Goal: Task Accomplishment & Management: Use online tool/utility

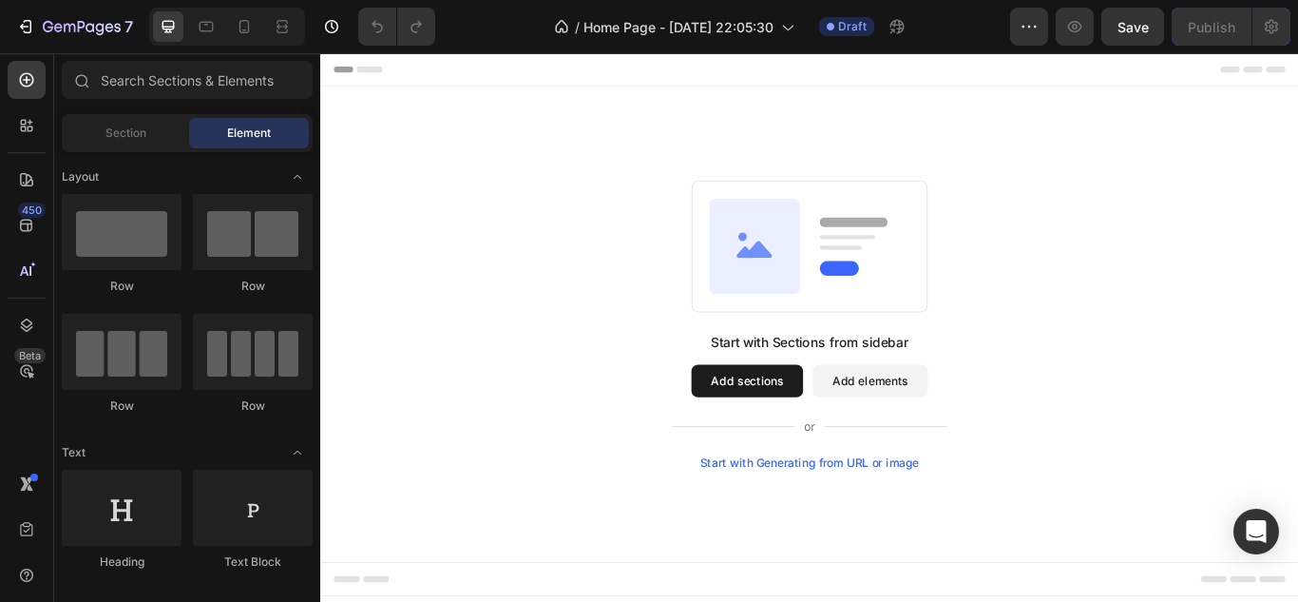
click at [872, 515] on div "Start with Sections from sidebar Add sections Add elements Start with Generatin…" at bounding box center [890, 458] width 321 height 160
click at [871, 530] on div "Start with Generating from URL or image" at bounding box center [891, 530] width 256 height 15
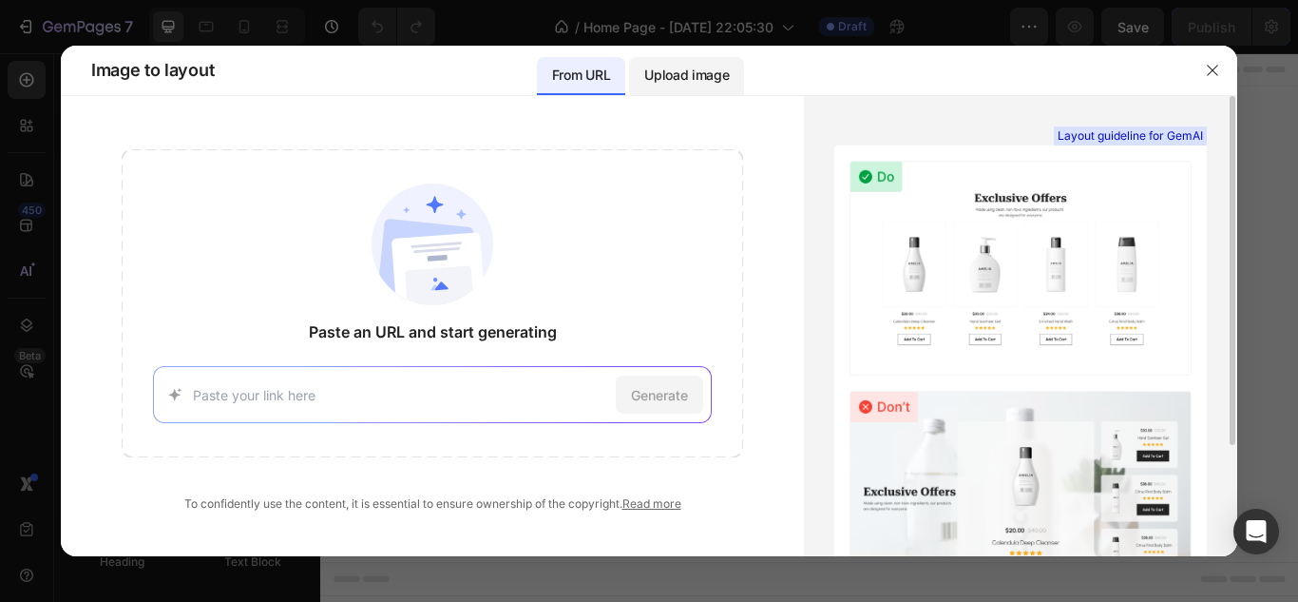
click at [654, 59] on div "Upload image" at bounding box center [686, 76] width 115 height 38
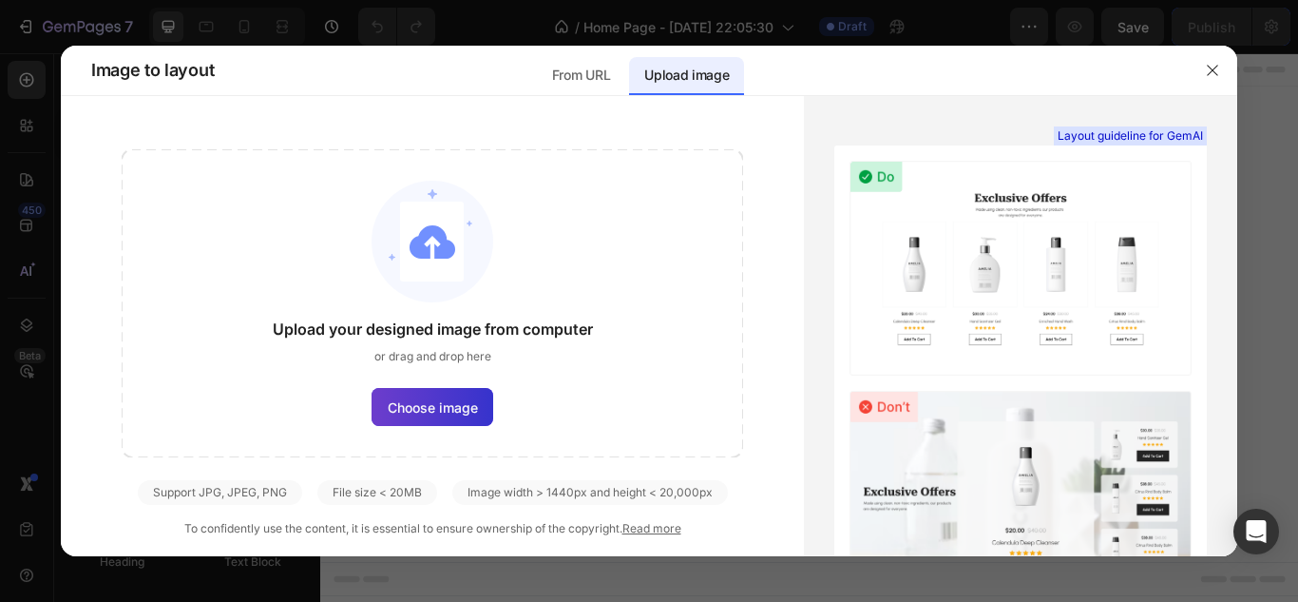
click at [439, 401] on span "Choose image" at bounding box center [433, 407] width 90 height 20
click at [0, 0] on input "Choose image" at bounding box center [0, 0] width 0 height 0
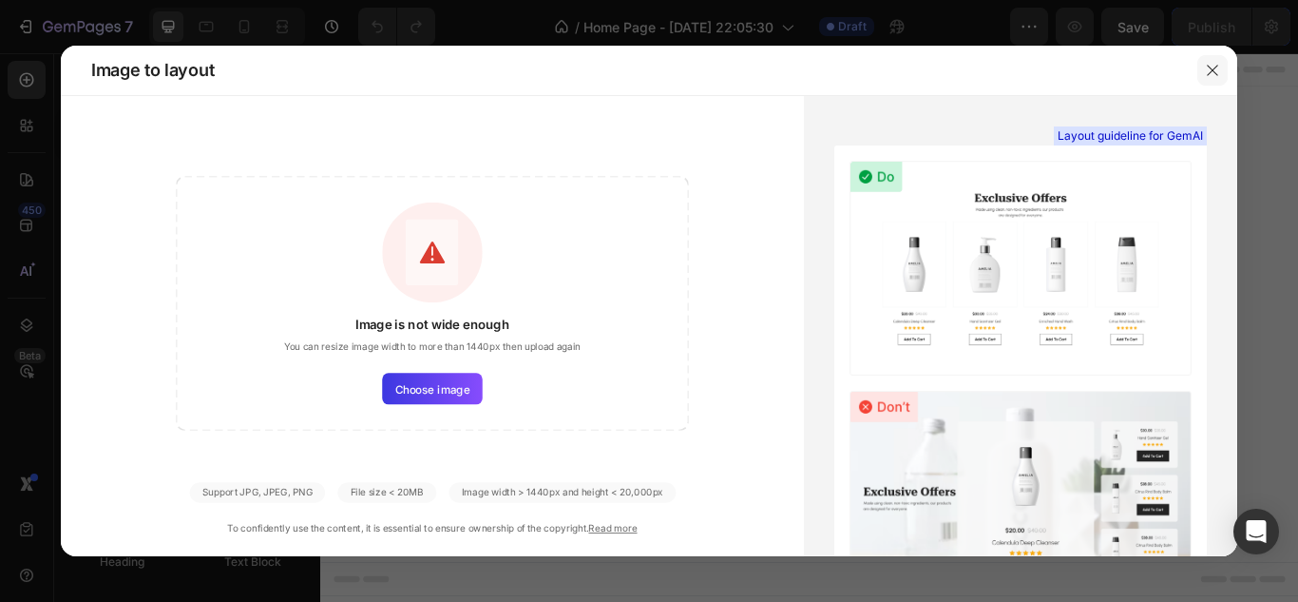
click at [1205, 67] on icon "button" at bounding box center [1212, 70] width 15 height 15
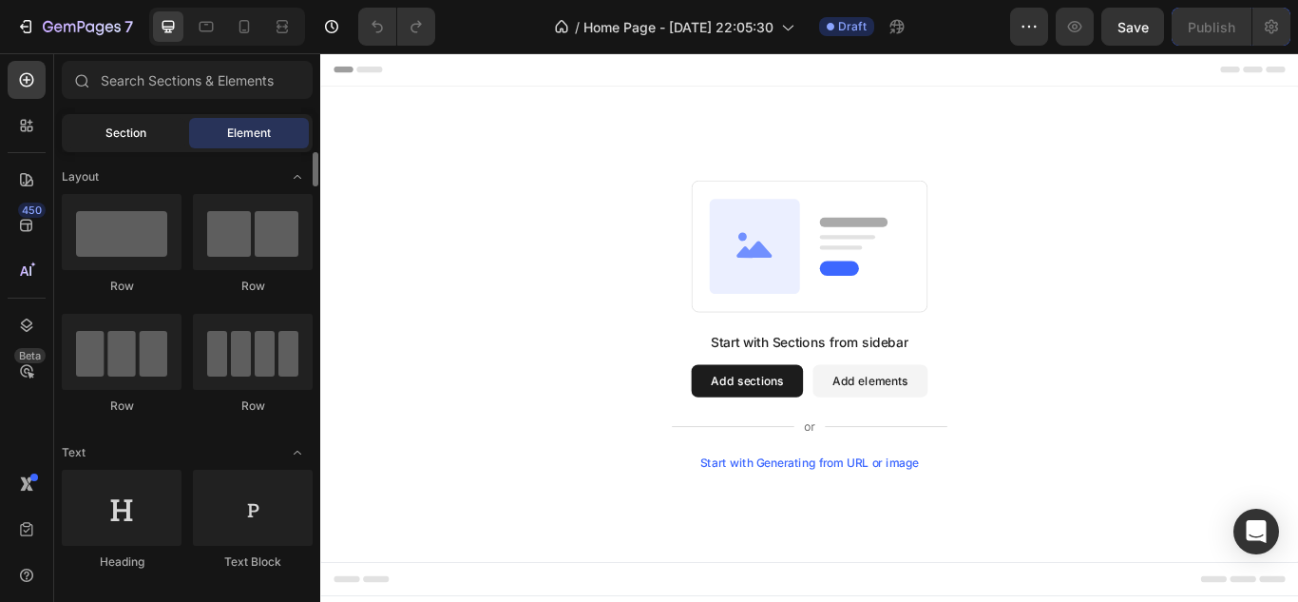
click at [109, 119] on div "Section" at bounding box center [126, 133] width 120 height 30
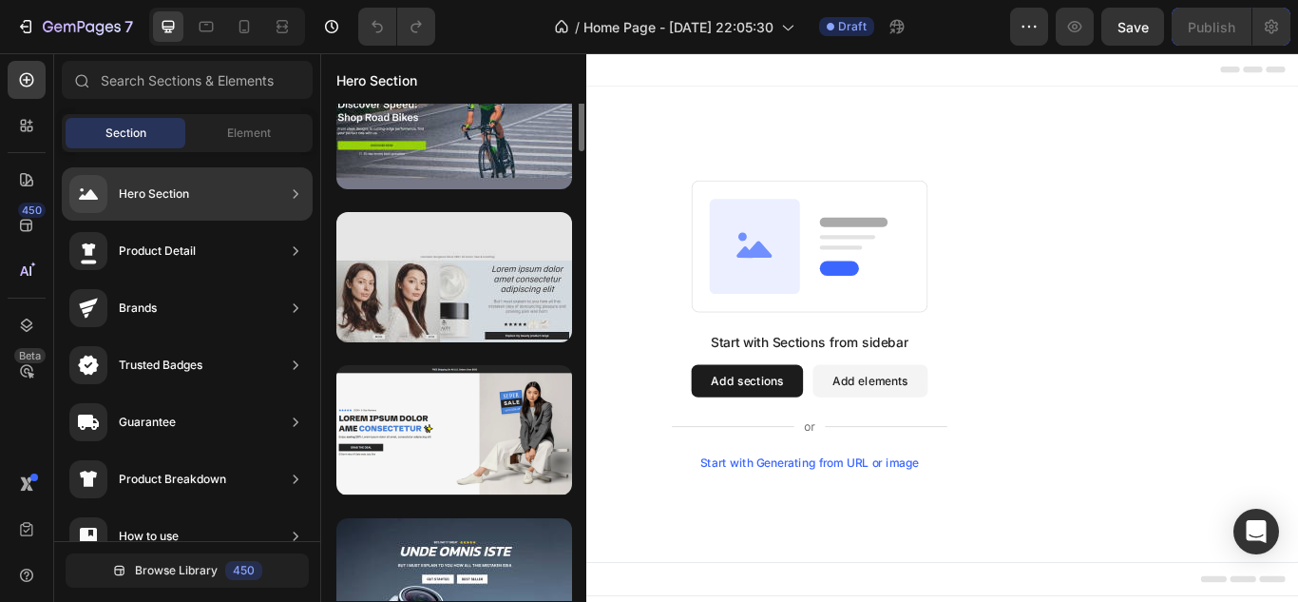
scroll to position [1696, 0]
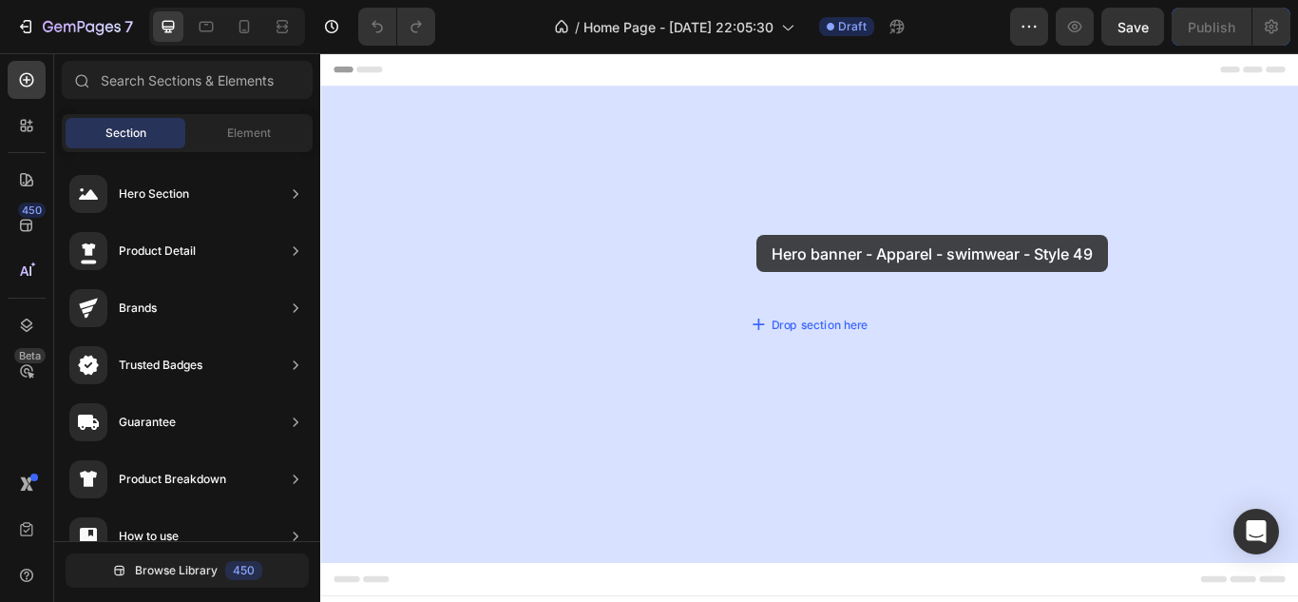
drag, startPoint x: 799, startPoint y: 224, endPoint x: 829, endPoint y: 265, distance: 50.4
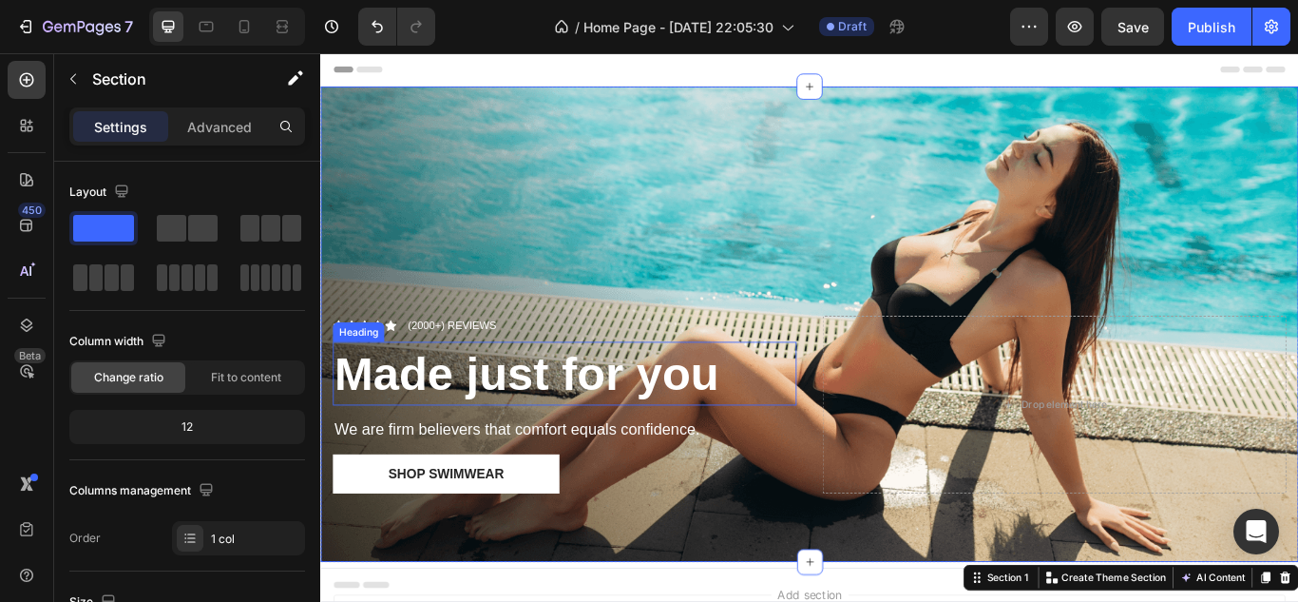
click at [605, 403] on strong "Made just for you" at bounding box center [560, 426] width 449 height 61
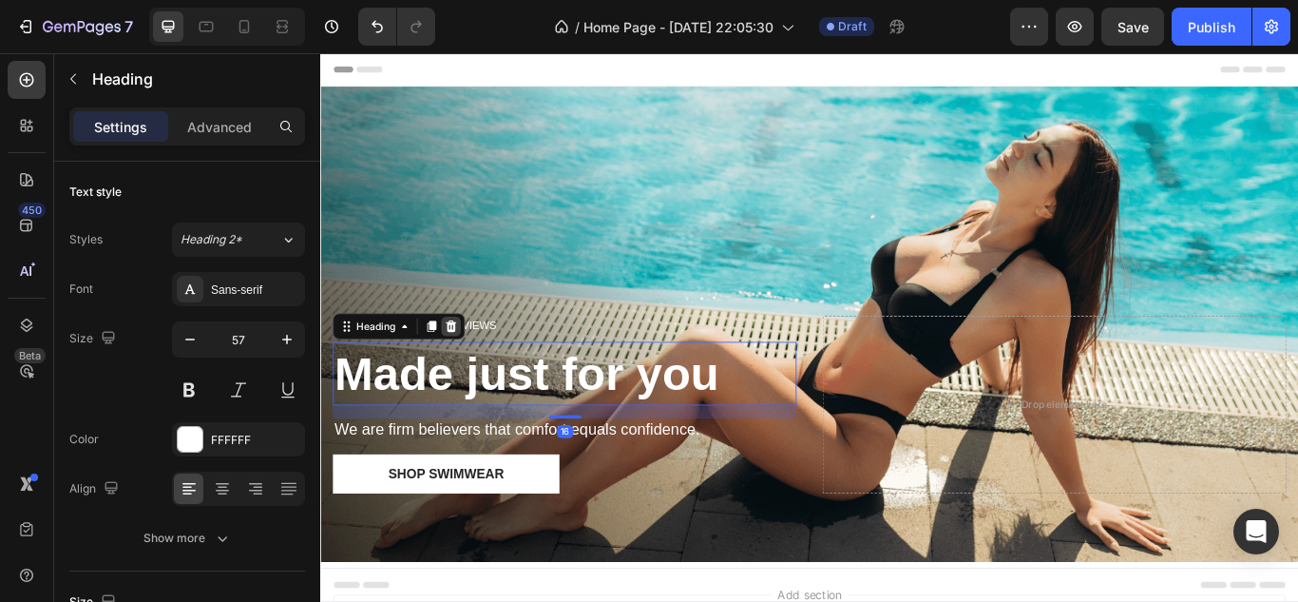
click at [469, 365] on icon at bounding box center [473, 370] width 12 height 13
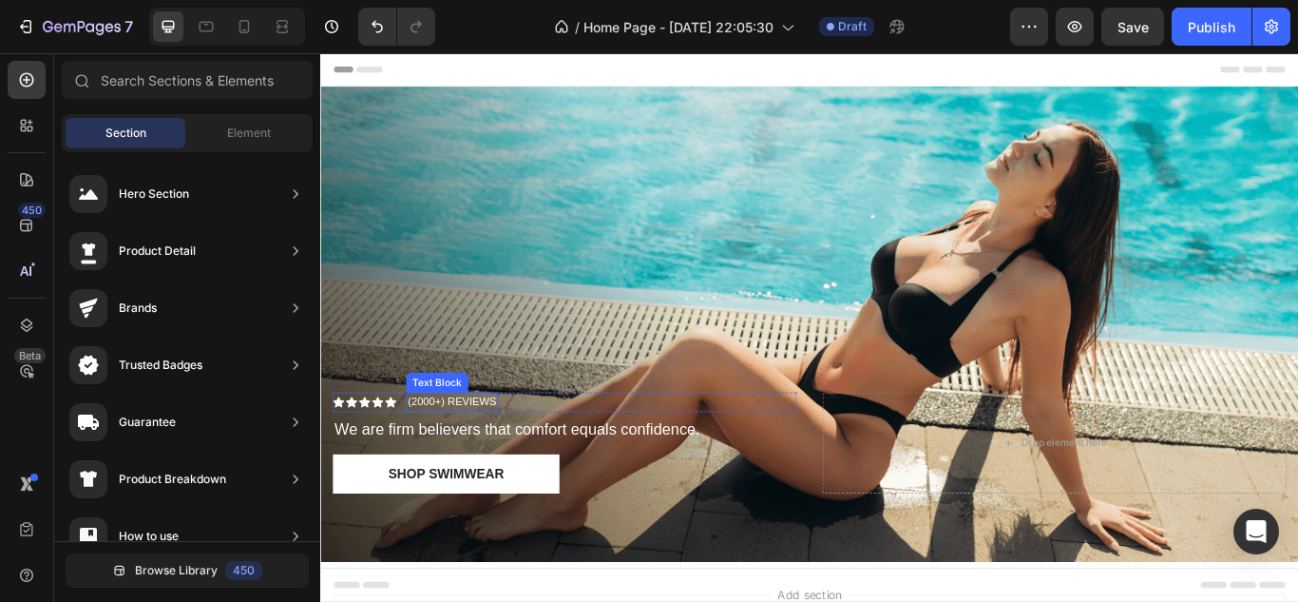
click at [507, 450] on p "(2000+) REVIEWS" at bounding box center [474, 459] width 104 height 19
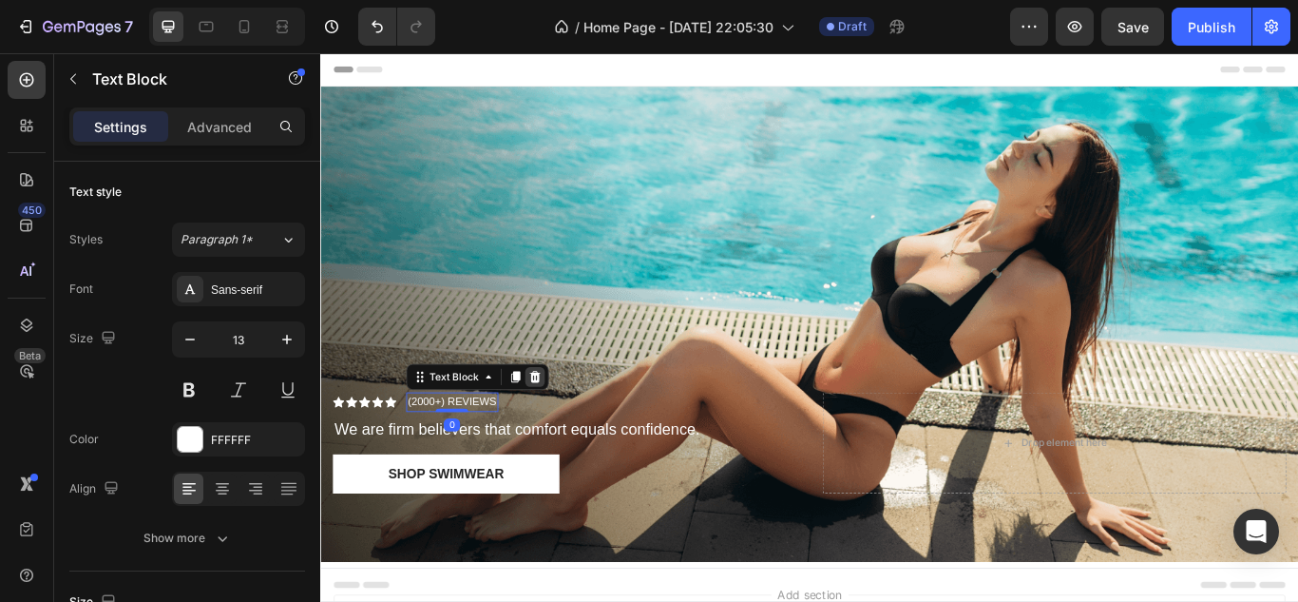
click at [570, 426] on icon at bounding box center [570, 430] width 12 height 13
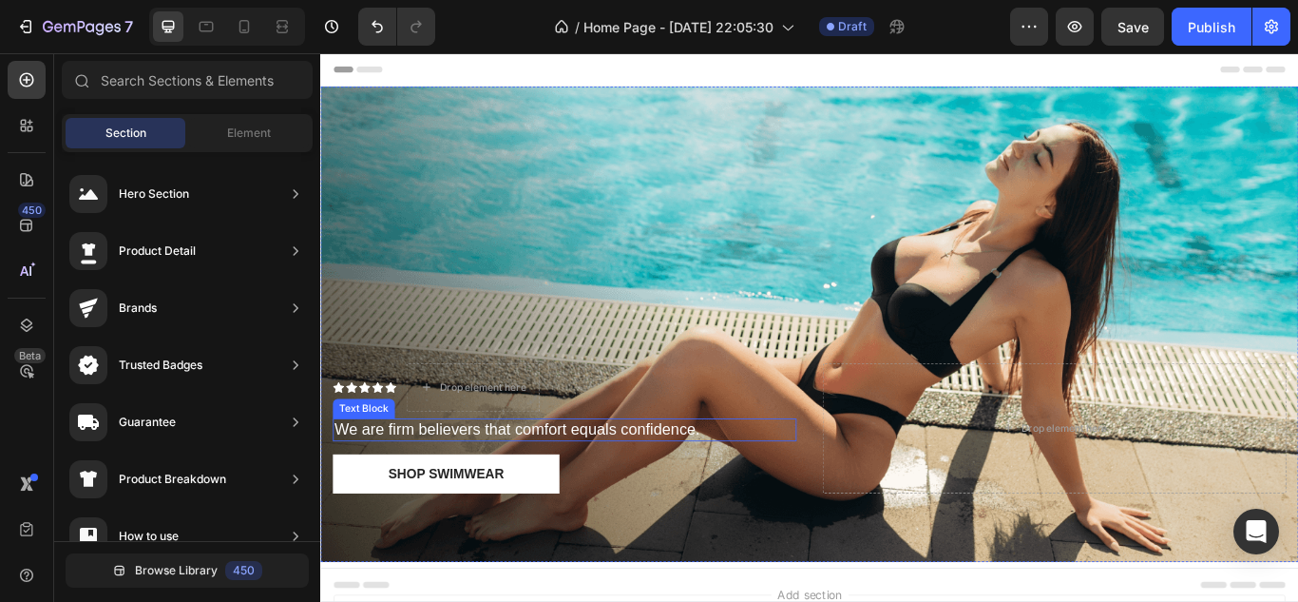
click at [584, 481] on p "We are firm believers that comfort equals confidence." at bounding box center [604, 493] width 537 height 24
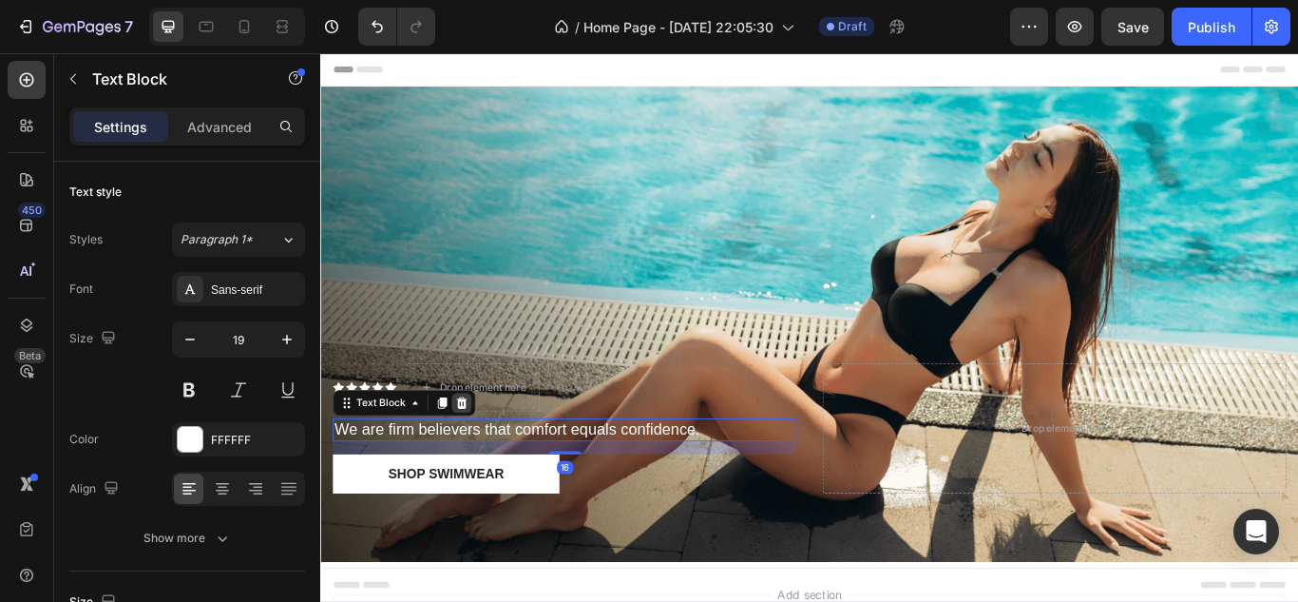
click at [490, 453] on icon at bounding box center [484, 460] width 15 height 15
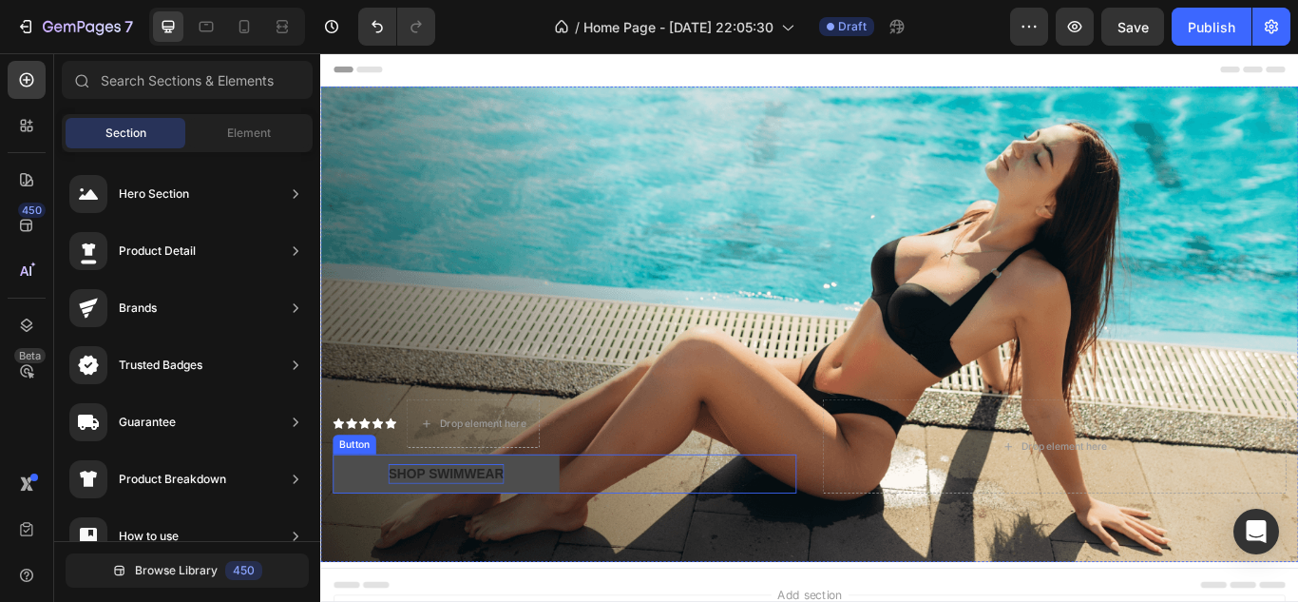
click at [488, 532] on div "Shop Swimwear" at bounding box center [466, 543] width 135 height 23
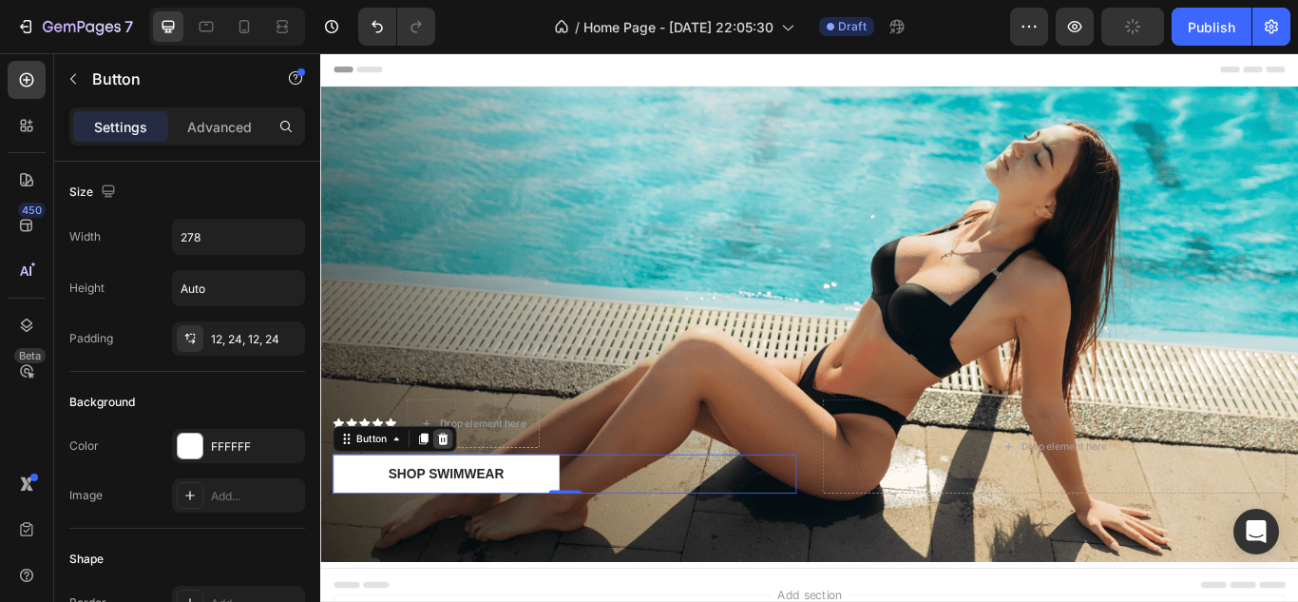
click at [456, 498] on icon at bounding box center [462, 502] width 15 height 15
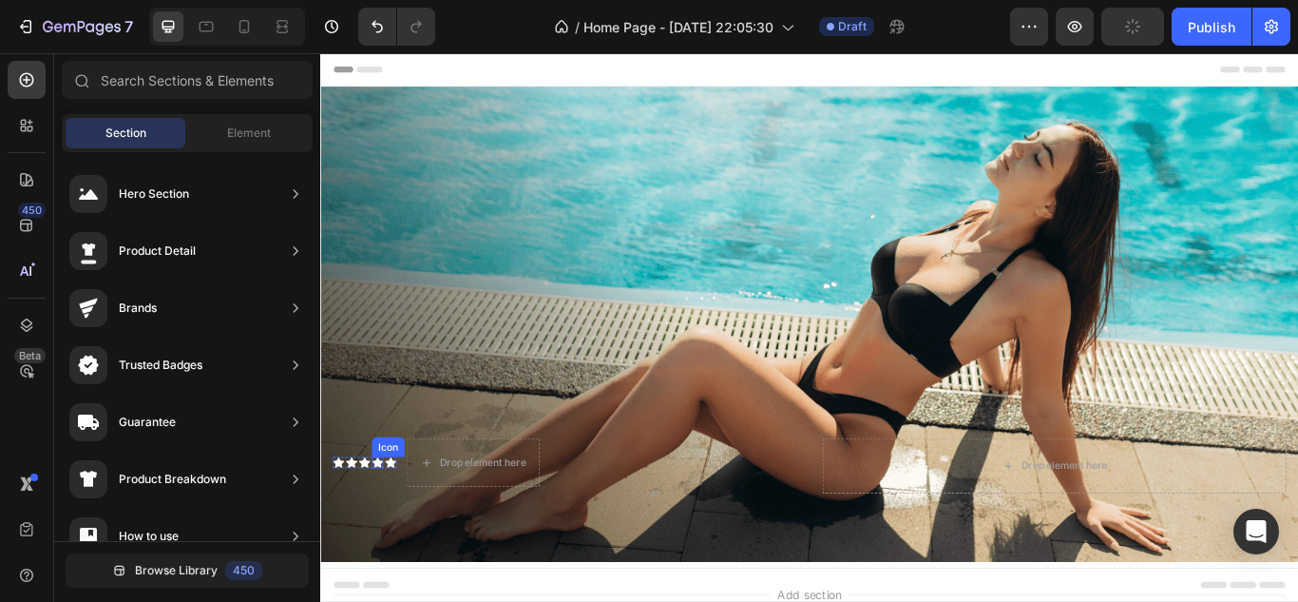
click at [381, 525] on div "Icon" at bounding box center [386, 530] width 13 height 13
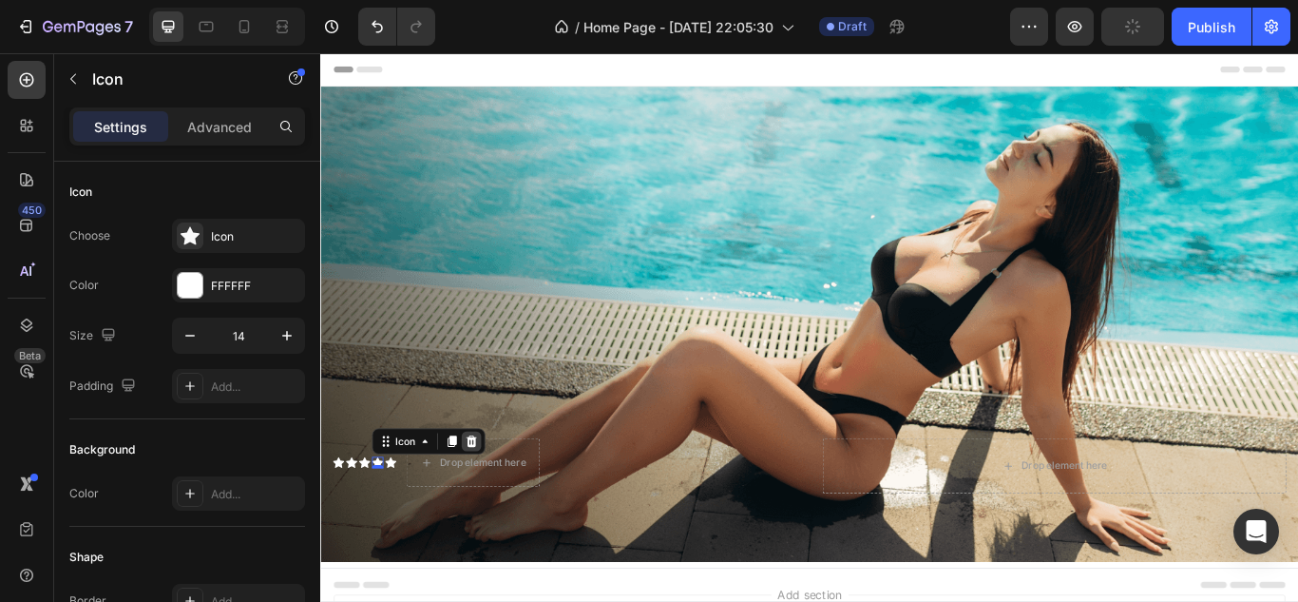
click at [499, 494] on div at bounding box center [496, 505] width 23 height 23
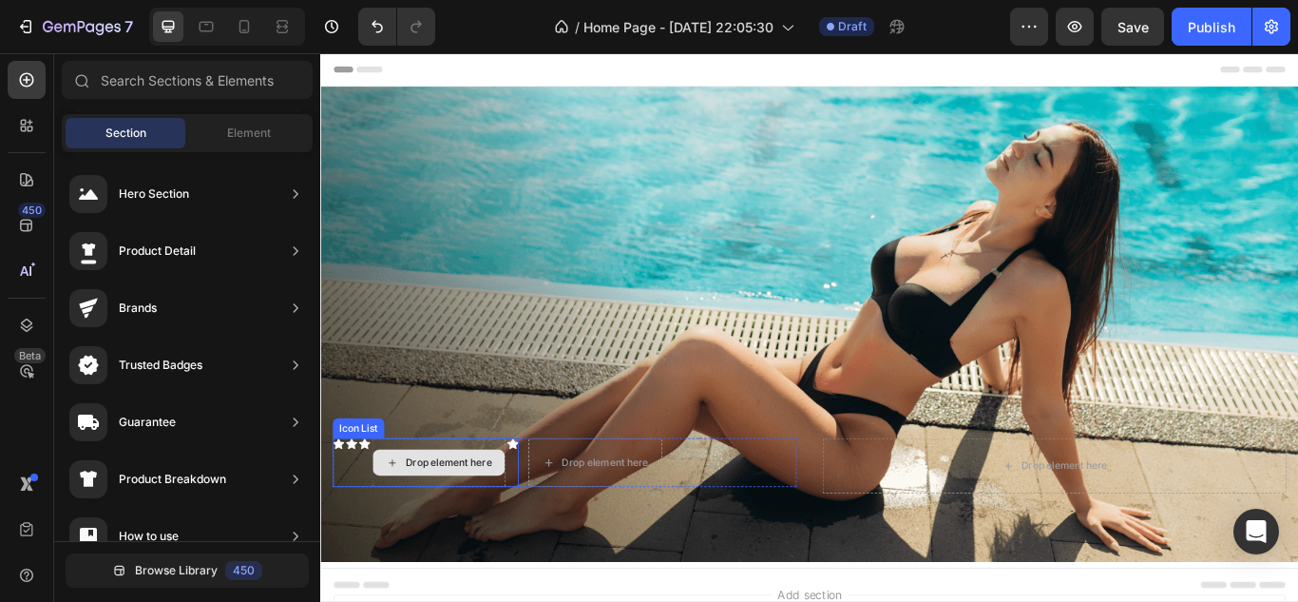
click at [430, 523] on div "Drop element here" at bounding box center [469, 530] width 101 height 15
click at [548, 527] on div "Icon" at bounding box center [544, 530] width 13 height 57
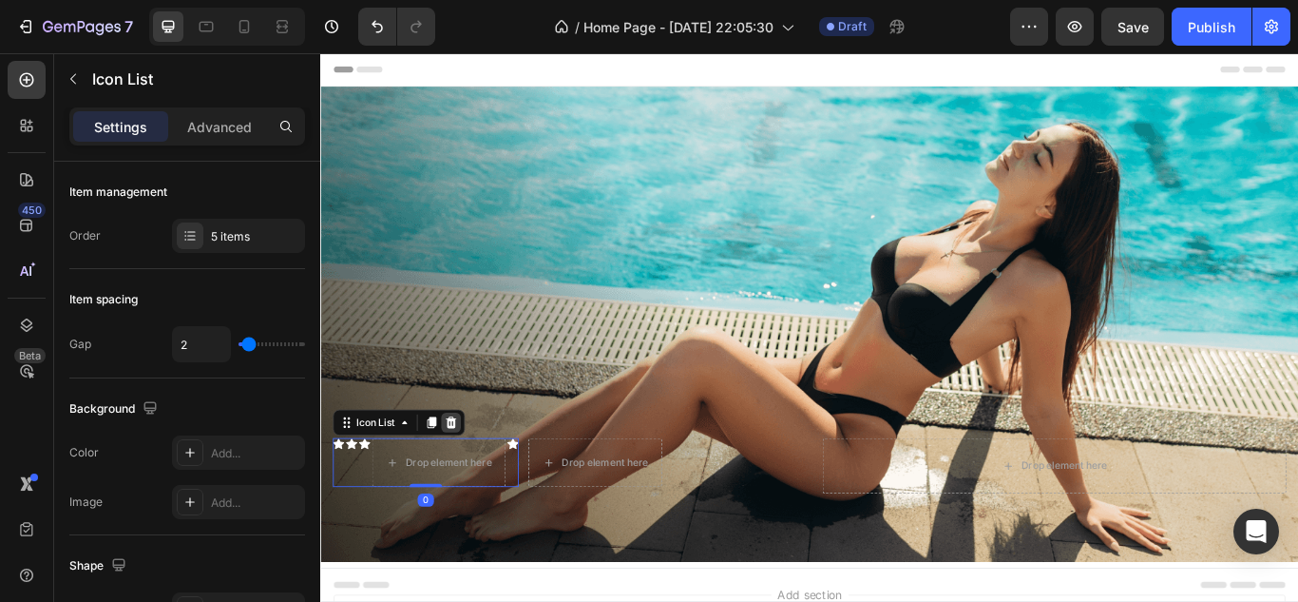
click at [466, 476] on icon at bounding box center [472, 483] width 15 height 15
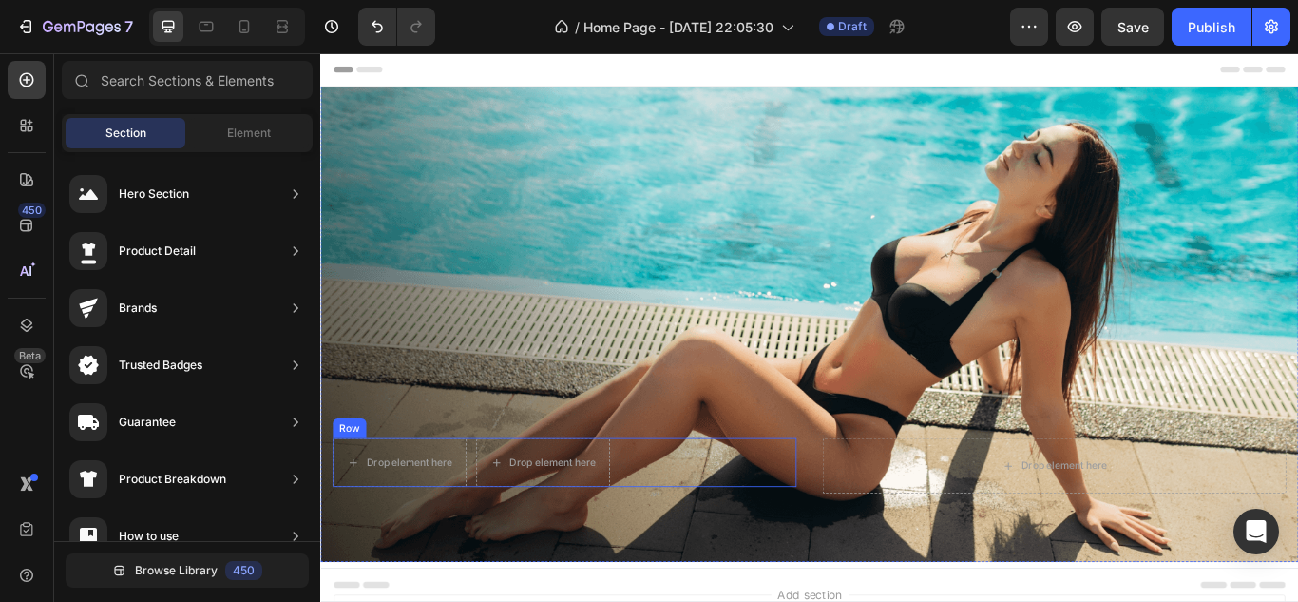
click at [496, 517] on div "Drop element here Drop element here Row" at bounding box center [605, 530] width 541 height 57
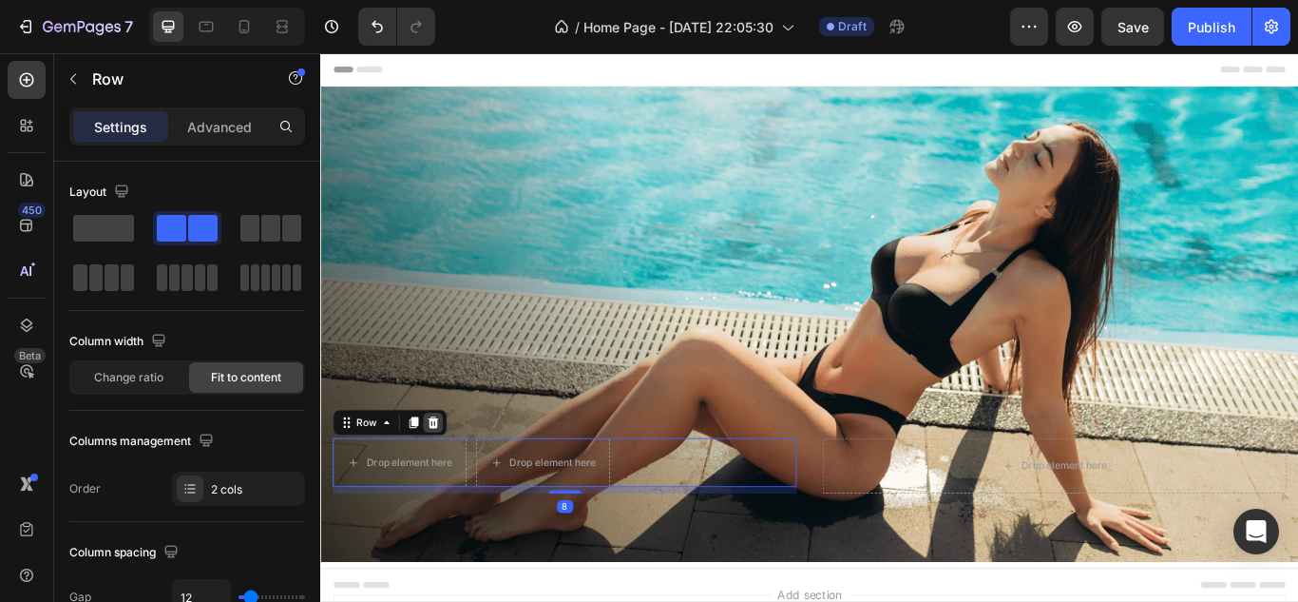
click at [445, 477] on icon at bounding box center [451, 483] width 15 height 15
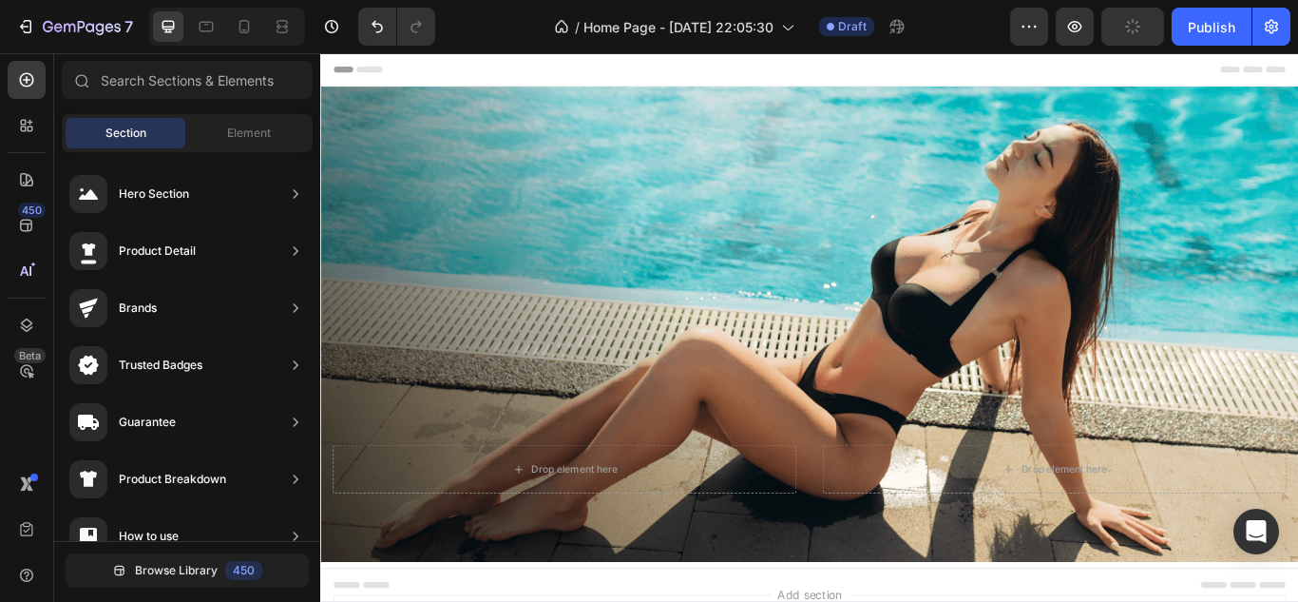
scroll to position [257, 0]
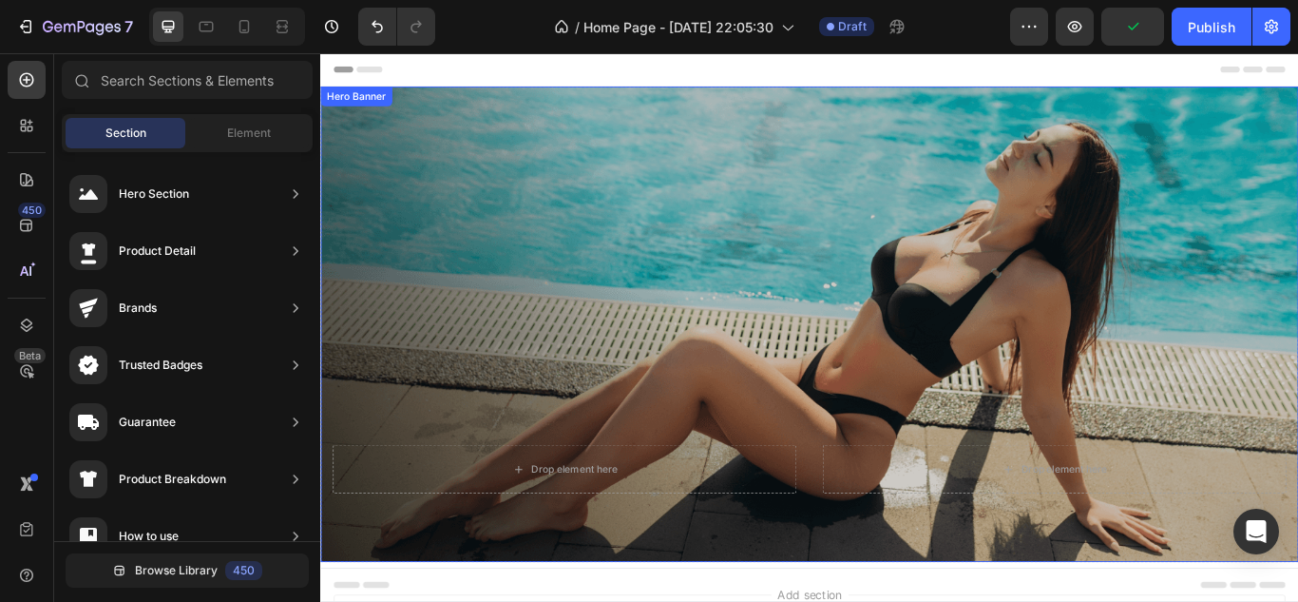
click at [784, 225] on div "Overlay" at bounding box center [890, 369] width 1140 height 554
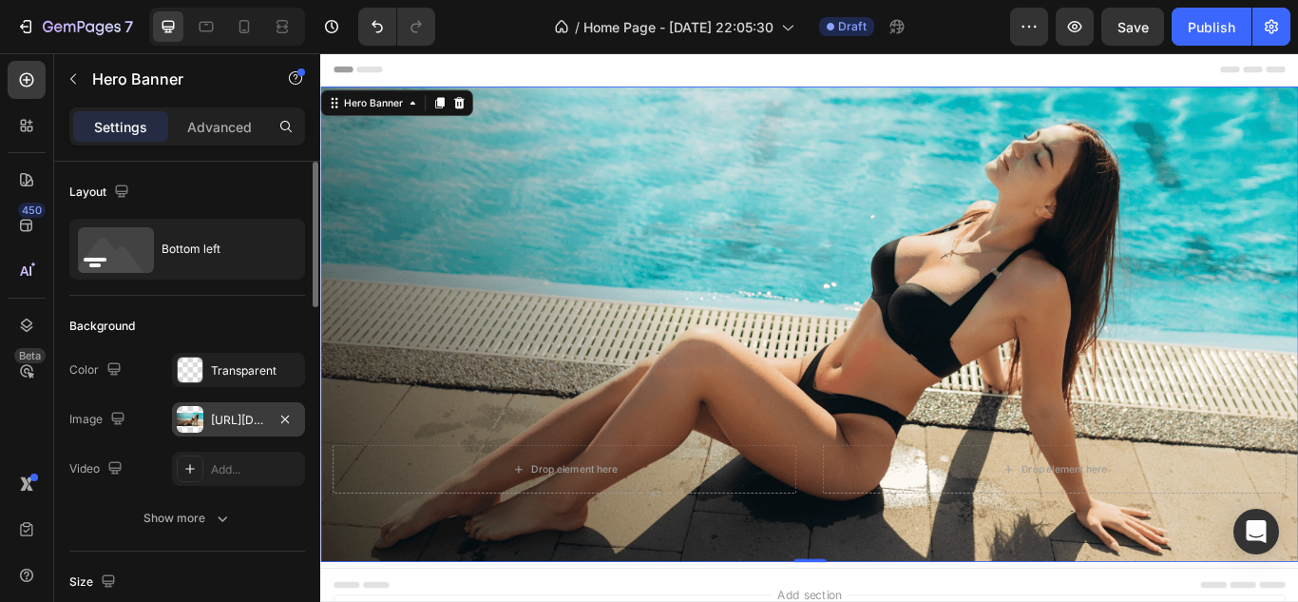
click at [209, 403] on div "https://cdn.shopify.com/s/files/1/0704/4386/0157/files/gempages_569354907103003…" at bounding box center [238, 419] width 133 height 34
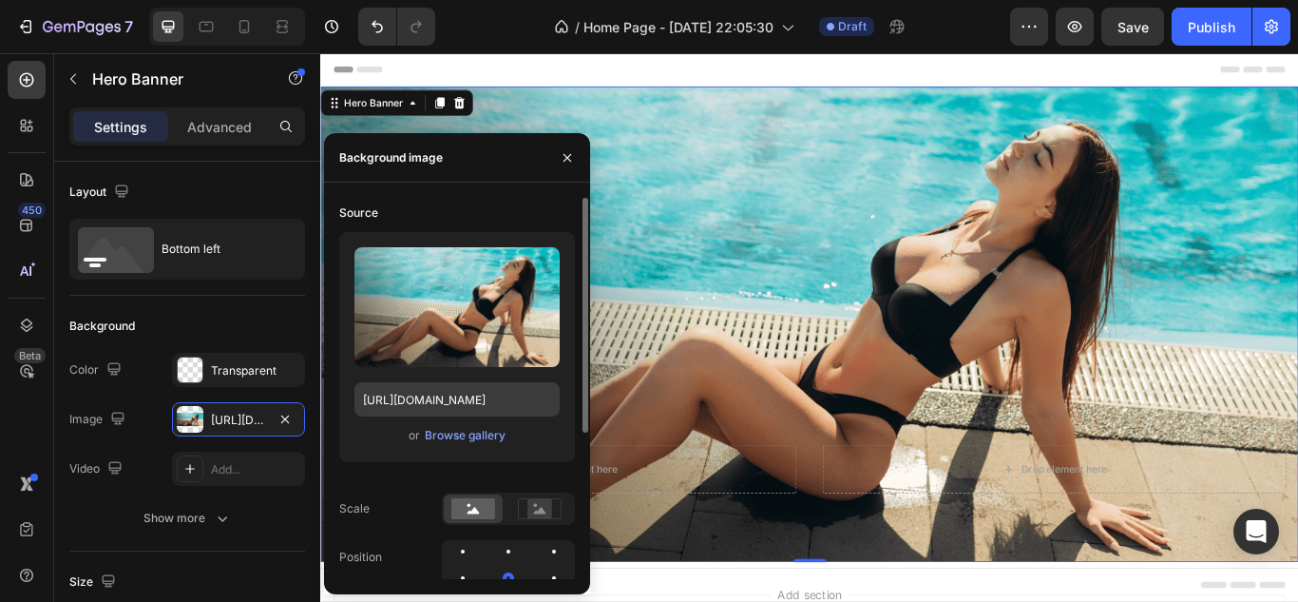
scroll to position [95, 0]
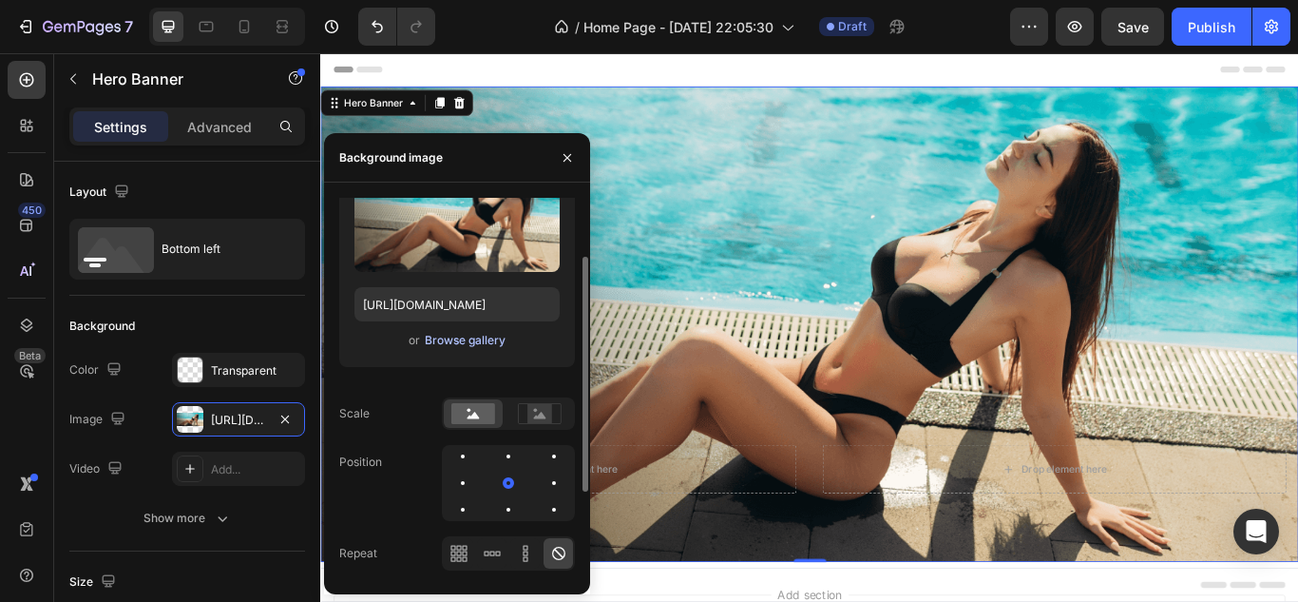
click at [466, 343] on div "Browse gallery" at bounding box center [465, 340] width 81 height 17
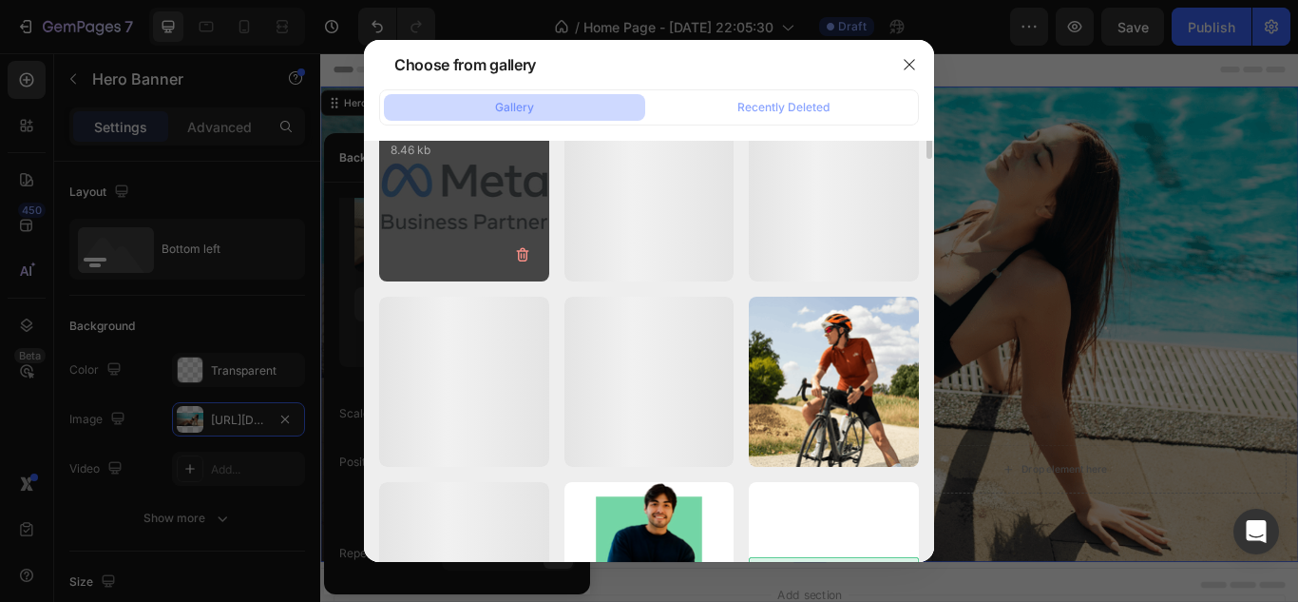
scroll to position [0, 0]
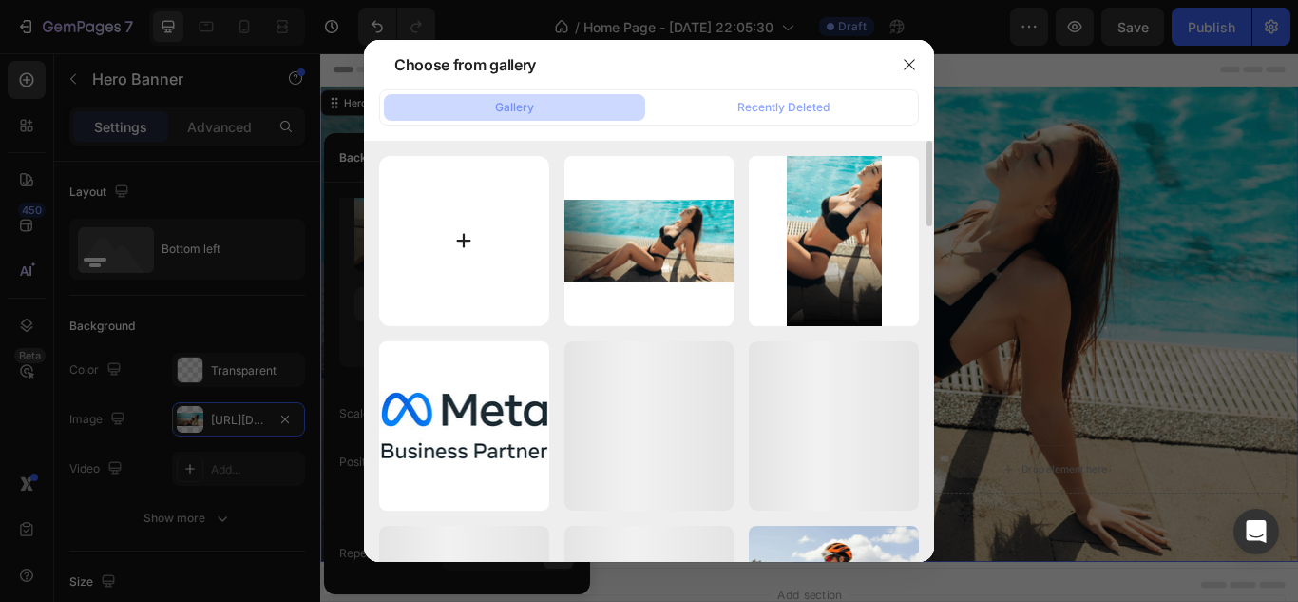
click at [416, 248] on input "file" at bounding box center [464, 241] width 170 height 170
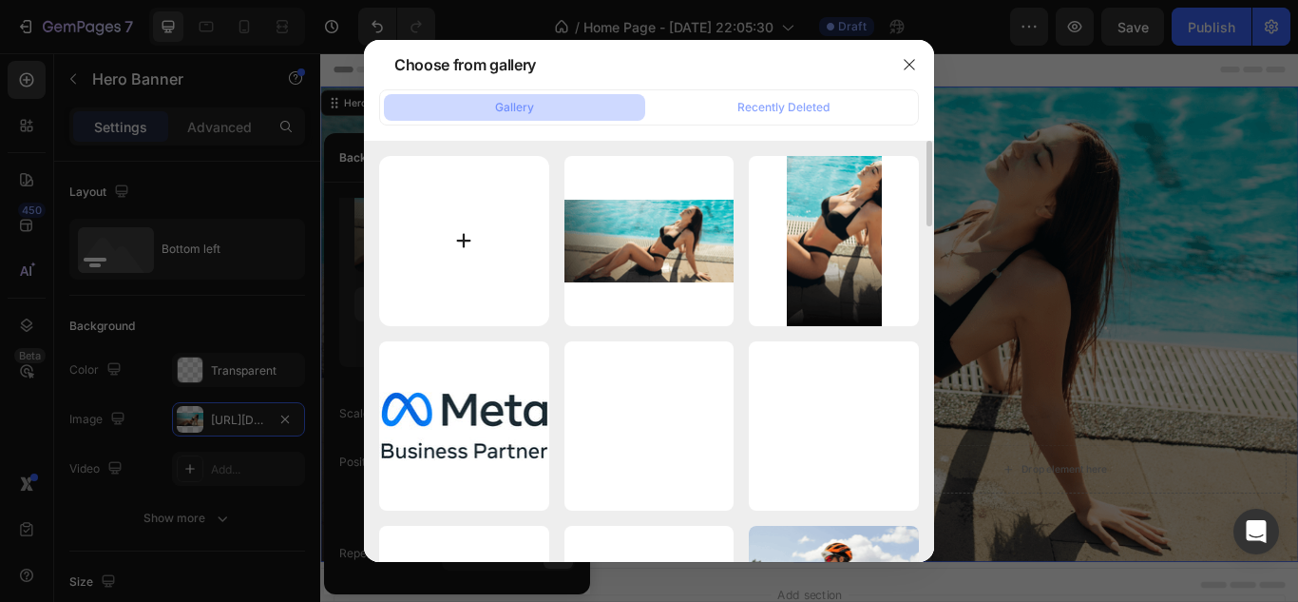
click at [449, 219] on input "file" at bounding box center [464, 241] width 170 height 170
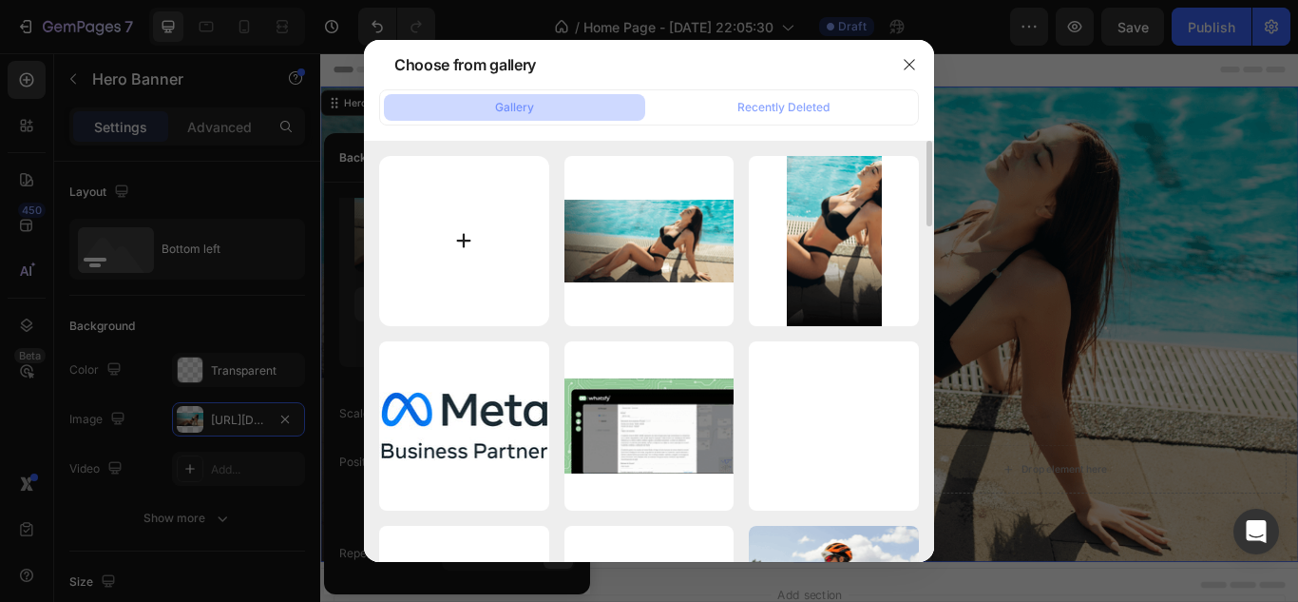
type input "C:\fakepath\habitacion-vacia-de-fondo-abstracto-degradado-verde-con-espacio-par…"
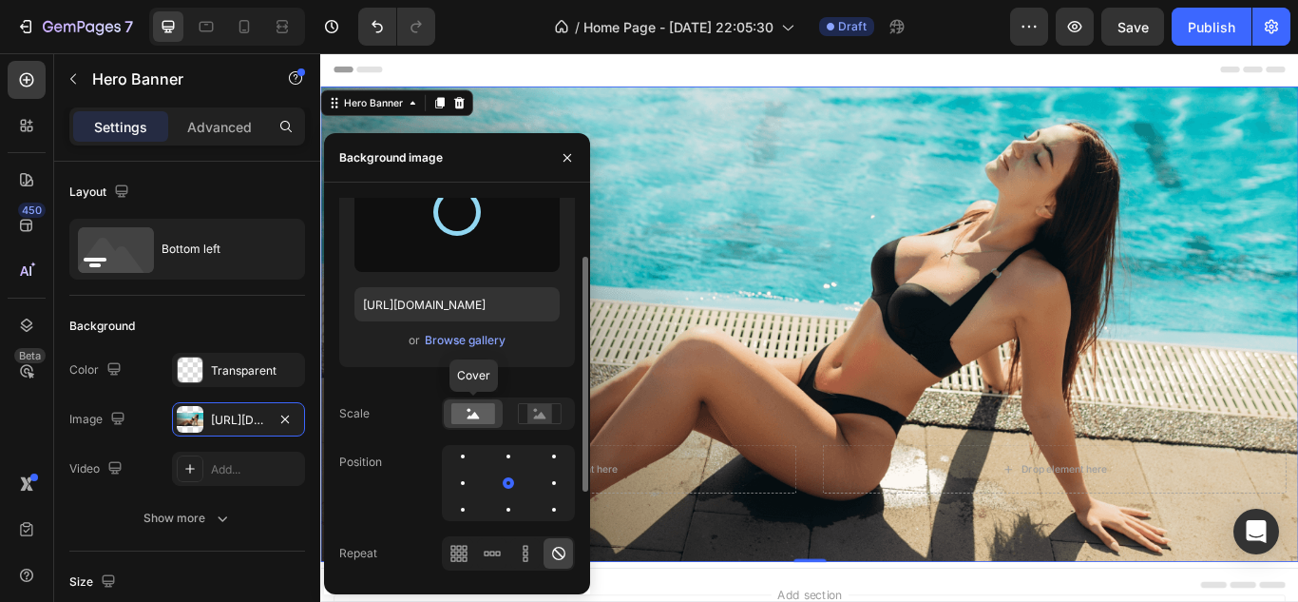
scroll to position [190, 0]
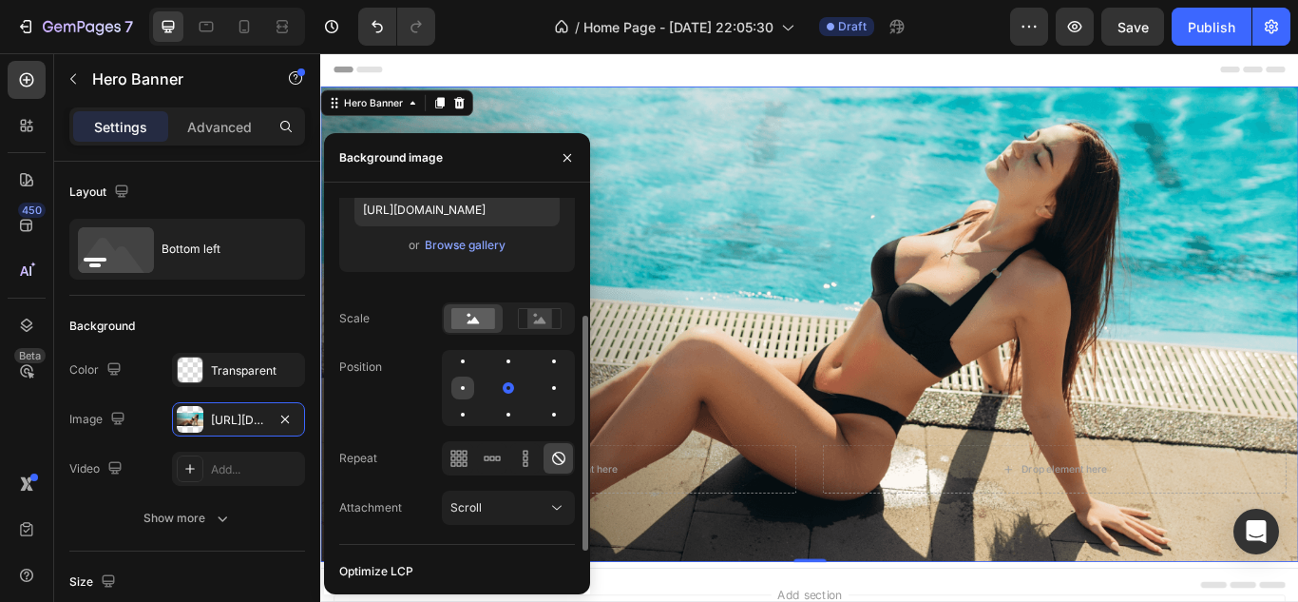
type input "https://cdn.shopify.com/s/files/1/0704/4386/0157/files/gempages_569354907103003…"
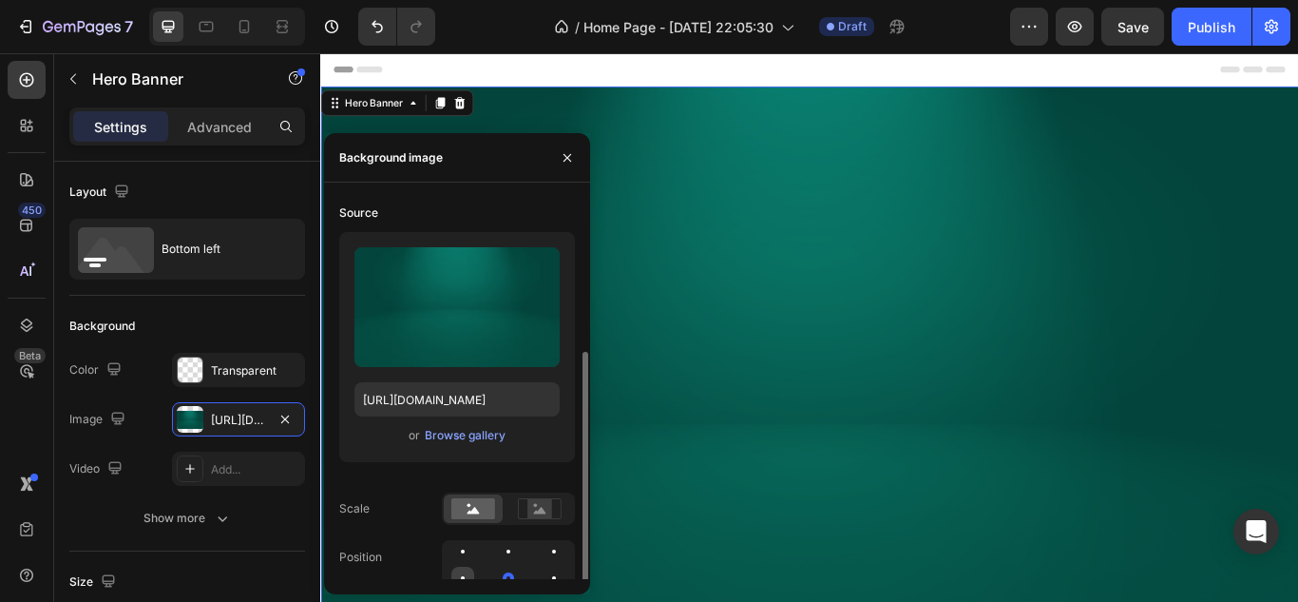
scroll to position [95, 0]
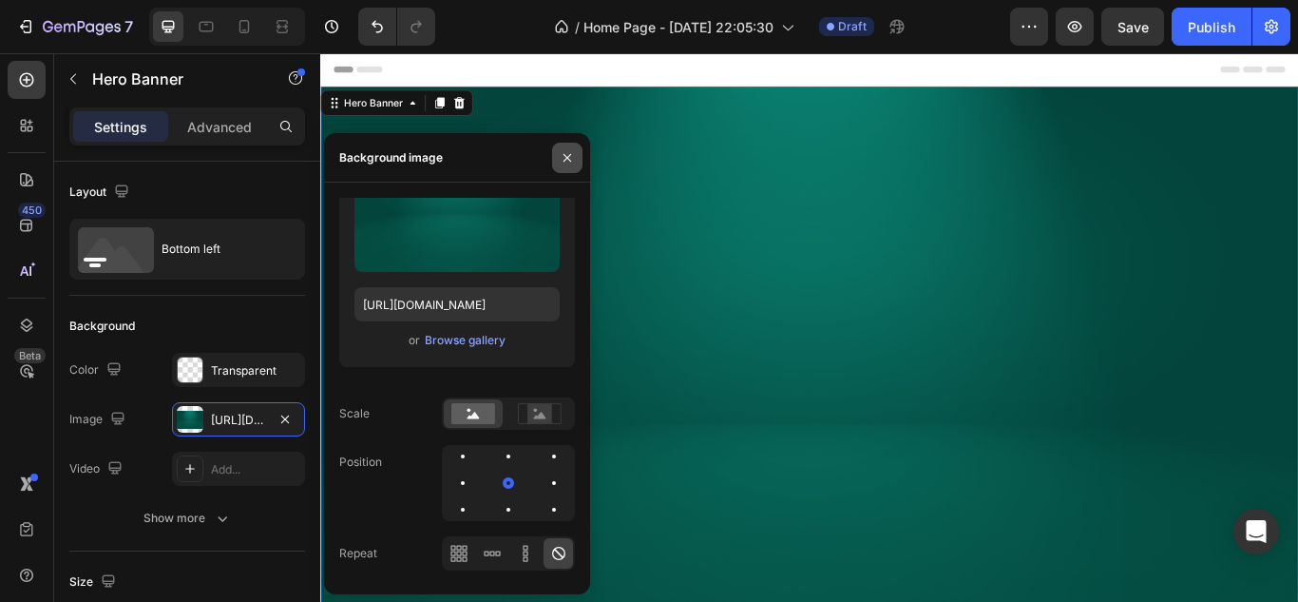
click at [566, 152] on icon "button" at bounding box center [567, 157] width 15 height 15
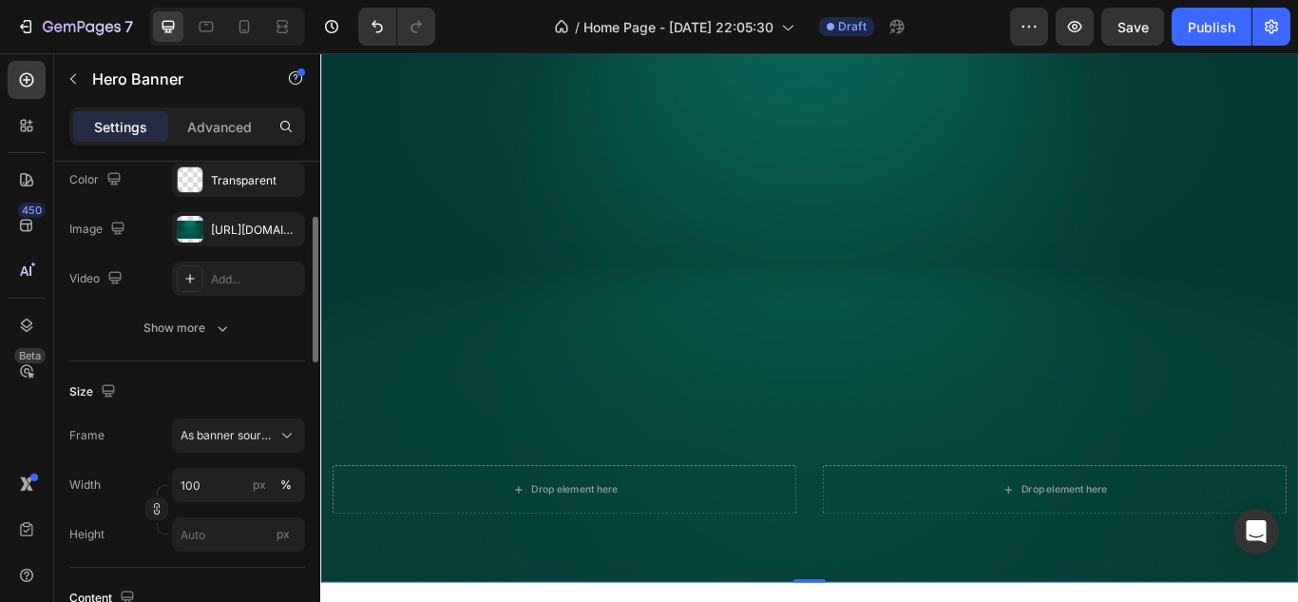
scroll to position [190, 0]
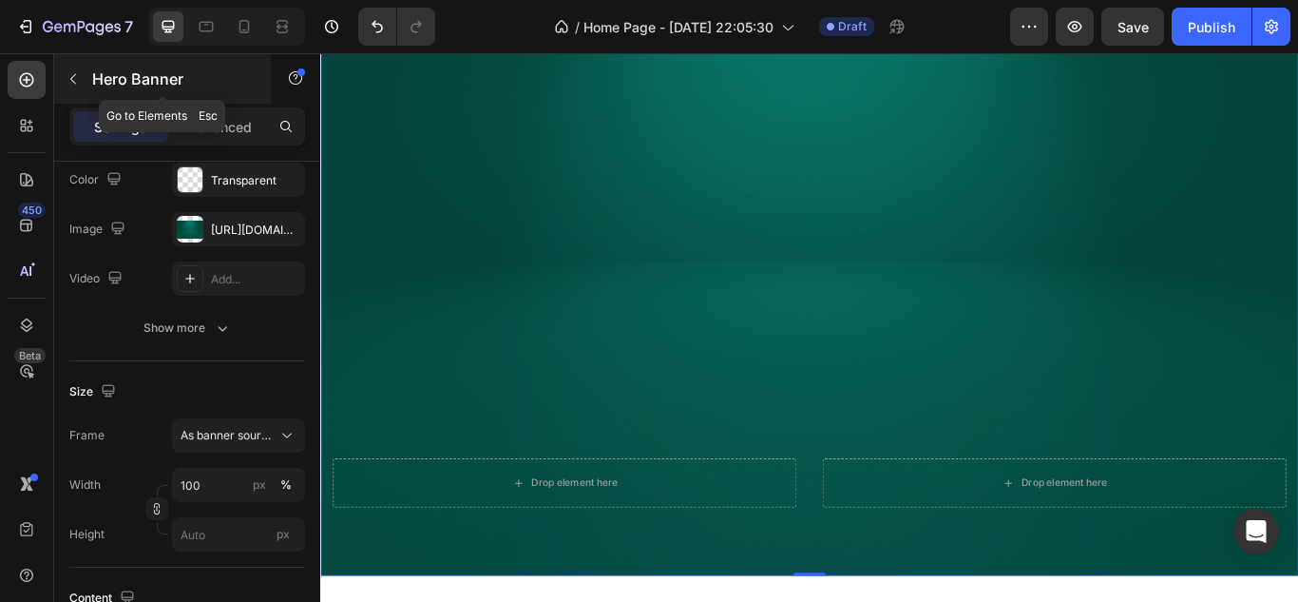
click at [70, 82] on icon "button" at bounding box center [73, 78] width 15 height 15
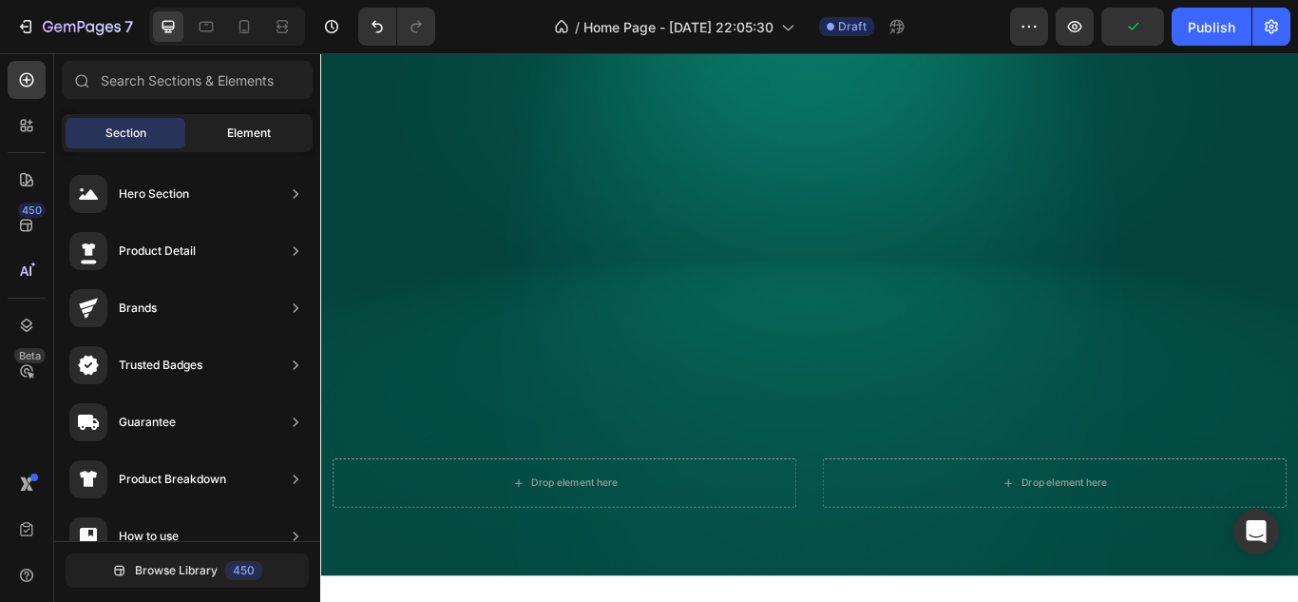
click at [240, 136] on span "Element" at bounding box center [249, 132] width 44 height 17
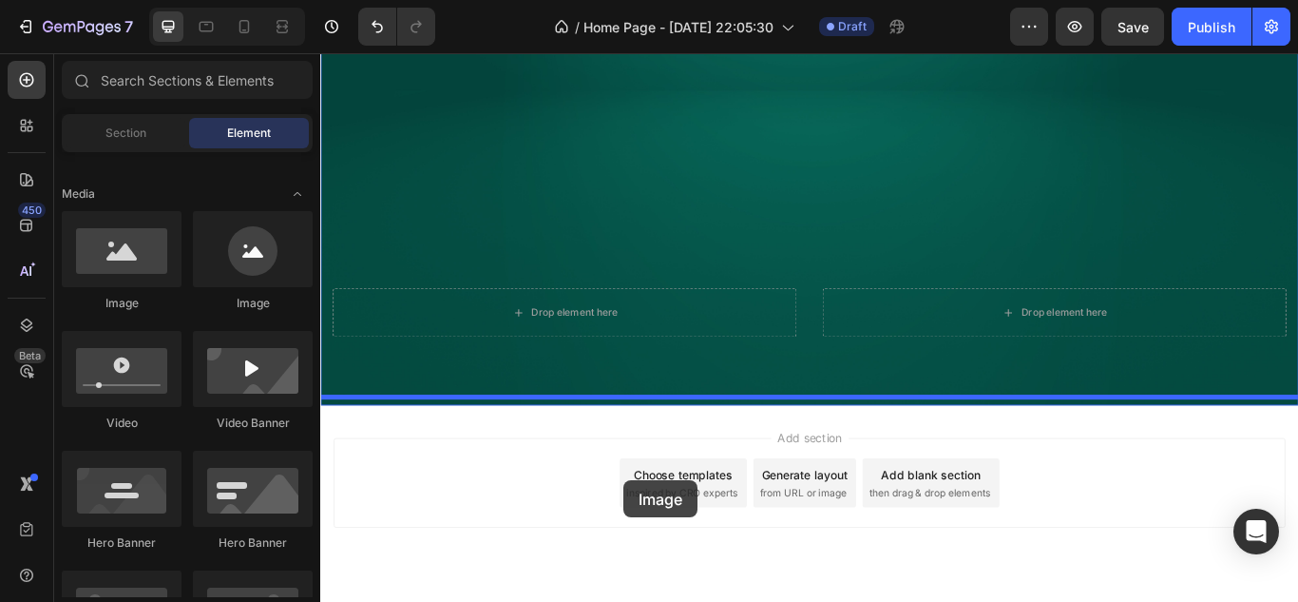
scroll to position [401, 0]
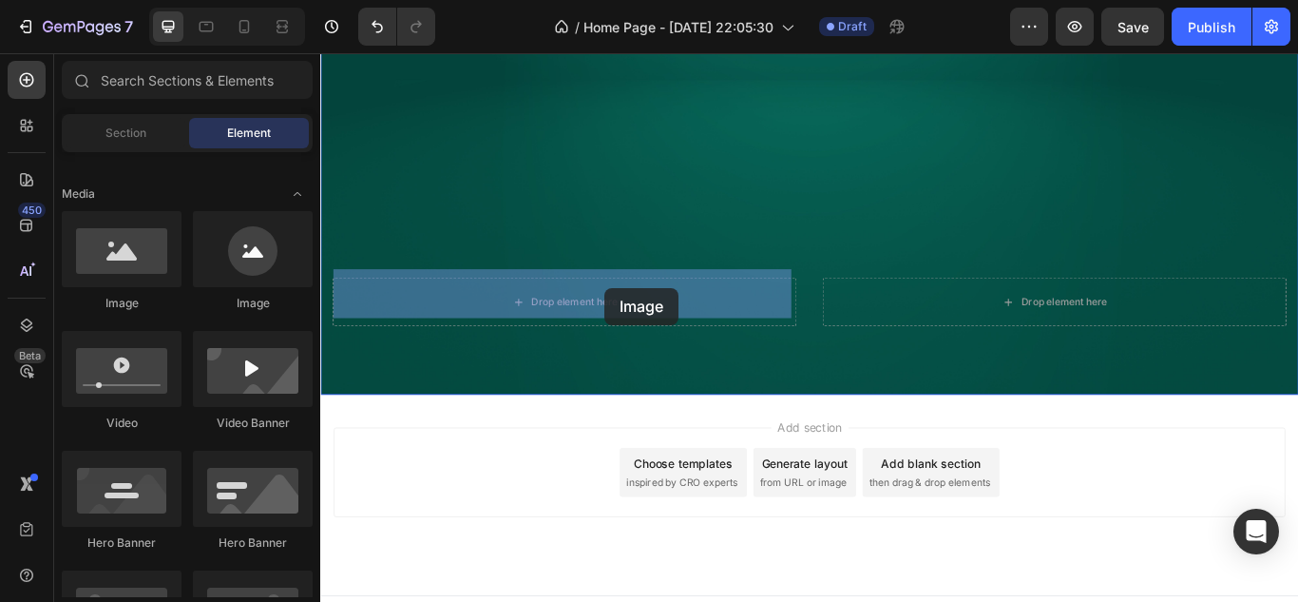
drag, startPoint x: 454, startPoint y: 324, endPoint x: 652, endPoint y: 327, distance: 197.7
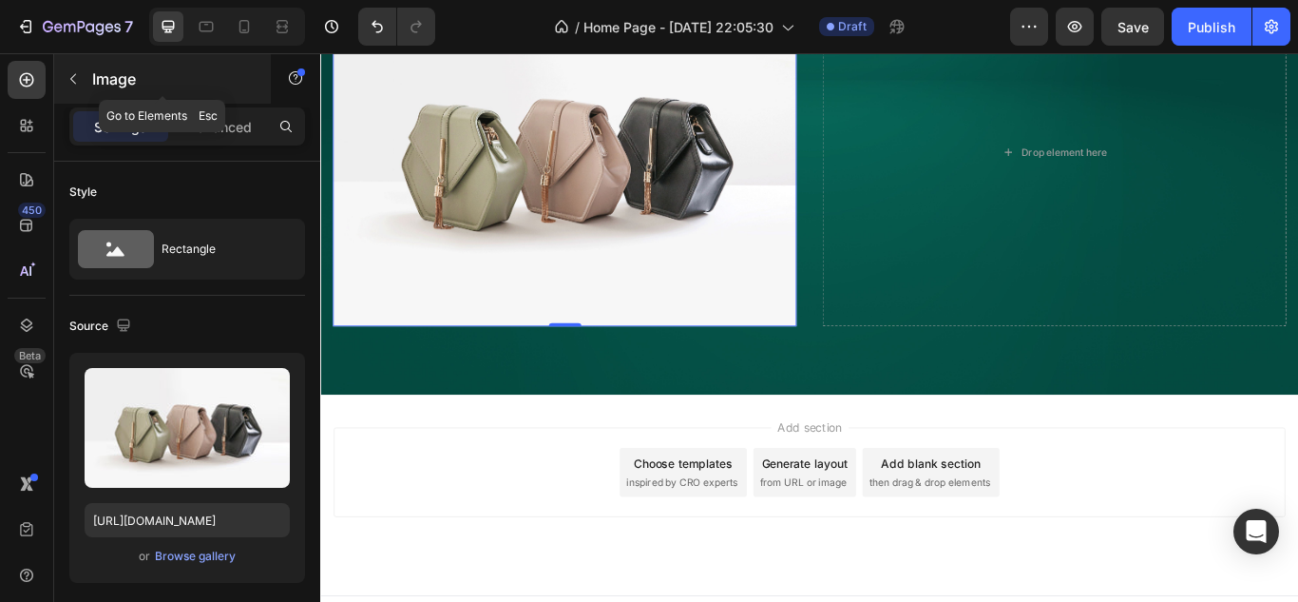
click at [72, 79] on icon "button" at bounding box center [73, 78] width 15 height 15
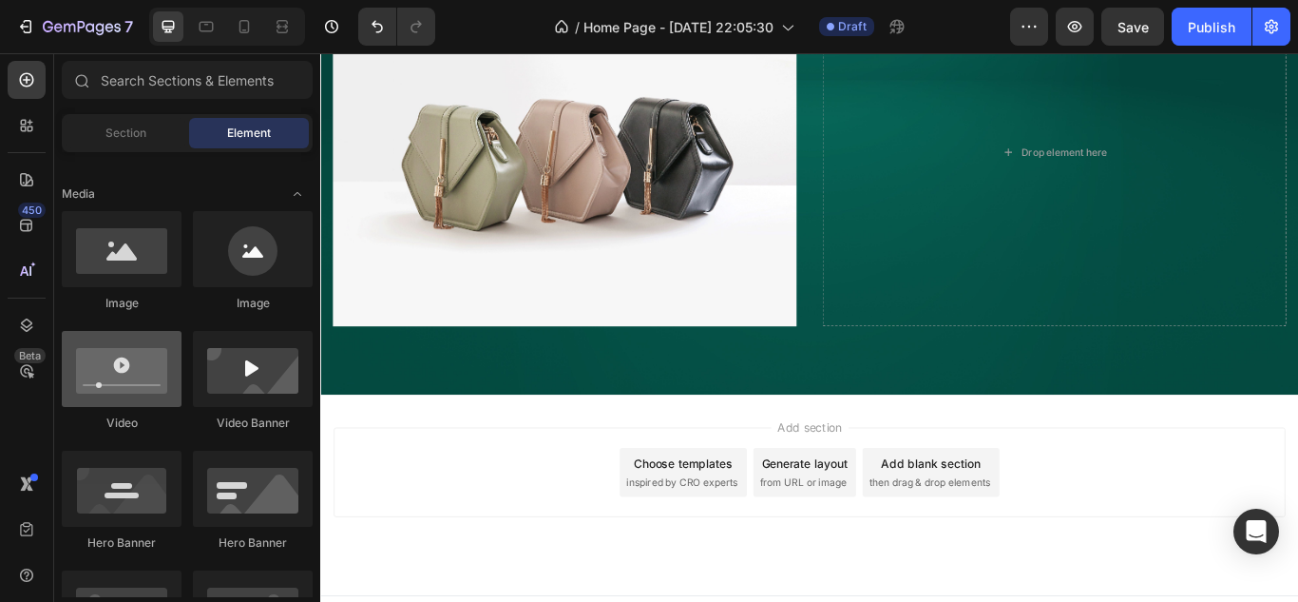
scroll to position [475, 0]
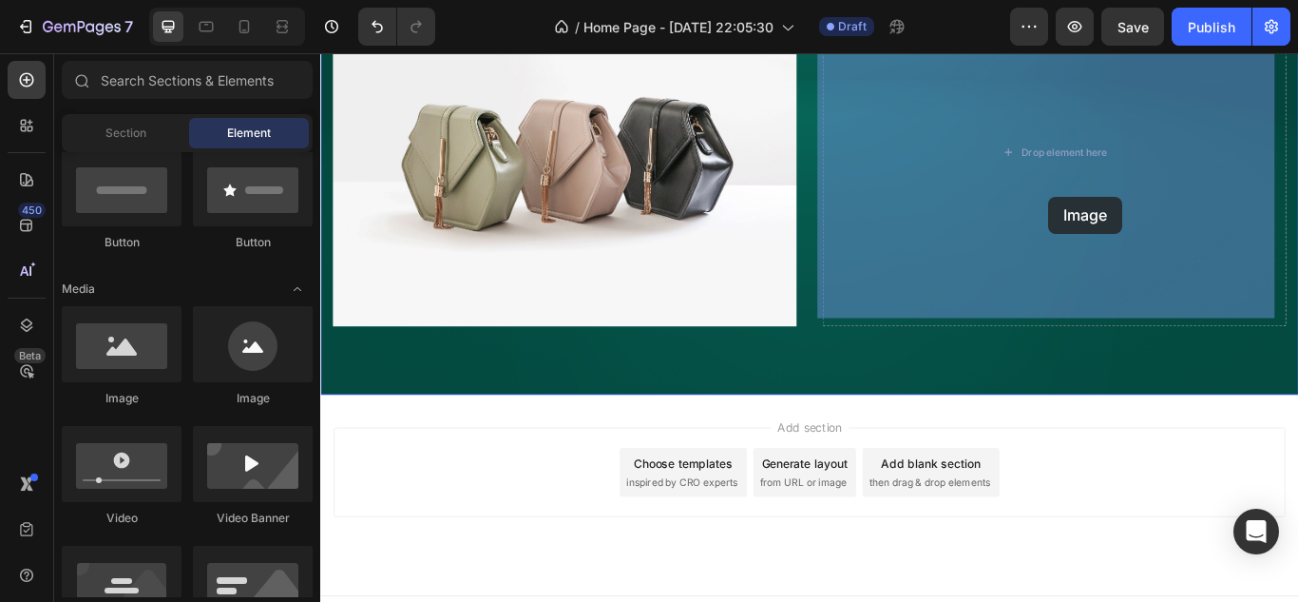
drag, startPoint x: 461, startPoint y: 395, endPoint x: 1169, endPoint y: 220, distance: 729.3
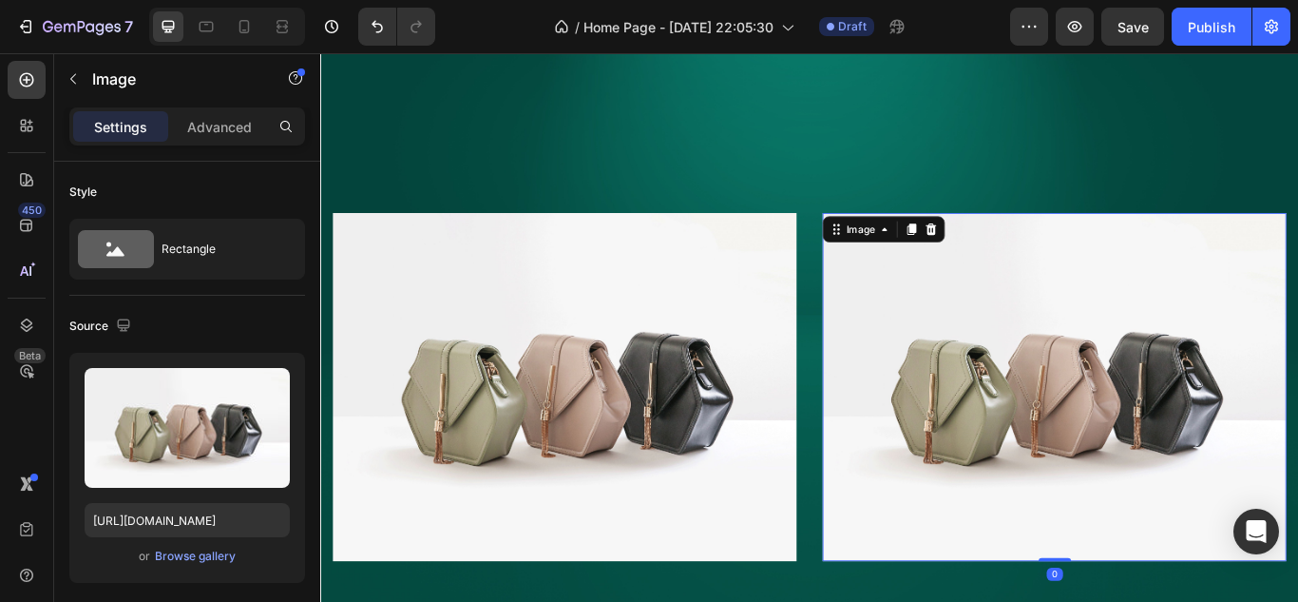
scroll to position [116, 0]
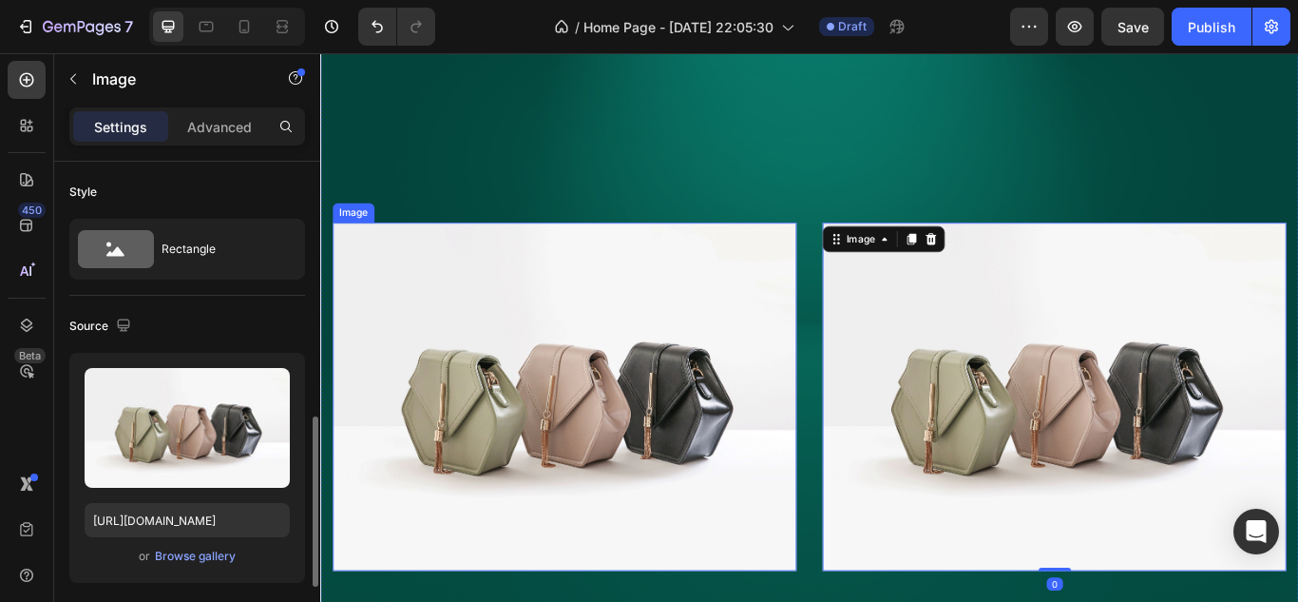
click at [793, 404] on img at bounding box center [605, 454] width 541 height 406
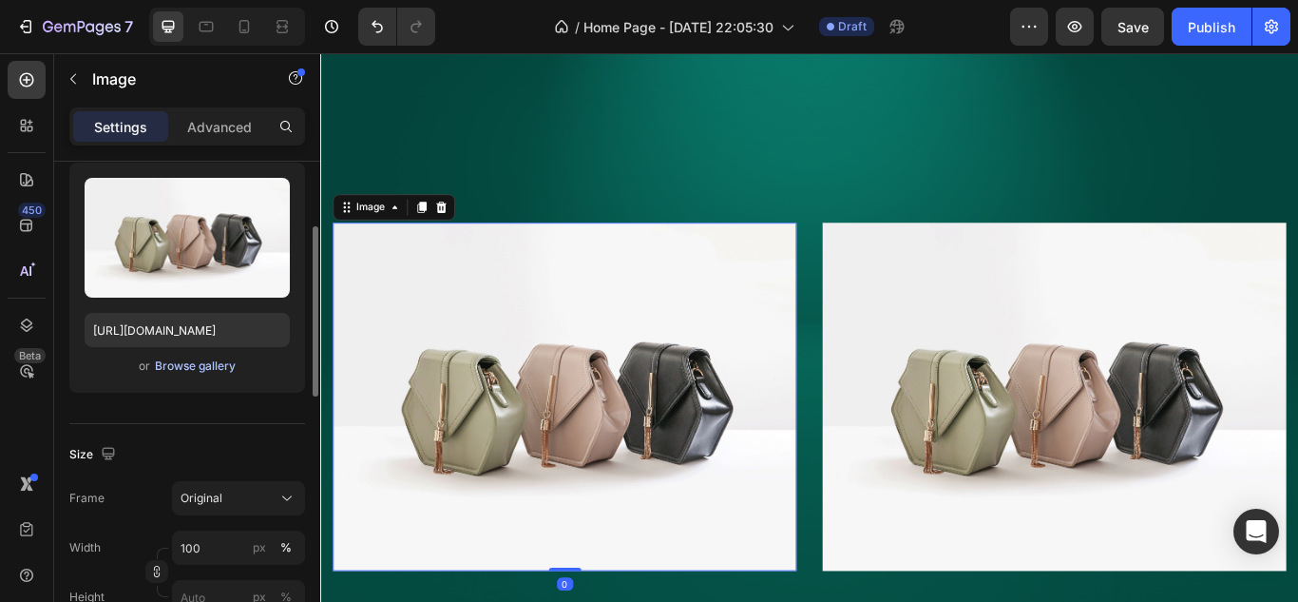
click at [196, 363] on div "Browse gallery" at bounding box center [195, 365] width 81 height 17
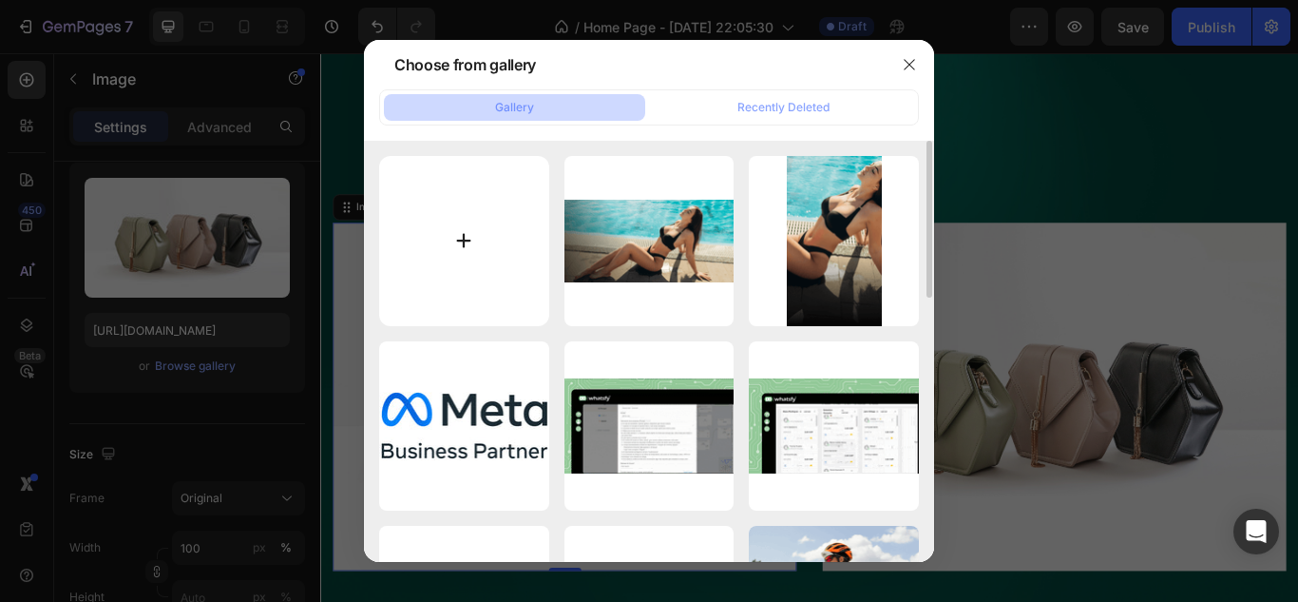
click at [471, 253] on input "file" at bounding box center [464, 241] width 170 height 170
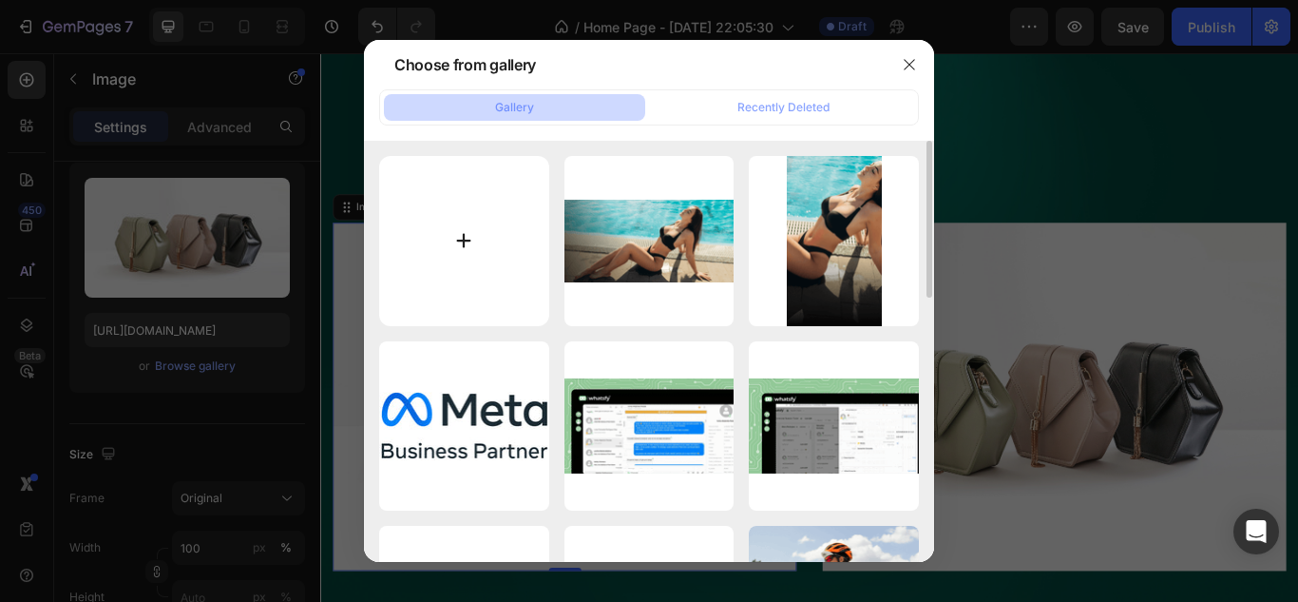
type input "C:\fakepath\ChatGPT Image 24 sept 2025, 02_20_59 p.m..png"
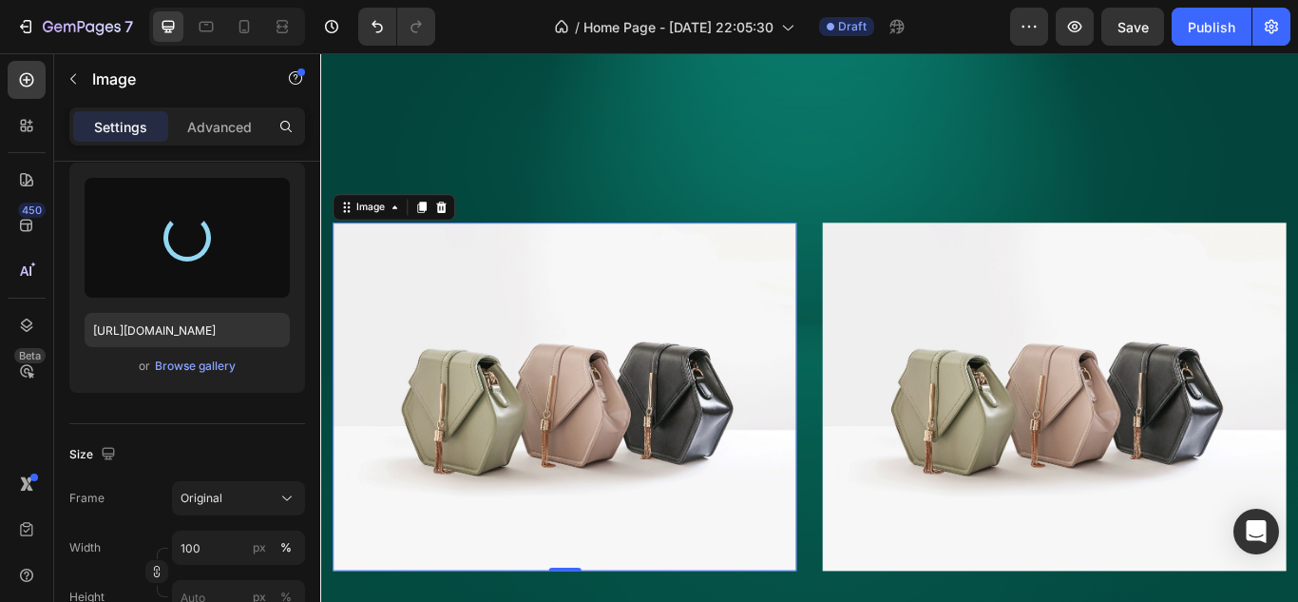
type input "https://cdn.shopify.com/s/files/1/0704/4386/0157/files/gempages_569354907103003…"
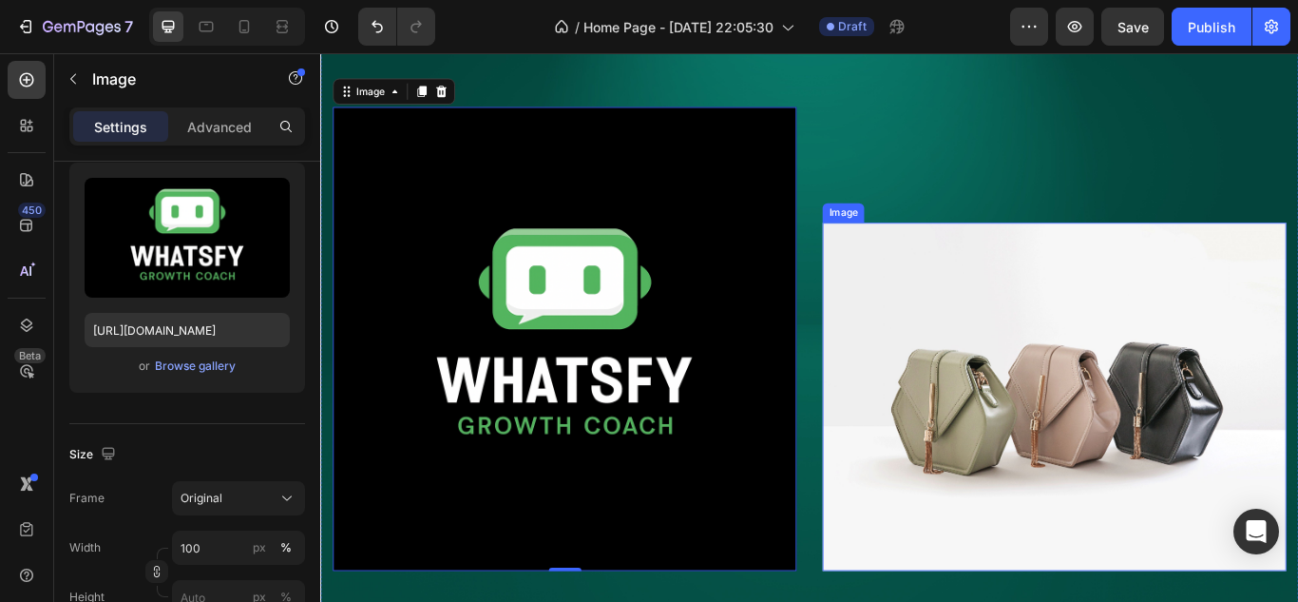
click at [1106, 405] on img at bounding box center [1176, 454] width 541 height 406
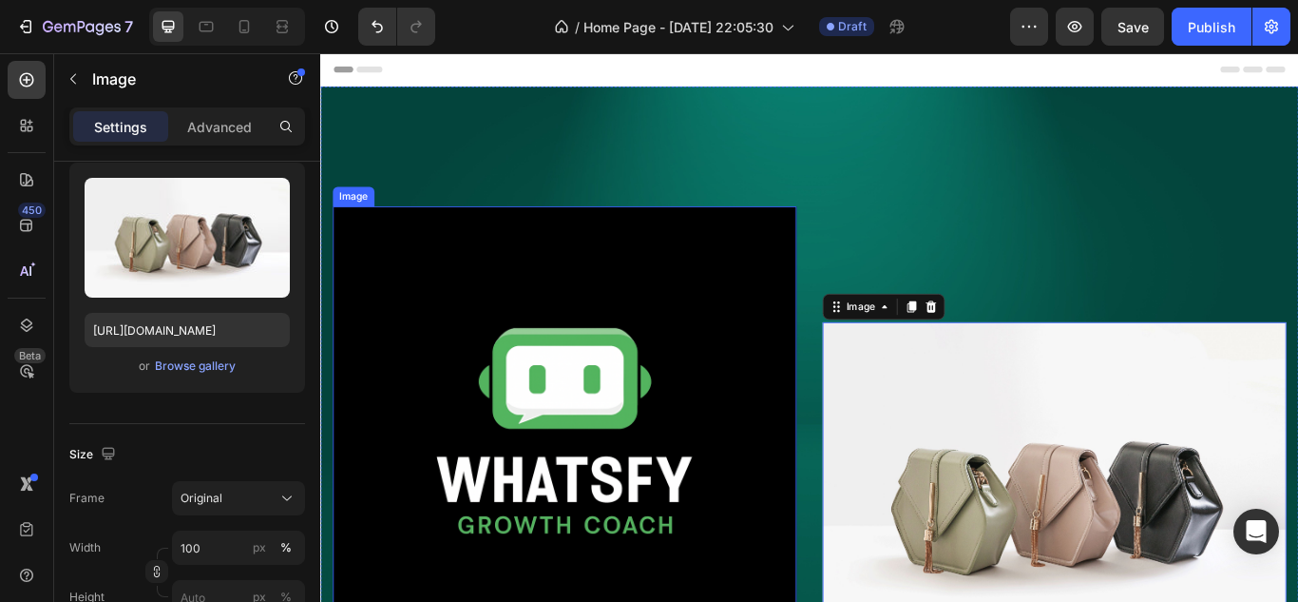
scroll to position [95, 0]
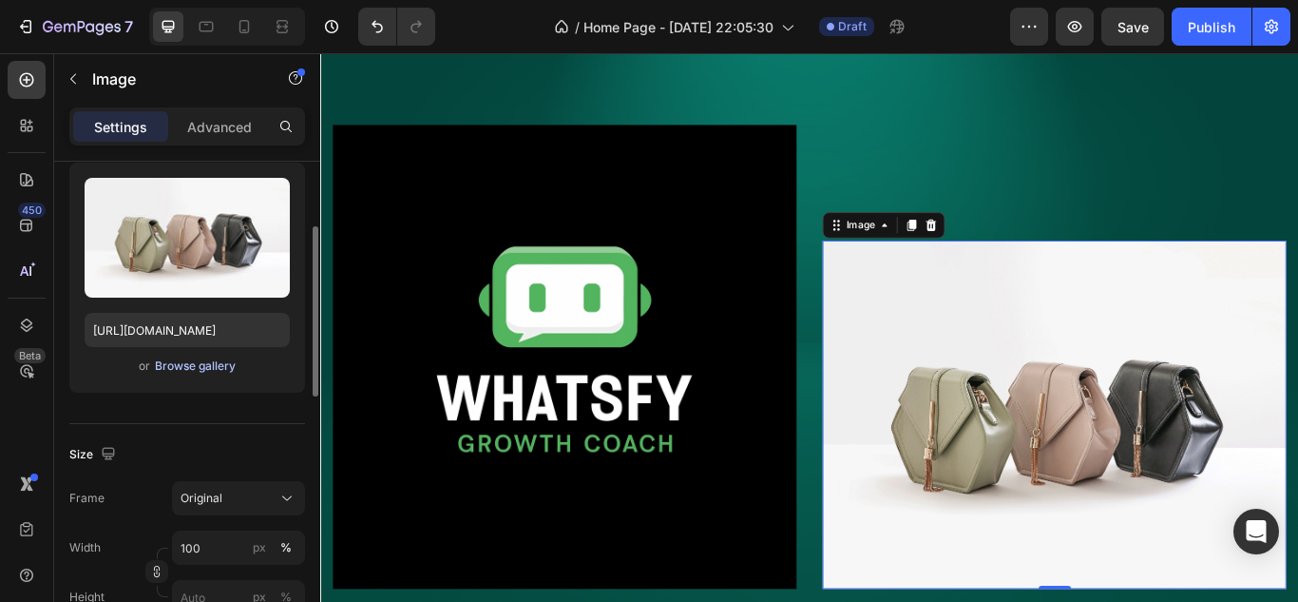
click at [200, 367] on div "Browse gallery" at bounding box center [195, 365] width 81 height 17
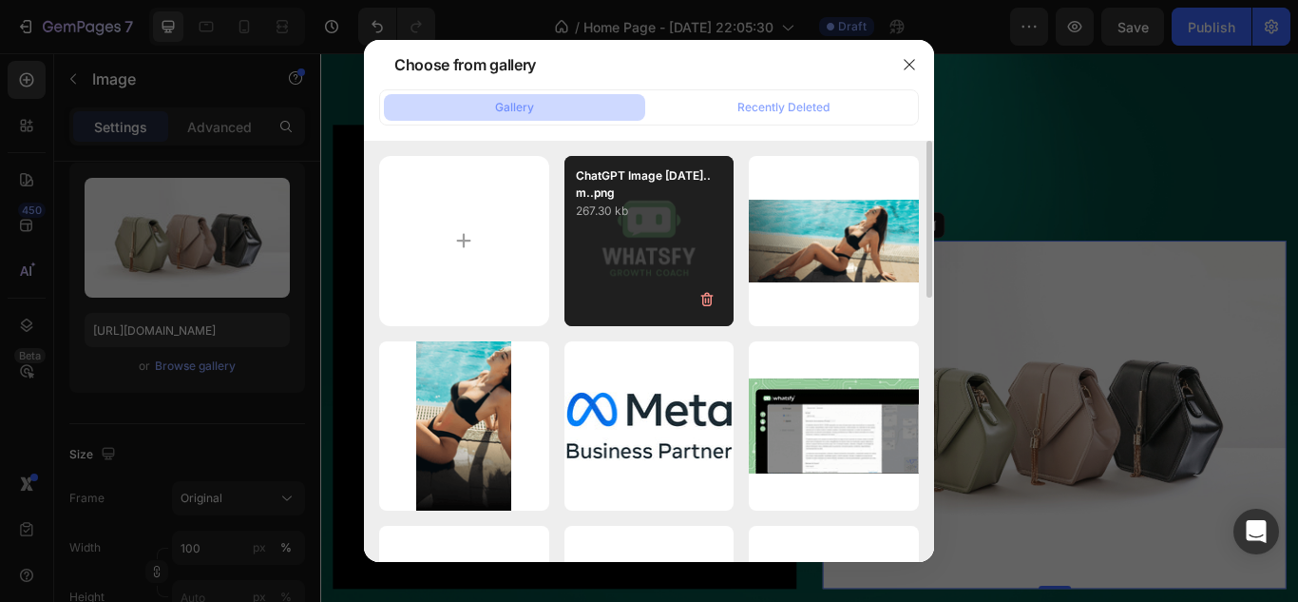
click at [613, 243] on div "ChatGPT Image 24 sept...m..png 267.30 kb" at bounding box center [649, 241] width 170 height 170
type input "[URL][DOMAIN_NAME]"
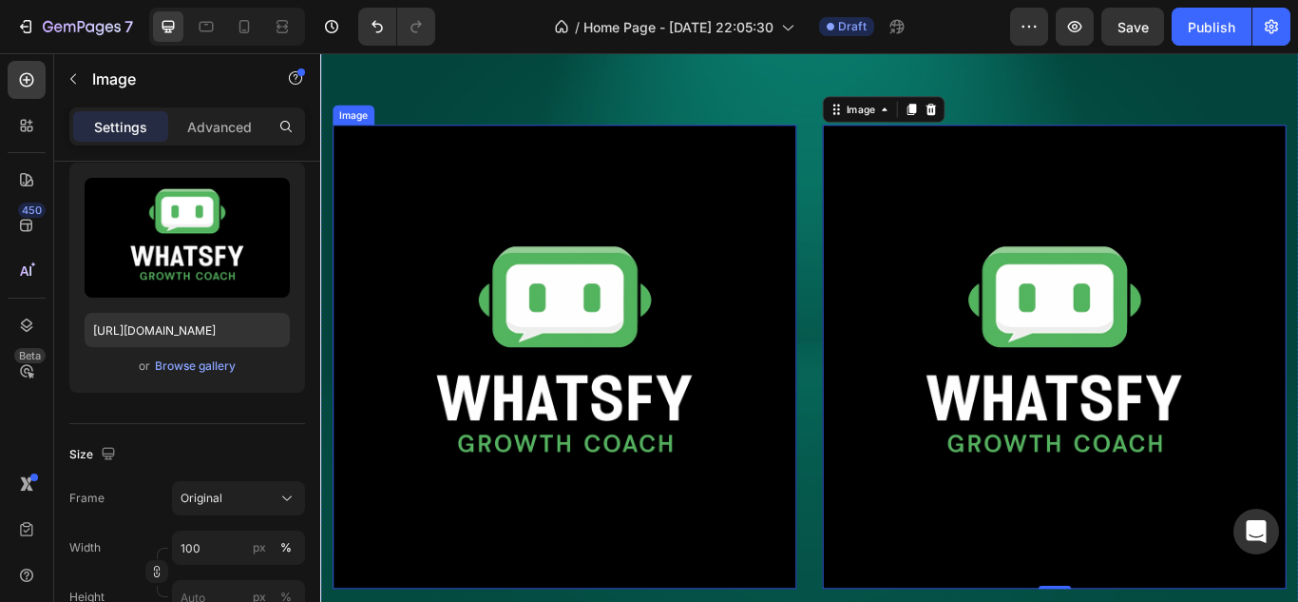
scroll to position [0, 0]
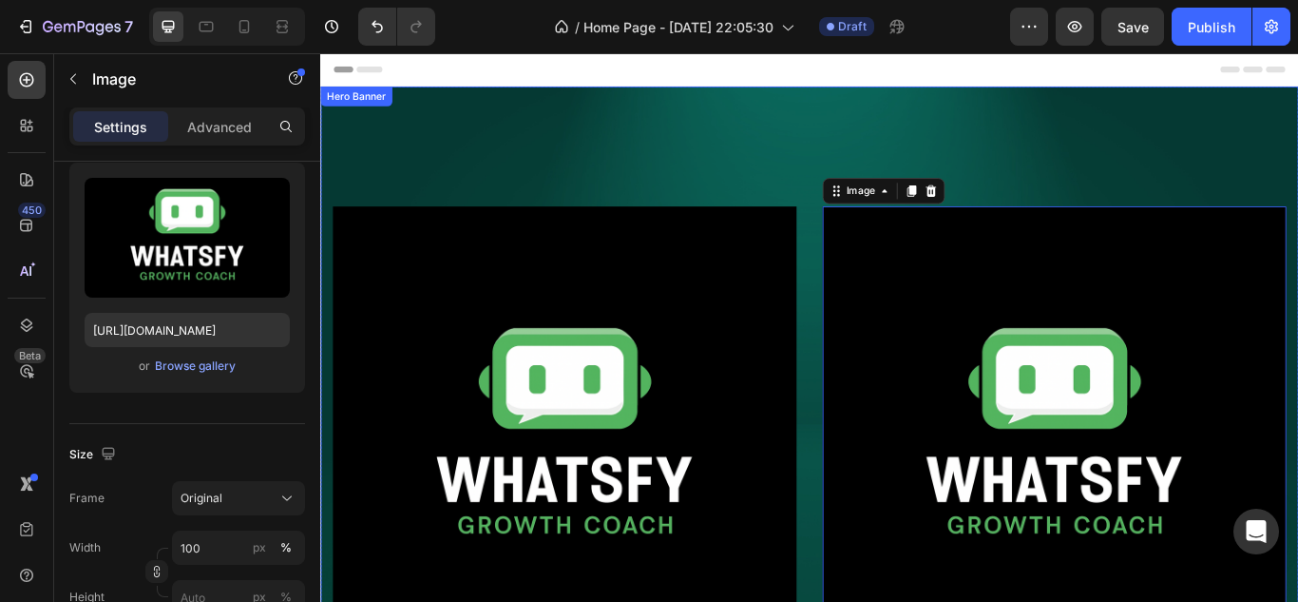
click at [822, 175] on div "Overlay" at bounding box center [890, 472] width 1140 height 760
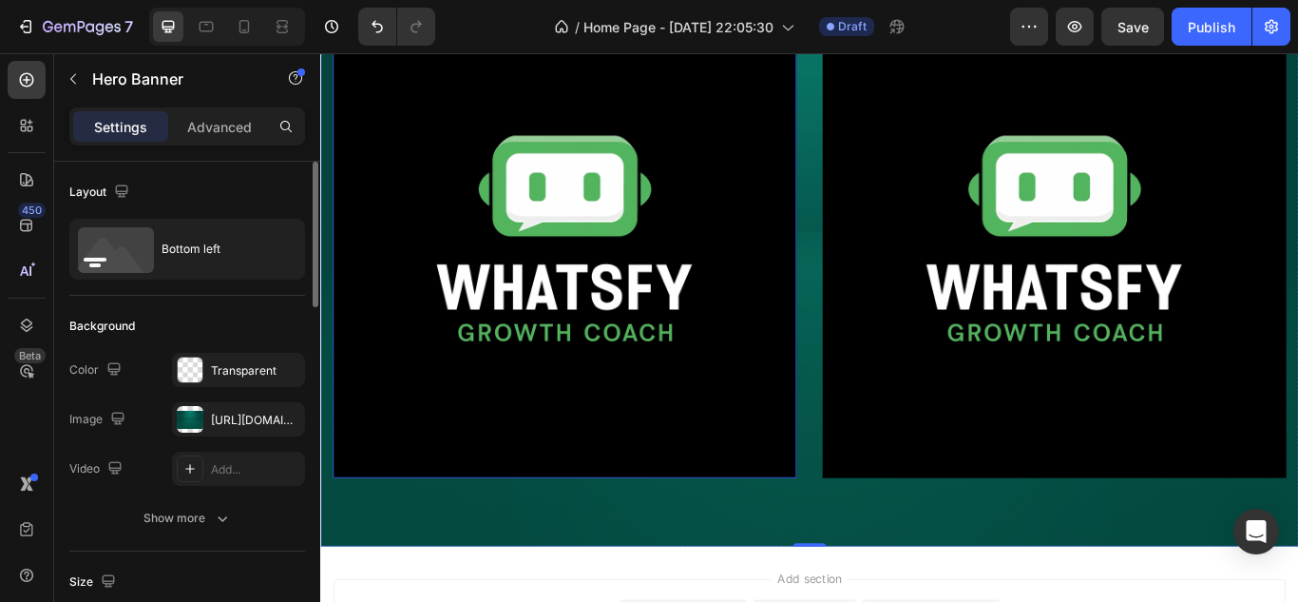
scroll to position [285, 0]
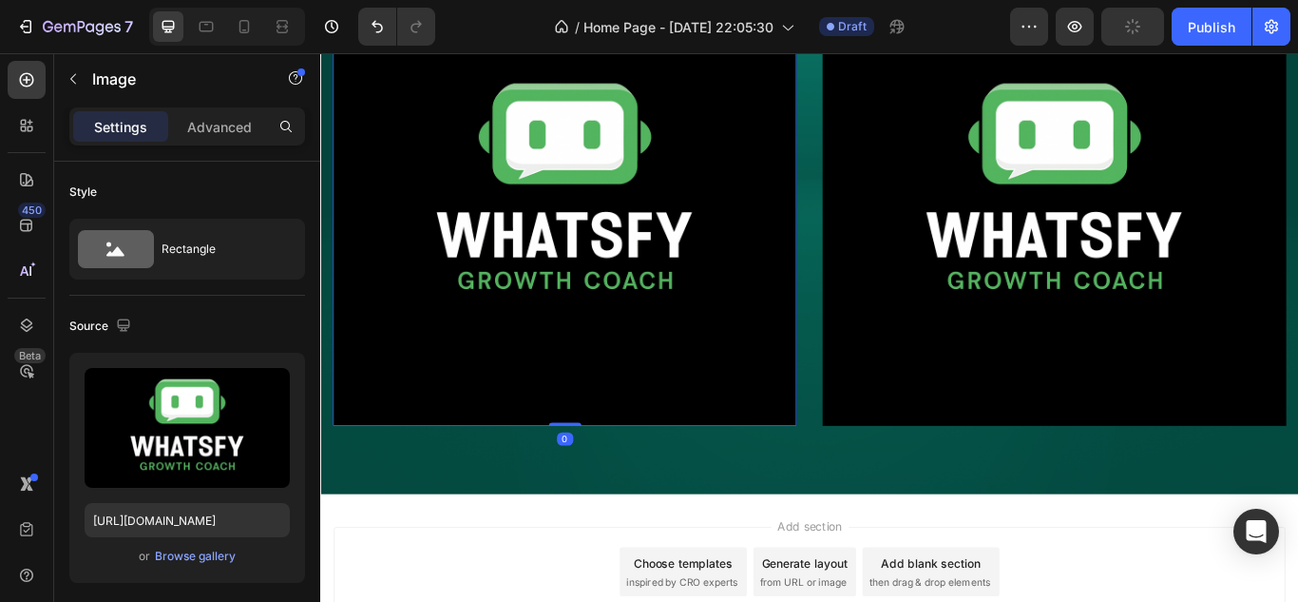
click at [731, 247] on img at bounding box center [605, 217] width 541 height 541
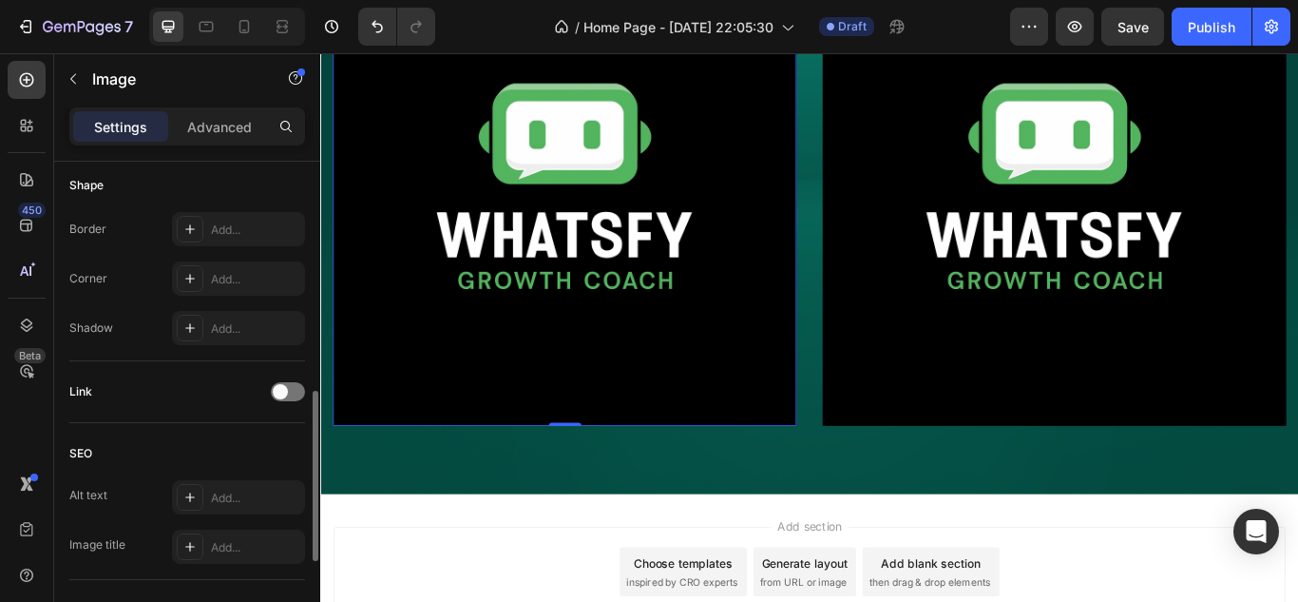
scroll to position [570, 0]
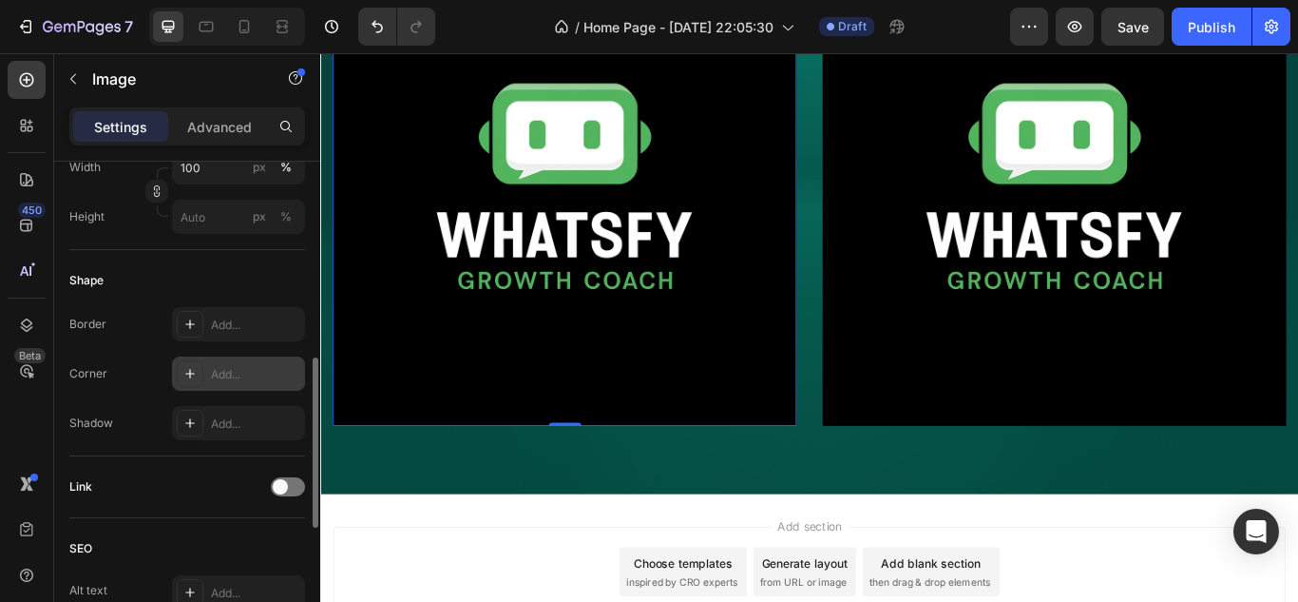
click at [185, 365] on div at bounding box center [190, 373] width 27 height 27
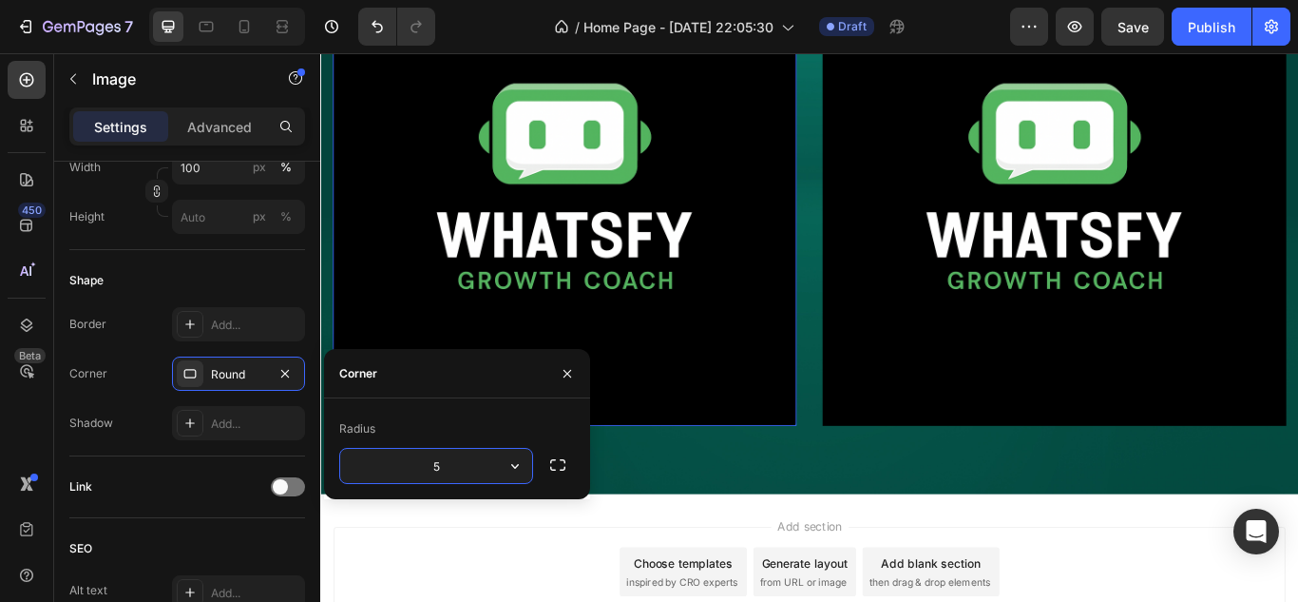
type input "50"
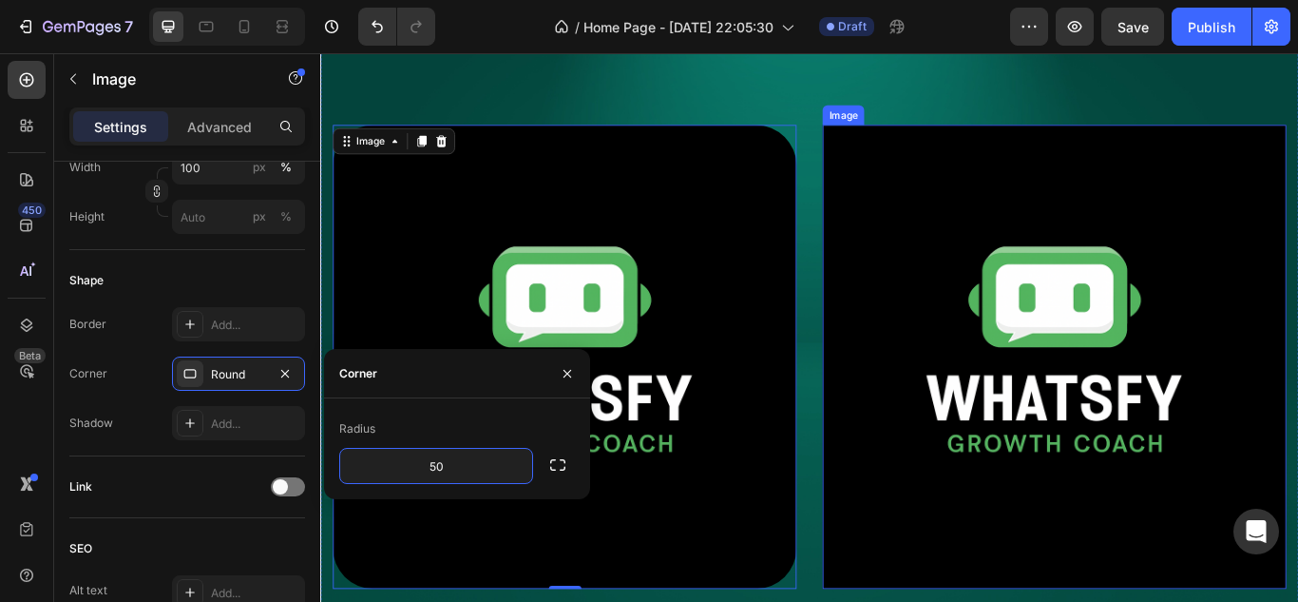
click at [1015, 361] on img at bounding box center [1176, 407] width 541 height 541
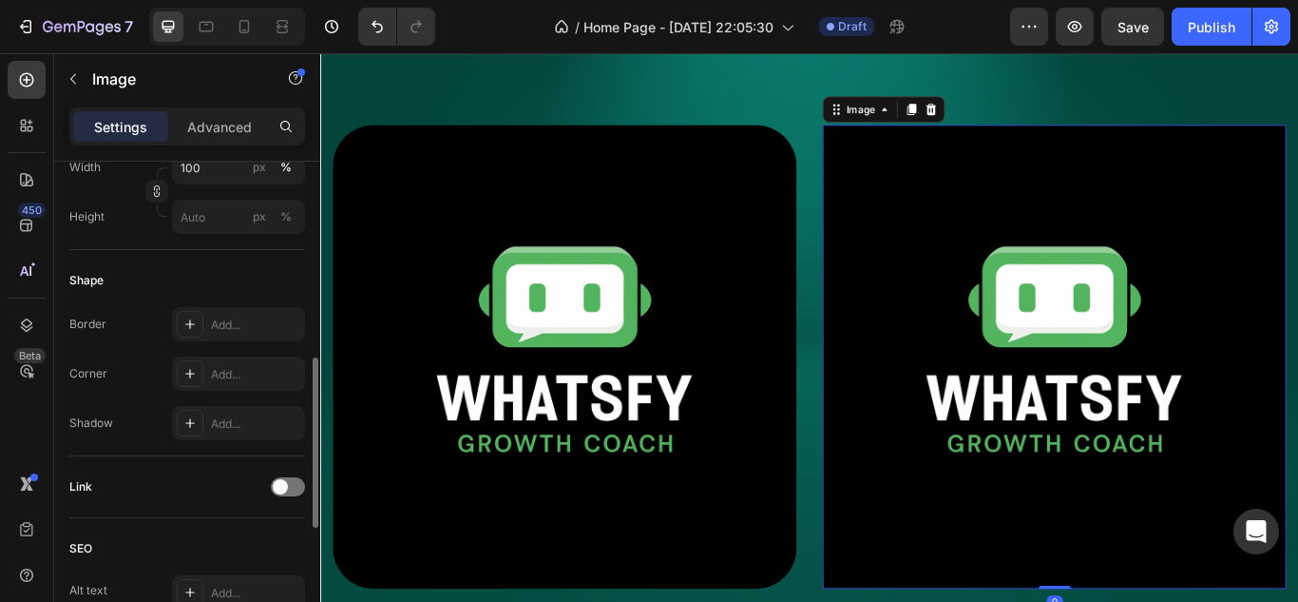
scroll to position [665, 0]
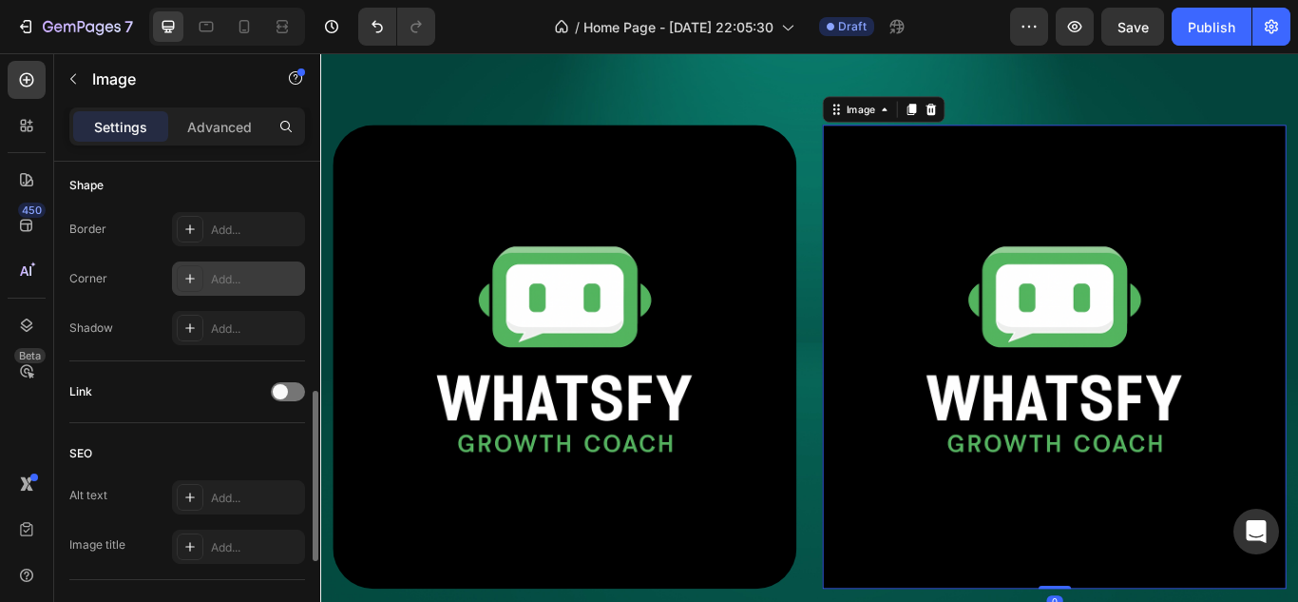
click at [216, 271] on div "Add..." at bounding box center [255, 279] width 89 height 17
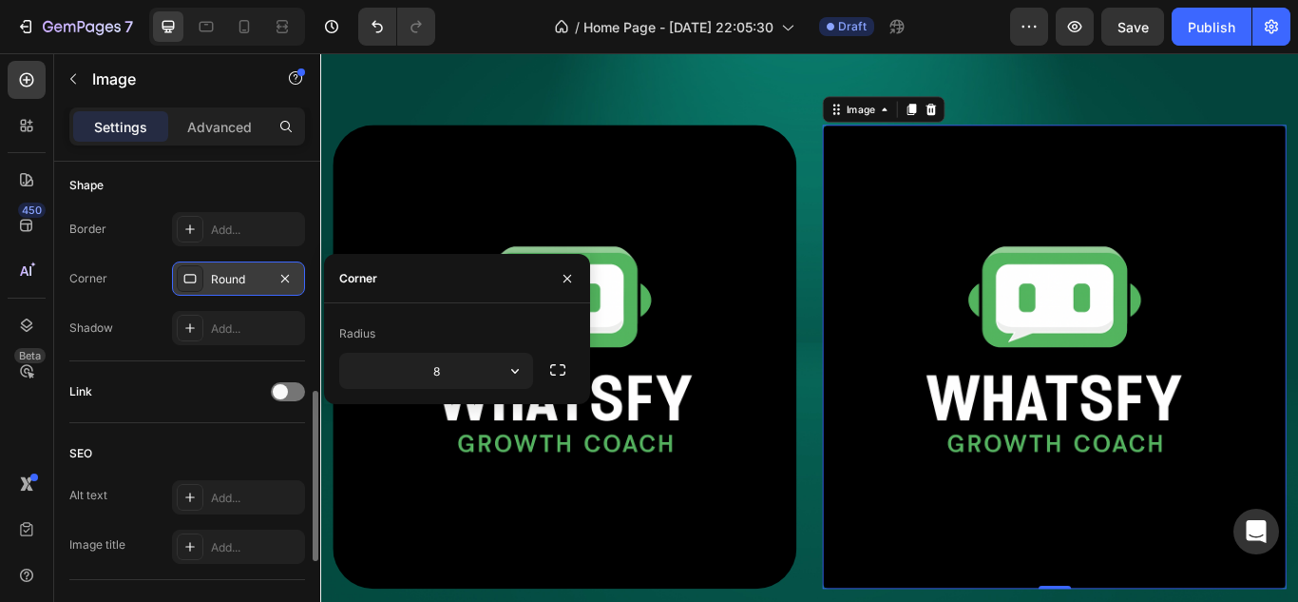
click at [226, 283] on div "Round" at bounding box center [238, 279] width 55 height 17
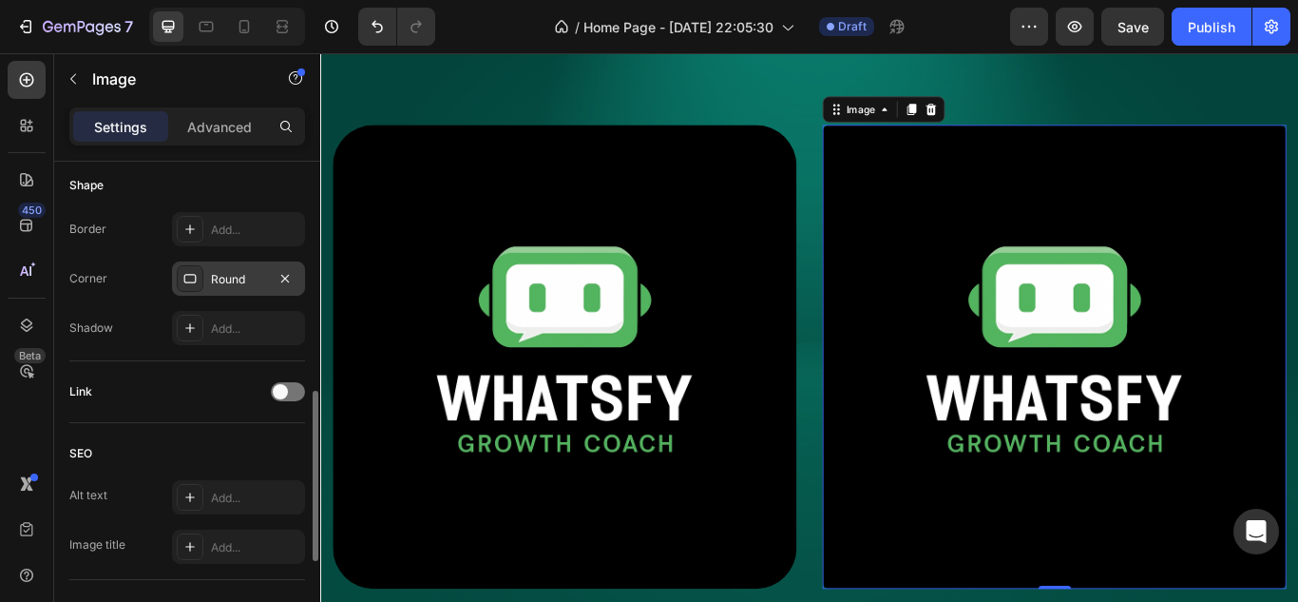
click at [230, 285] on div "Round" at bounding box center [238, 279] width 55 height 17
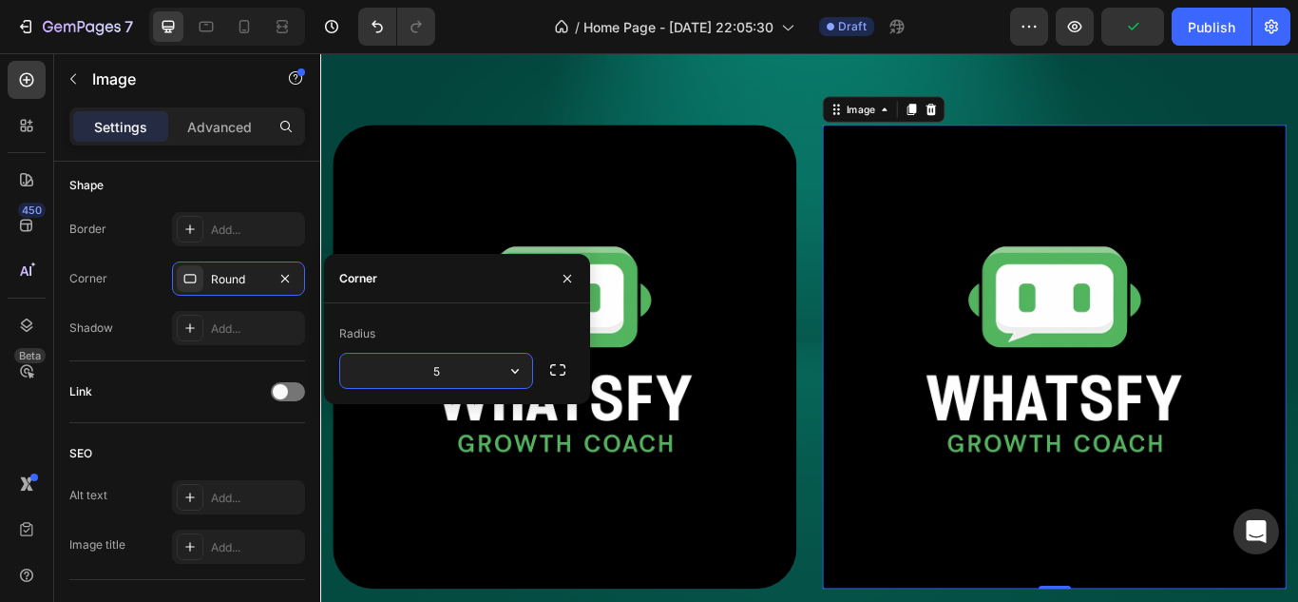
type input "50"
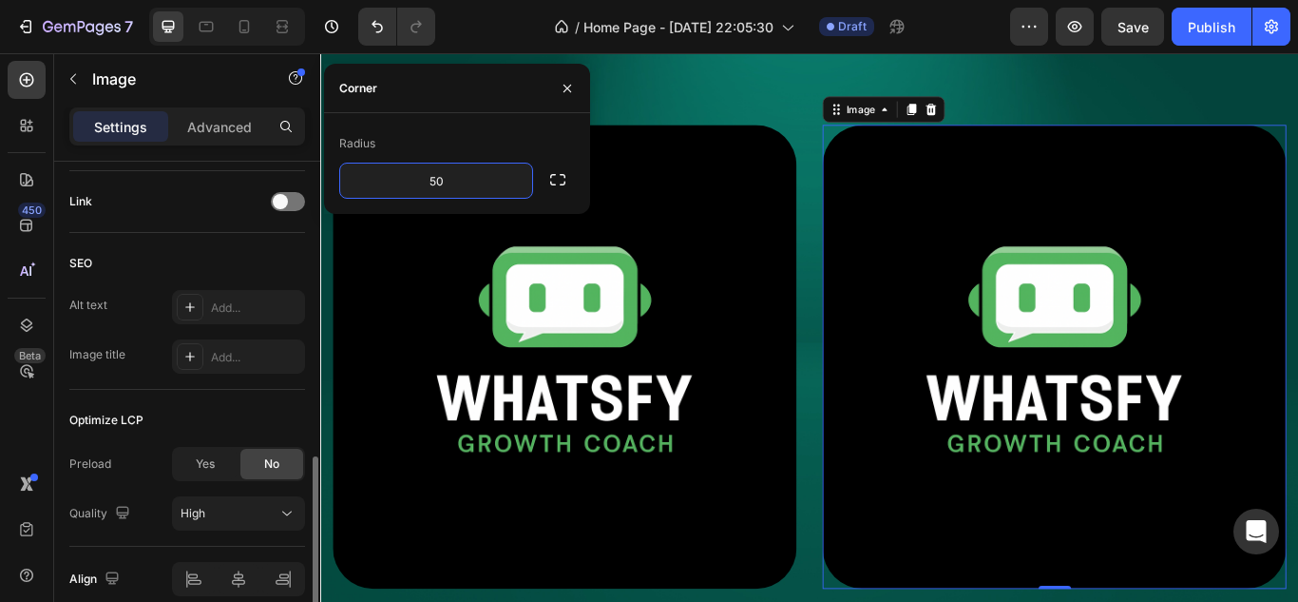
scroll to position [941, 0]
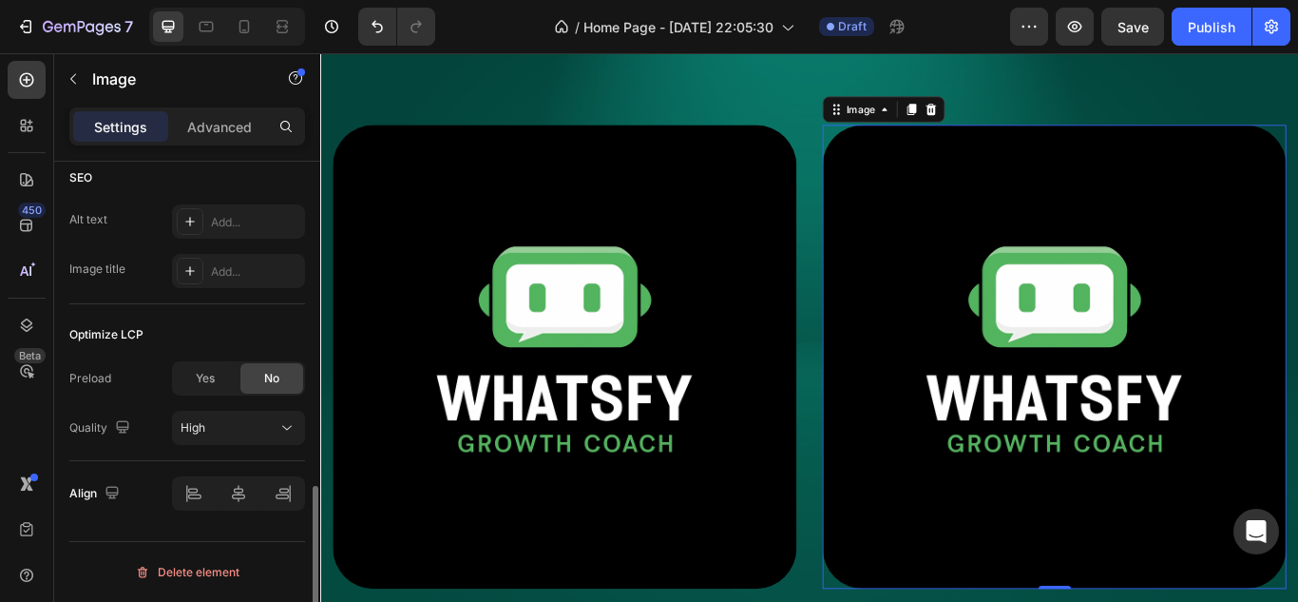
click at [155, 464] on div "Align" at bounding box center [187, 493] width 236 height 65
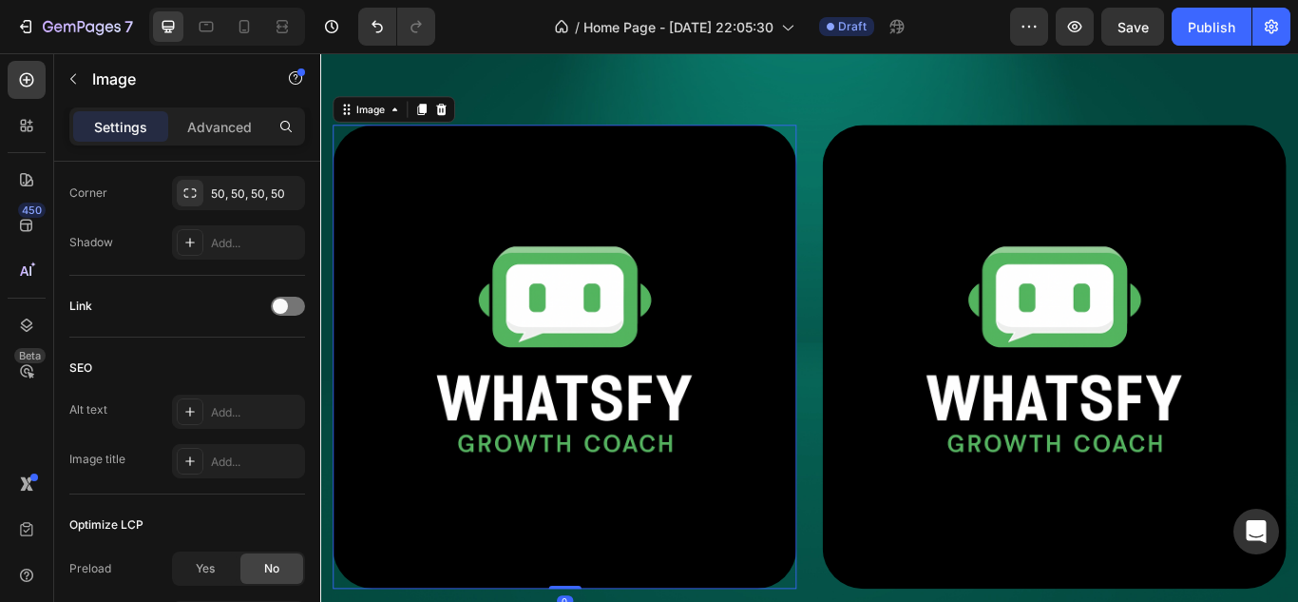
click at [537, 341] on img at bounding box center [605, 407] width 541 height 541
click at [272, 302] on div at bounding box center [288, 305] width 34 height 19
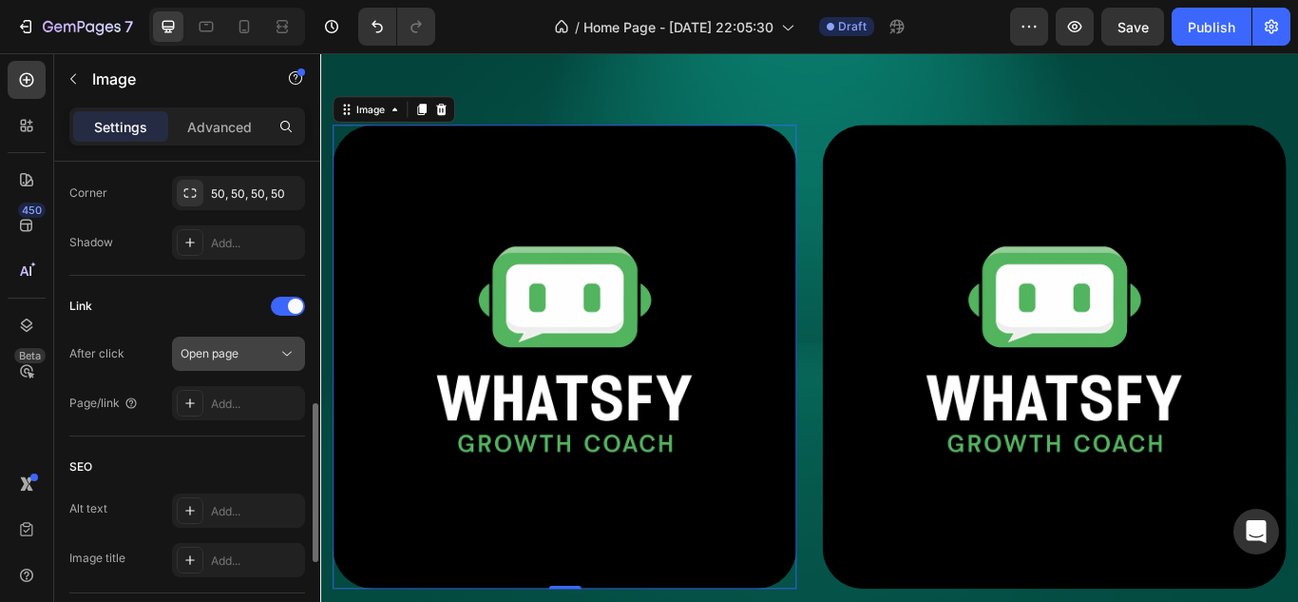
click at [224, 347] on span "Open page" at bounding box center [210, 353] width 58 height 14
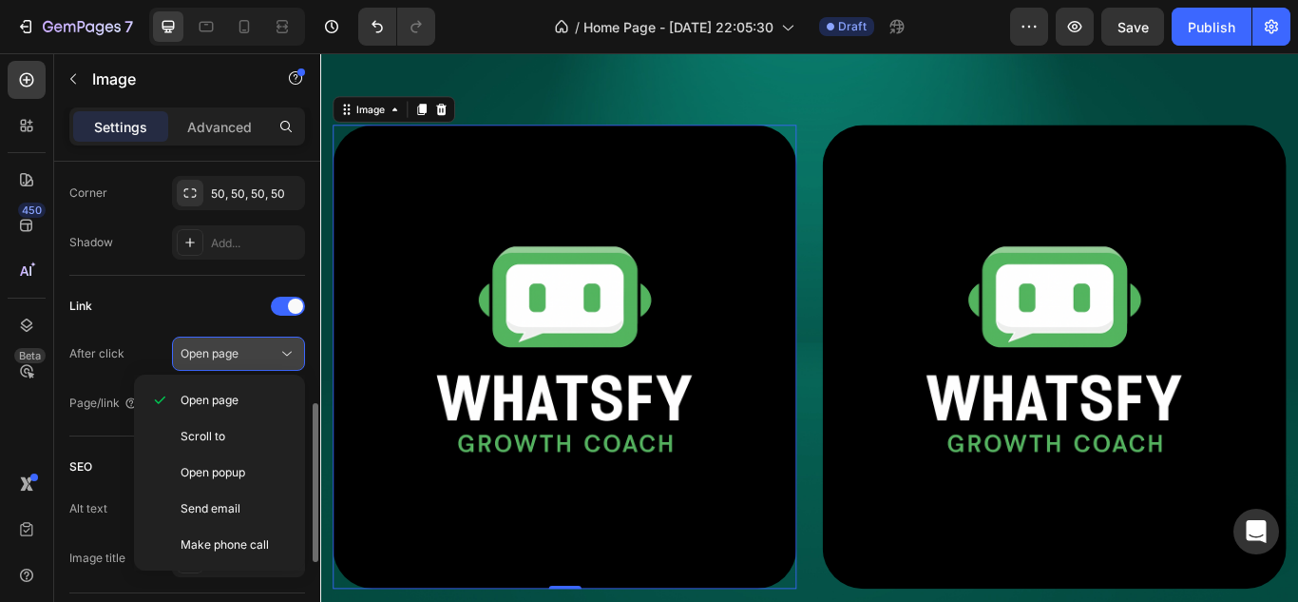
click at [224, 347] on span "Open page" at bounding box center [210, 353] width 58 height 14
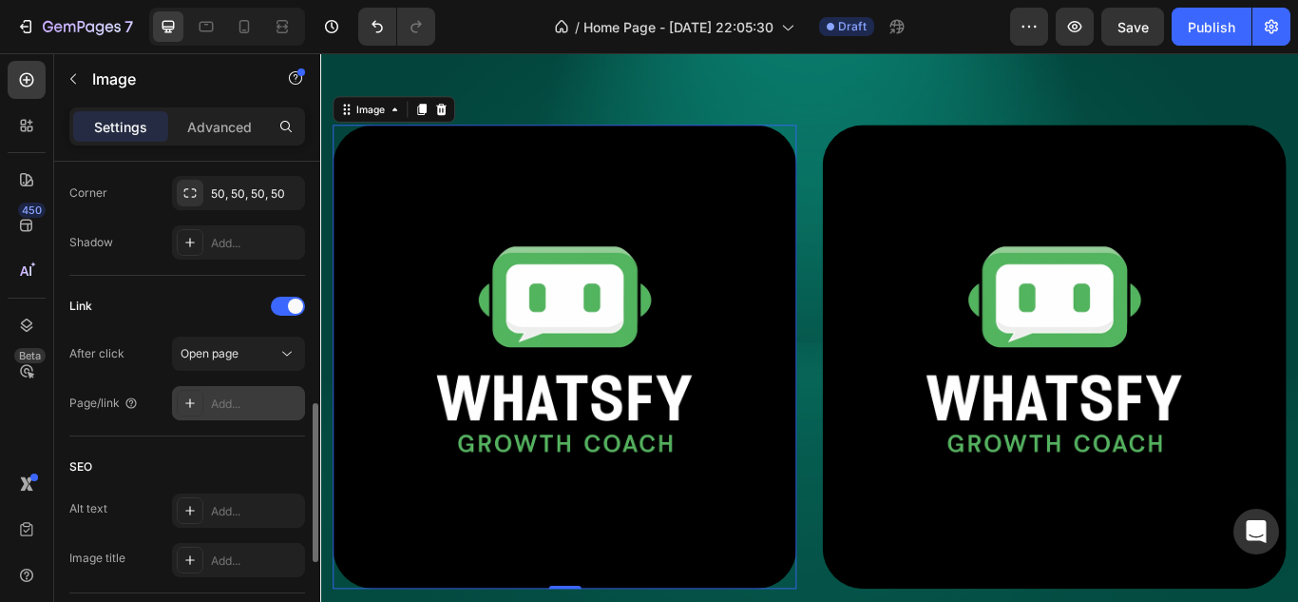
click at [218, 400] on div "Add..." at bounding box center [255, 403] width 89 height 17
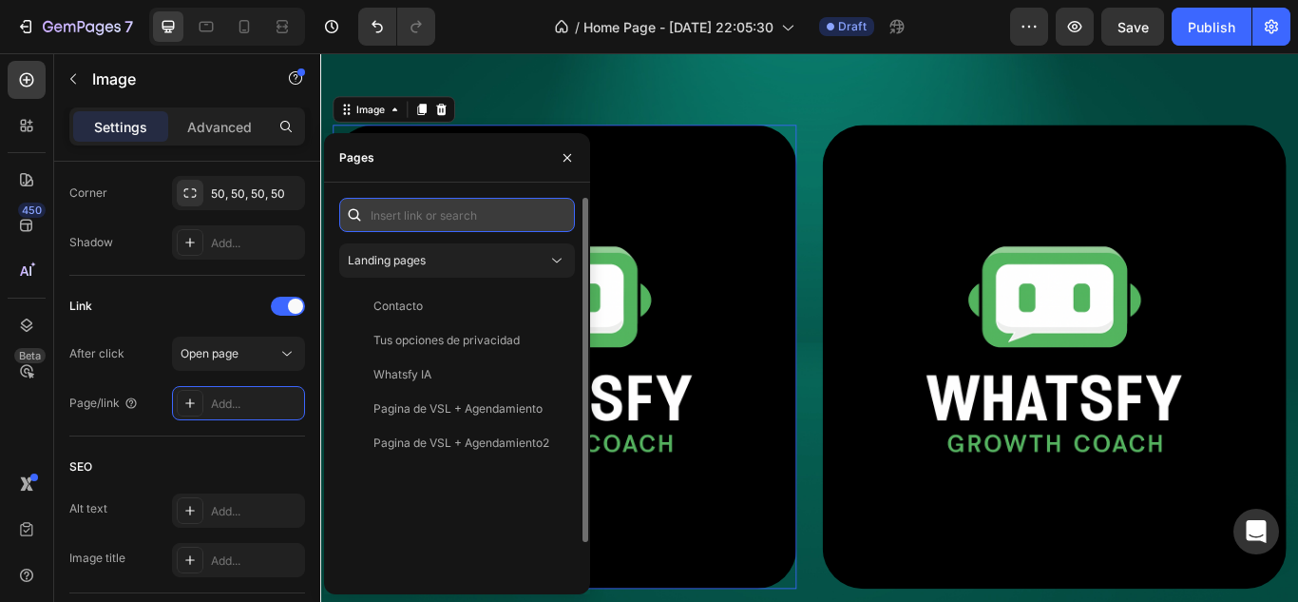
click at [422, 215] on input "text" at bounding box center [457, 215] width 236 height 34
paste input "[URL][DOMAIN_NAME]"
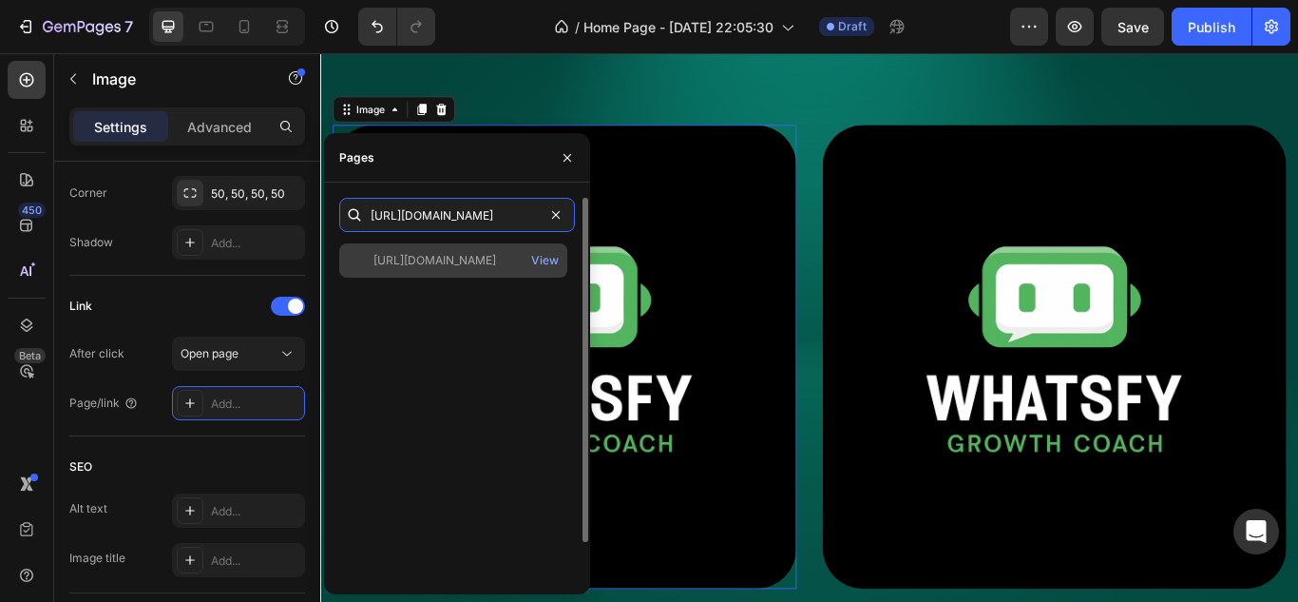
type input "[URL][DOMAIN_NAME]"
click at [481, 264] on div "[URL][DOMAIN_NAME]" at bounding box center [434, 260] width 123 height 17
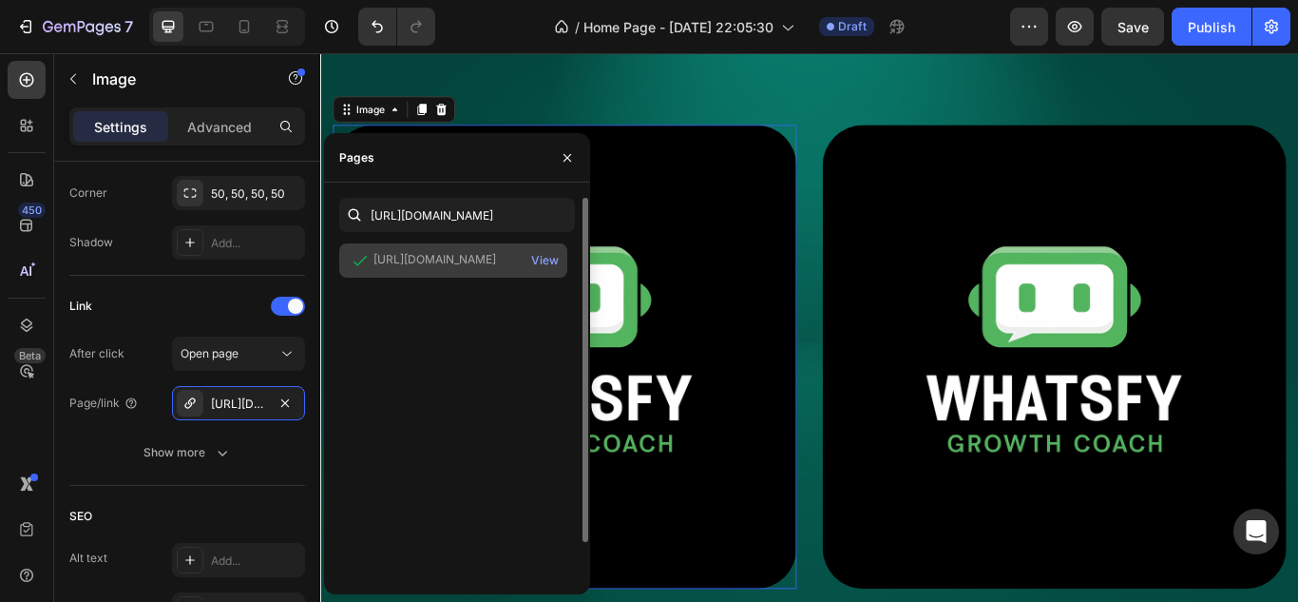
scroll to position [0, 0]
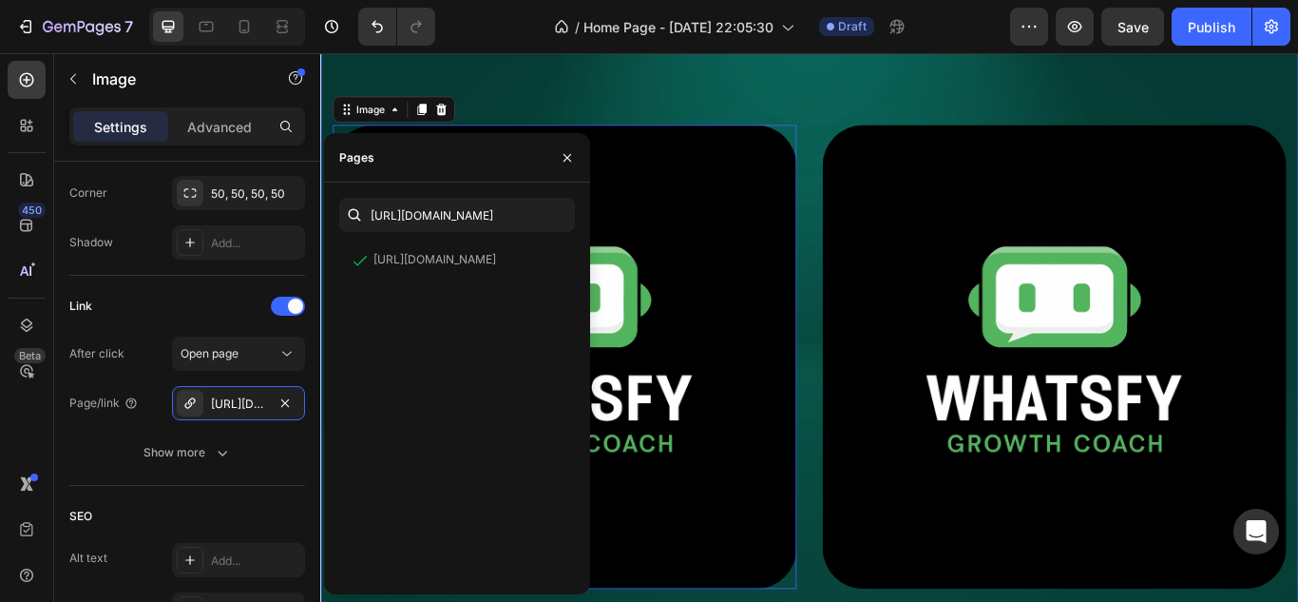
click at [901, 83] on div "Overlay" at bounding box center [890, 377] width 1140 height 760
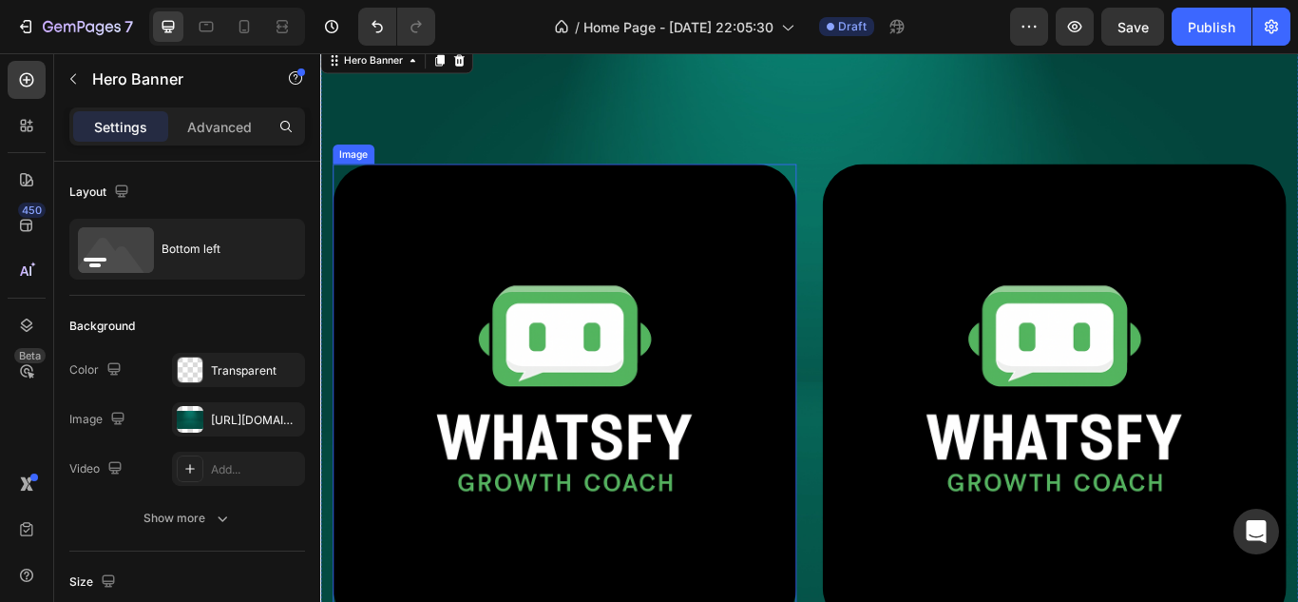
scroll to position [95, 0]
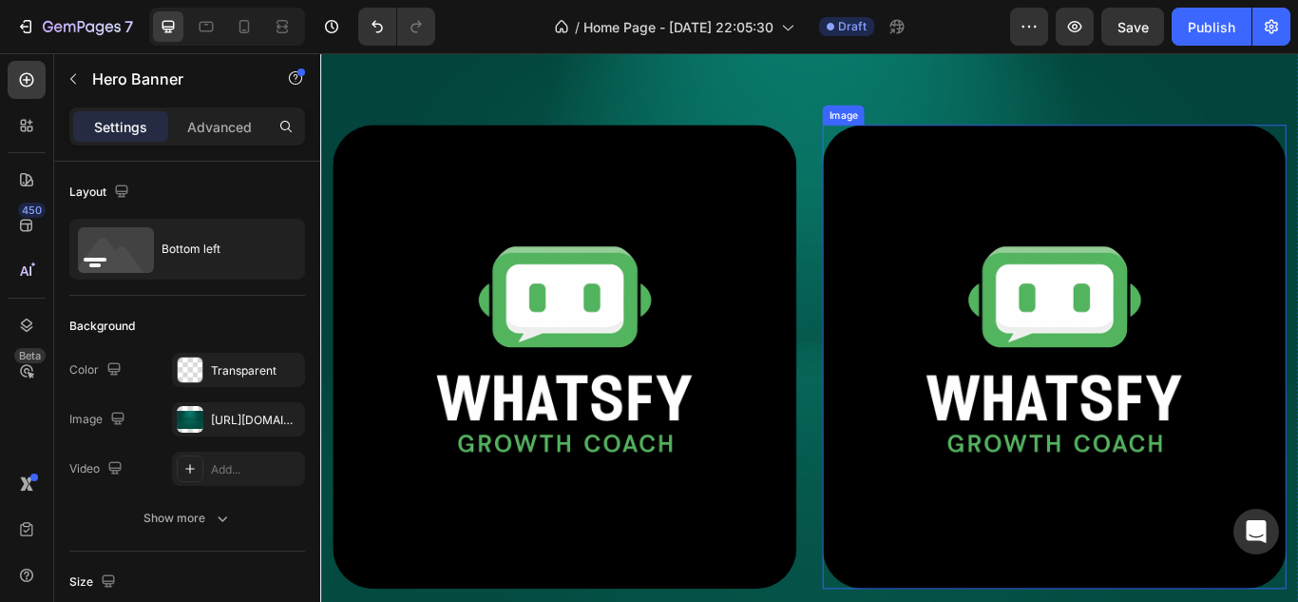
click at [1226, 365] on img at bounding box center [1176, 407] width 541 height 541
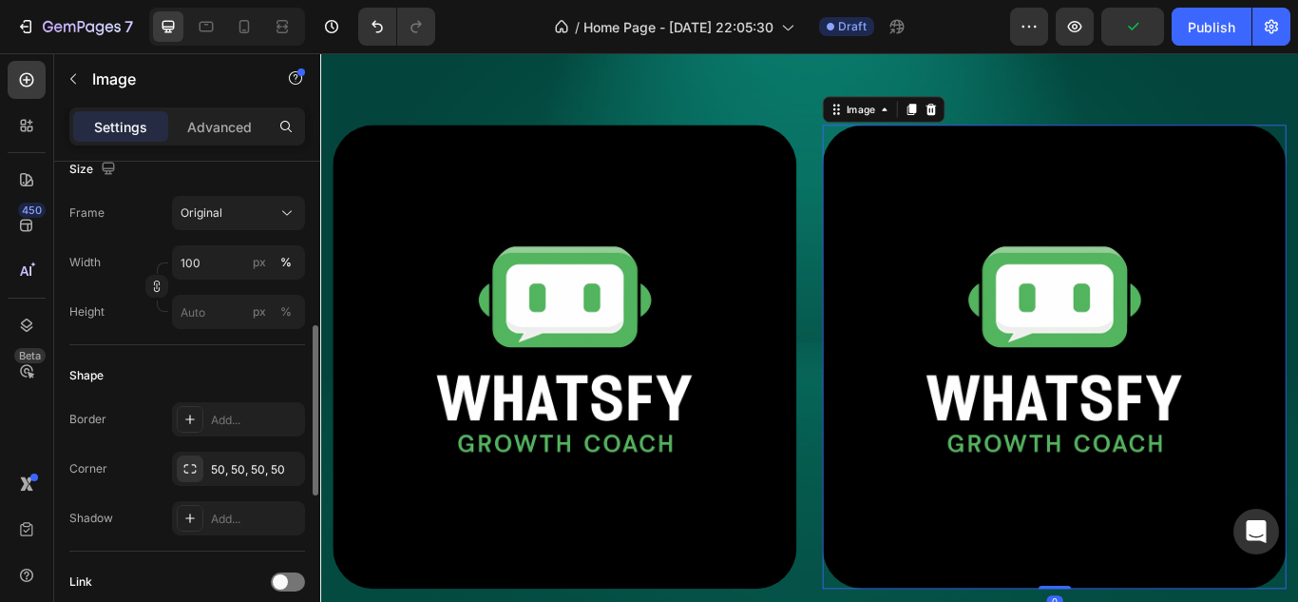
scroll to position [760, 0]
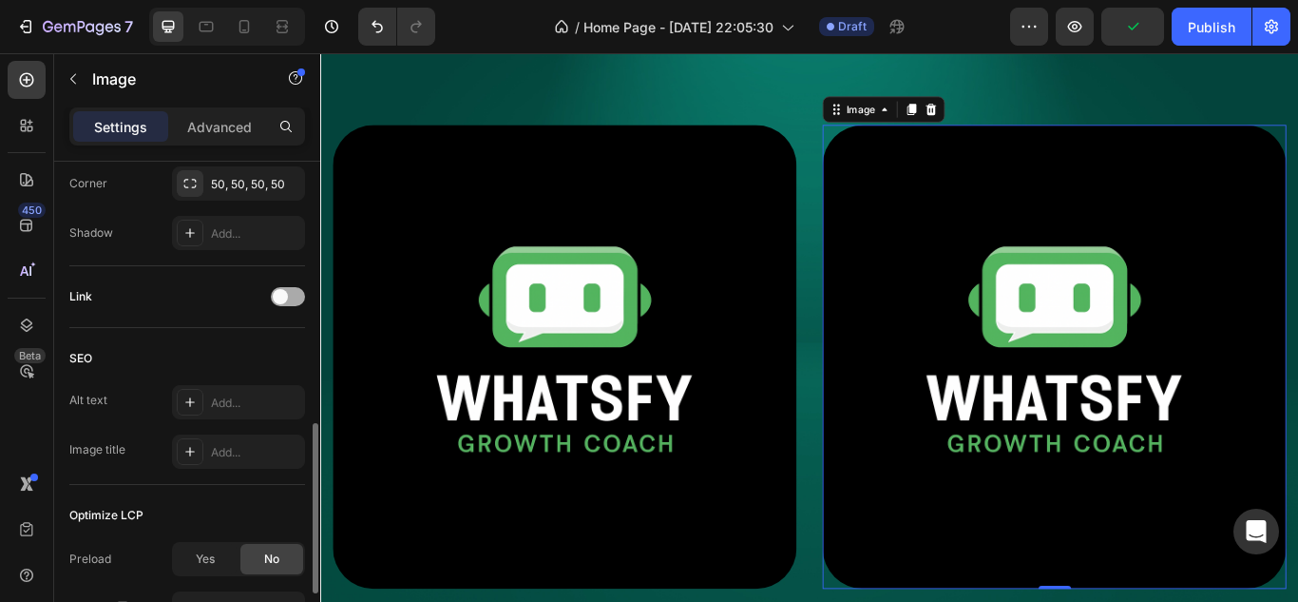
click at [296, 301] on div at bounding box center [288, 296] width 34 height 19
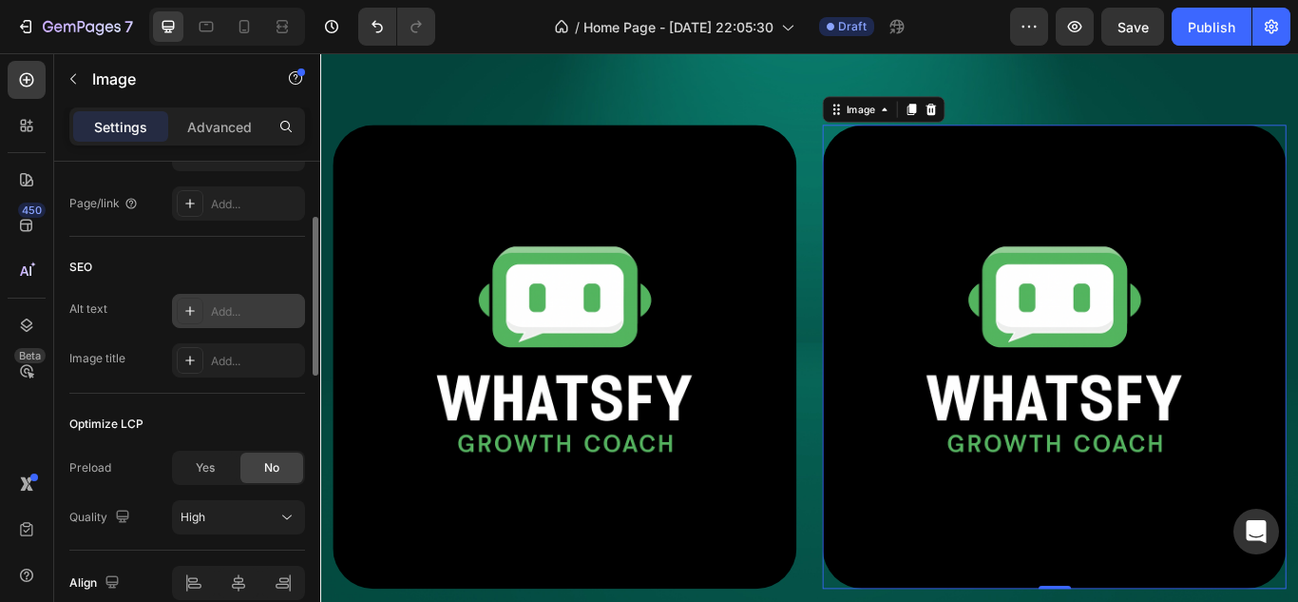
scroll to position [665, 0]
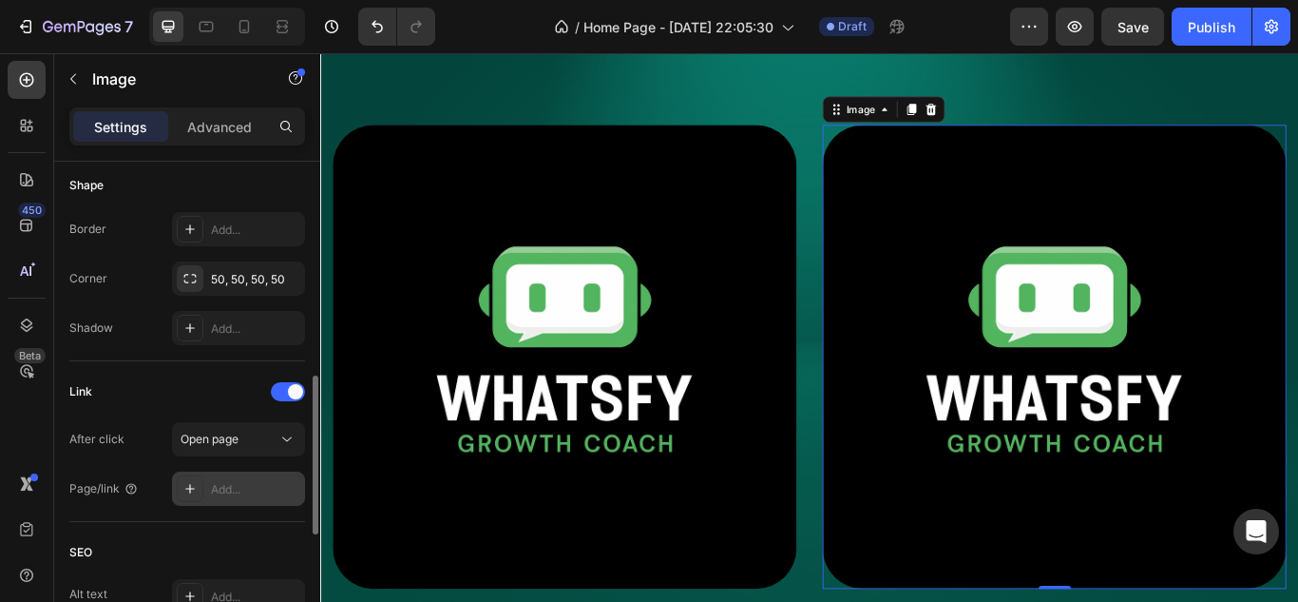
click at [232, 488] on div "Add..." at bounding box center [255, 489] width 89 height 17
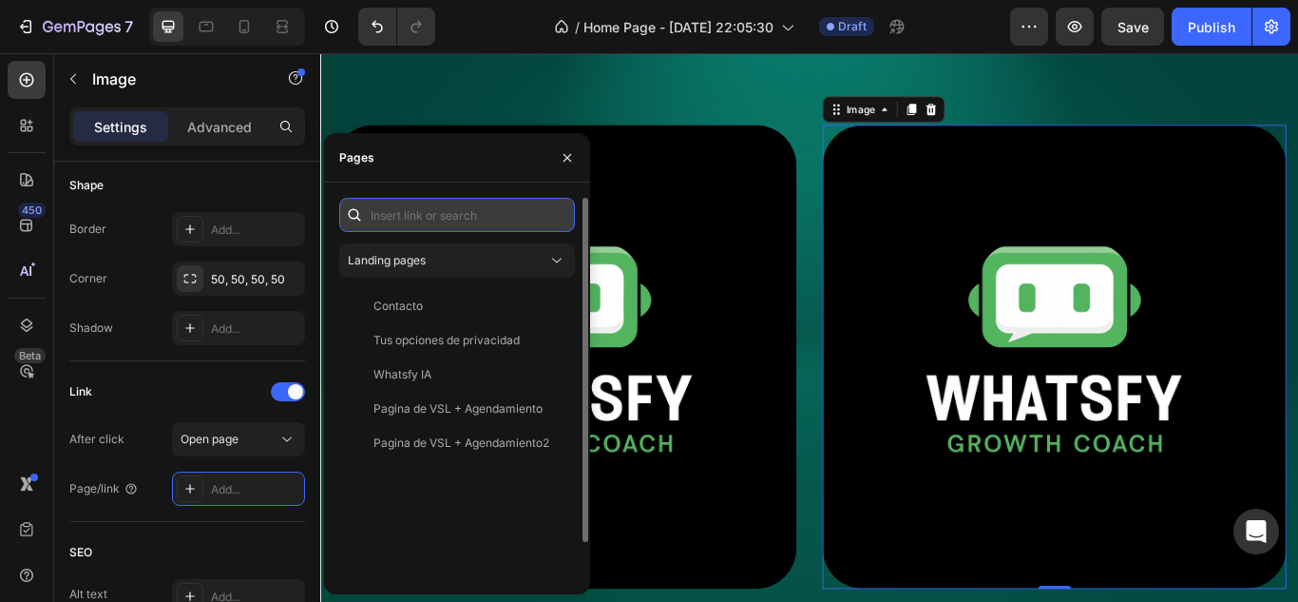
click at [413, 220] on input "text" at bounding box center [457, 215] width 236 height 34
paste input "https://chatgpt.com/g/g-68d604a1322c81919a11eb23dd8a5f12-whatsfy-prompt-optimiz…"
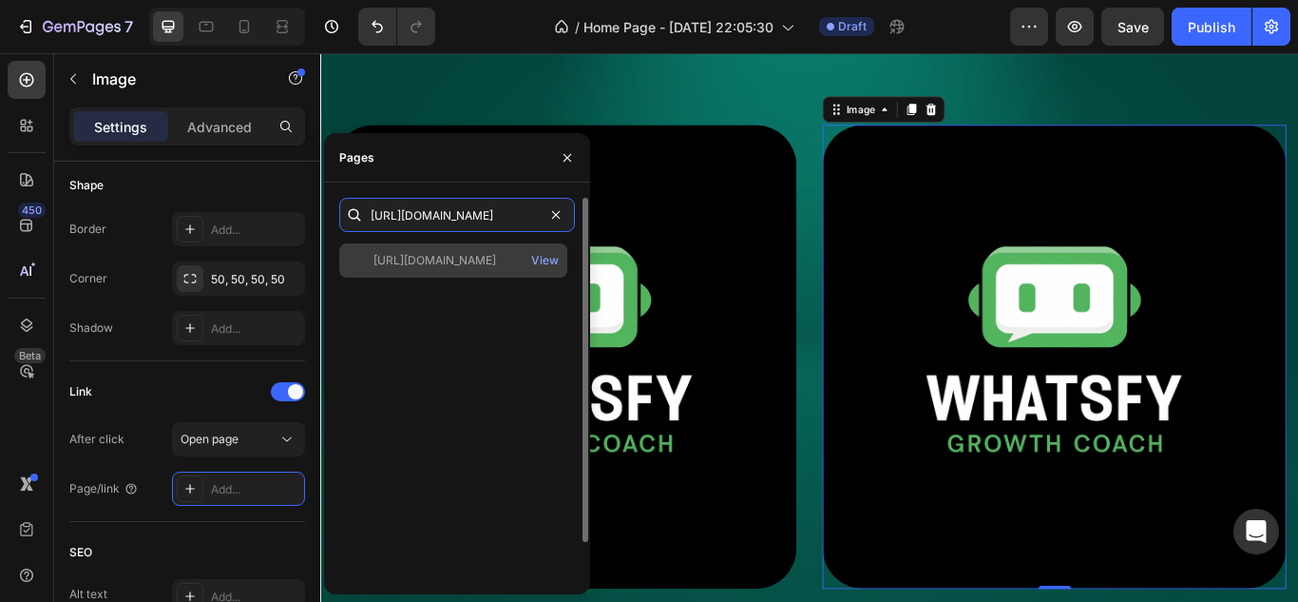
type input "https://chatgpt.com/g/g-68d604a1322c81919a11eb23dd8a5f12-whatsfy-prompt-optimiz…"
click at [449, 268] on div "https://chatgpt.com/g/g-68d604a1322c81919a11eb23dd8a5f12-whatsfy-prompt-optimiz…" at bounding box center [434, 260] width 123 height 17
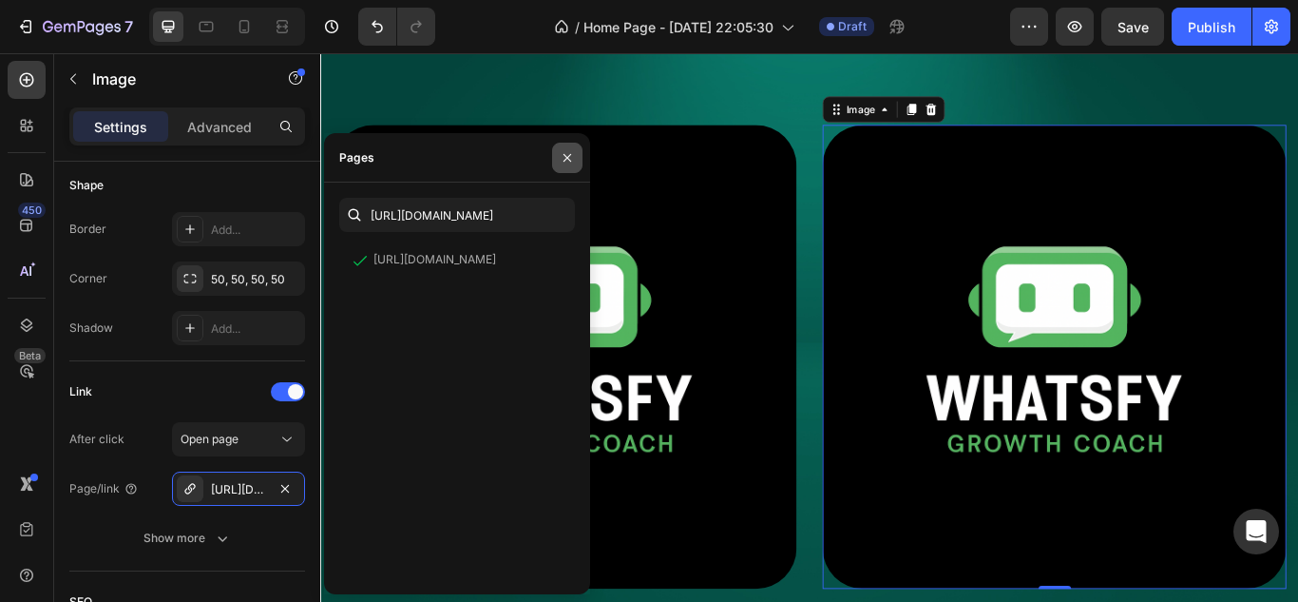
click at [564, 159] on icon "button" at bounding box center [567, 157] width 15 height 15
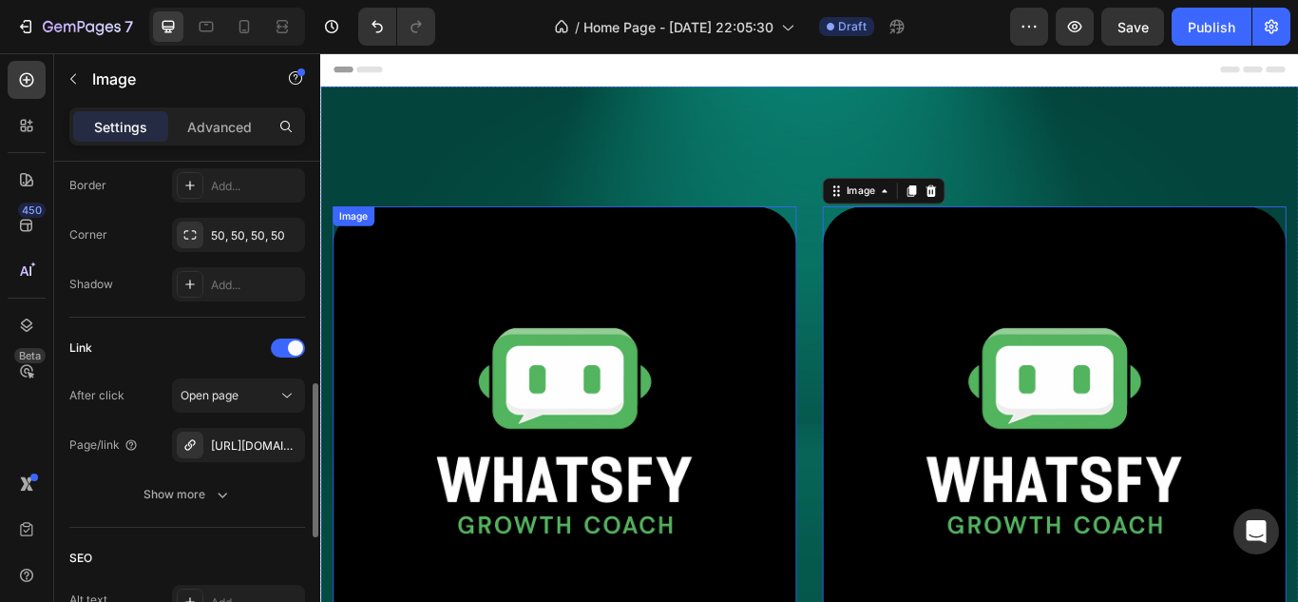
scroll to position [190, 0]
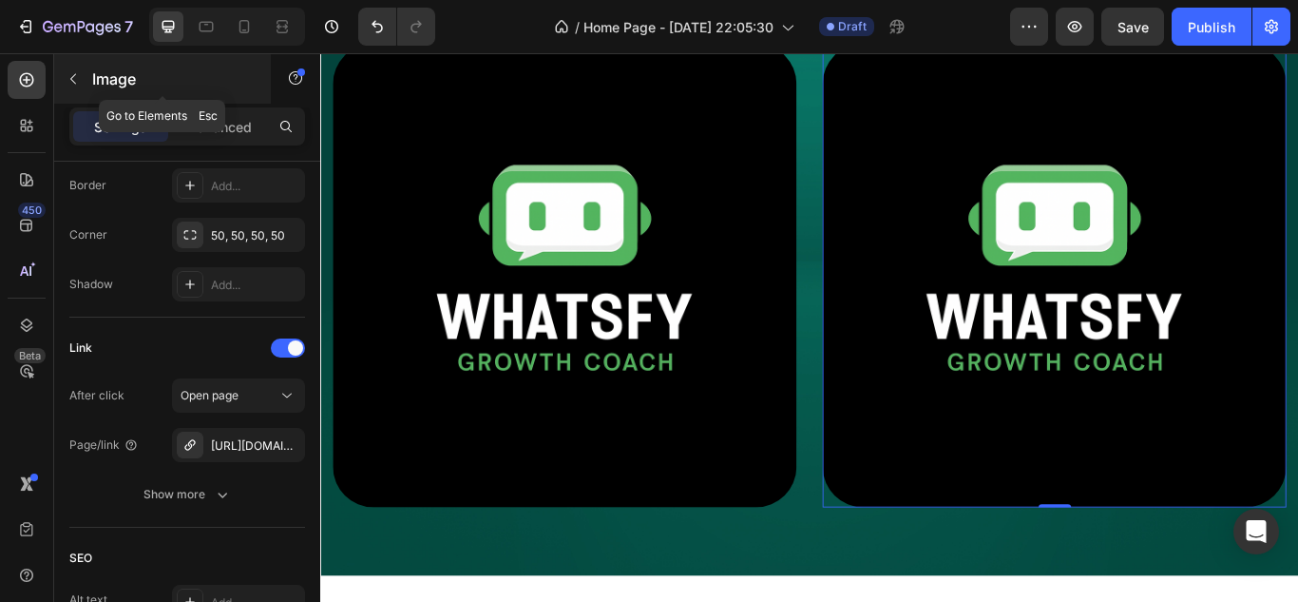
click at [83, 76] on button "button" at bounding box center [73, 79] width 30 height 30
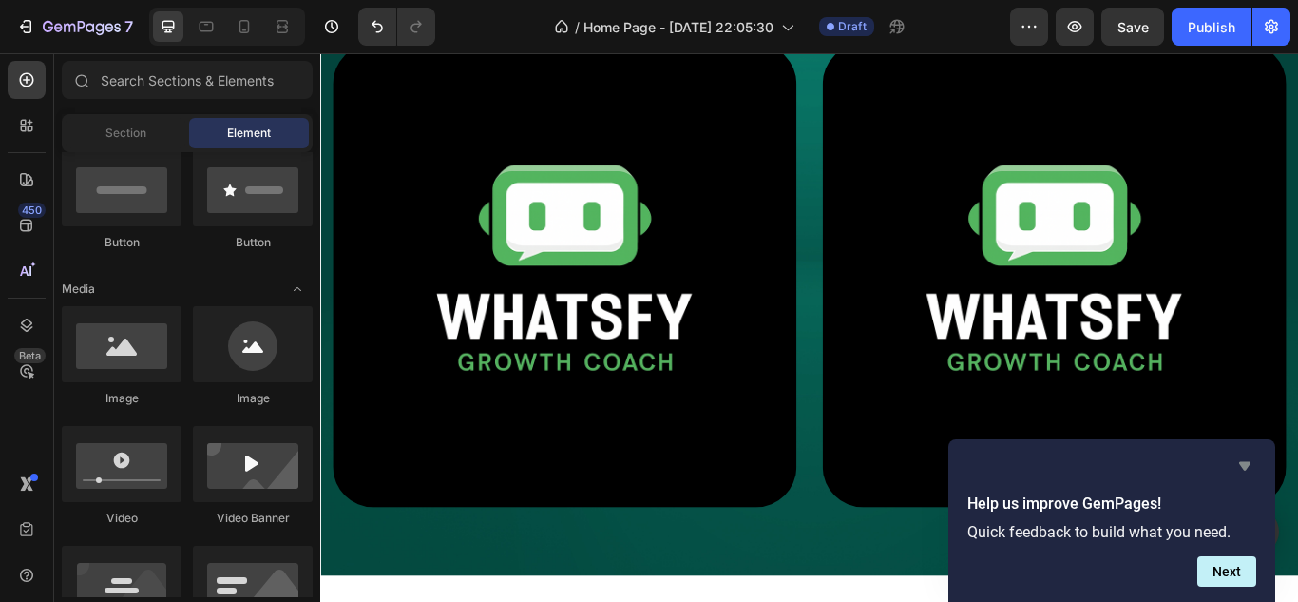
click at [1250, 470] on icon "Hide survey" at bounding box center [1245, 465] width 23 height 23
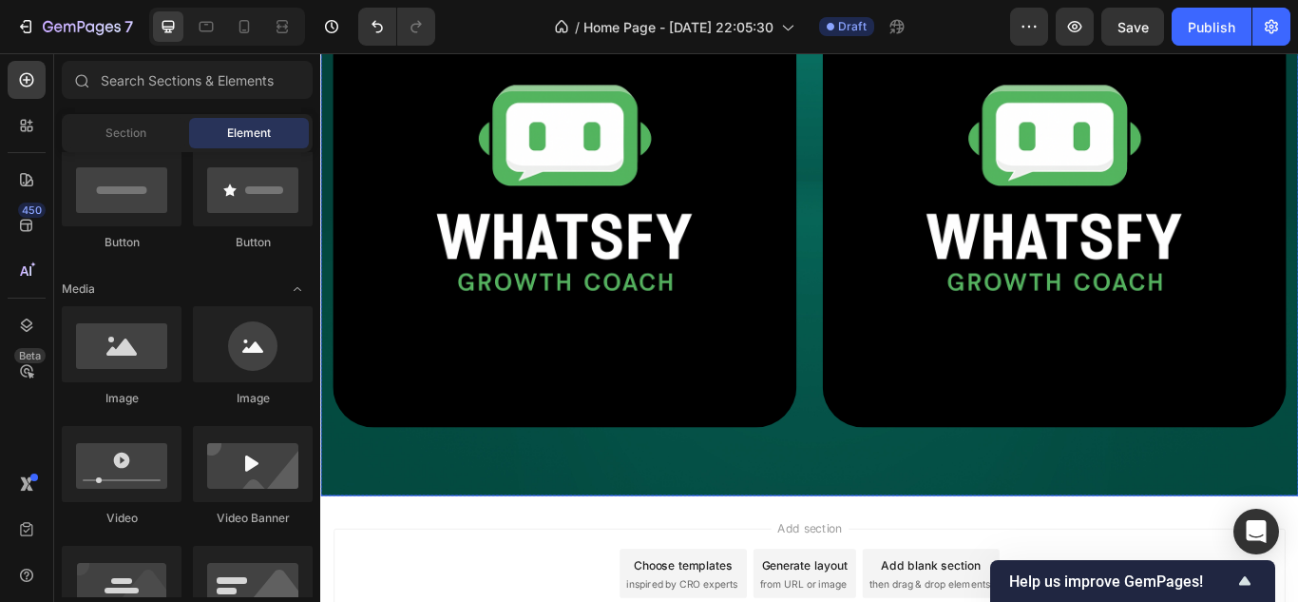
scroll to position [285, 0]
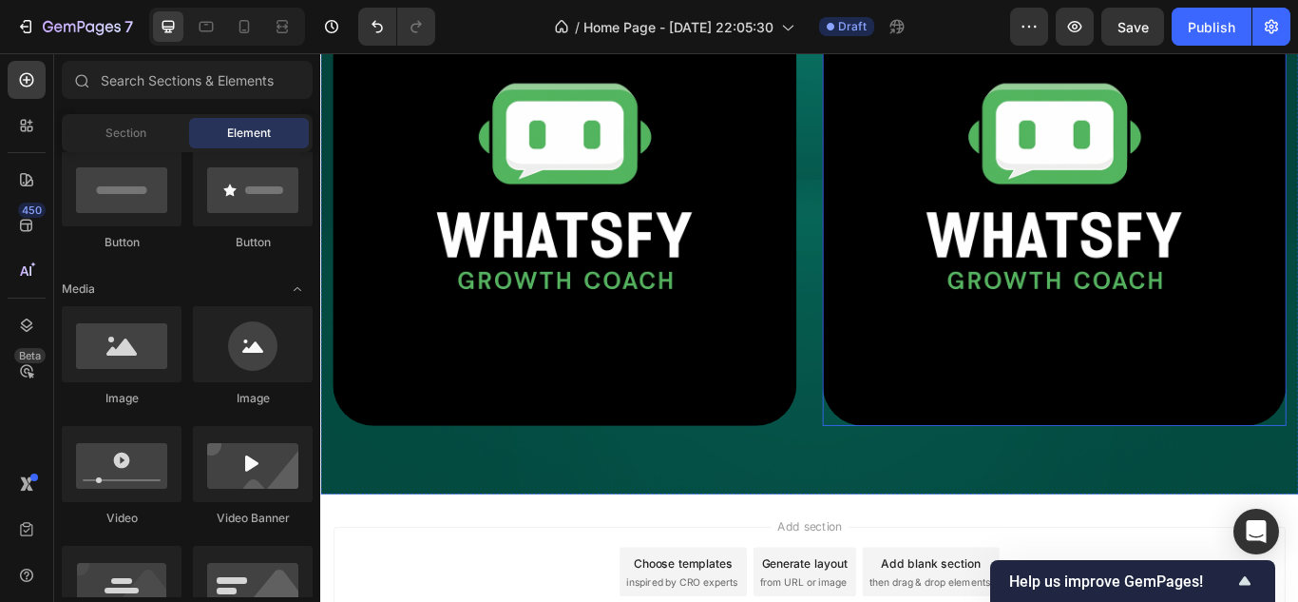
click at [1138, 232] on img at bounding box center [1176, 217] width 541 height 541
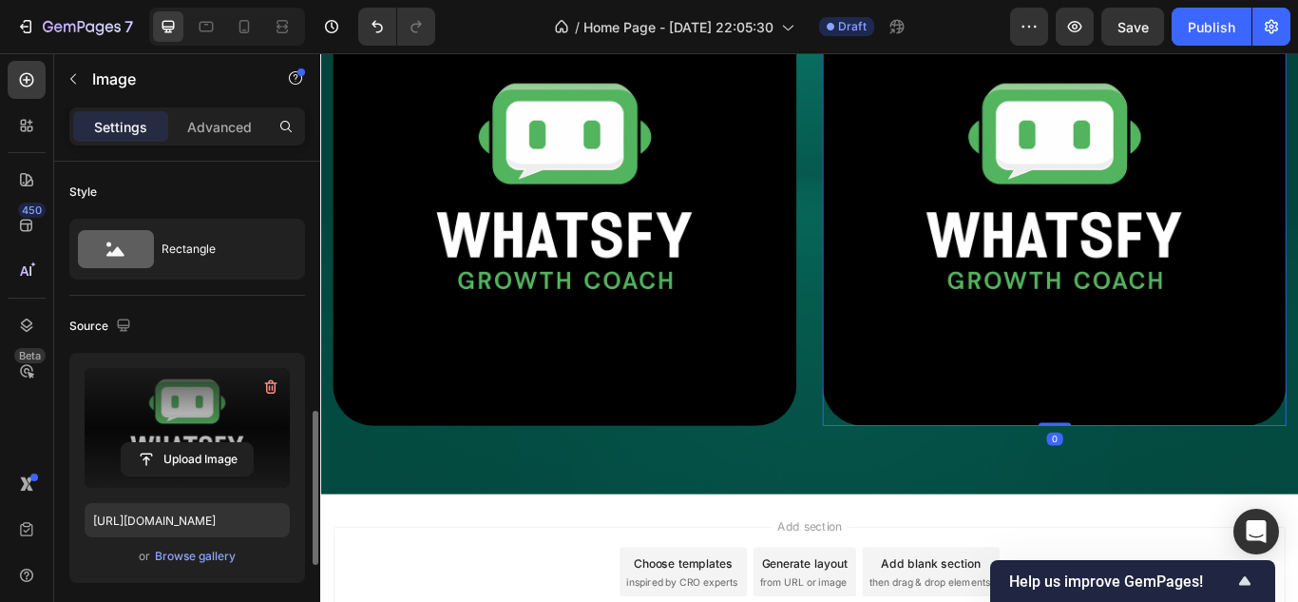
scroll to position [190, 0]
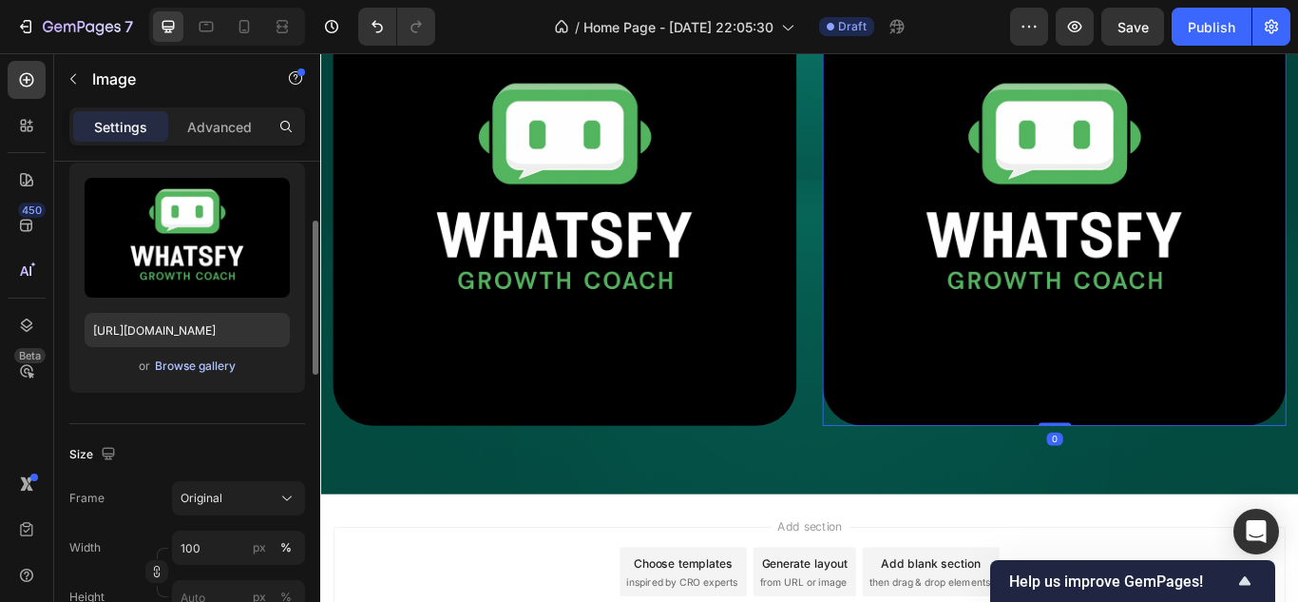
click at [198, 370] on div "Browse gallery" at bounding box center [195, 365] width 81 height 17
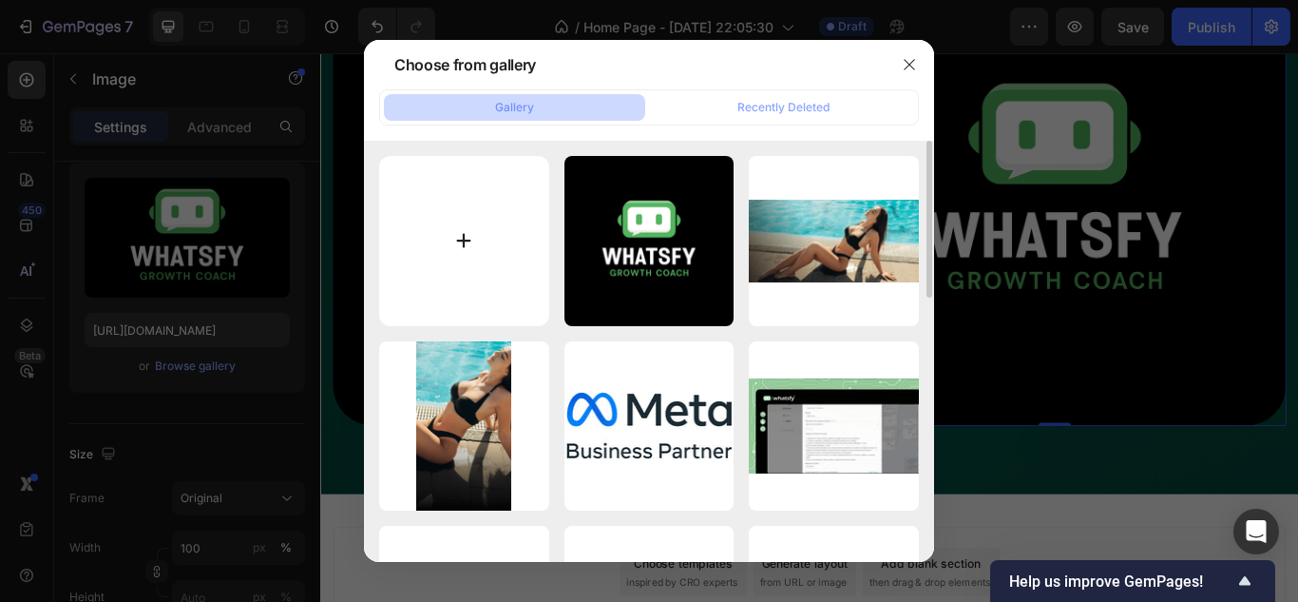
click at [459, 234] on input "file" at bounding box center [464, 241] width 170 height 170
type input "C:\fakepath\ChatGPT Image 25 sept 2025, 10_17_21 p.m..png"
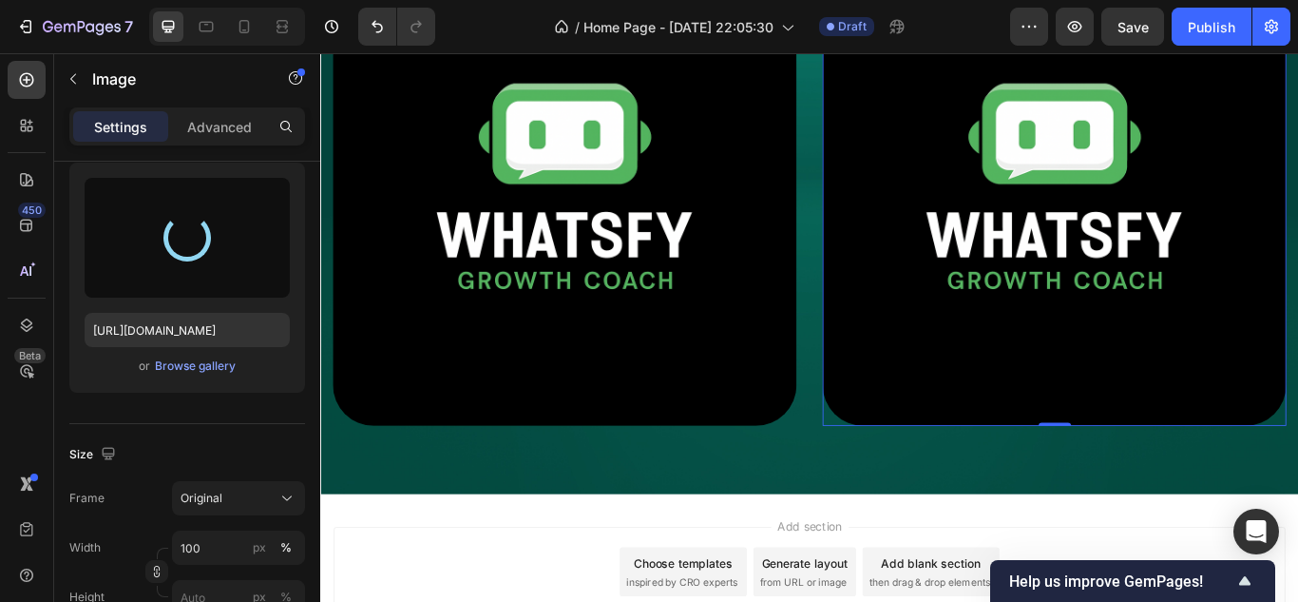
type input "https://cdn.shopify.com/s/files/1/0704/4386/0157/files/gempages_569354907103003…"
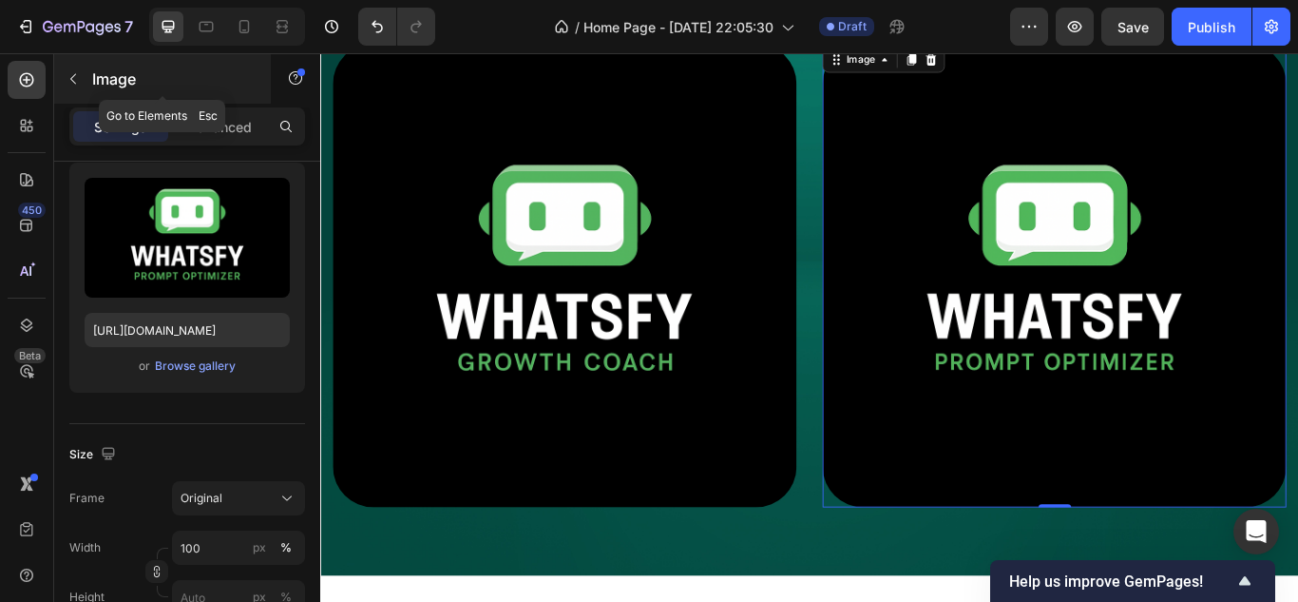
click at [78, 82] on icon "button" at bounding box center [73, 78] width 15 height 15
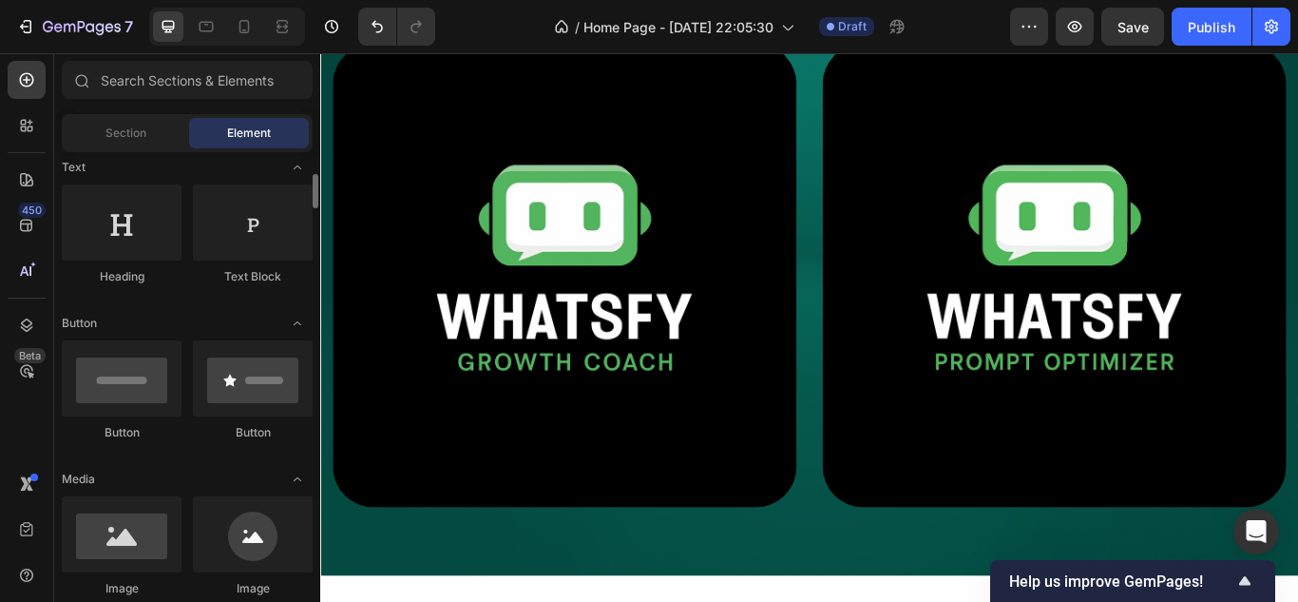
scroll to position [0, 0]
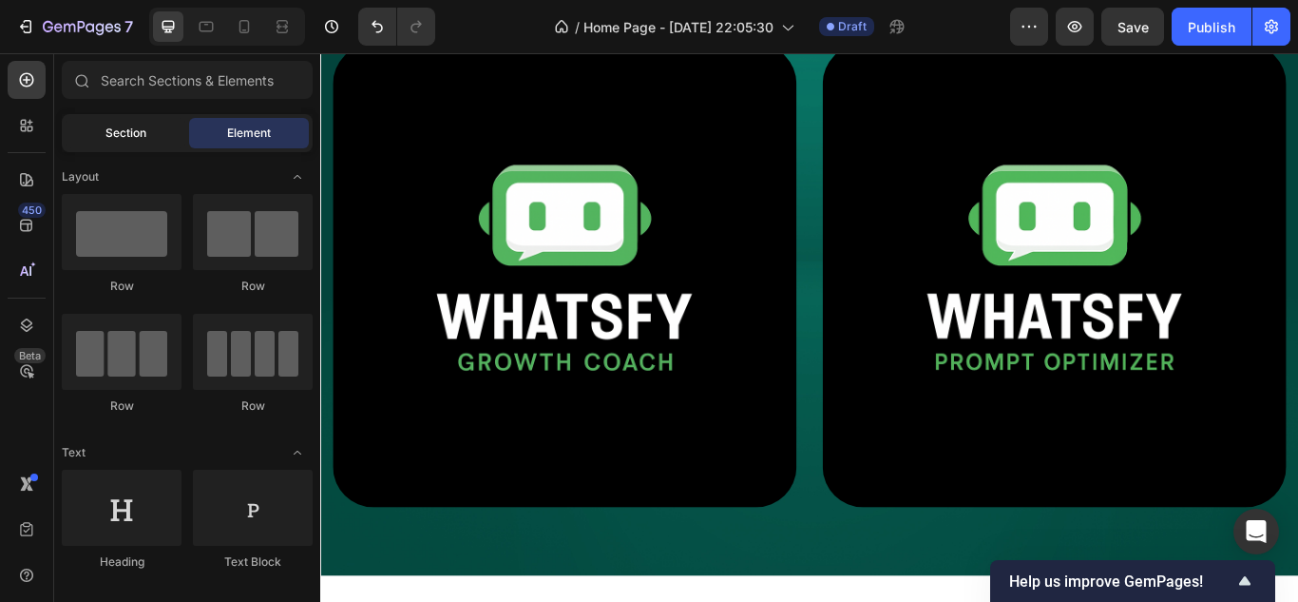
click at [146, 137] on div "Section" at bounding box center [126, 133] width 120 height 30
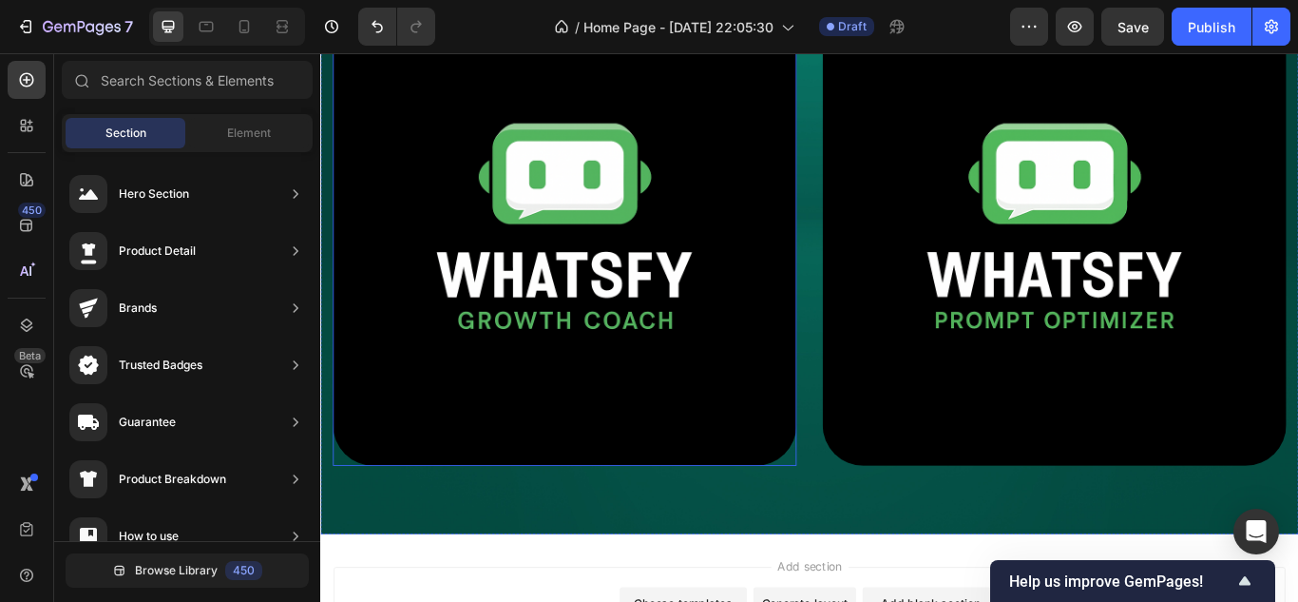
scroll to position [285, 0]
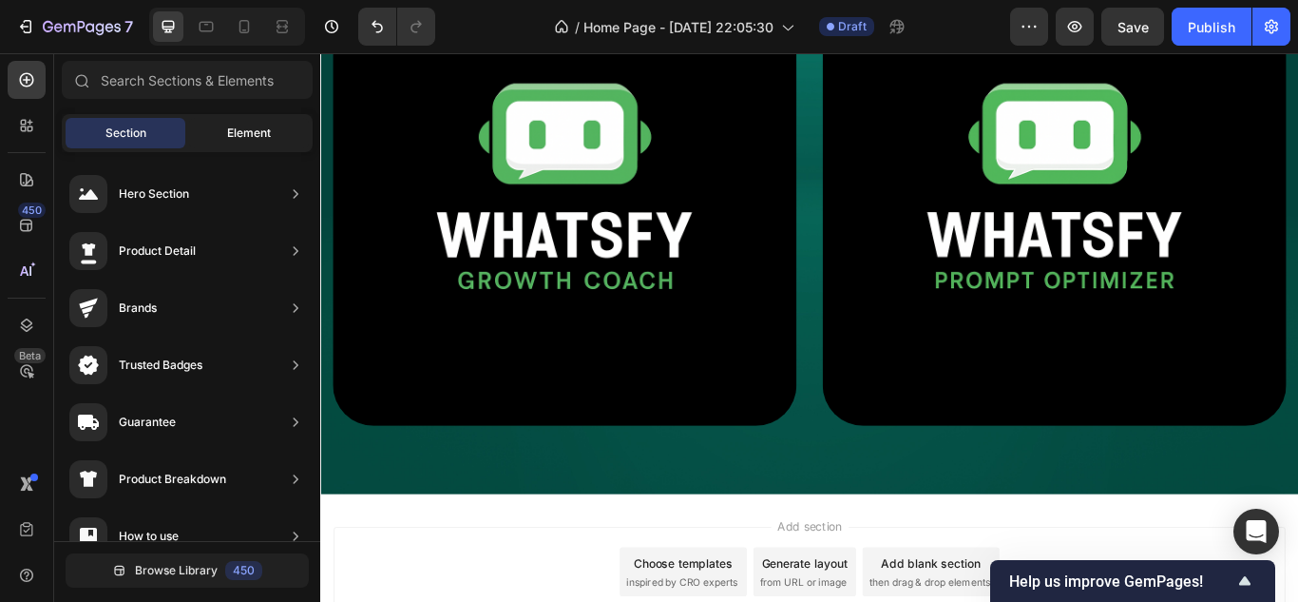
click at [271, 129] on span "Element" at bounding box center [249, 132] width 44 height 17
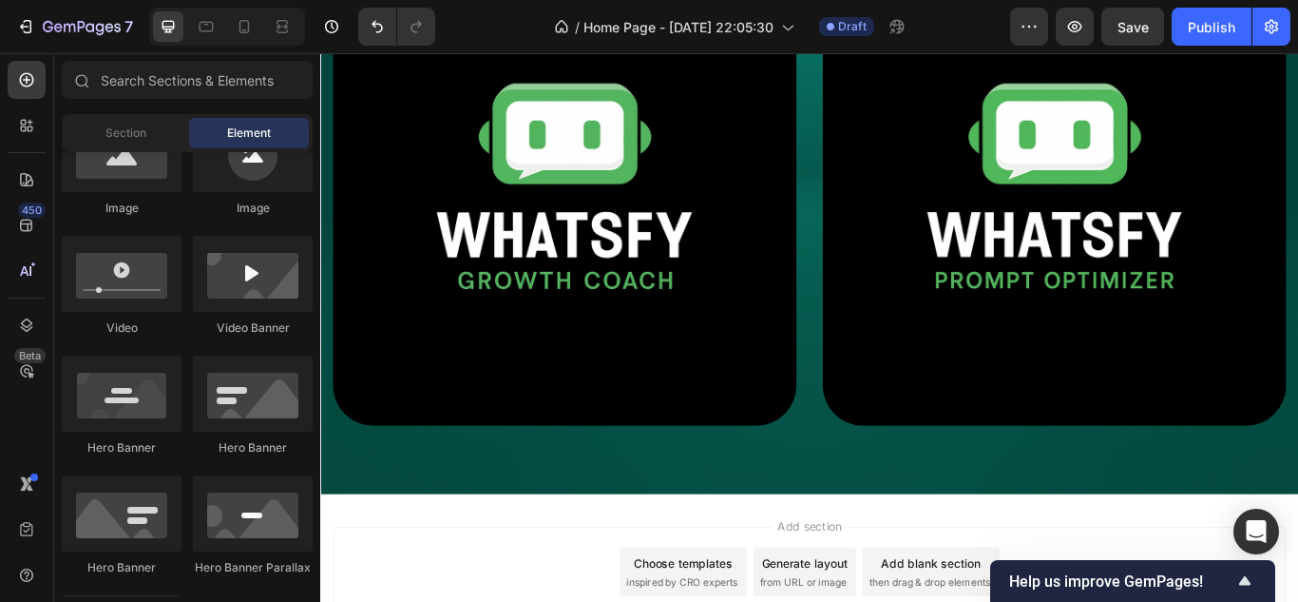
scroll to position [380, 0]
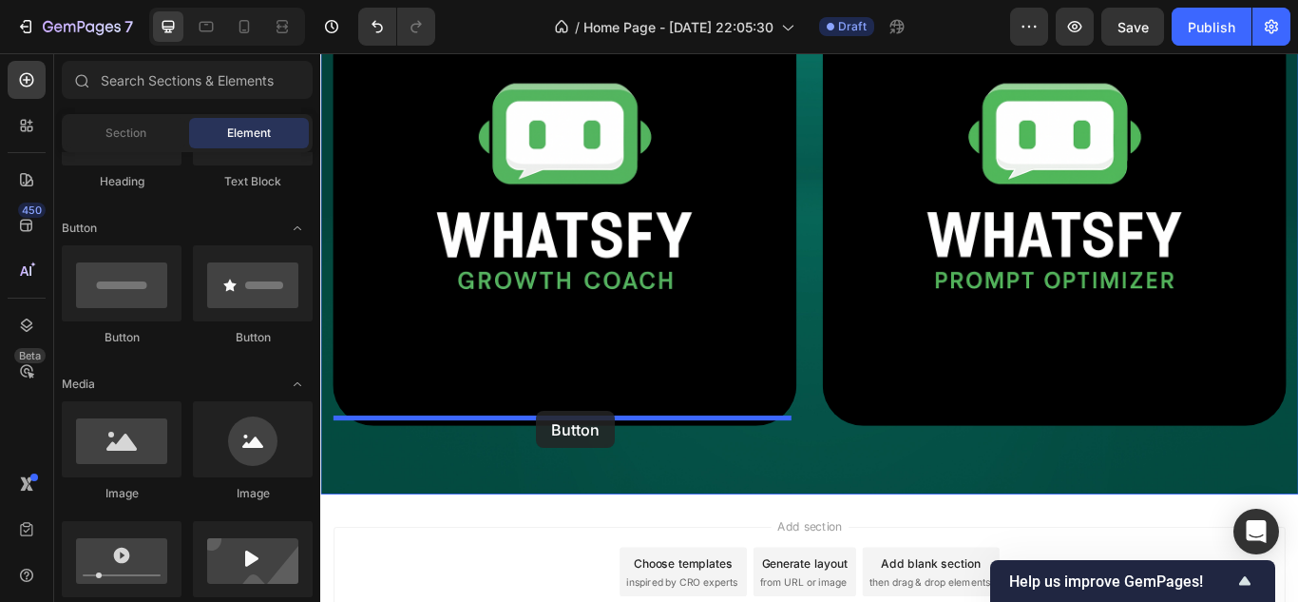
drag, startPoint x: 453, startPoint y: 346, endPoint x: 572, endPoint y: 470, distance: 172.1
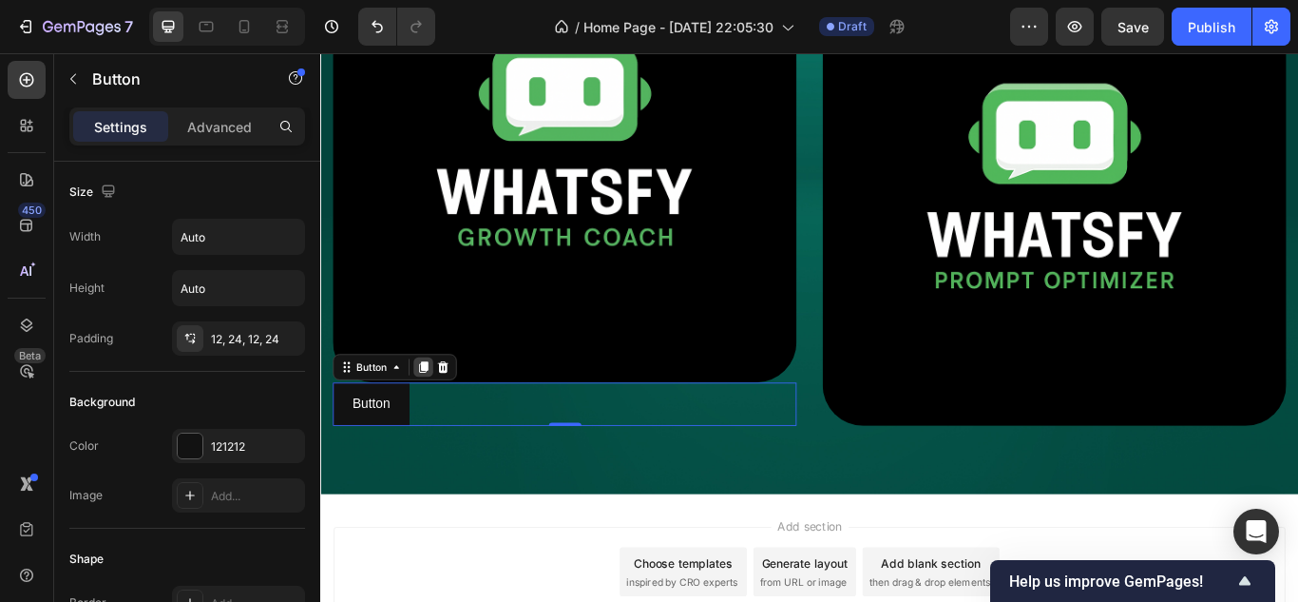
click at [441, 414] on icon at bounding box center [439, 418] width 15 height 15
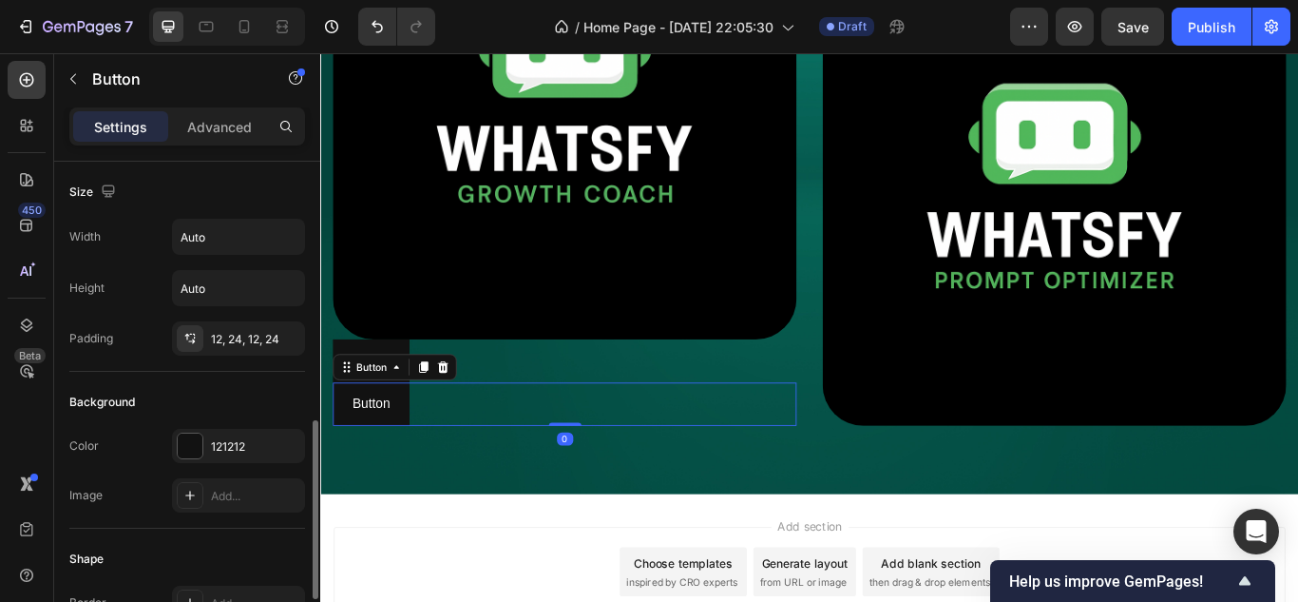
scroll to position [190, 0]
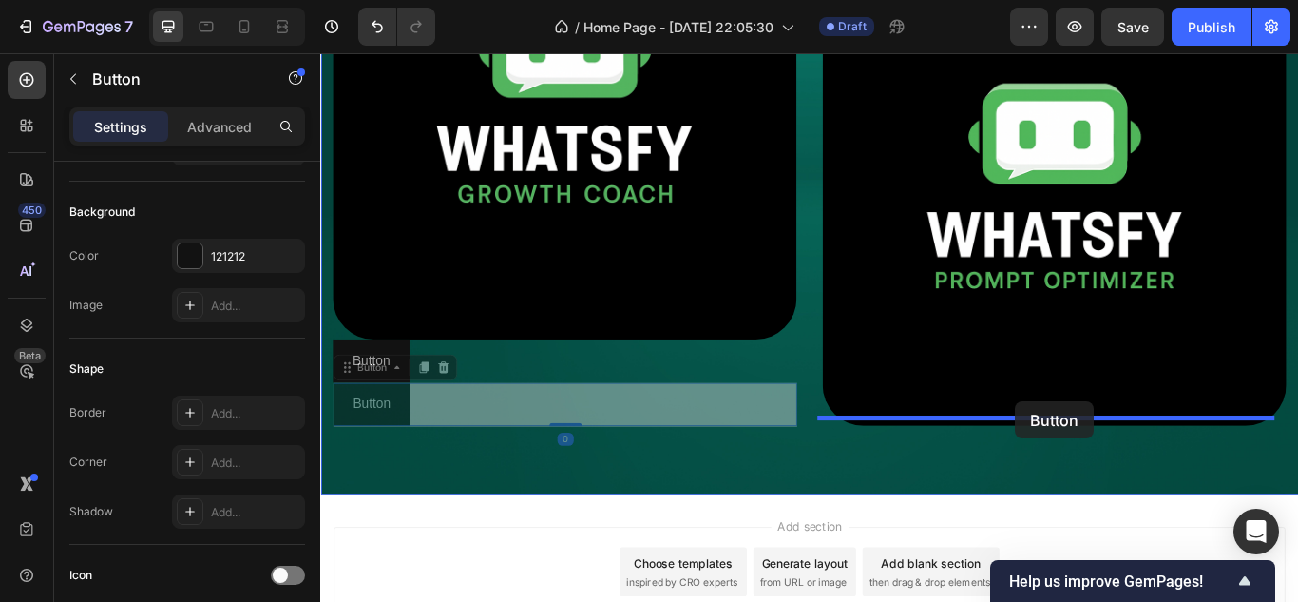
drag, startPoint x: 348, startPoint y: 414, endPoint x: 1130, endPoint y: 459, distance: 783.4
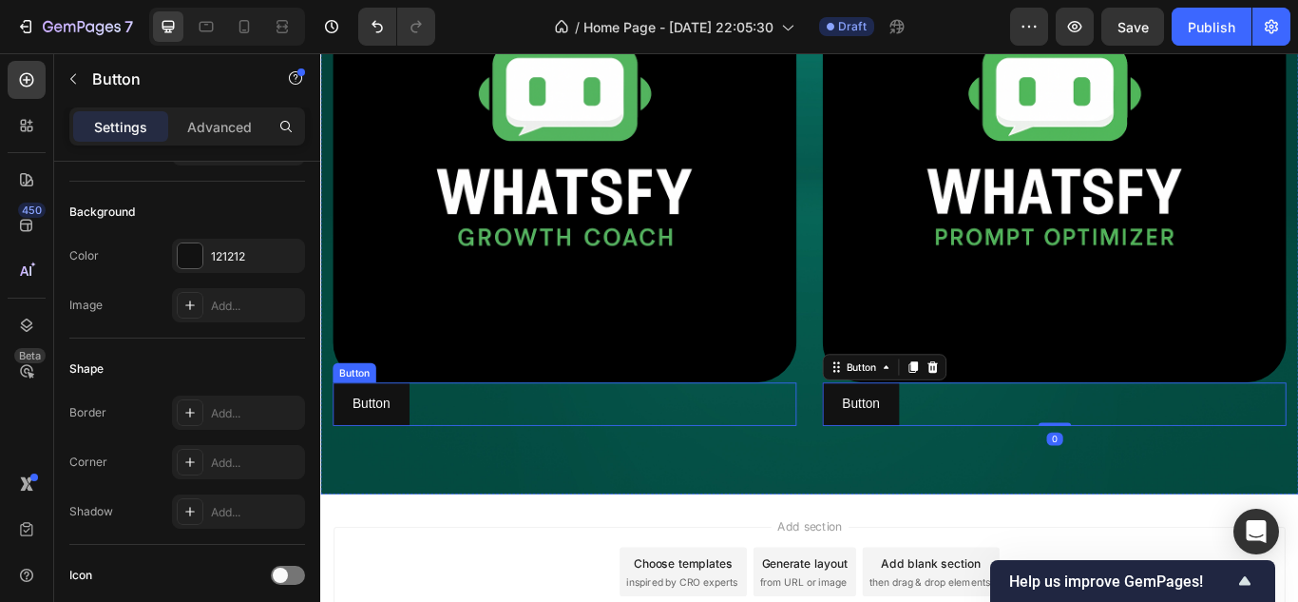
click at [598, 437] on div "Button Button" at bounding box center [605, 462] width 541 height 50
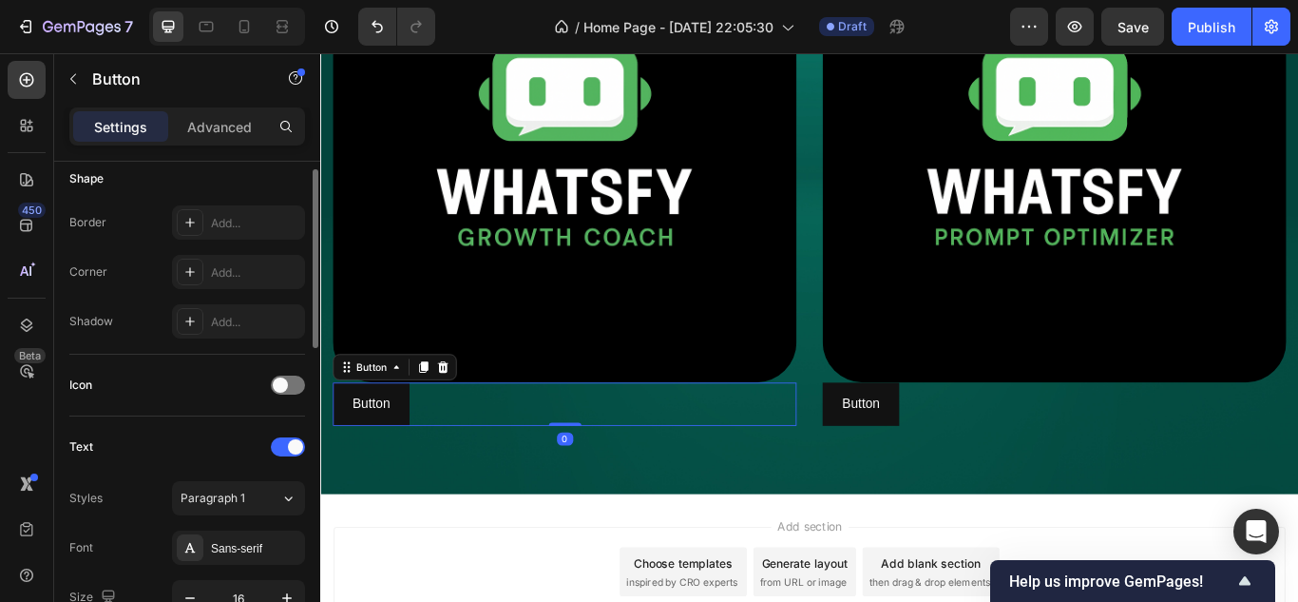
scroll to position [95, 0]
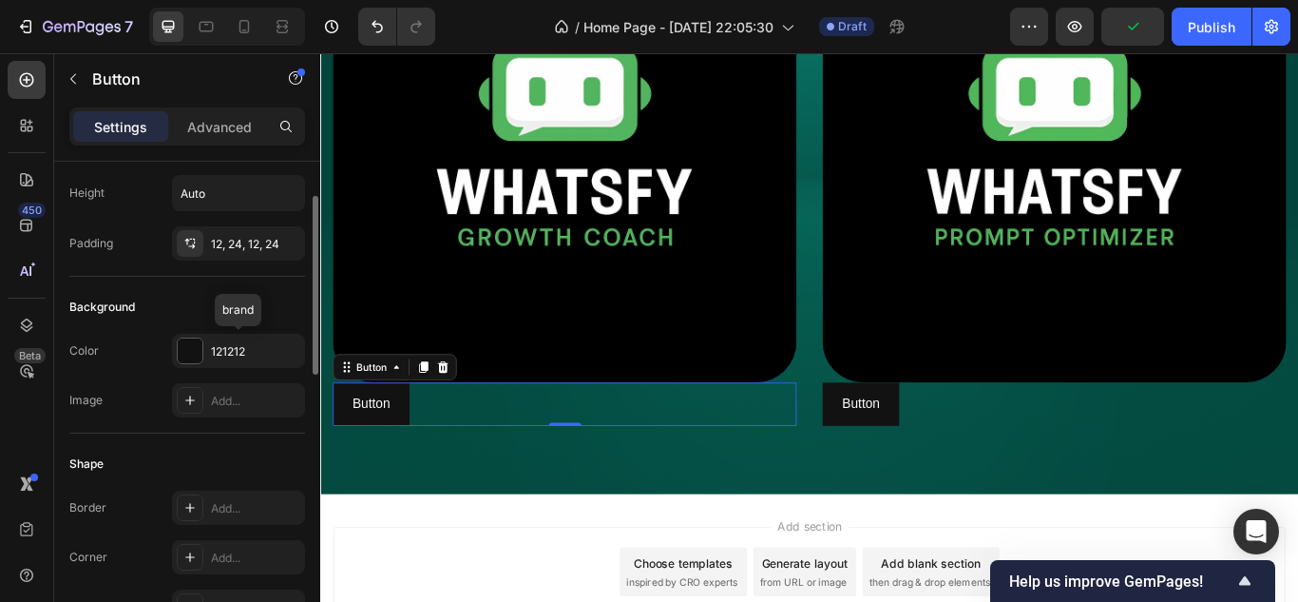
click at [249, 343] on div "121212" at bounding box center [255, 351] width 89 height 17
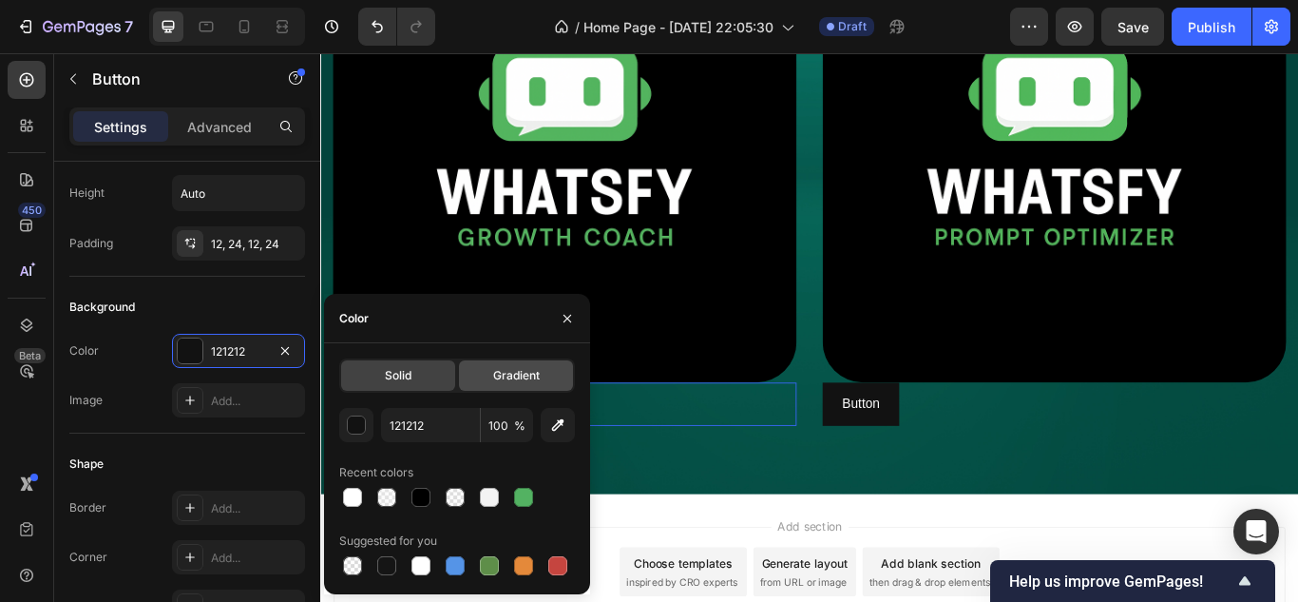
click at [465, 381] on div "Gradient" at bounding box center [516, 375] width 114 height 30
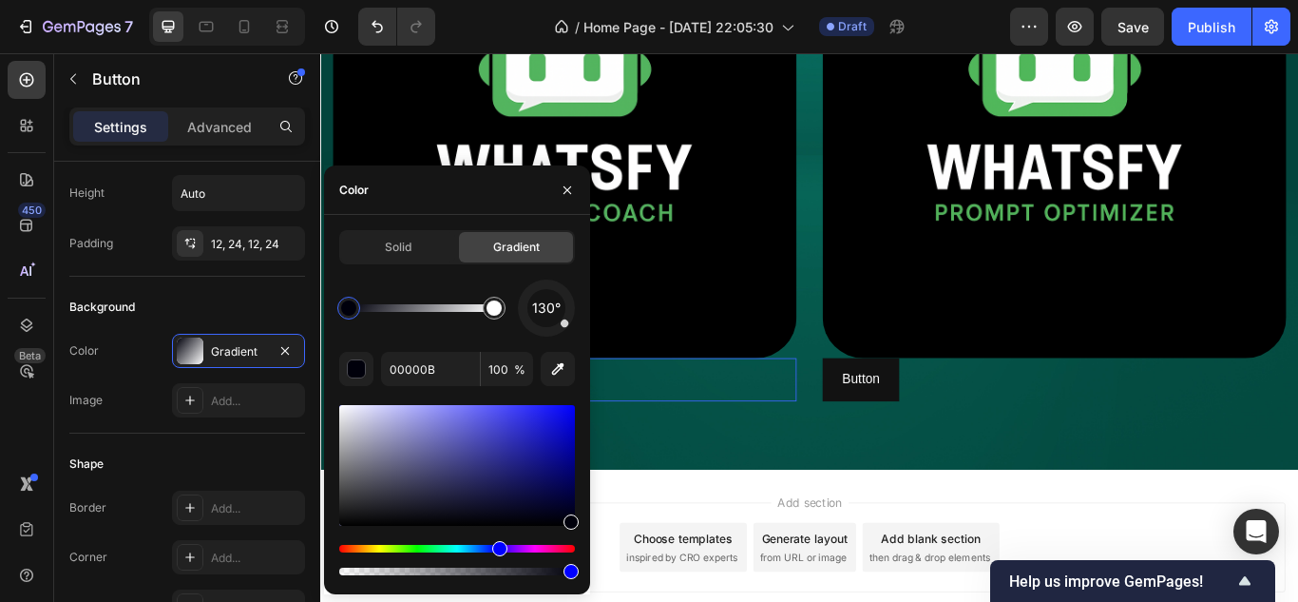
scroll to position [285, 0]
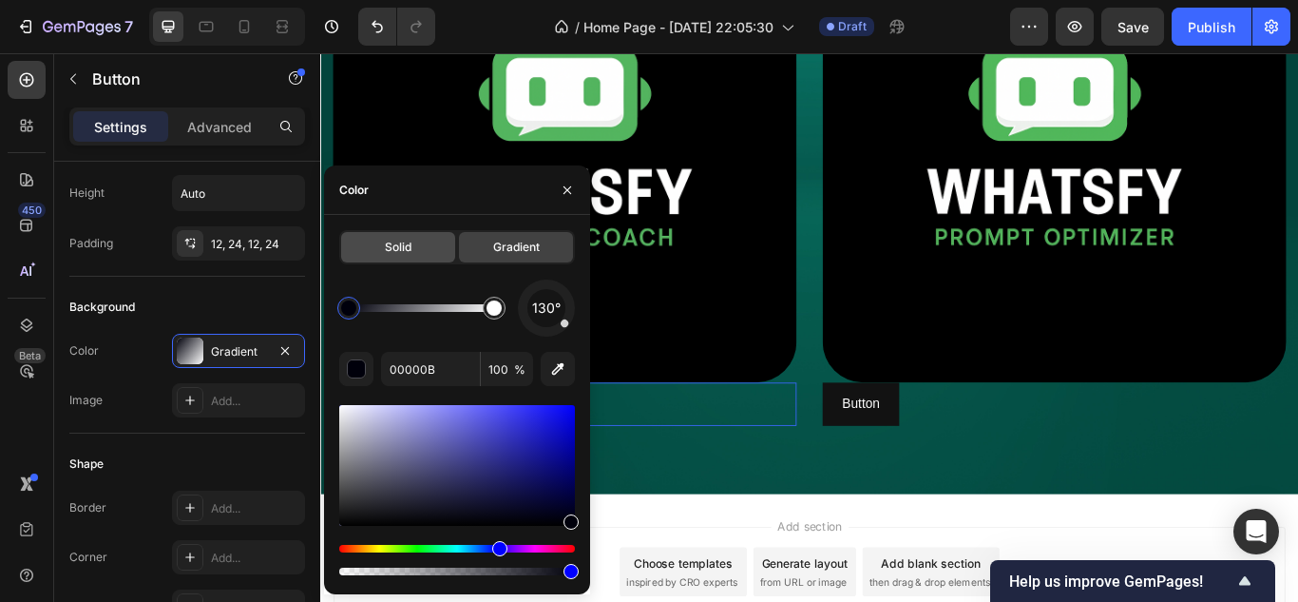
drag, startPoint x: 412, startPoint y: 237, endPoint x: 99, endPoint y: 227, distance: 313.7
click at [412, 237] on div "Solid" at bounding box center [398, 247] width 114 height 30
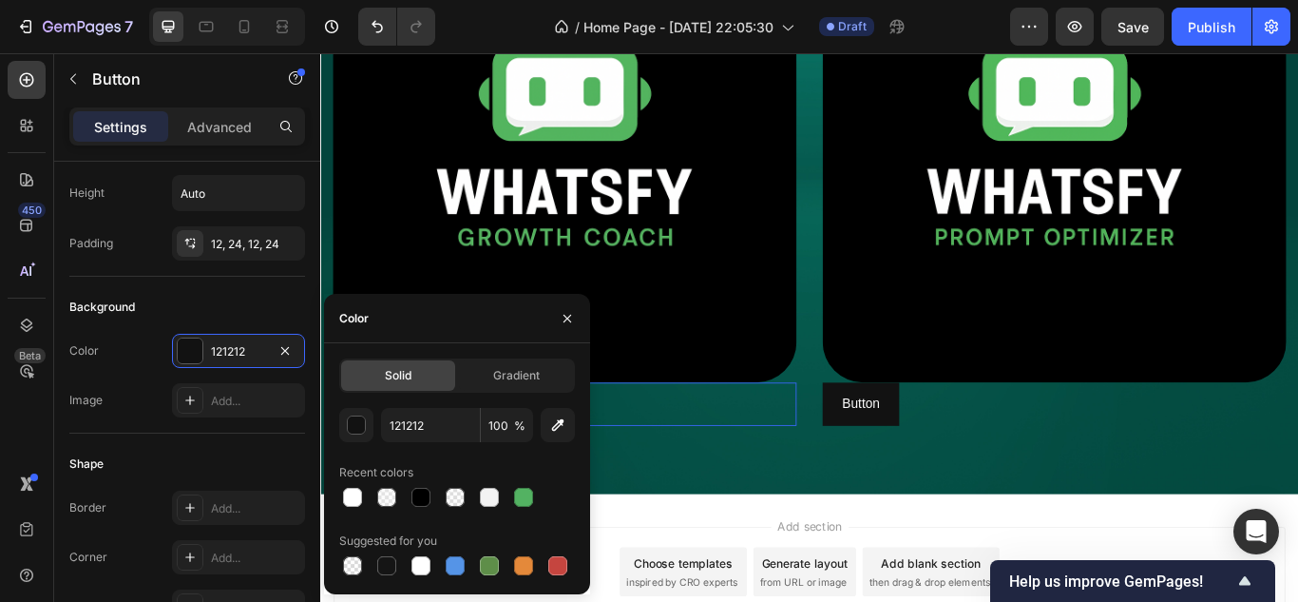
drag, startPoint x: 492, startPoint y: 570, endPoint x: 491, endPoint y: 547, distance: 22.8
click at [492, 570] on div at bounding box center [489, 565] width 19 height 19
type input "5E8E49"
click at [526, 362] on div "Gradient" at bounding box center [516, 375] width 114 height 30
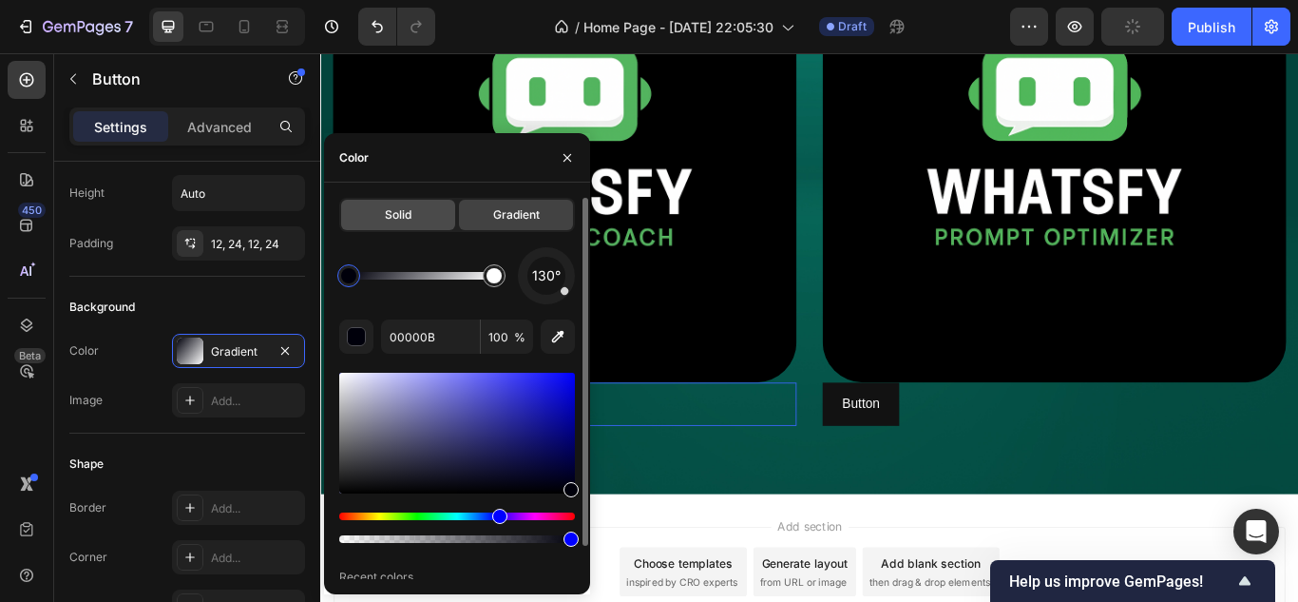
click at [415, 213] on div "Solid" at bounding box center [398, 215] width 114 height 30
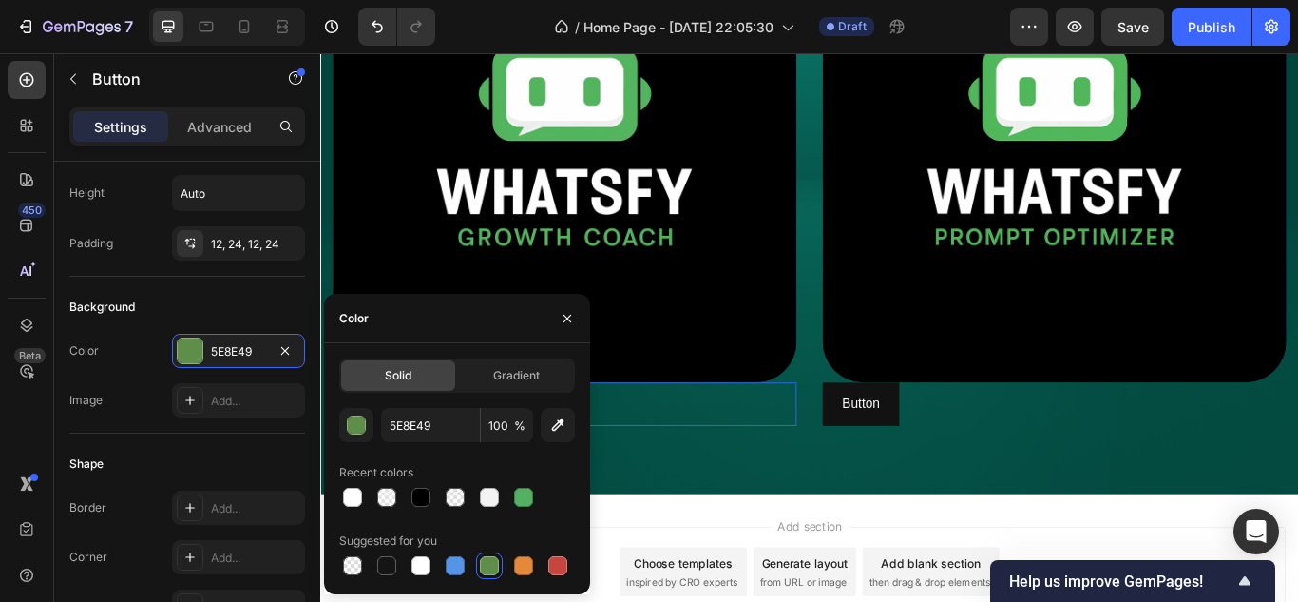
click at [496, 391] on div "Solid Gradient" at bounding box center [457, 375] width 236 height 34
click at [498, 375] on span "Gradient" at bounding box center [516, 375] width 47 height 17
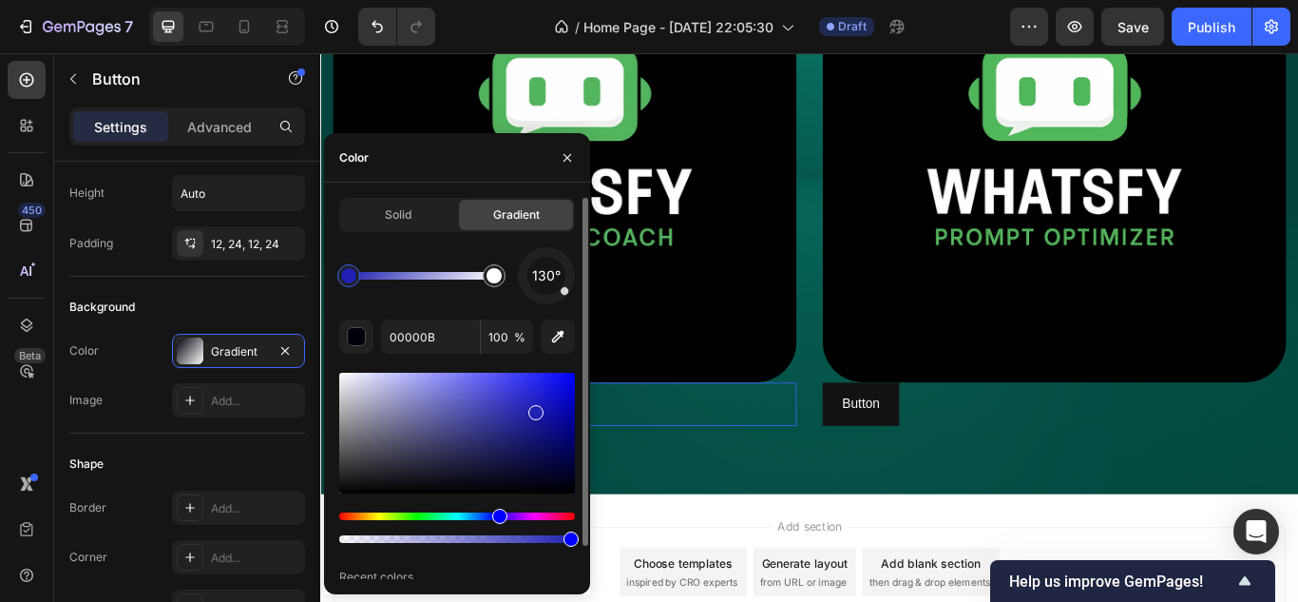
drag, startPoint x: 373, startPoint y: 479, endPoint x: 534, endPoint y: 408, distance: 176.6
click at [534, 408] on div at bounding box center [457, 433] width 236 height 121
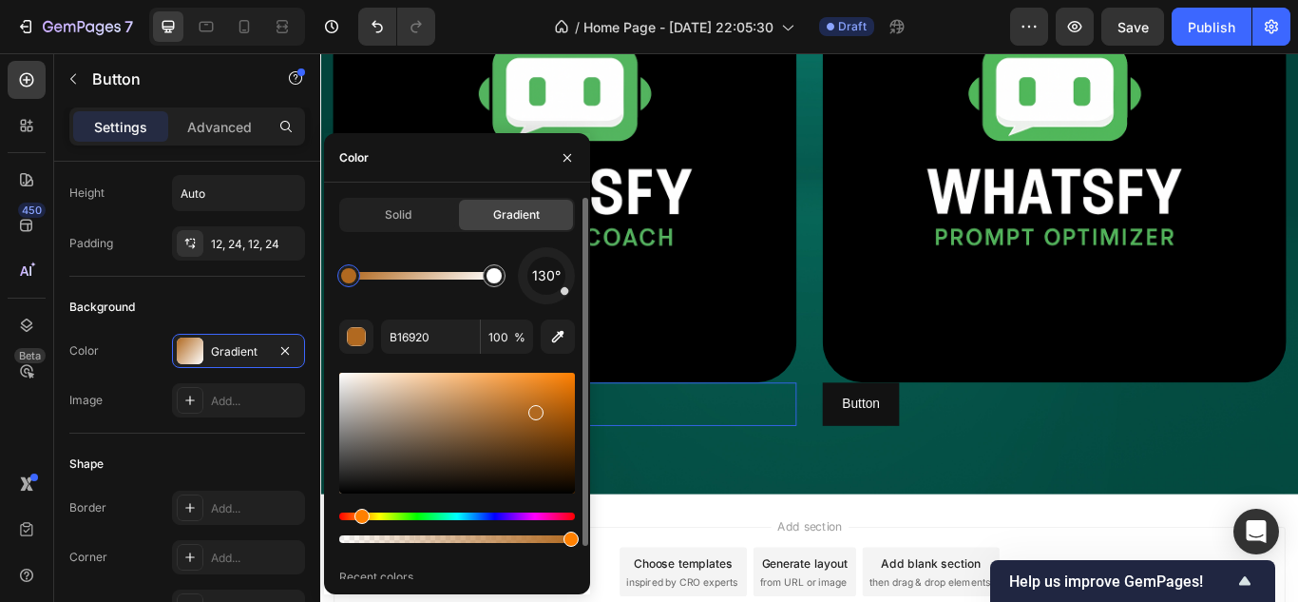
drag, startPoint x: 498, startPoint y: 519, endPoint x: 429, endPoint y: 518, distance: 69.4
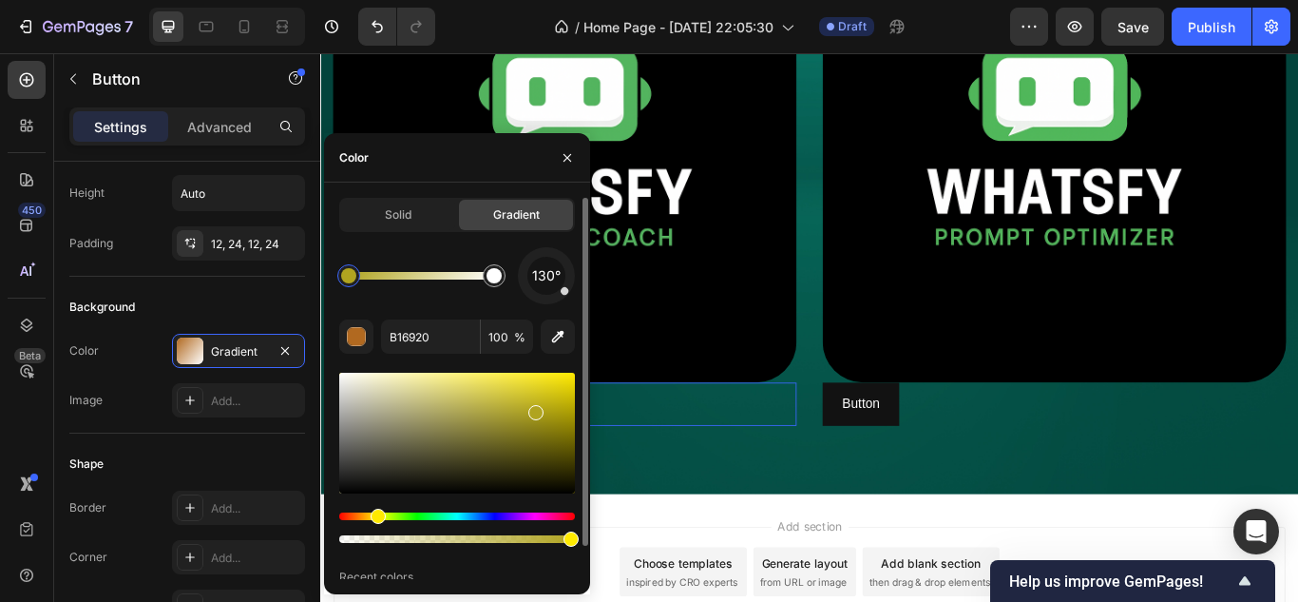
drag, startPoint x: 362, startPoint y: 517, endPoint x: 375, endPoint y: 517, distance: 13.3
click at [375, 517] on div "Hue" at bounding box center [378, 515] width 15 height 15
type input "B0A420"
drag, startPoint x: 332, startPoint y: 491, endPoint x: 335, endPoint y: 419, distance: 72.3
click at [335, 419] on div "Solid Gradient 130° B0A420 100 % Recent colors" at bounding box center [457, 406] width 266 height 417
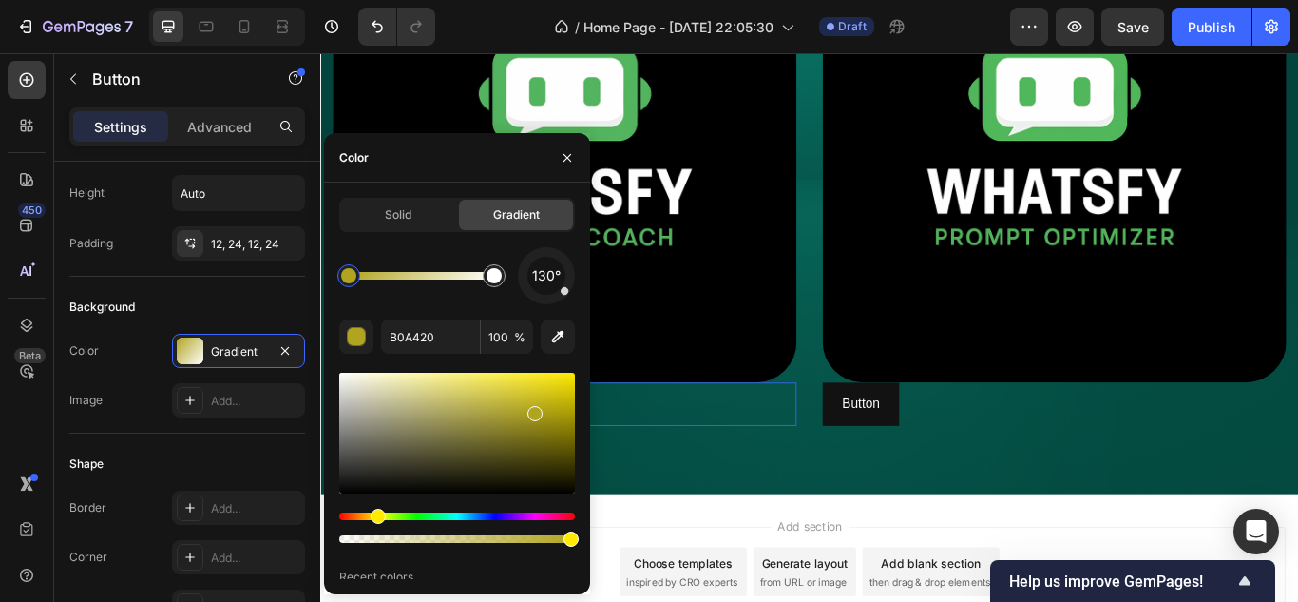
click at [834, 503] on div "Image Button Button 0 Image Button Button" at bounding box center [890, 216] width 1140 height 701
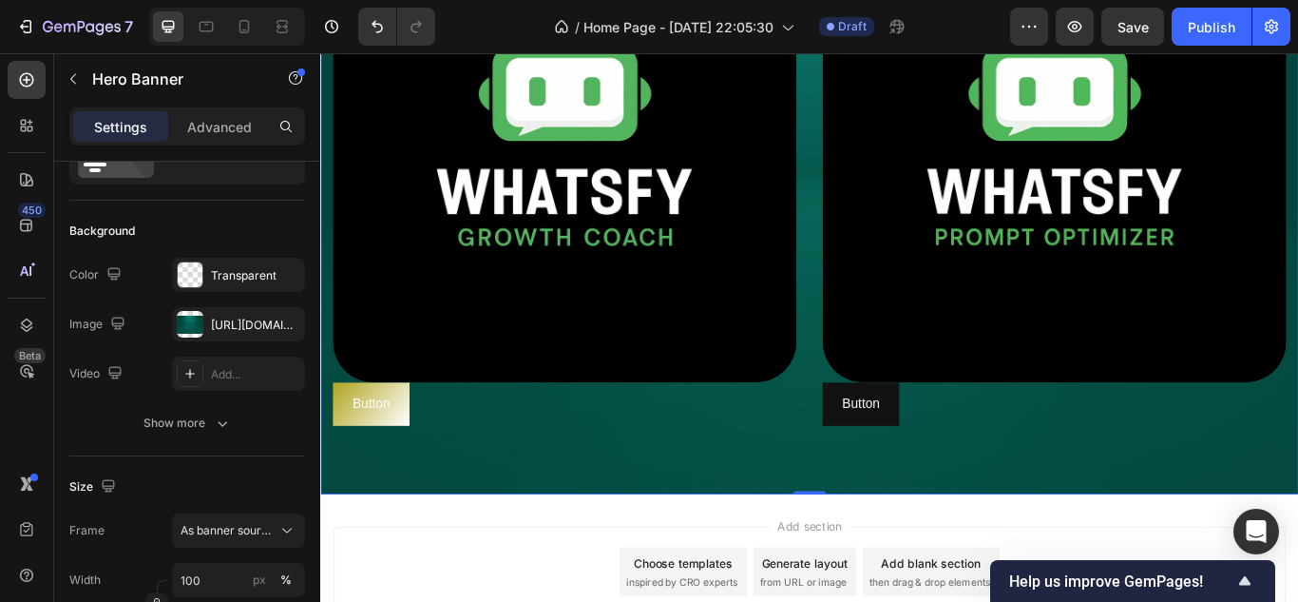
scroll to position [0, 0]
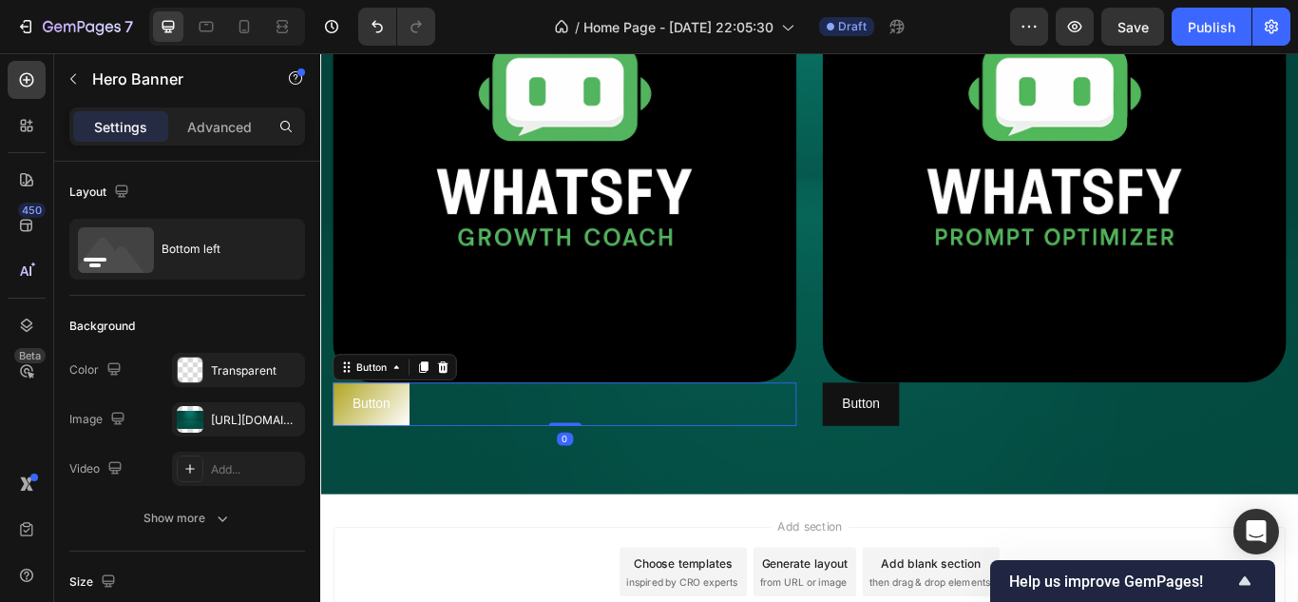
click at [624, 468] on div "Button Button 0" at bounding box center [605, 462] width 541 height 50
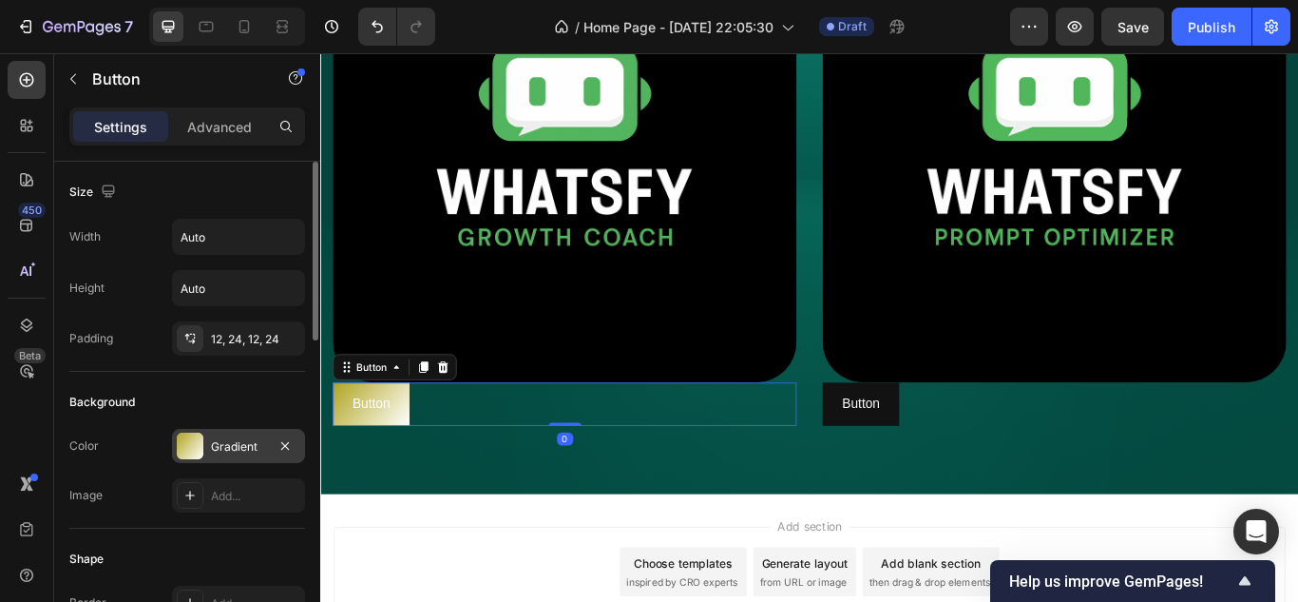
click at [236, 452] on div "Gradient" at bounding box center [238, 446] width 55 height 17
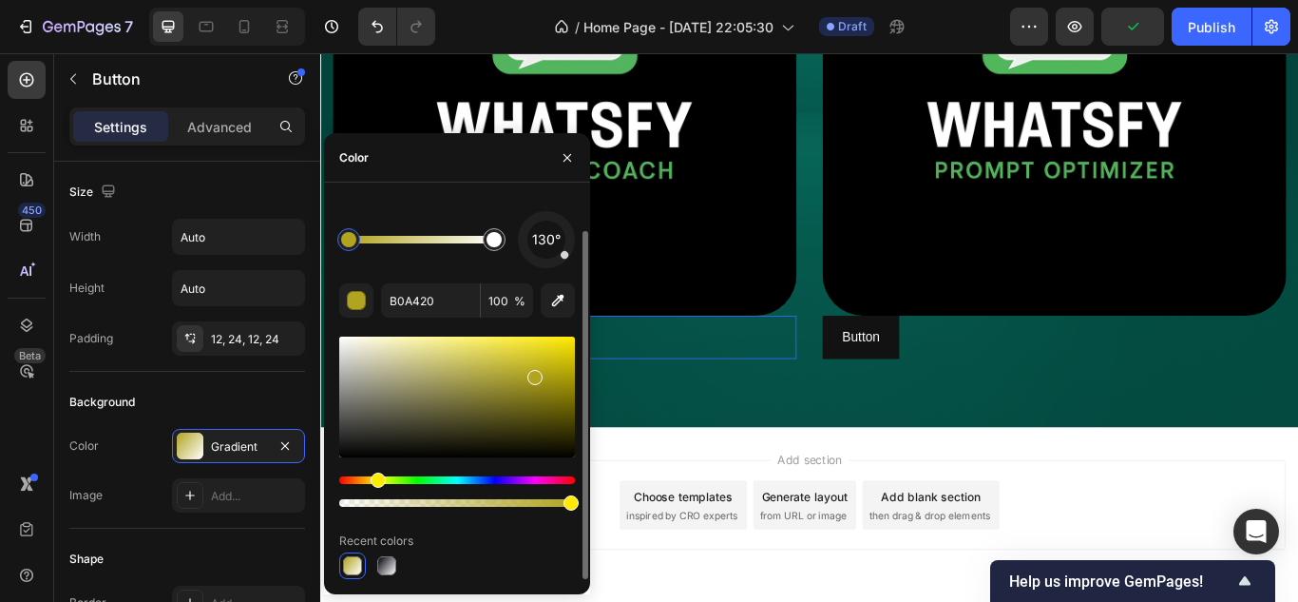
scroll to position [380, 0]
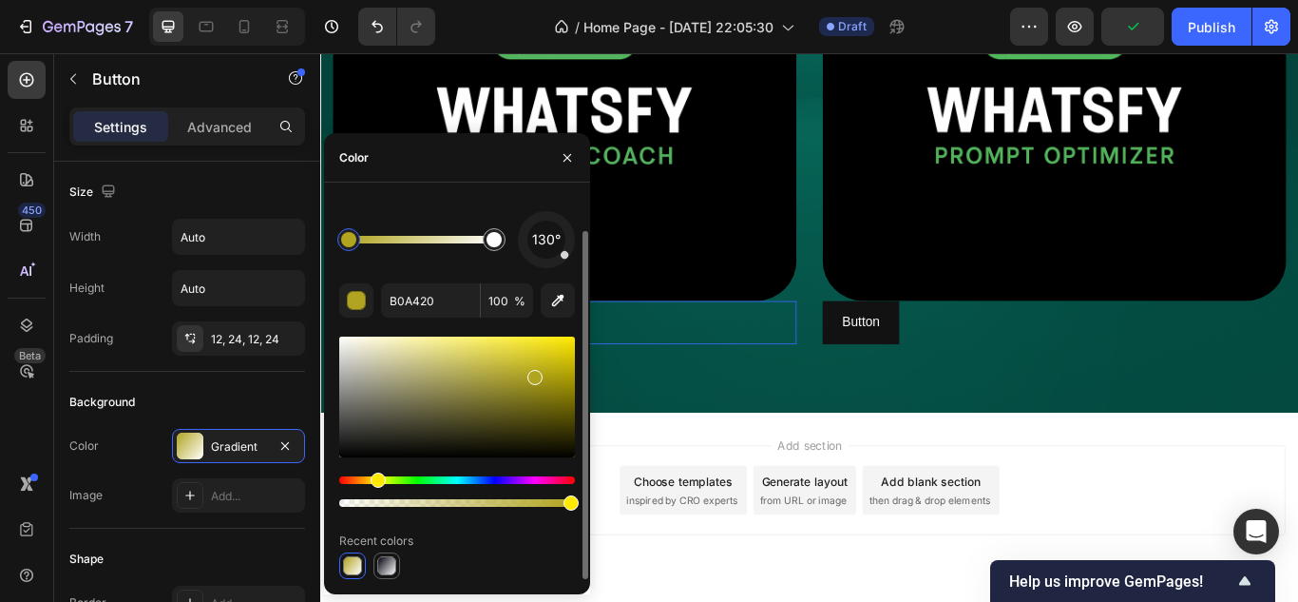
click at [382, 567] on div at bounding box center [386, 565] width 19 height 19
type input "00000B"
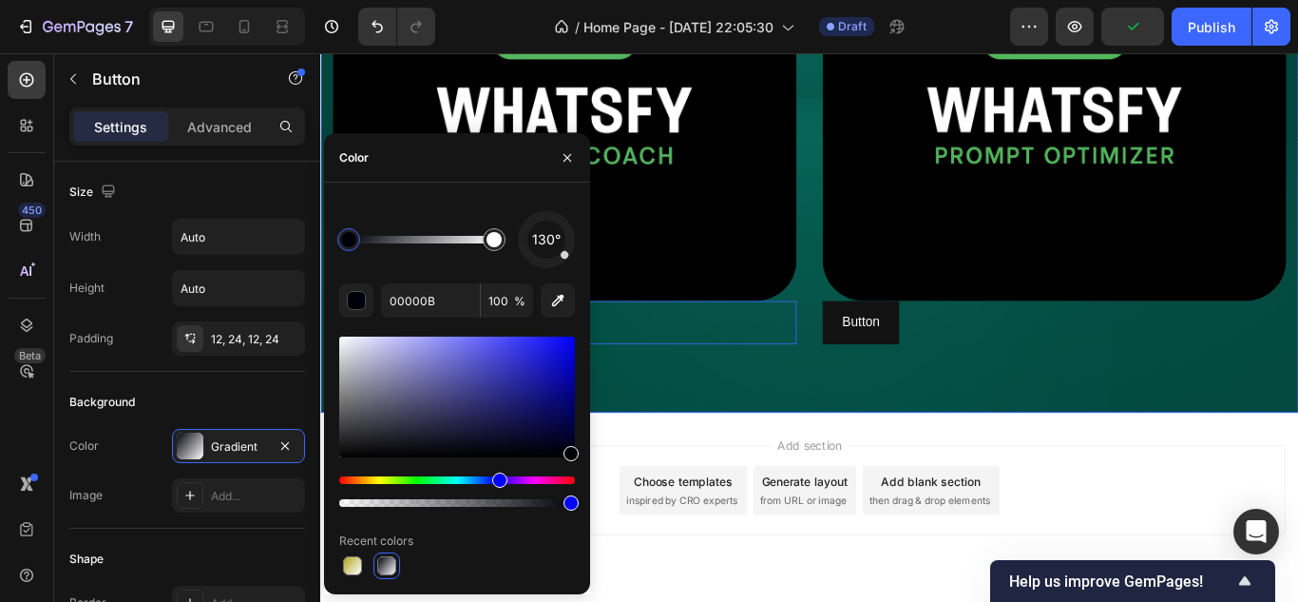
click at [810, 430] on div "Image Button Button 0 Image Button Button" at bounding box center [890, 121] width 1140 height 701
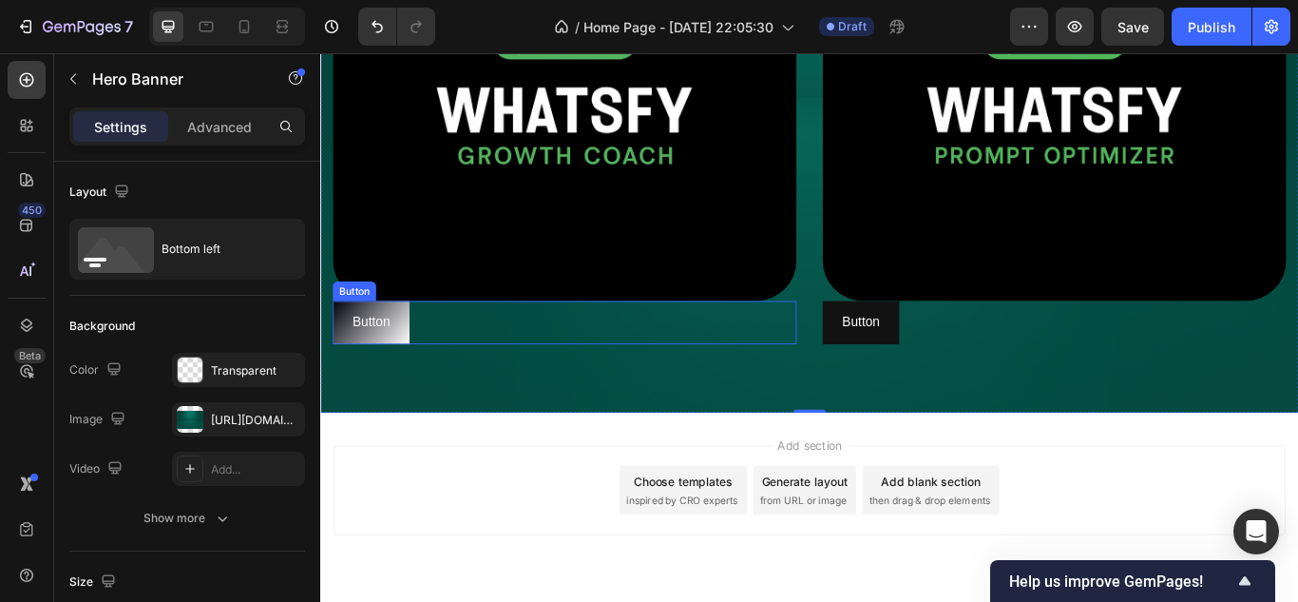
click at [450, 367] on div "Button Button" at bounding box center [605, 367] width 541 height 50
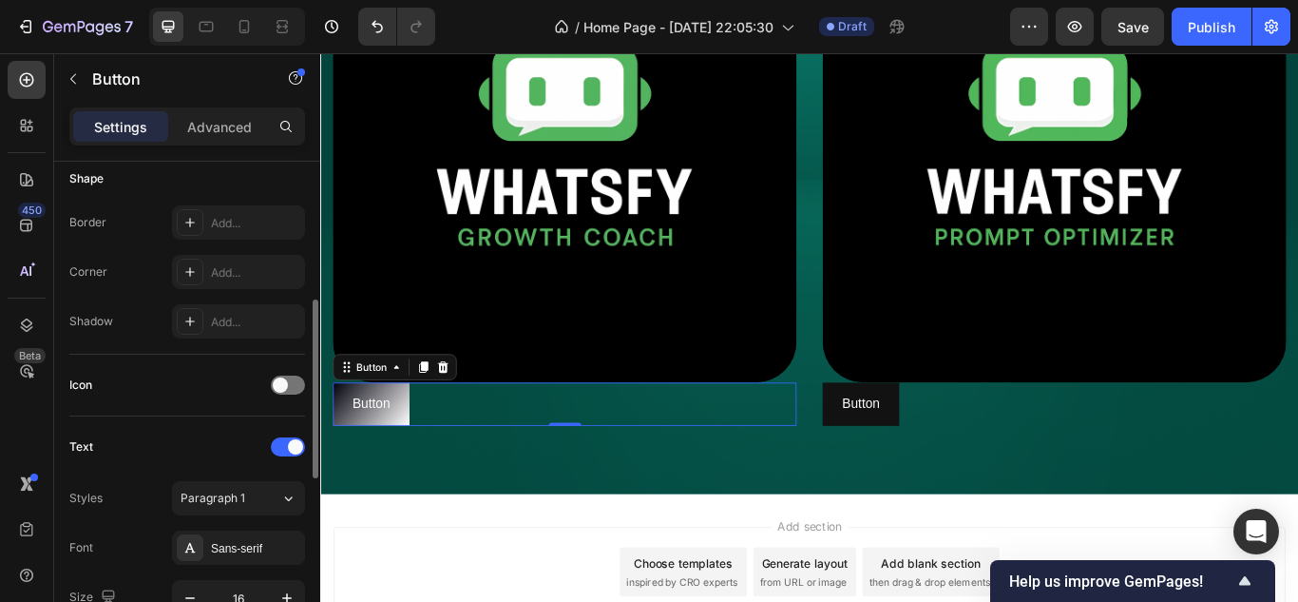
scroll to position [475, 0]
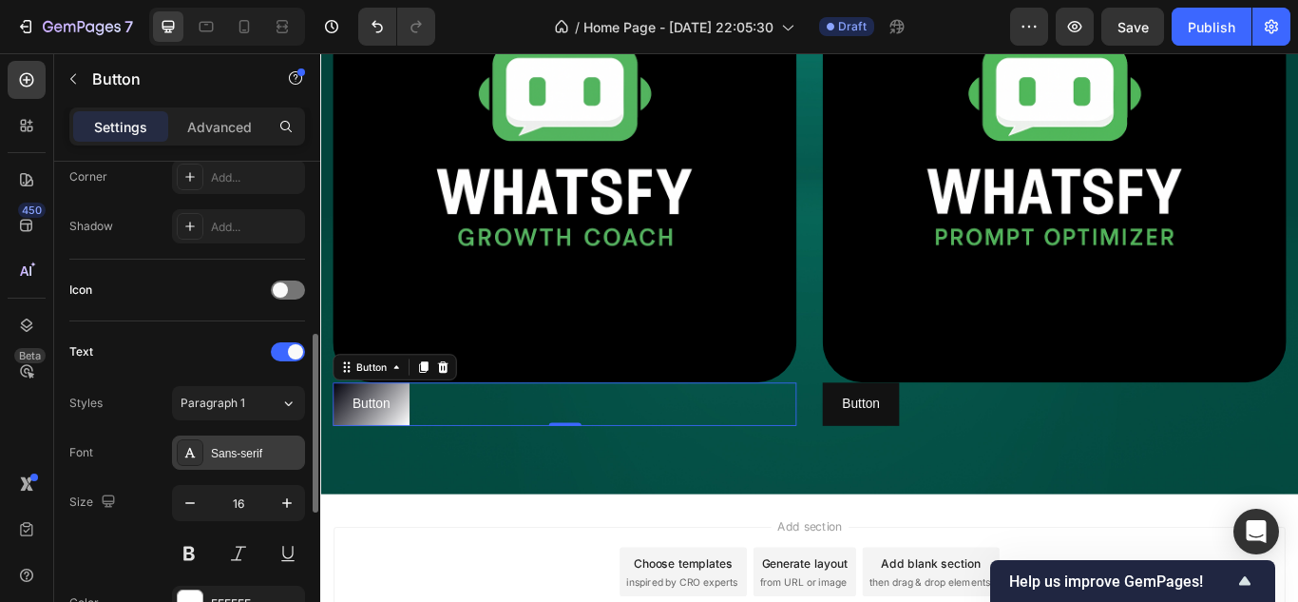
click at [239, 449] on div "Sans-serif" at bounding box center [255, 453] width 89 height 17
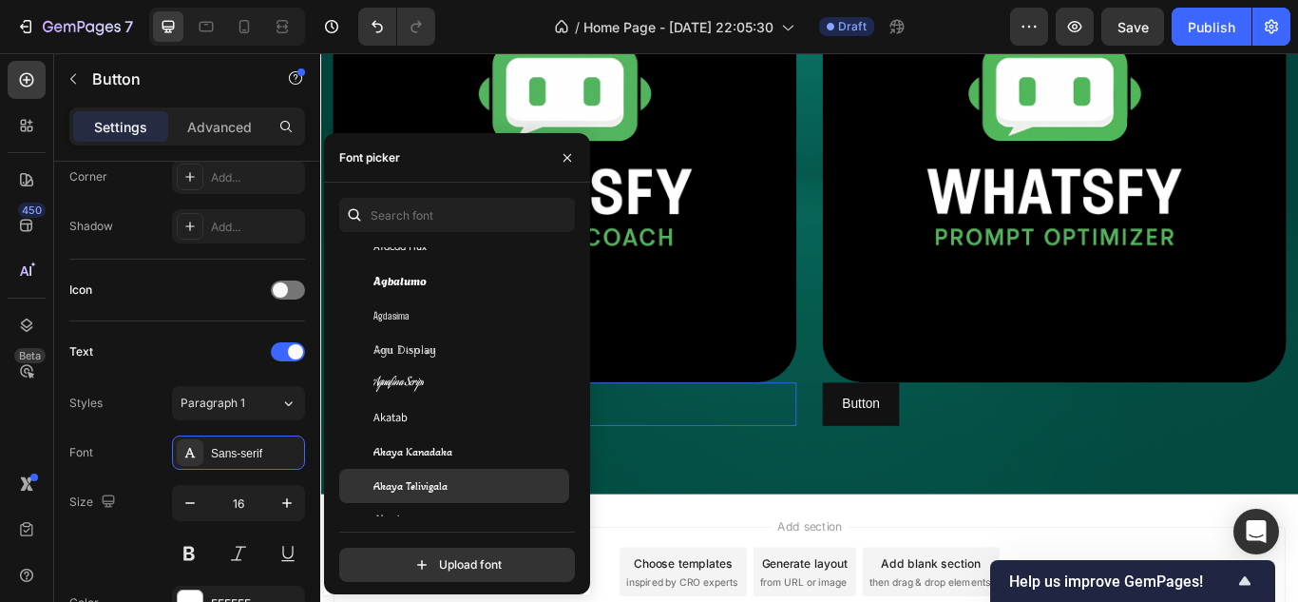
scroll to position [855, 0]
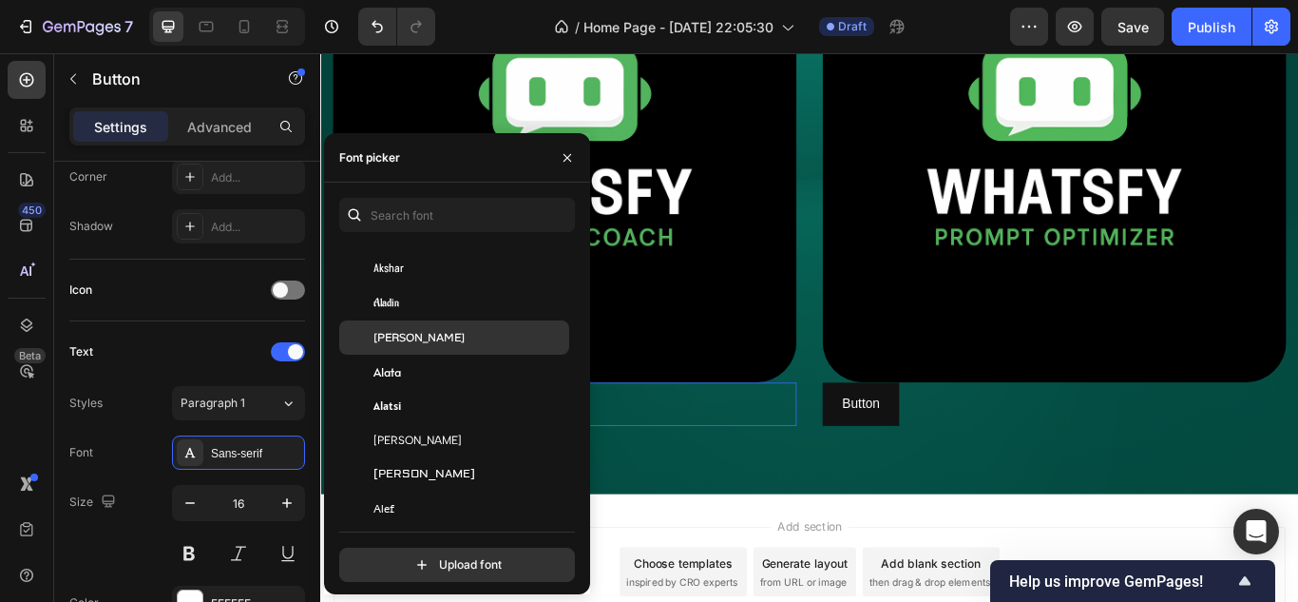
click at [430, 342] on div "[PERSON_NAME]" at bounding box center [469, 337] width 192 height 17
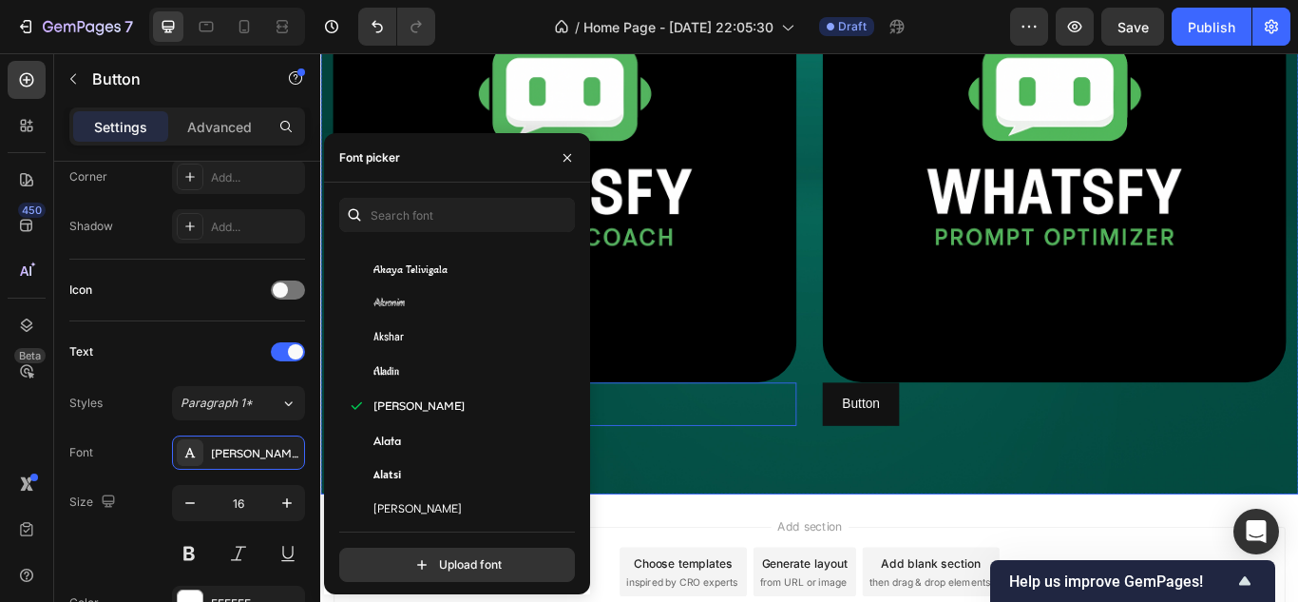
click at [889, 530] on div "Image Button Button 0 Image Button Button" at bounding box center [890, 216] width 1140 height 701
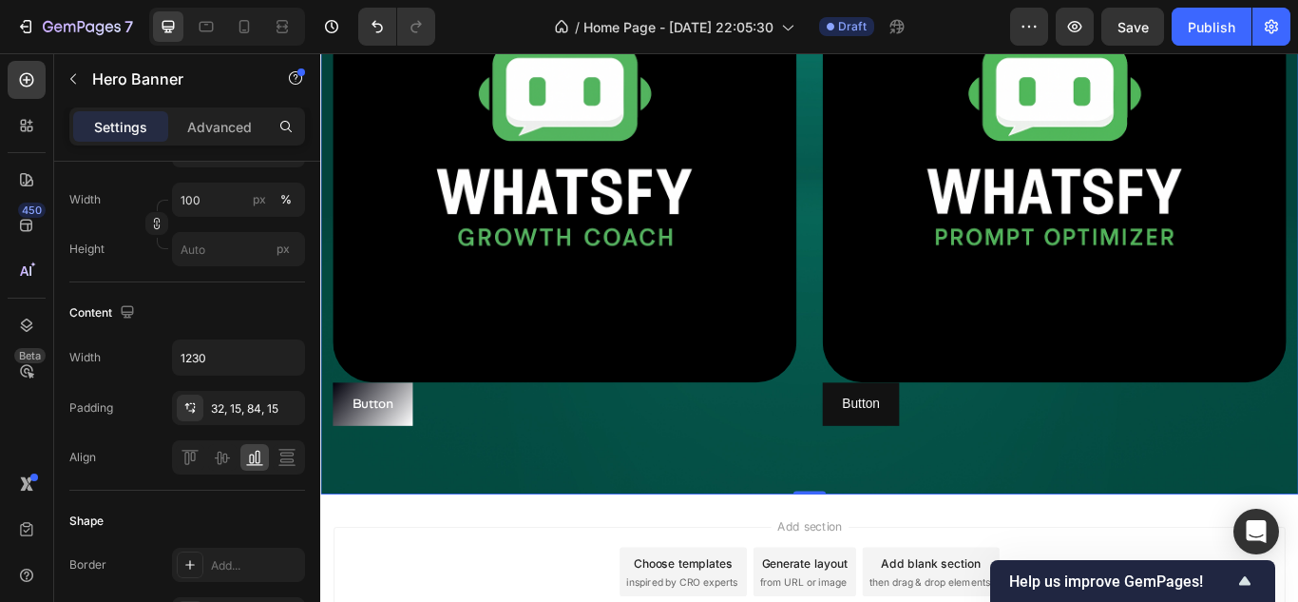
scroll to position [0, 0]
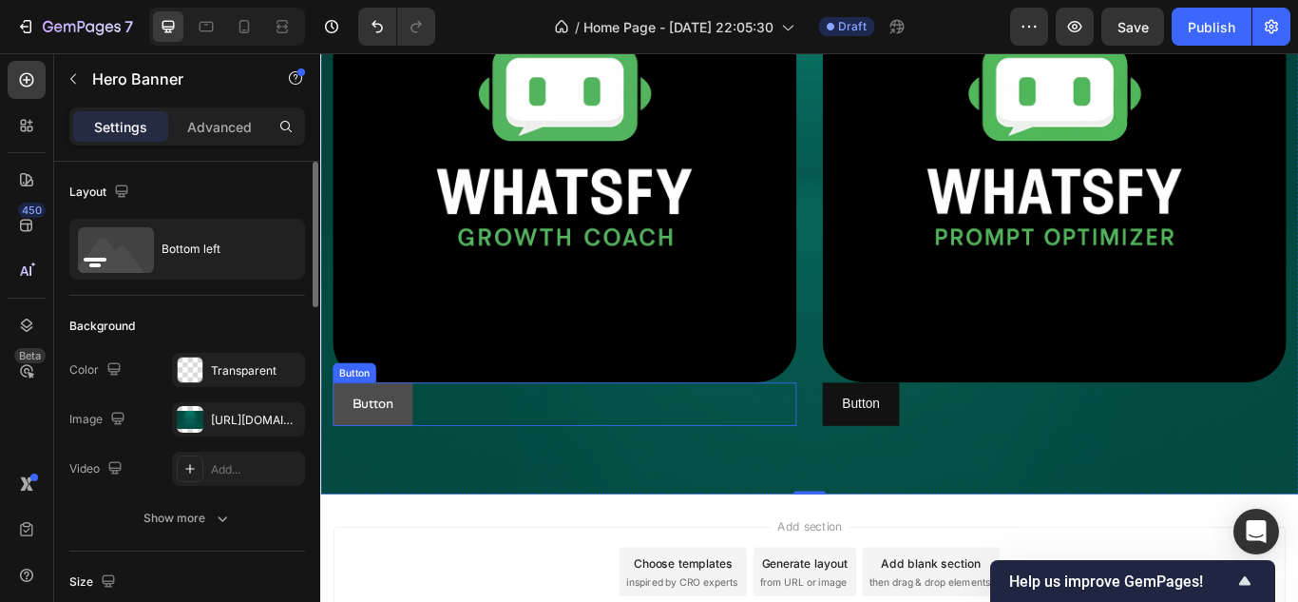
click at [424, 461] on button "Button" at bounding box center [381, 462] width 93 height 50
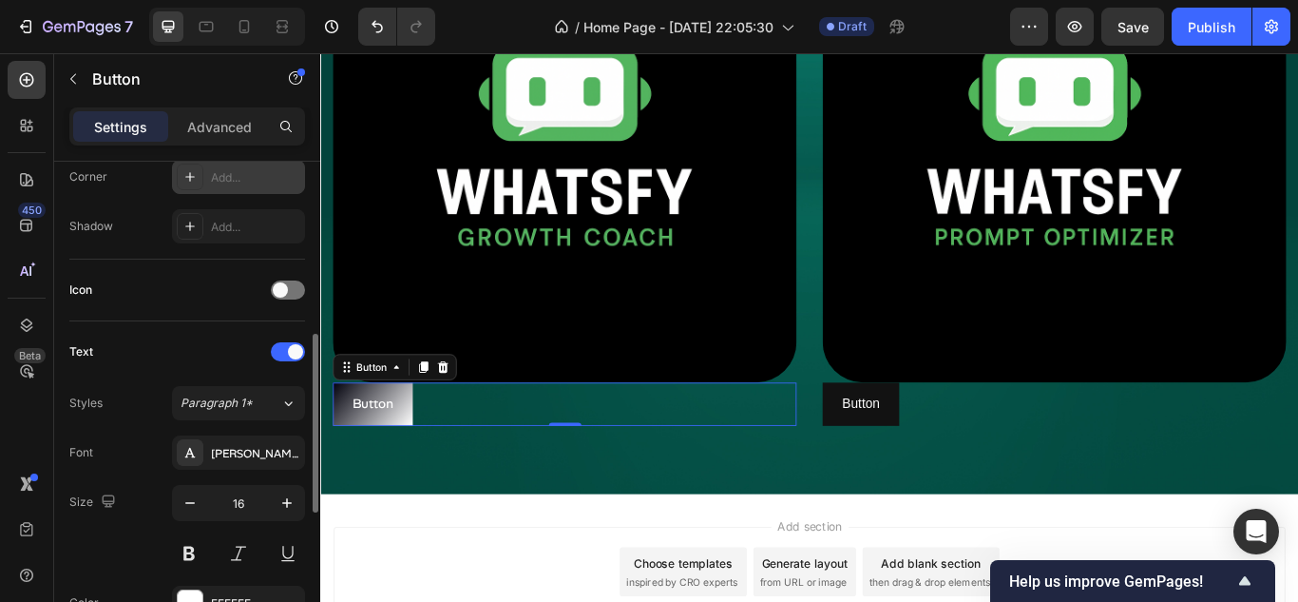
scroll to position [285, 0]
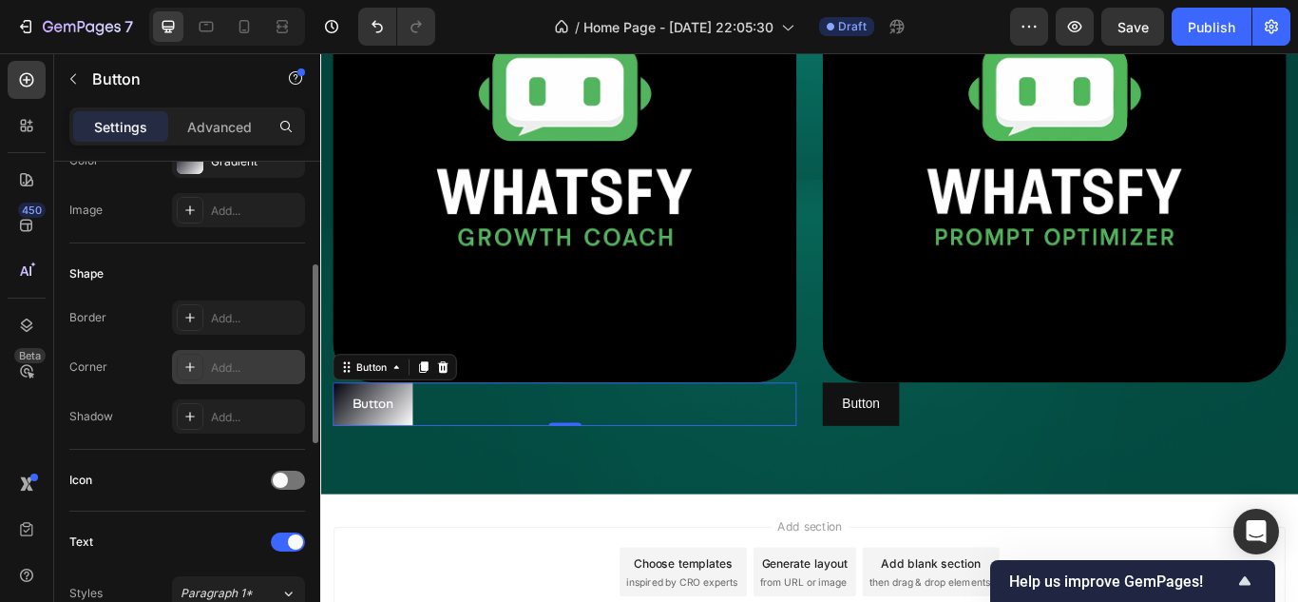
click at [218, 359] on div "Add..." at bounding box center [255, 367] width 89 height 17
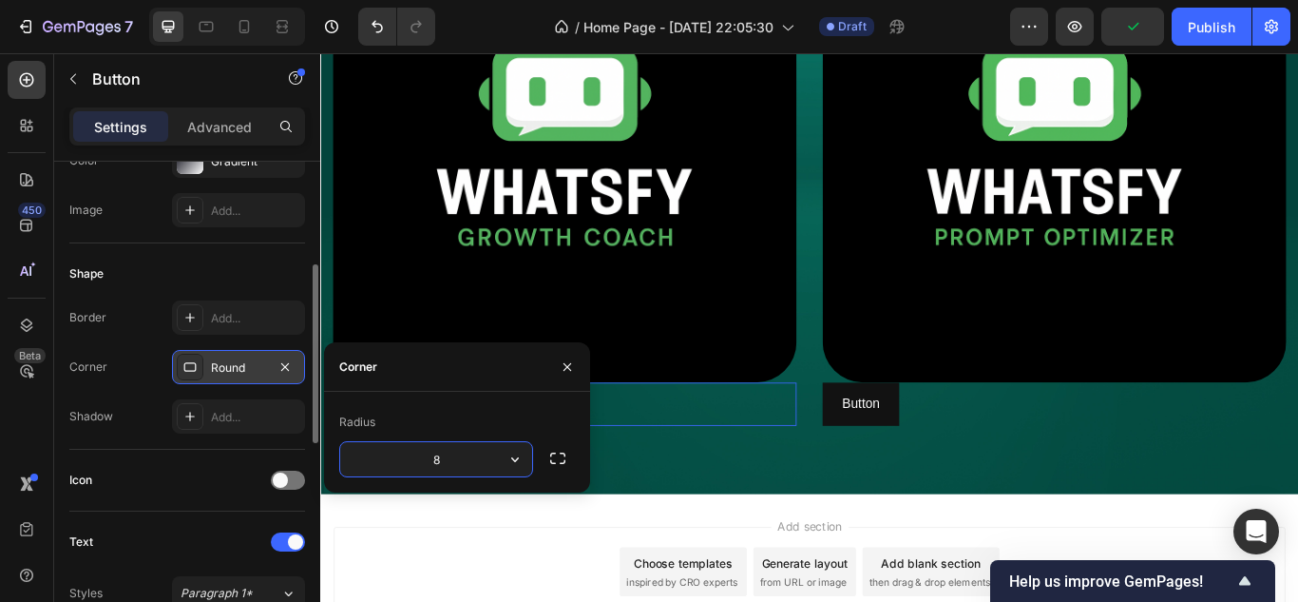
click at [456, 463] on input "8" at bounding box center [436, 459] width 192 height 34
click at [136, 465] on div "Icon" at bounding box center [187, 480] width 236 height 30
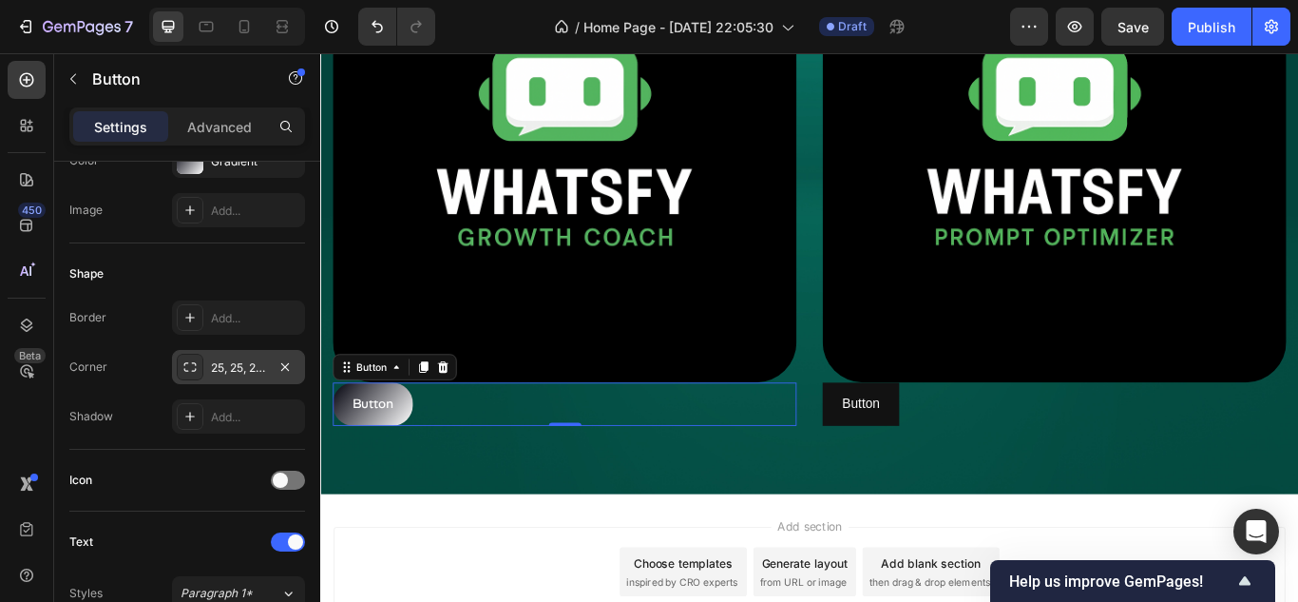
click at [199, 375] on div at bounding box center [190, 367] width 27 height 27
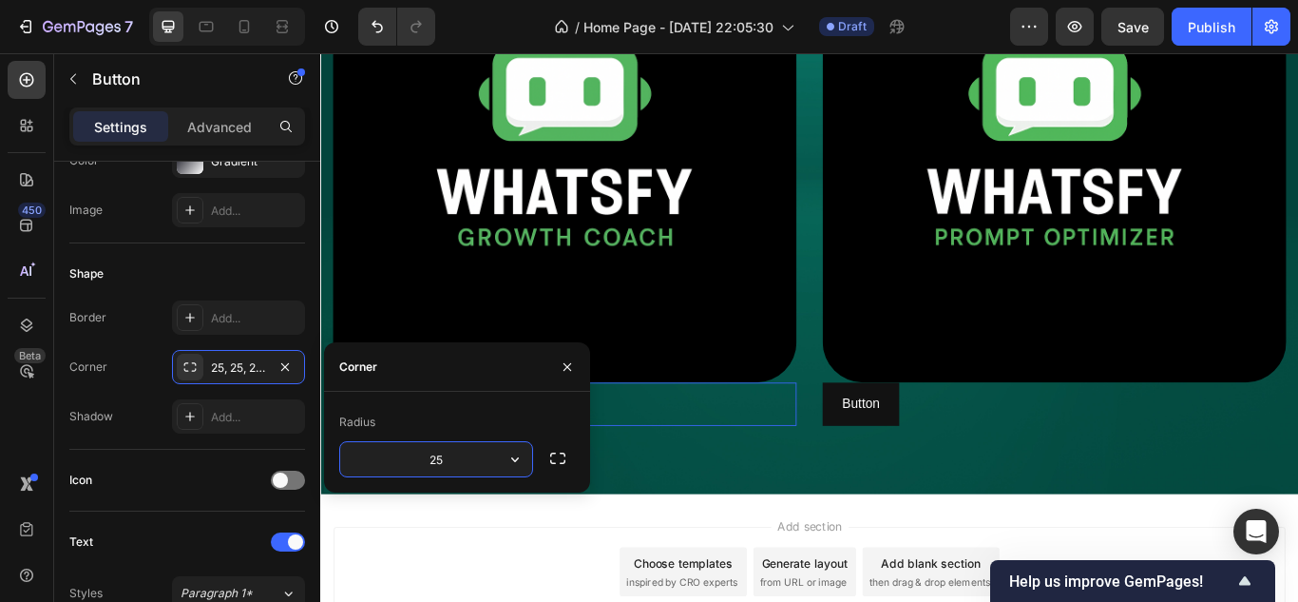
click at [427, 456] on input "25" at bounding box center [436, 459] width 192 height 34
type input "15"
click at [140, 435] on div "Shape Border Add... Corner 15, 15, 15, 15 Shadow Add..." at bounding box center [187, 346] width 236 height 206
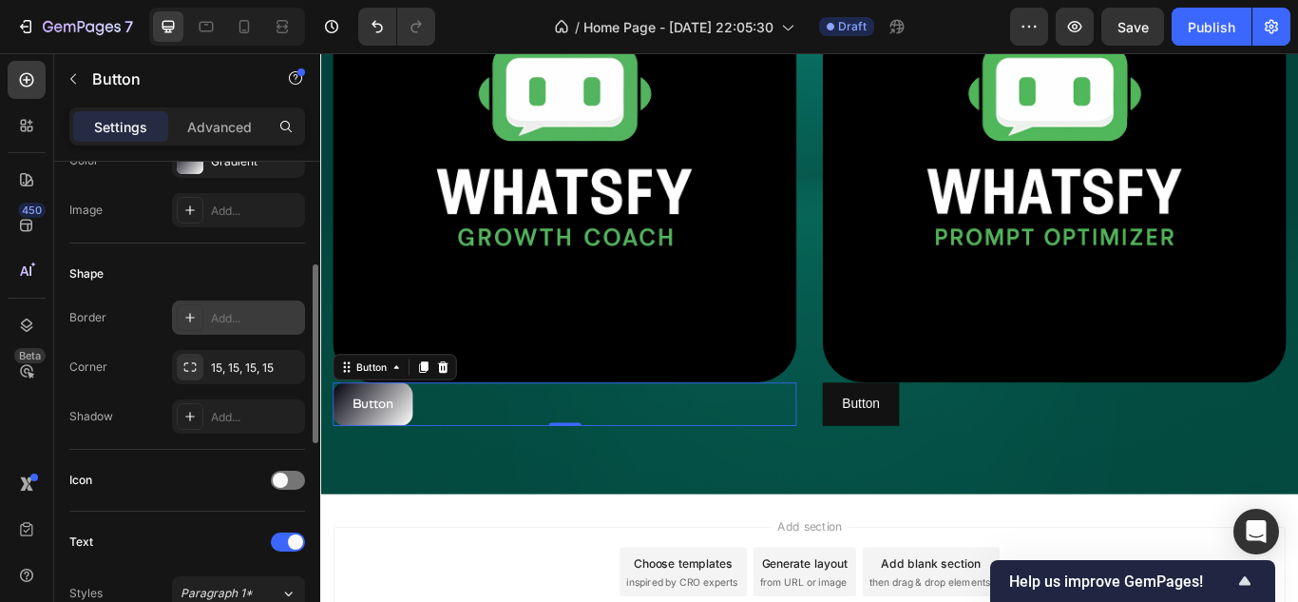
click at [200, 322] on div at bounding box center [190, 317] width 27 height 27
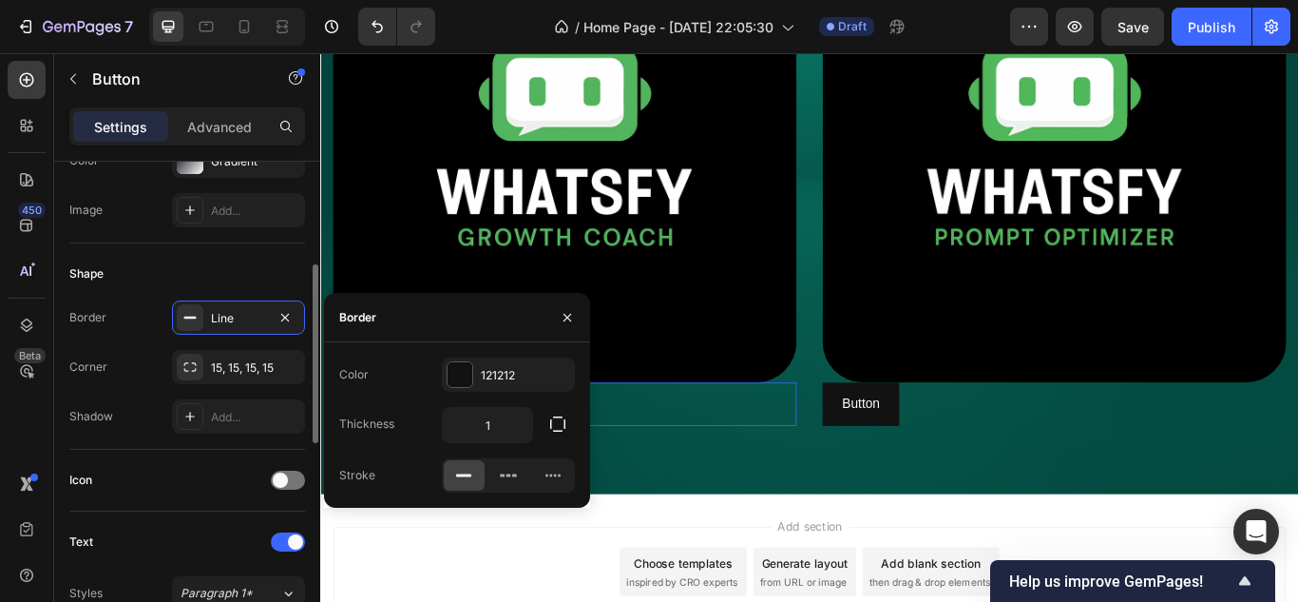
click at [157, 354] on div "Corner 15, 15, 15, 15" at bounding box center [187, 367] width 236 height 34
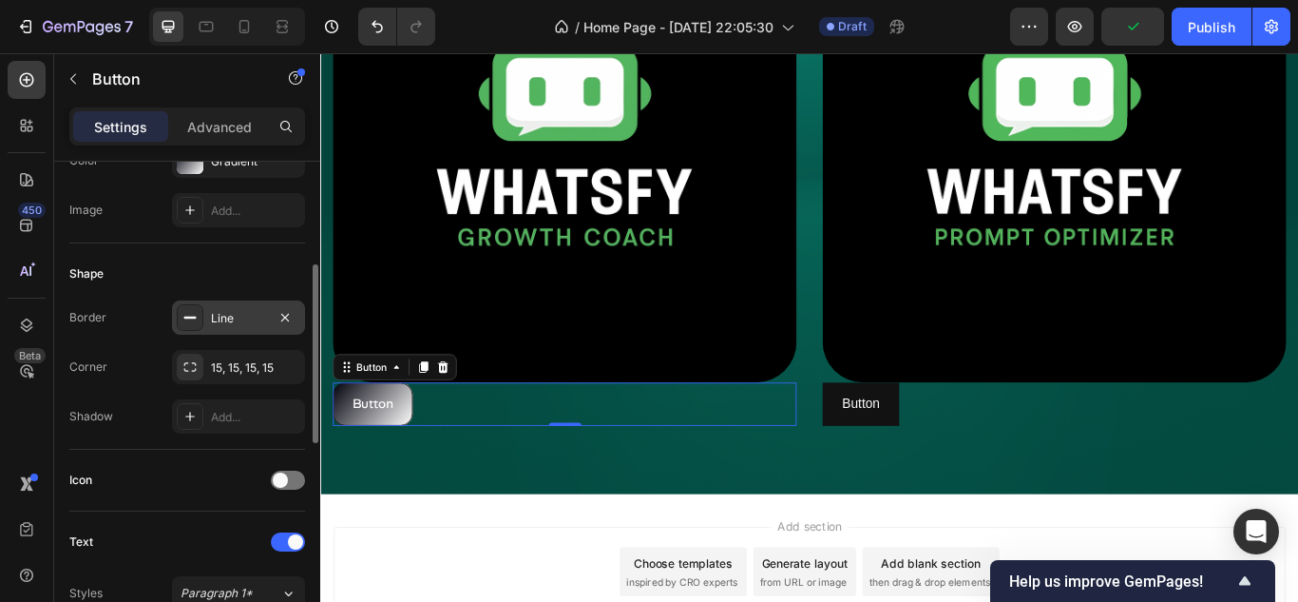
click at [227, 319] on div "Line" at bounding box center [238, 318] width 55 height 17
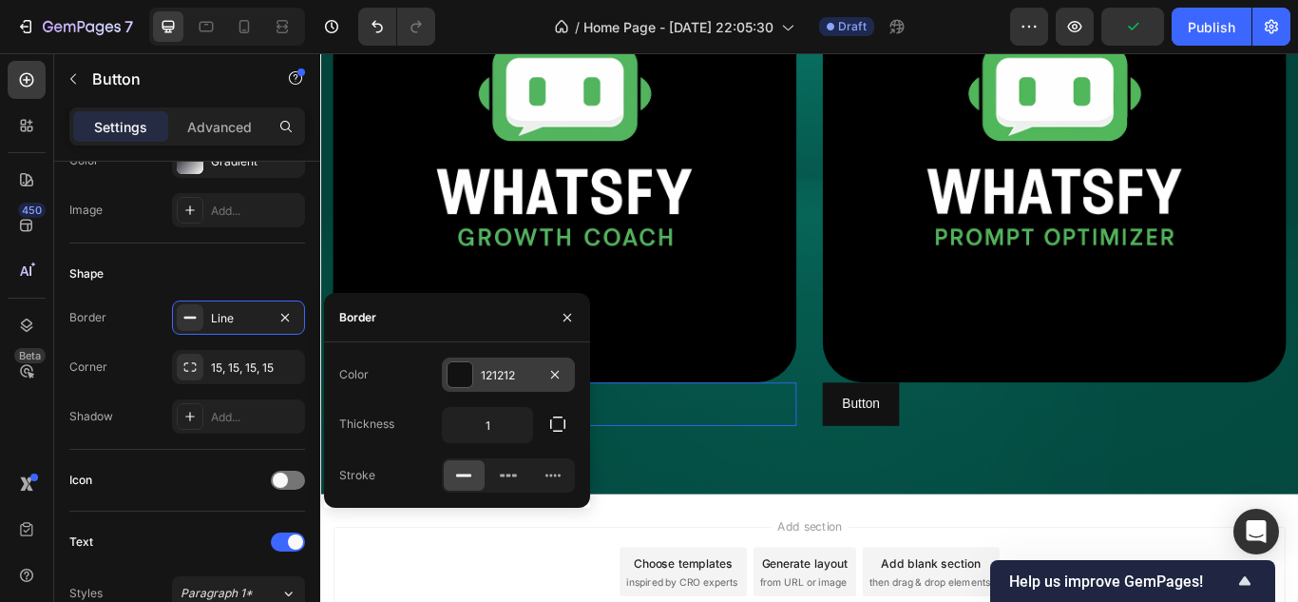
click at [474, 383] on div "121212" at bounding box center [508, 374] width 133 height 34
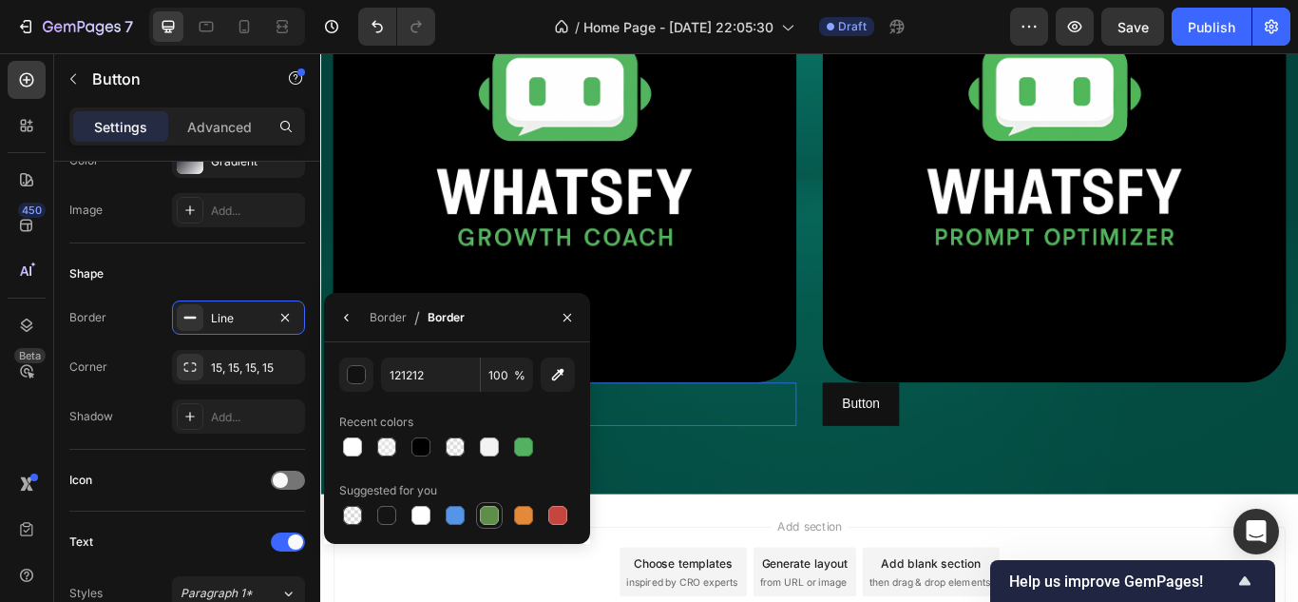
click at [488, 511] on div at bounding box center [489, 515] width 19 height 19
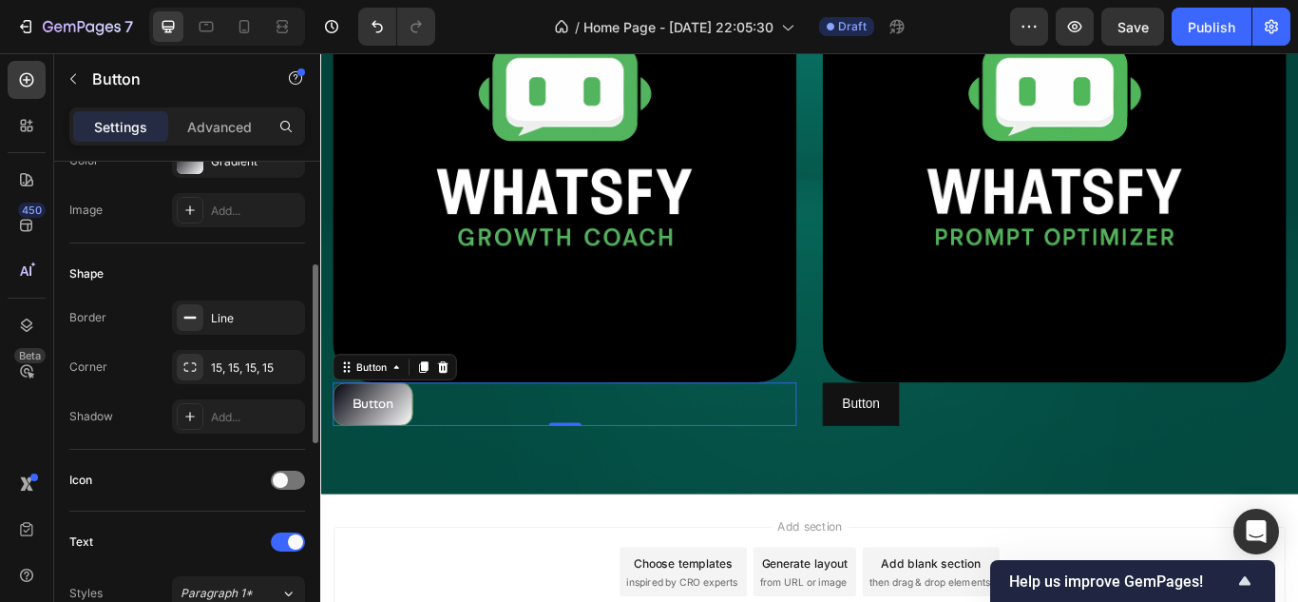
click at [119, 401] on div "Shadow Add..." at bounding box center [187, 416] width 236 height 34
click at [205, 322] on div "Line" at bounding box center [238, 317] width 133 height 34
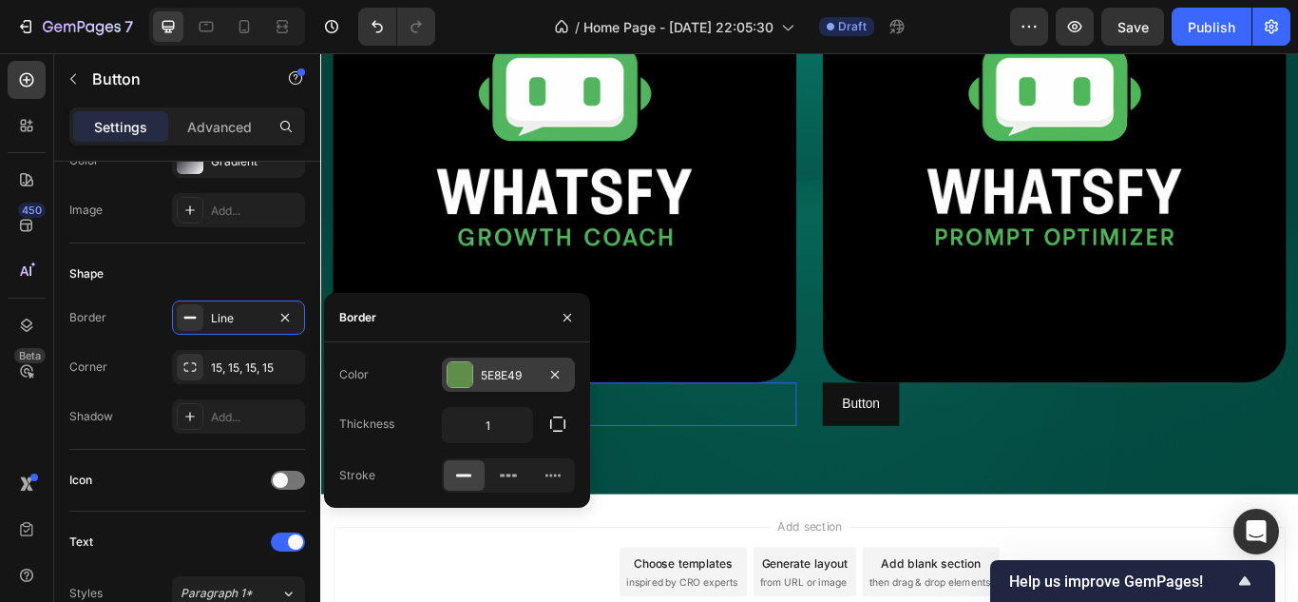
click at [457, 379] on div at bounding box center [460, 374] width 25 height 25
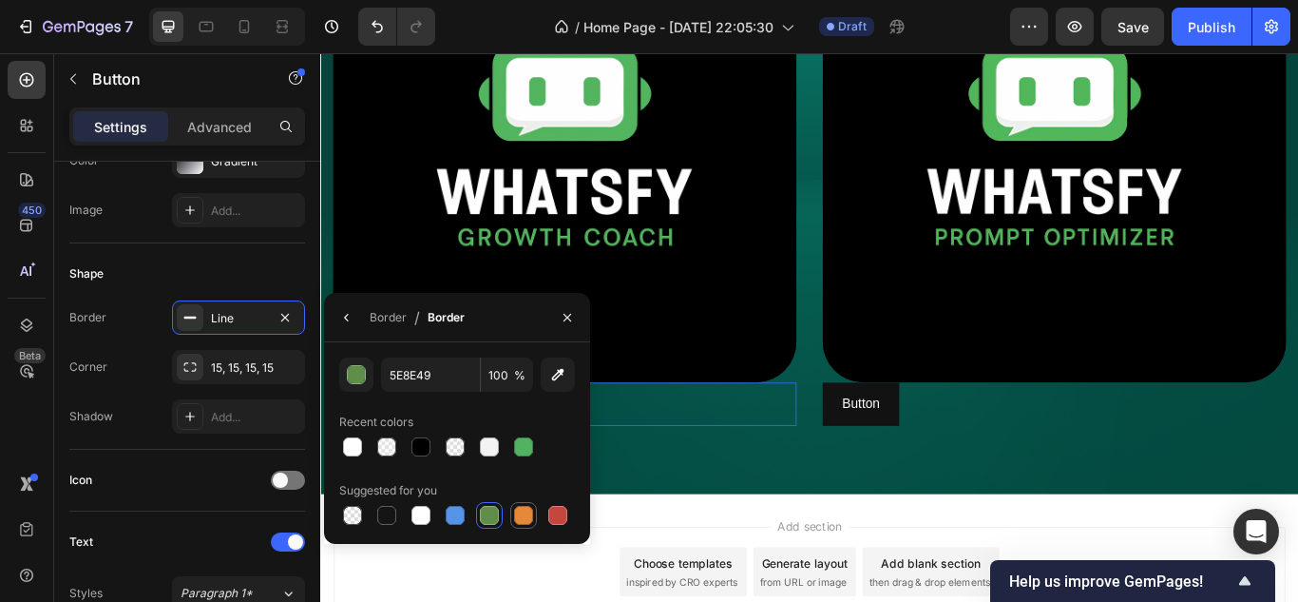
click at [526, 516] on div at bounding box center [523, 515] width 19 height 19
type input "E4893A"
click at [206, 469] on div "Icon" at bounding box center [187, 480] width 236 height 30
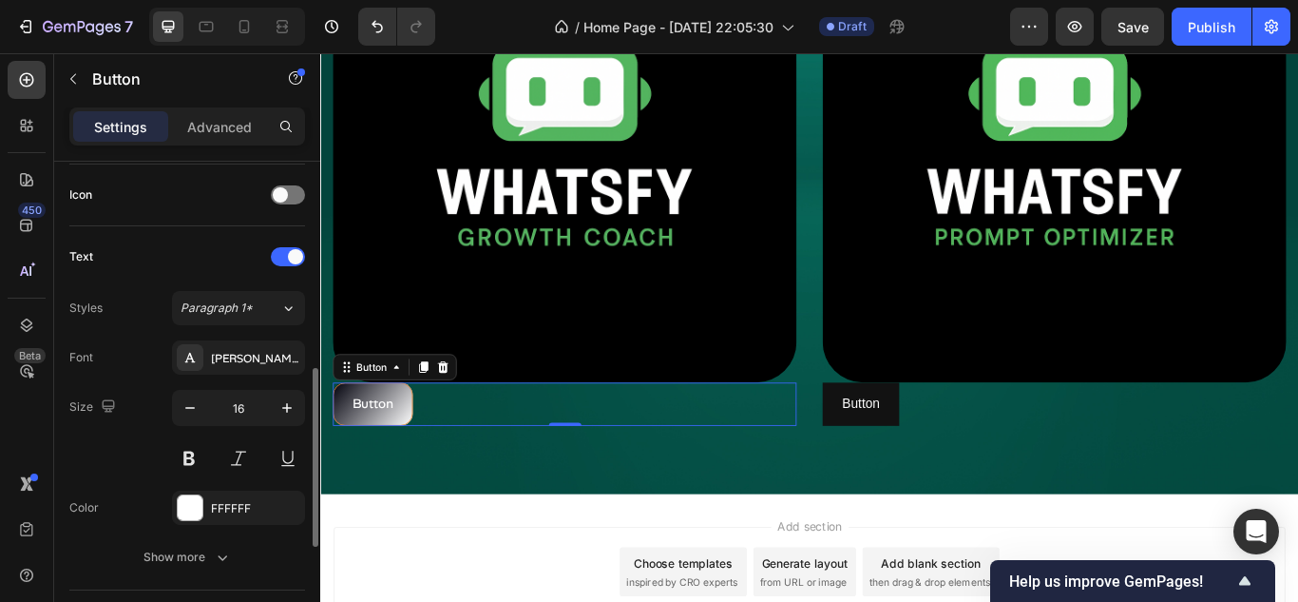
scroll to position [760, 0]
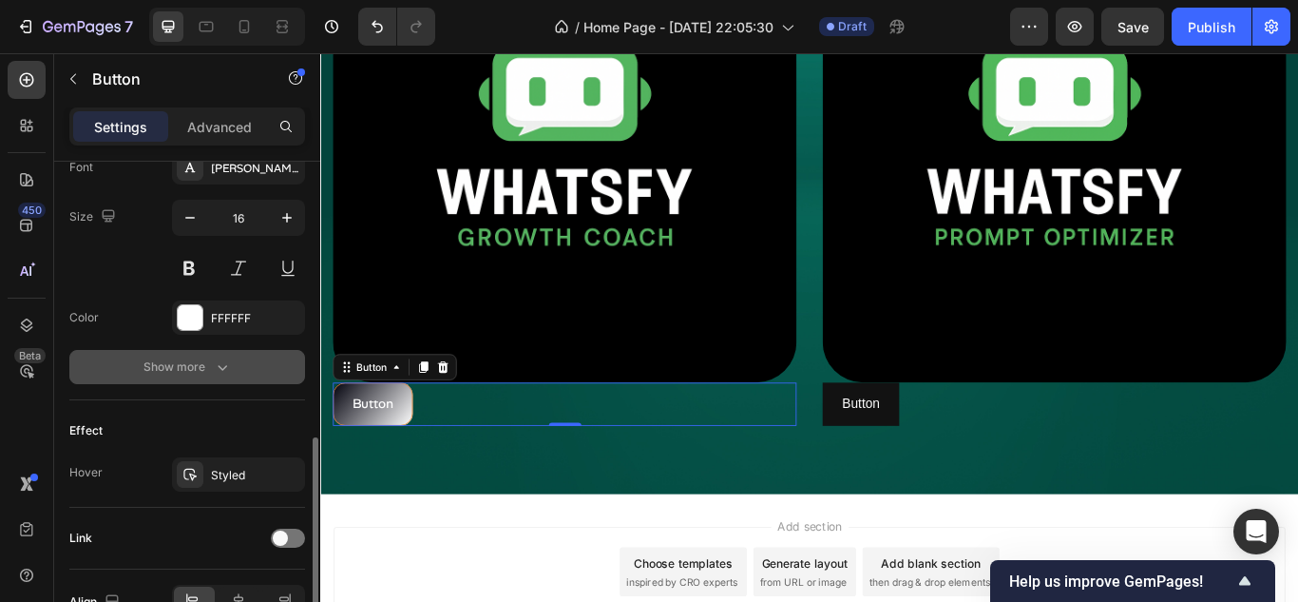
click at [217, 365] on icon "button" at bounding box center [222, 366] width 19 height 19
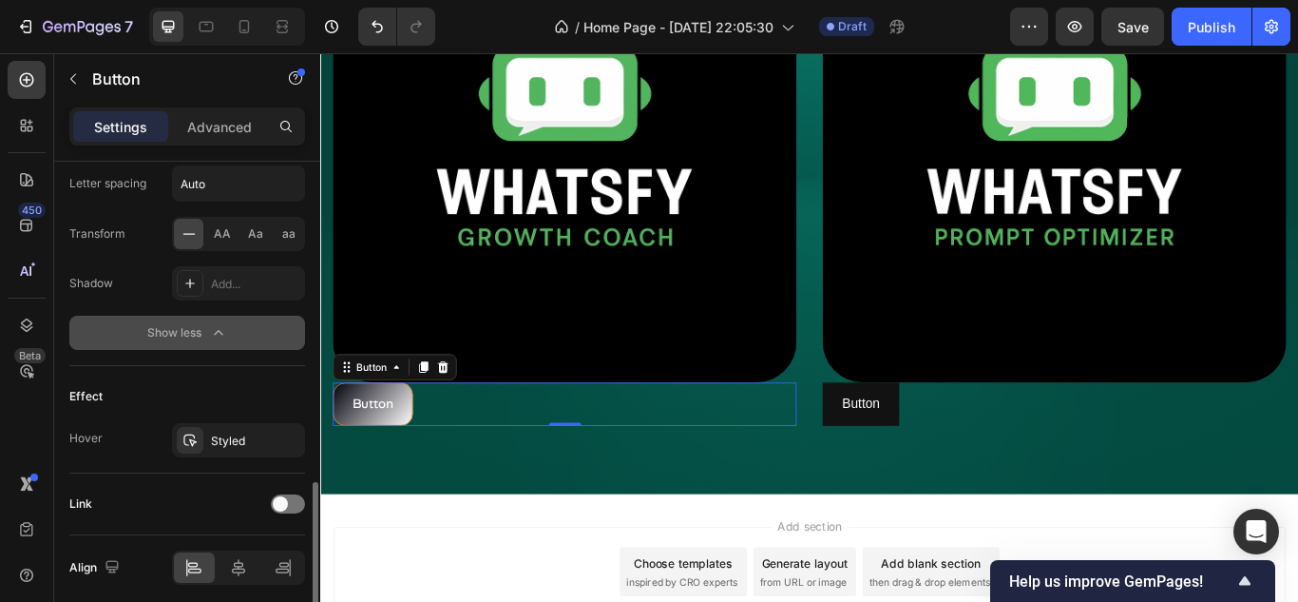
scroll to position [950, 0]
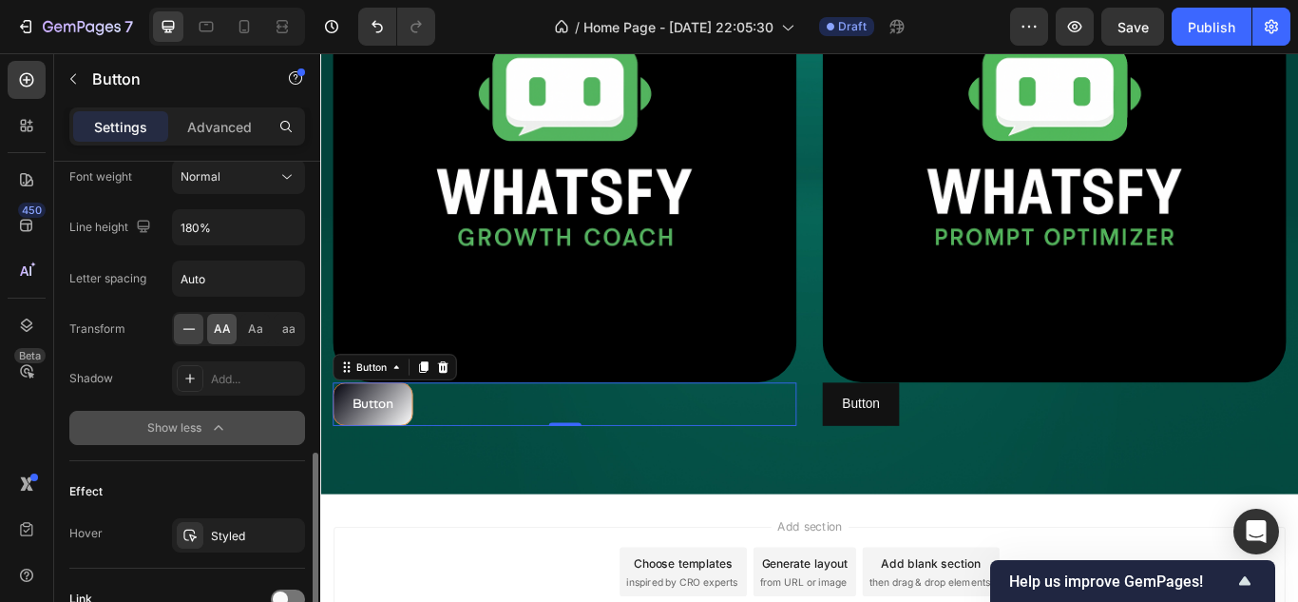
click at [218, 332] on span "AA" at bounding box center [222, 328] width 17 height 17
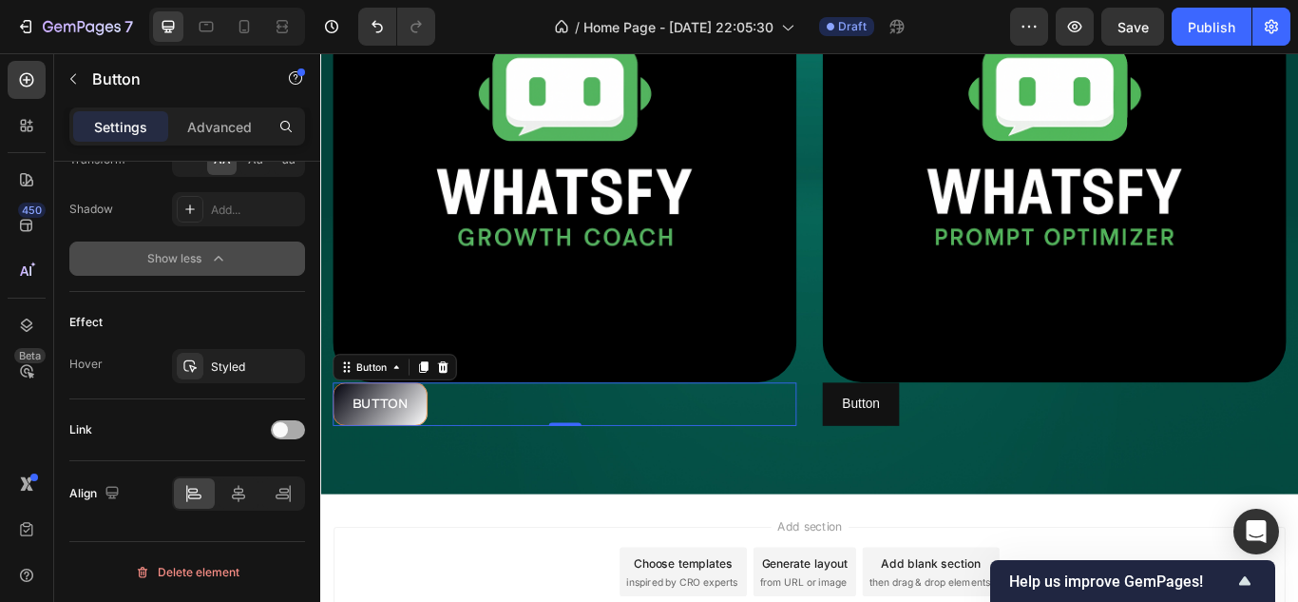
click at [290, 423] on div at bounding box center [288, 429] width 34 height 19
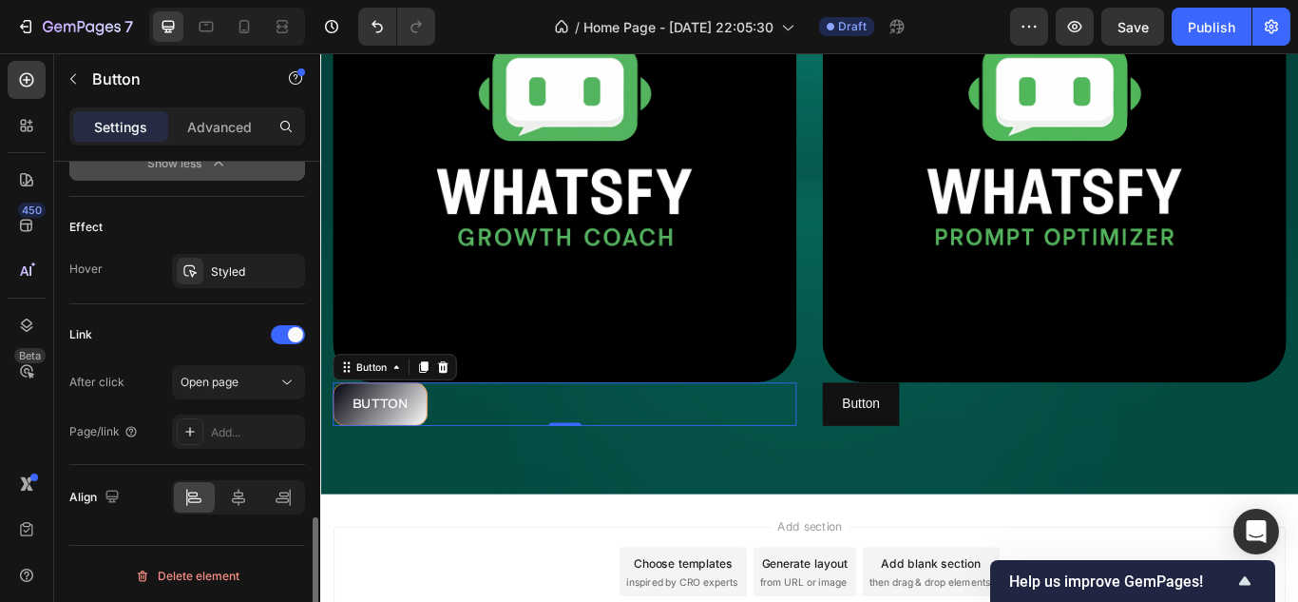
scroll to position [1218, 0]
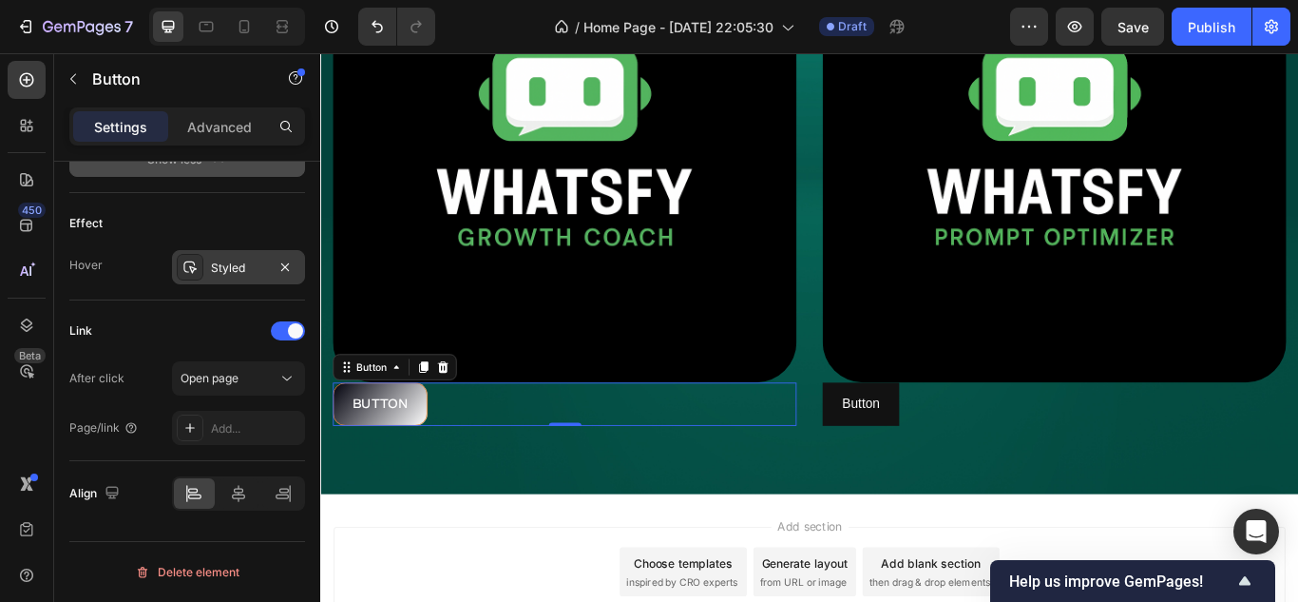
click at [251, 259] on div "Styled" at bounding box center [238, 267] width 55 height 17
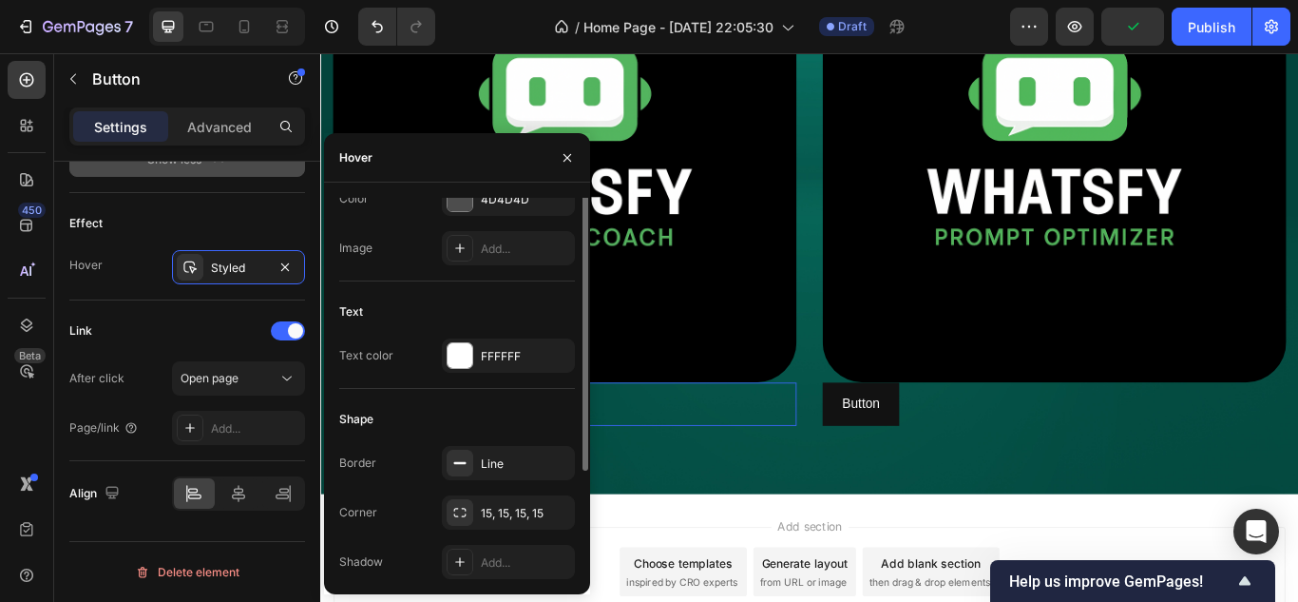
scroll to position [0, 0]
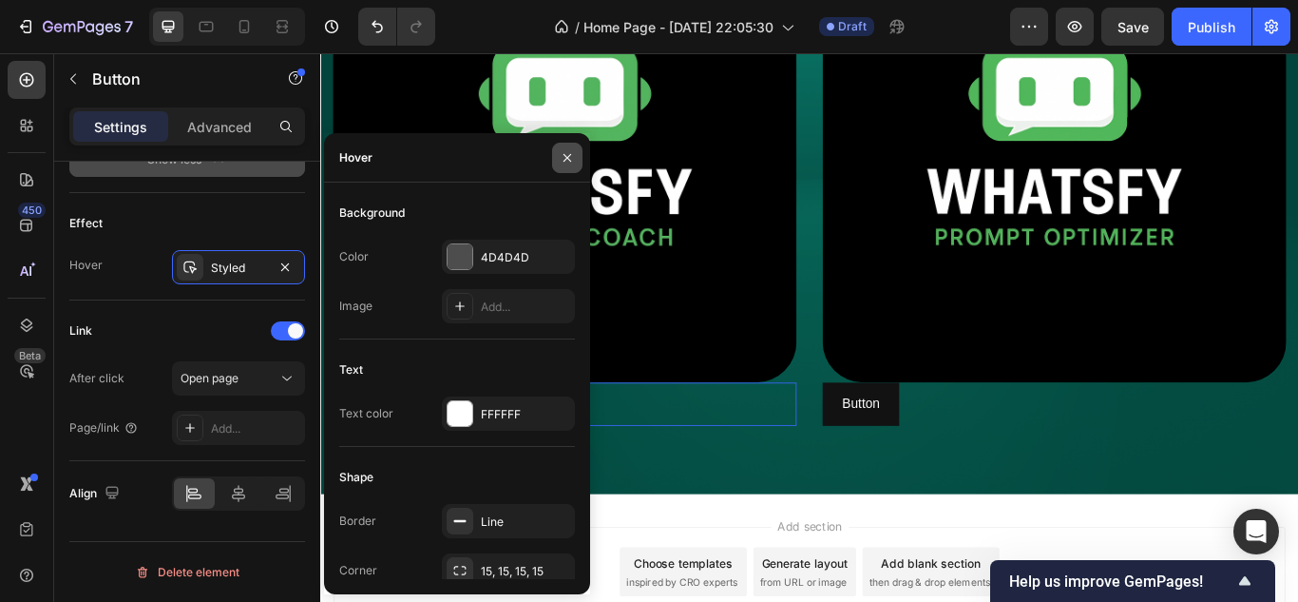
click at [565, 159] on icon "button" at bounding box center [568, 157] width 8 height 8
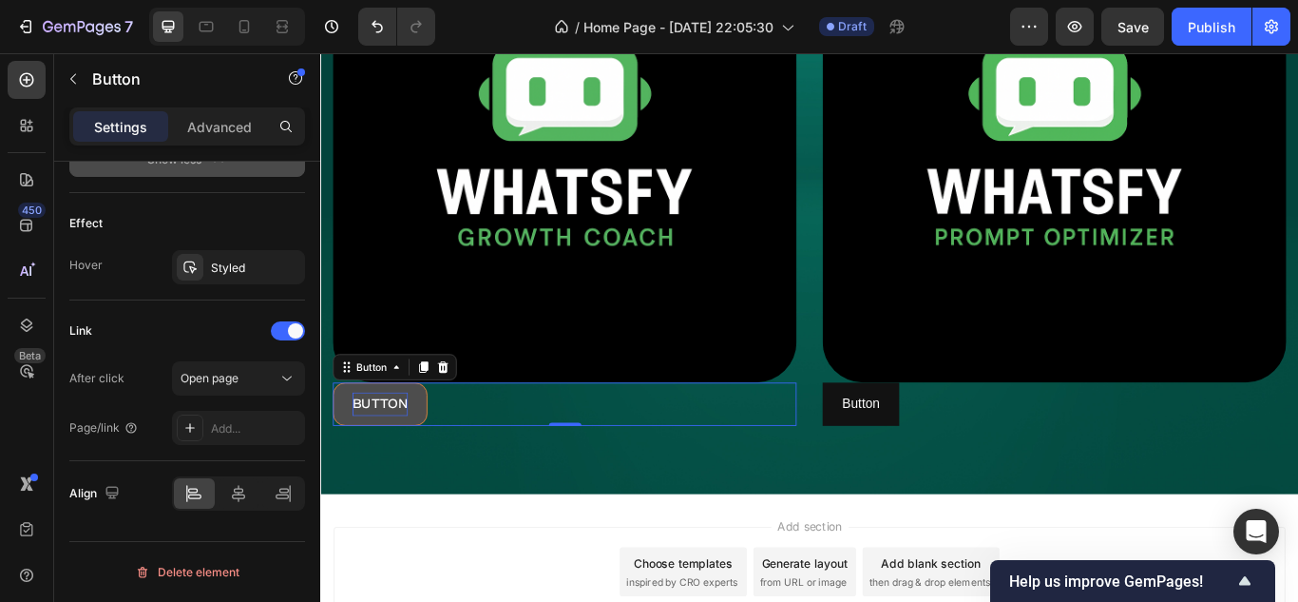
click at [398, 449] on p "Button" at bounding box center [389, 463] width 65 height 28
click at [335, 437] on button "DESCARGAR" at bounding box center [405, 462] width 140 height 50
click at [335, 437] on button "DESCARGAR GUÍA" at bounding box center [426, 462] width 182 height 50
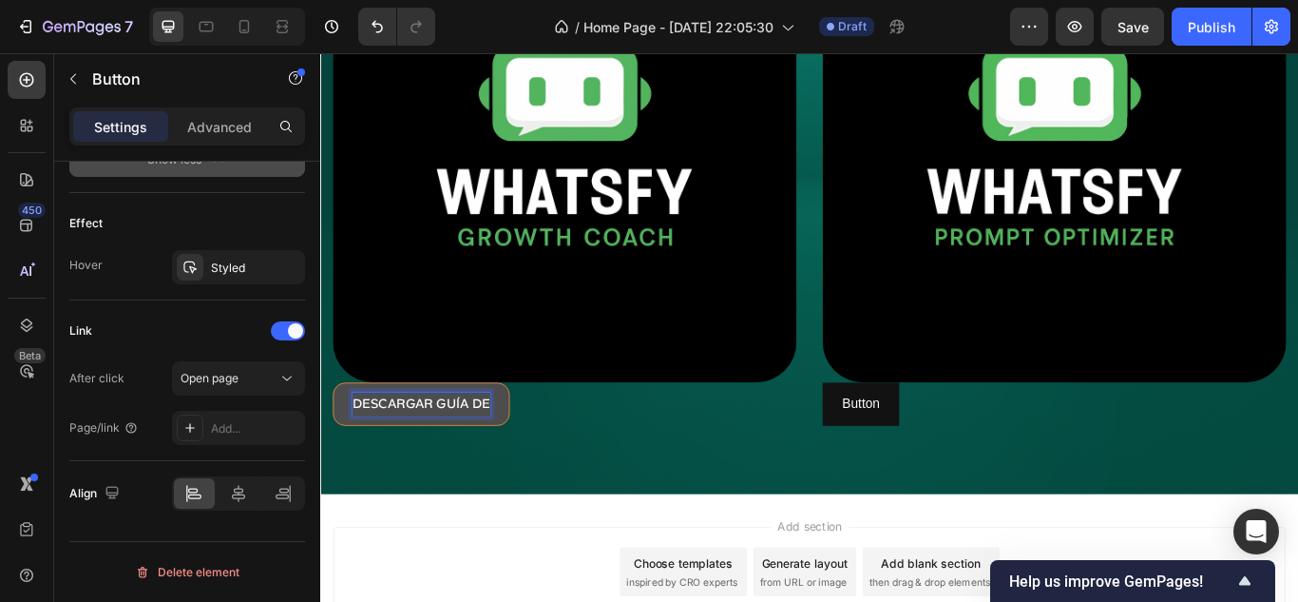
click at [335, 437] on button "DESCARGAR GUÍA DE" at bounding box center [438, 462] width 206 height 50
click at [335, 437] on button "DESCARGAR GUÍA DE USO" at bounding box center [456, 462] width 243 height 50
click at [335, 437] on button "DESCARGAR GUÍA DE USO GROWTH" at bounding box center [493, 462] width 316 height 50
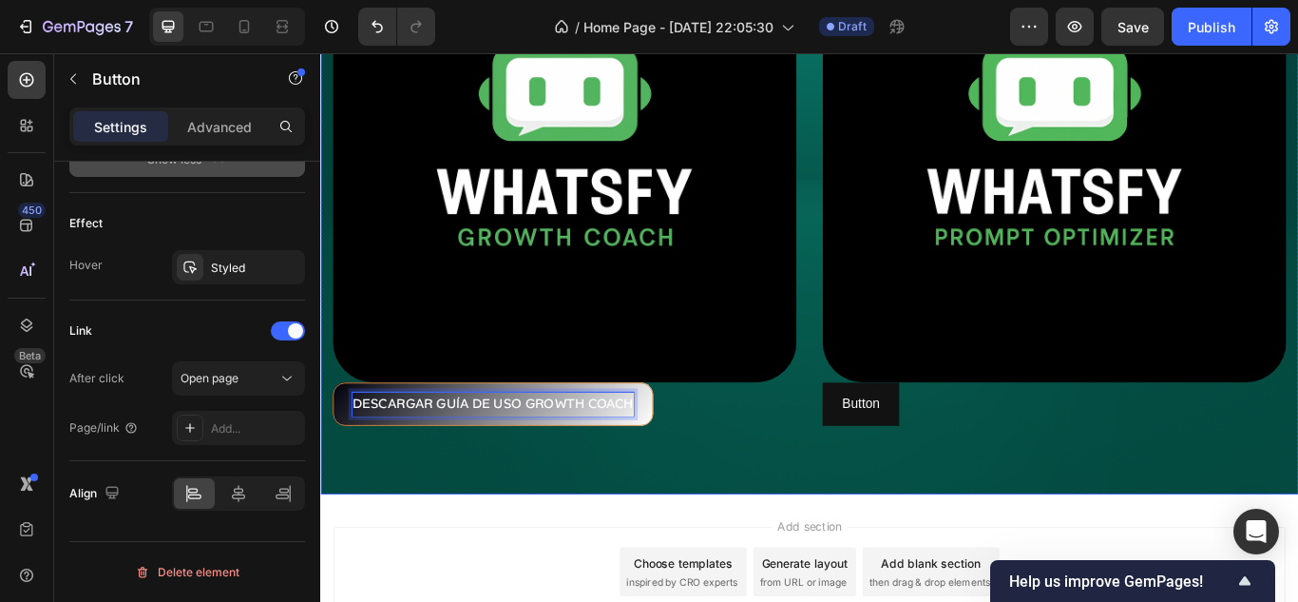
click at [504, 521] on div "Image DESCARGAR GUÍA DE USO GROWTH COACH Button 0 Image Button Button" at bounding box center [890, 216] width 1140 height 701
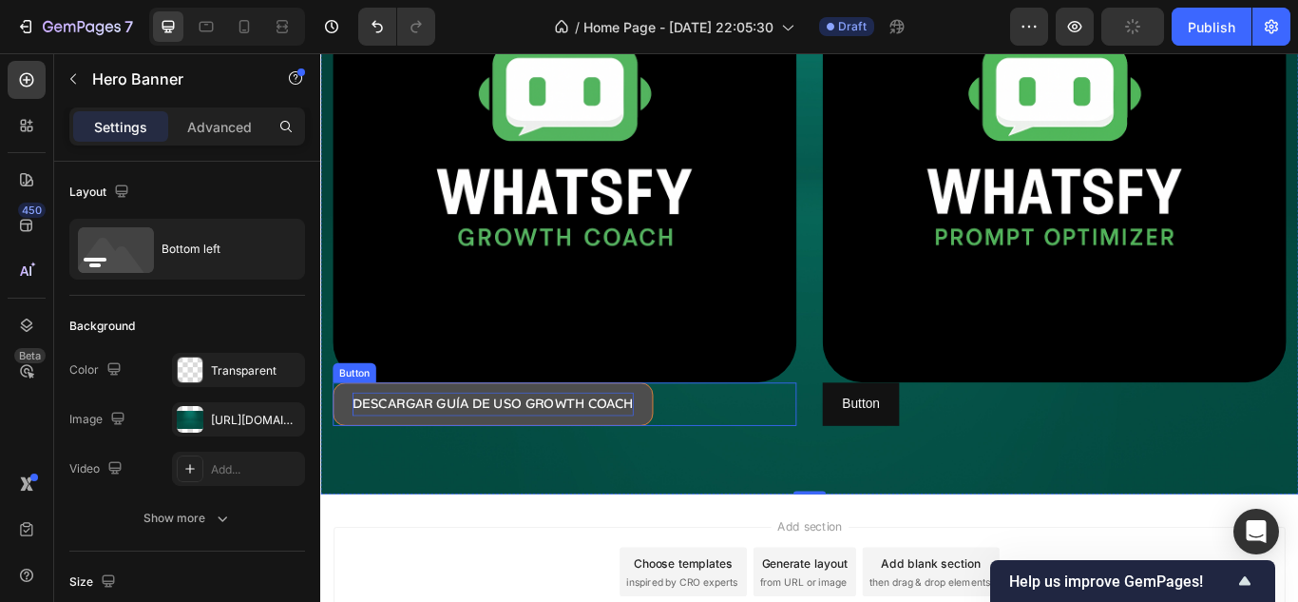
click at [535, 471] on button "DESCARGAR GUÍA DE USO GROWTH COACH" at bounding box center [521, 462] width 373 height 50
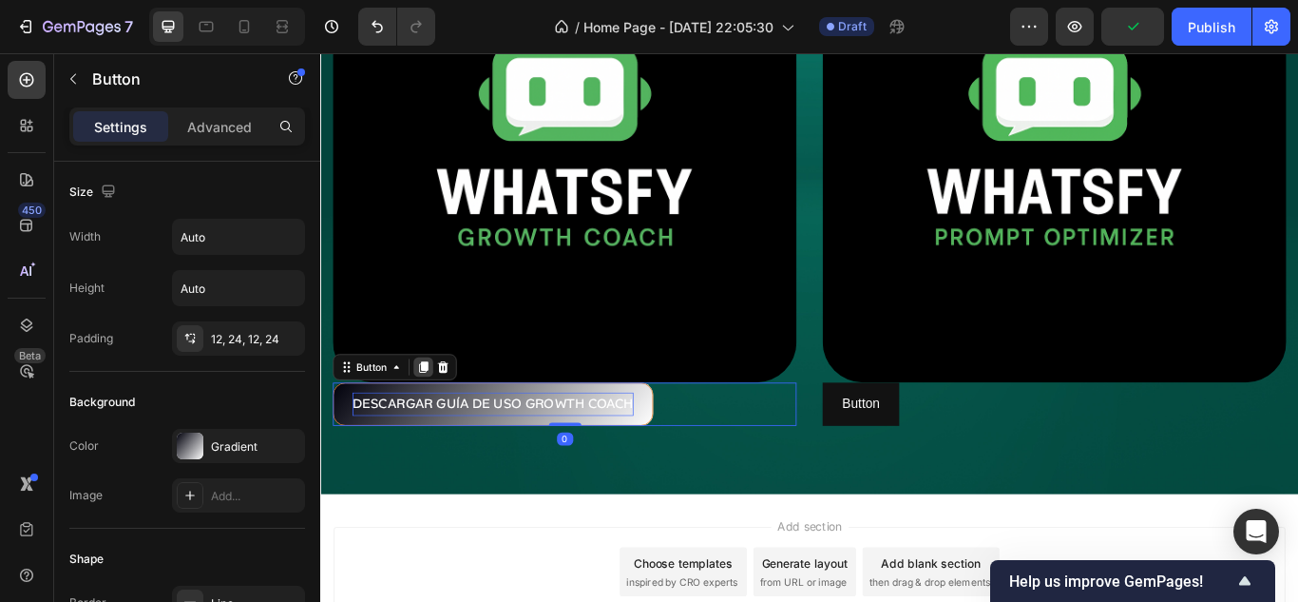
click at [442, 414] on icon at bounding box center [439, 418] width 15 height 15
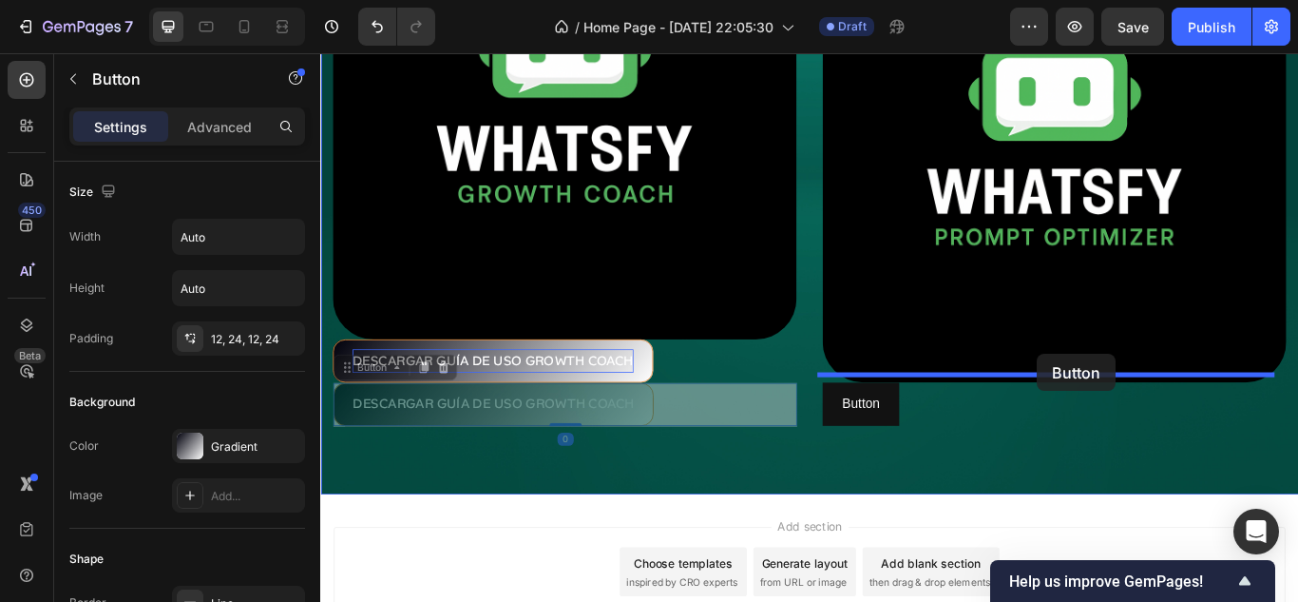
drag, startPoint x: 353, startPoint y: 409, endPoint x: 1156, endPoint y: 405, distance: 803.0
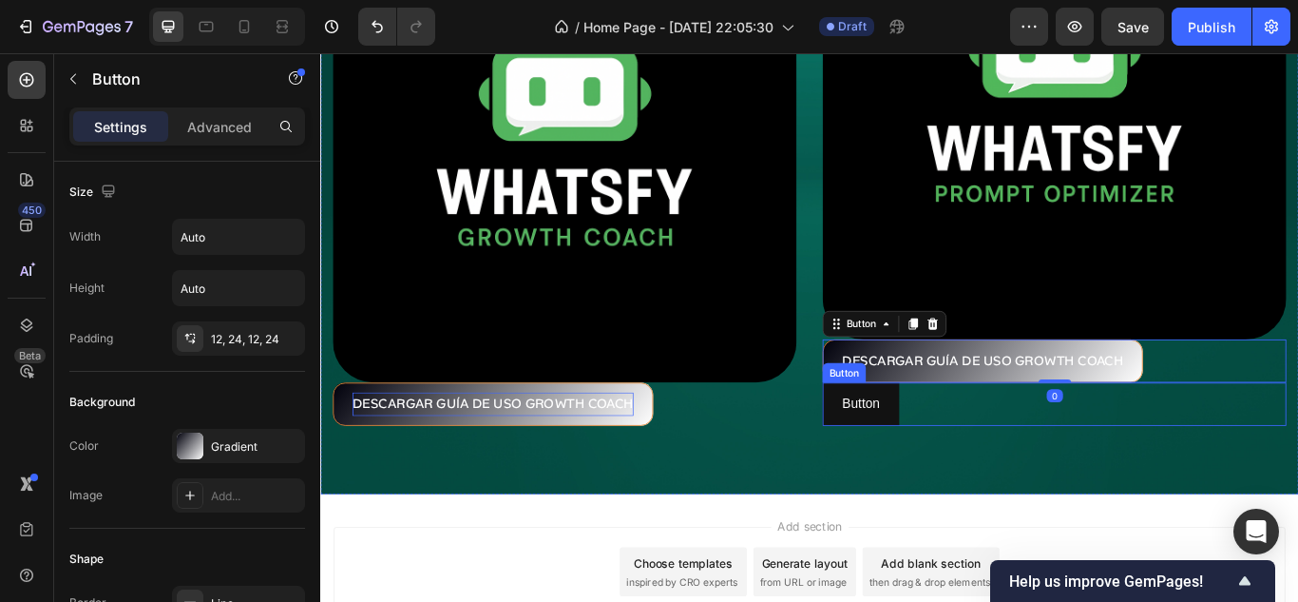
click at [992, 455] on div "Button Button" at bounding box center [1176, 462] width 541 height 50
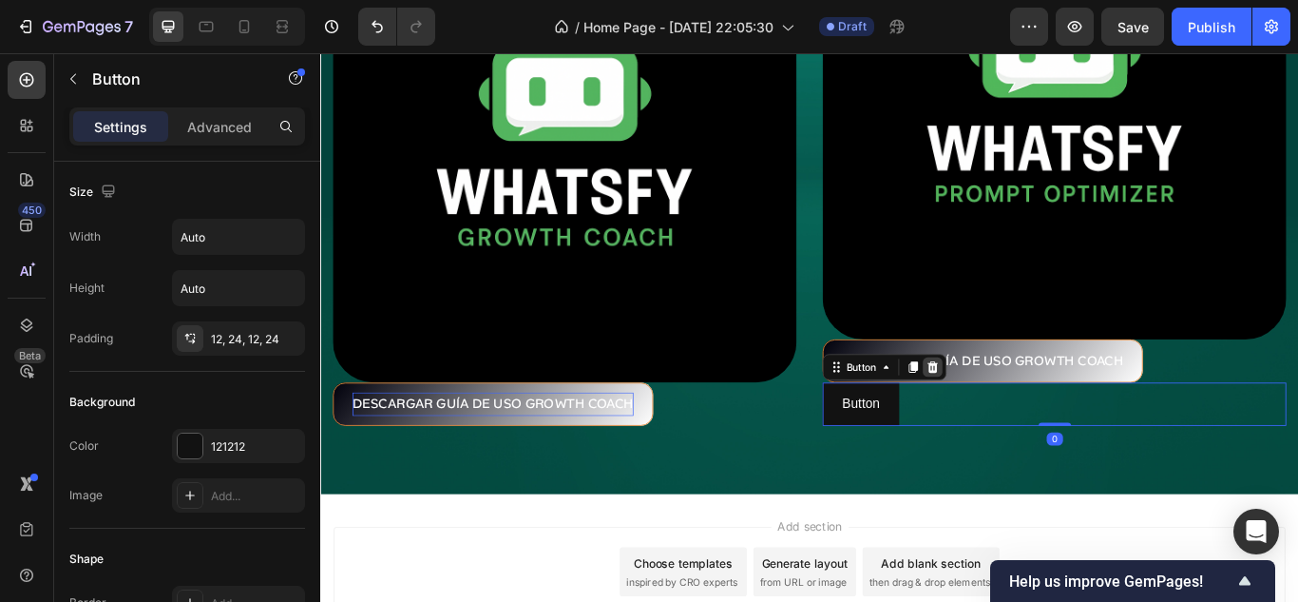
click at [1026, 415] on icon at bounding box center [1033, 418] width 15 height 15
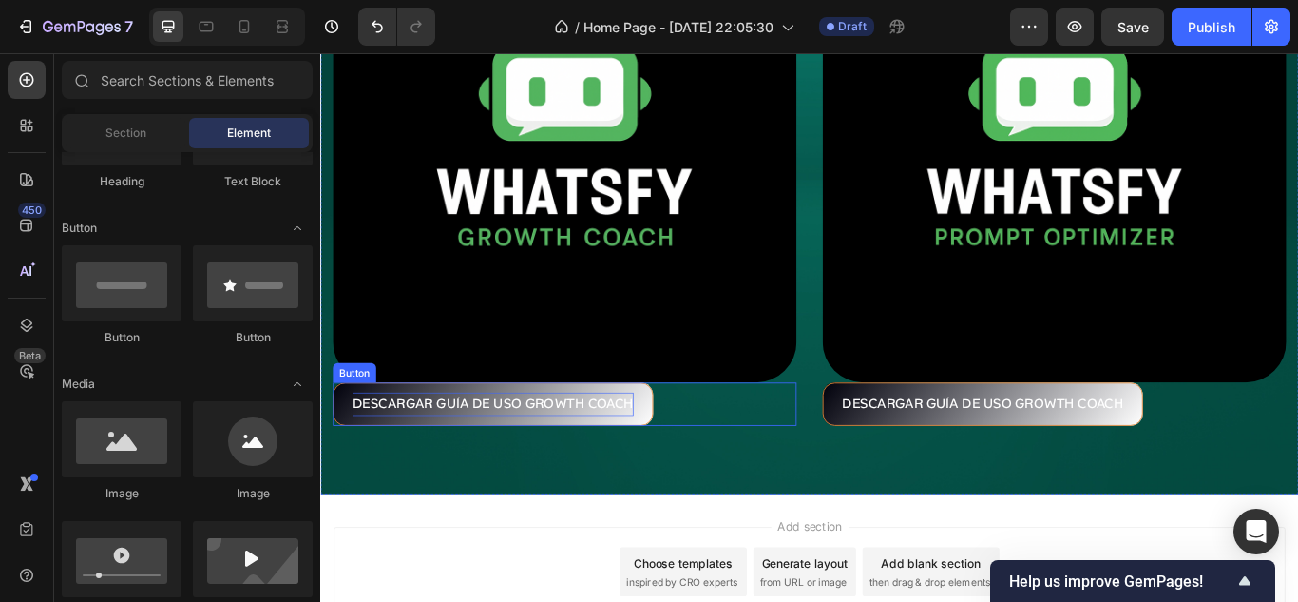
click at [554, 449] on p "DESCARGAR GUÍA DE USO GROWTH COACH" at bounding box center [521, 463] width 328 height 28
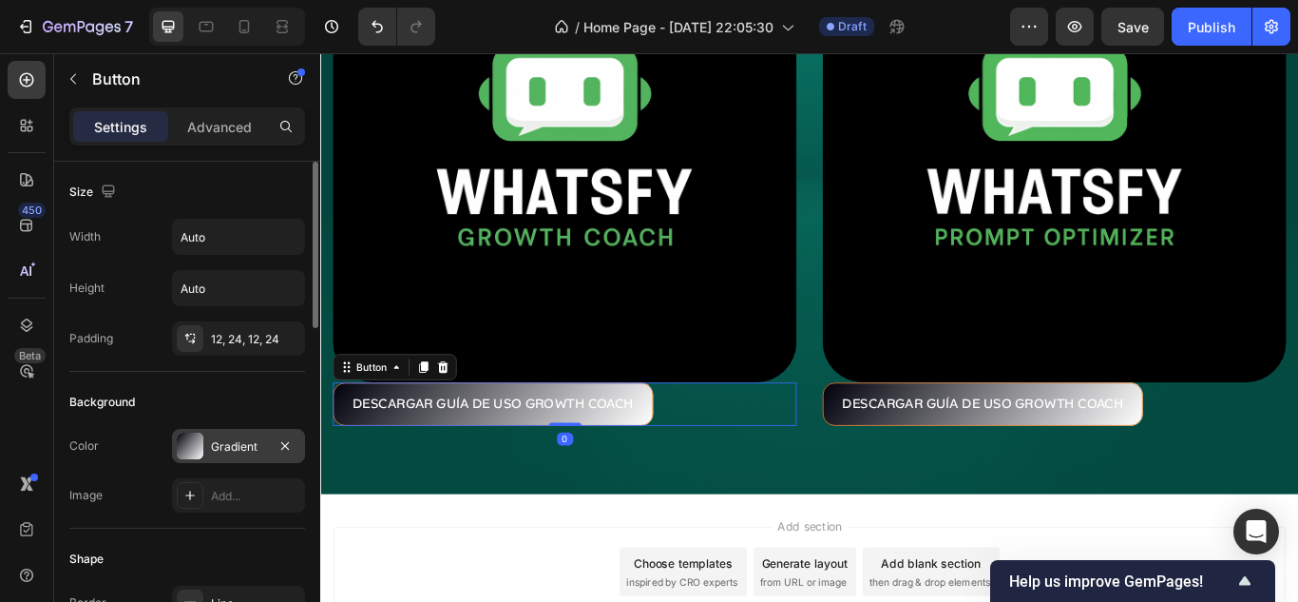
click at [210, 454] on div "Gradient" at bounding box center [238, 446] width 133 height 34
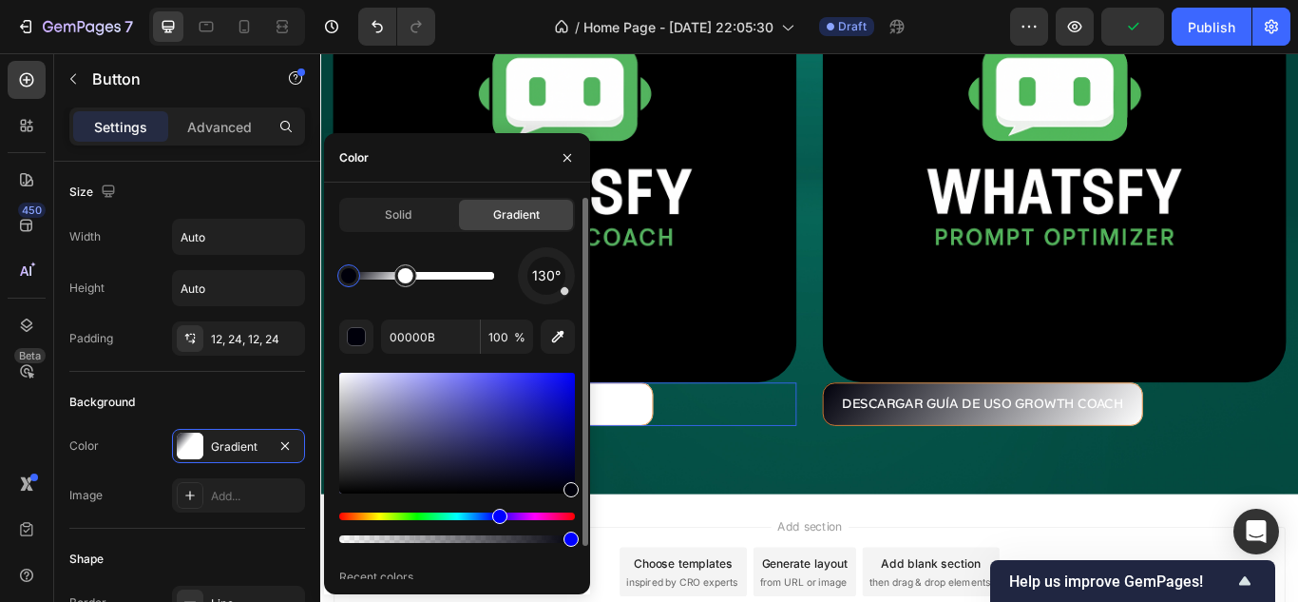
drag, startPoint x: 498, startPoint y: 277, endPoint x: 382, endPoint y: 282, distance: 116.1
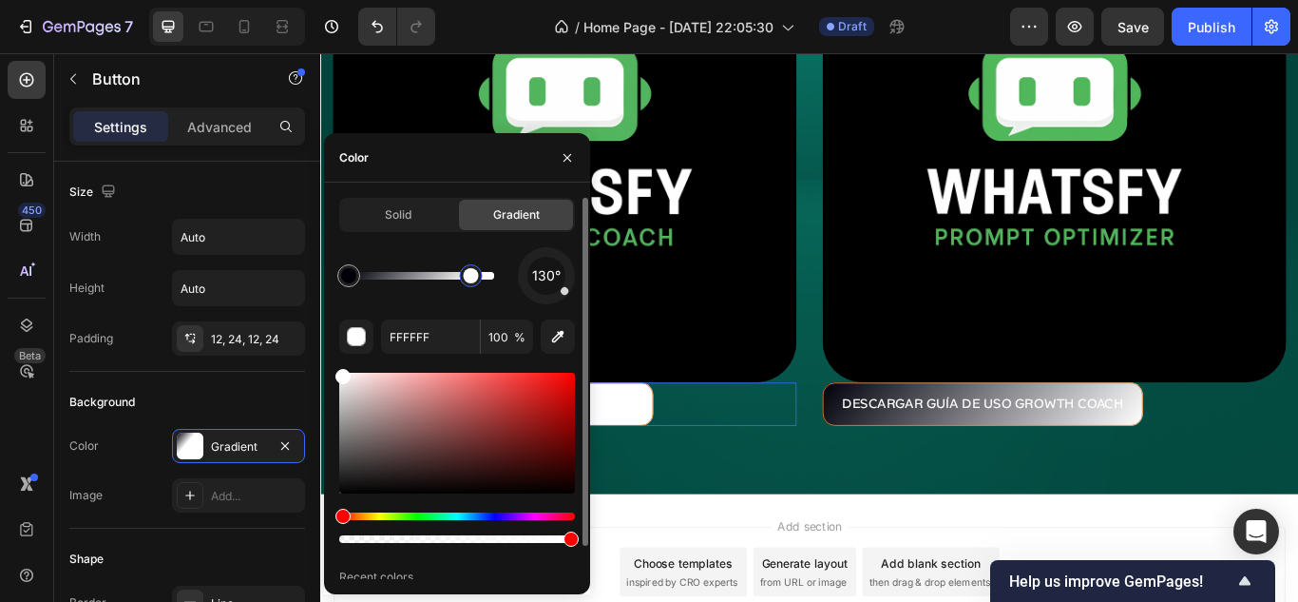
drag, startPoint x: 409, startPoint y: 279, endPoint x: 471, endPoint y: 289, distance: 63.4
click at [471, 283] on div at bounding box center [471, 275] width 15 height 15
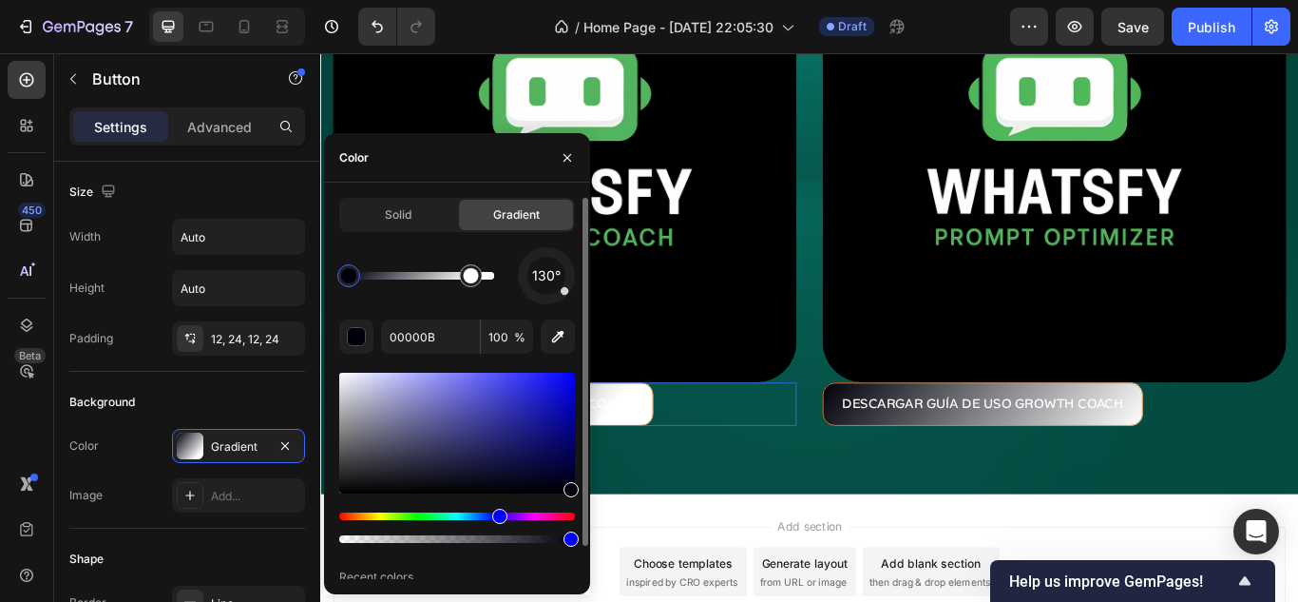
scroll to position [424, 0]
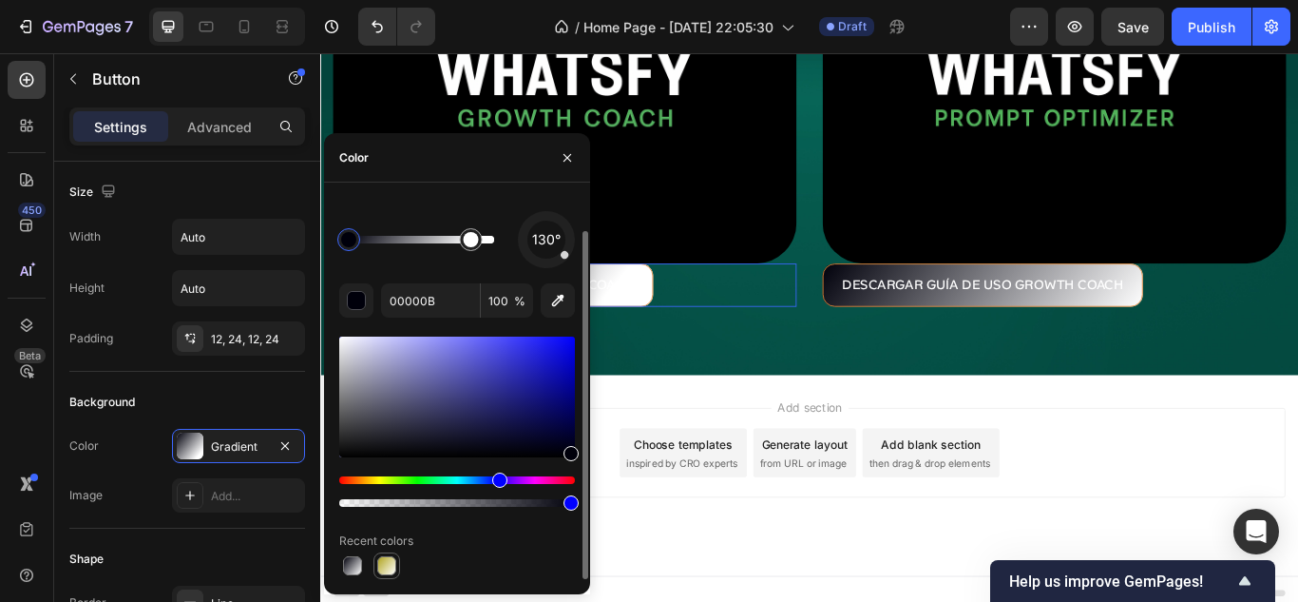
click at [387, 566] on div at bounding box center [386, 565] width 19 height 19
type input "B0A420"
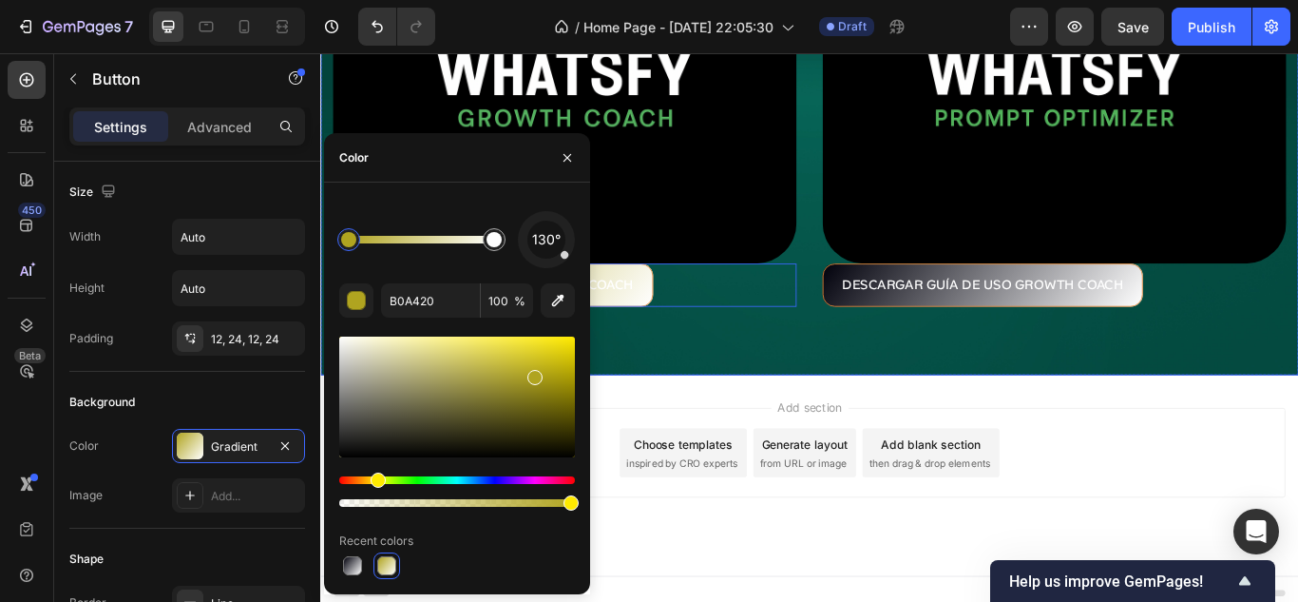
click at [745, 403] on div "Image DESCARGAR GUÍA DE USO GROWTH COACH Button 0 Image DESCARGAR GUÍA DE USO G…" at bounding box center [890, 77] width 1140 height 701
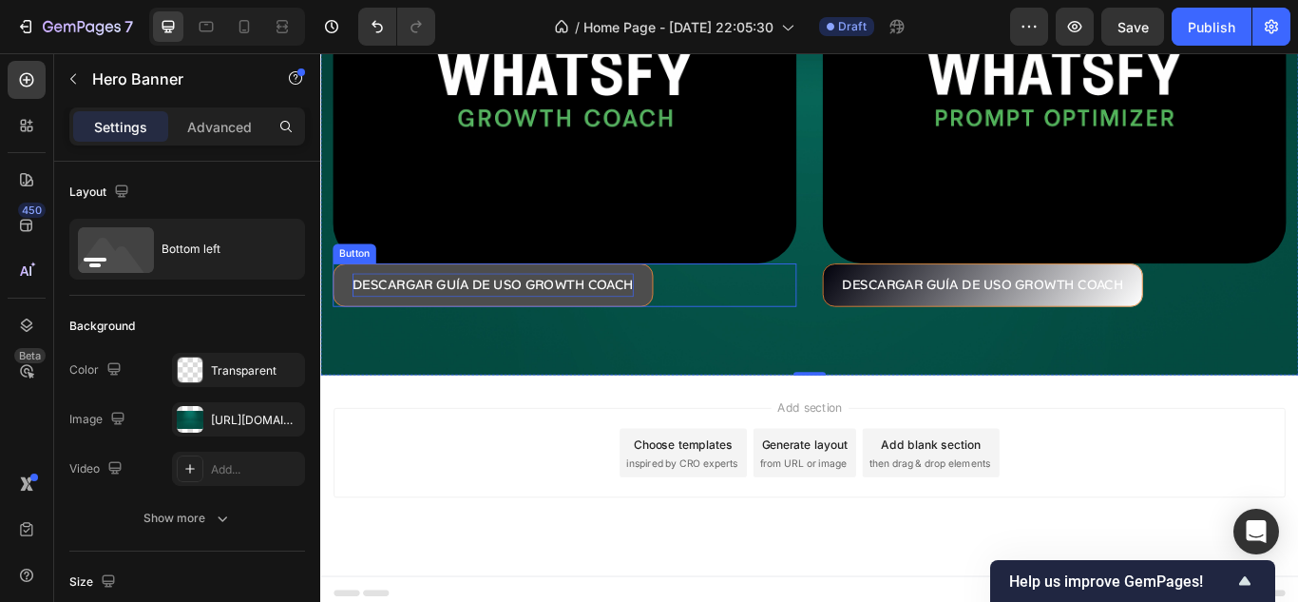
click at [592, 315] on p "DESCARGAR GUÍA DE USO GROWTH COACH" at bounding box center [521, 324] width 328 height 28
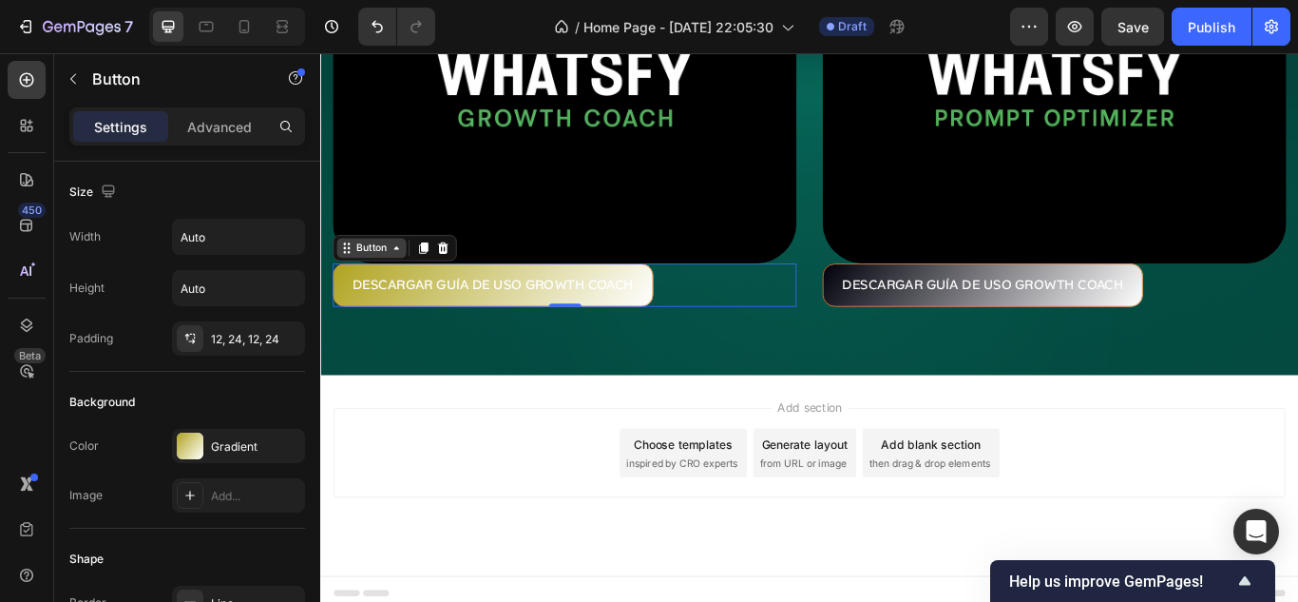
click at [409, 276] on icon at bounding box center [408, 280] width 15 height 15
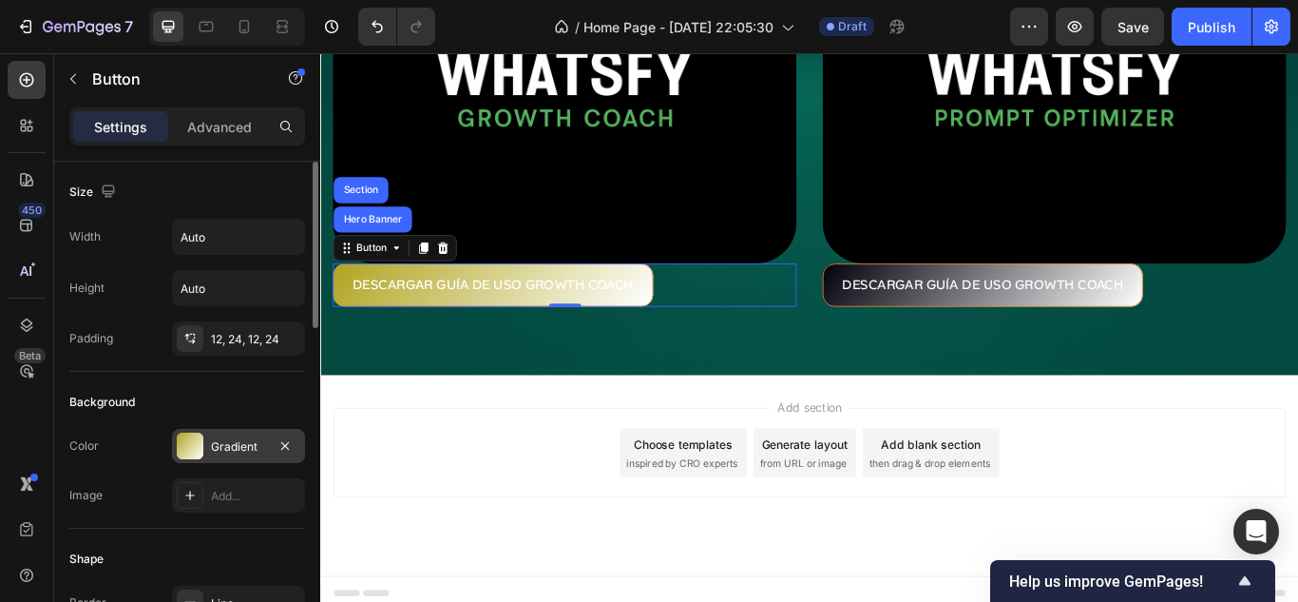
click at [239, 449] on div "Gradient" at bounding box center [238, 446] width 55 height 17
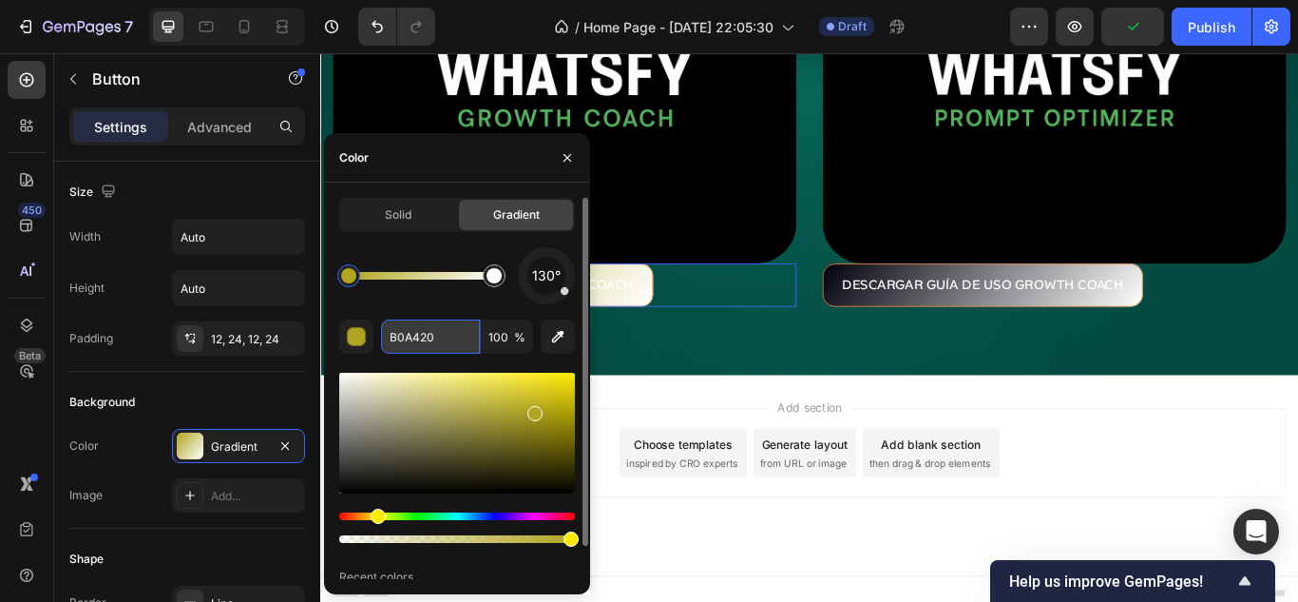
click at [453, 339] on input "B0A420" at bounding box center [430, 336] width 99 height 34
click at [408, 201] on div "Solid" at bounding box center [398, 215] width 114 height 30
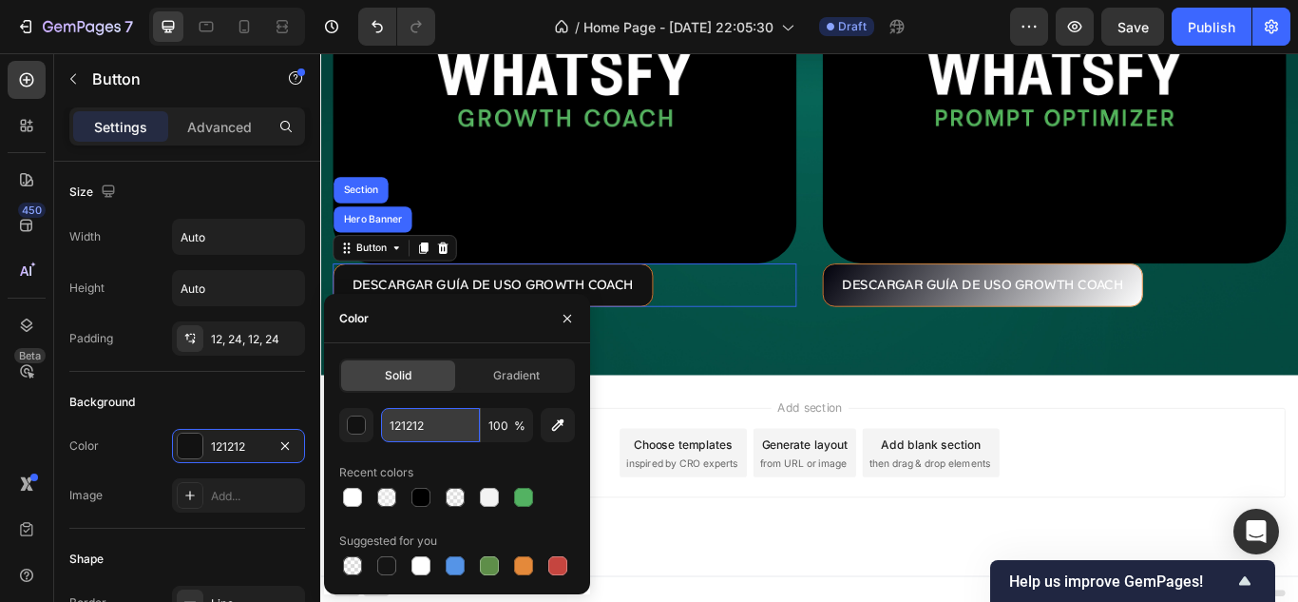
click at [425, 423] on input "121212" at bounding box center [430, 425] width 99 height 34
paste input "B0A420"
type input "B0A420"
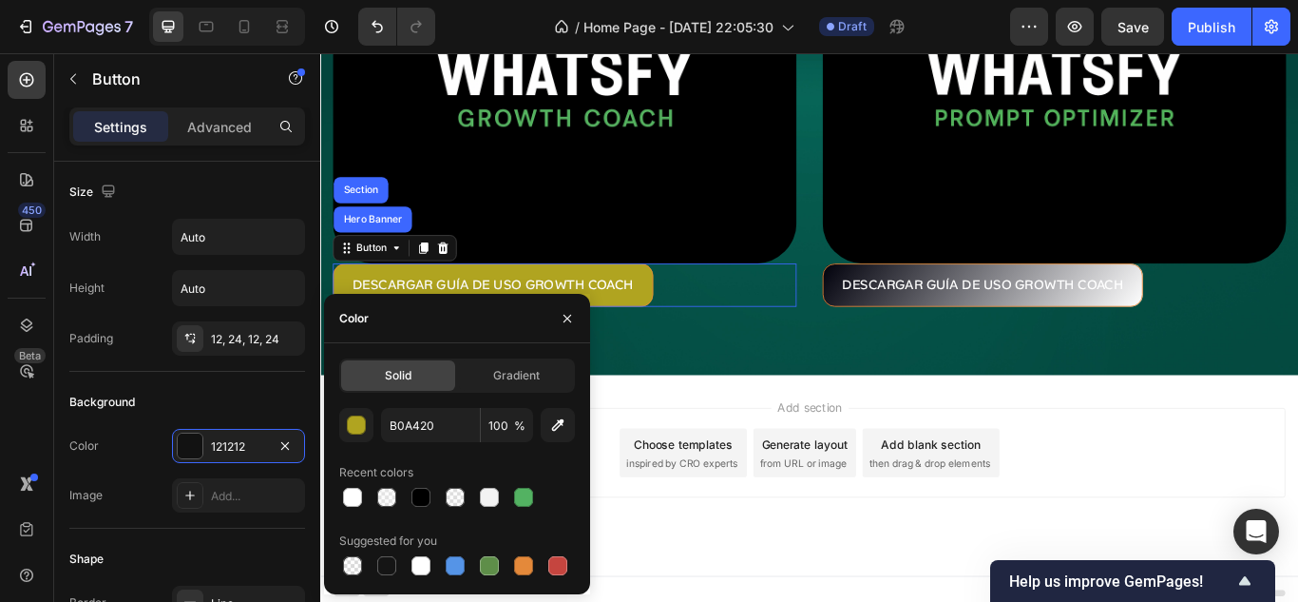
click at [799, 444] on div "Add section Choose templates inspired by CRO experts Generate layout from URL o…" at bounding box center [890, 546] width 1140 height 234
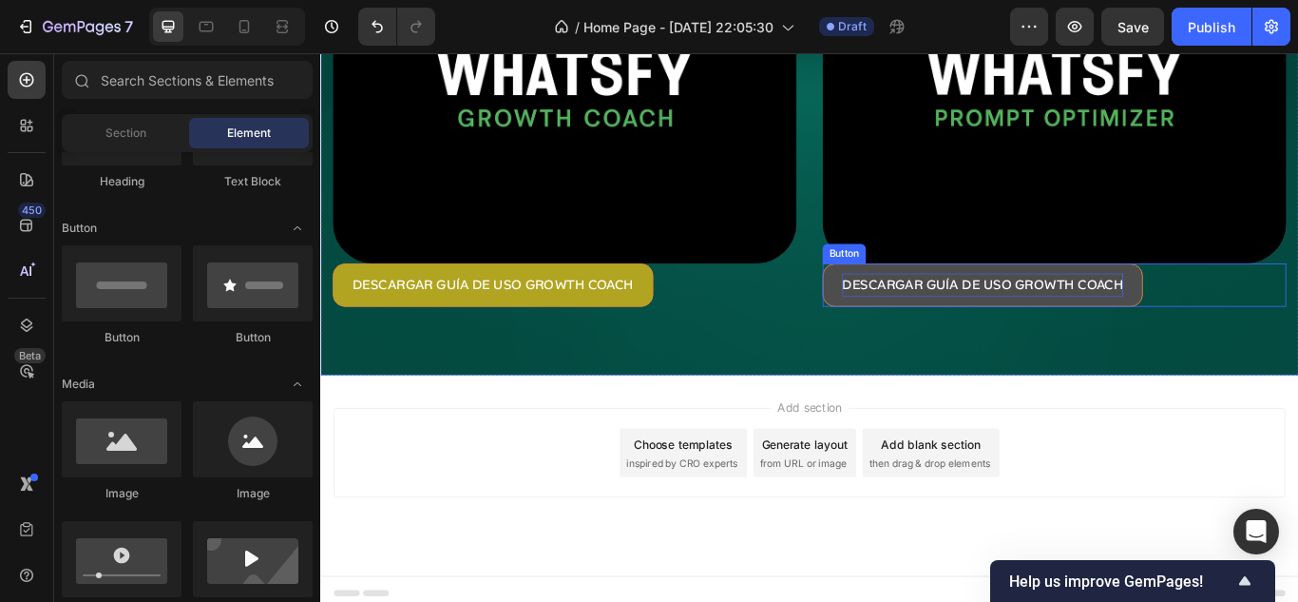
click at [1047, 321] on p "DESCARGAR GUÍA DE USO GROWTH COACH" at bounding box center [1092, 324] width 328 height 28
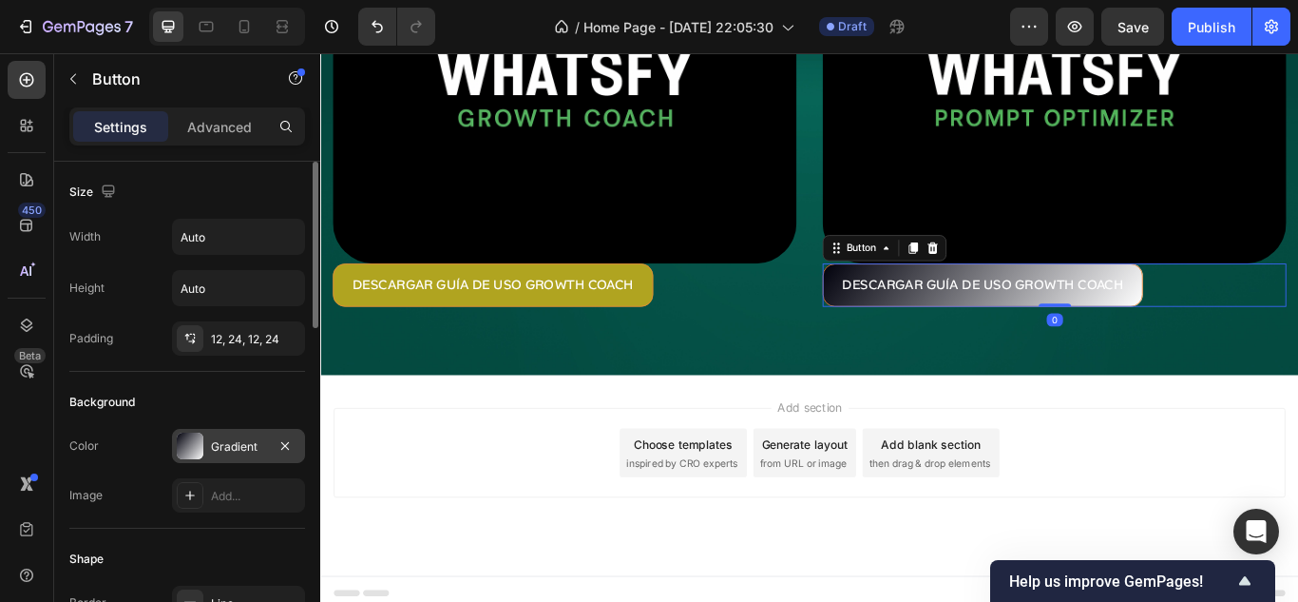
click at [225, 461] on div "Gradient" at bounding box center [238, 446] width 133 height 34
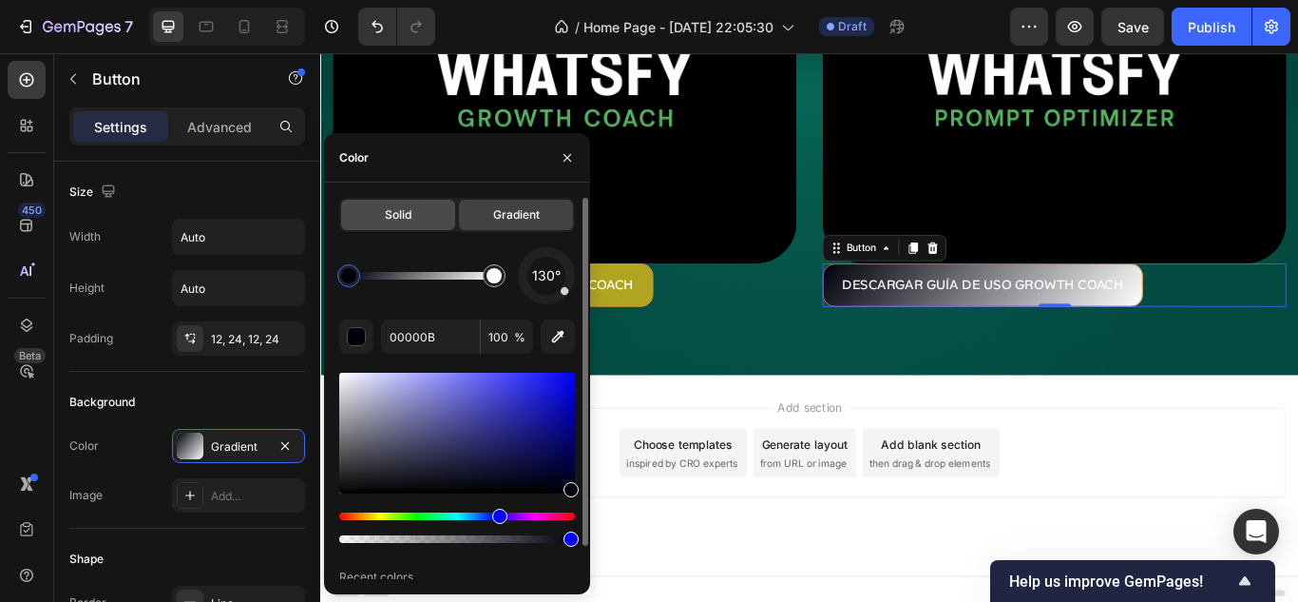
click at [392, 228] on div "Solid" at bounding box center [398, 215] width 114 height 30
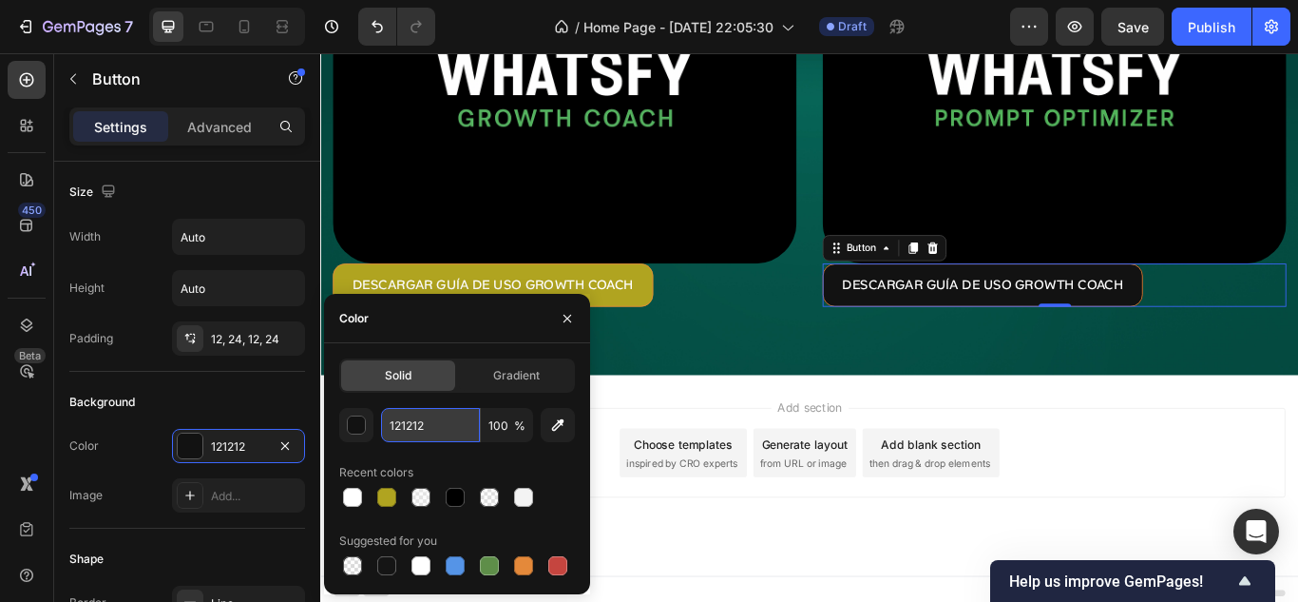
click at [434, 426] on input "121212" at bounding box center [430, 425] width 99 height 34
paste input "B0A420"
type input "B0A420"
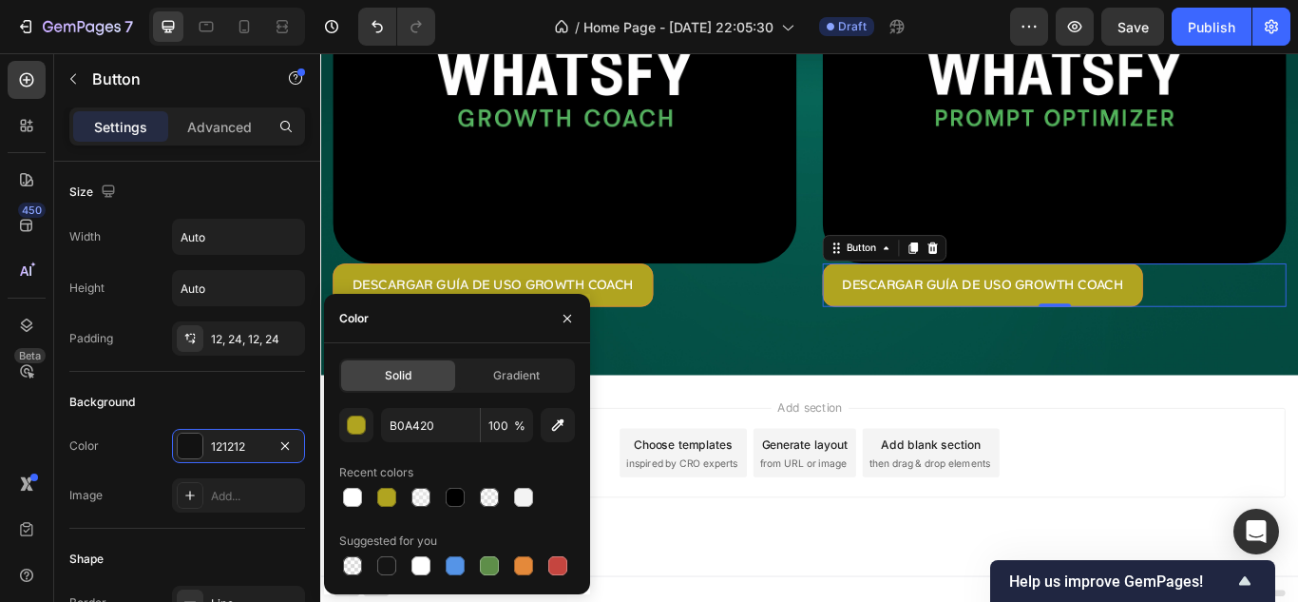
click at [824, 429] on div "Add section Choose templates inspired by CRO experts Generate layout from URL o…" at bounding box center [890, 546] width 1140 height 234
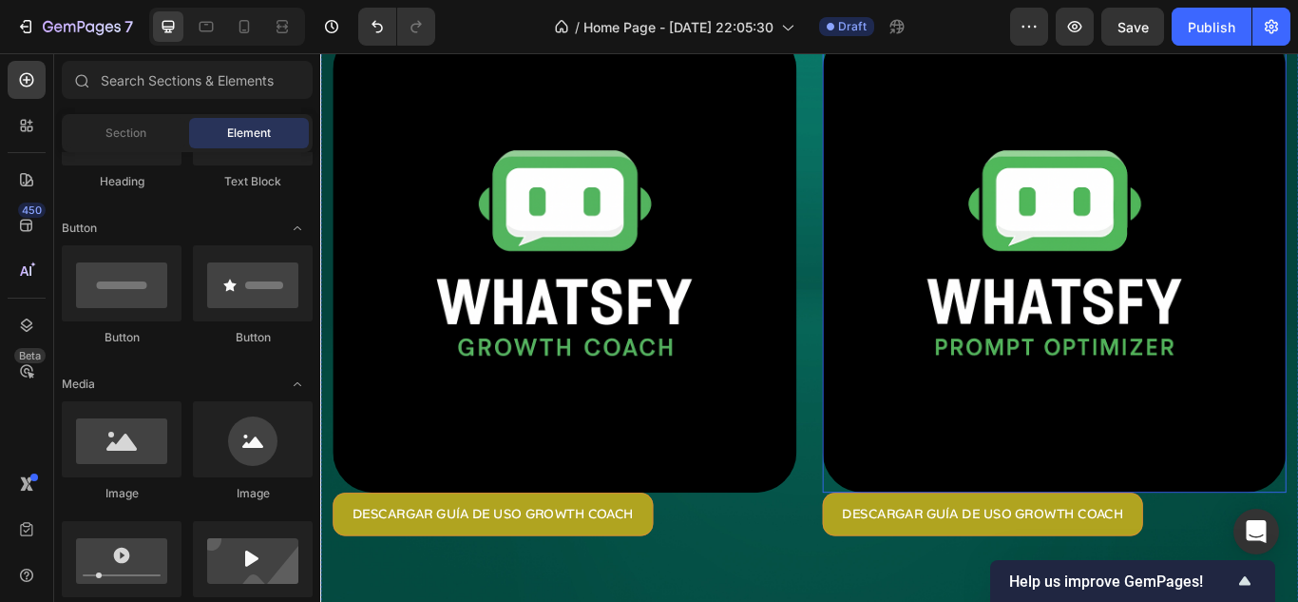
scroll to position [190, 0]
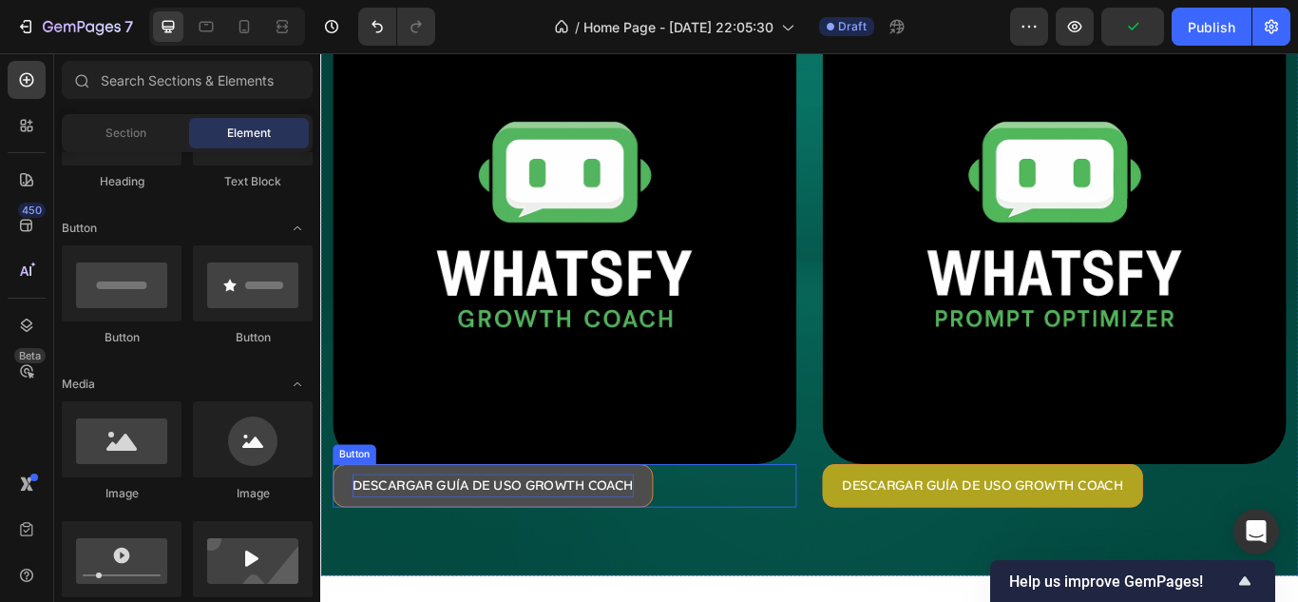
click at [654, 545] on p "DESCARGAR GUÍA DE USO GROWTH COACH" at bounding box center [521, 558] width 328 height 28
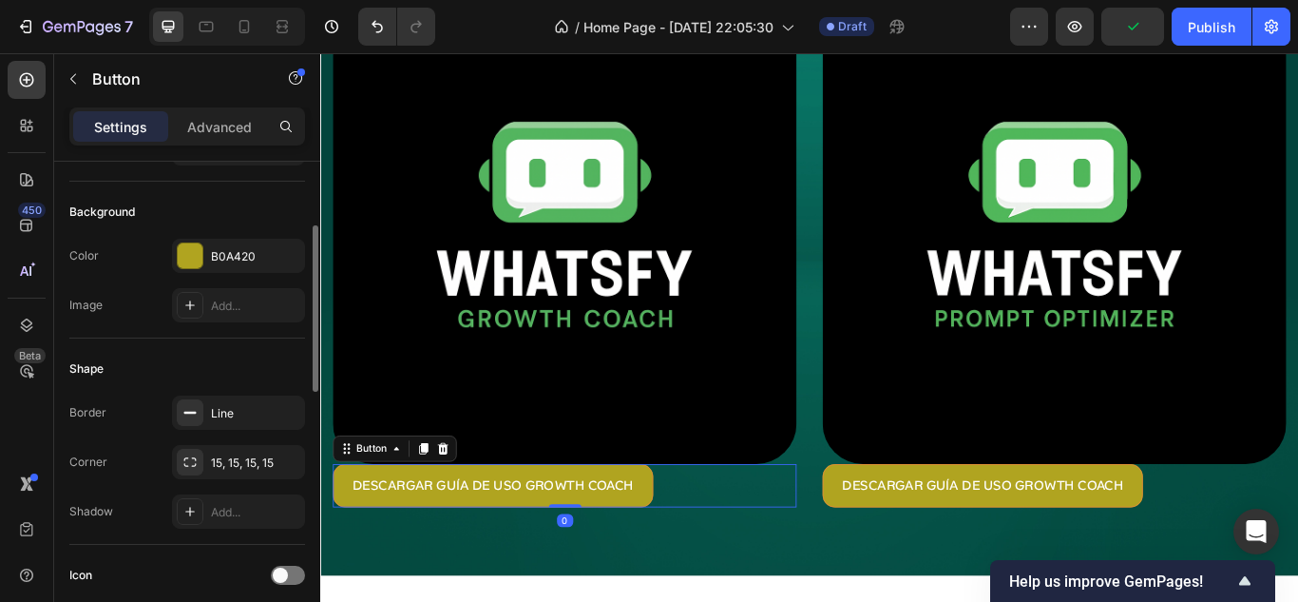
scroll to position [0, 0]
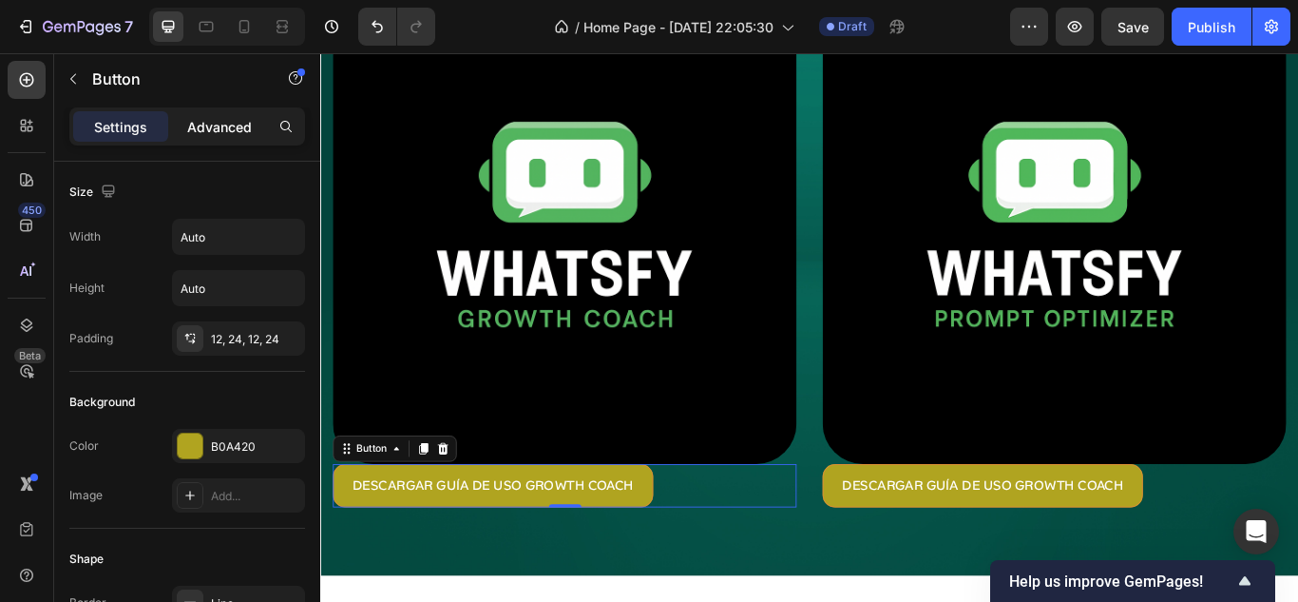
click at [242, 135] on p "Advanced" at bounding box center [219, 127] width 65 height 20
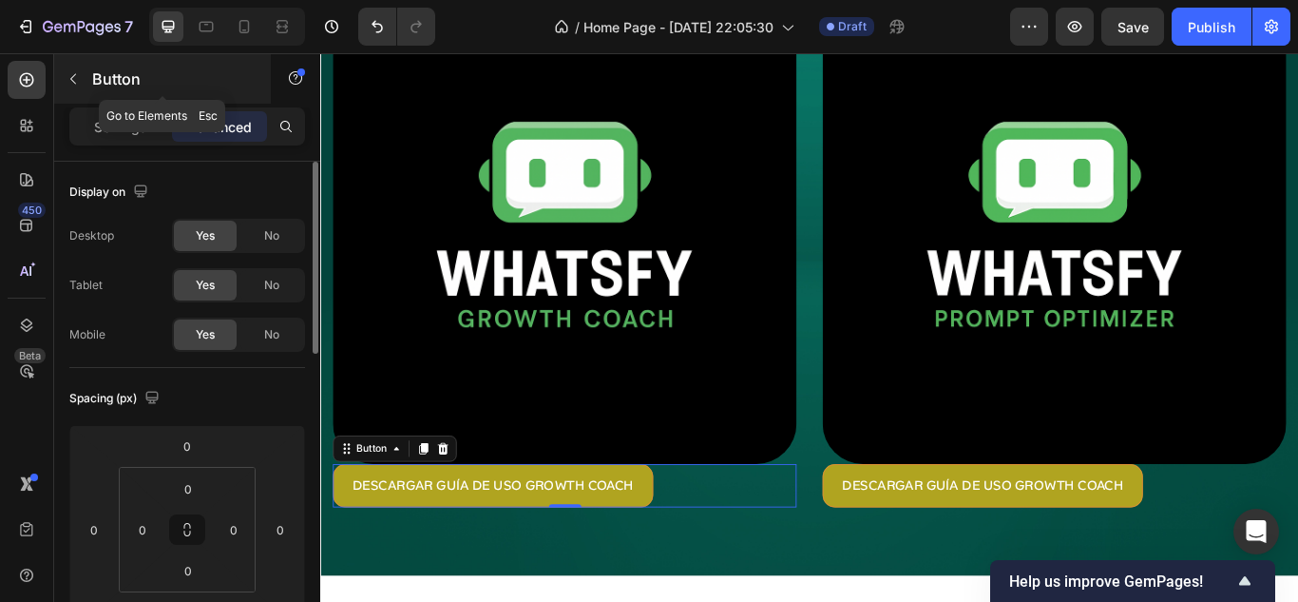
click at [74, 77] on icon "button" at bounding box center [73, 78] width 15 height 15
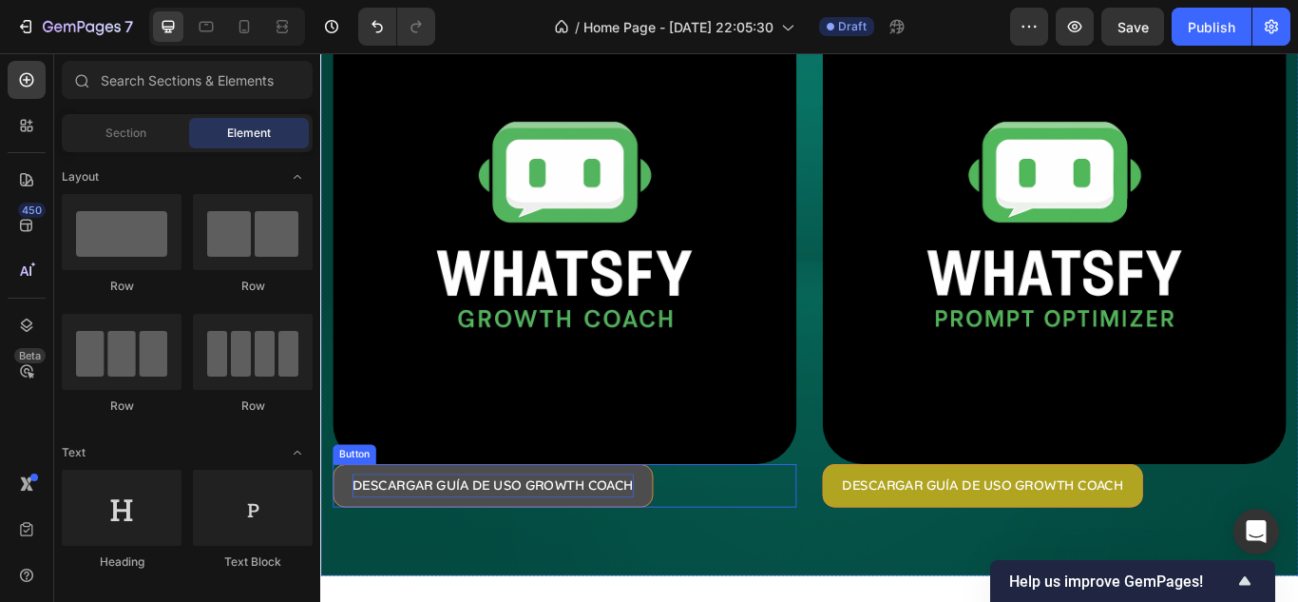
click at [514, 557] on p "DESCARGAR GUÍA DE USO GROWTH COACH" at bounding box center [521, 558] width 328 height 28
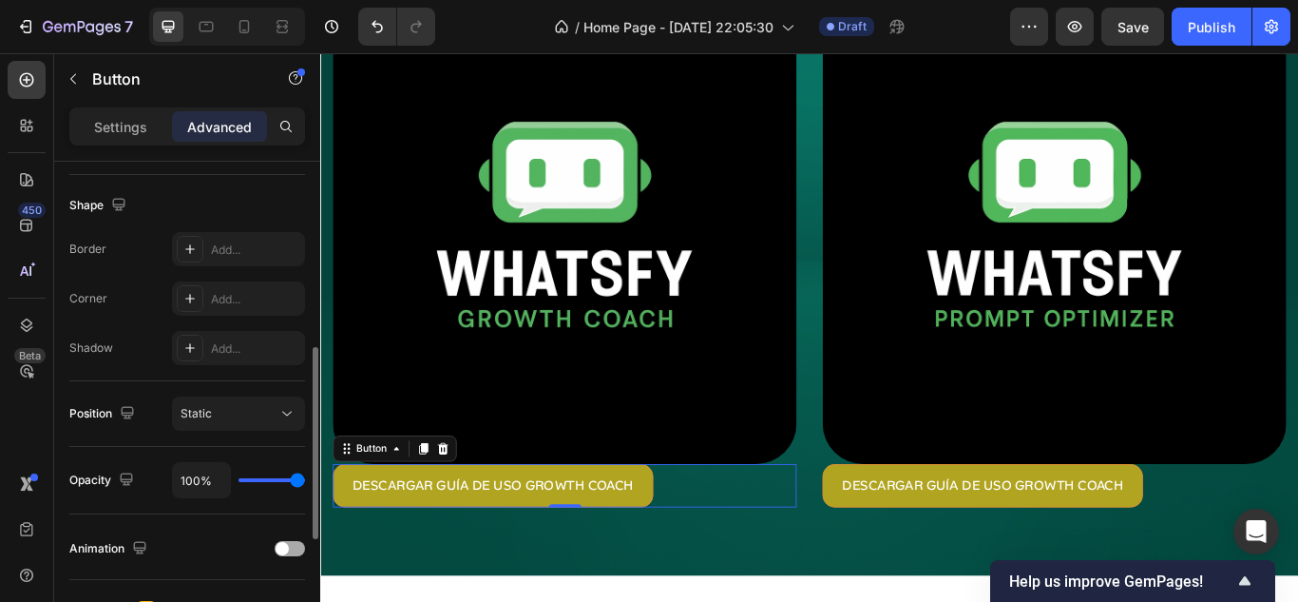
scroll to position [665, 0]
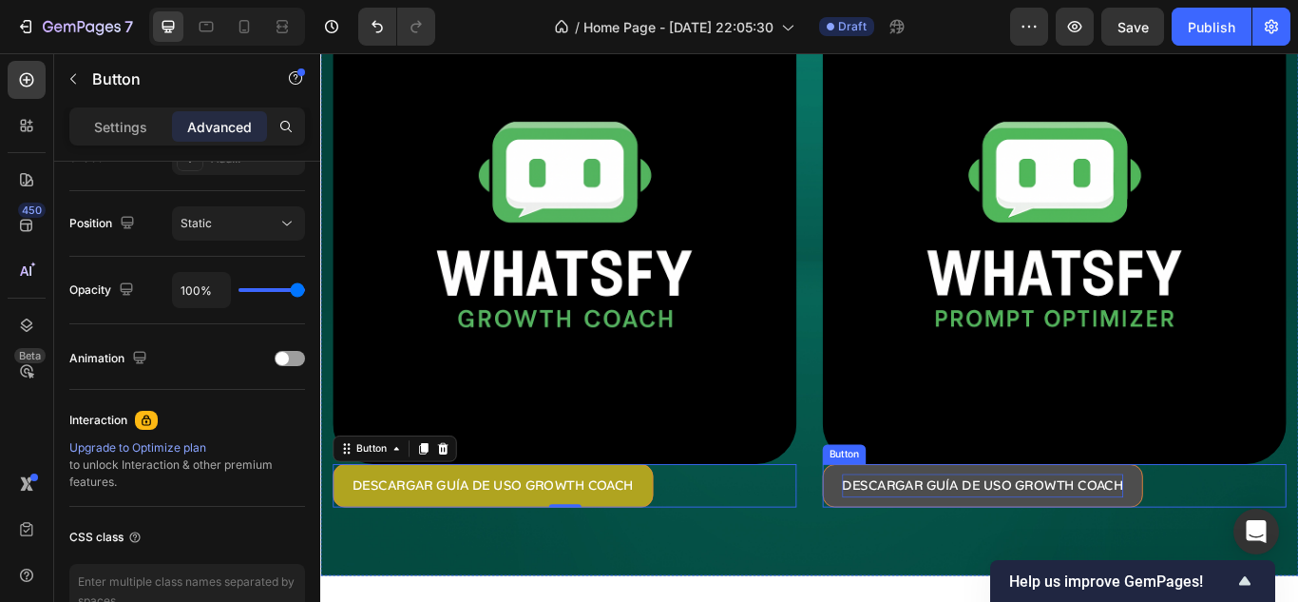
click at [1119, 561] on p "DESCARGAR GUÍA DE USO GROWTH COACH" at bounding box center [1092, 558] width 328 height 28
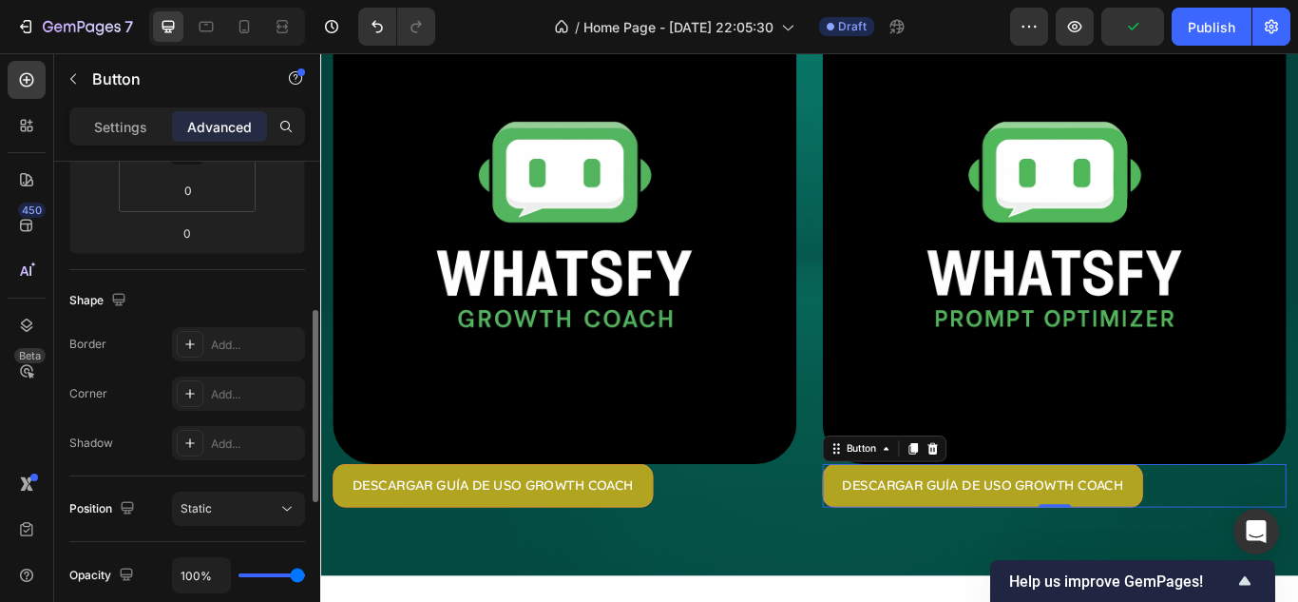
scroll to position [95, 0]
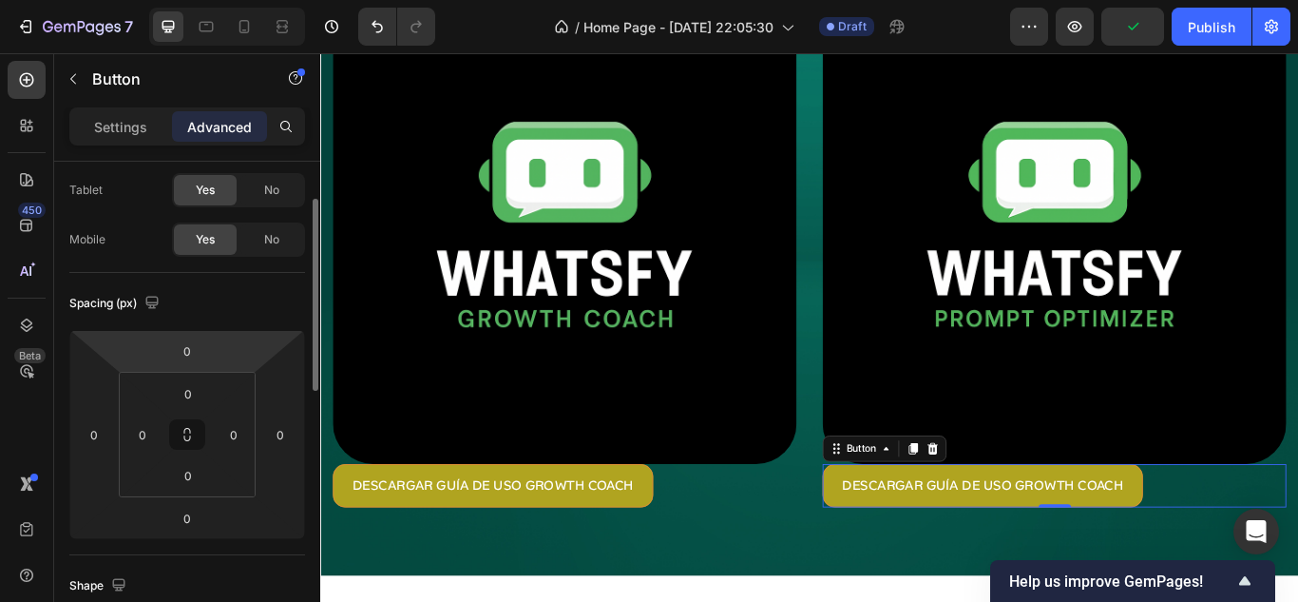
click at [188, 0] on html "7 Version history / Home Page - Sep 25, 22:05:30 Draft Preview Publish 450 Beta…" at bounding box center [649, 0] width 1298 height 0
click at [188, 359] on input "0" at bounding box center [187, 350] width 38 height 29
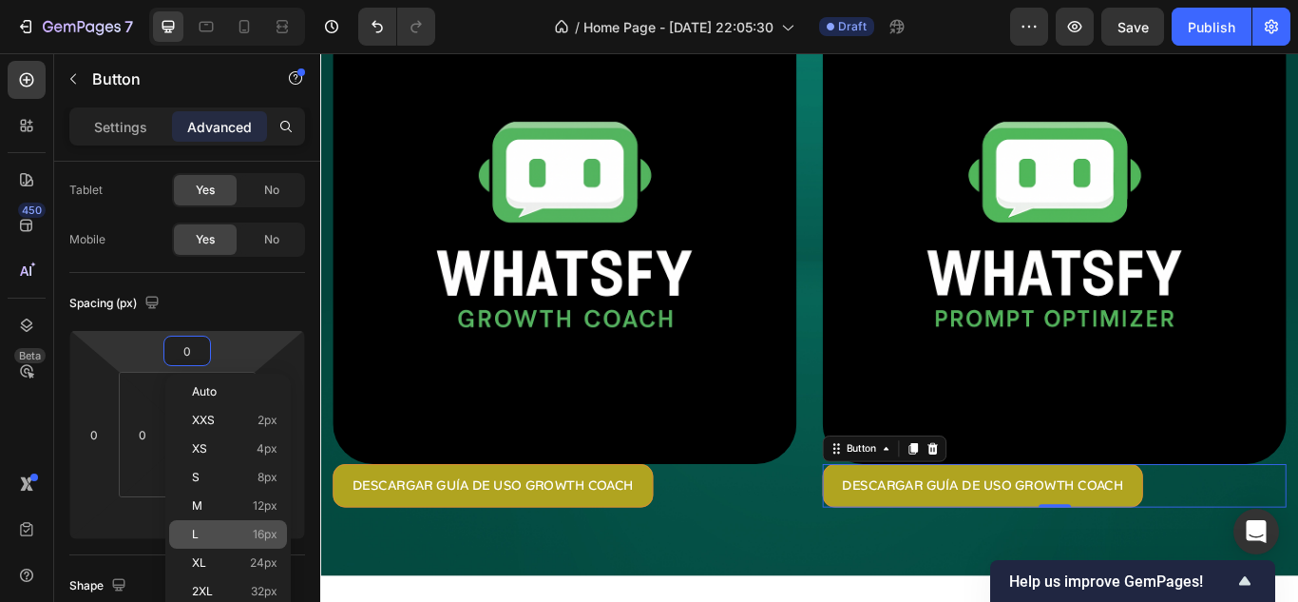
click at [220, 535] on p "L 16px" at bounding box center [235, 533] width 86 height 13
type input "16"
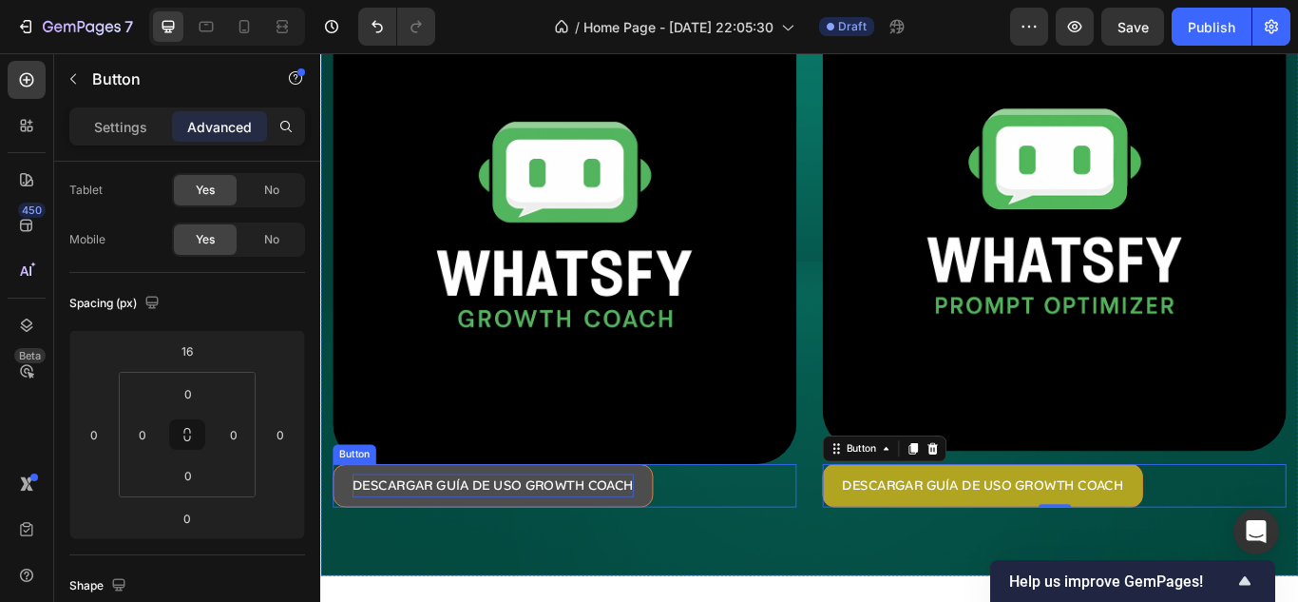
click at [469, 556] on p "DESCARGAR GUÍA DE USO GROWTH COACH" at bounding box center [521, 558] width 328 height 28
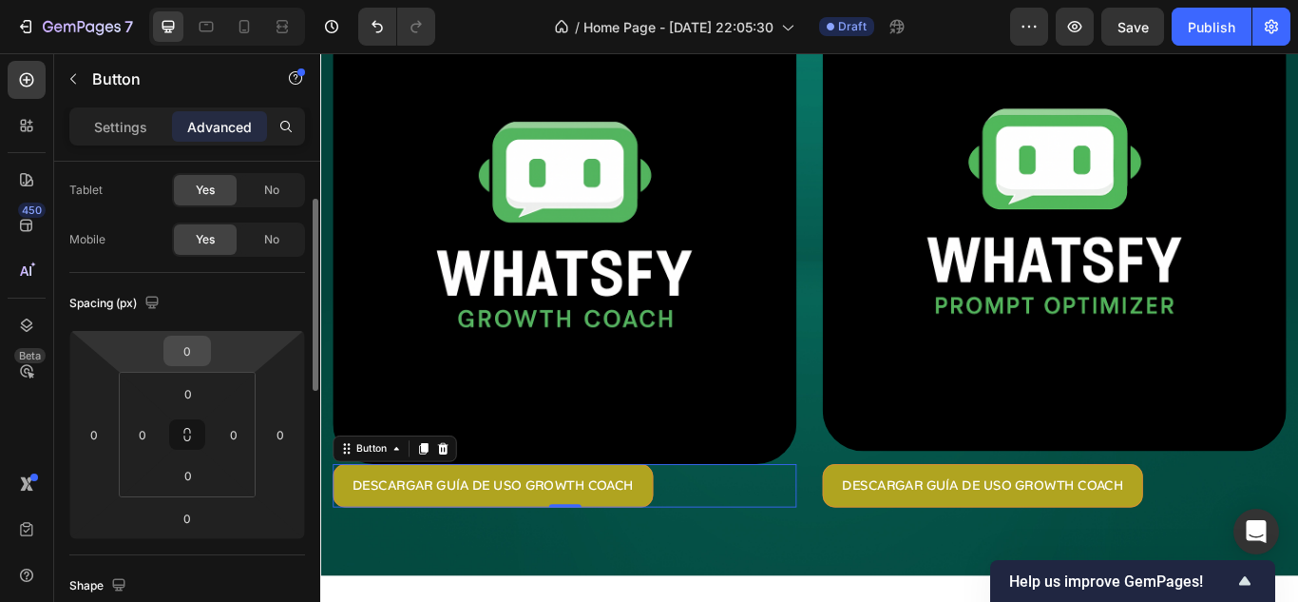
click at [182, 354] on input "0" at bounding box center [187, 350] width 38 height 29
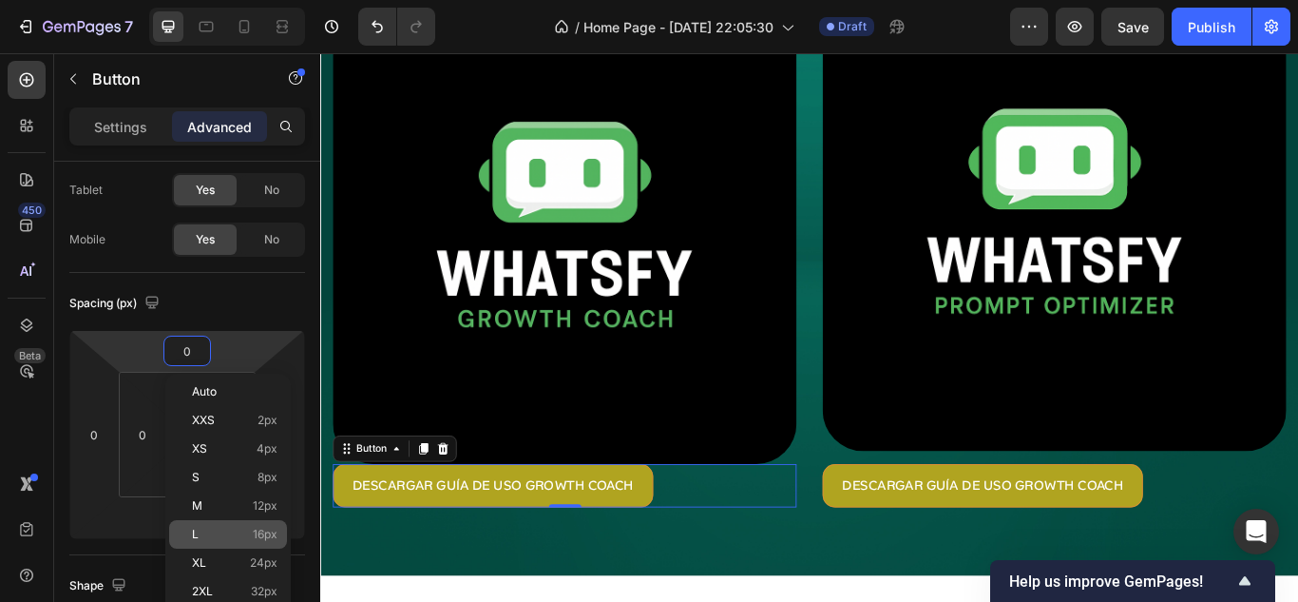
click at [215, 528] on p "L 16px" at bounding box center [235, 533] width 86 height 13
type input "16"
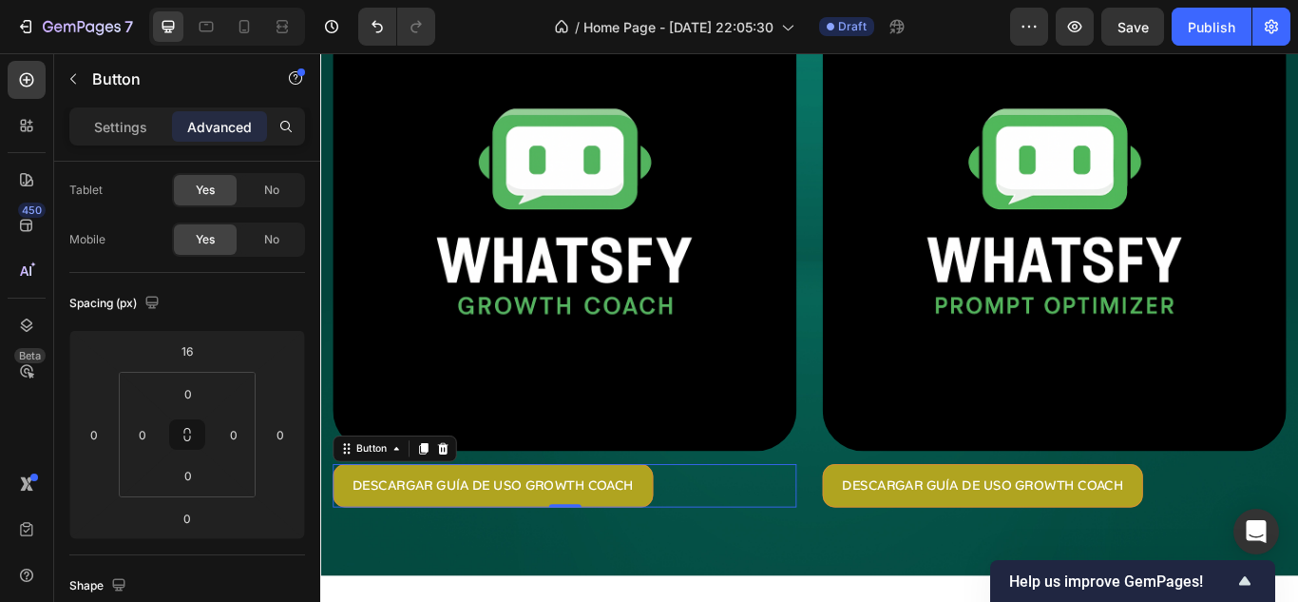
click at [731, 551] on div "DESCARGAR GUÍA DE USO GROWTH COACH Button 0" at bounding box center [605, 557] width 541 height 50
click at [118, 109] on div "Settings Advanced" at bounding box center [187, 126] width 236 height 38
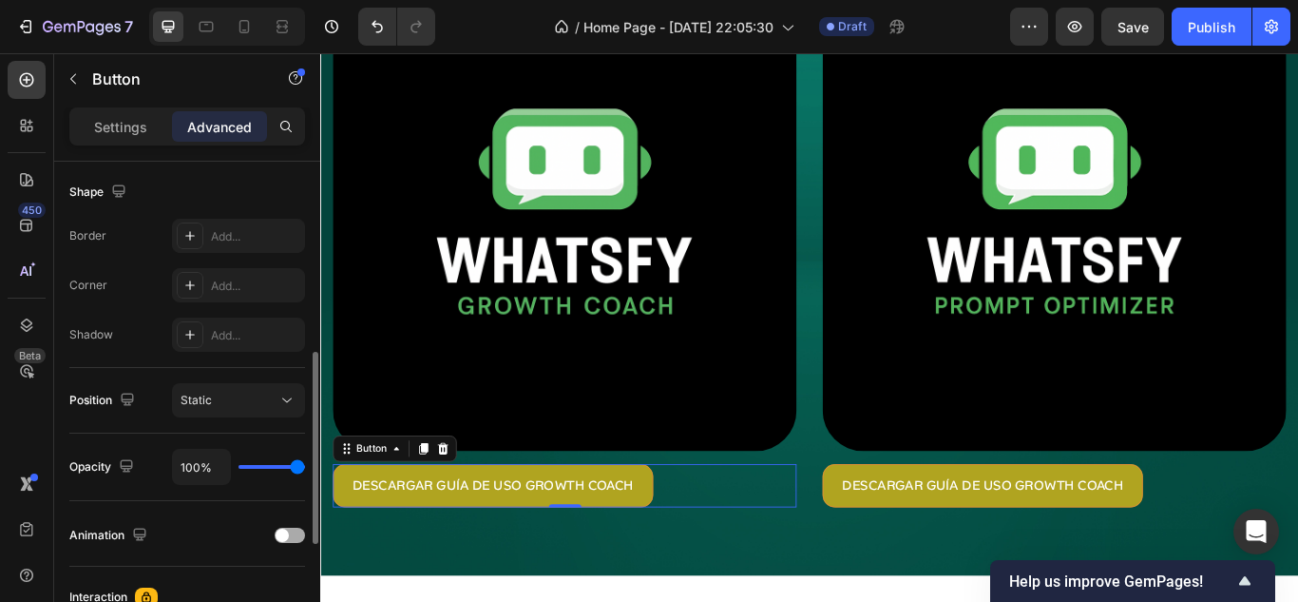
scroll to position [203, 0]
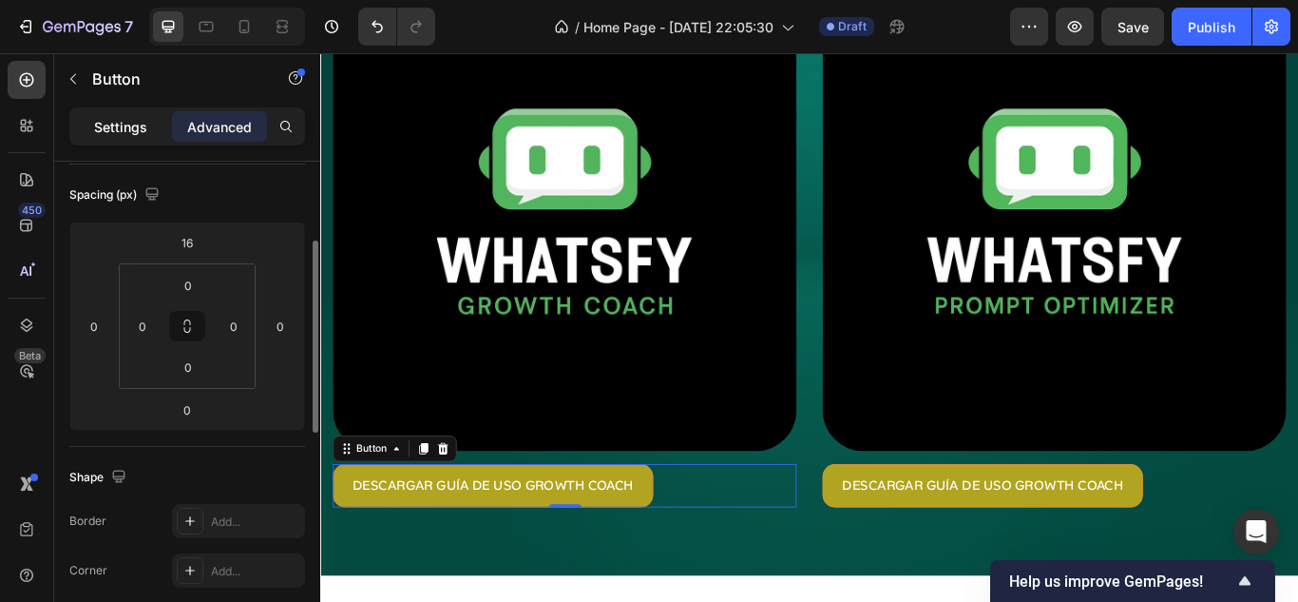
click at [119, 119] on p "Settings" at bounding box center [120, 127] width 53 height 20
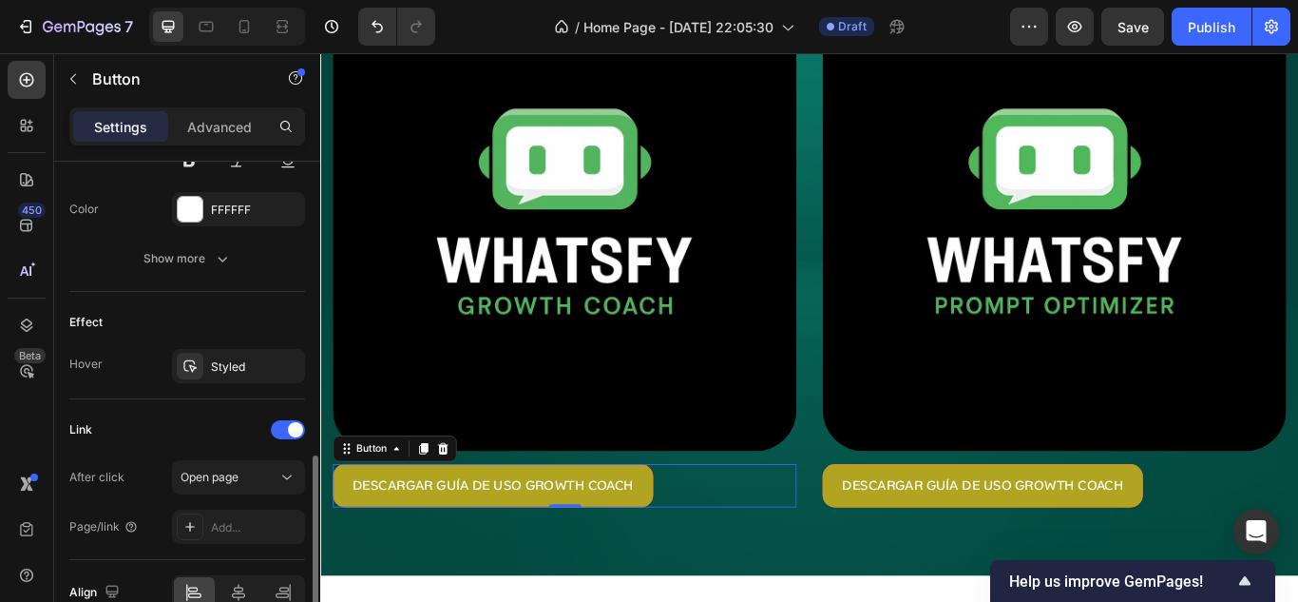
scroll to position [967, 0]
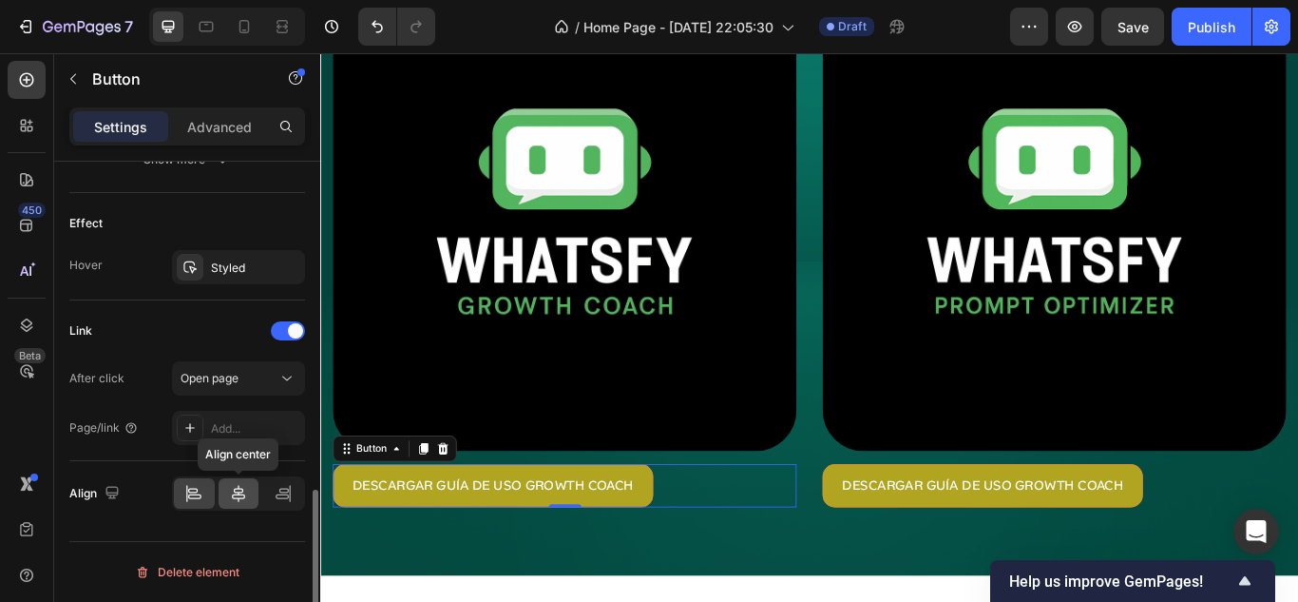
click at [244, 500] on icon at bounding box center [238, 493] width 19 height 19
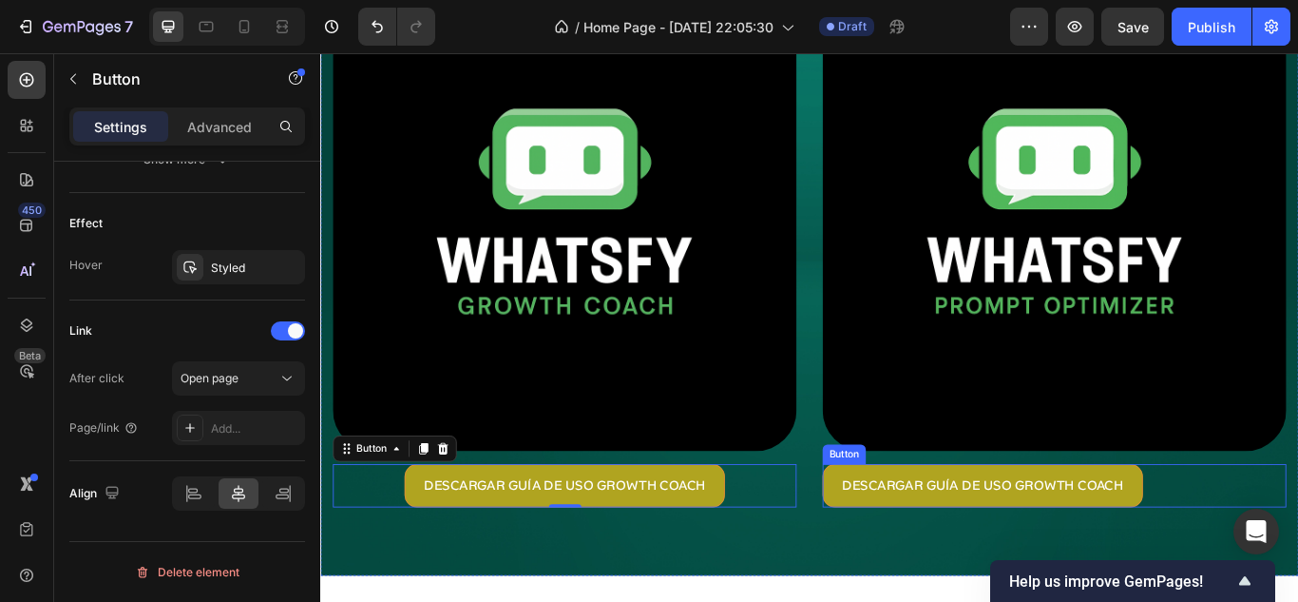
click at [1297, 544] on div "DESCARGAR GUÍA DE USO GROWTH COACH Button" at bounding box center [1176, 557] width 541 height 50
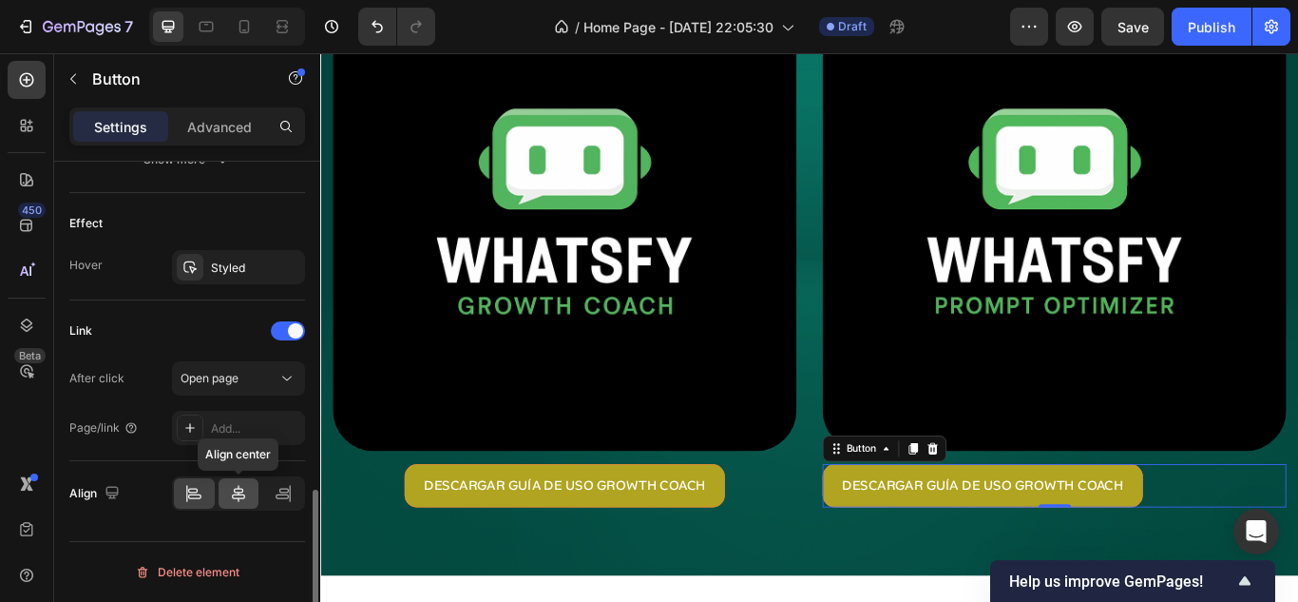
click at [246, 495] on icon at bounding box center [238, 493] width 19 height 19
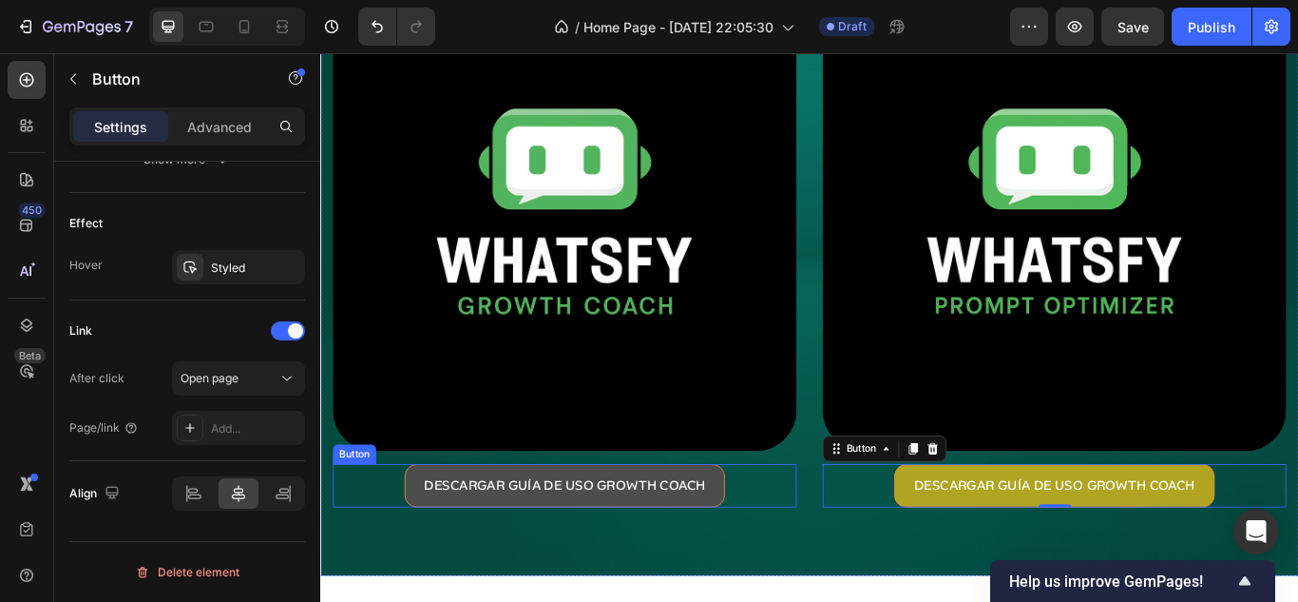
click at [773, 549] on button "DESCARGAR GUÍA DE USO GROWTH COACH" at bounding box center [604, 557] width 373 height 50
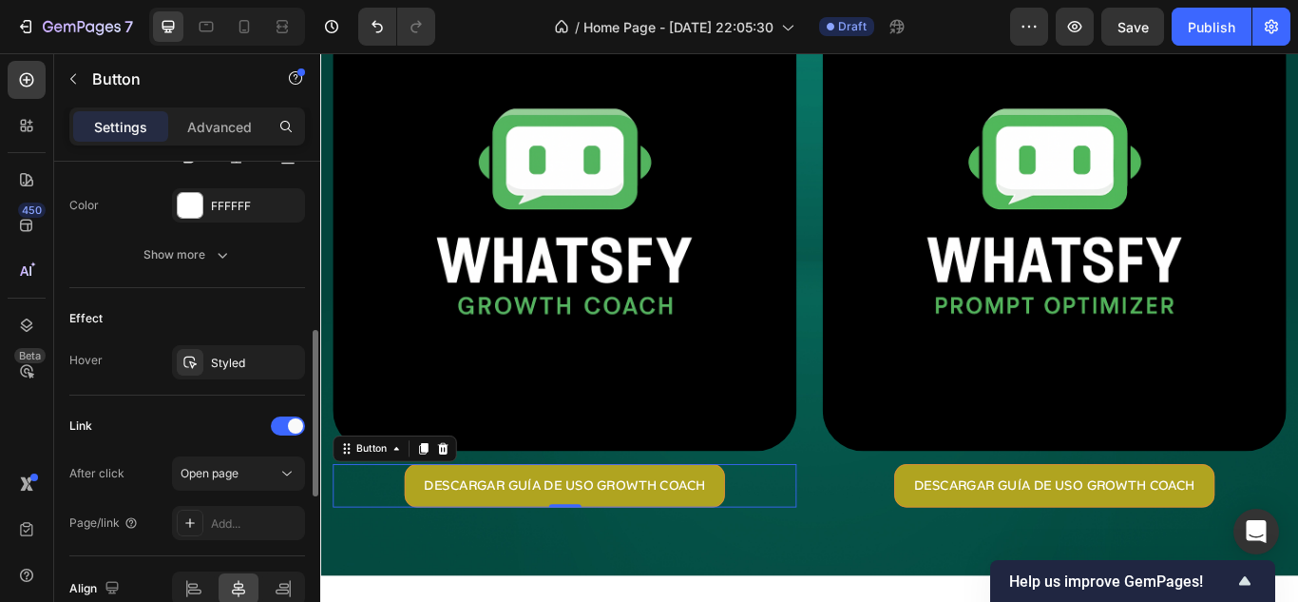
scroll to position [777, 0]
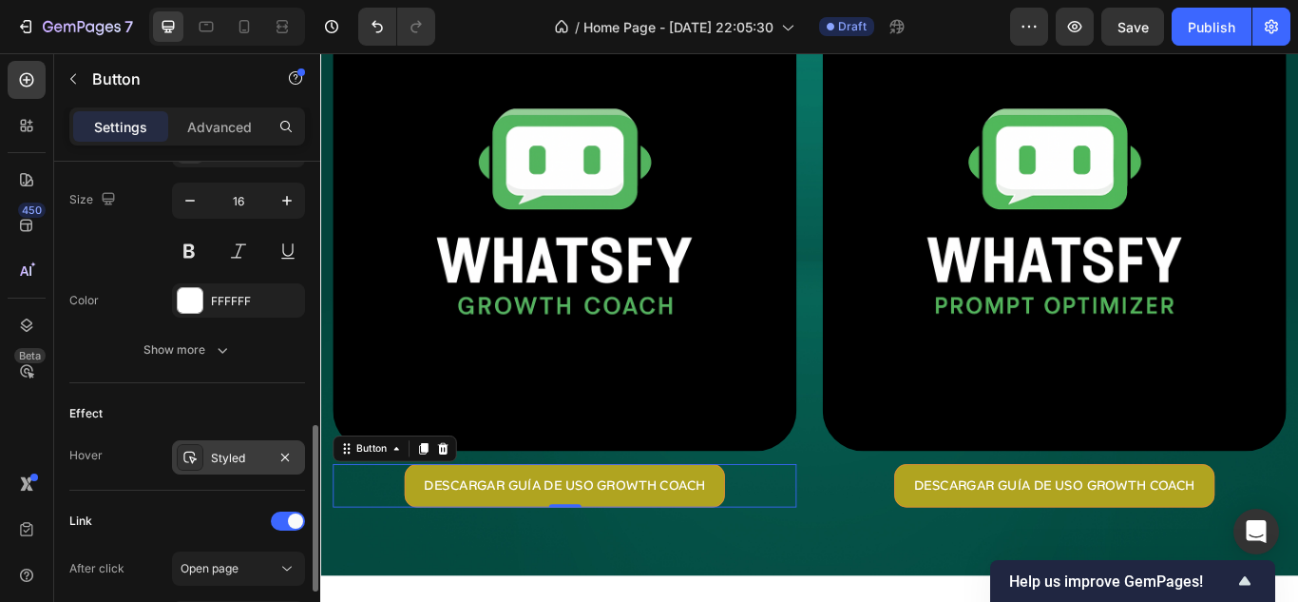
click at [214, 449] on div "Styled" at bounding box center [238, 457] width 55 height 17
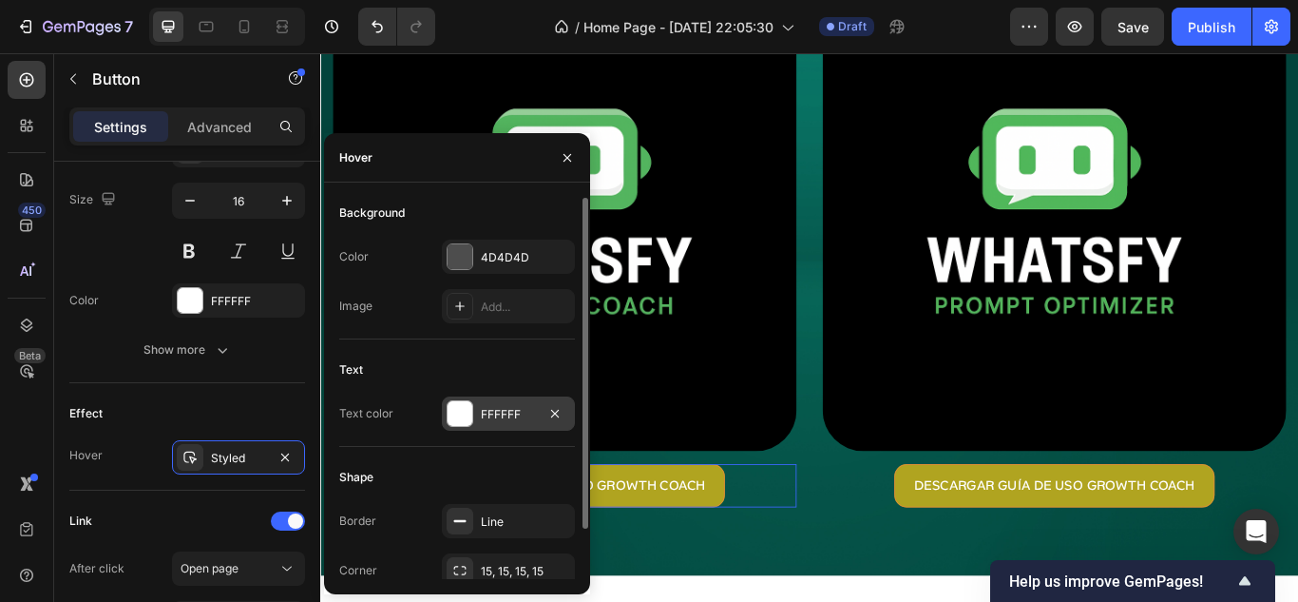
click at [467, 416] on div at bounding box center [460, 413] width 25 height 25
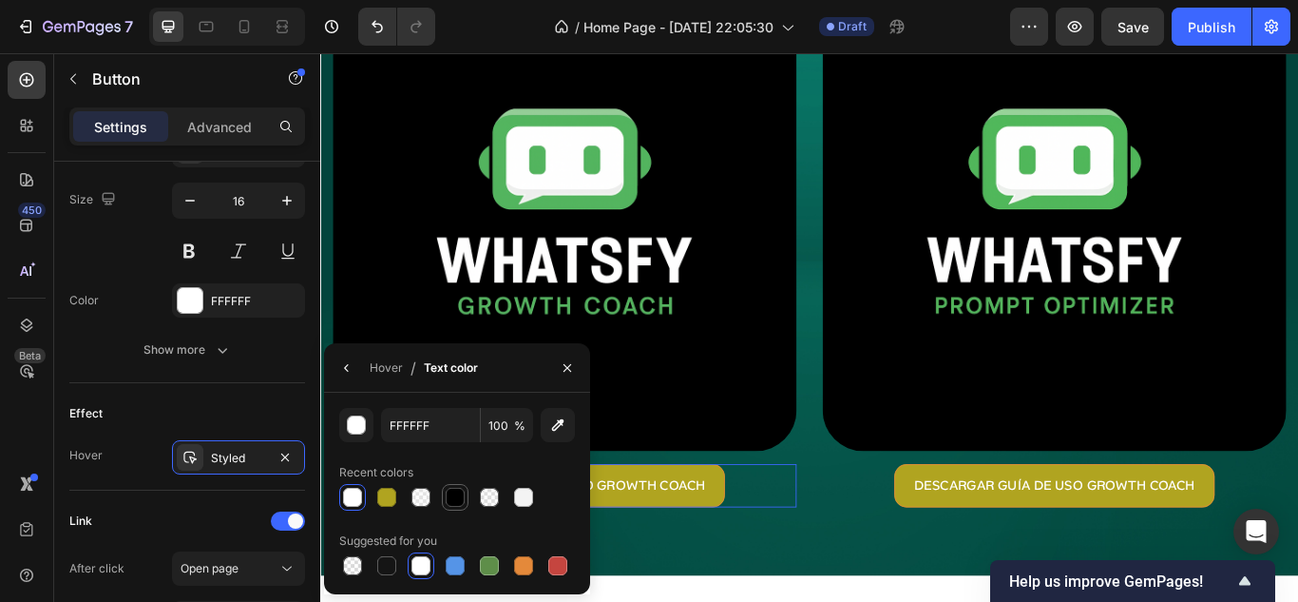
click at [458, 499] on div at bounding box center [455, 497] width 19 height 19
type input "000000"
click at [242, 463] on div "Styled" at bounding box center [238, 457] width 55 height 17
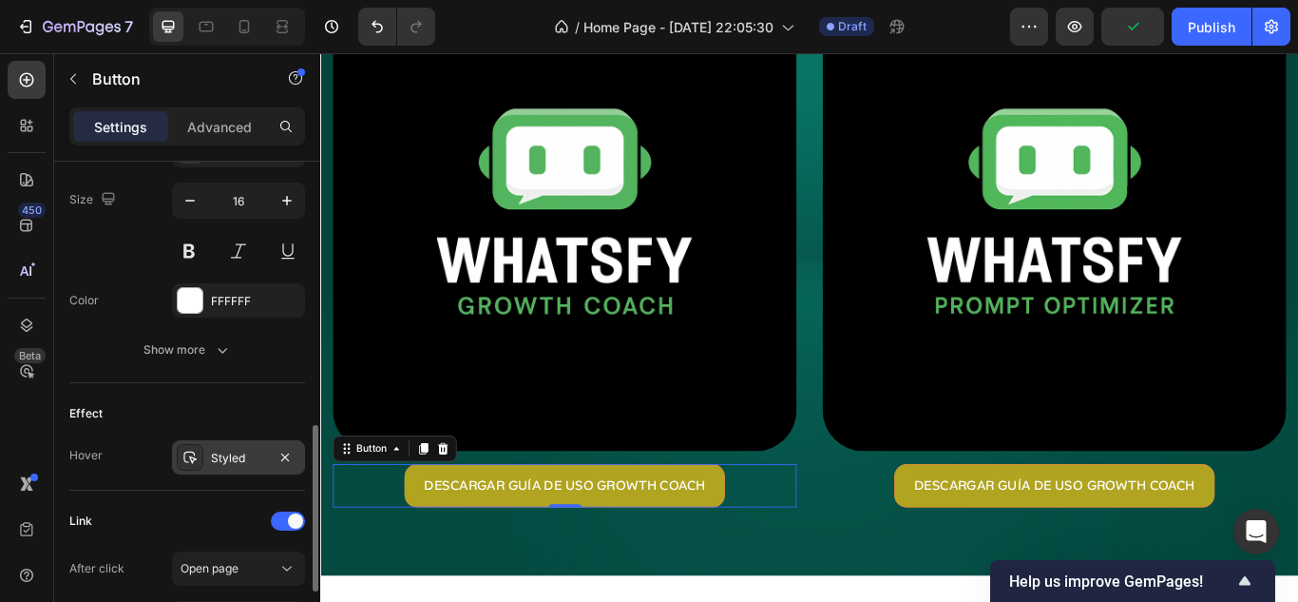
click at [242, 463] on div "Styled" at bounding box center [238, 457] width 55 height 17
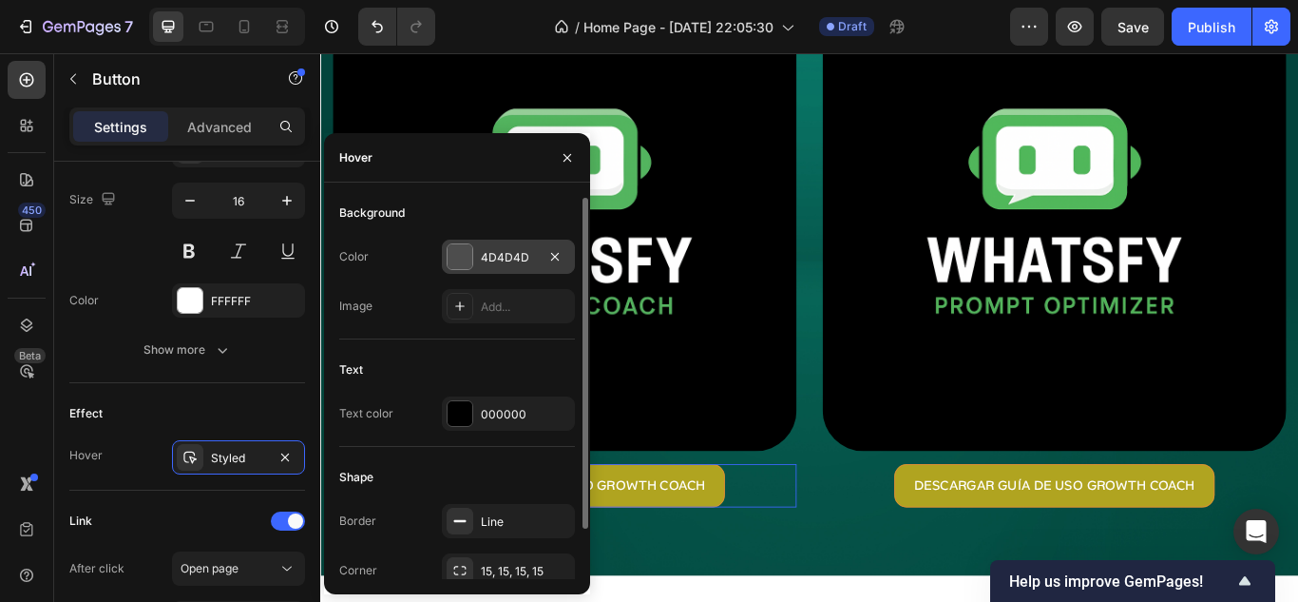
click at [457, 268] on div at bounding box center [460, 256] width 25 height 25
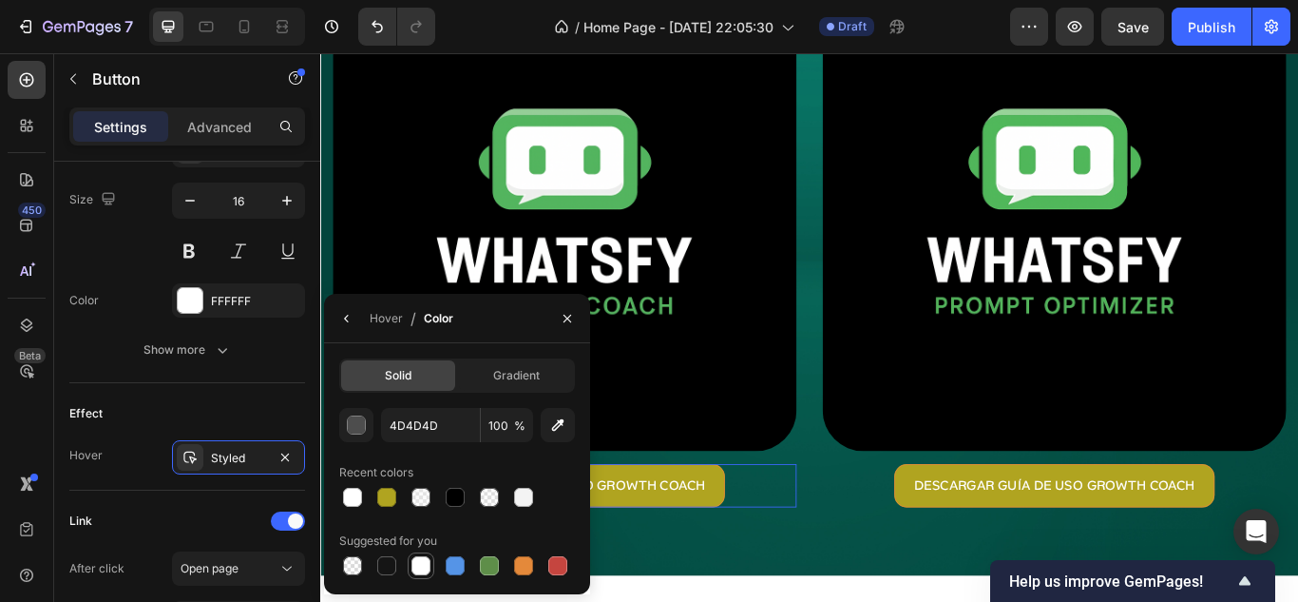
click at [422, 570] on div at bounding box center [420, 565] width 19 height 19
type input "FFFFFF"
click at [829, 594] on div "Image DESCARGAR GUÍA DE USO GROWTH COACH Button 0 Image DESCARGAR GUÍA DE USO G…" at bounding box center [890, 304] width 1140 height 717
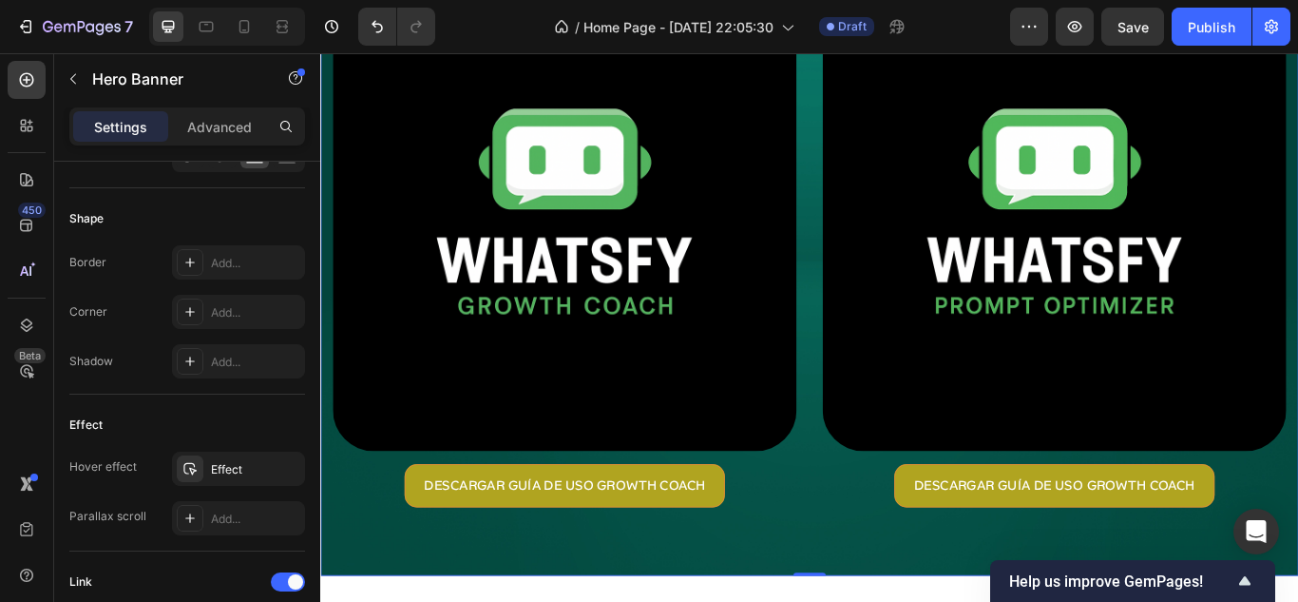
scroll to position [0, 0]
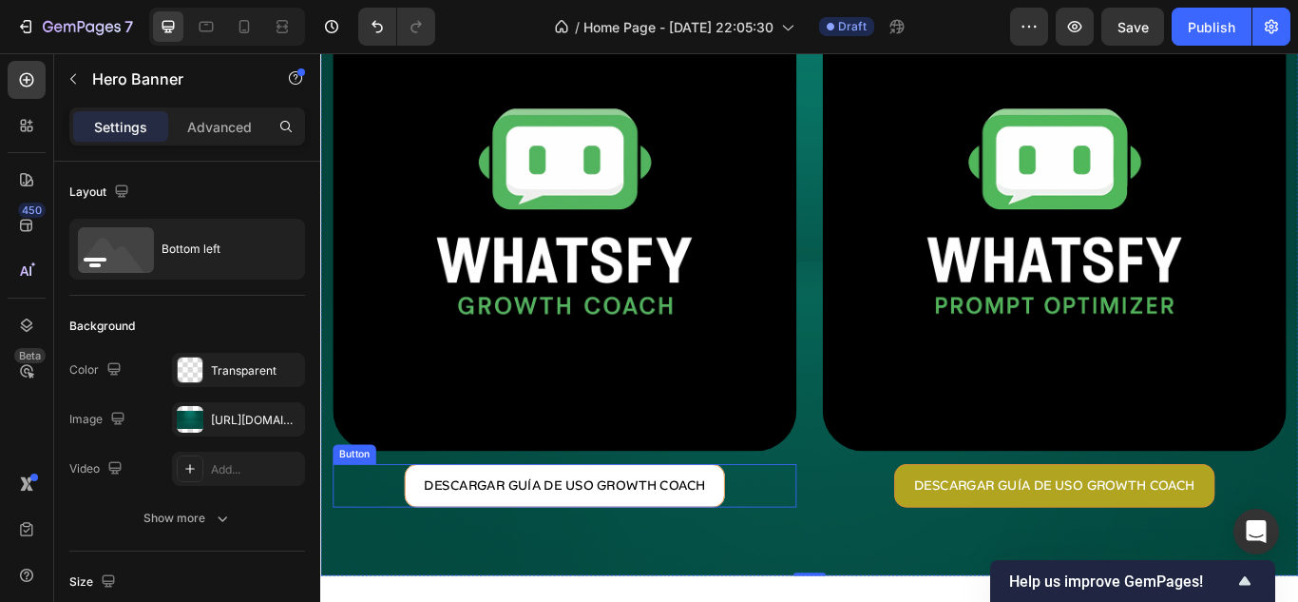
click at [674, 565] on button "DESCARGAR GUÍA DE USO GROWTH COACH" at bounding box center [604, 557] width 373 height 50
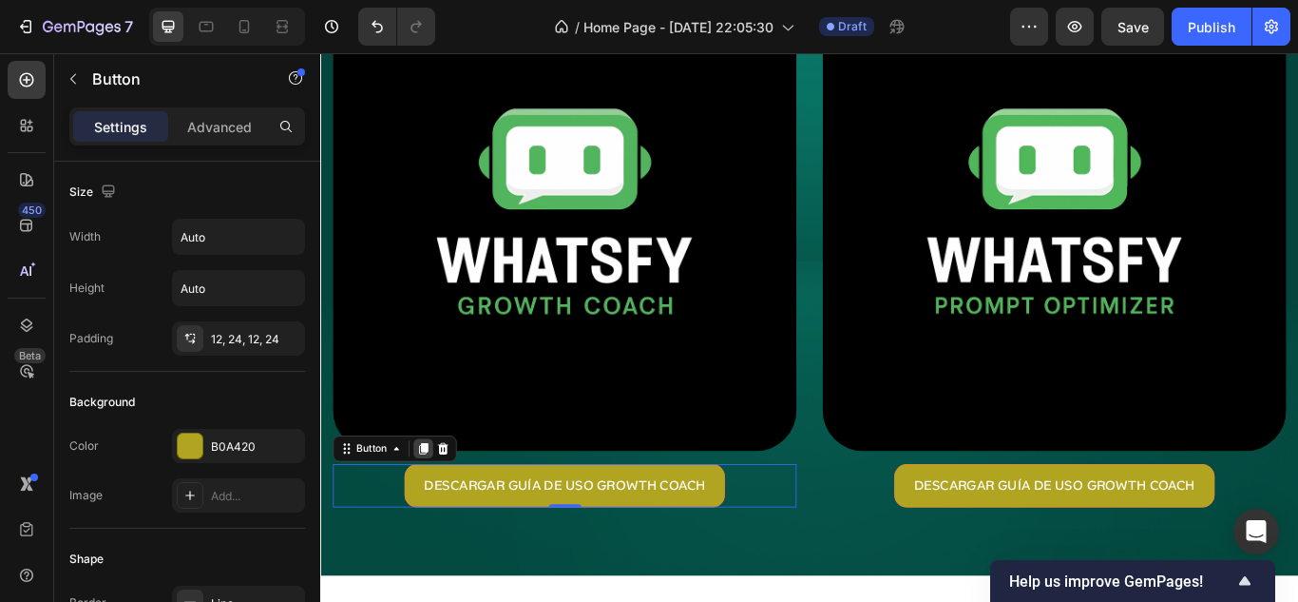
click at [441, 507] on icon at bounding box center [440, 513] width 10 height 13
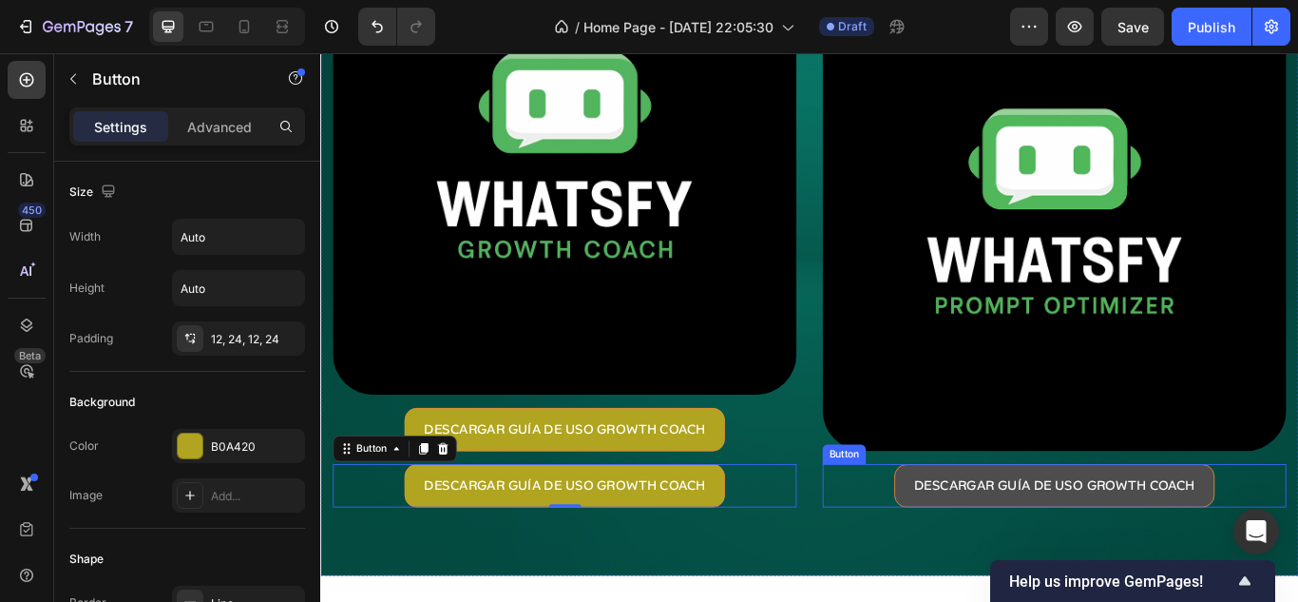
click at [1123, 532] on button "DESCARGAR GUÍA DE USO GROWTH COACH" at bounding box center [1175, 557] width 373 height 50
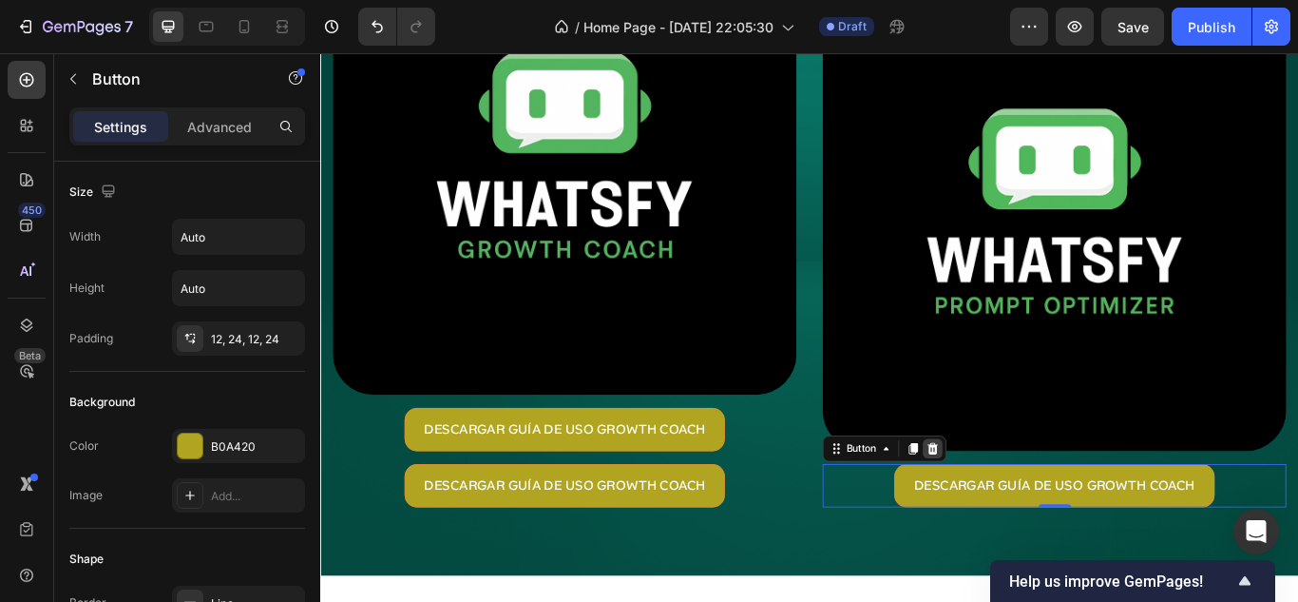
click at [1028, 507] on icon at bounding box center [1034, 513] width 12 height 13
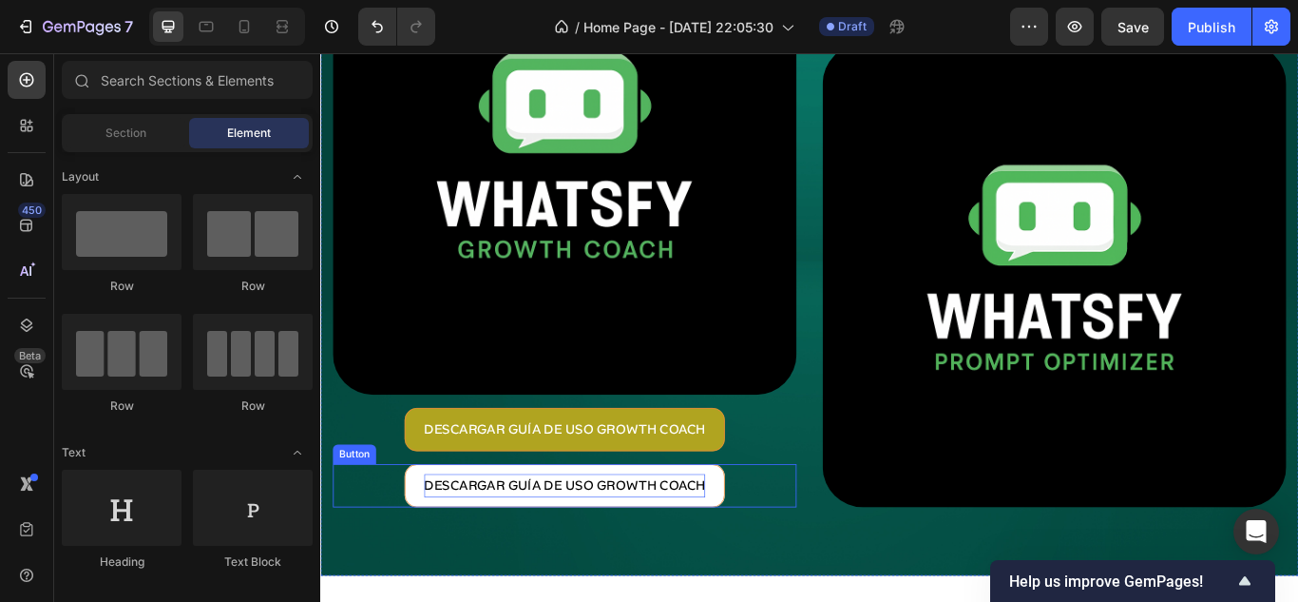
click at [599, 555] on p "DESCARGAR GUÍA DE USO GROWTH COACH" at bounding box center [605, 558] width 328 height 28
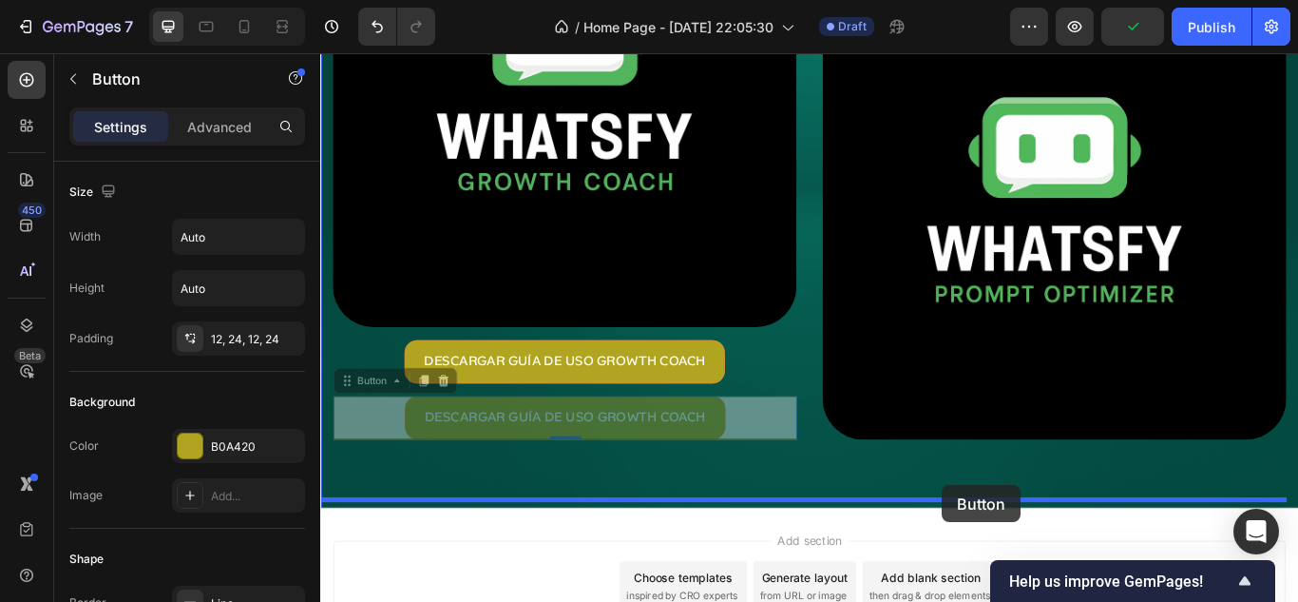
drag, startPoint x: 348, startPoint y: 505, endPoint x: 1048, endPoint y: 563, distance: 702.8
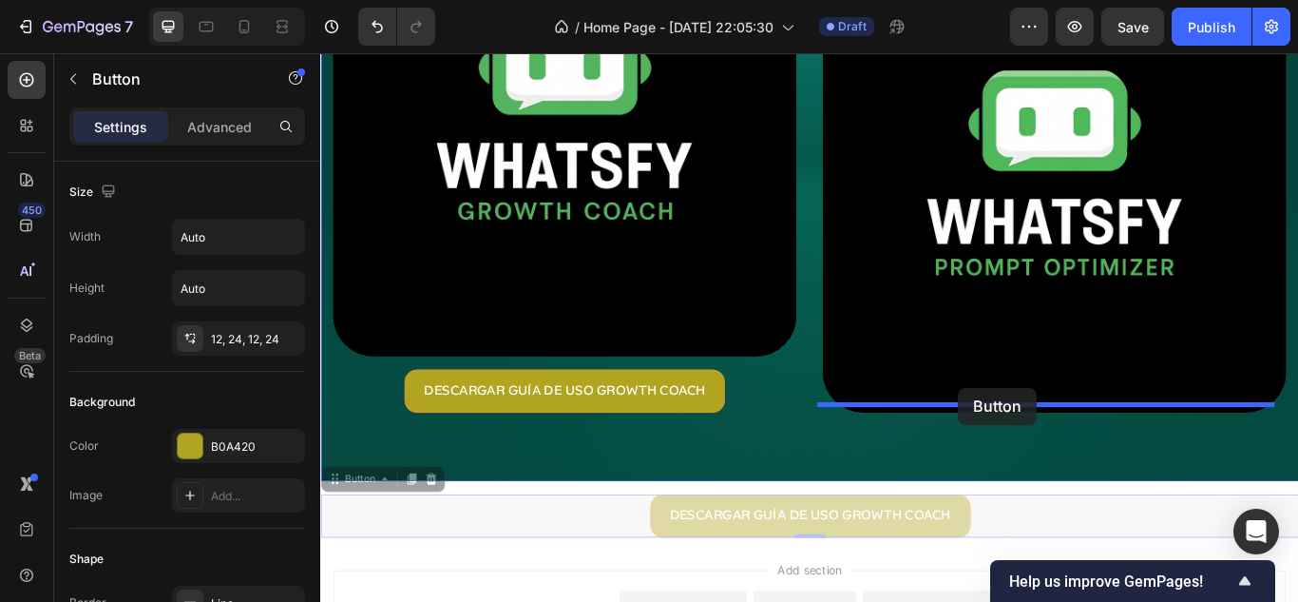
drag, startPoint x: 331, startPoint y: 537, endPoint x: 1063, endPoint y: 443, distance: 738.7
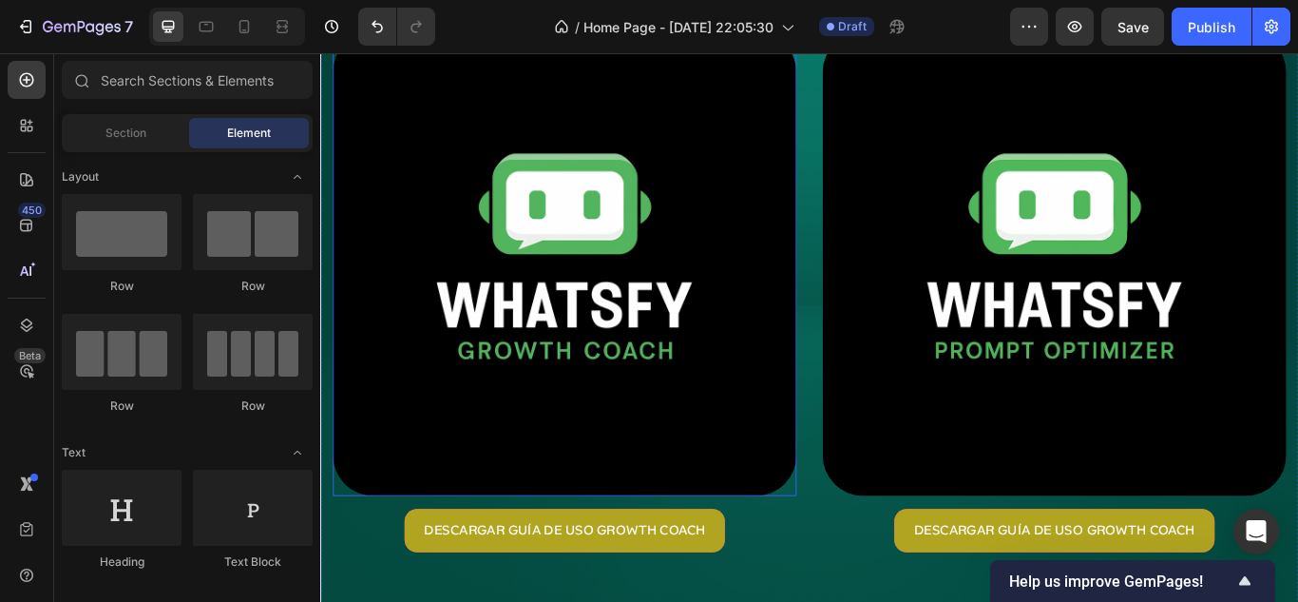
scroll to position [285, 0]
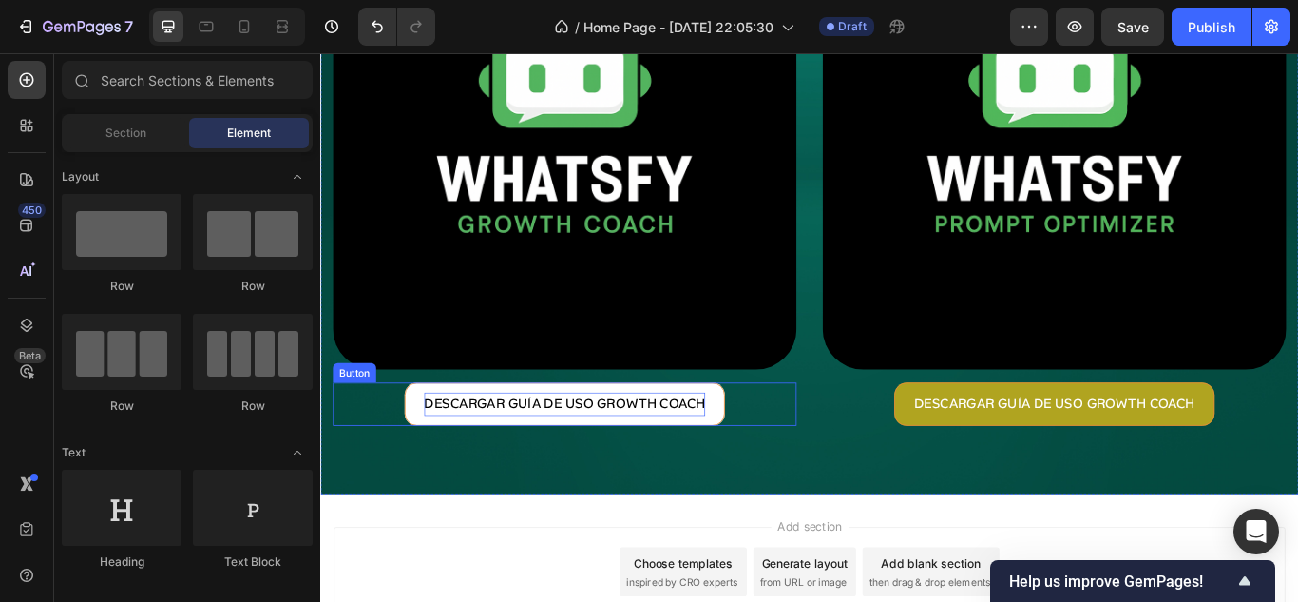
click at [712, 466] on p "DESCARGAR GUÍA DE USO GROWTH COACH" at bounding box center [605, 463] width 328 height 28
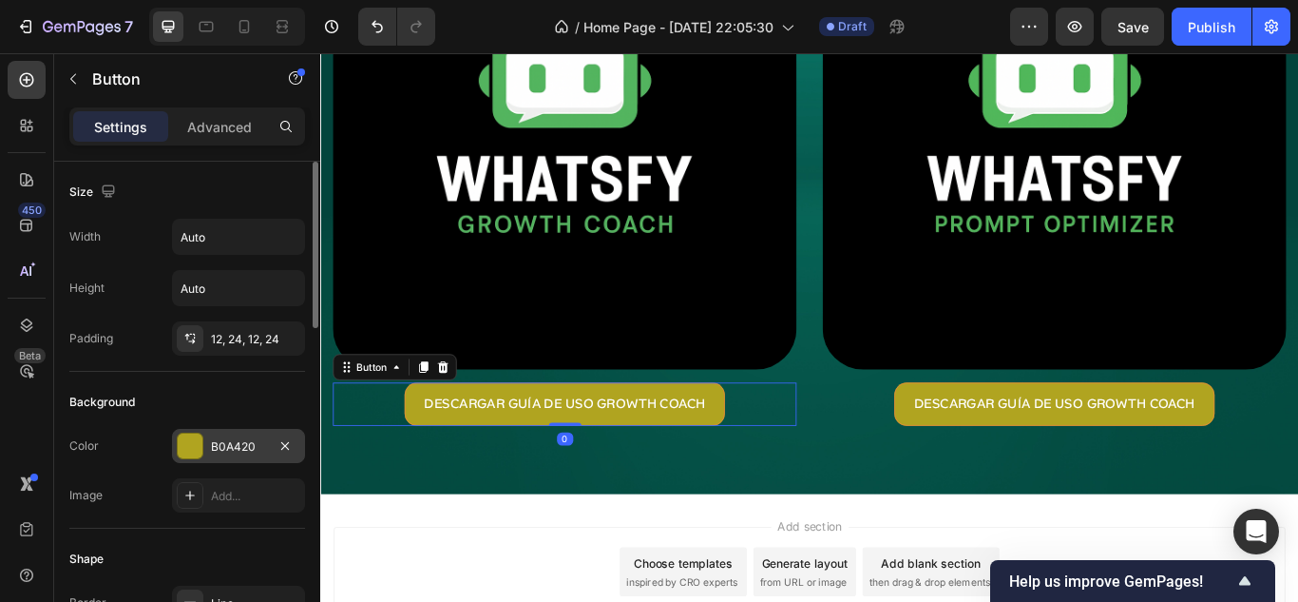
click at [202, 443] on div at bounding box center [190, 445] width 27 height 27
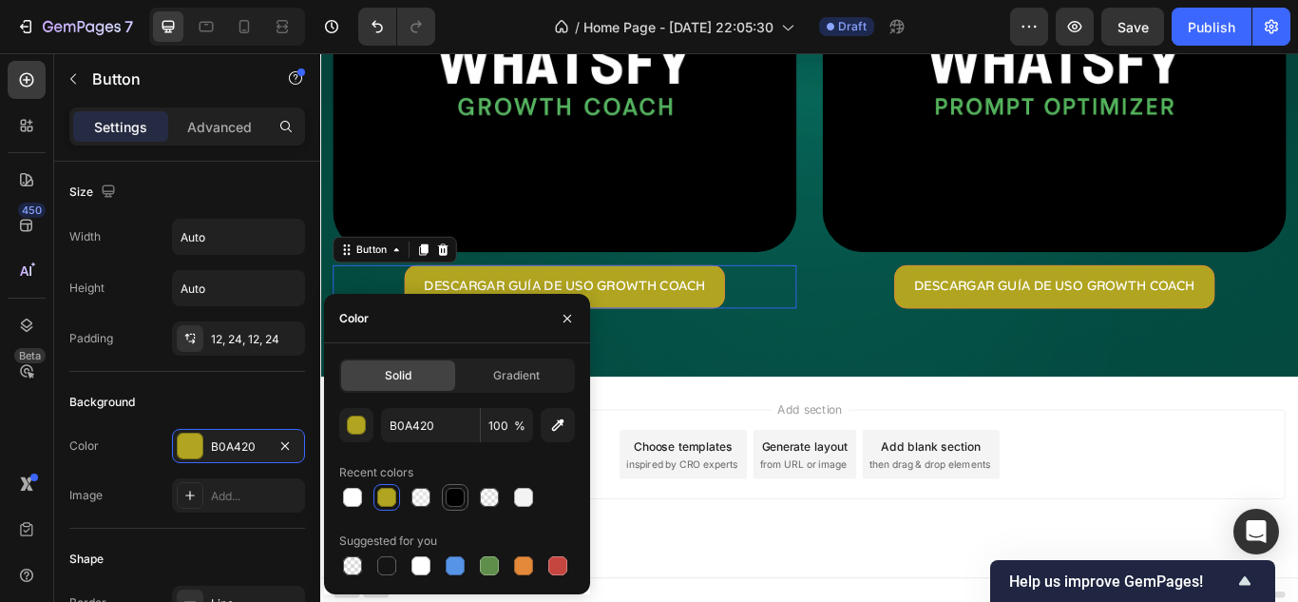
scroll to position [424, 0]
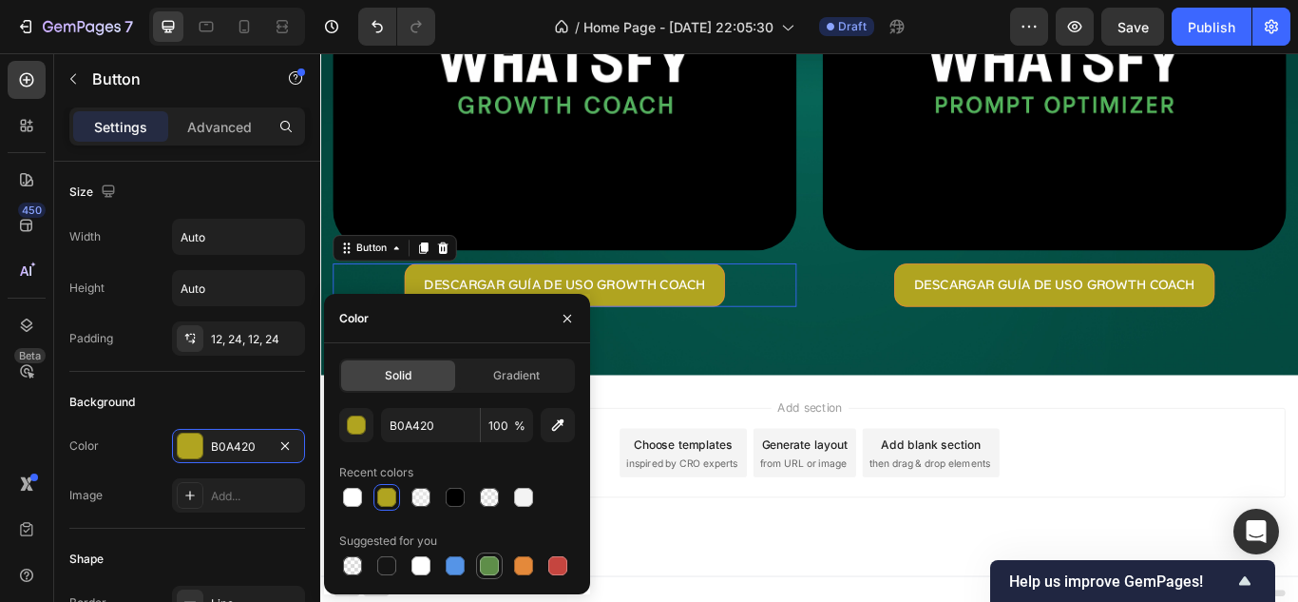
click at [488, 574] on div at bounding box center [489, 565] width 19 height 19
type input "5E8E49"
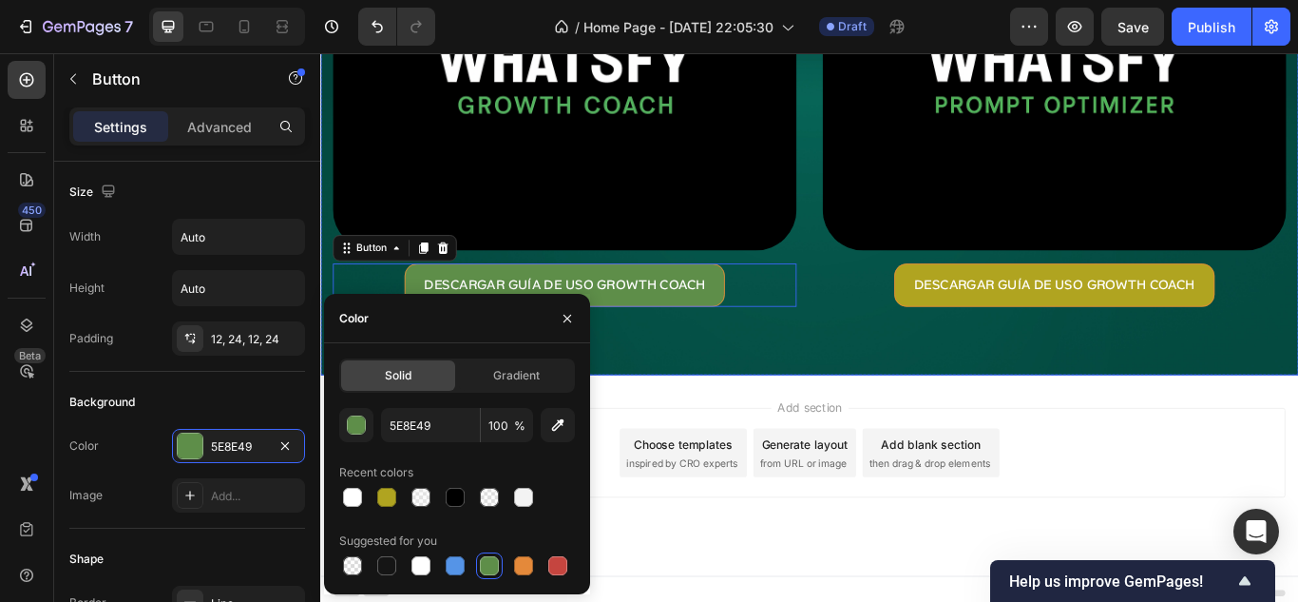
click at [869, 365] on div "Image DESCARGAR GUÍA DE USO GROWTH COACH Button 0 Image DESCARGAR GUÍA DE USO G…" at bounding box center [890, 70] width 1140 height 717
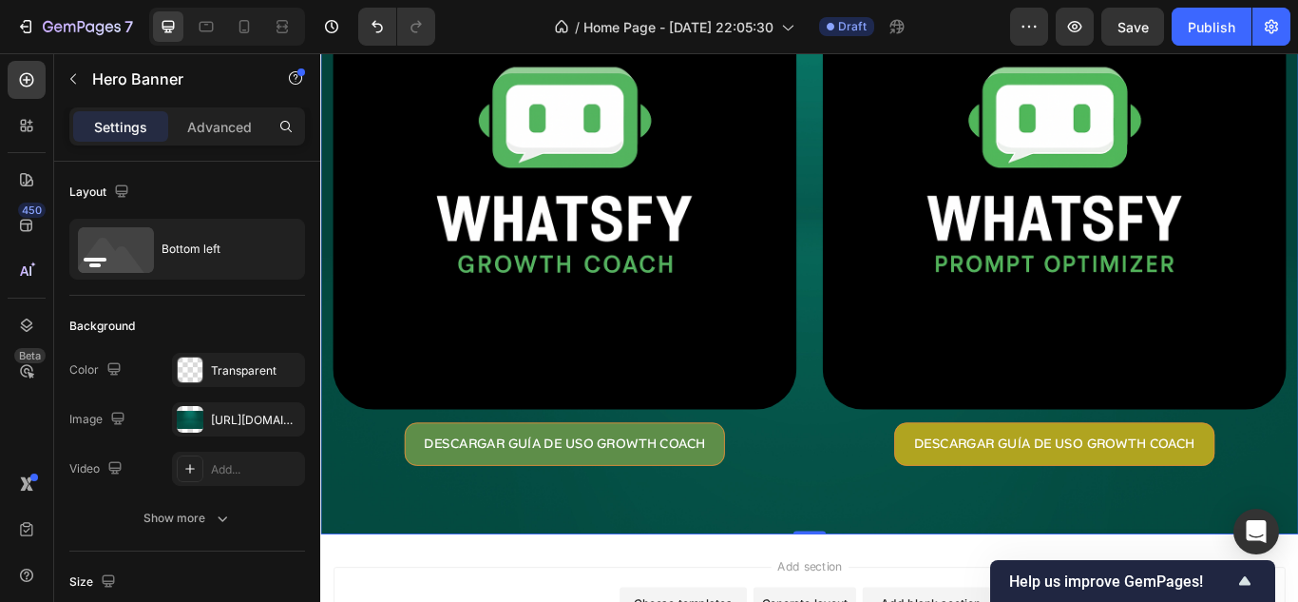
scroll to position [234, 0]
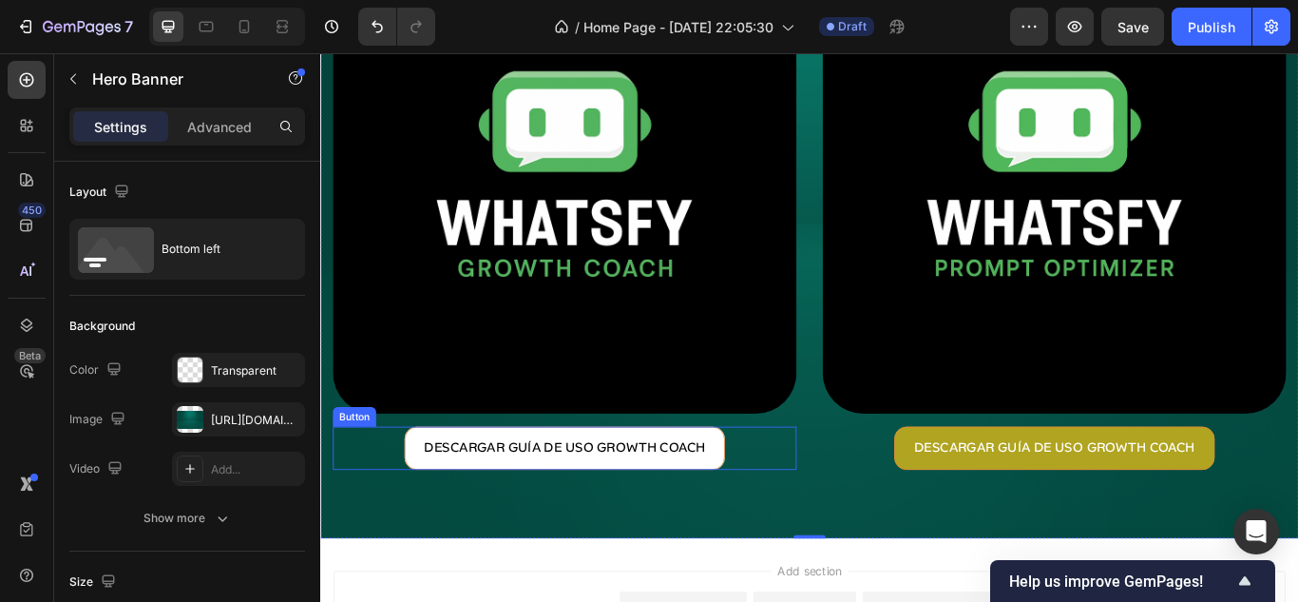
click at [721, 519] on button "DESCARGAR GUÍA DE USO GROWTH COACH" at bounding box center [604, 513] width 373 height 50
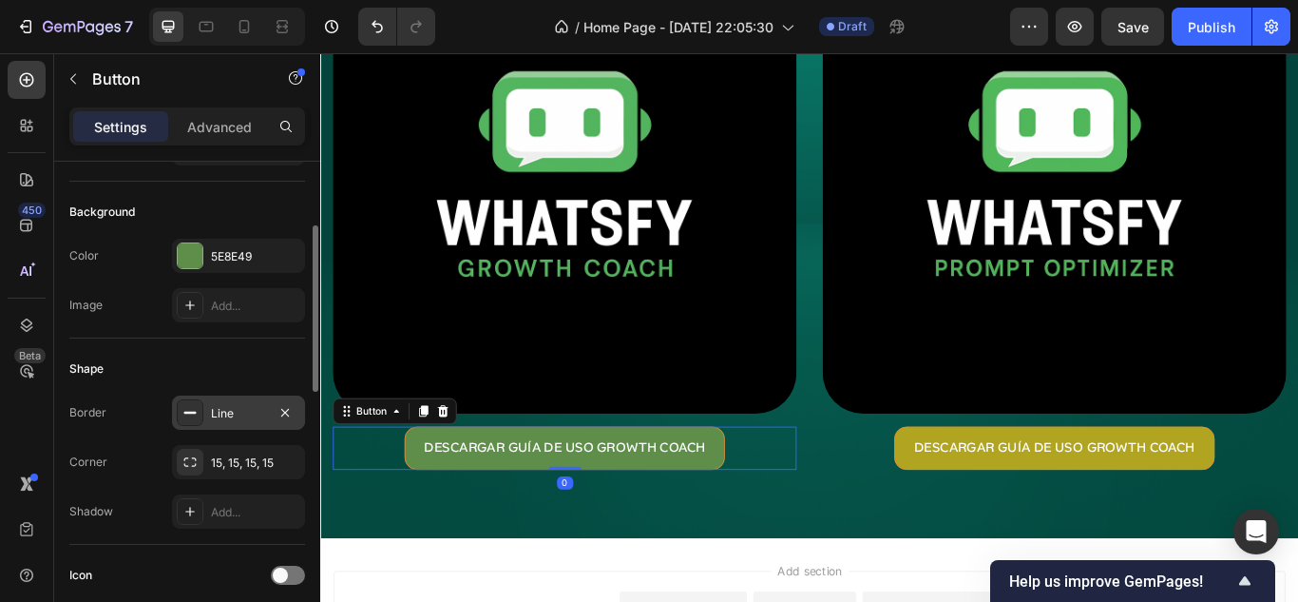
scroll to position [380, 0]
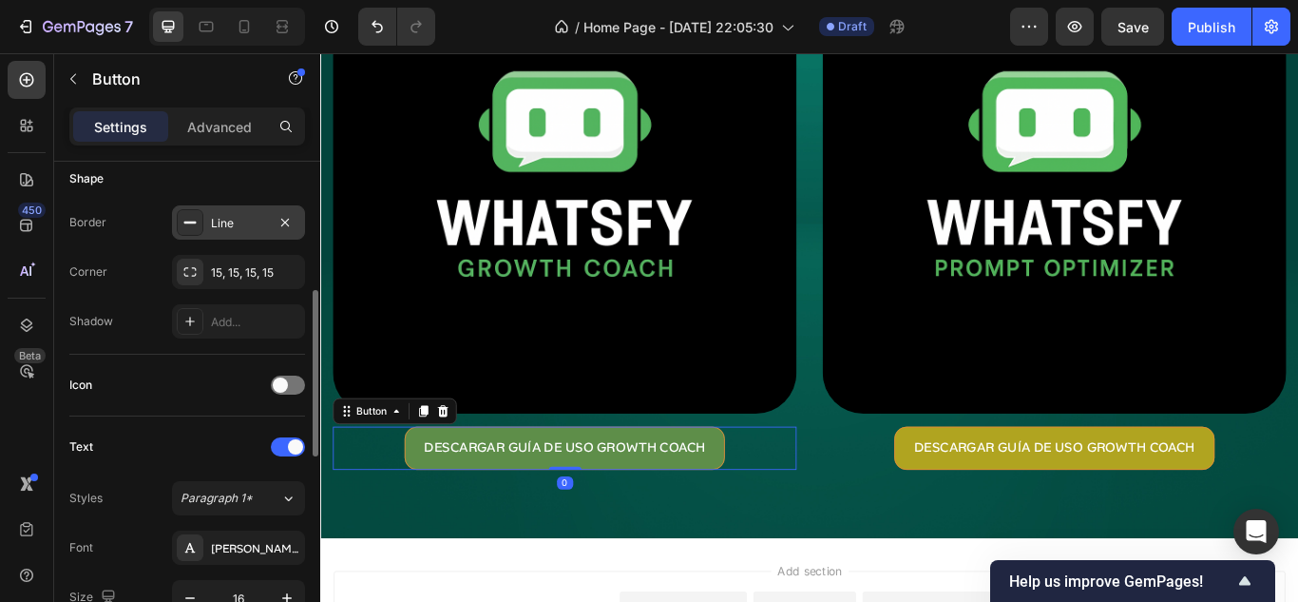
click at [217, 227] on div "Line" at bounding box center [238, 223] width 55 height 17
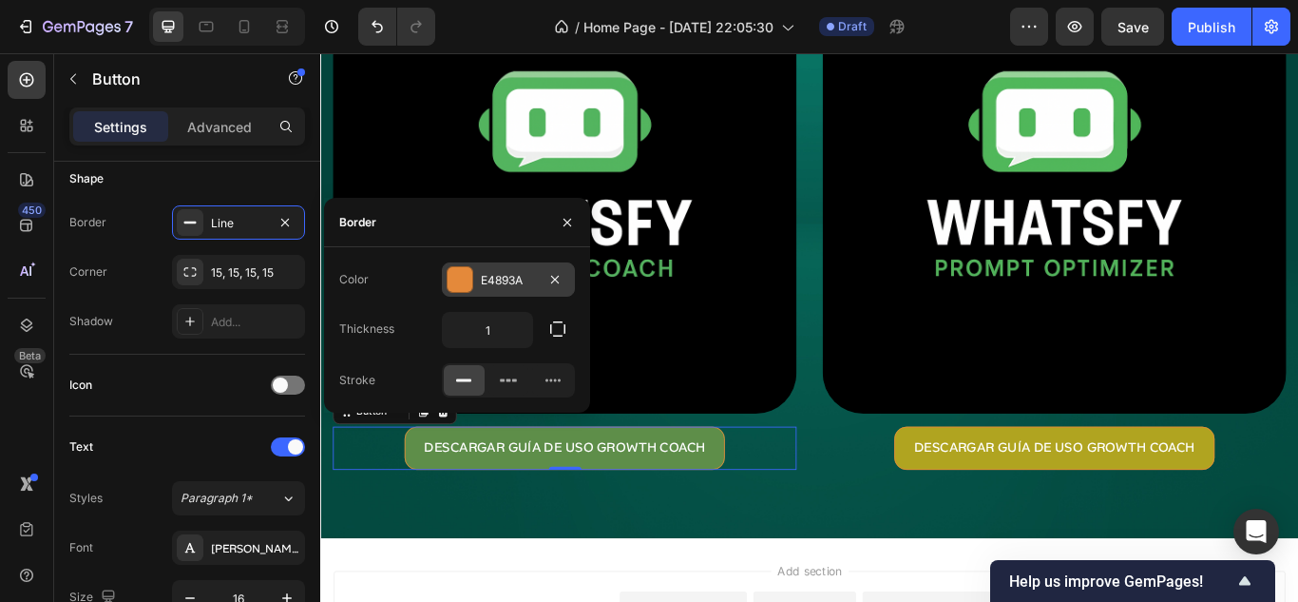
click at [469, 277] on div at bounding box center [460, 279] width 25 height 25
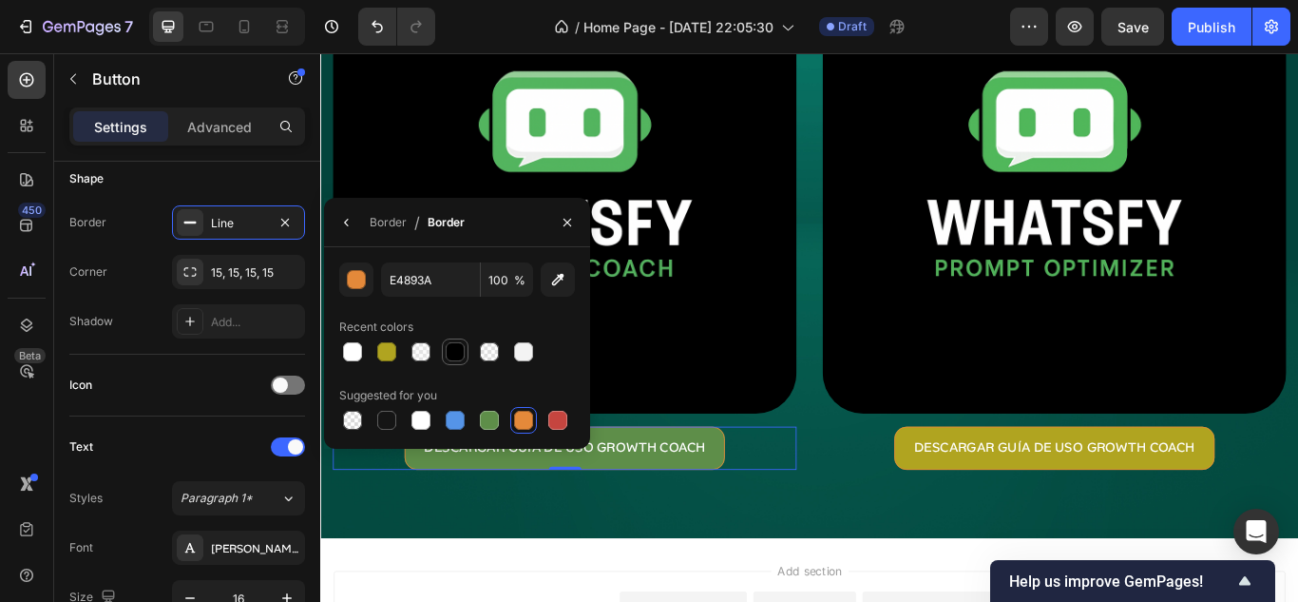
click at [451, 349] on div at bounding box center [455, 351] width 19 height 19
click at [423, 423] on div at bounding box center [420, 420] width 19 height 19
type input "FFFFFF"
click at [948, 601] on div "Image DESCARGAR GUÍA DE USO GROWTH COACH Button 0 Image DESCARGAR GUÍA DE USO G…" at bounding box center [890, 260] width 1140 height 717
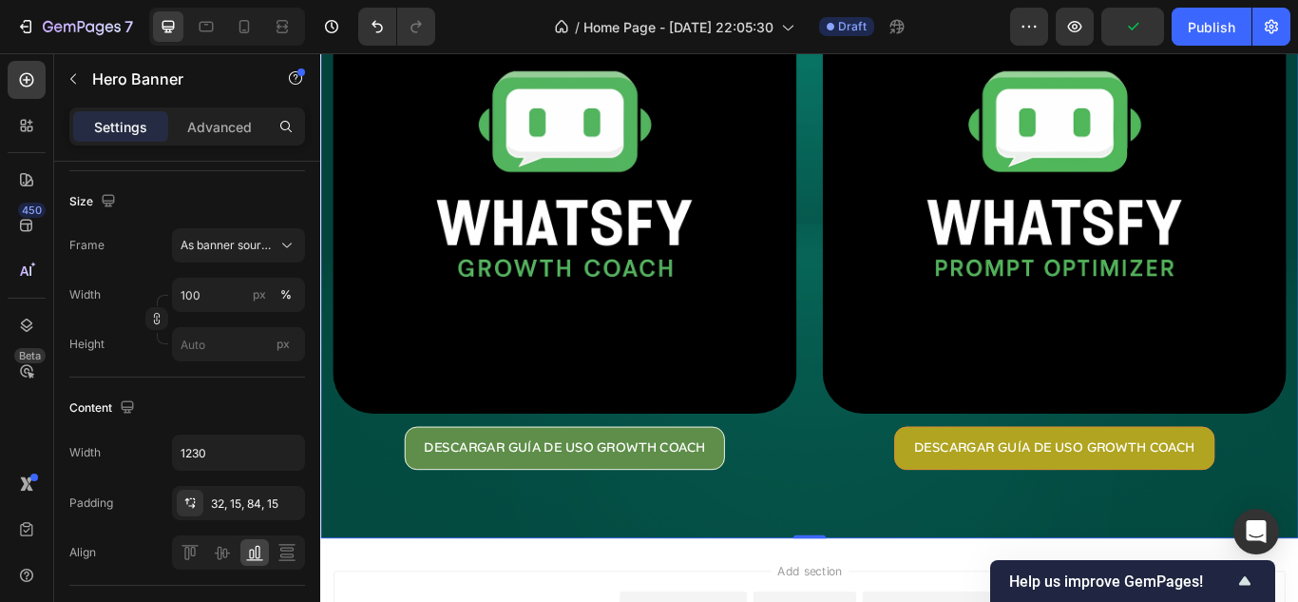
scroll to position [0, 0]
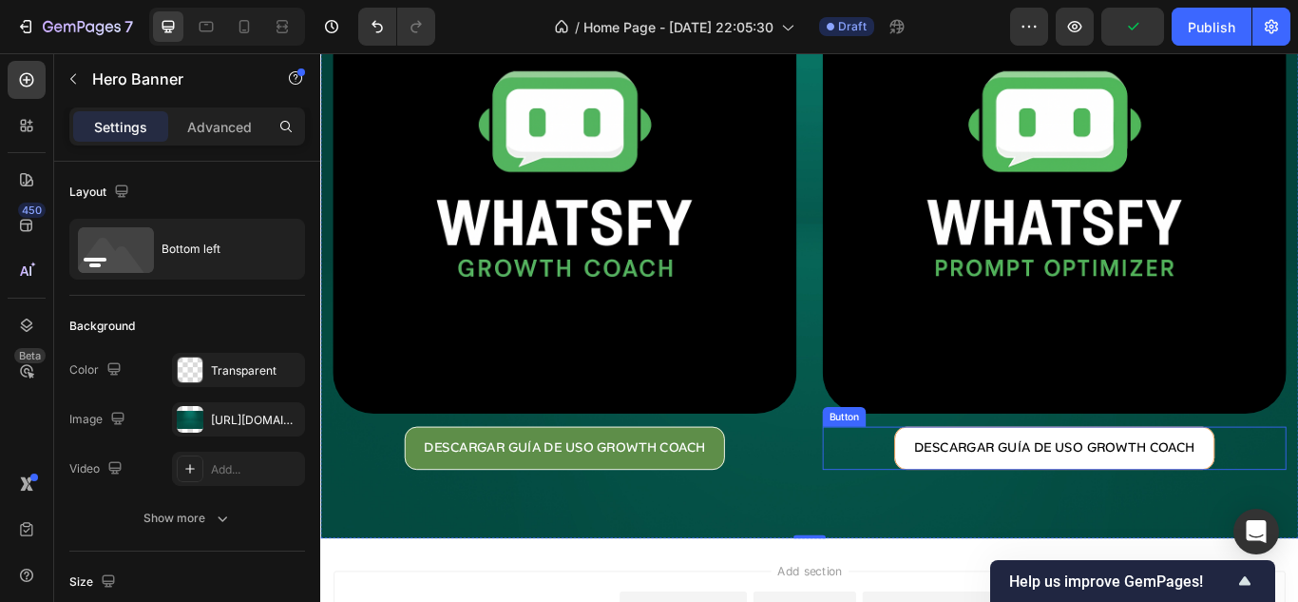
click at [1297, 510] on button "DESCARGAR GUÍA DE USO GROWTH COACH" at bounding box center [1175, 513] width 373 height 50
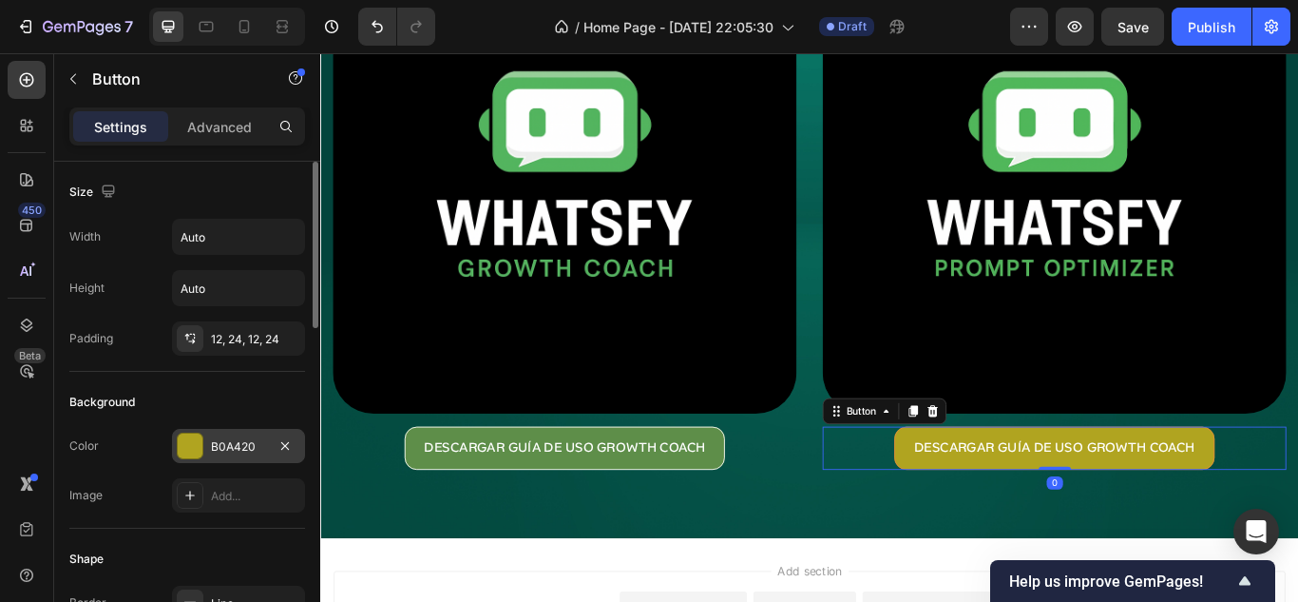
click at [219, 448] on div "B0A420" at bounding box center [238, 446] width 55 height 17
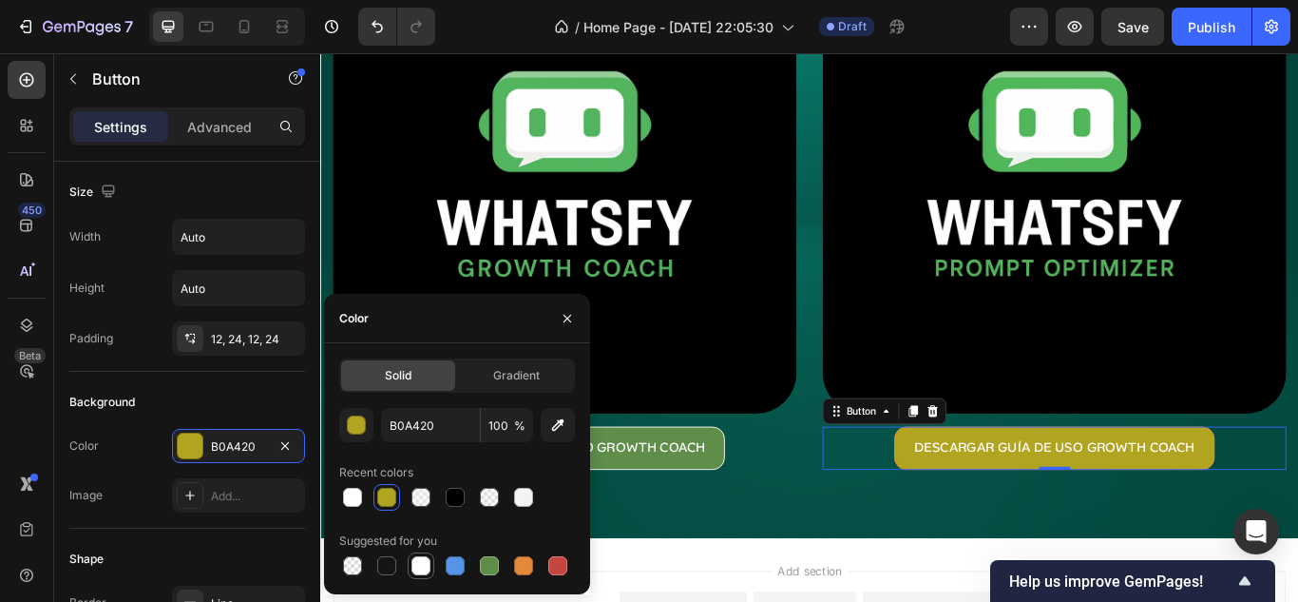
click at [417, 557] on div at bounding box center [420, 565] width 19 height 19
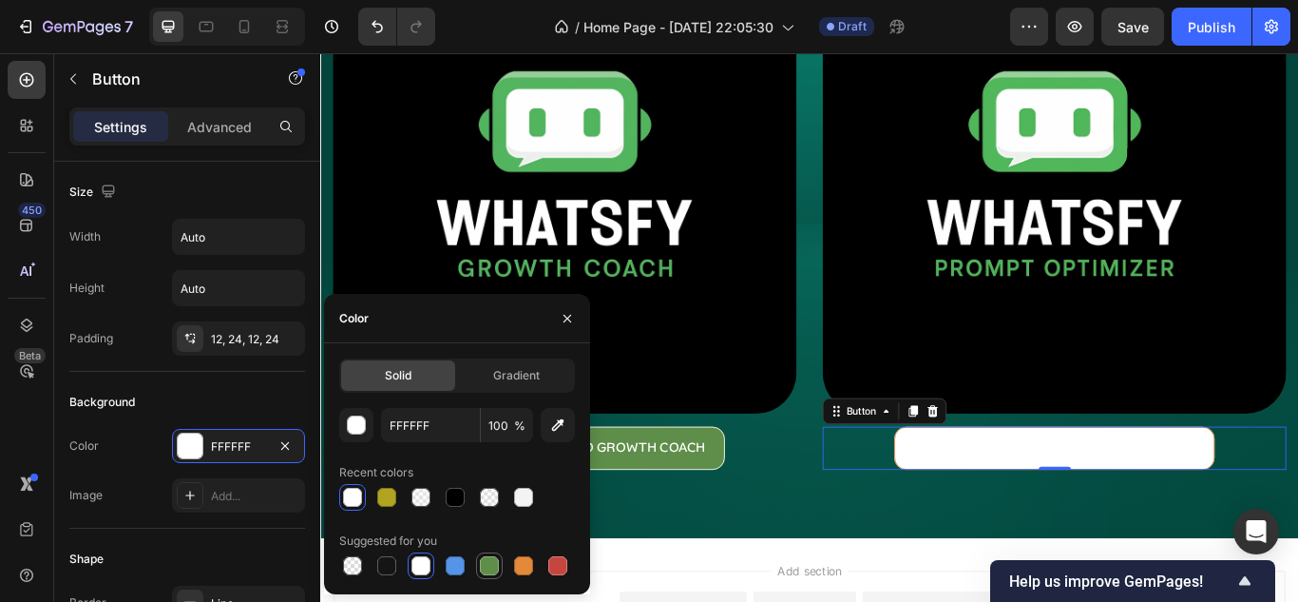
click at [478, 576] on div at bounding box center [489, 565] width 27 height 27
type input "5E8E49"
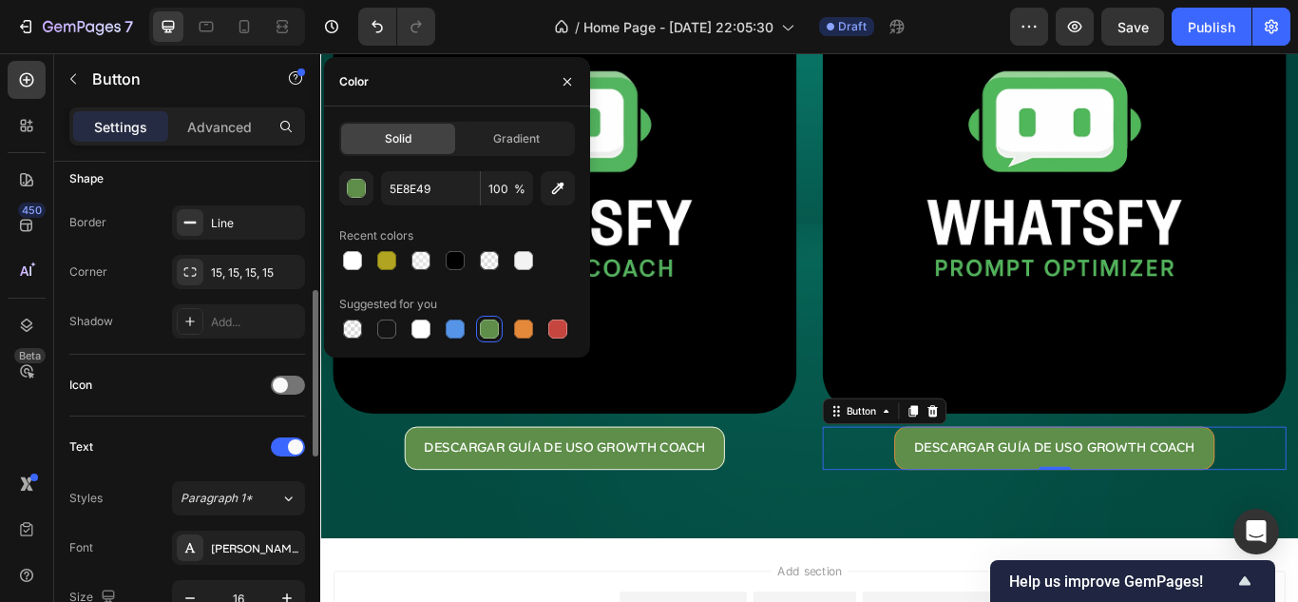
scroll to position [190, 0]
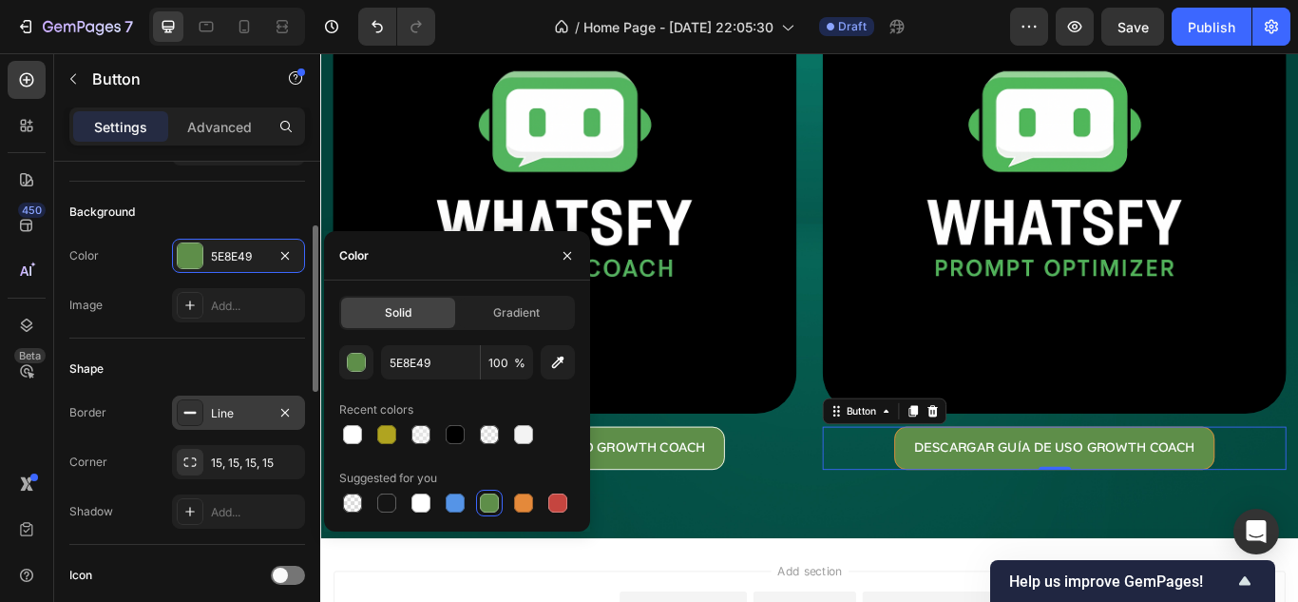
click at [209, 399] on div "Line" at bounding box center [238, 412] width 133 height 34
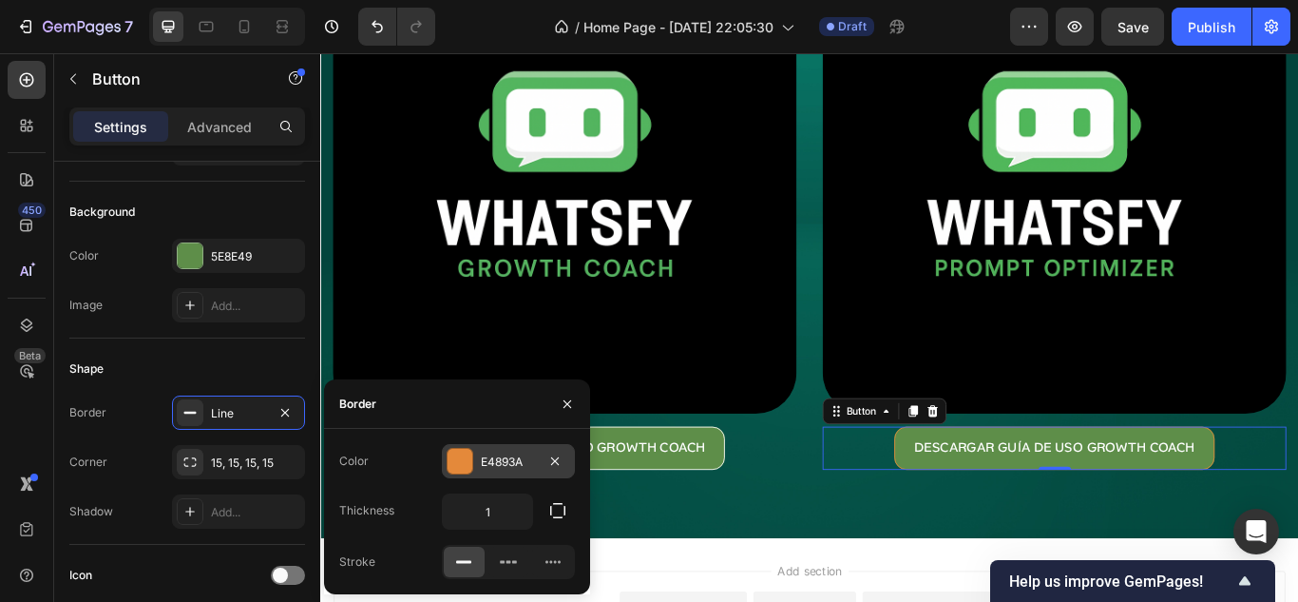
click at [467, 470] on div at bounding box center [460, 461] width 25 height 25
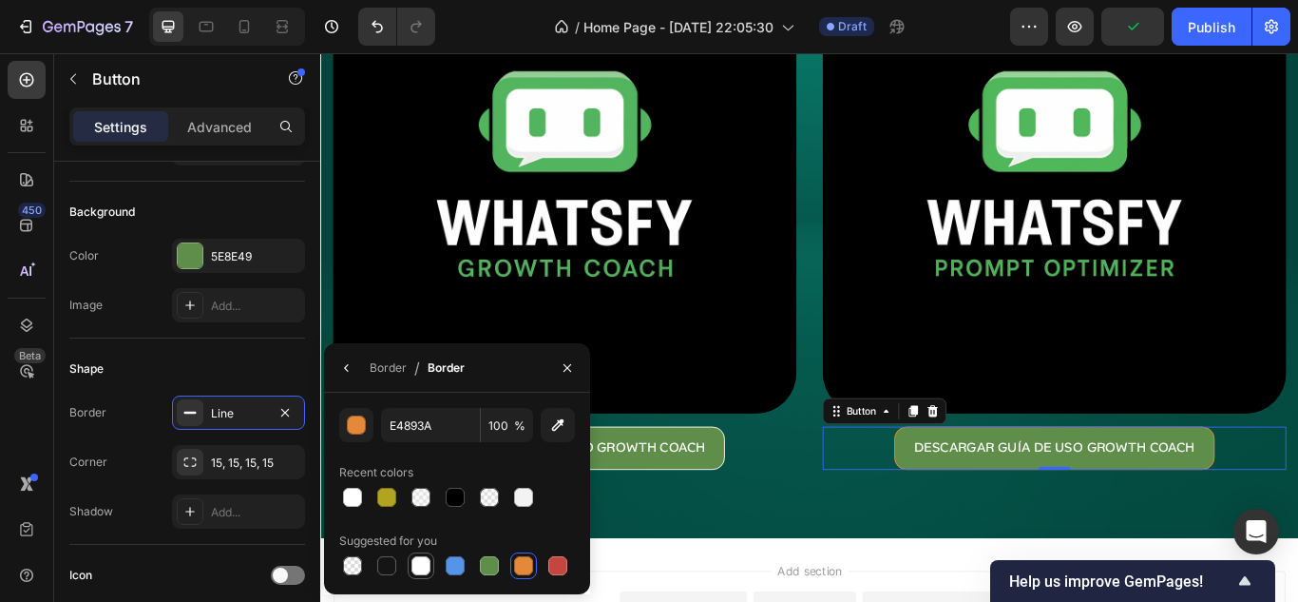
click at [428, 564] on div at bounding box center [420, 565] width 19 height 19
type input "FFFFFF"
click at [949, 567] on div "Image DESCARGAR GUÍA DE USO GROWTH COACH Button Image DESCARGAR GUÍA DE USO GRO…" at bounding box center [890, 260] width 1140 height 717
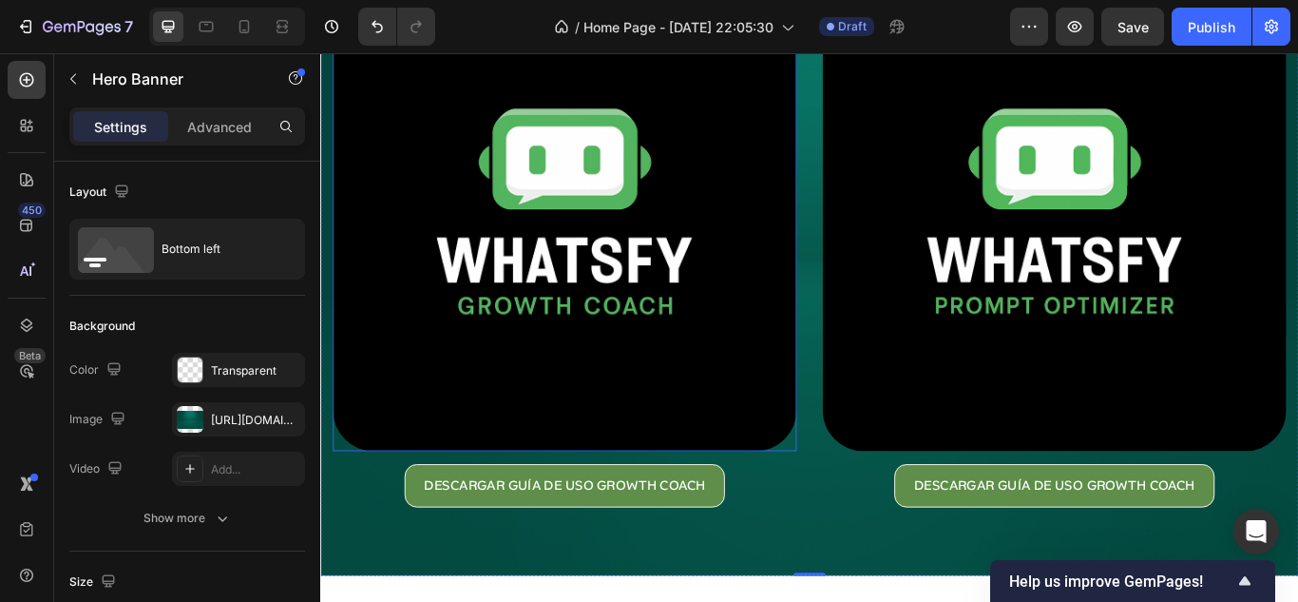
scroll to position [95, 0]
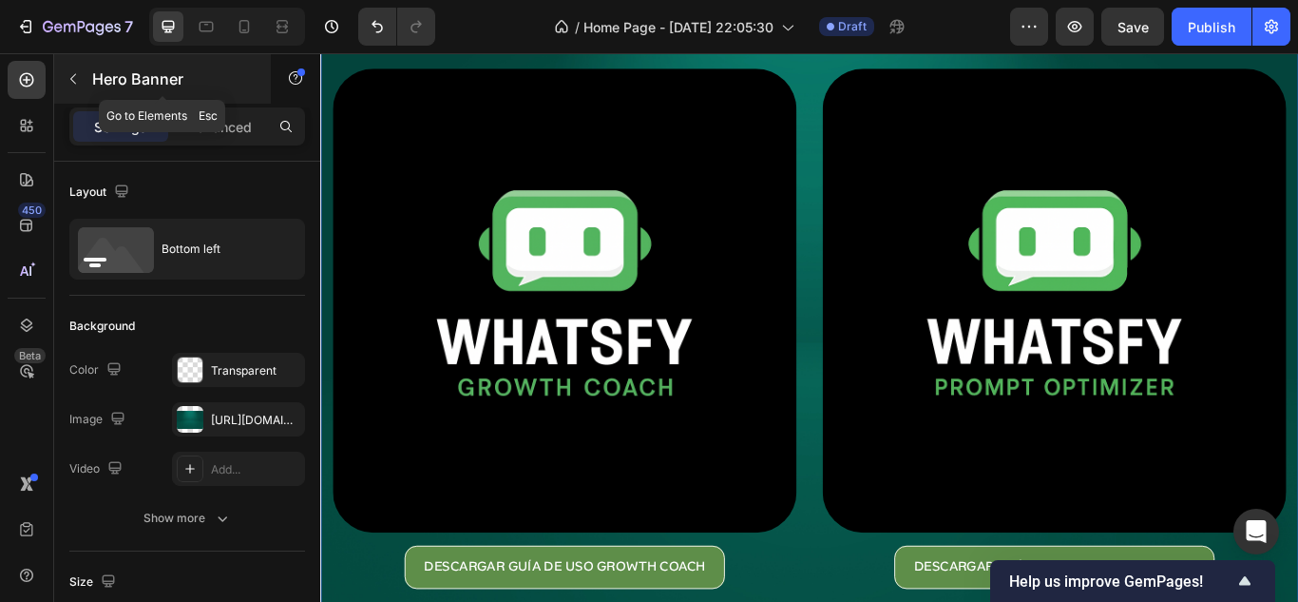
click at [71, 74] on icon "button" at bounding box center [73, 78] width 15 height 15
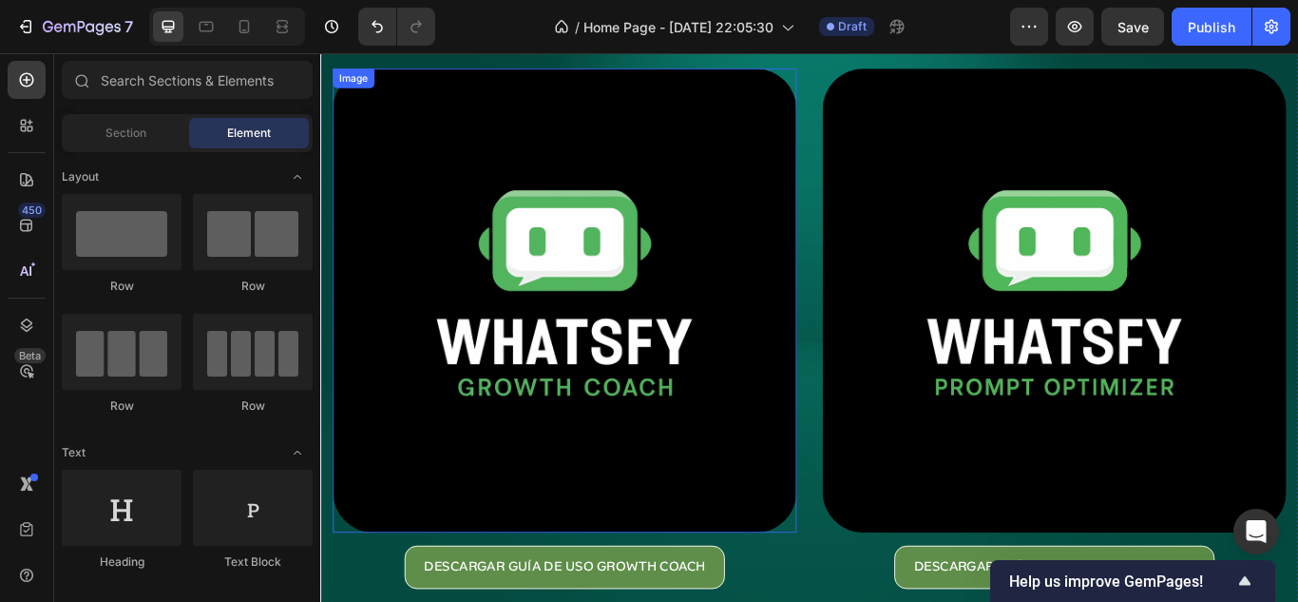
click at [604, 320] on img at bounding box center [605, 341] width 541 height 541
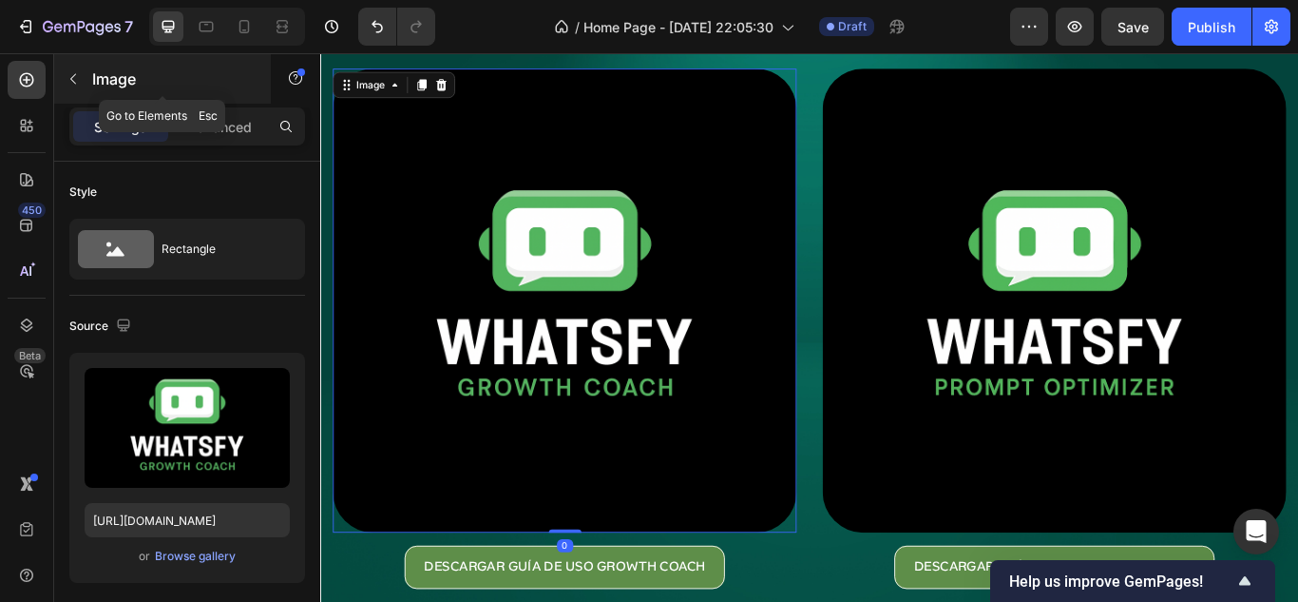
click at [76, 76] on icon "button" at bounding box center [73, 78] width 15 height 15
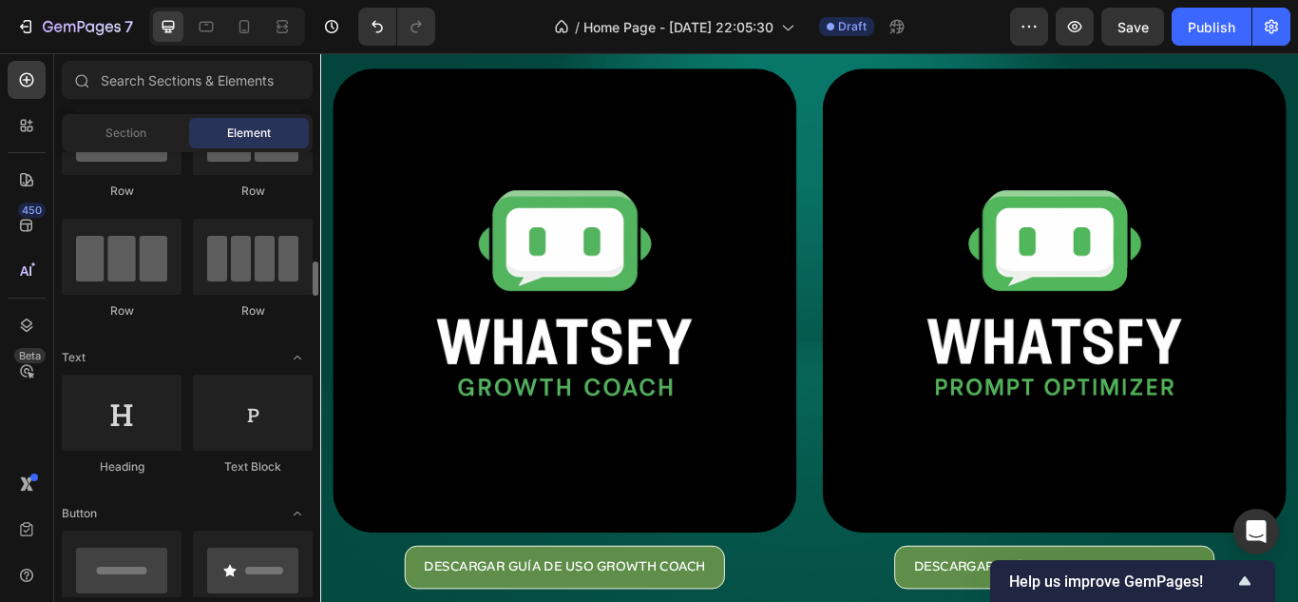
scroll to position [190, 0]
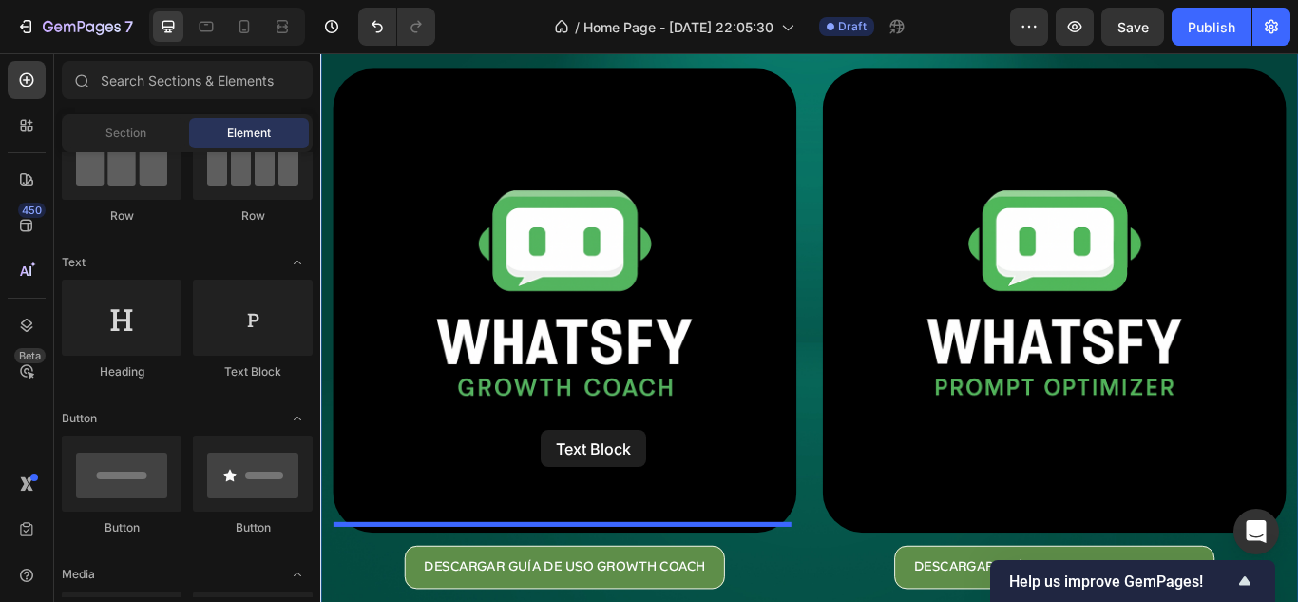
drag, startPoint x: 542, startPoint y: 373, endPoint x: 577, endPoint y: 492, distance: 124.8
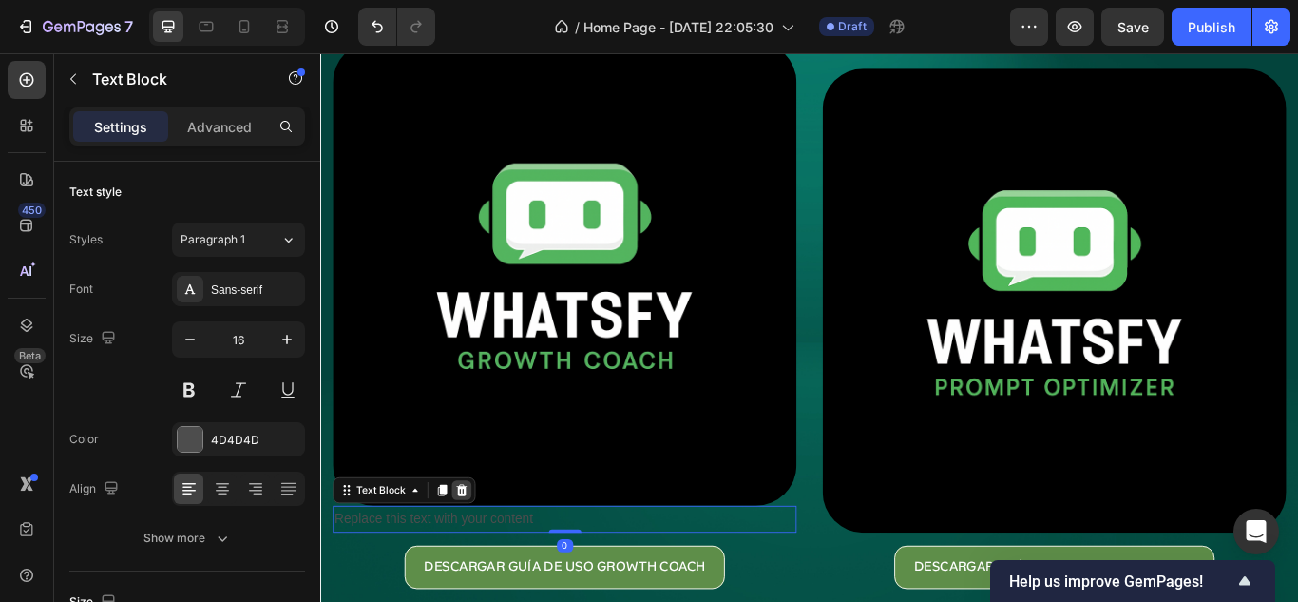
click at [482, 558] on icon at bounding box center [485, 562] width 12 height 13
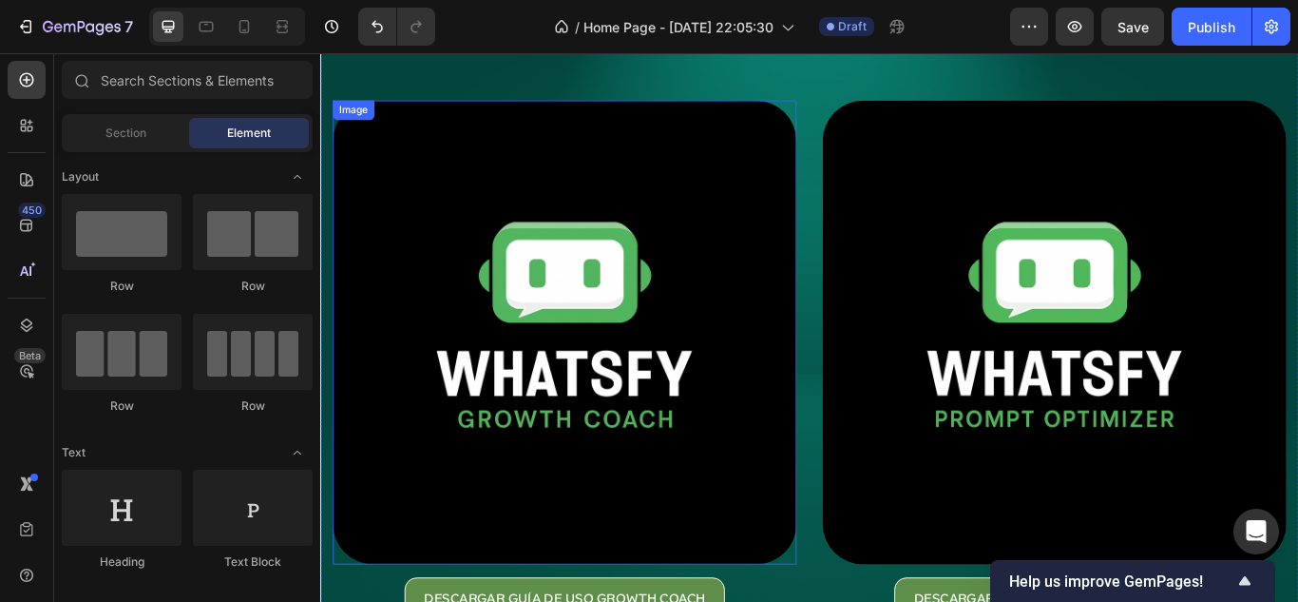
scroll to position [0, 0]
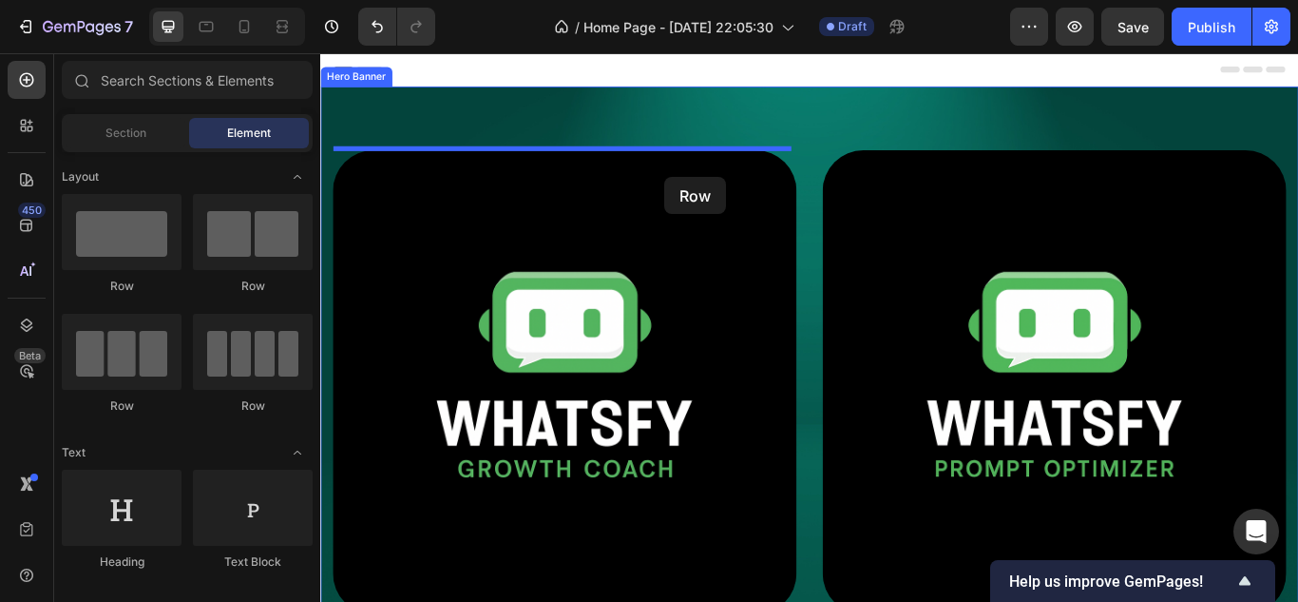
drag, startPoint x: 553, startPoint y: 298, endPoint x: 718, endPoint y: 198, distance: 193.6
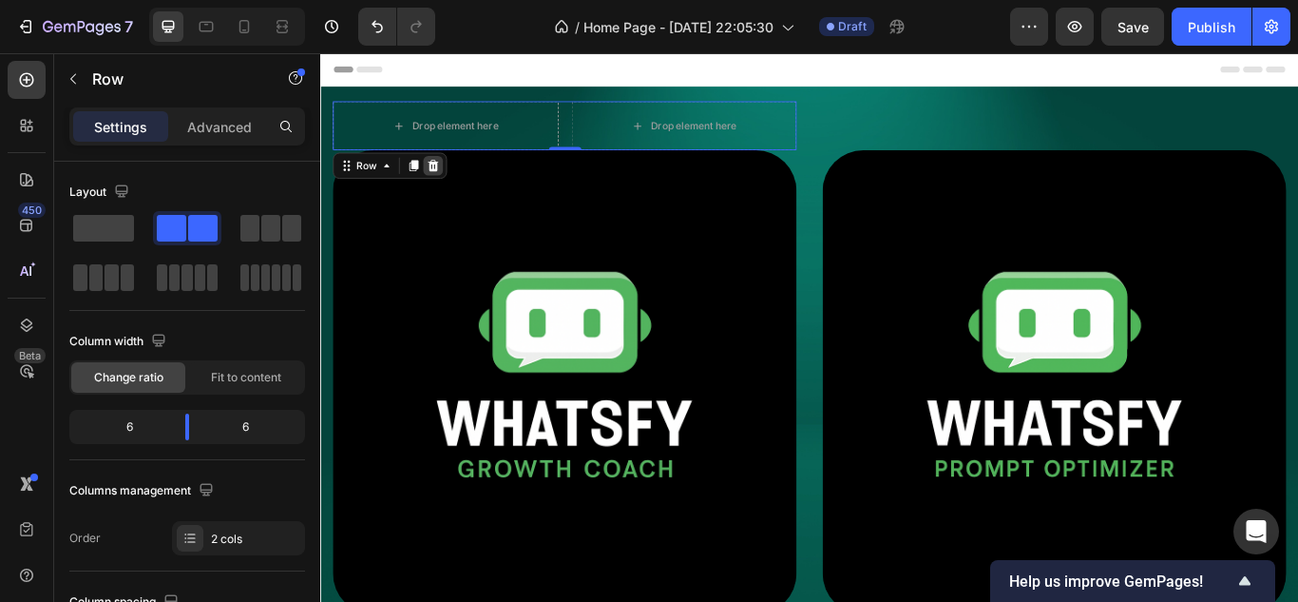
click at [454, 184] on icon at bounding box center [452, 184] width 12 height 13
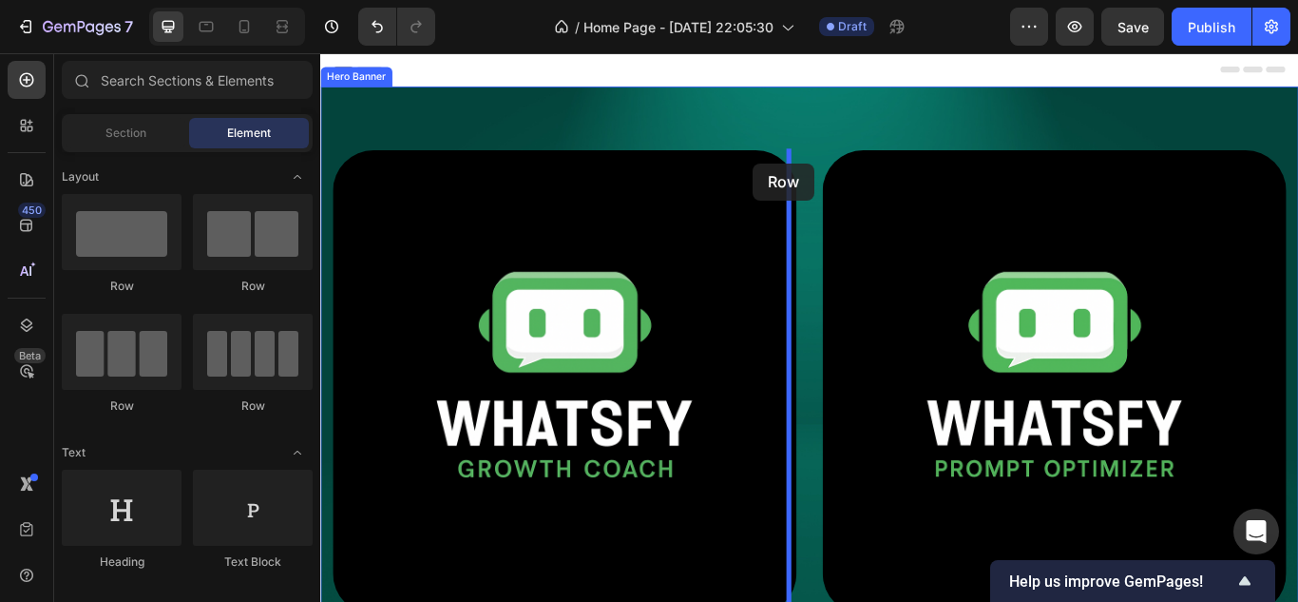
drag, startPoint x: 474, startPoint y: 276, endPoint x: 825, endPoint y: 182, distance: 363.1
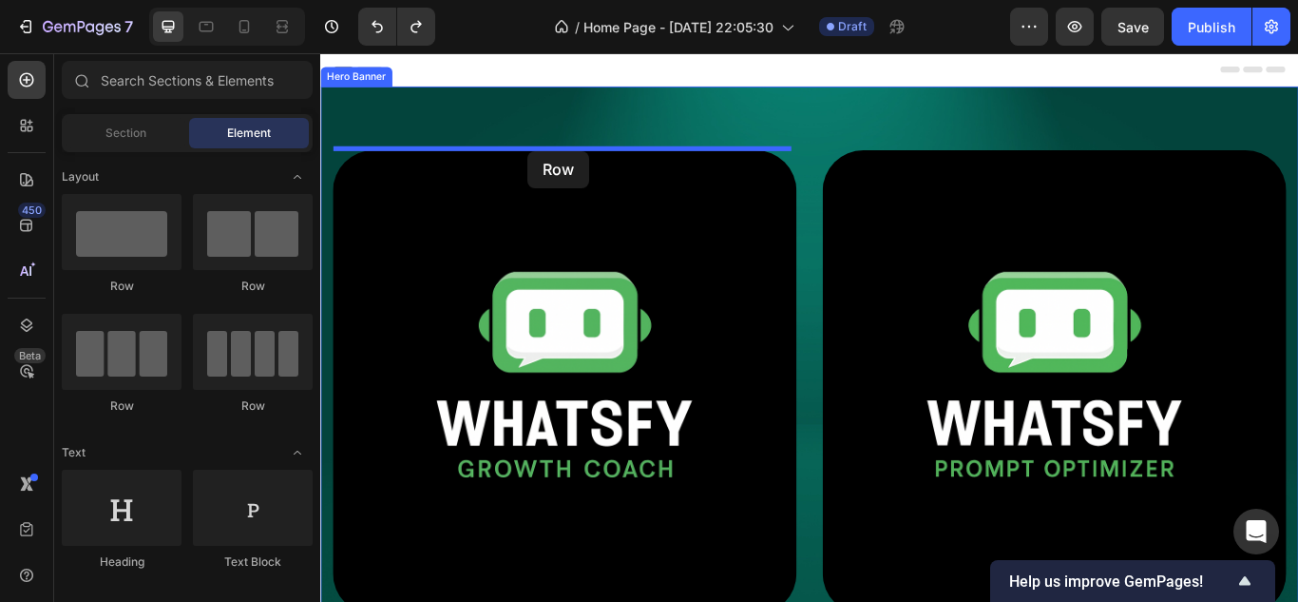
drag, startPoint x: 463, startPoint y: 296, endPoint x: 562, endPoint y: 167, distance: 161.9
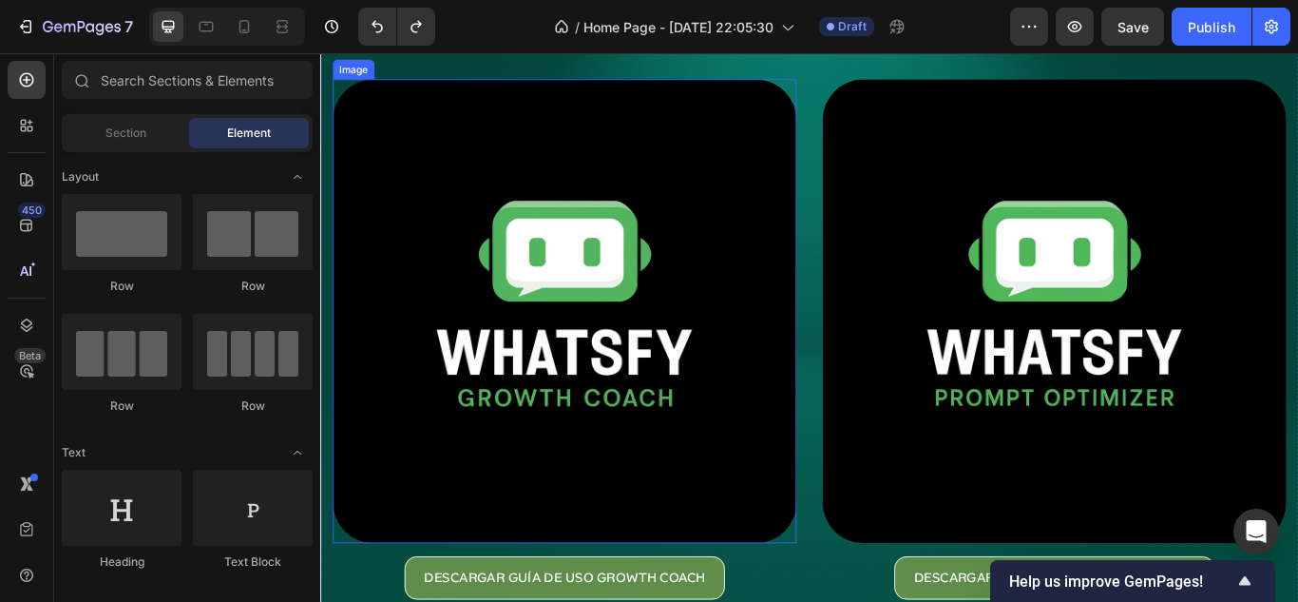
scroll to position [190, 0]
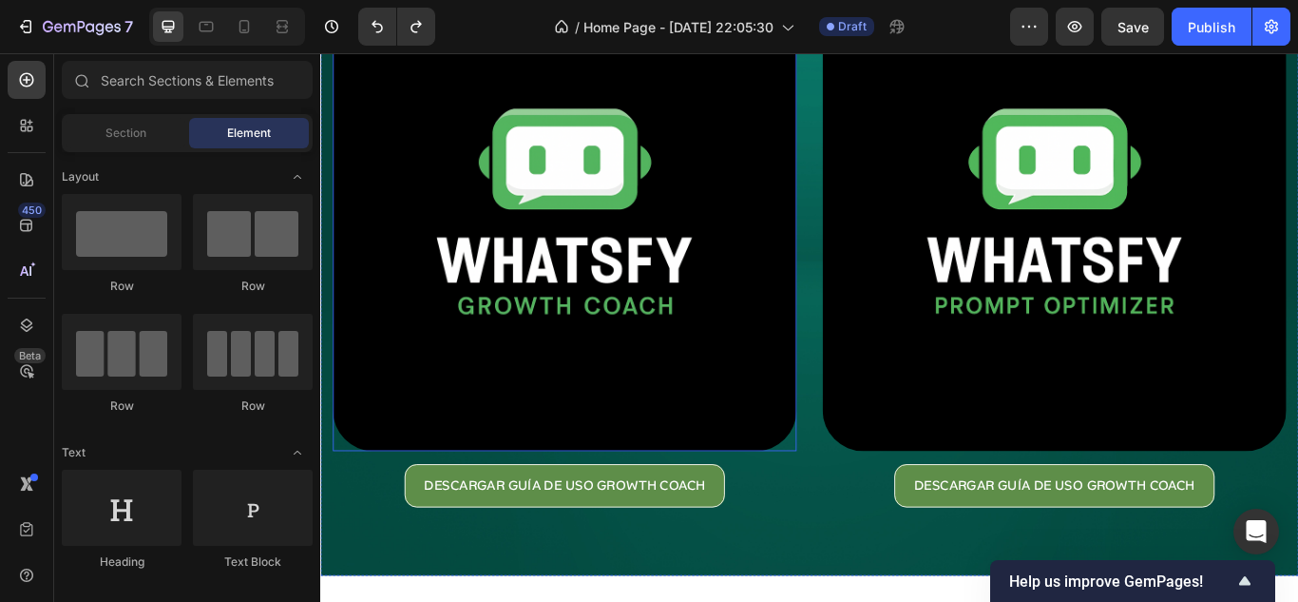
click at [522, 272] on img at bounding box center [605, 246] width 541 height 541
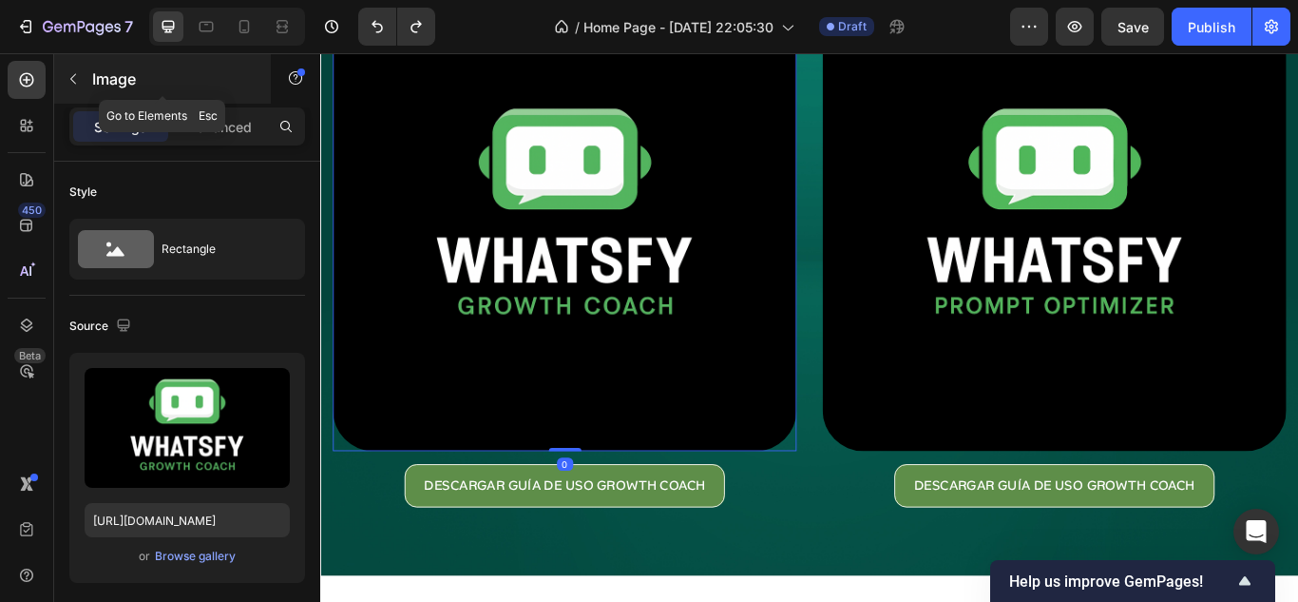
click at [67, 67] on button "button" at bounding box center [73, 79] width 30 height 30
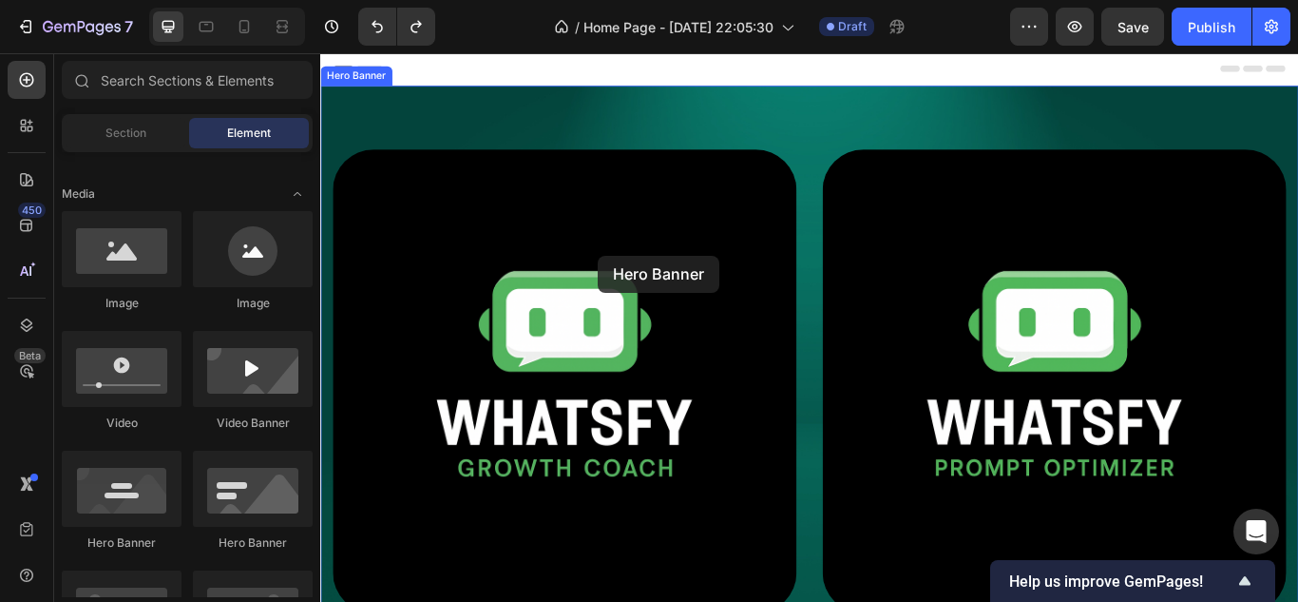
scroll to position [0, 0]
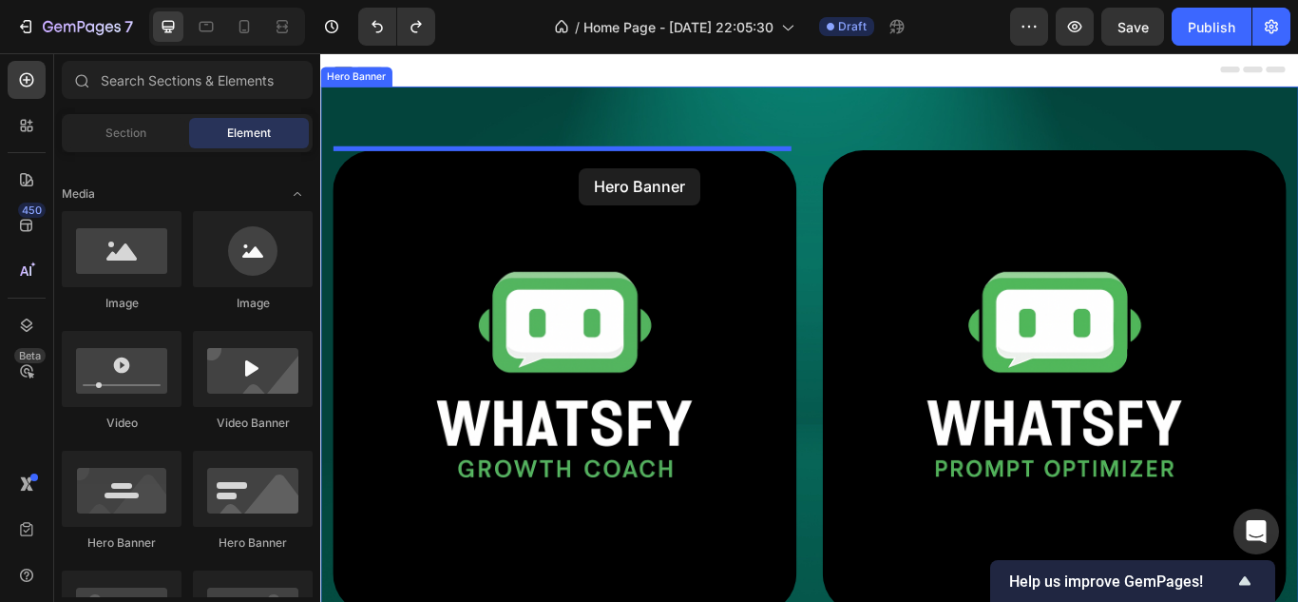
drag, startPoint x: 452, startPoint y: 524, endPoint x: 622, endPoint y: 187, distance: 376.5
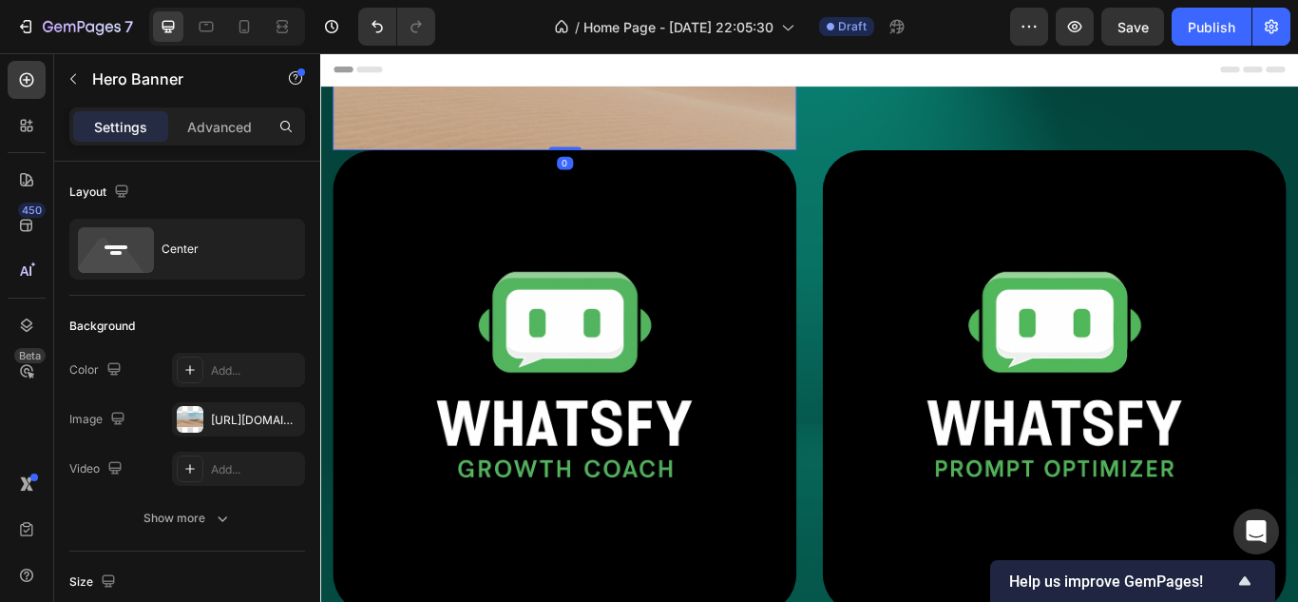
click at [194, 428] on div at bounding box center [190, 419] width 27 height 27
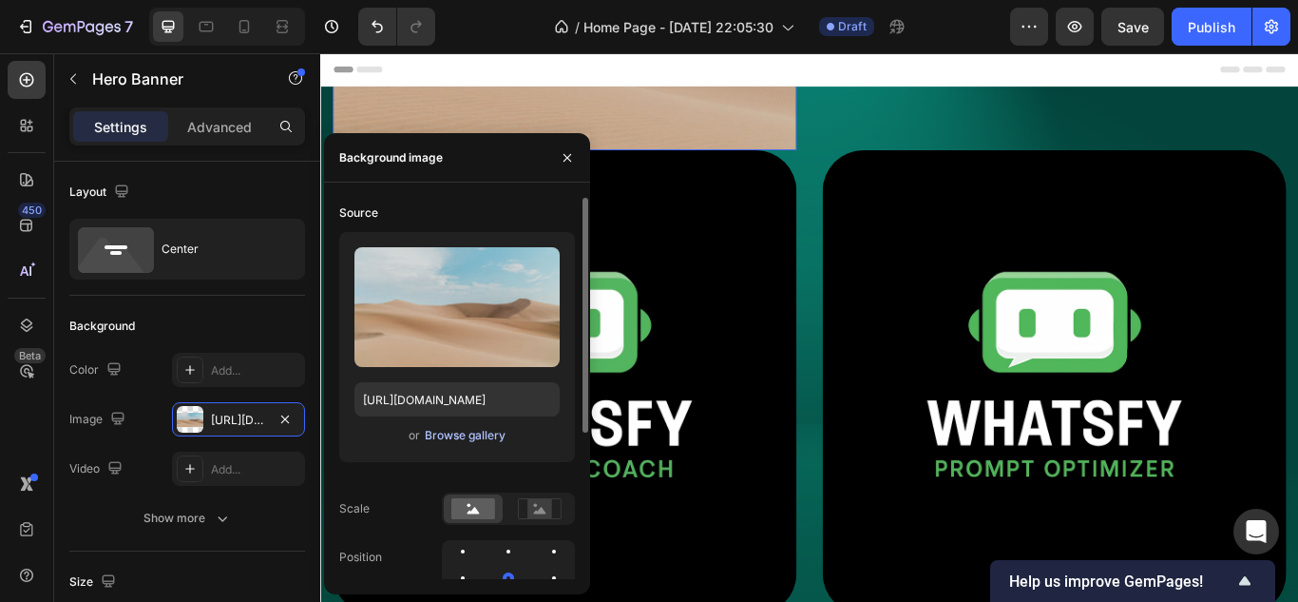
click at [465, 437] on div "Browse gallery" at bounding box center [465, 435] width 81 height 17
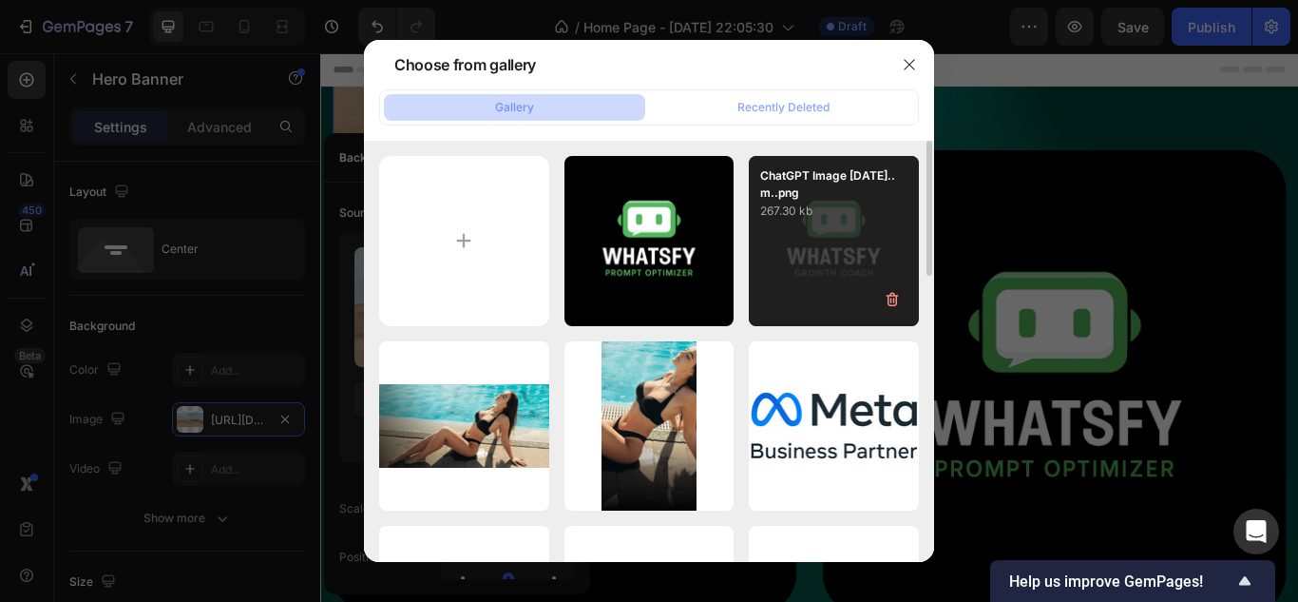
click at [867, 237] on div "ChatGPT Image 24 sept...m..png 267.30 kb" at bounding box center [834, 241] width 170 height 170
type input "https://cdn.shopify.com/s/files/1/0704/4386/0157/files/gempages_569354907103003…"
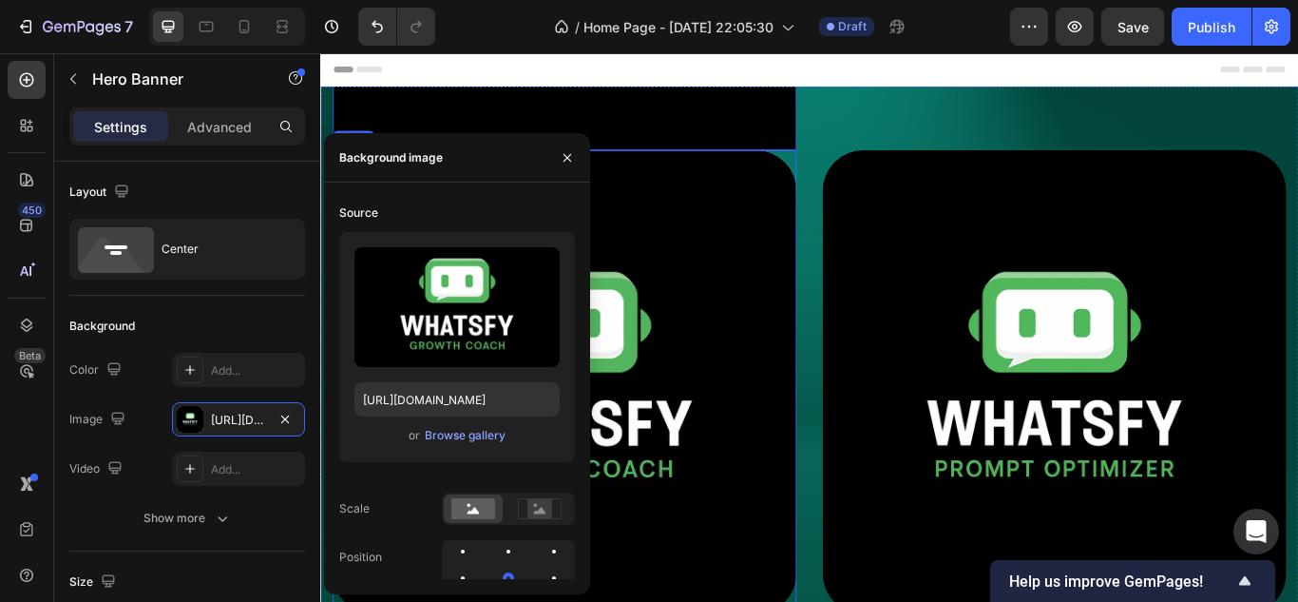
click at [826, 395] on img at bounding box center [605, 436] width 541 height 541
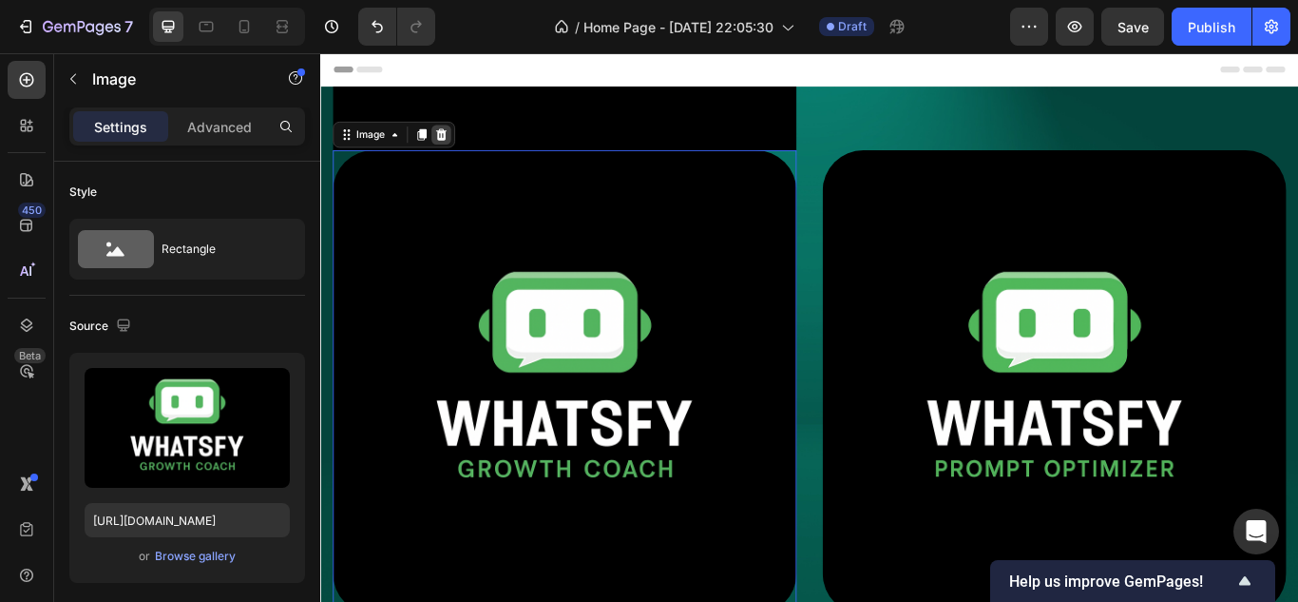
click at [463, 150] on icon at bounding box center [461, 148] width 12 height 13
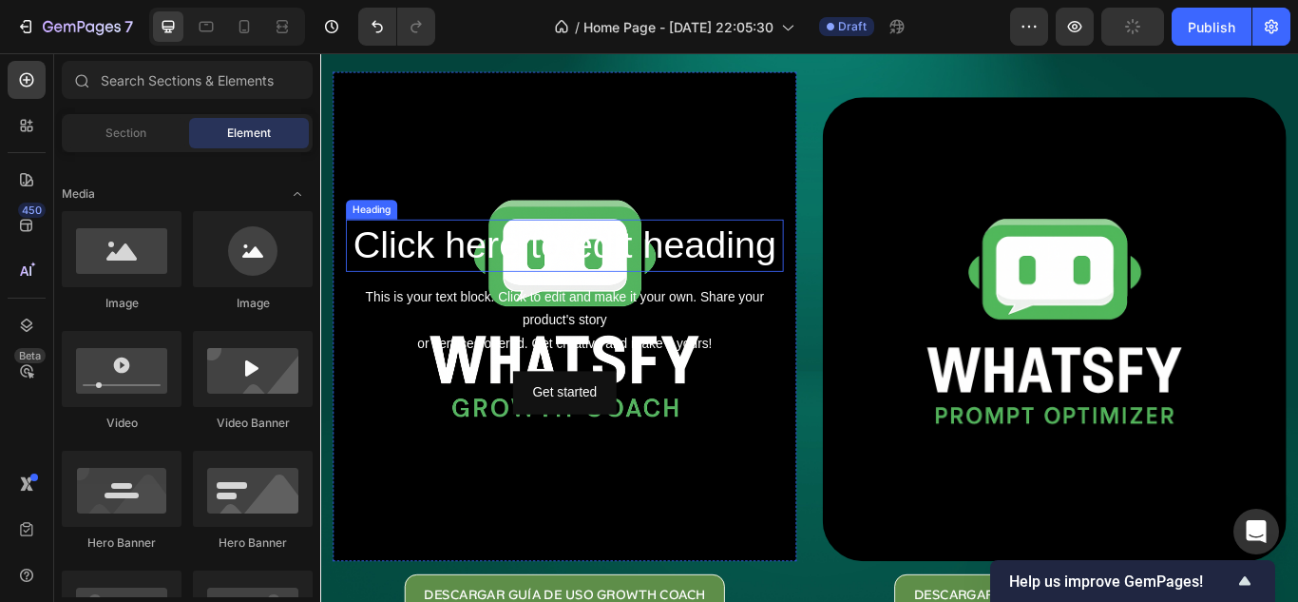
scroll to position [95, 0]
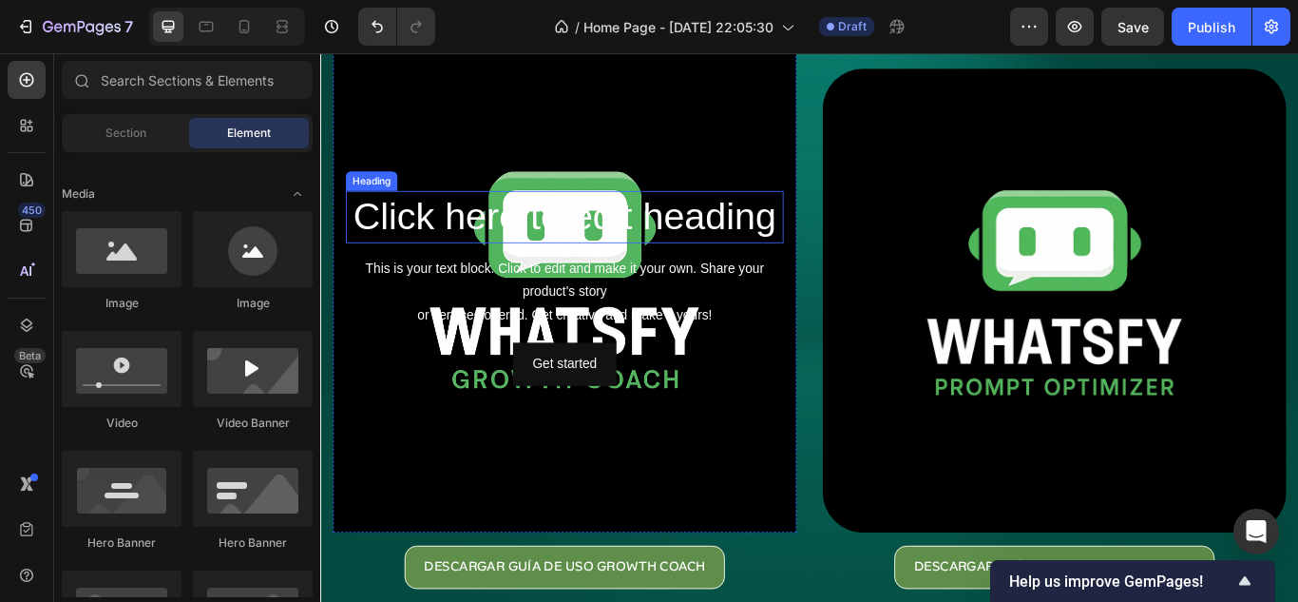
click at [769, 216] on h2 "Click here to edit heading" at bounding box center [605, 244] width 510 height 61
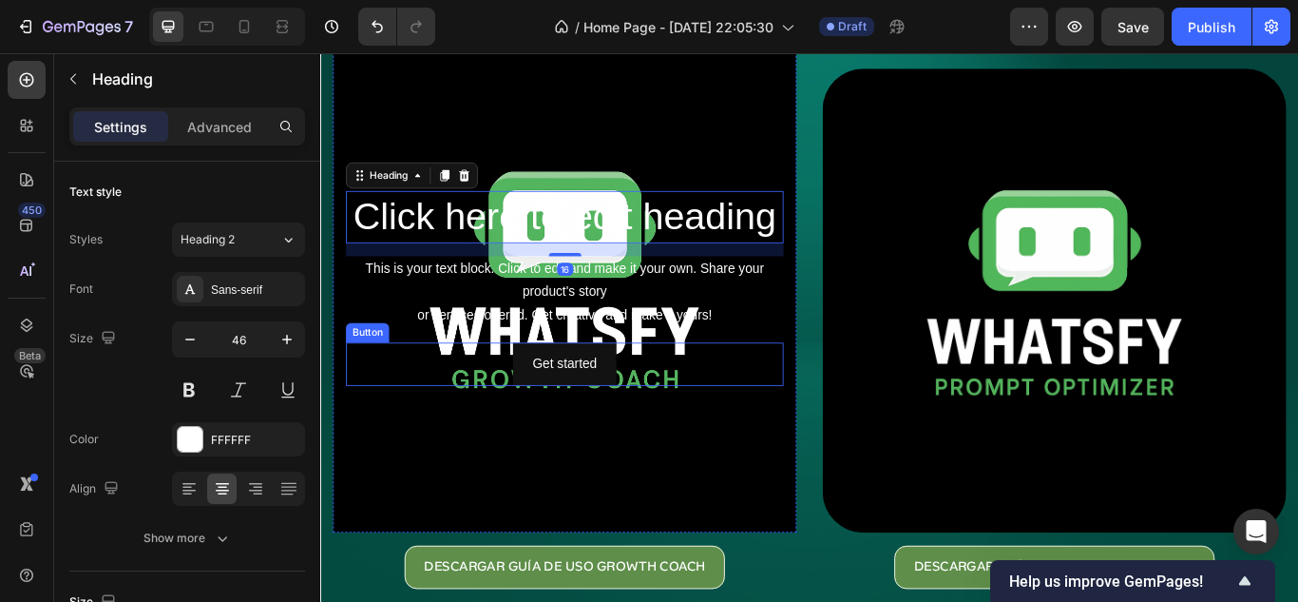
click at [581, 442] on div "Background Image" at bounding box center [605, 327] width 541 height 570
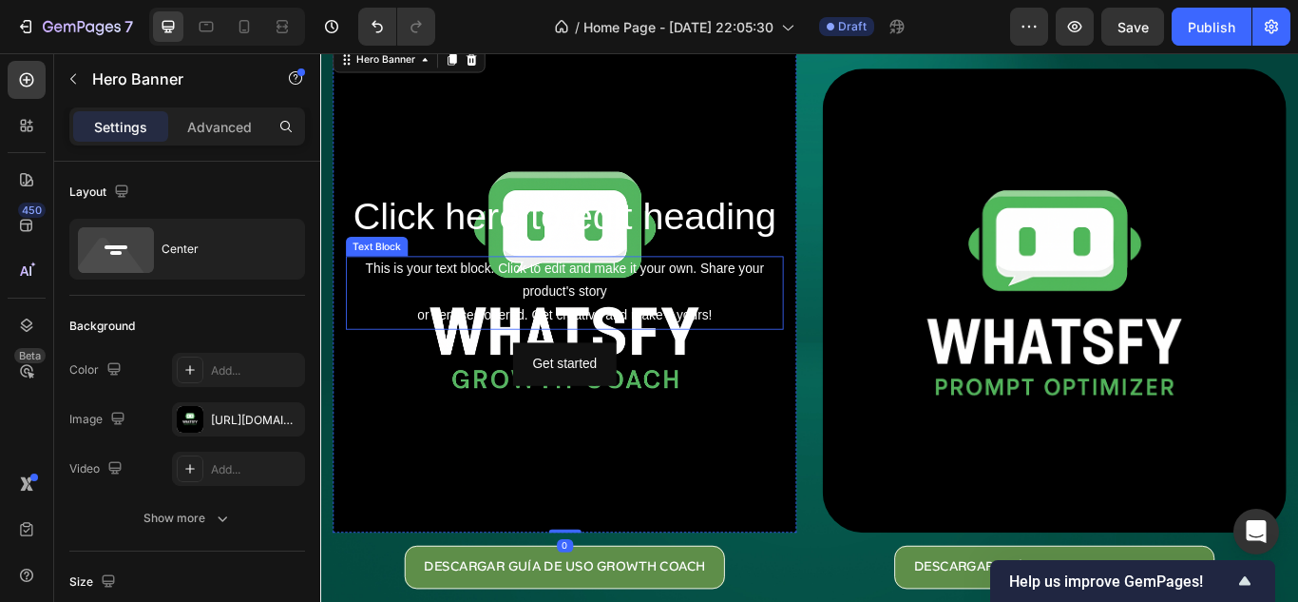
click at [661, 342] on div "This is your text block. Click to edit and make it your own. Share your product…" at bounding box center [605, 333] width 510 height 86
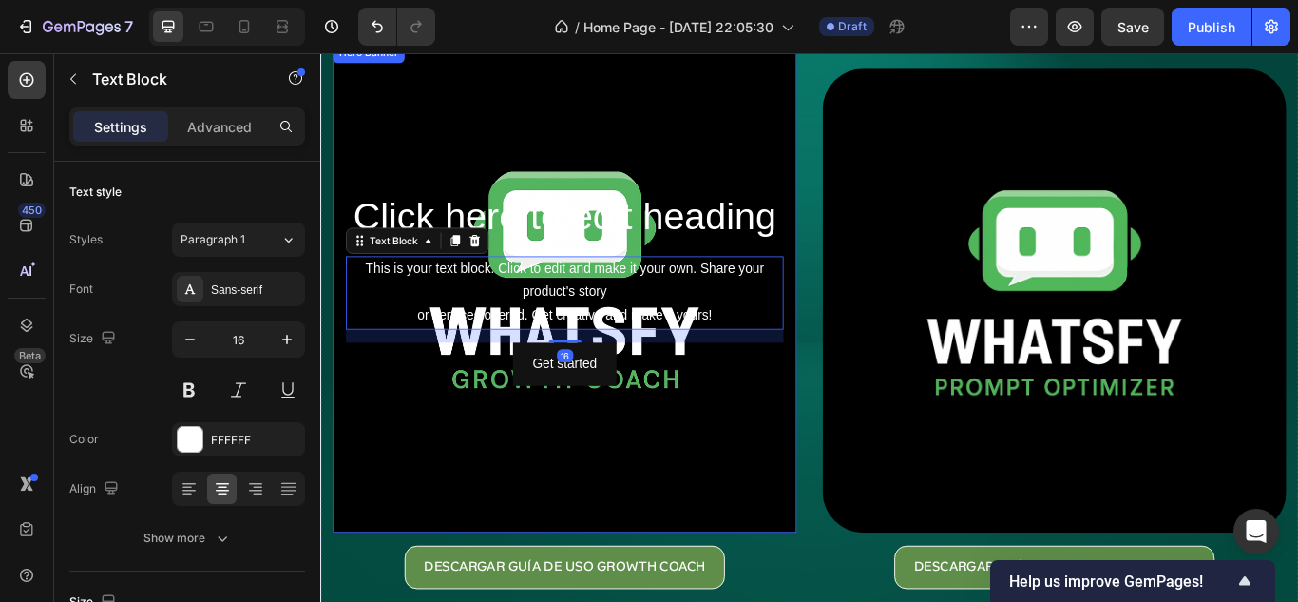
click at [628, 184] on div "Background Image" at bounding box center [605, 327] width 541 height 570
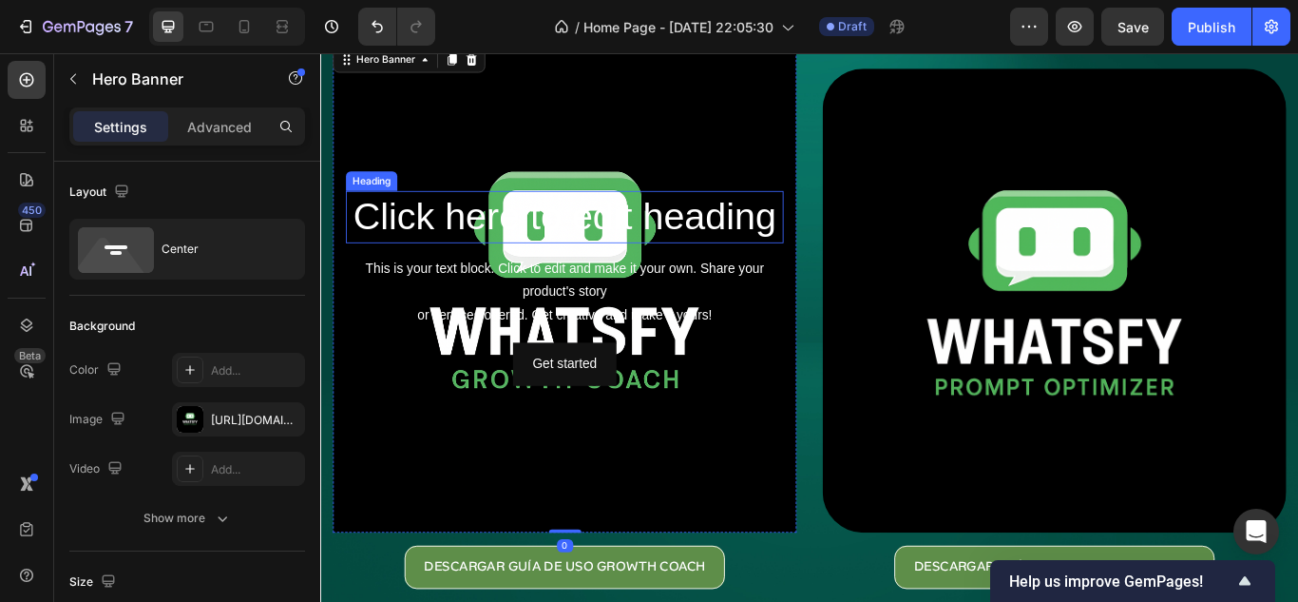
click at [406, 234] on h2 "Click here to edit heading" at bounding box center [605, 244] width 510 height 61
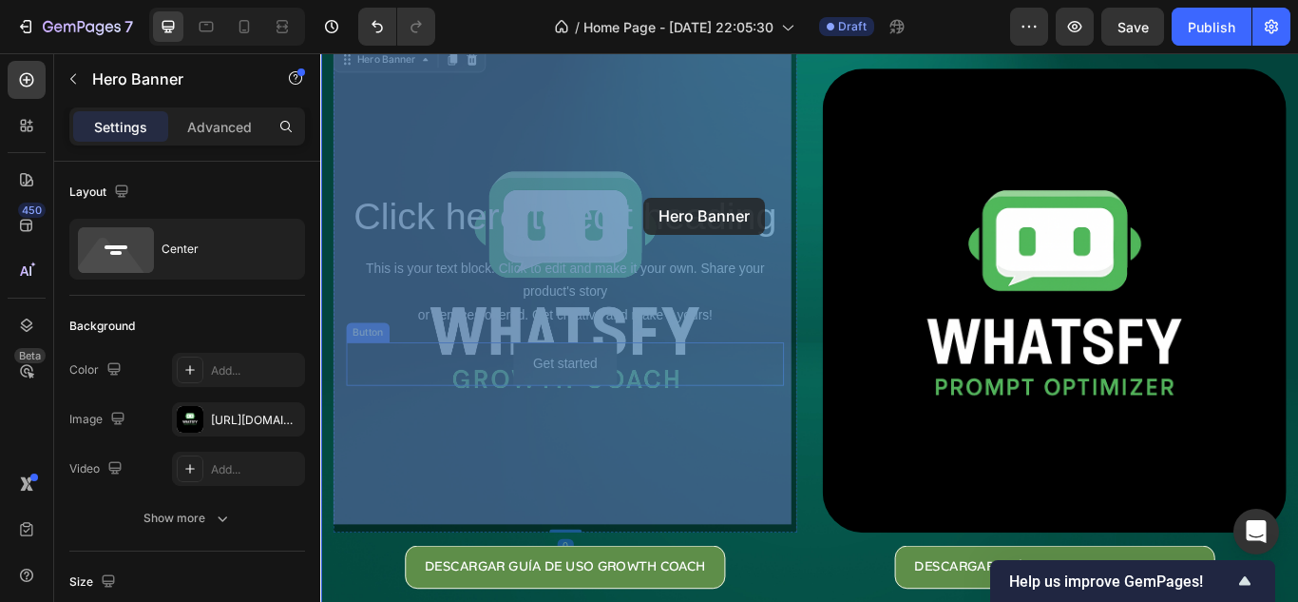
drag, startPoint x: 402, startPoint y: 491, endPoint x: 698, endPoint y: 221, distance: 400.2
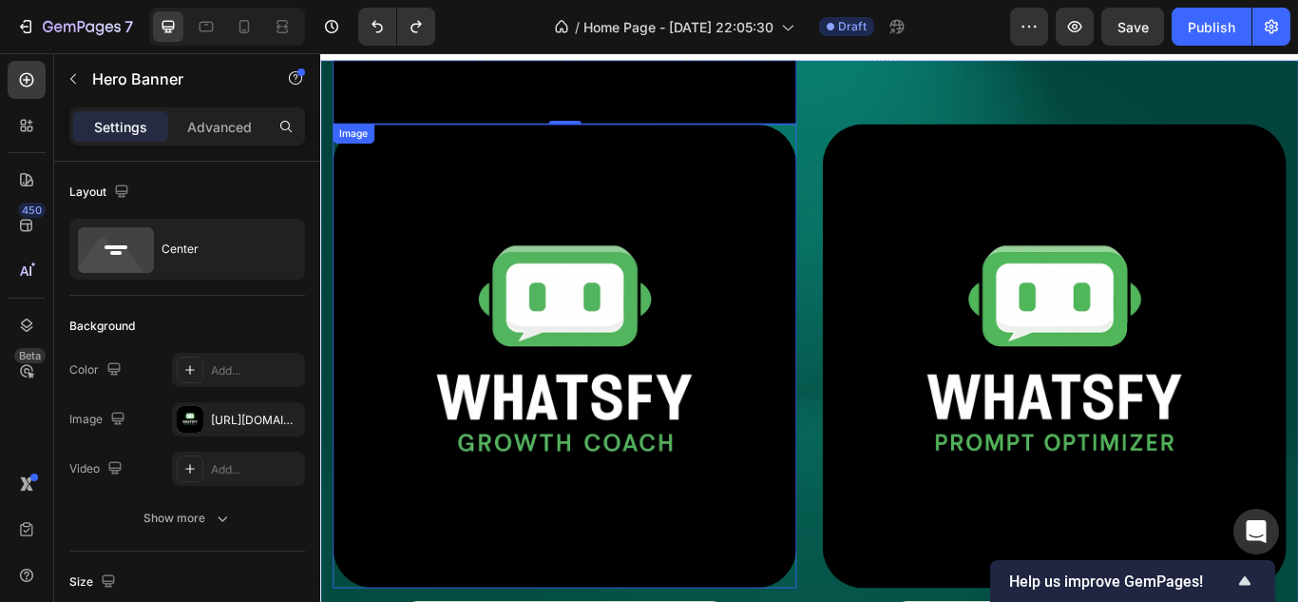
scroll to position [0, 0]
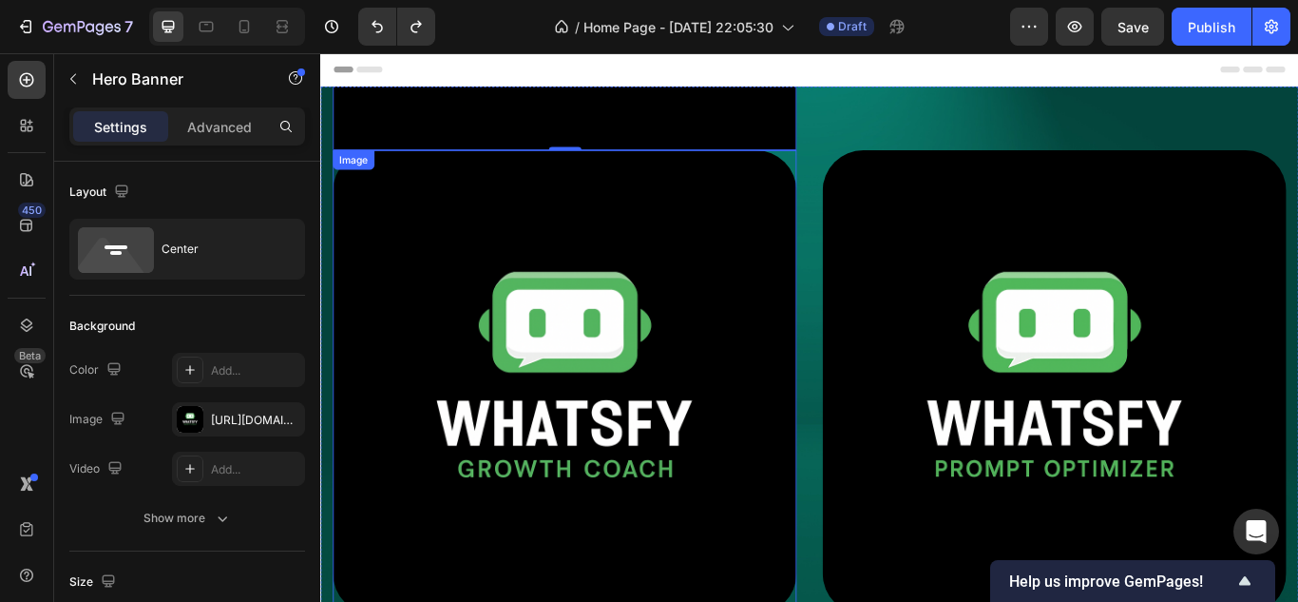
click at [542, 274] on img at bounding box center [605, 436] width 541 height 541
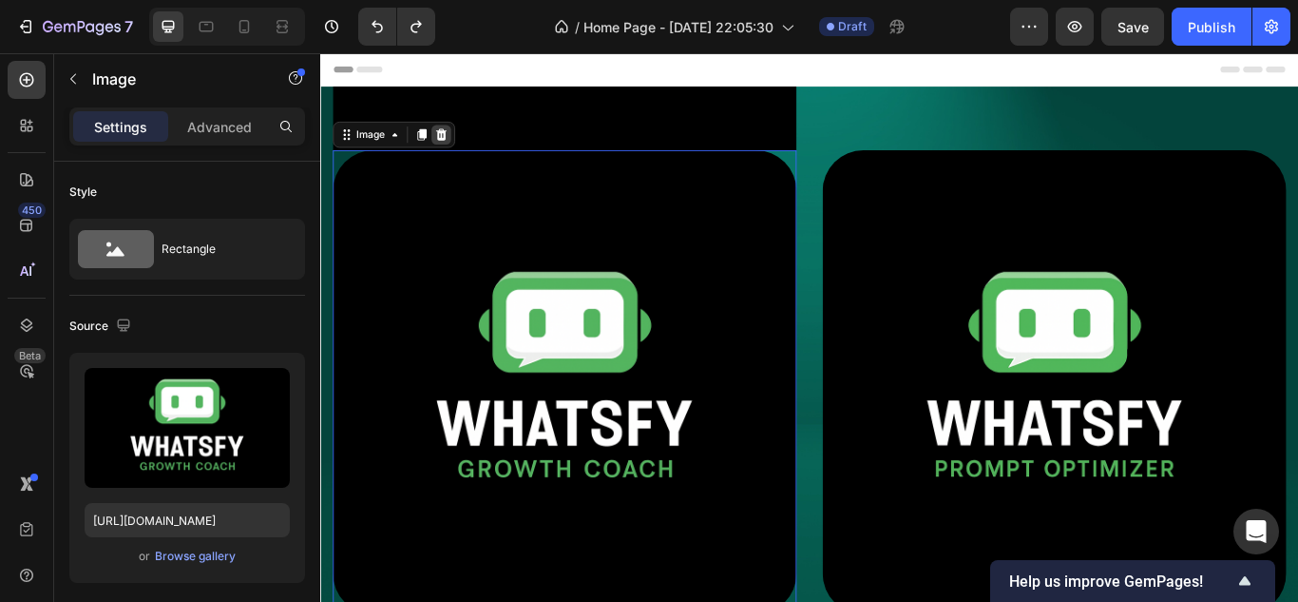
click at [469, 147] on div at bounding box center [460, 148] width 23 height 23
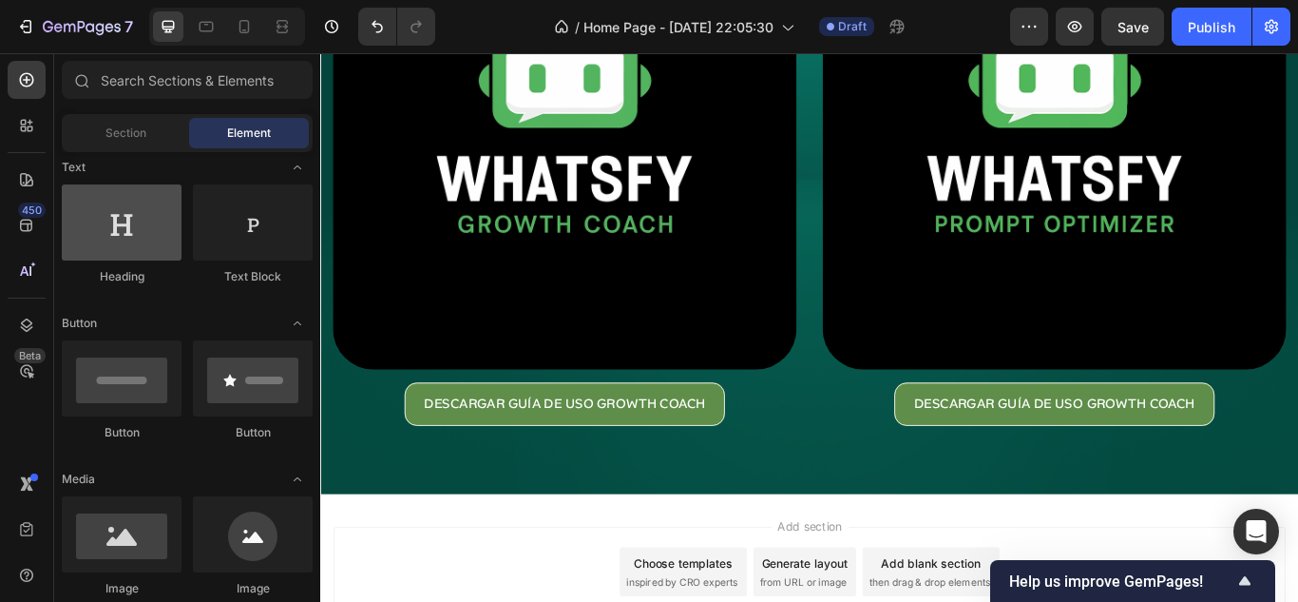
scroll to position [190, 0]
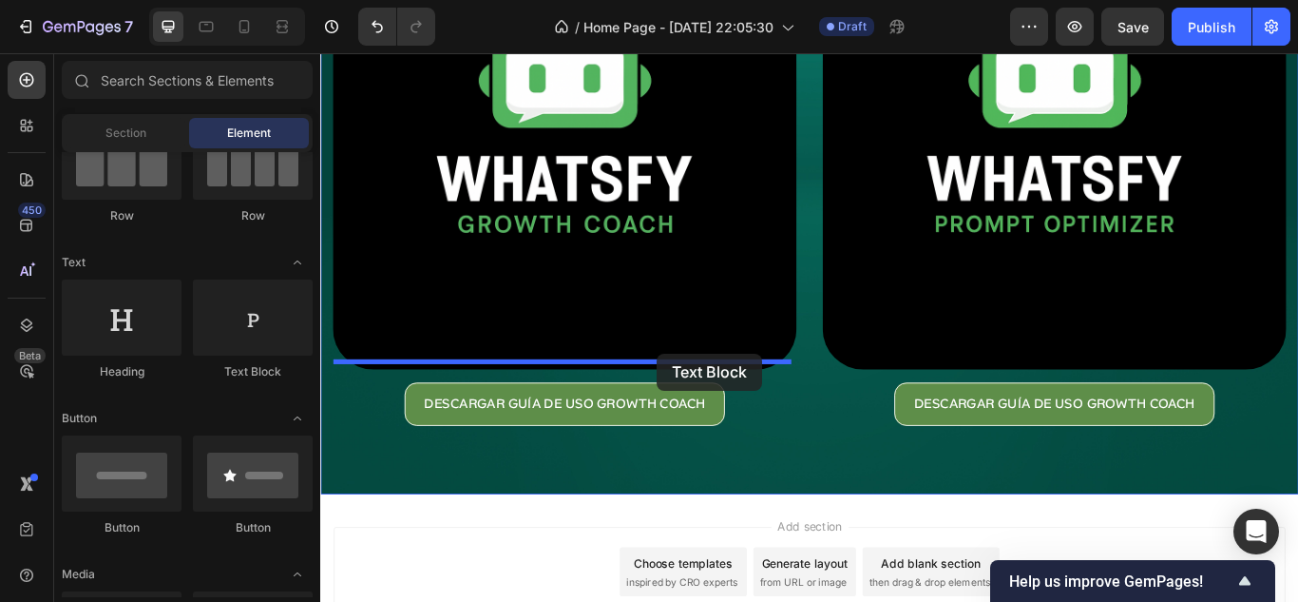
drag, startPoint x: 535, startPoint y: 384, endPoint x: 713, endPoint y: 403, distance: 178.7
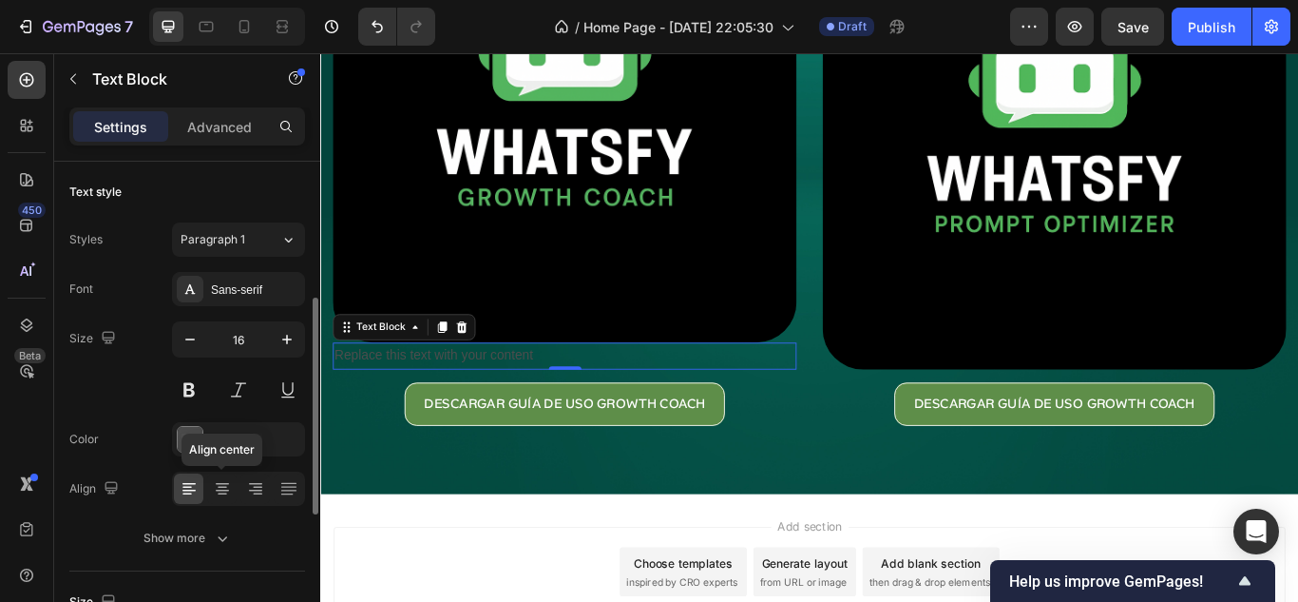
scroll to position [95, 0]
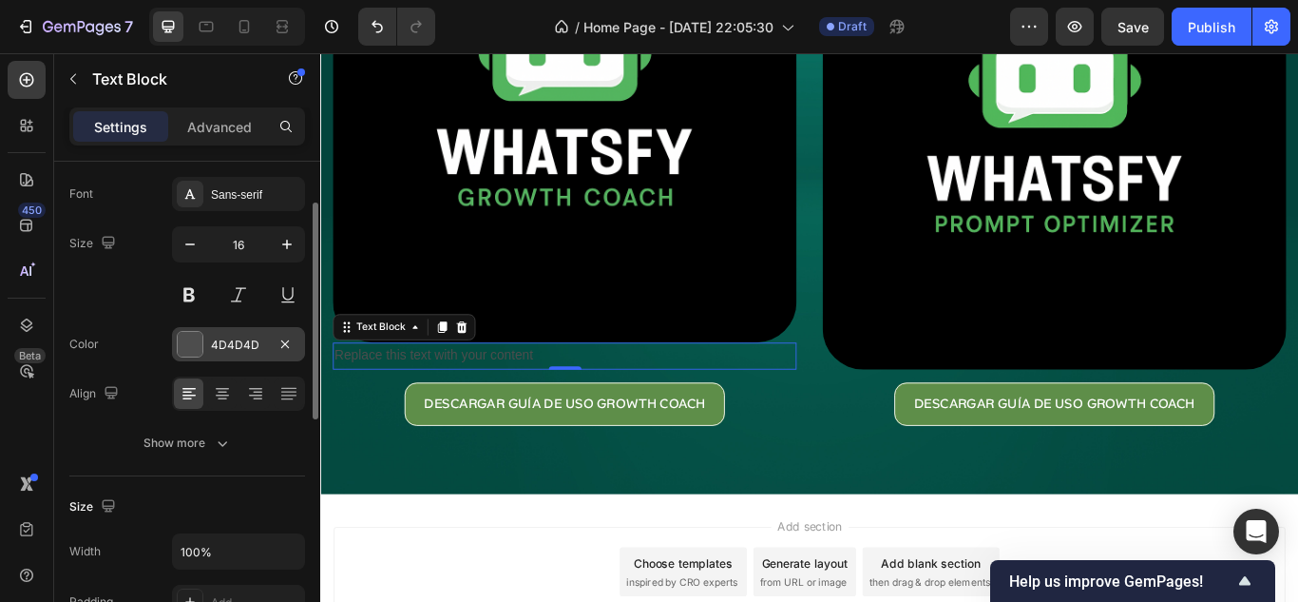
click at [199, 336] on div at bounding box center [190, 344] width 25 height 25
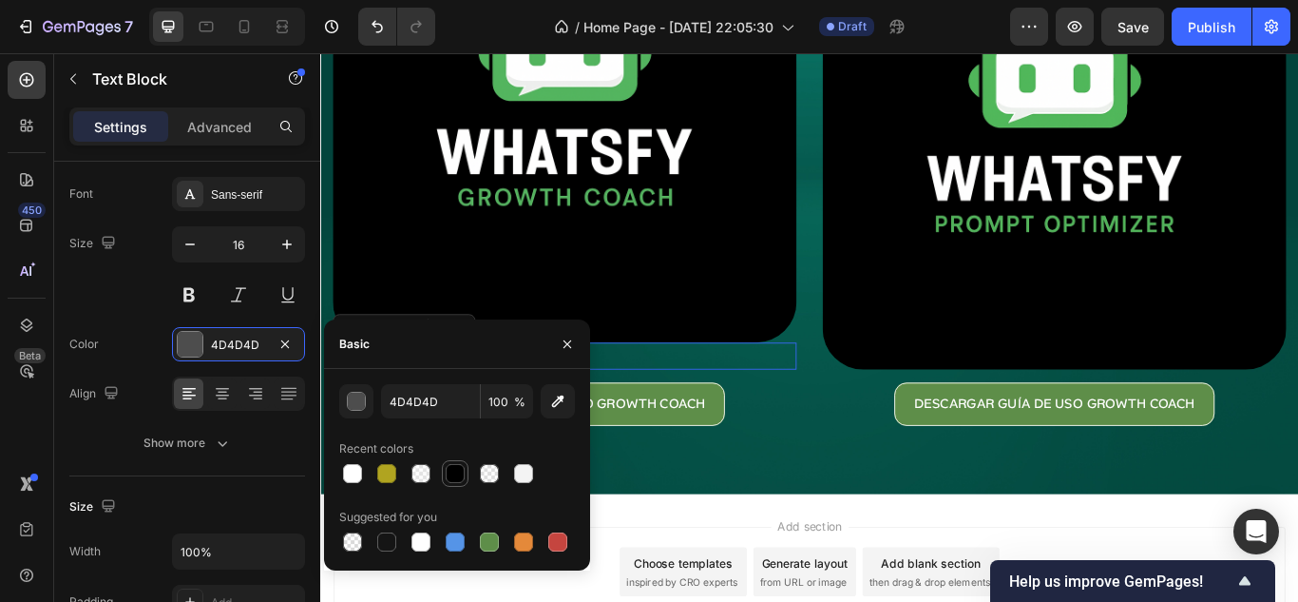
click at [450, 477] on div at bounding box center [455, 473] width 19 height 19
type input "000000"
click at [778, 531] on div "Image Replace this text with your content Text Block 0 DESCARGAR GUÍA DE USO GR…" at bounding box center [890, 193] width 1140 height 748
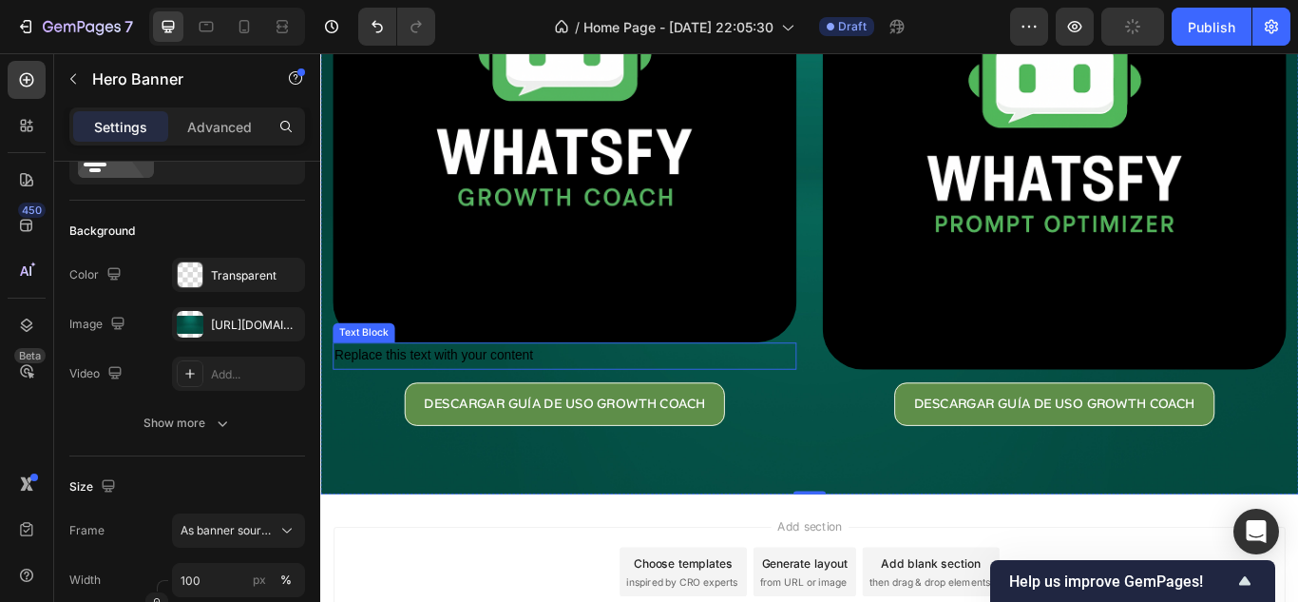
scroll to position [0, 0]
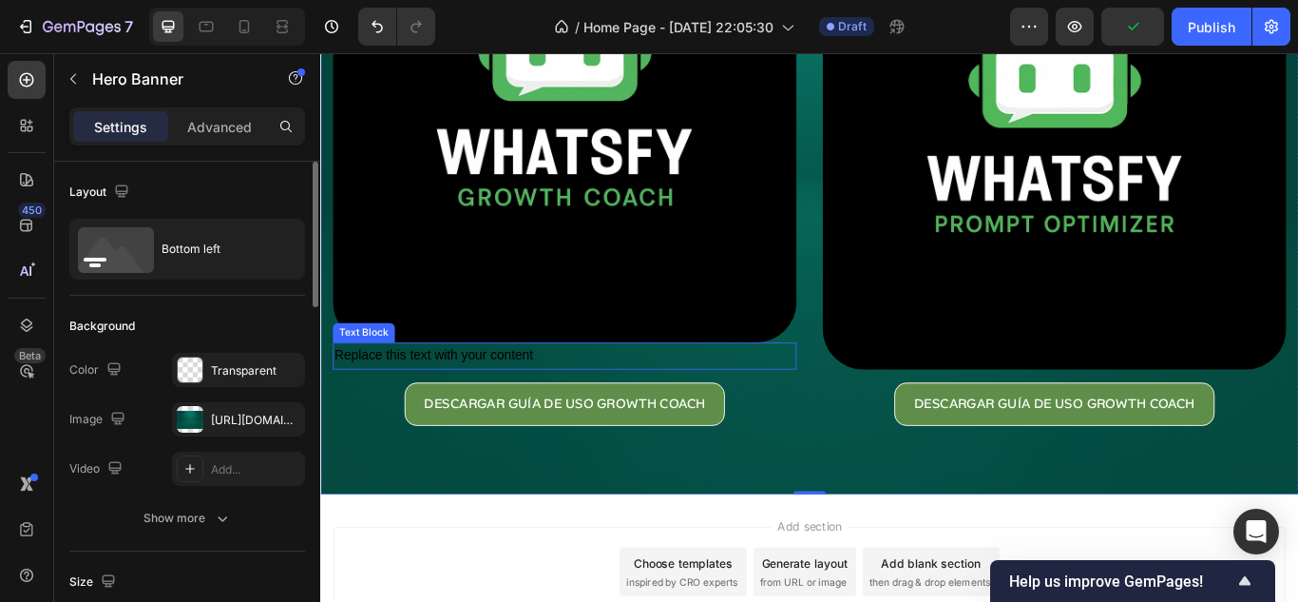
click at [697, 391] on div "Replace this text with your content" at bounding box center [605, 406] width 541 height 31
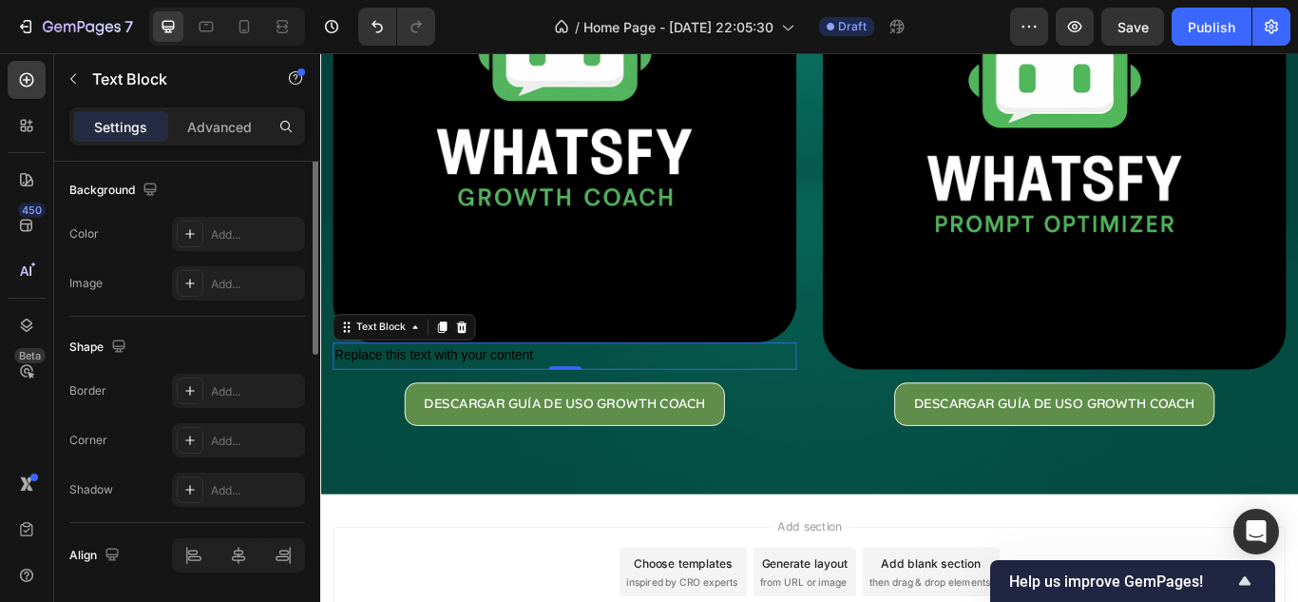
scroll to position [380, 0]
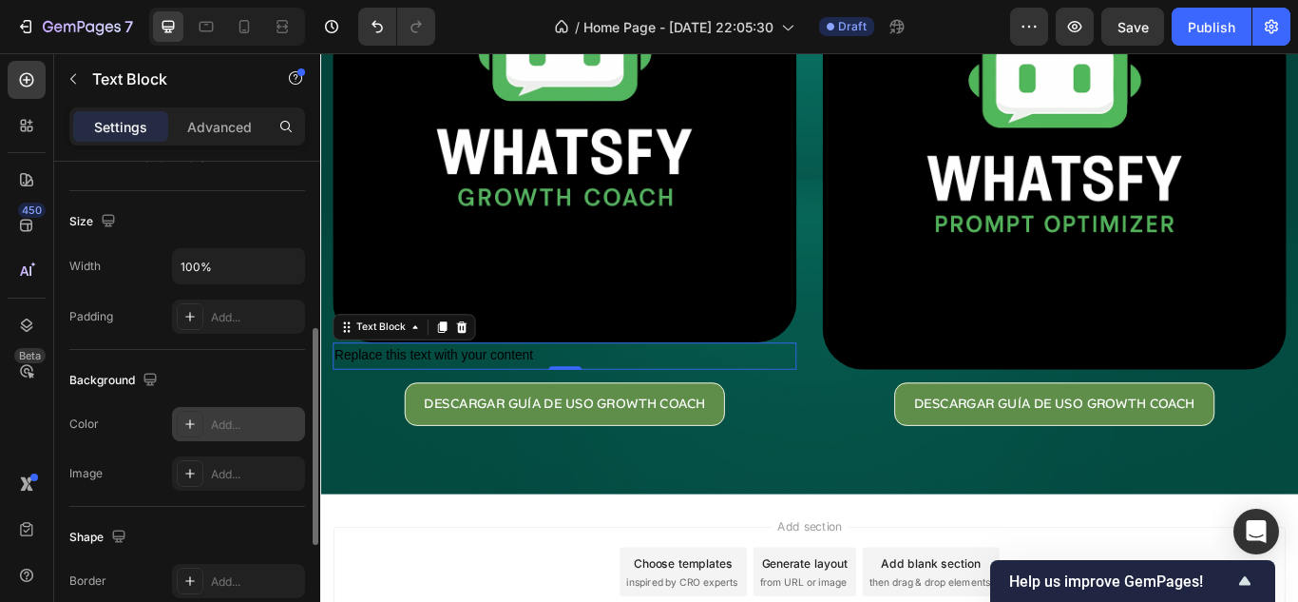
click at [215, 424] on div "Add..." at bounding box center [255, 424] width 89 height 17
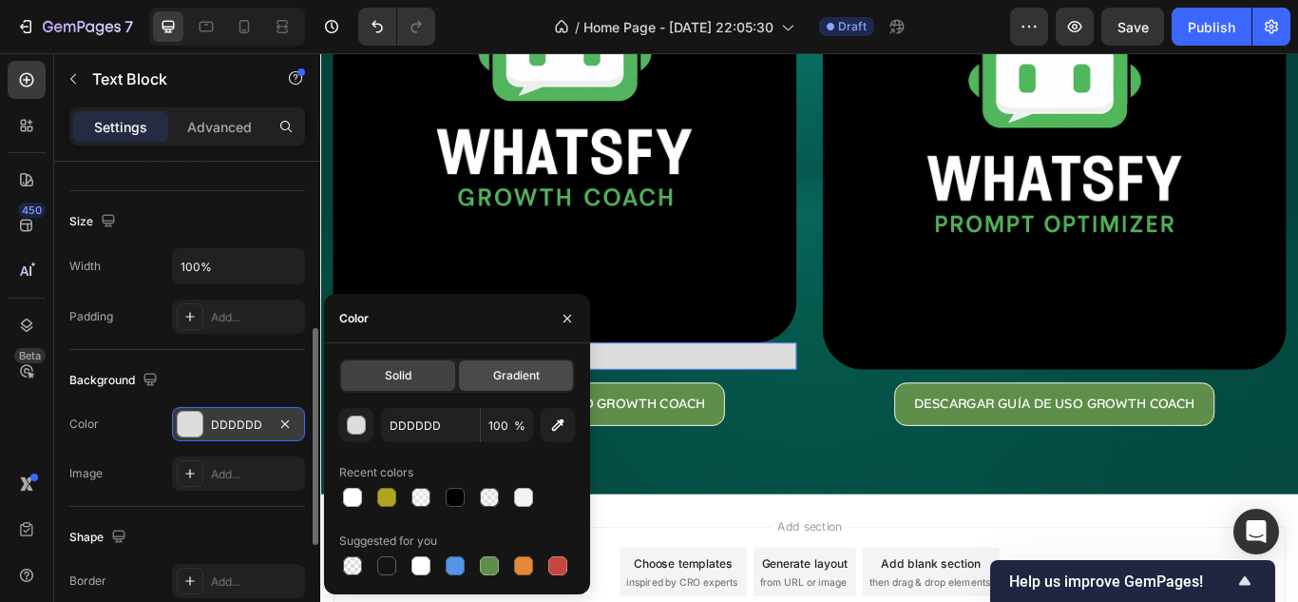
click at [472, 368] on div "Gradient" at bounding box center [516, 375] width 114 height 30
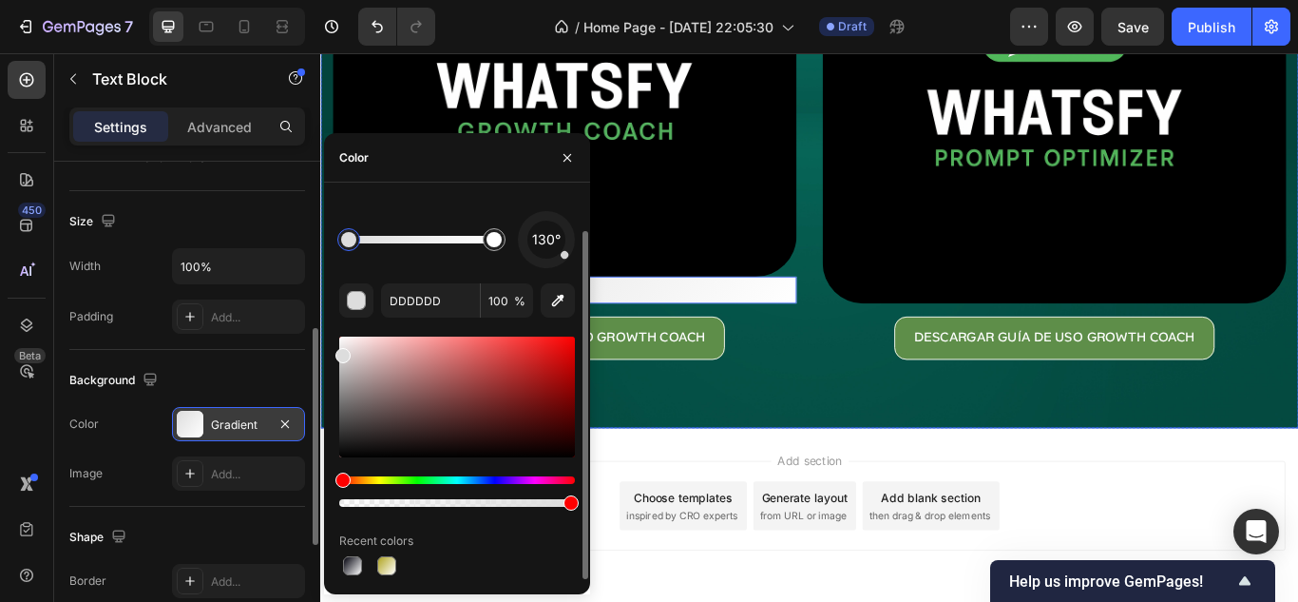
scroll to position [329, 0]
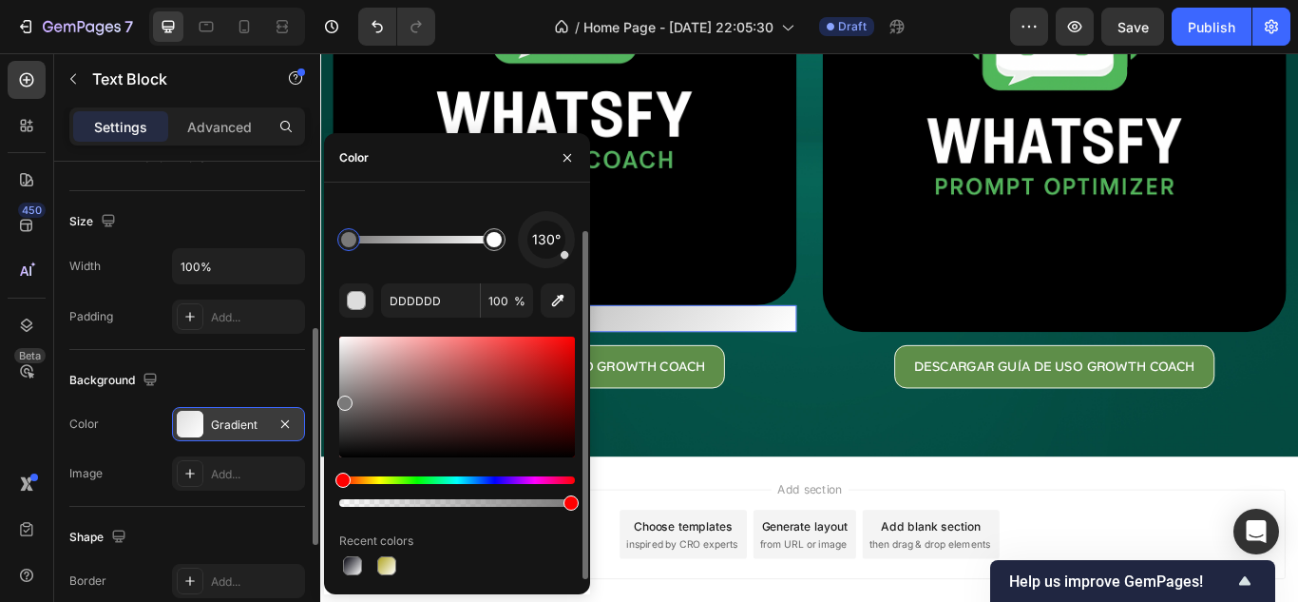
drag, startPoint x: 339, startPoint y: 354, endPoint x: 343, endPoint y: 399, distance: 45.8
click at [343, 399] on div at bounding box center [344, 402] width 15 height 15
drag, startPoint x: 343, startPoint y: 399, endPoint x: 344, endPoint y: 388, distance: 11.4
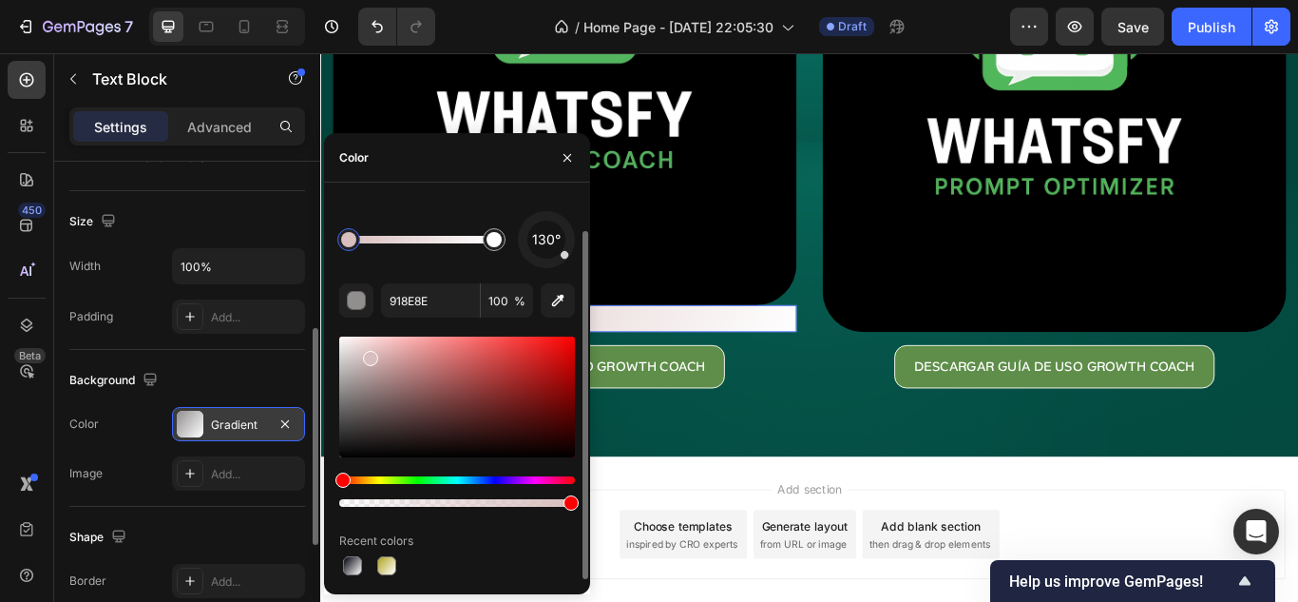
drag, startPoint x: 365, startPoint y: 370, endPoint x: 370, endPoint y: 354, distance: 15.9
click at [370, 354] on div at bounding box center [370, 358] width 15 height 15
type input "D8BEBE"
drag, startPoint x: 497, startPoint y: 240, endPoint x: 477, endPoint y: 247, distance: 21.0
click at [775, 477] on div "Image Replace this text with your content Text Block 0 DESCARGAR GUÍA DE USO GR…" at bounding box center [890, 150] width 1140 height 748
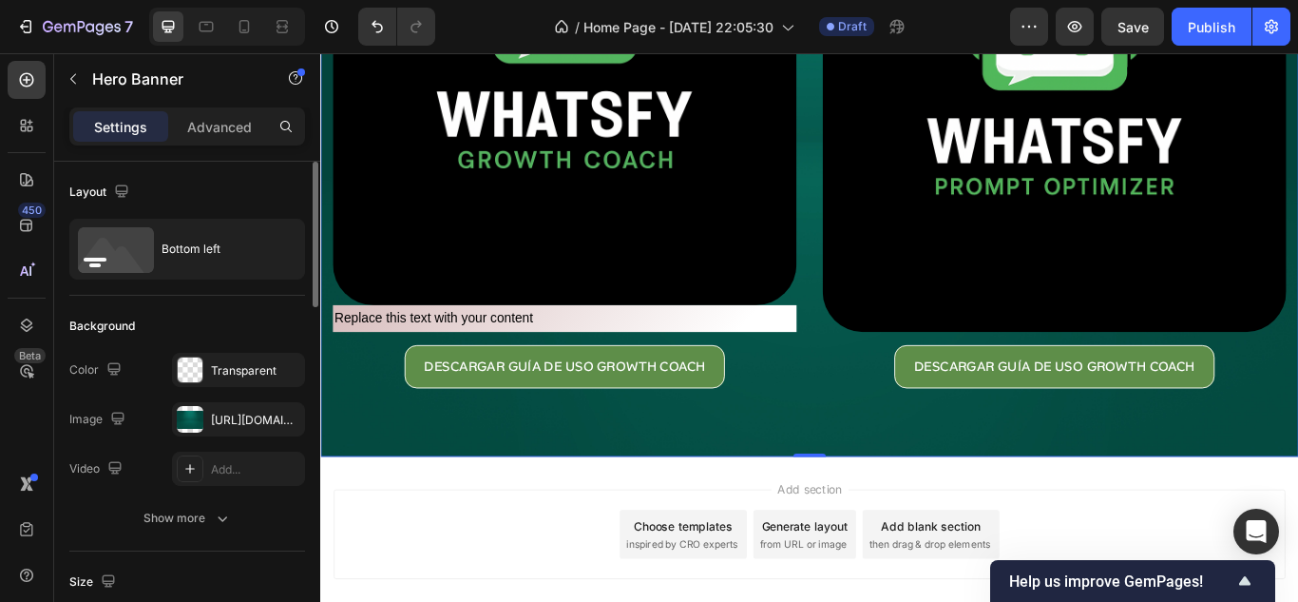
scroll to position [234, 0]
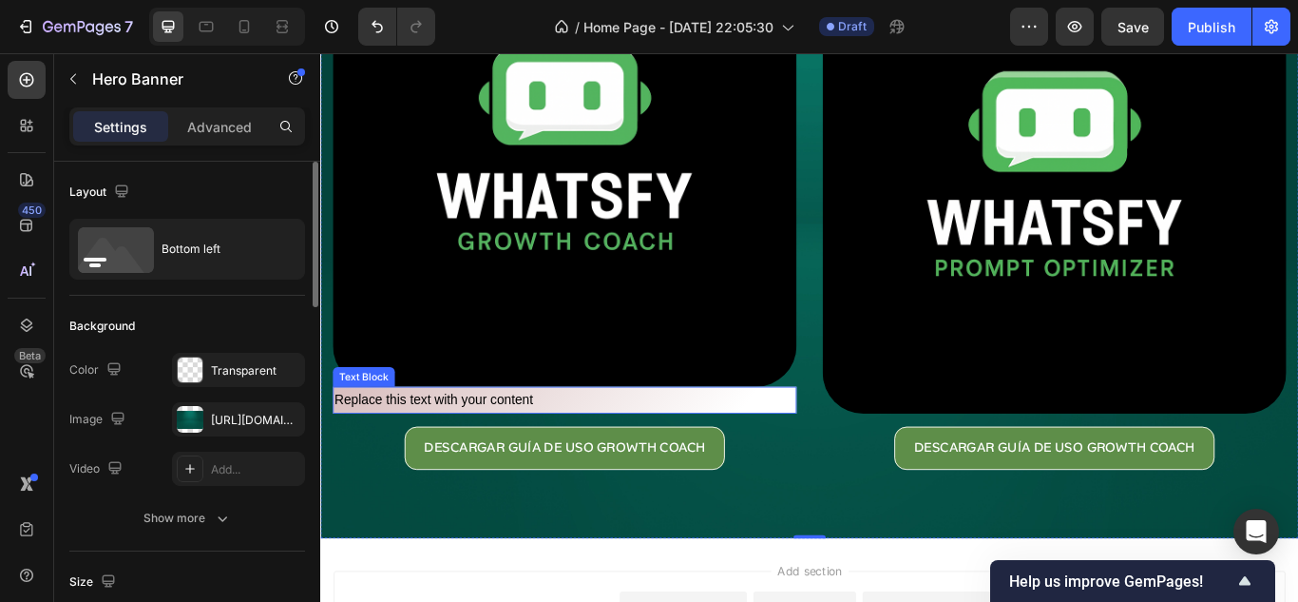
click at [591, 448] on div "Replace this text with your content" at bounding box center [605, 457] width 541 height 31
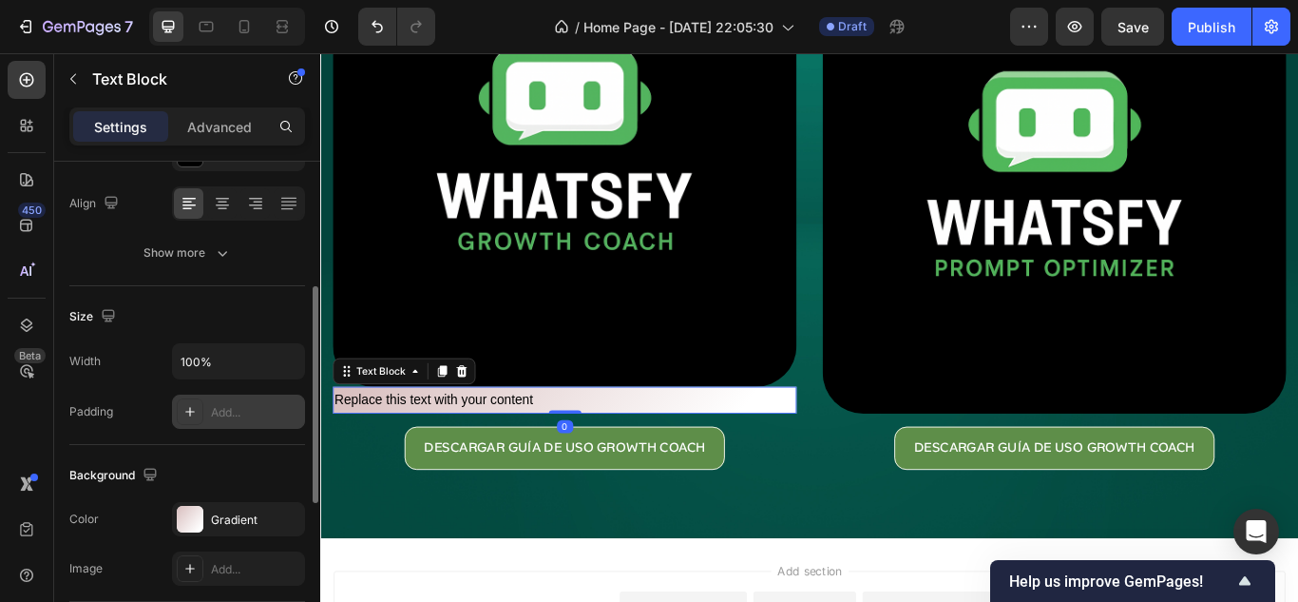
scroll to position [380, 0]
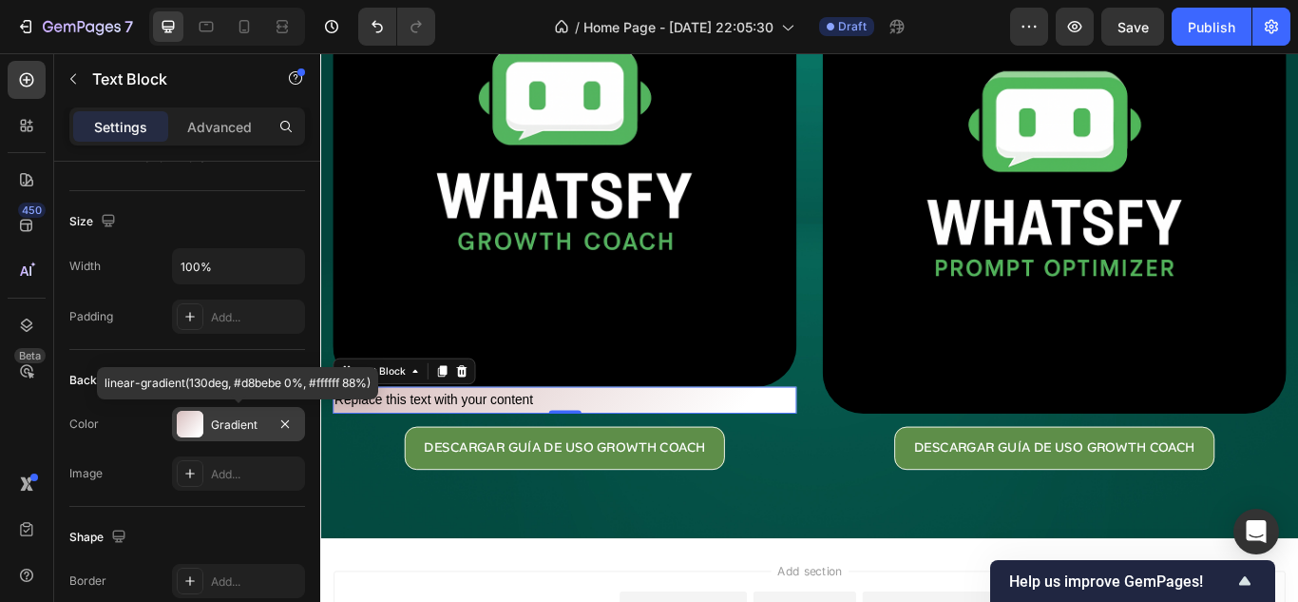
click at [238, 428] on div "Gradient" at bounding box center [238, 424] width 55 height 17
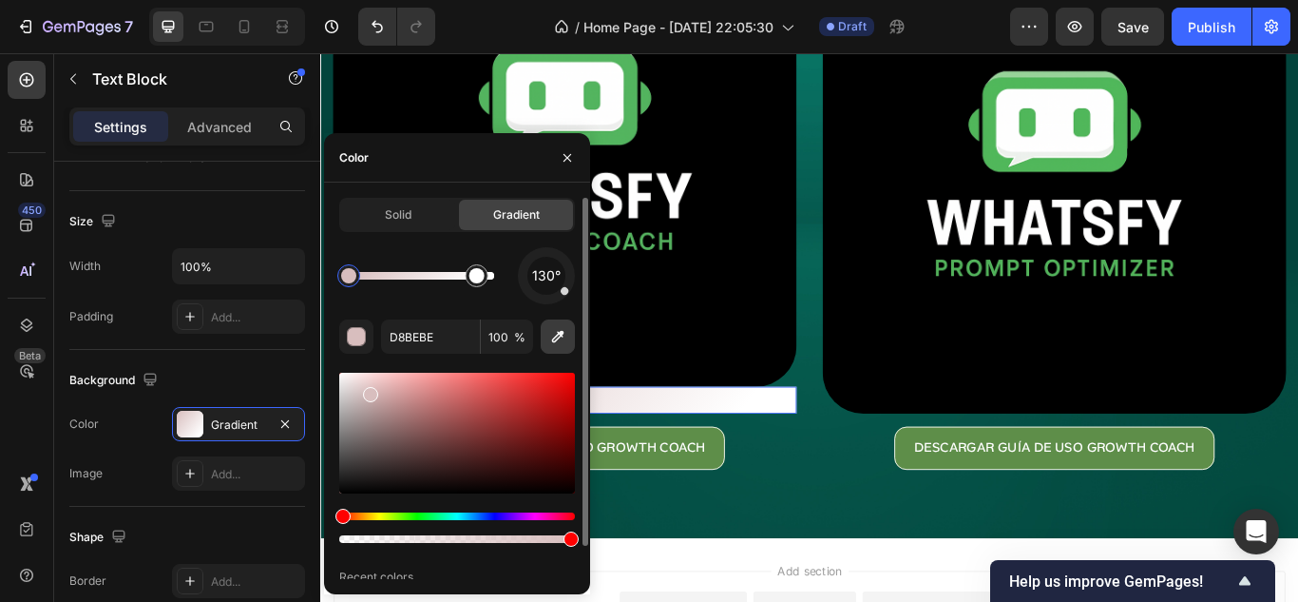
click at [569, 335] on button "button" at bounding box center [558, 336] width 34 height 34
type input "C6DEF6"
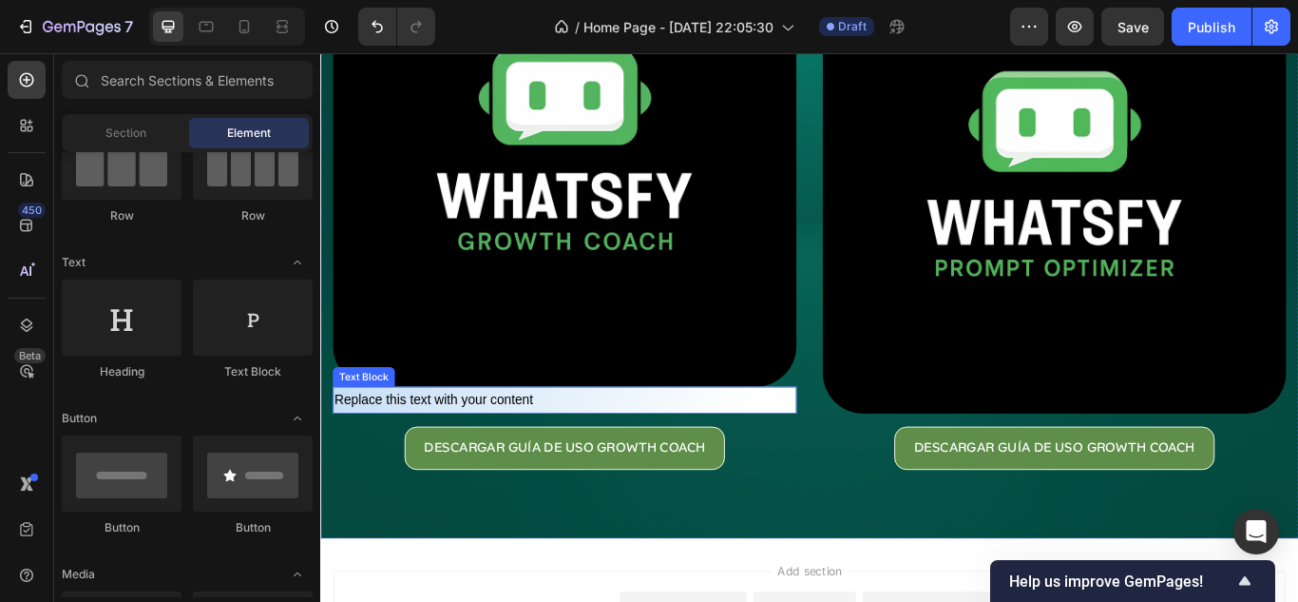
click at [679, 446] on div "Replace this text with your content" at bounding box center [605, 457] width 541 height 31
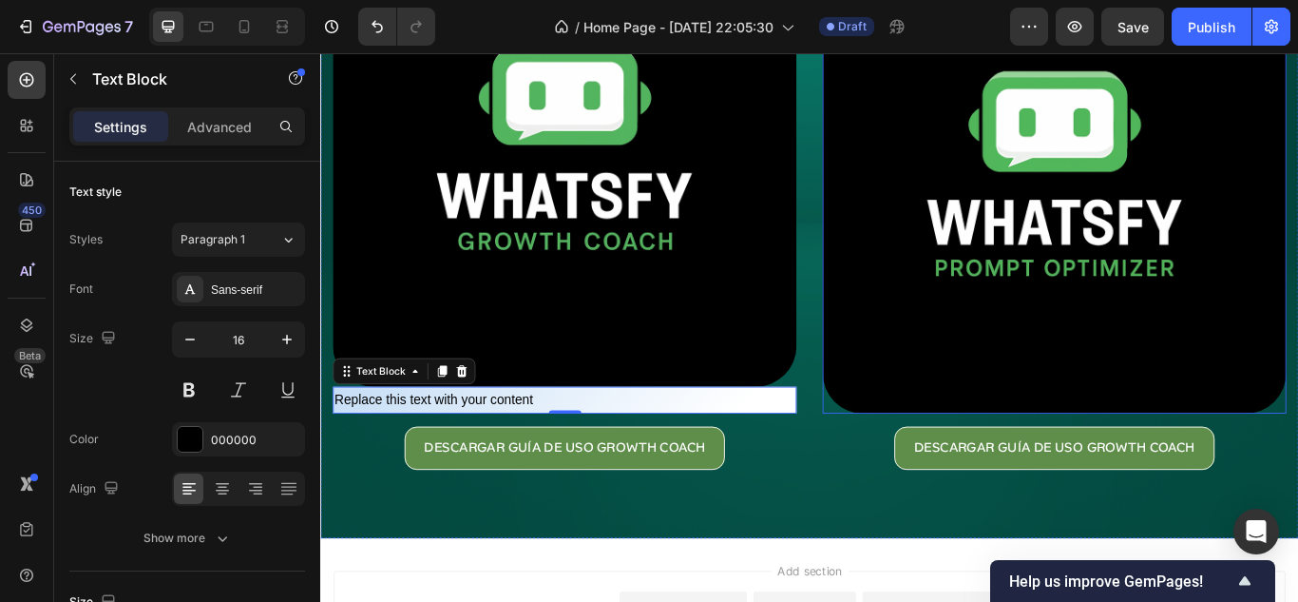
click at [988, 383] on img at bounding box center [1176, 203] width 541 height 541
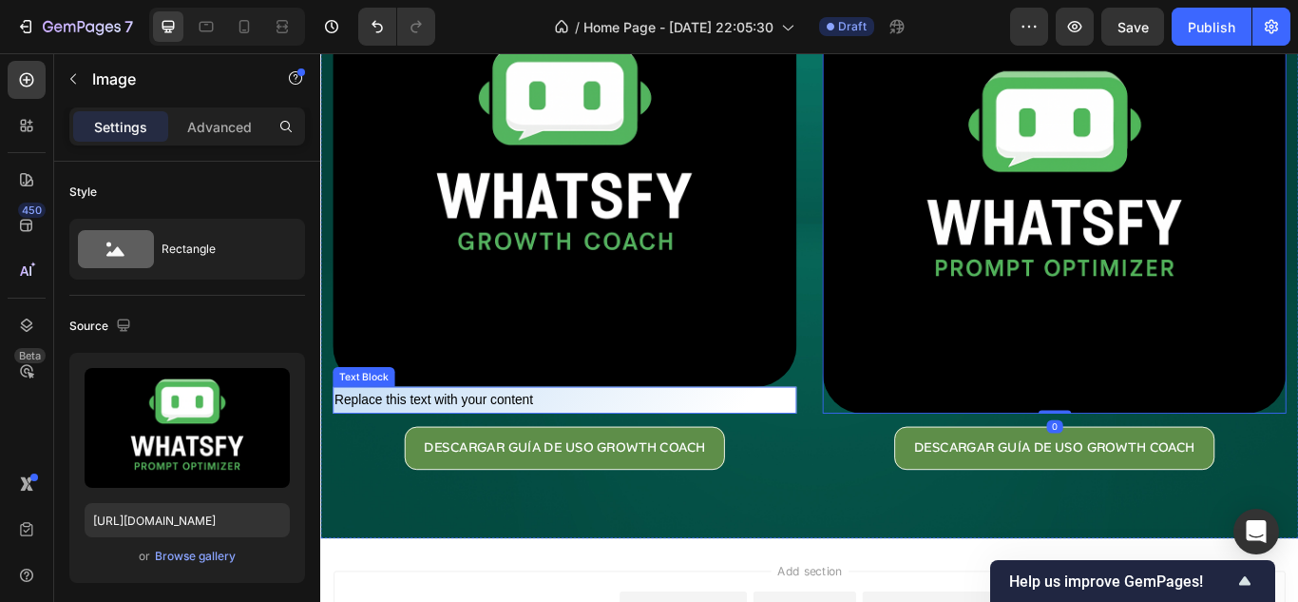
click at [776, 451] on div "Replace this text with your content" at bounding box center [605, 457] width 541 height 31
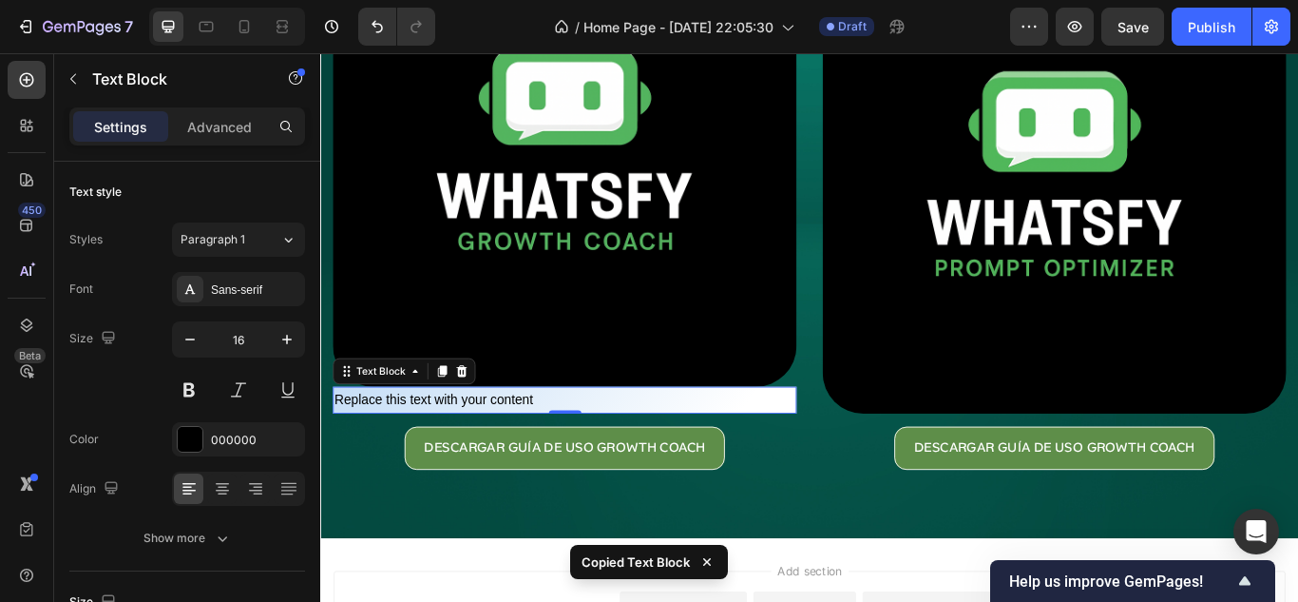
click at [583, 448] on div "Replace this text with your content" at bounding box center [605, 457] width 541 height 31
click at [583, 448] on p "Replace this text with your content" at bounding box center [604, 458] width 537 height 28
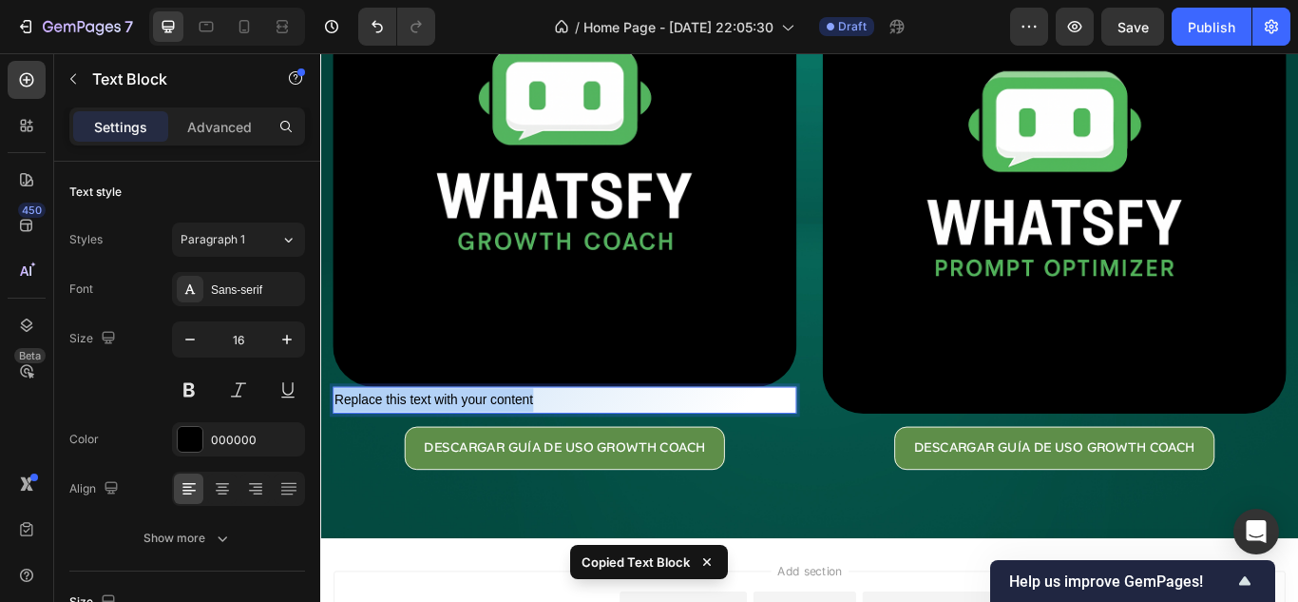
click at [583, 448] on p "Replace this text with your content" at bounding box center [604, 458] width 537 height 28
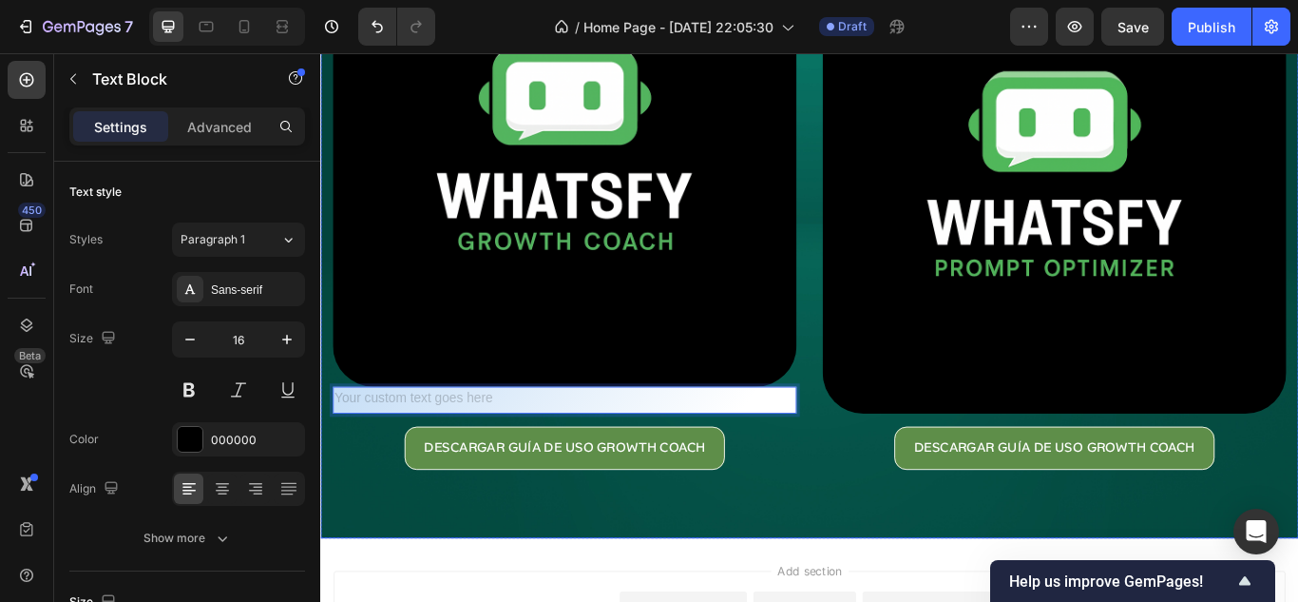
drag, startPoint x: 789, startPoint y: 599, endPoint x: 660, endPoint y: 468, distance: 183.5
click at [789, 599] on div "Image Text Block 0 DESCARGAR GUÍA DE USO GROWTH COACH Button Image DESCARGAR GU…" at bounding box center [890, 245] width 1140 height 748
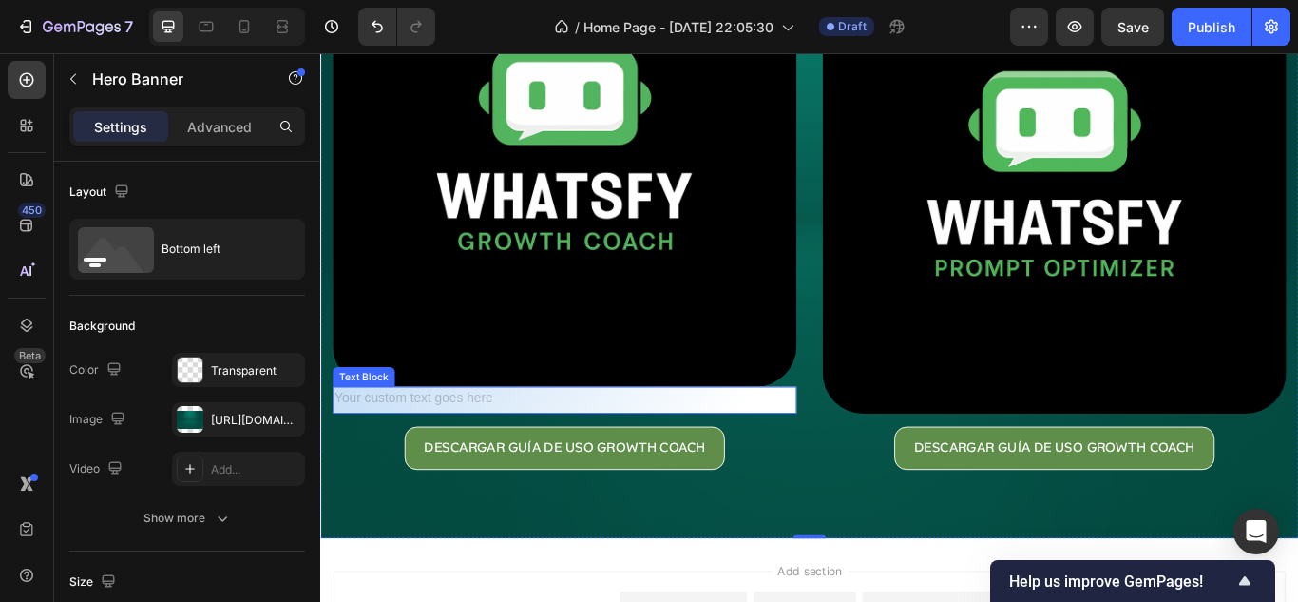
click at [650, 457] on div "Rich Text Editor. Editing area: main" at bounding box center [605, 457] width 541 height 31
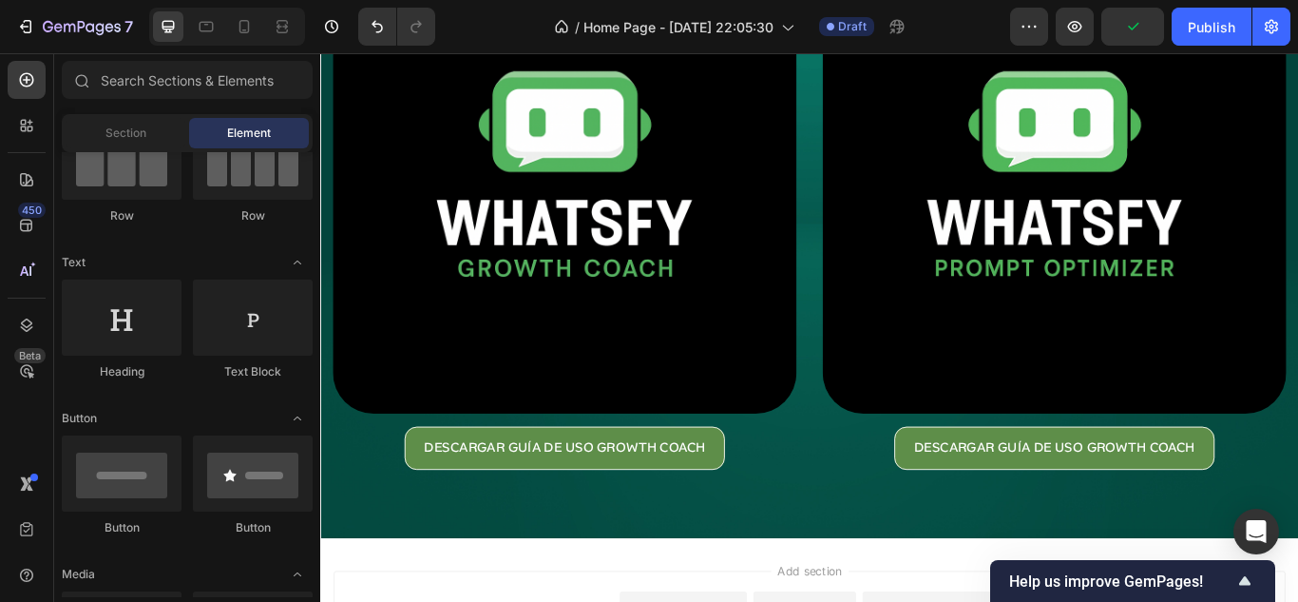
scroll to position [0, 0]
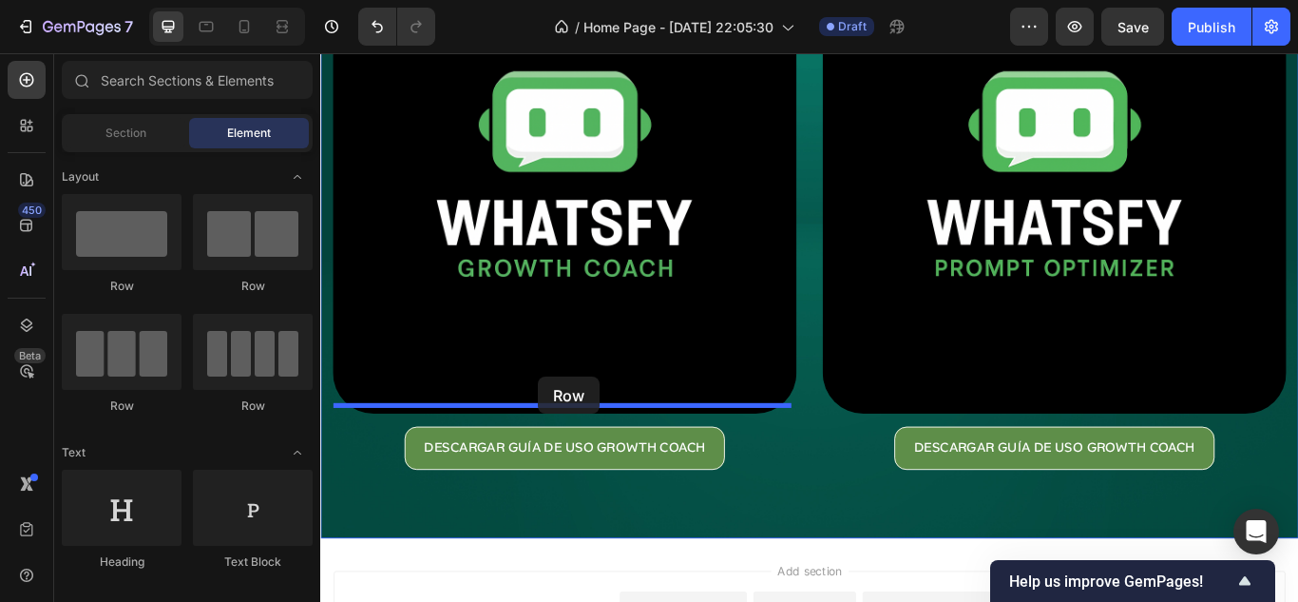
drag, startPoint x: 634, startPoint y: 368, endPoint x: 574, endPoint y: 430, distance: 86.7
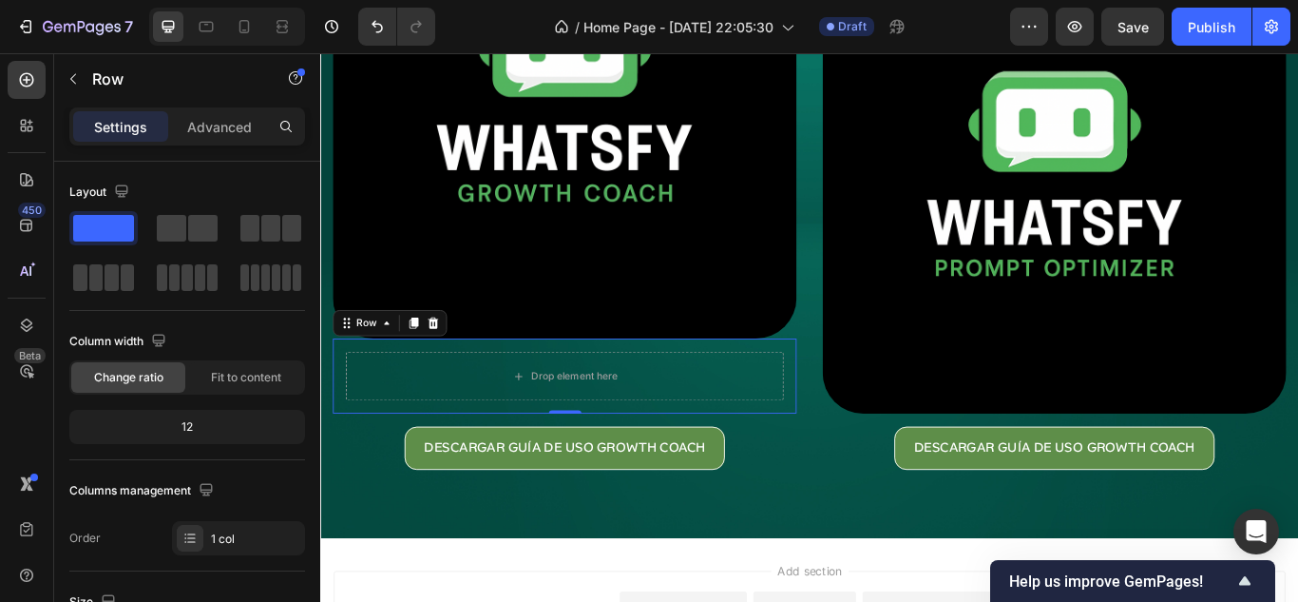
click at [345, 404] on div "Drop element here Row 0" at bounding box center [605, 429] width 541 height 87
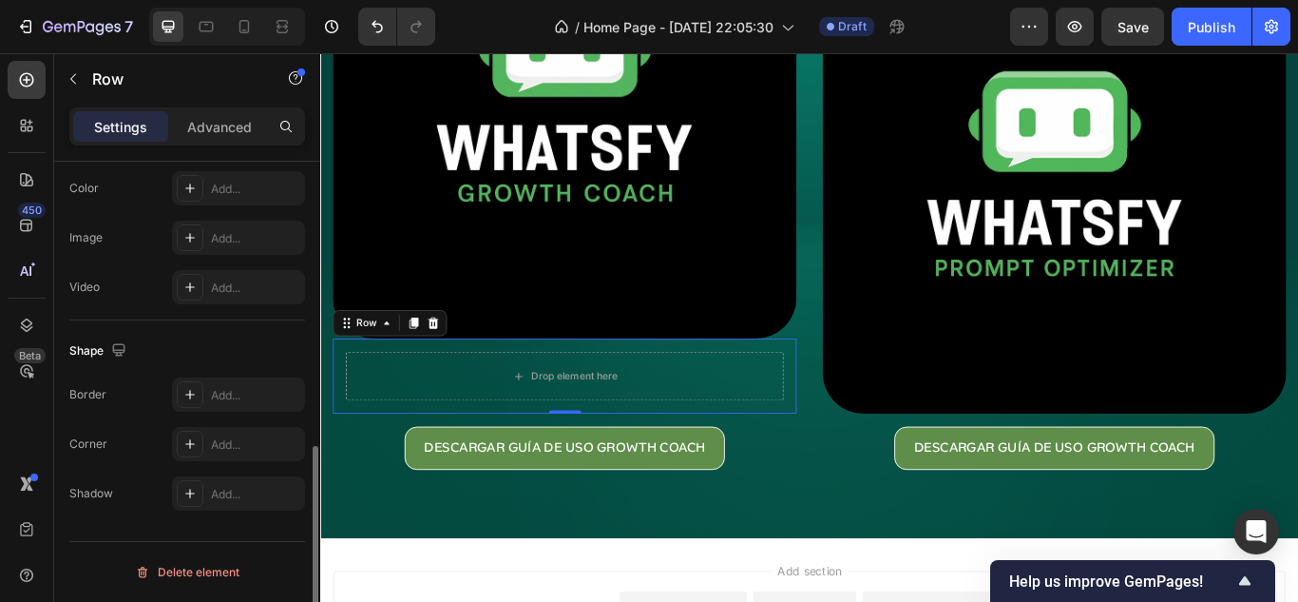
scroll to position [475, 0]
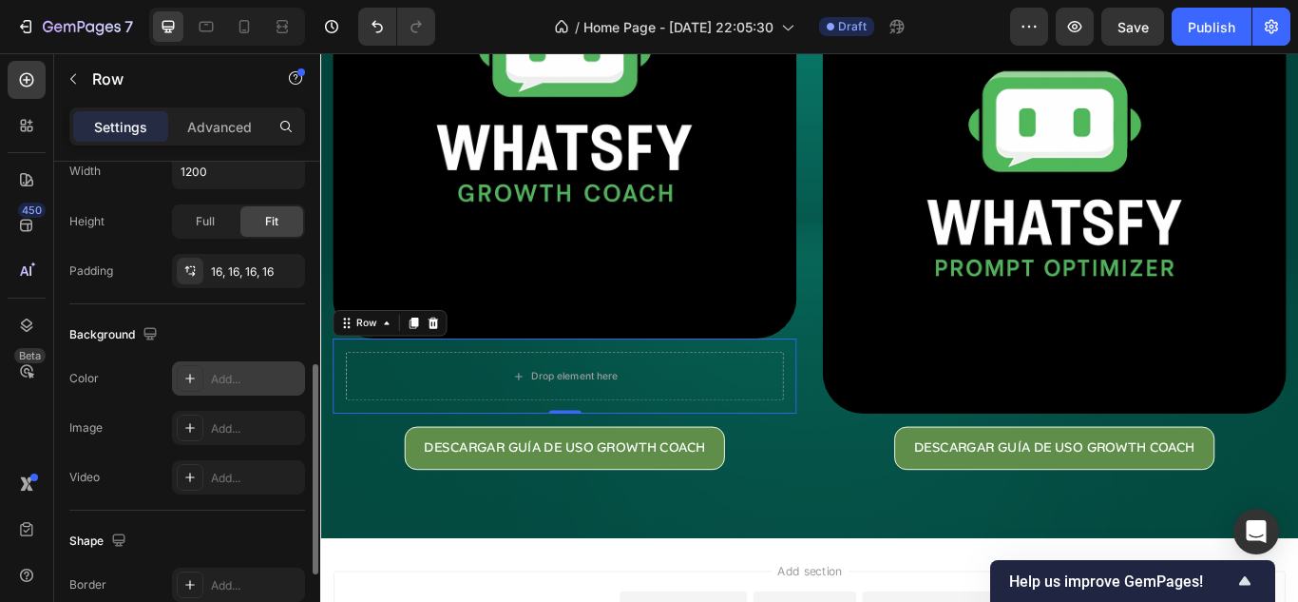
click at [188, 380] on icon at bounding box center [189, 378] width 15 height 15
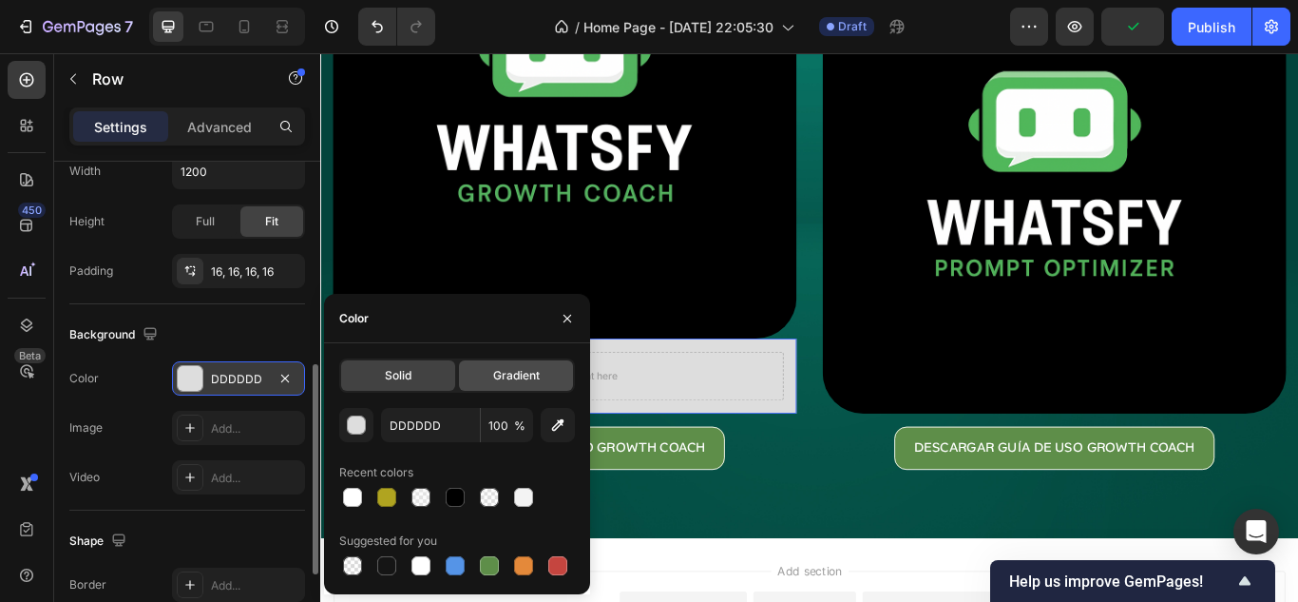
click at [500, 378] on span "Gradient" at bounding box center [516, 375] width 47 height 17
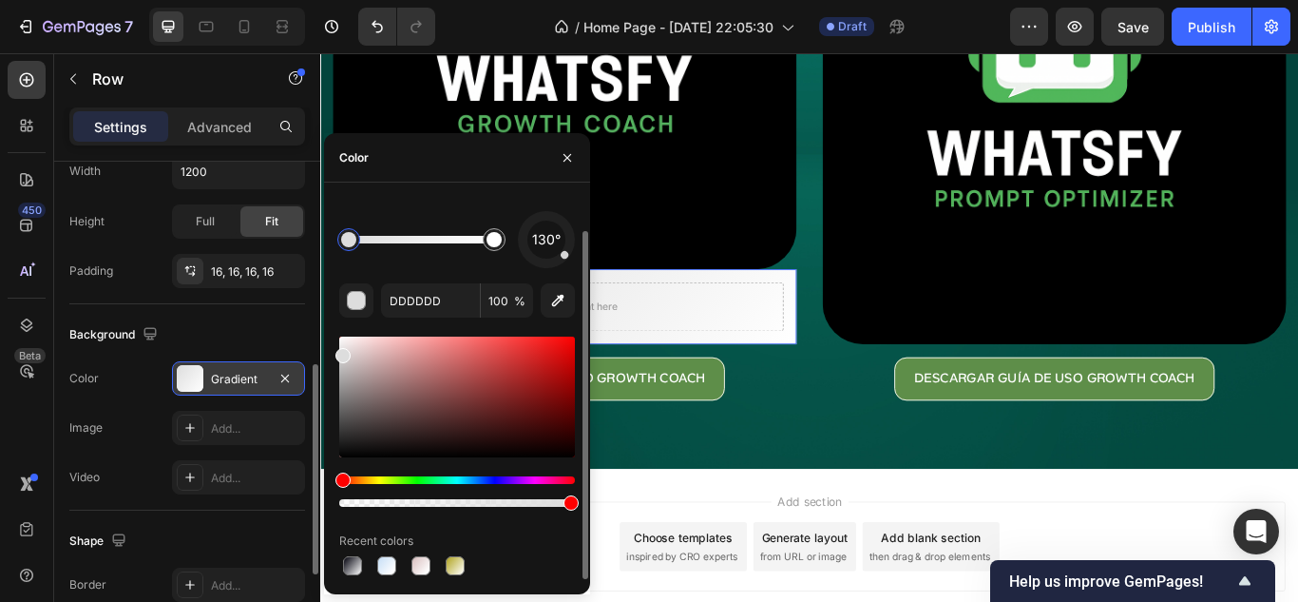
scroll to position [329, 0]
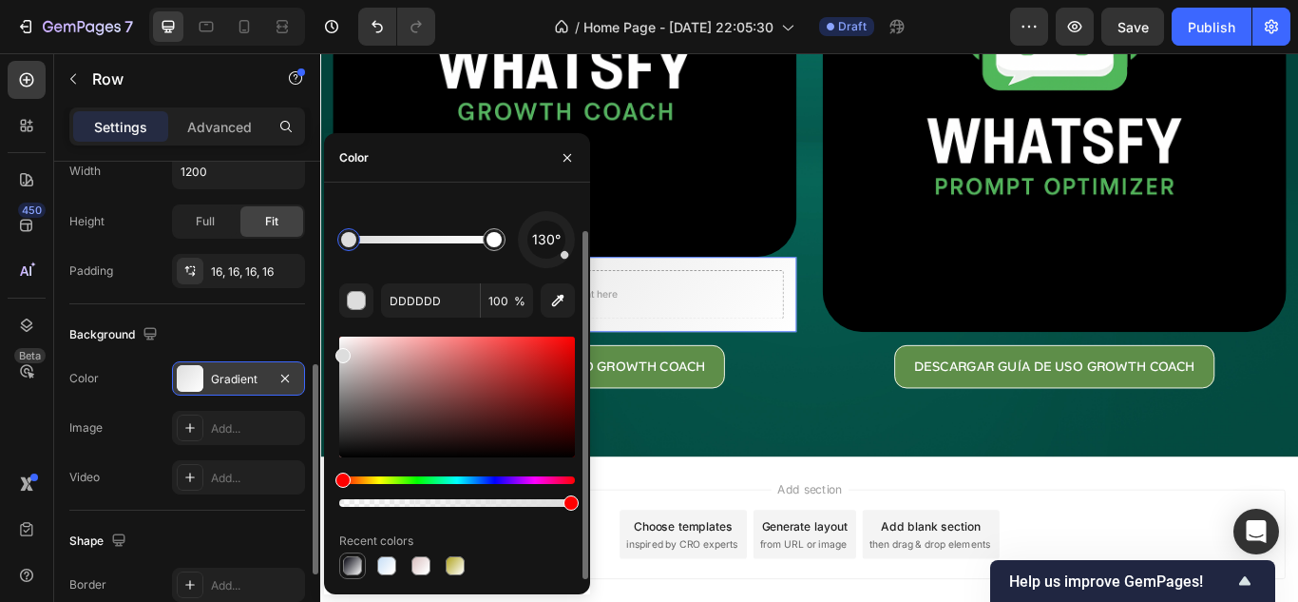
click at [354, 566] on div at bounding box center [352, 565] width 19 height 19
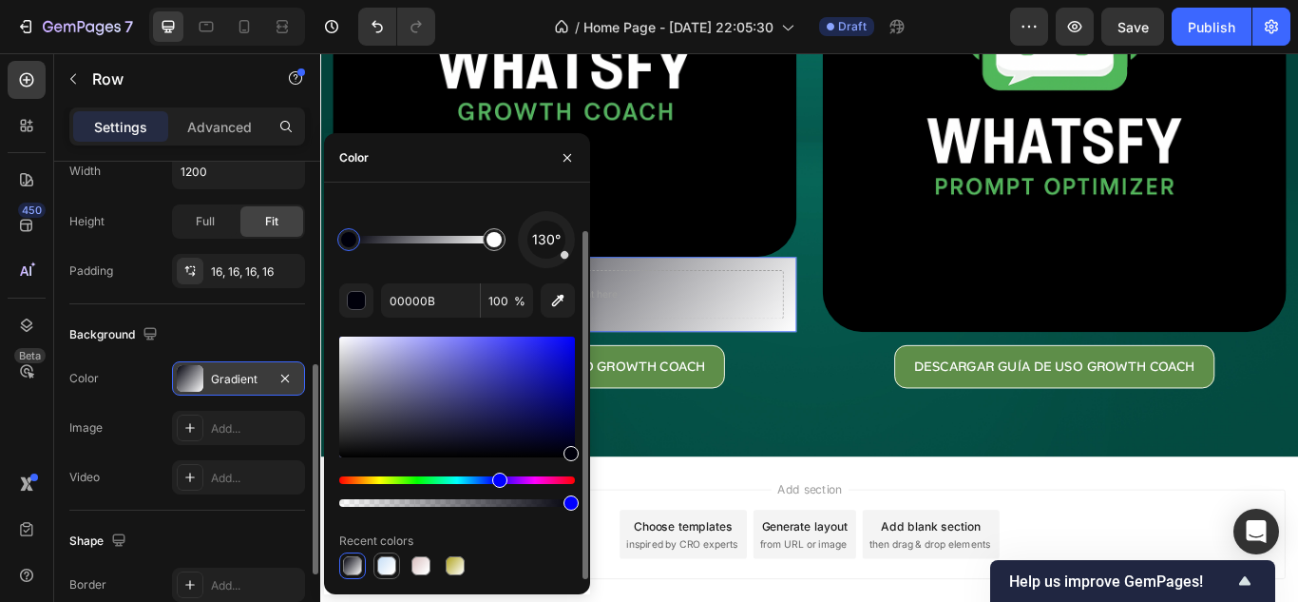
click at [387, 569] on div at bounding box center [386, 565] width 19 height 19
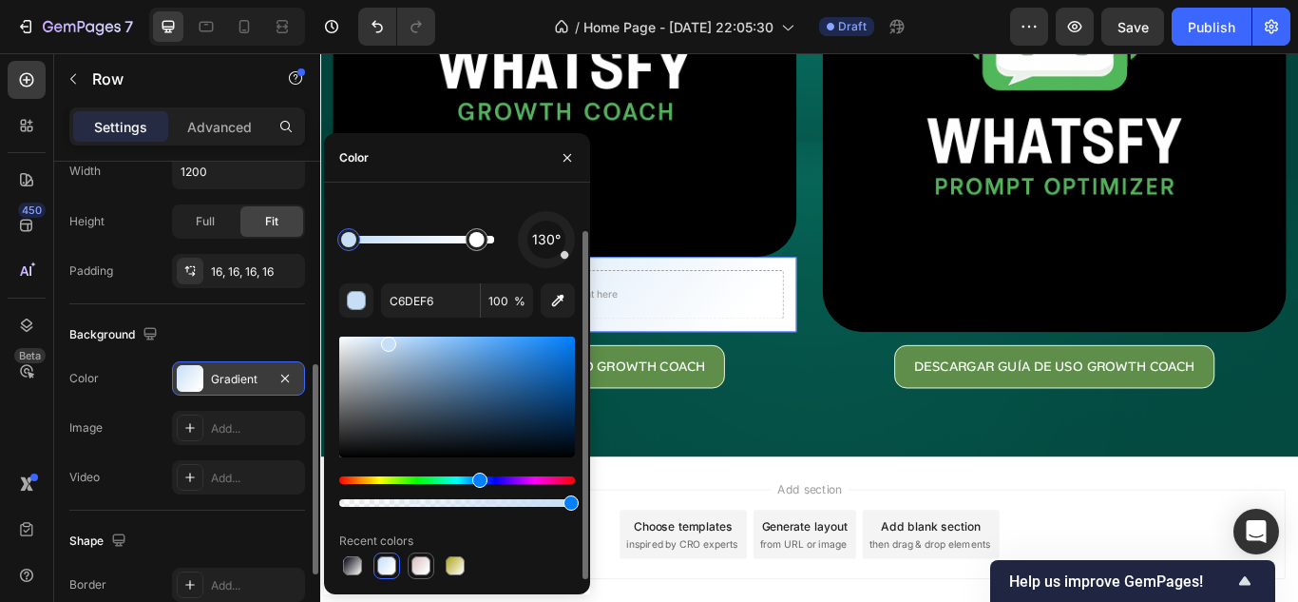
click at [412, 571] on div at bounding box center [420, 565] width 19 height 19
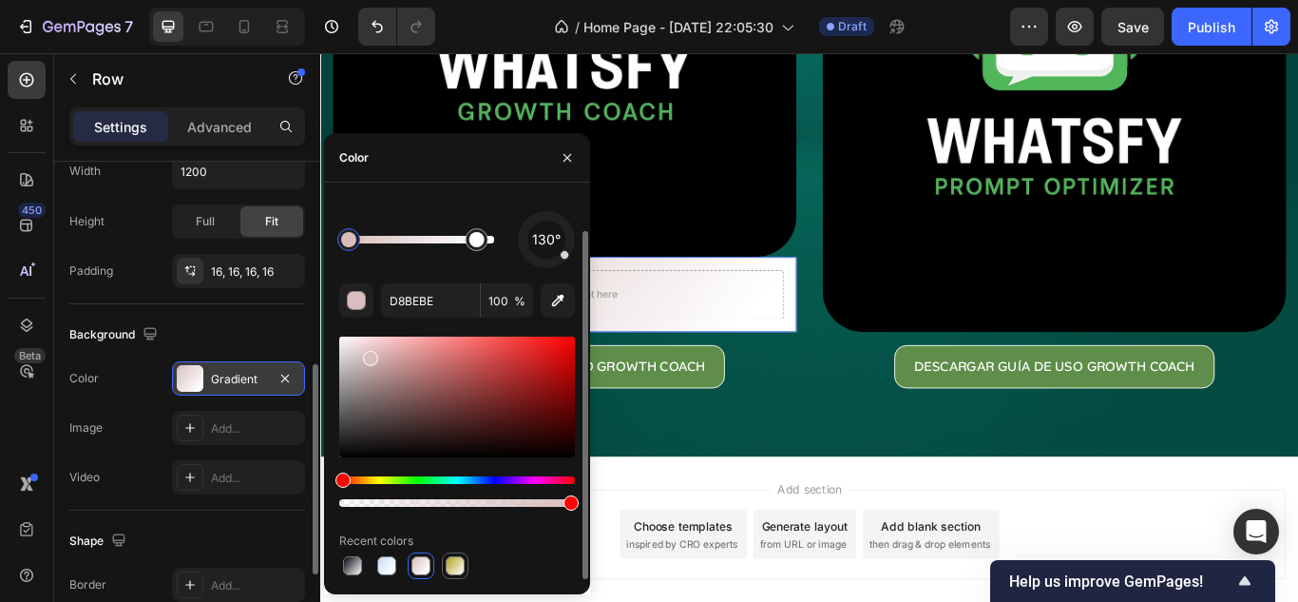
click at [461, 564] on div at bounding box center [455, 565] width 19 height 19
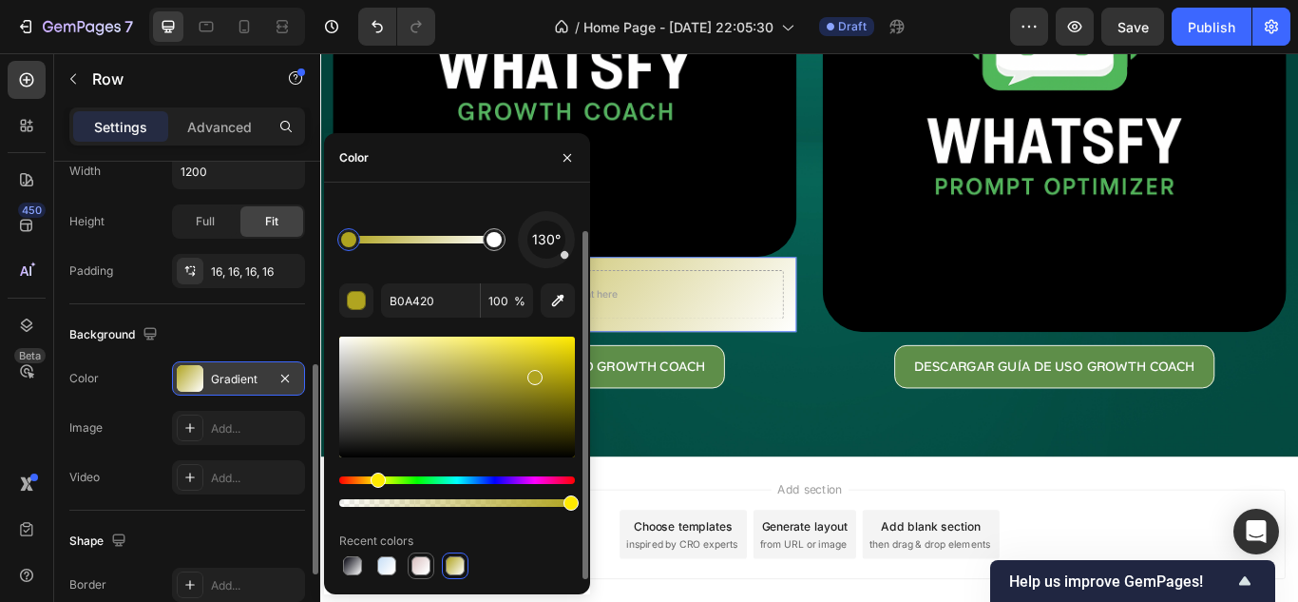
click at [426, 564] on div at bounding box center [420, 565] width 19 height 19
type input "D8BEBE"
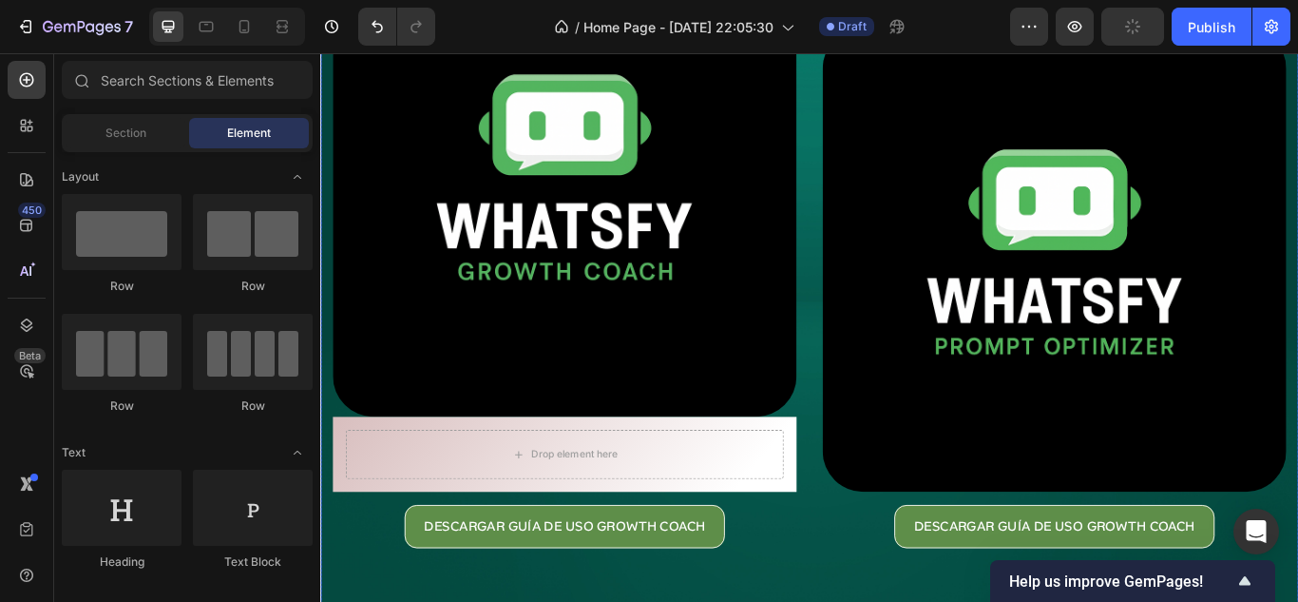
scroll to position [139, 0]
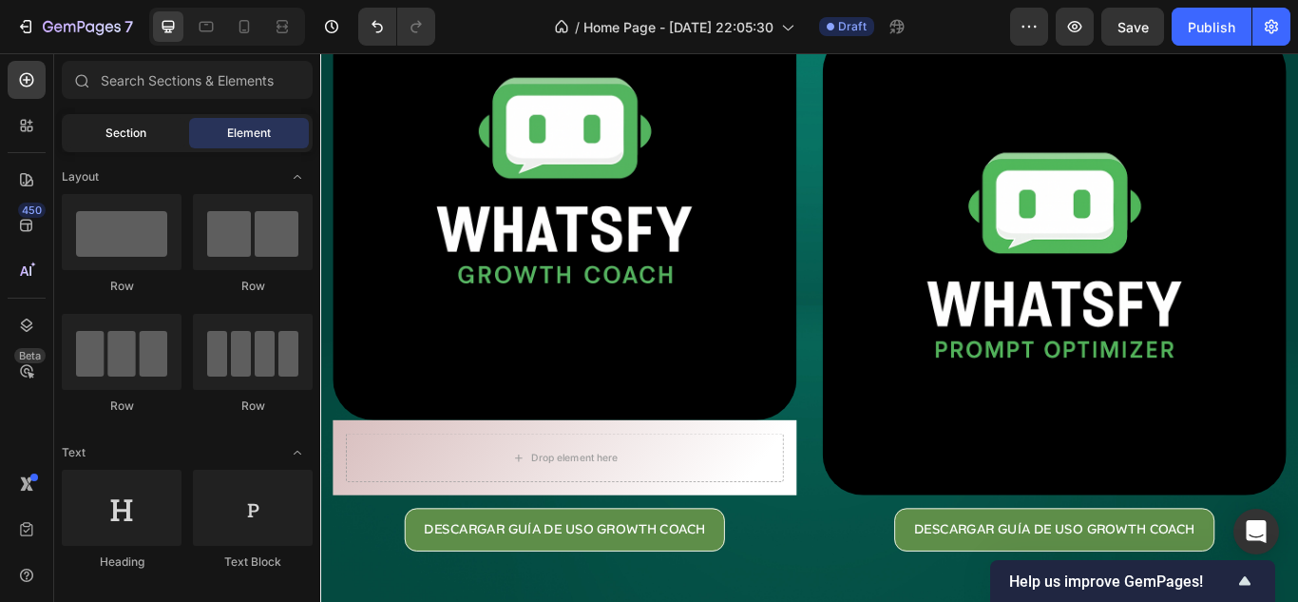
click at [118, 134] on span "Section" at bounding box center [125, 132] width 41 height 17
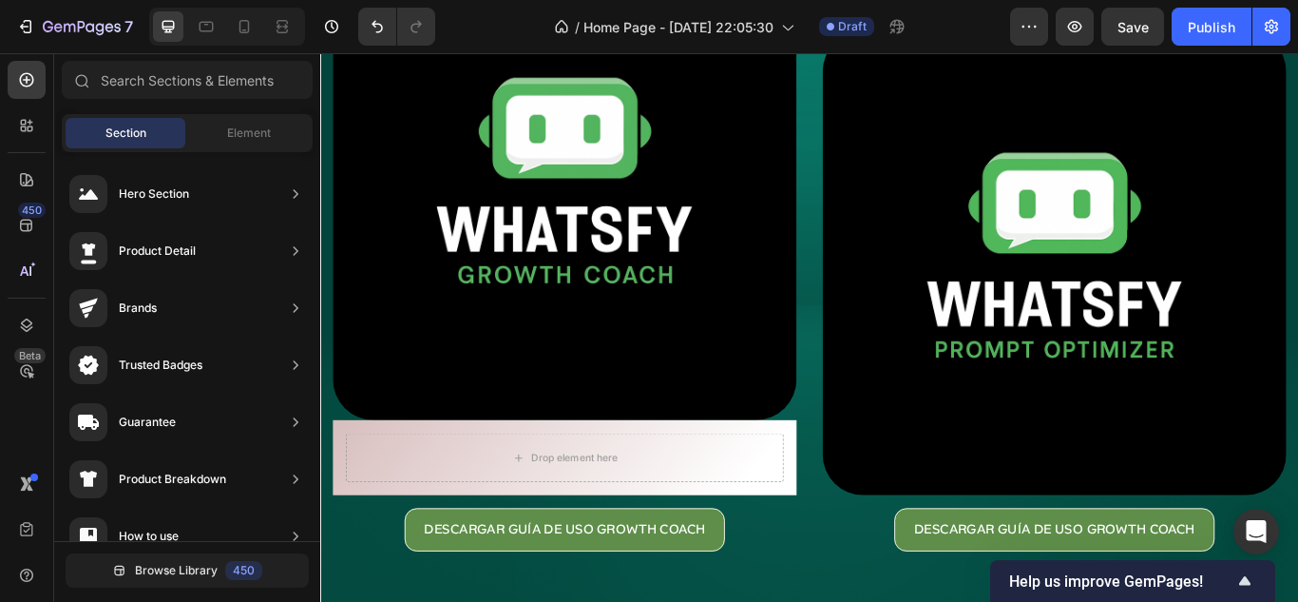
click at [228, 116] on div "Section Element" at bounding box center [187, 133] width 251 height 38
click at [228, 134] on span "Element" at bounding box center [249, 132] width 44 height 17
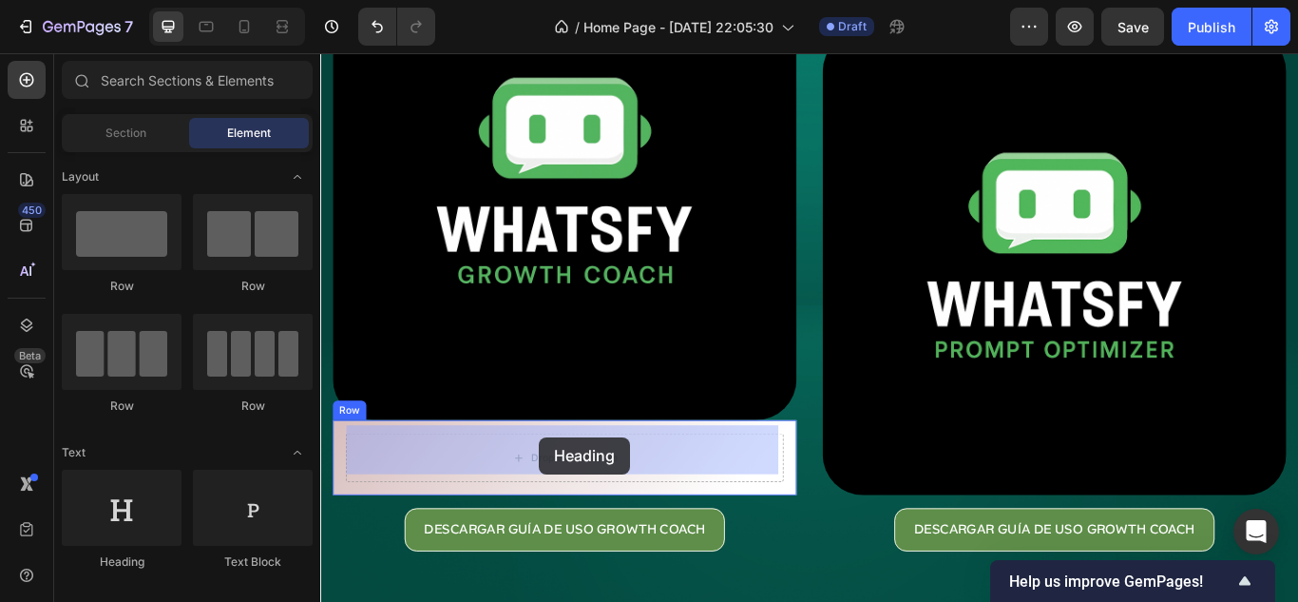
drag, startPoint x: 442, startPoint y: 574, endPoint x: 575, endPoint y: 501, distance: 151.8
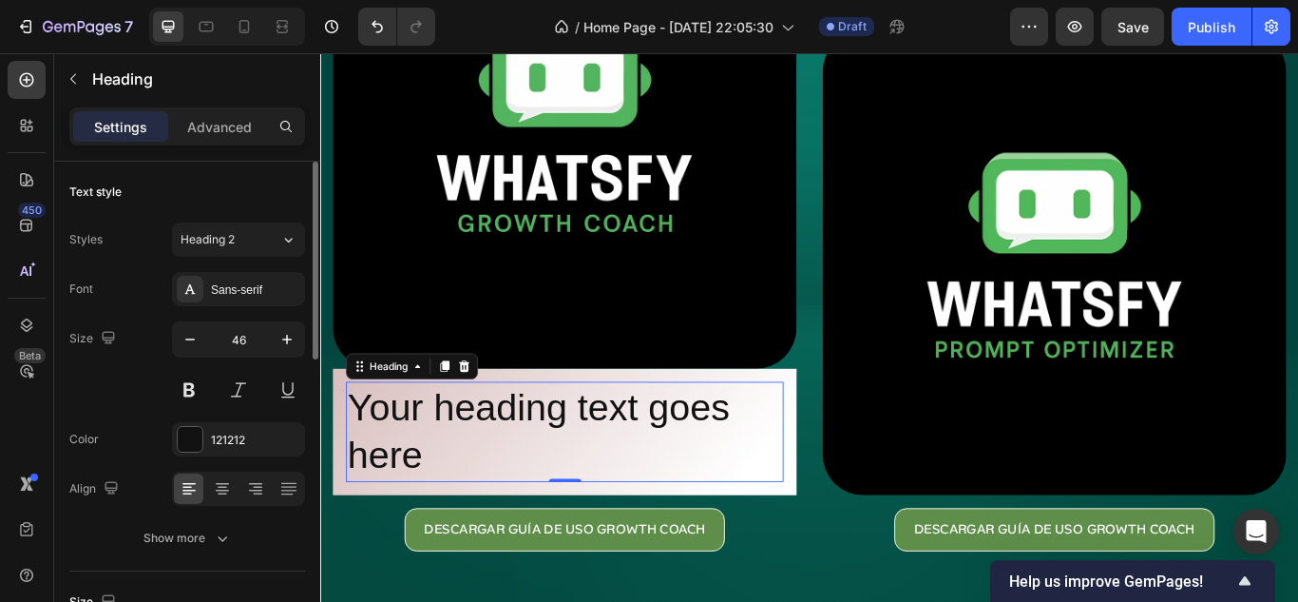
scroll to position [95, 0]
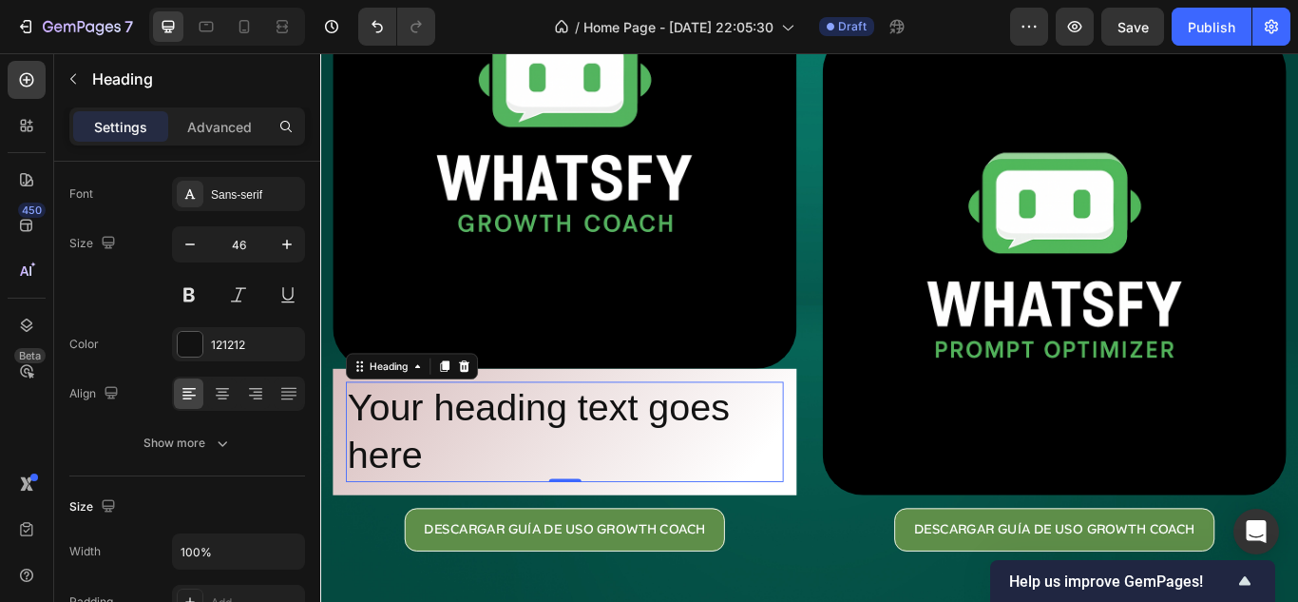
click at [472, 509] on h2 "Your heading text goes here" at bounding box center [605, 495] width 510 height 118
click at [472, 509] on p "Your heading text goes here" at bounding box center [605, 495] width 507 height 114
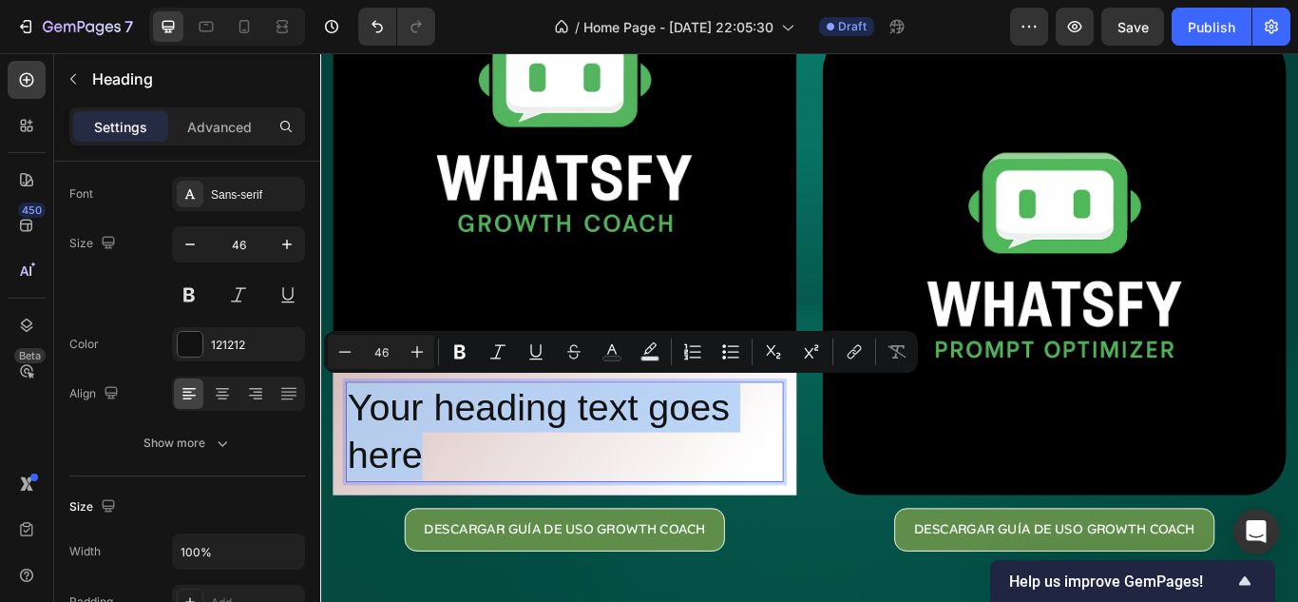
drag, startPoint x: 465, startPoint y: 503, endPoint x: 349, endPoint y: 437, distance: 133.2
click at [350, 437] on h2 "Your heading text goes here" at bounding box center [605, 495] width 510 height 118
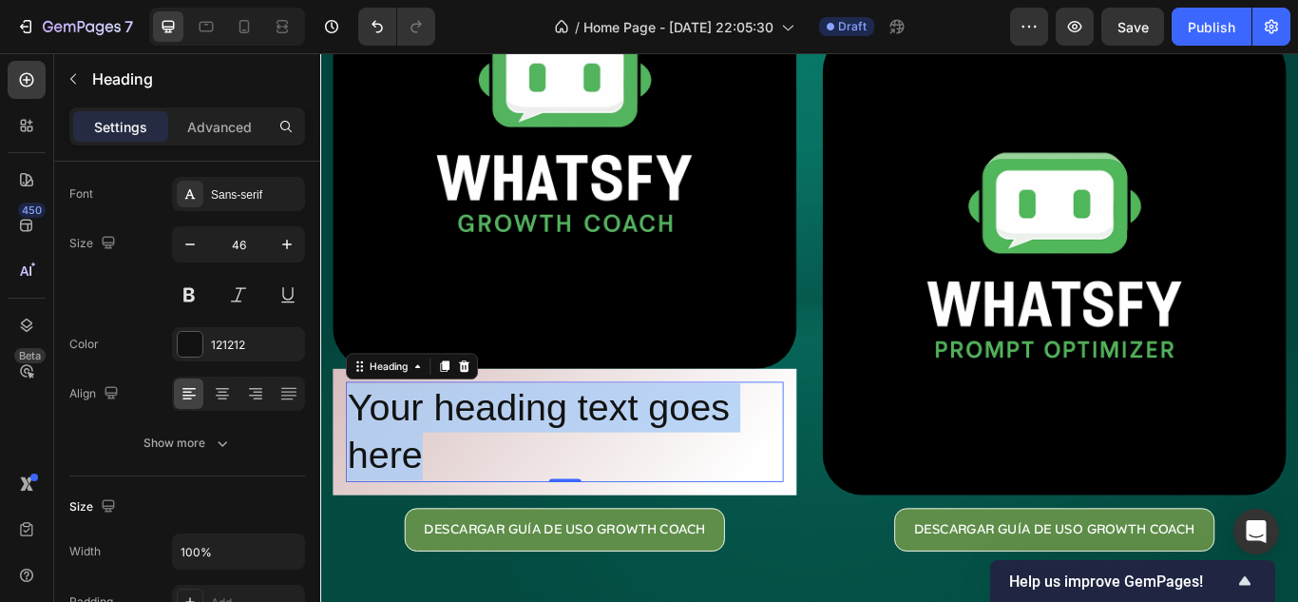
click at [469, 512] on p "Your heading text goes here" at bounding box center [605, 495] width 507 height 114
drag, startPoint x: 504, startPoint y: 518, endPoint x: 355, endPoint y: 456, distance: 160.6
click at [355, 456] on p "Your heading text goes here" at bounding box center [605, 495] width 507 height 114
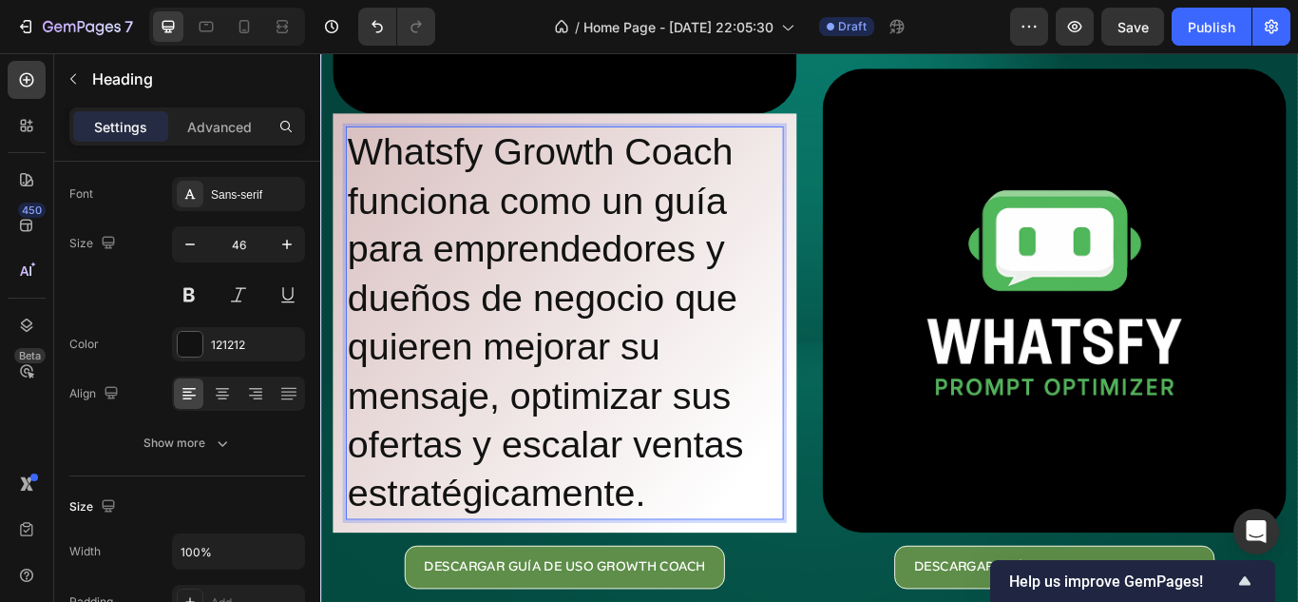
drag, startPoint x: 886, startPoint y: 369, endPoint x: 871, endPoint y: 362, distance: 15.7
click at [886, 369] on div "Image Whatsfy Growth Coach funciona como un guía para emprendedores y dueños de…" at bounding box center [890, 154] width 1140 height 1205
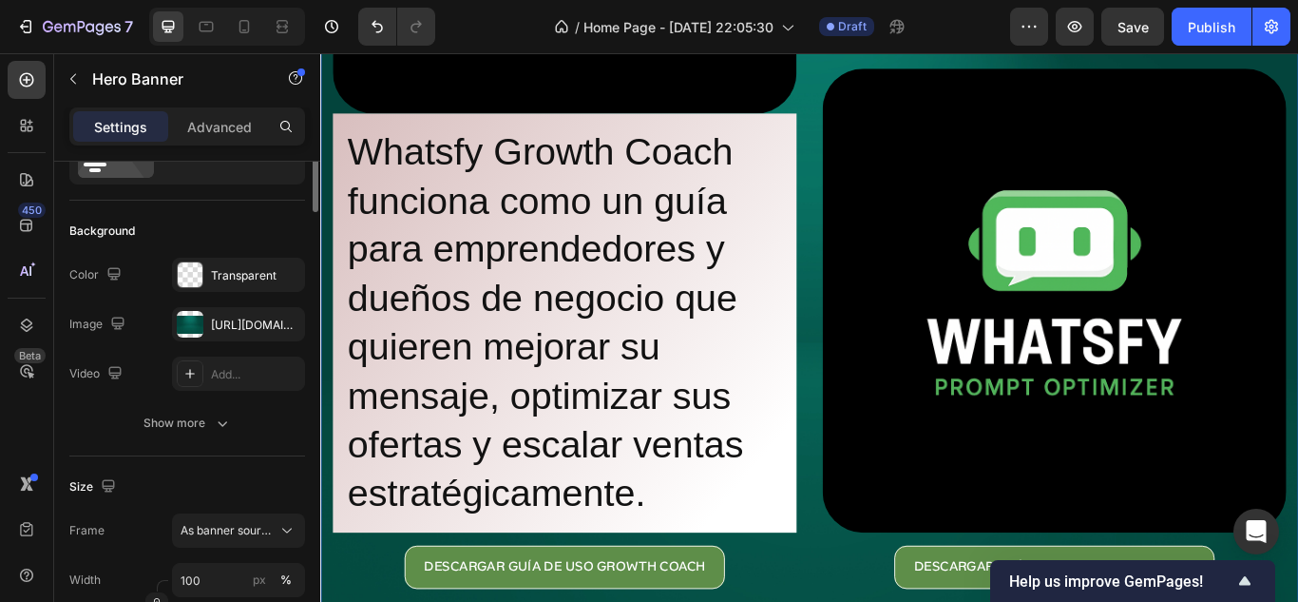
scroll to position [0, 0]
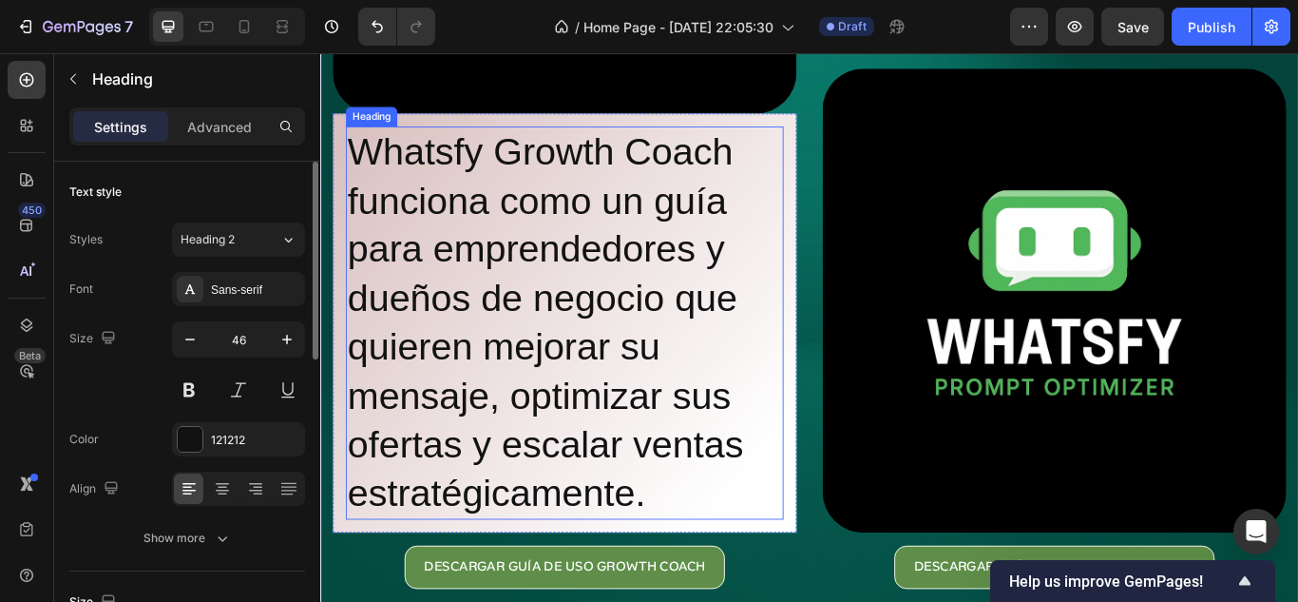
click at [842, 351] on p "Whatsfy Growth Coach funciona como un guía para emprendedores y dueños de negoc…" at bounding box center [605, 368] width 507 height 454
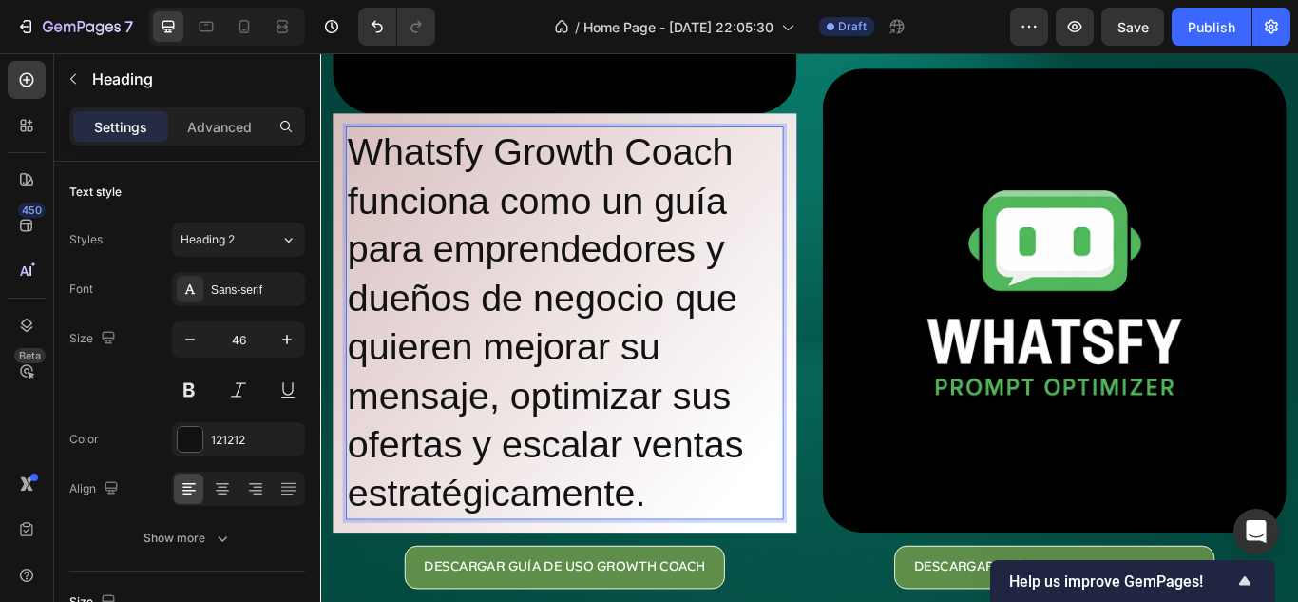
click at [472, 241] on p "Whatsfy Growth Coach funciona como un guía para emprendedores y dueños de negoc…" at bounding box center [605, 368] width 507 height 454
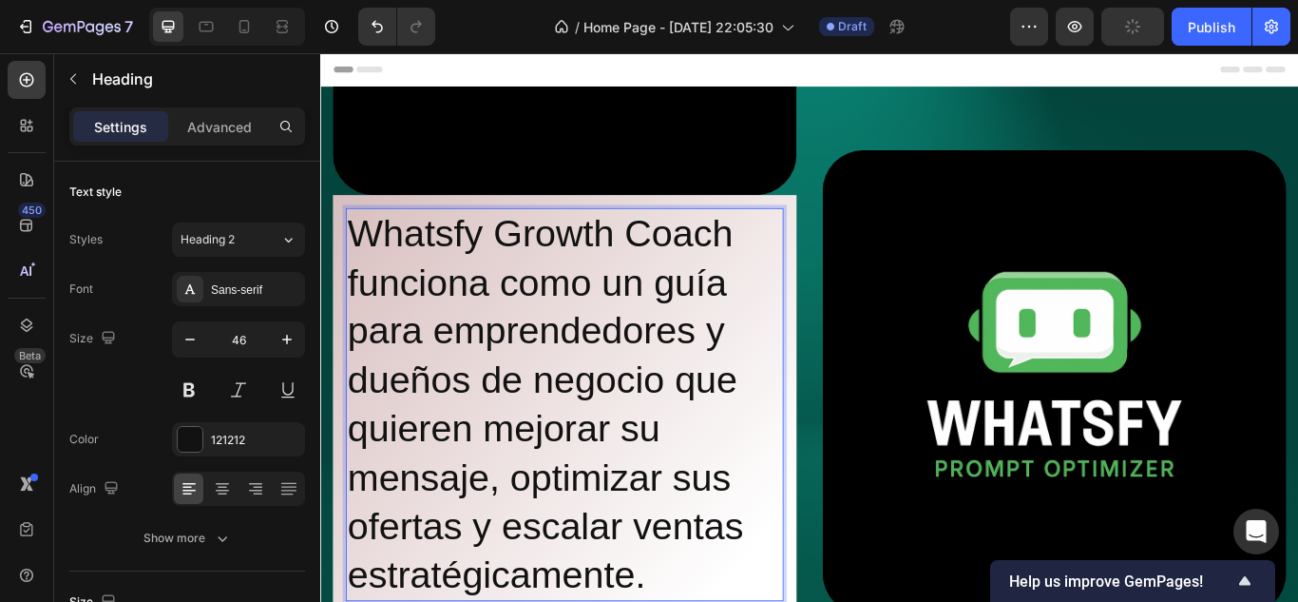
scroll to position [95, 0]
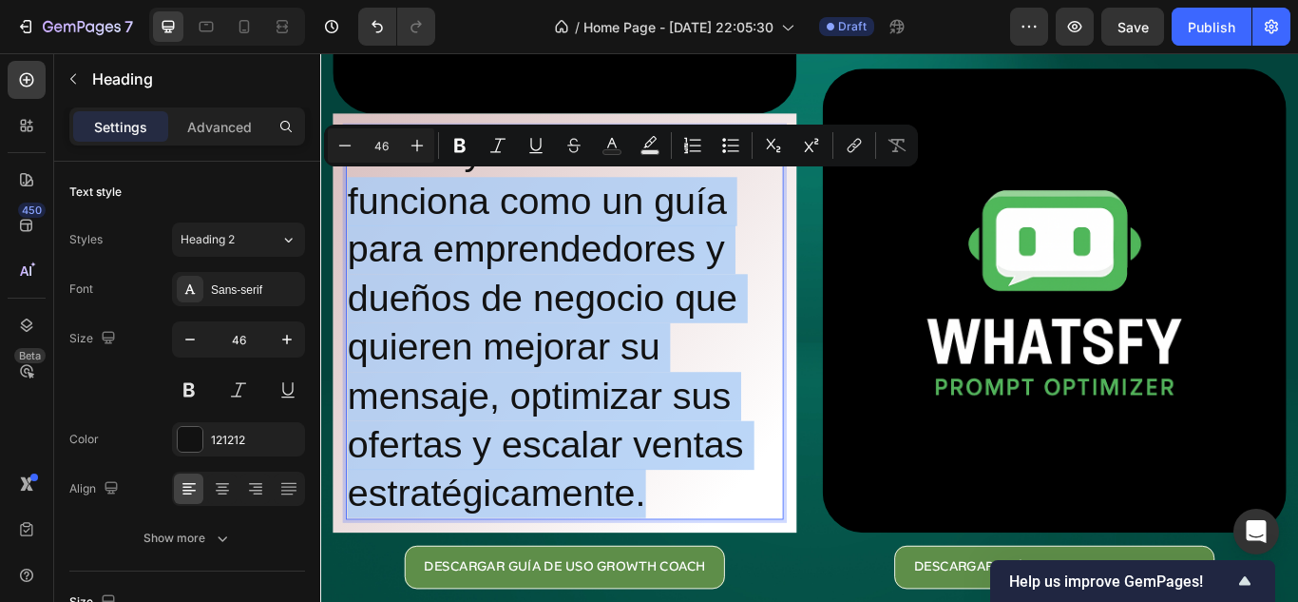
drag, startPoint x: 320, startPoint y: 53, endPoint x: 698, endPoint y: 558, distance: 630.6
click at [698, 558] on p "Whatsfy Growth Coach funciona como un guía para emprendedores y dueños de negoc…" at bounding box center [605, 368] width 507 height 454
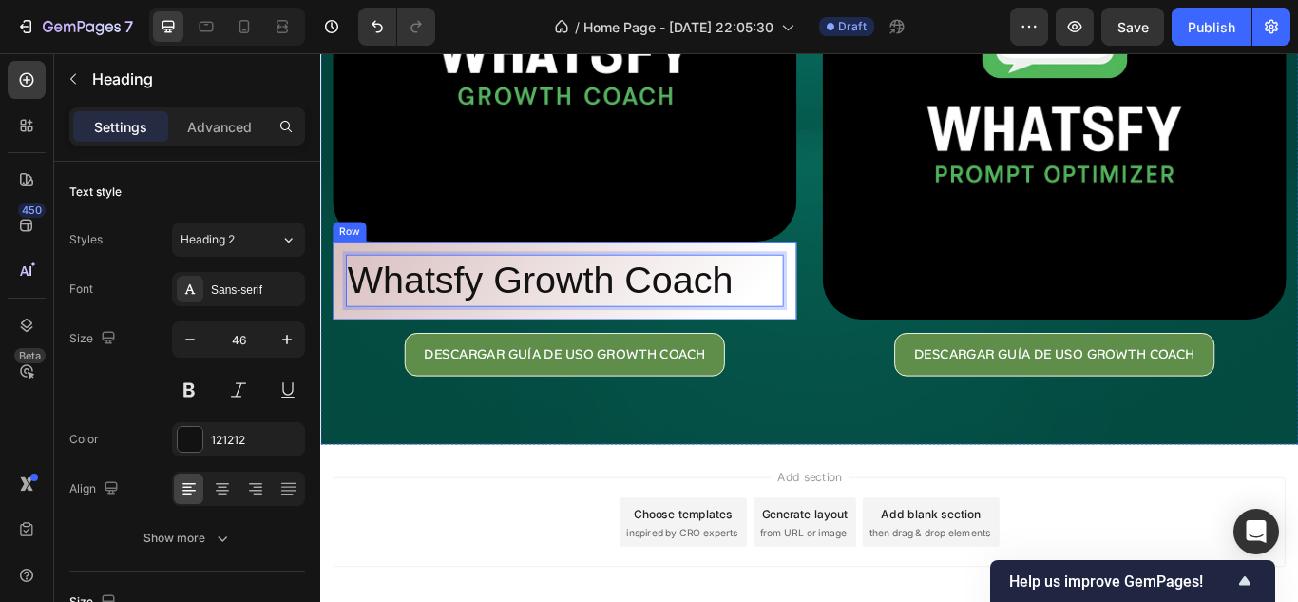
scroll to position [234, 0]
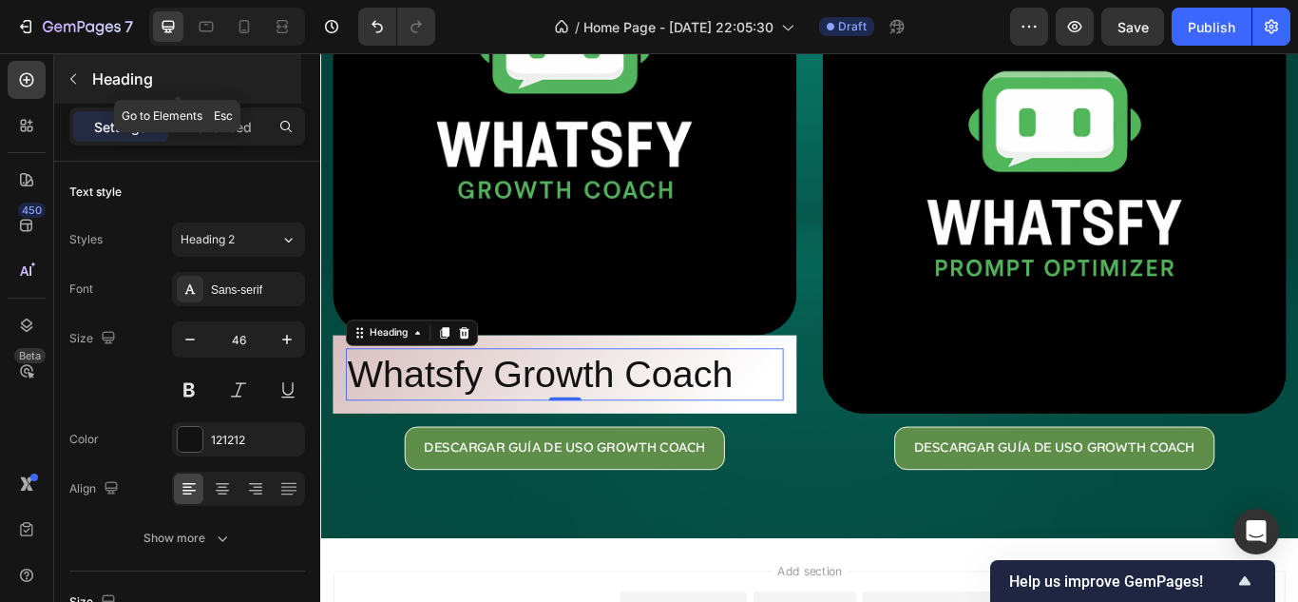
click at [70, 69] on button "button" at bounding box center [73, 79] width 30 height 30
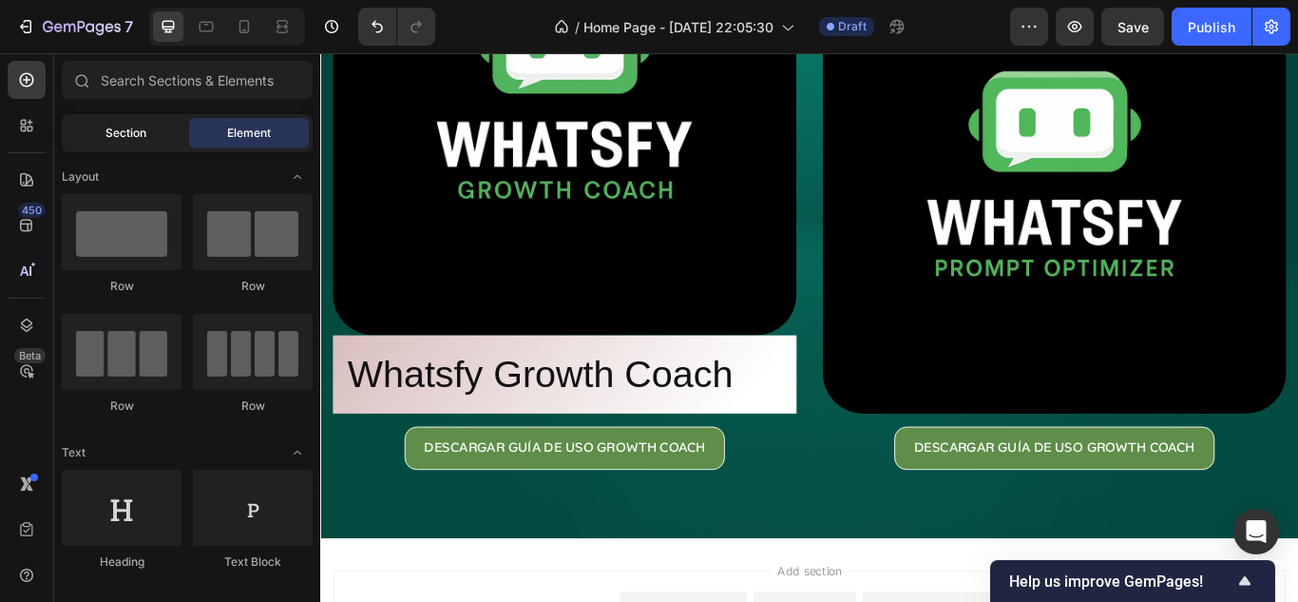
click at [132, 124] on span "Section" at bounding box center [125, 132] width 41 height 17
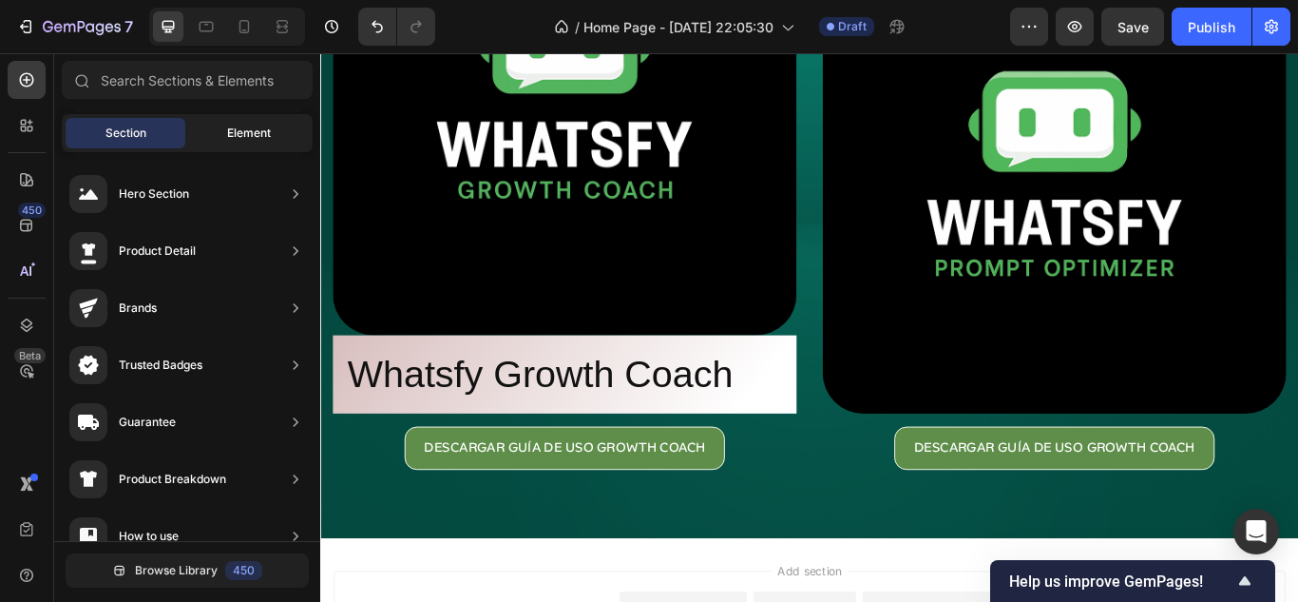
click at [239, 138] on span "Element" at bounding box center [249, 132] width 44 height 17
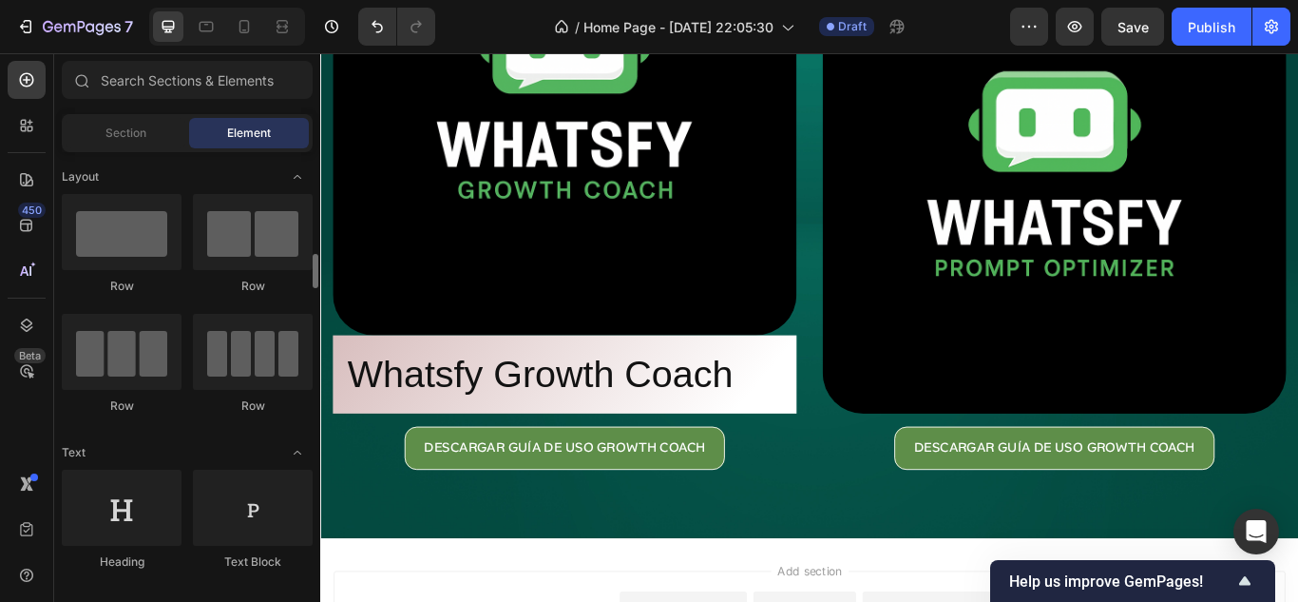
scroll to position [190, 0]
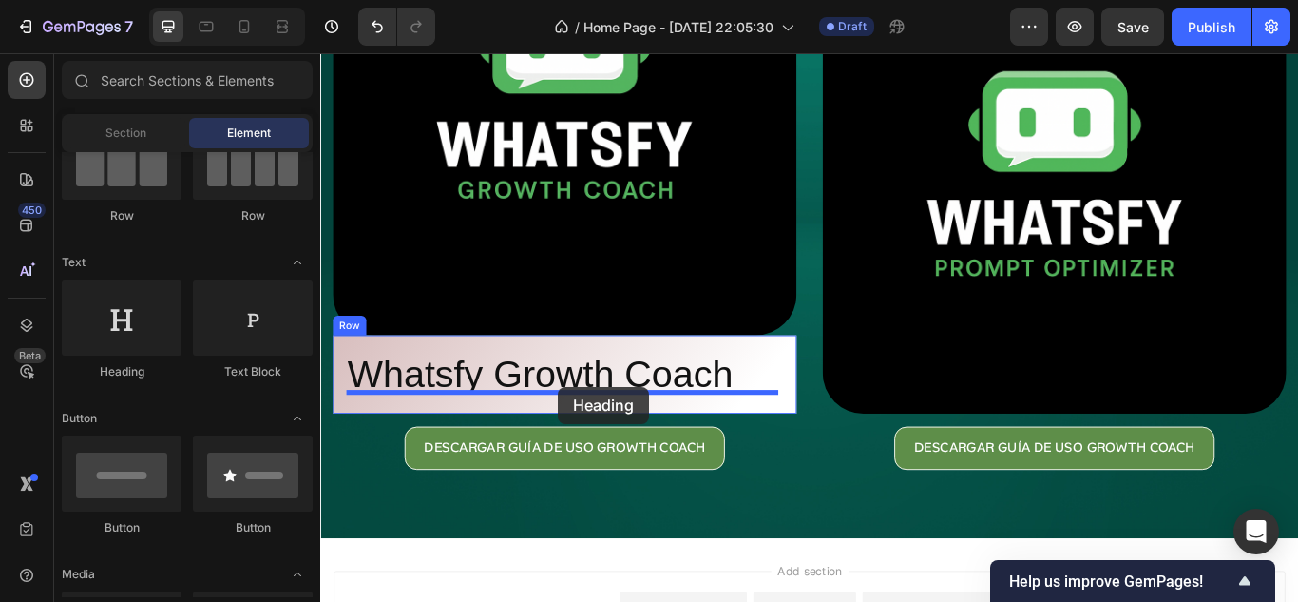
drag, startPoint x: 477, startPoint y: 379, endPoint x: 597, endPoint y: 442, distance: 135.2
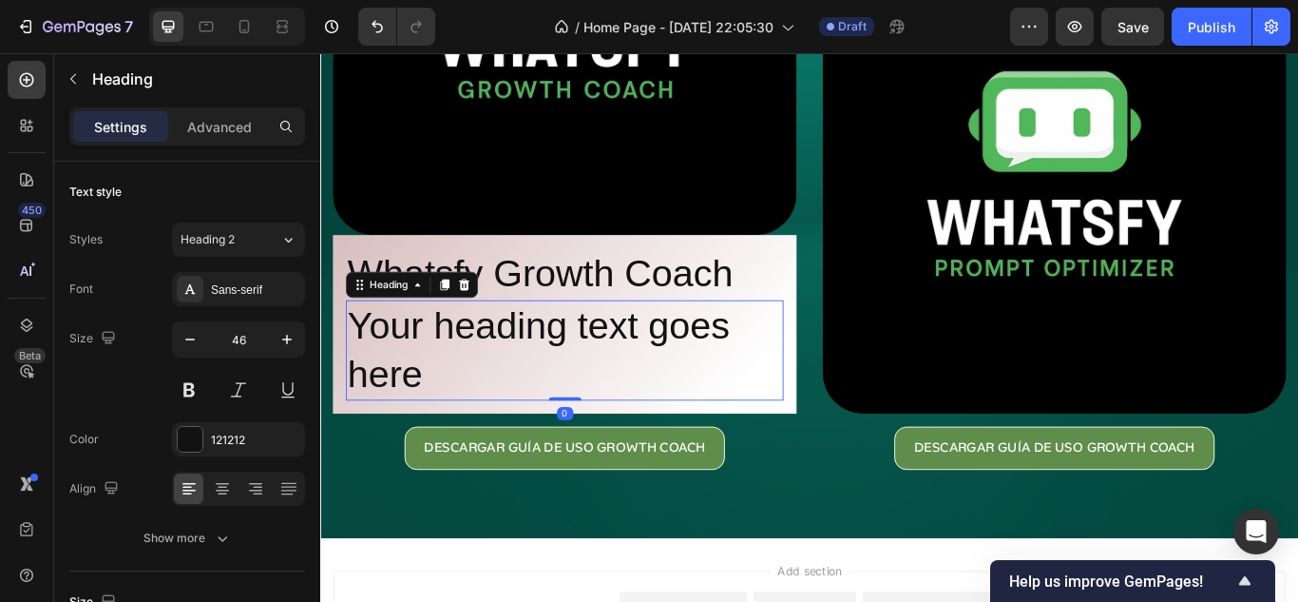
click at [555, 407] on h2 "Your heading text goes here" at bounding box center [605, 400] width 510 height 118
click at [555, 407] on p "Your heading text goes here" at bounding box center [605, 400] width 507 height 114
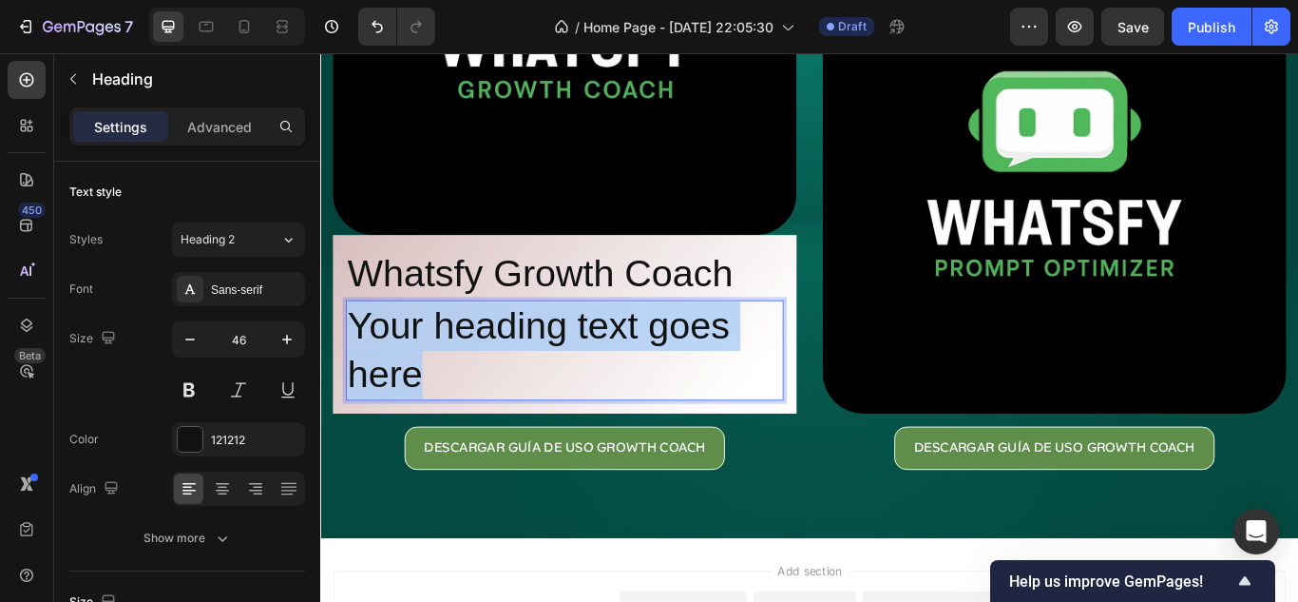
click at [555, 407] on p "Your heading text goes here" at bounding box center [605, 400] width 507 height 114
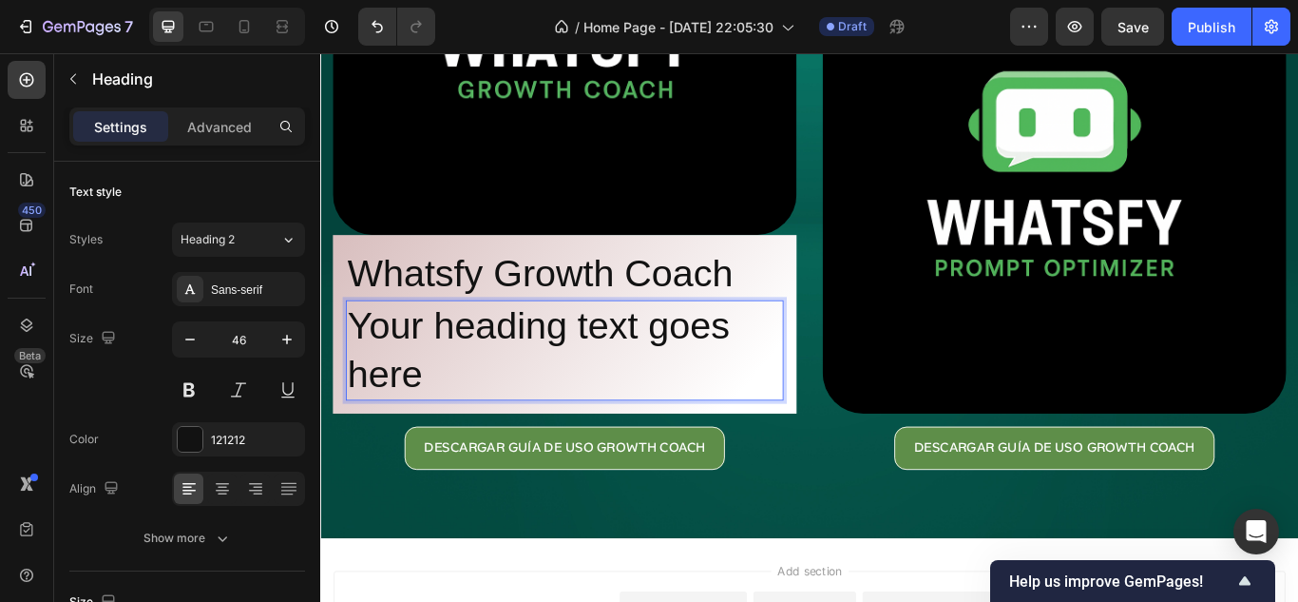
scroll to position [2, 0]
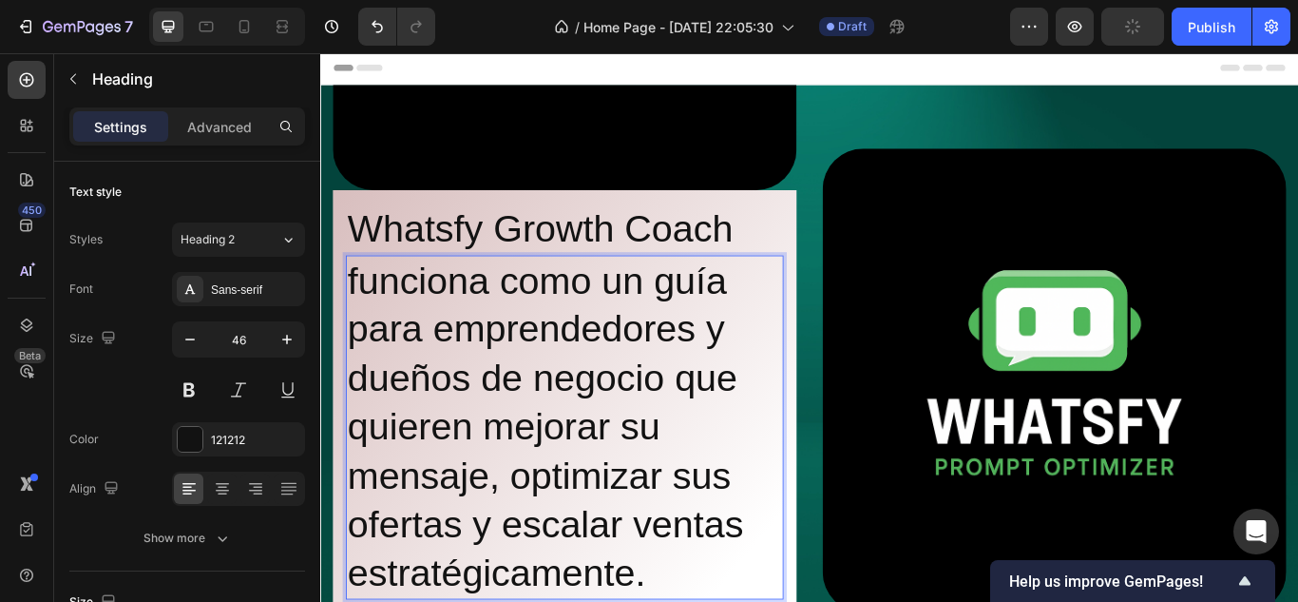
click at [372, 316] on p "funciona como un guía para emprendedores y dueños de negocio que quieren mejora…" at bounding box center [605, 490] width 507 height 398
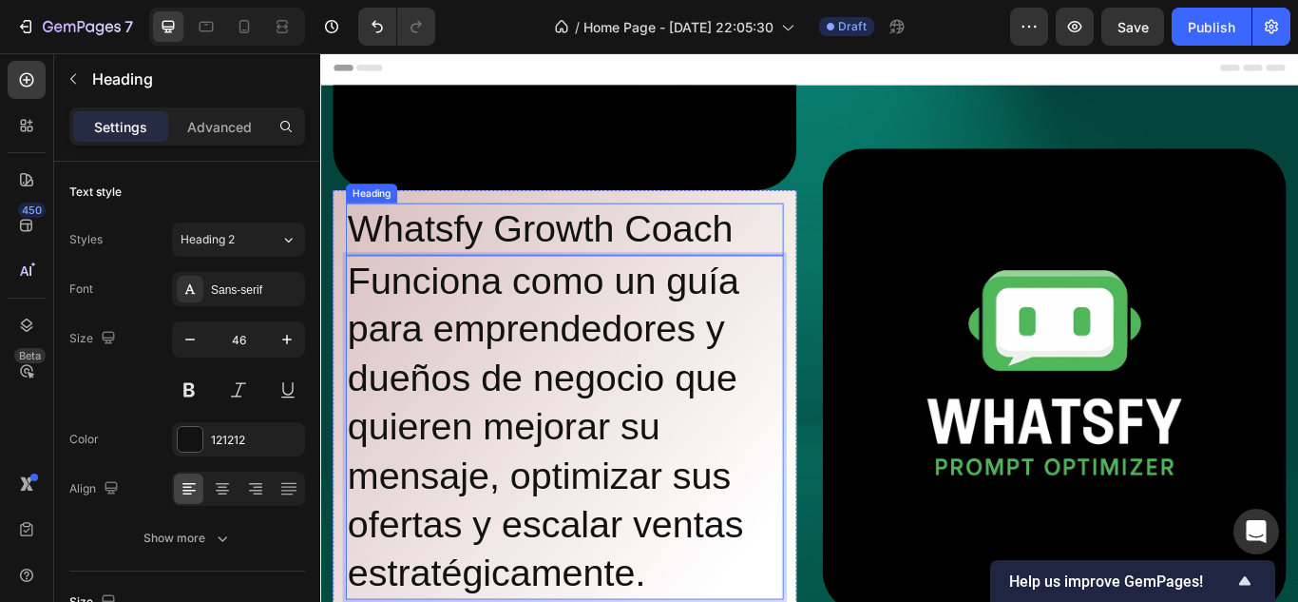
click at [752, 240] on p "Whatsfy Growth Coach" at bounding box center [605, 258] width 507 height 57
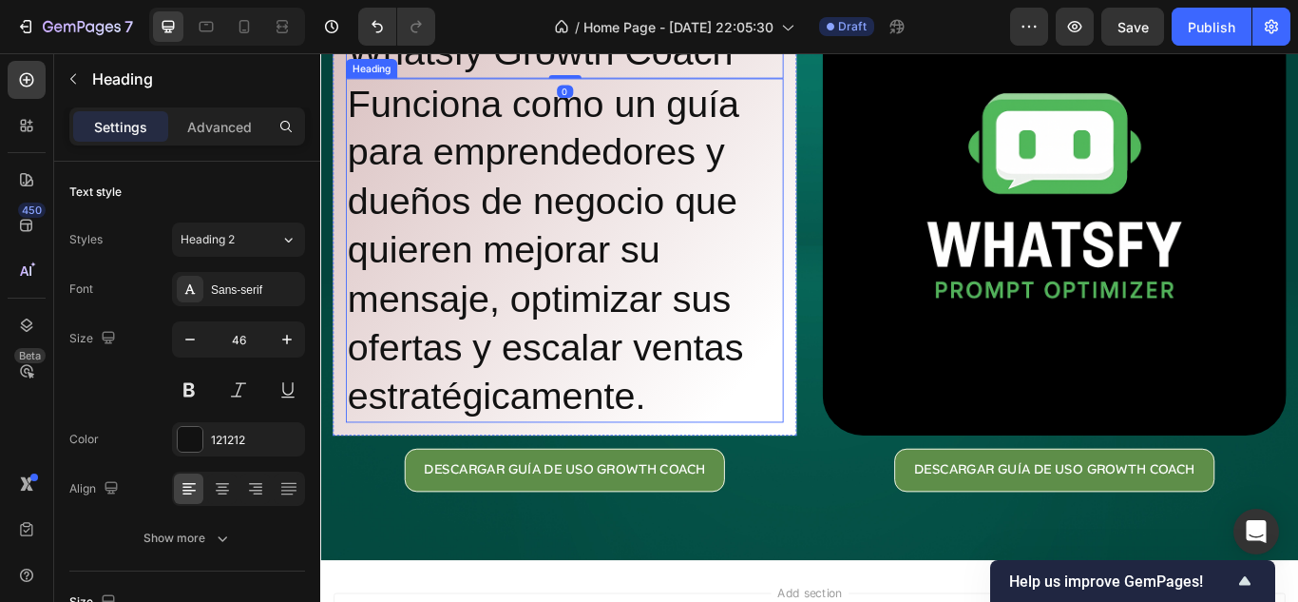
scroll to position [287, 0]
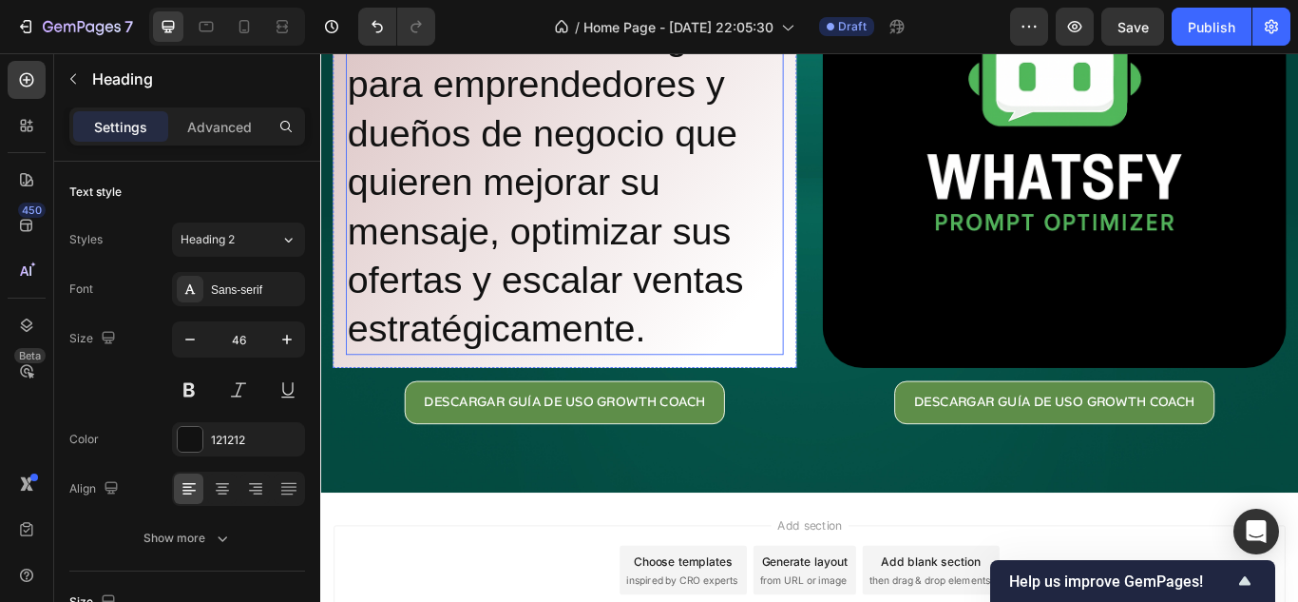
click at [692, 337] on p "Funciona como un guía para emprendedores y dueños de negocio que quieren mejora…" at bounding box center [605, 205] width 507 height 398
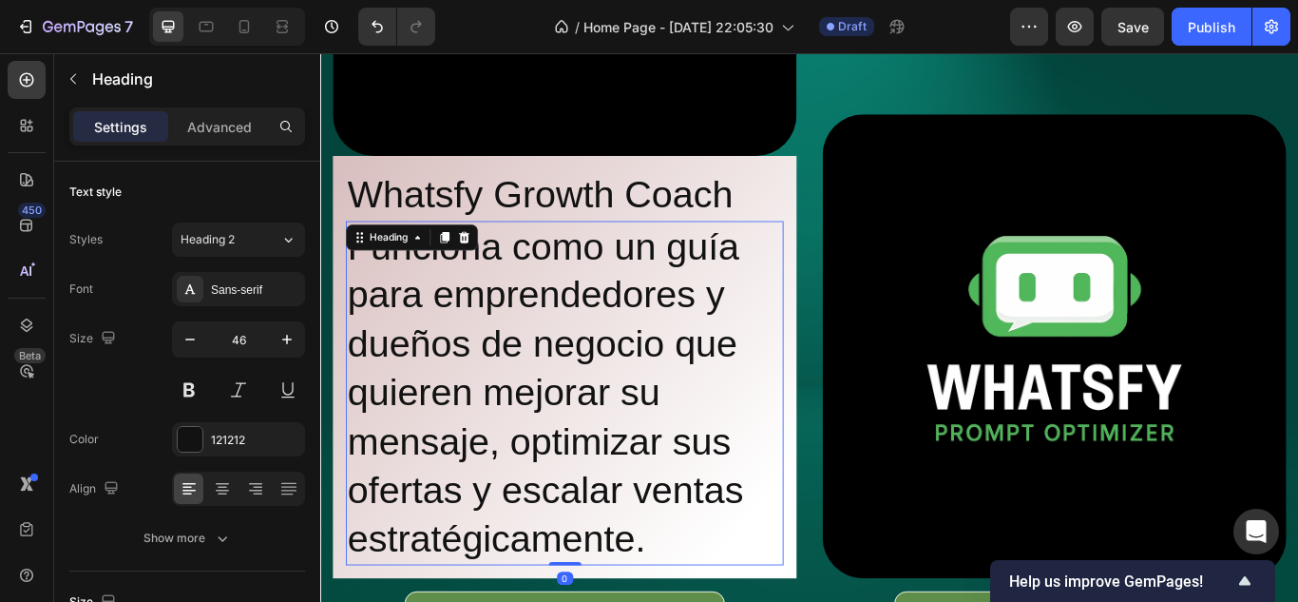
scroll to position [2, 0]
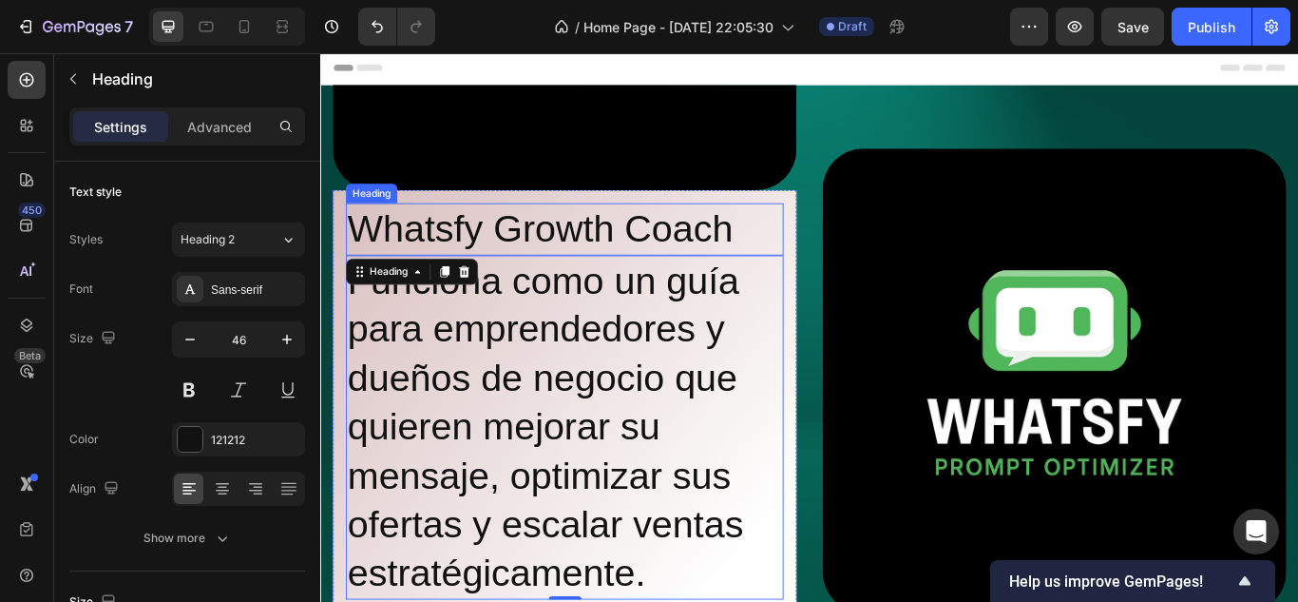
click at [541, 258] on p "Whatsfy Growth Coach" at bounding box center [605, 258] width 507 height 57
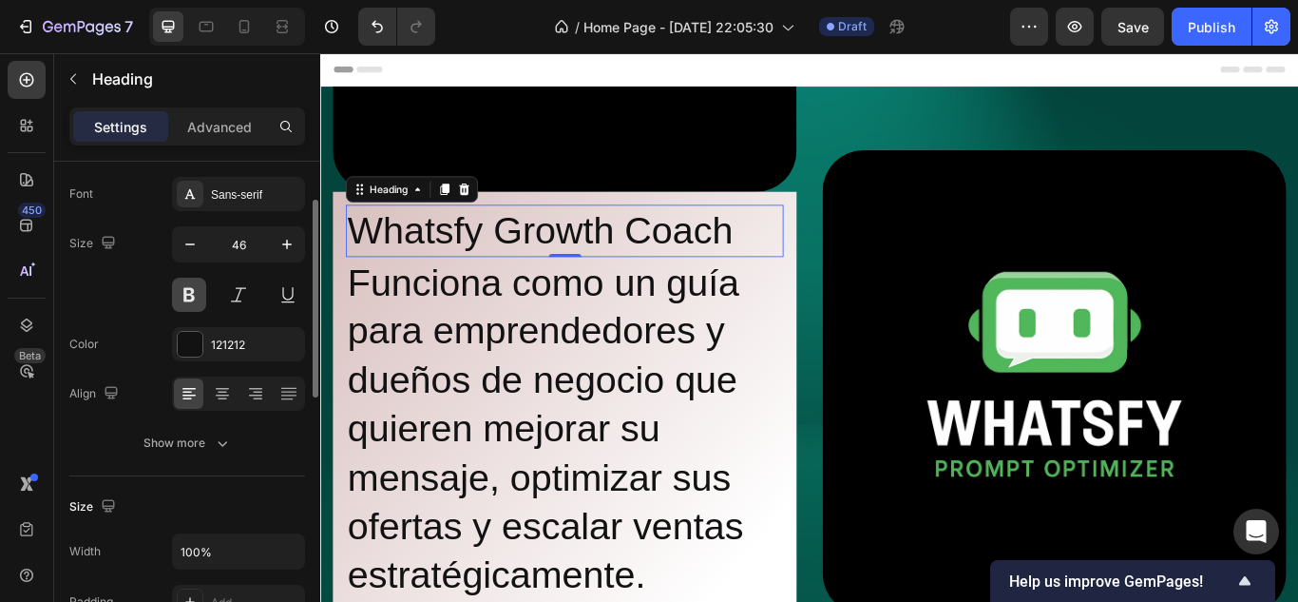
scroll to position [0, 0]
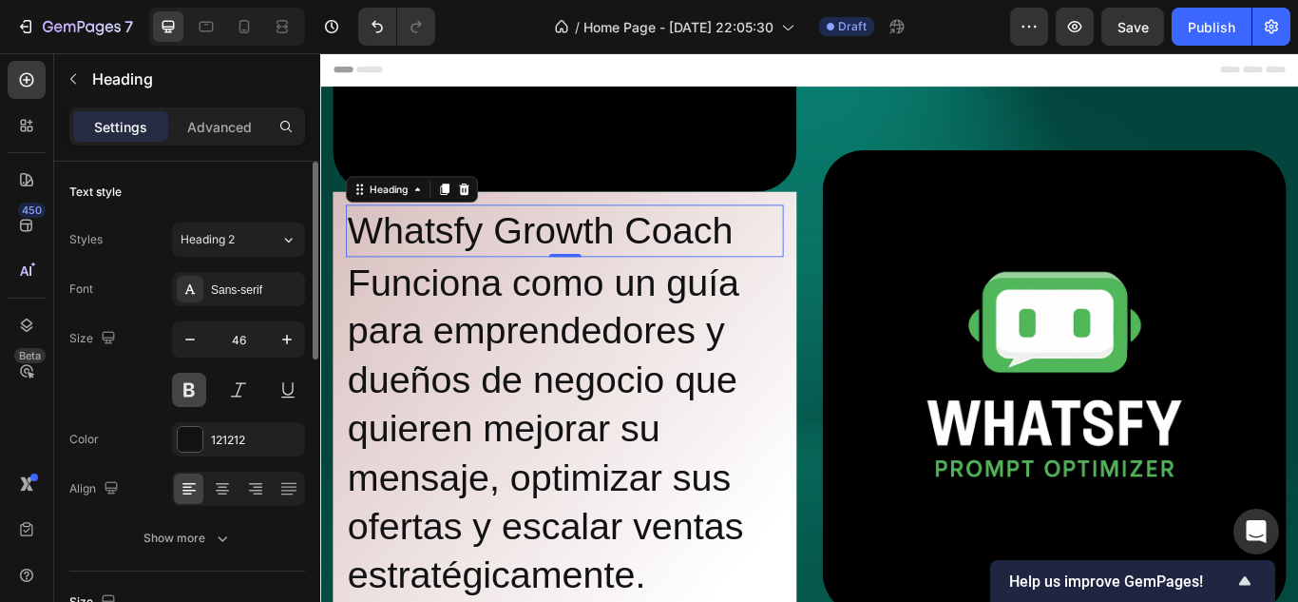
click at [197, 375] on button at bounding box center [189, 390] width 34 height 34
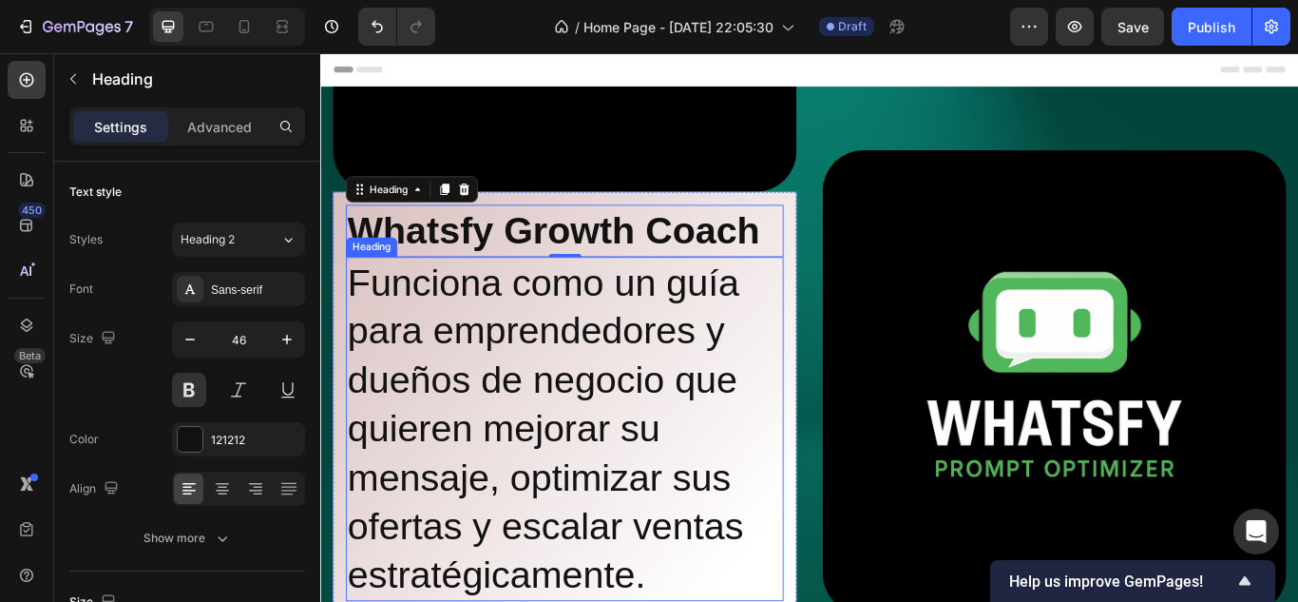
click at [488, 380] on p "Funciona como un guía para emprendedores y dueños de negocio que quieren mejora…" at bounding box center [605, 492] width 507 height 398
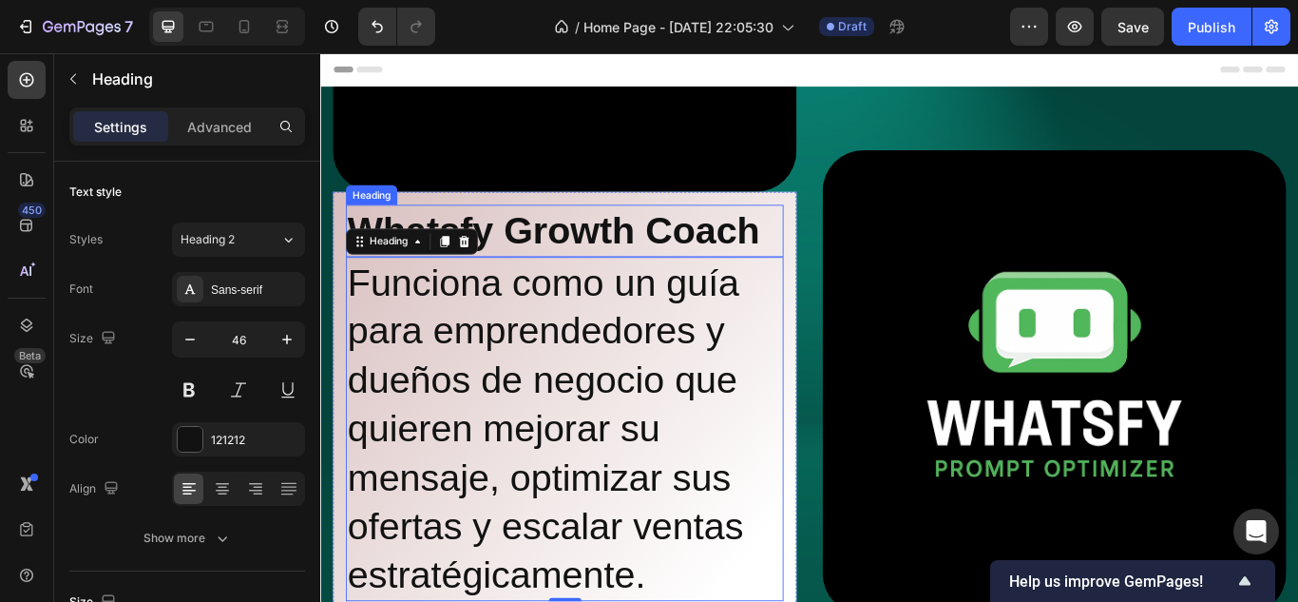
click at [577, 241] on p "Whatsfy Growth Coach" at bounding box center [605, 260] width 507 height 57
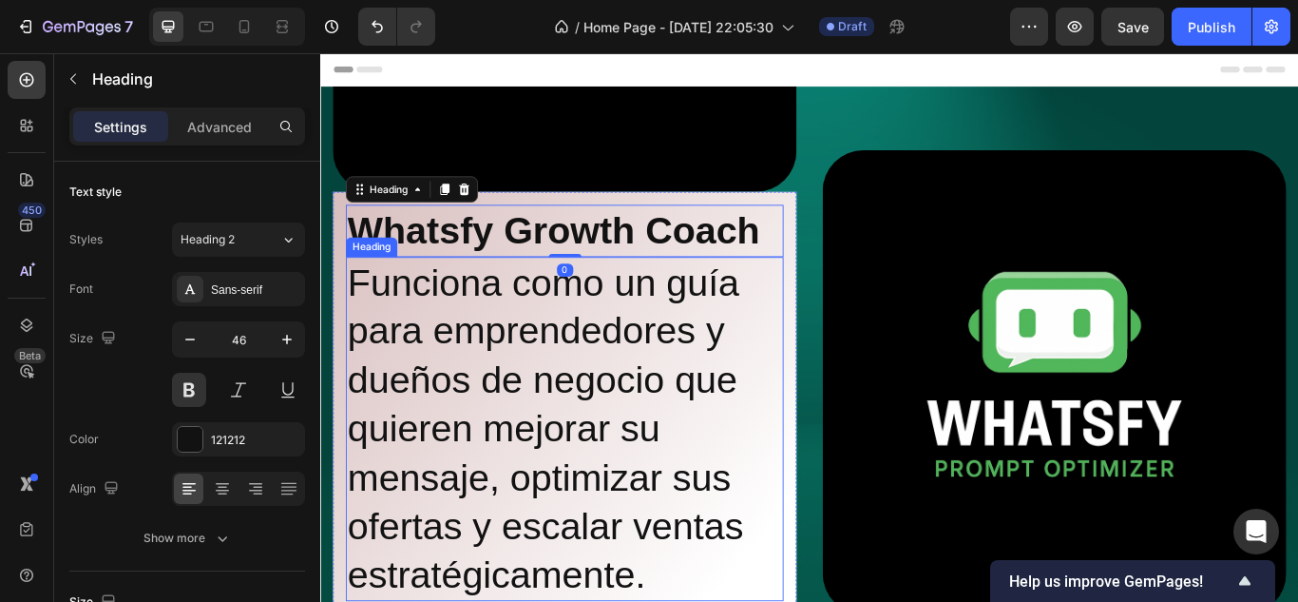
click at [531, 365] on p "Funciona como un guía para emprendedores y dueños de negocio que quieren mejora…" at bounding box center [605, 492] width 507 height 398
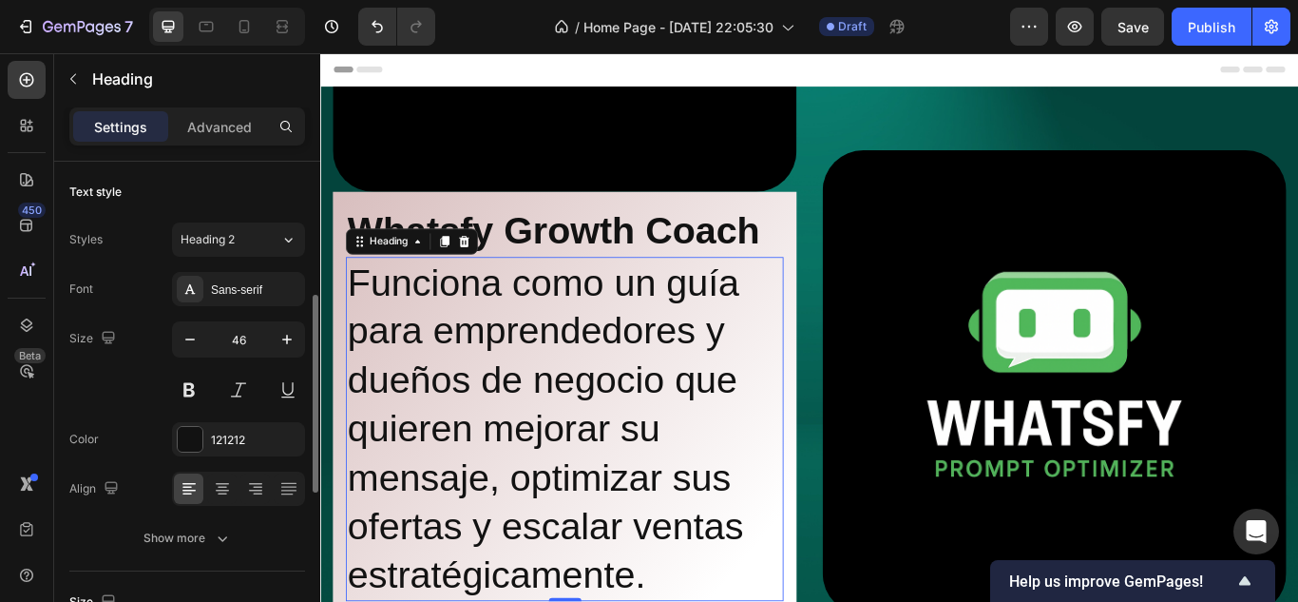
scroll to position [95, 0]
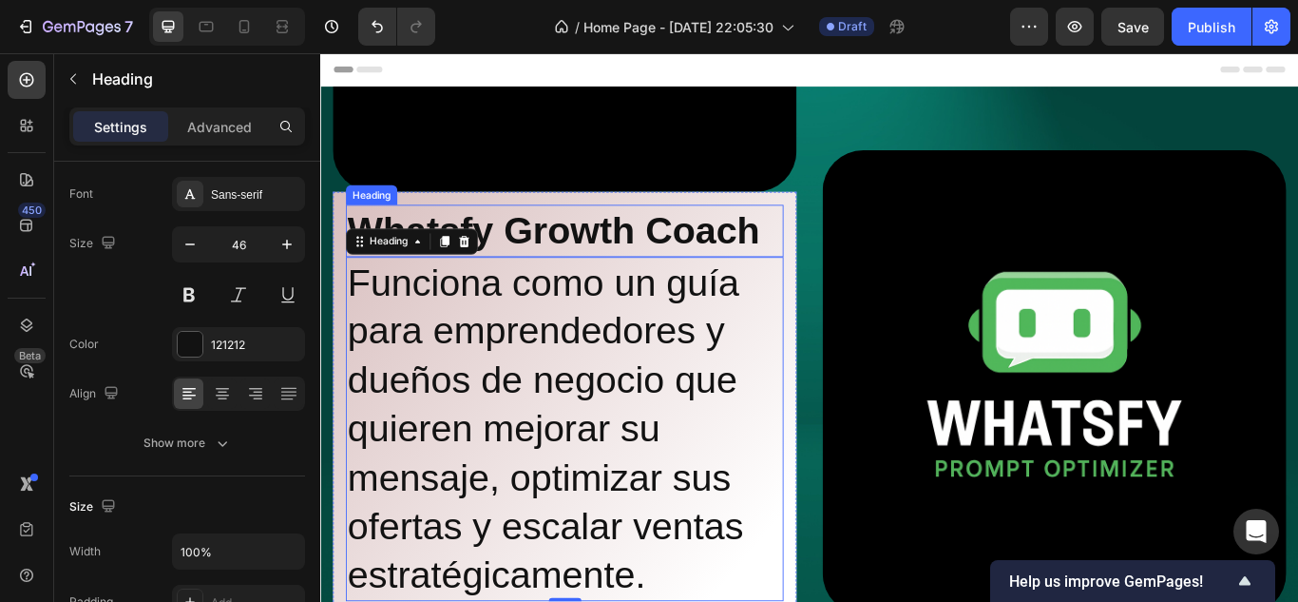
click at [561, 263] on p "Whatsfy Growth Coach" at bounding box center [605, 260] width 507 height 57
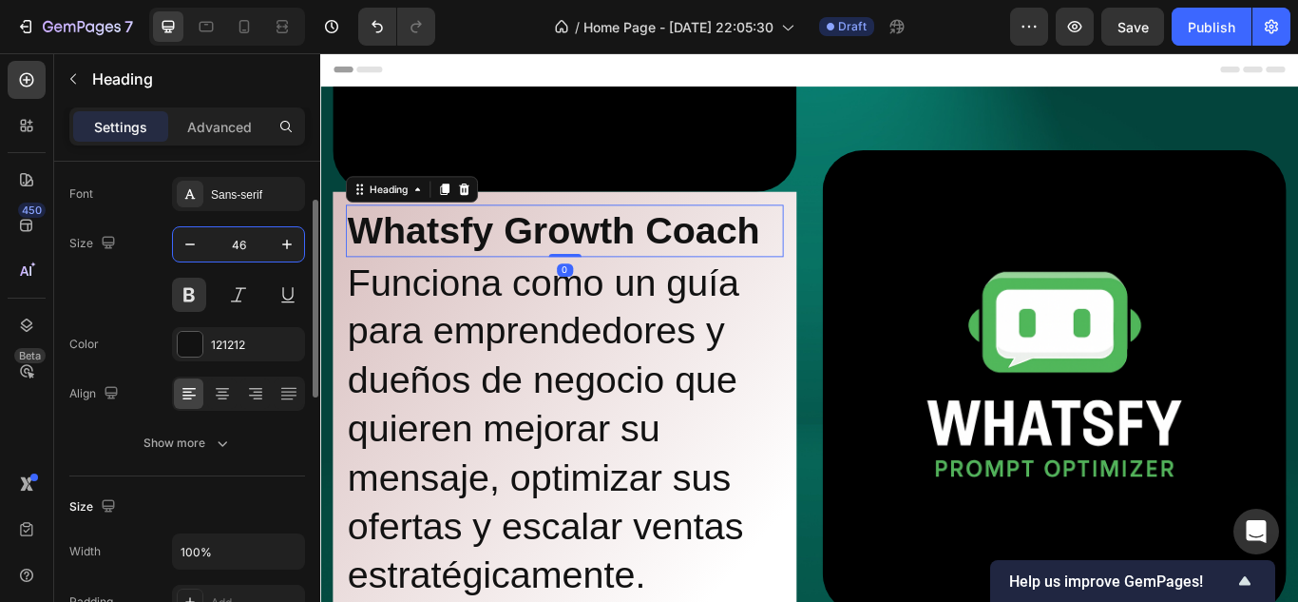
click at [254, 236] on input "46" at bounding box center [238, 244] width 63 height 34
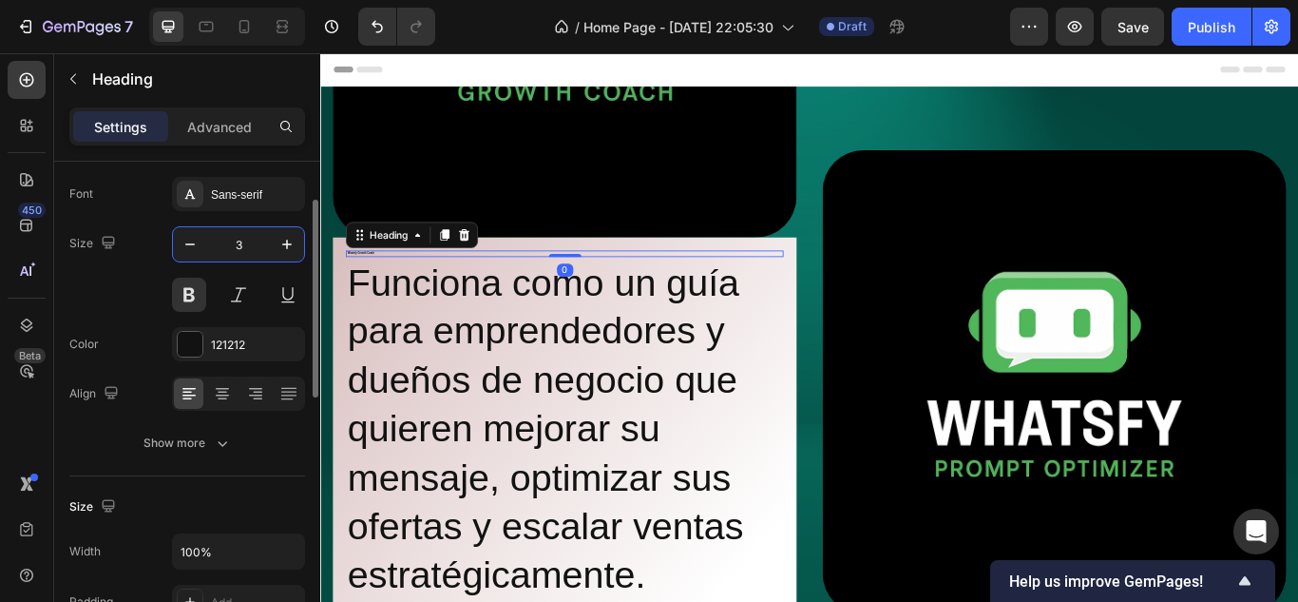
type input "30"
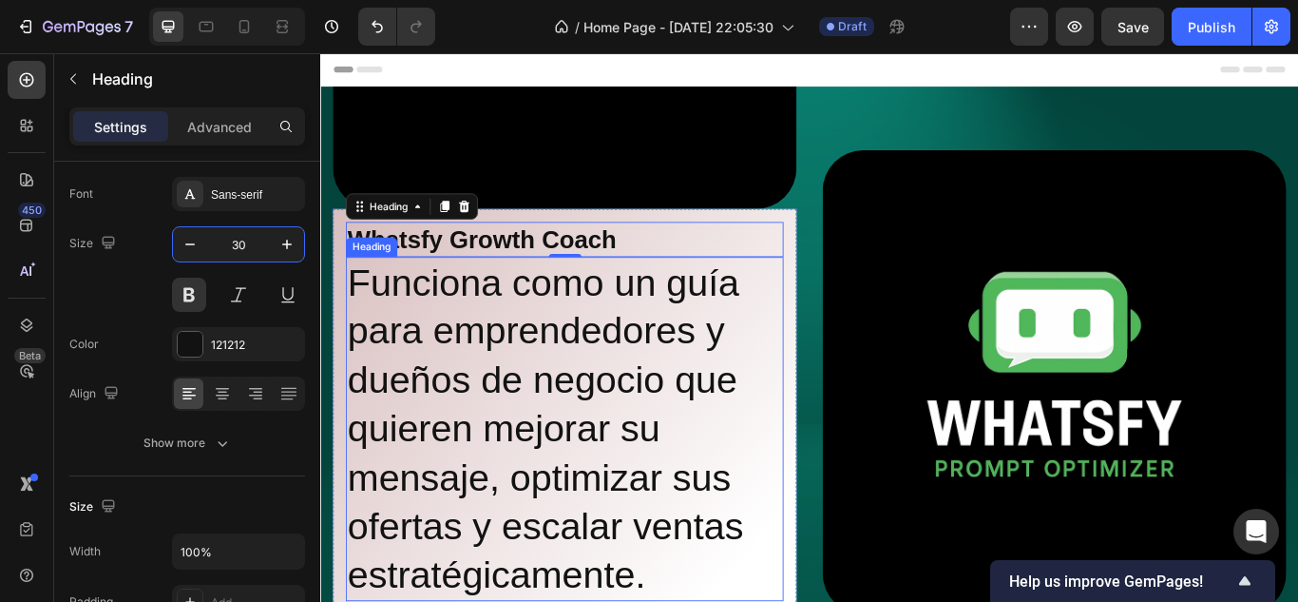
drag, startPoint x: 689, startPoint y: 474, endPoint x: 658, endPoint y: 461, distance: 34.1
click at [690, 475] on p "Funciona como un guía para emprendedores y dueños de negocio que quieren mejora…" at bounding box center [605, 492] width 507 height 398
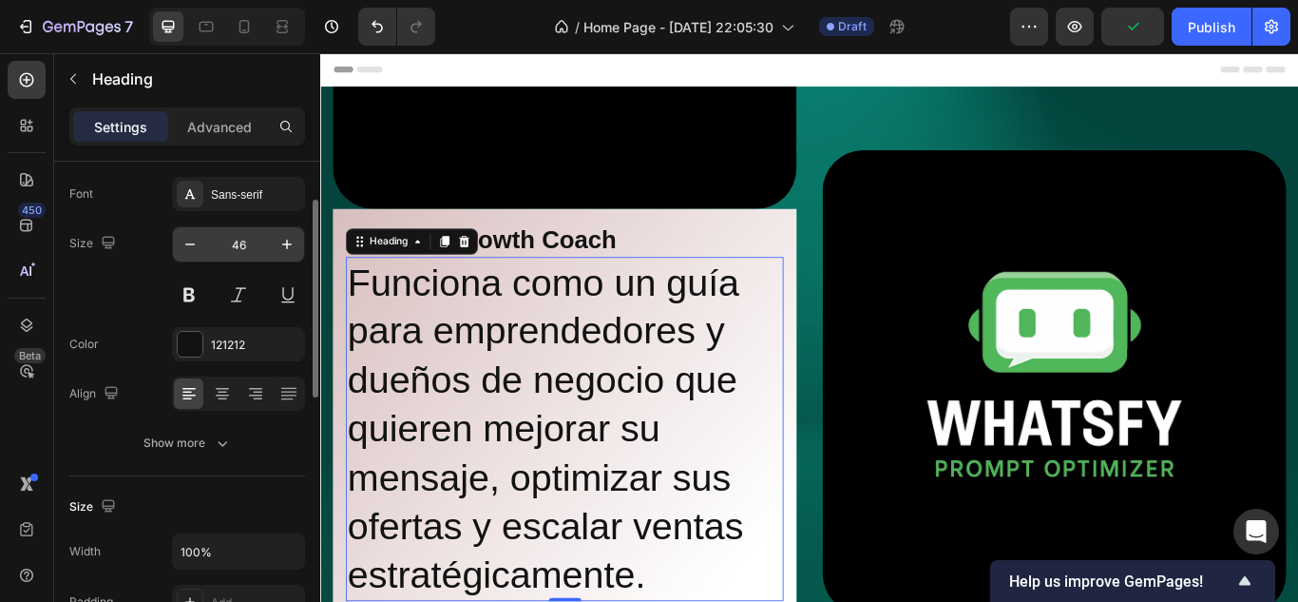
click at [259, 255] on input "46" at bounding box center [238, 244] width 63 height 34
type input "20"
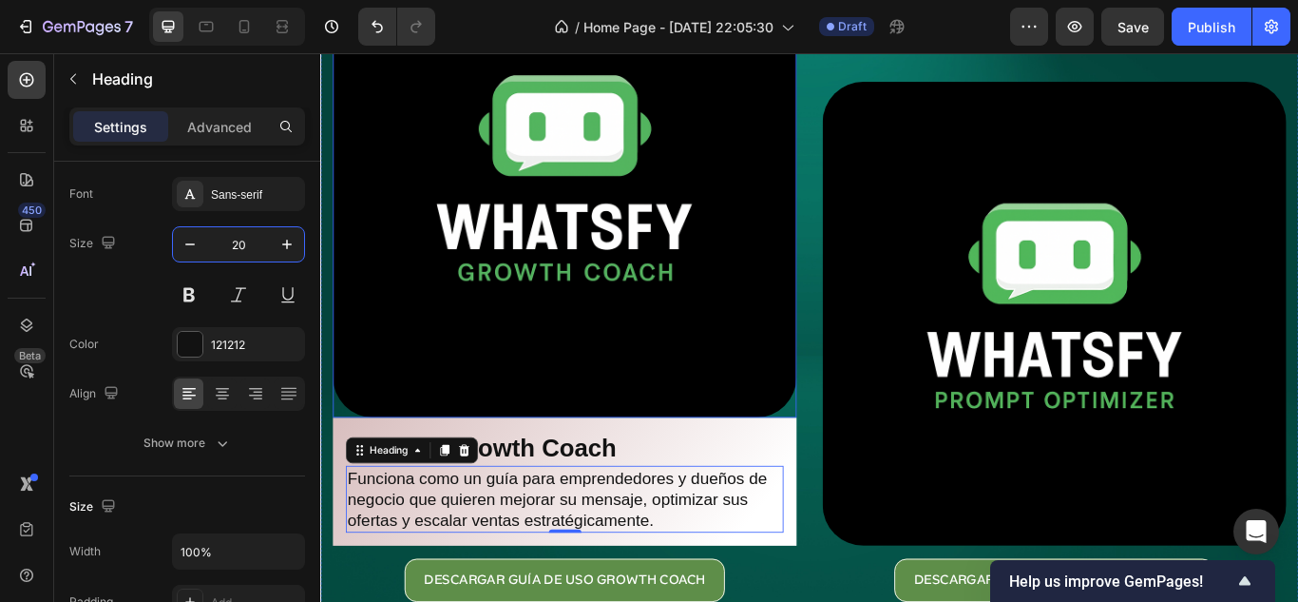
scroll to position [190, 0]
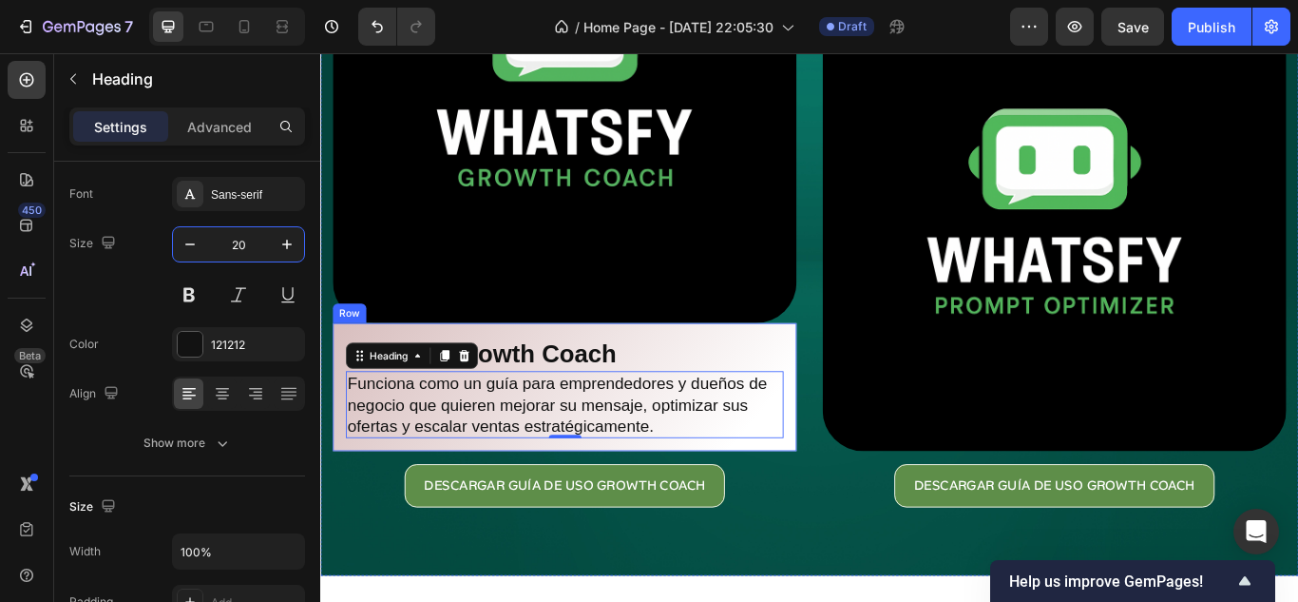
click at [858, 416] on div "Whatsfy Growth Coach Heading Funciona como un guía para emprendedores y dueños …" at bounding box center [605, 442] width 541 height 149
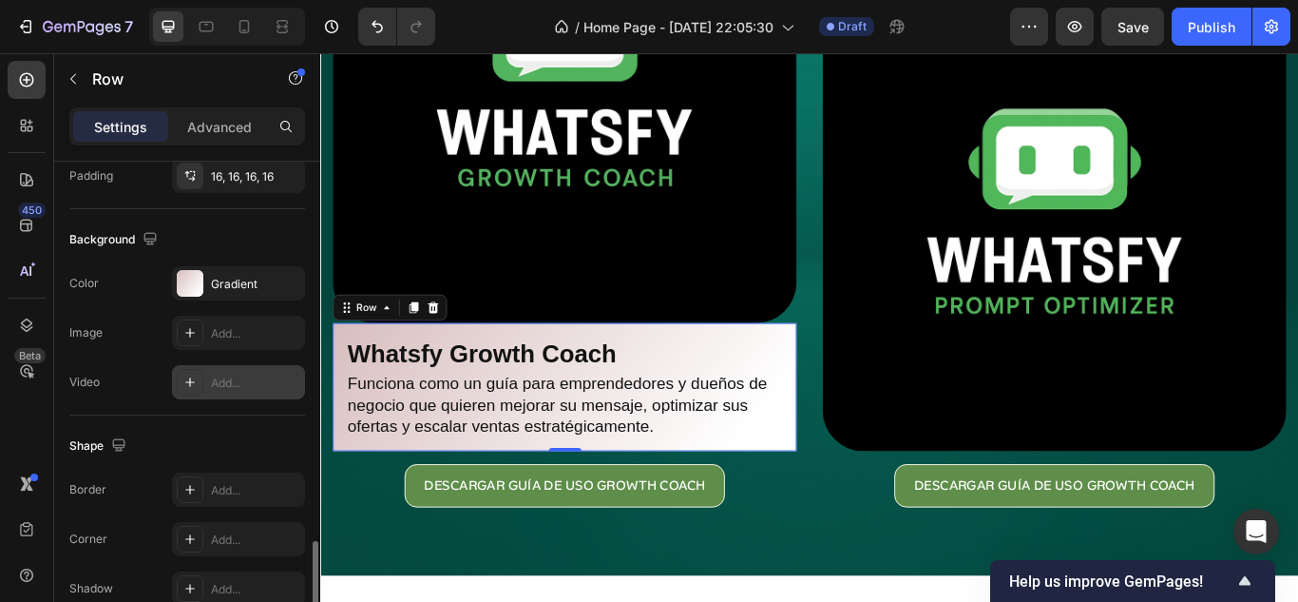
scroll to position [665, 0]
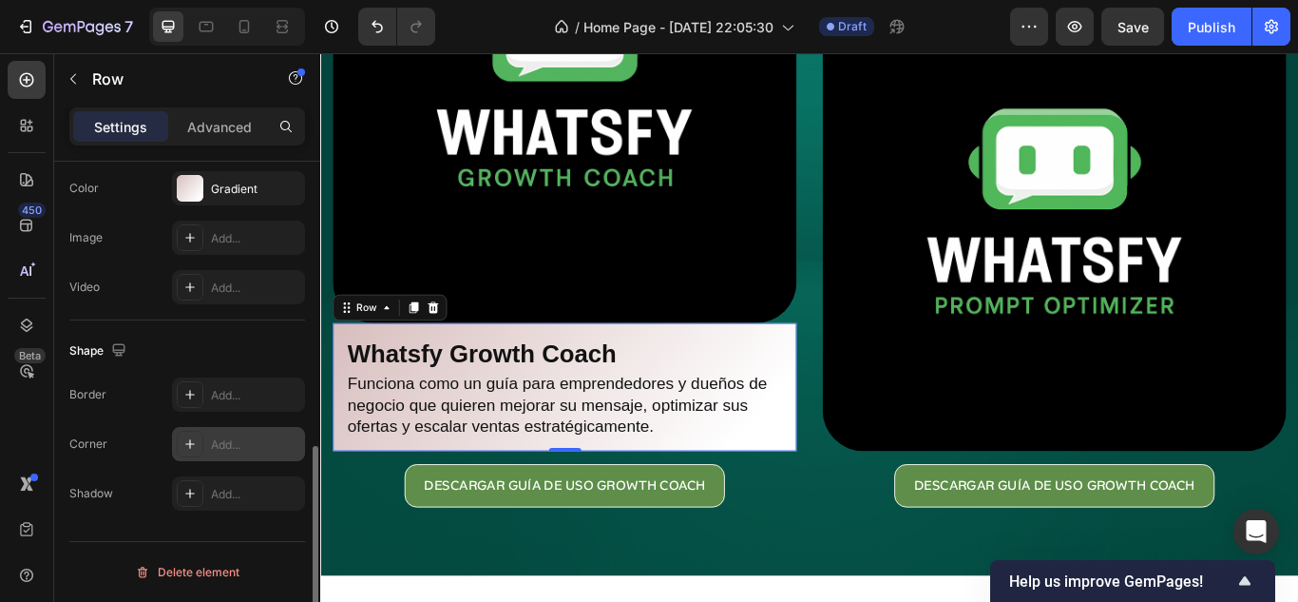
click at [211, 446] on div "Add..." at bounding box center [255, 444] width 89 height 17
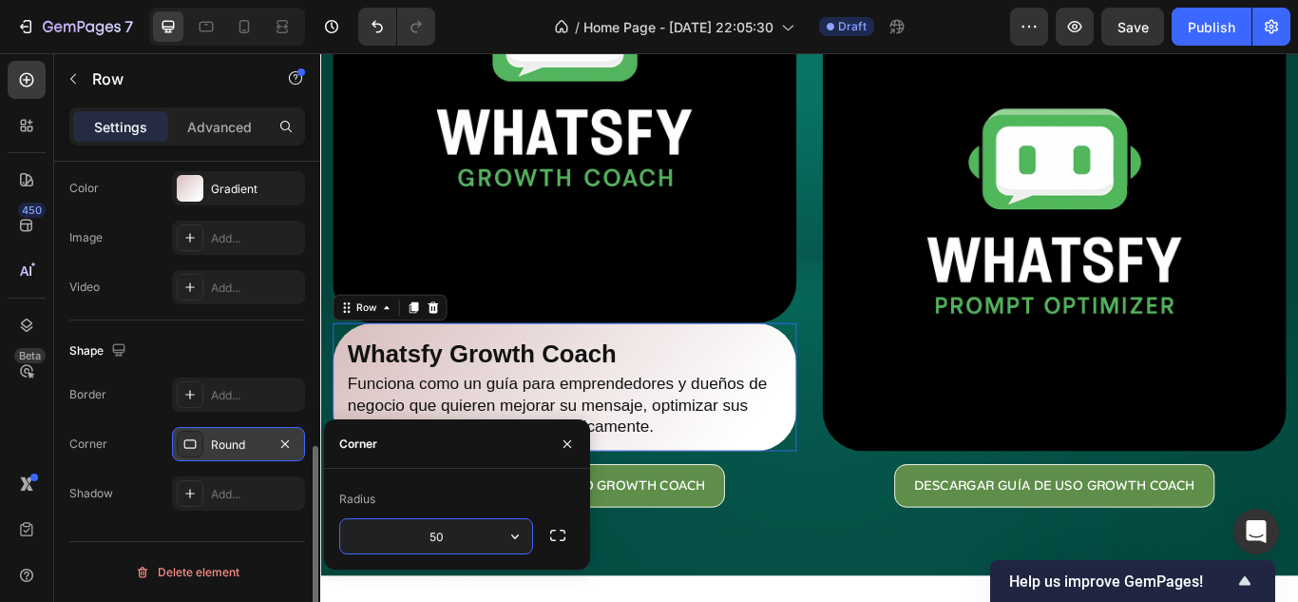
type input "5"
type input "40"
click at [855, 571] on div "DESCARGAR GUÍA DE USO GROWTH COACH Button" at bounding box center [605, 557] width 541 height 50
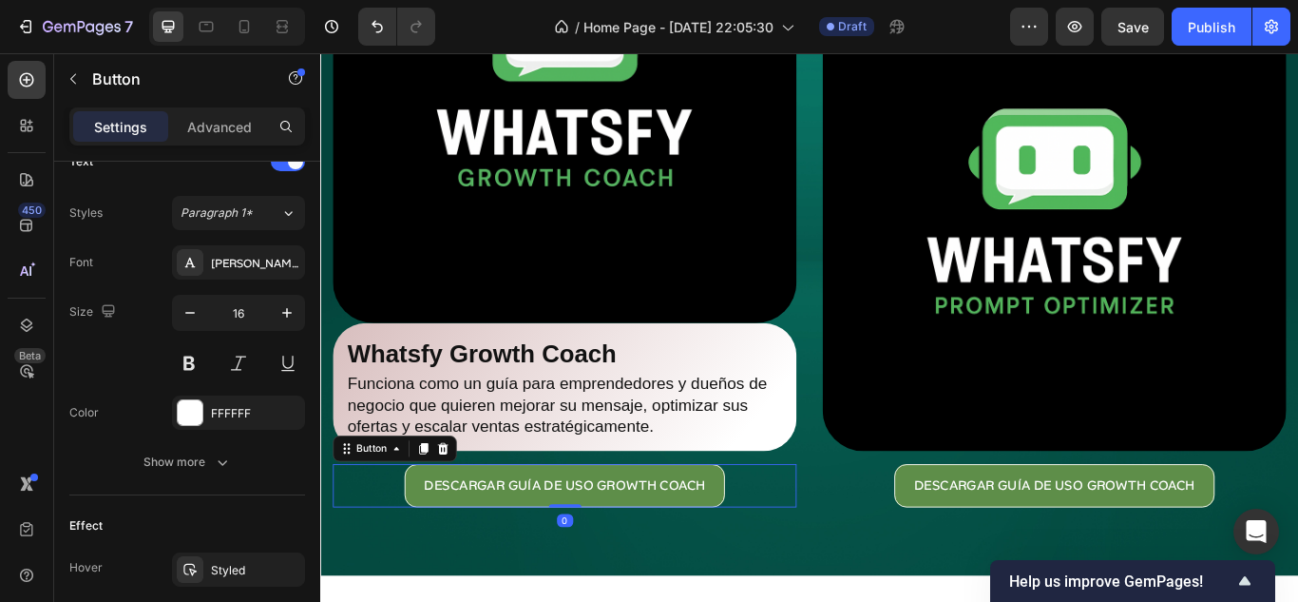
scroll to position [0, 0]
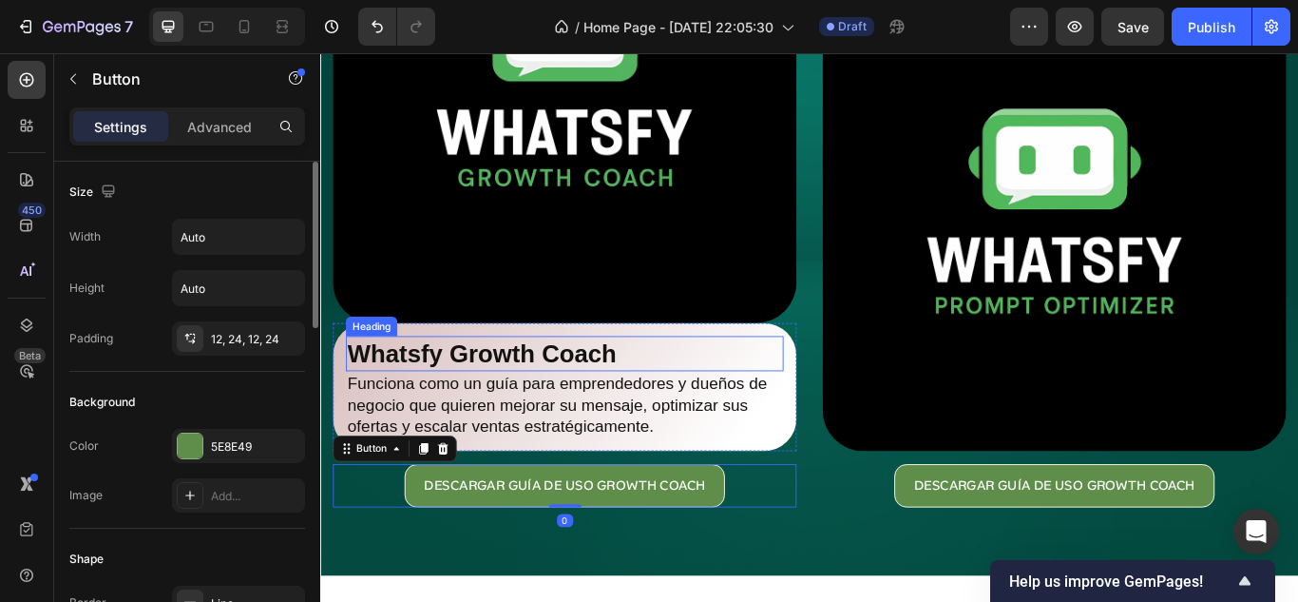
click at [844, 400] on p "Whatsfy Growth Coach" at bounding box center [605, 403] width 507 height 37
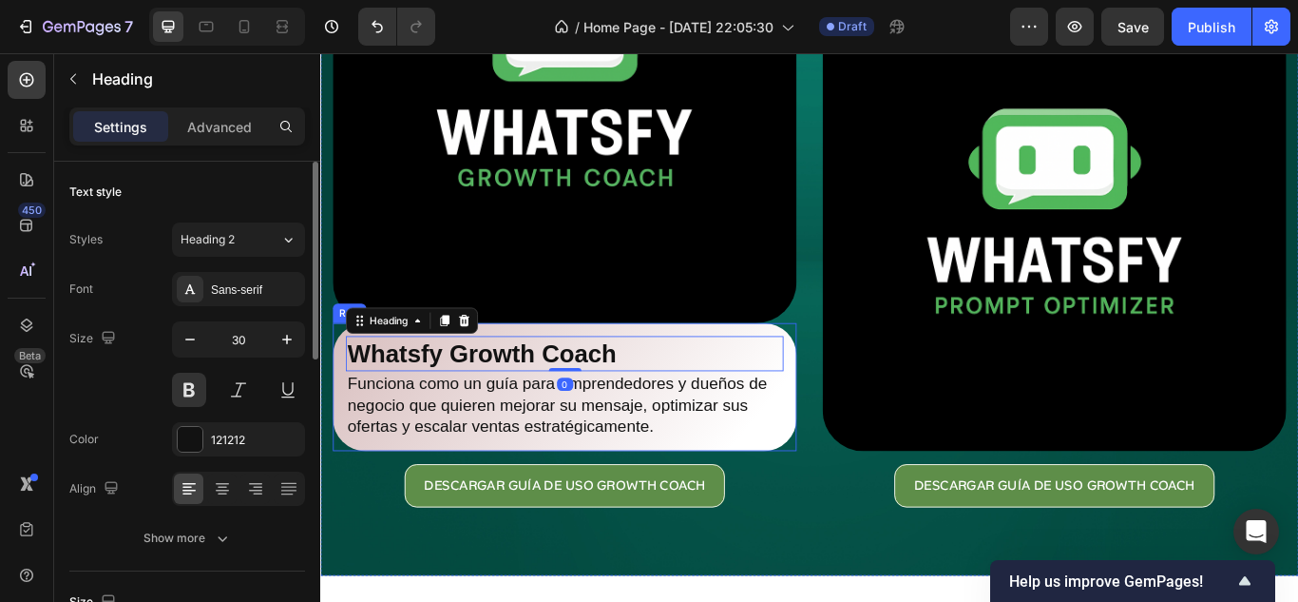
click at [864, 476] on div "Whatsfy Growth Coach Heading 0 Funciona como un guía para emprendedores y dueño…" at bounding box center [605, 442] width 541 height 149
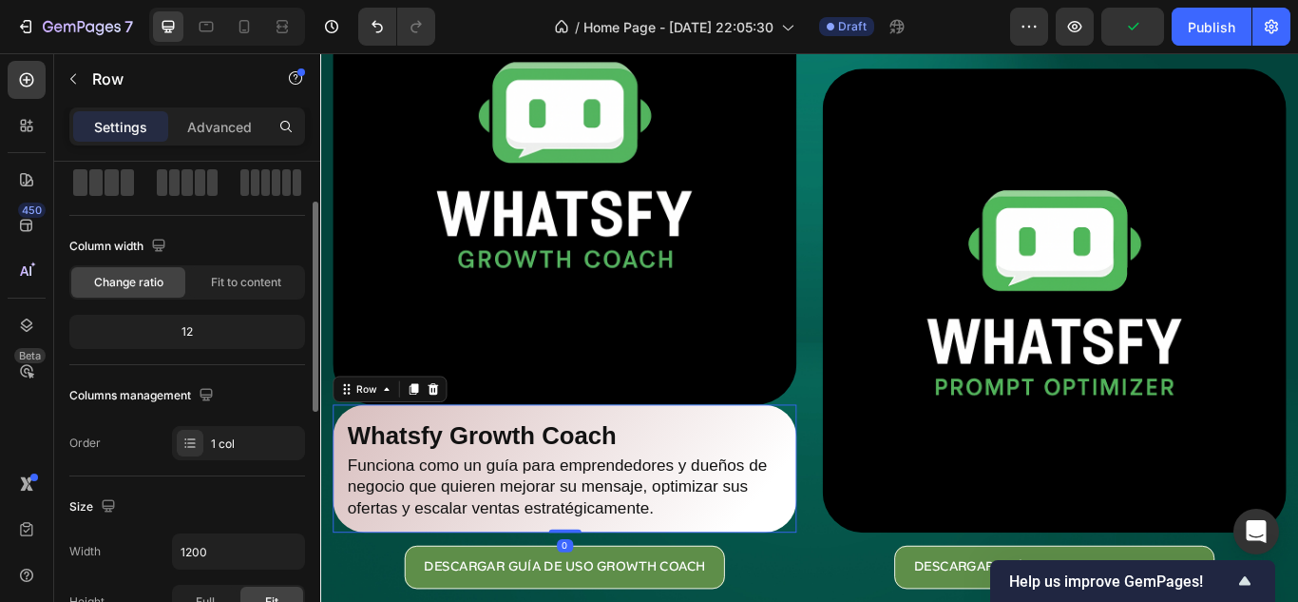
scroll to position [380, 0]
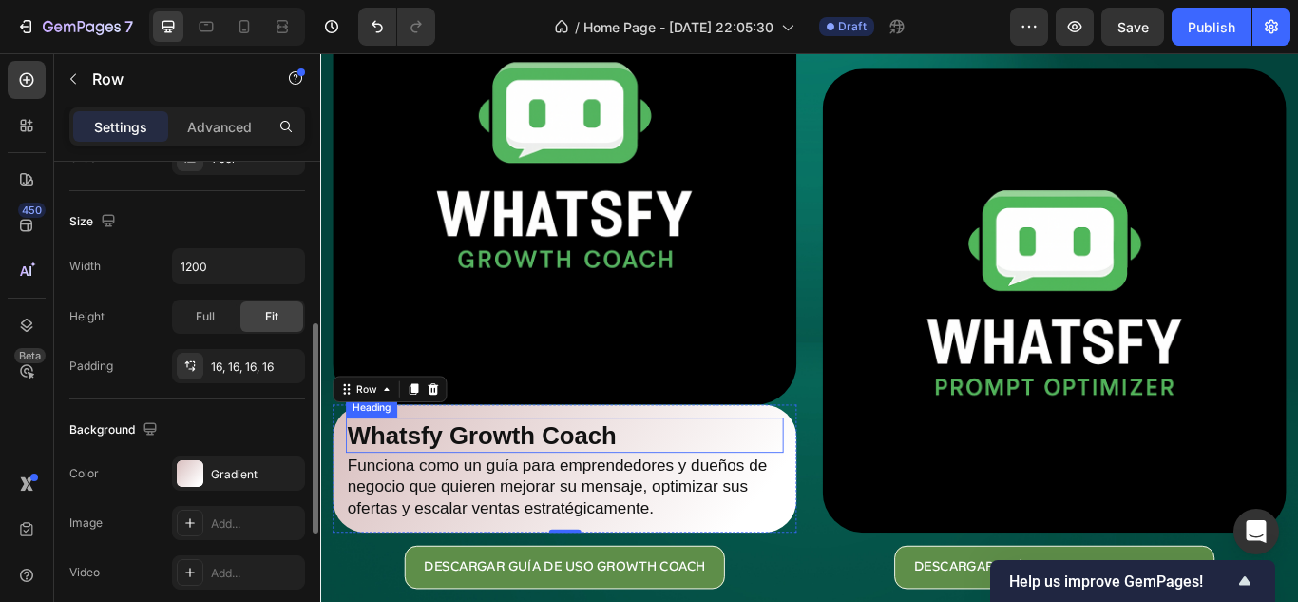
click at [464, 488] on p "Whatsfy Growth Coach" at bounding box center [605, 498] width 507 height 37
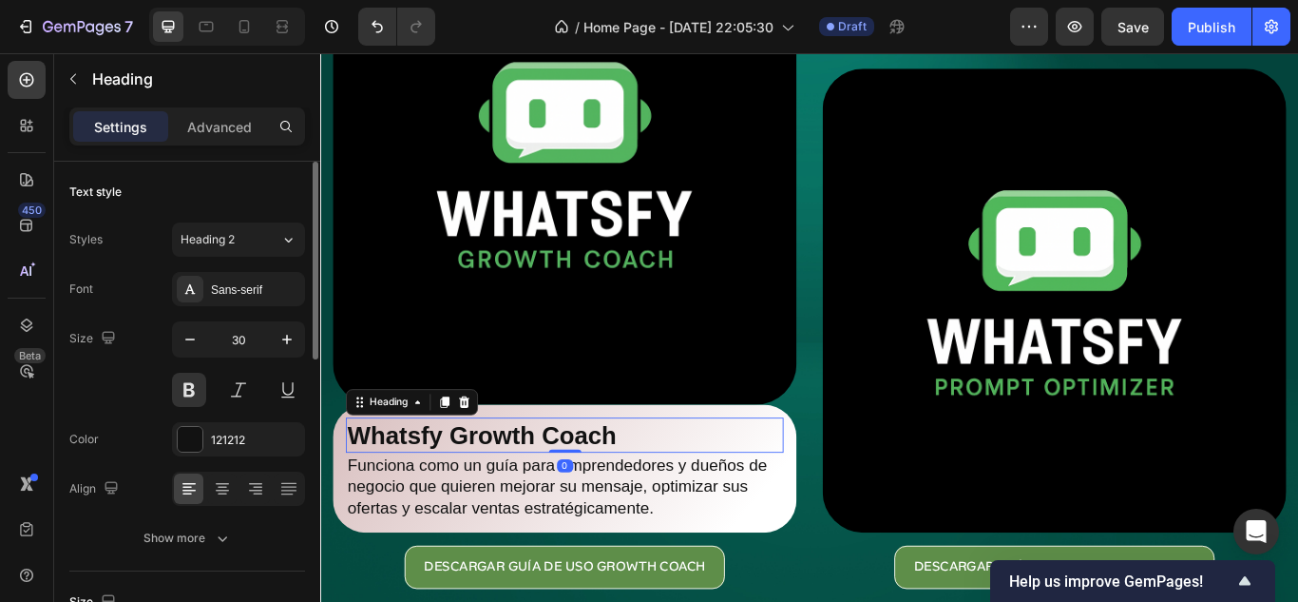
scroll to position [95, 0]
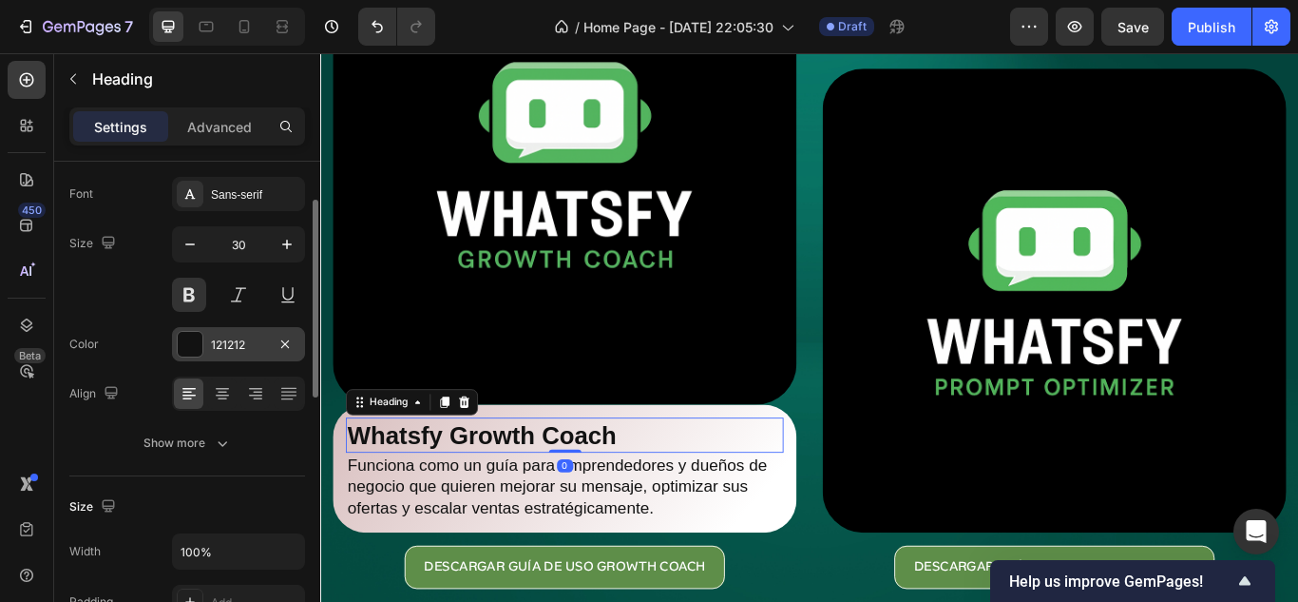
click at [200, 353] on div at bounding box center [190, 344] width 25 height 25
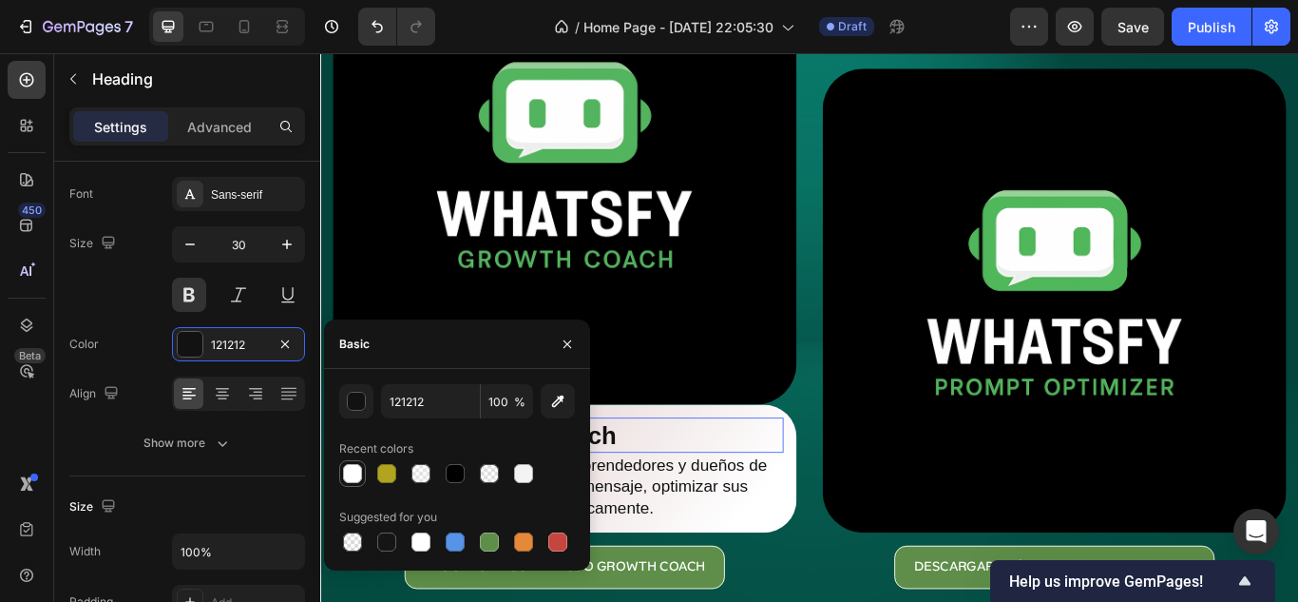
click at [345, 472] on div at bounding box center [352, 473] width 19 height 19
type input "FFFFFF"
click at [775, 537] on p "Funciona como un guía para emprendedores y dueños de negocio que quieren mejora…" at bounding box center [605, 558] width 507 height 74
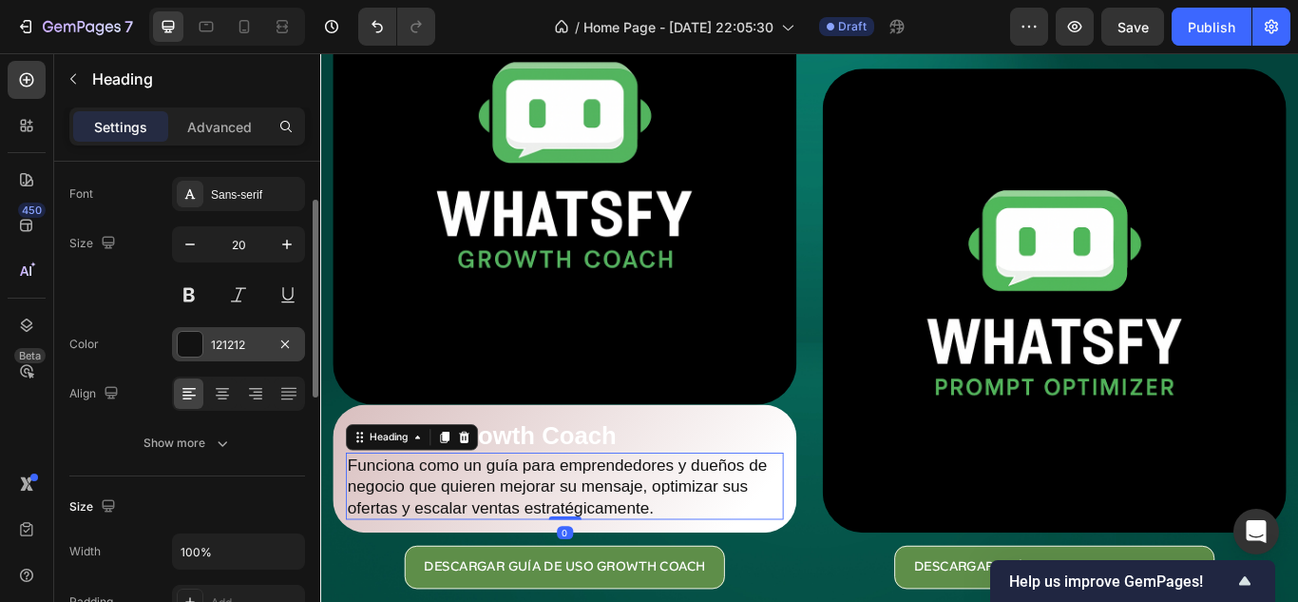
click at [187, 351] on div at bounding box center [190, 344] width 25 height 25
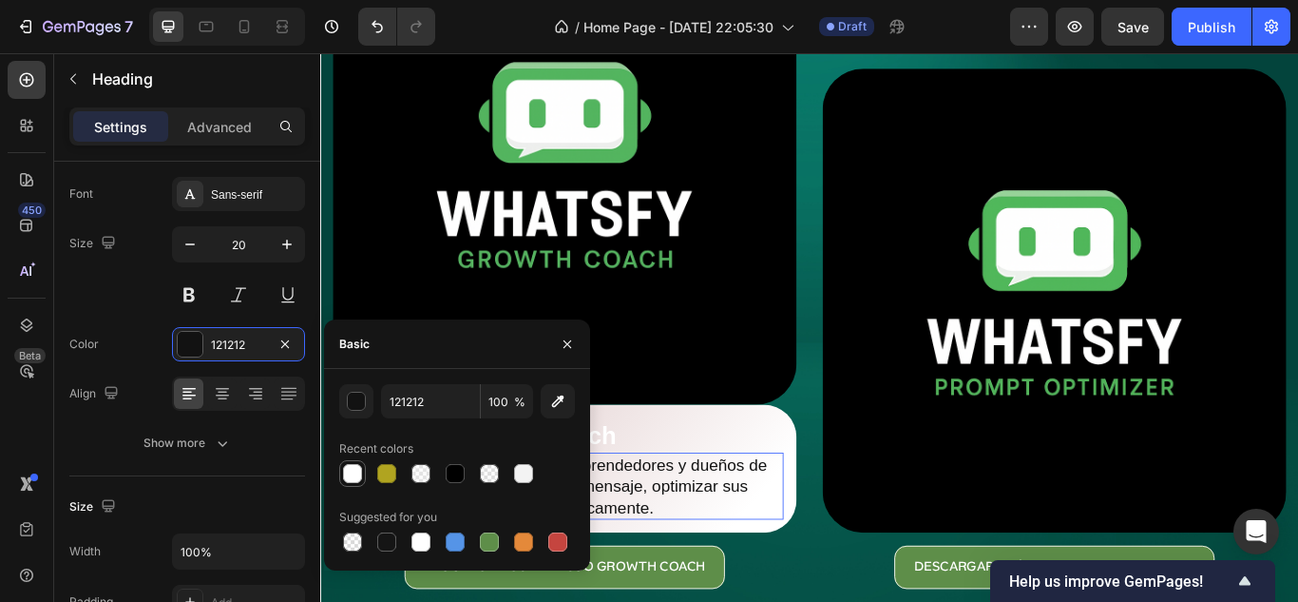
click at [351, 478] on div at bounding box center [352, 473] width 19 height 19
type input "FFFFFF"
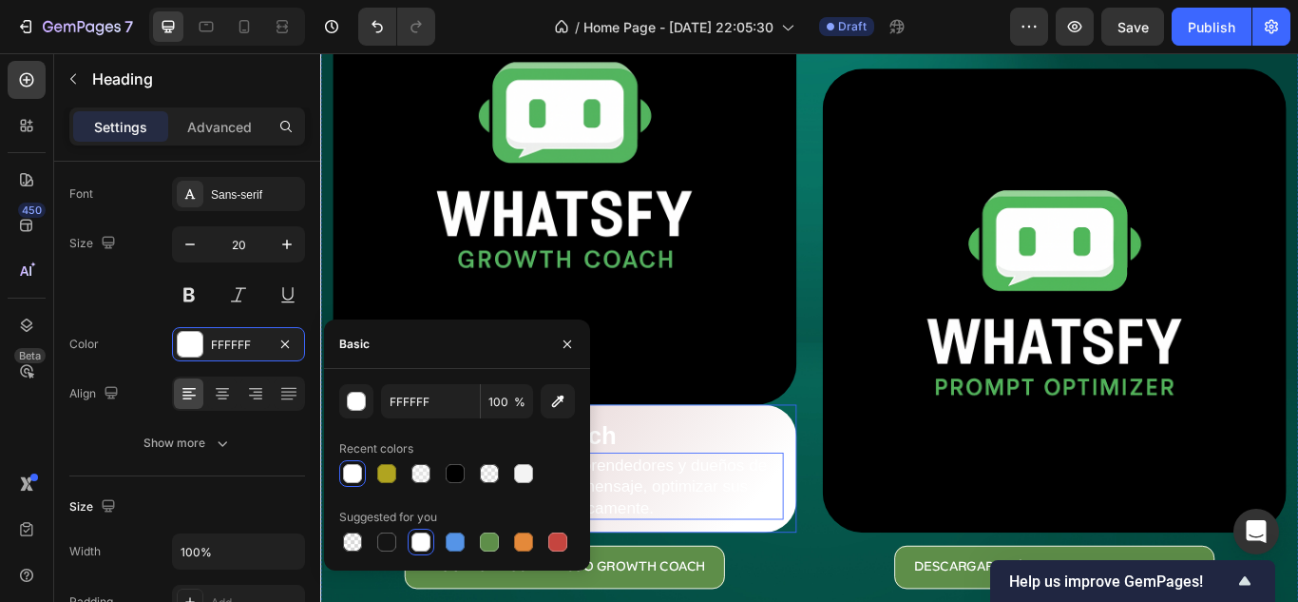
click at [859, 492] on div "Whatsfy Growth Coach Heading Funciona como un guía para emprendedores y dueños …" at bounding box center [605, 537] width 541 height 149
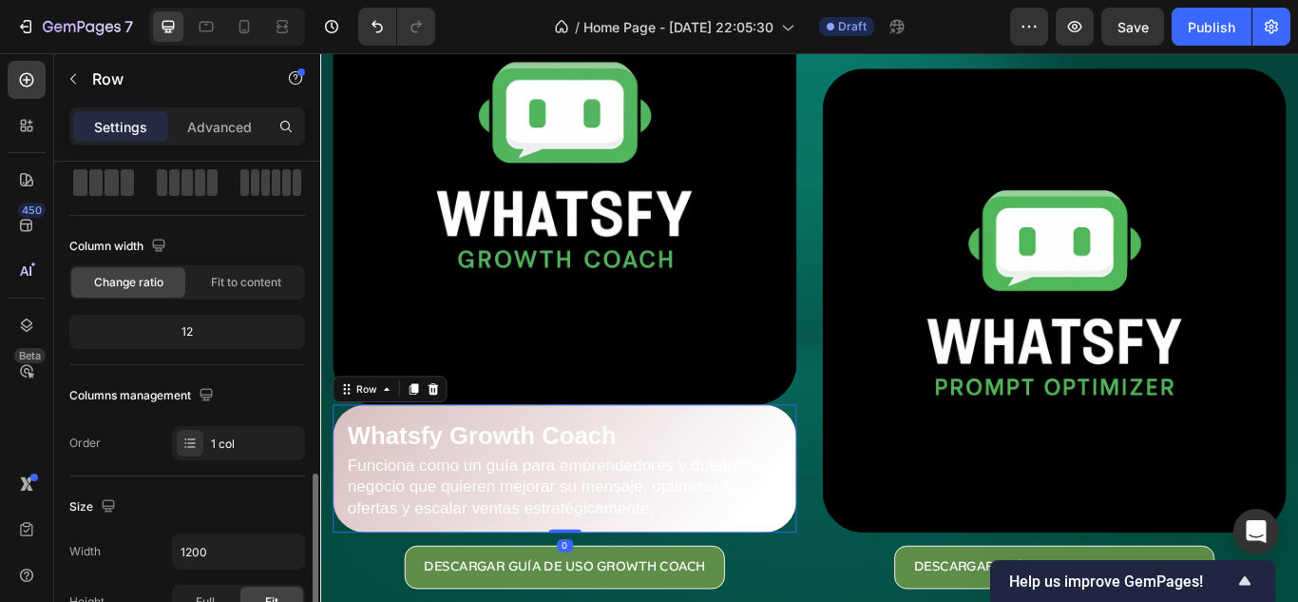
scroll to position [380, 0]
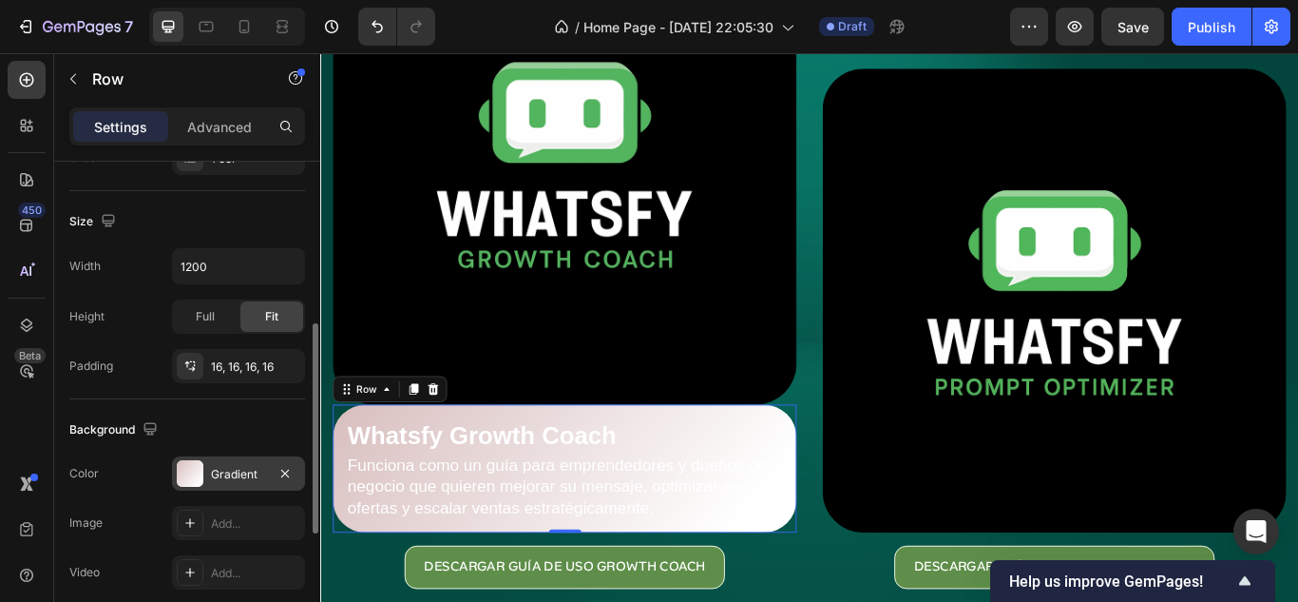
click at [237, 463] on div "Gradient" at bounding box center [238, 473] width 133 height 34
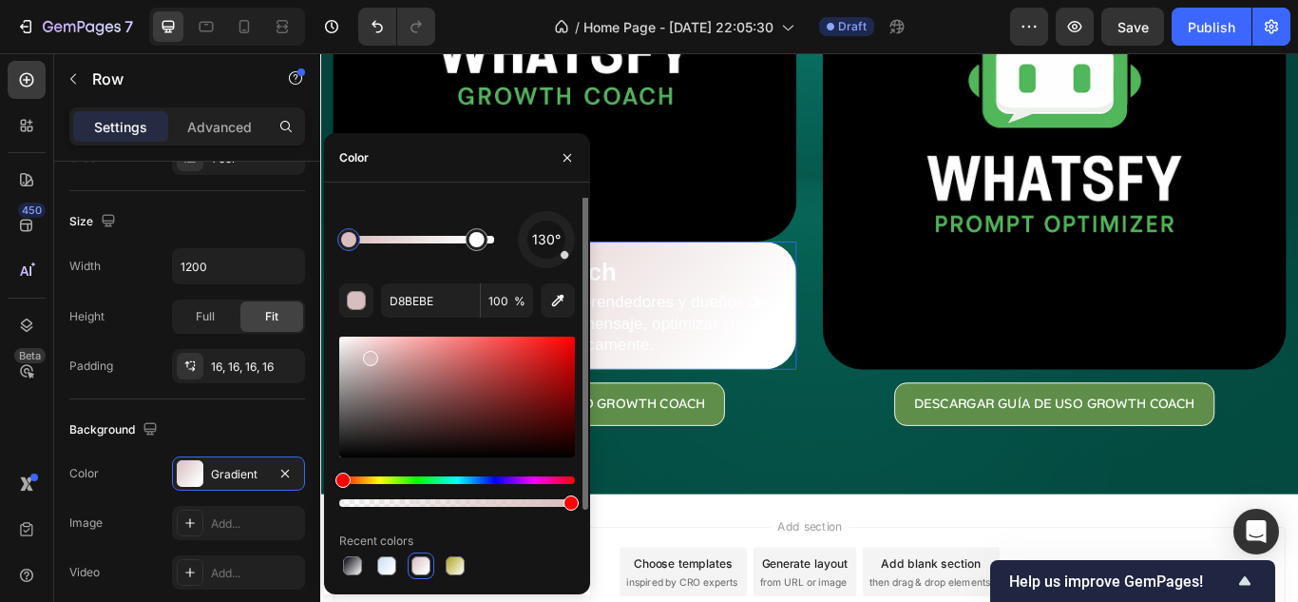
scroll to position [0, 0]
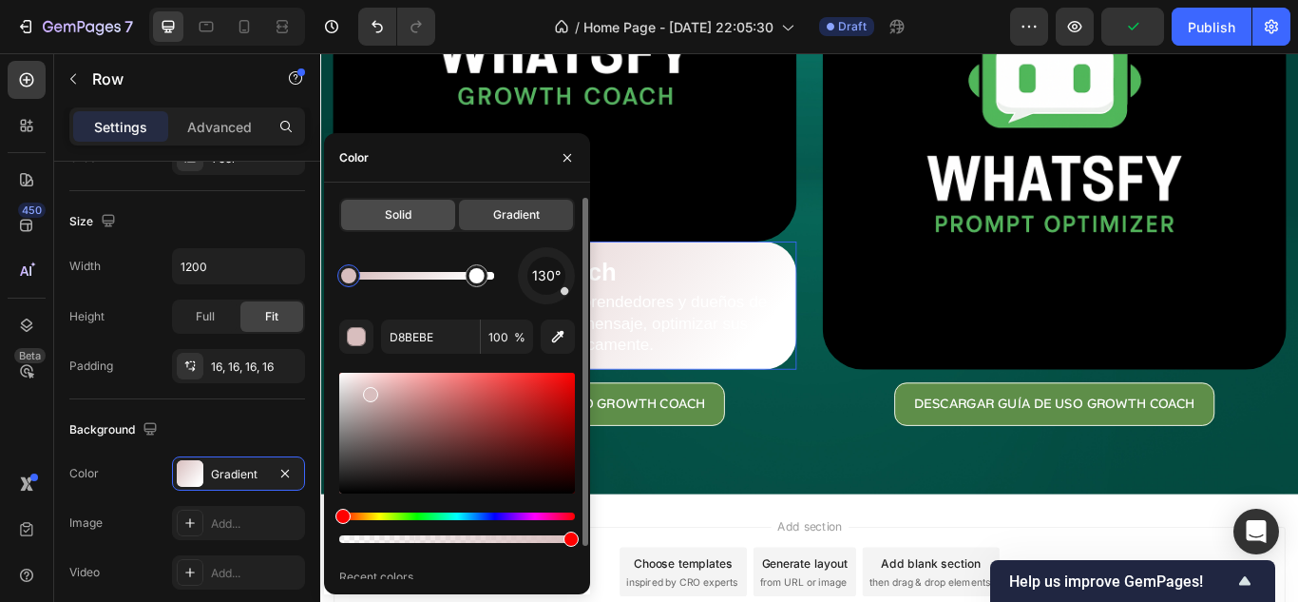
click at [383, 226] on div "Solid" at bounding box center [398, 215] width 114 height 30
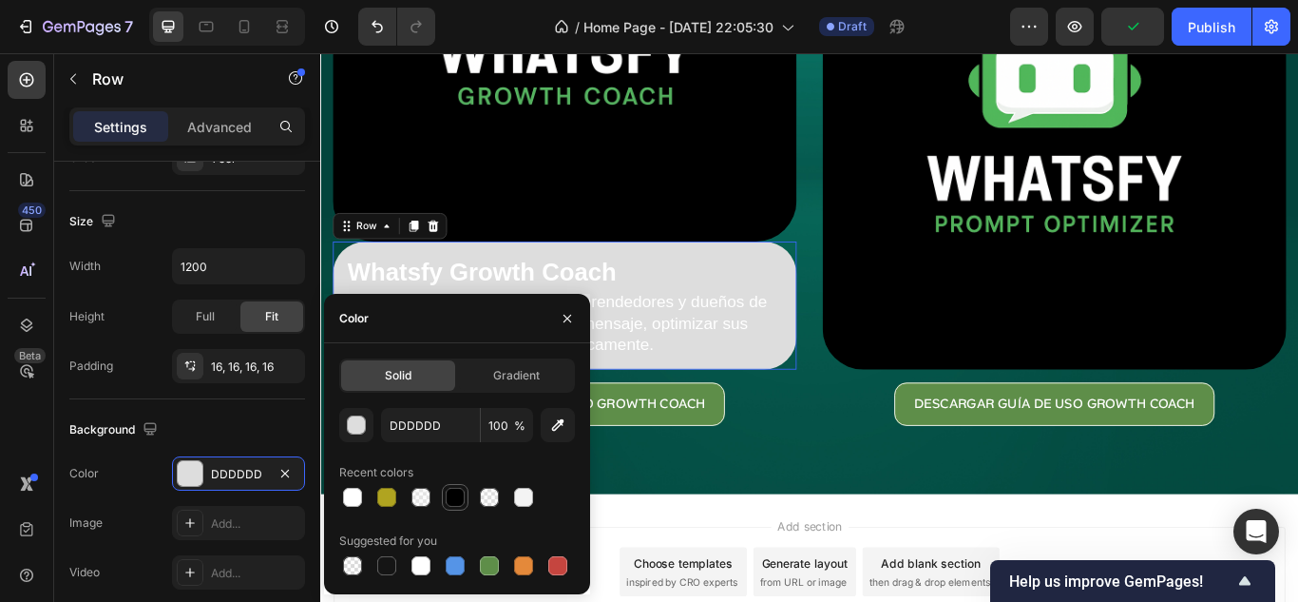
click at [454, 492] on div at bounding box center [455, 497] width 19 height 19
type input "000000"
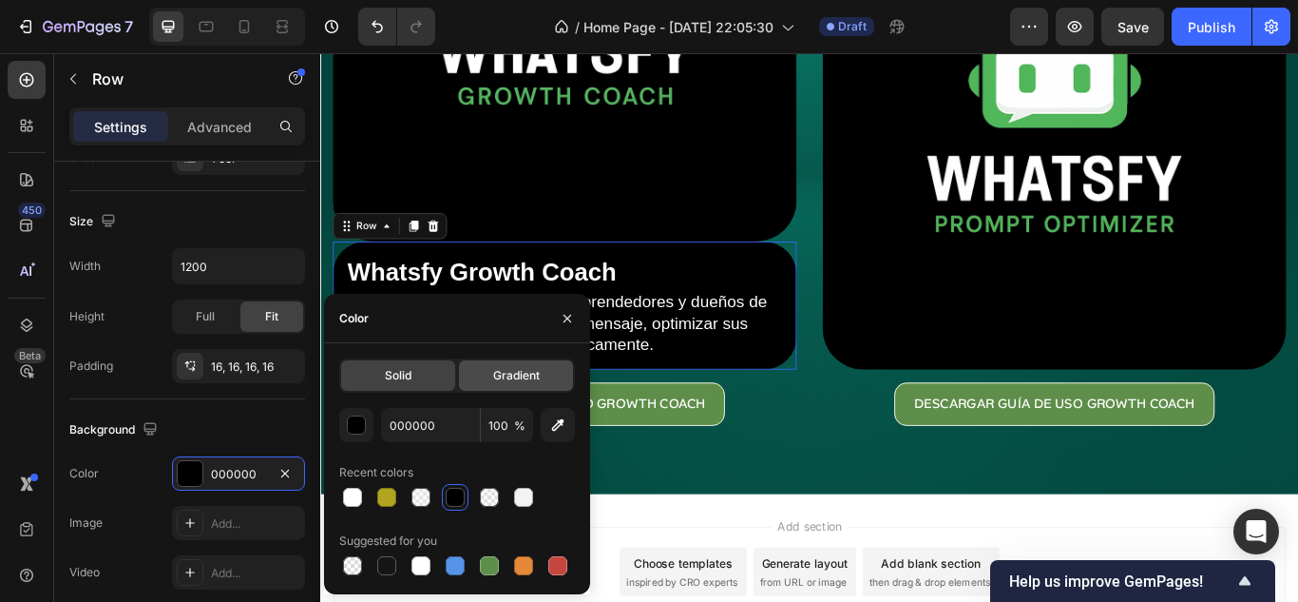
click at [481, 371] on div "Gradient" at bounding box center [516, 375] width 114 height 30
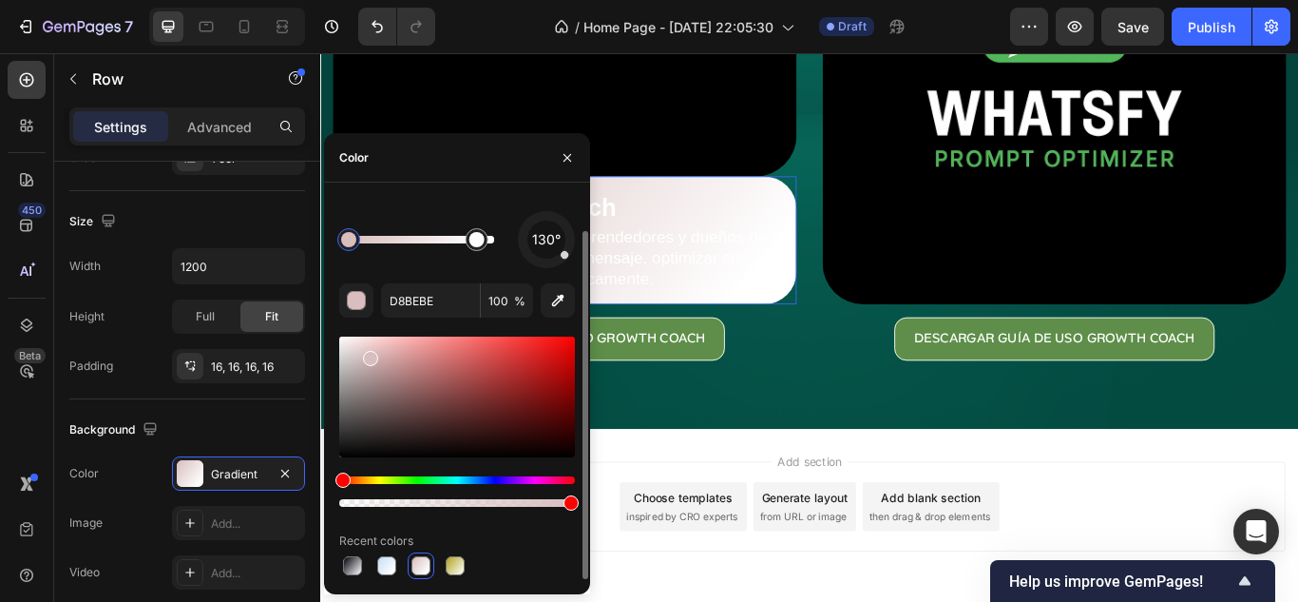
scroll to position [424, 0]
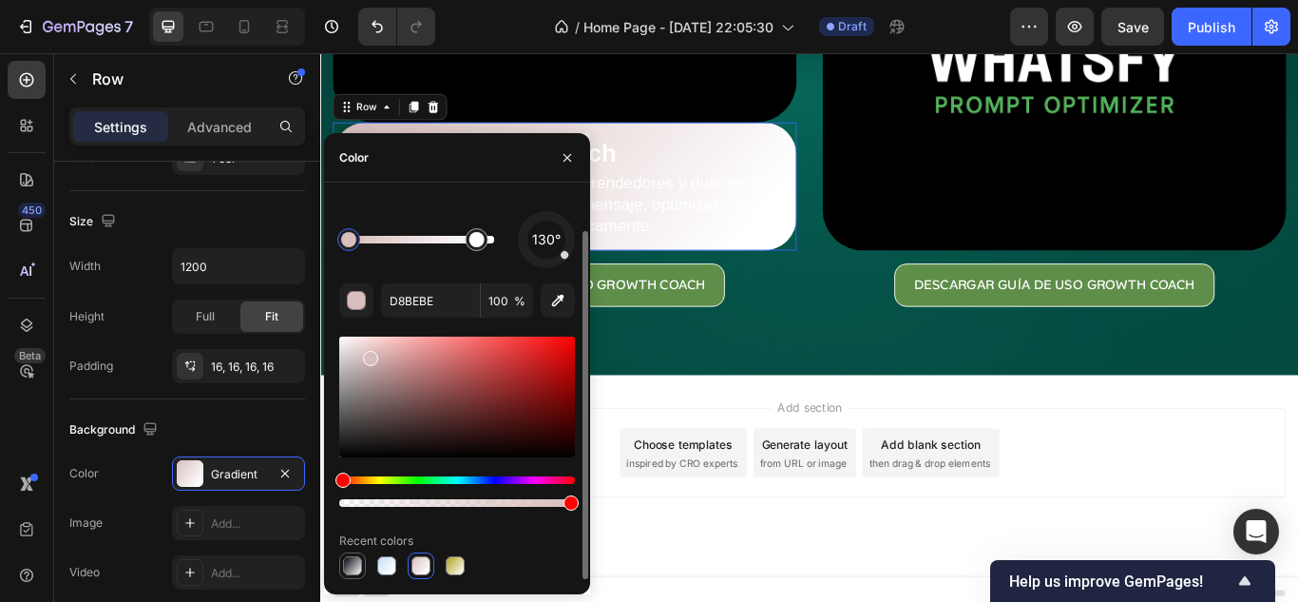
click at [354, 565] on div at bounding box center [352, 565] width 19 height 19
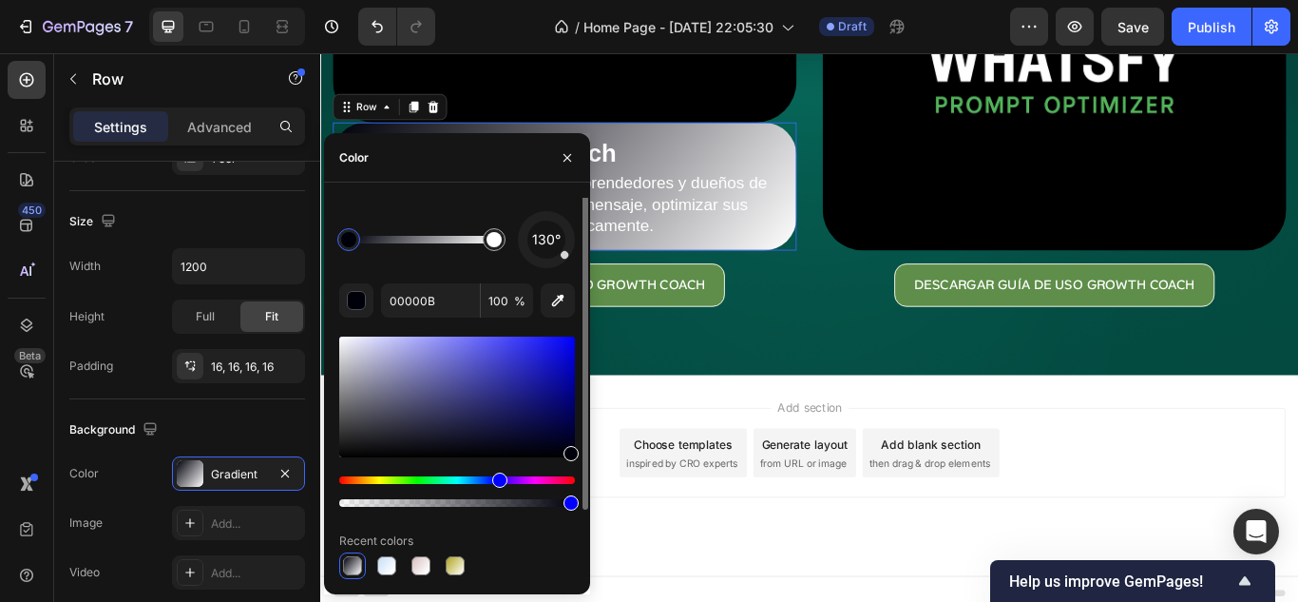
scroll to position [0, 0]
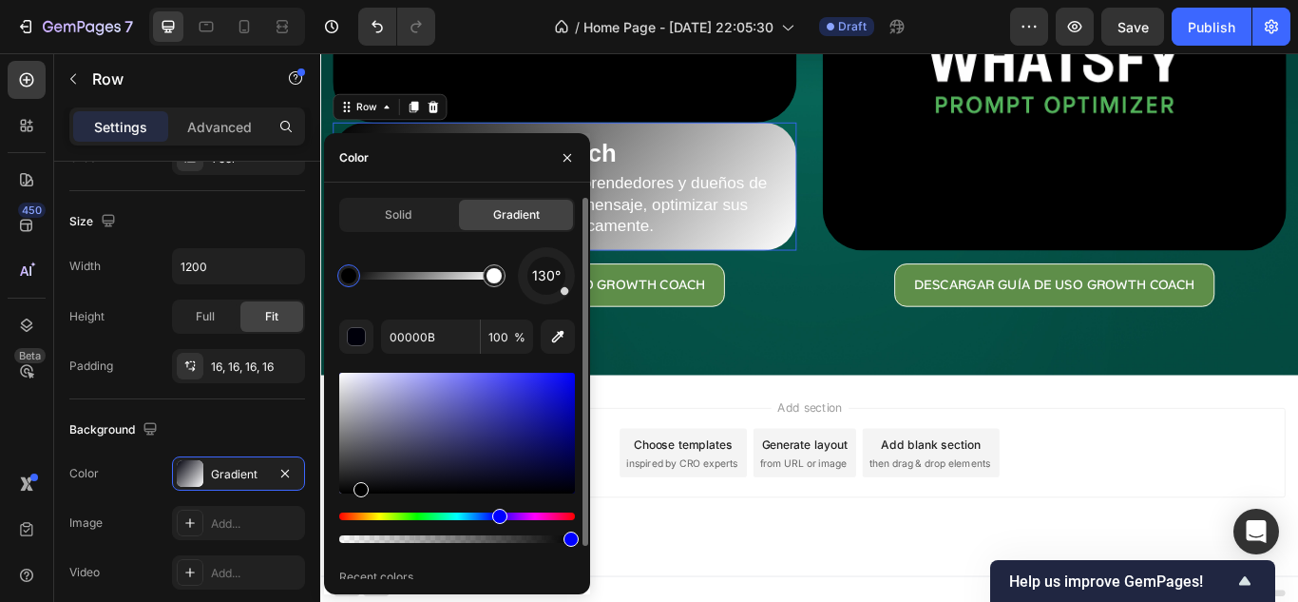
drag, startPoint x: 553, startPoint y: 496, endPoint x: 354, endPoint y: 504, distance: 199.7
click at [354, 504] on div at bounding box center [457, 458] width 236 height 178
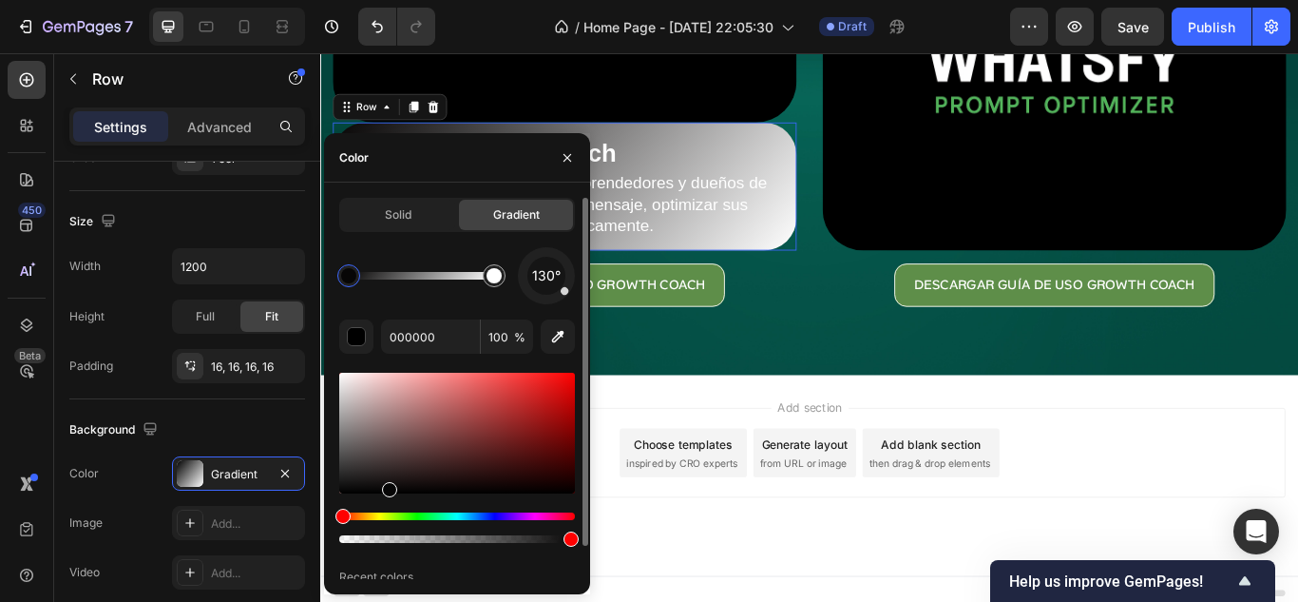
drag, startPoint x: 340, startPoint y: 488, endPoint x: 422, endPoint y: 491, distance: 81.8
click at [397, 491] on div at bounding box center [389, 489] width 15 height 15
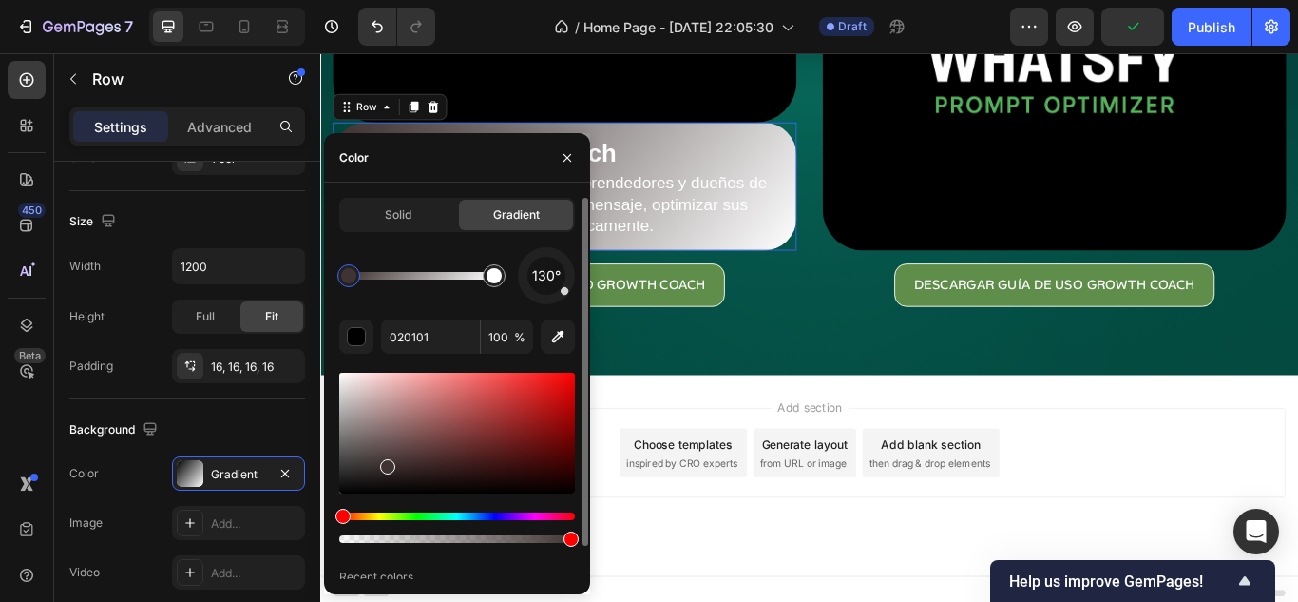
drag, startPoint x: 343, startPoint y: 491, endPoint x: 386, endPoint y: 463, distance: 51.4
click at [386, 463] on div at bounding box center [457, 433] width 236 height 121
drag, startPoint x: 386, startPoint y: 463, endPoint x: 419, endPoint y: 487, distance: 40.9
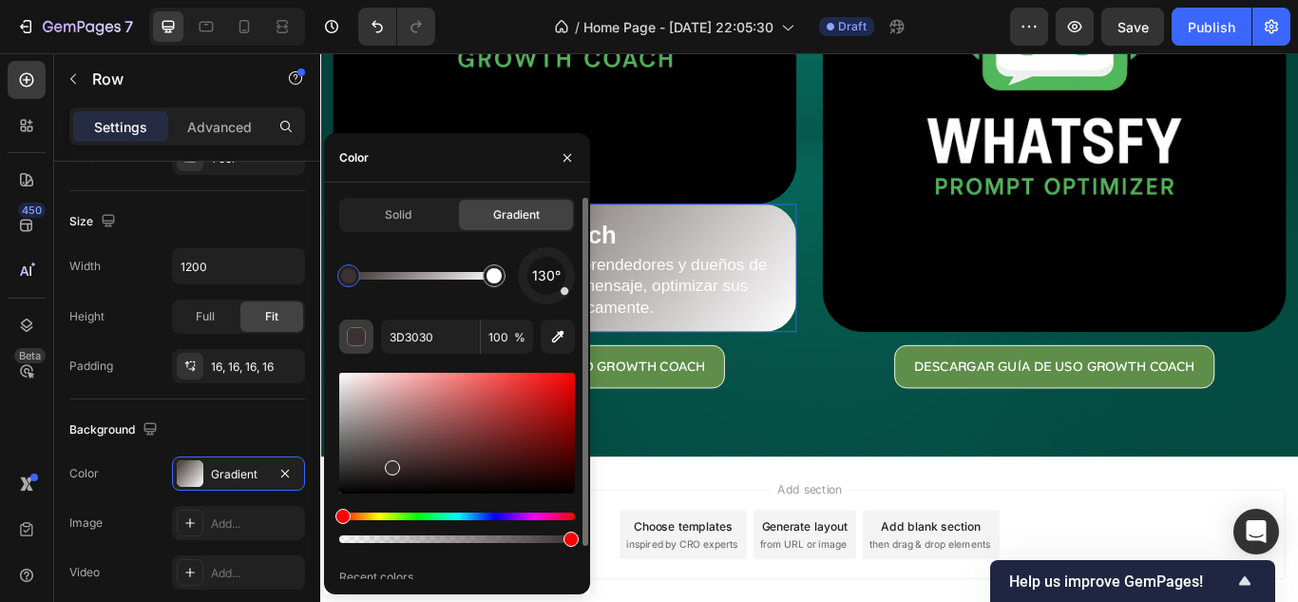
click at [369, 339] on button "button" at bounding box center [356, 336] width 34 height 34
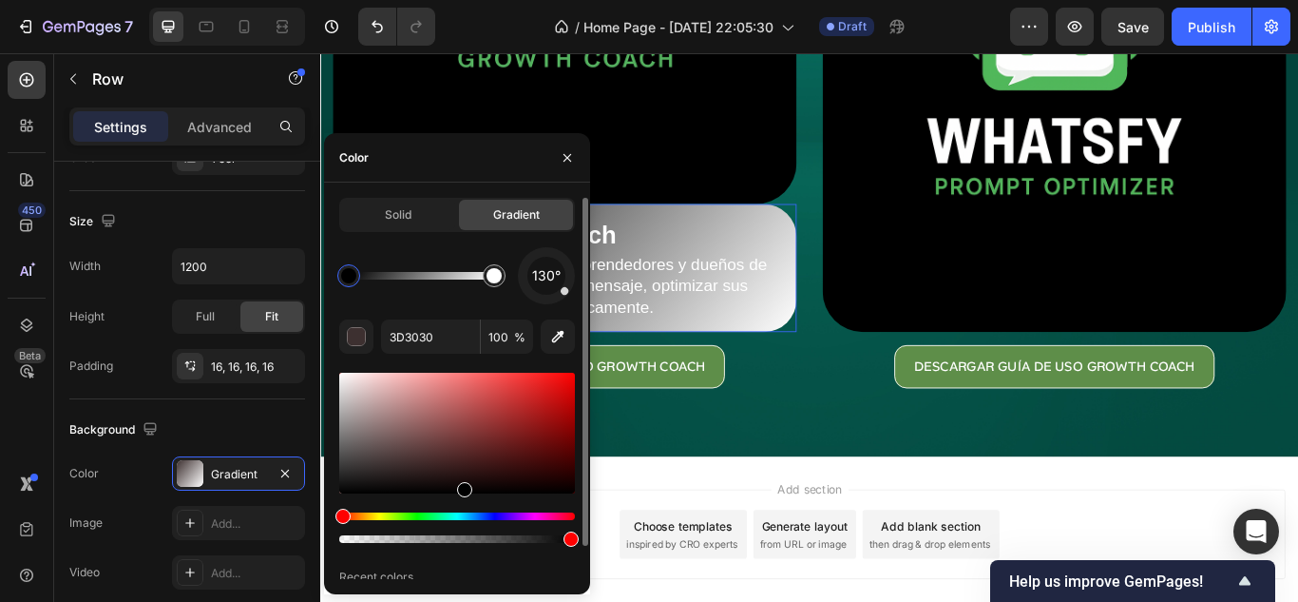
drag, startPoint x: 396, startPoint y: 468, endPoint x: 460, endPoint y: 519, distance: 81.8
click at [460, 519] on div at bounding box center [457, 458] width 236 height 178
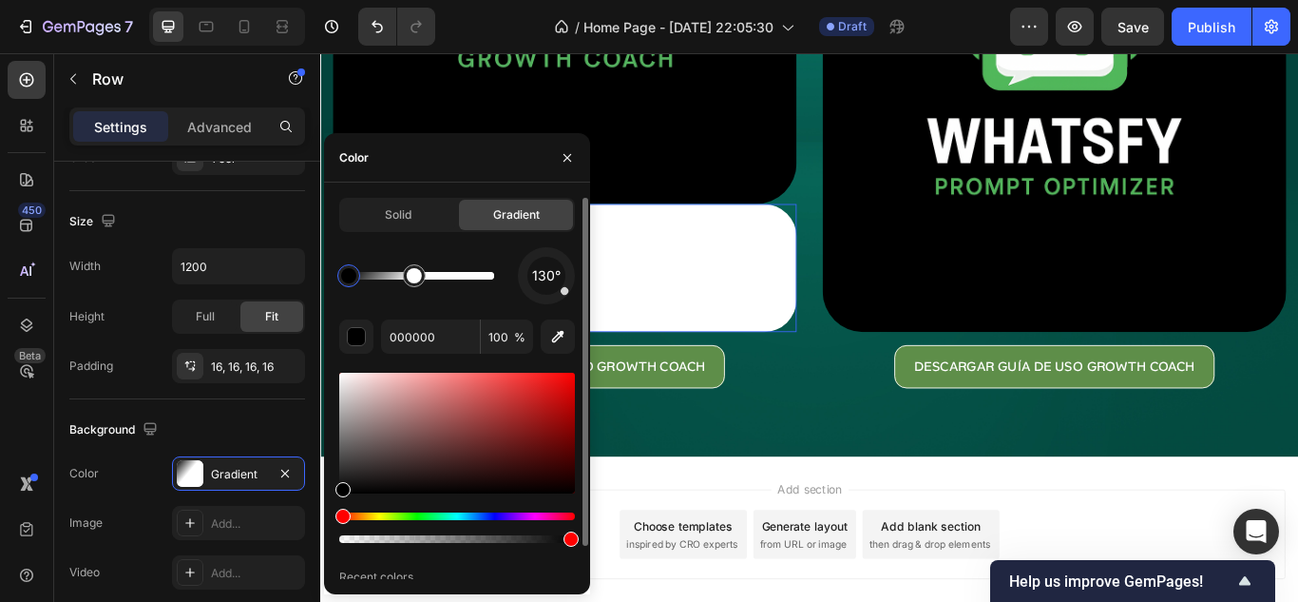
drag, startPoint x: 487, startPoint y: 273, endPoint x: 389, endPoint y: 281, distance: 98.3
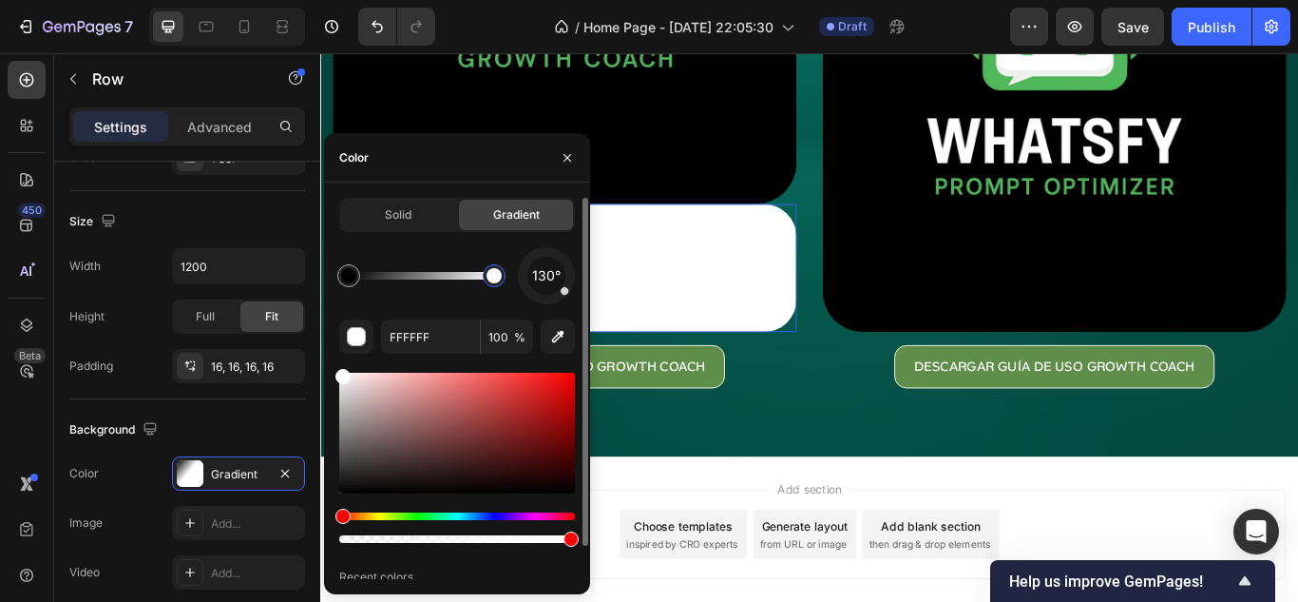
drag, startPoint x: 414, startPoint y: 277, endPoint x: 552, endPoint y: 288, distance: 138.3
click at [564, 283] on div "130°" at bounding box center [457, 275] width 236 height 57
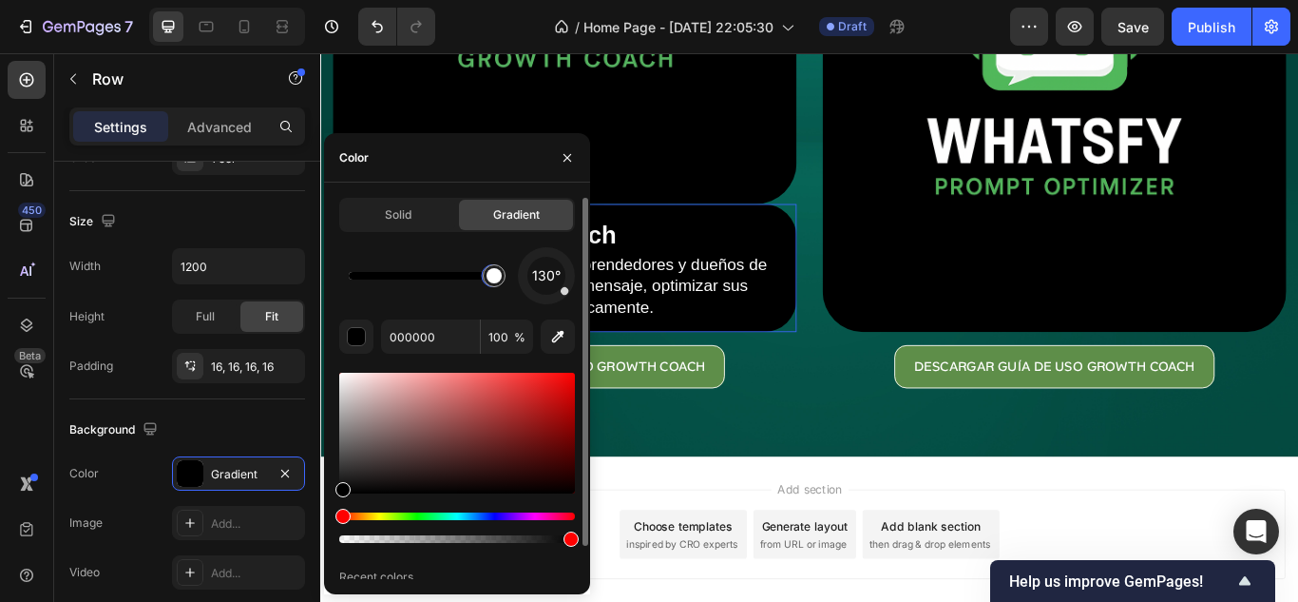
drag, startPoint x: 475, startPoint y: 289, endPoint x: 460, endPoint y: 291, distance: 15.3
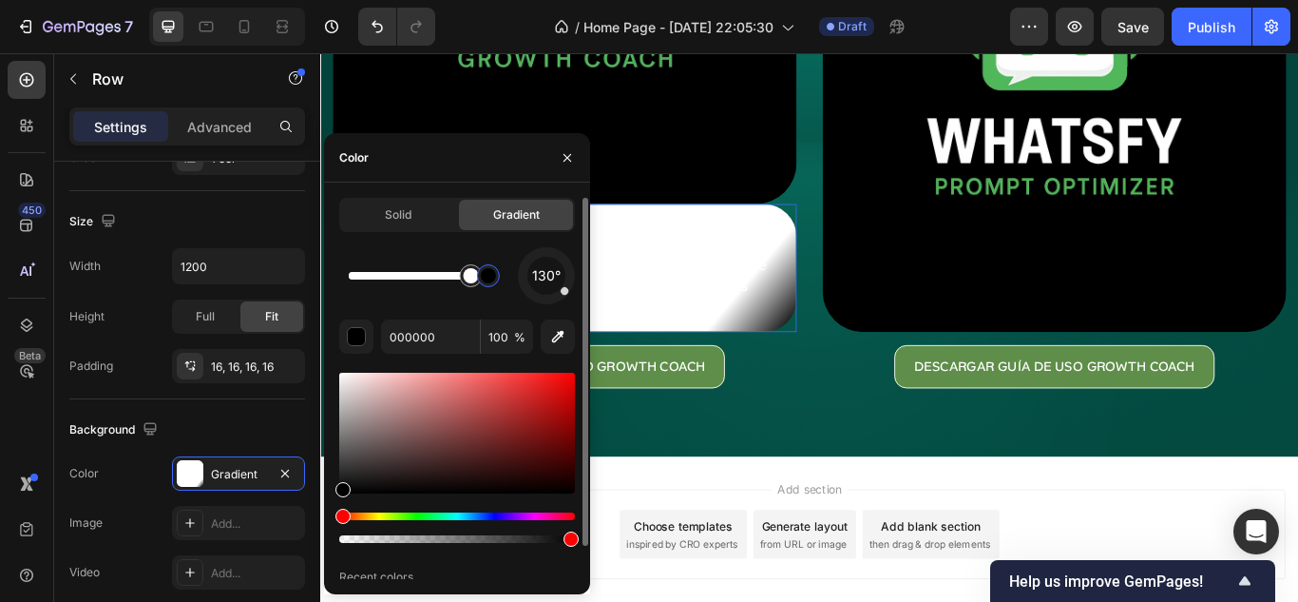
drag, startPoint x: 480, startPoint y: 278, endPoint x: 528, endPoint y: 284, distance: 48.8
click at [528, 284] on div "130°" at bounding box center [457, 275] width 236 height 57
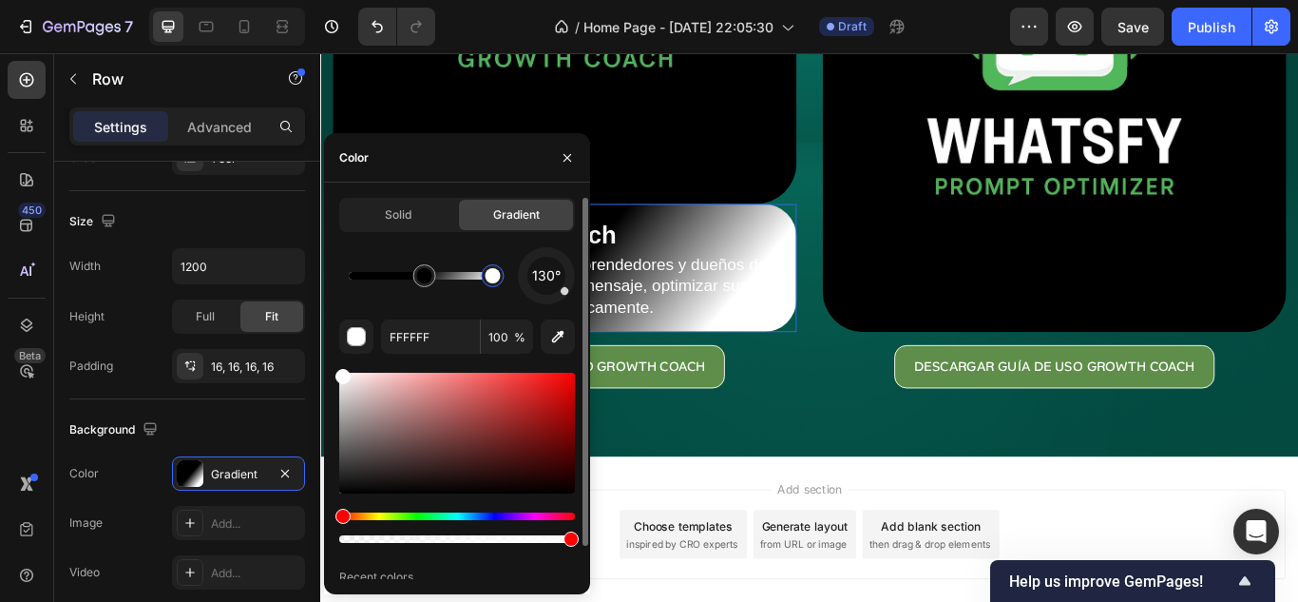
type input "000000"
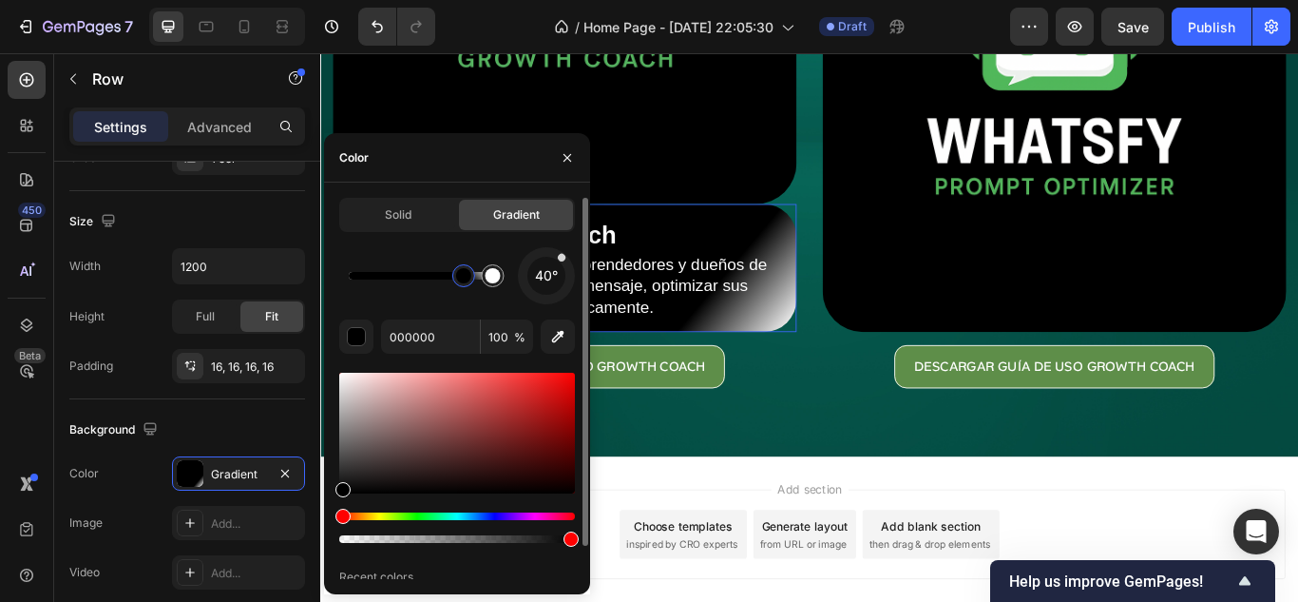
drag, startPoint x: 567, startPoint y: 283, endPoint x: 563, endPoint y: 257, distance: 27.0
click at [563, 257] on div at bounding box center [547, 276] width 81 height 81
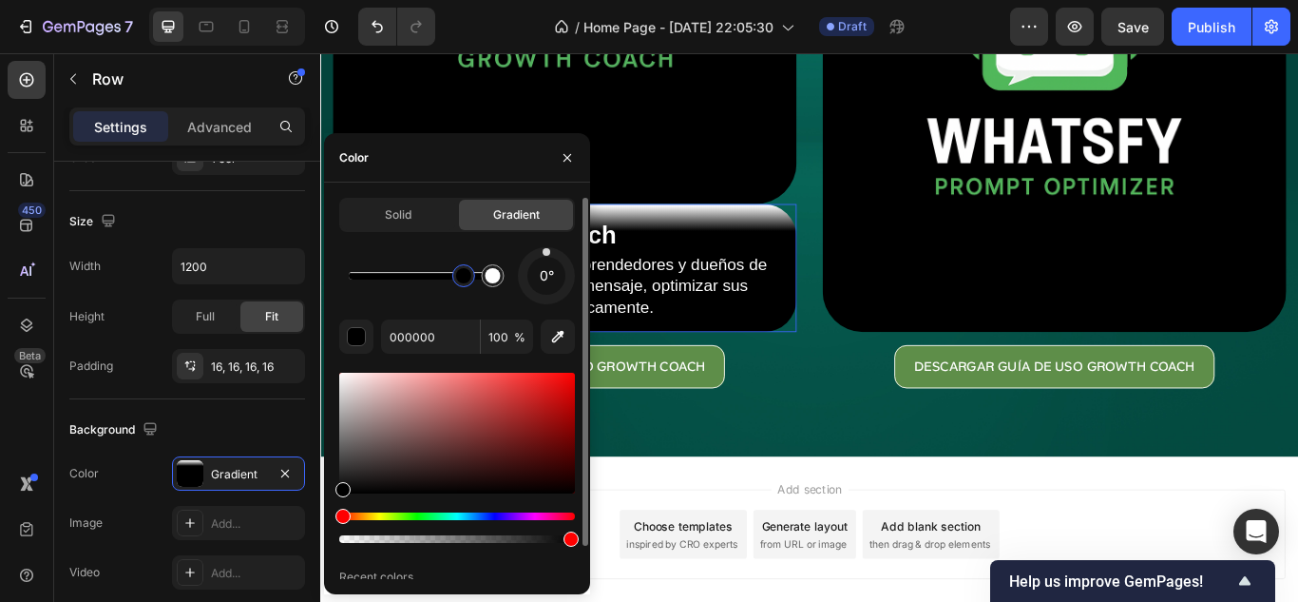
drag, startPoint x: 563, startPoint y: 257, endPoint x: 546, endPoint y: 243, distance: 20.9
click at [546, 243] on div "Solid Gradient 0° 000000 100 % Recent colors" at bounding box center [457, 406] width 236 height 417
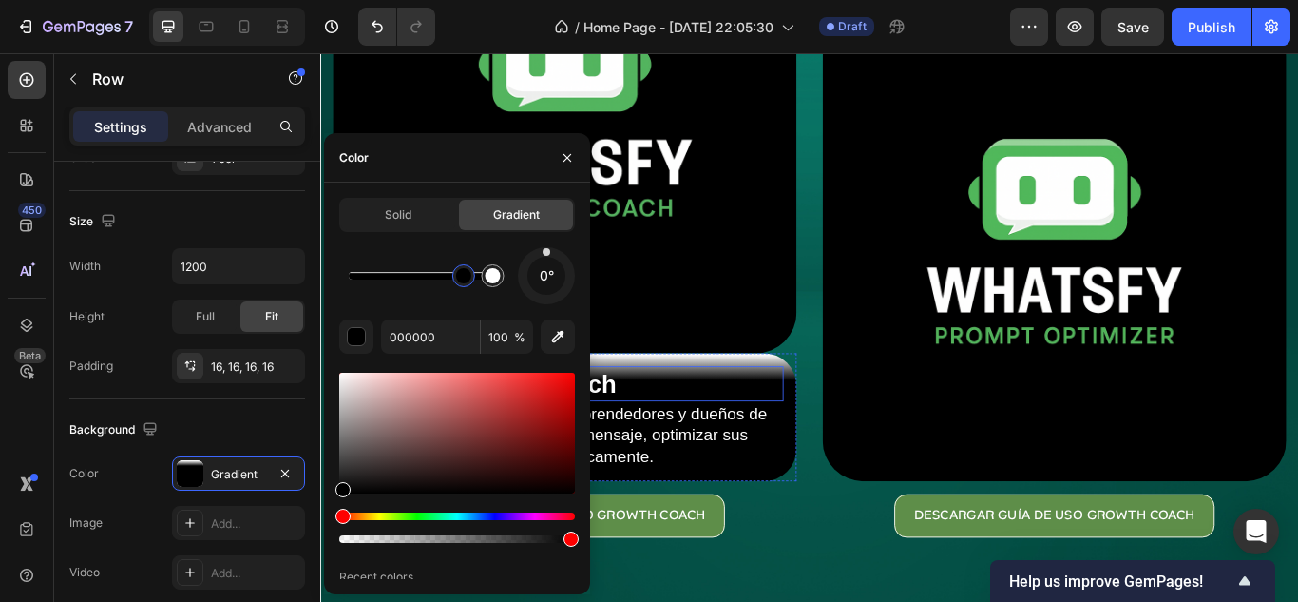
scroll to position [139, 0]
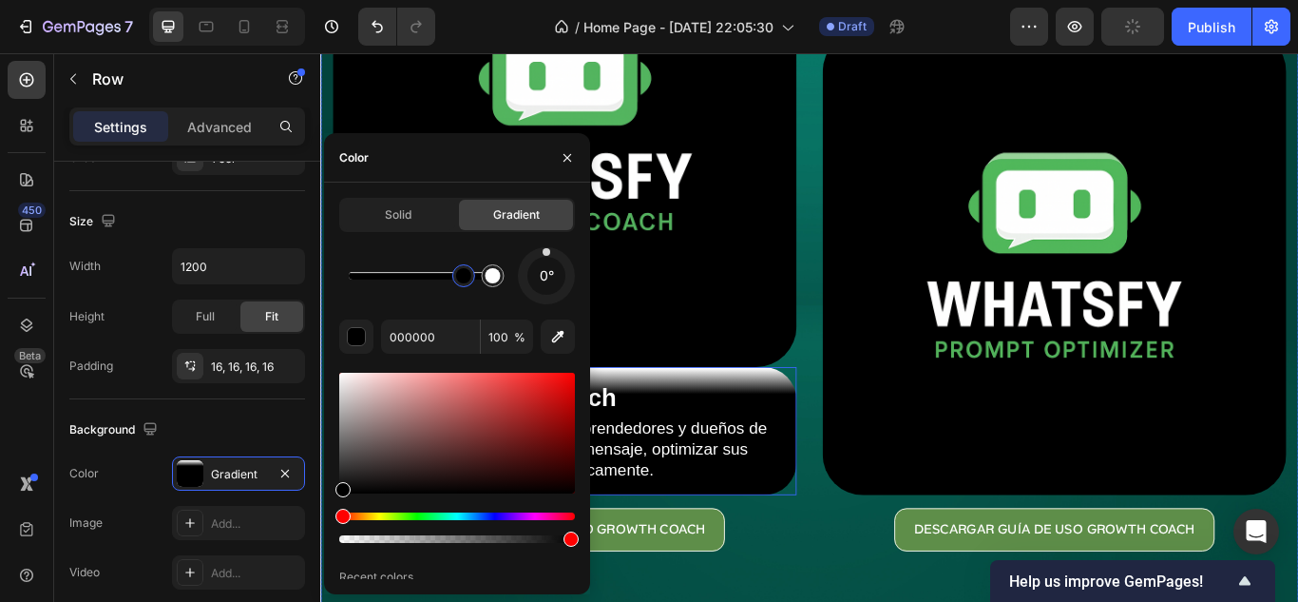
click at [886, 518] on div "Image Whatsfy Growth Coach Heading Funciona como un guía para emprendedores y d…" at bounding box center [890, 281] width 1140 height 866
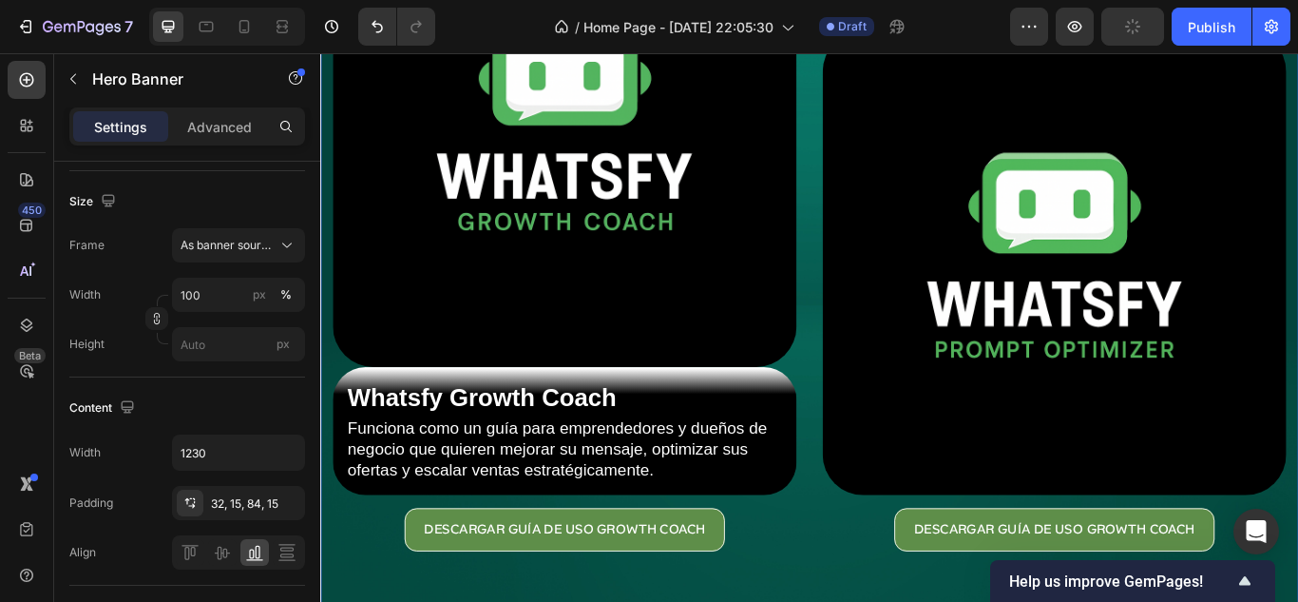
scroll to position [0, 0]
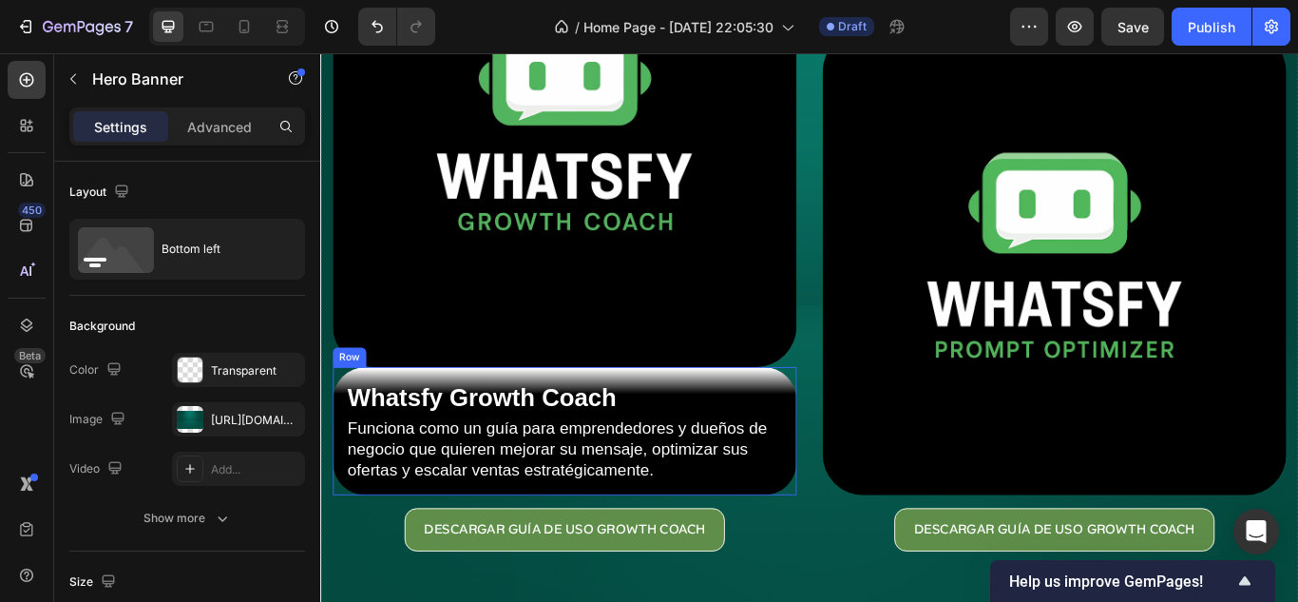
click at [794, 544] on div "Whatsfy Growth Coach Heading Funciona como un guía para emprendedores y dueños …" at bounding box center [605, 493] width 541 height 149
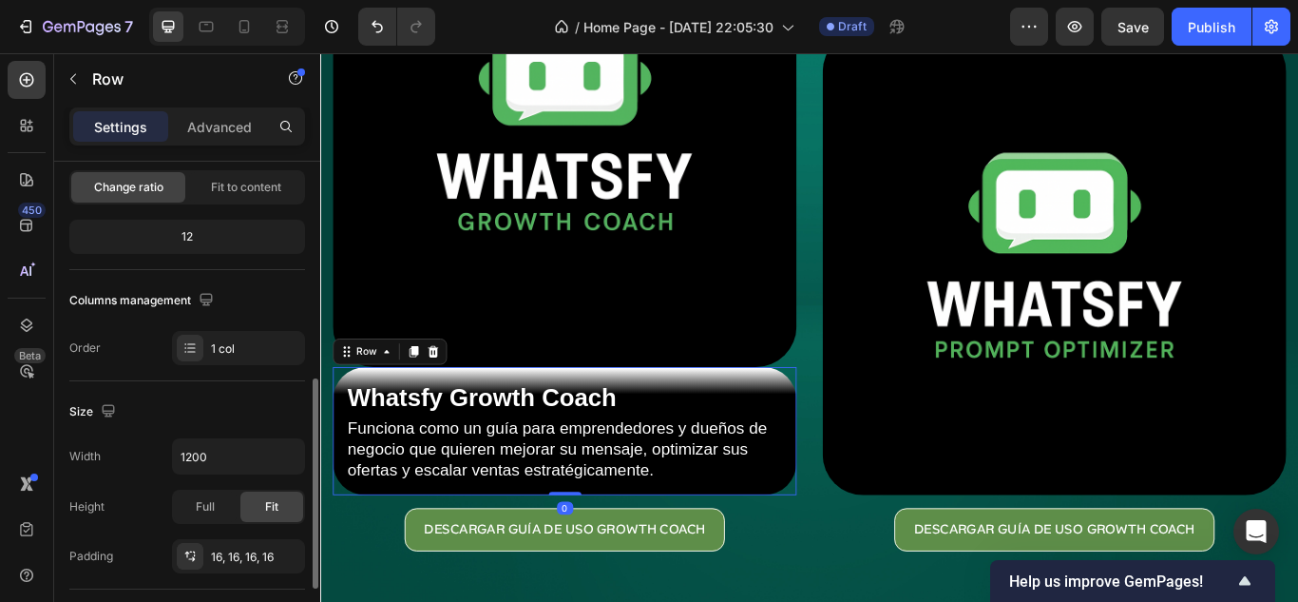
scroll to position [285, 0]
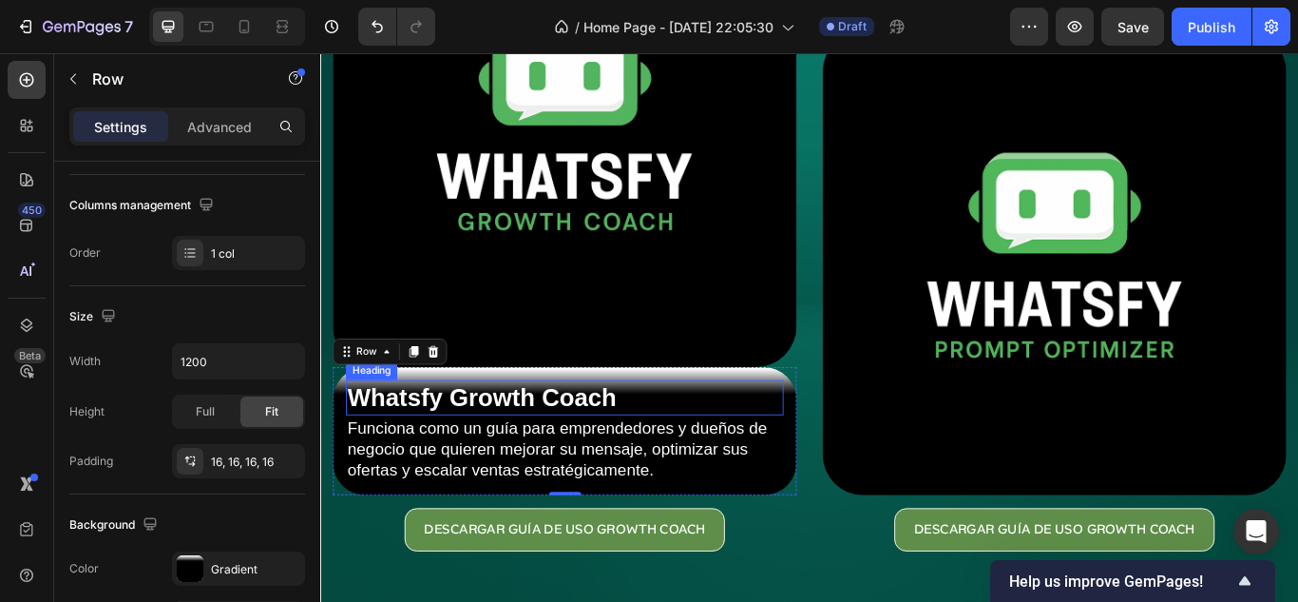
click at [838, 434] on h2 "Whatsfy Growth Coach" at bounding box center [605, 454] width 510 height 41
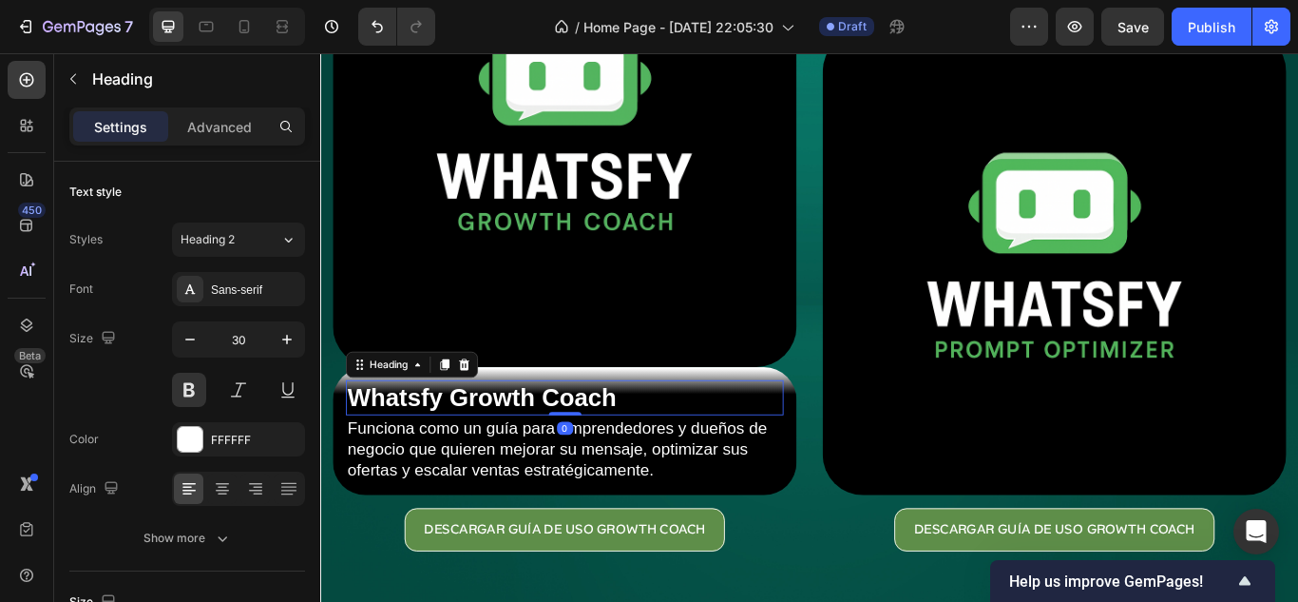
scroll to position [95, 0]
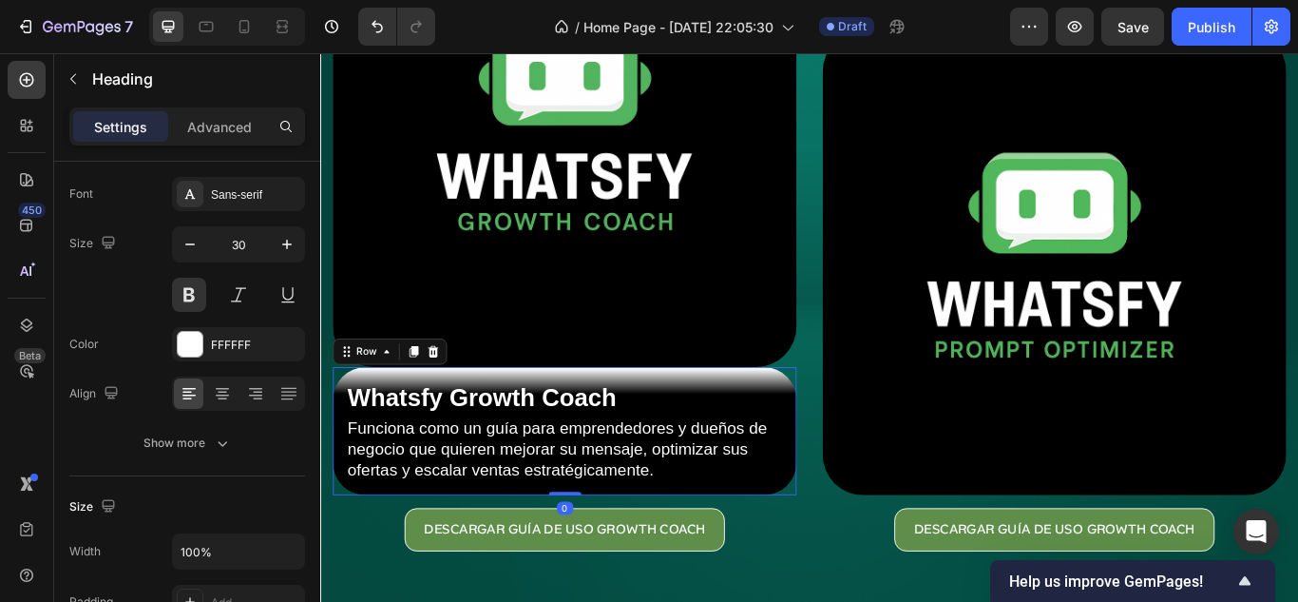
click at [852, 545] on div "Whatsfy Growth Coach Heading Funciona como un guía para emprendedores y dueños …" at bounding box center [605, 493] width 541 height 149
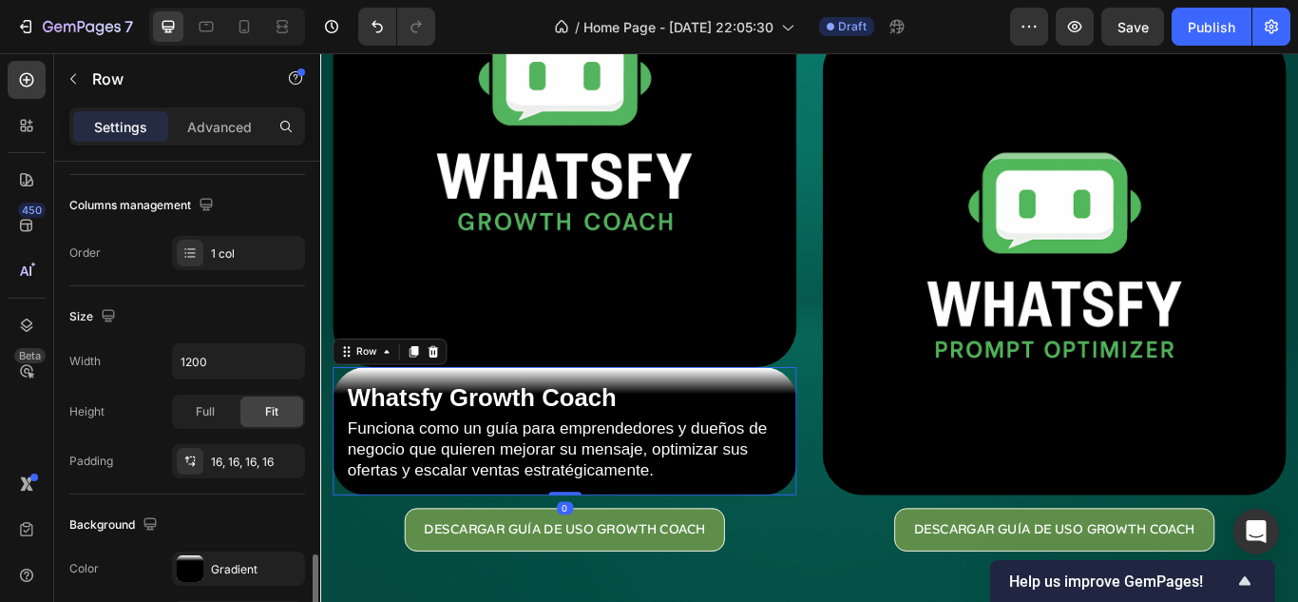
scroll to position [475, 0]
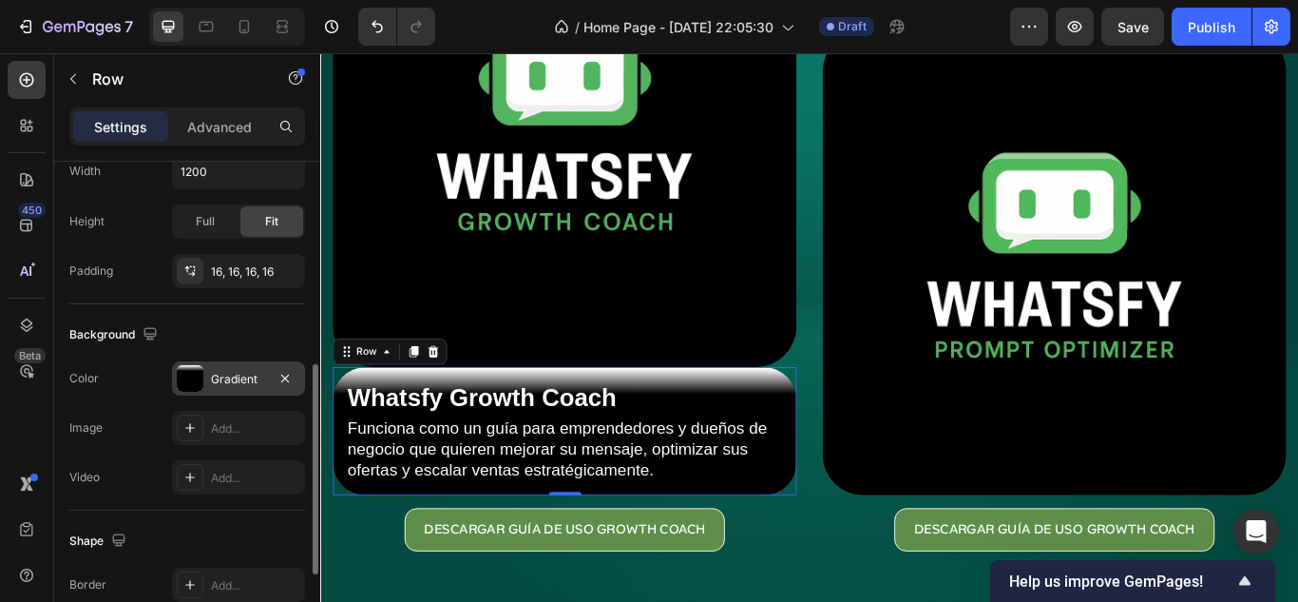
click at [217, 387] on div "Gradient" at bounding box center [238, 379] width 55 height 17
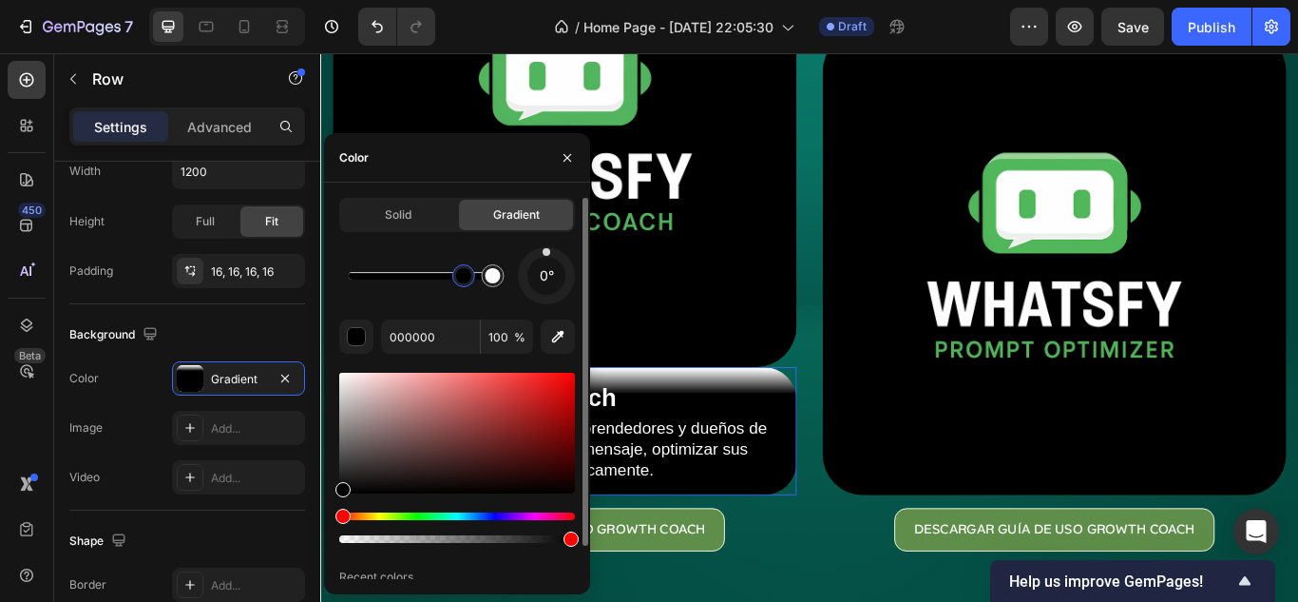
drag, startPoint x: 547, startPoint y: 258, endPoint x: 546, endPoint y: 271, distance: 13.3
click at [546, 271] on div "0°" at bounding box center [546, 276] width 38 height 38
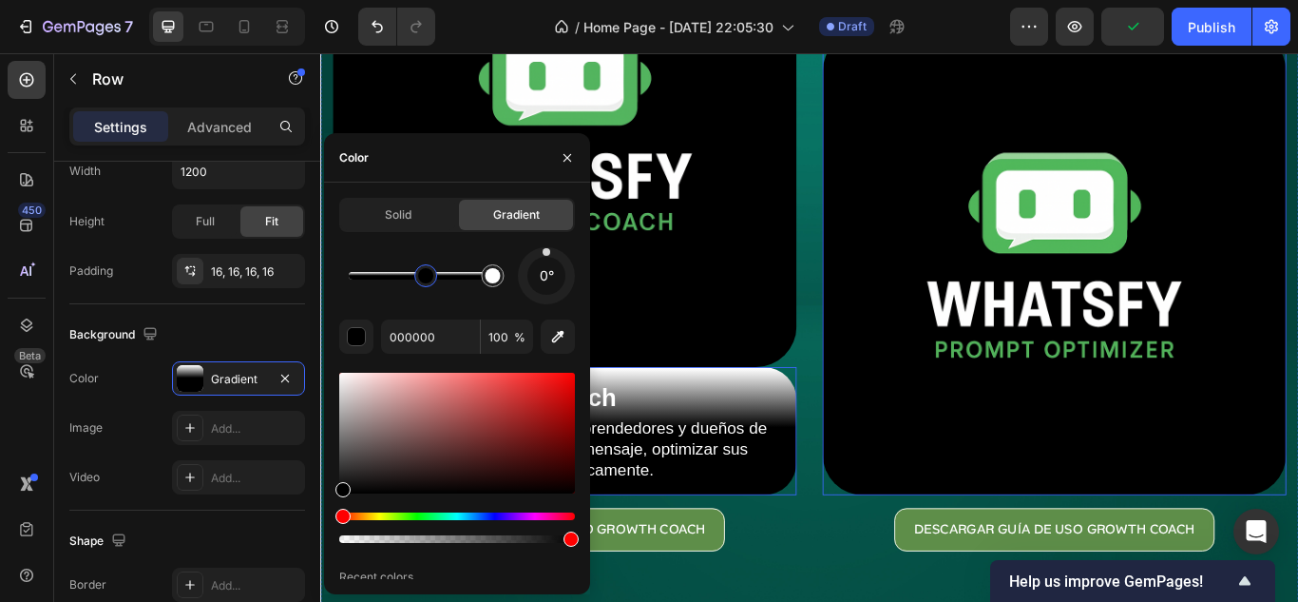
click at [889, 525] on div "Image Whatsfy Growth Coach Heading Funciona como un guía para emprendedores y d…" at bounding box center [890, 281] width 1140 height 866
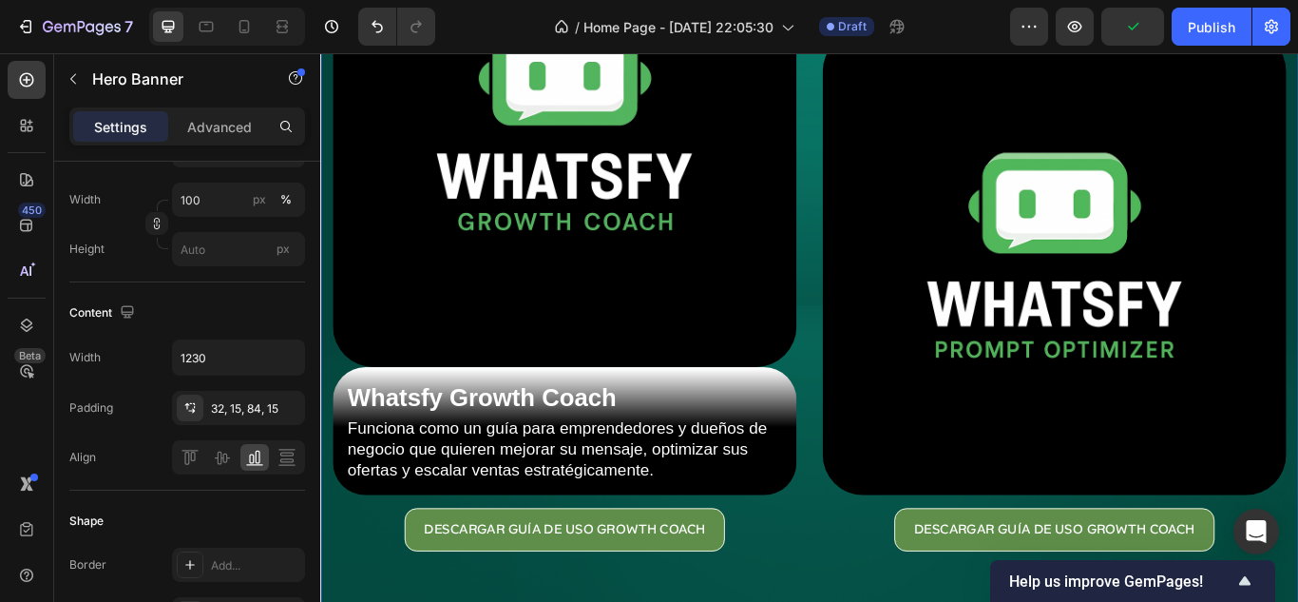
scroll to position [0, 0]
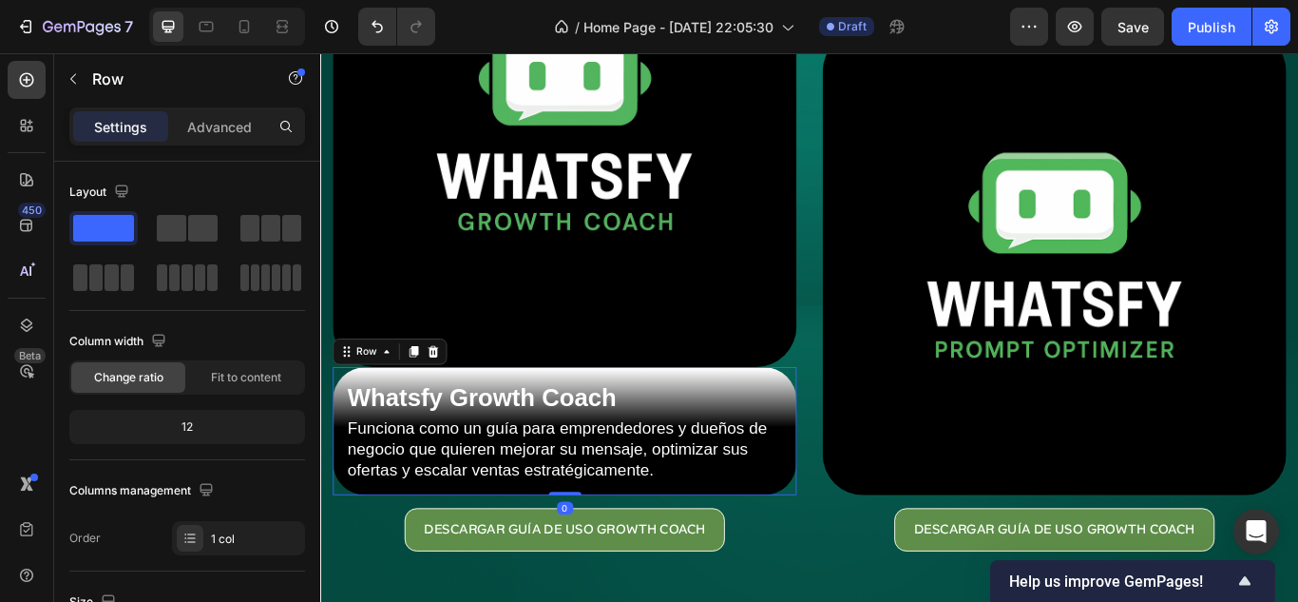
click at [792, 554] on div "Whatsfy Growth Coach Heading Funciona como un guía para emprendedores y dueños …" at bounding box center [605, 493] width 541 height 149
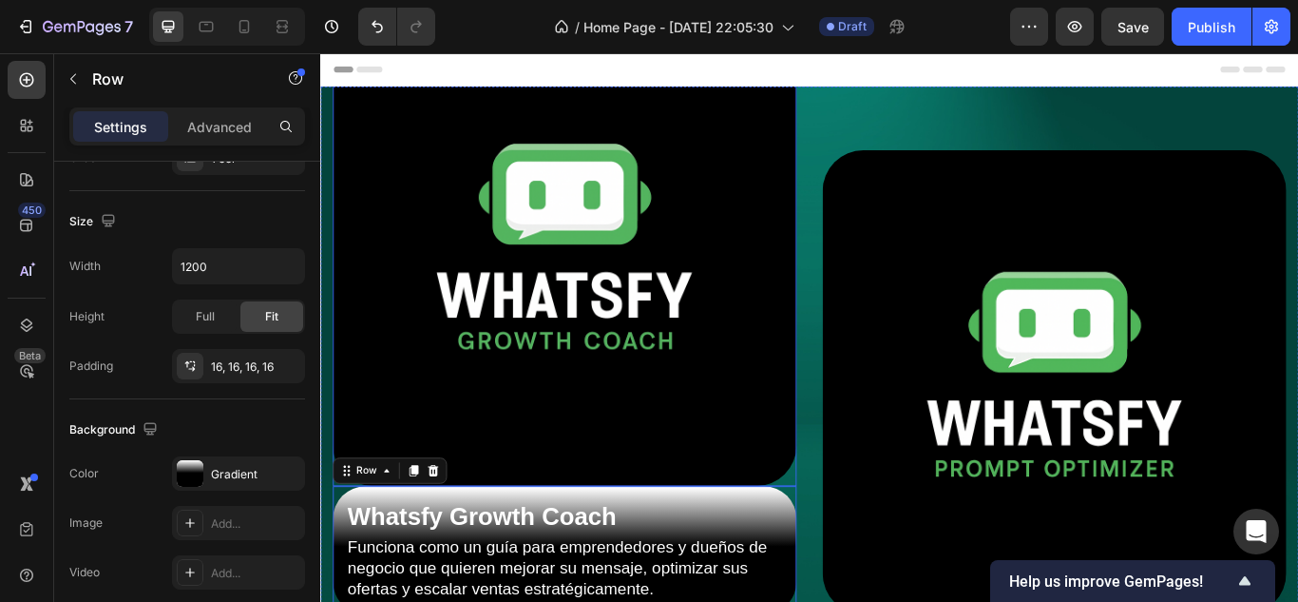
click at [719, 401] on img at bounding box center [605, 287] width 541 height 541
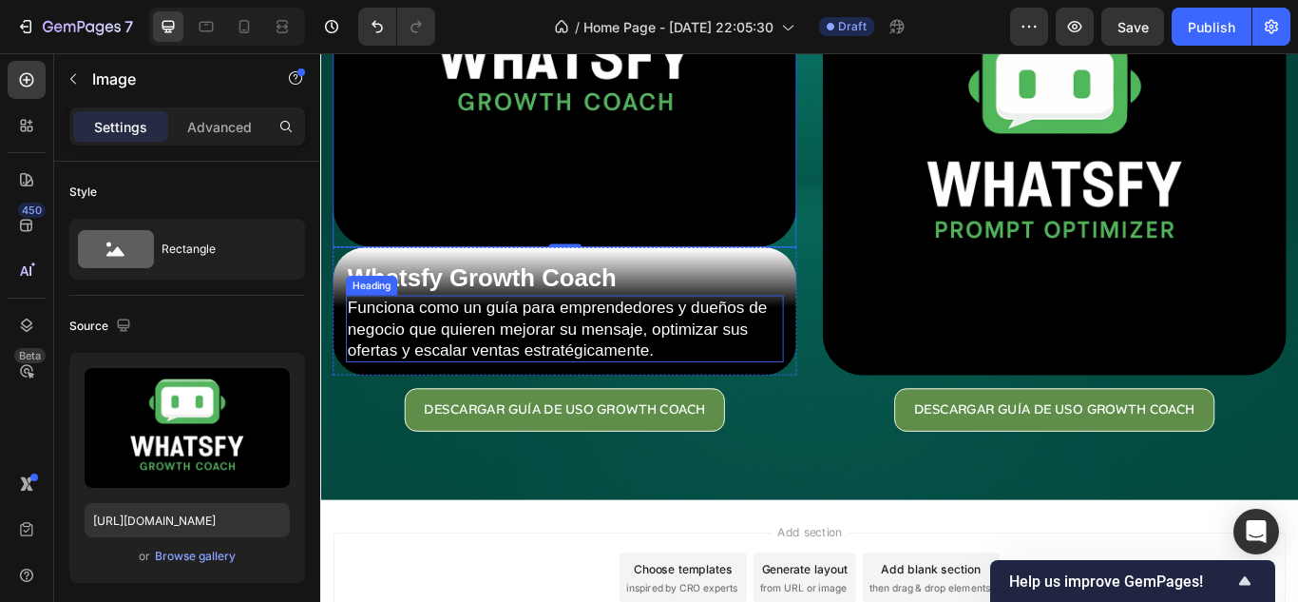
scroll to position [285, 0]
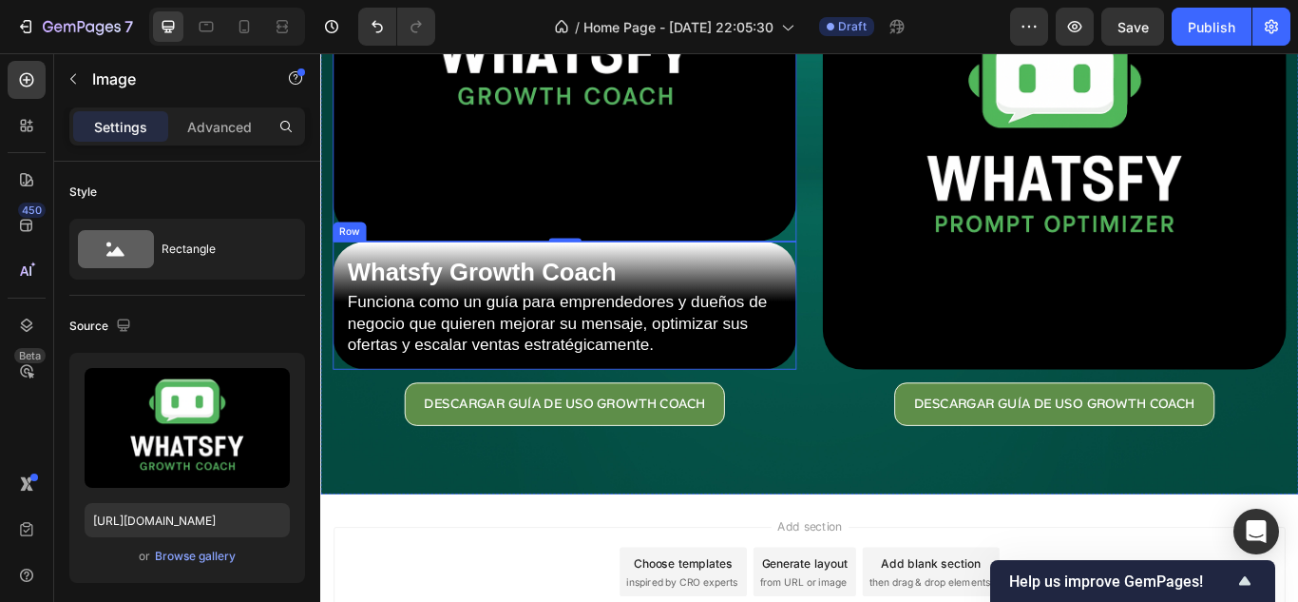
click at [861, 389] on div "Whatsfy Growth Coach Heading Funciona como un guía para emprendedores y dueños …" at bounding box center [605, 347] width 541 height 149
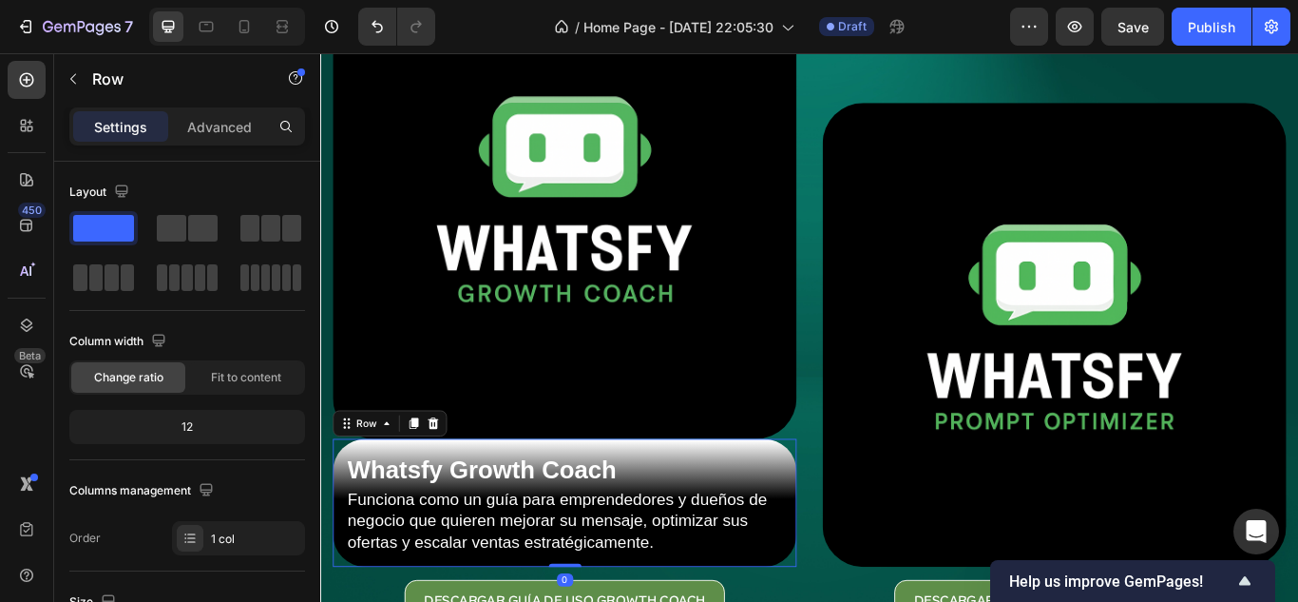
scroll to position [0, 0]
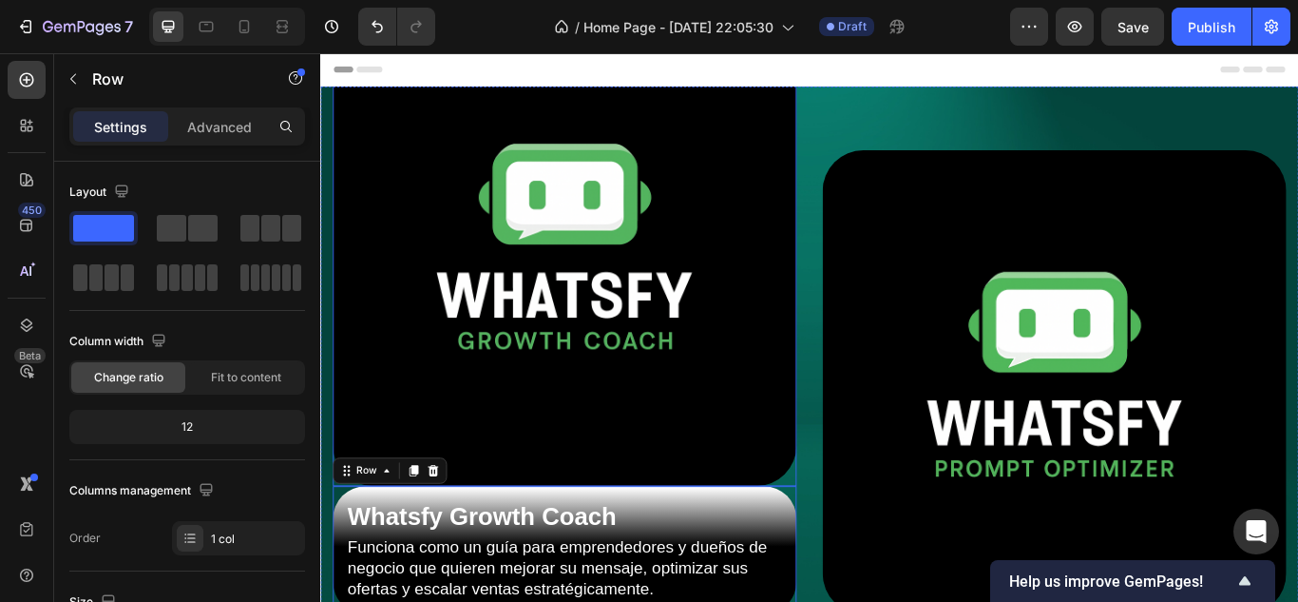
click at [423, 343] on img at bounding box center [605, 287] width 541 height 541
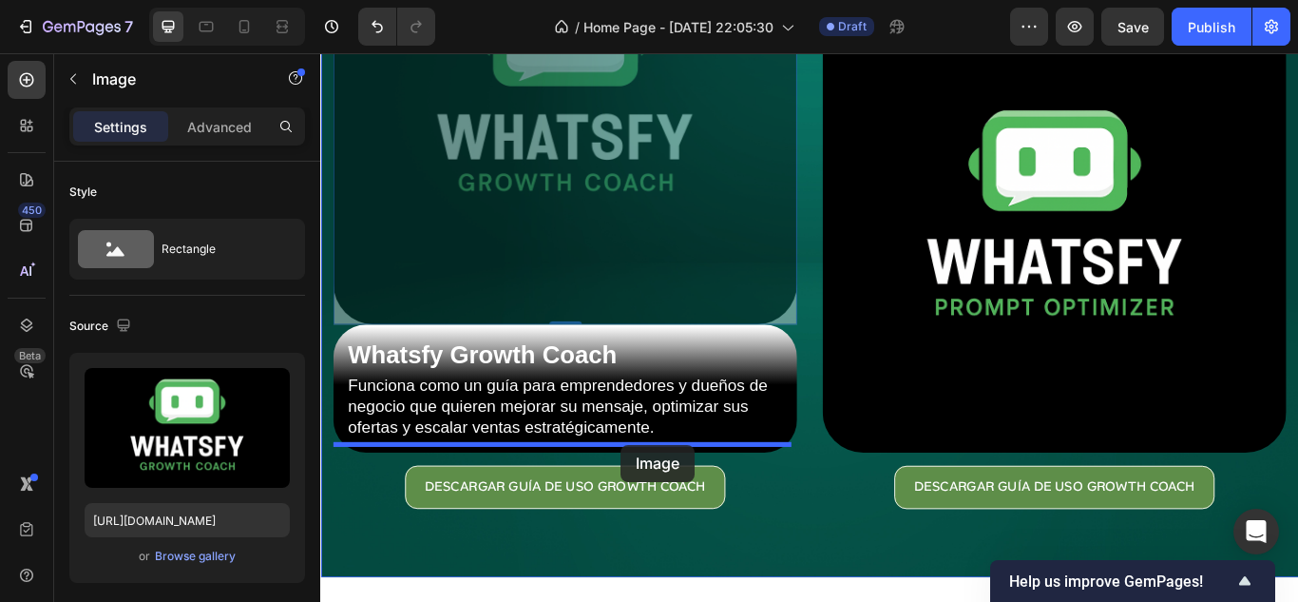
scroll to position [190, 0]
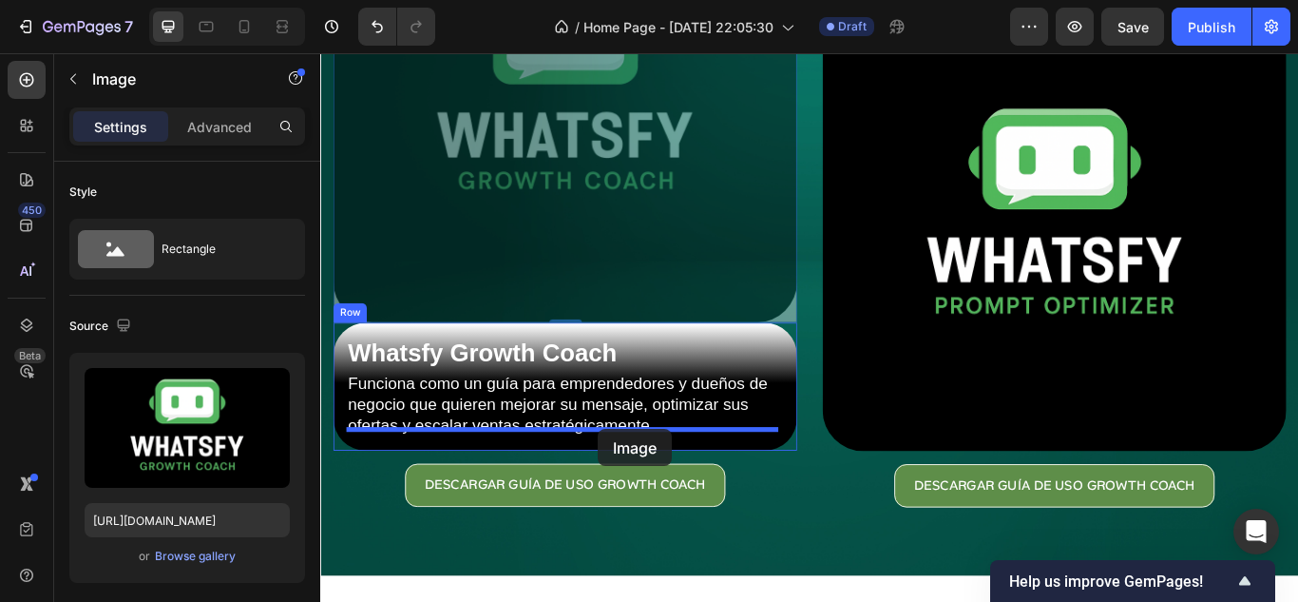
drag, startPoint x: 610, startPoint y: 202, endPoint x: 644, endPoint y: 491, distance: 290.9
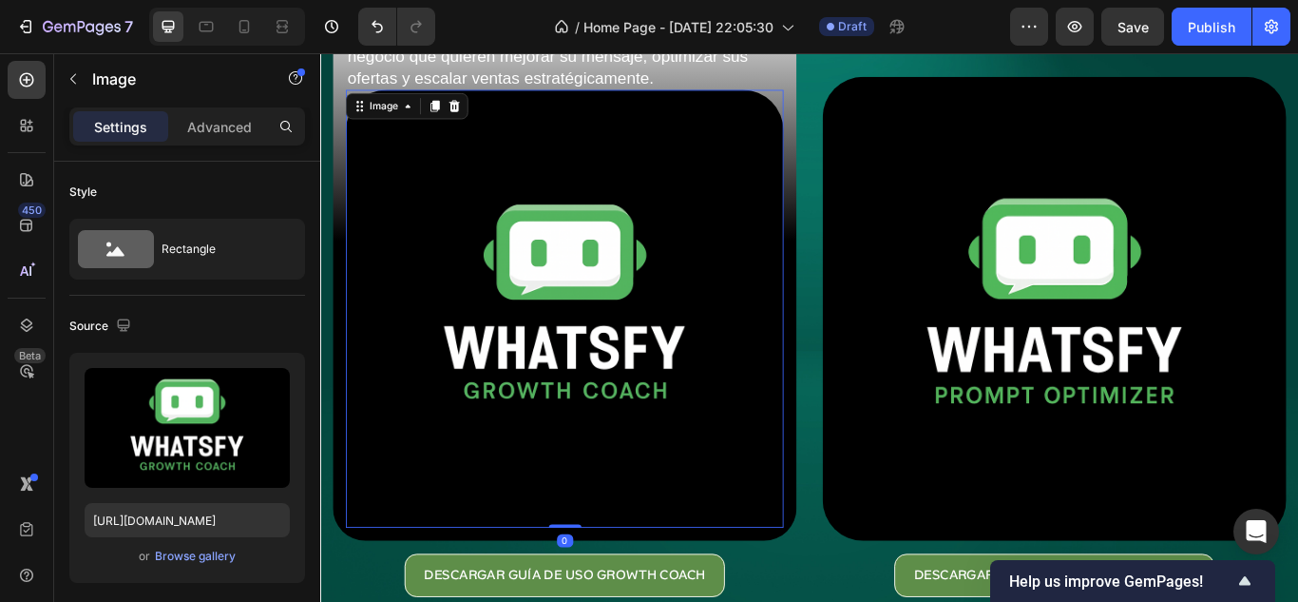
scroll to position [0, 0]
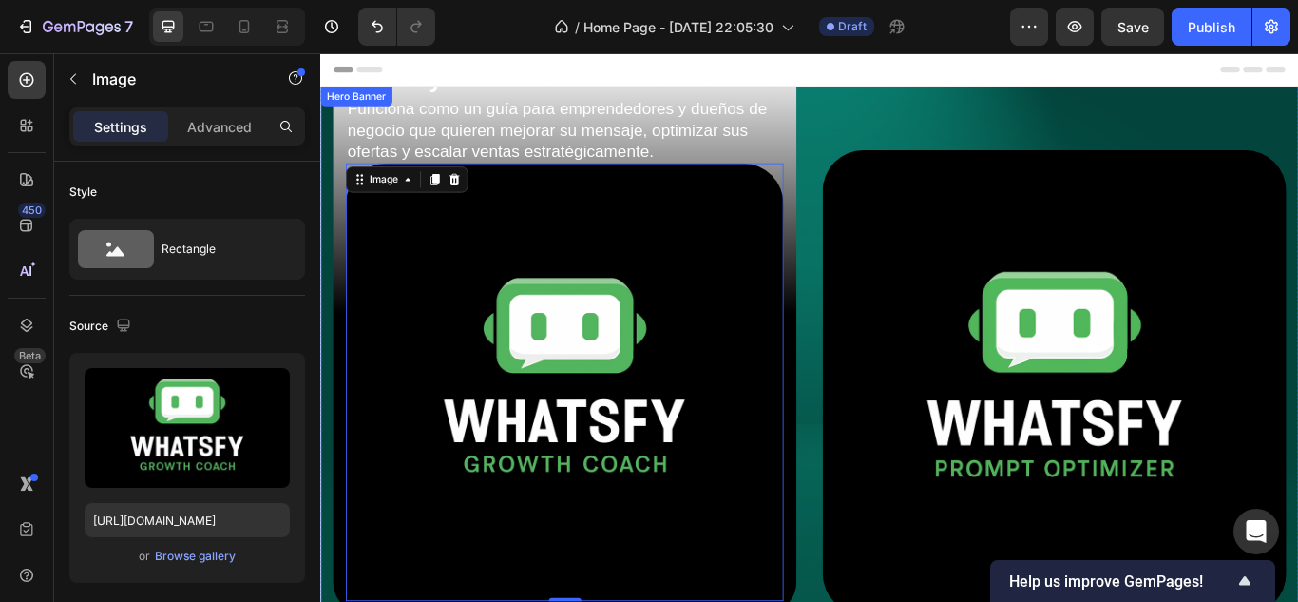
click at [890, 418] on div "Whatsfy Growth Coach Heading Funciona como un guía para emprendedores y dueños …" at bounding box center [890, 434] width 1140 height 835
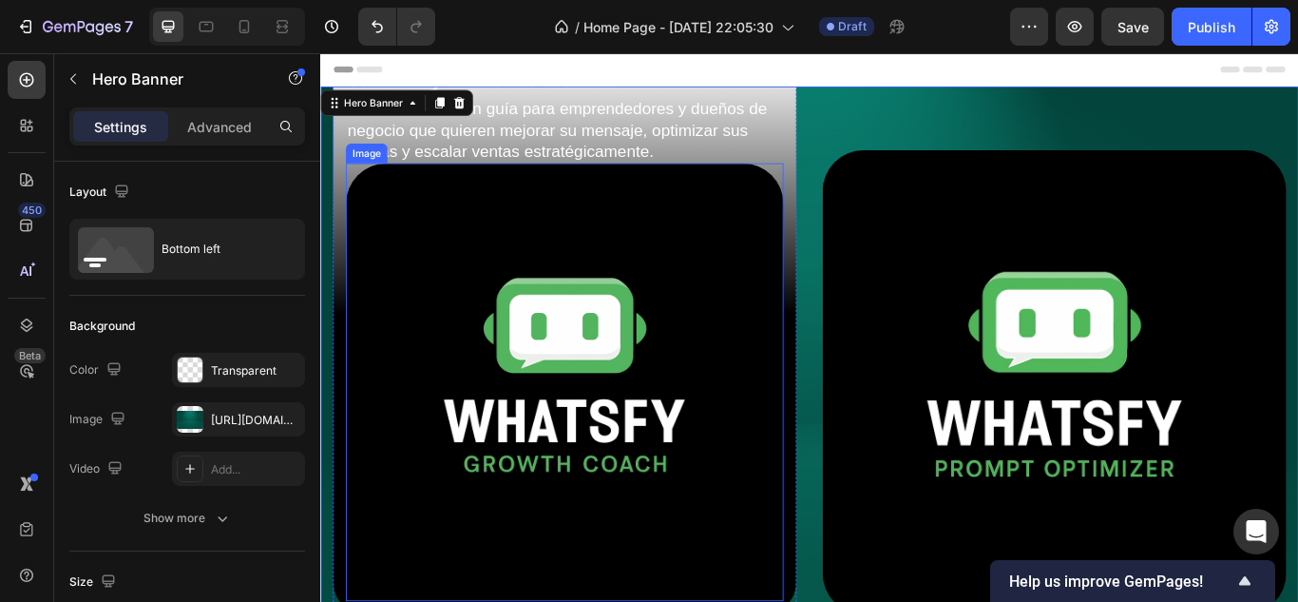
click at [631, 397] on img at bounding box center [605, 437] width 510 height 510
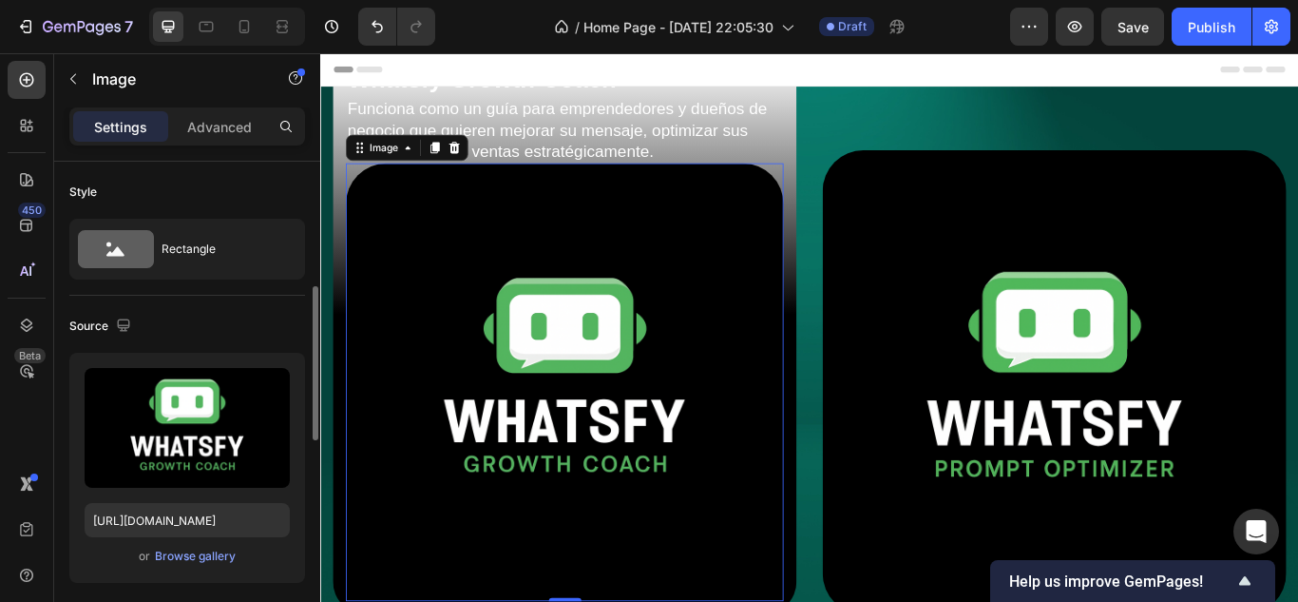
scroll to position [380, 0]
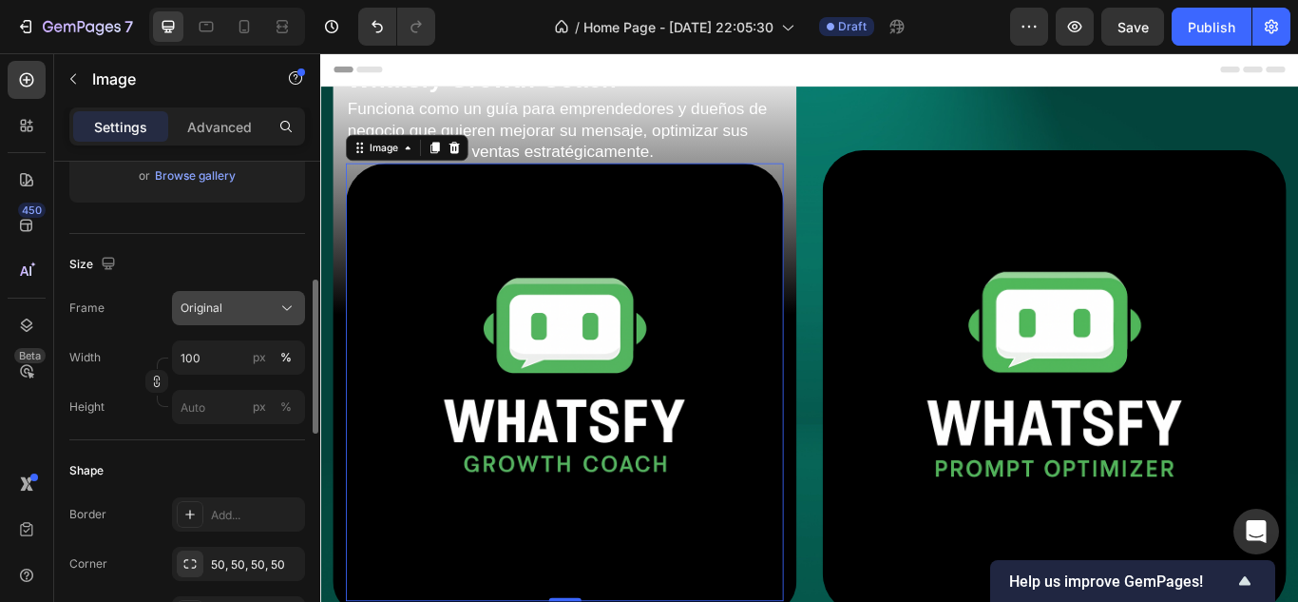
click at [218, 317] on button "Original" at bounding box center [238, 308] width 133 height 34
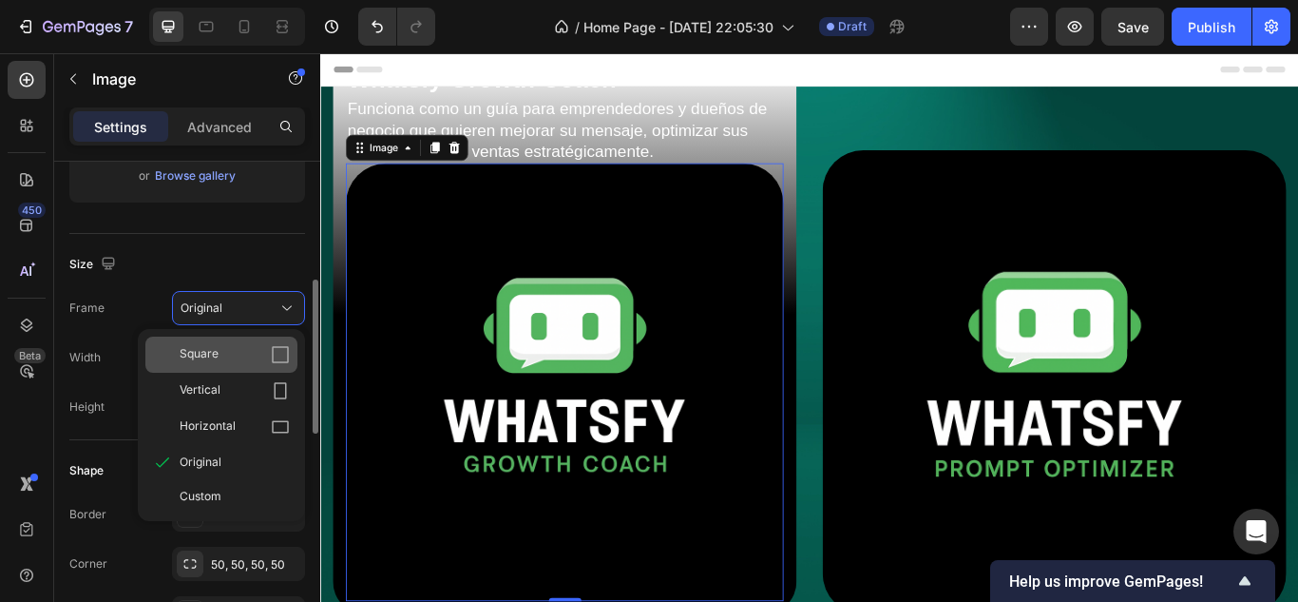
click at [241, 362] on div "Square" at bounding box center [235, 354] width 110 height 19
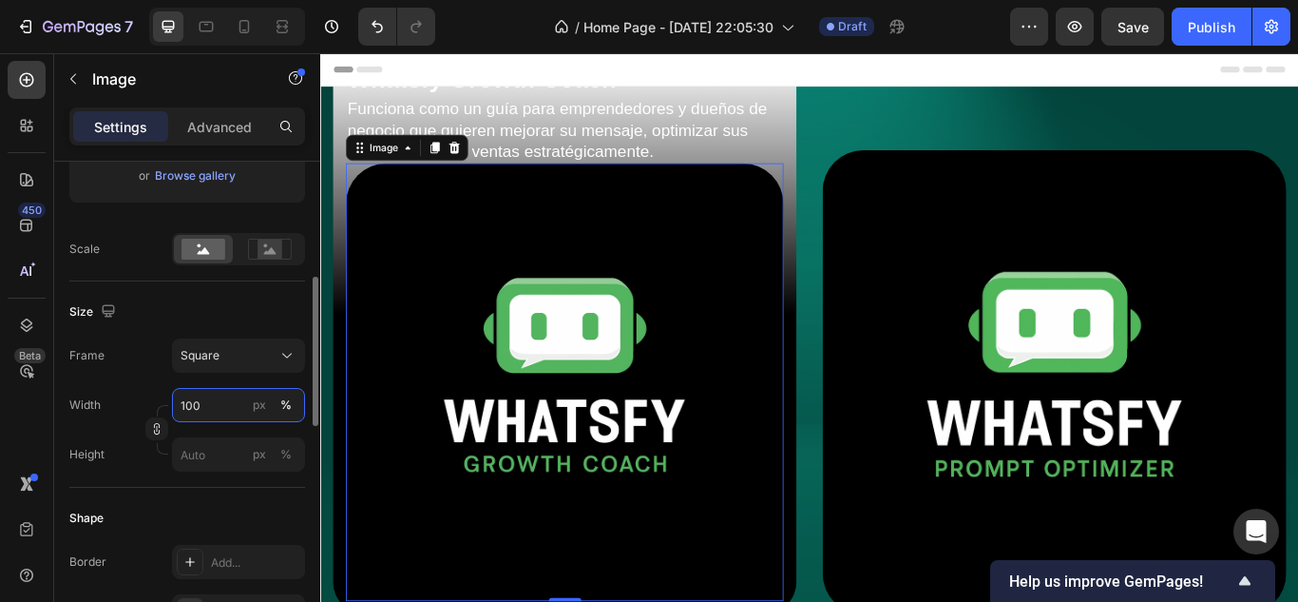
click at [209, 392] on input "100" at bounding box center [238, 405] width 133 height 34
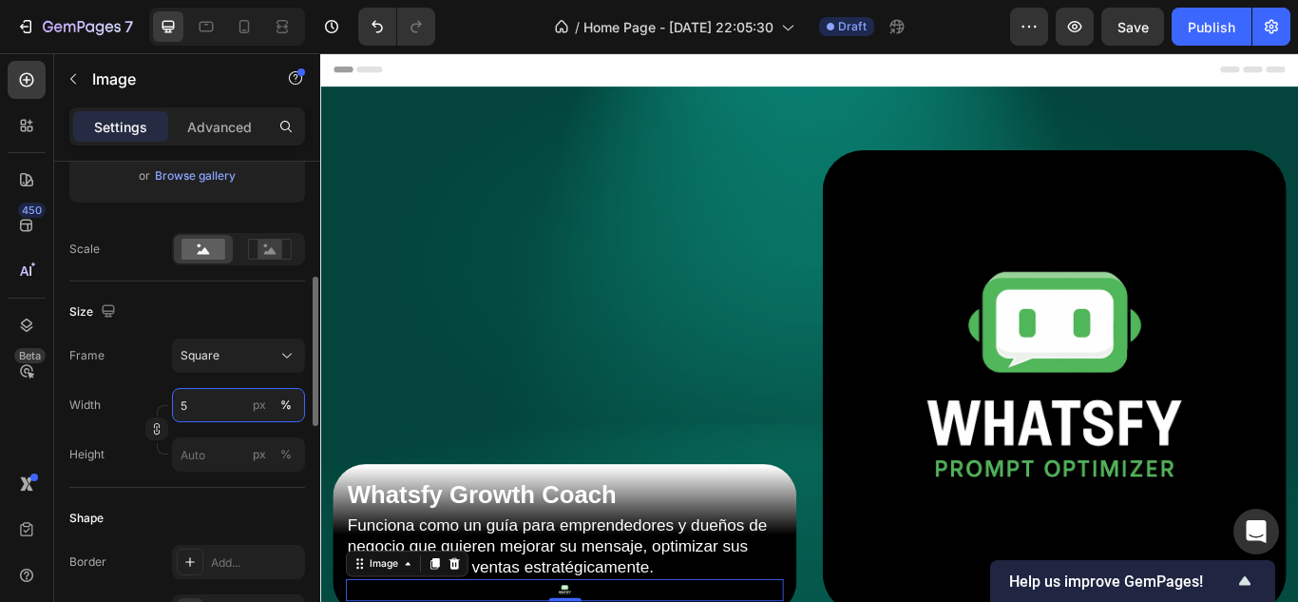
type input "50"
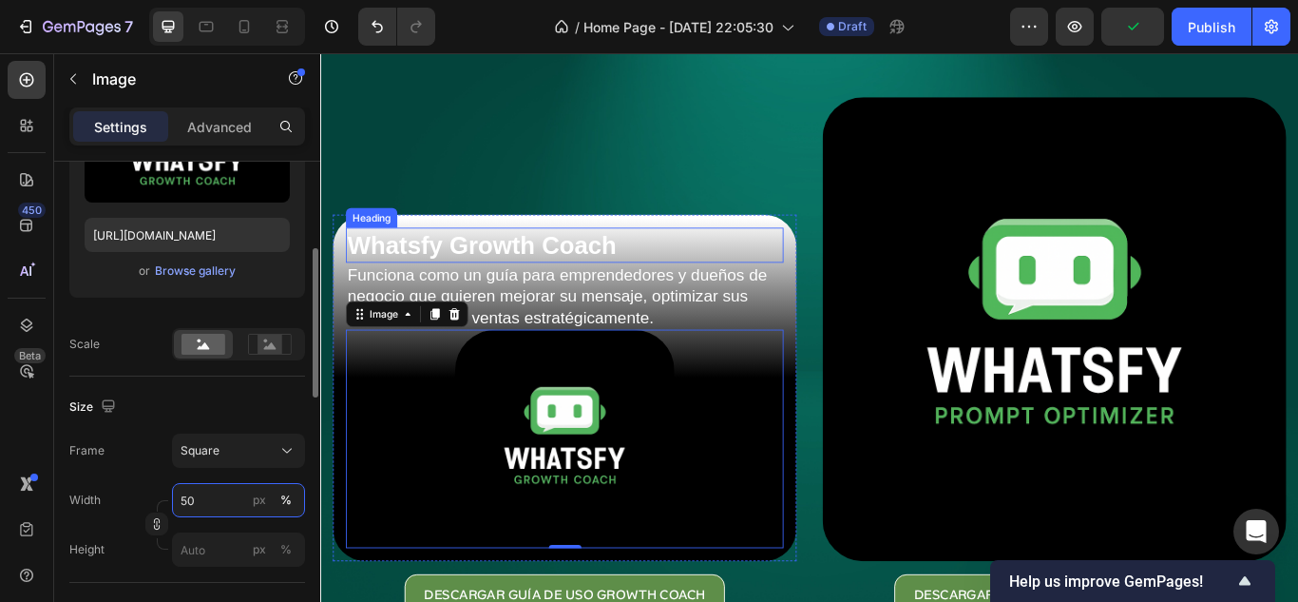
scroll to position [95, 0]
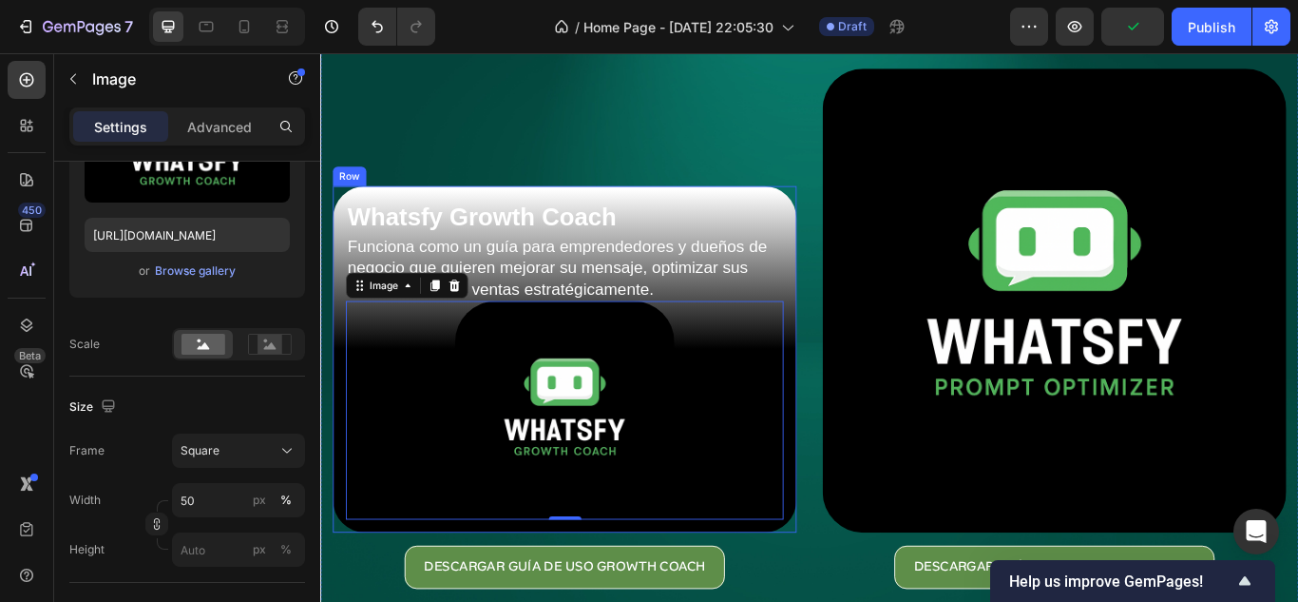
click at [863, 312] on div "Whatsfy Growth Coach Heading Funciona como un guía para emprendedores y dueños …" at bounding box center [605, 410] width 541 height 405
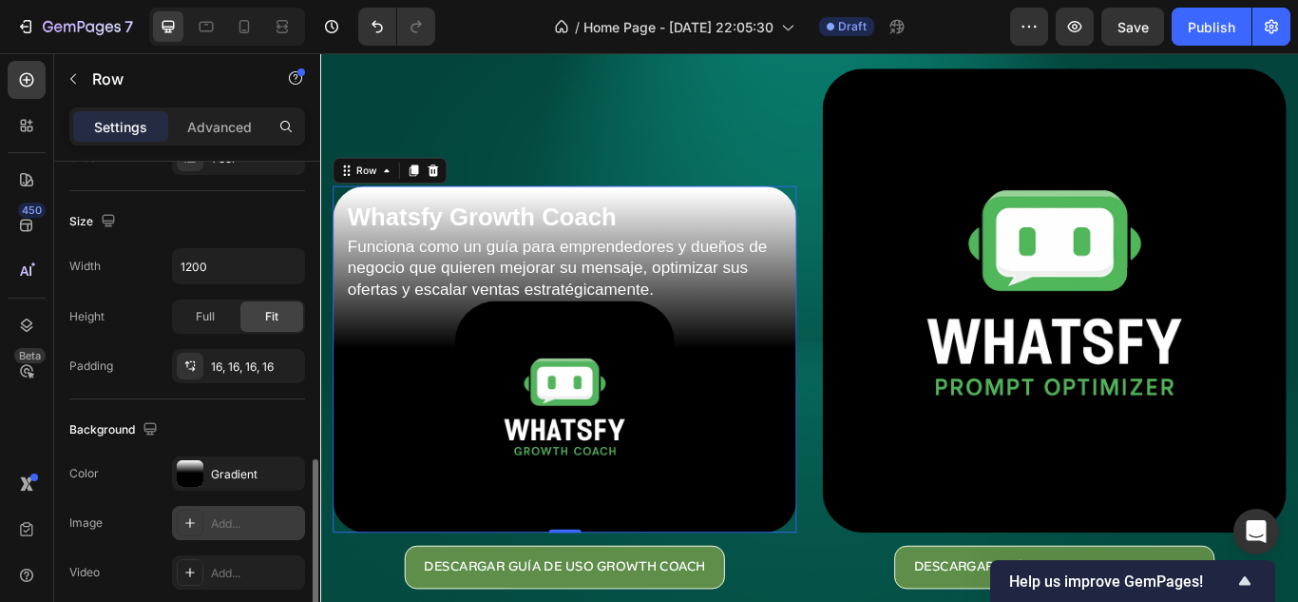
scroll to position [475, 0]
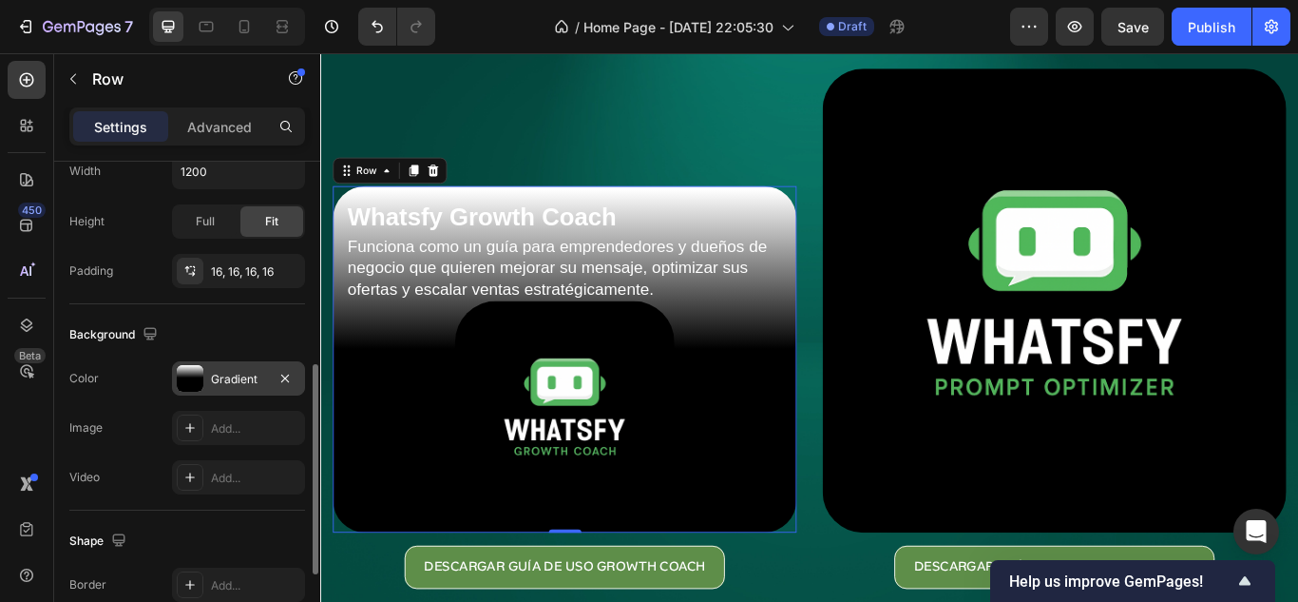
click at [220, 386] on div "Gradient" at bounding box center [238, 379] width 55 height 17
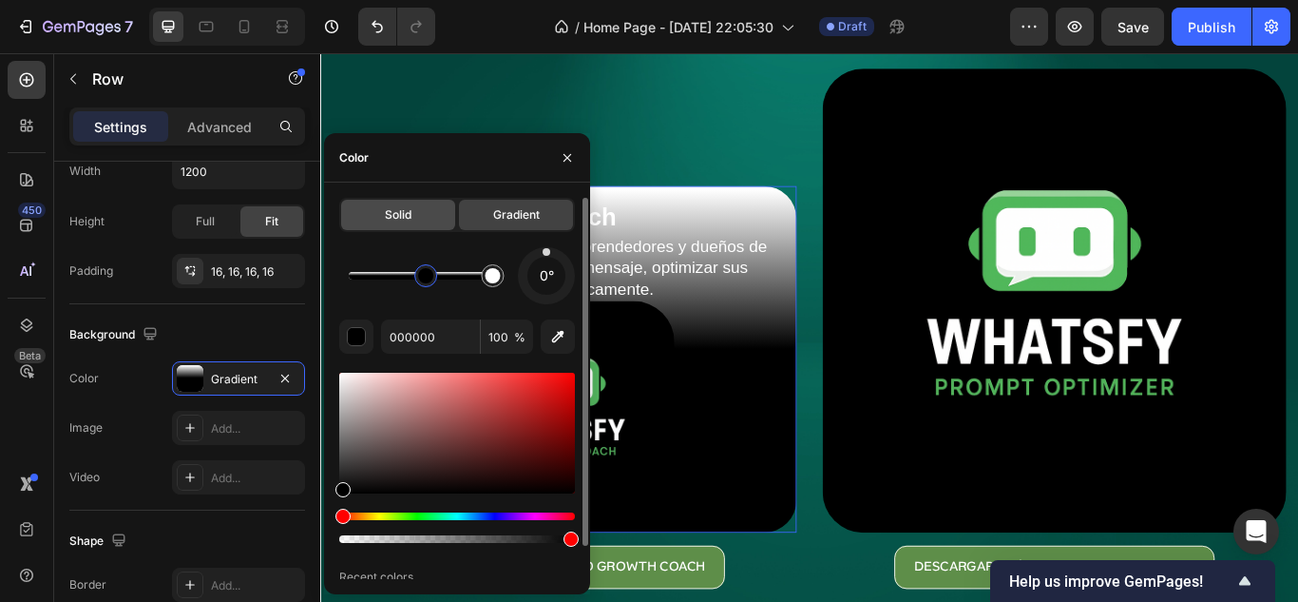
click at [379, 227] on div "Solid" at bounding box center [398, 215] width 114 height 30
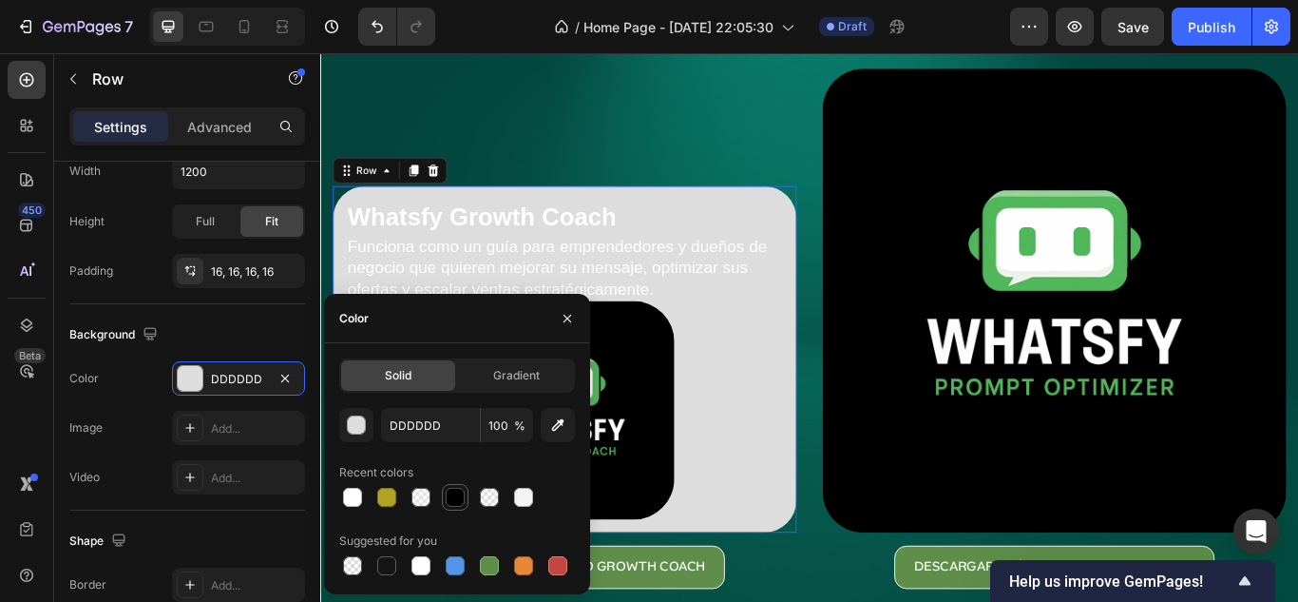
click at [449, 497] on div at bounding box center [455, 497] width 19 height 19
type input "000000"
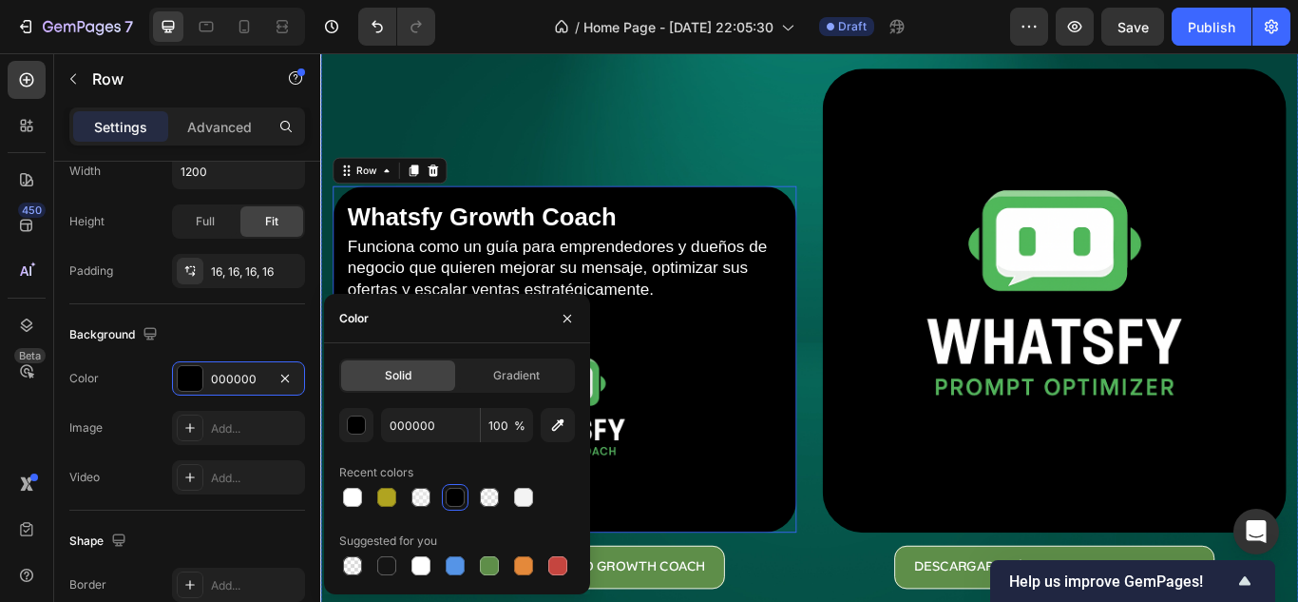
click at [855, 159] on div "Whatsfy Growth Coach Heading Funciona como un guía para emprendedores y dueños …" at bounding box center [605, 374] width 541 height 606
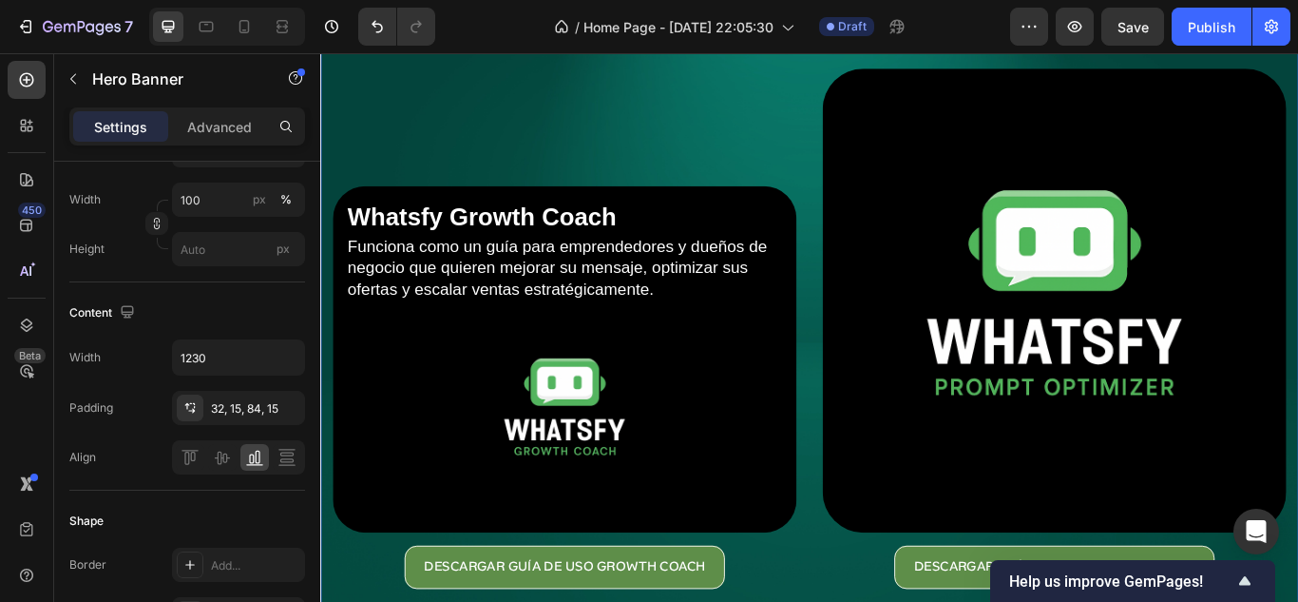
scroll to position [0, 0]
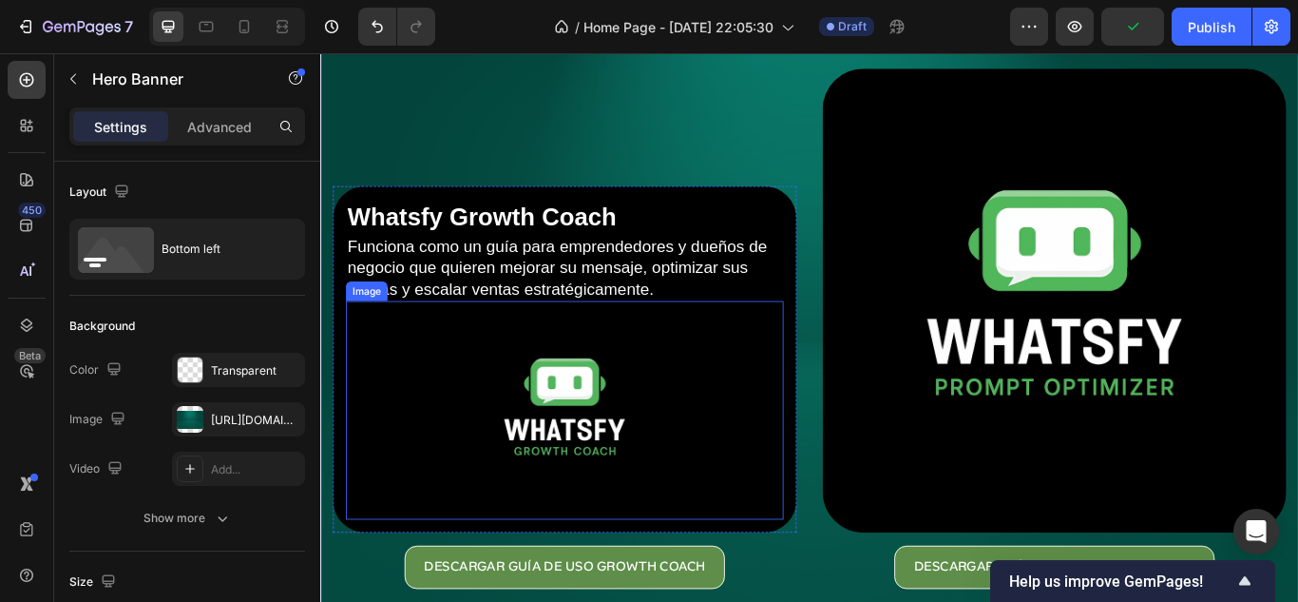
click at [786, 542] on link at bounding box center [605, 470] width 510 height 256
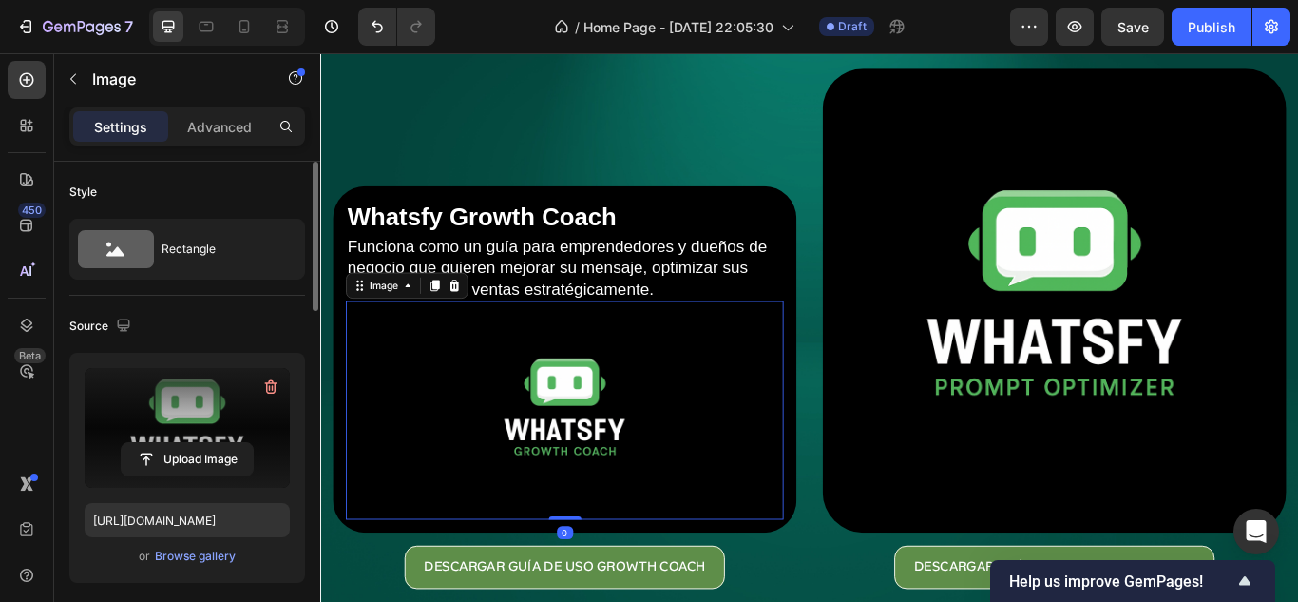
scroll to position [285, 0]
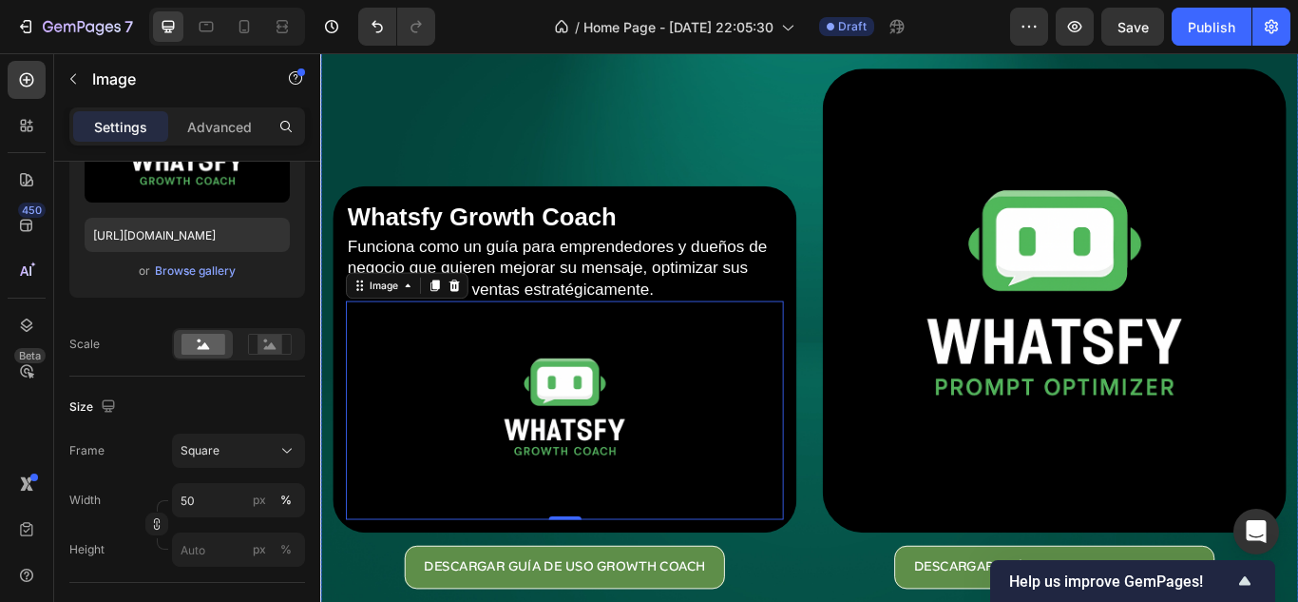
click at [838, 149] on div "Whatsfy Growth Coach Heading Funciona como un guía para emprendedores y dueños …" at bounding box center [605, 374] width 541 height 606
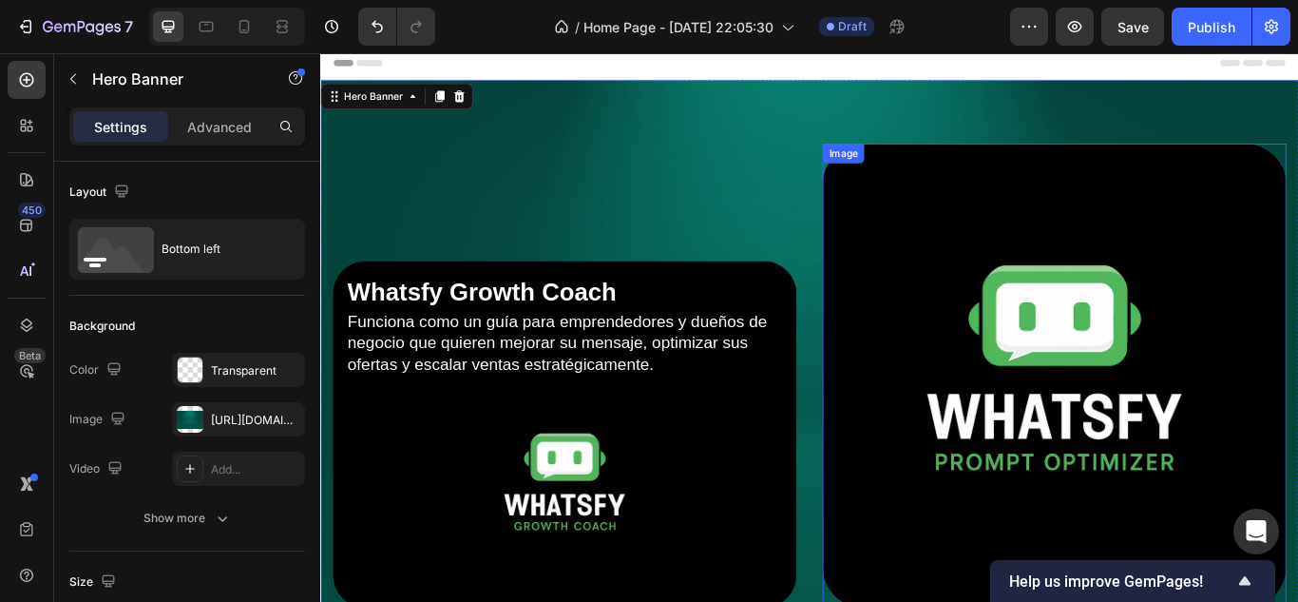
scroll to position [0, 0]
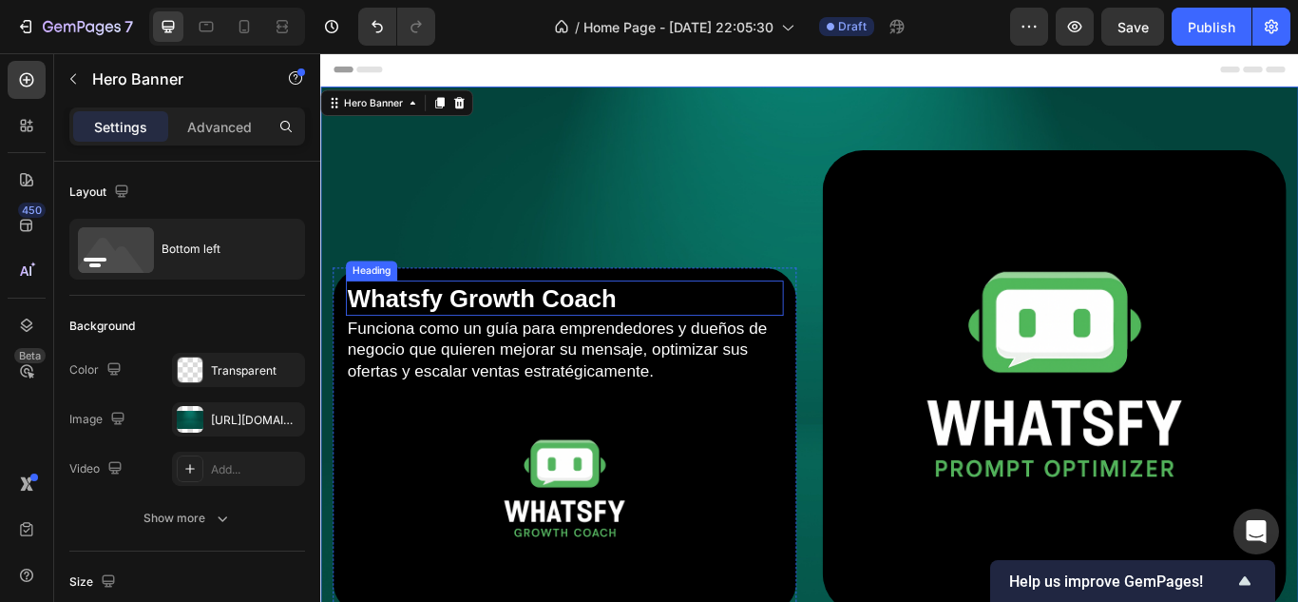
click at [742, 340] on p "Whatsfy Growth Coach" at bounding box center [605, 338] width 507 height 37
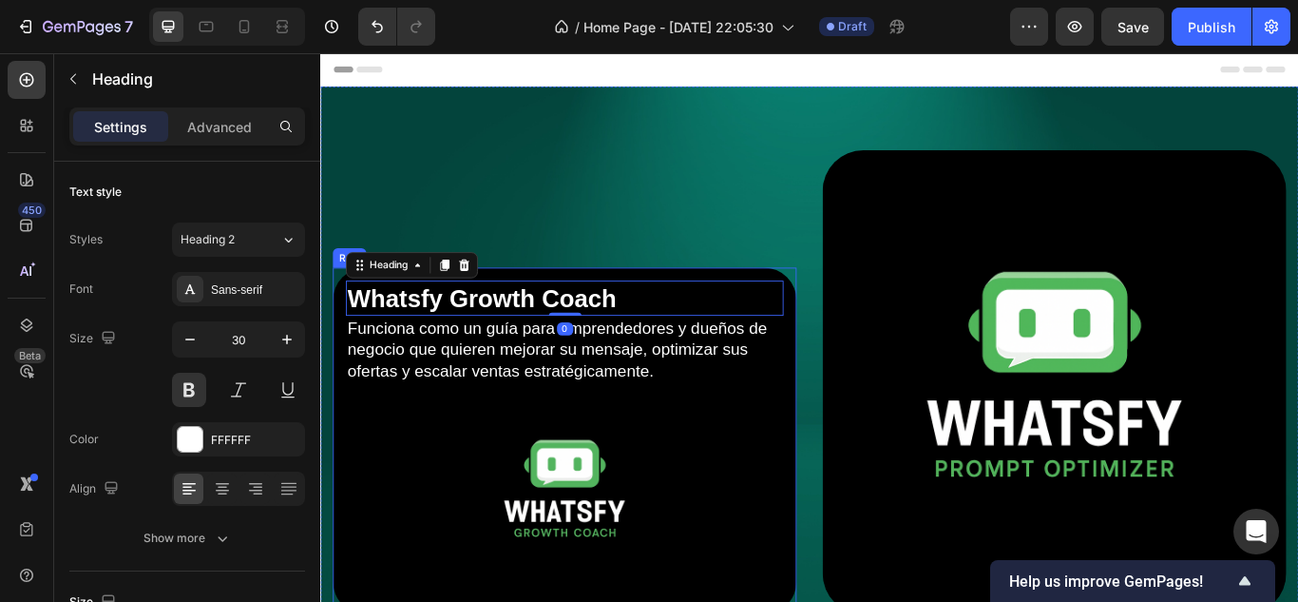
click at [781, 303] on div "Whatsfy Growth Coach Heading 0 Funciona como un guía para emprendedores y dueño…" at bounding box center [605, 505] width 541 height 405
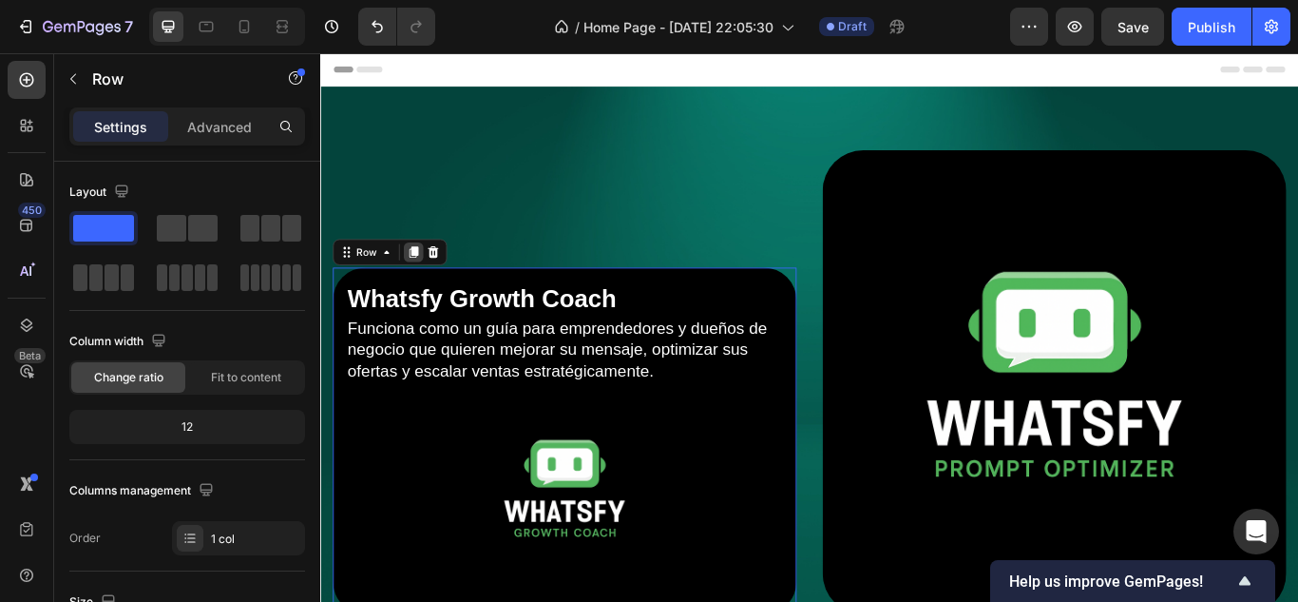
click at [426, 282] on icon at bounding box center [429, 284] width 10 height 13
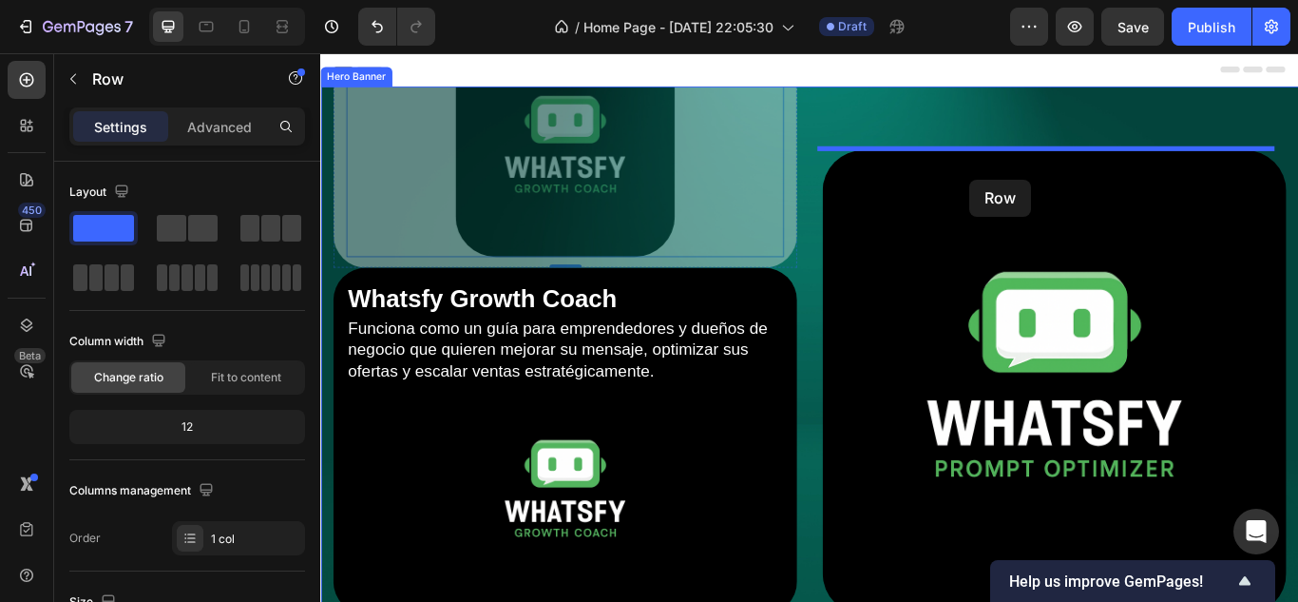
drag, startPoint x: 342, startPoint y: 237, endPoint x: 1078, endPoint y: 201, distance: 736.4
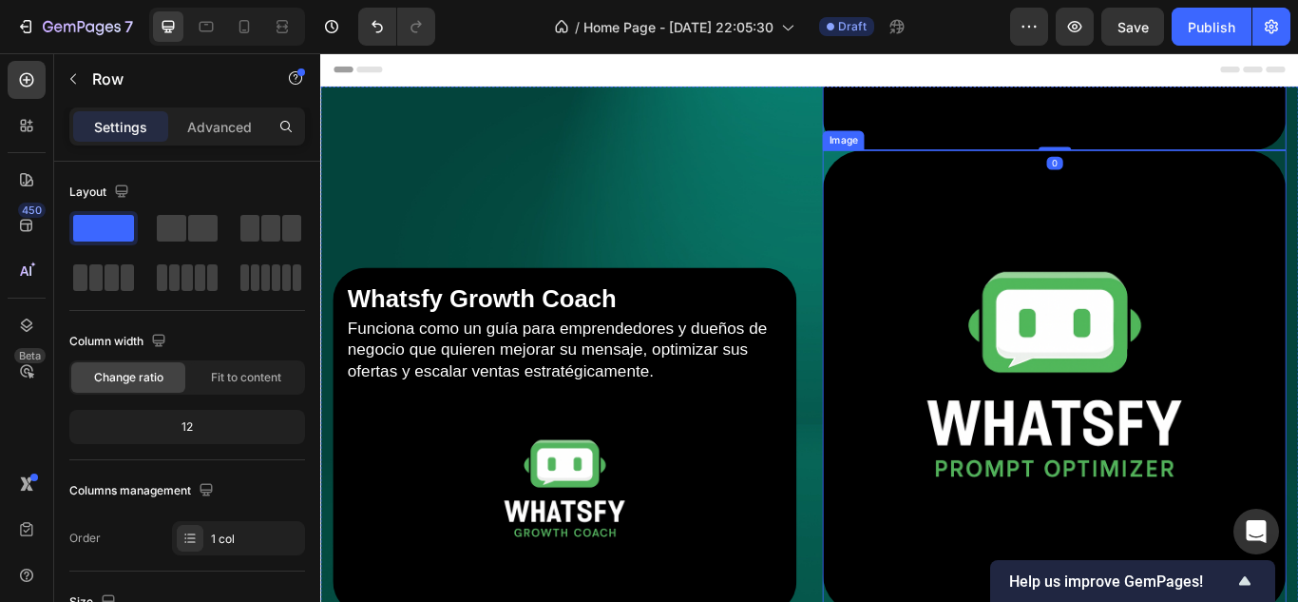
click at [1110, 307] on img at bounding box center [1176, 436] width 541 height 541
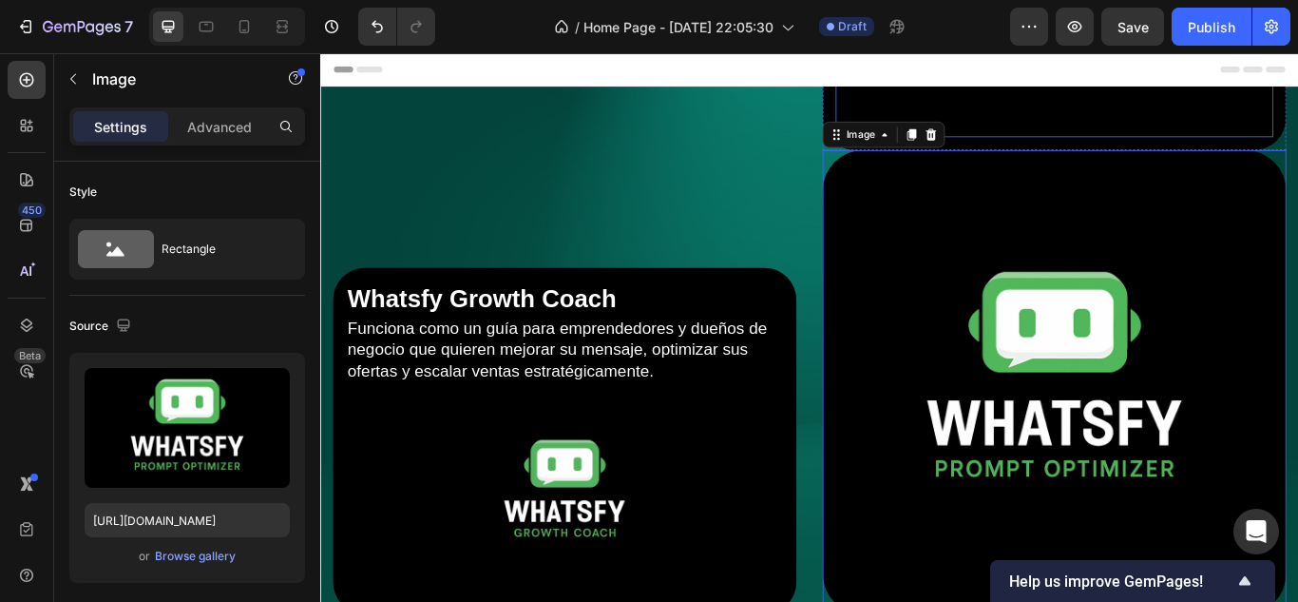
click at [1191, 129] on img at bounding box center [1176, 24] width 256 height 256
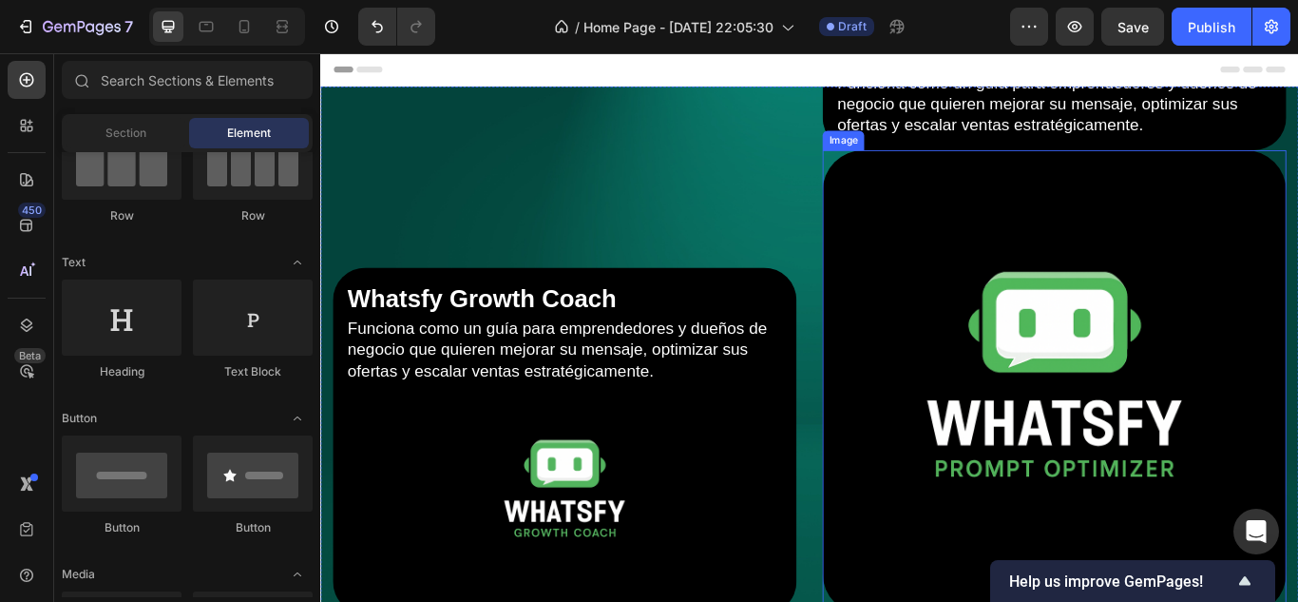
click at [1075, 296] on img at bounding box center [1176, 436] width 541 height 541
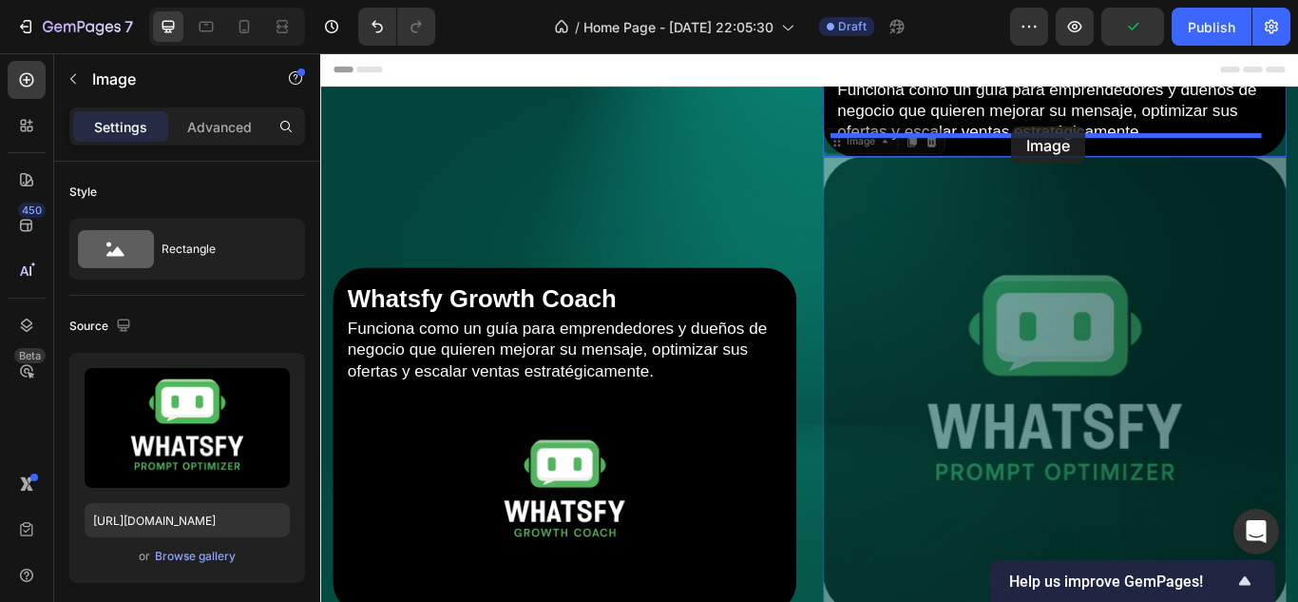
drag, startPoint x: 908, startPoint y: 145, endPoint x: 1126, endPoint y: 139, distance: 217.7
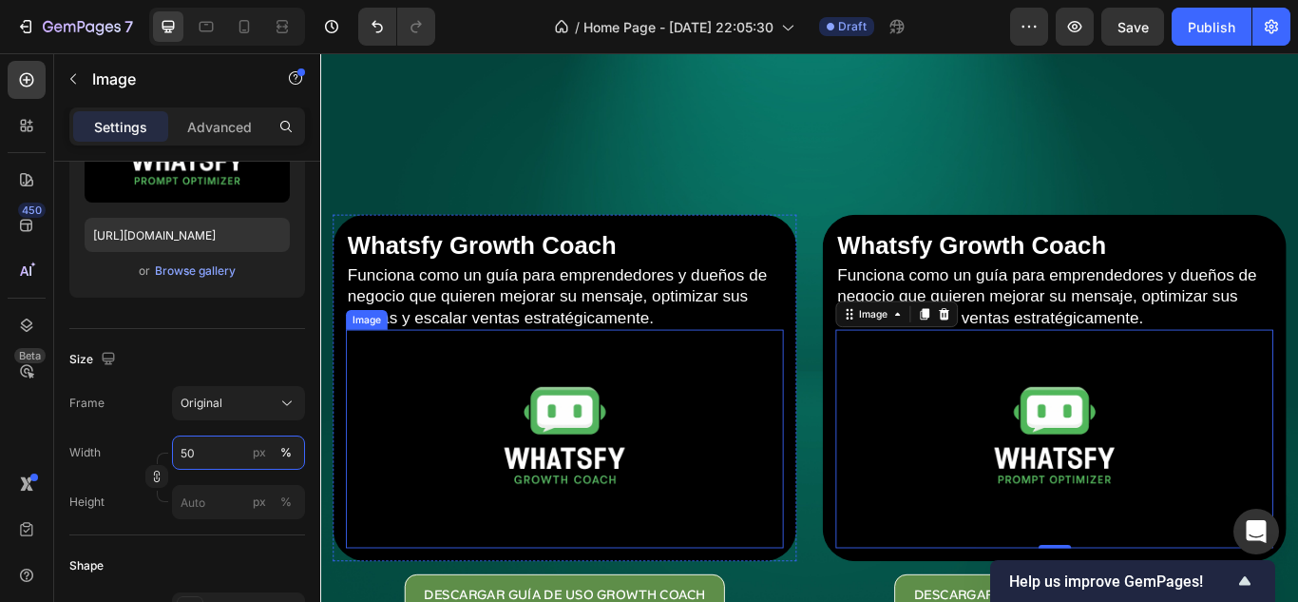
scroll to position [95, 0]
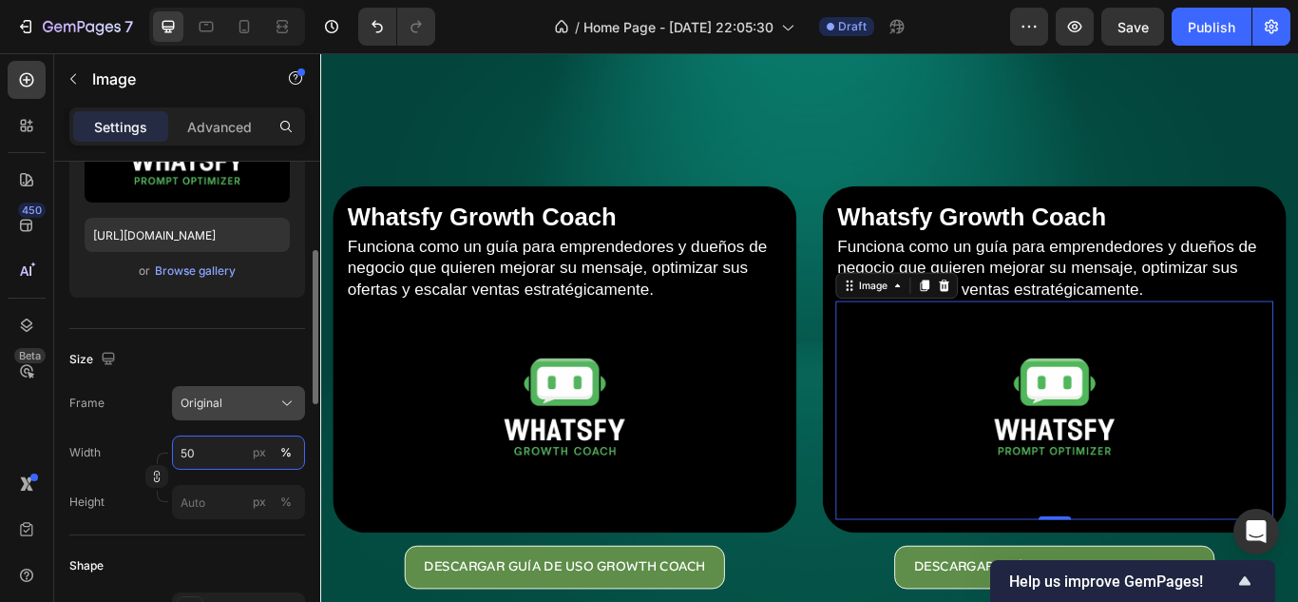
type input "50"
click at [239, 411] on div "Original" at bounding box center [239, 402] width 116 height 19
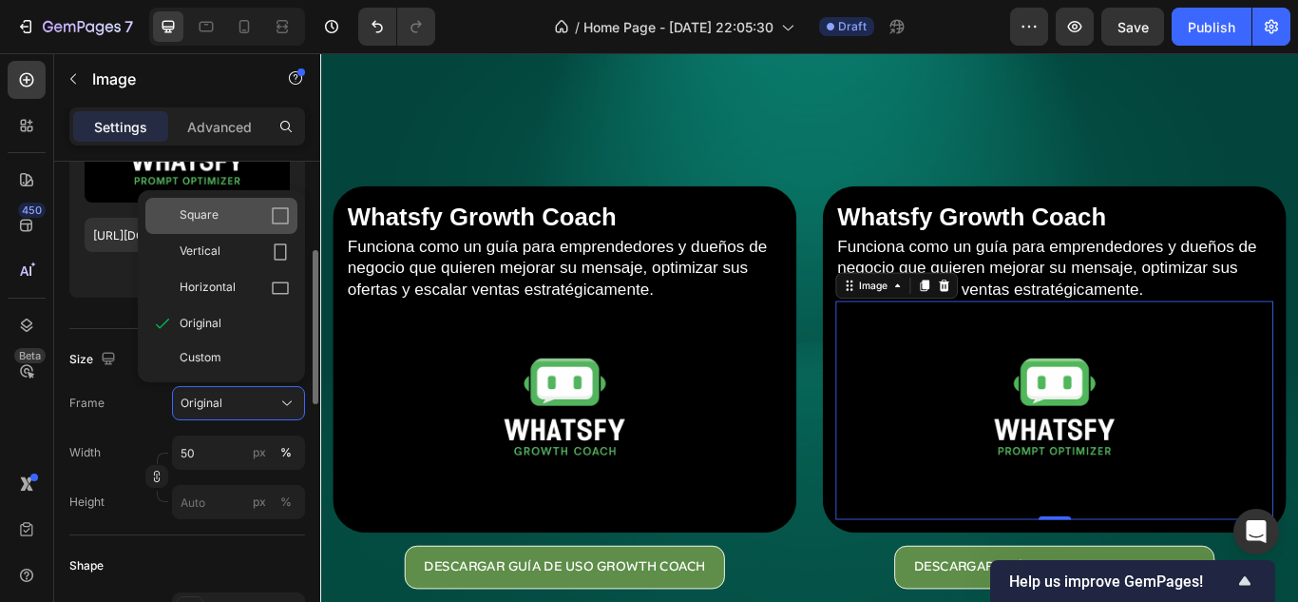
click at [255, 217] on div "Square" at bounding box center [235, 215] width 110 height 19
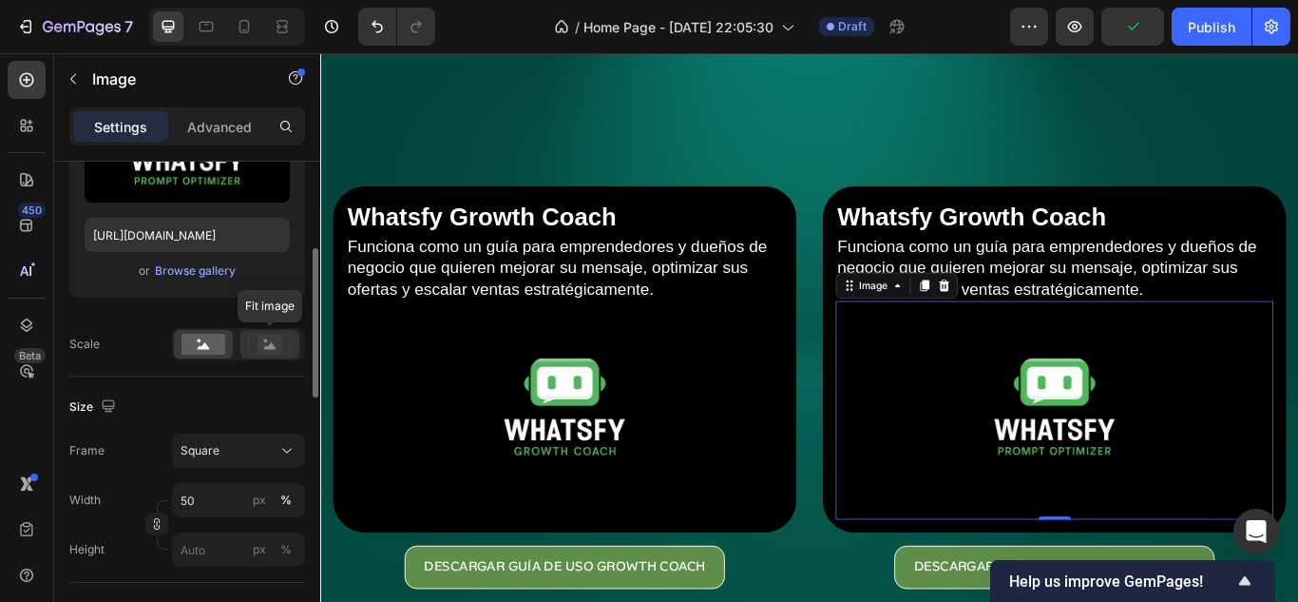
click at [267, 349] on icon at bounding box center [270, 345] width 12 height 7
click at [208, 341] on rect at bounding box center [204, 344] width 44 height 21
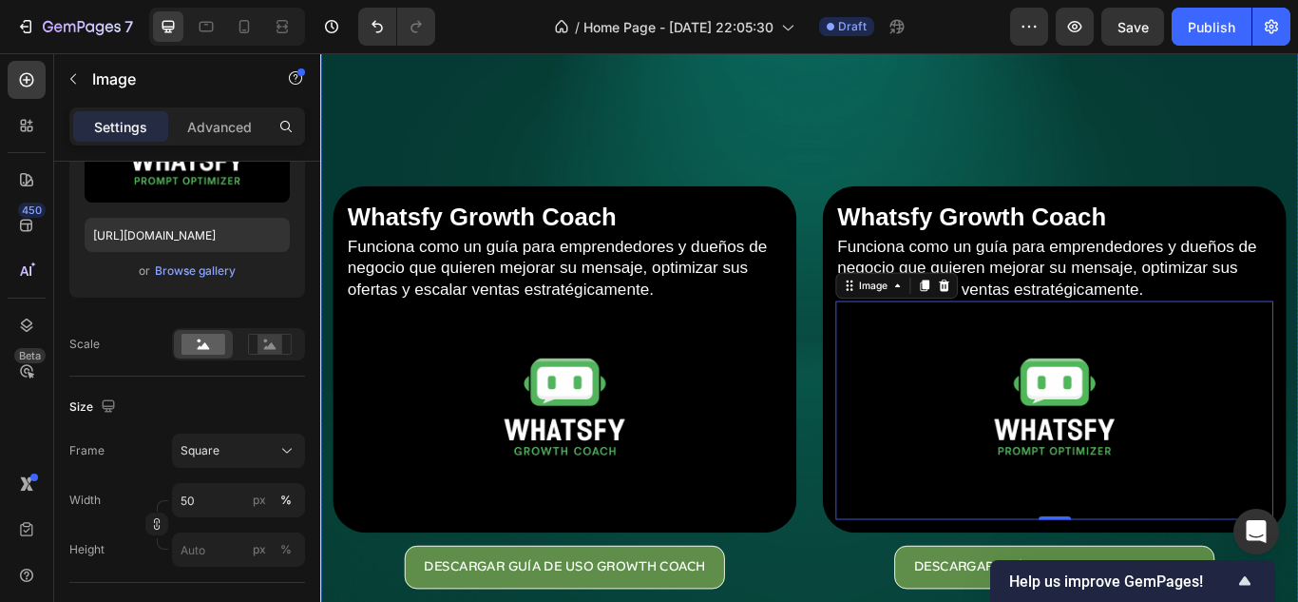
click at [1056, 167] on div "Overlay" at bounding box center [890, 377] width 1140 height 760
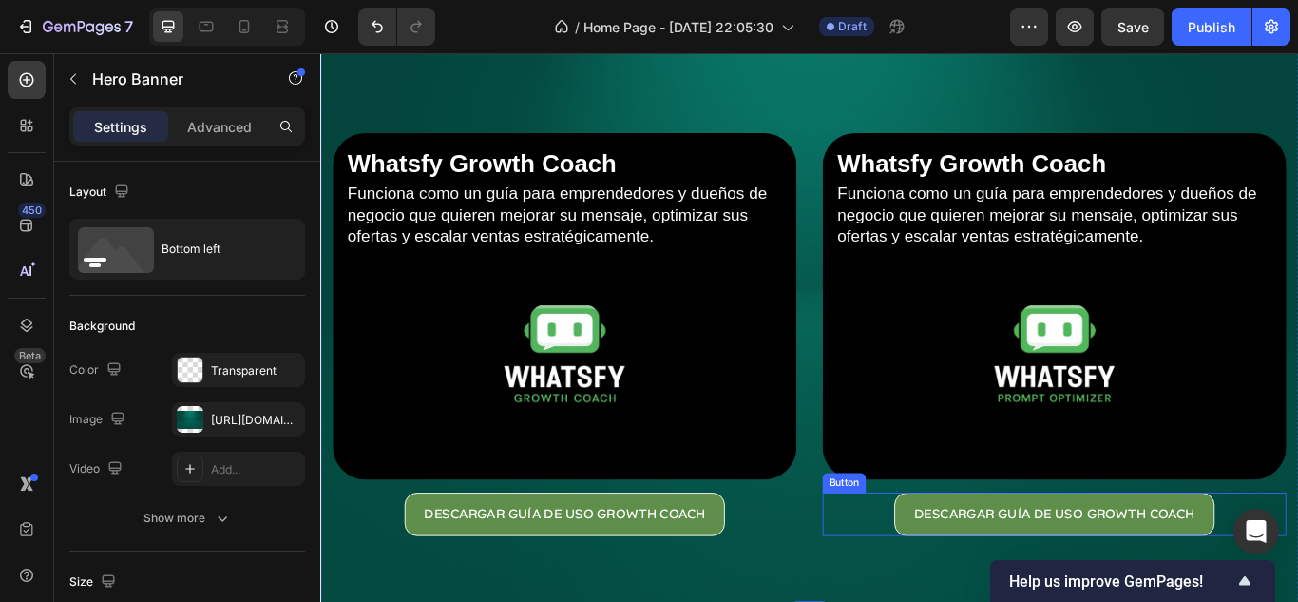
scroll to position [190, 0]
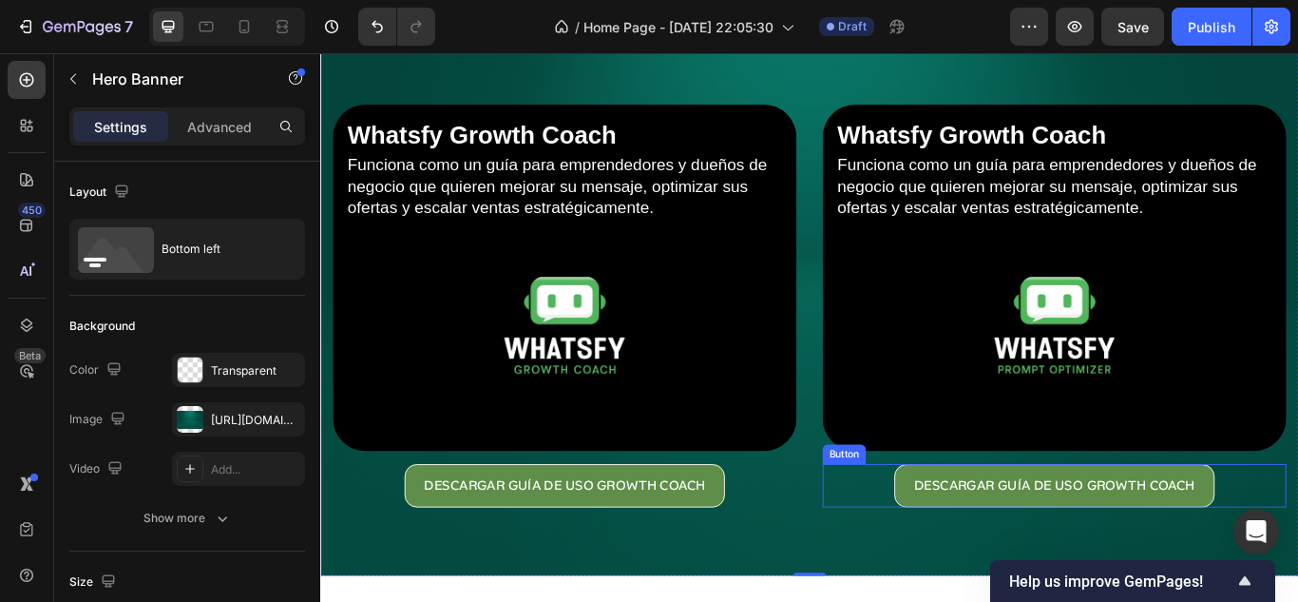
click at [955, 542] on div "DESCARGAR GUÍA DE USO GROWTH COACH Button" at bounding box center [1176, 557] width 541 height 50
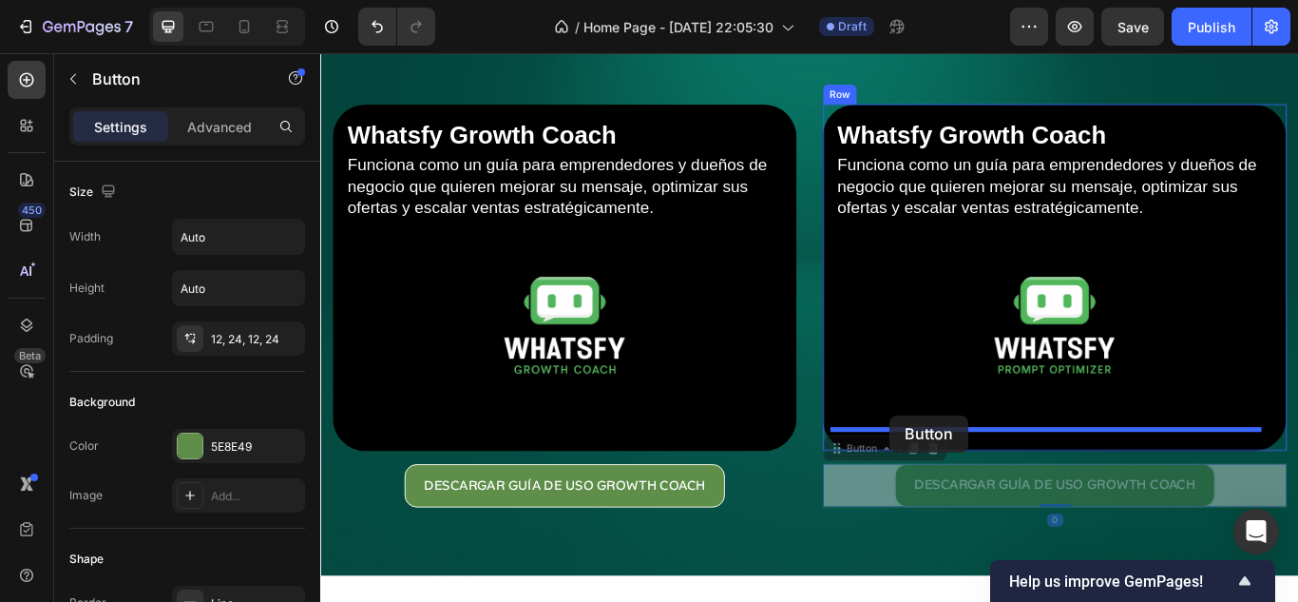
drag, startPoint x: 921, startPoint y: 509, endPoint x: 985, endPoint y: 475, distance: 72.3
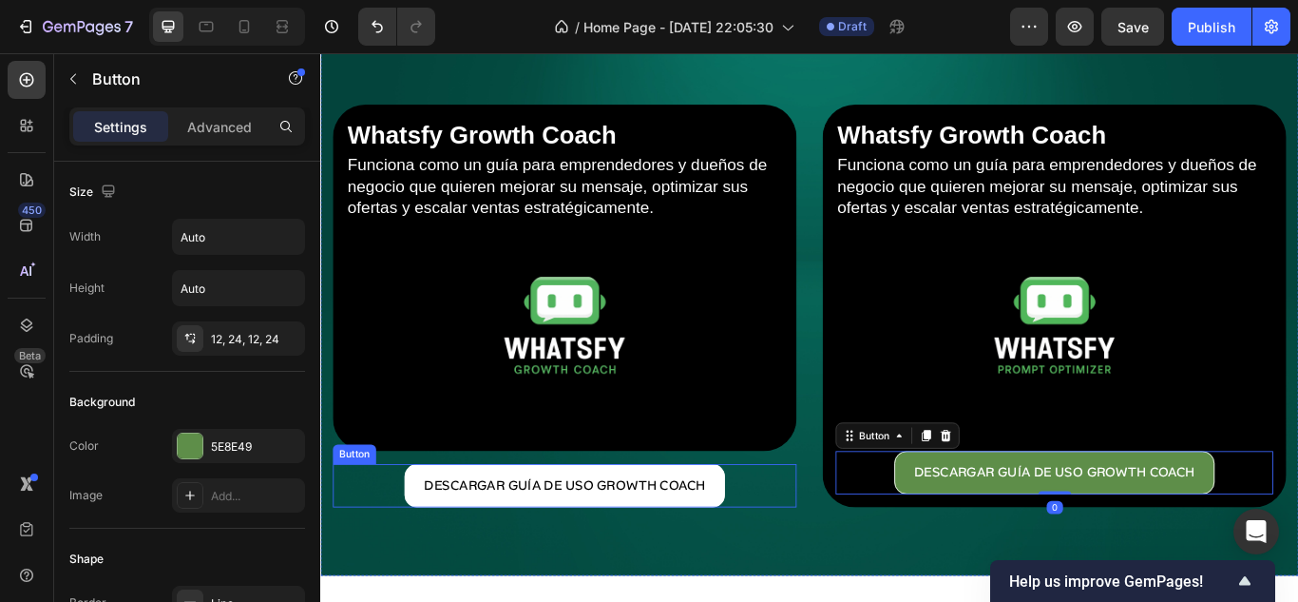
click at [430, 532] on button "DESCARGAR GUÍA DE USO GROWTH COACH" at bounding box center [604, 557] width 373 height 50
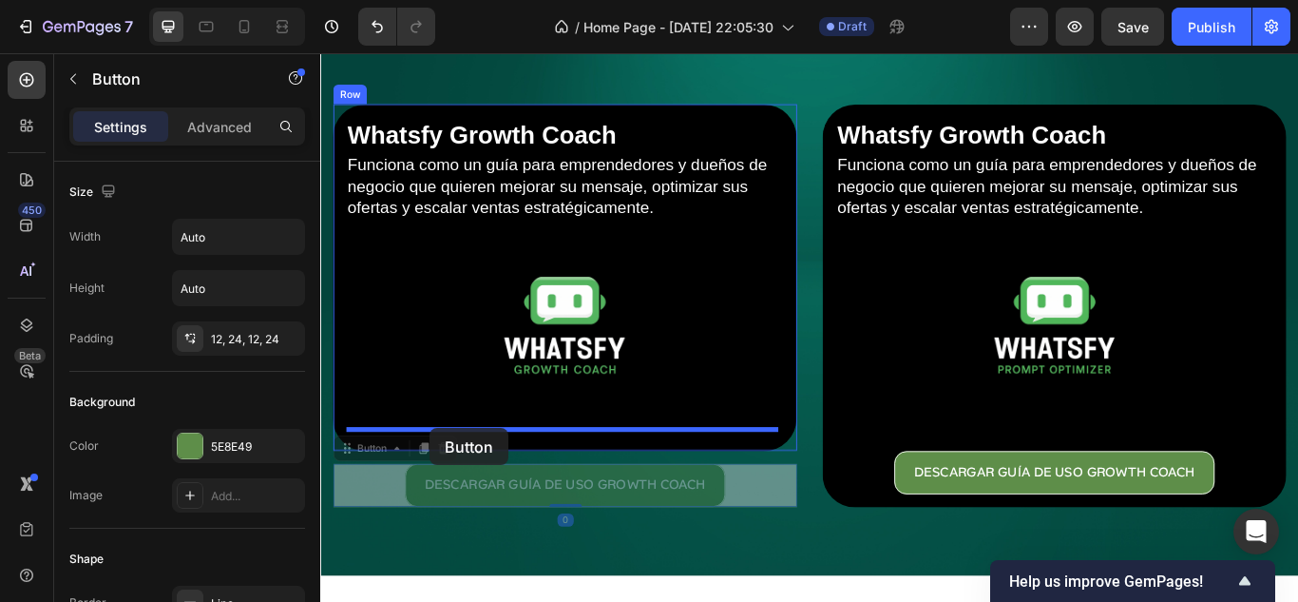
drag, startPoint x: 357, startPoint y: 508, endPoint x: 448, endPoint y: 490, distance: 92.1
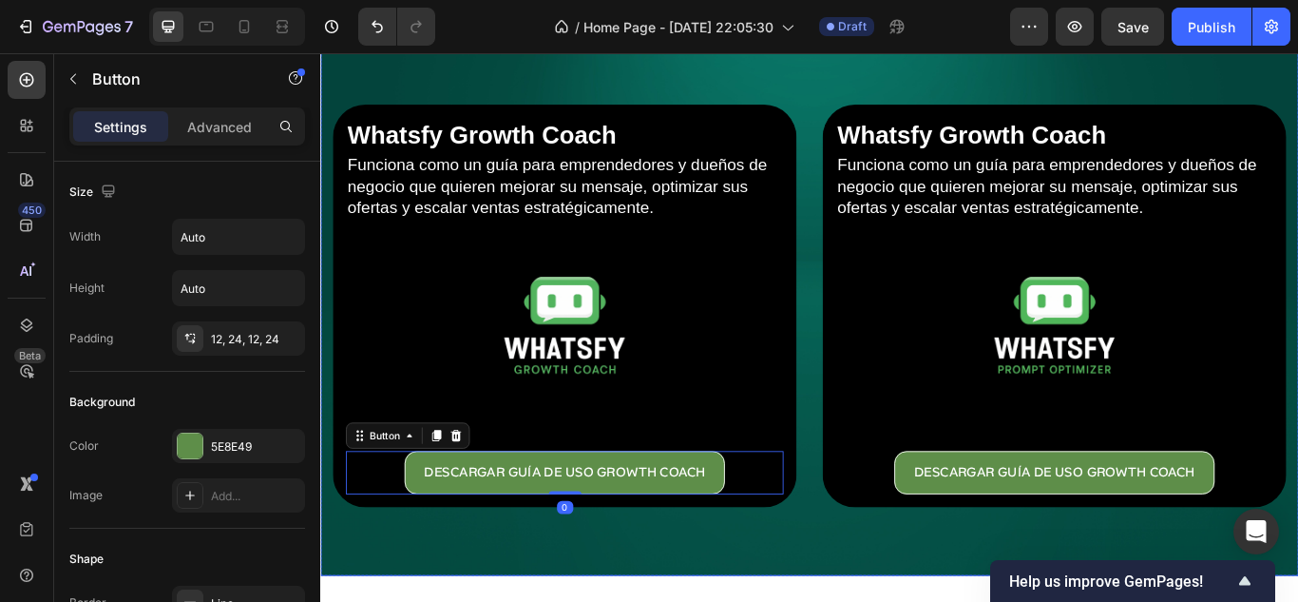
click at [905, 601] on div "Whatsfy Growth Coach Heading Funciona como un guía para emprendedores y dueños …" at bounding box center [890, 373] width 1140 height 580
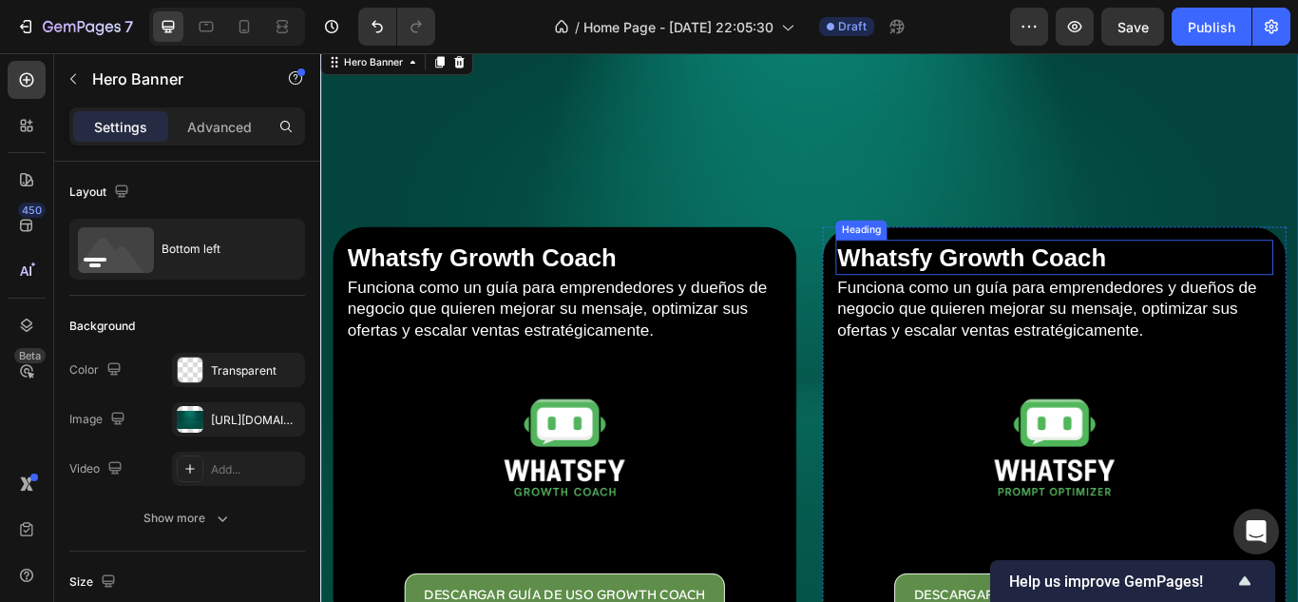
scroll to position [95, 0]
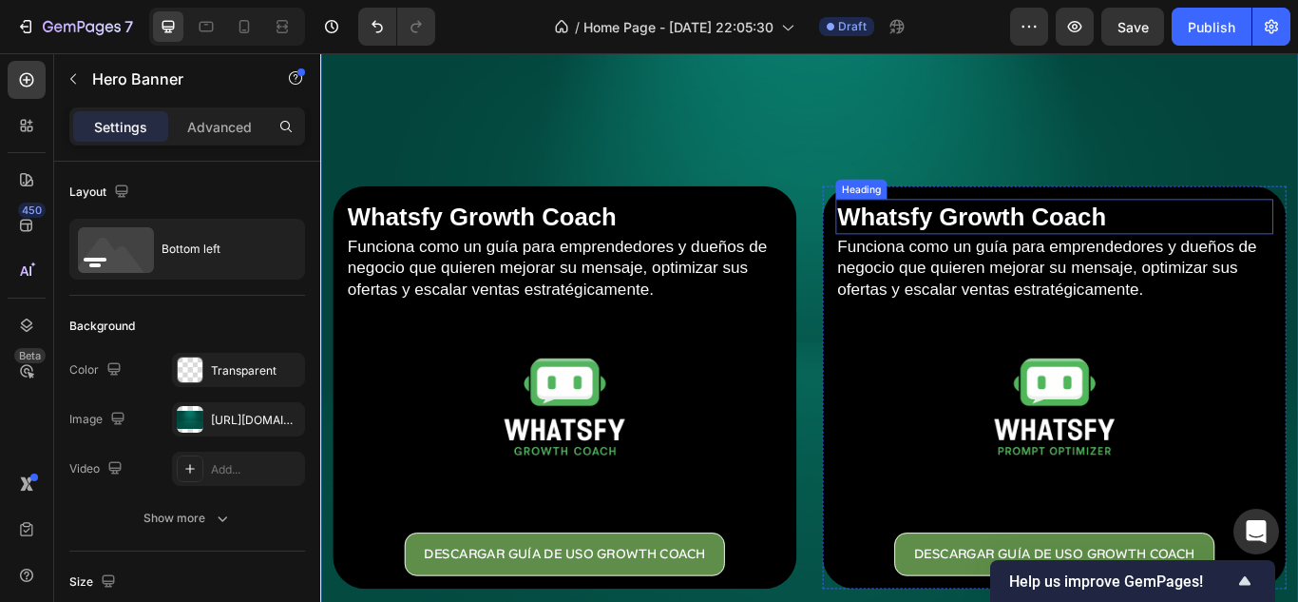
click at [1062, 236] on h2 "Whatsfy Growth Coach" at bounding box center [1176, 243] width 510 height 41
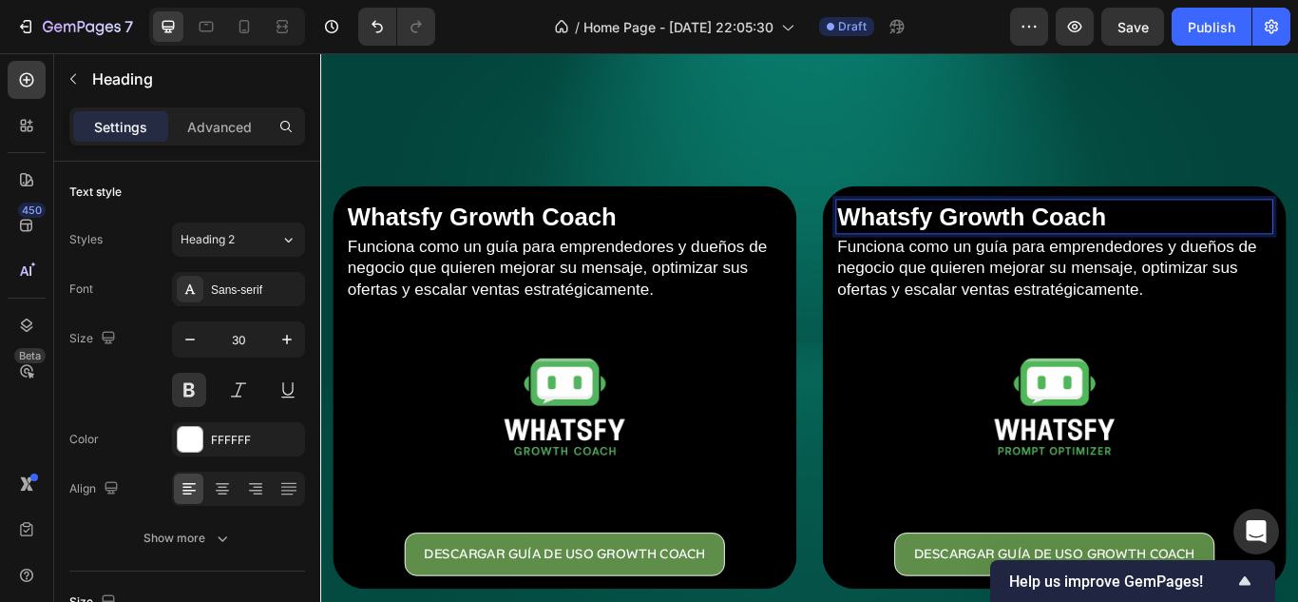
click at [1162, 236] on p "Whatsfy Growth Coach" at bounding box center [1176, 243] width 507 height 37
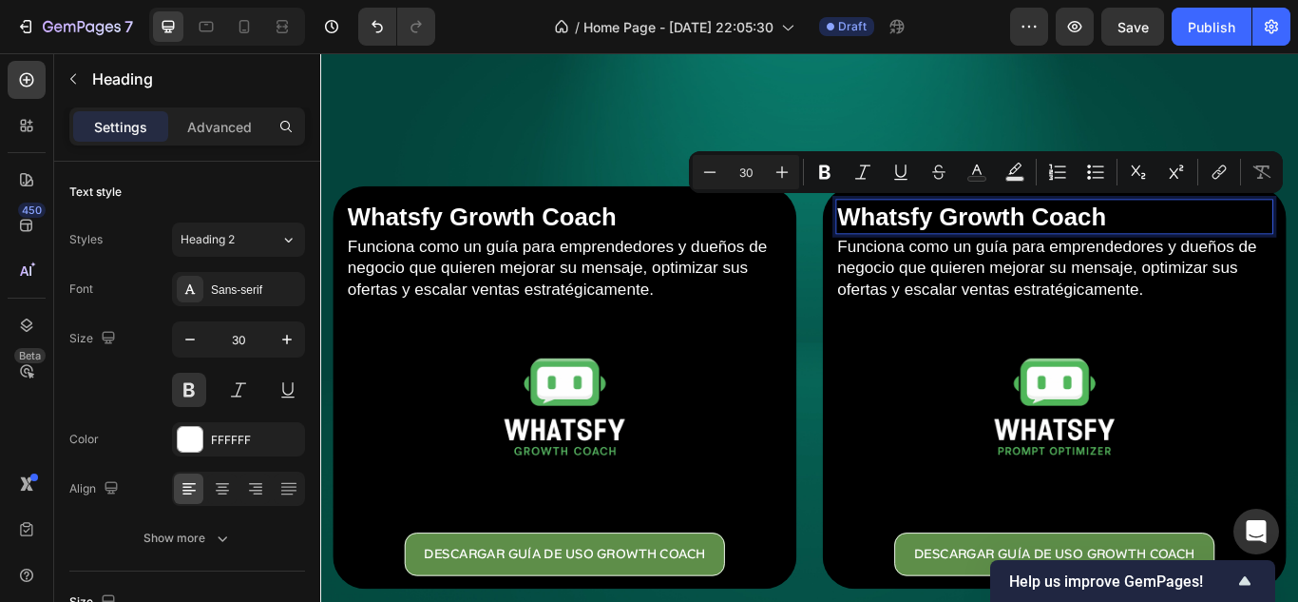
click at [1278, 242] on p "Whatsfy Growth Coach" at bounding box center [1176, 243] width 507 height 37
drag, startPoint x: 1221, startPoint y: 244, endPoint x: 1031, endPoint y: 252, distance: 190.2
click at [1031, 252] on p "Whatsfy Growth Coach" at bounding box center [1176, 243] width 507 height 37
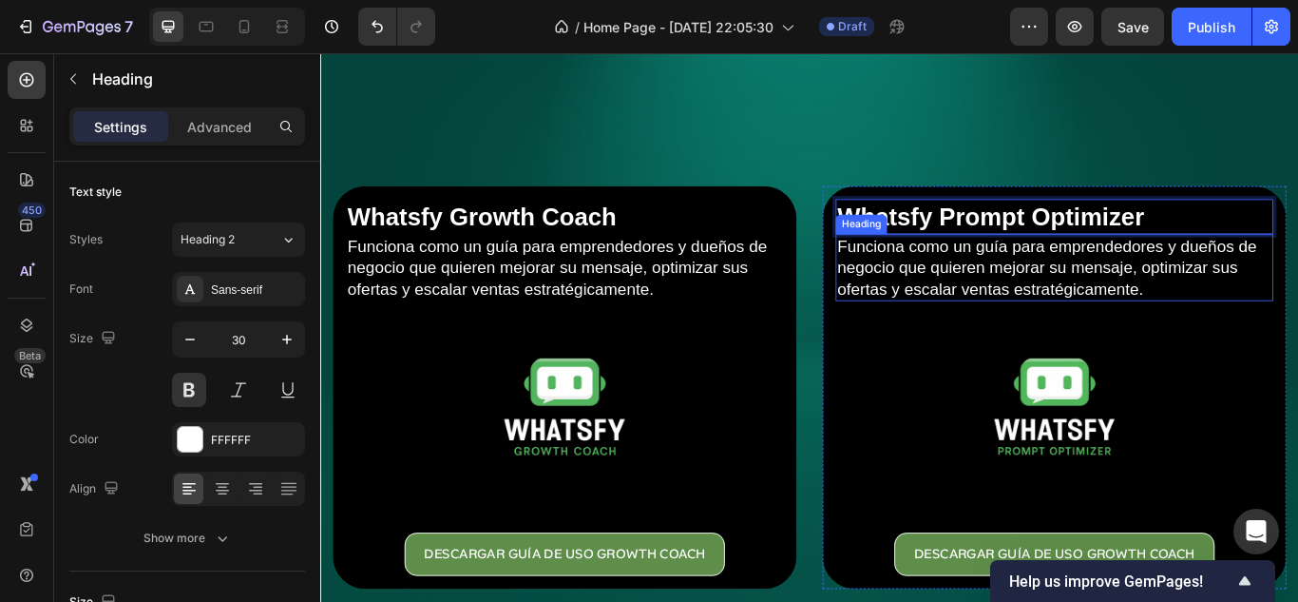
click at [1022, 277] on h2 "Funciona como un guía para emprendedores y dueños de negocio que quieren mejora…" at bounding box center [1176, 303] width 510 height 78
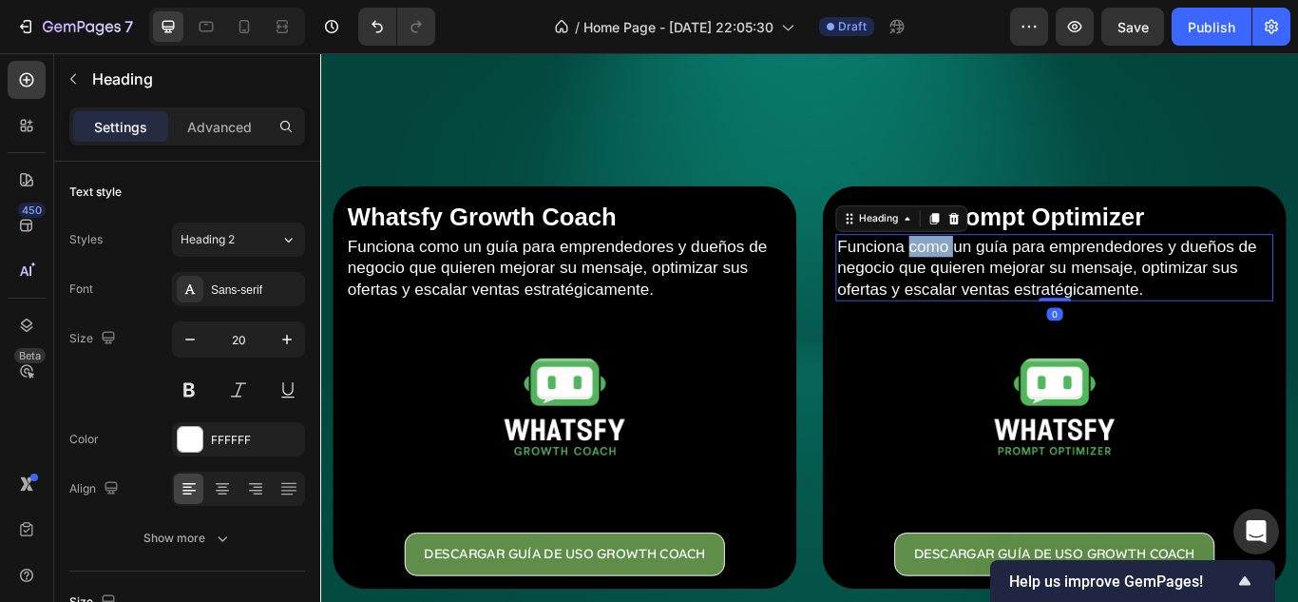
click at [1022, 277] on h2 "Funciona como un guía para emprendedores y dueños de negocio que quieren mejora…" at bounding box center [1176, 303] width 510 height 78
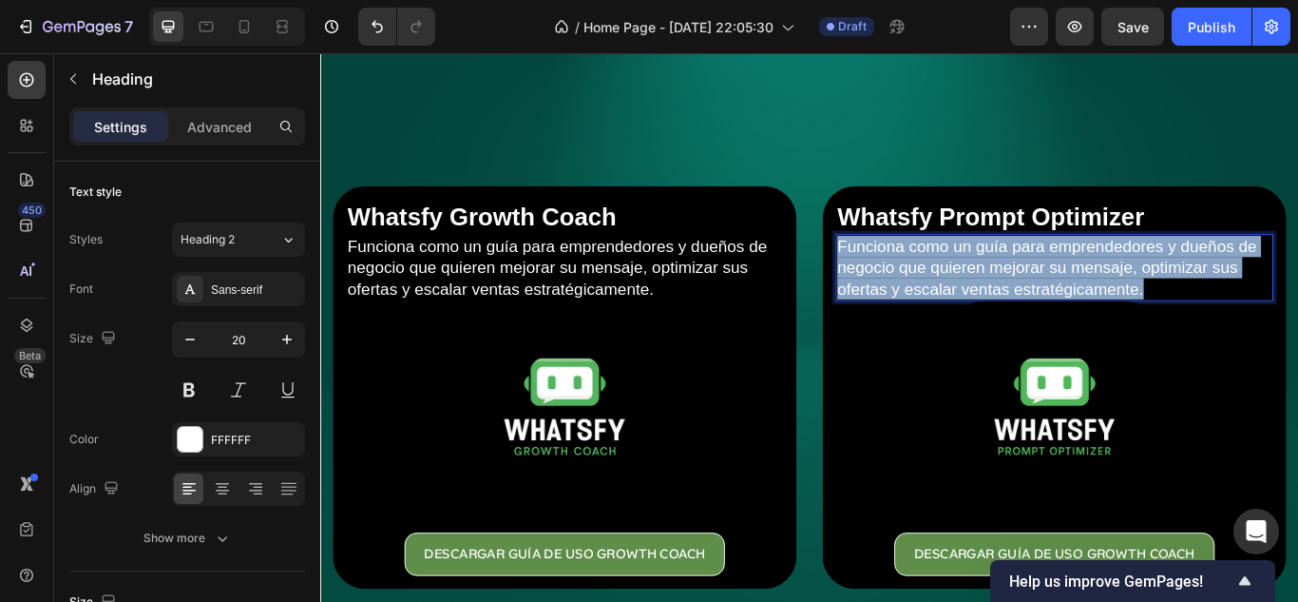
click at [1022, 277] on p "Funciona como un guía para emprendedores y dueños de negocio que quieren mejora…" at bounding box center [1176, 303] width 507 height 74
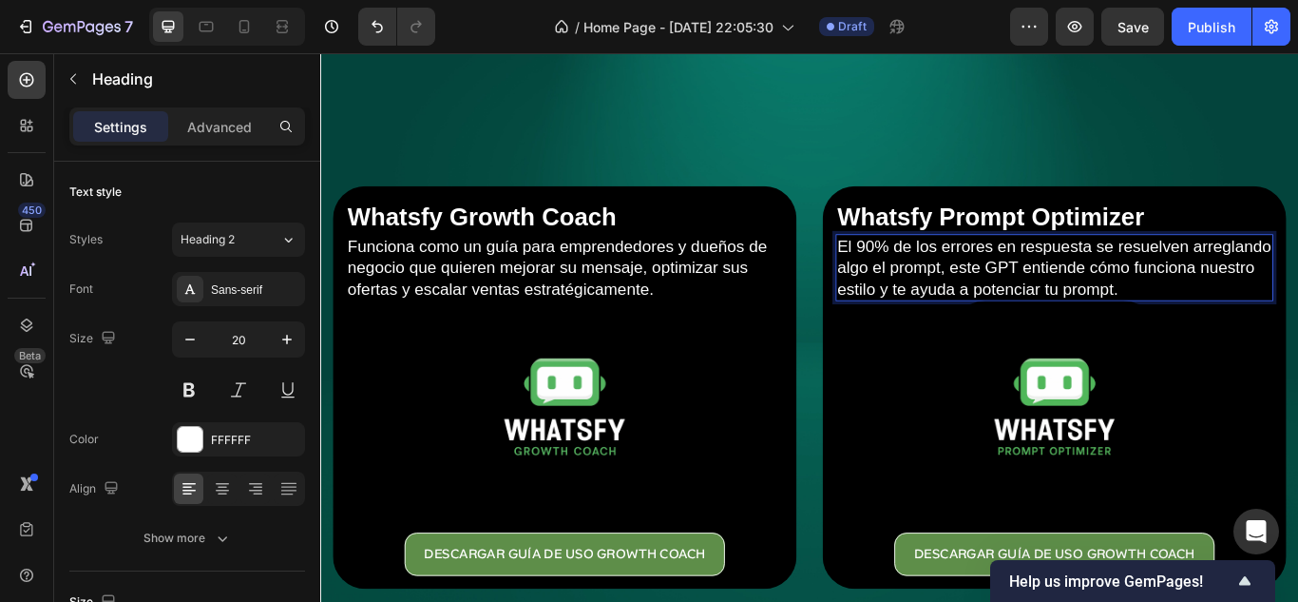
click at [924, 268] on p "El 90% de los errores en respuesta se resuelven arreglando algo el prompt, este…" at bounding box center [1176, 303] width 507 height 74
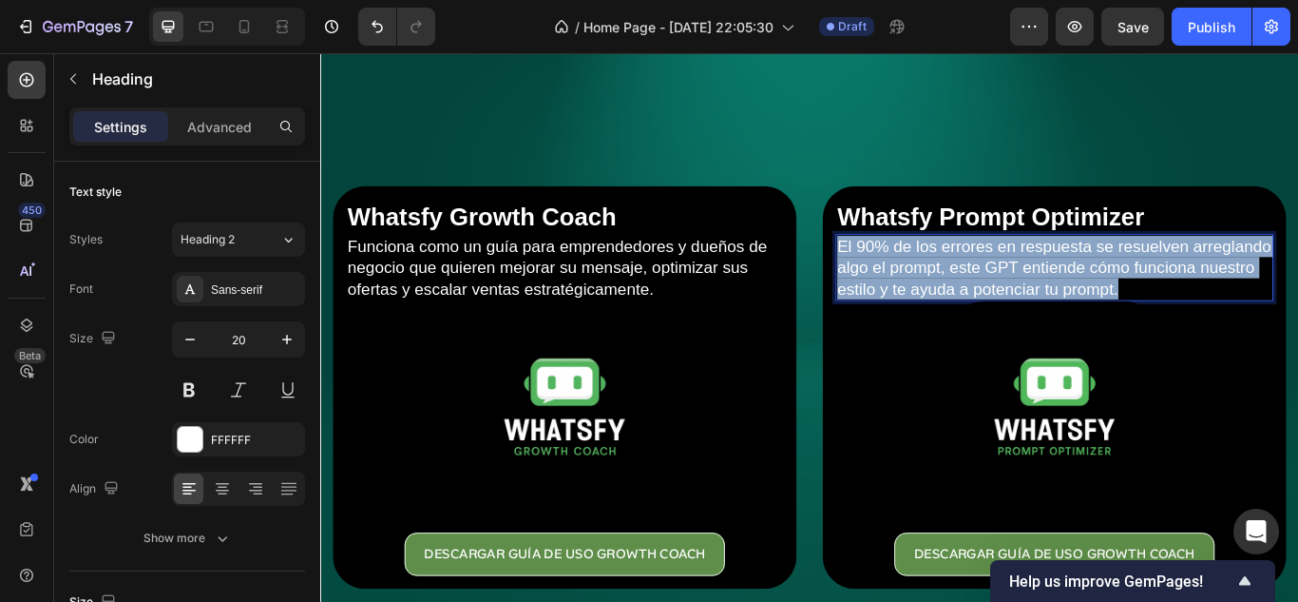
click at [924, 268] on p "El 90% de los errores en respuesta se resuelven arreglando algo el prompt, este…" at bounding box center [1176, 303] width 507 height 74
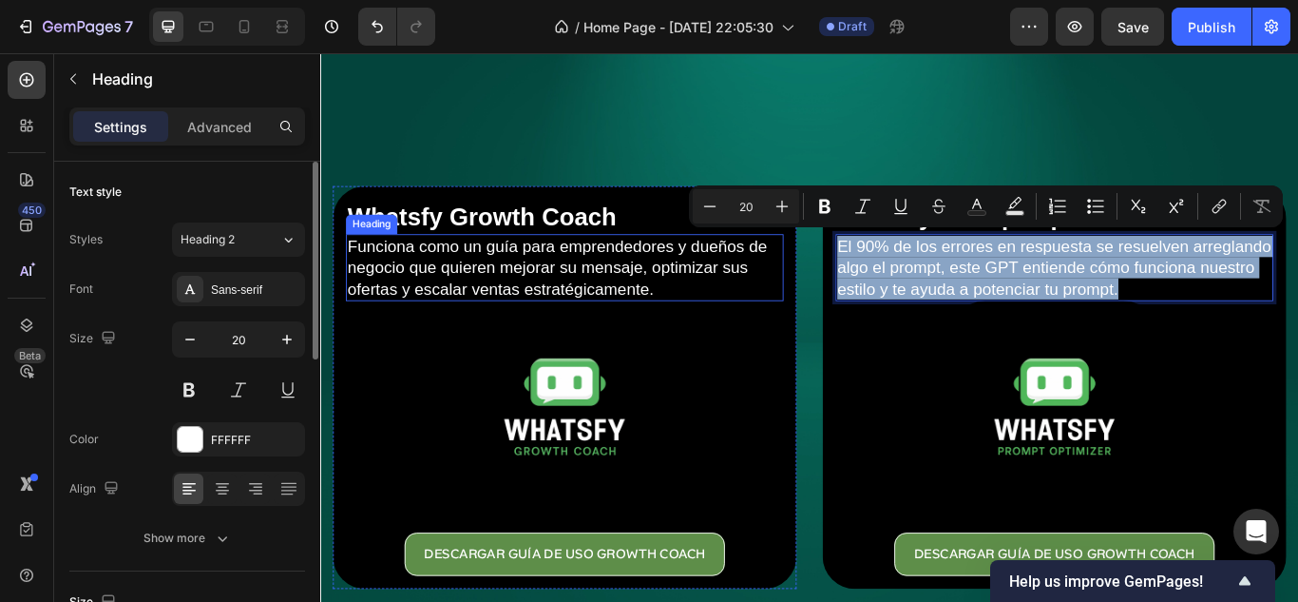
copy p "El 90% de los errores en respuesta se resuelven arreglando algo el prompt, este…"
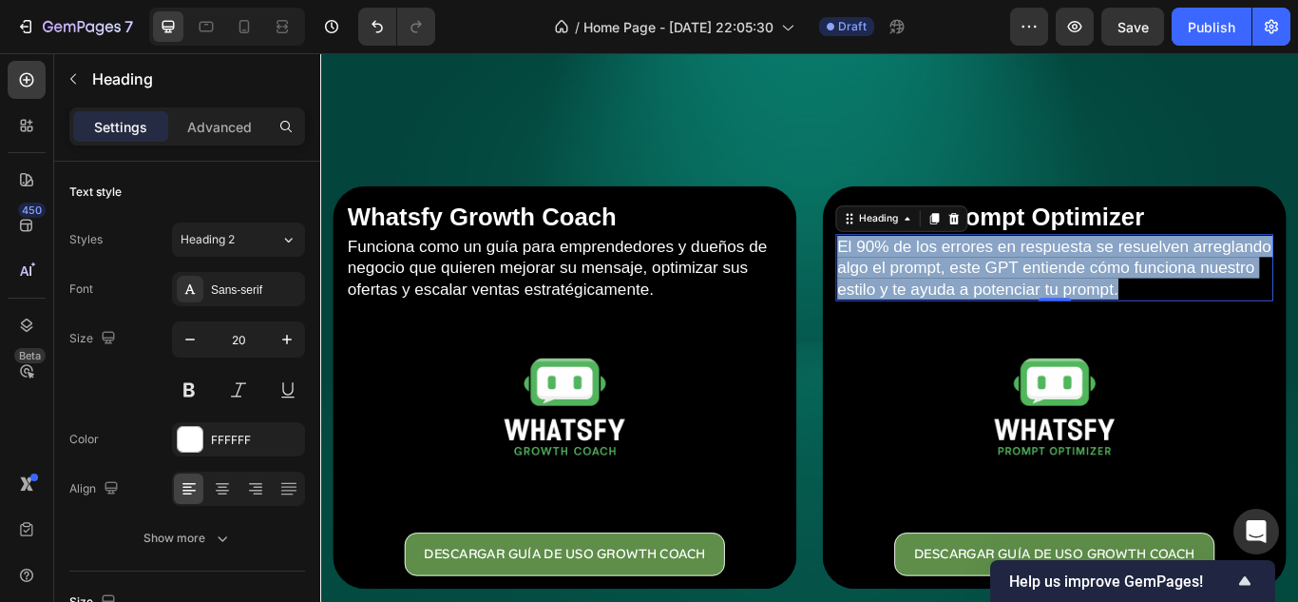
click at [989, 300] on p "El 90% de los errores en respuesta se resuelven arreglando algo el prompt, este…" at bounding box center [1176, 303] width 507 height 74
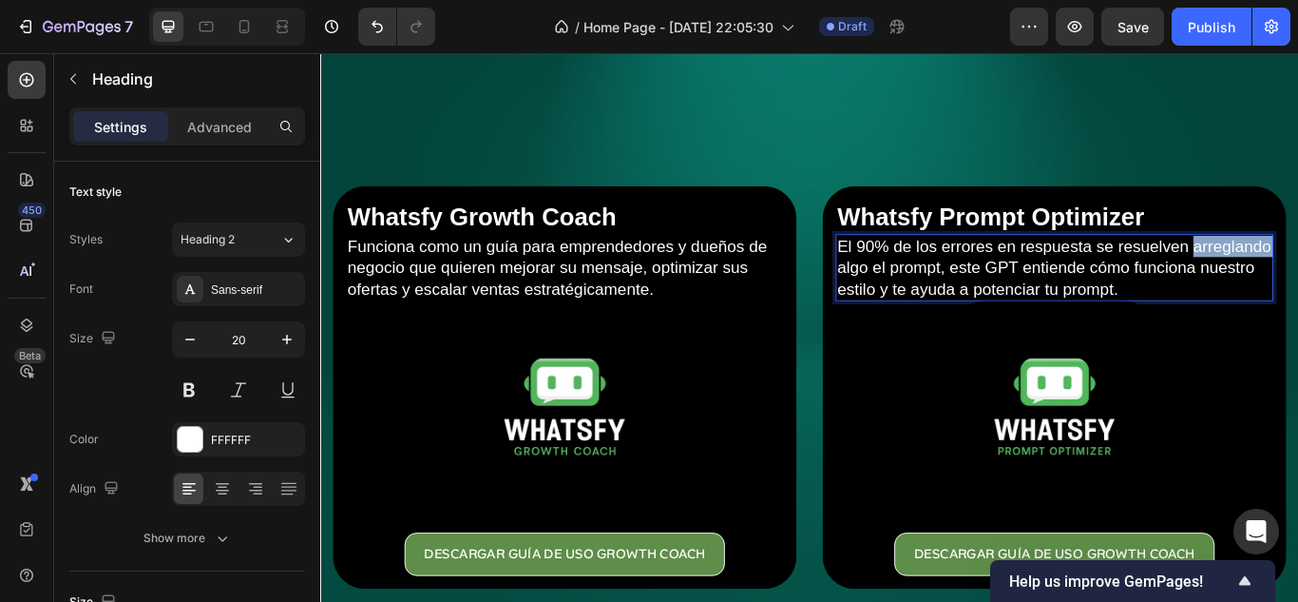
click at [989, 300] on p "El 90% de los errores en respuesta se resuelven arreglando algo el prompt, este…" at bounding box center [1176, 303] width 507 height 74
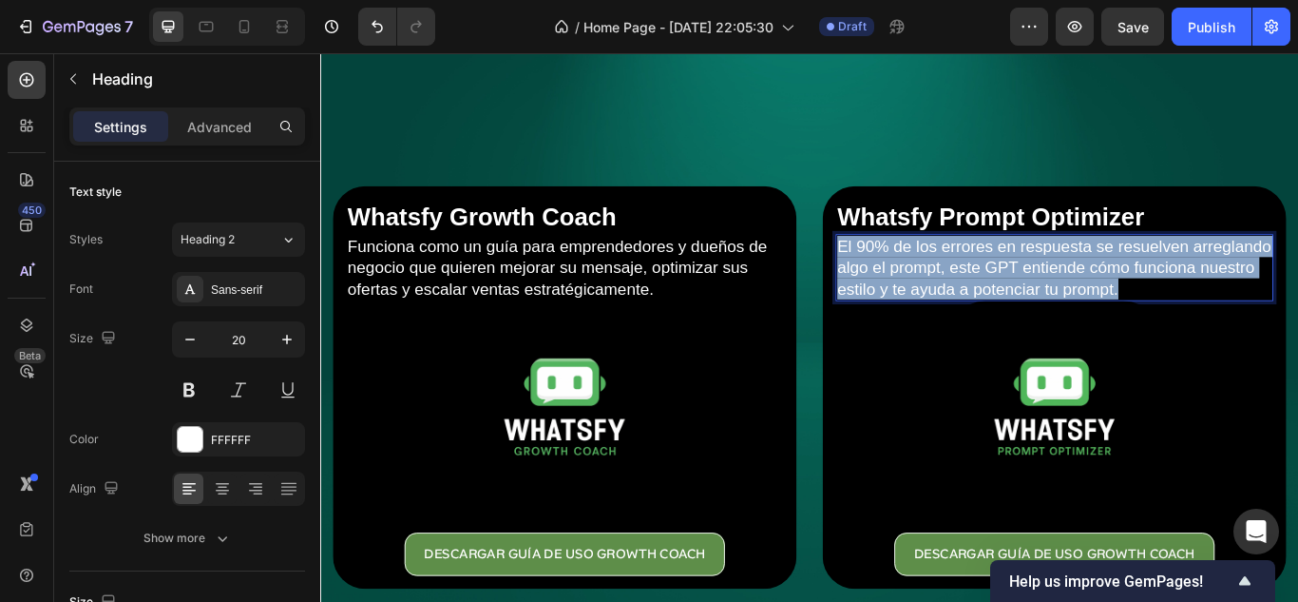
click at [989, 300] on p "El 90% de los errores en respuesta se resuelven arreglando algo el prompt, este…" at bounding box center [1176, 303] width 507 height 74
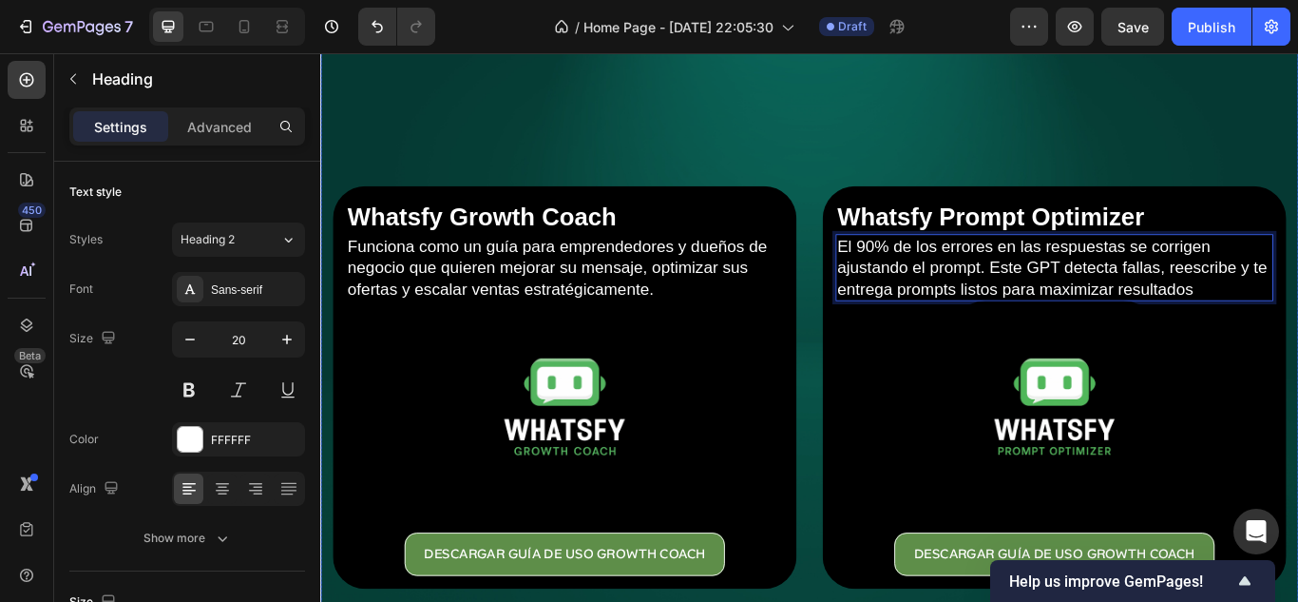
click at [1165, 141] on div "Overlay" at bounding box center [890, 377] width 1140 height 760
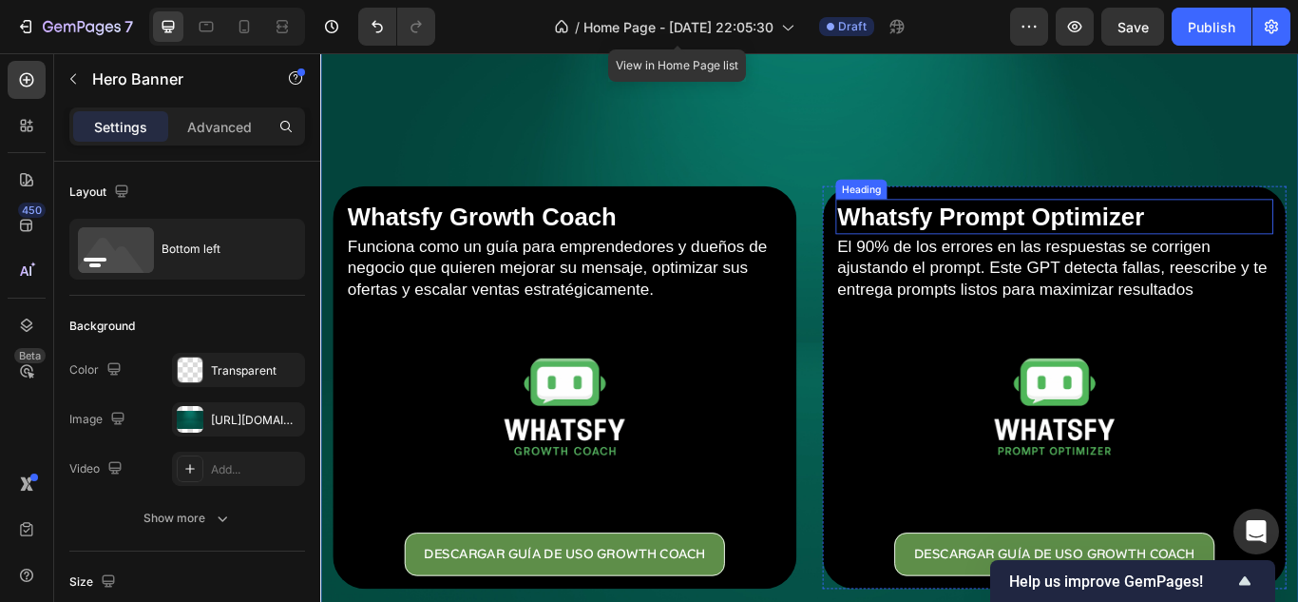
click at [921, 249] on h2 "Whatsfy Prompt Optimizer" at bounding box center [1176, 243] width 510 height 41
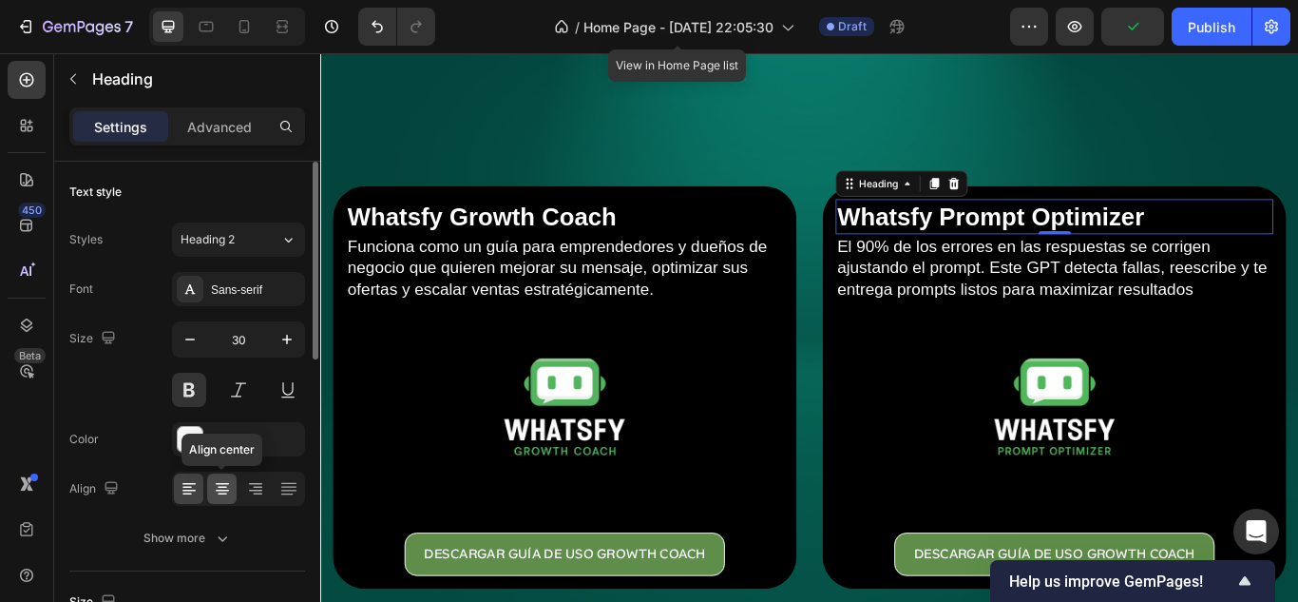
click at [232, 488] on div at bounding box center [221, 488] width 29 height 30
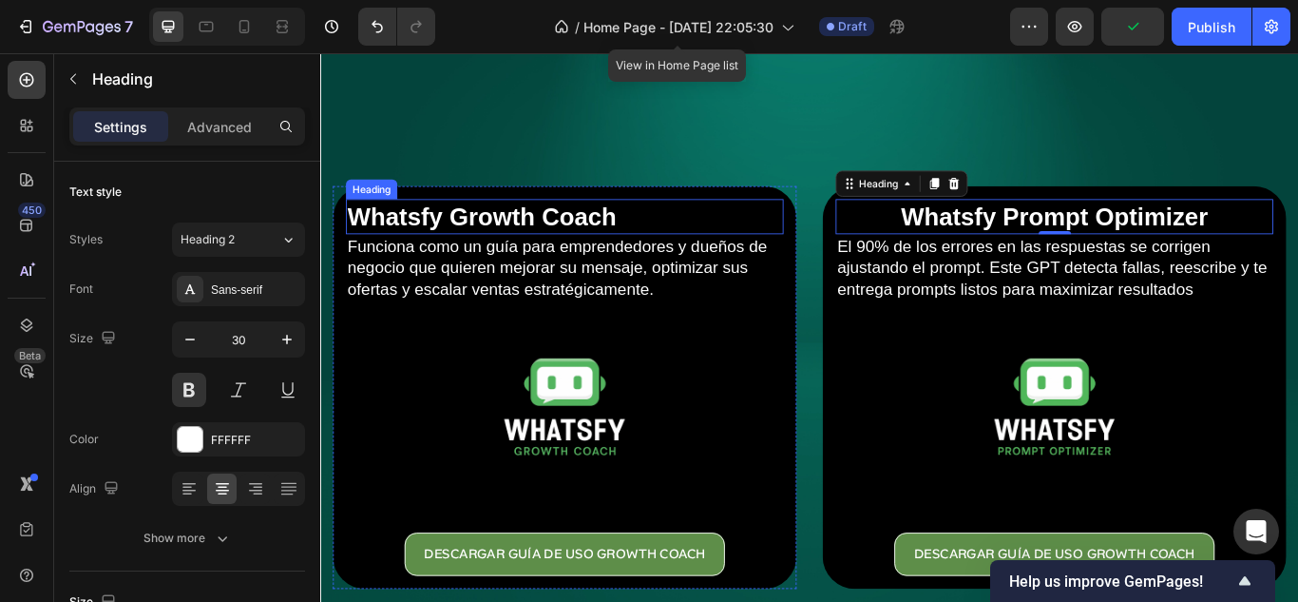
click at [696, 239] on h2 "Whatsfy Growth Coach" at bounding box center [605, 243] width 510 height 41
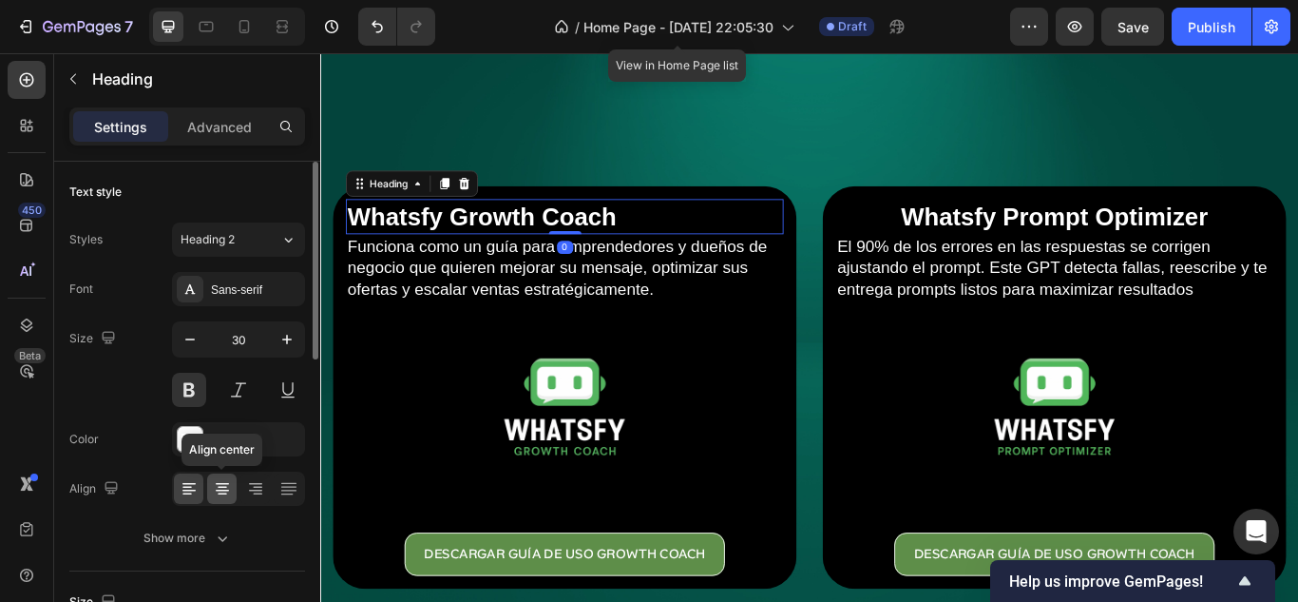
click at [218, 494] on icon at bounding box center [222, 488] width 19 height 19
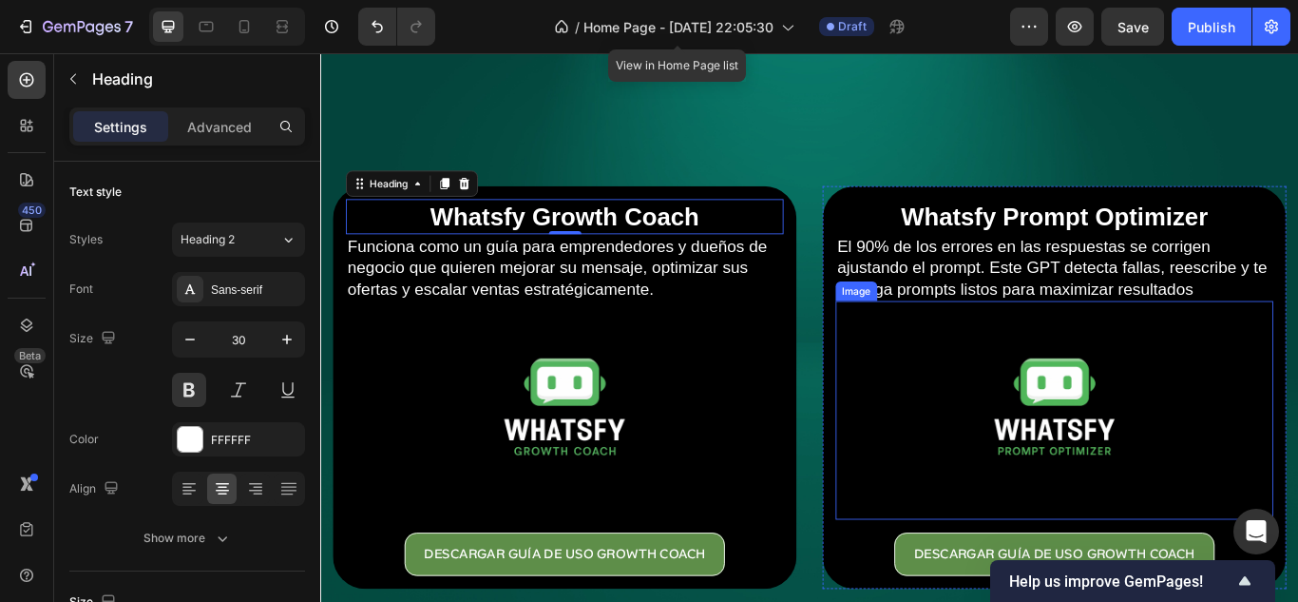
click at [1024, 476] on link at bounding box center [1176, 470] width 510 height 256
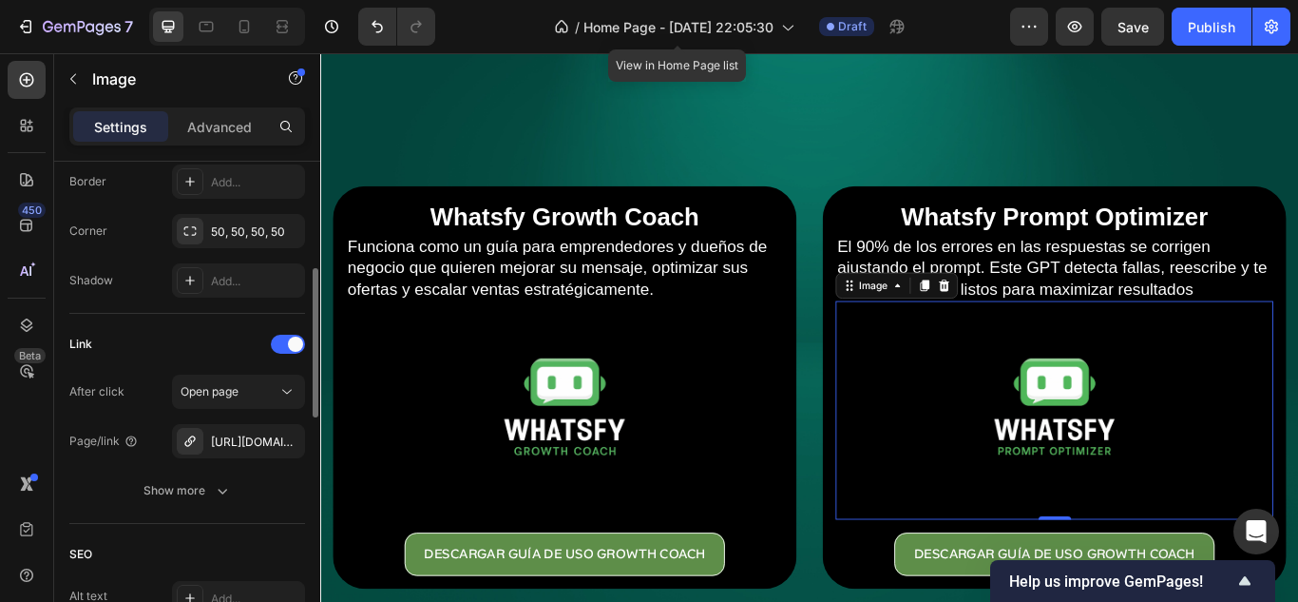
scroll to position [665, 0]
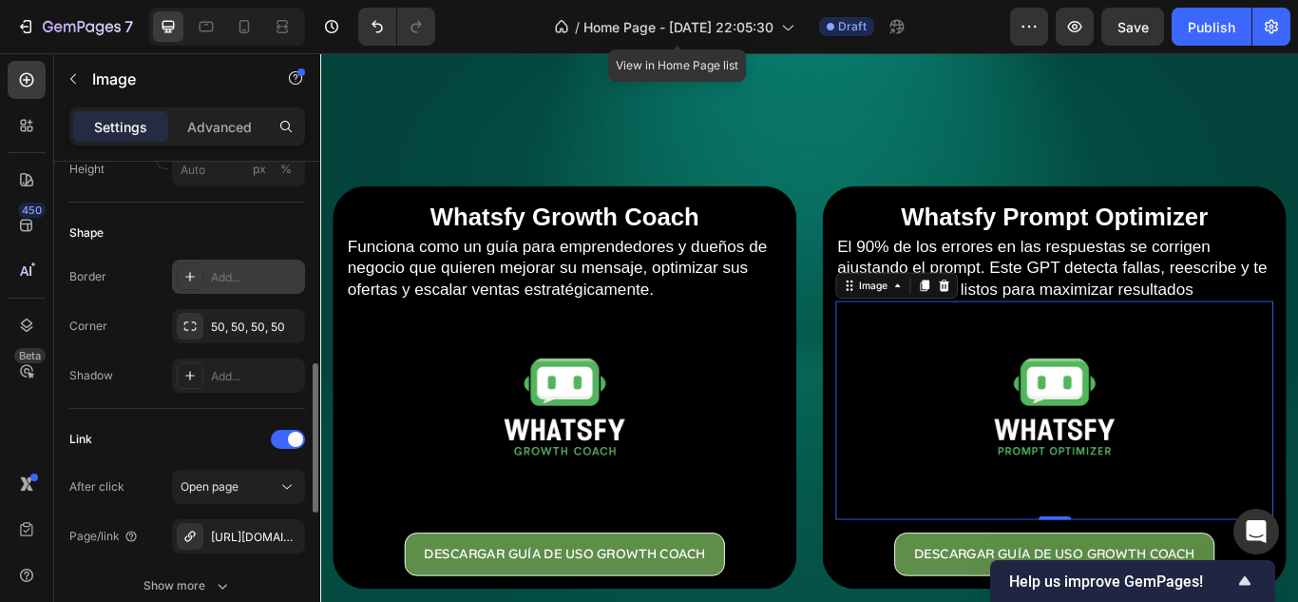
click at [196, 281] on icon at bounding box center [189, 276] width 15 height 15
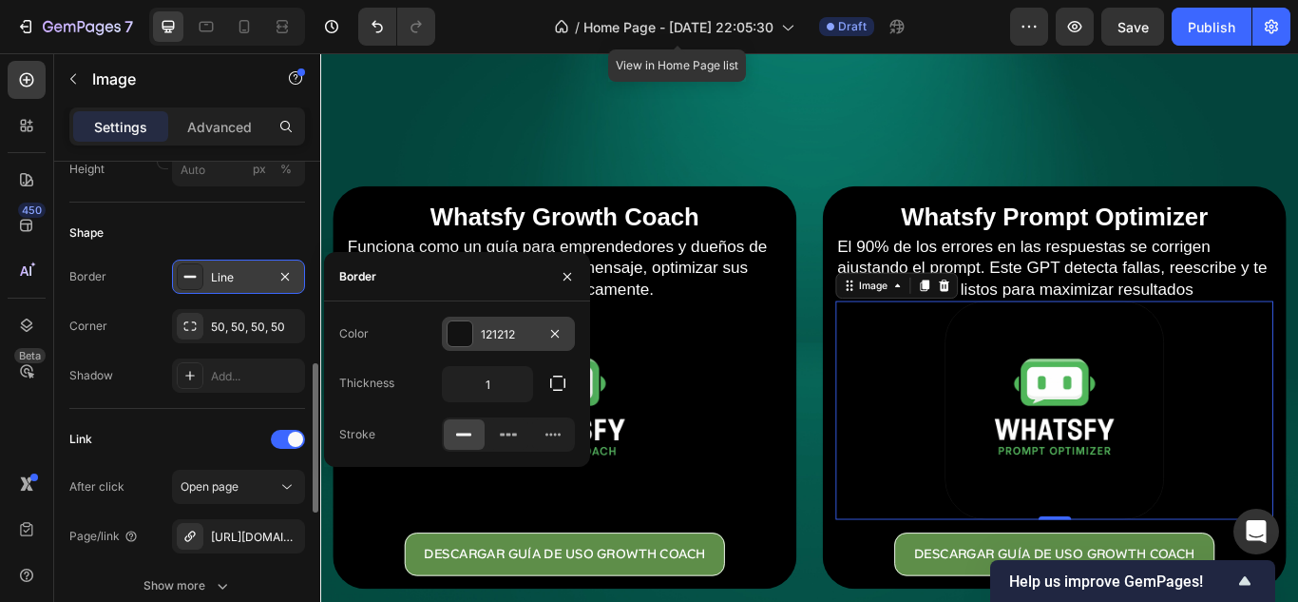
click at [473, 330] on div "121212" at bounding box center [508, 333] width 133 height 34
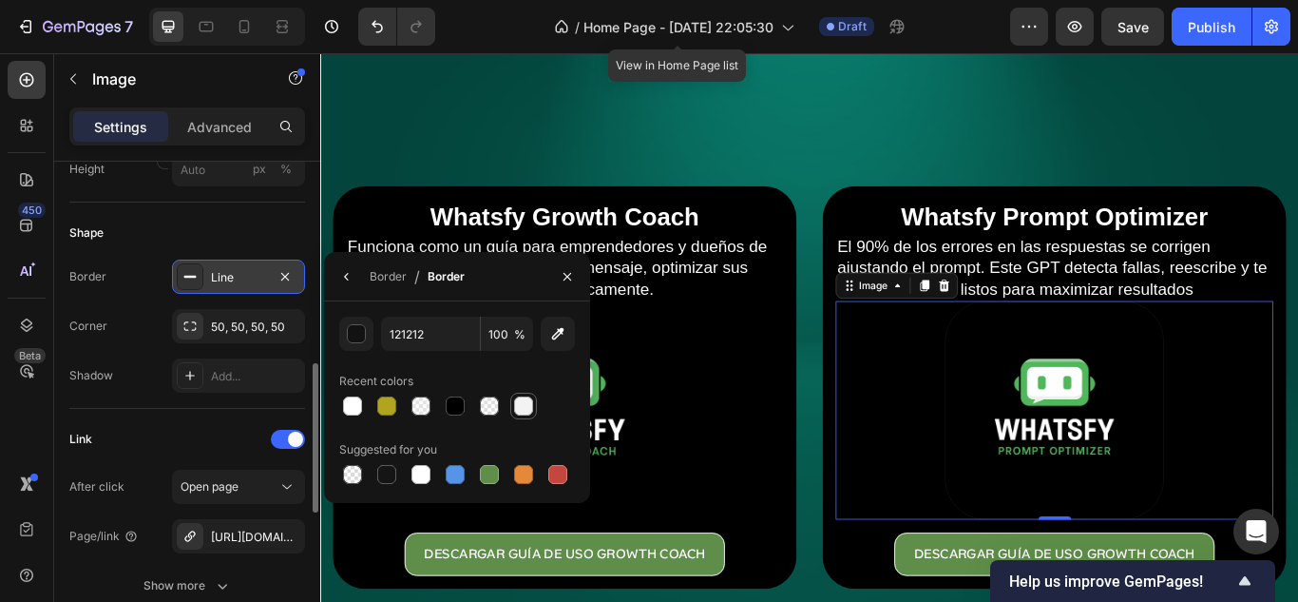
click at [518, 408] on div at bounding box center [523, 405] width 19 height 19
type input "F3F3F3"
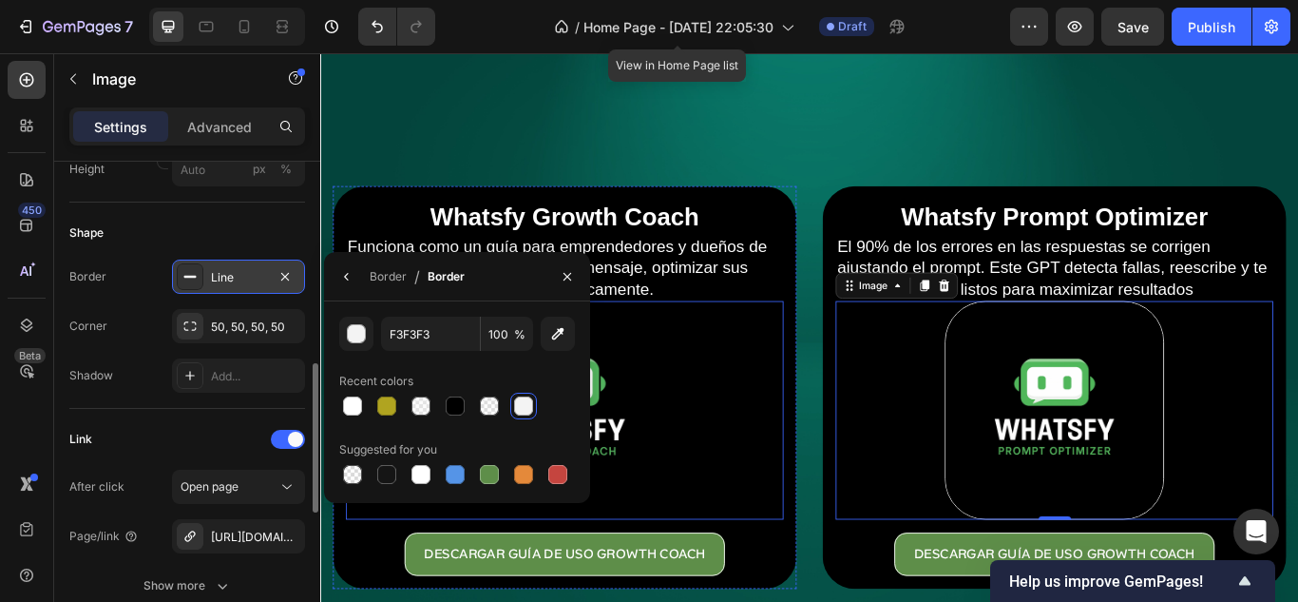
click at [757, 465] on link at bounding box center [605, 470] width 510 height 256
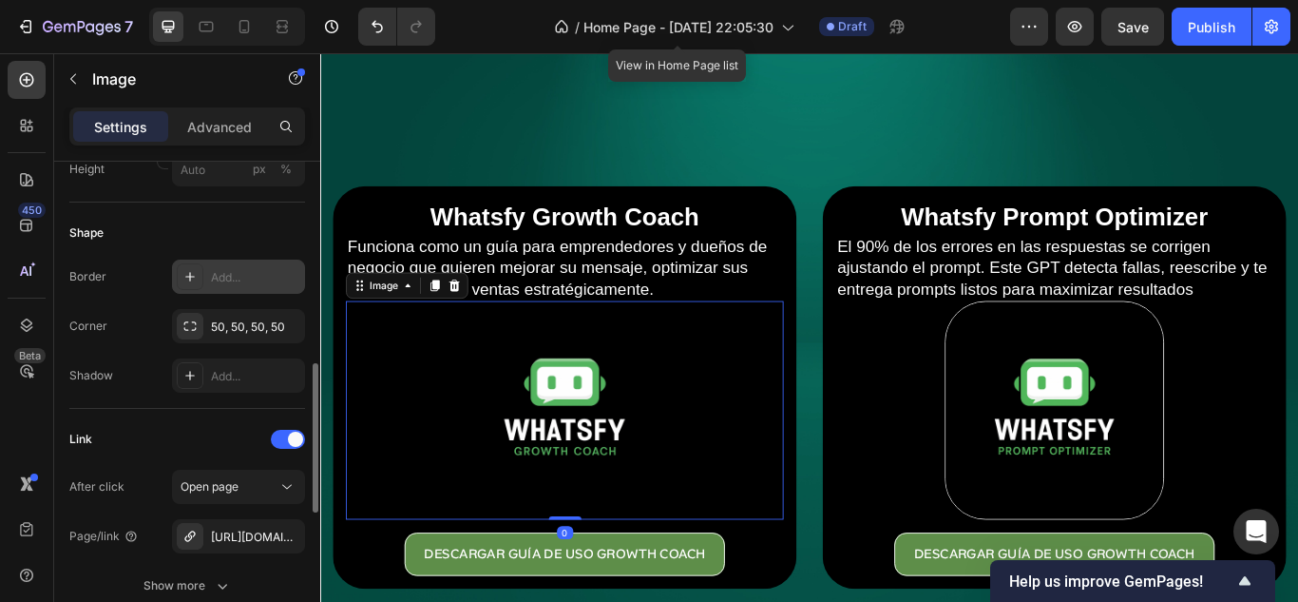
click at [205, 270] on div "Add..." at bounding box center [238, 276] width 133 height 34
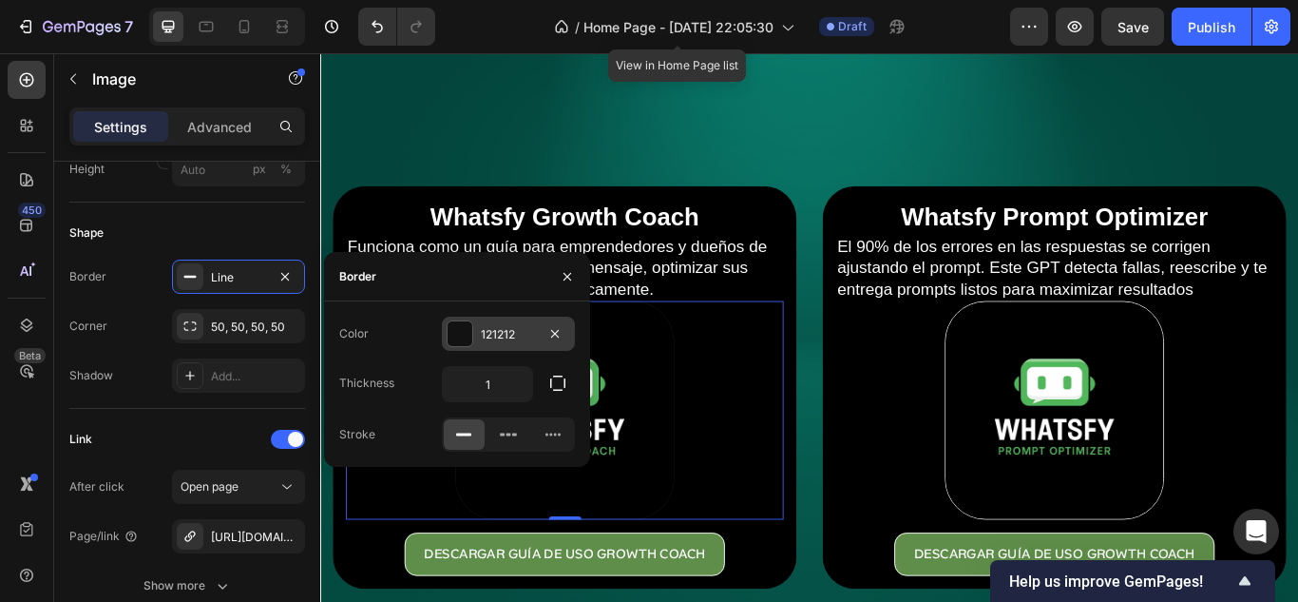
click at [447, 326] on div at bounding box center [460, 333] width 27 height 27
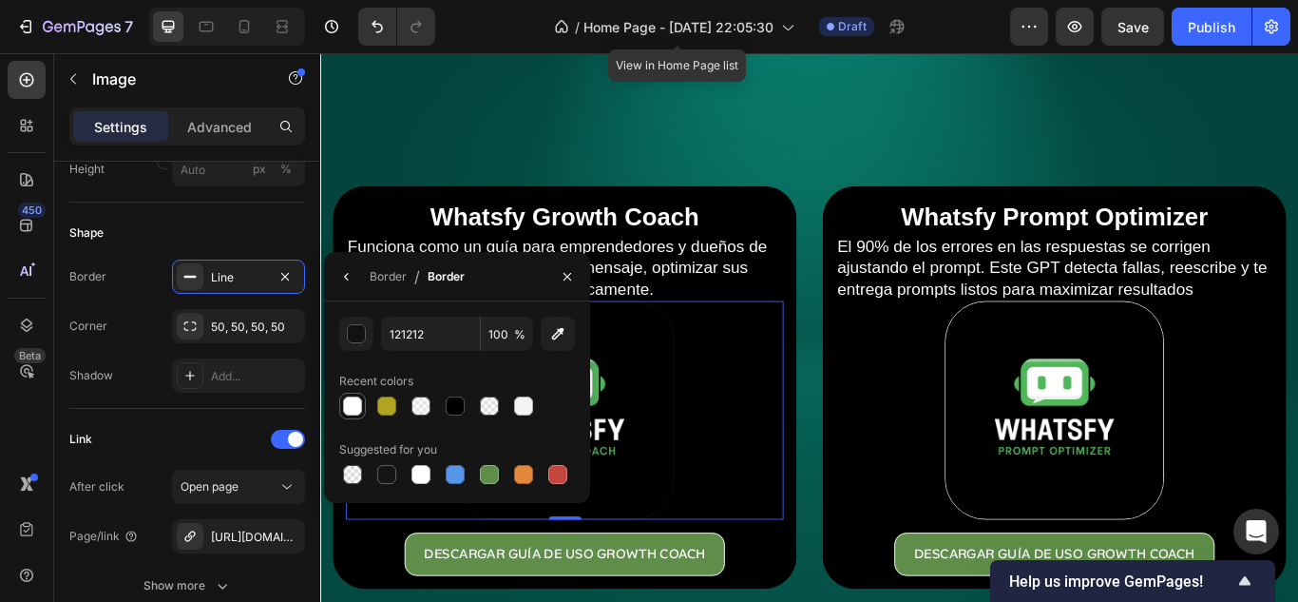
click at [350, 402] on div at bounding box center [352, 405] width 19 height 19
type input "FFFFFF"
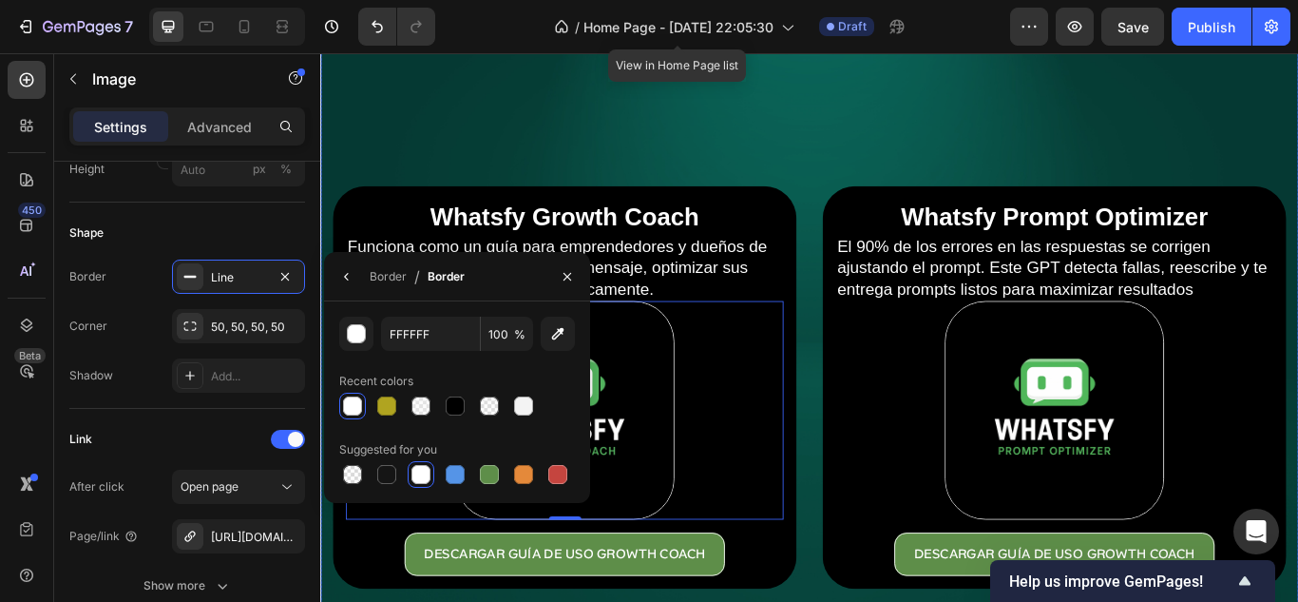
click at [1090, 121] on div "Overlay" at bounding box center [890, 377] width 1140 height 760
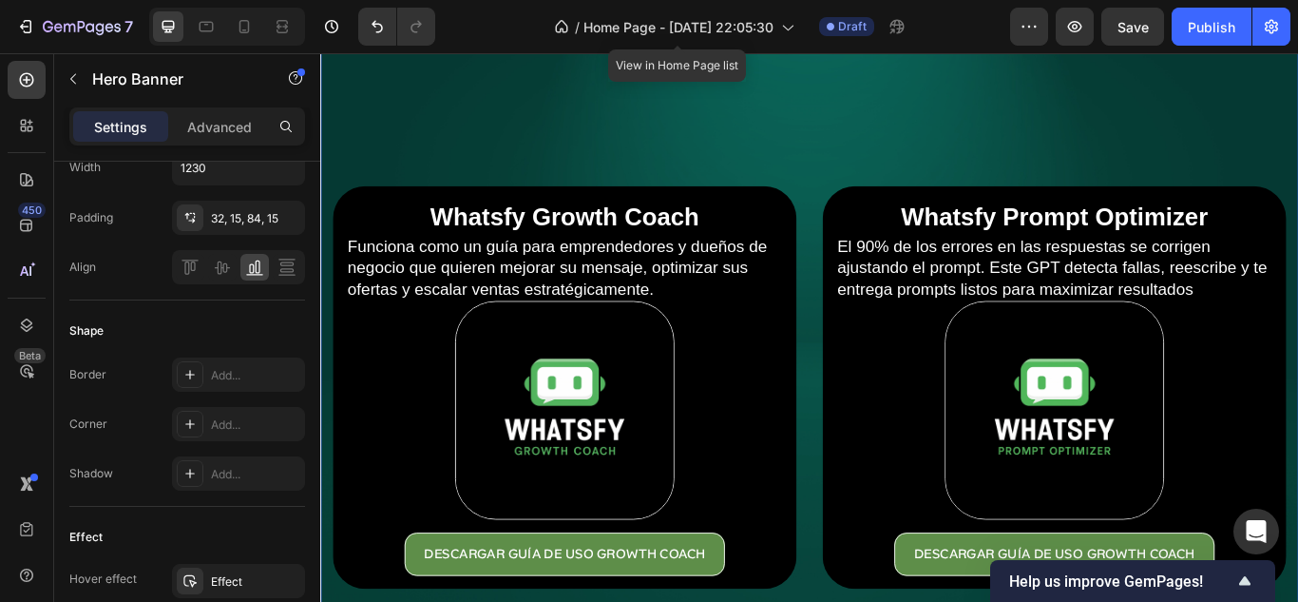
scroll to position [0, 0]
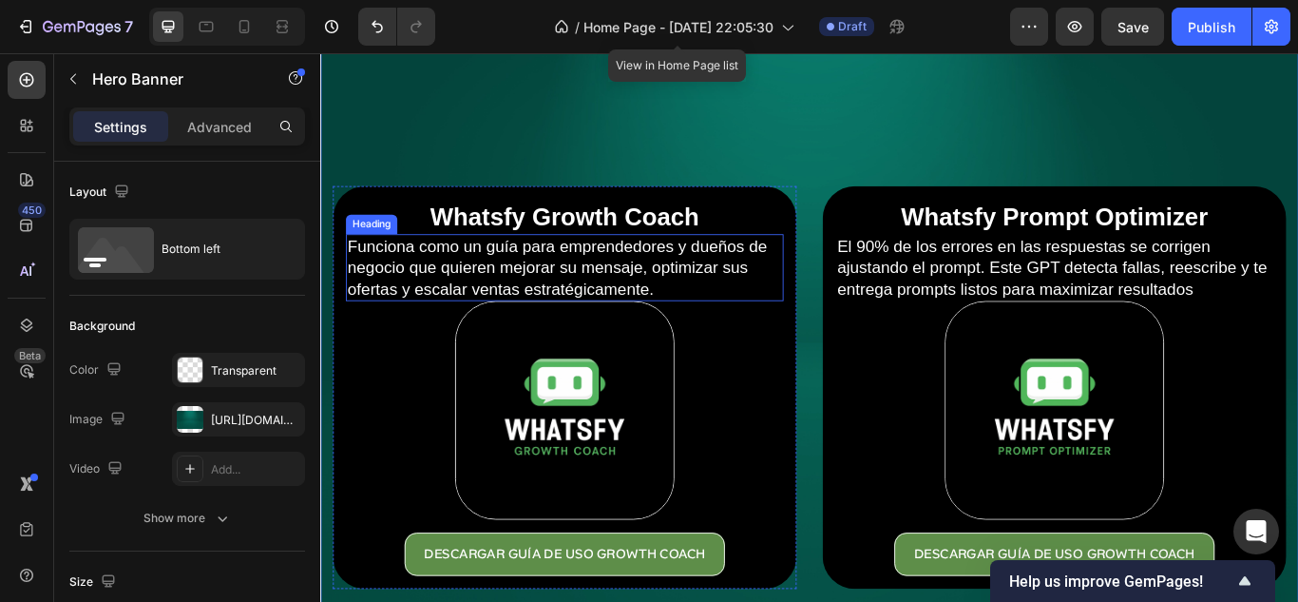
click at [766, 314] on h2 "Funciona como un guía para emprendedores y dueños de negocio que quieren mejora…" at bounding box center [605, 303] width 510 height 78
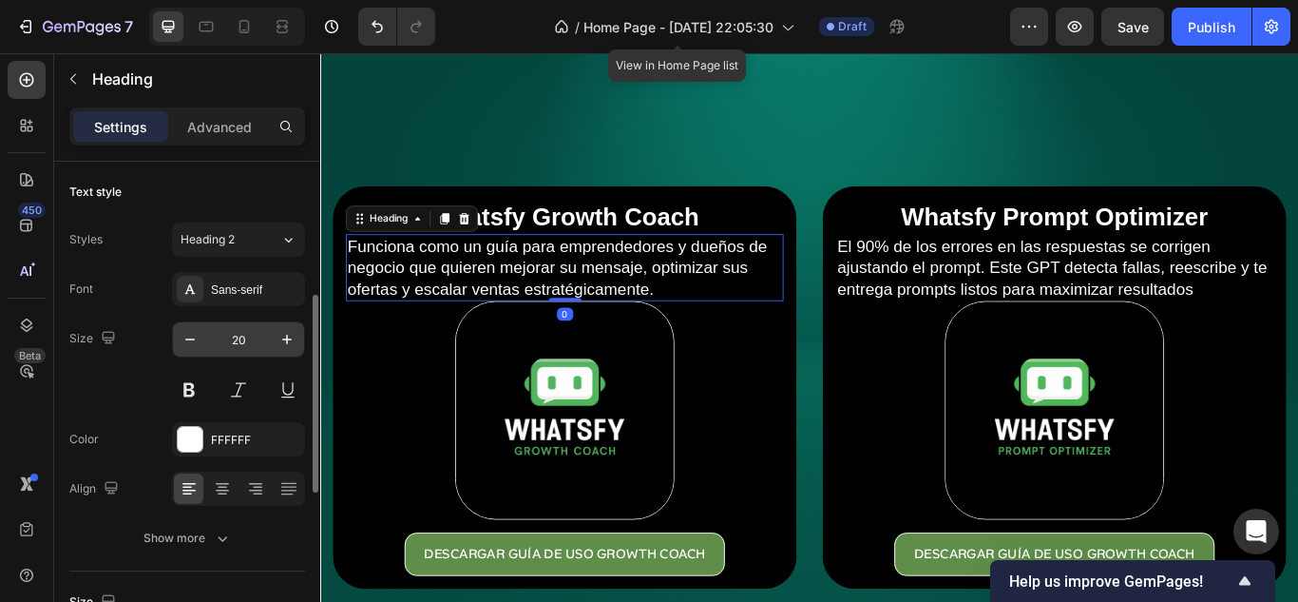
scroll to position [95, 0]
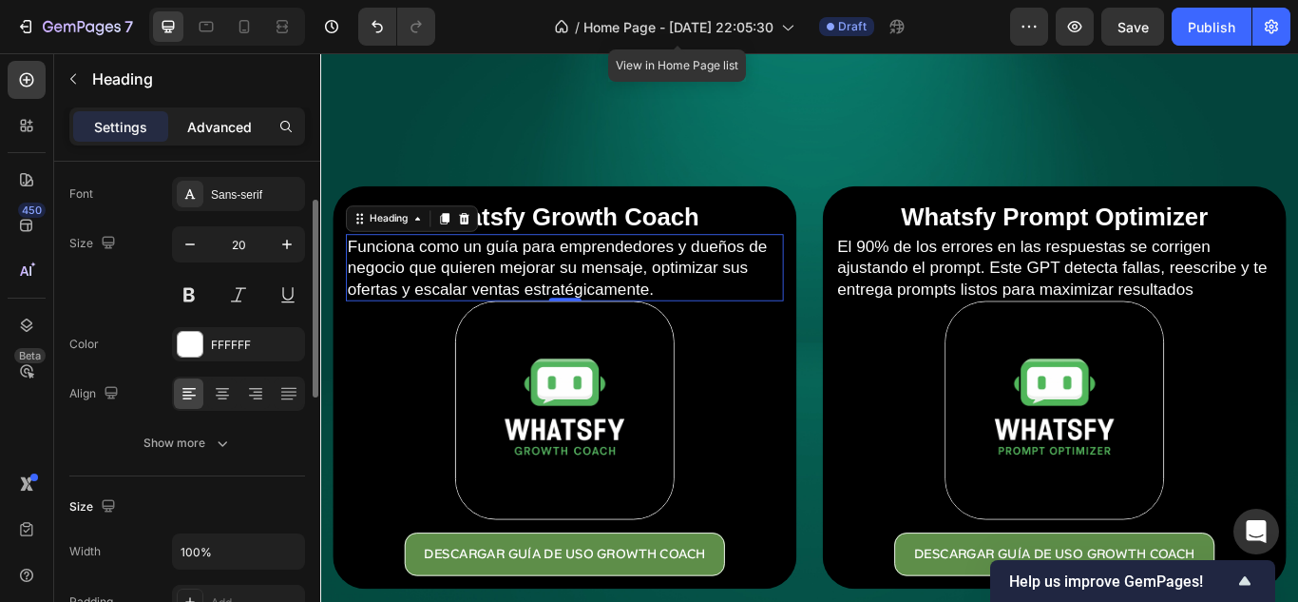
click at [206, 123] on p "Advanced" at bounding box center [219, 127] width 65 height 20
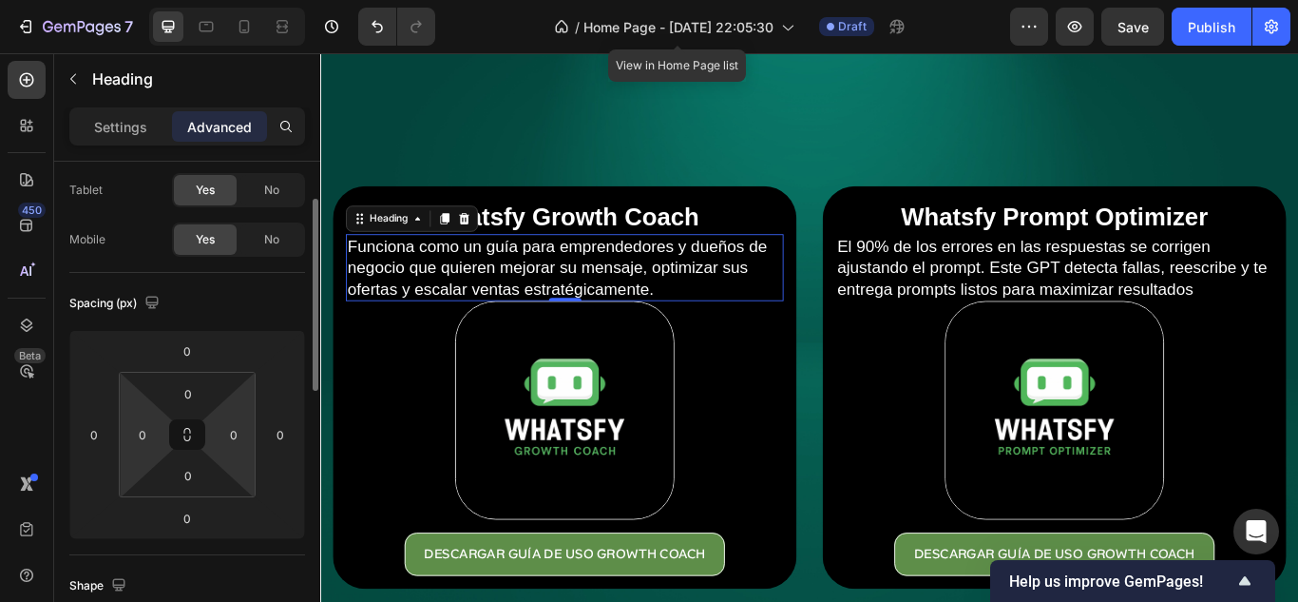
click at [194, 445] on button at bounding box center [187, 434] width 36 height 30
click at [136, 432] on input "0" at bounding box center [142, 434] width 29 height 29
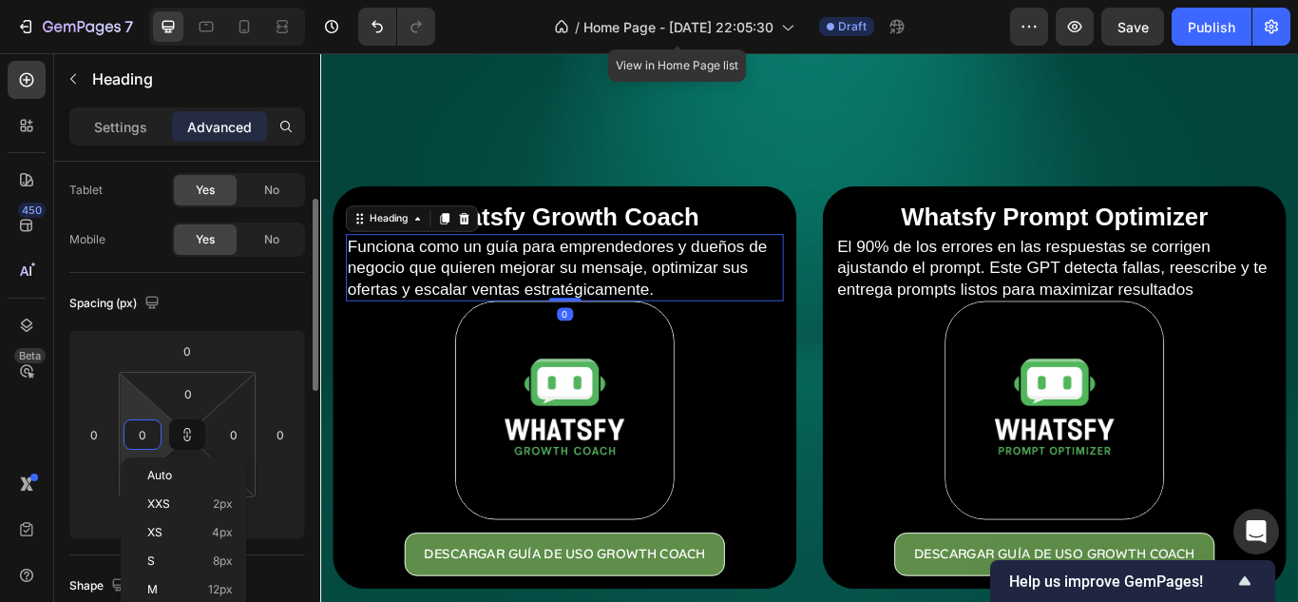
type input "1"
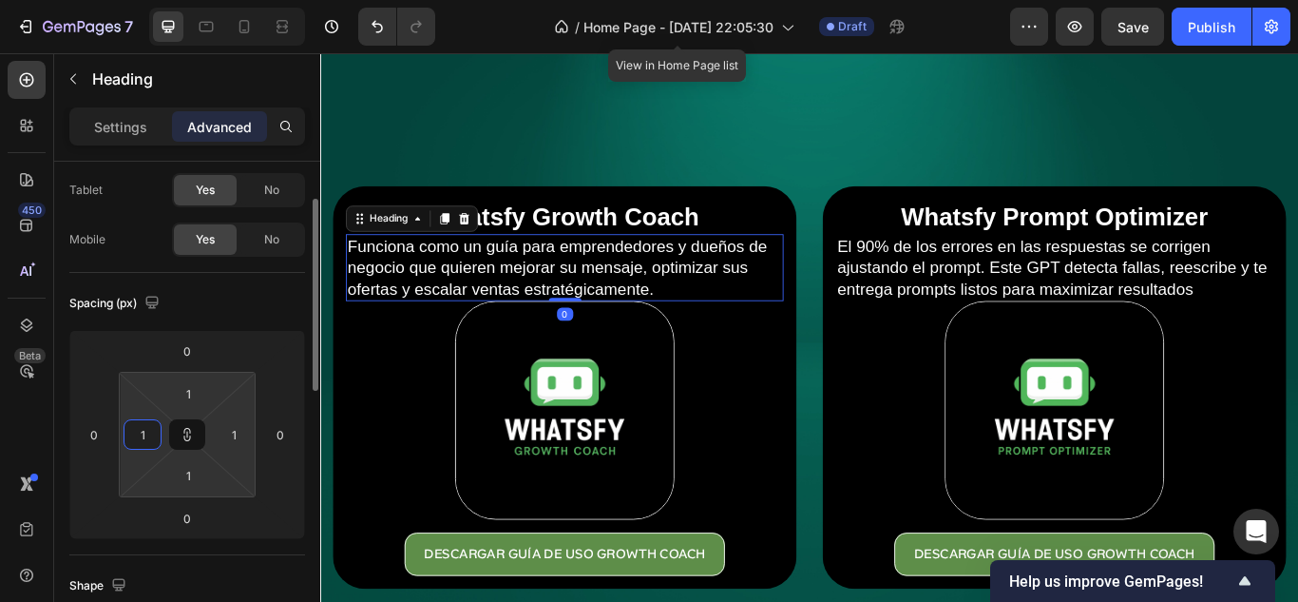
type input "10"
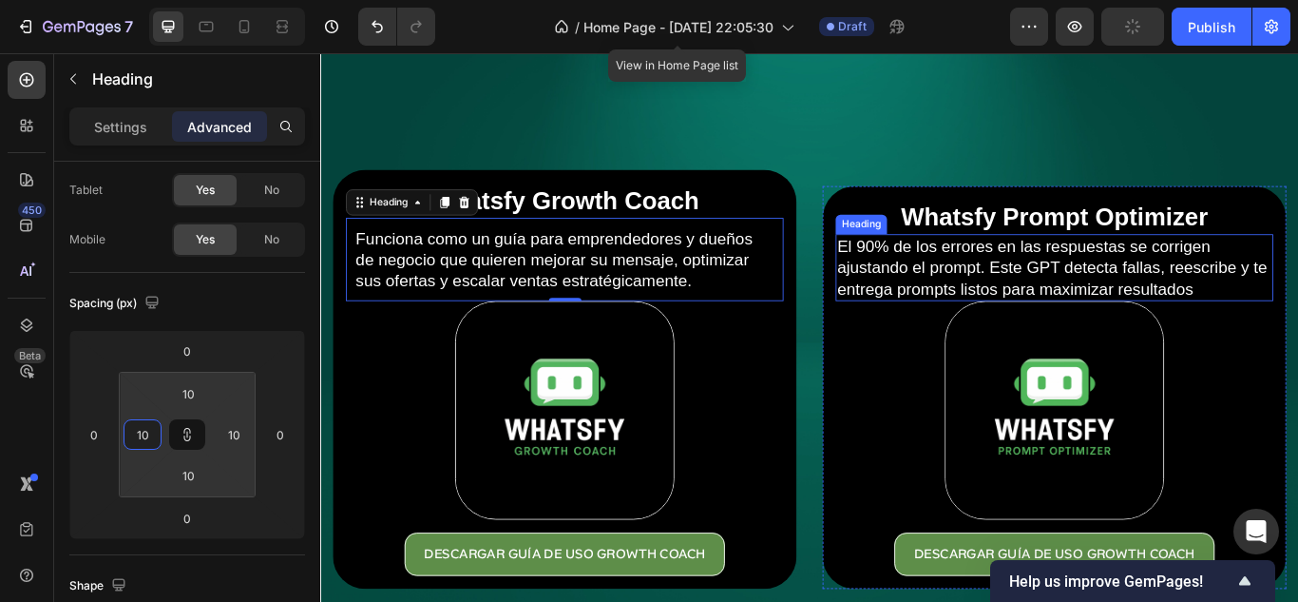
click at [1117, 270] on p "El 90% de los errores en las respuestas se corrigen ajustando el prompt. Este G…" at bounding box center [1176, 303] width 507 height 74
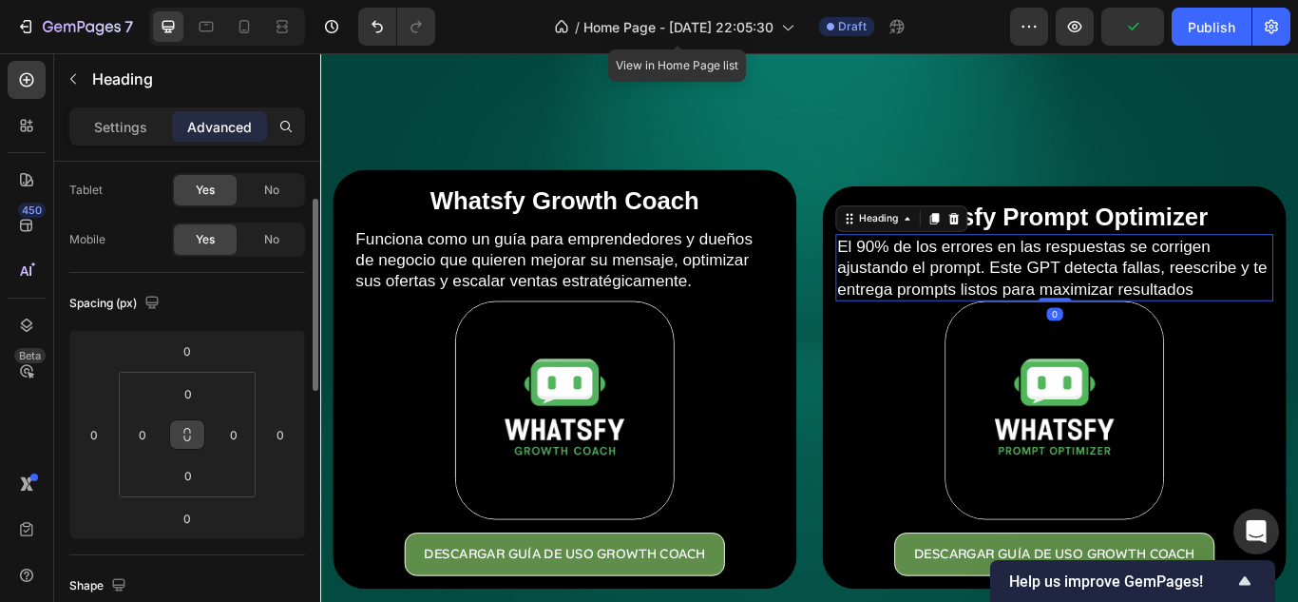
click at [178, 440] on button at bounding box center [187, 434] width 36 height 30
click at [150, 438] on input "0" at bounding box center [142, 434] width 29 height 29
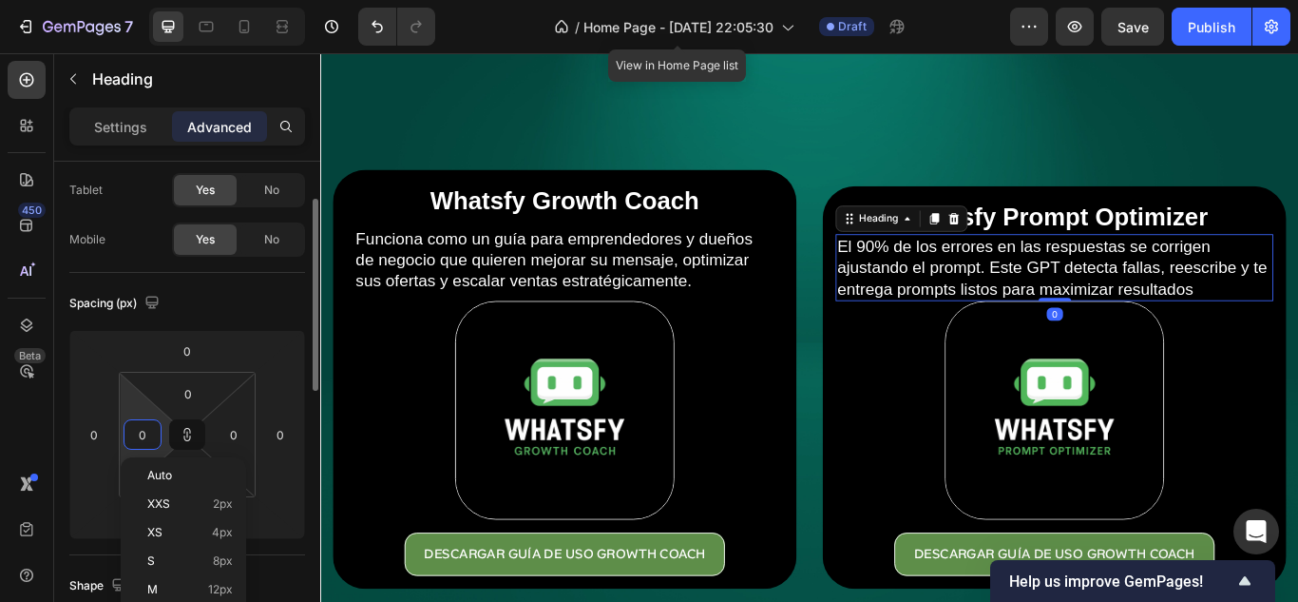
type input "1"
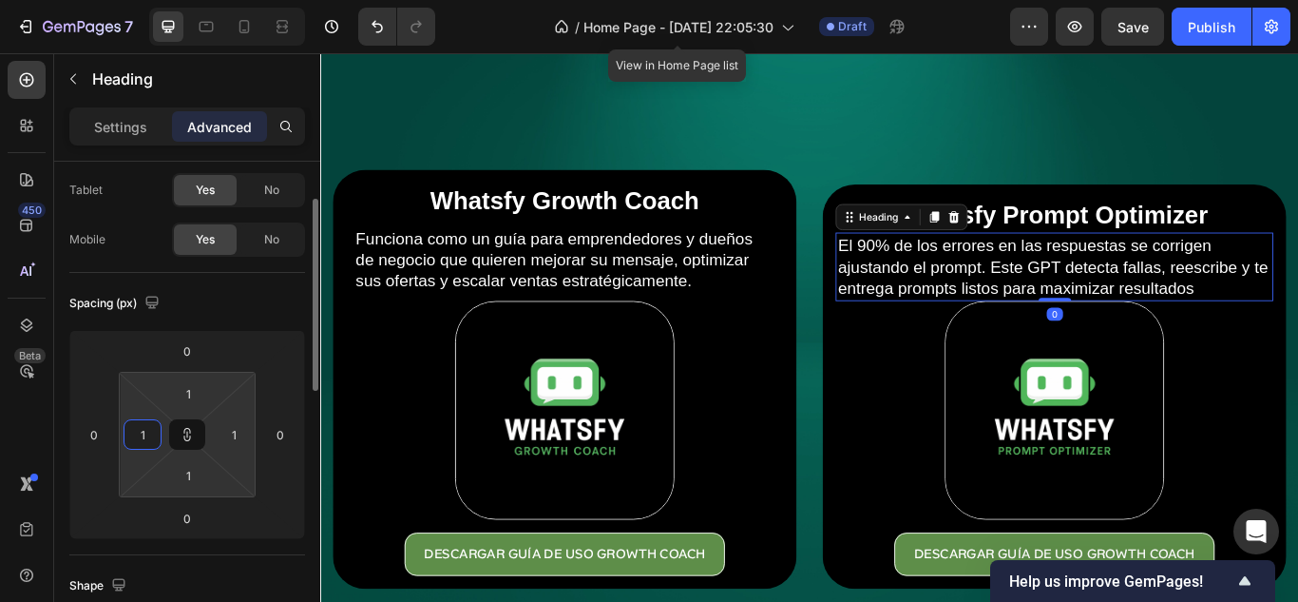
type input "10"
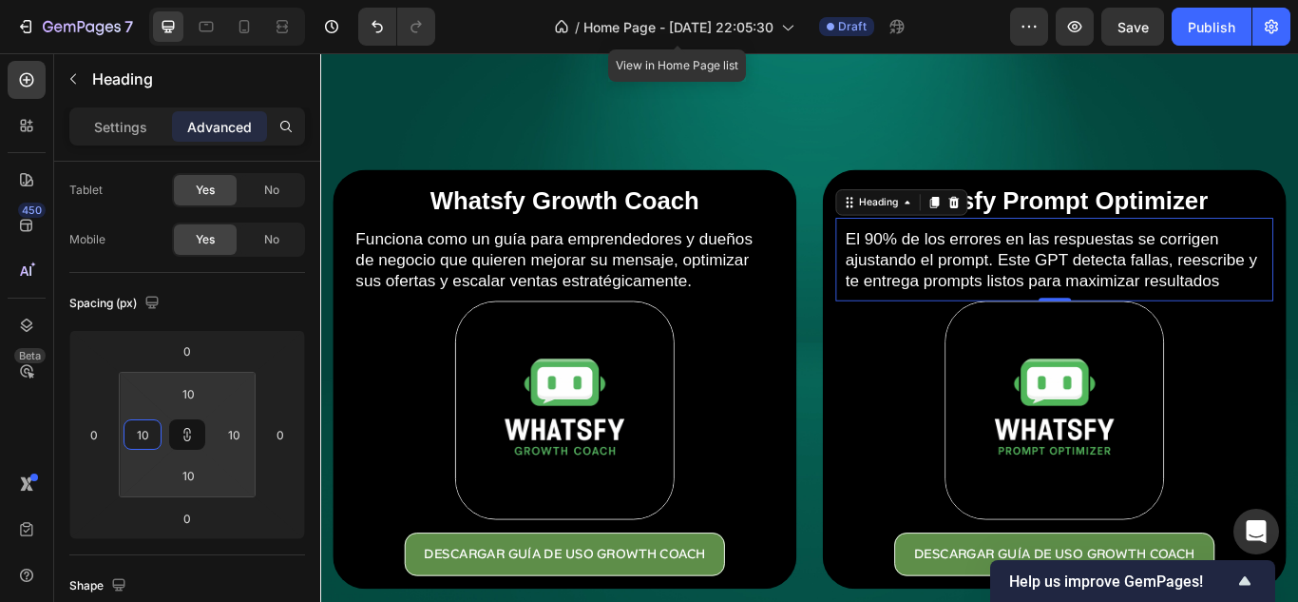
type input "10"
click at [1278, 245] on div "El 90% de los errores en las respuestas se corrigen ajustando el prompt. Este G…" at bounding box center [1176, 293] width 510 height 97
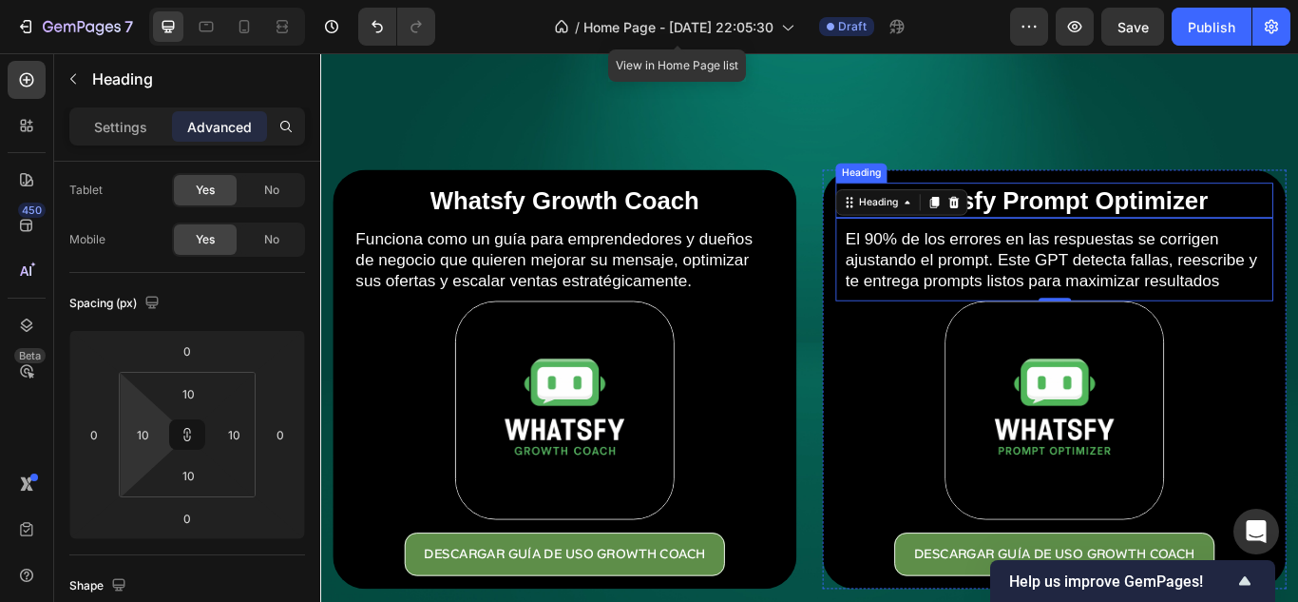
click at [1276, 214] on p "Whatsfy Prompt Optimizer" at bounding box center [1176, 224] width 507 height 37
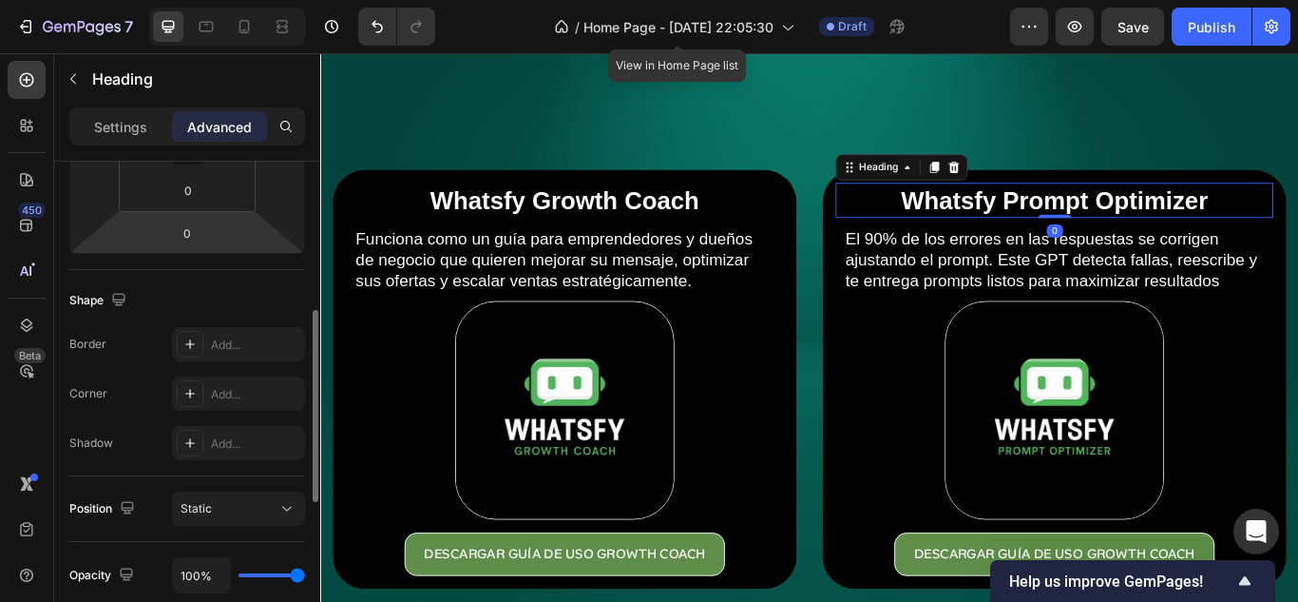
scroll to position [570, 0]
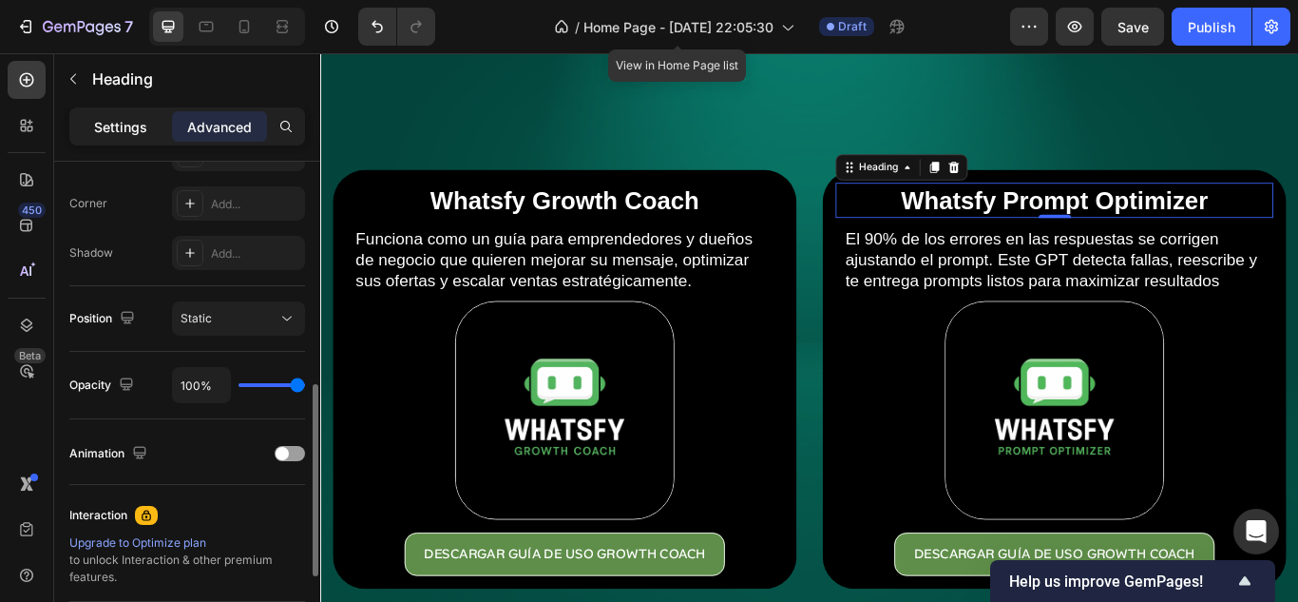
click at [115, 130] on p "Settings" at bounding box center [120, 127] width 53 height 20
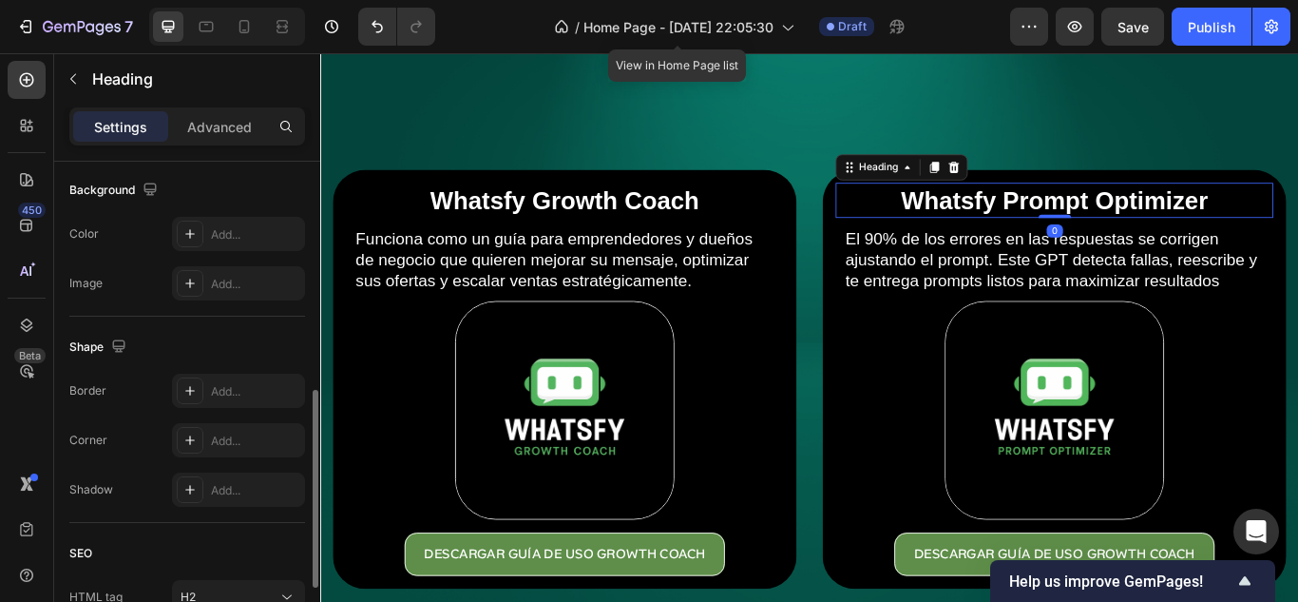
scroll to position [739, 0]
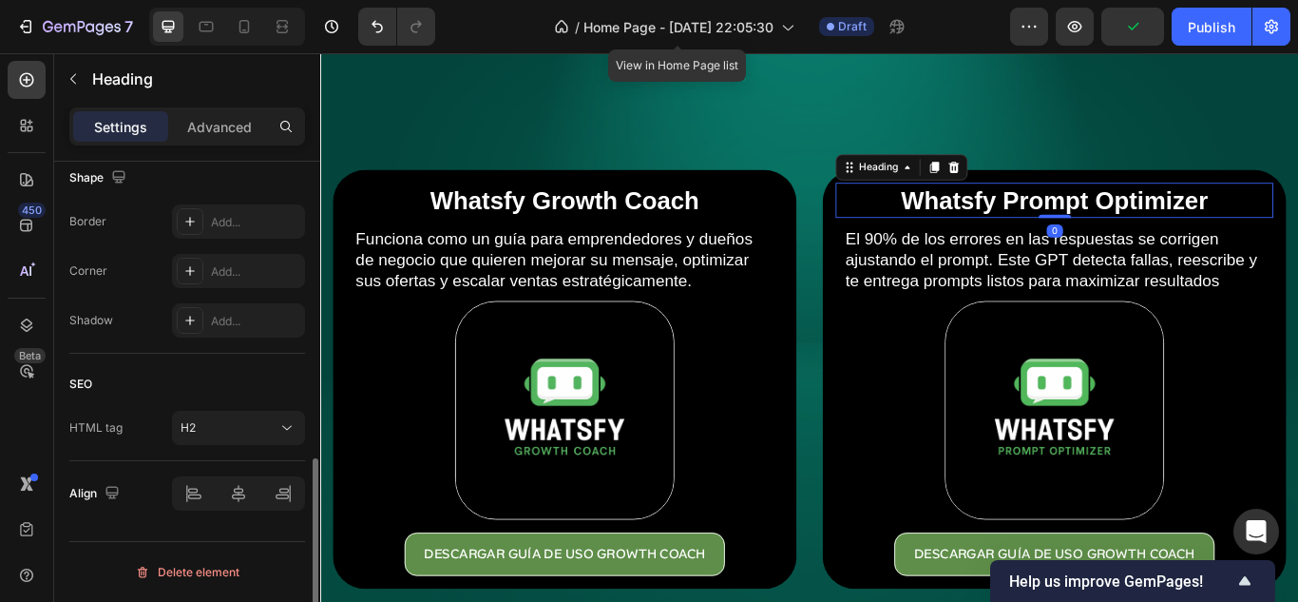
click at [238, 512] on div "Align" at bounding box center [187, 493] width 236 height 65
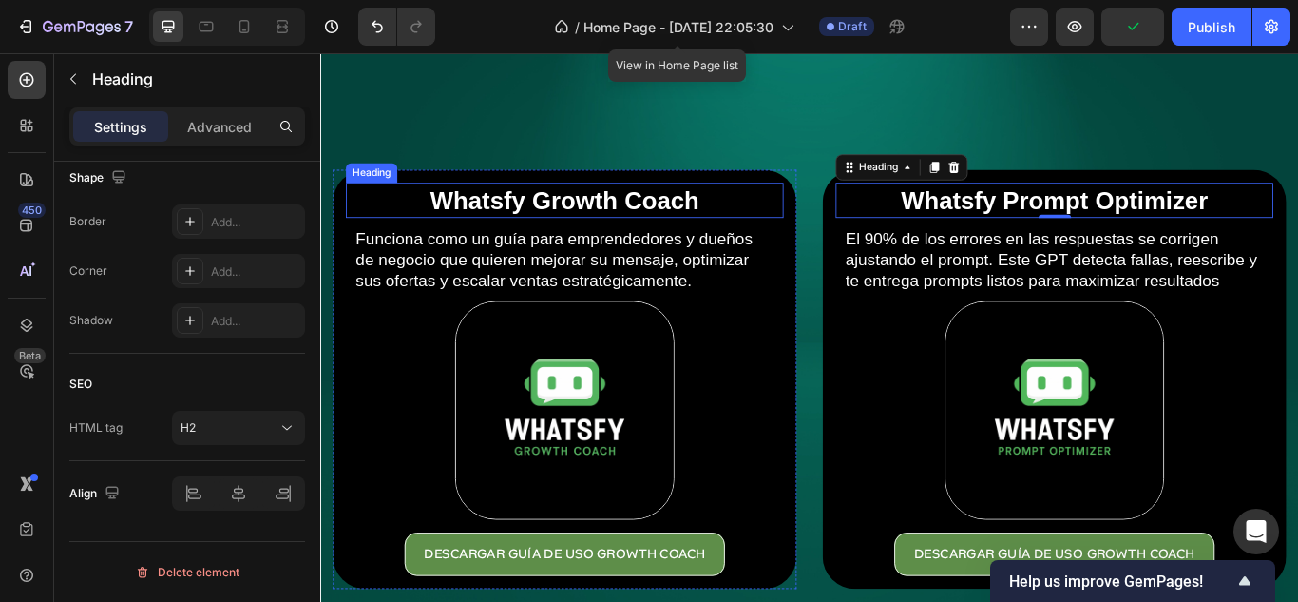
click at [713, 205] on h2 "Whatsfy Growth Coach" at bounding box center [605, 224] width 510 height 41
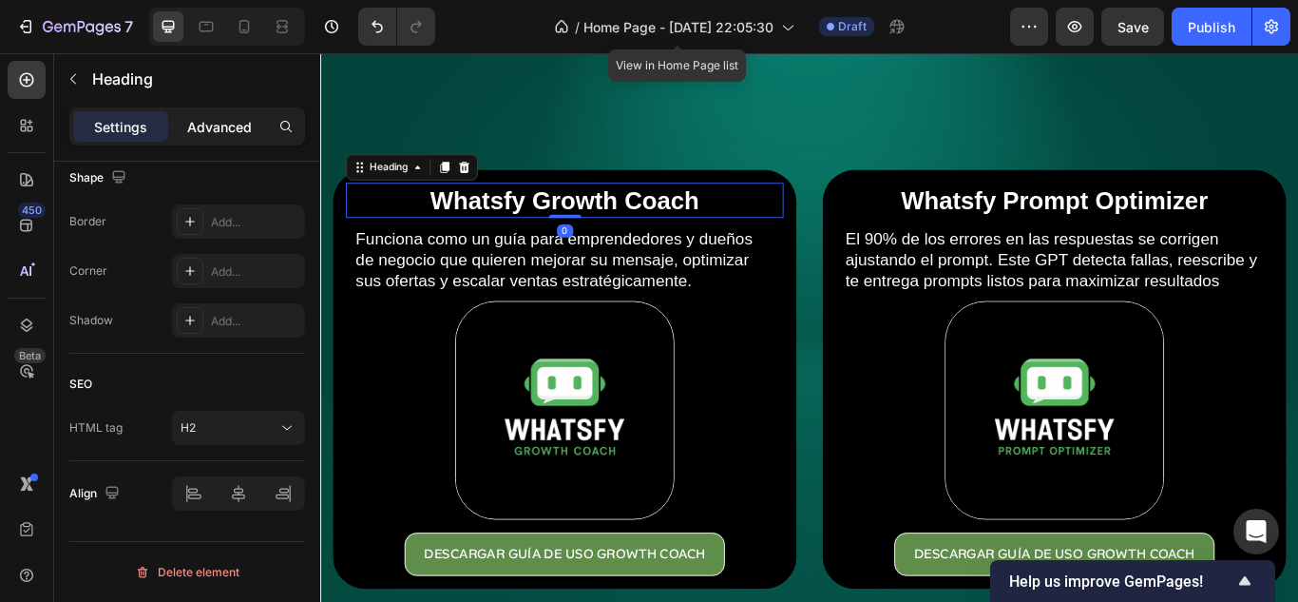
click at [211, 124] on p "Advanced" at bounding box center [219, 127] width 65 height 20
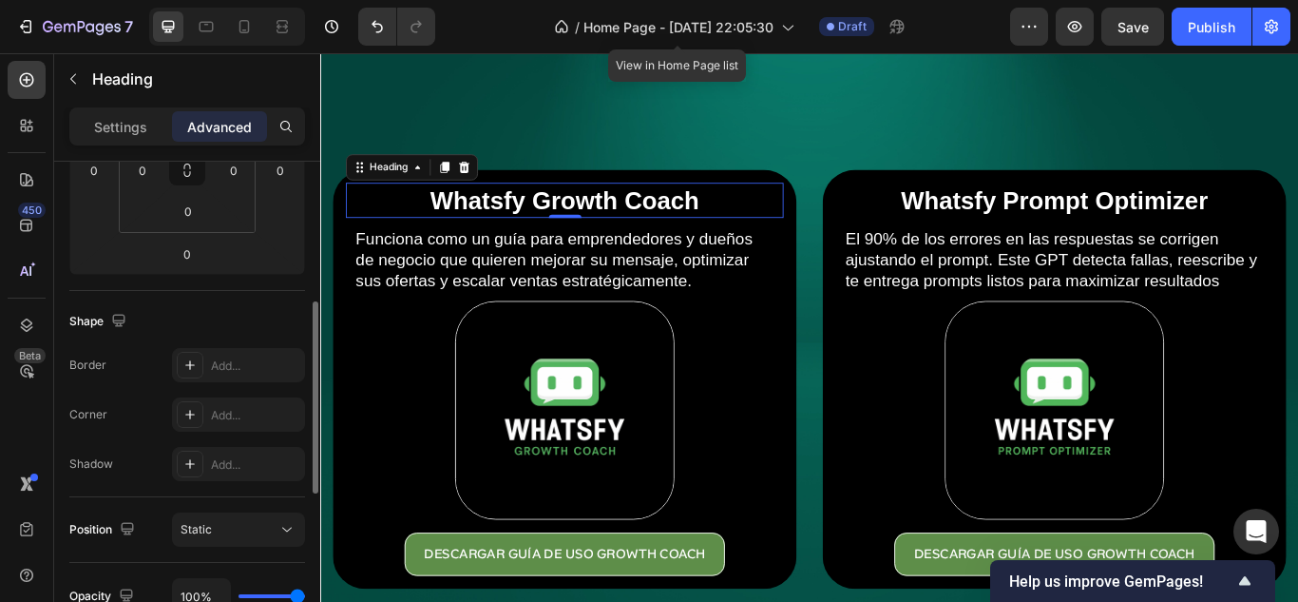
scroll to position [169, 0]
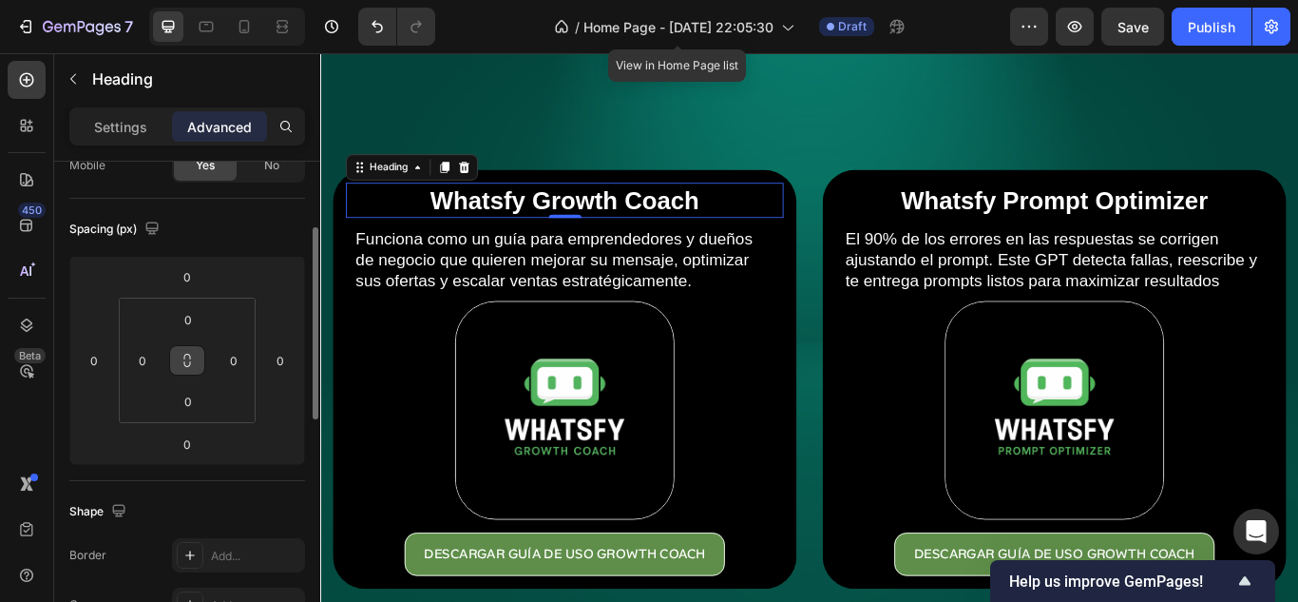
click at [187, 359] on icon at bounding box center [187, 360] width 15 height 15
click at [147, 361] on input "0" at bounding box center [142, 360] width 29 height 29
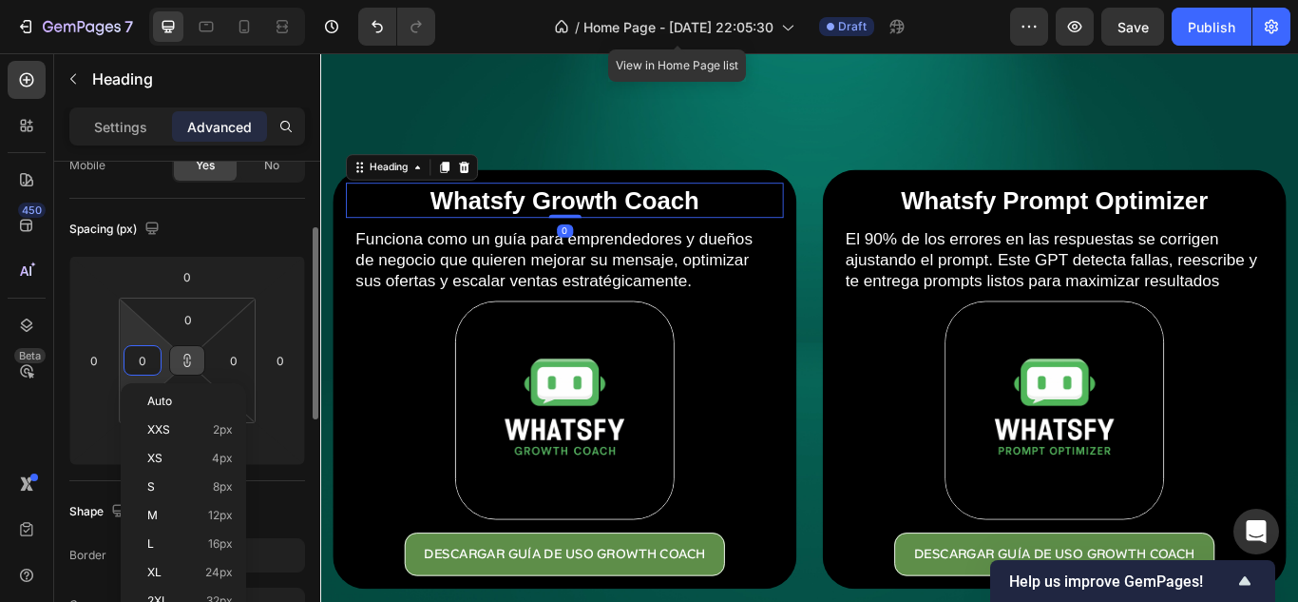
type input "5"
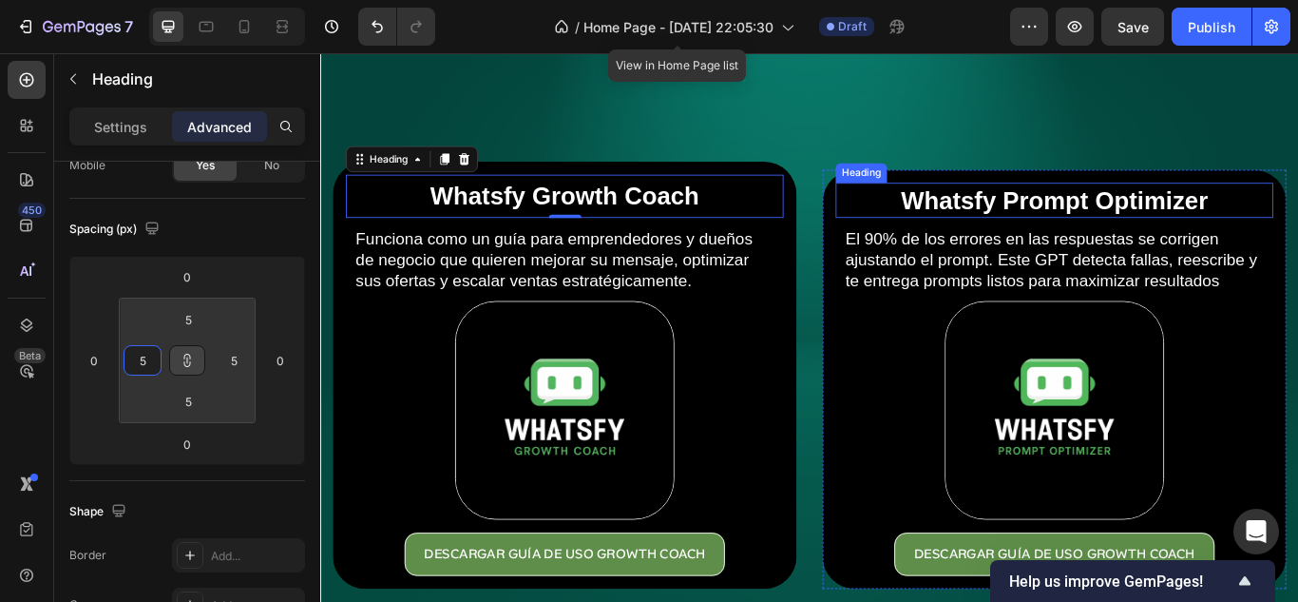
click at [1236, 219] on p "Whatsfy Prompt Optimizer" at bounding box center [1176, 224] width 507 height 37
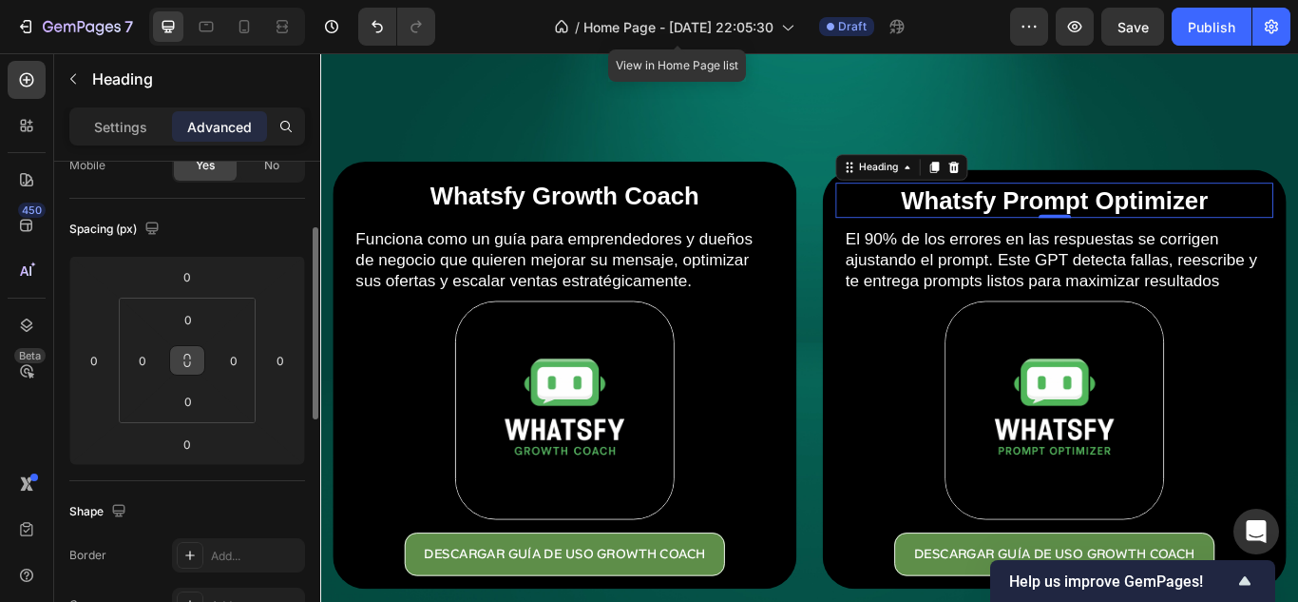
click at [178, 349] on button at bounding box center [187, 360] width 36 height 30
click at [147, 359] on input "0" at bounding box center [142, 360] width 29 height 29
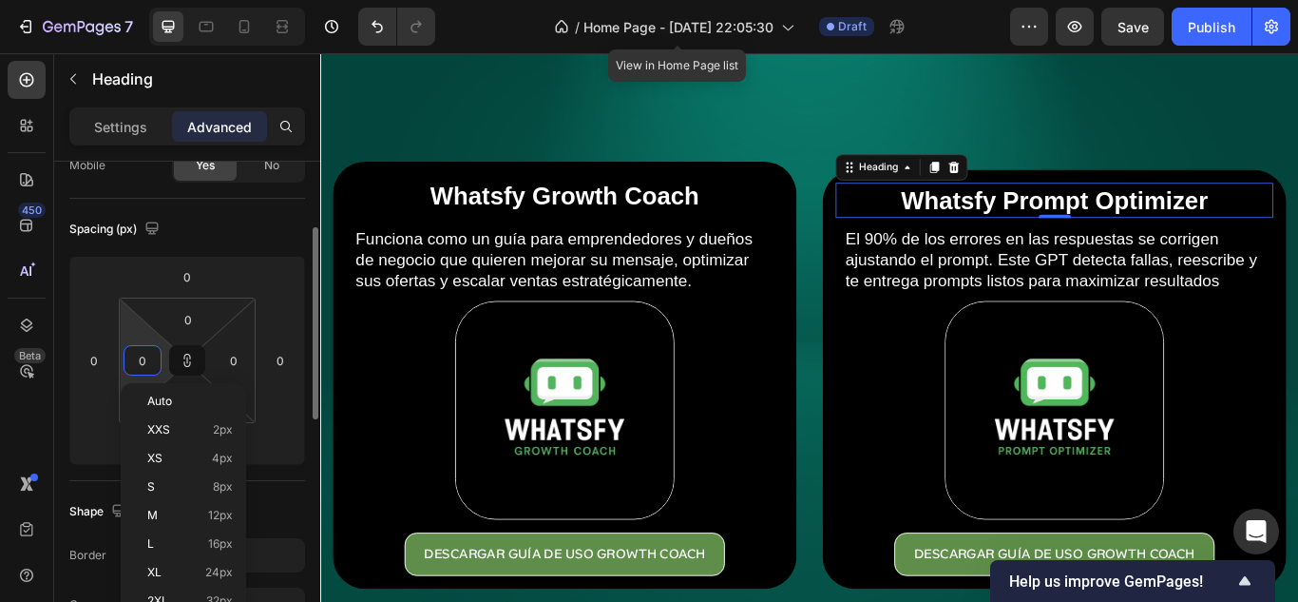
type input "5"
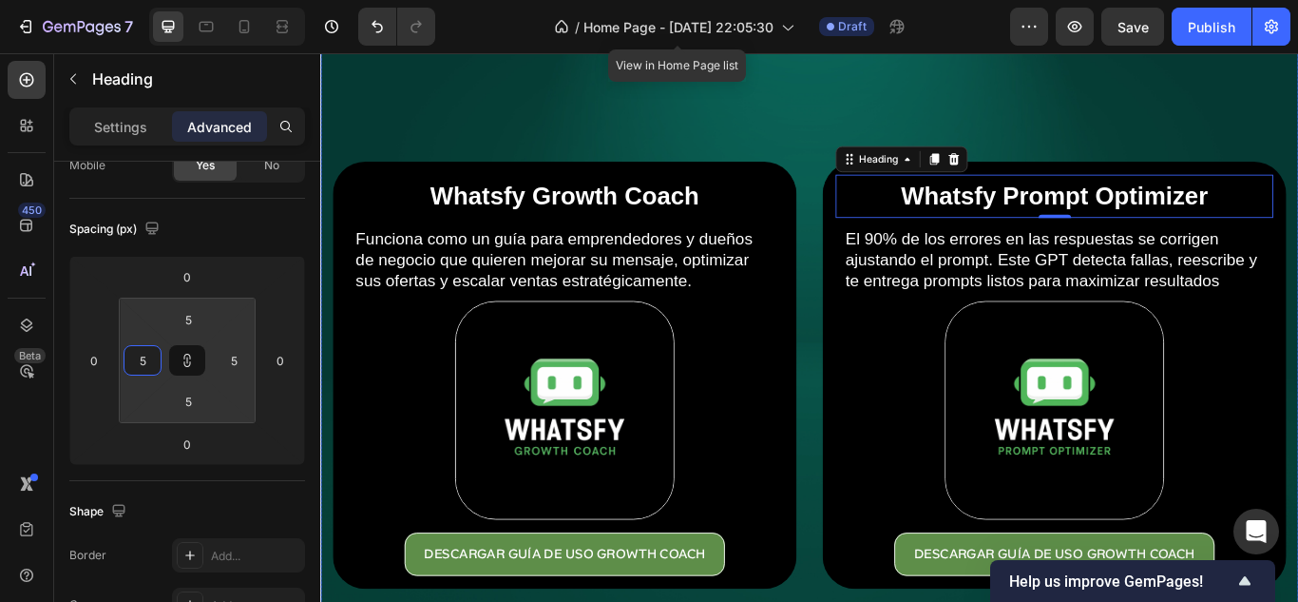
click at [1297, 115] on div "Overlay" at bounding box center [890, 377] width 1140 height 760
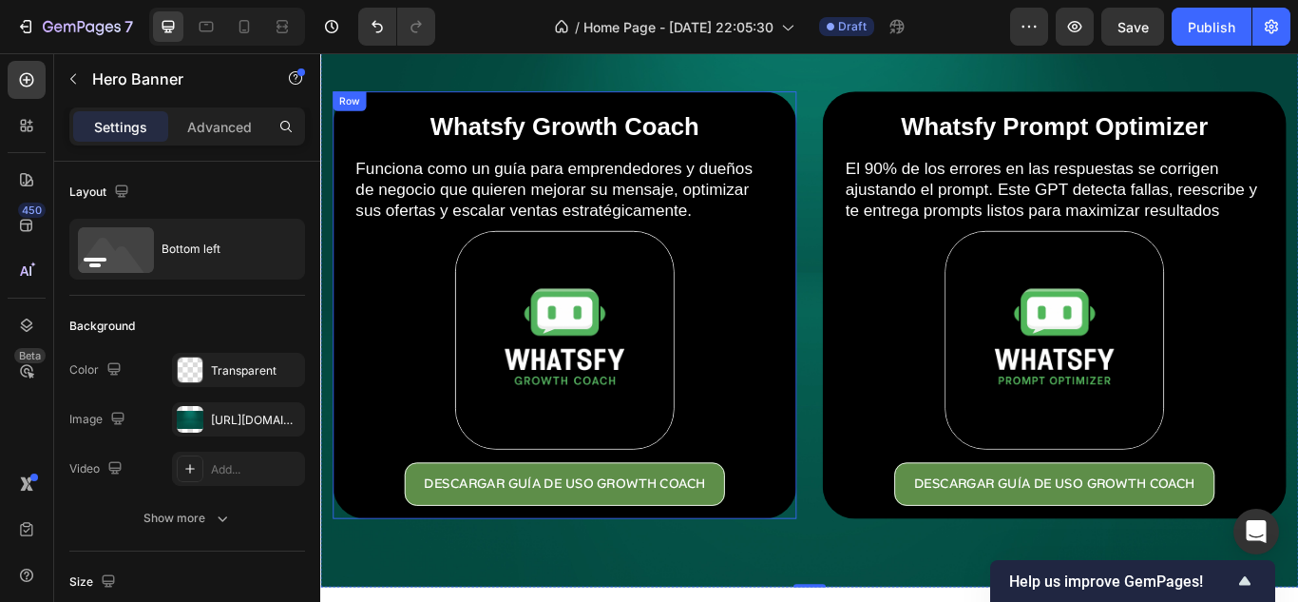
scroll to position [0, 0]
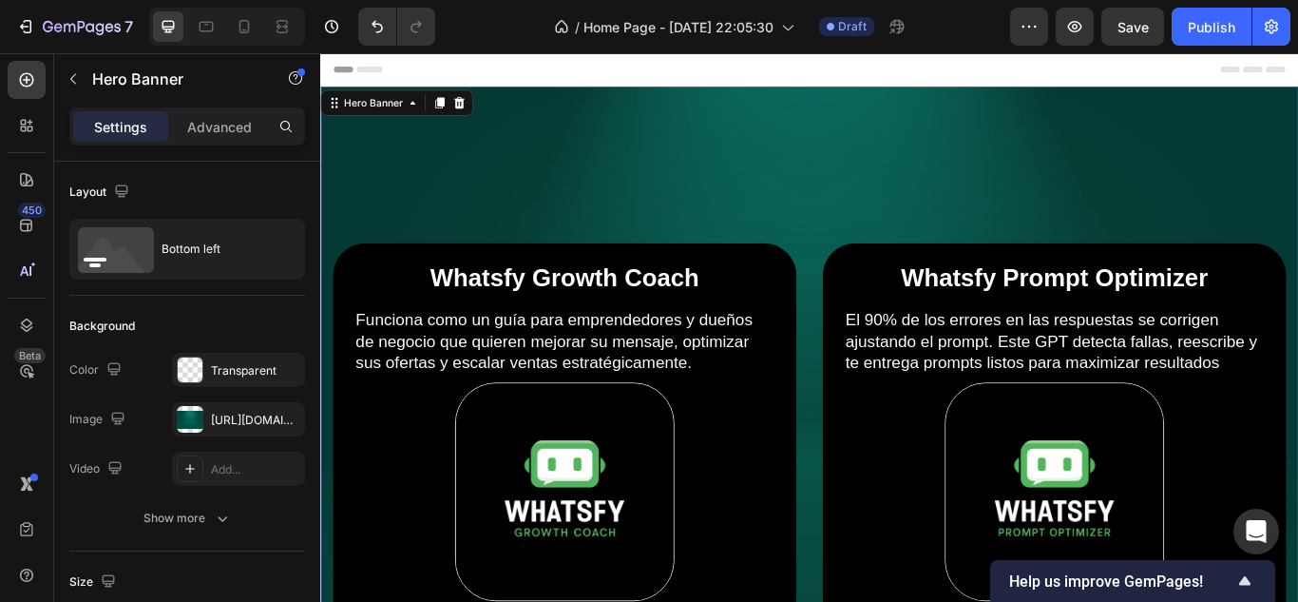
click at [886, 175] on div "Overlay" at bounding box center [890, 472] width 1140 height 760
click at [863, 188] on div "Overlay" at bounding box center [890, 472] width 1140 height 760
click at [1215, 143] on div "Overlay" at bounding box center [890, 472] width 1140 height 760
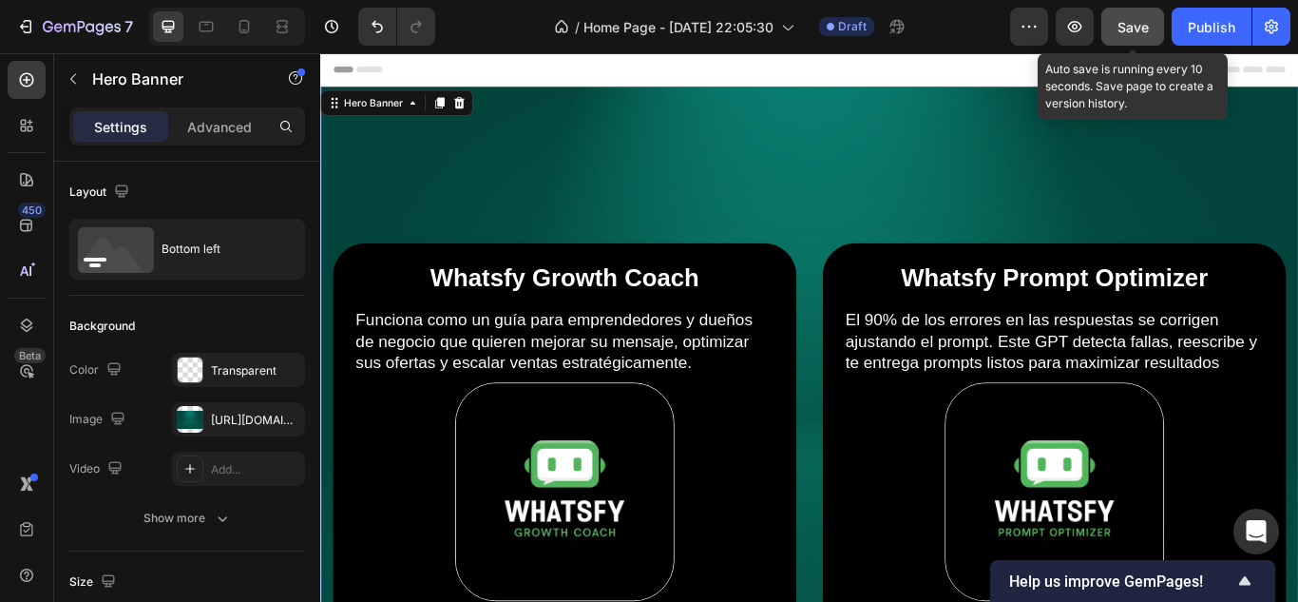
click at [1141, 28] on span "Save" at bounding box center [1133, 27] width 31 height 16
click at [1116, 40] on button "Save" at bounding box center [1132, 27] width 63 height 38
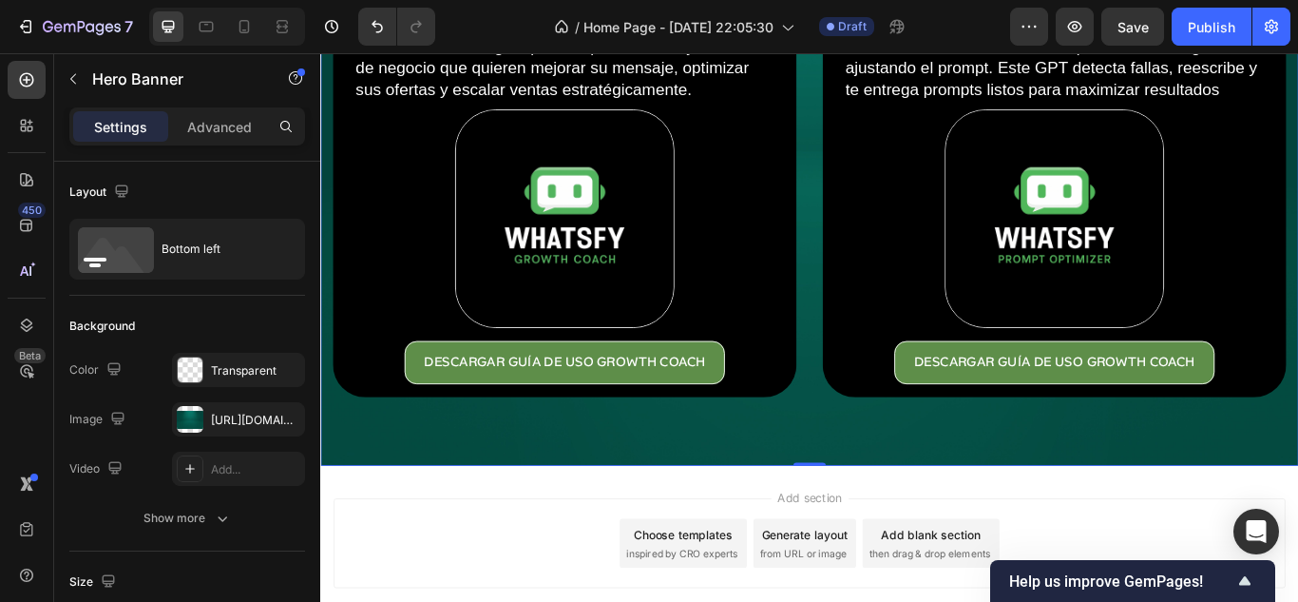
scroll to position [285, 0]
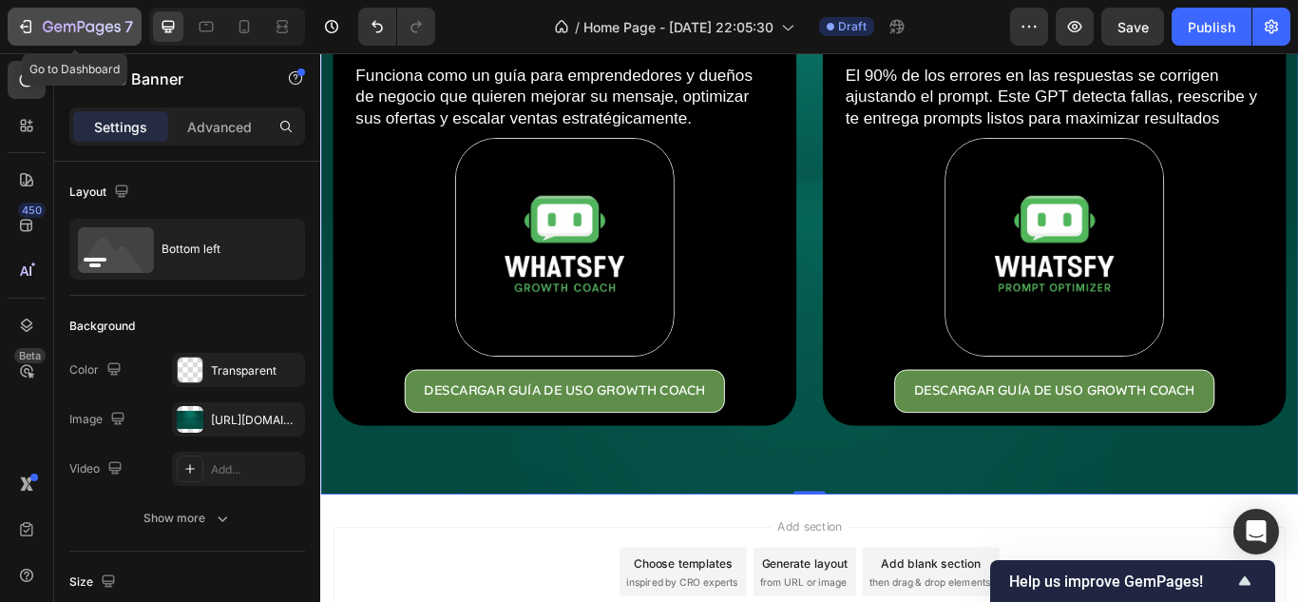
click at [33, 19] on icon "button" at bounding box center [25, 26] width 19 height 19
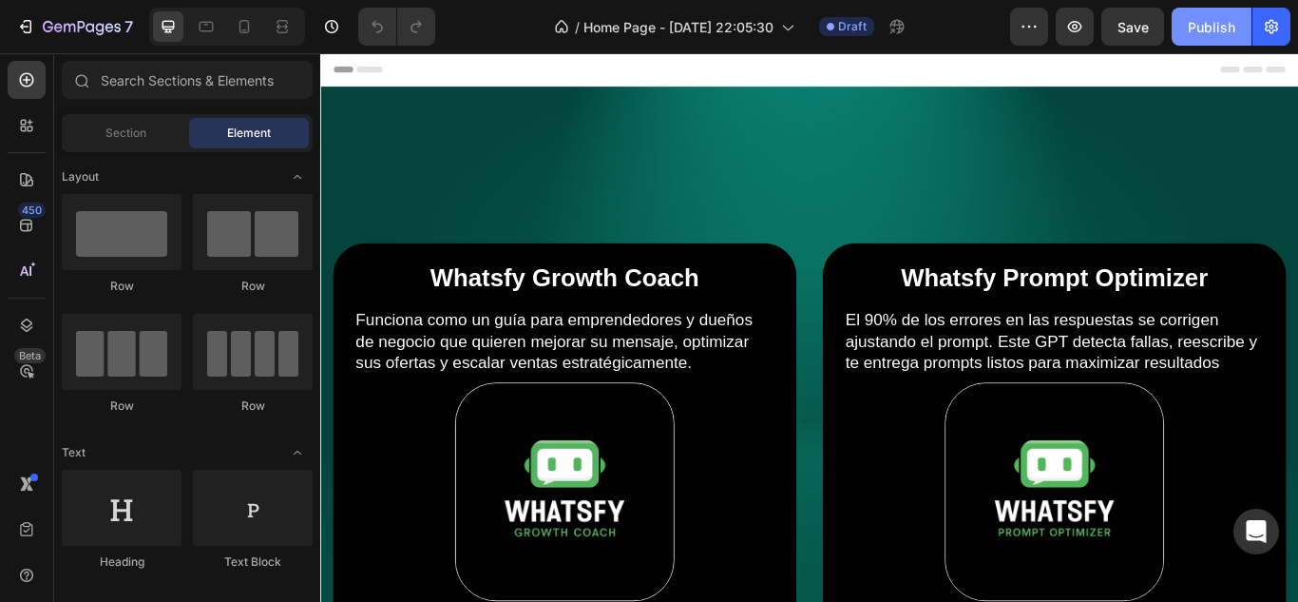
click at [1199, 19] on div "Publish" at bounding box center [1212, 27] width 48 height 20
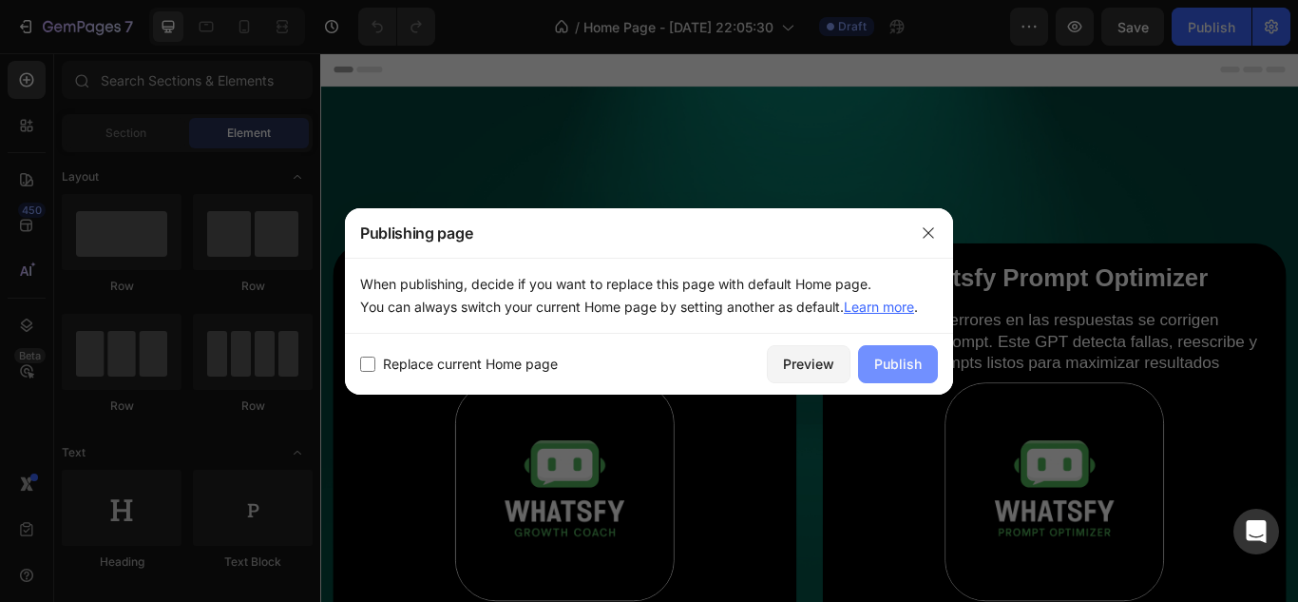
click at [894, 358] on div "Publish" at bounding box center [898, 364] width 48 height 20
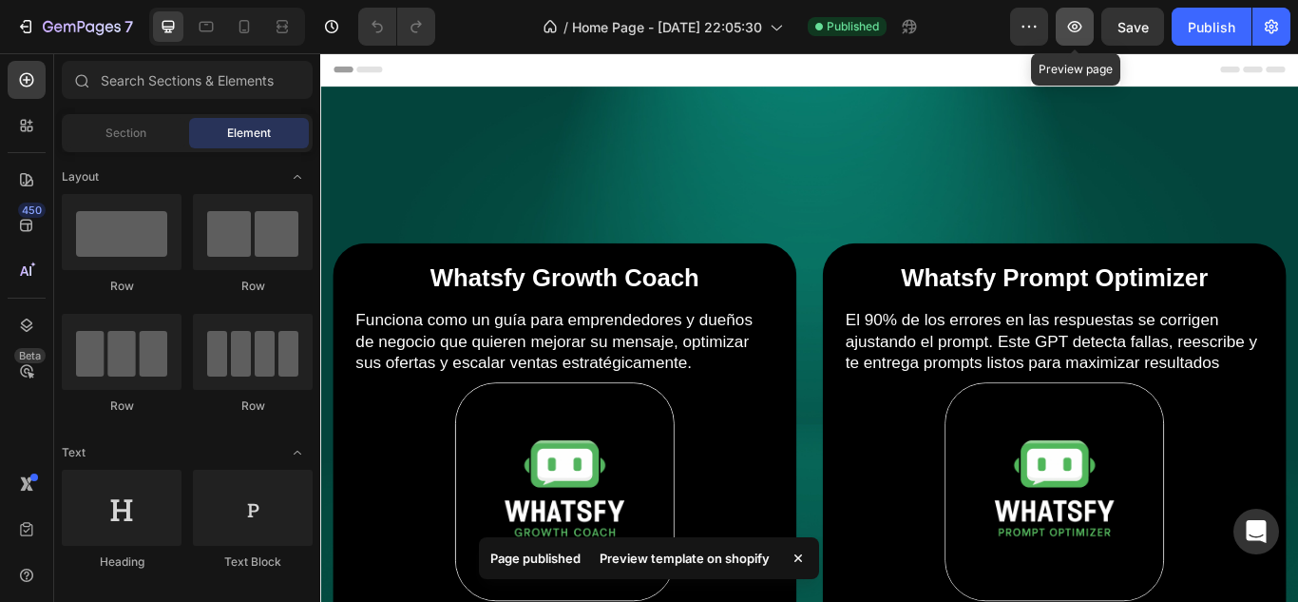
click at [1063, 39] on button "button" at bounding box center [1075, 27] width 38 height 38
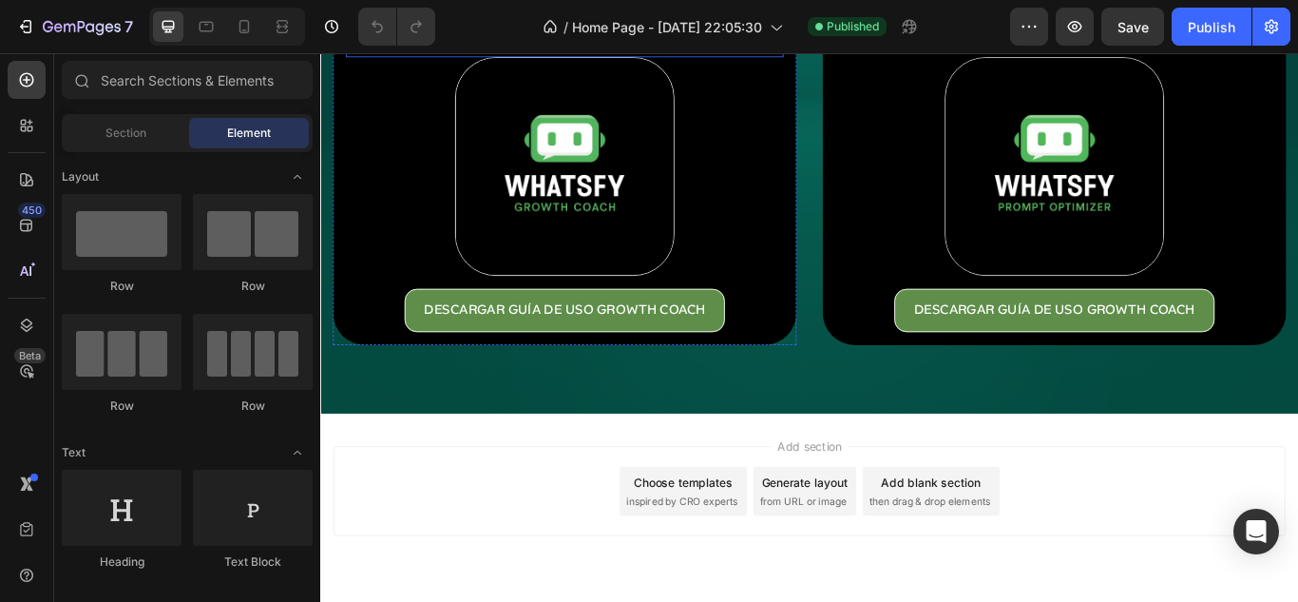
scroll to position [380, 0]
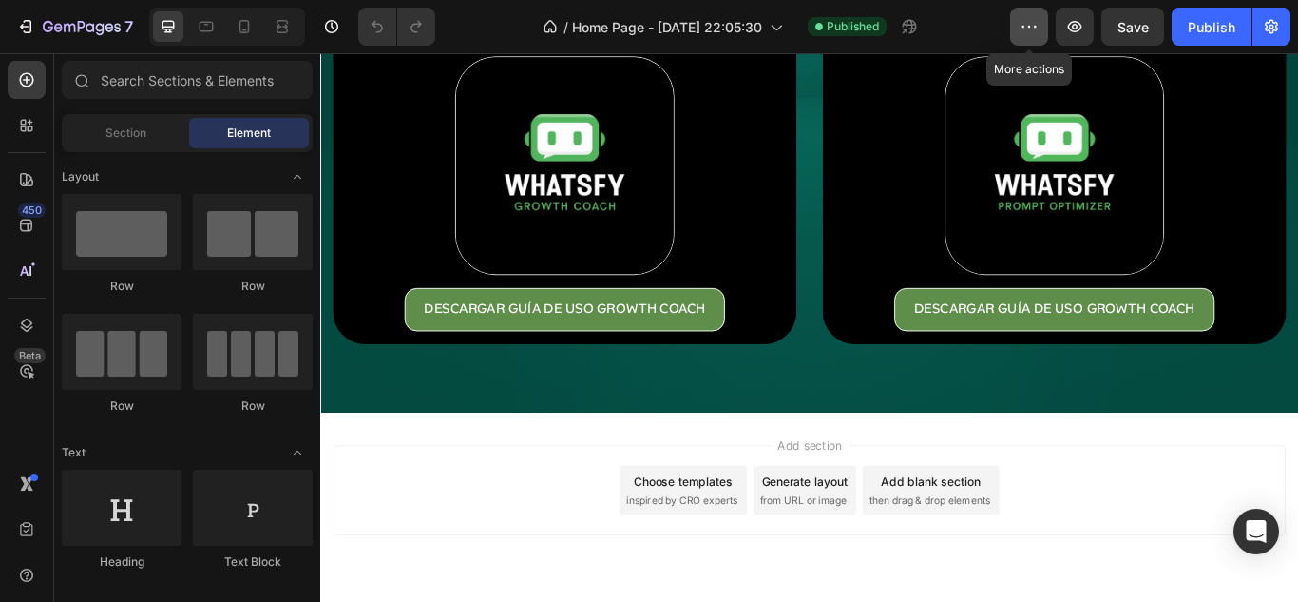
click at [1023, 24] on icon "button" at bounding box center [1029, 26] width 19 height 19
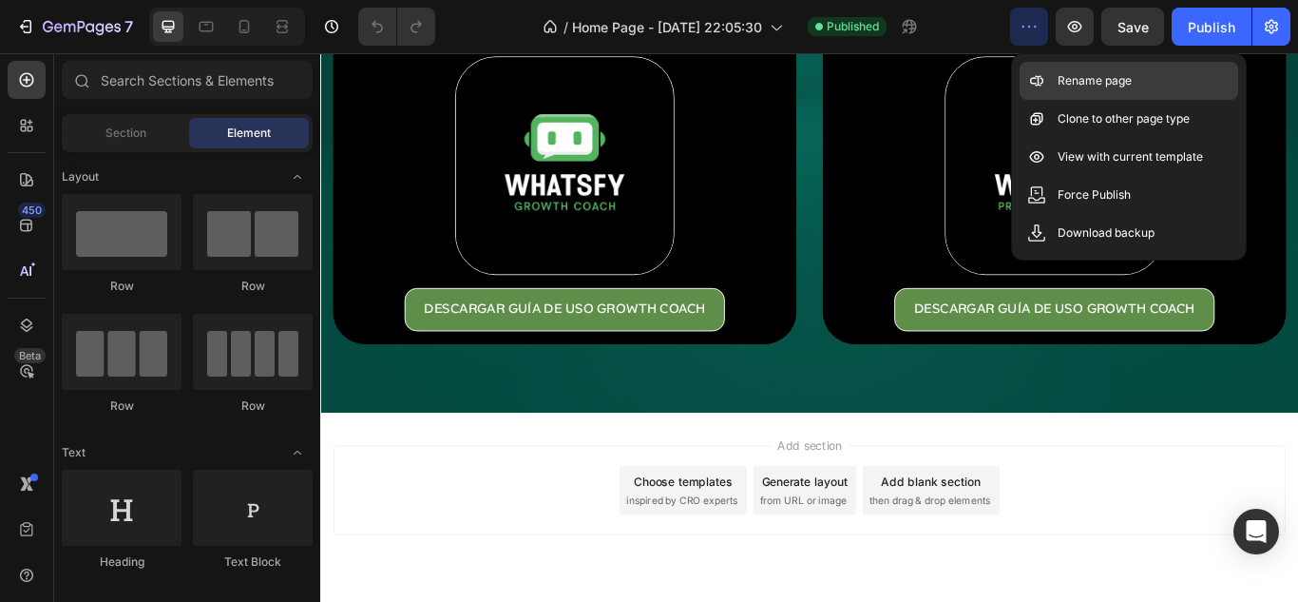
click at [1076, 77] on p "Rename page" at bounding box center [1095, 80] width 74 height 19
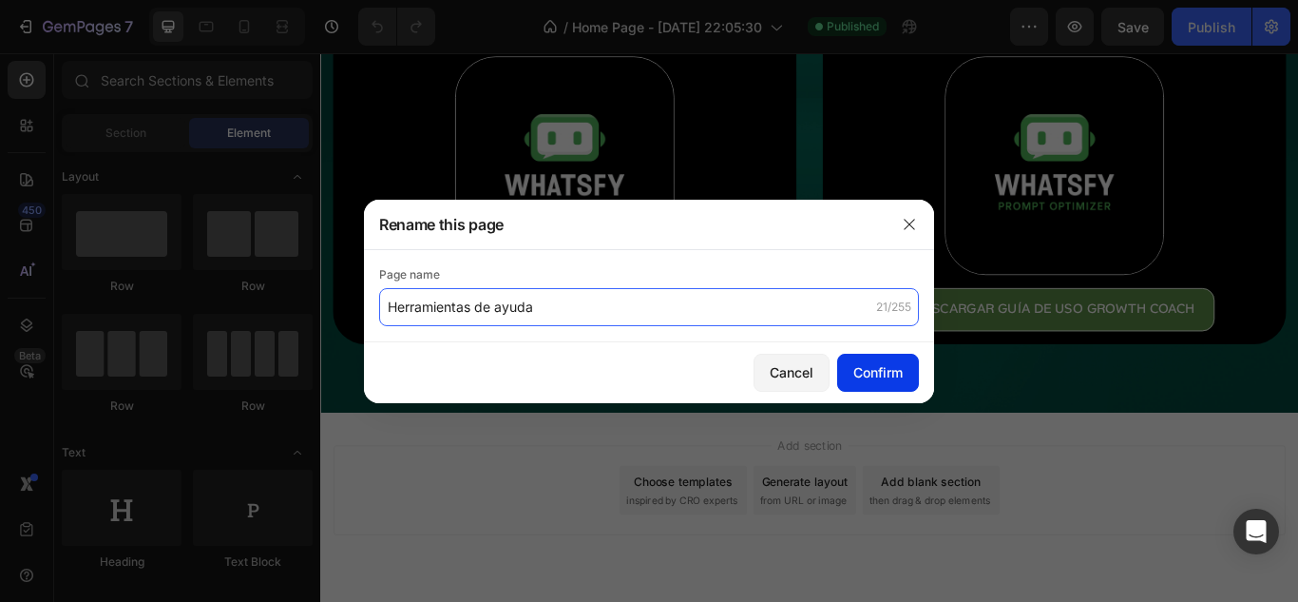
type input "Herramientas de ayuda"
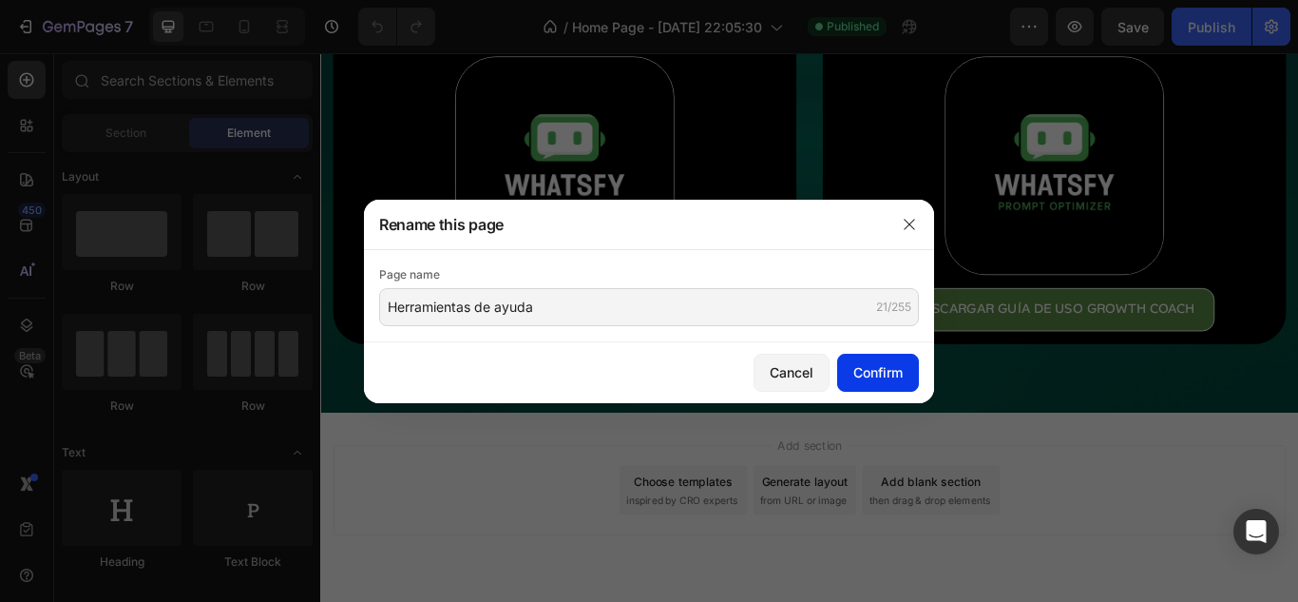
click at [895, 362] on div "Confirm" at bounding box center [877, 372] width 49 height 20
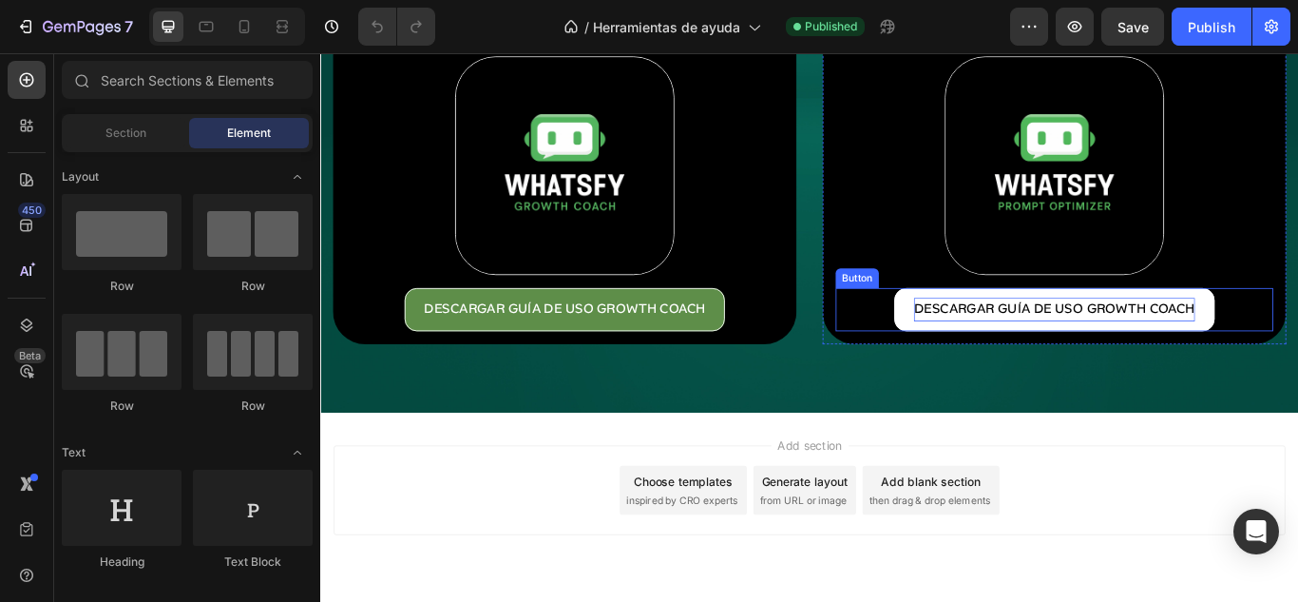
click at [1264, 338] on p "DESCARGAR GUÍA DE USO GROWTH COACH" at bounding box center [1176, 352] width 328 height 28
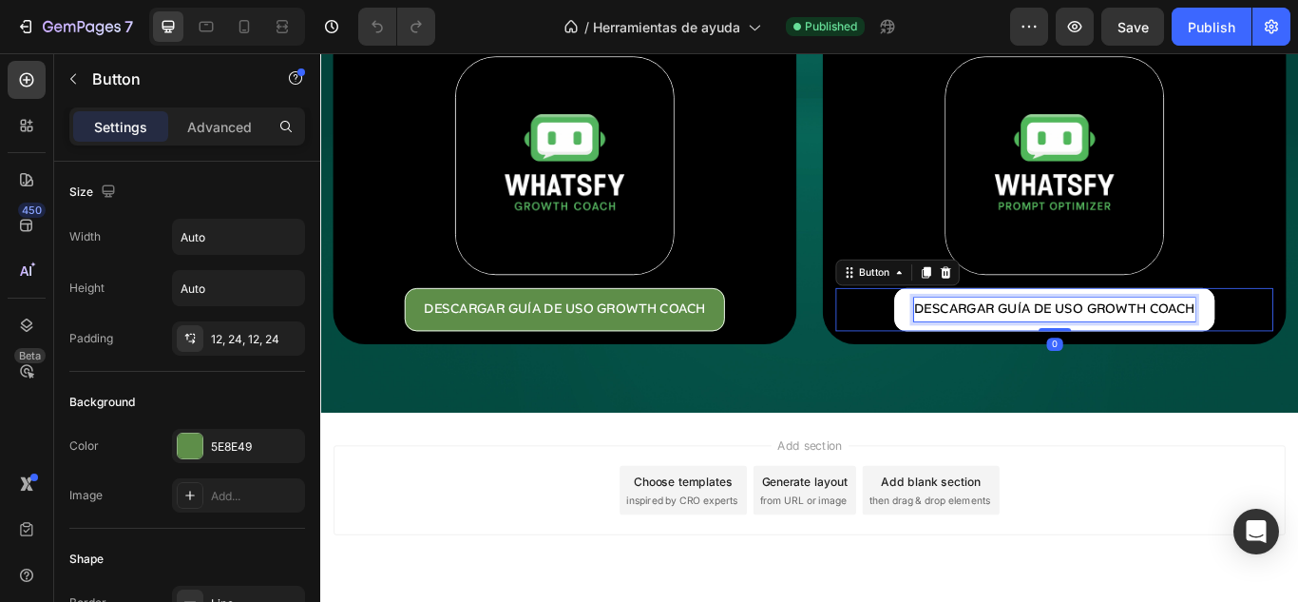
click at [1255, 342] on p "DESCARGAR GUÍA DE USO GROWTH COACH" at bounding box center [1176, 352] width 328 height 28
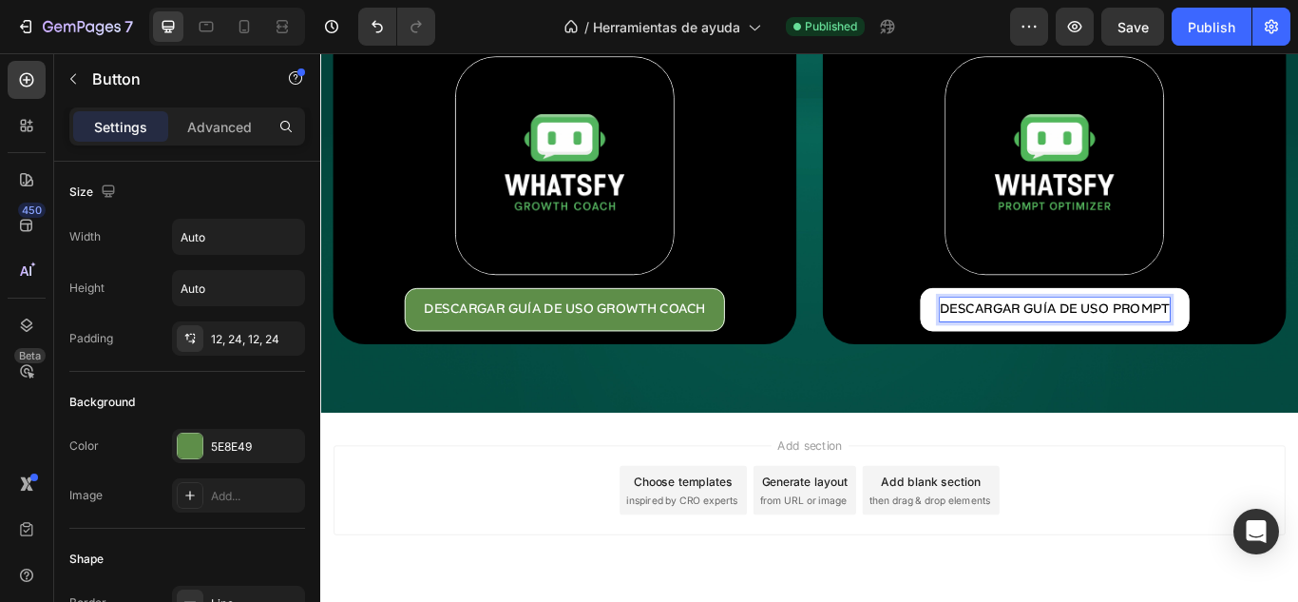
click at [1020, 327] on button "DESCARGAR GUÍA DE USO PROMPT" at bounding box center [1177, 352] width 314 height 50
click at [1143, 512] on div "Add section Choose templates inspired by CRO experts Generate layout from URL o…" at bounding box center [890, 562] width 1110 height 105
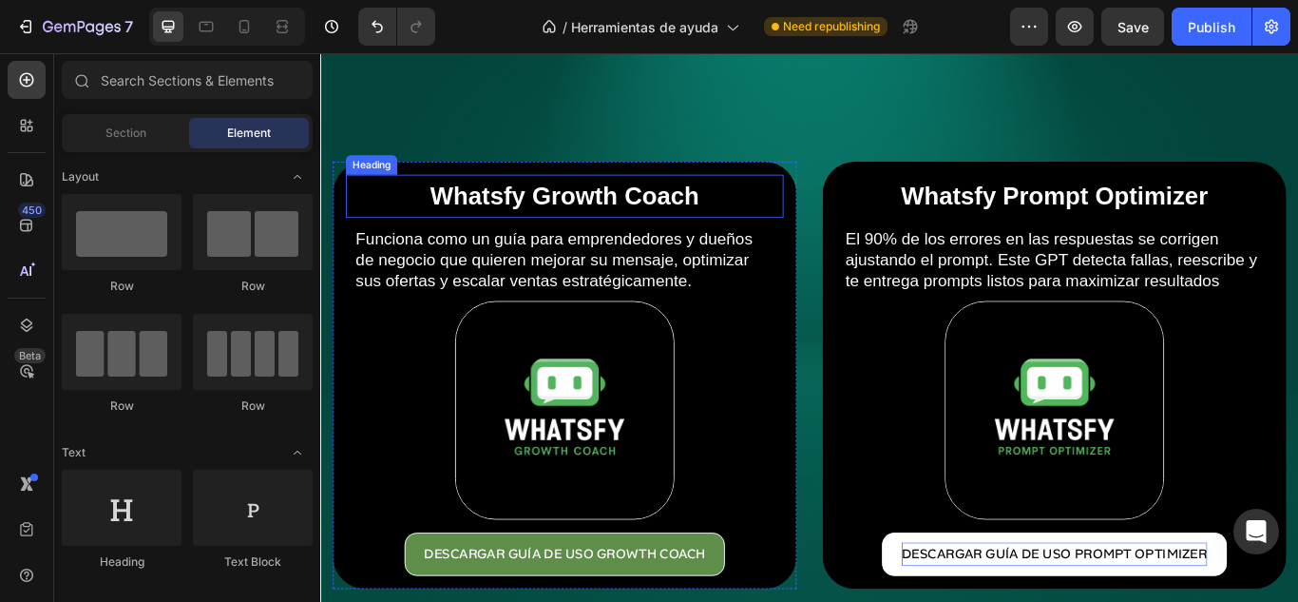
scroll to position [0, 0]
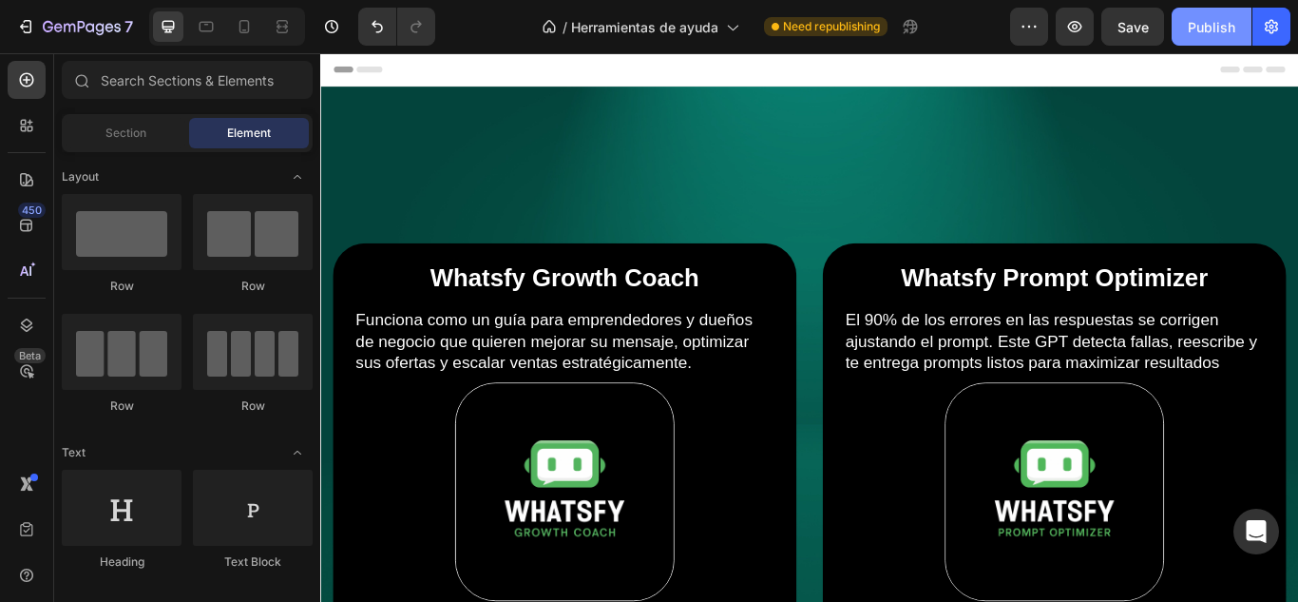
click at [1199, 29] on div "Publish" at bounding box center [1212, 27] width 48 height 20
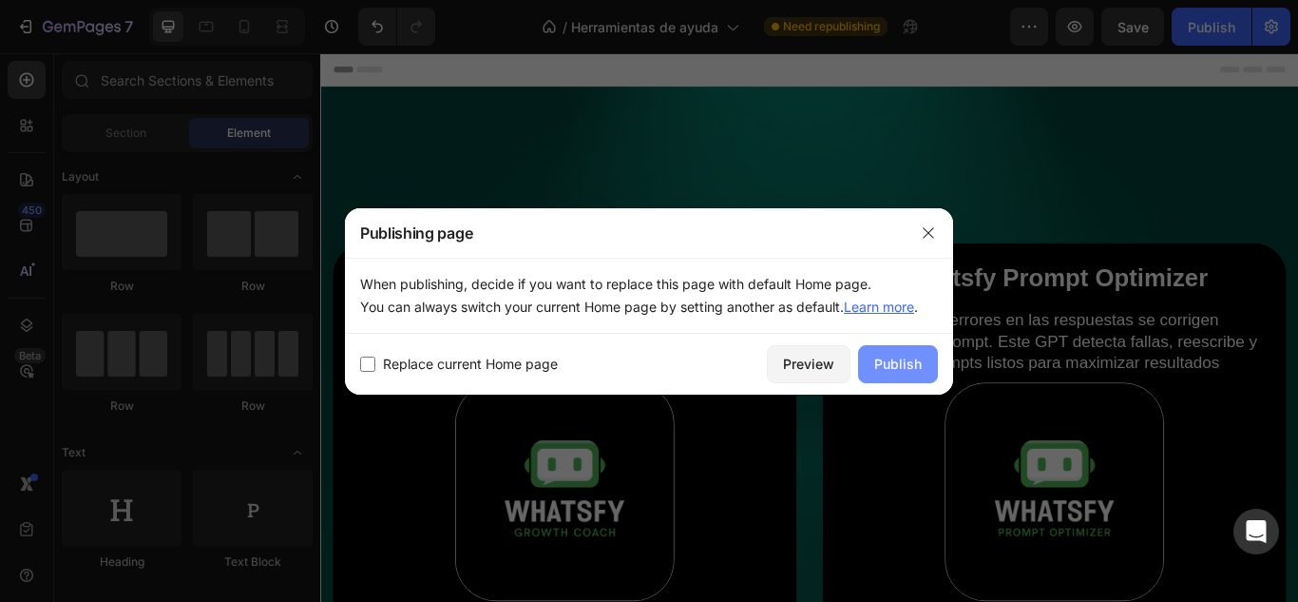
click at [877, 367] on div "Publish" at bounding box center [898, 364] width 48 height 20
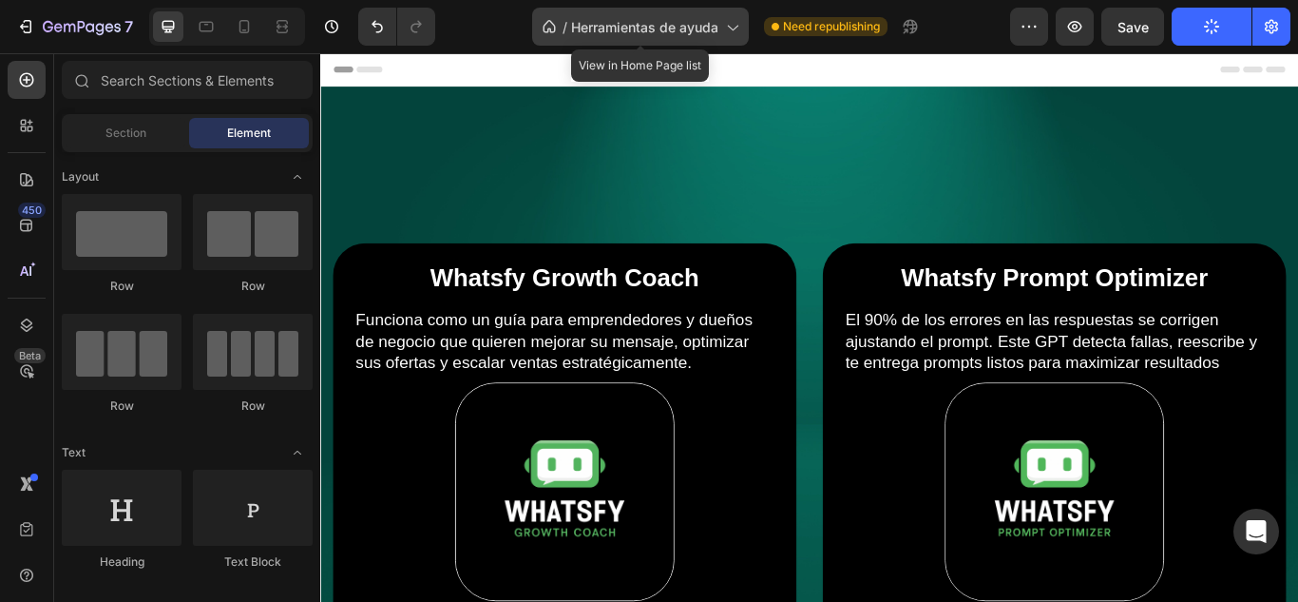
click at [718, 24] on div "/ Herramientas de ayuda" at bounding box center [640, 27] width 217 height 38
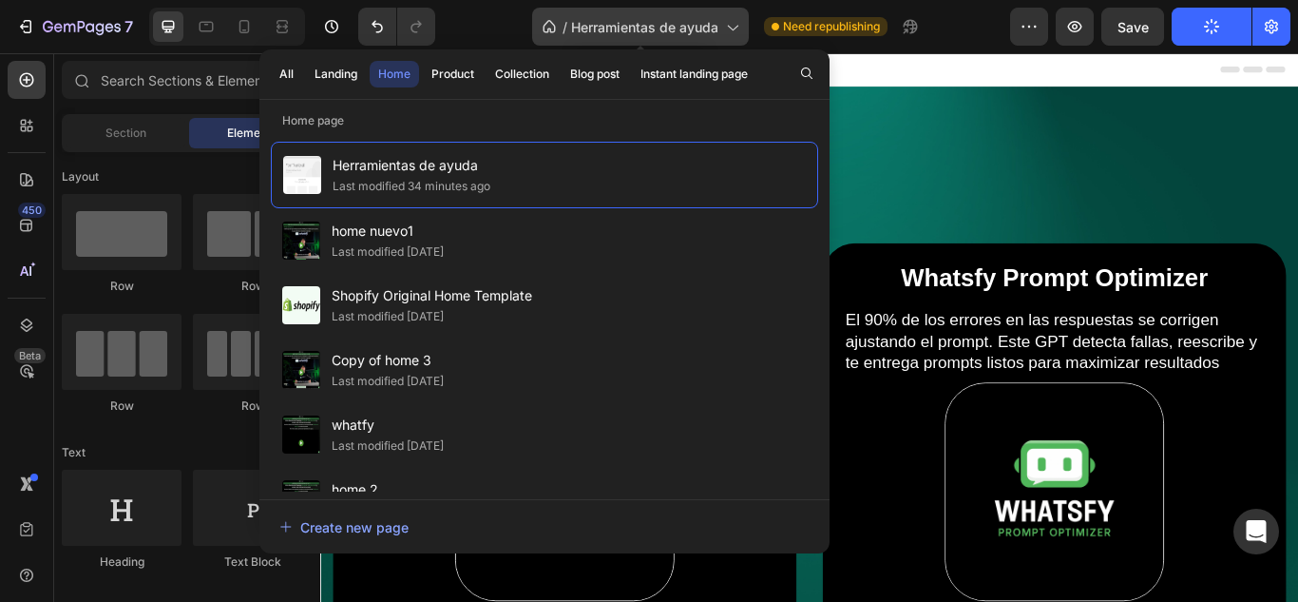
click at [718, 24] on div "/ Herramientas de ayuda" at bounding box center [640, 27] width 217 height 38
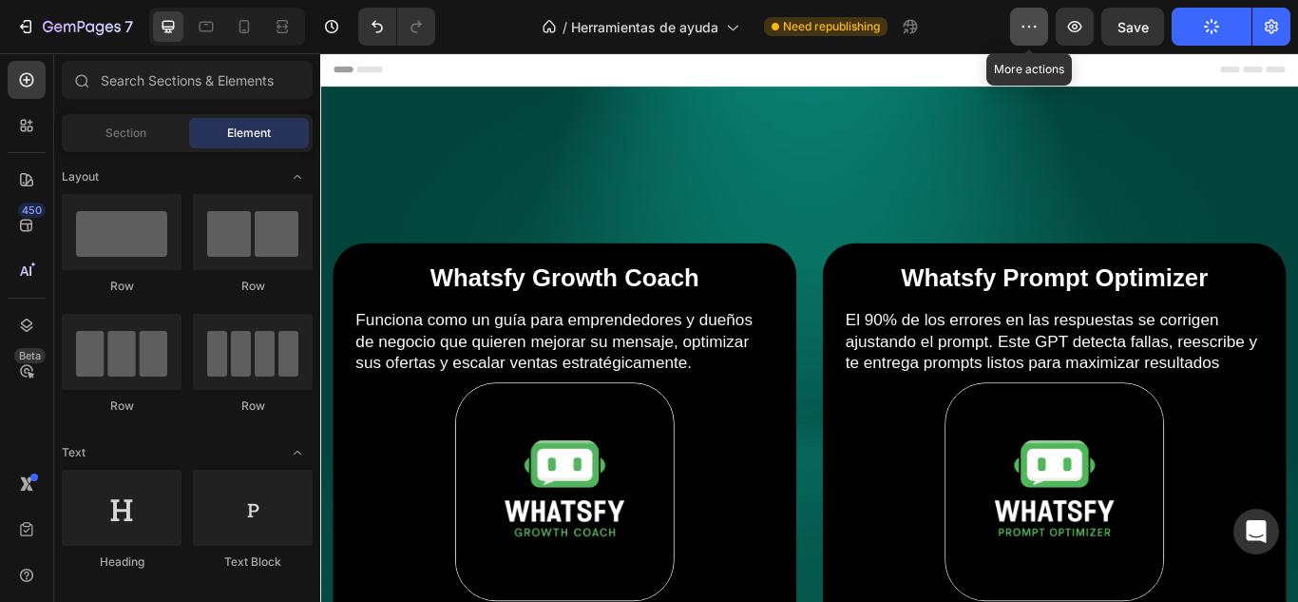
click at [1026, 23] on icon "button" at bounding box center [1029, 26] width 19 height 19
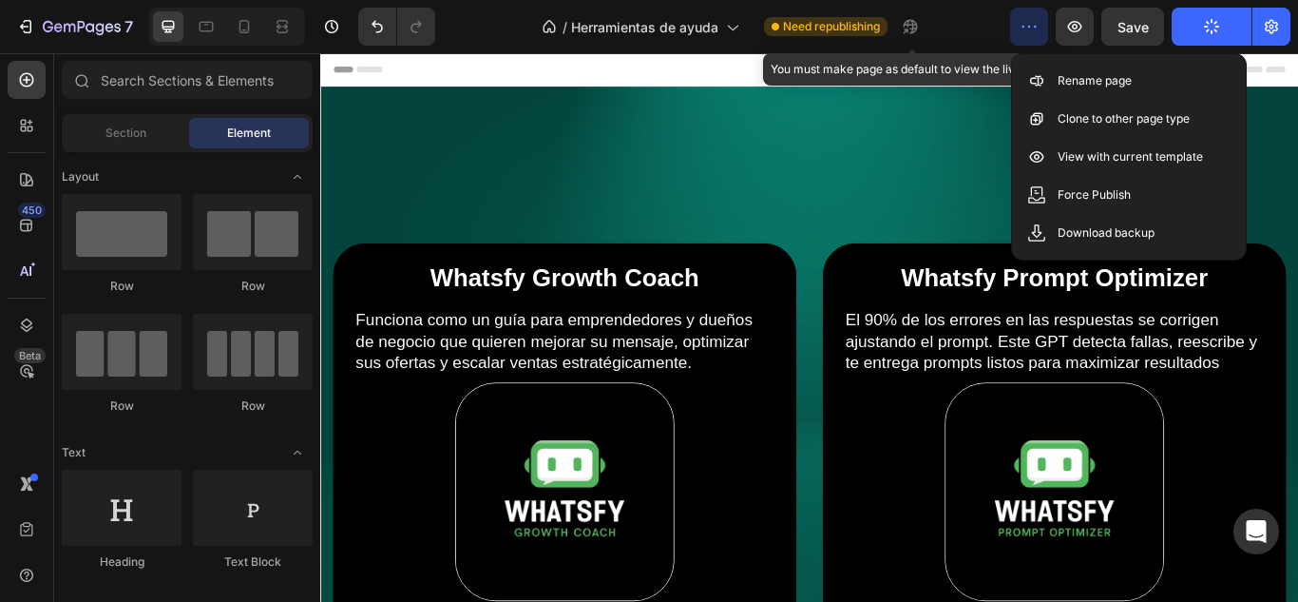
click at [930, 30] on div "/ Herramientas de ayuda Need republishing You must make page as default to view…" at bounding box center [730, 27] width 560 height 38
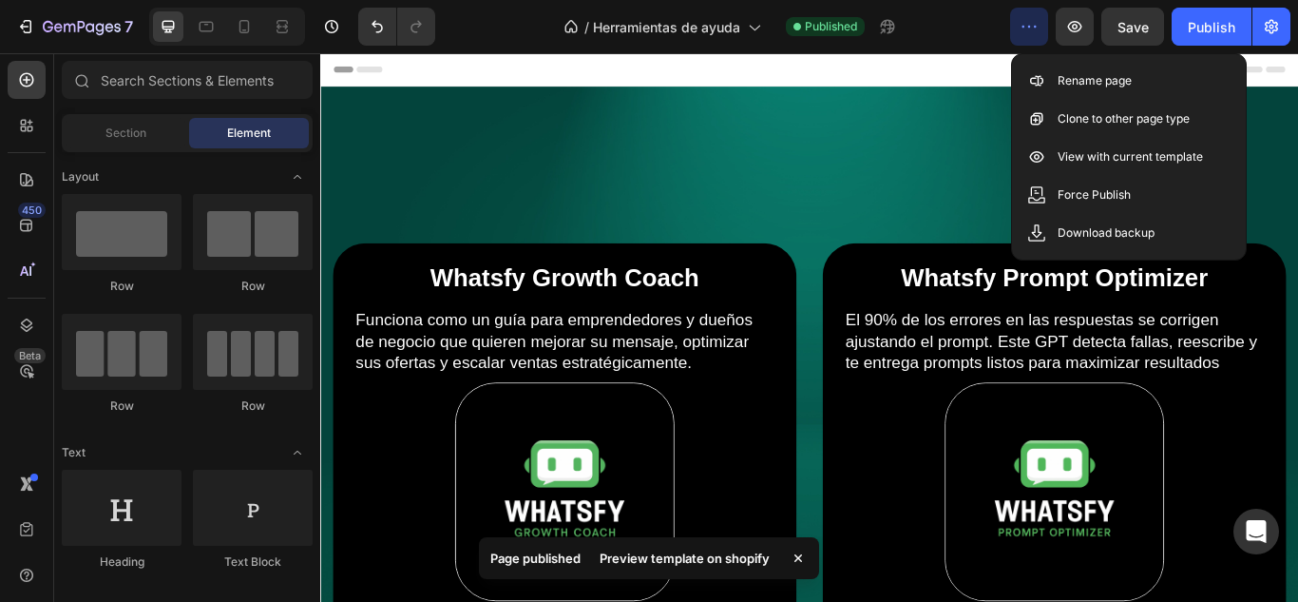
click at [980, 29] on div "/ Herramientas de ayuda Published" at bounding box center [730, 27] width 560 height 38
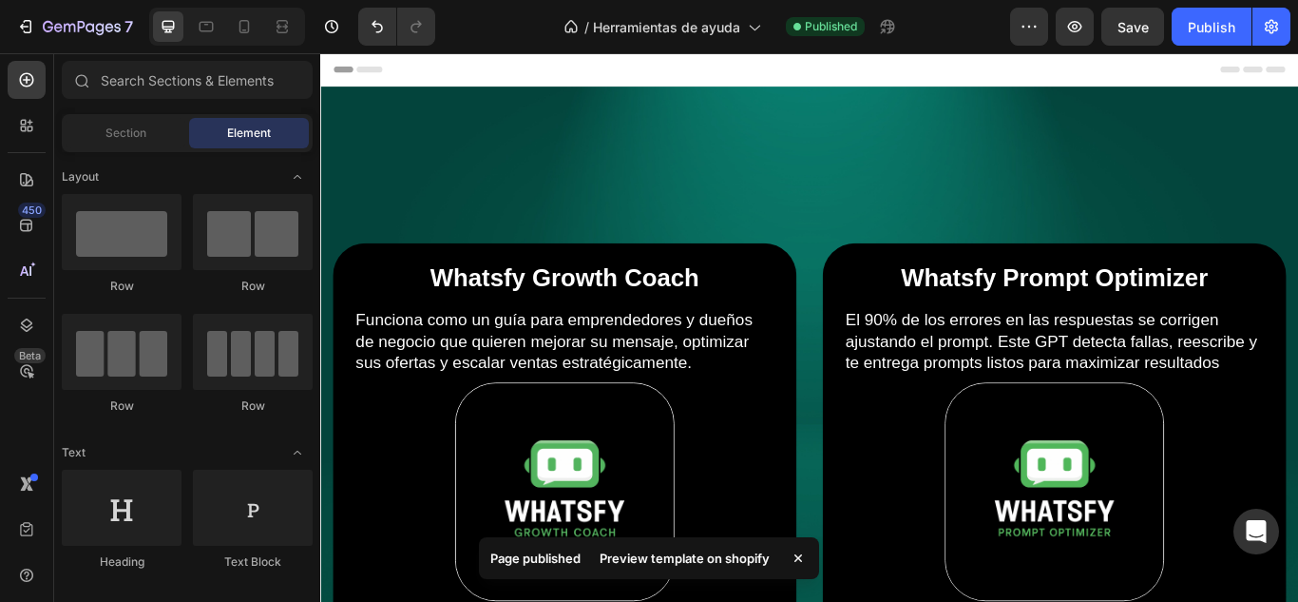
click at [1291, 22] on div "7 Version history / Herramientas de ayuda Published Preview Save Publish" at bounding box center [649, 27] width 1298 height 54
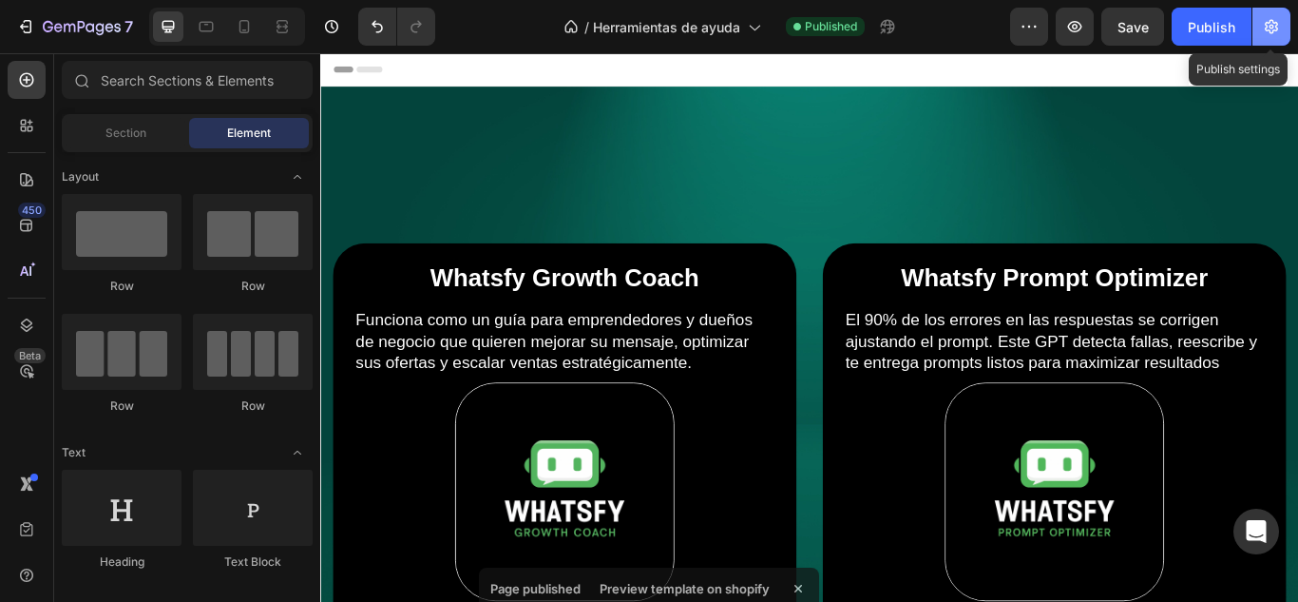
click at [1281, 22] on button "button" at bounding box center [1272, 27] width 38 height 38
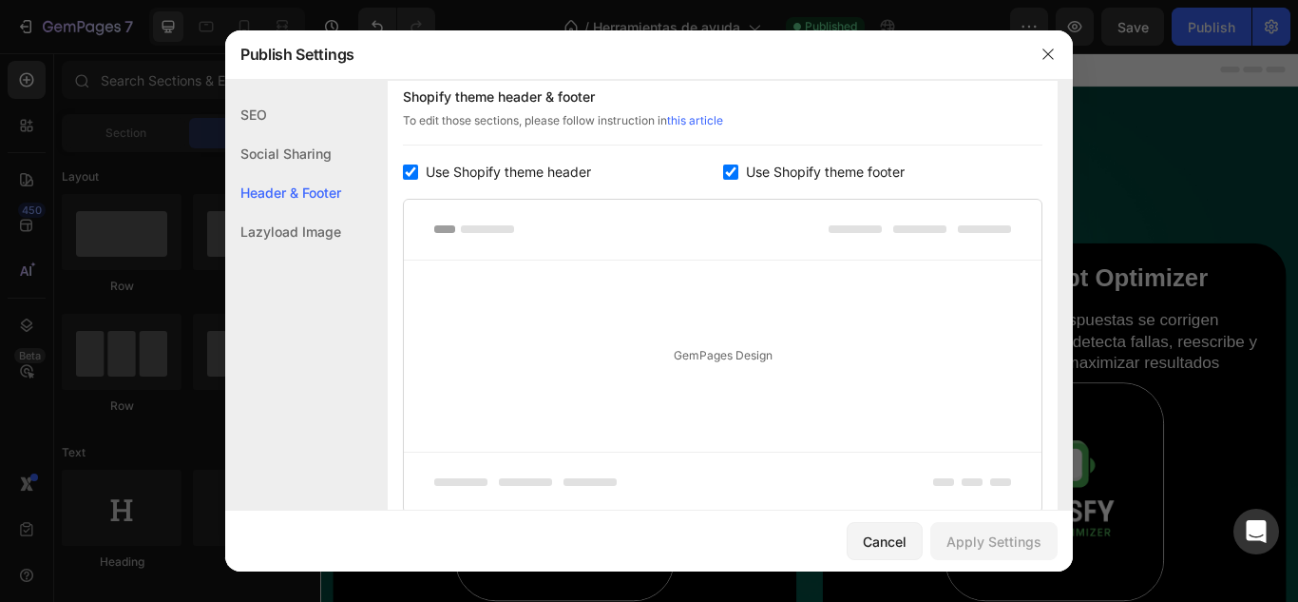
scroll to position [443, 0]
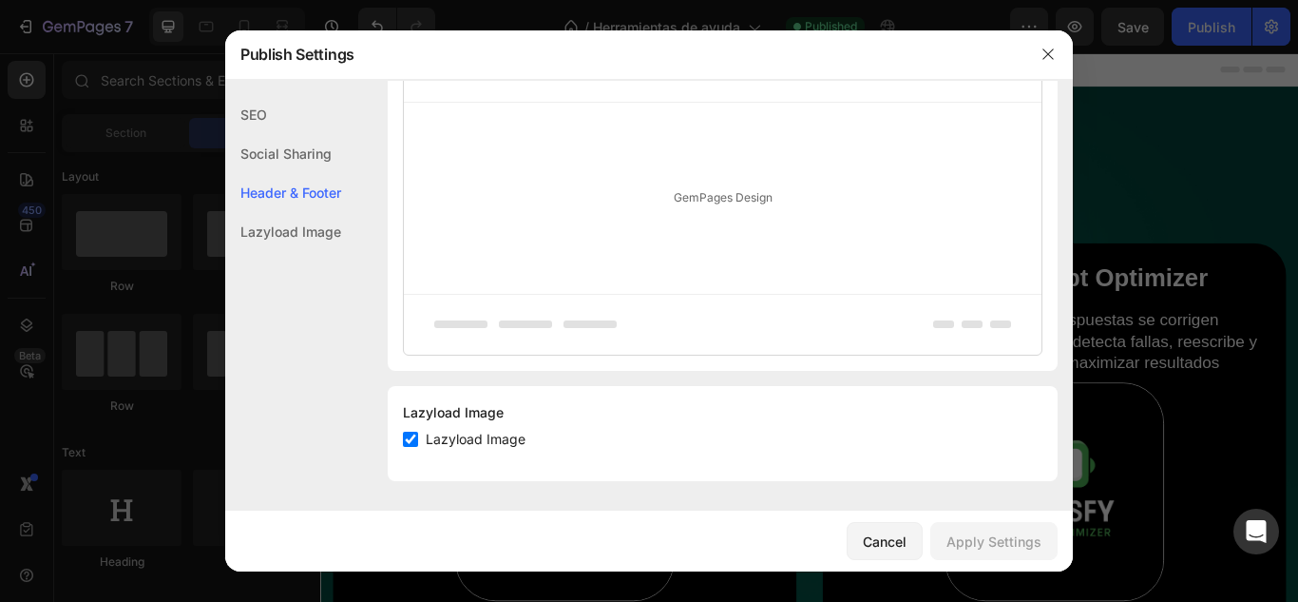
click at [333, 153] on div "Social Sharing" at bounding box center [283, 153] width 116 height 39
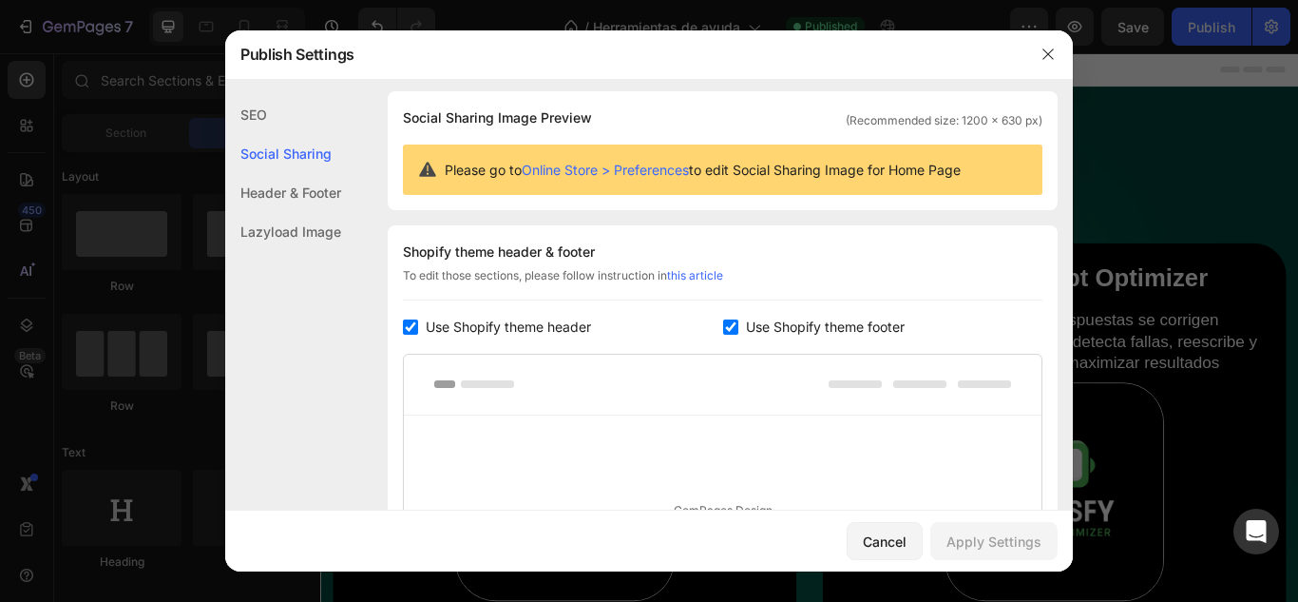
scroll to position [123, 0]
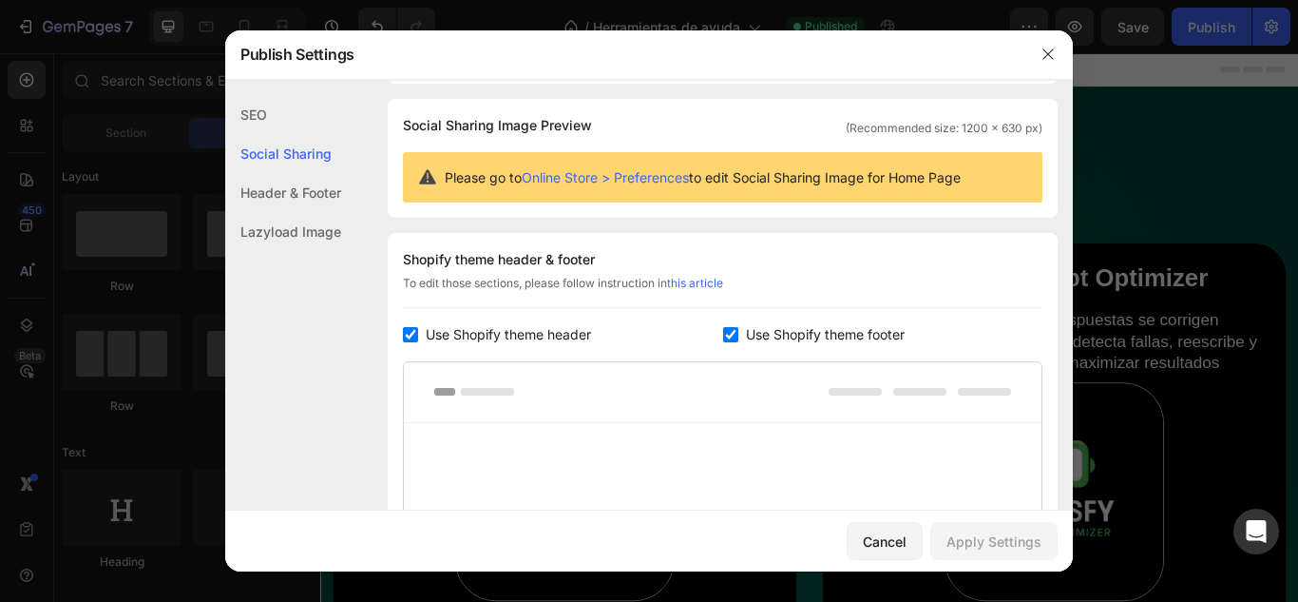
click at [277, 235] on div "Lazyload Image" at bounding box center [283, 231] width 116 height 39
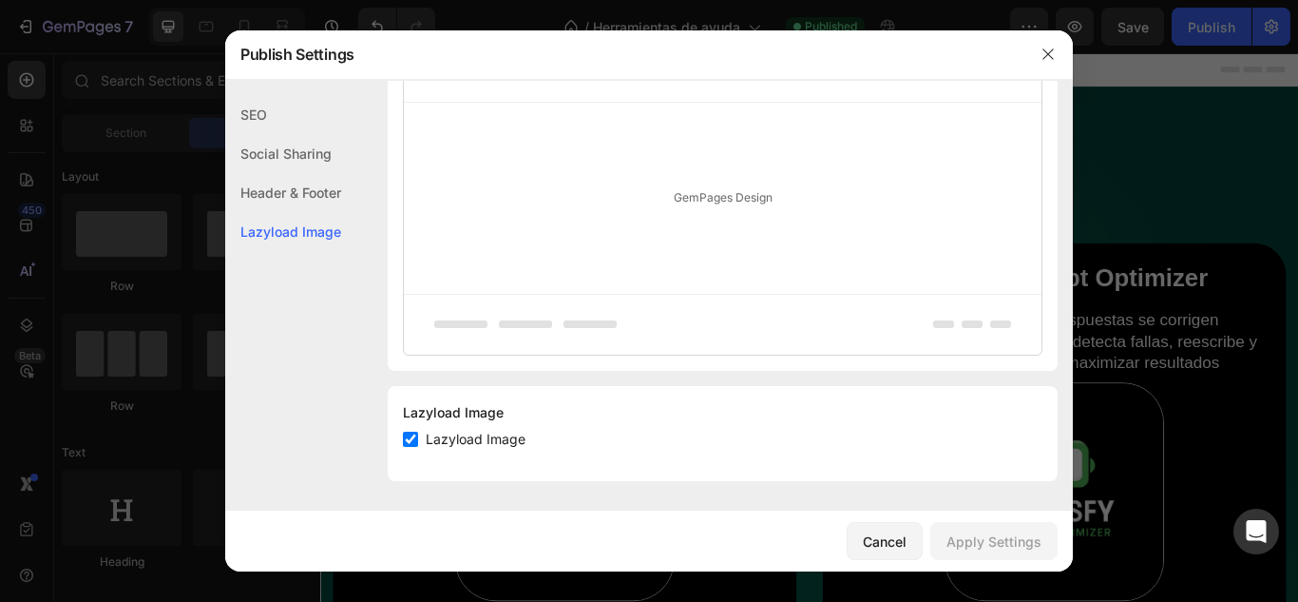
click at [248, 125] on div "SEO" at bounding box center [283, 114] width 116 height 39
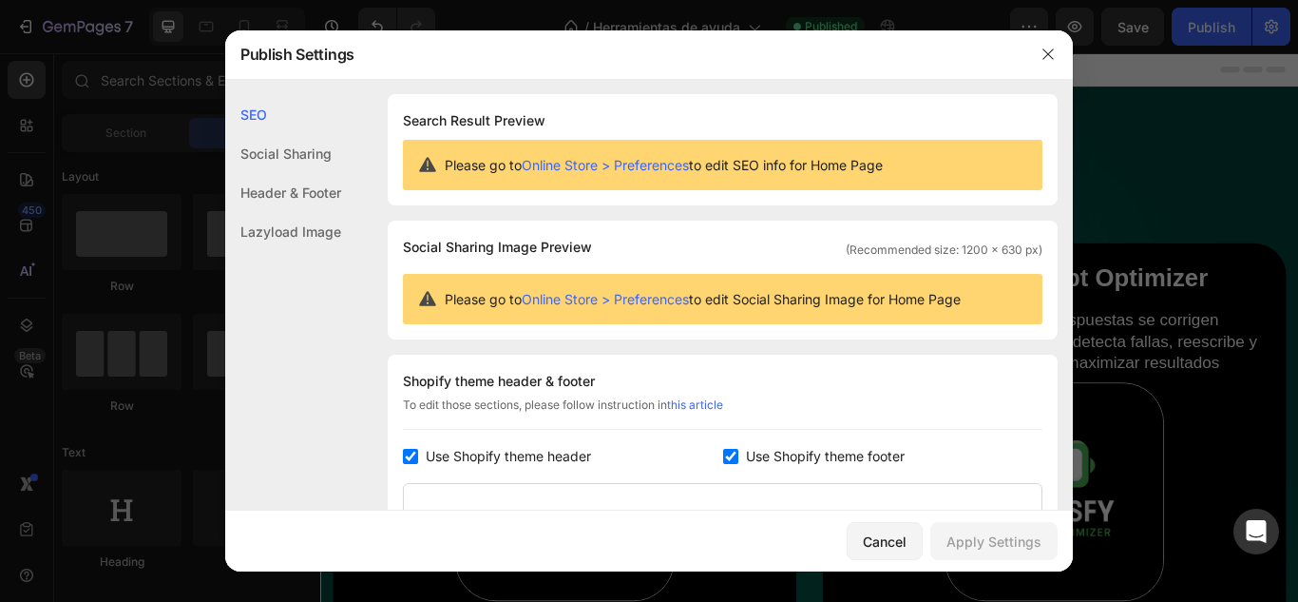
scroll to position [0, 0]
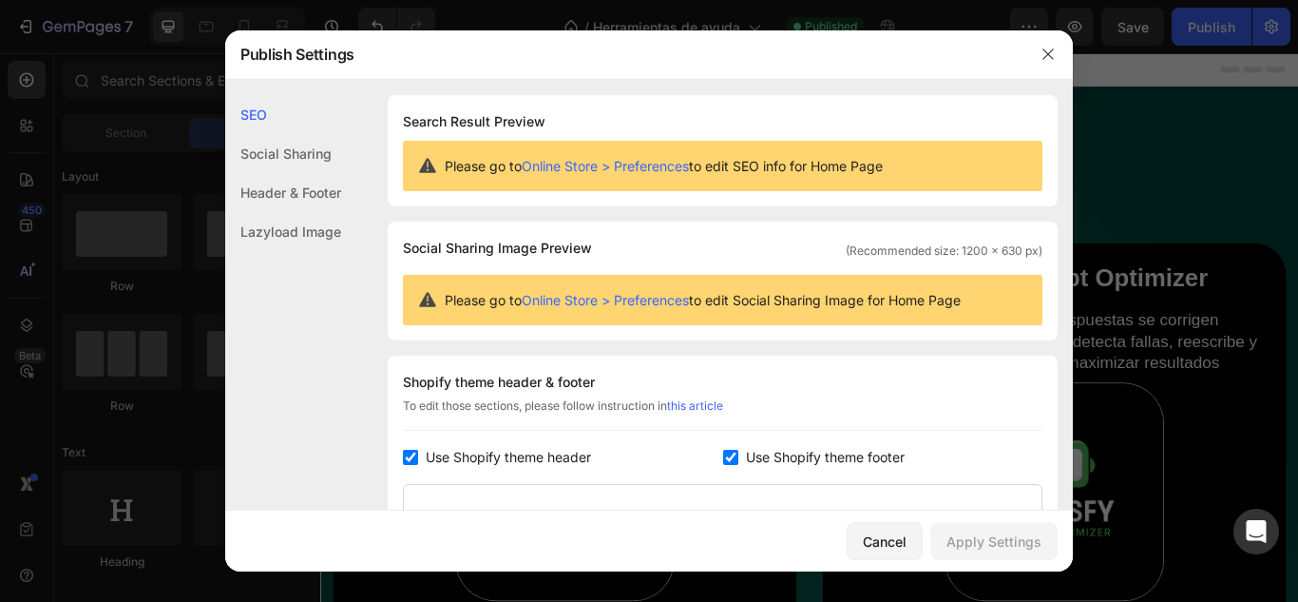
drag, startPoint x: 1045, startPoint y: 56, endPoint x: 1033, endPoint y: 48, distance: 15.0
click at [1045, 55] on icon "button" at bounding box center [1048, 54] width 15 height 15
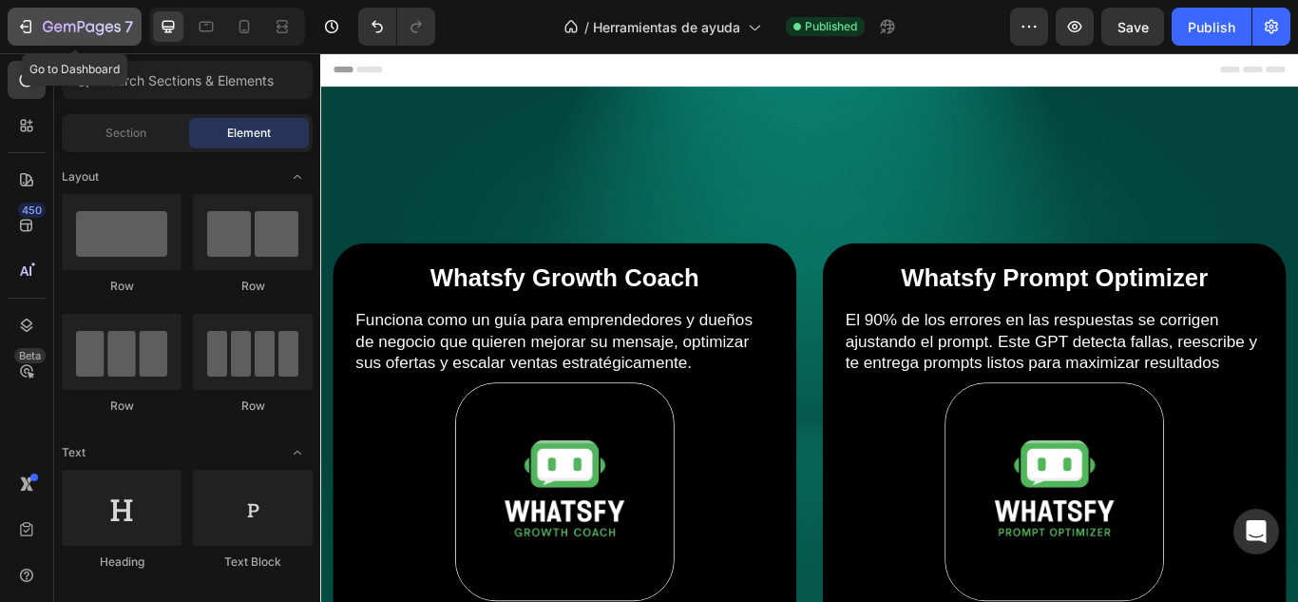
click at [31, 29] on icon "button" at bounding box center [28, 26] width 9 height 13
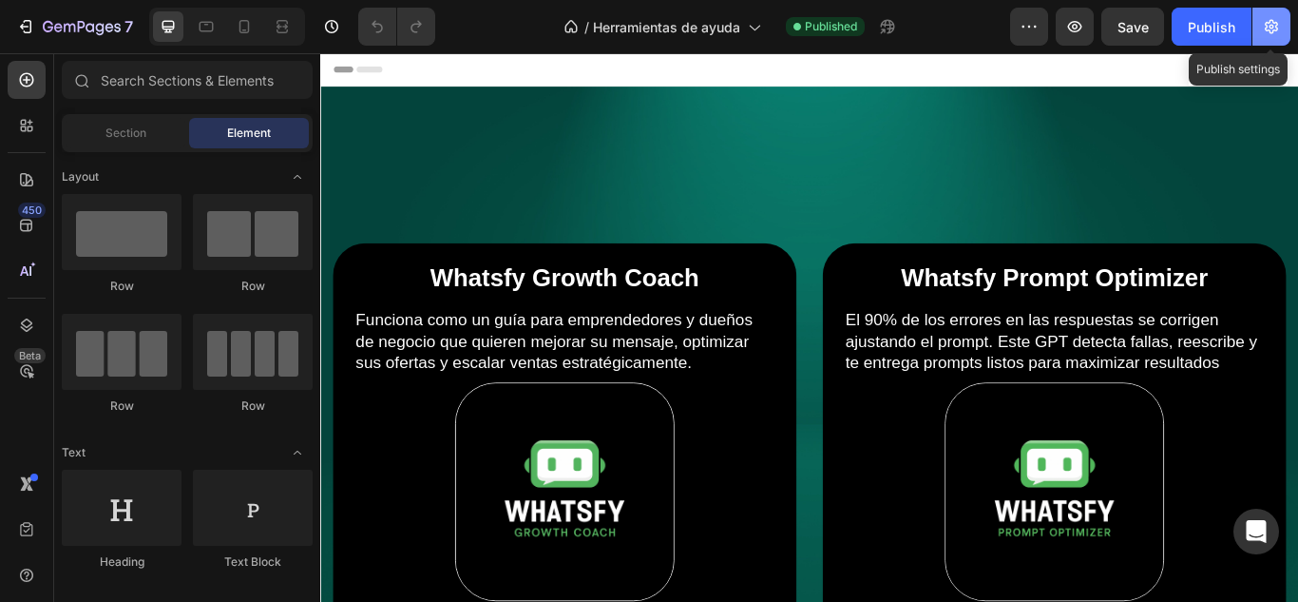
click at [1278, 34] on icon "button" at bounding box center [1271, 26] width 19 height 19
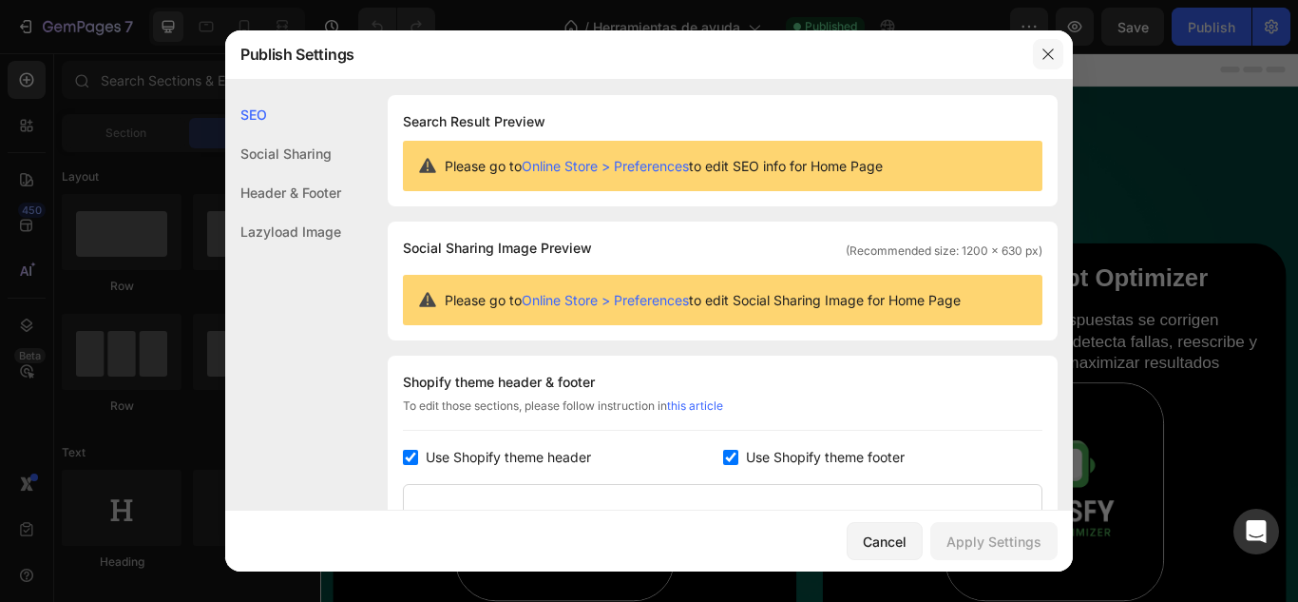
click at [1046, 61] on icon "button" at bounding box center [1048, 54] width 15 height 15
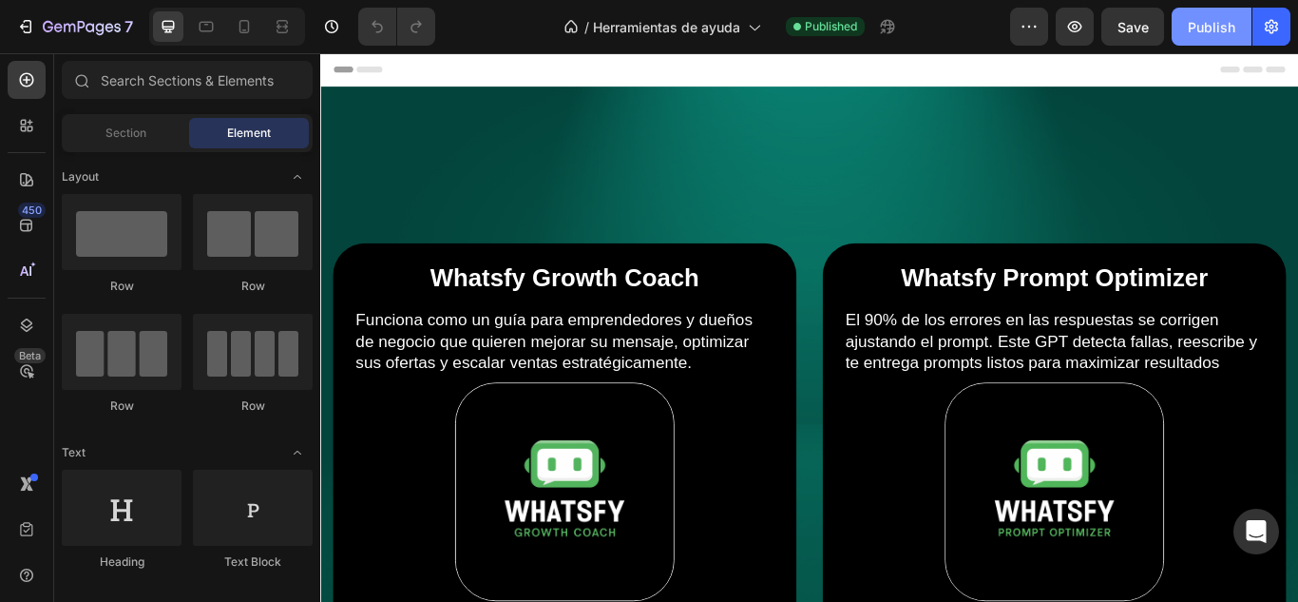
click at [1218, 32] on div "Publish" at bounding box center [1212, 27] width 48 height 20
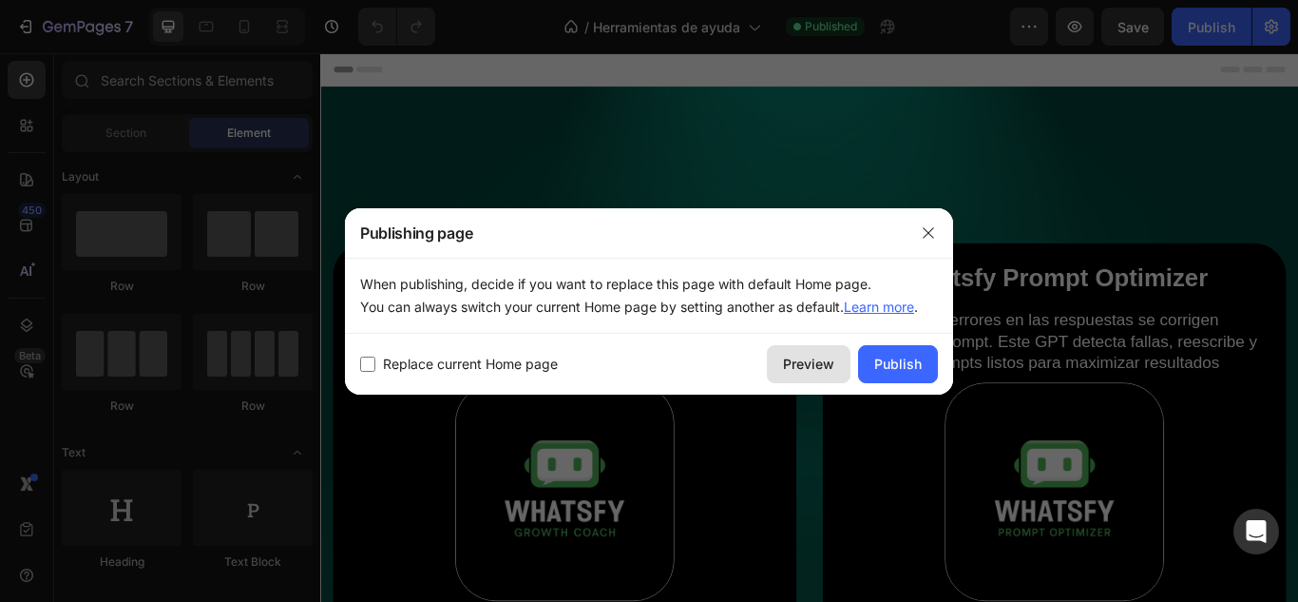
click at [830, 361] on div "Preview" at bounding box center [808, 364] width 51 height 20
click at [924, 244] on button "button" at bounding box center [928, 233] width 30 height 30
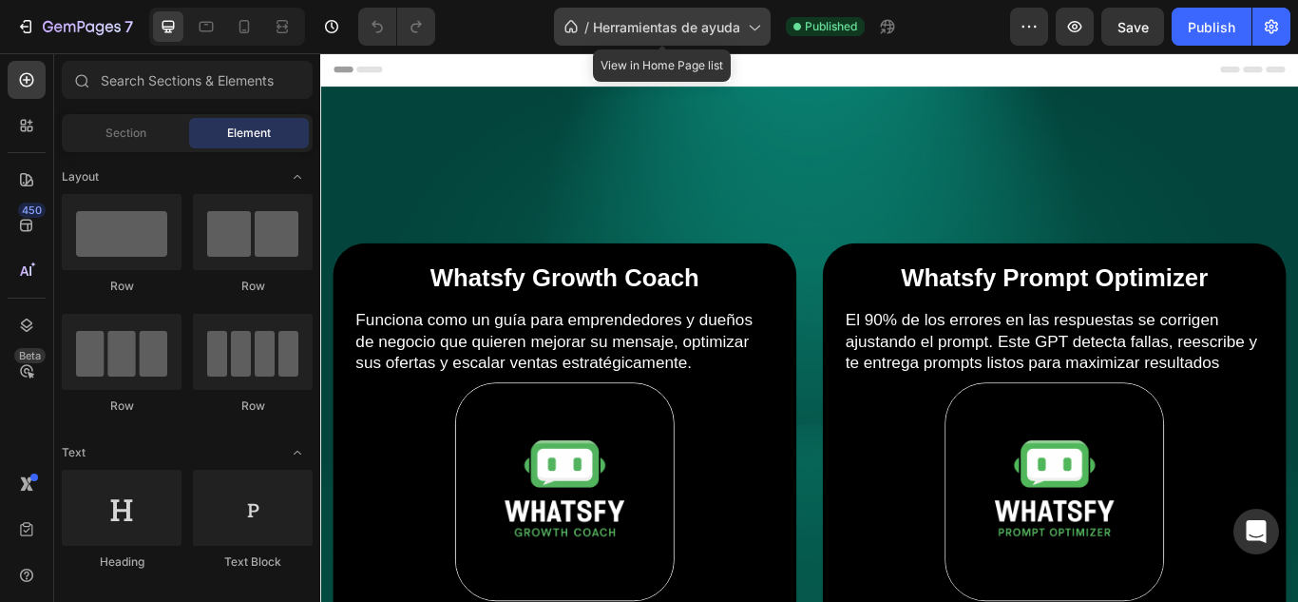
click at [644, 27] on span "Herramientas de ayuda" at bounding box center [666, 27] width 147 height 20
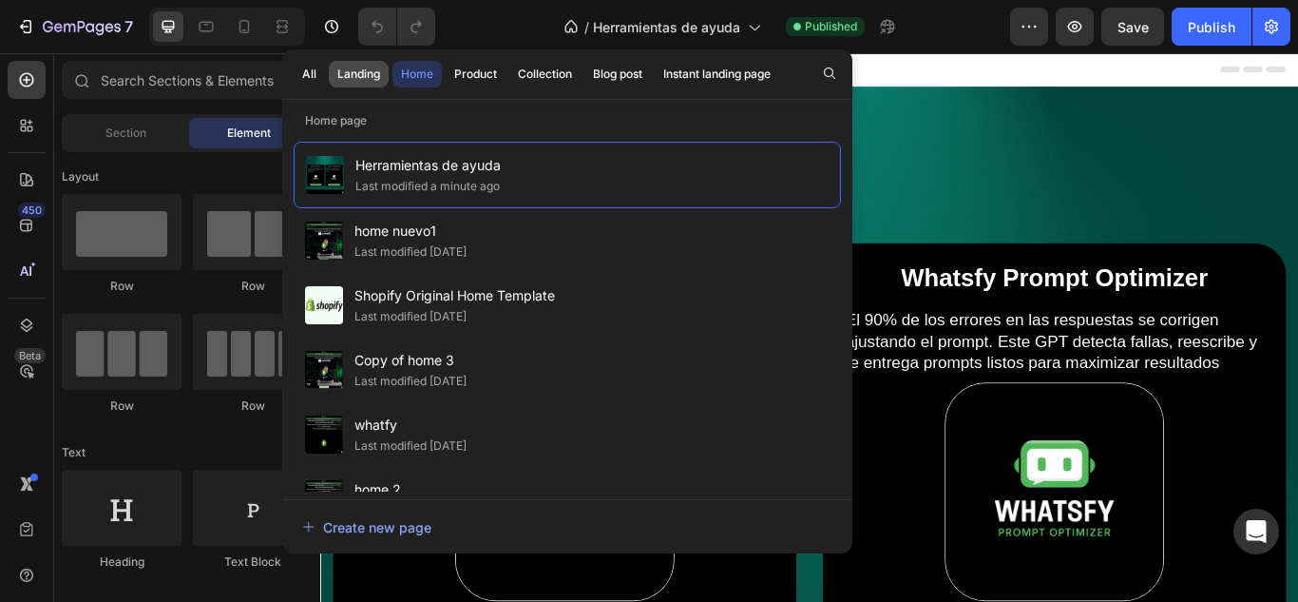
click at [371, 79] on div "Landing" at bounding box center [358, 74] width 43 height 17
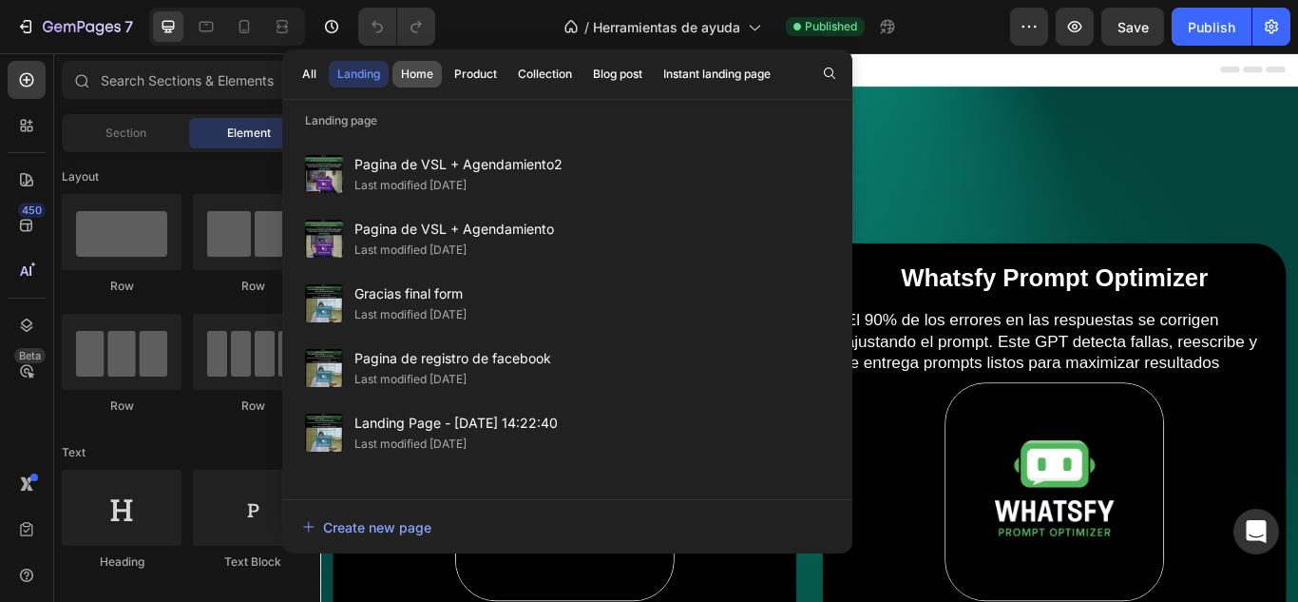
click at [407, 77] on div "Home" at bounding box center [417, 74] width 32 height 17
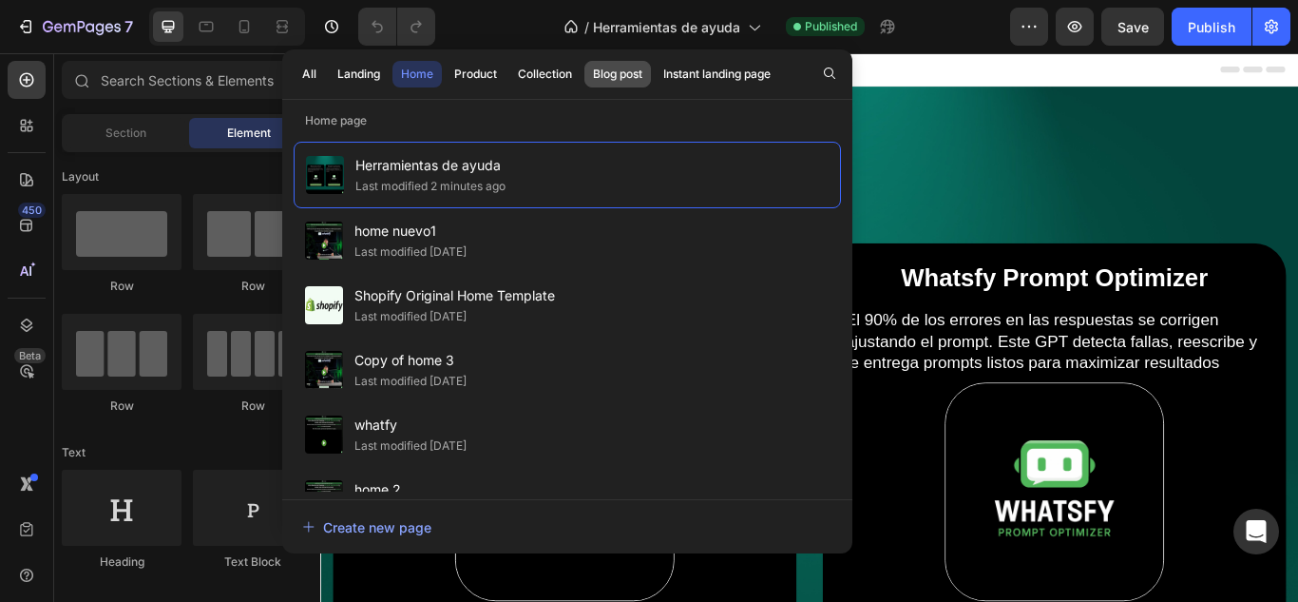
click at [628, 78] on div "Blog post" at bounding box center [617, 74] width 49 height 17
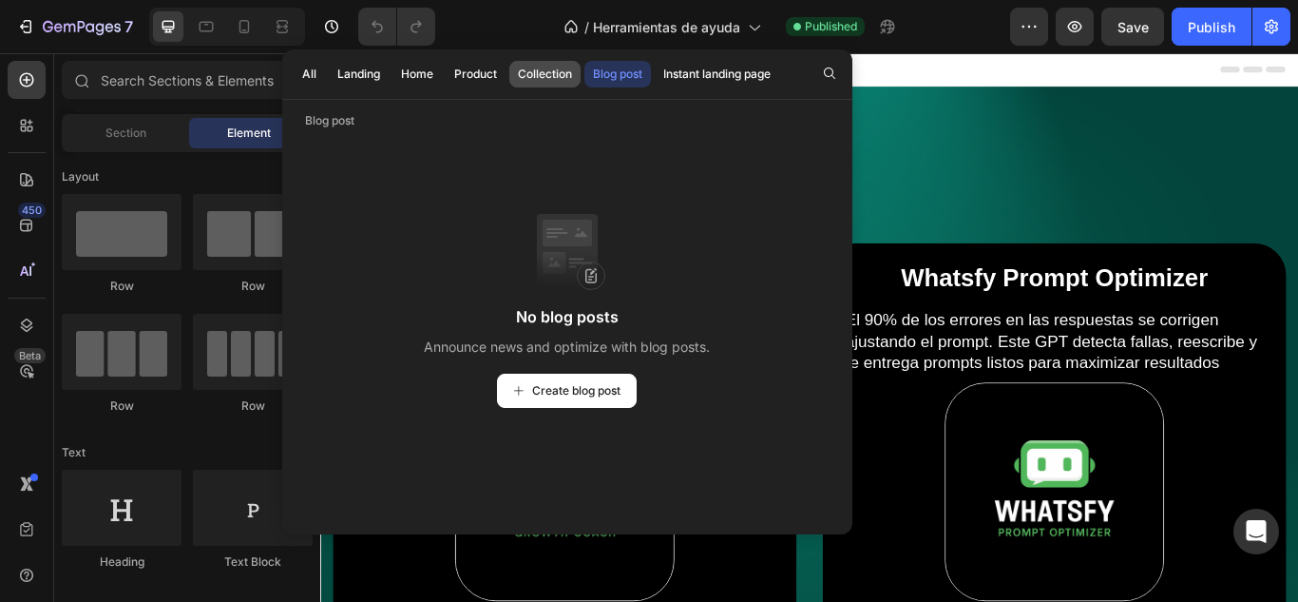
click at [518, 76] on div "Collection" at bounding box center [545, 74] width 54 height 17
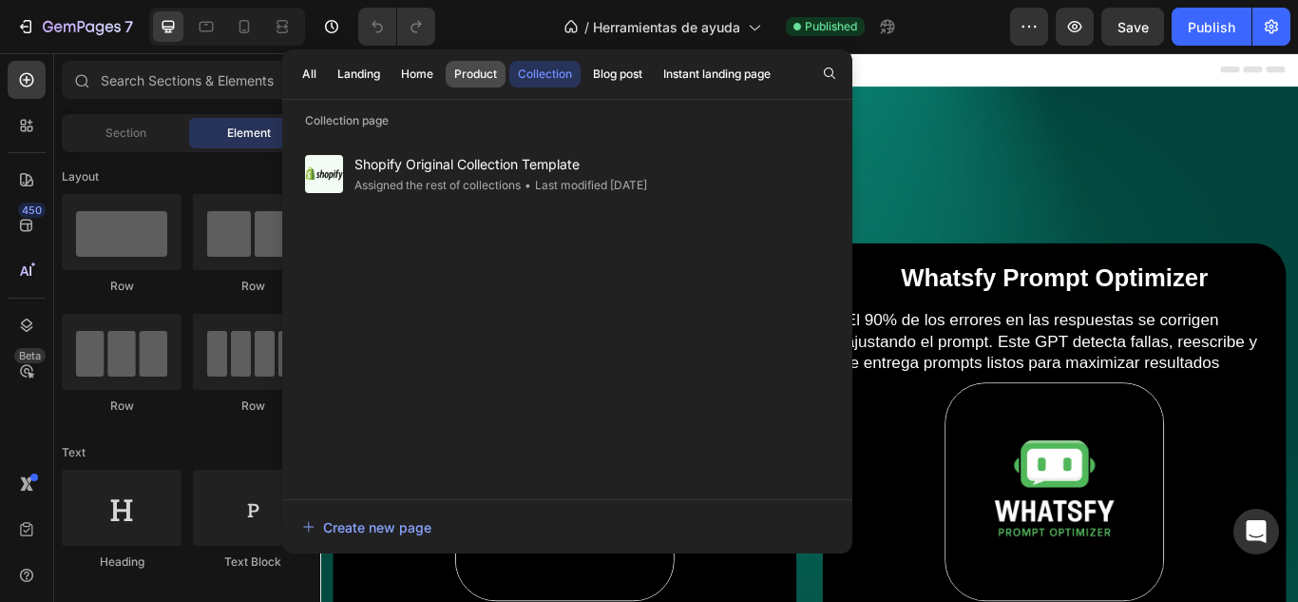
click at [486, 76] on div "Product" at bounding box center [475, 74] width 43 height 17
click at [396, 82] on button "Home" at bounding box center [416, 74] width 49 height 27
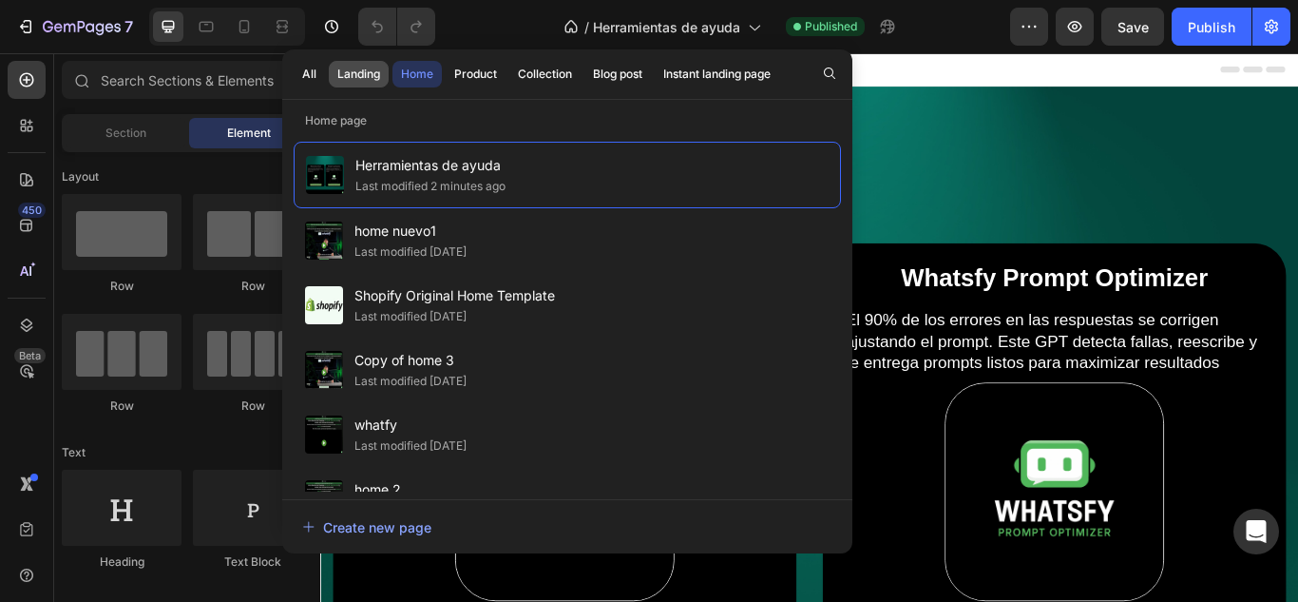
click at [355, 77] on div "Landing" at bounding box center [358, 74] width 43 height 17
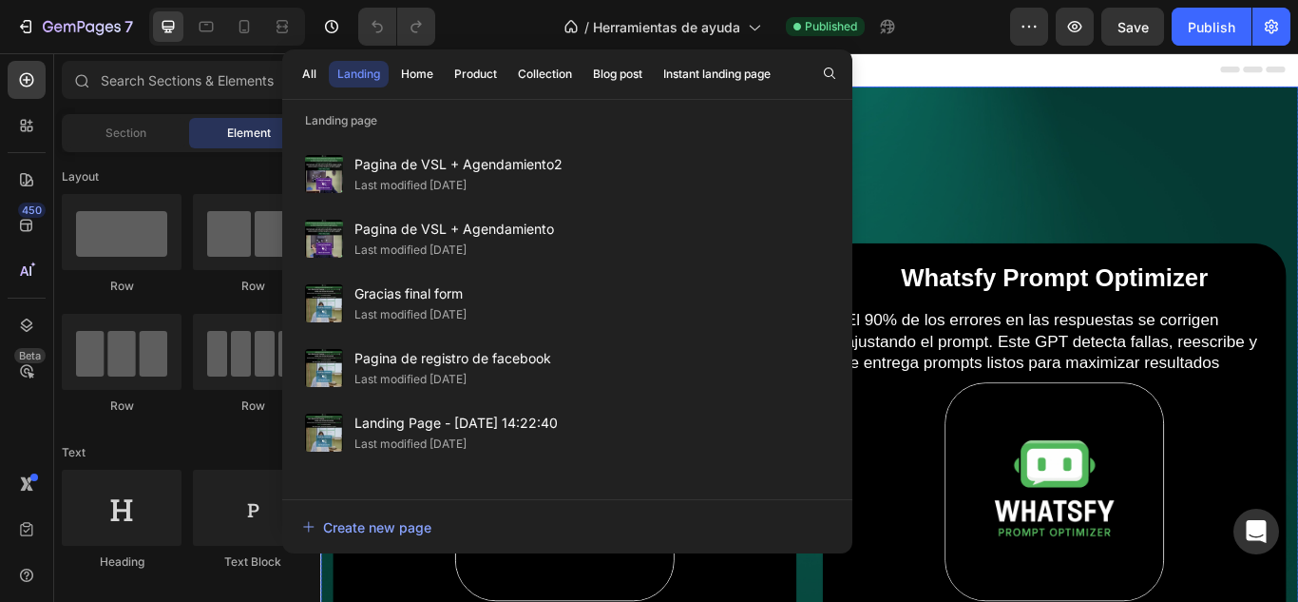
click at [1118, 195] on div "Overlay" at bounding box center [890, 472] width 1140 height 760
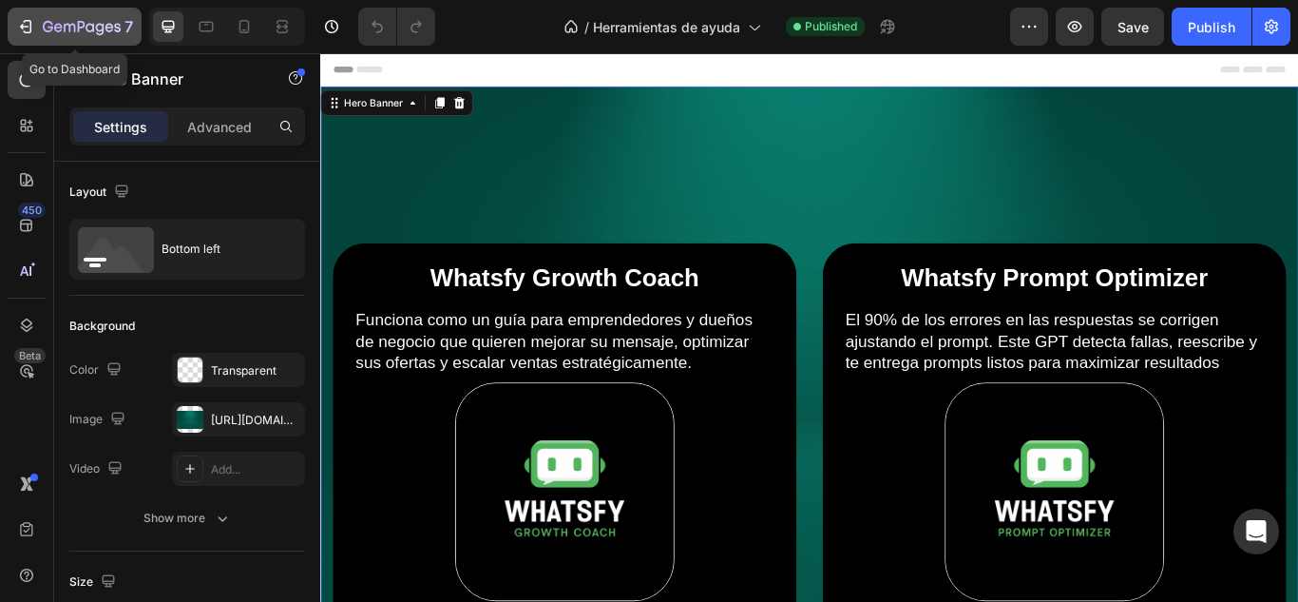
click at [50, 30] on icon "button" at bounding box center [48, 26] width 10 height 11
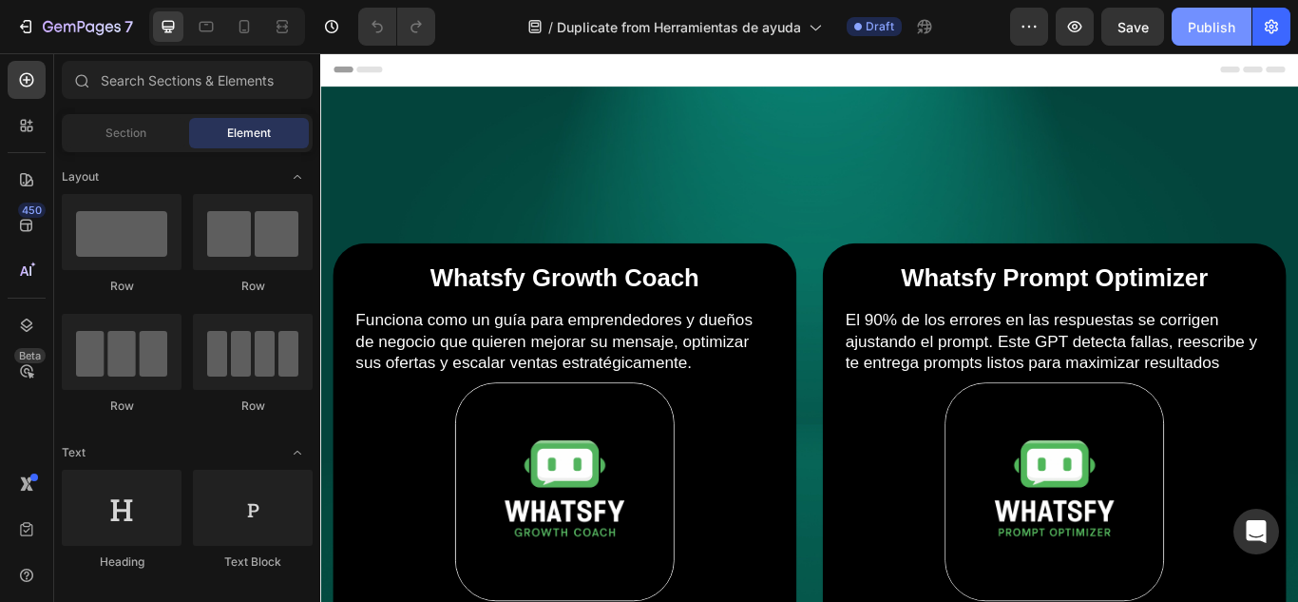
click at [1202, 30] on div "Publish" at bounding box center [1212, 27] width 48 height 20
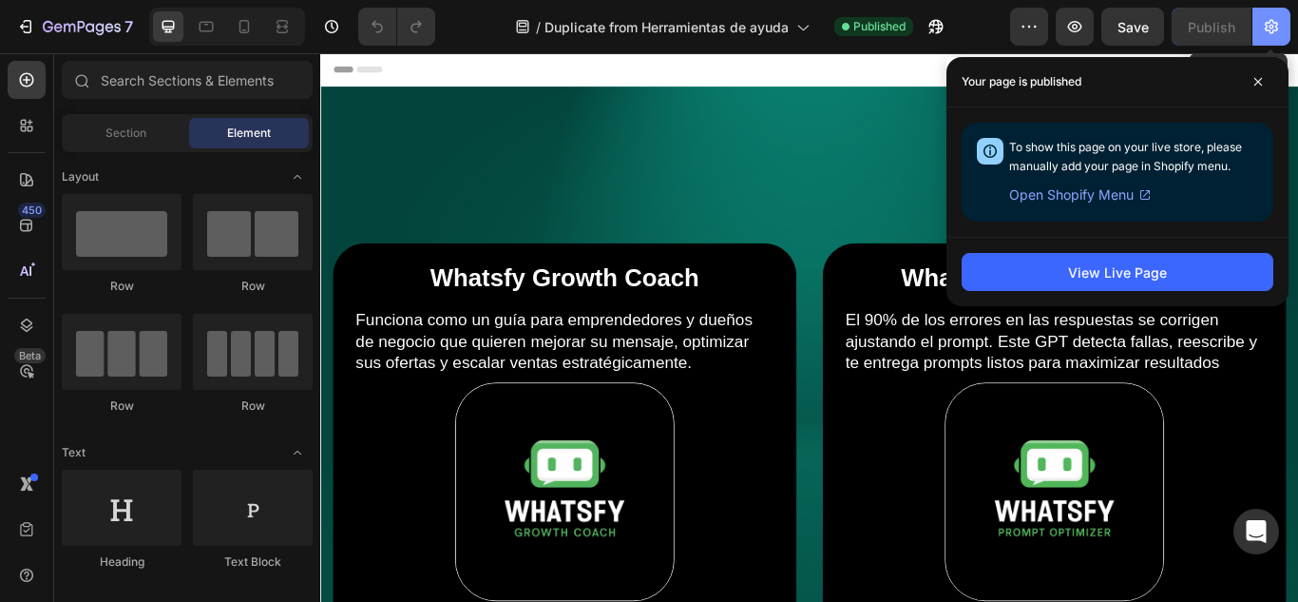
click at [1269, 21] on icon "button" at bounding box center [1271, 26] width 19 height 19
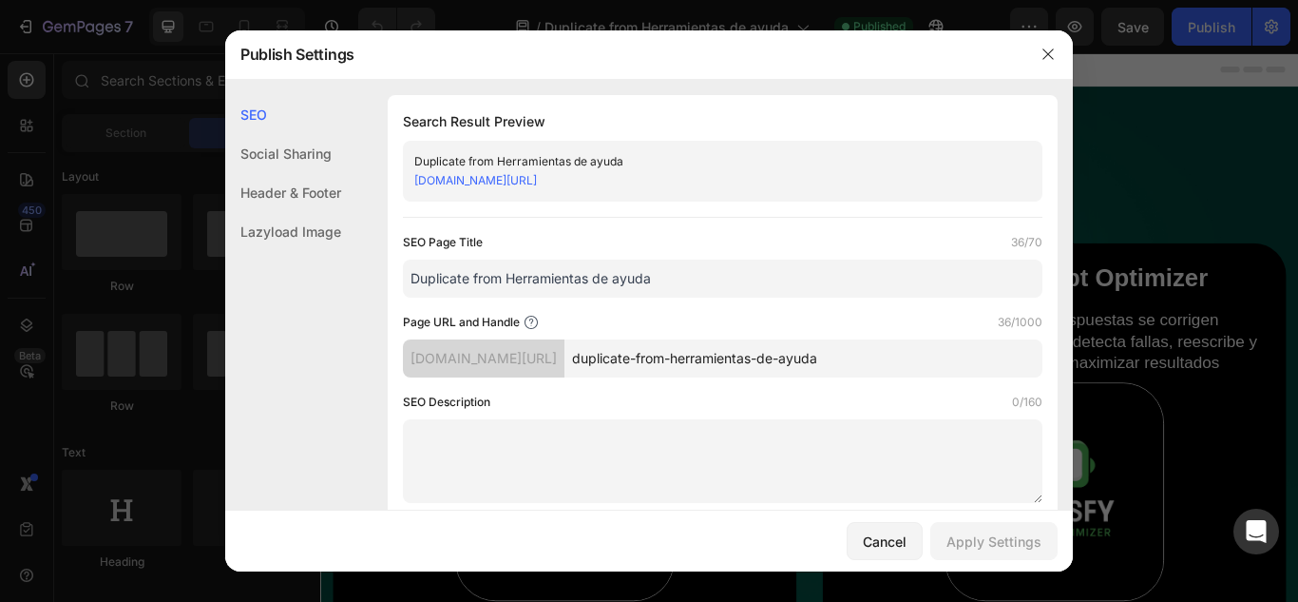
drag, startPoint x: 742, startPoint y: 359, endPoint x: 625, endPoint y: 360, distance: 116.9
click at [625, 360] on div "[DOMAIN_NAME][URL] duplicate-from-herramientas-de-ayuda" at bounding box center [723, 358] width 640 height 38
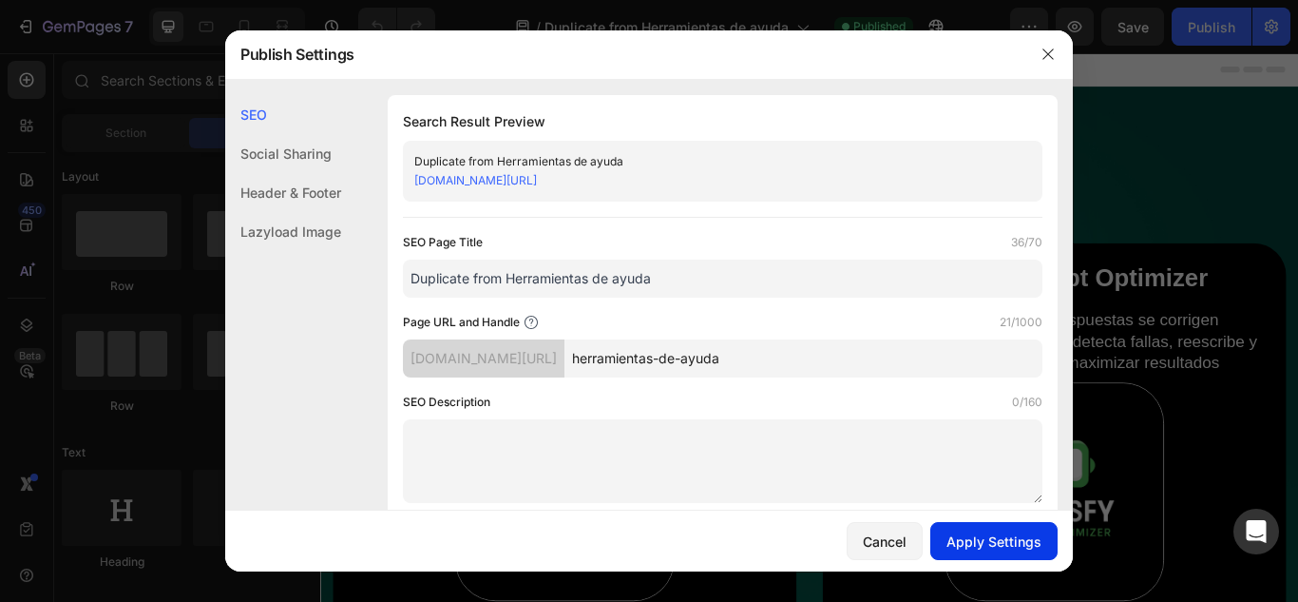
type input "herramientas-de-ayuda"
click at [970, 545] on div "Apply Settings" at bounding box center [994, 541] width 95 height 20
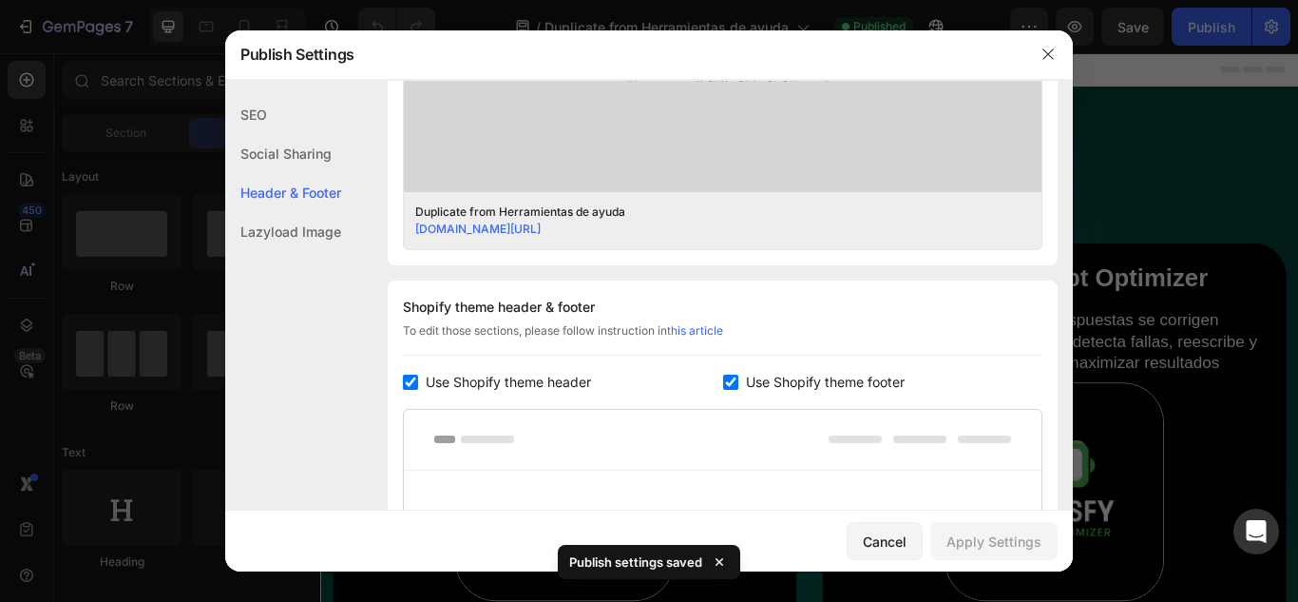
scroll to position [665, 0]
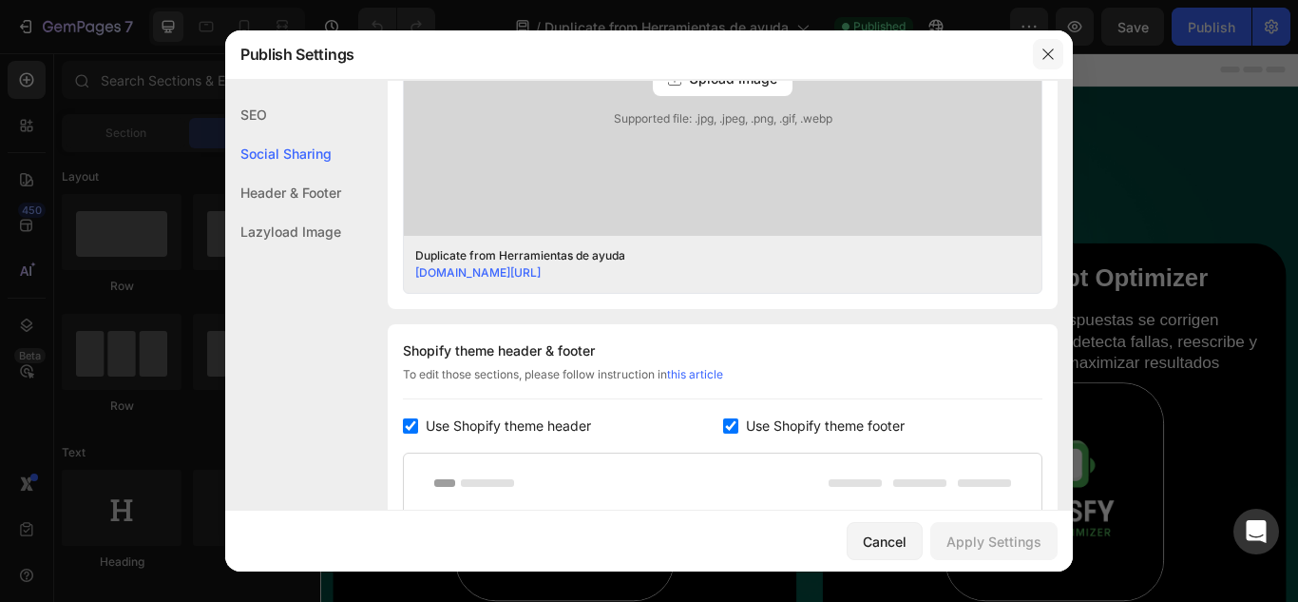
click at [1053, 44] on button "button" at bounding box center [1048, 54] width 30 height 30
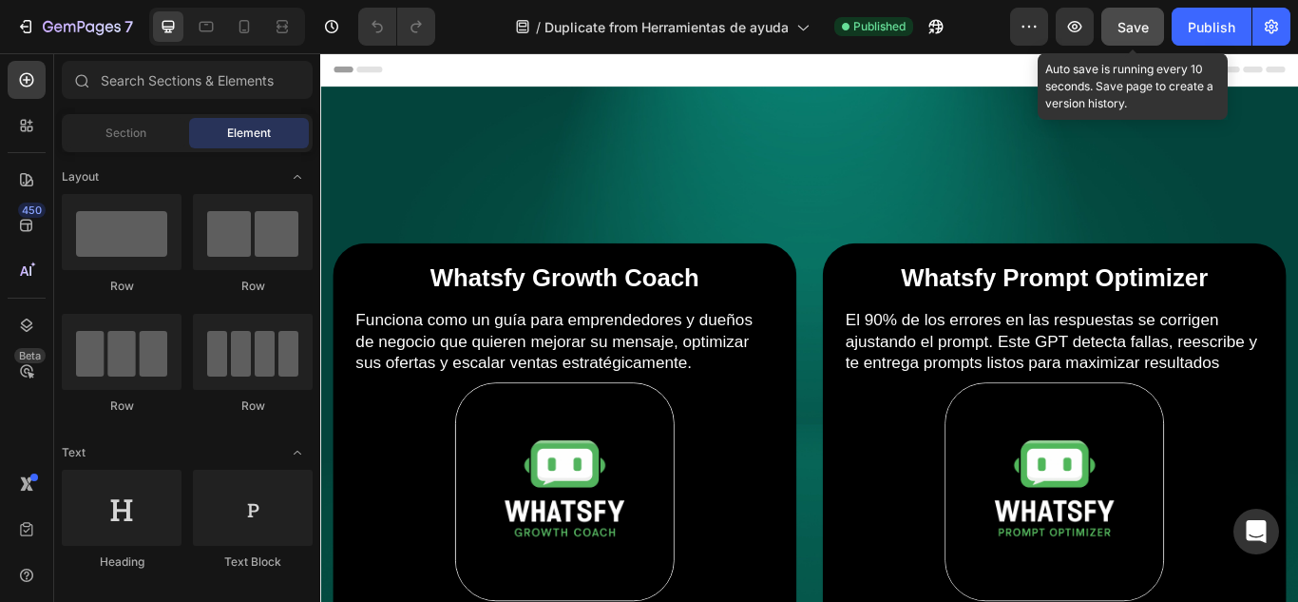
click at [1107, 31] on button "Save" at bounding box center [1132, 27] width 63 height 38
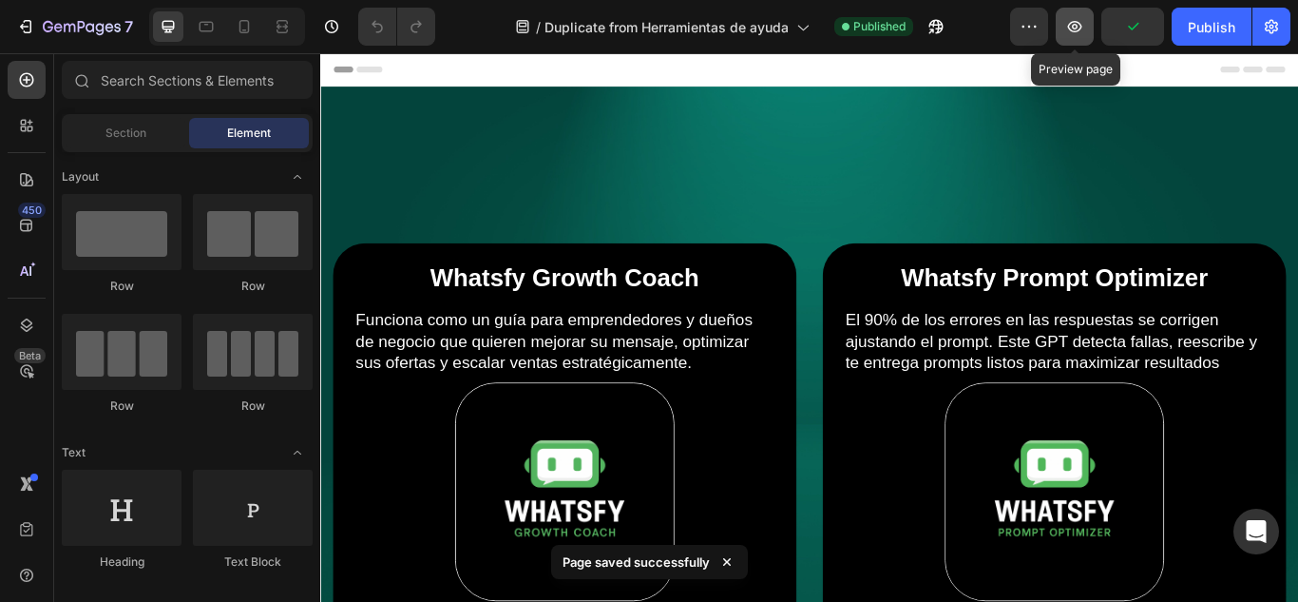
click at [1086, 30] on button "button" at bounding box center [1075, 27] width 38 height 38
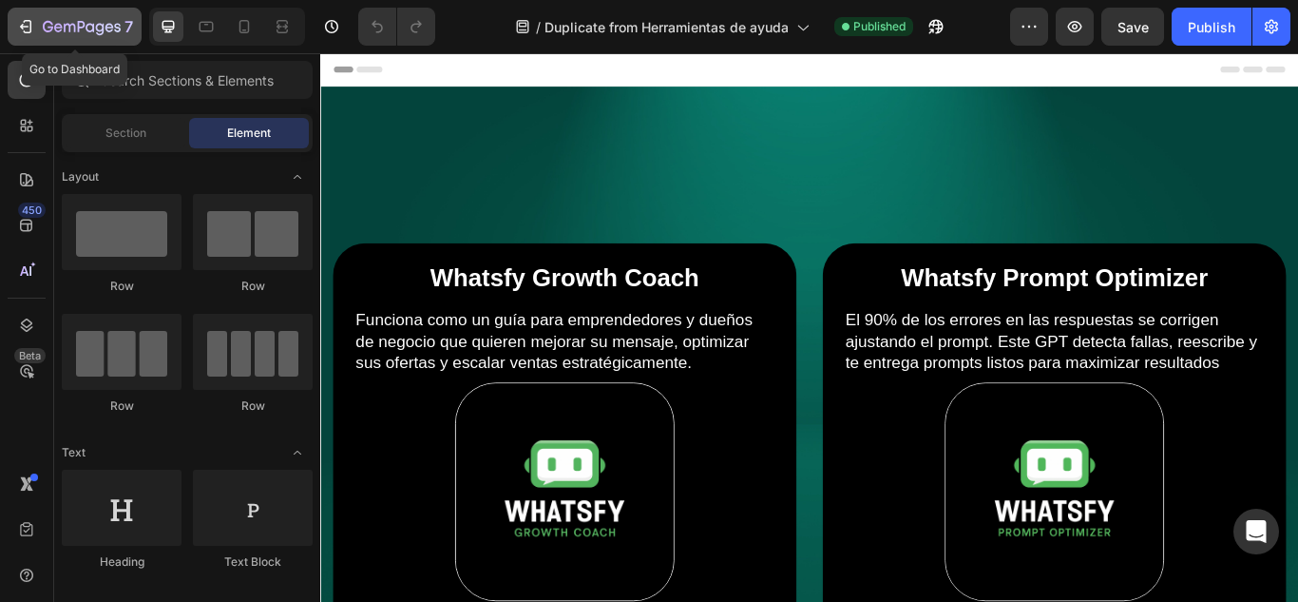
click at [48, 27] on icon "button" at bounding box center [48, 26] width 10 height 11
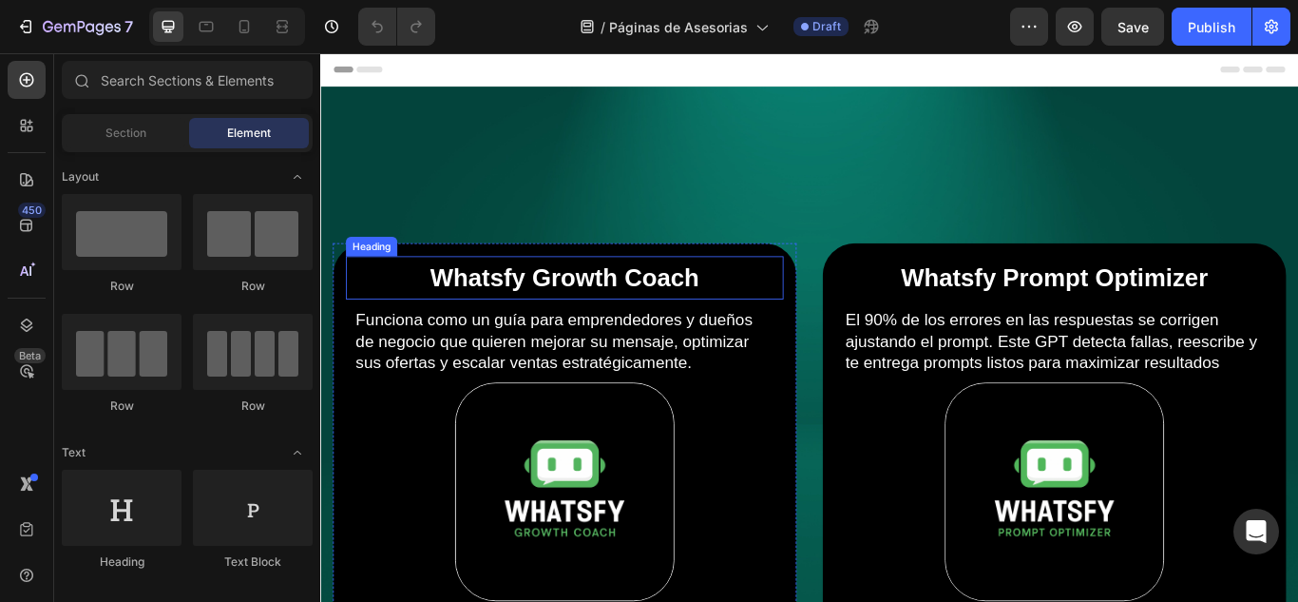
scroll to position [95, 0]
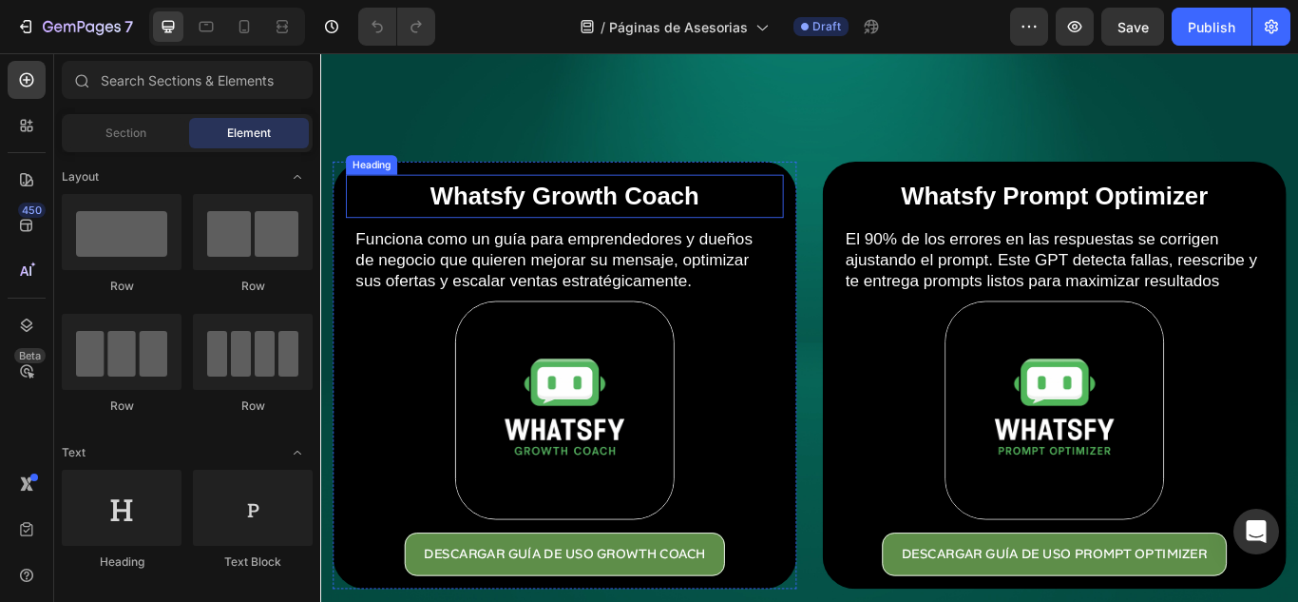
click at [609, 222] on h2 "Whatsfy Growth Coach" at bounding box center [604, 220] width 501 height 41
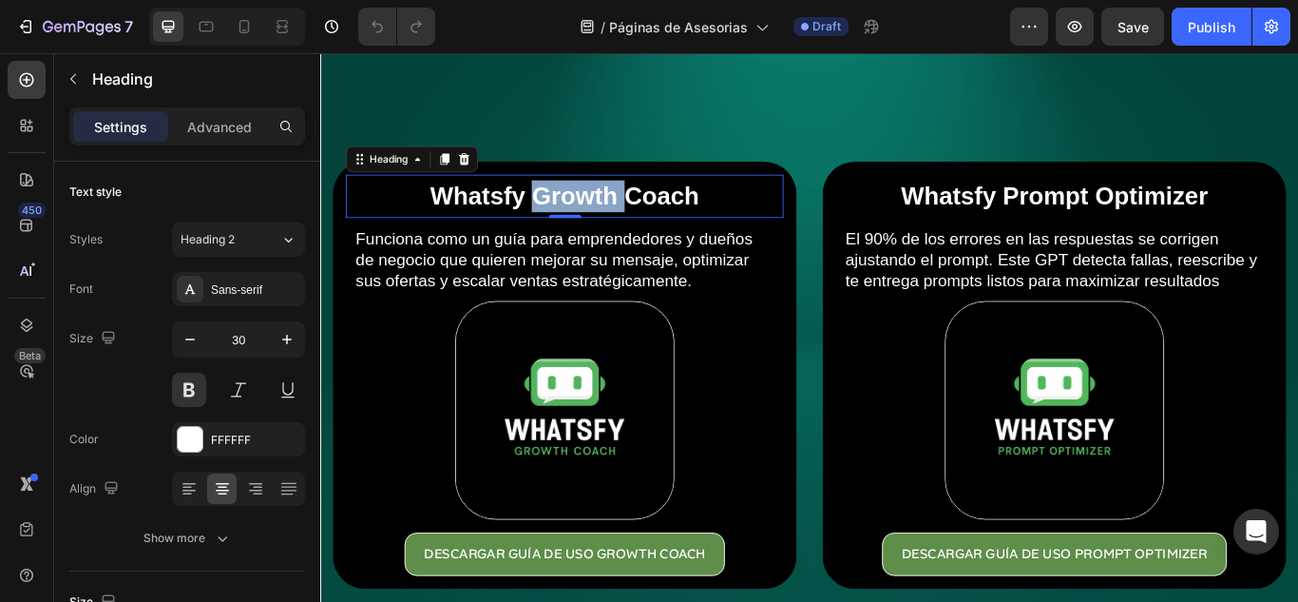
click at [609, 222] on h2 "Whatsfy Growth Coach" at bounding box center [604, 220] width 501 height 41
click at [609, 222] on p "Whatsfy Growth Coach" at bounding box center [604, 219] width 497 height 37
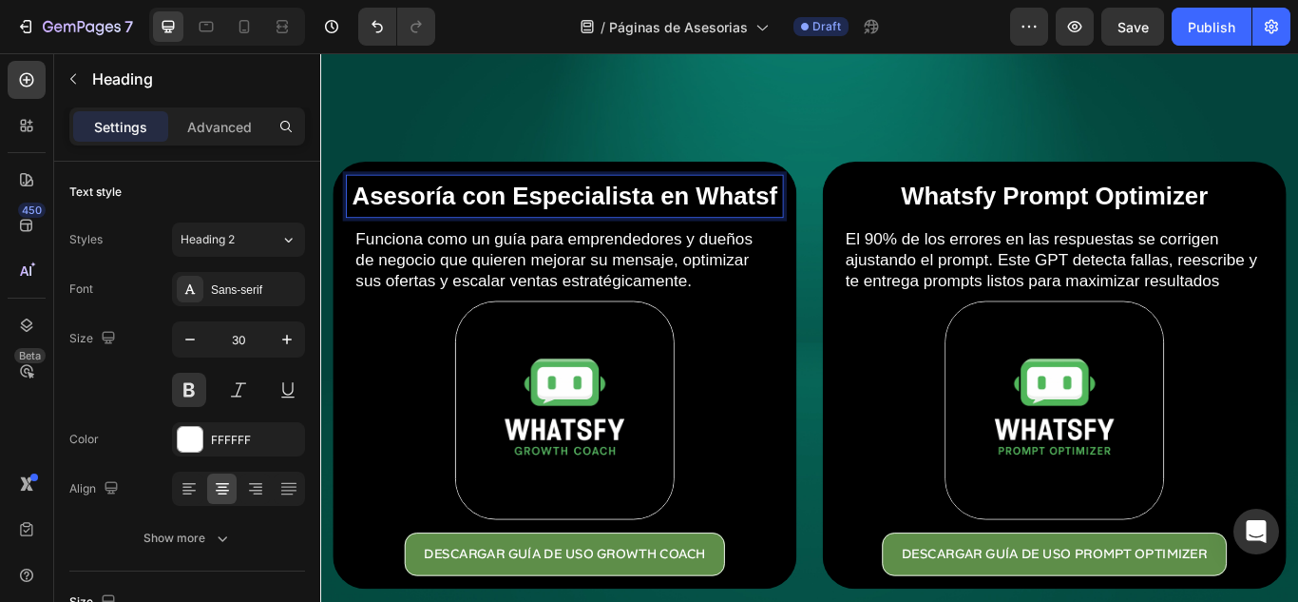
scroll to position [58, 0]
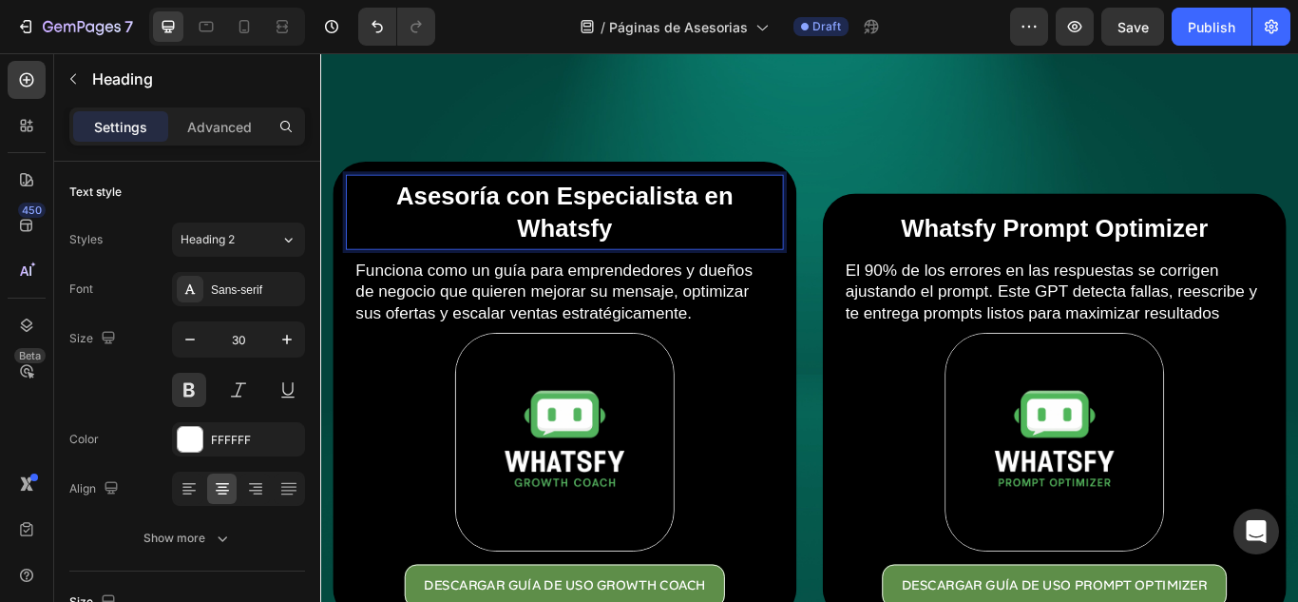
click at [609, 222] on p "Asesoría con Especialista en Whatsfy" at bounding box center [604, 238] width 497 height 74
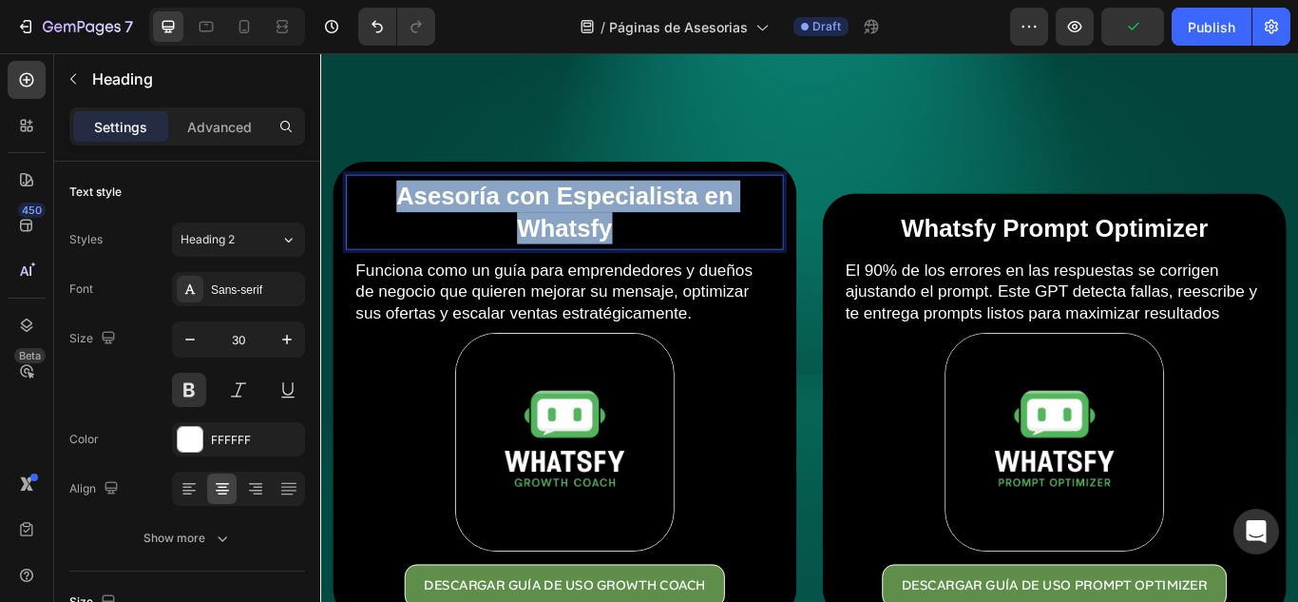
click at [609, 222] on p "Asesoría con Especialista en Whatsfy" at bounding box center [604, 238] width 497 height 74
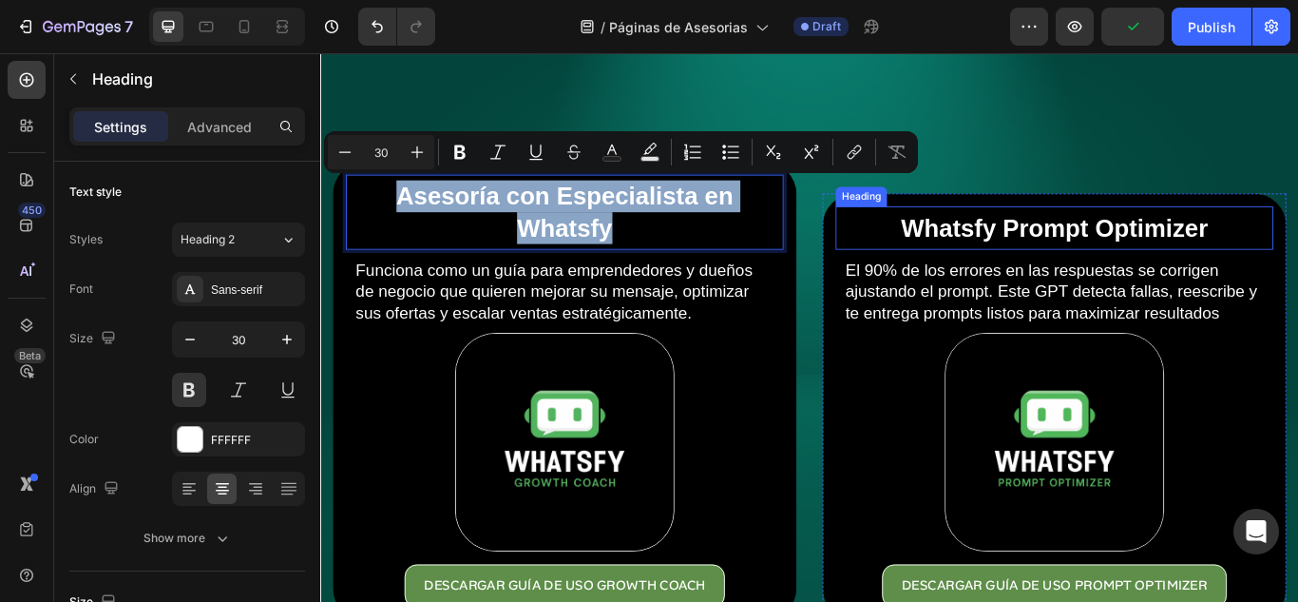
copy p "Asesoría con Especialista en Whatsfy"
click at [1024, 242] on h2 "Whatsfy Prompt Optimizer" at bounding box center [1176, 257] width 501 height 41
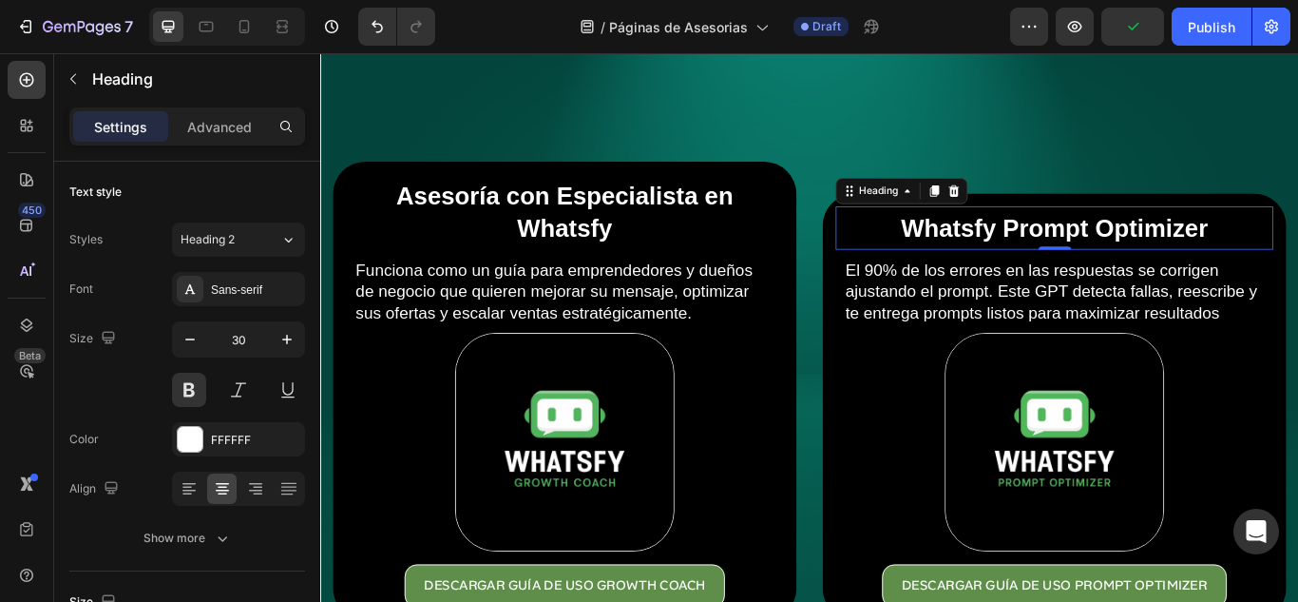
click at [1024, 242] on h2 "Whatsfy Prompt Optimizer" at bounding box center [1176, 257] width 501 height 41
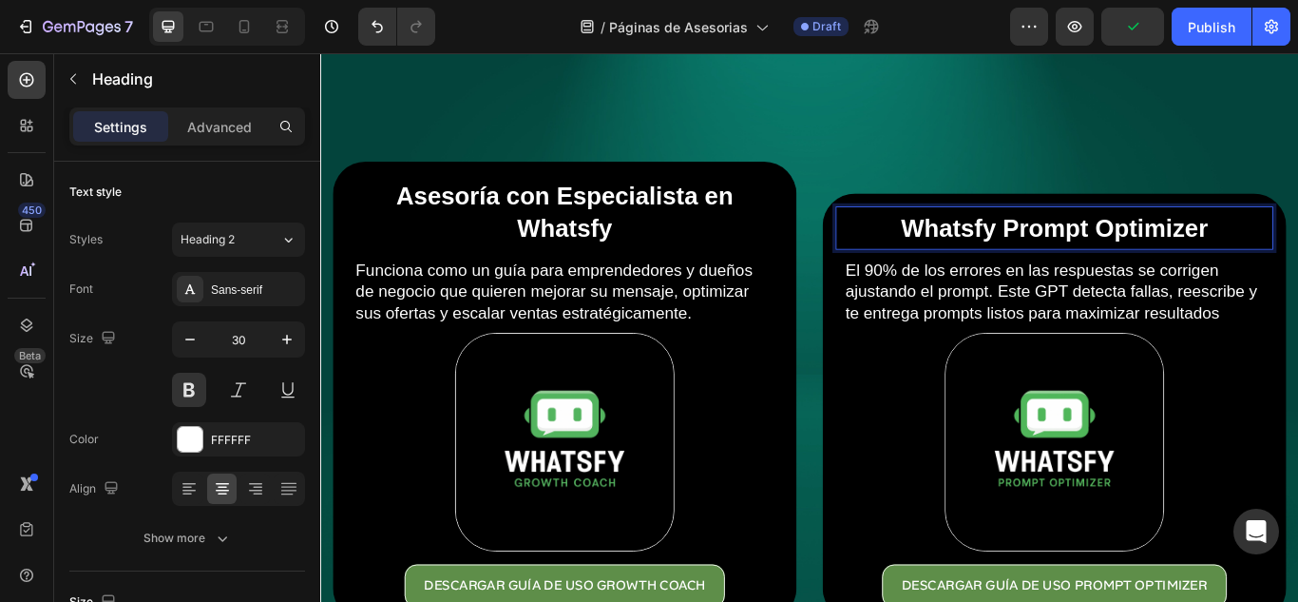
click at [1024, 242] on p "Whatsfy Prompt Optimizer" at bounding box center [1176, 257] width 497 height 37
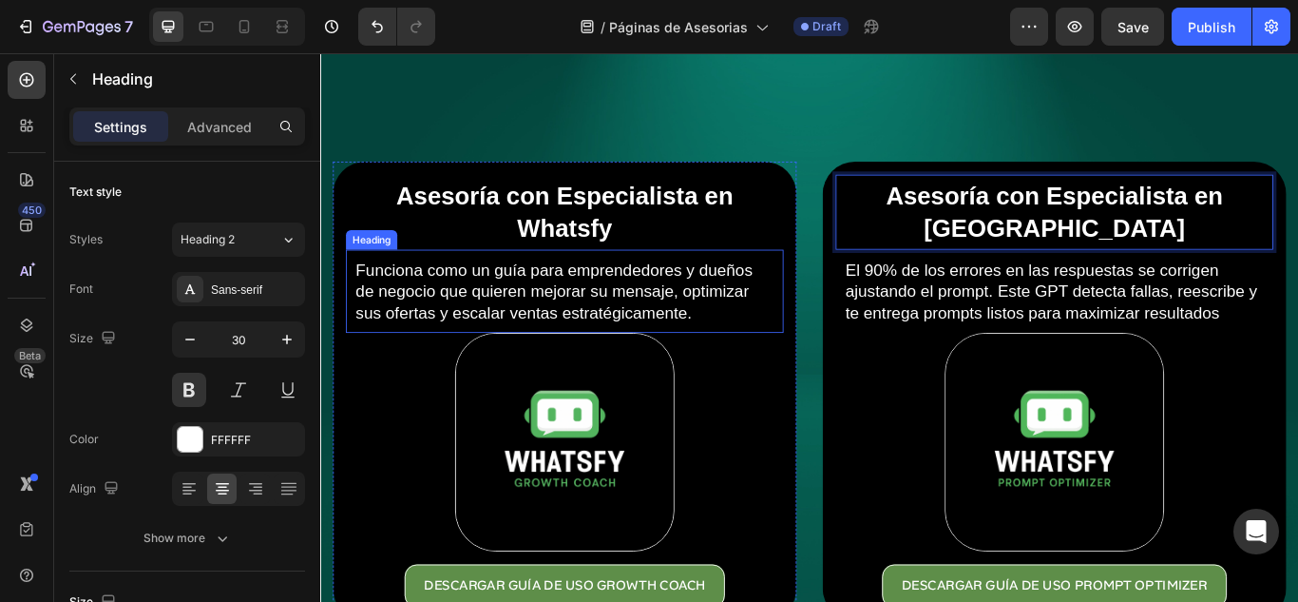
click at [616, 321] on h2 "Funciona como un guía para emprendedores y dueños de negocio que quieren mejora…" at bounding box center [604, 331] width 491 height 78
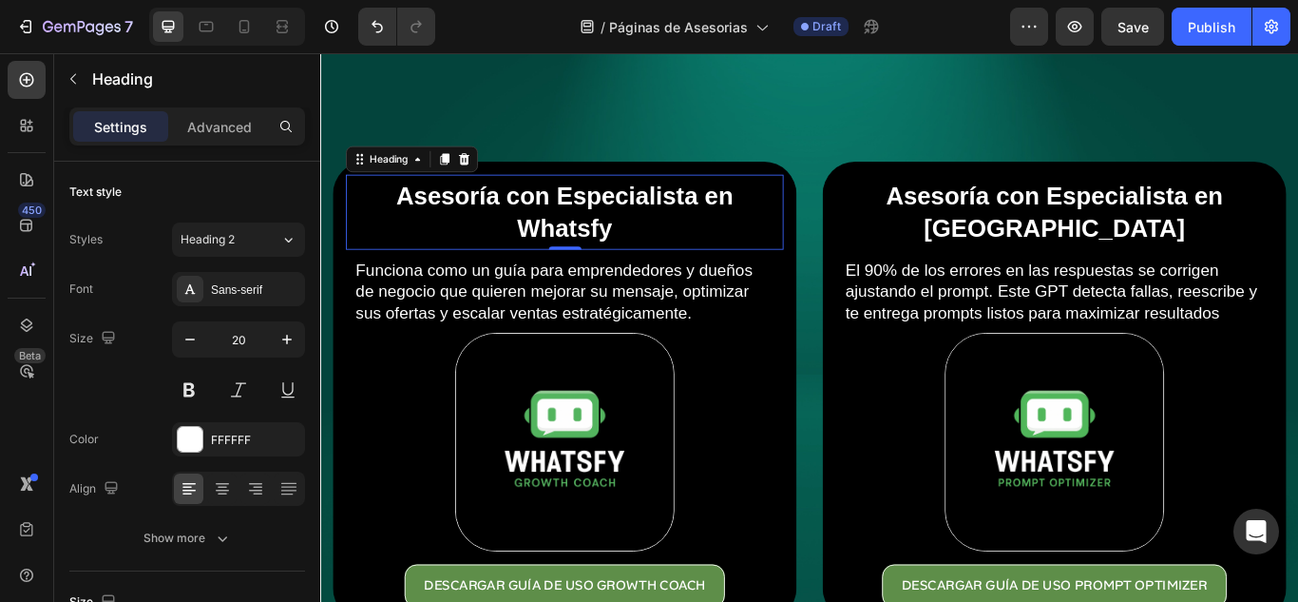
click at [733, 244] on p "Asesoría con Especialista en Whatsfy" at bounding box center [604, 238] width 497 height 74
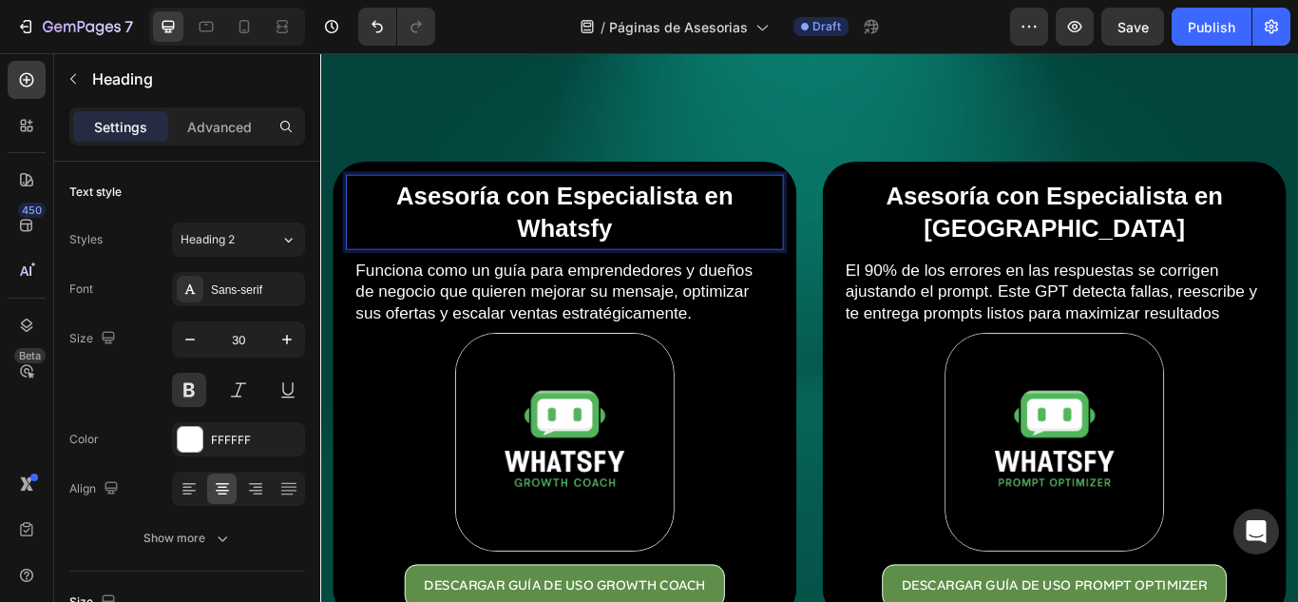
click at [733, 244] on p "Asesoría con Especialista en Whatsfy" at bounding box center [604, 238] width 497 height 74
click at [641, 214] on p "Asesoría con Especialista en Whatsfy" at bounding box center [604, 238] width 497 height 74
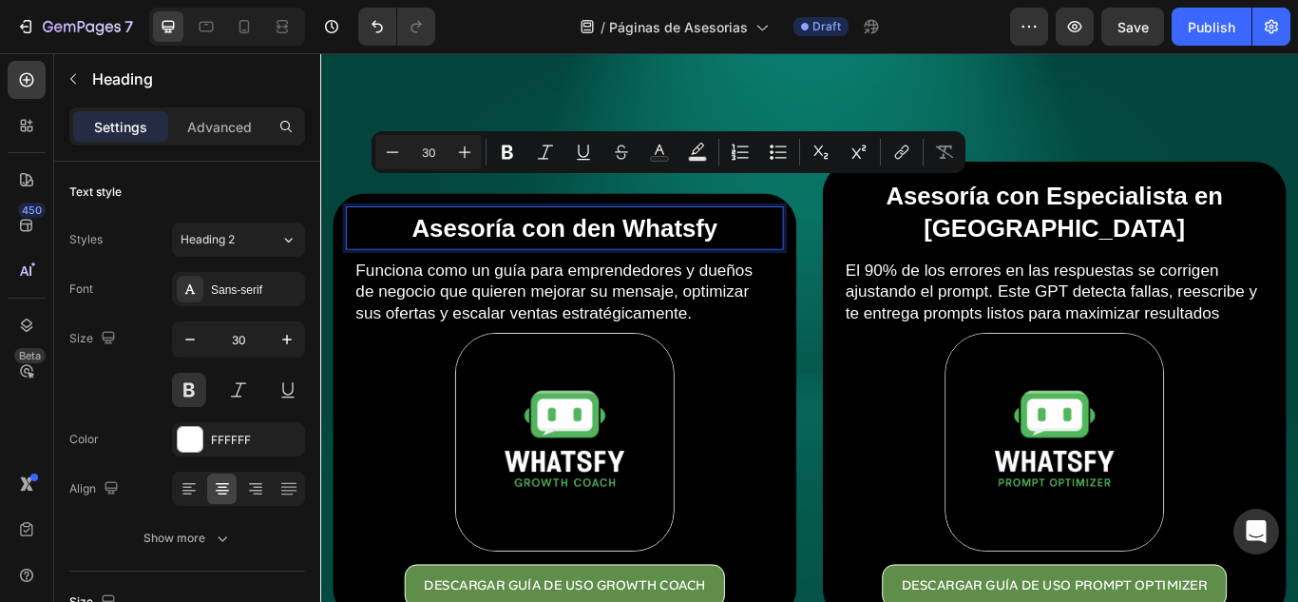
scroll to position [95, 0]
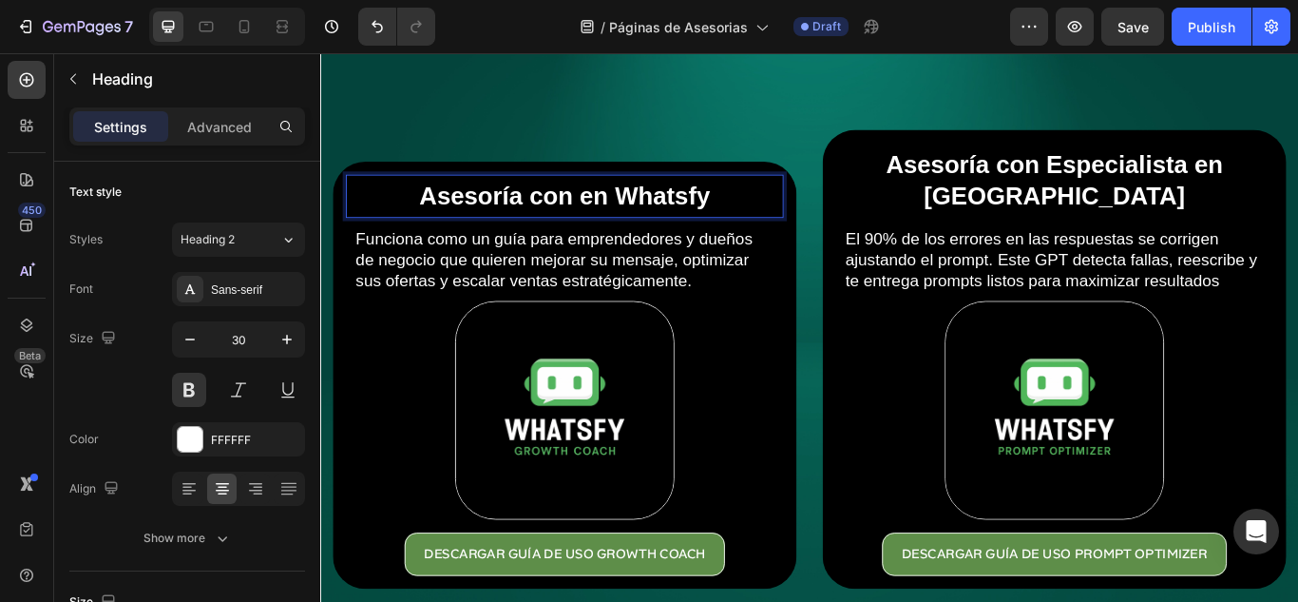
click at [641, 214] on p "Asesoría con en Whatsfy" at bounding box center [604, 219] width 497 height 37
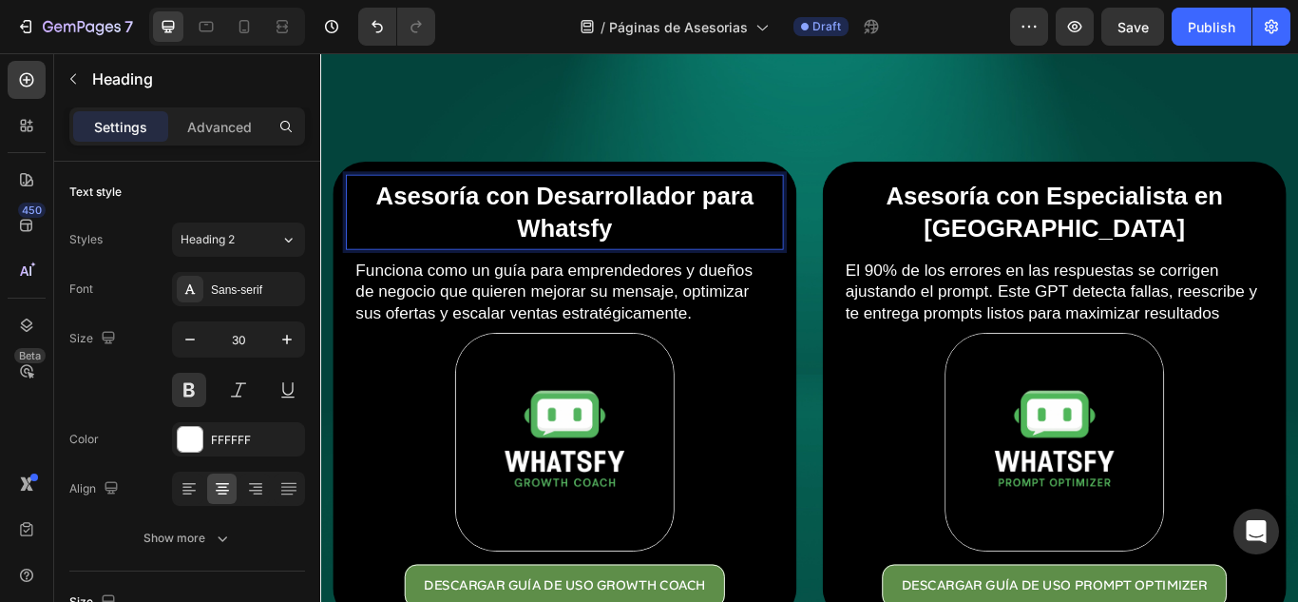
click at [550, 203] on p "Asesoría con Desarrollador para Whatsfy" at bounding box center [604, 238] width 497 height 74
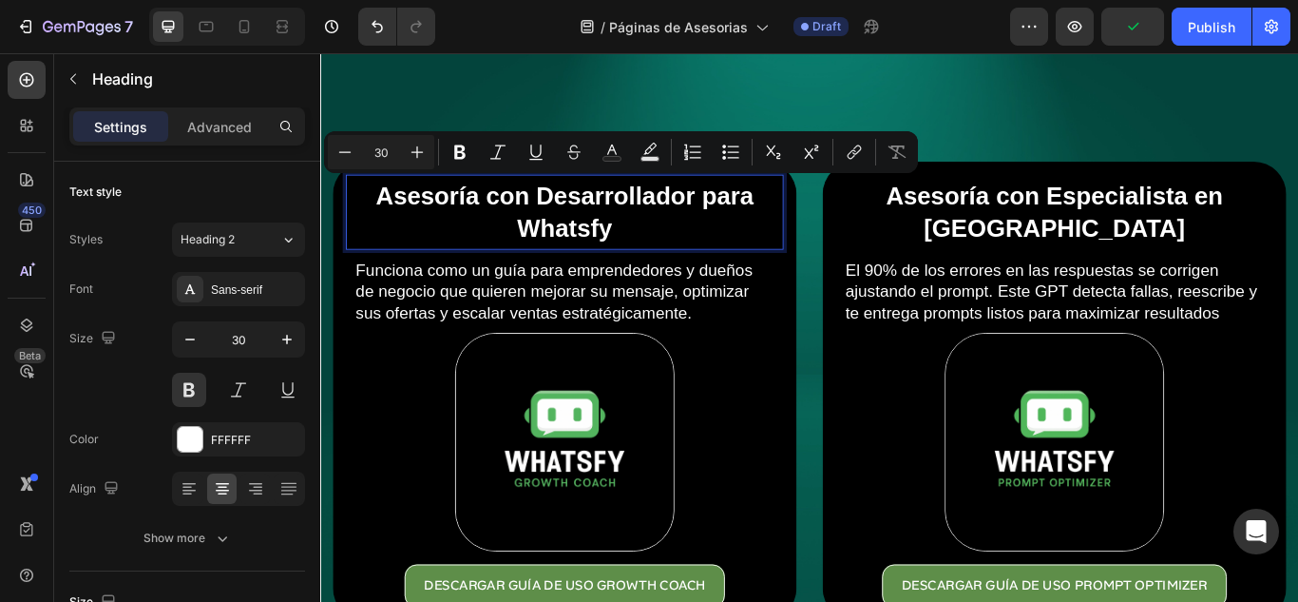
click at [587, 214] on p "Asesoría con Desarrollador para Whatsfy" at bounding box center [604, 238] width 497 height 74
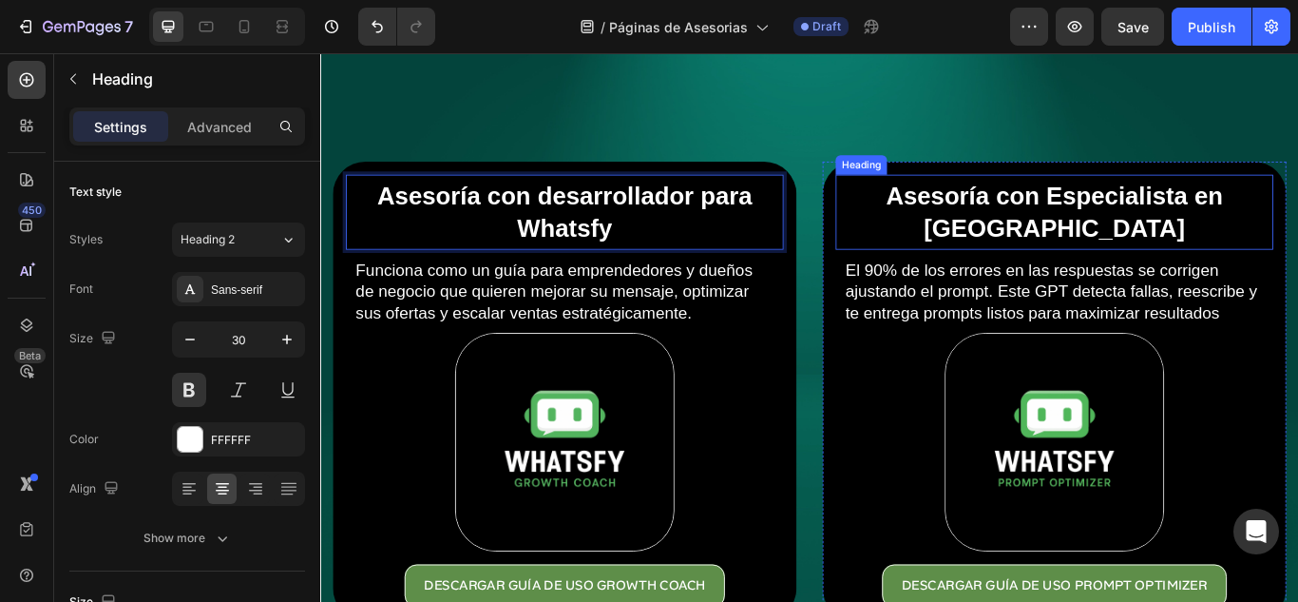
click at [1054, 251] on p "Asesoría con Especialista en Meta" at bounding box center [1176, 238] width 497 height 74
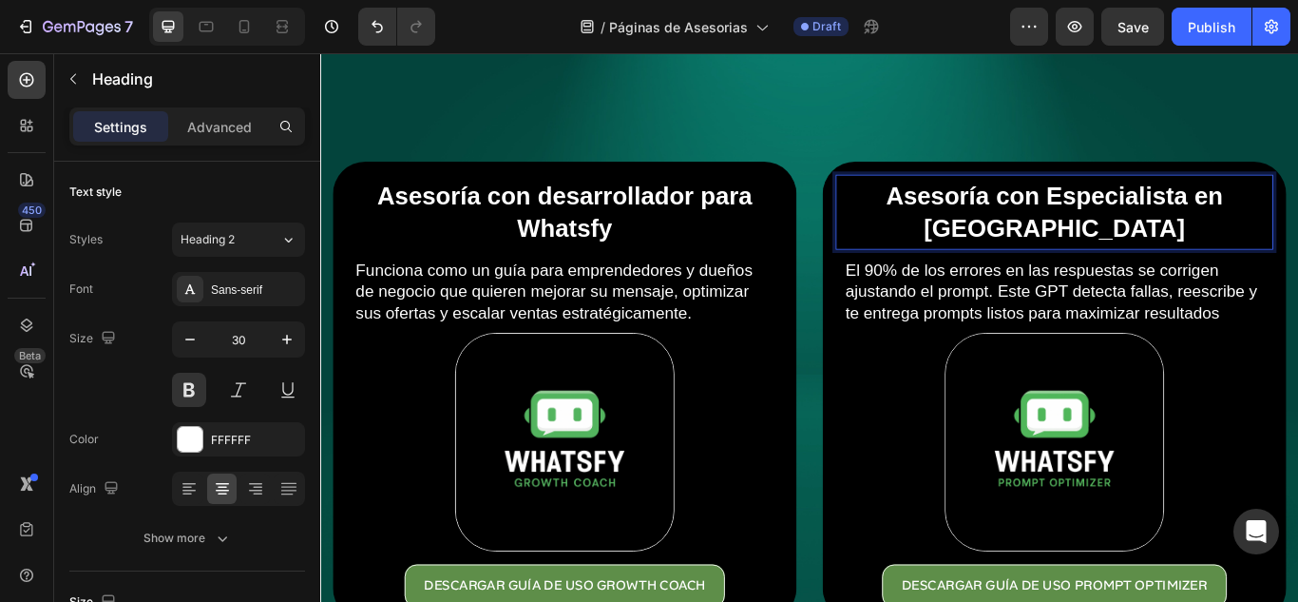
click at [1297, 258] on p "Asesoría con Especialista en Meta" at bounding box center [1176, 238] width 497 height 74
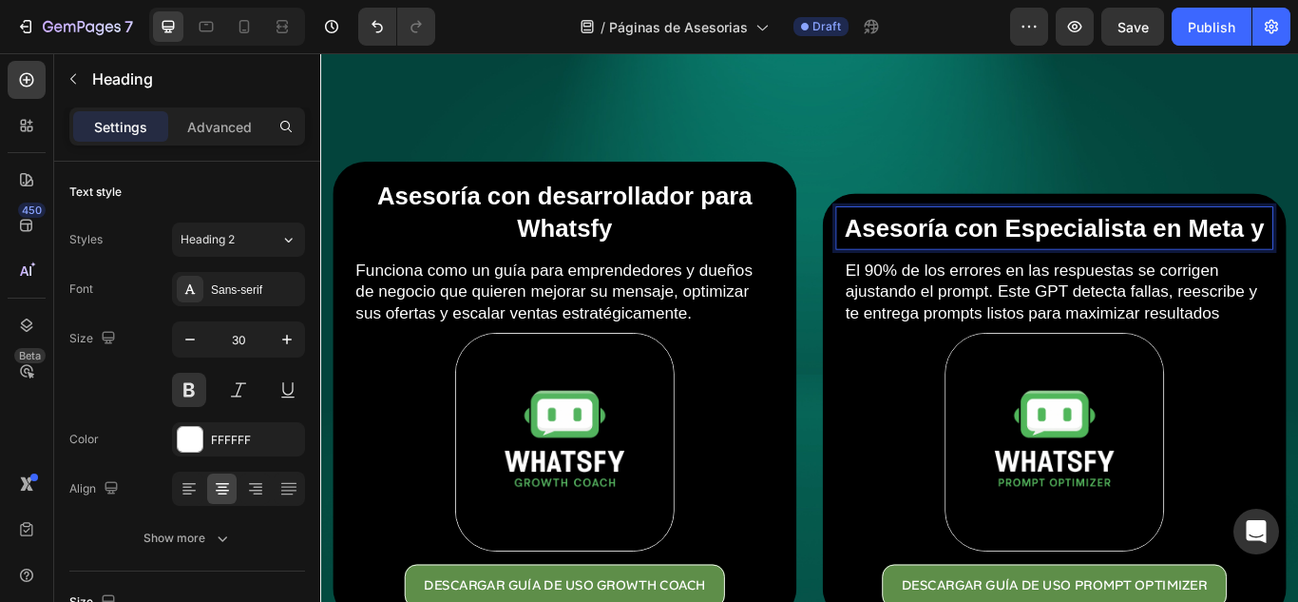
scroll to position [21, 0]
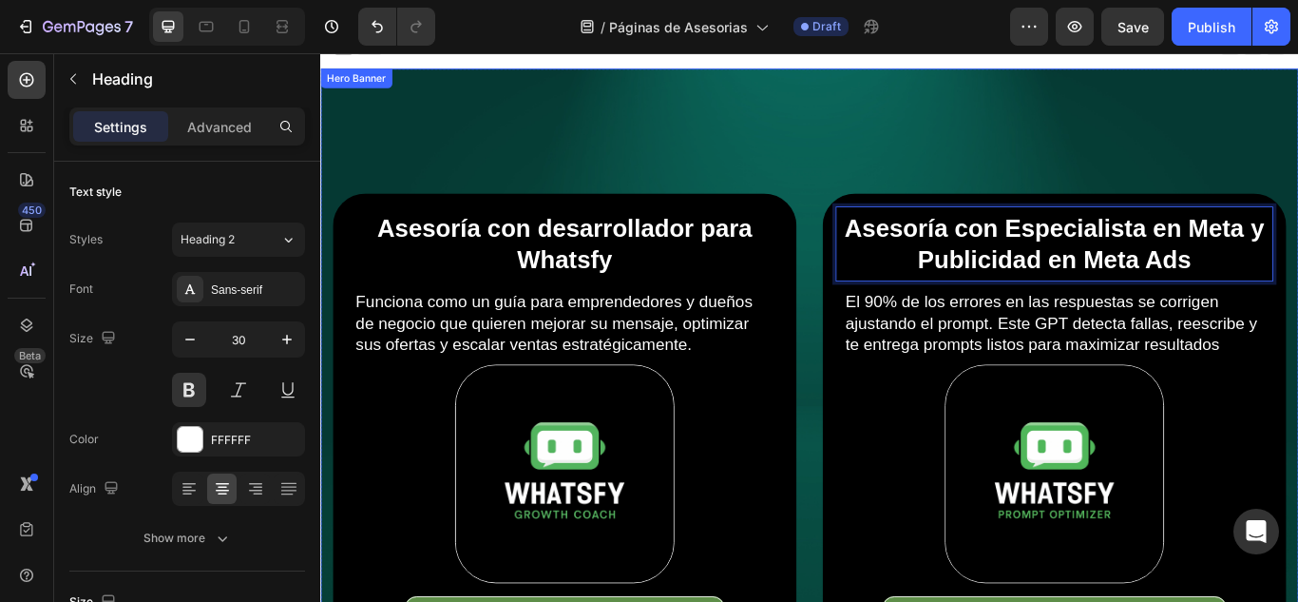
click at [1063, 176] on div "Overlay" at bounding box center [890, 451] width 1140 height 760
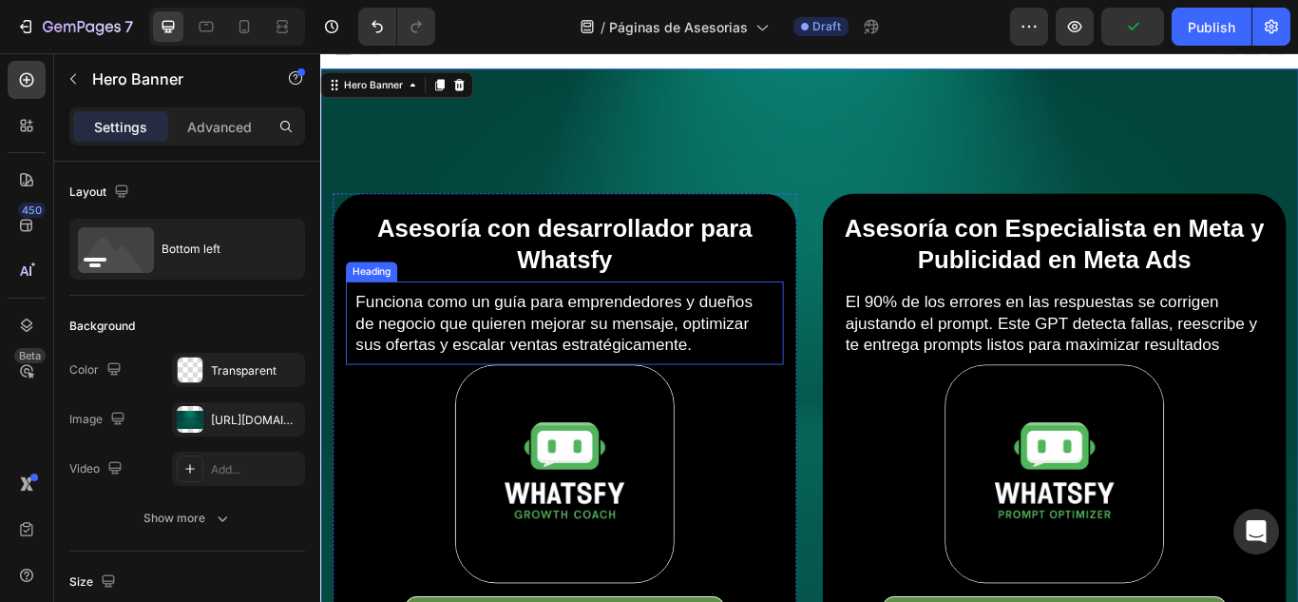
click at [555, 347] on h2 "Funciona como un guía para emprendedores y dueños de negocio que quieren mejora…" at bounding box center [604, 368] width 491 height 78
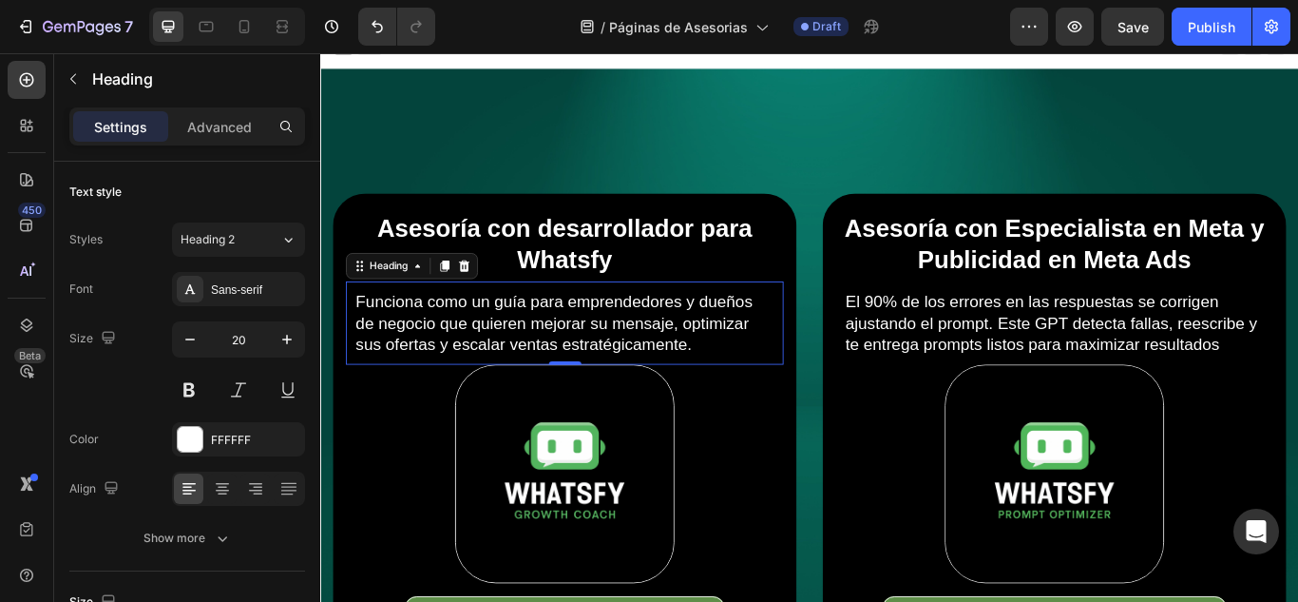
click at [555, 347] on h2 "Funciona como un guía para emprendedores y dueños de negocio que quieren mejora…" at bounding box center [604, 368] width 491 height 78
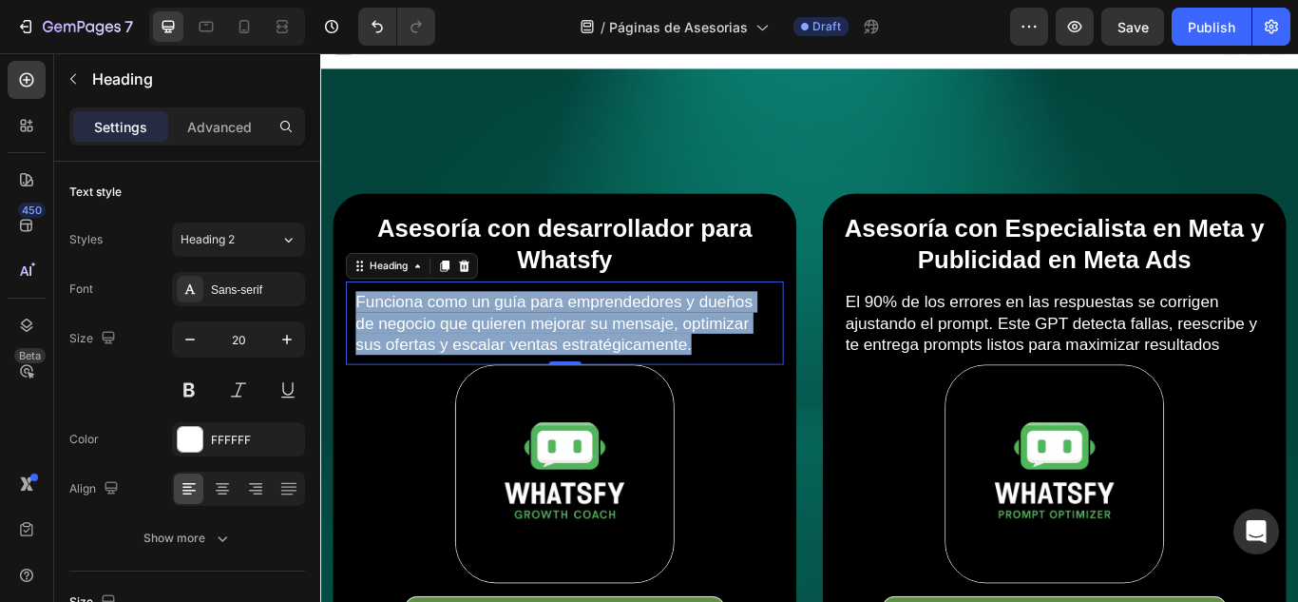
click at [555, 347] on p "Funciona como un guía para emprendedores y dueños de negocio que quieren mejora…" at bounding box center [605, 368] width 488 height 74
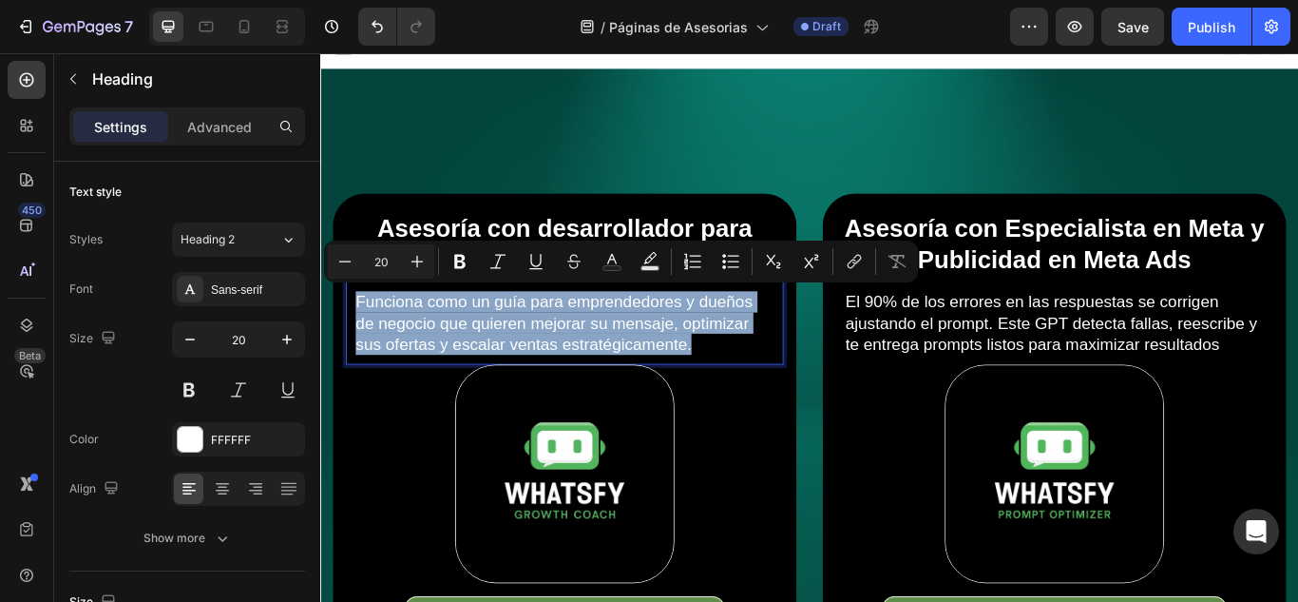
type input "18"
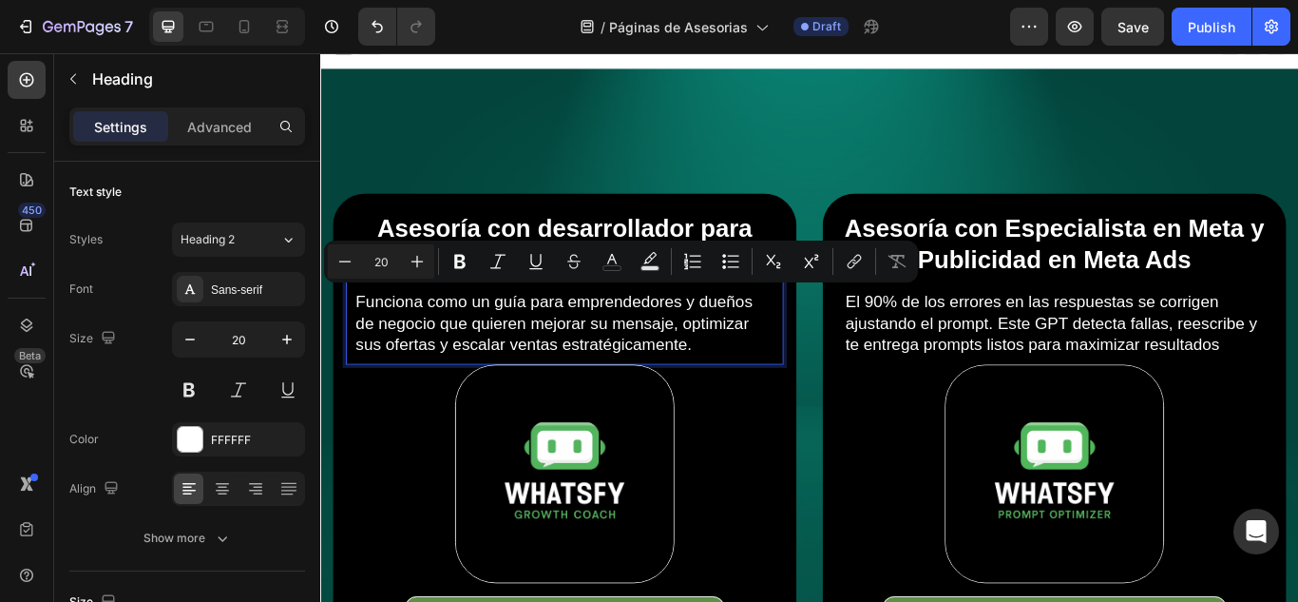
click at [559, 356] on p "Funciona como un guía para emprendedores y dueños de negocio que quieren mejora…" at bounding box center [605, 368] width 488 height 74
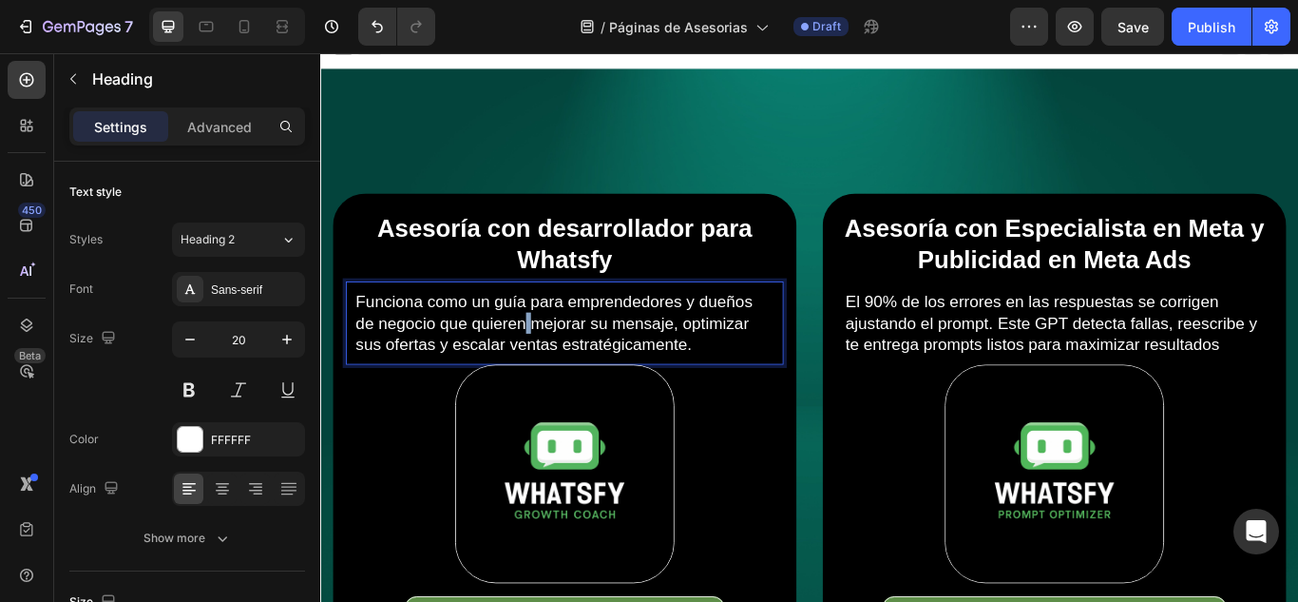
click at [559, 356] on p "Funciona como un guía para emprendedores y dueños de negocio que quieren mejora…" at bounding box center [605, 368] width 488 height 74
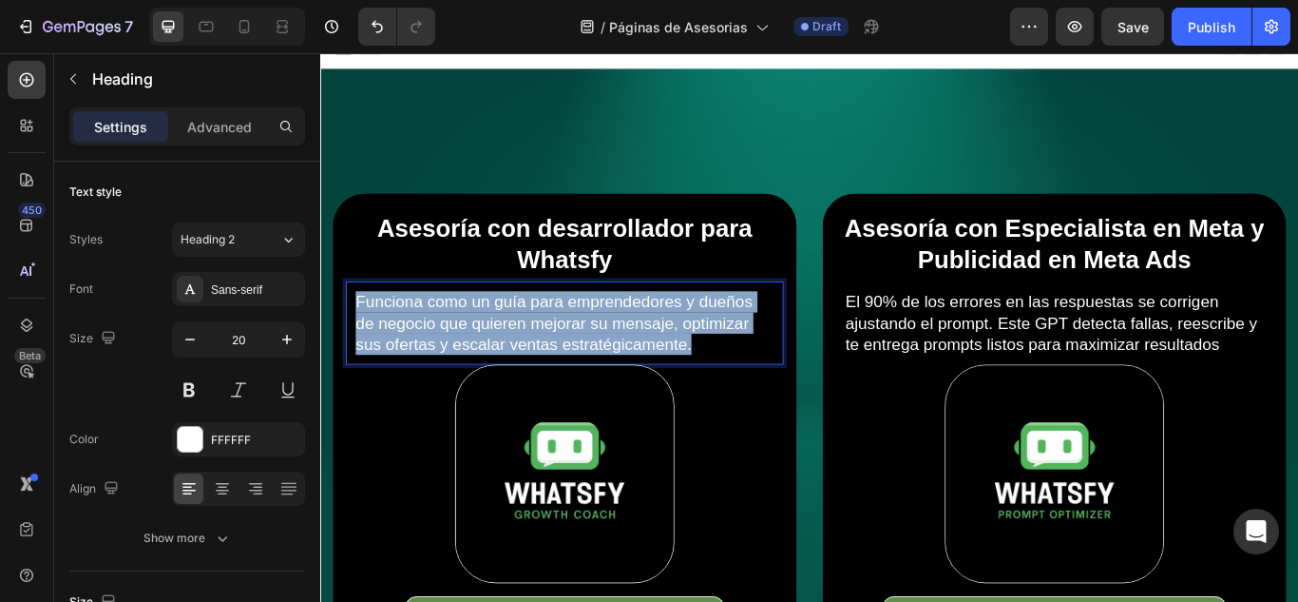
click at [559, 356] on p "Funciona como un guía para emprendedores y dueños de negocio que quieren mejora…" at bounding box center [605, 368] width 488 height 74
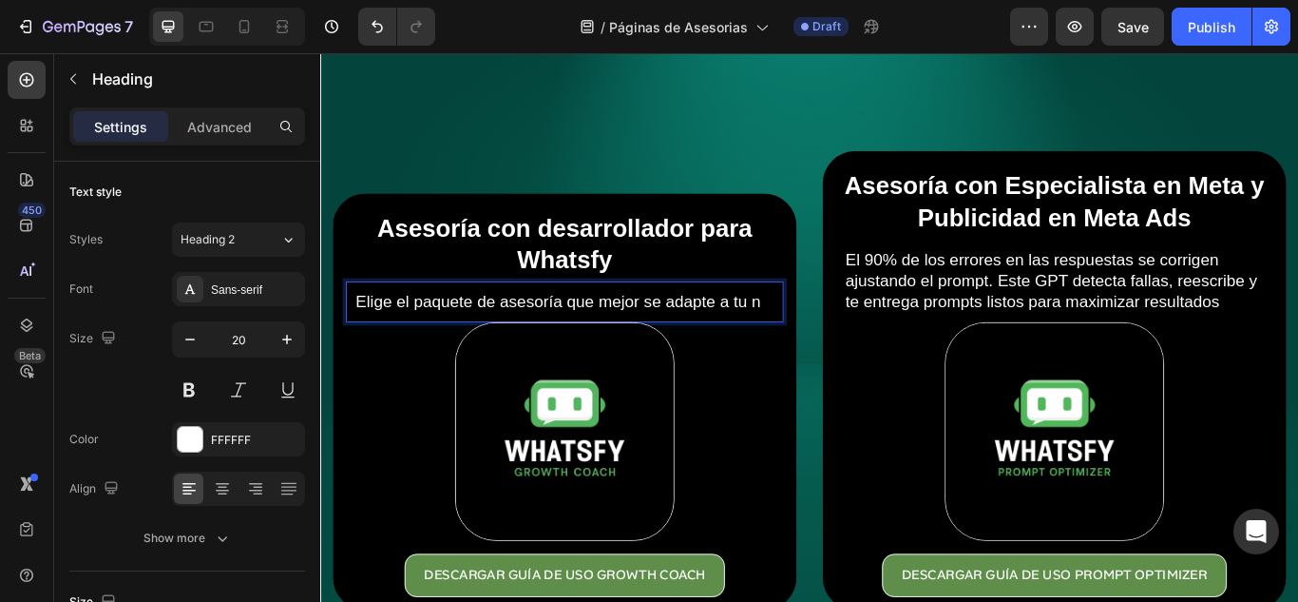
scroll to position [46, 0]
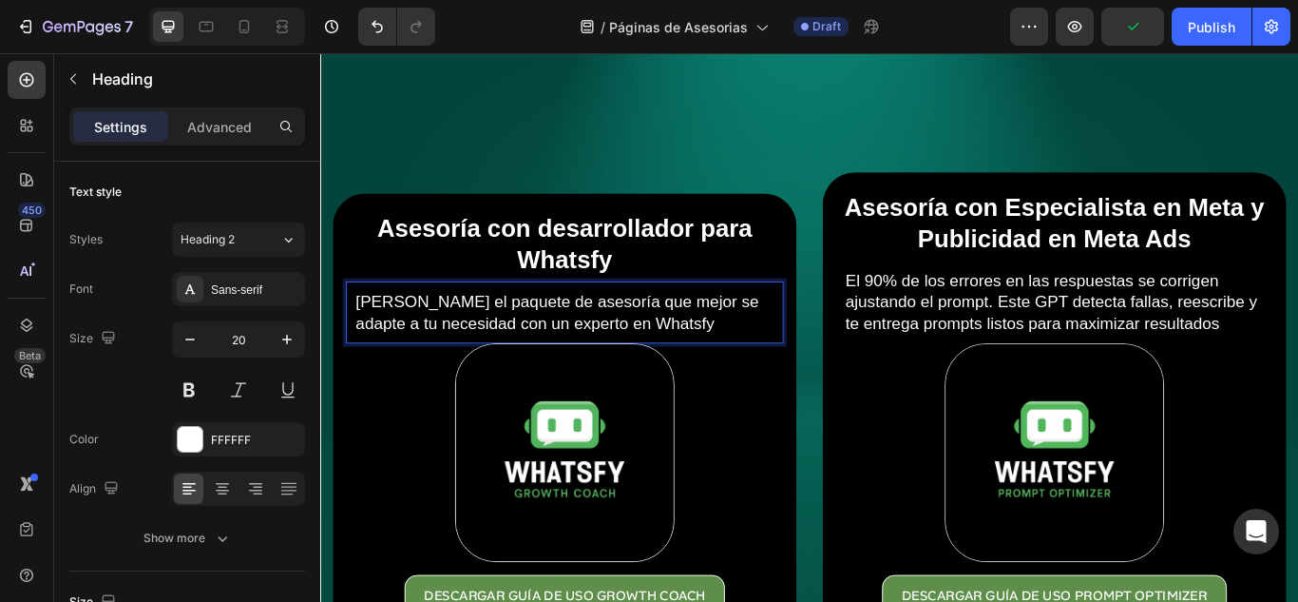
click at [634, 356] on p "Elige el paquete de asesoría que mejor se adapte a tu necesidad con un experto …" at bounding box center [605, 355] width 488 height 49
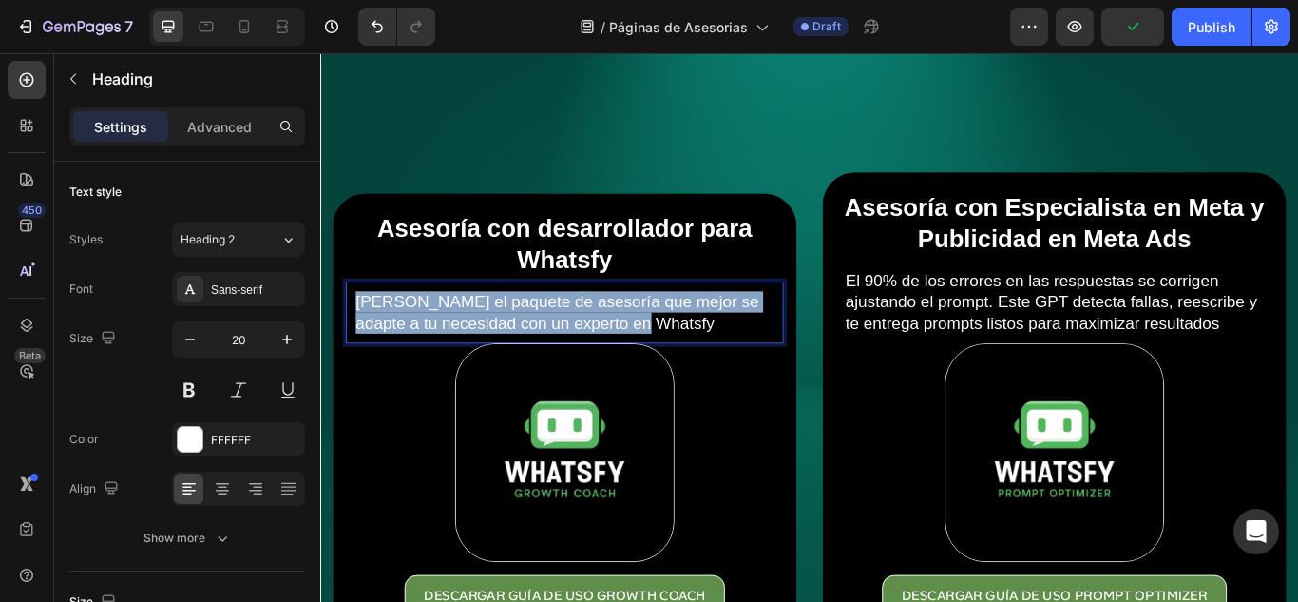
click at [634, 356] on p "Elige el paquete de asesoría que mejor se adapte a tu necesidad con un experto …" at bounding box center [605, 355] width 488 height 49
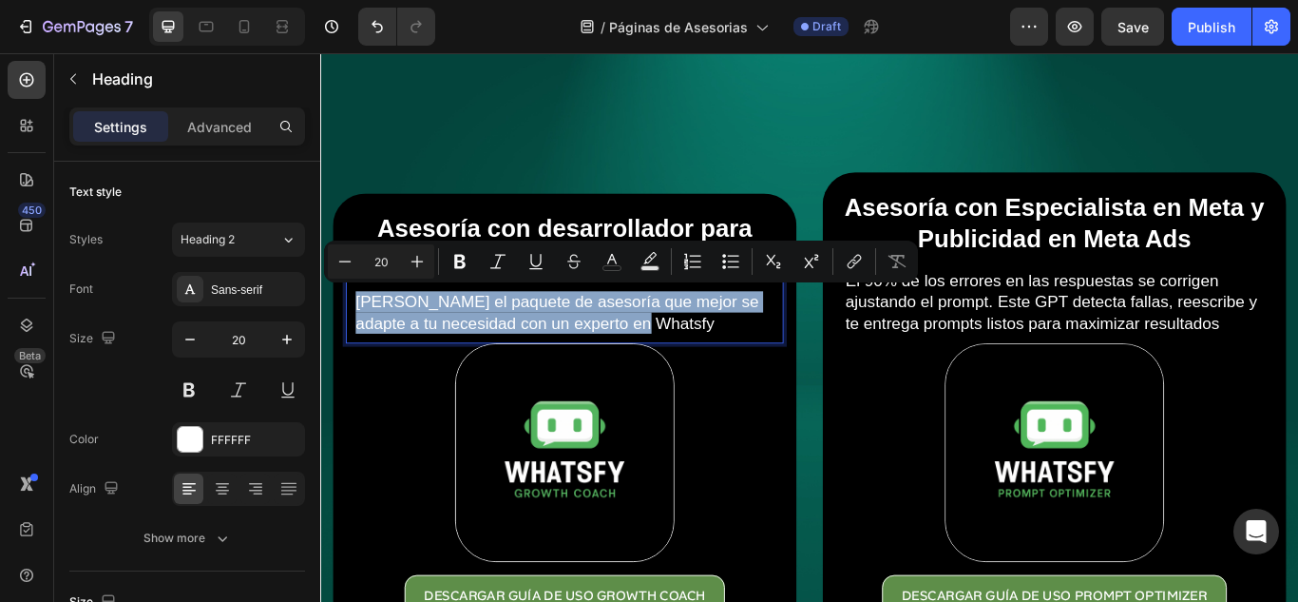
copy p "Elige el paquete de asesoría que mejor se adapte a tu necesidad con un experto …"
click at [1135, 329] on h2 "El 90% de los errores en las respuestas se corrigen ajustando el prompt. Este G…" at bounding box center [1175, 343] width 491 height 78
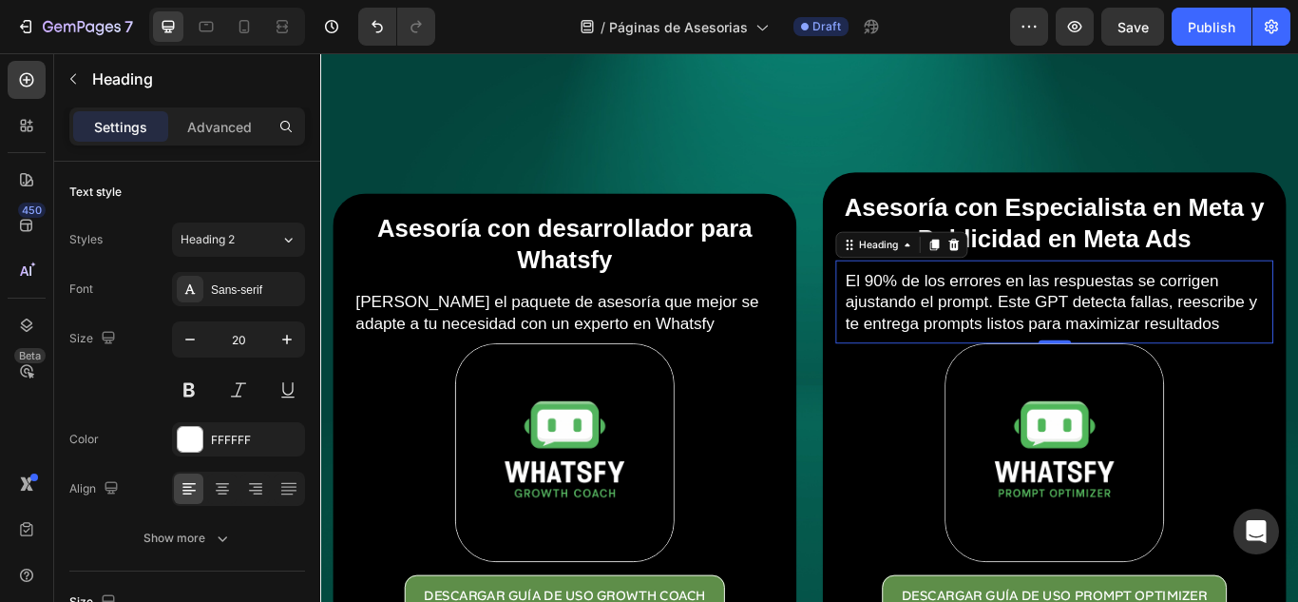
click at [1135, 329] on h2 "El 90% de los errores en las respuestas se corrigen ajustando el prompt. Este G…" at bounding box center [1175, 343] width 491 height 78
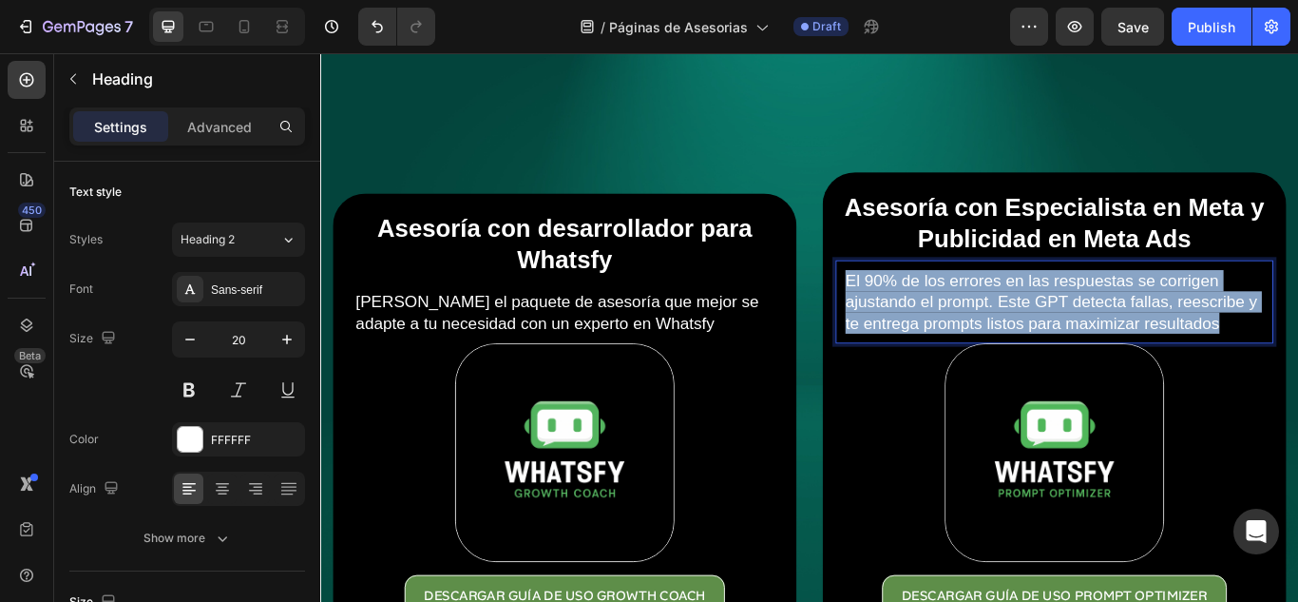
click at [1135, 329] on p "El 90% de los errores en las respuestas se corrigen ajustando el prompt. Este G…" at bounding box center [1176, 343] width 488 height 74
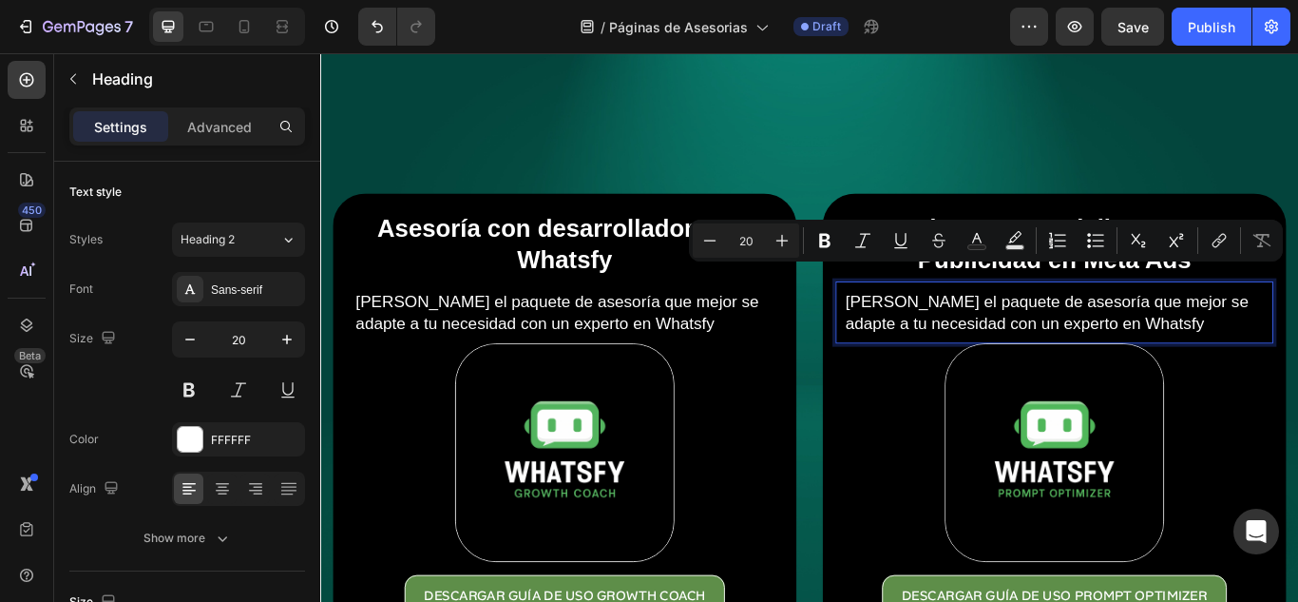
scroll to position [70, 0]
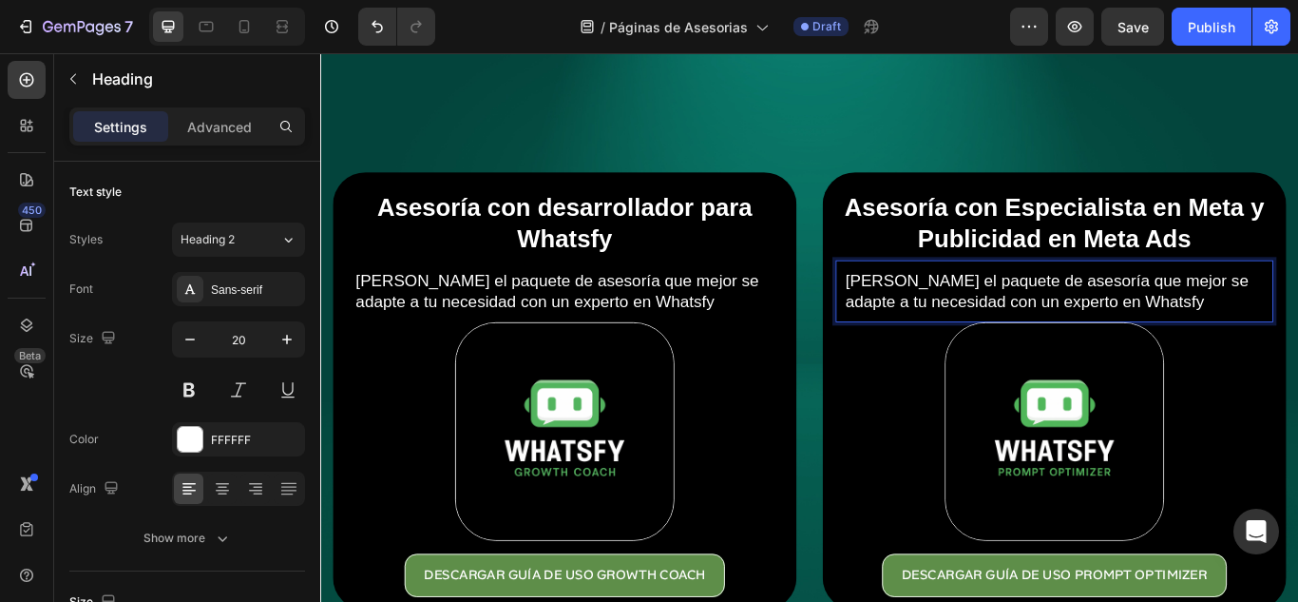
click at [1183, 336] on p "Elige el paquete de asesoría que mejor se adapte a tu necesidad con un experto …" at bounding box center [1176, 330] width 488 height 49
click at [1186, 336] on p "Elige el paquete de asesoría que mejor se adapte a tu necesidad con un experto …" at bounding box center [1176, 330] width 488 height 49
click at [1192, 335] on p "Elige el paquete de asesoría que mejor se adapte a tu necesidad con un experto …" at bounding box center [1176, 330] width 488 height 49
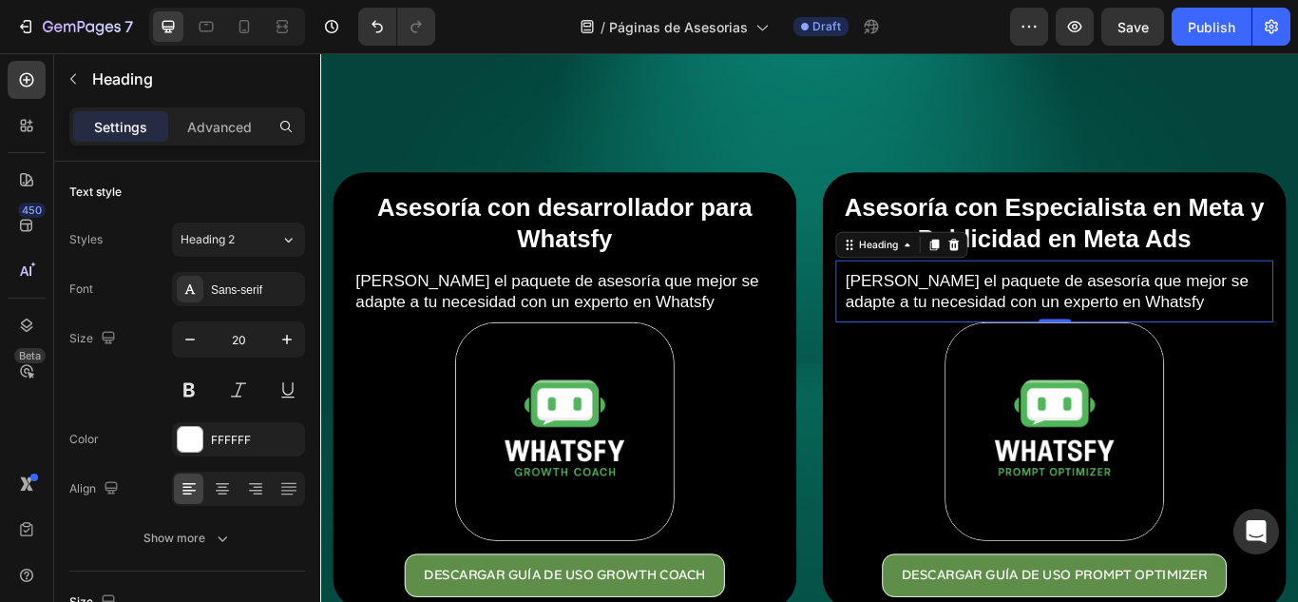
click at [1023, 321] on p "Elige el paquete de asesoría que mejor se adapte a tu necesidad con un experto …" at bounding box center [1176, 330] width 488 height 49
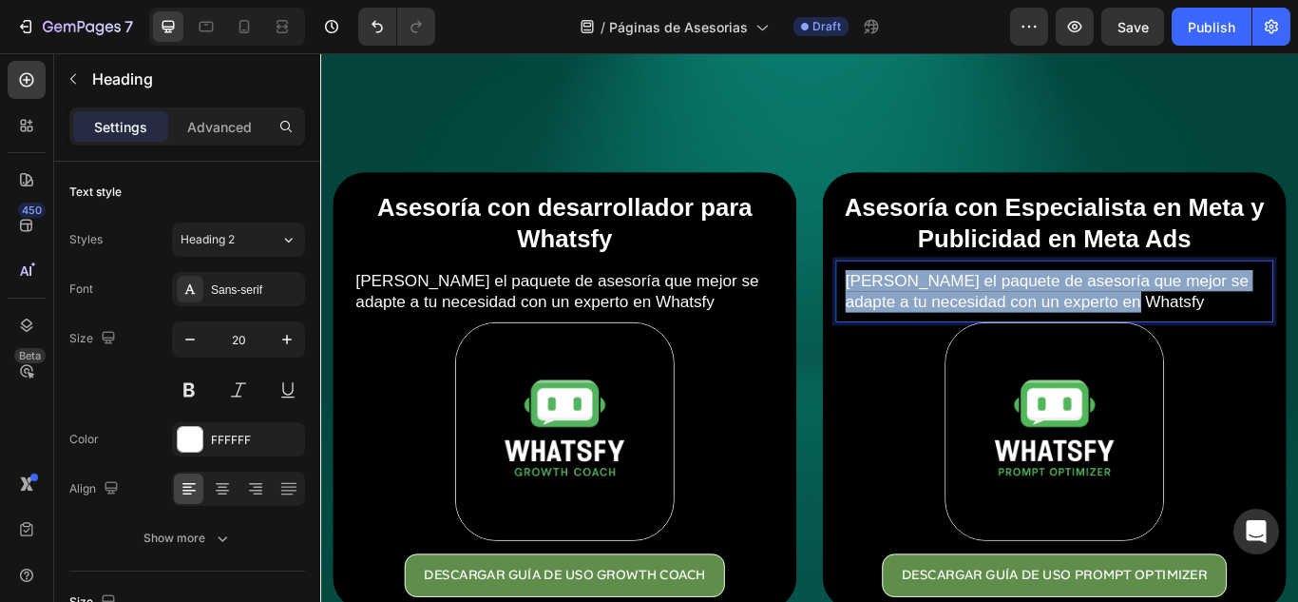
click at [1023, 321] on p "Elige el paquete de asesoría que mejor se adapte a tu necesidad con un experto …" at bounding box center [1176, 330] width 488 height 49
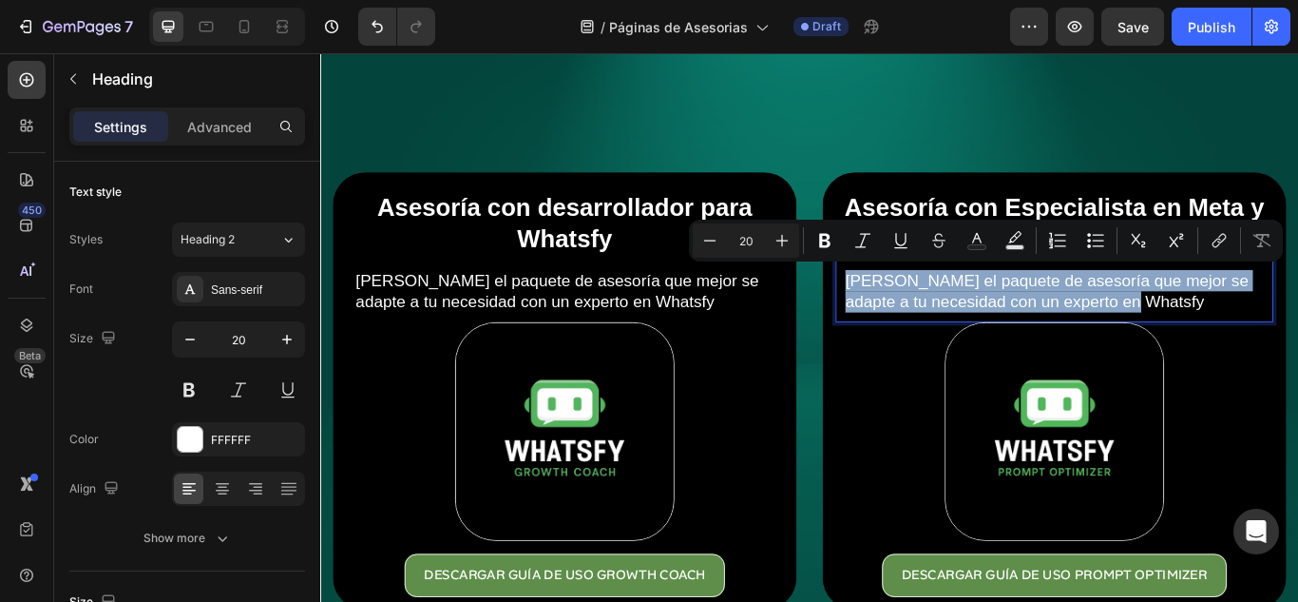
type input "18"
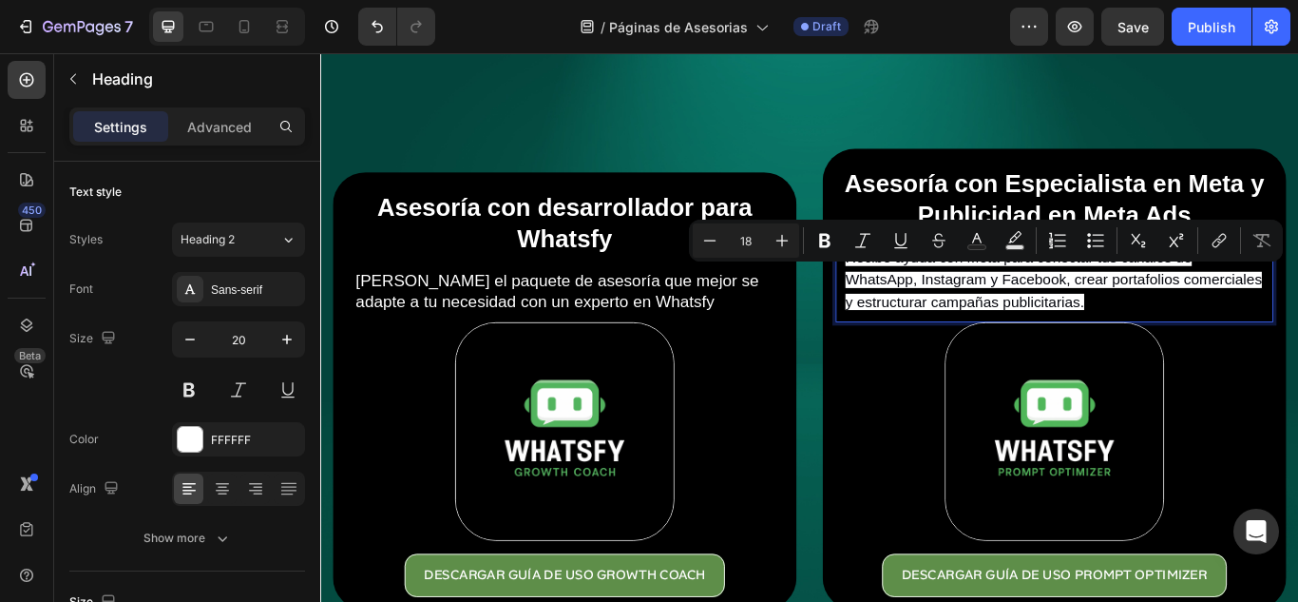
scroll to position [43, 0]
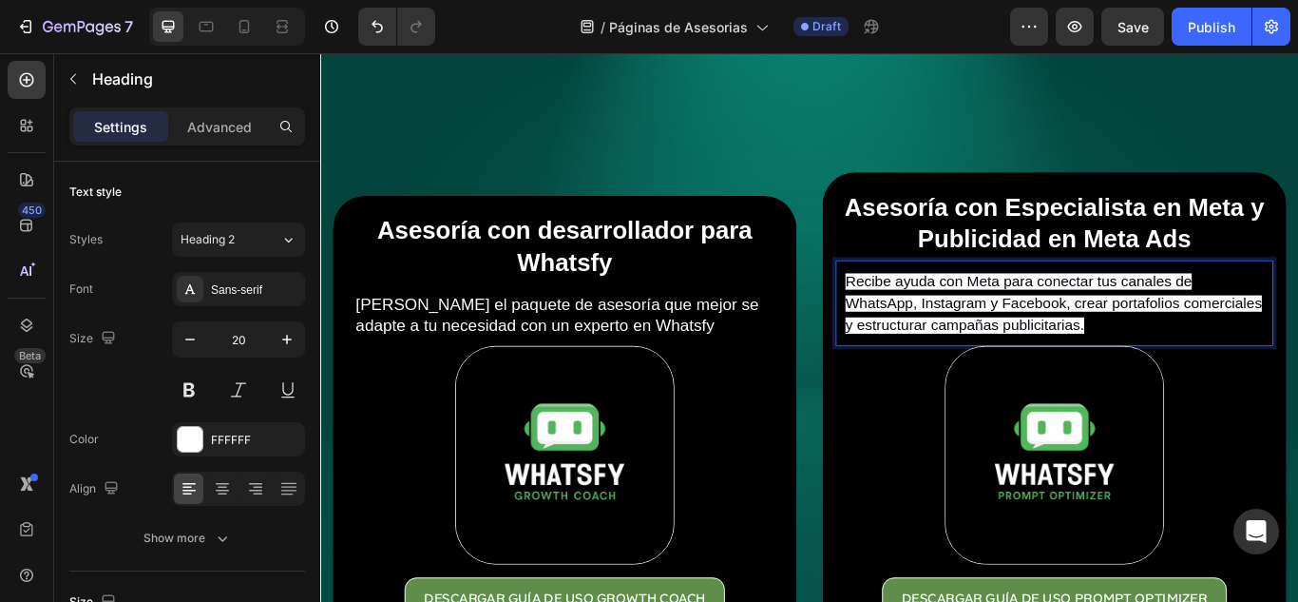
click at [1115, 341] on span "Recibe ayuda con Meta para conectar tus canales de WhatsApp, Instagram y Facebo…" at bounding box center [1175, 345] width 486 height 70
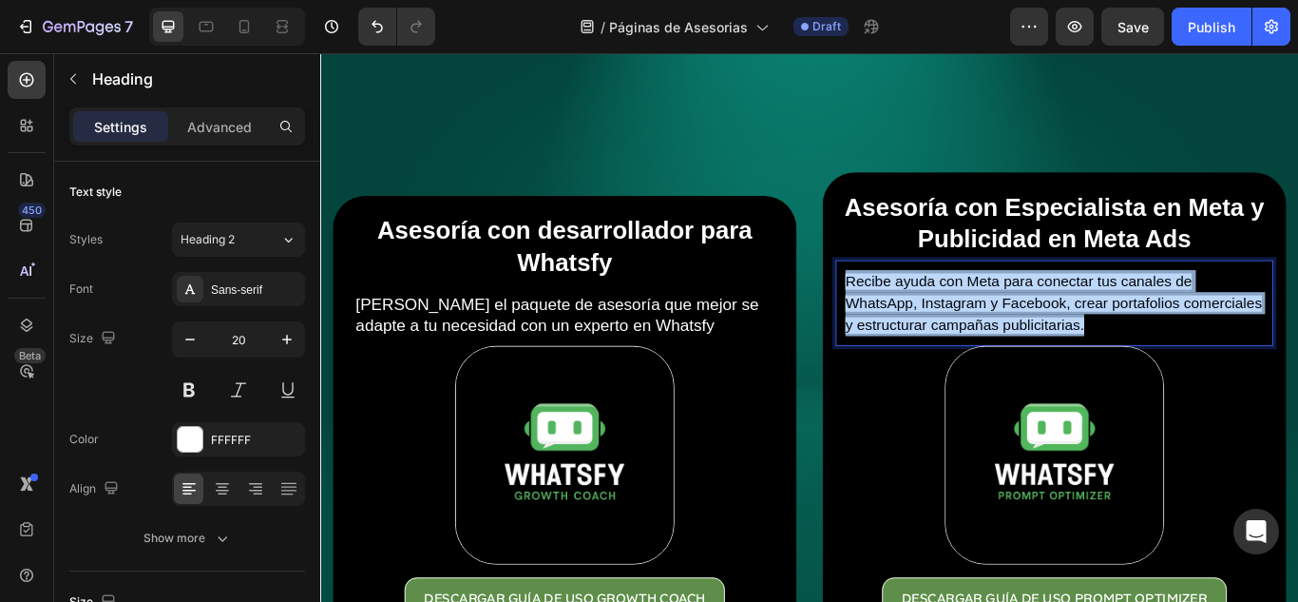
click at [1115, 341] on span "Recibe ayuda con Meta para conectar tus canales de WhatsApp, Instagram y Facebo…" at bounding box center [1175, 345] width 486 height 70
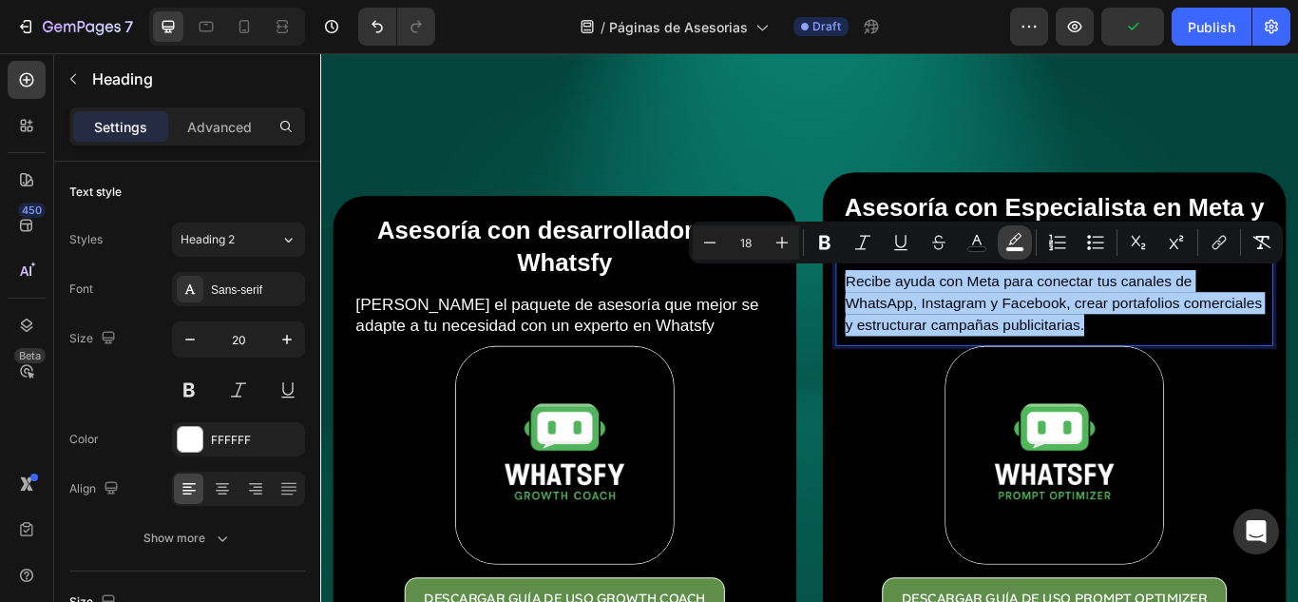
click at [1013, 247] on rect "Editor contextual toolbar" at bounding box center [1015, 249] width 18 height 5
type input "FFFFFF"
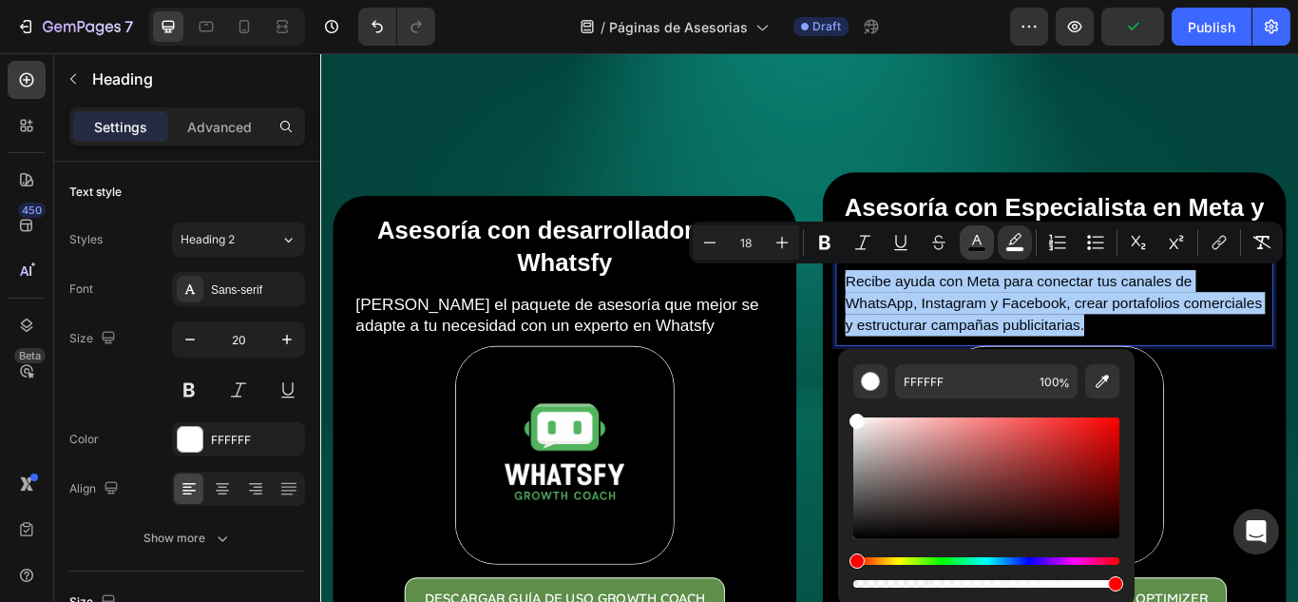
click at [983, 244] on icon "Editor contextual toolbar" at bounding box center [976, 242] width 19 height 19
type input "06070E"
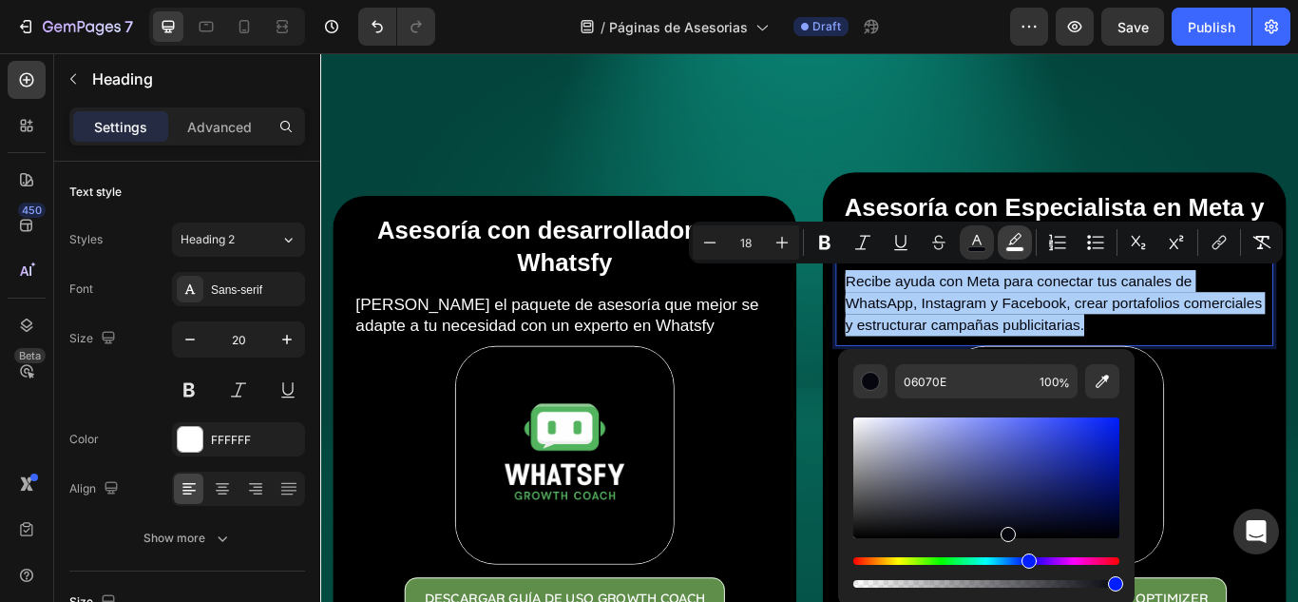
click at [1007, 245] on icon "Editor contextual toolbar" at bounding box center [1014, 242] width 19 height 19
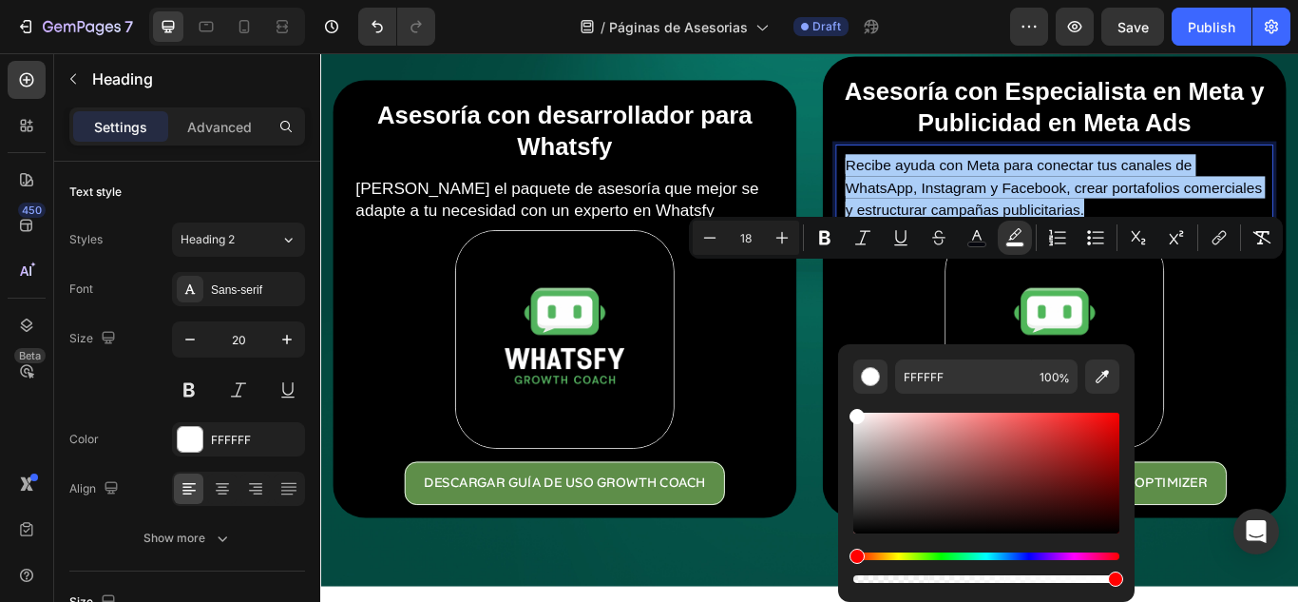
scroll to position [233, 0]
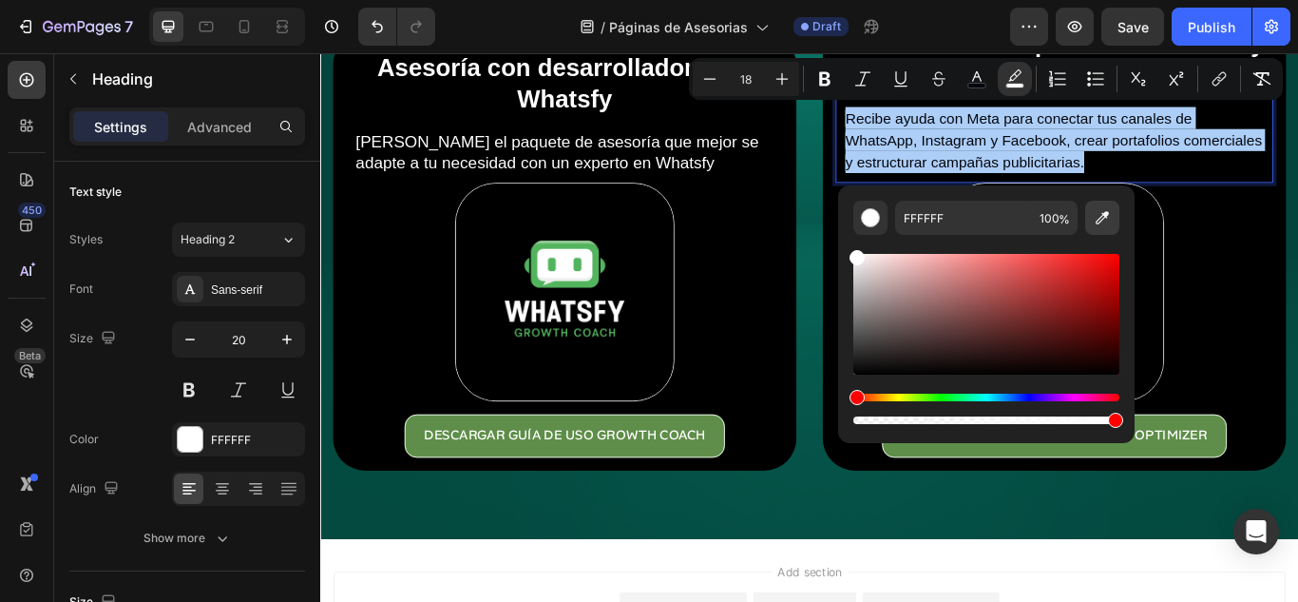
click at [1111, 213] on icon "Editor contextual toolbar" at bounding box center [1102, 217] width 19 height 19
type input "000000"
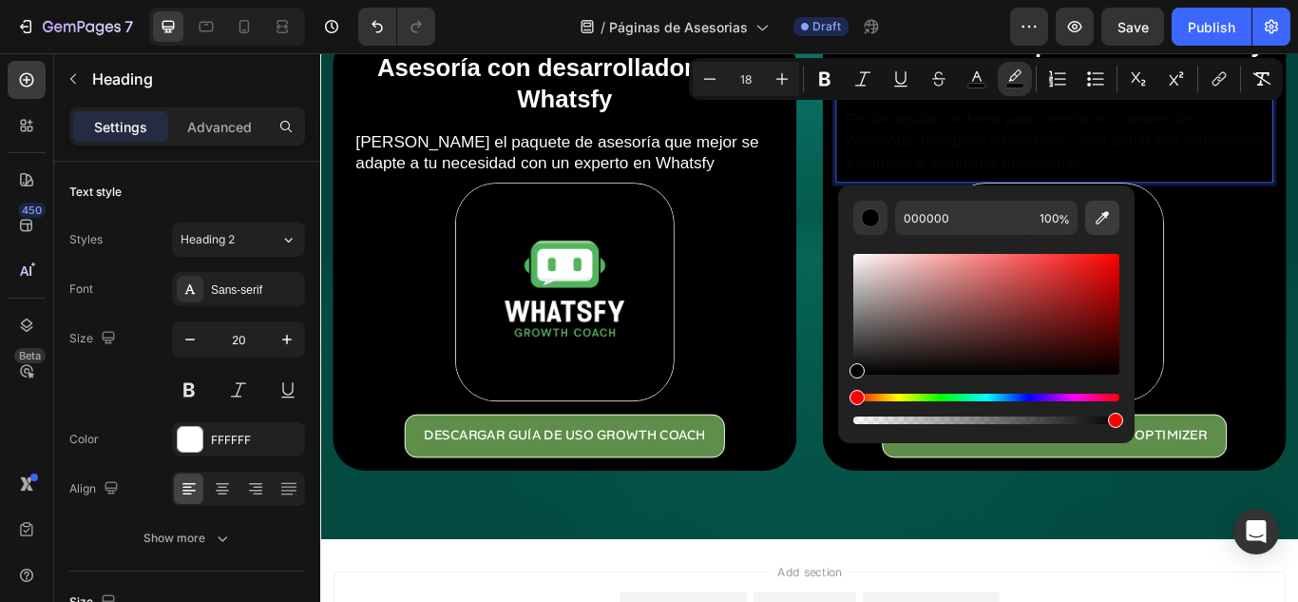
click at [1107, 215] on icon "Editor contextual toolbar" at bounding box center [1102, 217] width 13 height 13
click at [970, 89] on button "color" at bounding box center [977, 79] width 34 height 34
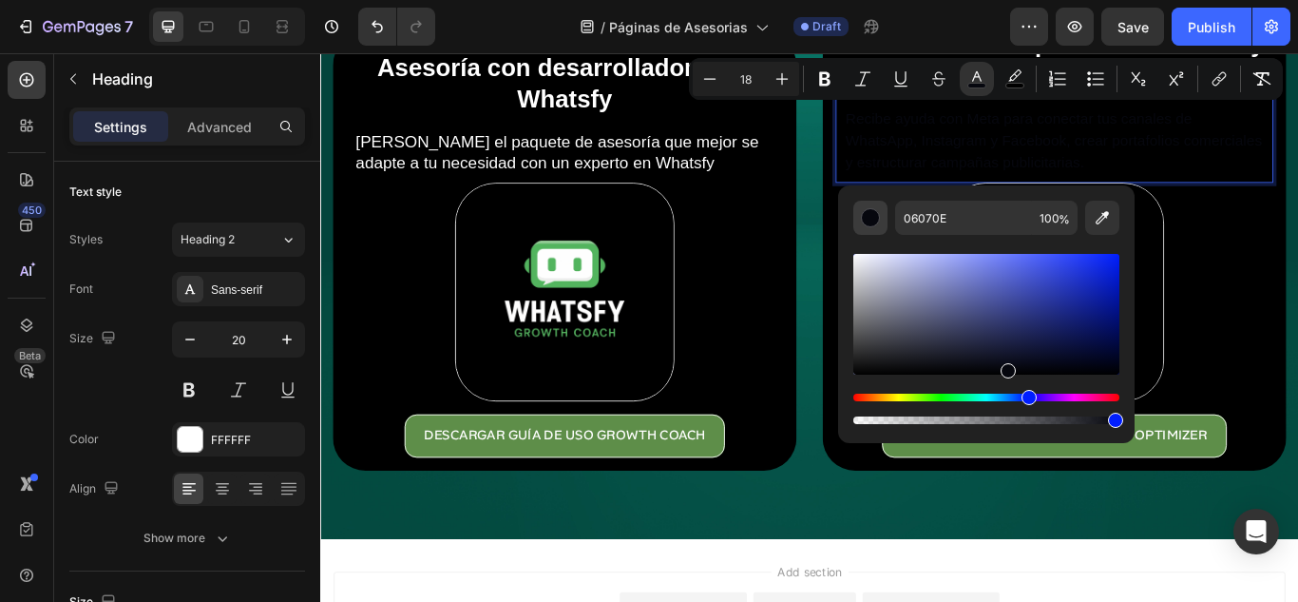
click at [867, 219] on div "Editor contextual toolbar" at bounding box center [870, 217] width 19 height 19
drag, startPoint x: 1011, startPoint y: 369, endPoint x: 838, endPoint y: 249, distance: 210.4
click at [838, 249] on div "06070E 100 %" at bounding box center [986, 306] width 296 height 242
type input "FFFFFF"
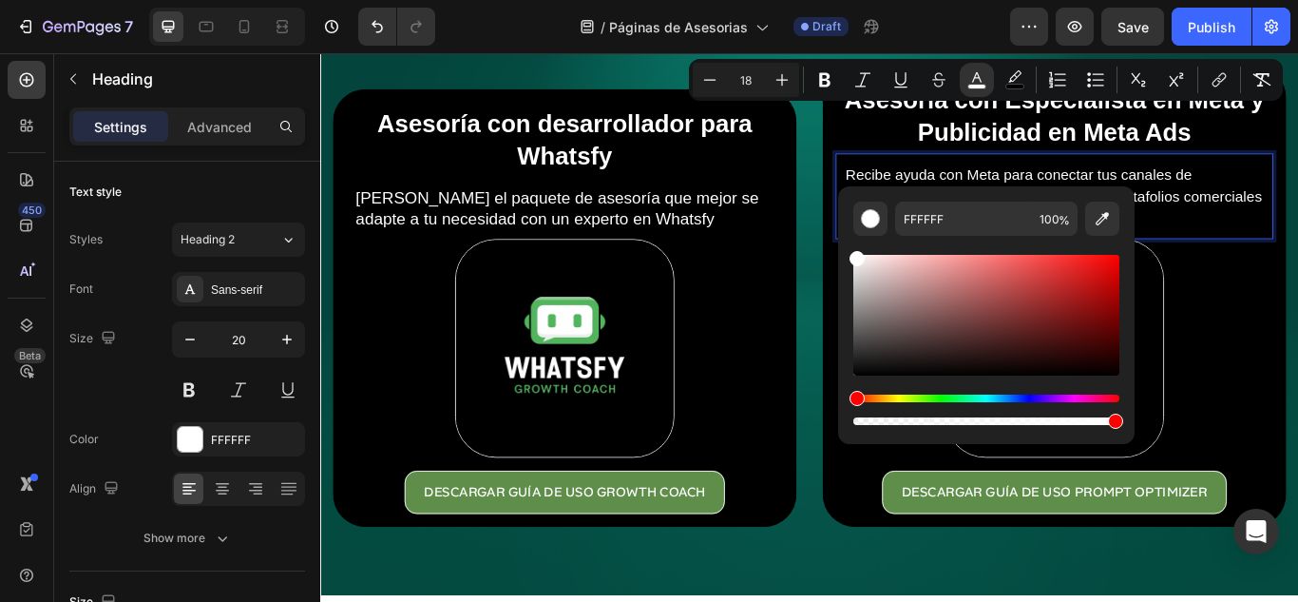
scroll to position [138, 0]
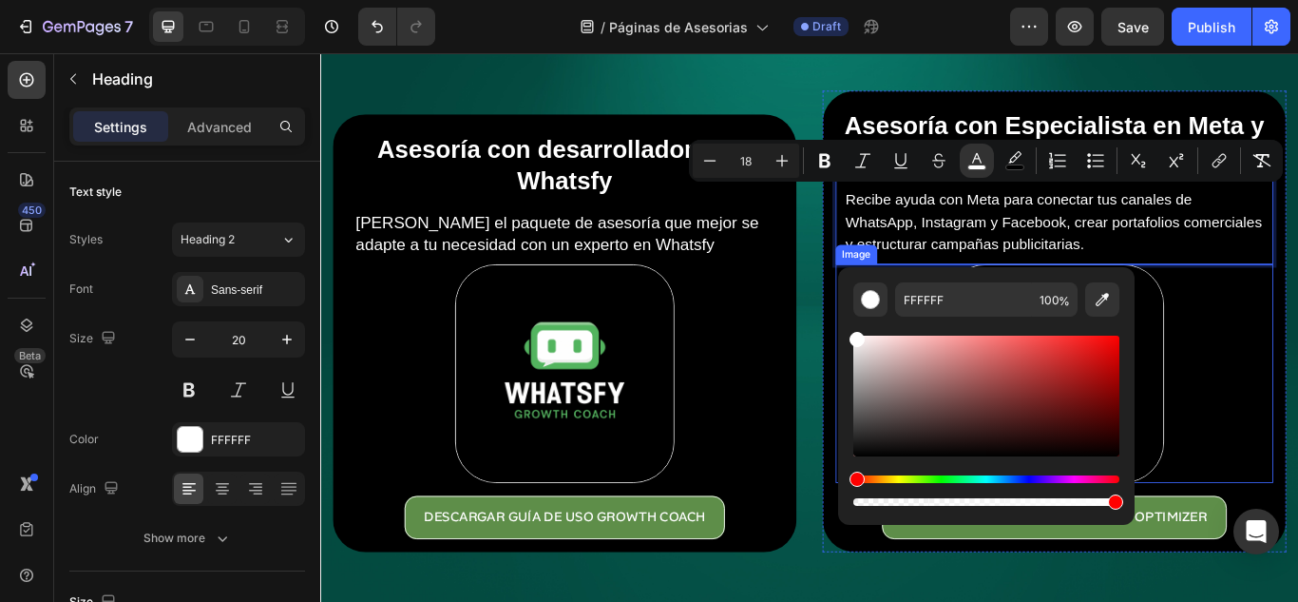
click at [1297, 376] on link at bounding box center [1176, 427] width 510 height 256
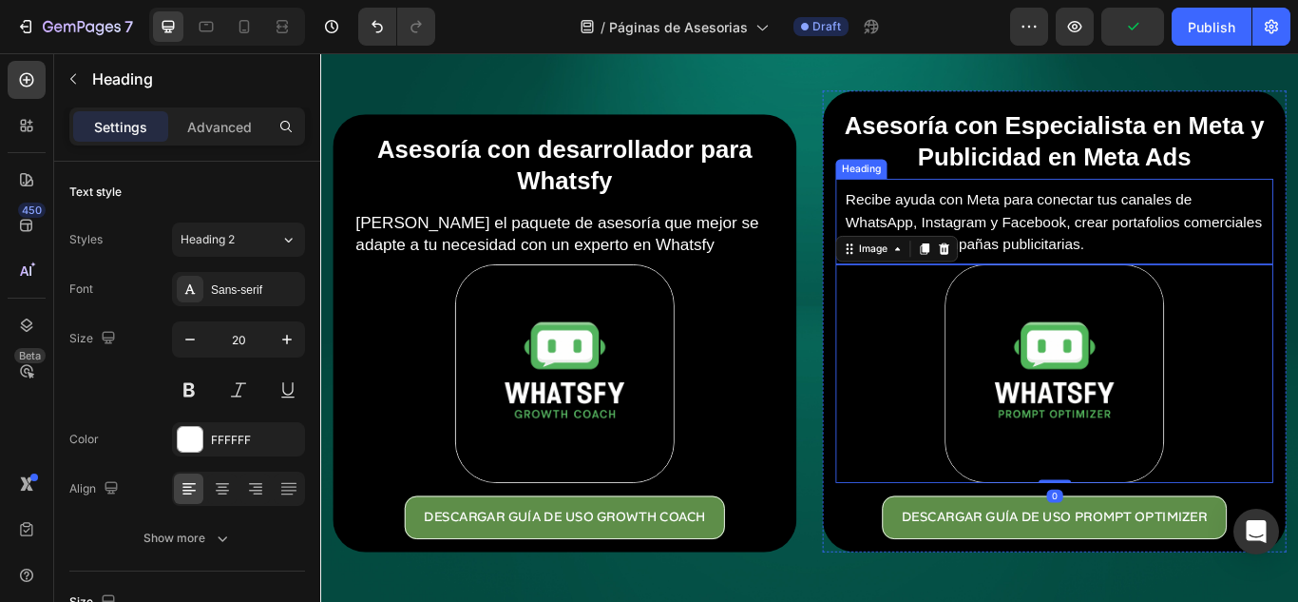
click at [1151, 231] on p "⁠⁠⁠⁠⁠⁠⁠ Recibe ayuda con Meta para conectar tus canales de WhatsApp, Instagram …" at bounding box center [1176, 249] width 488 height 77
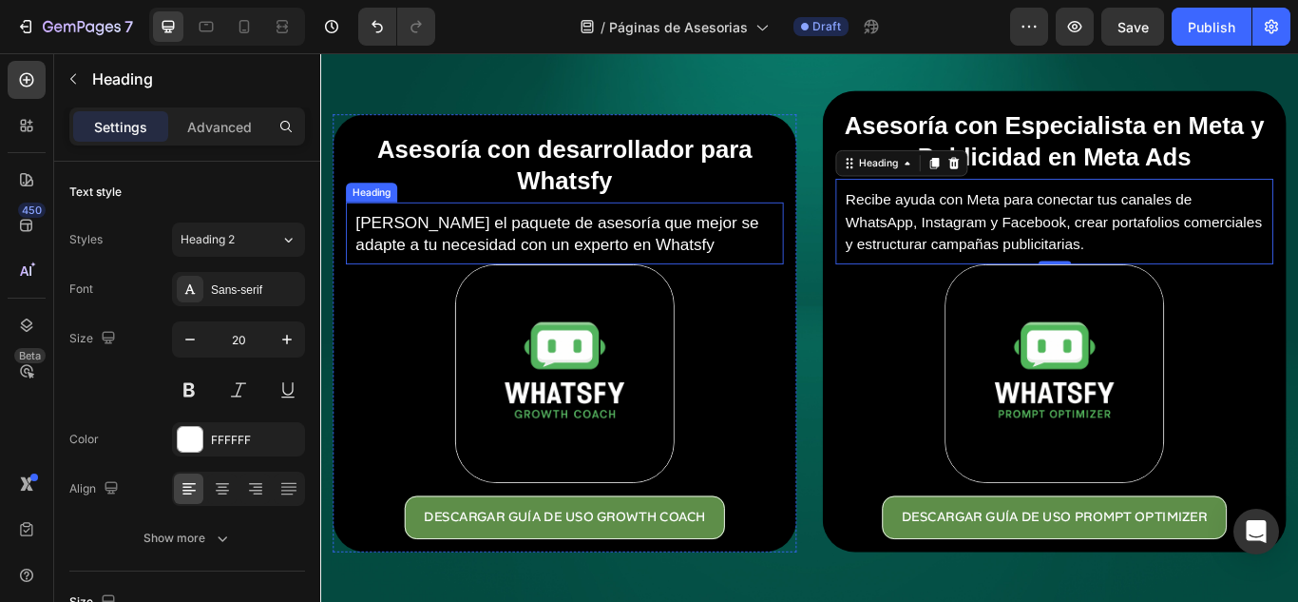
click at [634, 245] on p "Elige el paquete de asesoría que mejor se adapte a tu necesidad con un experto …" at bounding box center [605, 263] width 488 height 49
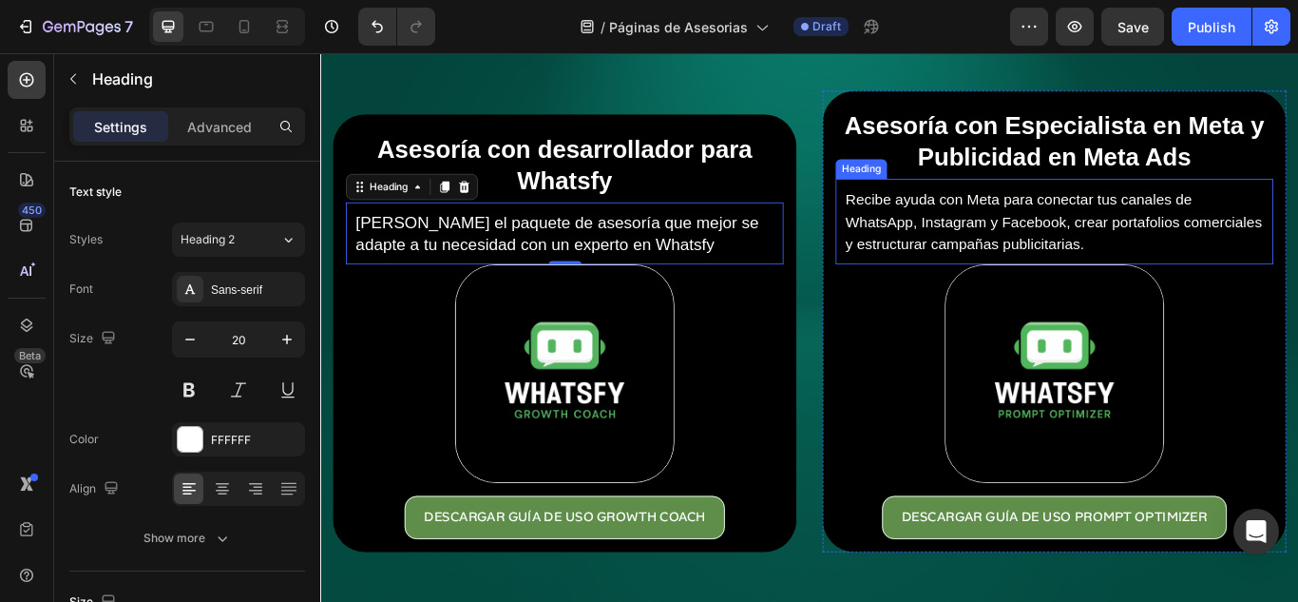
click at [1123, 257] on p "⁠⁠⁠⁠⁠⁠⁠ Recibe ayuda con Meta para conectar tus canales de WhatsApp, Instagram …" at bounding box center [1176, 249] width 488 height 77
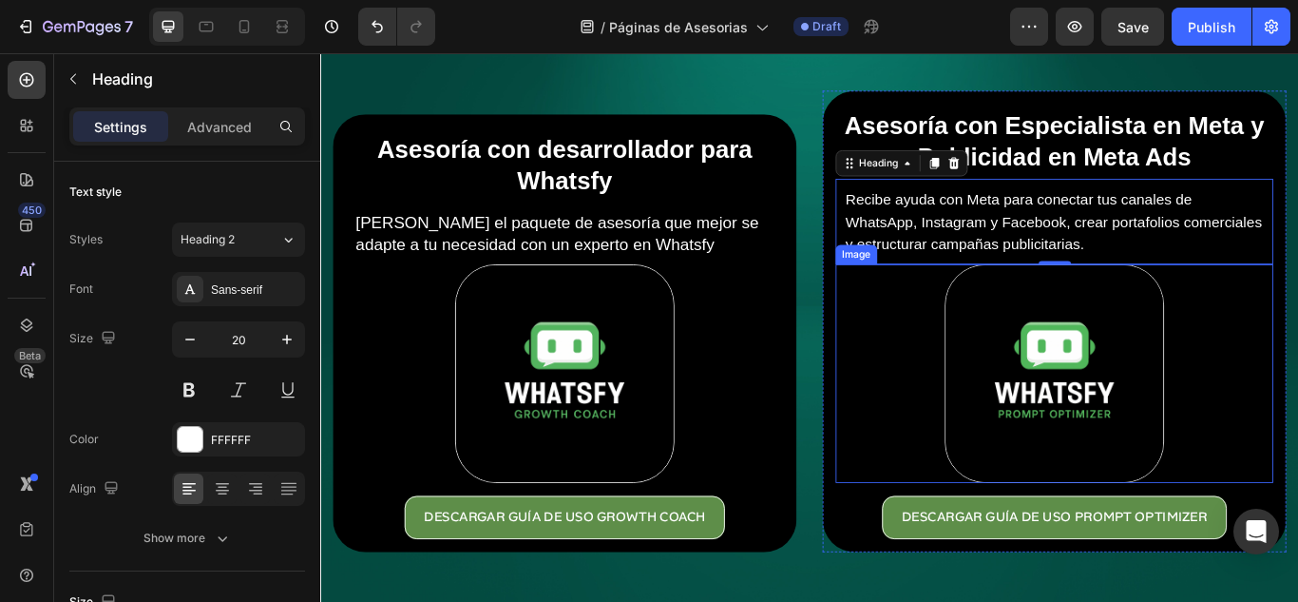
click at [999, 404] on link at bounding box center [1176, 427] width 510 height 256
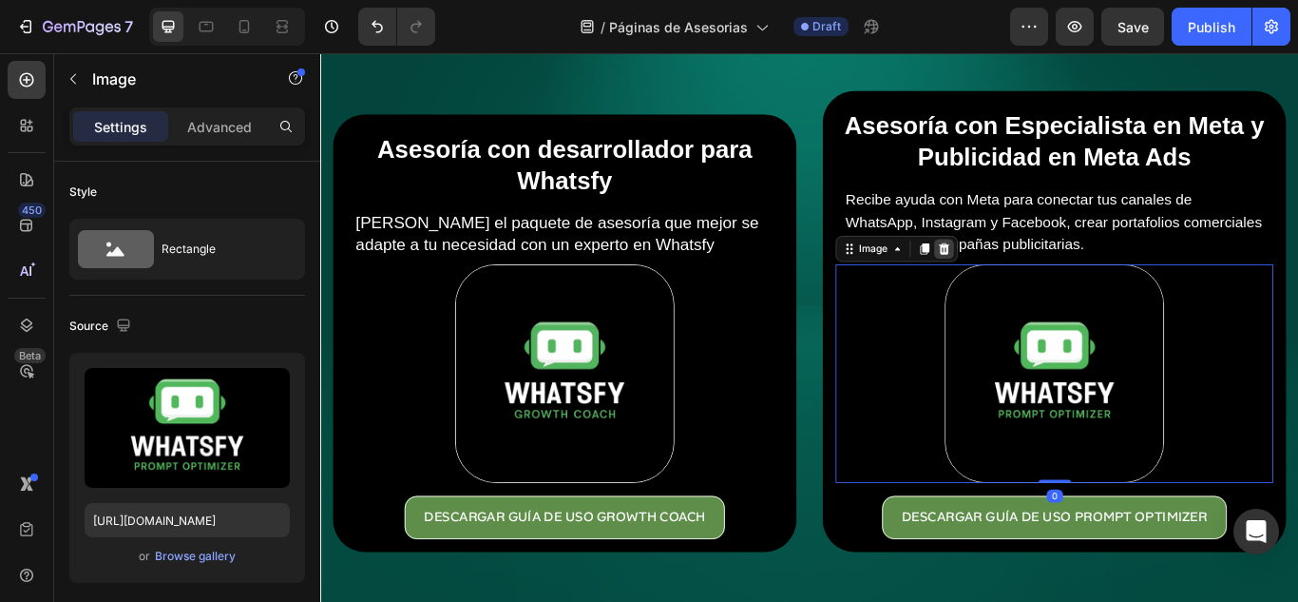
click at [1042, 278] on icon at bounding box center [1048, 281] width 12 height 13
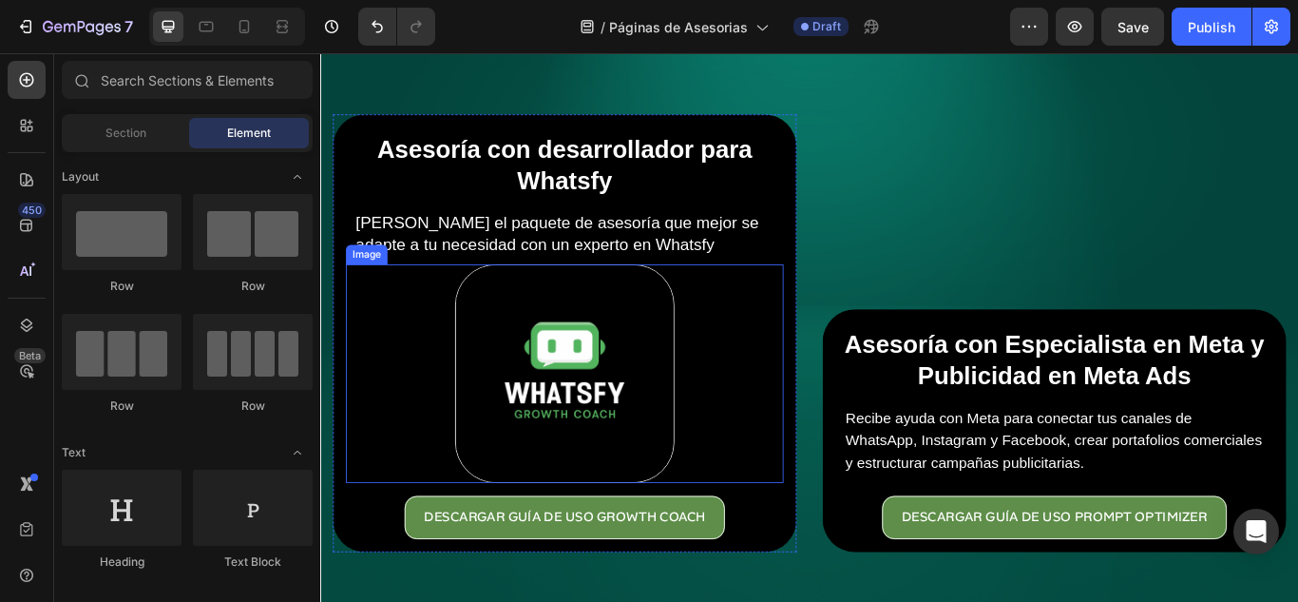
click at [717, 385] on img at bounding box center [605, 427] width 256 height 256
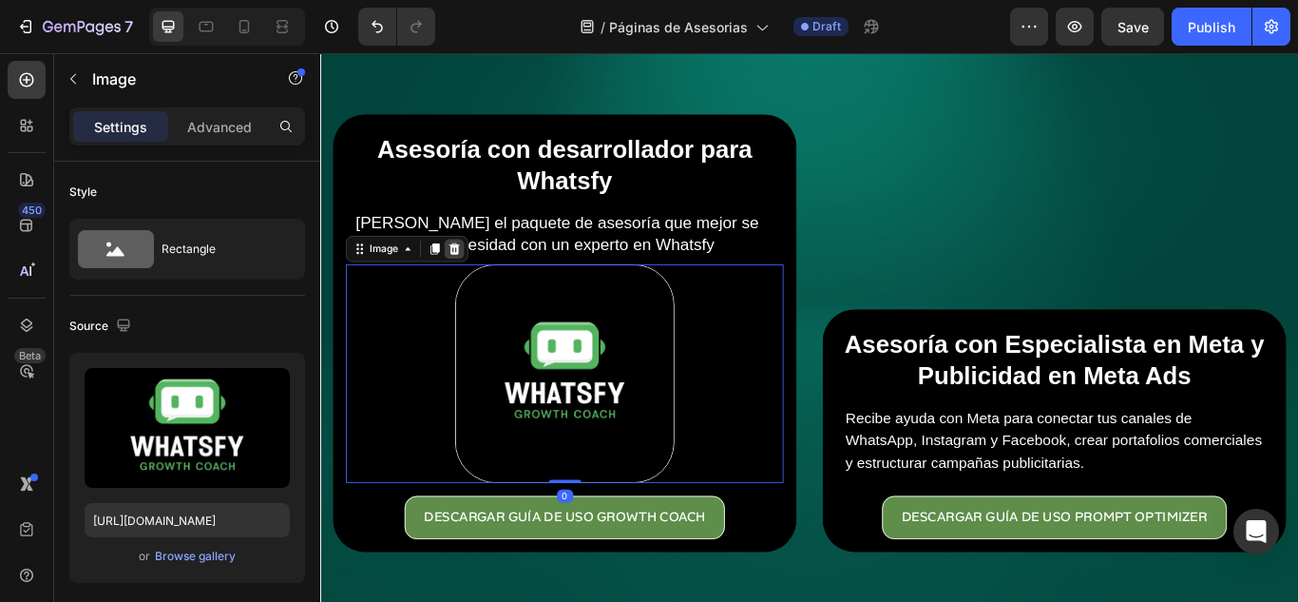
click at [478, 278] on icon at bounding box center [476, 281] width 12 height 13
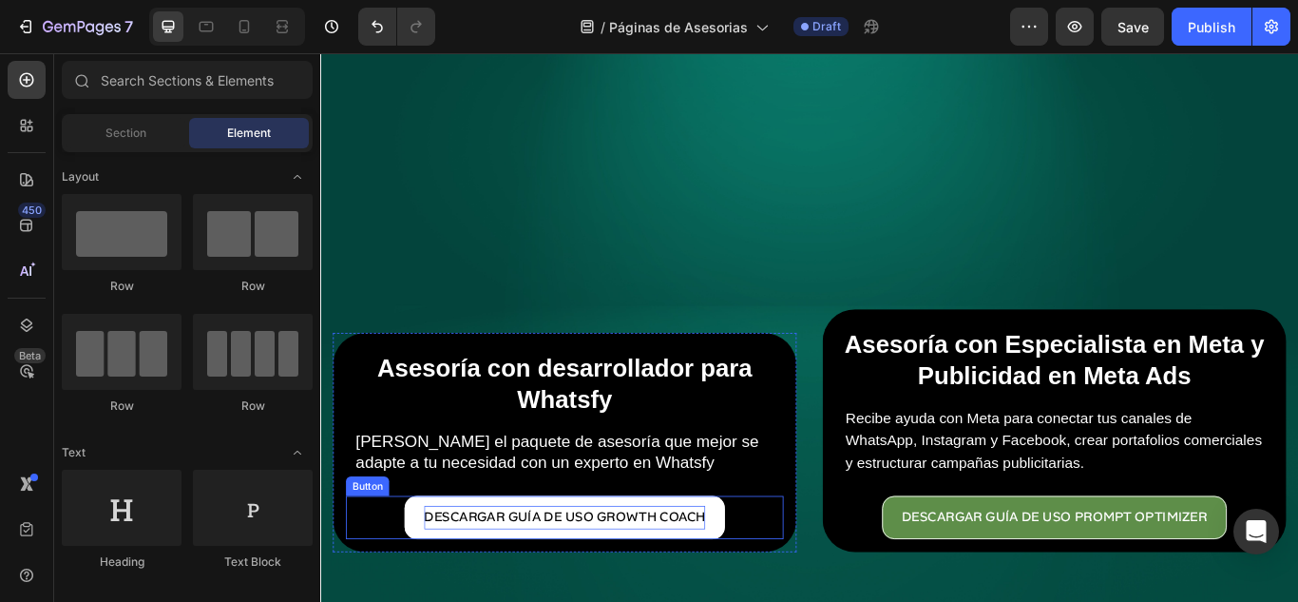
click at [709, 583] on p "DESCARGAR GUÍA DE USO GROWTH COACH" at bounding box center [605, 595] width 328 height 28
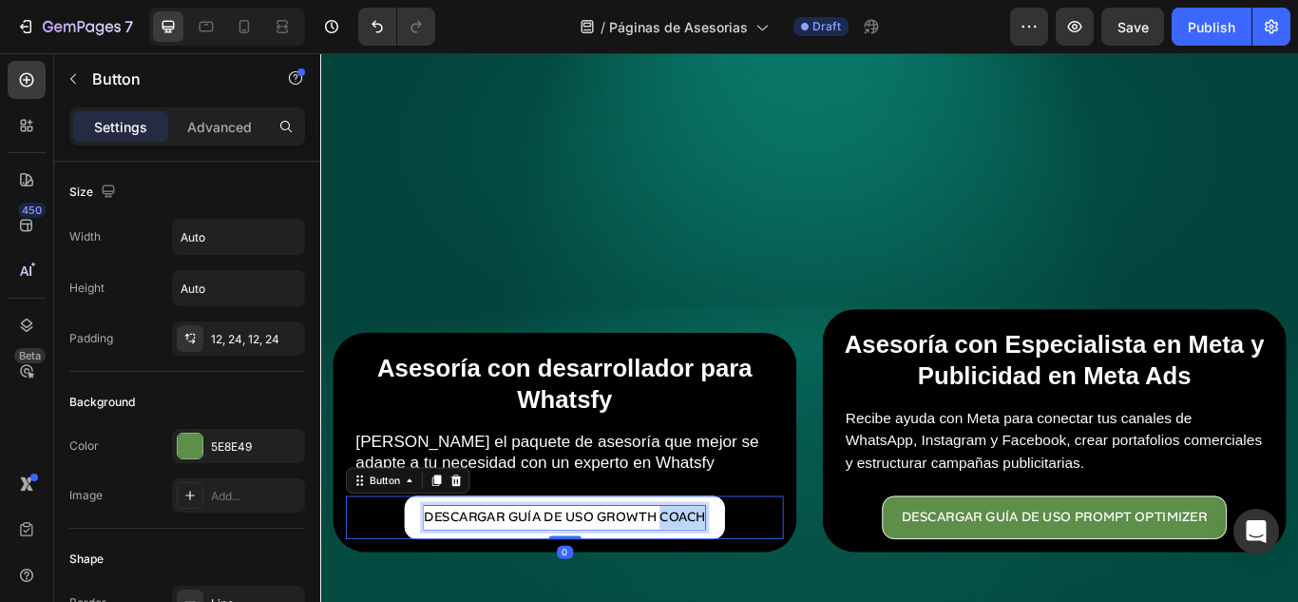
click at [709, 583] on p "DESCARGAR GUÍA DE USO GROWTH COACH" at bounding box center [605, 595] width 328 height 28
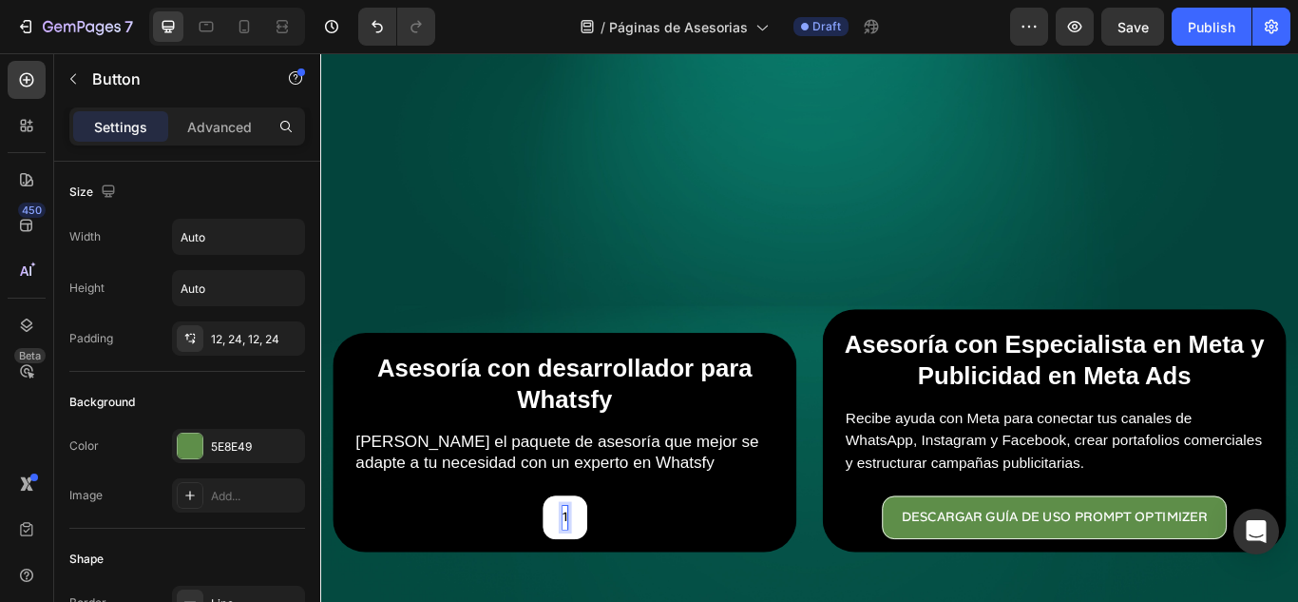
click at [580, 569] on button "1" at bounding box center [605, 594] width 51 height 50
click at [709, 583] on div "1 Hora Button 0" at bounding box center [605, 594] width 510 height 50
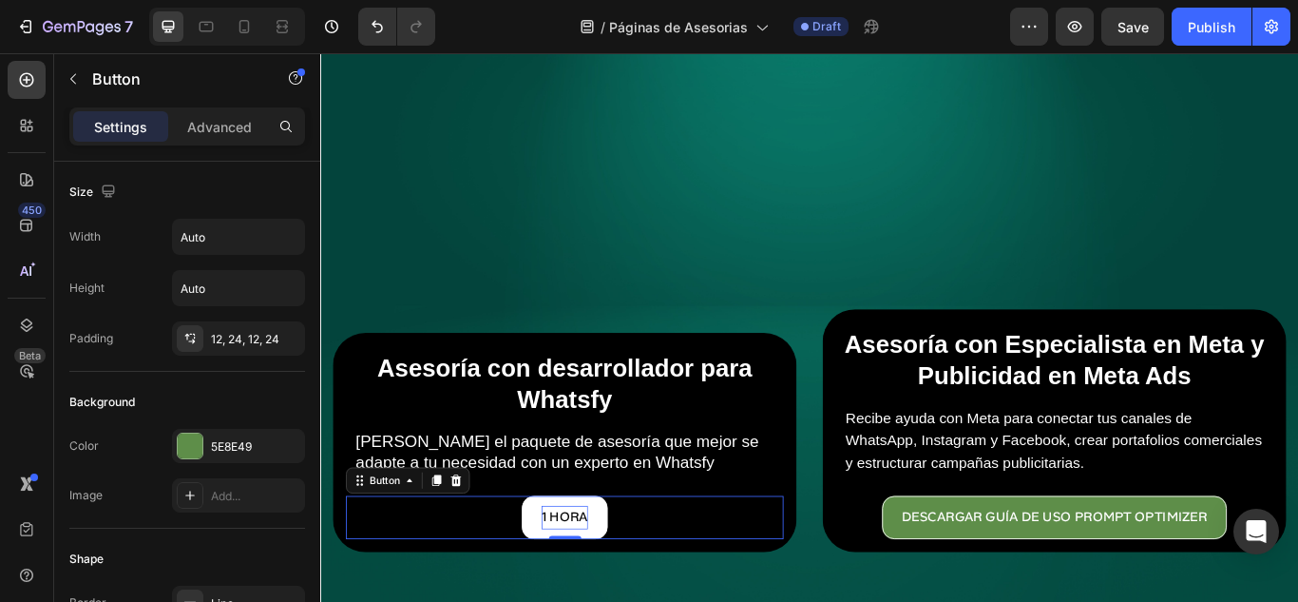
click at [664, 583] on div "1 Hora Button 0" at bounding box center [605, 594] width 510 height 50
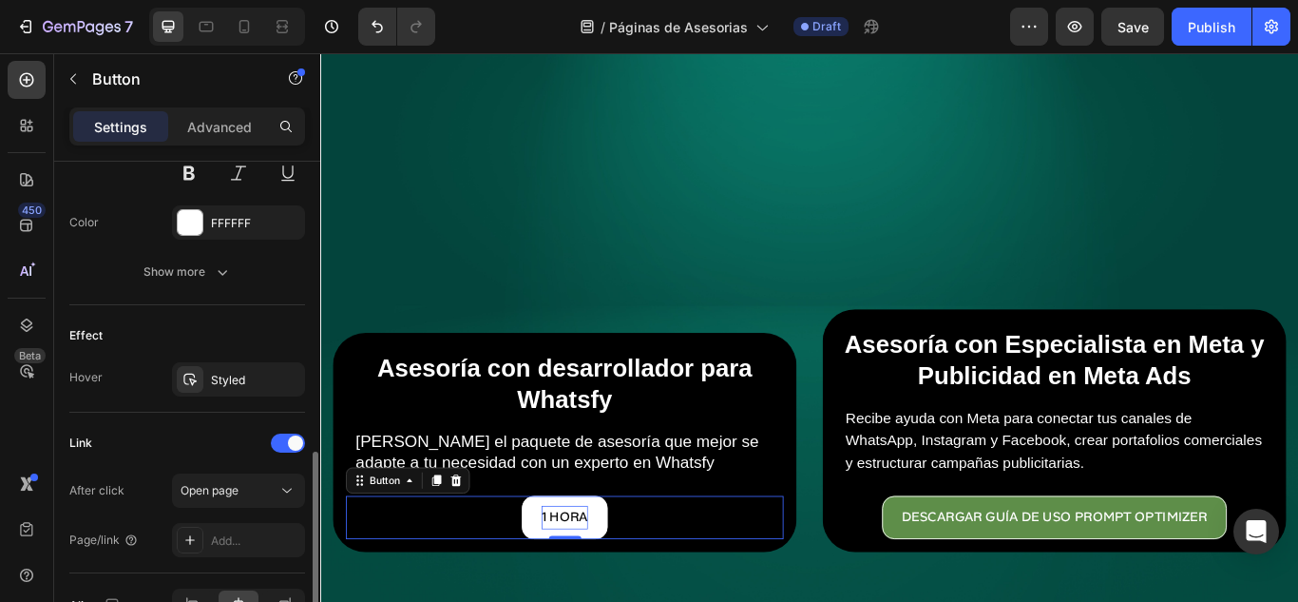
scroll to position [967, 0]
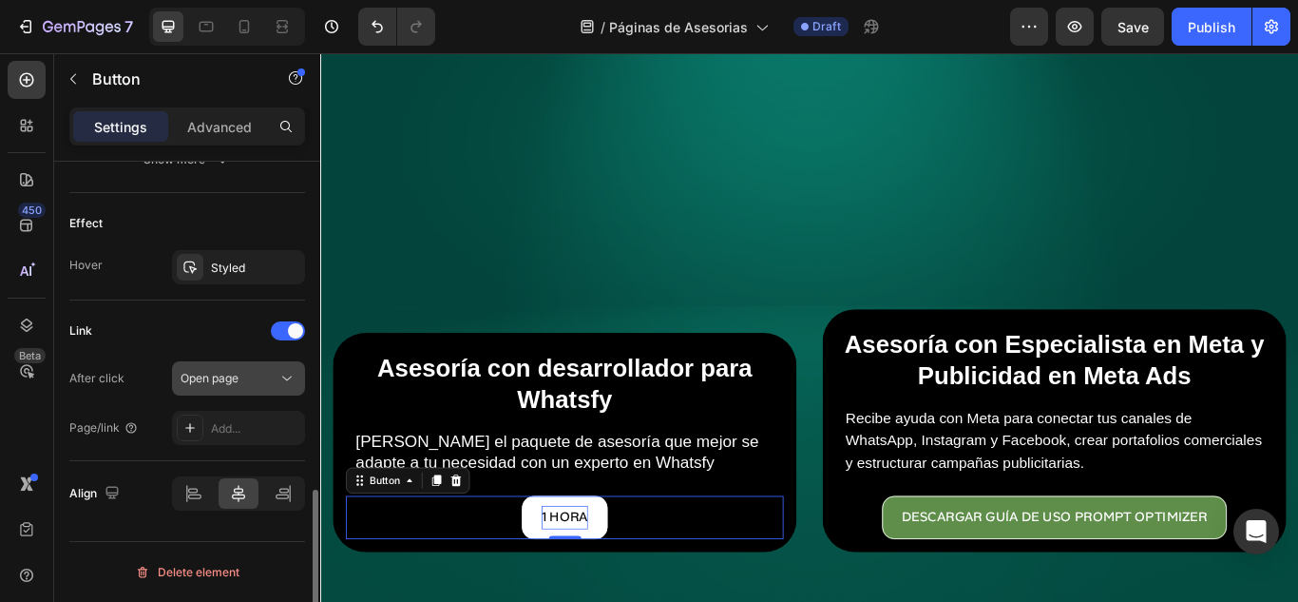
click at [246, 373] on div "Open page" at bounding box center [229, 378] width 97 height 17
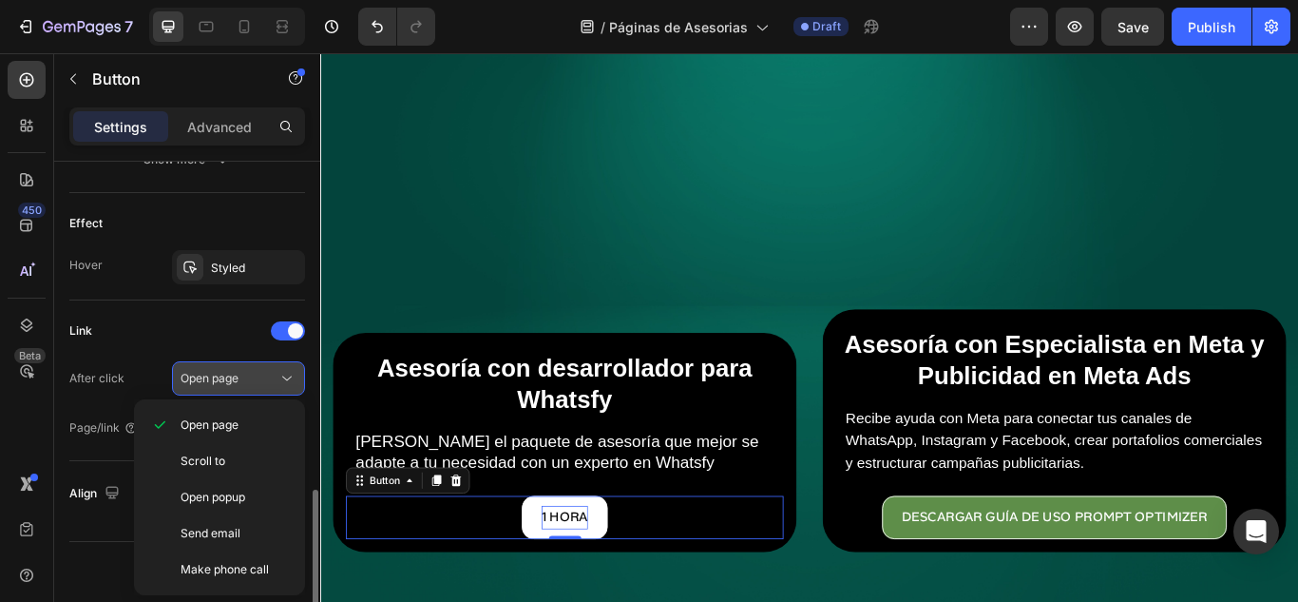
click at [246, 373] on div "Open page" at bounding box center [229, 378] width 97 height 17
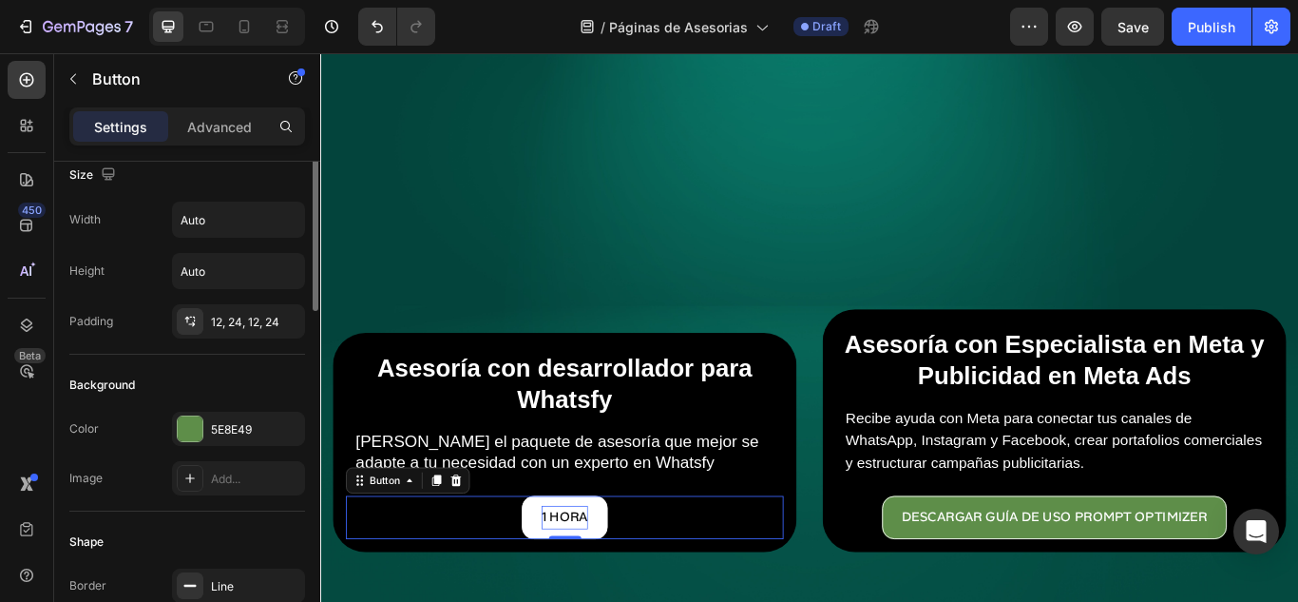
scroll to position [0, 0]
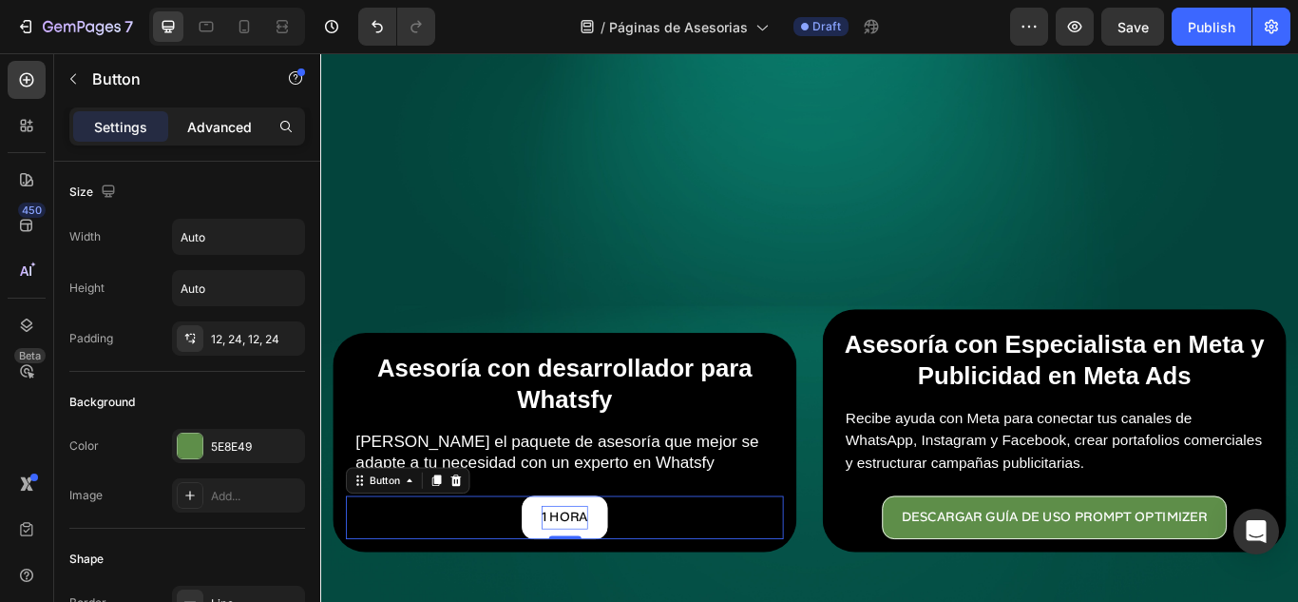
click at [199, 140] on div "Advanced" at bounding box center [219, 126] width 95 height 30
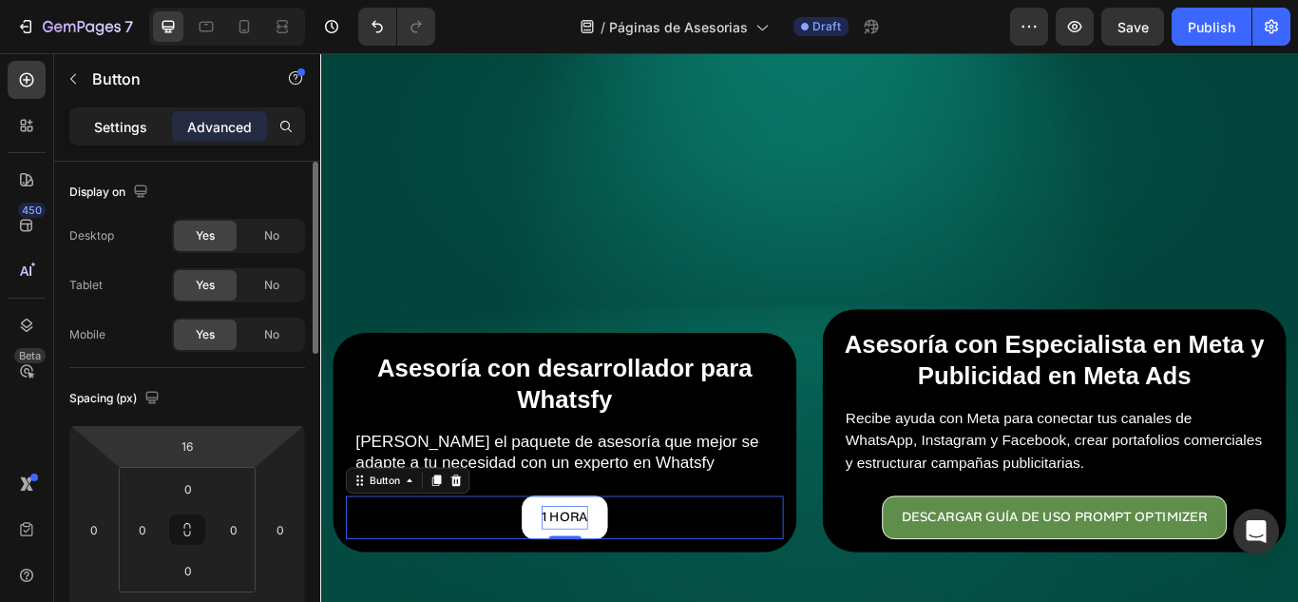
click at [143, 122] on p "Settings" at bounding box center [120, 127] width 53 height 20
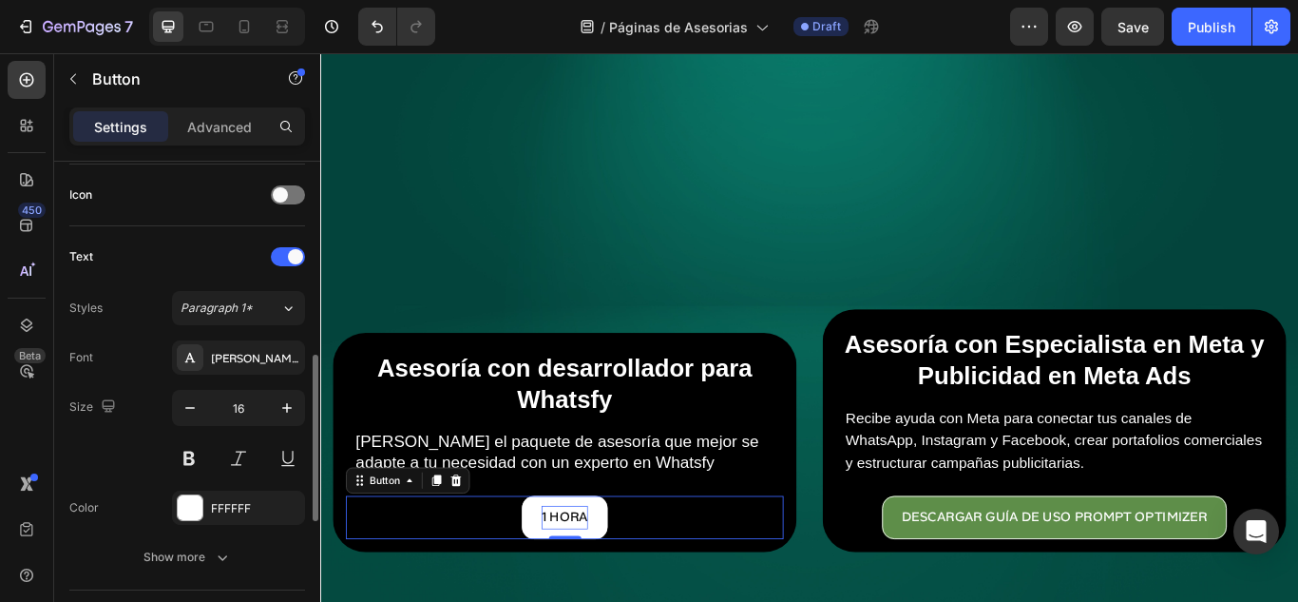
scroll to position [380, 0]
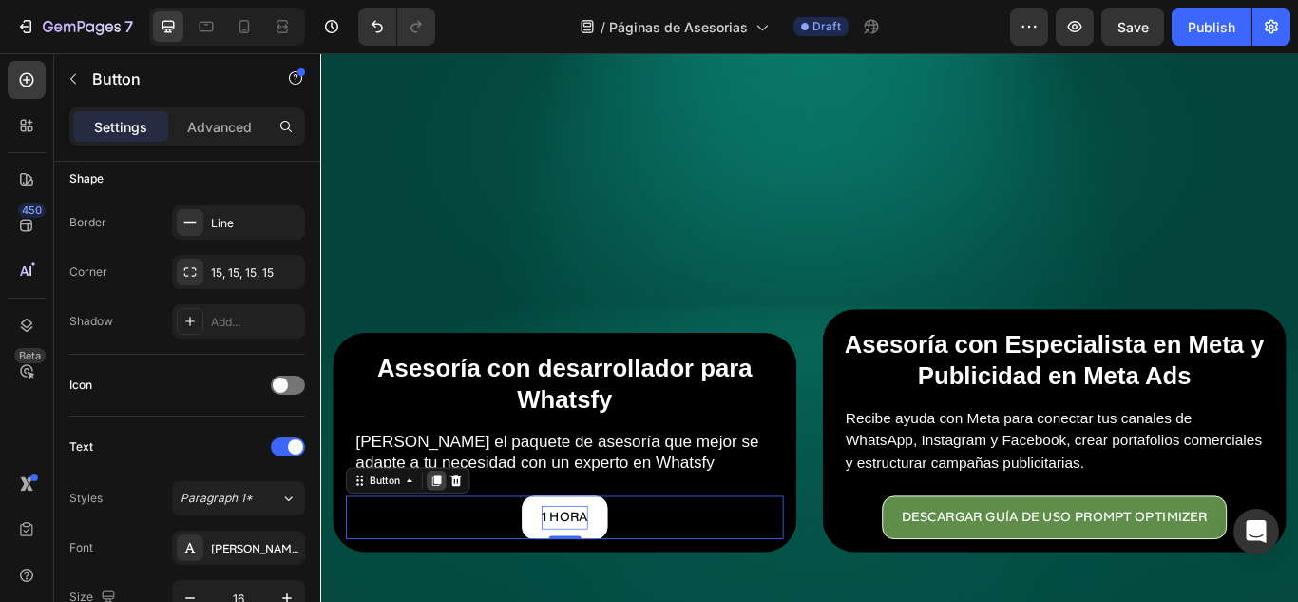
click at [458, 550] on div at bounding box center [455, 551] width 23 height 23
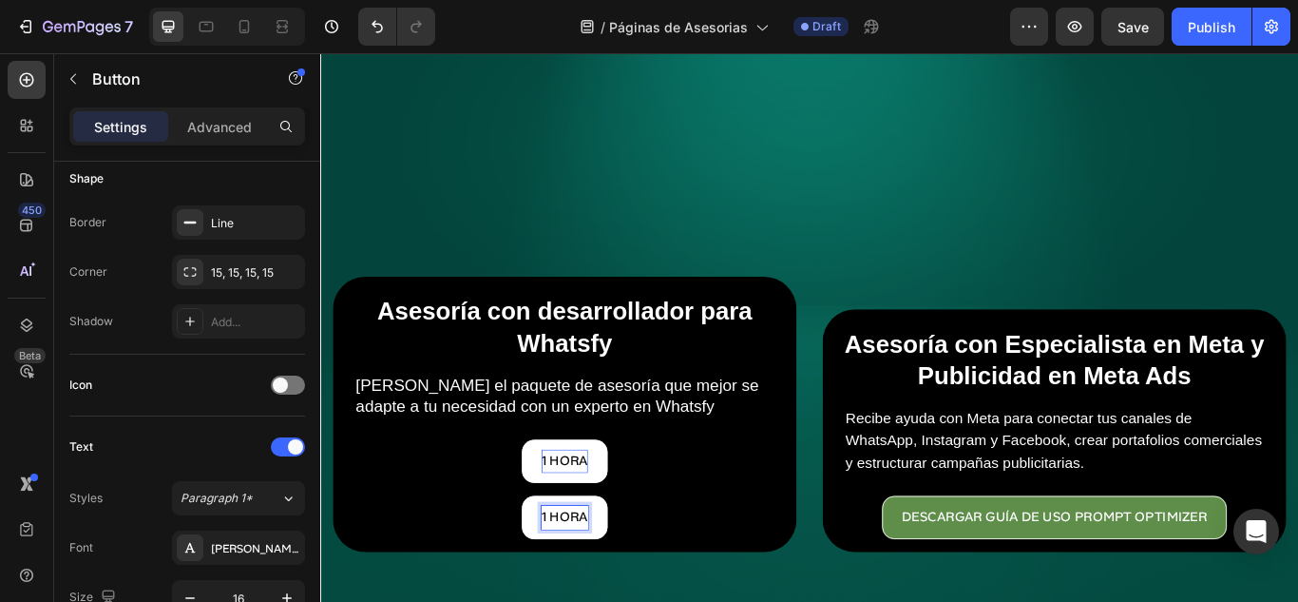
click at [587, 583] on p "1 Hora" at bounding box center [605, 595] width 54 height 28
click at [551, 569] on button "paquet" at bounding box center [604, 594] width 107 height 50
click at [534, 569] on button "paquete de" at bounding box center [605, 594] width 142 height 50
click at [527, 569] on button "paquete de 4" at bounding box center [604, 594] width 155 height 50
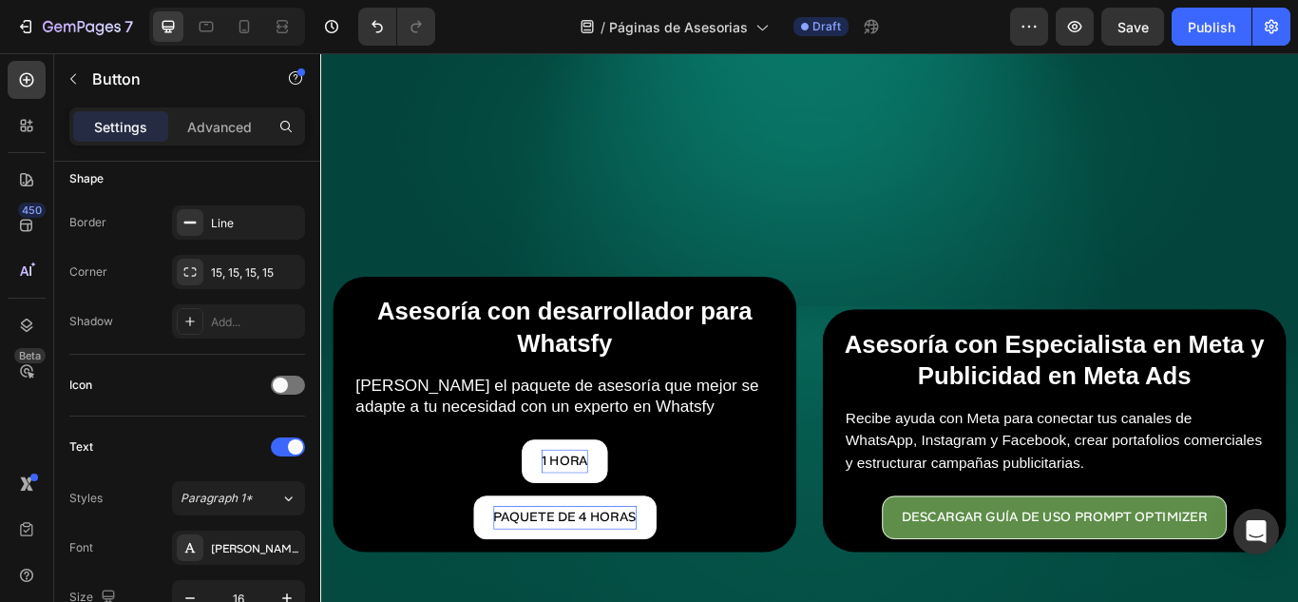
click at [768, 569] on div "paquete de 4 horas Button 0" at bounding box center [605, 594] width 510 height 50
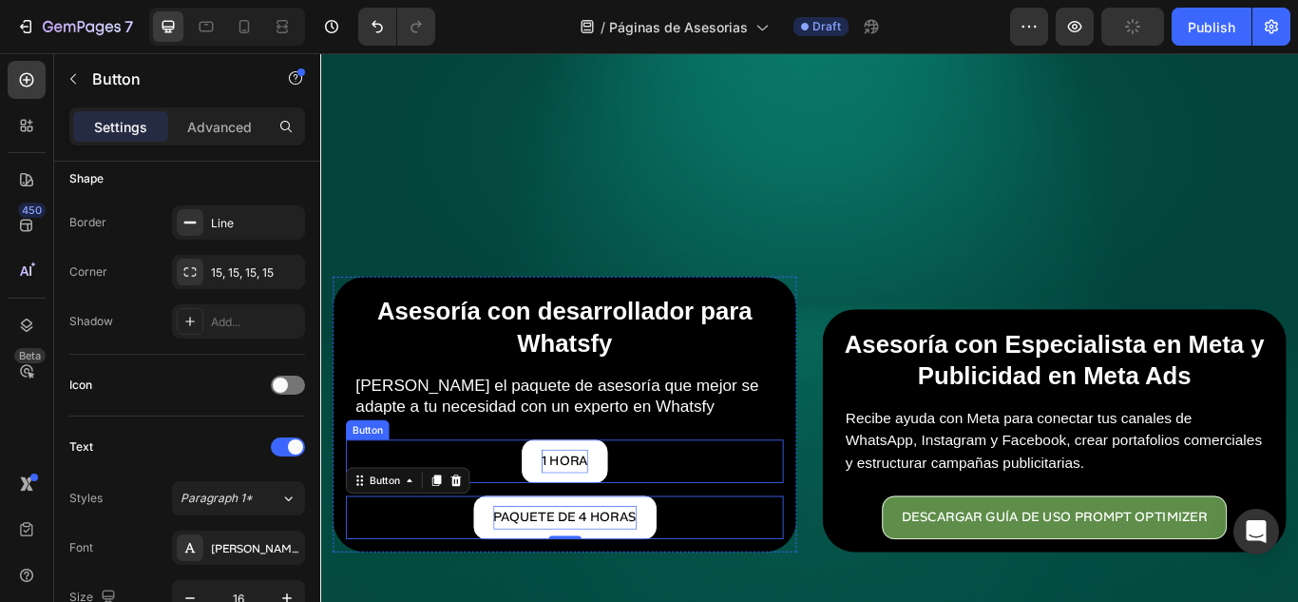
click at [602, 515] on p "1 Hora" at bounding box center [605, 529] width 54 height 28
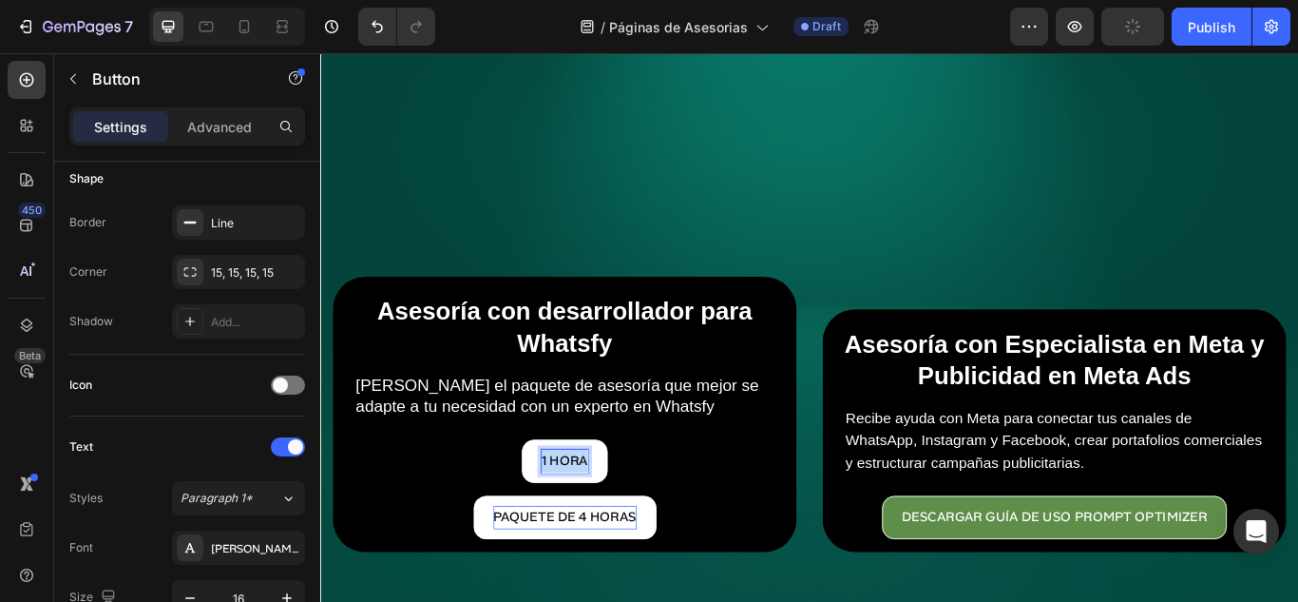
click at [602, 515] on p "1 Hora" at bounding box center [605, 529] width 54 height 28
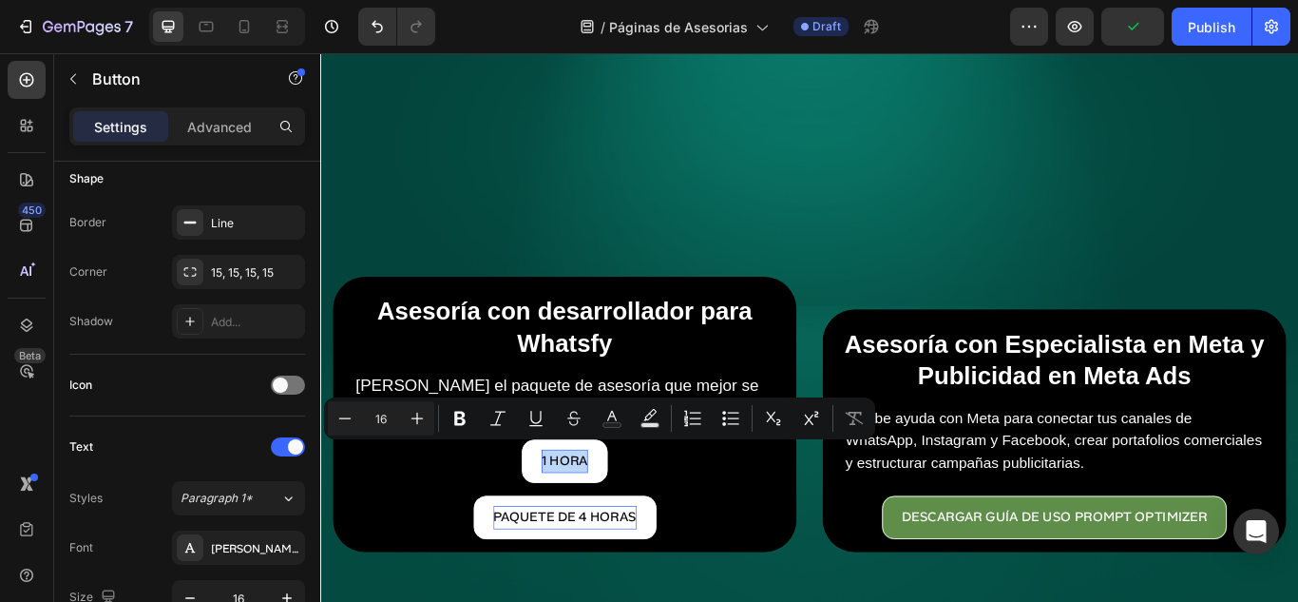
click at [705, 539] on div "1 Hora Button 0" at bounding box center [605, 529] width 510 height 50
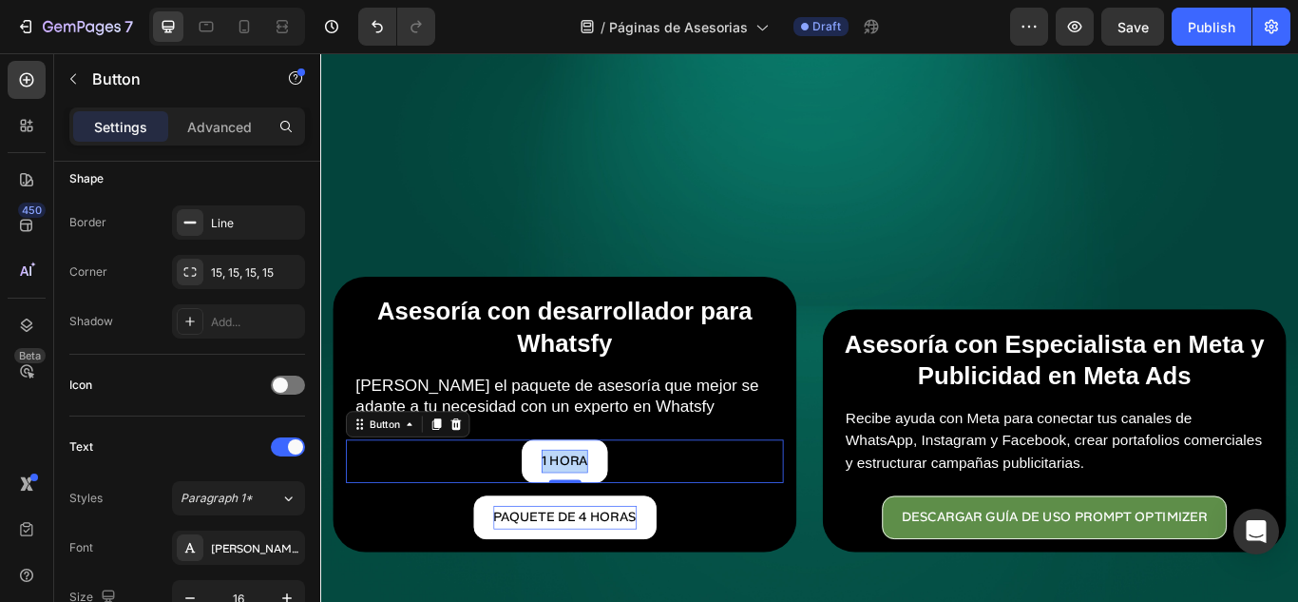
click at [683, 528] on div "1 Hora Button 0" at bounding box center [605, 529] width 510 height 50
click at [709, 601] on div "paquete de 4 horas Button" at bounding box center [605, 594] width 510 height 50
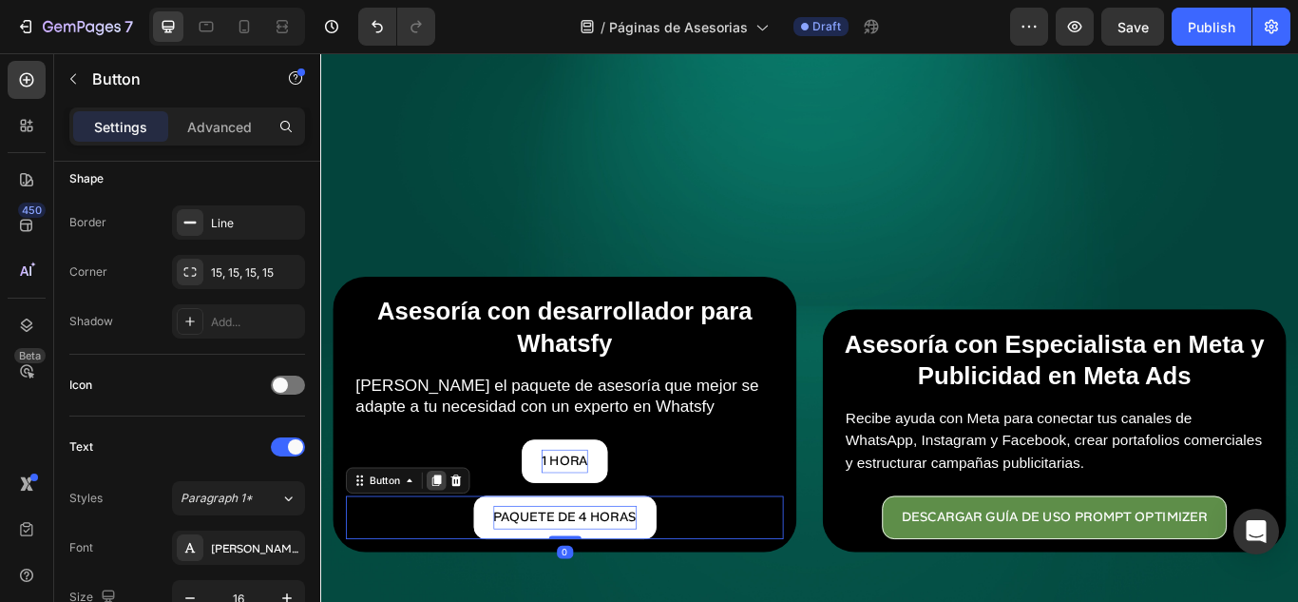
click at [458, 545] on icon at bounding box center [455, 551] width 10 height 13
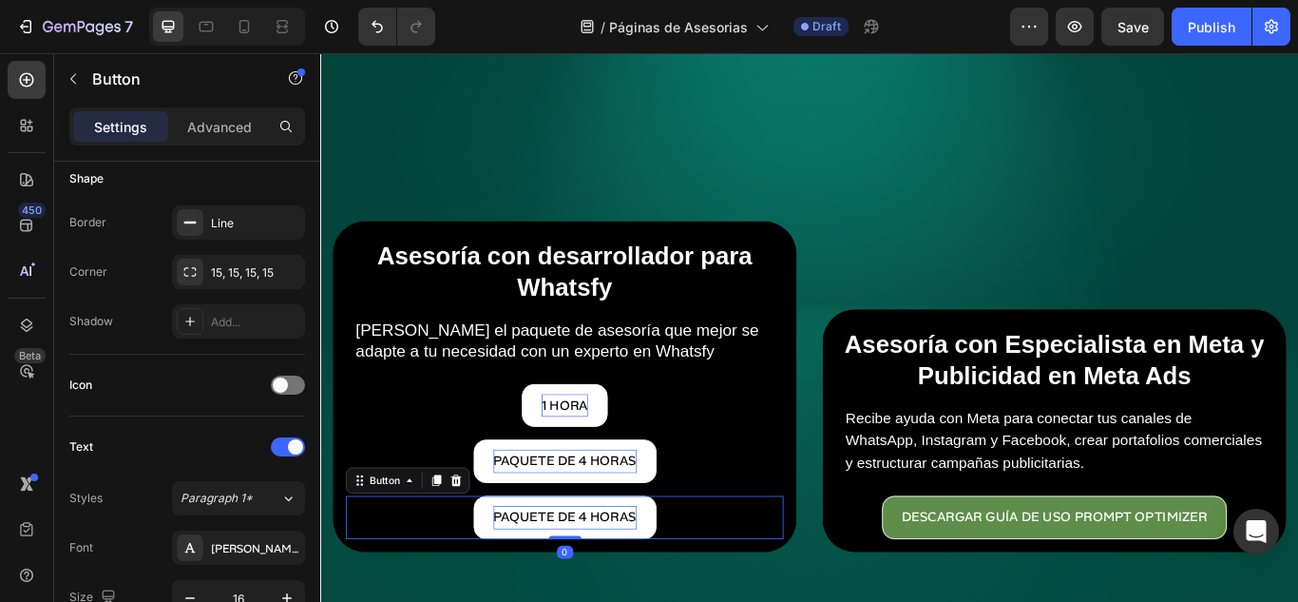
click at [595, 581] on p "paquete de 4 horas" at bounding box center [605, 595] width 167 height 28
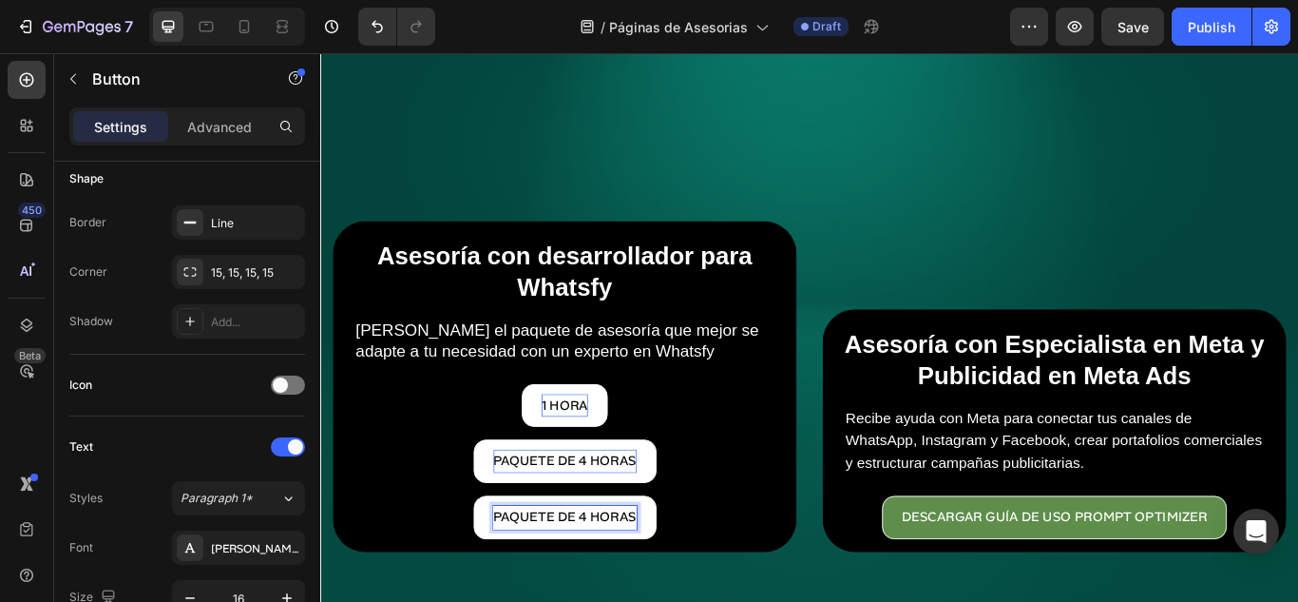
click at [594, 583] on p "paquete de 4 horas" at bounding box center [605, 595] width 167 height 28
click at [564, 569] on button "eLIG" at bounding box center [604, 594] width 81 height 50
click at [548, 569] on button "eLIGE LA" at bounding box center [605, 594] width 114 height 50
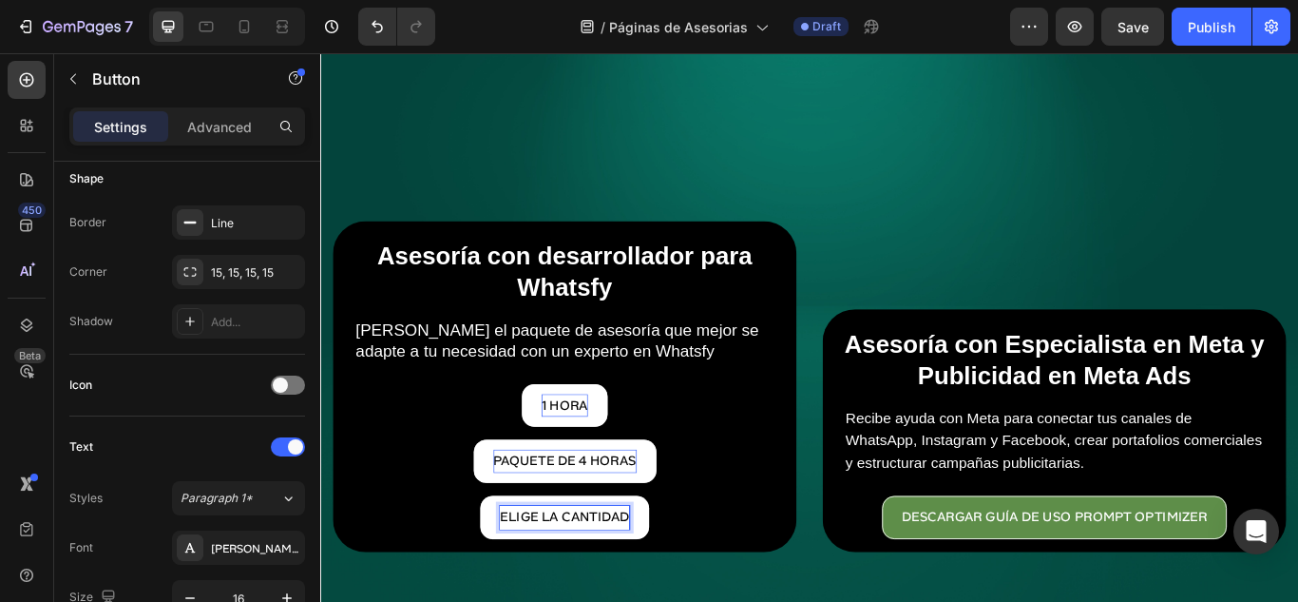
click at [507, 569] on button "eLIGE LA CANTIDAD" at bounding box center [605, 594] width 197 height 50
click at [499, 569] on button "eLIGE LA CANTIDAD D" at bounding box center [605, 594] width 212 height 50
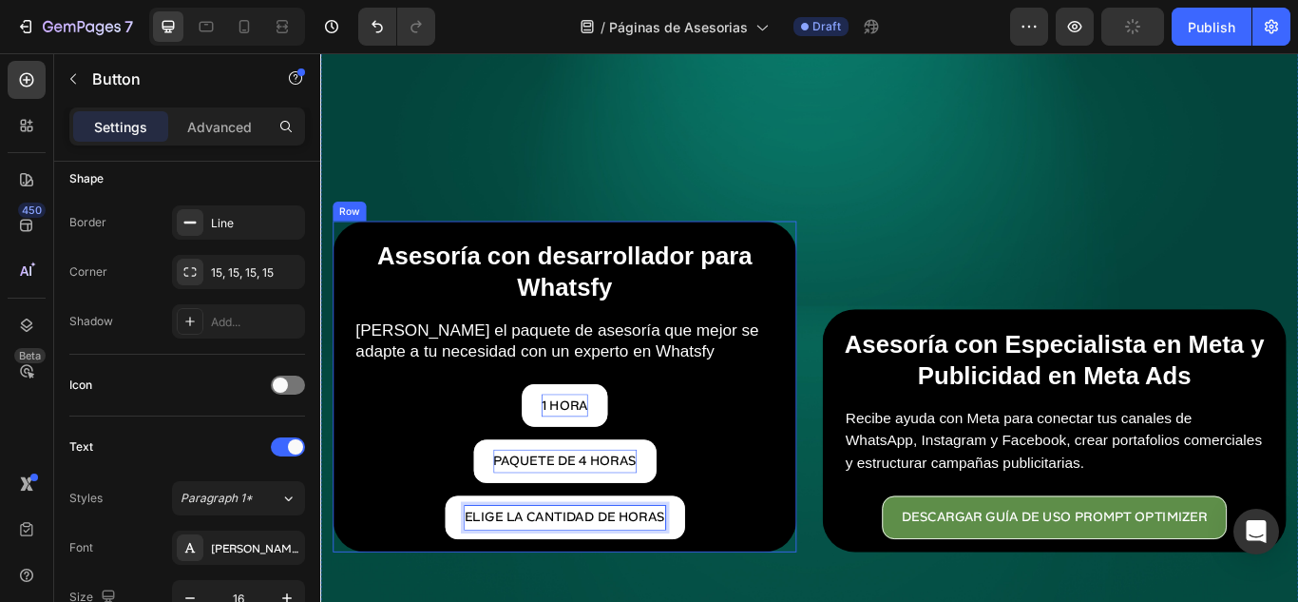
click at [815, 554] on div "eLIGE LA CANTIDAD DE HORAS Button 0" at bounding box center [605, 587] width 510 height 66
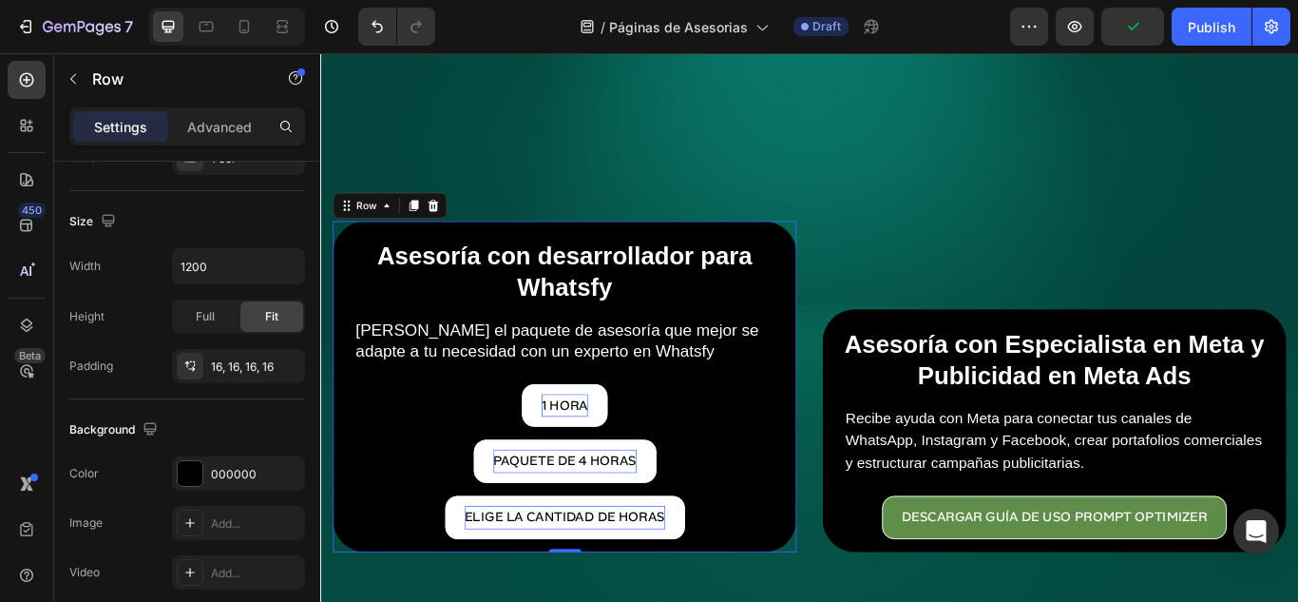
scroll to position [0, 0]
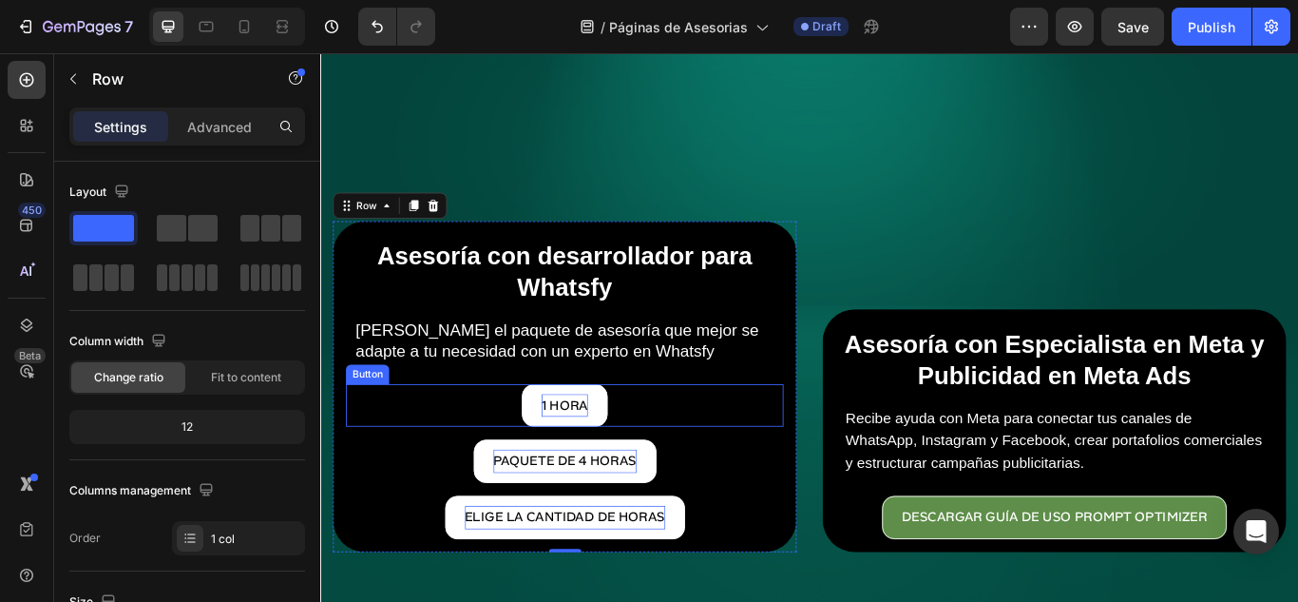
click at [662, 466] on div "1 Hora Button" at bounding box center [605, 464] width 510 height 50
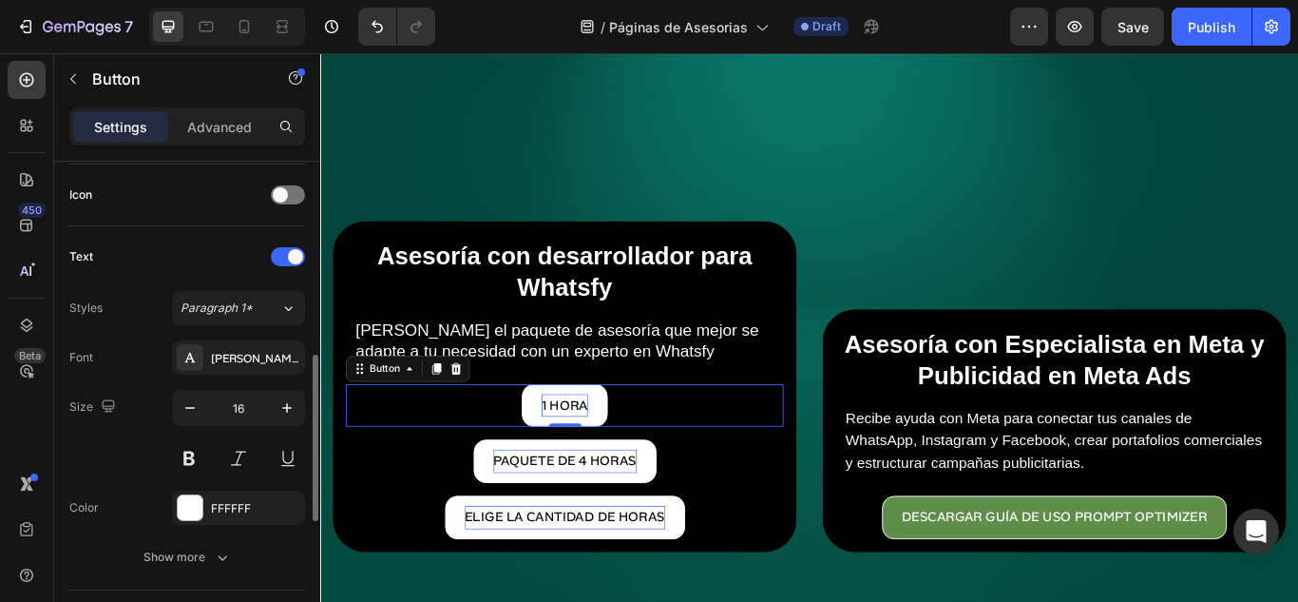
scroll to position [760, 0]
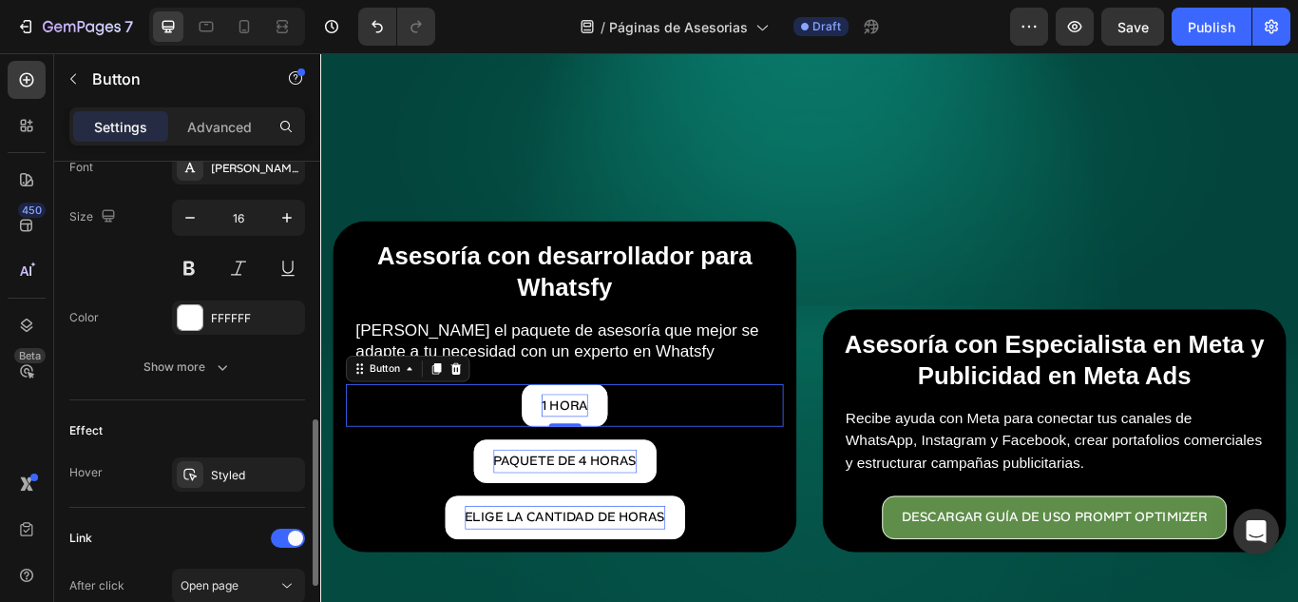
click at [209, 394] on div "Text Styles Paragraph 1* Font Alan Sans Size 16 Color FFFFFF Show more" at bounding box center [187, 218] width 236 height 364
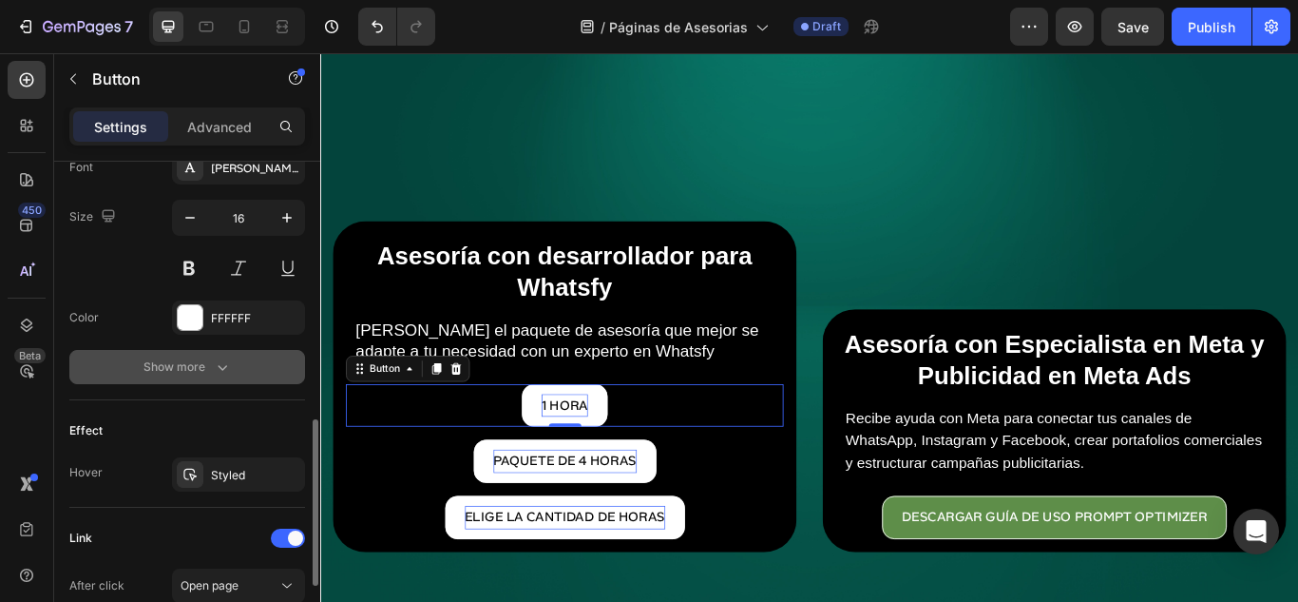
click at [205, 370] on div "Show more" at bounding box center [187, 366] width 88 height 19
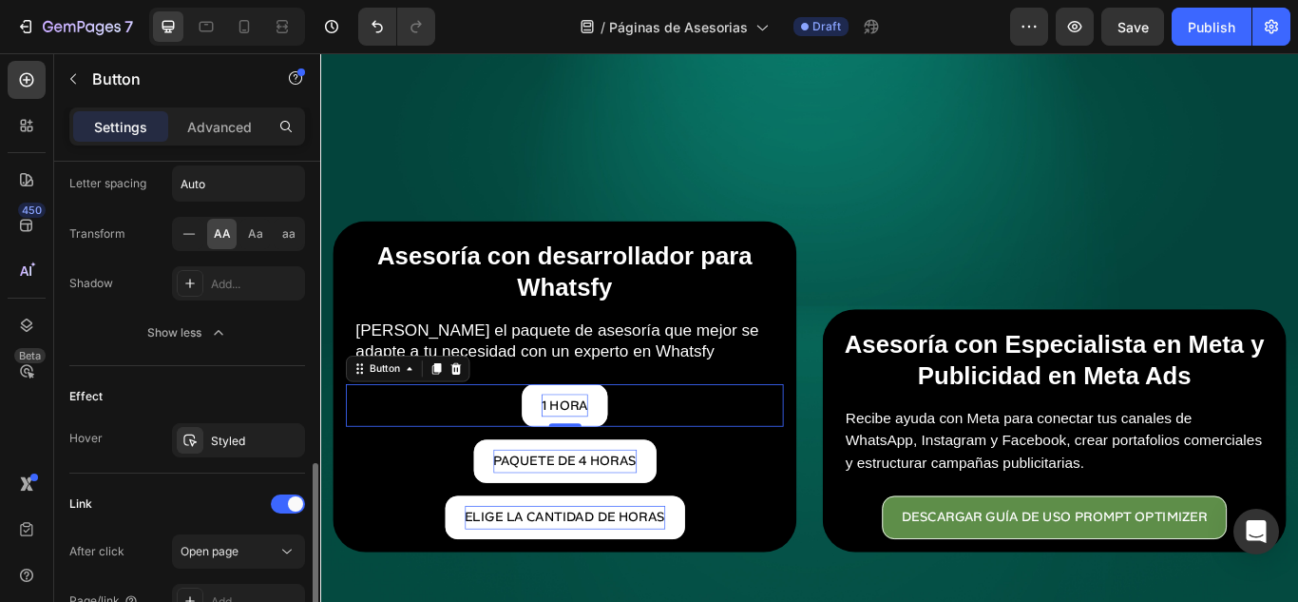
scroll to position [1218, 0]
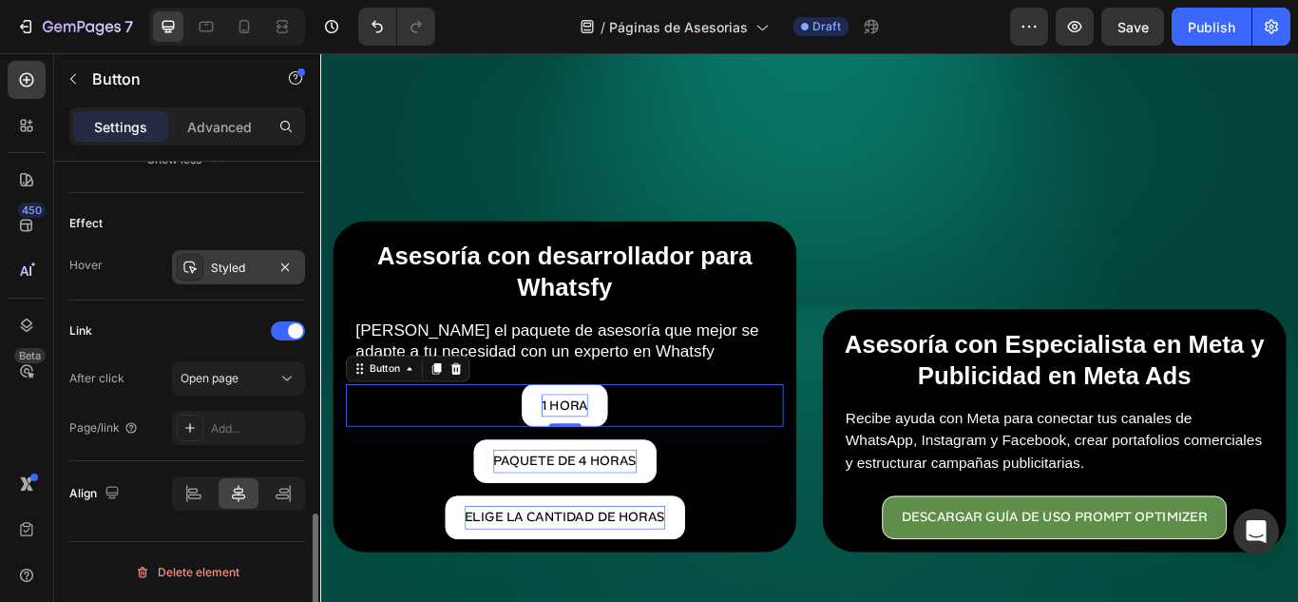
click at [250, 276] on div "Styled" at bounding box center [238, 267] width 55 height 17
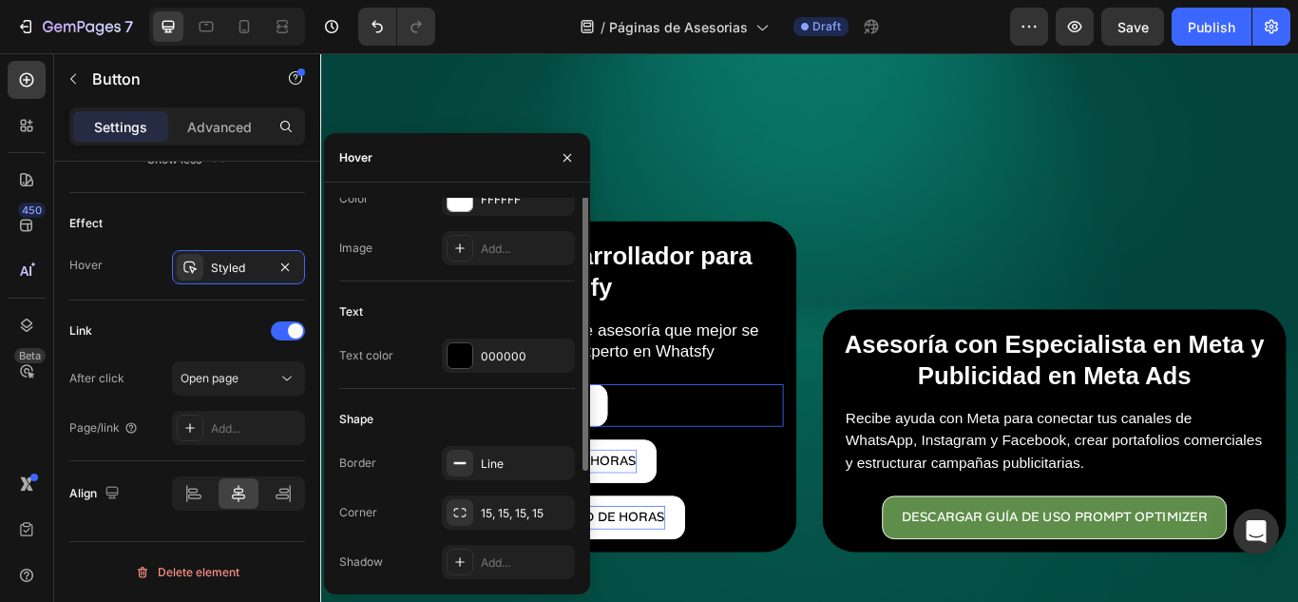
scroll to position [0, 0]
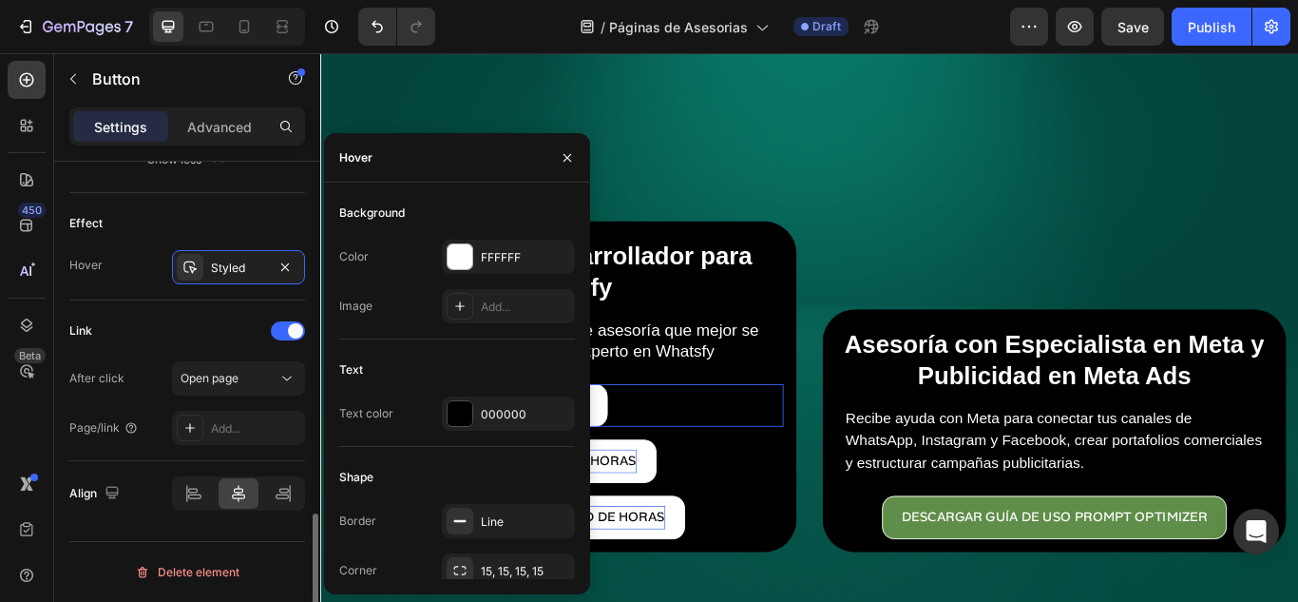
click at [143, 272] on div "Hover Styled" at bounding box center [187, 267] width 236 height 34
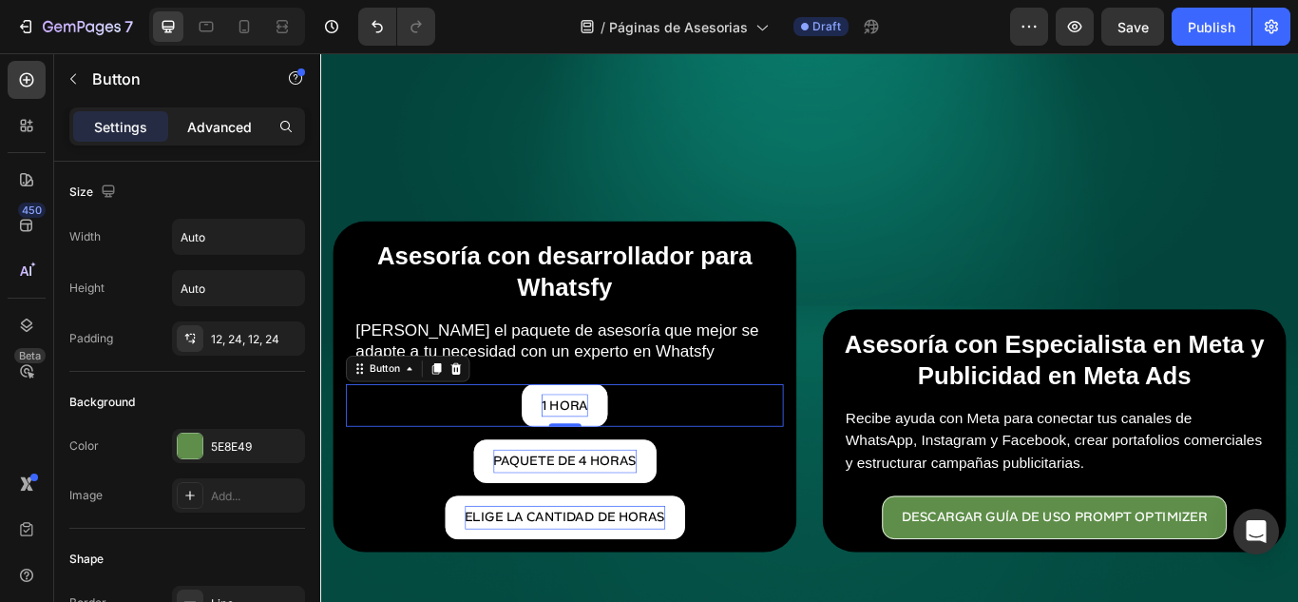
click at [220, 119] on p "Advanced" at bounding box center [219, 127] width 65 height 20
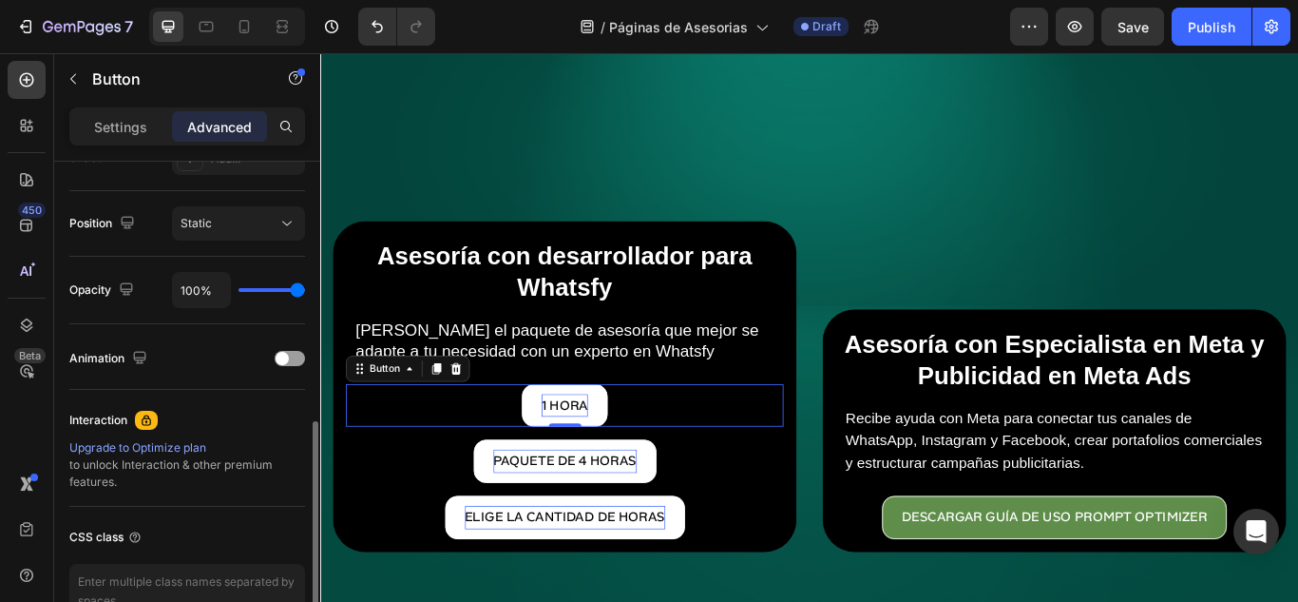
scroll to position [570, 0]
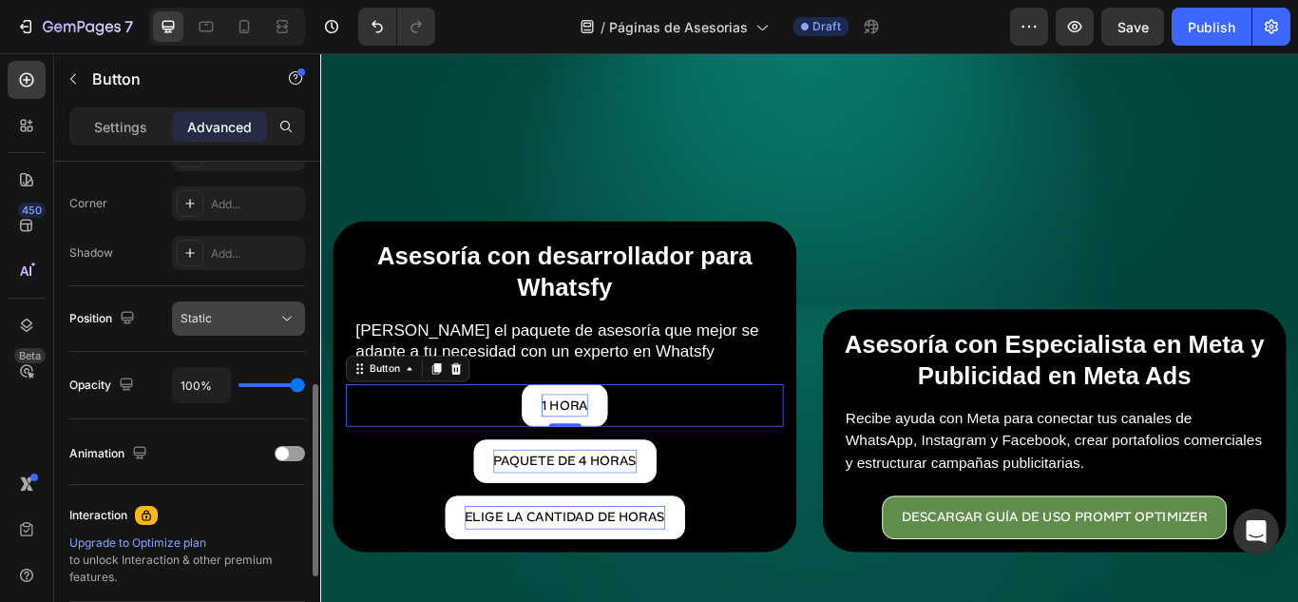
click at [230, 303] on button "Static" at bounding box center [238, 318] width 133 height 34
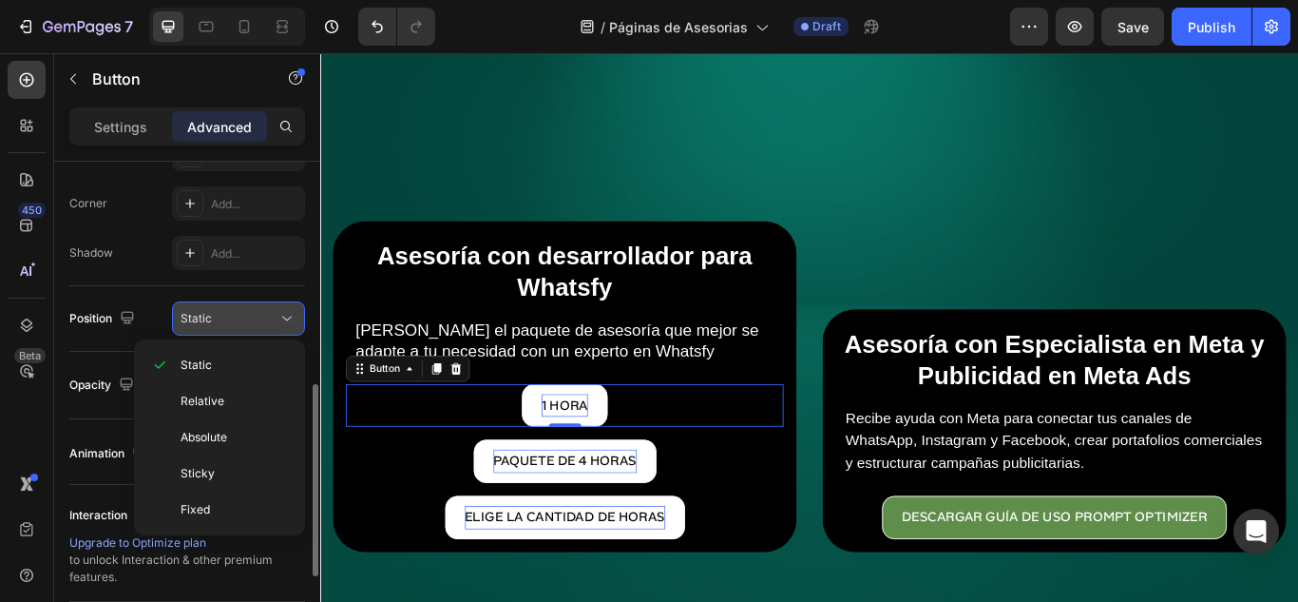
click at [230, 303] on button "Static" at bounding box center [238, 318] width 133 height 34
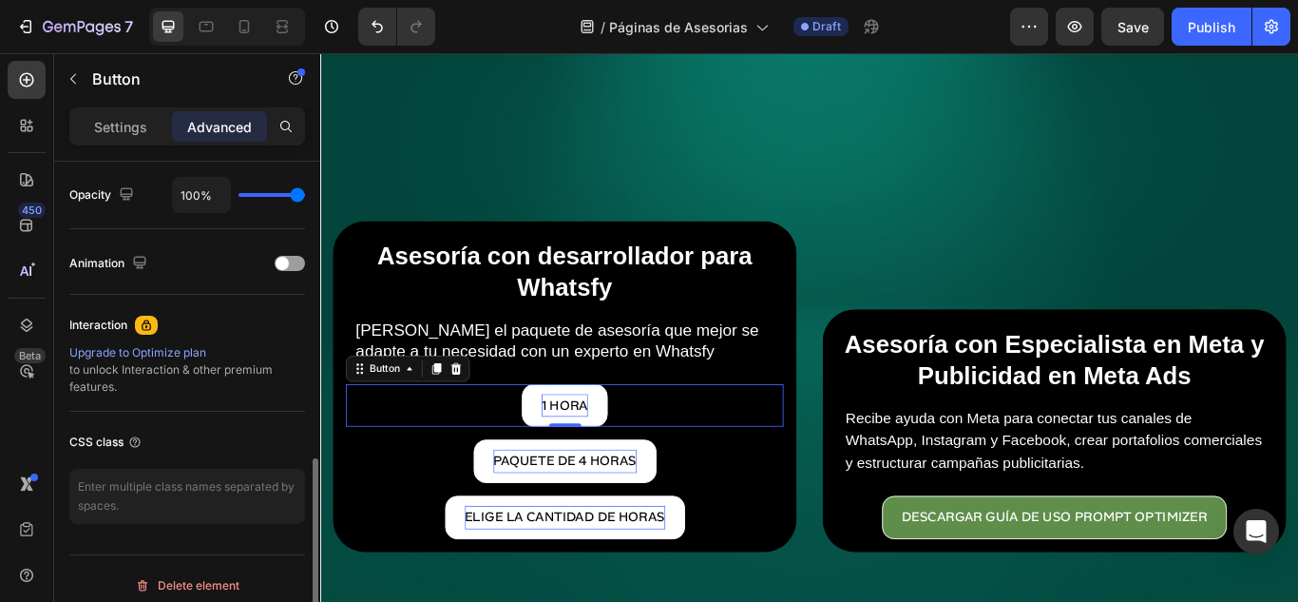
scroll to position [774, 0]
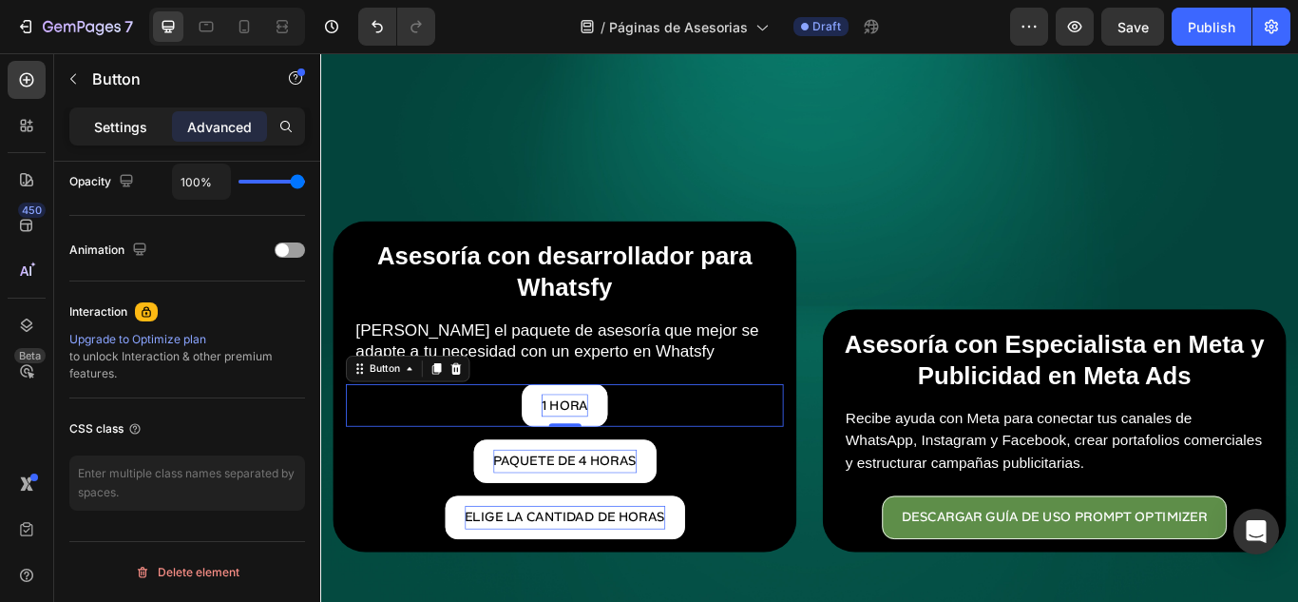
click at [104, 136] on p "Settings" at bounding box center [120, 127] width 53 height 20
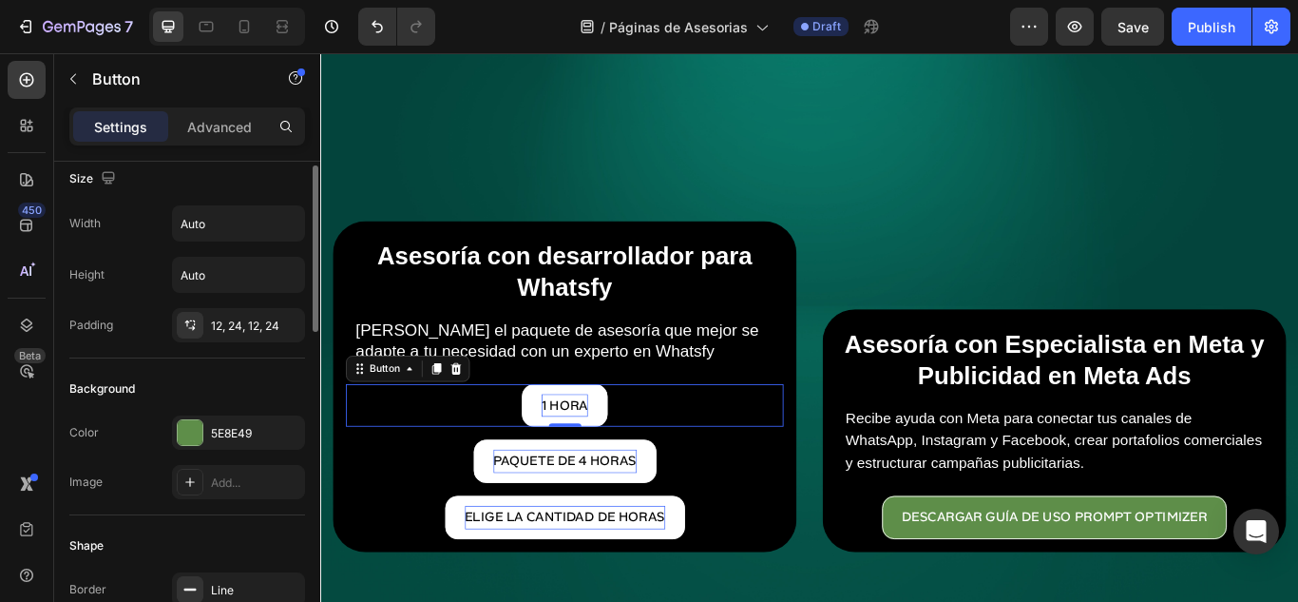
scroll to position [0, 0]
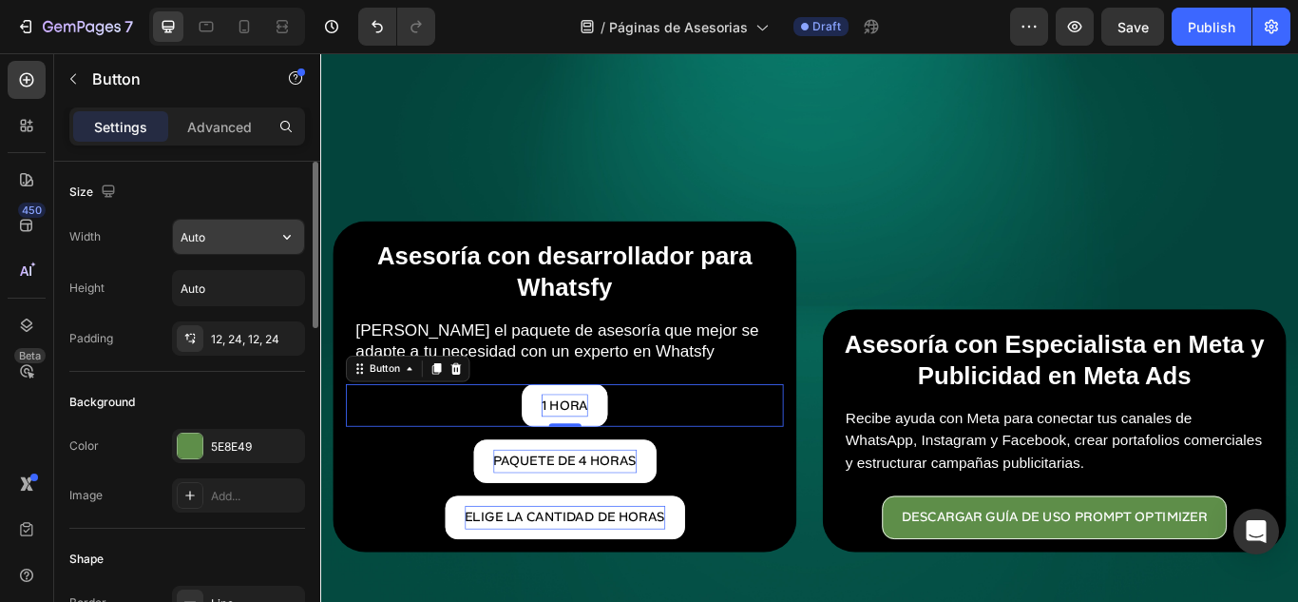
click at [239, 237] on input "Auto" at bounding box center [238, 237] width 131 height 34
click at [227, 303] on input "Auto" at bounding box center [238, 288] width 131 height 34
click at [281, 295] on icon "button" at bounding box center [286, 287] width 19 height 19
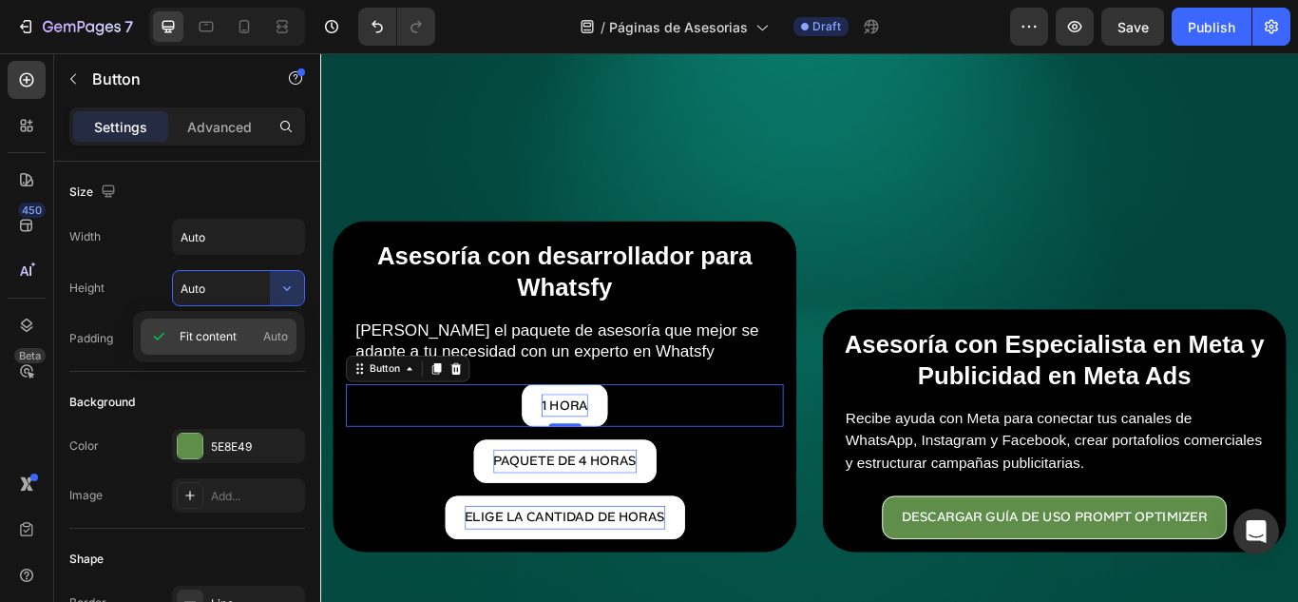
click at [270, 338] on span "Auto" at bounding box center [275, 336] width 25 height 17
click at [266, 278] on input "Auto" at bounding box center [238, 288] width 131 height 34
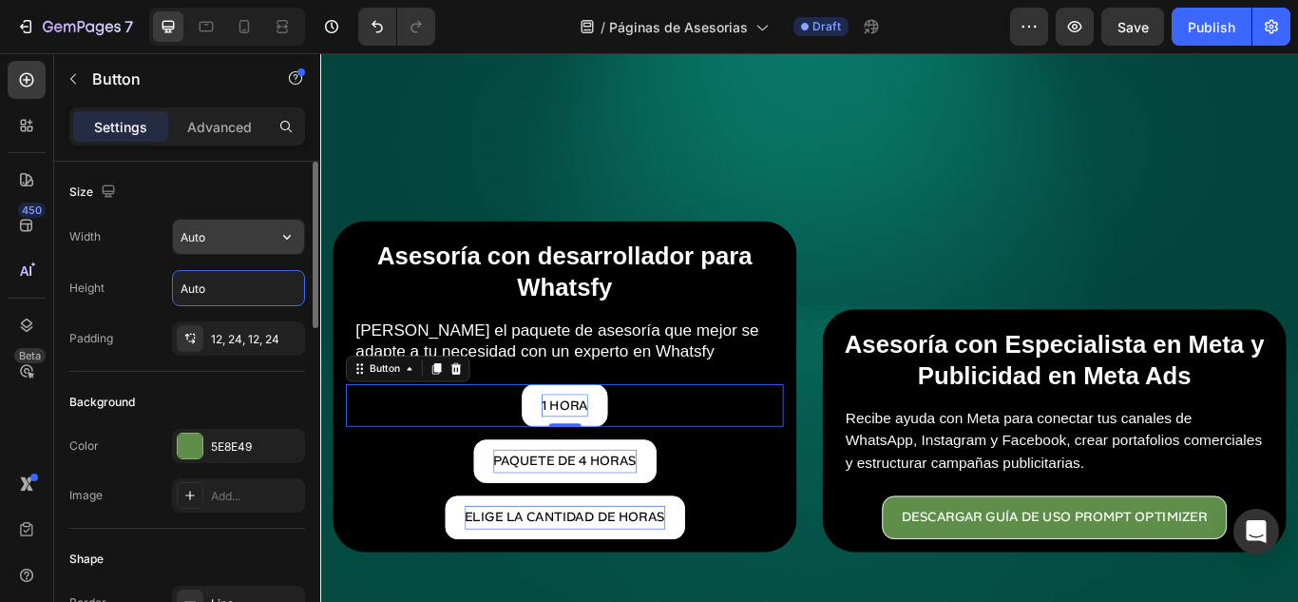
click at [252, 241] on input "Auto" at bounding box center [238, 237] width 131 height 34
click at [281, 241] on icon "button" at bounding box center [286, 236] width 19 height 19
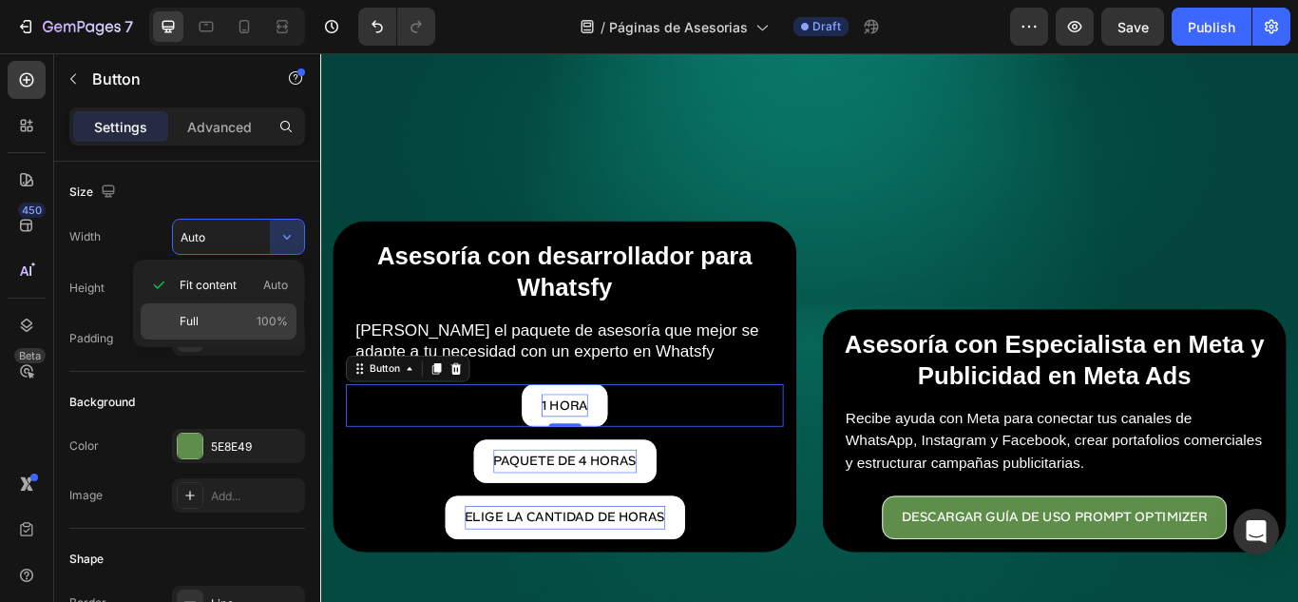
click at [196, 317] on span "Full" at bounding box center [189, 321] width 19 height 17
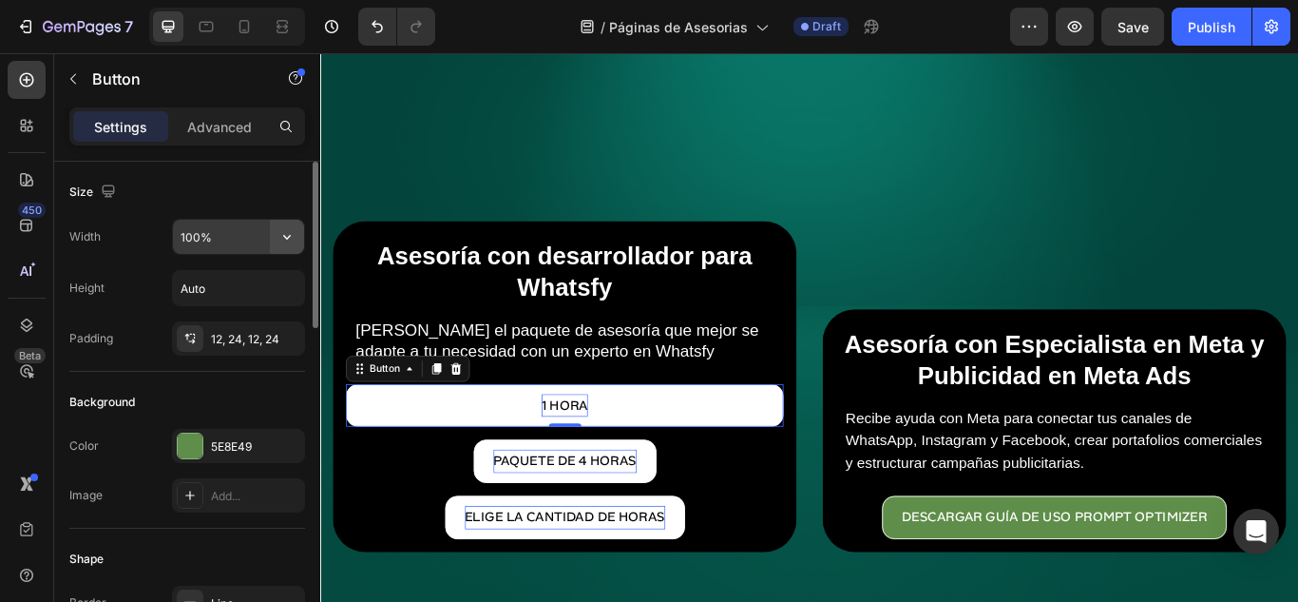
click at [277, 234] on button "button" at bounding box center [287, 237] width 34 height 34
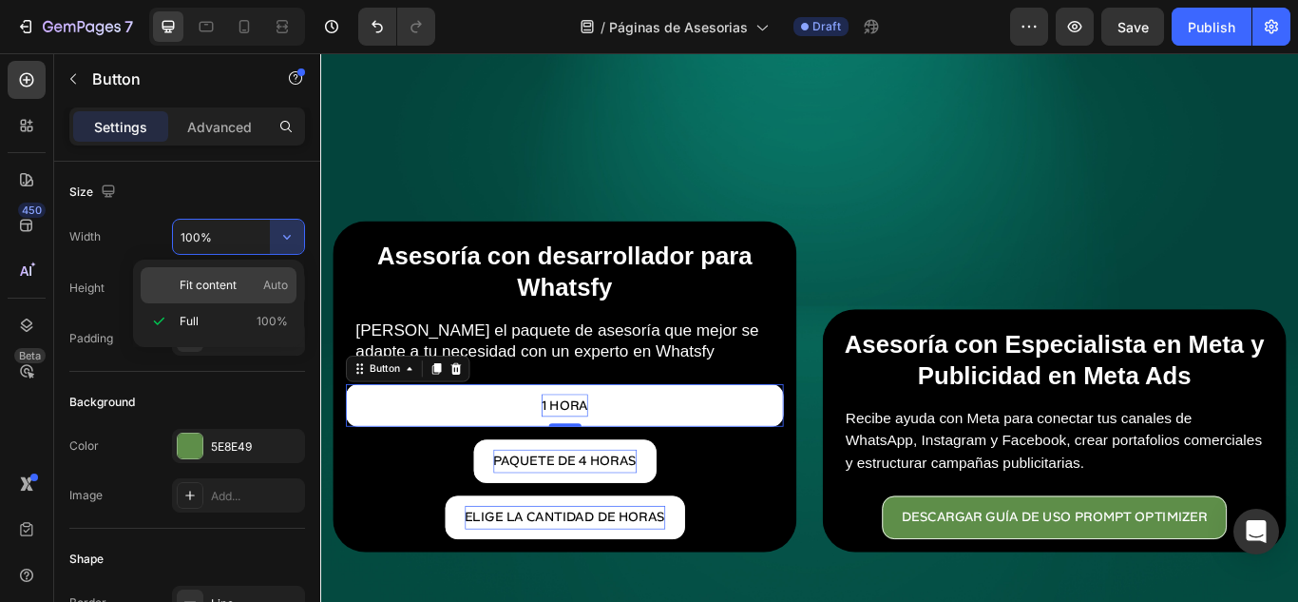
click at [227, 287] on span "Fit content" at bounding box center [208, 285] width 57 height 17
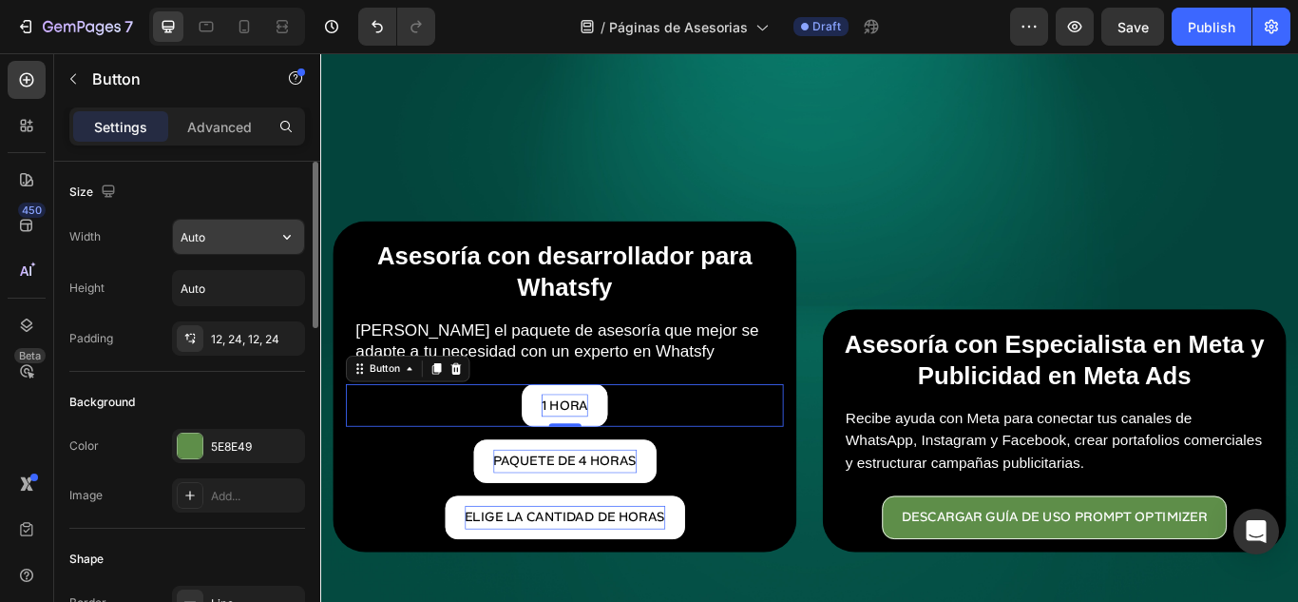
click at [264, 249] on input "Auto" at bounding box center [238, 237] width 131 height 34
click at [285, 237] on icon "button" at bounding box center [287, 237] width 8 height 5
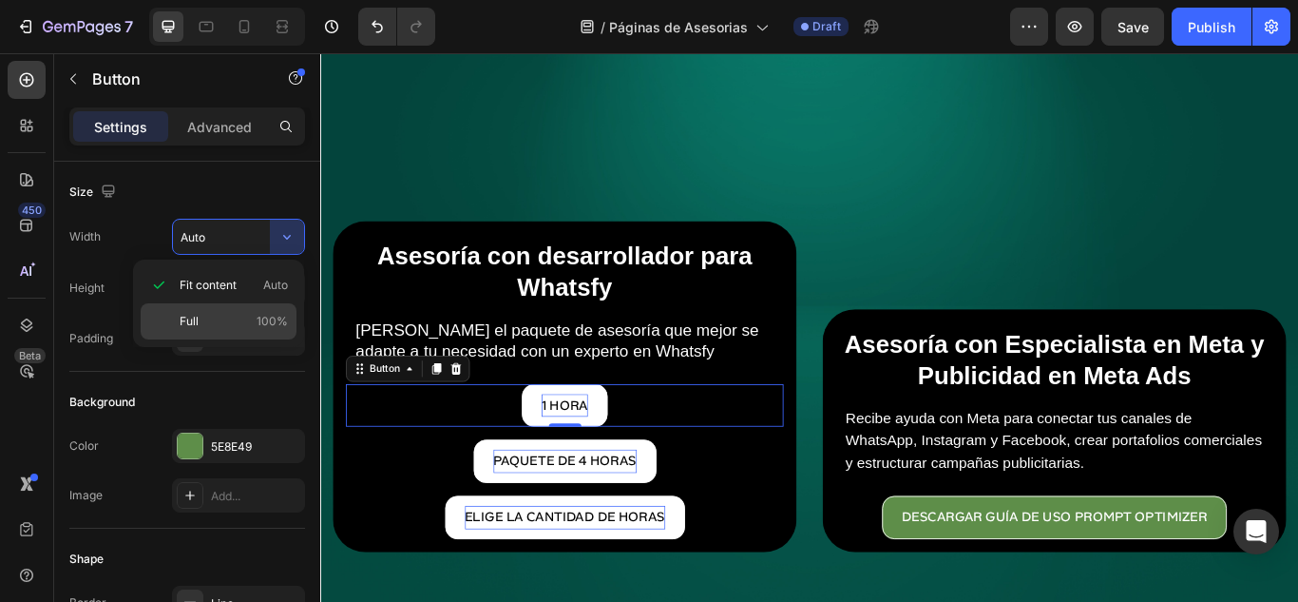
click at [242, 315] on p "Full 100%" at bounding box center [234, 321] width 108 height 17
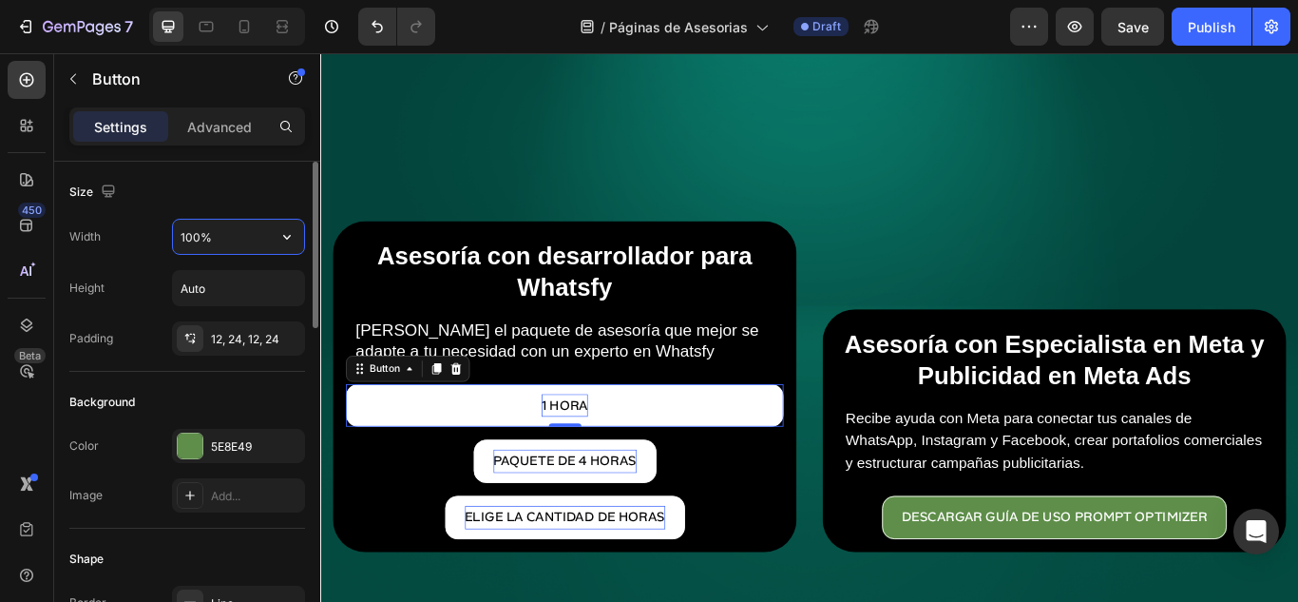
drag, startPoint x: 222, startPoint y: 234, endPoint x: 127, endPoint y: 234, distance: 95.0
click at [127, 234] on div "Width 100%" at bounding box center [187, 237] width 236 height 36
click at [195, 236] on input "100%" at bounding box center [238, 237] width 131 height 34
type input "80%"
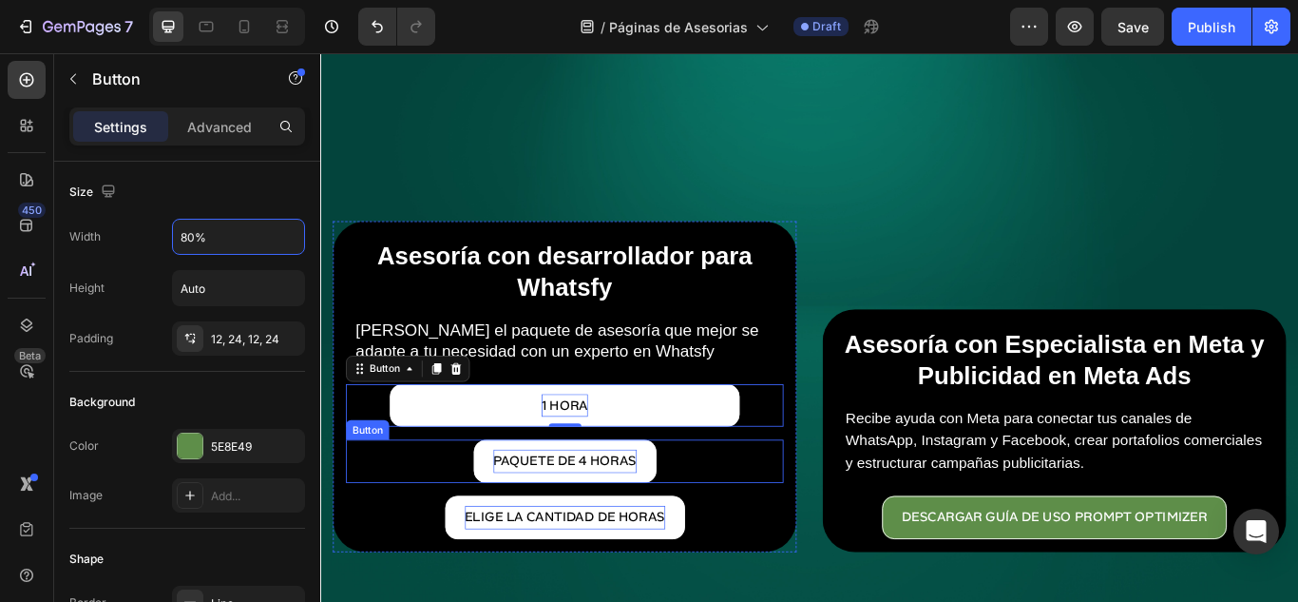
click at [713, 527] on div "paquete de 4 horas Button" at bounding box center [605, 529] width 510 height 50
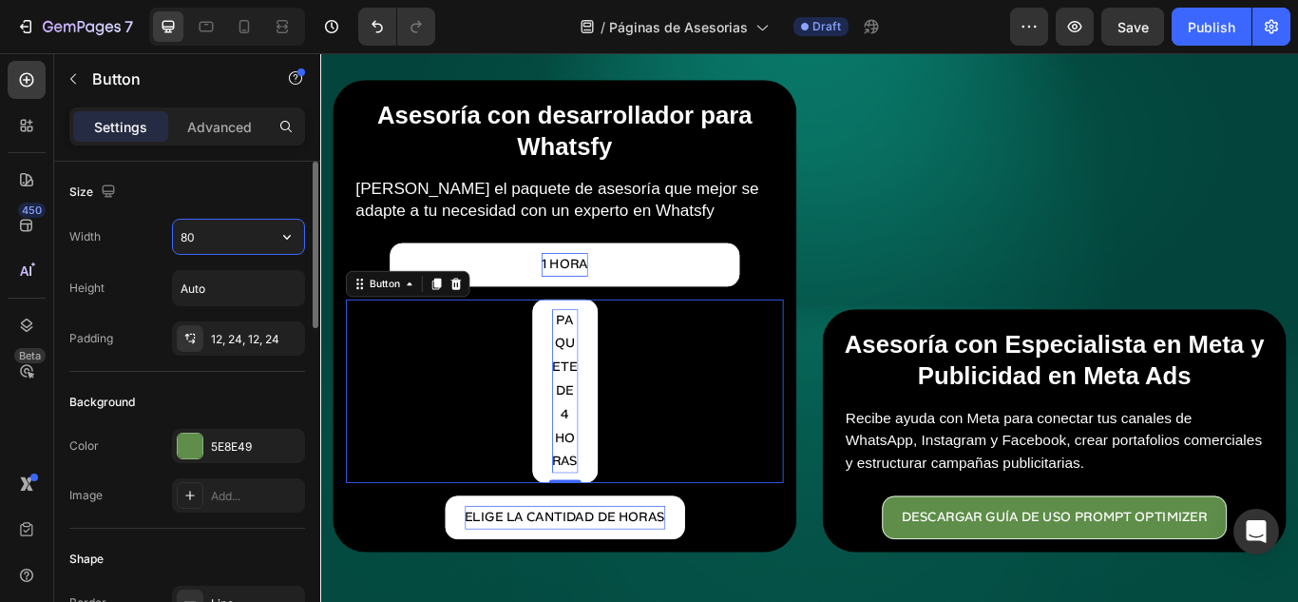
click at [280, 233] on icon "button" at bounding box center [286, 236] width 19 height 19
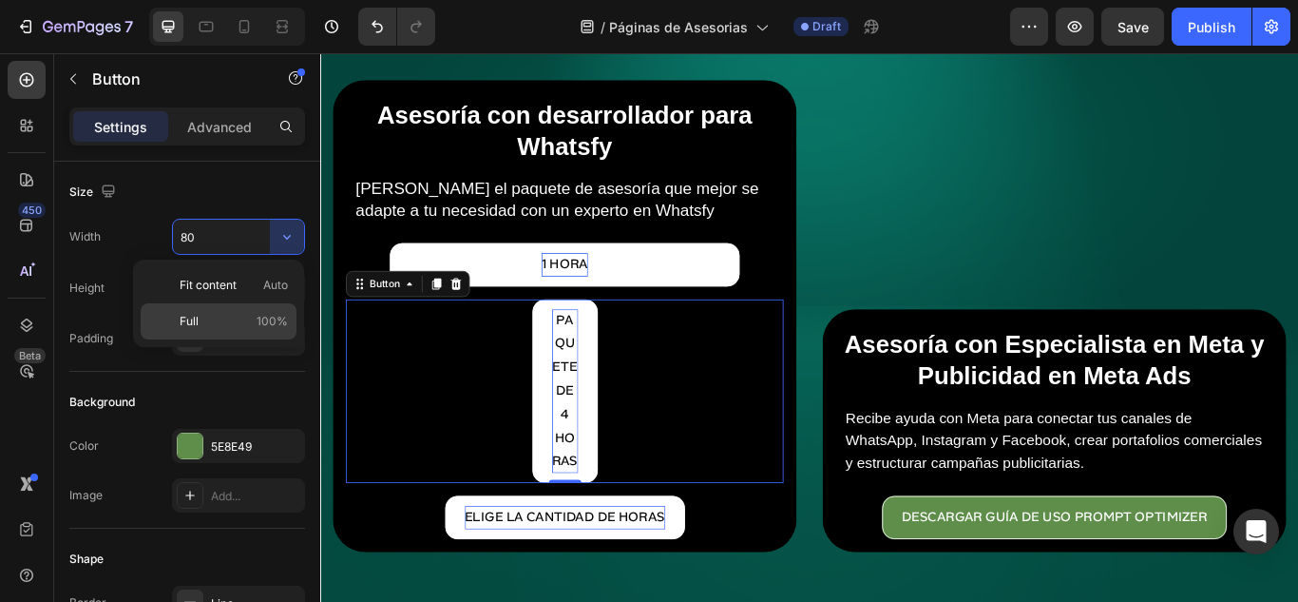
click at [197, 313] on span "Full" at bounding box center [189, 321] width 19 height 17
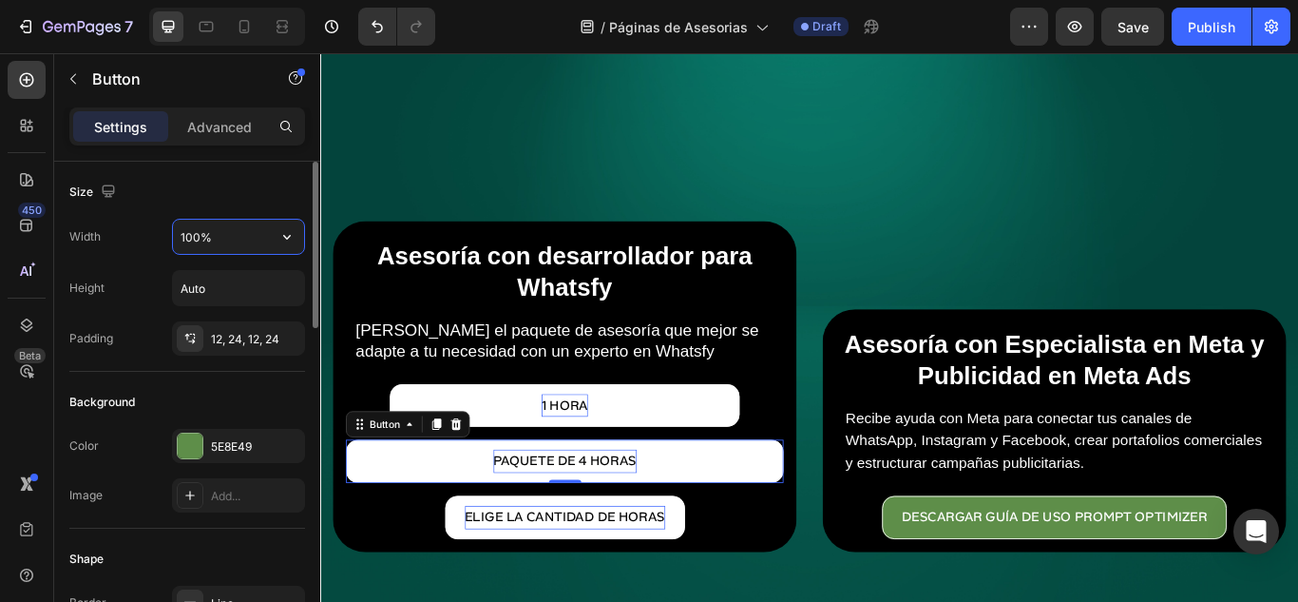
drag, startPoint x: 211, startPoint y: 244, endPoint x: 161, endPoint y: 244, distance: 50.4
click at [161, 244] on div "Width 100%" at bounding box center [187, 237] width 236 height 36
type input "80%"
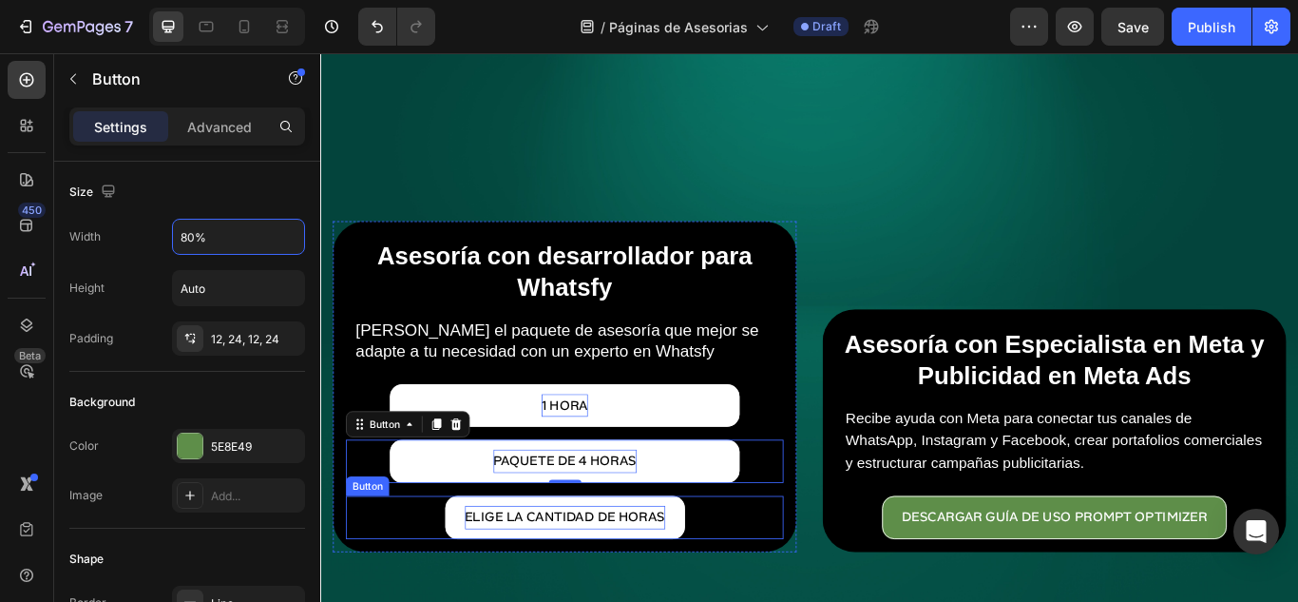
click at [730, 601] on button "eLIGE LA CANTIDAD DE HORAS" at bounding box center [605, 594] width 279 height 50
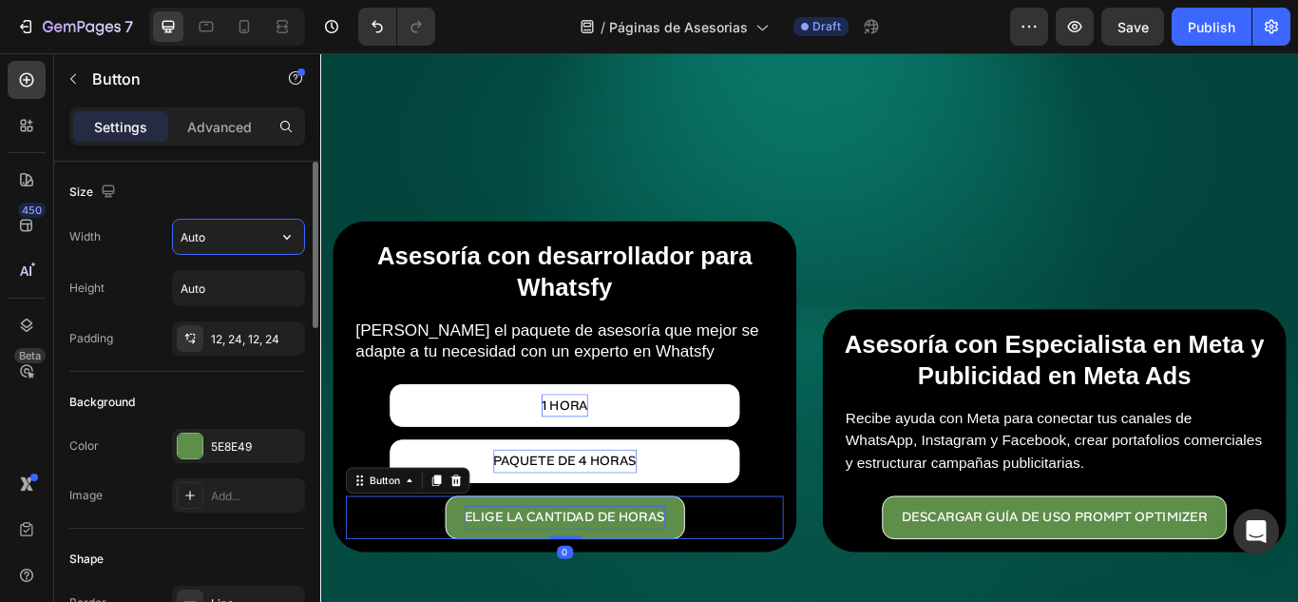
click at [204, 239] on input "Auto" at bounding box center [238, 237] width 131 height 34
click at [269, 240] on input "Auto" at bounding box center [238, 237] width 131 height 34
click at [283, 240] on icon "button" at bounding box center [286, 236] width 19 height 19
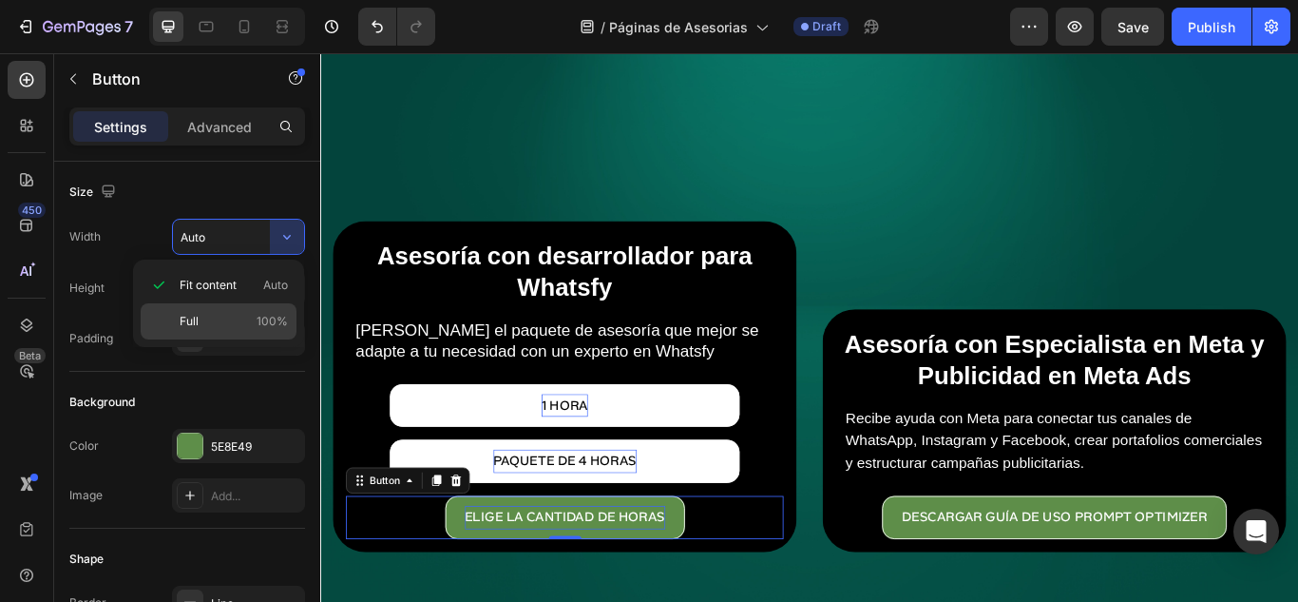
click at [227, 318] on p "Full 100%" at bounding box center [234, 321] width 108 height 17
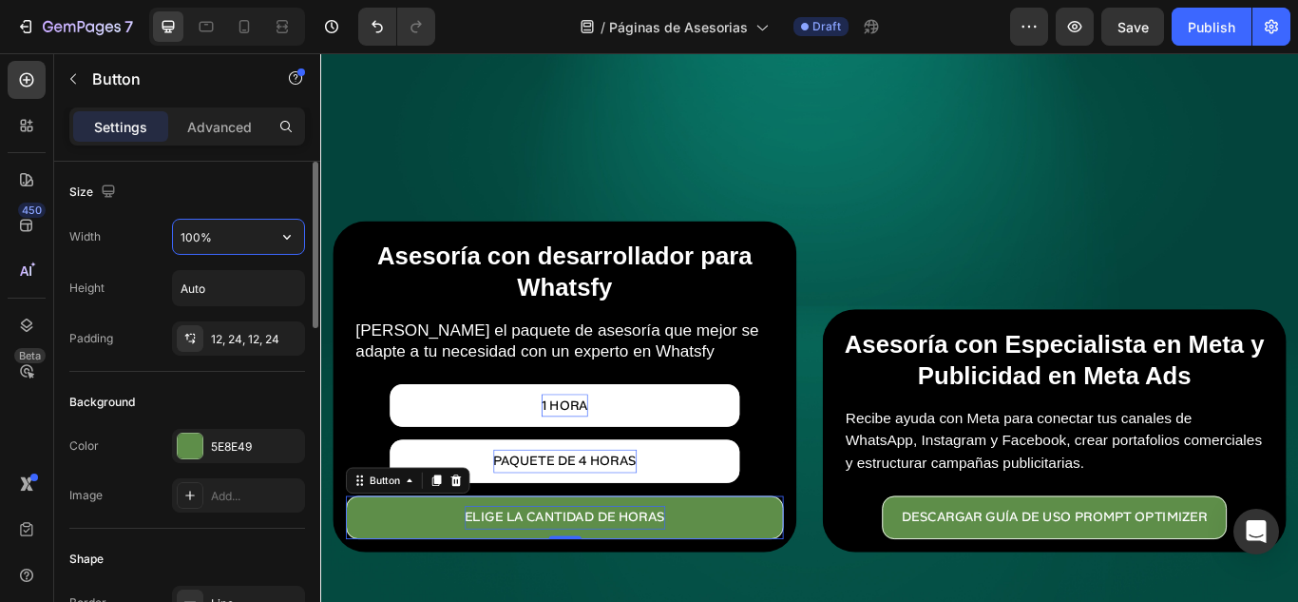
click at [186, 242] on input "100%" at bounding box center [238, 237] width 131 height 34
click at [190, 239] on input "100%" at bounding box center [238, 237] width 131 height 34
drag, startPoint x: 192, startPoint y: 239, endPoint x: 182, endPoint y: 239, distance: 10.5
click at [182, 239] on input "100%" at bounding box center [238, 237] width 131 height 34
type input "80%"
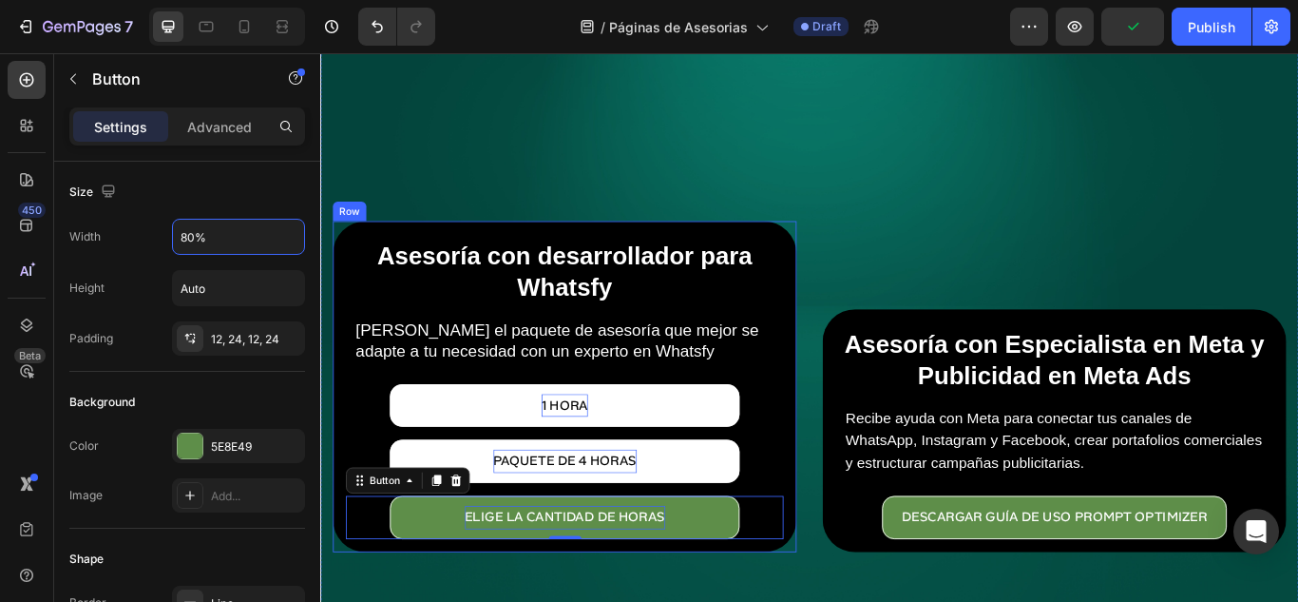
click at [850, 488] on div "paquete de 4 horas Button" at bounding box center [605, 521] width 510 height 66
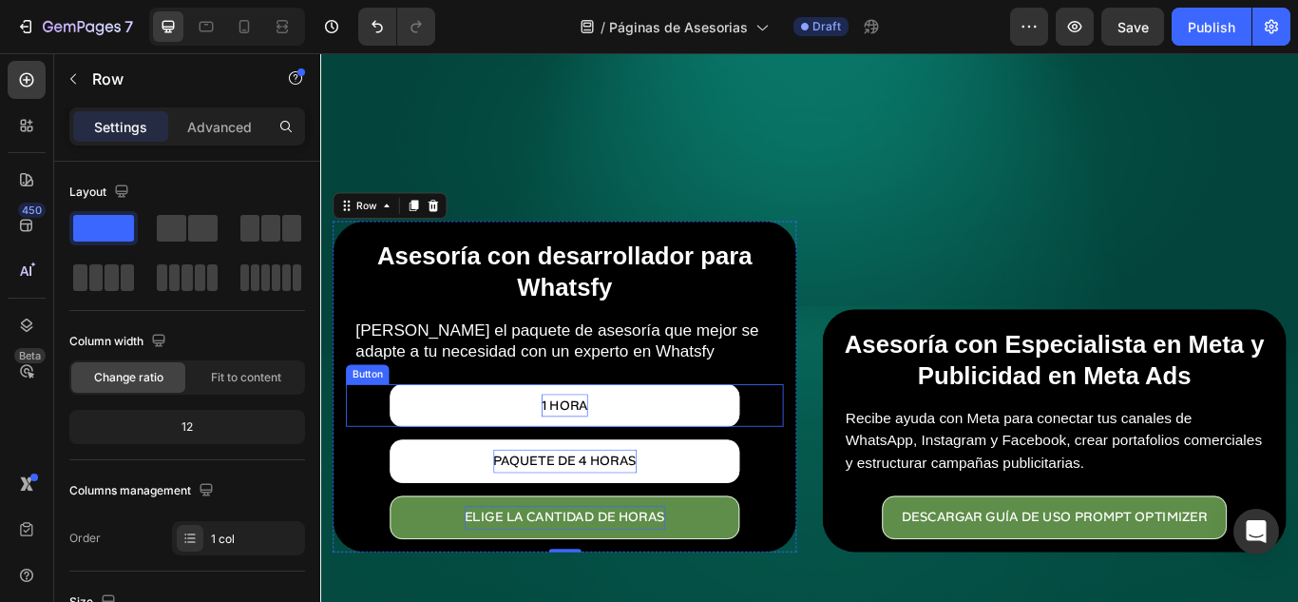
click at [822, 457] on div "1 Hora Button" at bounding box center [605, 464] width 510 height 50
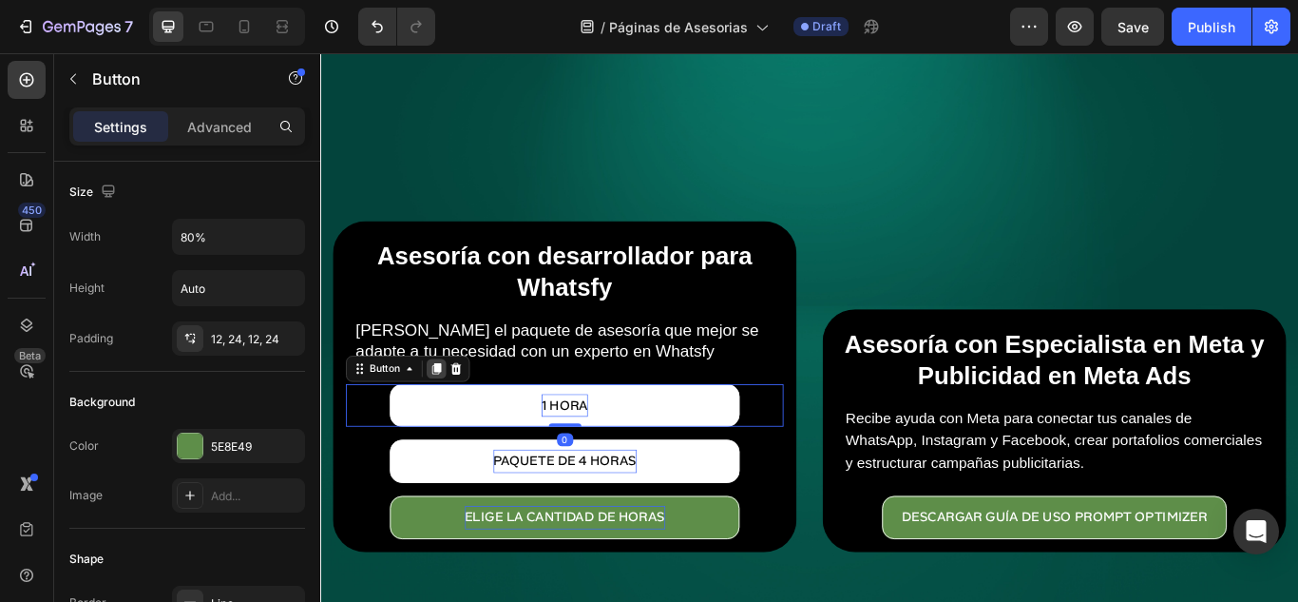
click at [452, 415] on icon at bounding box center [455, 420] width 15 height 15
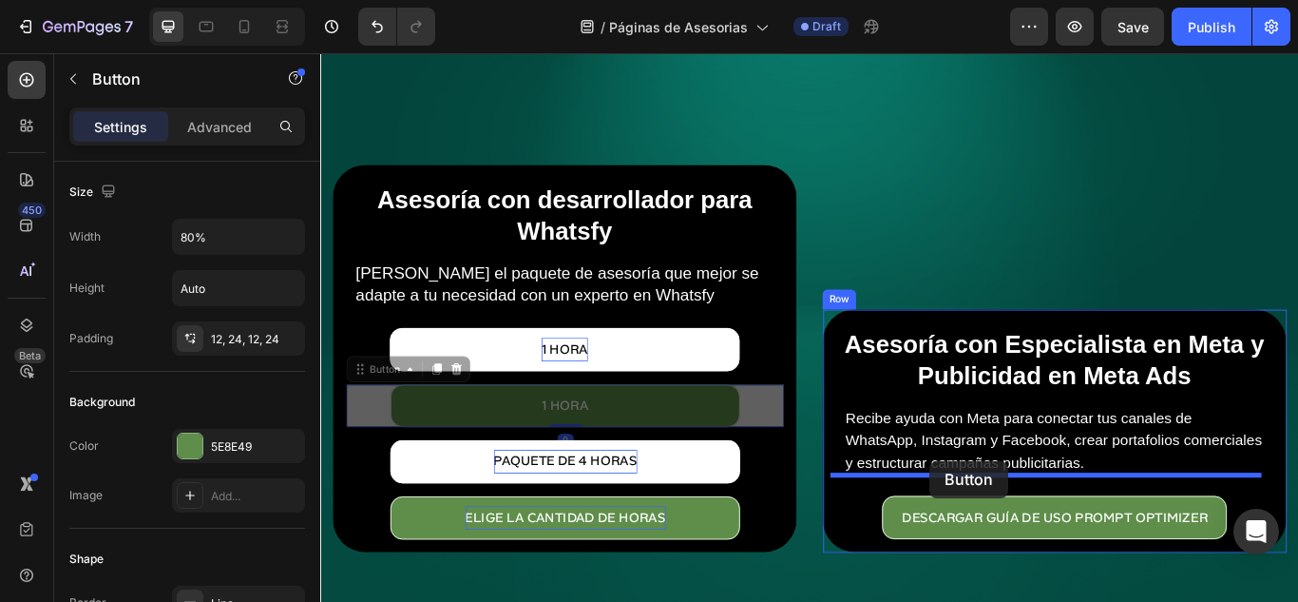
drag, startPoint x: 361, startPoint y: 408, endPoint x: 1031, endPoint y: 528, distance: 680.8
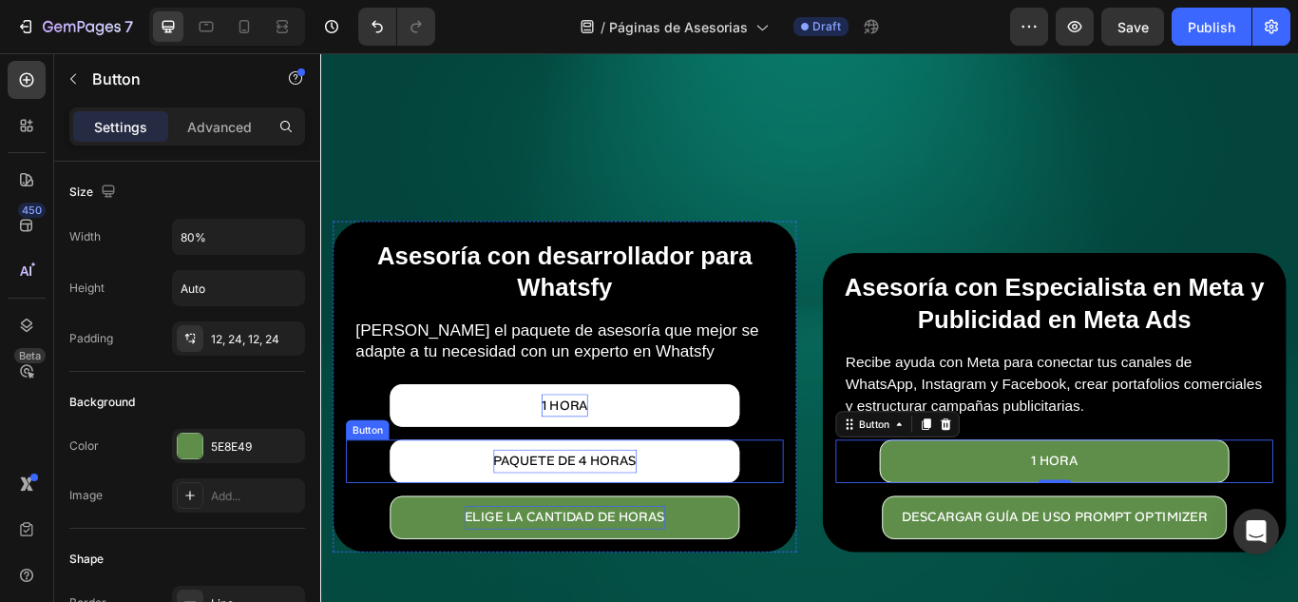
click at [775, 530] on button "paquete de 4 horas" at bounding box center [605, 529] width 409 height 50
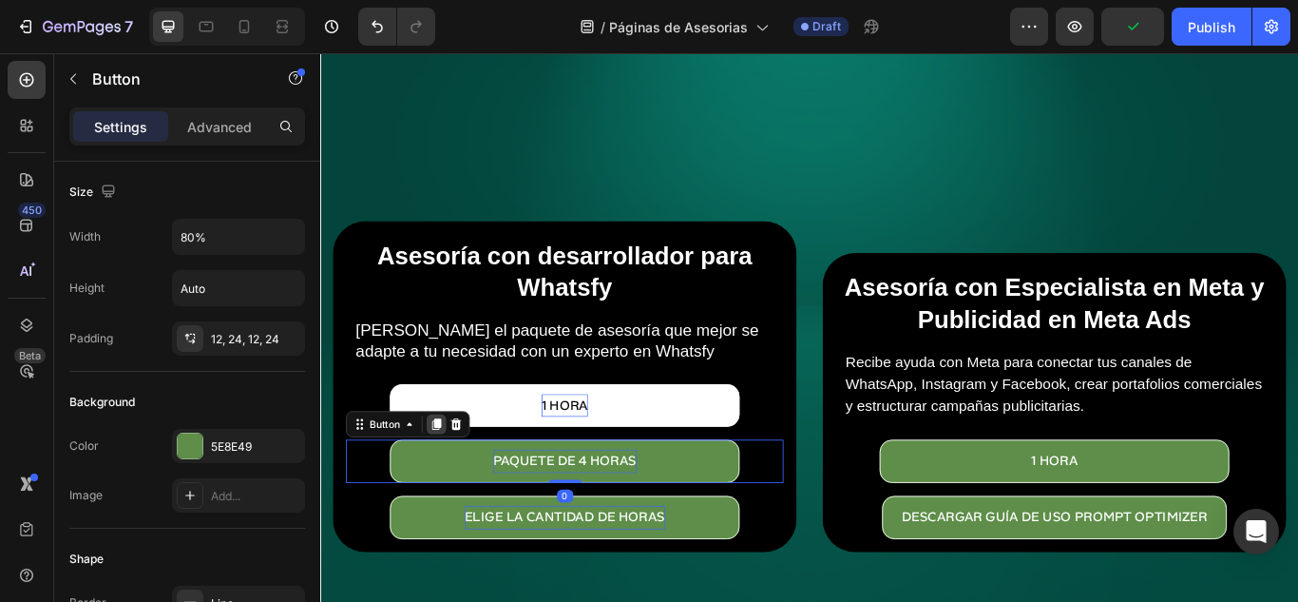
click at [461, 482] on icon at bounding box center [455, 485] width 15 height 15
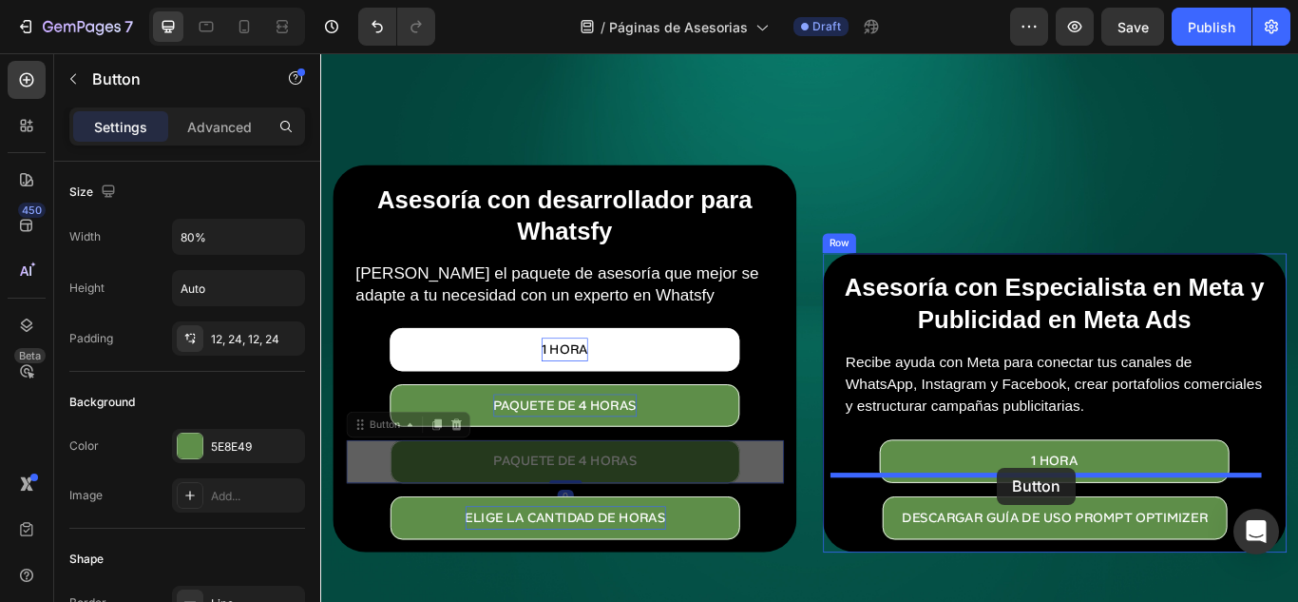
drag, startPoint x: 359, startPoint y: 479, endPoint x: 1109, endPoint y: 536, distance: 752.0
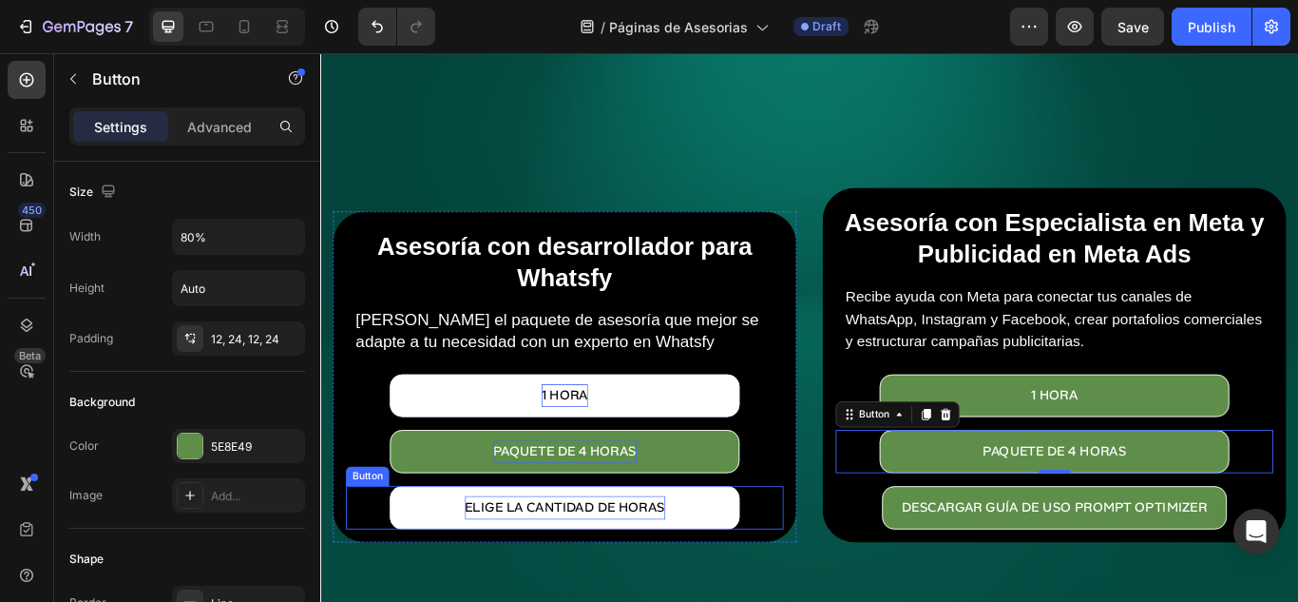
click at [752, 569] on button "eLIGE LA CANTIDAD DE HORAS" at bounding box center [605, 583] width 409 height 50
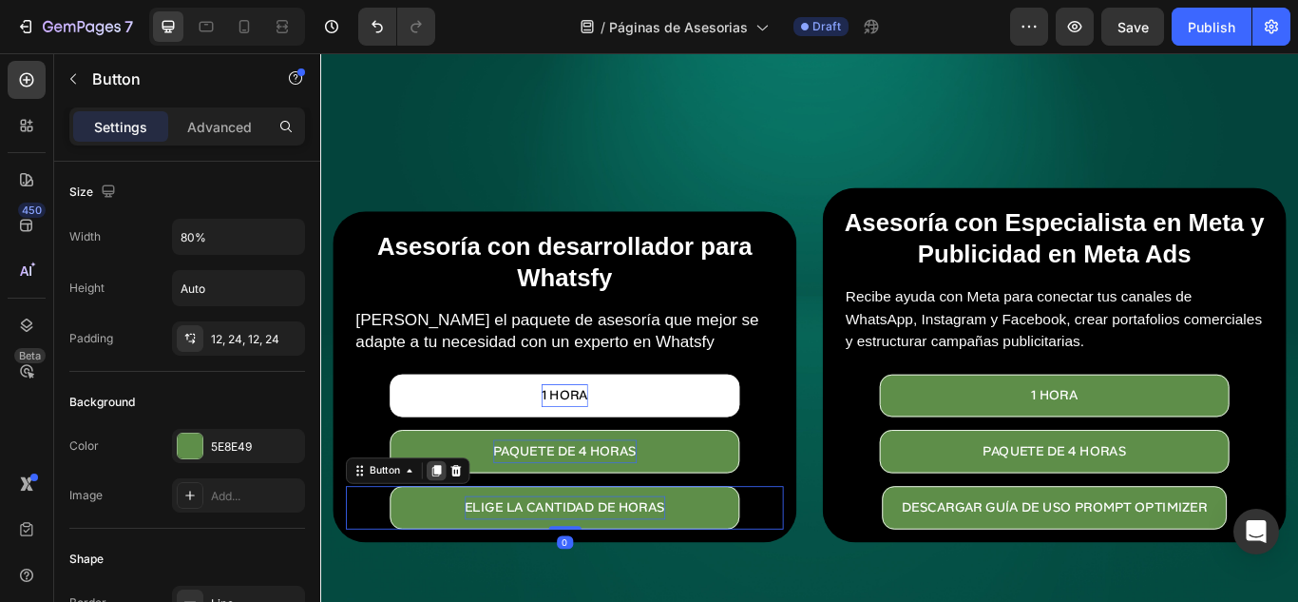
click at [456, 534] on icon at bounding box center [455, 539] width 10 height 13
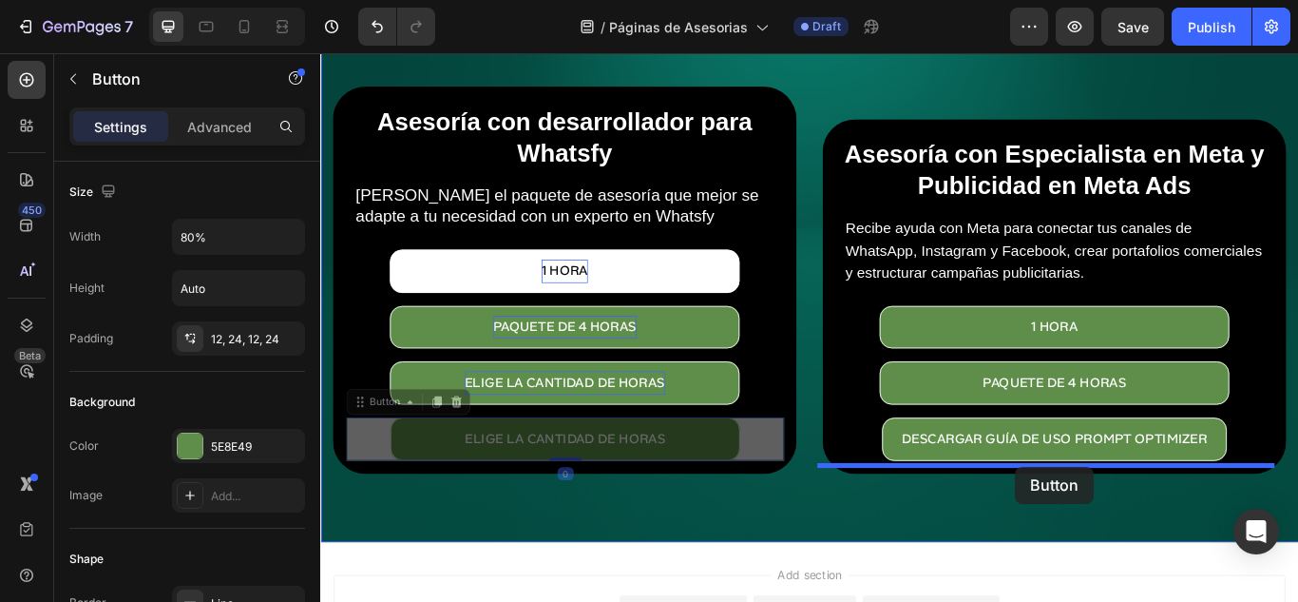
scroll to position [240, 0]
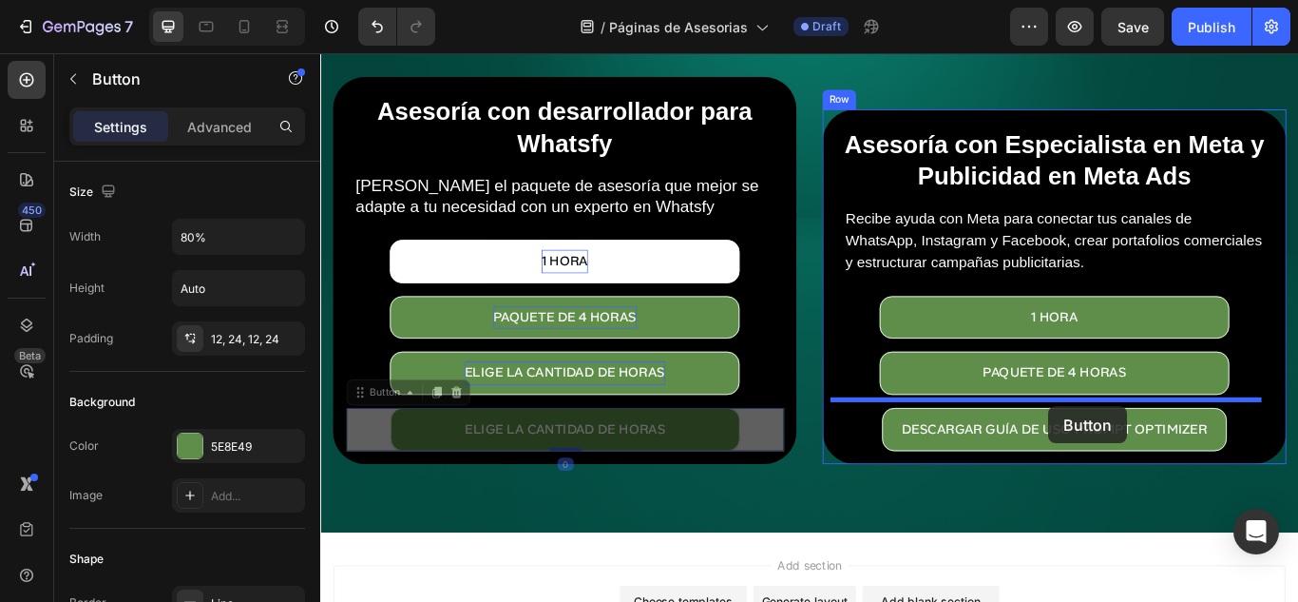
drag, startPoint x: 363, startPoint y: 532, endPoint x: 1169, endPoint y: 465, distance: 808.7
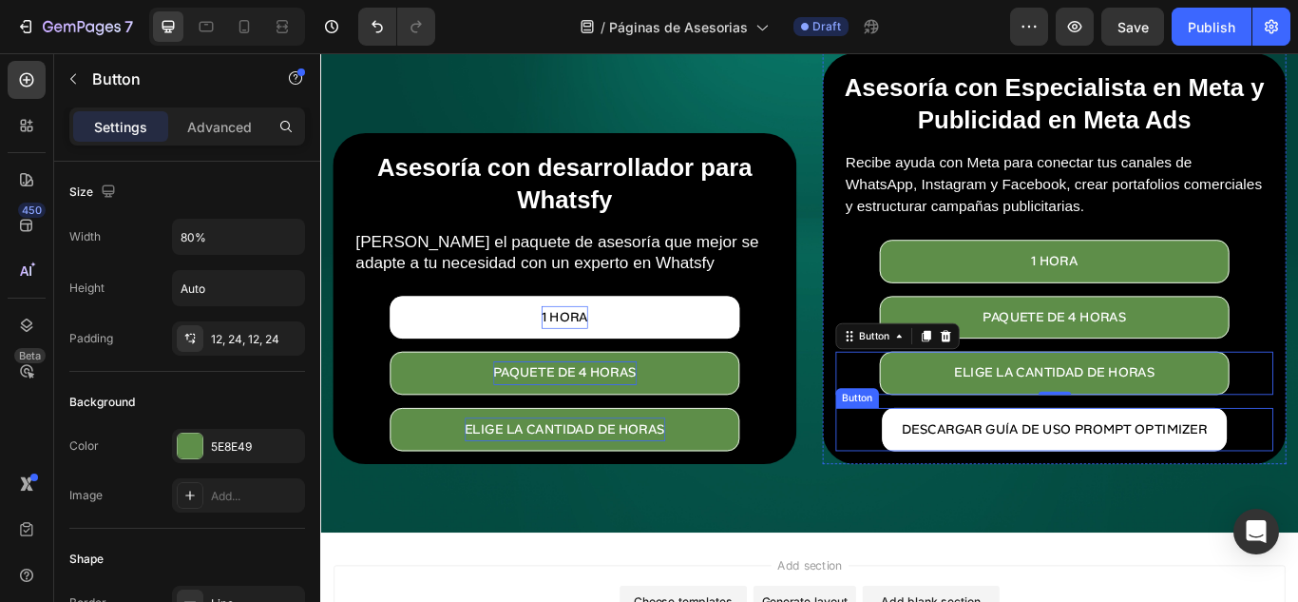
click at [1297, 497] on button "DESCARGAR GUÍA DE USO PROMPT OPTIMIZER" at bounding box center [1176, 492] width 402 height 50
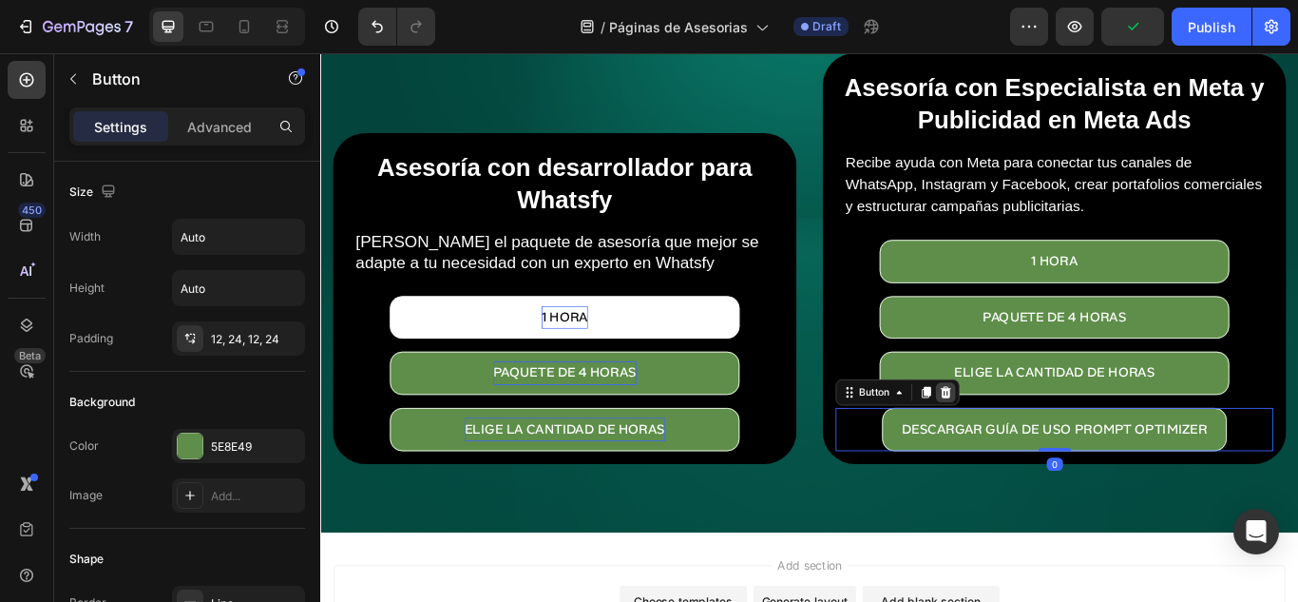
click at [1042, 441] on icon at bounding box center [1049, 448] width 15 height 15
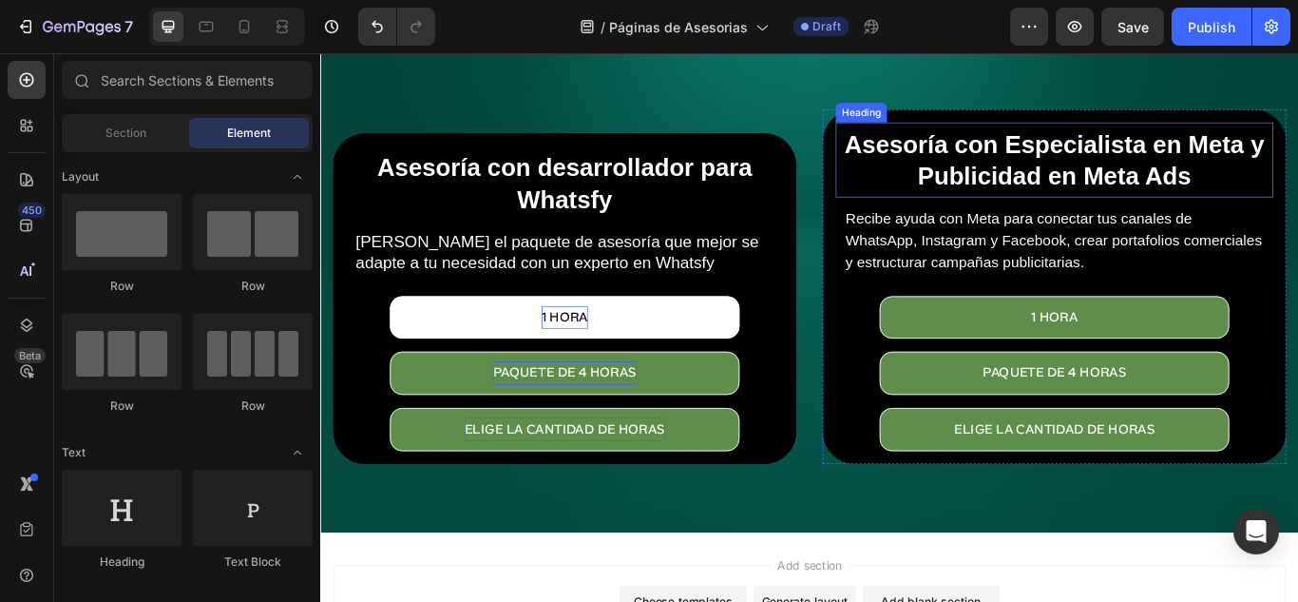
click at [1184, 156] on p "Asesoría con Especialista en Meta y Publicidad en Meta Ads" at bounding box center [1176, 178] width 497 height 74
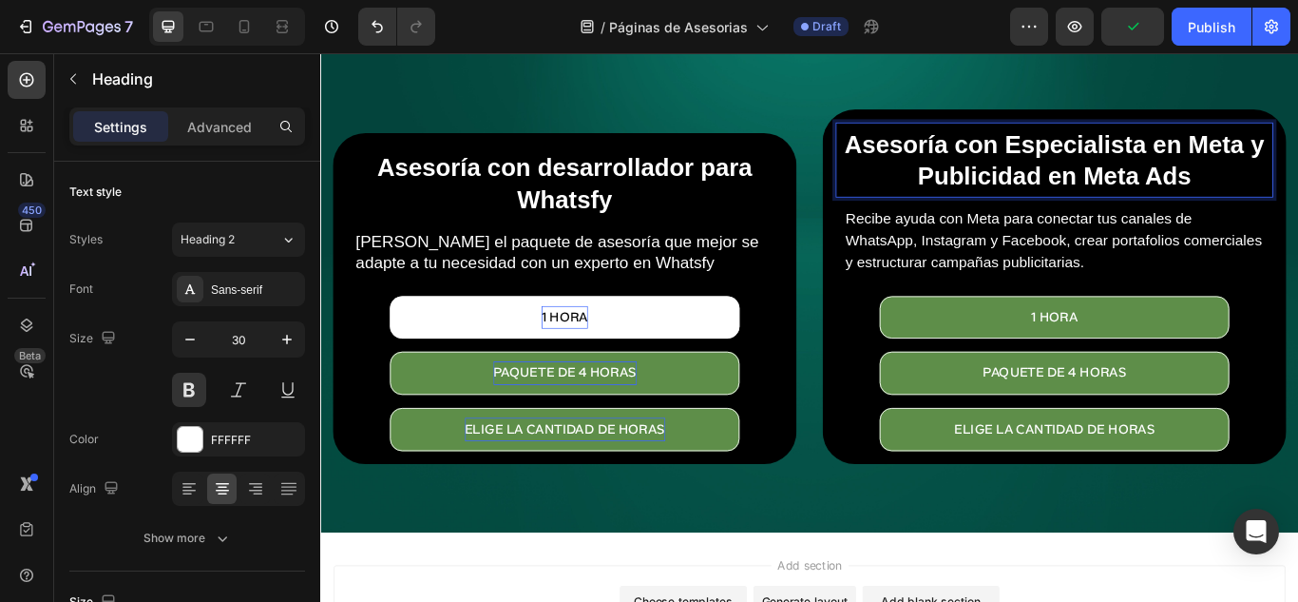
click at [1125, 150] on p "Asesoría con Especialista en Meta y Publicidad en Meta Ads" at bounding box center [1176, 178] width 497 height 74
click at [1023, 187] on p "Asesoría con especialista en Meta y Publicidad en Meta Ads" at bounding box center [1176, 178] width 497 height 74
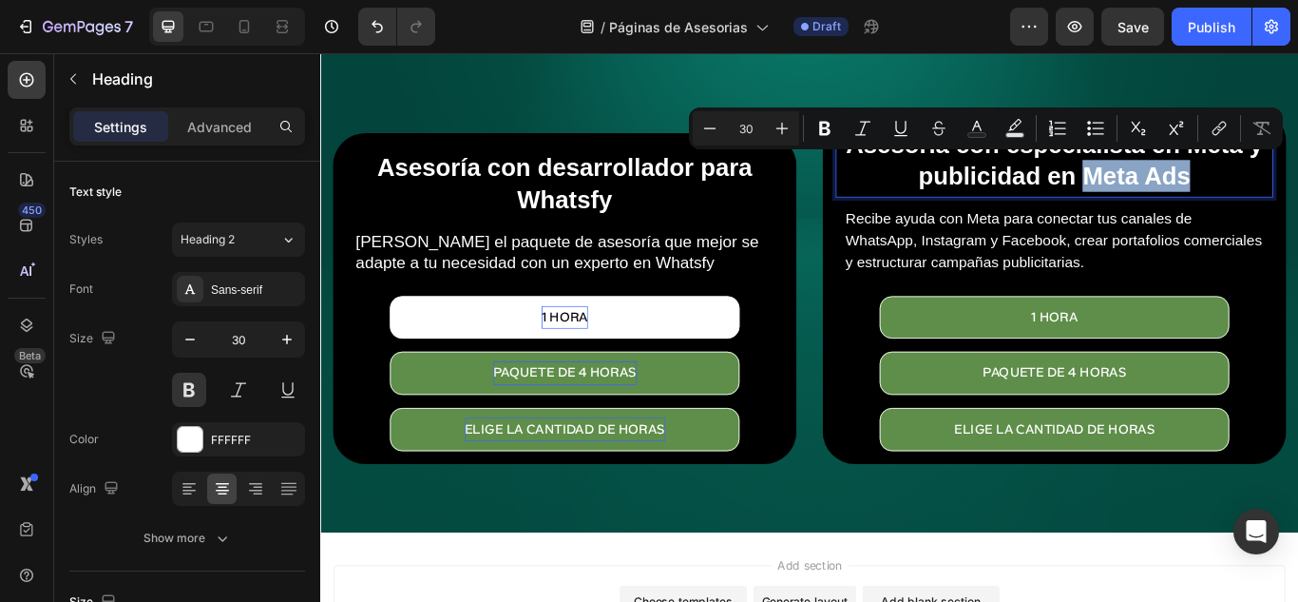
drag, startPoint x: 1339, startPoint y: 191, endPoint x: 1204, endPoint y: 184, distance: 135.1
click at [1204, 184] on p "Asesoría con especialista en Meta y publicidad en Meta Ads" at bounding box center [1176, 178] width 497 height 74
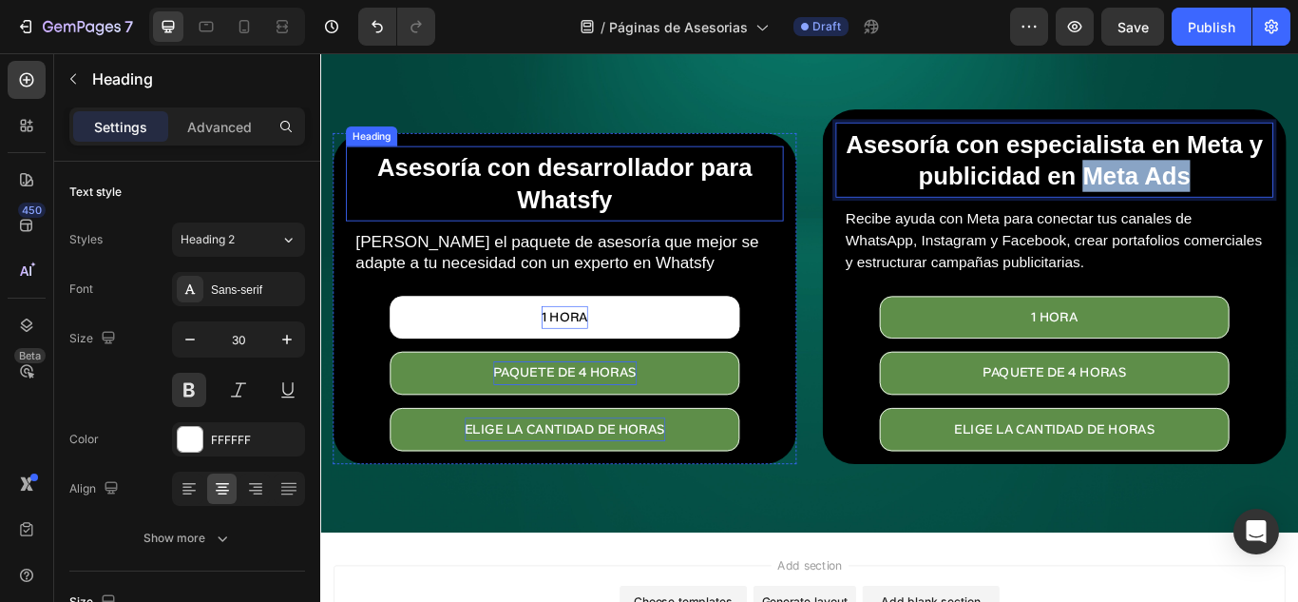
click at [758, 187] on p "Asesoría con desarrollador para Whatsfy" at bounding box center [604, 205] width 497 height 74
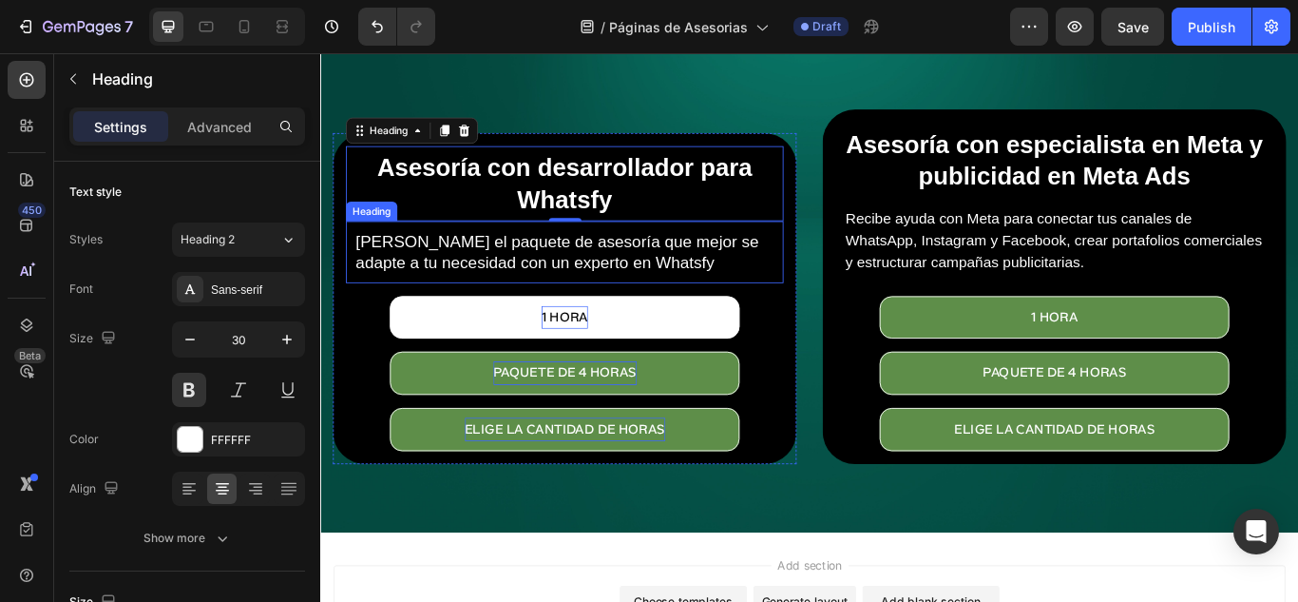
click at [692, 296] on p "Elige el paquete de asesoría que mejor se adapte a tu necesidad con un experto …" at bounding box center [605, 284] width 488 height 49
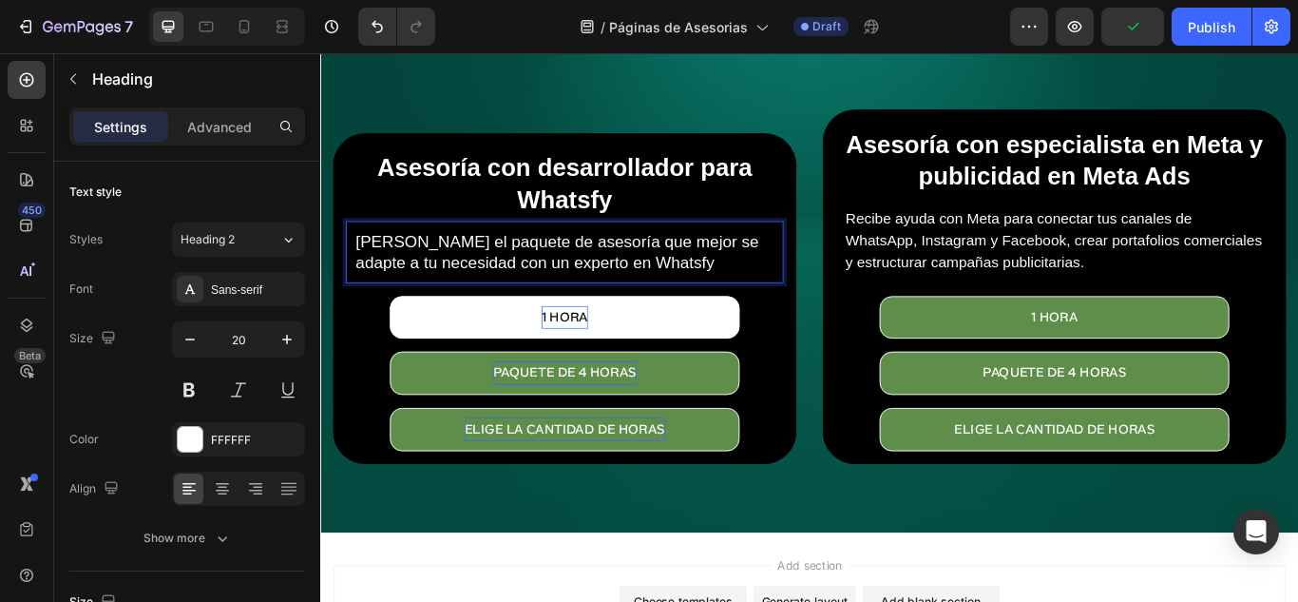
click at [696, 288] on p "Elige el paquete de asesoría que mejor se adapte a tu necesidad con un experto …" at bounding box center [605, 284] width 488 height 49
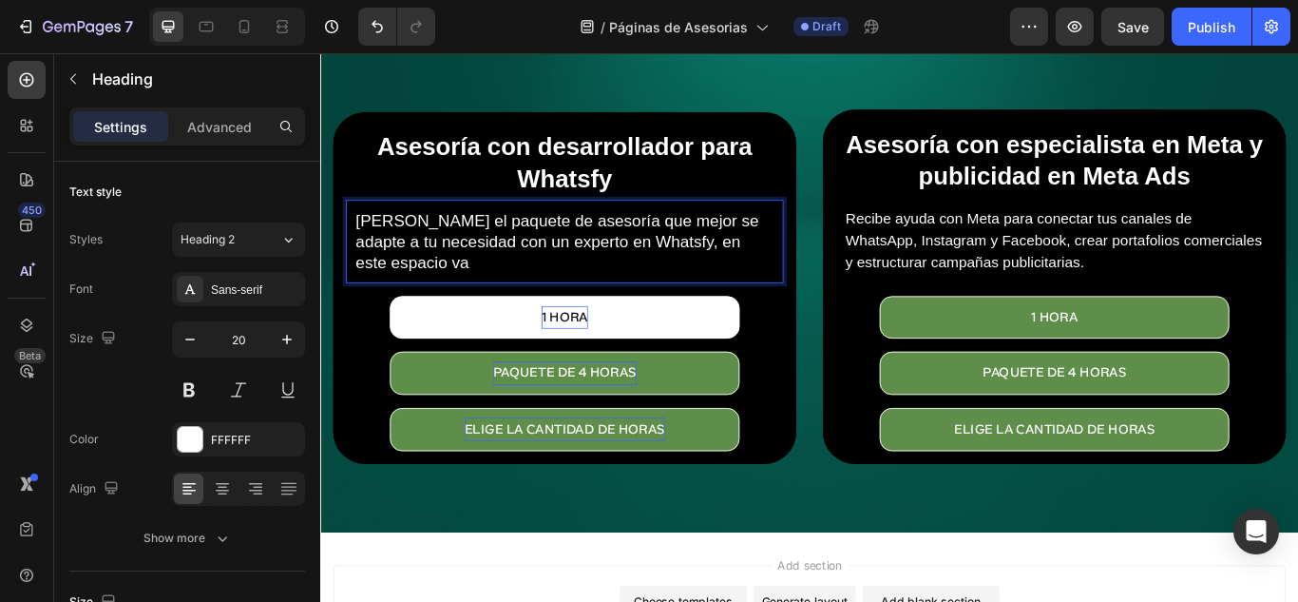
scroll to position [216, 0]
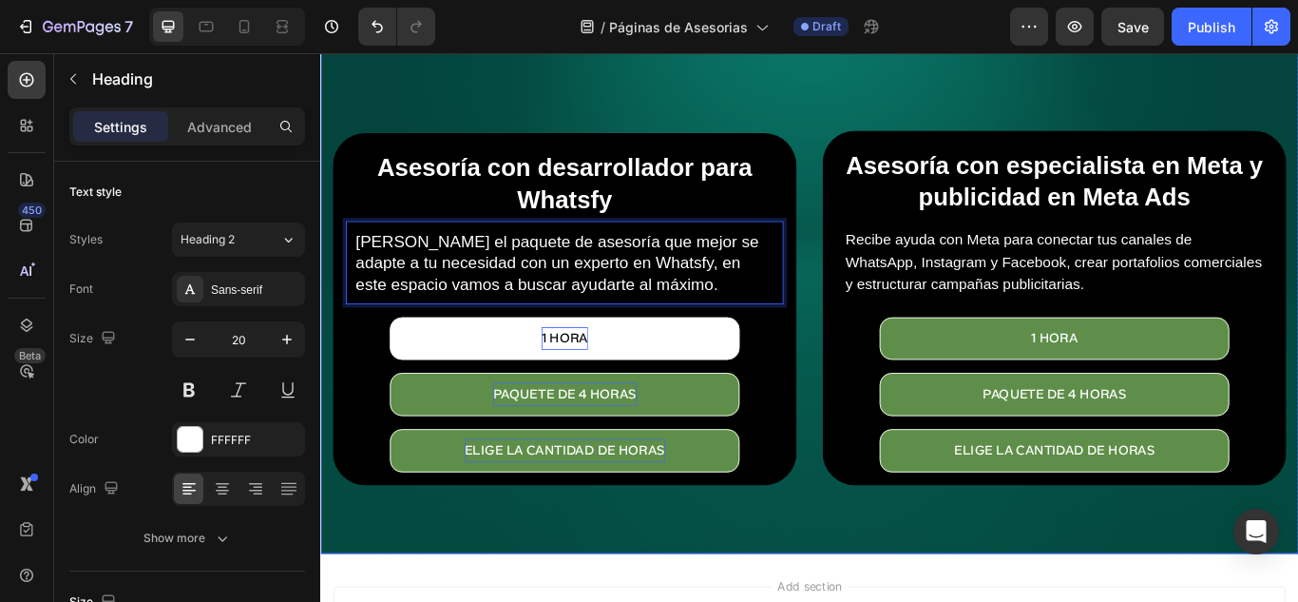
click at [878, 125] on div "Asesoría con desarrollador para Whatsfy Heading Elige el paquete de asesoría qu…" at bounding box center [890, 375] width 1140 height 524
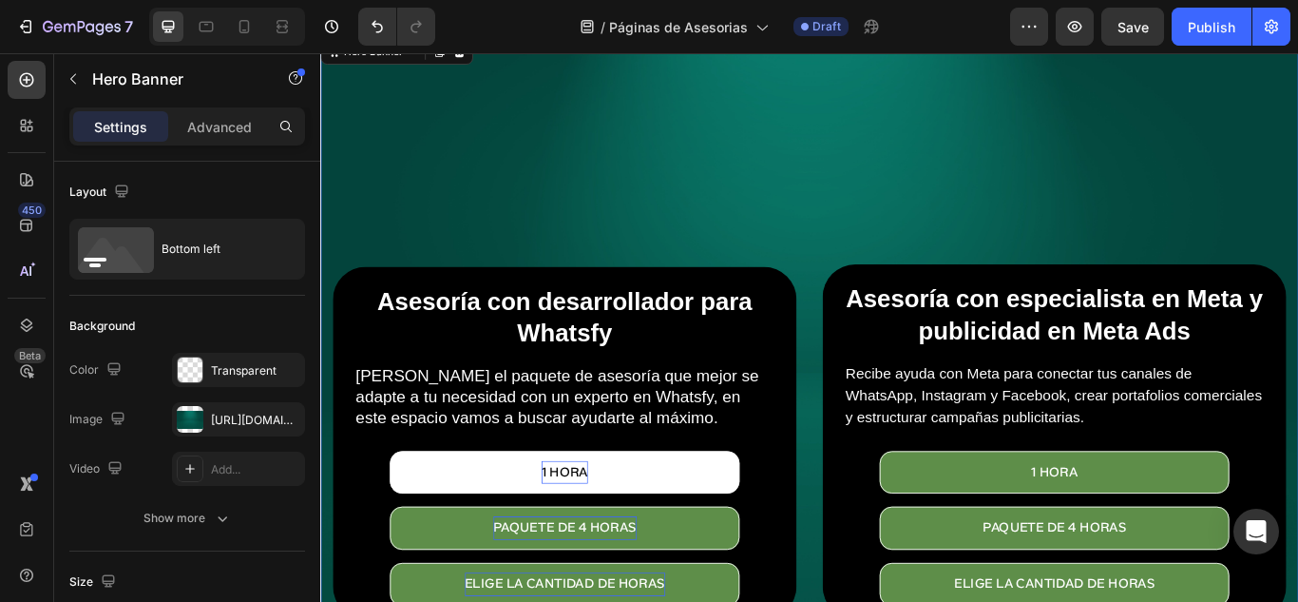
scroll to position [190, 0]
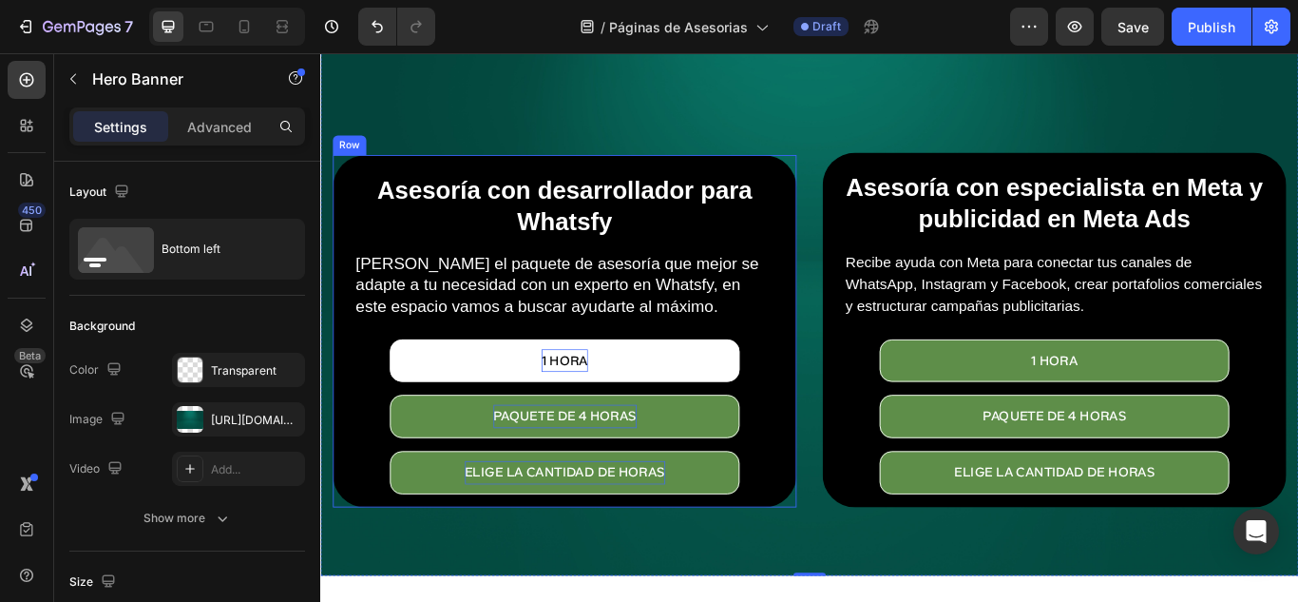
click at [858, 371] on div "Asesoría con desarrollador para Whatsfy Heading Elige el paquete de asesoría qu…" at bounding box center [605, 377] width 541 height 411
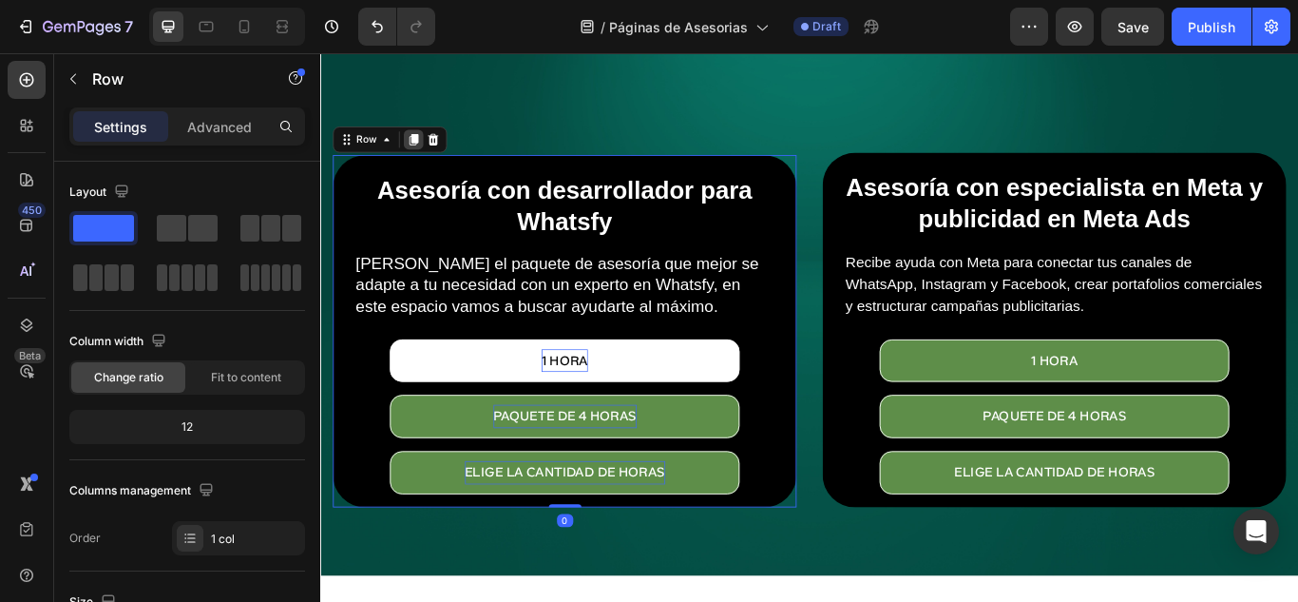
click at [425, 149] on icon at bounding box center [429, 153] width 10 height 13
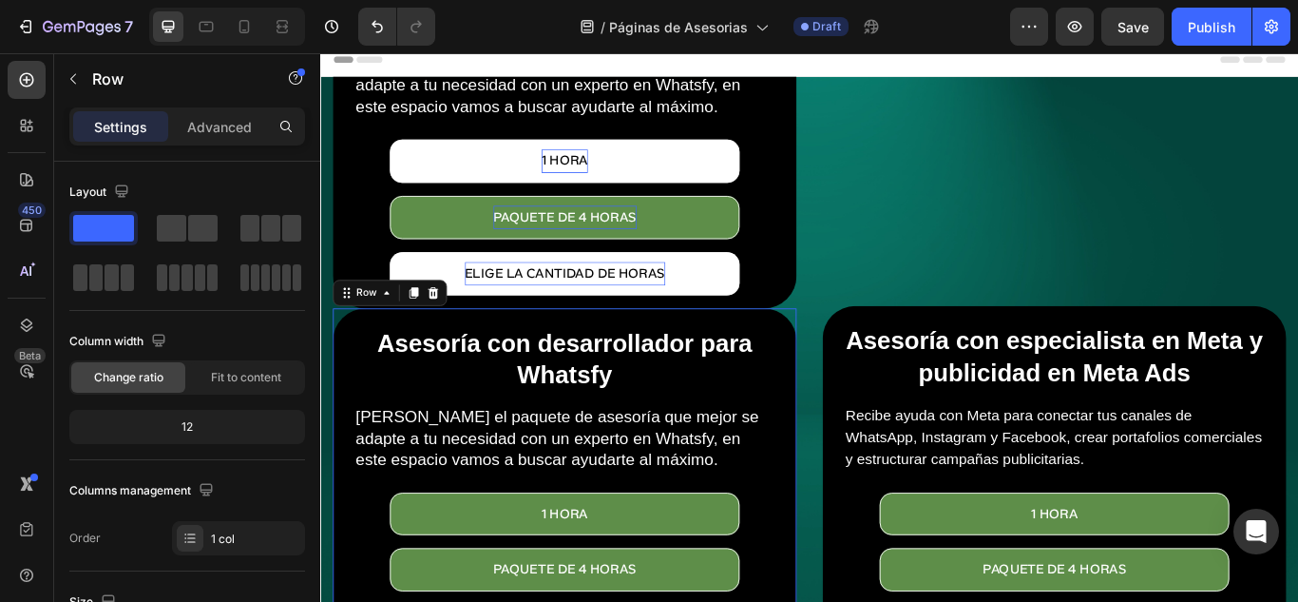
scroll to position [0, 0]
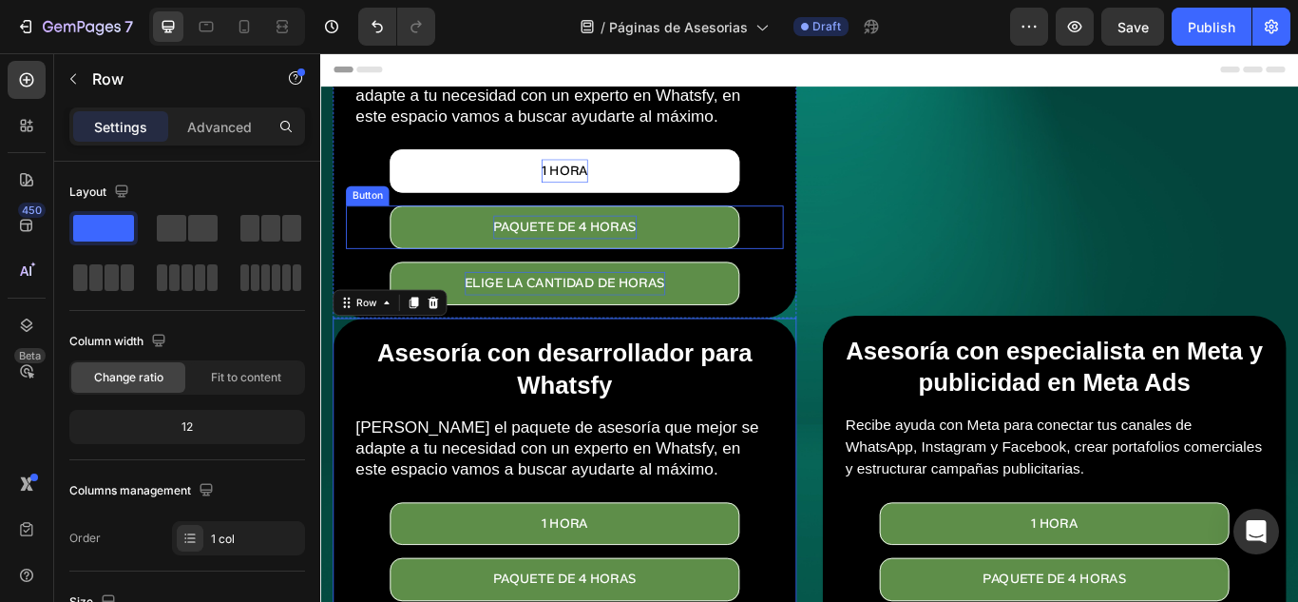
click at [377, 231] on div "paquete de 4 horas Button" at bounding box center [605, 256] width 510 height 50
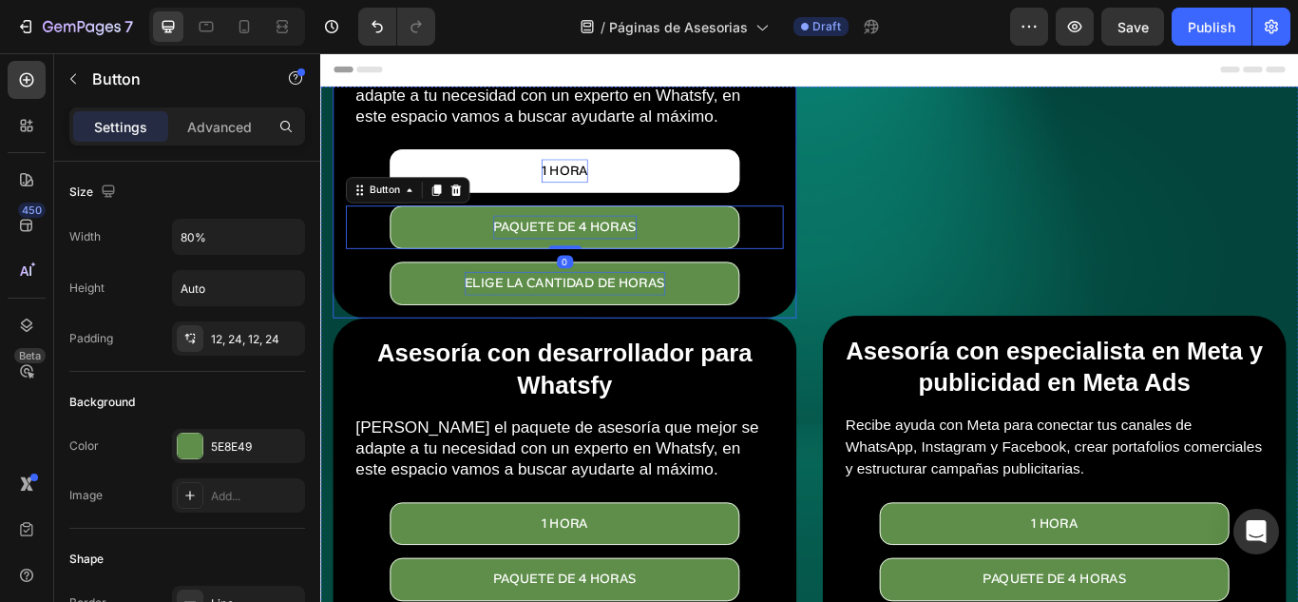
click at [344, 177] on div "Asesoría con desarrollador para Whatsfy Heading Elige el paquete de asesoría qu…" at bounding box center [605, 156] width 541 height 411
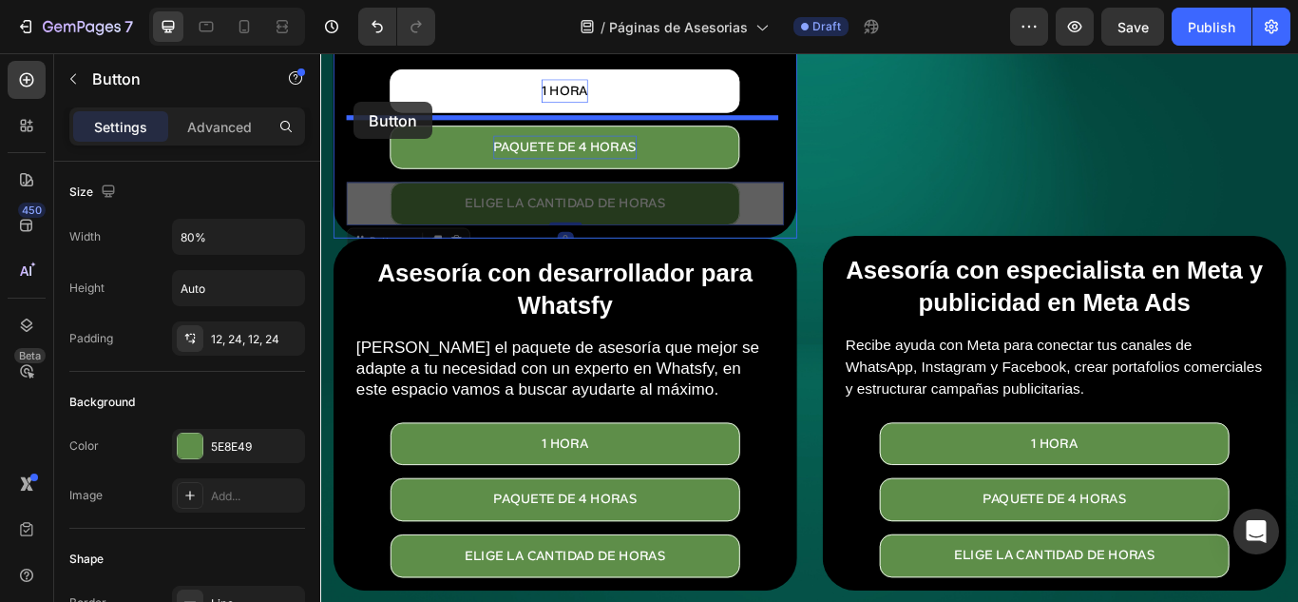
scroll to position [80, 0]
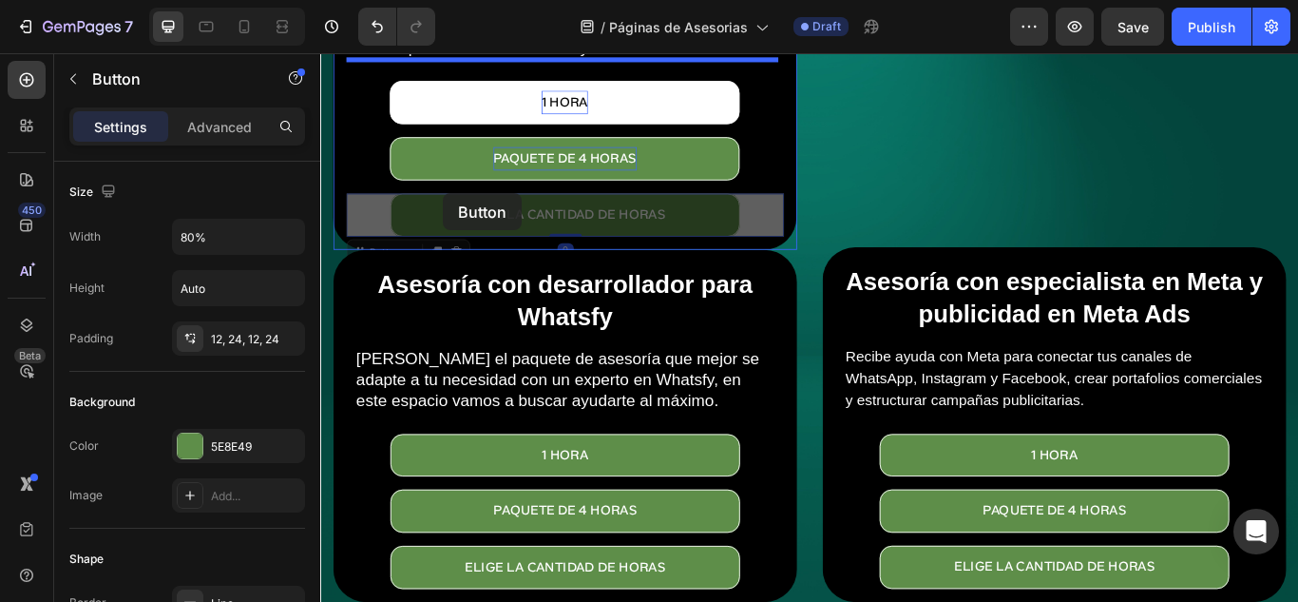
drag, startPoint x: 358, startPoint y: 132, endPoint x: 464, endPoint y: 217, distance: 135.2
click at [464, 217] on div "Header Asesoría con desarrollador para Whatsfy Heading Elige el paquete de ases…" at bounding box center [890, 509] width 1140 height 1073
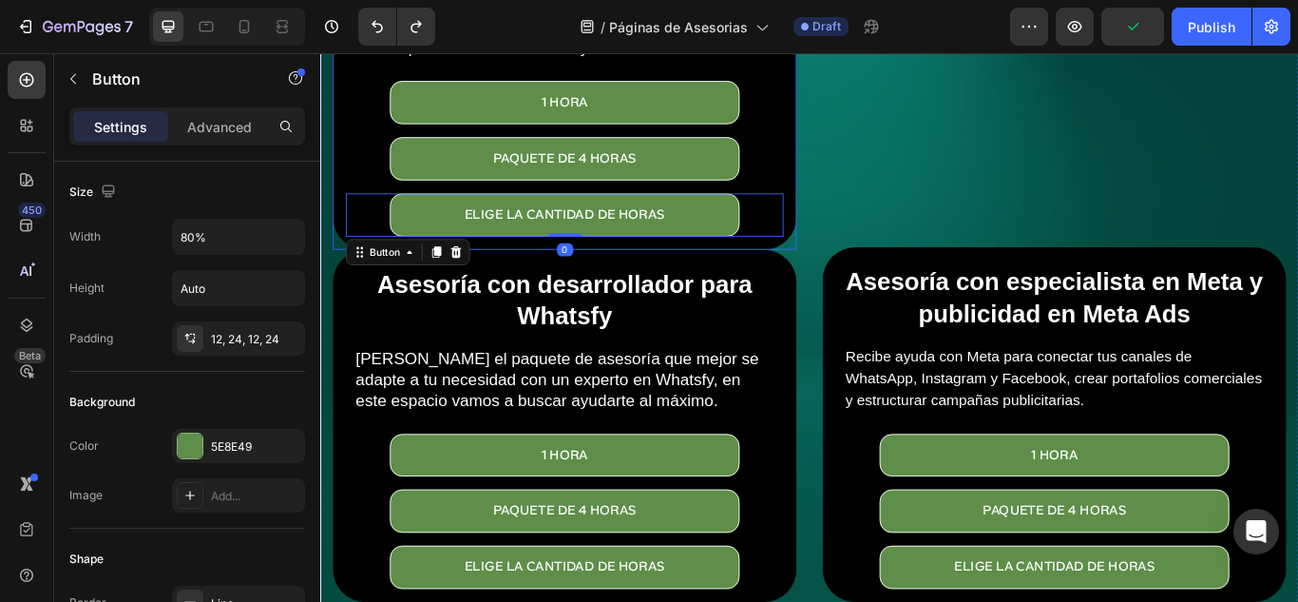
click at [339, 139] on div "Asesoría con desarrollador para Whatsfy Heading Elige el paquete de asesoría qu…" at bounding box center [605, 76] width 541 height 411
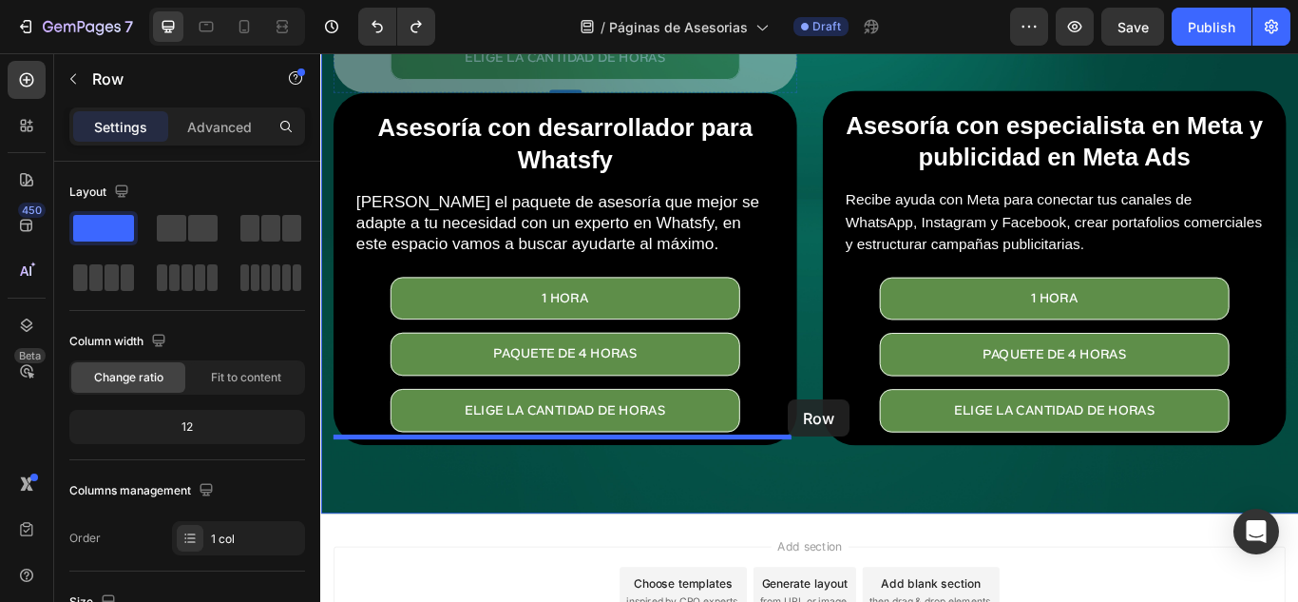
scroll to position [270, 0]
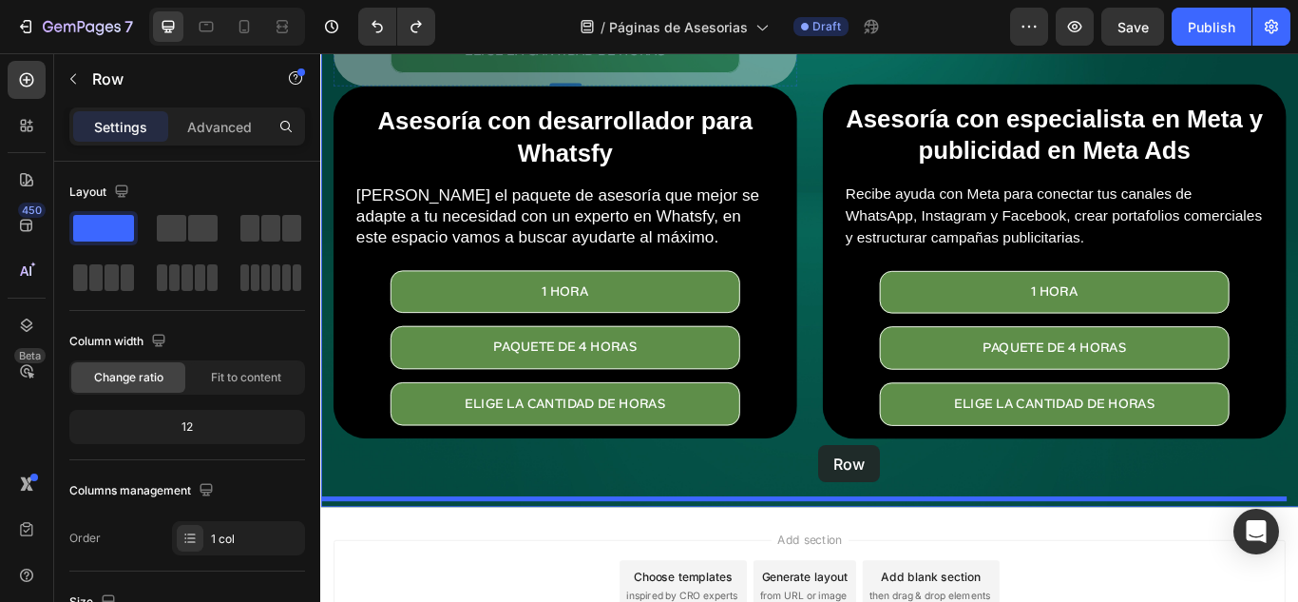
drag, startPoint x: 339, startPoint y: 139, endPoint x: 901, endPoint y: 510, distance: 673.4
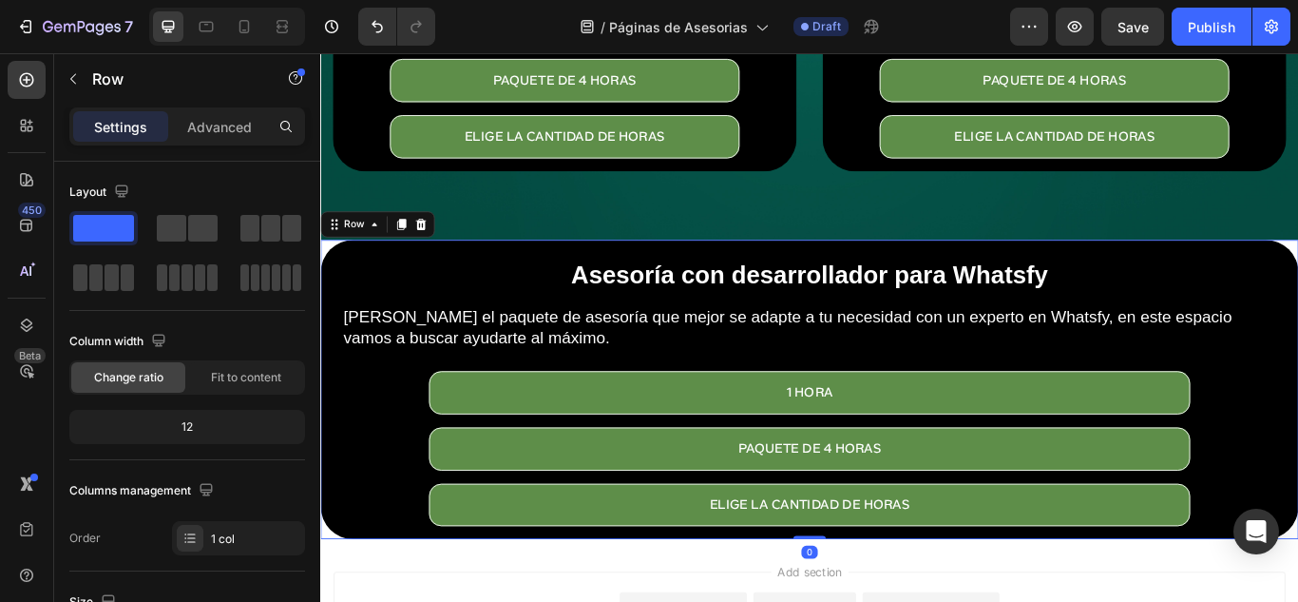
scroll to position [488, 0]
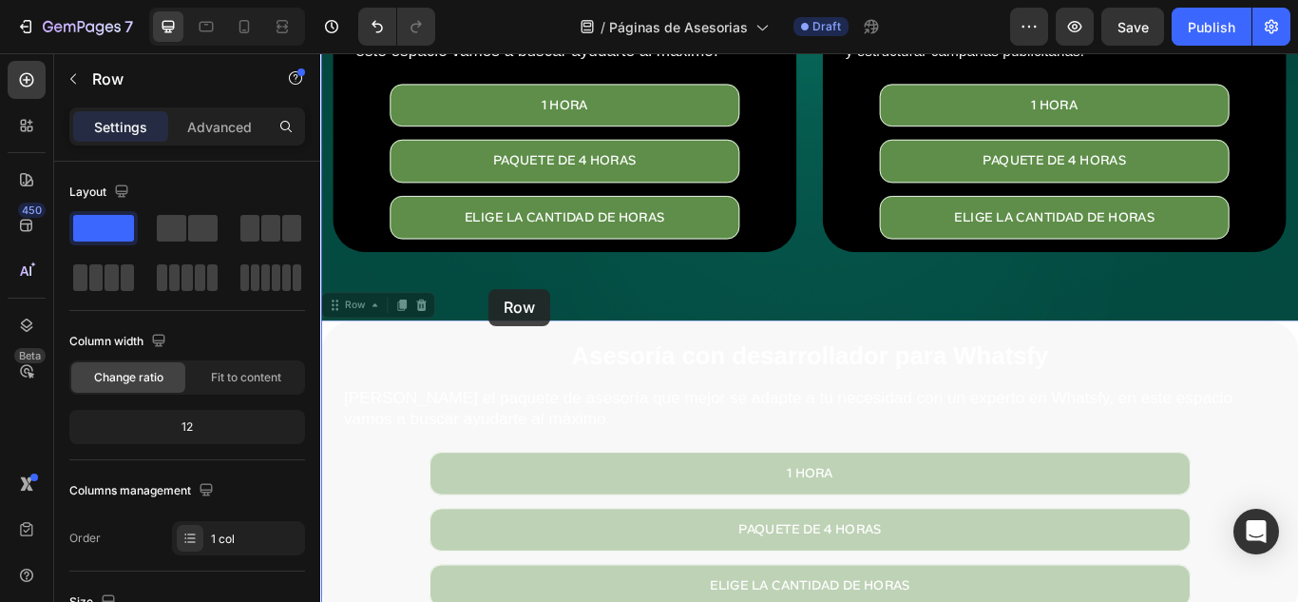
drag, startPoint x: 343, startPoint y: 338, endPoint x: 515, endPoint y: 330, distance: 172.2
click at [515, 330] on div "Header Asesoría con desarrollador para Whatsfy Heading Elige el paquete de ases…" at bounding box center [890, 277] width 1140 height 1422
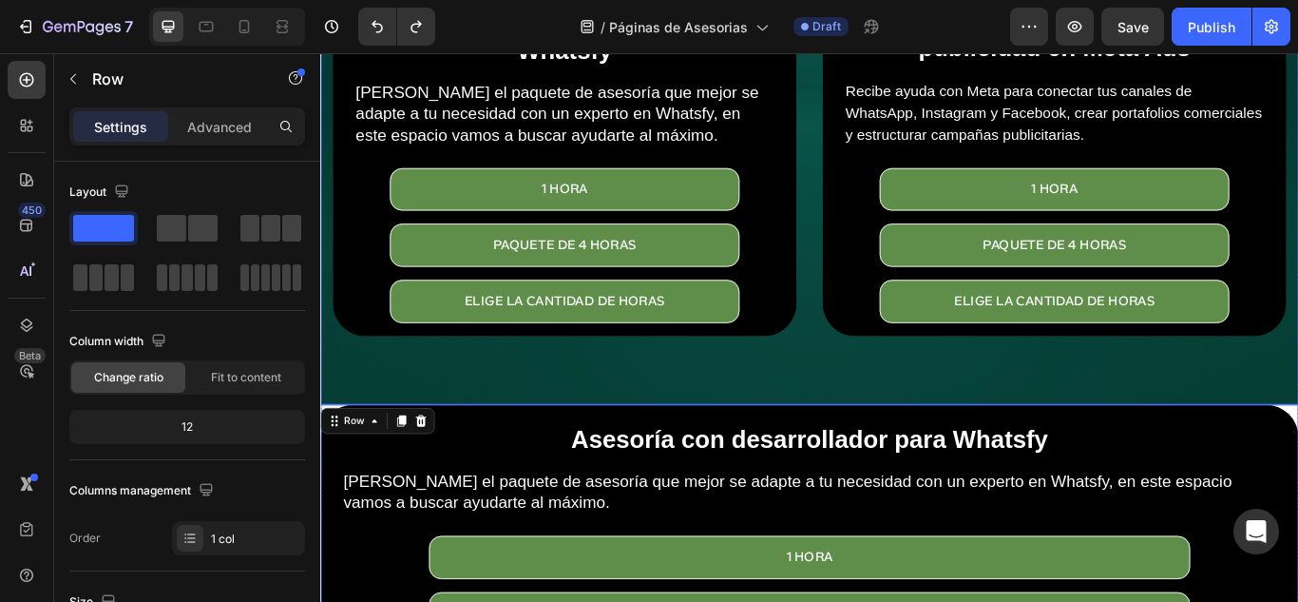
scroll to position [392, 0]
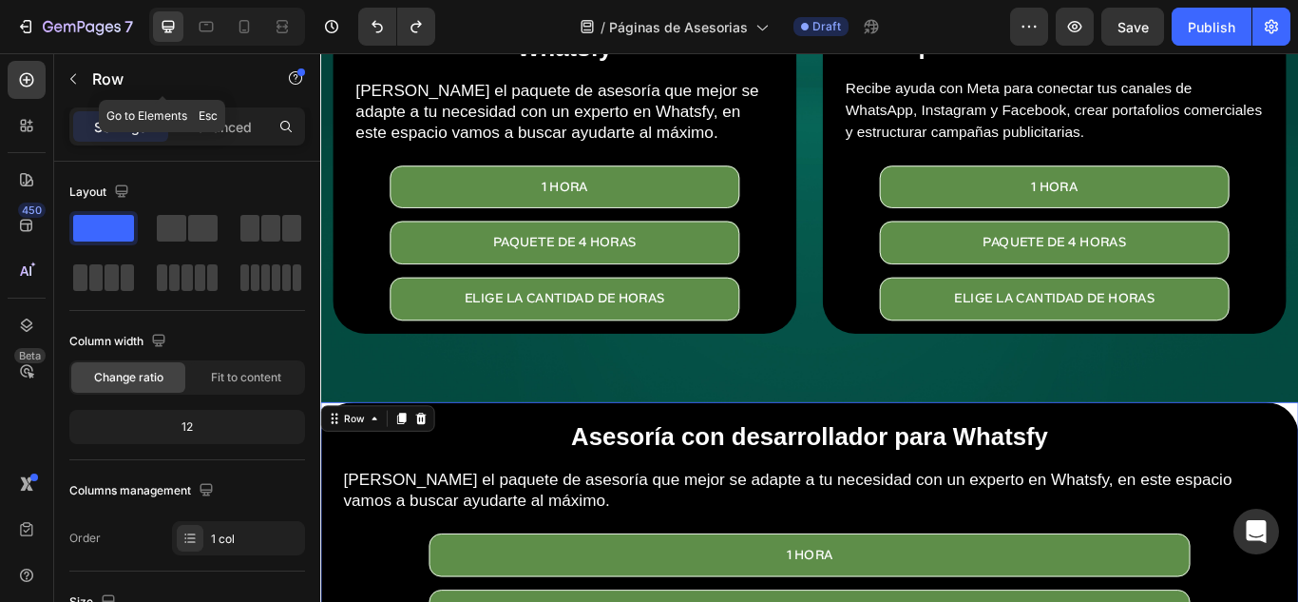
click at [67, 86] on icon "button" at bounding box center [73, 78] width 15 height 15
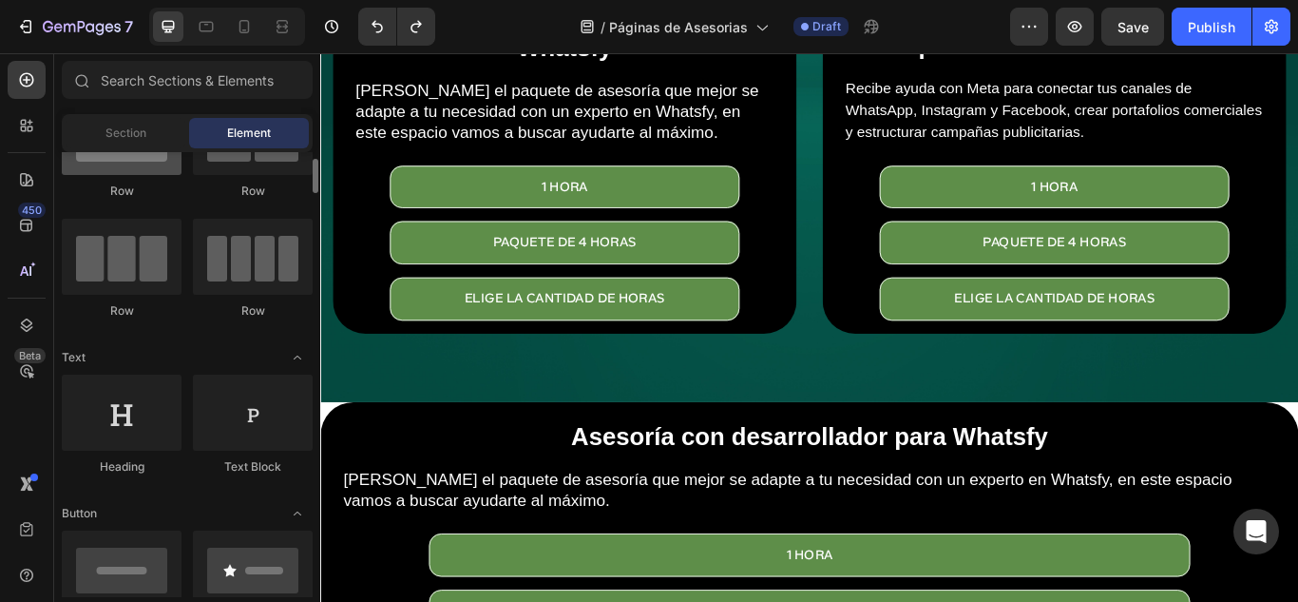
scroll to position [0, 0]
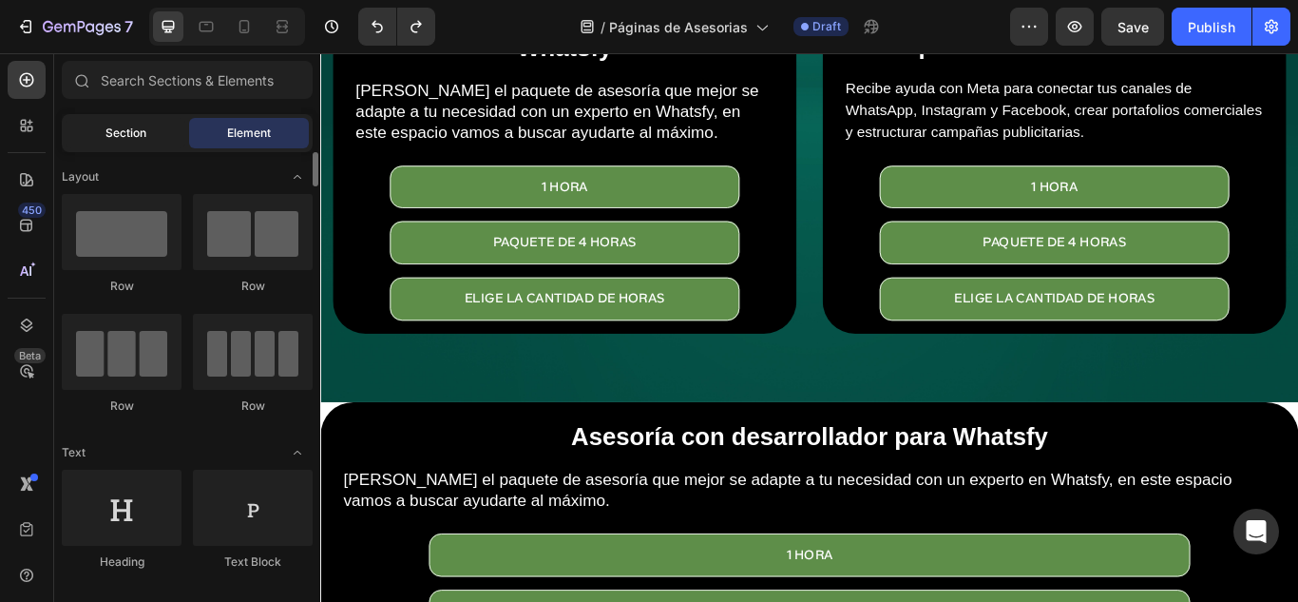
click at [115, 136] on span "Section" at bounding box center [125, 132] width 41 height 17
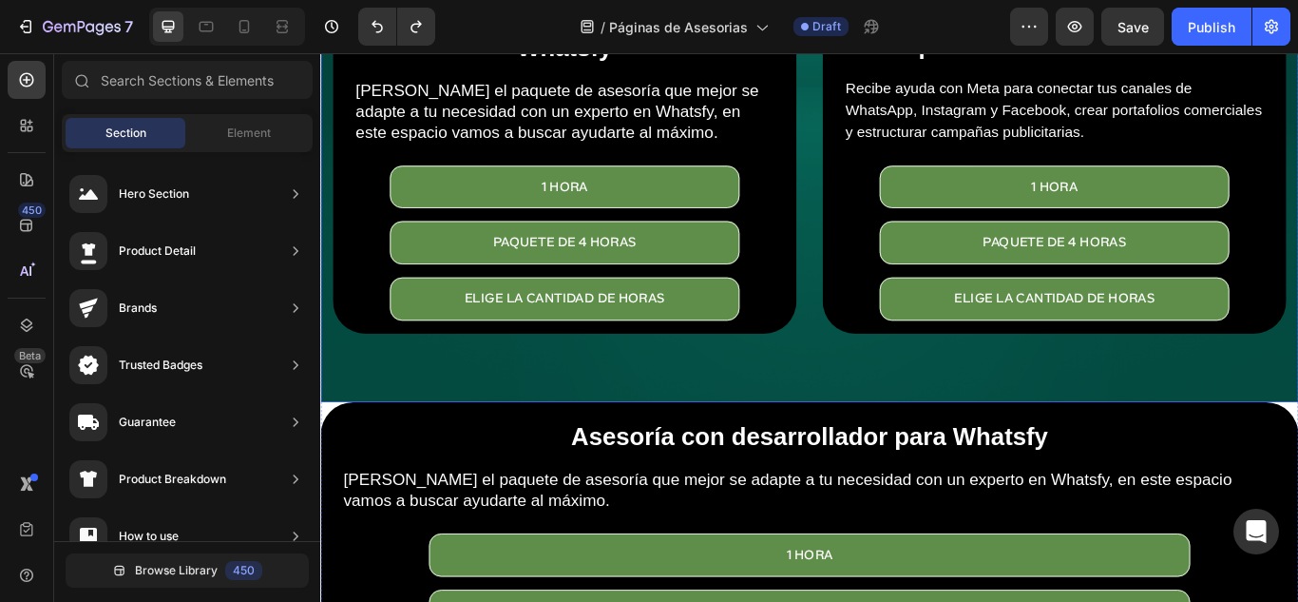
click at [895, 438] on div "Asesoría con desarrollador para Whatsfy Heading Elige el paquete de asesoría qu…" at bounding box center [890, 198] width 1140 height 524
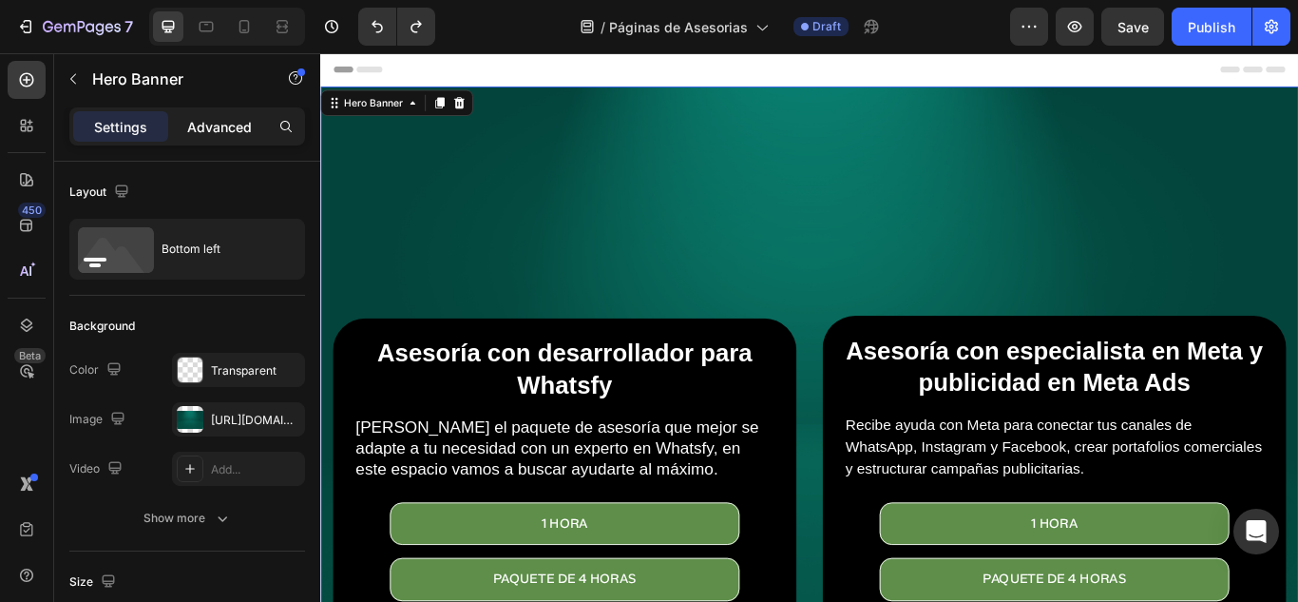
click at [196, 129] on p "Advanced" at bounding box center [219, 127] width 65 height 20
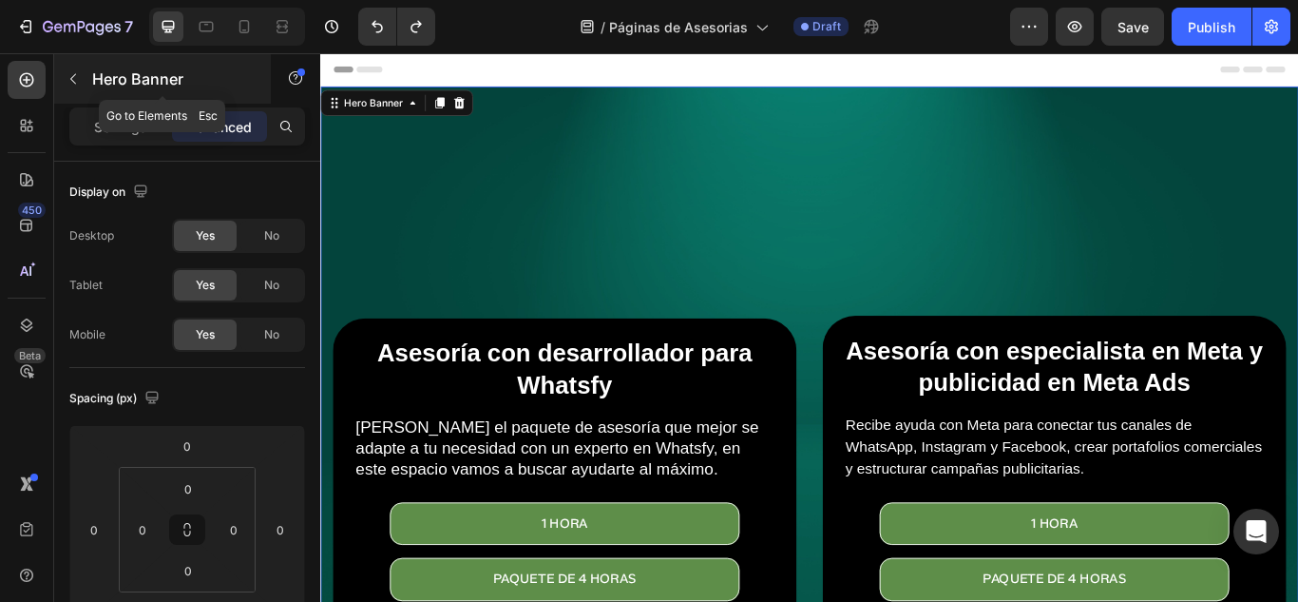
click at [82, 83] on button "button" at bounding box center [73, 79] width 30 height 30
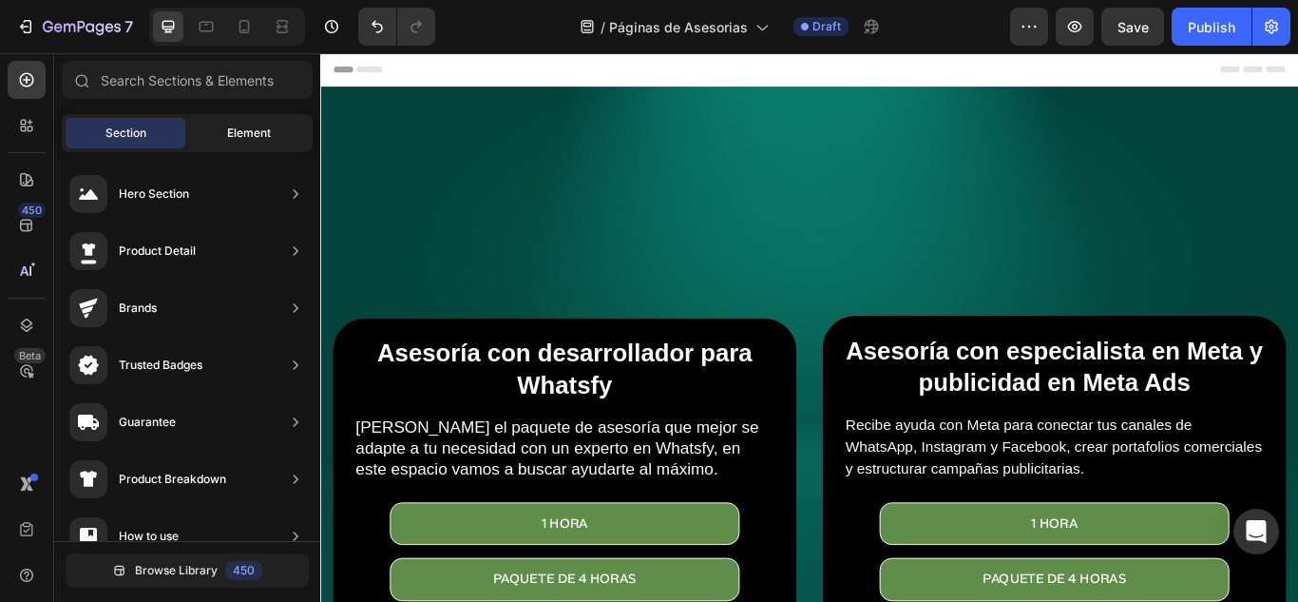
click at [243, 141] on span "Element" at bounding box center [249, 132] width 44 height 17
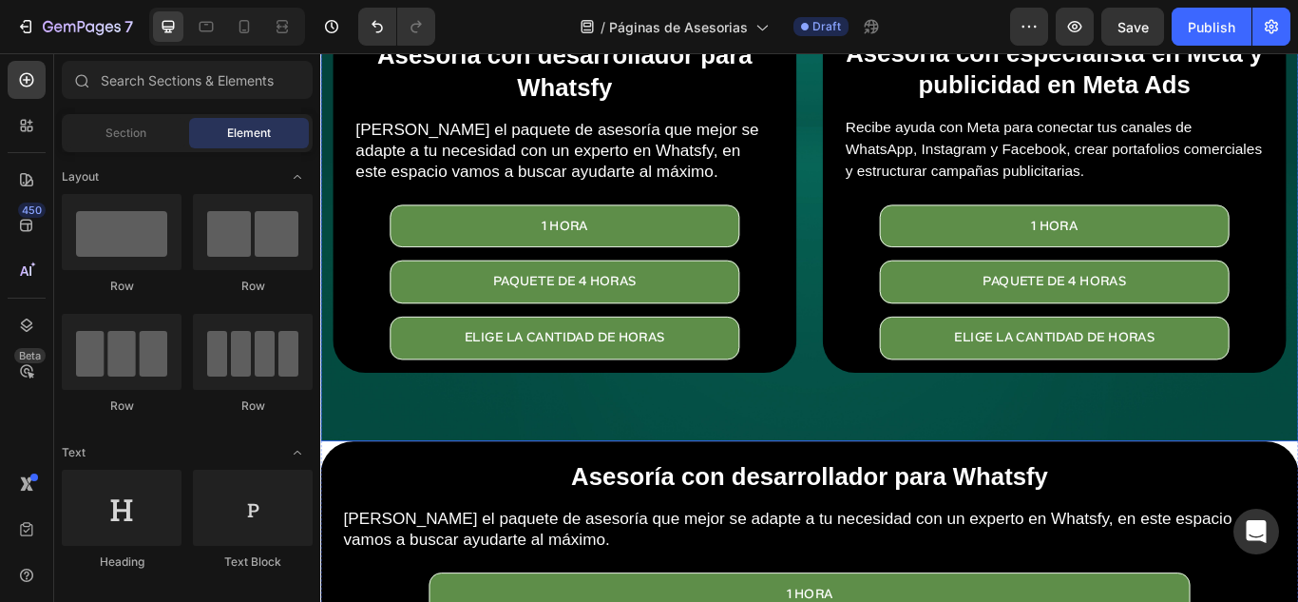
scroll to position [380, 0]
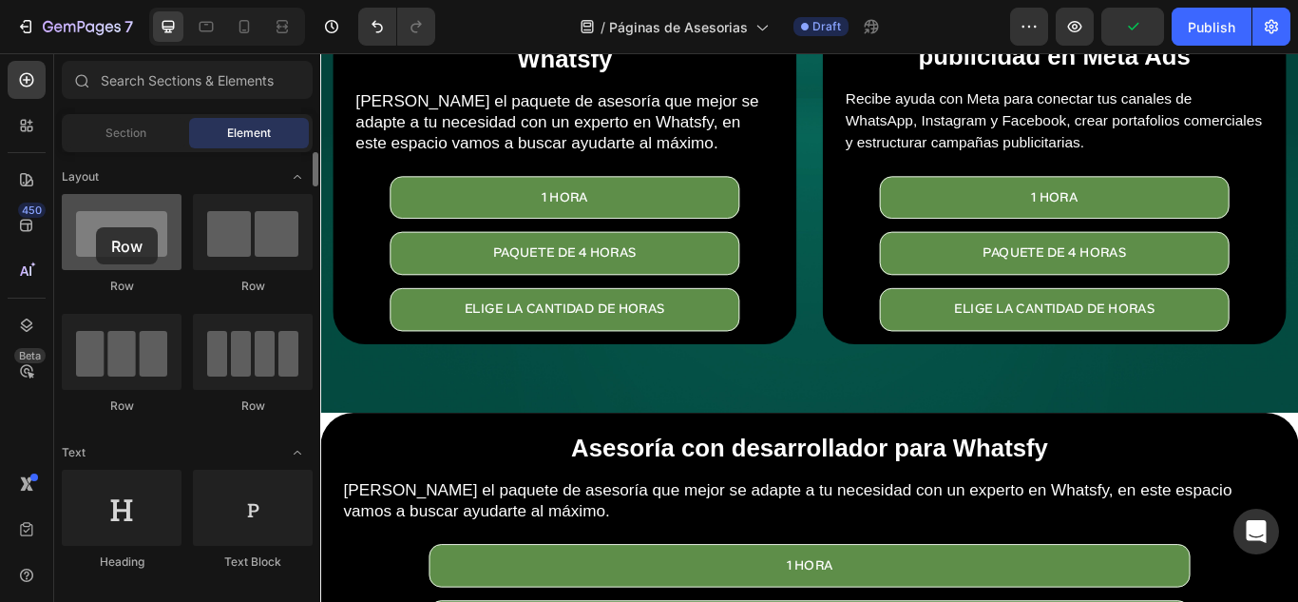
drag, startPoint x: 114, startPoint y: 221, endPoint x: 96, endPoint y: 227, distance: 18.9
click at [96, 227] on div at bounding box center [122, 232] width 120 height 76
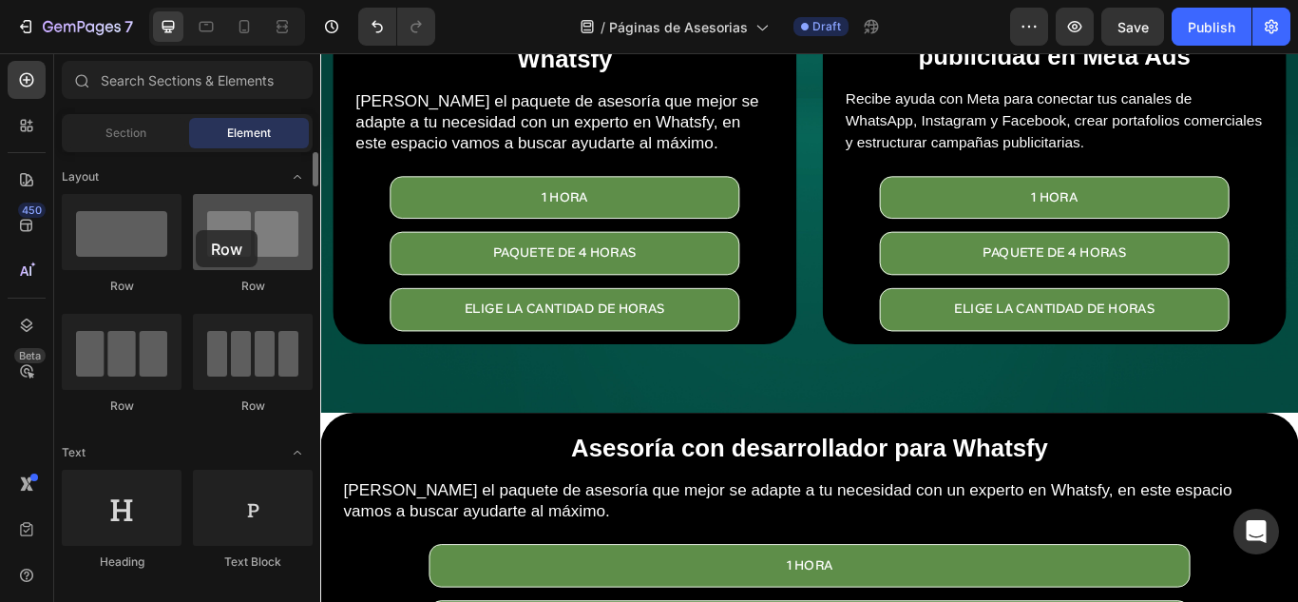
drag, startPoint x: 277, startPoint y: 227, endPoint x: 196, endPoint y: 230, distance: 81.8
click at [196, 230] on div at bounding box center [253, 232] width 120 height 76
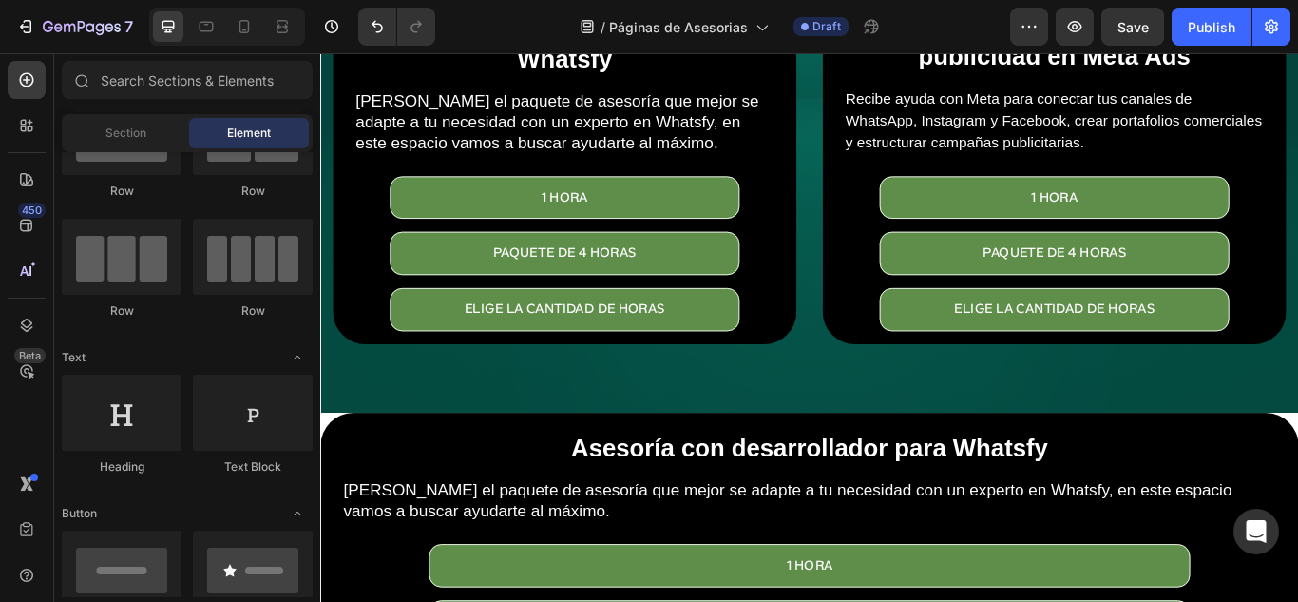
scroll to position [0, 0]
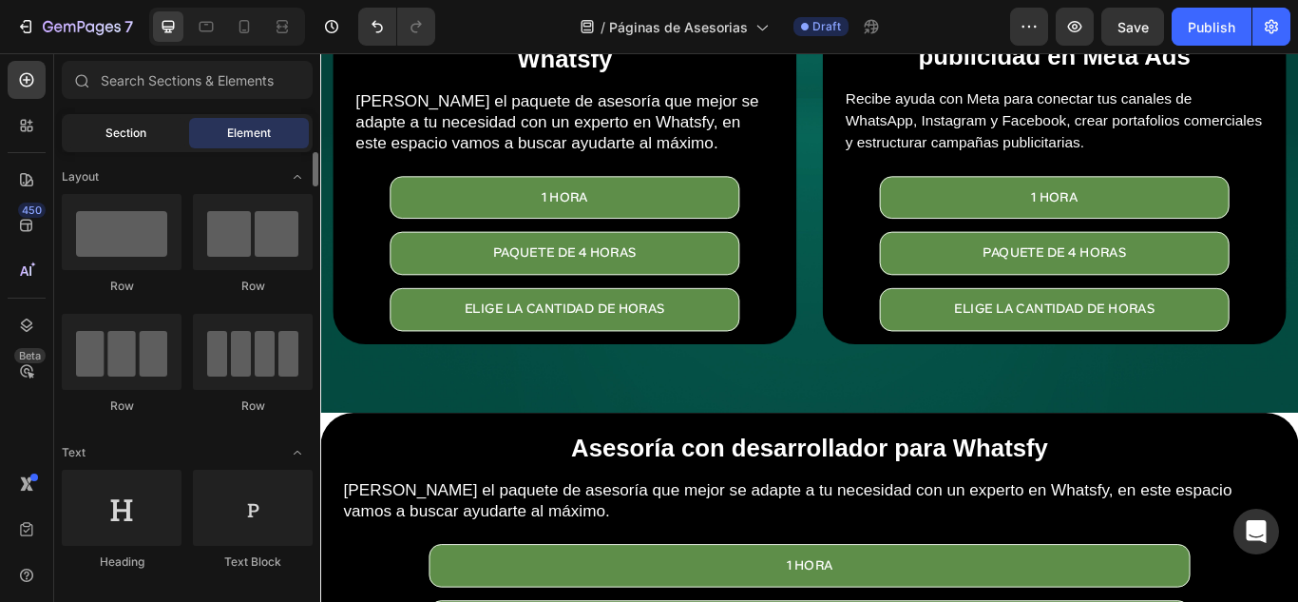
click at [132, 131] on span "Section" at bounding box center [125, 132] width 41 height 17
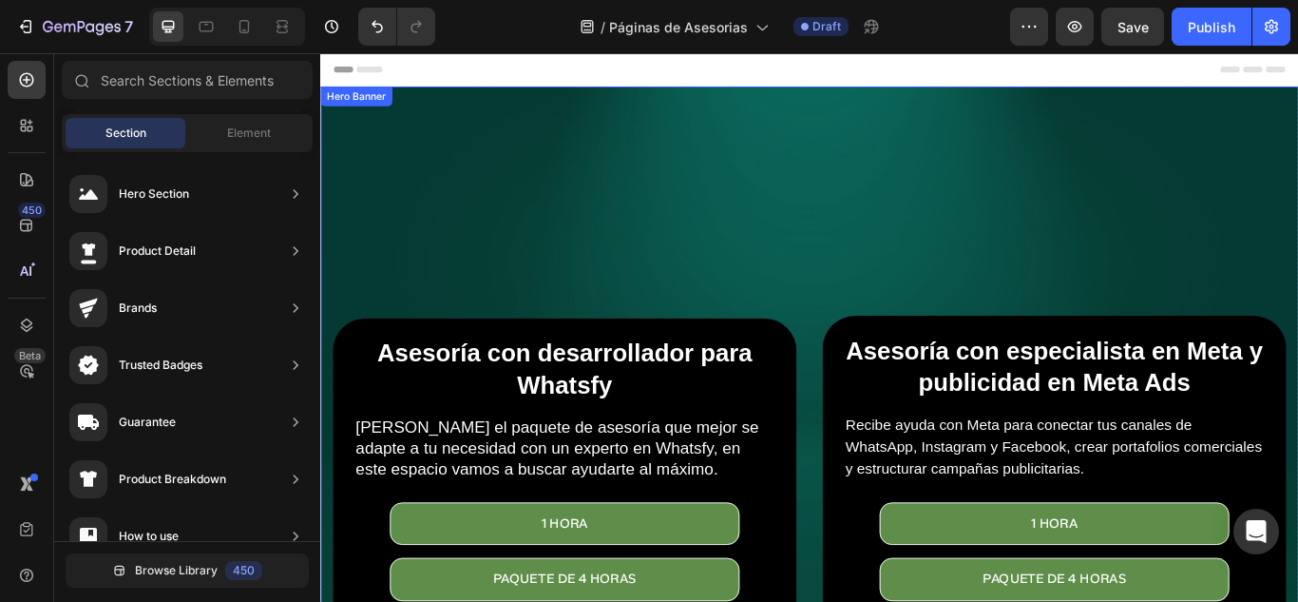
click at [912, 267] on div "Overlay" at bounding box center [890, 472] width 1140 height 760
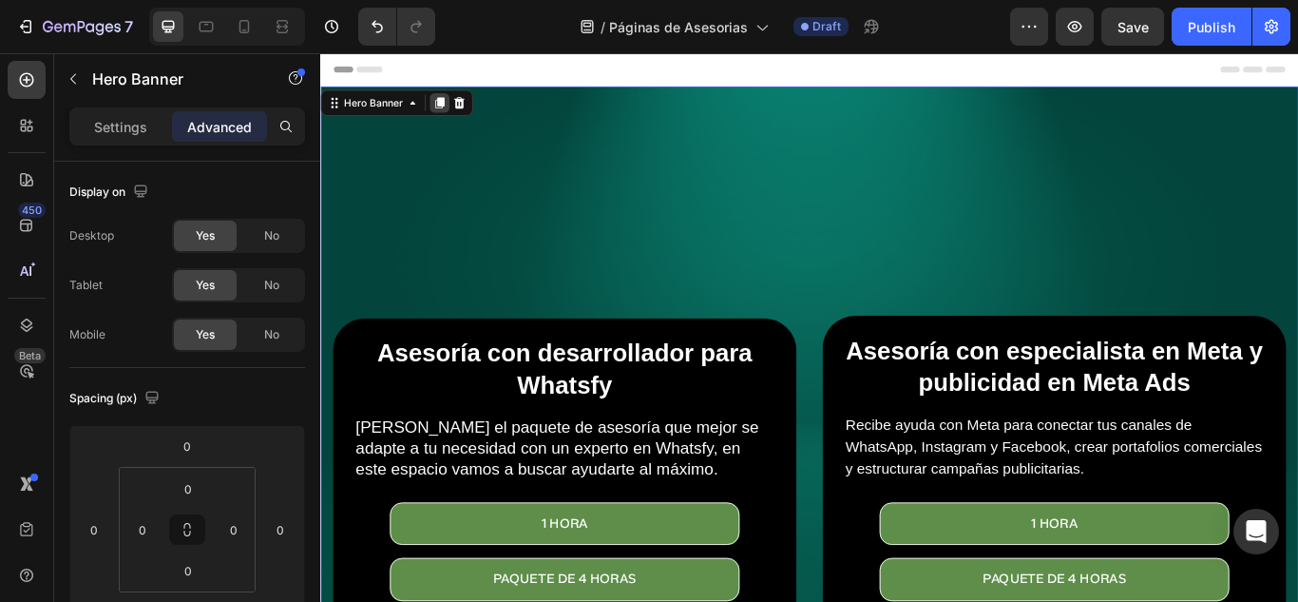
click at [457, 105] on icon at bounding box center [459, 111] width 10 height 13
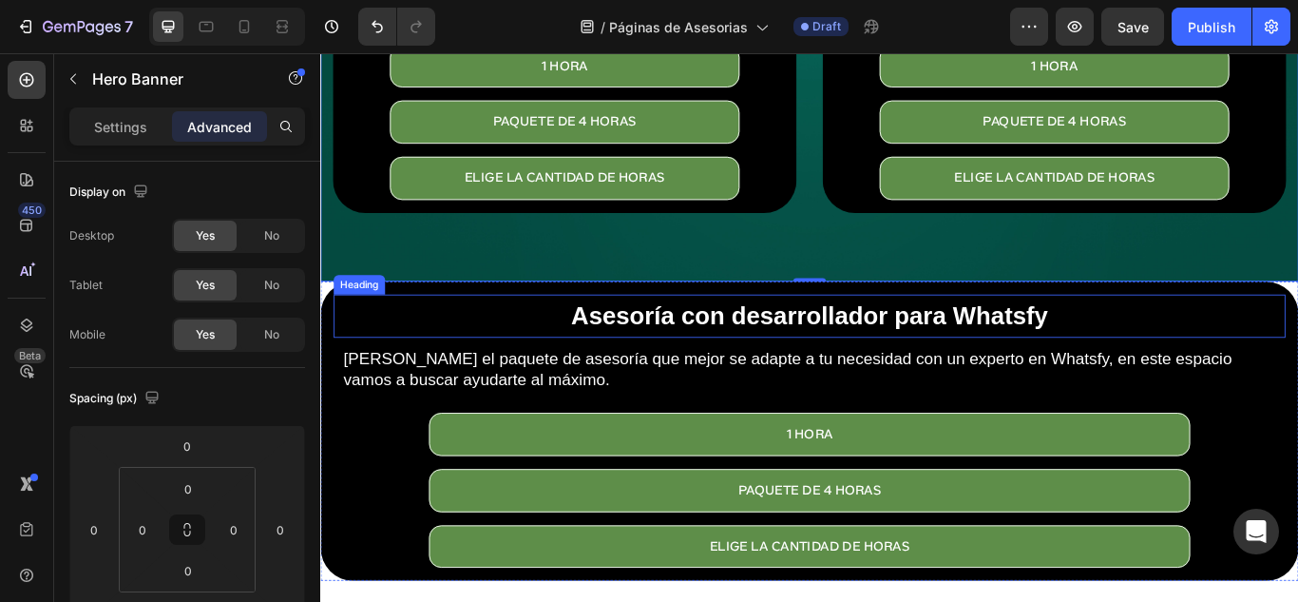
scroll to position [1103, 0]
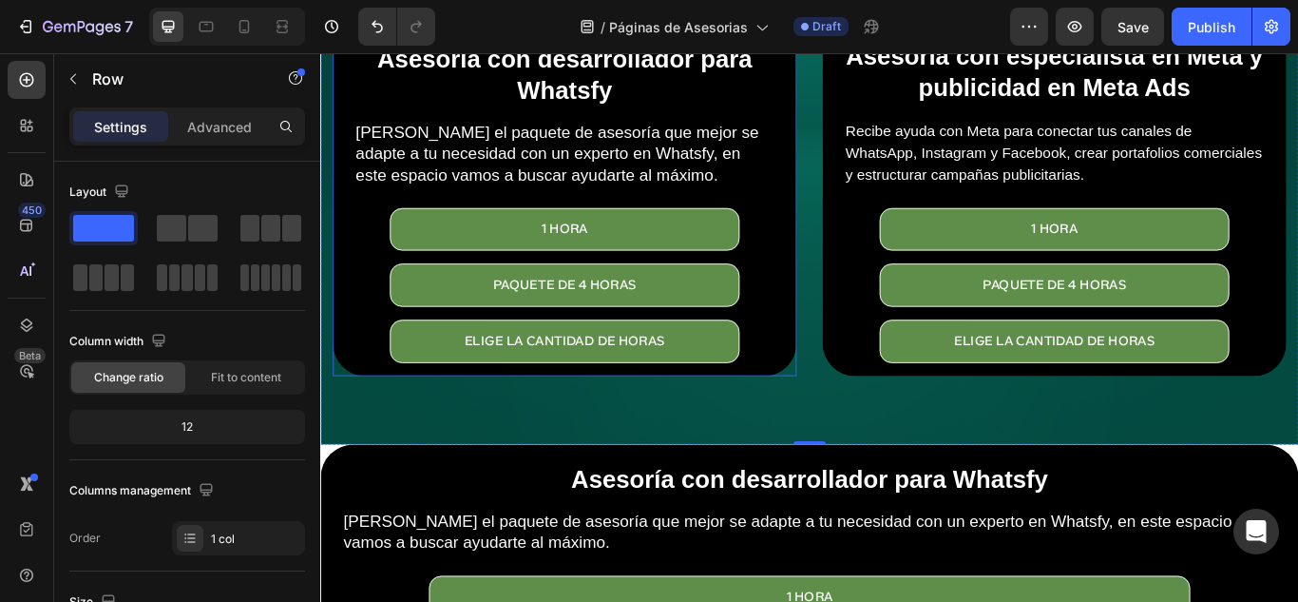
click at [861, 323] on div "Asesoría con desarrollador para Whatsfy Heading Elige el paquete de asesoría qu…" at bounding box center [605, 224] width 541 height 411
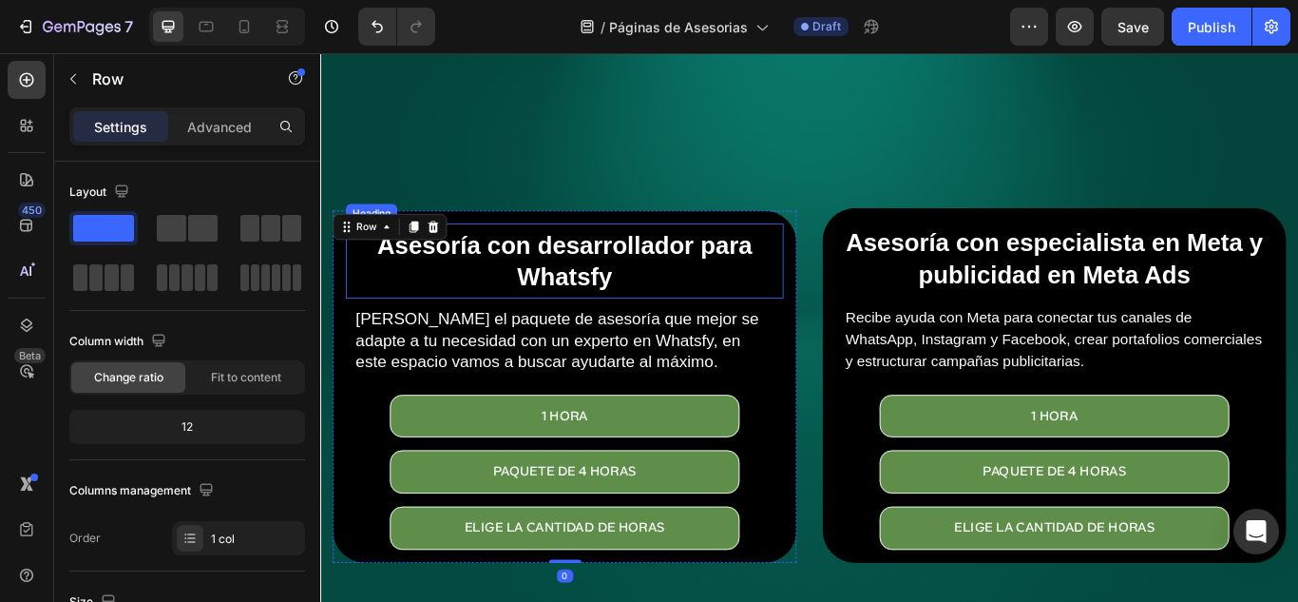
scroll to position [818, 0]
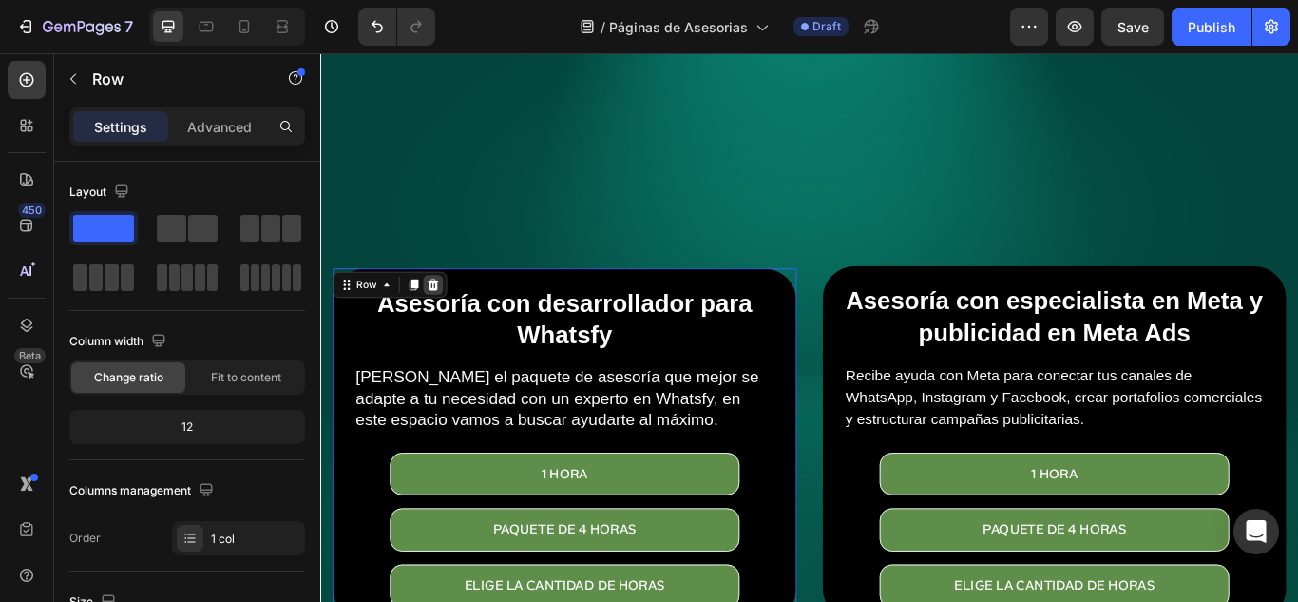
click at [450, 316] on icon at bounding box center [452, 322] width 12 height 13
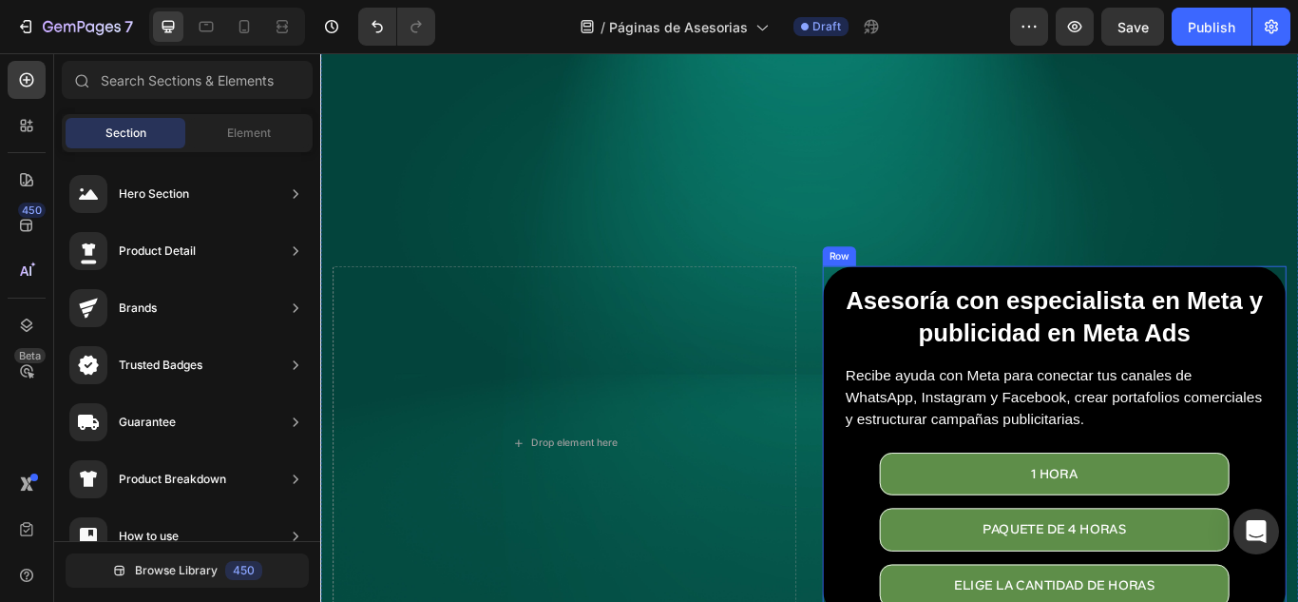
click at [906, 308] on div "Asesoría con especialista en Meta y publicidad en Meta Ads Heading Recibe ayuda…" at bounding box center [1176, 507] width 541 height 413
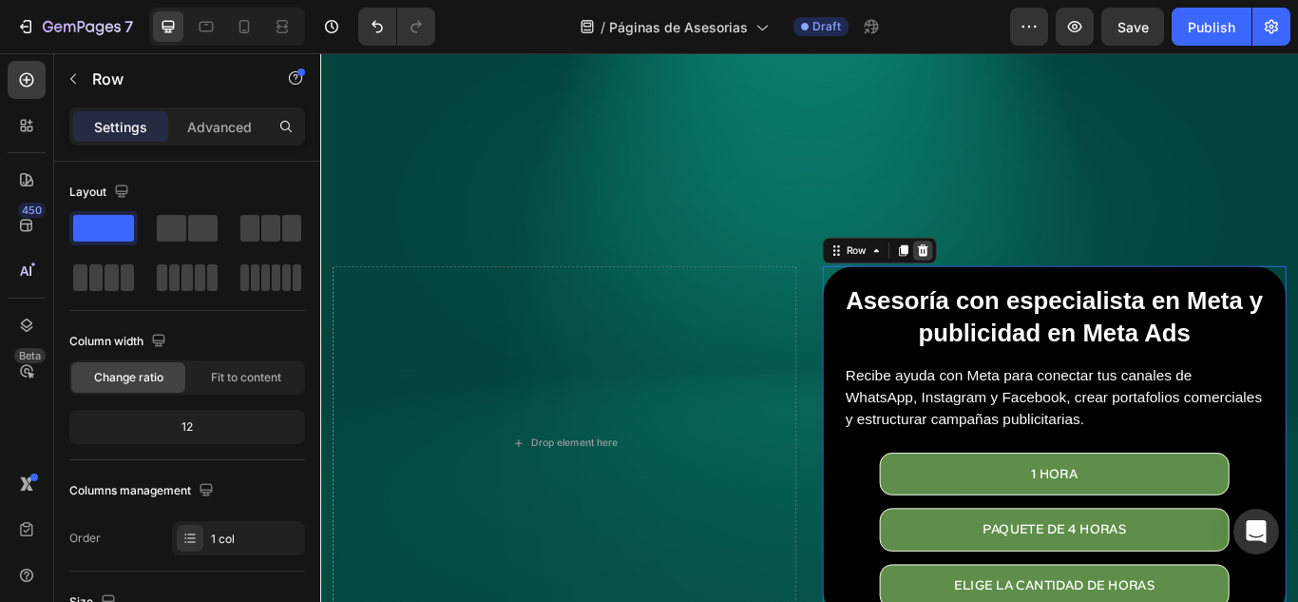
click at [1011, 272] on div at bounding box center [1022, 283] width 23 height 23
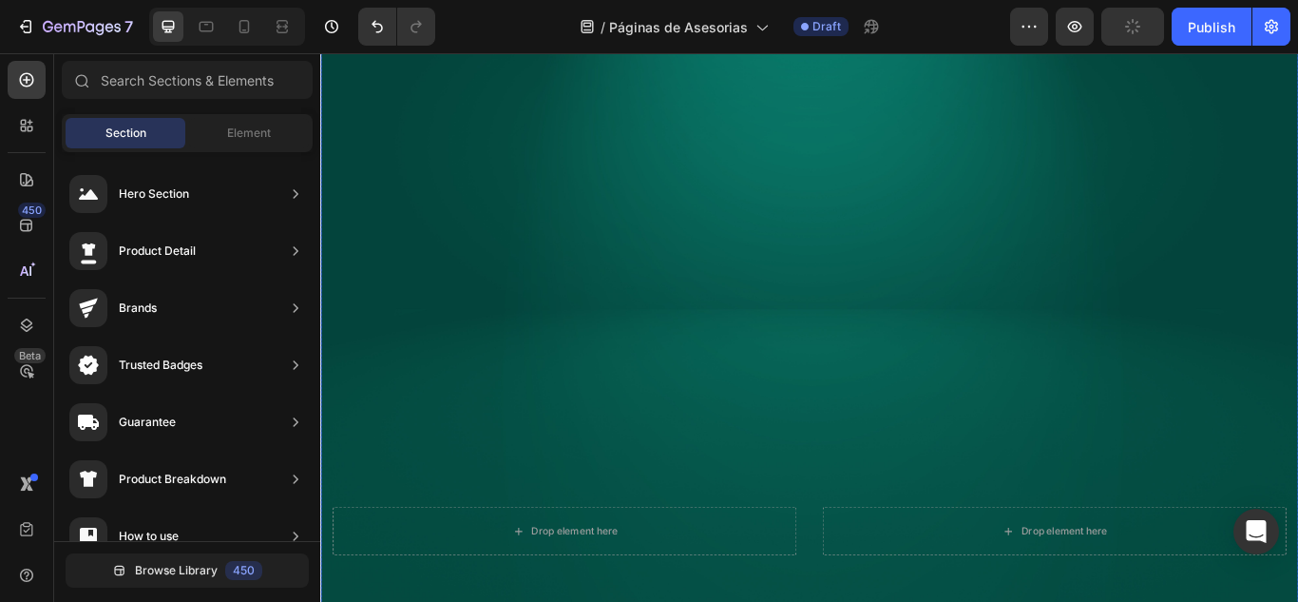
scroll to position [1008, 0]
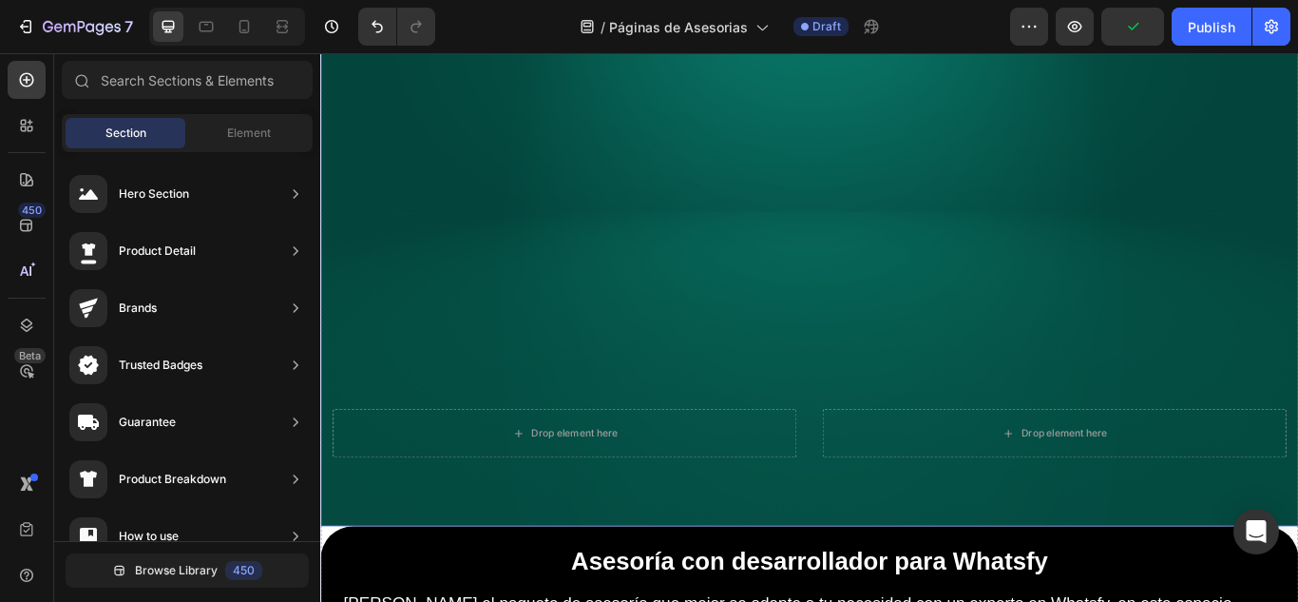
click at [843, 488] on div "Drop element here" at bounding box center [605, 496] width 541 height 57
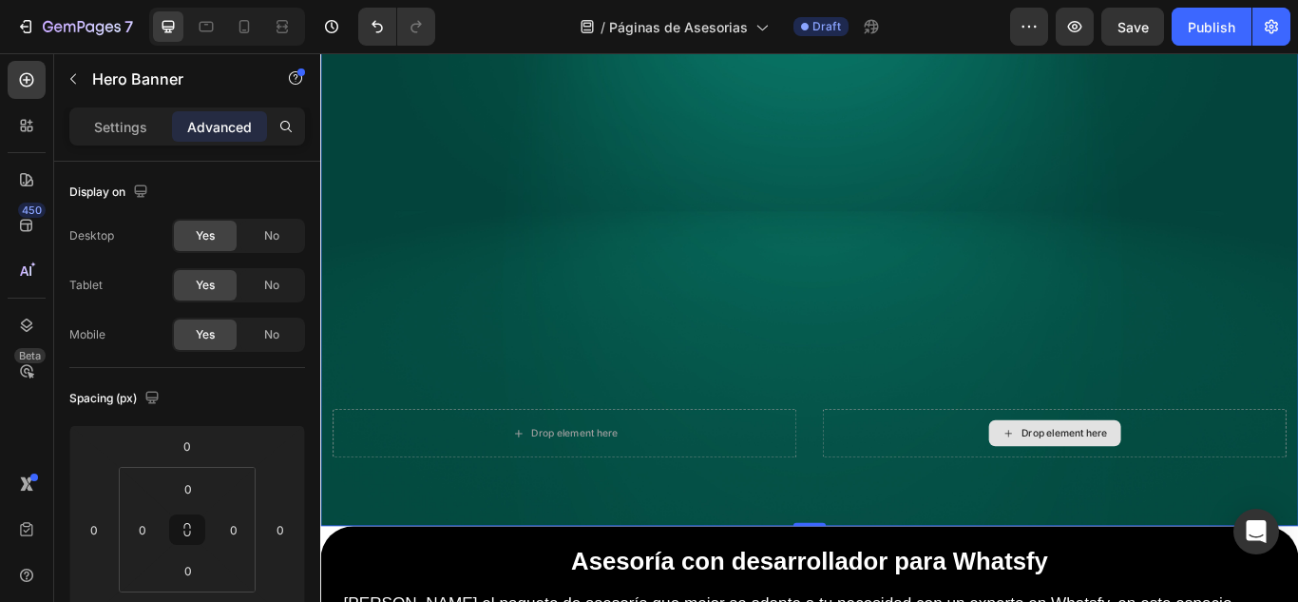
click at [906, 475] on div "Drop element here" at bounding box center [1176, 496] width 541 height 57
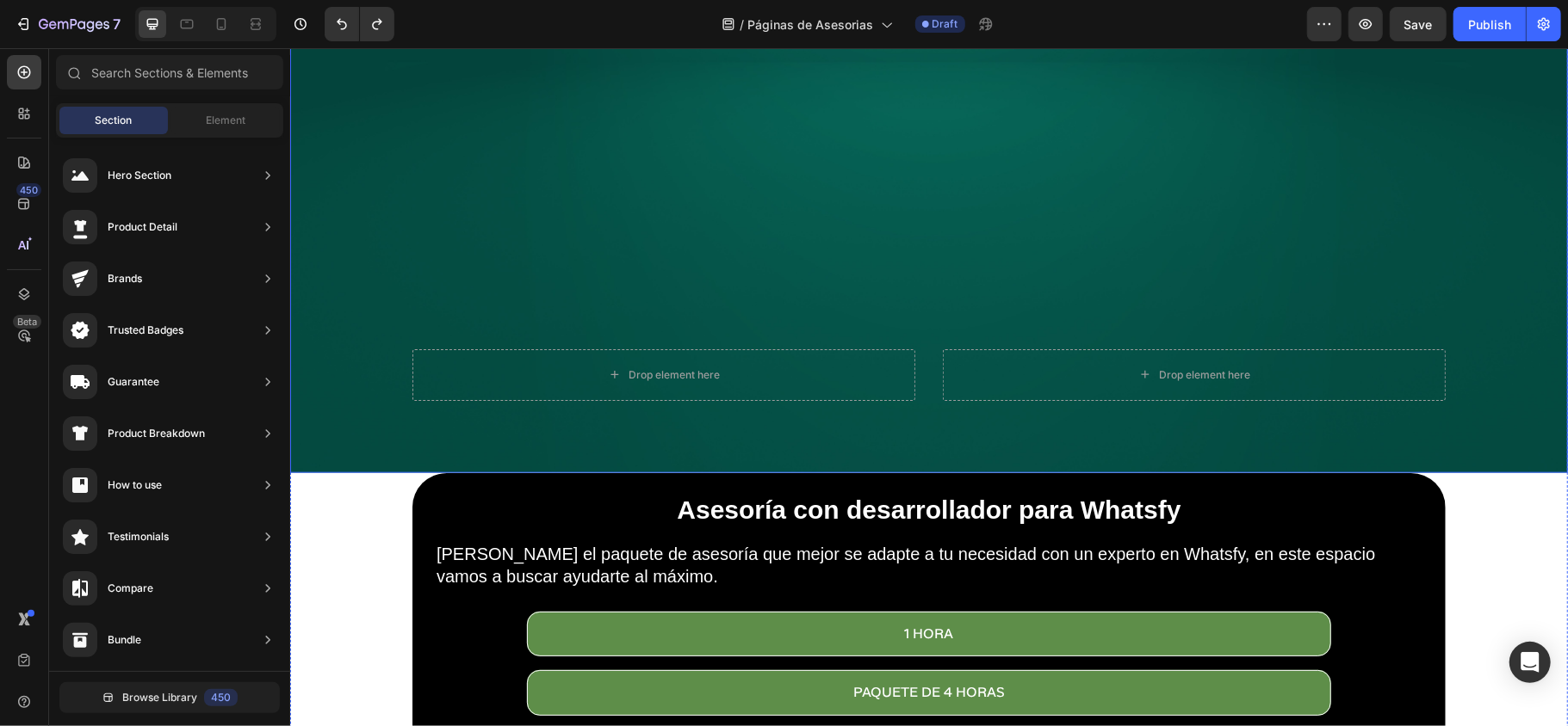
scroll to position [1261, 0]
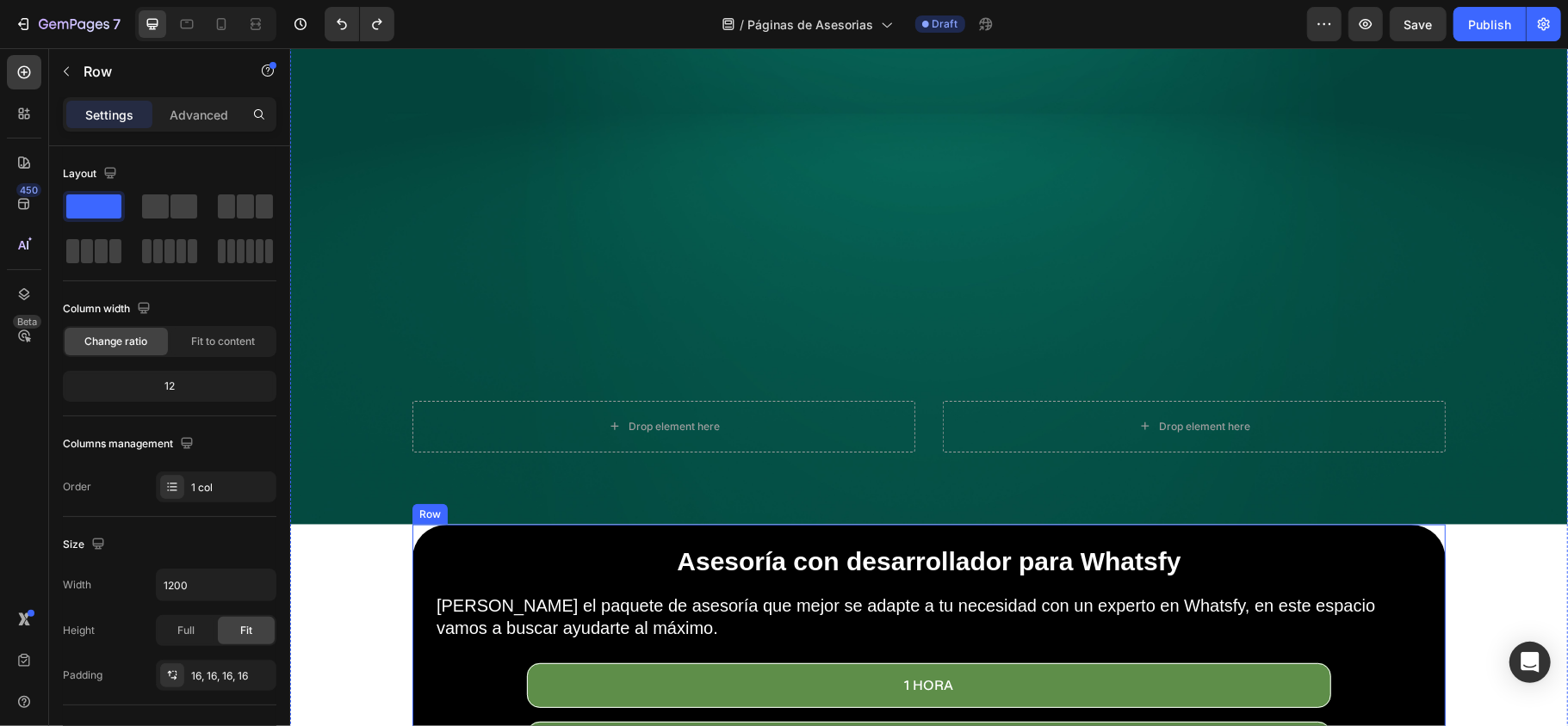
click at [411, 544] on div "Asesoría con desarrollador para Whatsfy Heading Elige el paquete de asesoría qu…" at bounding box center [928, 682] width 1033 height 316
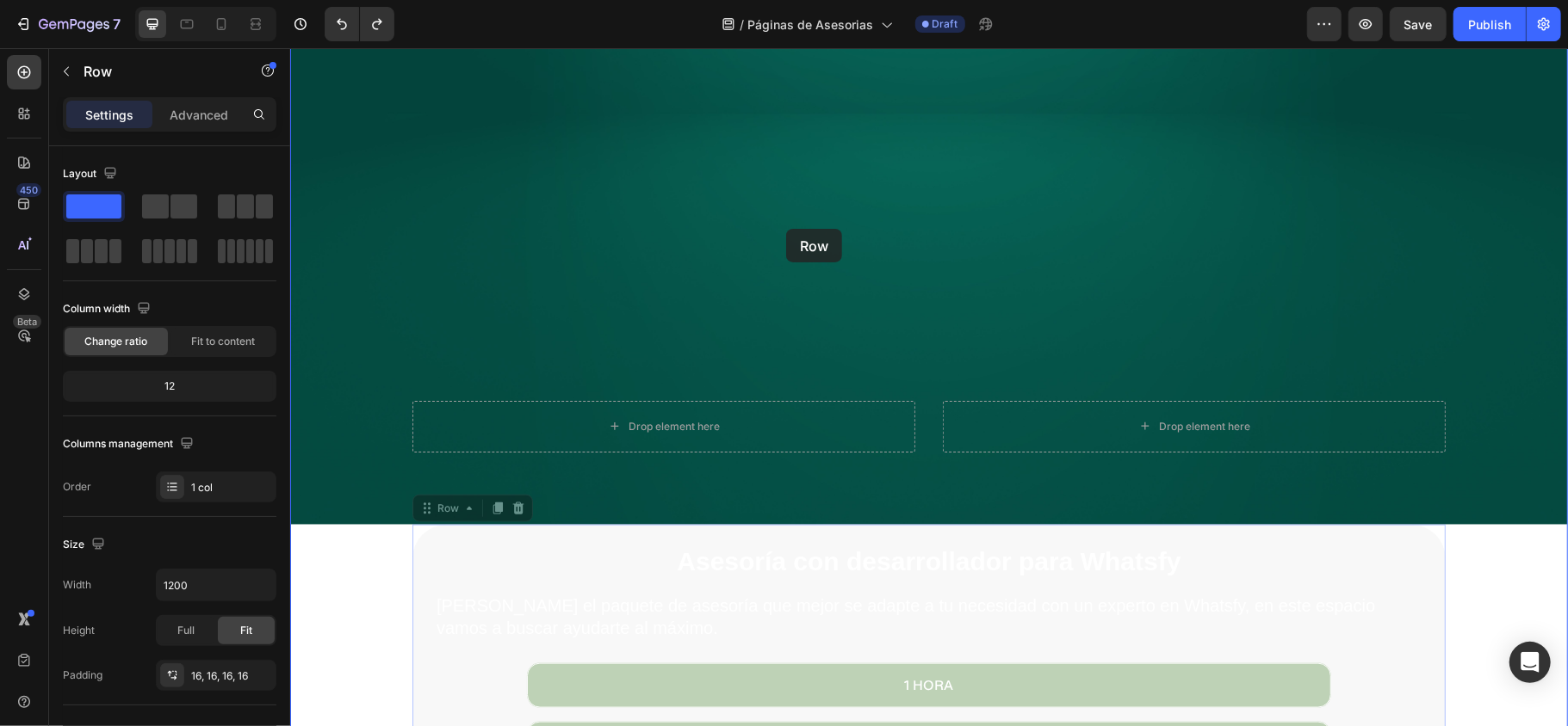
drag, startPoint x: 411, startPoint y: 489, endPoint x: 789, endPoint y: 228, distance: 459.4
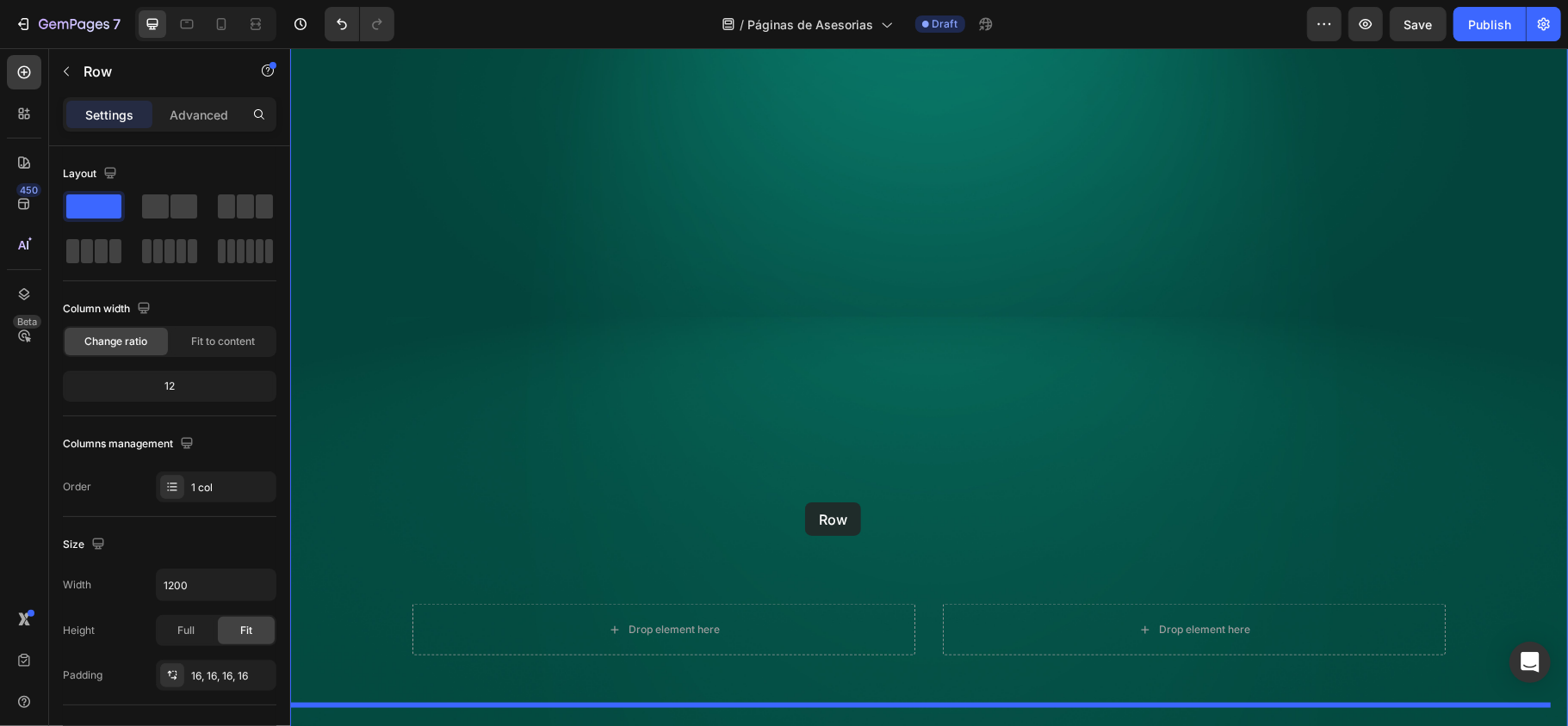
scroll to position [1376, 0]
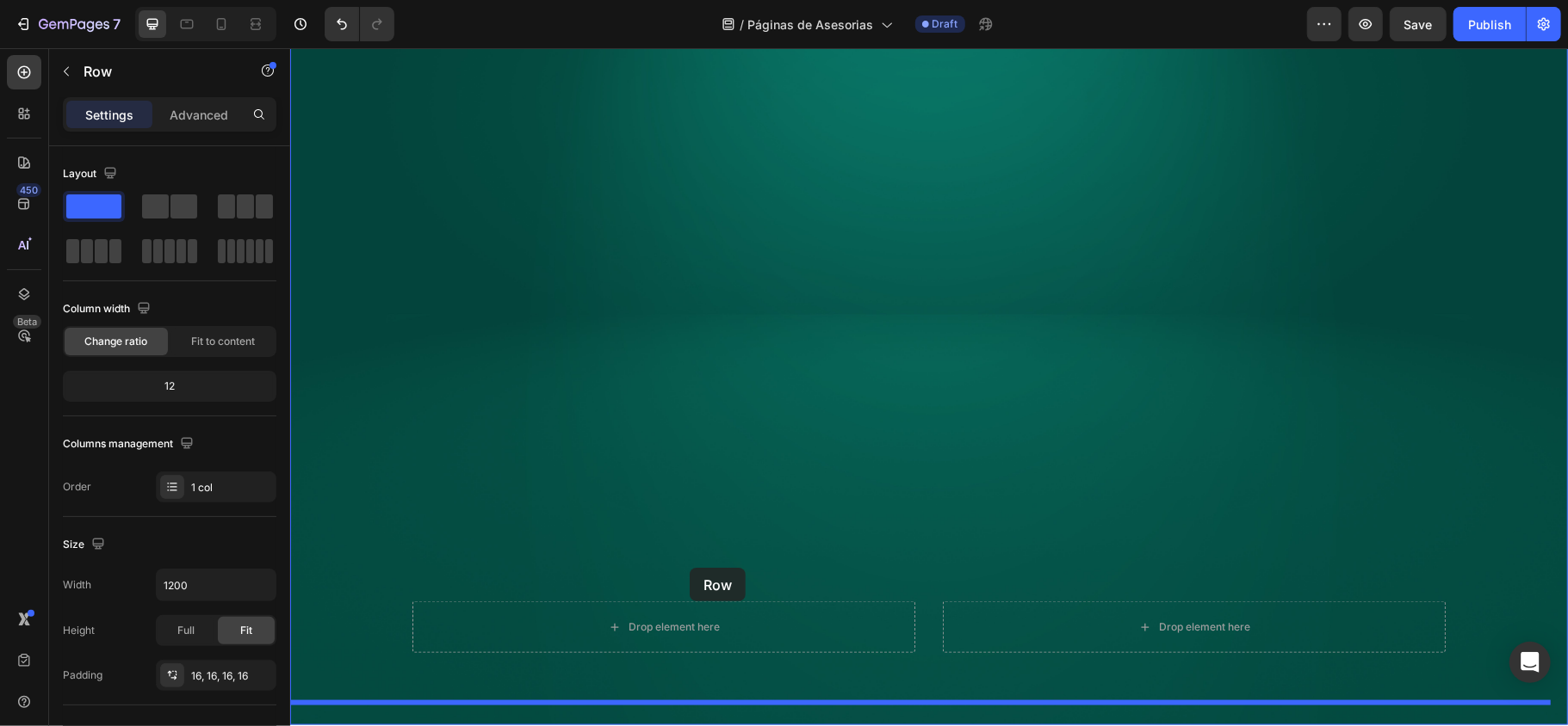
drag, startPoint x: 413, startPoint y: 140, endPoint x: 688, endPoint y: 567, distance: 507.9
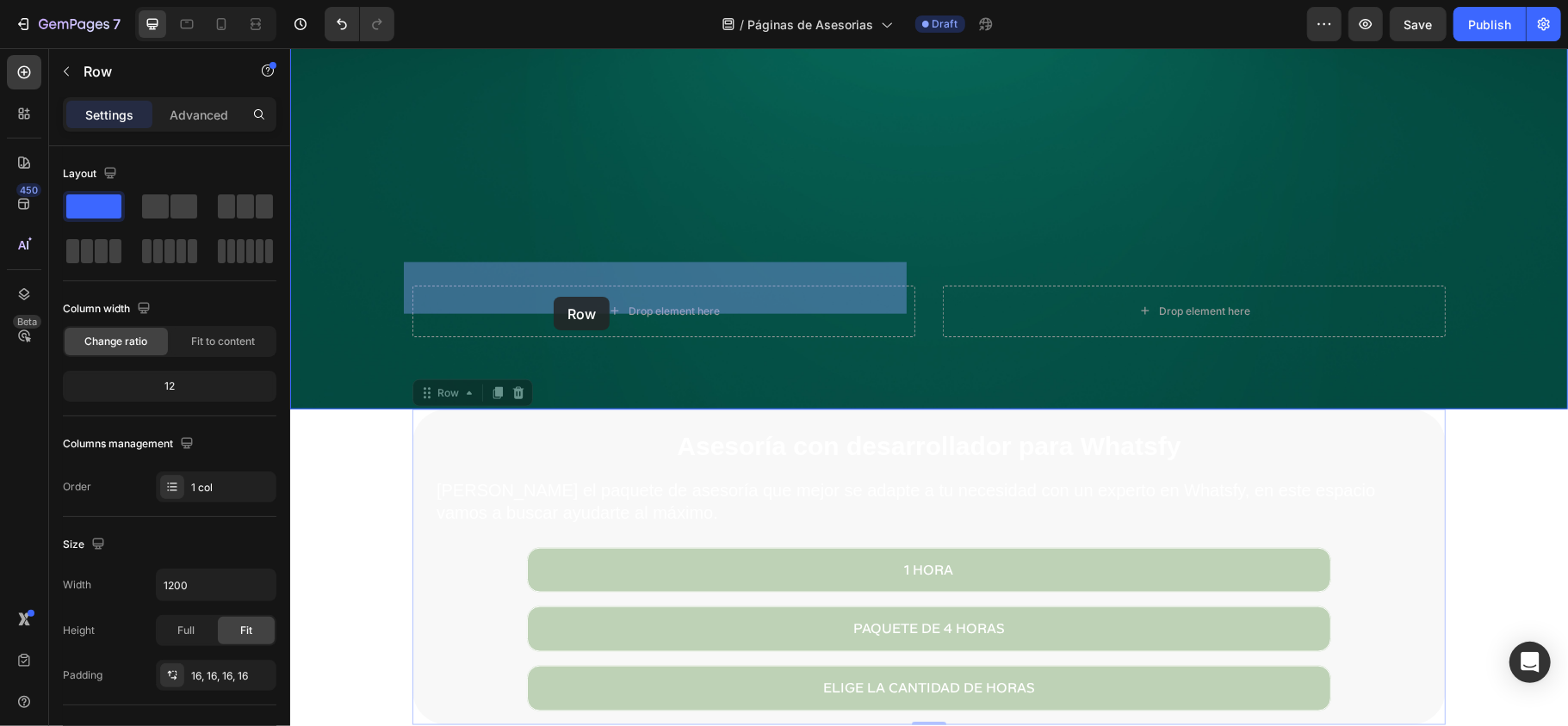
drag, startPoint x: 409, startPoint y: 375, endPoint x: 553, endPoint y: 296, distance: 164.2
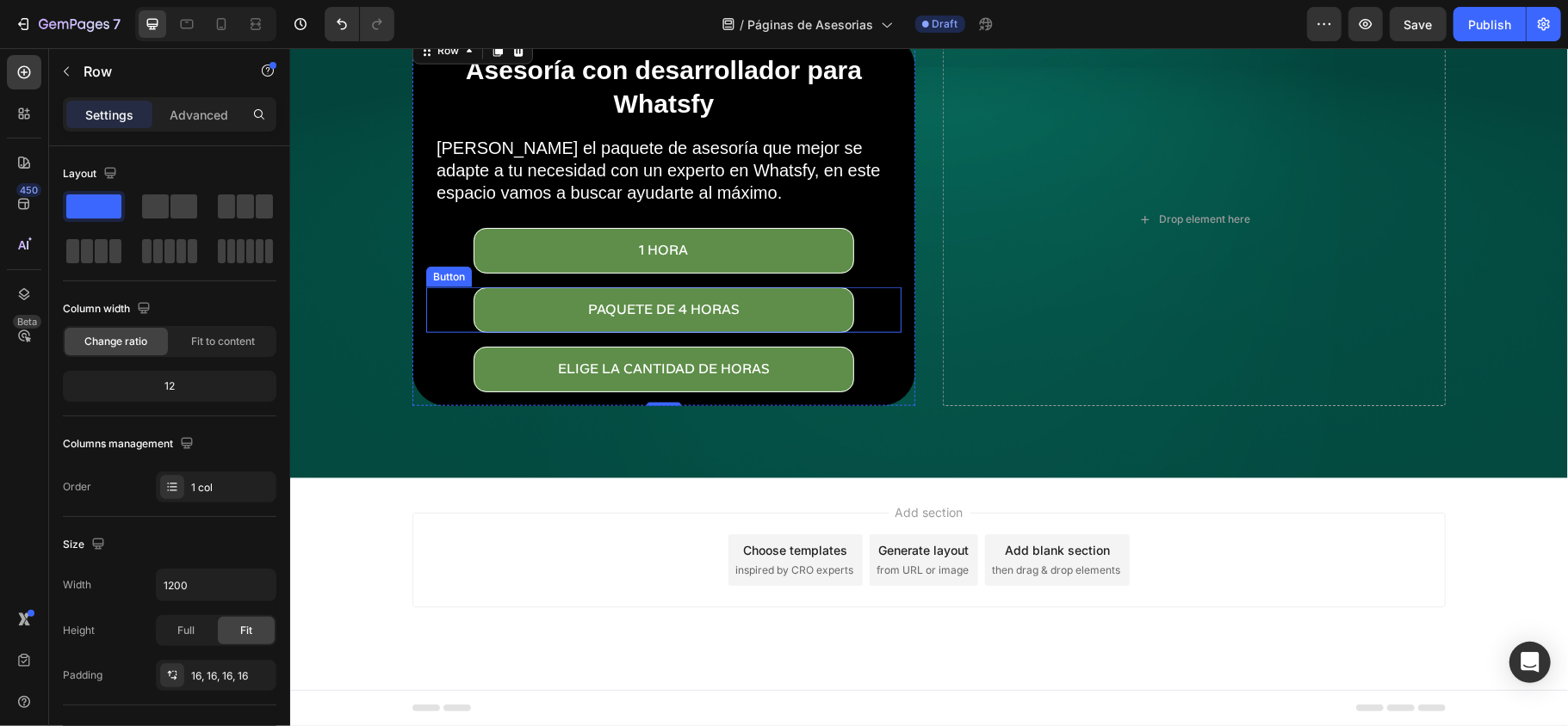
scroll to position [1285, 0]
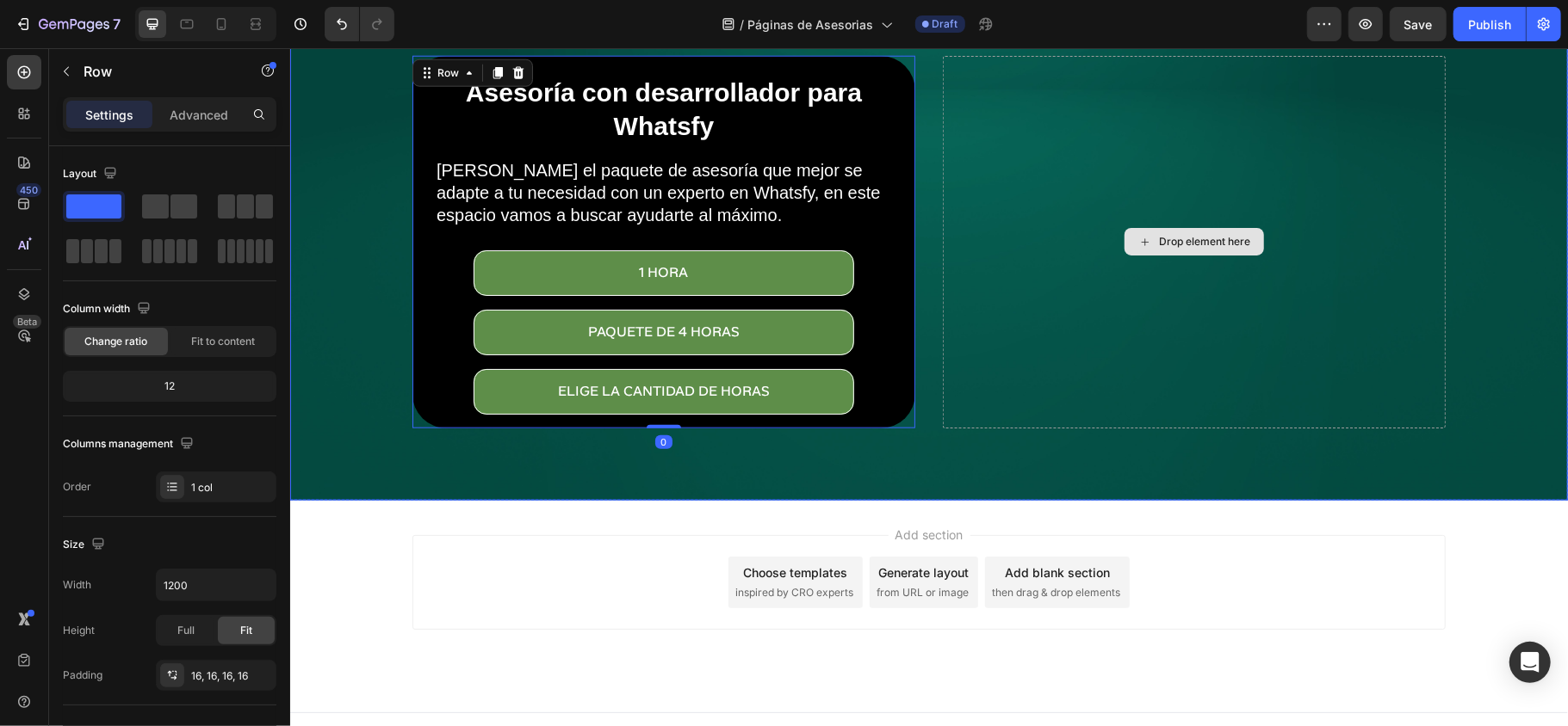
click at [1063, 345] on div "Drop element here" at bounding box center [1193, 241] width 503 height 372
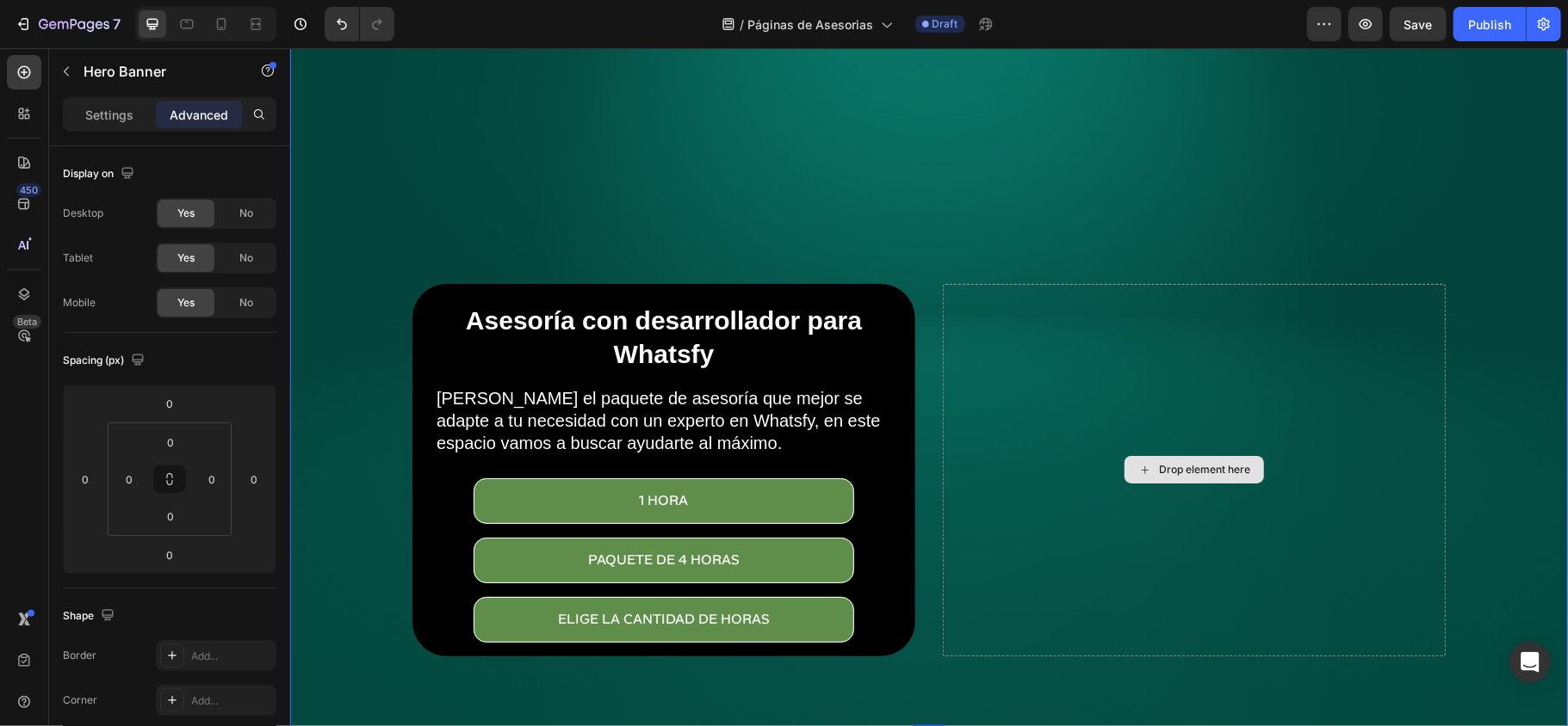
scroll to position [1056, 0]
click at [109, 110] on p "Settings" at bounding box center [109, 115] width 48 height 18
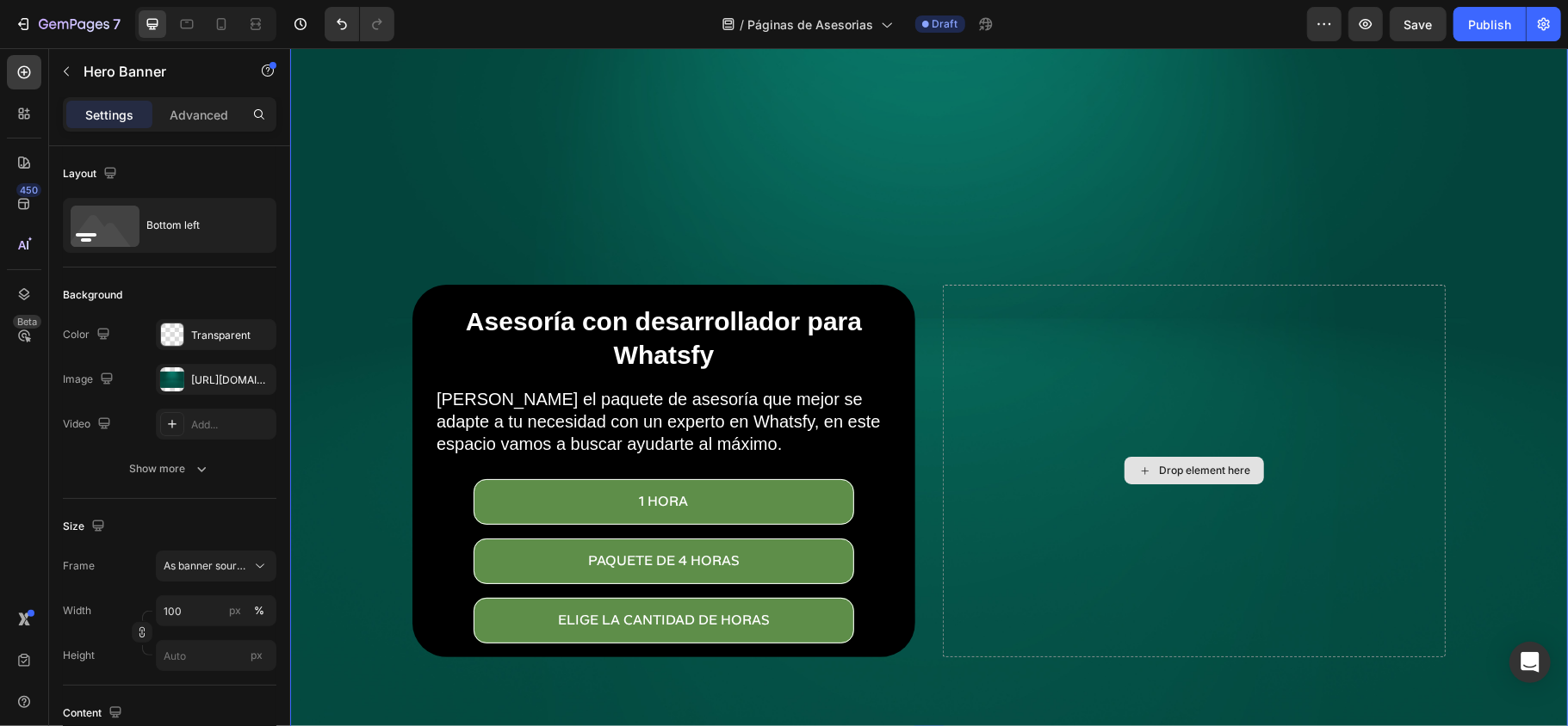
click at [1175, 540] on div "Drop element here" at bounding box center [1193, 470] width 503 height 372
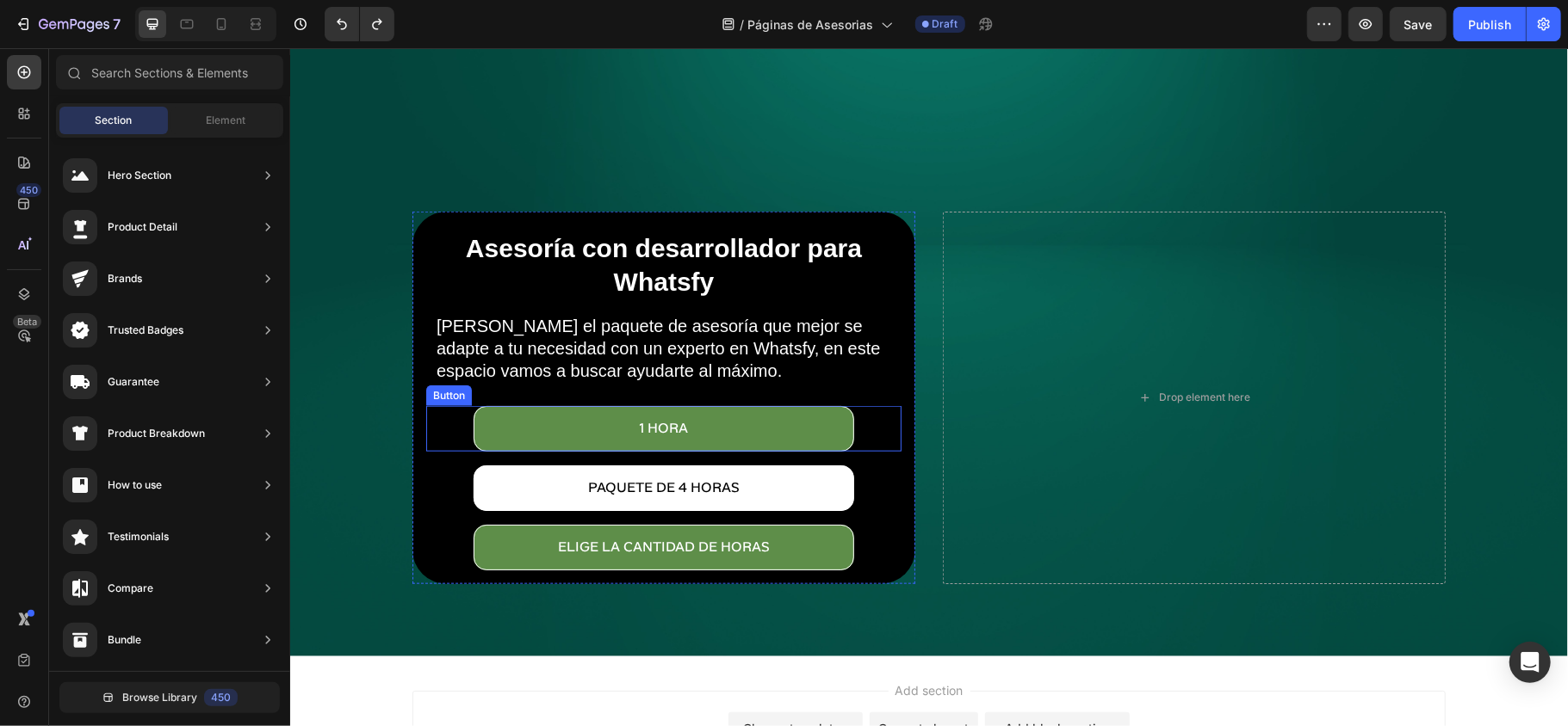
scroll to position [1170, 0]
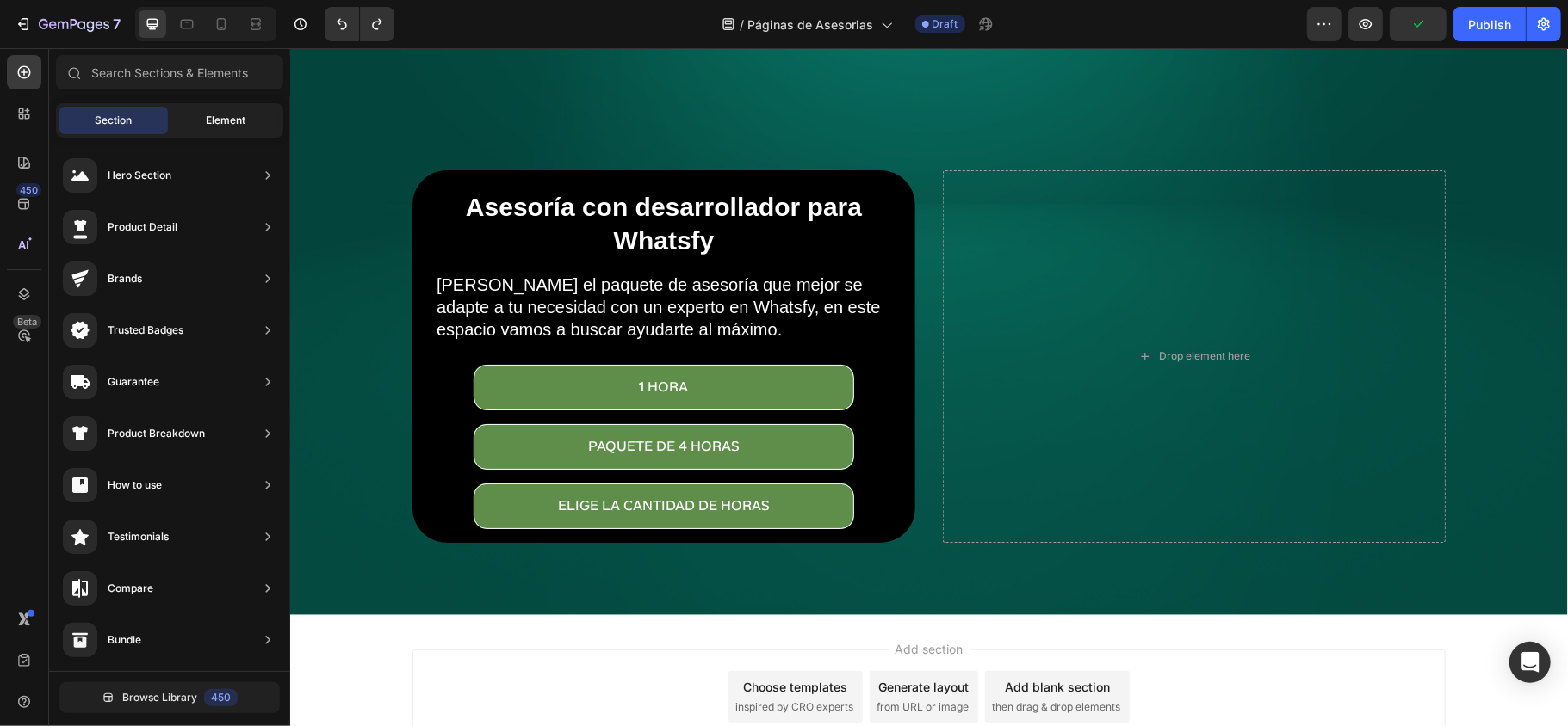
click at [182, 129] on div "Element" at bounding box center [226, 120] width 109 height 27
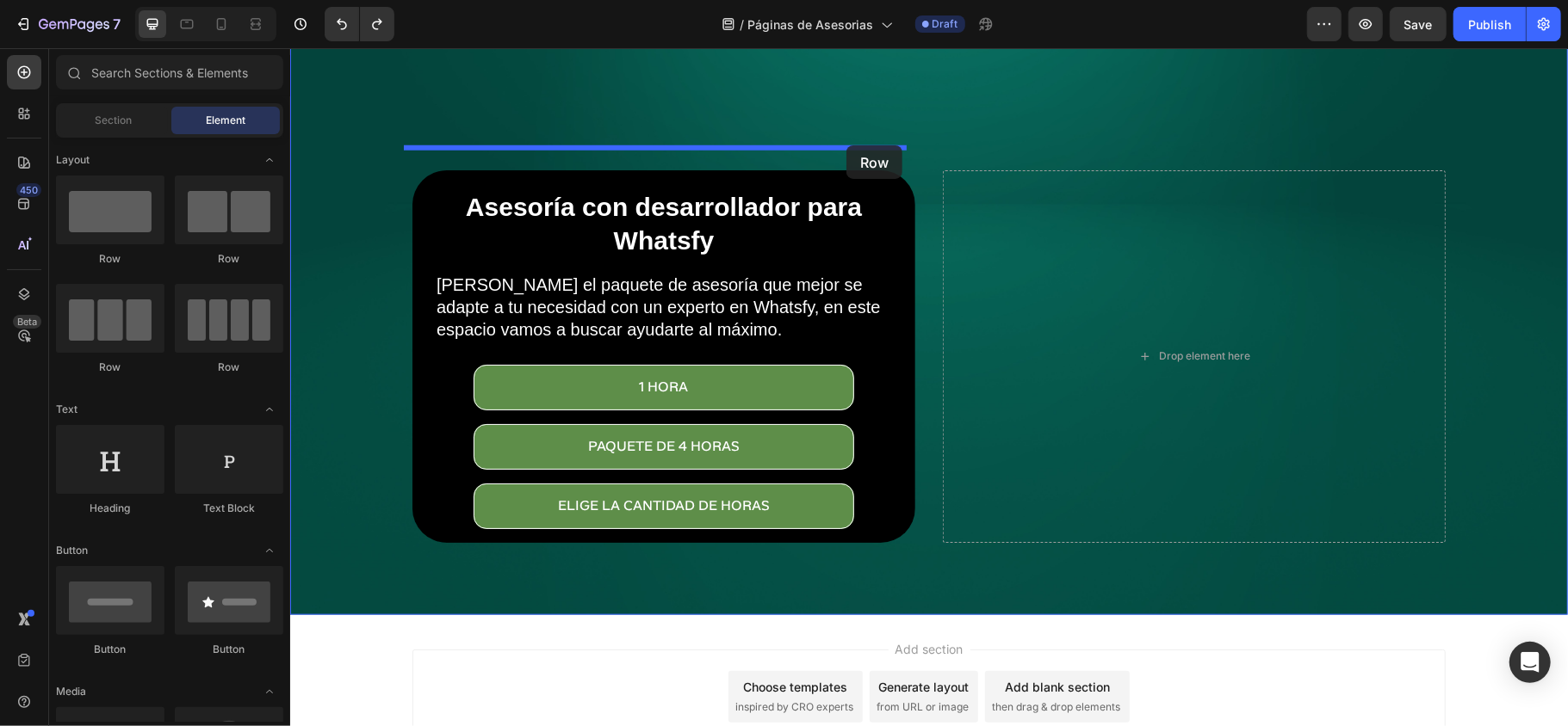
drag, startPoint x: 410, startPoint y: 283, endPoint x: 845, endPoint y: 145, distance: 456.4
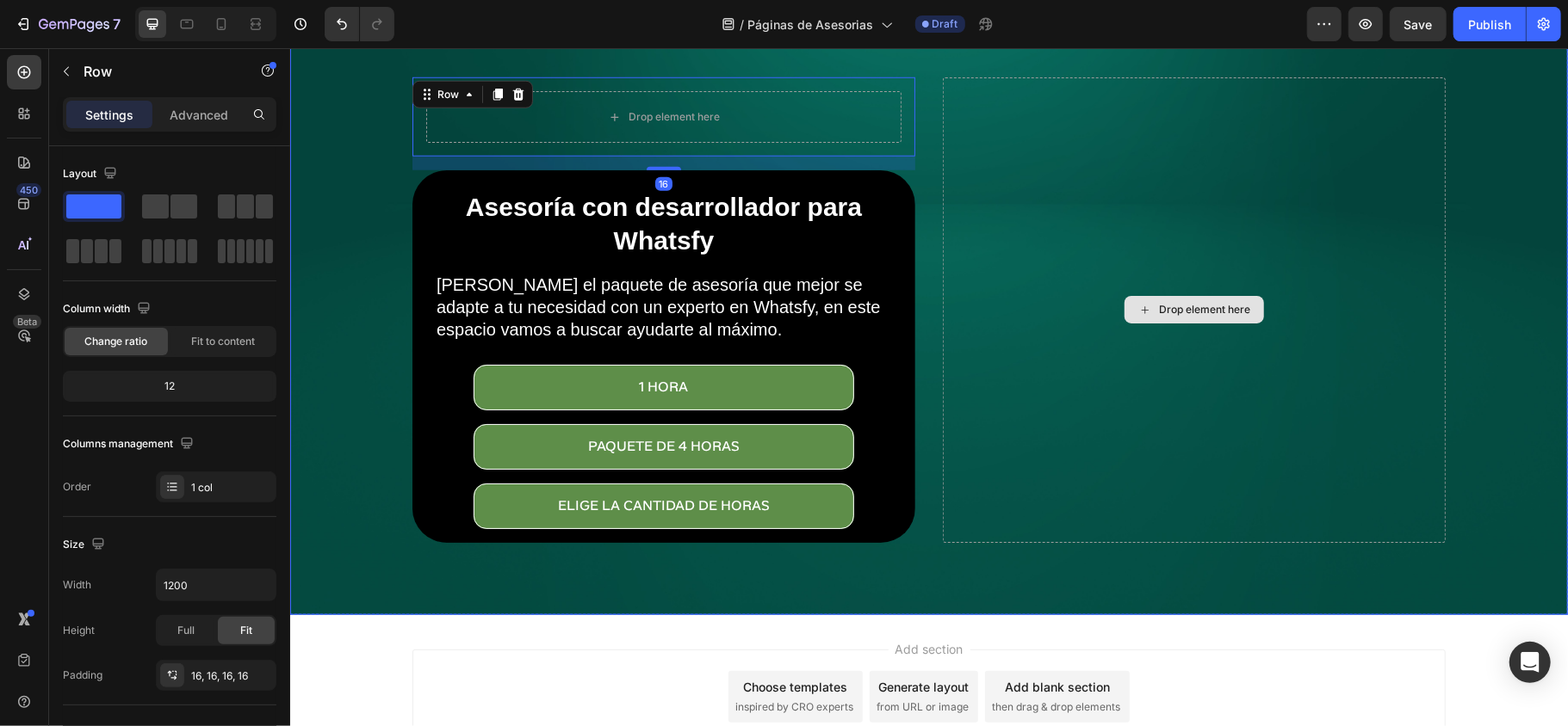
click at [1068, 306] on div "Drop element here" at bounding box center [1193, 309] width 503 height 464
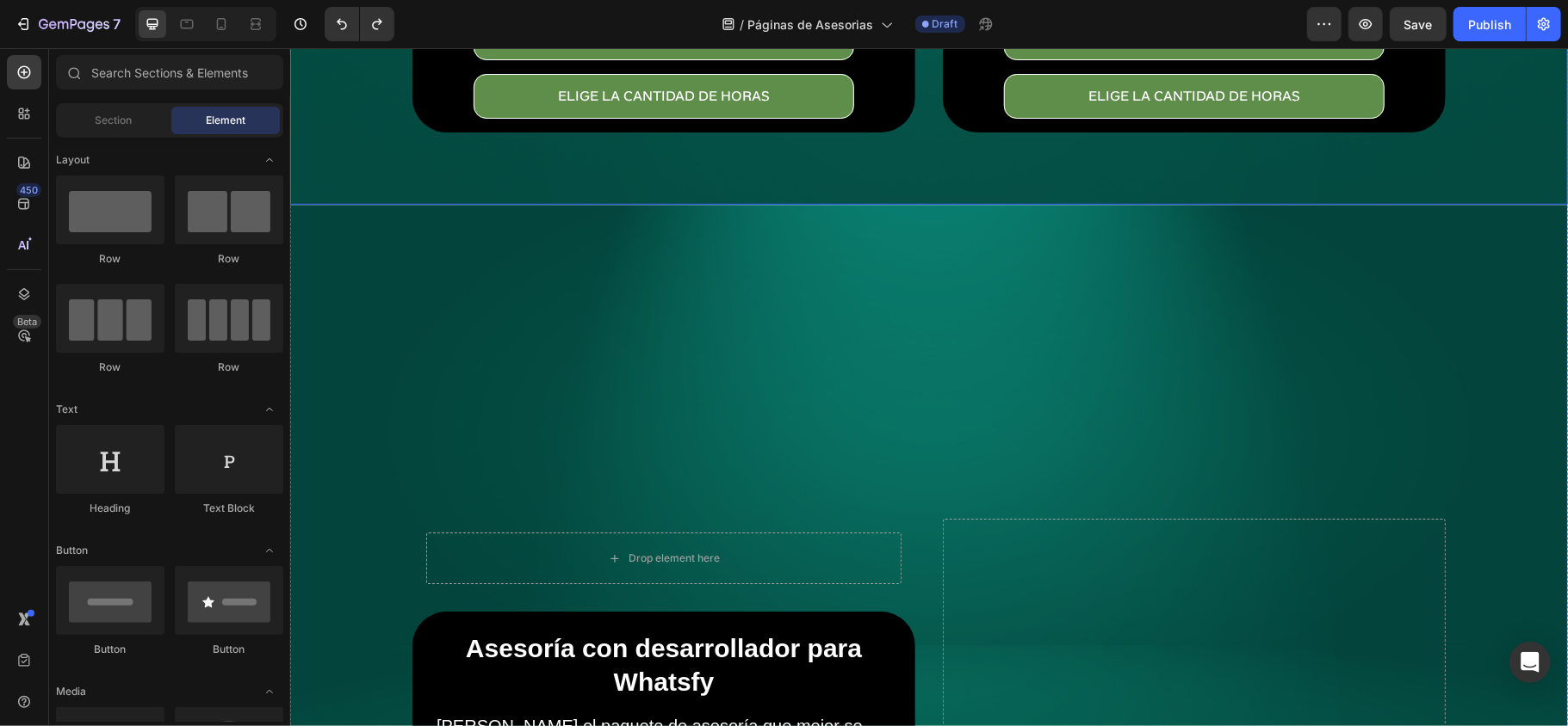
scroll to position [905, 0]
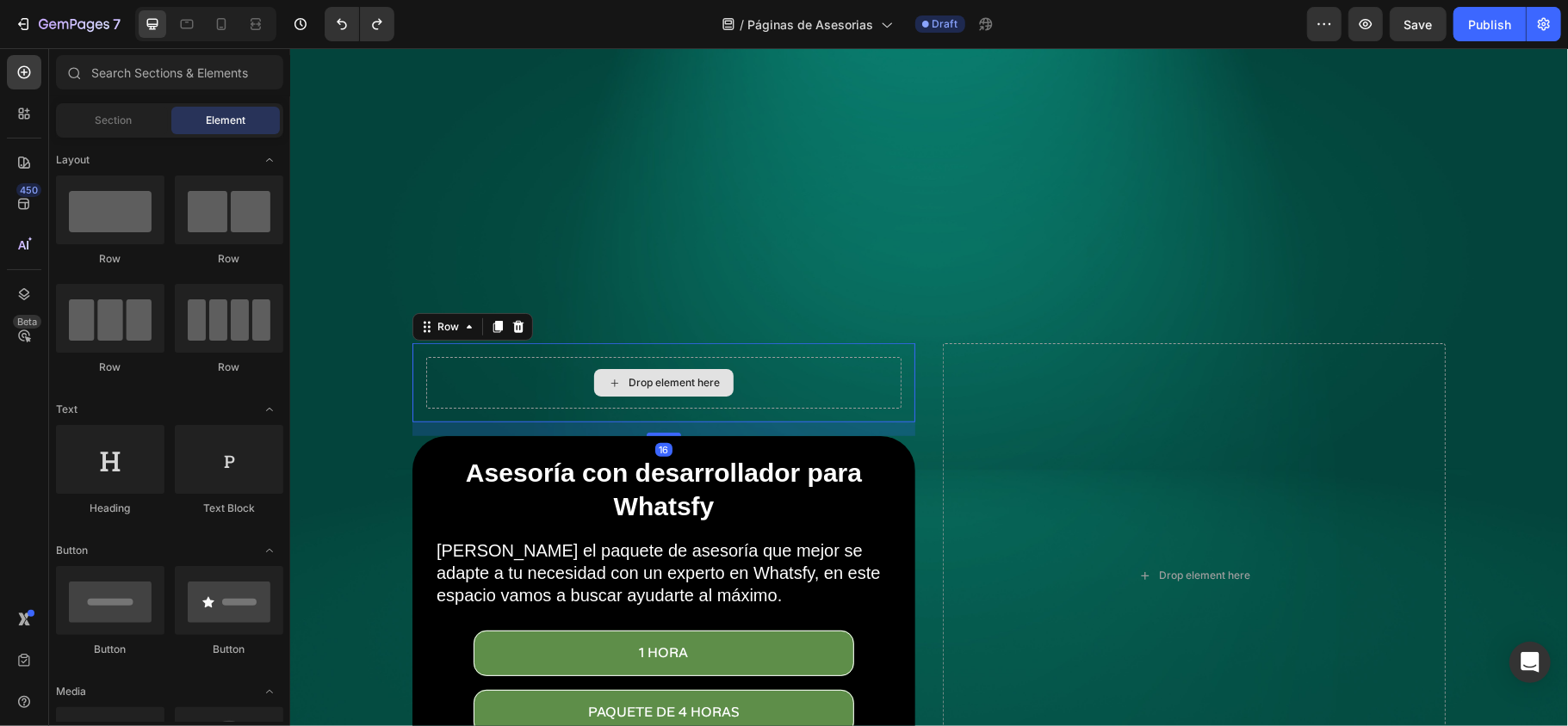
click at [838, 376] on div "Drop element here" at bounding box center [662, 381] width 476 height 52
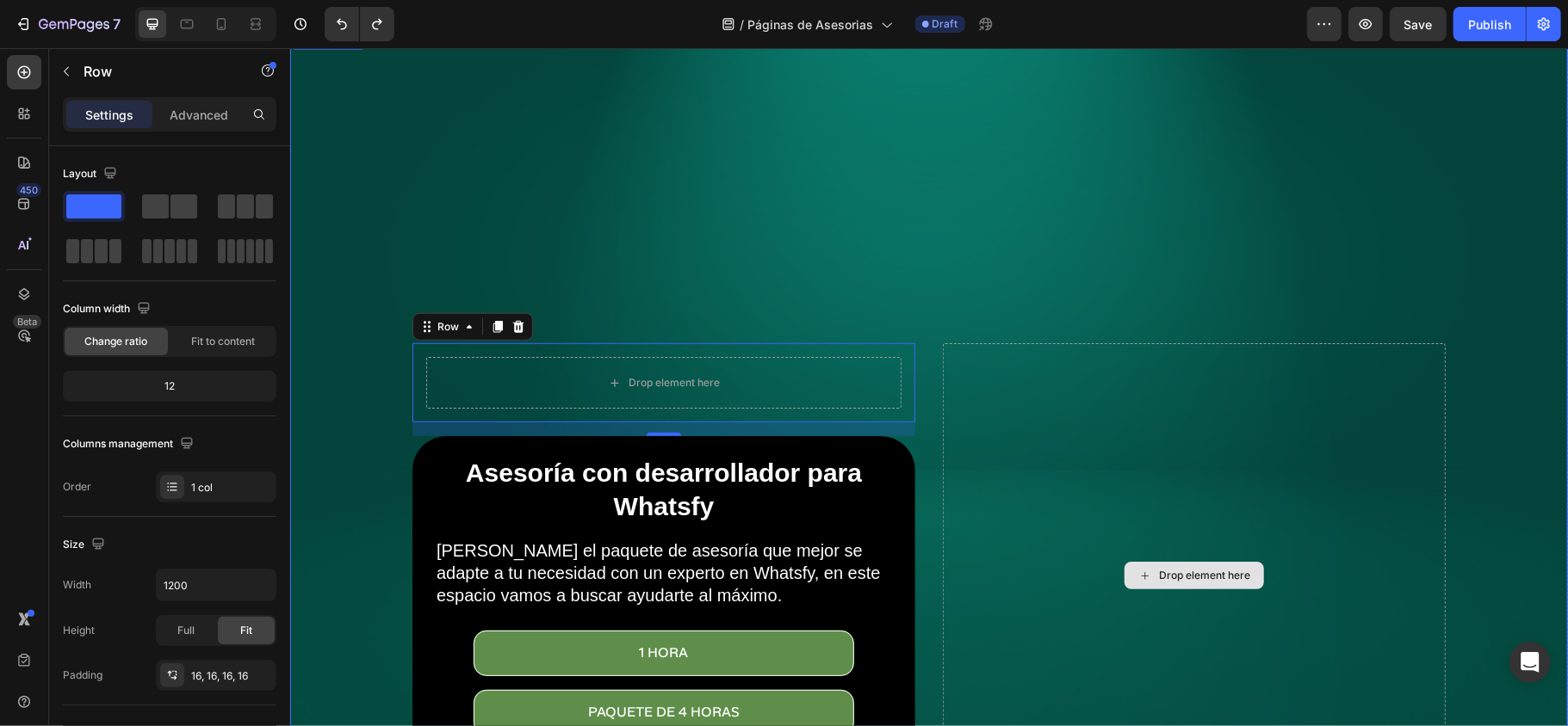
click at [968, 368] on div "Drop element here" at bounding box center [1193, 574] width 503 height 464
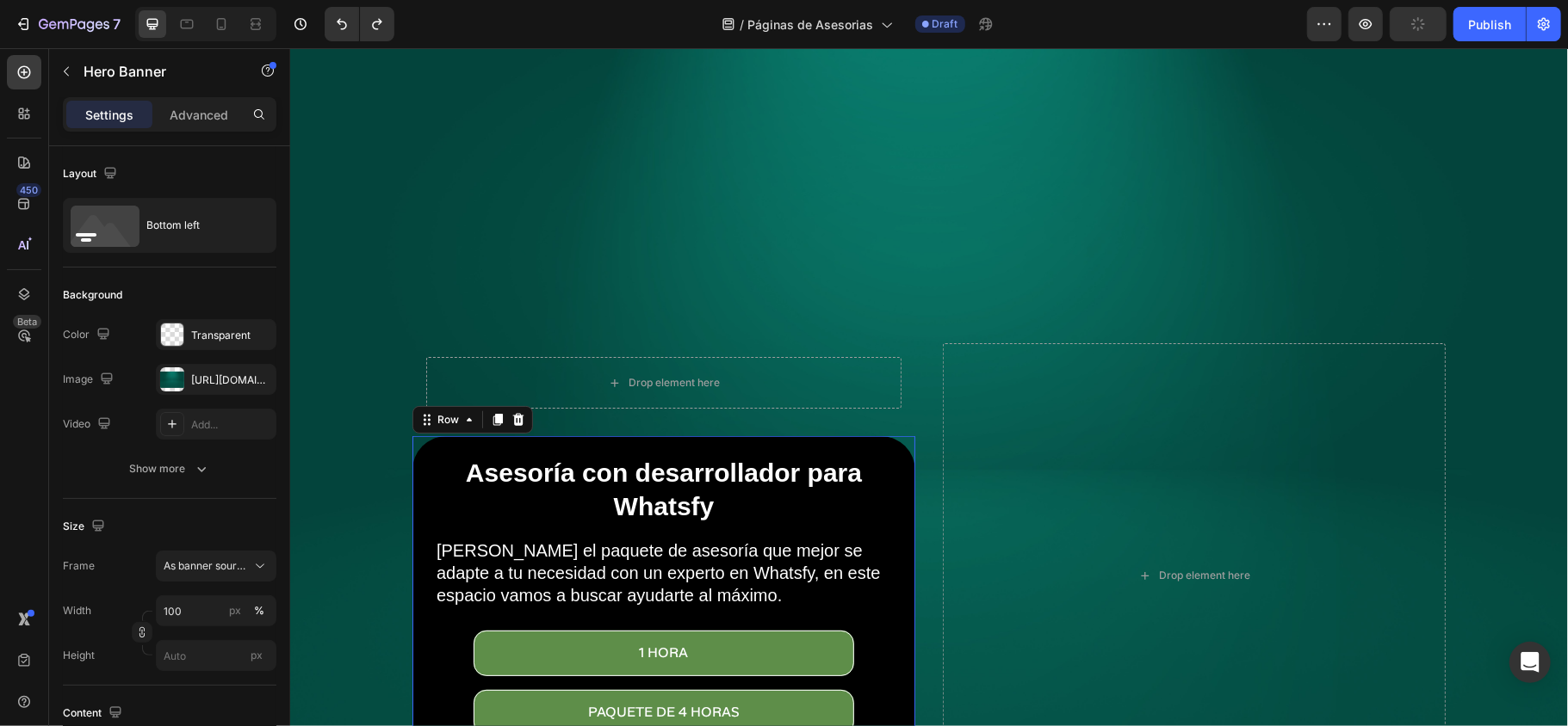
click at [893, 455] on div "Asesoría con desarrollador para Whatsfy Heading Elige el paquete de asesoría qu…" at bounding box center [662, 621] width 503 height 372
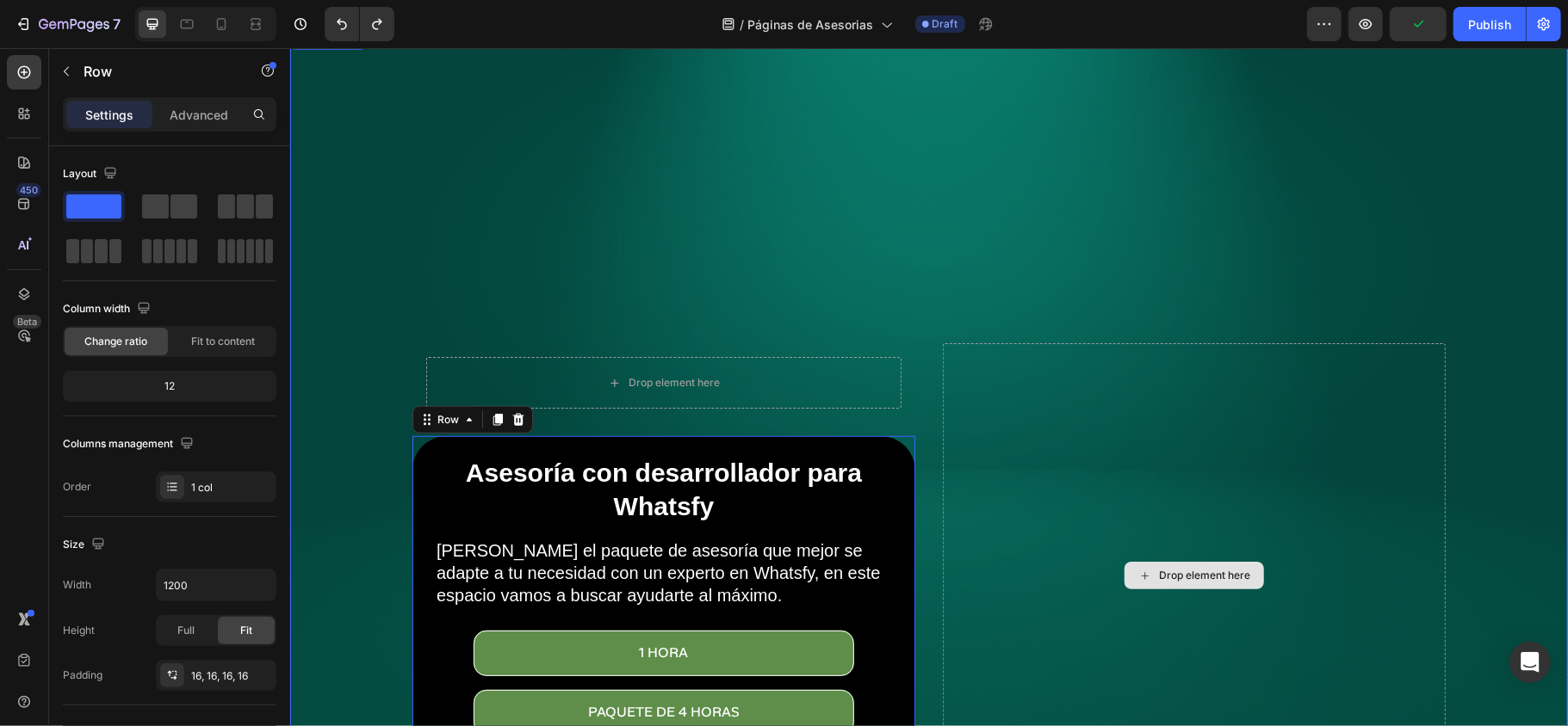
click at [978, 426] on div "Drop element here" at bounding box center [1193, 574] width 503 height 464
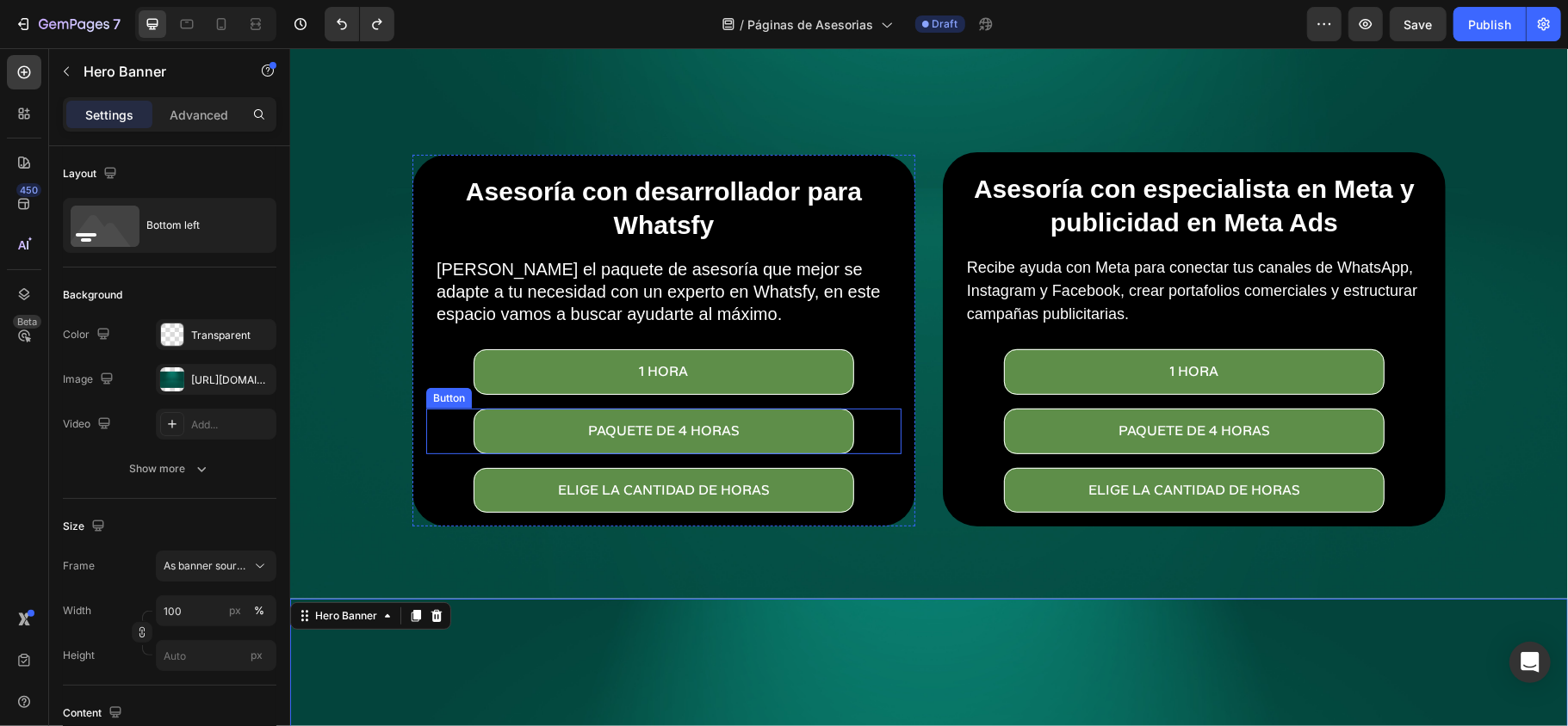
scroll to position [331, 0]
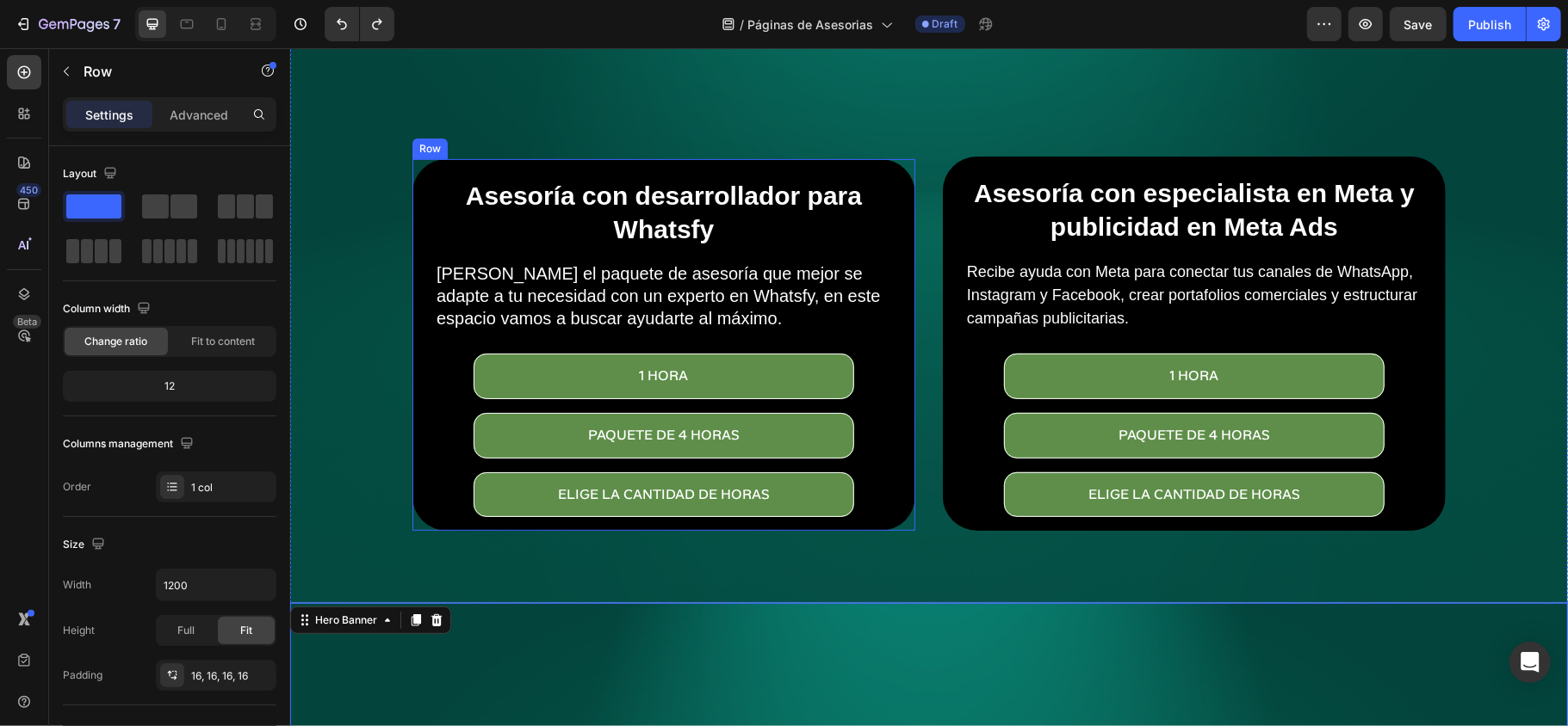
click at [871, 511] on div "Asesoría con desarrollador para Whatsfy Heading Elige el paquete de asesoría qu…" at bounding box center [662, 344] width 503 height 372
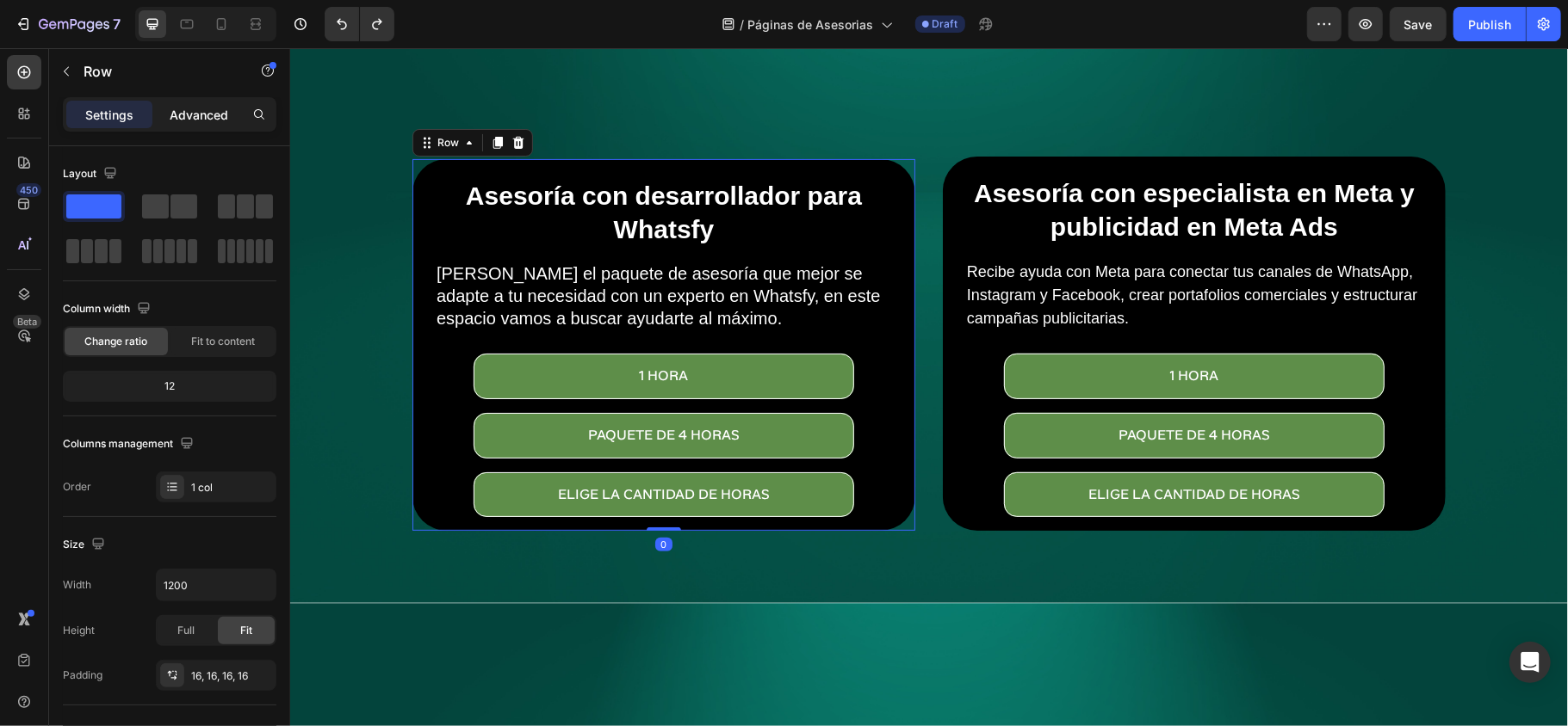
click at [190, 128] on div "Advanced" at bounding box center [198, 114] width 86 height 27
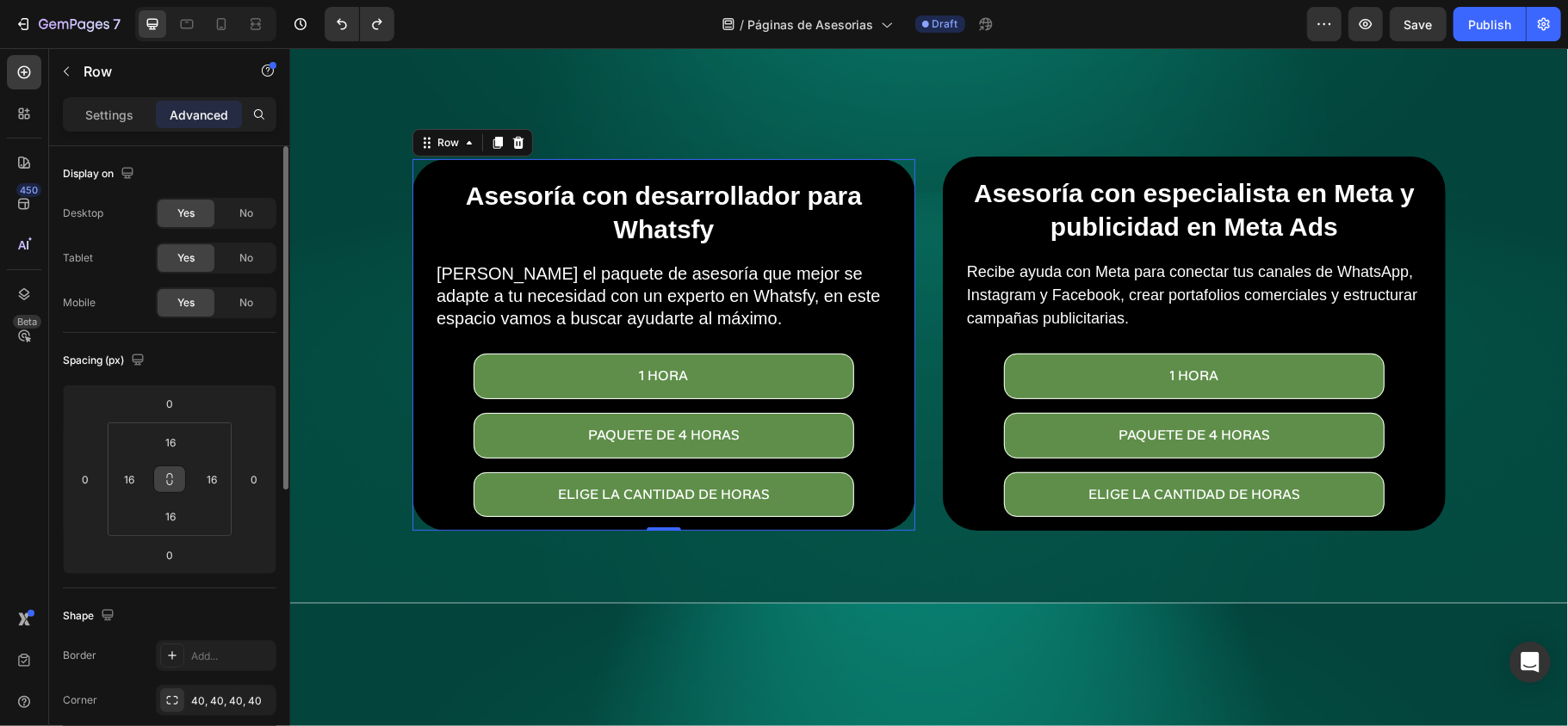
click at [178, 483] on button at bounding box center [169, 479] width 33 height 27
click at [166, 512] on input "16" at bounding box center [170, 516] width 34 height 26
type input "2"
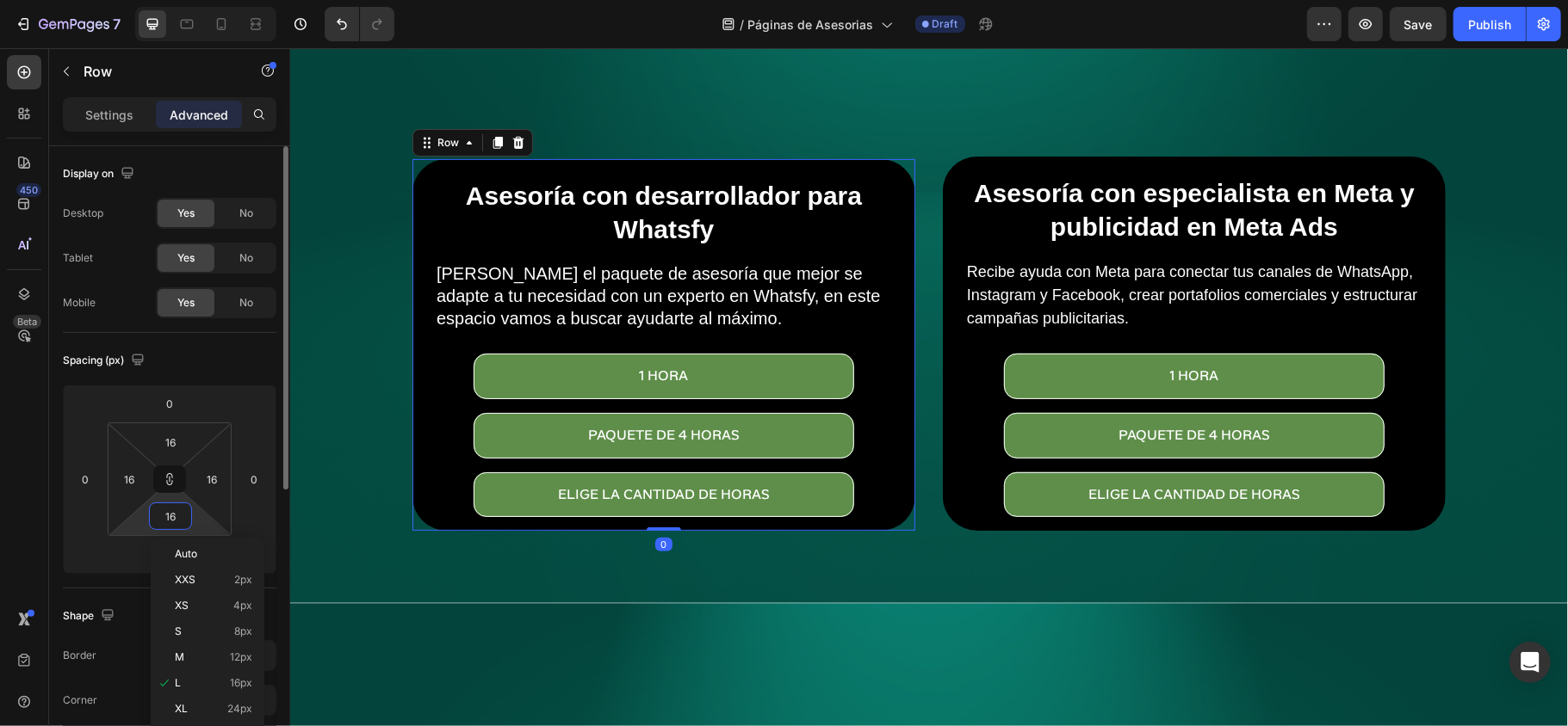
type input "2"
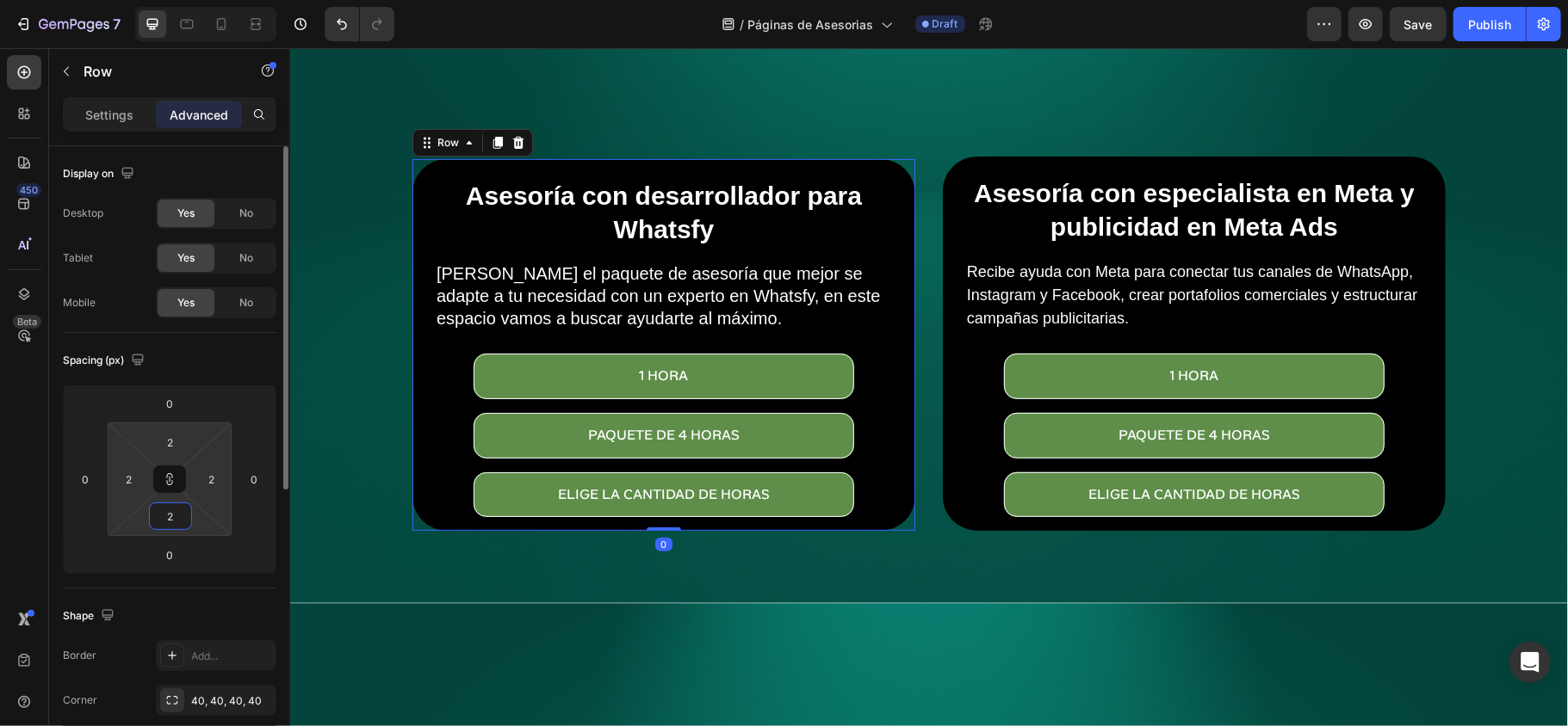
type input "20"
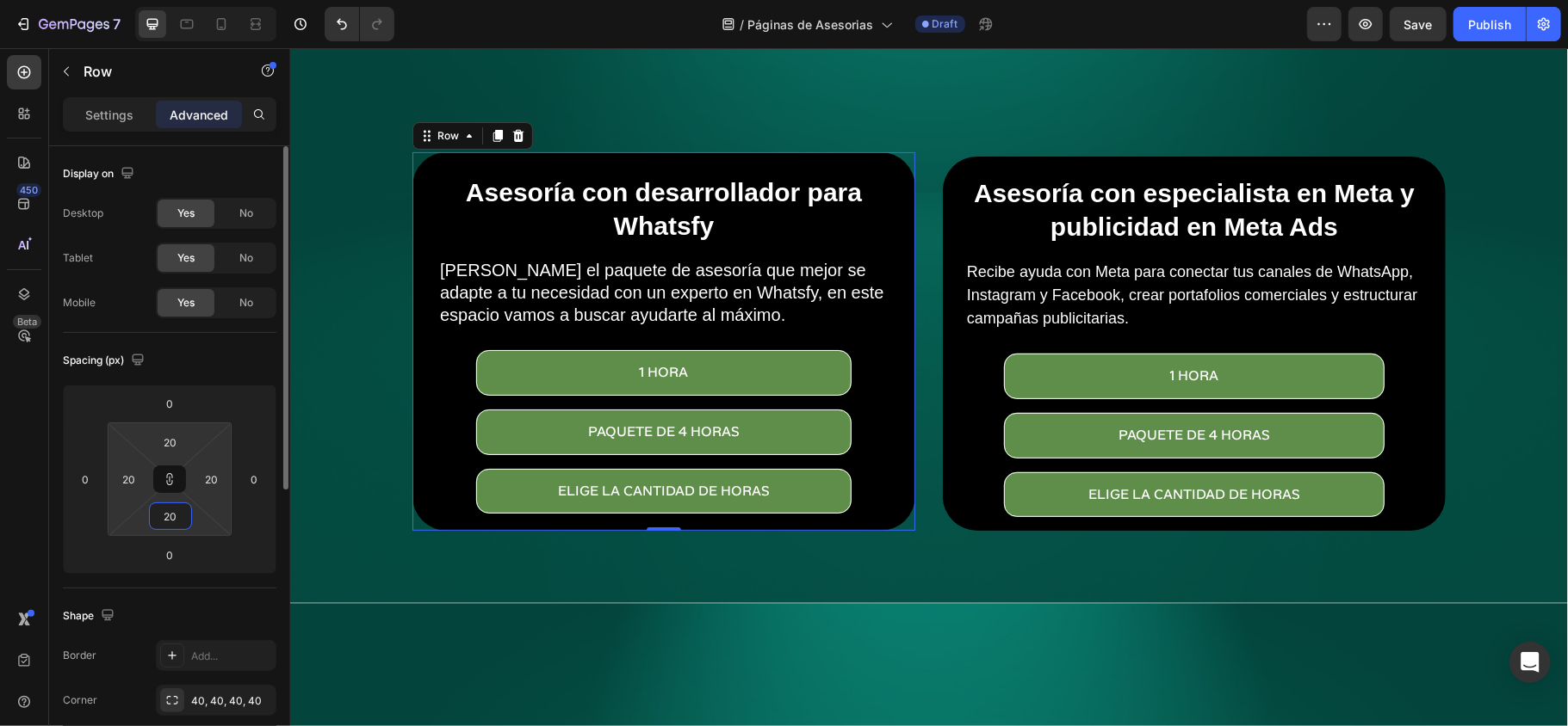
type input "2"
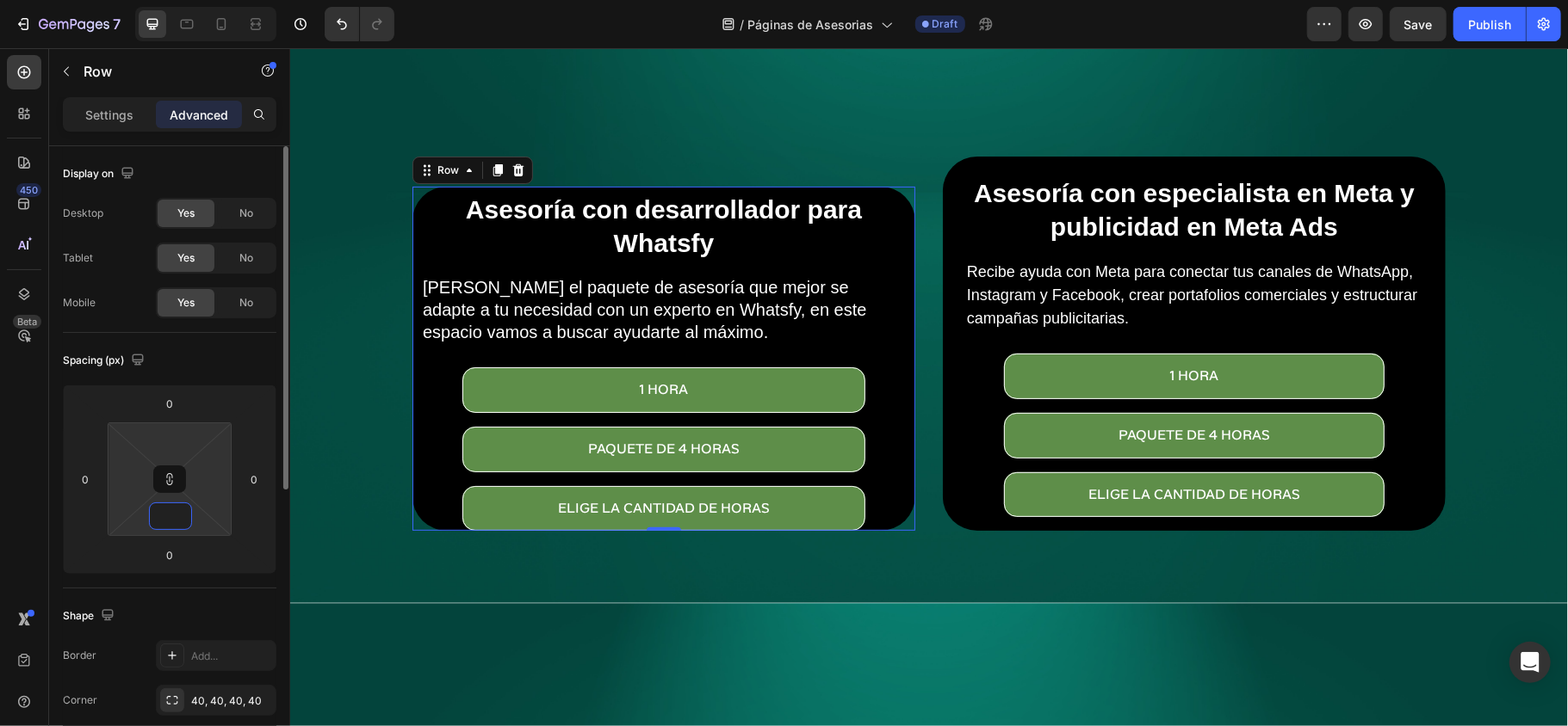
type input "2"
type input "3"
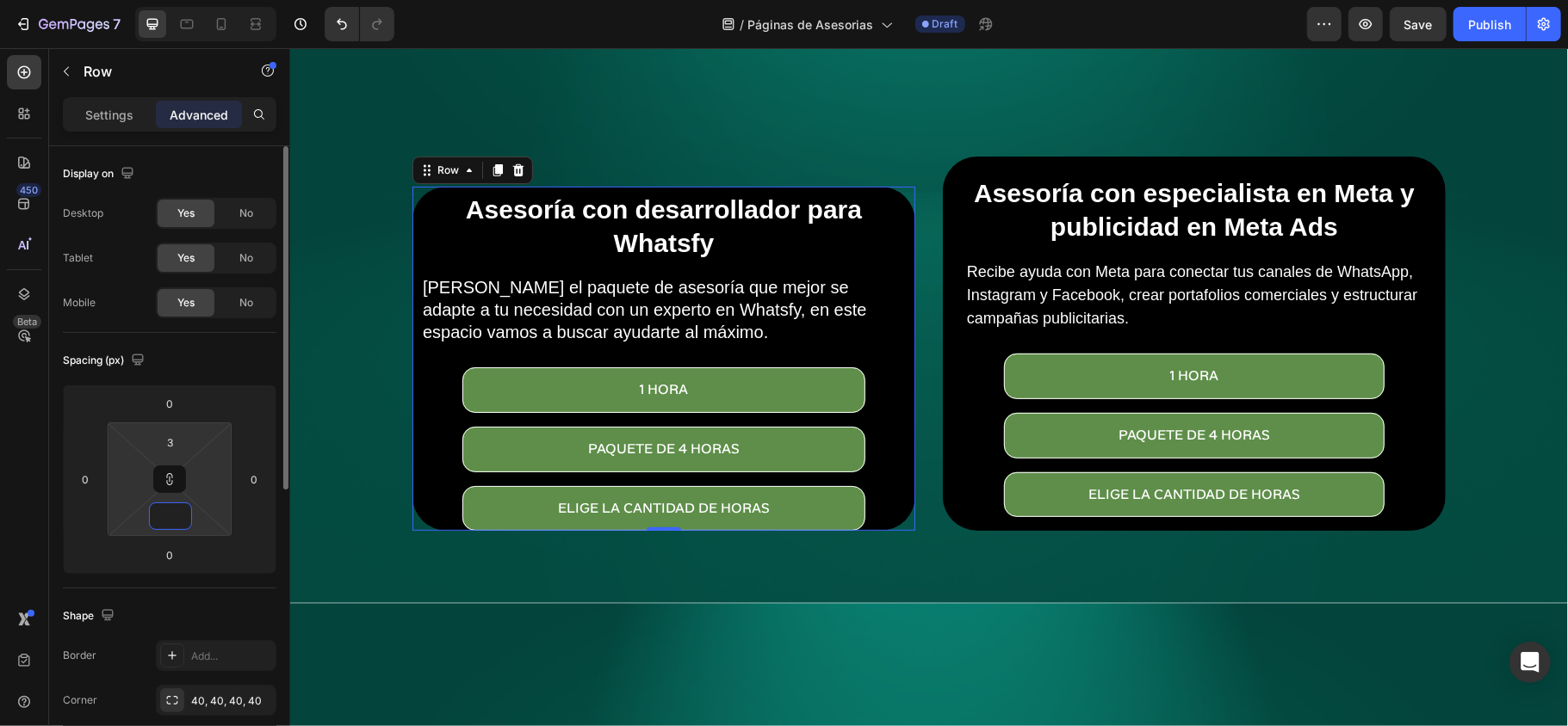
type input "3"
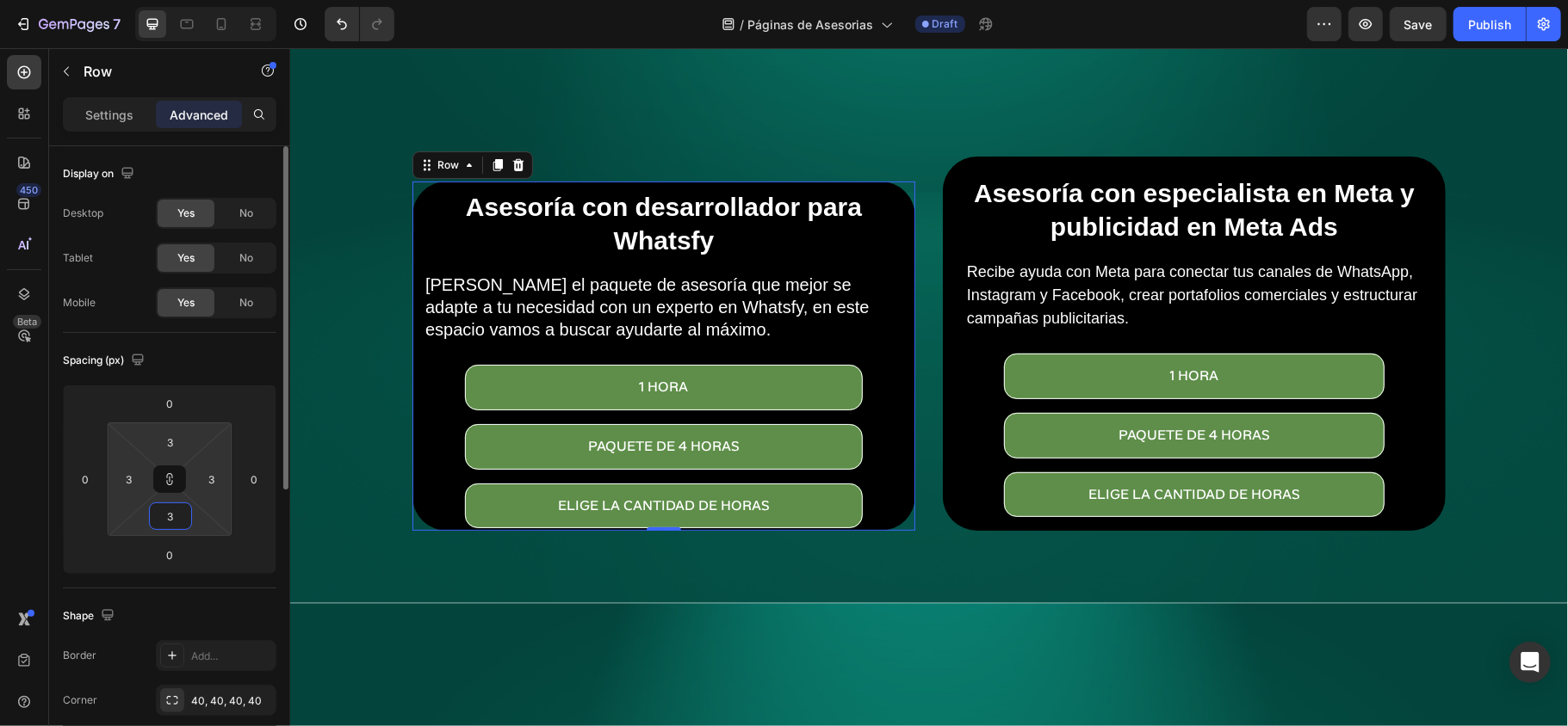
type input "30"
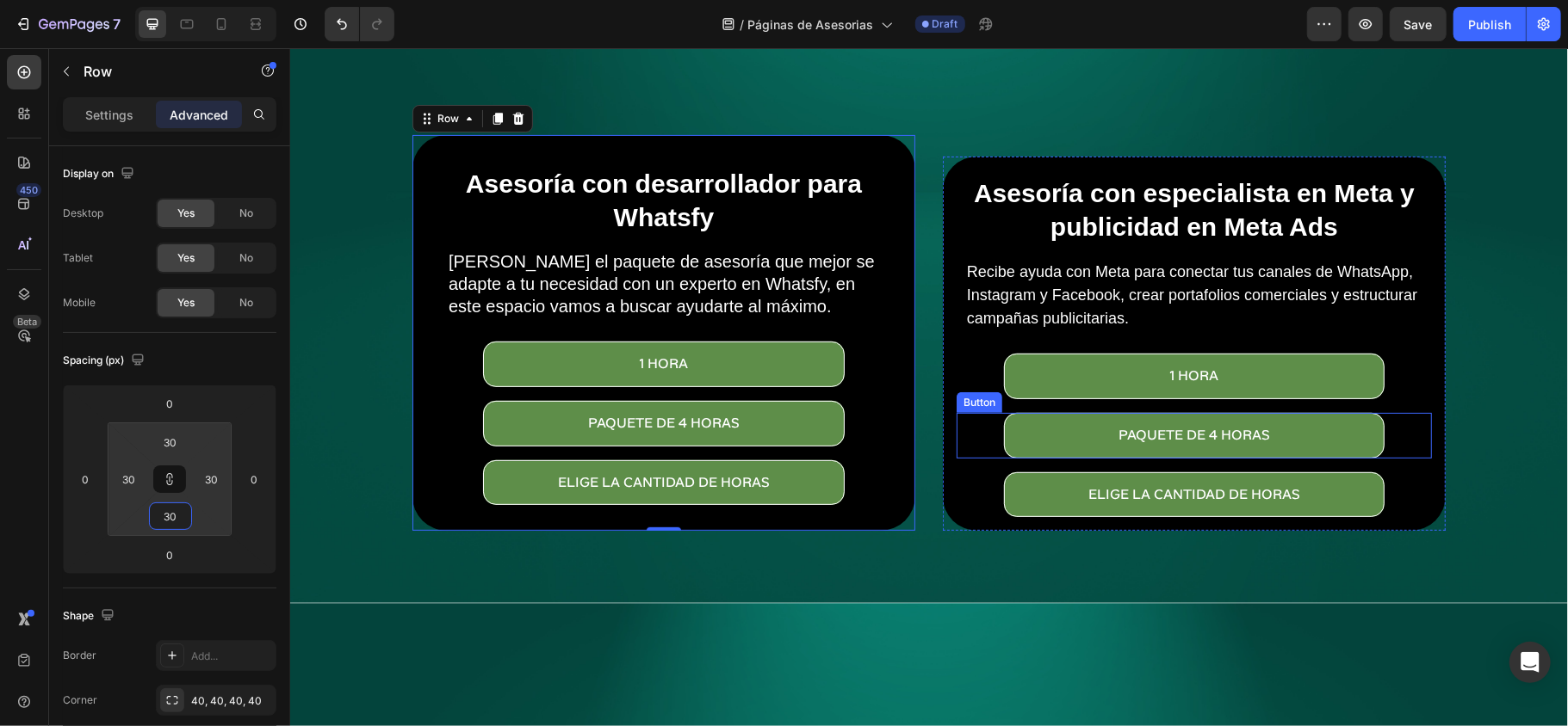
click at [1175, 412] on div "paquete de 4 horas Button" at bounding box center [1193, 435] width 476 height 45
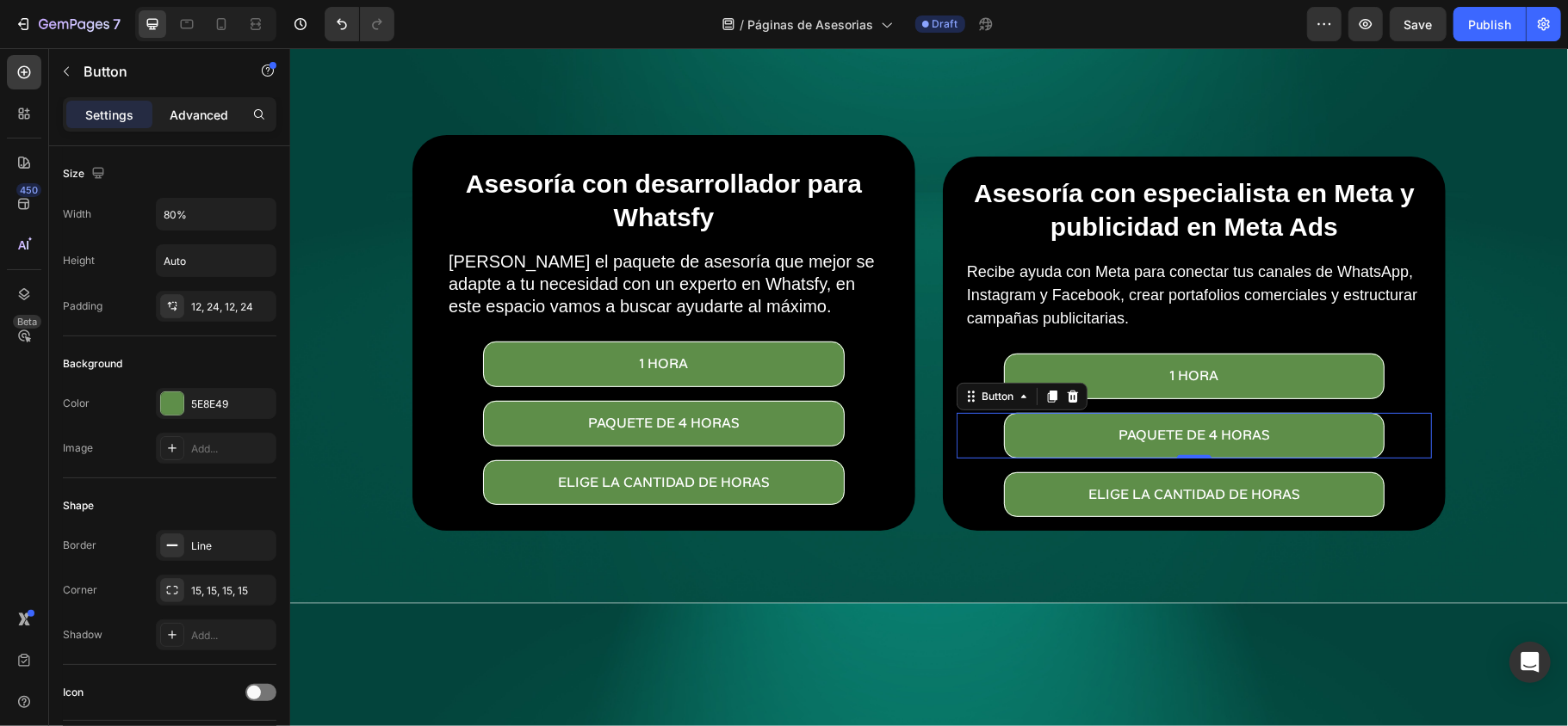
click at [186, 115] on p "Advanced" at bounding box center [198, 115] width 59 height 18
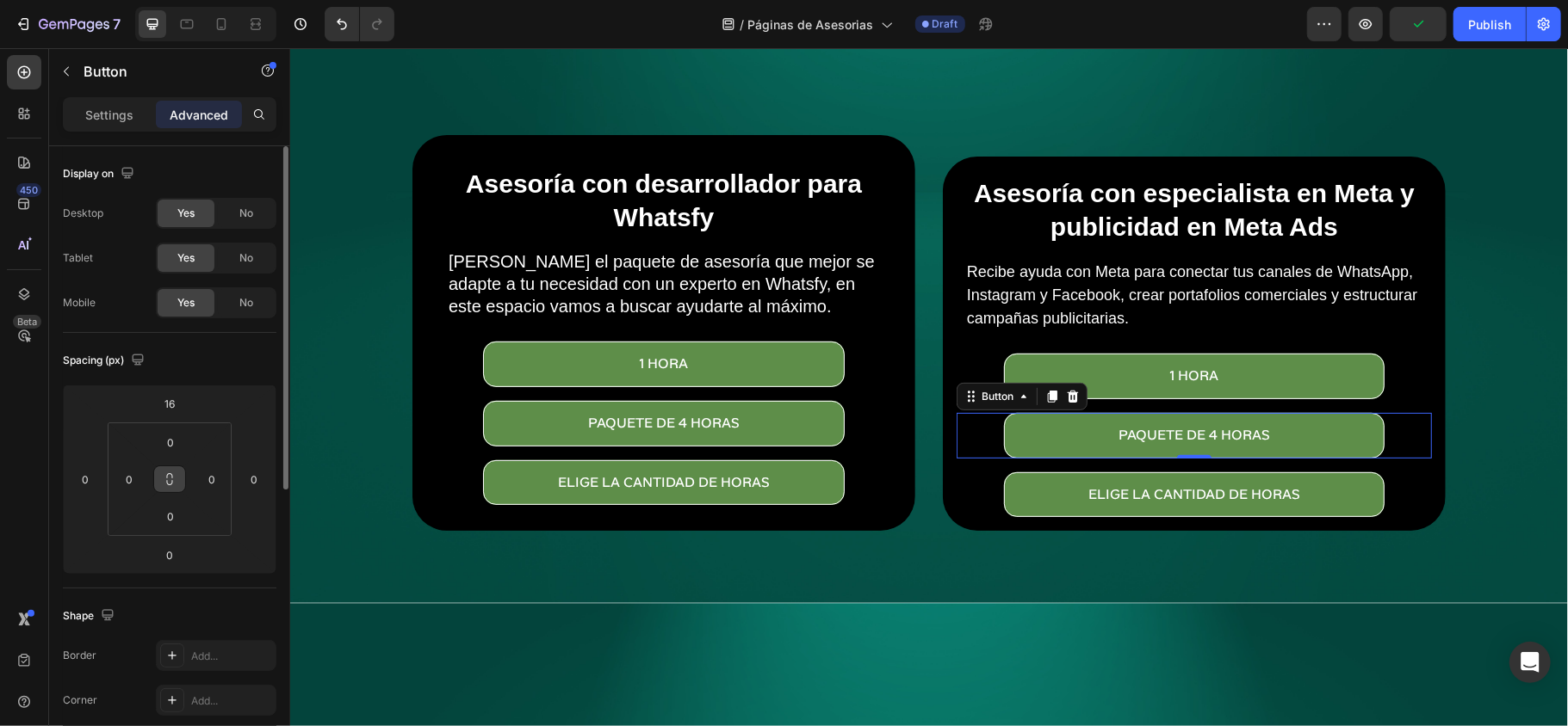
click at [170, 485] on icon at bounding box center [169, 482] width 6 height 5
click at [172, 520] on input "0" at bounding box center [170, 516] width 34 height 26
type input "3"
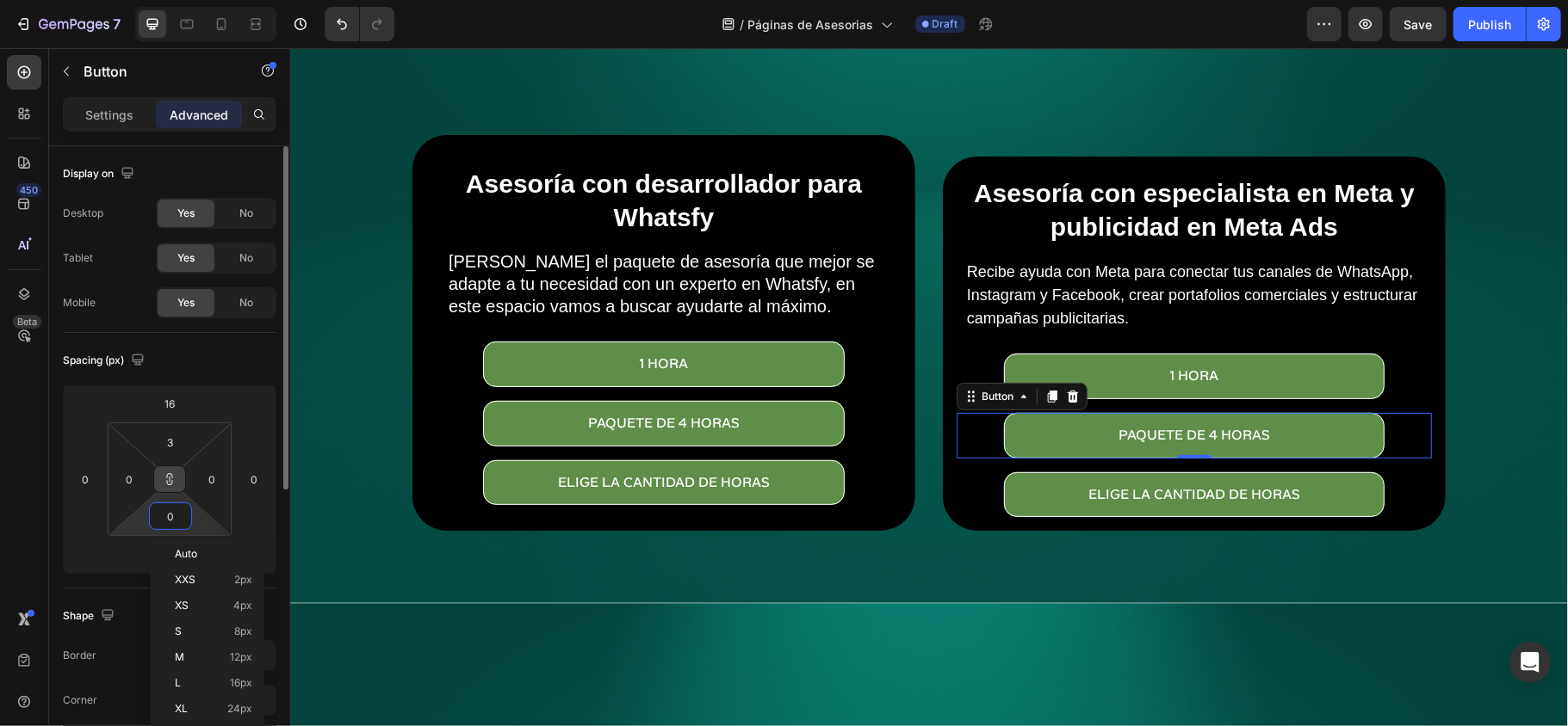
type input "3"
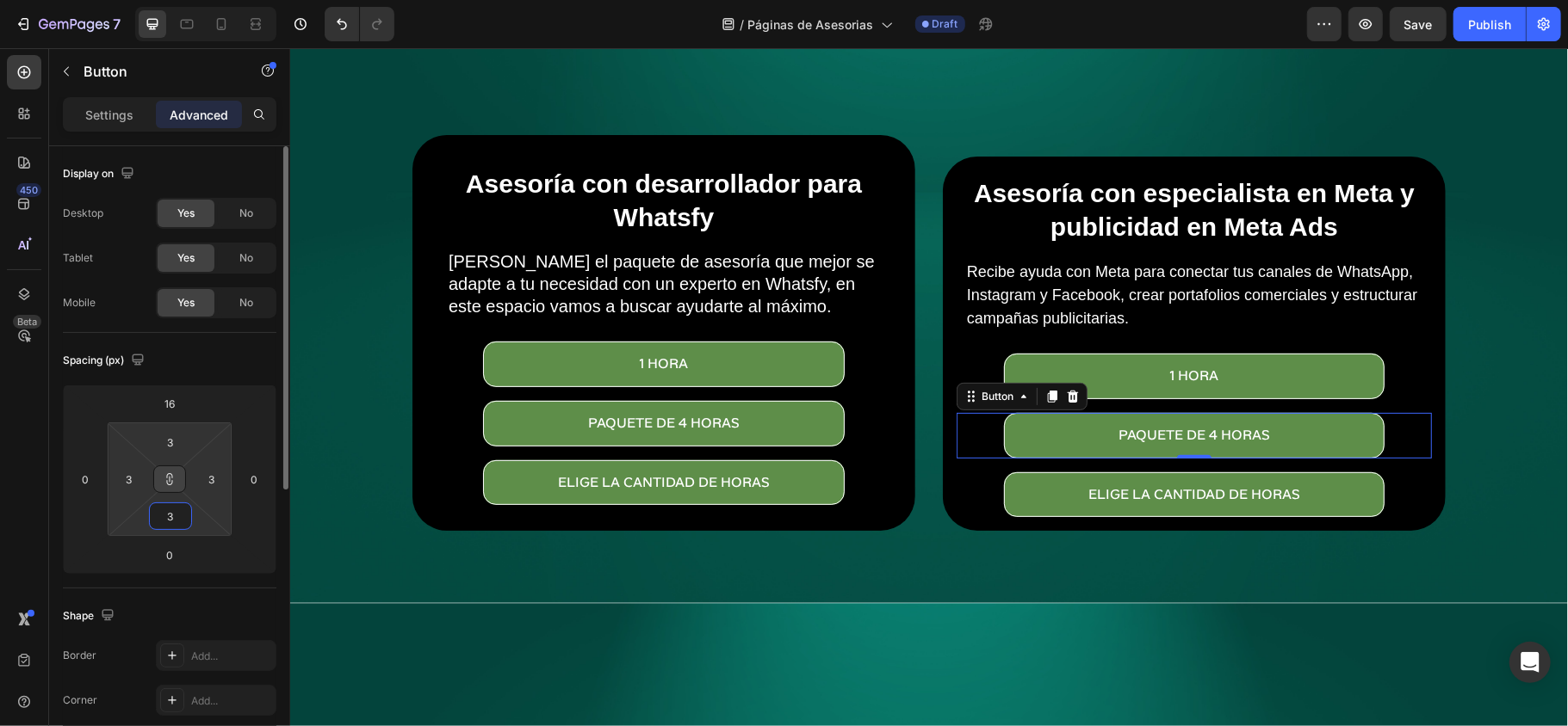
type input "30"
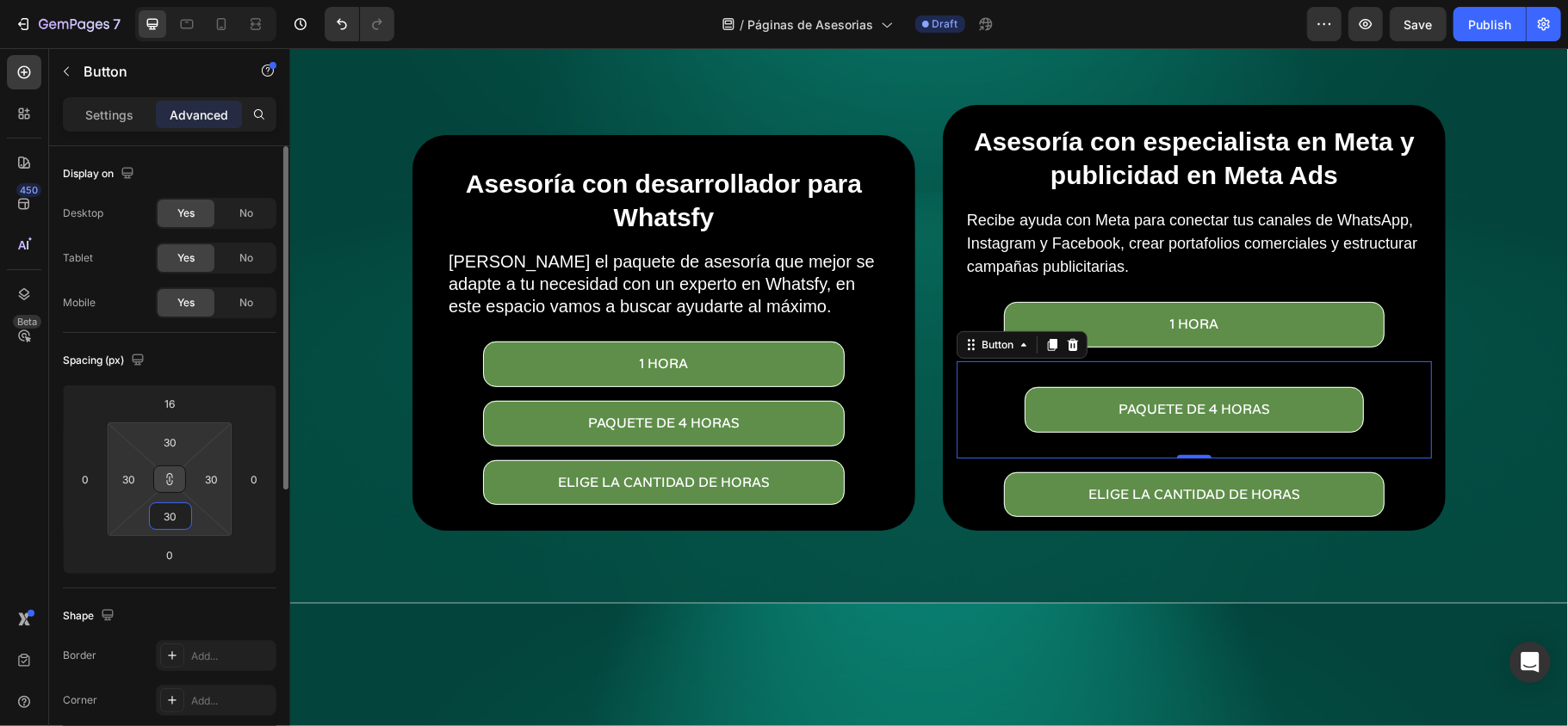
type input "3"
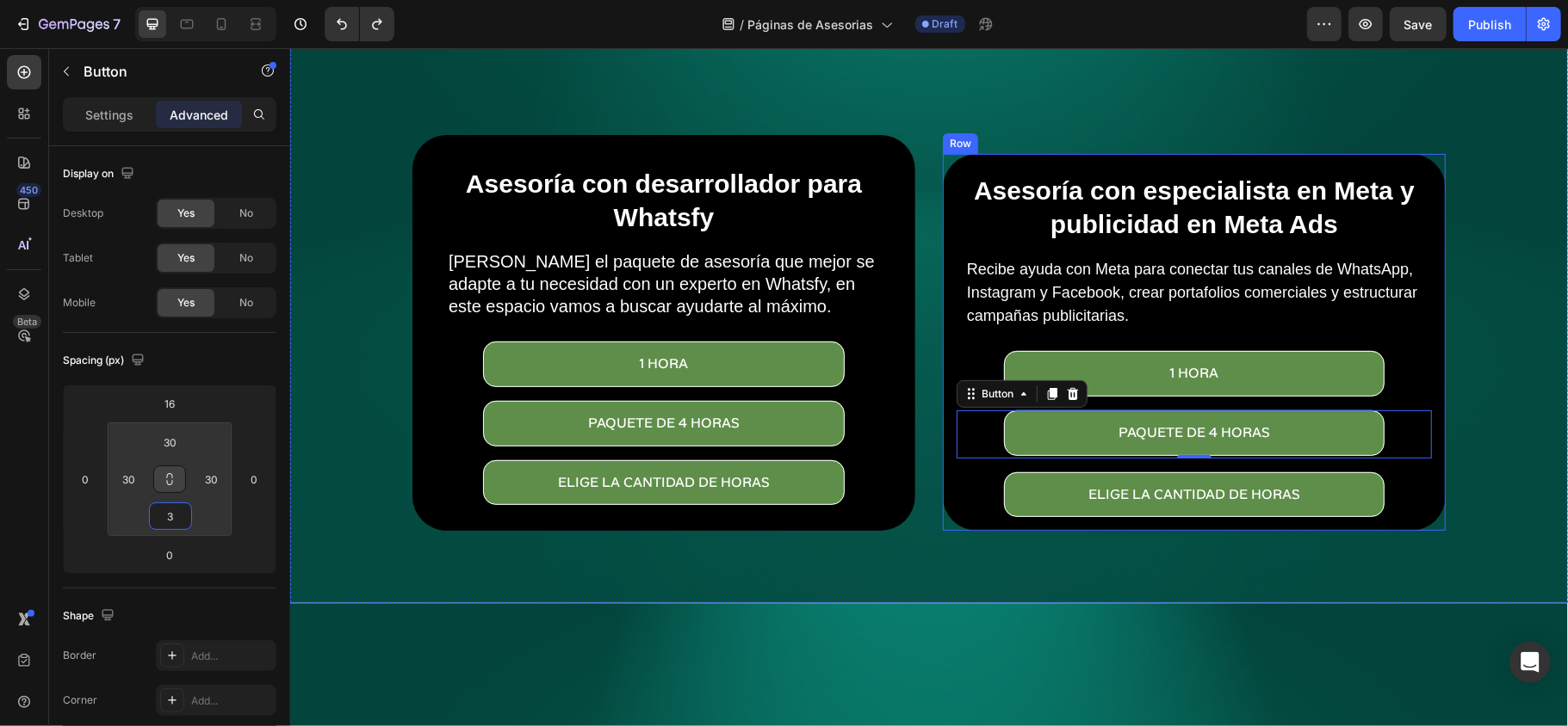
click at [1175, 495] on div "eLIGE LA CANTIDAD DE HORAS Button" at bounding box center [1193, 494] width 476 height 45
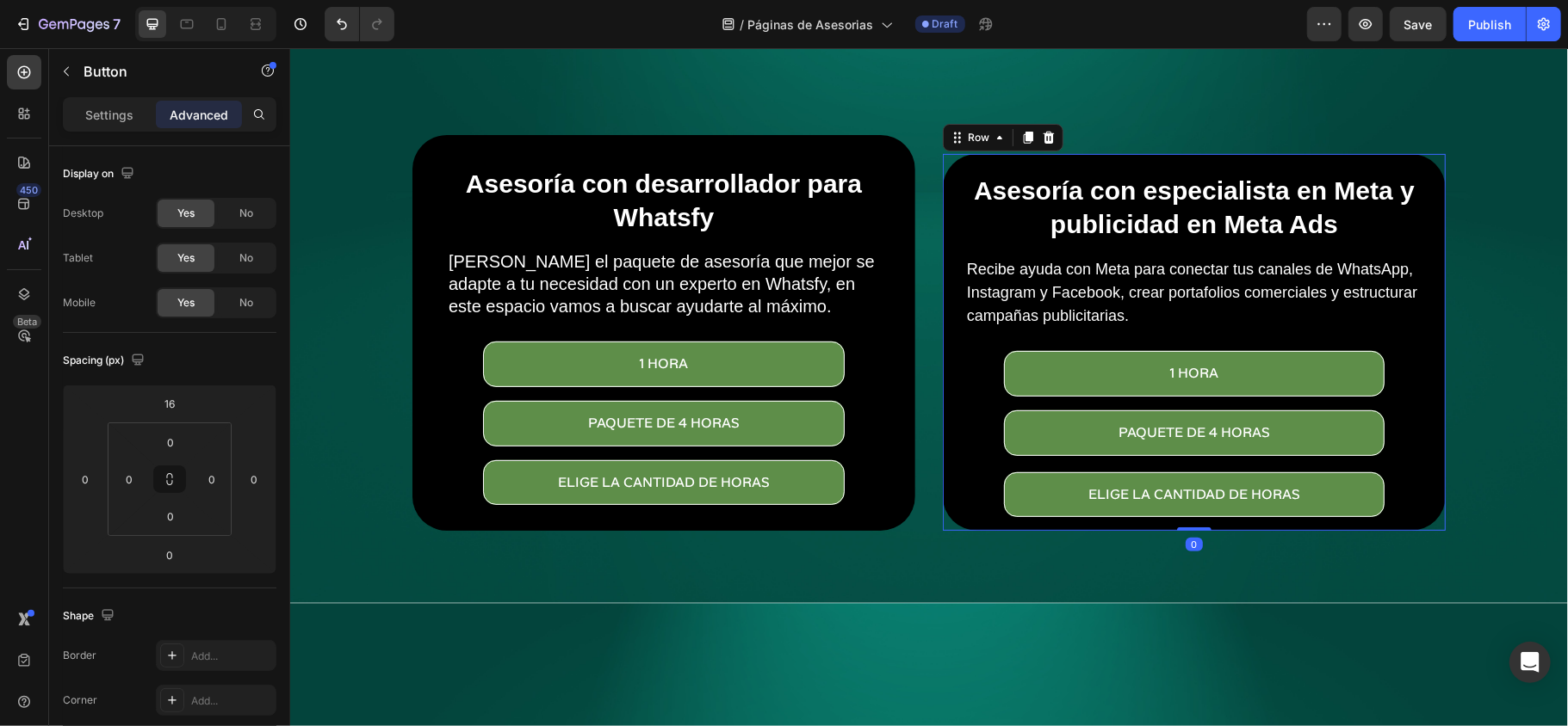
click at [1175, 502] on div "Asesoría con especialista en Meta y publicidad en Meta Ads Heading ⁠⁠⁠⁠⁠⁠⁠ Reci…" at bounding box center [1193, 341] width 503 height 377
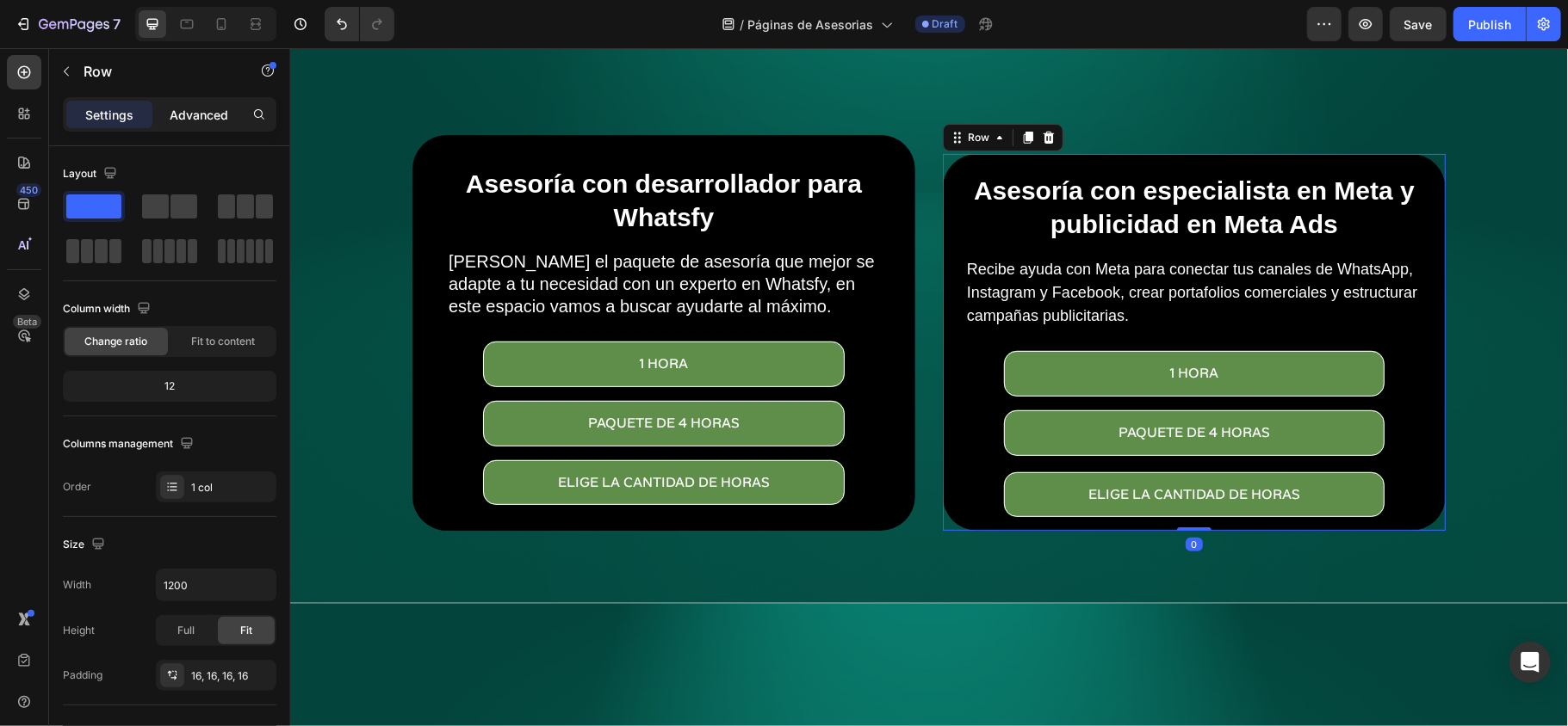
click at [172, 108] on p "Advanced" at bounding box center [198, 115] width 59 height 18
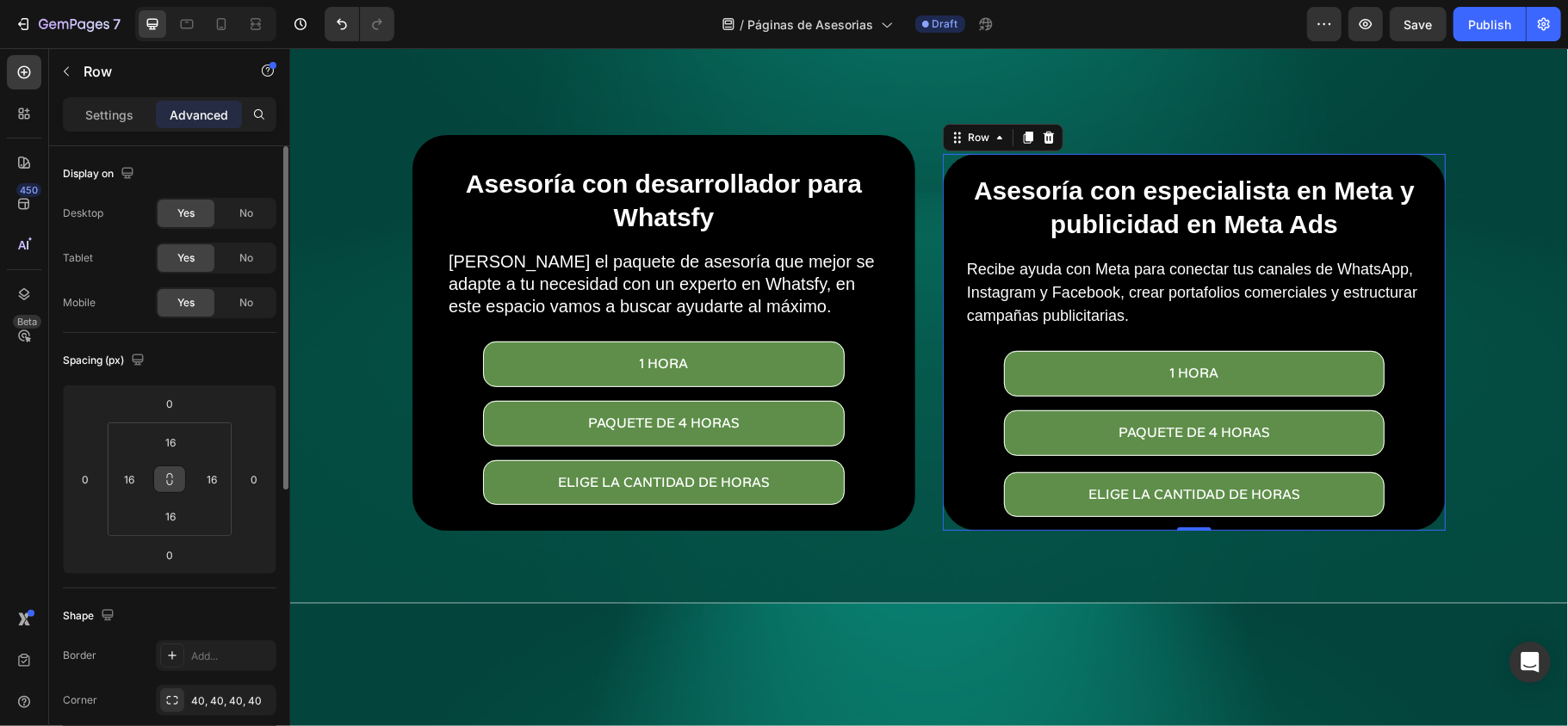
click at [178, 486] on button at bounding box center [169, 479] width 33 height 27
click at [169, 511] on input "16" at bounding box center [170, 516] width 34 height 26
type input "3"
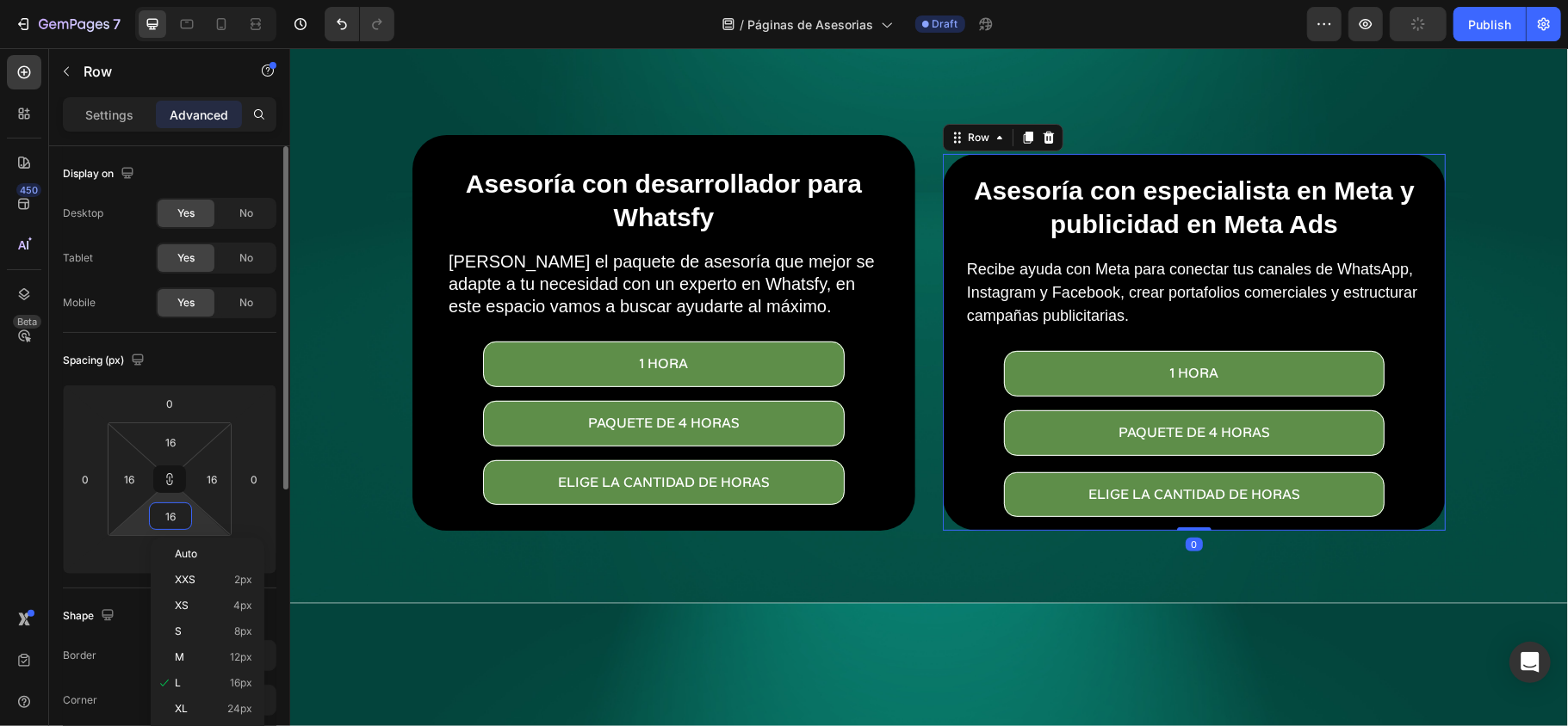
type input "3"
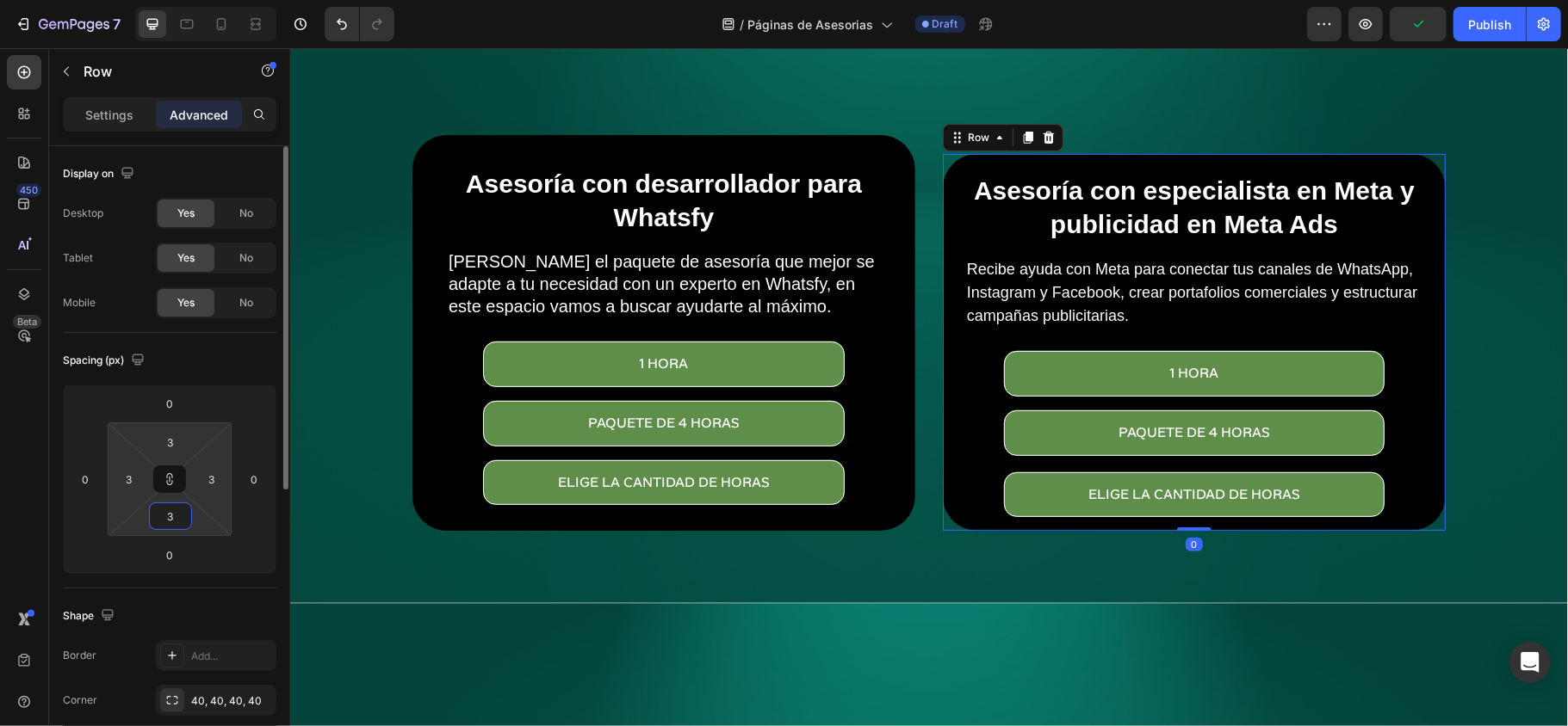
type input "30"
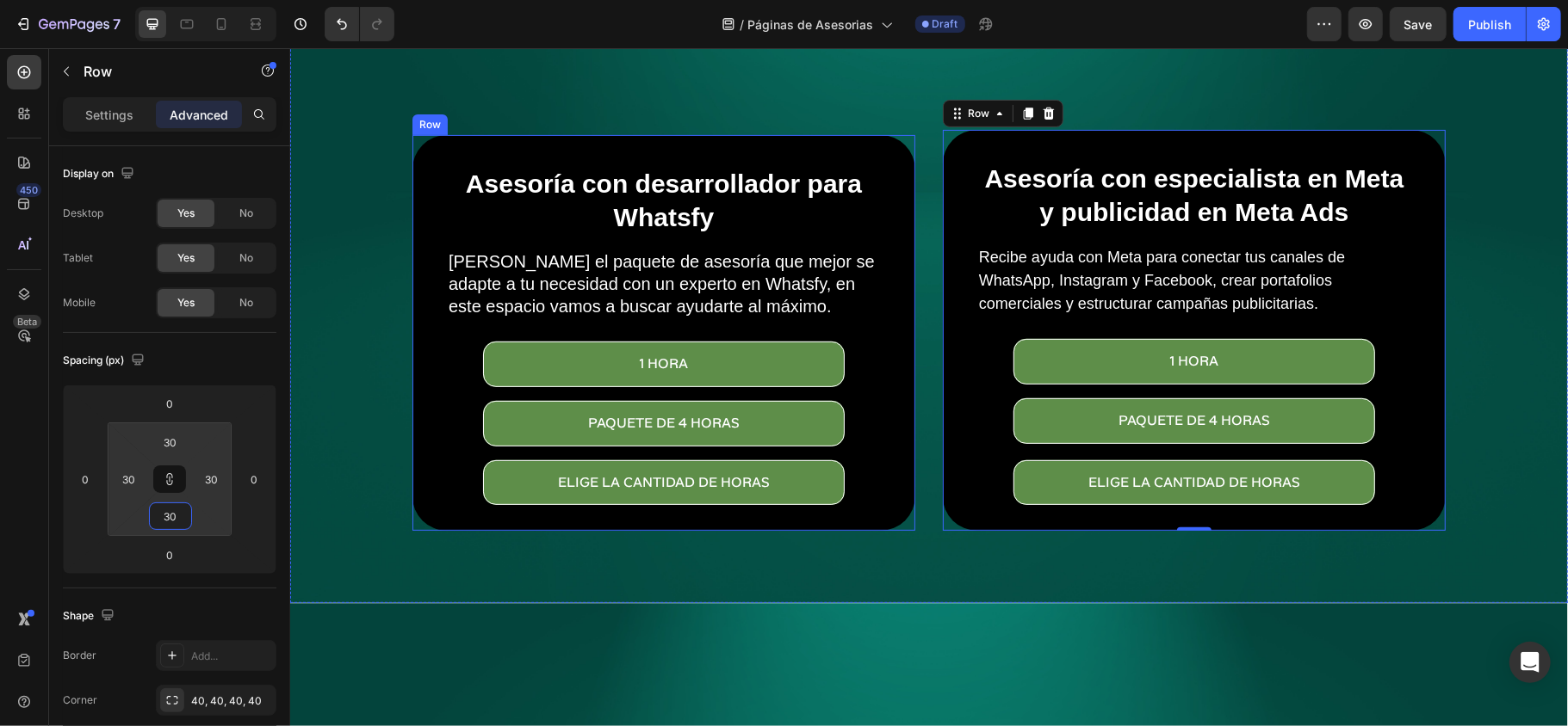
click at [890, 339] on div "Asesoría con desarrollador para Whatsfy Heading Elige el paquete de asesoría qu…" at bounding box center [662, 331] width 503 height 396
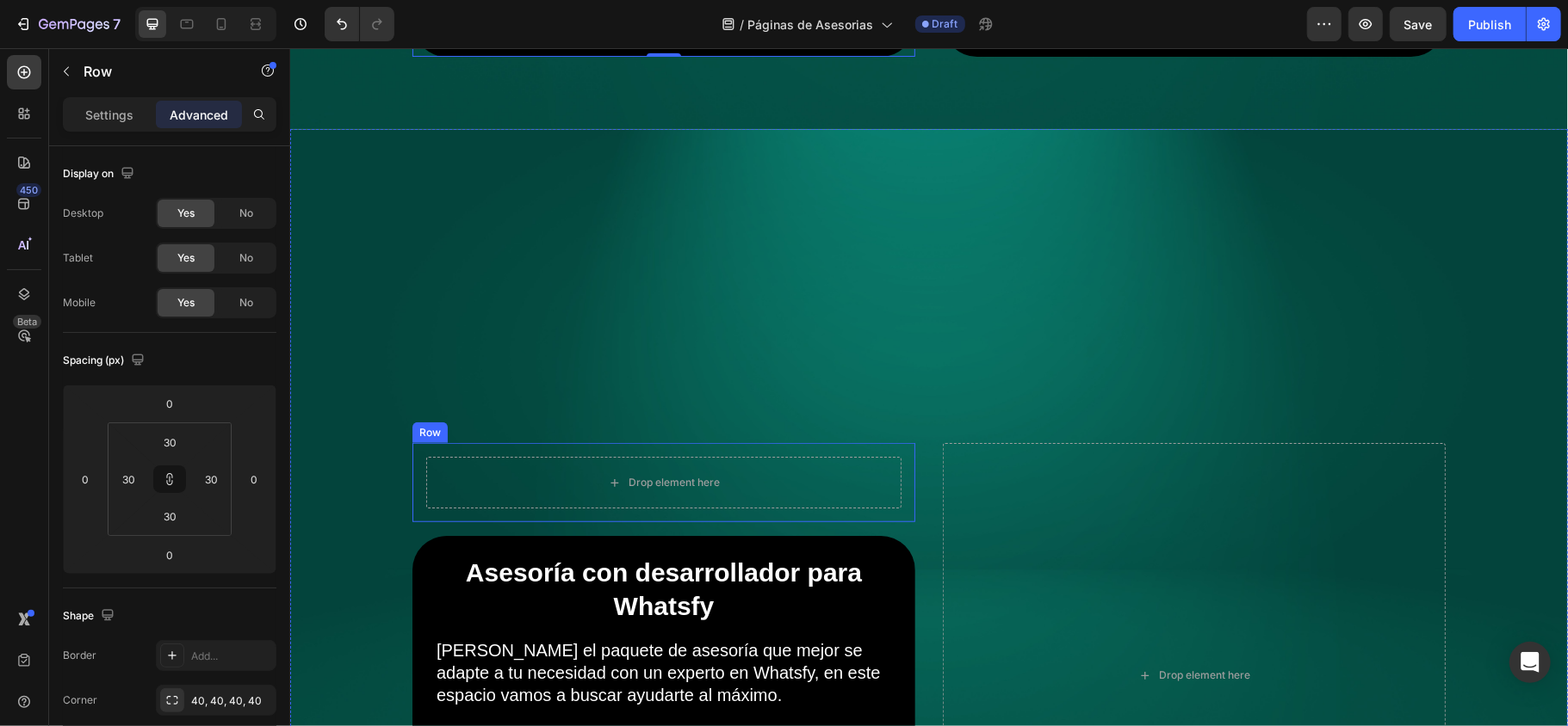
scroll to position [905, 0]
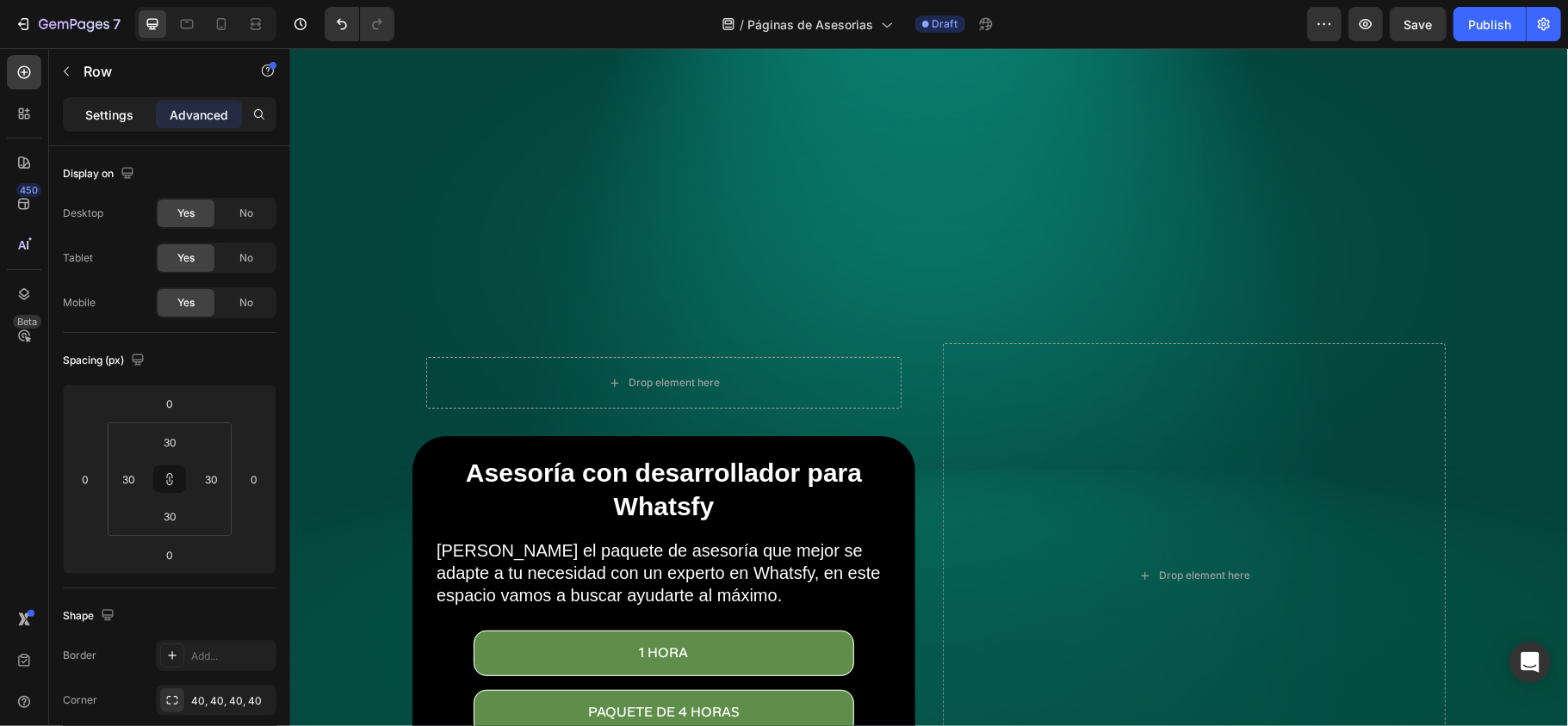
click at [111, 117] on p "Settings" at bounding box center [109, 115] width 48 height 18
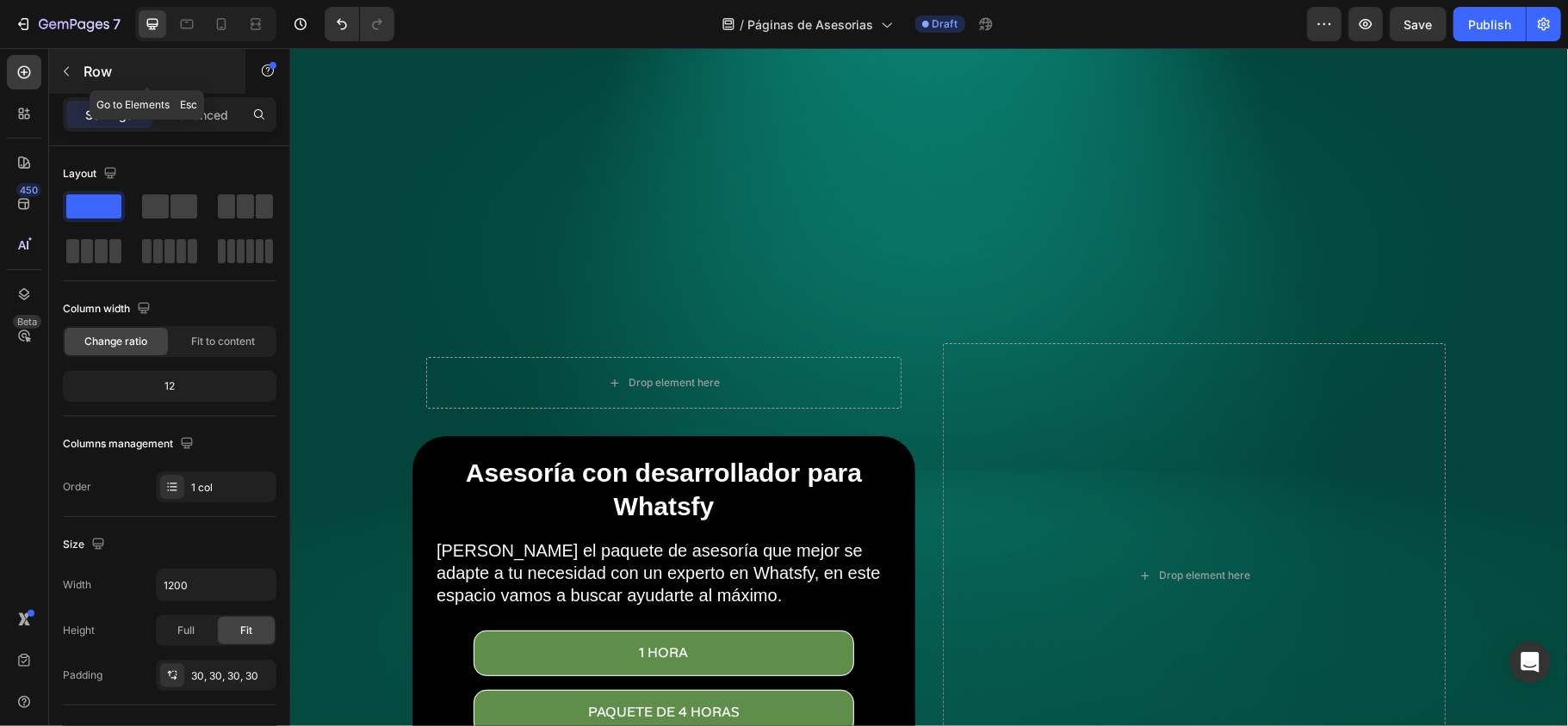
click at [66, 56] on div "Row" at bounding box center [147, 71] width 197 height 44
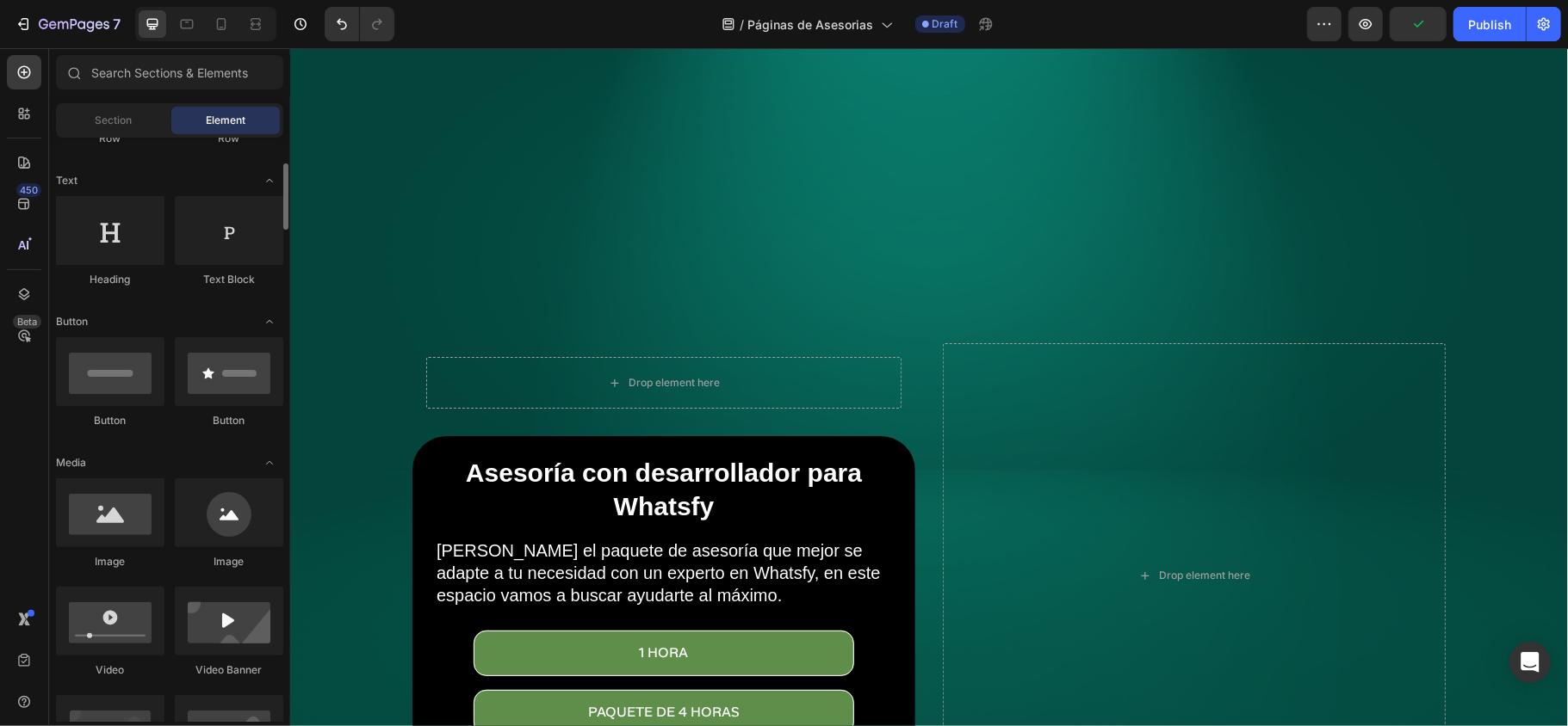
scroll to position [0, 0]
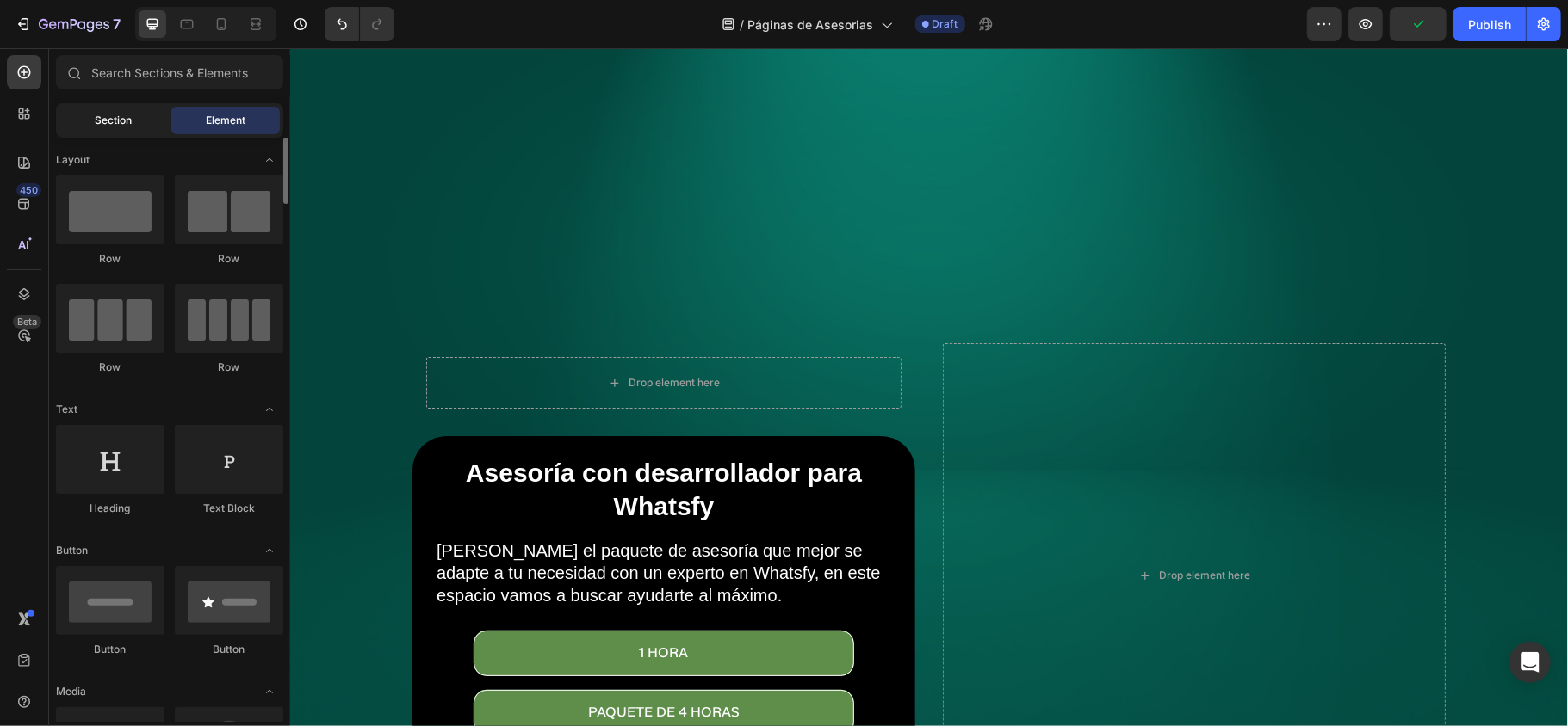
click at [121, 130] on div "Section" at bounding box center [114, 120] width 109 height 27
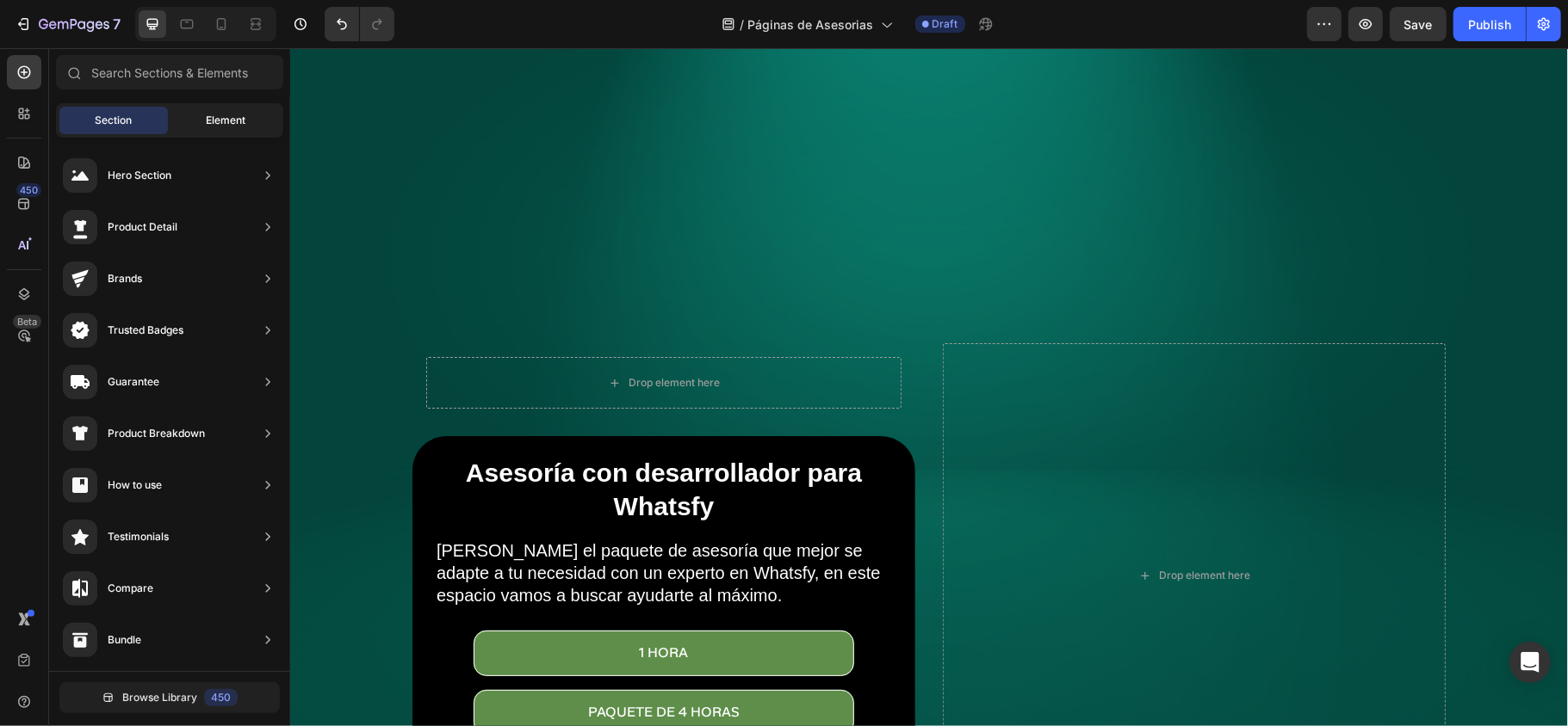
click at [184, 118] on div "Element" at bounding box center [226, 120] width 109 height 27
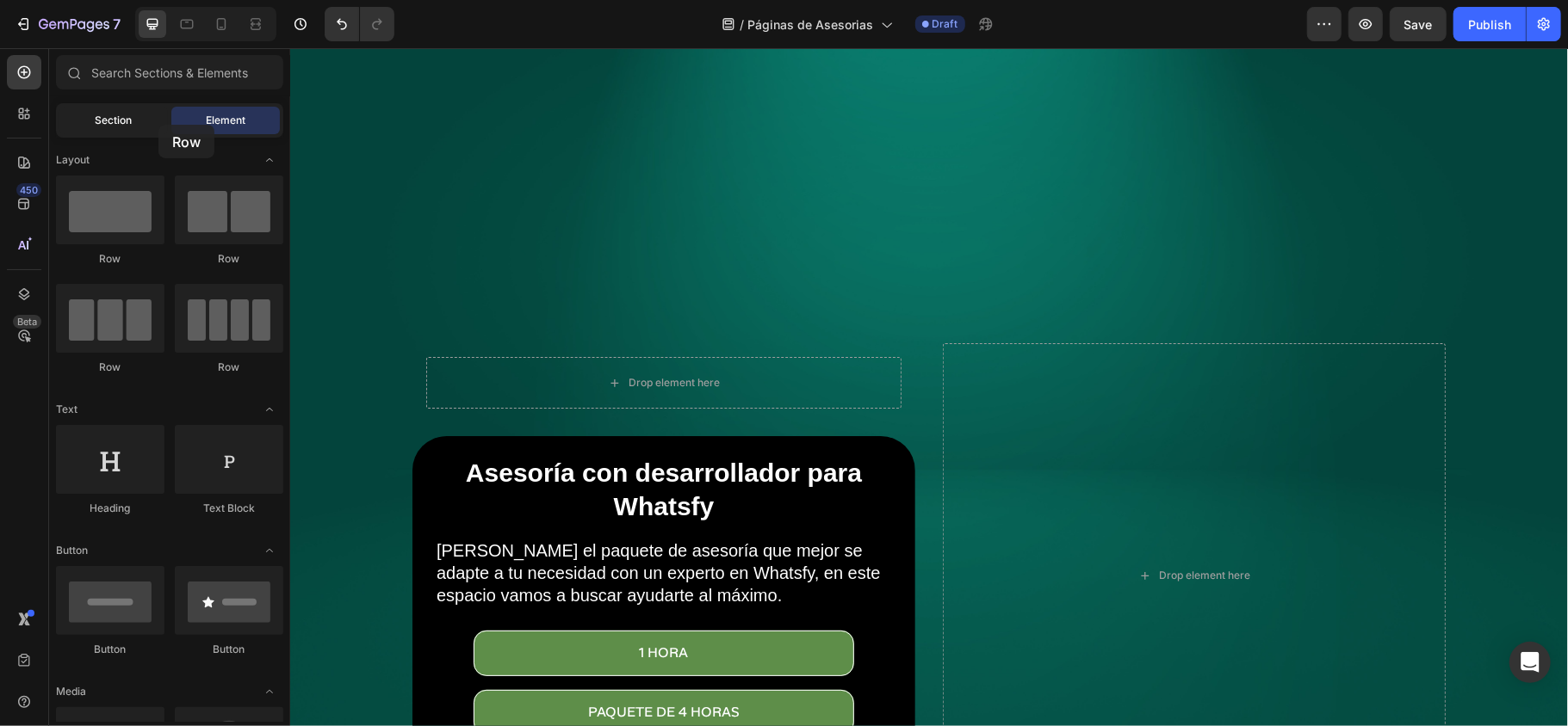
drag, startPoint x: 107, startPoint y: 203, endPoint x: 159, endPoint y: 125, distance: 93.7
click at [159, 125] on div "Sections(18) Elements(83) Section Element Hero Section Product Detail Brands Tr…" at bounding box center [169, 388] width 241 height 666
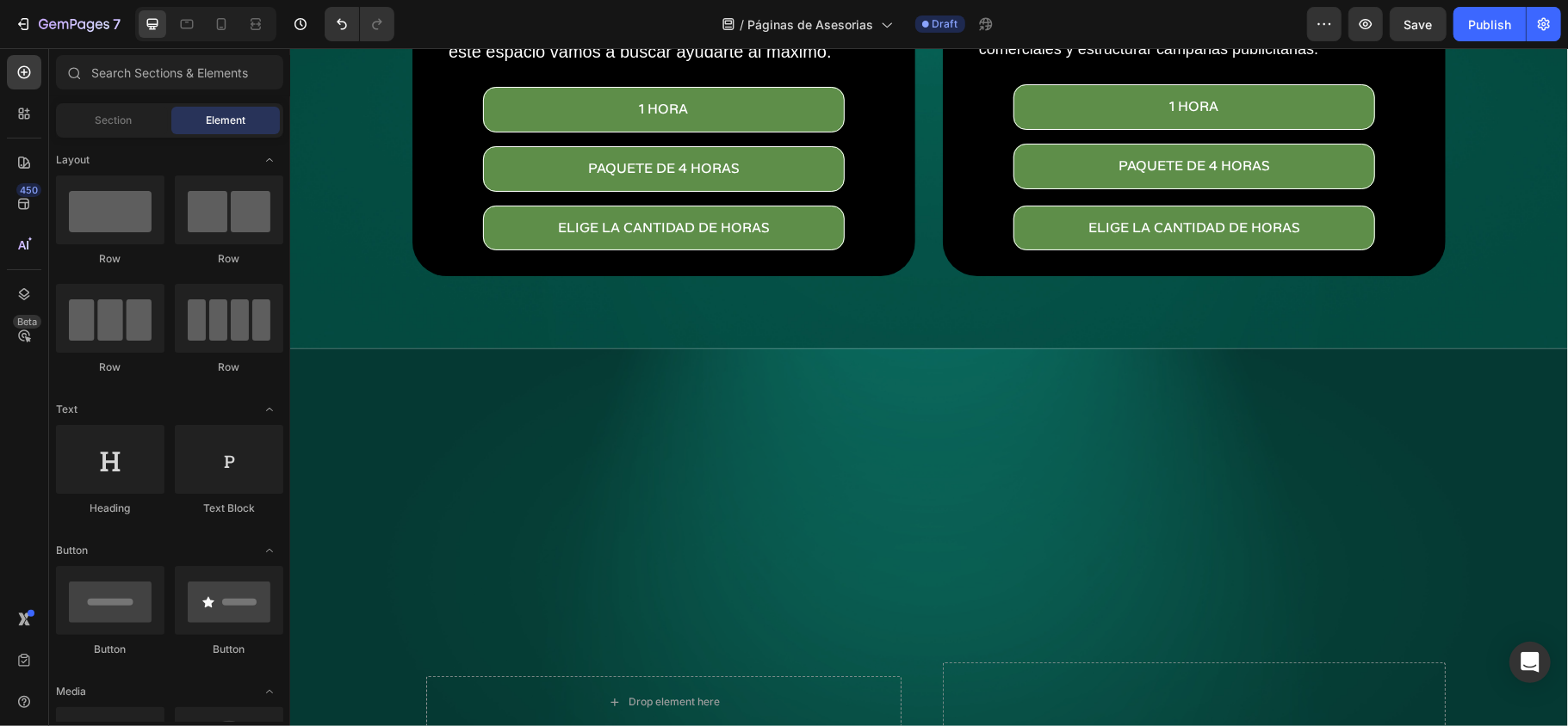
scroll to position [561, 0]
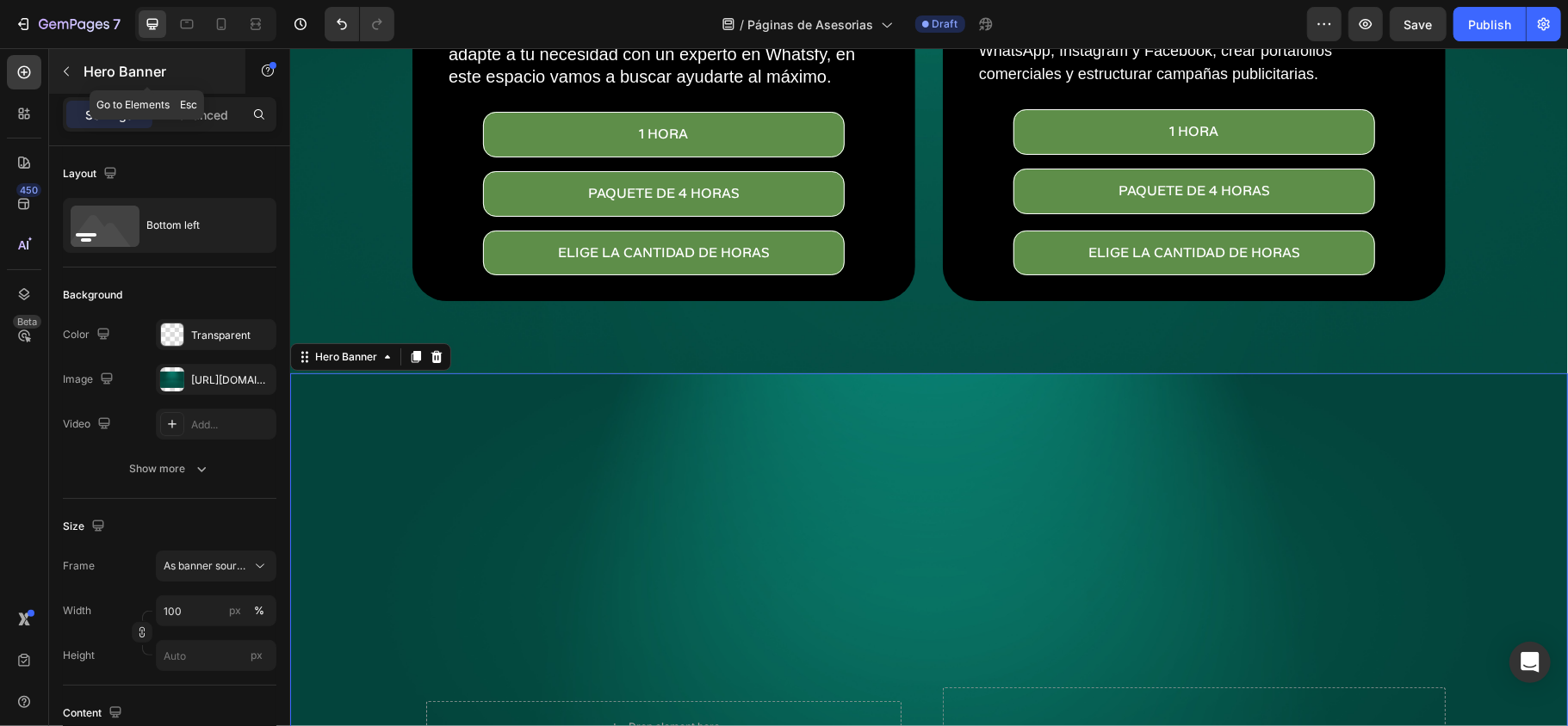
click at [52, 55] on div "Hero Banner" at bounding box center [147, 71] width 197 height 44
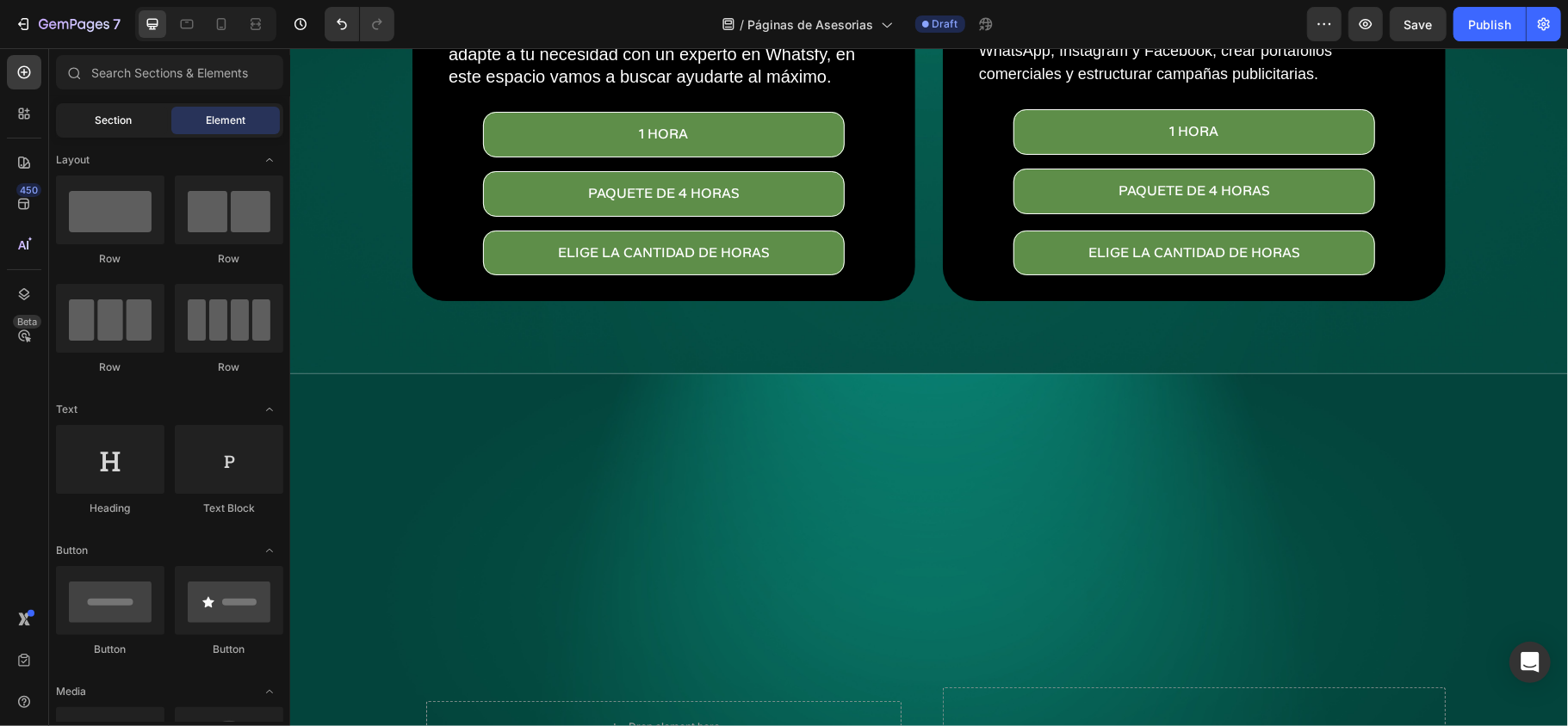
click at [112, 121] on span "Section" at bounding box center [113, 119] width 37 height 15
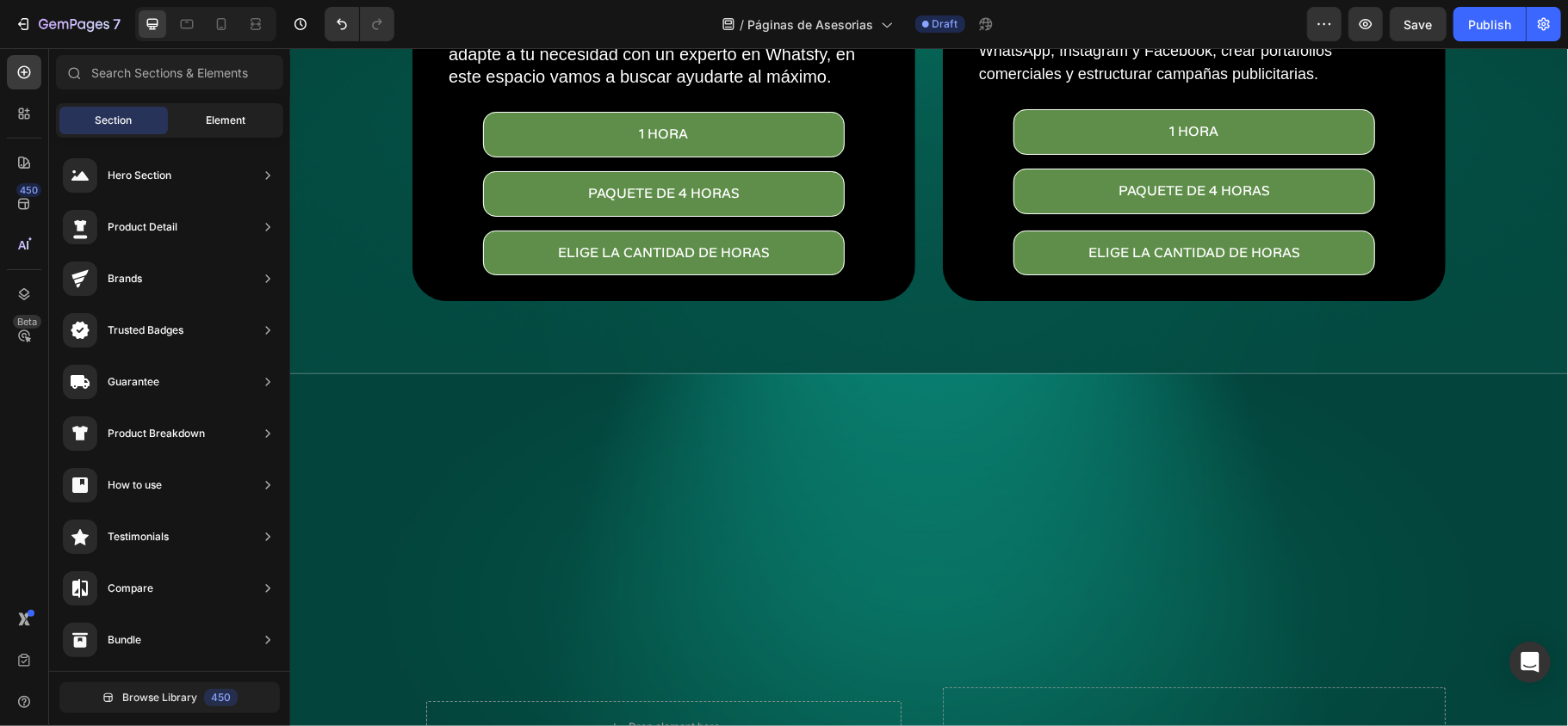
click at [204, 126] on div "Element" at bounding box center [226, 120] width 109 height 27
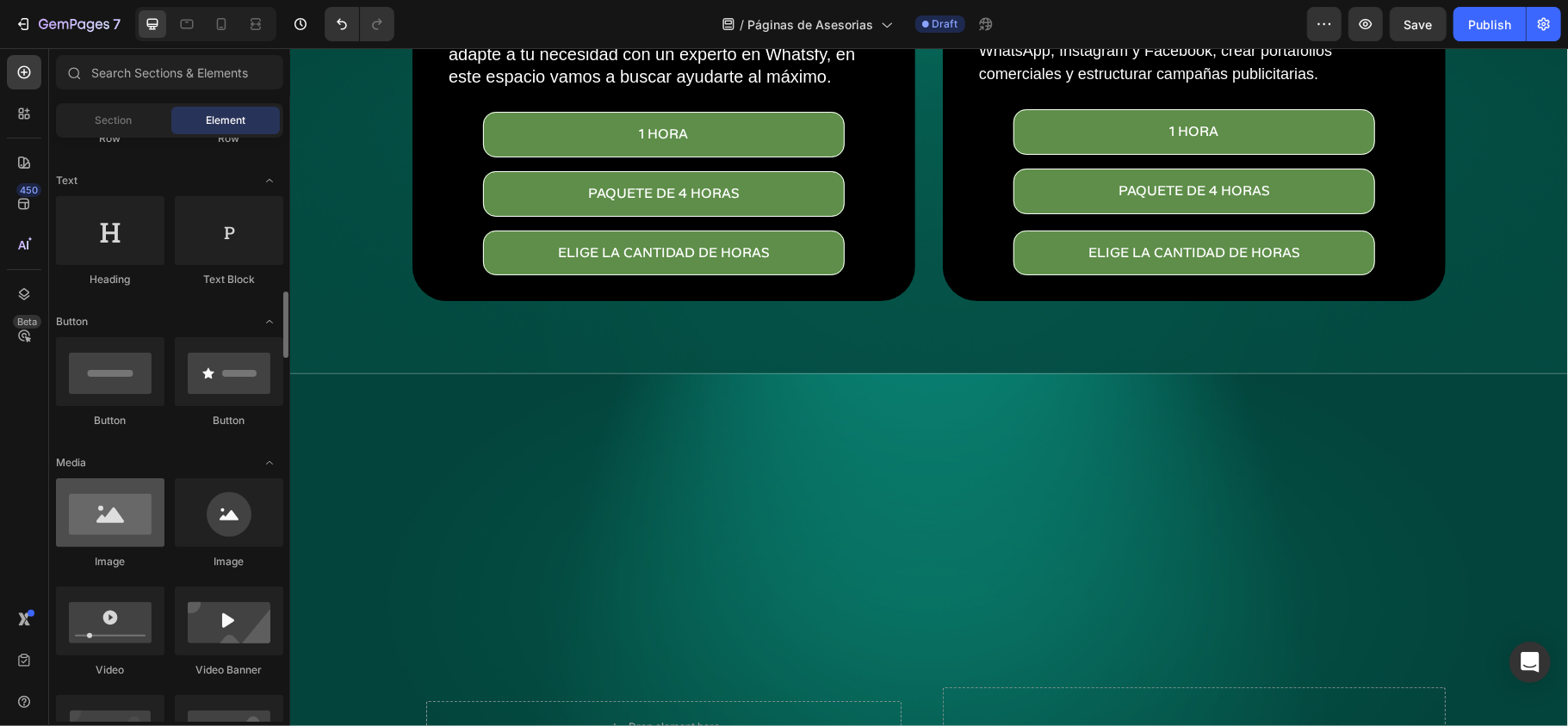
scroll to position [459, 0]
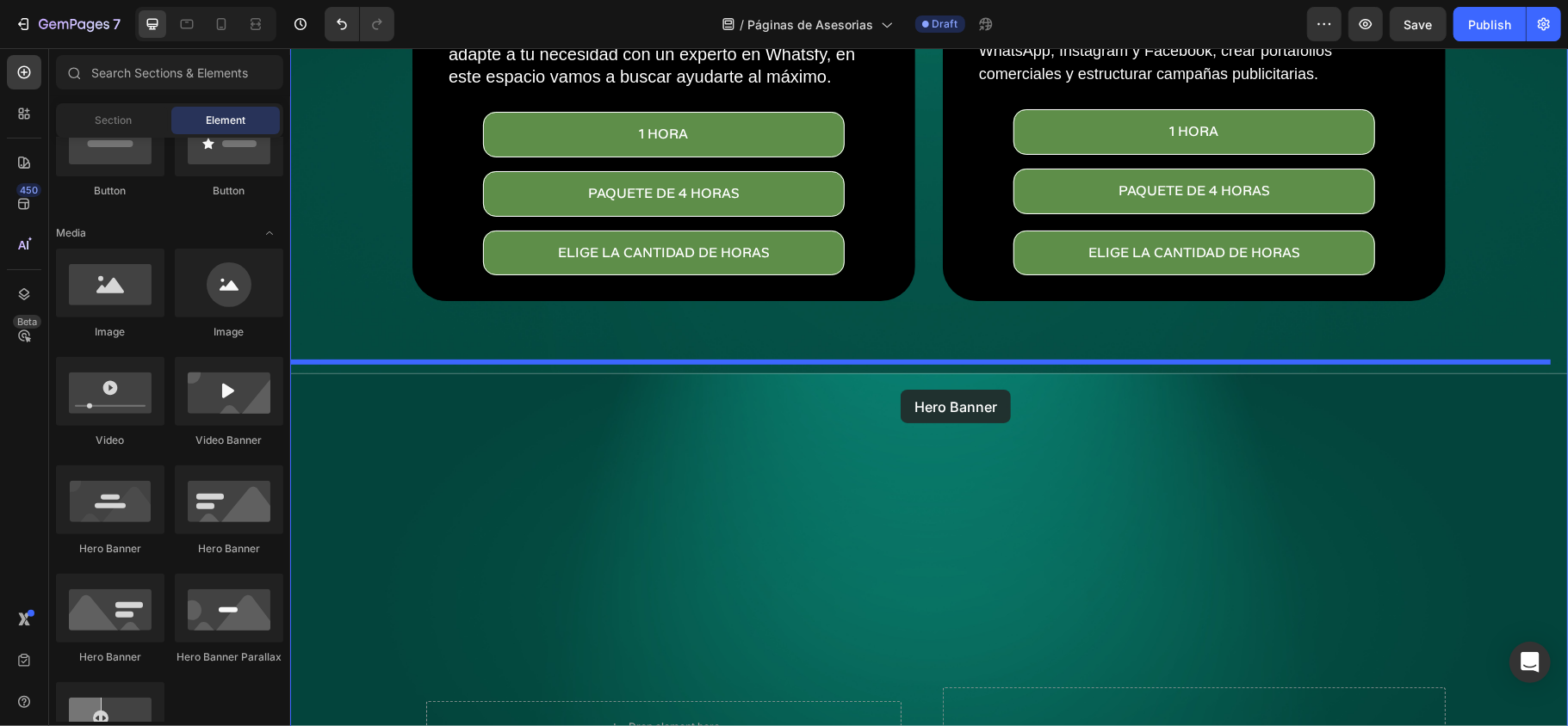
drag, startPoint x: 383, startPoint y: 529, endPoint x: 899, endPoint y: 389, distance: 534.7
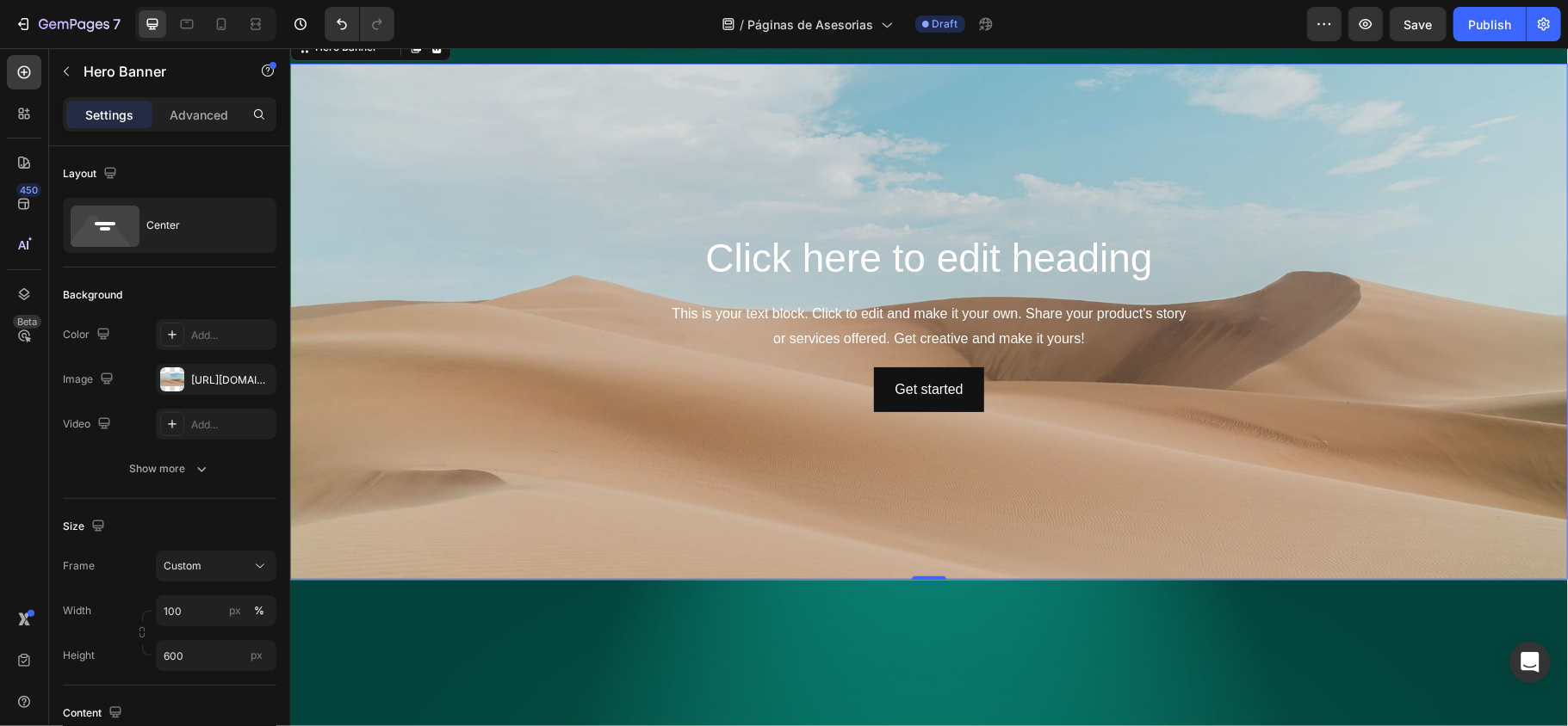
scroll to position [905, 0]
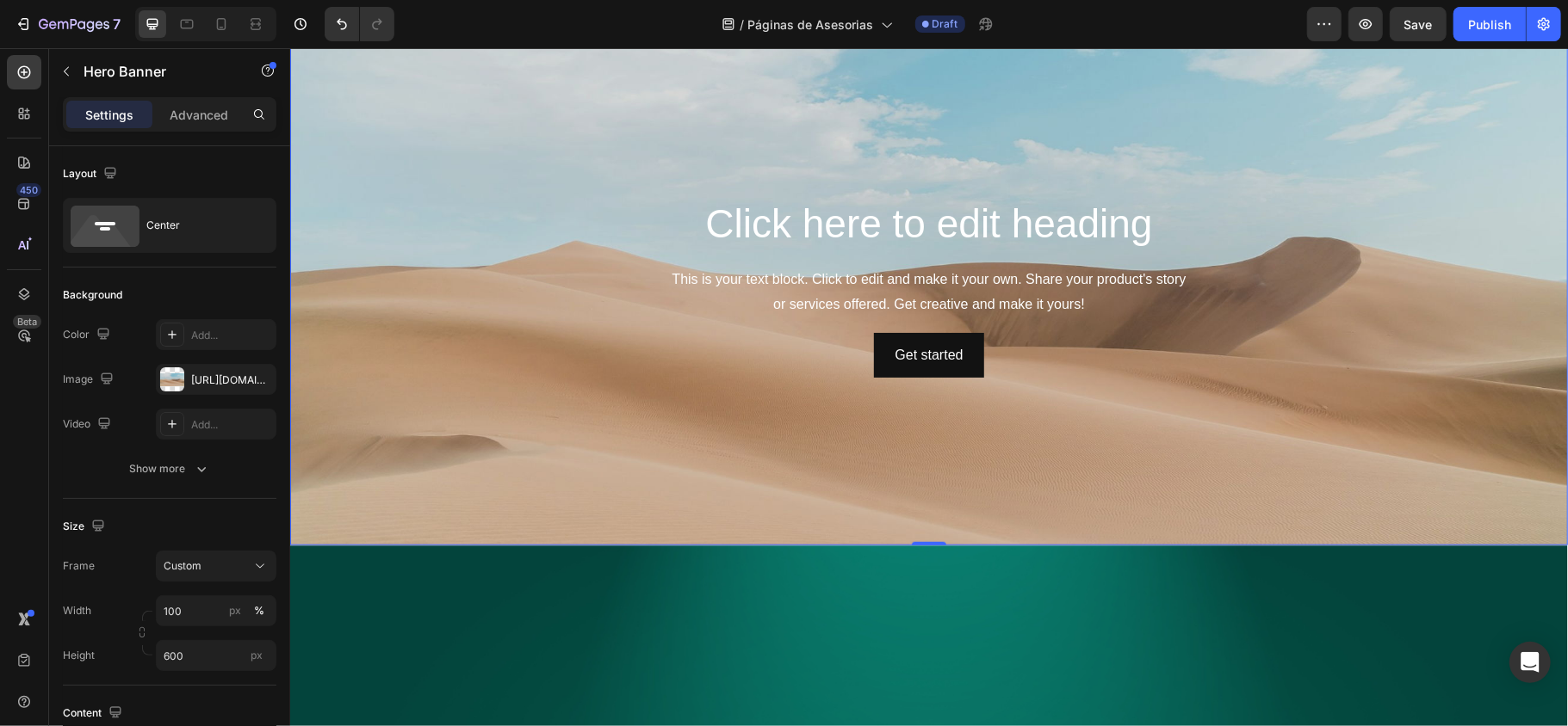
click at [377, 330] on div "Background Image" at bounding box center [928, 286] width 1277 height 516
click at [214, 384] on div "https://cdn.shopify.com/s/files/1/2005/9307/files/background_settings.jpg" at bounding box center [216, 379] width 50 height 15
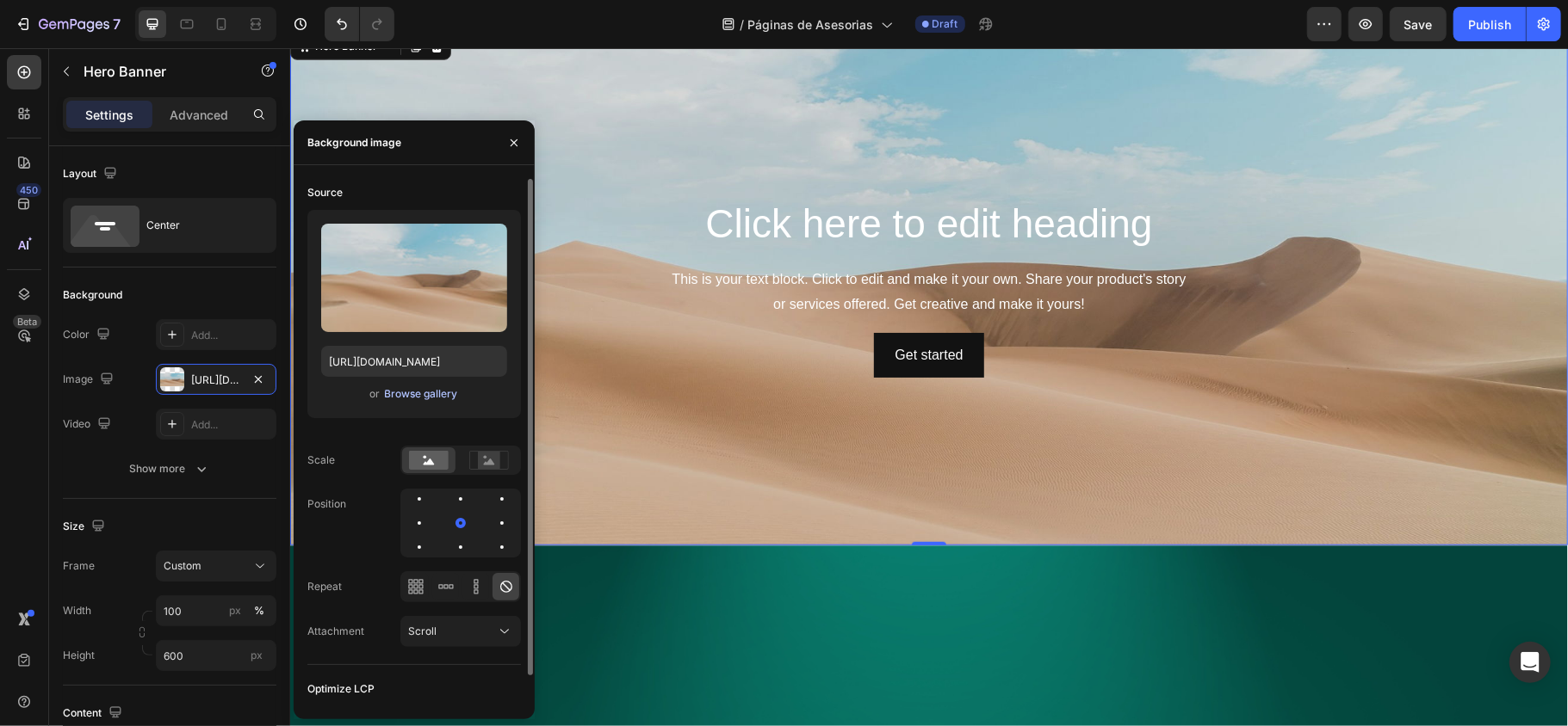
click at [425, 394] on div "Browse gallery" at bounding box center [421, 394] width 73 height 15
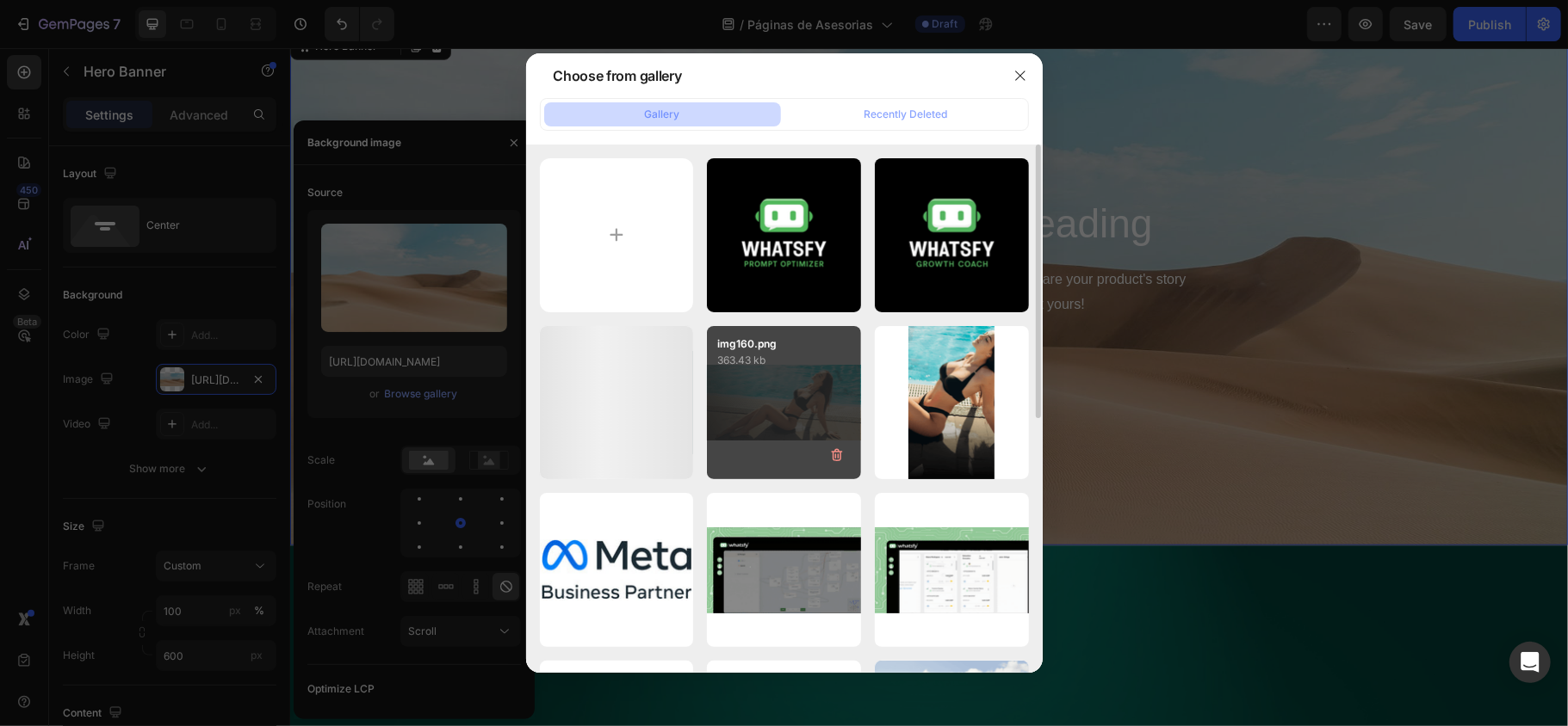
scroll to position [114, 0]
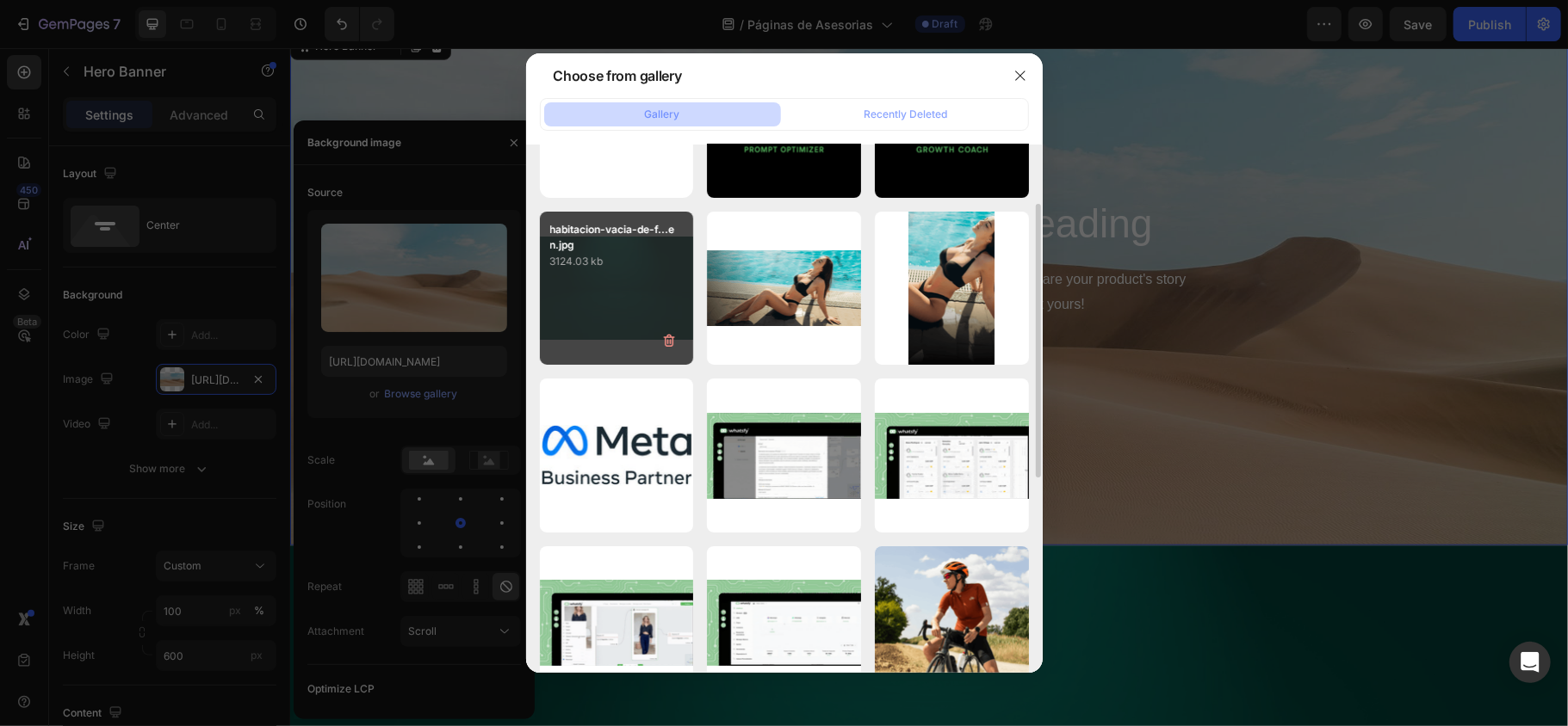
click at [618, 293] on div "habitacion-vacia-de-f...en.jpg 3124.03 kb" at bounding box center [617, 289] width 154 height 154
type input "[URL][DOMAIN_NAME]"
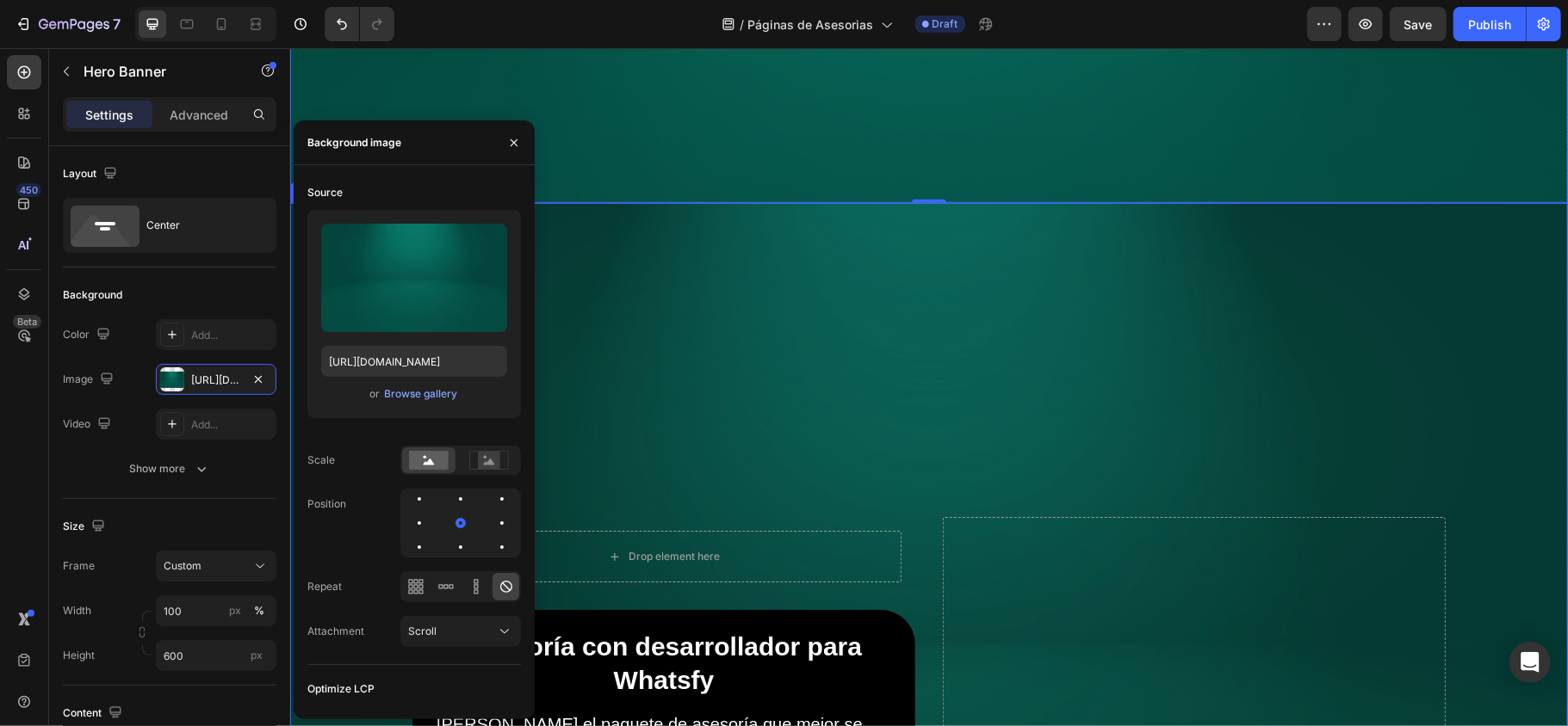
scroll to position [1478, 0]
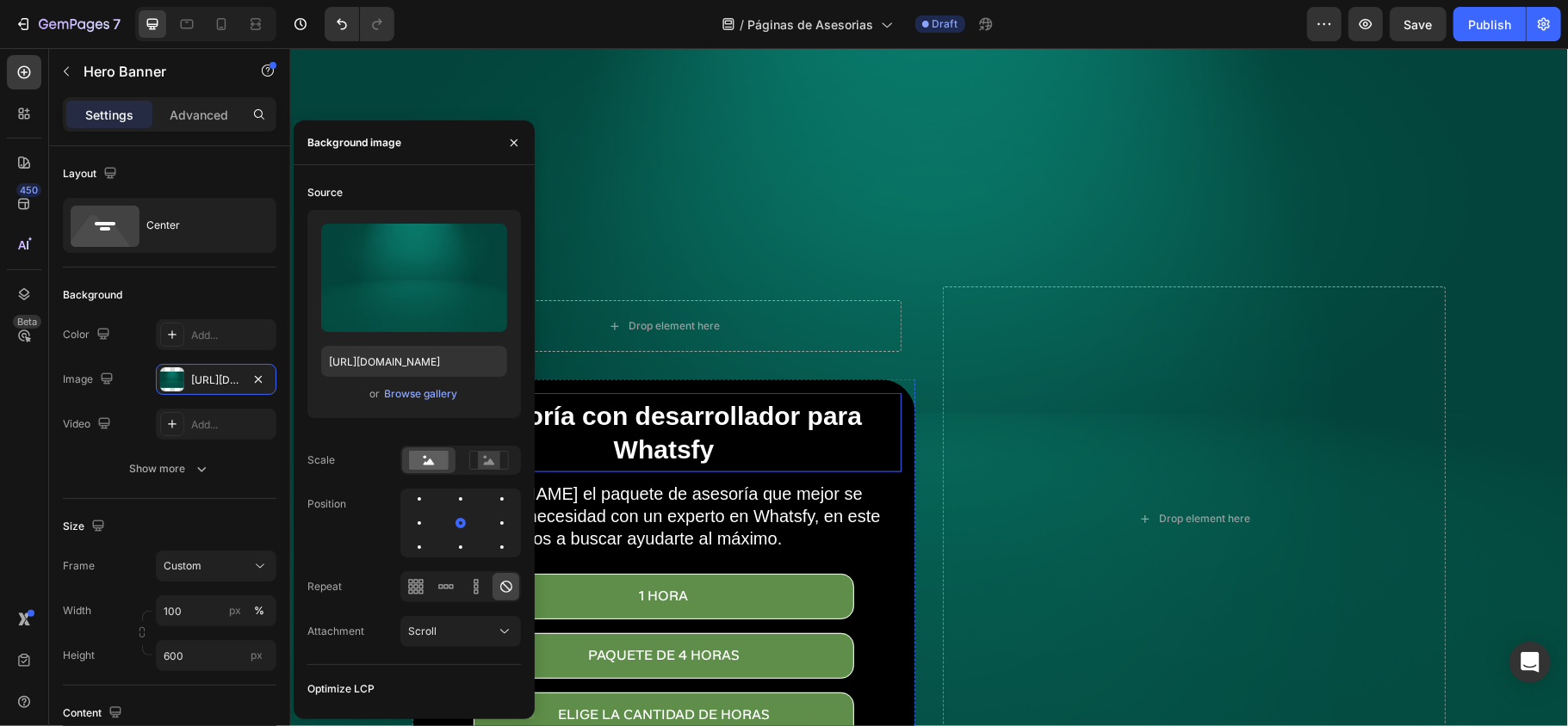
click at [795, 434] on h2 "Asesoría con desarrollador para Whatsfy" at bounding box center [662, 432] width 467 height 71
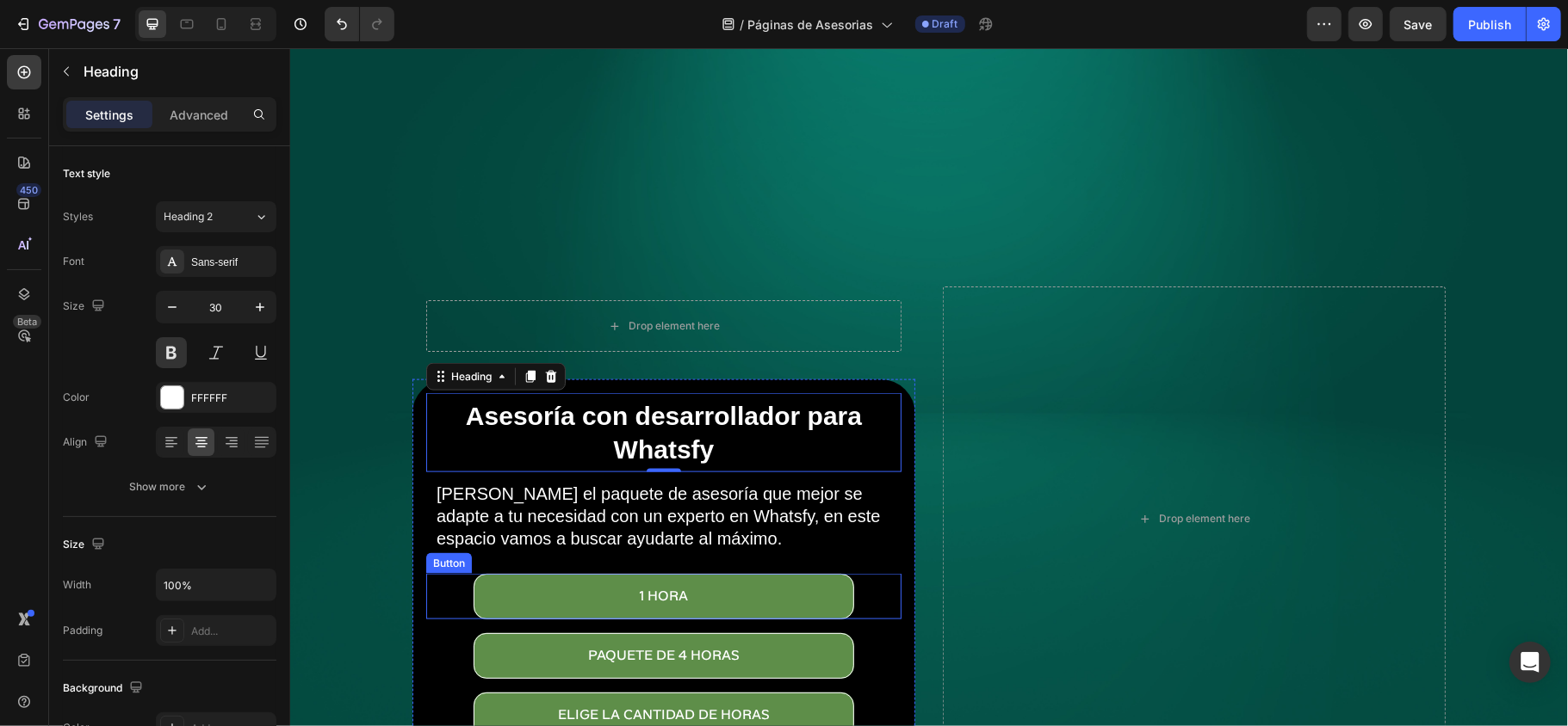
click at [886, 544] on div "1 Hora Button" at bounding box center [662, 596] width 476 height 45
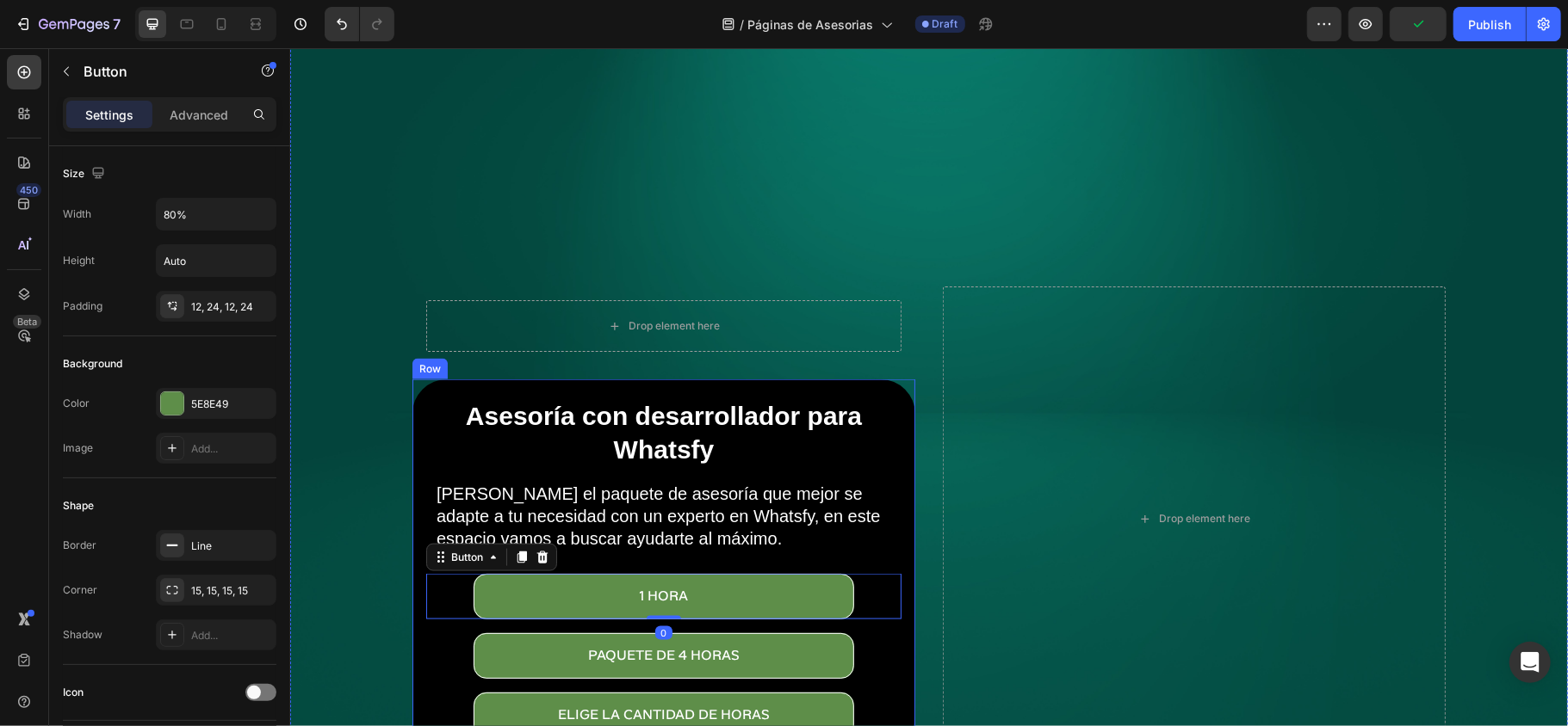
click at [895, 524] on div "Asesoría con desarrollador para Whatsfy Heading Elige el paquete de asesoría qu…" at bounding box center [662, 564] width 503 height 372
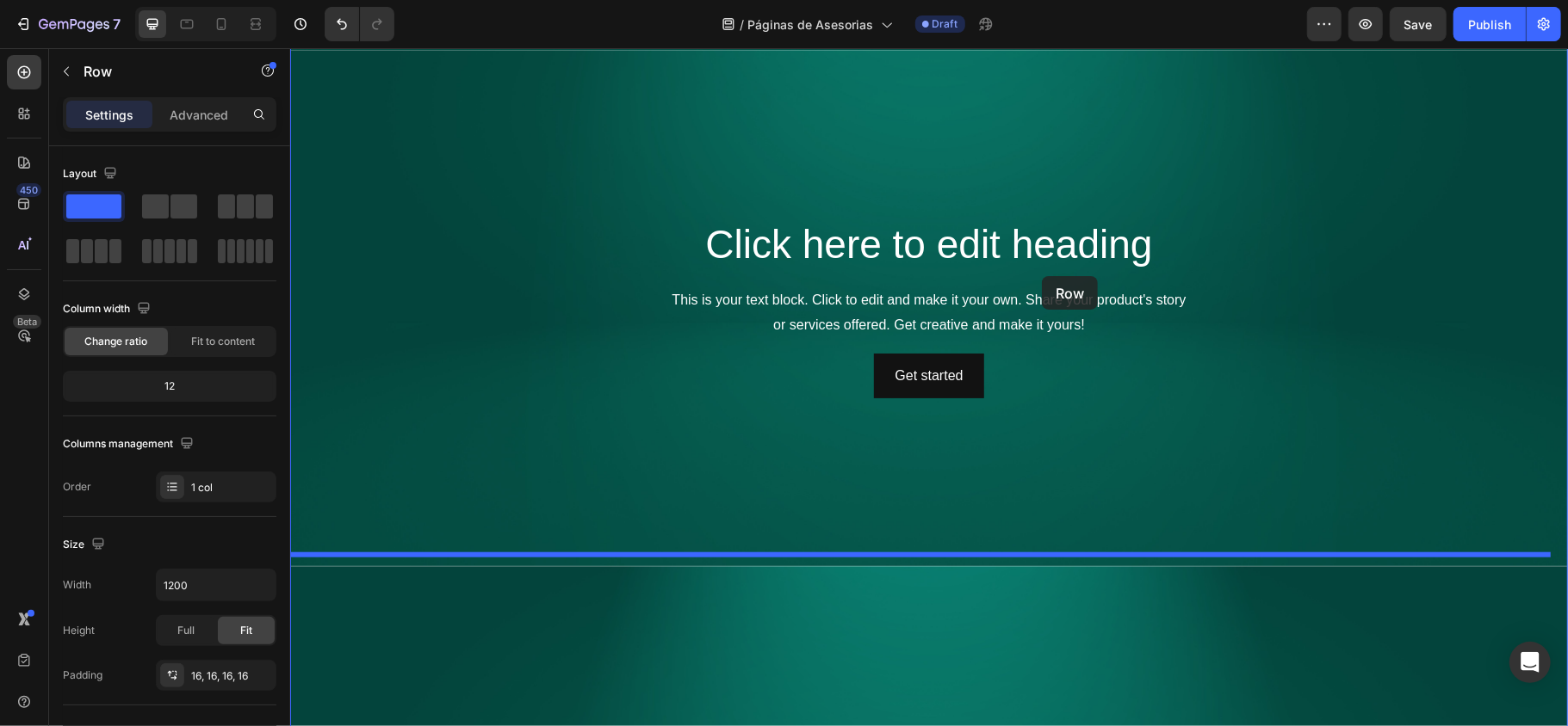
scroll to position [789, 0]
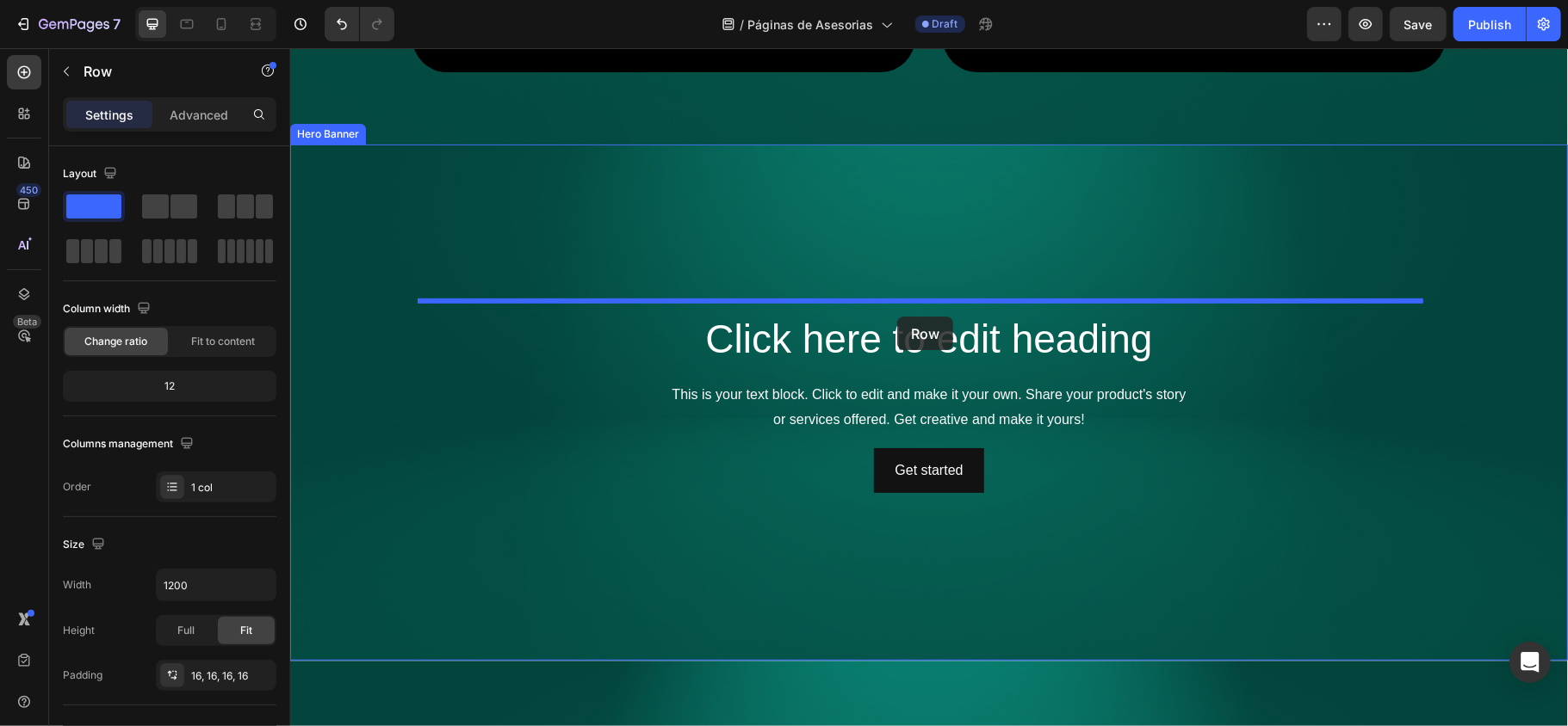
drag, startPoint x: 418, startPoint y: 562, endPoint x: 896, endPoint y: 316, distance: 537.6
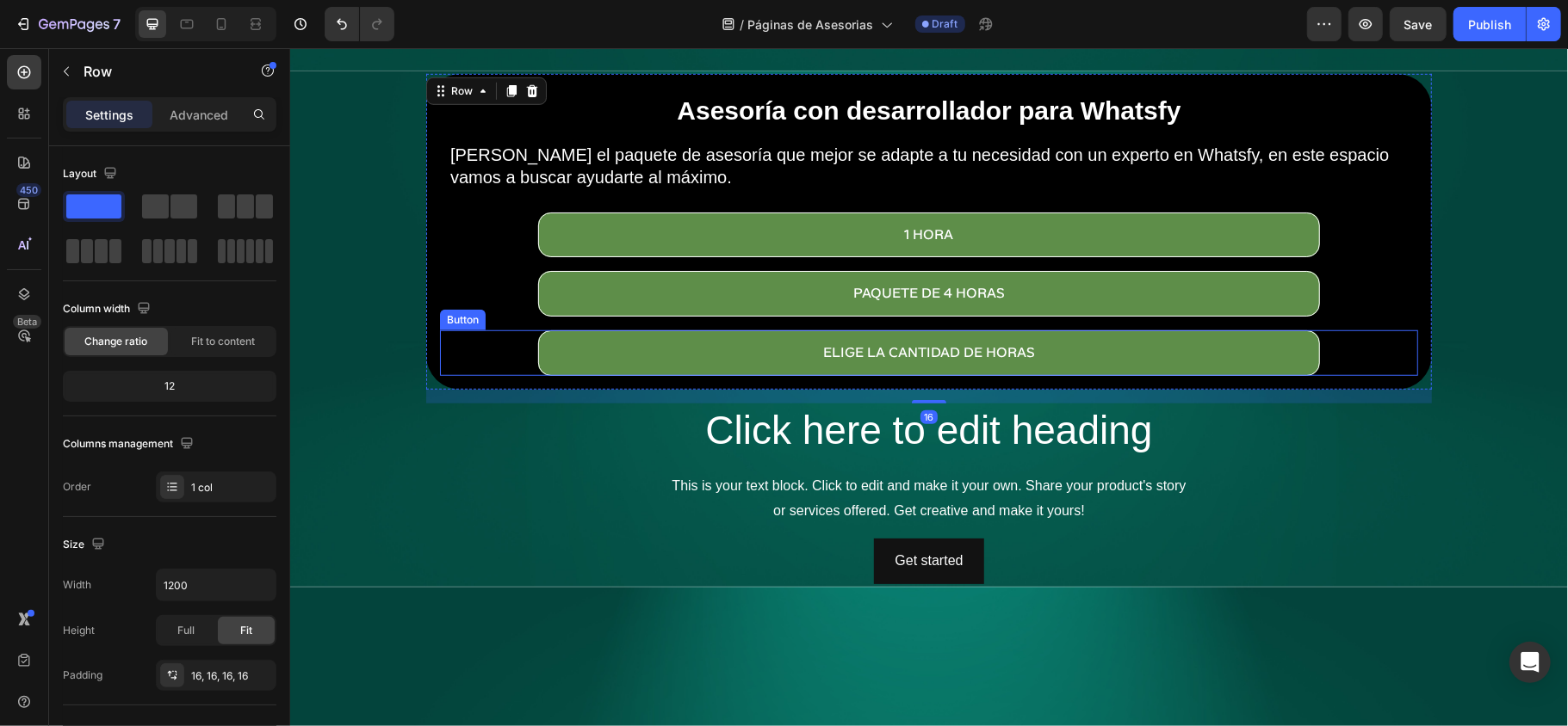
scroll to position [905, 0]
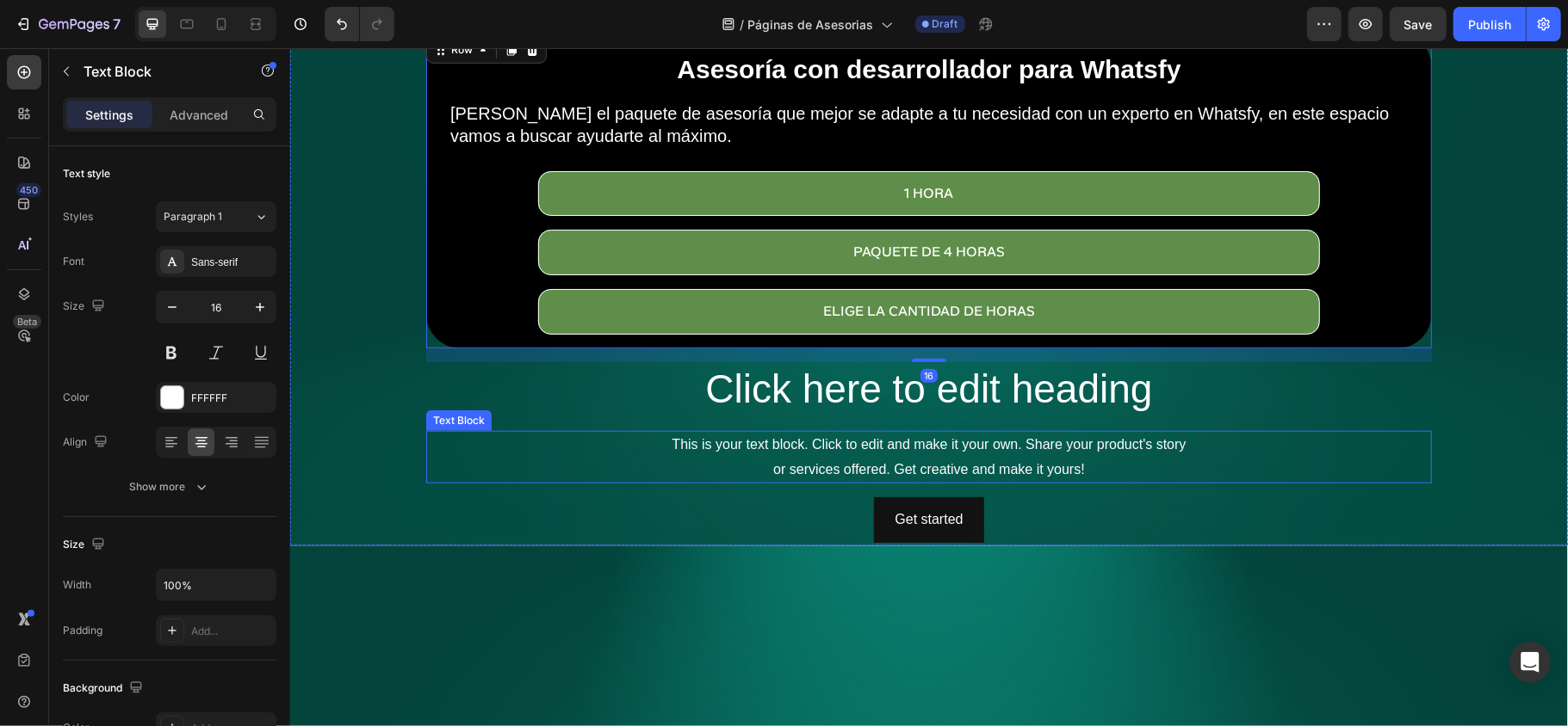
click at [682, 430] on div "This is your text block. Click to edit and make it your own. Share your product…" at bounding box center [928, 456] width 1005 height 53
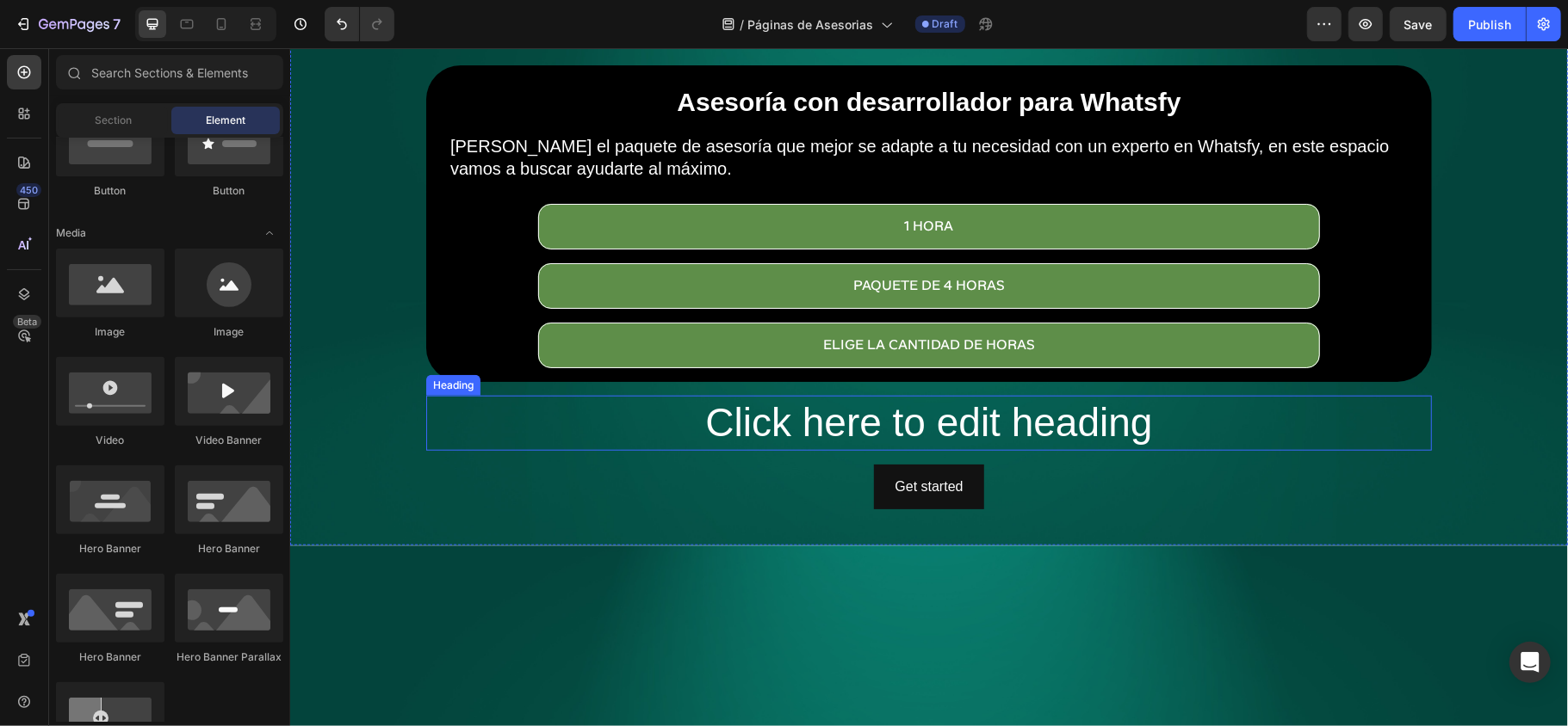
click at [678, 413] on h2 "Click here to edit heading" at bounding box center [928, 422] width 1005 height 55
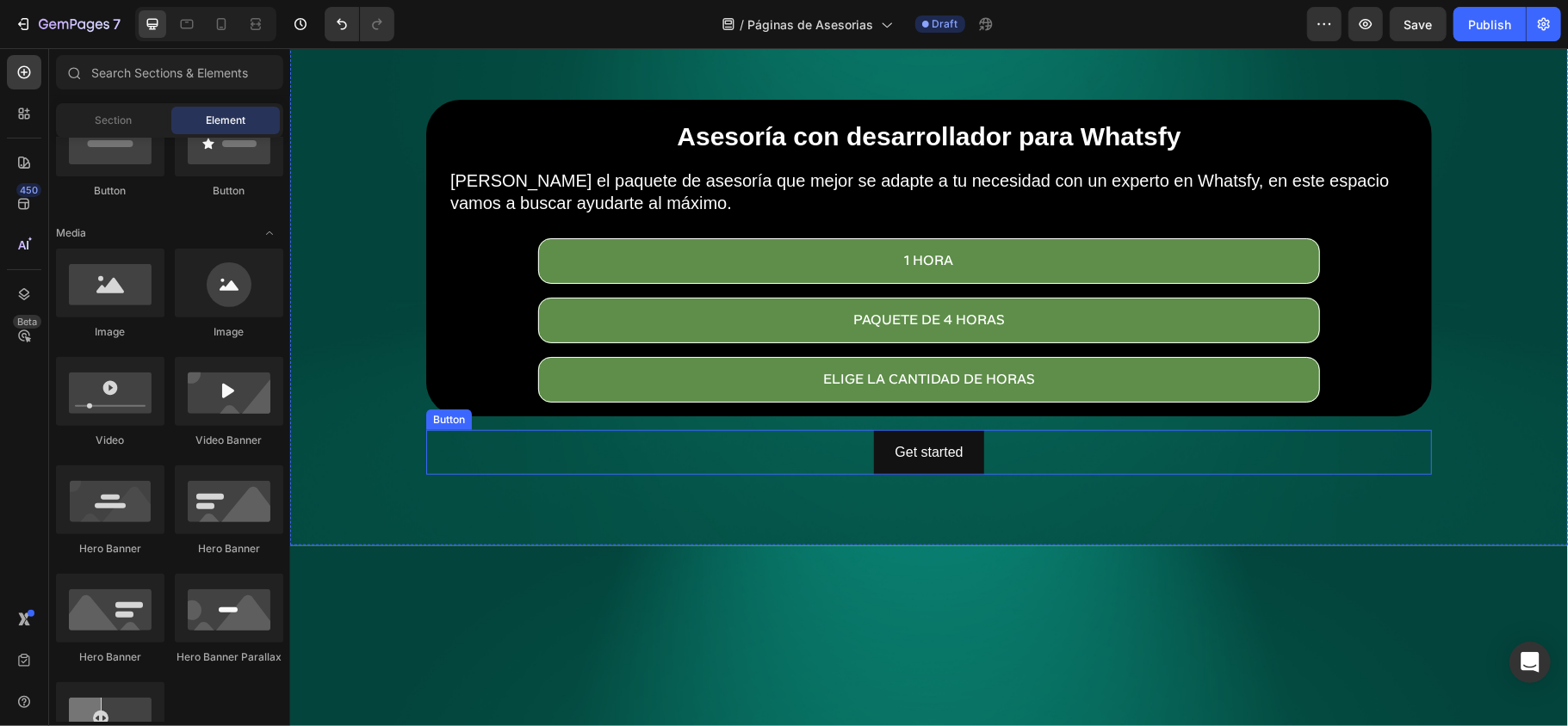
click at [824, 444] on div "Get started Button" at bounding box center [928, 452] width 1005 height 45
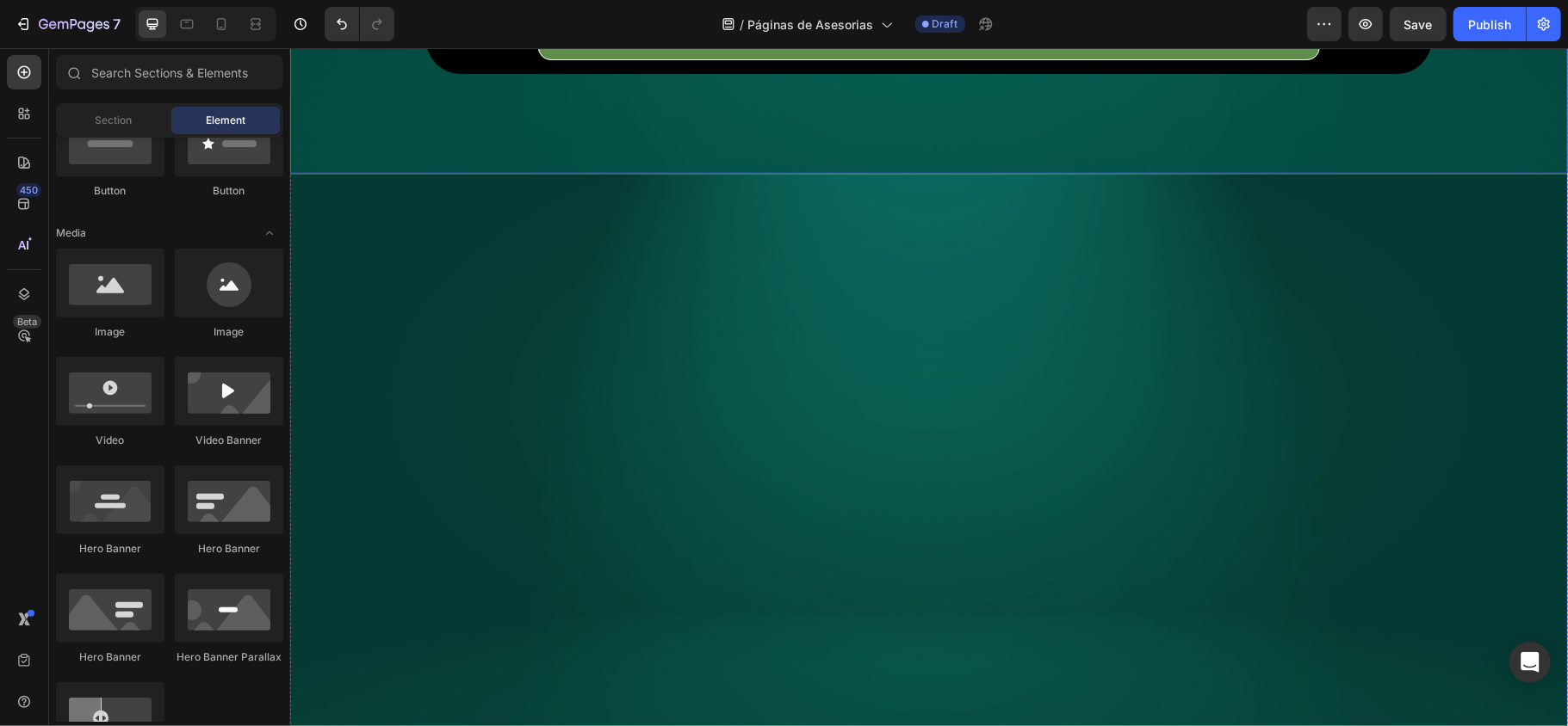
scroll to position [1363, 0]
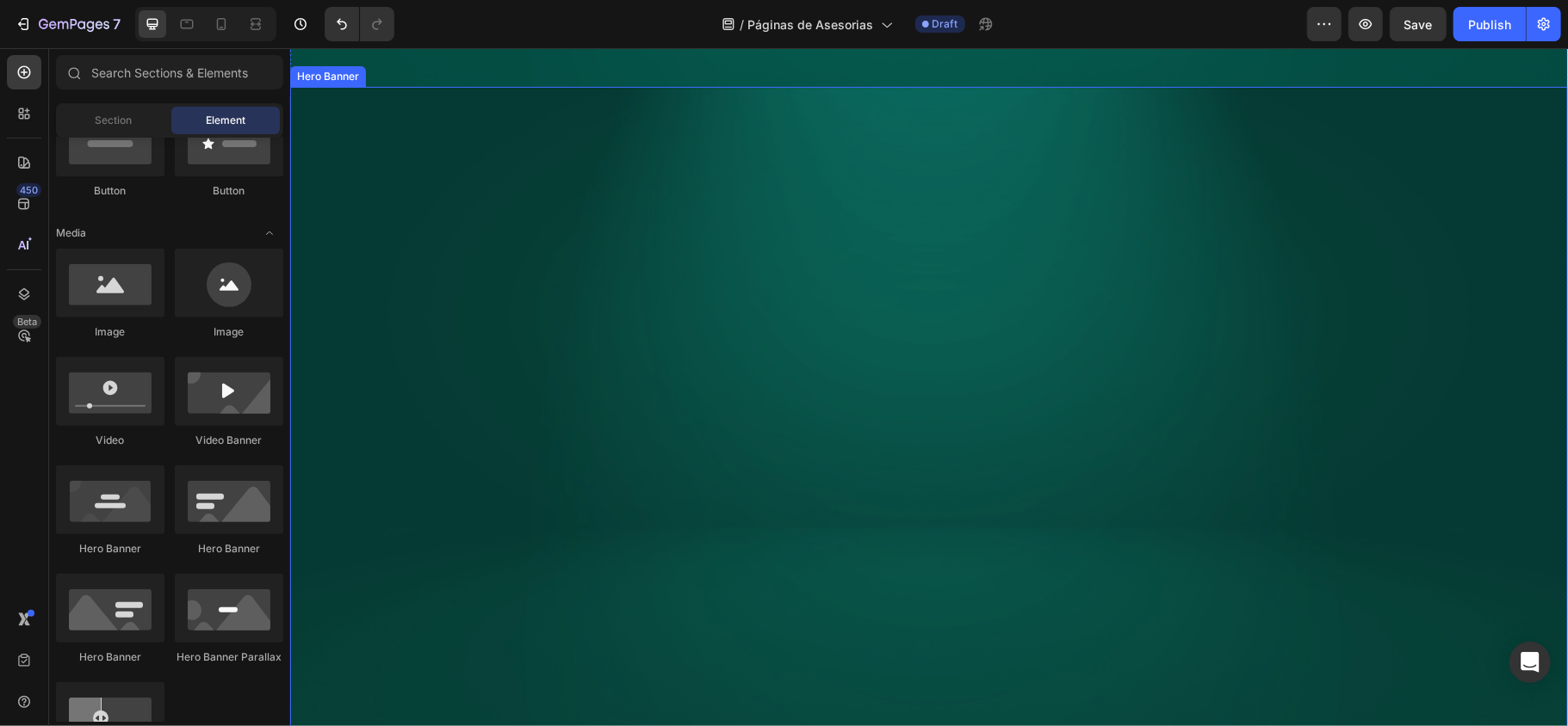
click at [892, 371] on div "Overlay" at bounding box center [928, 511] width 1277 height 851
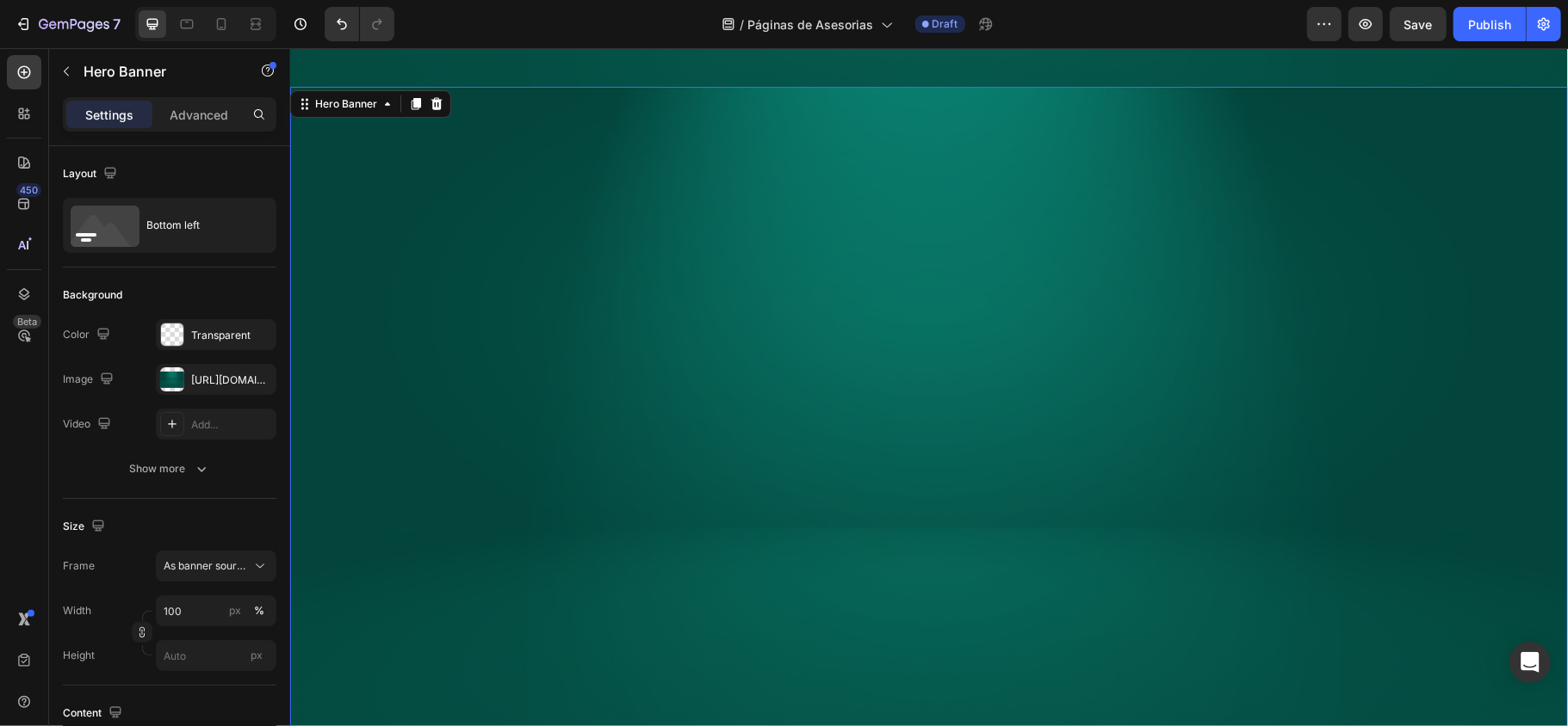
drag, startPoint x: 432, startPoint y: 87, endPoint x: 495, endPoint y: 261, distance: 185.1
click at [431, 96] on icon at bounding box center [435, 102] width 14 height 14
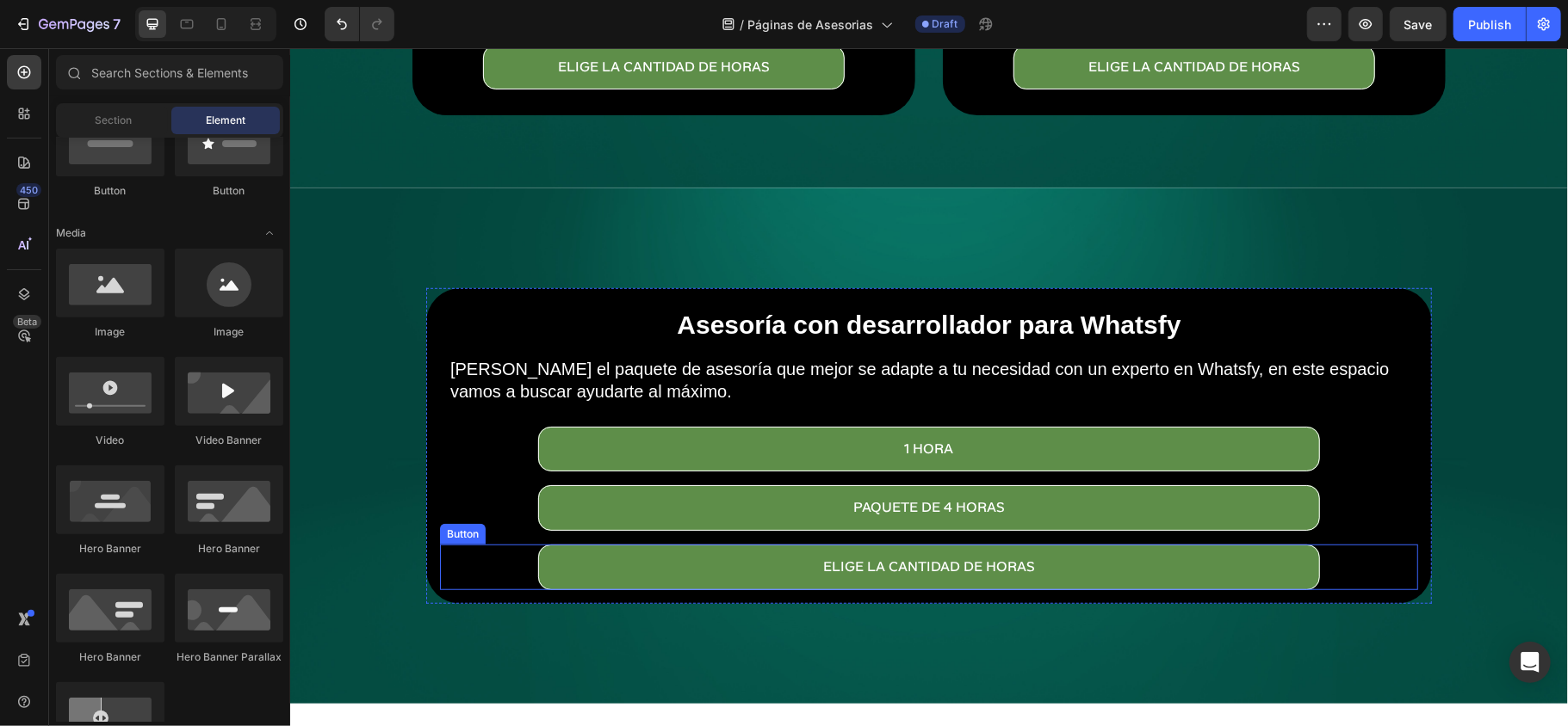
scroll to position [733, 0]
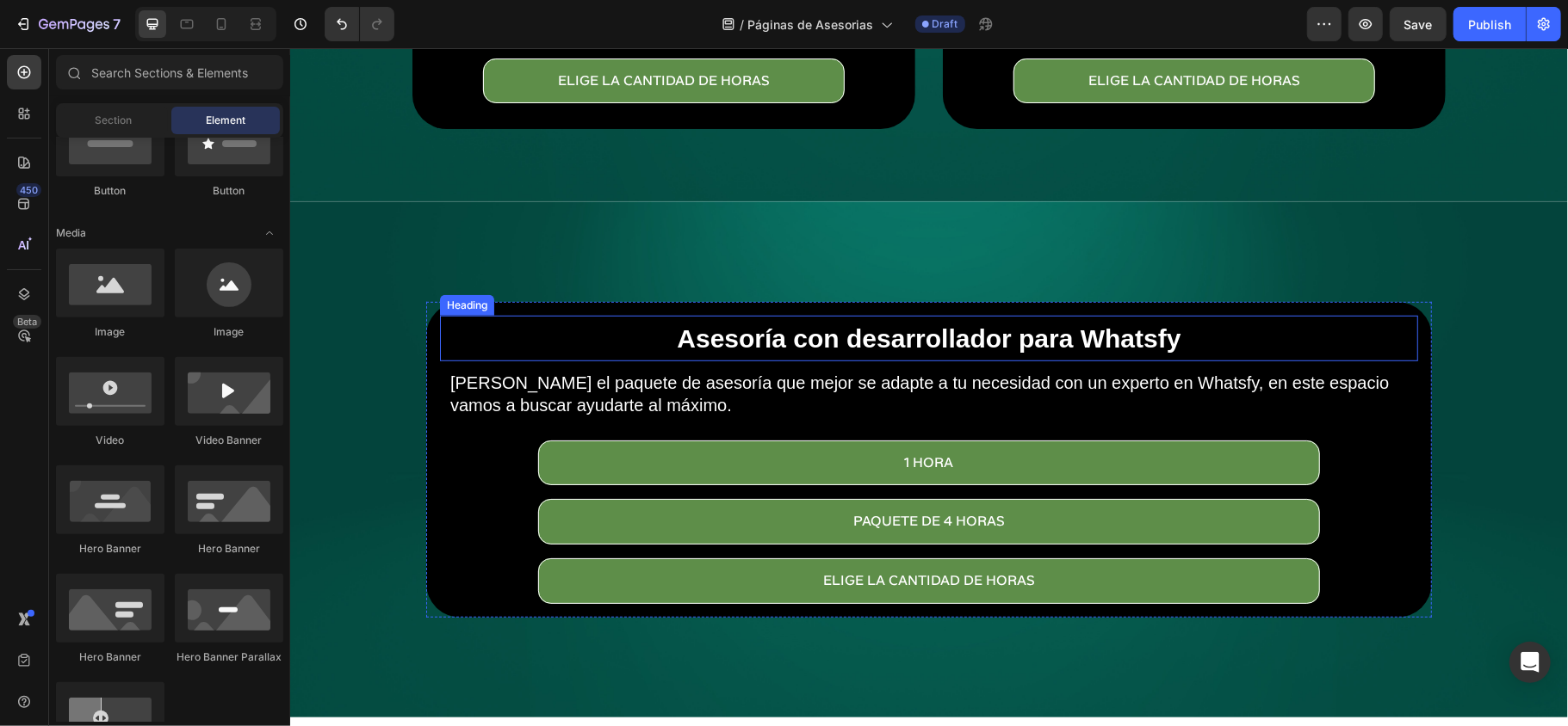
drag, startPoint x: 611, startPoint y: 318, endPoint x: 551, endPoint y: 337, distance: 62.9
click at [610, 320] on h2 "Asesoría con desarrollador para Whatsfy" at bounding box center [928, 338] width 969 height 37
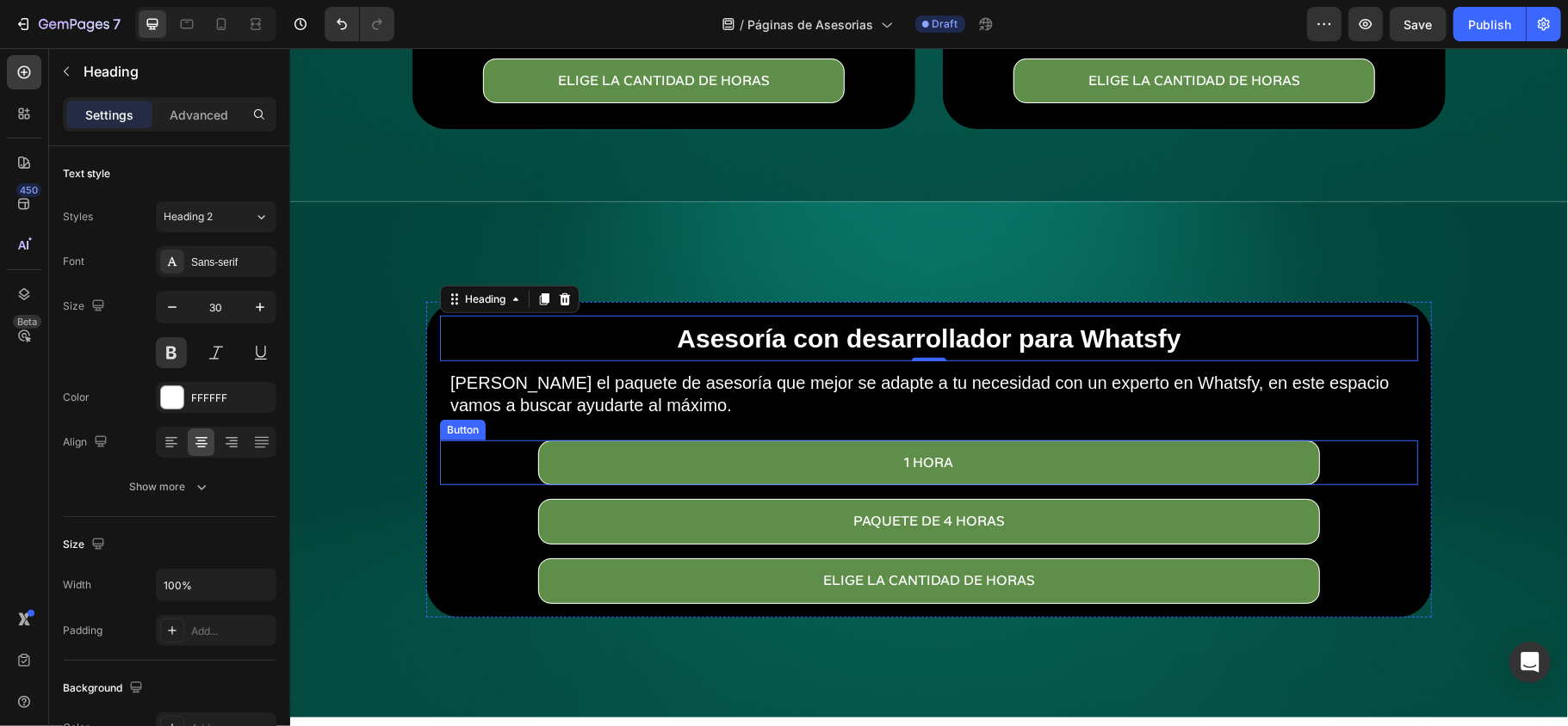
click at [439, 455] on div "1 Hora Button" at bounding box center [928, 463] width 978 height 45
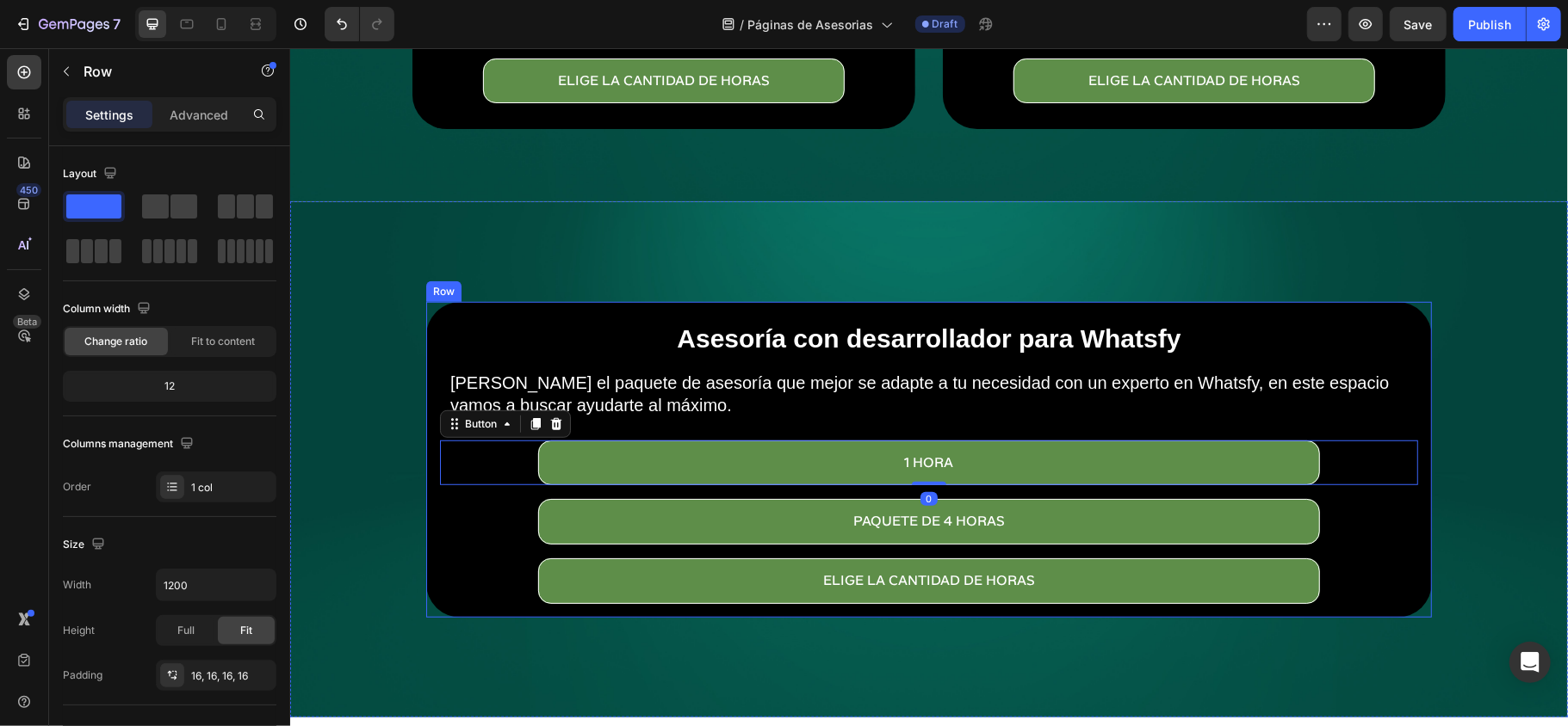
click at [425, 509] on div "Asesoría con desarrollador para Whatsfy Heading Elige el paquete de asesoría qu…" at bounding box center [928, 459] width 1005 height 316
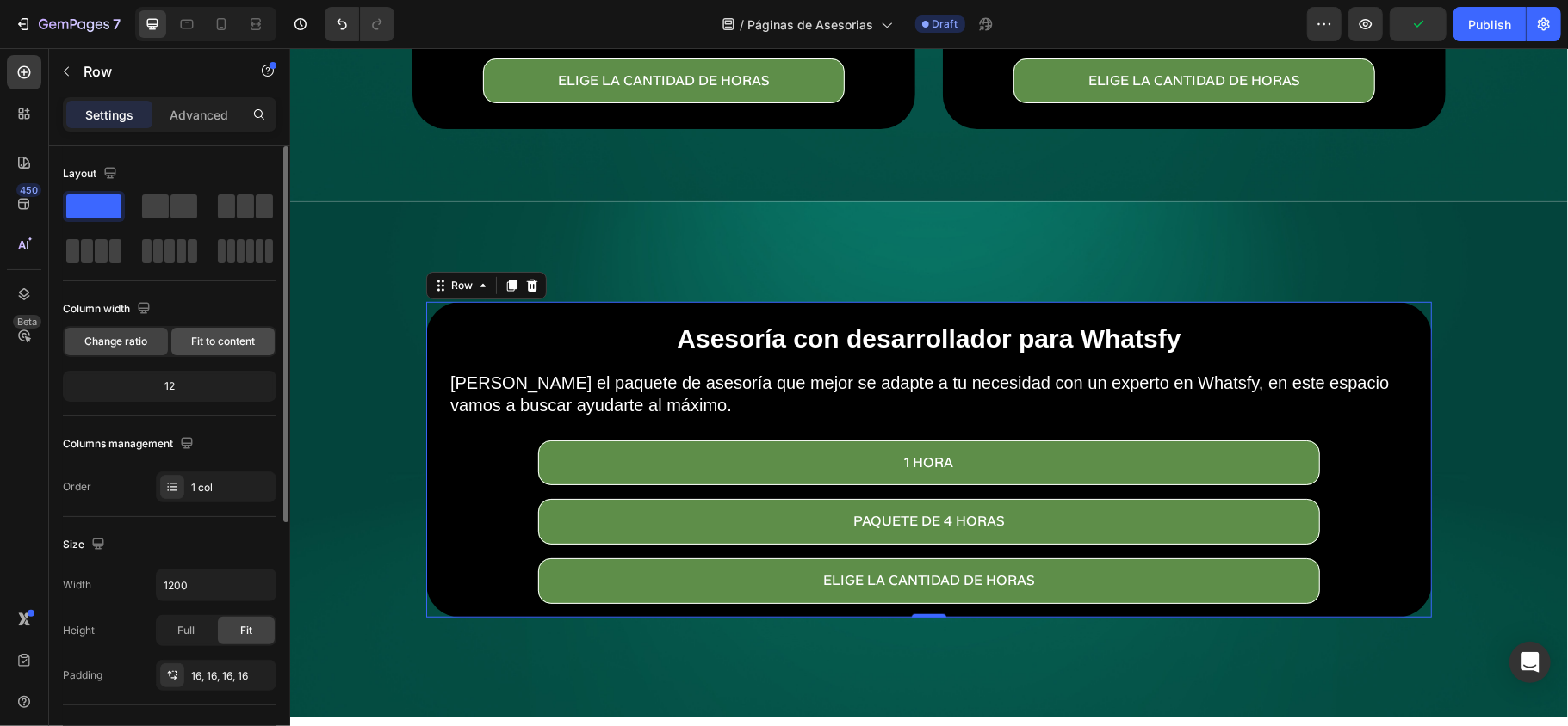
click at [205, 334] on span "Fit to content" at bounding box center [223, 341] width 63 height 15
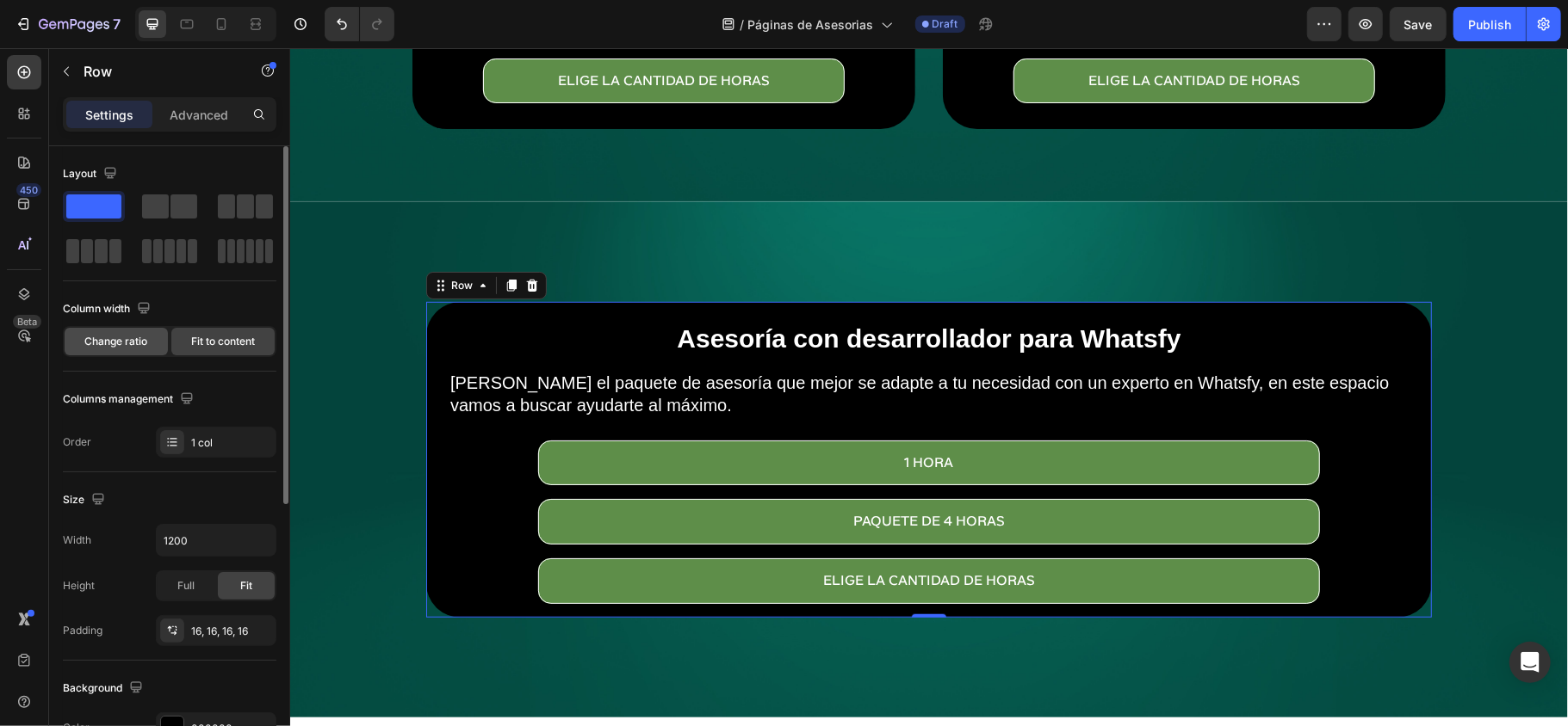
click at [120, 344] on span "Change ratio" at bounding box center [116, 341] width 63 height 15
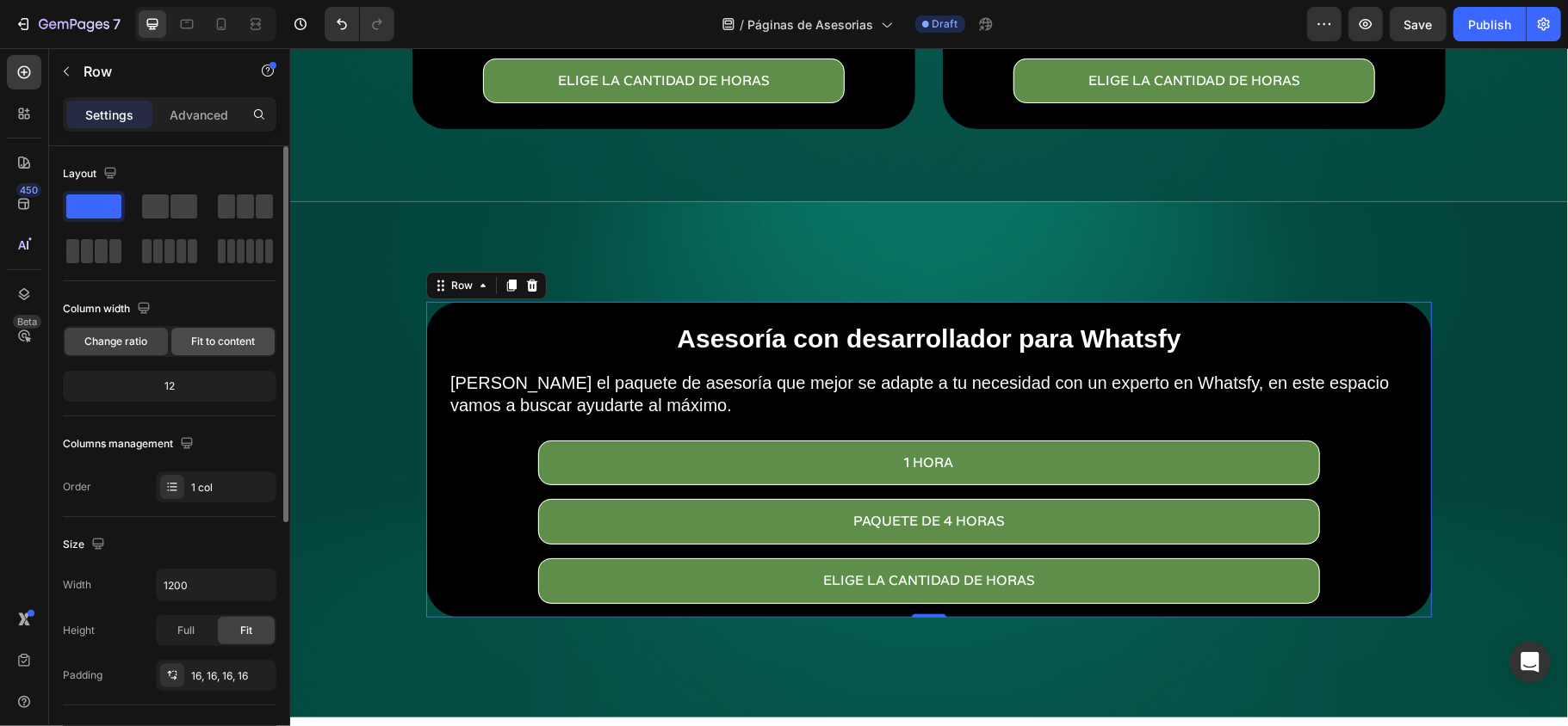
click at [187, 344] on div "Fit to content" at bounding box center [223, 341] width 103 height 27
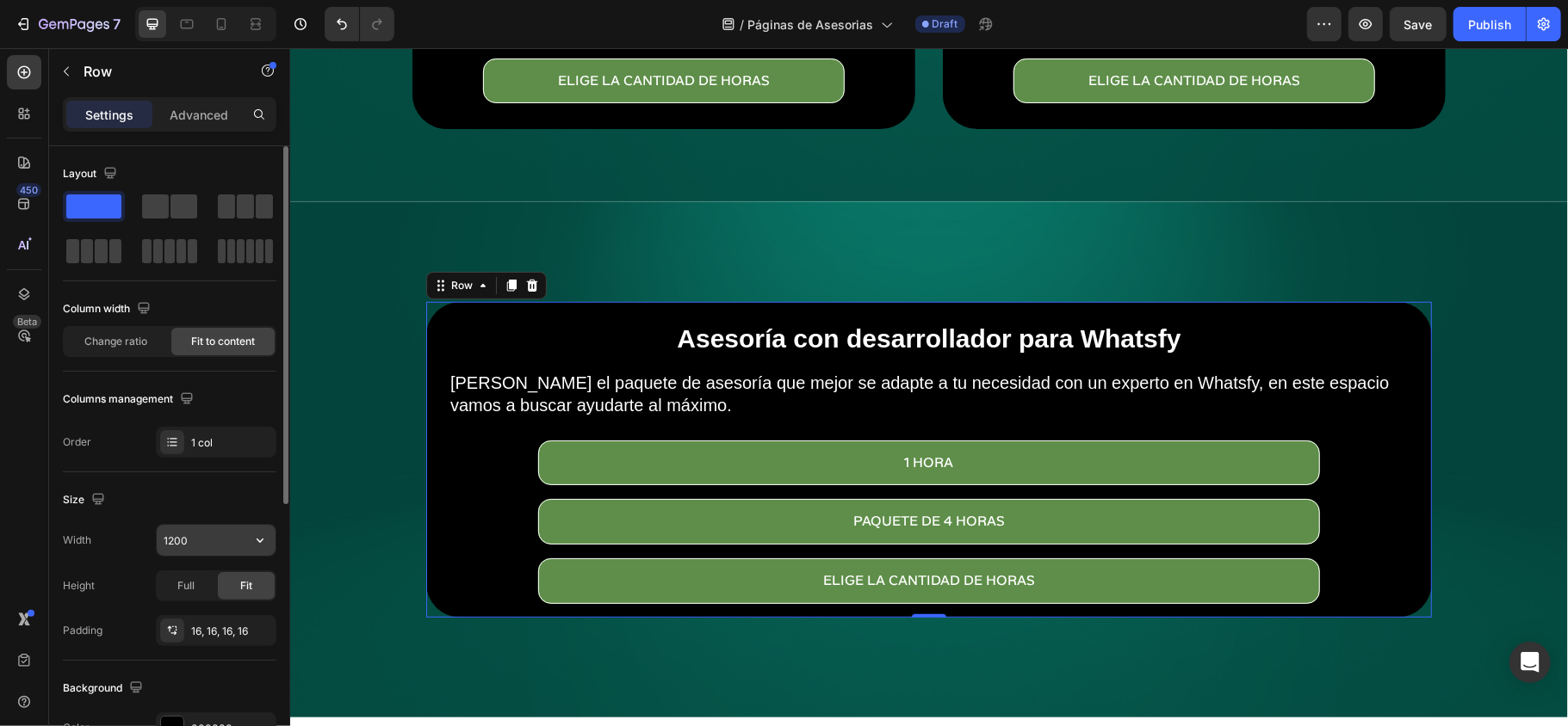
click at [181, 544] on input "1200" at bounding box center [216, 540] width 119 height 31
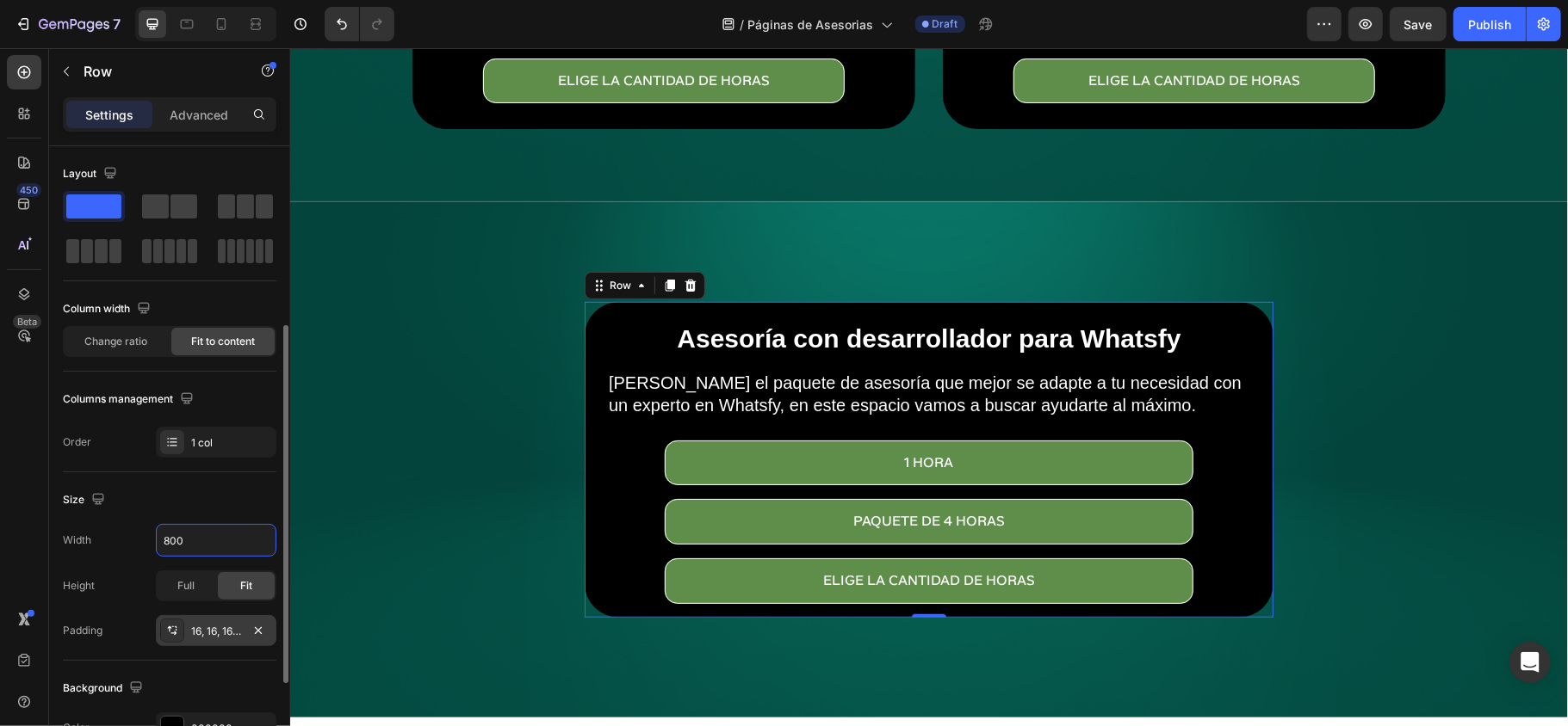
scroll to position [114, 0]
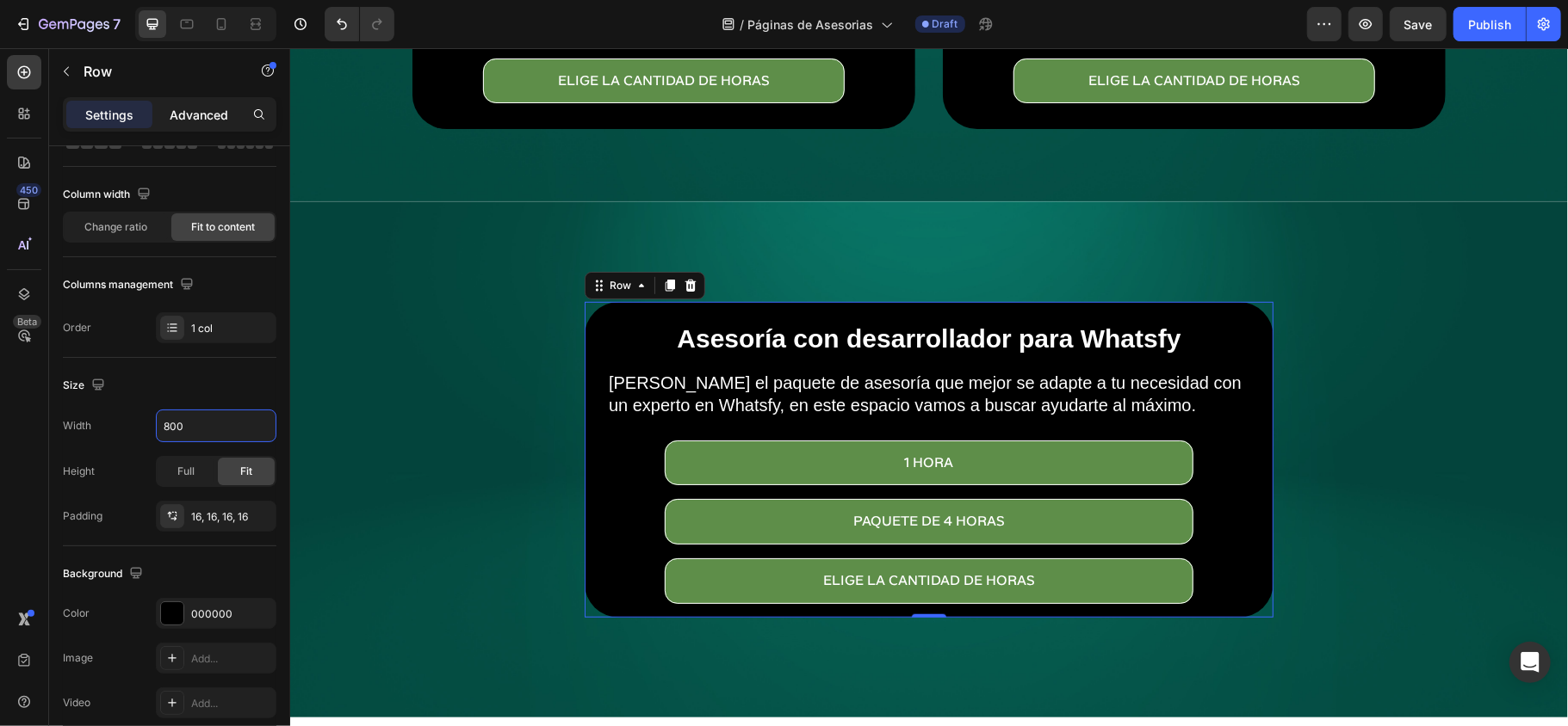
type input "800"
click at [210, 119] on p "Advanced" at bounding box center [198, 115] width 59 height 18
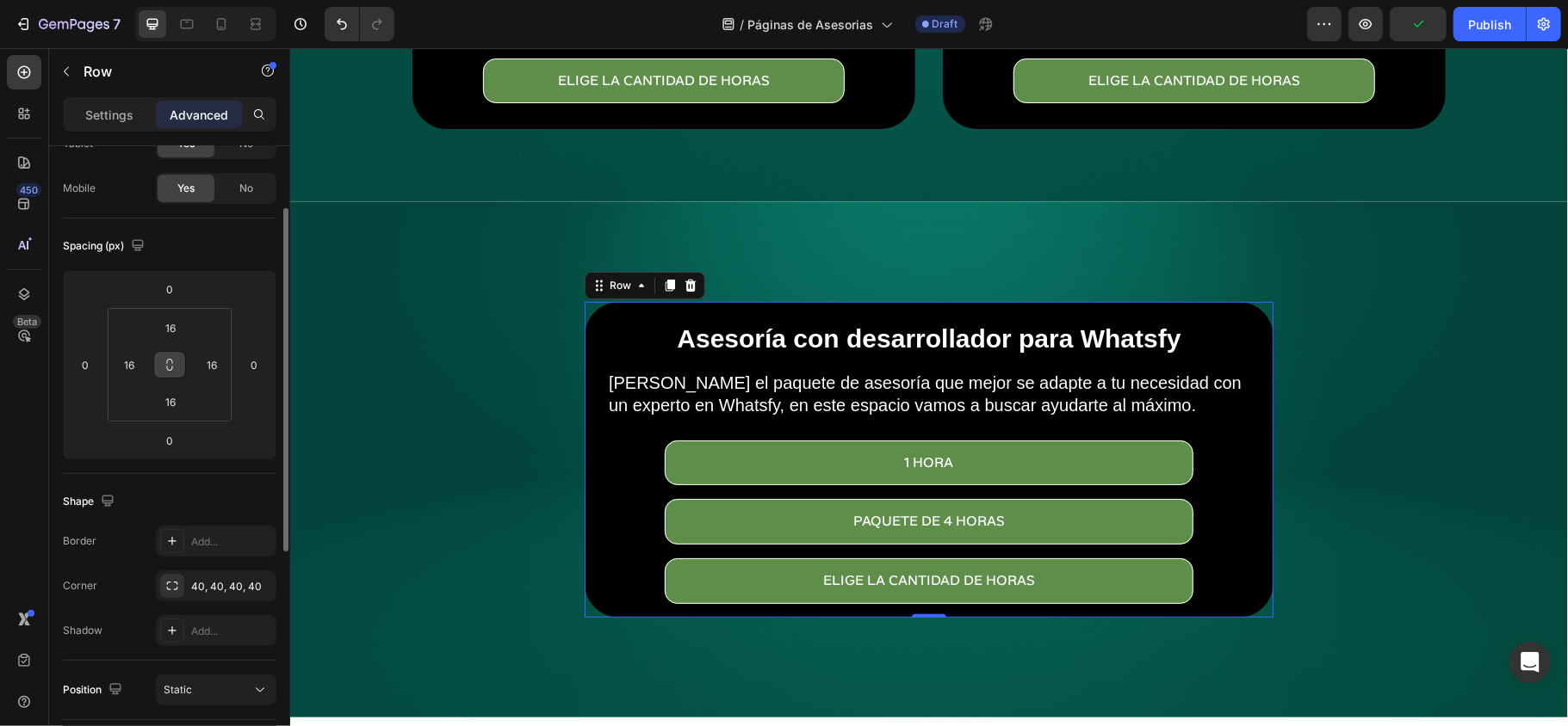
click at [173, 370] on icon at bounding box center [169, 364] width 14 height 14
click at [170, 415] on div "16" at bounding box center [170, 402] width 43 height 27
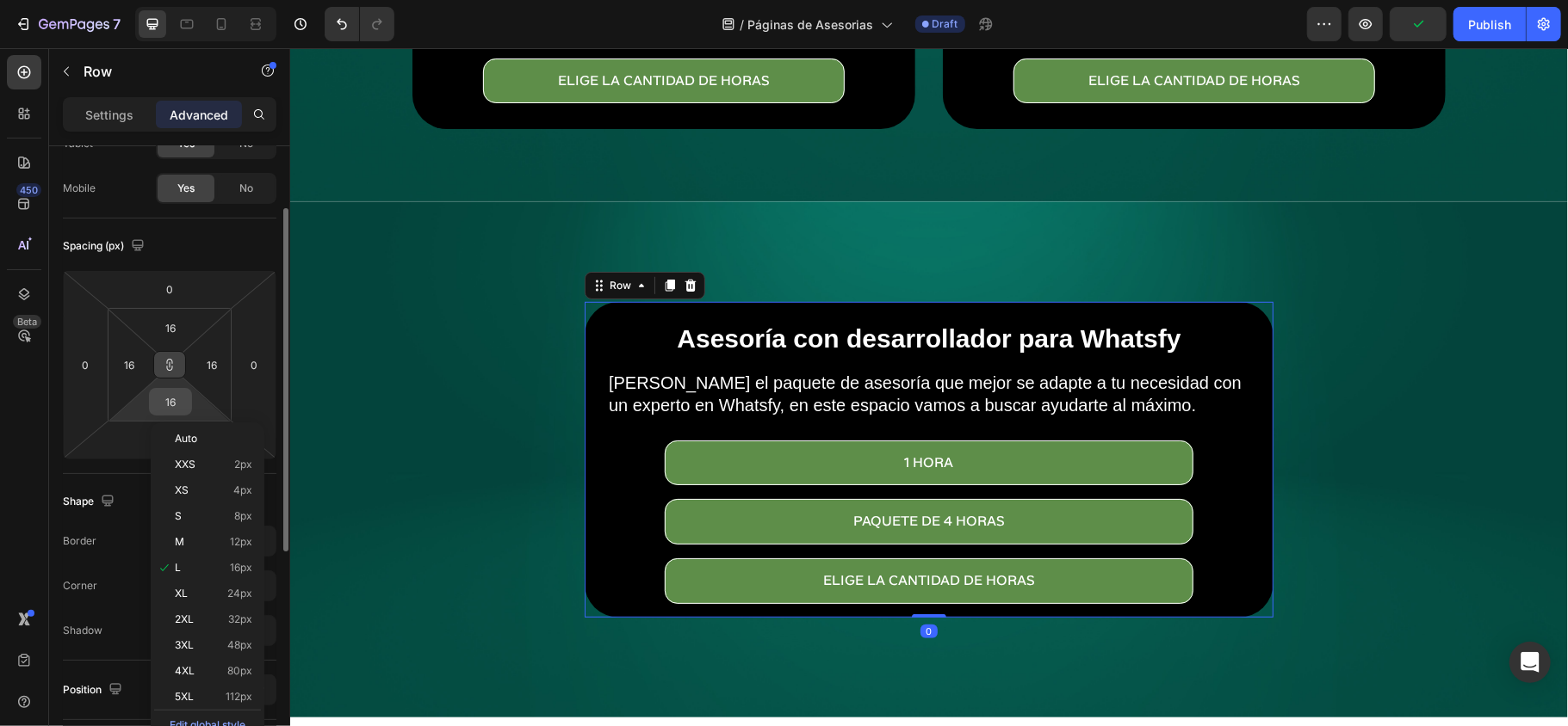
click at [170, 405] on input "16" at bounding box center [170, 402] width 34 height 26
type input "3"
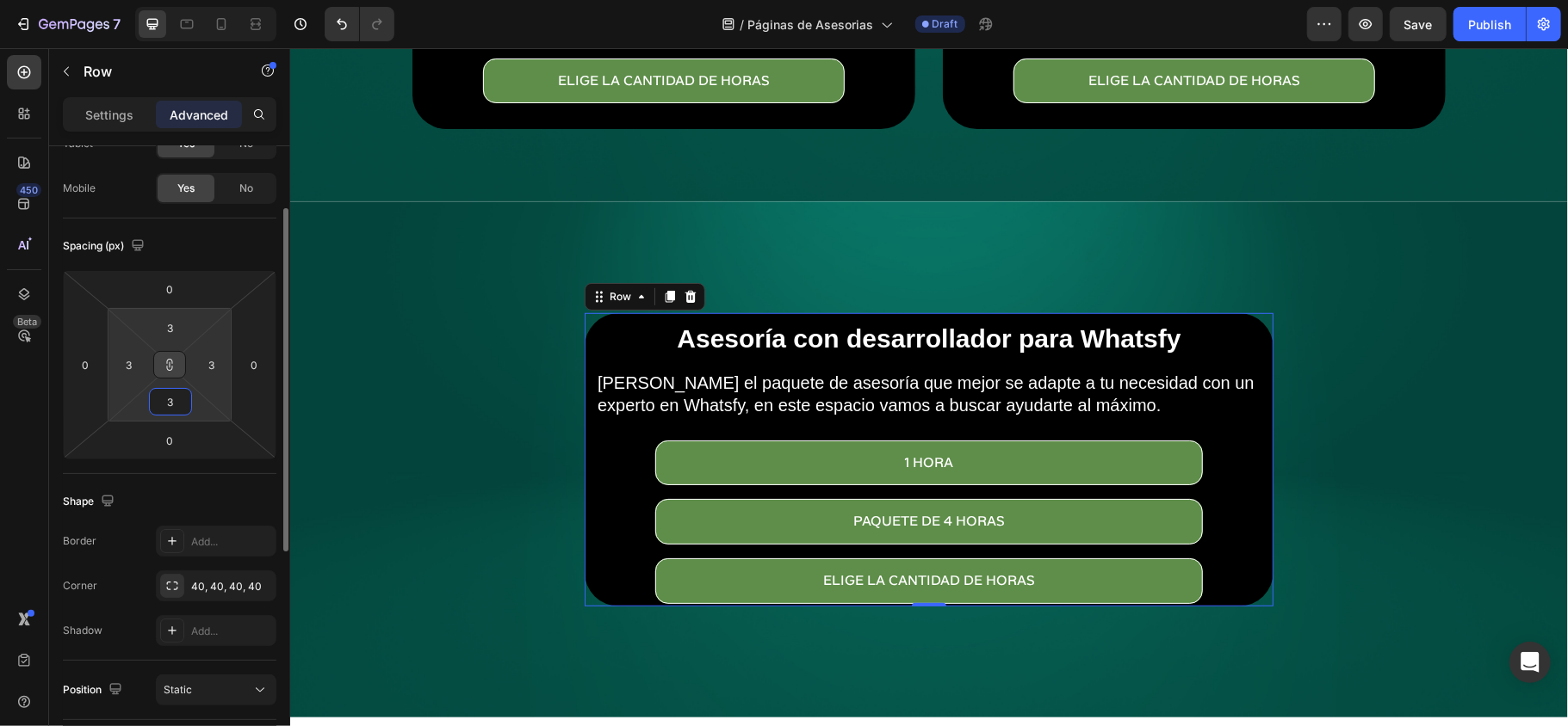
type input "30"
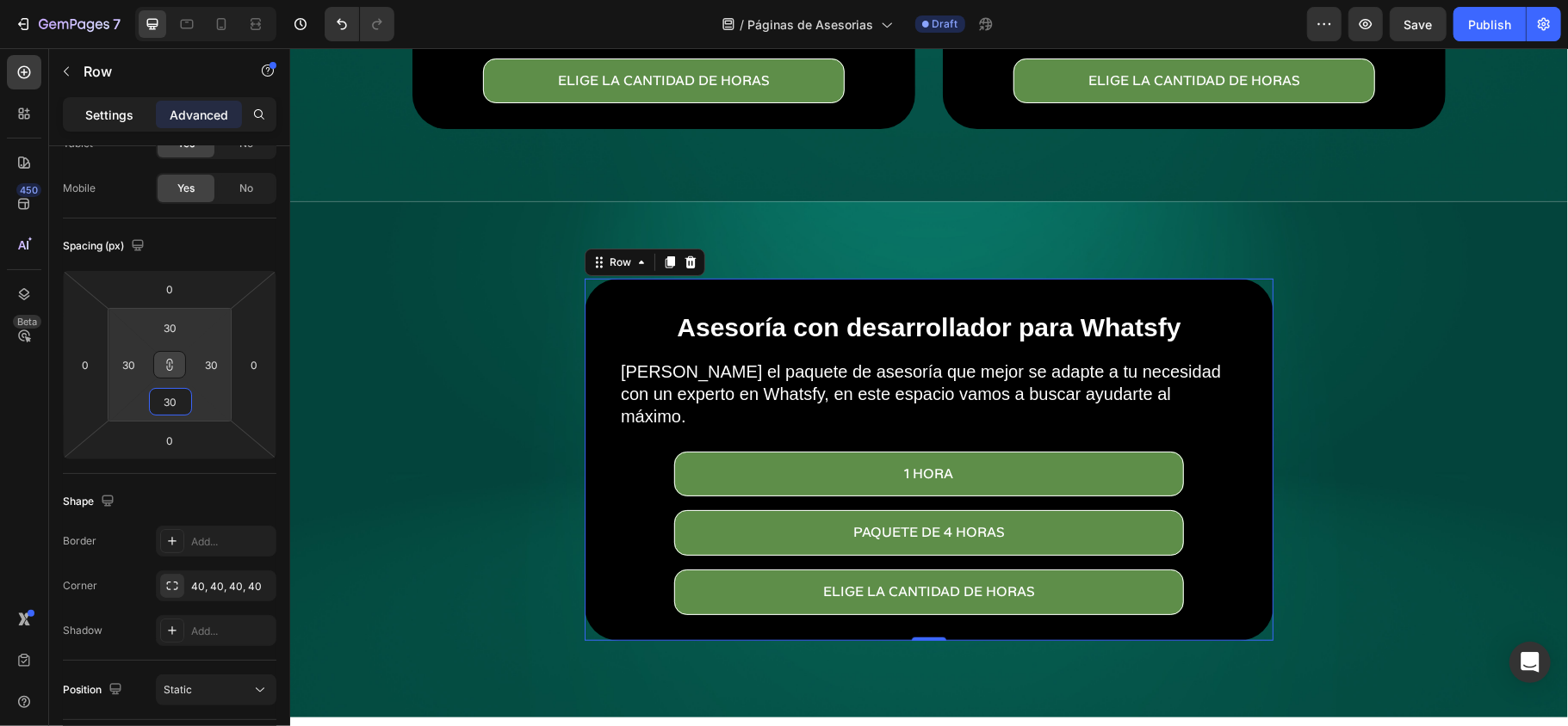
type input "30"
click at [87, 118] on p "Settings" at bounding box center [109, 115] width 48 height 18
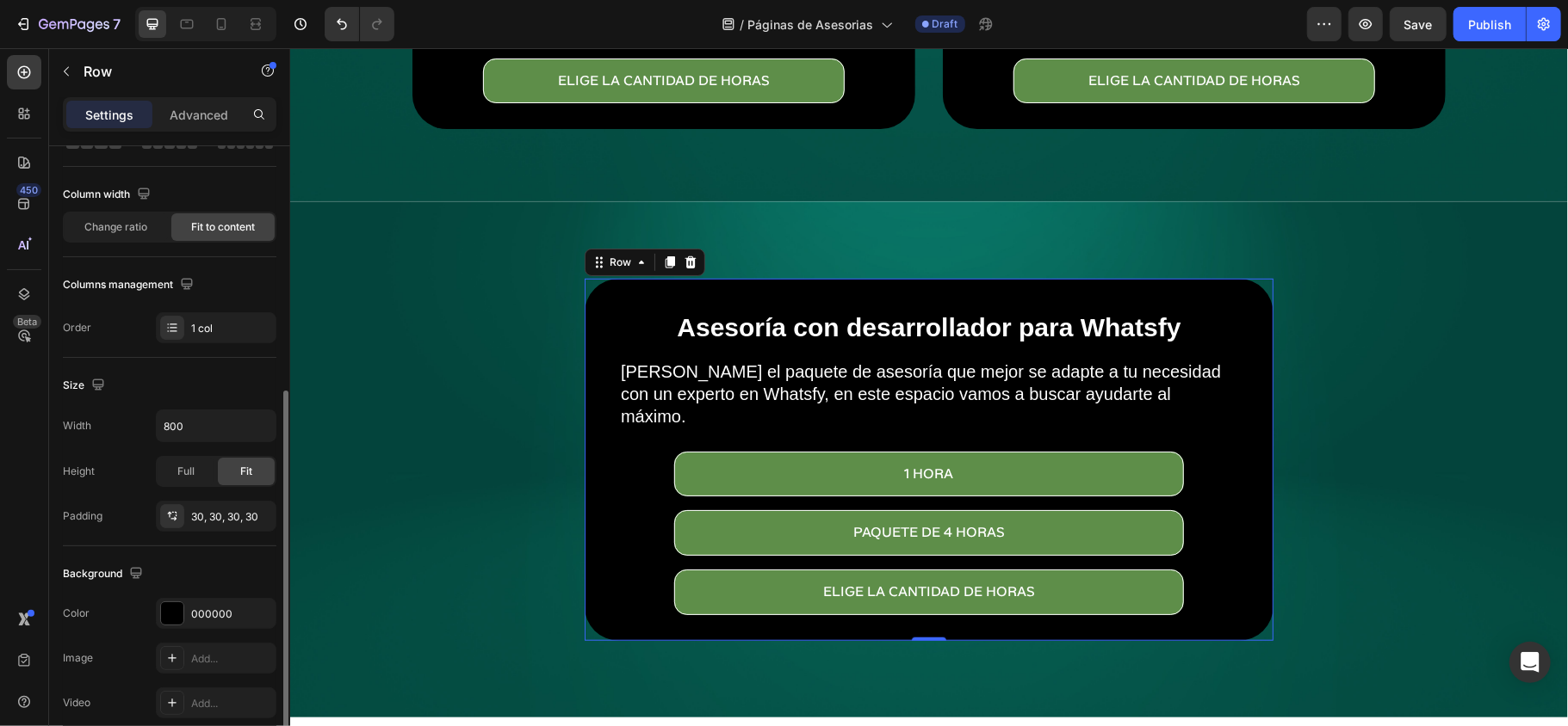
scroll to position [229, 0]
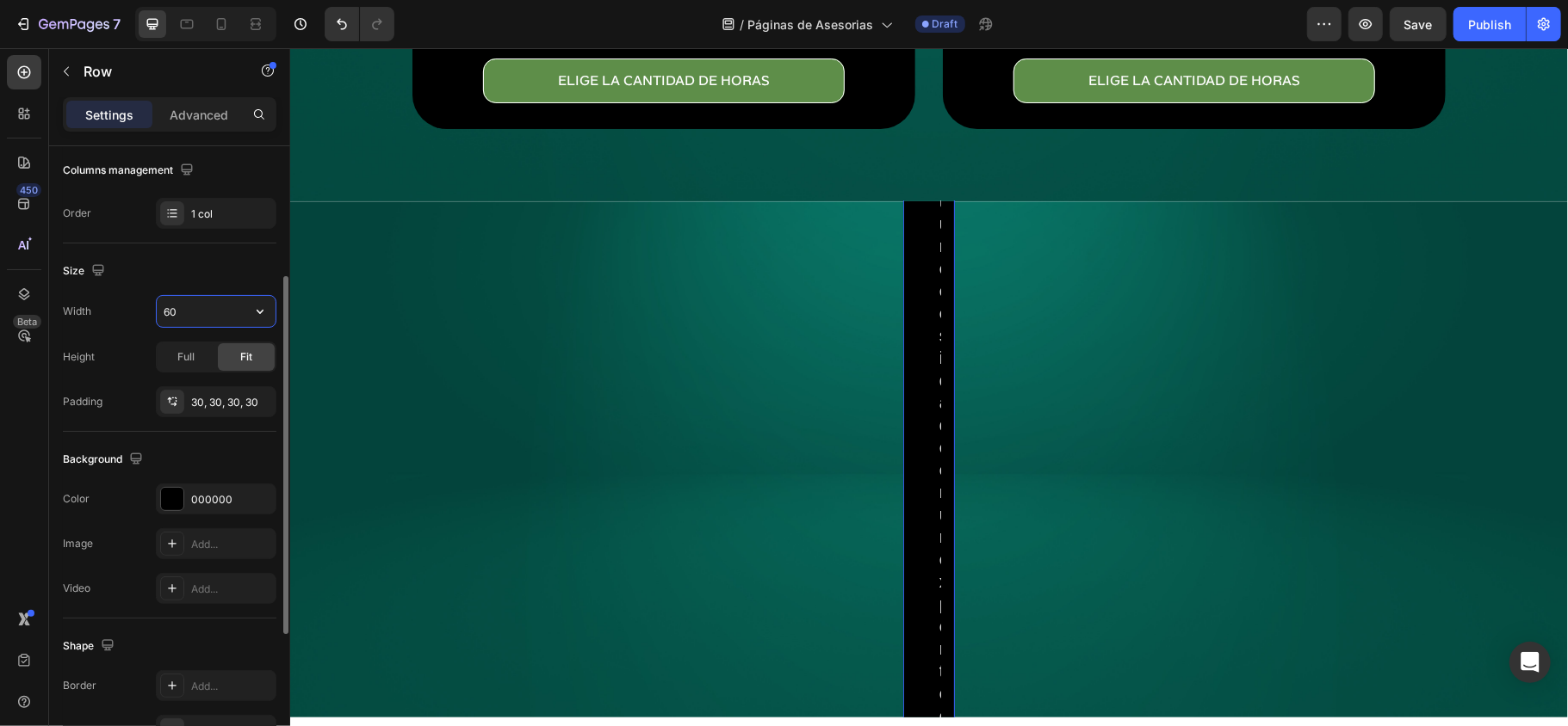
type input "600"
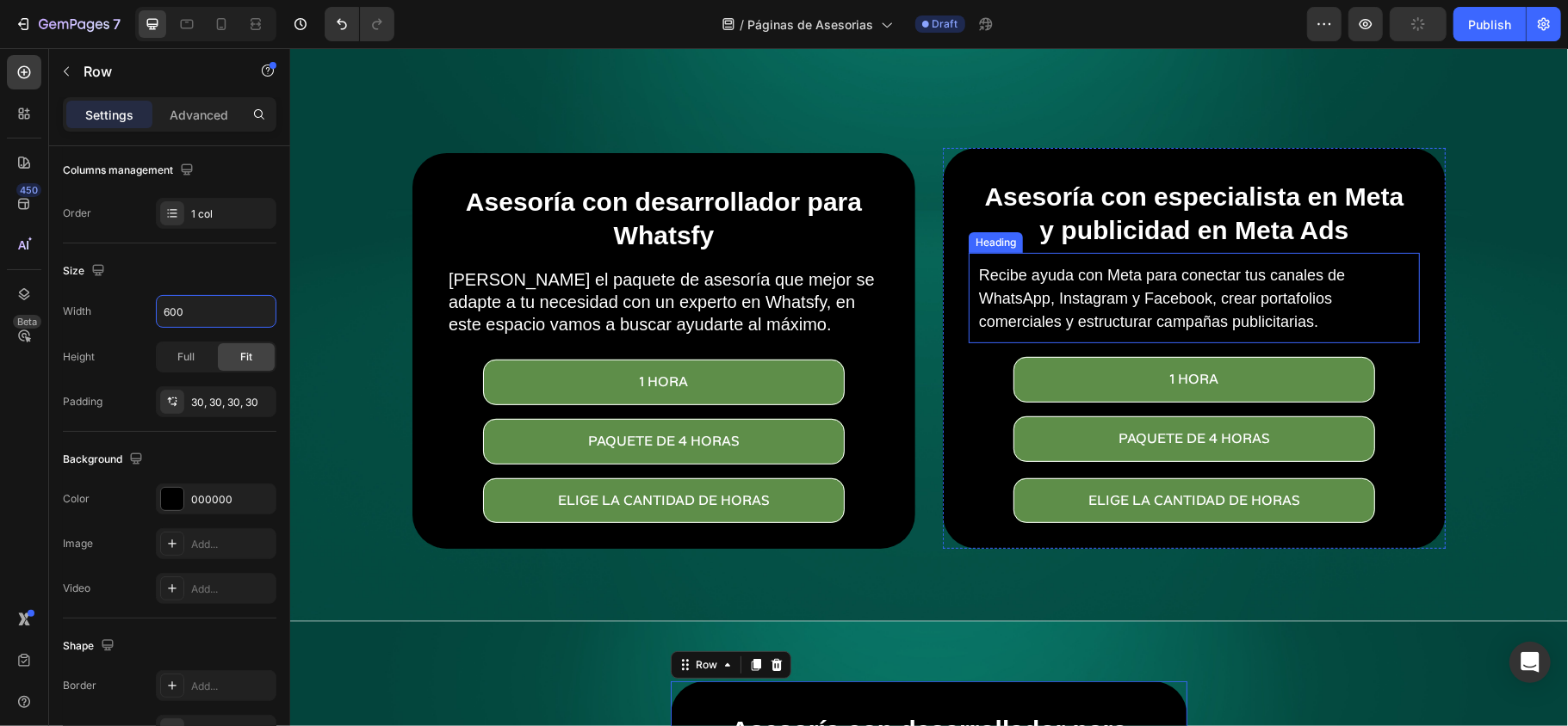
scroll to position [273, 0]
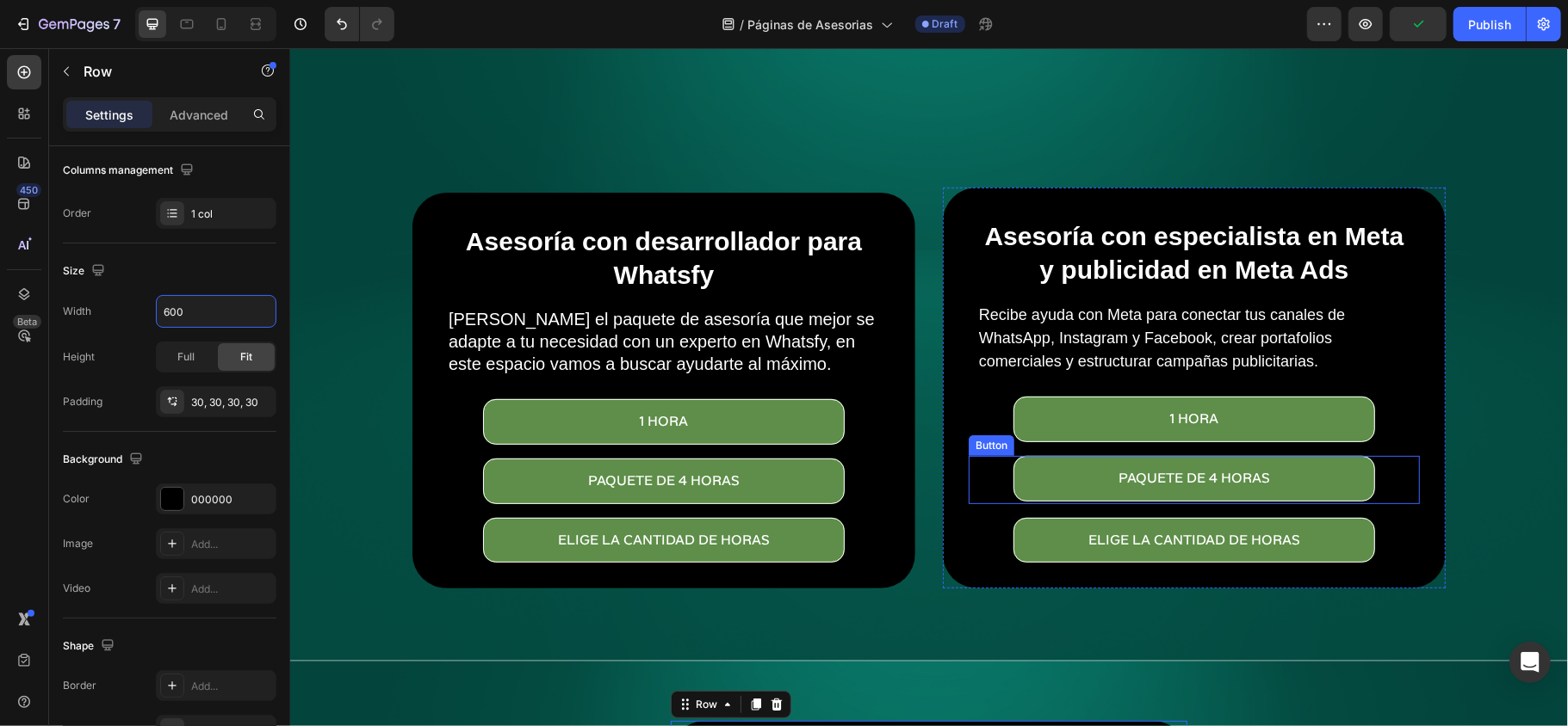
click at [967, 477] on div "paquete de 4 horas Button" at bounding box center [1193, 479] width 451 height 48
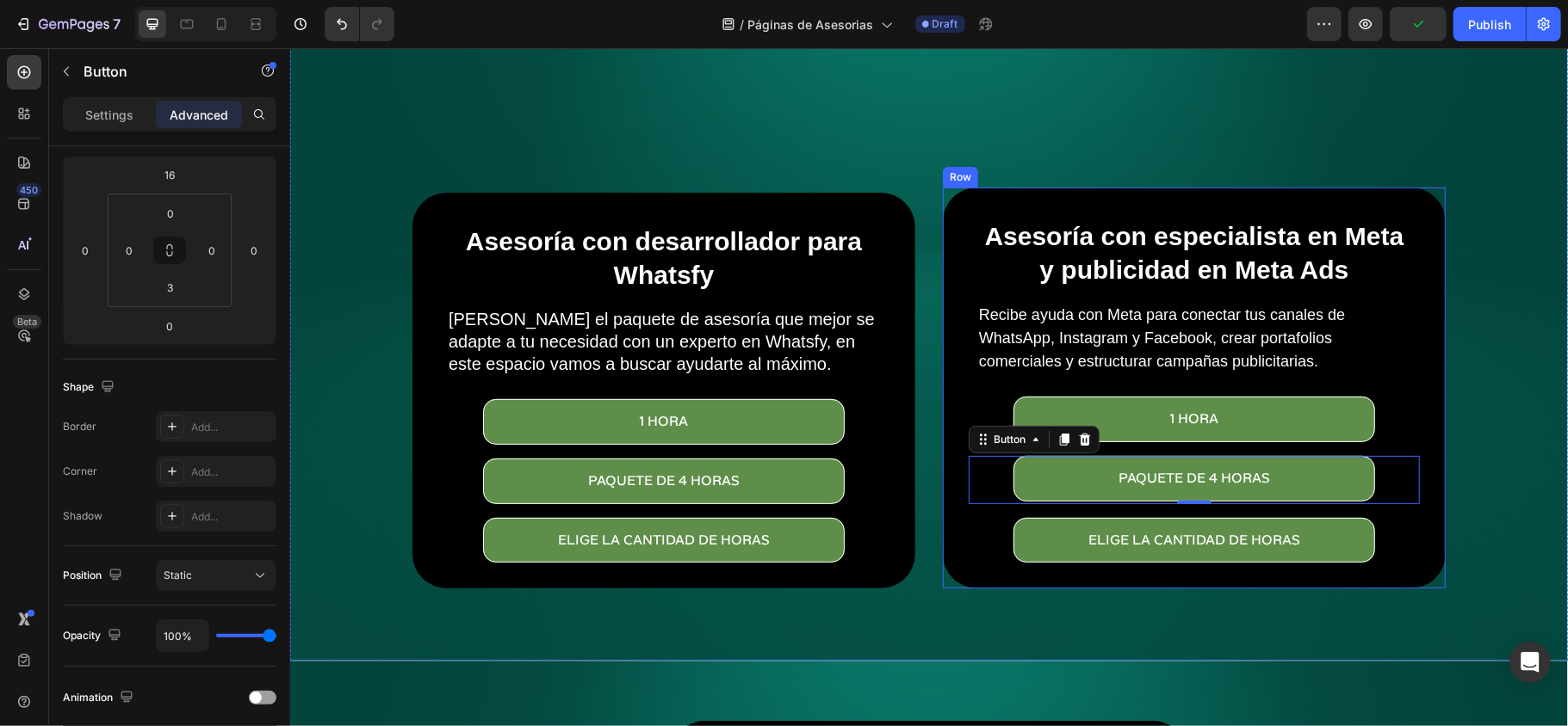
scroll to position [0, 0]
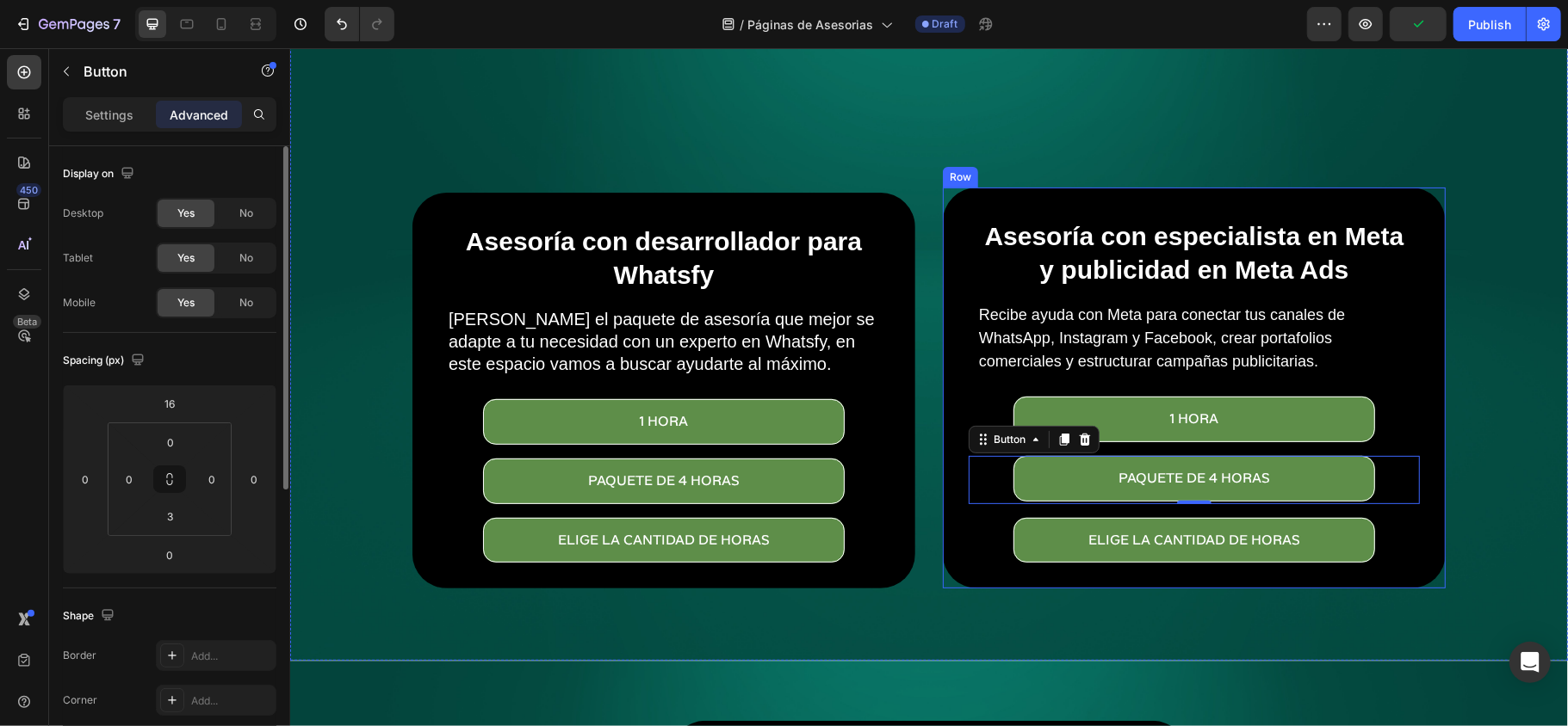
click at [947, 509] on div "Asesoría con especialista en Meta y publicidad en Meta Ads Heading ⁠⁠⁠⁠⁠⁠⁠ Reci…" at bounding box center [1193, 387] width 503 height 401
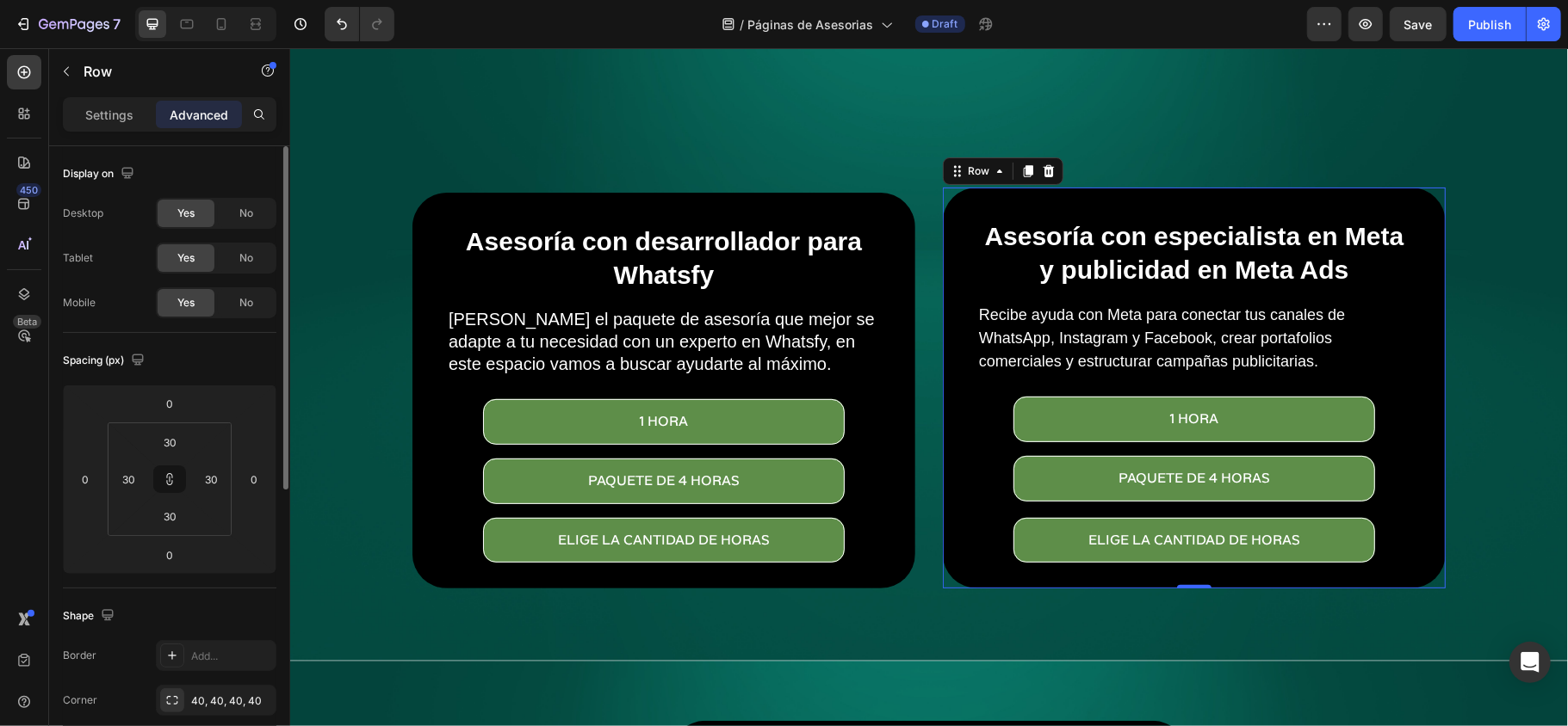
scroll to position [229, 0]
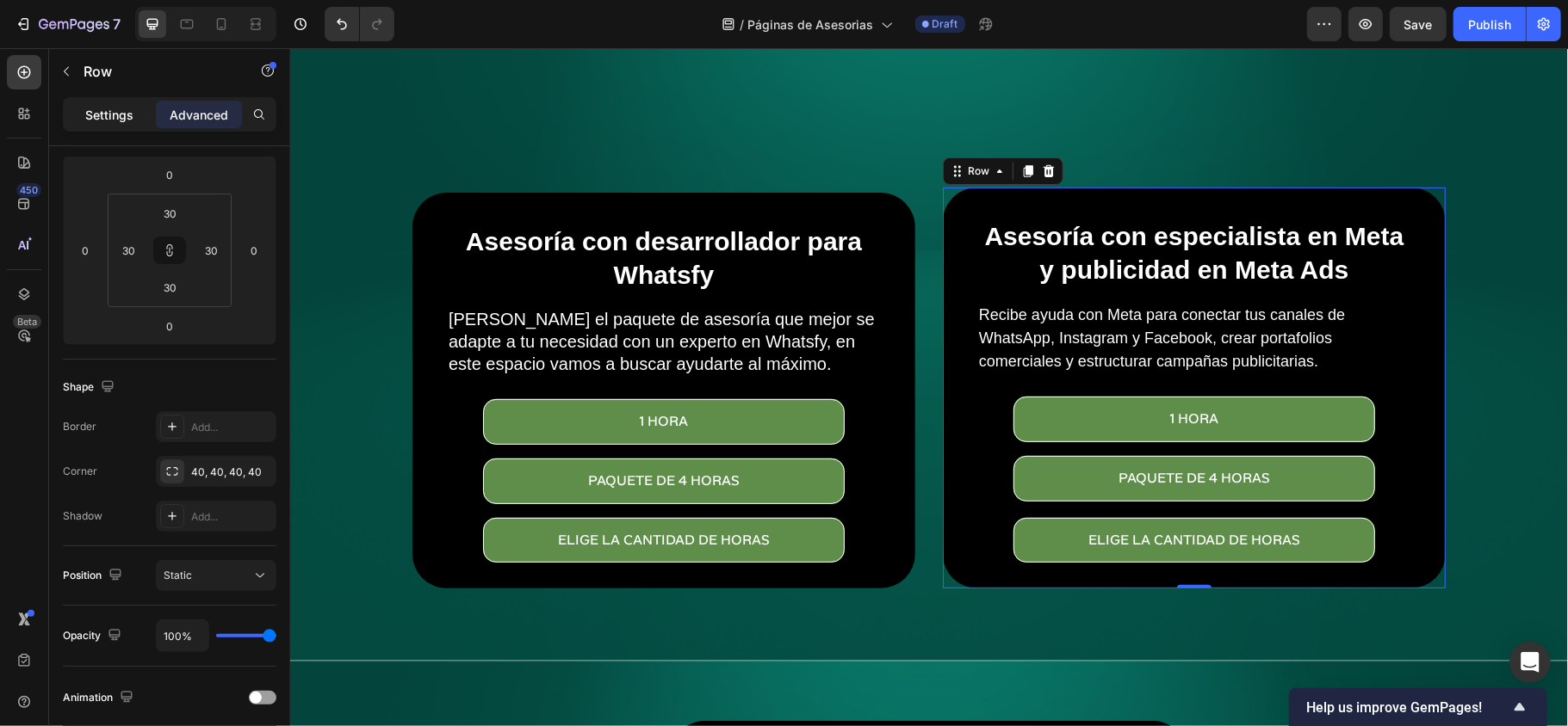
click at [117, 117] on p "Settings" at bounding box center [109, 115] width 48 height 18
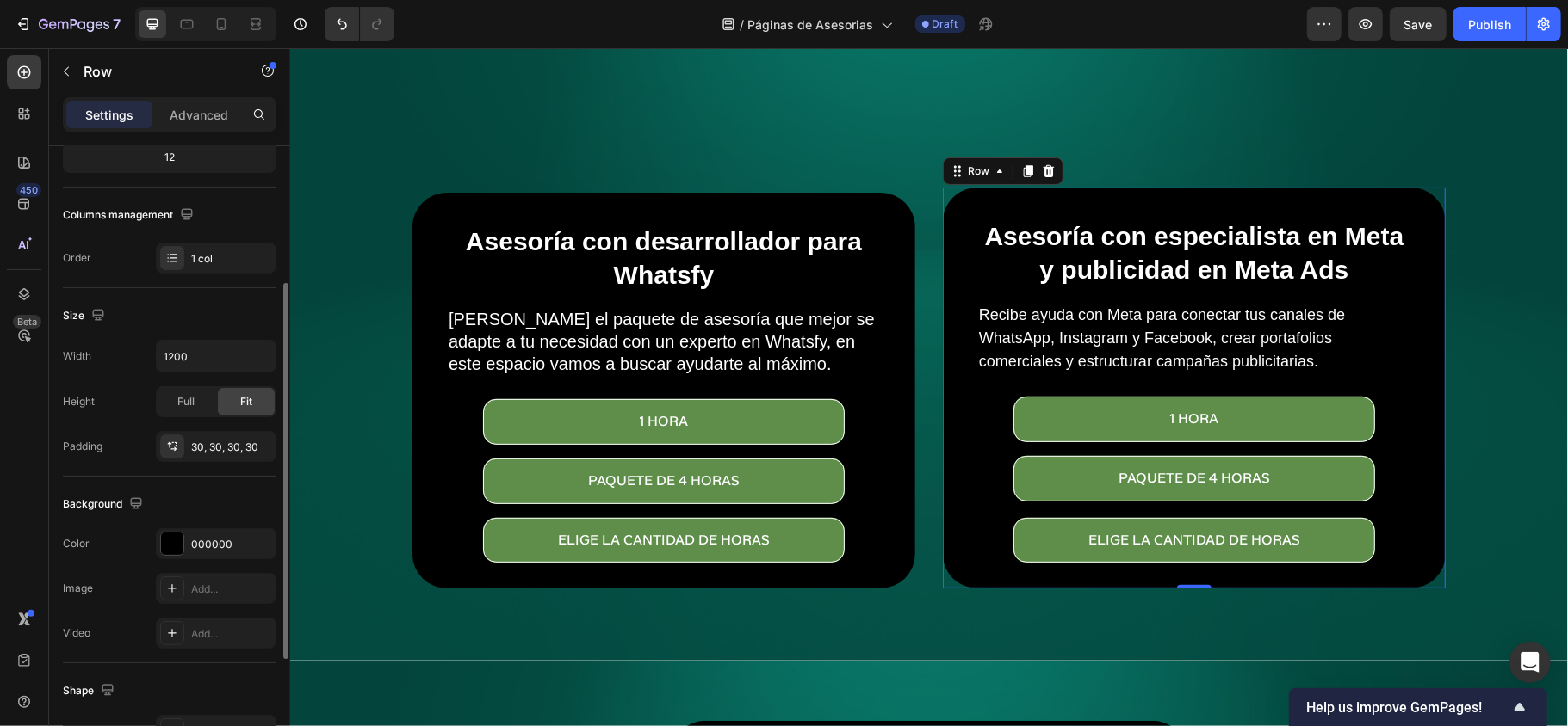
scroll to position [344, 0]
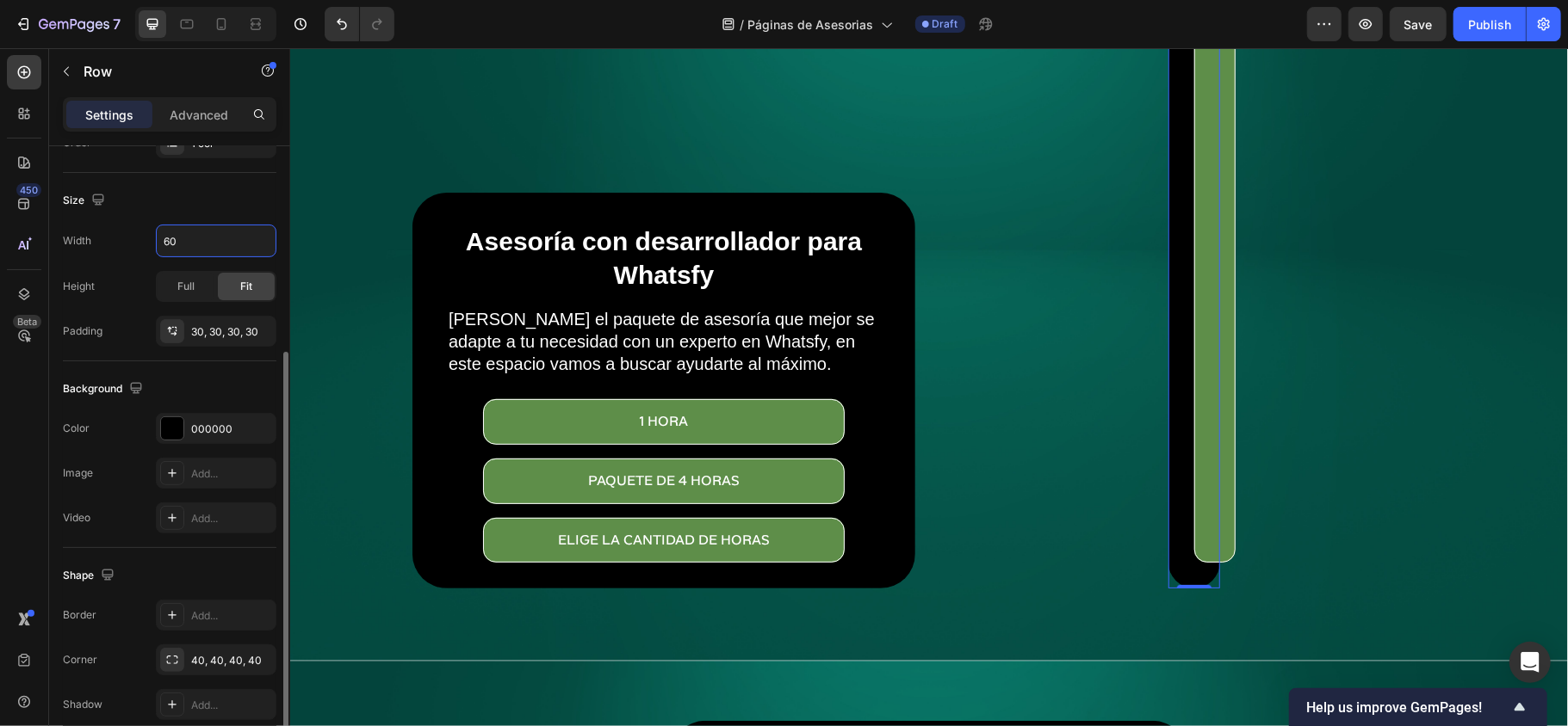
type input "600"
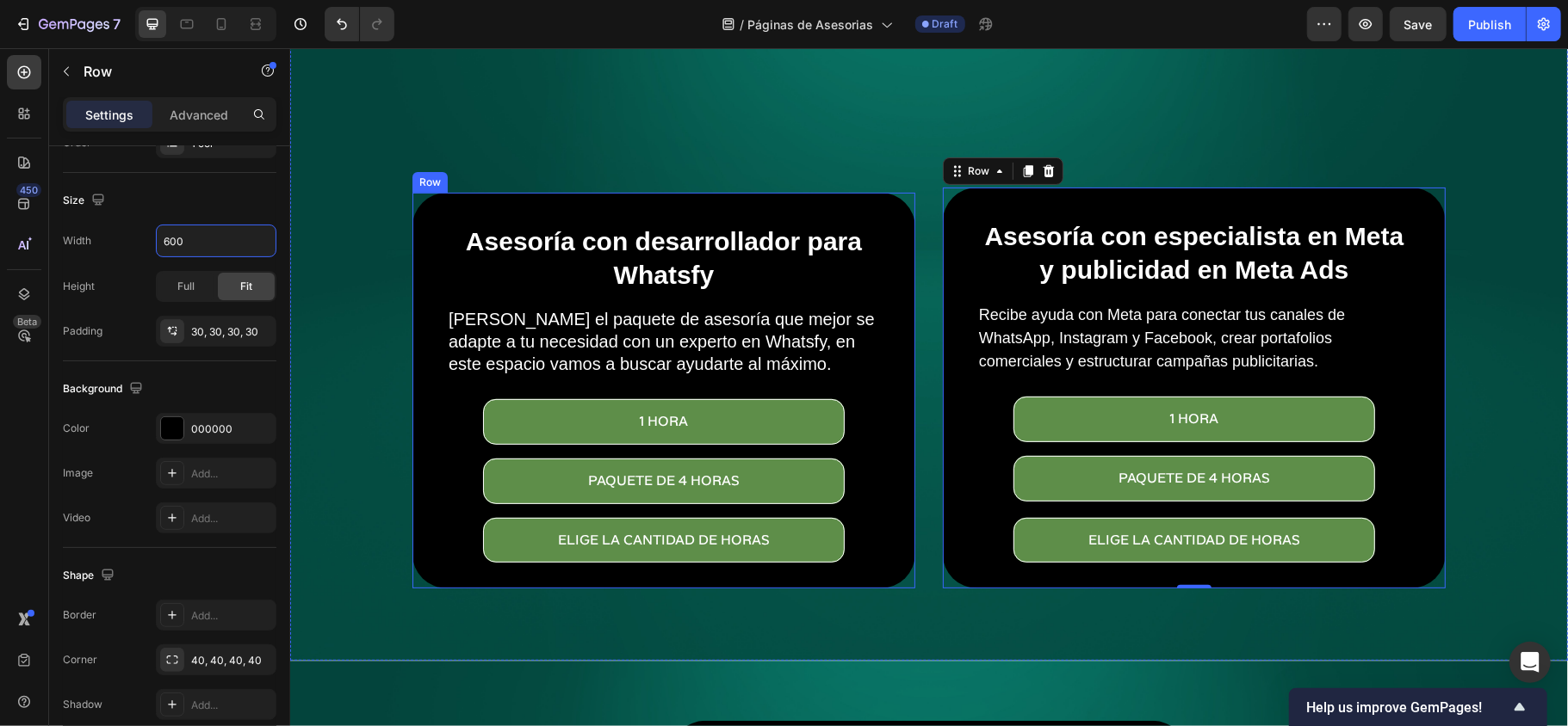
click at [889, 499] on div "Asesoría con desarrollador para Whatsfy Heading Elige el paquete de asesoría qu…" at bounding box center [662, 389] width 503 height 396
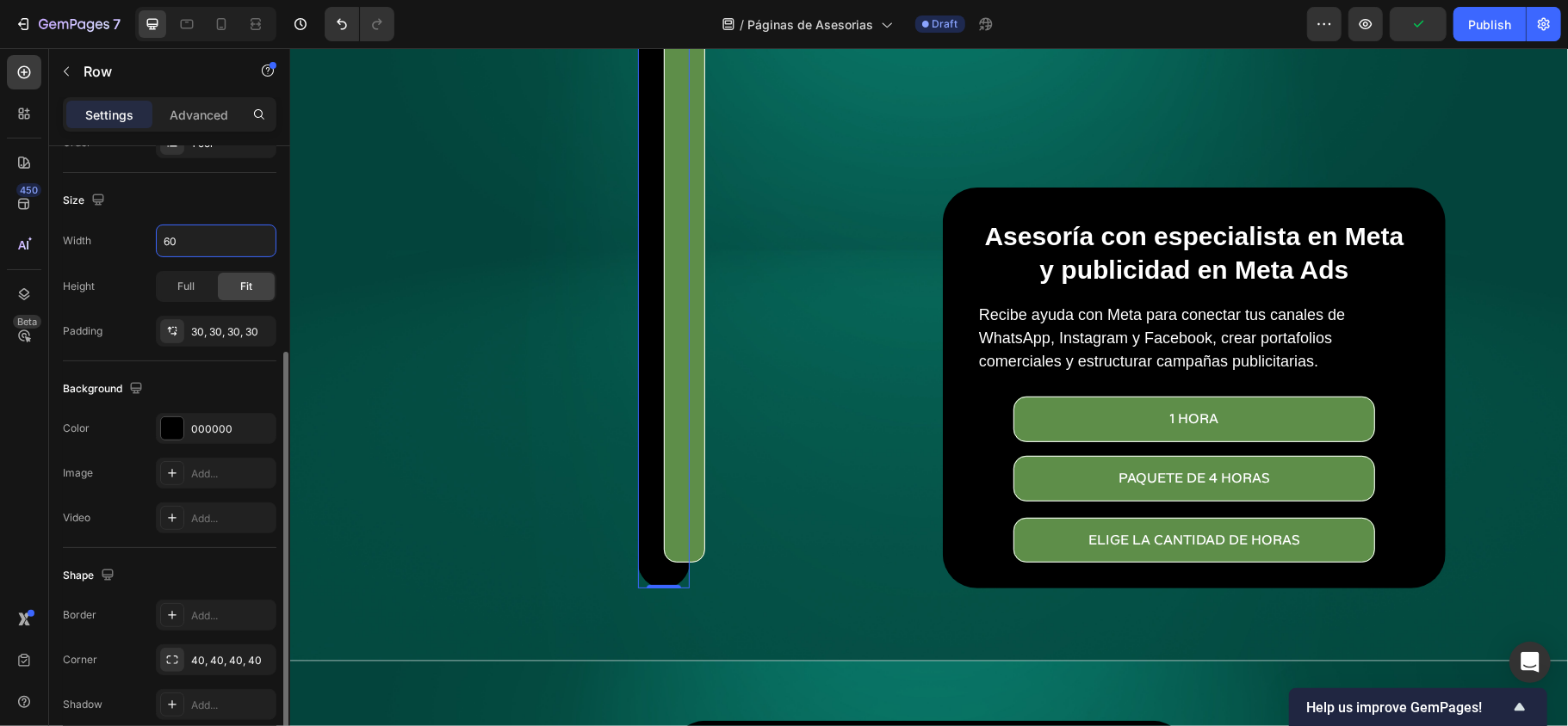
type input "600"
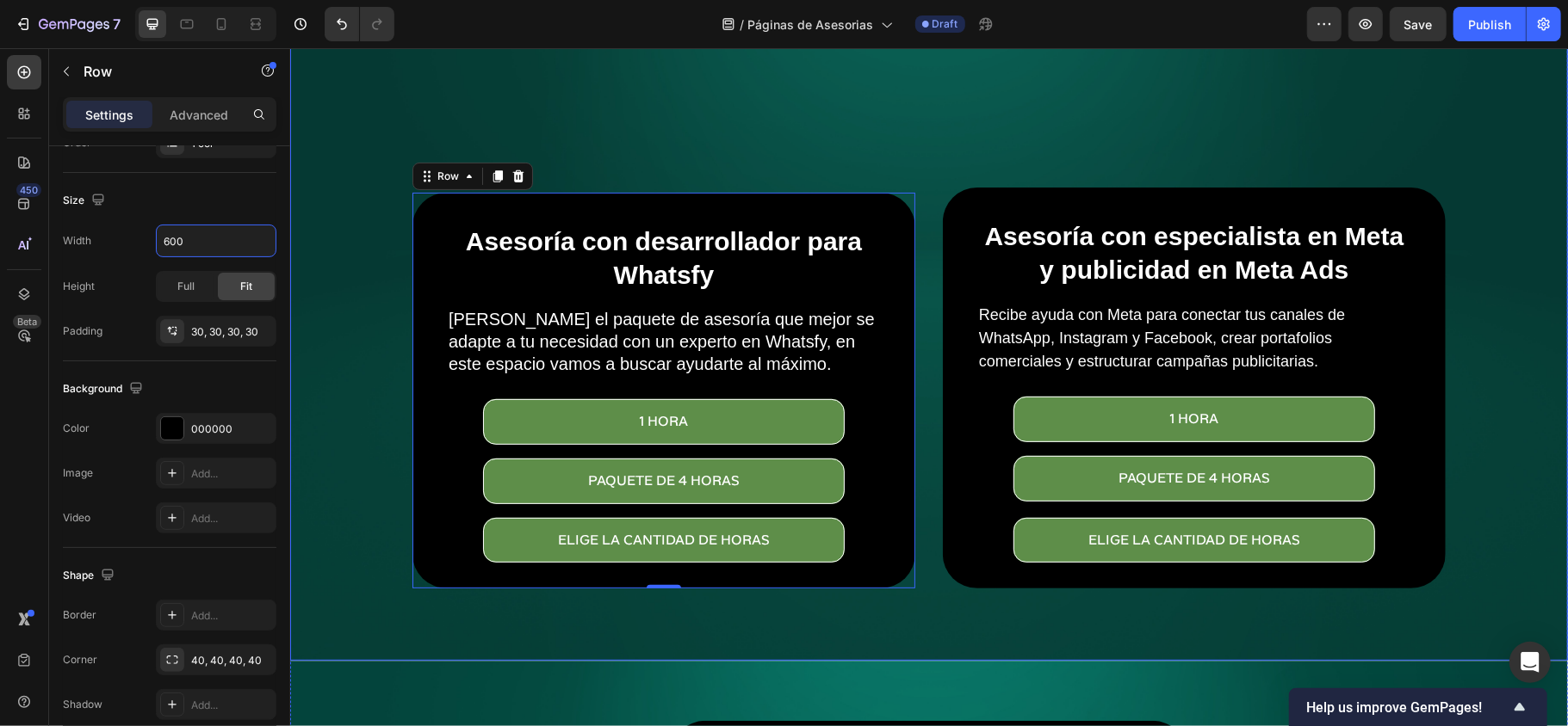
click at [1080, 107] on div "Overlay" at bounding box center [928, 234] width 1277 height 851
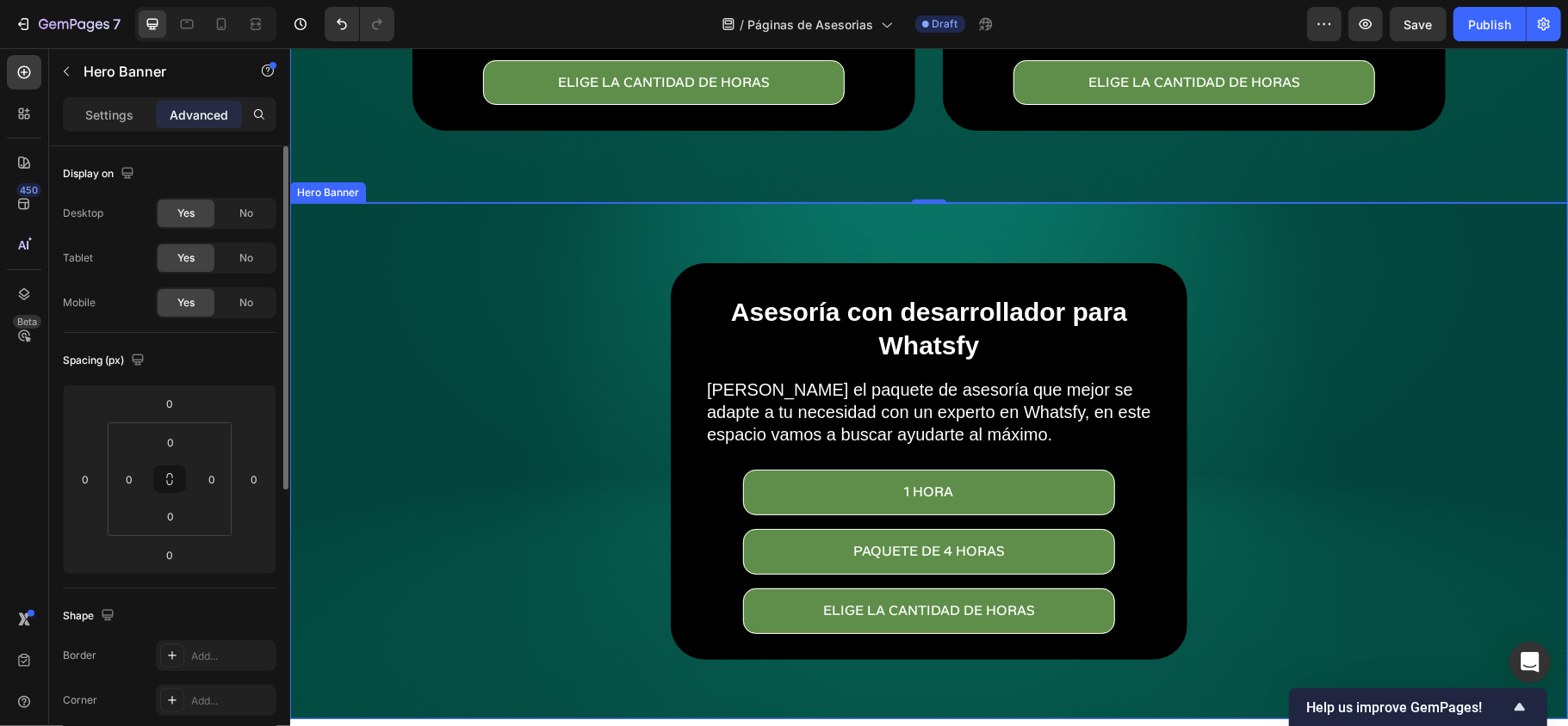
scroll to position [733, 0]
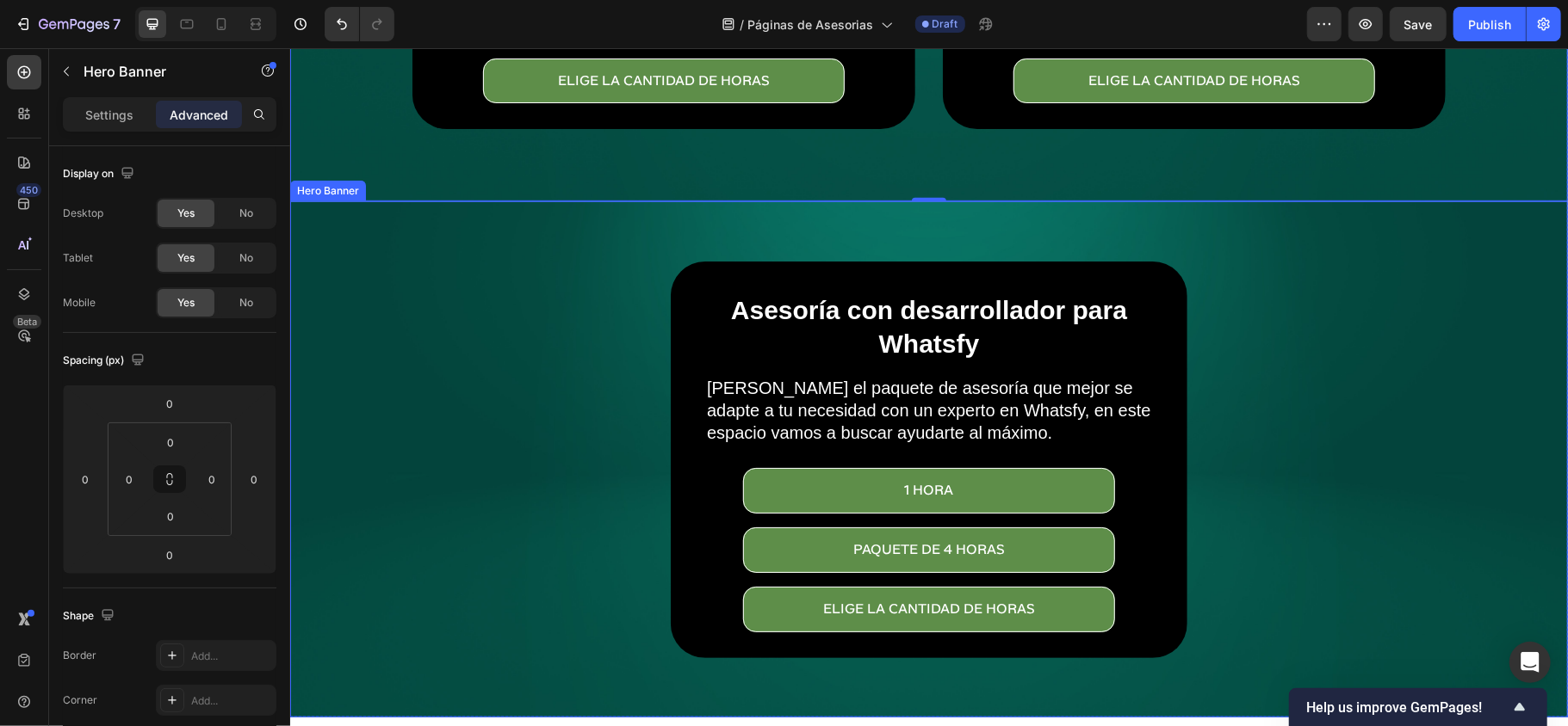
click at [1175, 314] on div "Asesoría con desarrollador para Whatsfy Heading Elige el paquete de asesoría qu…" at bounding box center [928, 458] width 1005 height 396
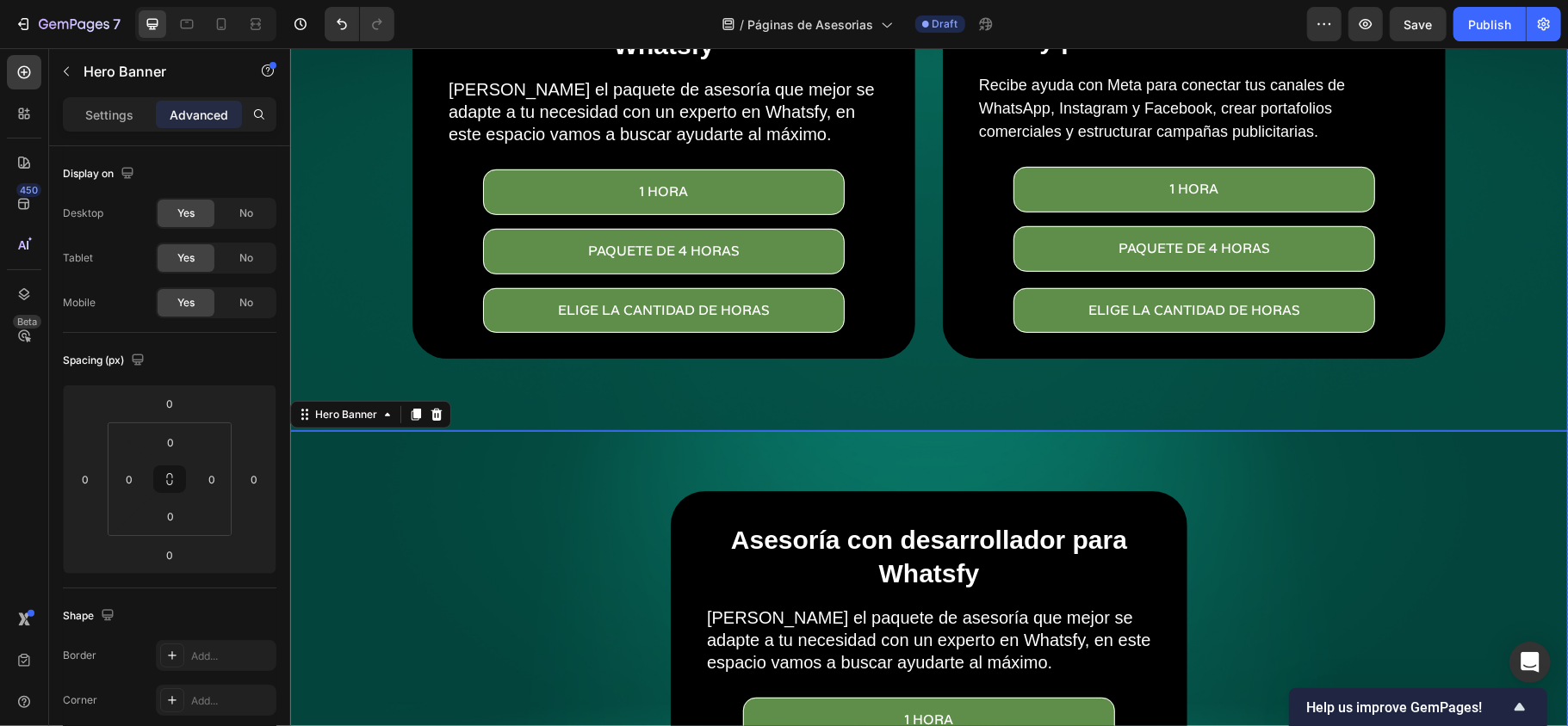
click at [649, 402] on div "Asesoría con desarrollador para Whatsfy Heading Elige el paquete de asesoría qu…" at bounding box center [928, 179] width 1059 height 501
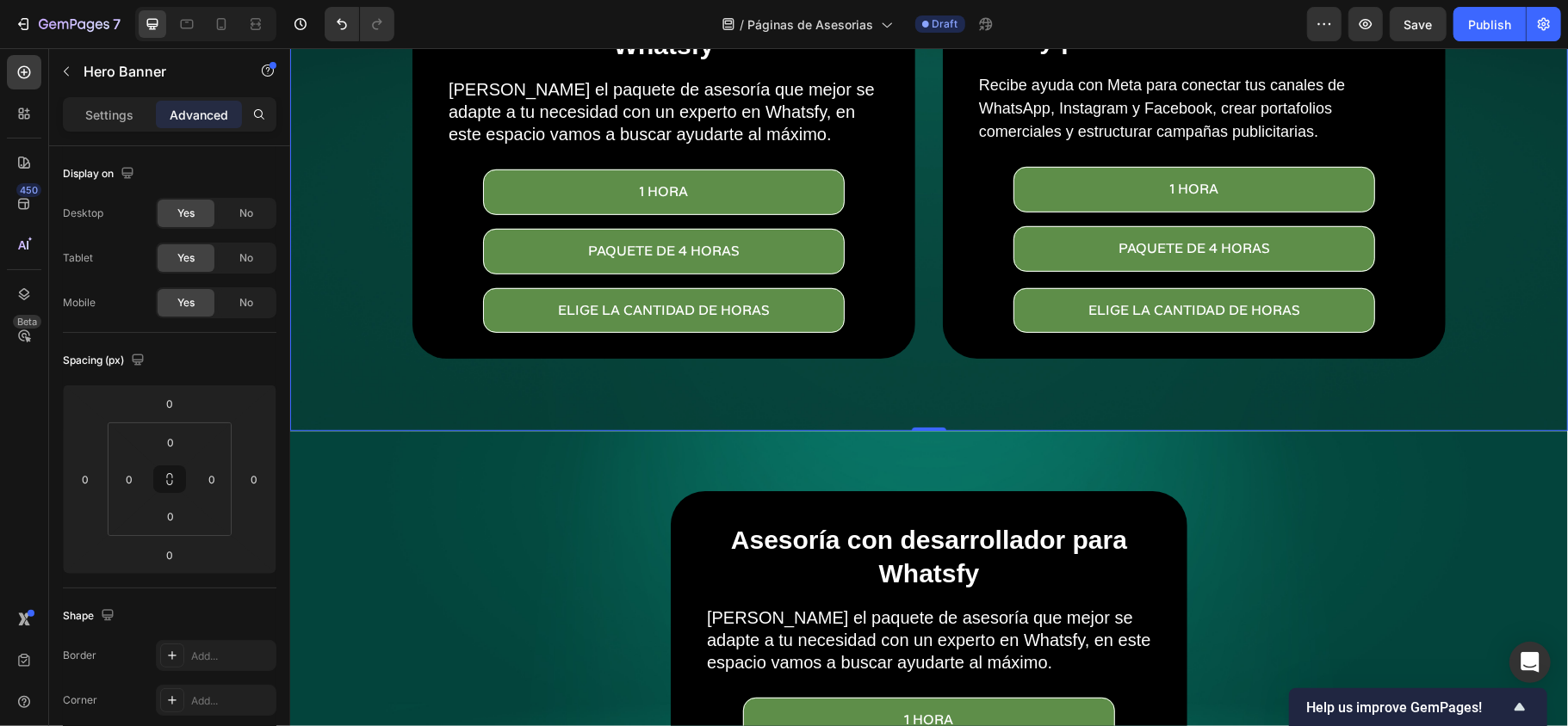
click at [318, 268] on div "Overlay" at bounding box center [928, 5] width 1277 height 851
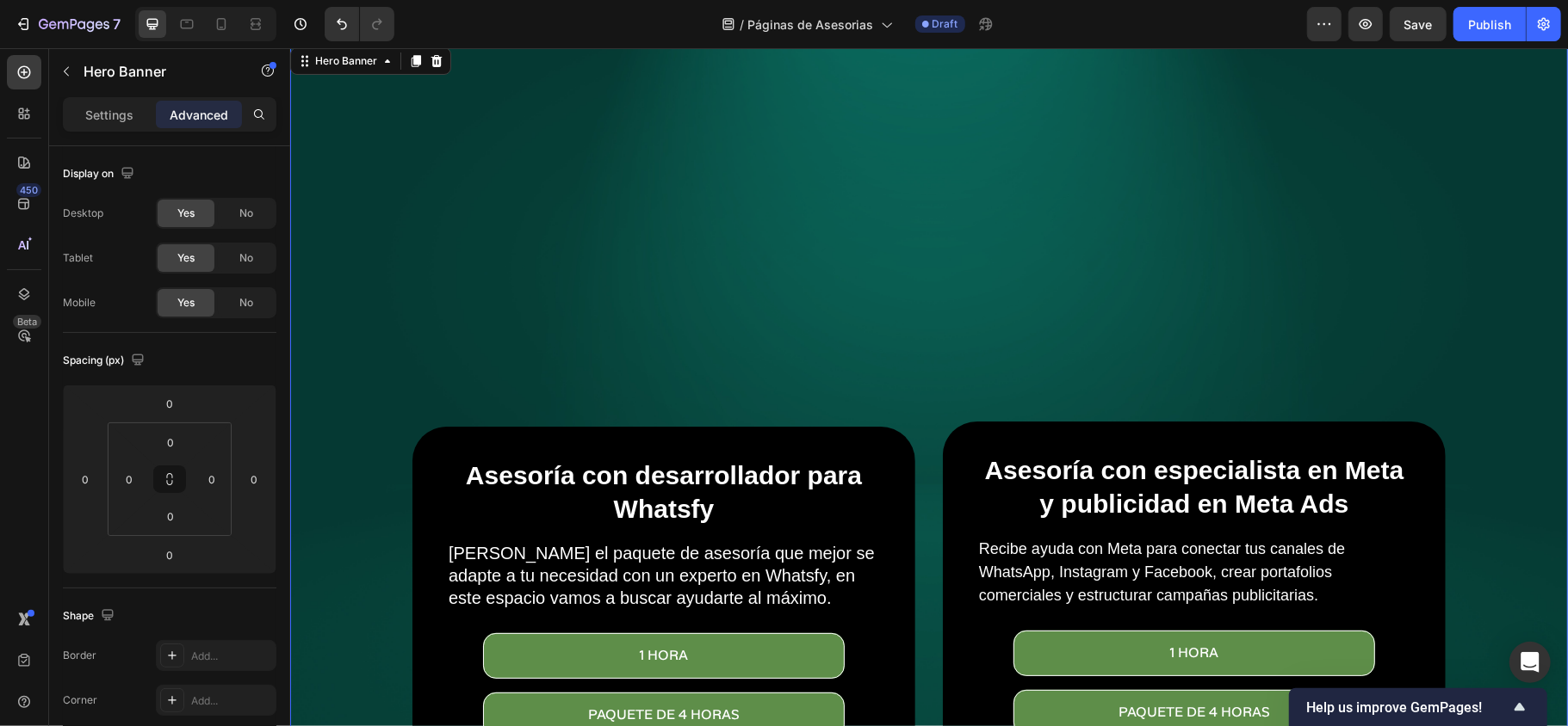
scroll to position [0, 0]
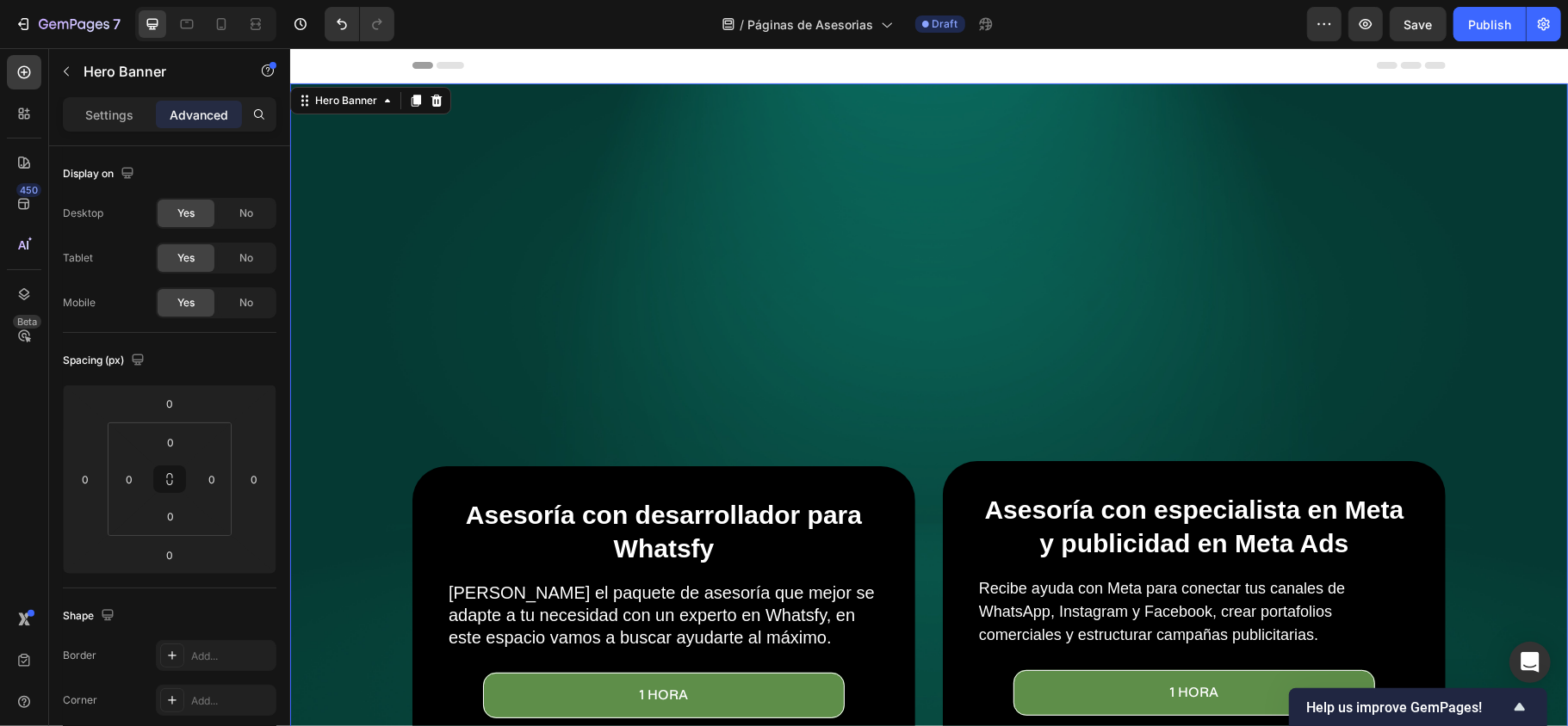
click at [879, 219] on div "Overlay" at bounding box center [928, 508] width 1277 height 851
click at [577, 253] on div "Overlay" at bounding box center [928, 508] width 1277 height 851
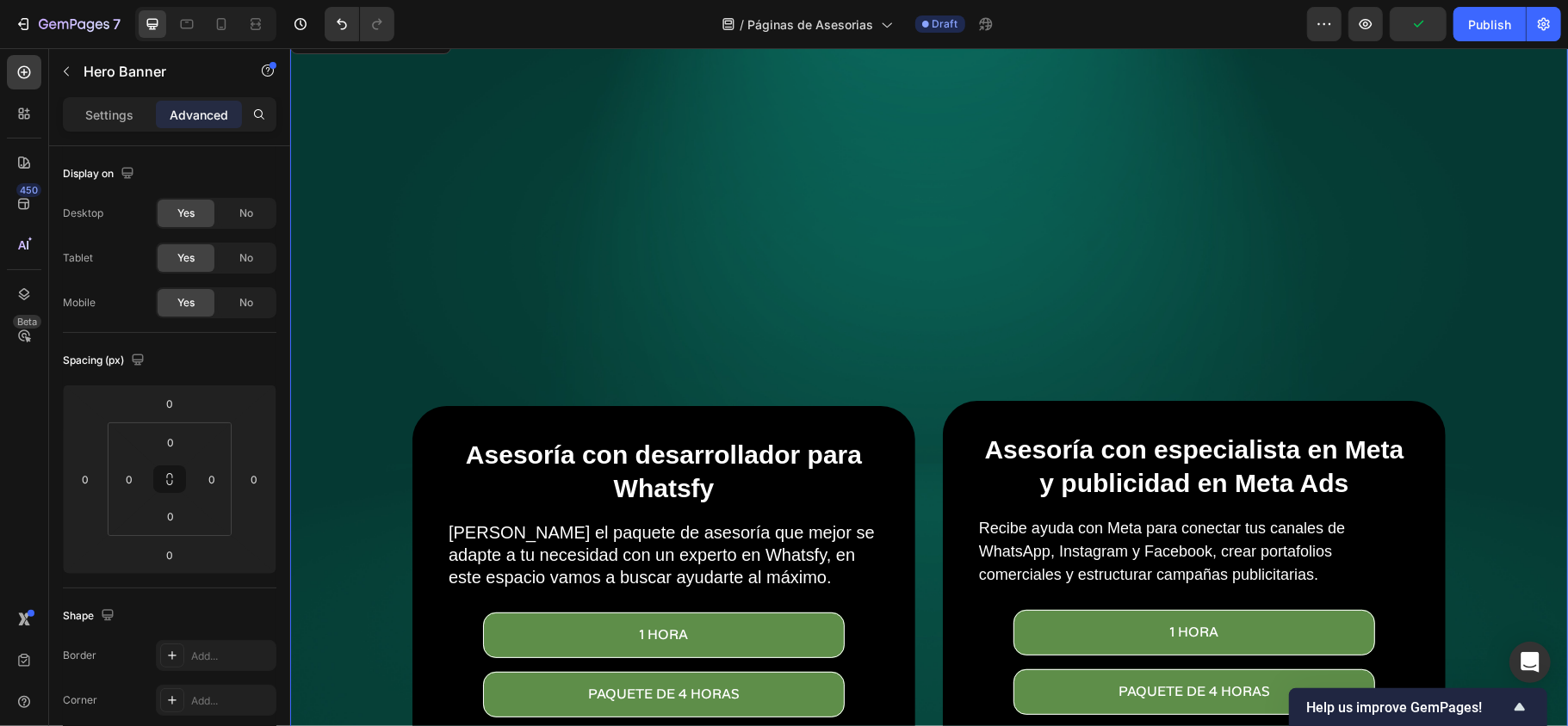
scroll to position [114, 0]
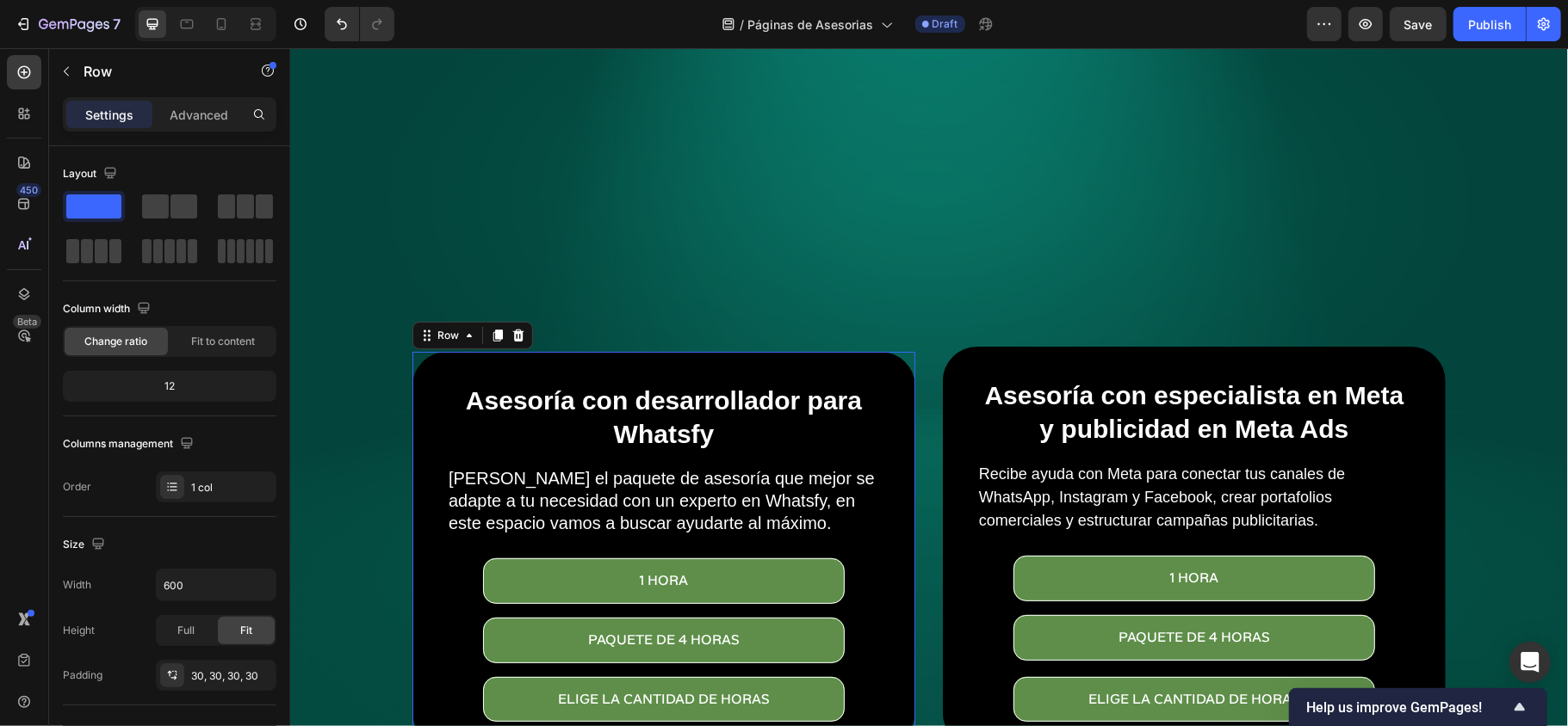
click at [886, 371] on div "Asesoría con desarrollador para Whatsfy Heading Elige el paquete de asesoría qu…" at bounding box center [662, 549] width 503 height 396
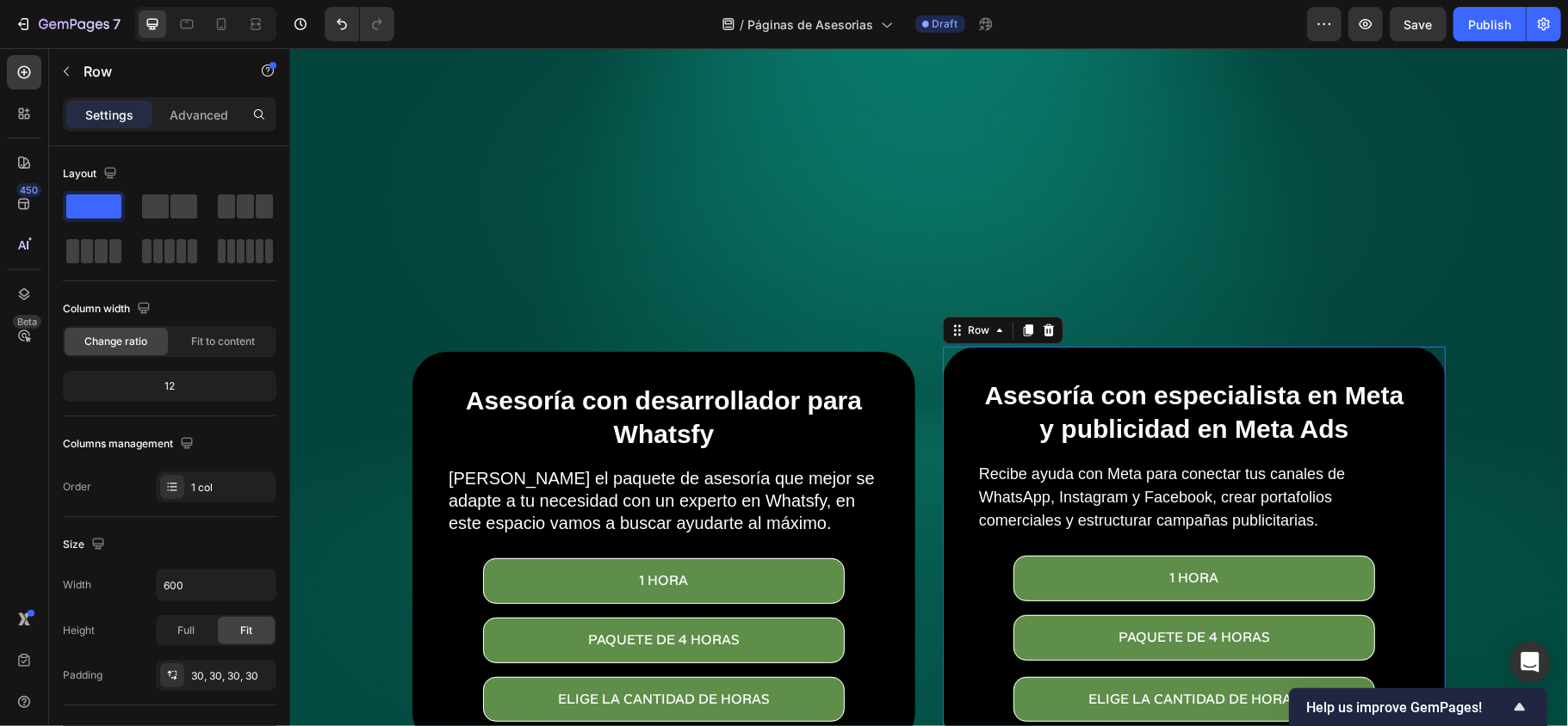
click at [952, 366] on div "Asesoría con especialista en Meta y publicidad en Meta Ads Heading ⁠⁠⁠⁠⁠⁠⁠ Reci…" at bounding box center [1193, 546] width 503 height 401
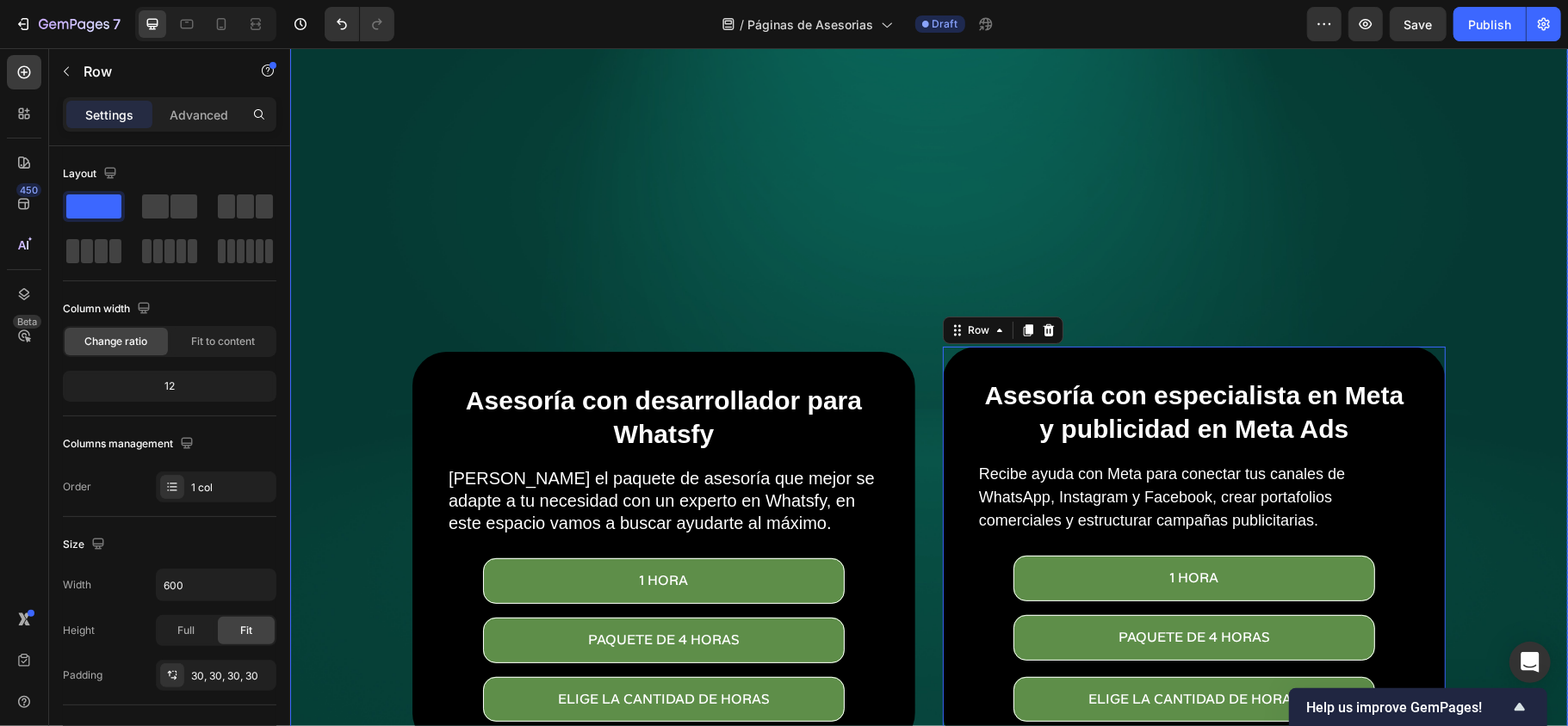
click at [458, 182] on div "Overlay" at bounding box center [928, 394] width 1277 height 851
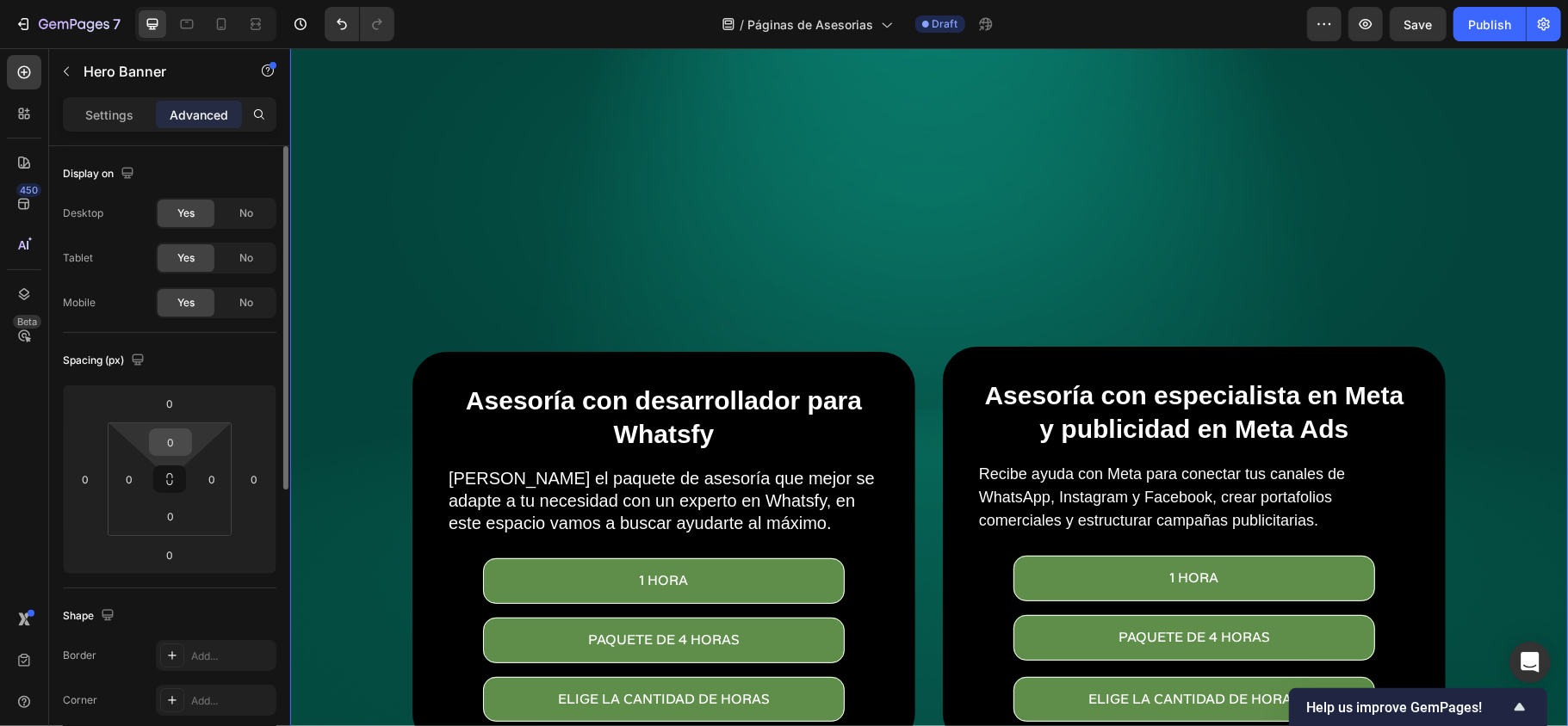
click at [168, 442] on input "0" at bounding box center [170, 442] width 34 height 26
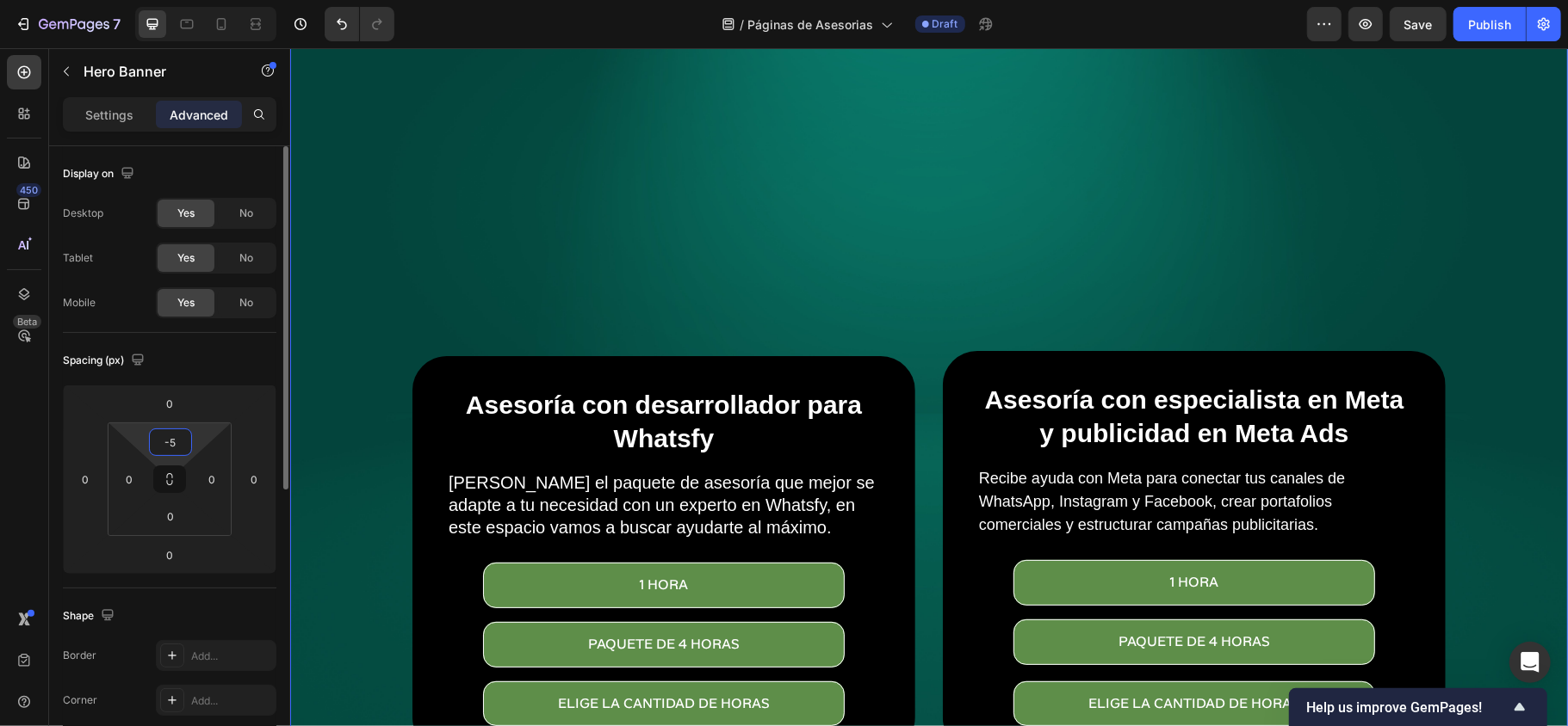
type input "-"
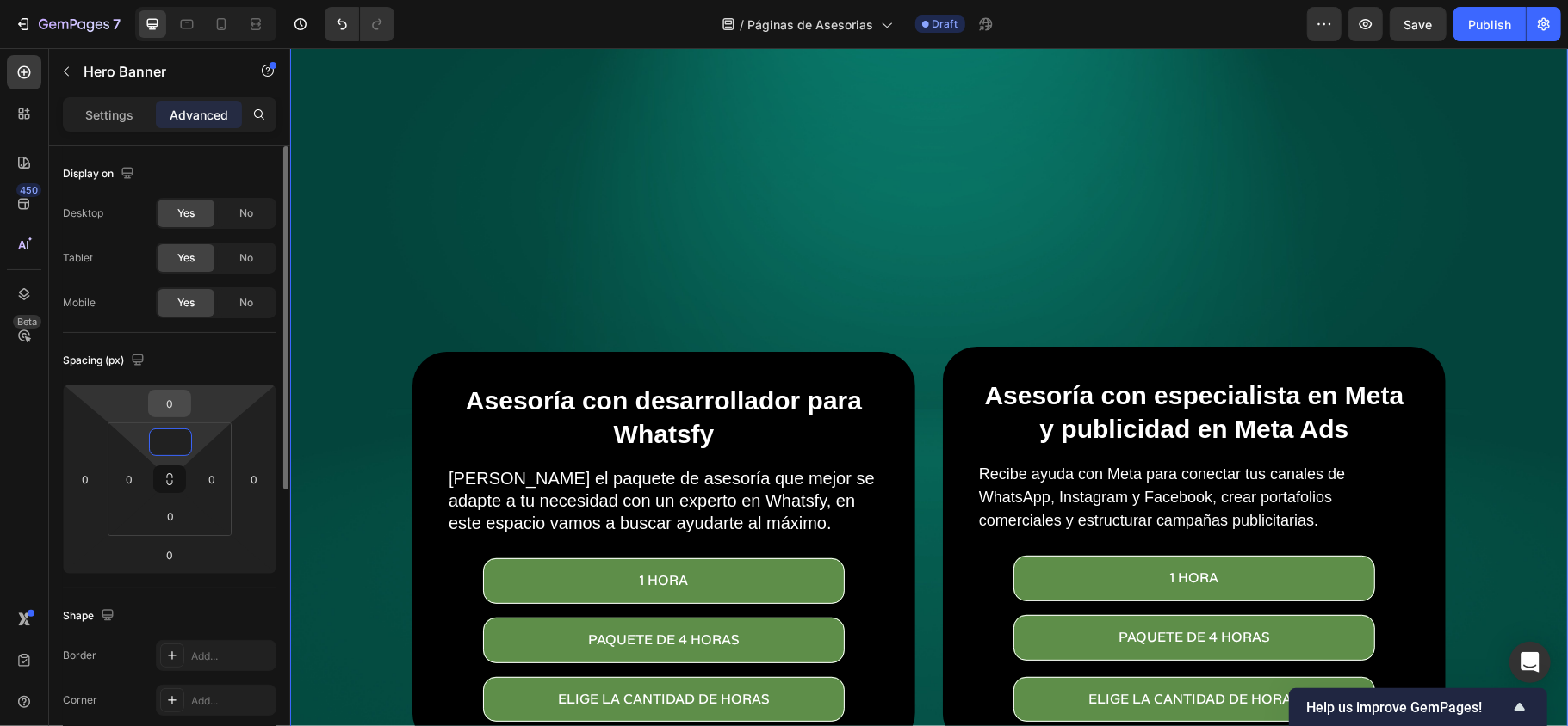
type input "0"
click at [162, 409] on input "0" at bounding box center [169, 403] width 34 height 26
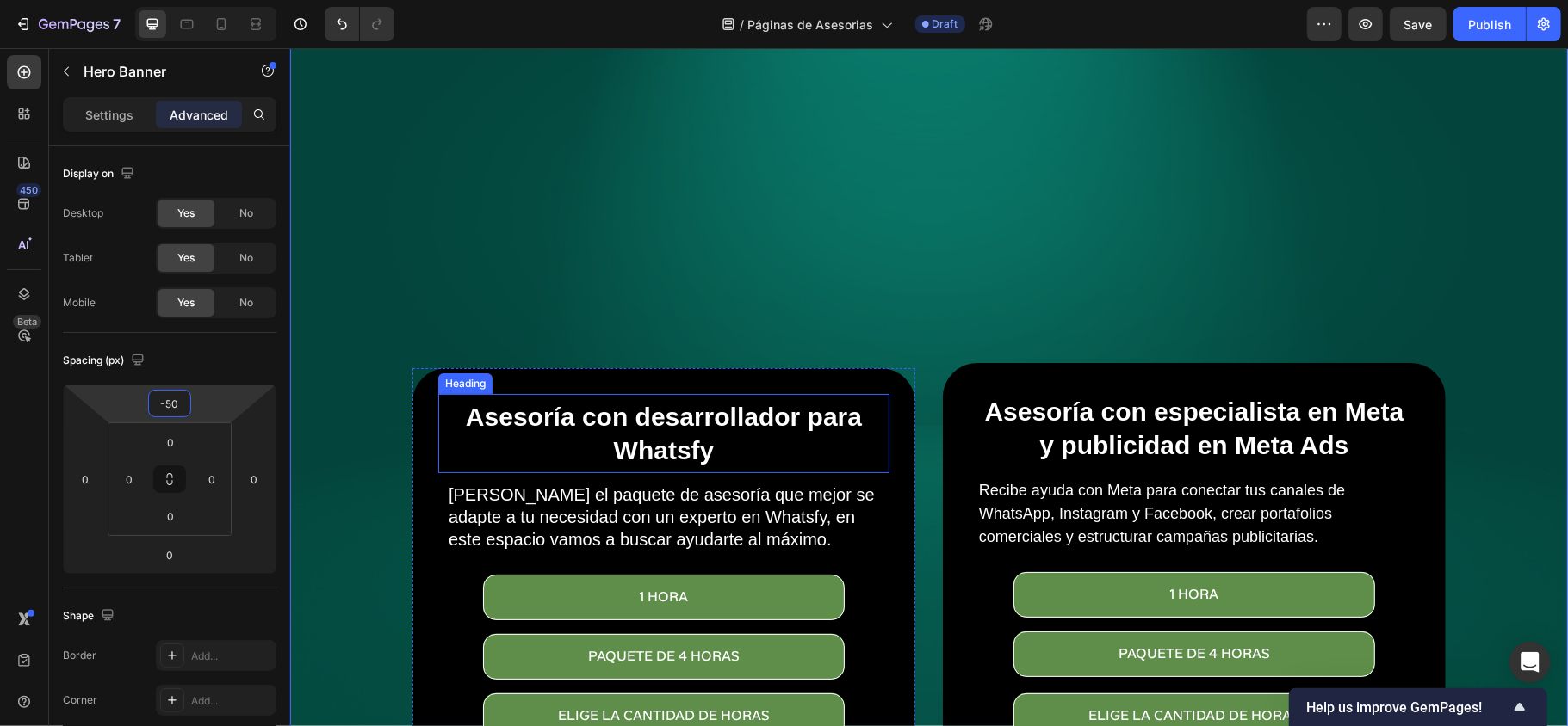
scroll to position [0, 0]
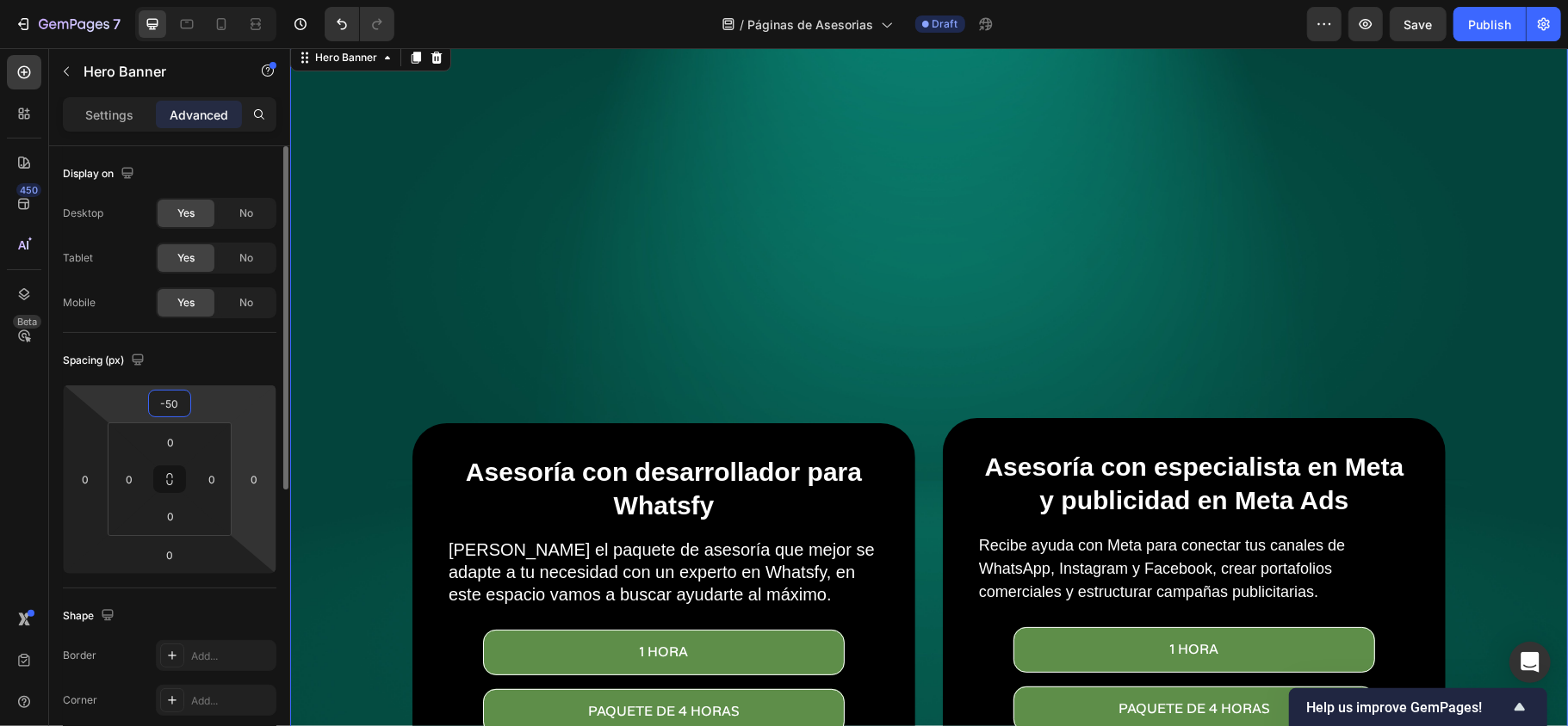
type input "-5"
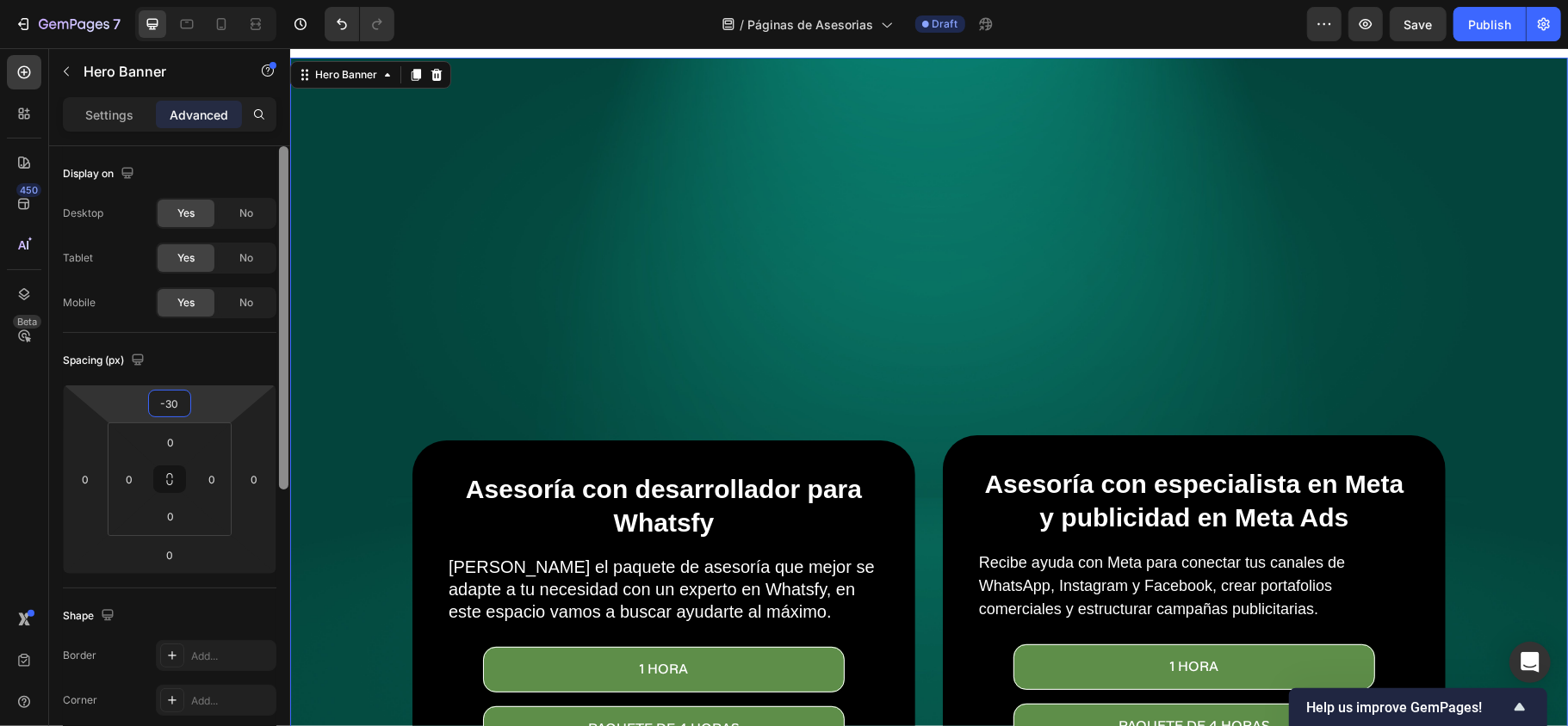
type input "-3"
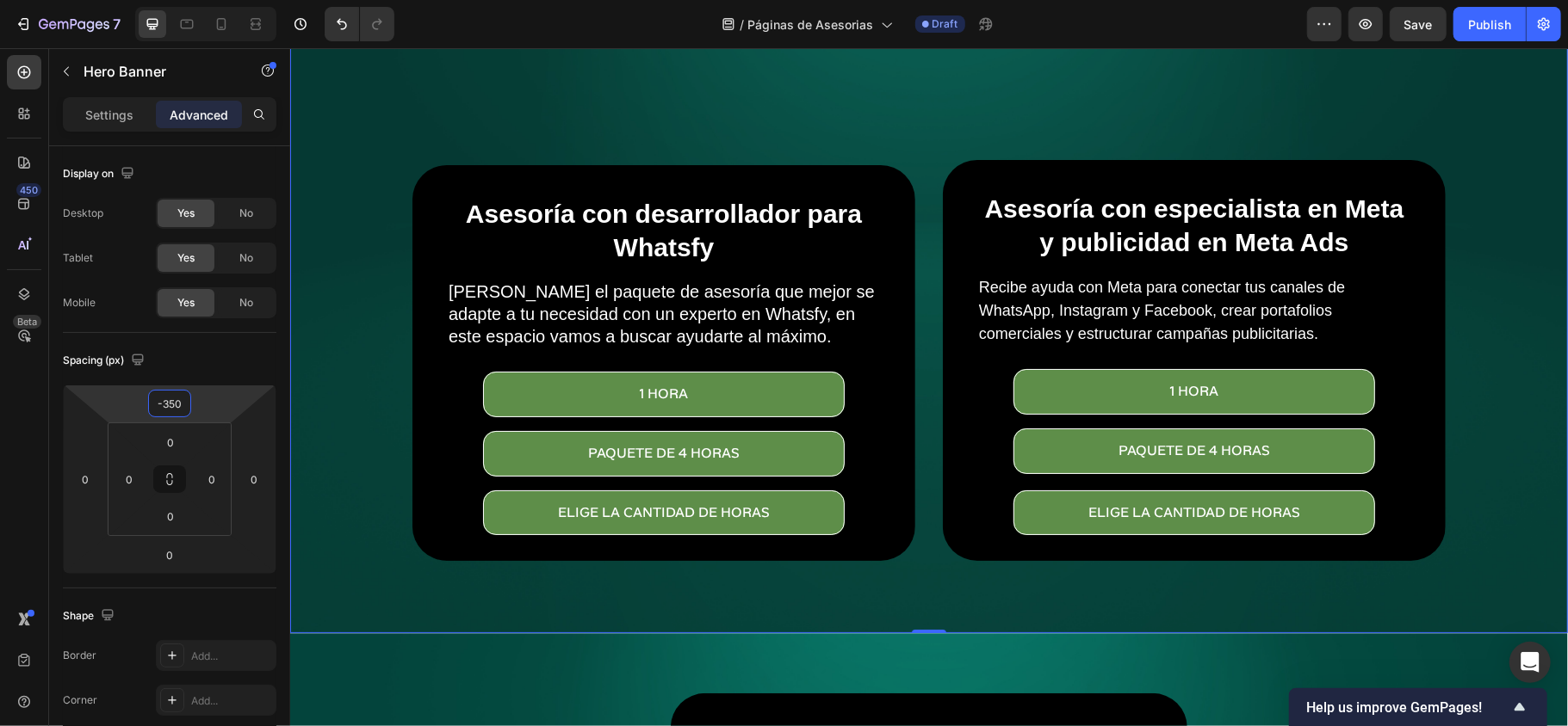
type input "-350"
click at [1175, 324] on div "Overlay" at bounding box center [928, 207] width 1277 height 851
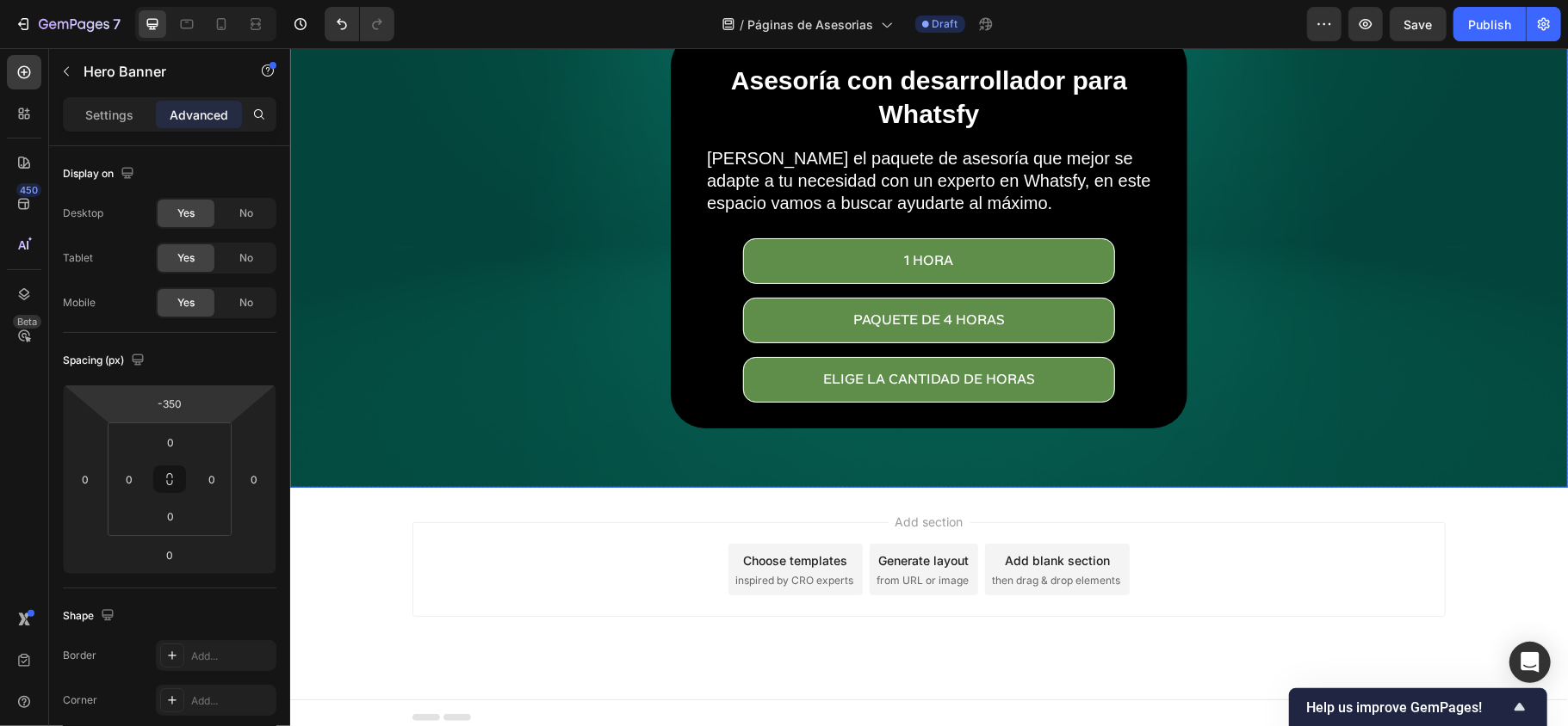
click at [1175, 368] on div "Asesoría con desarrollador para Whatsfy Heading Elige el paquete de asesoría qu…" at bounding box center [928, 228] width 1033 height 403
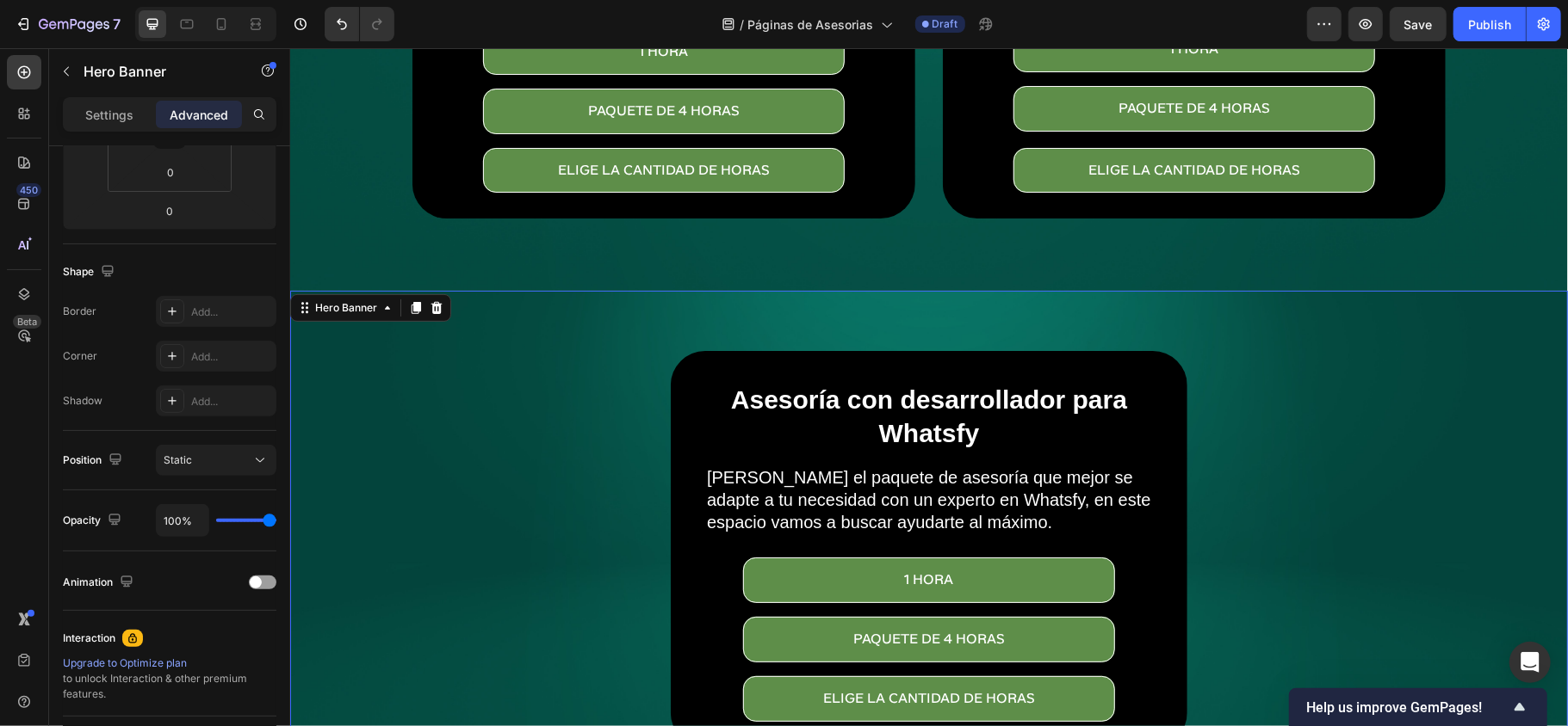
scroll to position [344, 0]
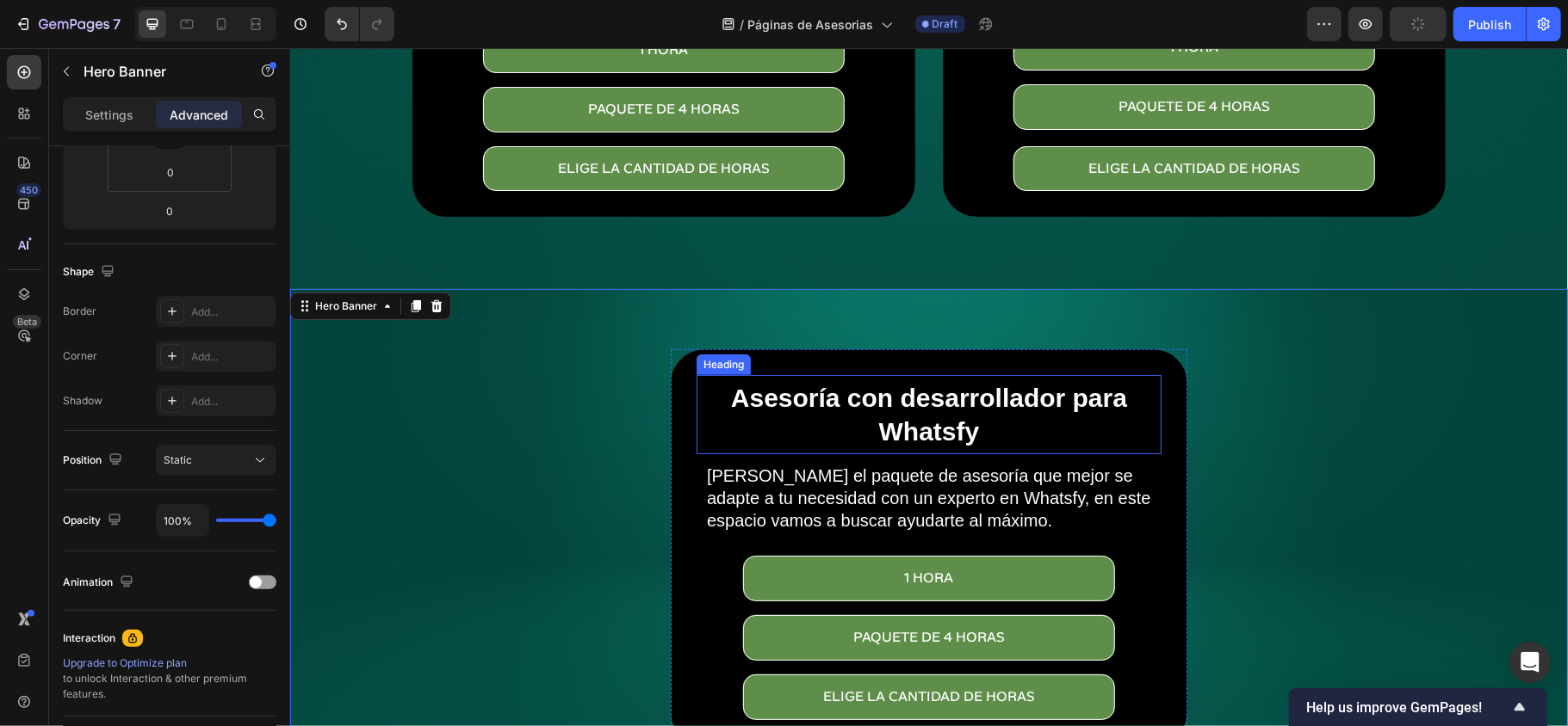
click at [858, 403] on h2 "Asesoría con desarrollador para Whatsfy" at bounding box center [928, 414] width 457 height 71
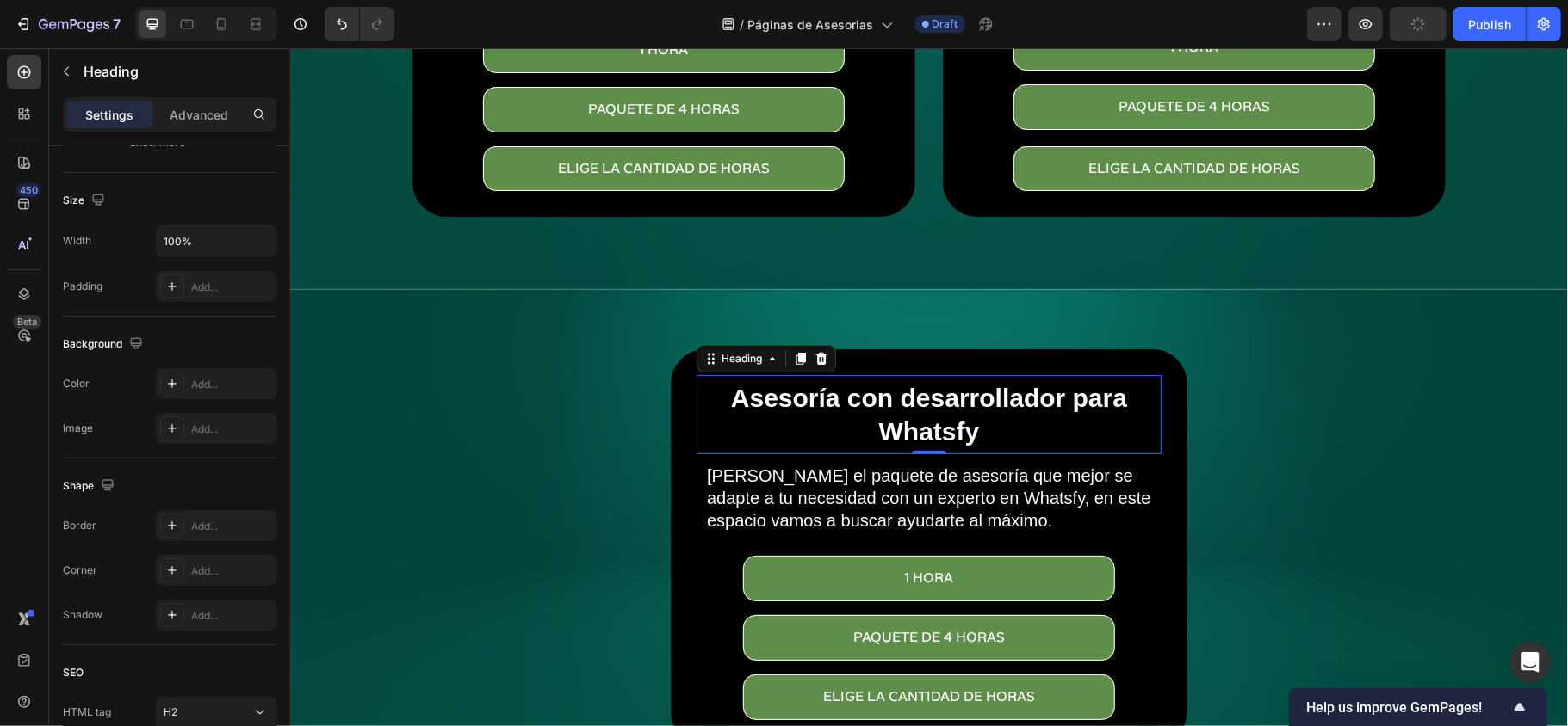
click at [858, 403] on h2 "Asesoría con desarrollador para Whatsfy" at bounding box center [928, 414] width 457 height 71
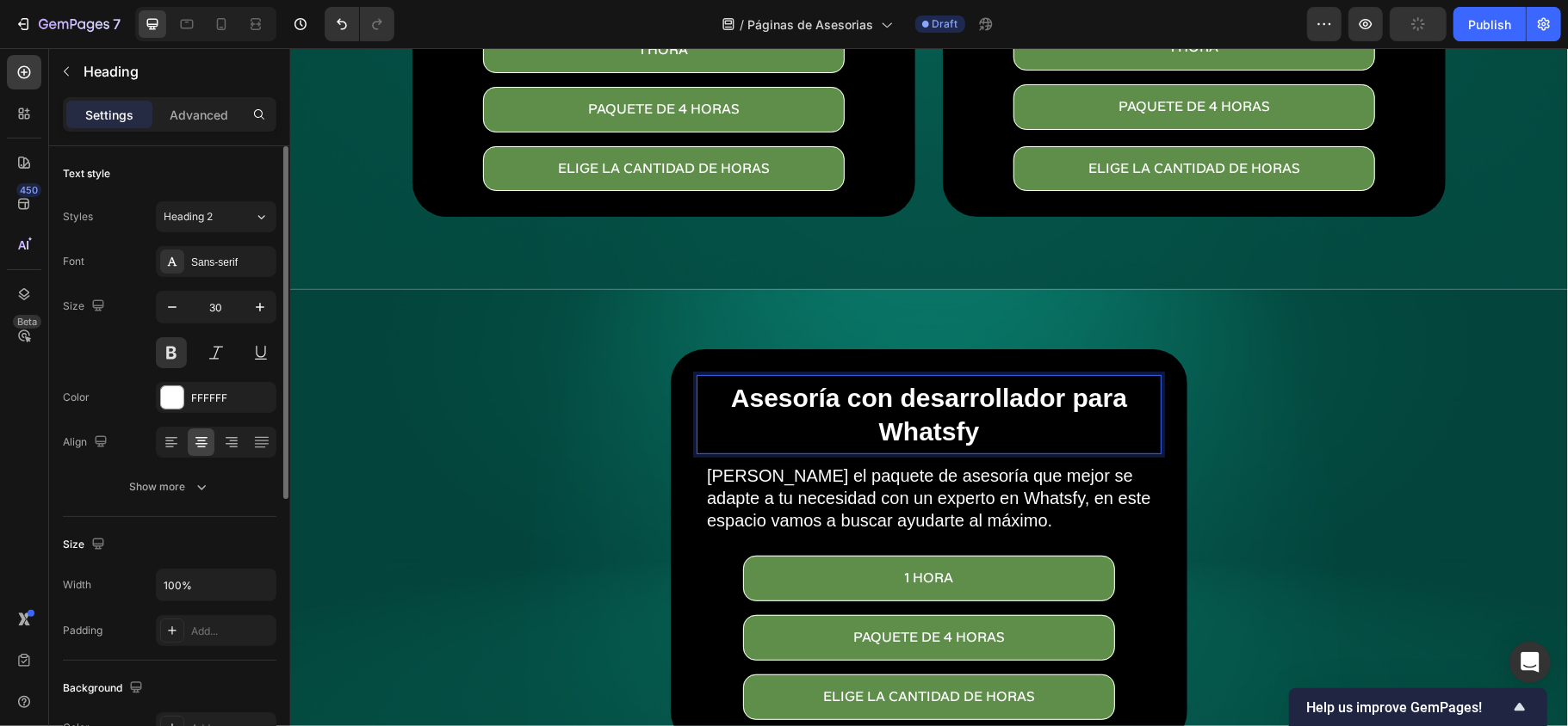
click at [858, 403] on p "Asesoría con desarrollador para Whatsfy" at bounding box center [928, 414] width 453 height 67
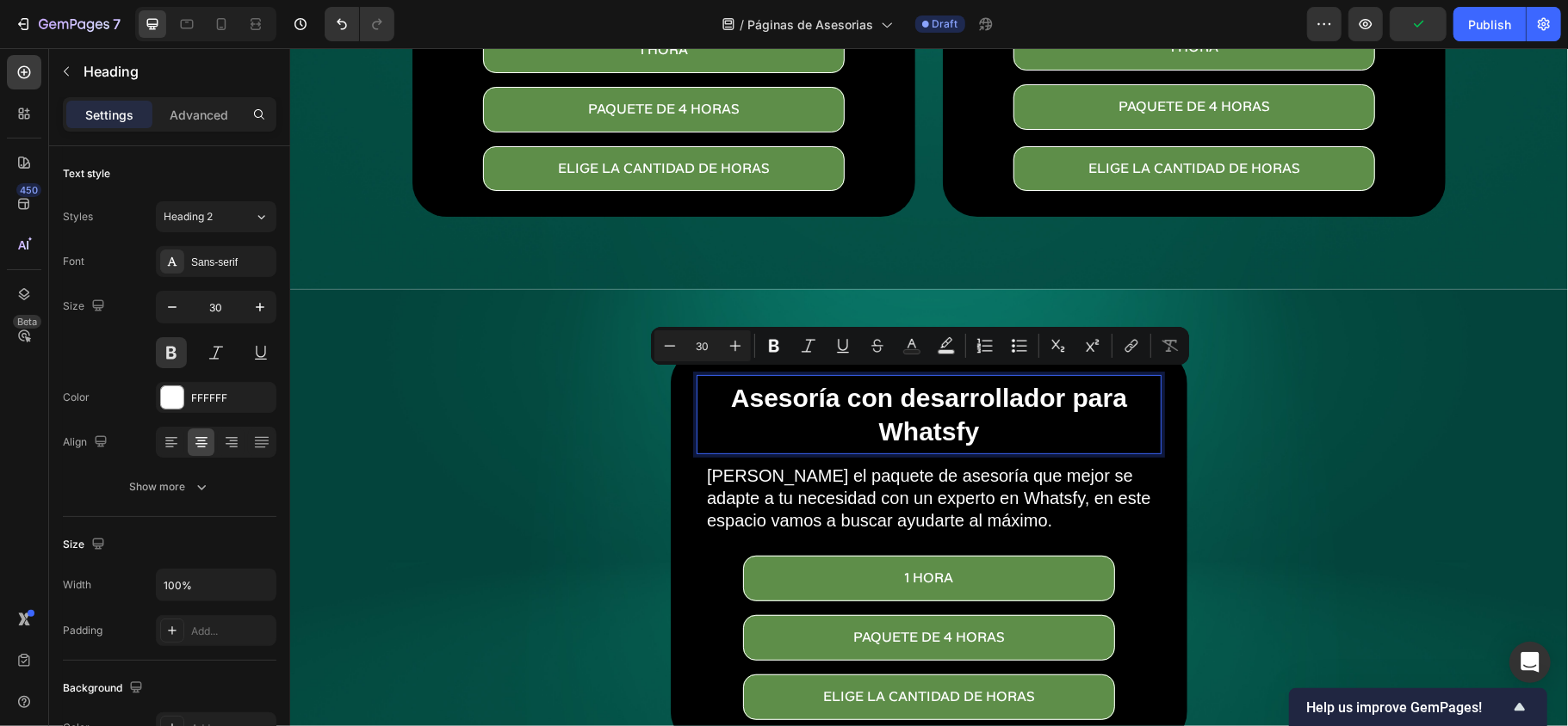
scroll to position [361, 0]
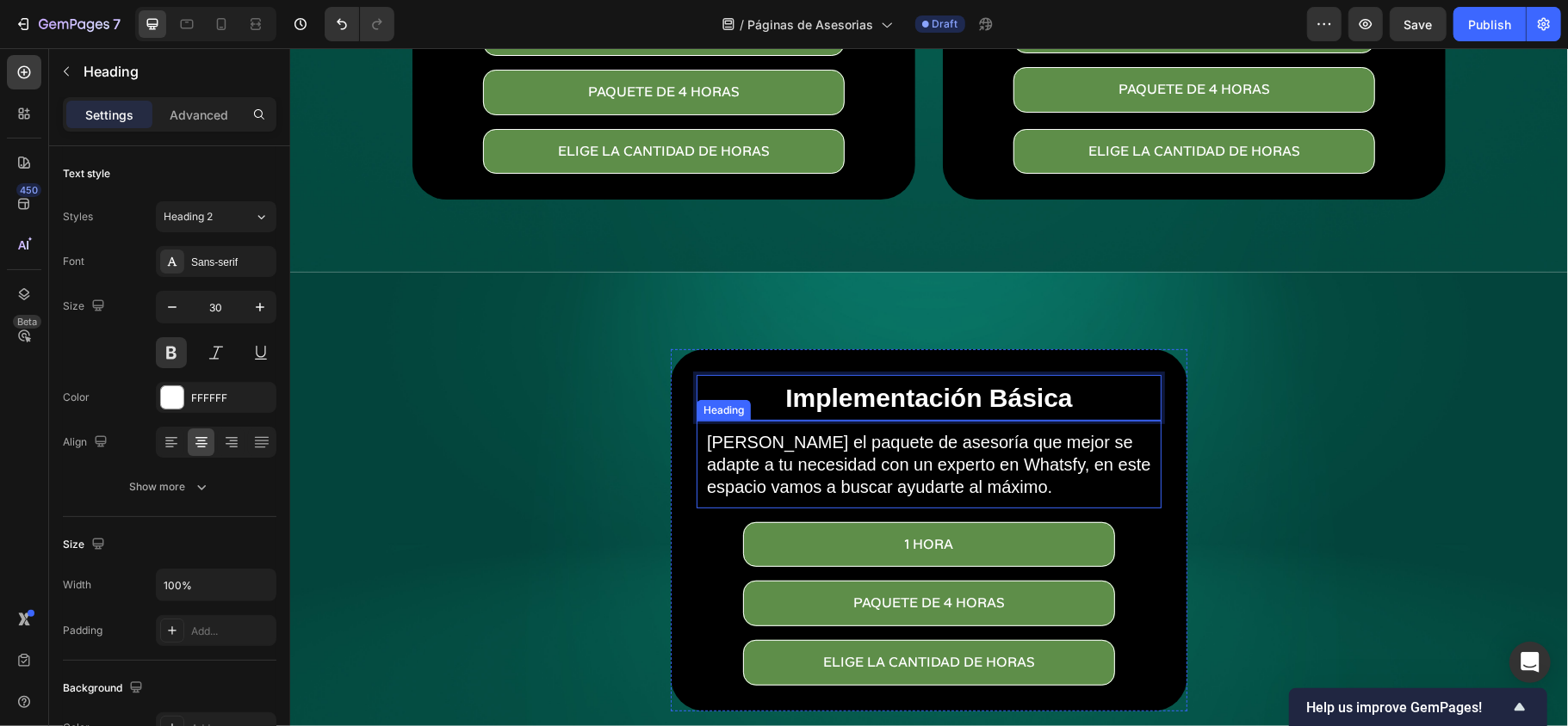
click at [965, 460] on h2 "[PERSON_NAME] el paquete de asesoría que mejor se adapte a tu necesidad con un …" at bounding box center [928, 463] width 447 height 71
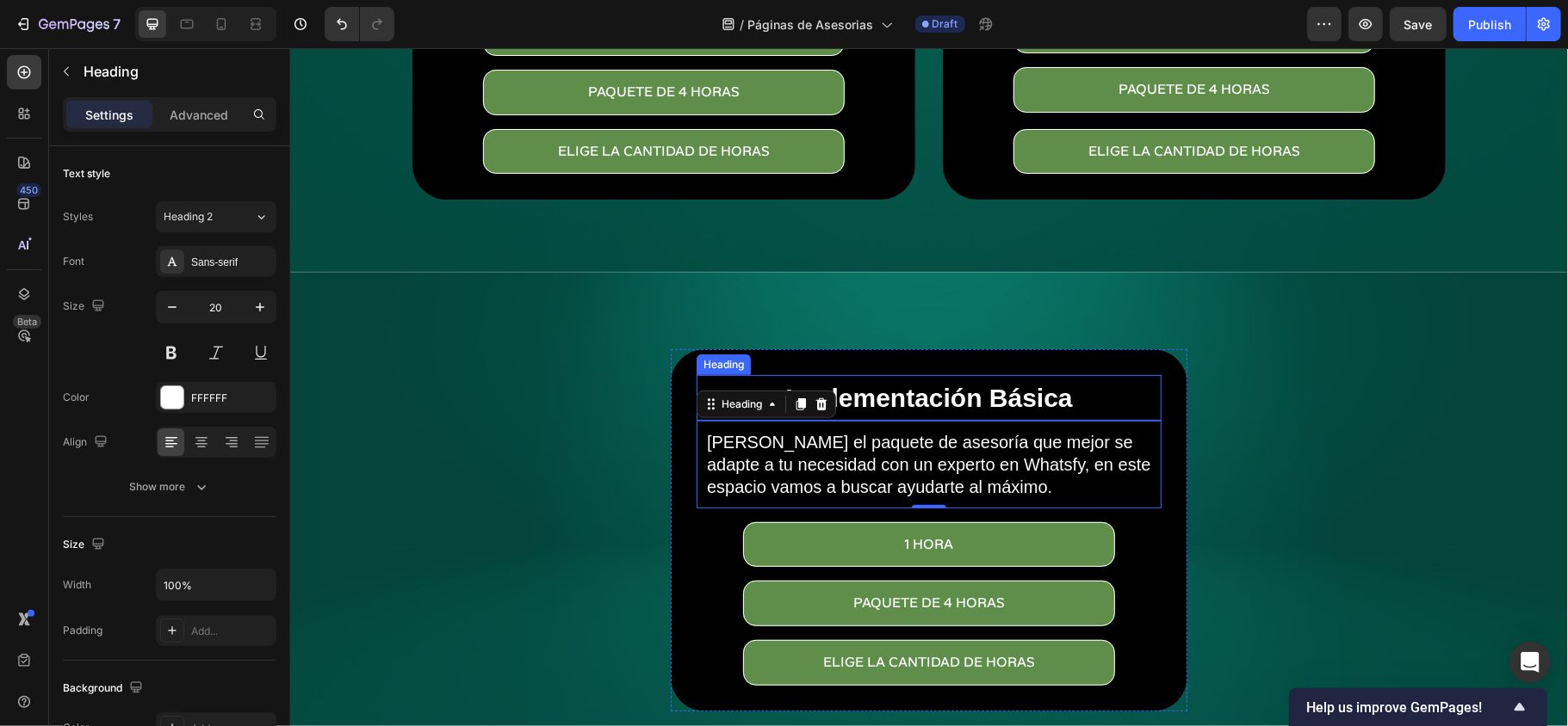
click at [930, 396] on p "Implementación Básica" at bounding box center [928, 396] width 453 height 33
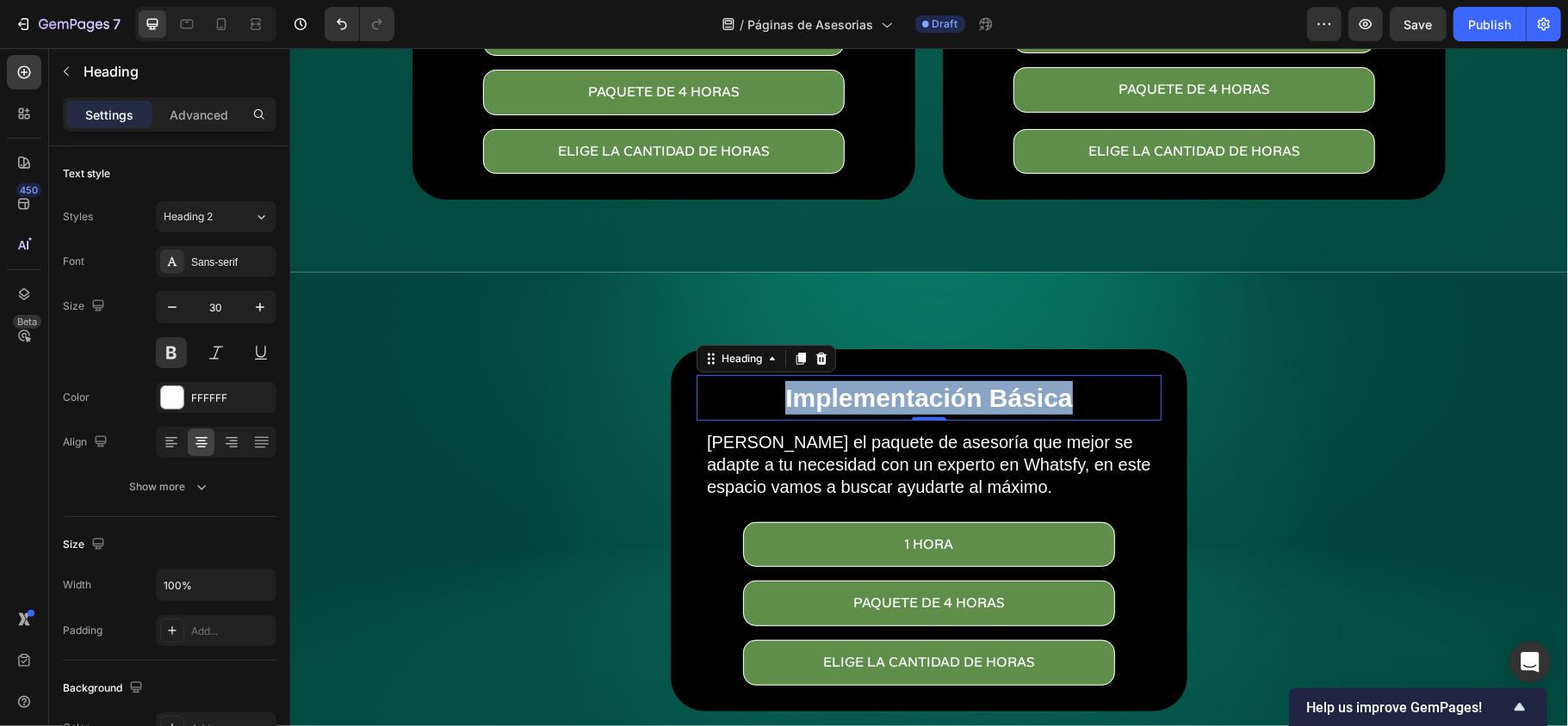
click at [930, 396] on p "Implementación Básica" at bounding box center [928, 396] width 453 height 33
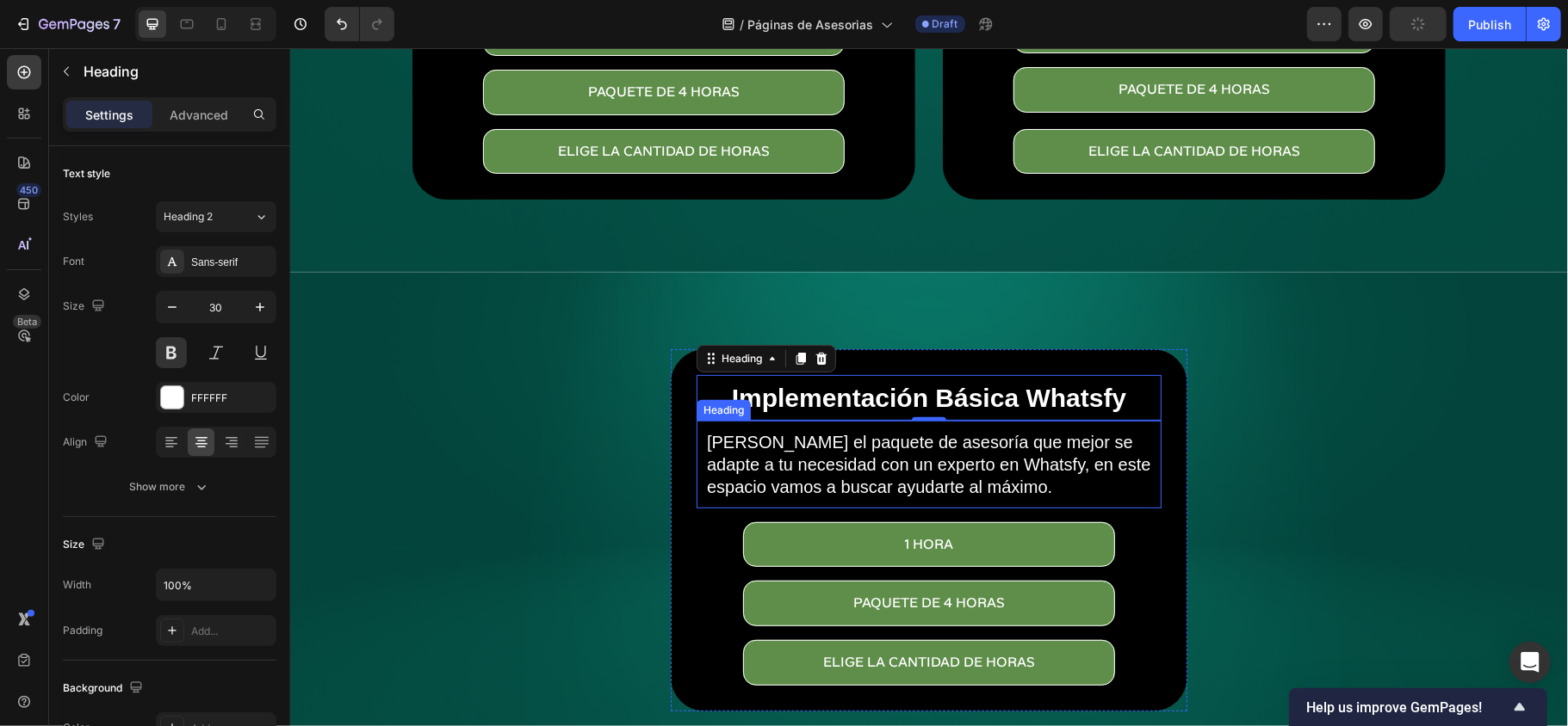
click at [909, 460] on h2 "[PERSON_NAME] el paquete de asesoría que mejor se adapte a tu necesidad con un …" at bounding box center [928, 463] width 447 height 71
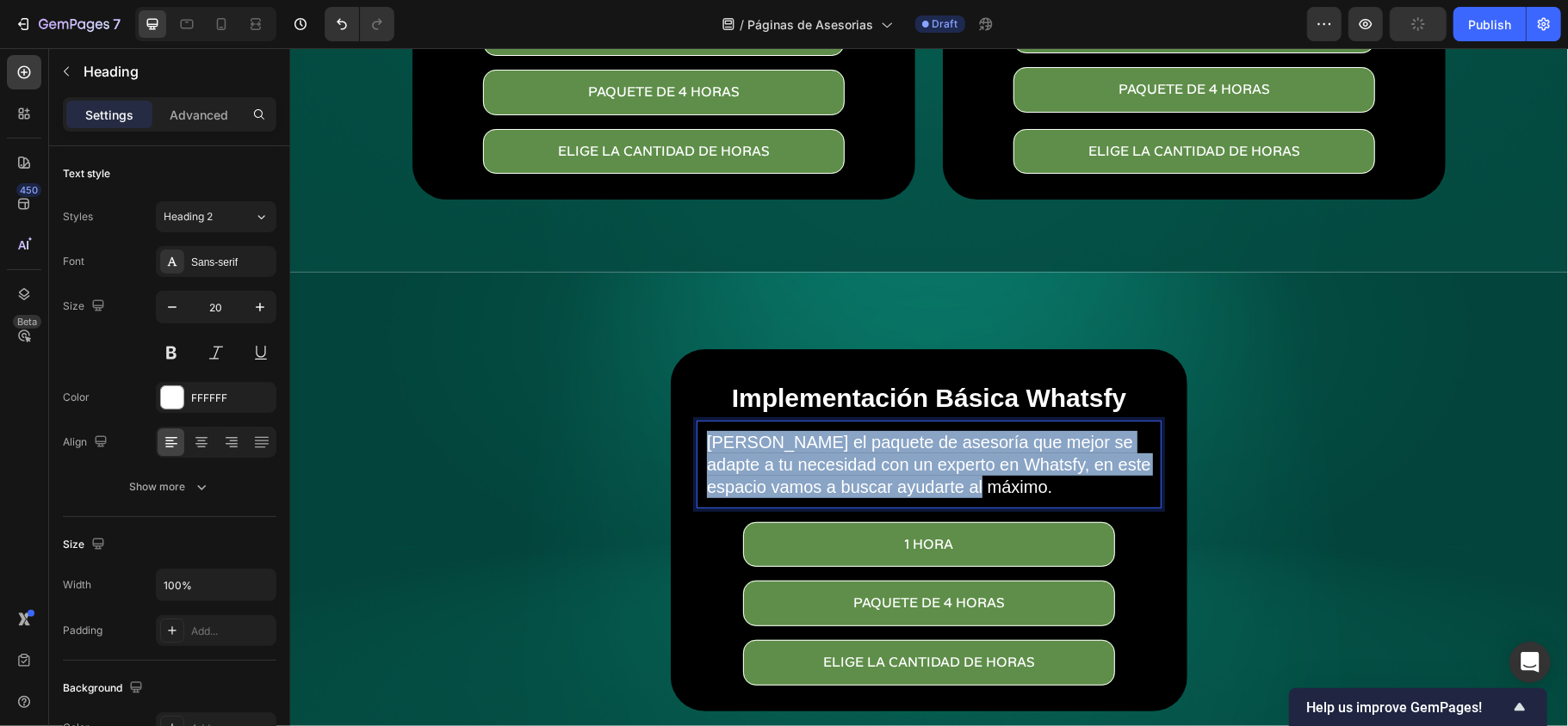
click at [909, 460] on p "[PERSON_NAME] el paquete de asesoría que mejor se adapte a tu necesidad con un …" at bounding box center [928, 463] width 444 height 67
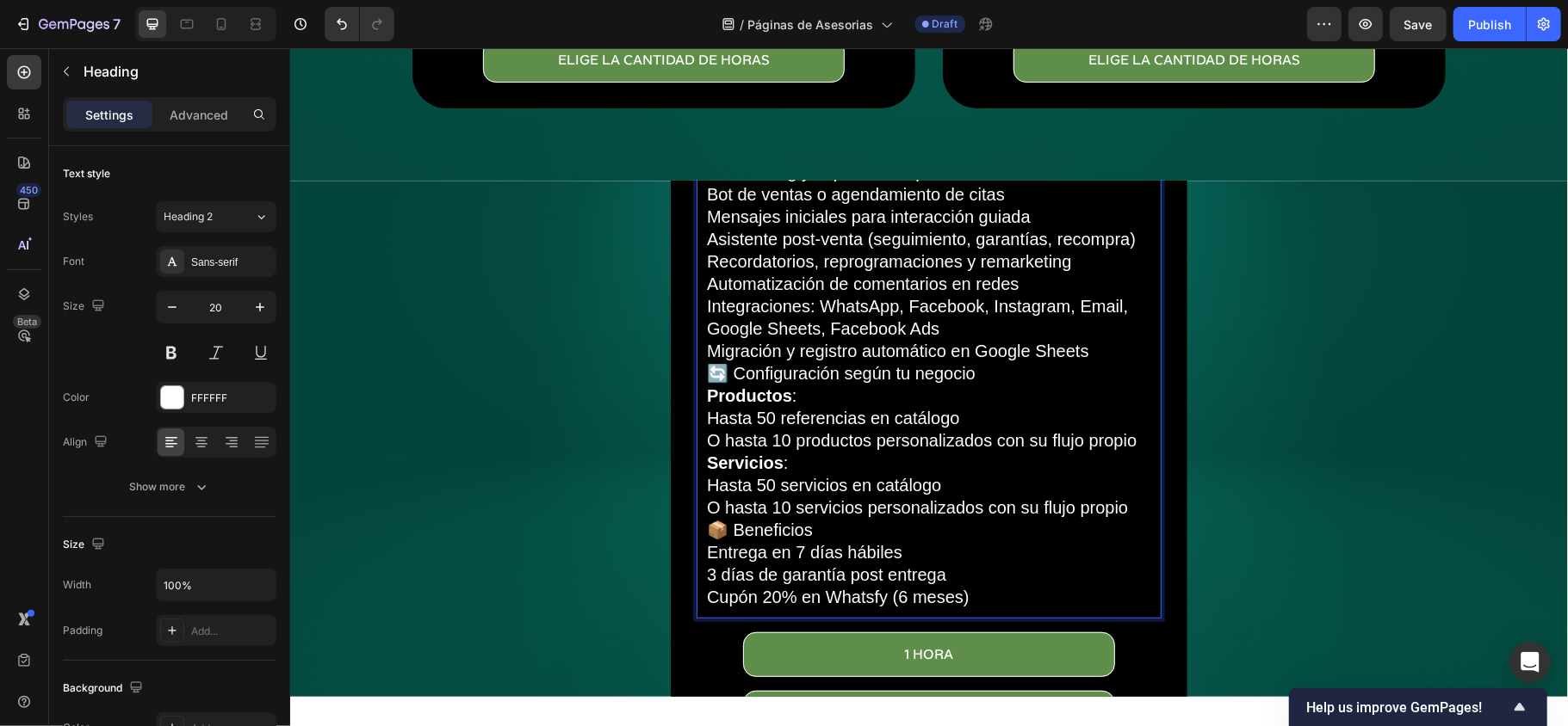
scroll to position [568, 0]
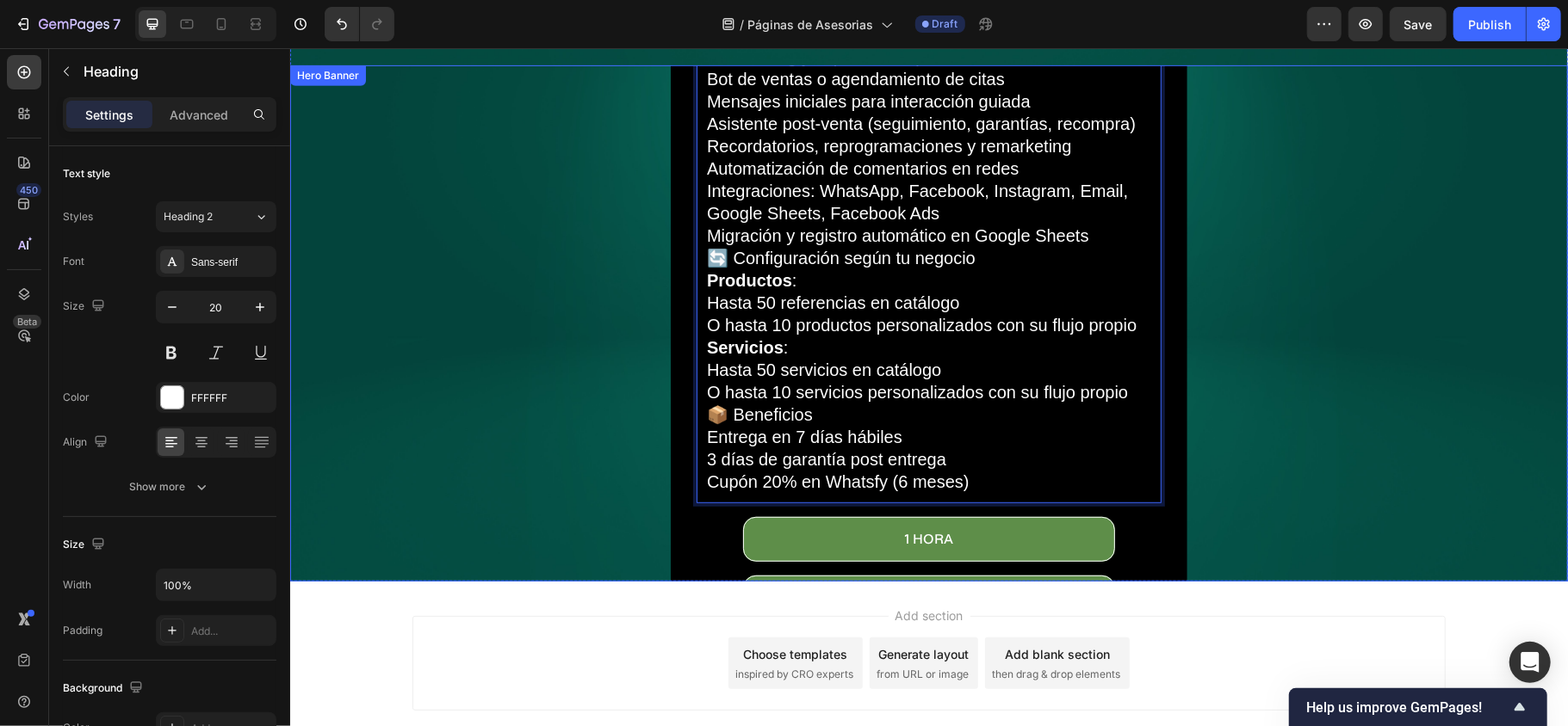
click at [1175, 495] on div "Implementación Básica Whatsfy Heading ✅ Incluye Onboarding y capacitación perso…" at bounding box center [928, 322] width 1005 height 765
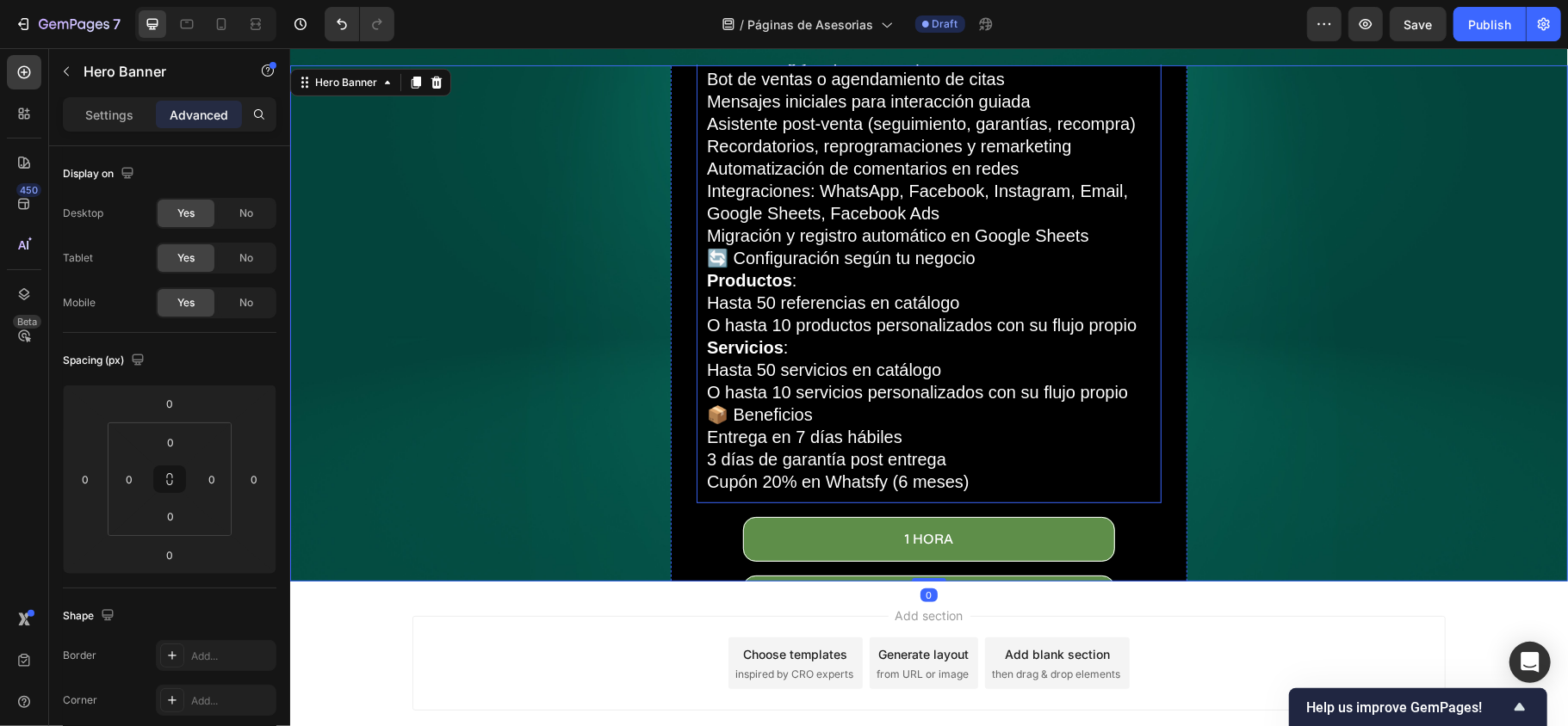
click at [994, 475] on p "✅ Incluye Onboarding y capacitación personalizada Bot de ventas o agendamiento …" at bounding box center [928, 257] width 444 height 470
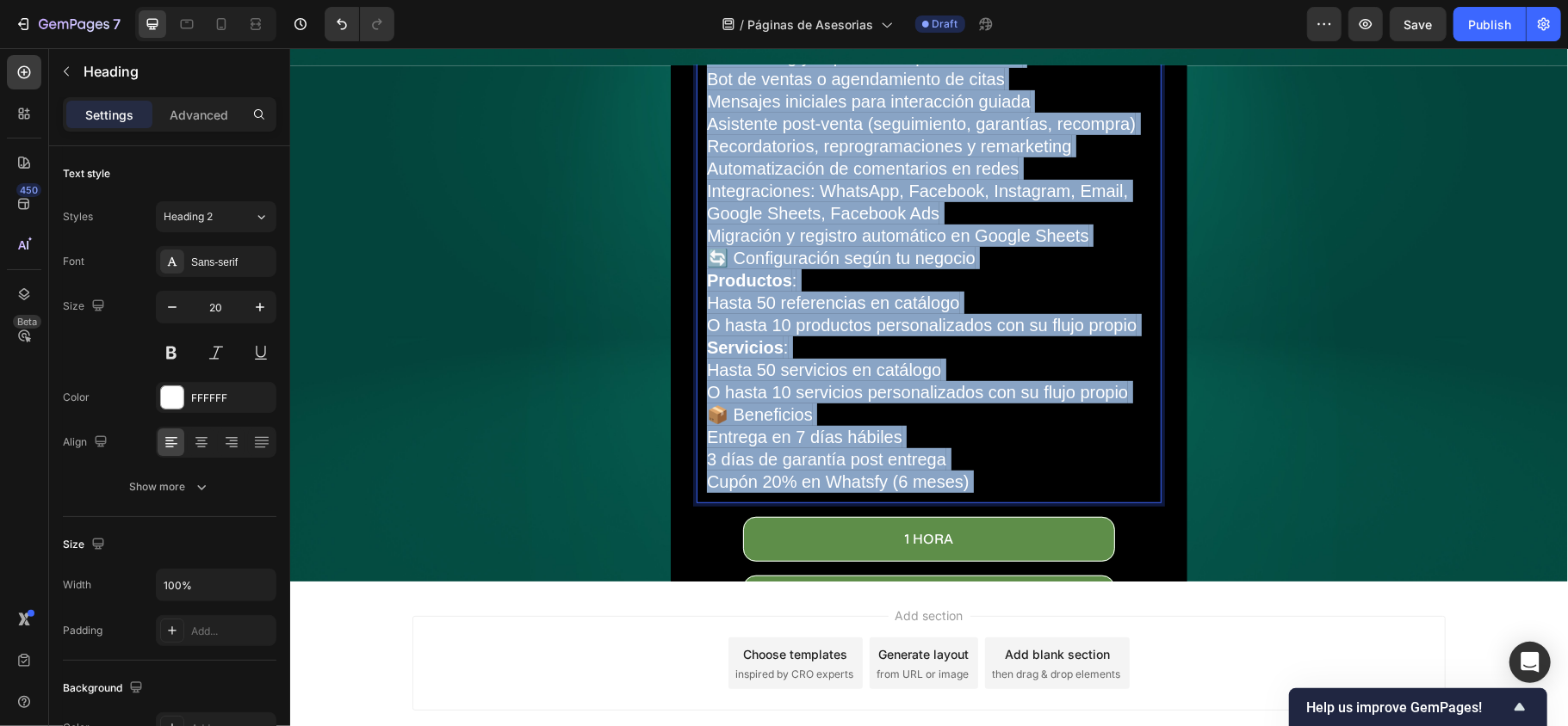
drag, startPoint x: 986, startPoint y: 467, endPoint x: 780, endPoint y: 335, distance: 244.7
click at [780, 335] on p "✅ Incluye Onboarding y capacitación personalizada Bot de ventas o agendamiento …" at bounding box center [928, 257] width 444 height 470
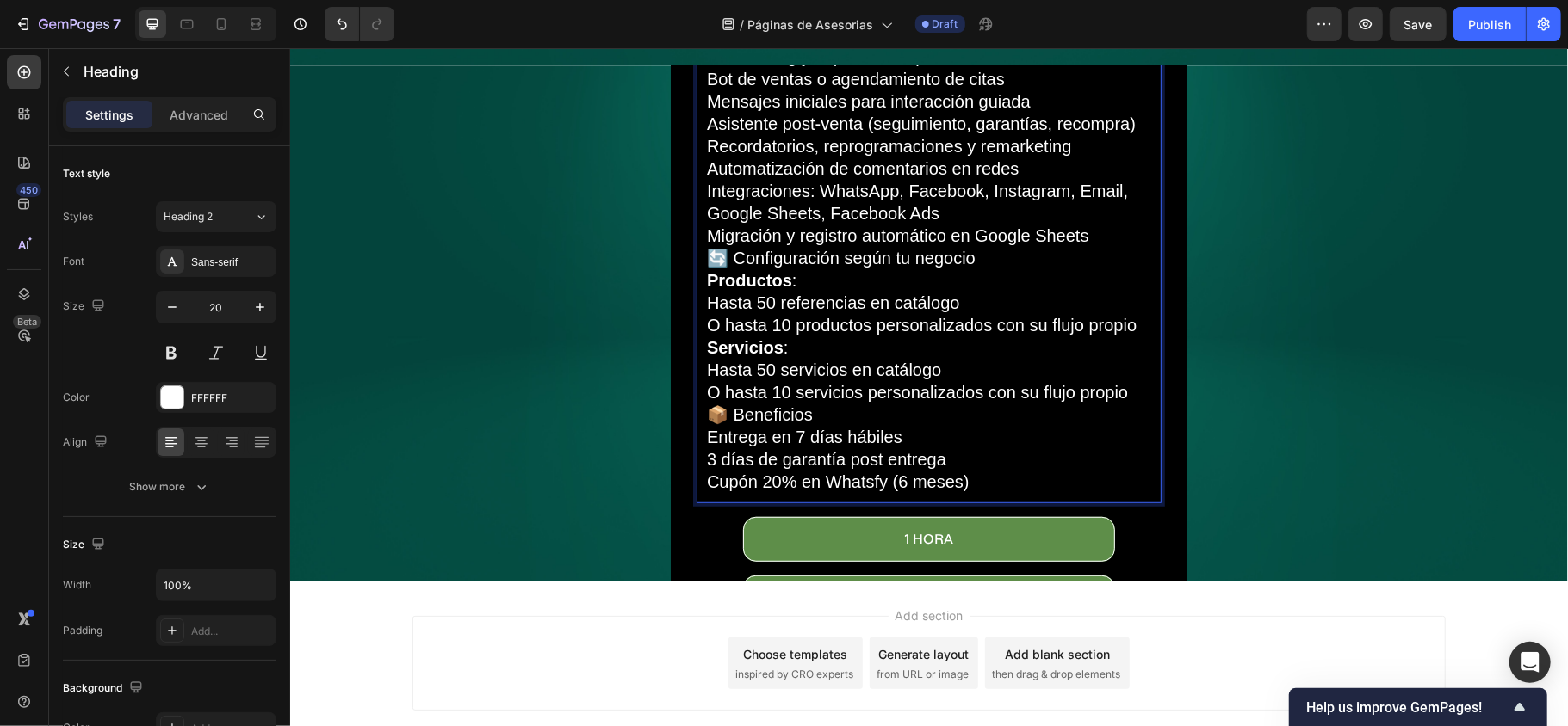
click at [1079, 227] on p "✅ Incluye Onboarding y capacitación personalizada Bot de ventas o agendamiento …" at bounding box center [928, 257] width 444 height 470
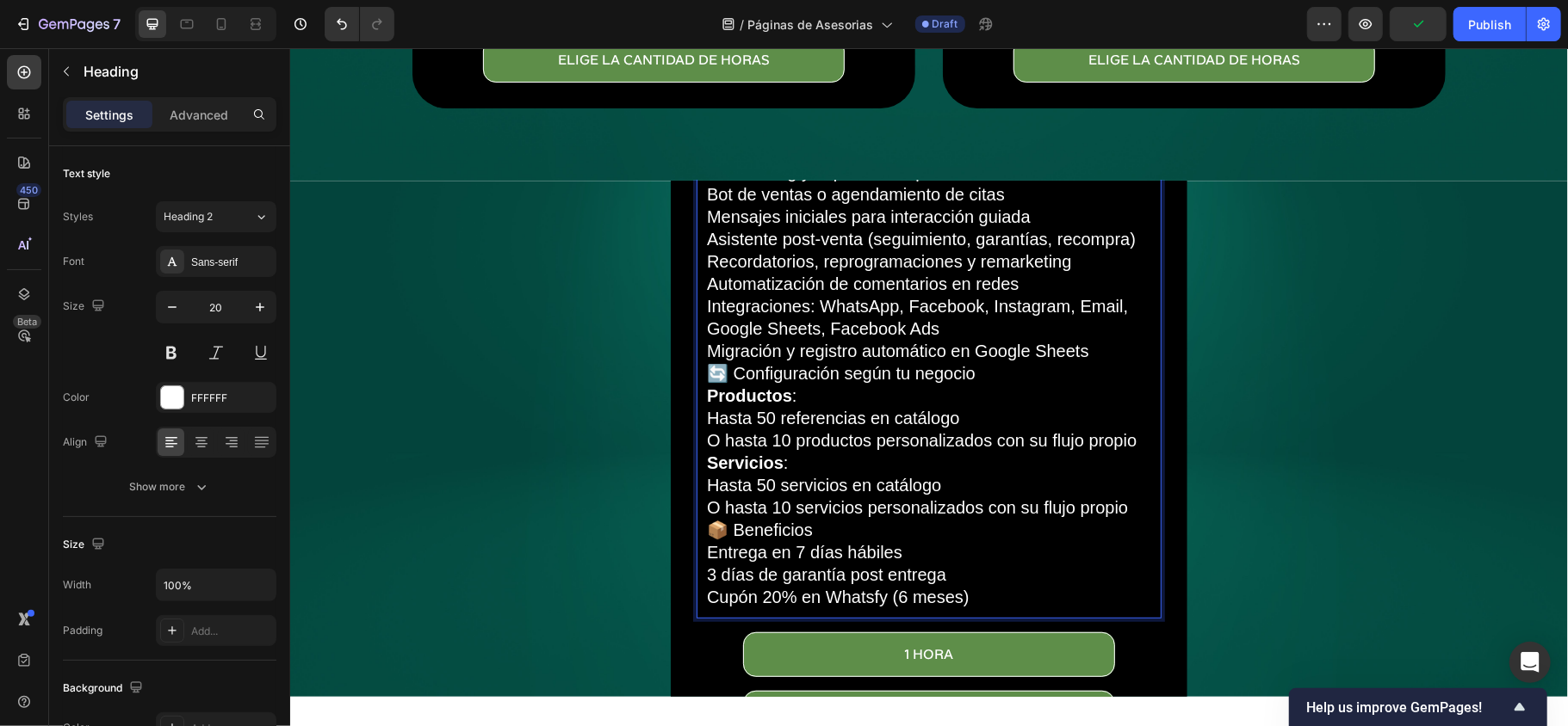
click at [971, 536] on p "✅ Incluye Onboarding y capacitación personalizada Bot de ventas o agendamiento …" at bounding box center [928, 372] width 444 height 470
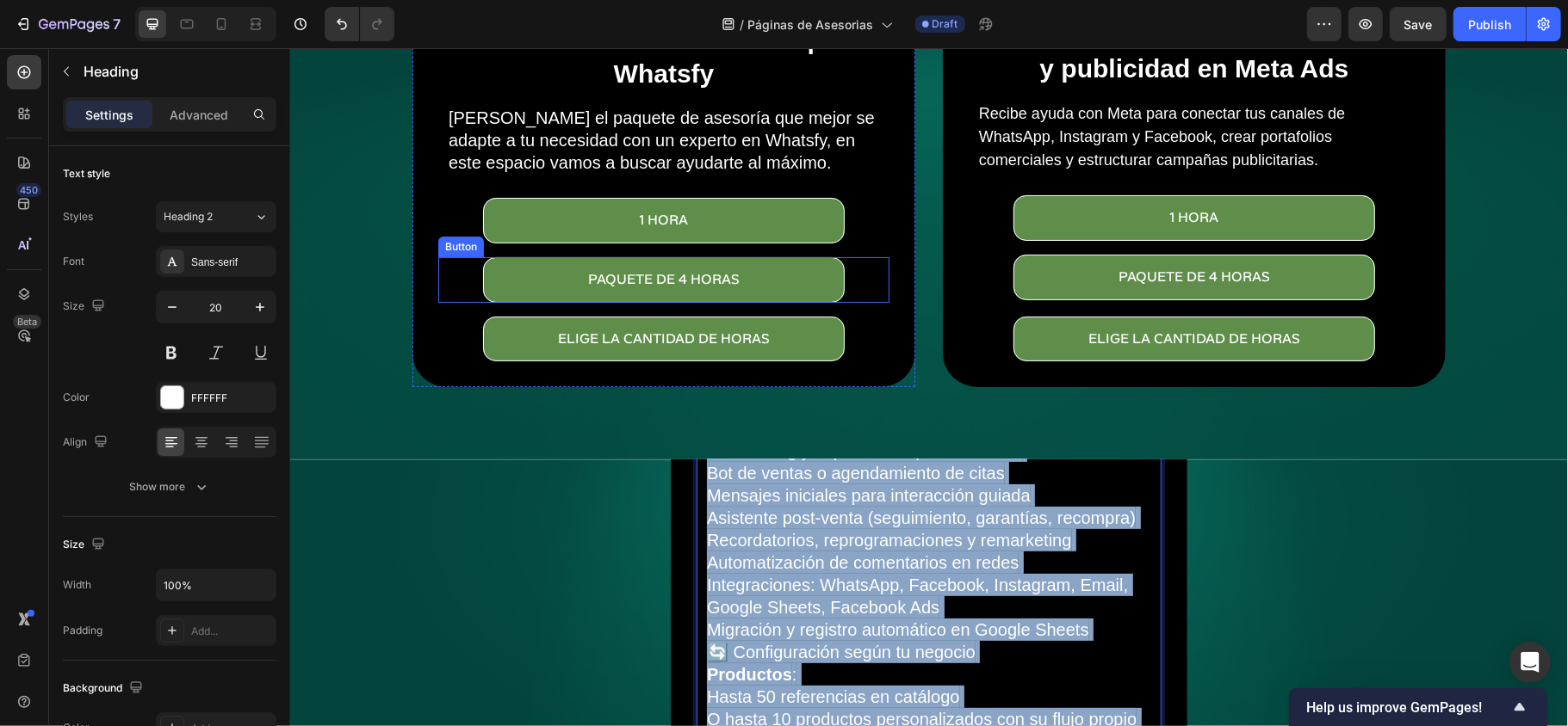
scroll to position [109, 0]
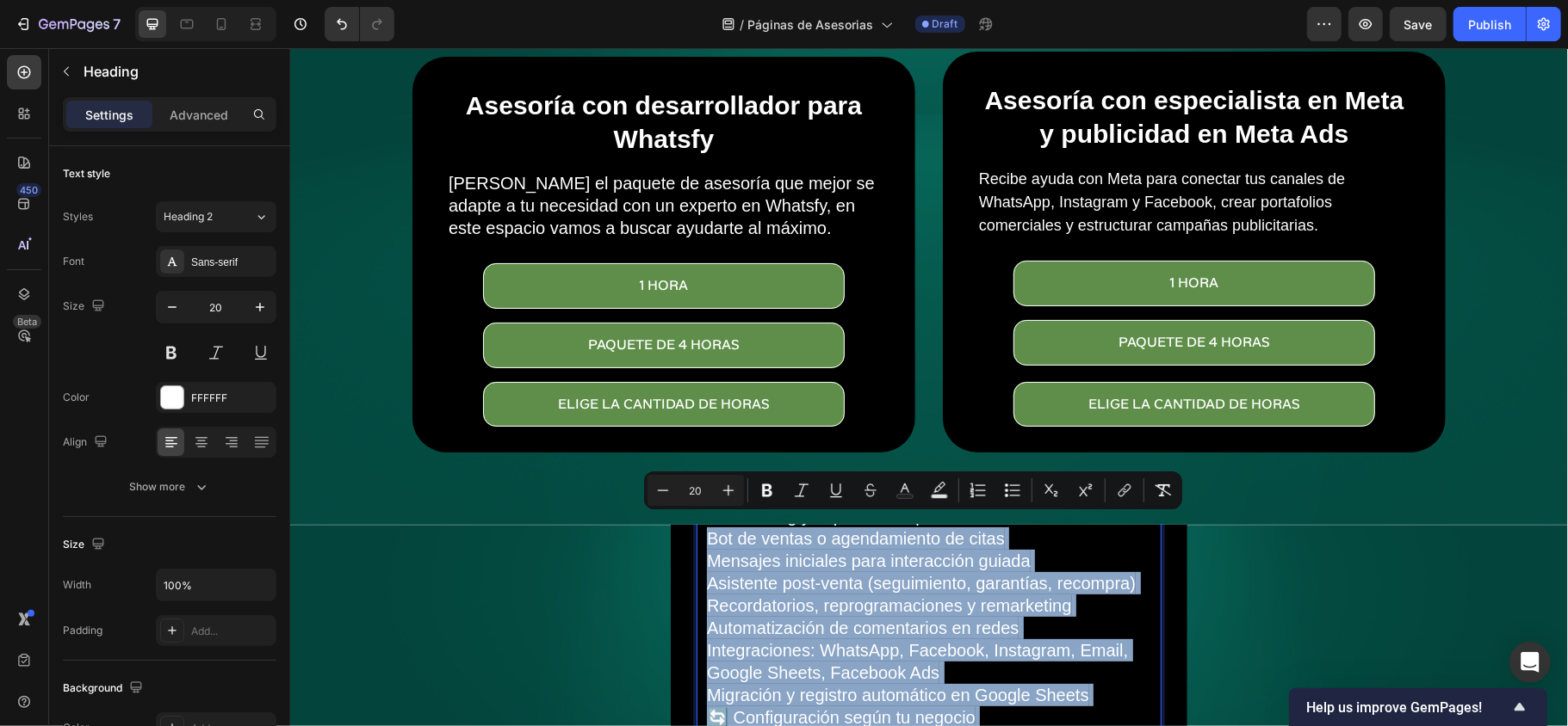
drag, startPoint x: 966, startPoint y: 582, endPoint x: 699, endPoint y: 523, distance: 273.4
click at [706, 523] on p "✅ Incluye Onboarding y capacitación personalizada Bot de ventas o agendamiento …" at bounding box center [928, 716] width 444 height 470
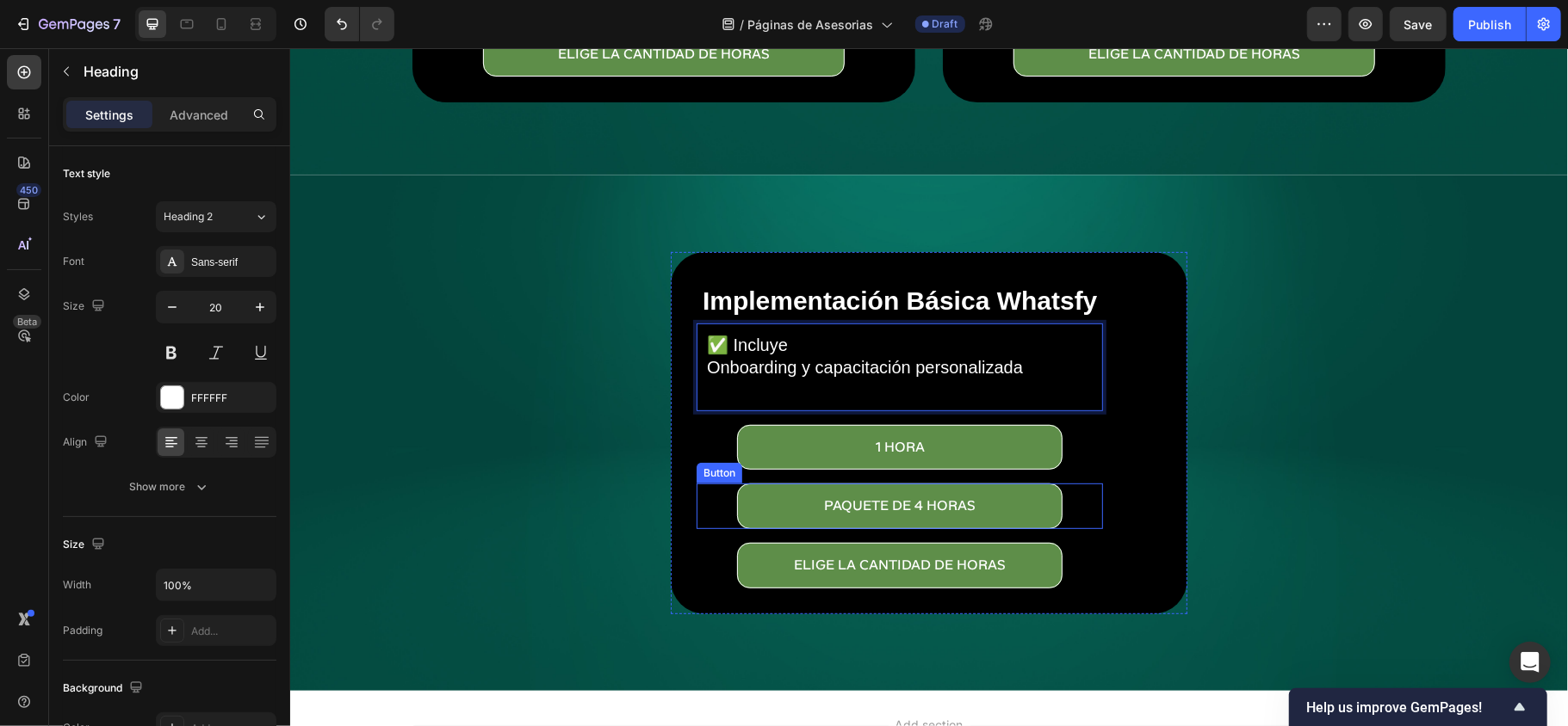
scroll to position [425, 0]
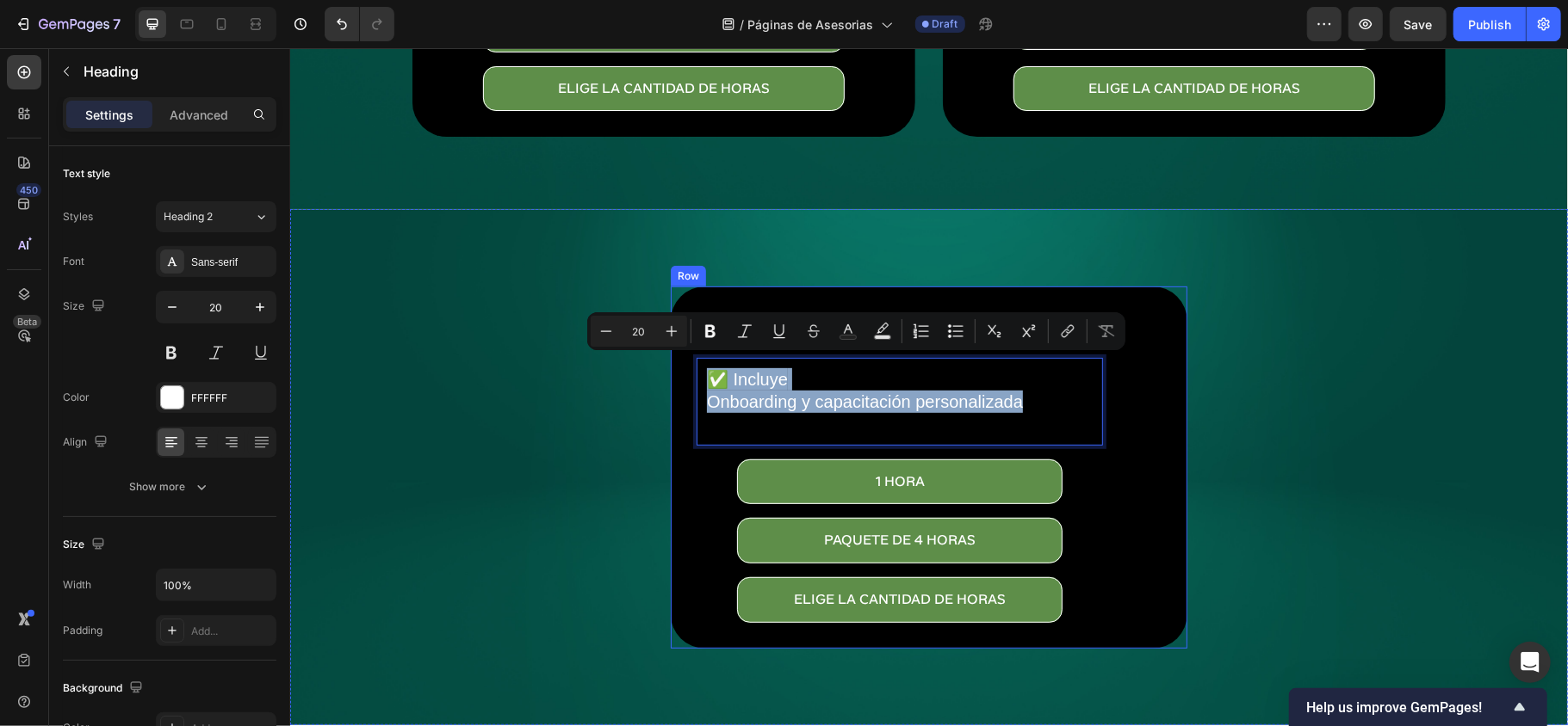
drag, startPoint x: 1020, startPoint y: 395, endPoint x: 672, endPoint y: 358, distance: 350.0
click at [672, 358] on div "Implementación Básica Whatsfy Heading ✅ Incluye Onboarding y capacitación perso…" at bounding box center [928, 467] width 516 height 362
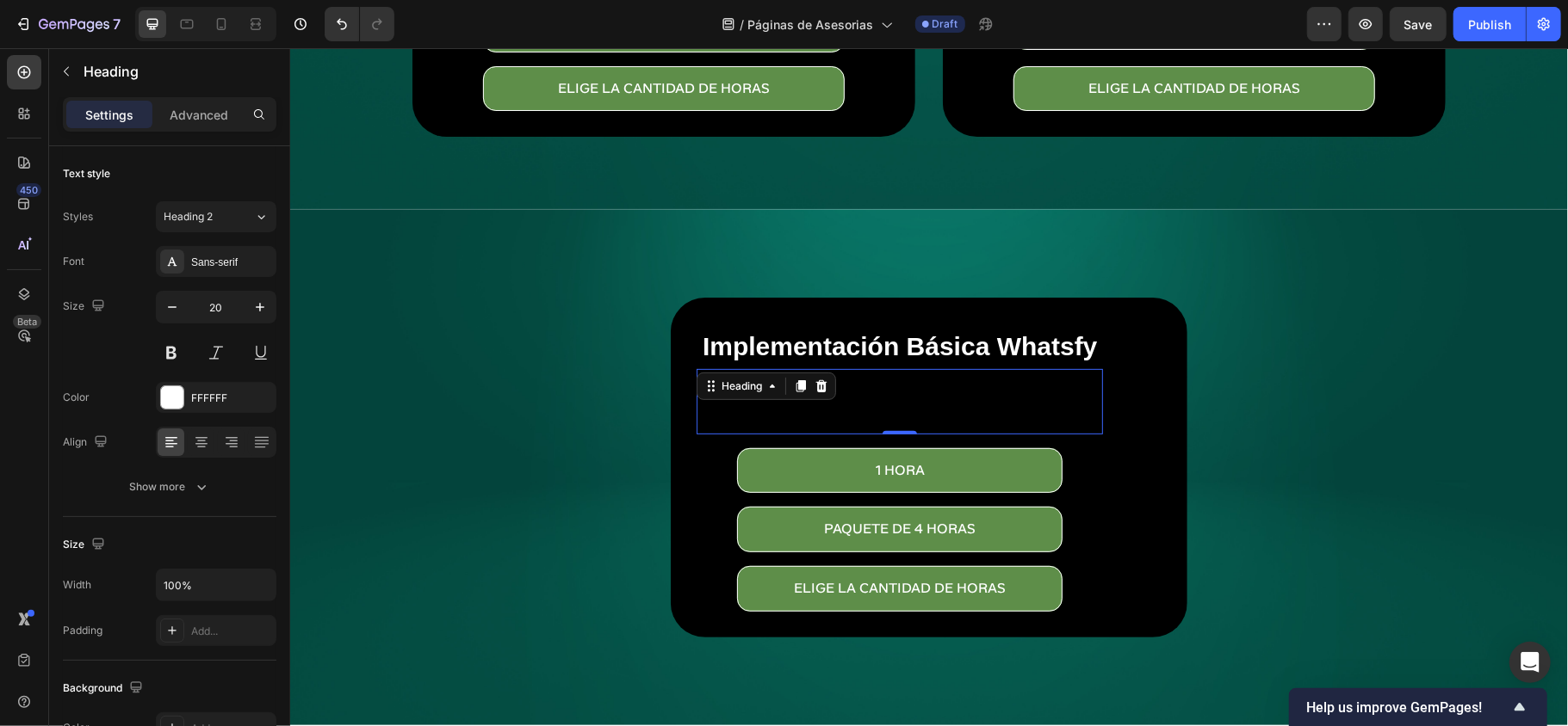
click at [913, 388] on p "⁠⁠⁠⁠⁠⁠⁠" at bounding box center [899, 400] width 386 height 44
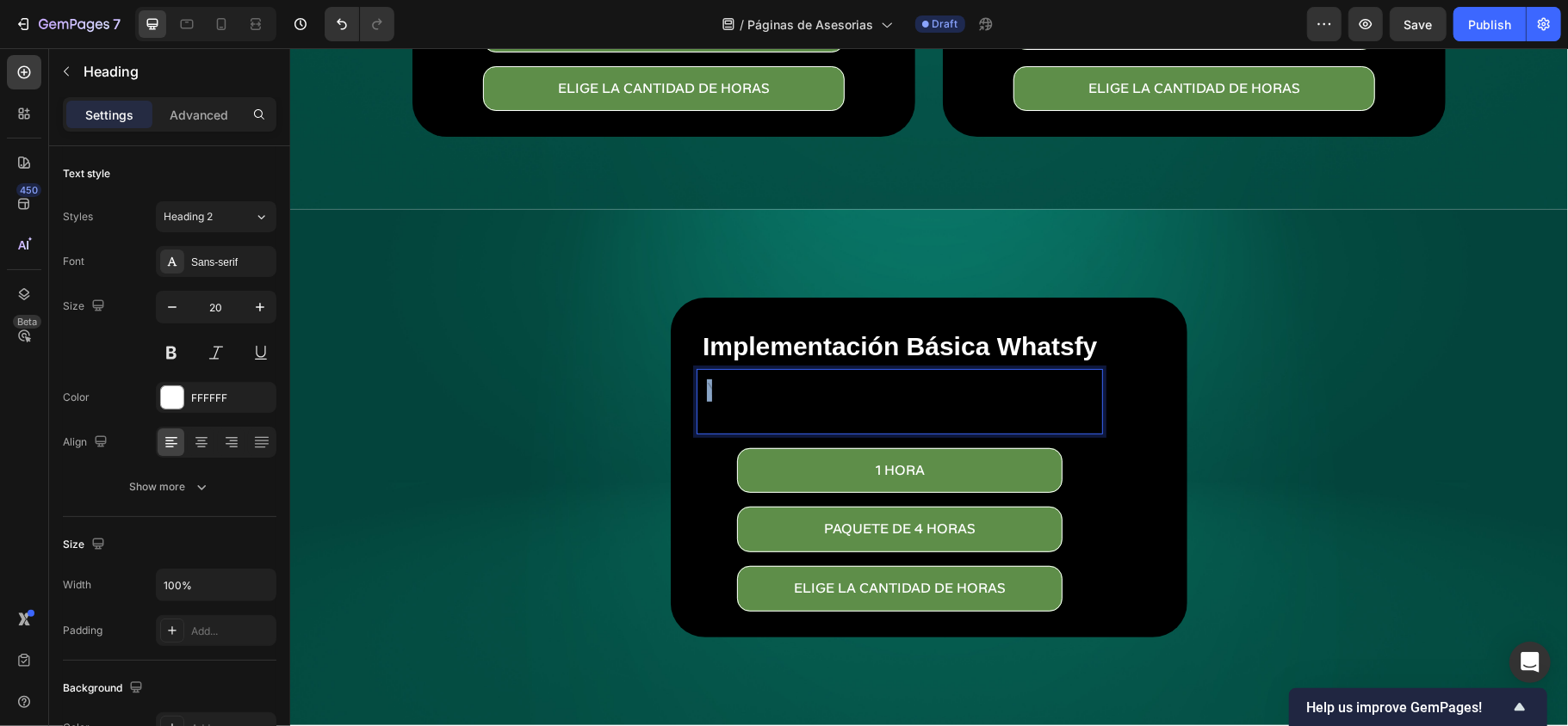
click at [913, 388] on p "⁠⁠⁠⁠⁠⁠⁠" at bounding box center [899, 400] width 386 height 44
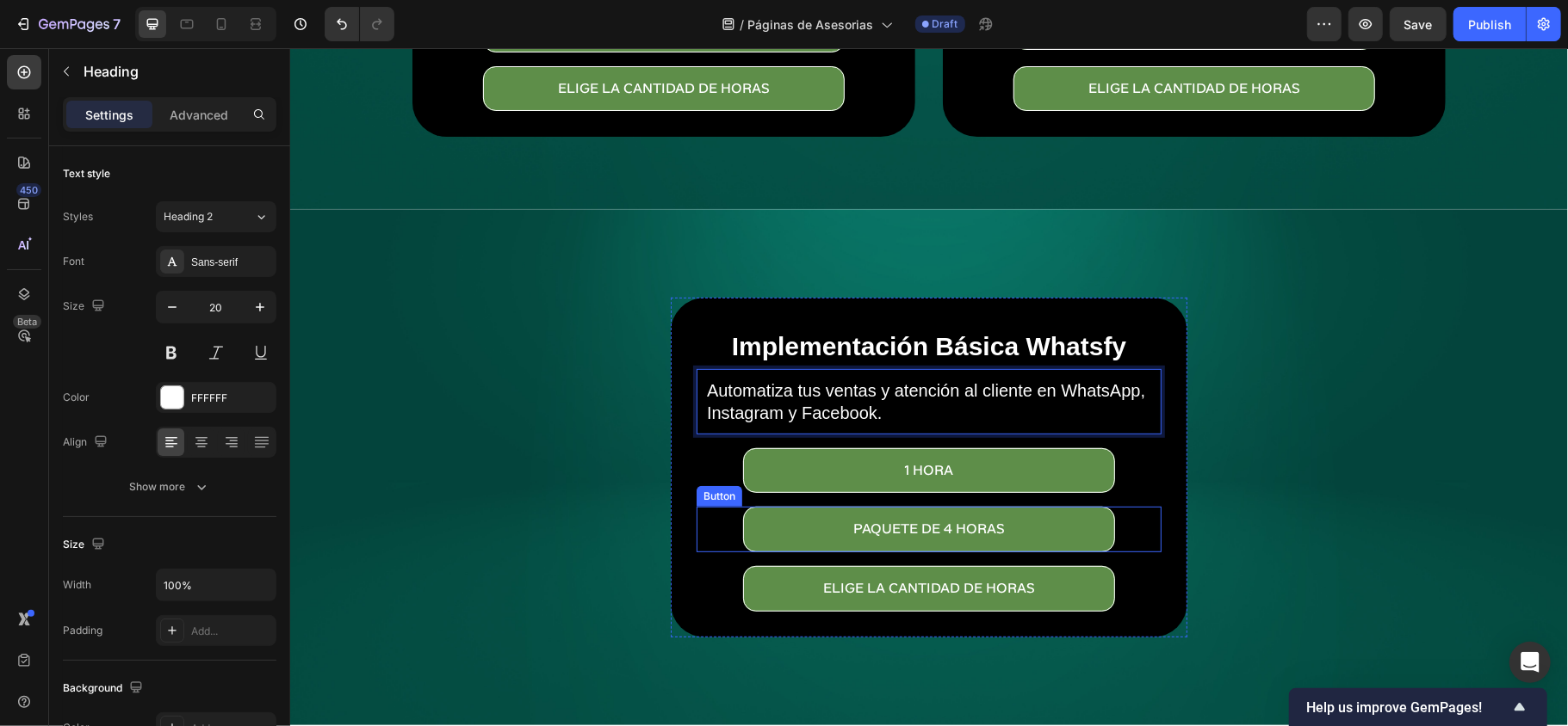
click at [1141, 527] on div "paquete de 4 horas Button" at bounding box center [928, 529] width 465 height 45
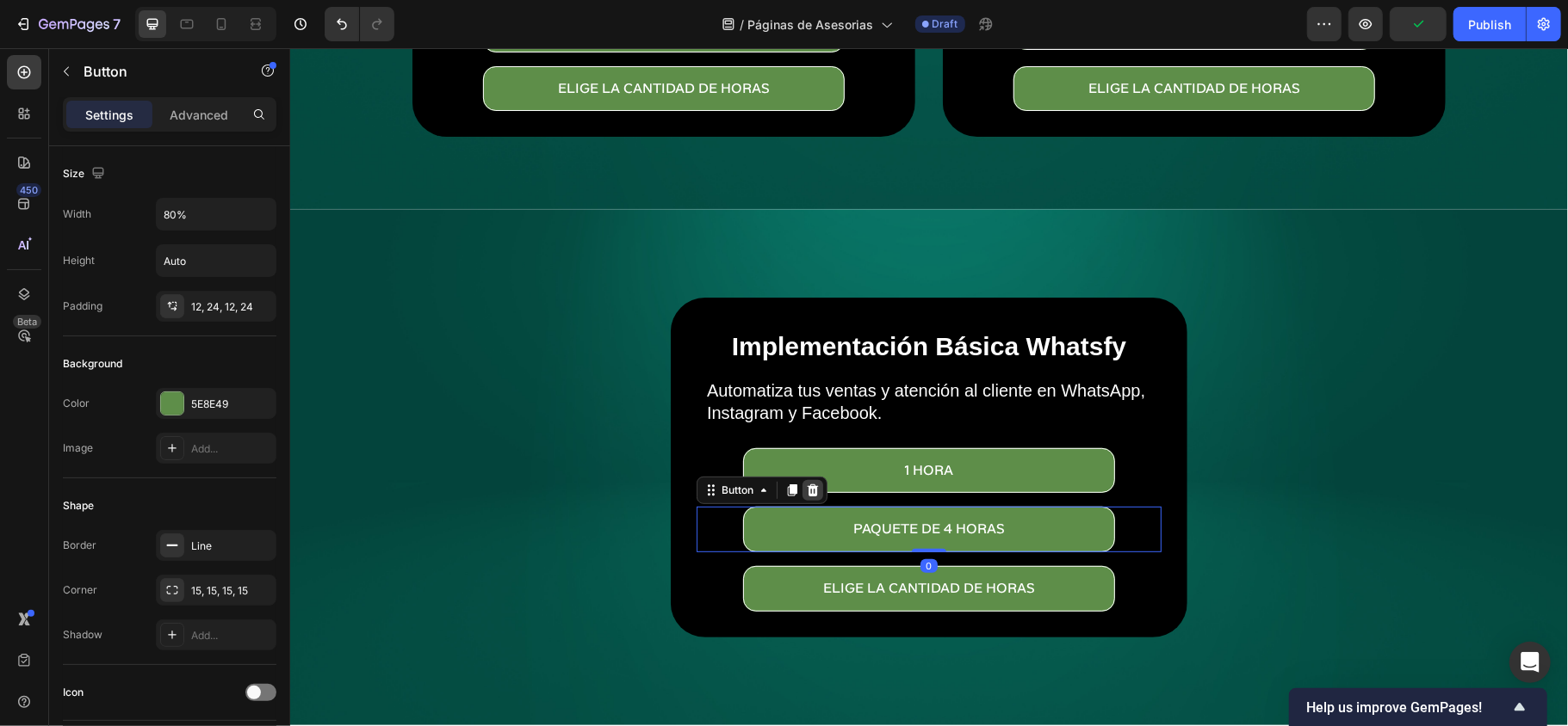
click at [805, 482] on icon at bounding box center [812, 489] width 14 height 14
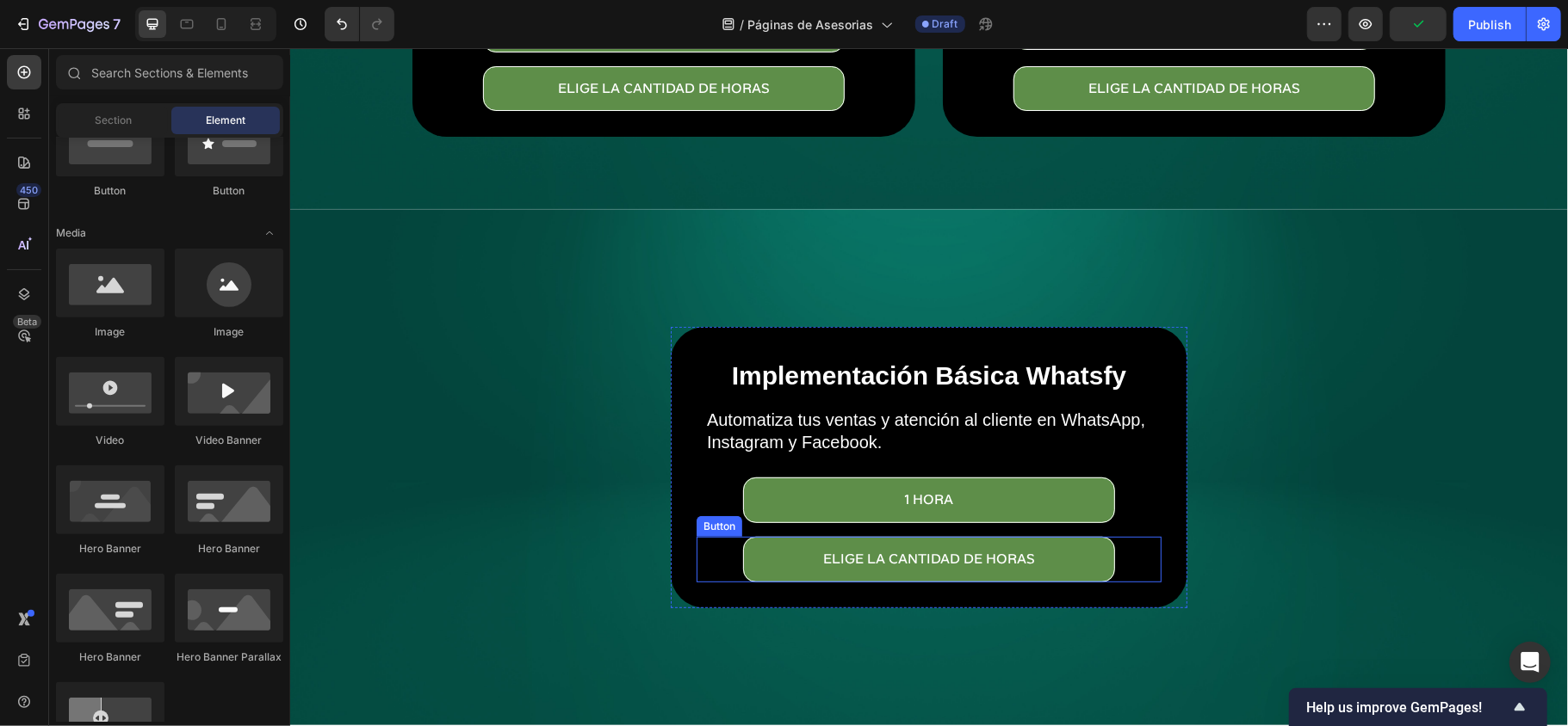
click at [1112, 544] on div "eLIGE LA CANTIDAD DE HORAS Button" at bounding box center [928, 559] width 465 height 45
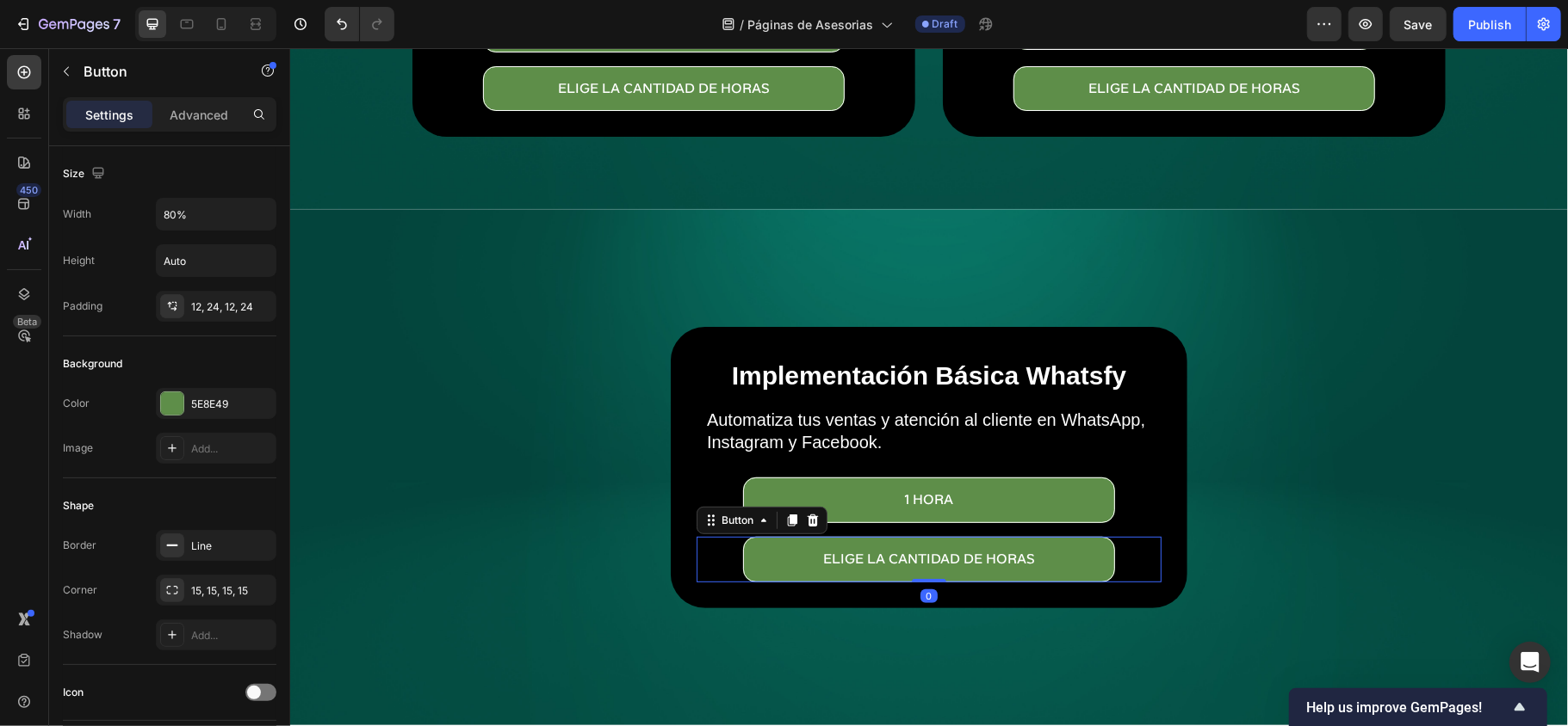
click at [816, 517] on div "Button" at bounding box center [761, 520] width 130 height 27
click at [806, 513] on icon at bounding box center [812, 519] width 11 height 12
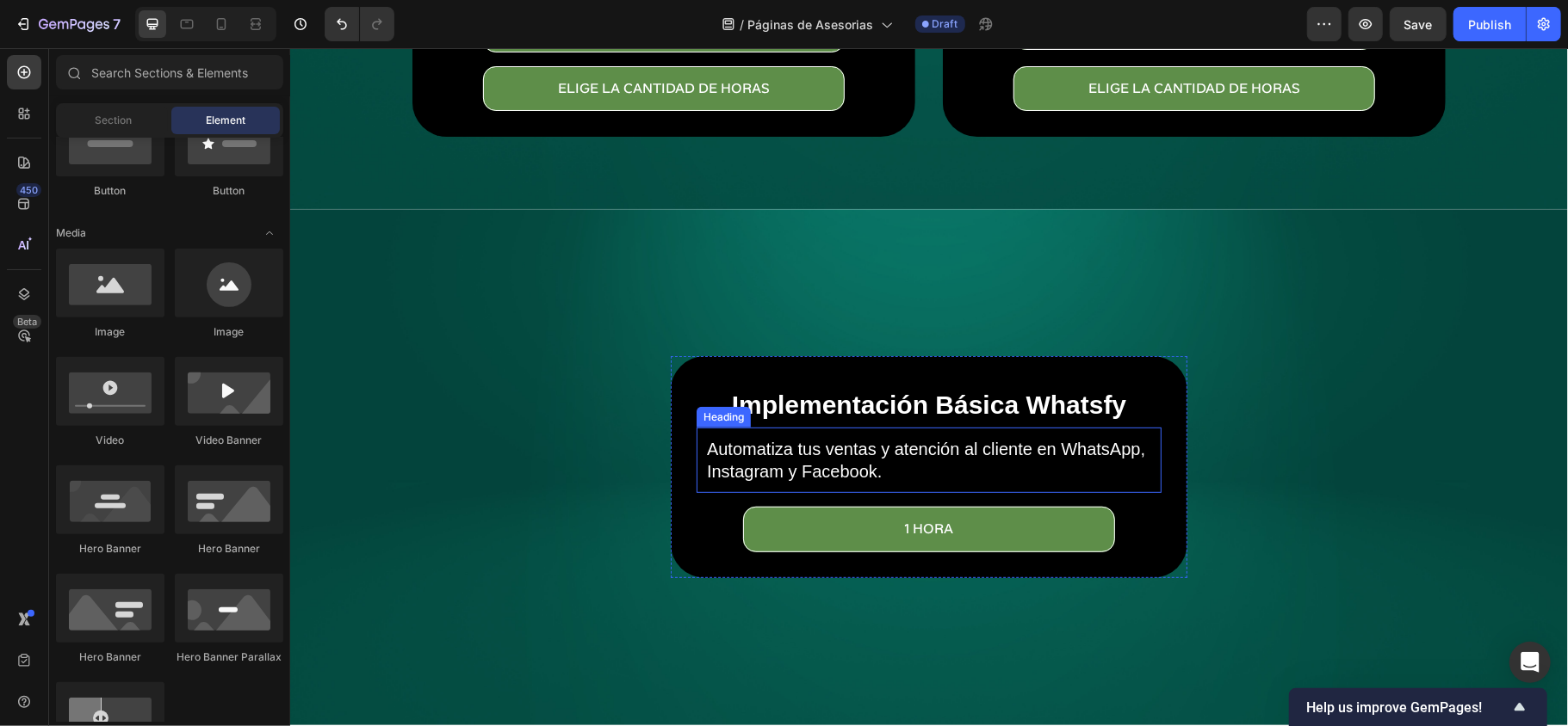
click at [909, 441] on p "Automatiza tus ventas y atención al cliente en WhatsApp, Instagram y Facebook." at bounding box center [928, 459] width 444 height 44
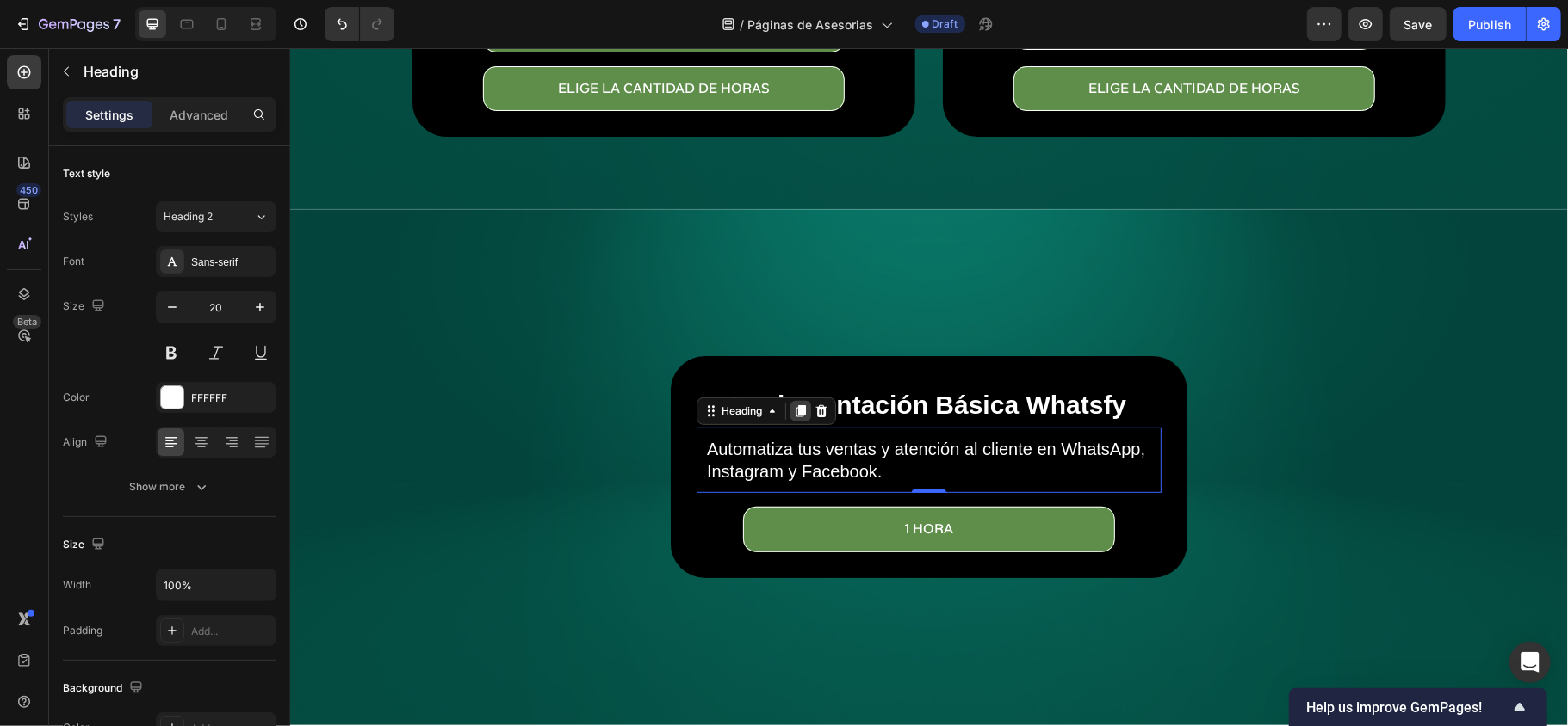
click at [793, 406] on icon at bounding box center [799, 410] width 14 height 14
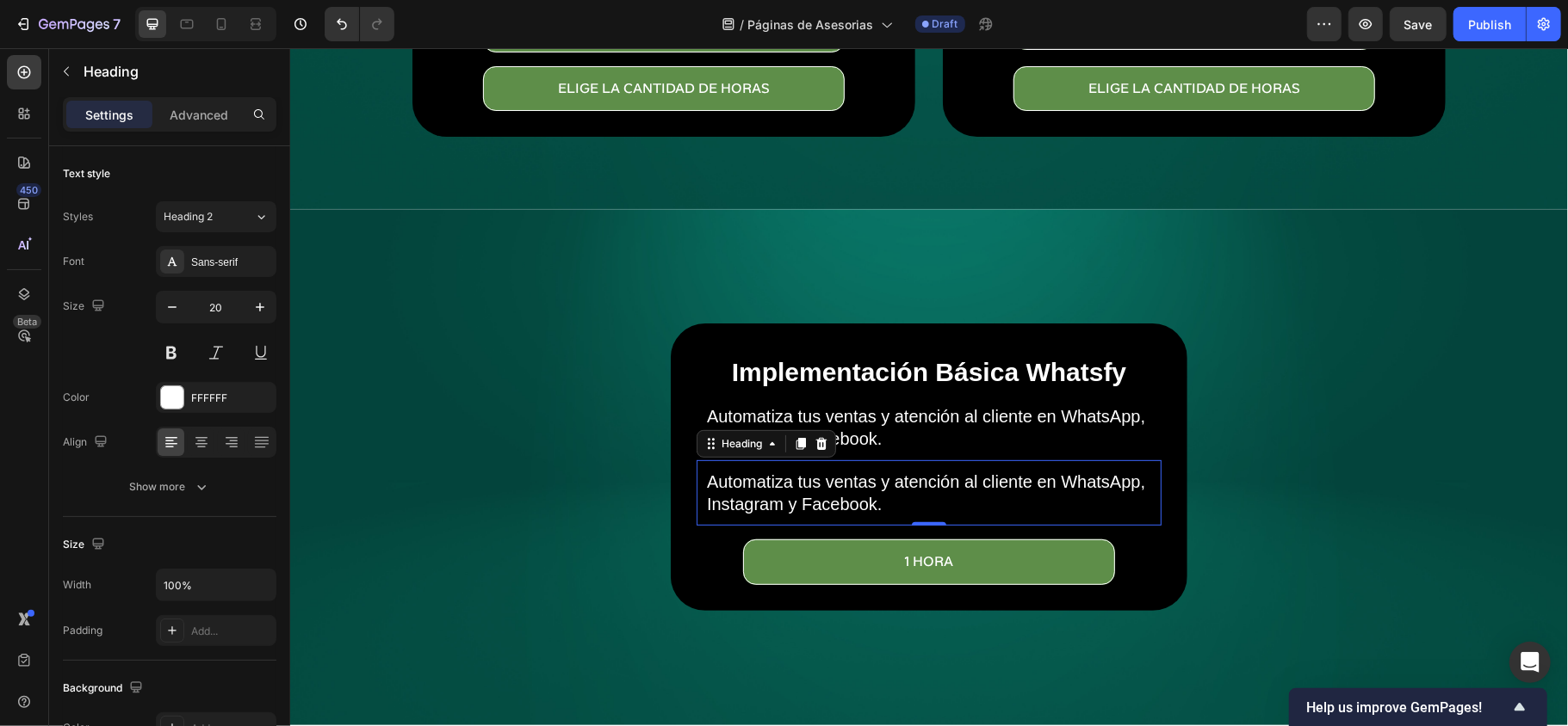
scroll to position [539, 0]
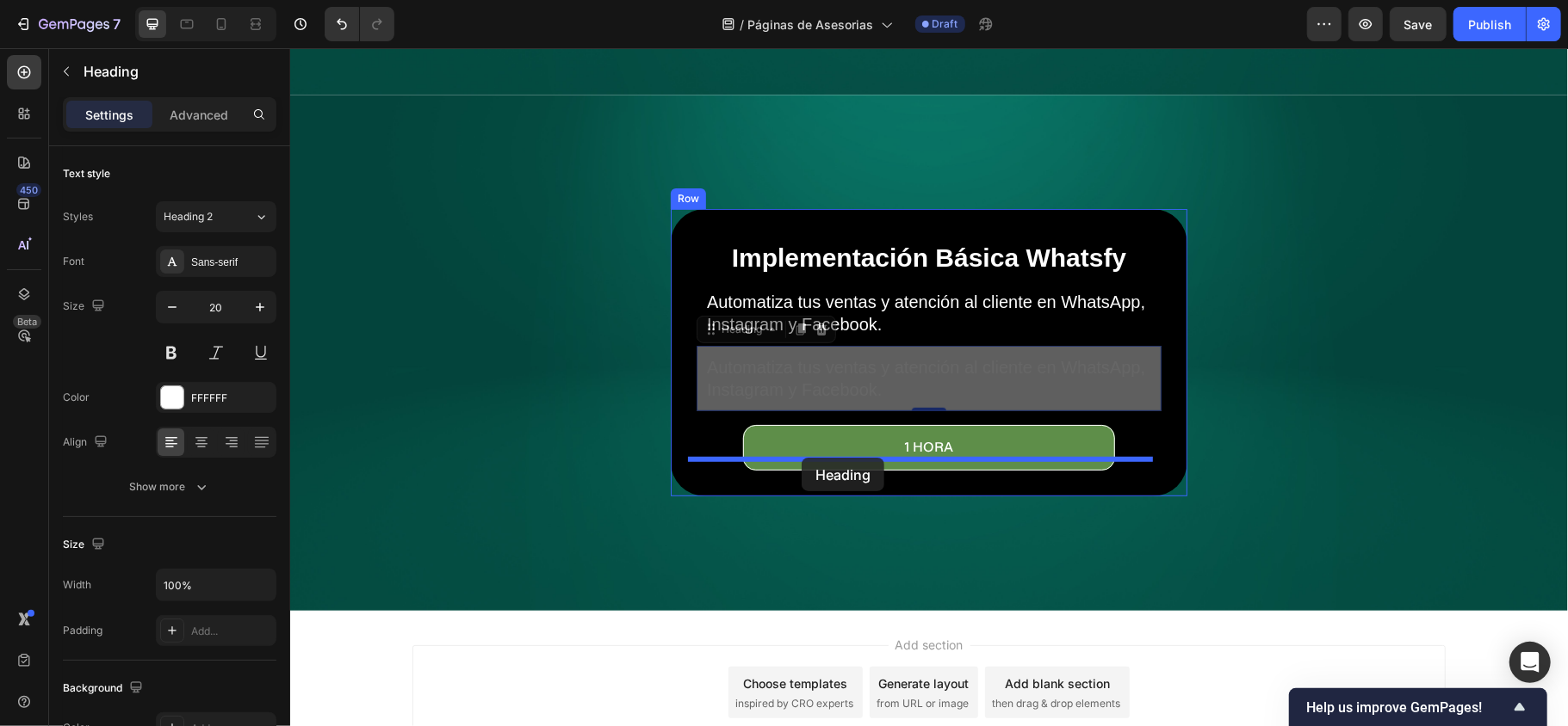
drag, startPoint x: 697, startPoint y: 317, endPoint x: 801, endPoint y: 457, distance: 174.4
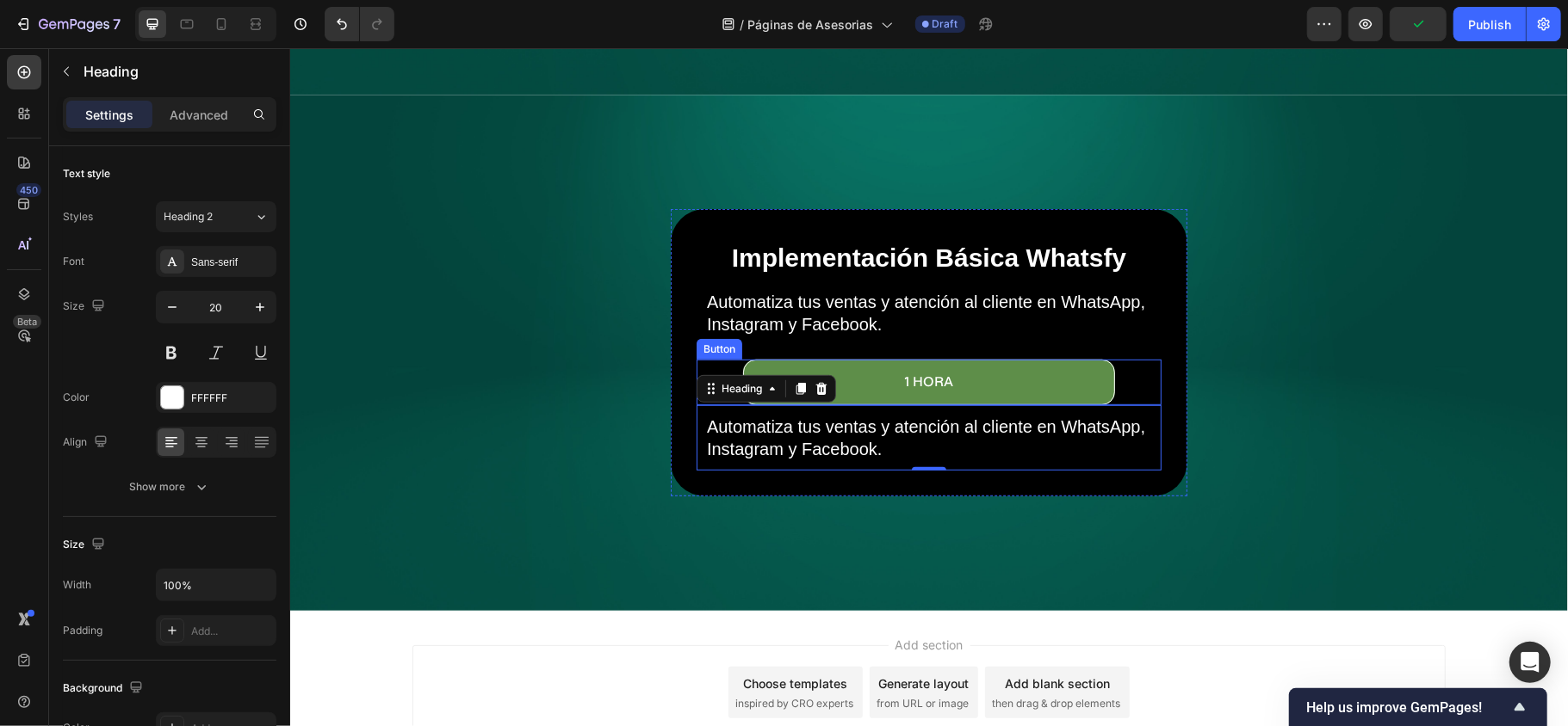
click at [1117, 374] on div "1 Hora Button" at bounding box center [928, 381] width 465 height 45
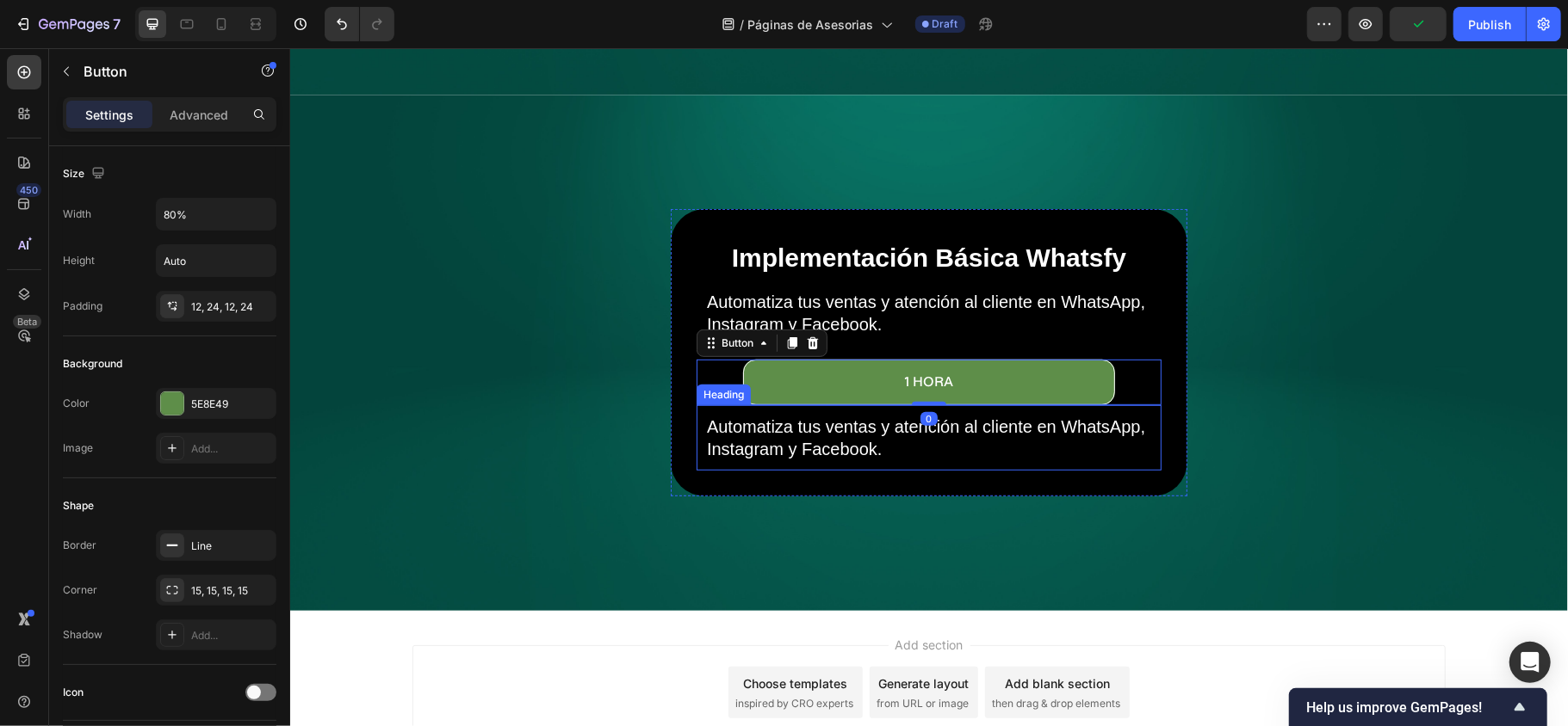
click at [1006, 438] on h2 "Automatiza tus ventas y atención al cliente en WhatsApp, Instagram y Facebook." at bounding box center [928, 436] width 447 height 48
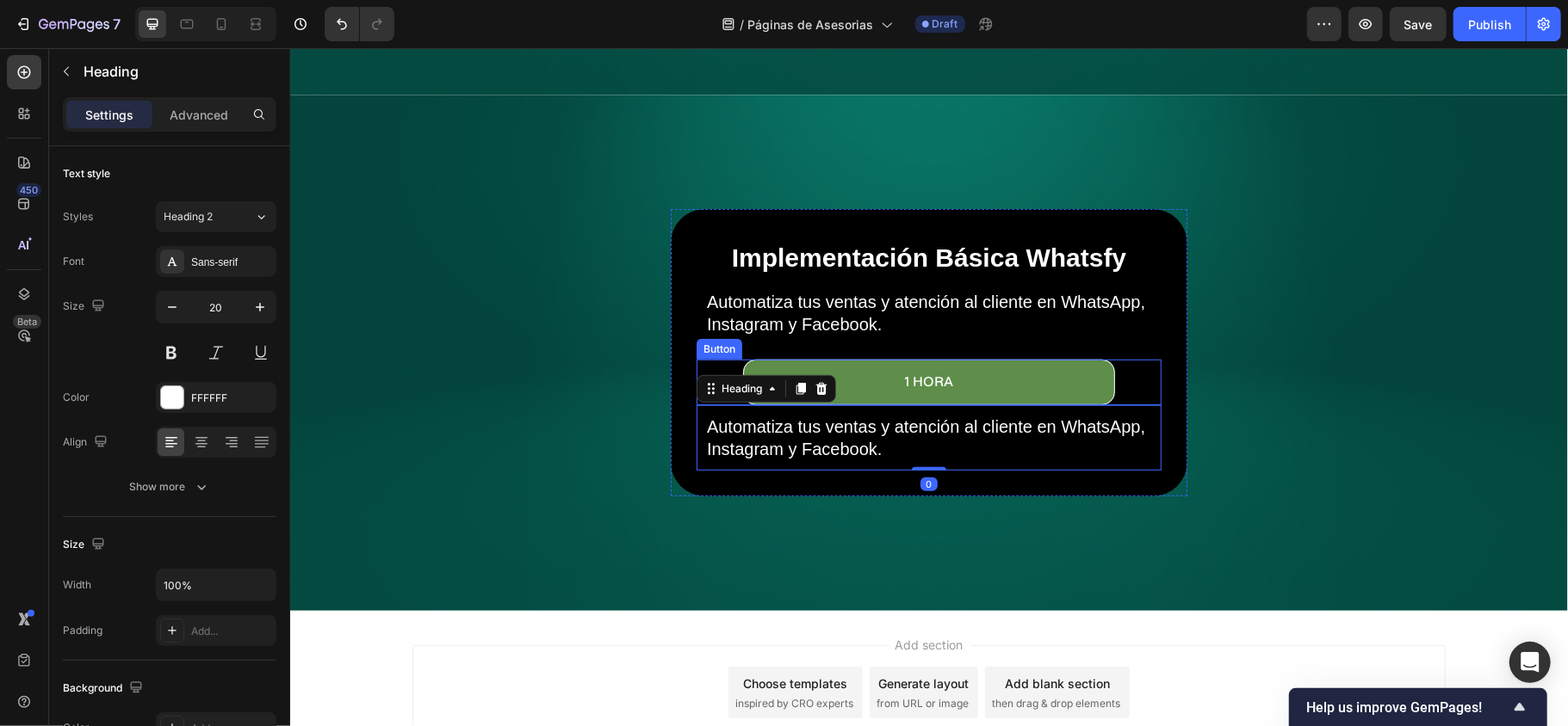
click at [715, 358] on div "1 Hora Button" at bounding box center [928, 381] width 465 height 45
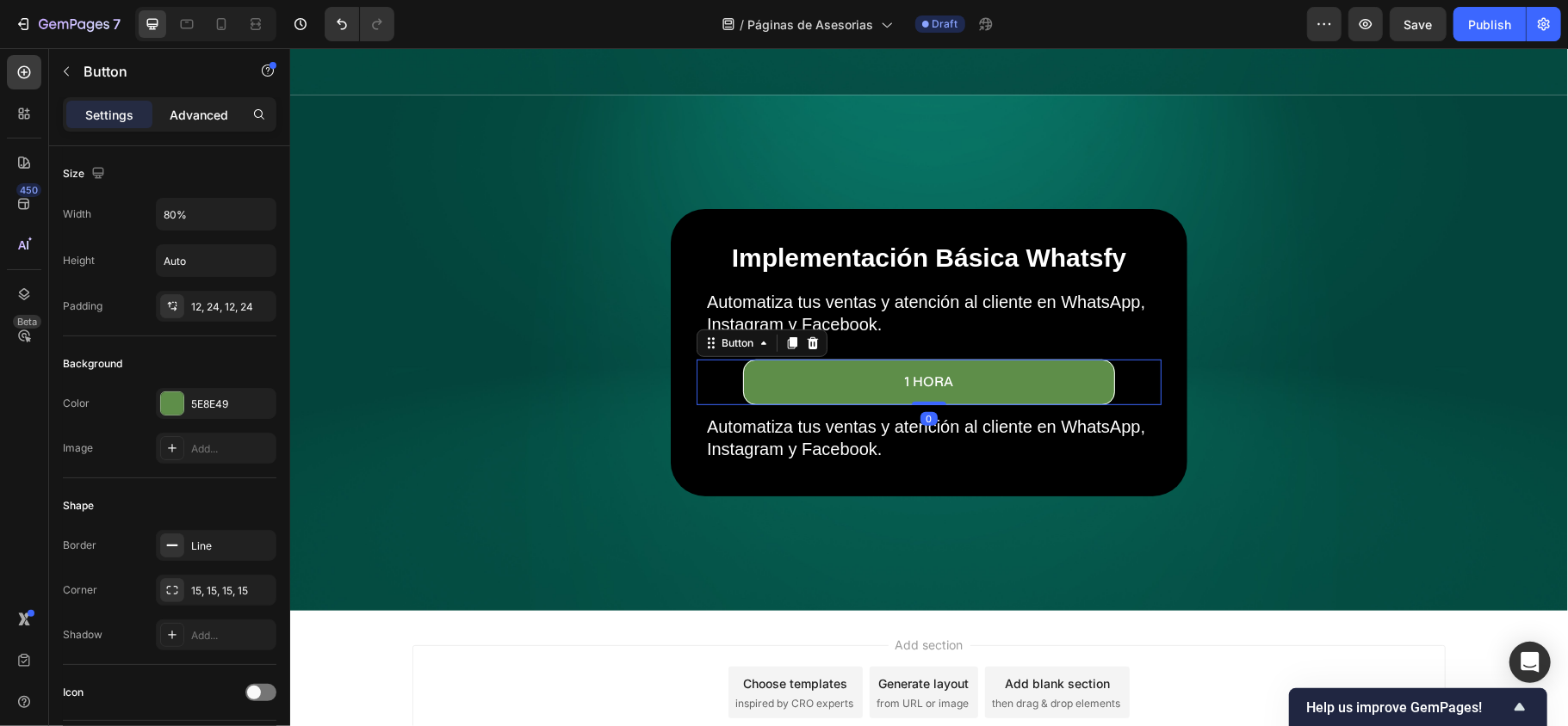
click at [204, 113] on p "Advanced" at bounding box center [198, 115] width 59 height 18
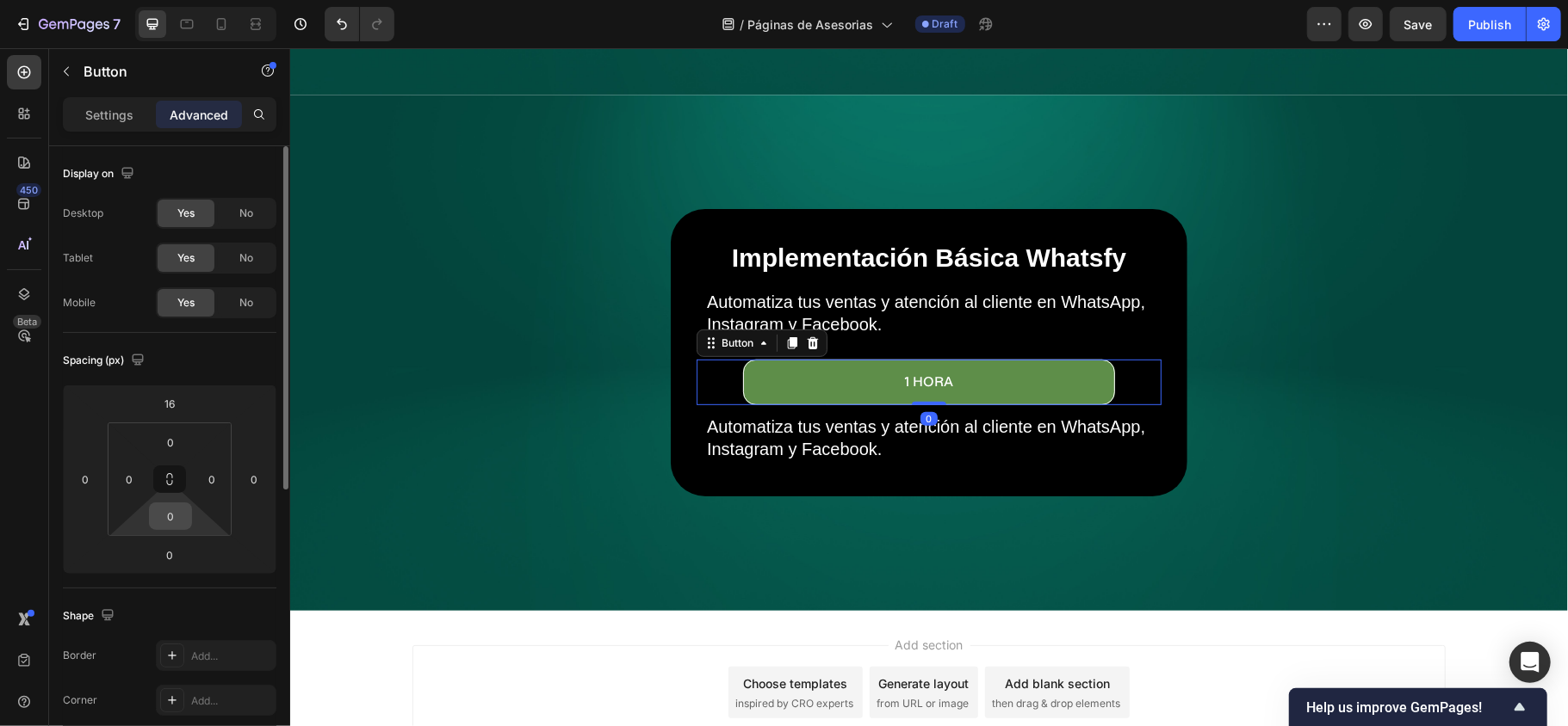
click at [179, 513] on input "0" at bounding box center [170, 516] width 34 height 26
click at [117, 0] on html "7 Version history / Páginas de Asesorias Draft Preview Save Publish 450 Beta Se…" at bounding box center [784, 0] width 1568 height 0
click at [155, 544] on input "0" at bounding box center [169, 555] width 34 height 26
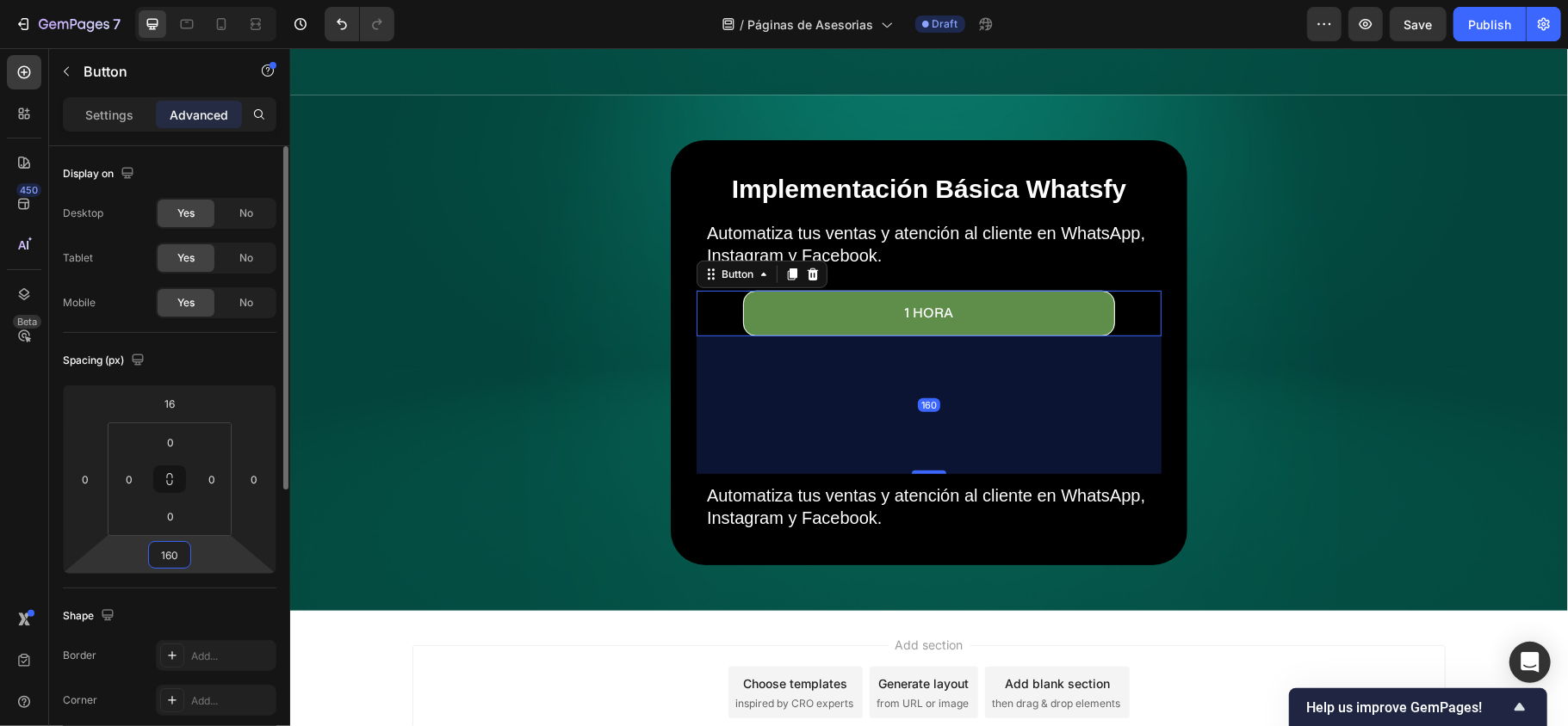
type input "16"
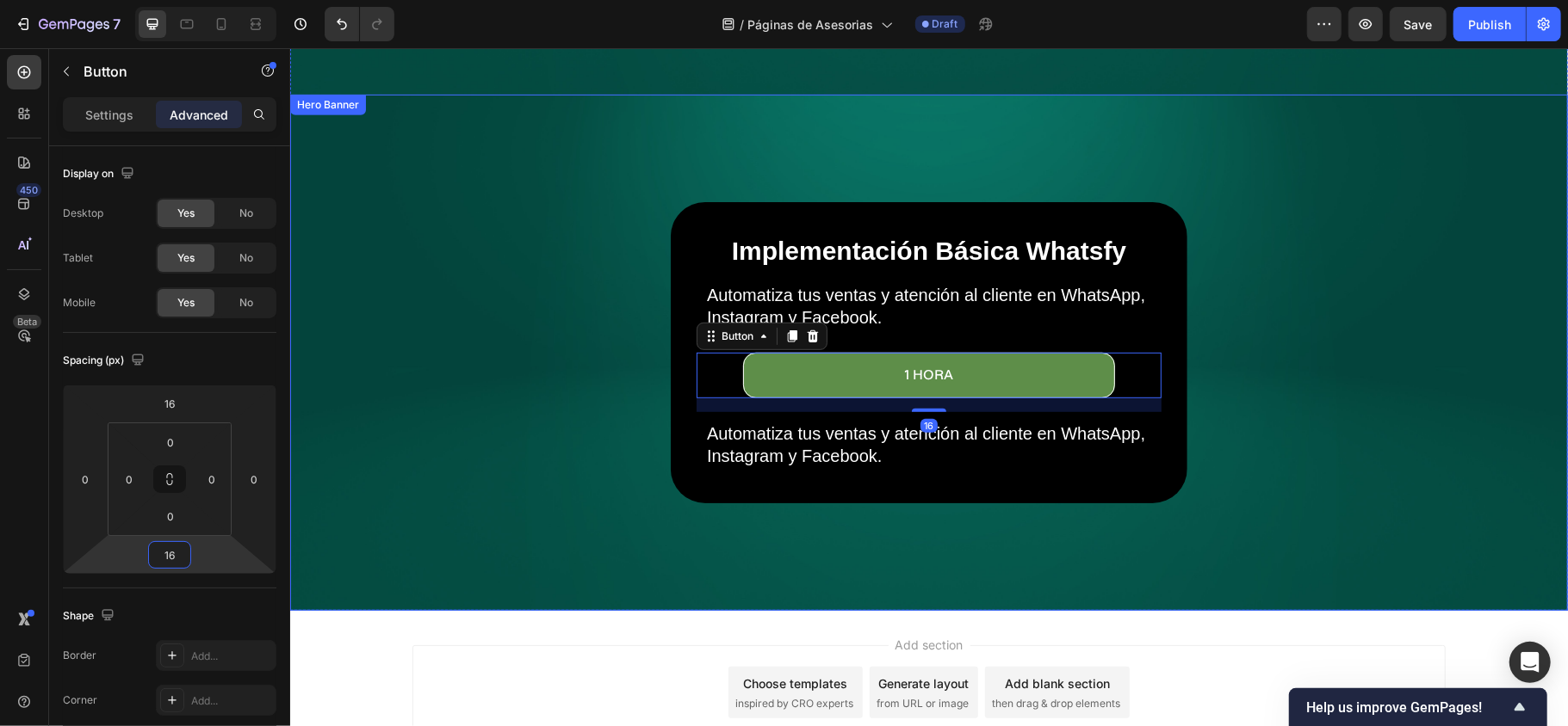
click at [852, 544] on div "Background Image" at bounding box center [928, 352] width 1277 height 516
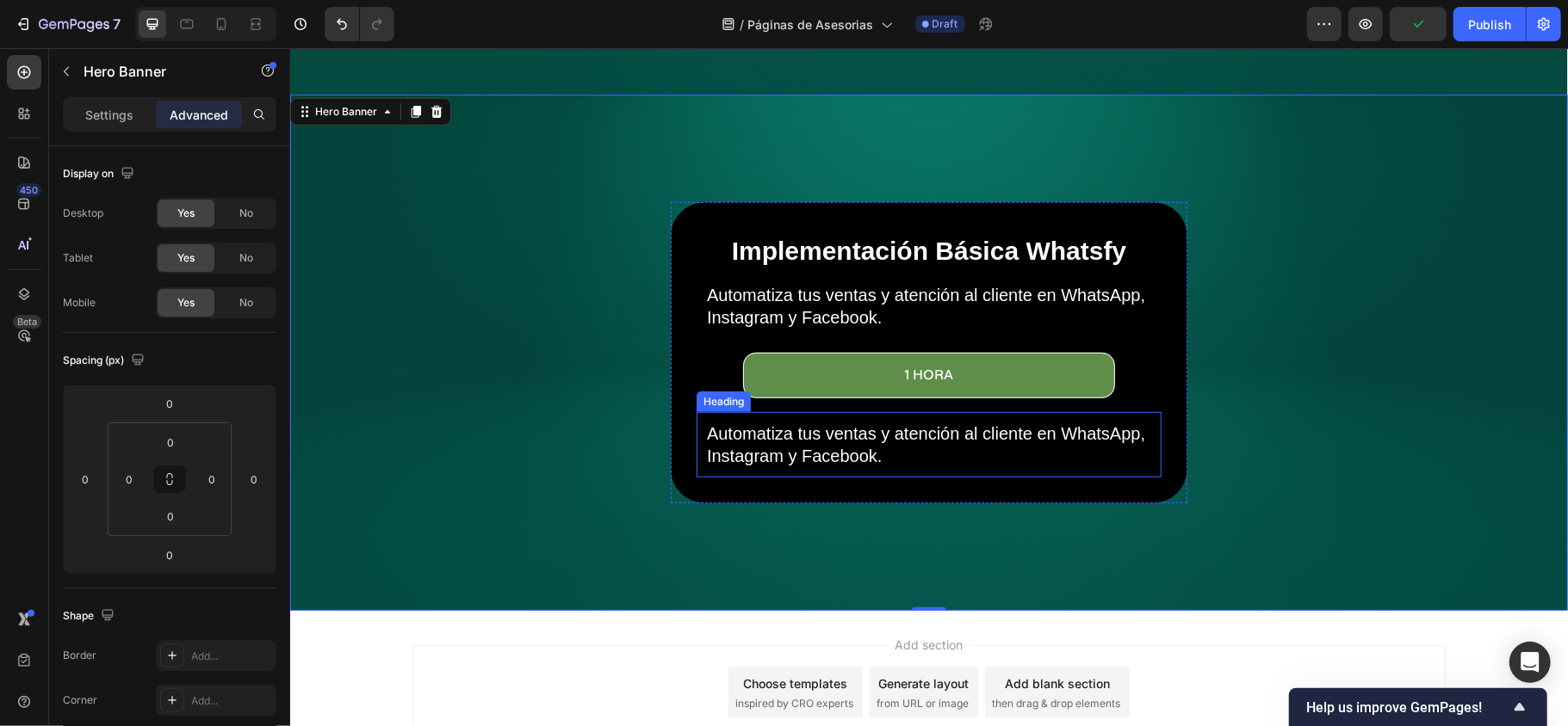
click at [837, 442] on h2 "Automatiza tus ventas y atención al cliente en WhatsApp, Instagram y Facebook." at bounding box center [928, 444] width 447 height 48
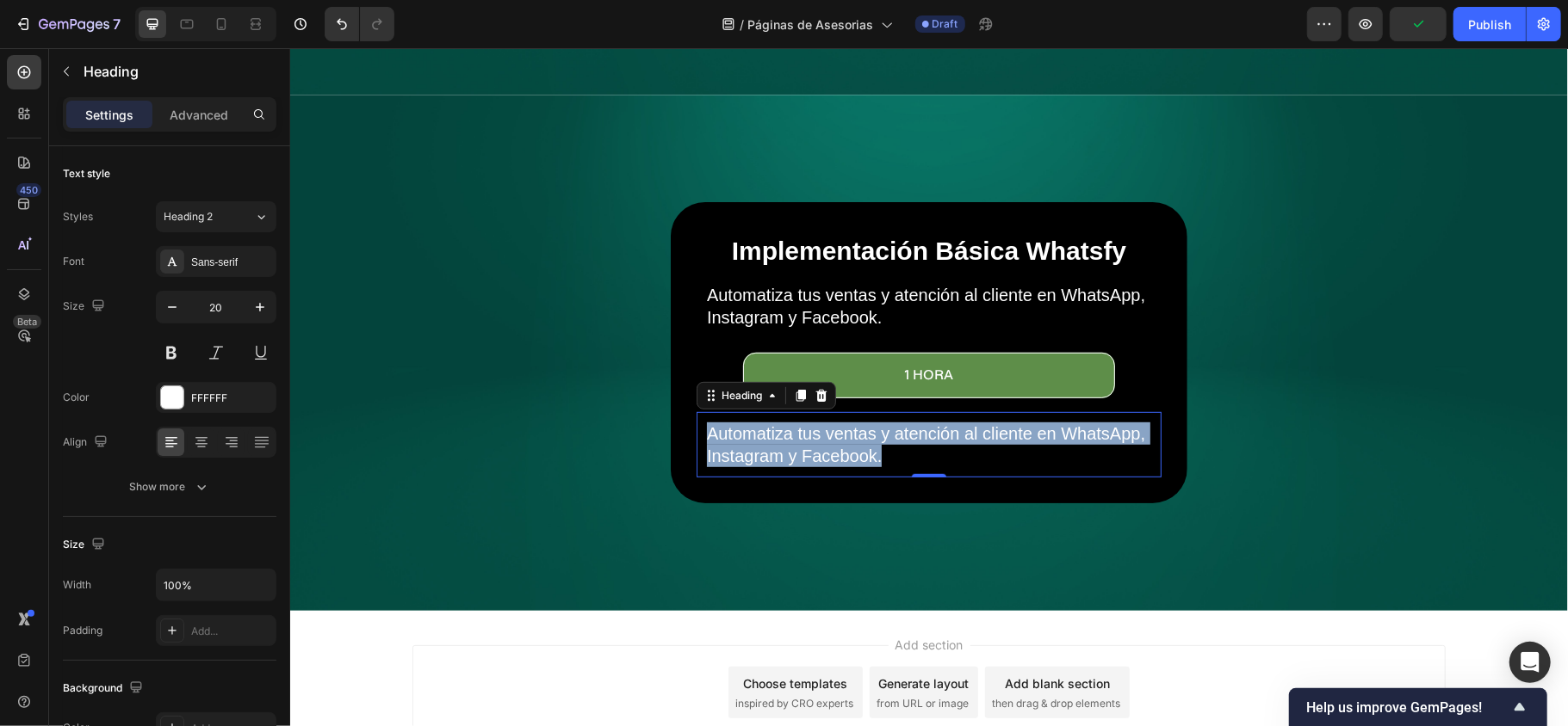
click at [837, 442] on p "Automatiza tus ventas y atención al cliente en WhatsApp, Instagram y Facebook." at bounding box center [928, 444] width 444 height 44
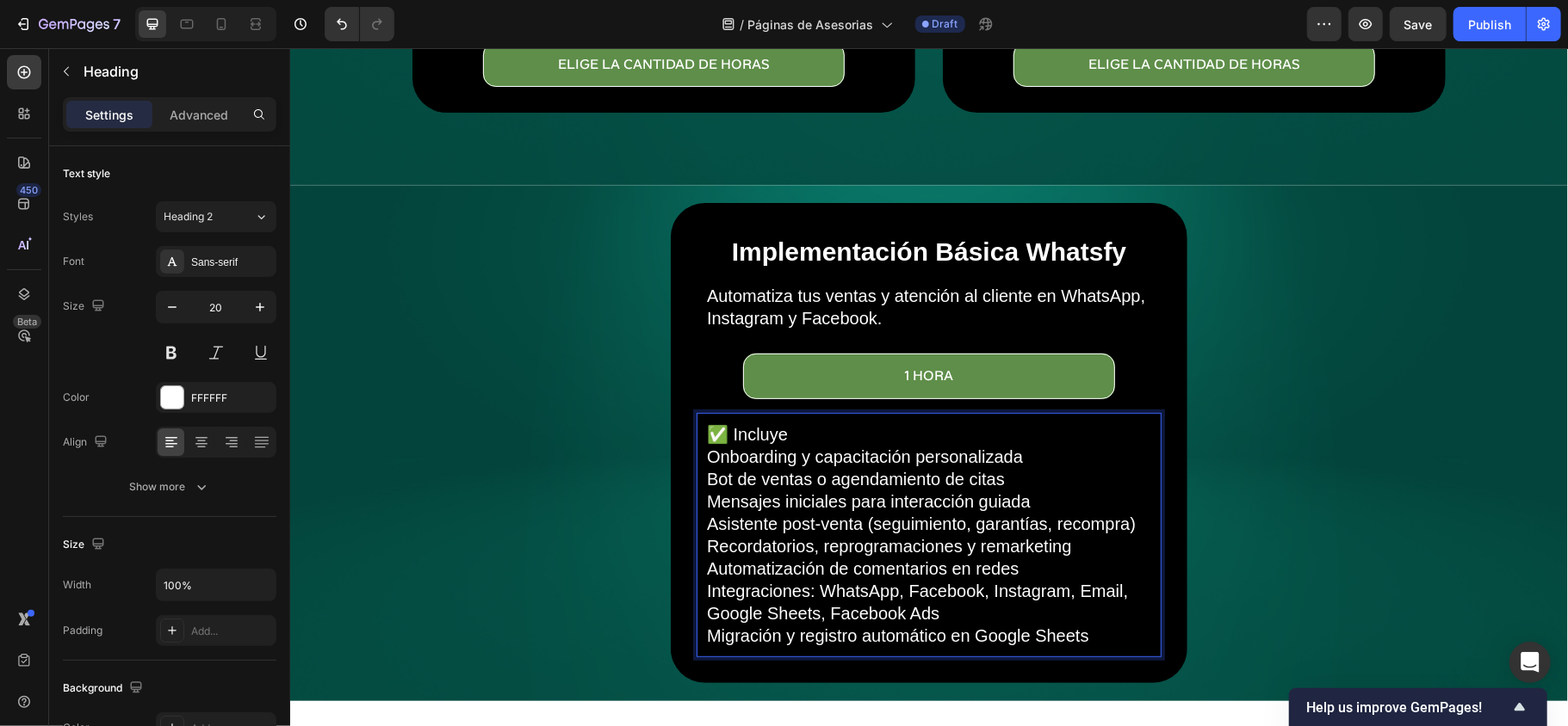
scroll to position [449, 0]
click at [706, 444] on p "Onboarding y capacitación personalizada" at bounding box center [928, 454] width 444 height 23
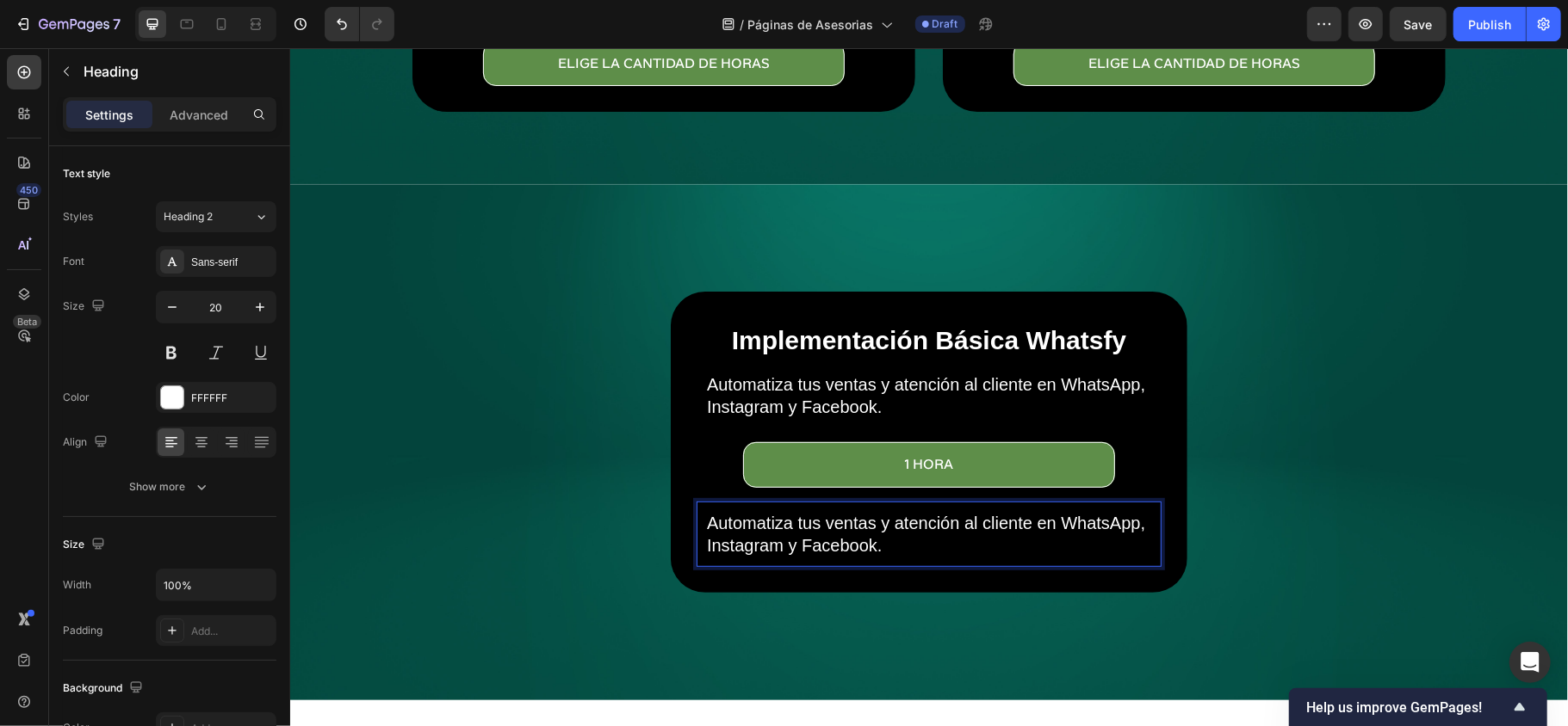
scroll to position [539, 0]
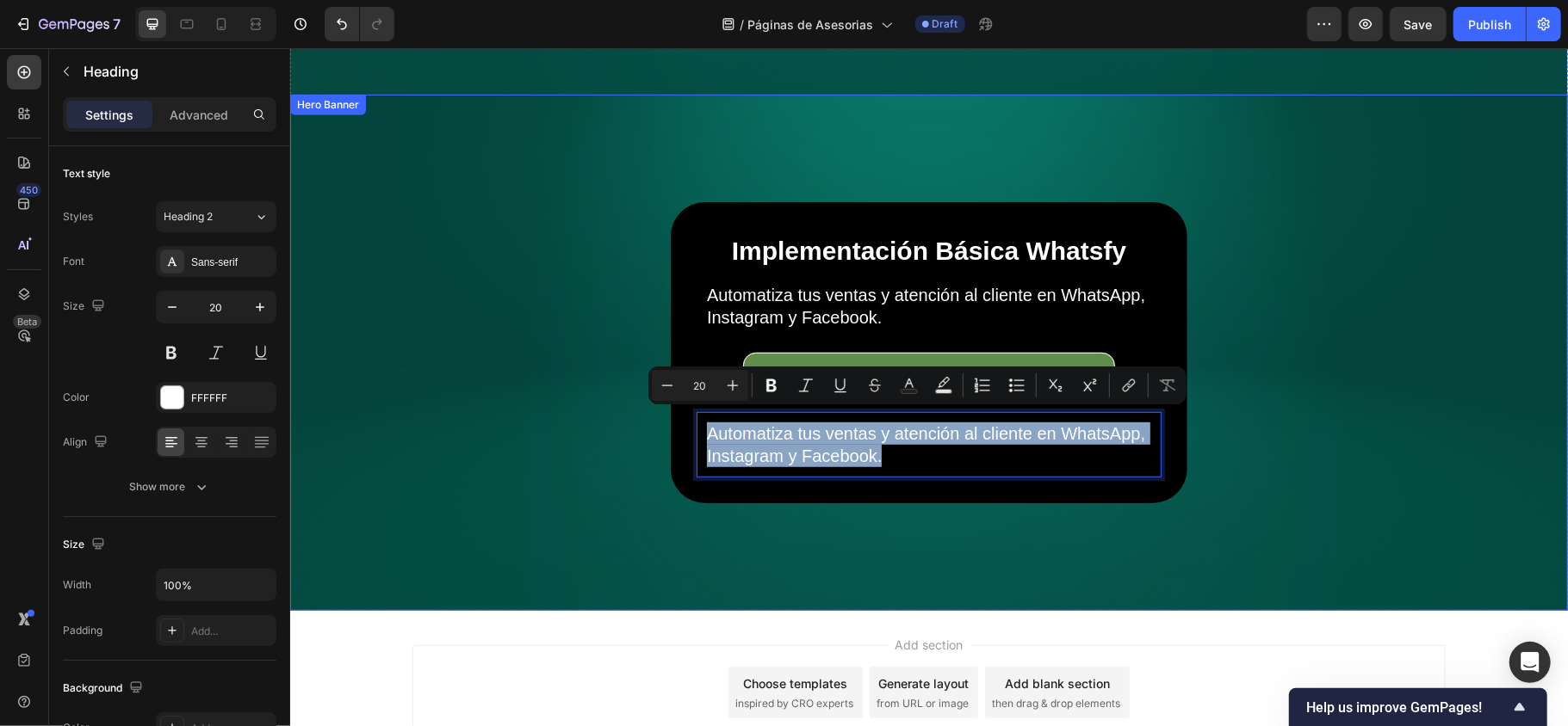
click at [907, 505] on div "Background Image" at bounding box center [928, 352] width 1277 height 516
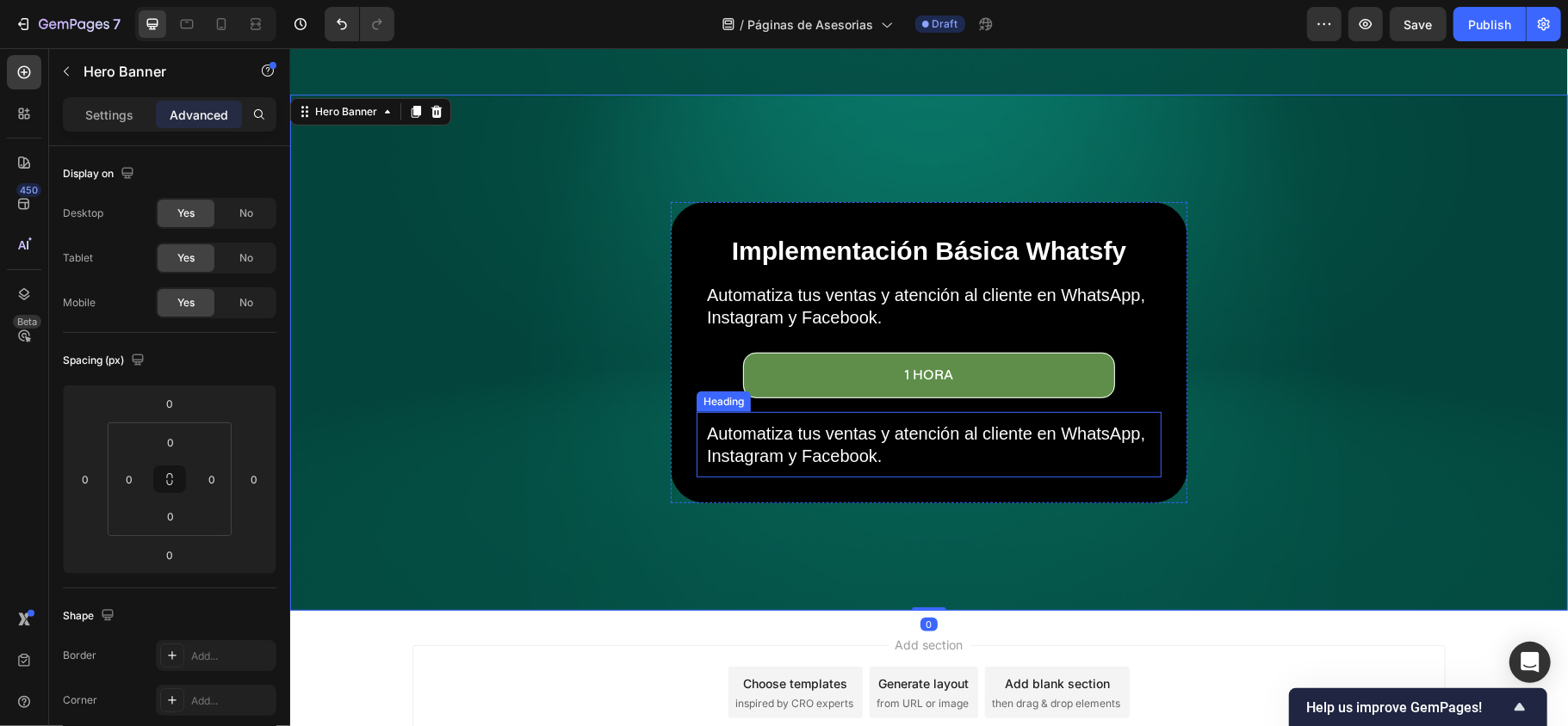
click at [902, 451] on p "Automatiza tus ventas y atención al cliente en WhatsApp, Instagram y Facebook." at bounding box center [928, 444] width 444 height 44
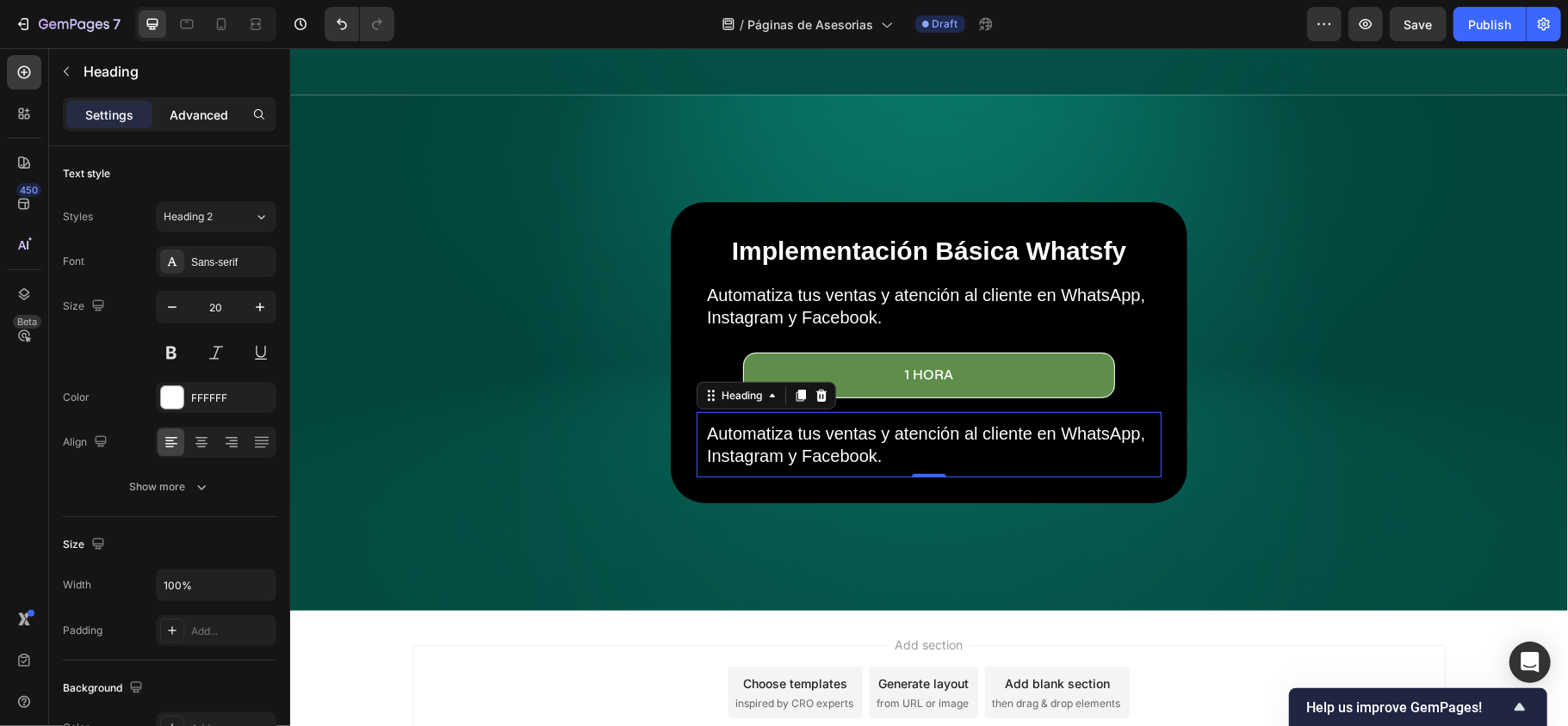
click at [169, 114] on p "Advanced" at bounding box center [198, 115] width 59 height 18
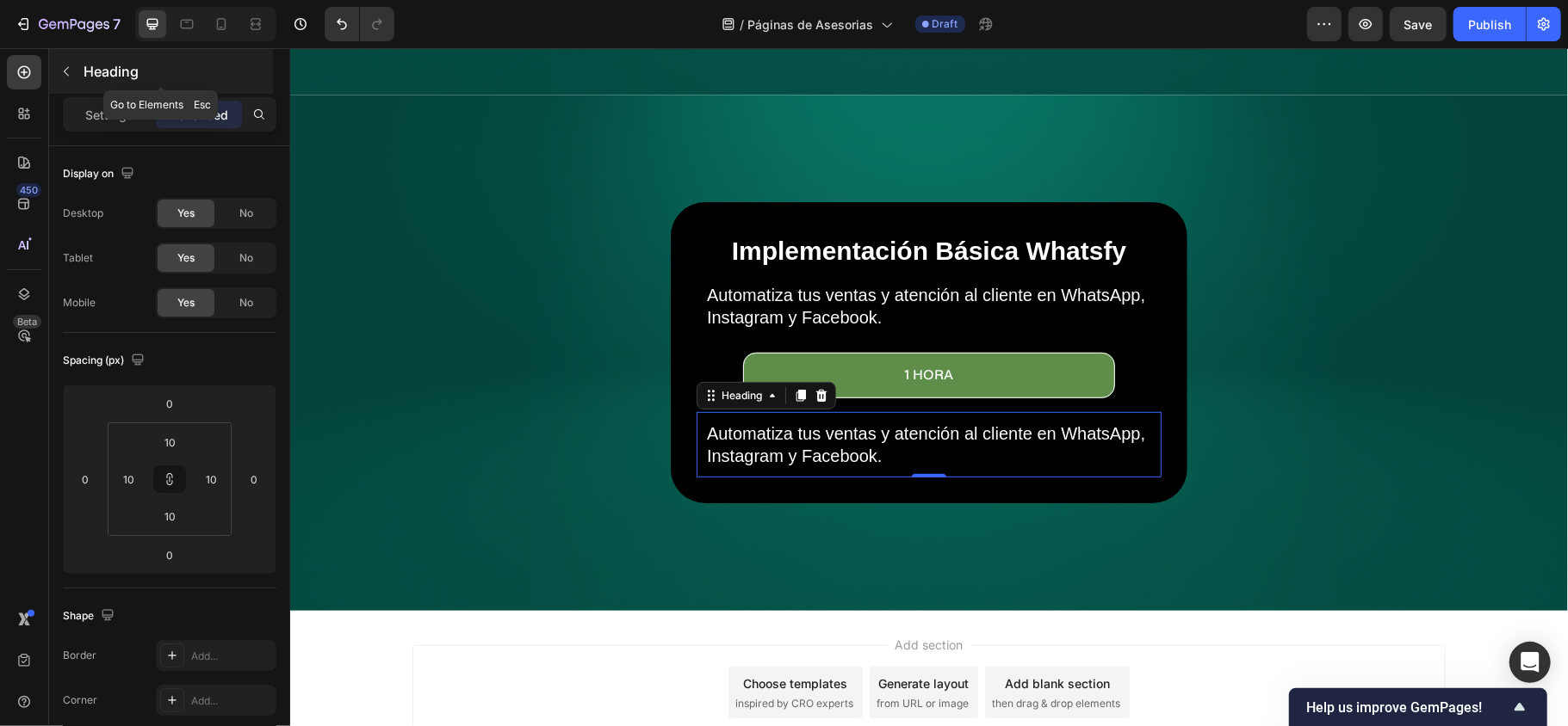
click at [62, 65] on icon "button" at bounding box center [66, 71] width 14 height 14
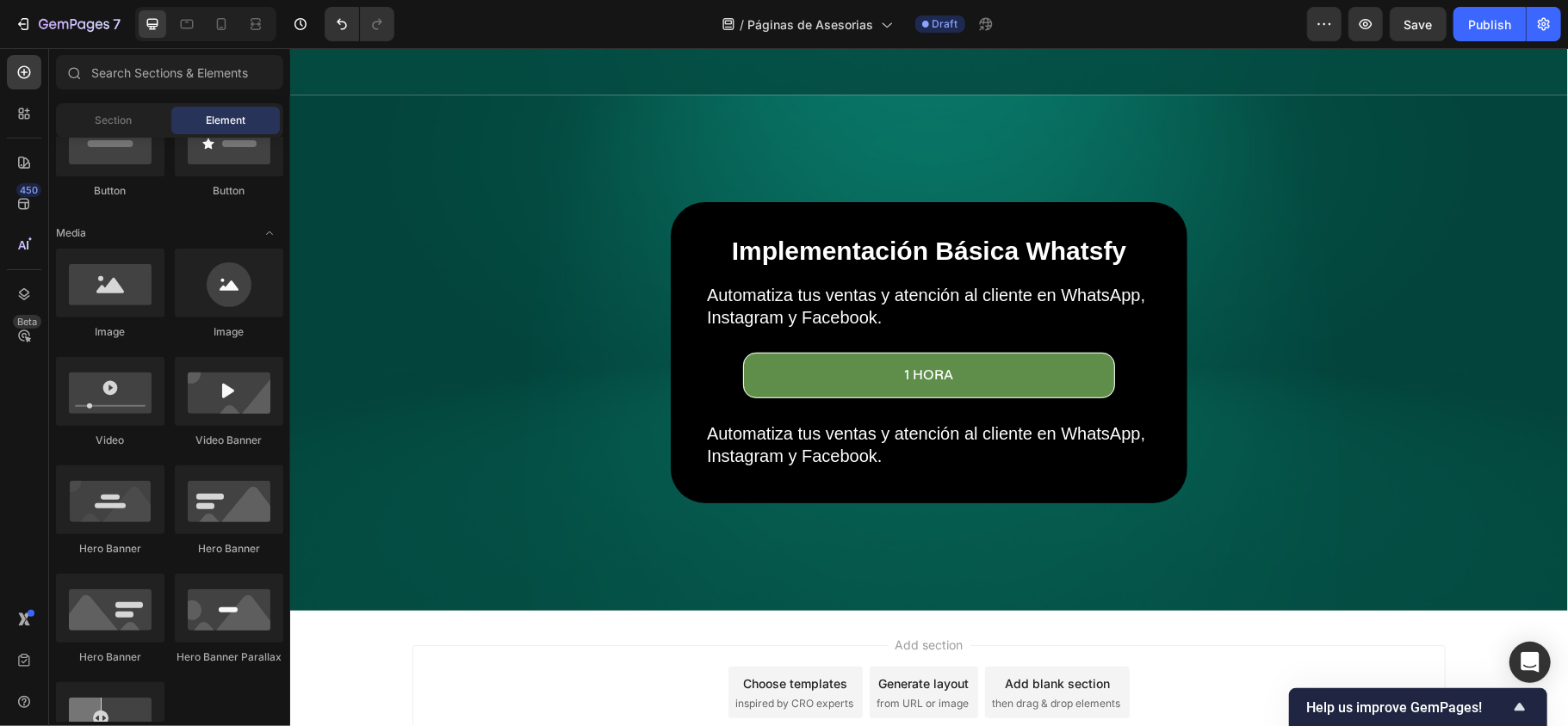
scroll to position [0, 0]
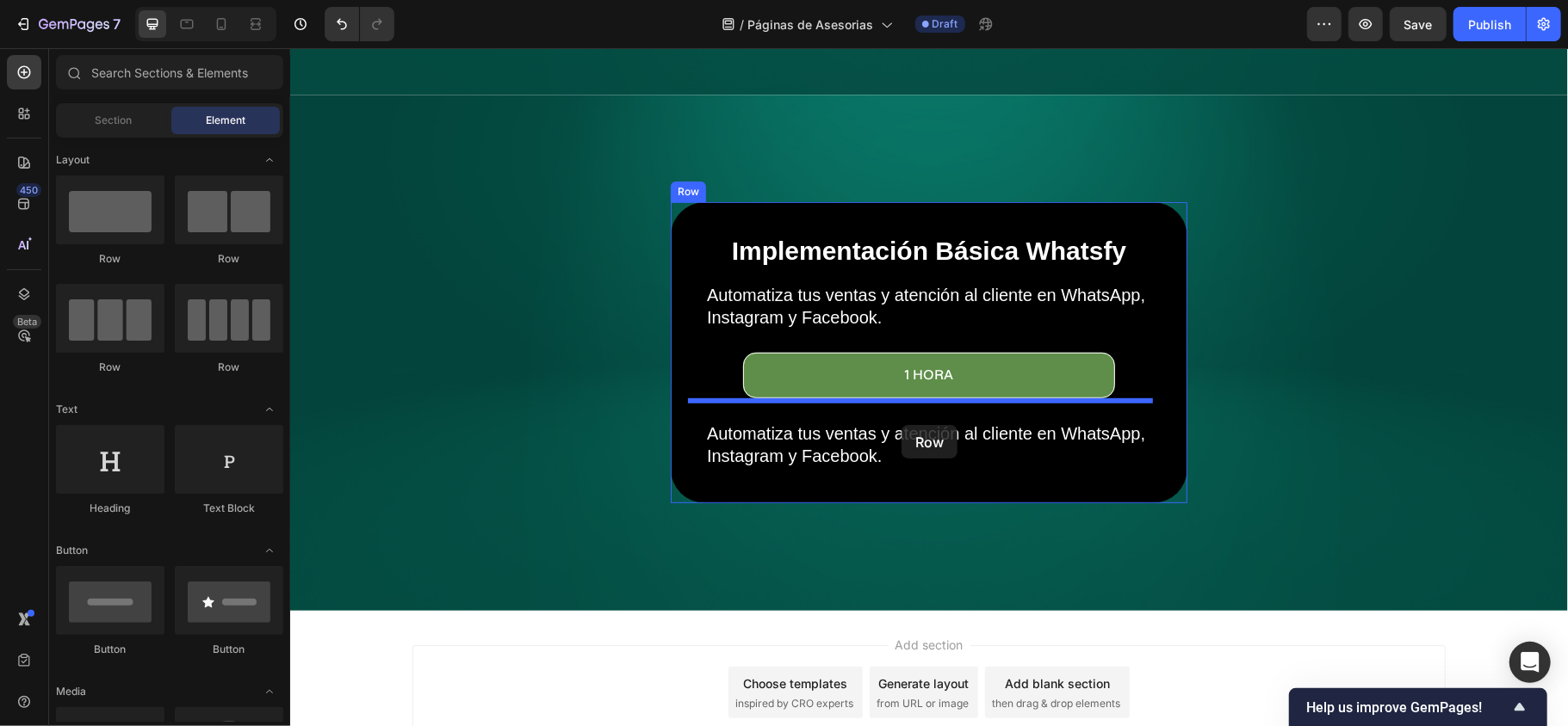
drag, startPoint x: 499, startPoint y: 264, endPoint x: 900, endPoint y: 425, distance: 432.1
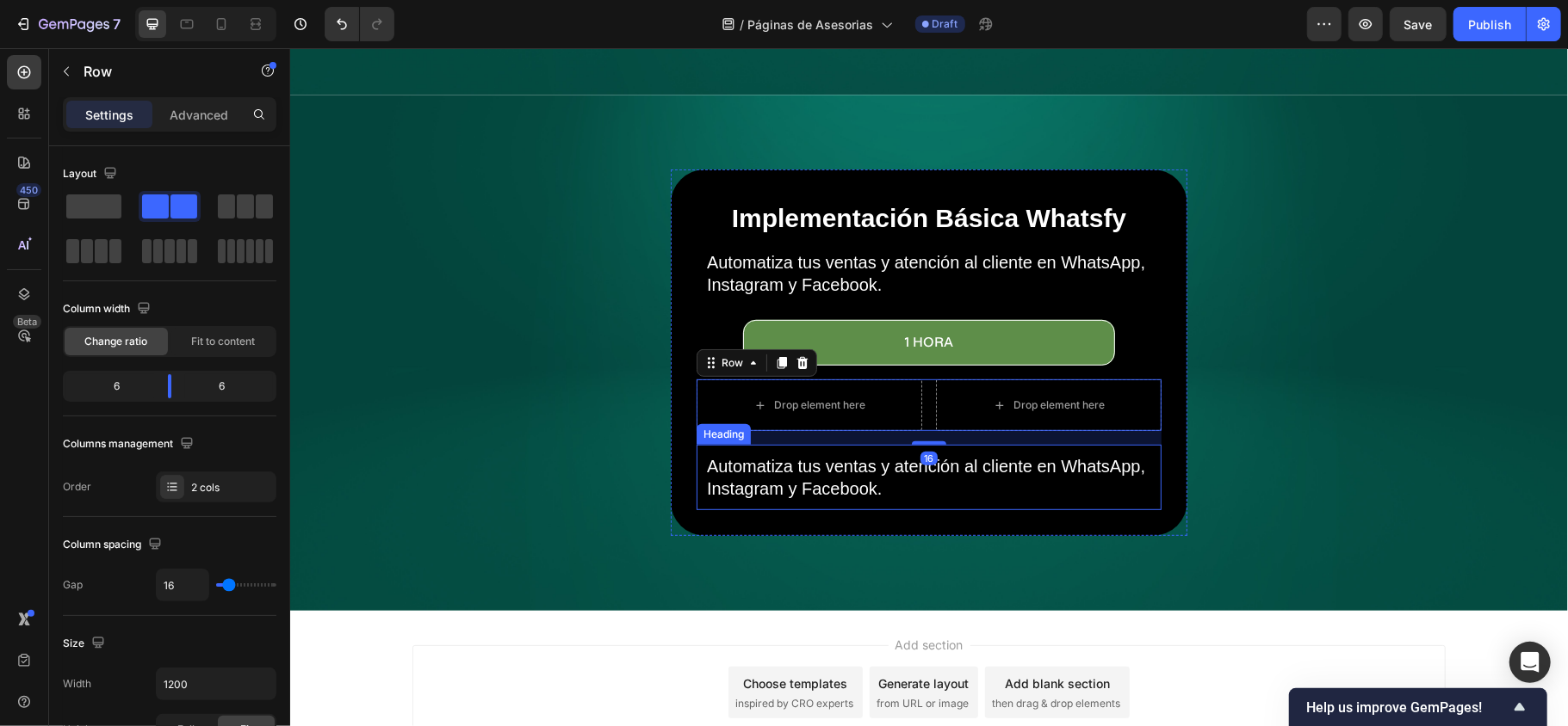
click at [841, 461] on p "Automatiza tus ventas y atención al cliente en WhatsApp, Instagram y Facebook." at bounding box center [928, 476] width 444 height 44
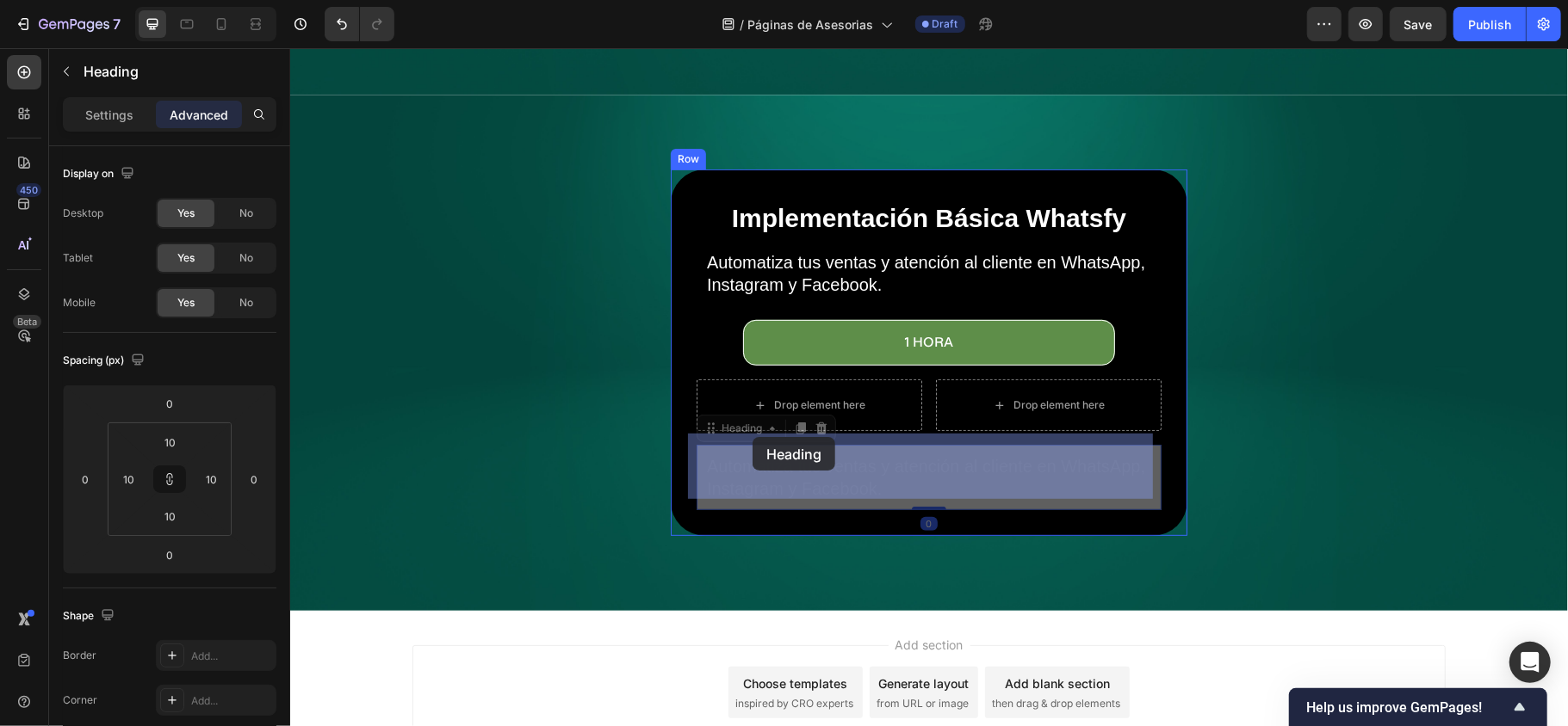
drag, startPoint x: 697, startPoint y: 421, endPoint x: 752, endPoint y: 436, distance: 57.0
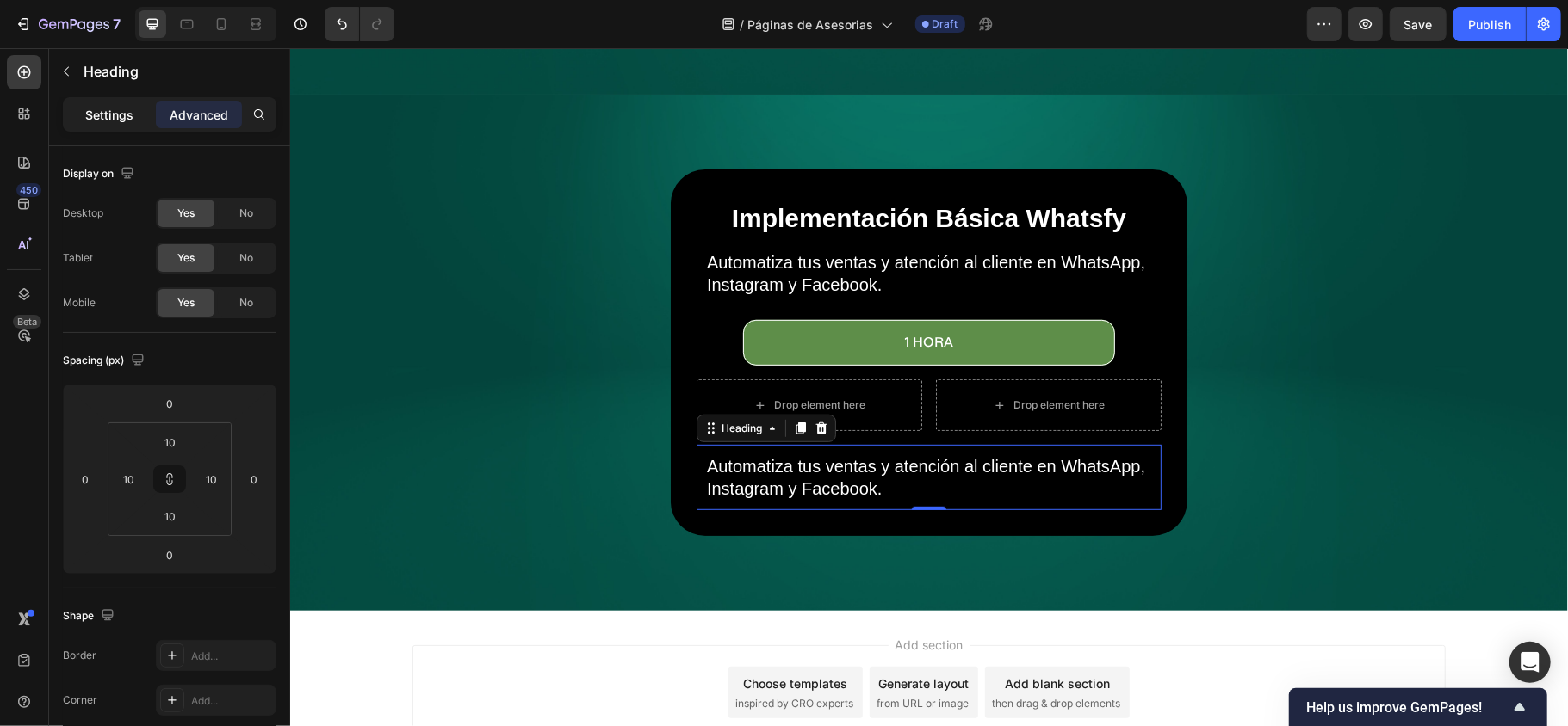
click at [118, 109] on p "Settings" at bounding box center [109, 115] width 48 height 18
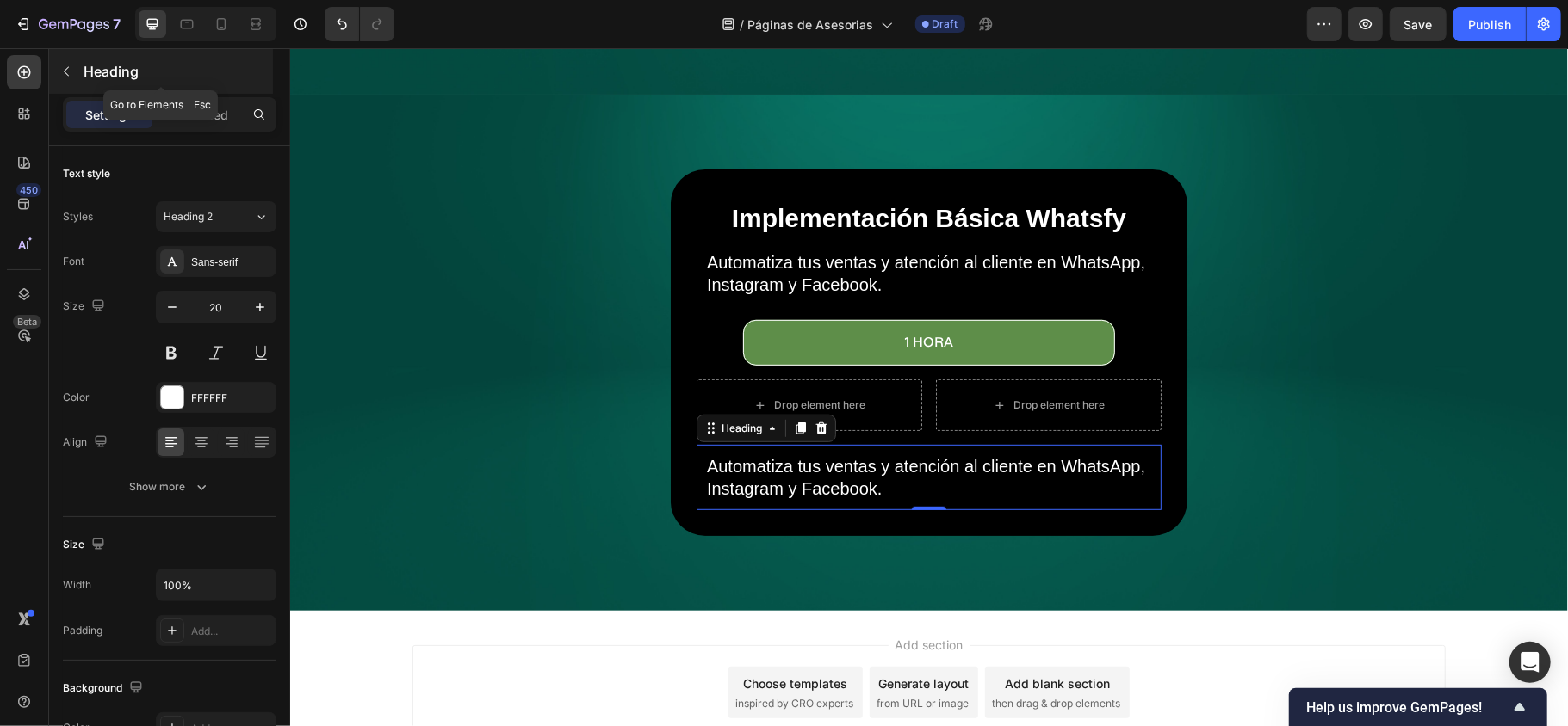
click at [67, 77] on icon "button" at bounding box center [66, 71] width 14 height 14
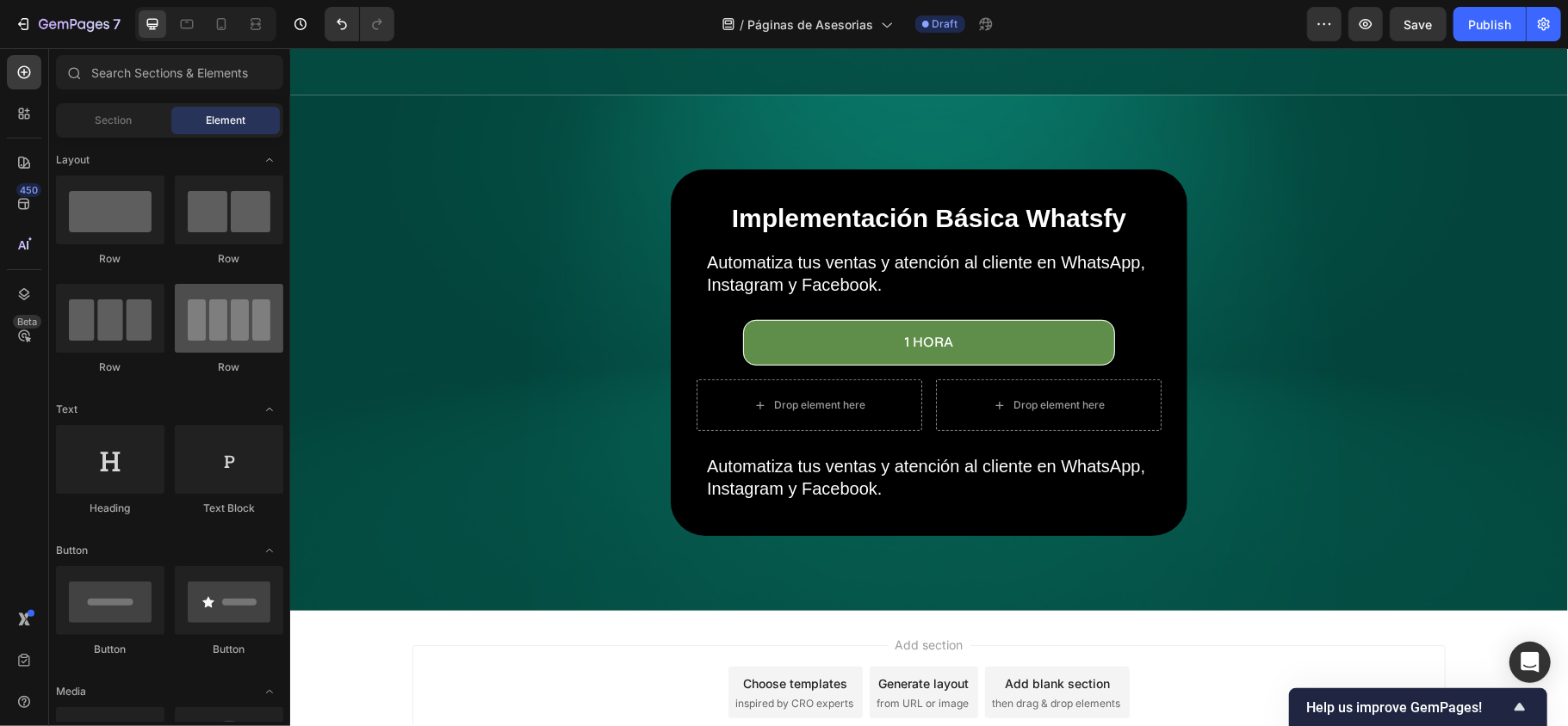
scroll to position [229, 0]
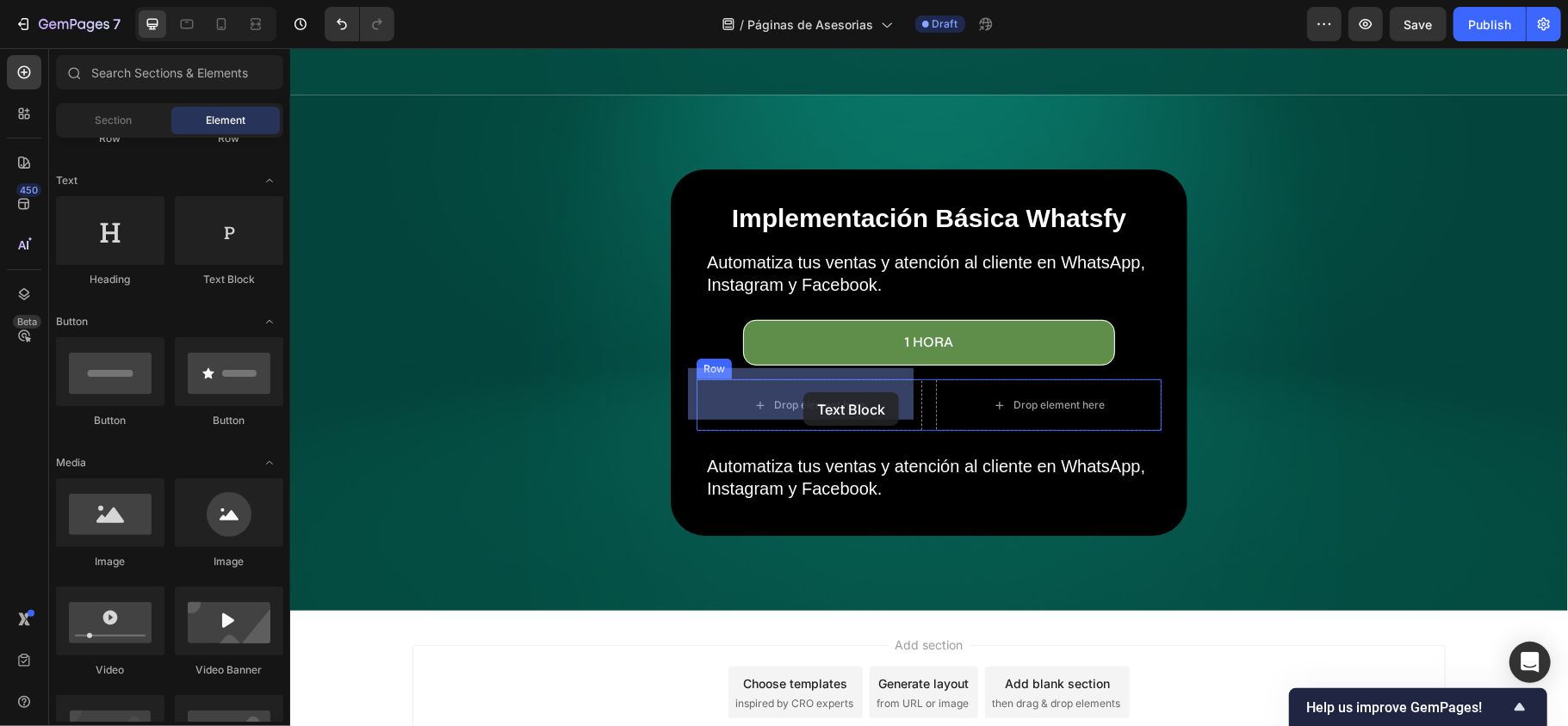
drag, startPoint x: 518, startPoint y: 299, endPoint x: 803, endPoint y: 391, distance: 299.5
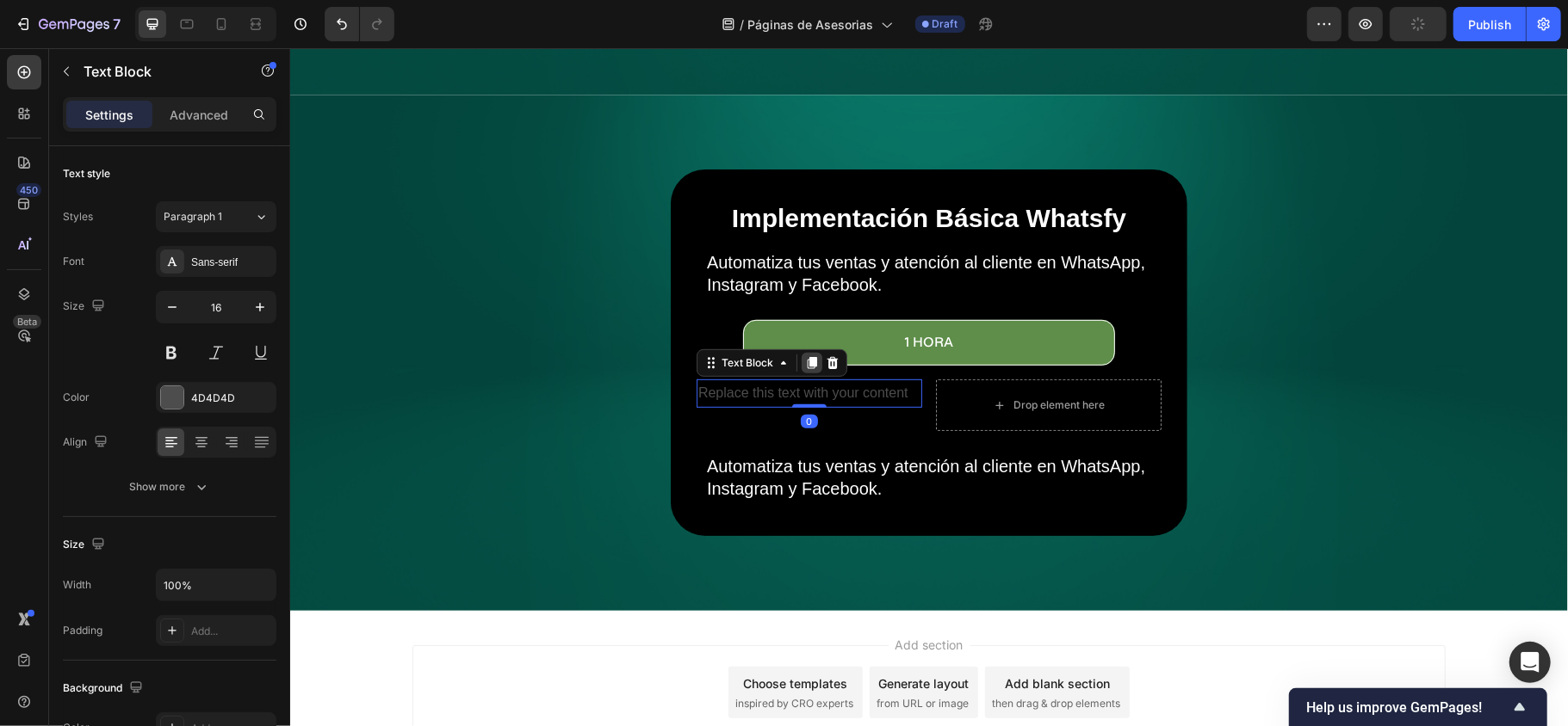
click at [801, 352] on div at bounding box center [811, 362] width 21 height 21
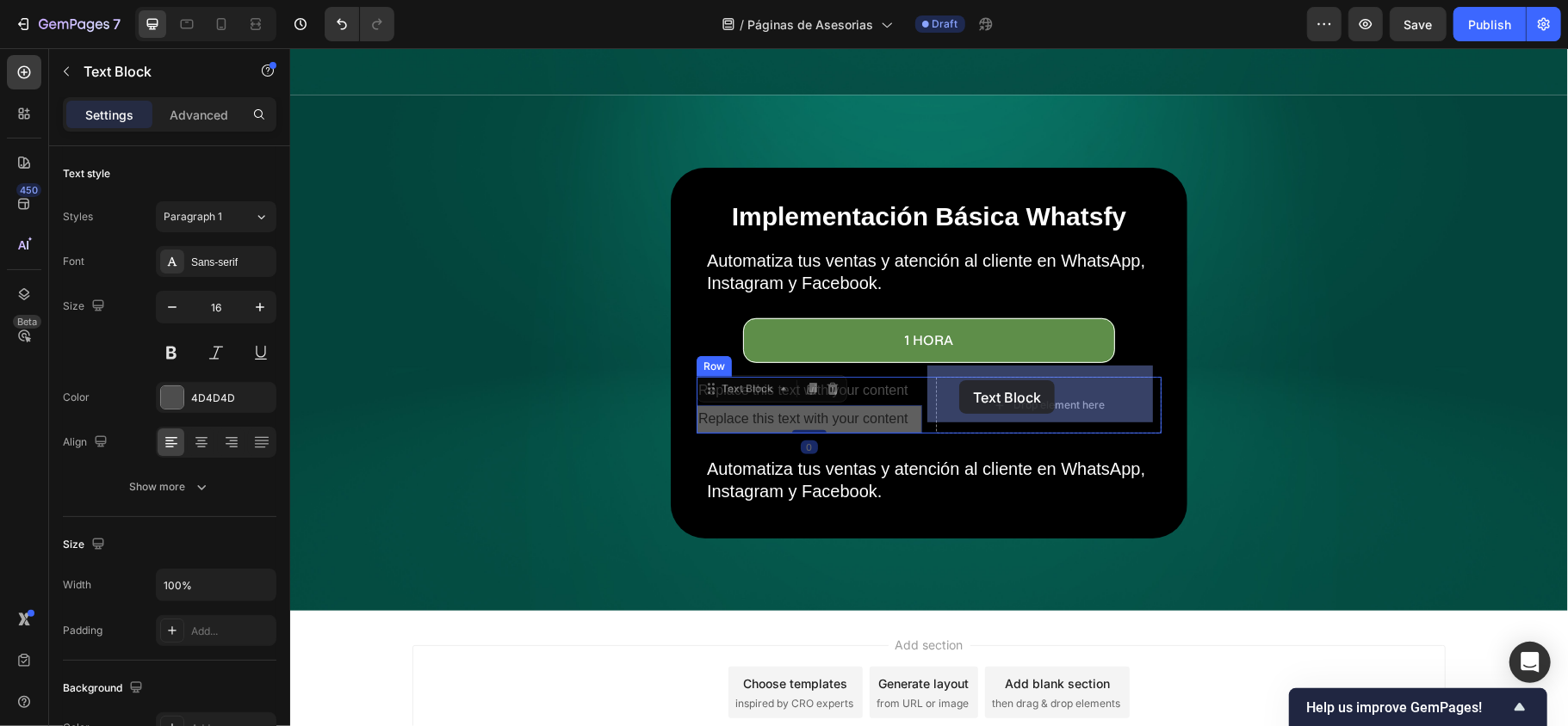
drag, startPoint x: 703, startPoint y: 375, endPoint x: 958, endPoint y: 379, distance: 255.0
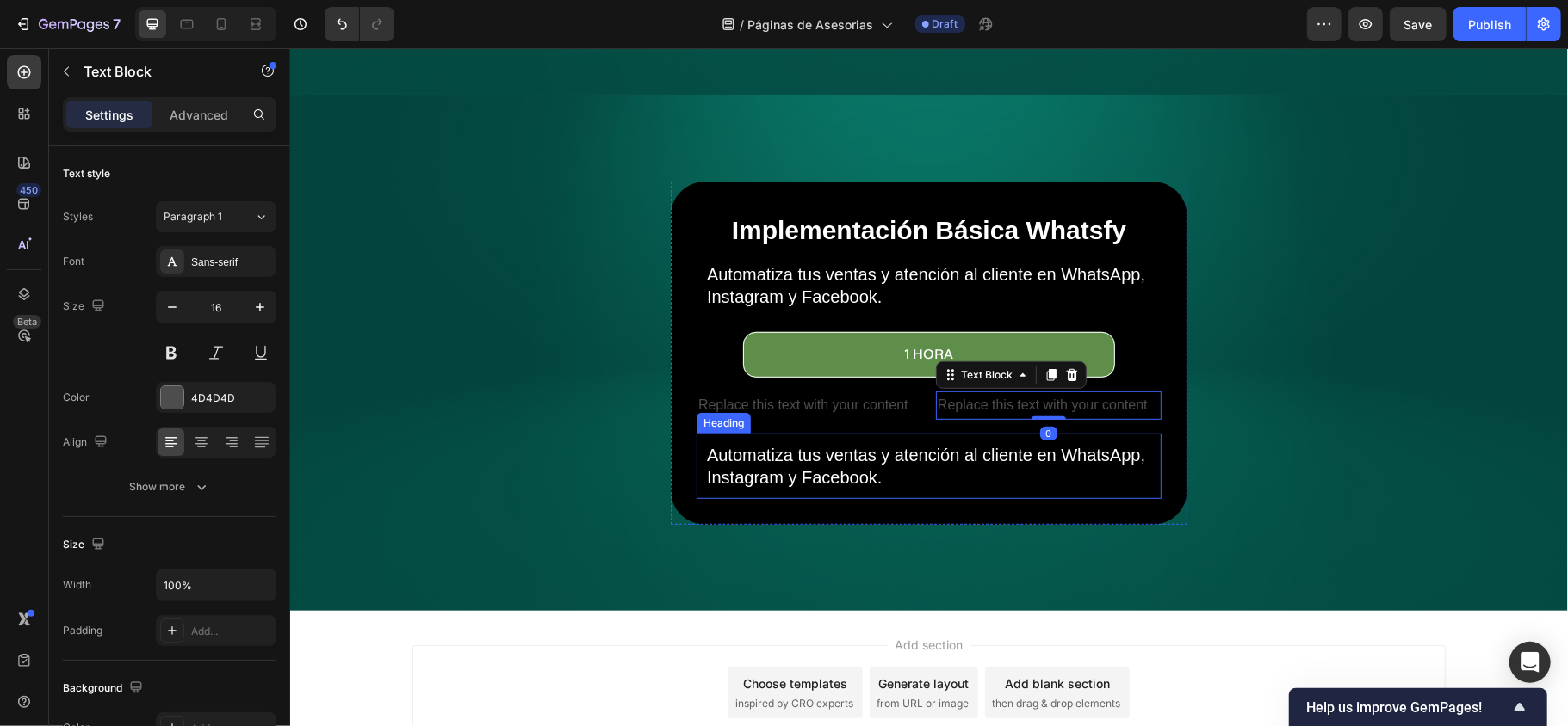
click at [933, 443] on p "Automatiza tus ventas y atención al cliente en WhatsApp, Instagram y Facebook." at bounding box center [928, 464] width 444 height 44
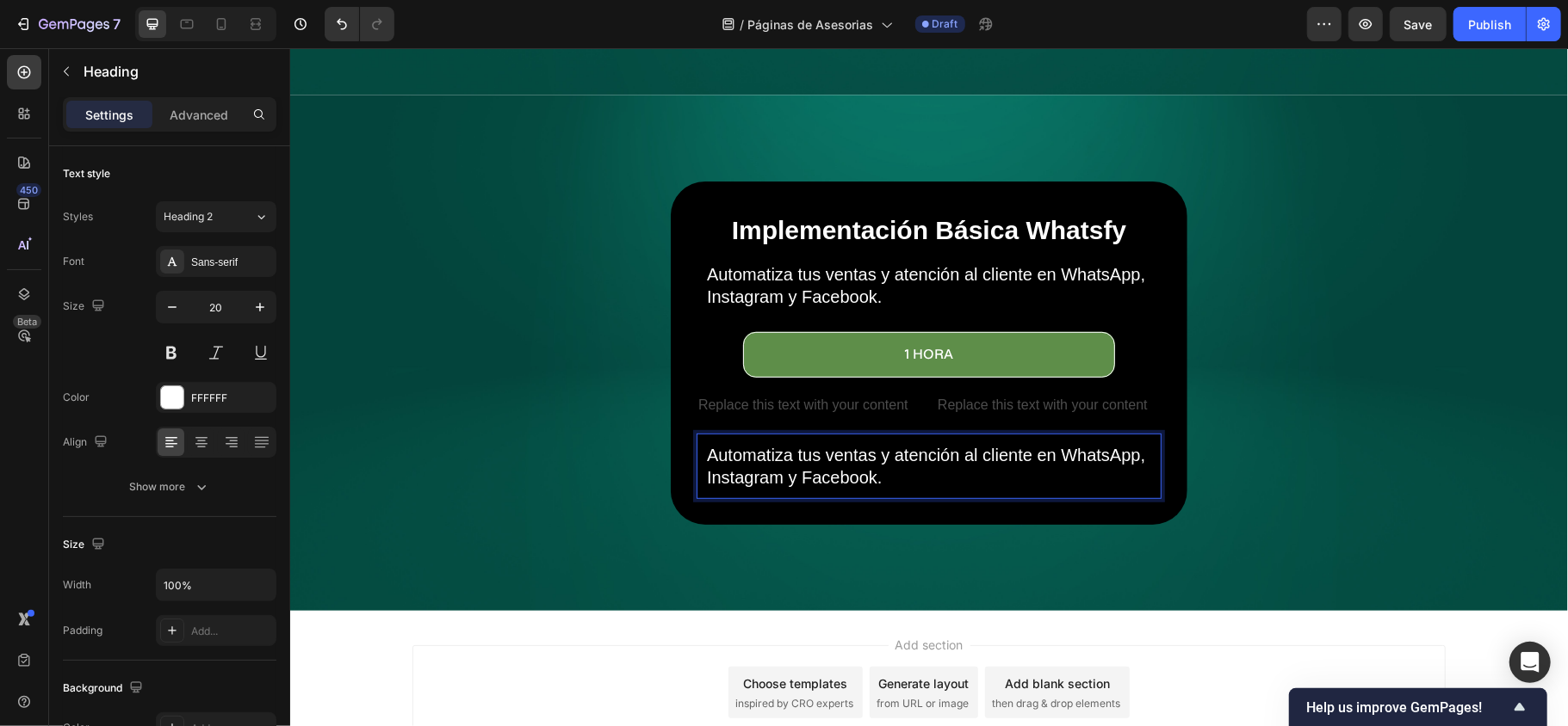
click at [856, 443] on p "Automatiza tus ventas y atención al cliente en WhatsApp, Instagram y Facebook." at bounding box center [928, 464] width 444 height 44
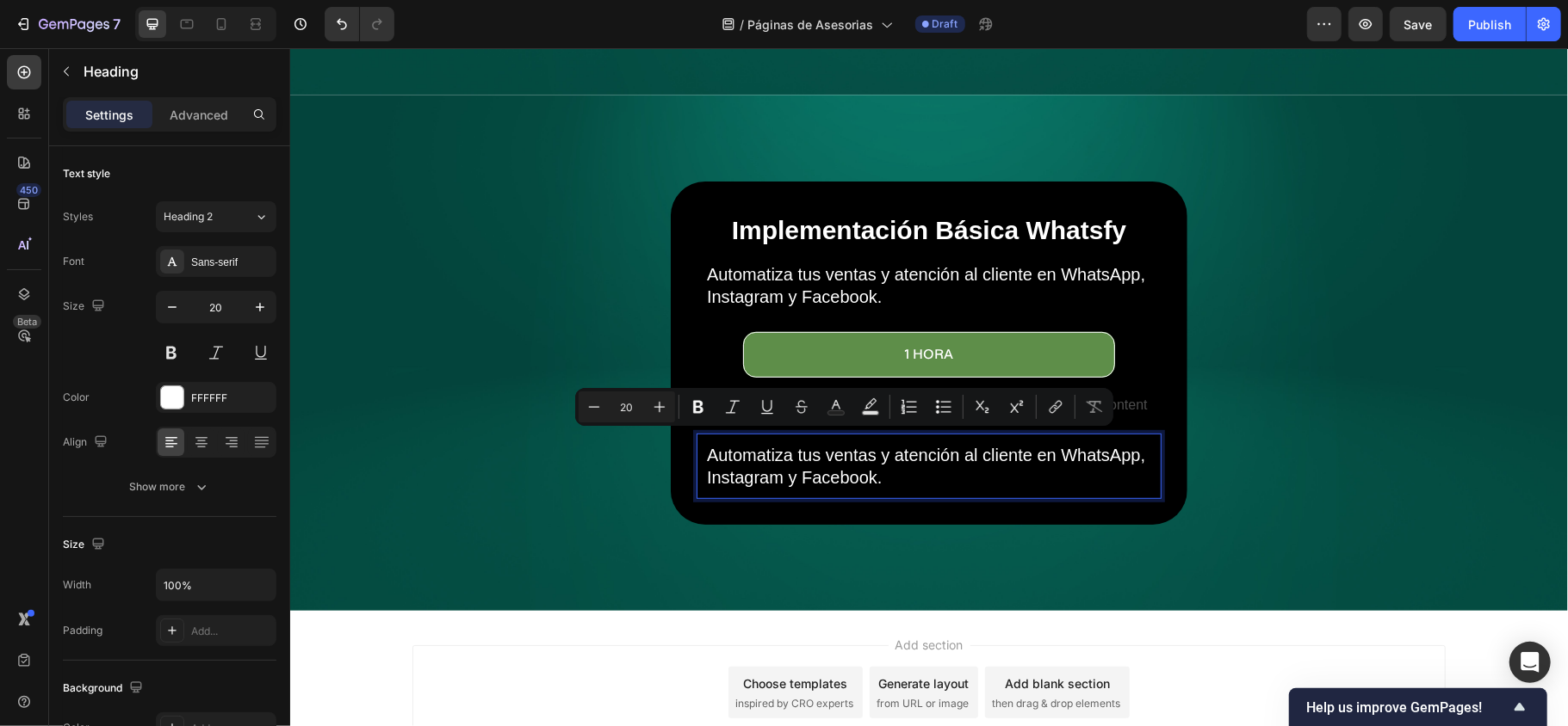
click at [849, 463] on p "Automatiza tus ventas y atención al cliente en WhatsApp, Instagram y Facebook." at bounding box center [928, 464] width 444 height 44
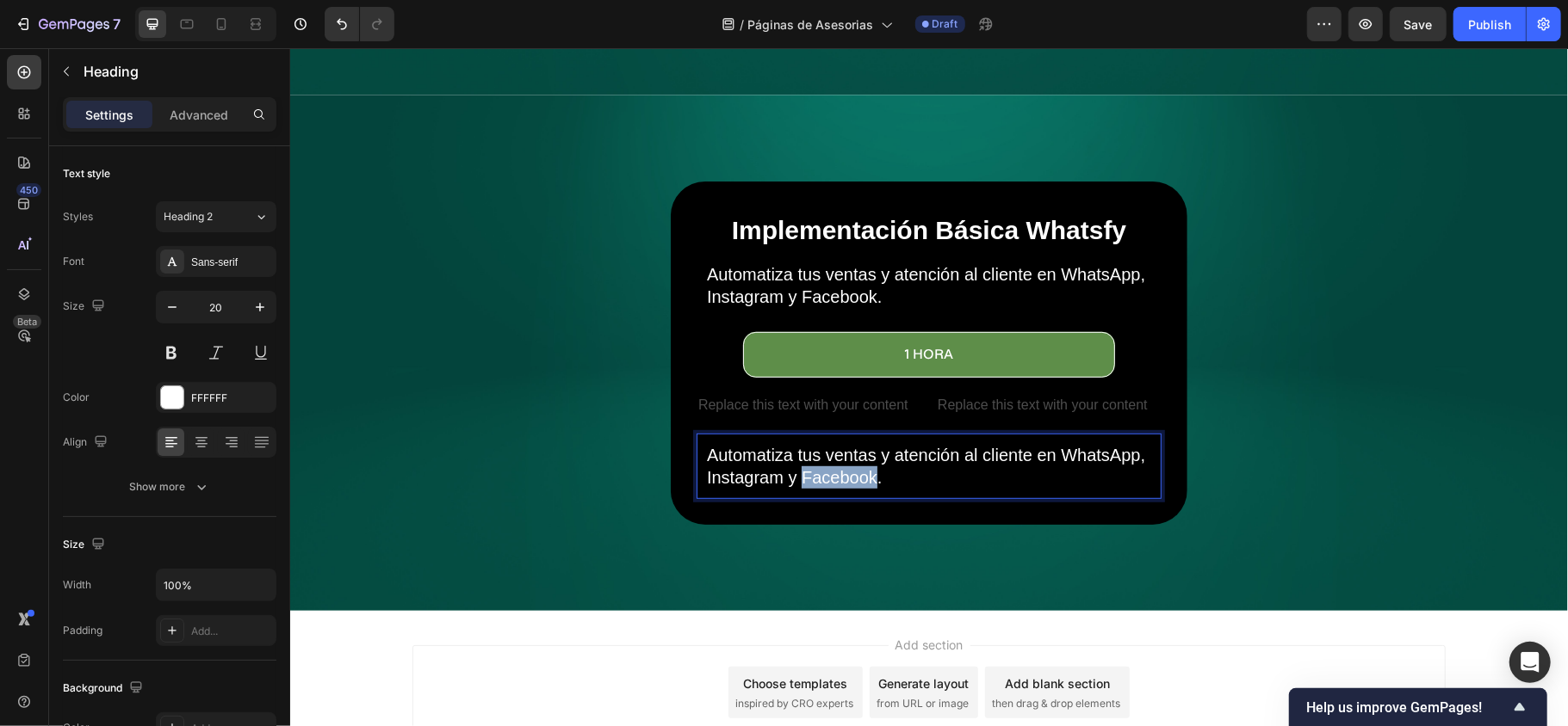
click at [849, 463] on p "Automatiza tus ventas y atención al cliente en WhatsApp, Instagram y Facebook." at bounding box center [928, 464] width 444 height 44
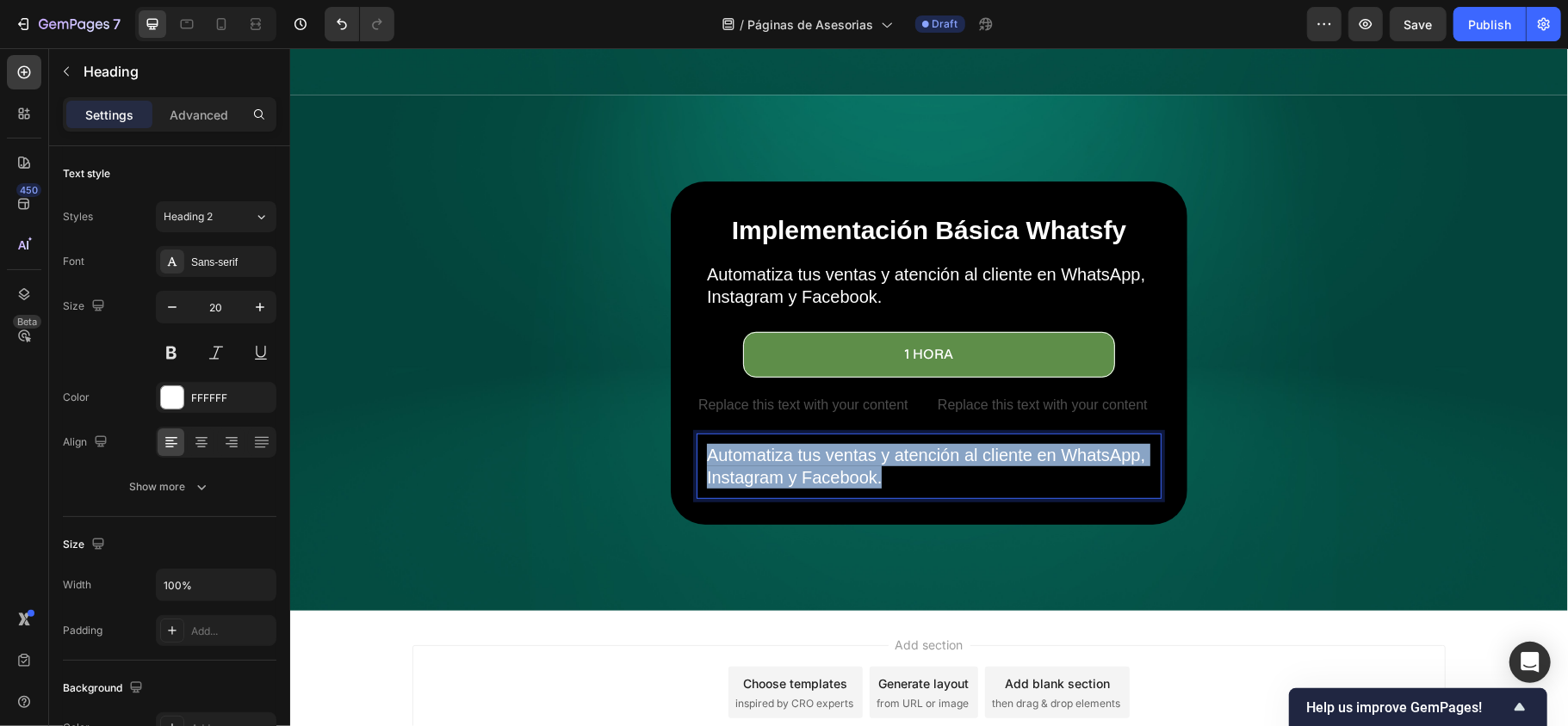
click at [849, 463] on p "Automatiza tus ventas y atención al cliente en WhatsApp, Instagram y Facebook." at bounding box center [928, 464] width 444 height 44
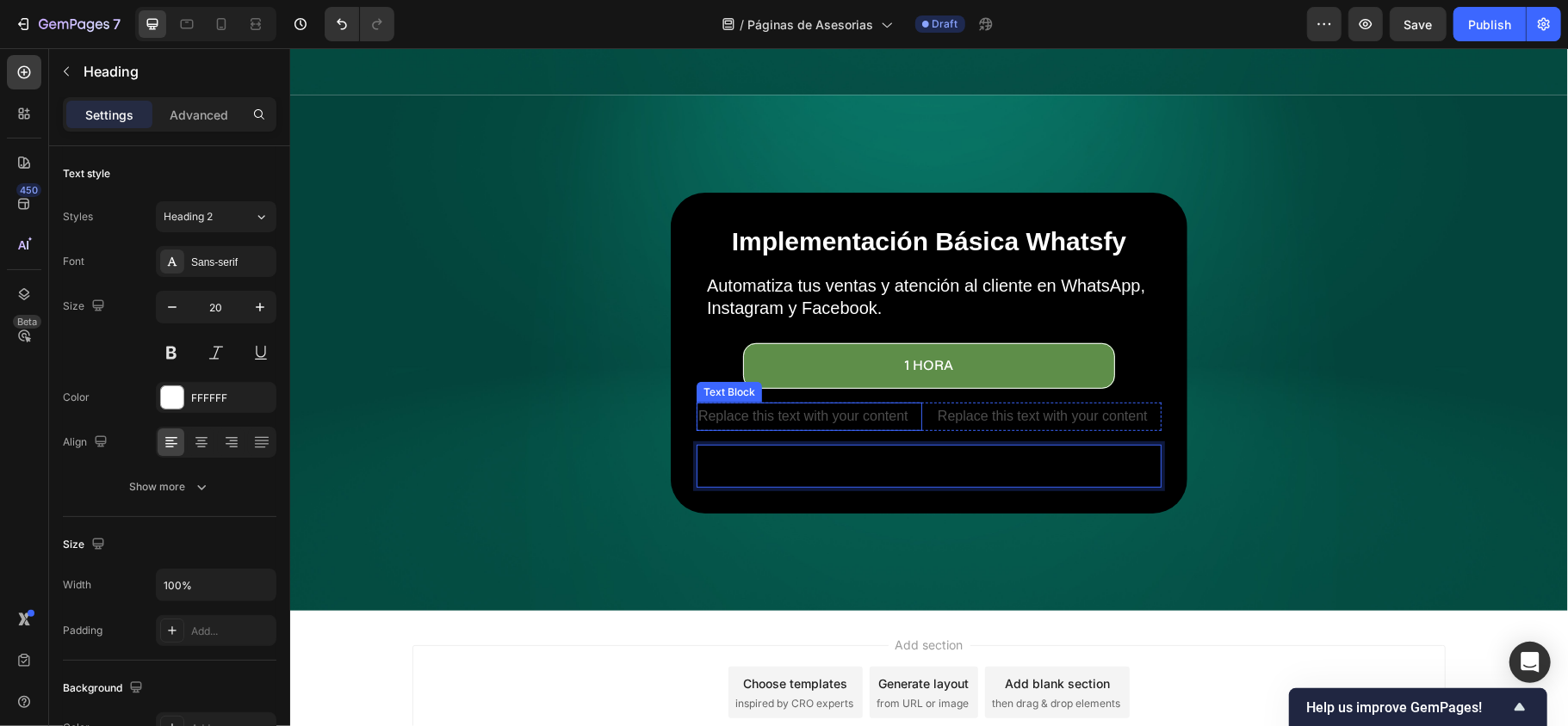
click at [814, 406] on div "Replace this text with your content" at bounding box center [808, 416] width 226 height 28
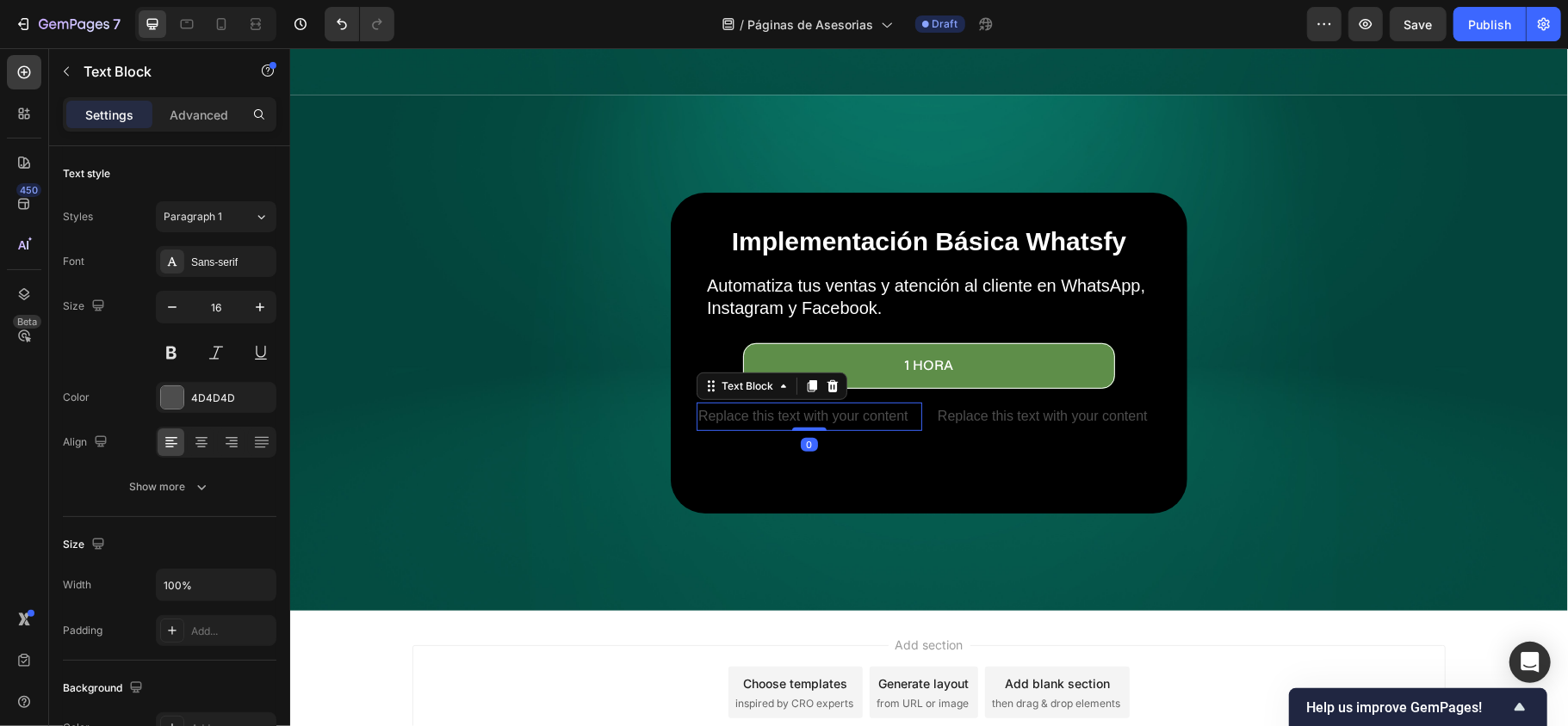
click at [814, 406] on div "Replace this text with your content" at bounding box center [808, 416] width 226 height 28
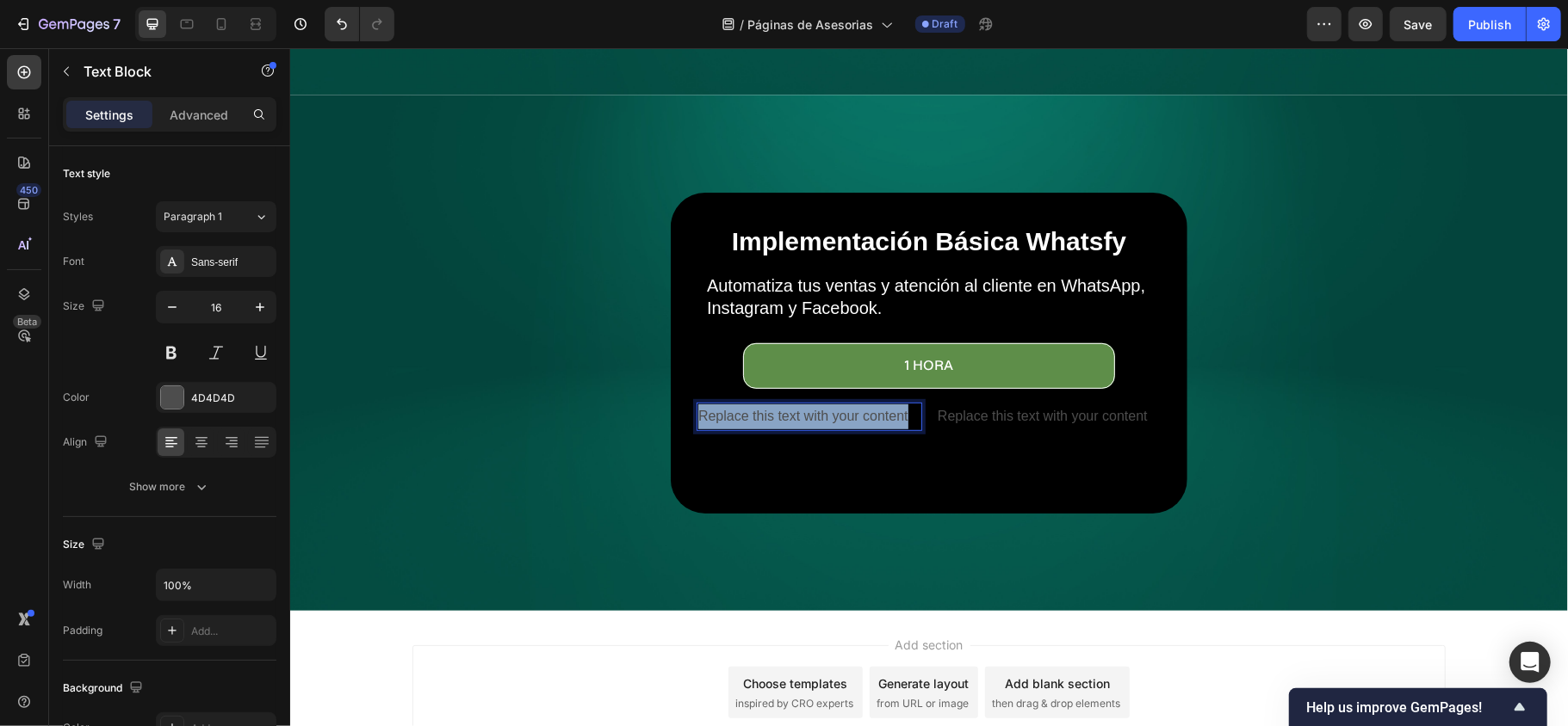
click at [814, 406] on p "Replace this text with your content" at bounding box center [808, 416] width 222 height 25
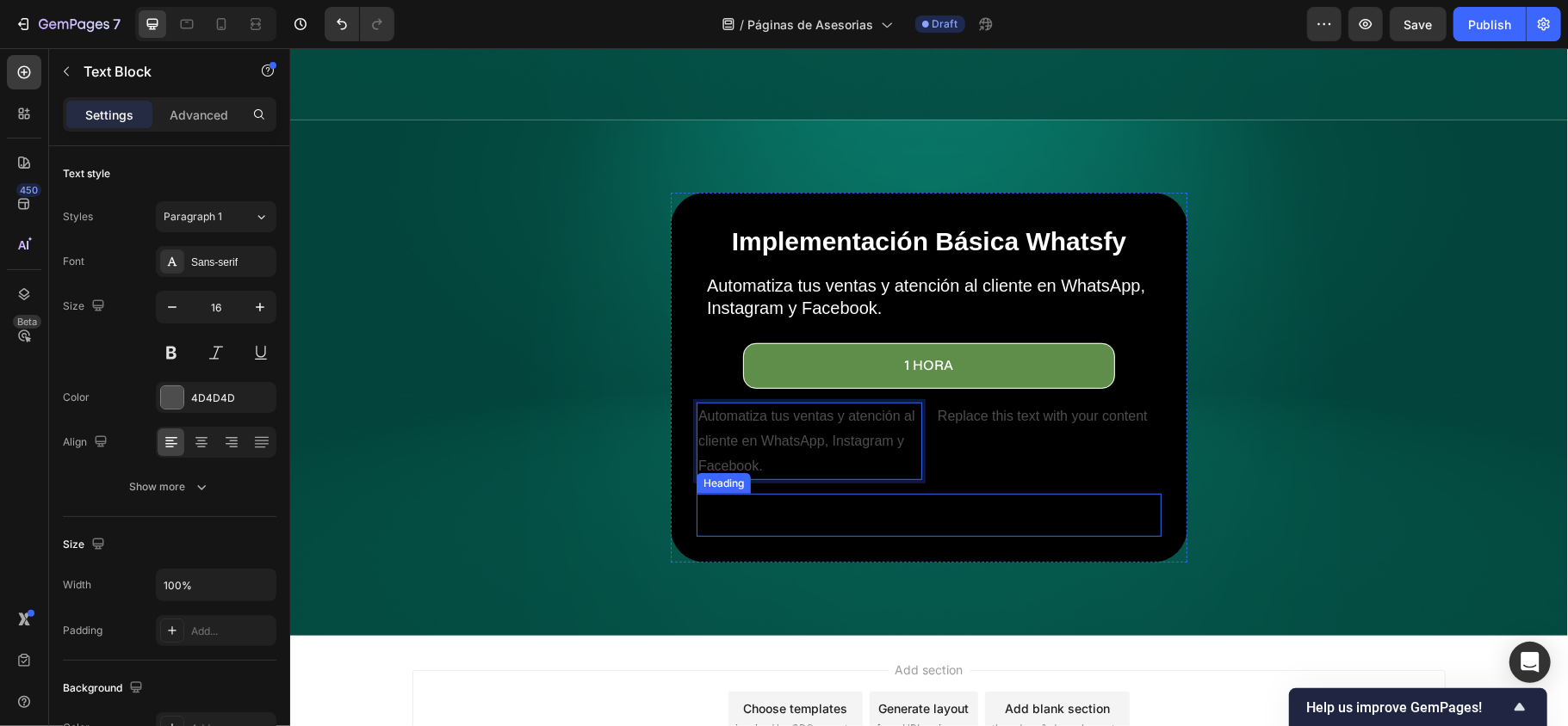
click at [914, 502] on h2 "Rich Text Editor. Editing area: main" at bounding box center [928, 514] width 447 height 26
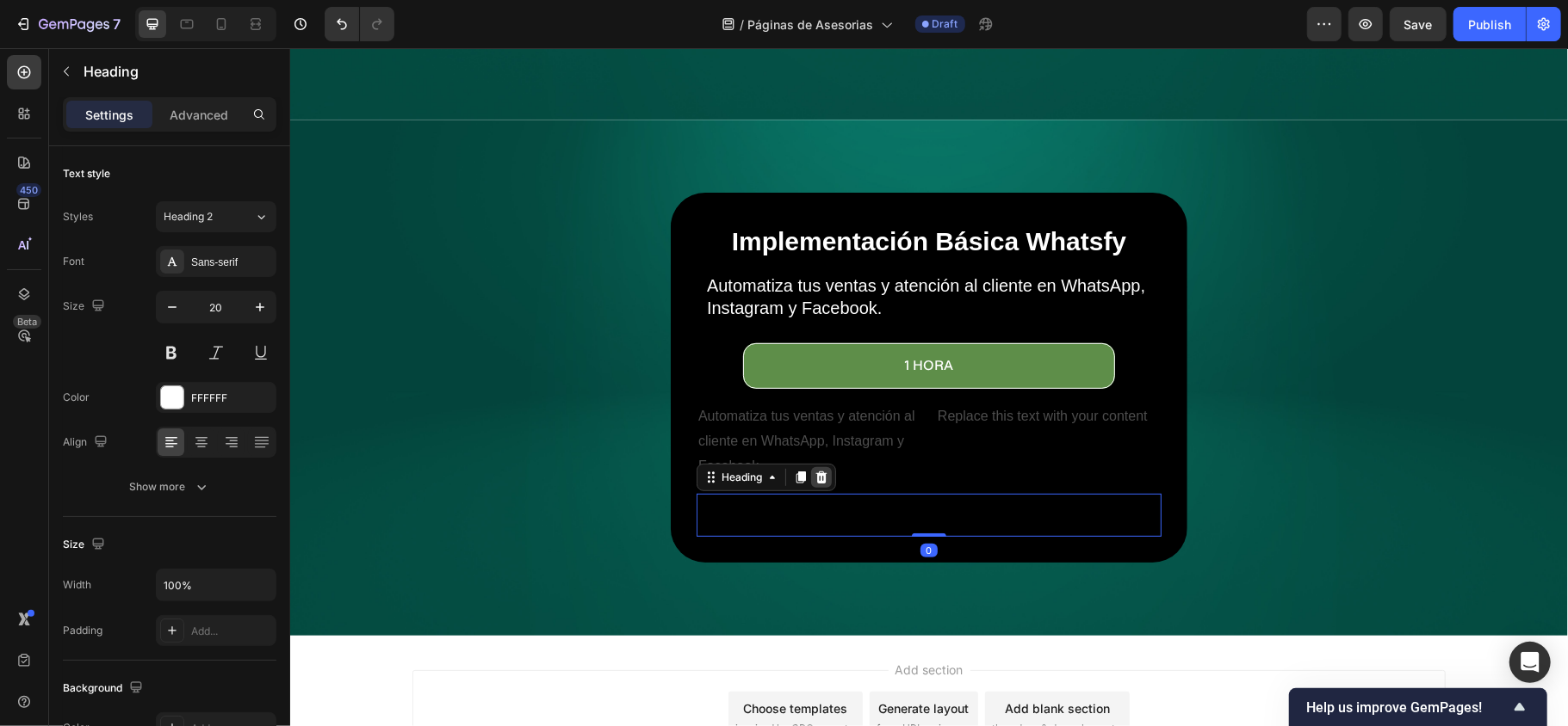
click at [815, 471] on icon at bounding box center [821, 476] width 11 height 12
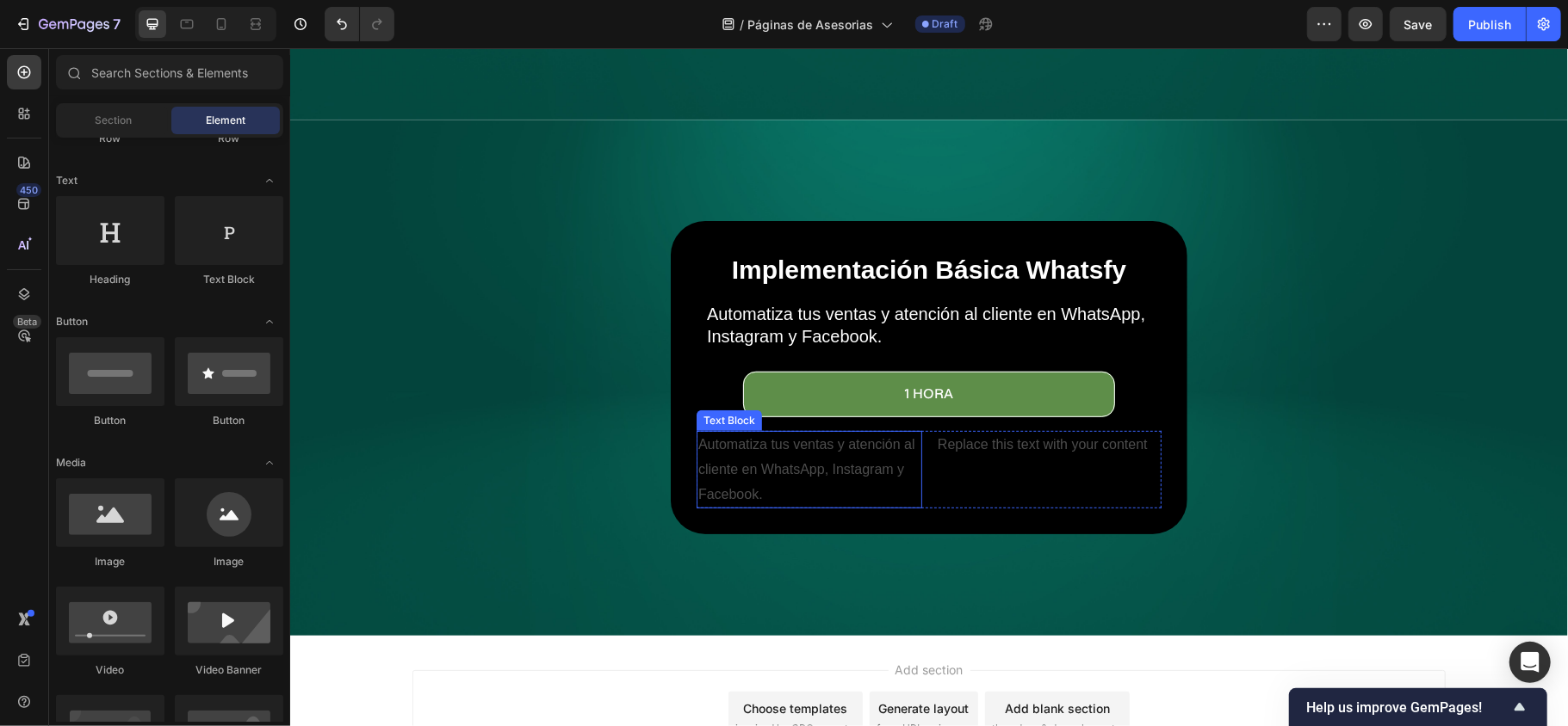
click at [816, 452] on p "Automatiza tus ventas y atención al cliente en WhatsApp, Instagram y Facebook." at bounding box center [808, 469] width 222 height 74
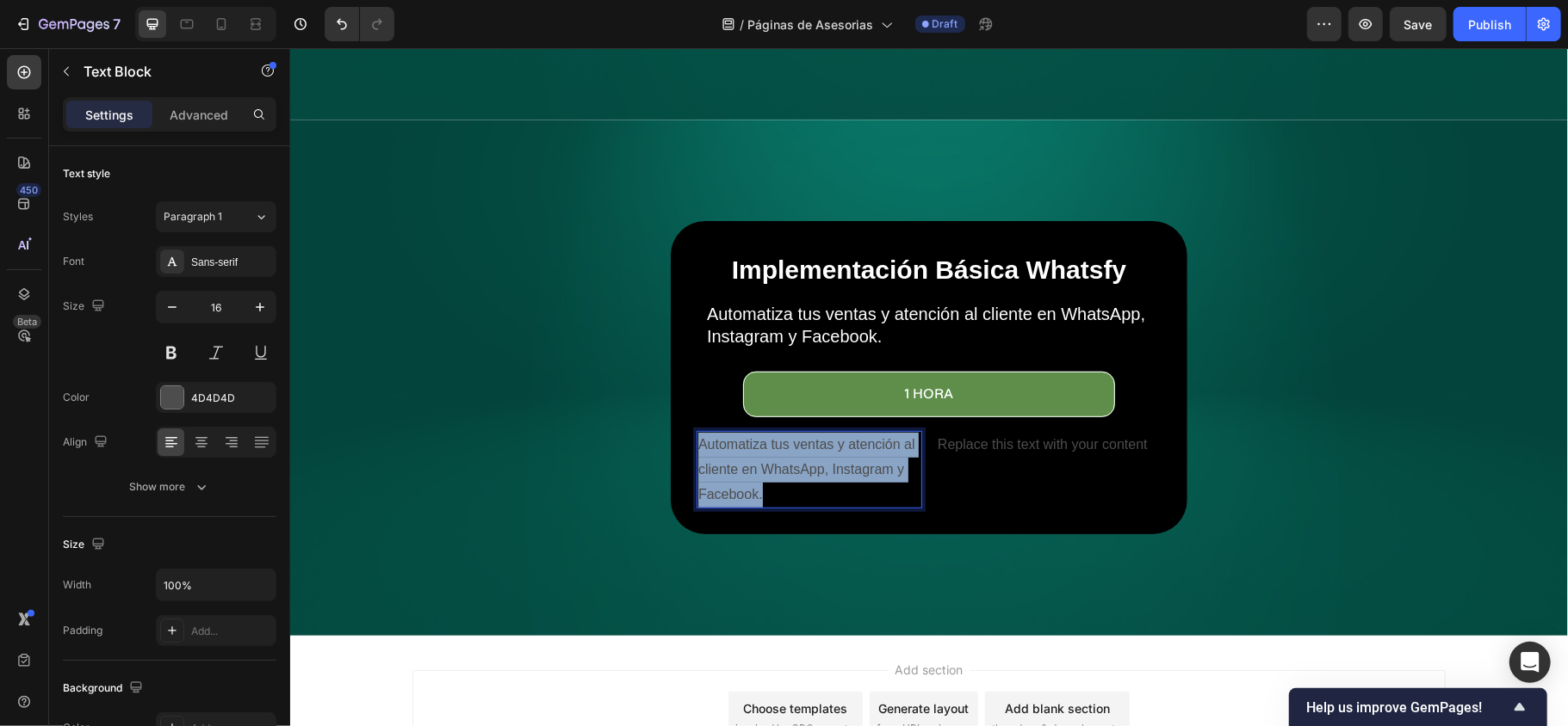
click at [816, 452] on p "Automatiza tus ventas y atención al cliente en WhatsApp, Instagram y Facebook." at bounding box center [808, 469] width 222 height 74
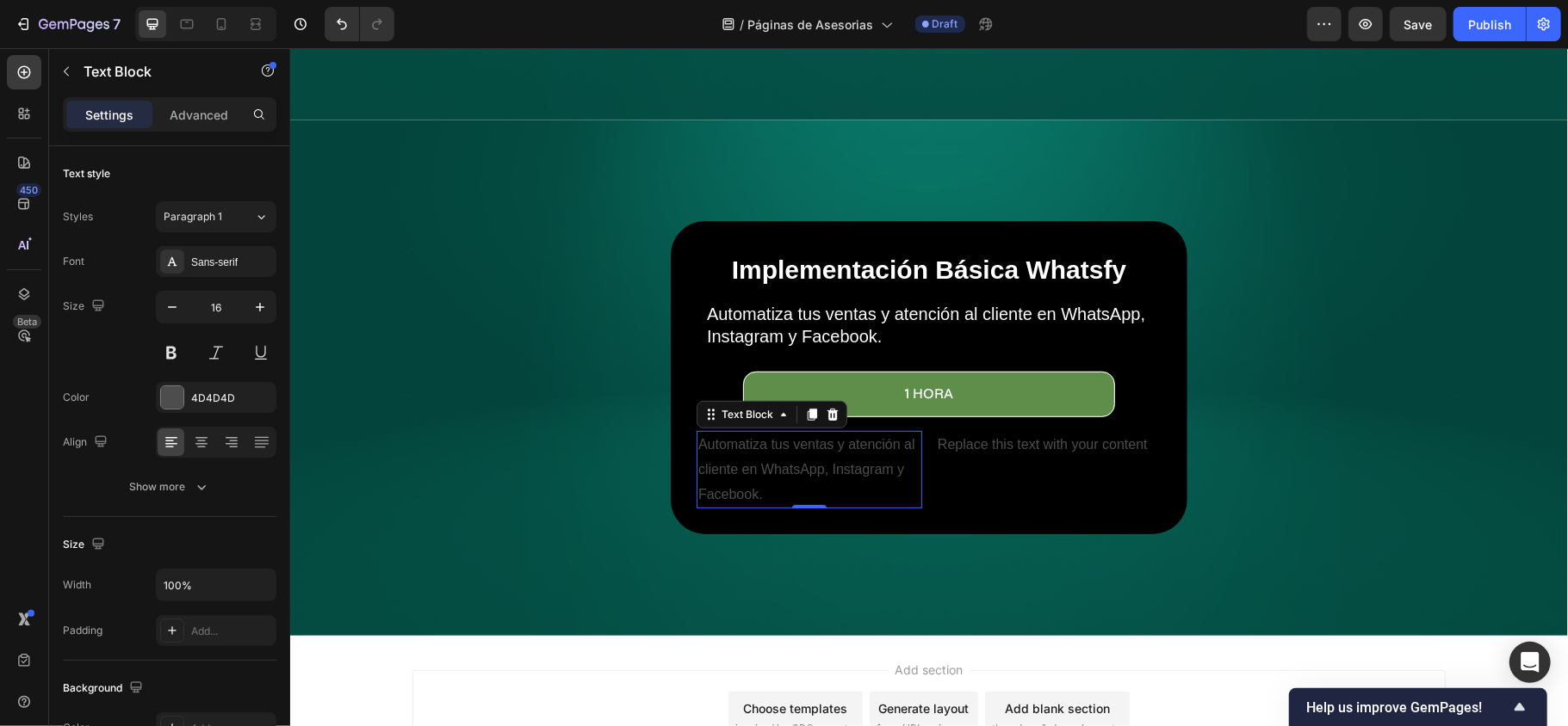
click at [714, 432] on p "Automatiza tus ventas y atención al cliente en WhatsApp, Instagram y Facebook." at bounding box center [808, 469] width 222 height 74
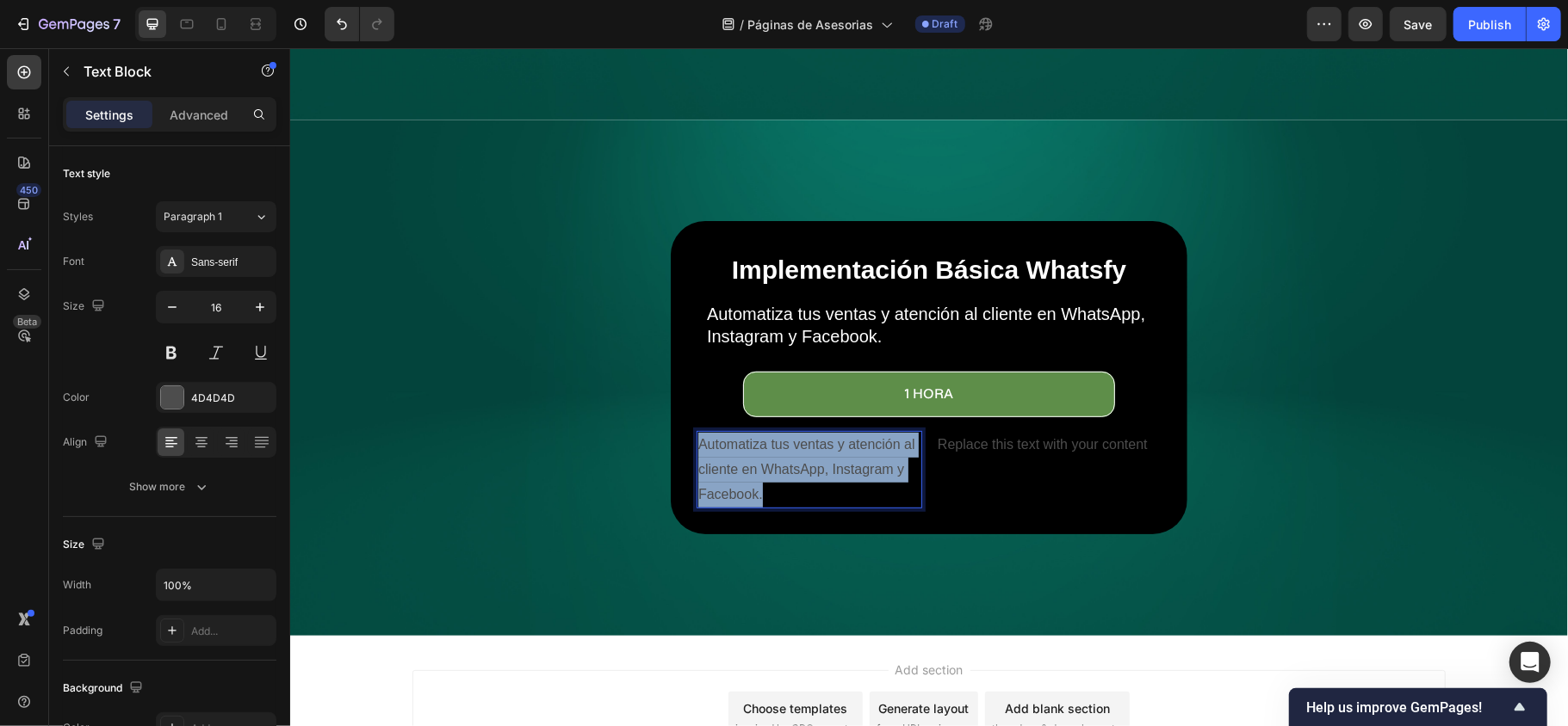
click at [714, 432] on p "Automatiza tus ventas y atención al cliente en WhatsApp, Instagram y Facebook." at bounding box center [808, 469] width 222 height 74
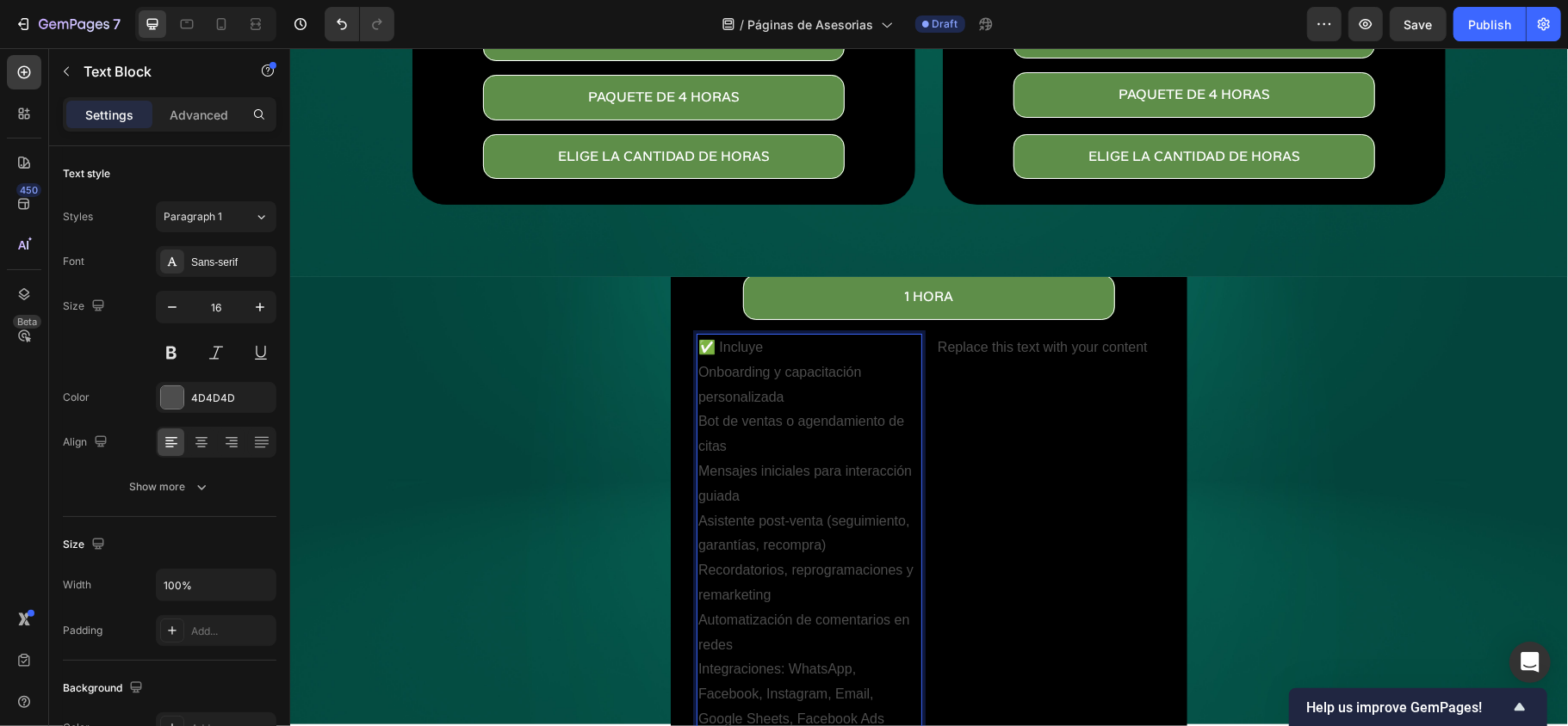
scroll to position [411, 0]
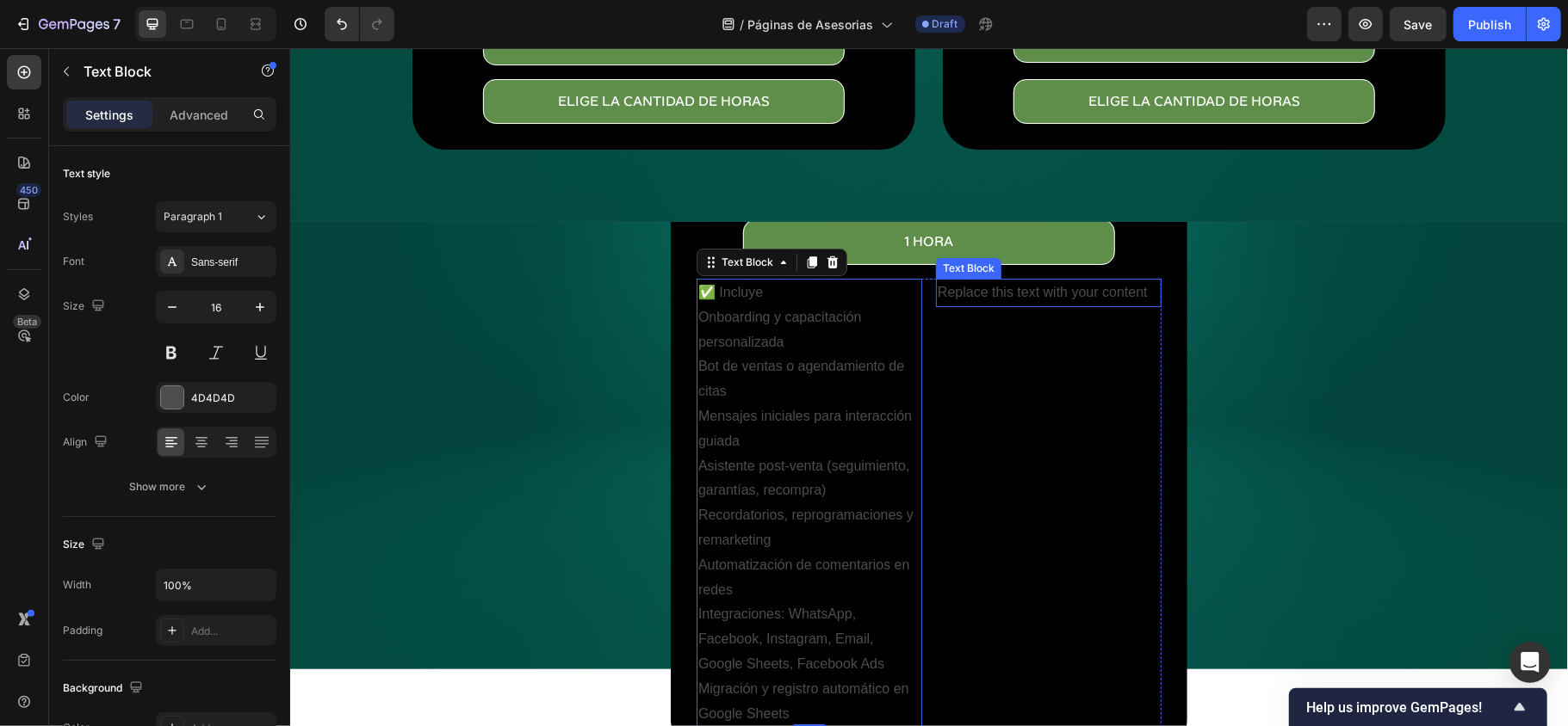
click at [1009, 280] on div "Replace this text with your content" at bounding box center [1047, 291] width 226 height 28
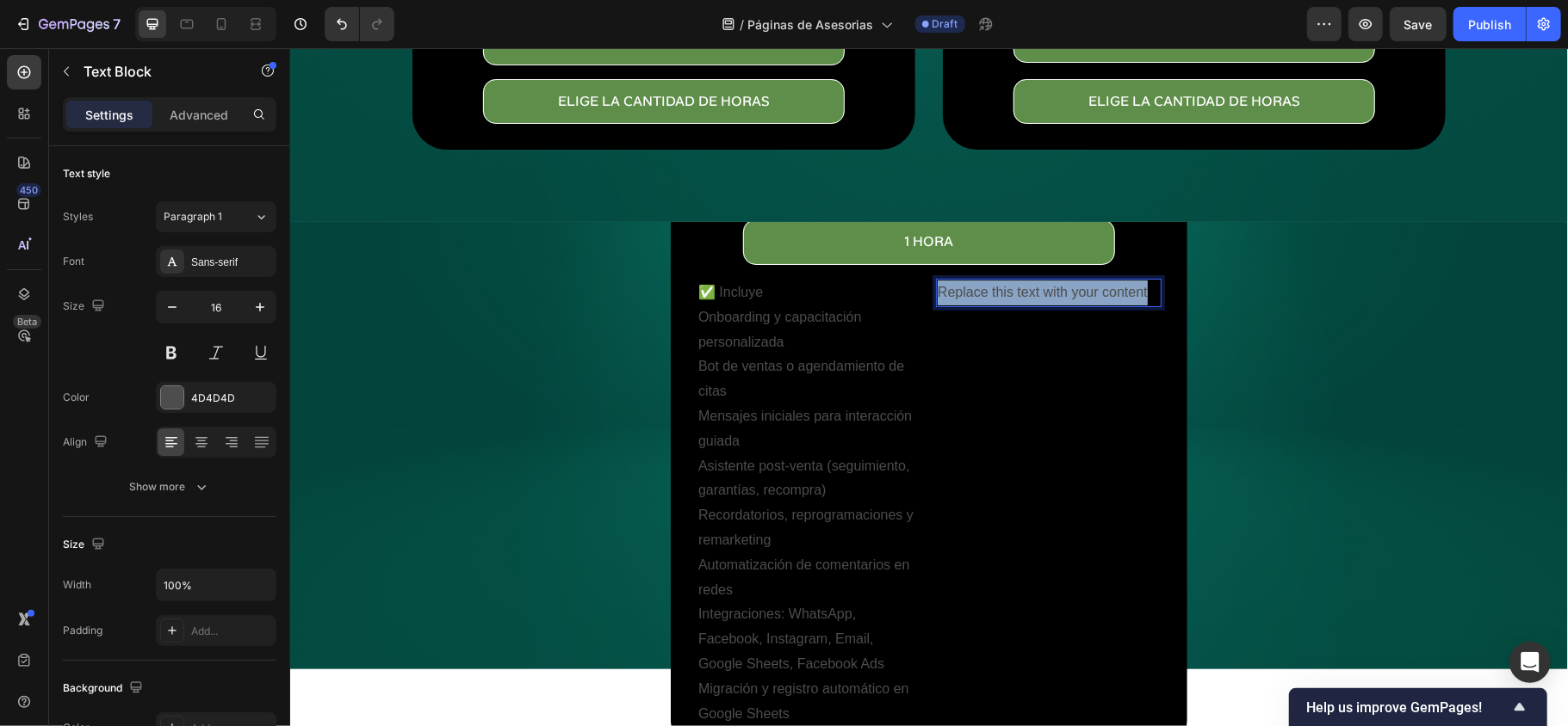
click at [1009, 280] on p "Replace this text with your content" at bounding box center [1047, 292] width 222 height 25
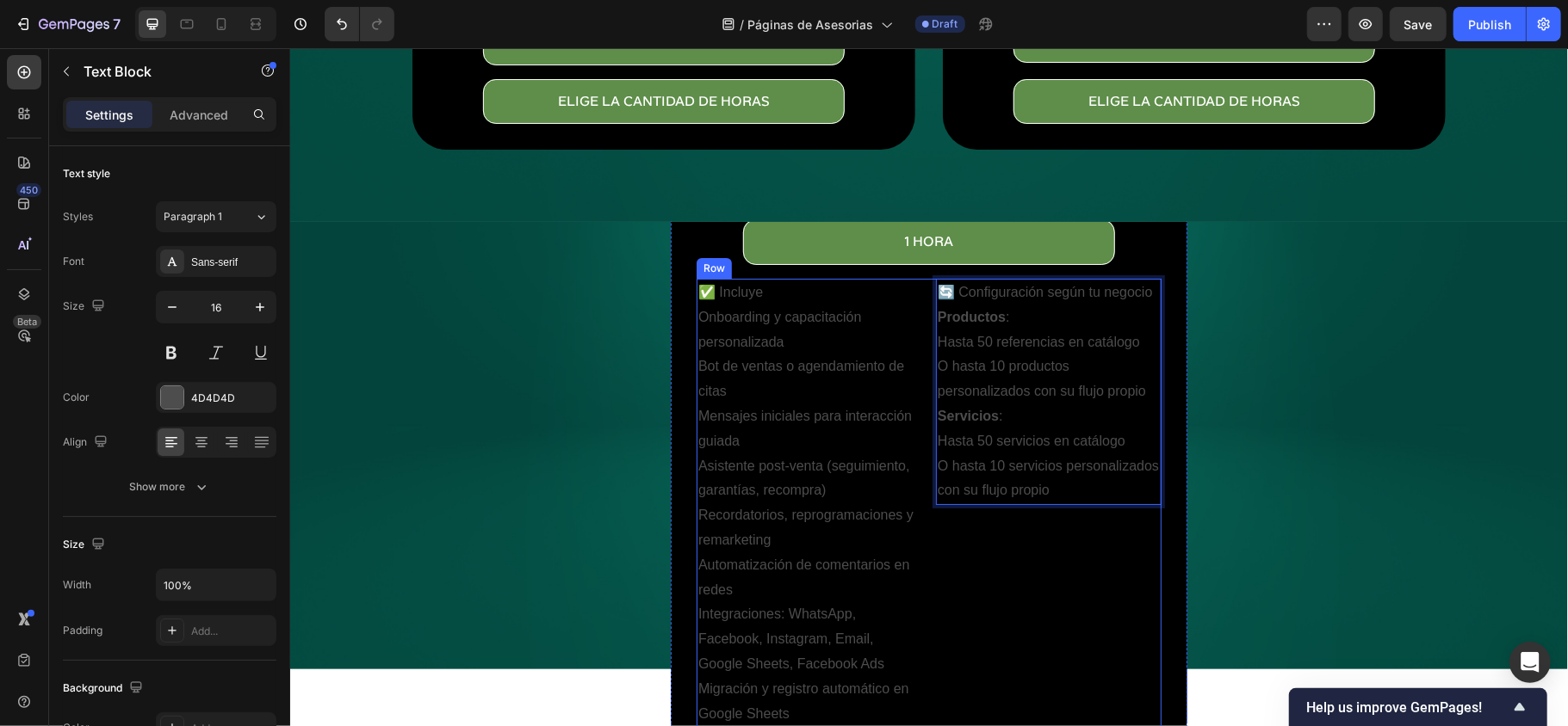
click at [976, 548] on div "🔄 Configuración según tu negocio Productos : Hasta 50 referencias en catálogo O…" at bounding box center [1047, 502] width 226 height 449
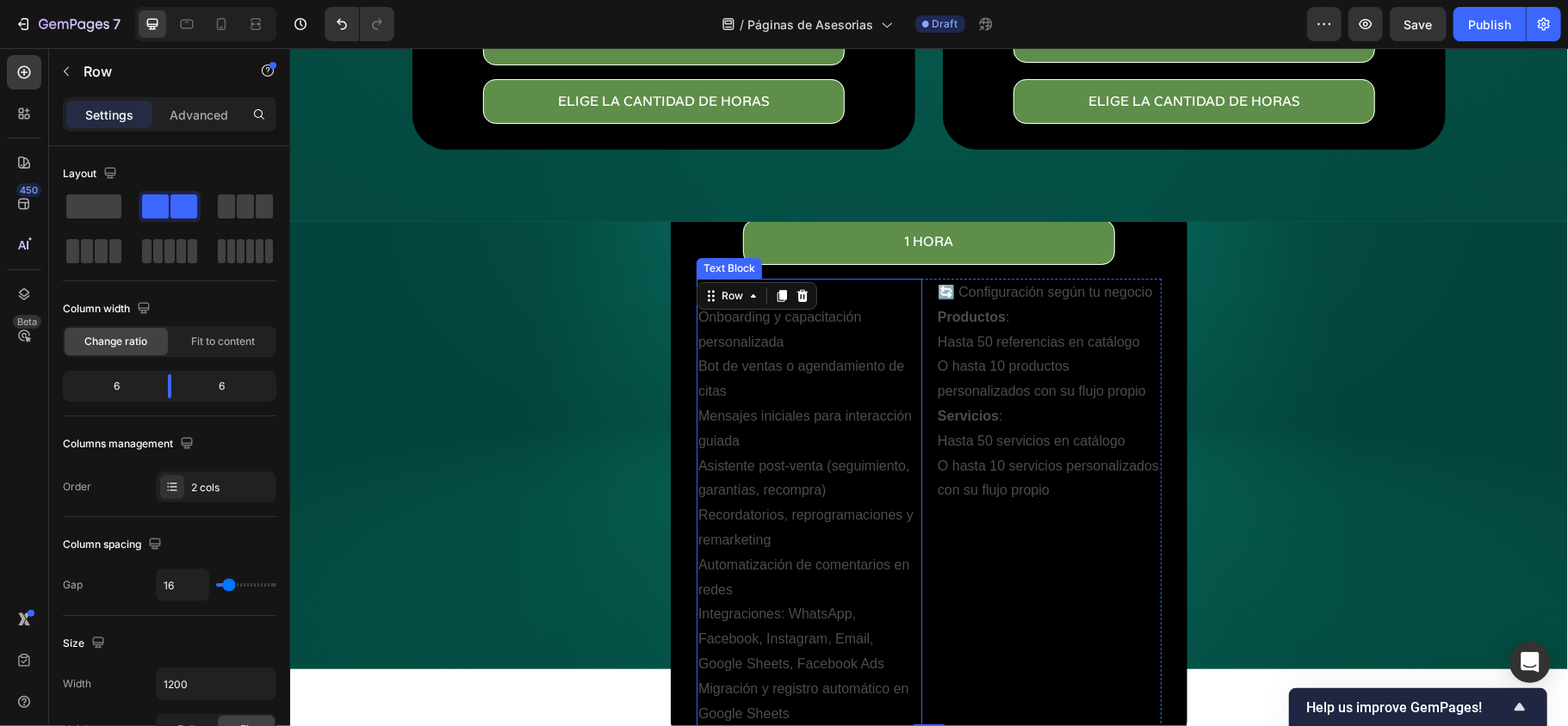
click at [809, 477] on p "Asistente post-venta (seguimiento, garantías, recompra)" at bounding box center [808, 478] width 222 height 50
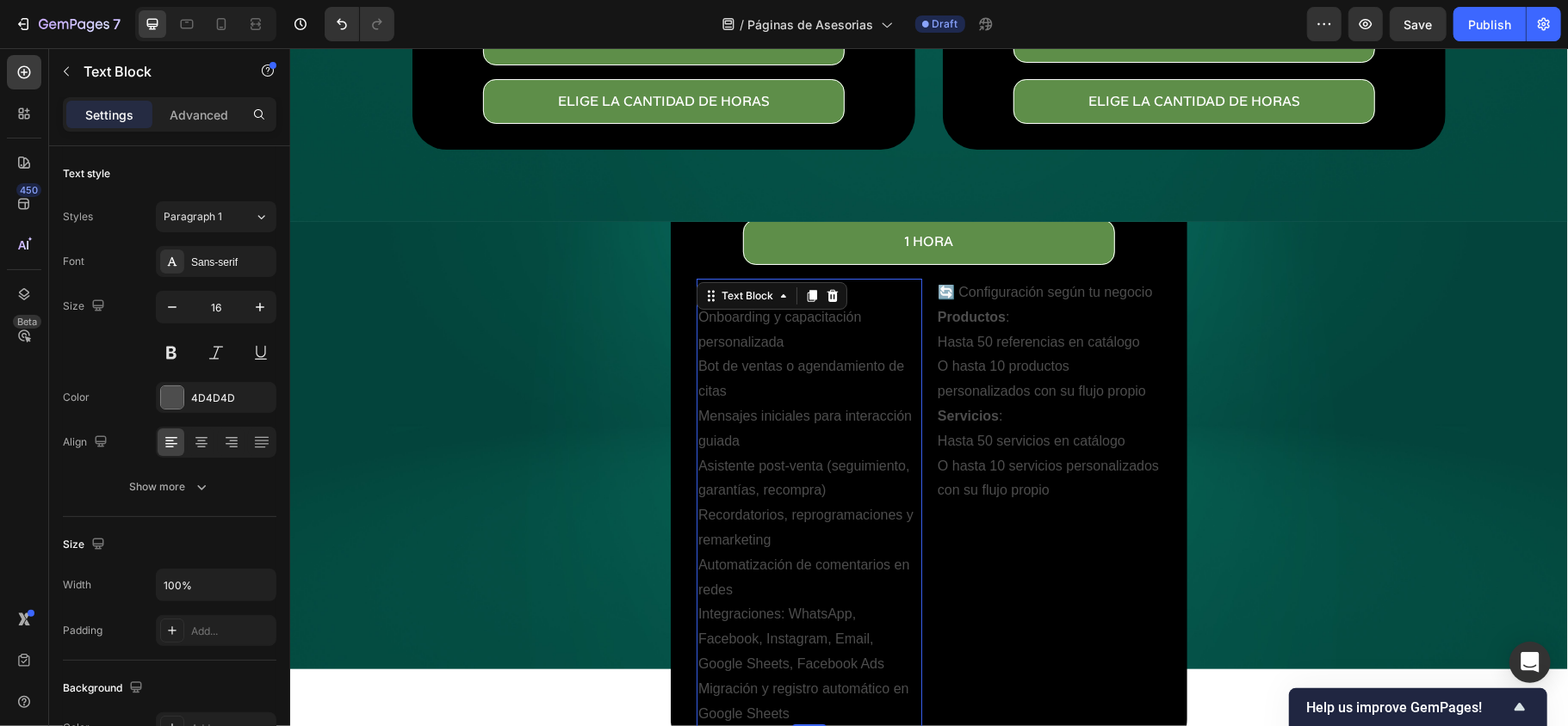
click at [793, 676] on p "Migración y registro automático en Google Sheets" at bounding box center [808, 701] width 222 height 50
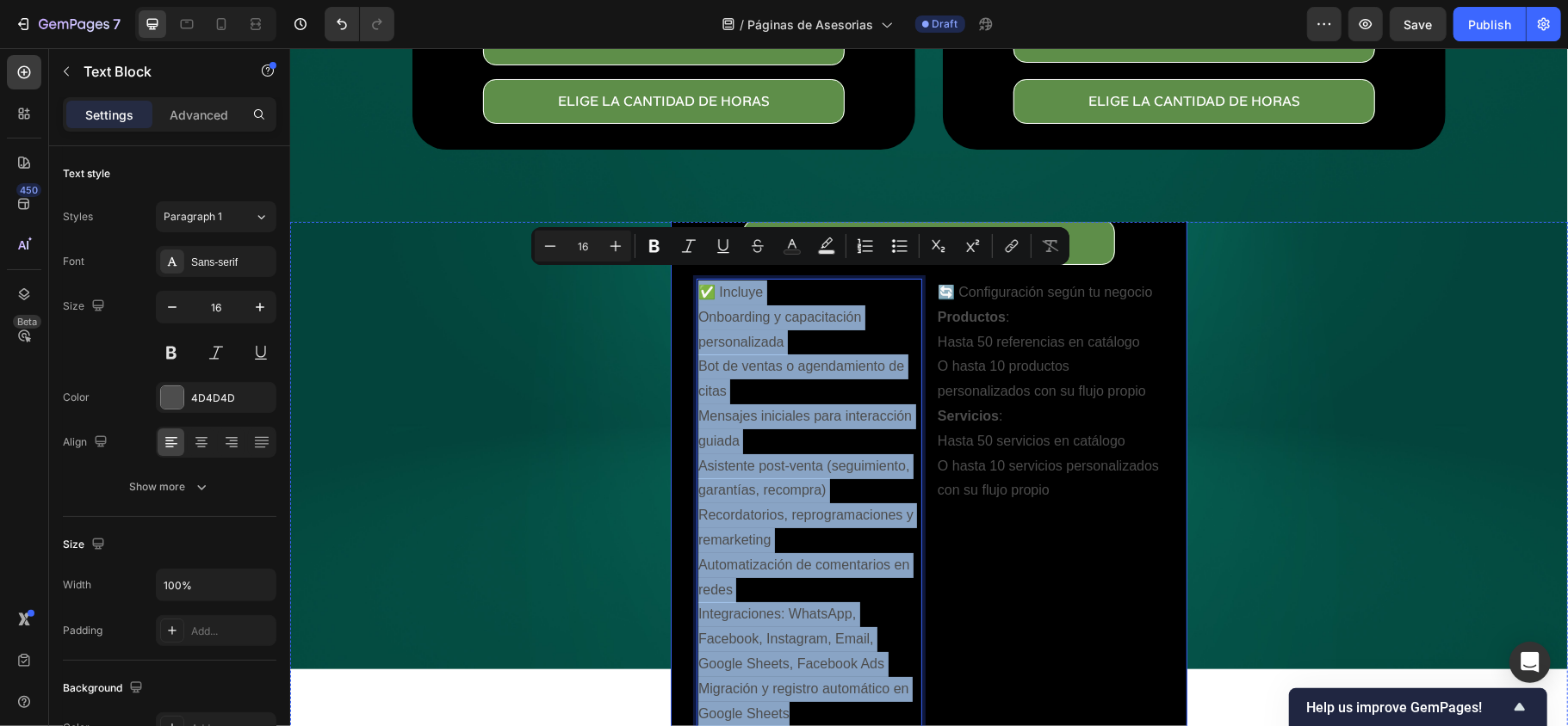
drag, startPoint x: 787, startPoint y: 695, endPoint x: 684, endPoint y: 291, distance: 416.9
click at [684, 291] on div "Implementación Básica Whatsfy Heading Automatiza tus ventas y atención al clien…" at bounding box center [928, 410] width 516 height 684
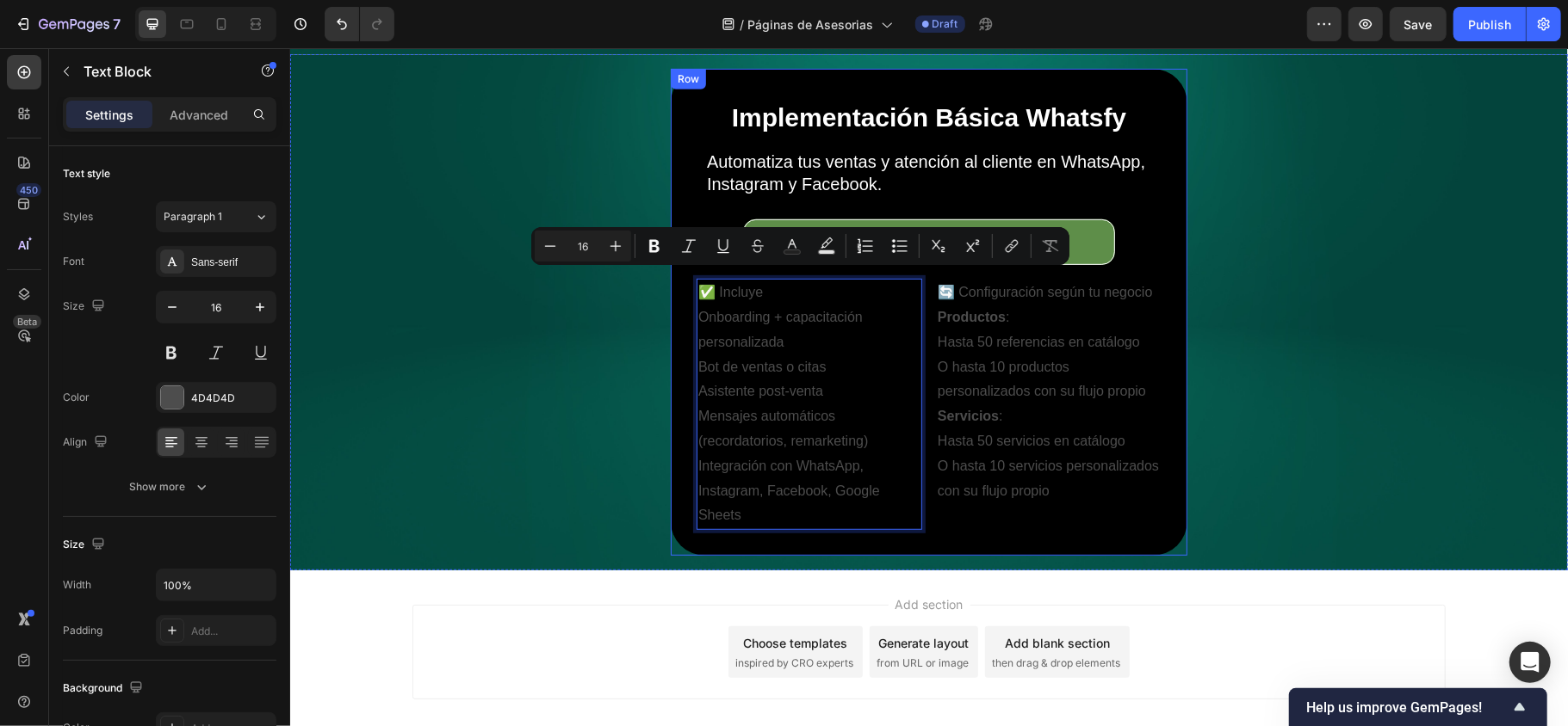
scroll to position [0, 0]
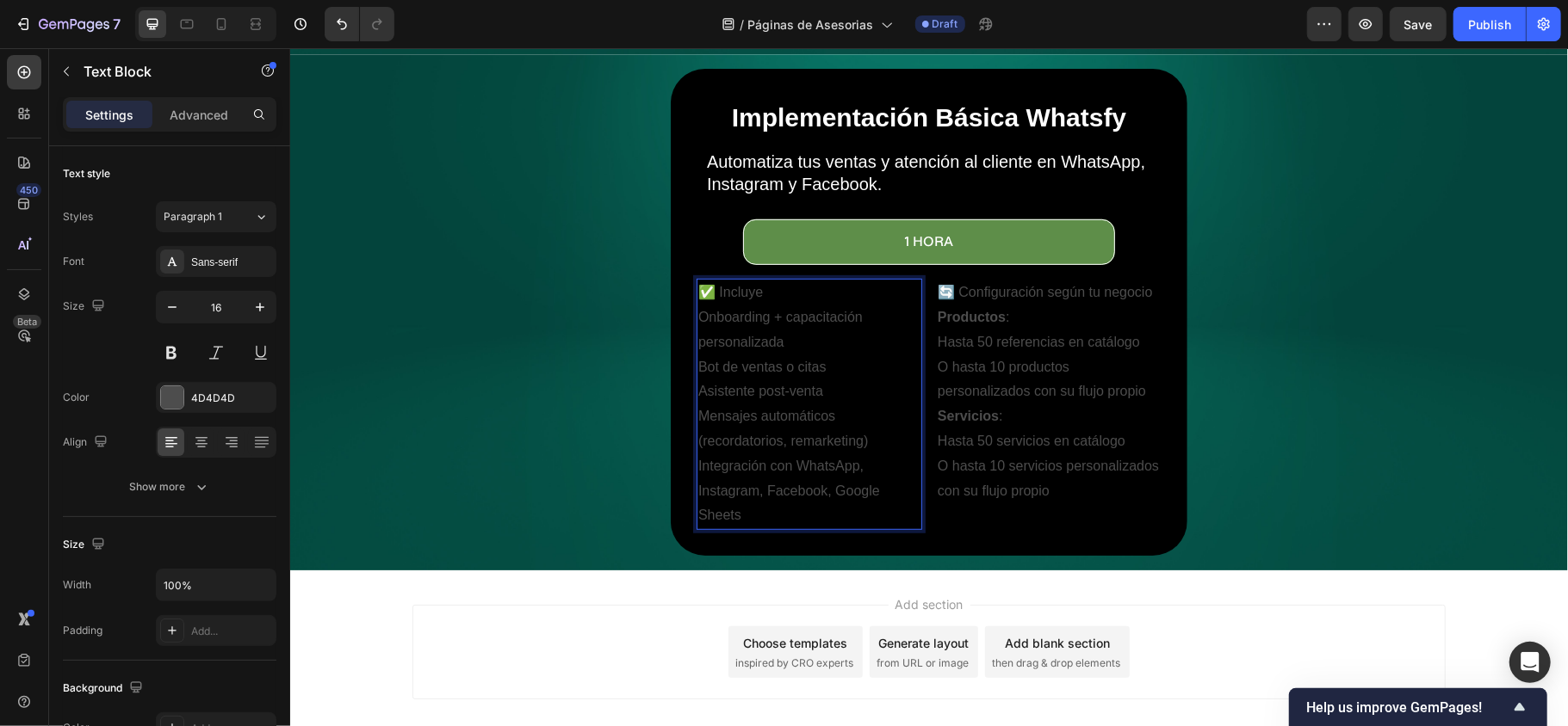
click at [793, 454] on p "Integración con WhatsApp, Instagram, Facebook, Google Sheets" at bounding box center [808, 491] width 222 height 74
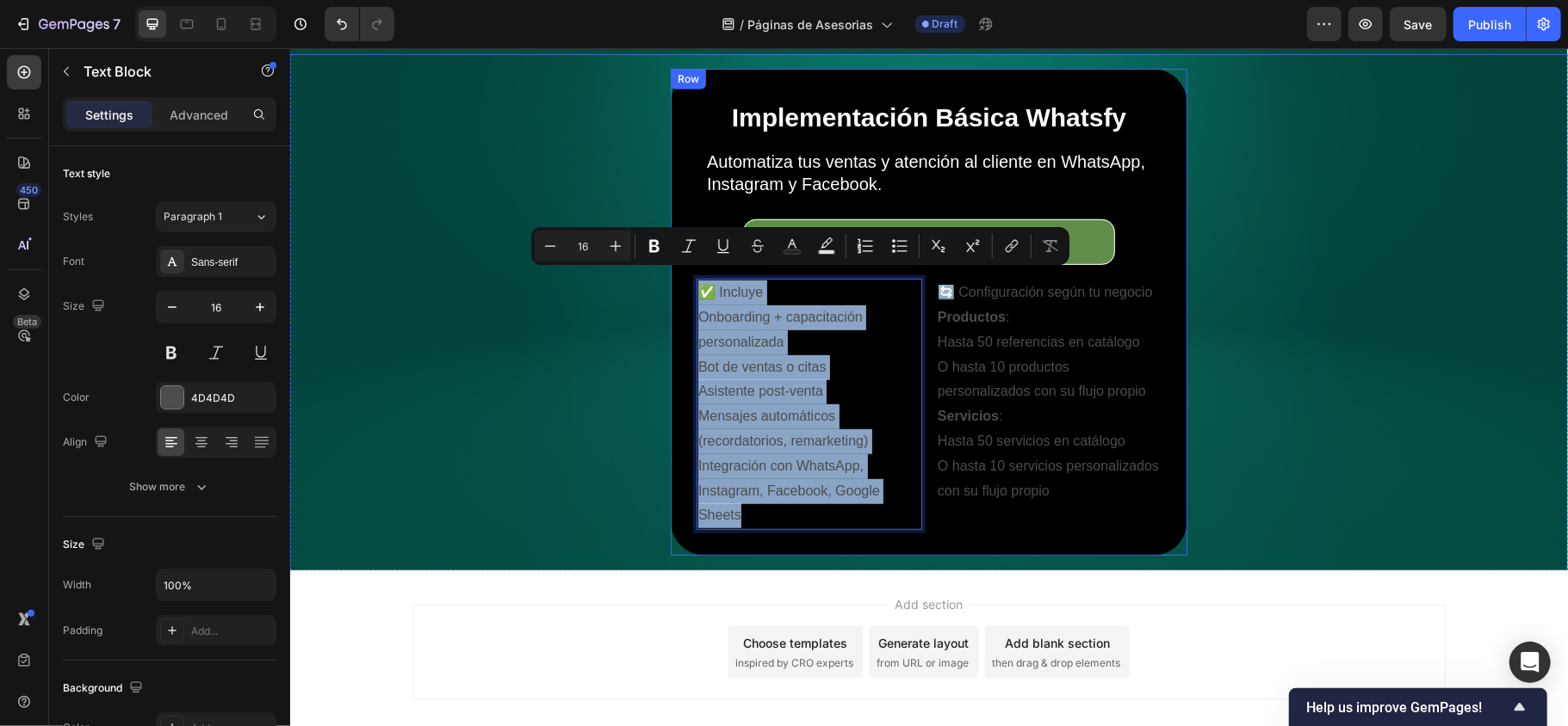
drag, startPoint x: 778, startPoint y: 496, endPoint x: 672, endPoint y: 286, distance: 235.2
click at [672, 286] on div "Implementación Básica Whatsfy Heading Automatiza tus ventas y atención al clien…" at bounding box center [928, 311] width 516 height 487
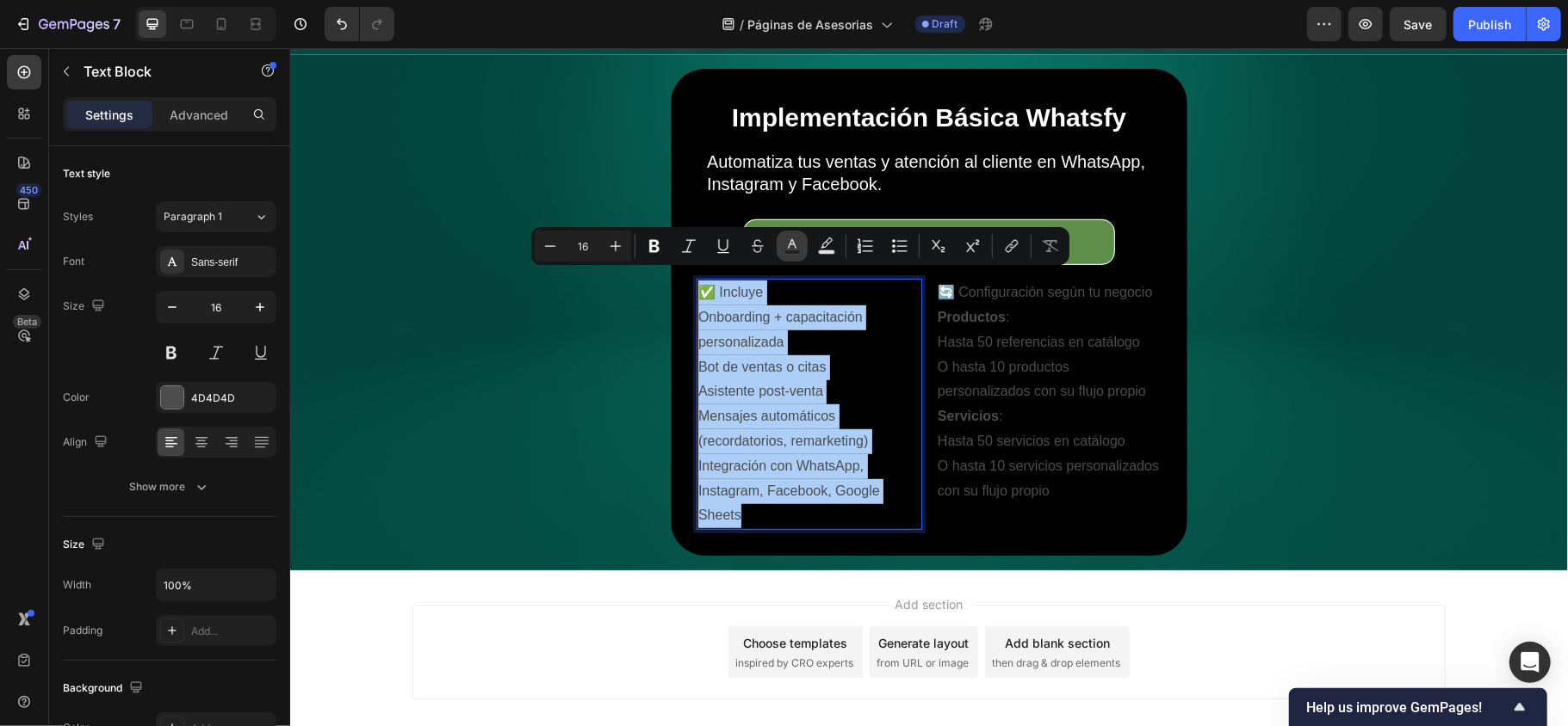
click at [786, 242] on icon "Editor contextual toolbar" at bounding box center [792, 245] width 17 height 17
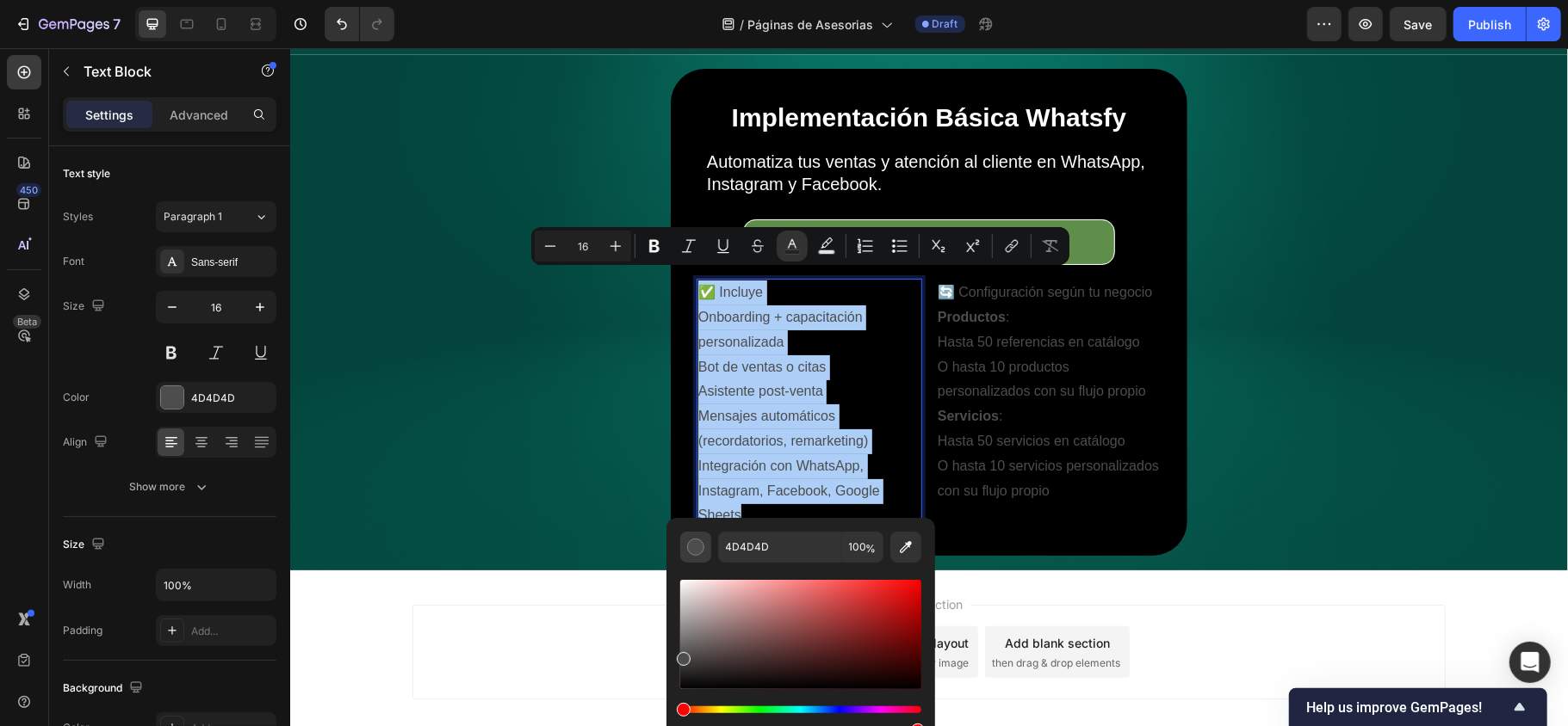
click at [699, 548] on div "Editor contextual toolbar" at bounding box center [695, 547] width 17 height 17
drag, startPoint x: 687, startPoint y: 592, endPoint x: 676, endPoint y: 545, distance: 48.3
click at [676, 545] on div "4D4D4D 100 %" at bounding box center [801, 627] width 268 height 219
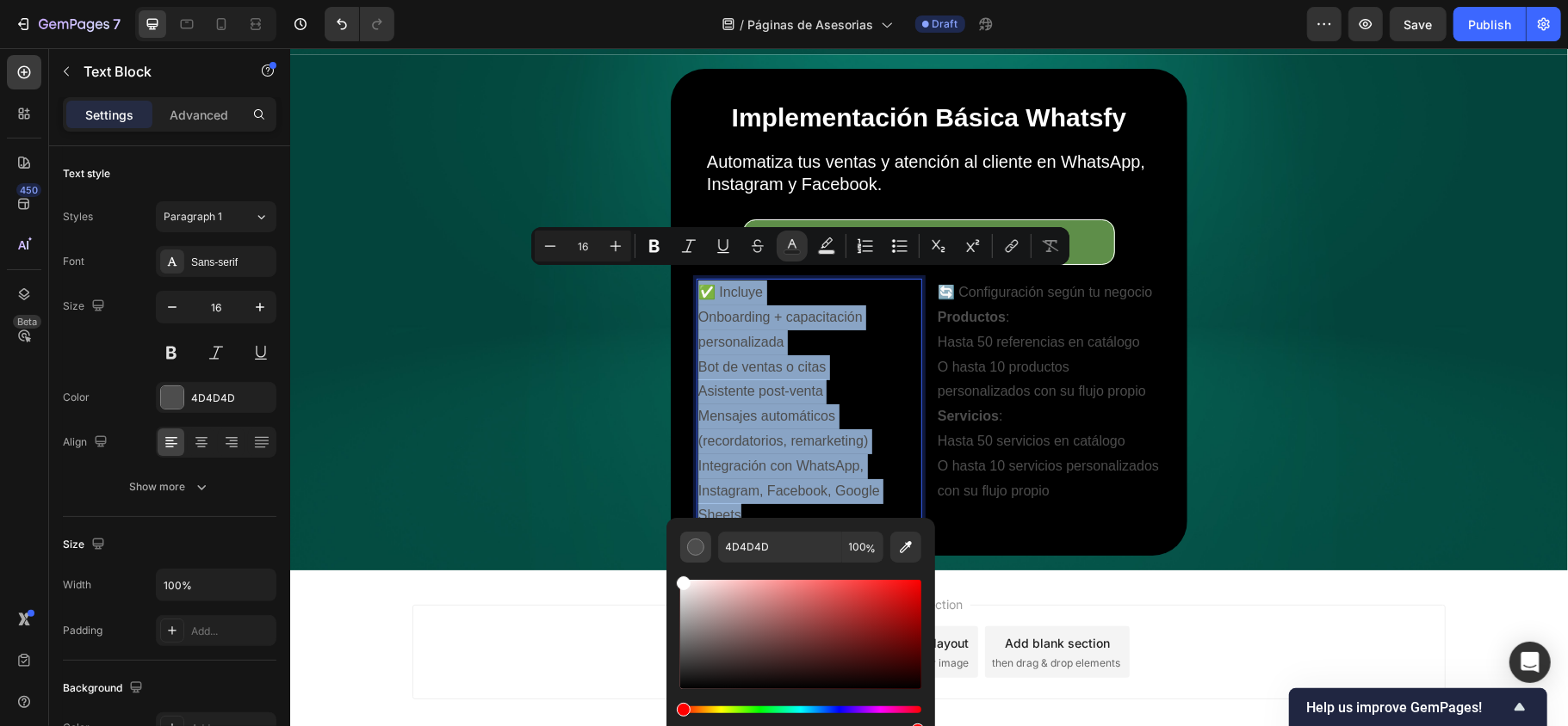
type input "FFFFFF"
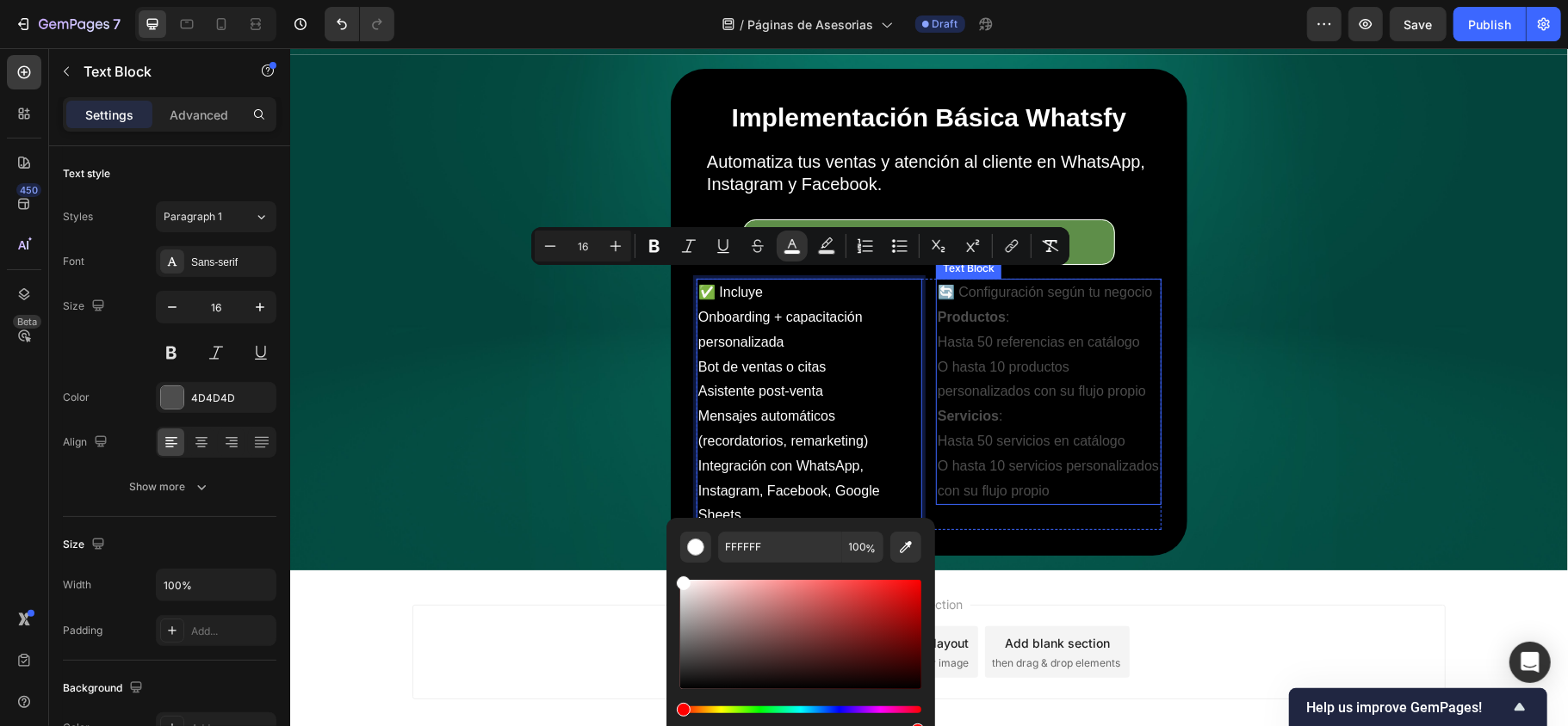
click at [1034, 404] on p "Servicios :" at bounding box center [1047, 416] width 222 height 25
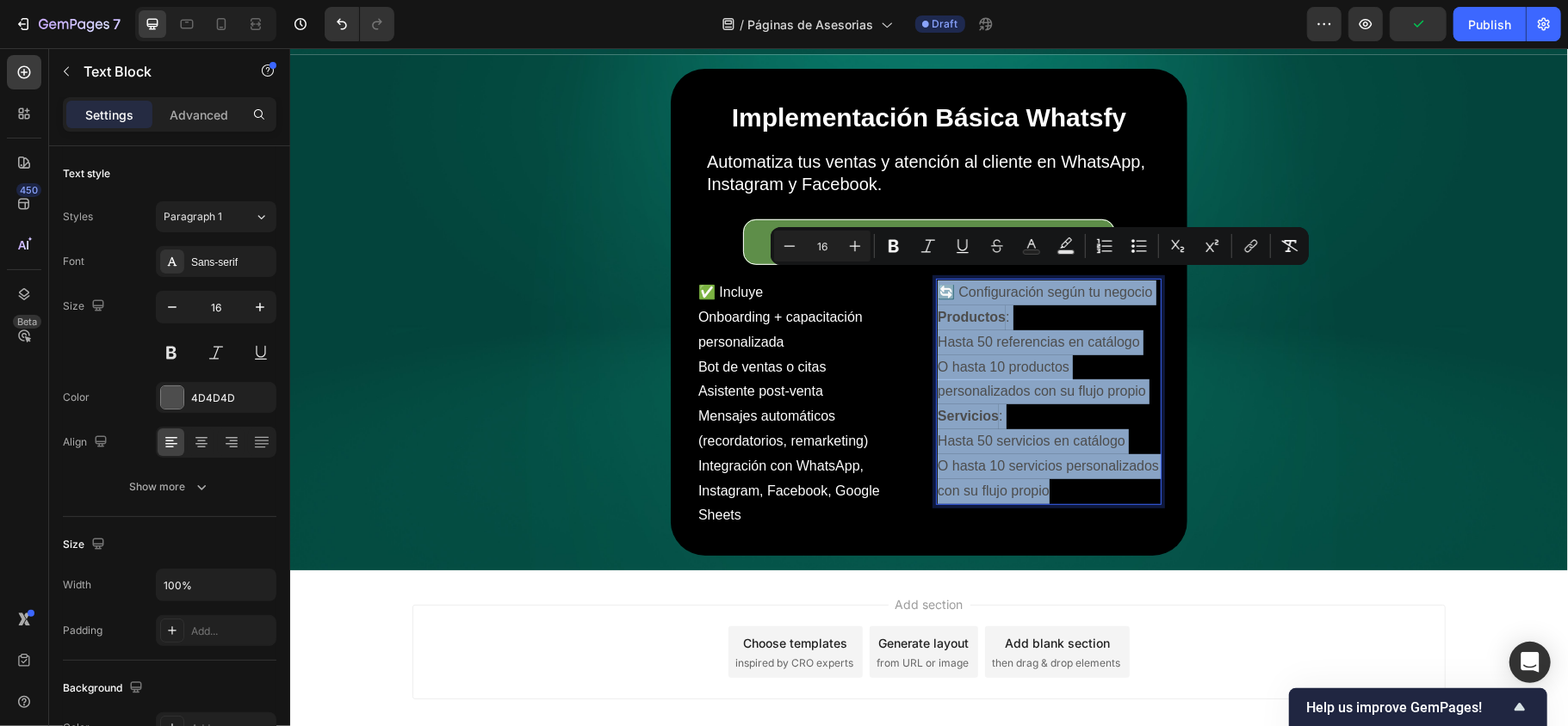
drag, startPoint x: 1053, startPoint y: 478, endPoint x: 927, endPoint y: 282, distance: 233.0
click at [935, 282] on div "🔄 Configuración según tu negocio Productos : Hasta 50 referencias en catálogo O…" at bounding box center [1047, 391] width 226 height 226
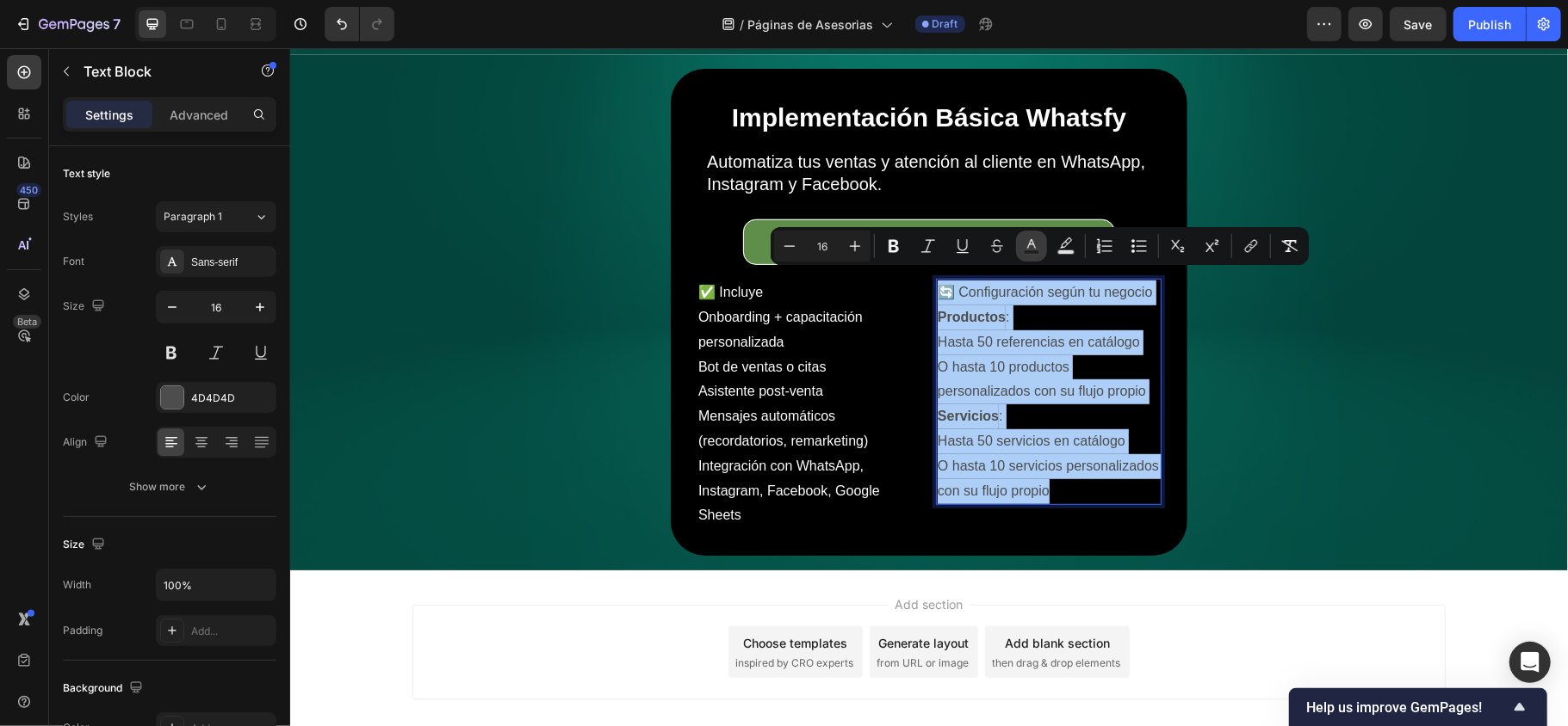
click at [1024, 248] on icon "Editor contextual toolbar" at bounding box center [1031, 245] width 17 height 17
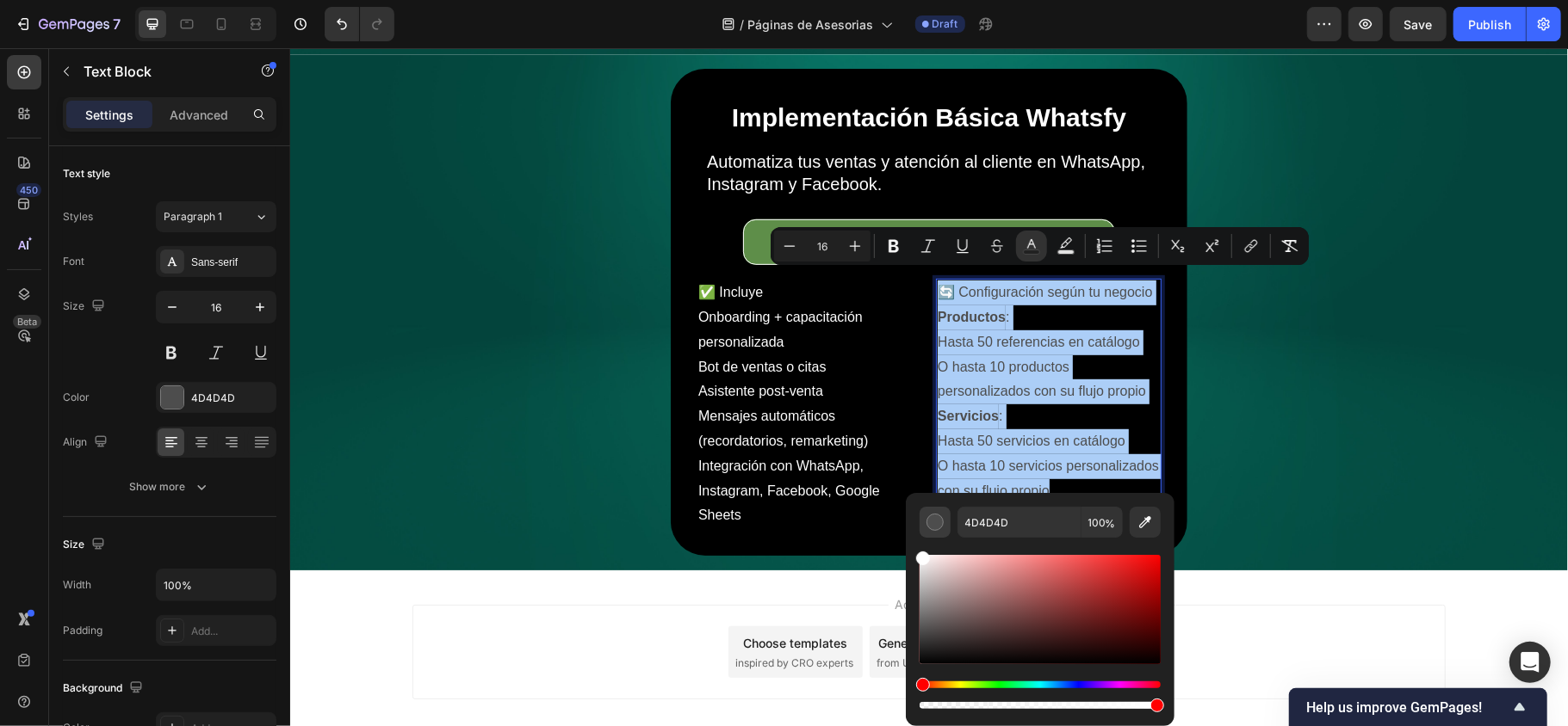
drag, startPoint x: 927, startPoint y: 631, endPoint x: 920, endPoint y: 510, distance: 121.2
click at [920, 510] on div "4D4D4D 100 %" at bounding box center [1040, 609] width 241 height 205
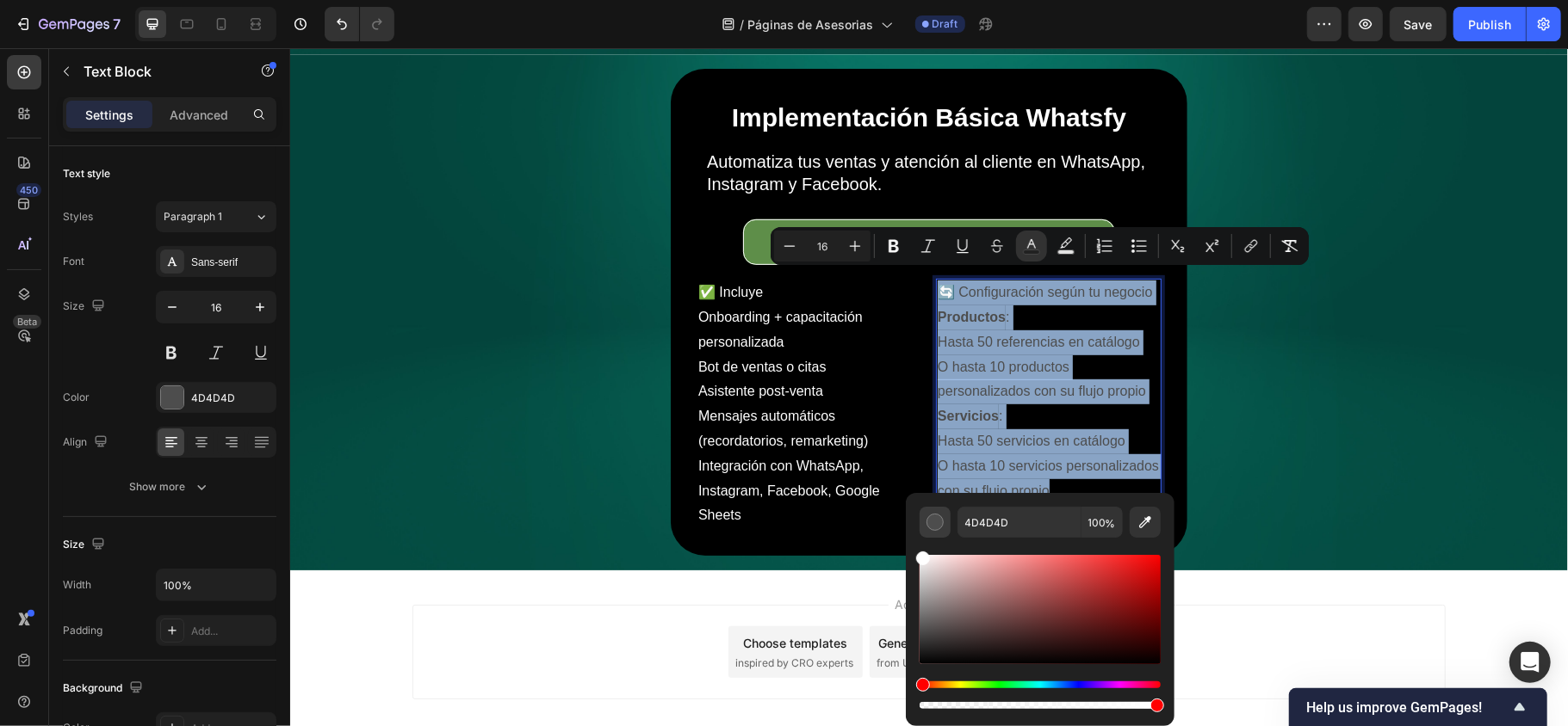
type input "FFFFFF"
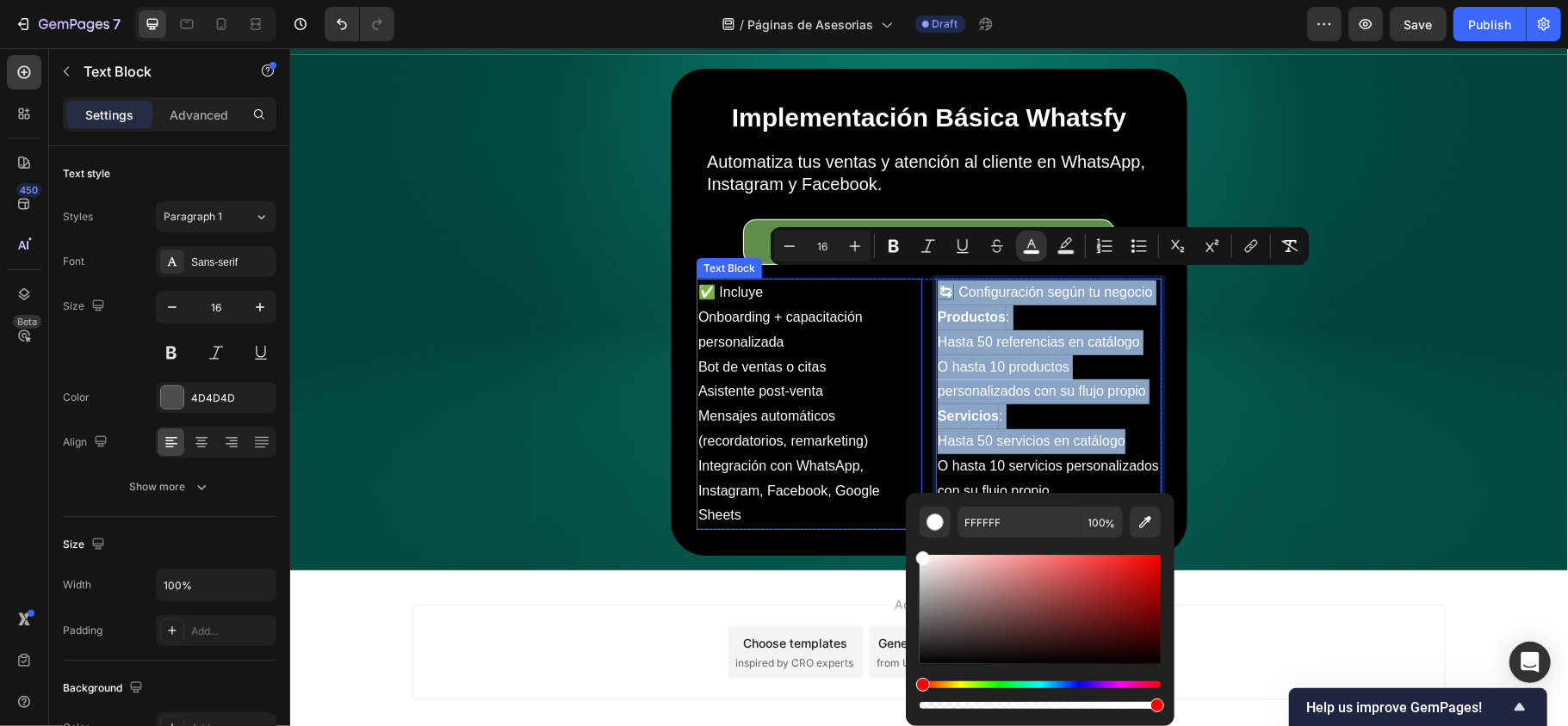
click at [841, 320] on p "Onboarding + capacitación personalizada" at bounding box center [808, 329] width 222 height 50
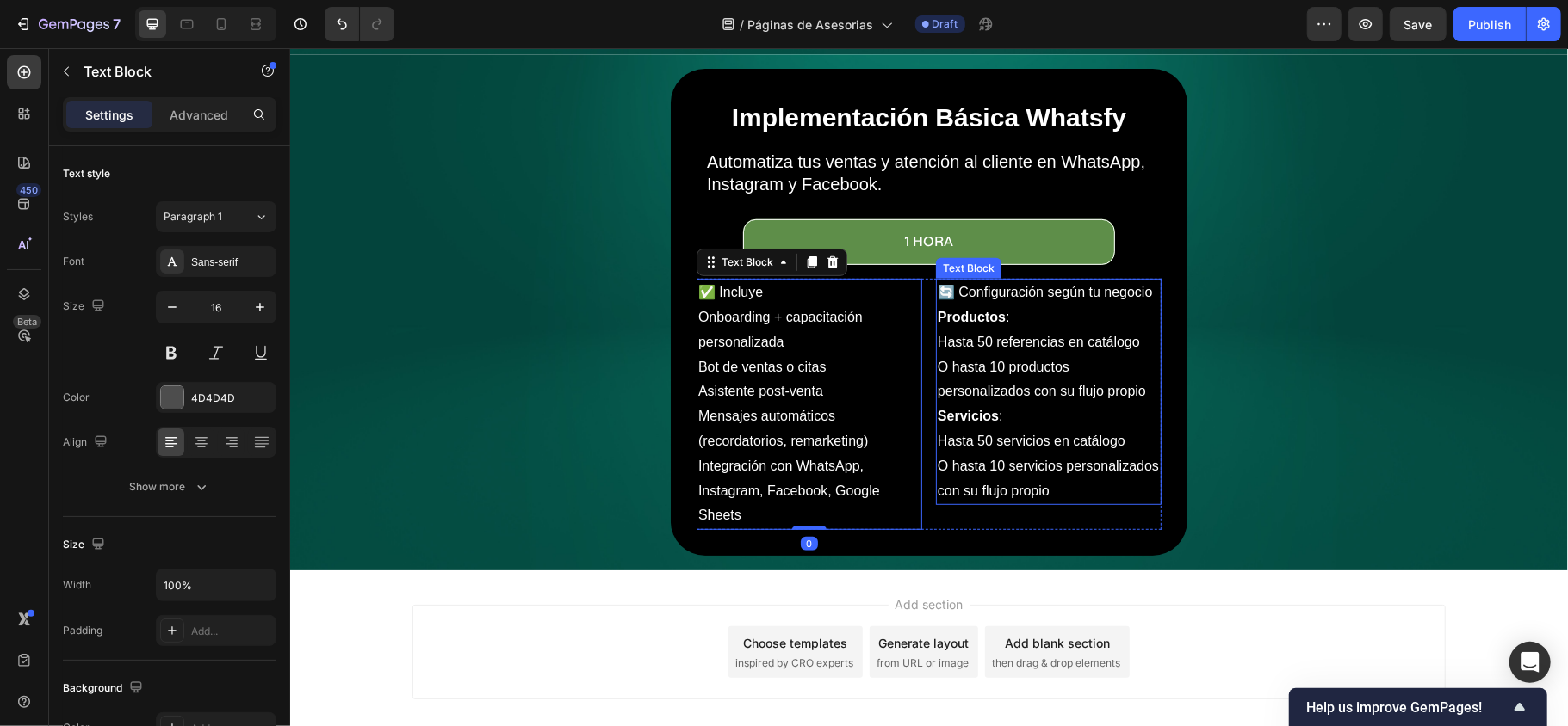
click at [1045, 355] on p "O hasta 10 productos personalizados con su flujo propio" at bounding box center [1047, 379] width 222 height 50
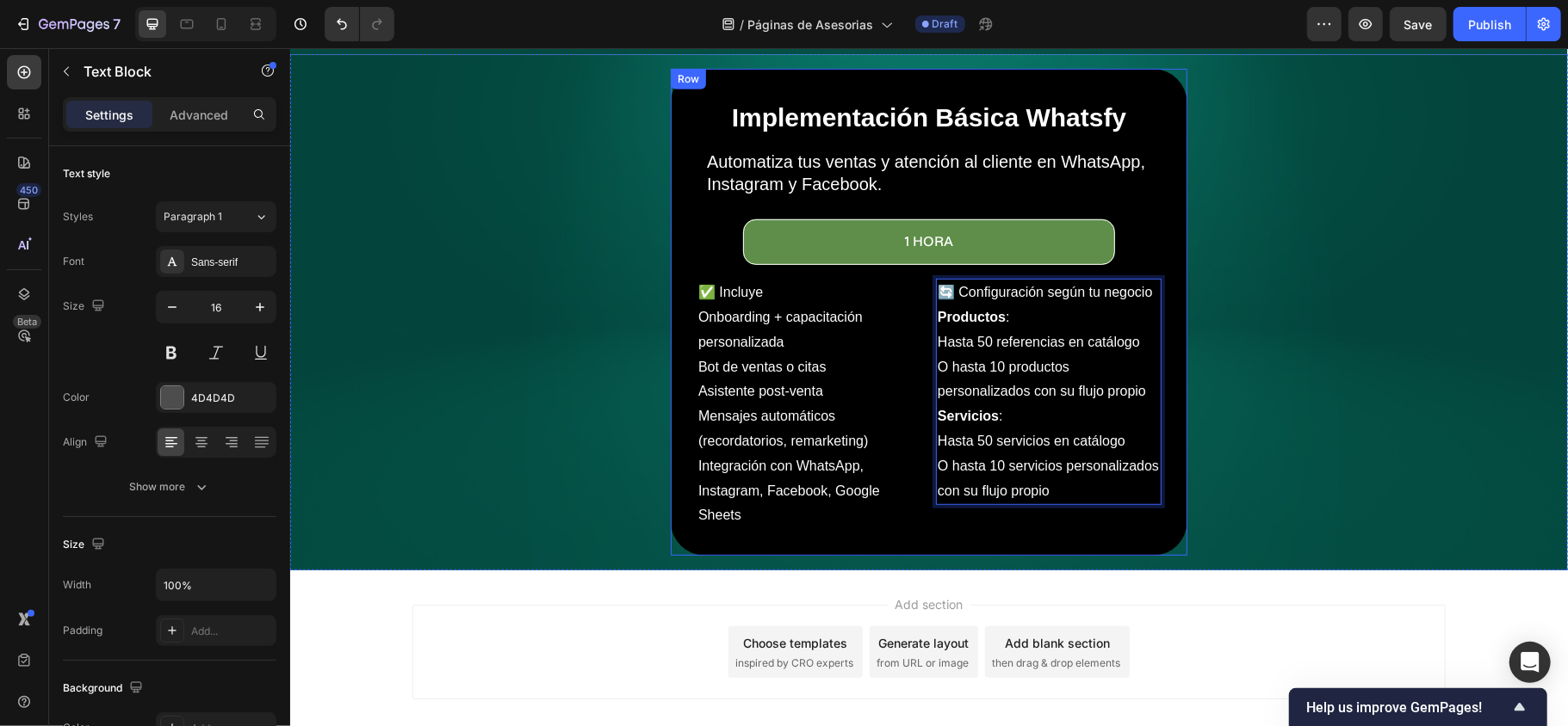
click at [1160, 276] on div "Implementación Básica Whatsfy Heading Automatiza tus ventas y atención al clien…" at bounding box center [928, 311] width 516 height 487
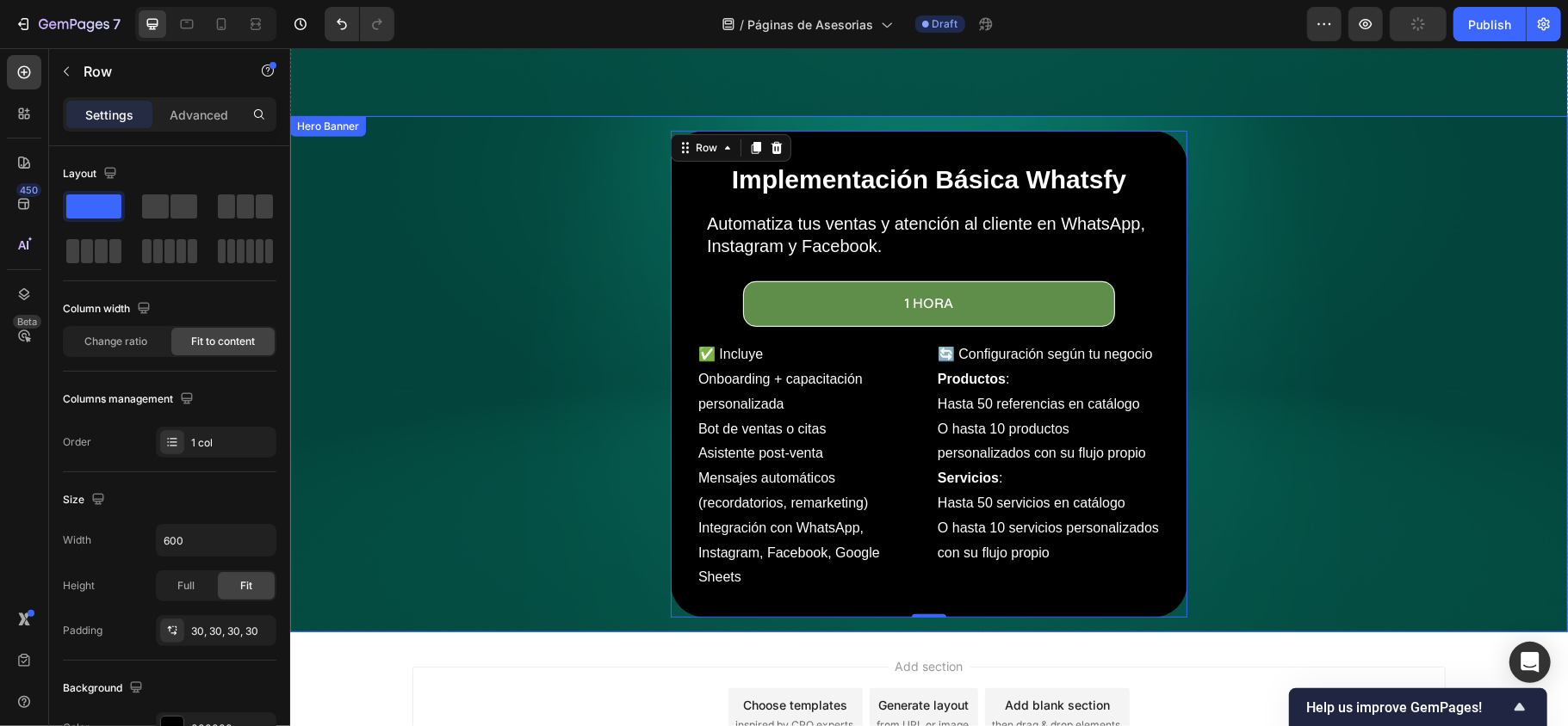
scroll to position [464, 0]
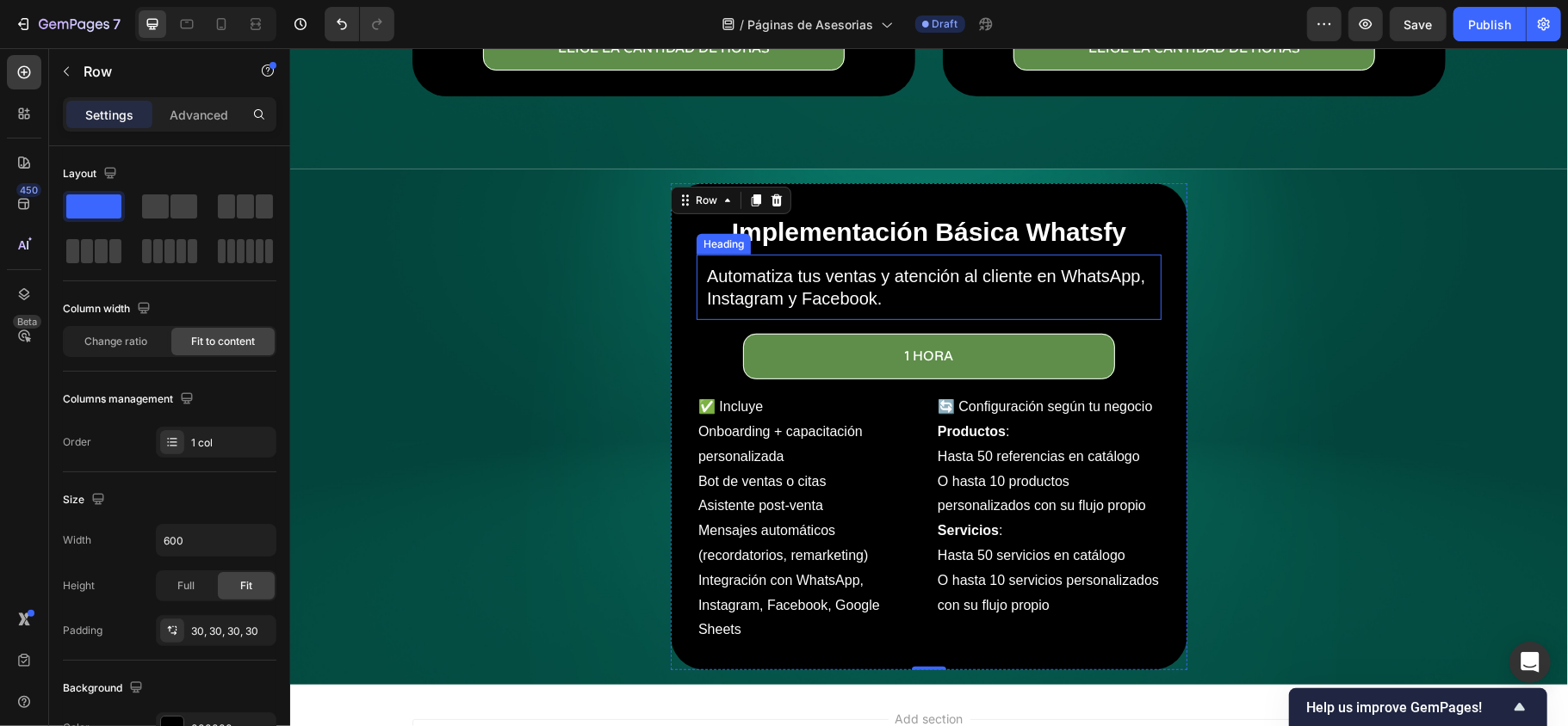
click at [861, 280] on p "Automatiza tus ventas y atención al cliente en WhatsApp, Instagram y Facebook." at bounding box center [928, 286] width 444 height 44
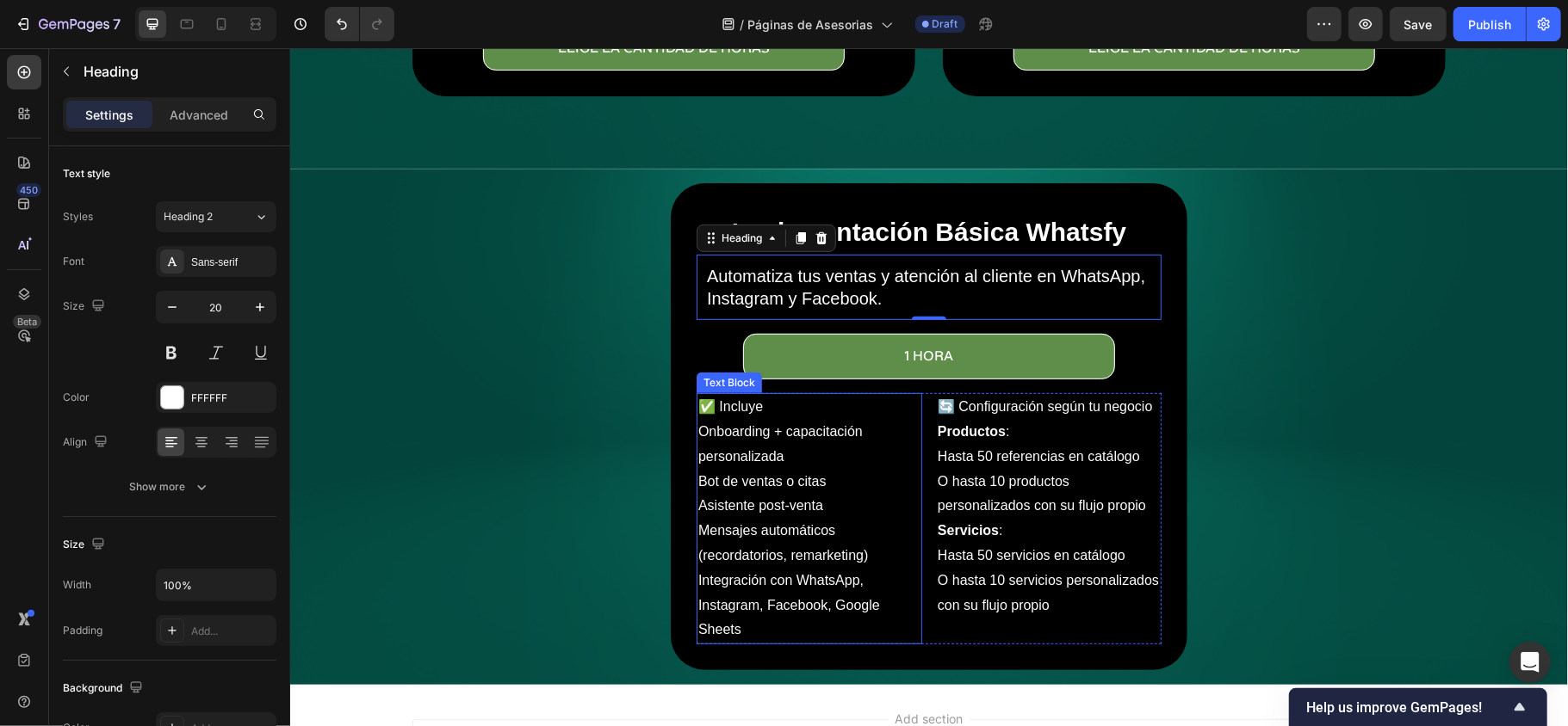
click at [832, 477] on p "Bot de ventas o citas" at bounding box center [808, 482] width 222 height 25
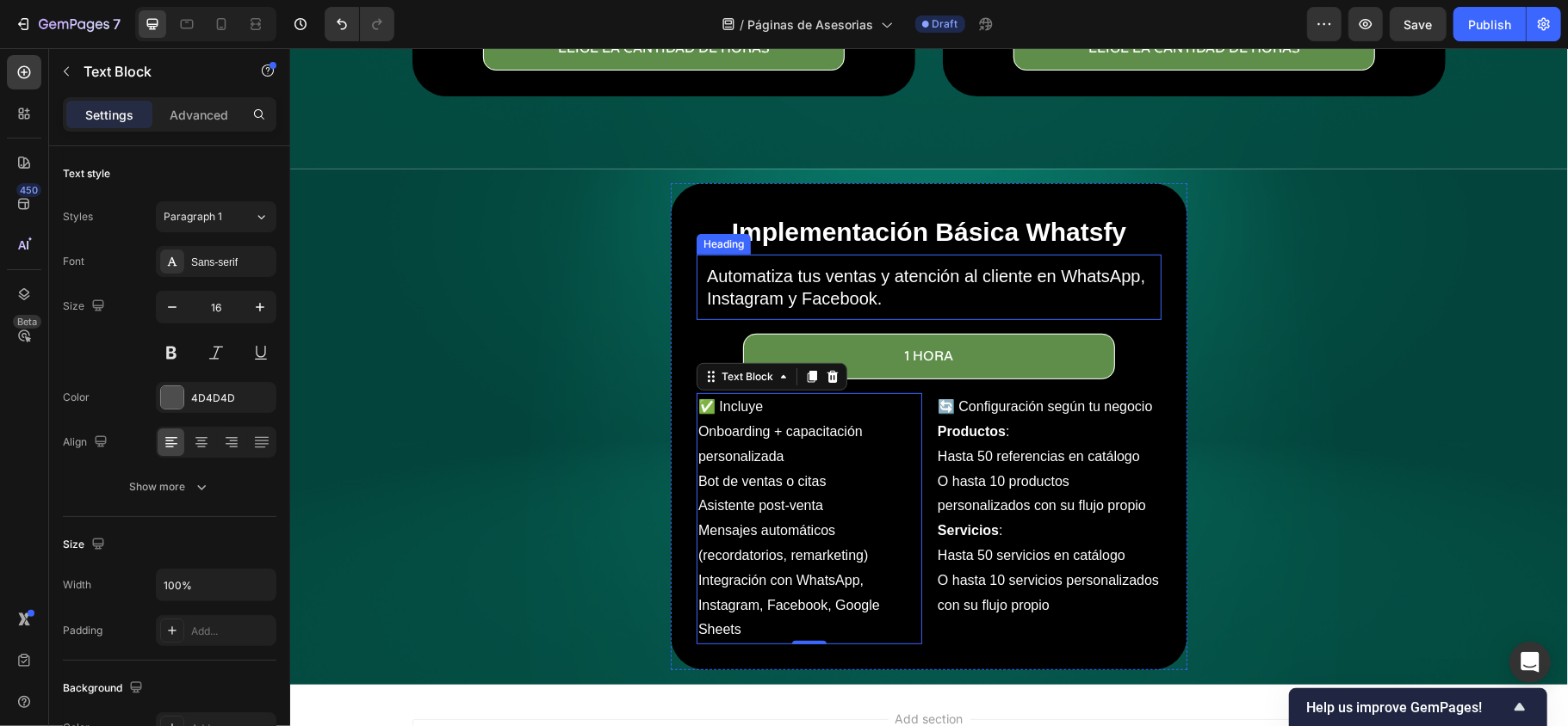
click at [879, 264] on p "Automatiza tus ventas y atención al cliente en WhatsApp, Instagram y Facebook." at bounding box center [928, 286] width 444 height 44
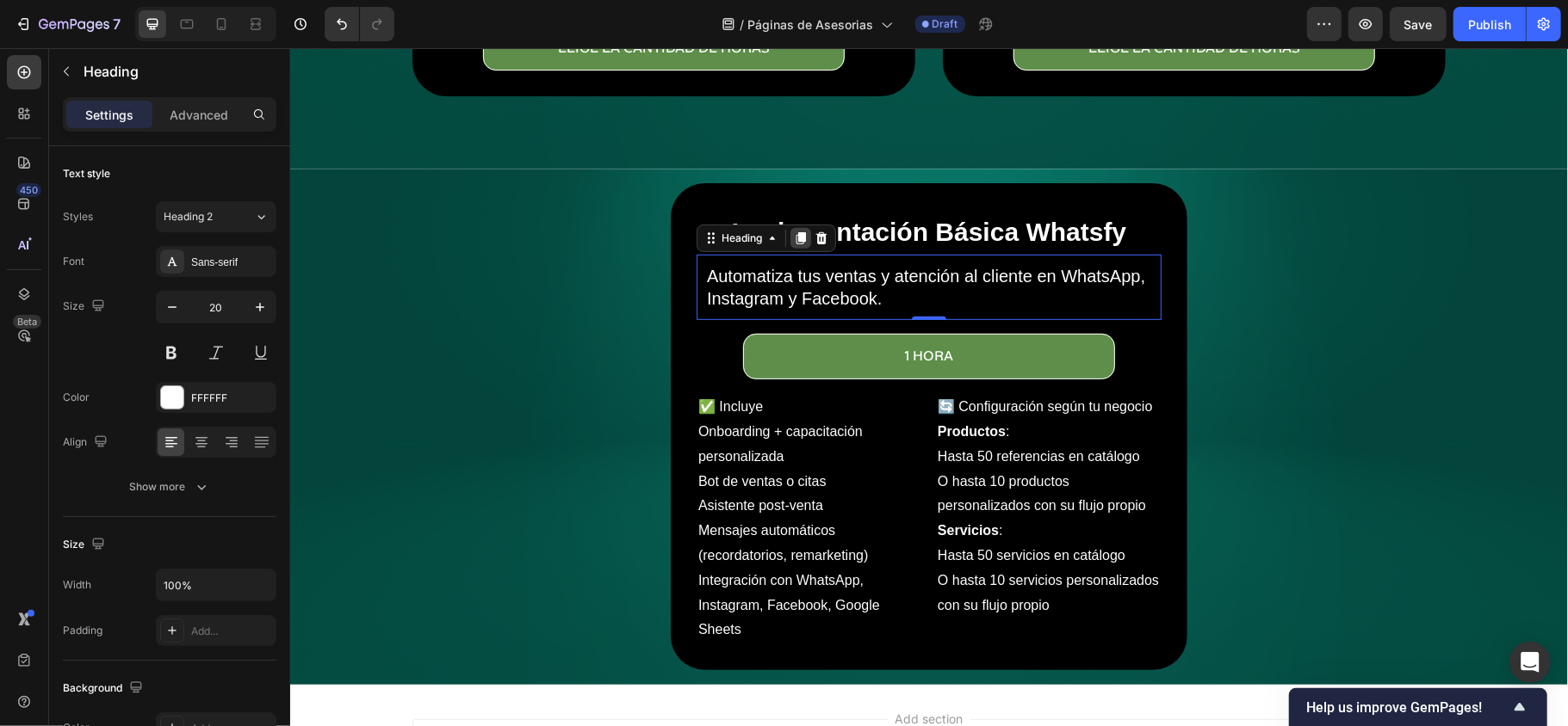
click at [795, 233] on icon at bounding box center [800, 238] width 9 height 12
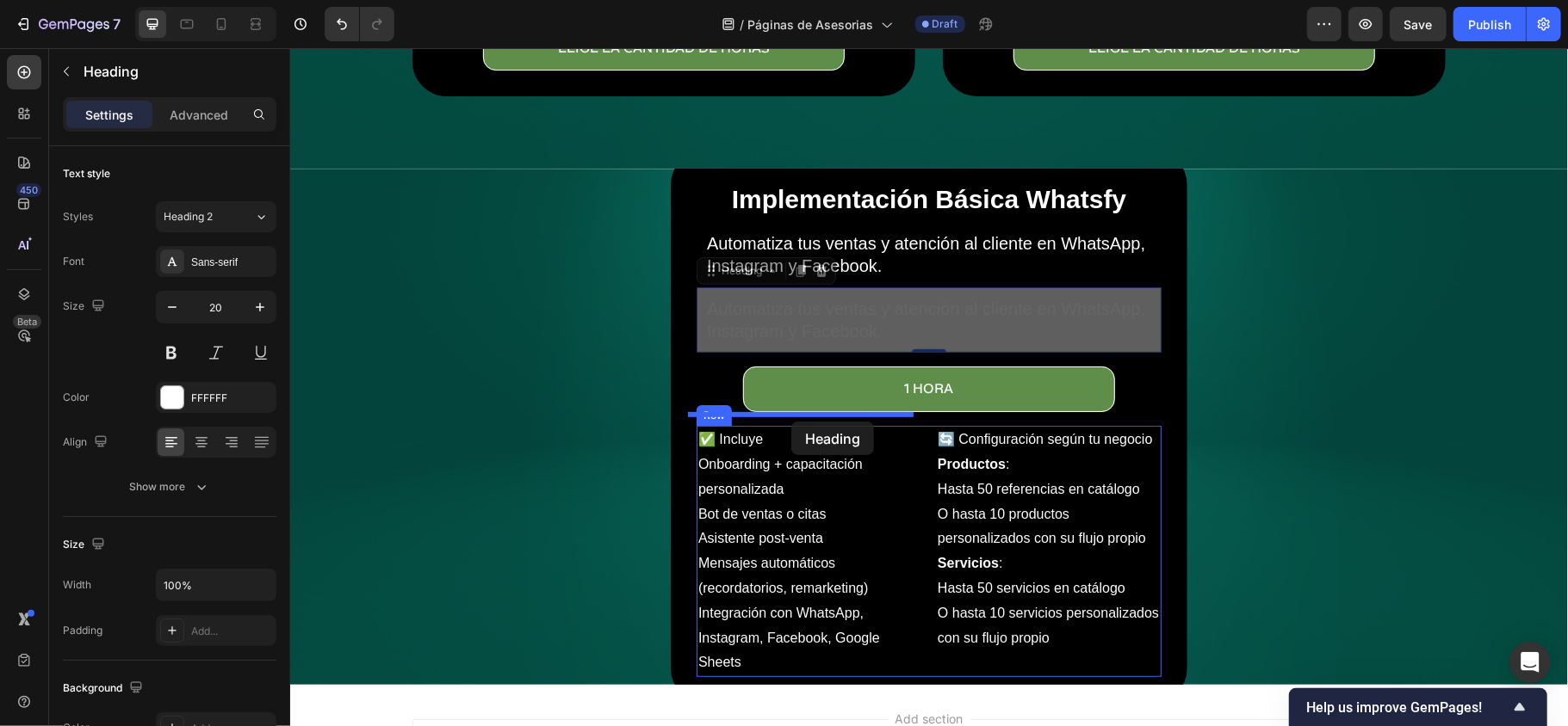
drag, startPoint x: 694, startPoint y: 261, endPoint x: 790, endPoint y: 421, distance: 186.6
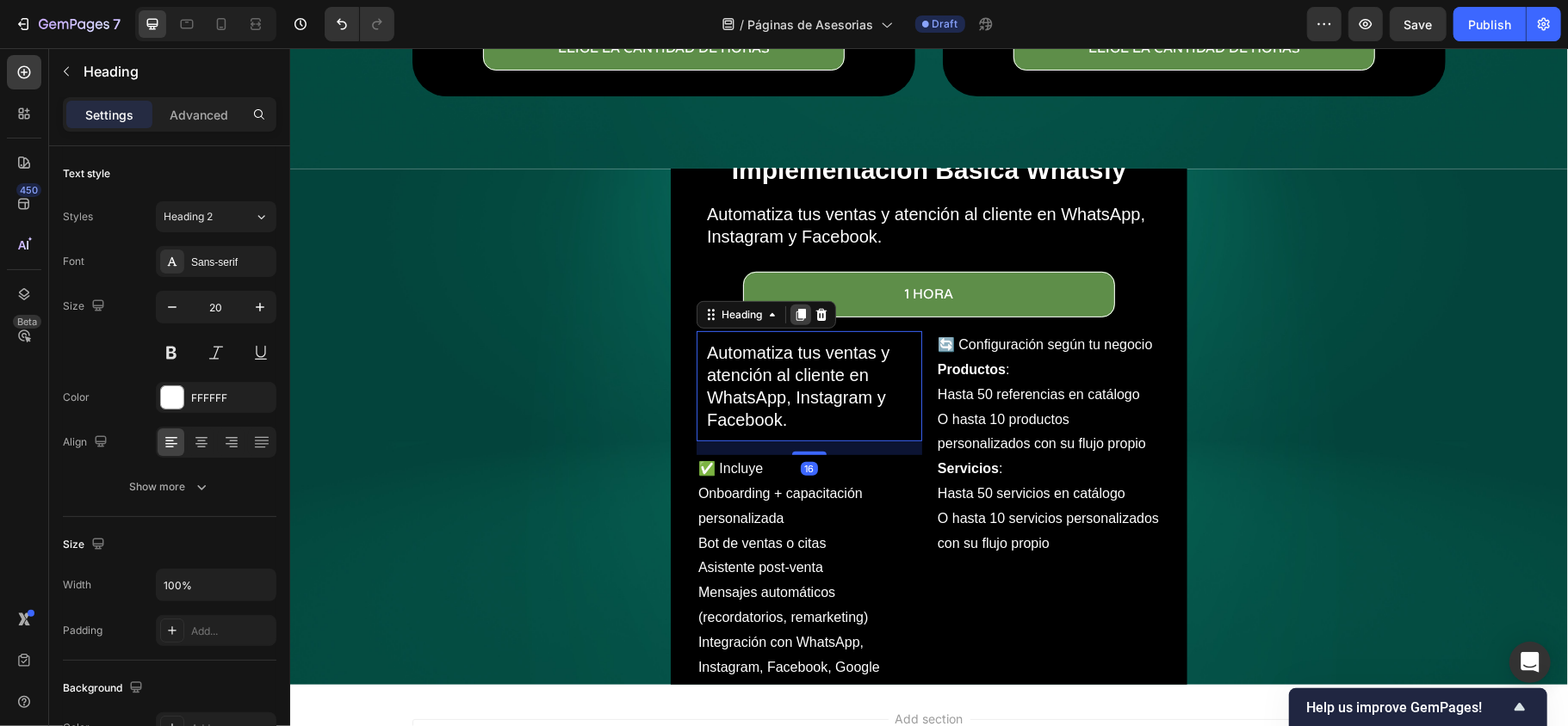
click at [789, 305] on div at bounding box center [799, 313] width 21 height 21
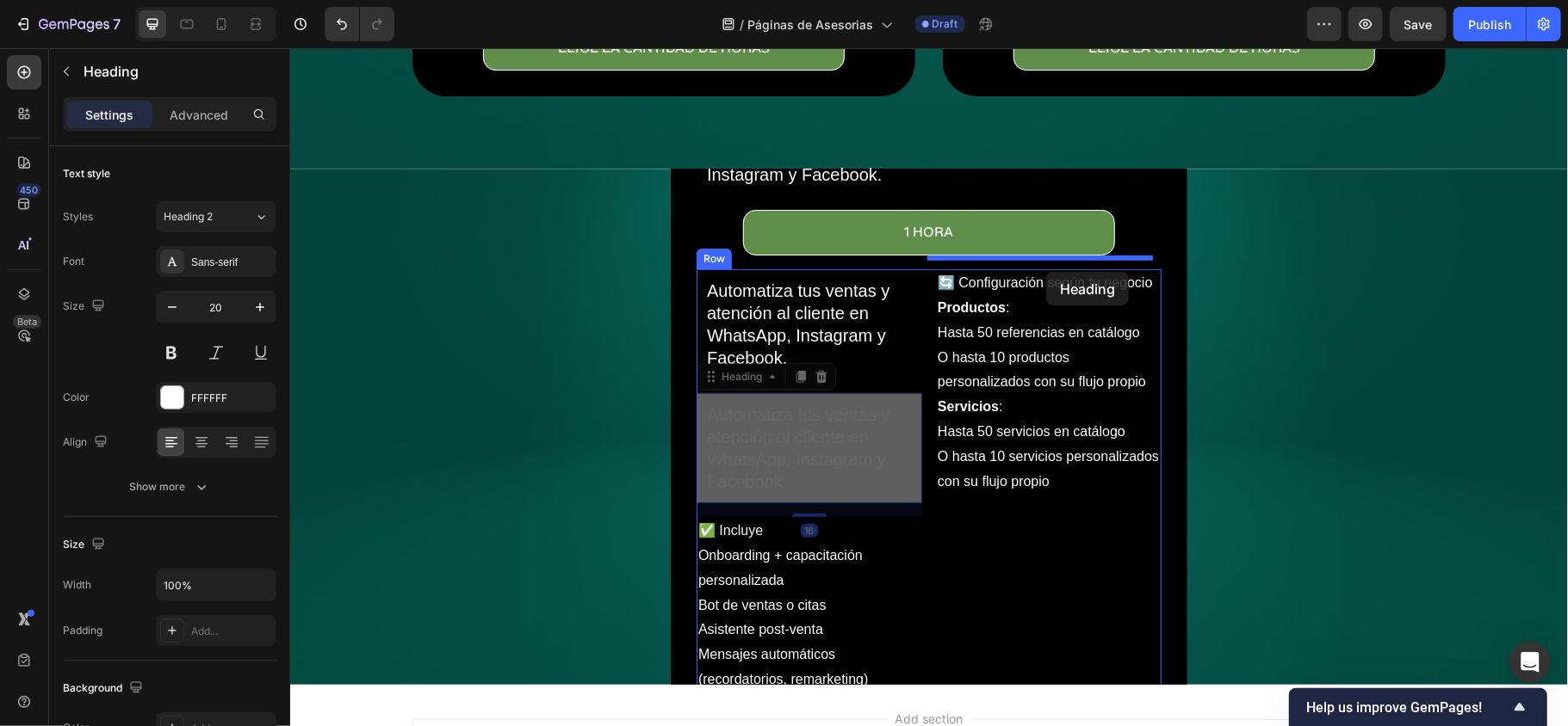
drag, startPoint x: 700, startPoint y: 362, endPoint x: 1045, endPoint y: 271, distance: 356.8
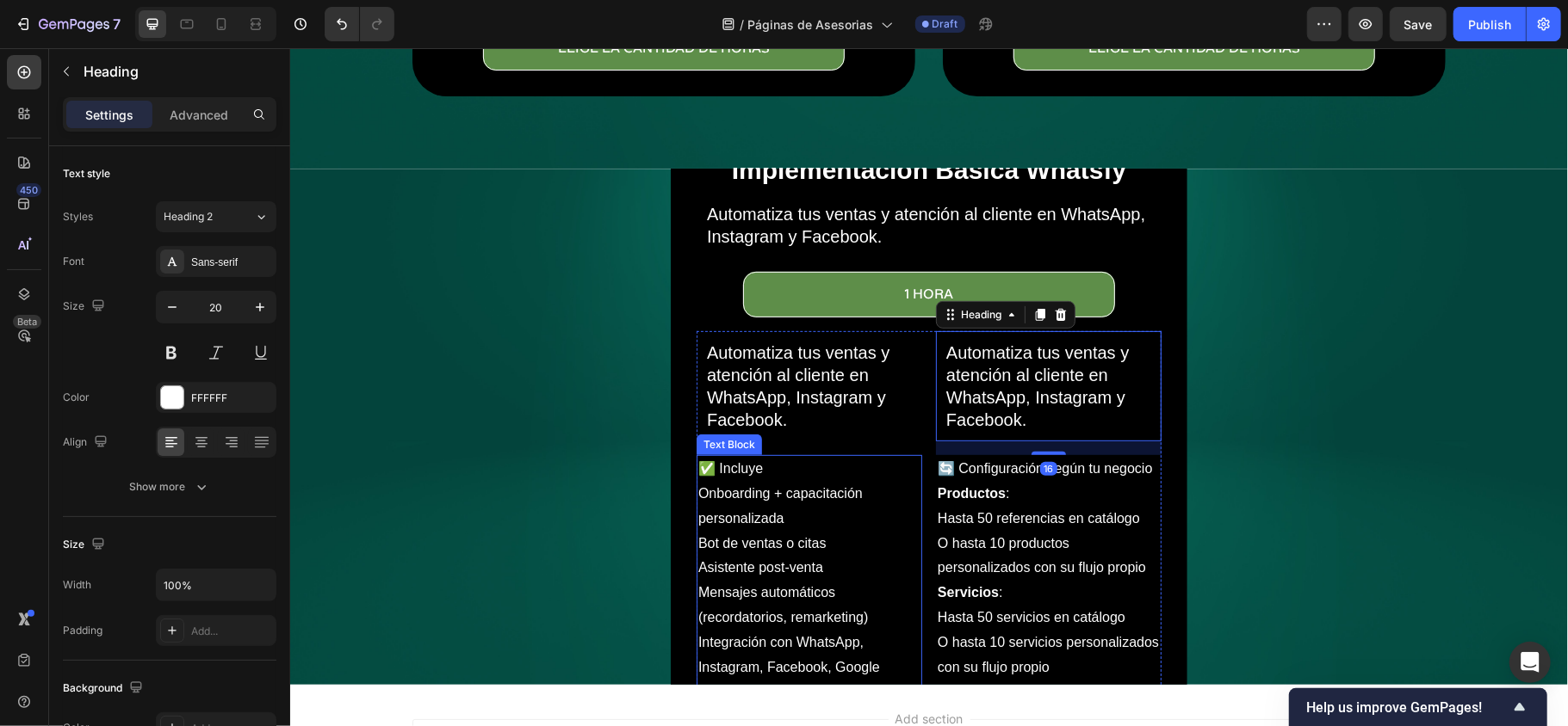
click at [755, 462] on p "✅ Incluye" at bounding box center [808, 469] width 222 height 25
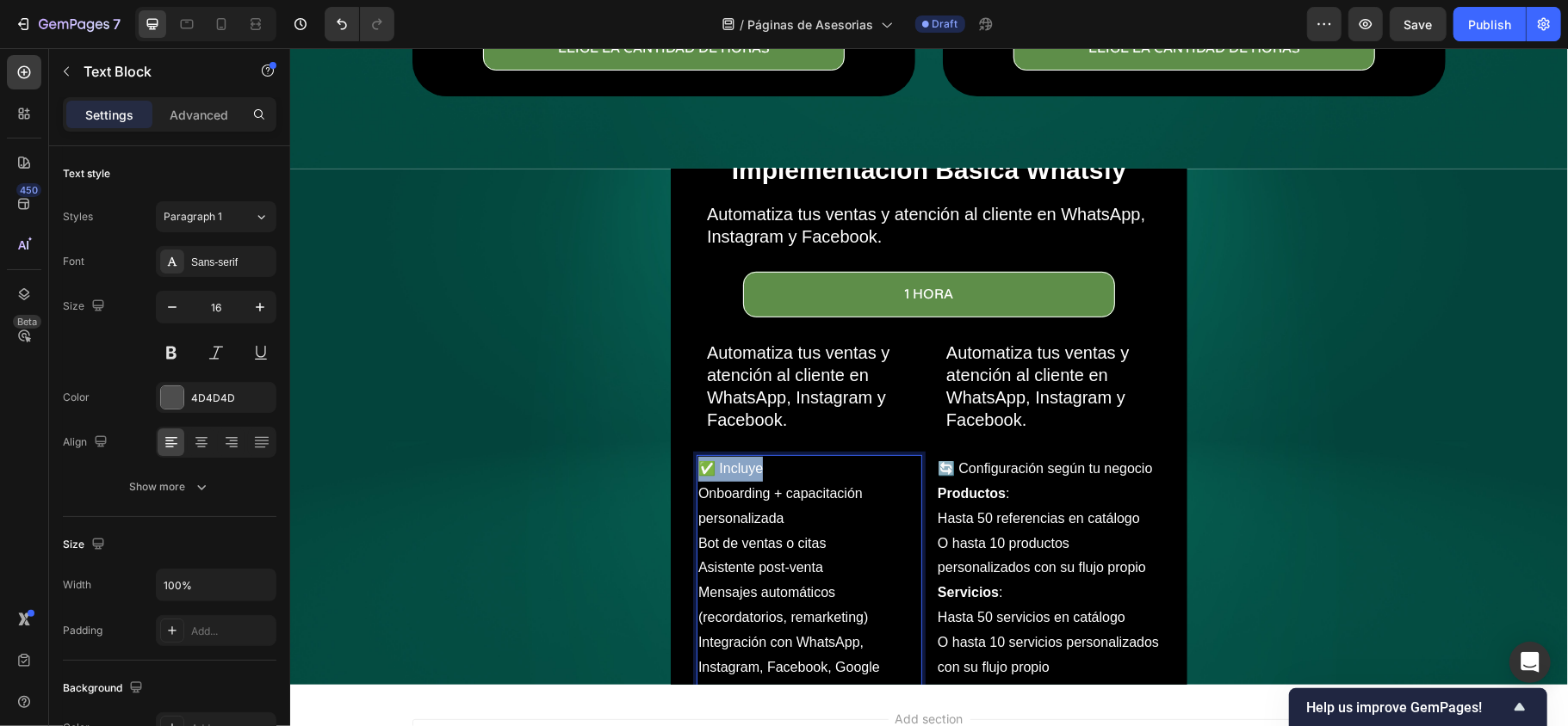
click at [755, 462] on p "✅ Incluye" at bounding box center [808, 469] width 222 height 25
click at [788, 376] on h2 "Automatiza tus ventas y atención al cliente en WhatsApp, Instagram y Facebook." at bounding box center [808, 385] width 208 height 93
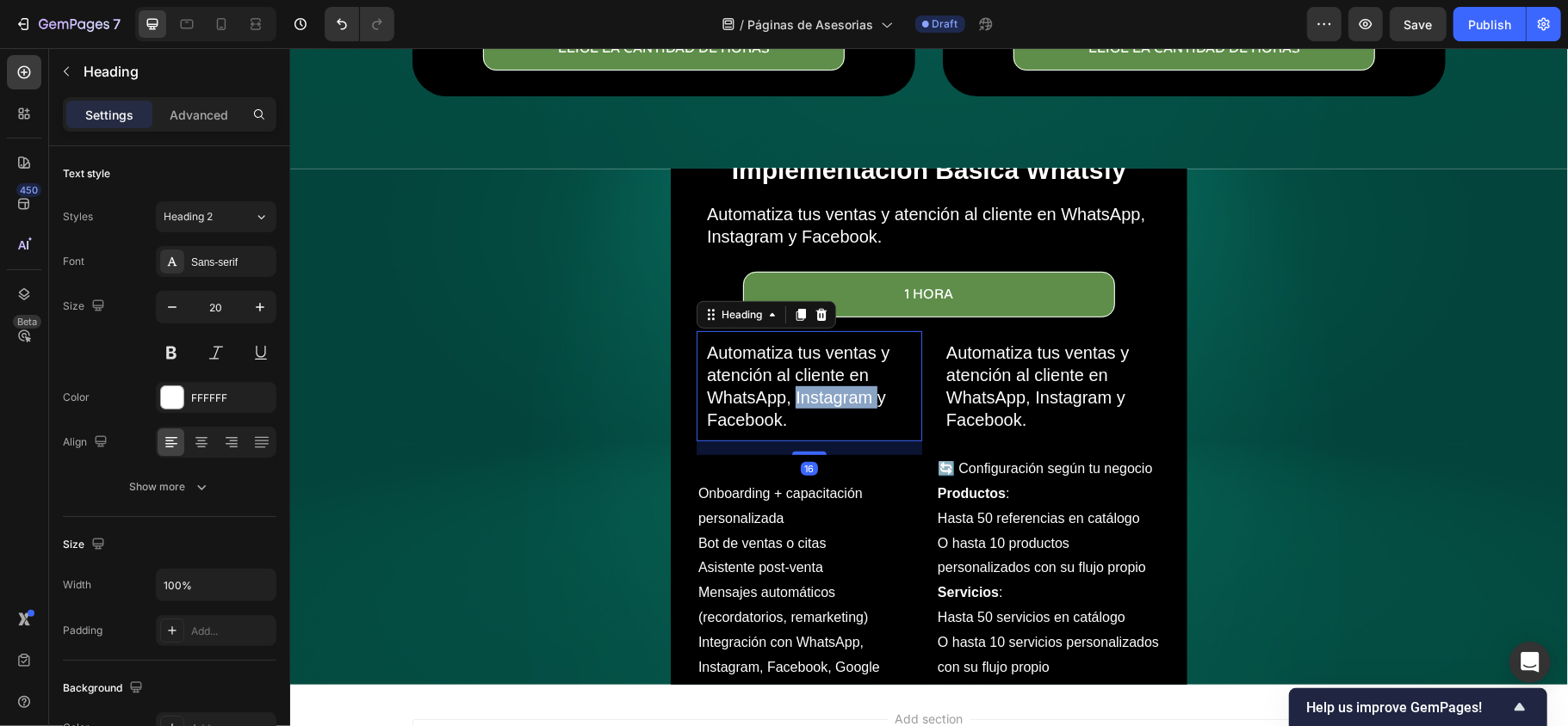
click at [788, 376] on h2 "Automatiza tus ventas y atención al cliente en WhatsApp, Instagram y Facebook." at bounding box center [808, 385] width 208 height 93
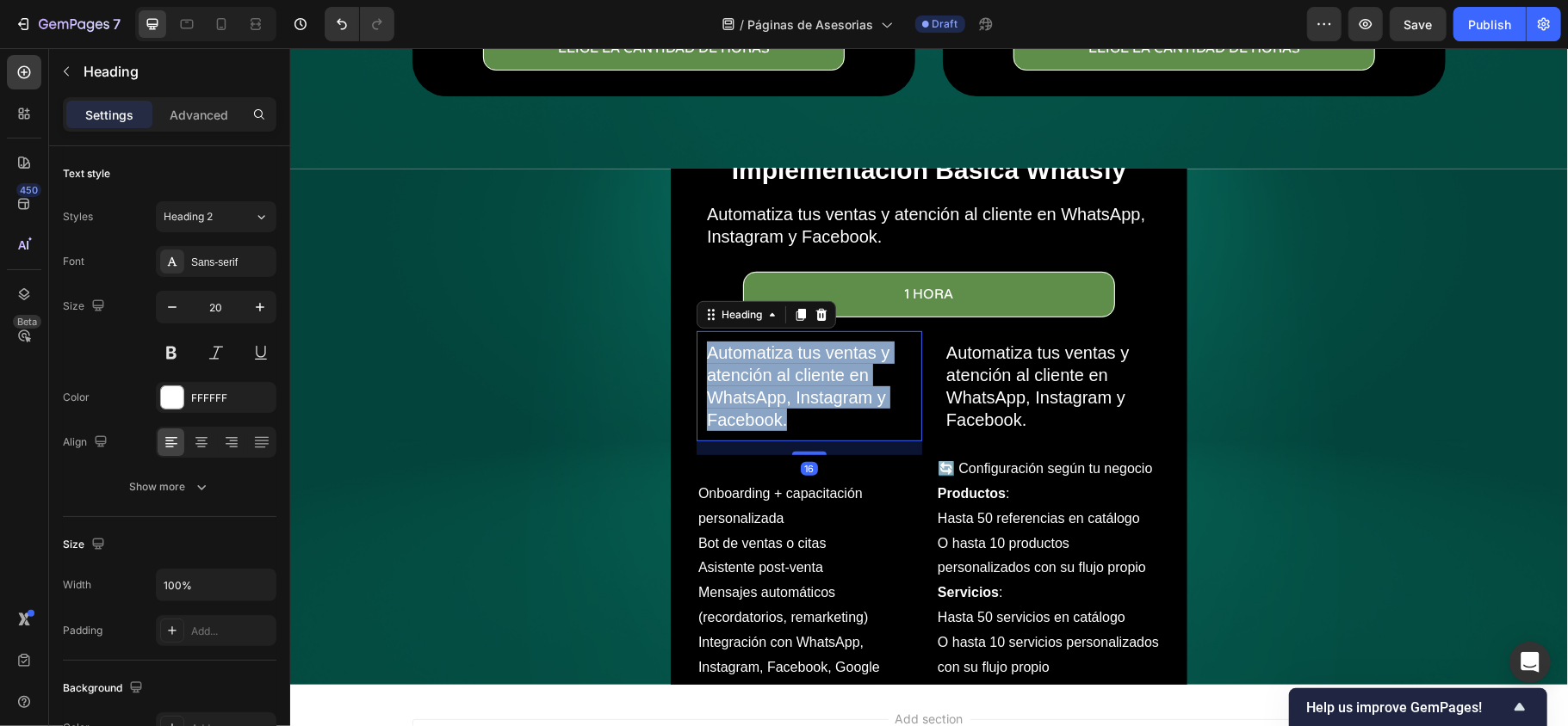
click at [788, 376] on p "Automatiza tus ventas y atención al cliente en WhatsApp, Instagram y Facebook." at bounding box center [808, 385] width 205 height 90
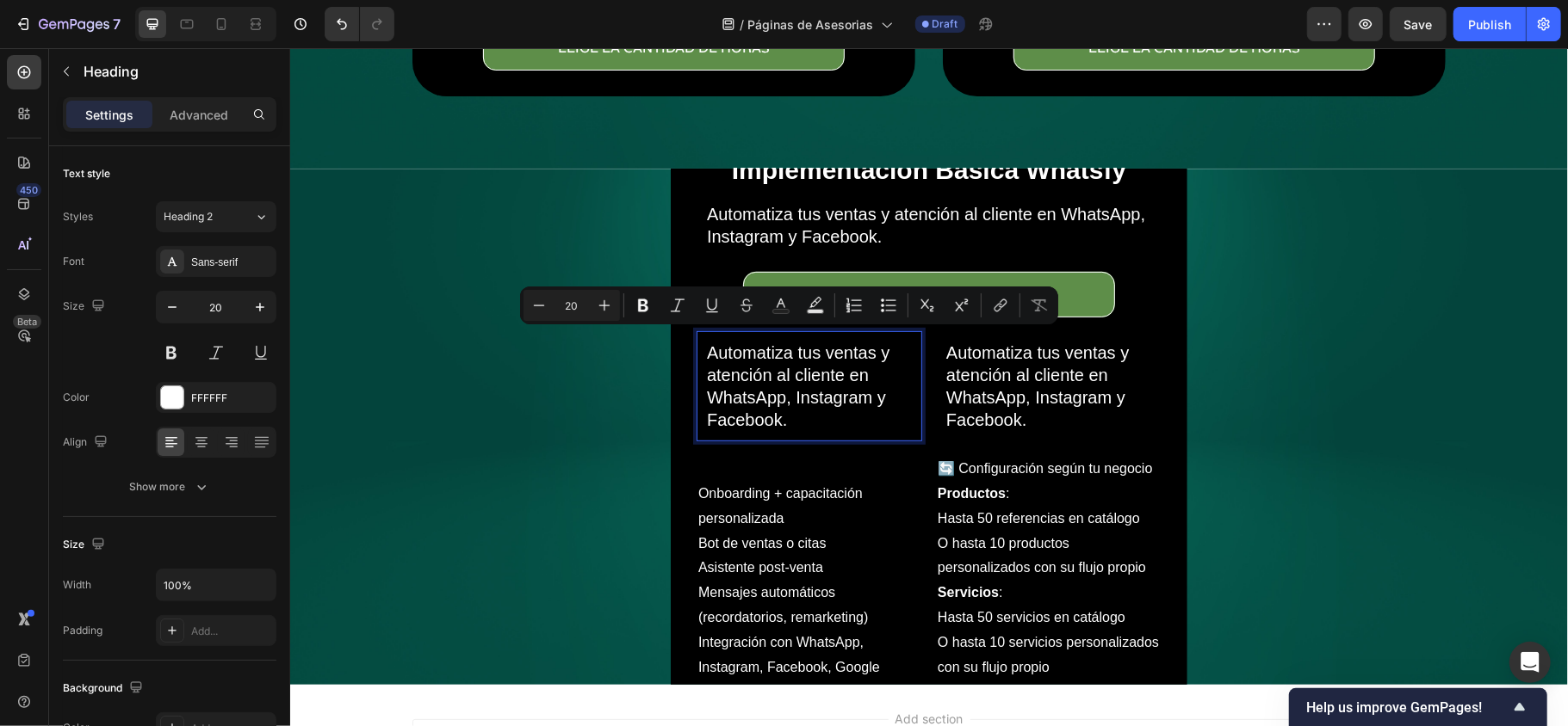
scroll to position [476, 0]
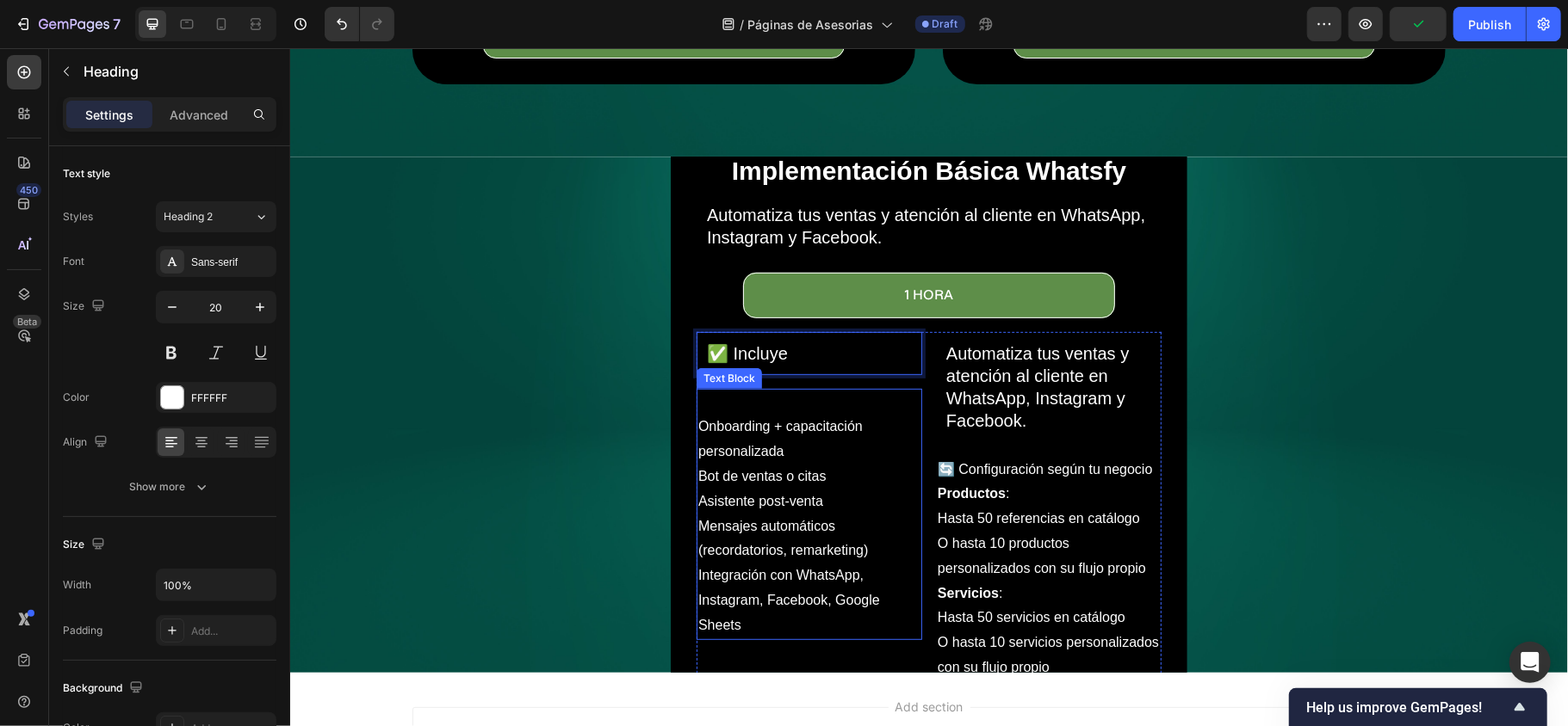
click at [696, 408] on div "Onboarding + capacitación personalizada Bot de ventas o citas Asistente post-ve…" at bounding box center [808, 513] width 226 height 251
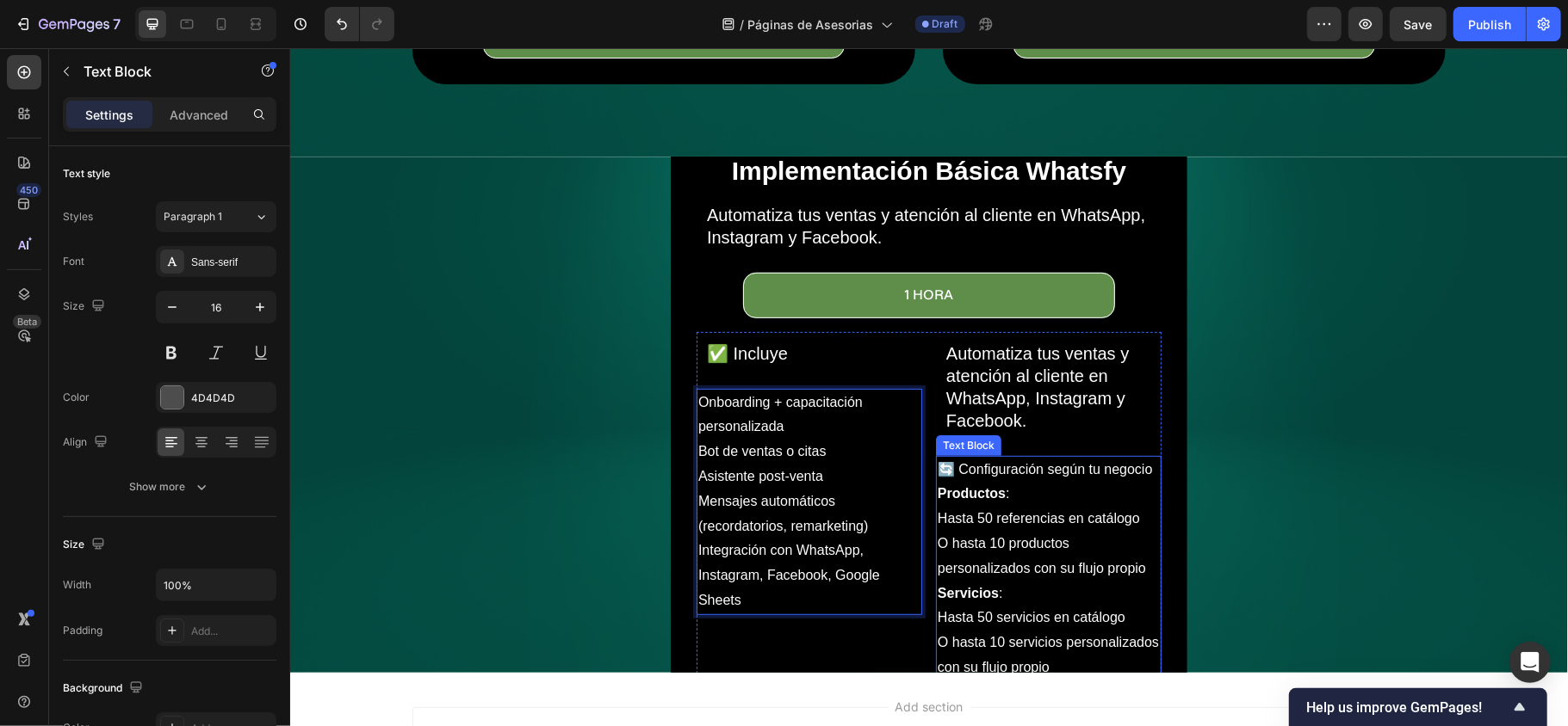
click at [1010, 481] on p "Productos :" at bounding box center [1047, 493] width 222 height 25
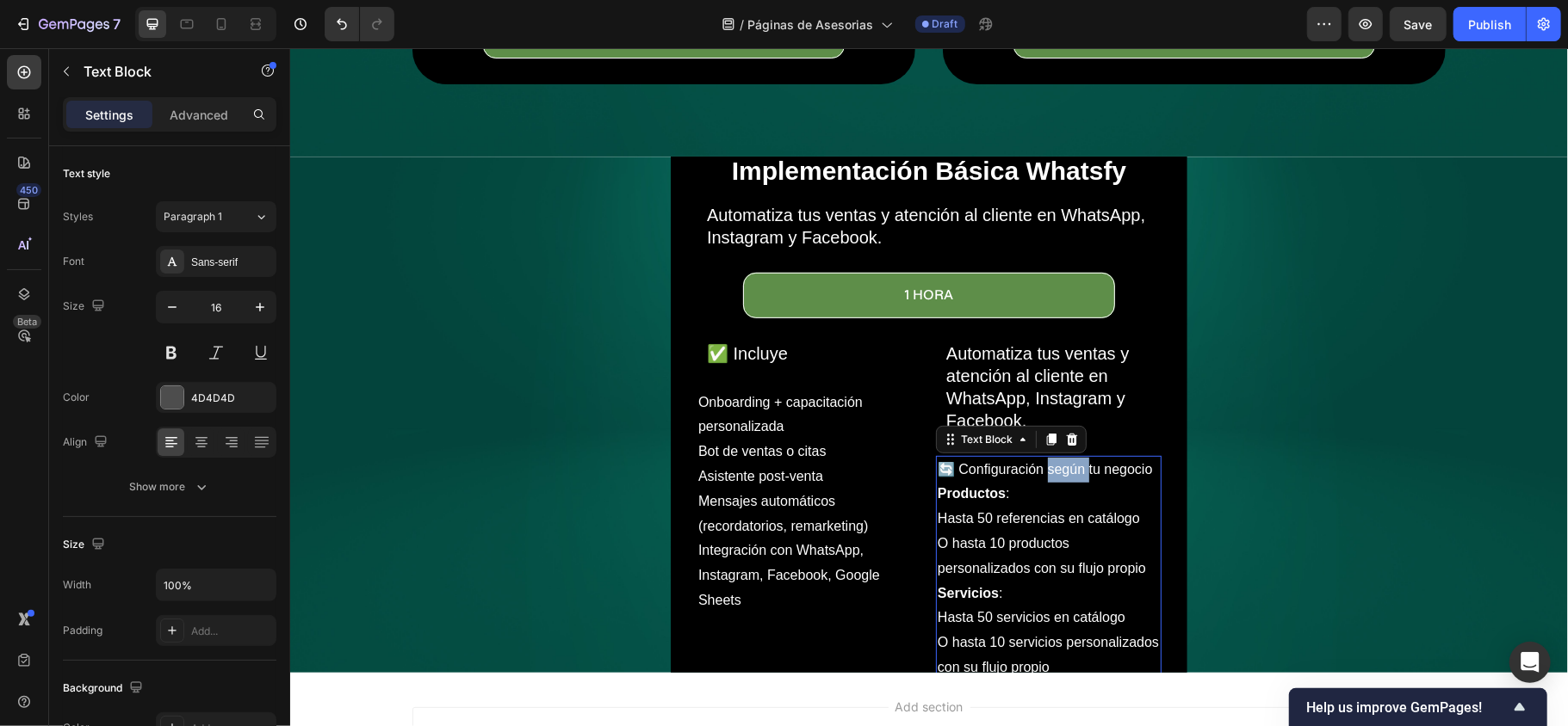
click at [1061, 461] on span "🔄 Configuración según tu negocio" at bounding box center [1044, 468] width 216 height 14
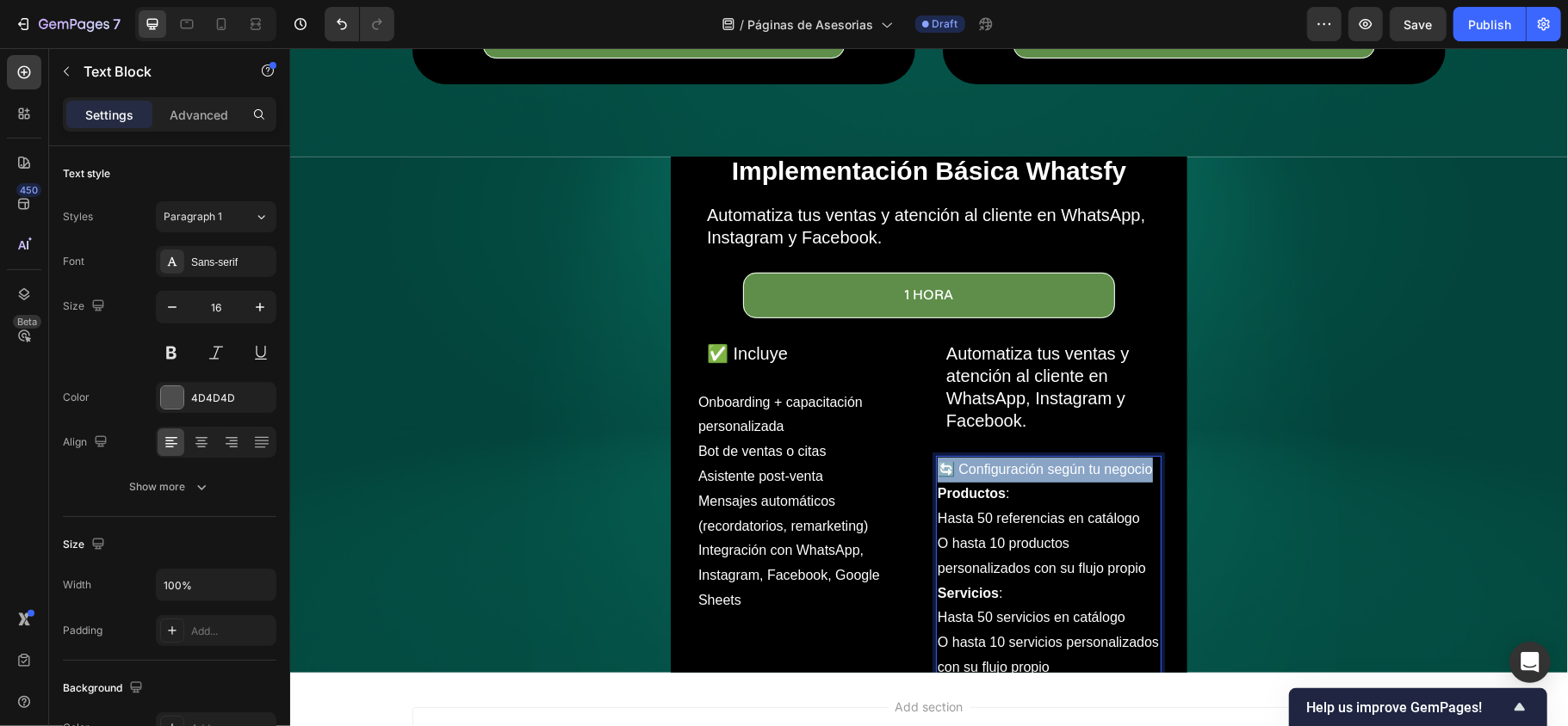
click at [1061, 461] on span "🔄 Configuración según tu negocio" at bounding box center [1044, 468] width 216 height 14
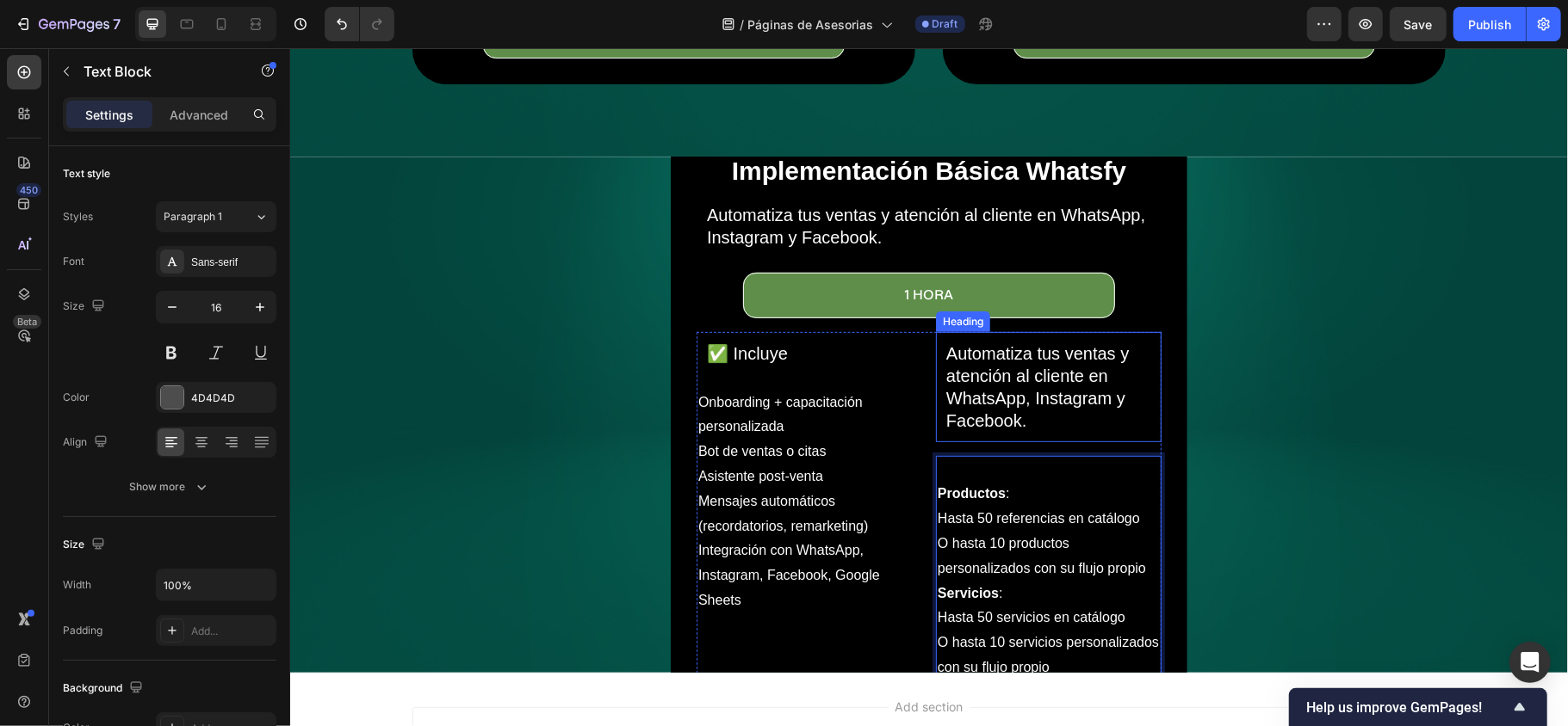
click at [999, 360] on h2 "Automatiza tus ventas y atención al cliente en WhatsApp, Instagram y Facebook." at bounding box center [1048, 386] width 208 height 93
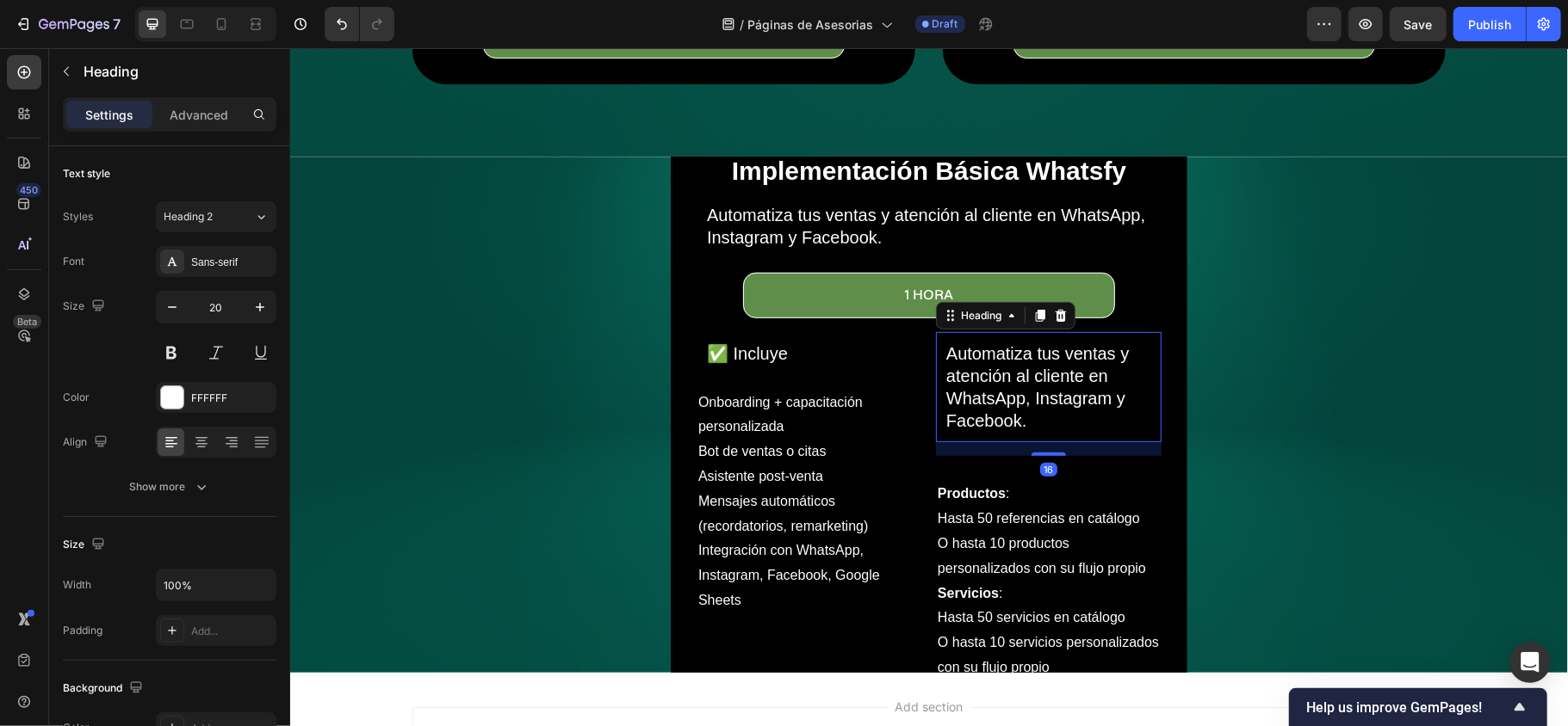
click at [999, 360] on h2 "Automatiza tus ventas y atención al cliente en WhatsApp, Instagram y Facebook." at bounding box center [1048, 386] width 208 height 93
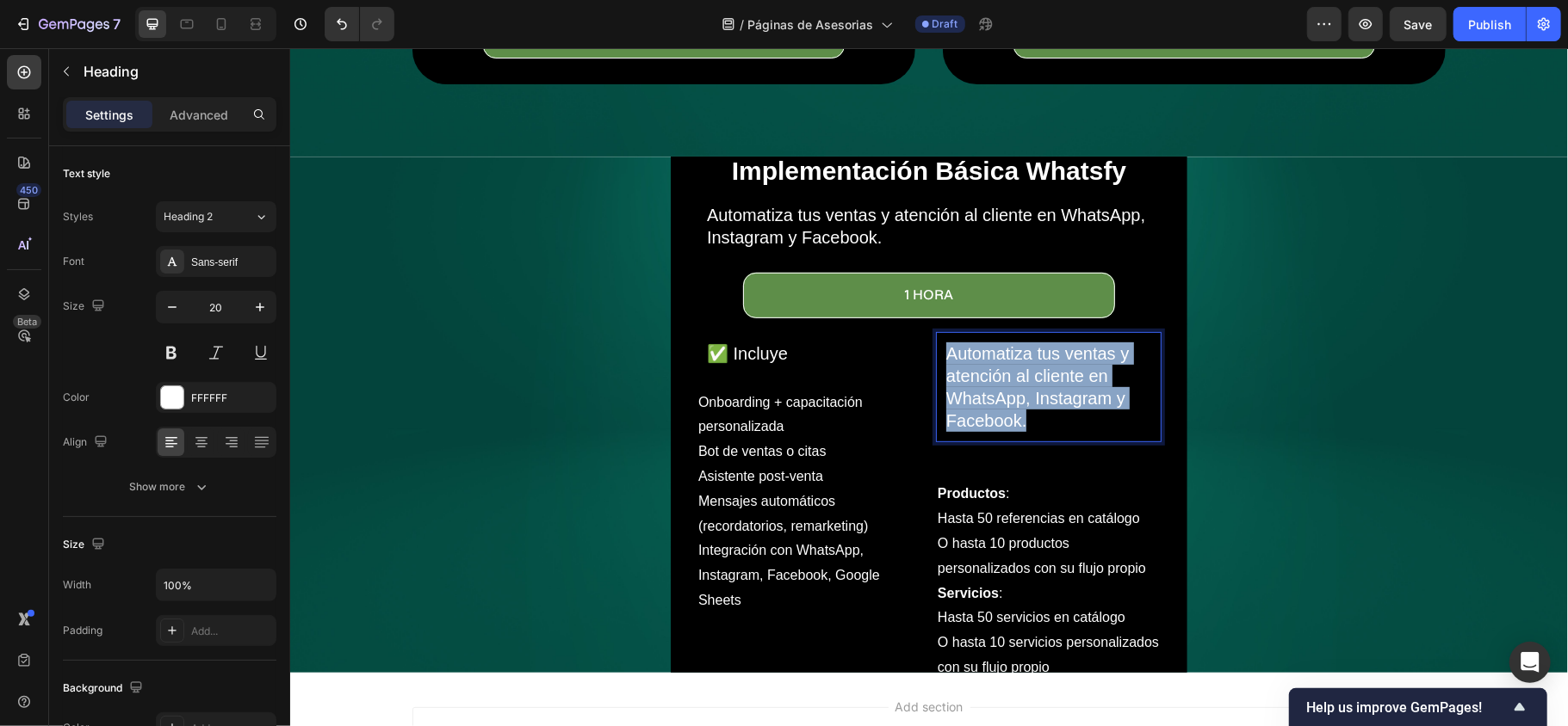
click at [999, 360] on p "Automatiza tus ventas y atención al cliente en WhatsApp, Instagram y Facebook." at bounding box center [1047, 386] width 205 height 90
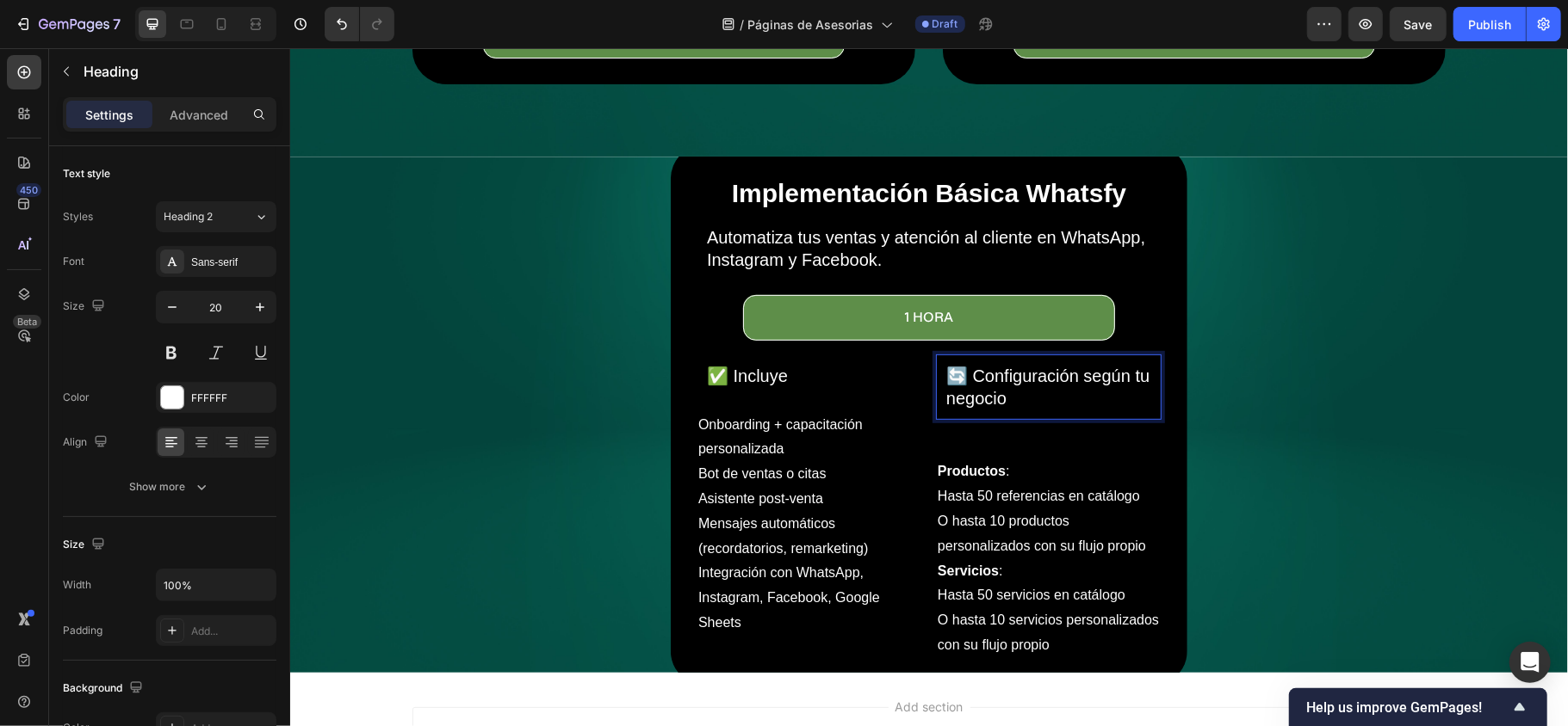
scroll to position [499, 0]
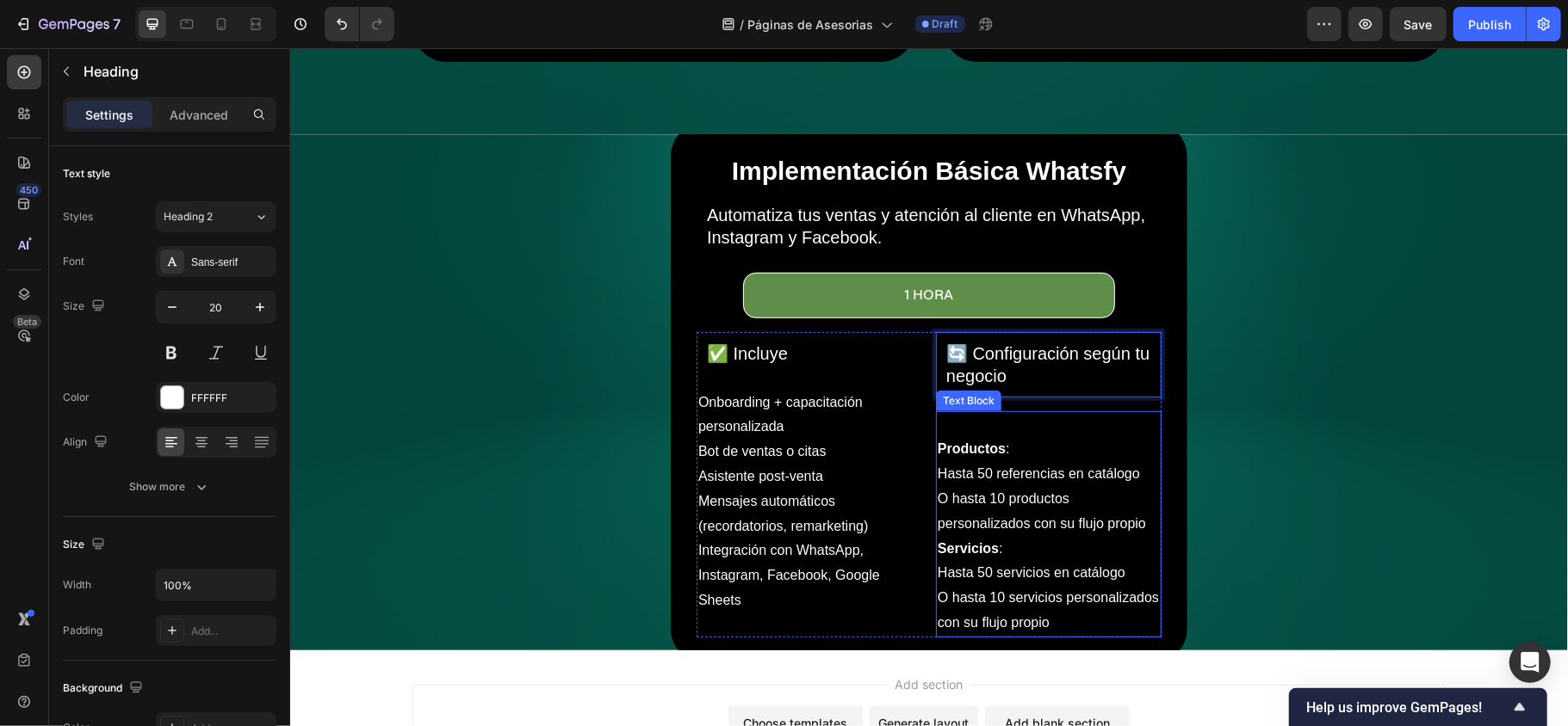
click at [941, 423] on p "Rich Text Editor. Editing area: main" at bounding box center [1047, 425] width 222 height 25
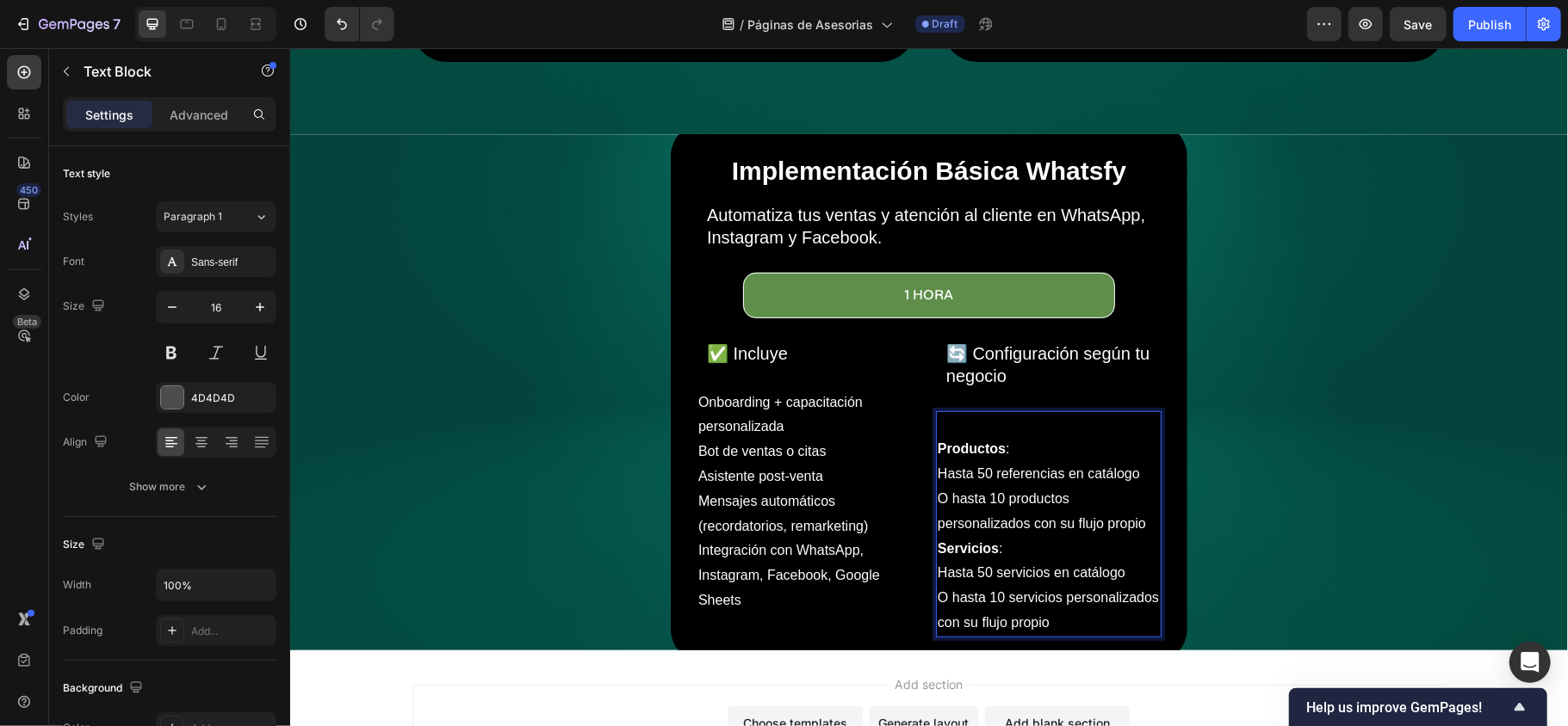
click at [937, 441] on strong "Productos" at bounding box center [970, 448] width 68 height 14
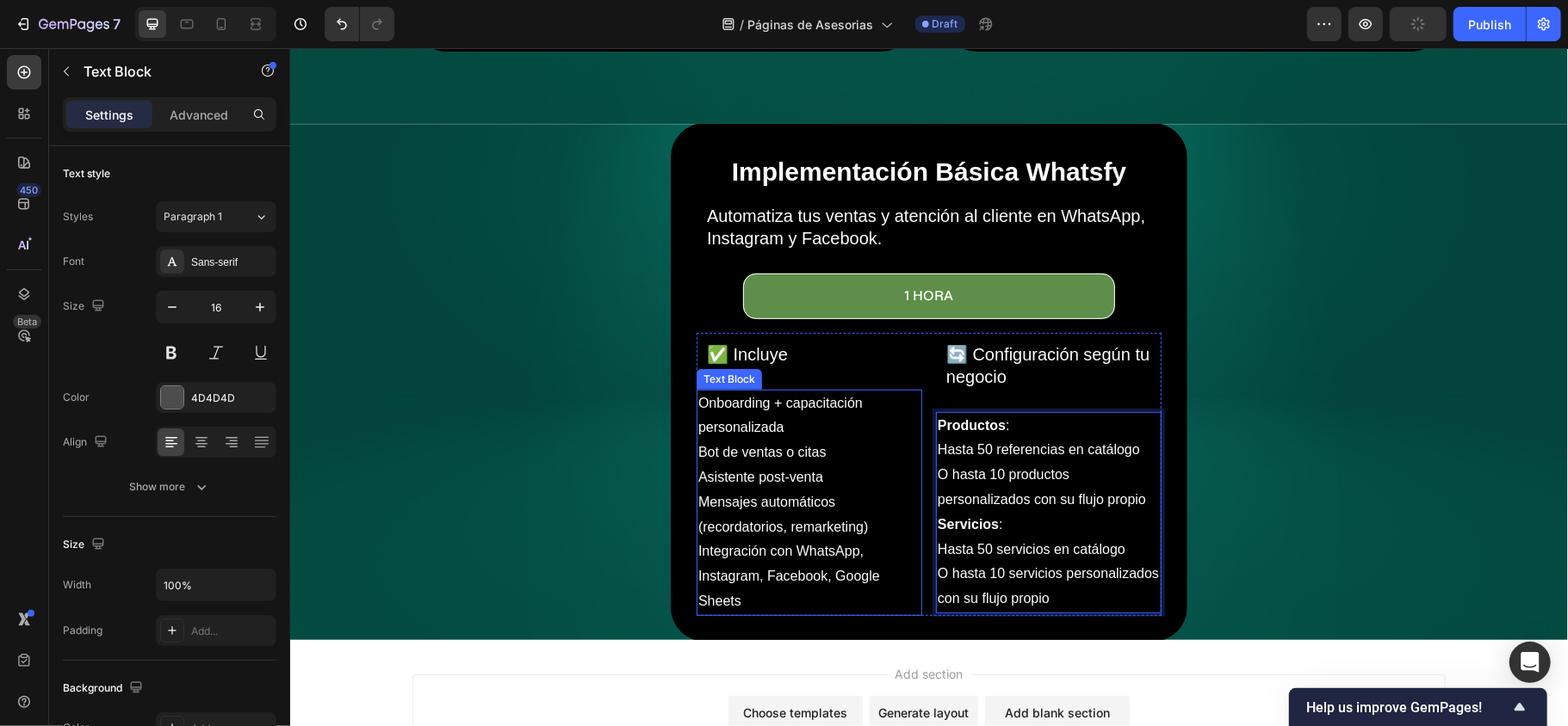
click at [887, 417] on p "Onboarding + capacitación personalizada" at bounding box center [808, 415] width 222 height 50
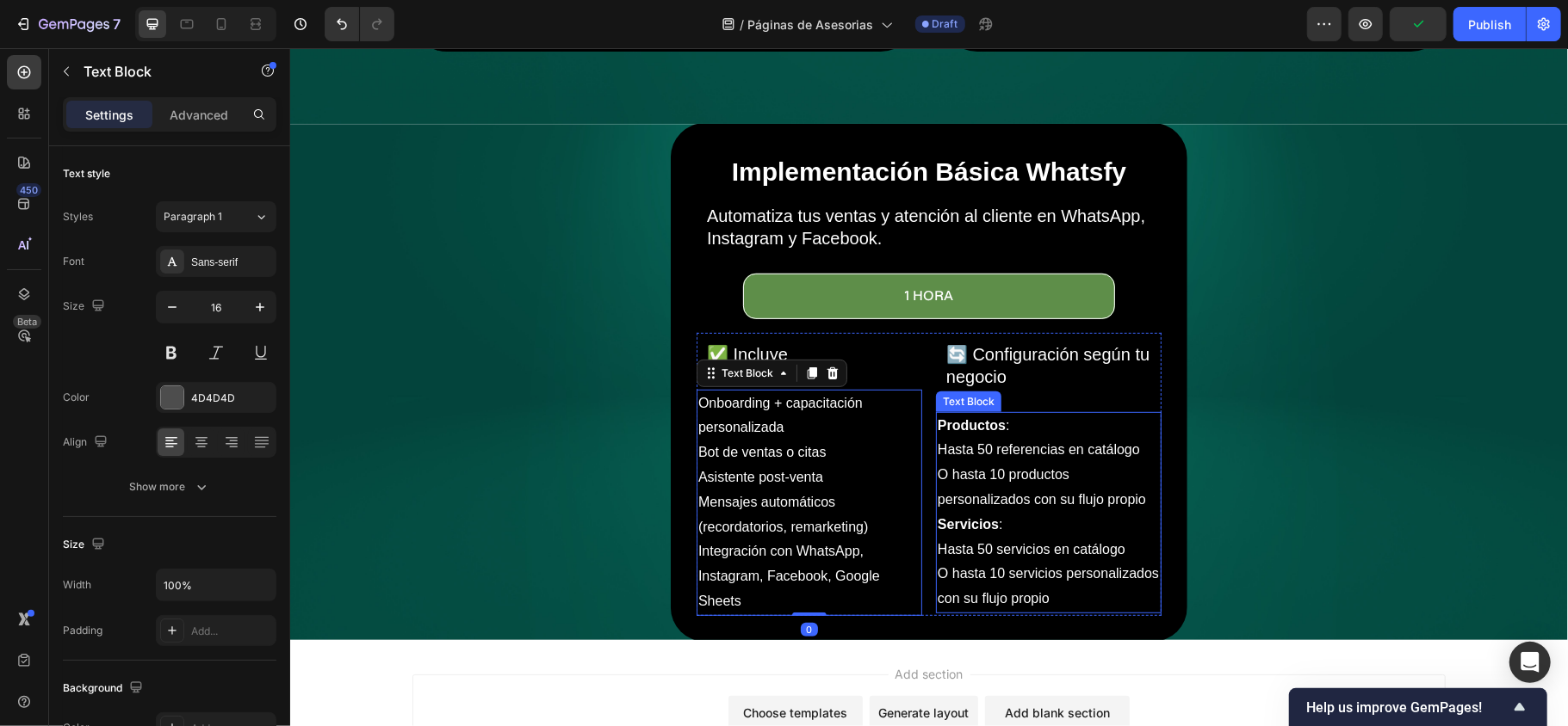
click at [942, 466] on span "O hasta 10 productos personalizados con su flujo propio" at bounding box center [1041, 486] width 208 height 40
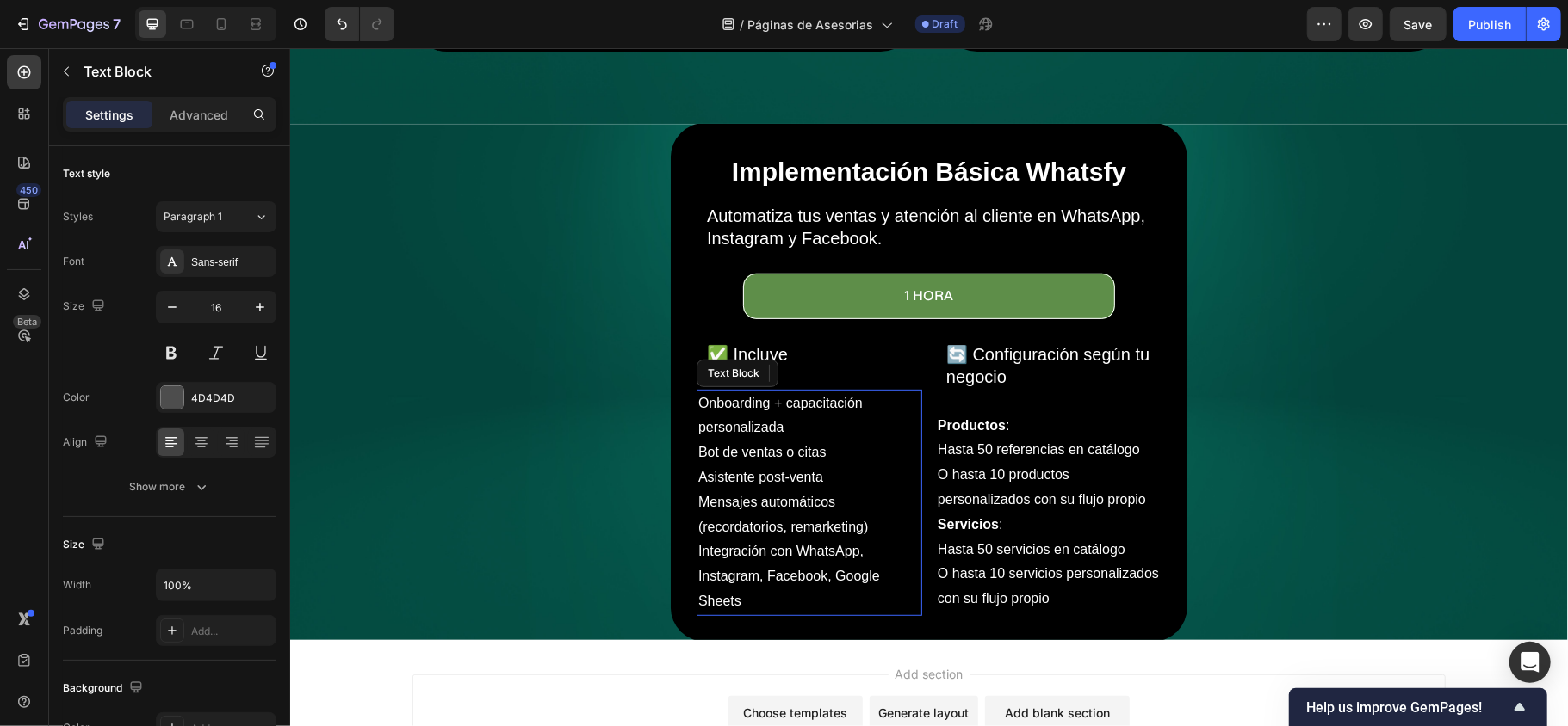
click at [786, 582] on p "Integración con WhatsApp, Instagram, Facebook, Google Sheets" at bounding box center [808, 576] width 222 height 74
click at [761, 582] on p "Integración con WhatsApp, Instagram, Facebook, Google Sheets" at bounding box center [808, 576] width 222 height 74
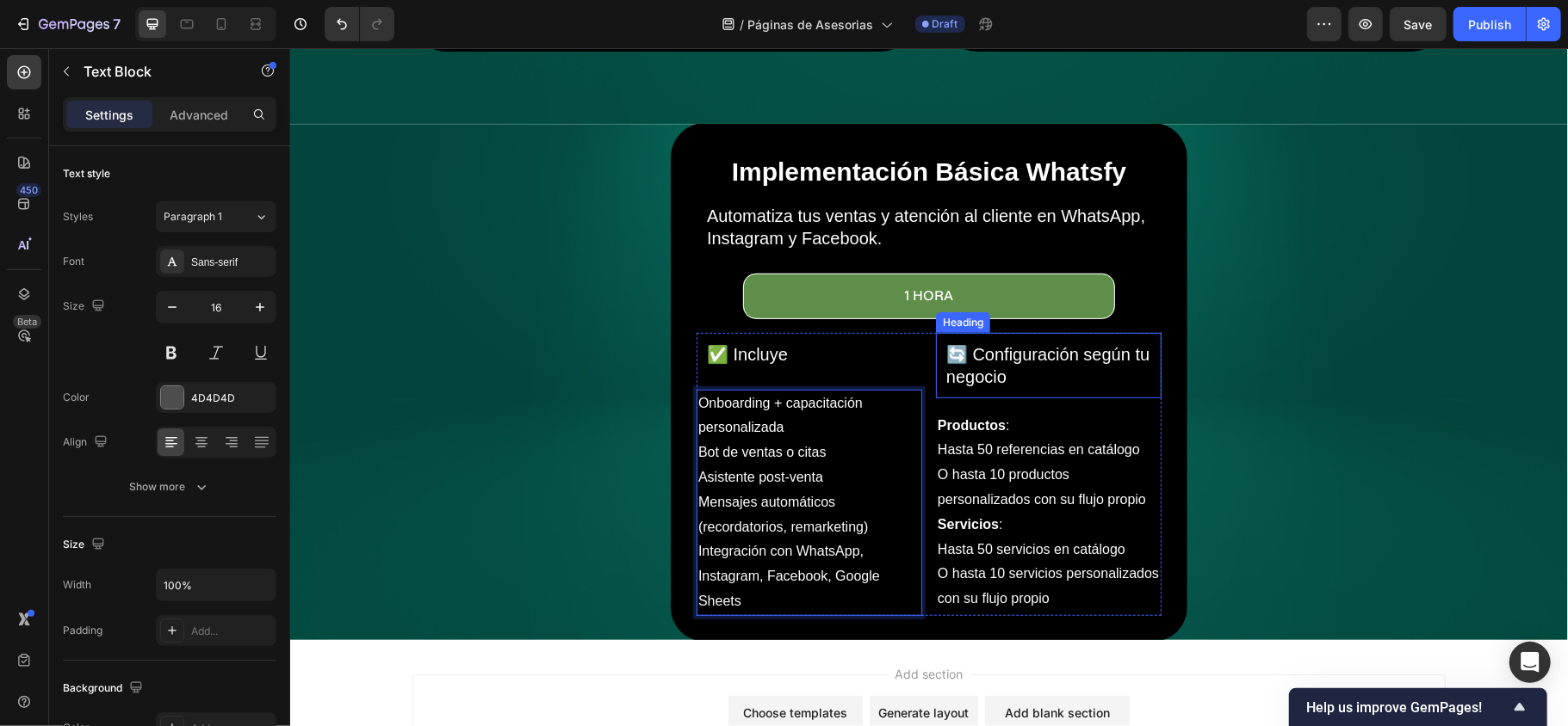
click at [1057, 371] on p "⁠⁠⁠⁠⁠⁠⁠ 🔄 Configuración según tu negocio" at bounding box center [1047, 364] width 205 height 44
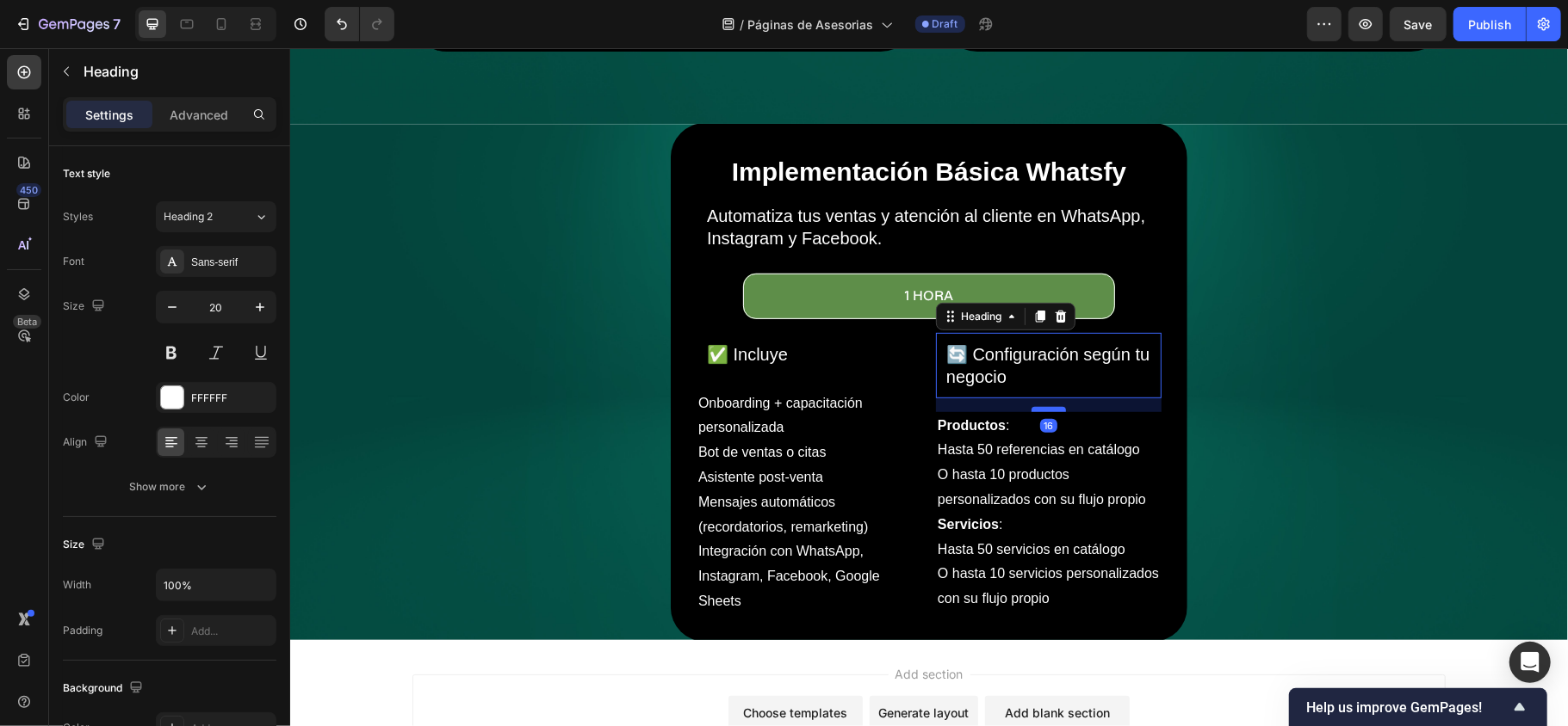
click at [1031, 406] on div at bounding box center [1048, 409] width 34 height 5
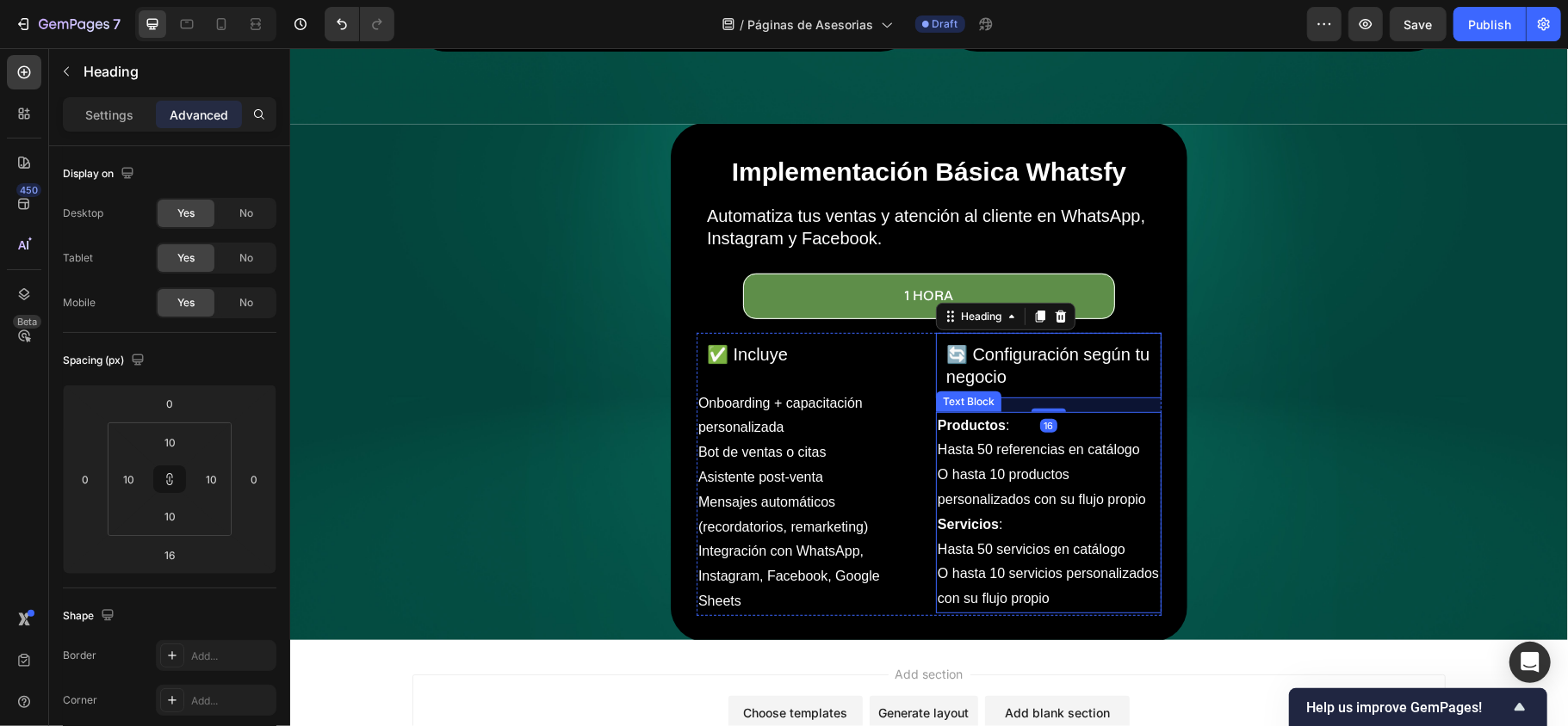
click at [1017, 417] on p "Productos :" at bounding box center [1047, 425] width 222 height 25
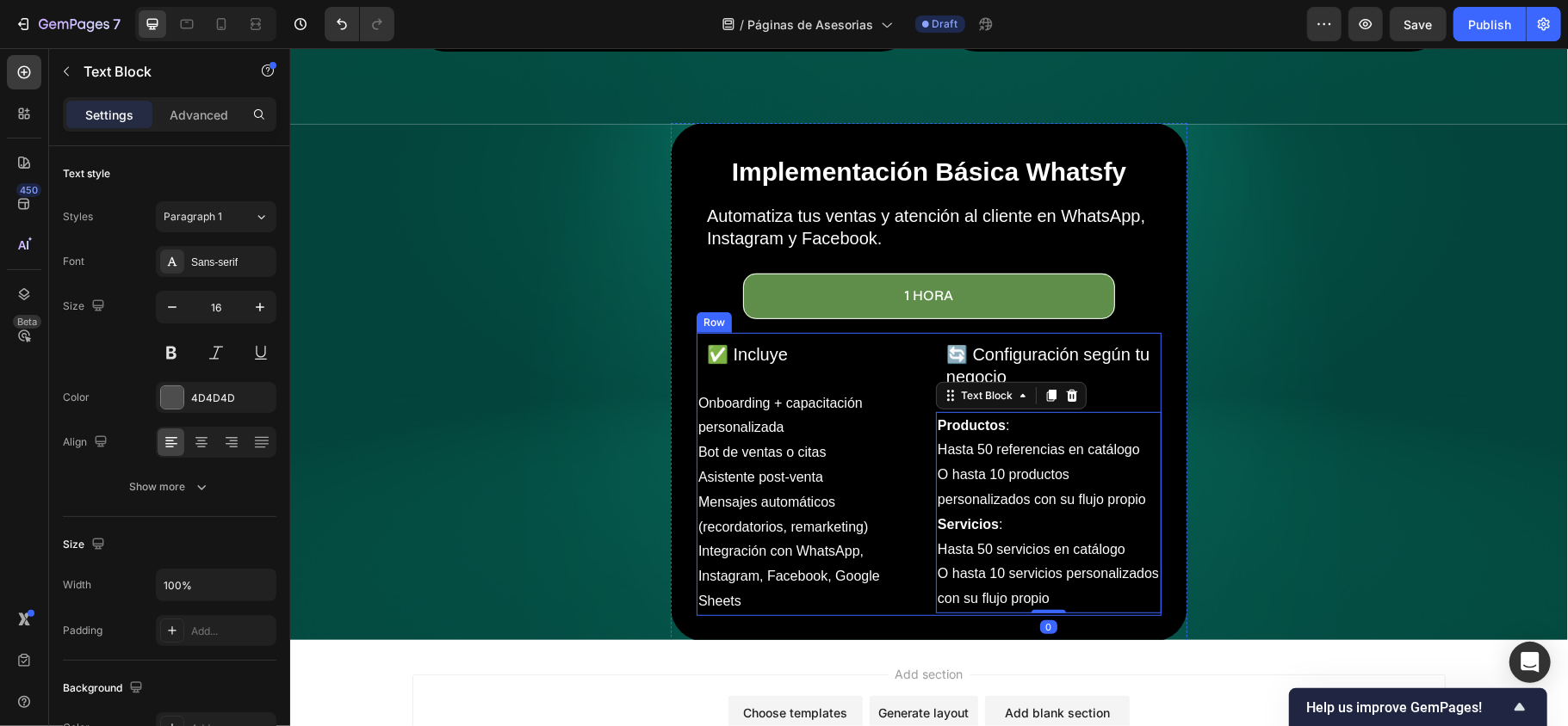
click at [849, 350] on p "⁠⁠⁠⁠⁠⁠⁠ ✅ Incluye" at bounding box center [808, 353] width 205 height 23
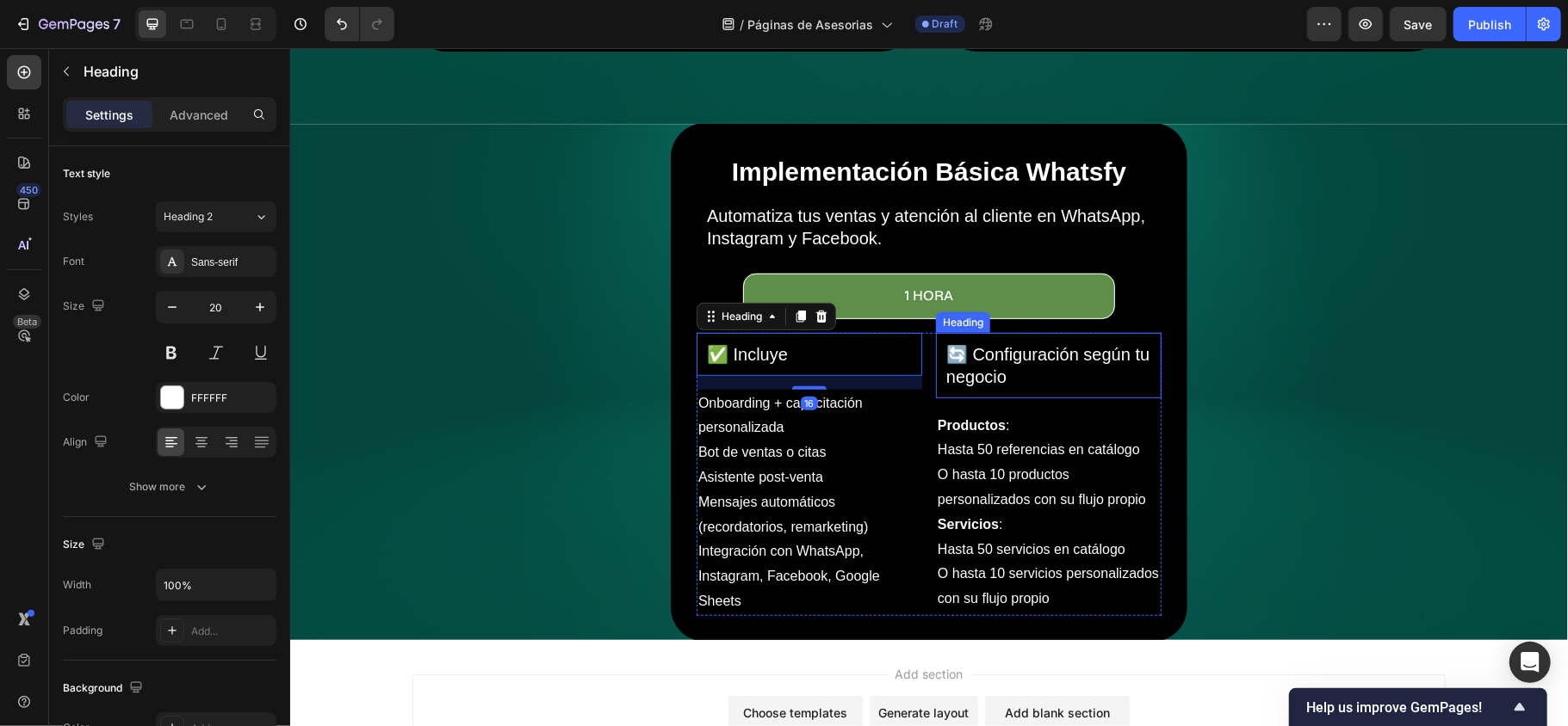
click at [1064, 352] on p "⁠⁠⁠⁠⁠⁠⁠ 🔄 Configuración según tu negocio" at bounding box center [1047, 364] width 205 height 44
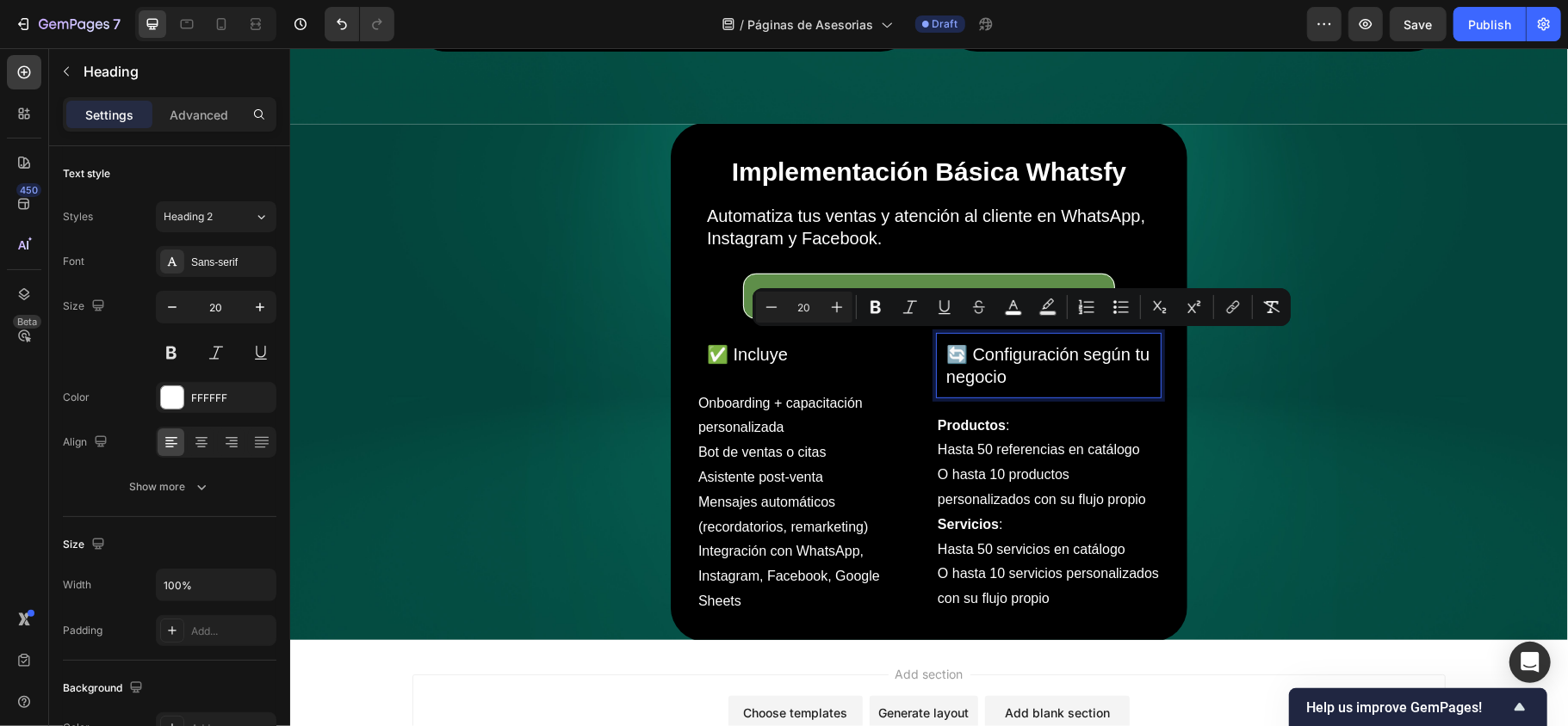
click at [1024, 378] on div "🔄 Configuración según tu negocio Heading 16" at bounding box center [1047, 365] width 226 height 65
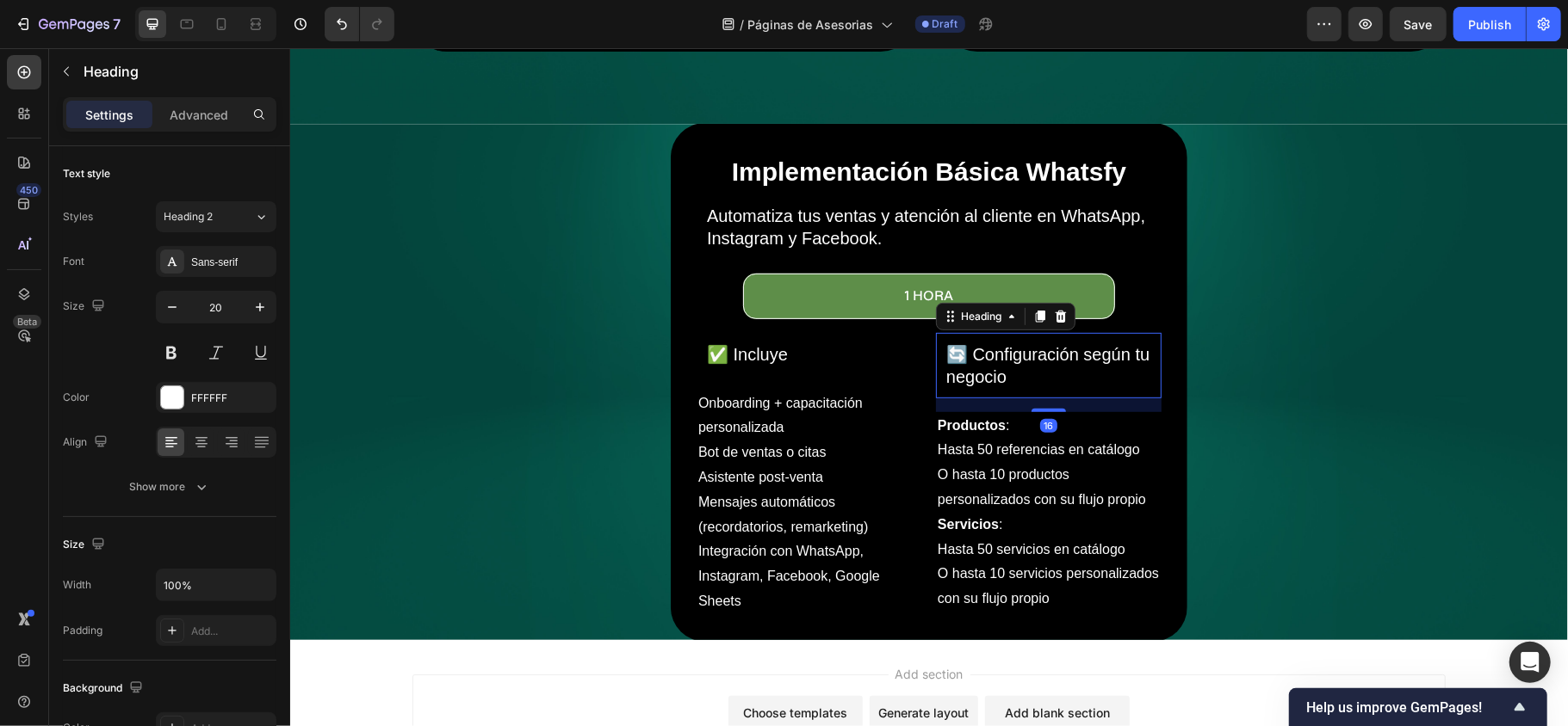
click at [1036, 372] on p "🔄 Configuración según tu negocio" at bounding box center [1047, 364] width 205 height 44
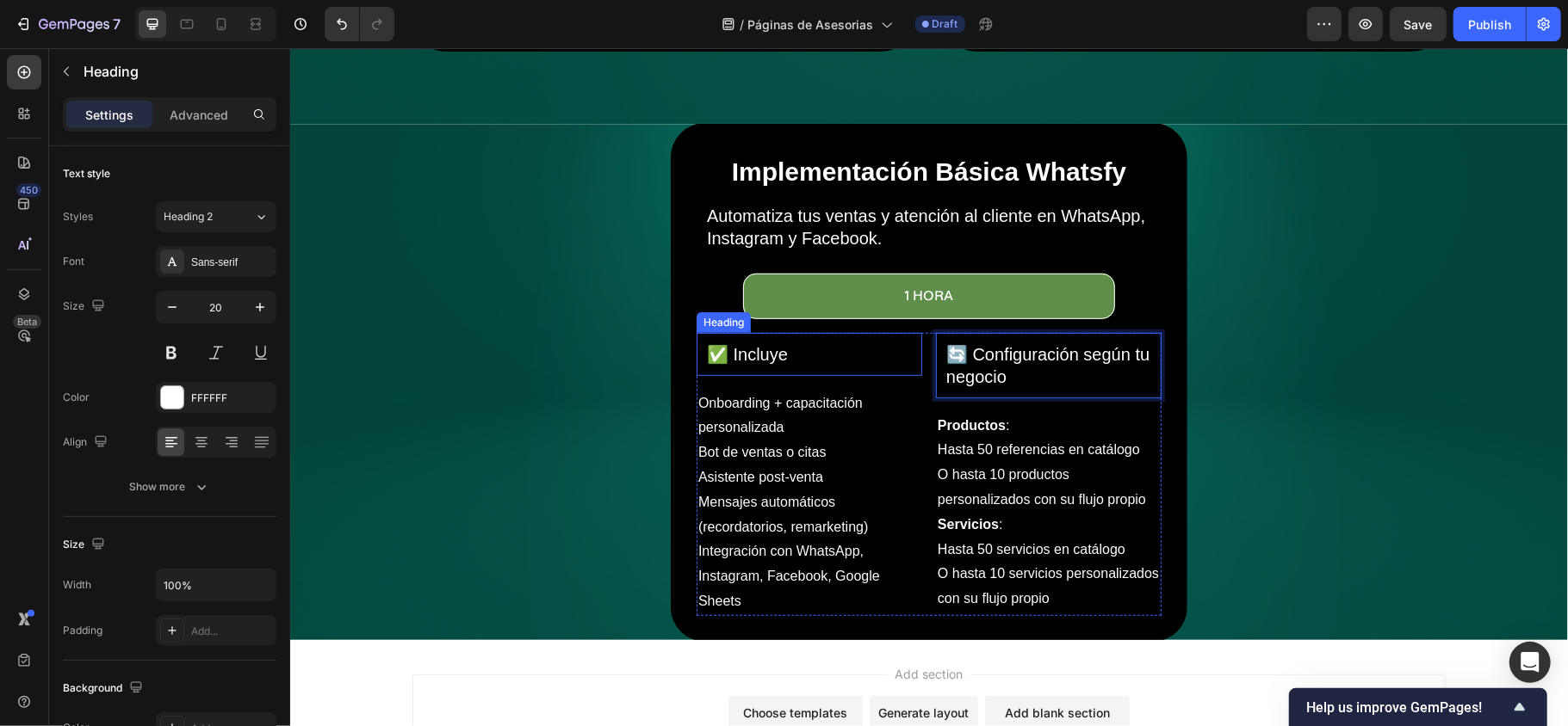
click at [792, 342] on p "⁠⁠⁠⁠⁠⁠⁠ ✅ Incluye" at bounding box center [808, 353] width 205 height 23
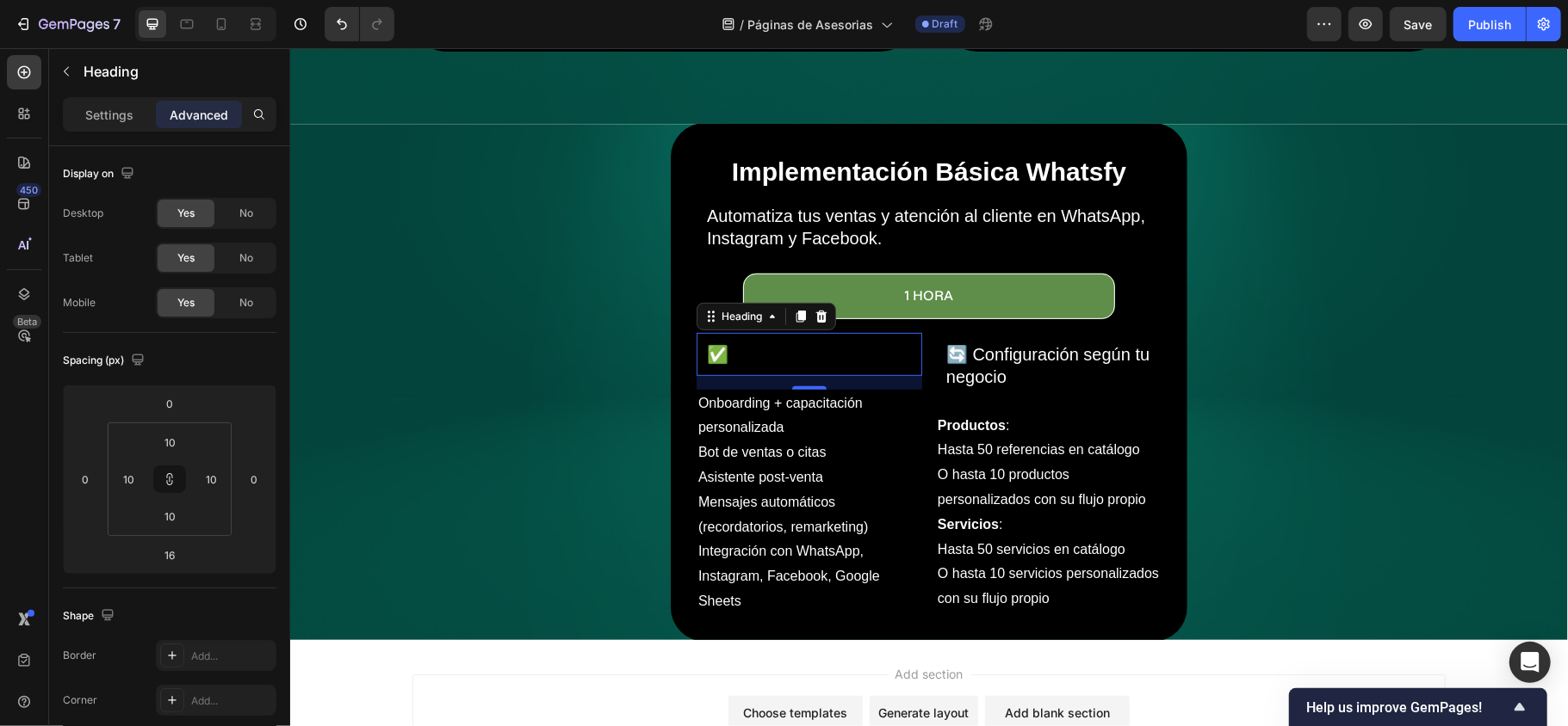
click at [782, 342] on p "✅" at bounding box center [808, 353] width 205 height 23
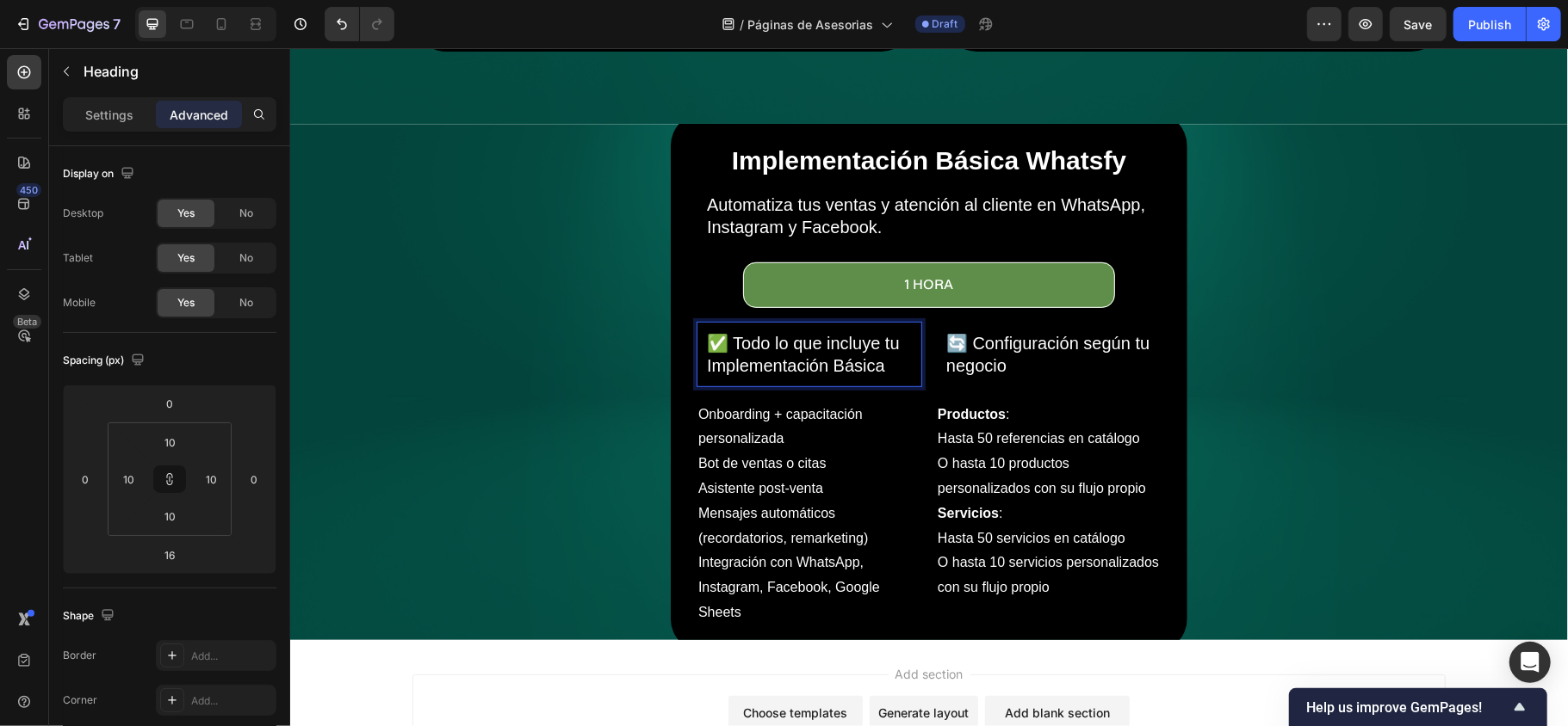
scroll to position [497, 0]
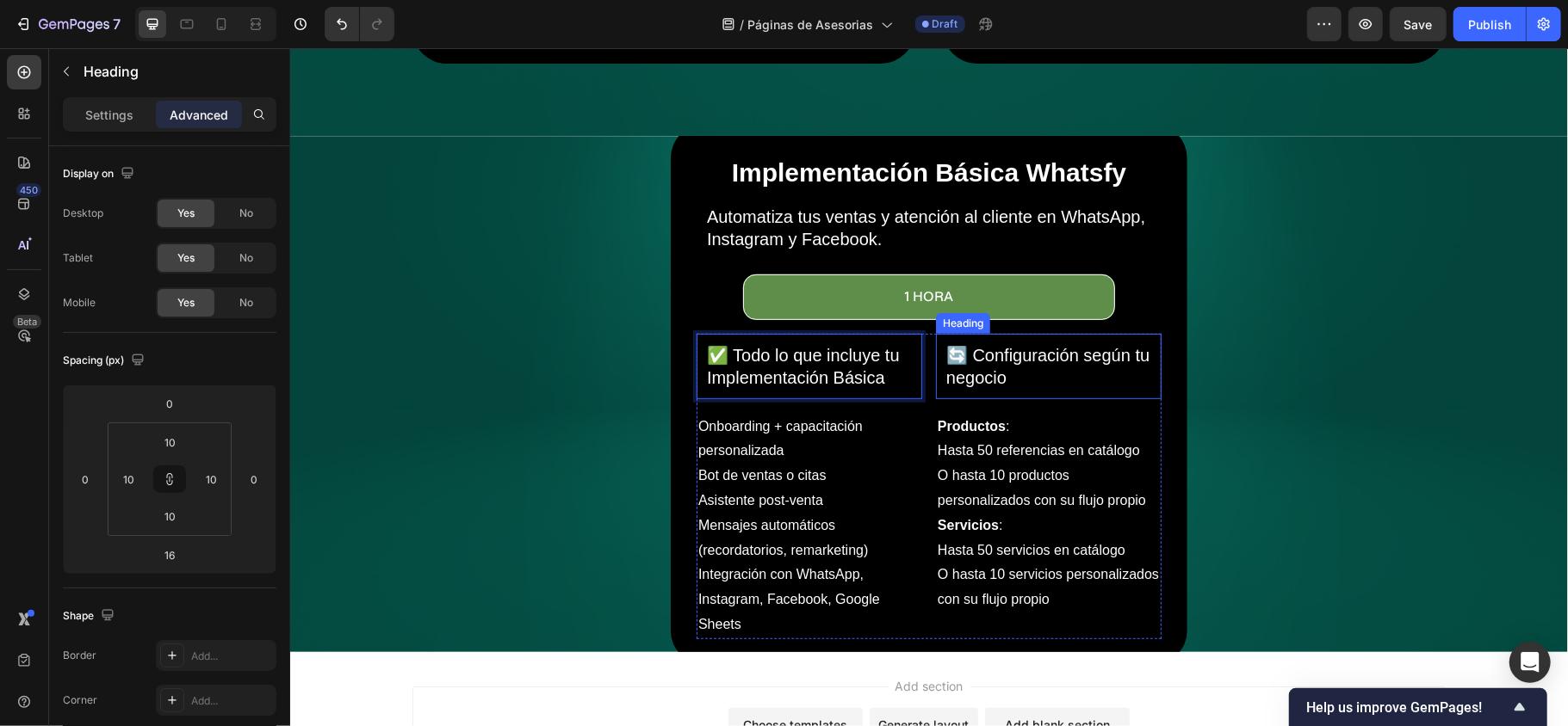
click at [1054, 364] on p "⁠⁠⁠⁠⁠⁠⁠ 🔄 Configuración según tu negocio" at bounding box center [1047, 365] width 205 height 44
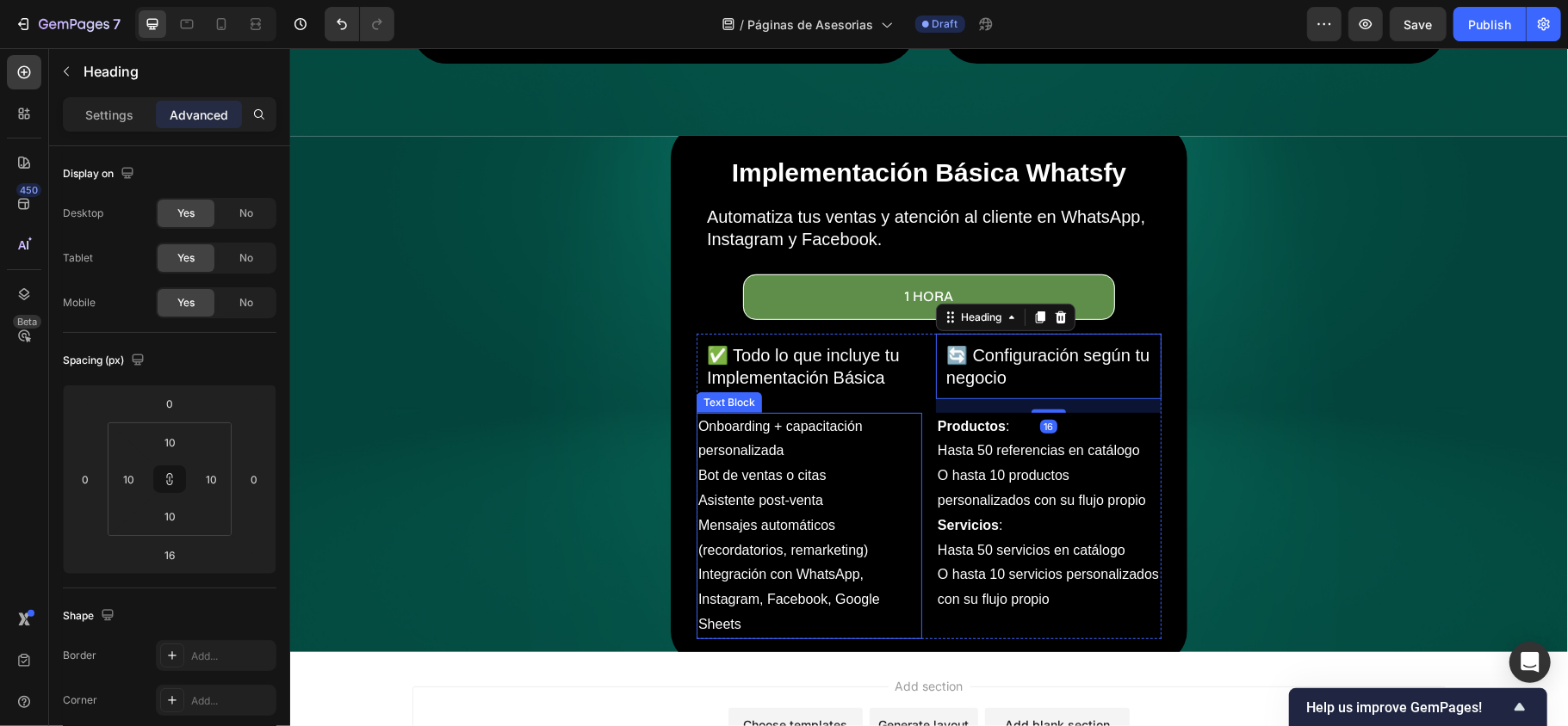
click at [875, 414] on p "Onboarding + capacitación personalizada" at bounding box center [808, 438] width 222 height 50
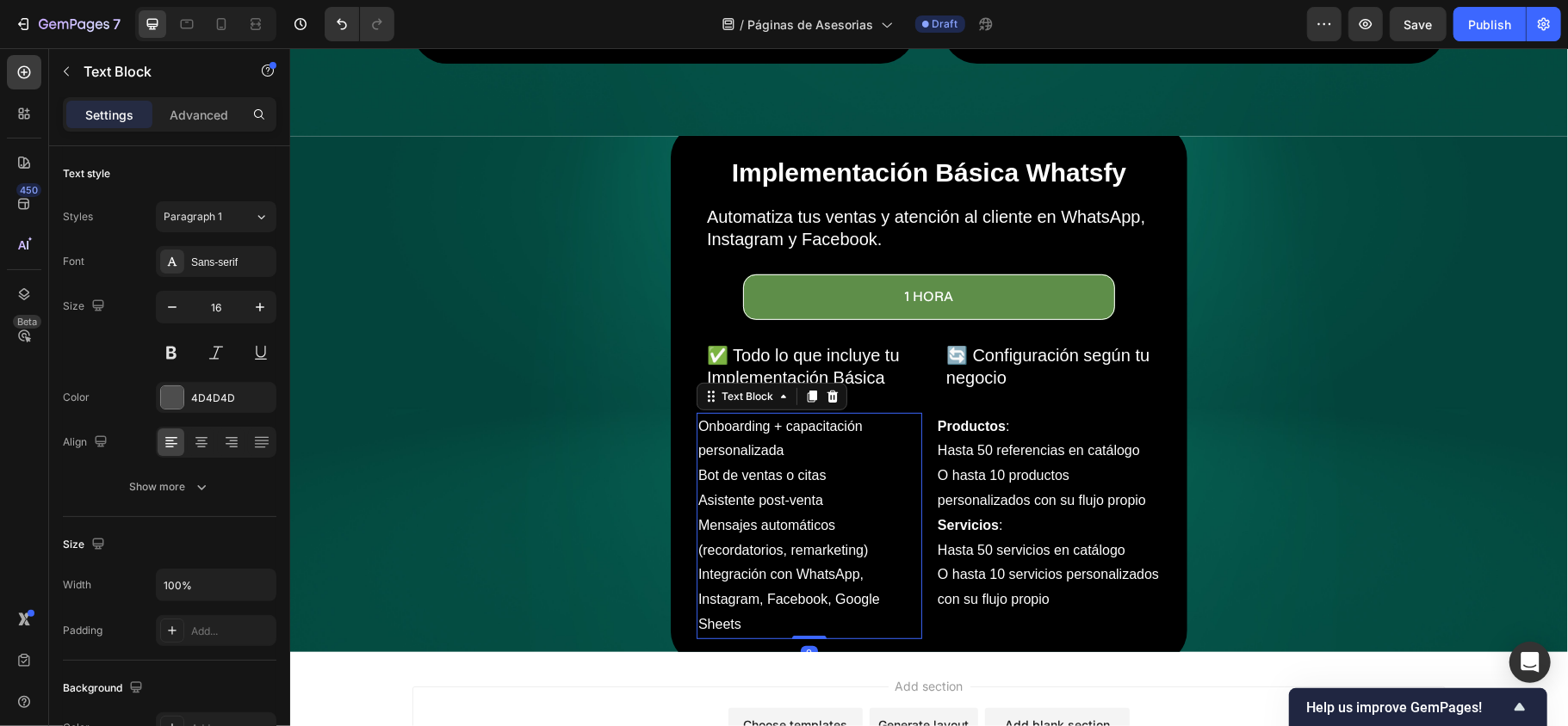
click at [754, 607] on p "Integración con WhatsApp, Instagram, Facebook, Google Sheets" at bounding box center [808, 599] width 222 height 74
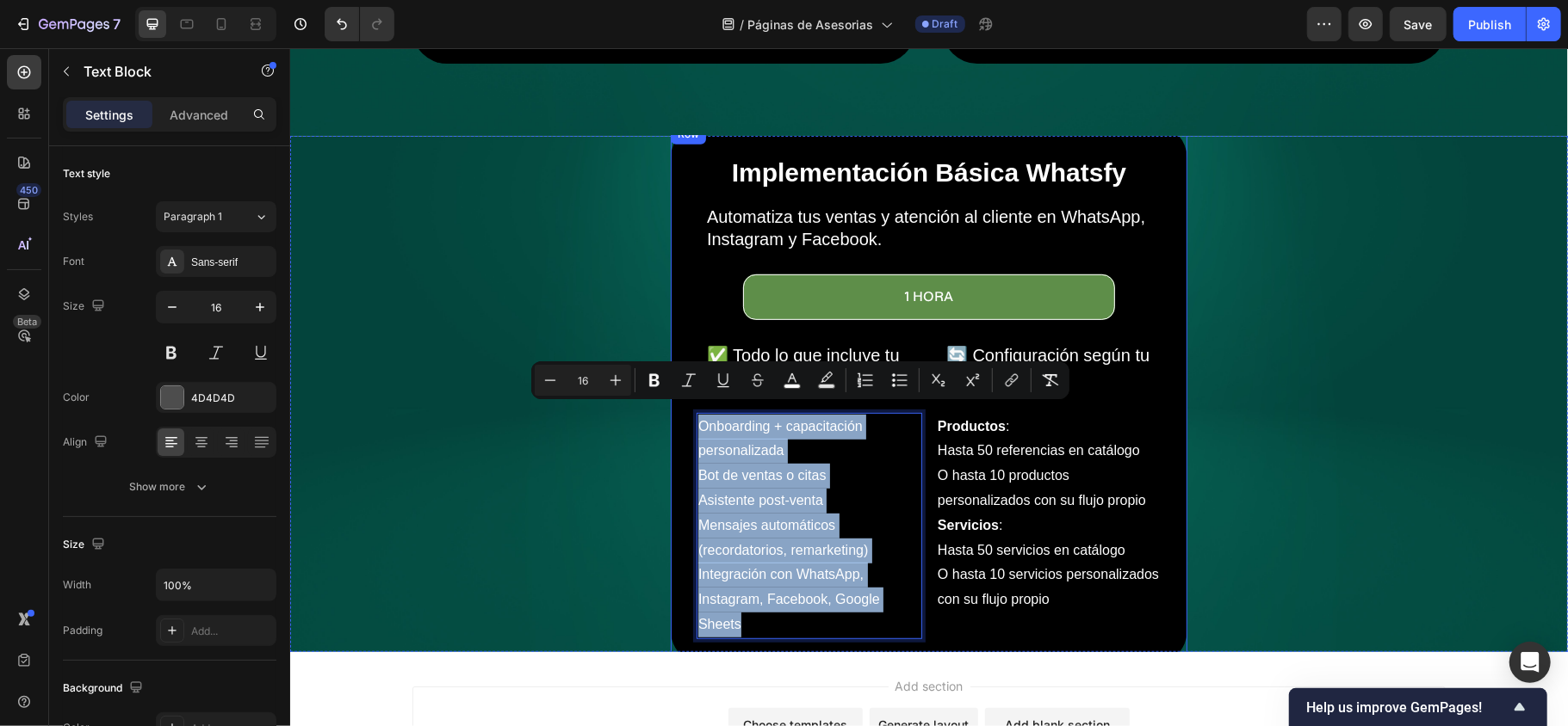
drag, startPoint x: 742, startPoint y: 605, endPoint x: 683, endPoint y: 421, distance: 193.2
click at [683, 421] on div "Implementación Básica Whatsfy Heading Automatiza tus ventas y atención al clien…" at bounding box center [928, 394] width 516 height 541
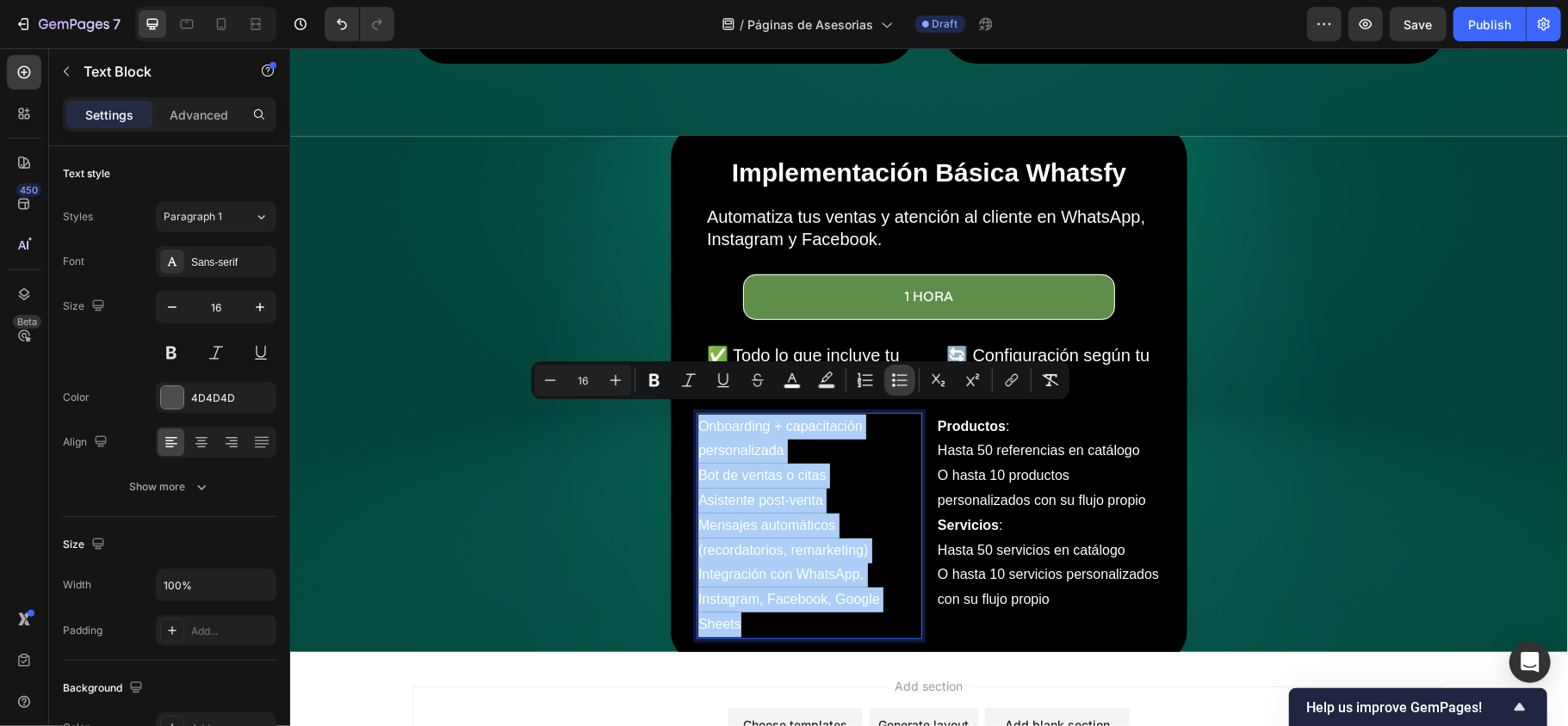
click at [903, 376] on icon "Editor contextual toolbar" at bounding box center [899, 380] width 17 height 17
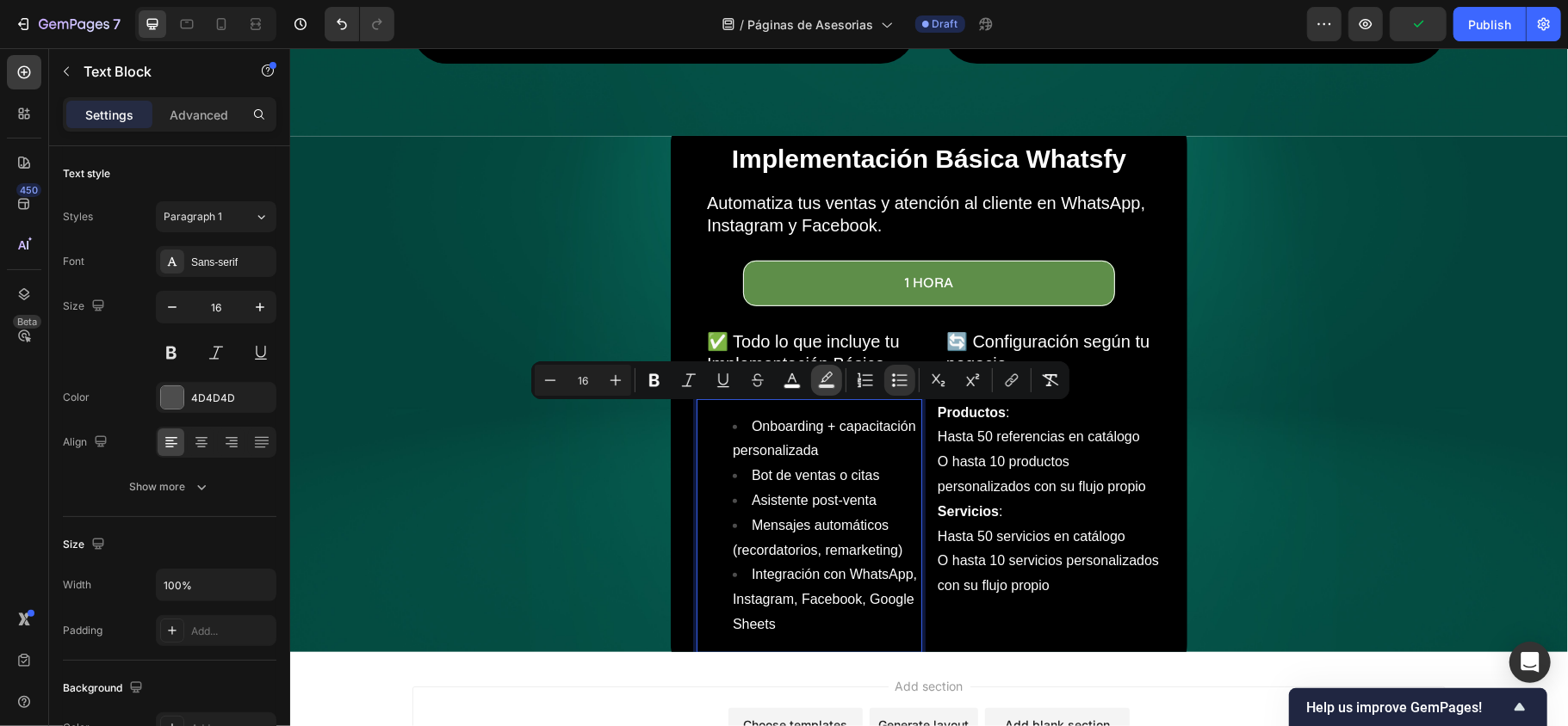
click at [837, 386] on button "Text Background Color" at bounding box center [826, 380] width 31 height 31
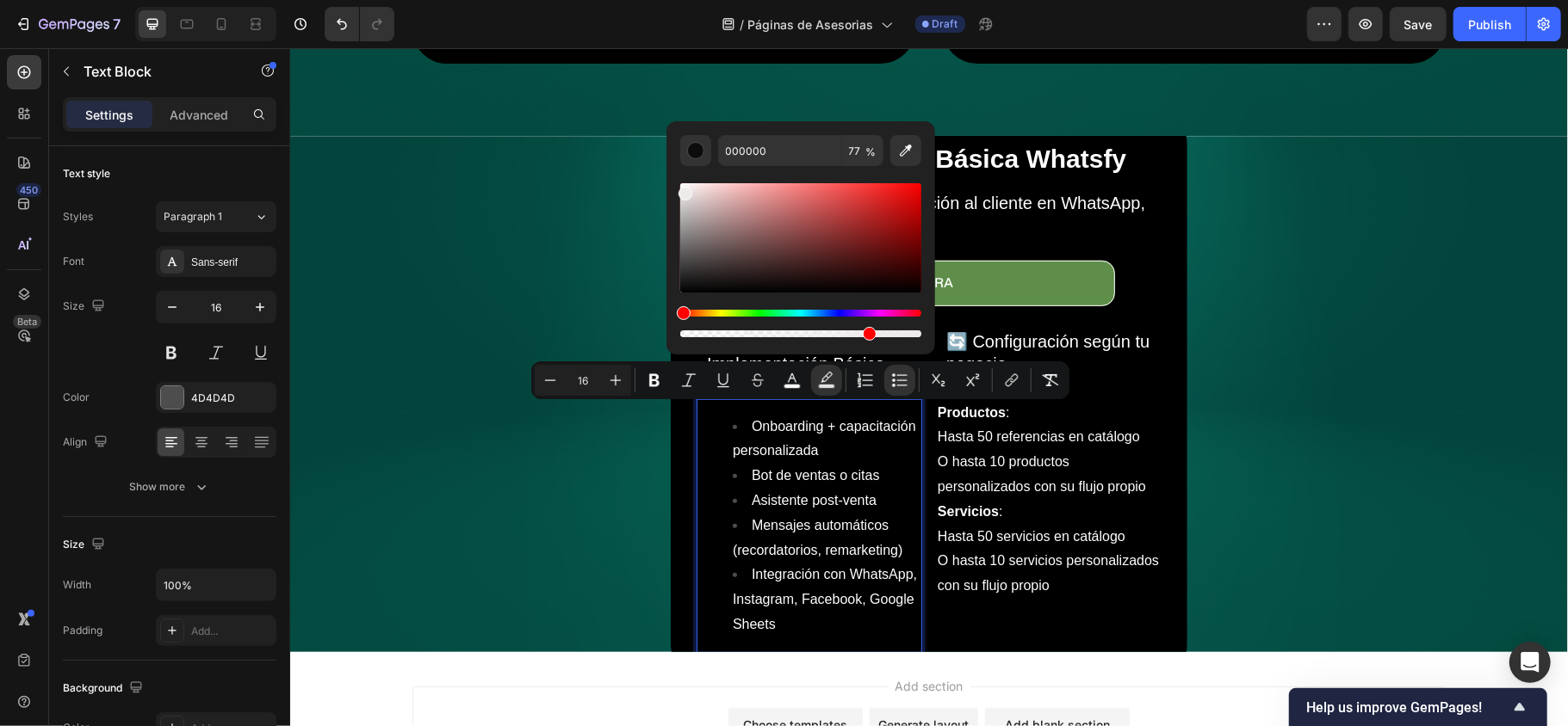
drag, startPoint x: 680, startPoint y: 281, endPoint x: 684, endPoint y: 190, distance: 91.1
click at [684, 190] on div "Editor contextual toolbar" at bounding box center [801, 237] width 241 height 110
type input "EDEAEA"
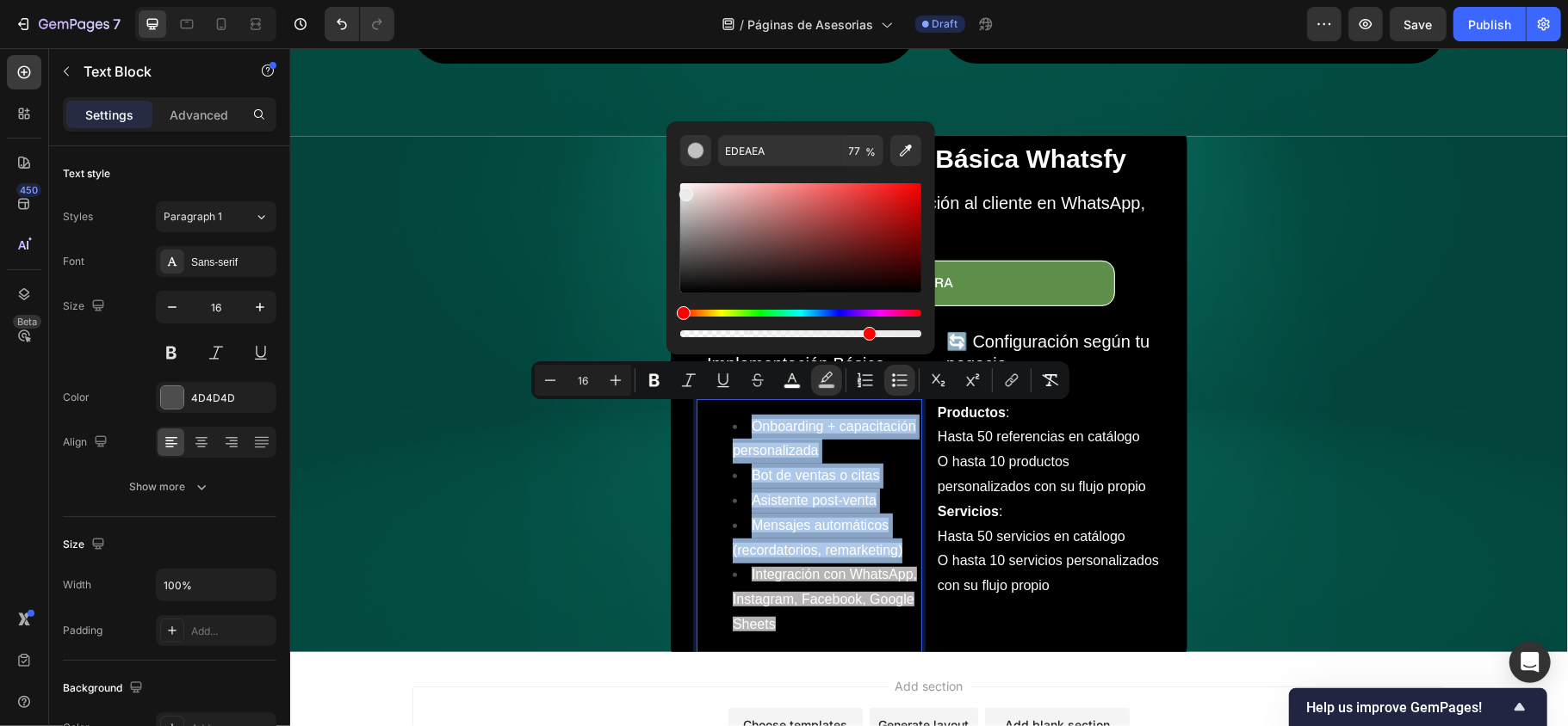
click at [842, 616] on li "Integración con WhatsApp, Instagram, Facebook, Google Sheets" at bounding box center [825, 599] width 188 height 74
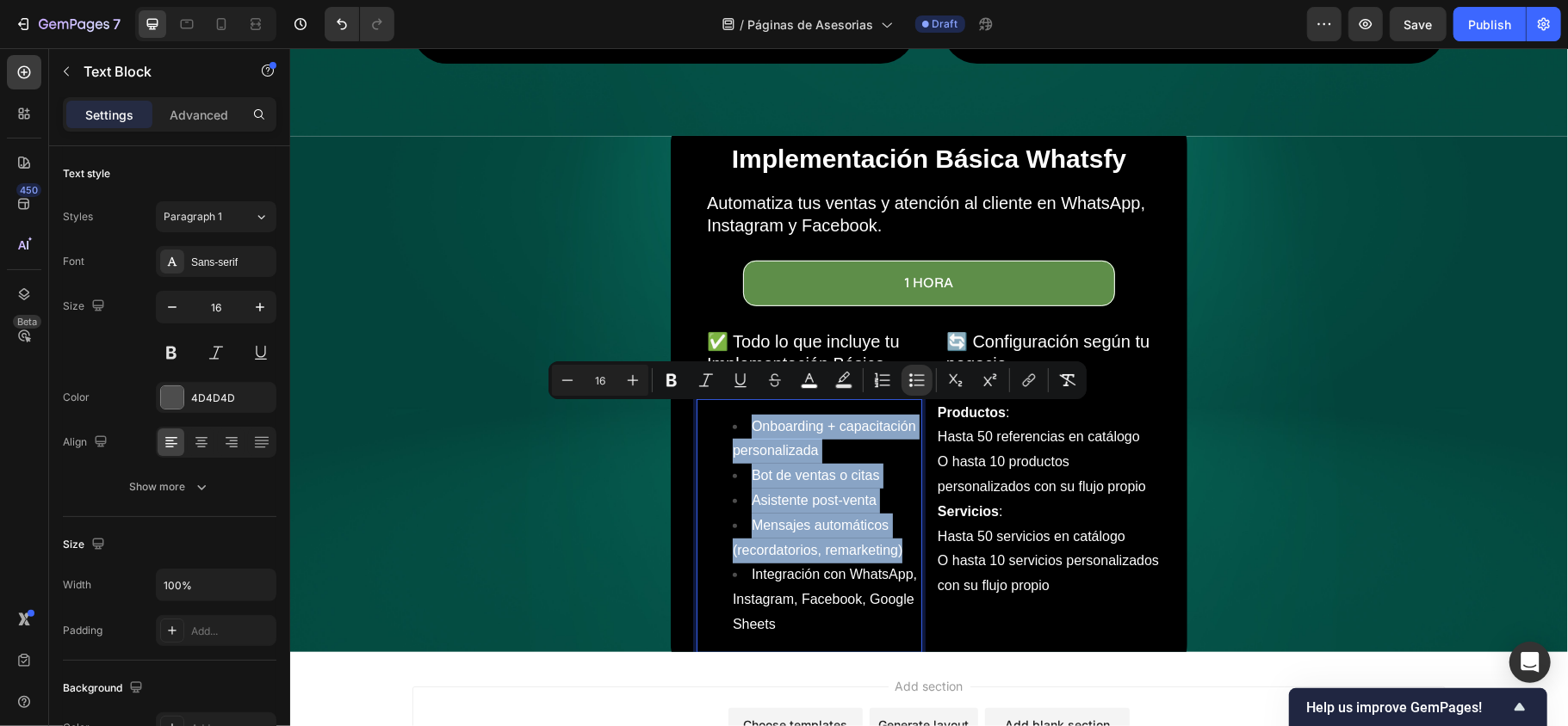
click at [903, 474] on li "Bot de ventas o citas" at bounding box center [825, 475] width 188 height 25
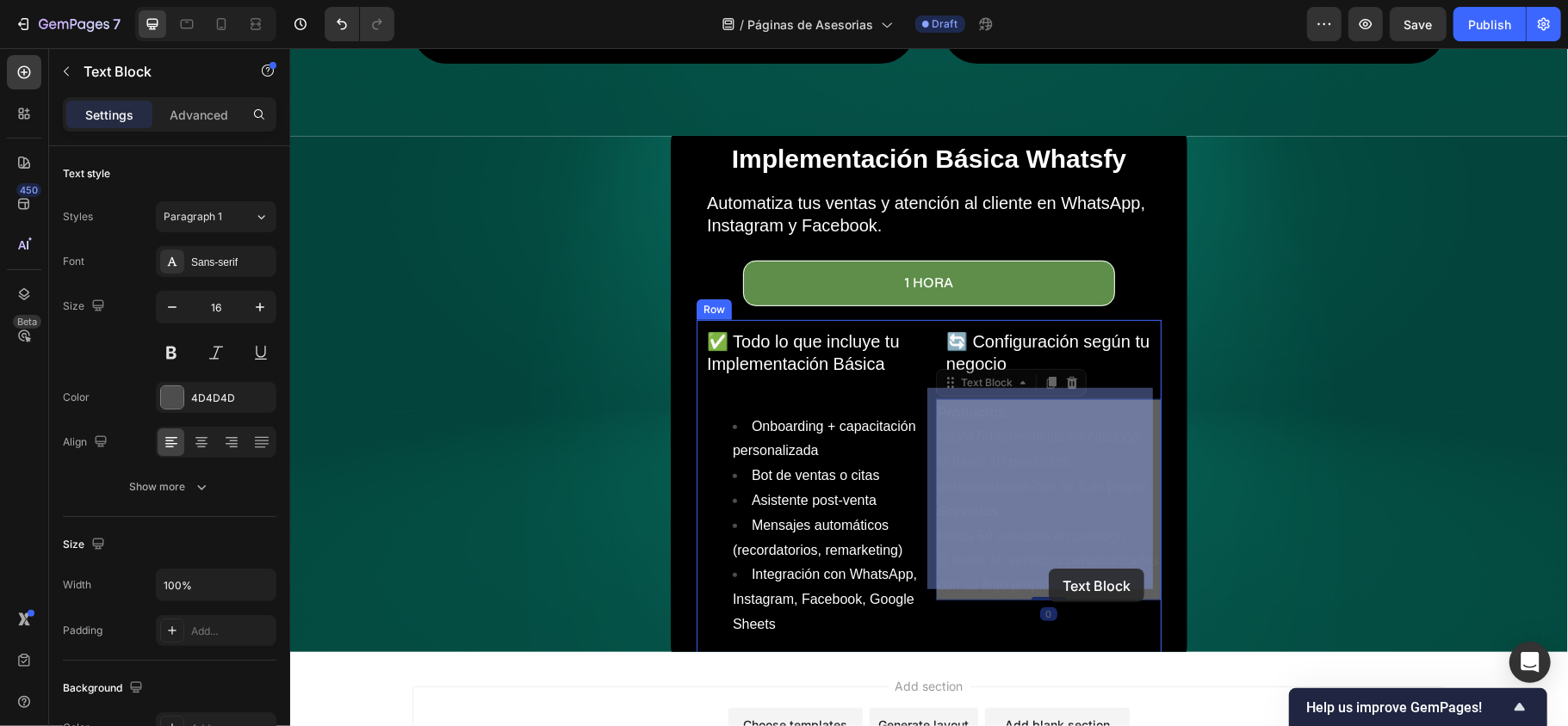
drag, startPoint x: 1059, startPoint y: 568, endPoint x: 1036, endPoint y: 563, distance: 23.5
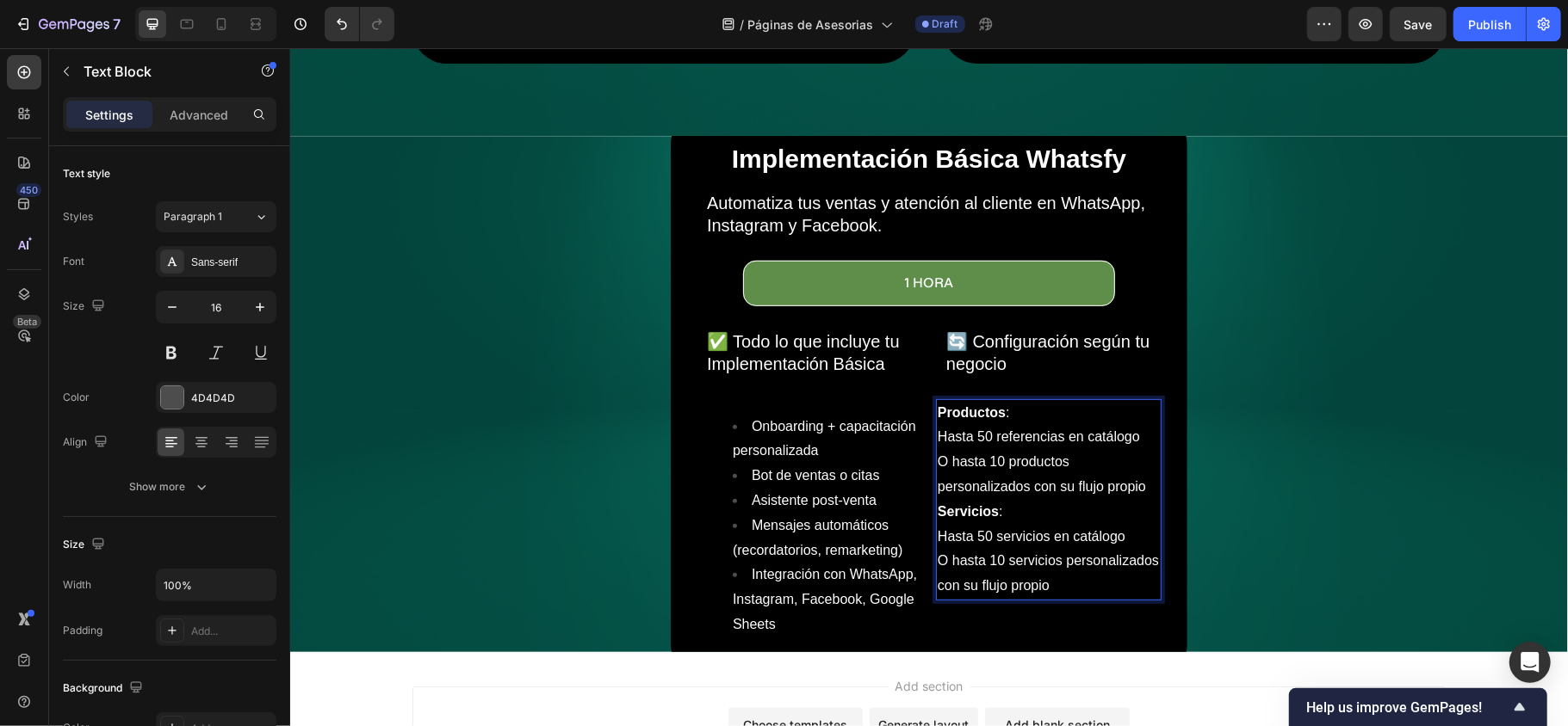
click at [1036, 567] on span "O hasta 10 servicios personalizados con su flujo propio" at bounding box center [1047, 572] width 221 height 40
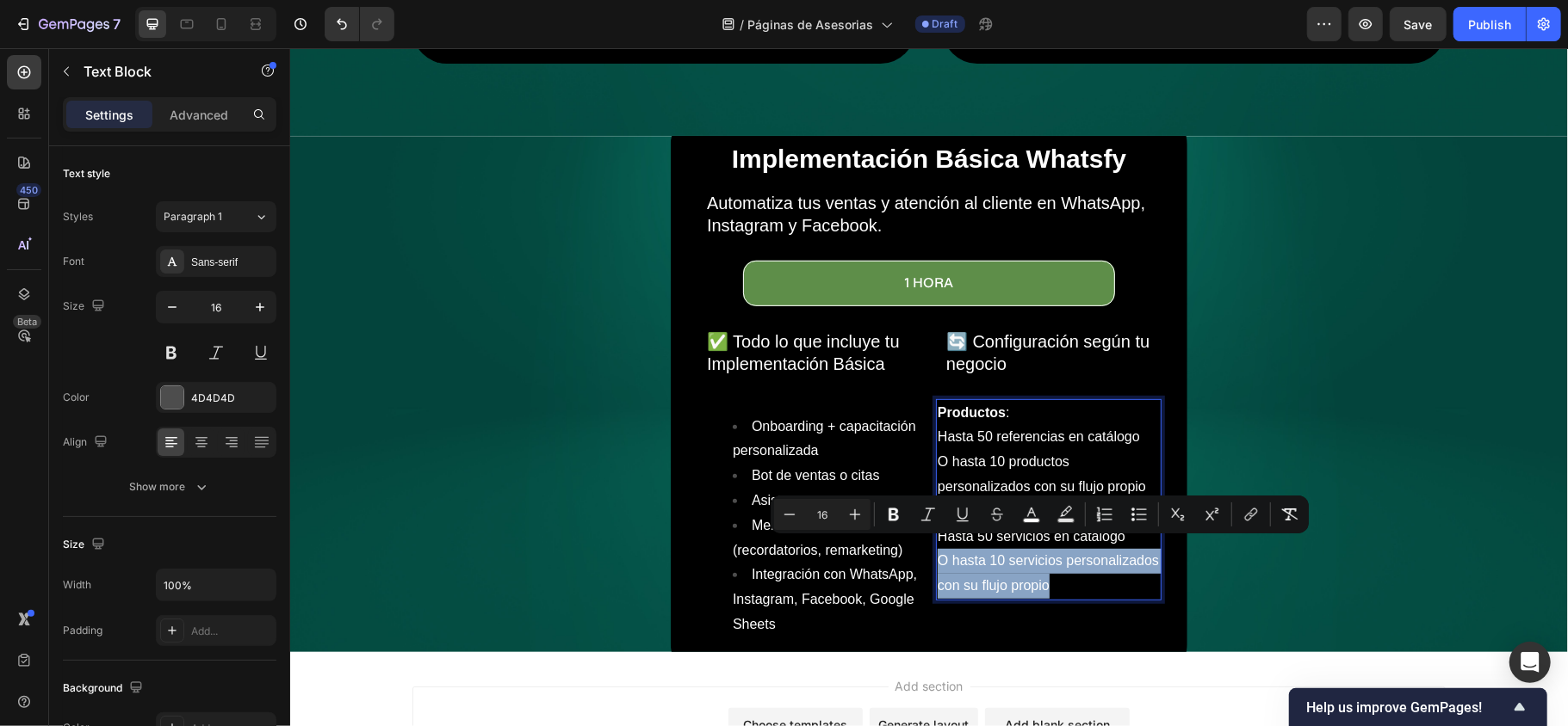
click at [1047, 564] on p "O hasta 10 servicios personalizados con su flujo propio" at bounding box center [1047, 572] width 222 height 50
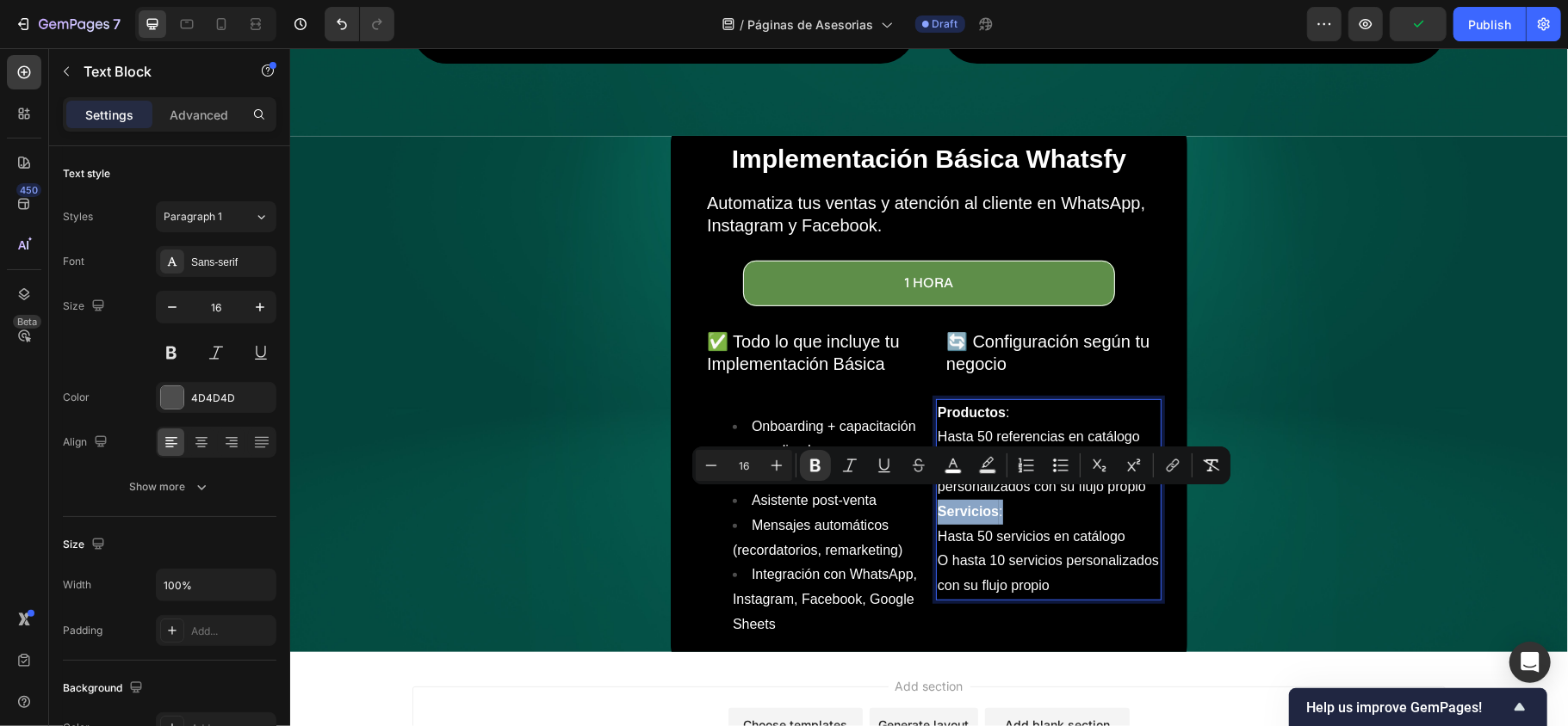
drag, startPoint x: 928, startPoint y: 494, endPoint x: 1023, endPoint y: 503, distance: 95.4
click at [1048, 459] on button "Bulleted List" at bounding box center [1061, 465] width 31 height 31
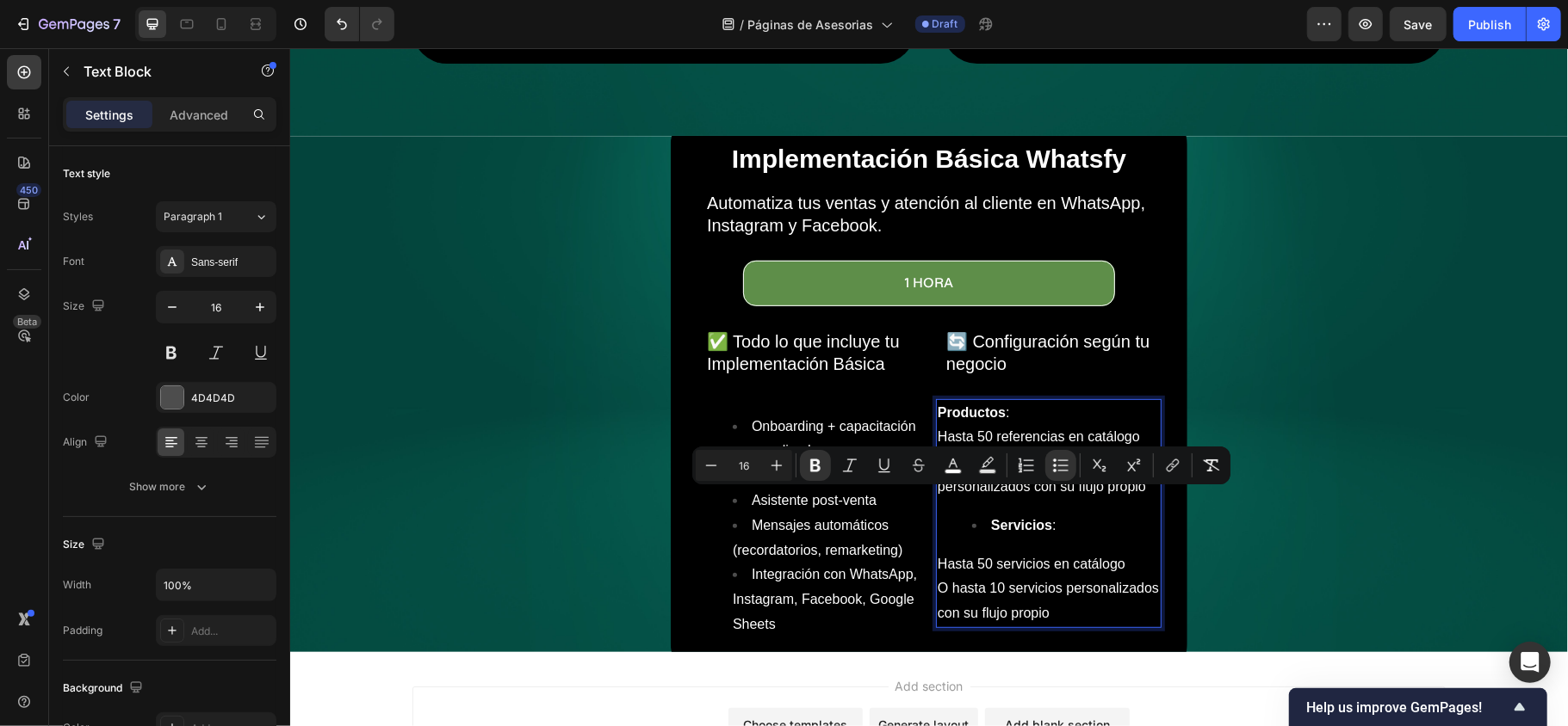
click at [1007, 400] on p "Productos :" at bounding box center [1047, 413] width 222 height 25
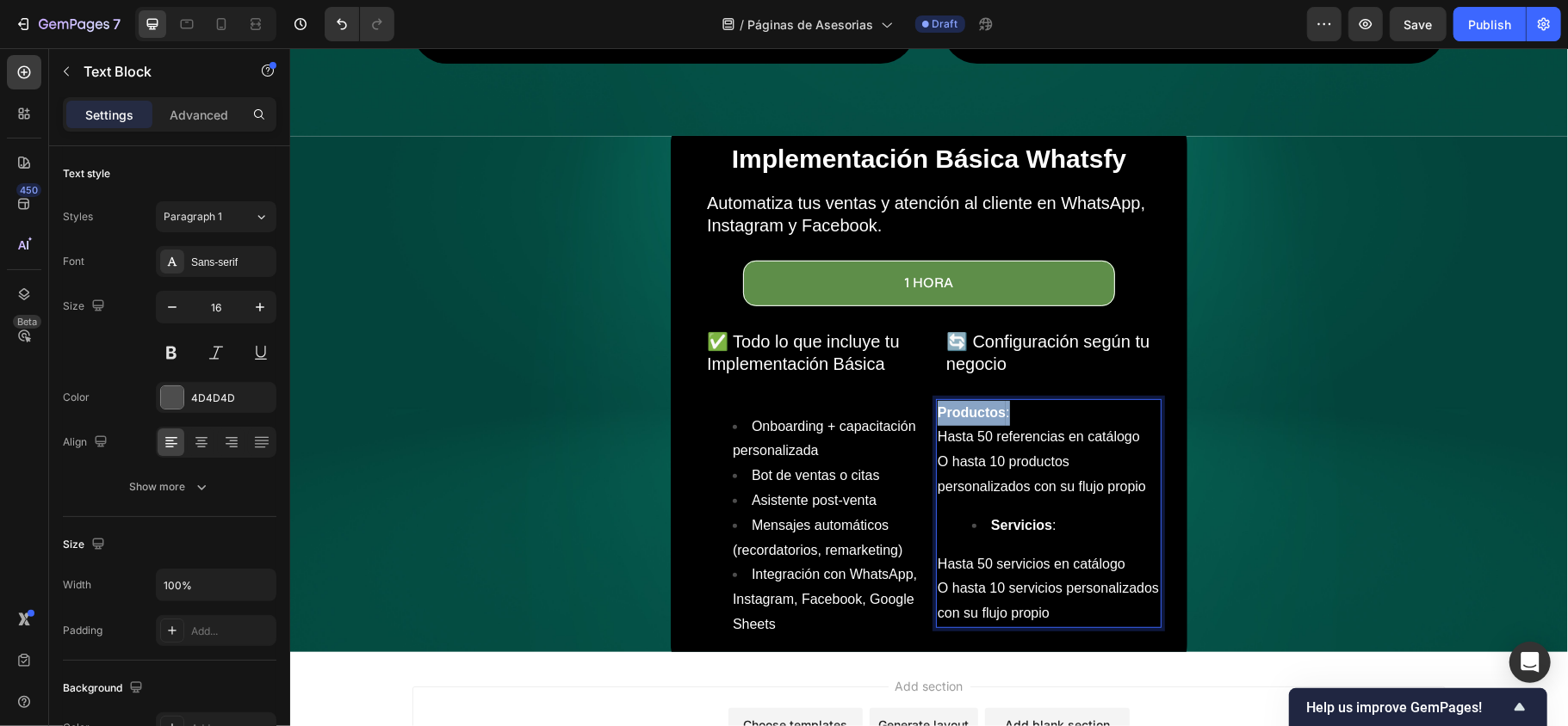
drag, startPoint x: 1004, startPoint y: 398, endPoint x: 925, endPoint y: 402, distance: 79.1
click at [935, 402] on div "Productos : Hasta 50 referencias en catálogo O hasta 10 productos personalizado…" at bounding box center [1047, 512] width 226 height 229
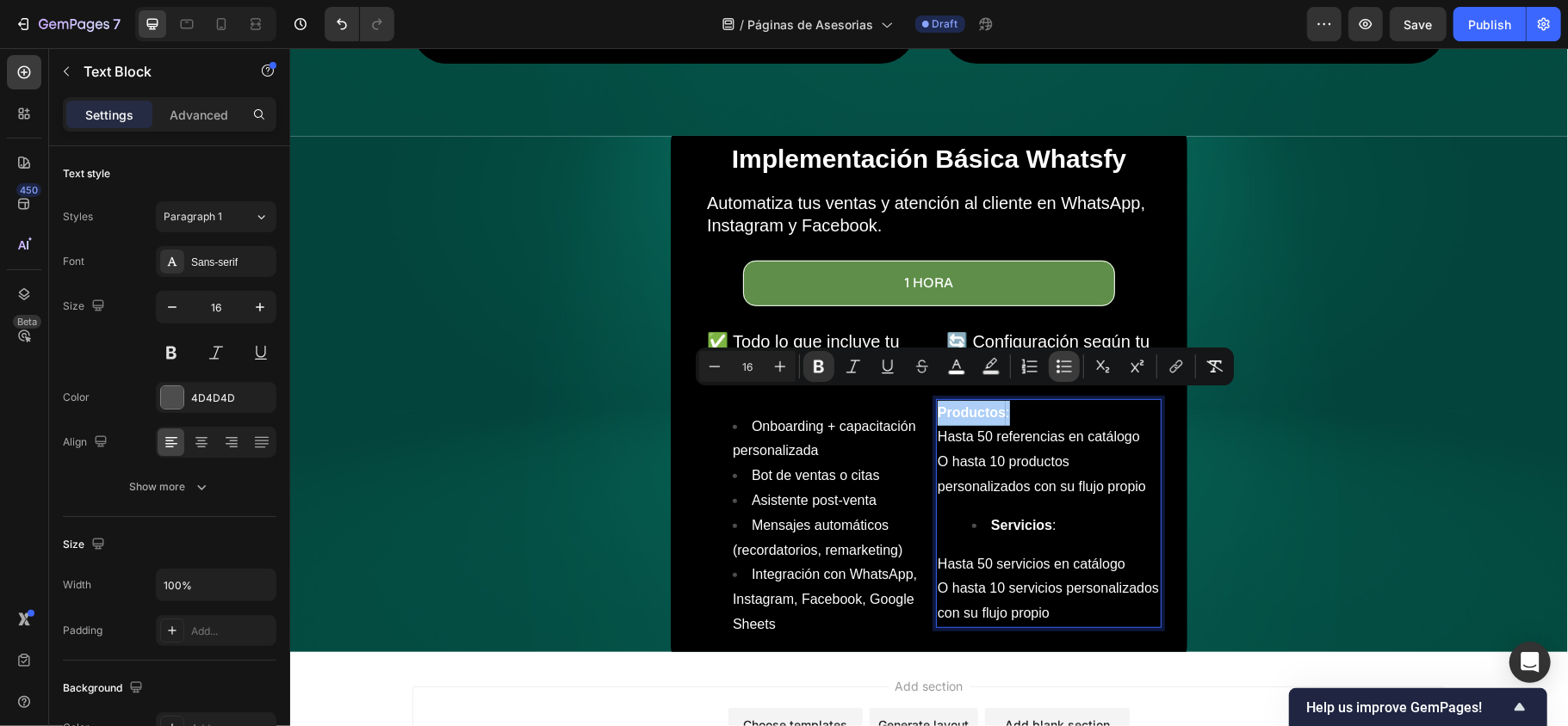
click at [1058, 365] on icon "Editor contextual toolbar" at bounding box center [1063, 366] width 17 height 17
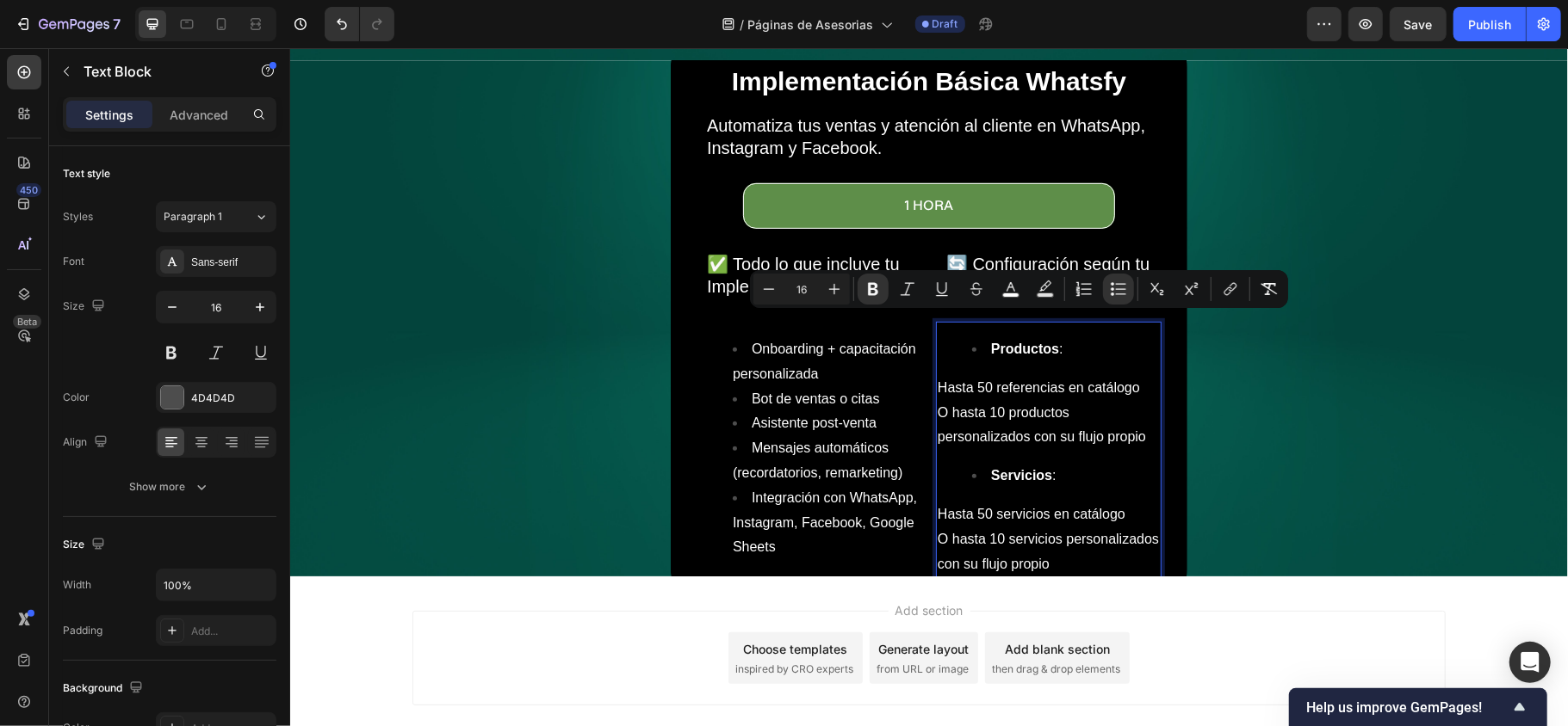
scroll to position [613, 0]
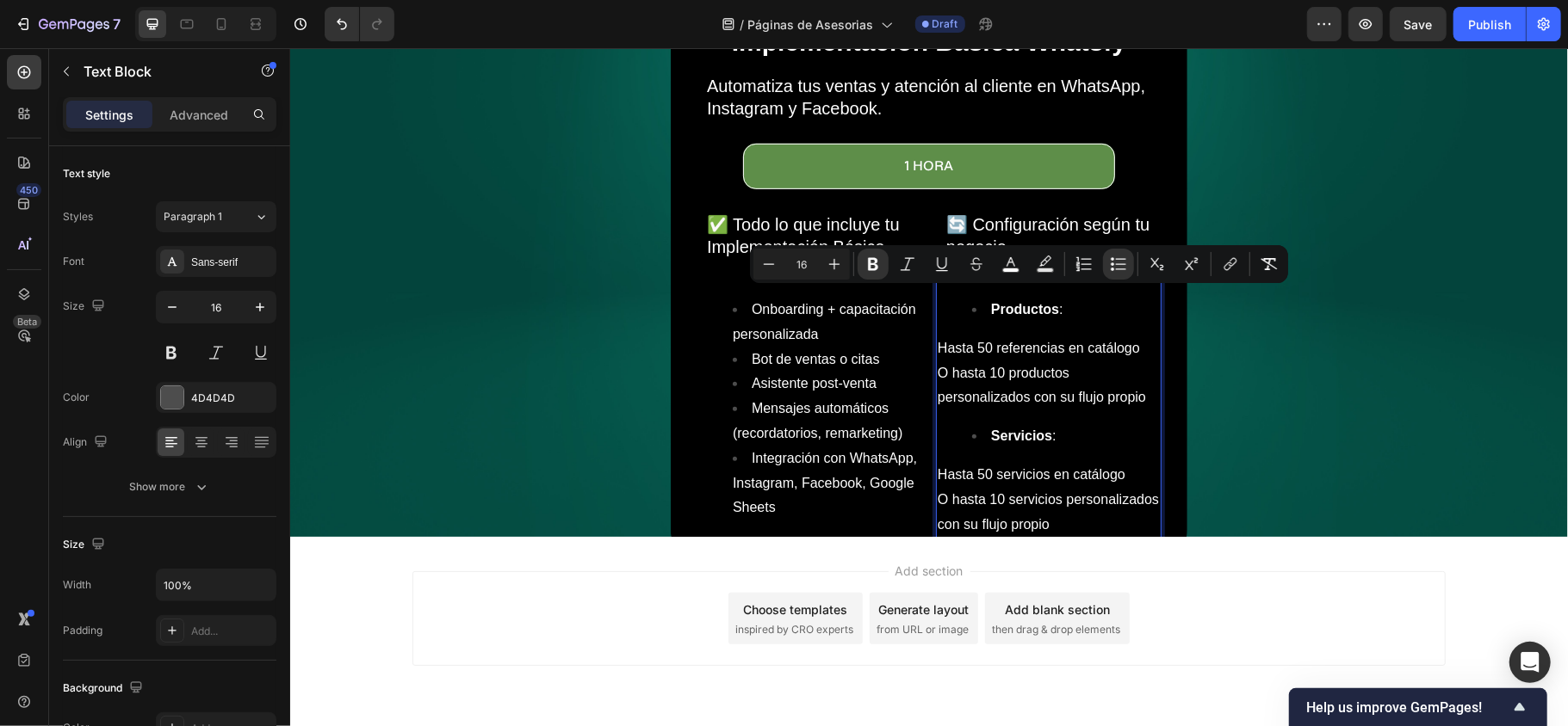
click at [994, 344] on p "Hasta 50 referencias en catálogo" at bounding box center [1047, 349] width 222 height 25
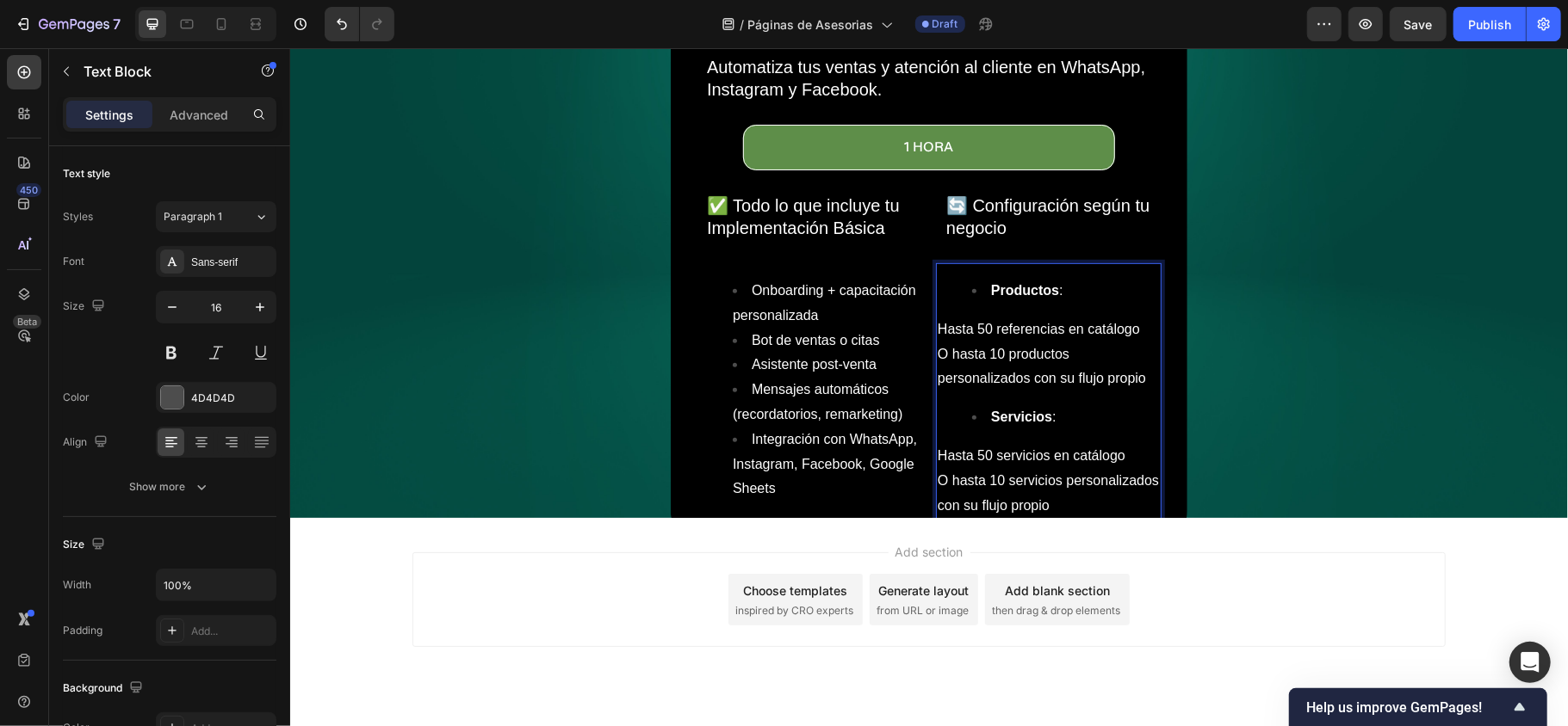
scroll to position [662, 0]
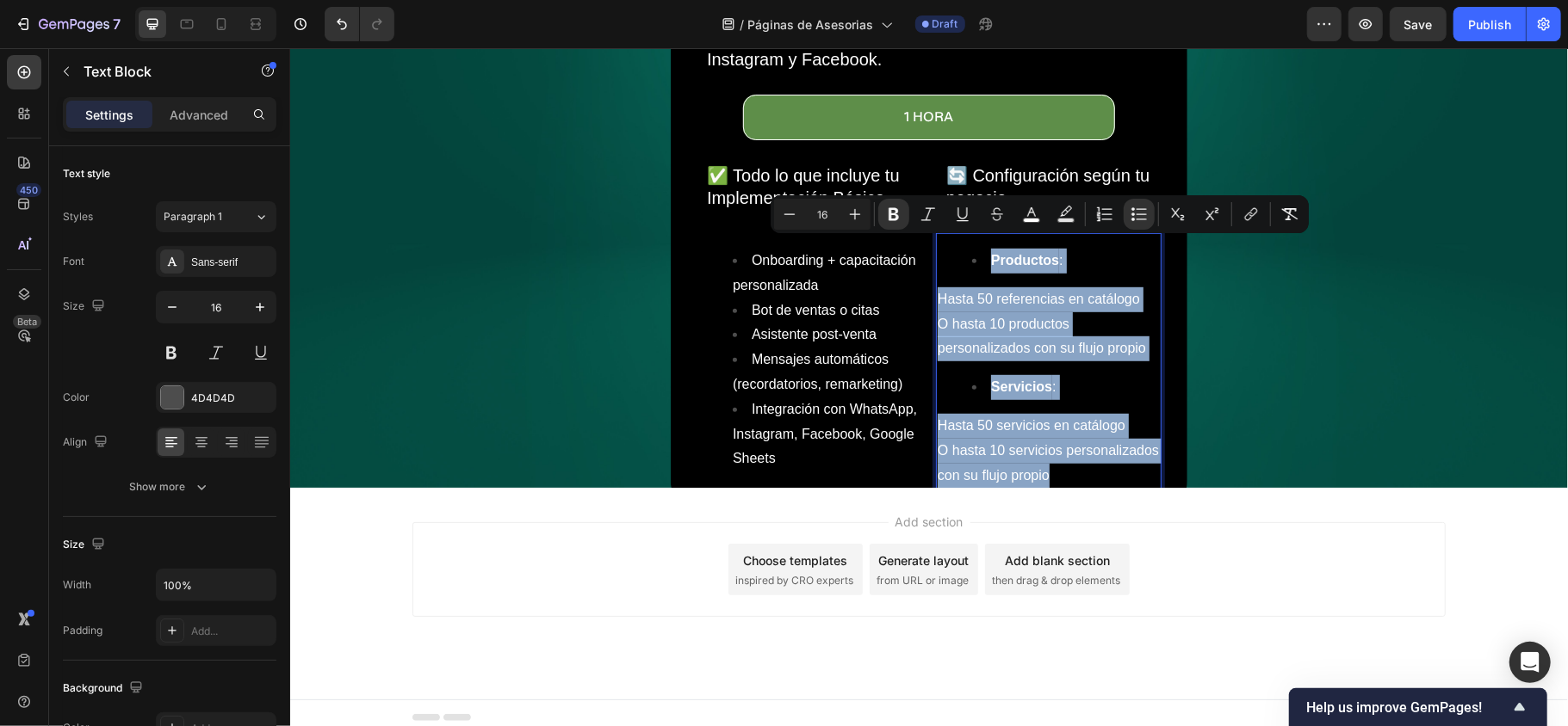
drag, startPoint x: 1017, startPoint y: 420, endPoint x: 927, endPoint y: 238, distance: 203.0
click at [935, 238] on div "Productos : Hasta 50 referencias en catálogo O hasta 10 productos personalizado…" at bounding box center [1047, 360] width 226 height 256
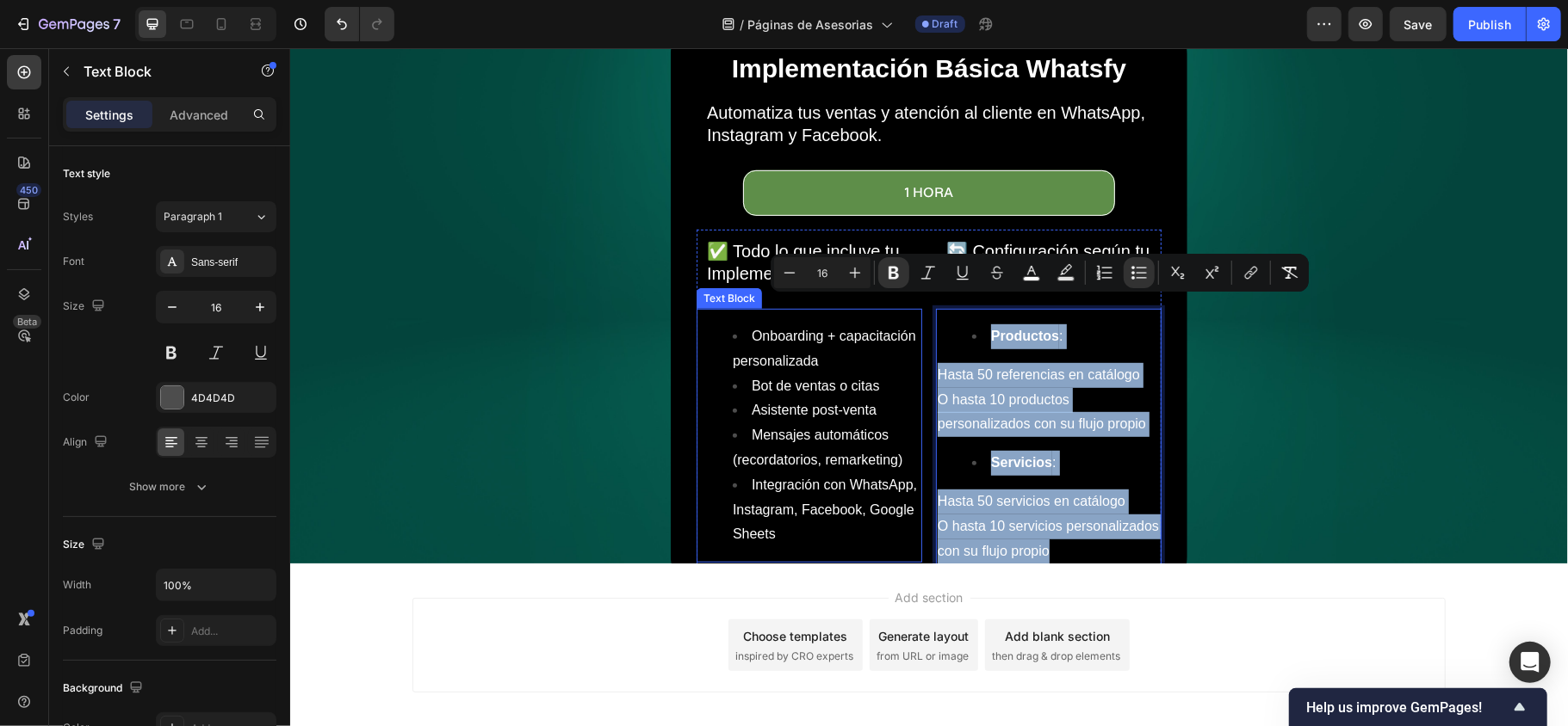
scroll to position [547, 0]
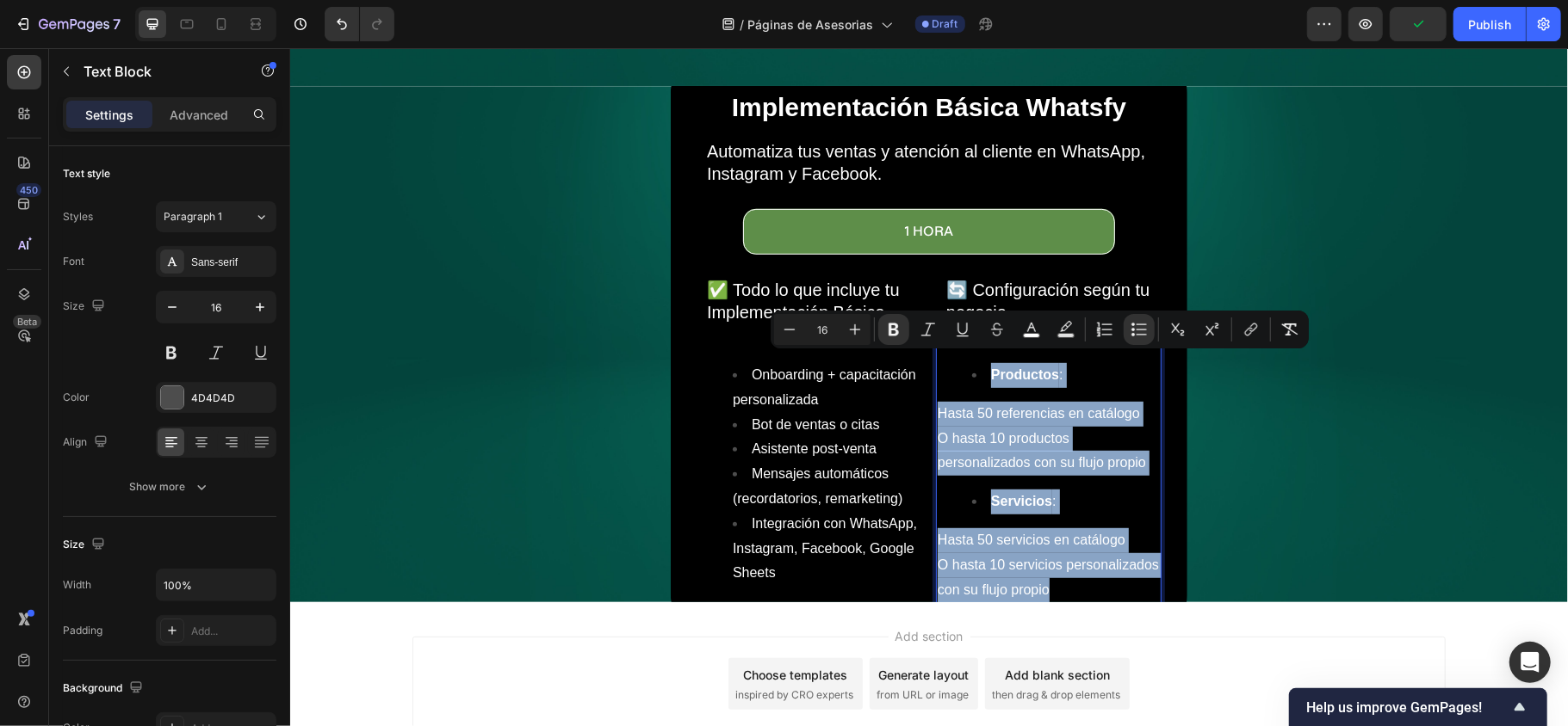
click at [1099, 469] on div "Productos : Hasta 50 referencias en catálogo O hasta 10 productos personalizado…" at bounding box center [1047, 474] width 226 height 256
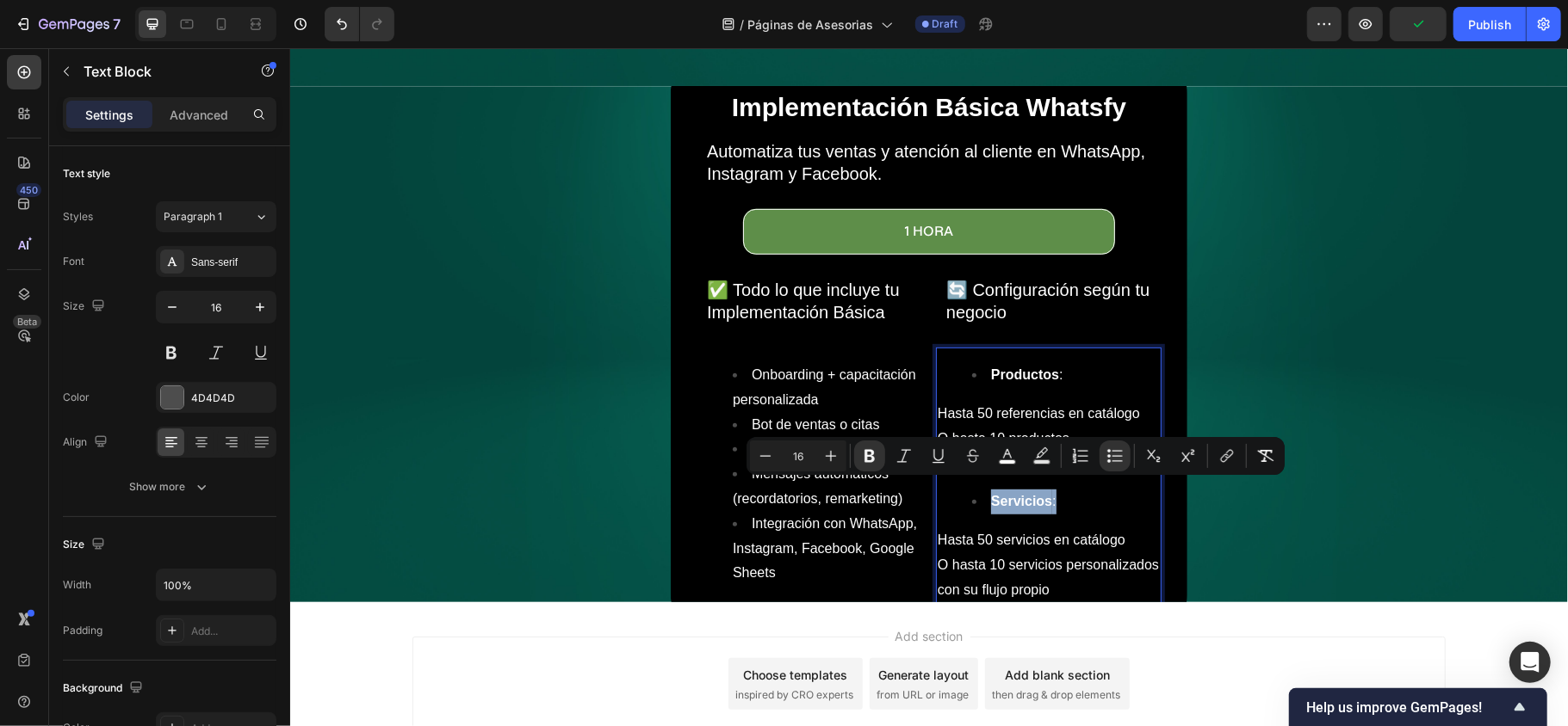
drag, startPoint x: 1054, startPoint y: 490, endPoint x: 972, endPoint y: 478, distance: 82.9
click at [972, 489] on li "Servicios :" at bounding box center [1064, 502] width 188 height 25
click at [1116, 465] on button "Bulleted List" at bounding box center [1115, 456] width 31 height 31
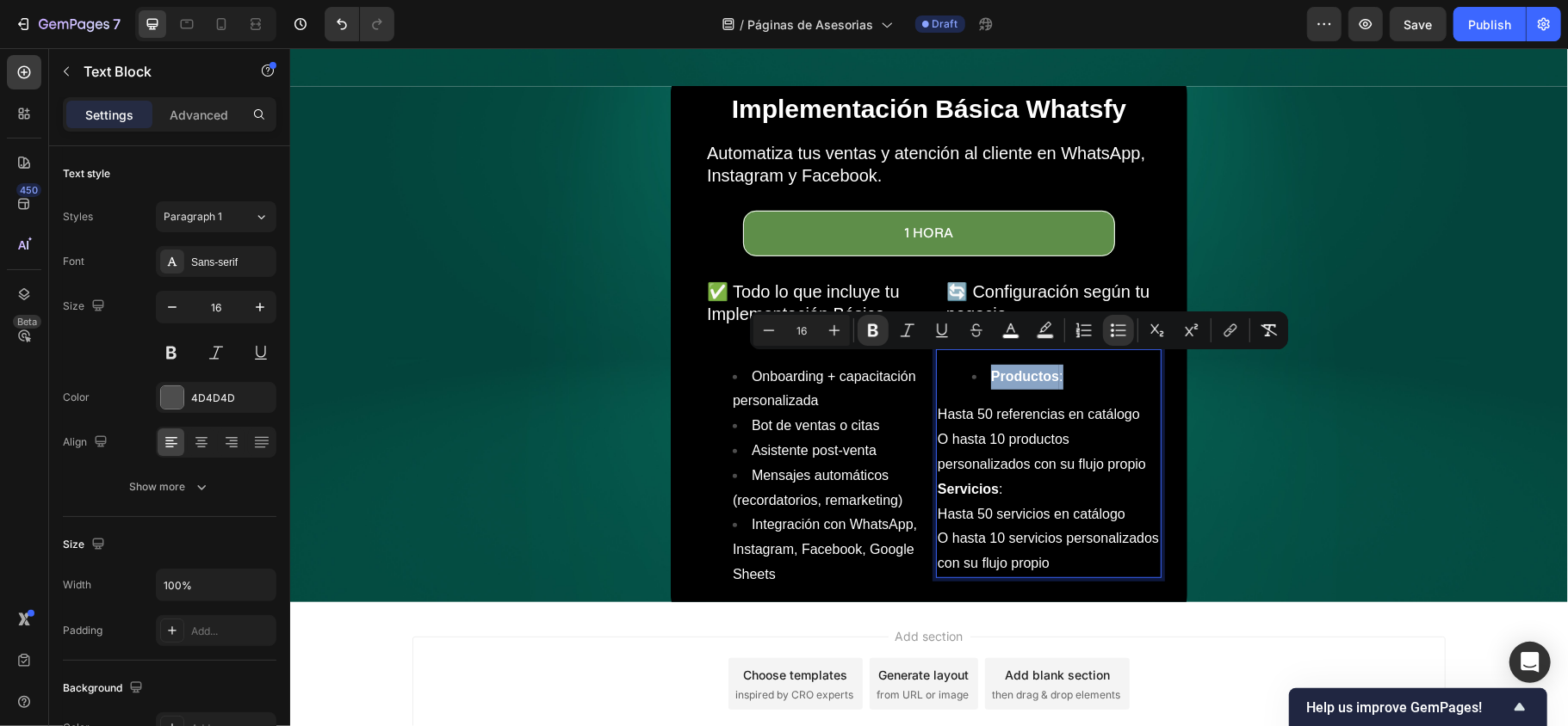
drag, startPoint x: 1058, startPoint y: 355, endPoint x: 962, endPoint y: 361, distance: 96.2
click at [971, 364] on li "Productos :" at bounding box center [1064, 377] width 188 height 25
click at [1111, 324] on icon "Editor contextual toolbar" at bounding box center [1118, 330] width 17 height 17
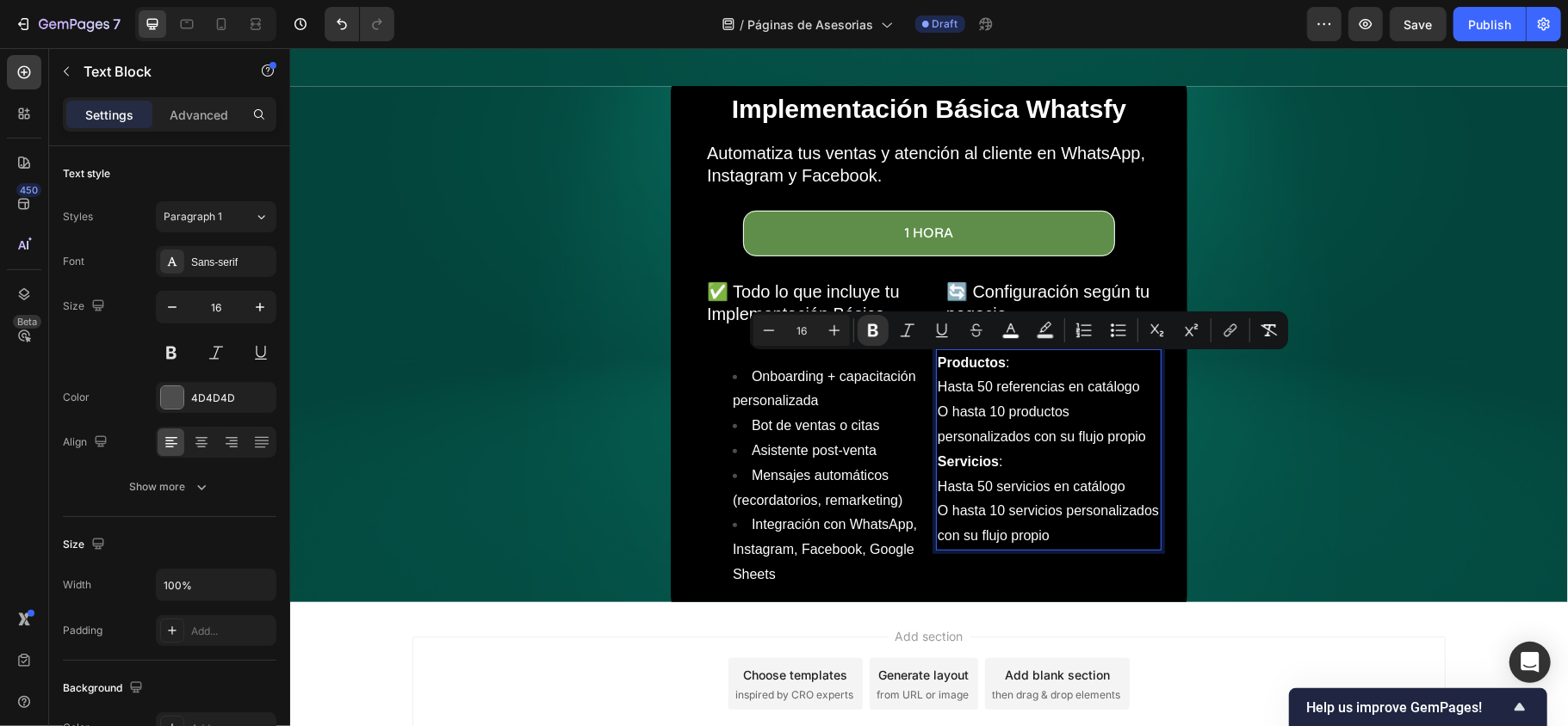
click at [1003, 420] on span "O hasta 10 productos personalizados con su flujo propio" at bounding box center [1041, 424] width 208 height 40
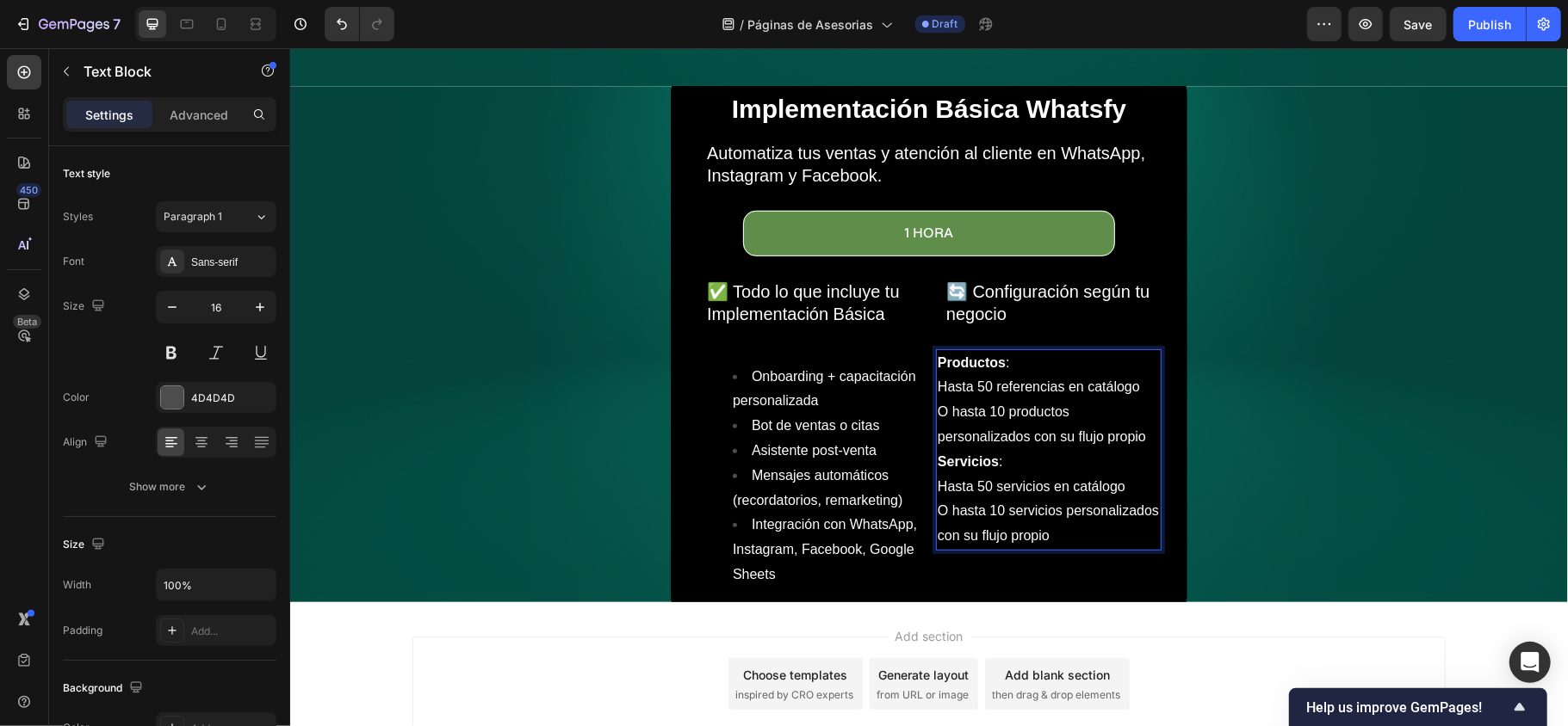
click at [937, 454] on strong "Servicios" at bounding box center [967, 461] width 61 height 14
click at [183, 111] on p "Advanced" at bounding box center [198, 115] width 59 height 18
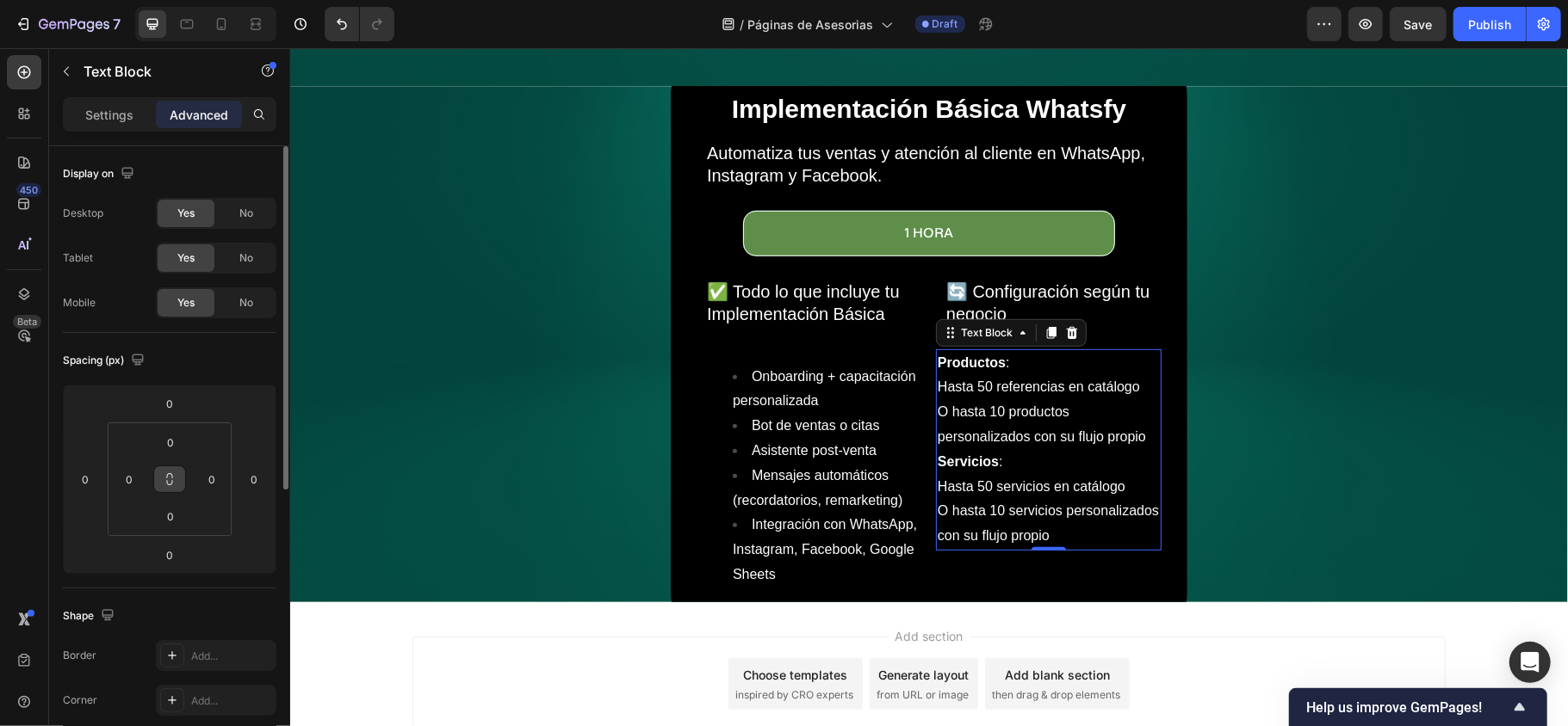
click at [176, 482] on icon at bounding box center [169, 479] width 14 height 14
click at [173, 521] on input "0" at bounding box center [170, 516] width 34 height 26
type input "2"
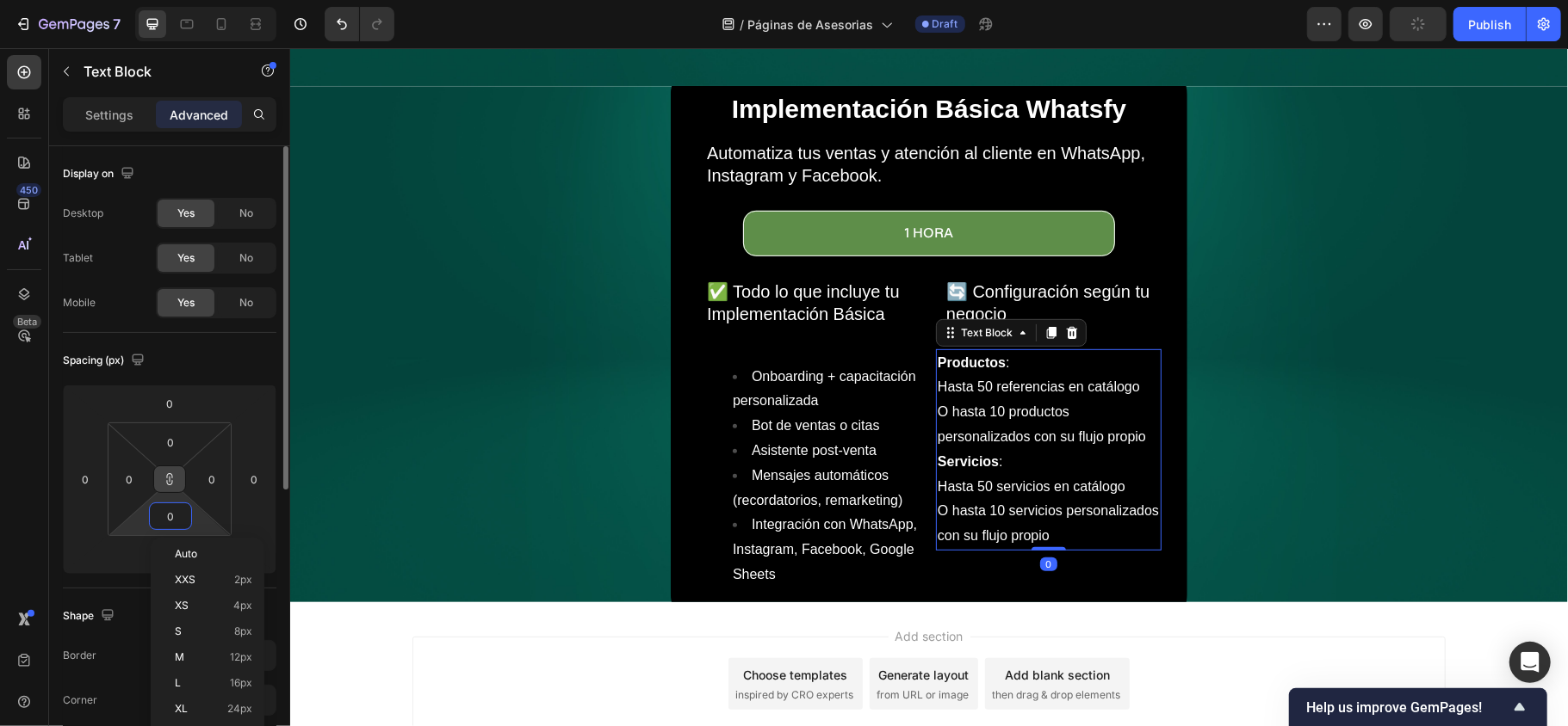
type input "2"
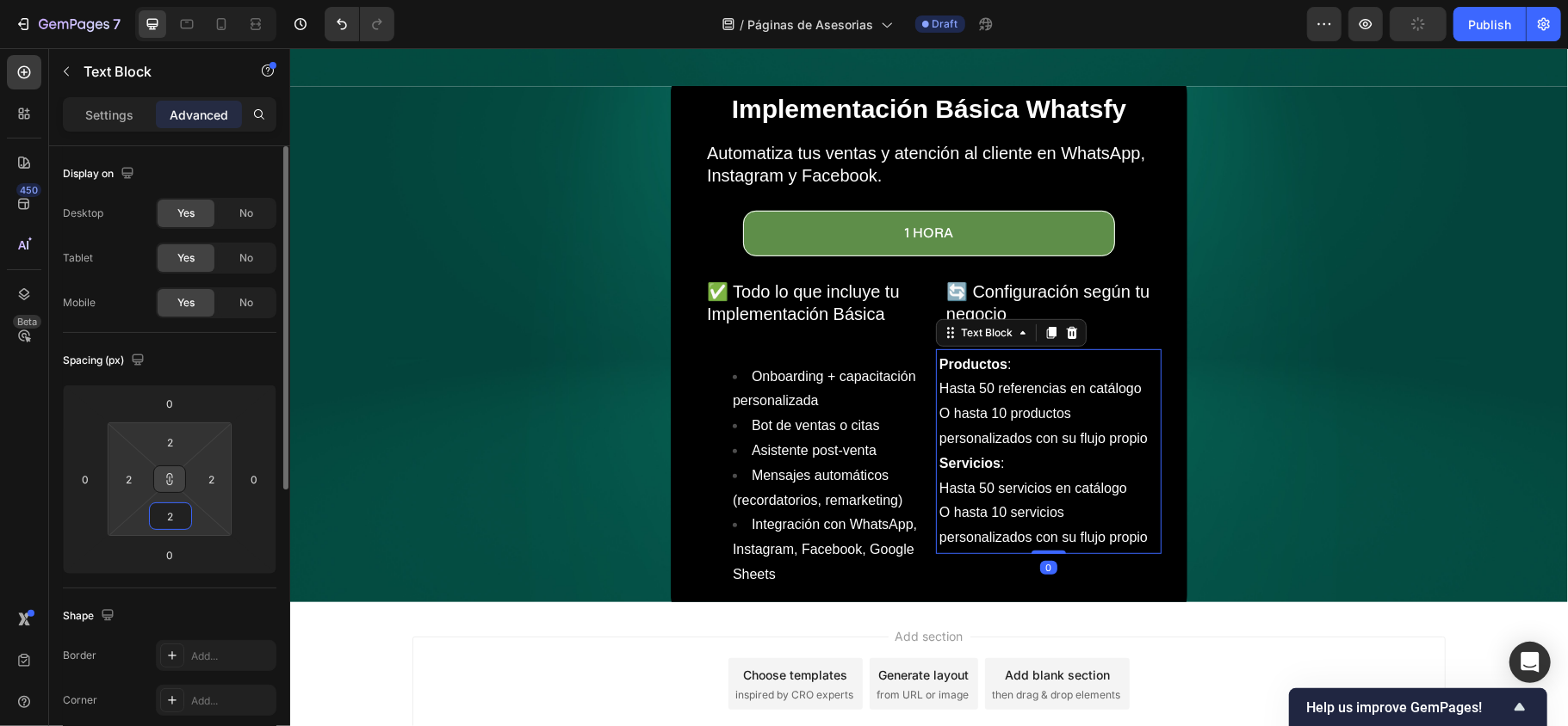
type input "20"
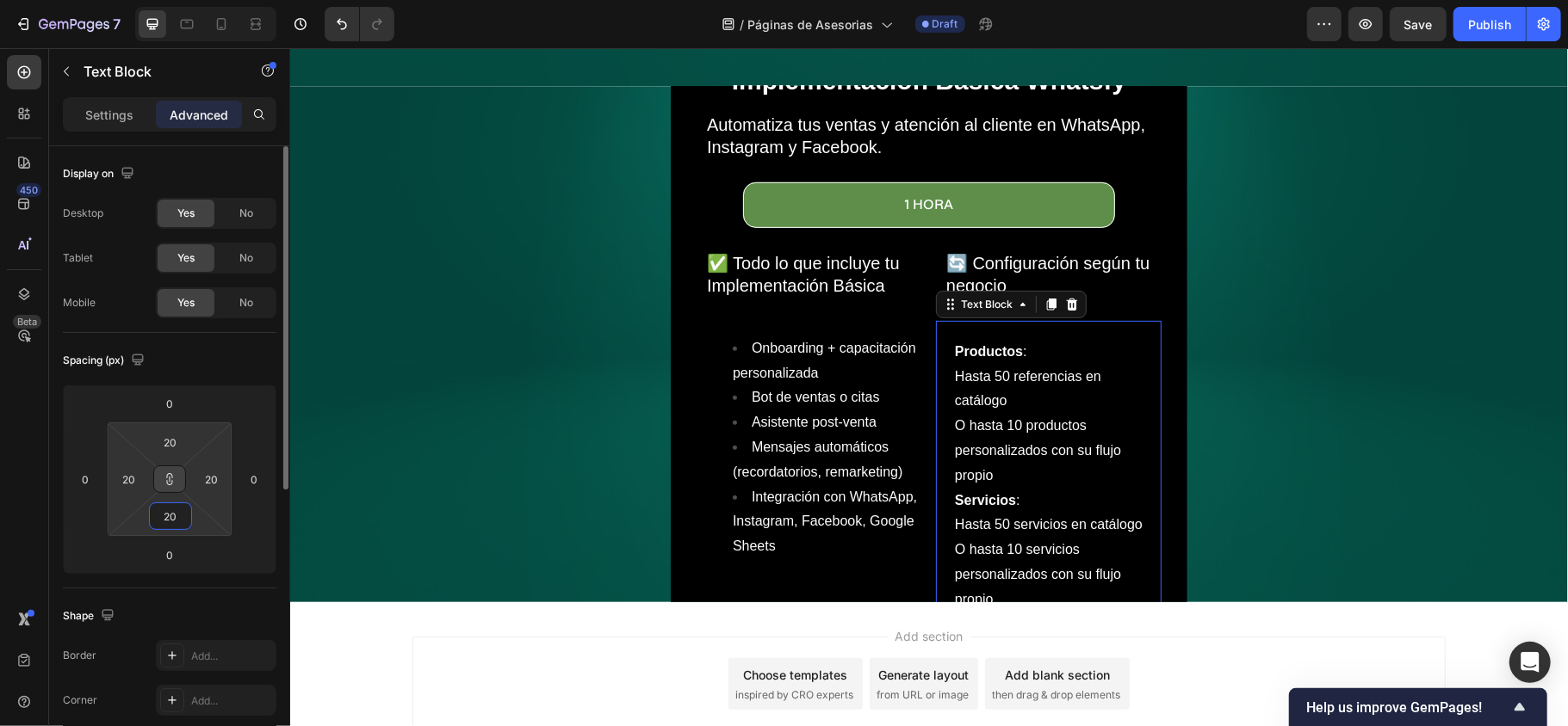
type input "2"
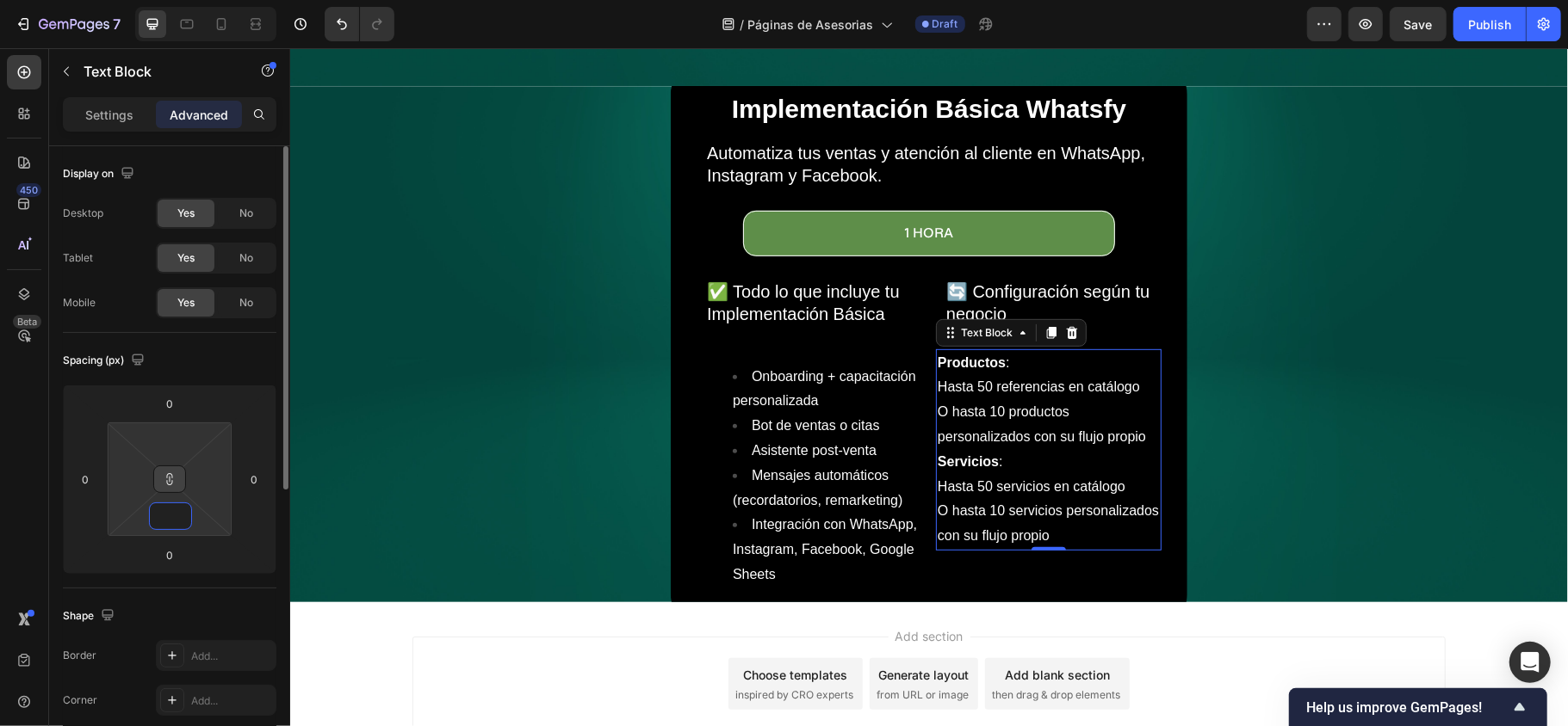
type input "1"
type input "10"
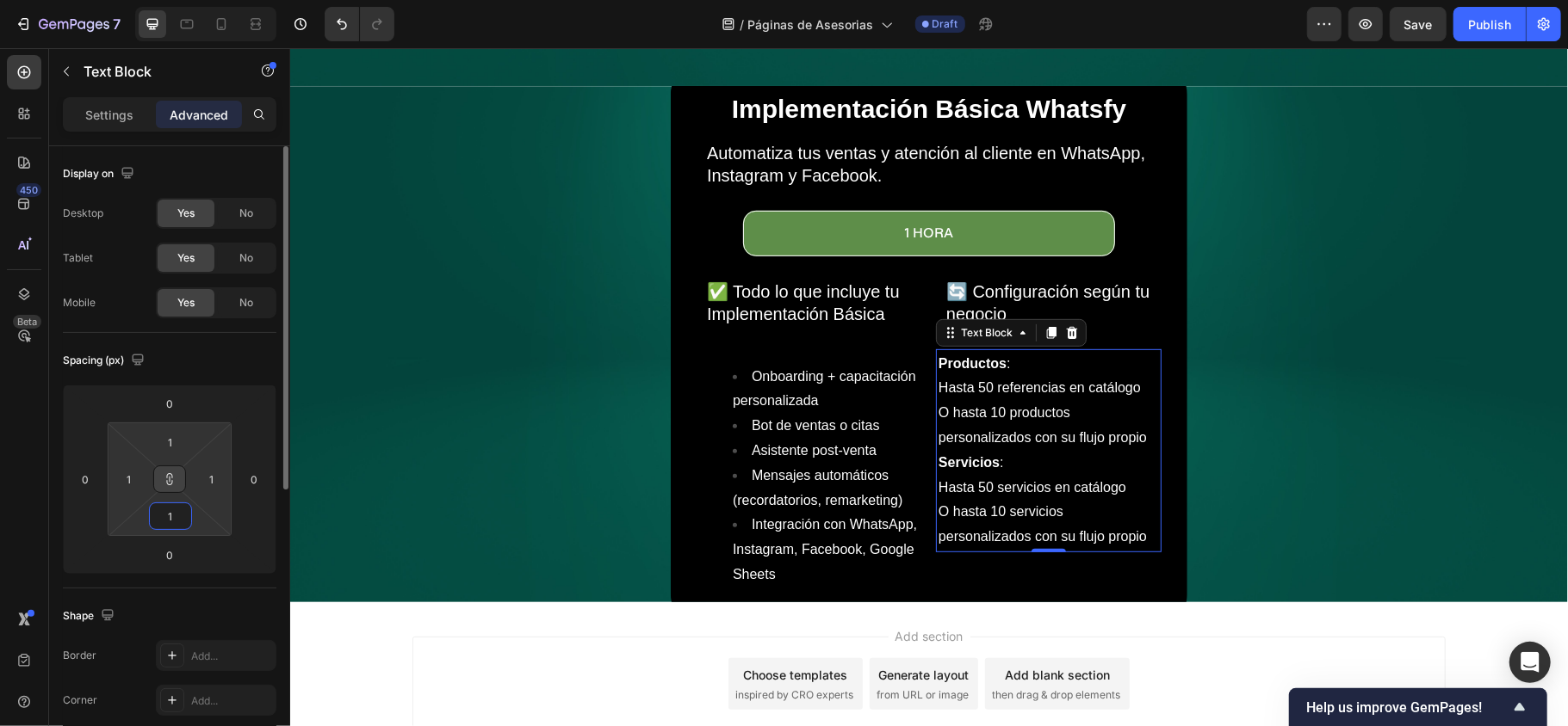
type input "10"
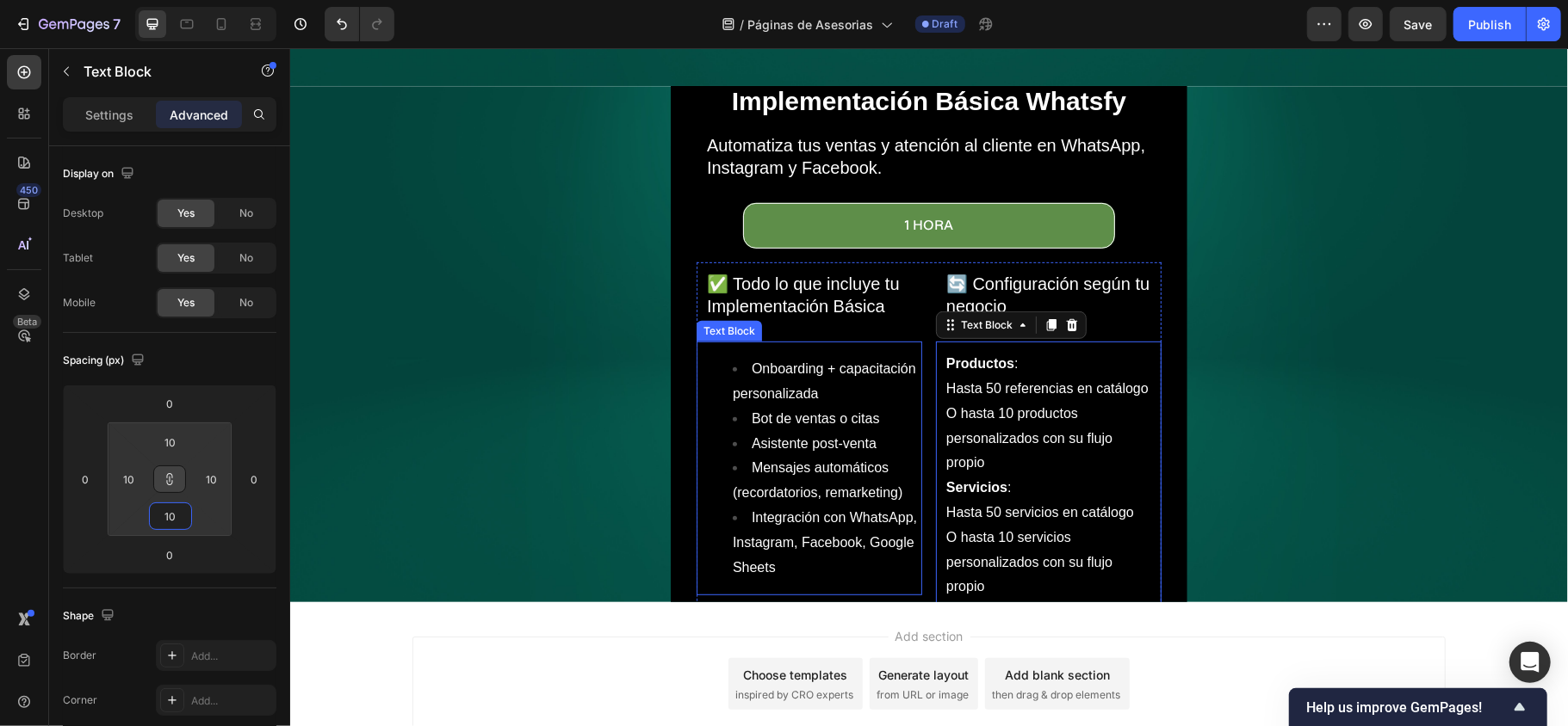
click at [816, 441] on li "Asistente post-venta" at bounding box center [825, 444] width 188 height 25
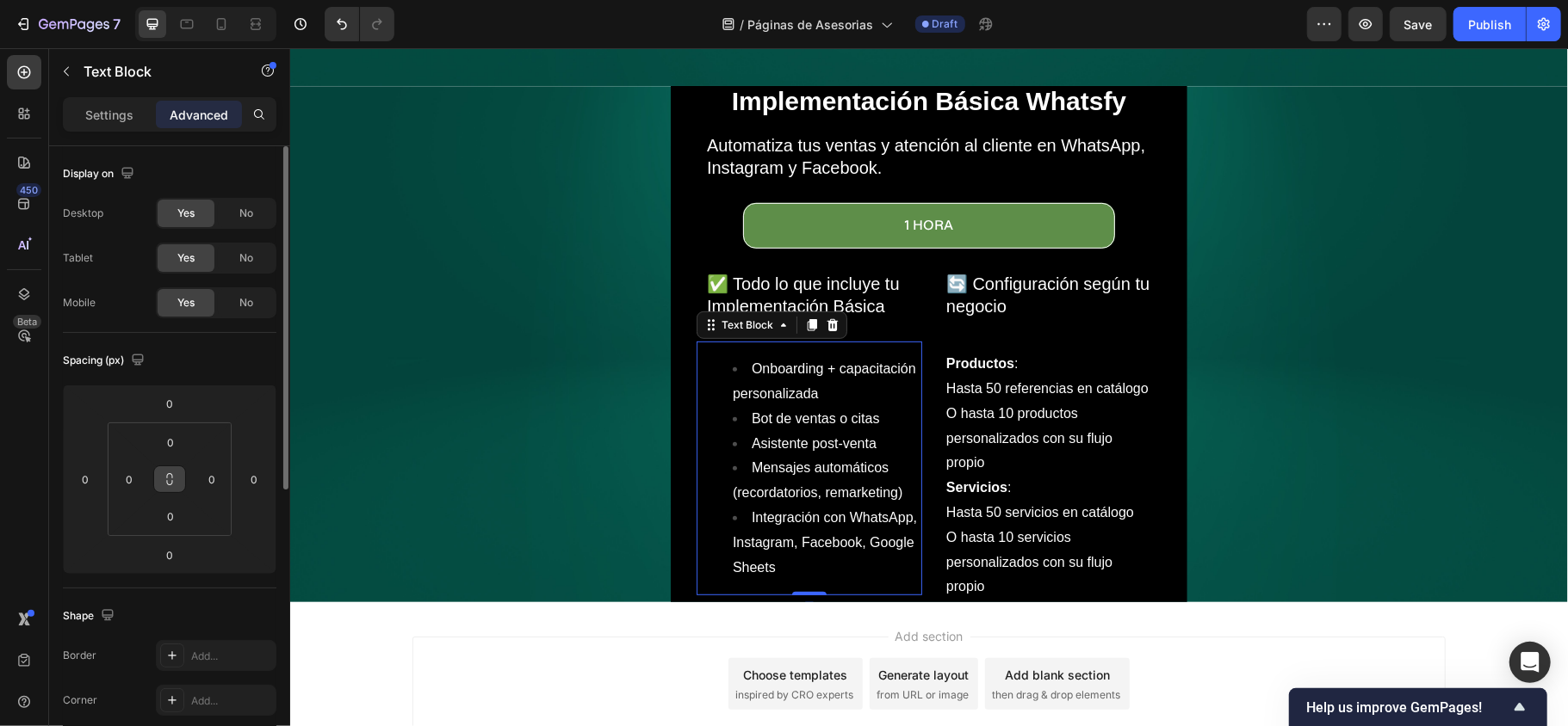
click at [165, 476] on icon at bounding box center [169, 479] width 14 height 14
click at [1057, 485] on p "Servicios :" at bounding box center [1047, 488] width 205 height 25
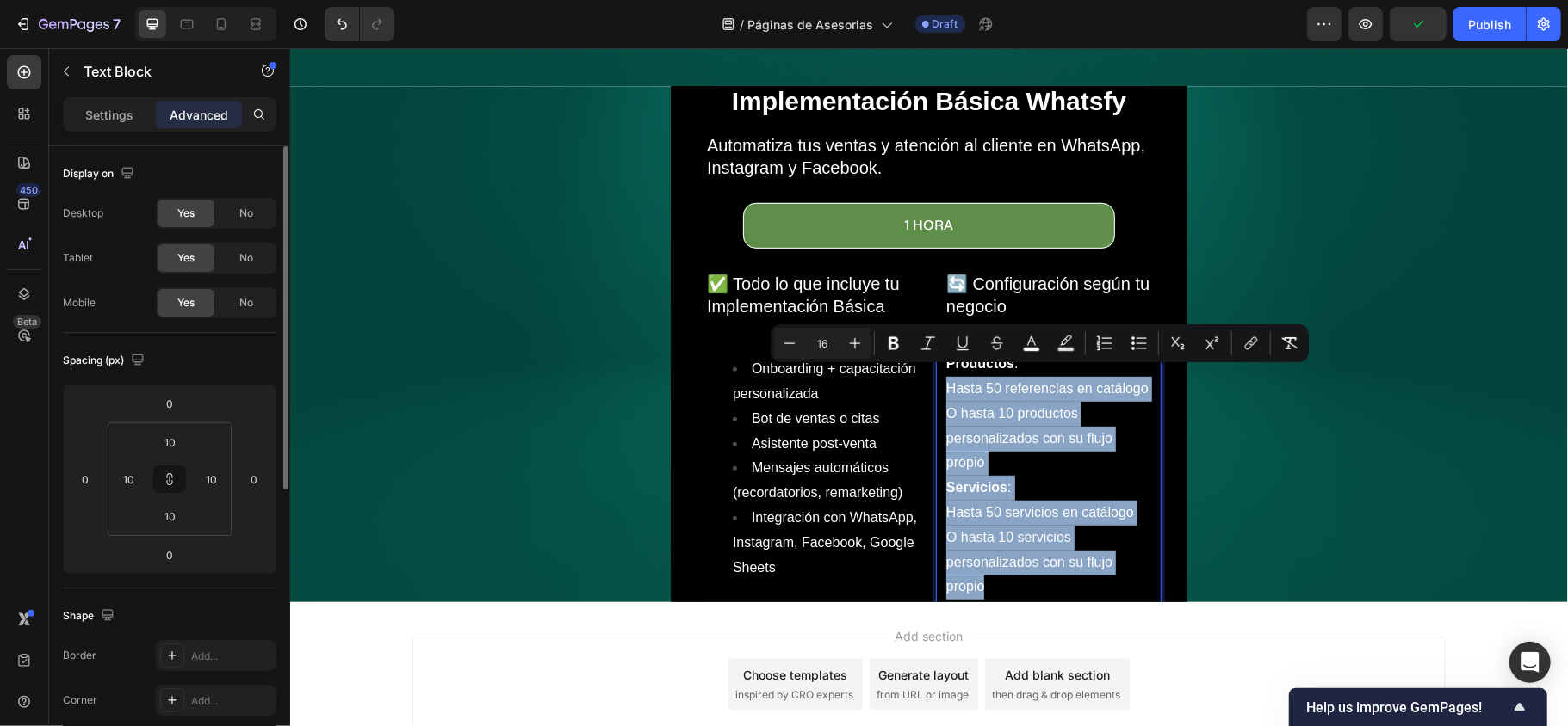
drag, startPoint x: 1004, startPoint y: 561, endPoint x: 931, endPoint y: 365, distance: 209.2
click at [935, 365] on div "Productos : Hasta 50 referencias en catálogo O hasta 10 productos personalizado…" at bounding box center [1047, 474] width 226 height 268
click at [972, 443] on span "O hasta 10 productos personalizados con su flujo propio" at bounding box center [1027, 437] width 166 height 64
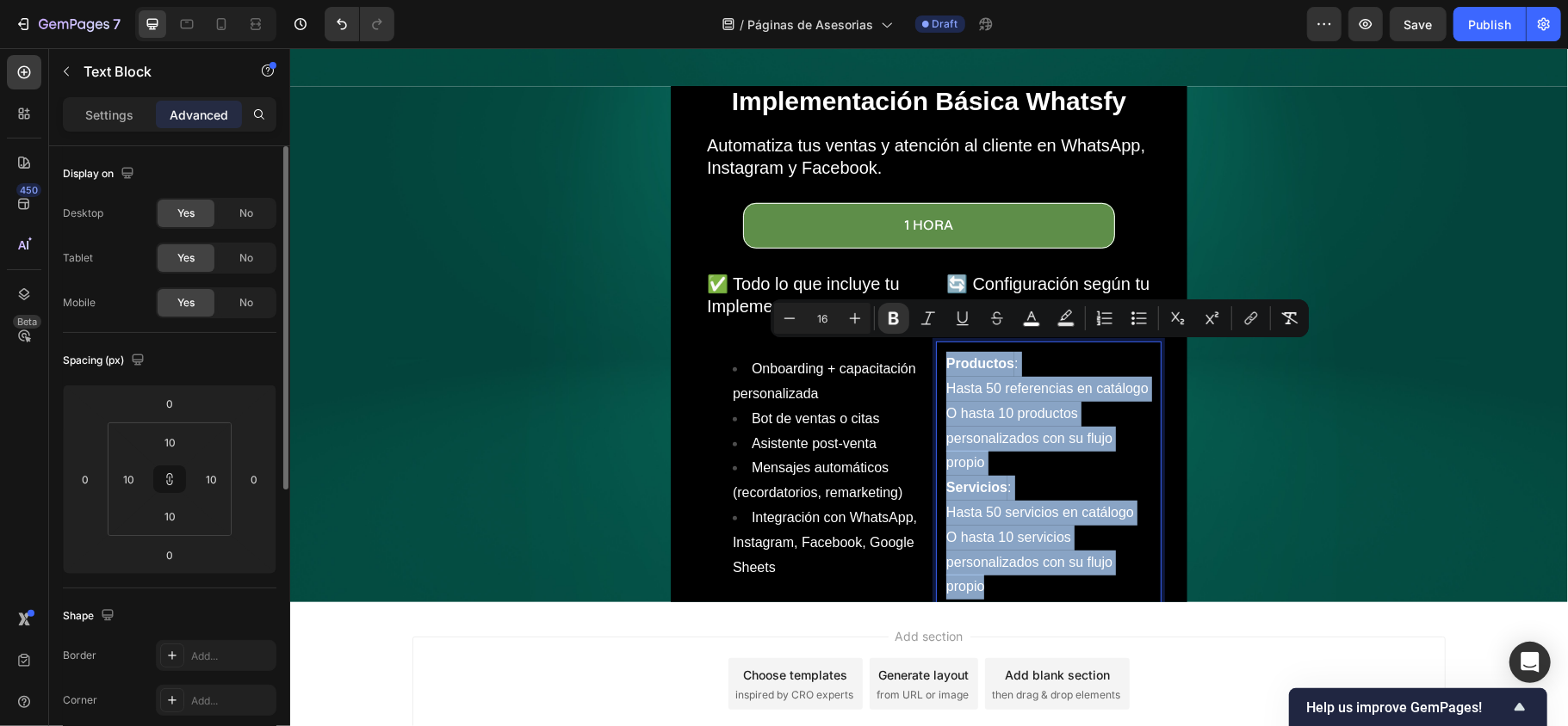
drag, startPoint x: 978, startPoint y: 578, endPoint x: 934, endPoint y: 343, distance: 239.1
click at [944, 349] on div "Productos : Hasta 50 referencias en catálogo O hasta 10 productos personalizado…" at bounding box center [1048, 474] width 208 height 251
copy div "Productos : Hasta 50 referencias en catálogo O hasta 10 productos personalizado…"
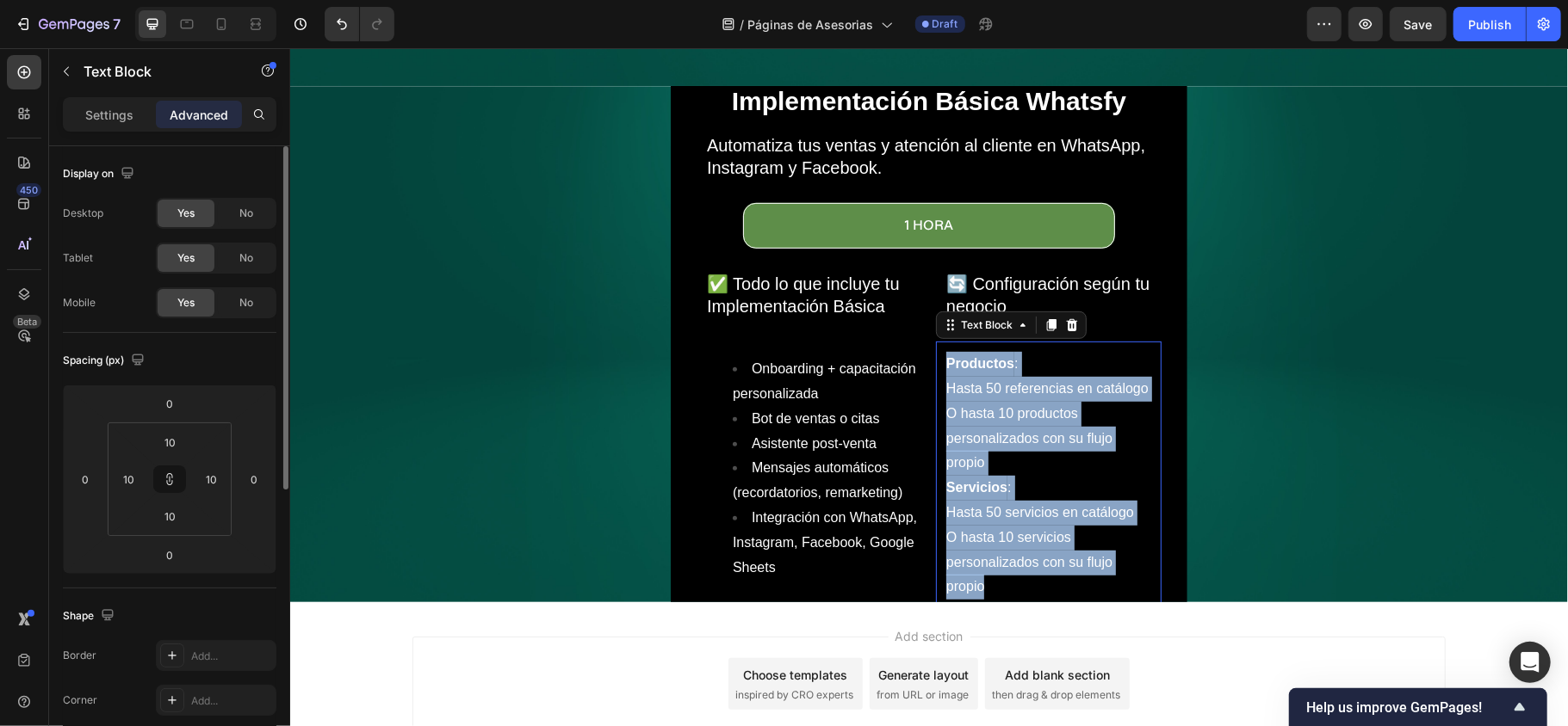
click at [1003, 557] on span "O hasta 10 servicios personalizados con su flujo propio" at bounding box center [1027, 560] width 166 height 64
drag, startPoint x: 976, startPoint y: 568, endPoint x: 927, endPoint y: 349, distance: 224.4
click at [935, 349] on div "Productos : Hasta 50 referencias en catálogo O hasta 10 productos personalizado…" at bounding box center [1047, 474] width 226 height 268
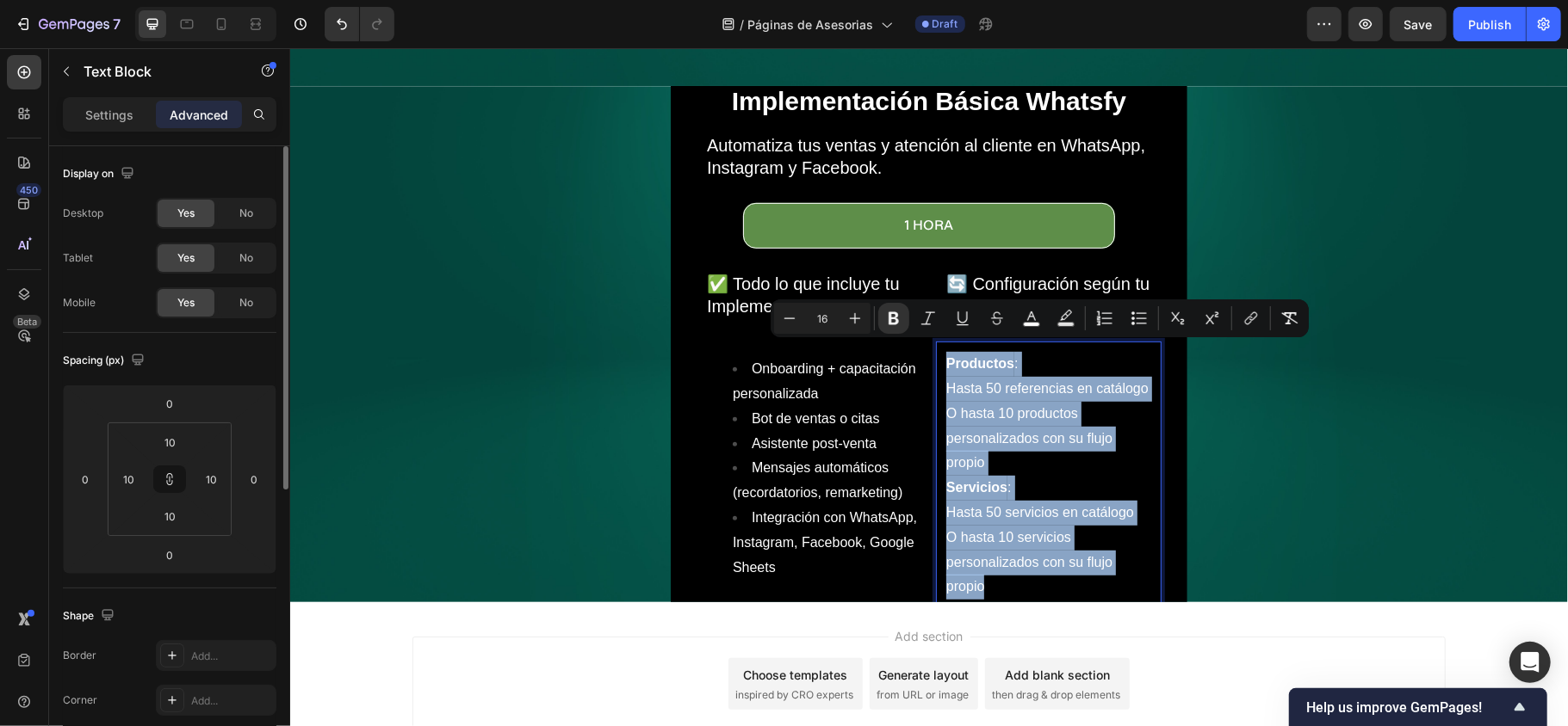
scroll to position [554, 0]
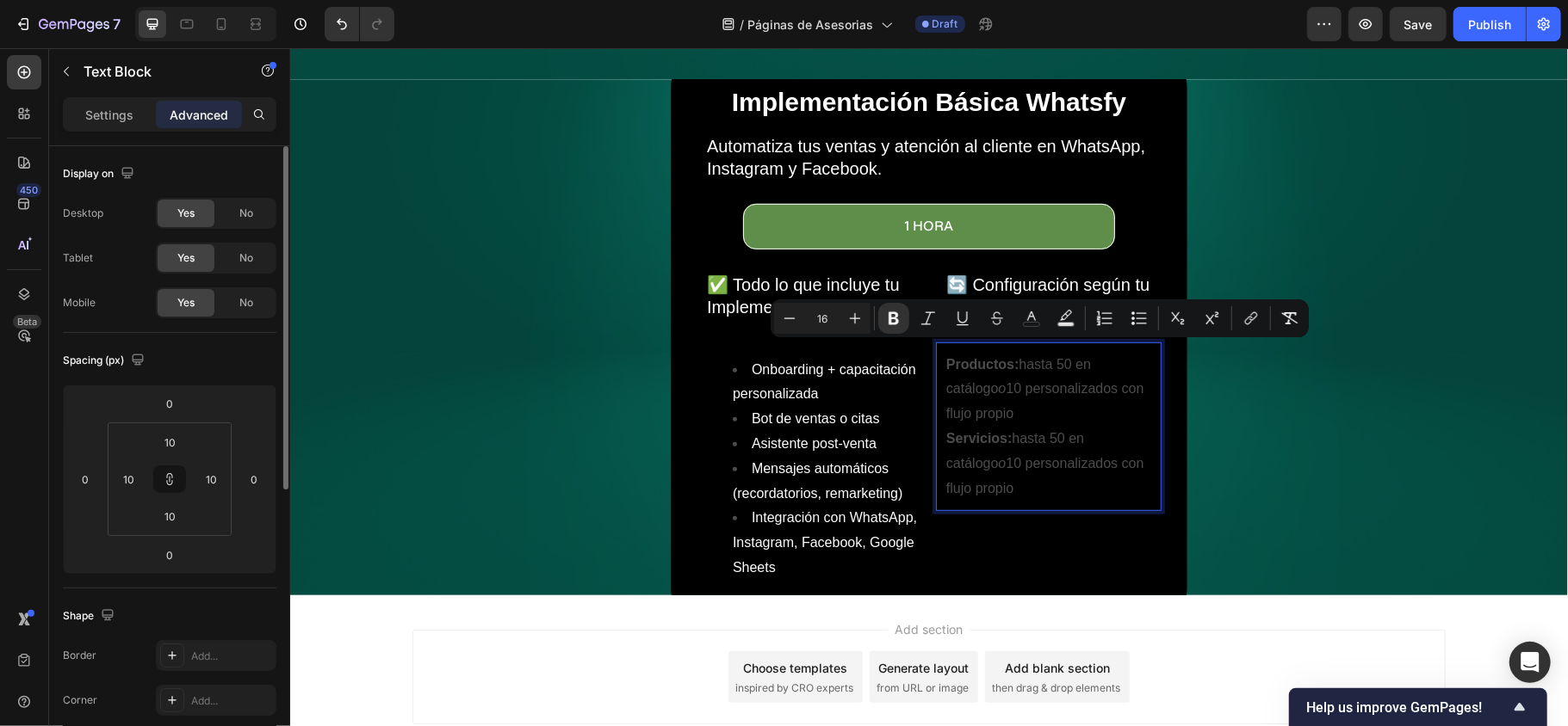
drag, startPoint x: 1000, startPoint y: 473, endPoint x: 929, endPoint y: 354, distance: 138.6
click at [935, 354] on div "Productos: hasta 50 en catálogo o 10 personalizados con flujo propio Servicios:…" at bounding box center [1047, 425] width 226 height 169
click at [1028, 318] on icon "Editor contextual toolbar" at bounding box center [1032, 316] width 9 height 9
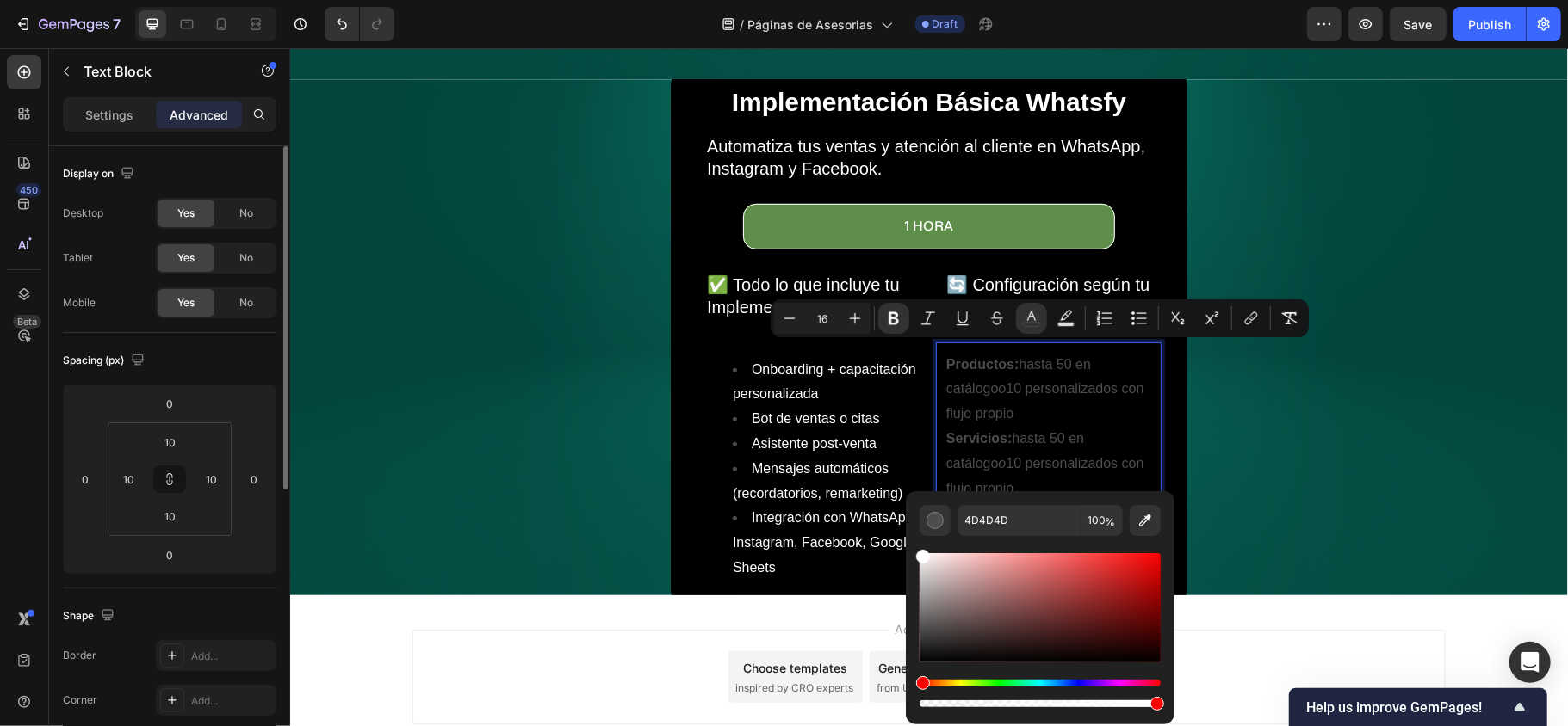
drag, startPoint x: 927, startPoint y: 559, endPoint x: 918, endPoint y: 537, distance: 23.8
click at [919, 537] on div "Editor contextual toolbar" at bounding box center [1040, 623] width 241 height 175
type input "FFFFFF"
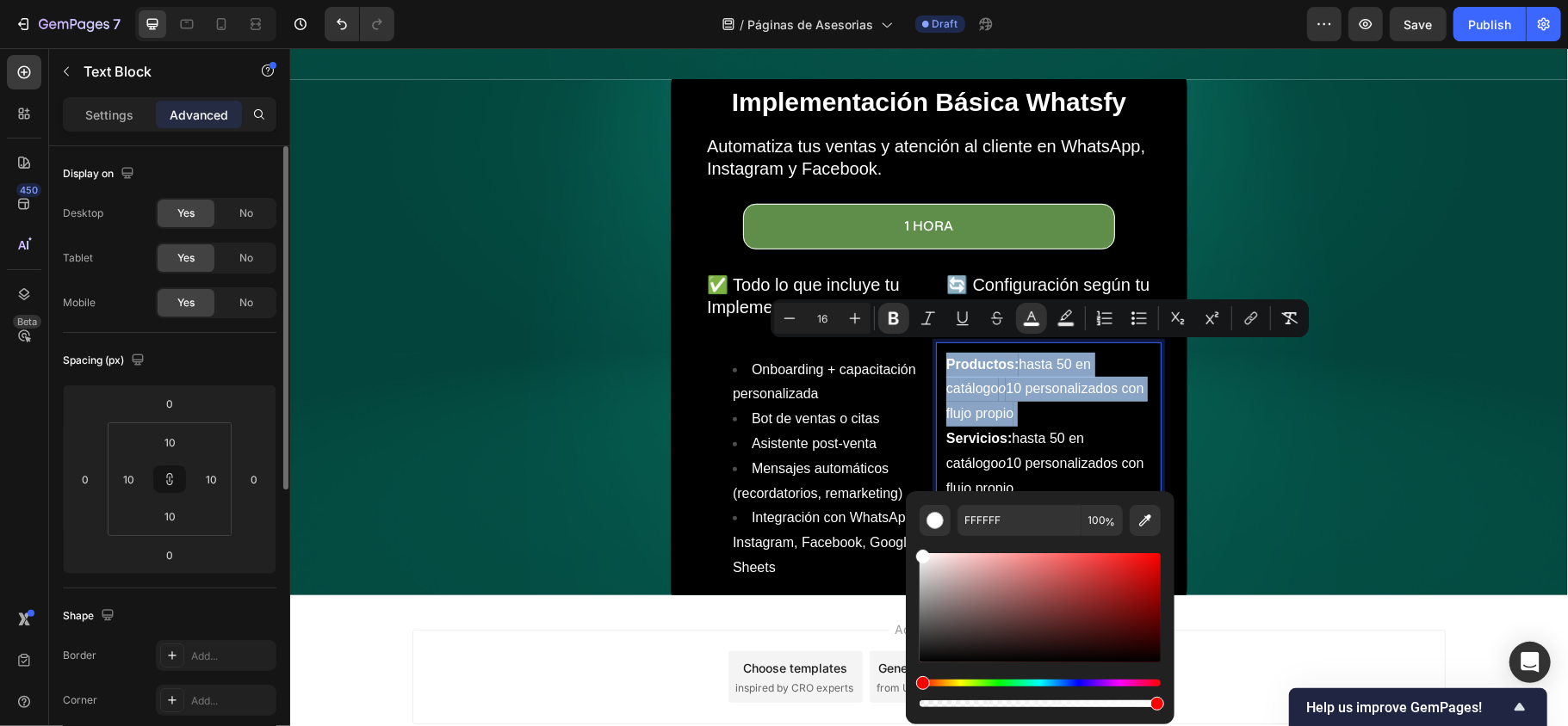
click at [1082, 430] on span "Servicios: hasta 50 en catálogo o 10 personalizados con flujo propio" at bounding box center [1044, 462] width 198 height 64
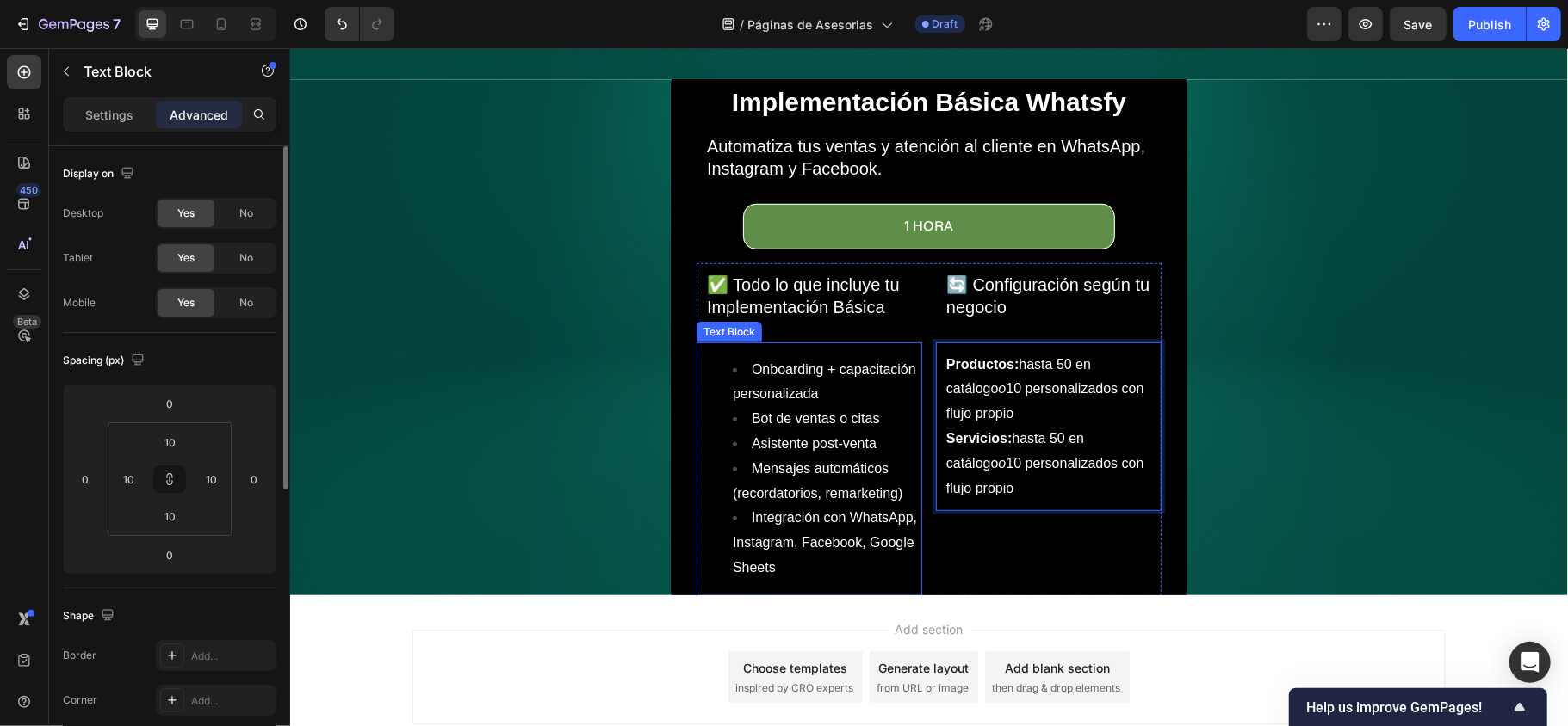
click at [822, 479] on span "Mensajes automáticos (recordatorios, remarketing)" at bounding box center [816, 480] width 169 height 40
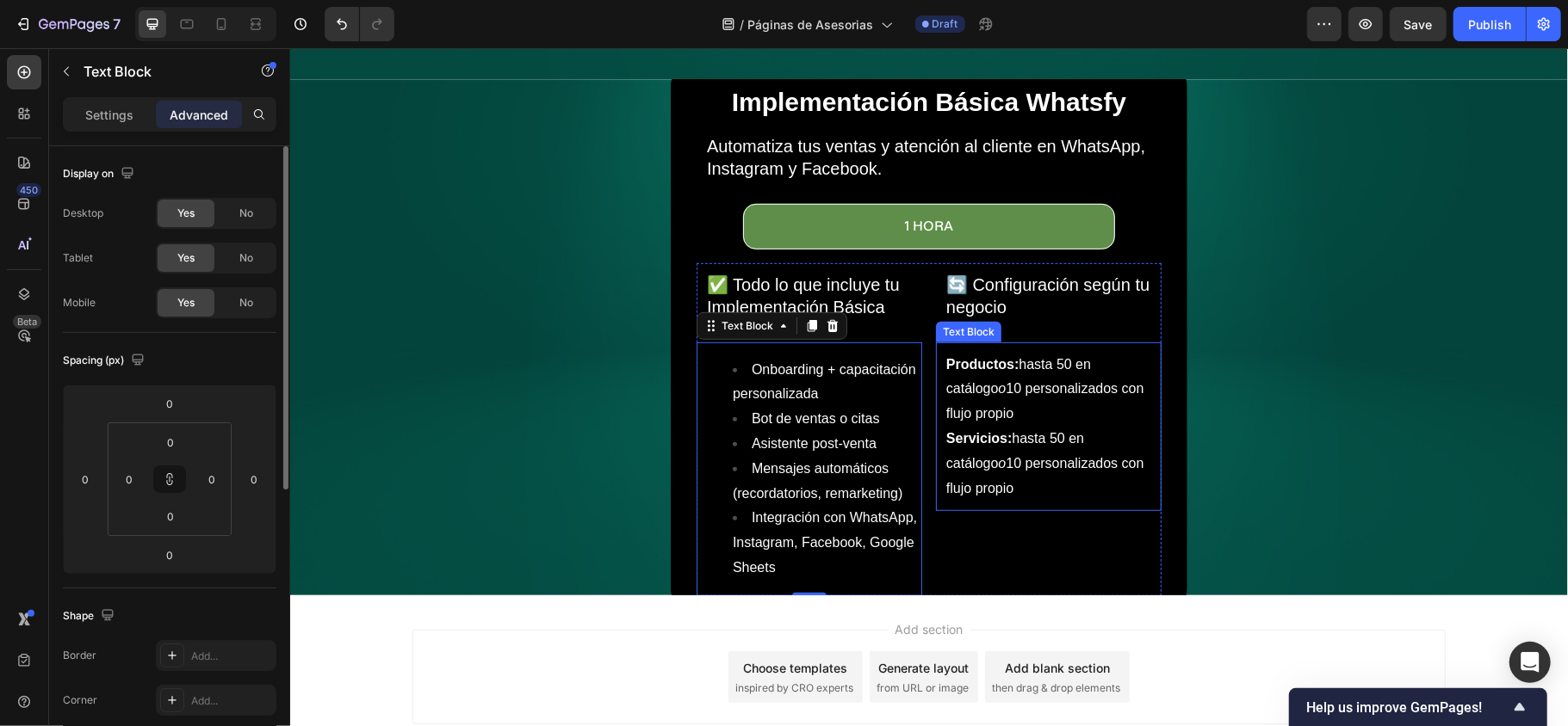
click at [981, 441] on p "Productos: hasta 50 en catálogo o 10 personalizados con flujo propio Servicios:…" at bounding box center [1047, 426] width 205 height 148
click at [818, 435] on span "Asistente post-venta" at bounding box center [813, 443] width 125 height 14
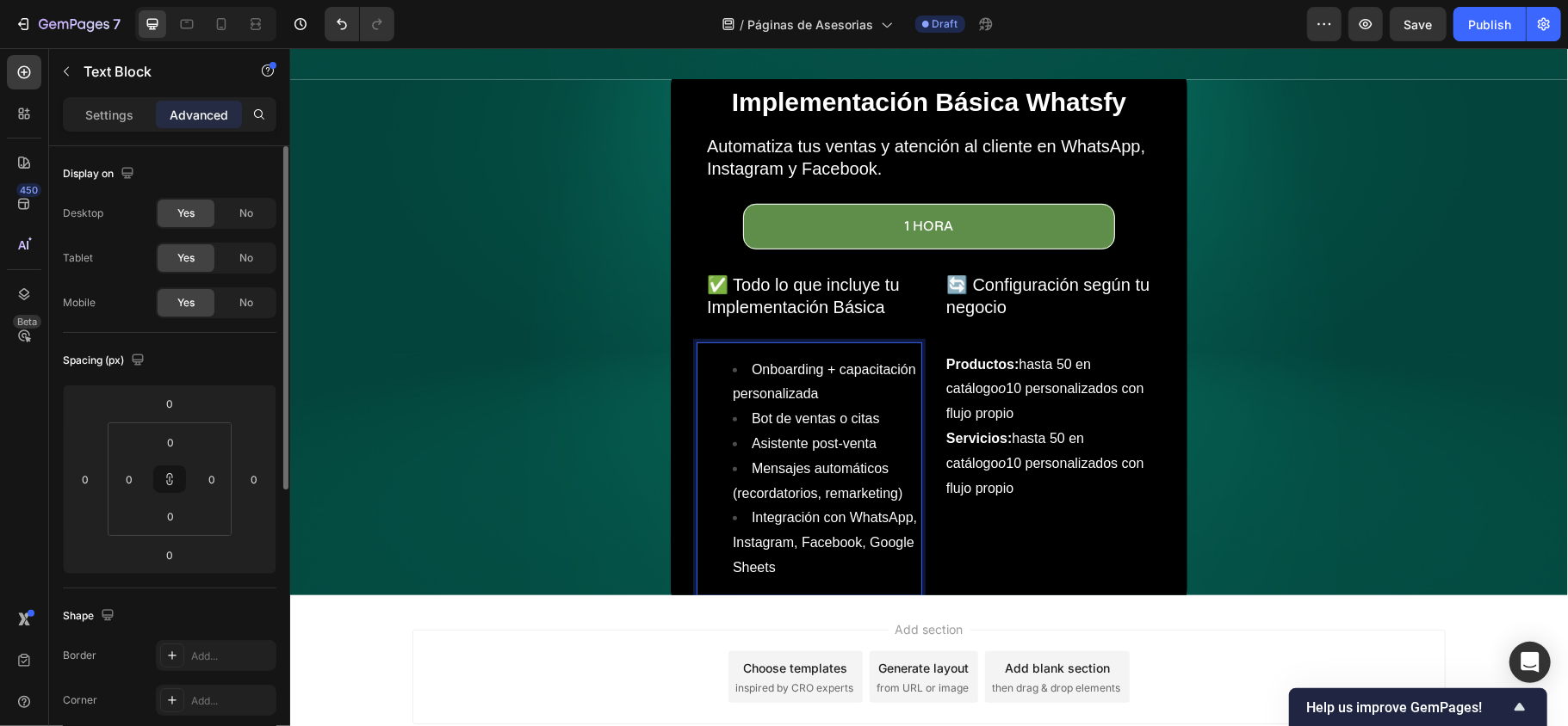
click at [776, 372] on span "Onboarding + capacitación personalizada" at bounding box center [823, 381] width 183 height 40
click at [841, 570] on div "Onboarding + capacitación personalizada Bot de ventas o citas Asistente post-ve…" at bounding box center [808, 468] width 226 height 253
click at [996, 549] on div "⁠⁠⁠⁠⁠⁠⁠ 🔄 Configuración según tu negocio Heading Productos: hasta 50 en catálog…" at bounding box center [1047, 429] width 226 height 333
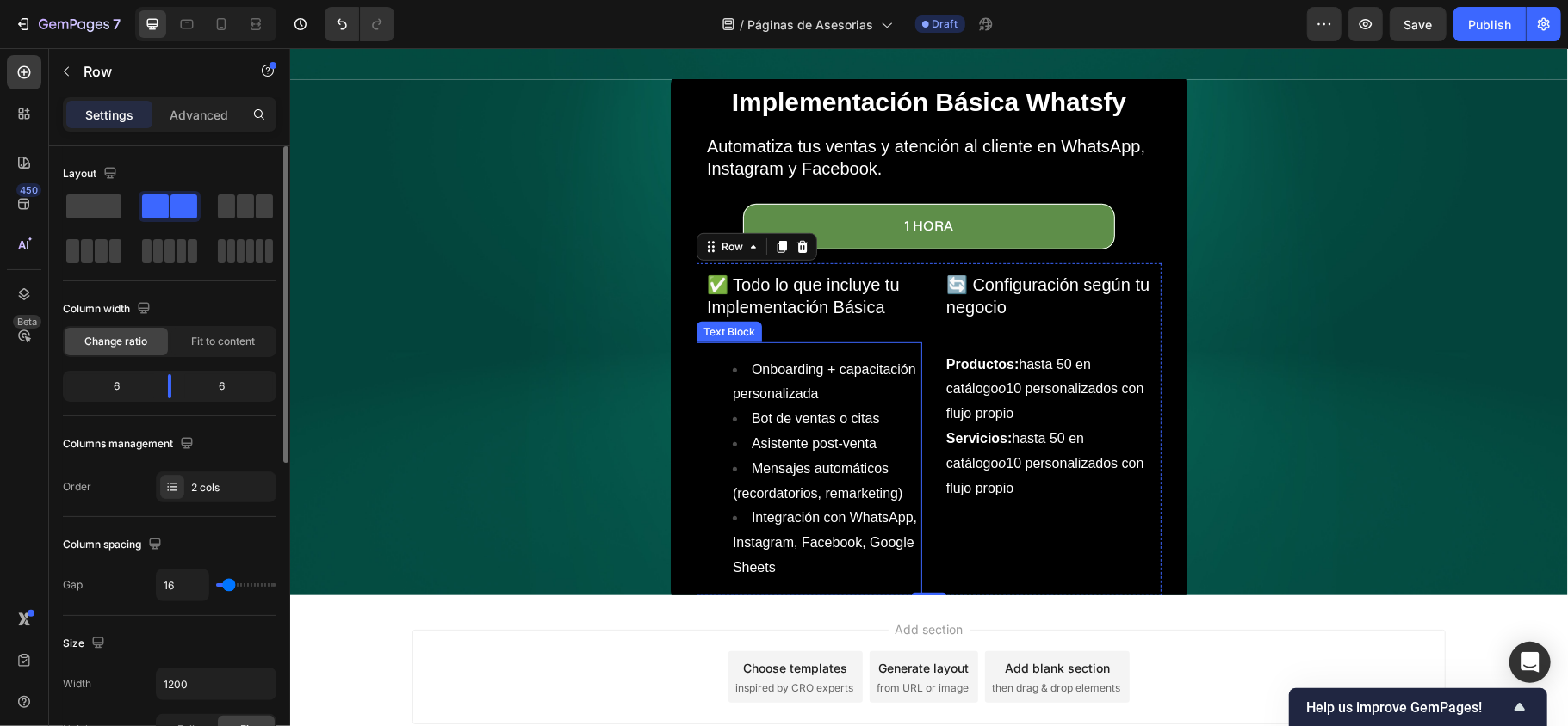
click at [862, 510] on span "Integración con WhatsApp, Instagram, Facebook, Google Sheets" at bounding box center [823, 541] width 184 height 64
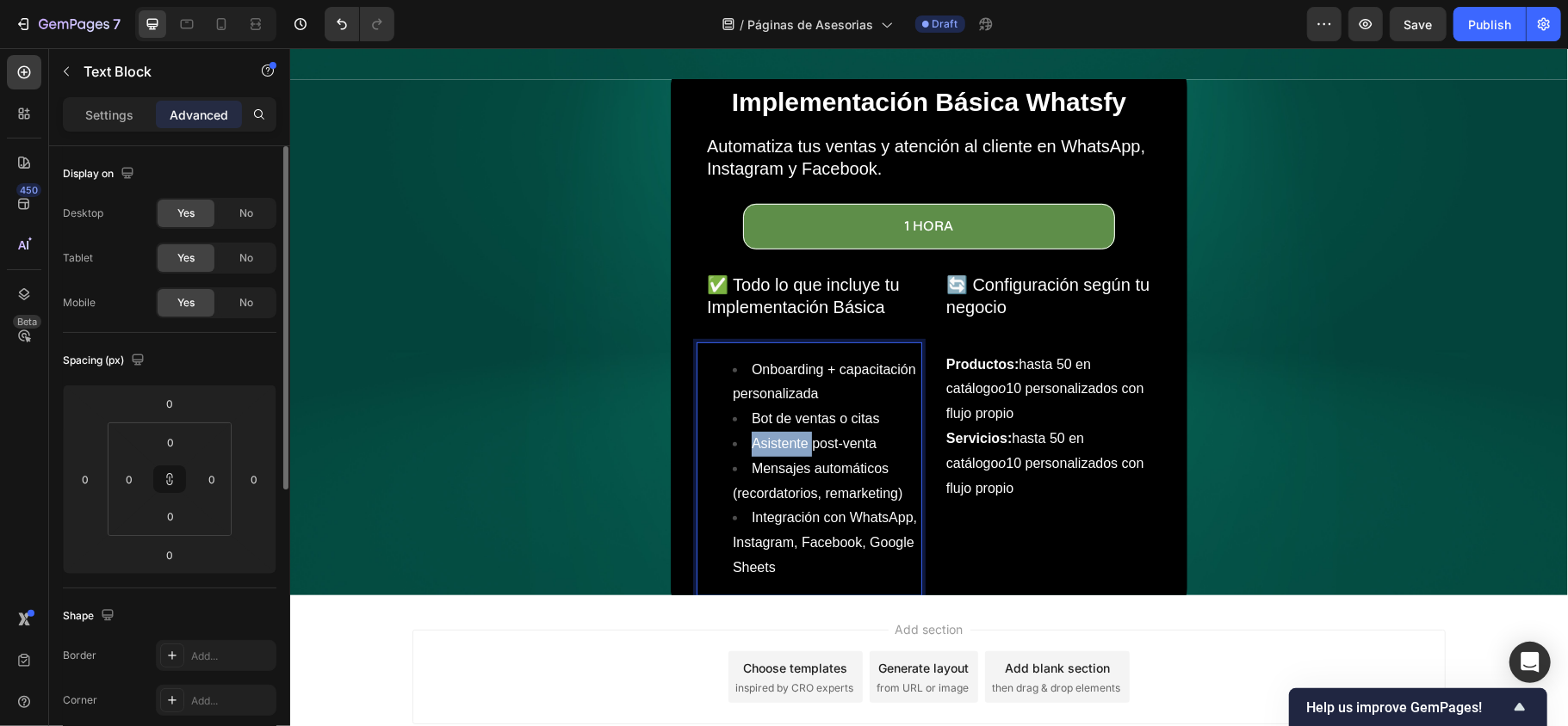
click at [763, 435] on span "Asistente post-venta" at bounding box center [813, 443] width 125 height 14
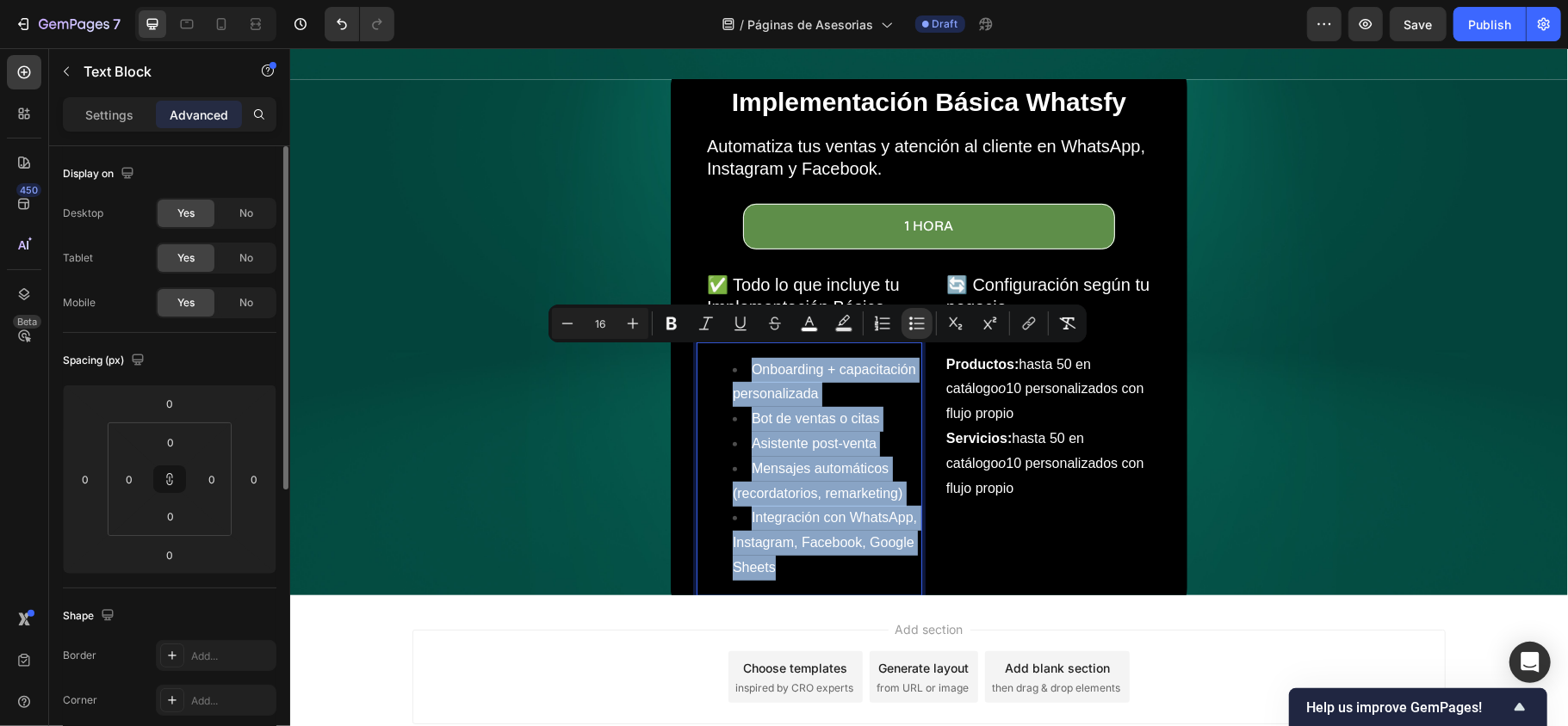
drag, startPoint x: 797, startPoint y: 555, endPoint x: 701, endPoint y: 358, distance: 219.1
click at [701, 358] on ul "Onboarding + capacitación personalizada Bot de ventas o citas Asistente post-ve…" at bounding box center [808, 468] width 222 height 223
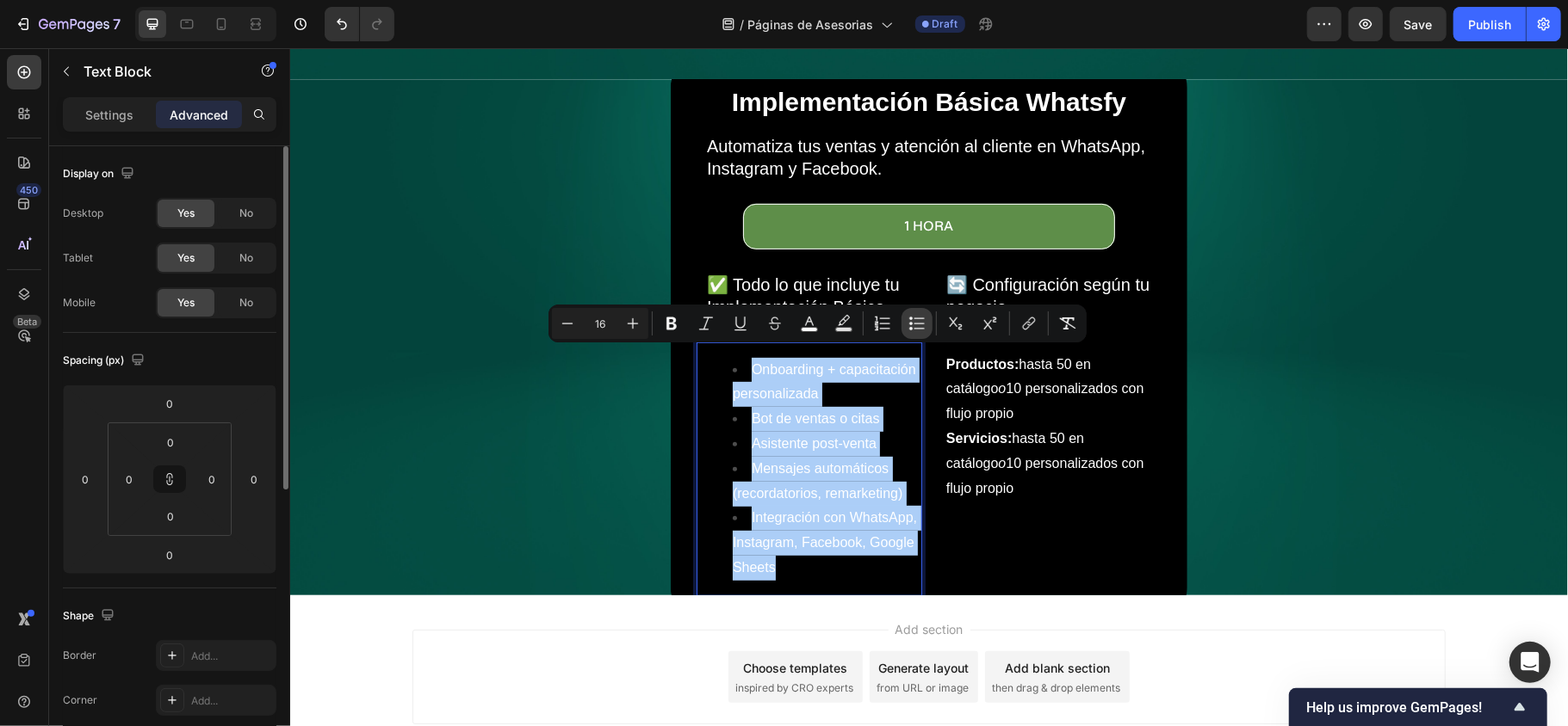
click at [918, 328] on icon "Editor contextual toolbar" at bounding box center [917, 323] width 17 height 17
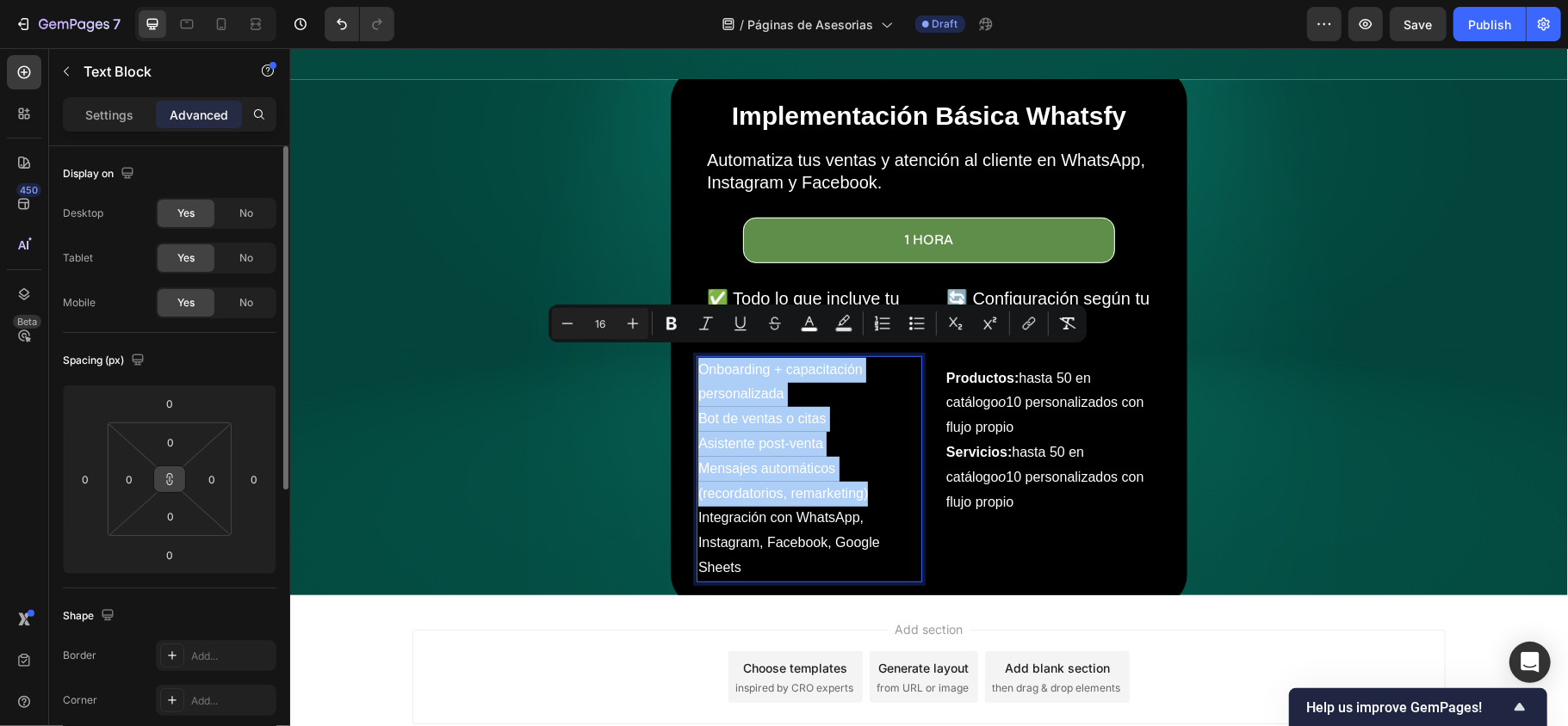
click at [170, 483] on icon at bounding box center [169, 479] width 14 height 14
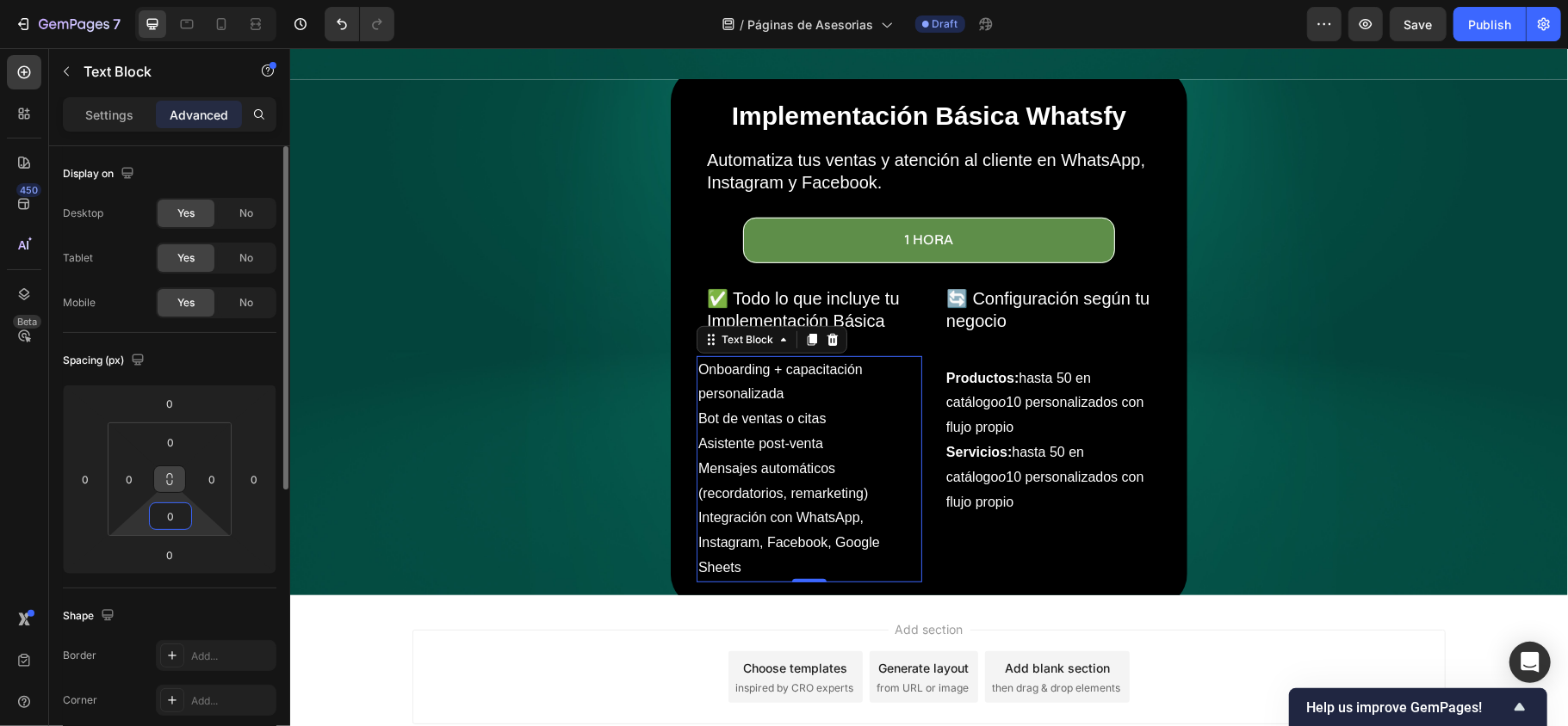
click at [176, 528] on input "0" at bounding box center [170, 516] width 34 height 26
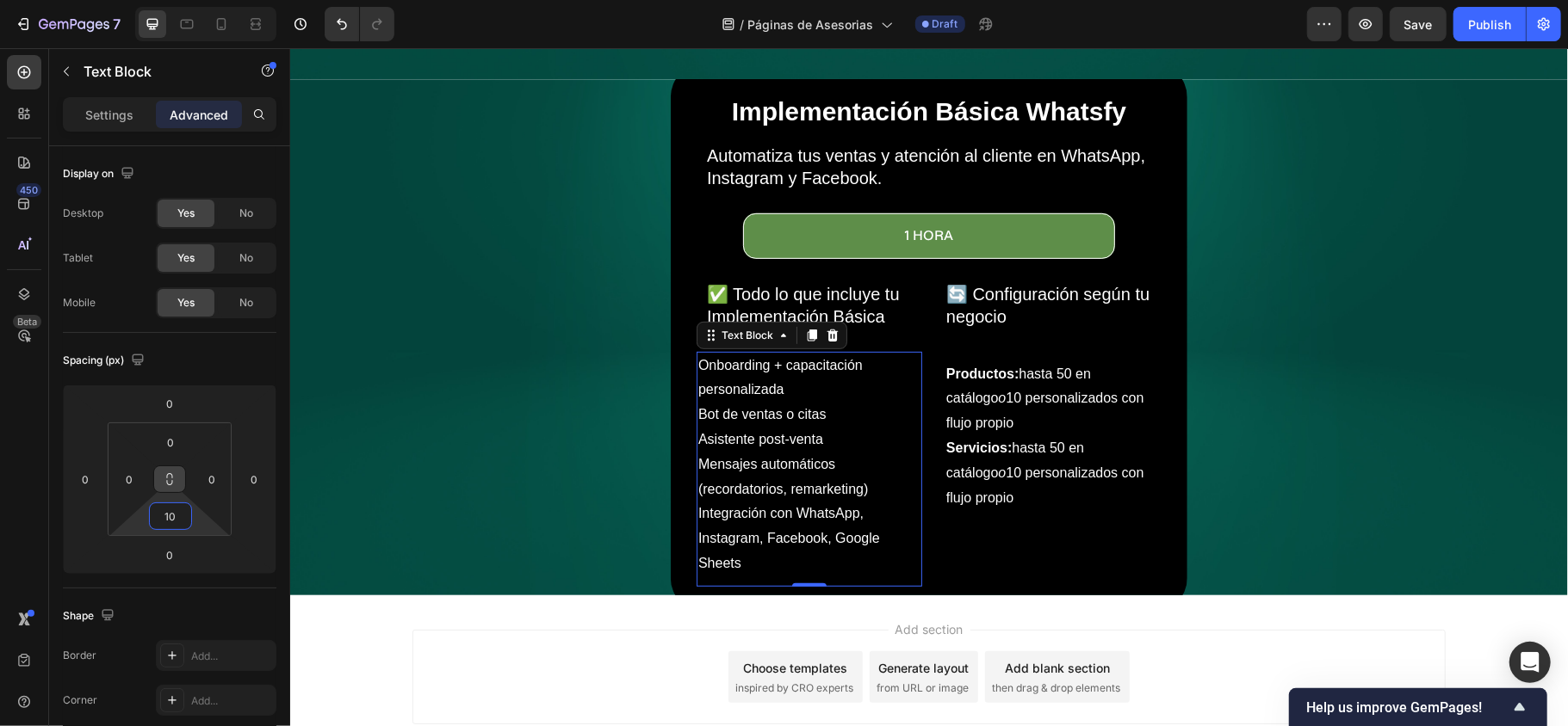
type input "10"
click at [177, 468] on button at bounding box center [169, 479] width 33 height 27
click at [165, 511] on input "10" at bounding box center [170, 516] width 34 height 26
type input "110"
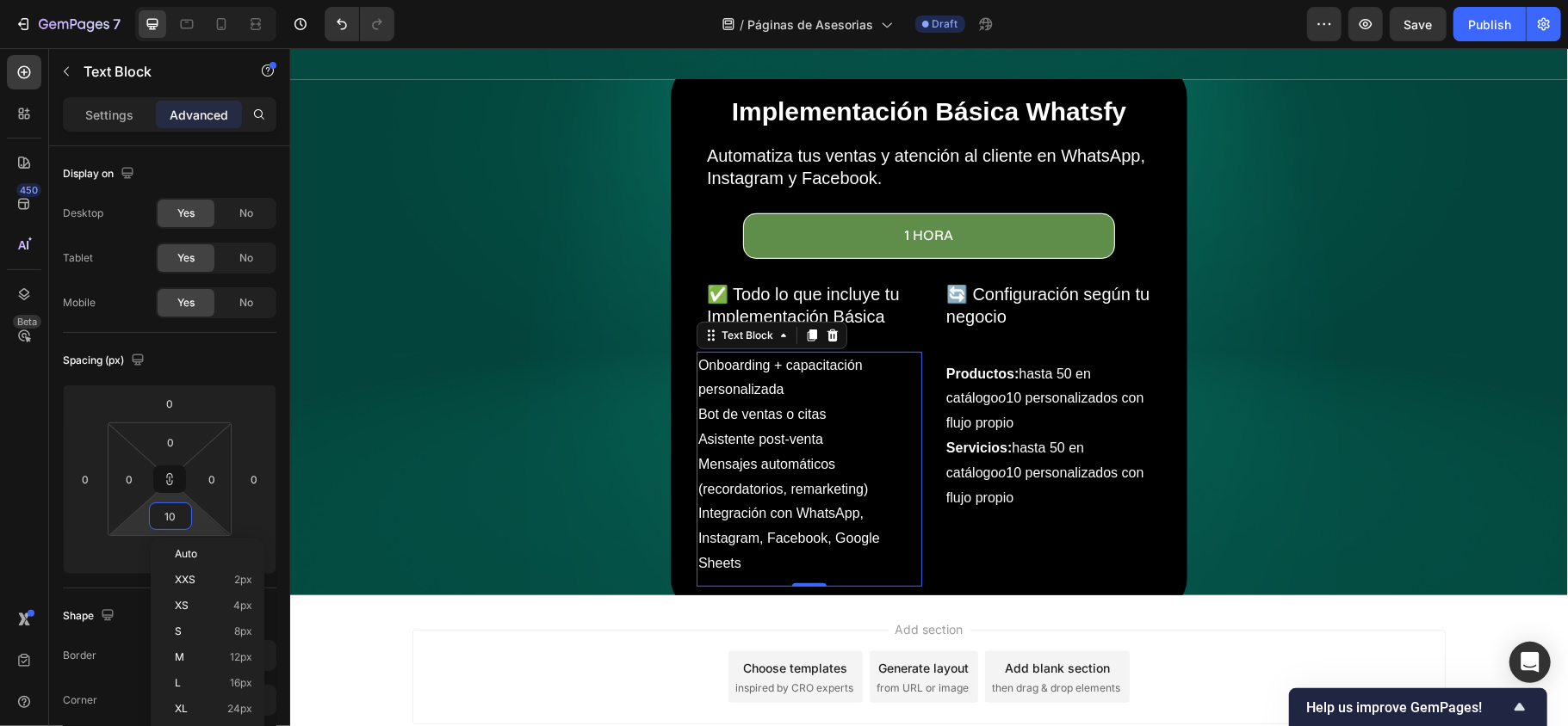
type input "110"
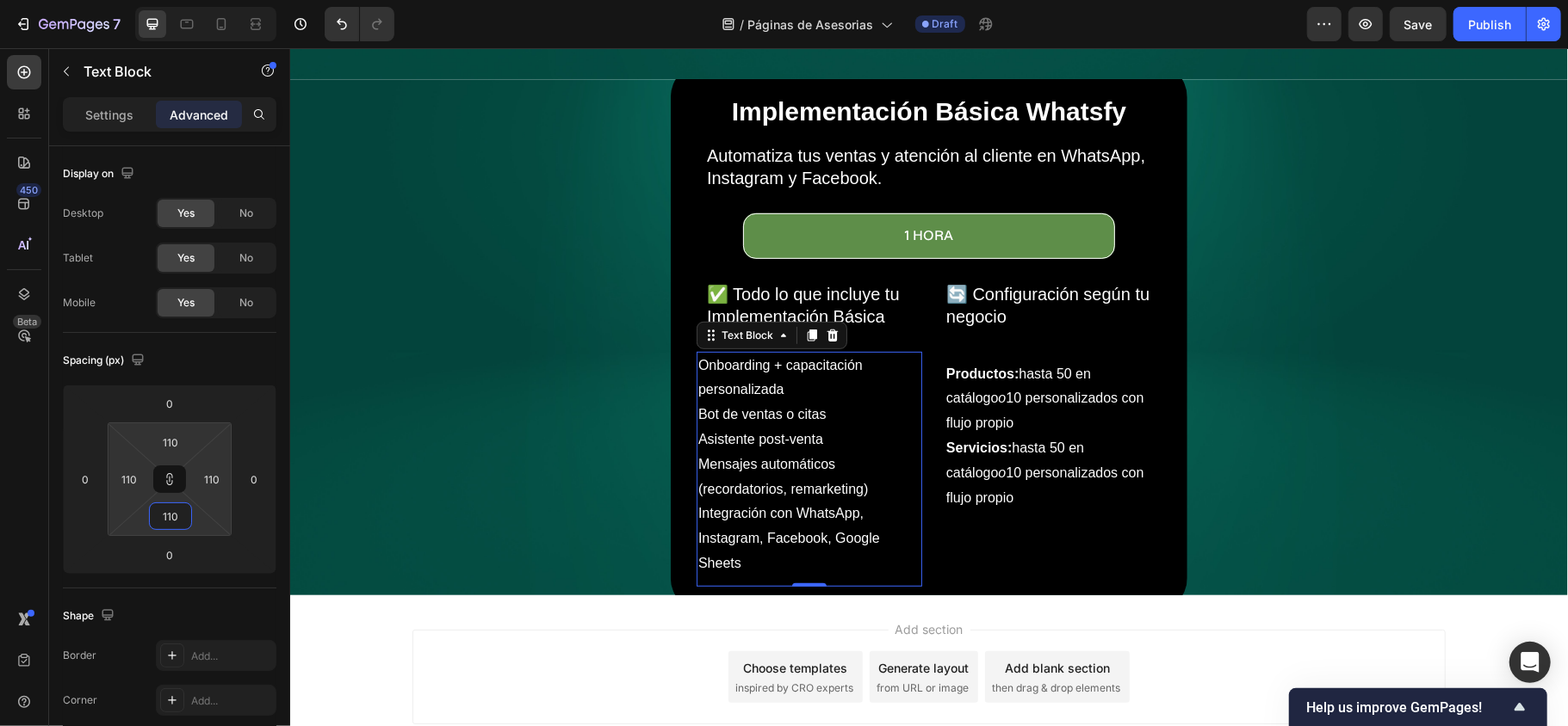
type input "1010"
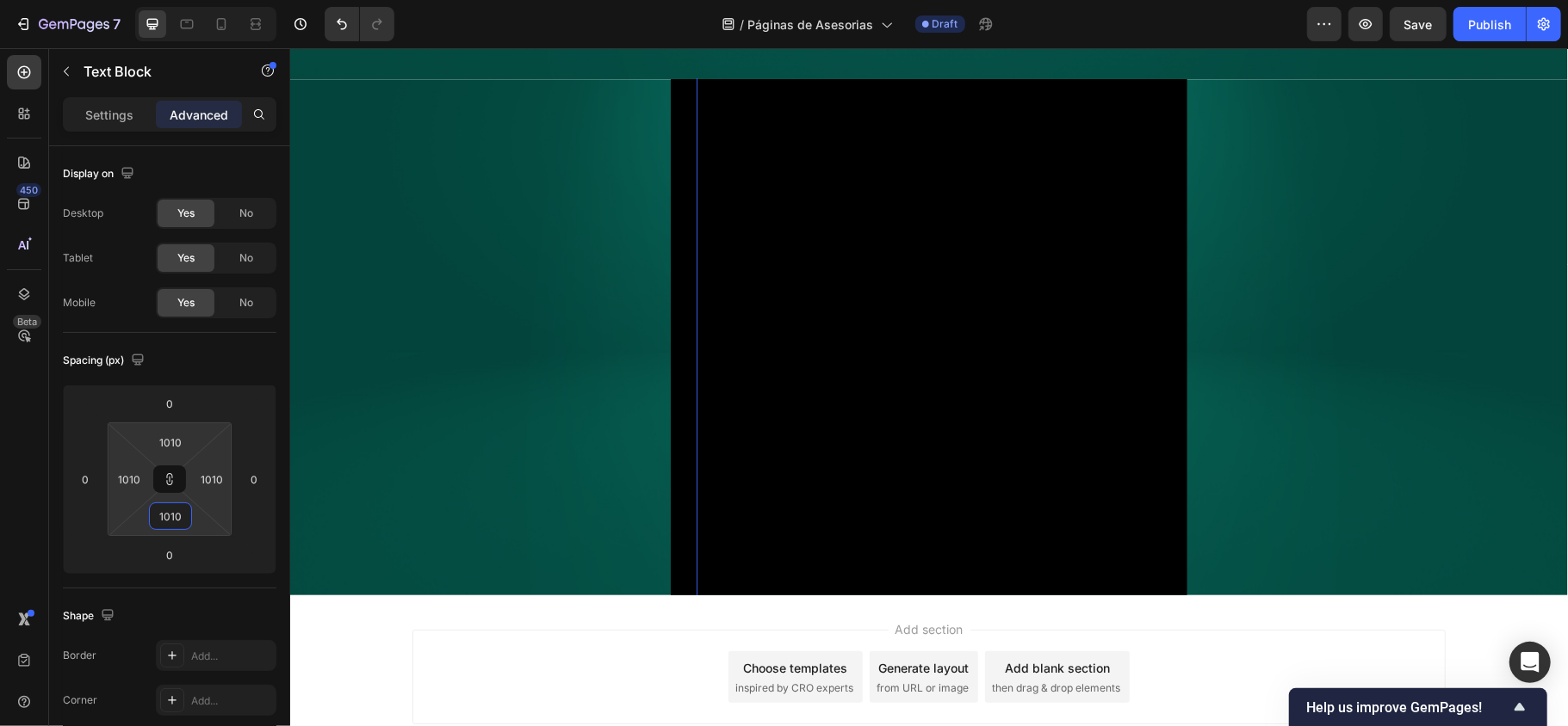
type input "101"
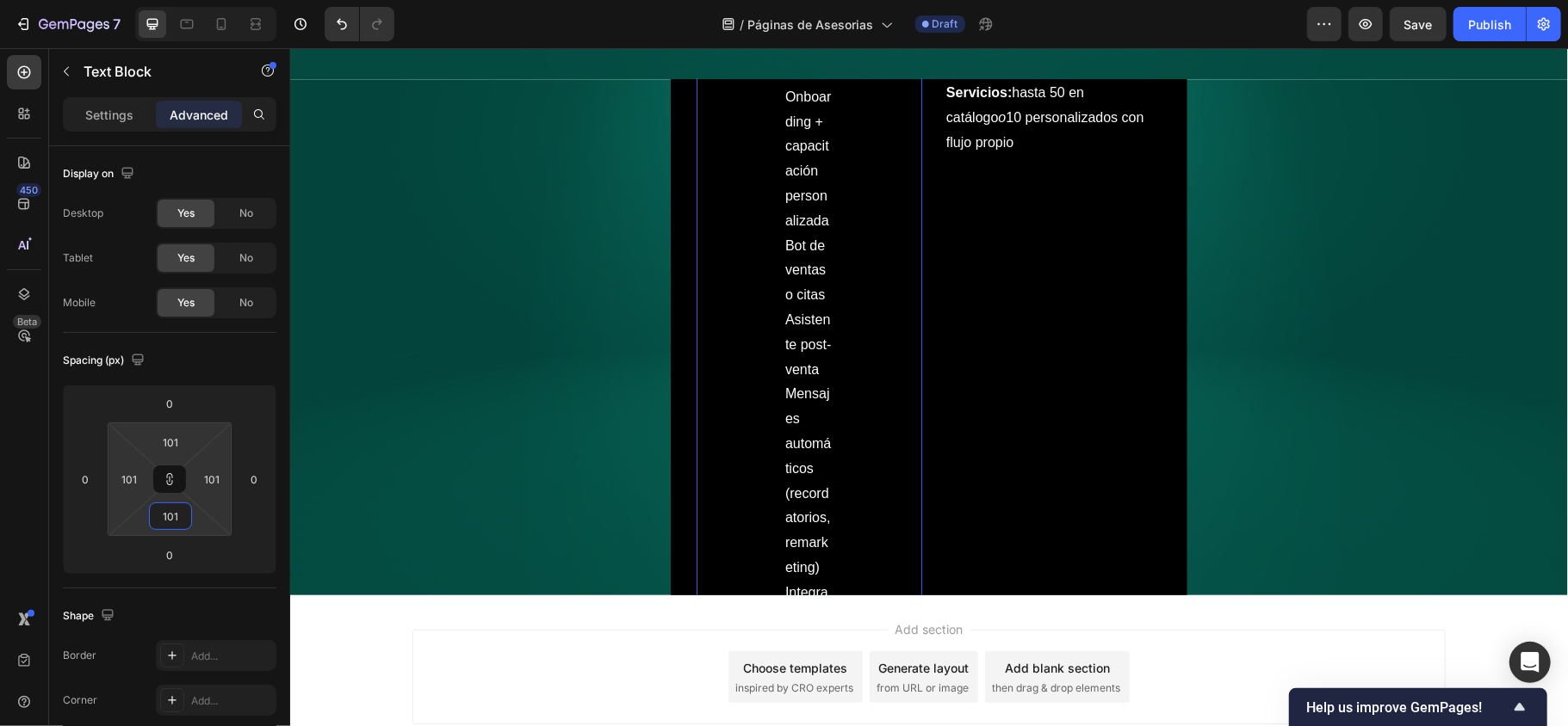
type input "10"
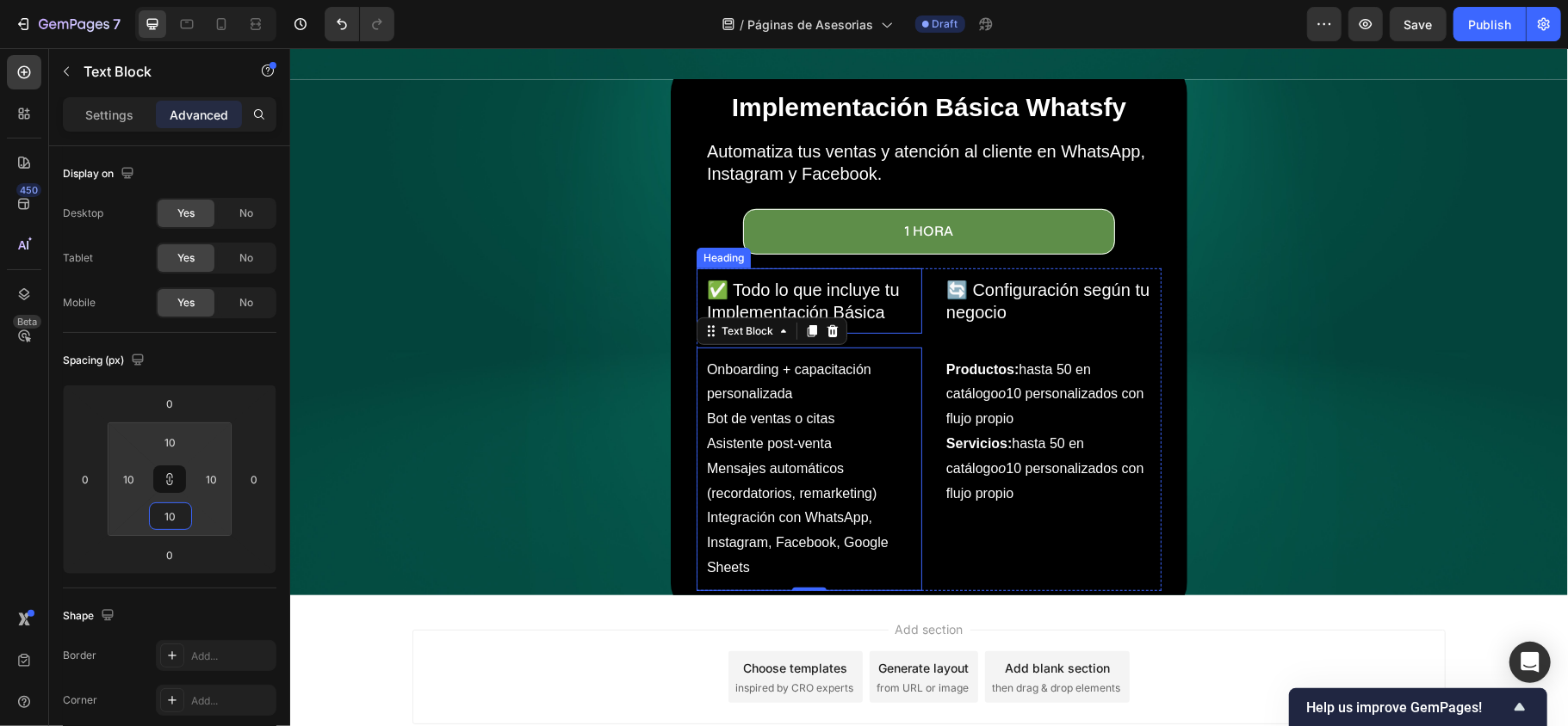
click at [720, 280] on span "✅ Todo lo que incluye tu Implementación Básica" at bounding box center [802, 301] width 193 height 42
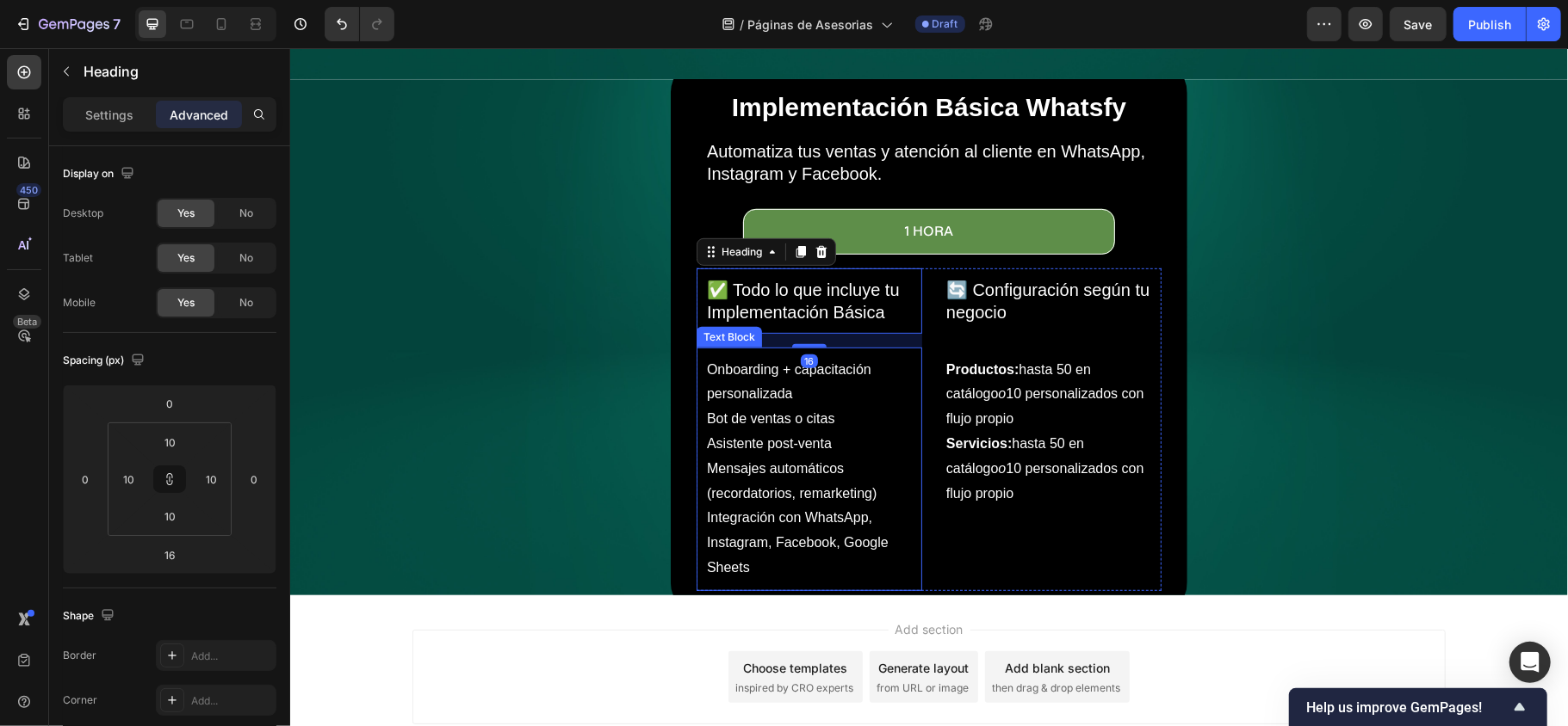
click at [706, 361] on span "Onboarding + capacitación personalizada" at bounding box center [788, 381] width 165 height 40
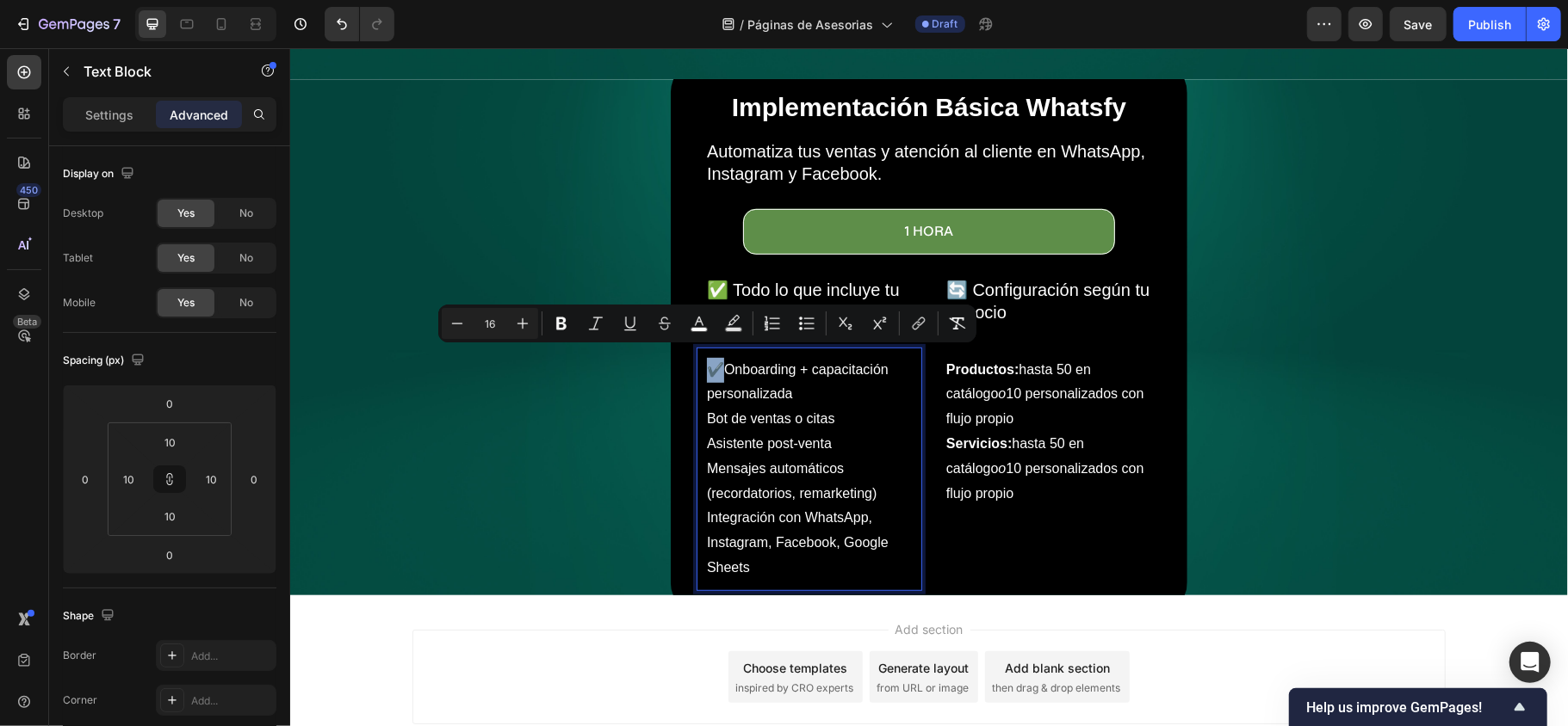
drag, startPoint x: 714, startPoint y: 358, endPoint x: 702, endPoint y: 358, distance: 12.0
click at [706, 361] on span "✔️Onboarding + capacitación personalizada" at bounding box center [796, 381] width 182 height 40
copy span "✔️"
click at [696, 406] on div "✔️Onboarding + capacitación personalizada Bot de ventas o citas Asistente post-…" at bounding box center [808, 468] width 226 height 244
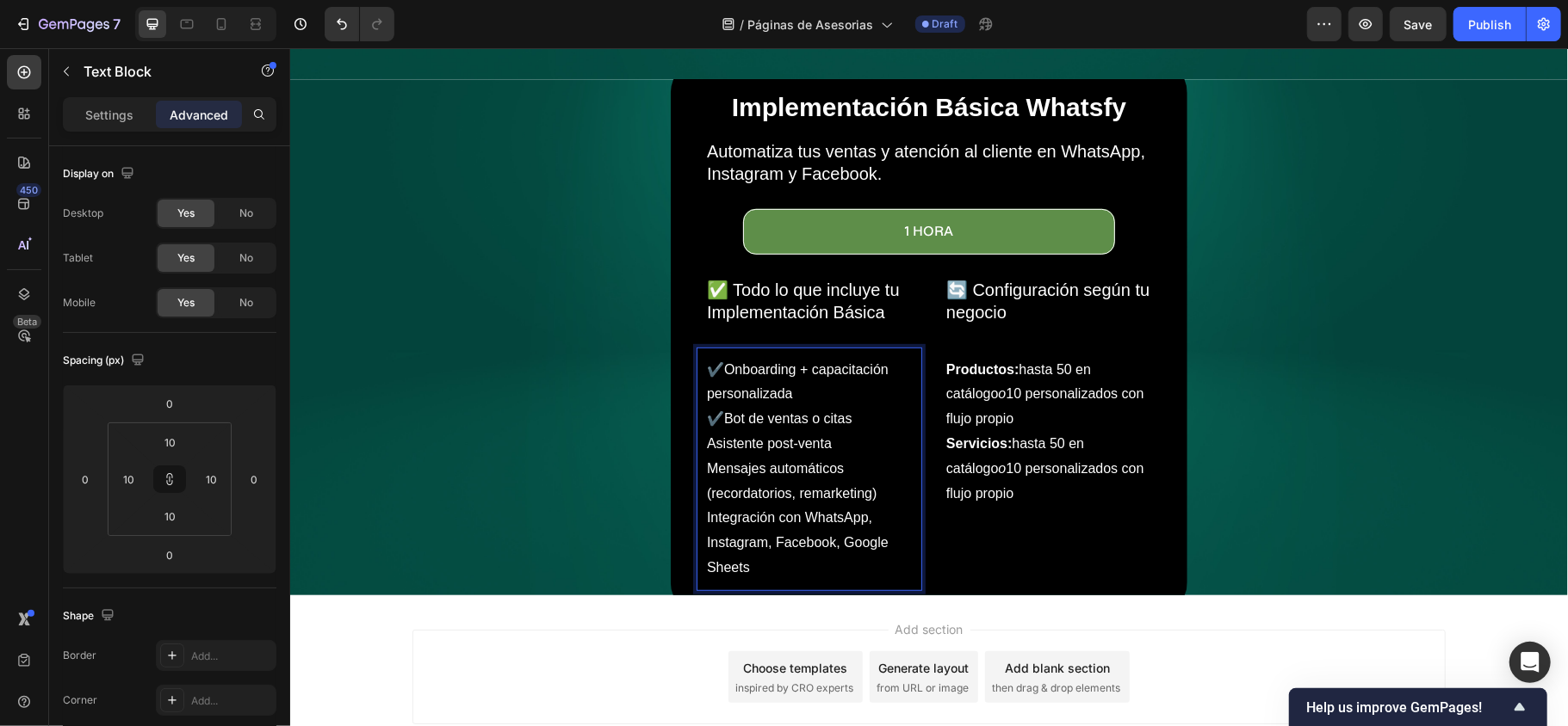
click at [704, 435] on div "✔️Onboarding + capacitación personalizada ✔️Bot de ventas o citas Asistente pos…" at bounding box center [808, 468] width 208 height 226
click at [696, 457] on div "✔️Onboarding + capacitación personalizada ✔️Bot de ventas o citas ✔️Asistente p…" at bounding box center [808, 468] width 226 height 244
click at [704, 528] on div "✔️Onboarding + capacitación personalizada ✔️Bot de ventas o citas ✔️Asistente p…" at bounding box center [808, 468] width 208 height 226
click at [706, 529] on span "✔️Integración con WhatsApp, Instagram, Facebook, Google Sheets" at bounding box center [796, 541] width 182 height 64
click at [706, 530] on span "✔️Integración con WhatsApp, Instagram, Facebook, Google Sheets" at bounding box center [796, 541] width 182 height 64
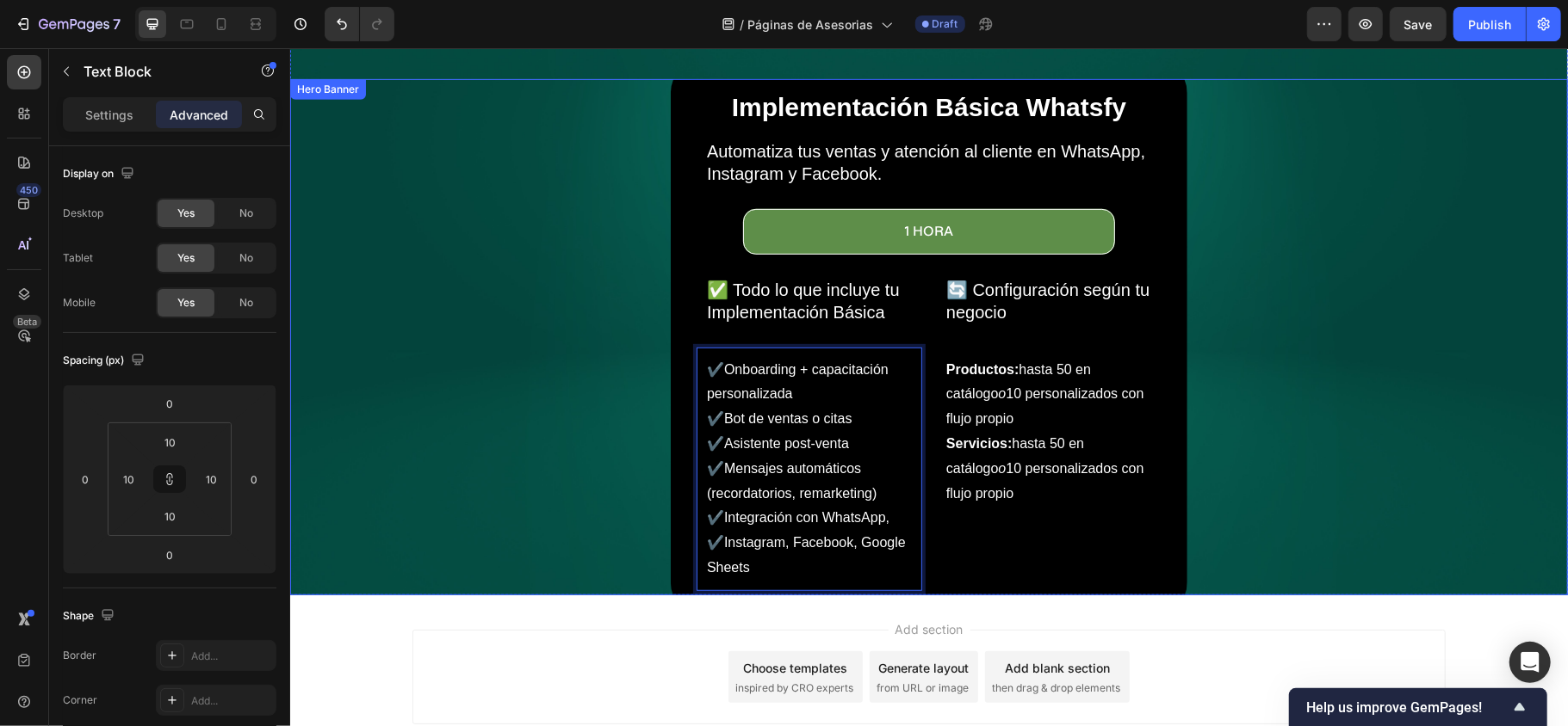
click at [469, 420] on div "Implementación Básica Whatsfy Heading Automatiza tus ventas y atención al clien…" at bounding box center [928, 337] width 1005 height 559
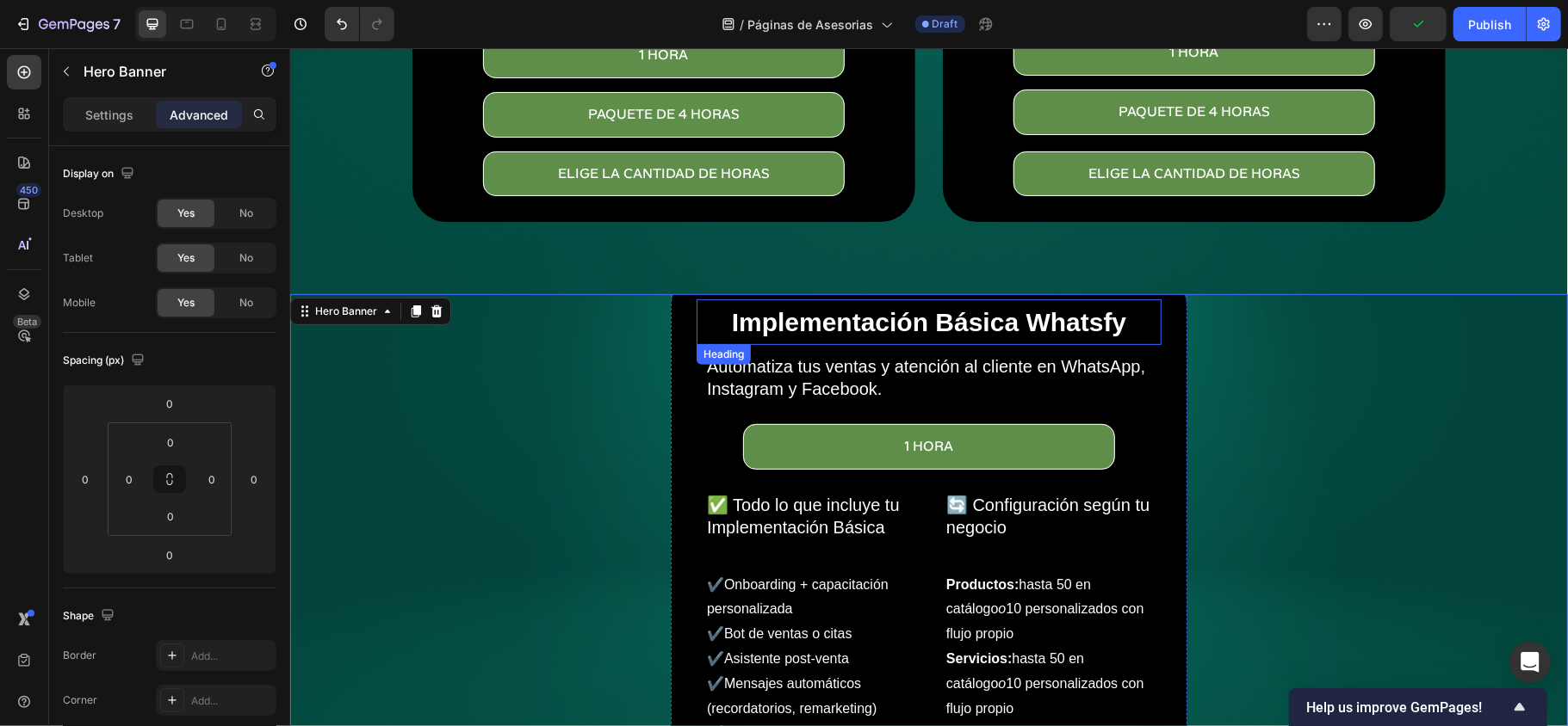
scroll to position [318, 0]
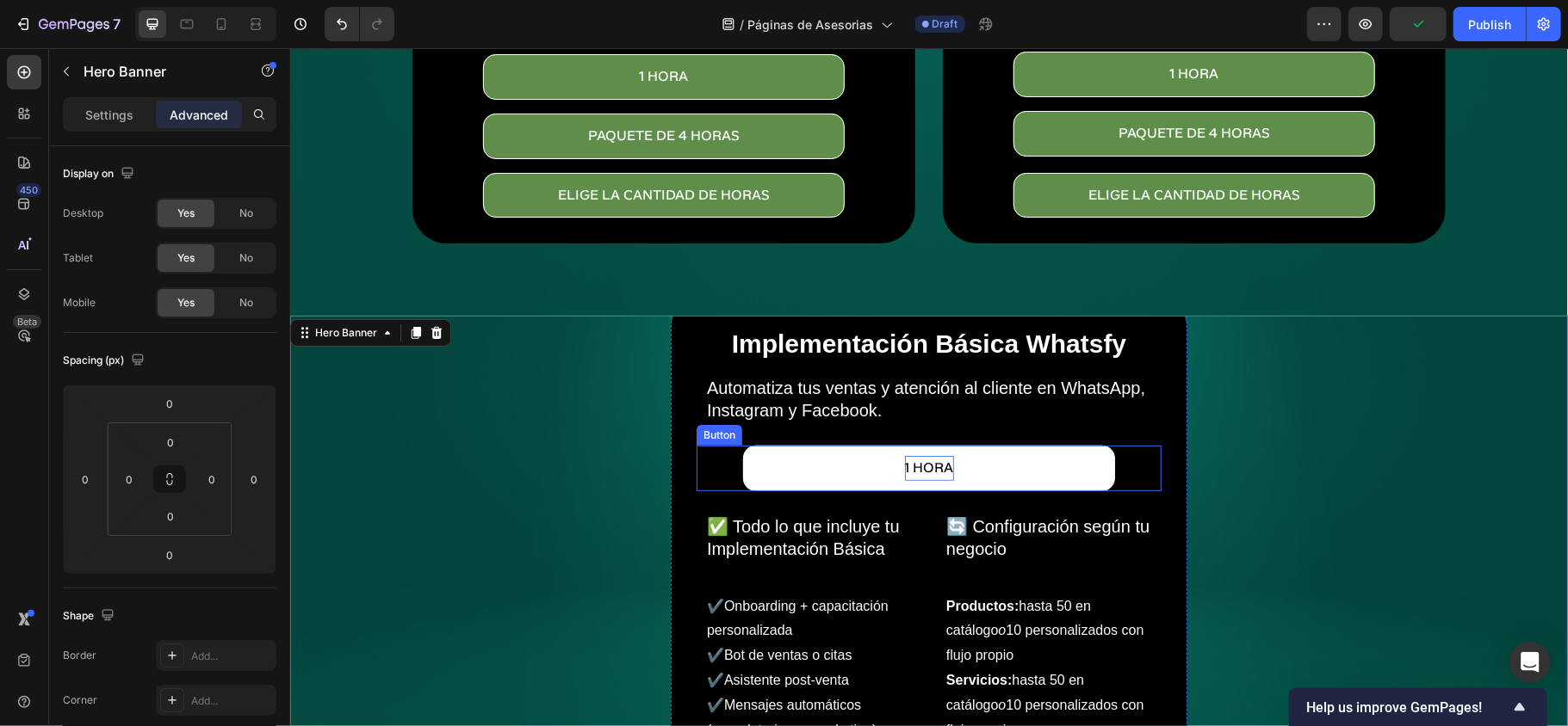
click at [913, 460] on p "1 Hora" at bounding box center [928, 468] width 49 height 25
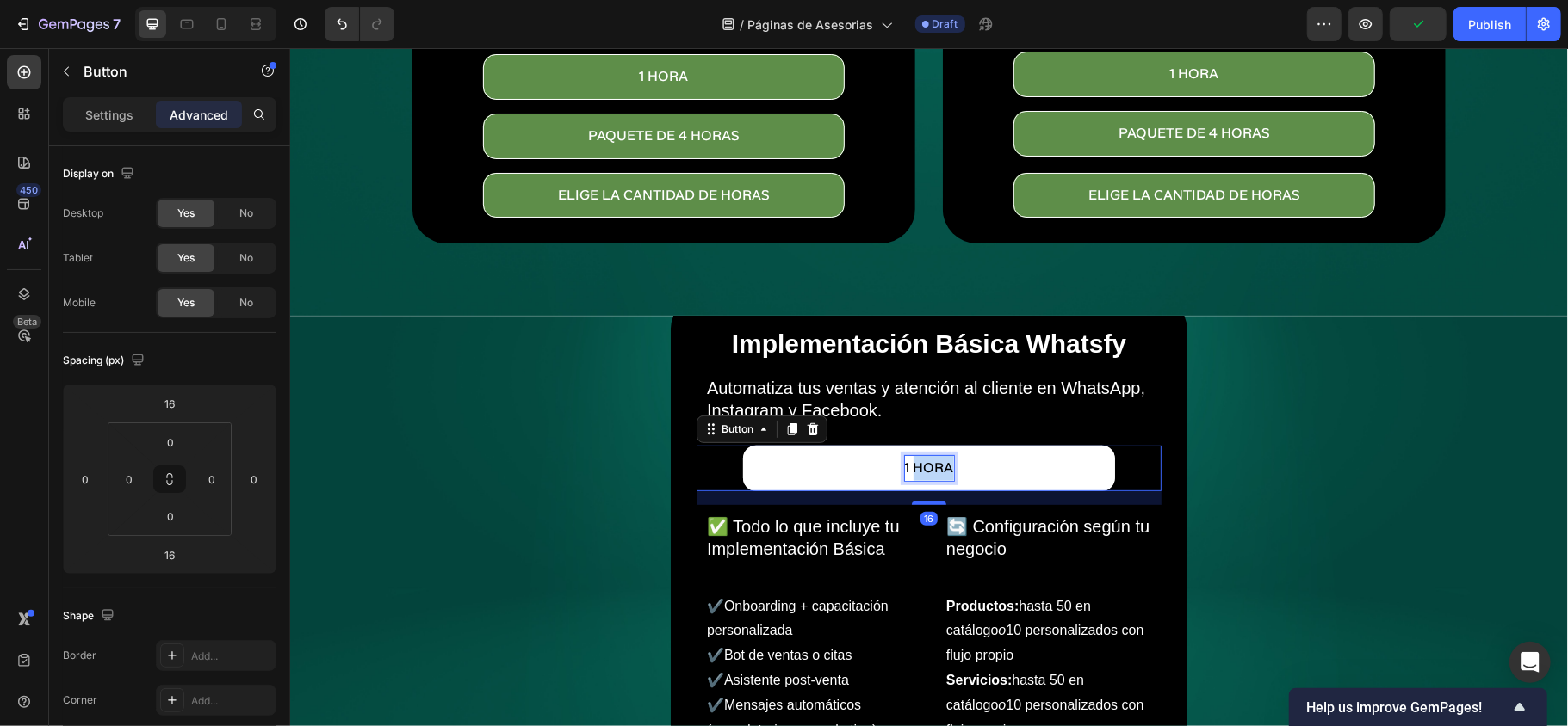
click at [913, 460] on p "1 Hora" at bounding box center [928, 468] width 49 height 25
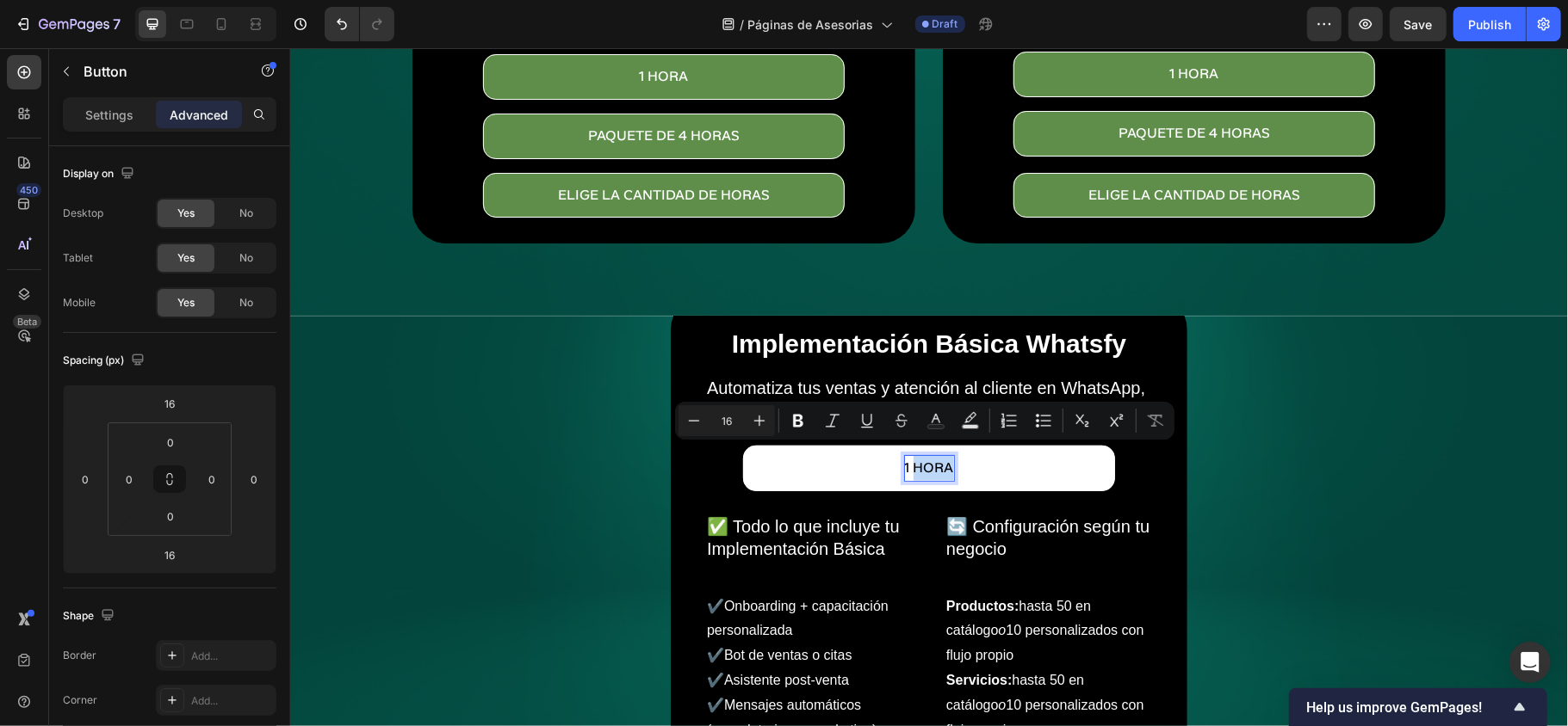
click at [908, 455] on p "1 Hora" at bounding box center [928, 468] width 49 height 25
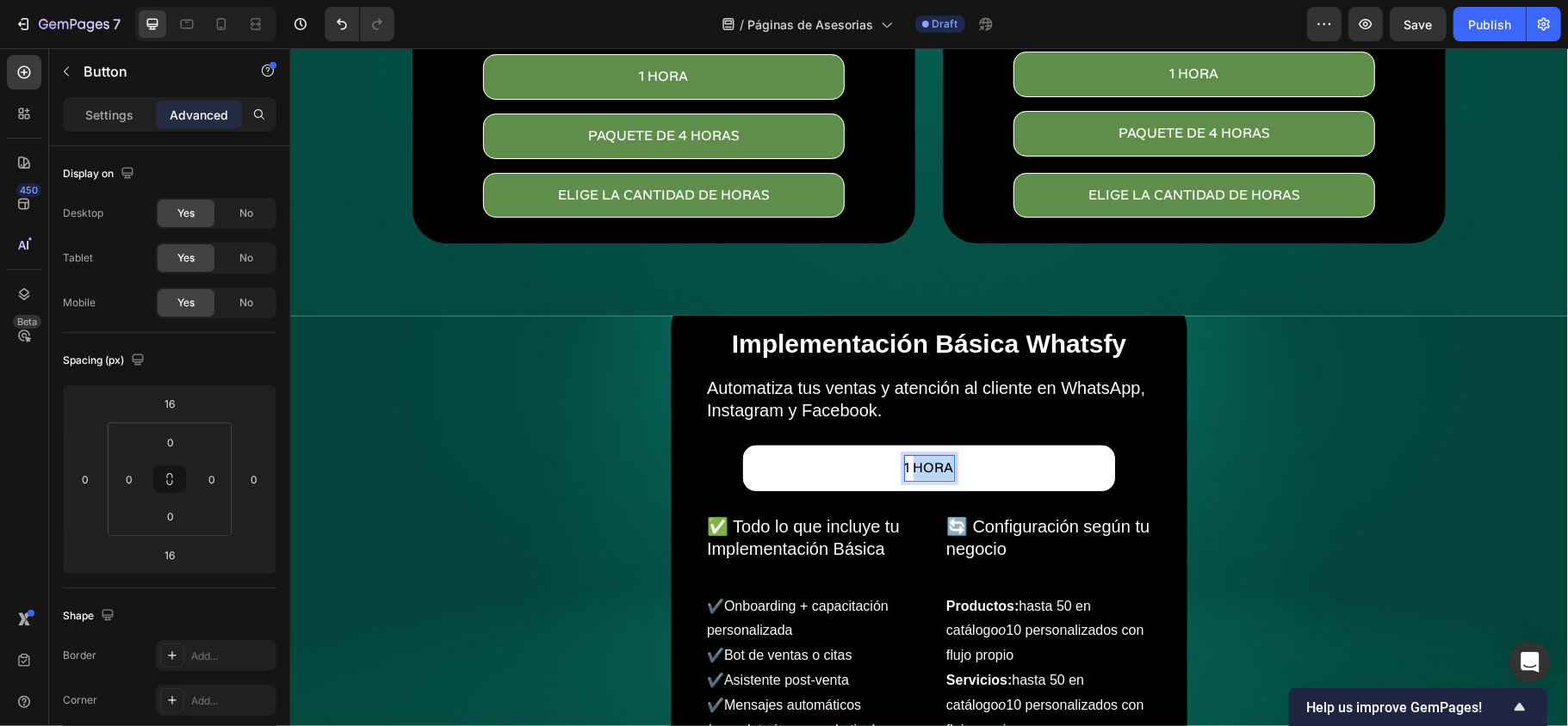
click at [908, 455] on p "1 Hora" at bounding box center [928, 468] width 49 height 25
click at [742, 444] on button "599" at bounding box center [928, 467] width 372 height 45
click at [899, 455] on p "599 USD" at bounding box center [928, 468] width 59 height 25
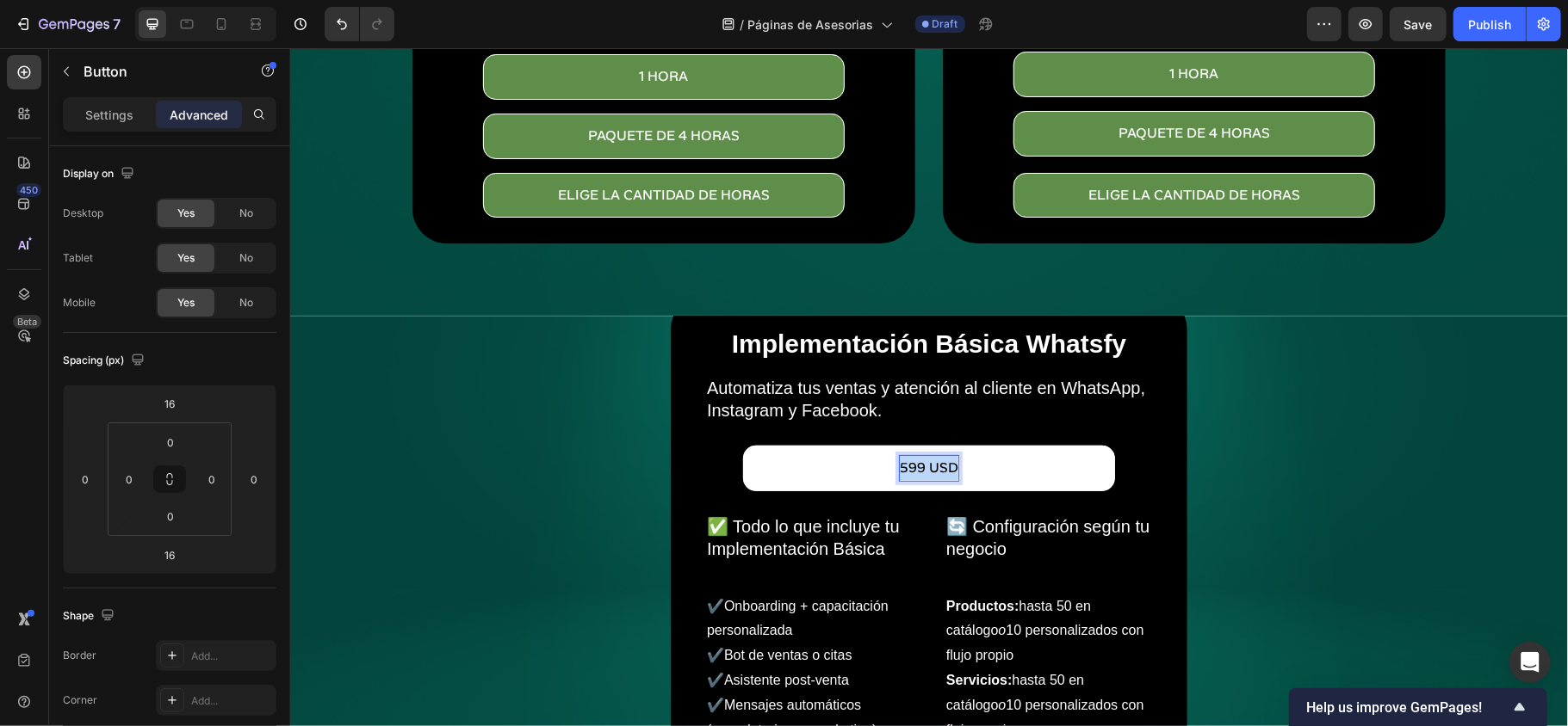
click at [899, 455] on p "599 USD" at bounding box center [928, 468] width 59 height 25
click at [742, 444] on button "PAGAR" at bounding box center [928, 467] width 372 height 45
click at [742, 444] on button "OBTENER" at bounding box center [928, 467] width 372 height 45
click at [1326, 509] on div "Implementación Básica Whatsfy Heading Automatiza tus ventas y atención al clien…" at bounding box center [928, 573] width 1005 height 559
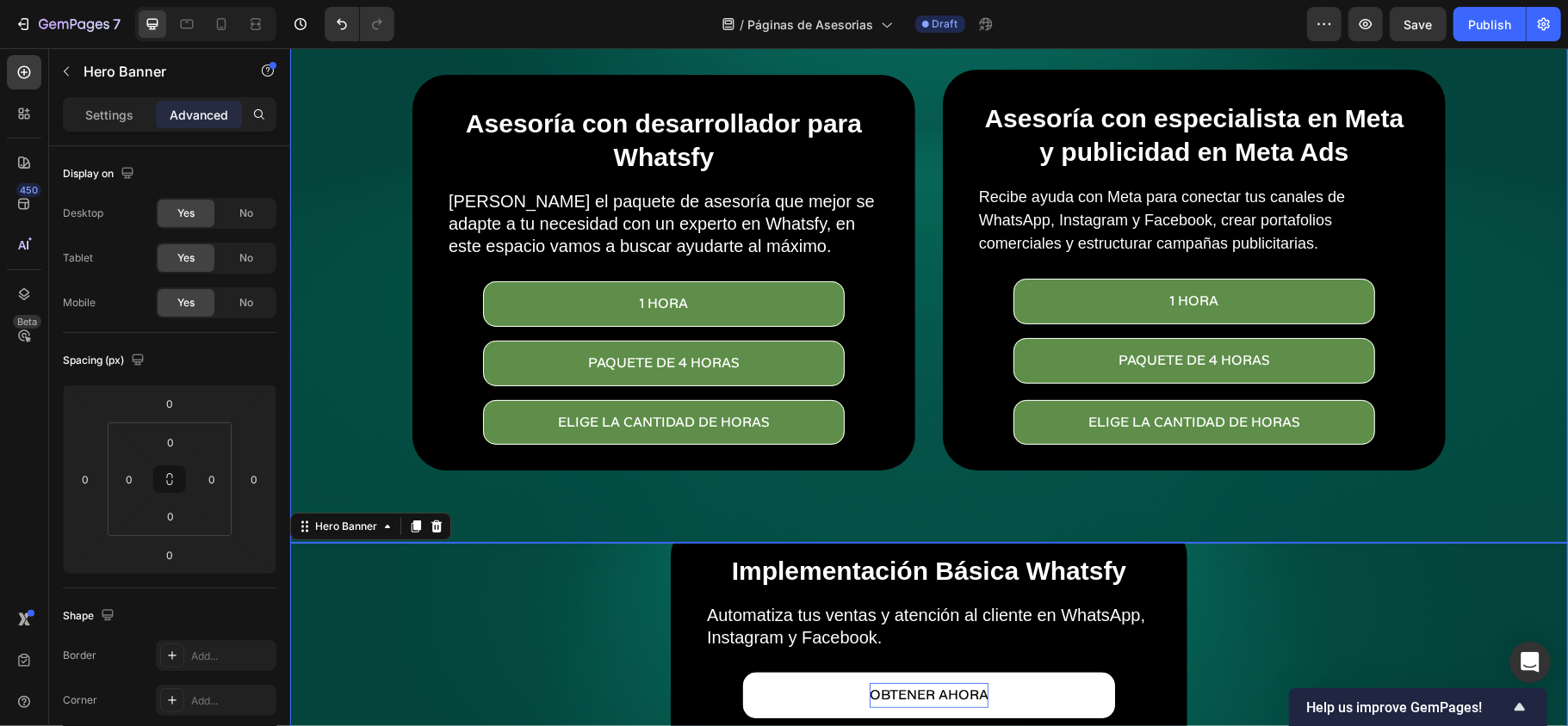
scroll to position [88, 0]
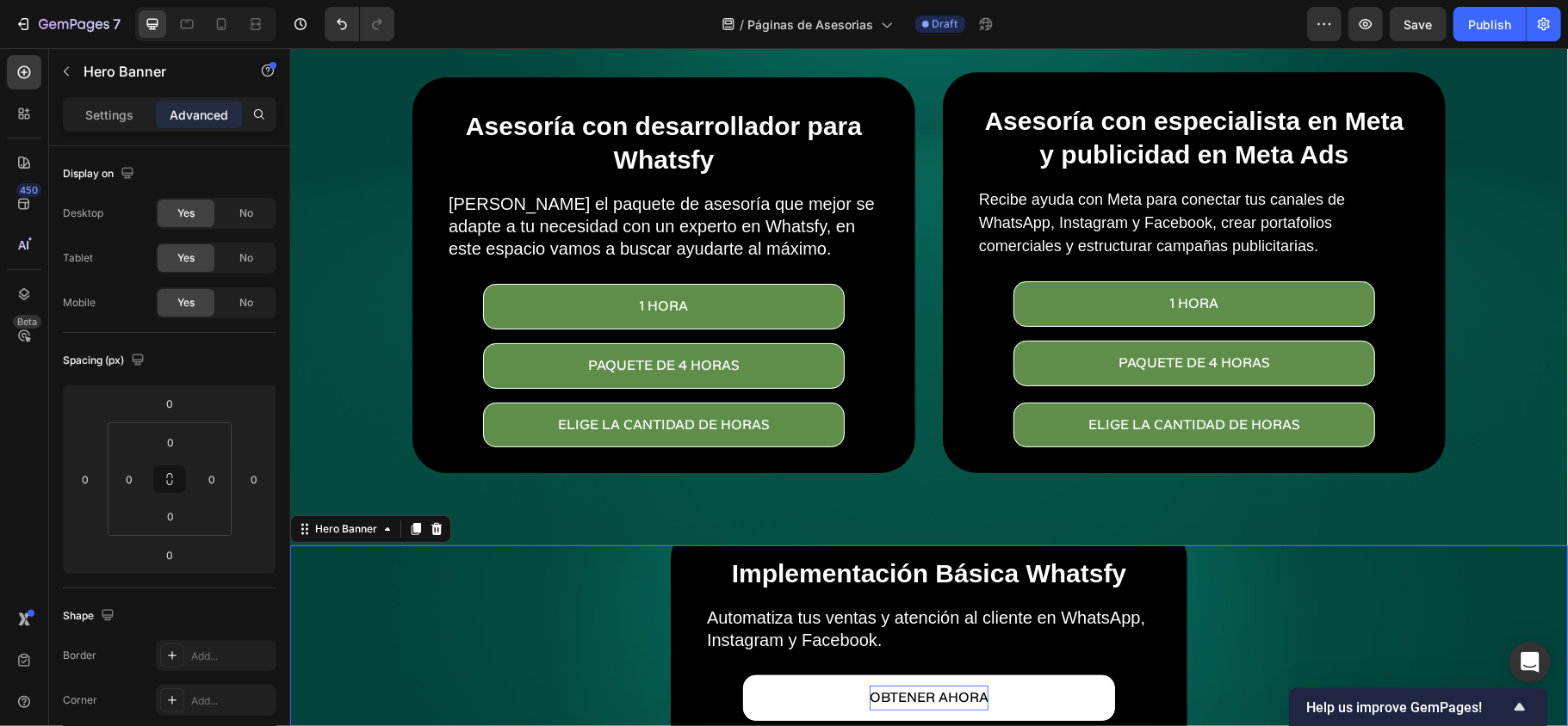
click at [1350, 499] on div "Asesoría con desarrollador para Whatsfy Heading Elige el paquete de asesoría qu…" at bounding box center [928, 293] width 1059 height 501
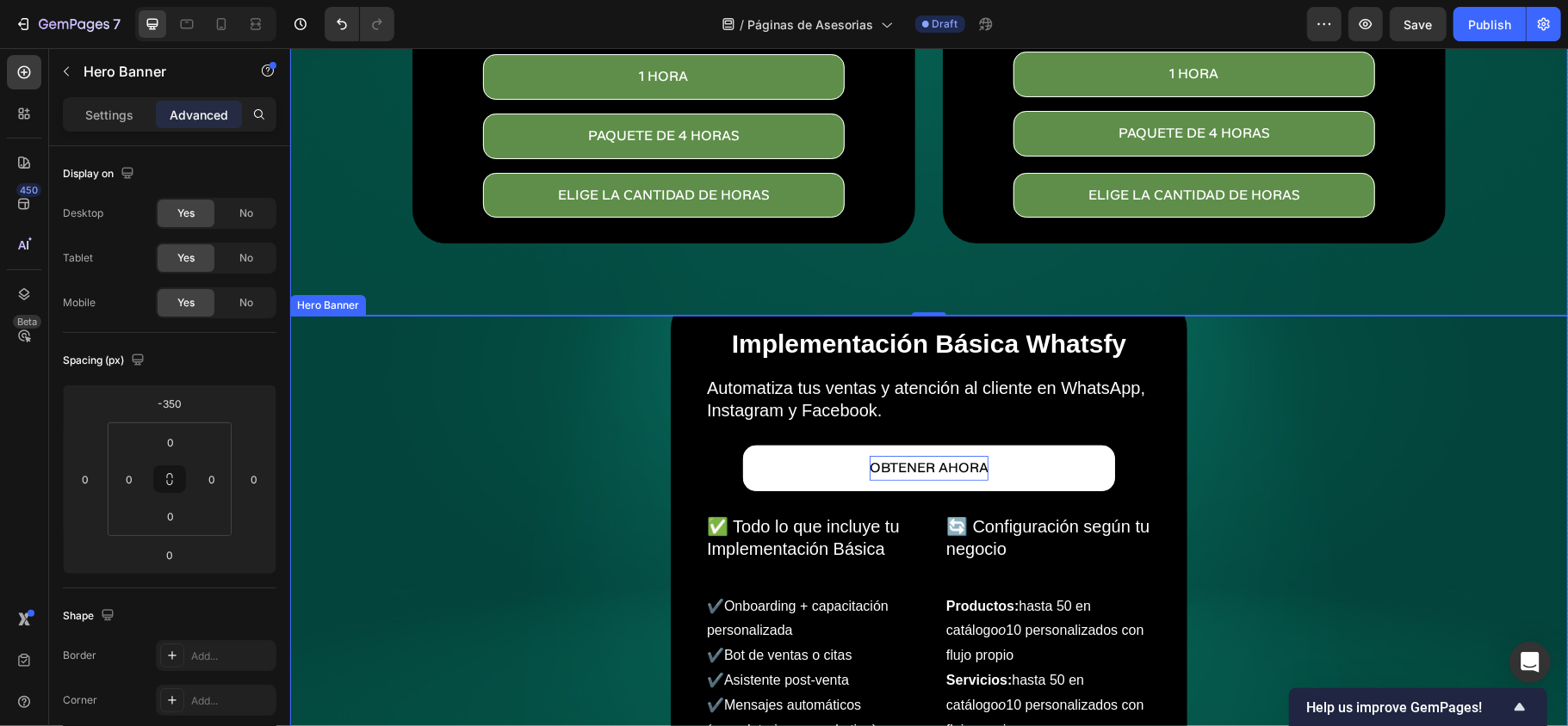
click at [1290, 457] on div "Implementación Básica Whatsfy Heading Automatiza tus ventas y atención al clien…" at bounding box center [928, 573] width 1005 height 559
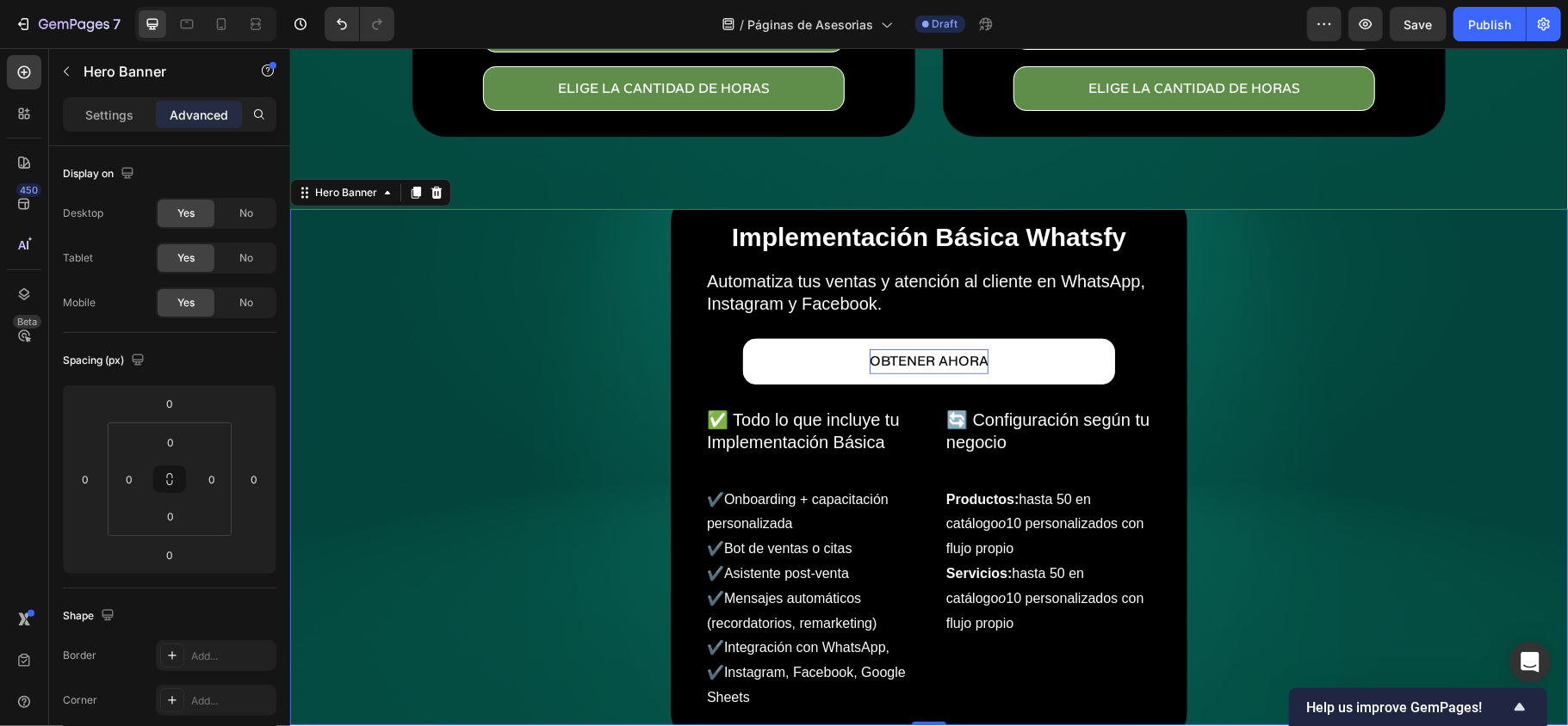
scroll to position [547, 0]
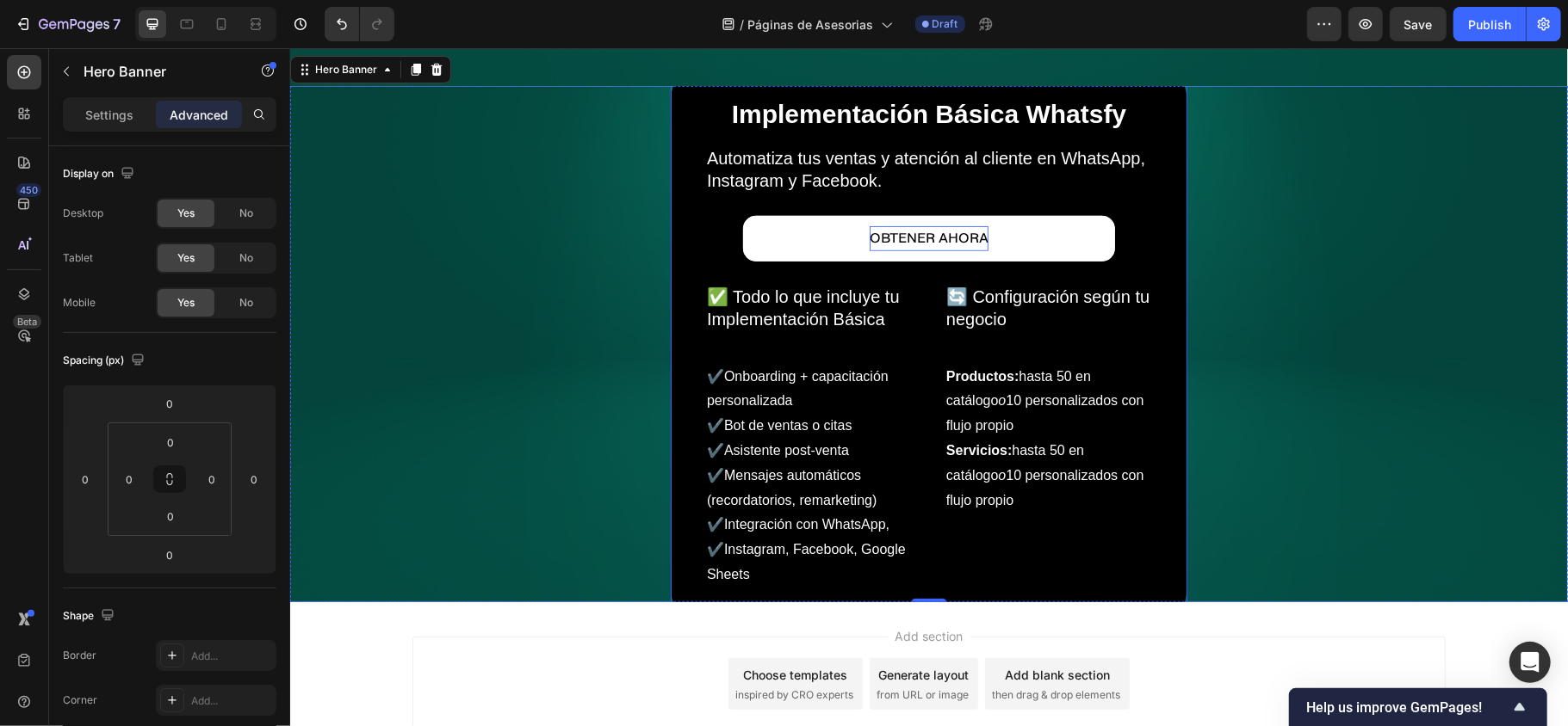
click at [1165, 574] on div "Implementación Básica Whatsfy Heading Automatiza tus ventas y atención al clien…" at bounding box center [928, 343] width 516 height 559
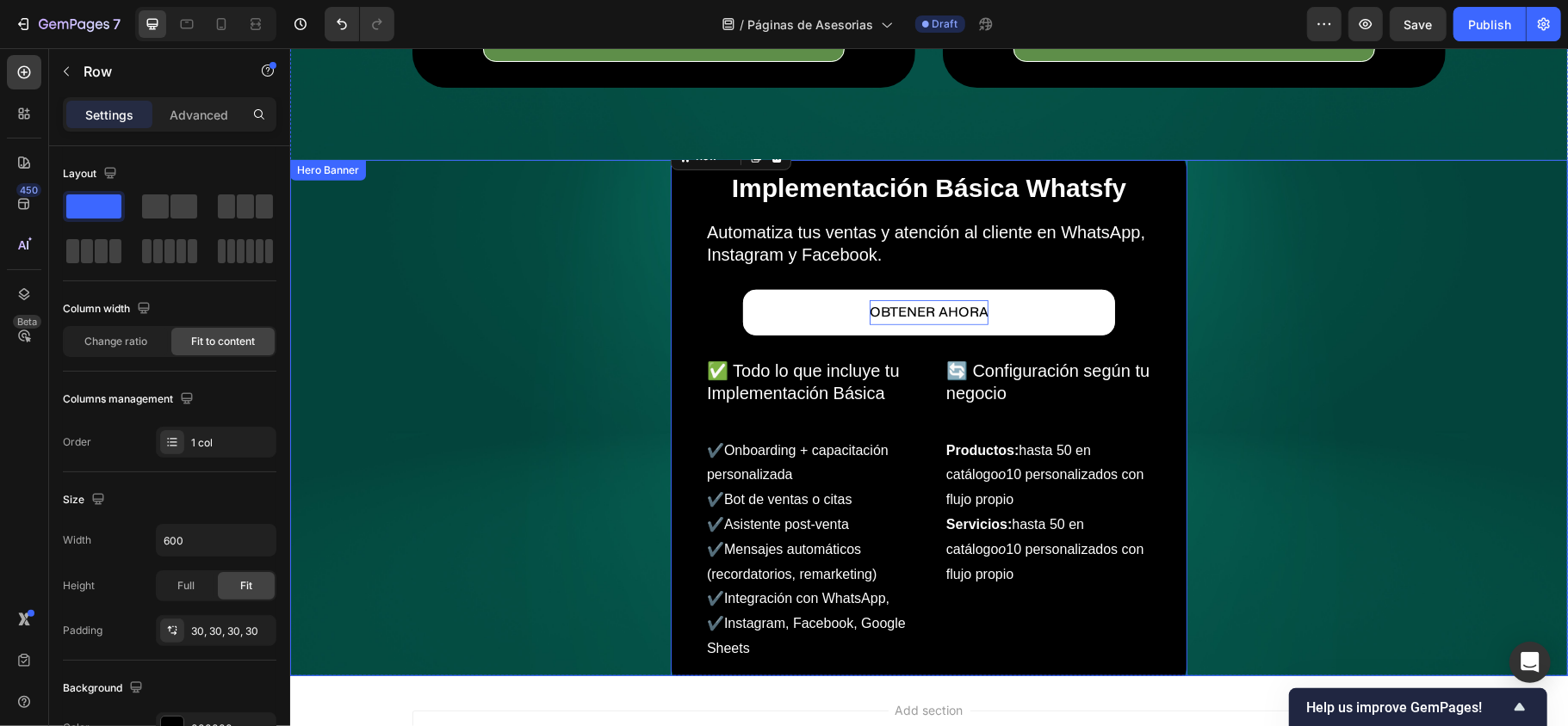
scroll to position [432, 0]
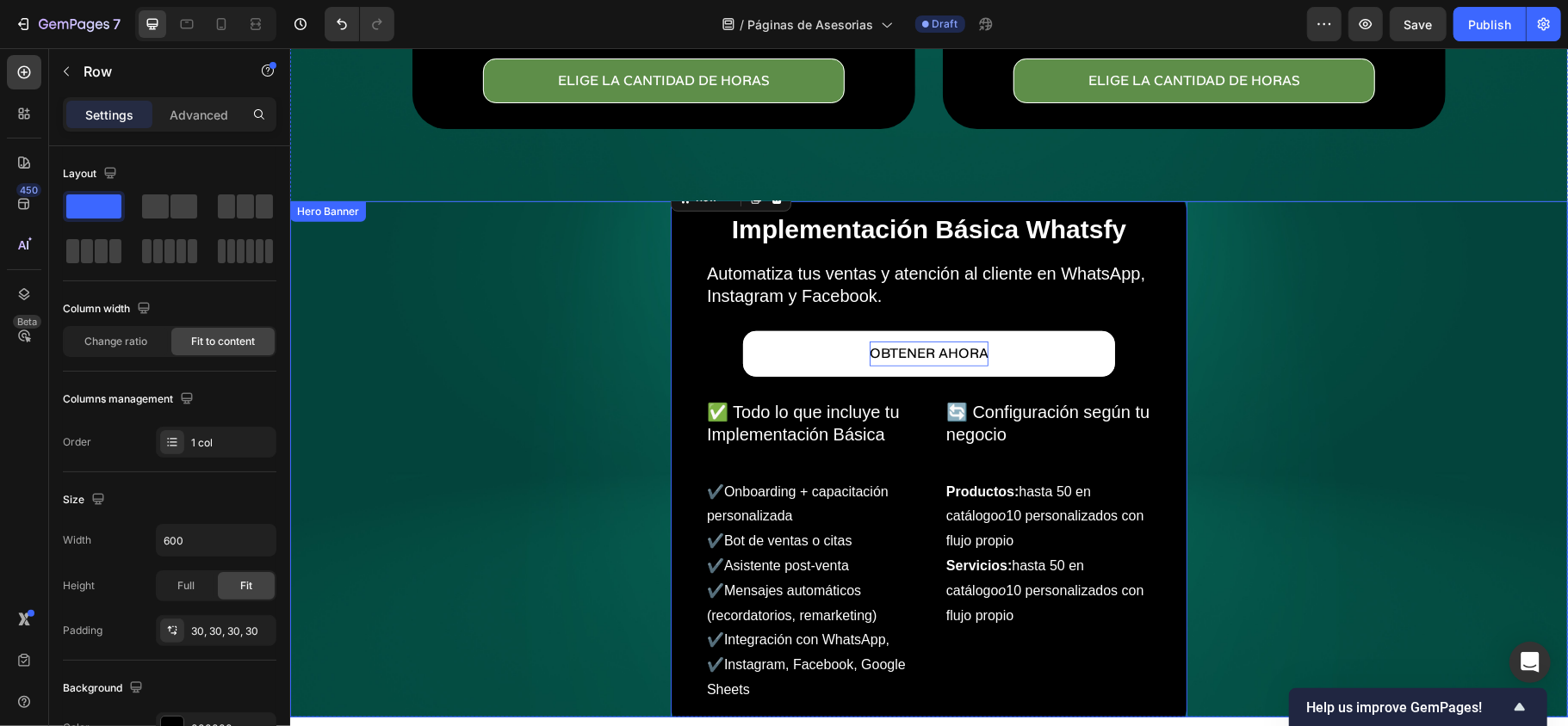
click at [444, 368] on div "Implementación Básica Whatsfy Heading Automatiza tus ventas y atención al clien…" at bounding box center [928, 459] width 1005 height 559
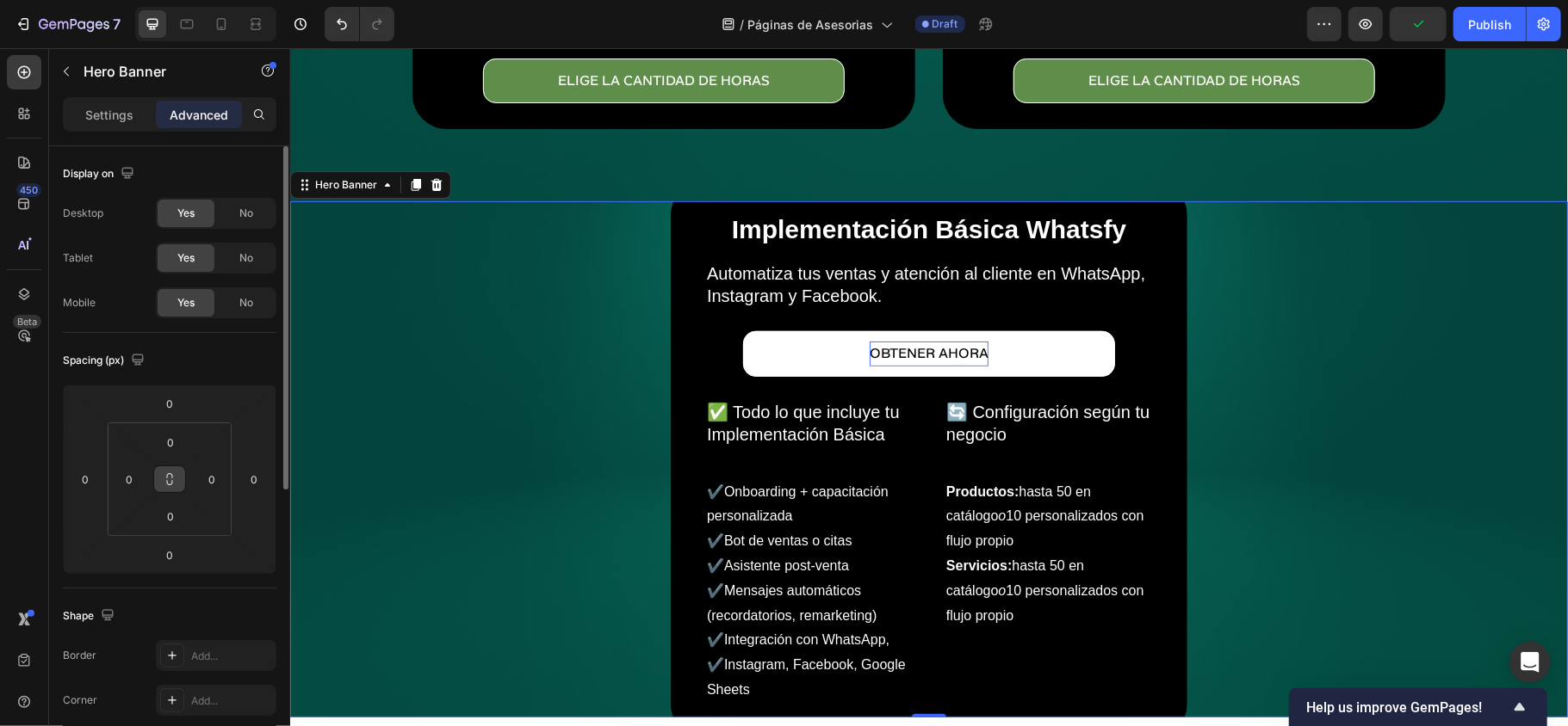
click at [178, 485] on button at bounding box center [169, 479] width 33 height 27
click at [168, 518] on input "0" at bounding box center [170, 516] width 34 height 26
type input "1"
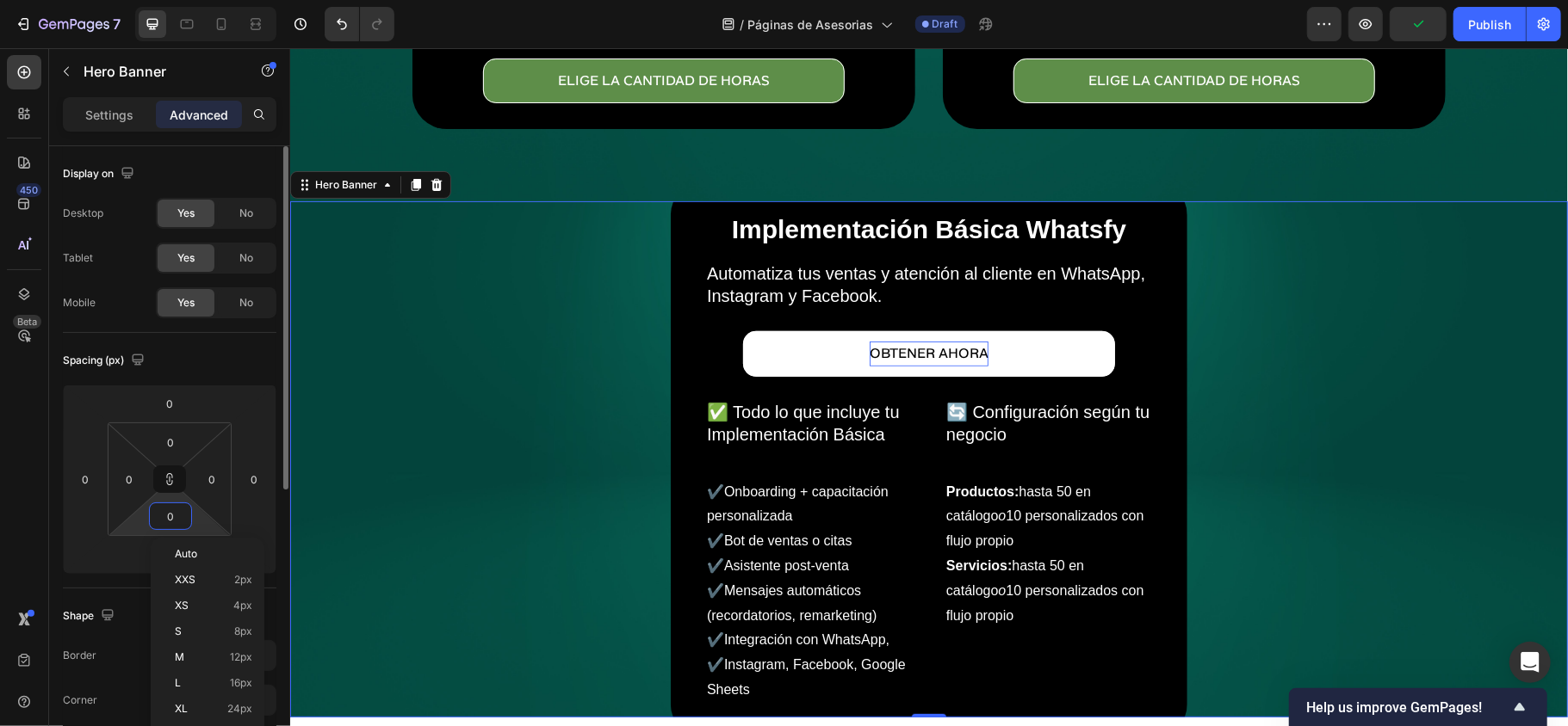
type input "1"
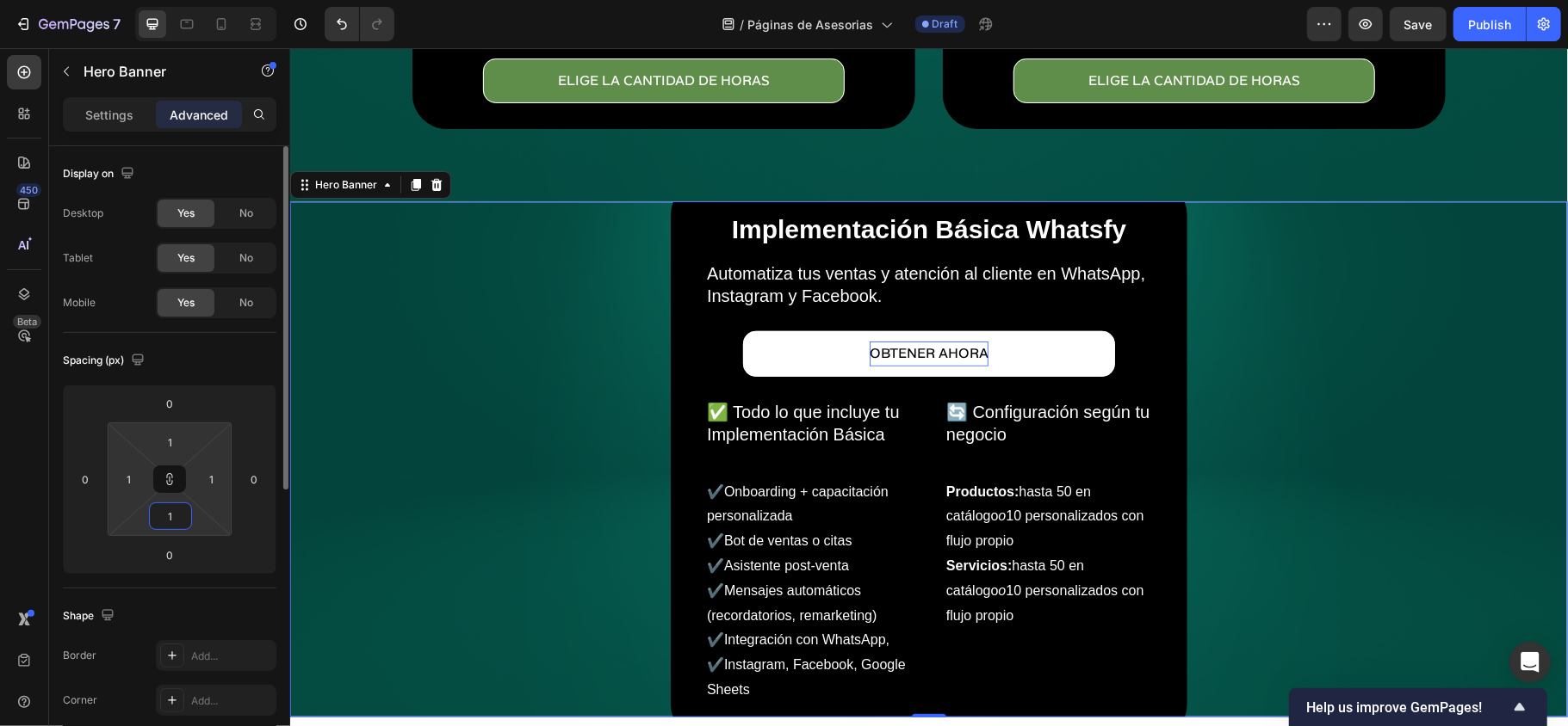
type input "10"
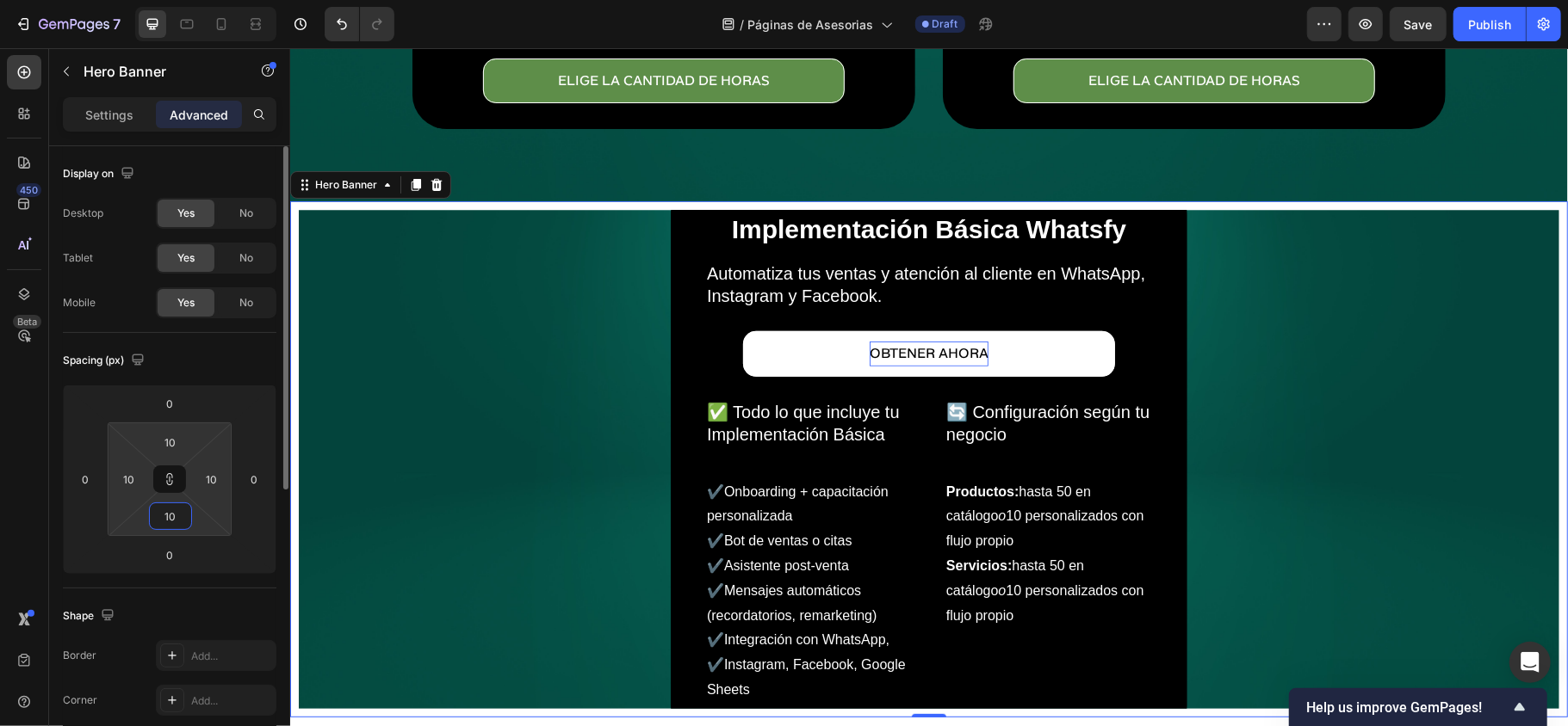
type input "1"
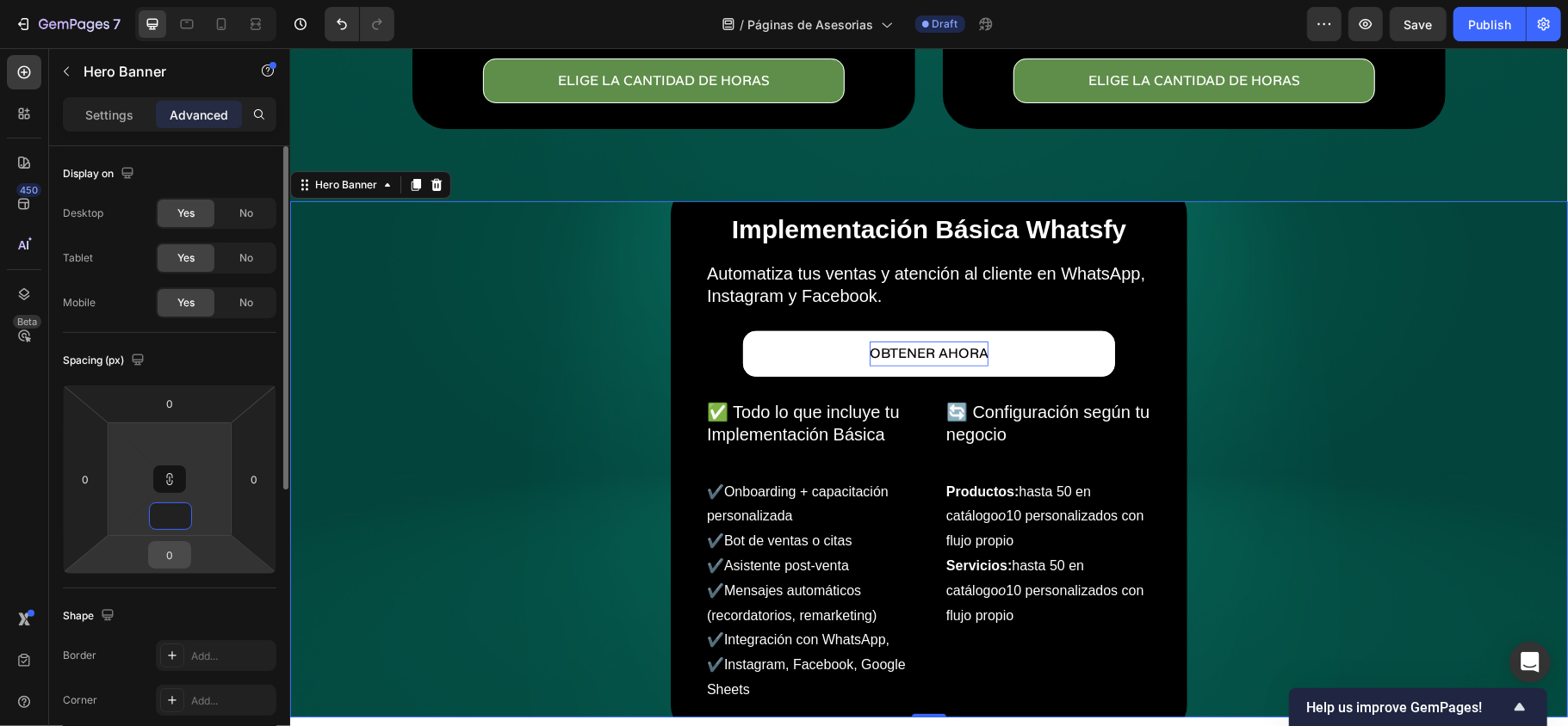
type input "1"
click at [166, 559] on input "0" at bounding box center [169, 555] width 34 height 26
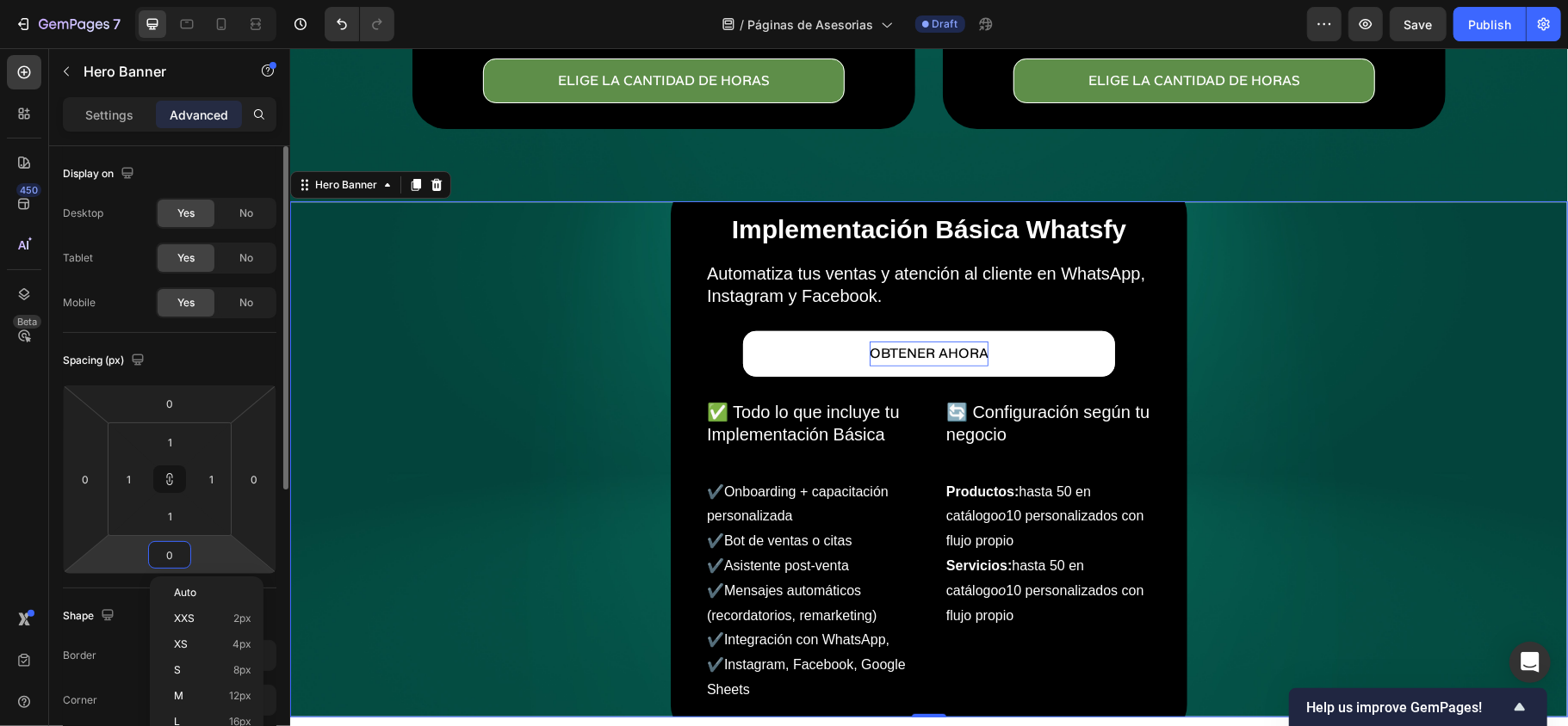
type input "1"
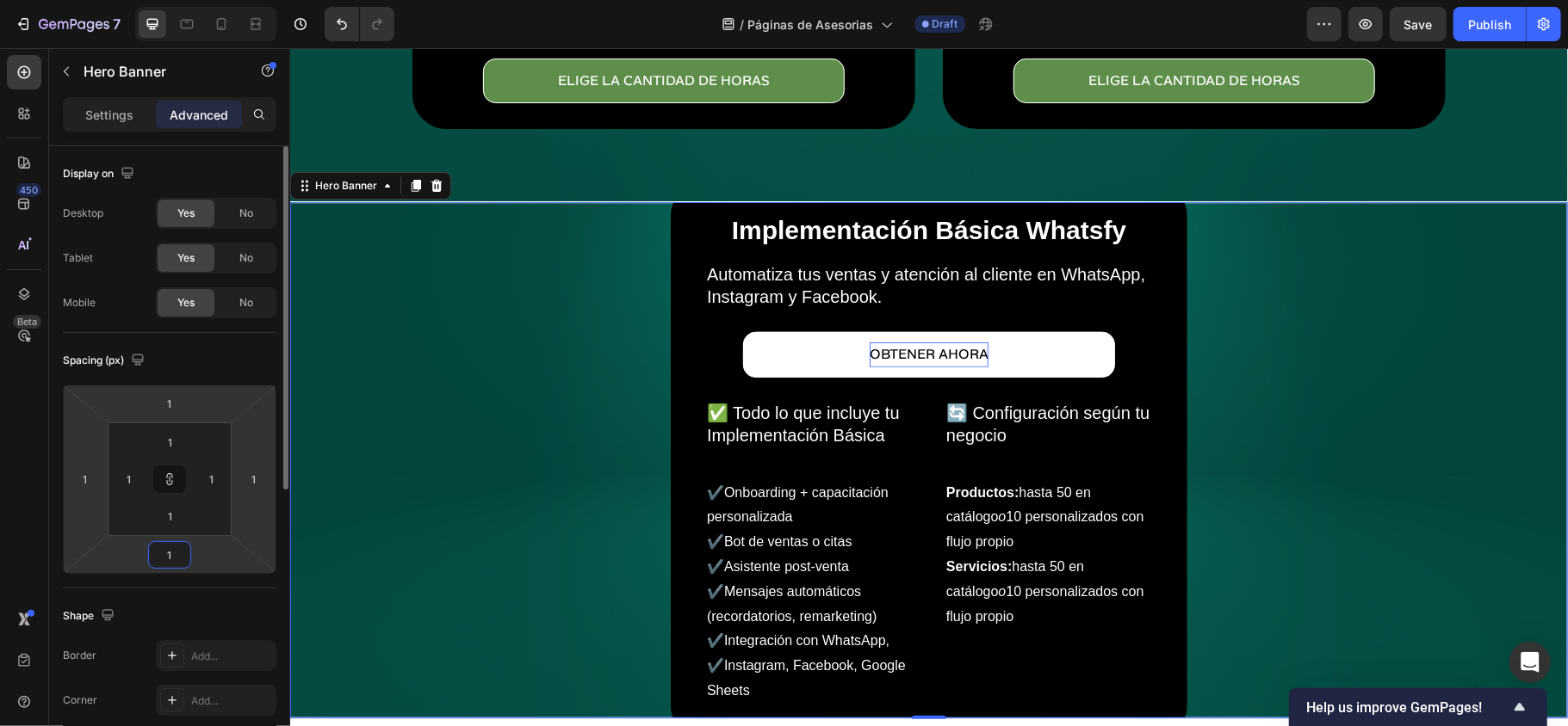
type input "10"
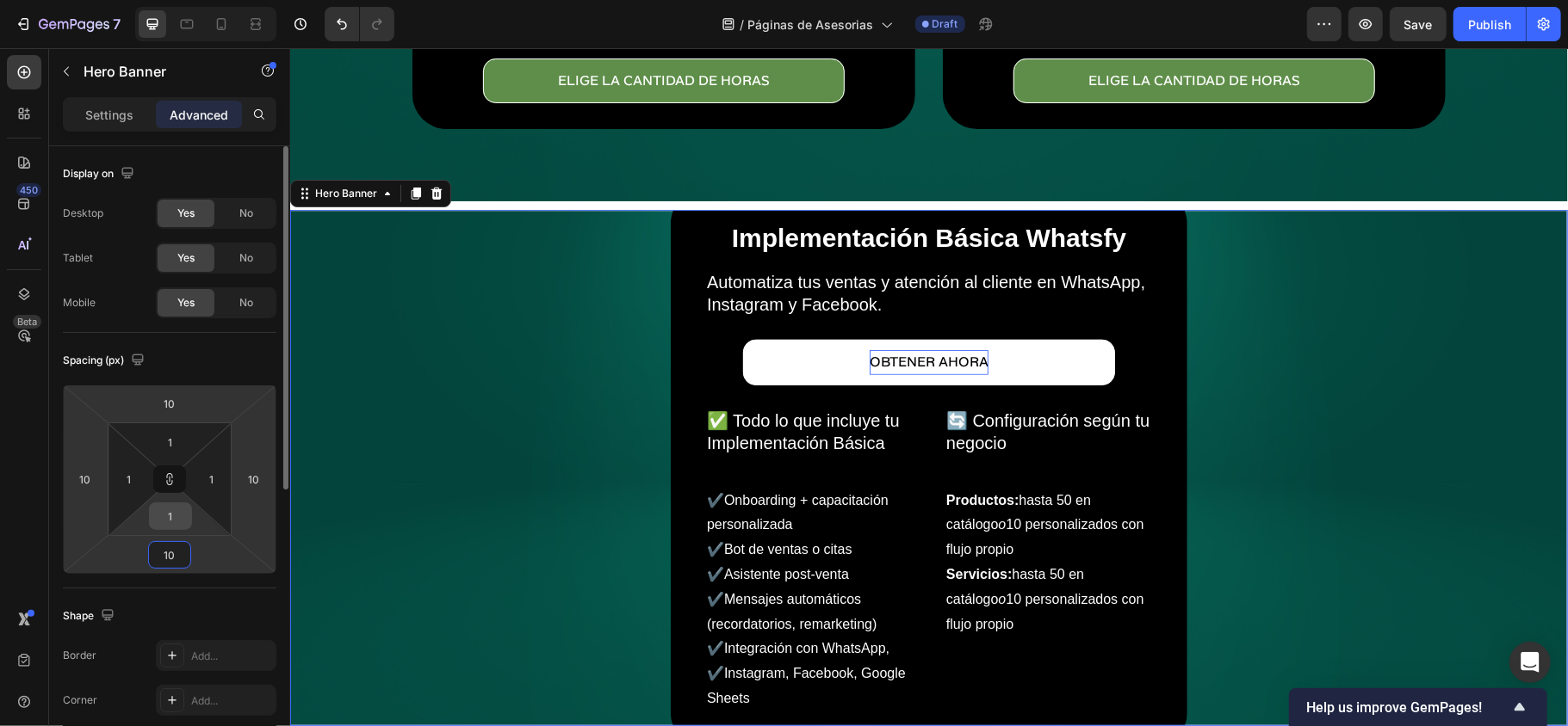
type input "10"
click at [170, 516] on input "1" at bounding box center [170, 516] width 34 height 26
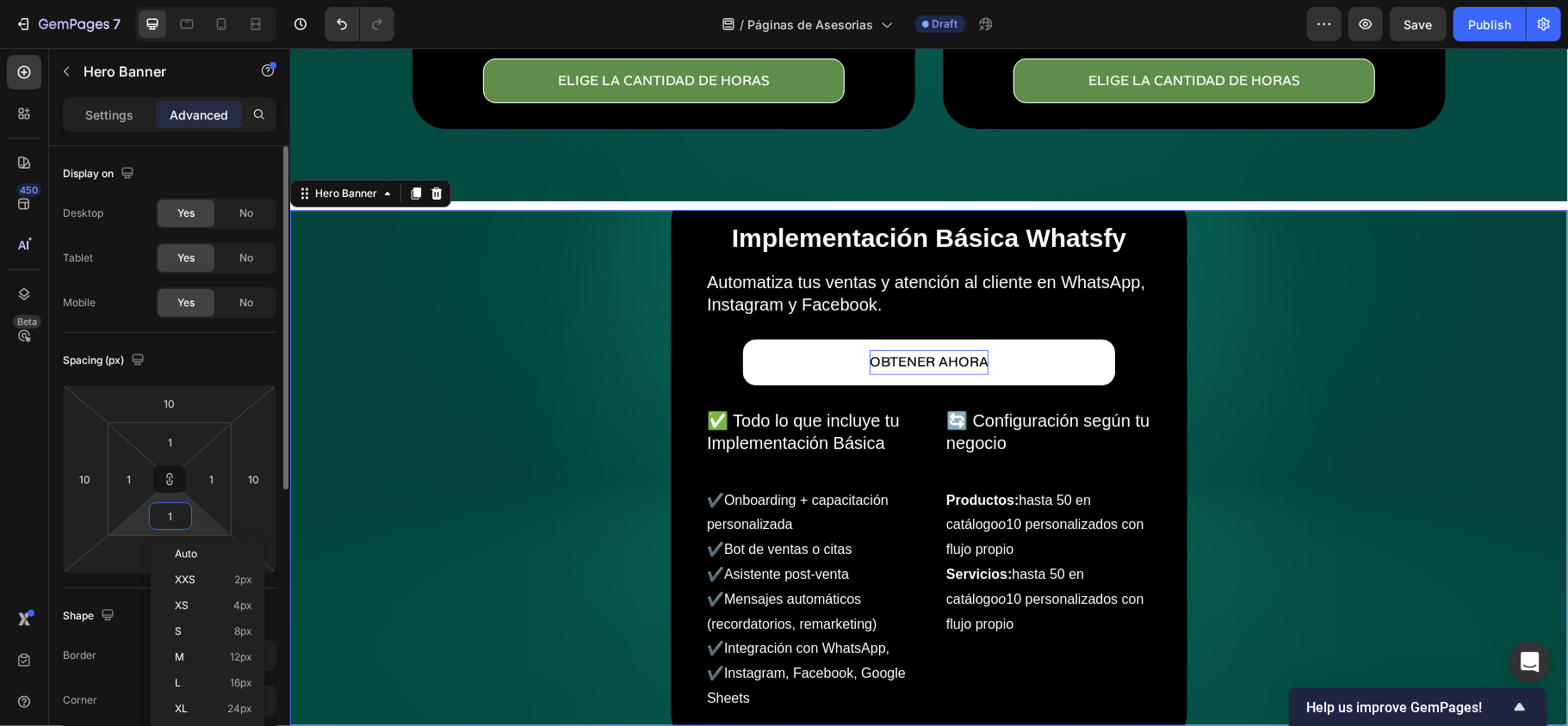
type input "0"
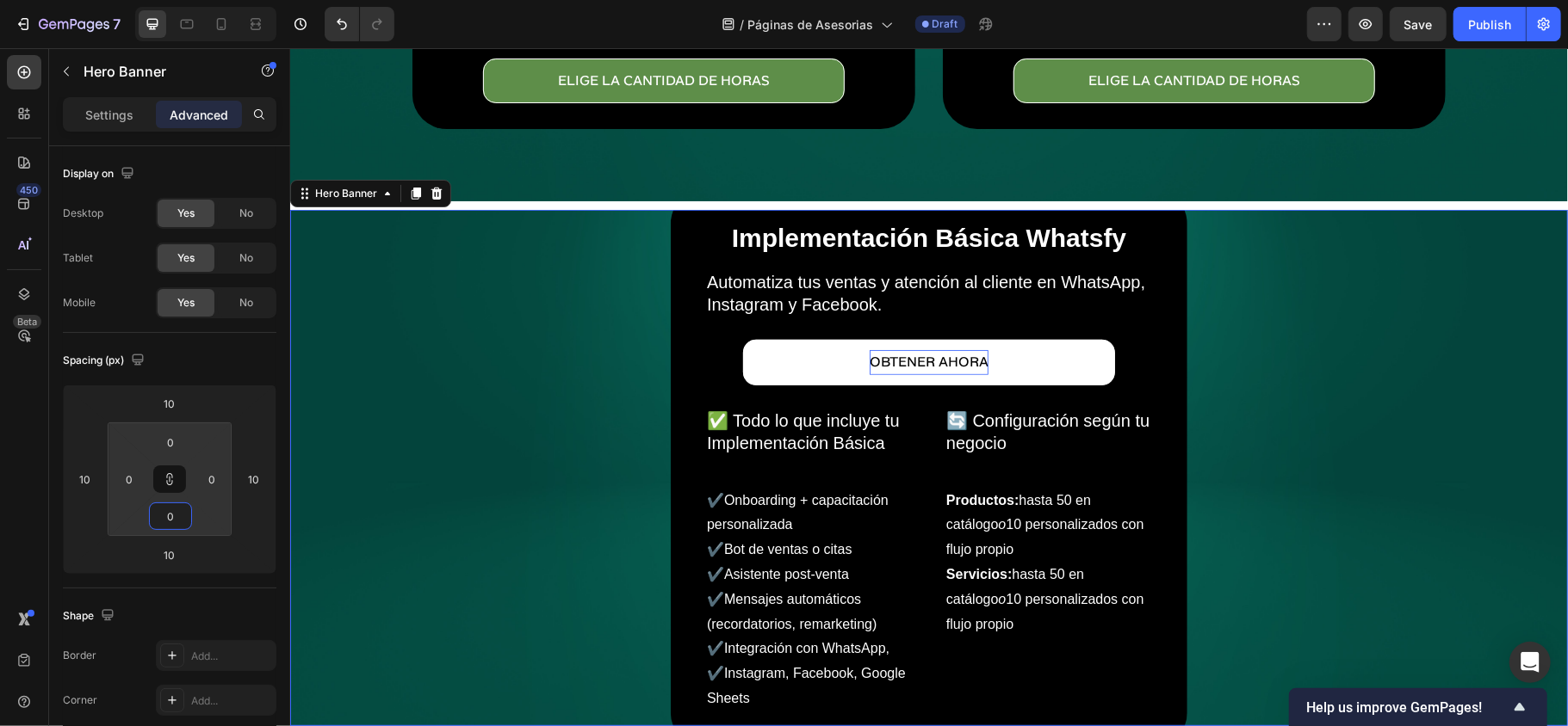
type input "0"
click at [537, 450] on div "Implementación Básica Whatsfy Heading Automatiza tus ventas y atención al clien…" at bounding box center [928, 467] width 1005 height 559
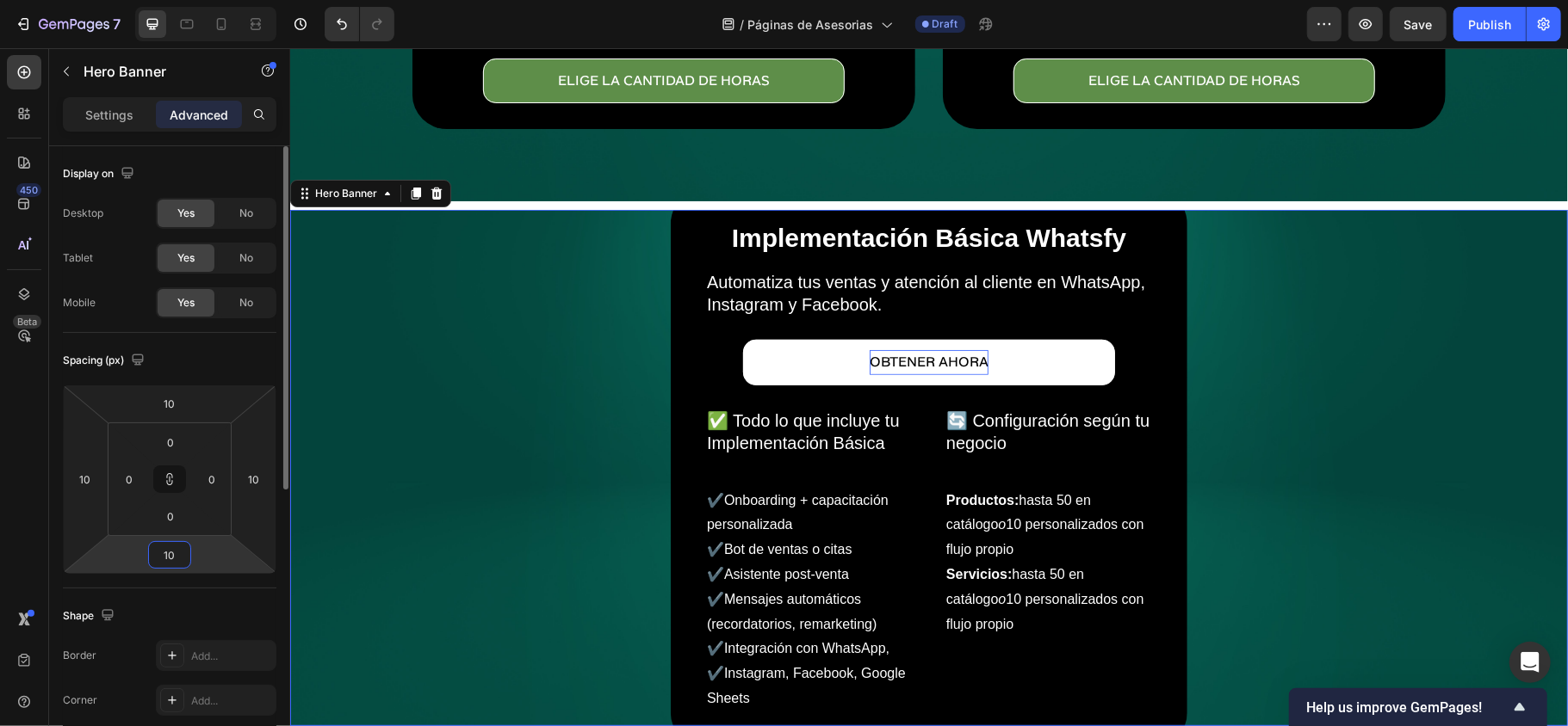
click at [159, 563] on input "10" at bounding box center [169, 555] width 34 height 26
type input "0"
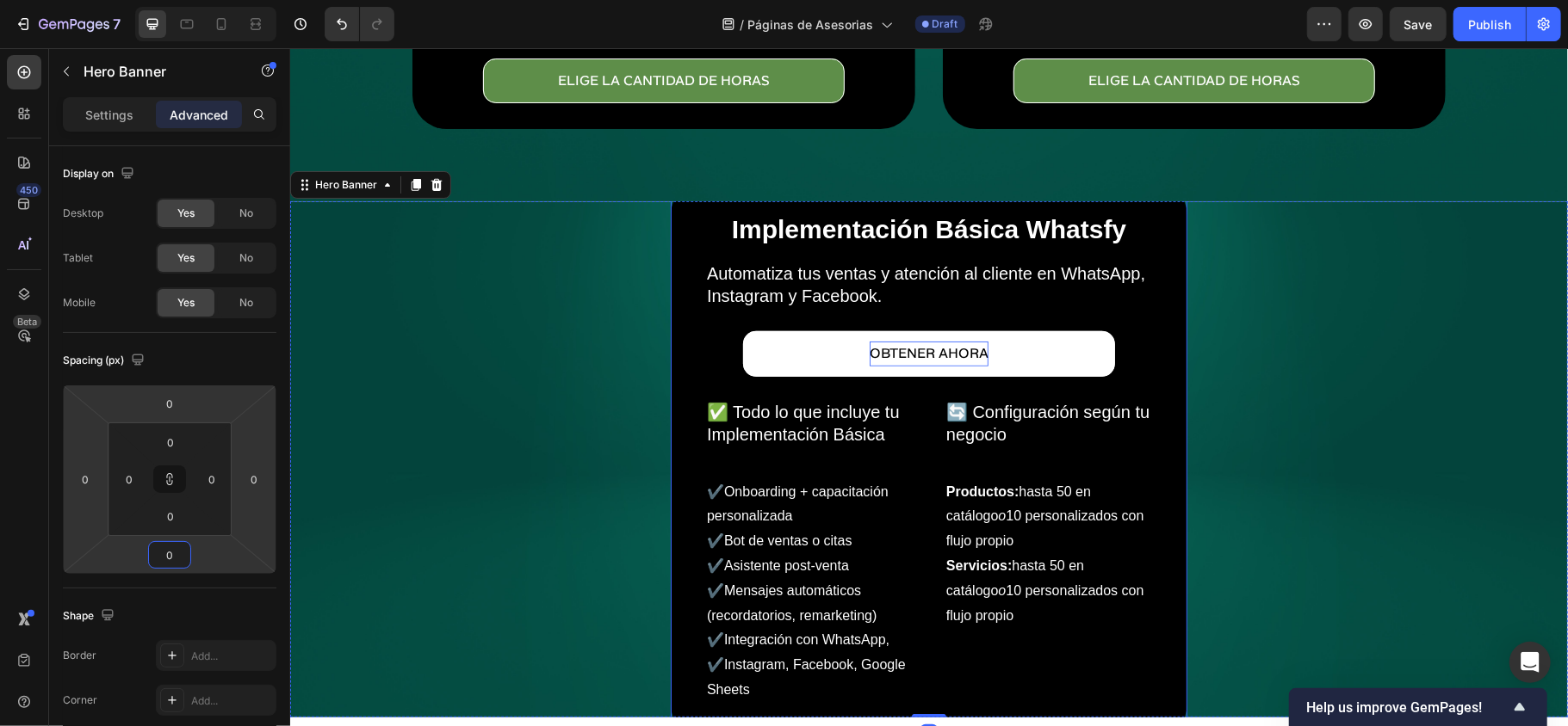
click at [669, 303] on div "Implementación Básica Whatsfy Heading Automatiza tus ventas y atención al clien…" at bounding box center [928, 459] width 516 height 559
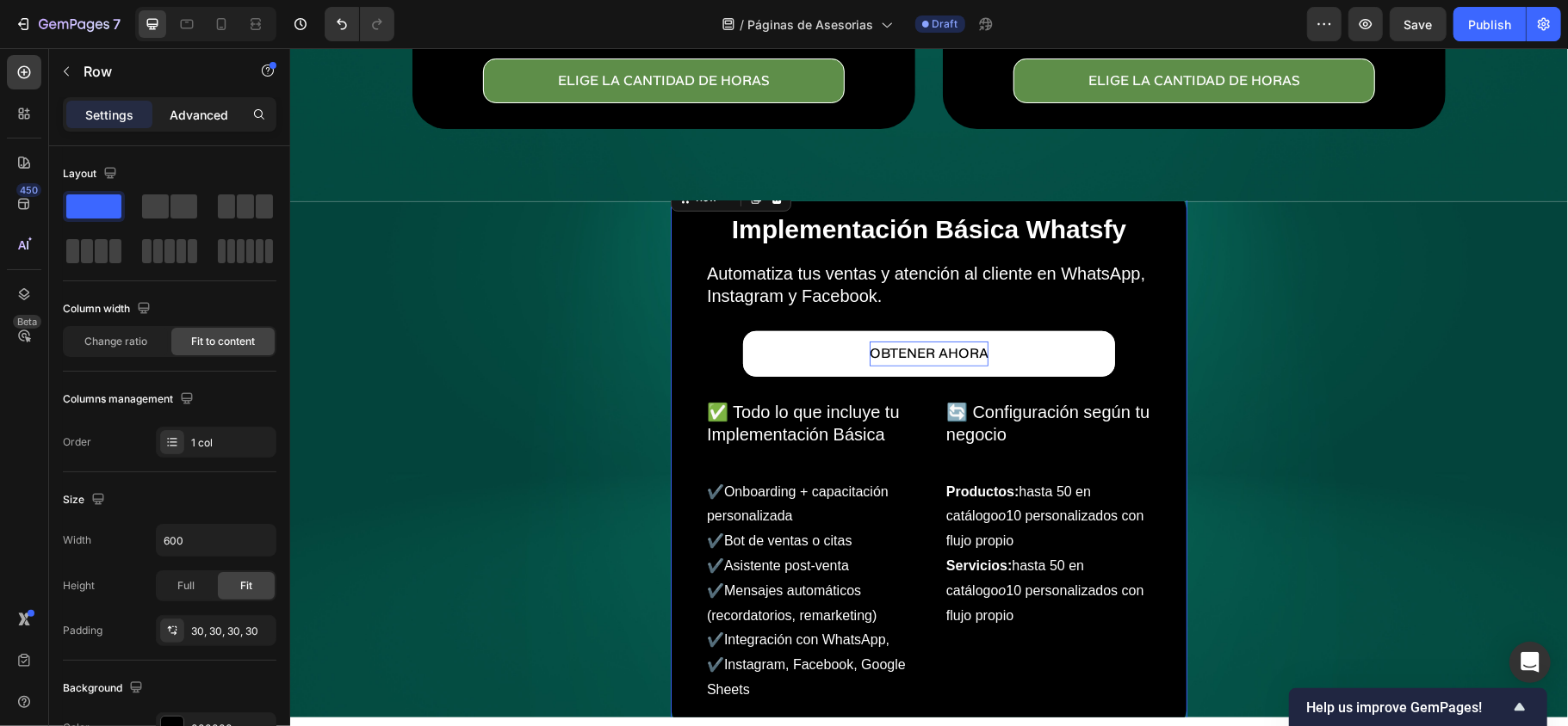
click at [172, 100] on div "Advanced" at bounding box center [198, 114] width 86 height 27
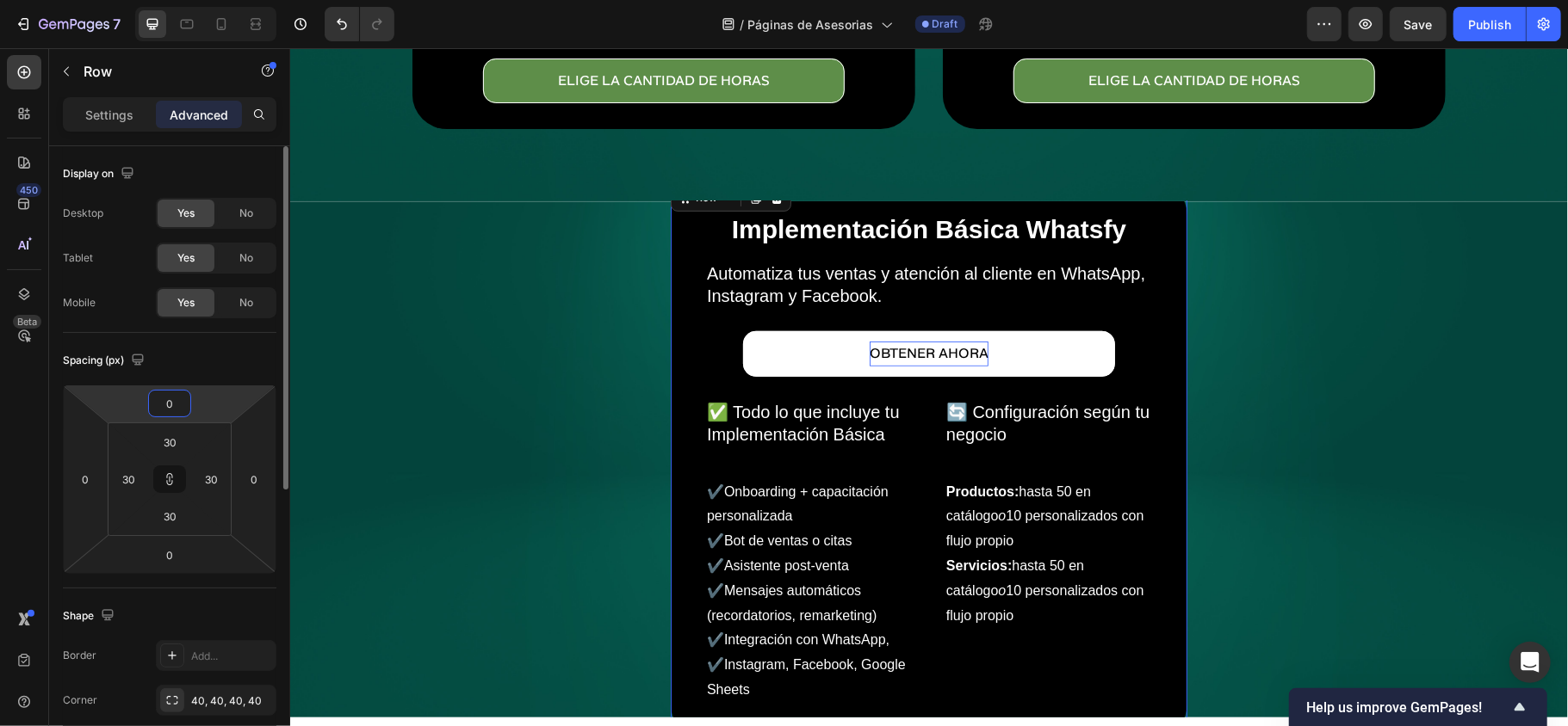
click at [163, 406] on input "0" at bounding box center [169, 403] width 34 height 26
type input "1"
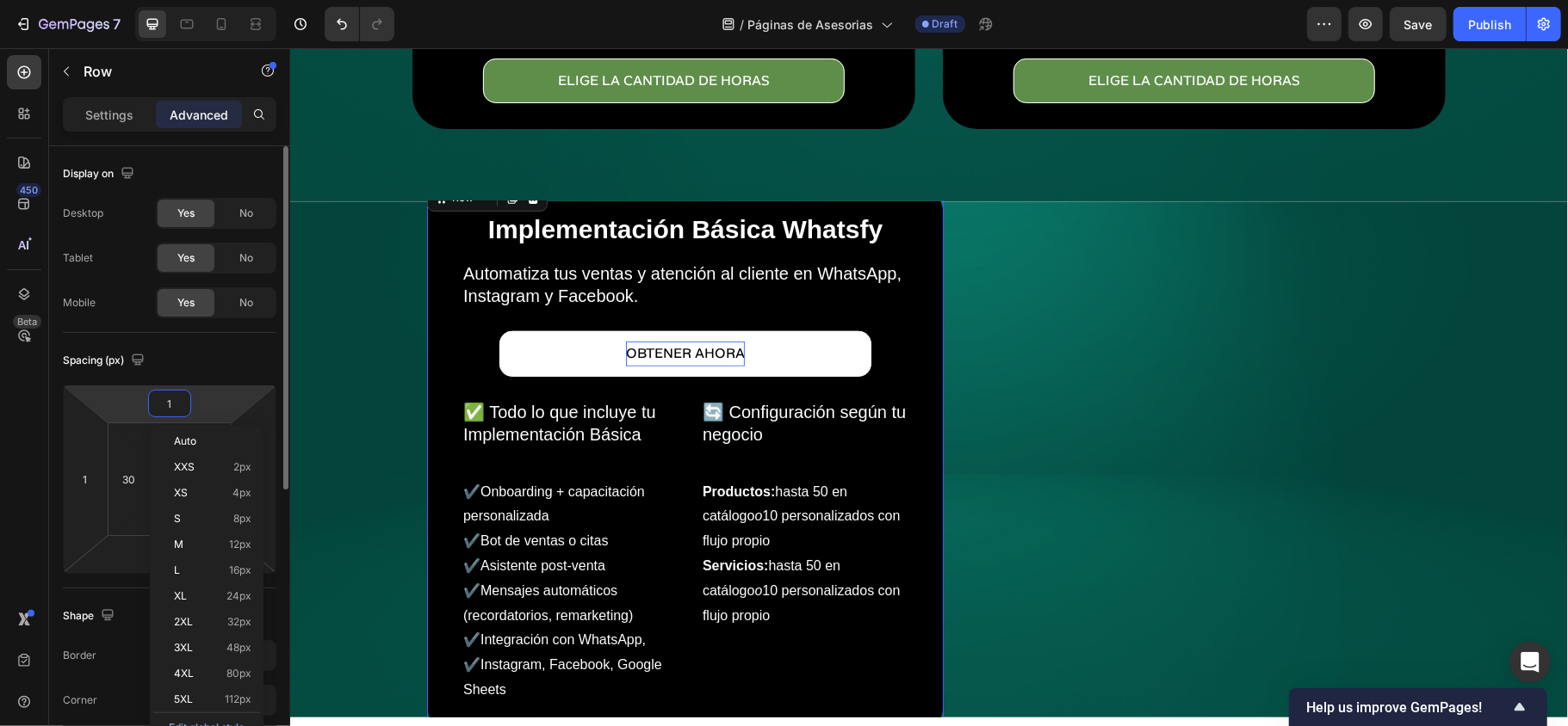
type input "10"
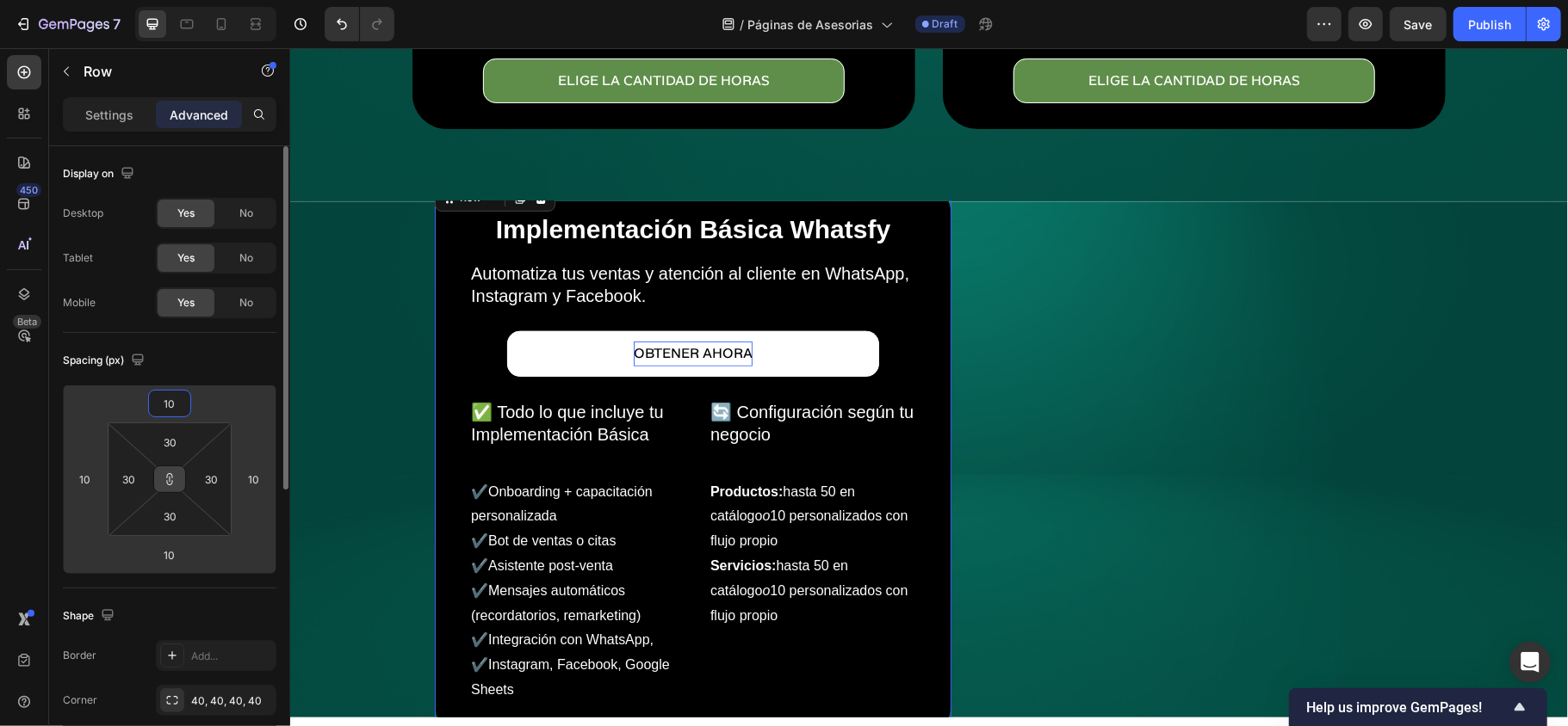
type input "10"
click at [173, 486] on icon at bounding box center [169, 479] width 14 height 14
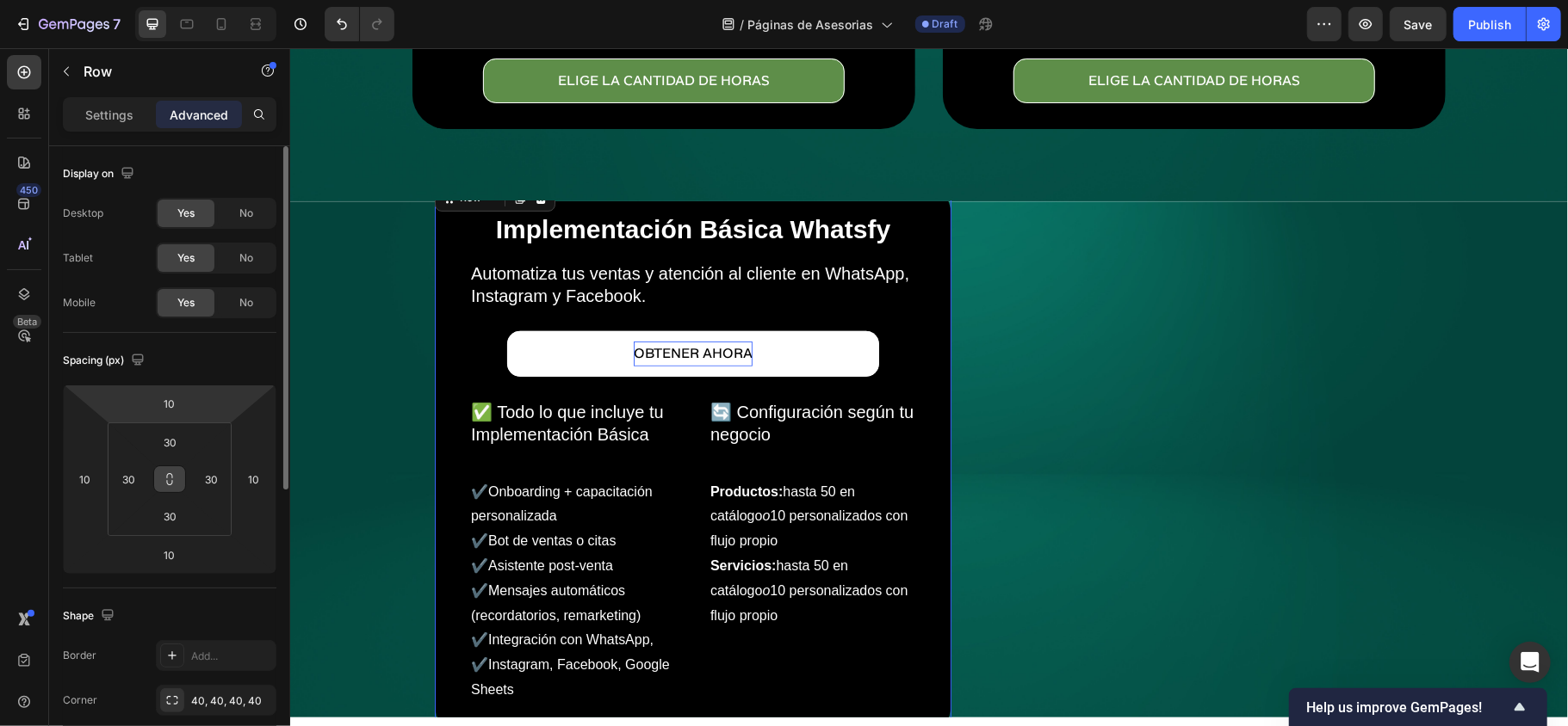
click at [166, 482] on icon at bounding box center [169, 479] width 14 height 14
click at [163, 476] on icon at bounding box center [169, 479] width 14 height 14
click at [168, 521] on input "30" at bounding box center [170, 516] width 34 height 26
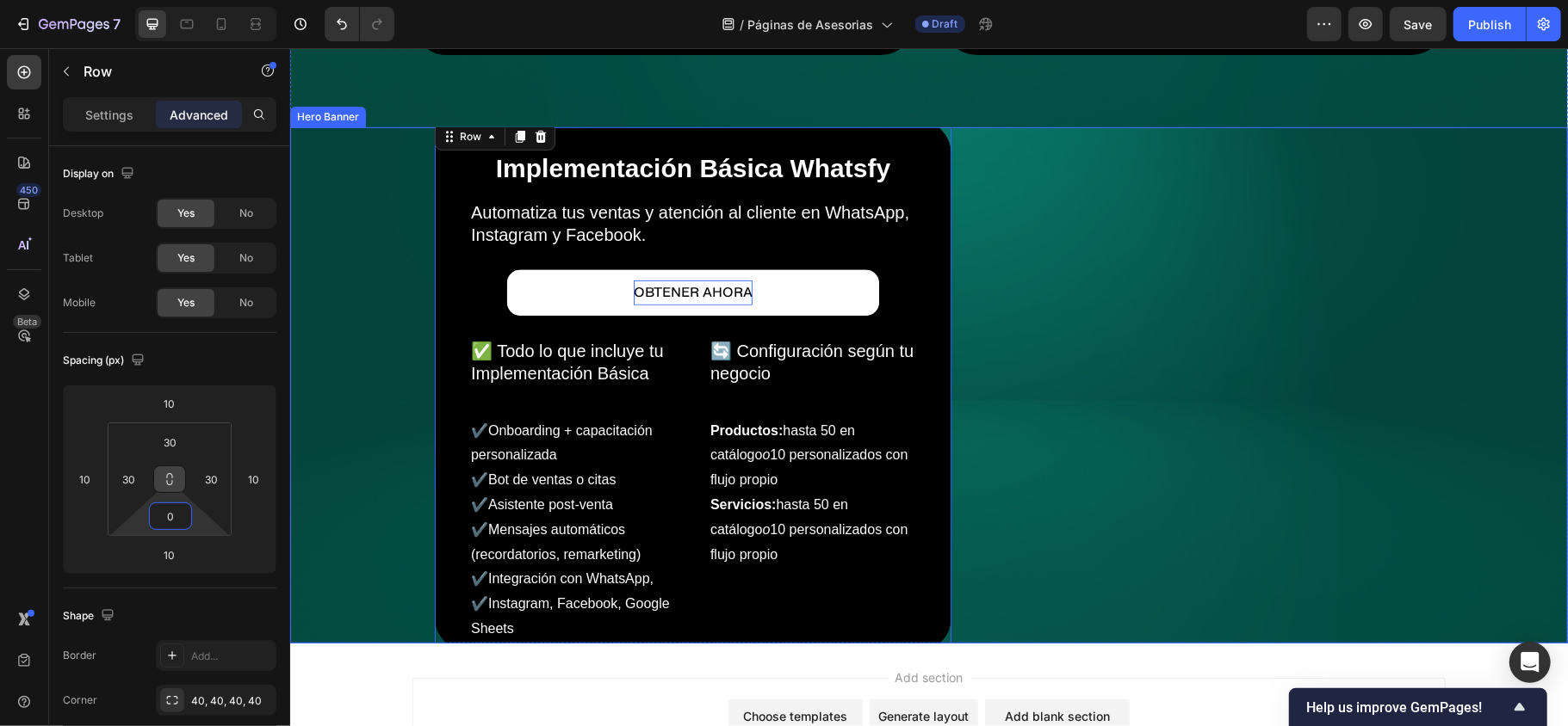
scroll to position [547, 0]
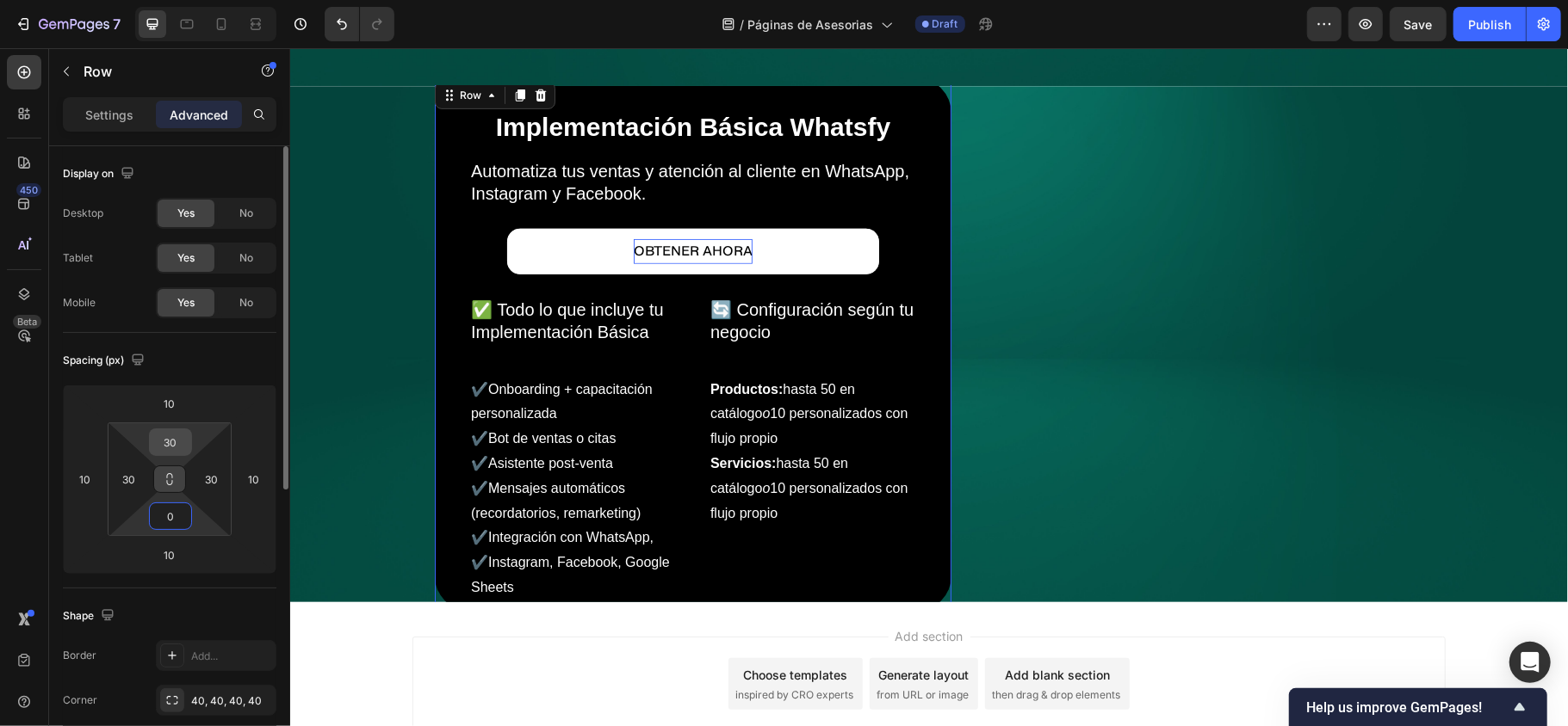
type input "0"
click at [172, 444] on input "30" at bounding box center [170, 442] width 34 height 26
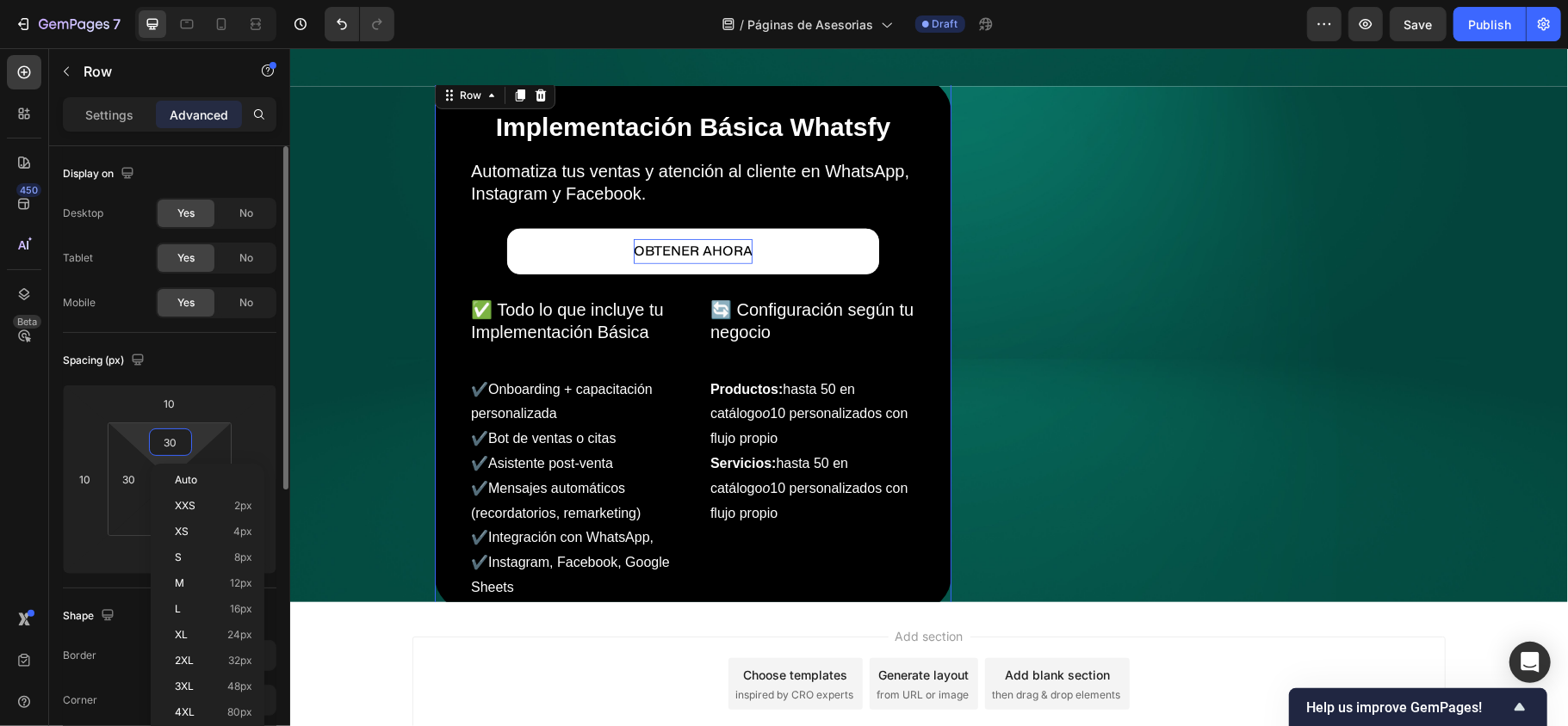
type input "."
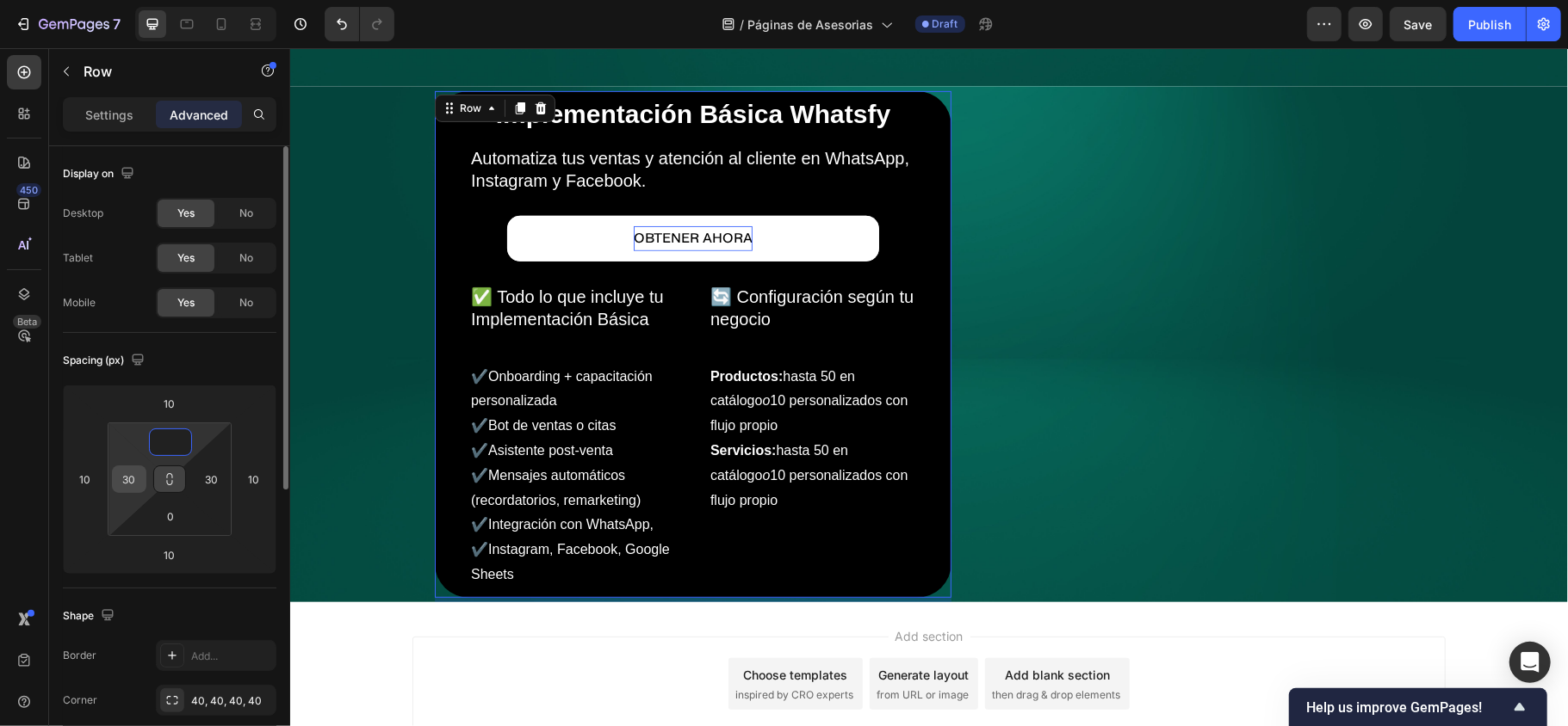
type input "0"
click at [142, 475] on div "30" at bounding box center [130, 479] width 34 height 27
click at [134, 476] on input "30" at bounding box center [129, 479] width 26 height 26
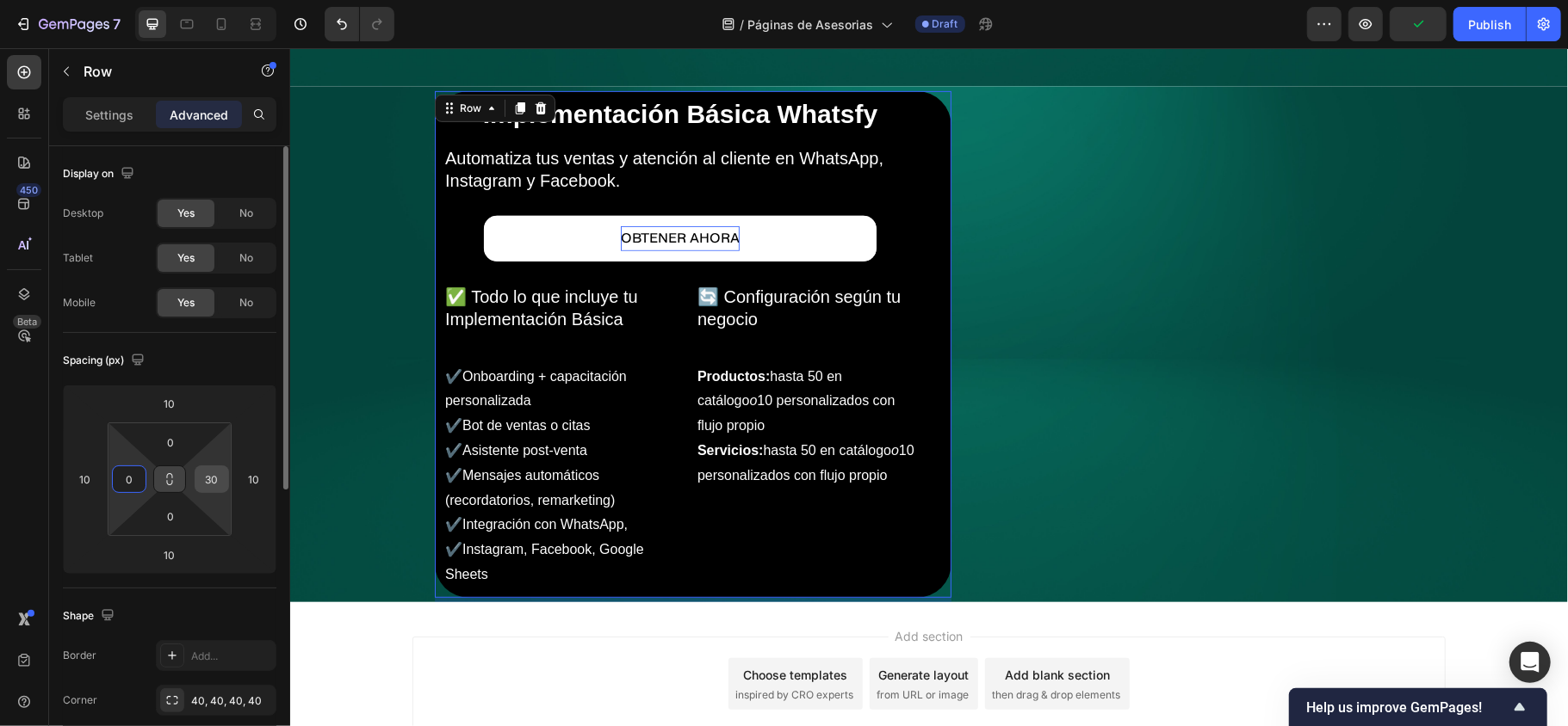
type input "0"
click at [214, 478] on input "30" at bounding box center [212, 479] width 26 height 26
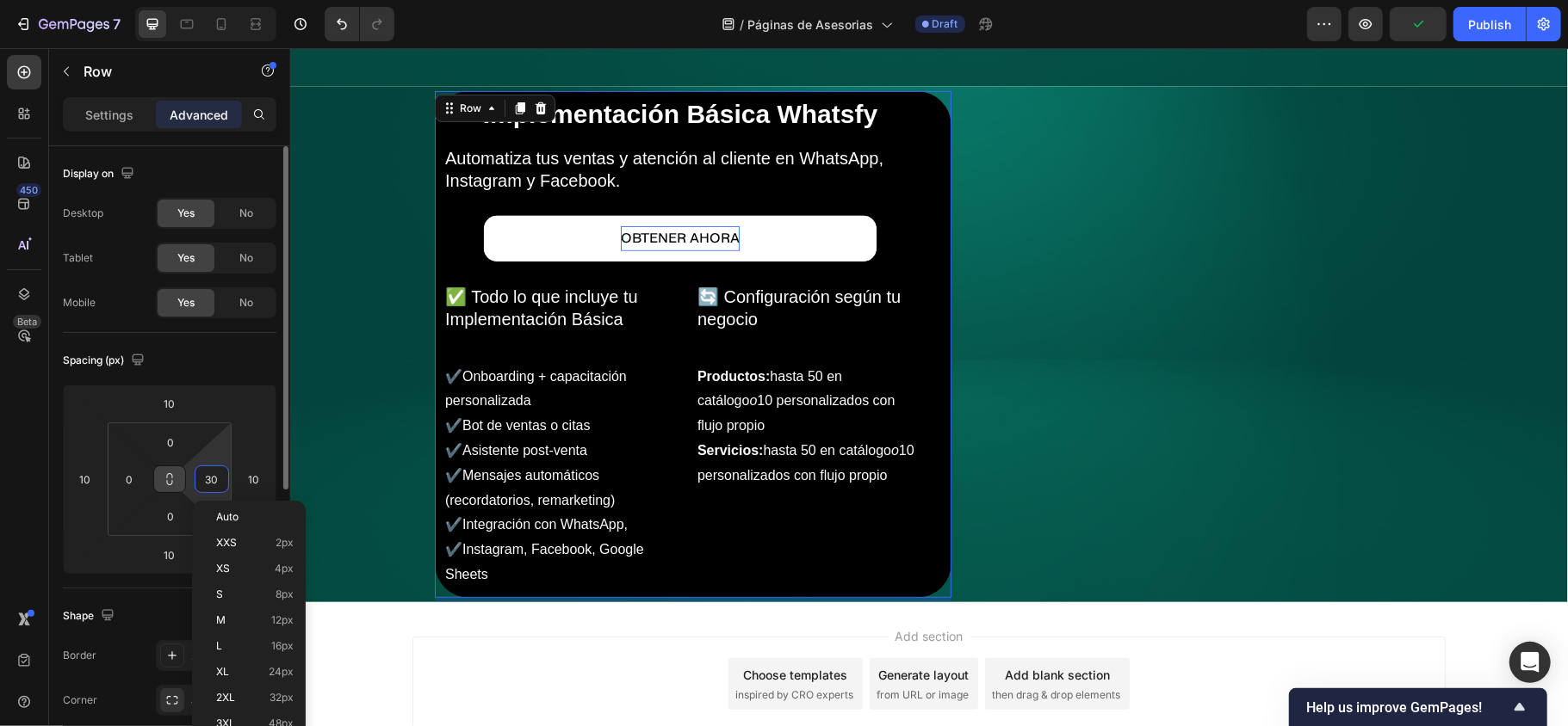
type input "0"
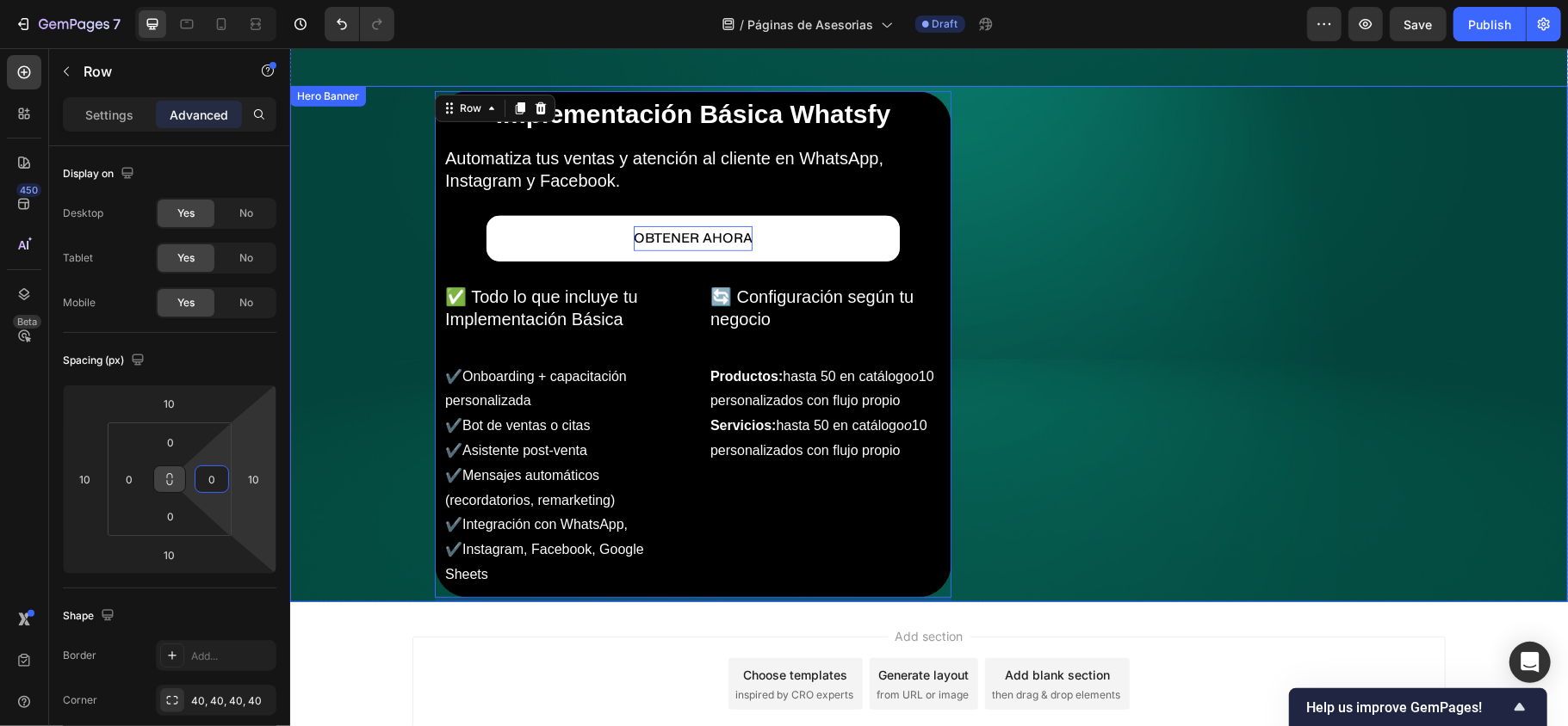
click at [1113, 513] on div "Implementación Básica Whatsfy Heading Automatiza tus ventas y atención al clien…" at bounding box center [928, 343] width 1005 height 524
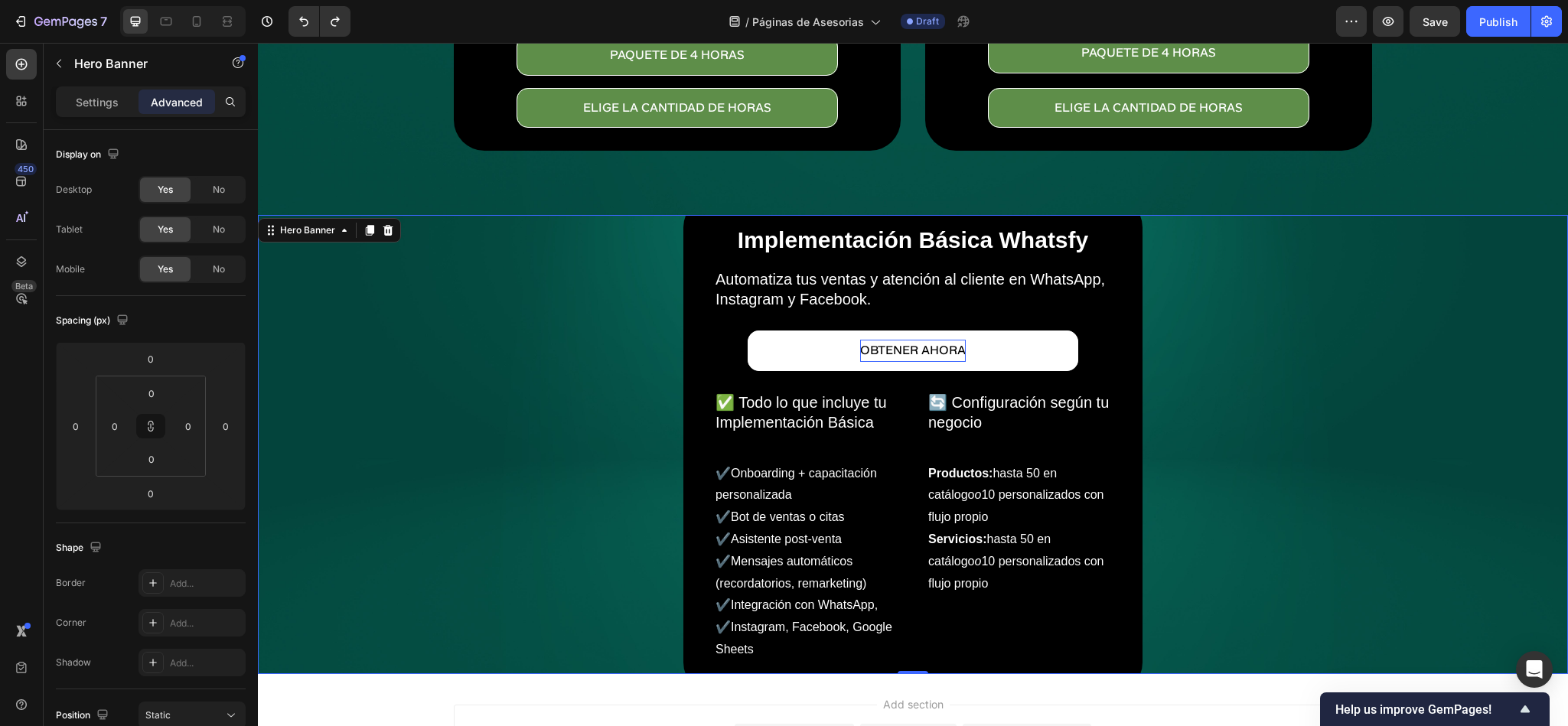
scroll to position [505, 0]
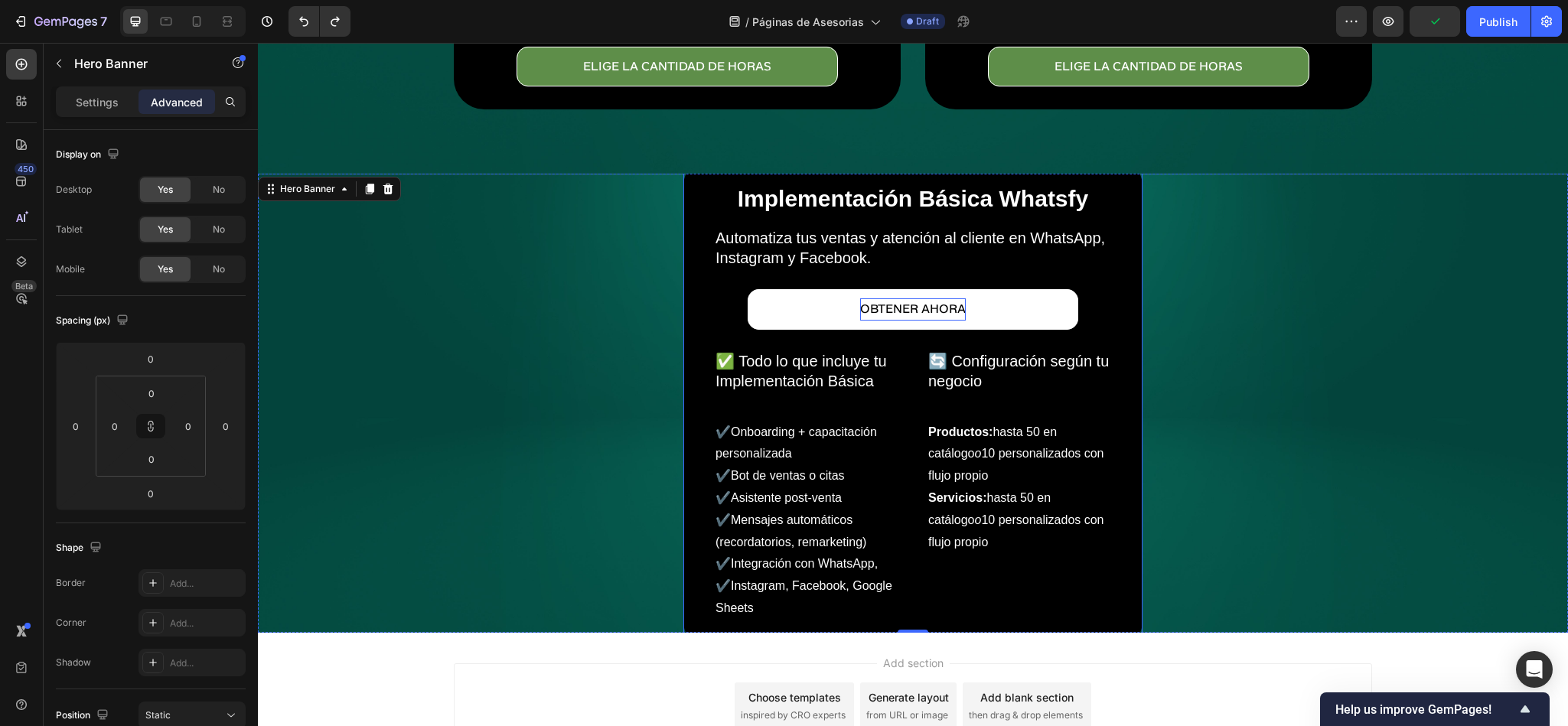
click at [1130, 595] on div "Implementación Básica Whatsfy Heading Automatiza tus ventas y atención al clien…" at bounding box center [913, 403] width 459 height 497
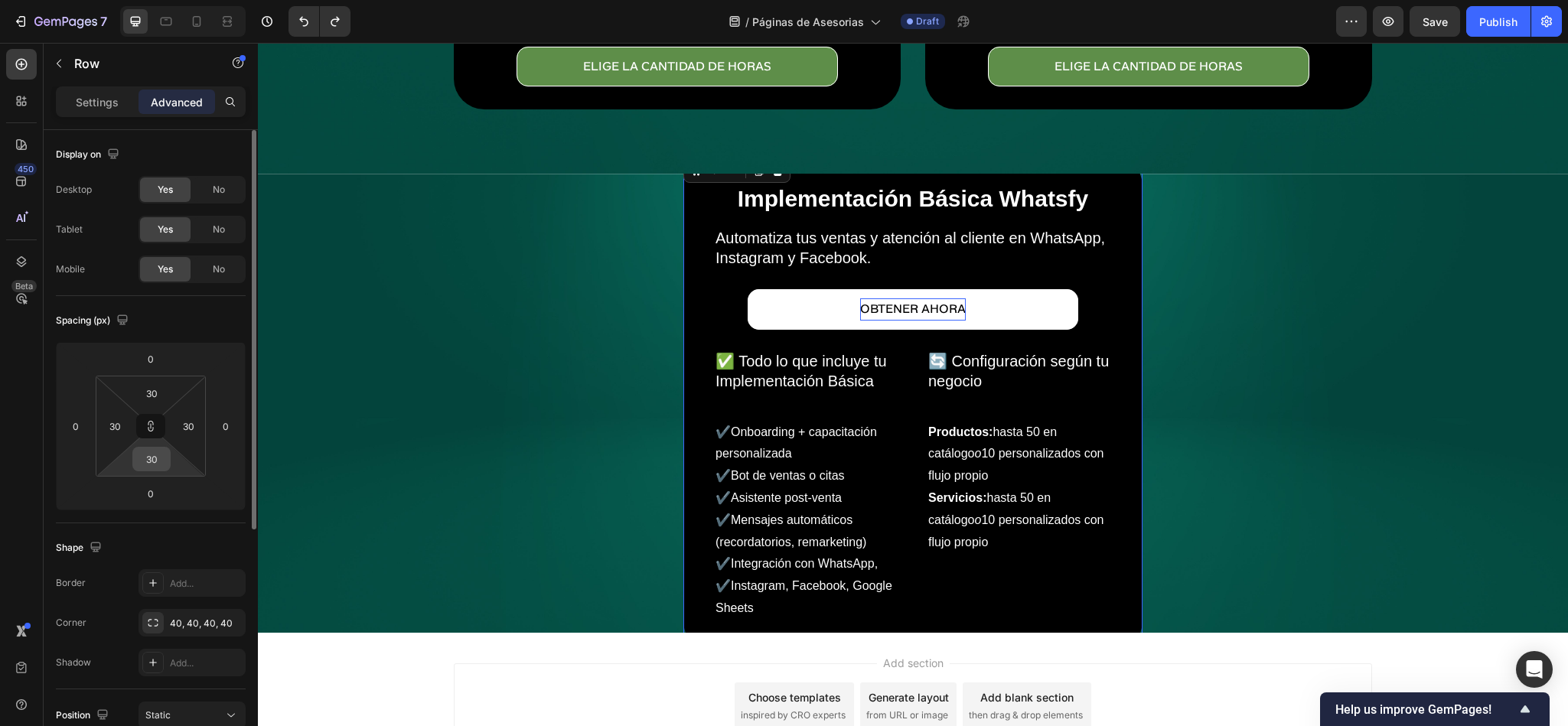
click at [159, 448] on input "30" at bounding box center [151, 459] width 31 height 23
click at [154, 424] on icon at bounding box center [151, 426] width 12 height 12
click at [151, 427] on icon at bounding box center [151, 426] width 12 height 12
click at [154, 454] on input "30" at bounding box center [151, 459] width 31 height 23
type input "300"
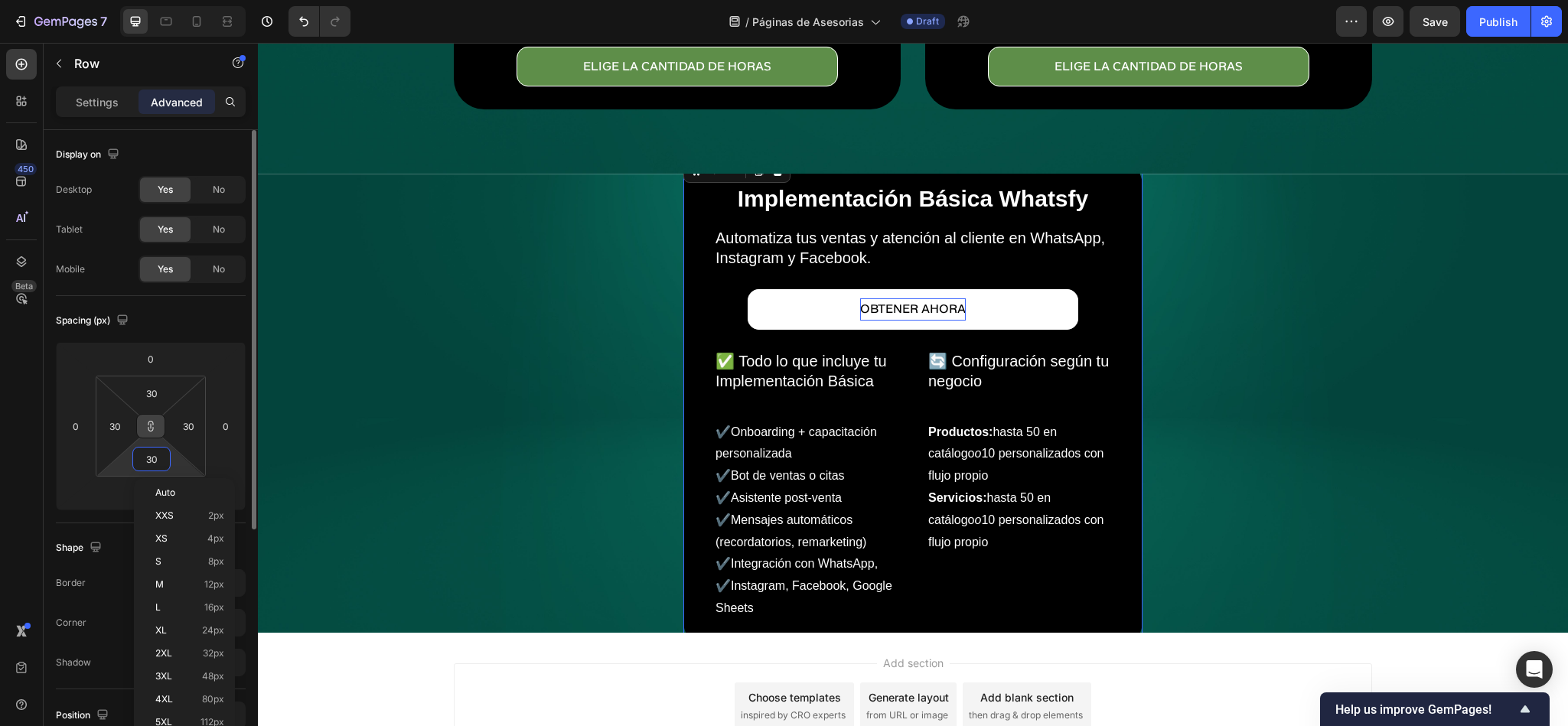
type input "300"
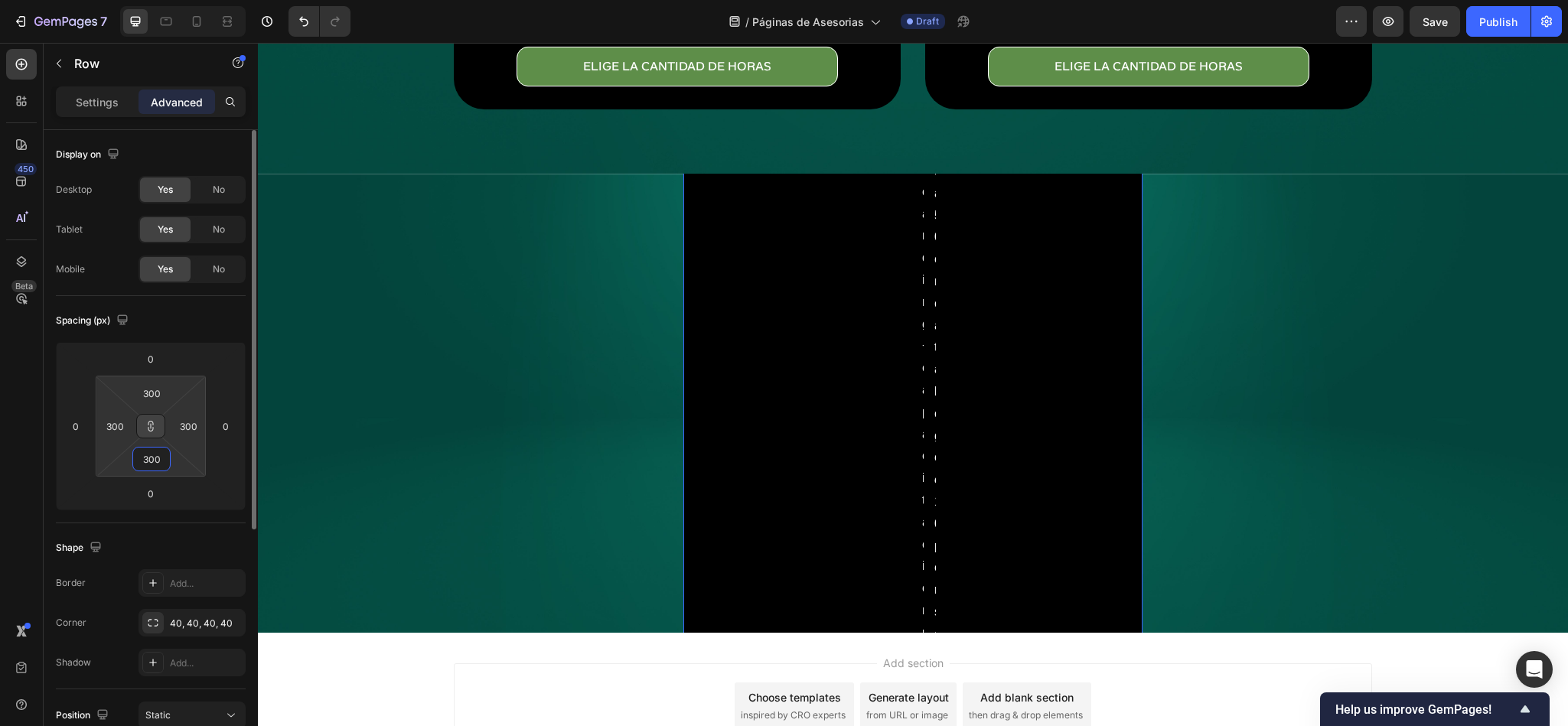
click at [157, 459] on input "300" at bounding box center [151, 459] width 31 height 23
type input "0"
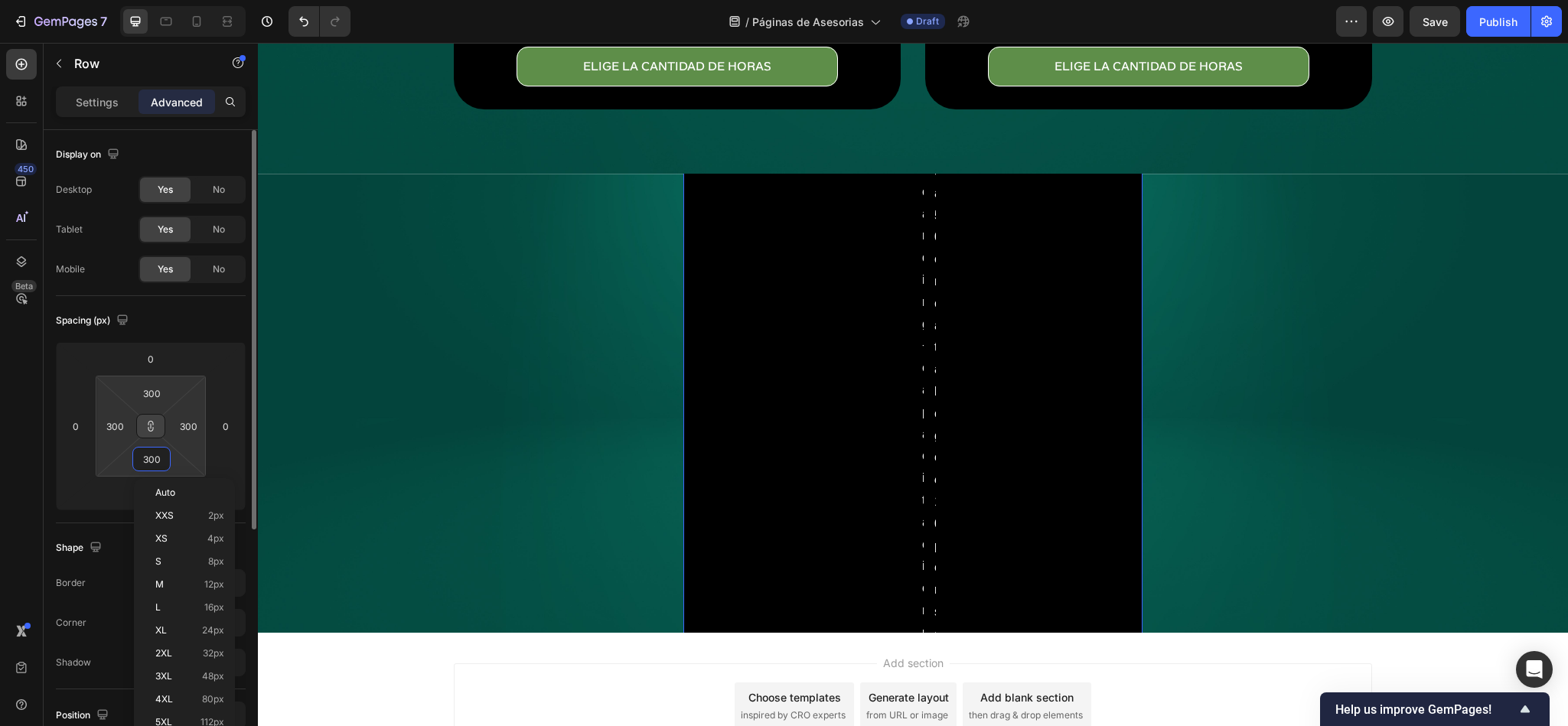
type input "0"
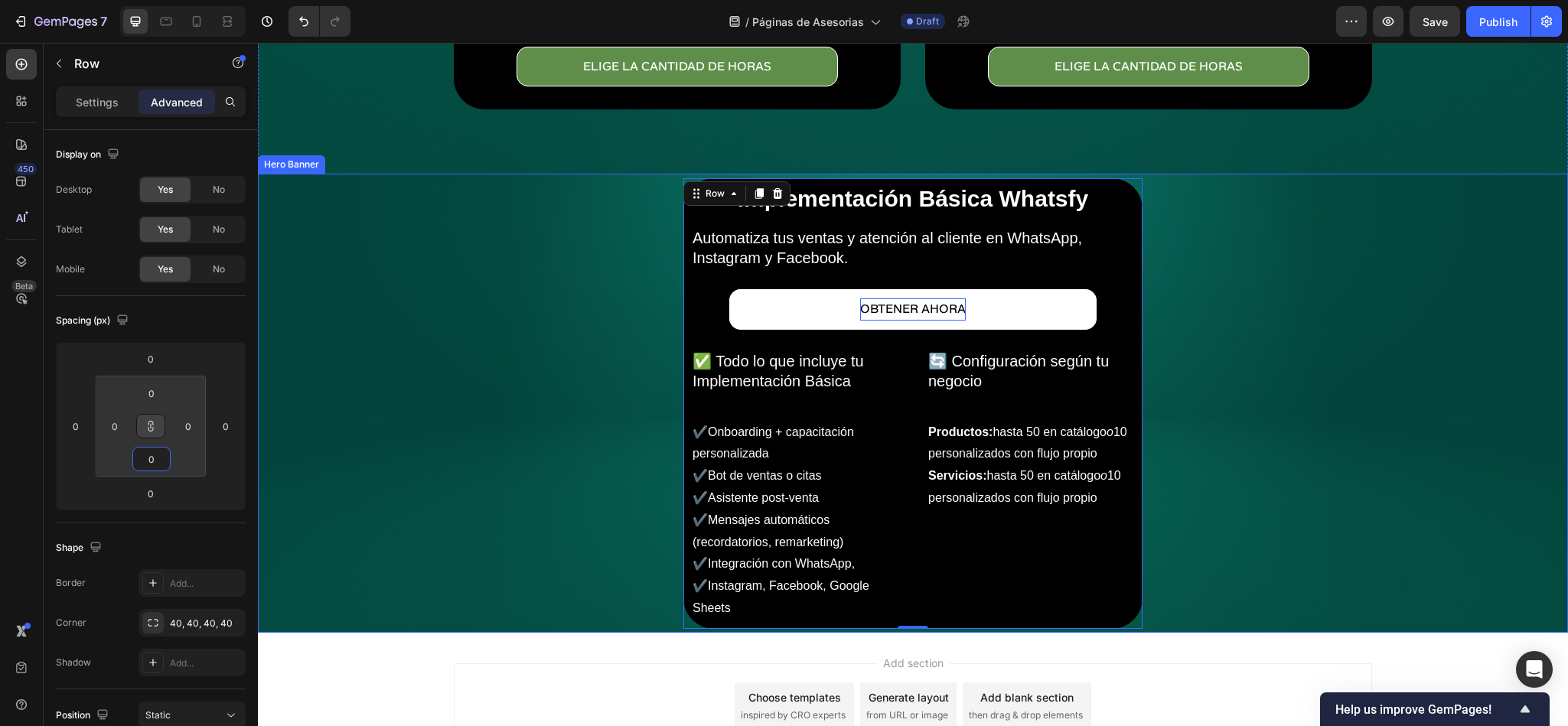
type input "3"
type input "30"
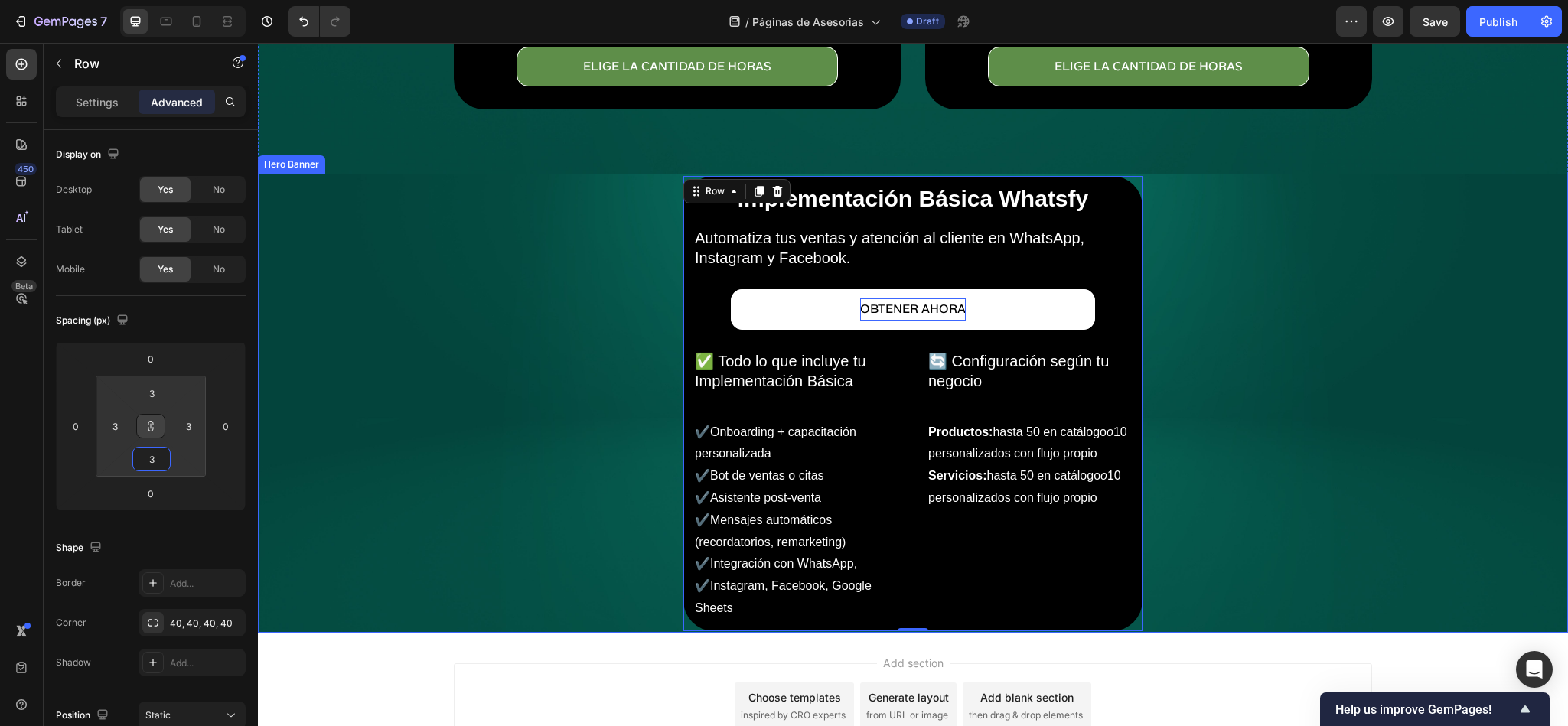
type input "30"
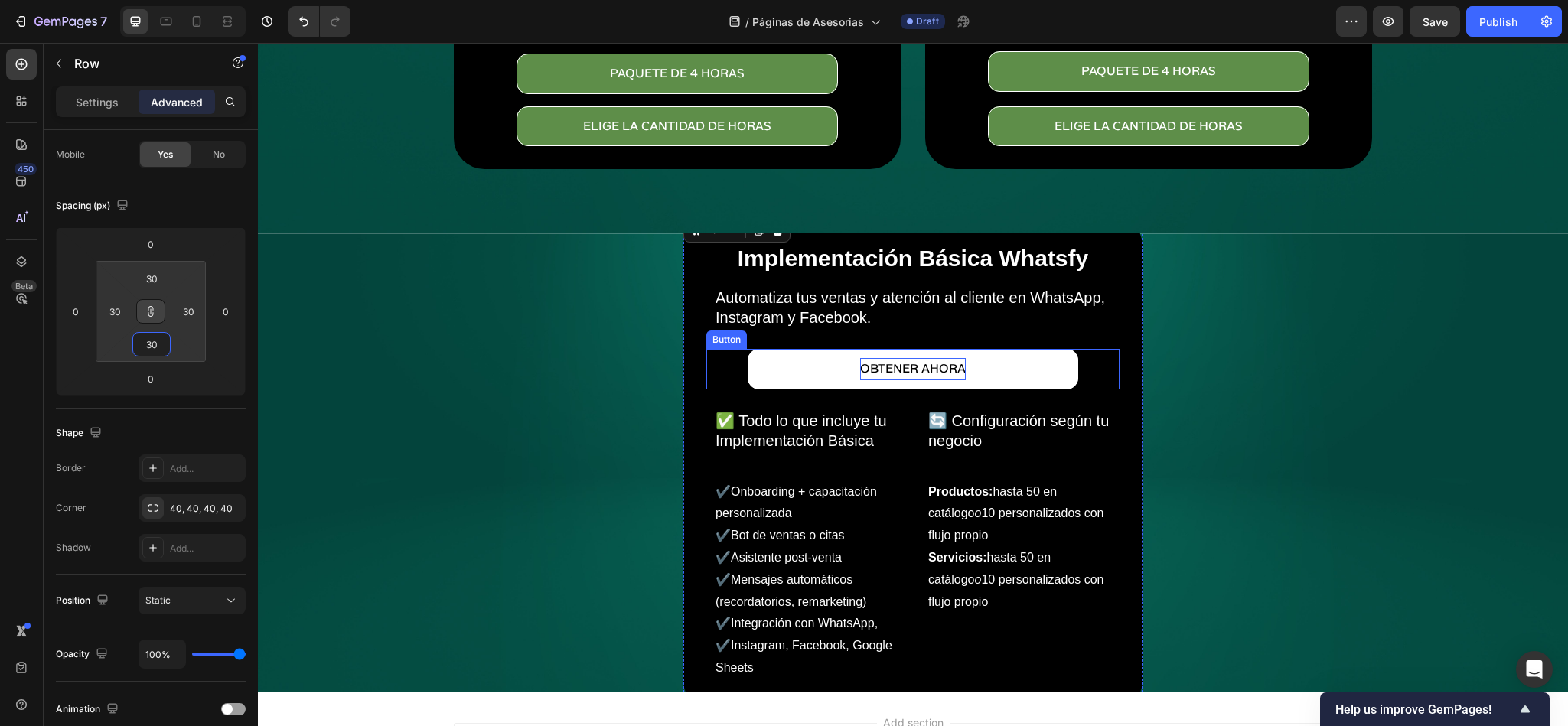
scroll to position [276, 0]
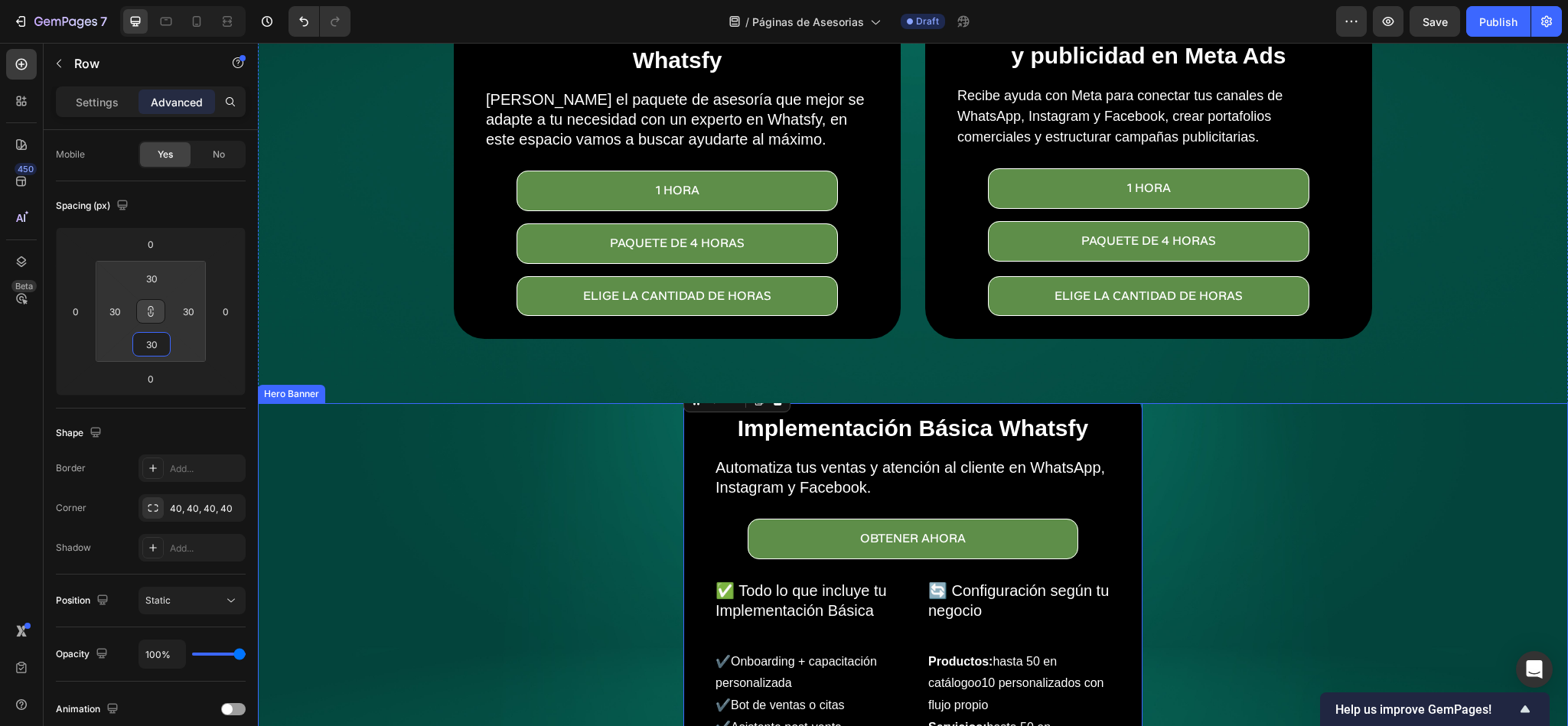
click at [547, 486] on div "Implementación Básica Whatsfy Heading Automatiza tus ventas y atención al clien…" at bounding box center [913, 633] width 894 height 497
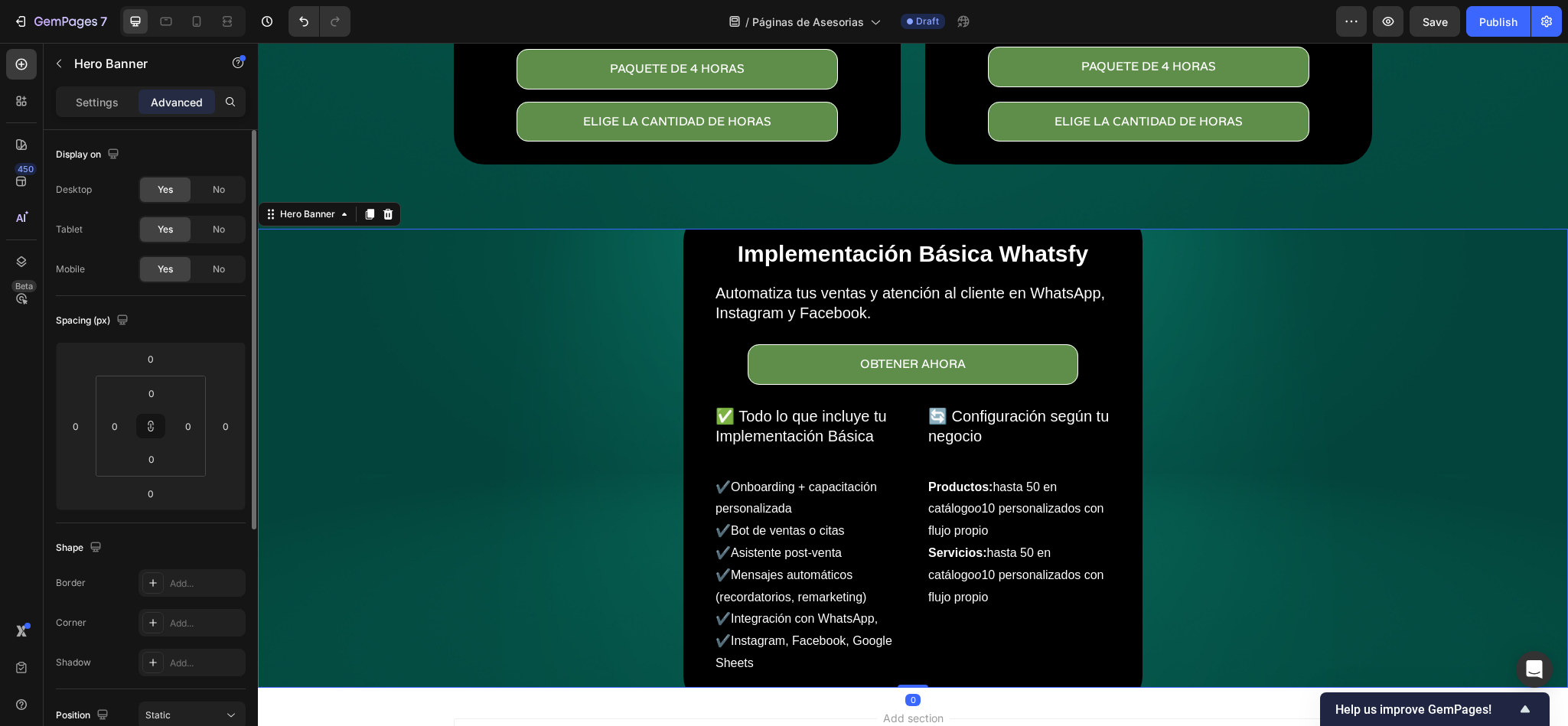
scroll to position [505, 0]
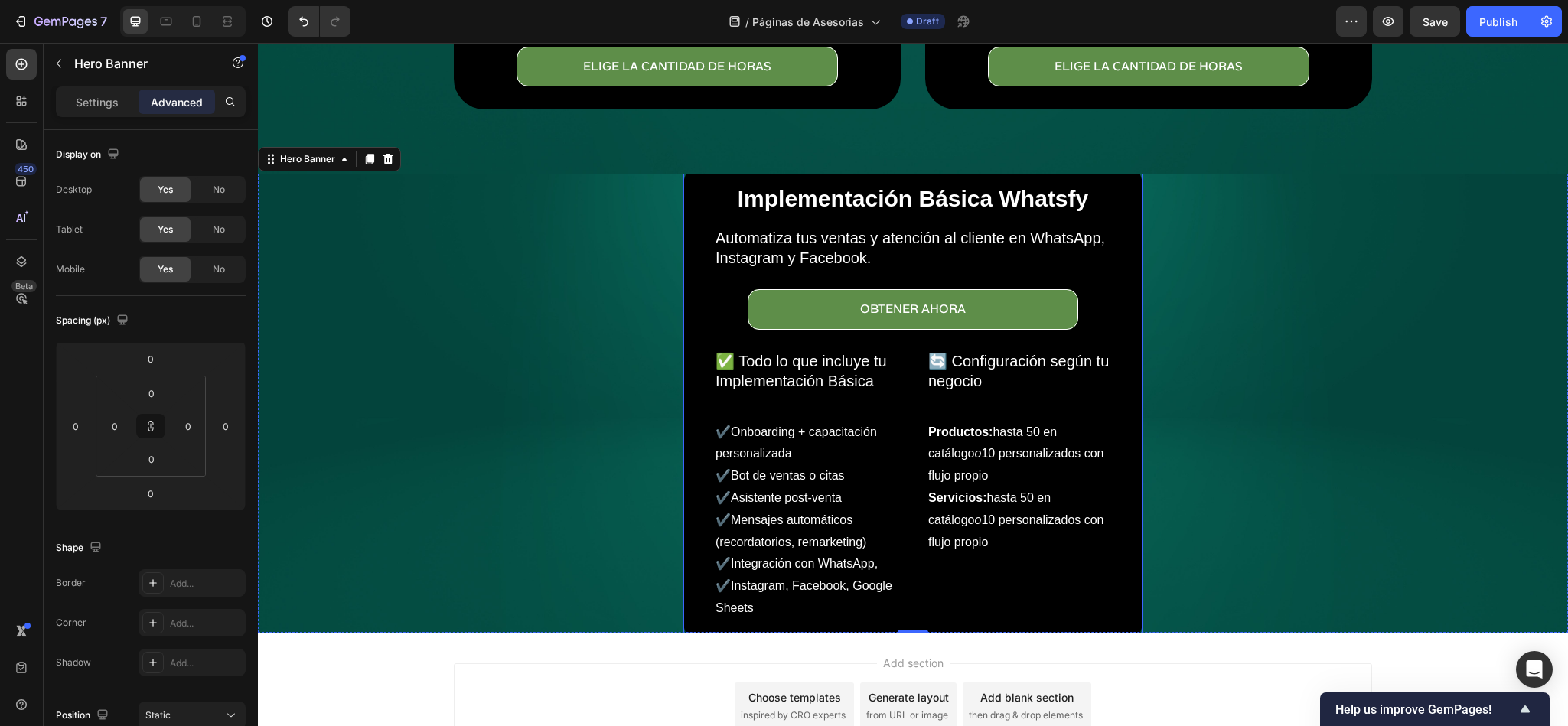
click at [1111, 580] on div "Implementación Básica Whatsfy Heading Automatiza tus ventas y atención al clien…" at bounding box center [913, 403] width 459 height 497
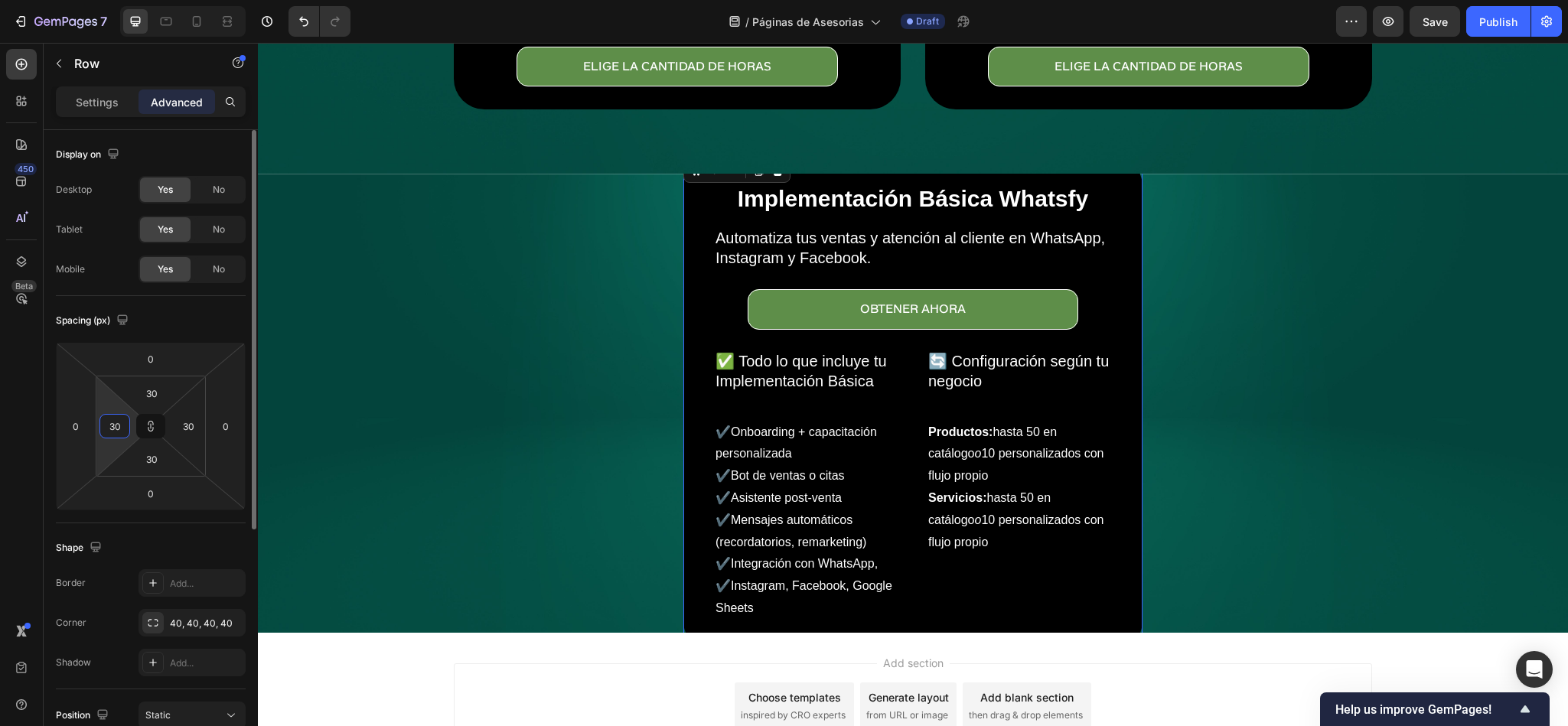
click at [124, 423] on input "30" at bounding box center [114, 426] width 23 height 23
click at [225, 420] on input "0" at bounding box center [225, 426] width 23 height 23
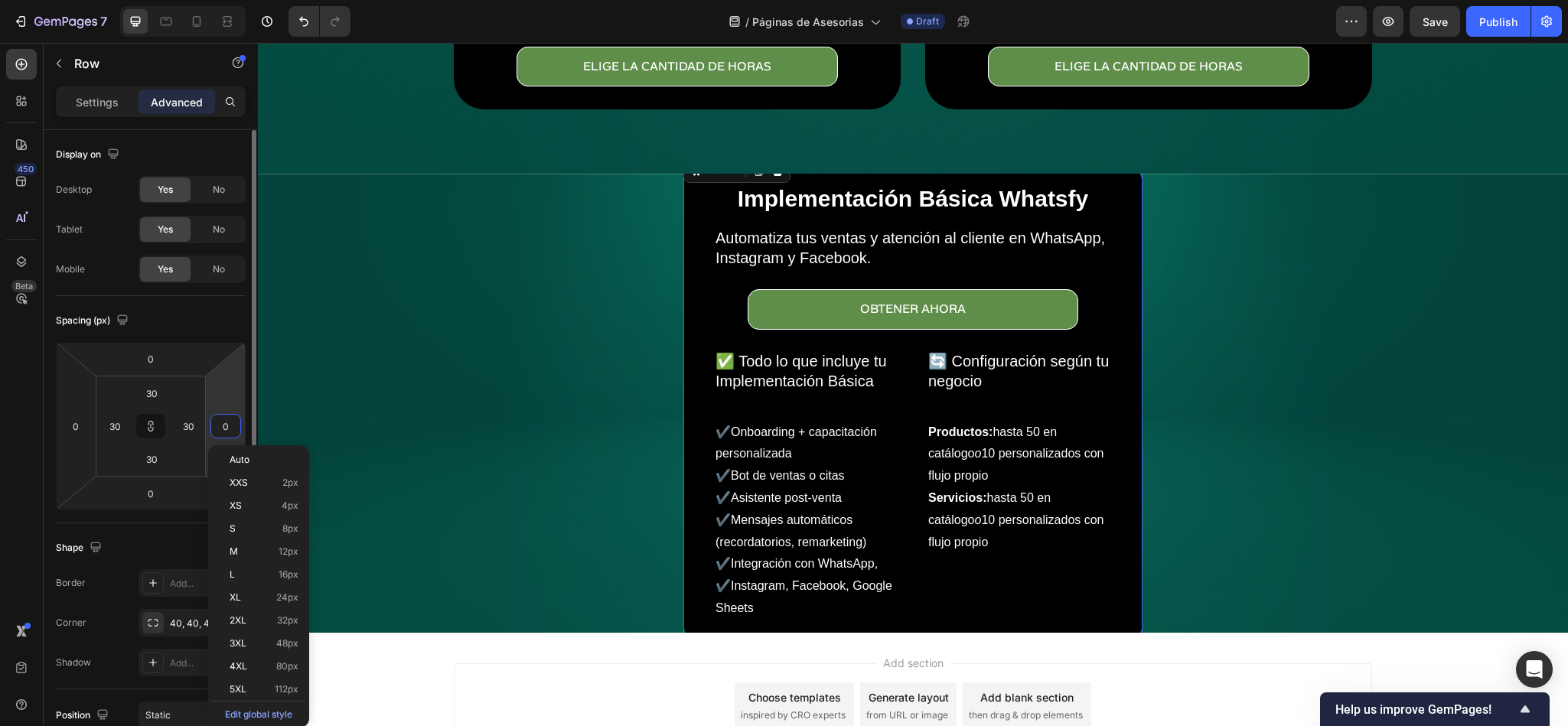
type input "1"
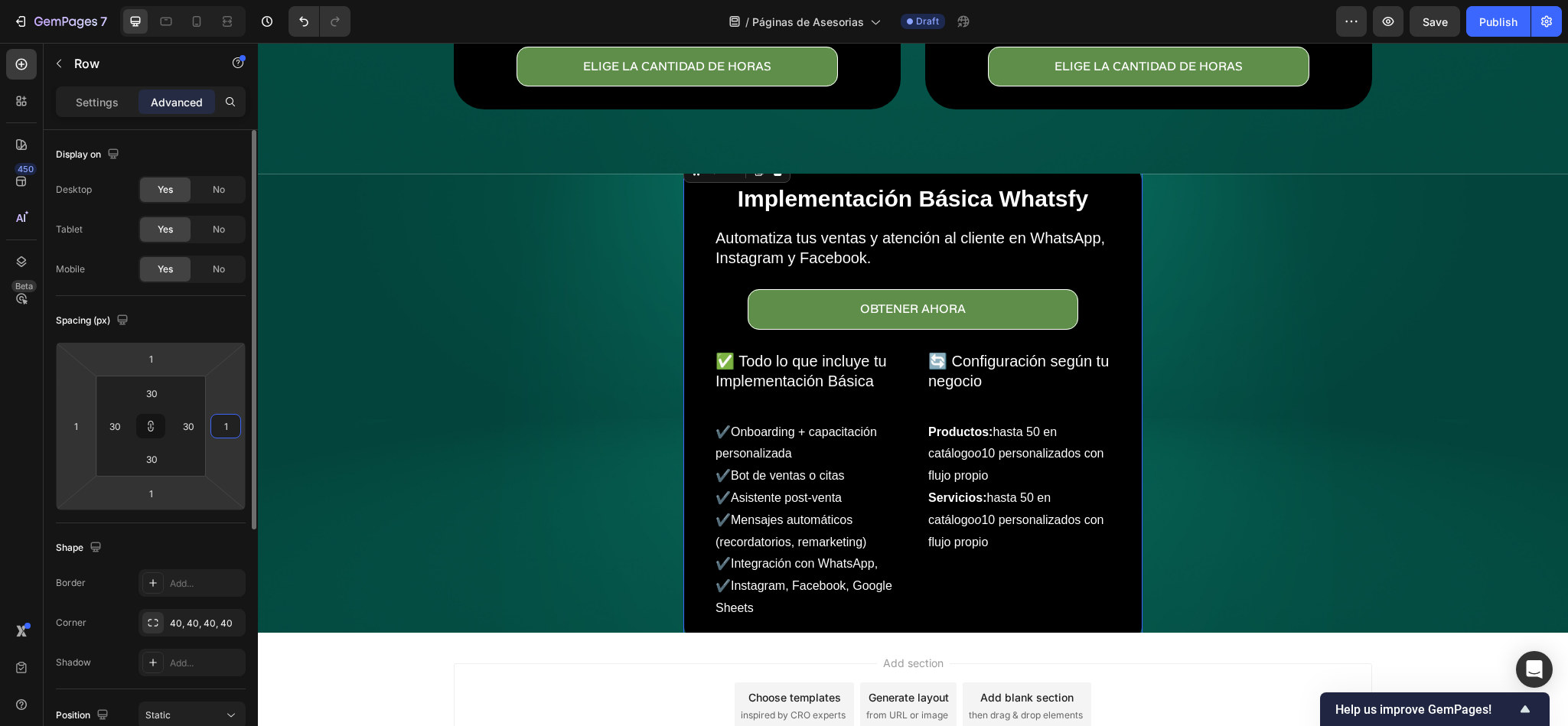
type input "10"
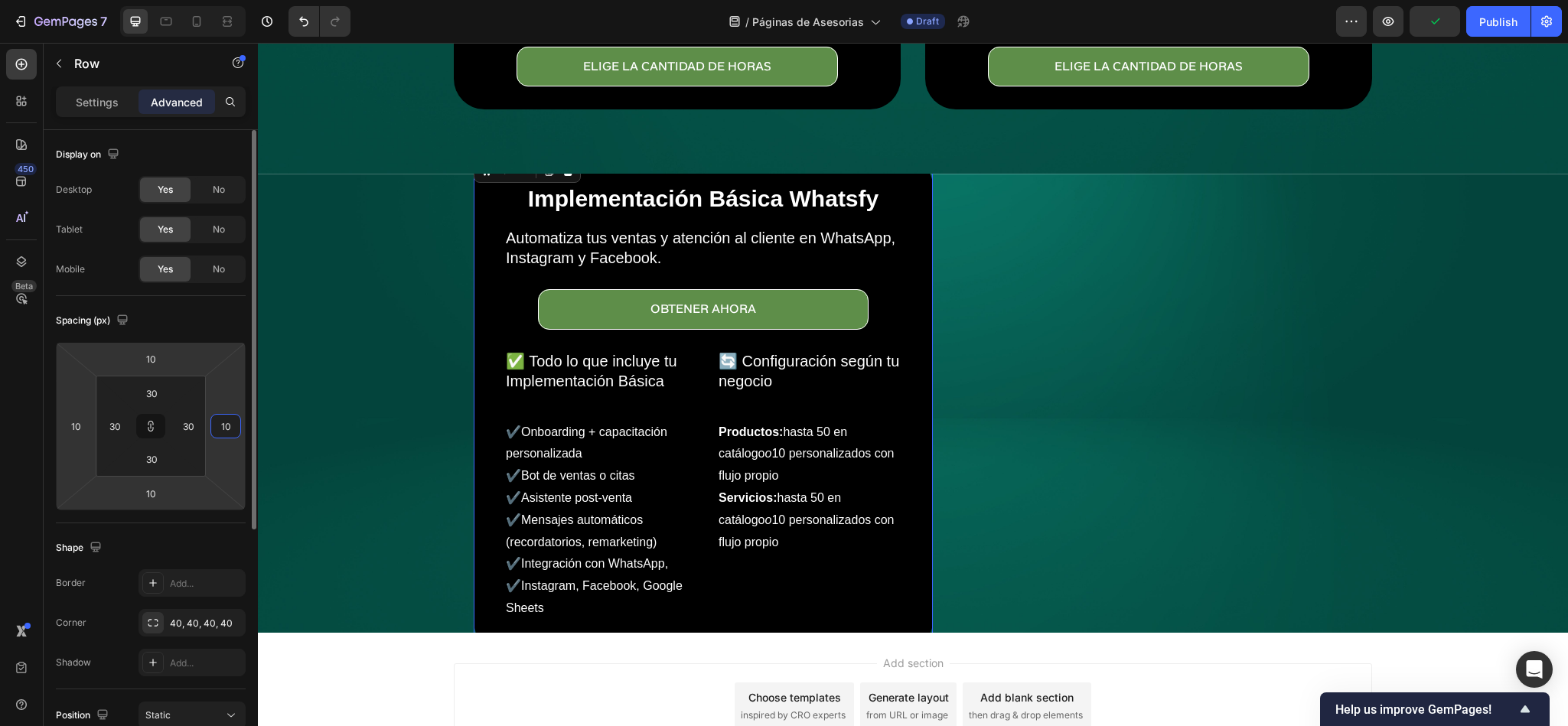
type input "1"
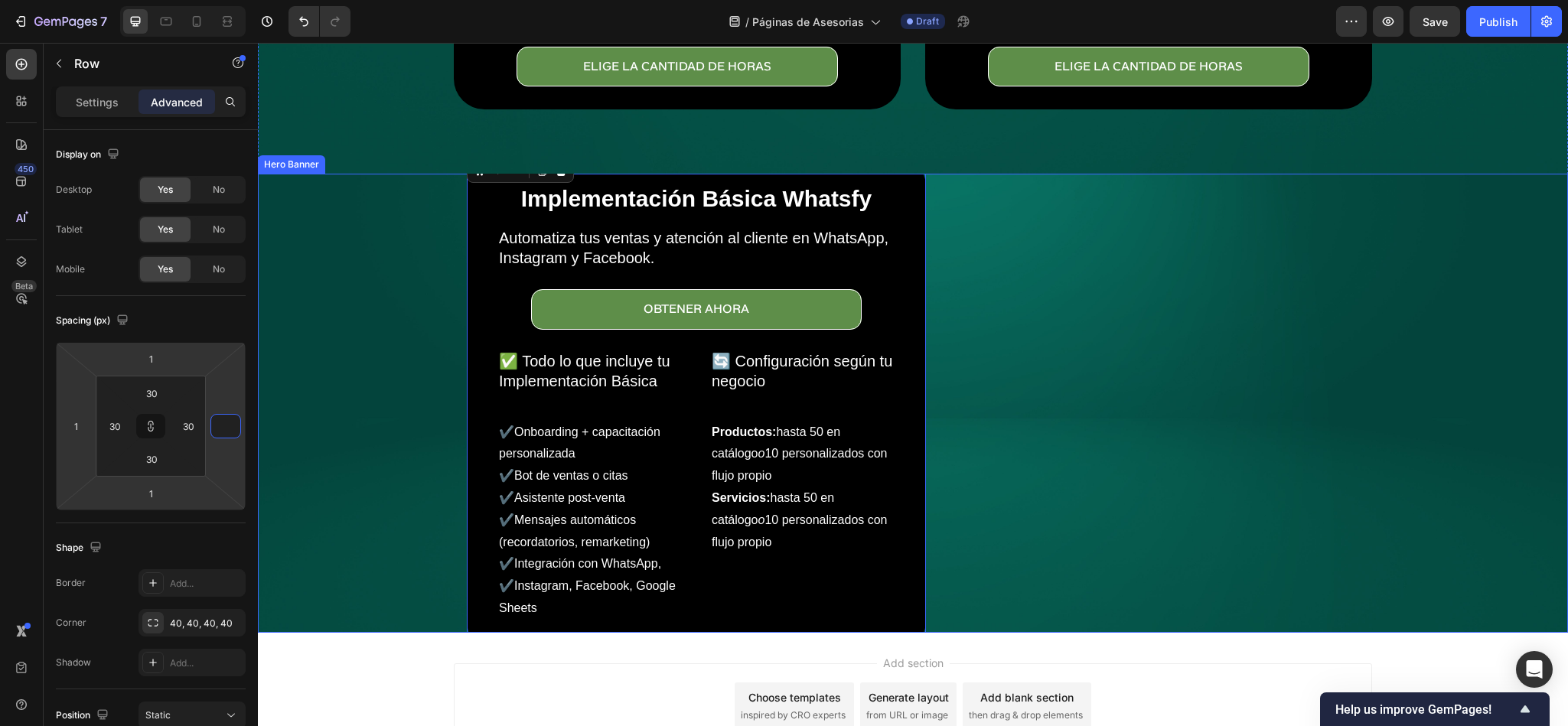
click at [381, 561] on div "Background Image" at bounding box center [912, 403] width 1310 height 459
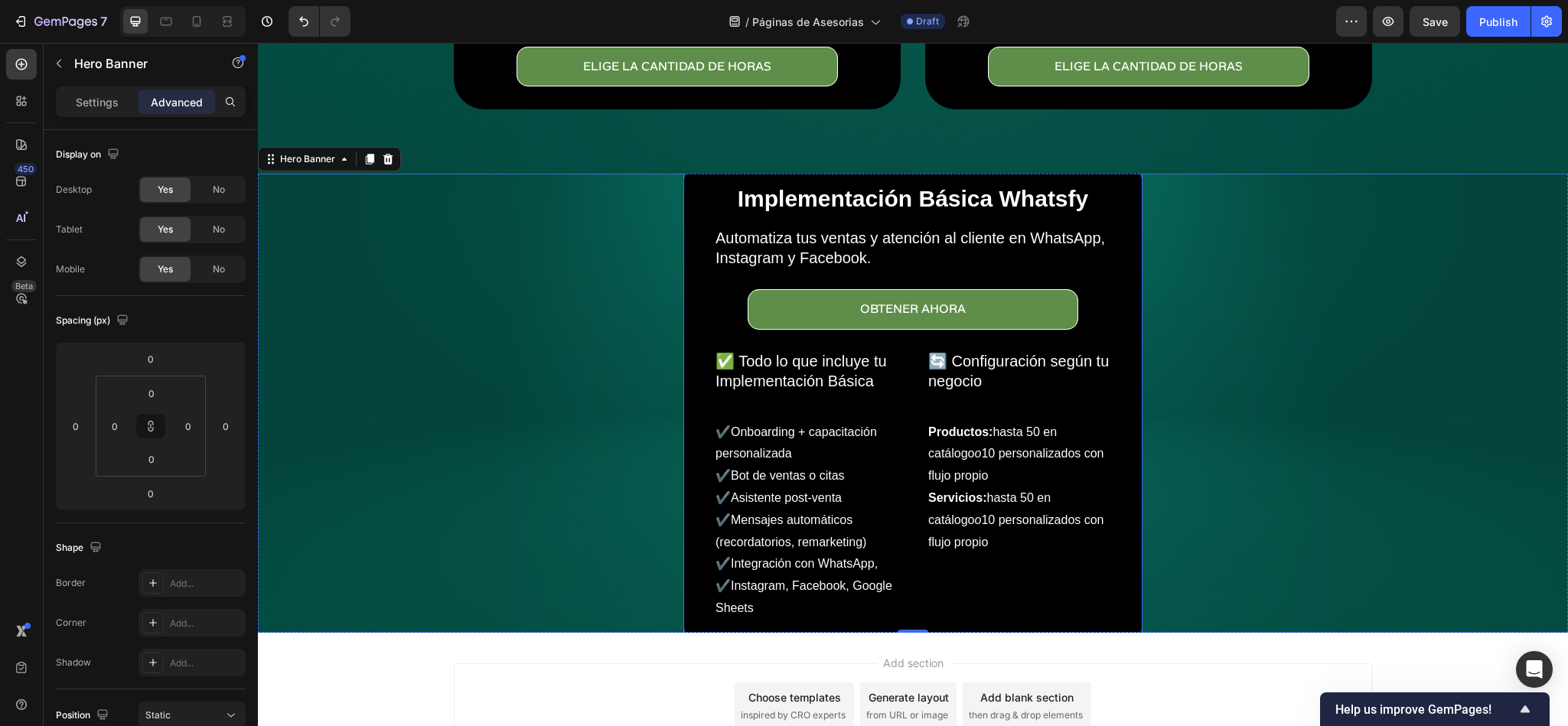
click at [689, 285] on div "Implementación Básica Whatsfy Heading Automatiza tus ventas y atención al clien…" at bounding box center [913, 403] width 459 height 497
click at [87, 109] on p "Settings" at bounding box center [97, 102] width 43 height 16
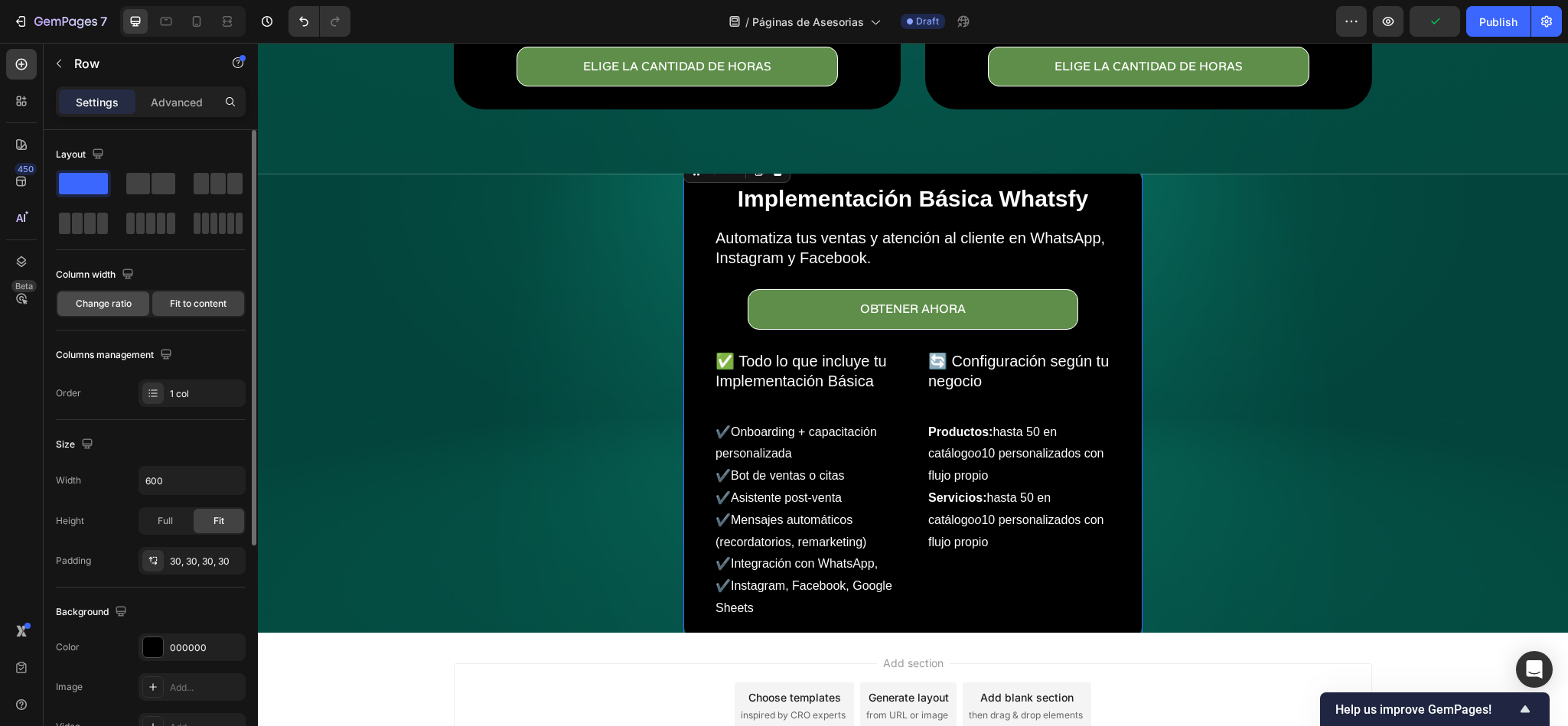
click at [119, 313] on div "Change ratio" at bounding box center [103, 303] width 92 height 24
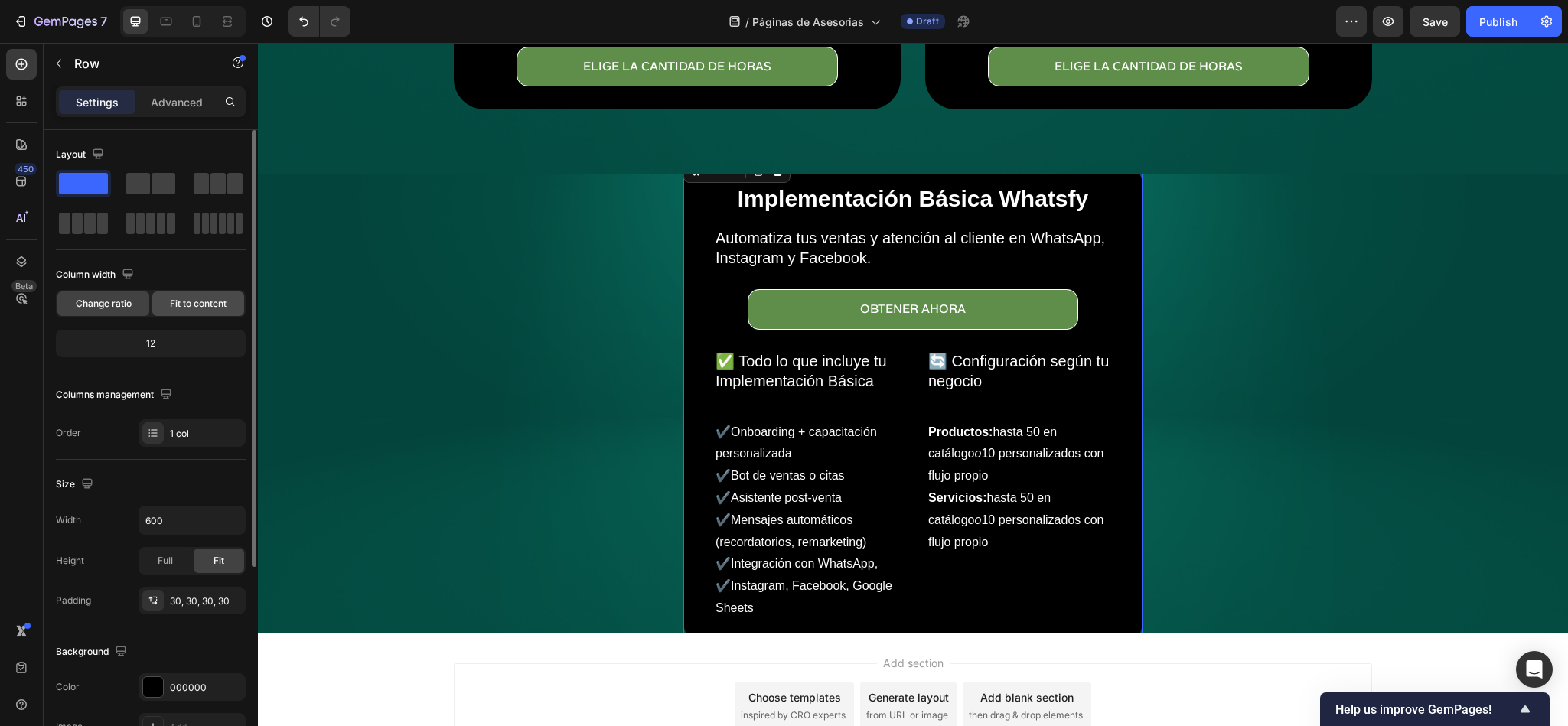
click at [175, 308] on span "Fit to content" at bounding box center [198, 303] width 56 height 14
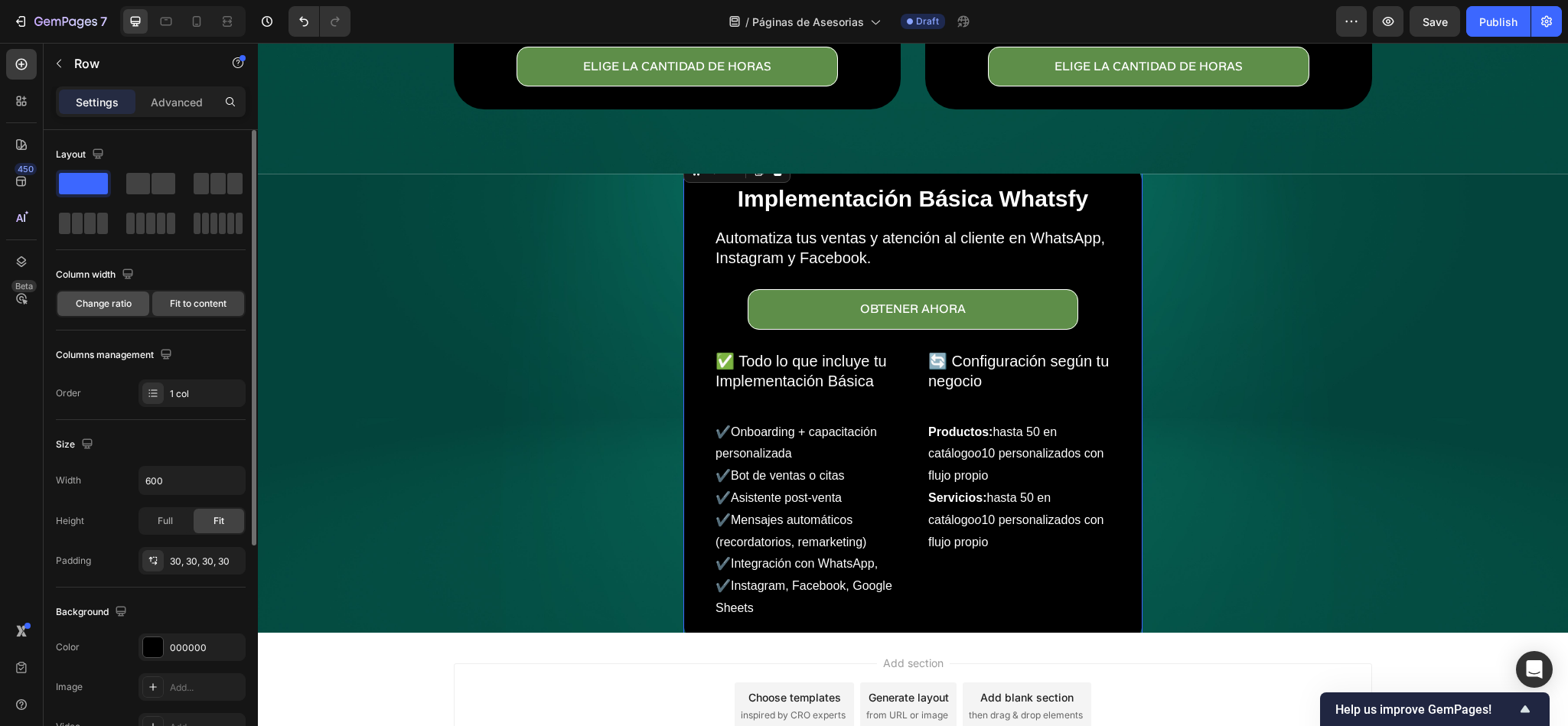
click at [122, 303] on span "Change ratio" at bounding box center [103, 303] width 56 height 14
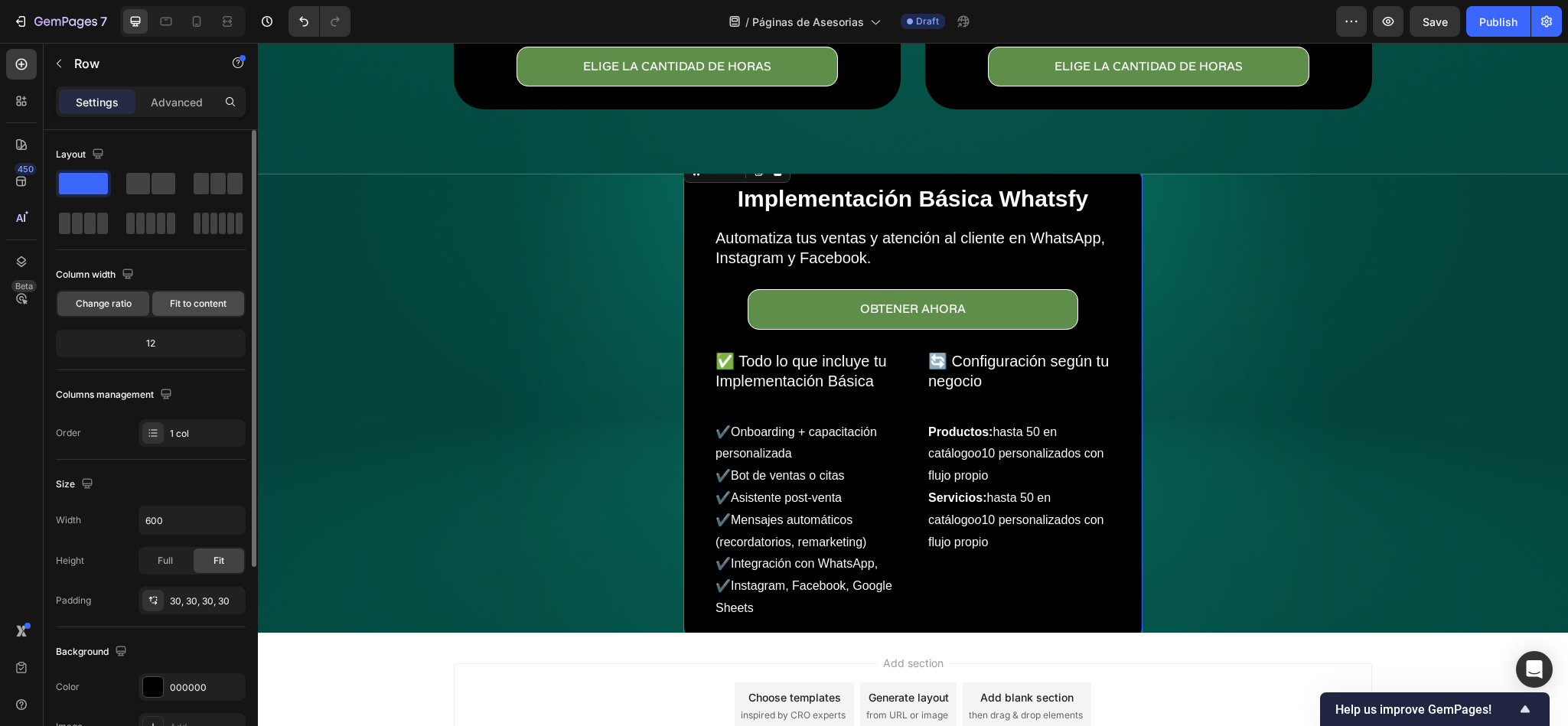
click at [181, 310] on span "Fit to content" at bounding box center [198, 303] width 56 height 14
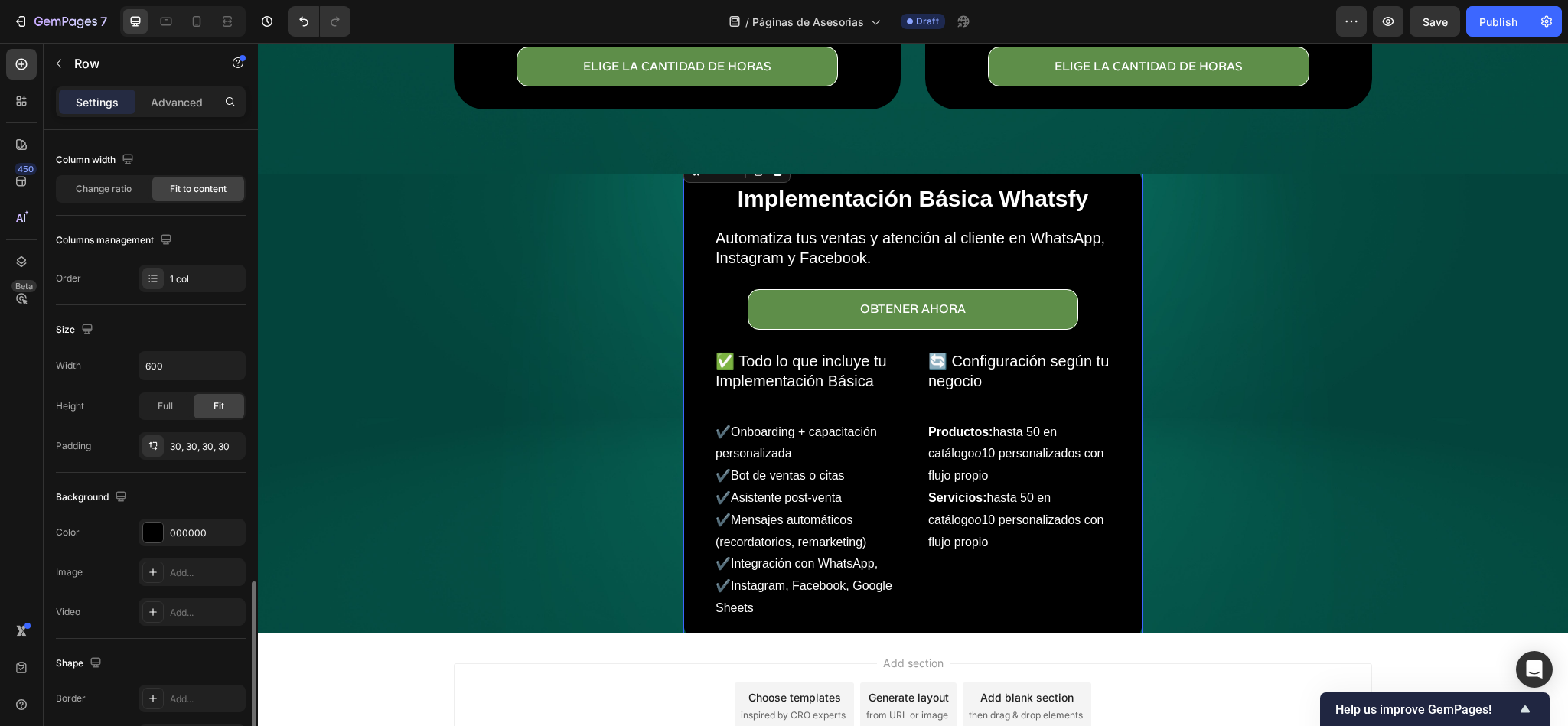
scroll to position [343, 0]
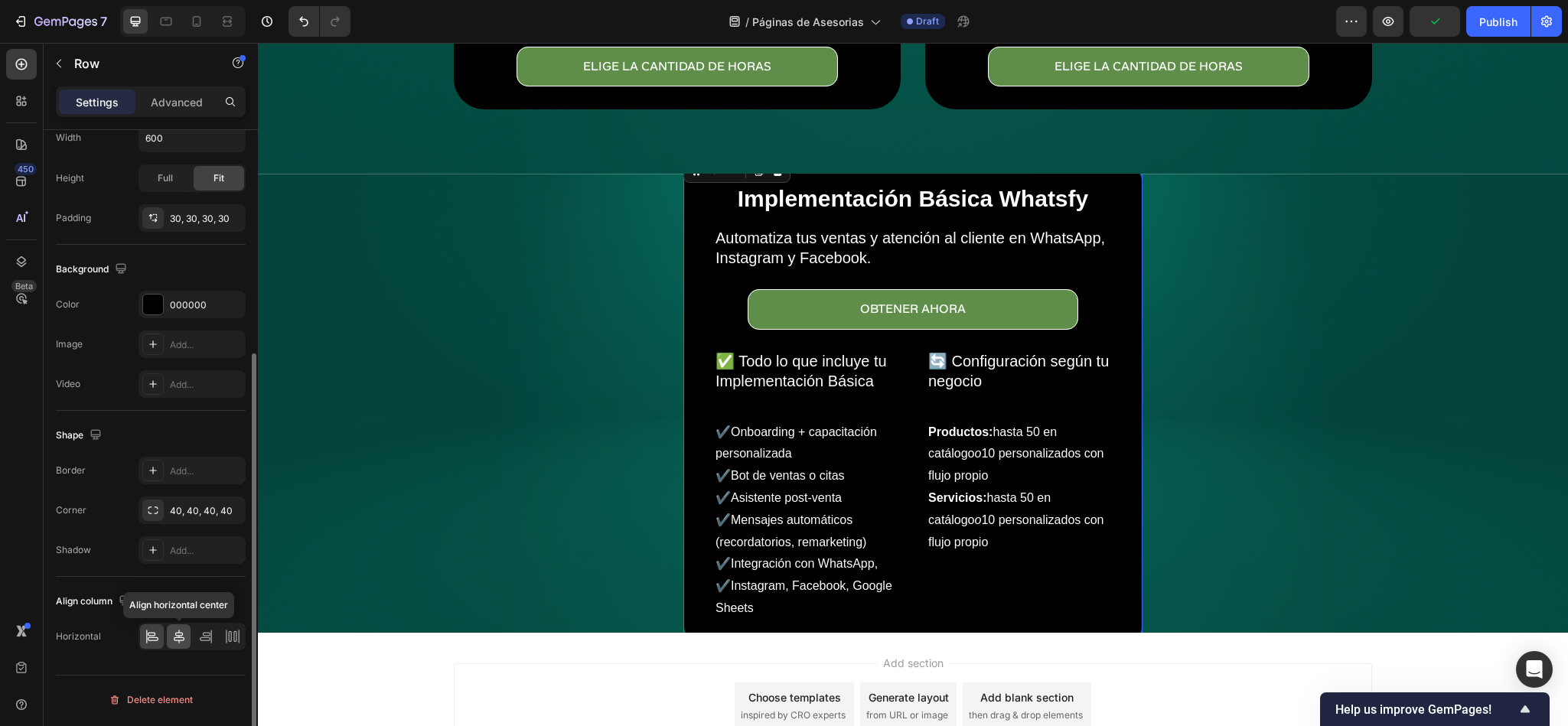
click at [173, 639] on icon at bounding box center [179, 636] width 15 height 15
click at [686, 287] on div "Implementación Básica Whatsfy Heading Automatiza tus ventas y atención al clien…" at bounding box center [913, 403] width 459 height 497
click at [170, 99] on p "Advanced" at bounding box center [176, 102] width 52 height 16
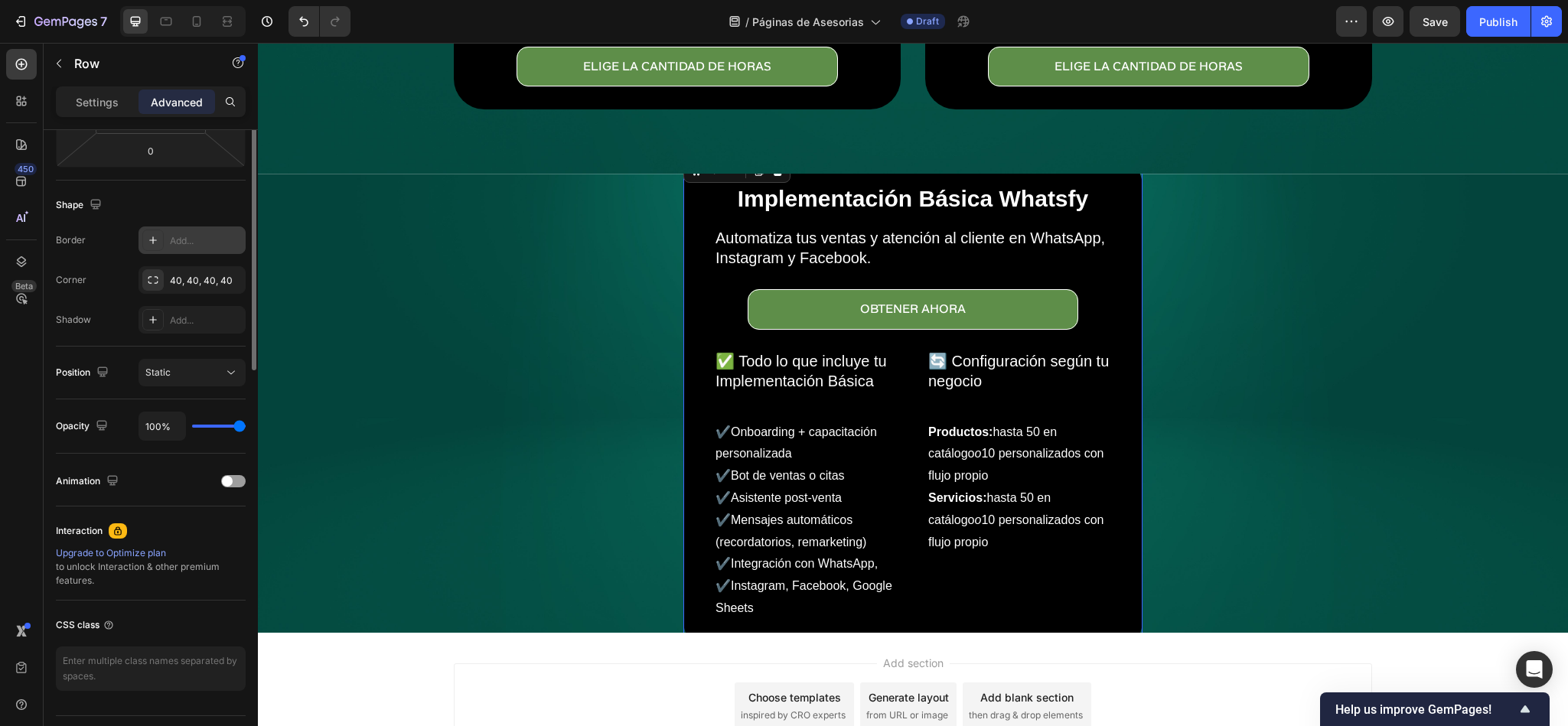
scroll to position [0, 0]
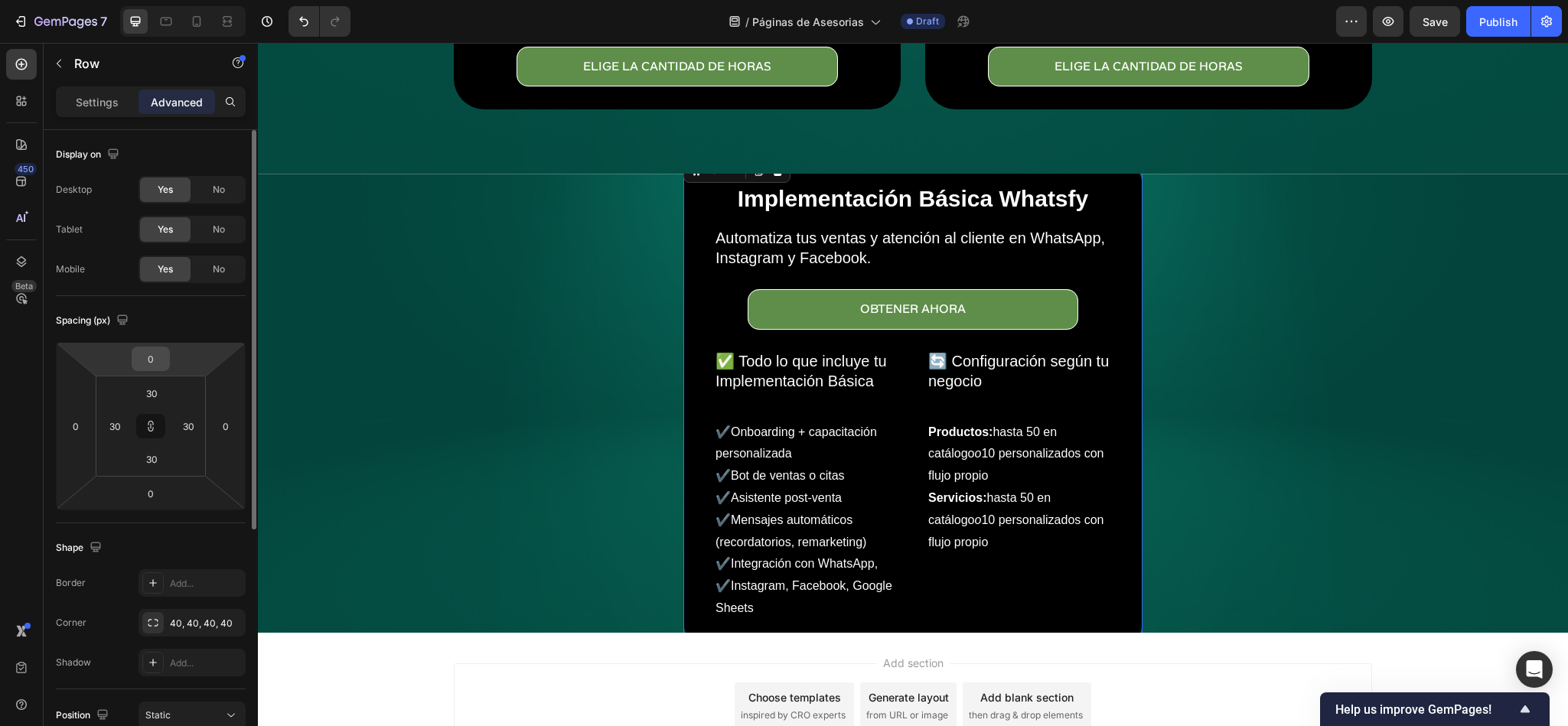
click at [154, 347] on input "0" at bounding box center [151, 358] width 31 height 23
type input "1"
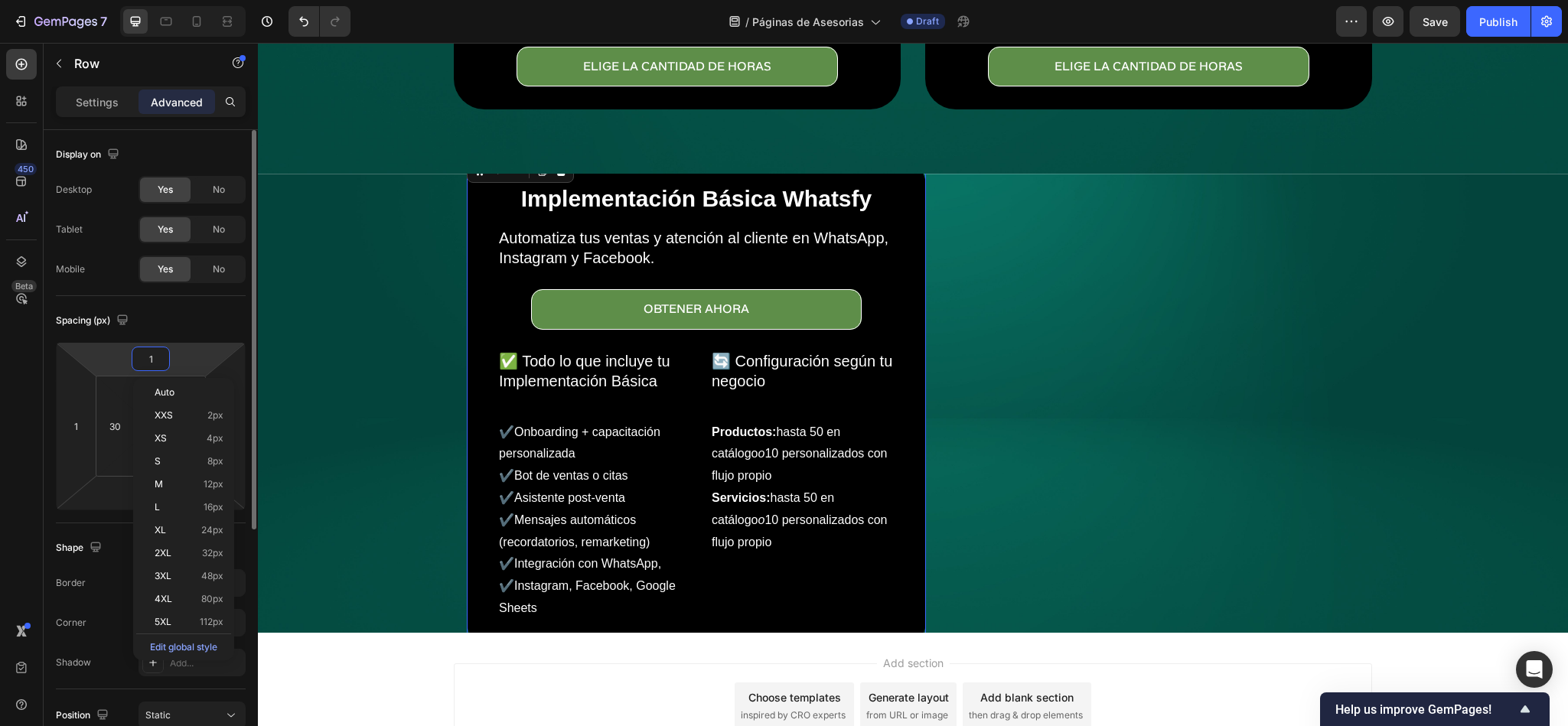
type input "10"
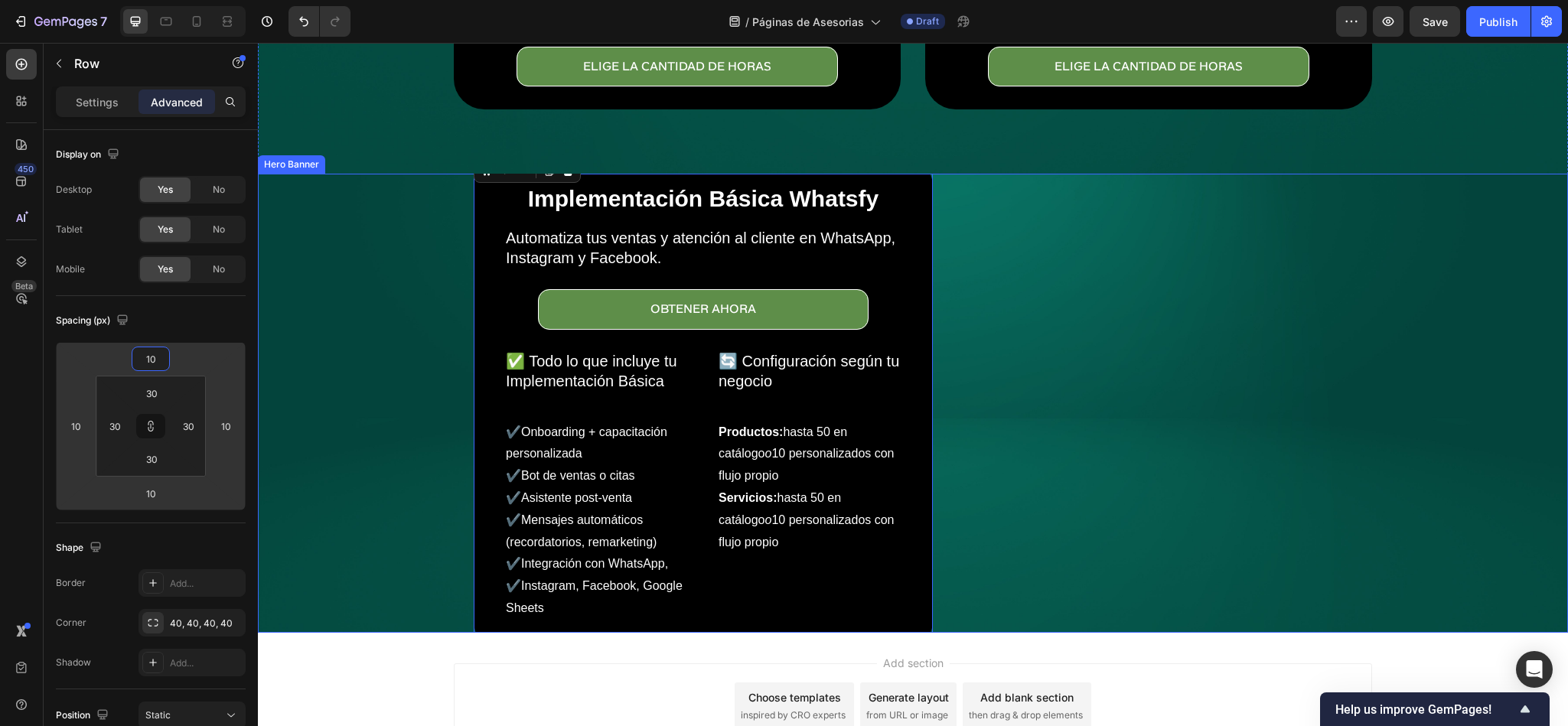
click at [378, 420] on div "Background Image" at bounding box center [912, 403] width 1310 height 459
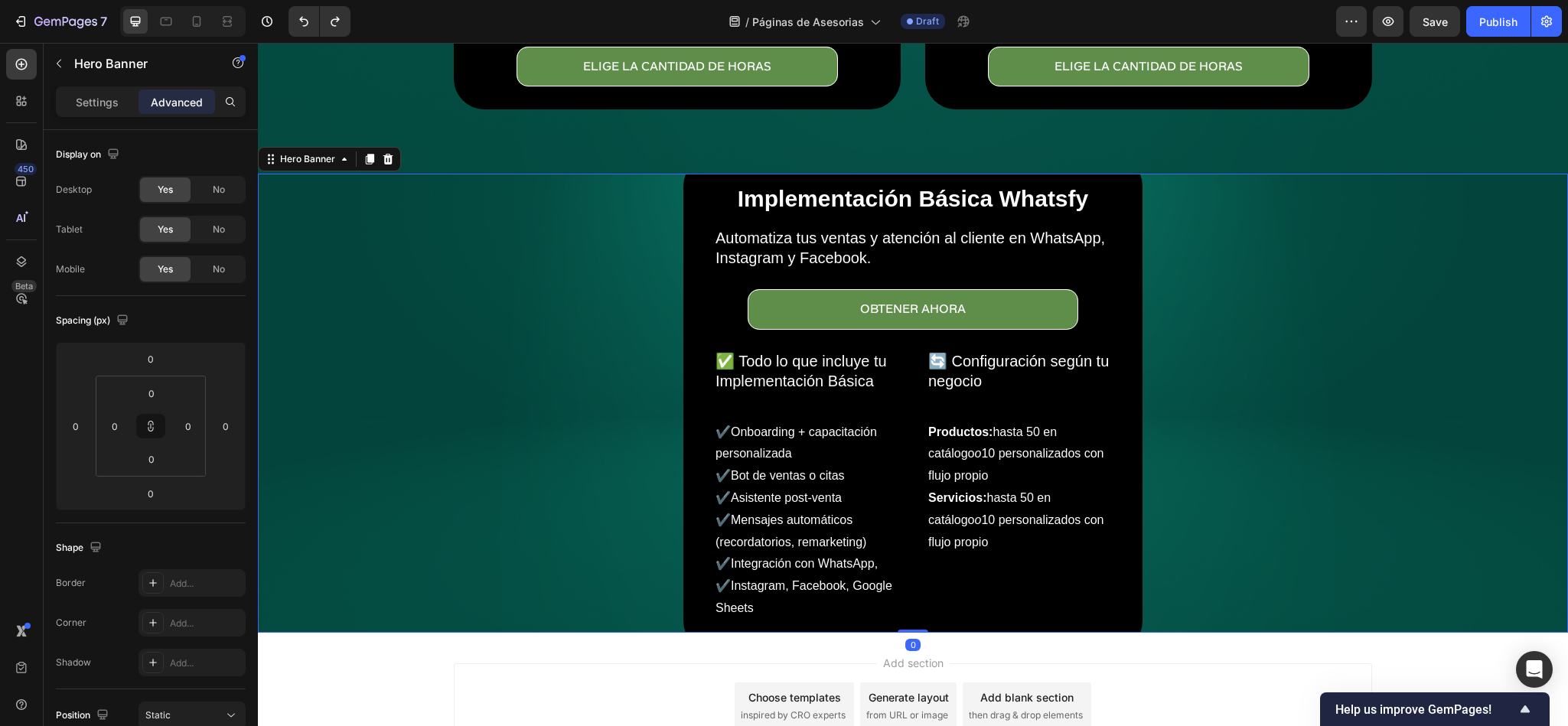
click at [1242, 379] on div "Implementación Básica Whatsfy Heading Automatiza tus ventas y atención al clien…" at bounding box center [913, 403] width 894 height 497
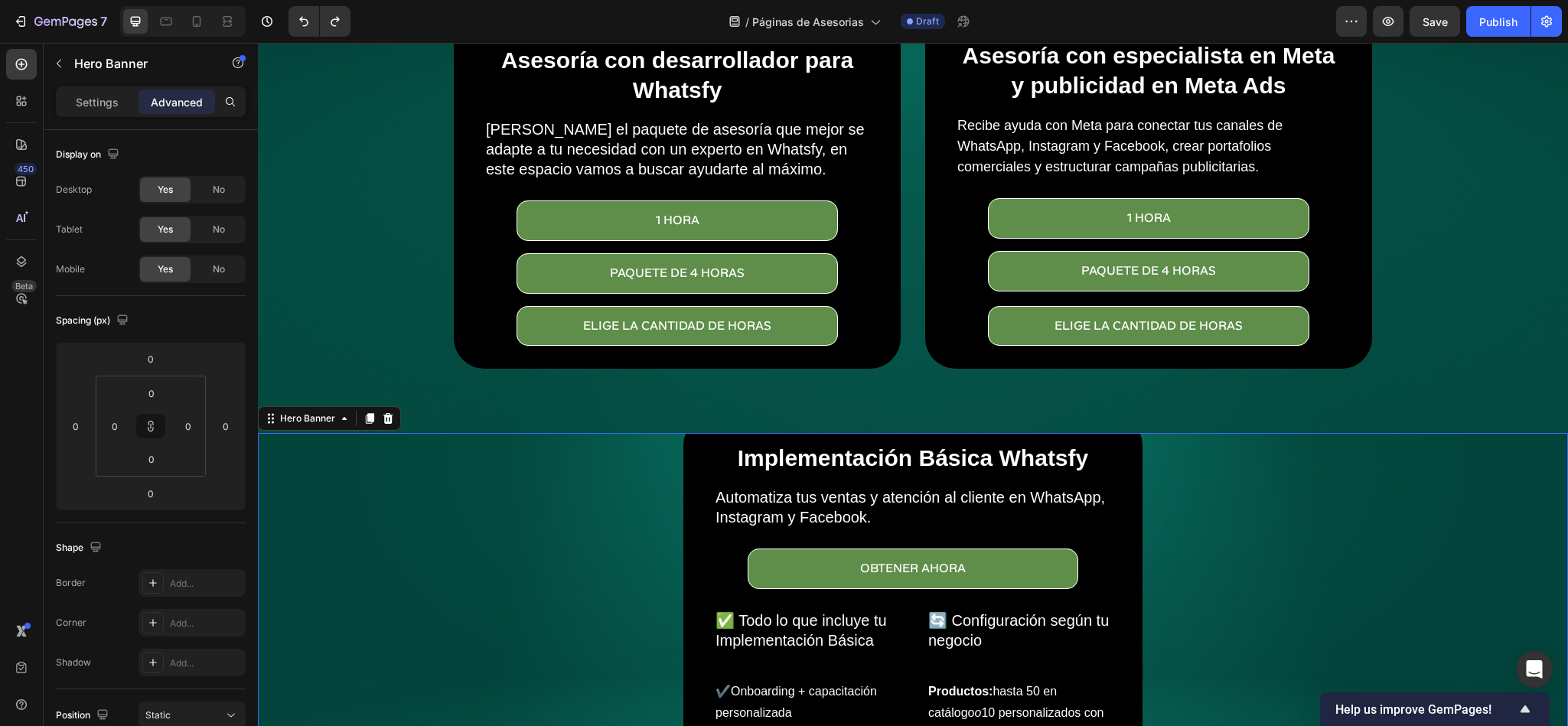
scroll to position [162, 0]
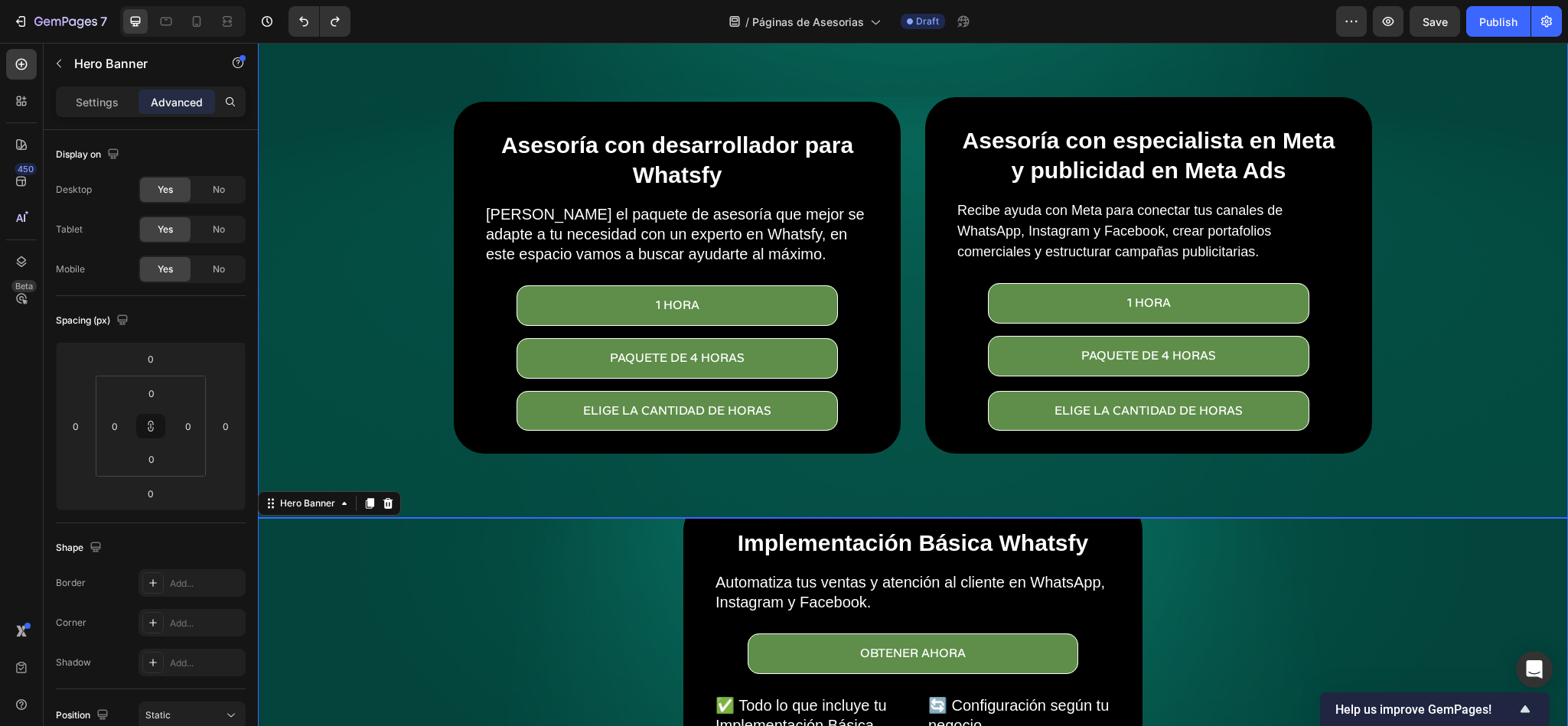
click at [923, 461] on div "Asesoría con desarrollador para Whatsfy Heading Elige el paquete de asesoría qu…" at bounding box center [912, 295] width 941 height 445
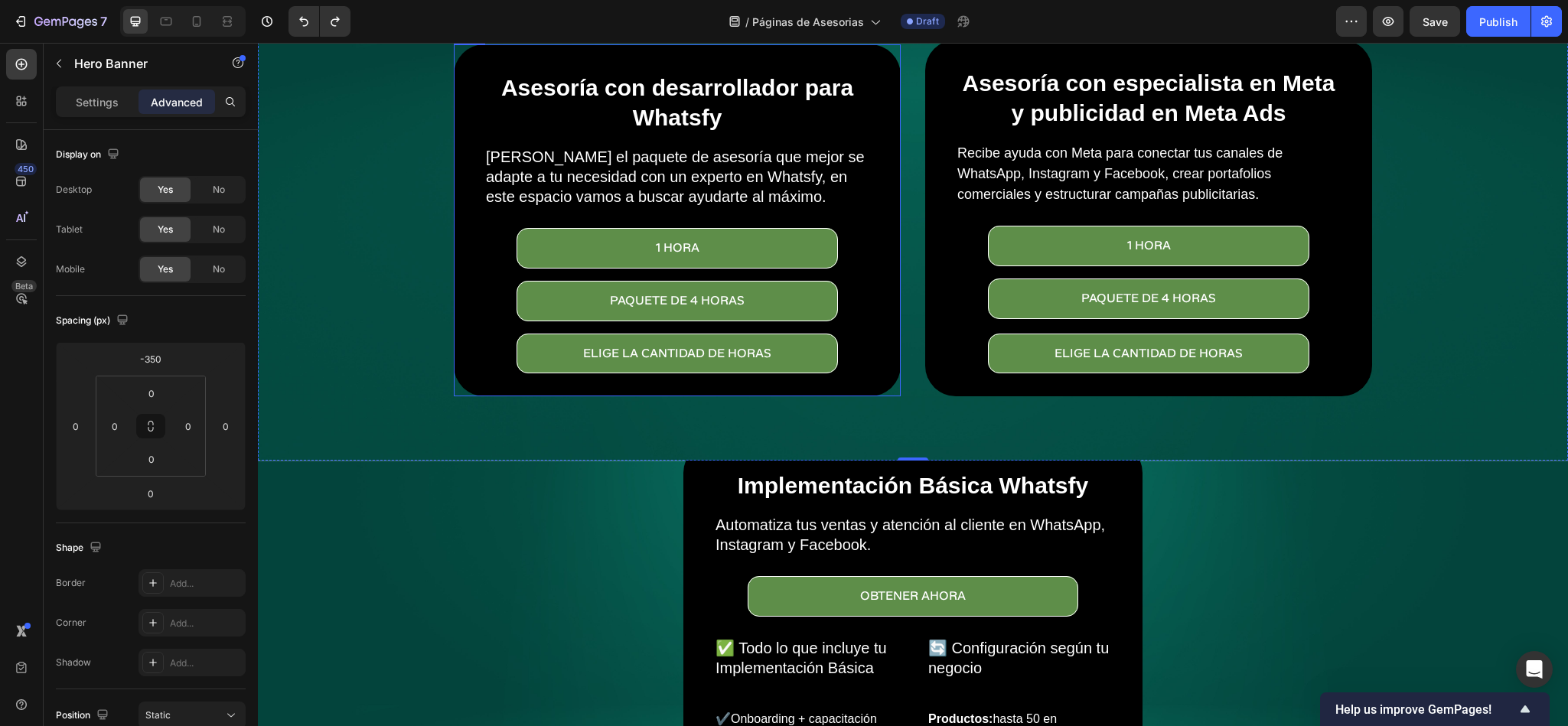
scroll to position [276, 0]
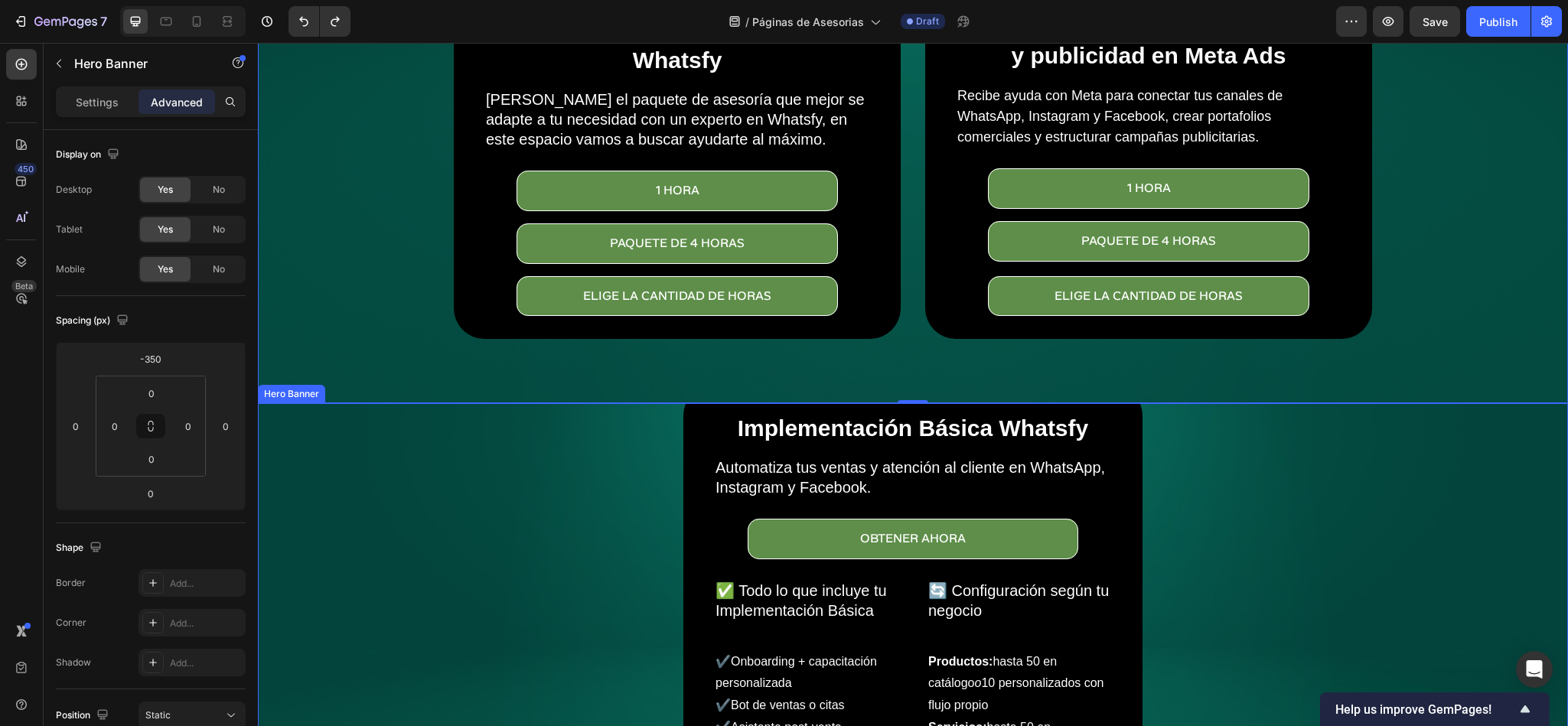
click at [540, 464] on div "Implementación Básica Whatsfy Heading Automatiza tus ventas y atención al clien…" at bounding box center [913, 633] width 894 height 497
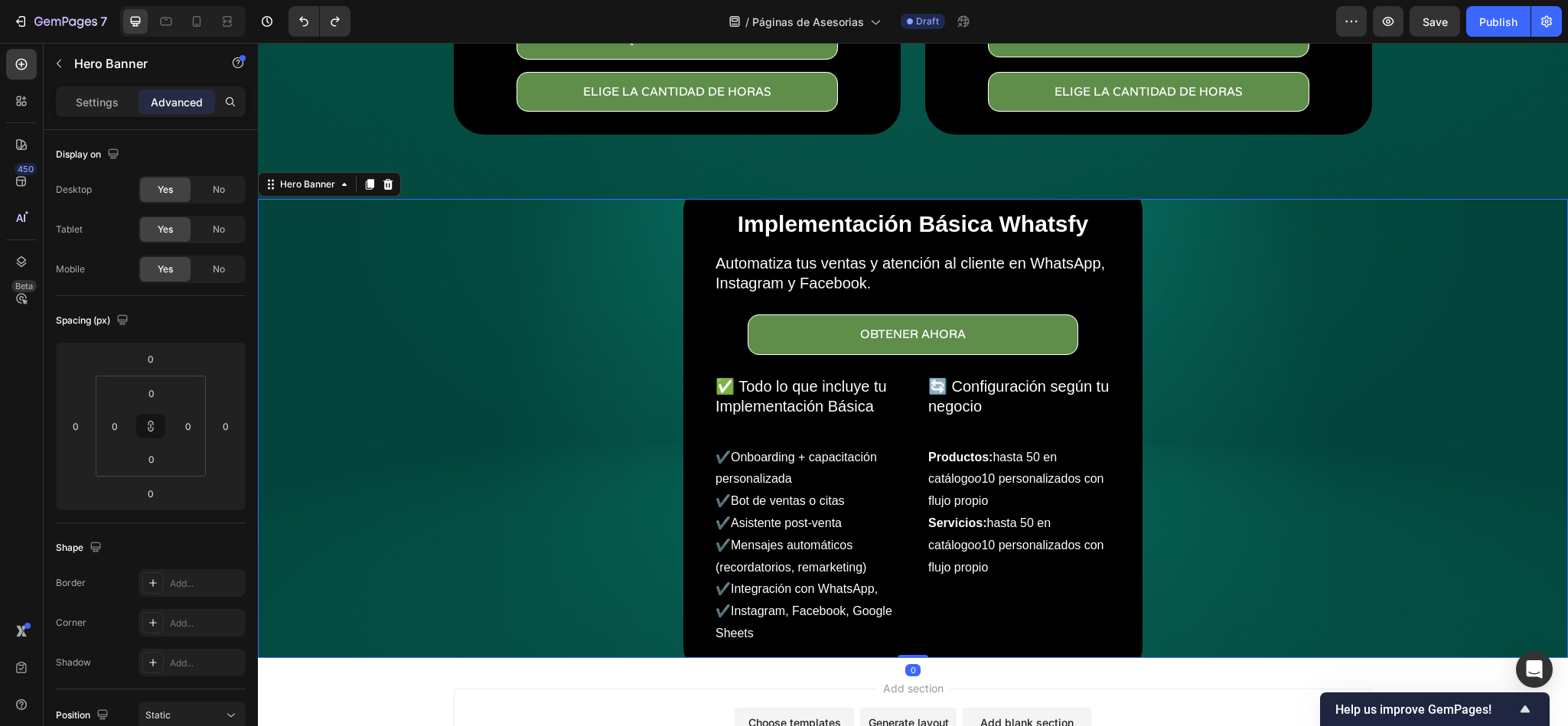
scroll to position [505, 0]
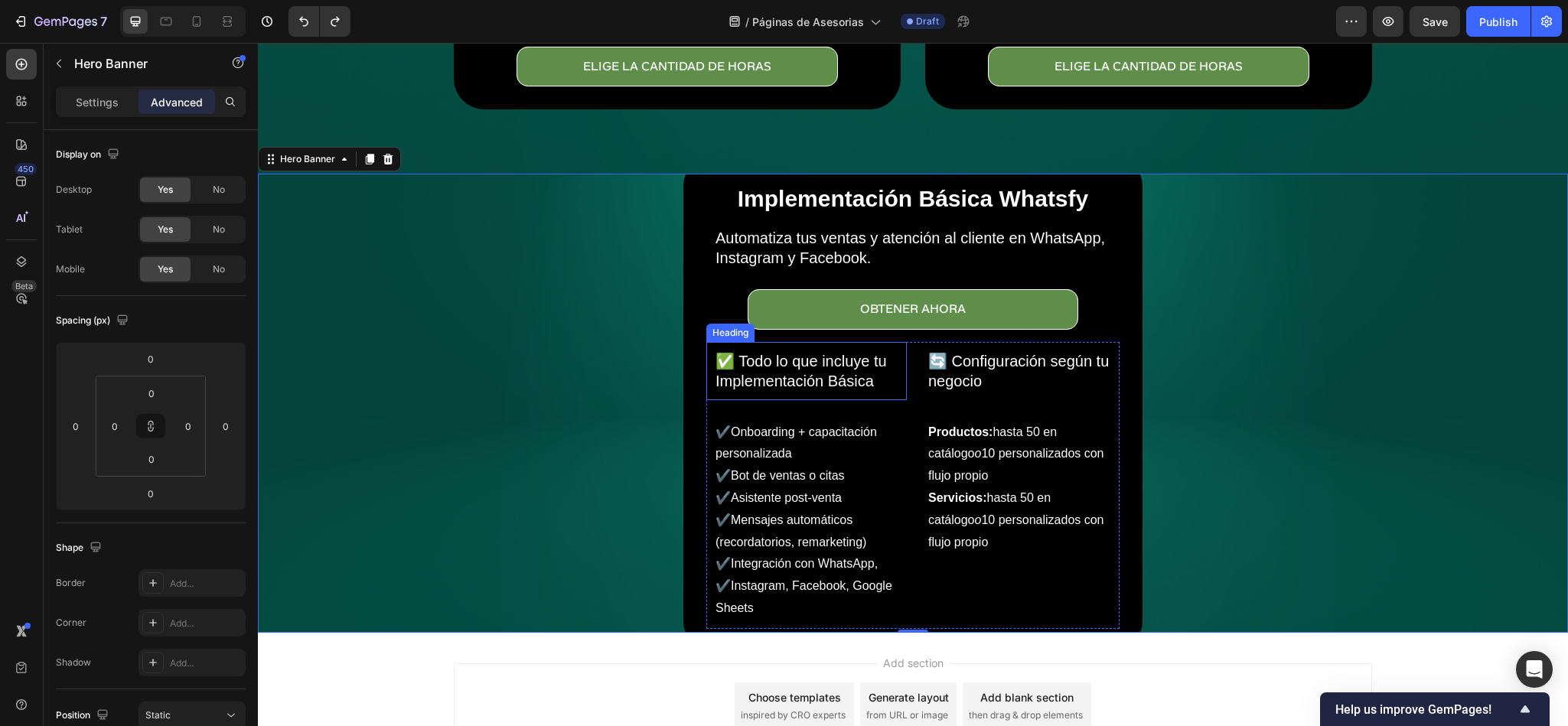
click at [815, 412] on div "✔️Onboarding + capacitación personalizada ✔️Bot de ventas o citas ✔️Asistente p…" at bounding box center [806, 520] width 201 height 217
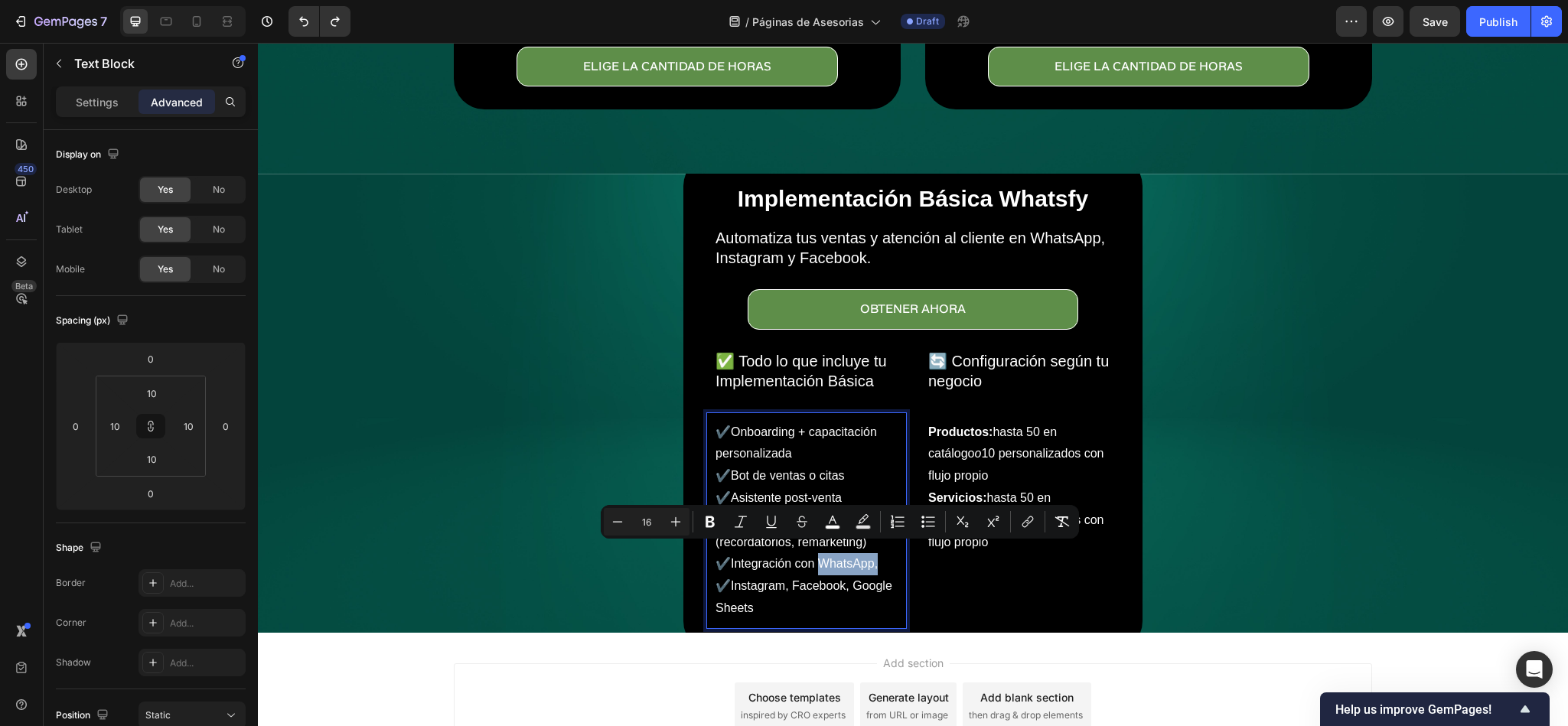
drag, startPoint x: 877, startPoint y: 554, endPoint x: 815, endPoint y: 554, distance: 62.0
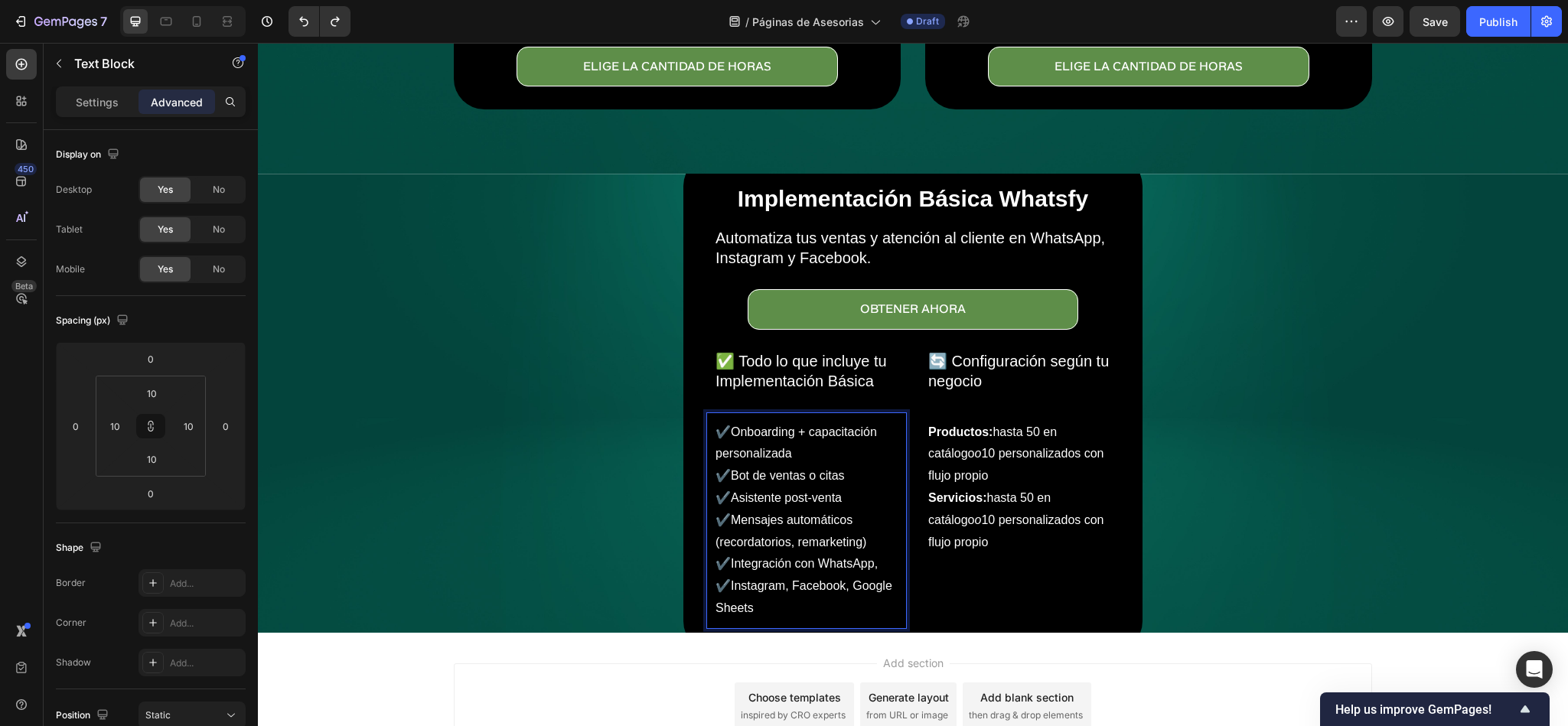
click at [722, 570] on span "✔️Integración con WhatsApp, ✔️Instagram, Facebook, Google Sheets" at bounding box center [805, 585] width 177 height 57
click at [992, 491] on span "Servicios: hasta 50 en catálogo o 10 personalizados con flujo propio" at bounding box center [1016, 519] width 176 height 57
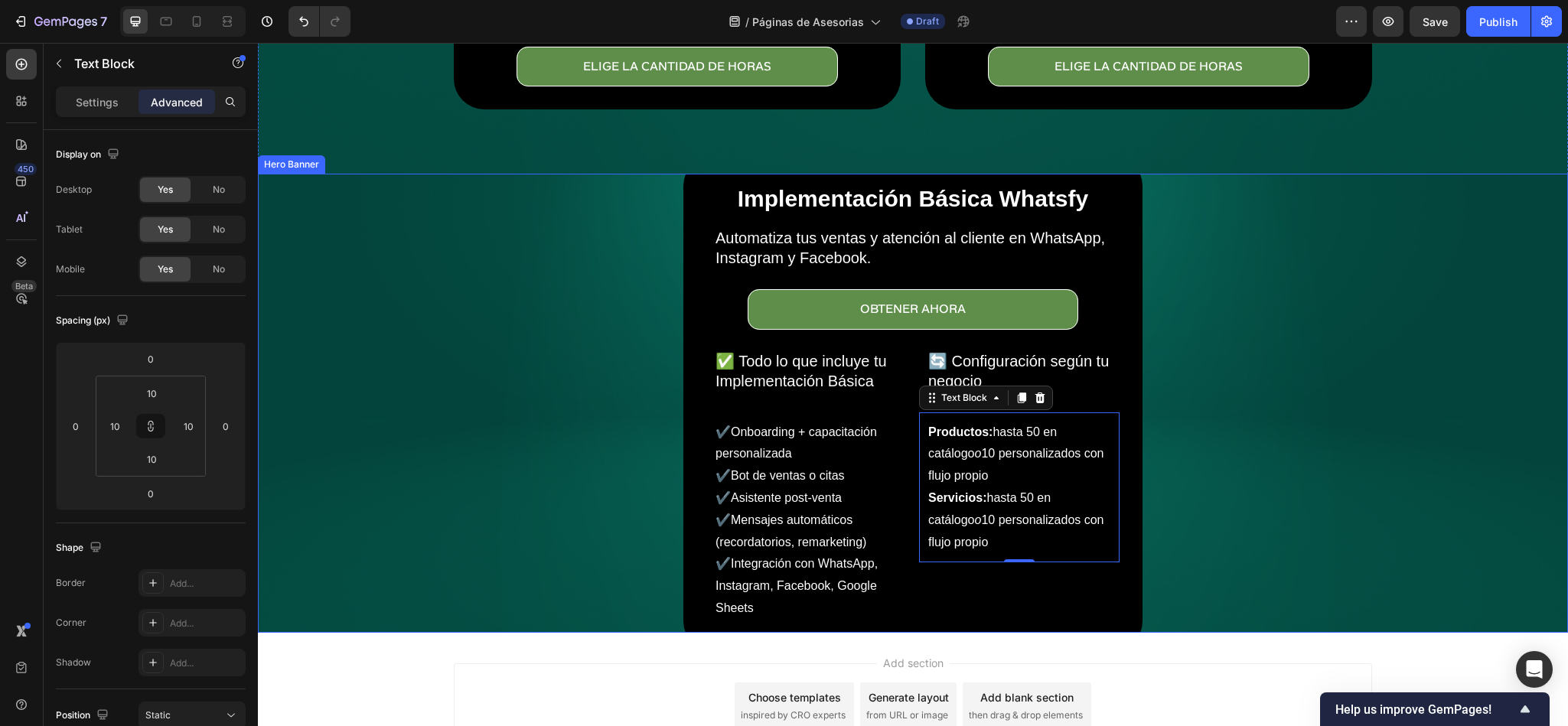
click at [1350, 515] on div "Implementación Básica Whatsfy Heading Automatiza tus ventas y atención al clien…" at bounding box center [913, 403] width 894 height 497
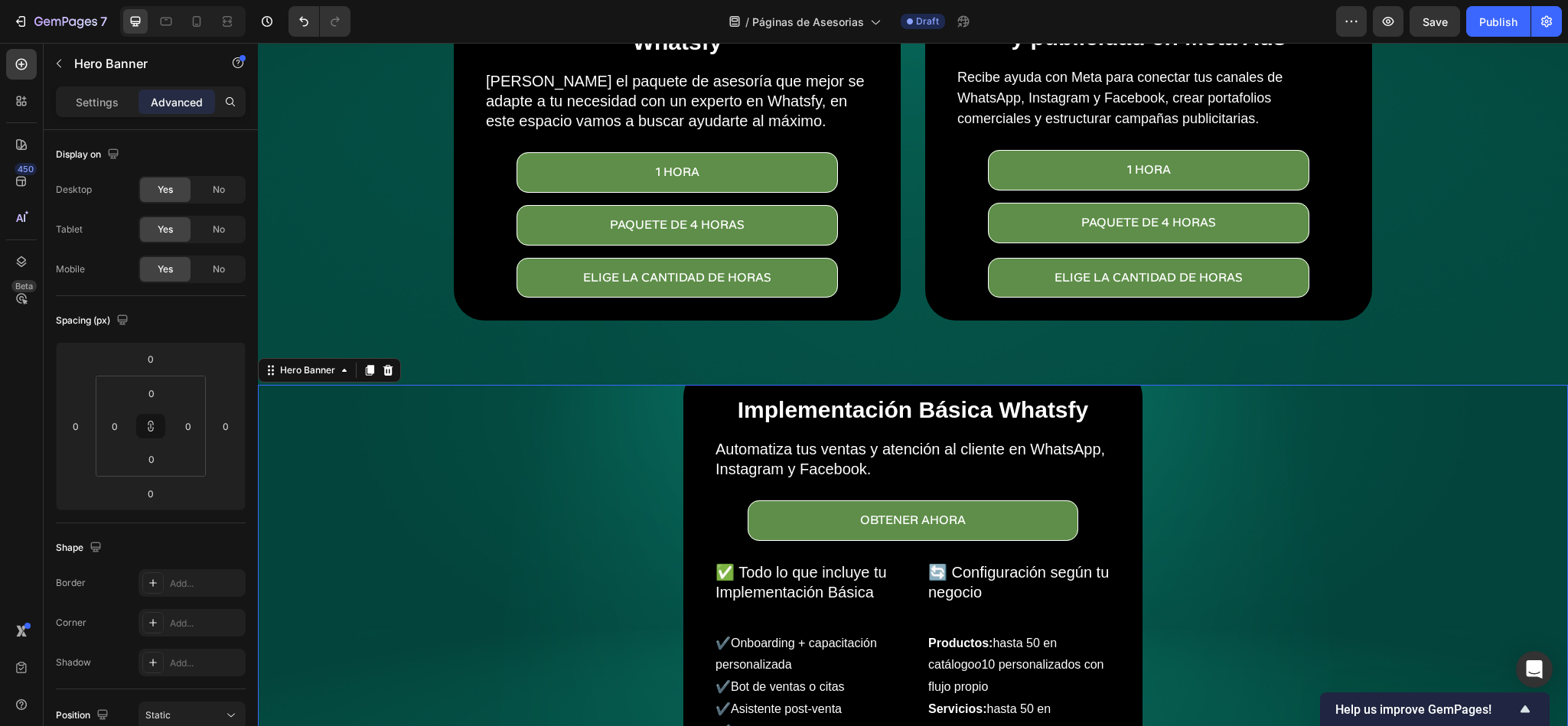
scroll to position [162, 0]
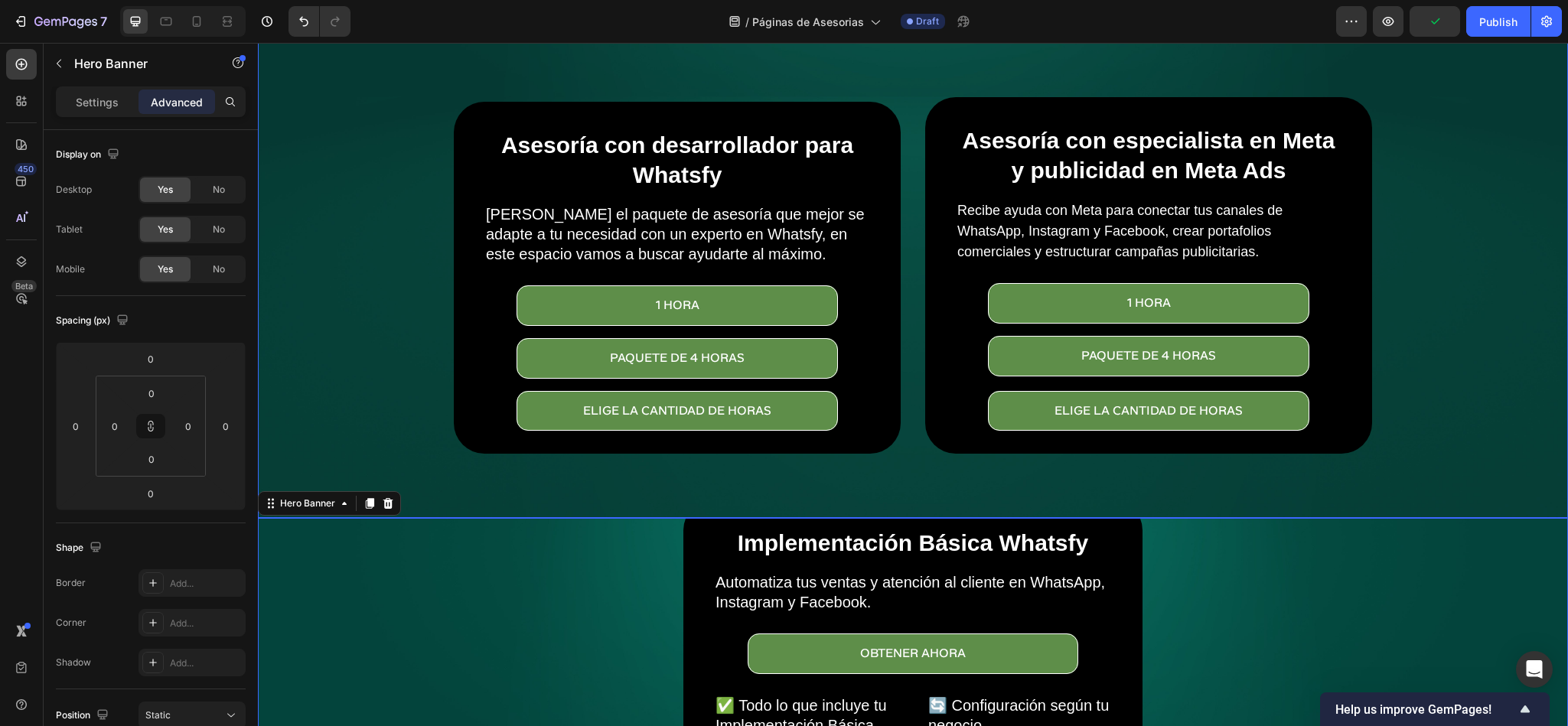
click at [1393, 414] on div "Overlay" at bounding box center [912, 81] width 1310 height 872
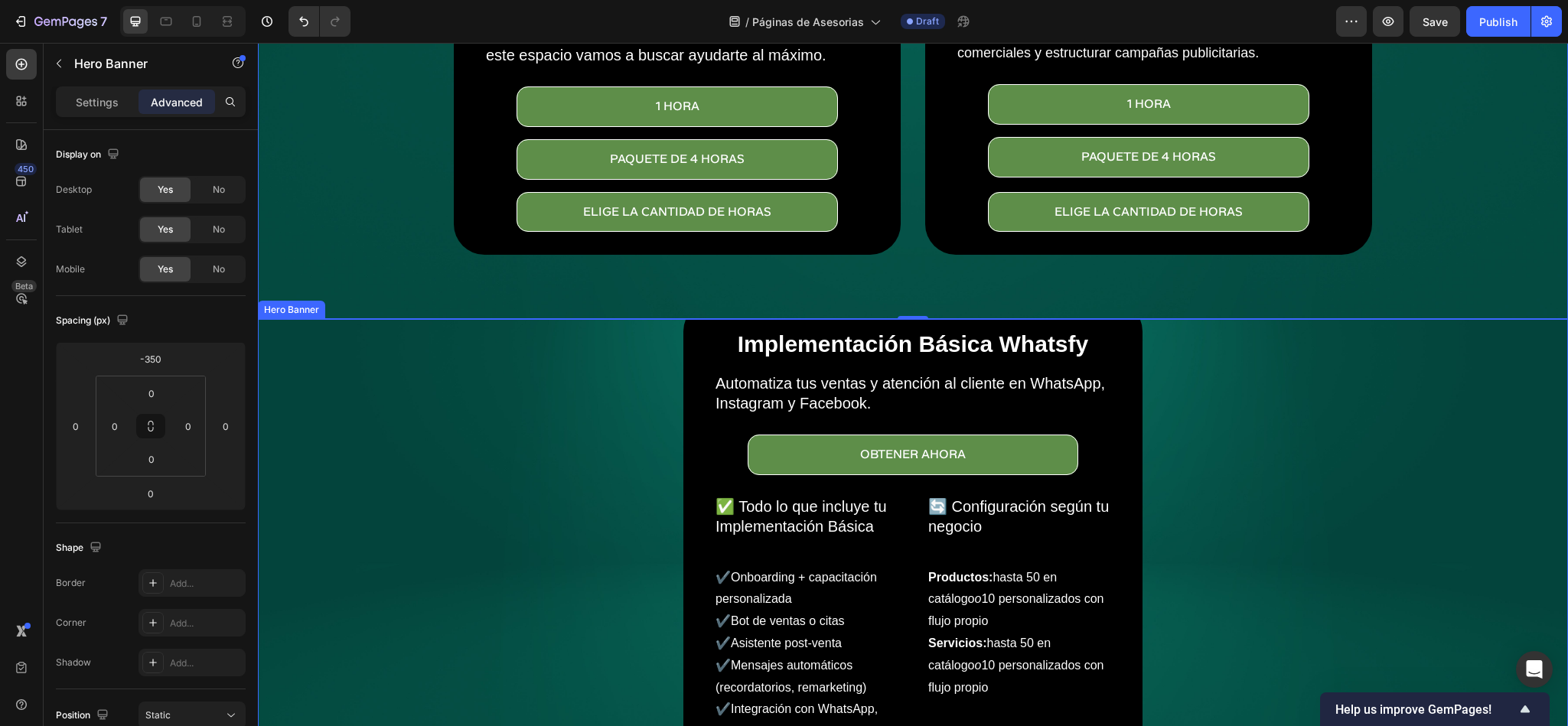
scroll to position [391, 0]
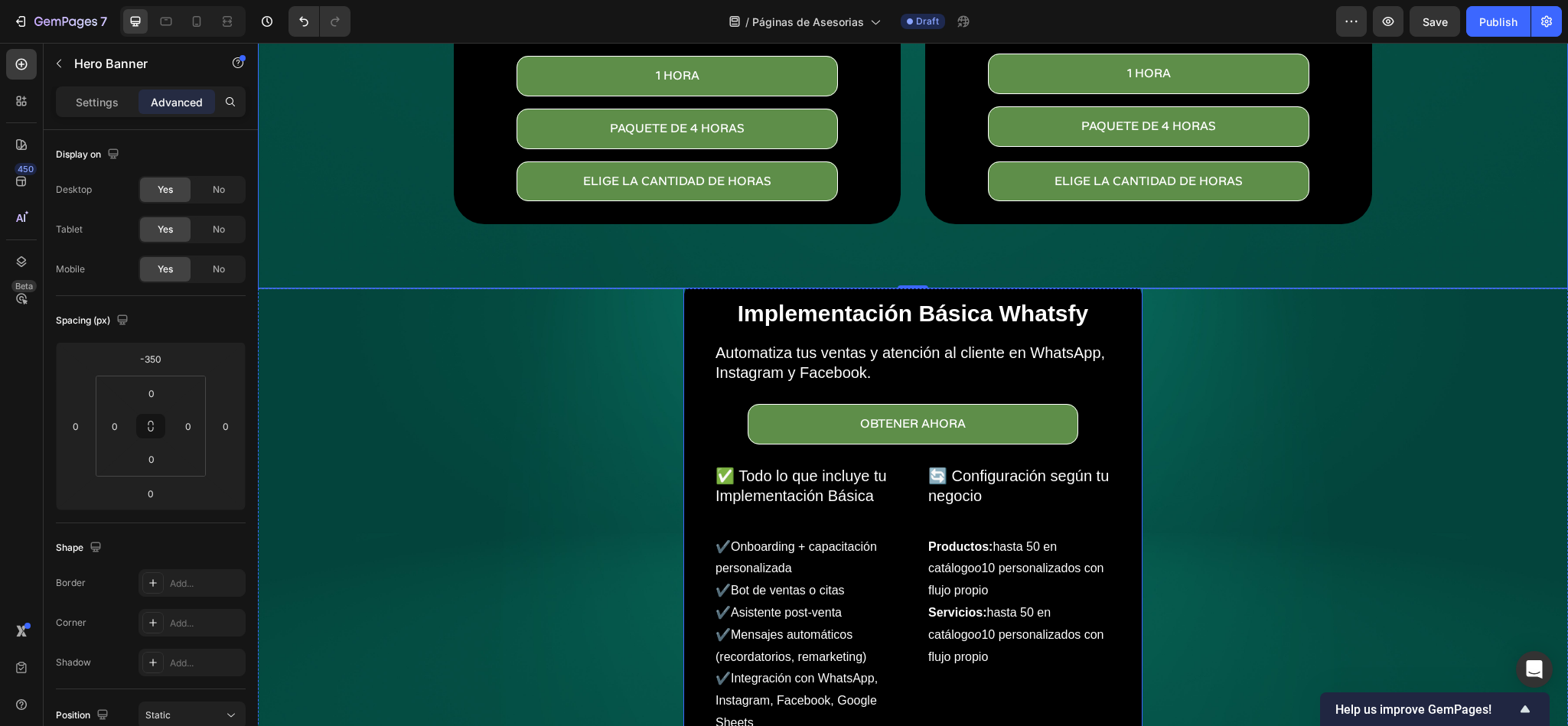
click at [684, 382] on div "Implementación Básica Whatsfy Heading Automatiza tus ventas y atención al clien…" at bounding box center [913, 518] width 459 height 497
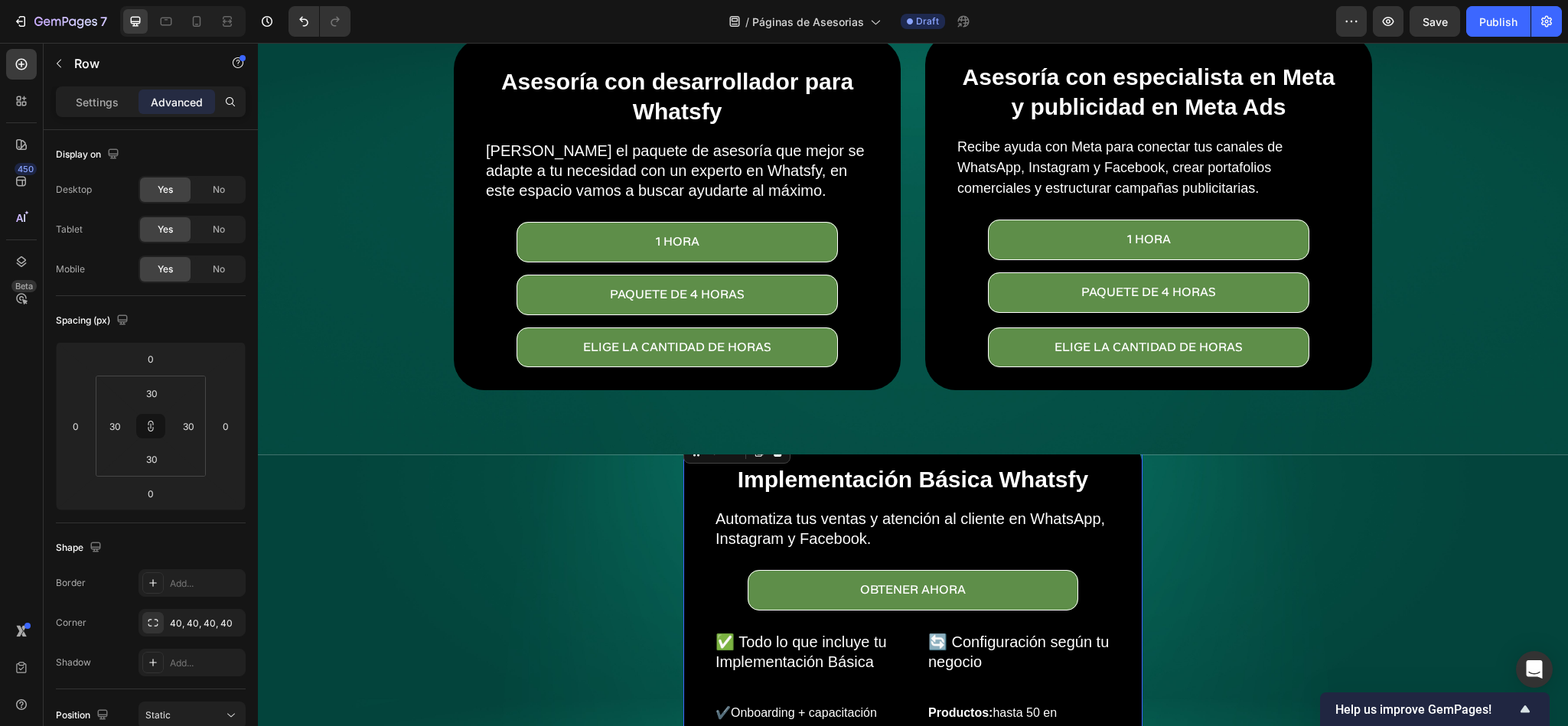
scroll to position [276, 0]
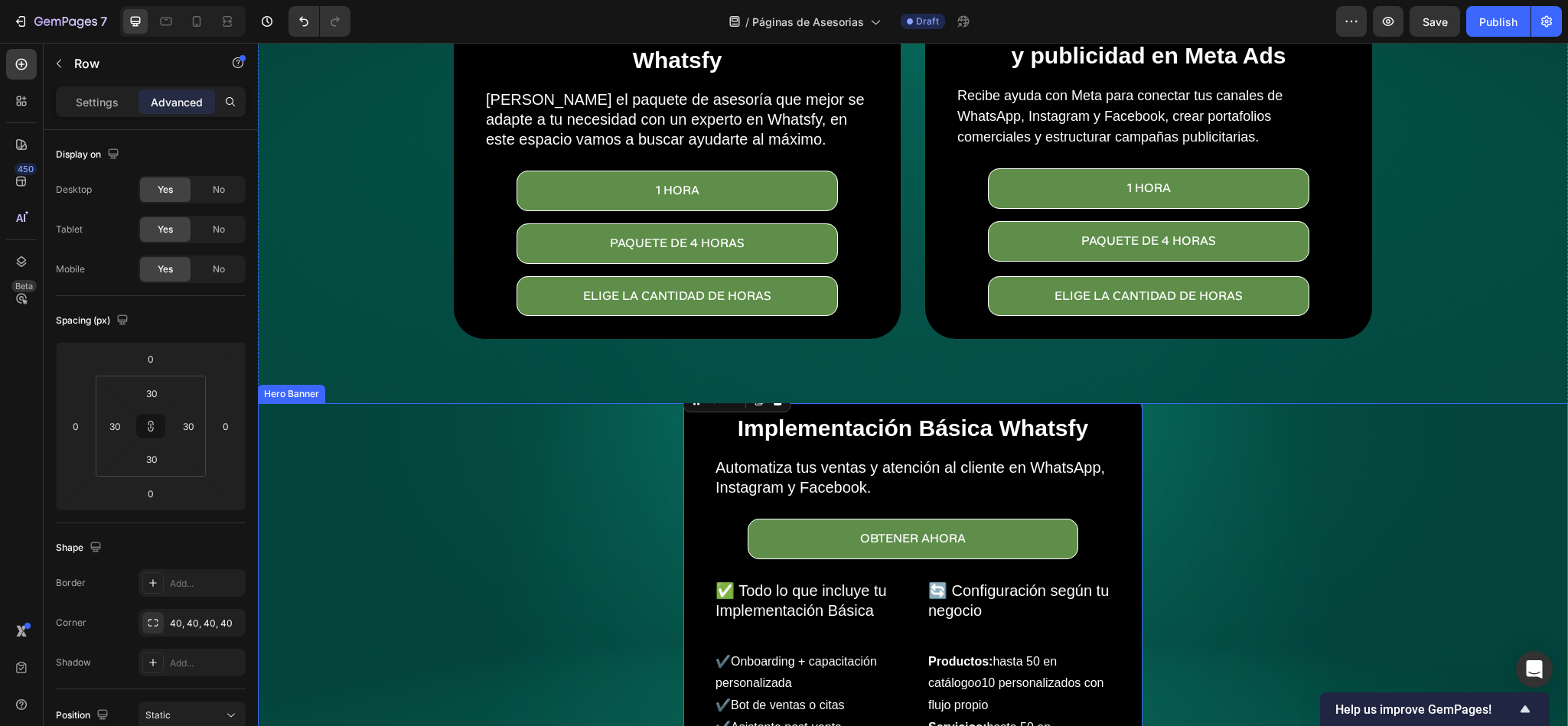
click at [568, 480] on div "Implementación Básica Whatsfy Heading Automatiza tus ventas y atención al clien…" at bounding box center [913, 633] width 894 height 497
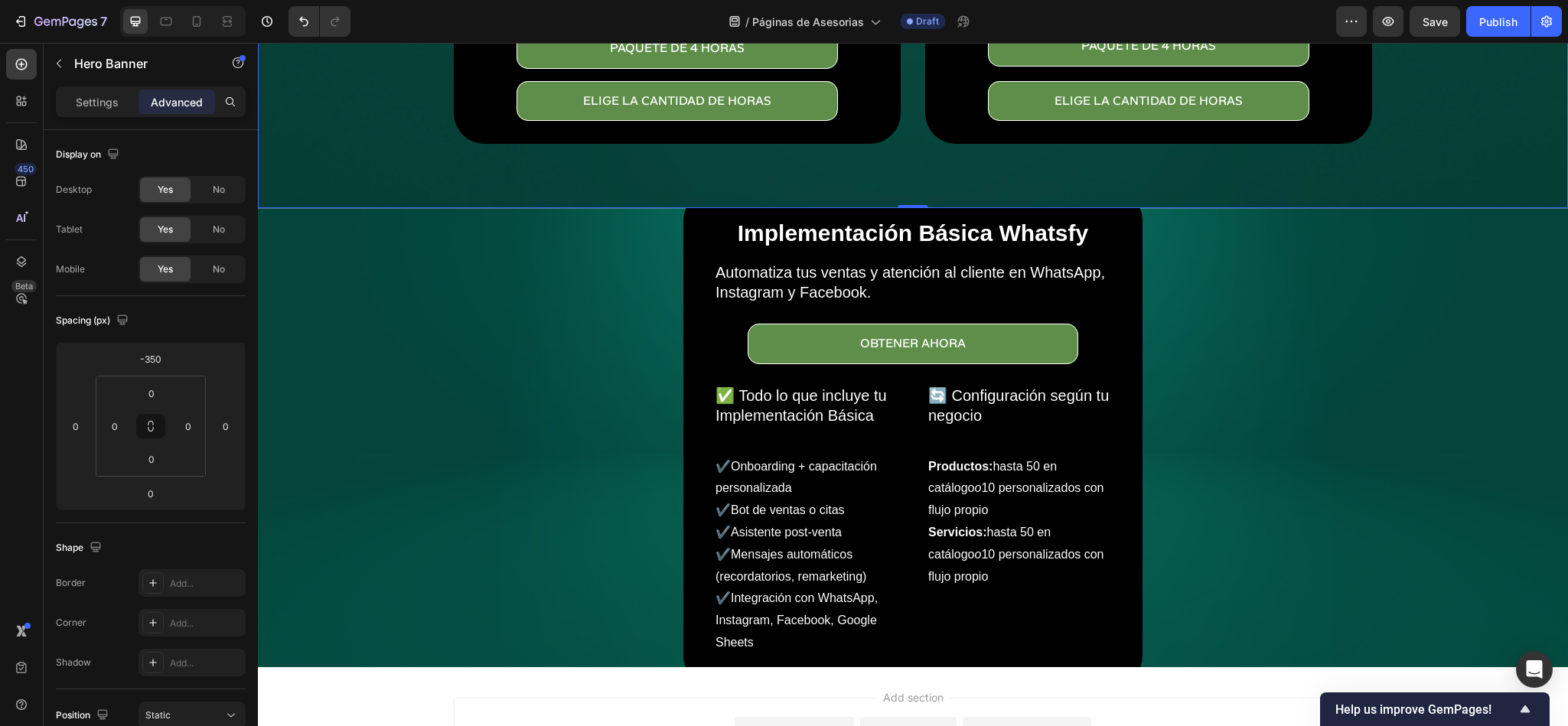
scroll to position [505, 0]
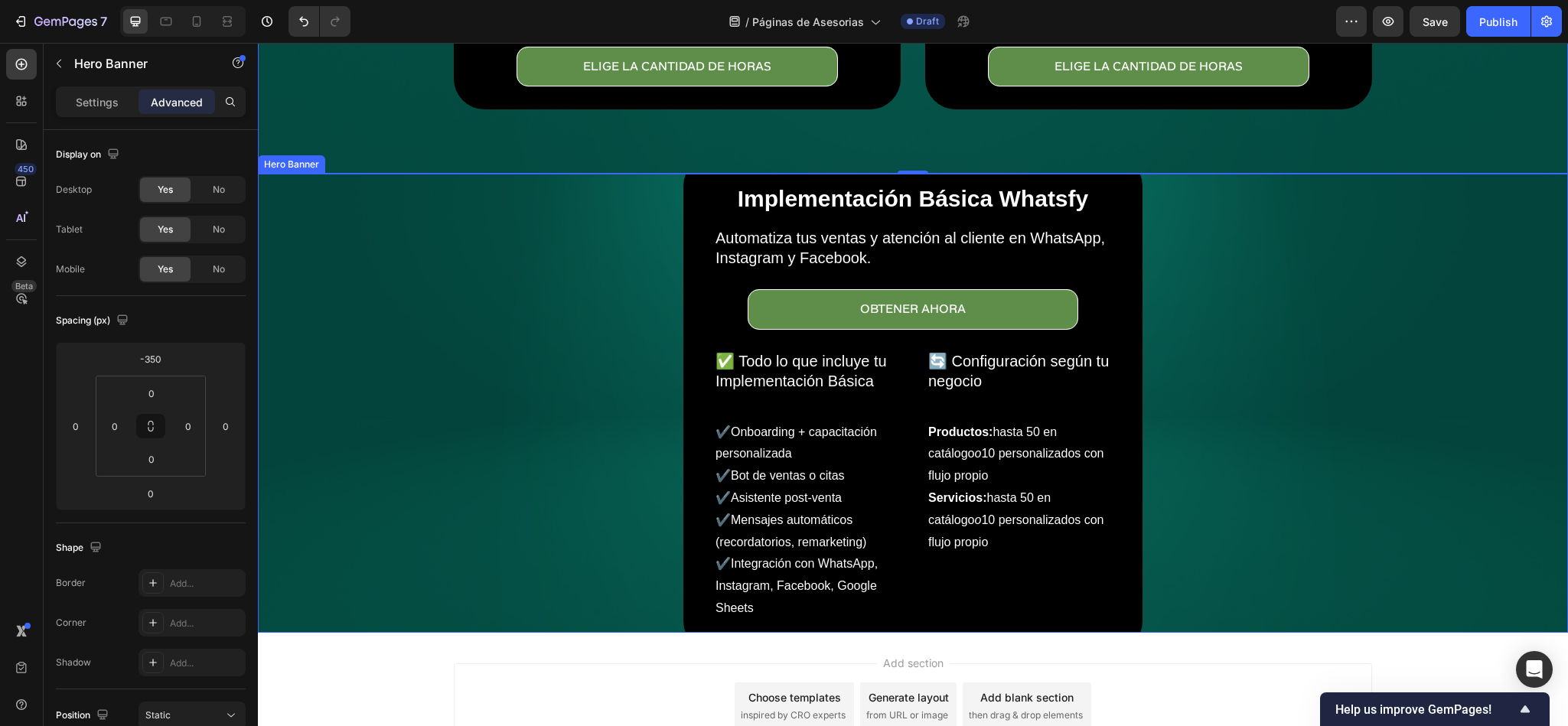
click at [429, 349] on div "Background Image" at bounding box center [912, 403] width 1310 height 459
click at [93, 105] on p "Settings" at bounding box center [97, 102] width 43 height 16
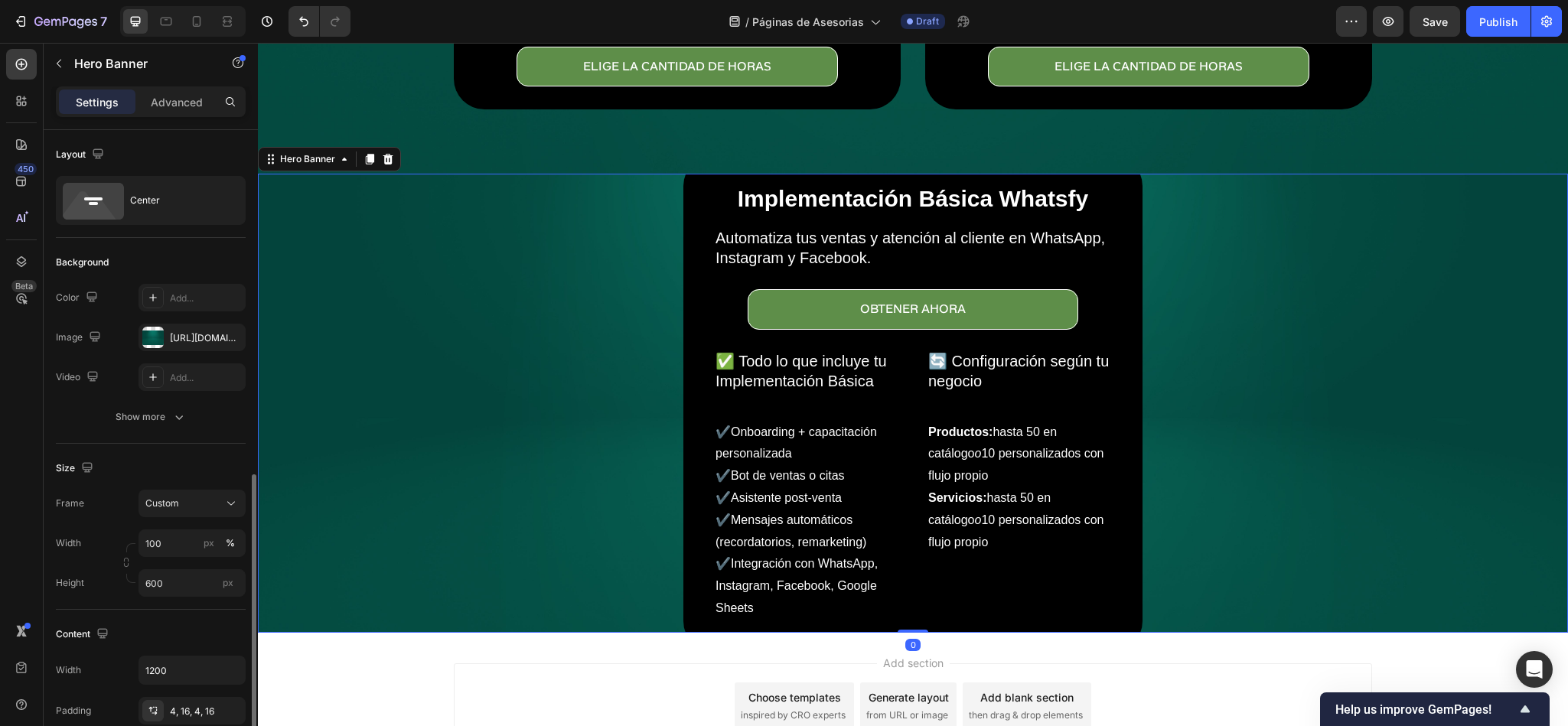
scroll to position [229, 0]
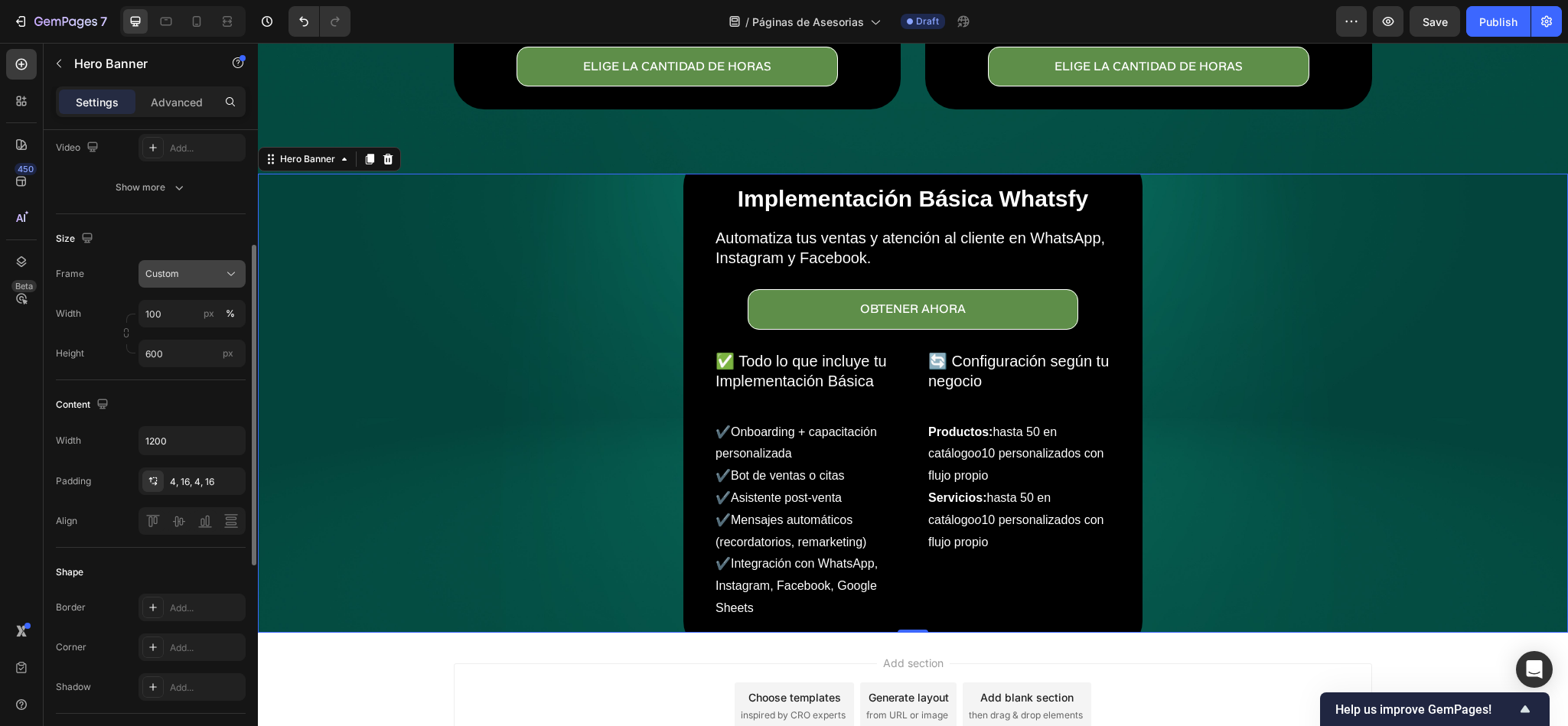
click at [181, 280] on div "Custom" at bounding box center [183, 274] width 75 height 14
click at [184, 315] on span "As banner source" at bounding box center [183, 310] width 76 height 14
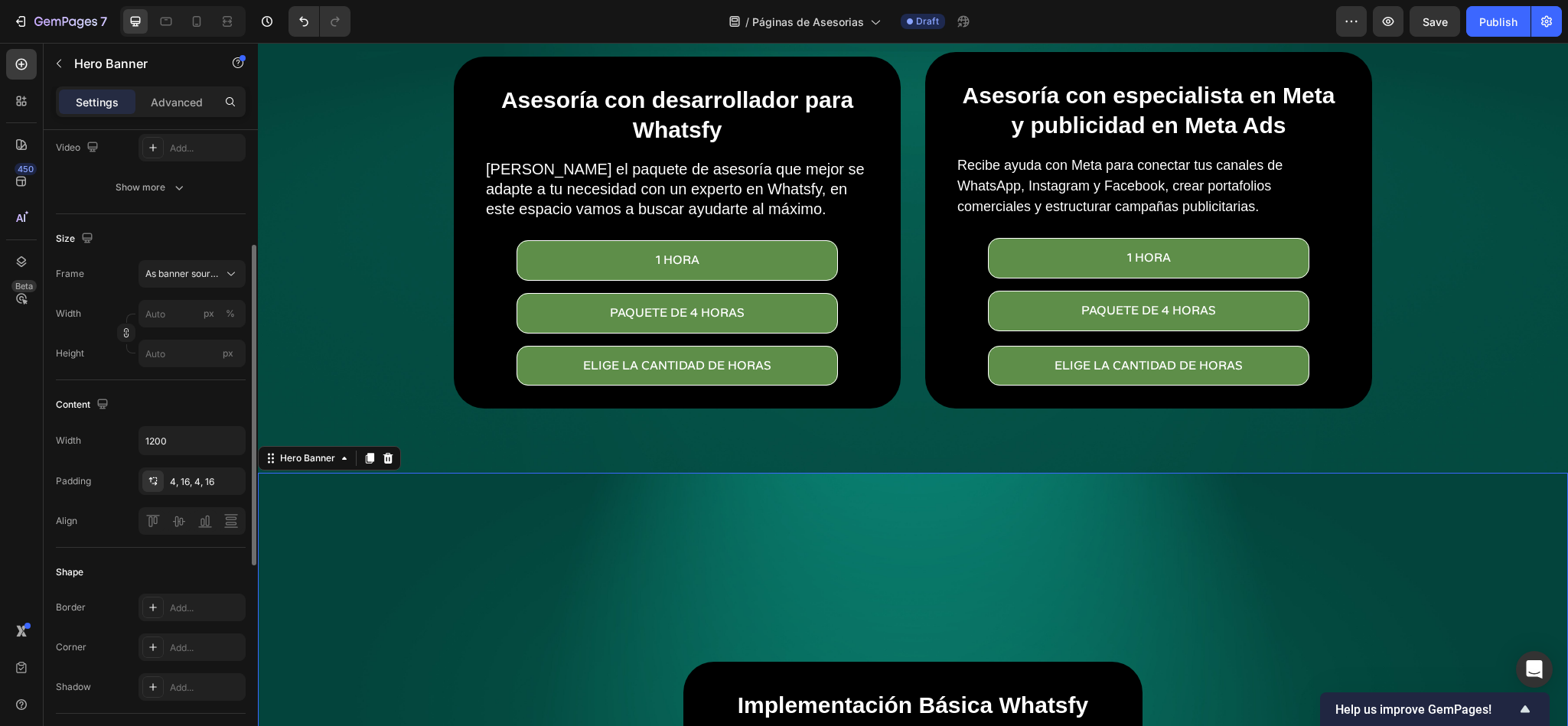
scroll to position [162, 0]
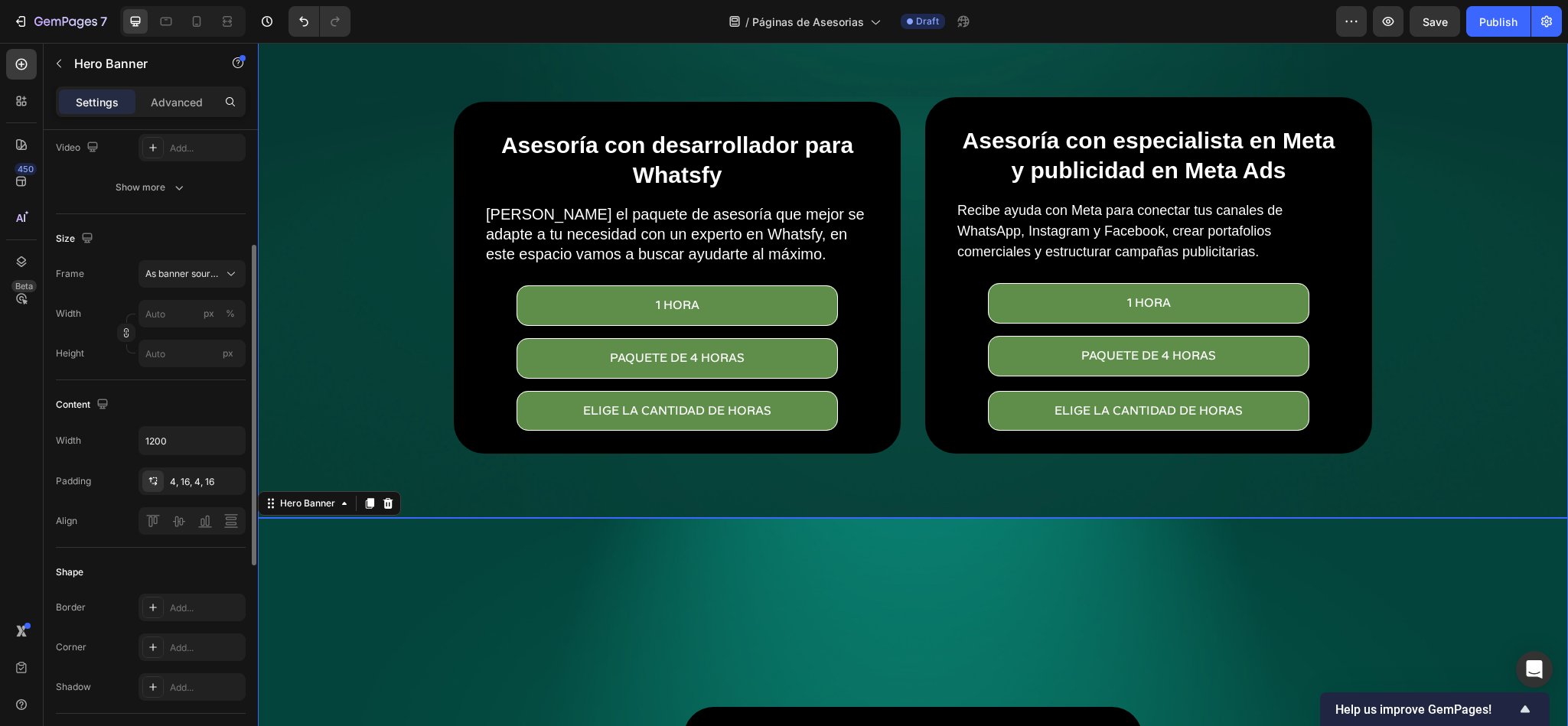
click at [296, 316] on div "Overlay" at bounding box center [912, 81] width 1310 height 872
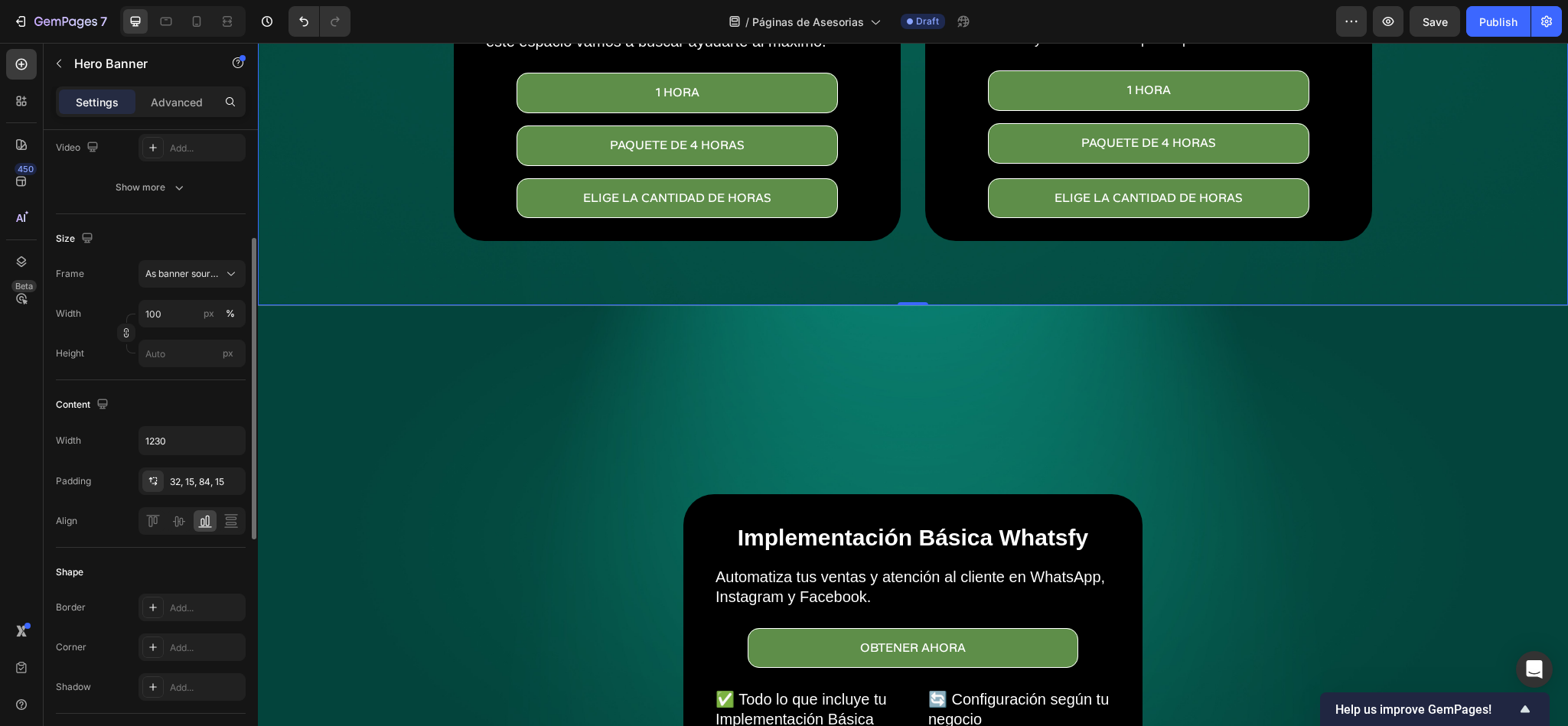
scroll to position [391, 0]
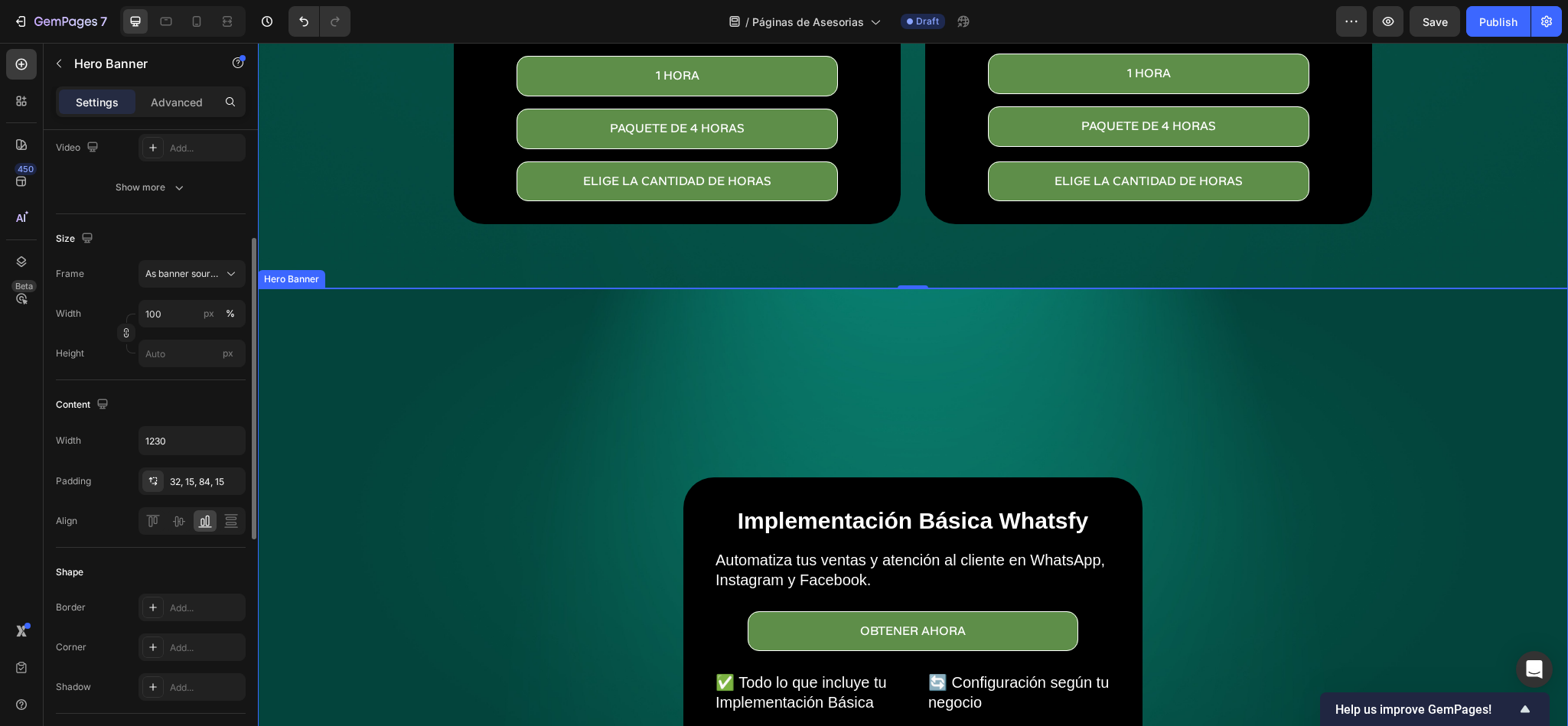
click at [342, 407] on div "Background Image" at bounding box center [912, 724] width 1310 height 872
click at [173, 319] on input "px %" at bounding box center [192, 314] width 107 height 27
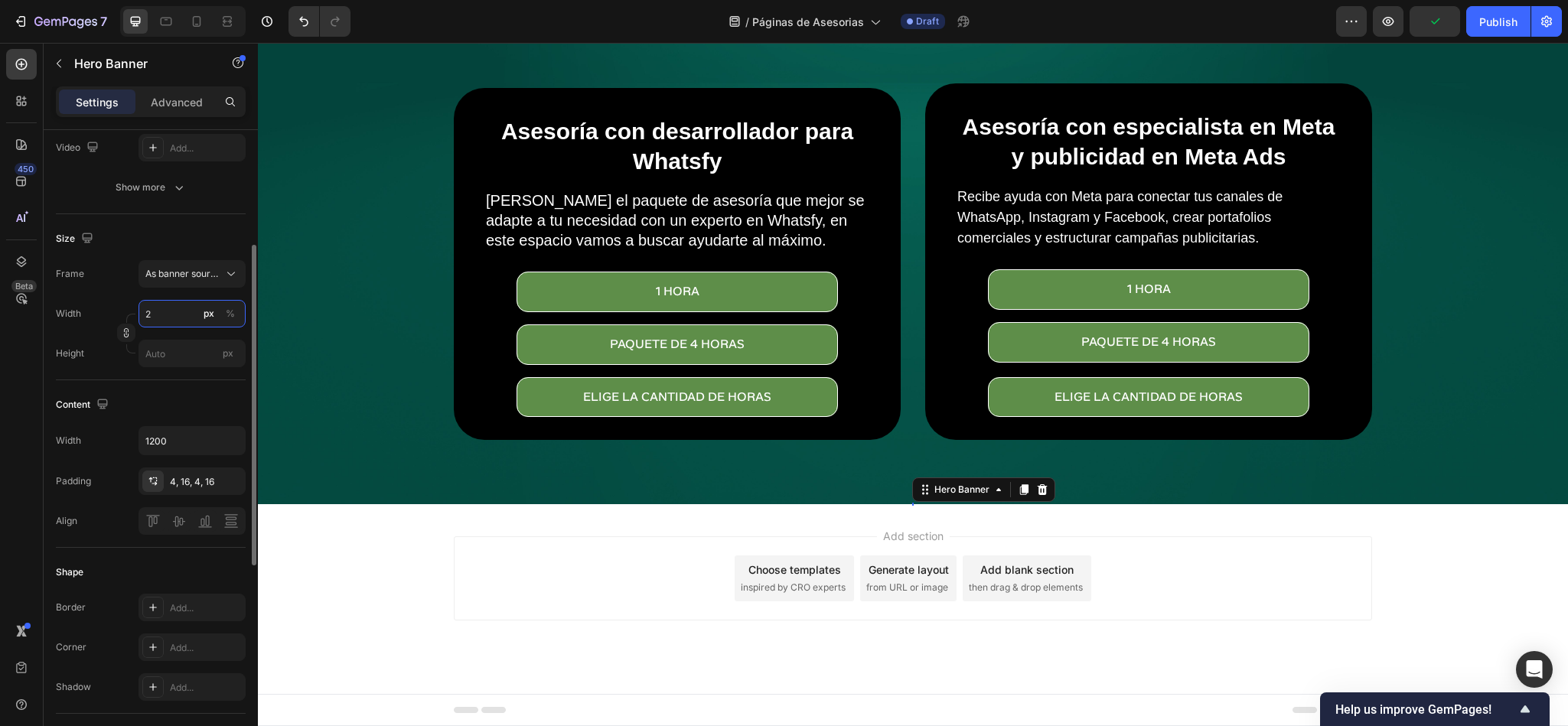
scroll to position [163, 0]
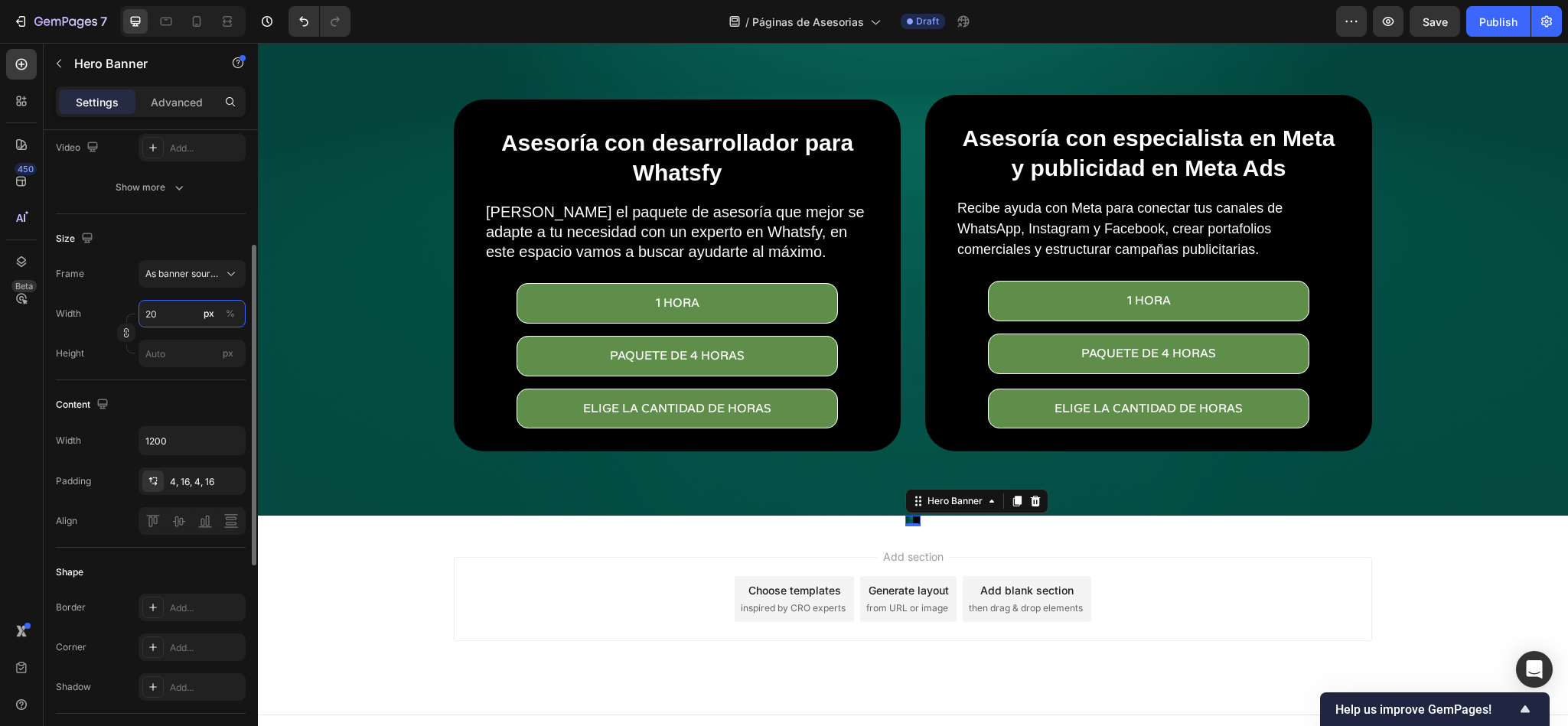
type input "2"
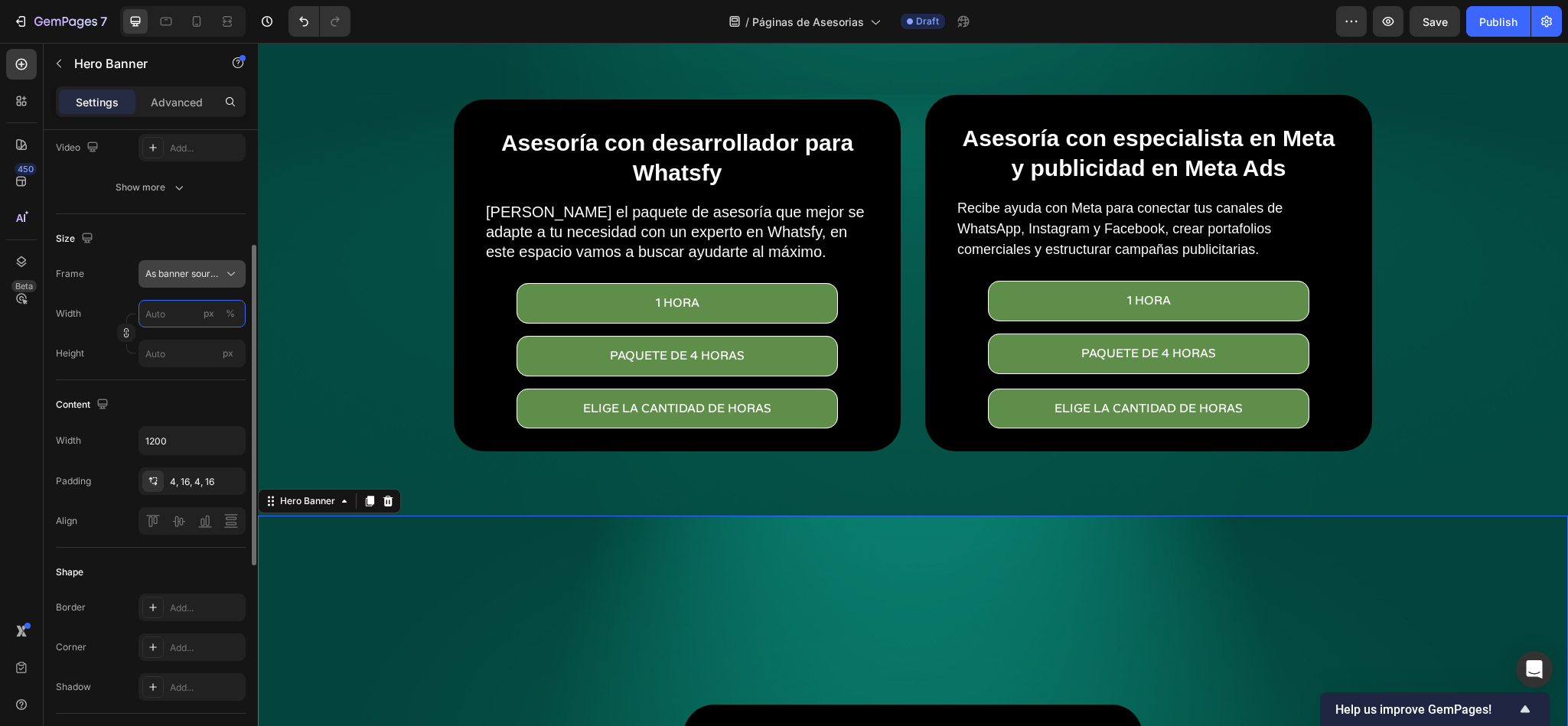
type input "2"
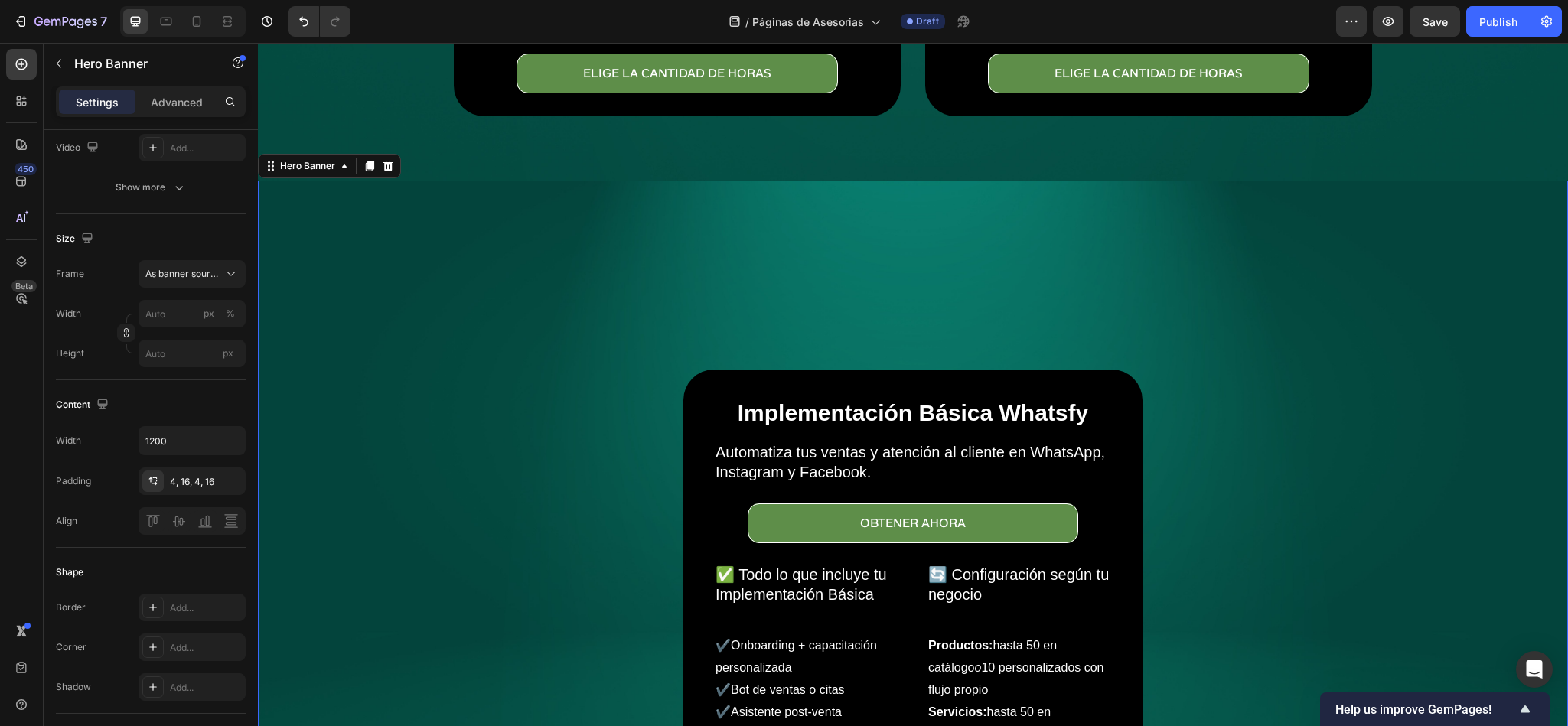
scroll to position [508, 0]
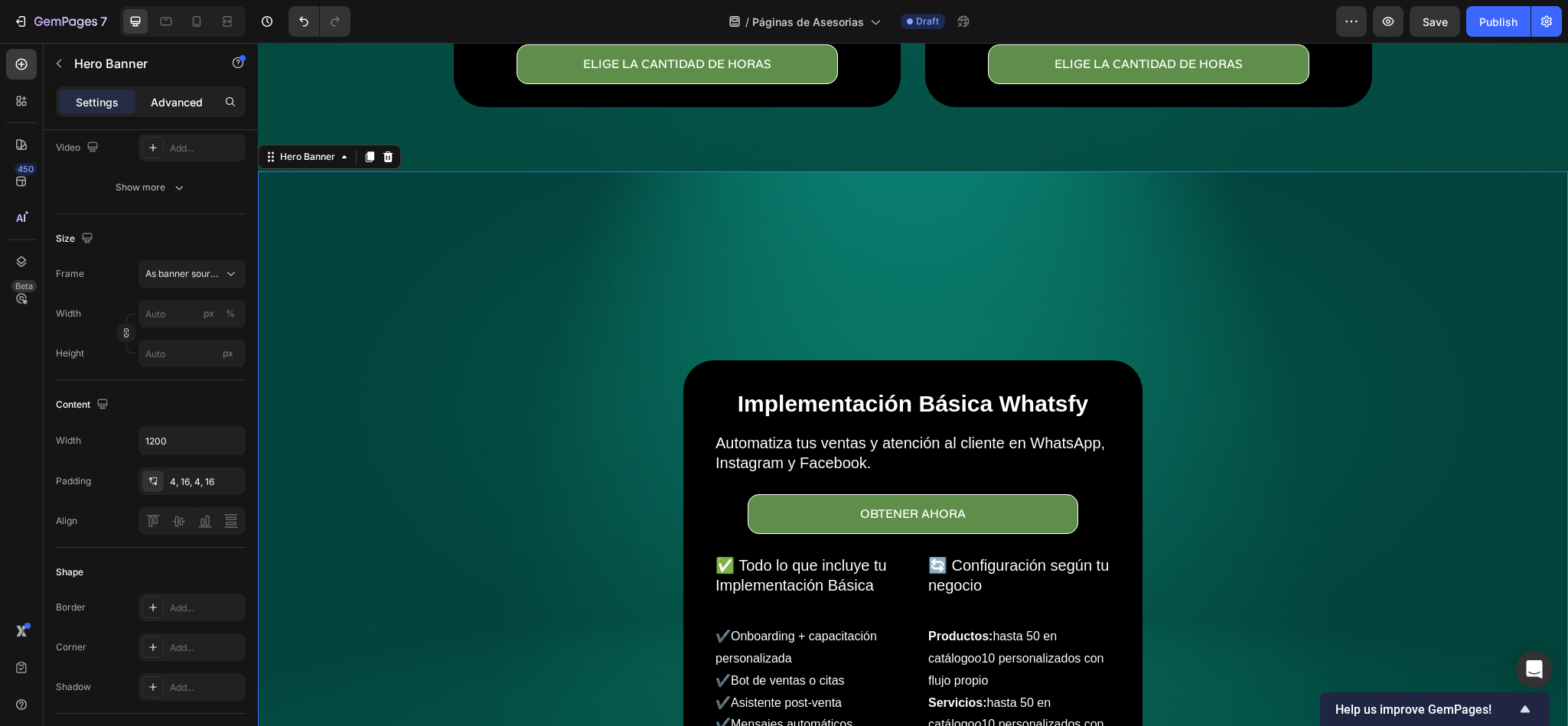
click at [176, 99] on p "Advanced" at bounding box center [176, 102] width 52 height 16
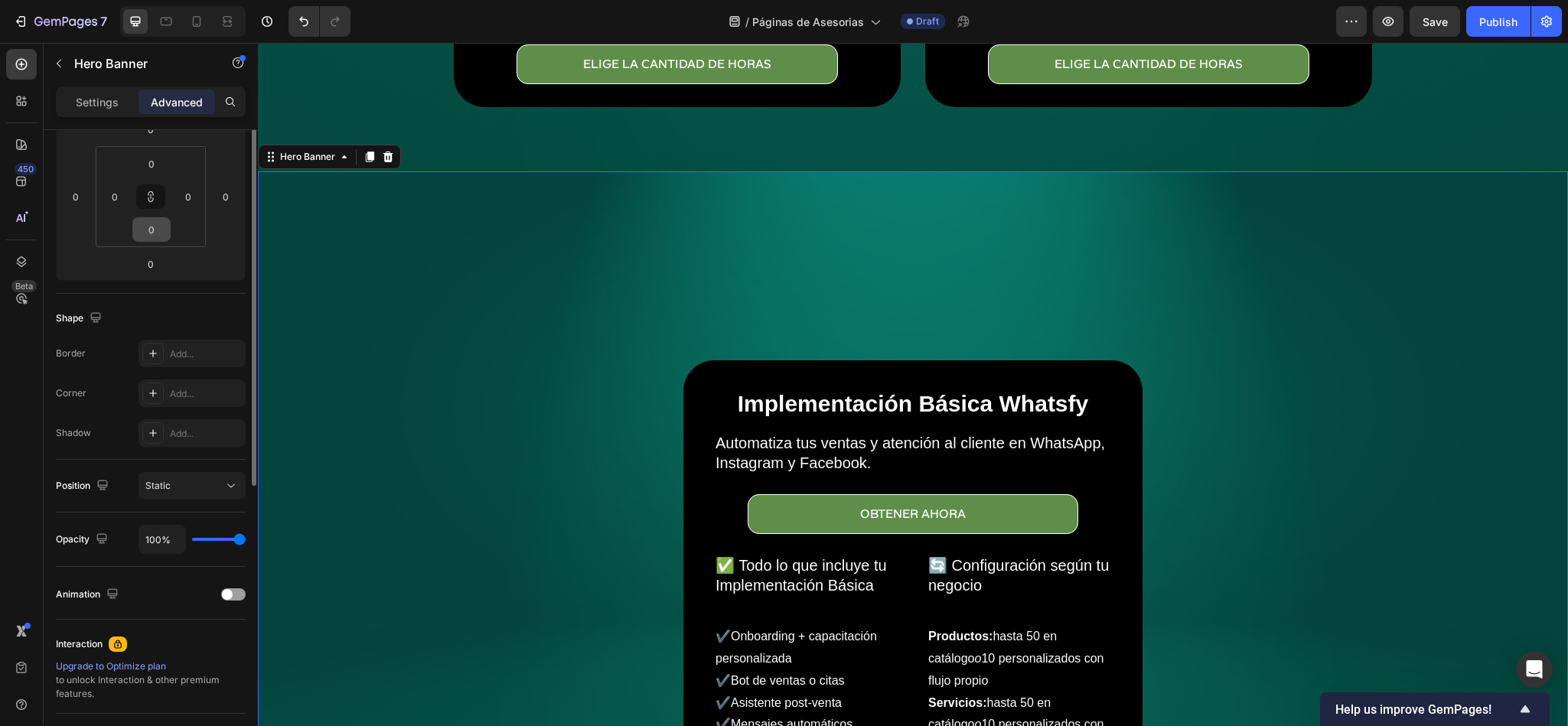
scroll to position [115, 0]
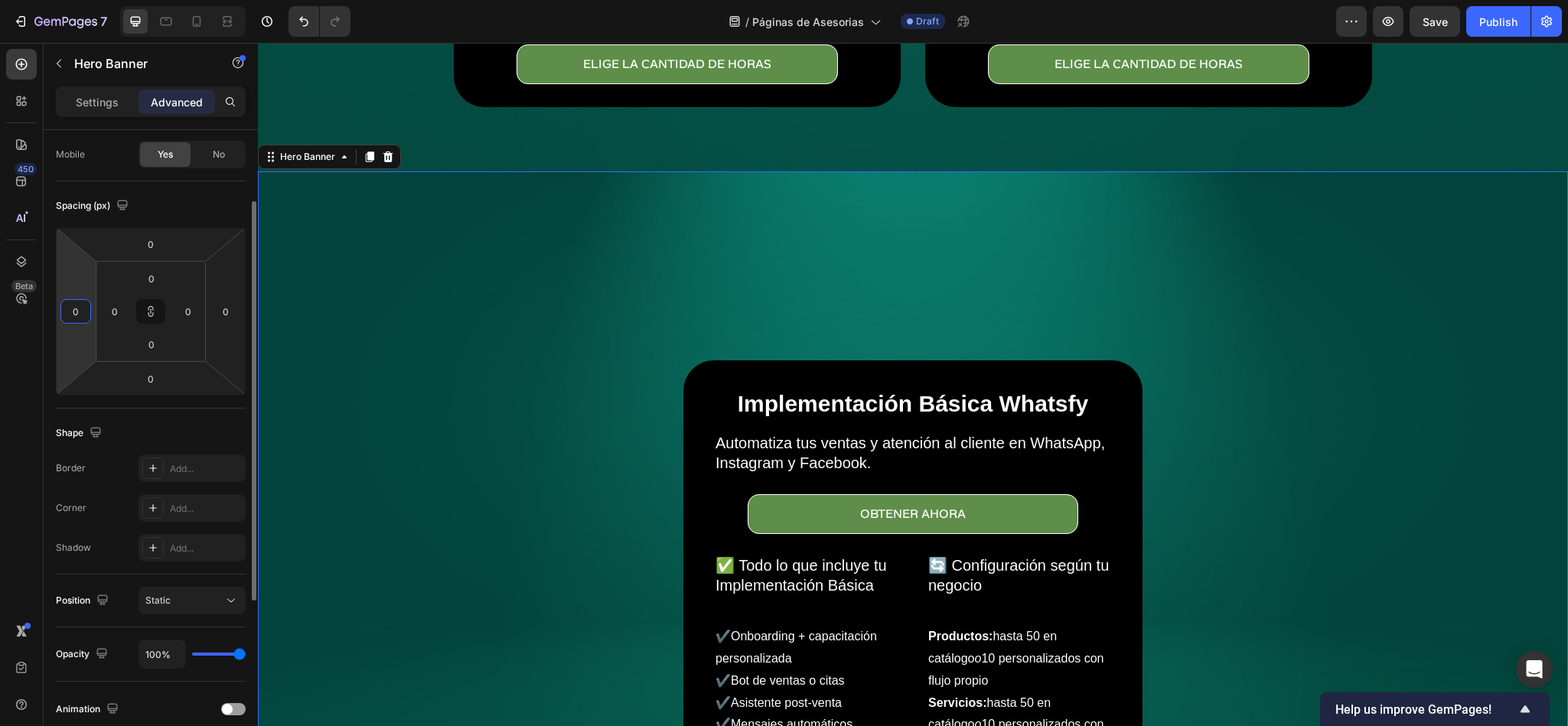
click at [64, 312] on input "0" at bounding box center [76, 311] width 23 height 23
type input "5"
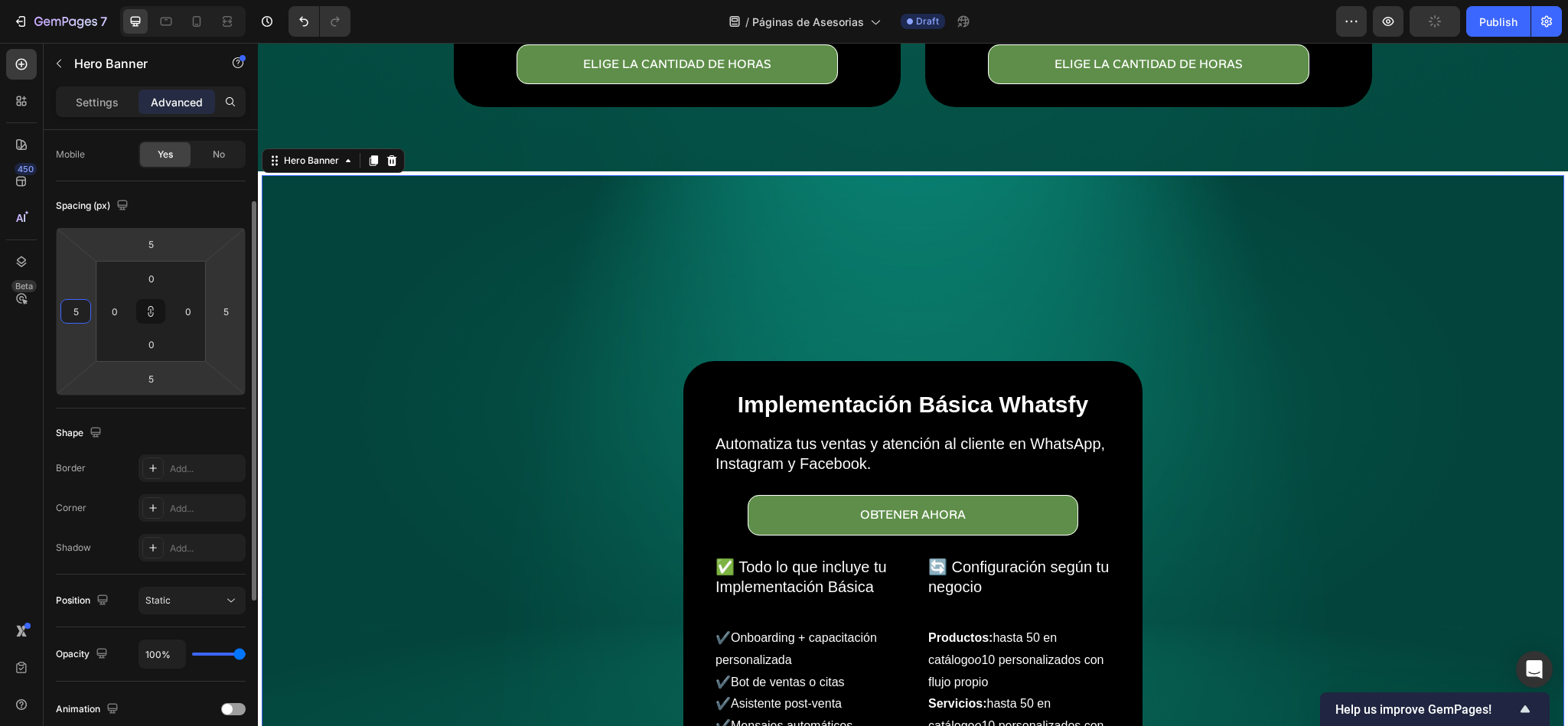
type input "50"
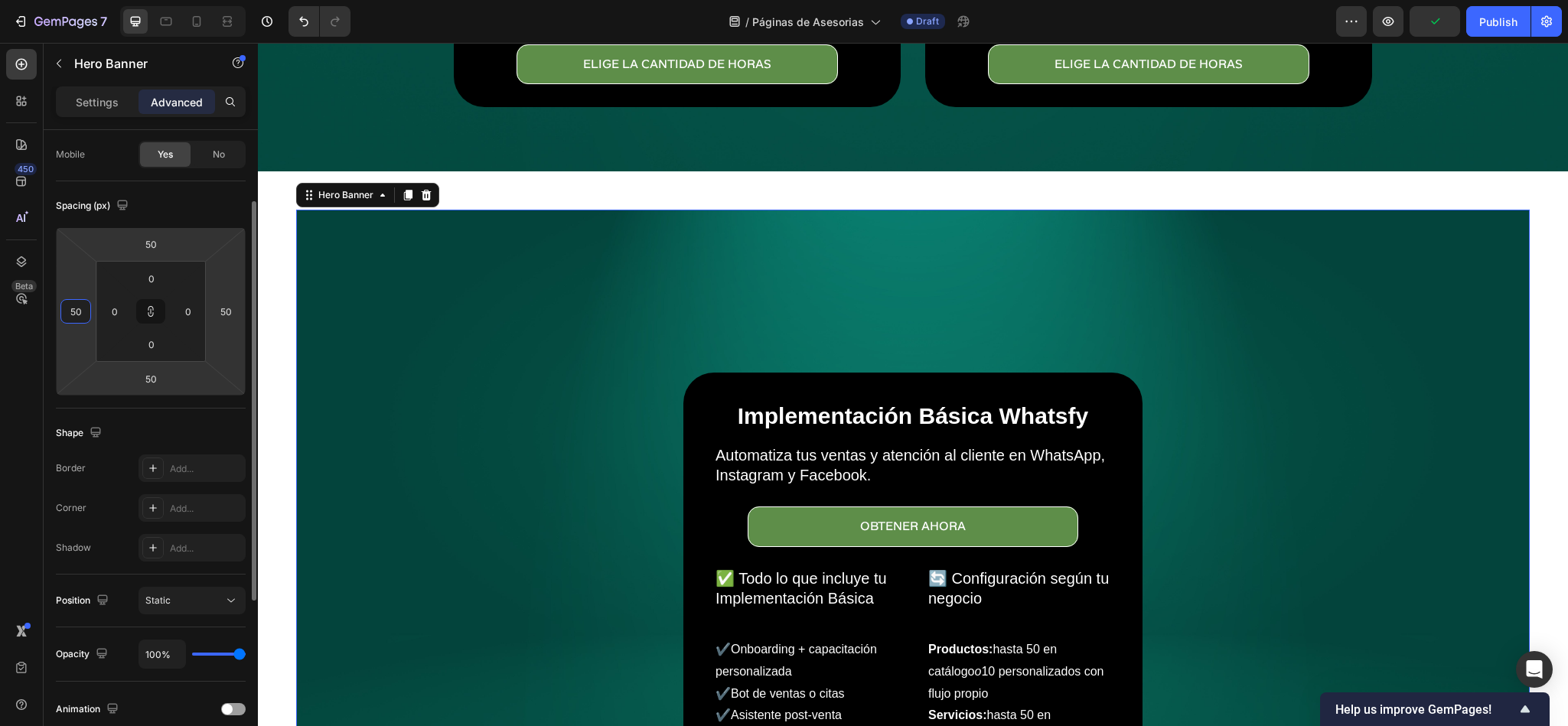
type input "5"
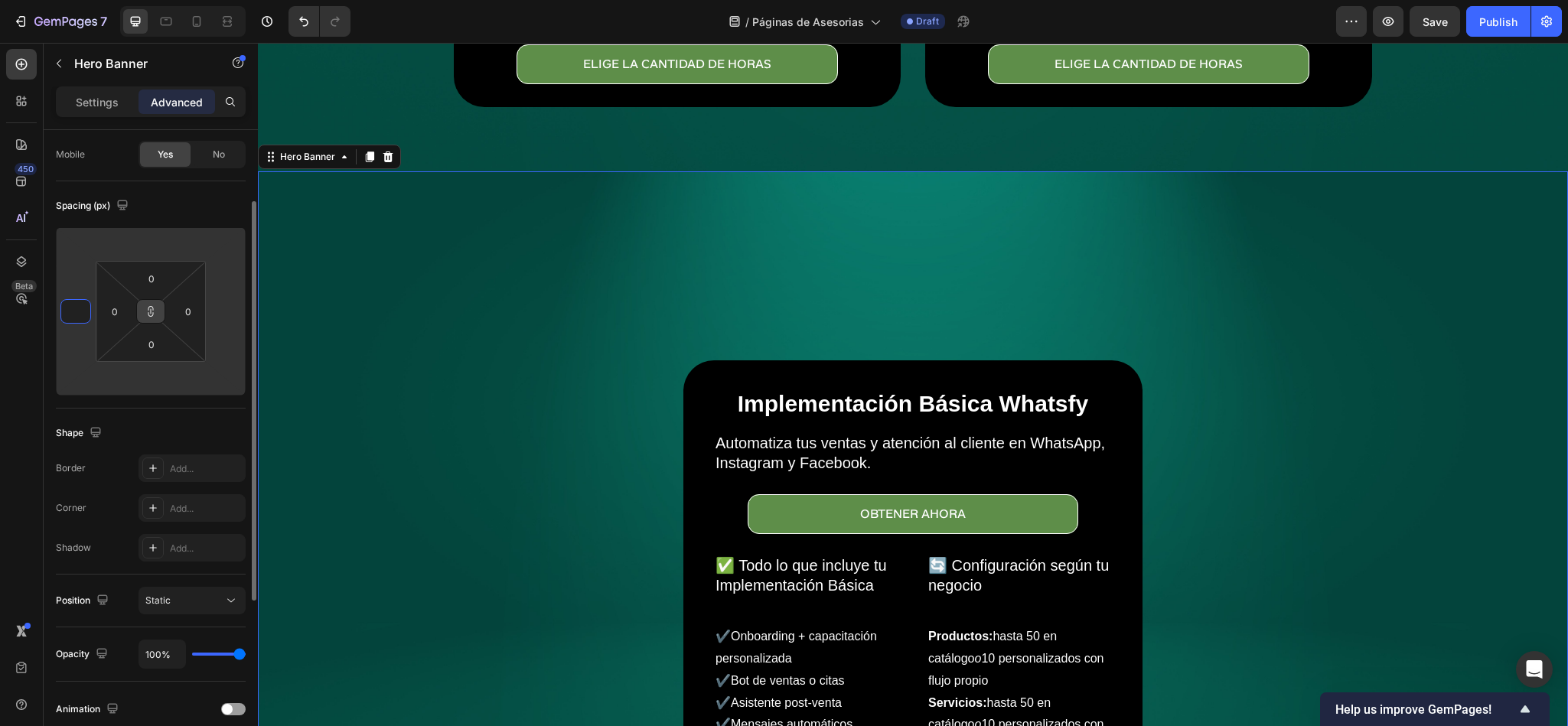
click at [147, 303] on button at bounding box center [151, 311] width 29 height 24
type input "1"
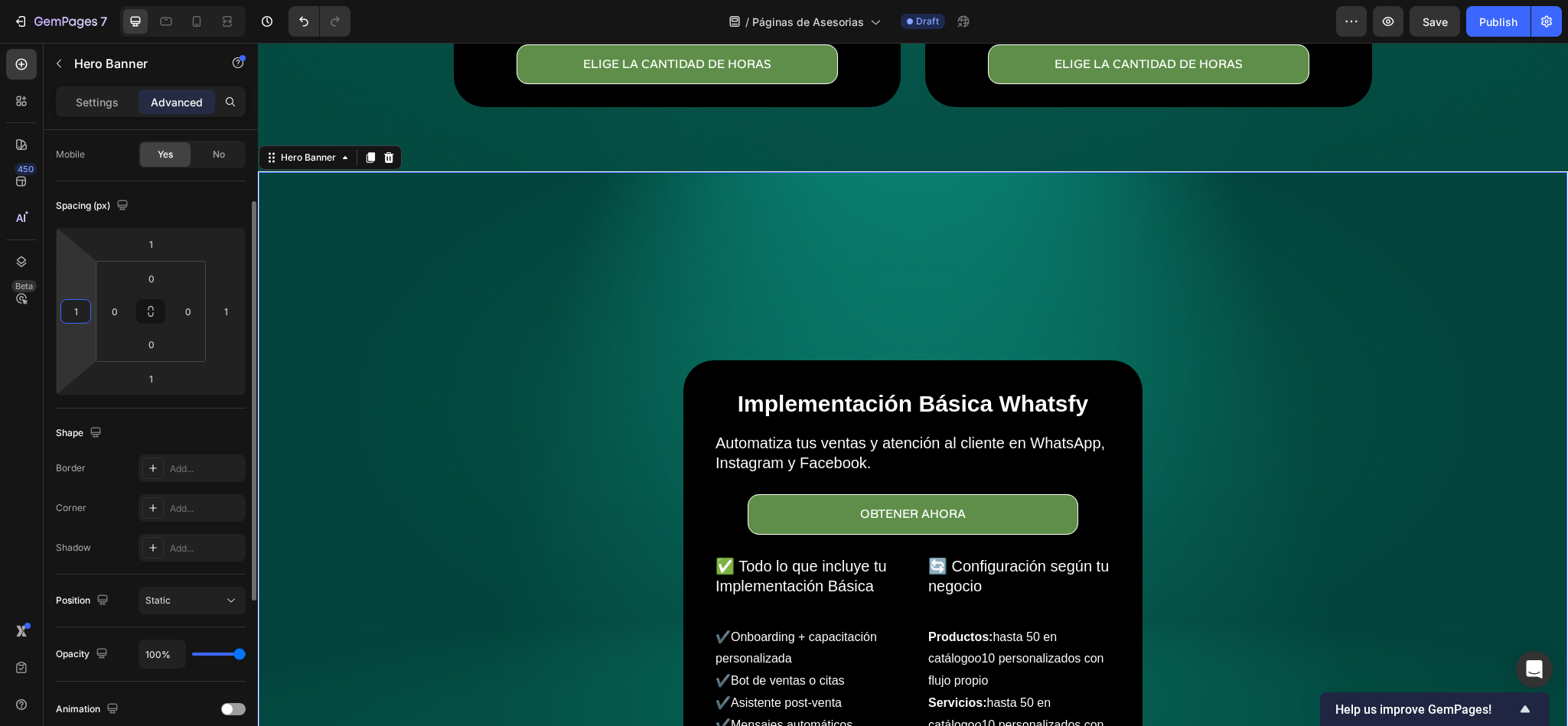
drag, startPoint x: 85, startPoint y: 306, endPoint x: 71, endPoint y: 310, distance: 14.6
click at [71, 310] on input "1" at bounding box center [76, 311] width 23 height 23
type input "0"
click at [149, 351] on input "0" at bounding box center [151, 344] width 31 height 23
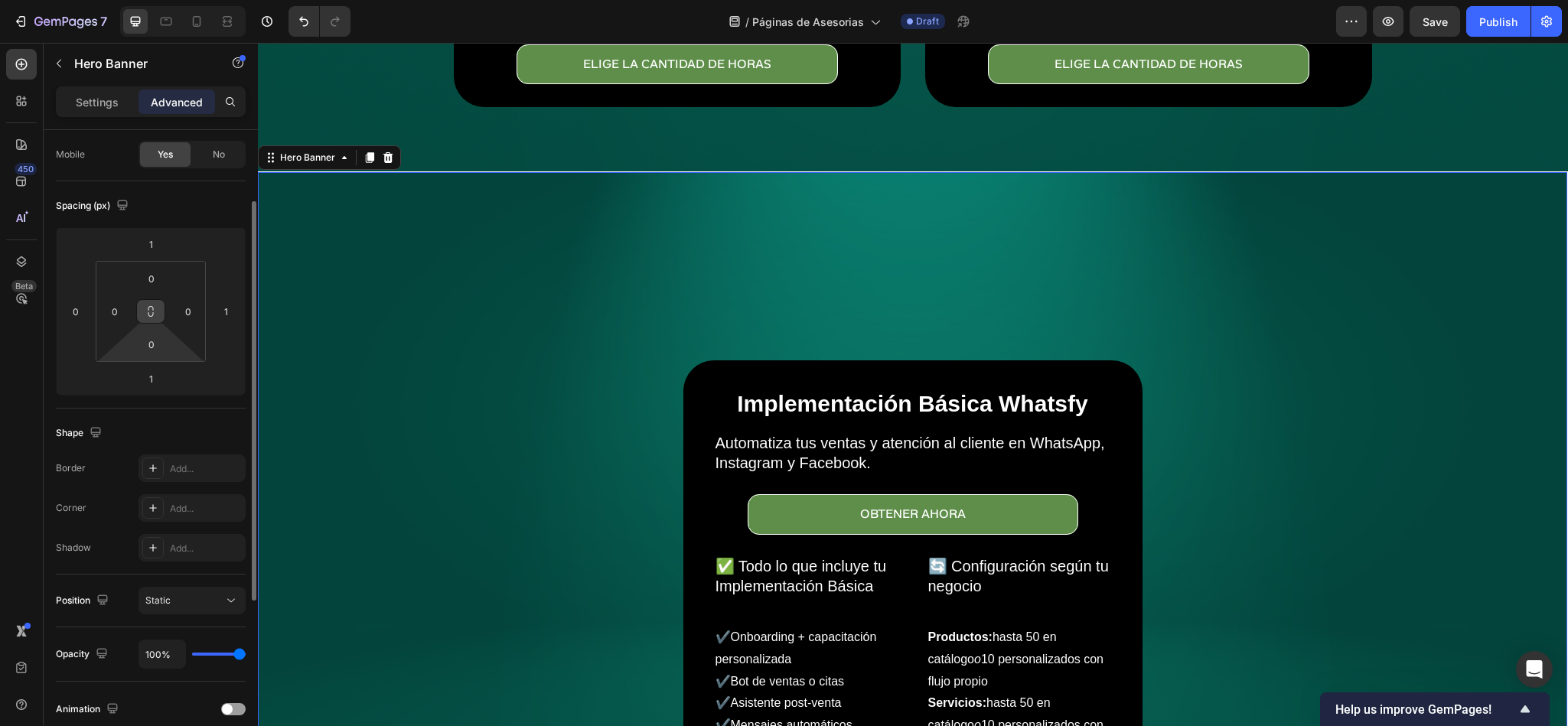
click at [150, 306] on icon at bounding box center [151, 311] width 12 height 12
click at [143, 374] on input "1" at bounding box center [151, 378] width 31 height 23
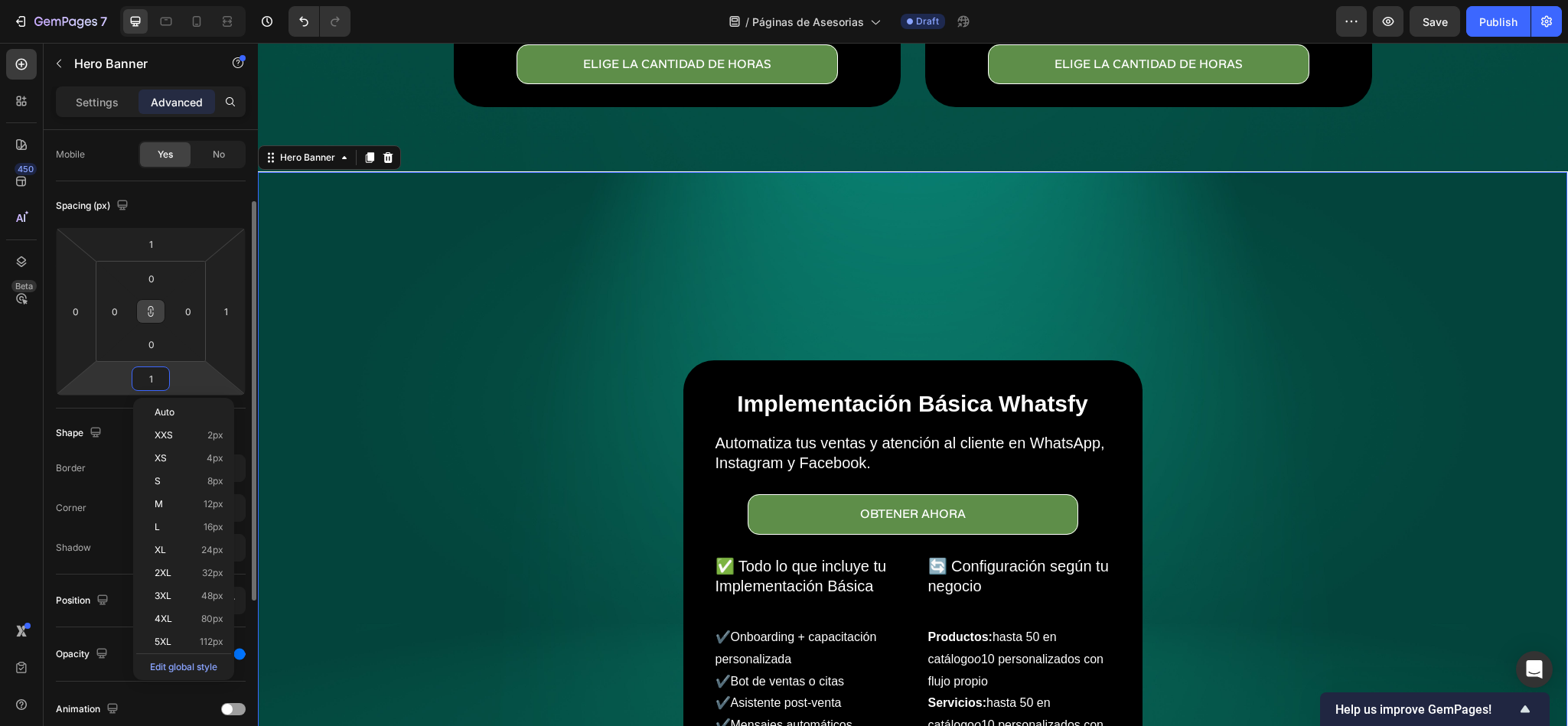
type input "0"
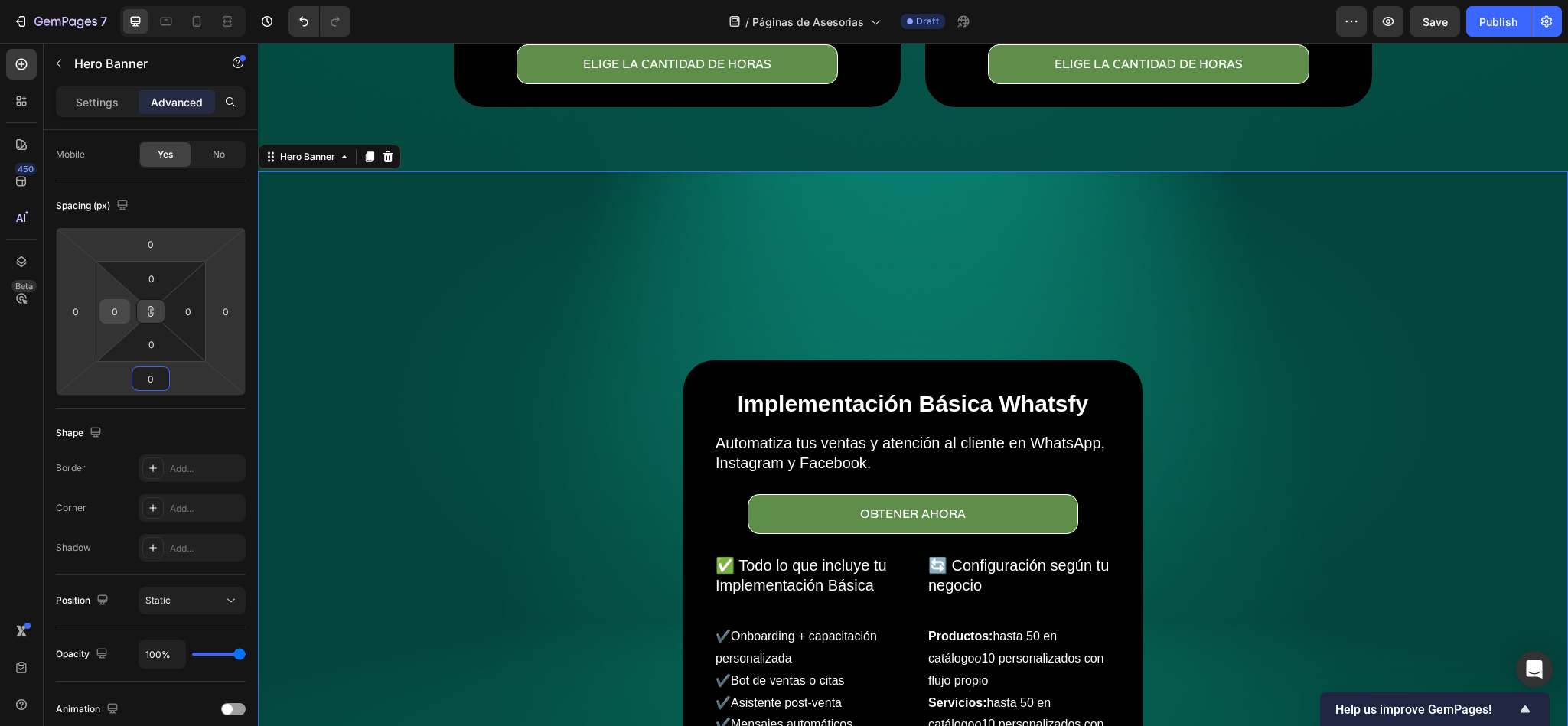
type input "0"
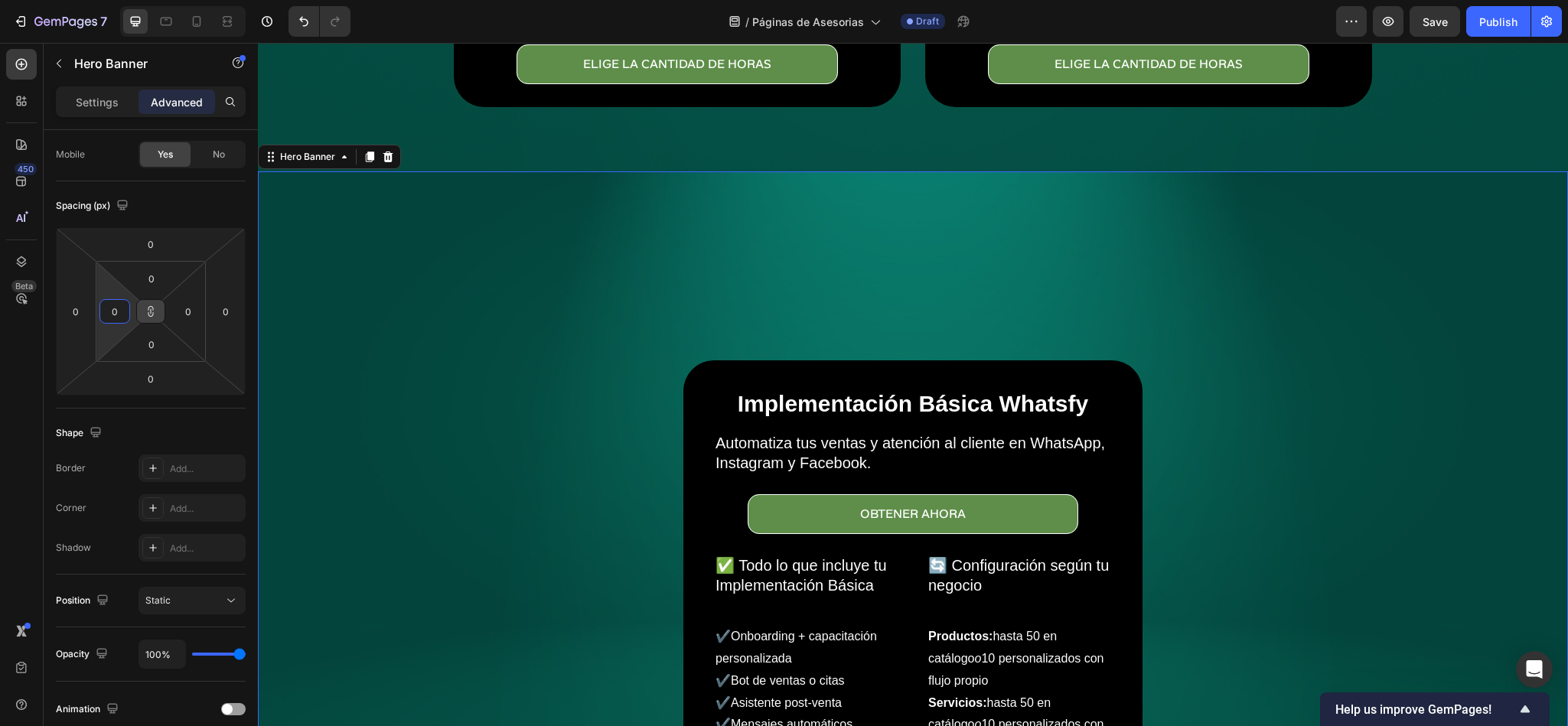
click at [115, 316] on input "0" at bounding box center [114, 311] width 23 height 23
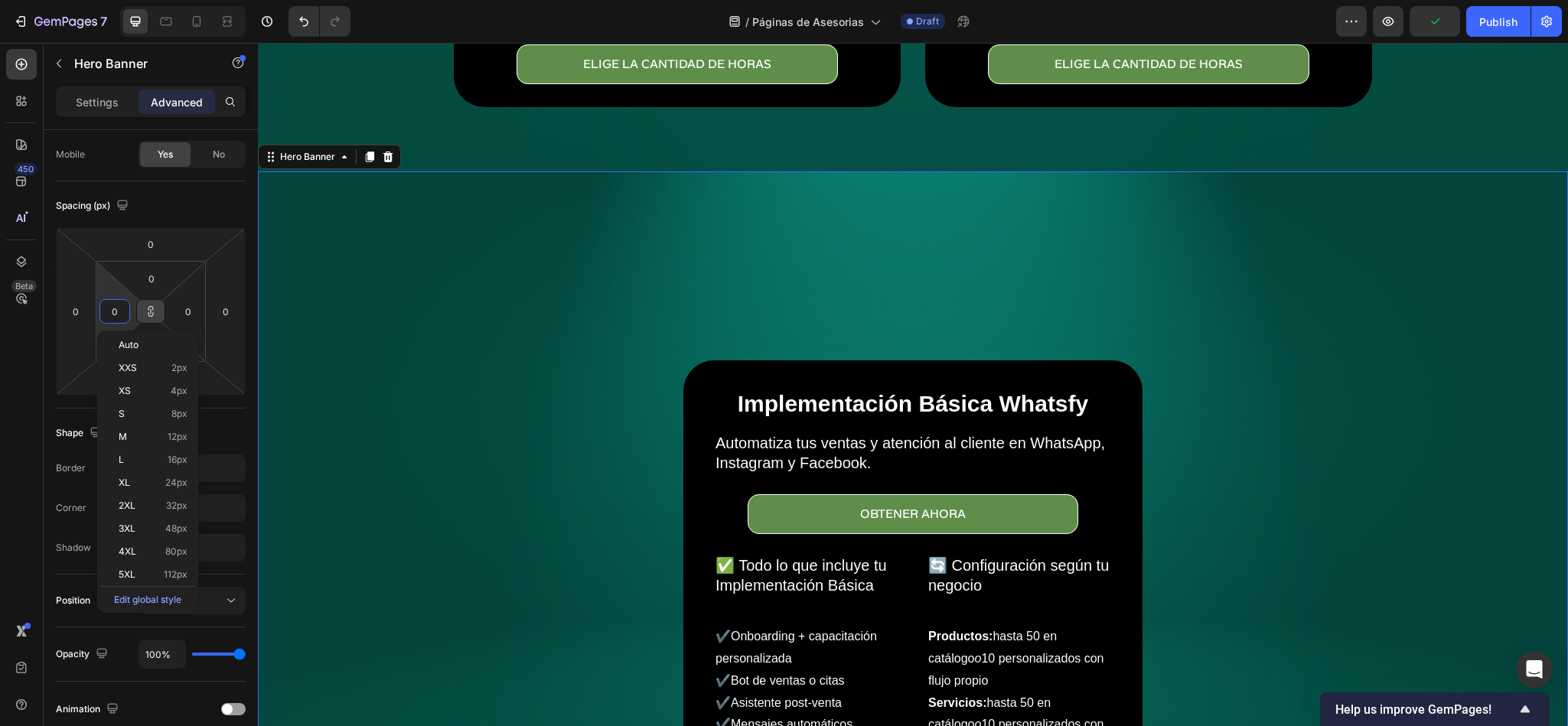
type input "5"
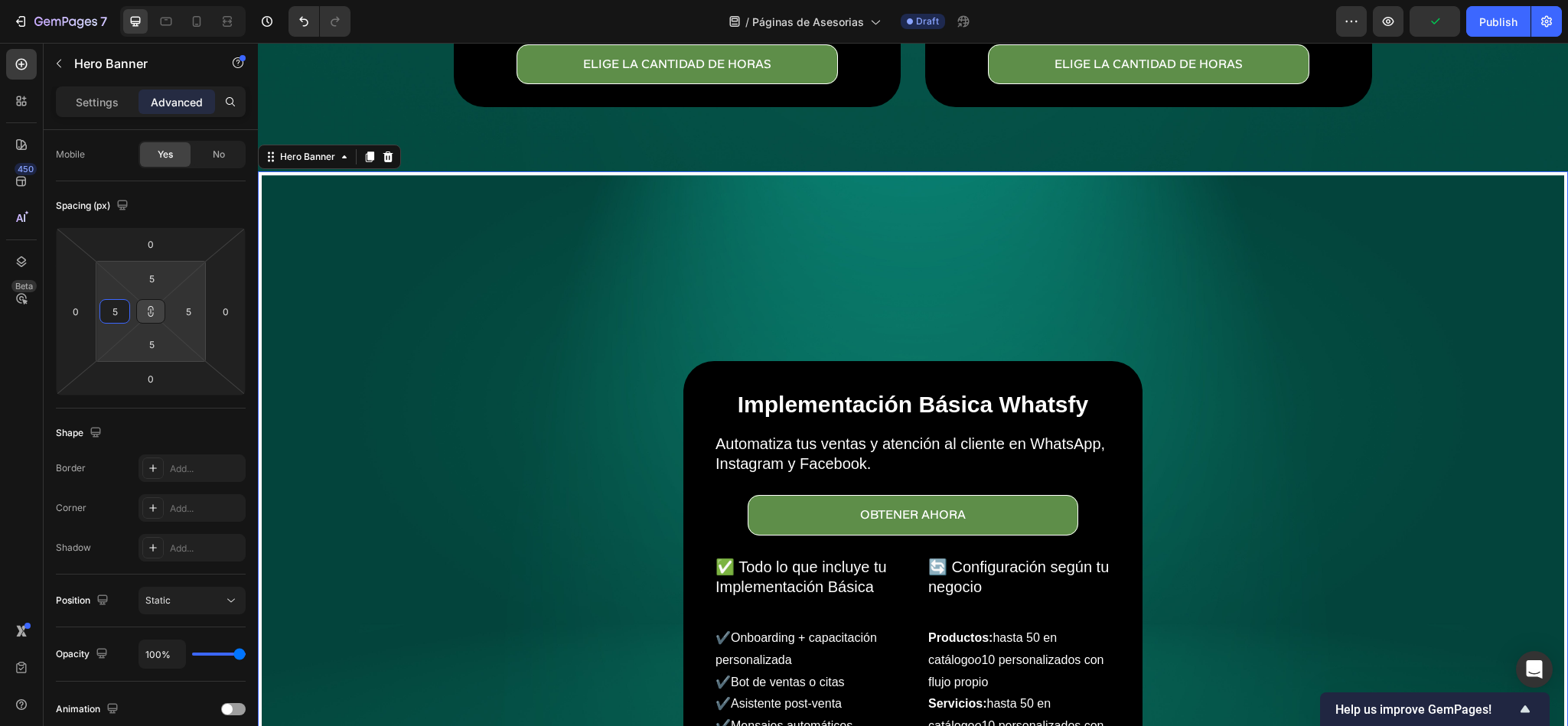
type input "50"
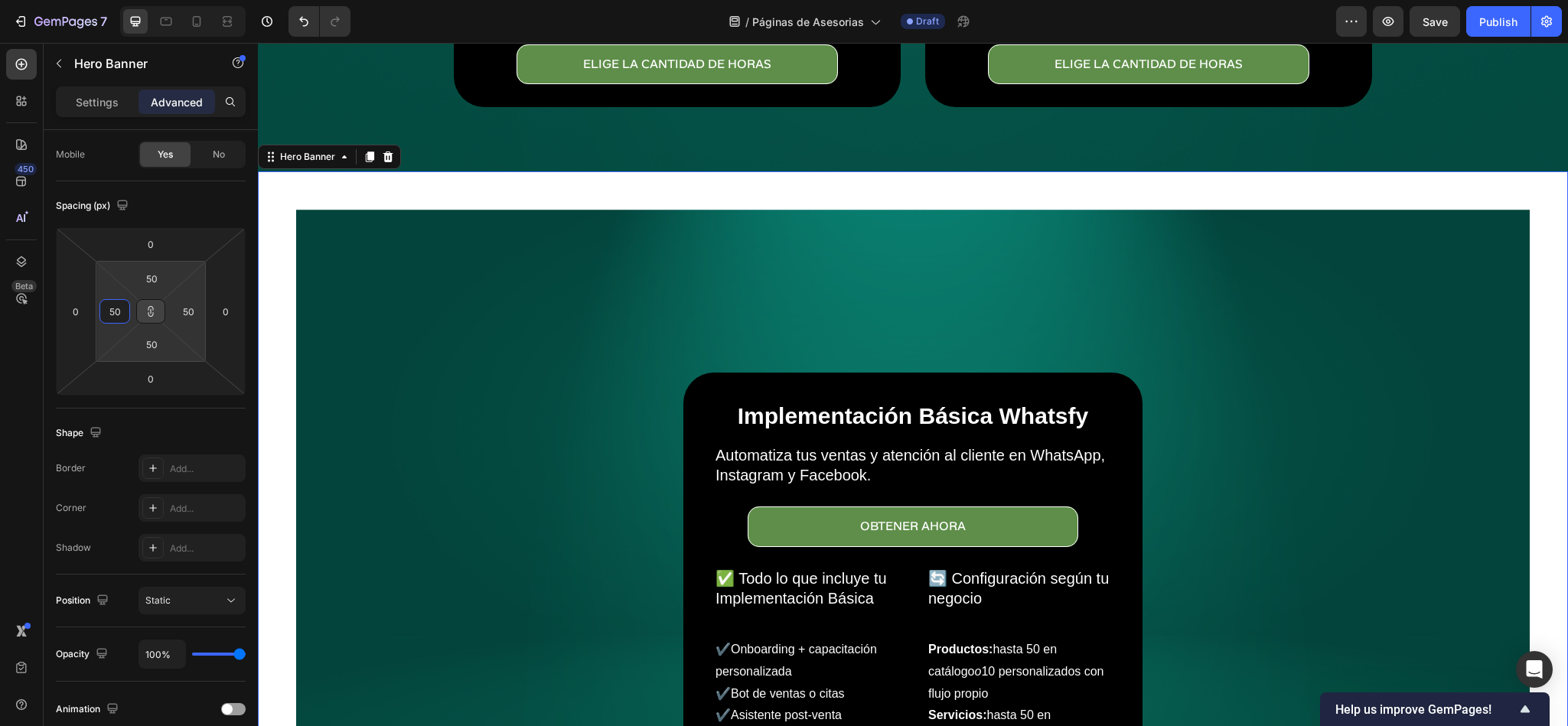
type input "5"
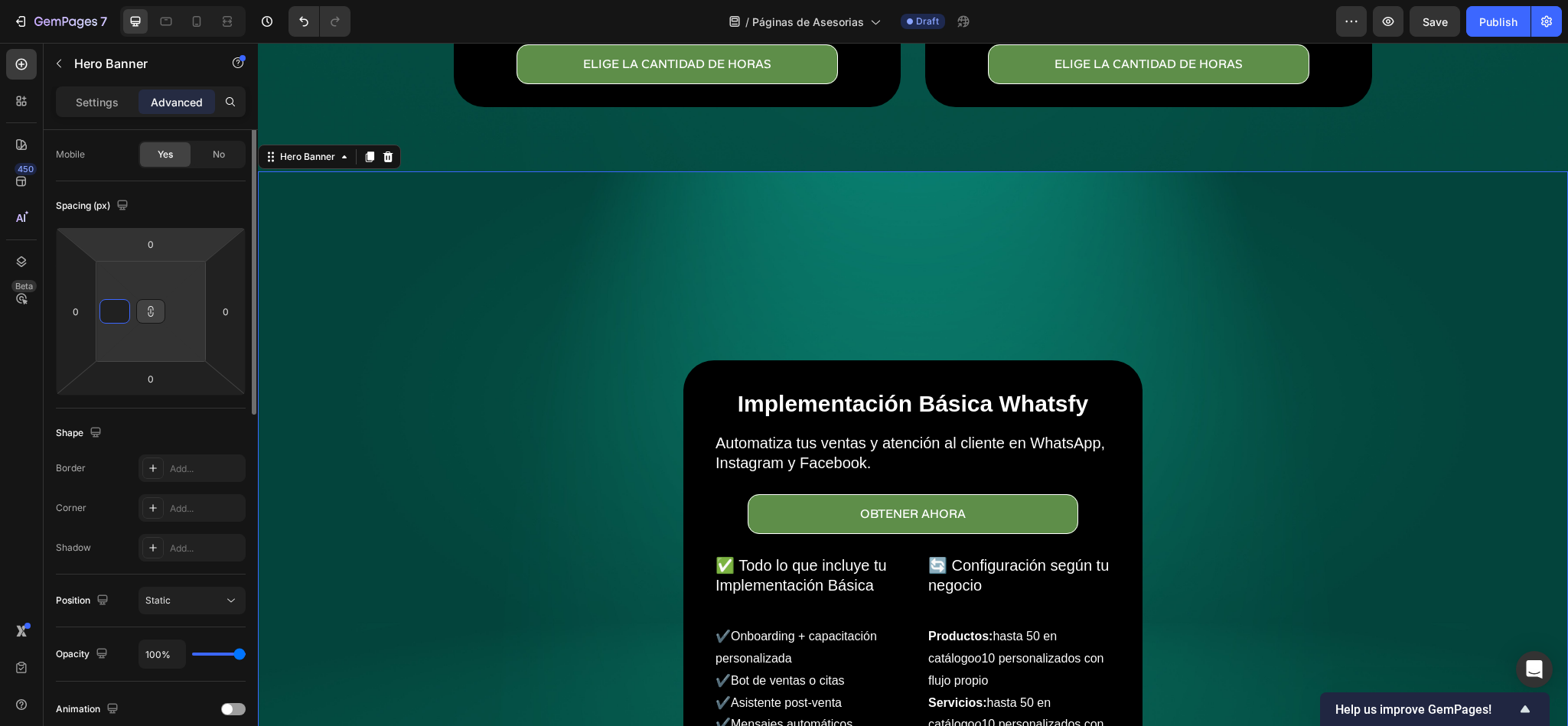
scroll to position [0, 0]
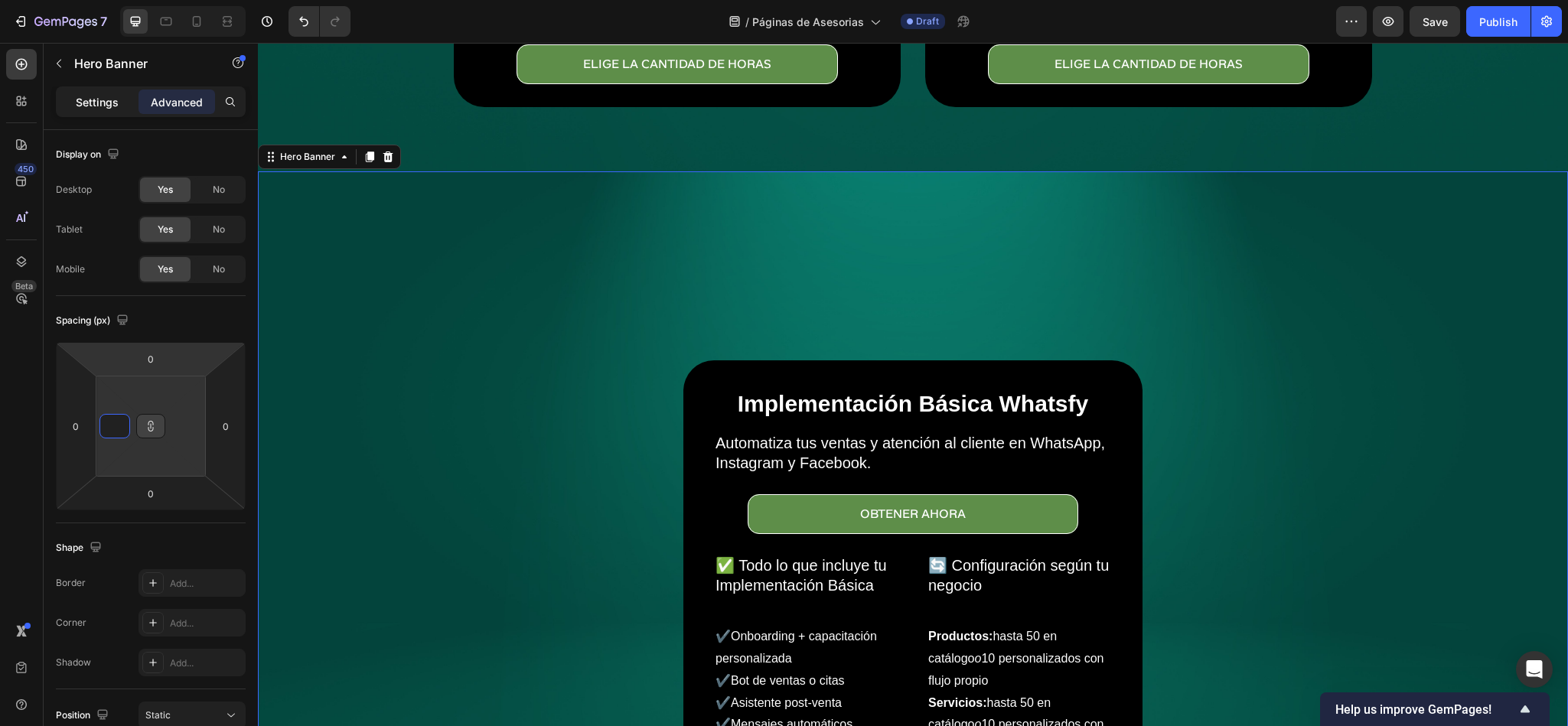
click at [76, 97] on p "Settings" at bounding box center [97, 102] width 43 height 16
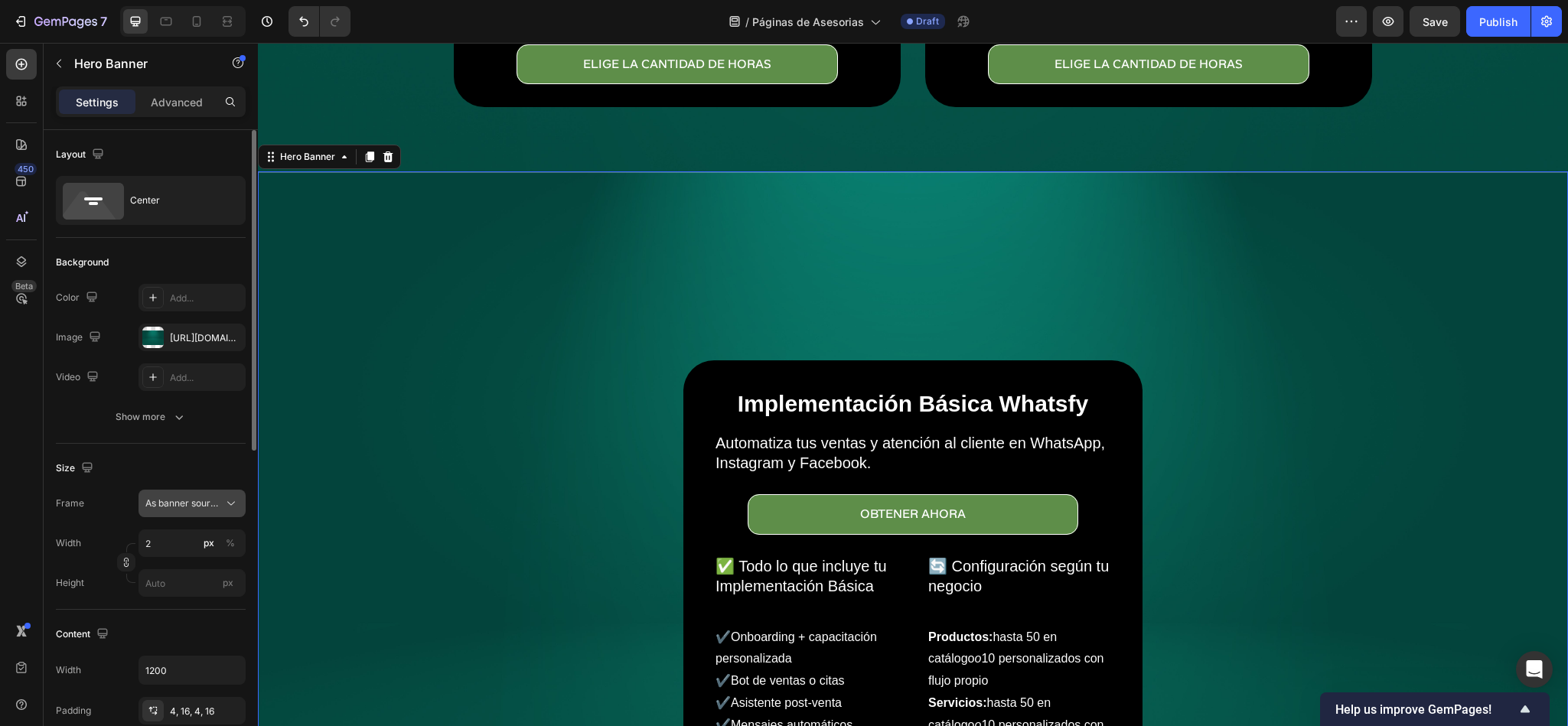
click at [192, 498] on span "As banner source" at bounding box center [183, 503] width 75 height 14
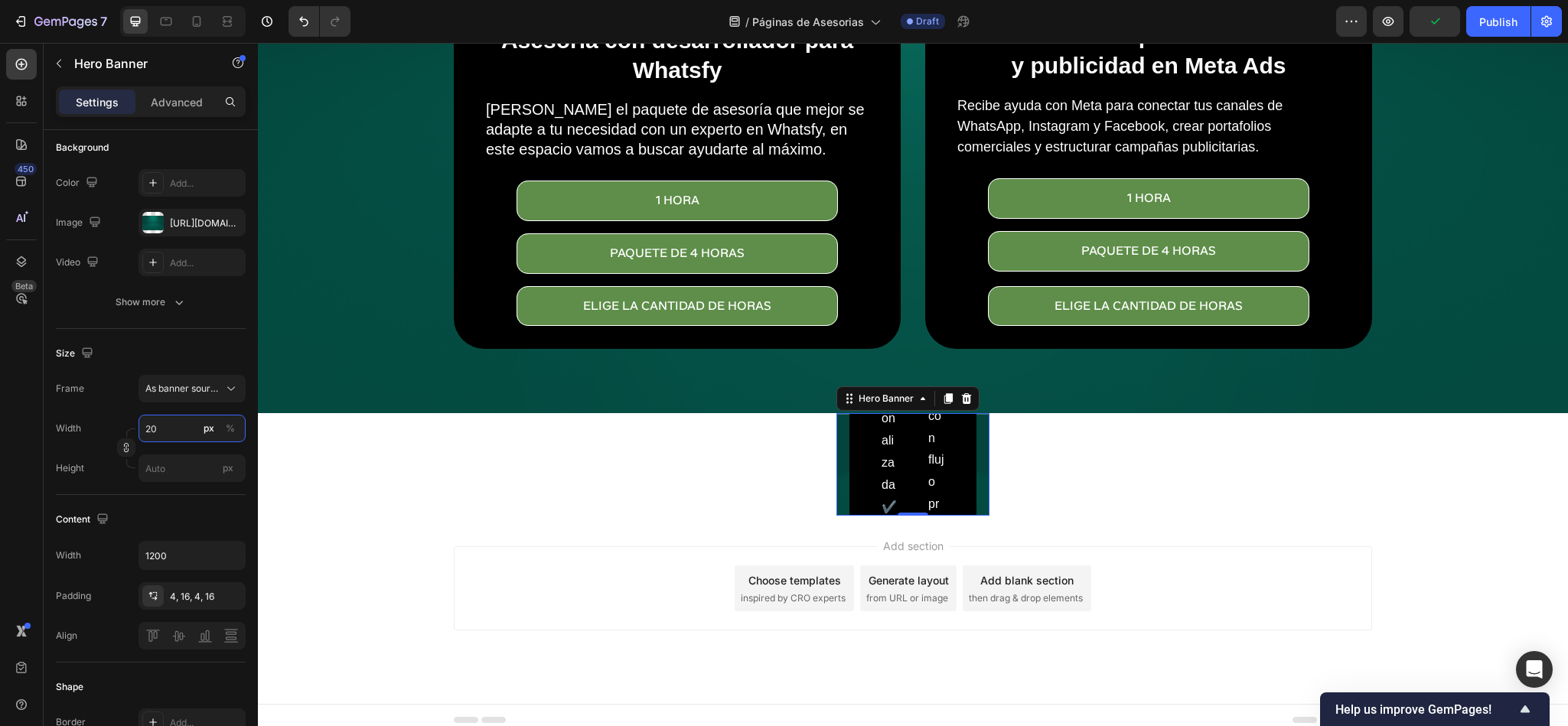
scroll to position [175, 0]
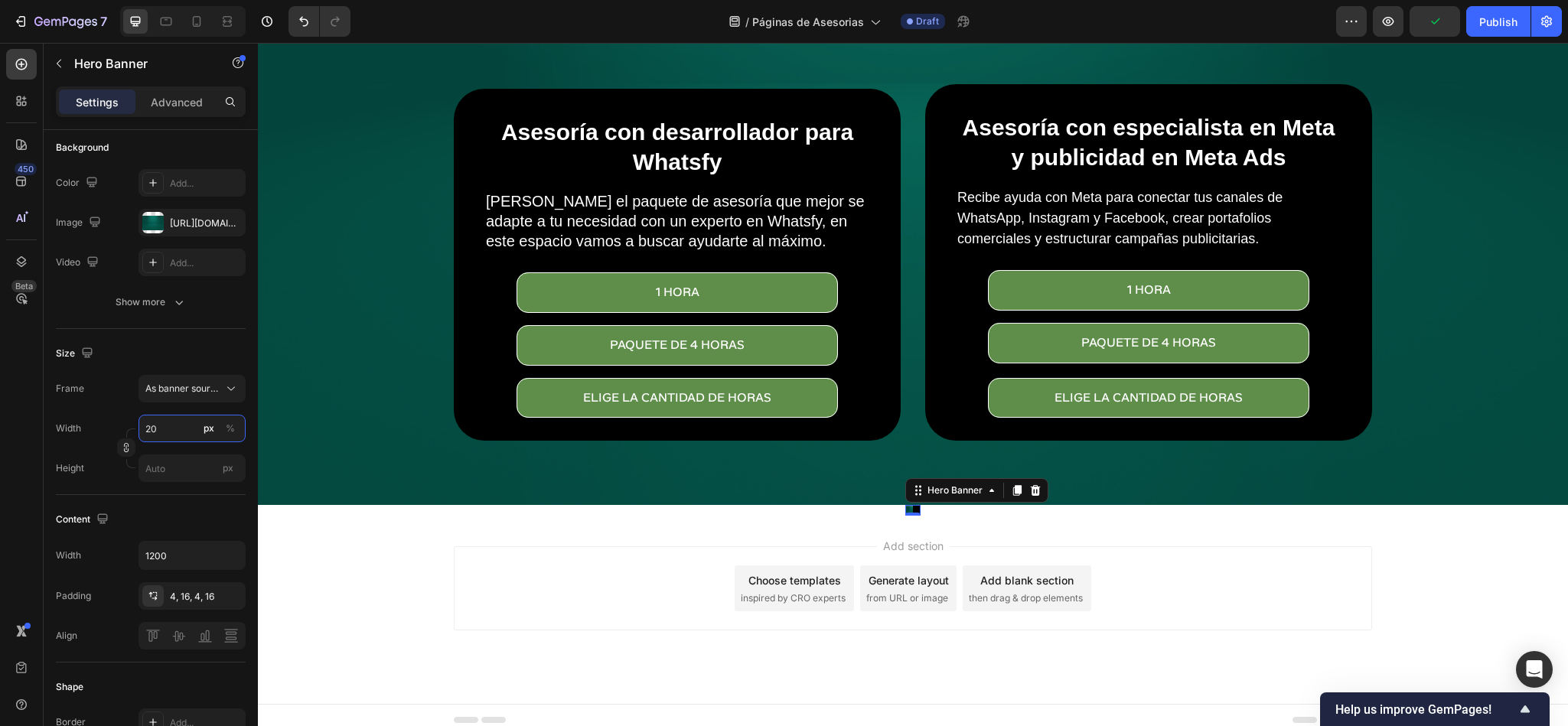
type input "2"
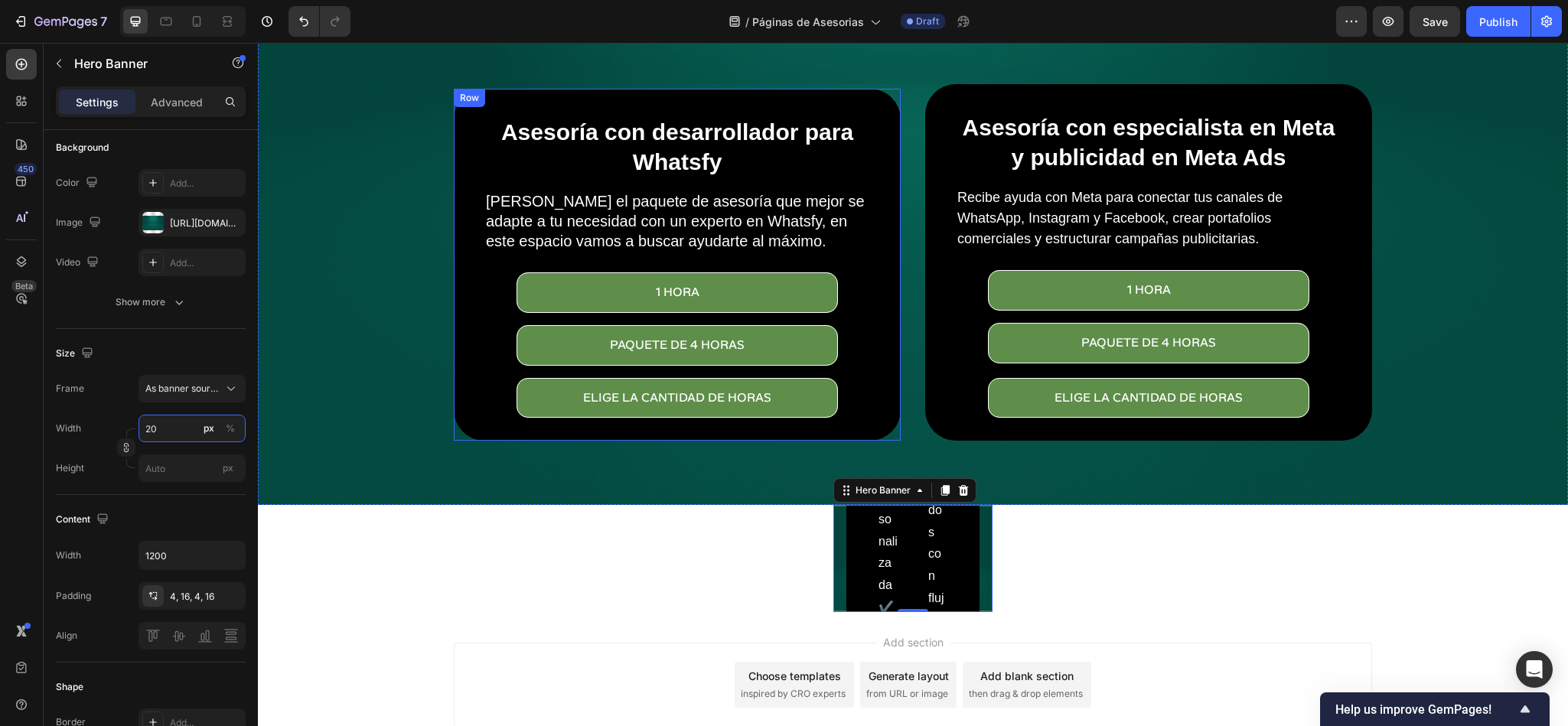
type input "2"
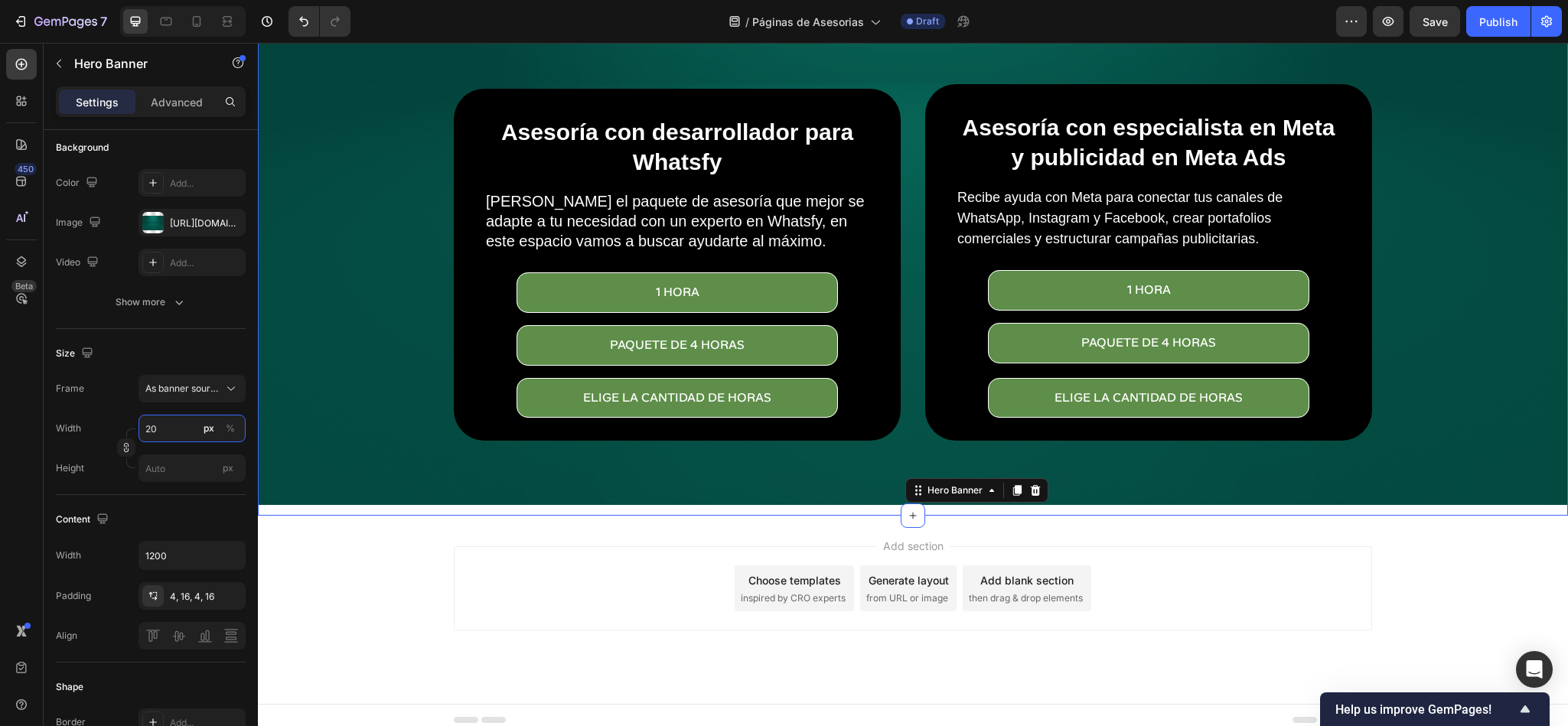
type input "2"
type input "20"
click at [131, 446] on button "button" at bounding box center [126, 448] width 19 height 19
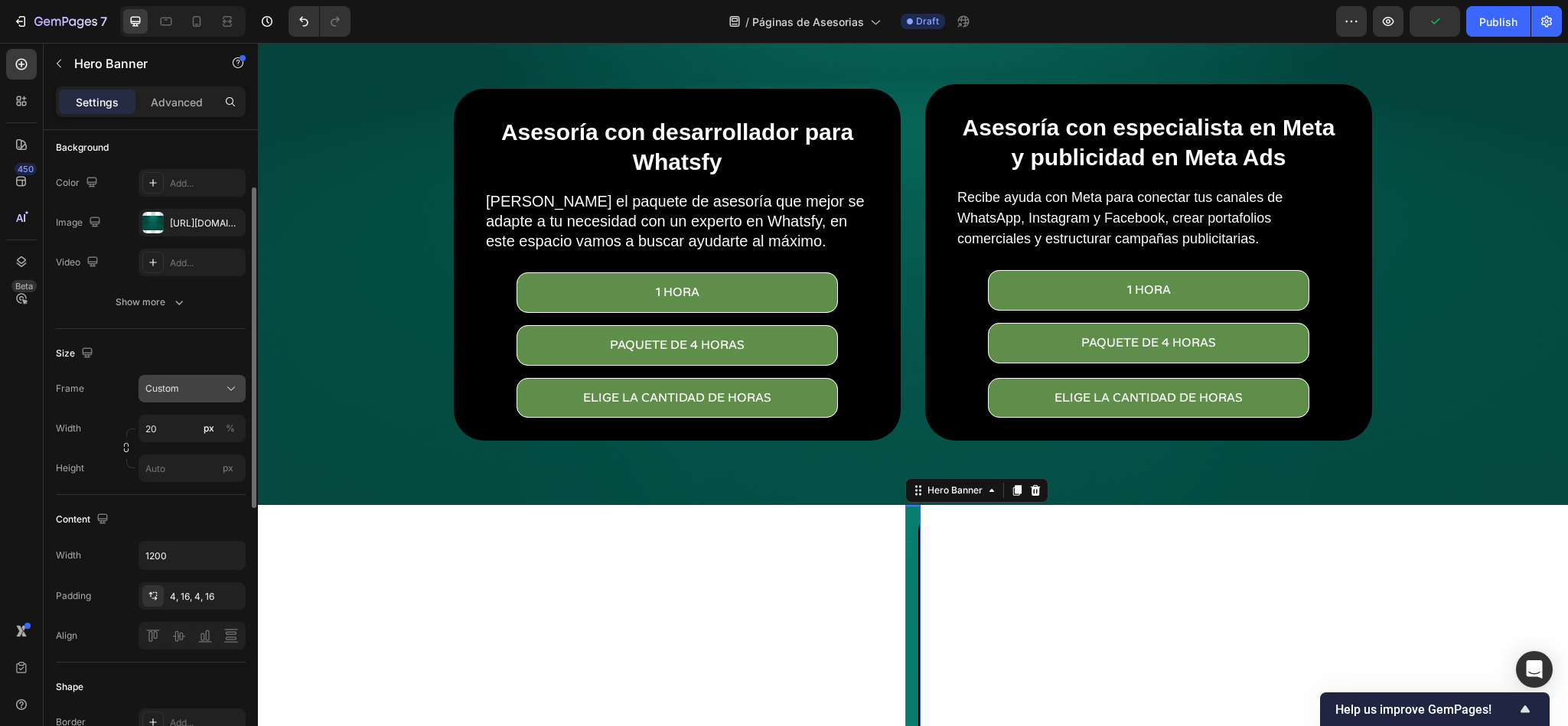
click at [196, 394] on div "Custom" at bounding box center [183, 388] width 75 height 14
click at [198, 427] on span "As banner source" at bounding box center [183, 425] width 76 height 14
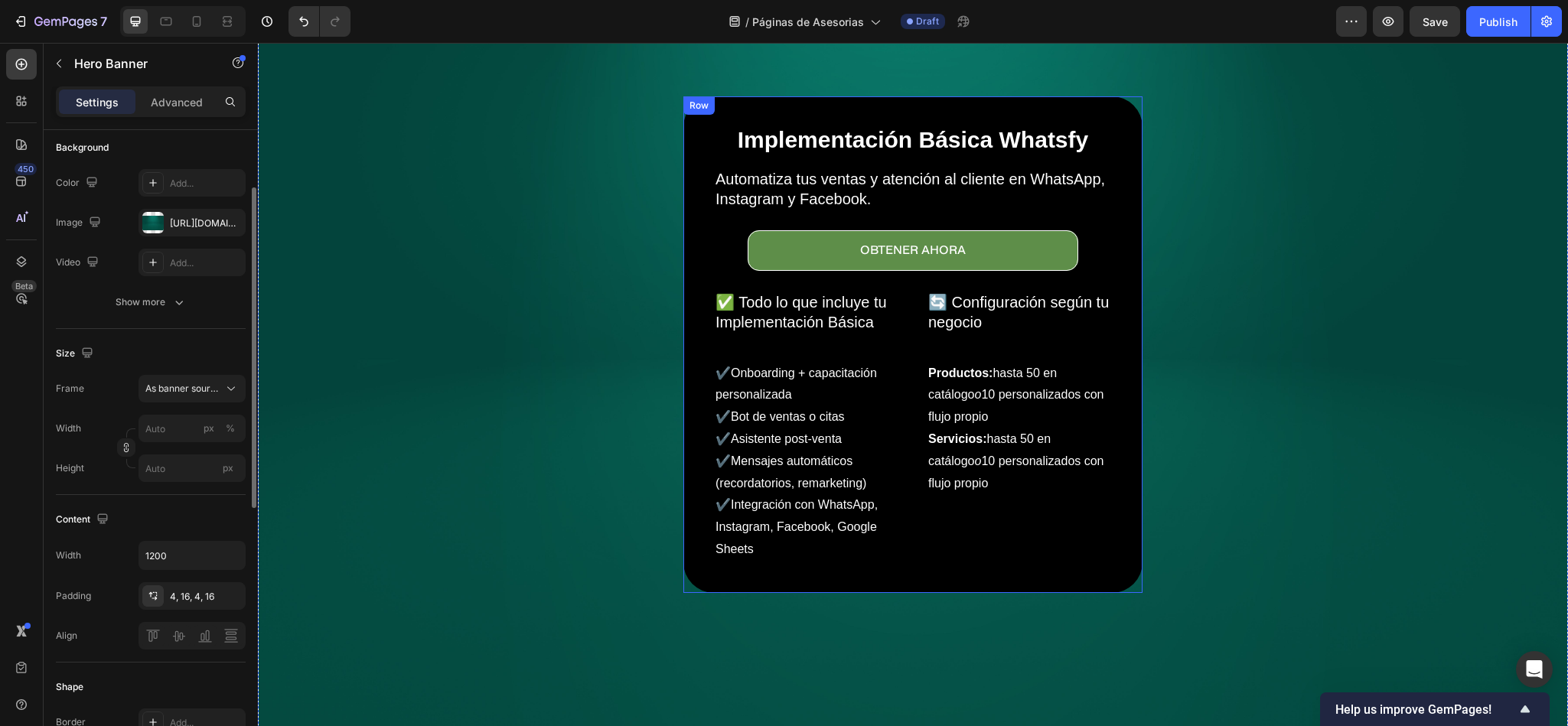
scroll to position [863, 0]
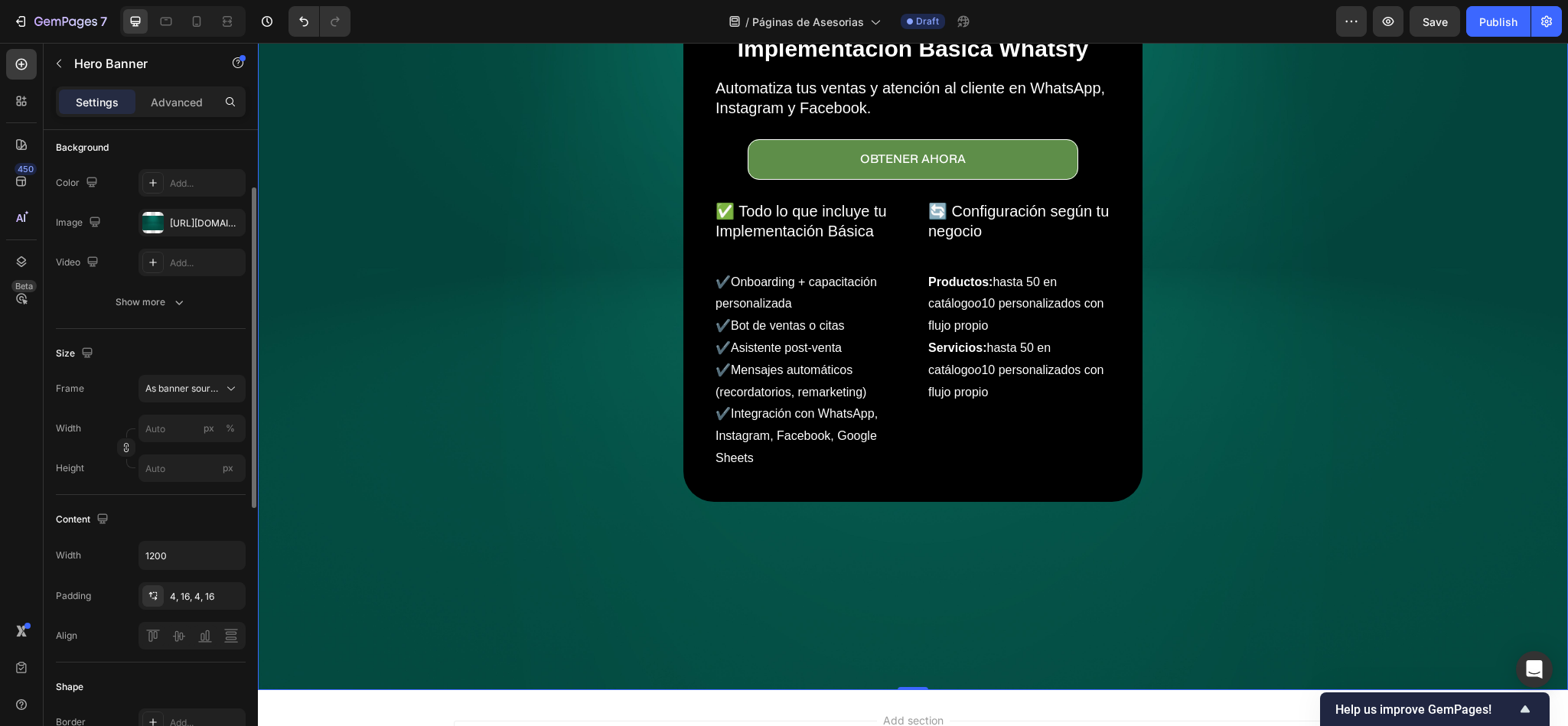
click at [1371, 434] on div "Background Image" at bounding box center [912, 253] width 1309 height 872
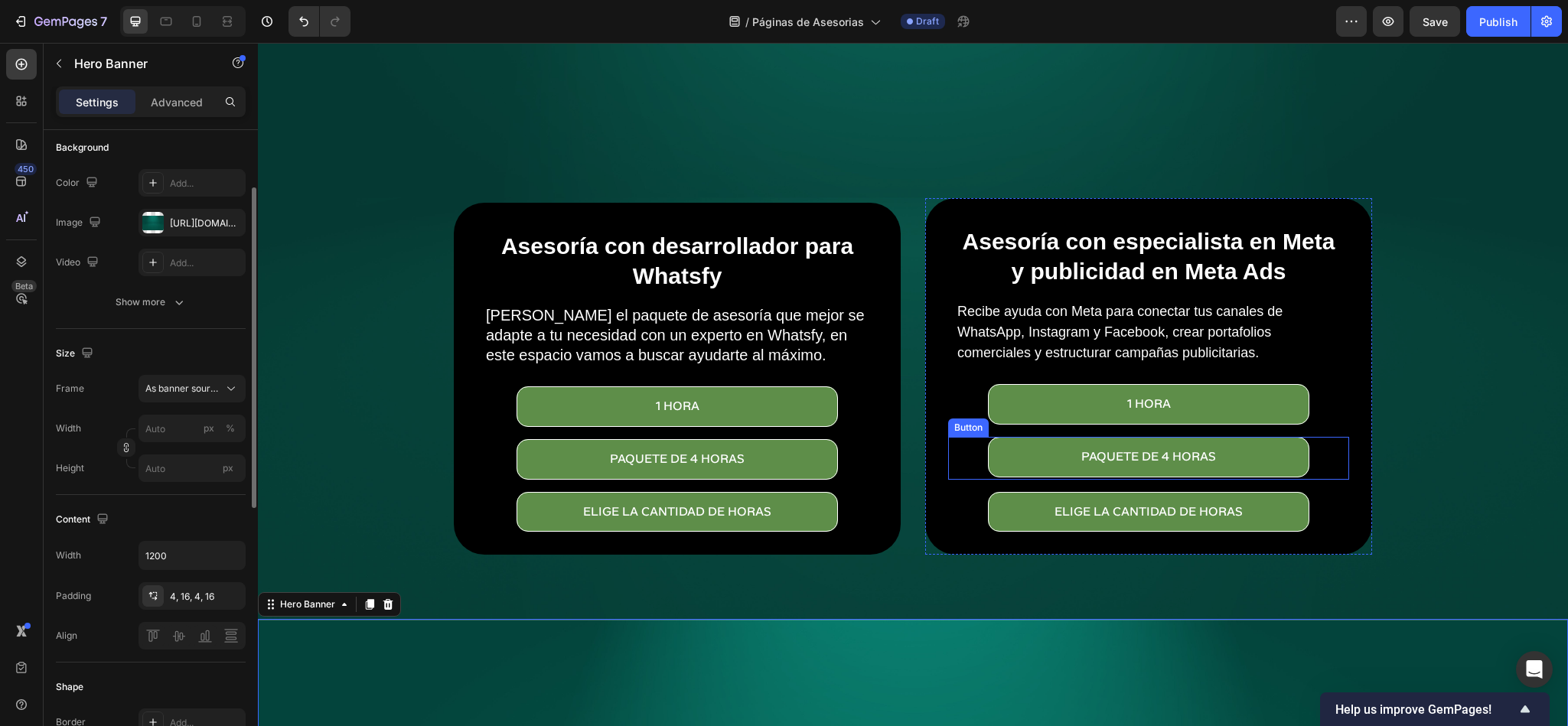
scroll to position [60, 0]
click at [1393, 423] on div "Overlay" at bounding box center [912, 183] width 1310 height 872
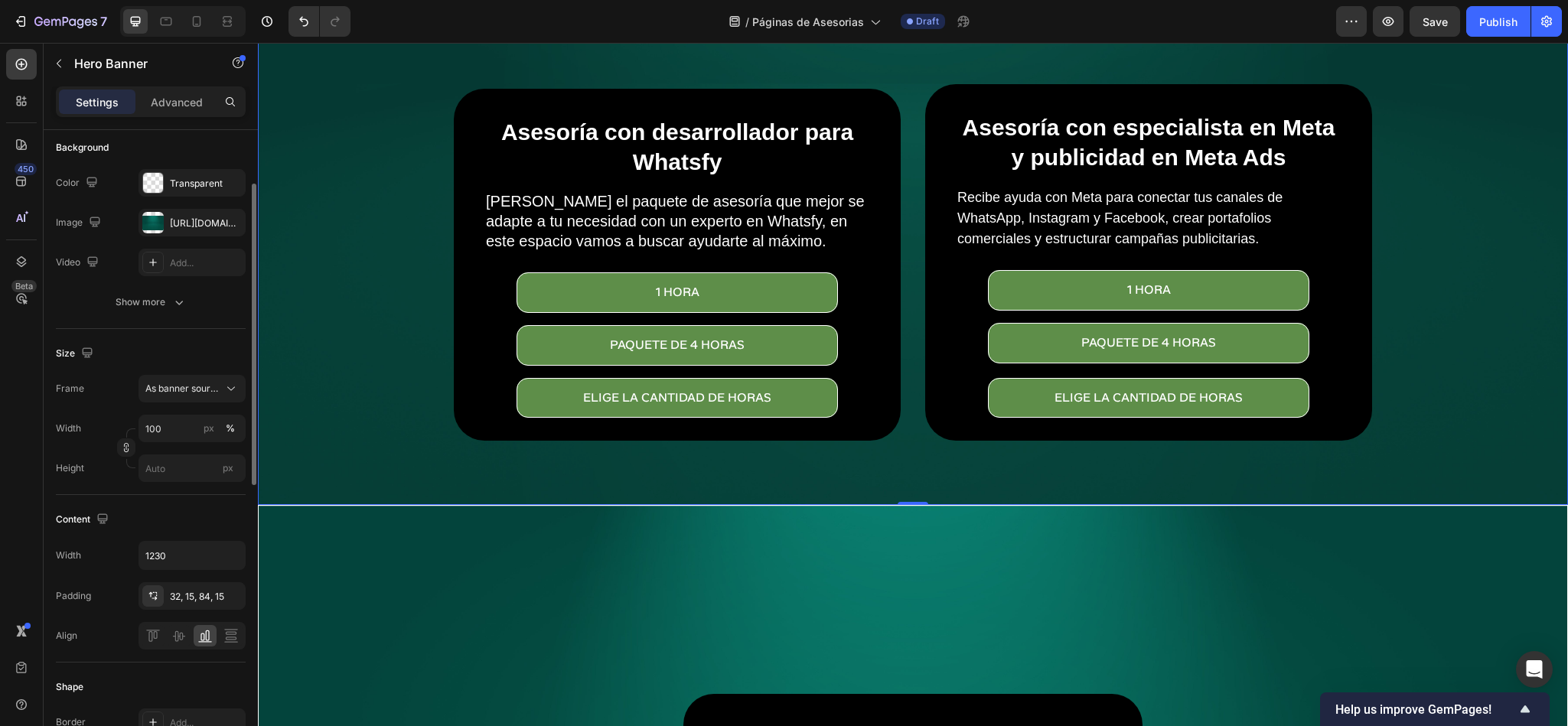
scroll to position [0, 0]
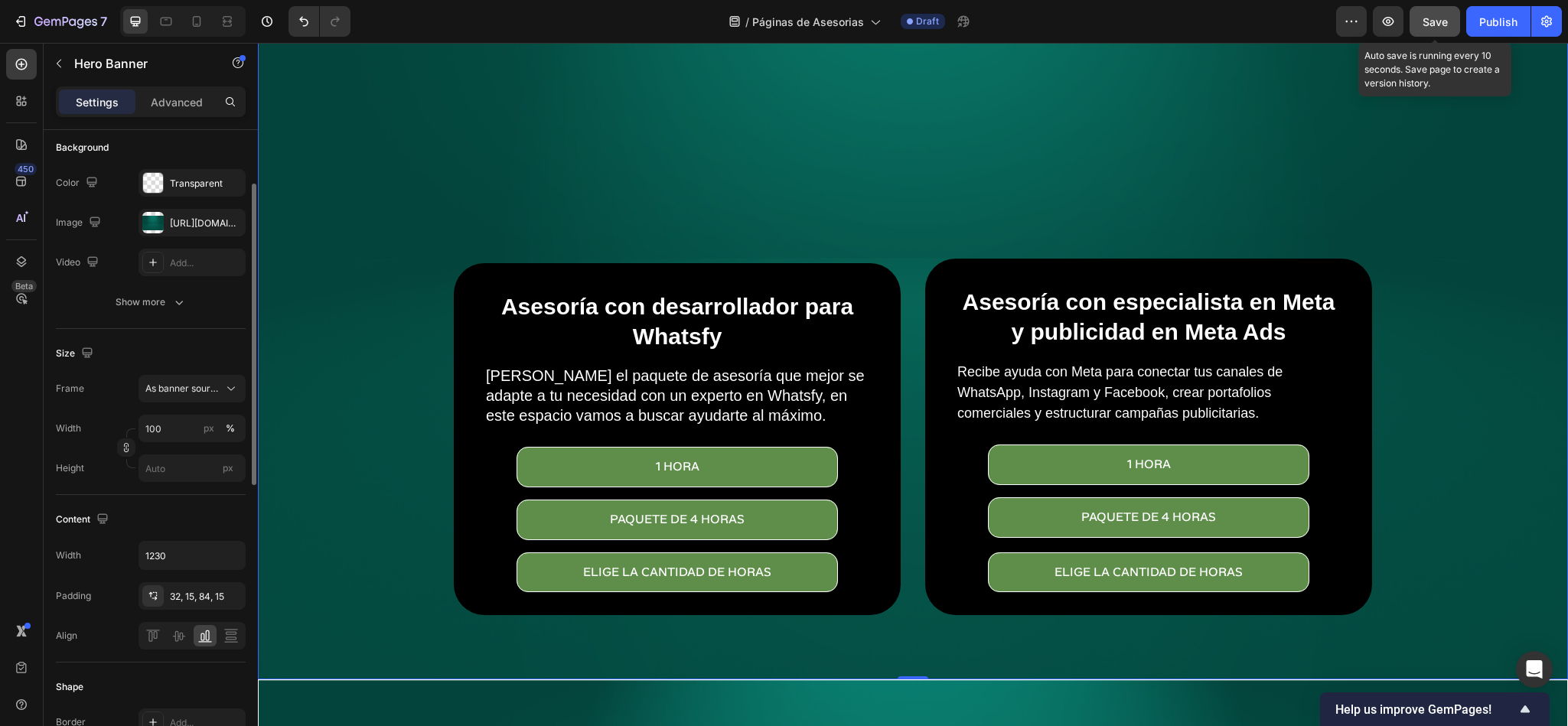
click at [1393, 28] on div "Save" at bounding box center [1435, 22] width 25 height 16
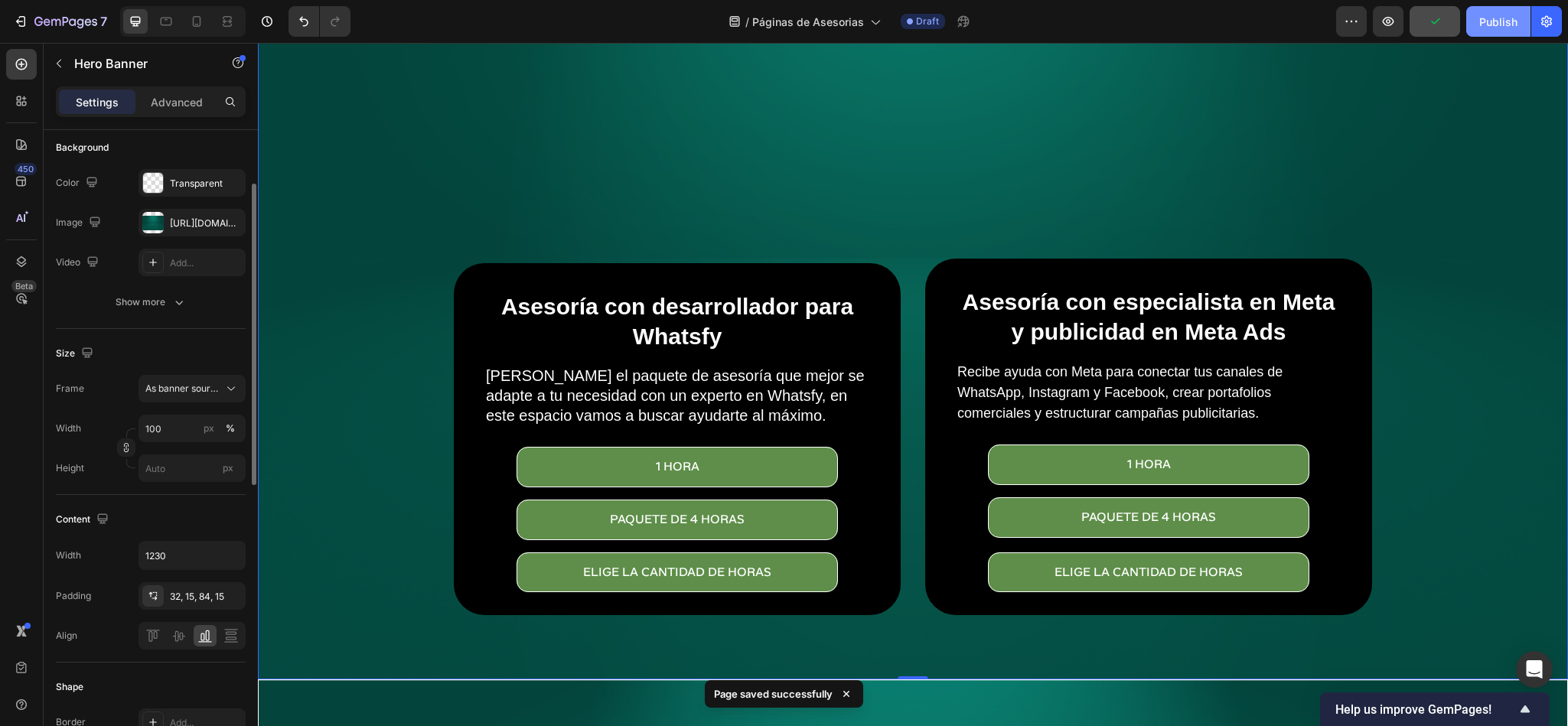
click at [1393, 30] on button "Publish" at bounding box center [1499, 22] width 64 height 31
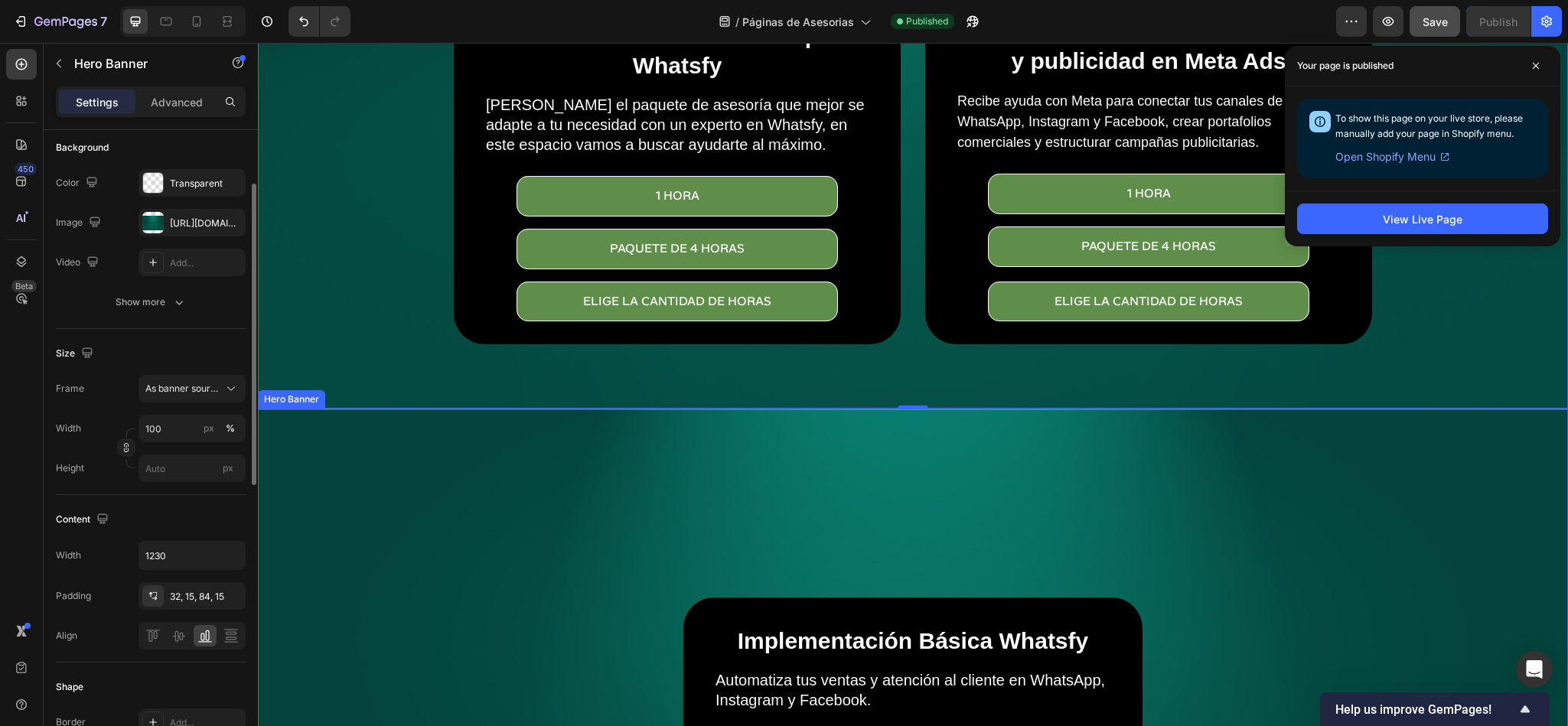
scroll to position [229, 0]
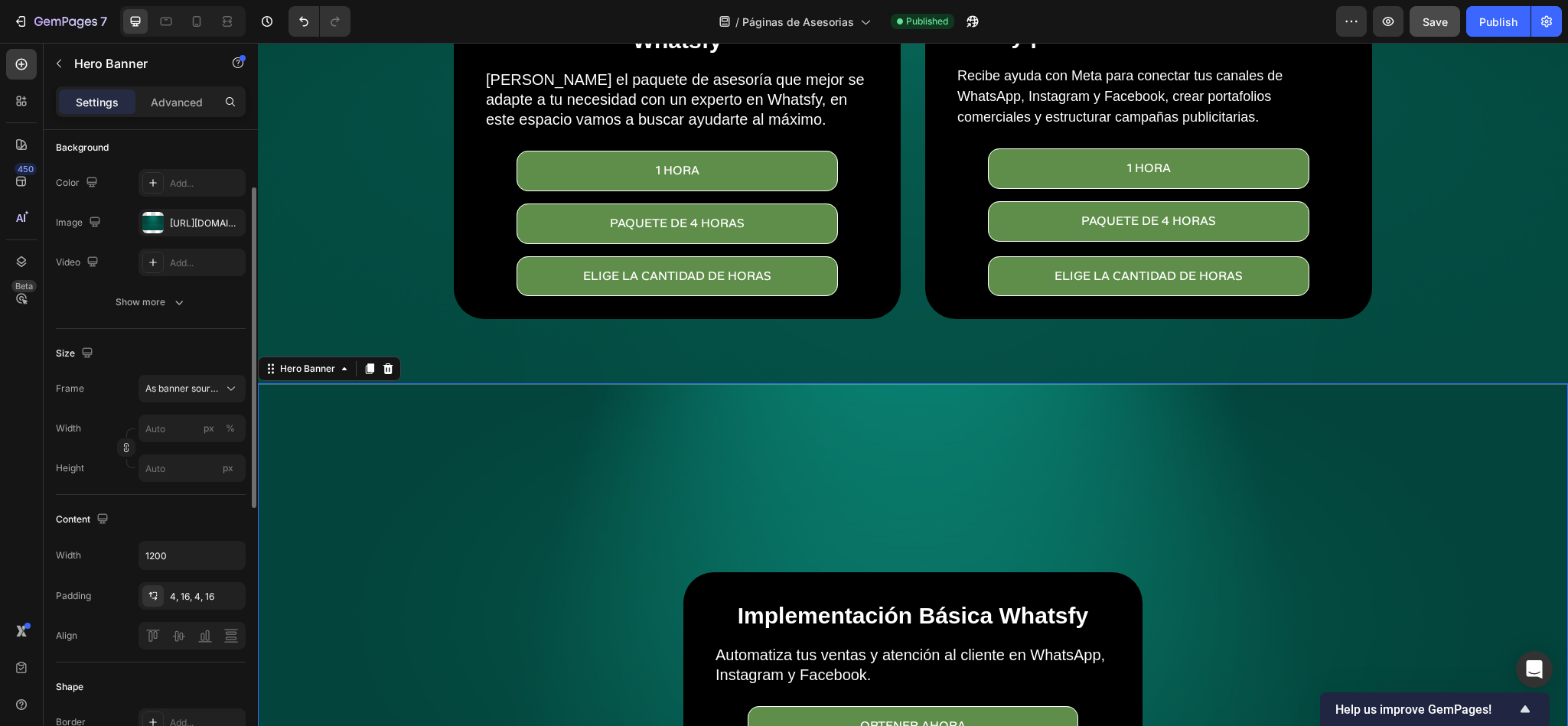
scroll to position [459, 0]
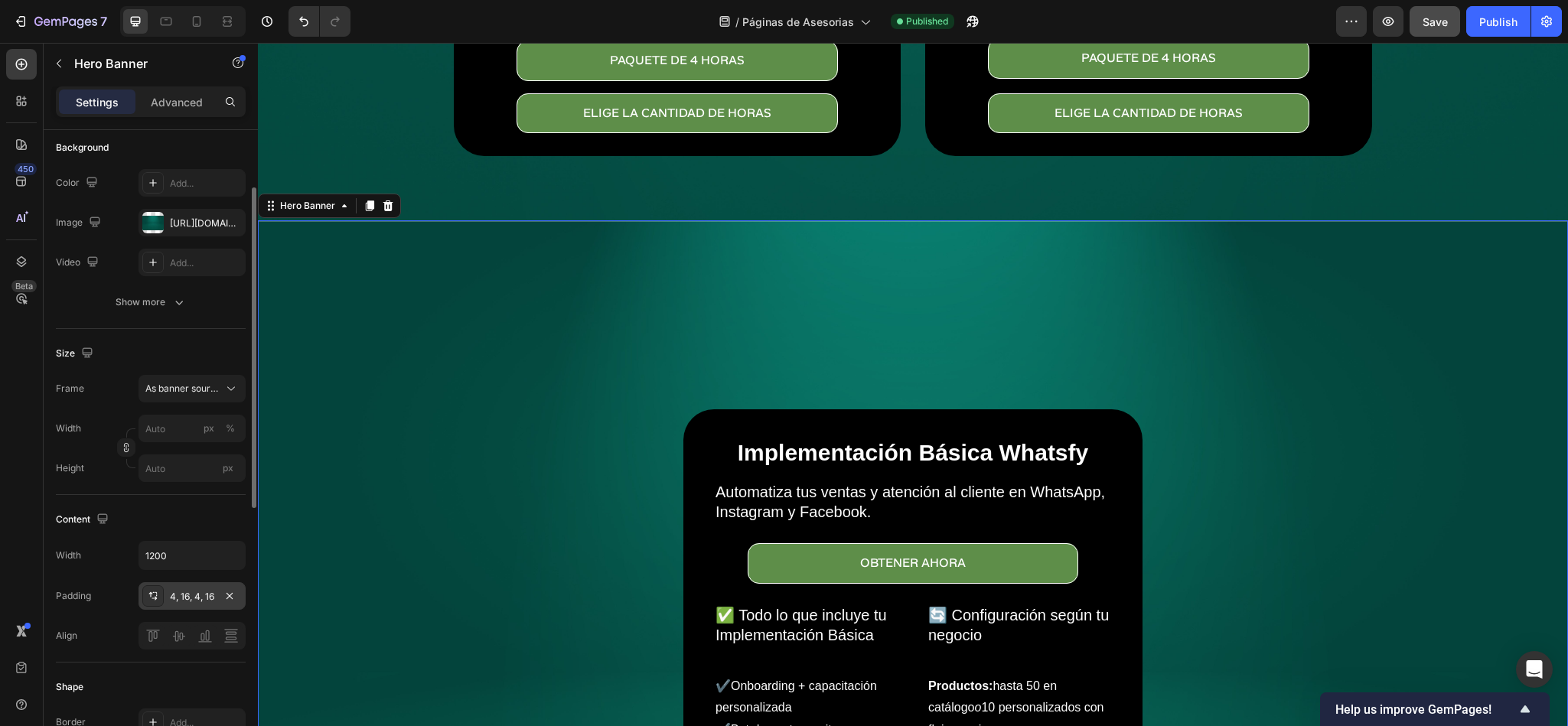
click at [186, 596] on div "4, 16, 4, 16" at bounding box center [192, 596] width 44 height 14
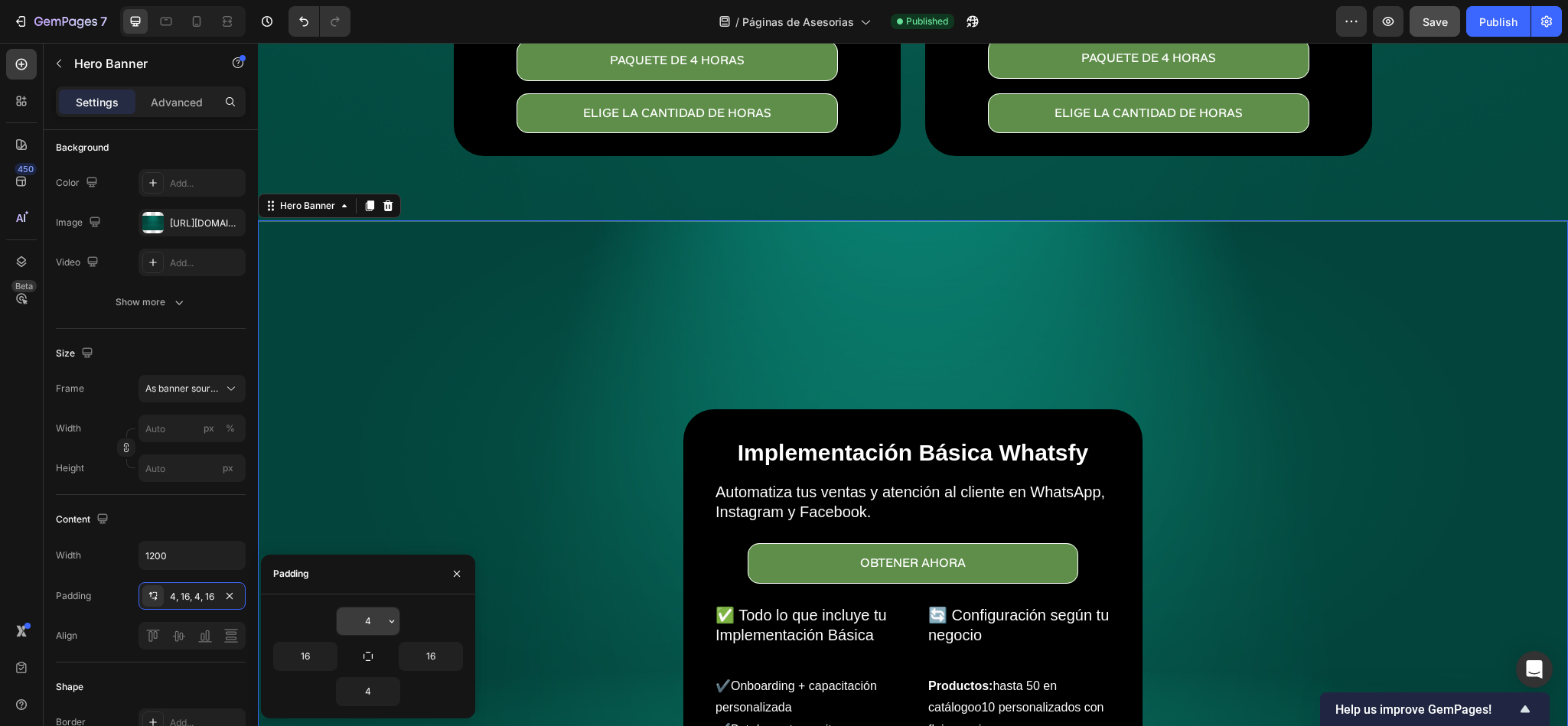
click at [357, 629] on input "4" at bounding box center [368, 621] width 63 height 27
type input "2"
click at [362, 645] on input "4" at bounding box center [368, 691] width 63 height 27
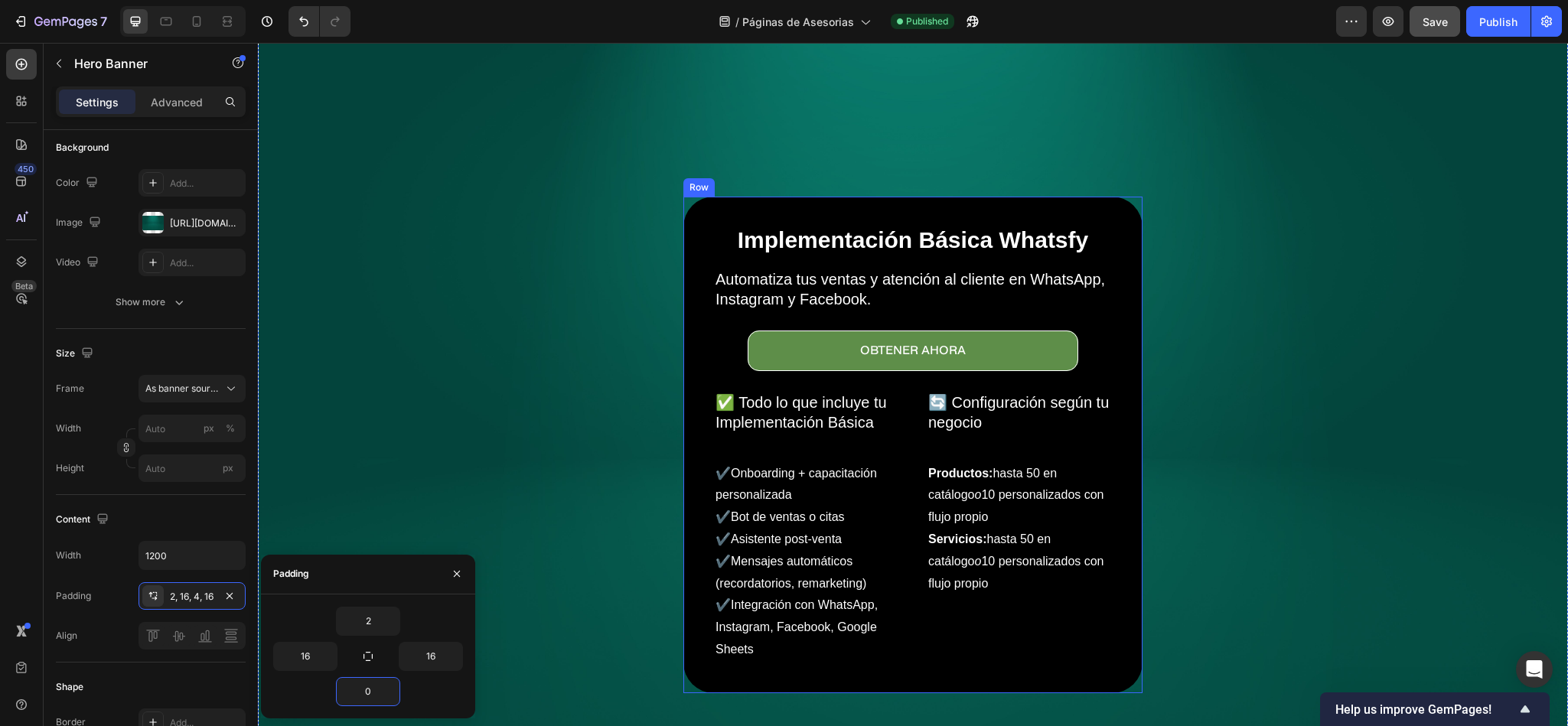
scroll to position [688, 0]
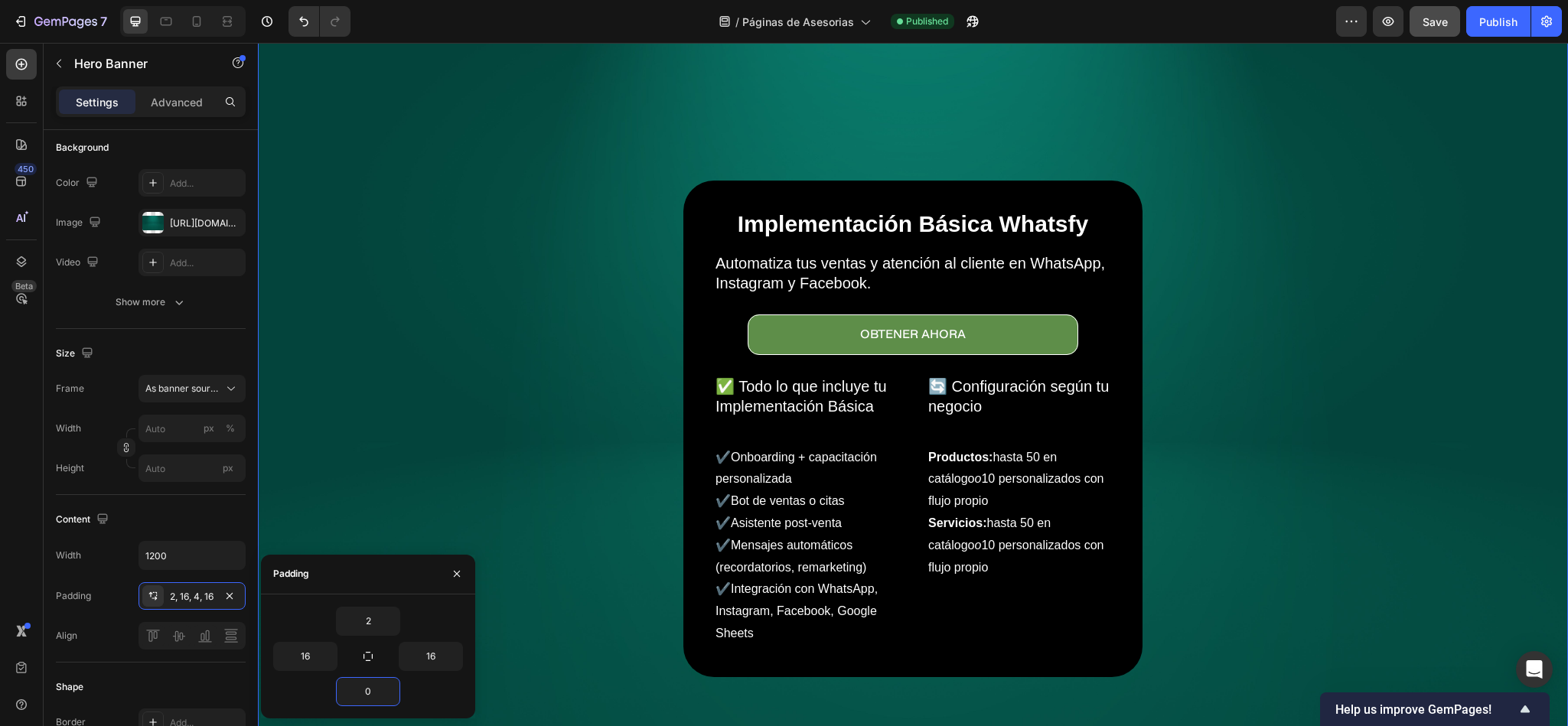
type input "0"
click at [515, 413] on div "Implementación Básica Whatsfy Heading Automatiza tus ventas y atención al clien…" at bounding box center [913, 428] width 894 height 497
click at [453, 567] on icon "button" at bounding box center [457, 573] width 12 height 12
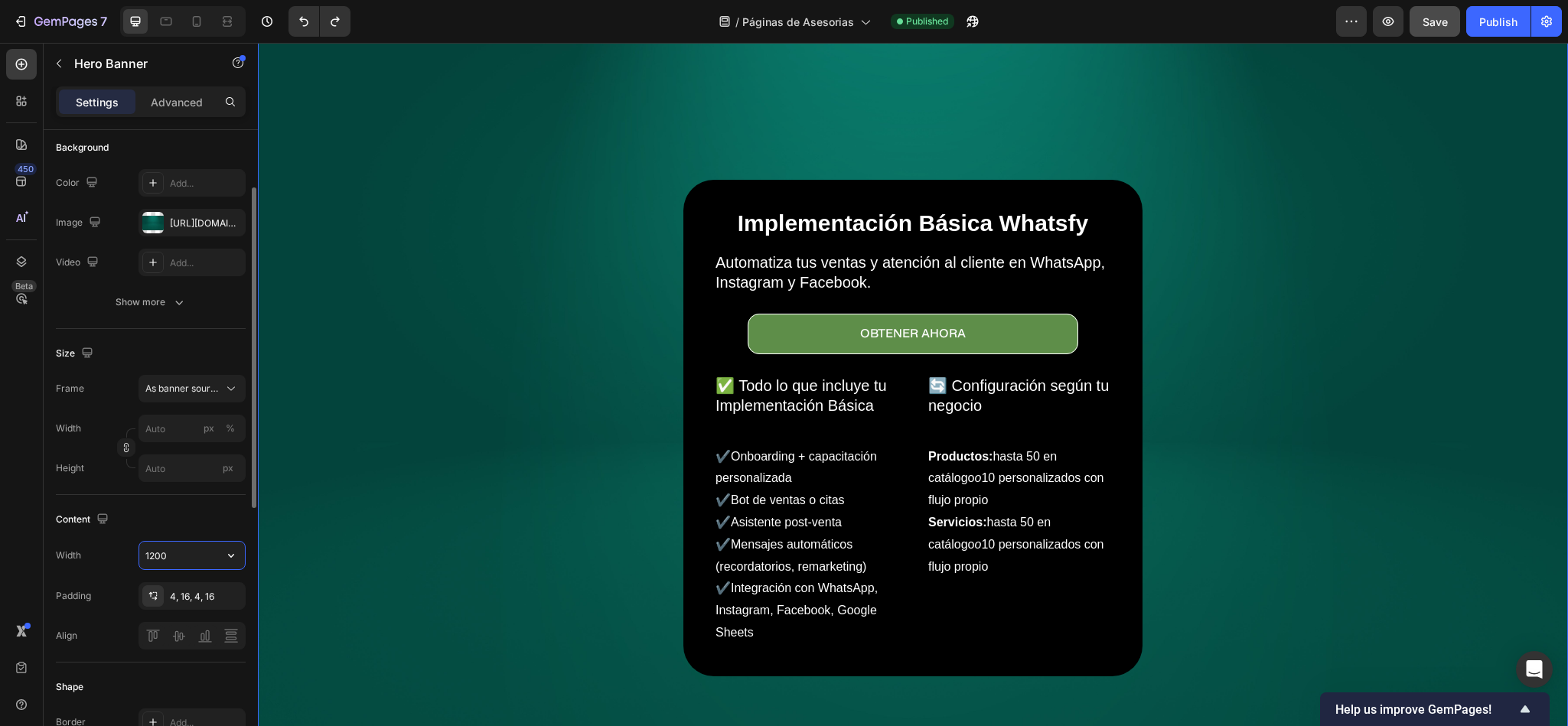
click at [184, 558] on input "1200" at bounding box center [192, 555] width 105 height 27
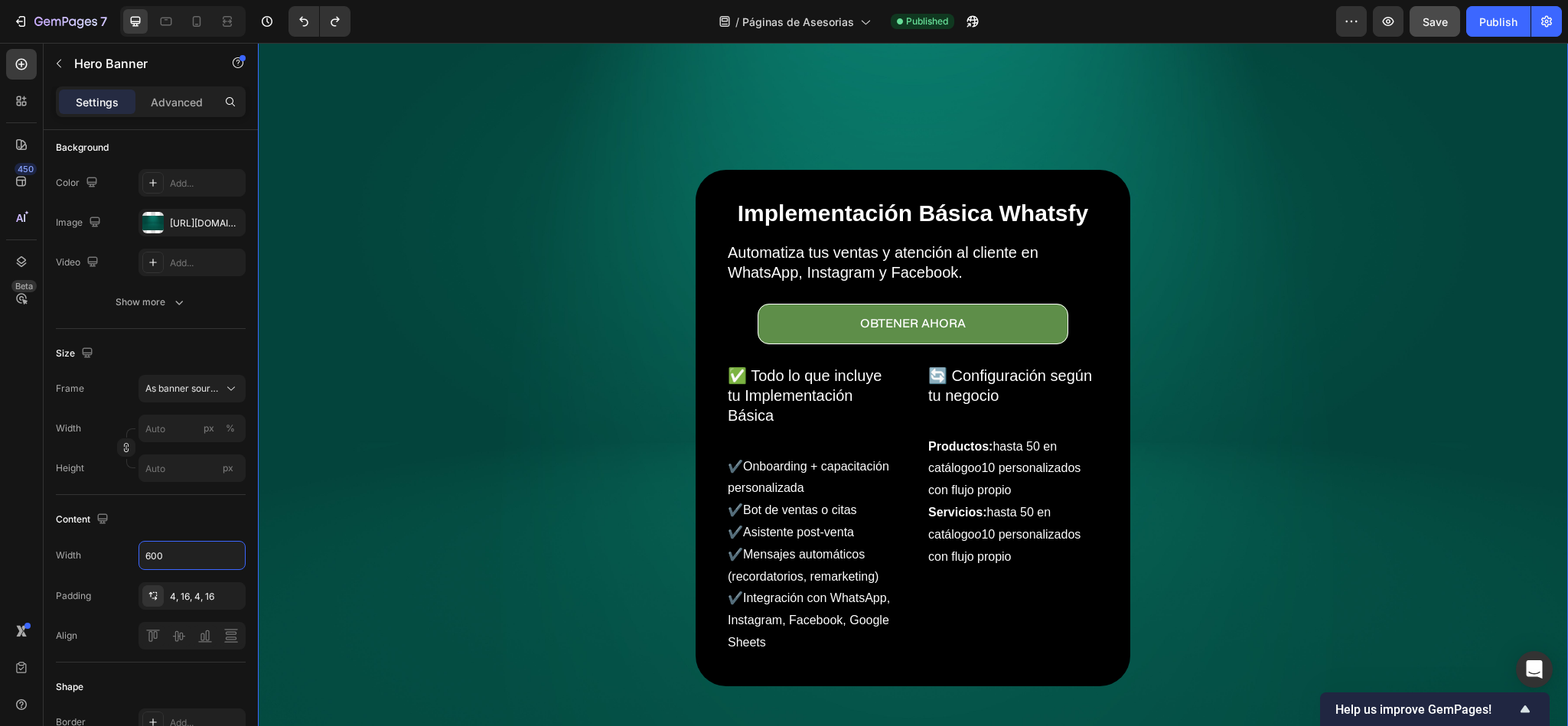
type input "600"
click at [494, 563] on div "Background Image" at bounding box center [912, 427] width 1309 height 872
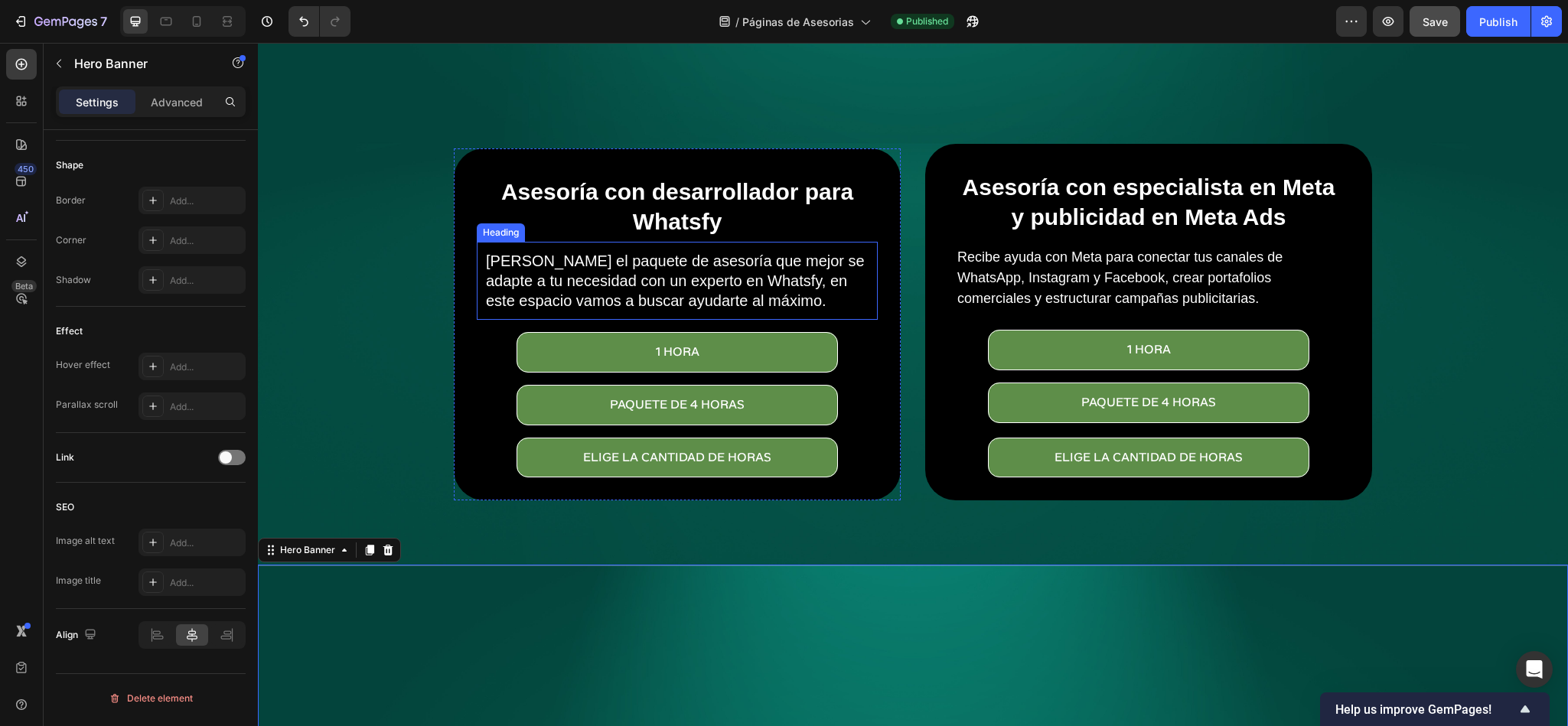
scroll to position [0, 0]
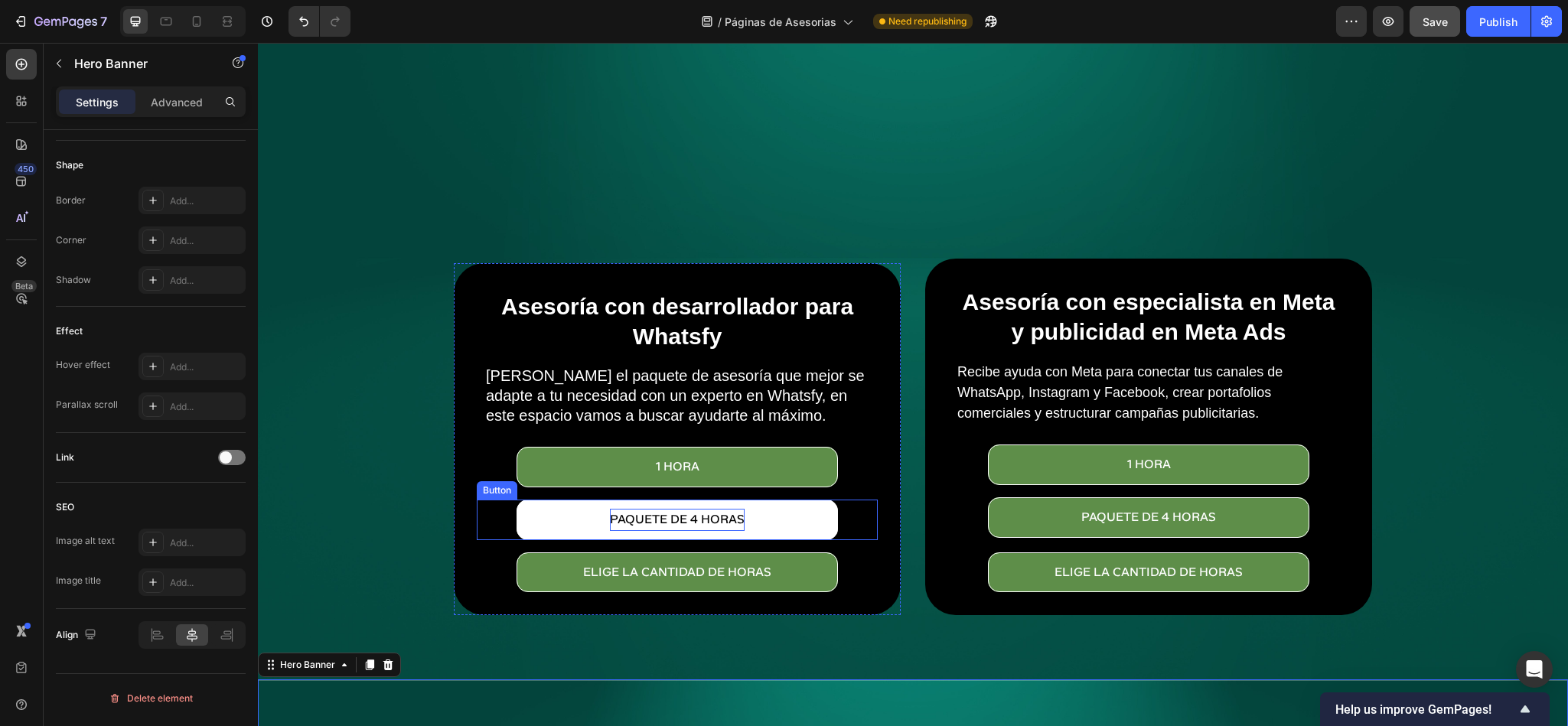
click at [677, 509] on p "paquete de 4 horas" at bounding box center [676, 520] width 134 height 23
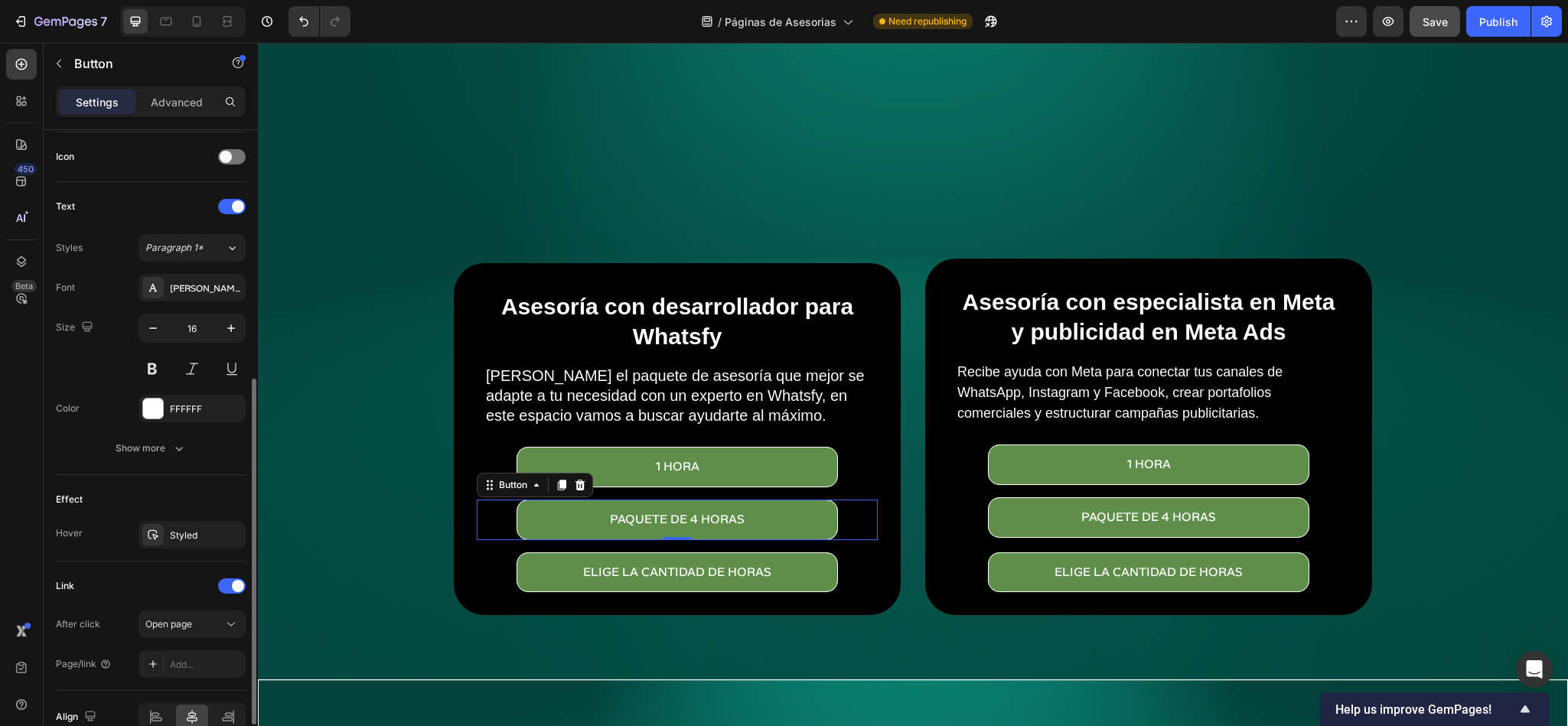
scroll to position [542, 0]
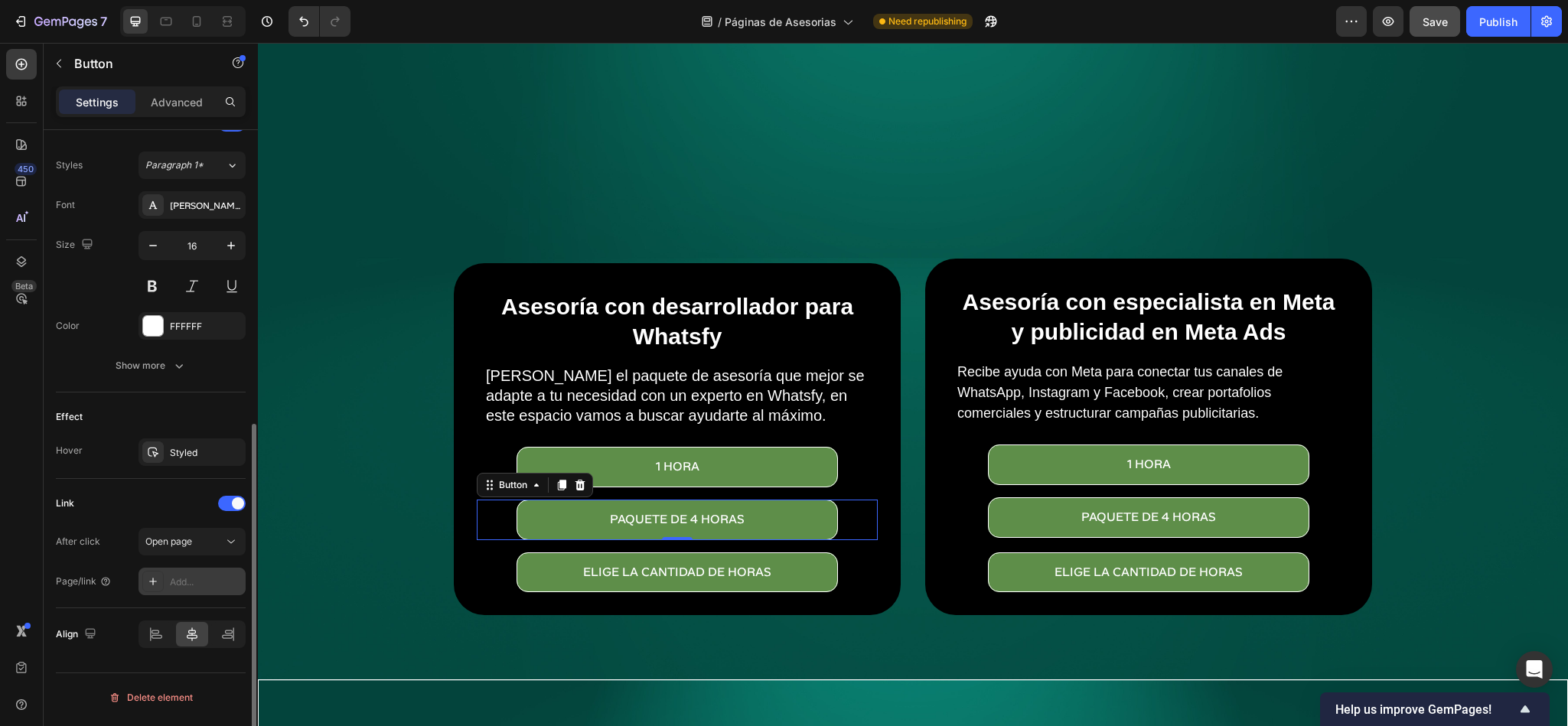
click at [177, 574] on div "Add..." at bounding box center [192, 581] width 107 height 27
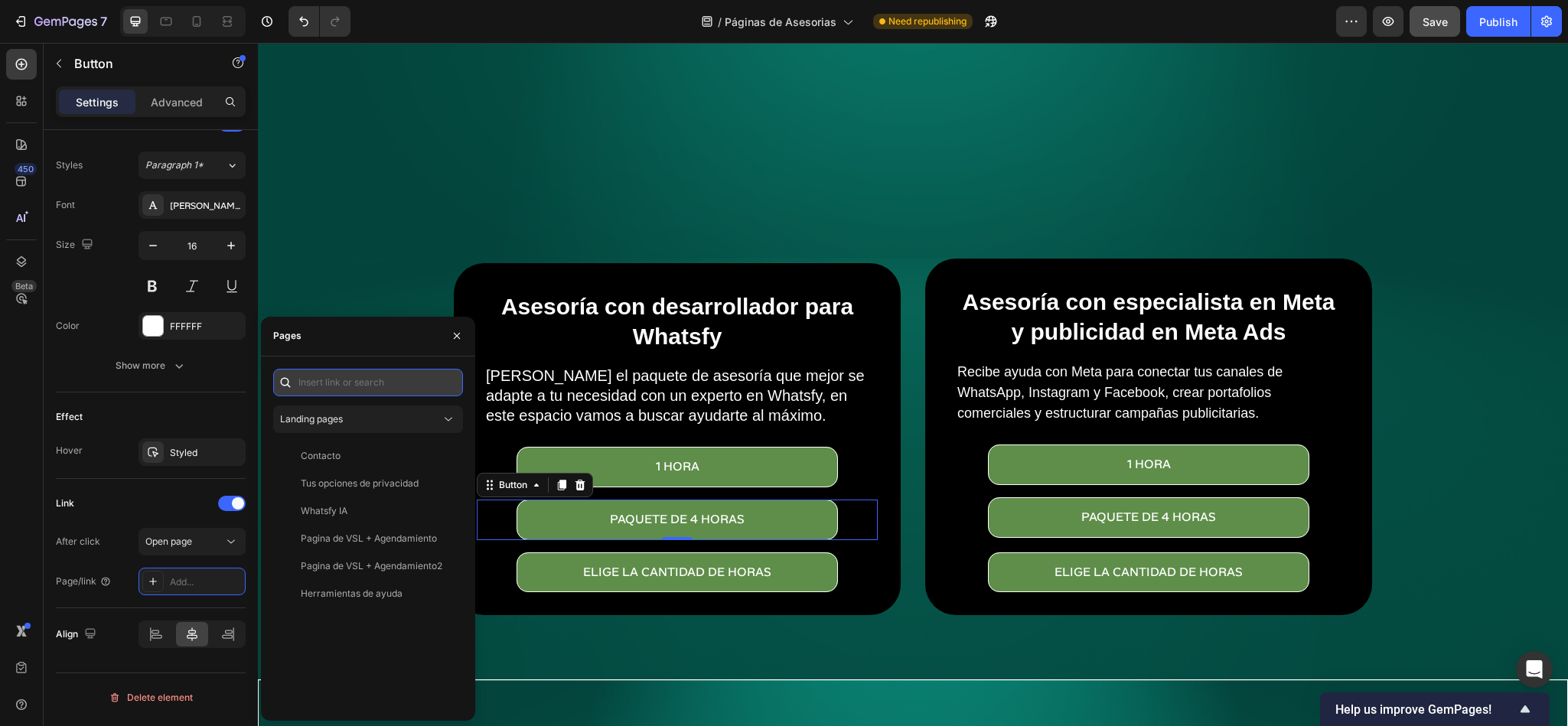
click at [316, 394] on input "text" at bounding box center [368, 382] width 190 height 27
paste input "[URL][DOMAIN_NAME]"
type input "[URL][DOMAIN_NAME]"
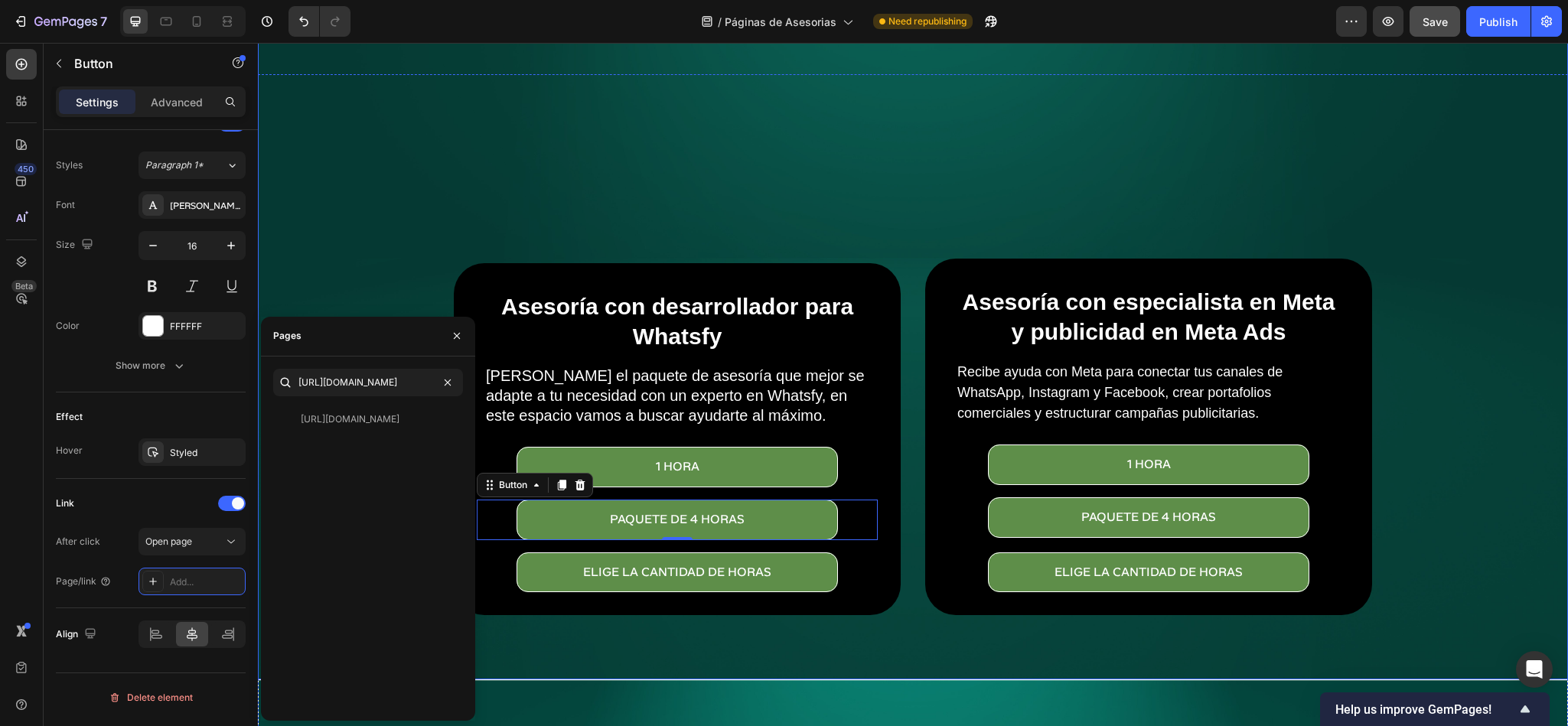
click at [756, 207] on div "Overlay" at bounding box center [912, 243] width 1310 height 872
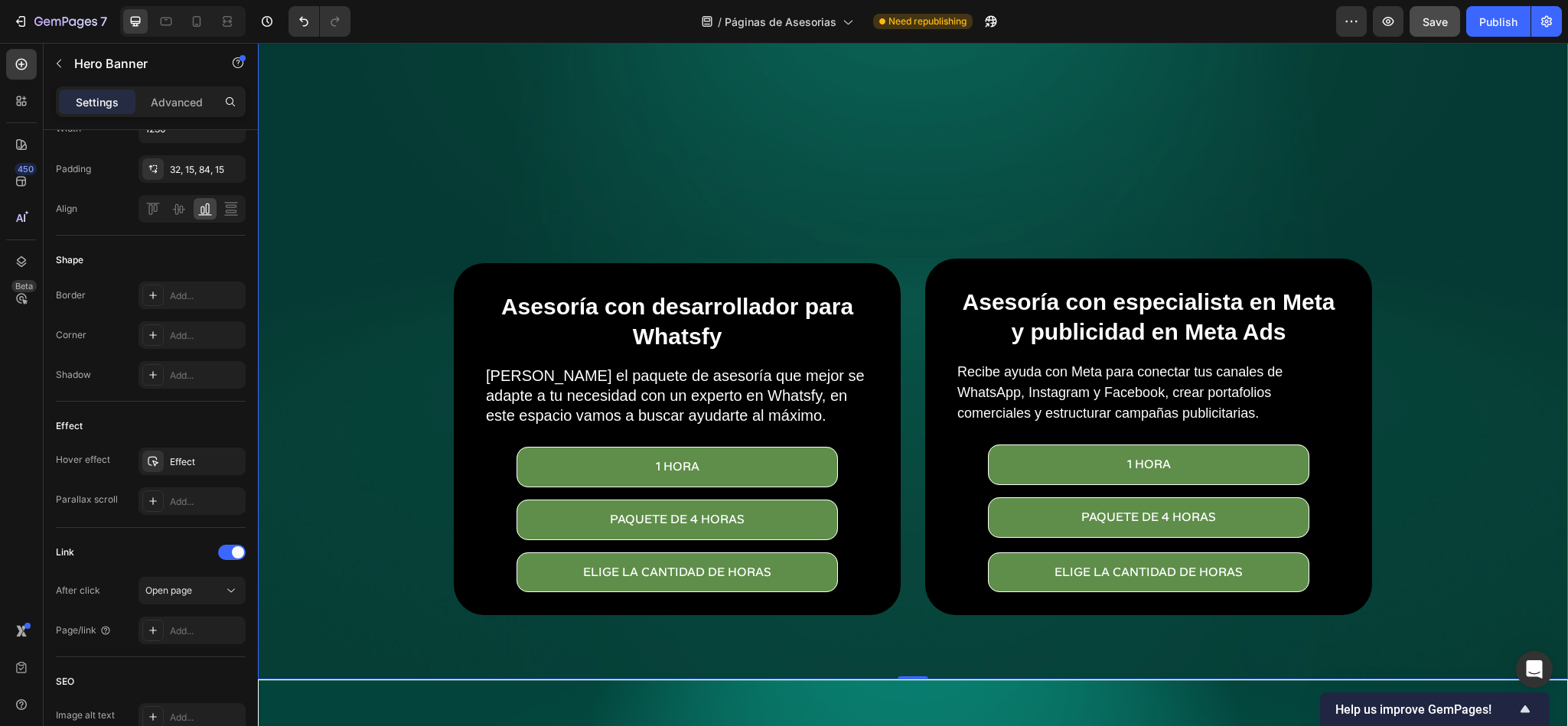
scroll to position [0, 0]
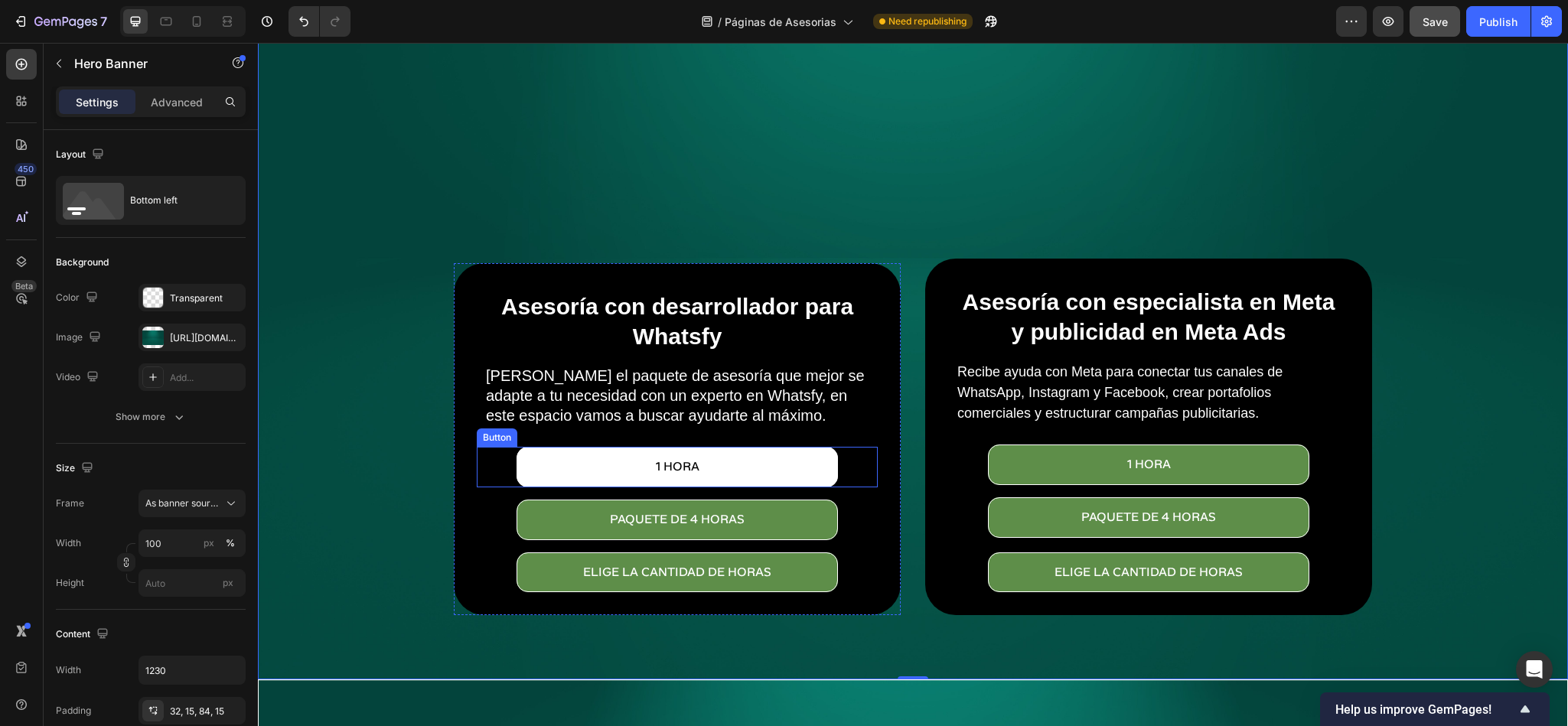
click at [694, 462] on button "1 Hora" at bounding box center [676, 467] width 321 height 40
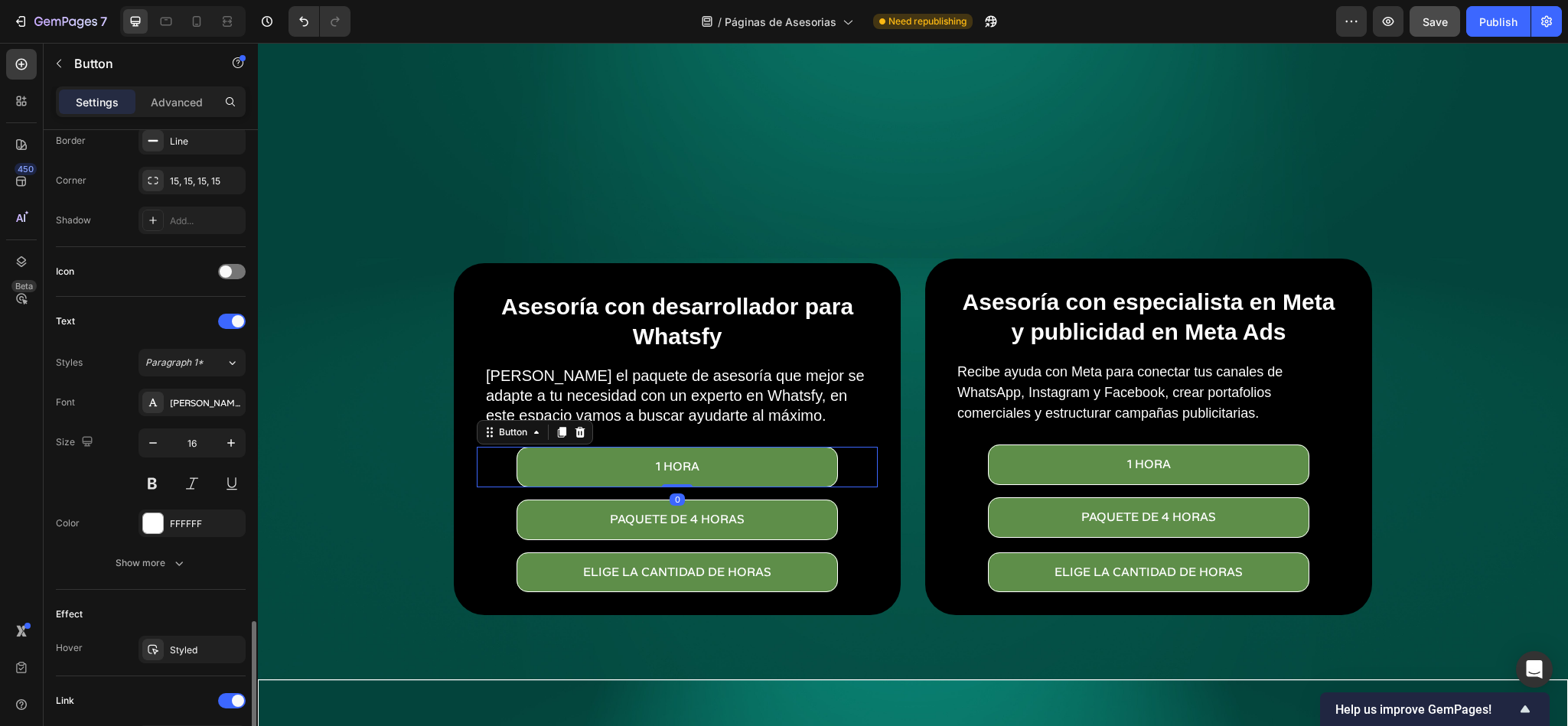
scroll to position [542, 0]
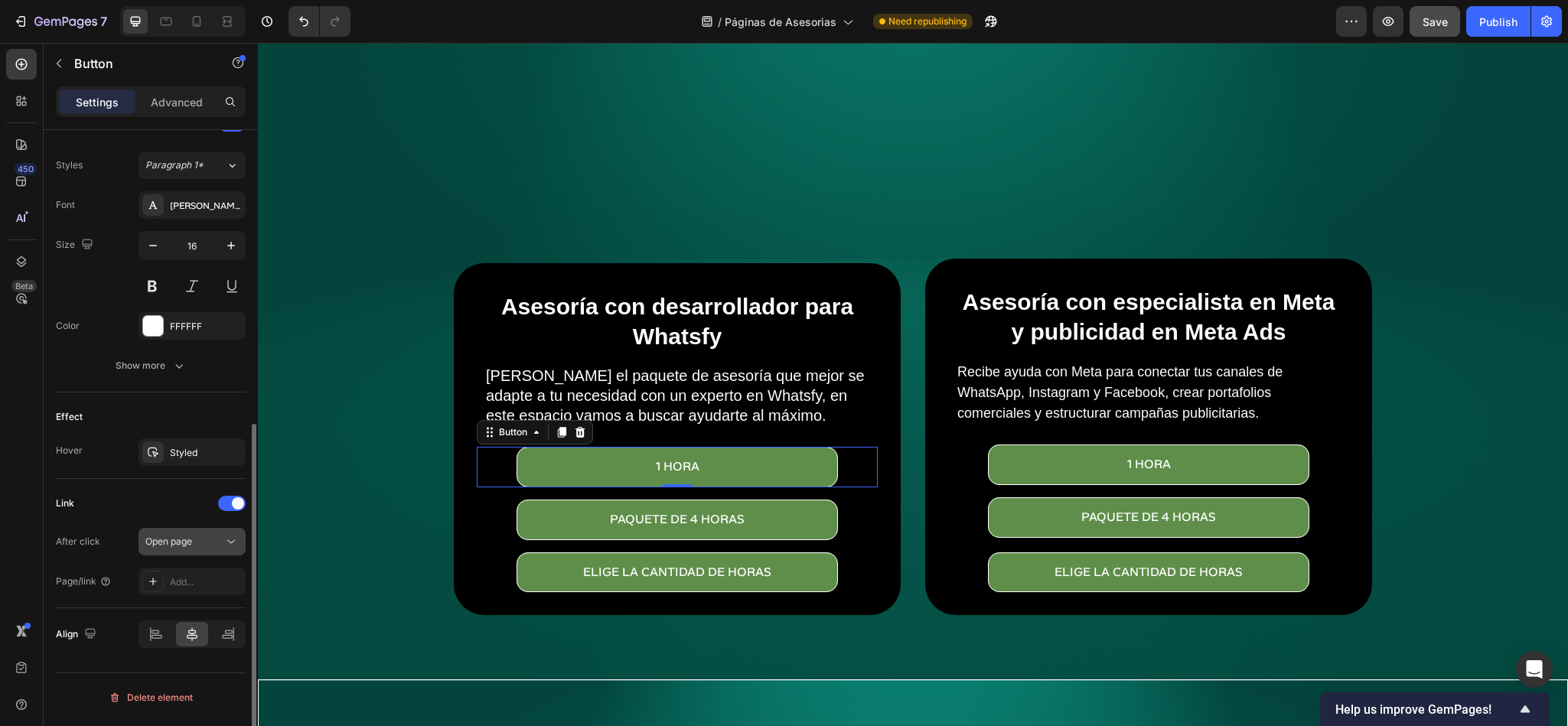
click at [189, 548] on span "Open page" at bounding box center [169, 541] width 47 height 14
click at [189, 547] on span "Open page" at bounding box center [169, 541] width 47 height 11
click at [184, 574] on div "Add..." at bounding box center [192, 581] width 107 height 27
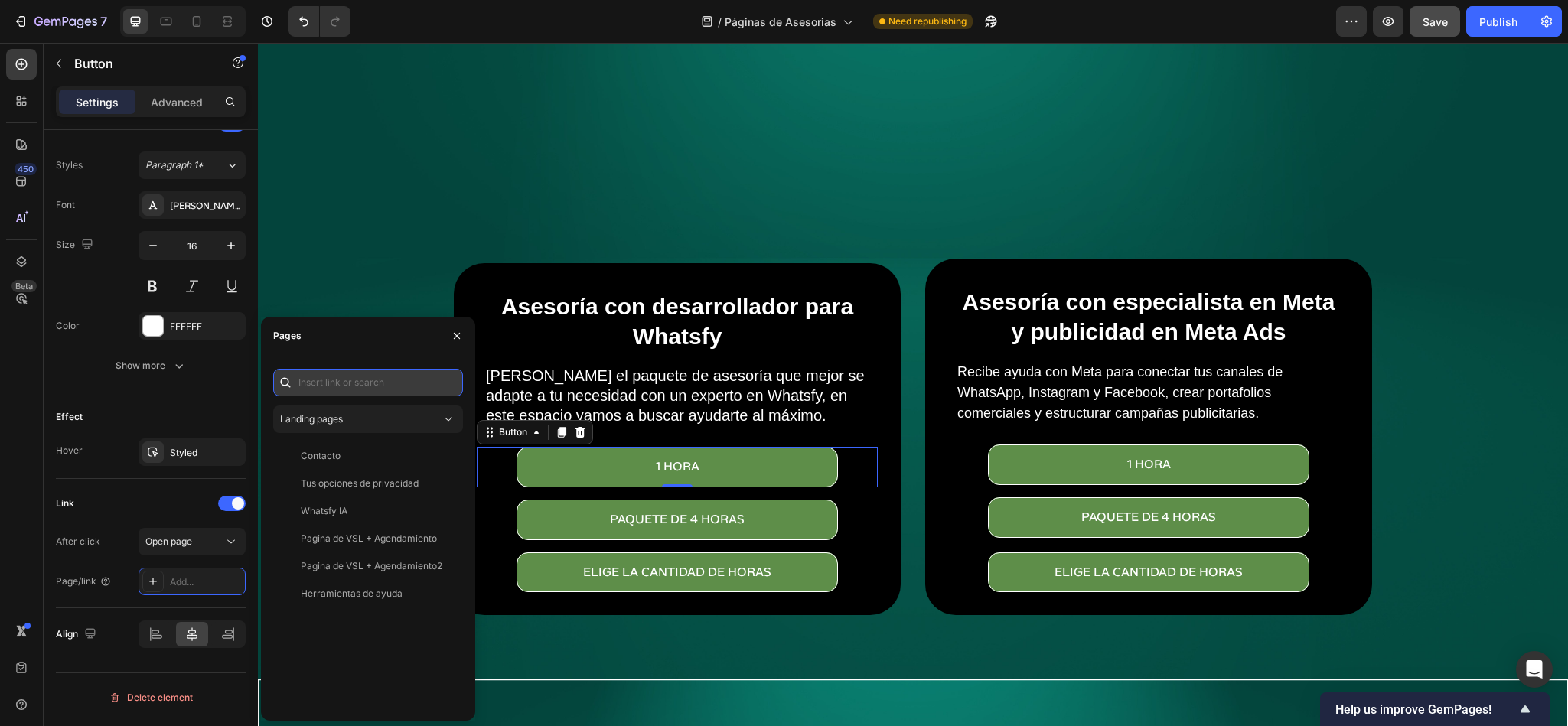
click at [349, 374] on input "text" at bounding box center [368, 382] width 190 height 27
paste input "[URL][DOMAIN_NAME]"
type input "[URL][DOMAIN_NAME]"
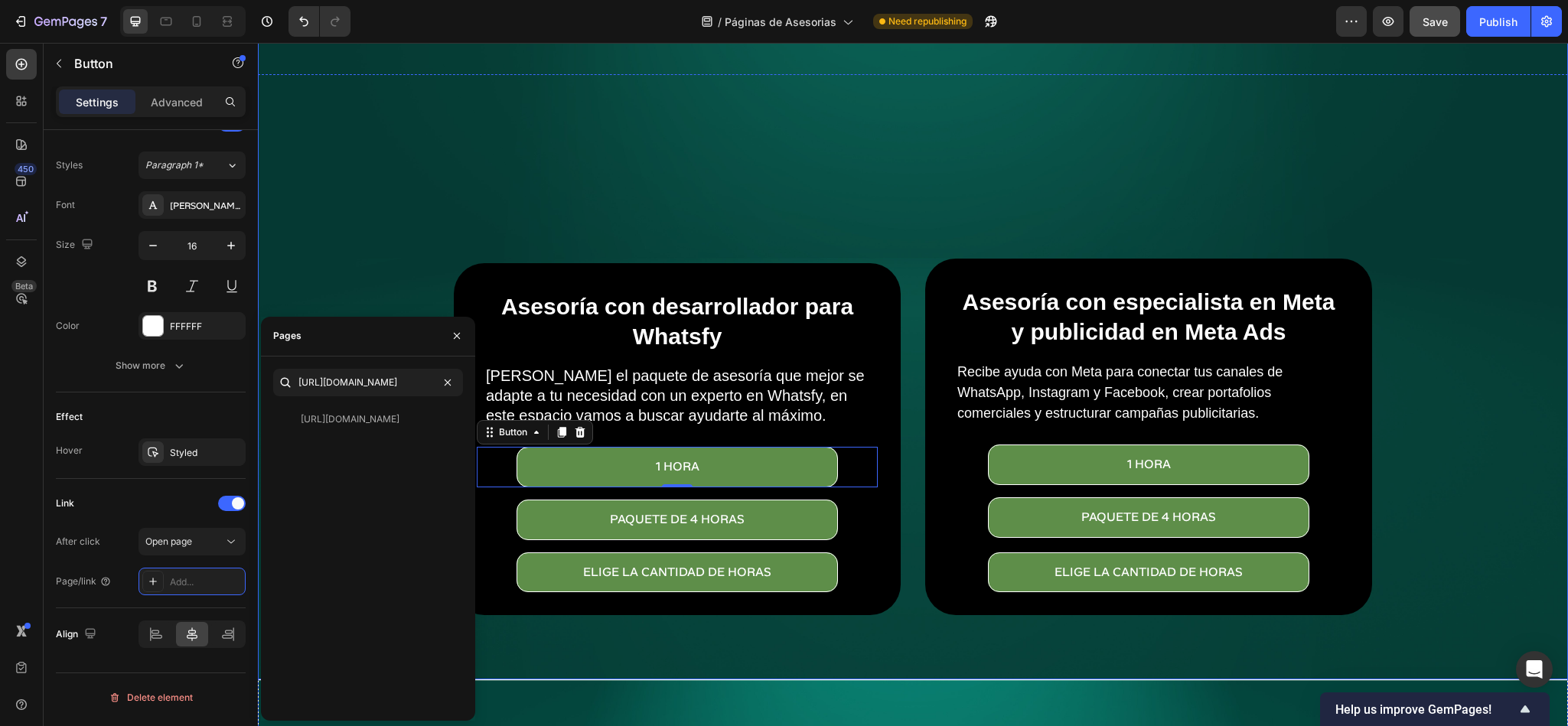
click at [634, 196] on div "Overlay" at bounding box center [912, 243] width 1310 height 872
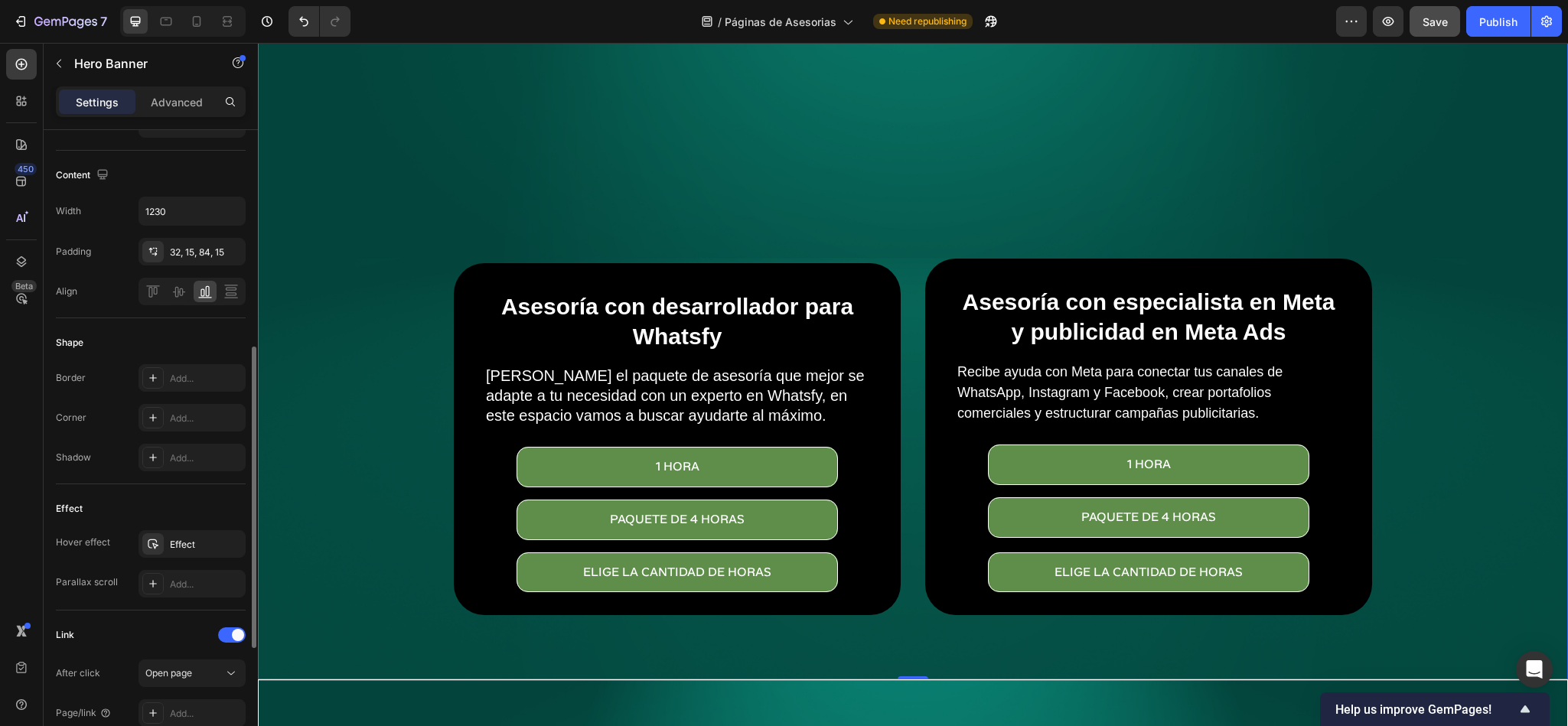
scroll to position [574, 0]
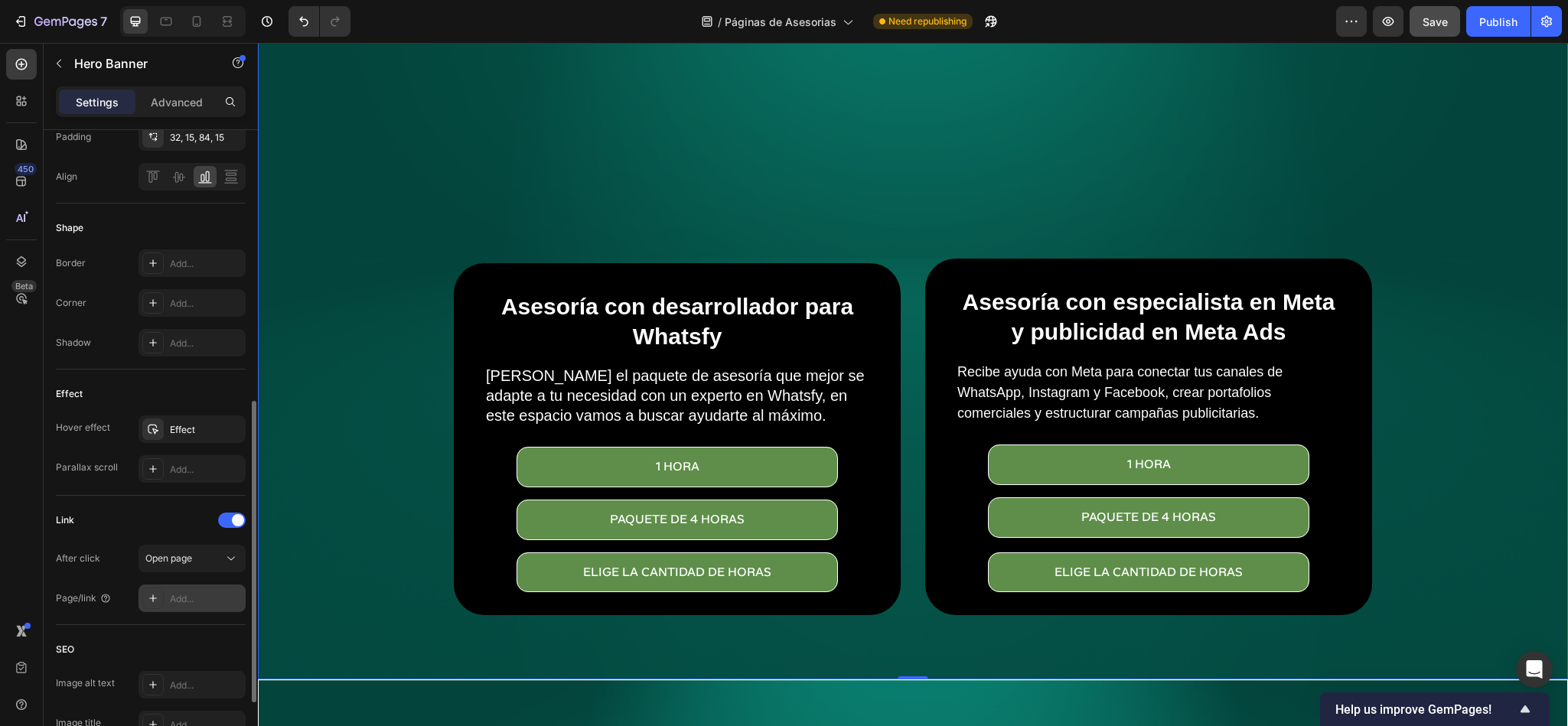
click at [184, 599] on div "Add..." at bounding box center [205, 599] width 72 height 14
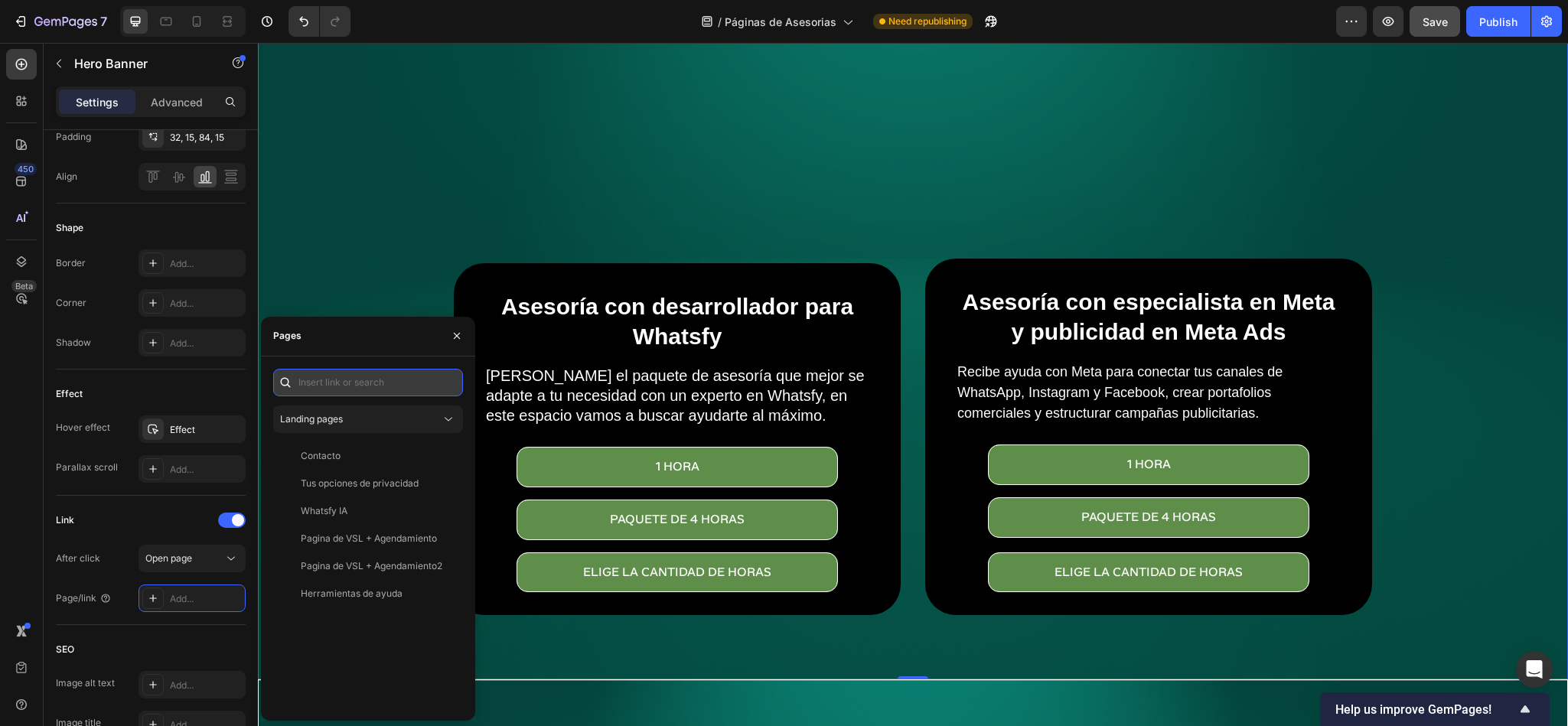
click at [338, 383] on input "text" at bounding box center [368, 382] width 190 height 27
paste input "[URL][DOMAIN_NAME]"
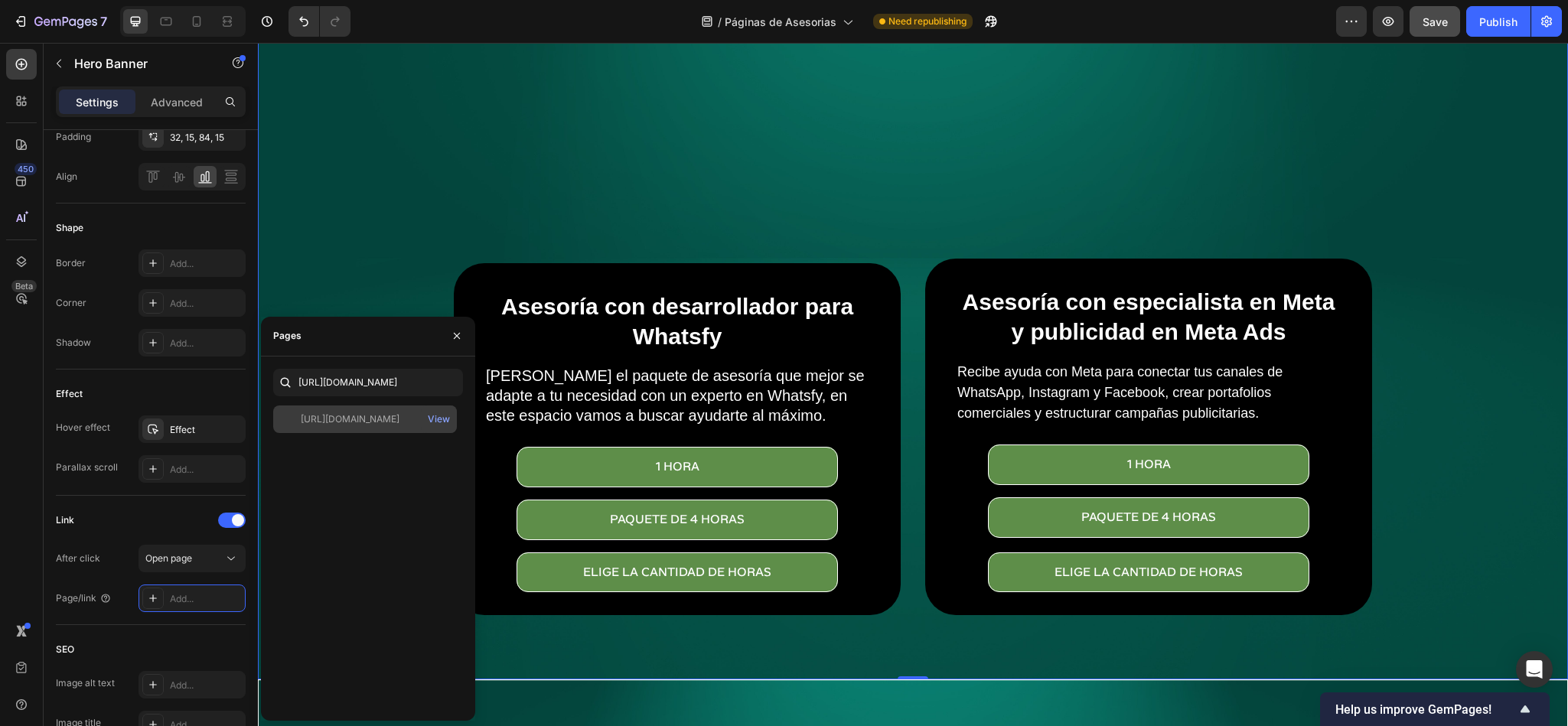
scroll to position [0, 0]
click at [363, 419] on div "[URL][DOMAIN_NAME]" at bounding box center [350, 419] width 99 height 14
click at [731, 234] on div "Asesoría con desarrollador para Whatsfy Heading Elige el paquete de asesoría qu…" at bounding box center [912, 456] width 941 height 445
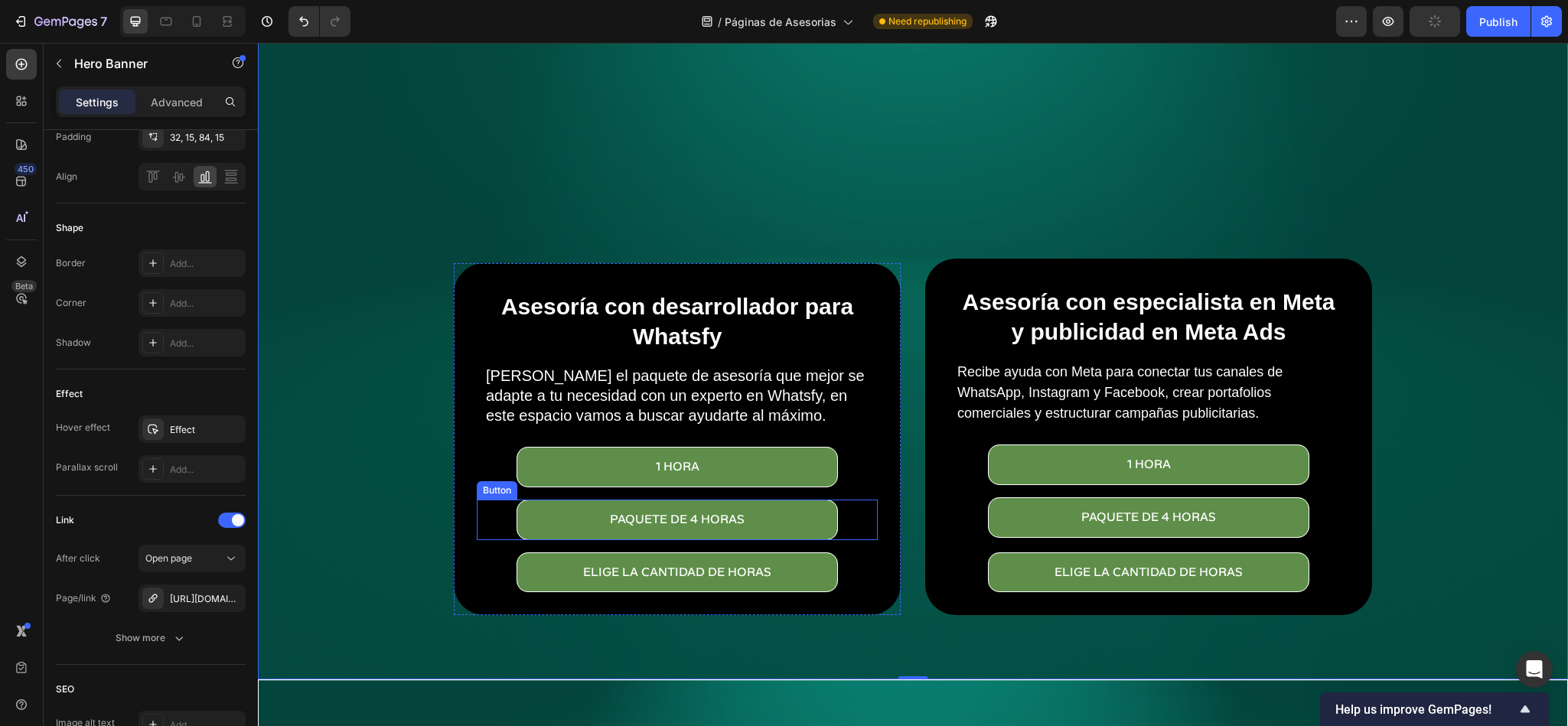
drag, startPoint x: 660, startPoint y: 510, endPoint x: 496, endPoint y: 494, distance: 164.8
click at [660, 510] on p "paquete de 4 horas" at bounding box center [676, 520] width 134 height 23
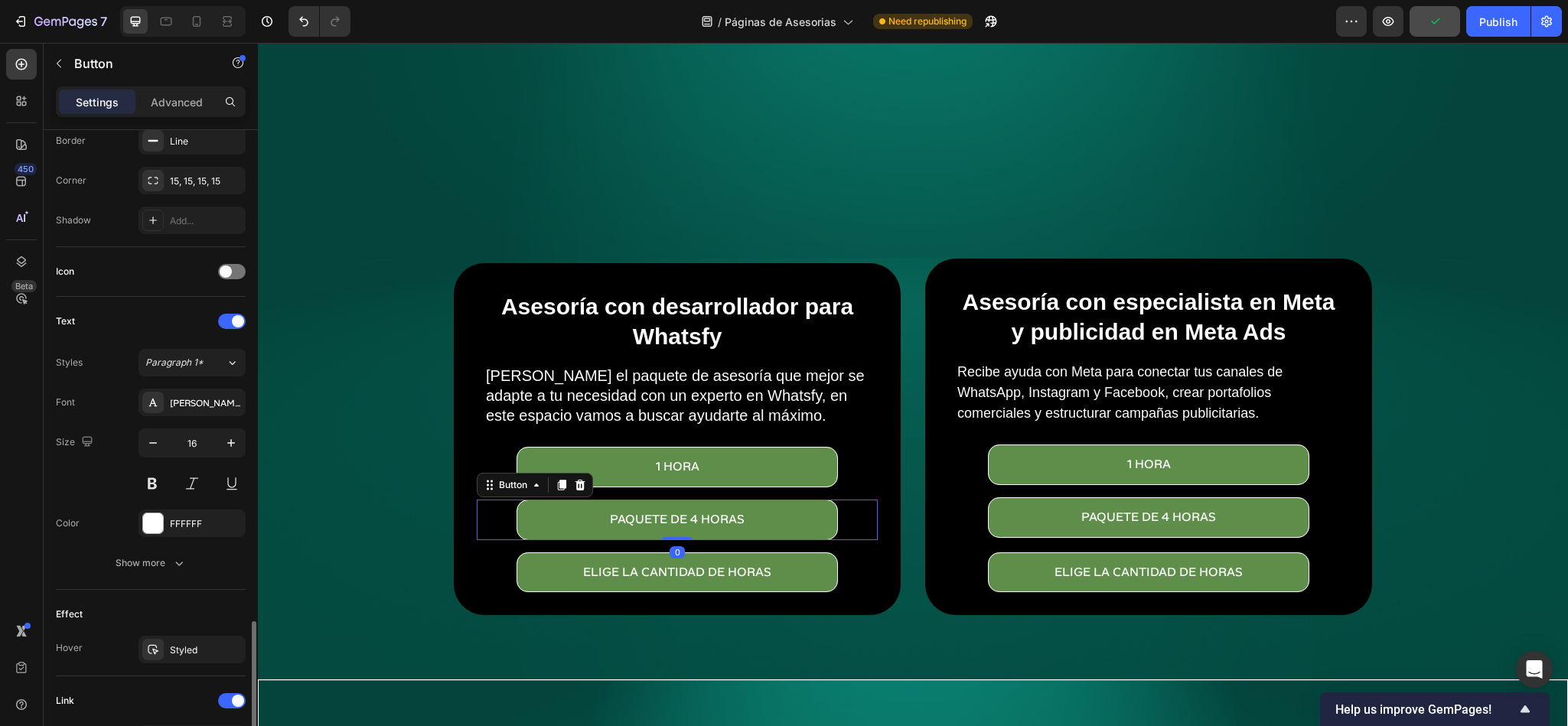
scroll to position [542, 0]
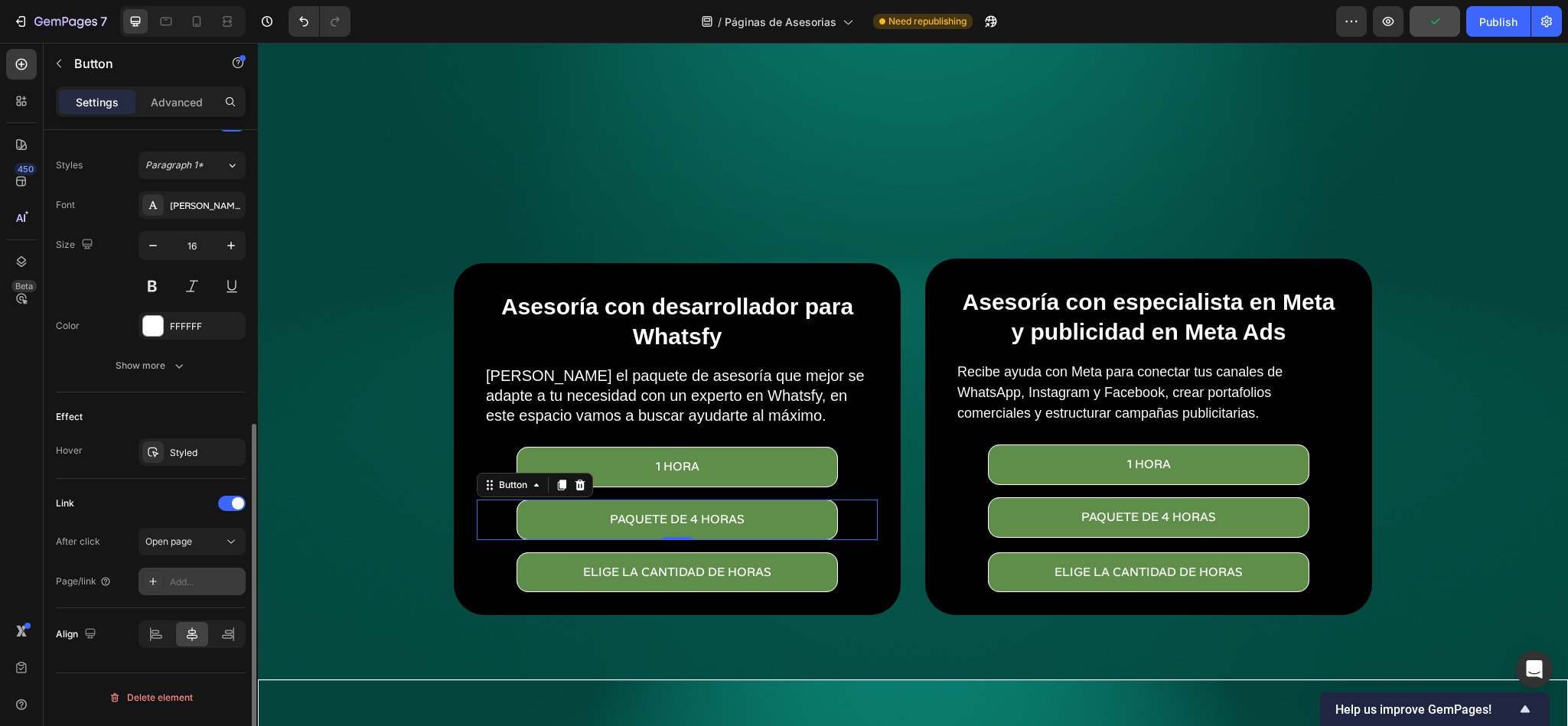
click at [163, 592] on div at bounding box center [153, 581] width 22 height 22
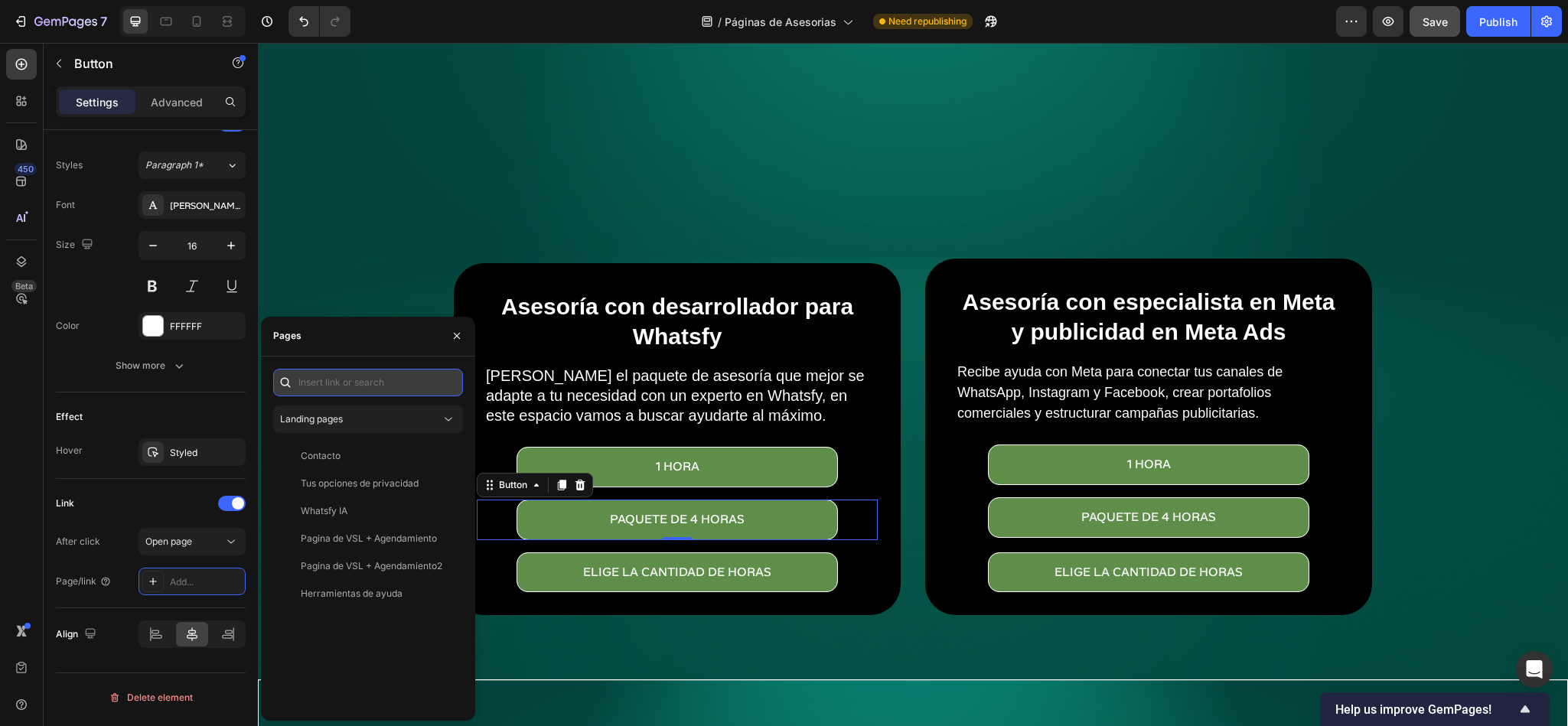
click at [387, 386] on input "text" at bounding box center [368, 382] width 190 height 27
paste input "[URL][DOMAIN_NAME]"
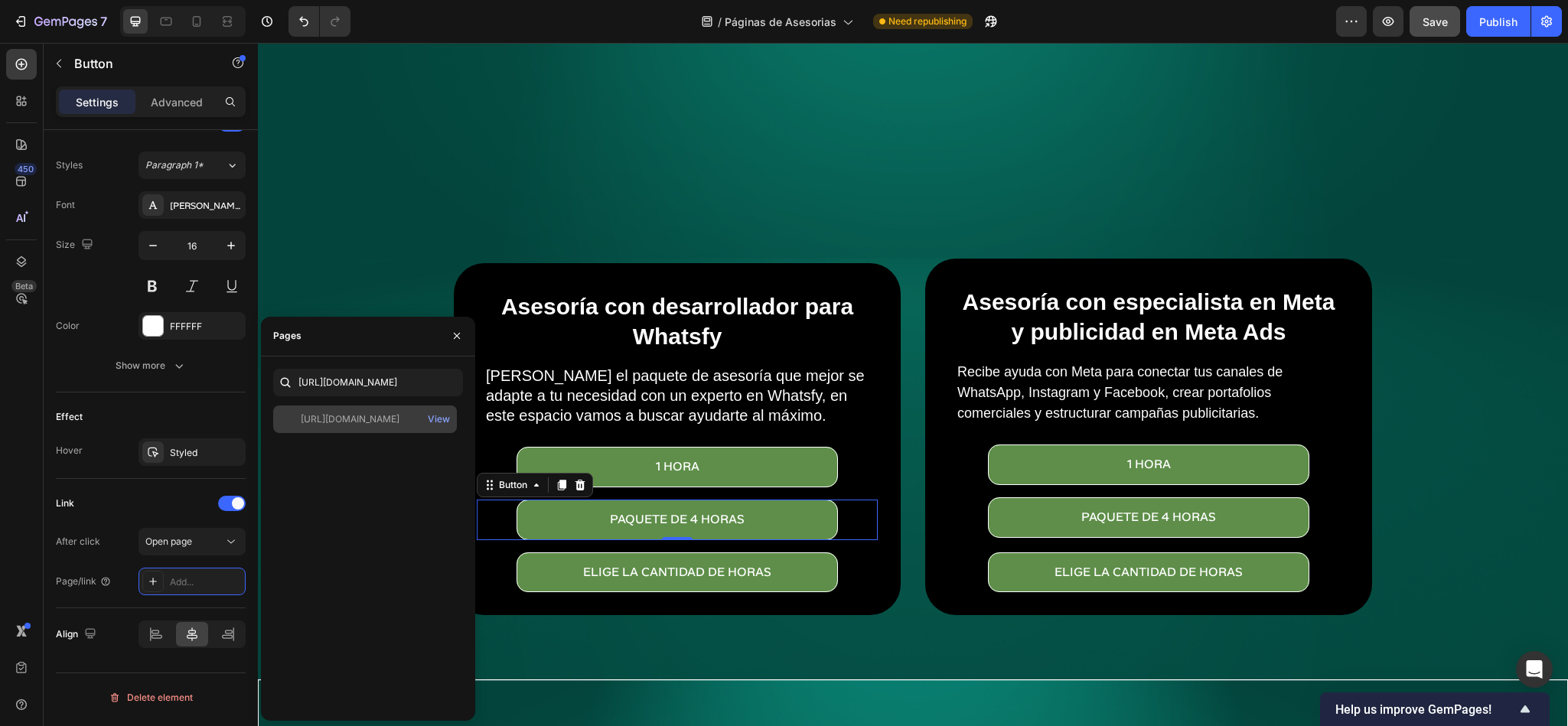
scroll to position [0, 0]
click at [399, 423] on div "[URL][DOMAIN_NAME]" at bounding box center [350, 419] width 99 height 14
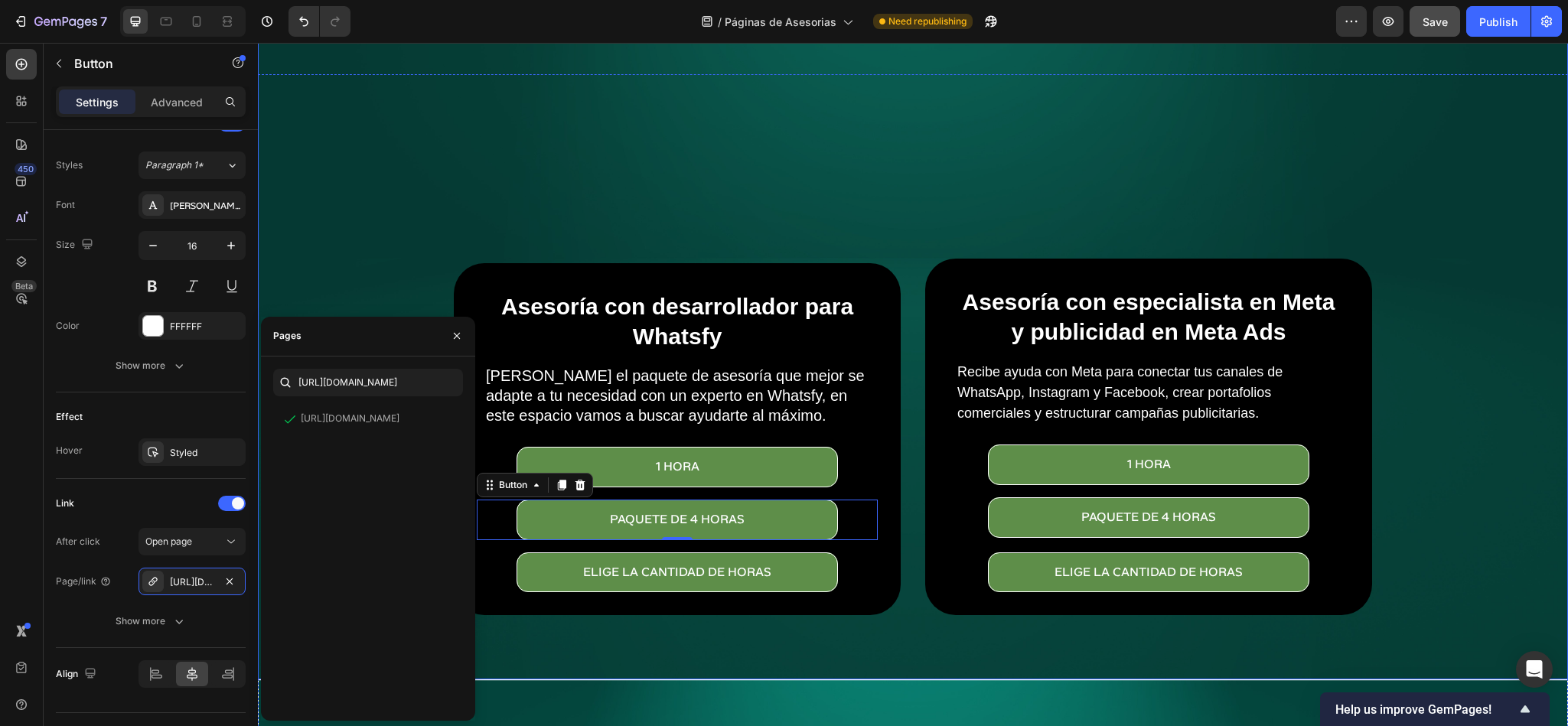
click at [584, 163] on div "Overlay" at bounding box center [912, 243] width 1310 height 872
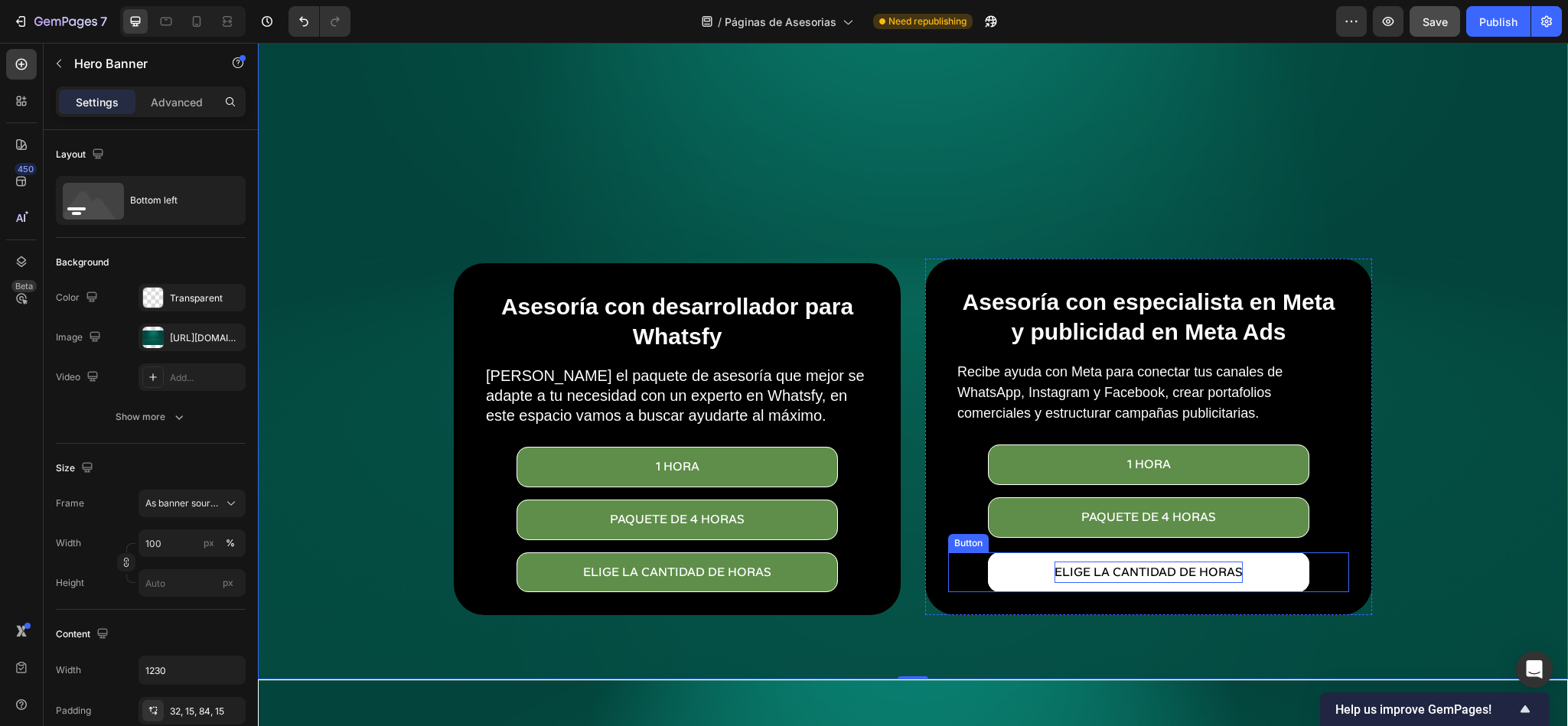
click at [1140, 562] on p "eLIGE LA CANTIDAD DE HORAS" at bounding box center [1149, 573] width 188 height 23
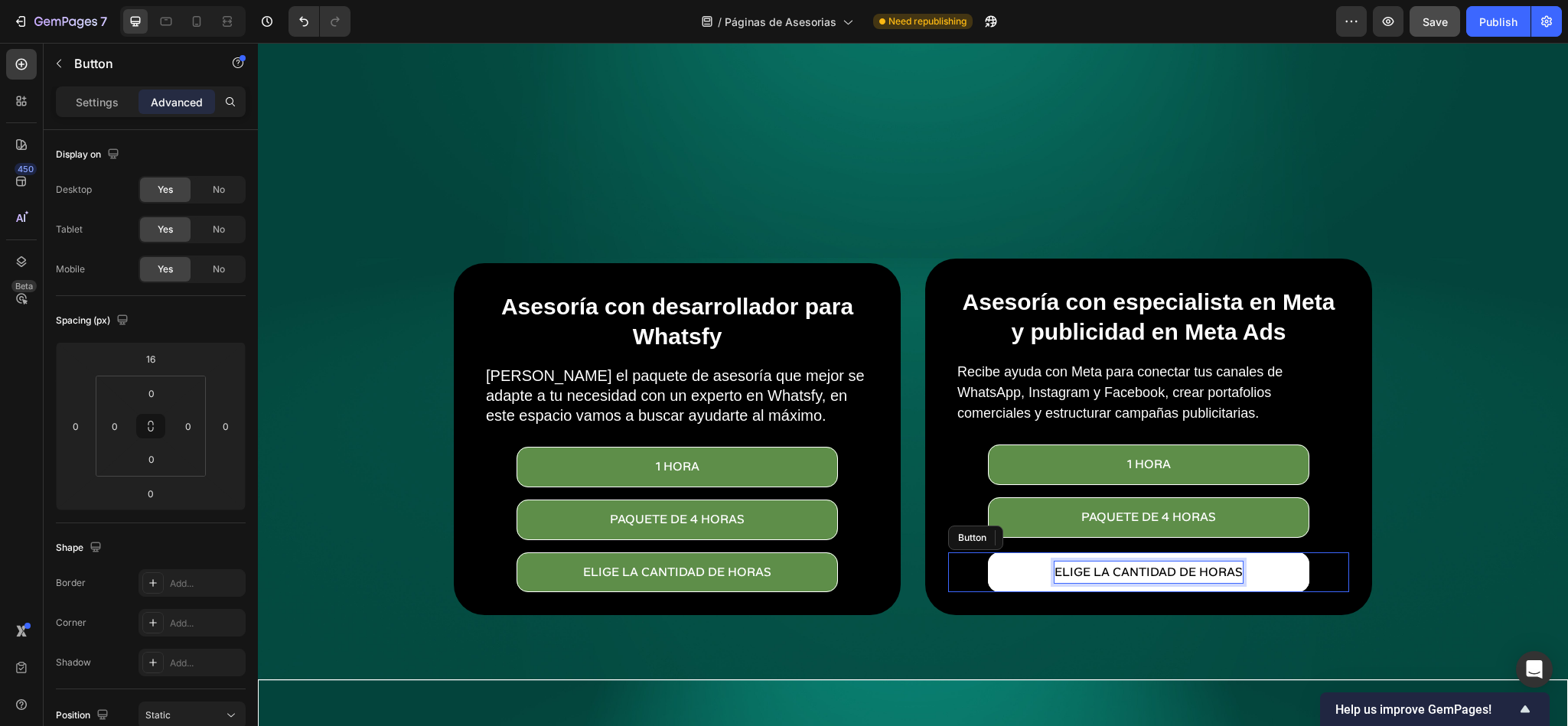
click at [1140, 562] on p "eLIGE LA CANTIDAD DE HORAS" at bounding box center [1149, 573] width 188 height 23
click at [988, 552] on button "paquet" at bounding box center [1148, 572] width 321 height 40
click at [988, 552] on button "paquete de" at bounding box center [1148, 572] width 321 height 40
click at [988, 552] on button "paquete de 10" at bounding box center [1148, 572] width 321 height 40
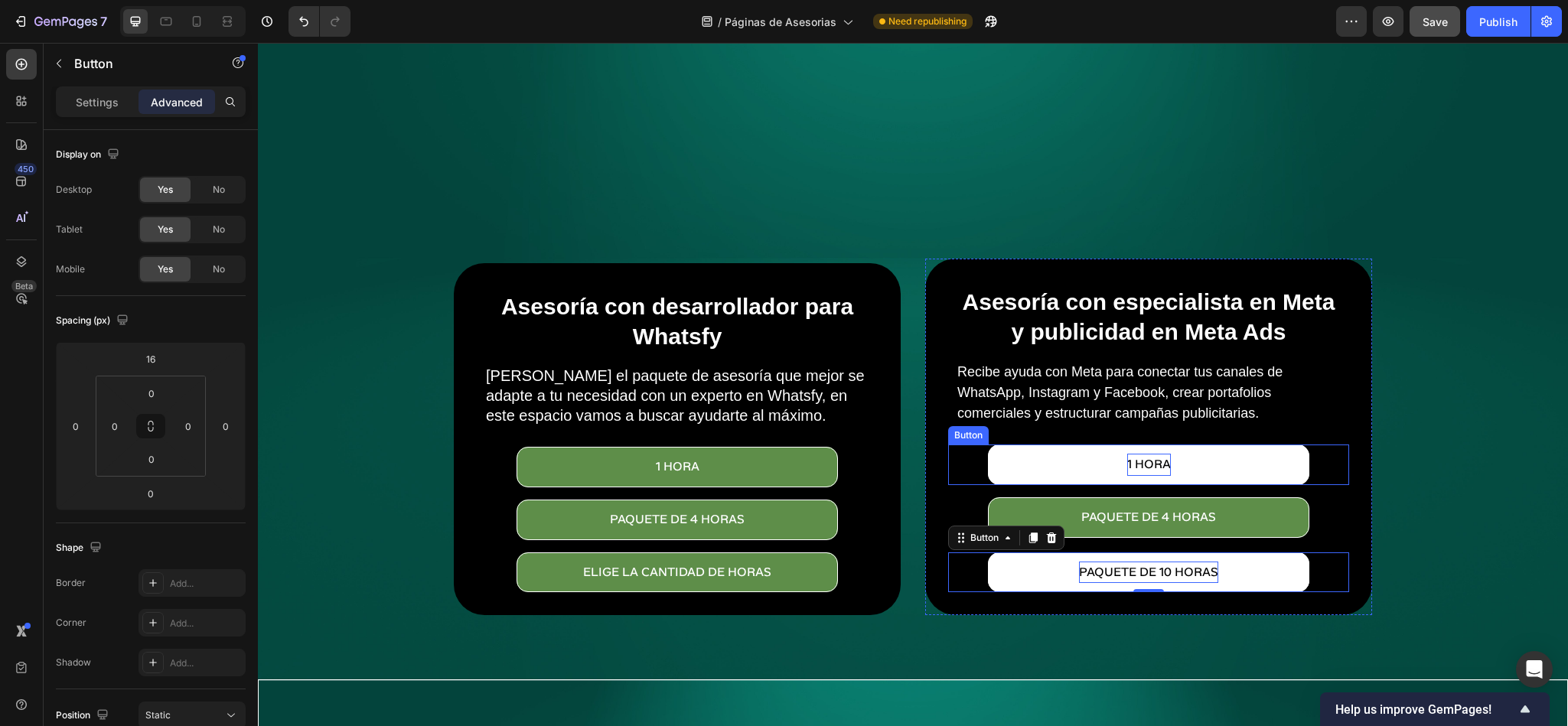
click at [1131, 461] on p "1 Hora" at bounding box center [1149, 465] width 43 height 23
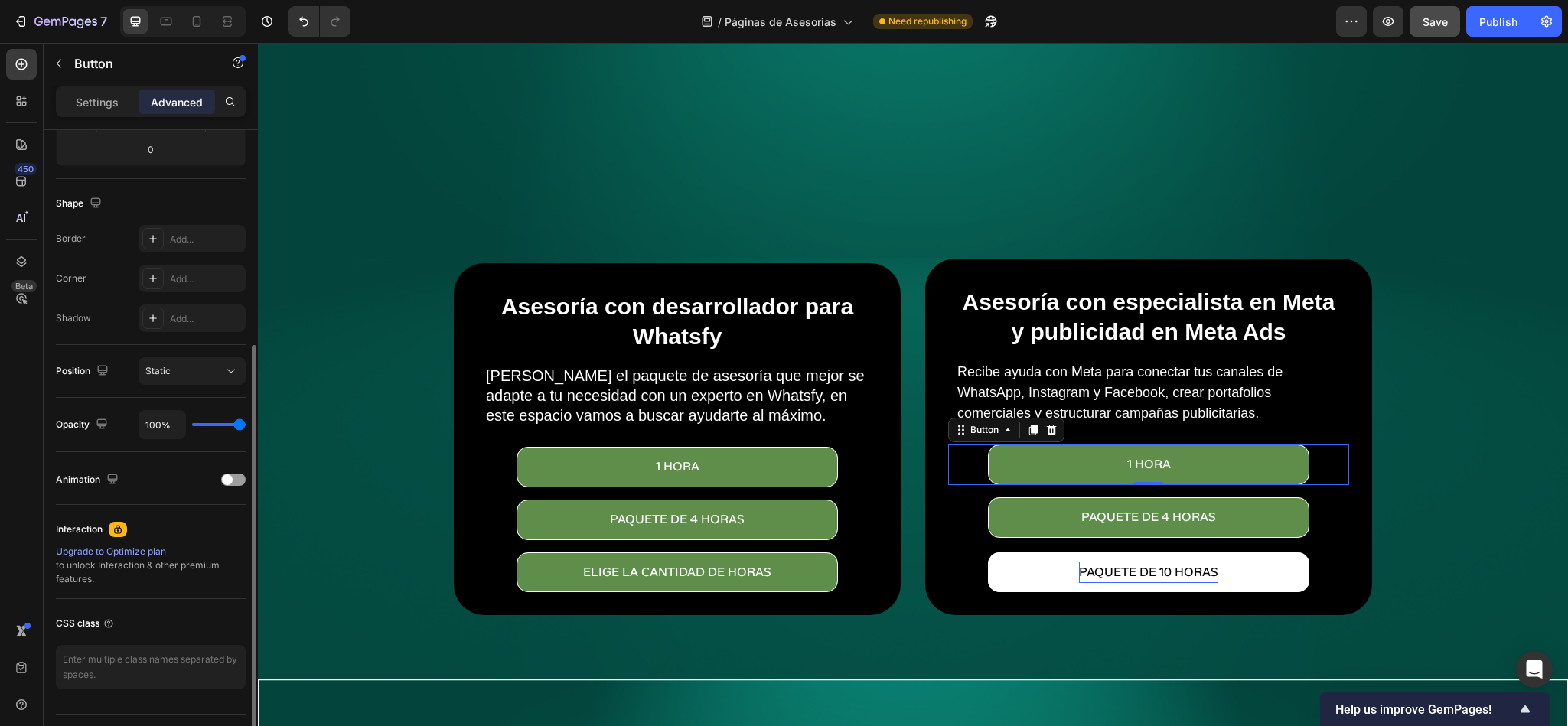
scroll to position [384, 0]
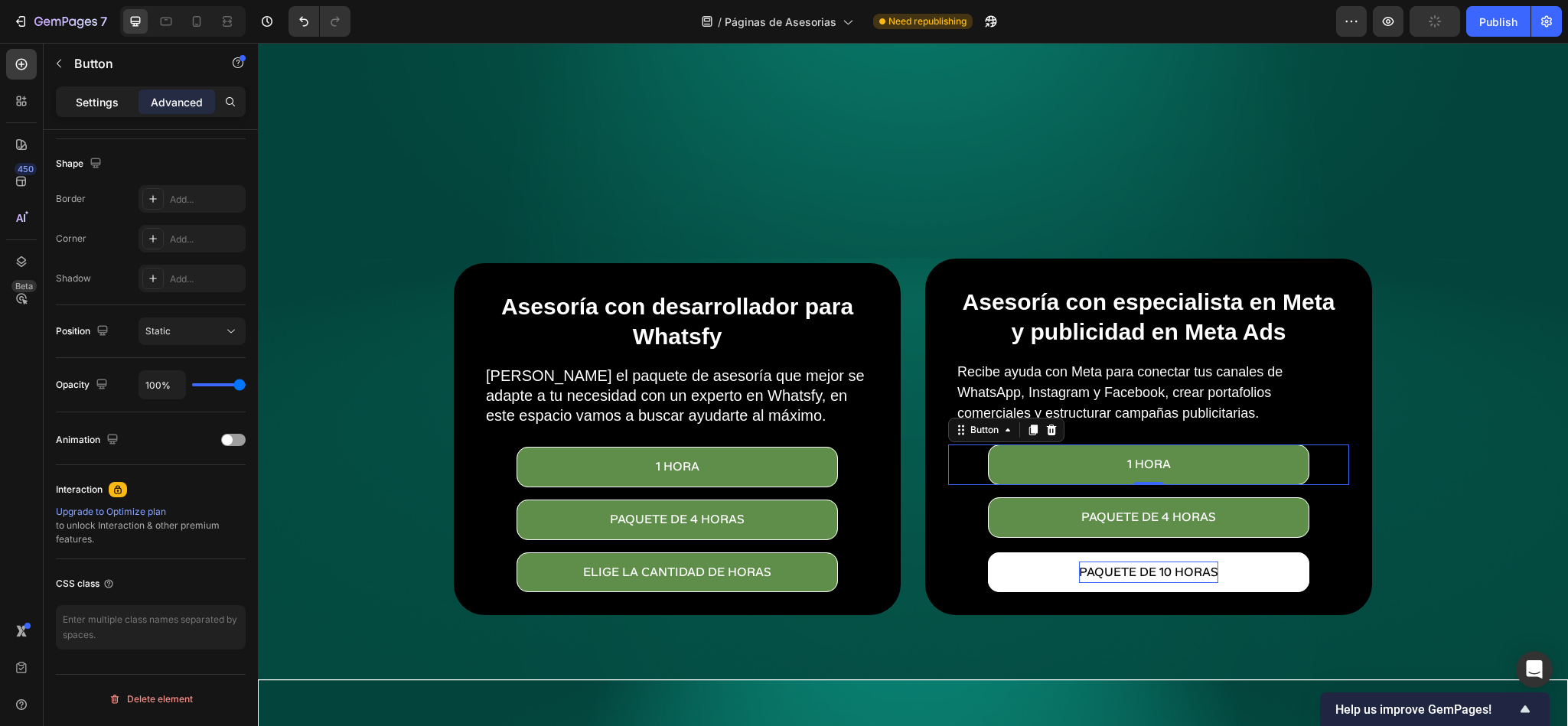
click at [115, 113] on div "Settings" at bounding box center [97, 101] width 77 height 24
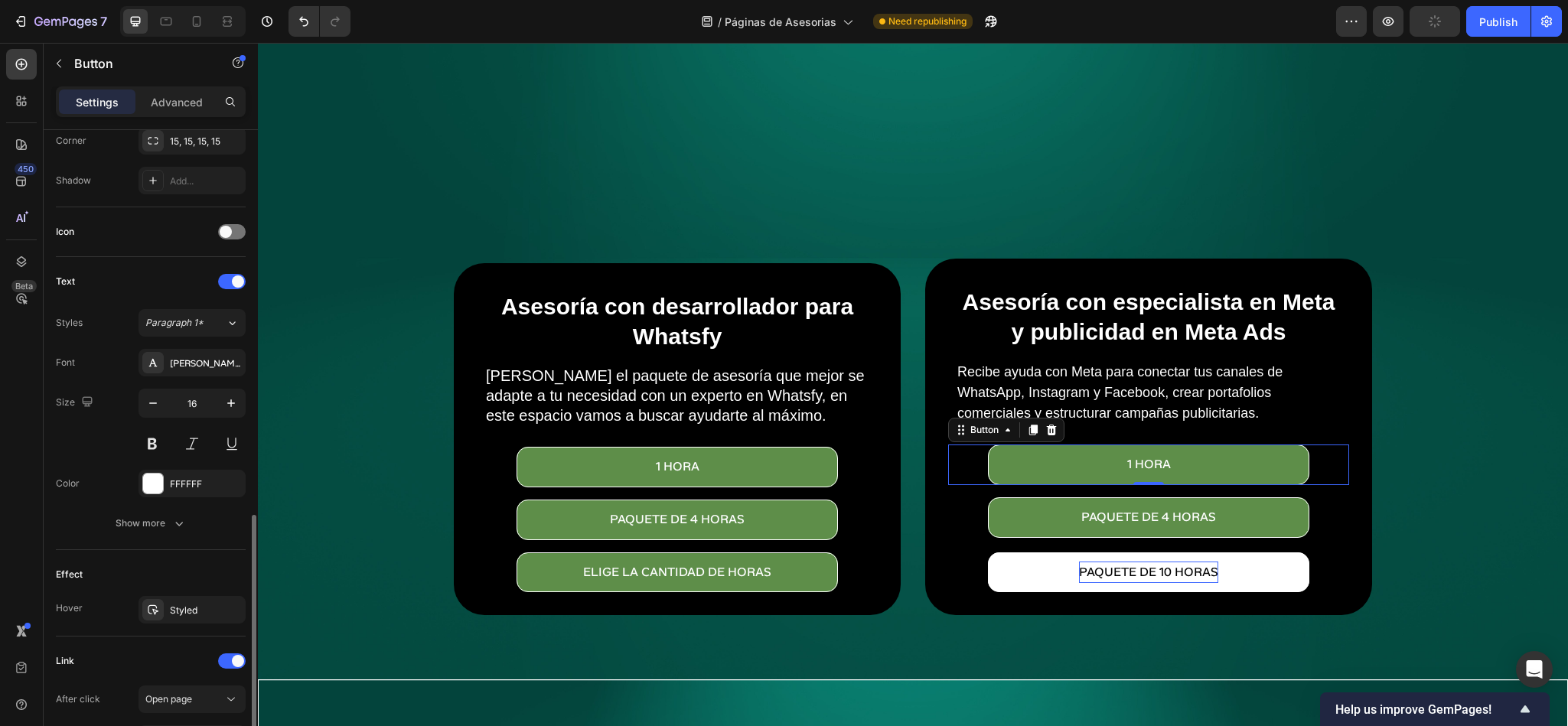
scroll to position [542, 0]
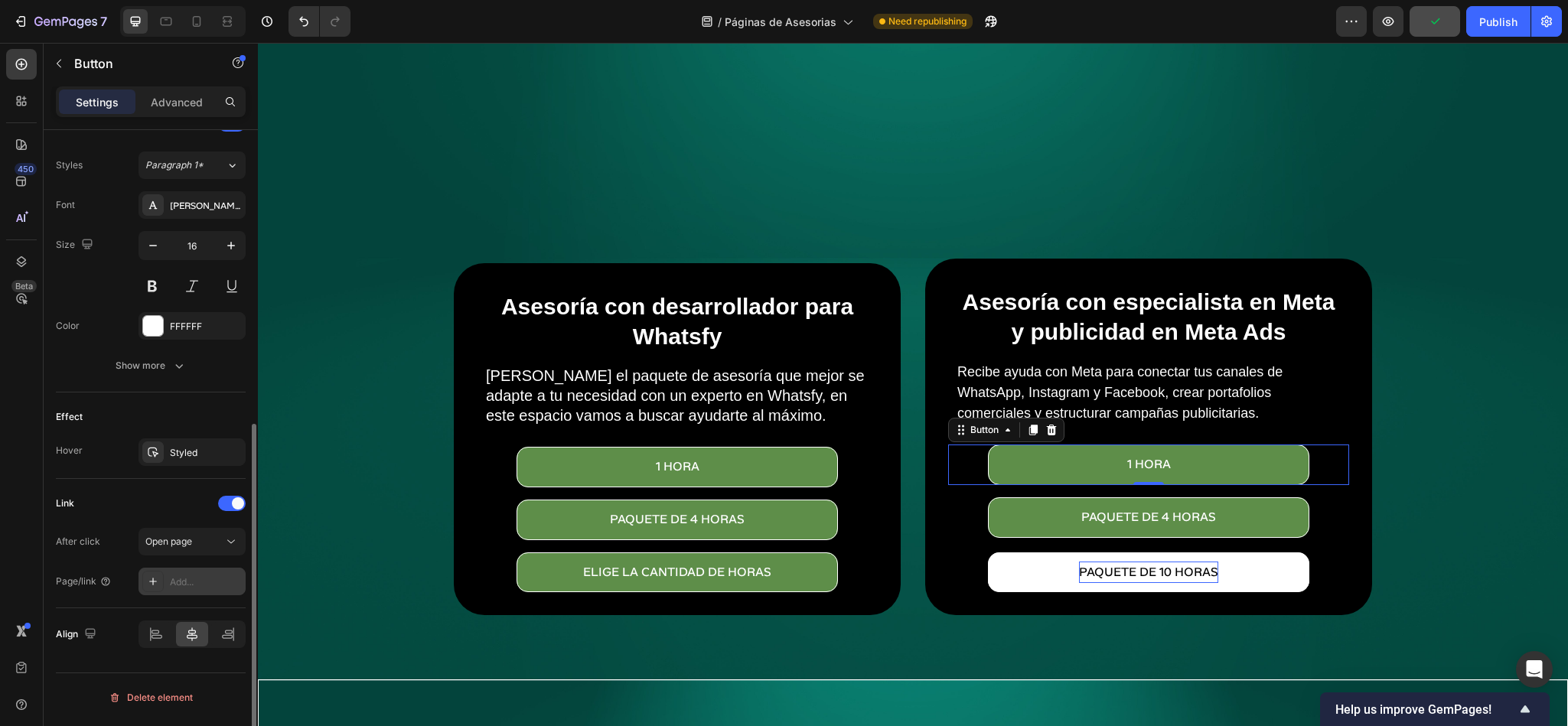
click at [186, 579] on div "Add..." at bounding box center [205, 582] width 72 height 14
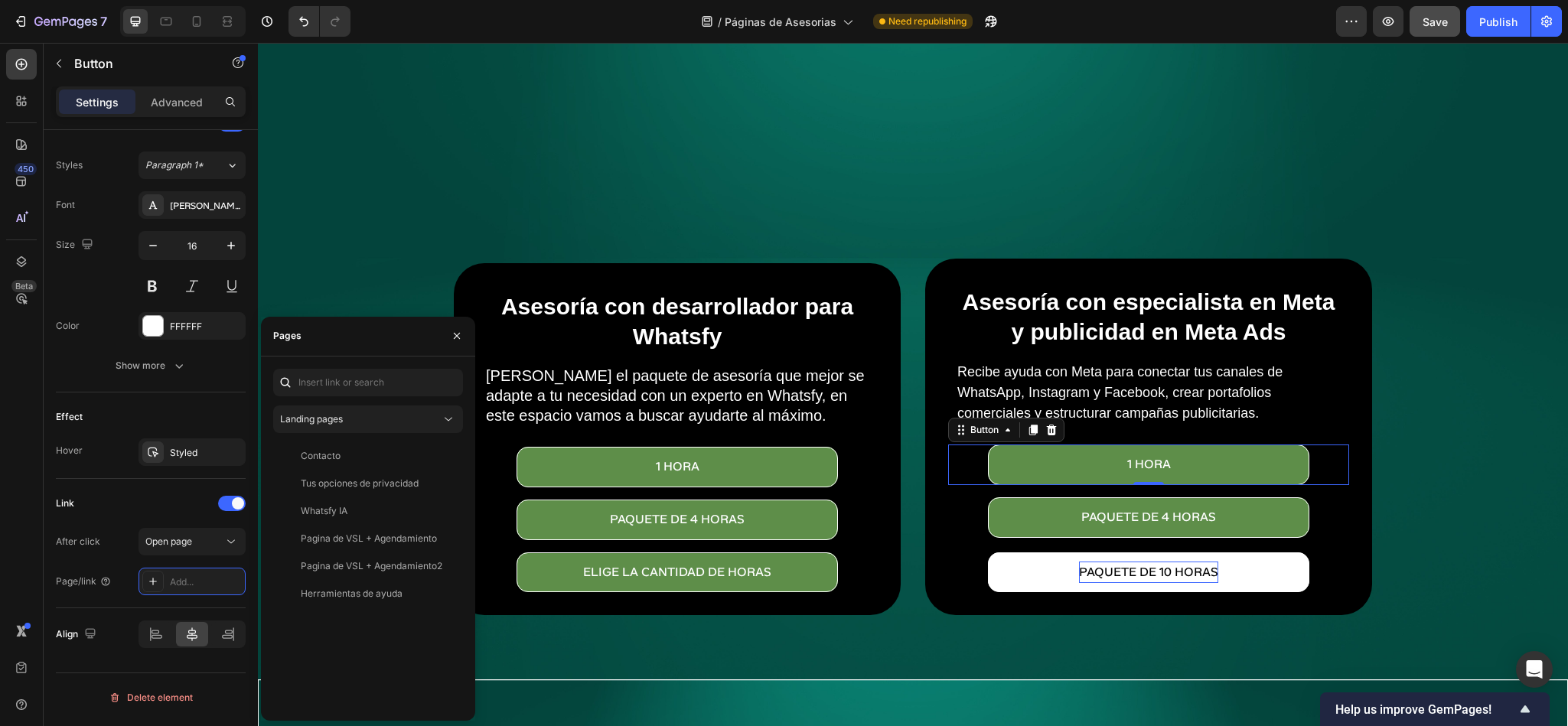
click at [297, 388] on div at bounding box center [285, 382] width 24 height 27
click at [326, 386] on input "text" at bounding box center [368, 382] width 190 height 27
paste input "[URL][DOMAIN_NAME]"
click at [356, 425] on div "[URL][DOMAIN_NAME] View" at bounding box center [365, 419] width 184 height 27
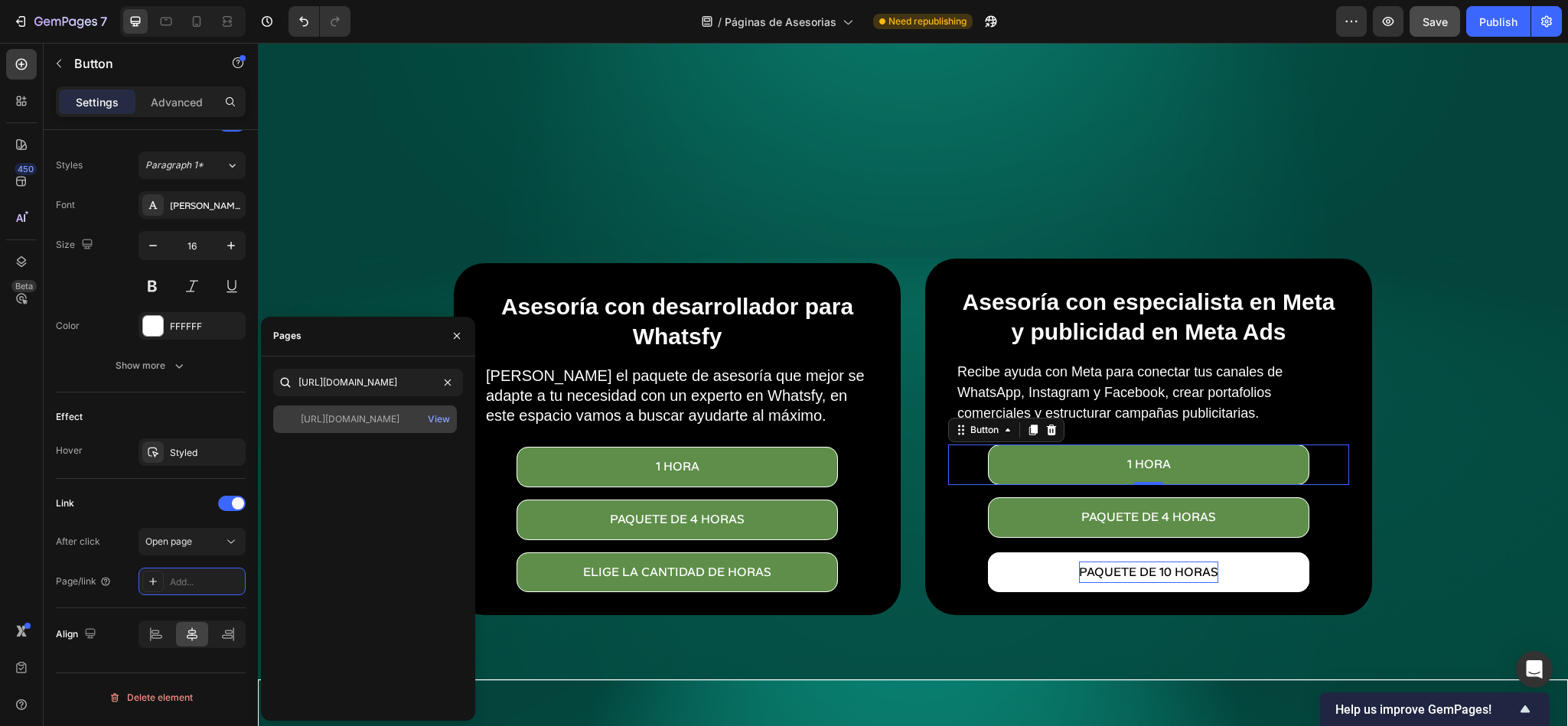
scroll to position [0, 0]
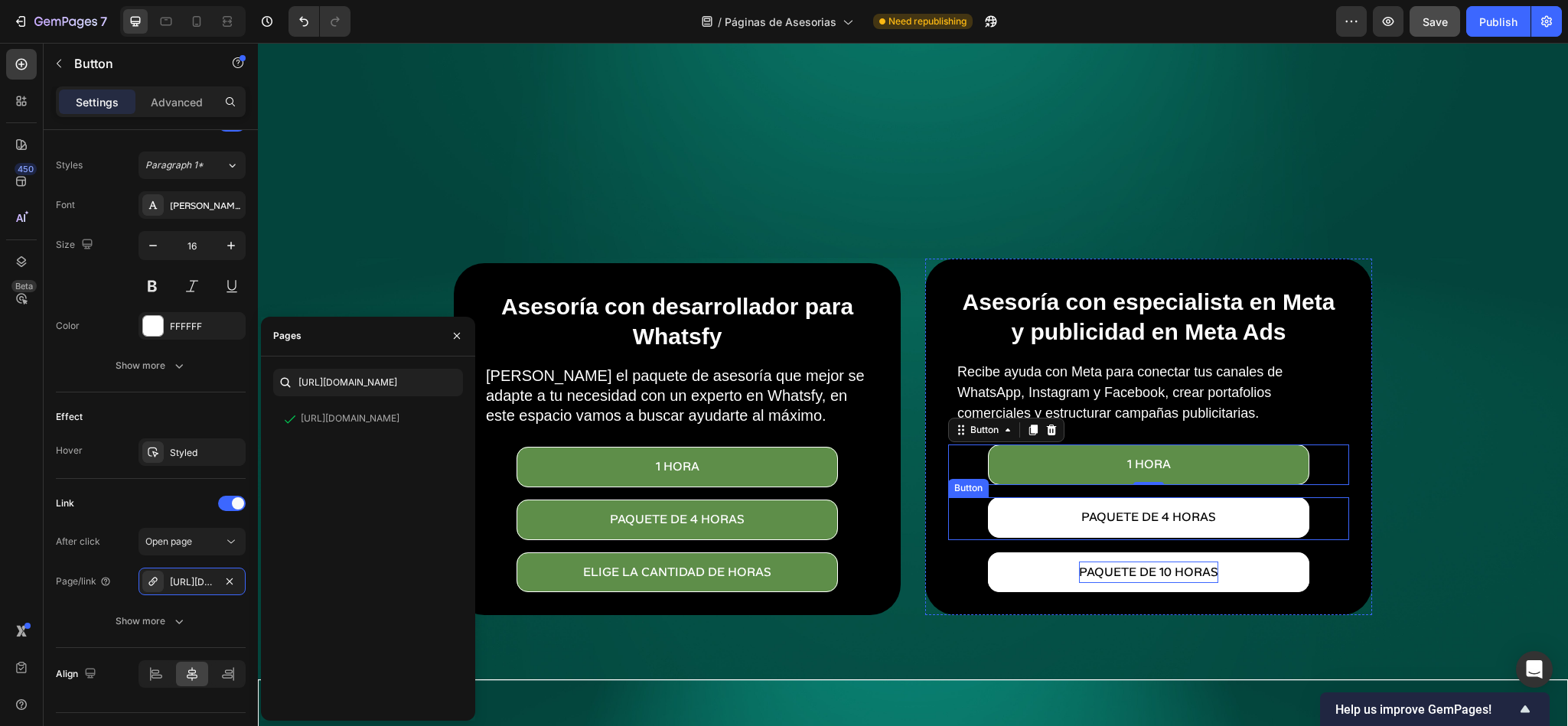
click at [1038, 501] on button "paquete de 4 horas" at bounding box center [1148, 518] width 321 height 40
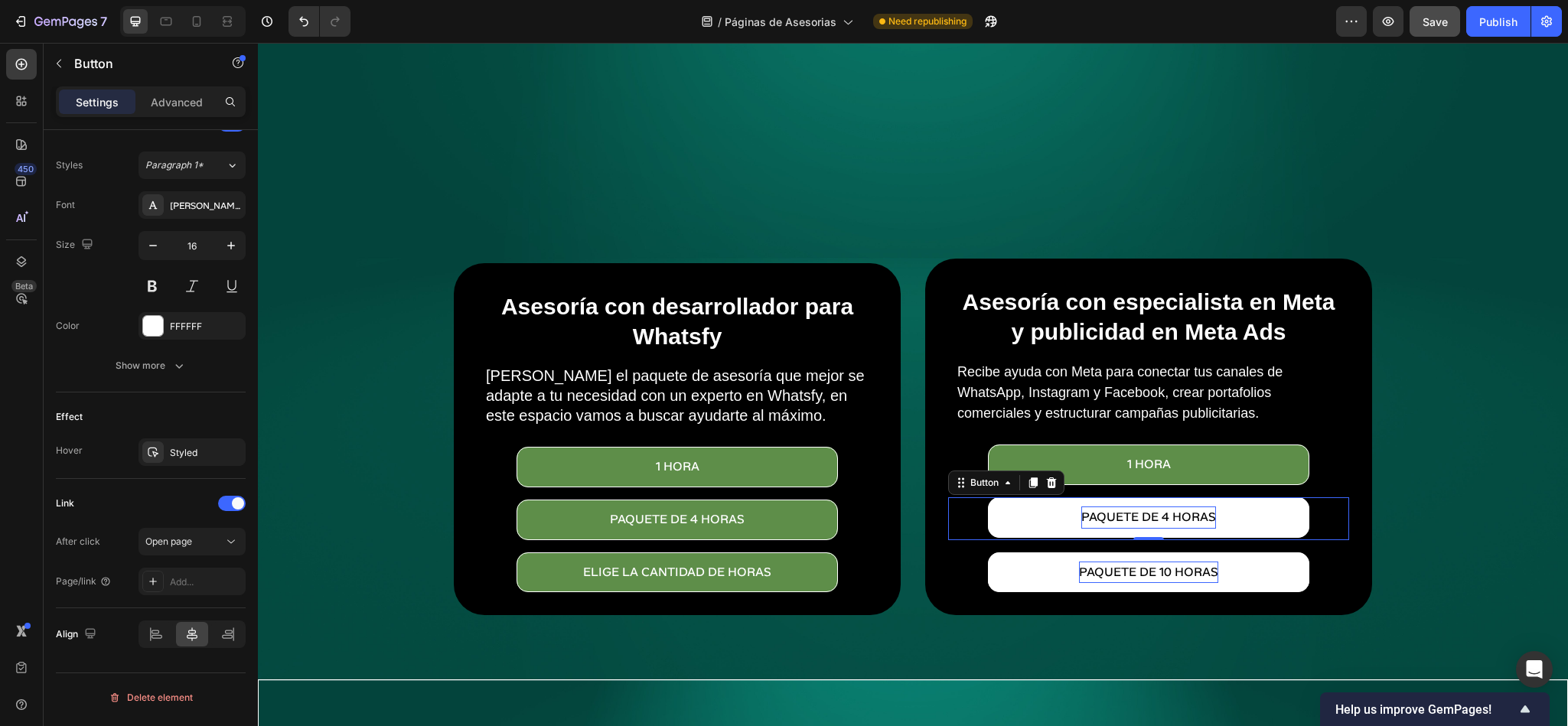
click at [1136, 506] on p "paquete de 4 horas" at bounding box center [1148, 518] width 134 height 23
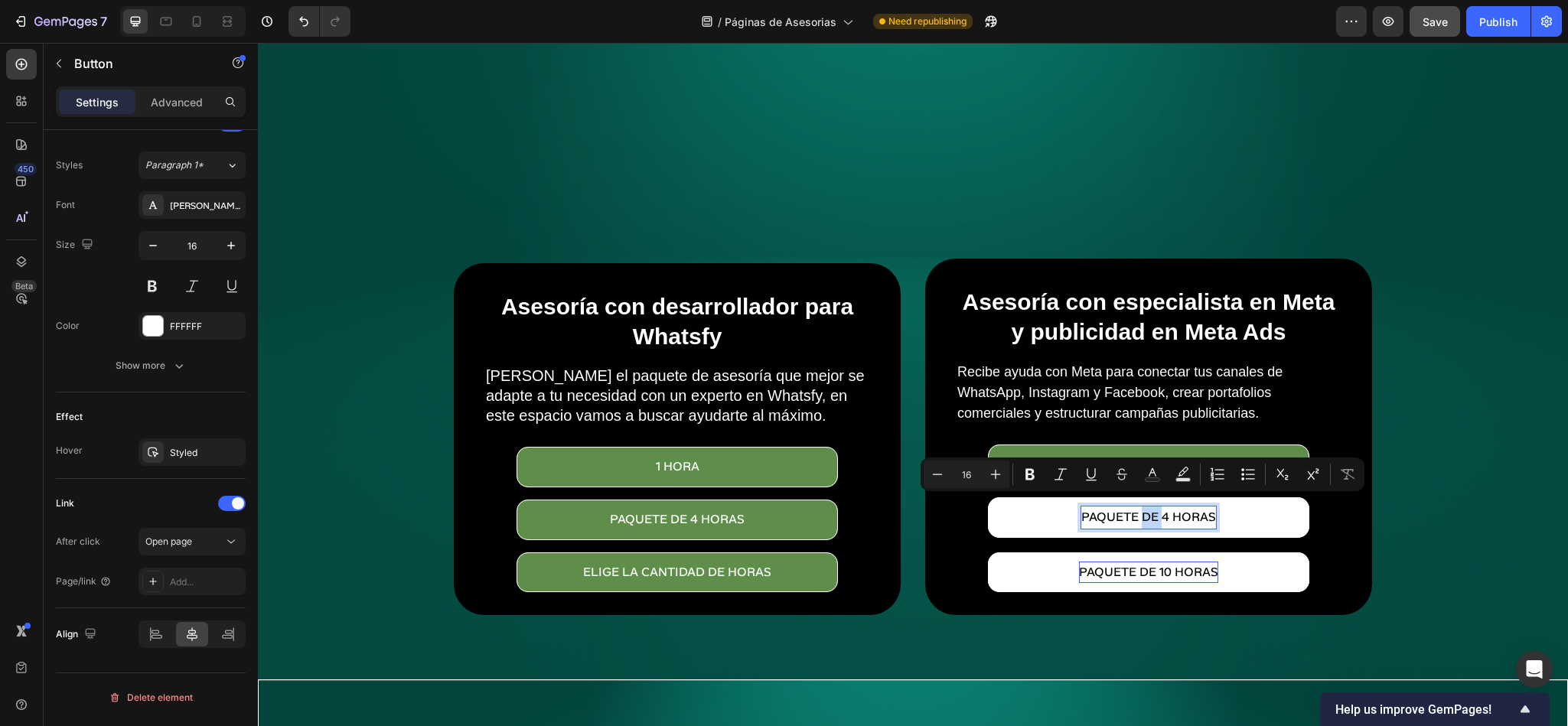
click at [1029, 508] on button "paquete de 4 horas" at bounding box center [1148, 518] width 321 height 40
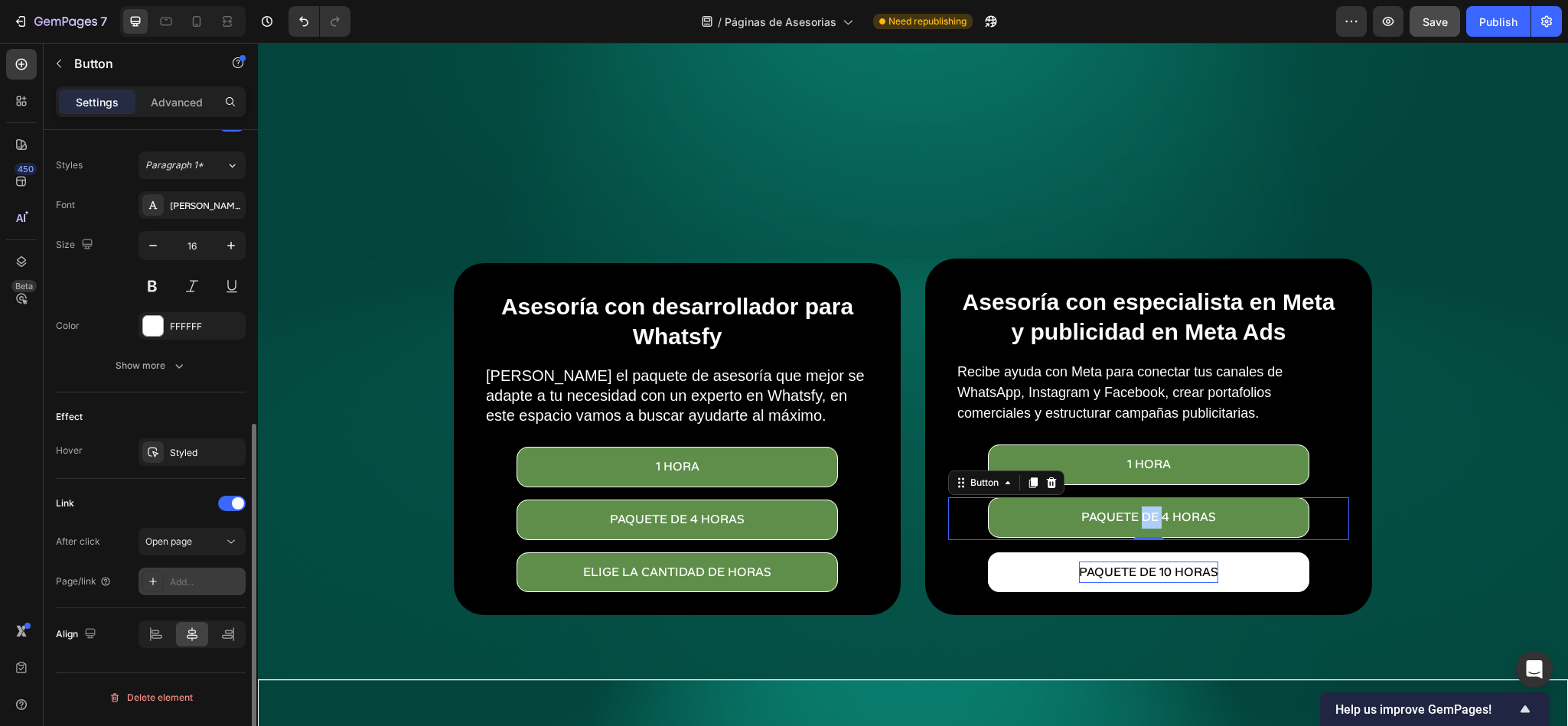
click at [202, 589] on div "Add..." at bounding box center [205, 582] width 72 height 14
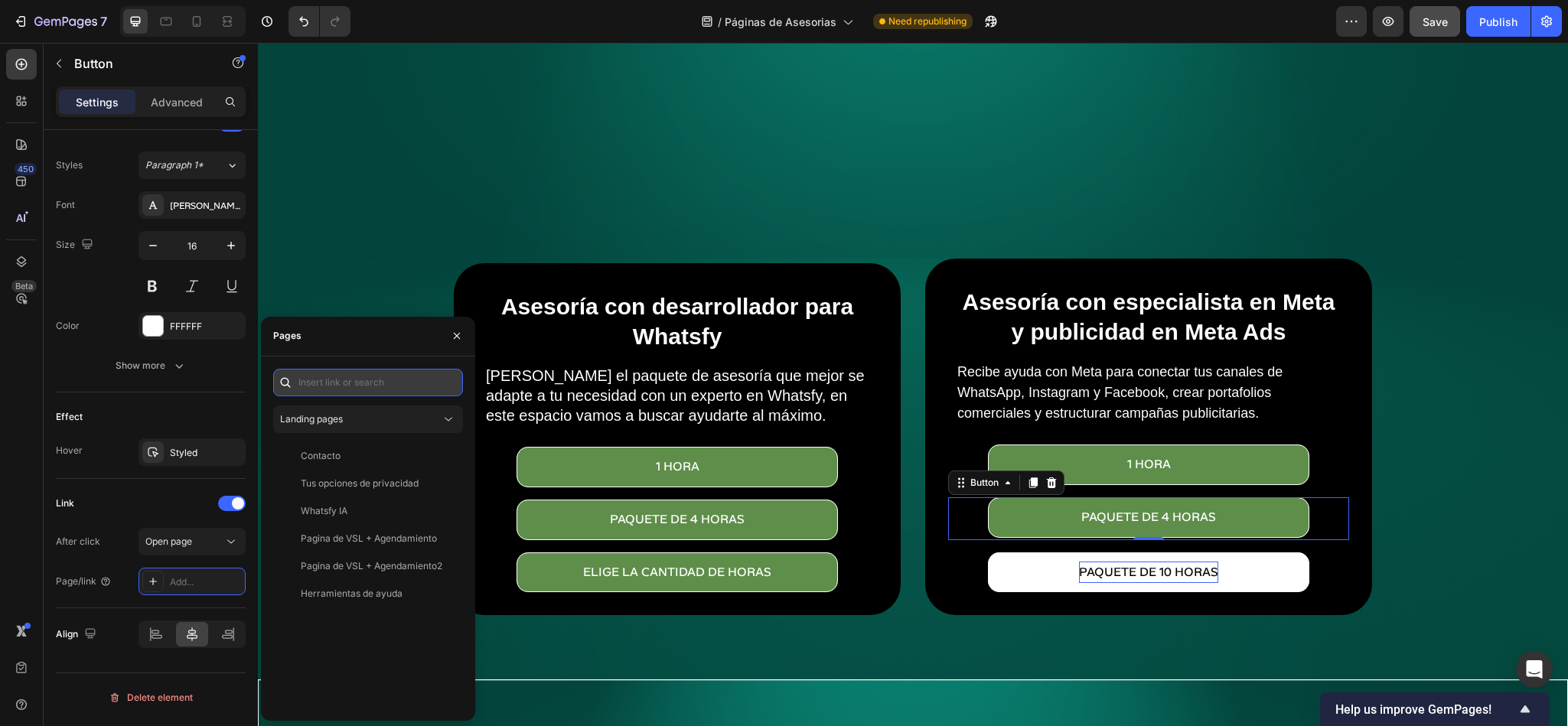
click at [320, 388] on input "text" at bounding box center [368, 382] width 190 height 27
paste input "[URL][DOMAIN_NAME]"
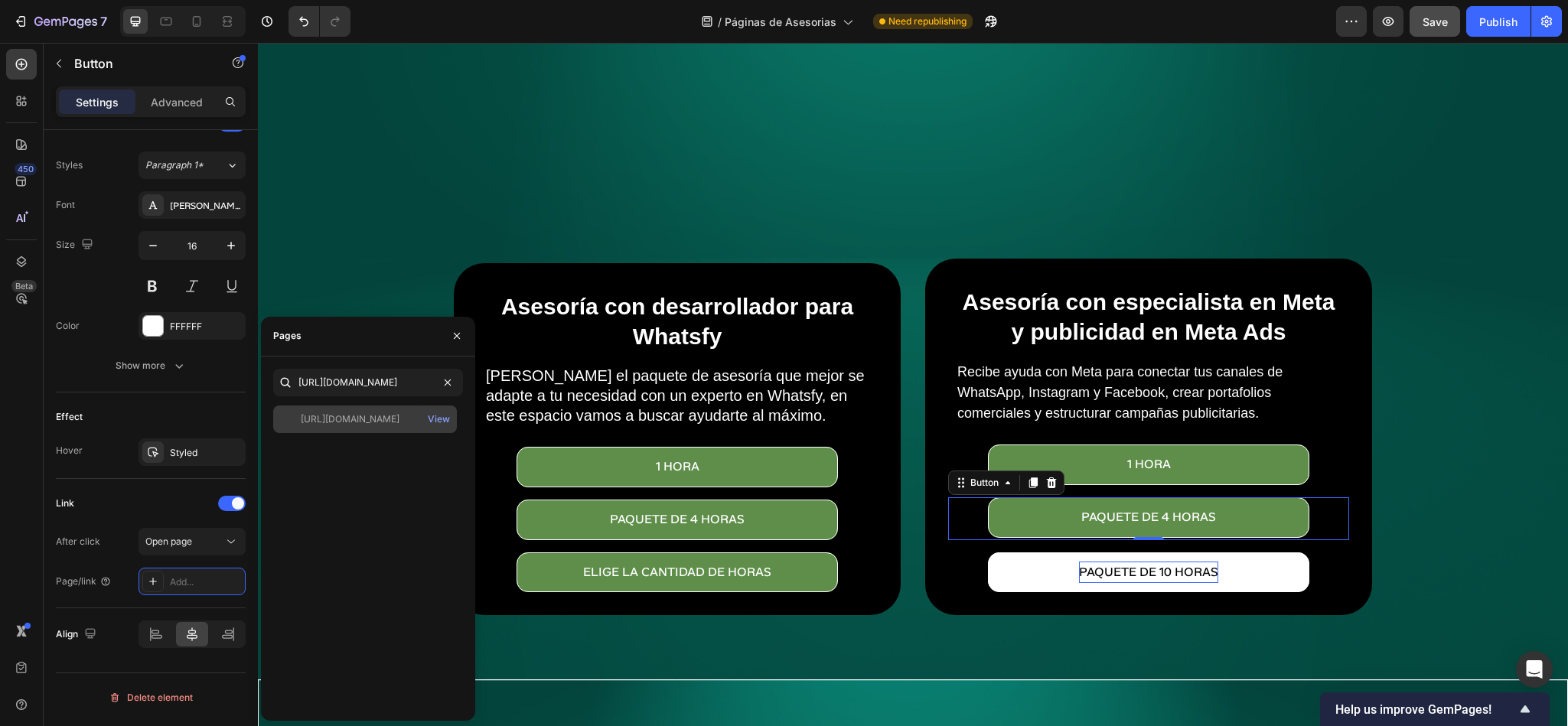
click at [365, 420] on div "[URL][DOMAIN_NAME]" at bounding box center [350, 419] width 99 height 14
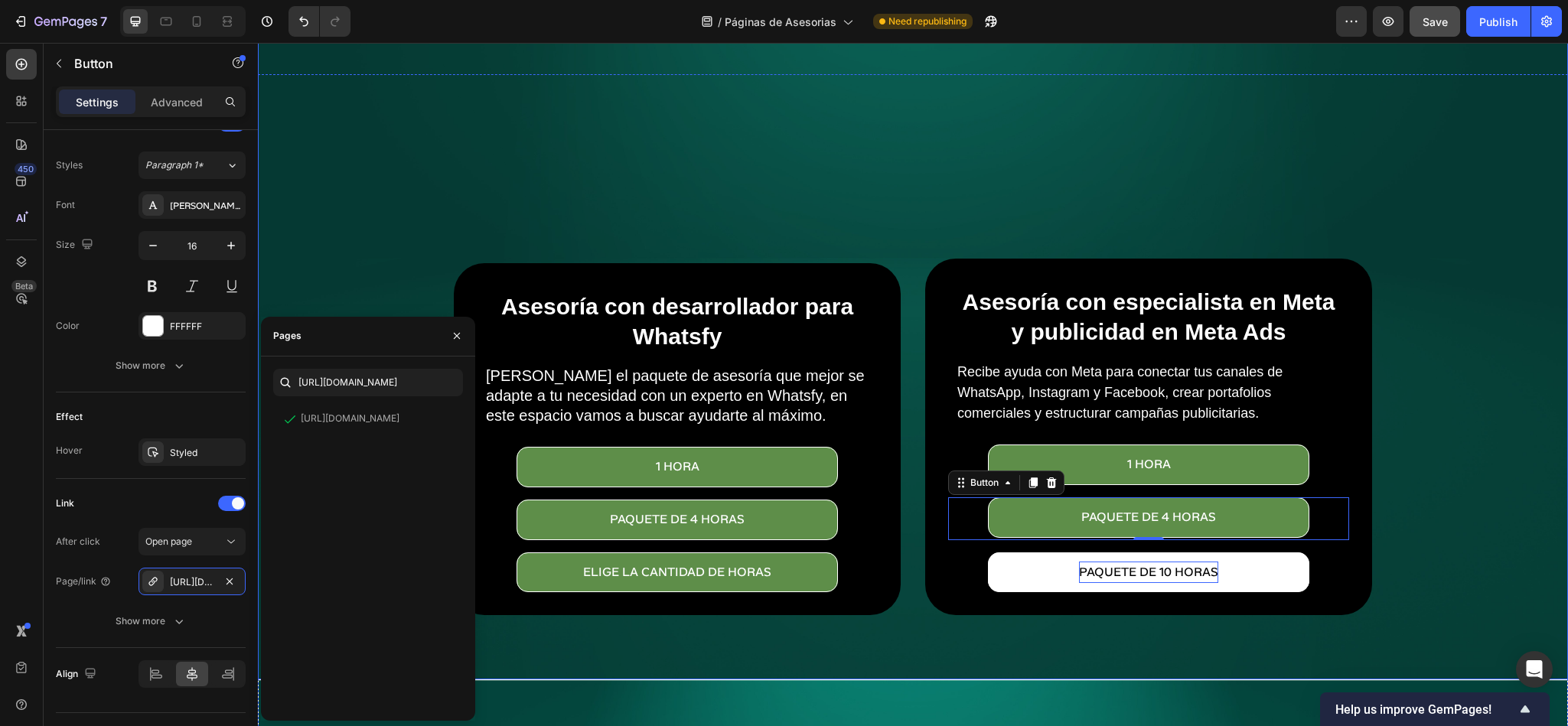
click at [669, 189] on div "Overlay" at bounding box center [912, 243] width 1310 height 872
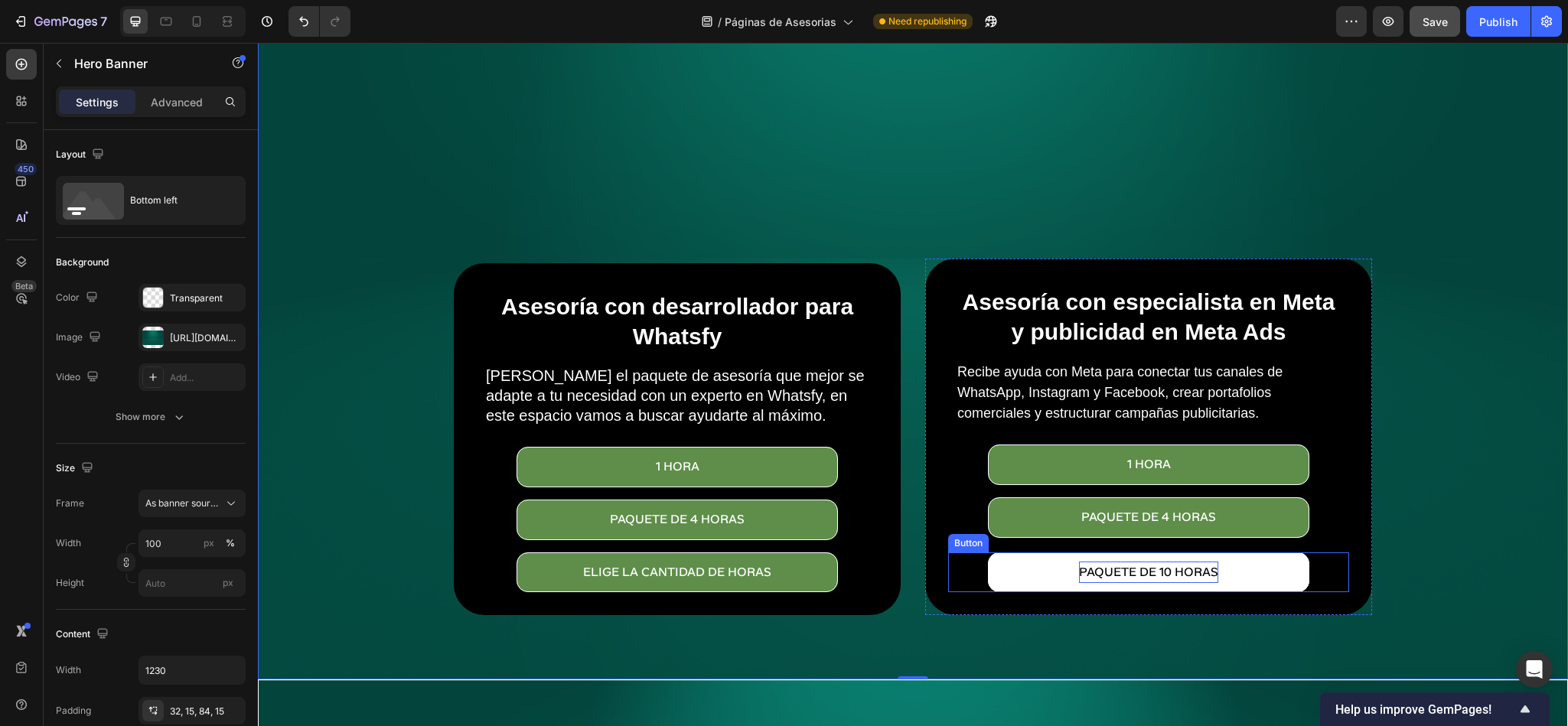
click at [1110, 562] on p "paquete de 10 horas" at bounding box center [1148, 573] width 139 height 23
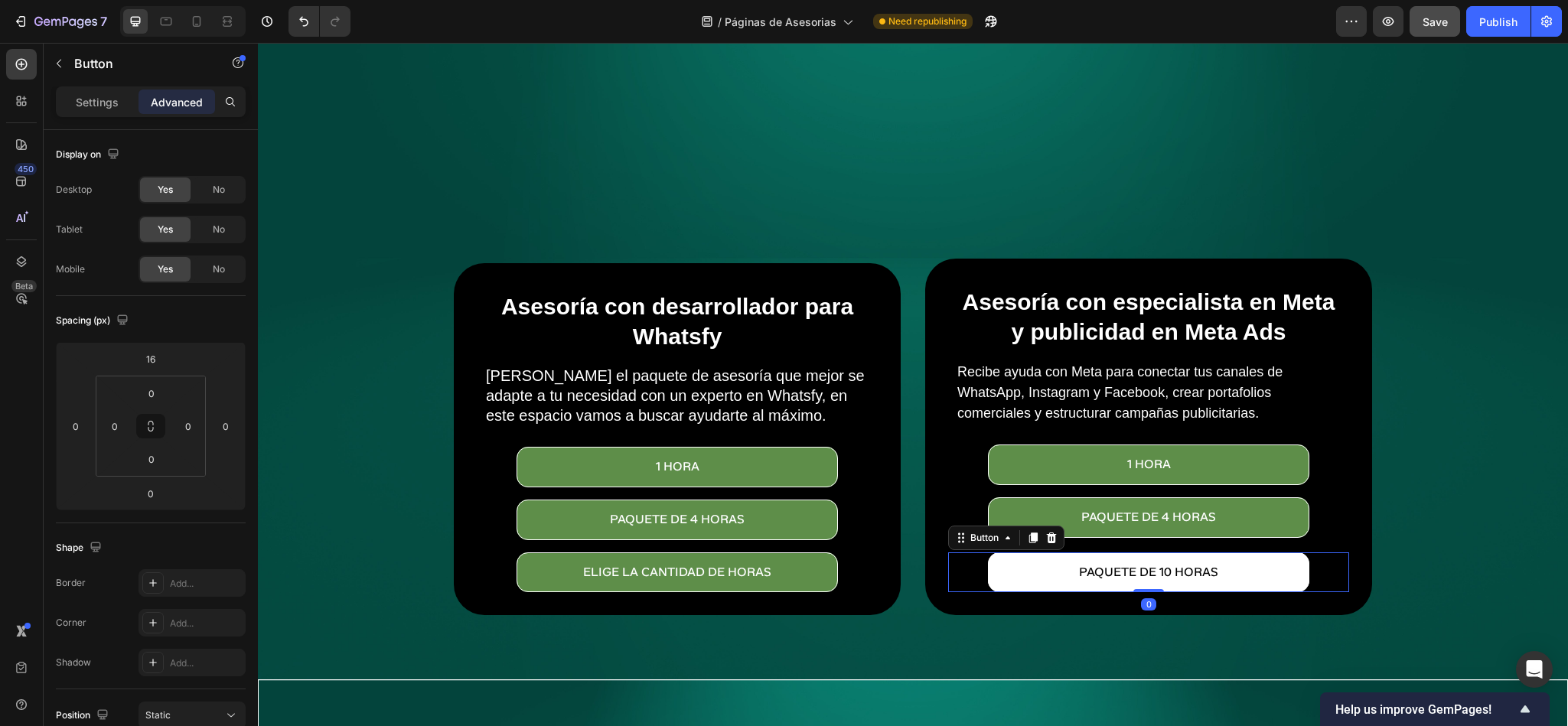
click at [1028, 558] on button "paquete de 10 horas" at bounding box center [1148, 572] width 321 height 40
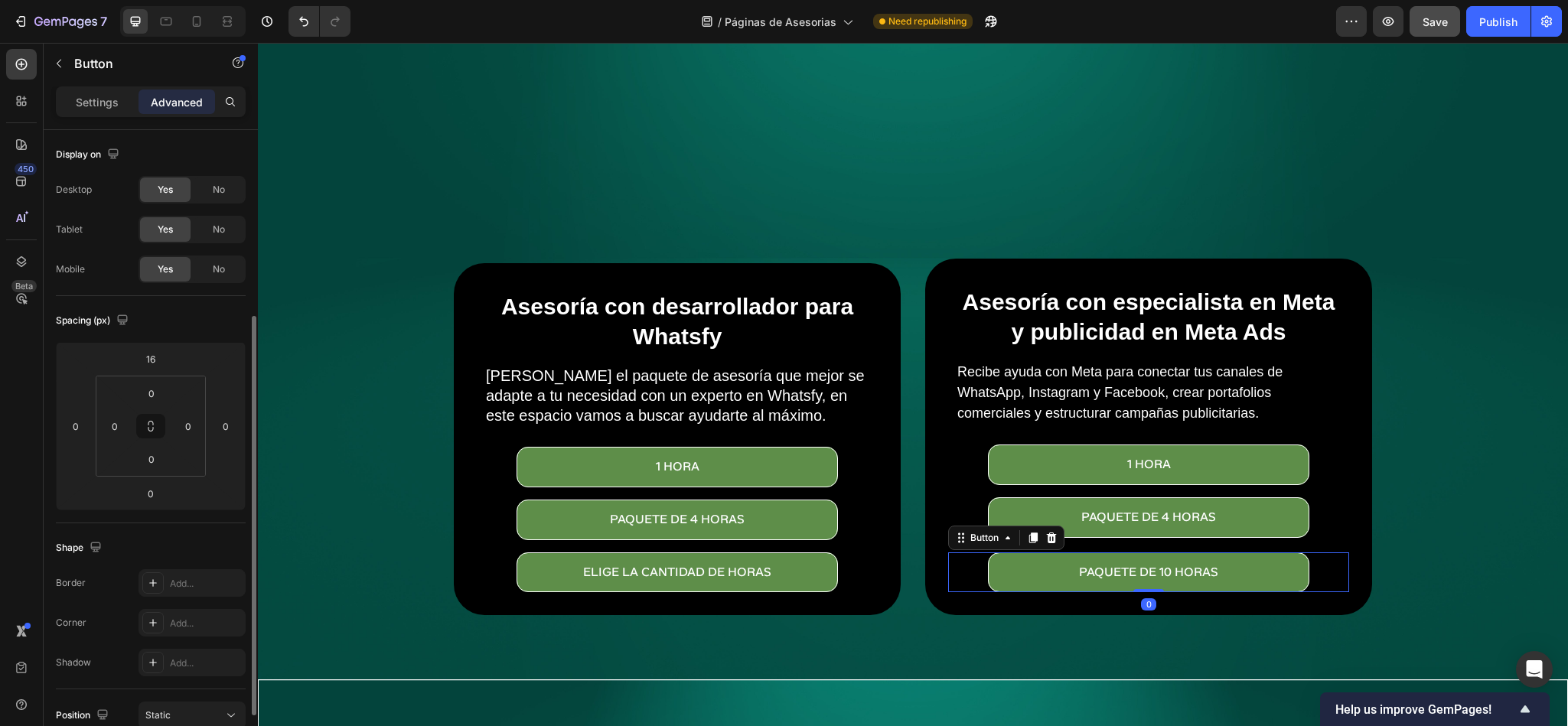
scroll to position [229, 0]
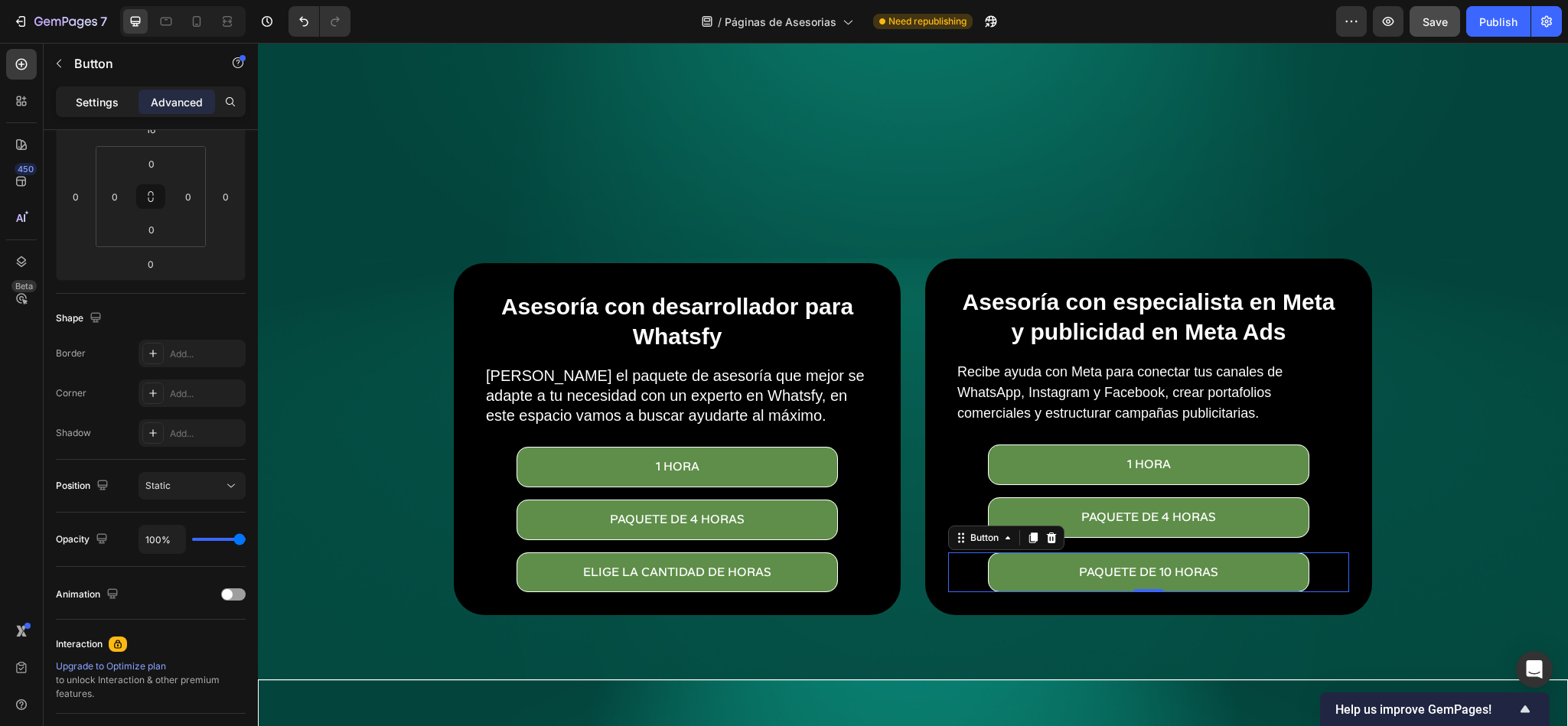
click at [94, 95] on p "Settings" at bounding box center [97, 102] width 43 height 16
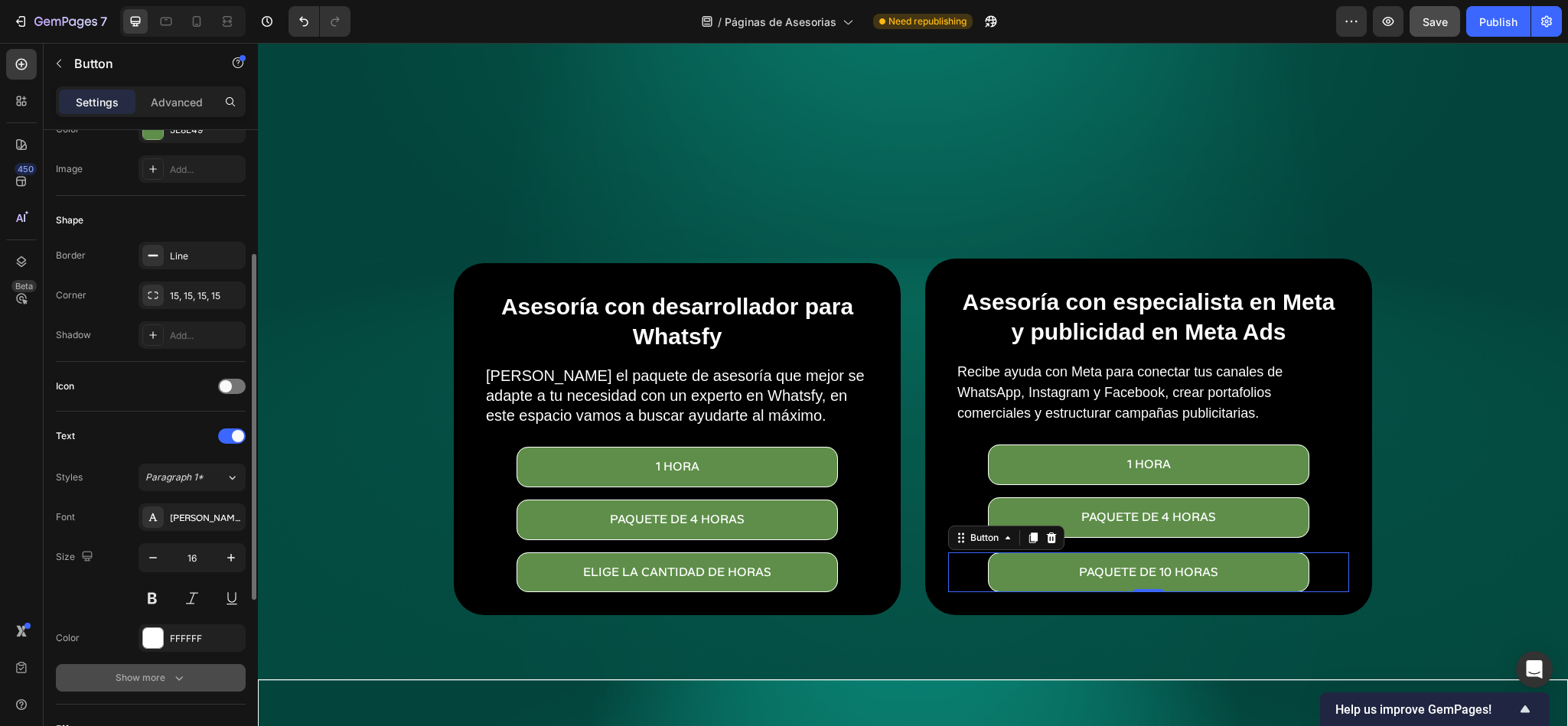
scroll to position [459, 0]
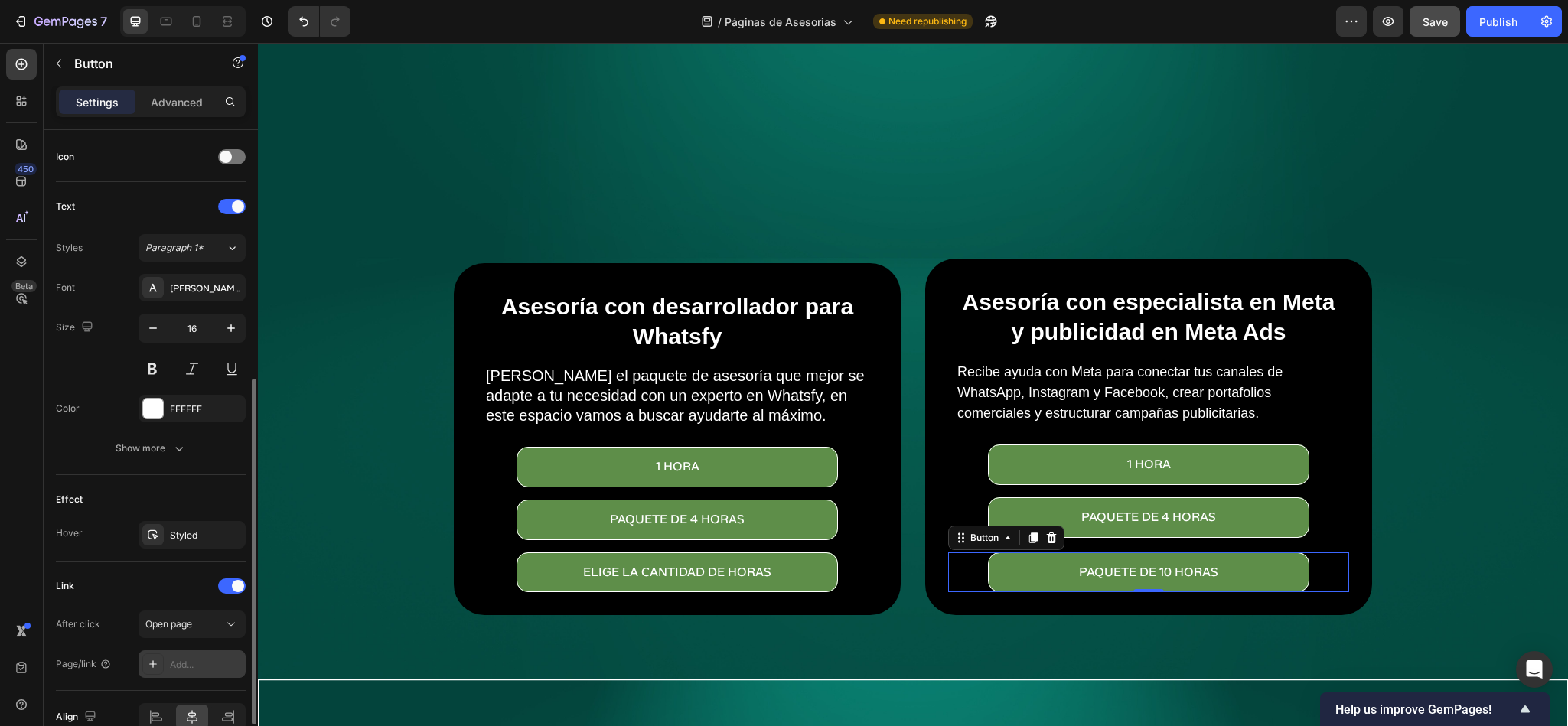
click at [186, 645] on div "Add..." at bounding box center [192, 664] width 107 height 27
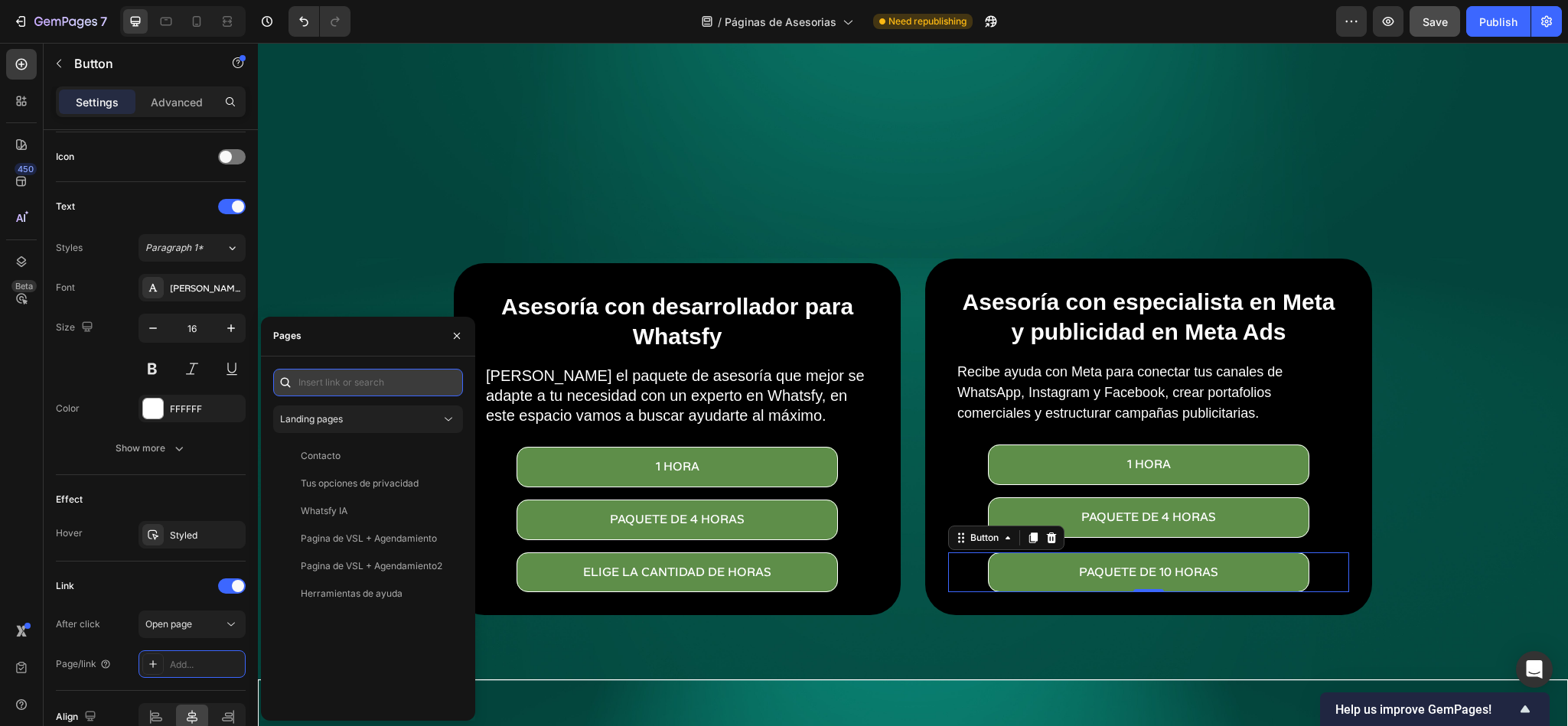
click at [351, 377] on input "text" at bounding box center [368, 382] width 190 height 27
paste input "[URL][DOMAIN_NAME]"
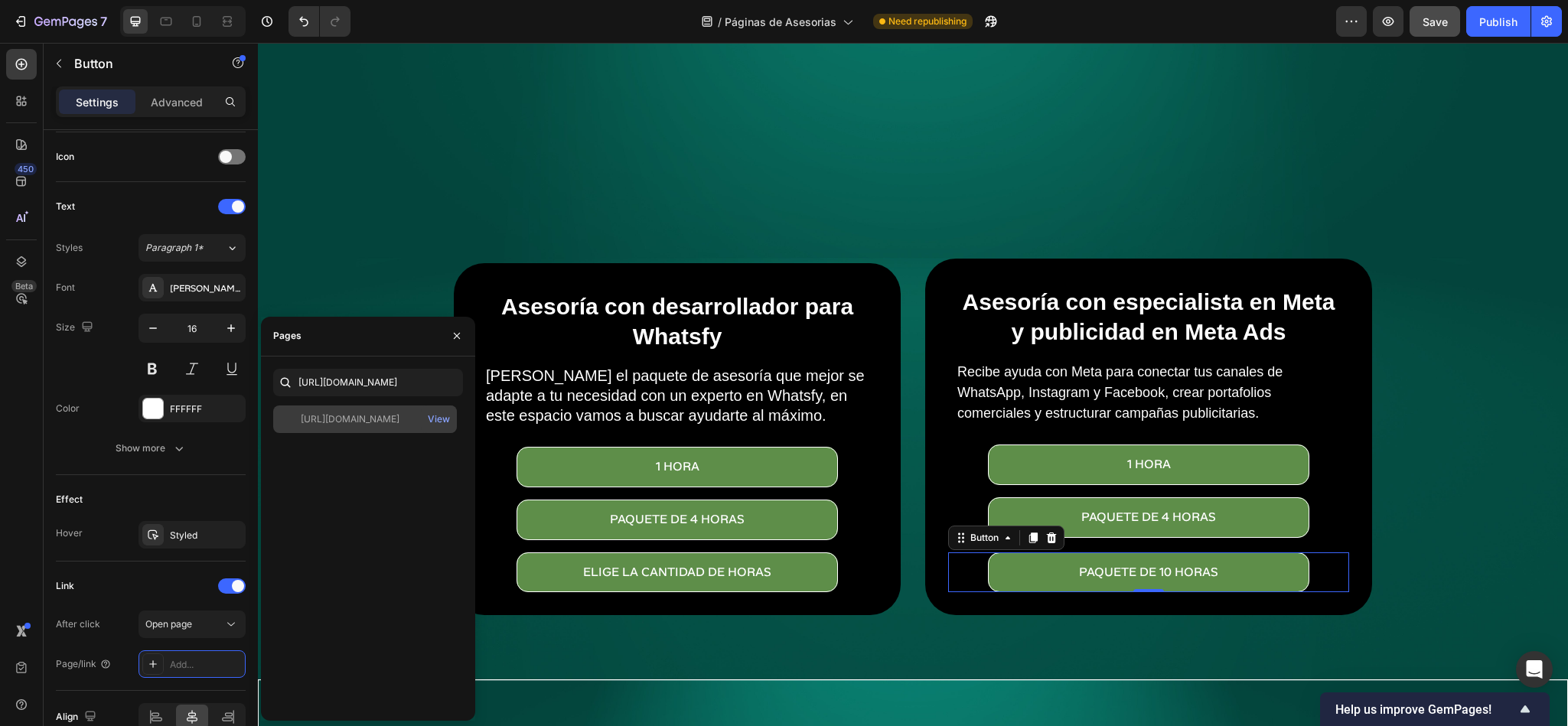
click at [381, 420] on div "[URL][DOMAIN_NAME]" at bounding box center [350, 419] width 99 height 14
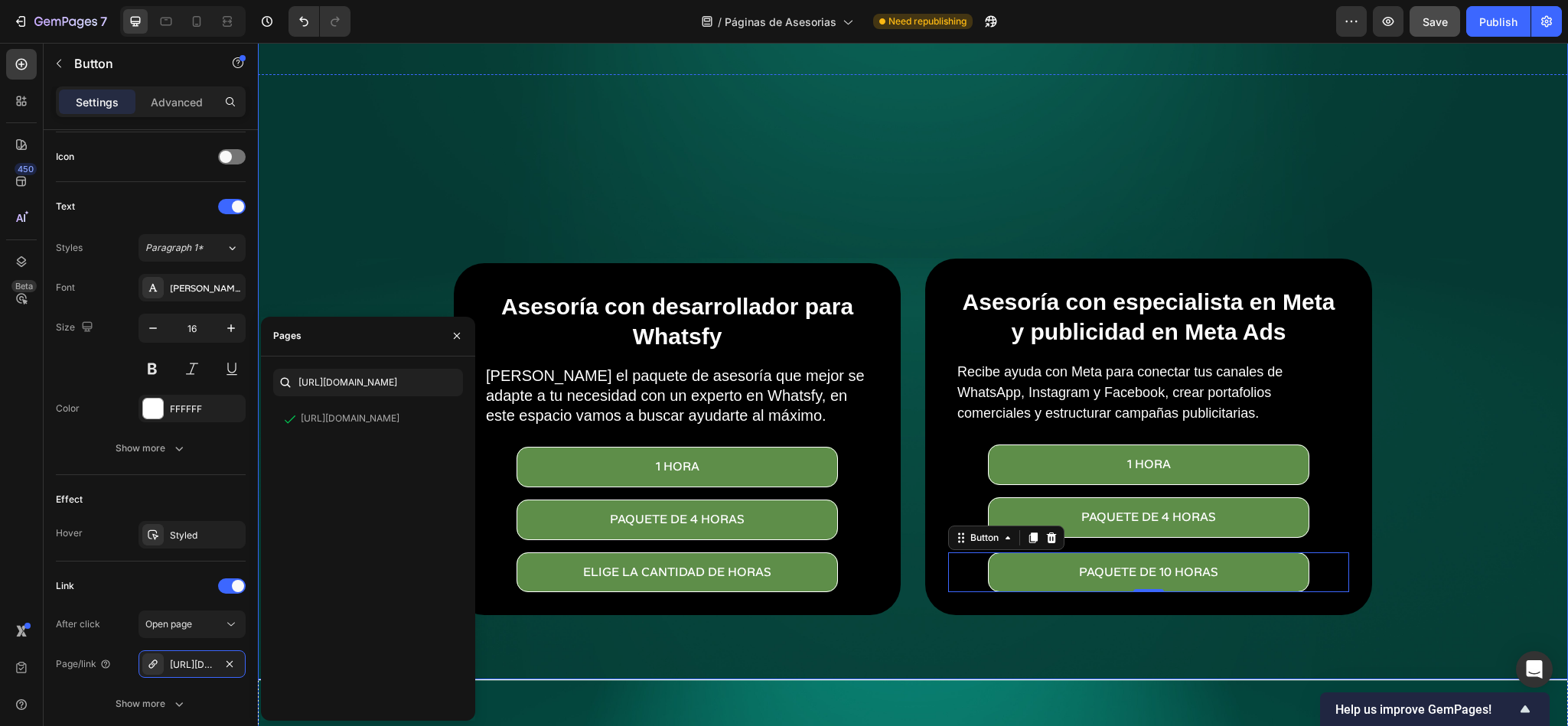
click at [823, 141] on div "Overlay" at bounding box center [912, 243] width 1310 height 872
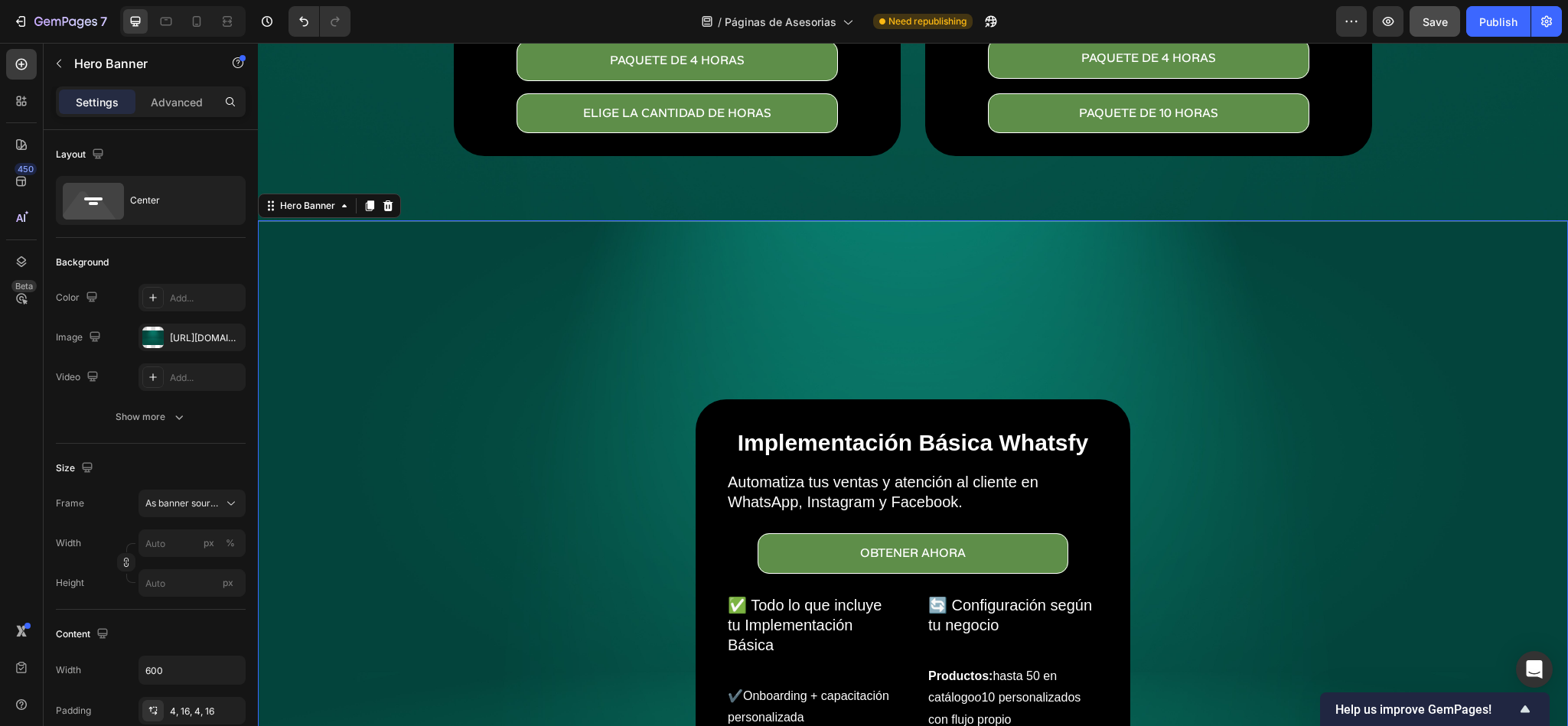
click at [850, 267] on div "Background Image" at bounding box center [912, 657] width 1309 height 872
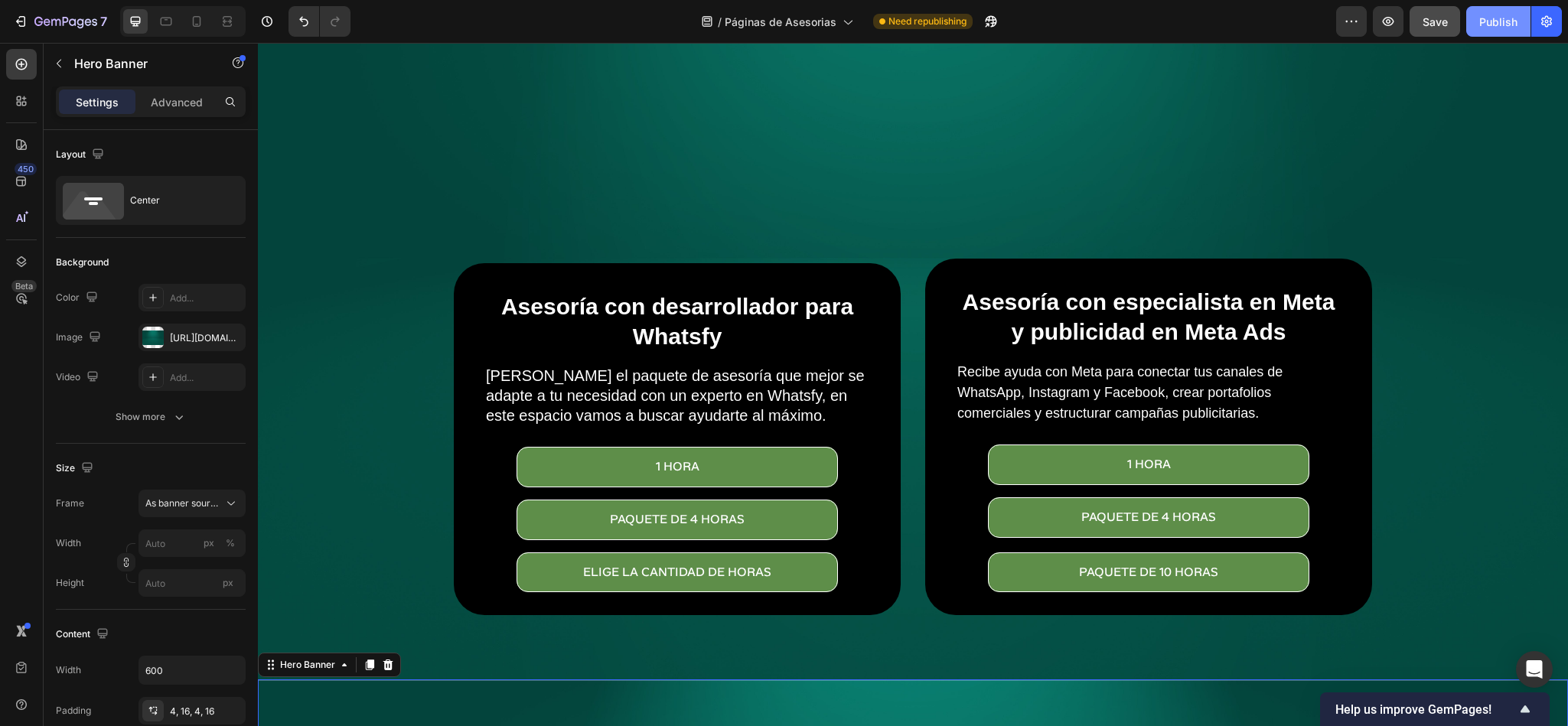
click at [1393, 21] on div "Publish" at bounding box center [1499, 22] width 39 height 16
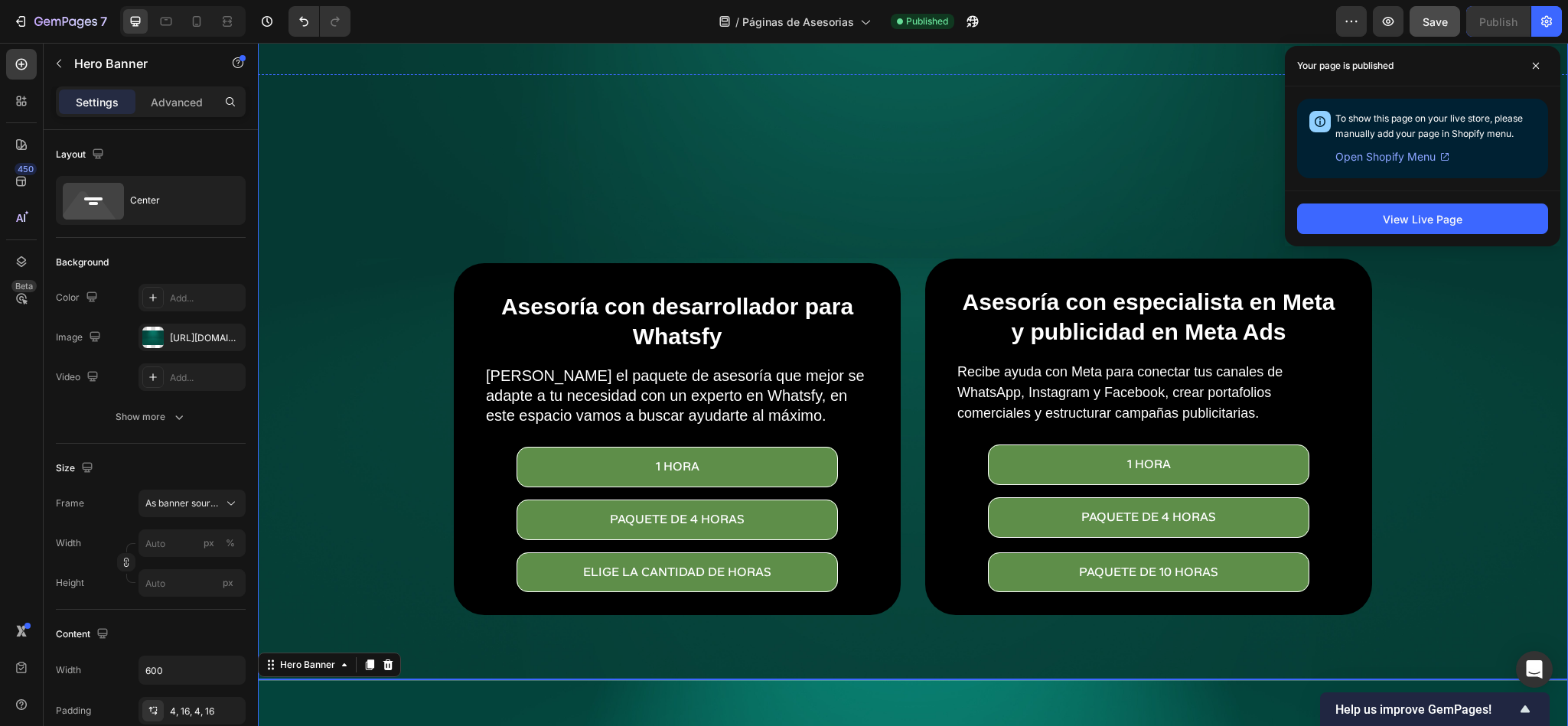
drag, startPoint x: 981, startPoint y: 149, endPoint x: 899, endPoint y: 166, distance: 83.7
click at [981, 149] on div "Overlay" at bounding box center [912, 243] width 1310 height 872
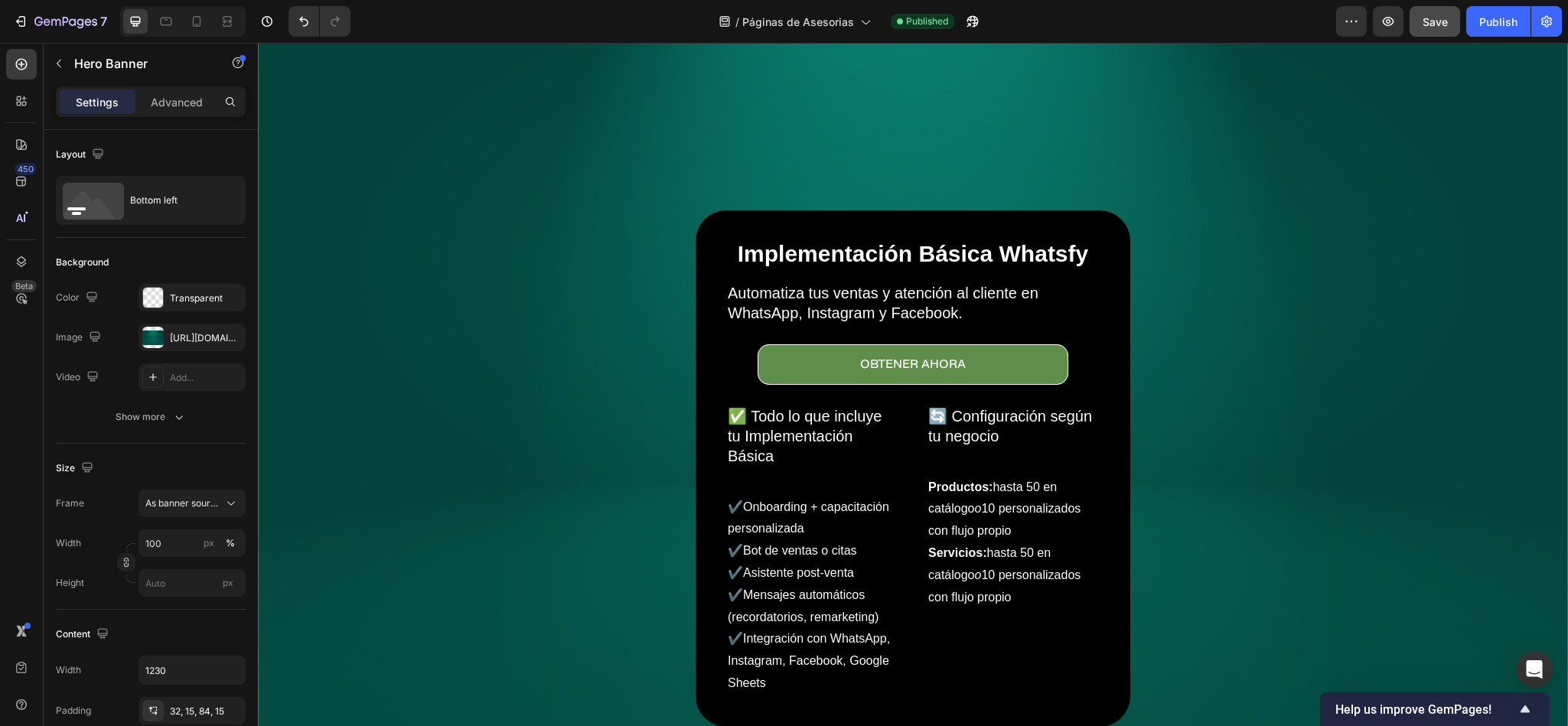
scroll to position [688, 0]
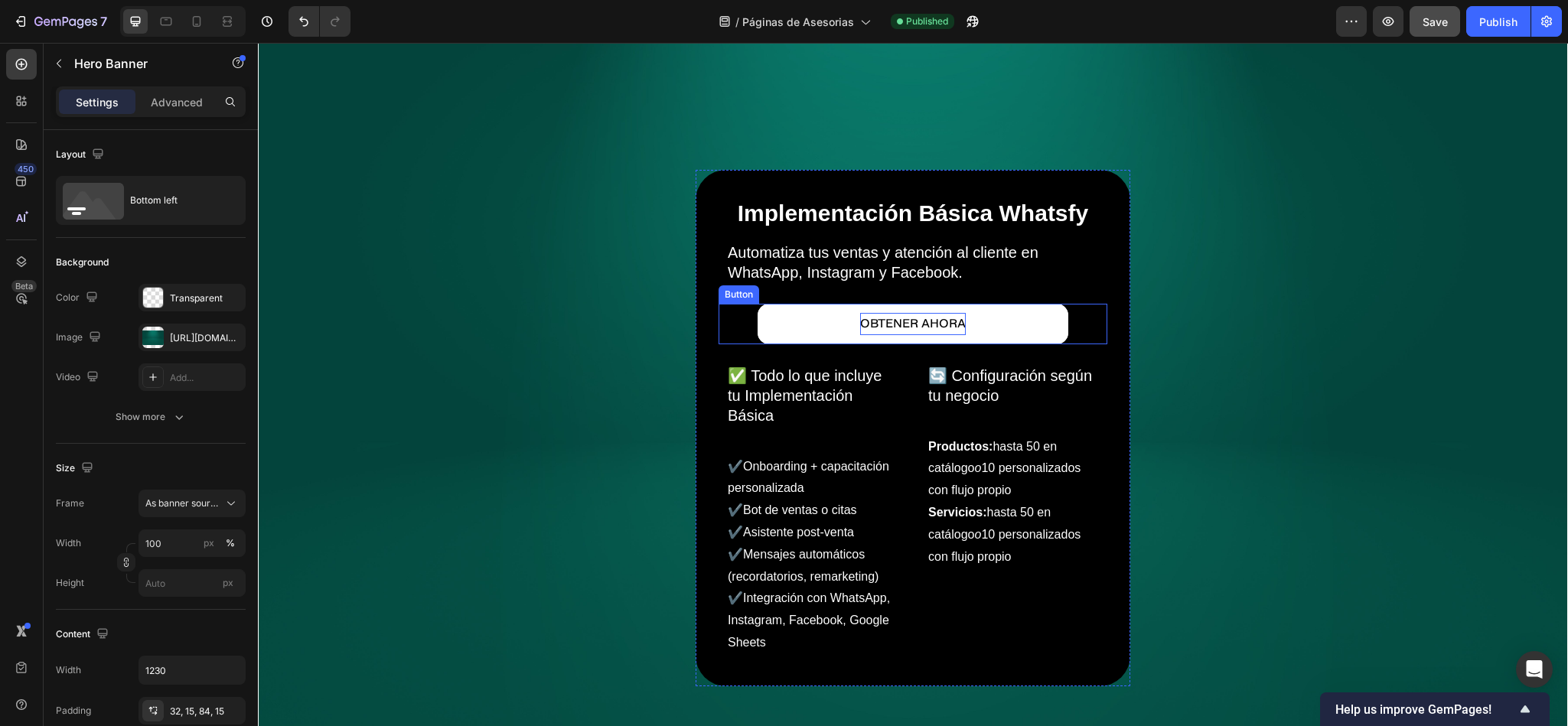
click at [872, 313] on p "OBTENER AHORA" at bounding box center [912, 324] width 105 height 23
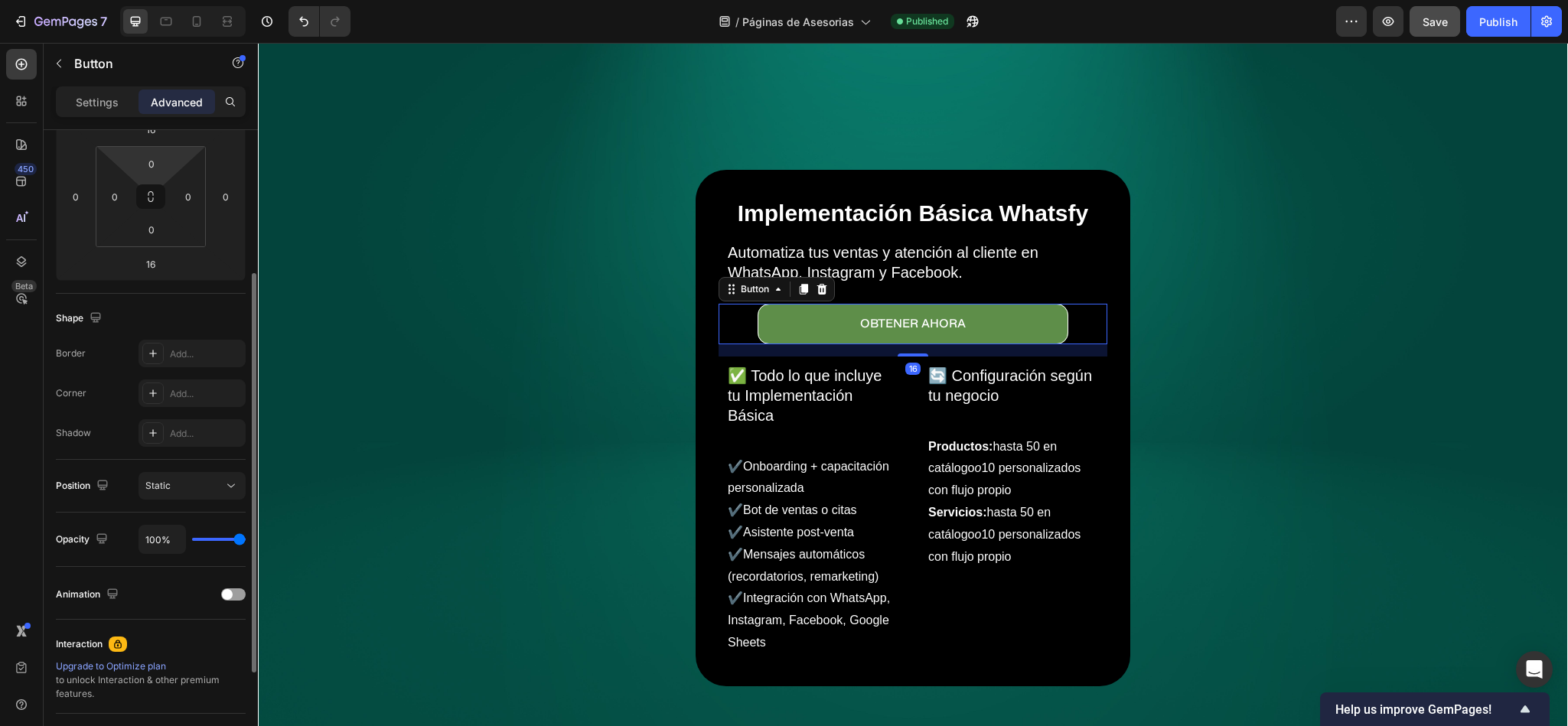
scroll to position [0, 0]
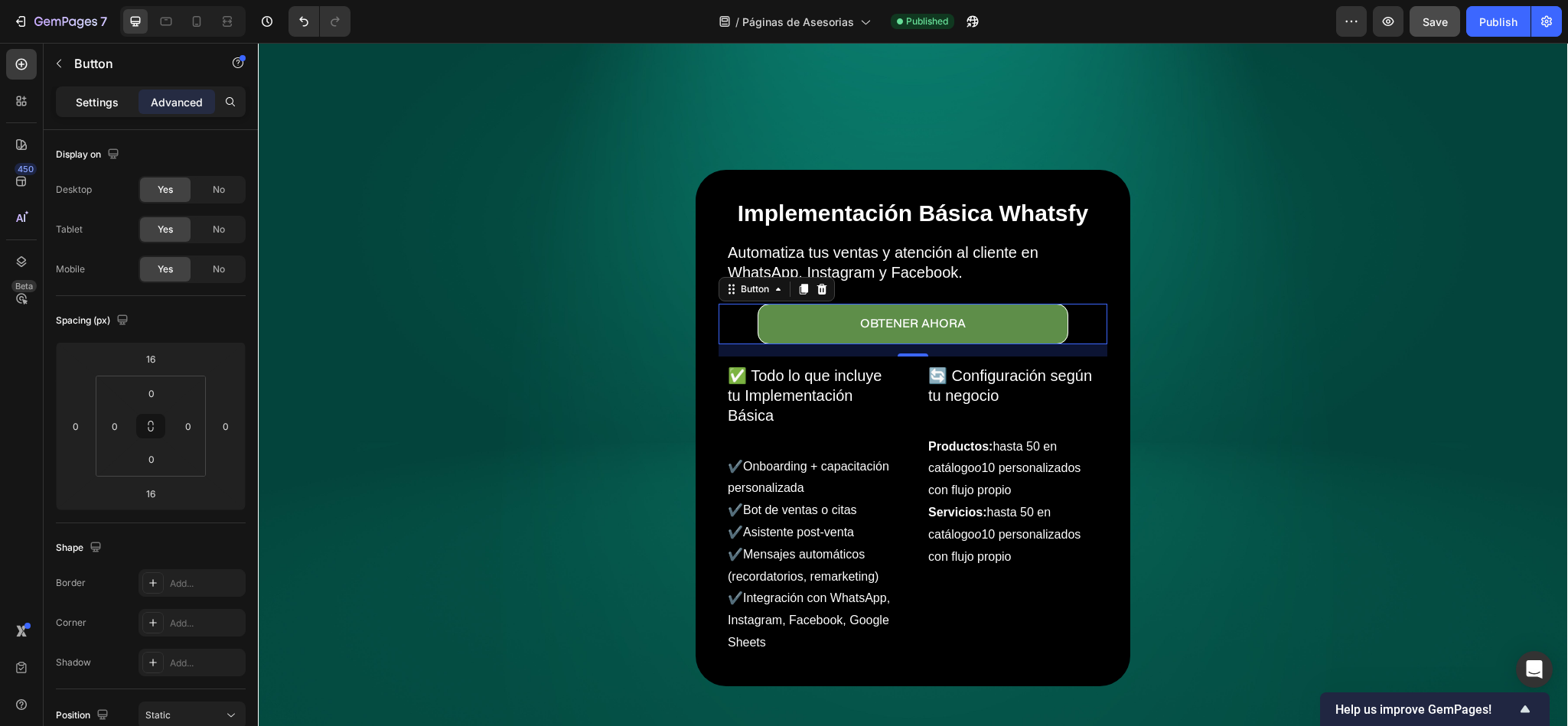
click at [72, 109] on div "Settings" at bounding box center [97, 101] width 77 height 24
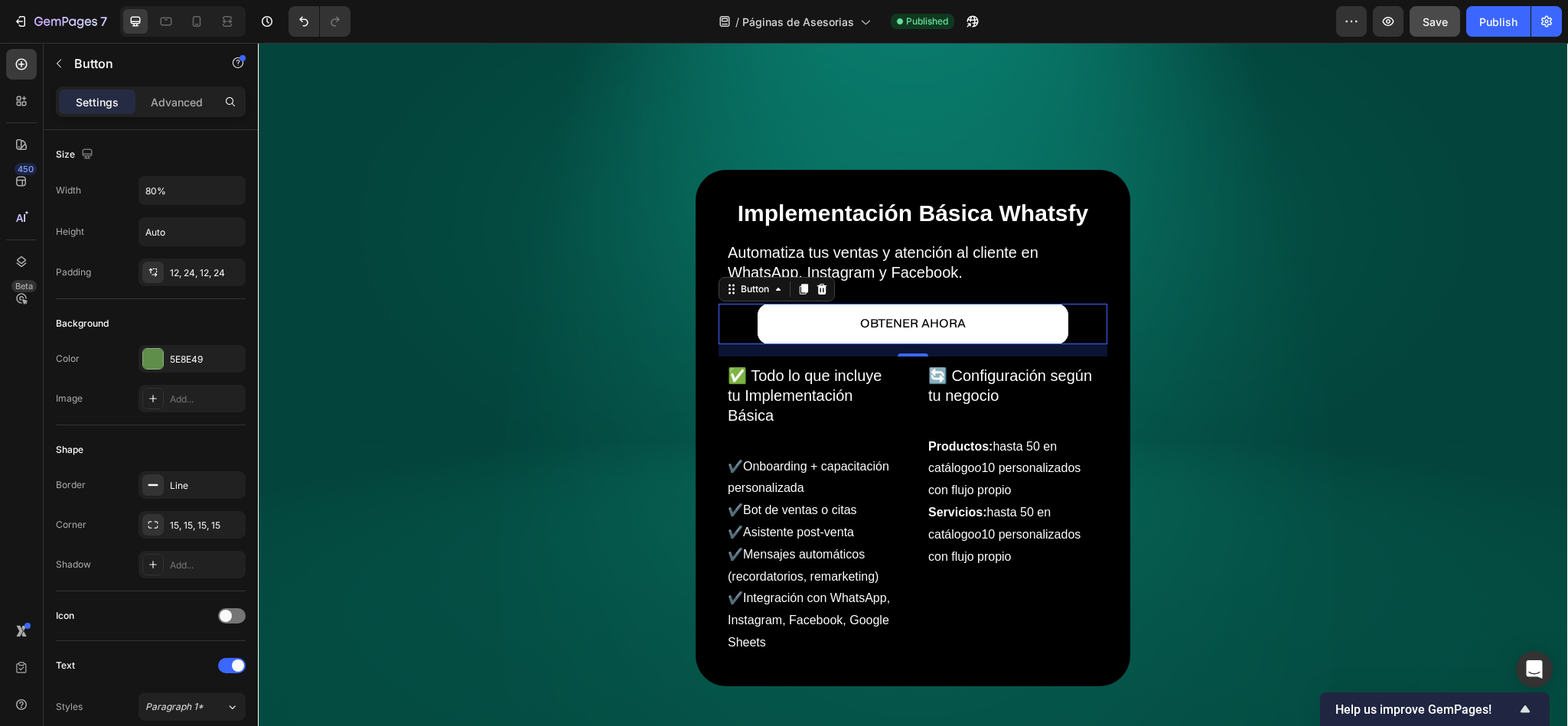
click at [781, 303] on button "OBTENER AHORA" at bounding box center [913, 324] width 311 height 40
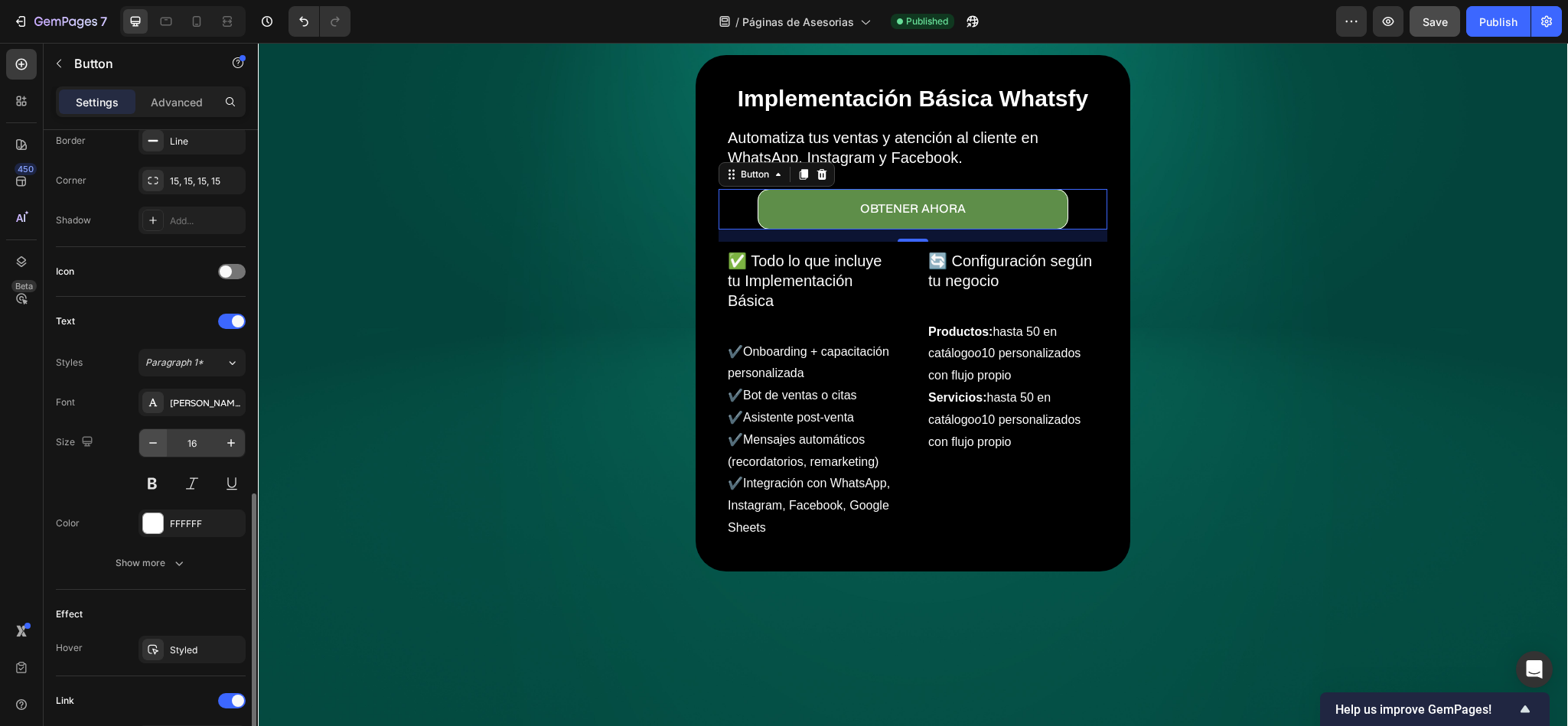
scroll to position [542, 0]
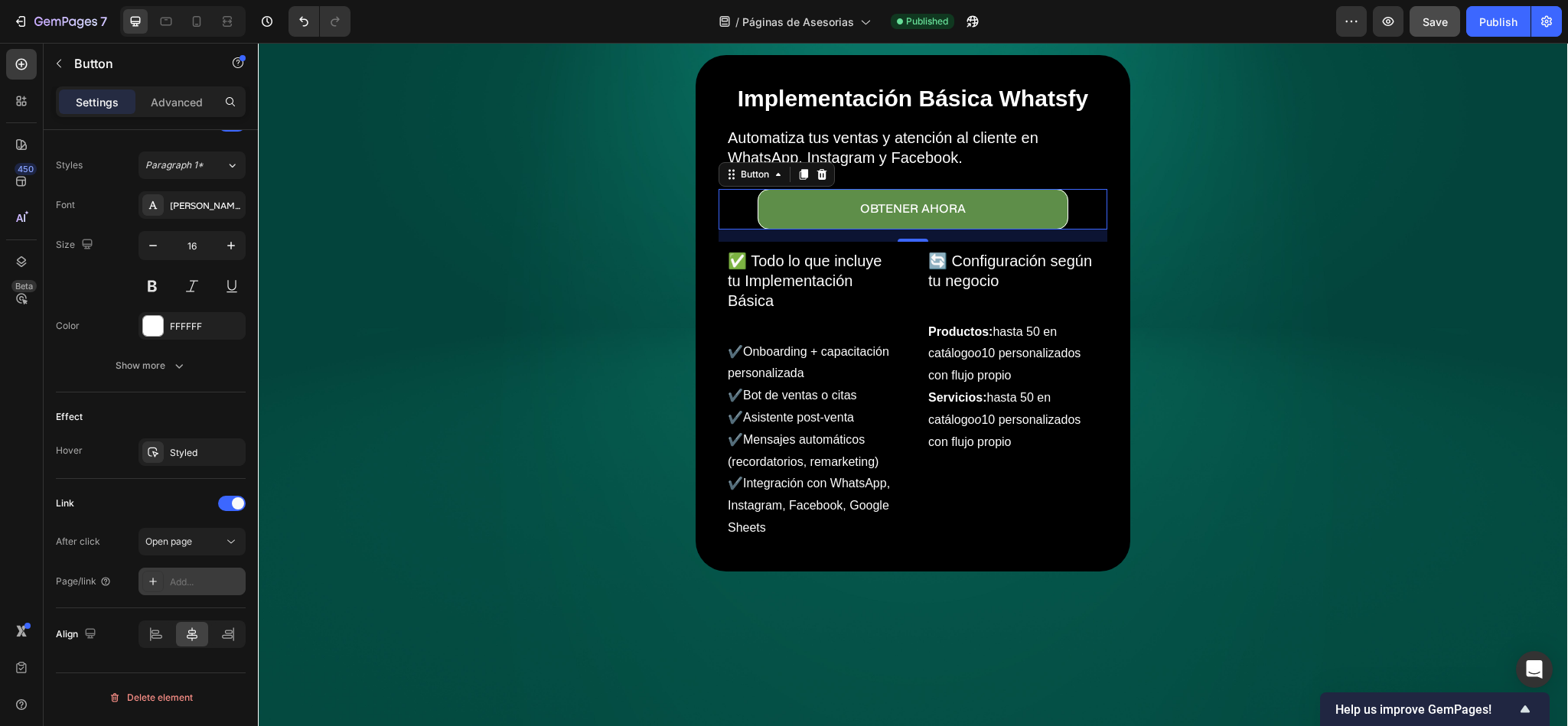
click at [168, 592] on div "Add..." at bounding box center [192, 581] width 107 height 27
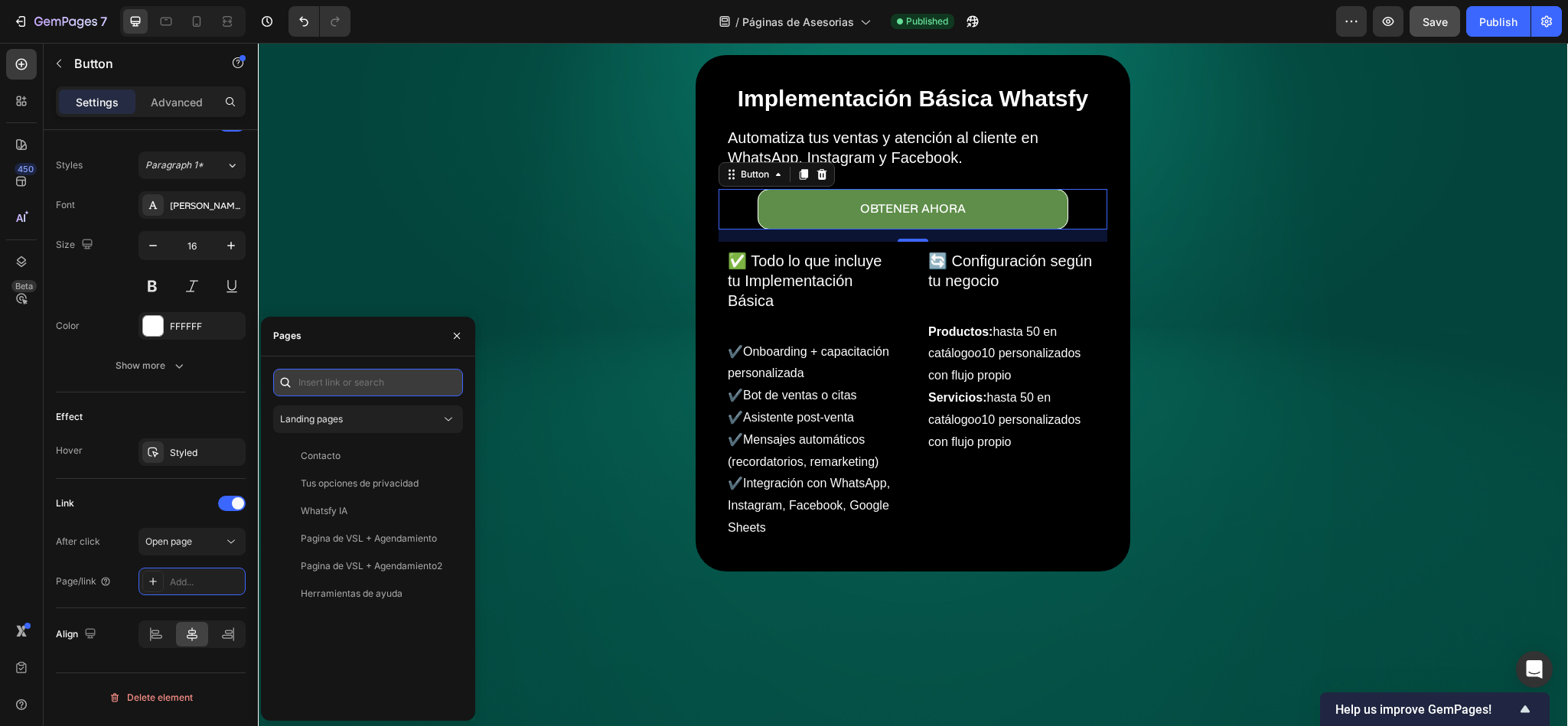
click at [367, 386] on input "text" at bounding box center [368, 382] width 190 height 27
paste input "[URL][DOMAIN_NAME]"
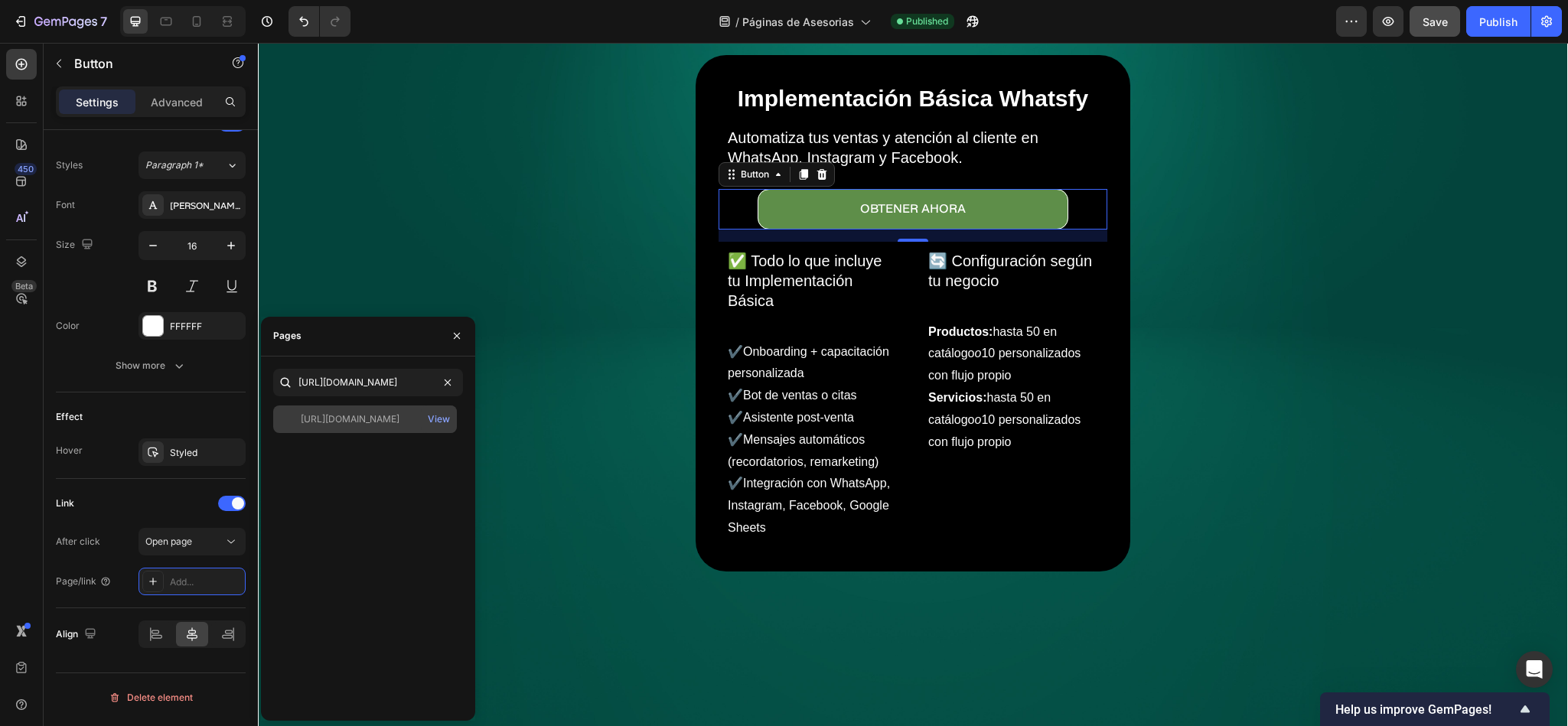
click at [338, 425] on div "[URL][DOMAIN_NAME] View" at bounding box center [365, 419] width 184 height 27
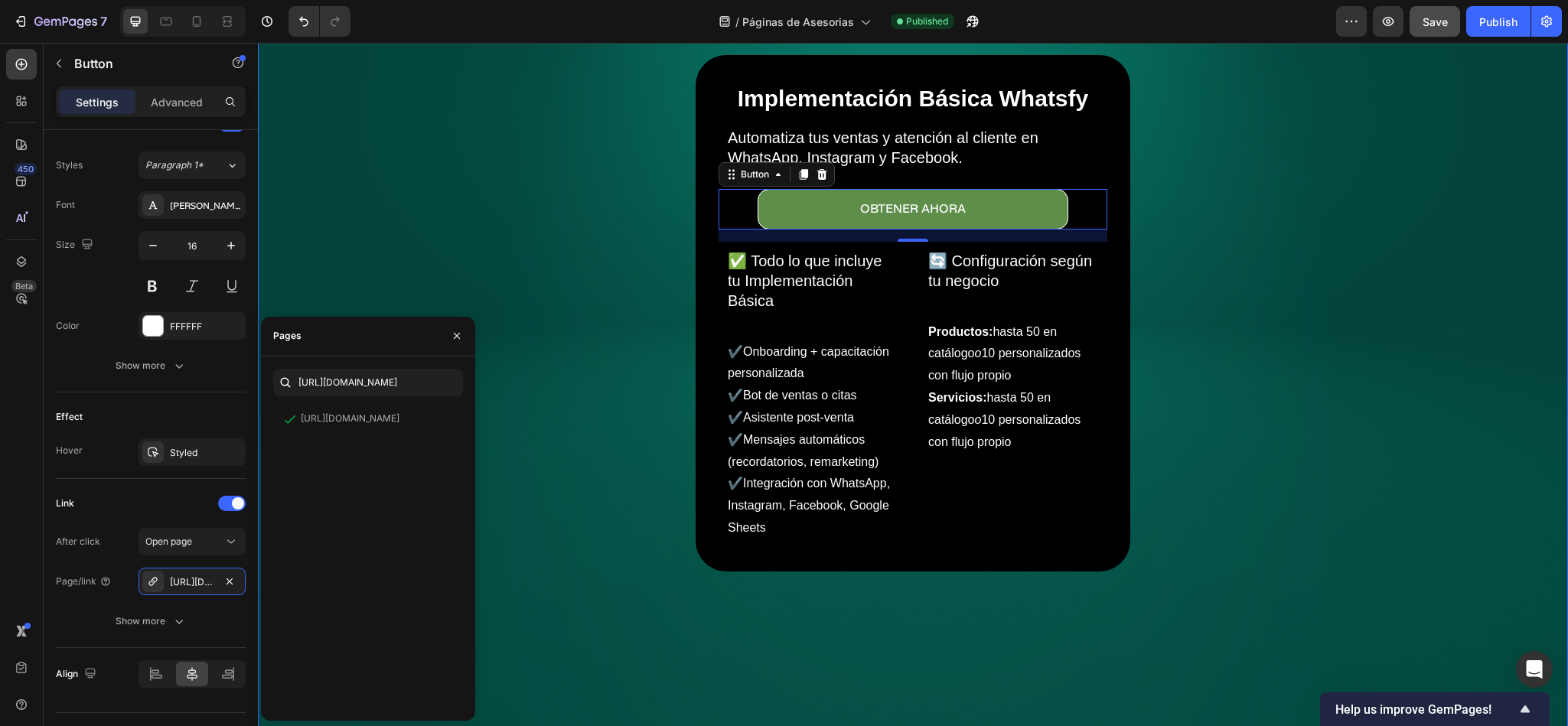
click at [1197, 393] on div "Background Image" at bounding box center [912, 312] width 1309 height 872
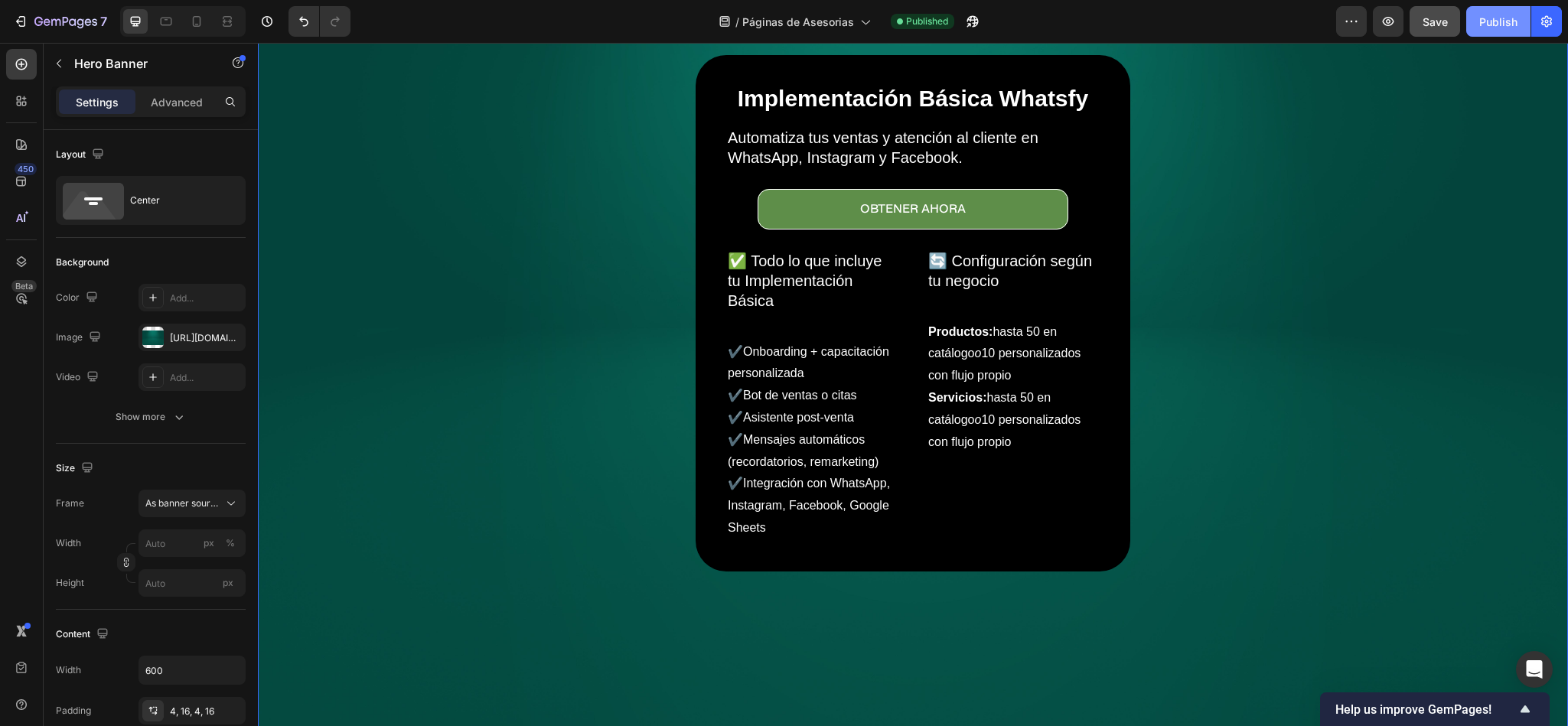
click at [1393, 33] on button "Publish" at bounding box center [1499, 22] width 64 height 31
